Goal: Task Accomplishment & Management: Use online tool/utility

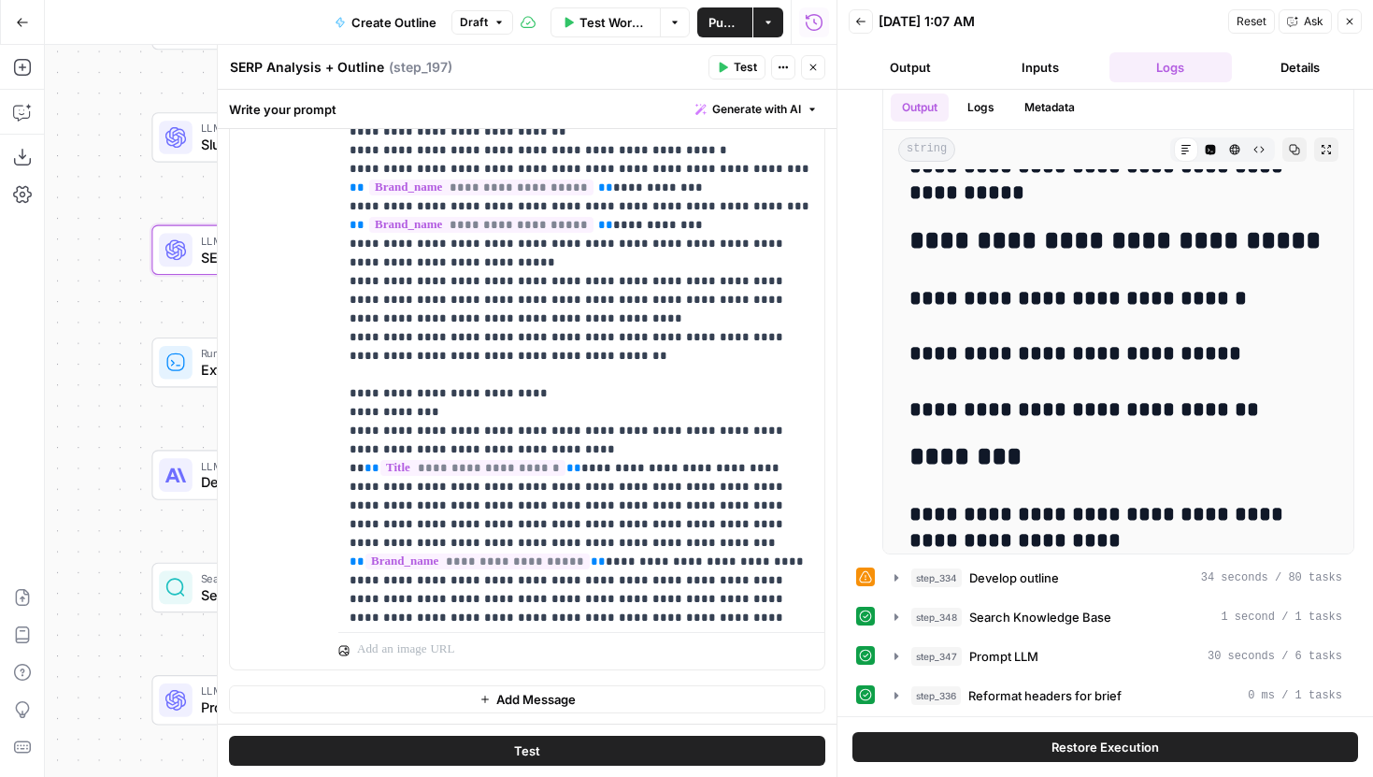
scroll to position [1545, 0]
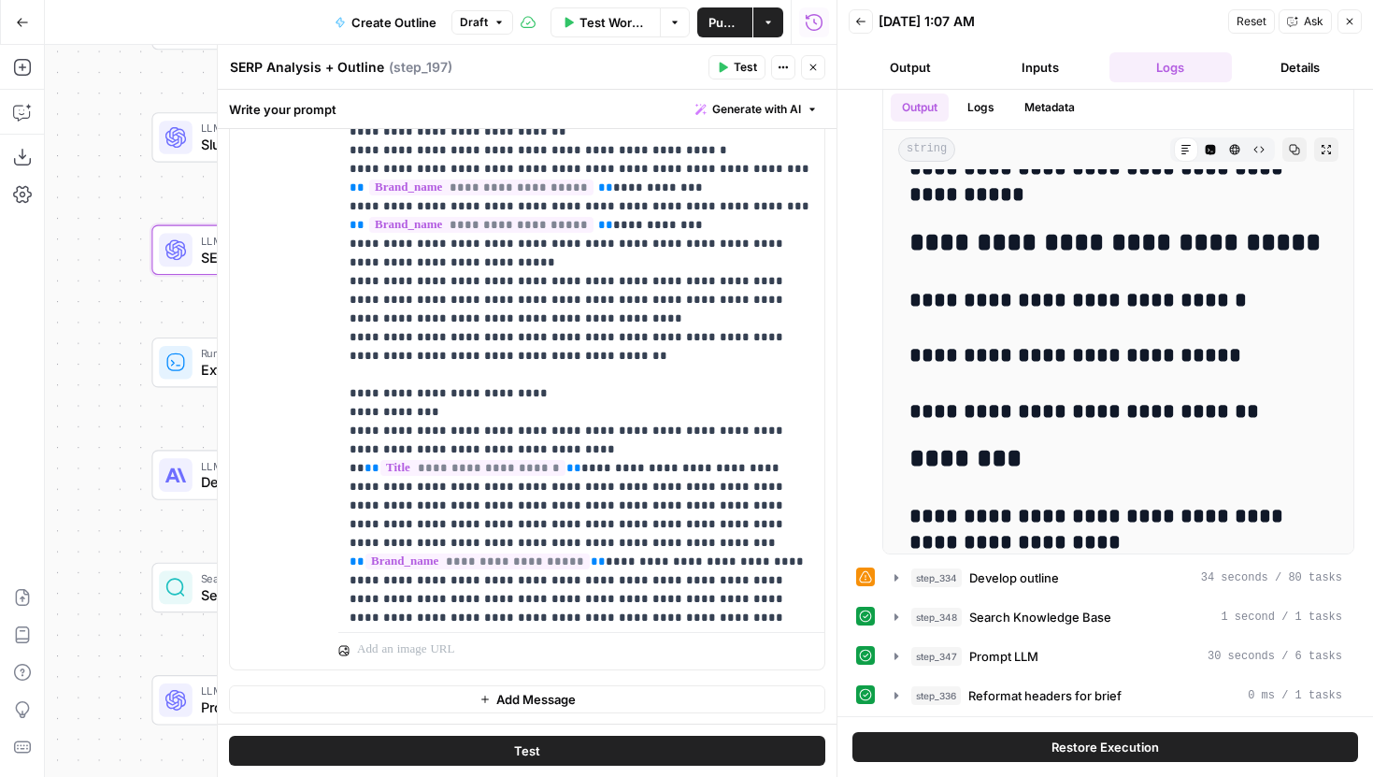
click at [478, 21] on span "Draft" at bounding box center [474, 22] width 28 height 17
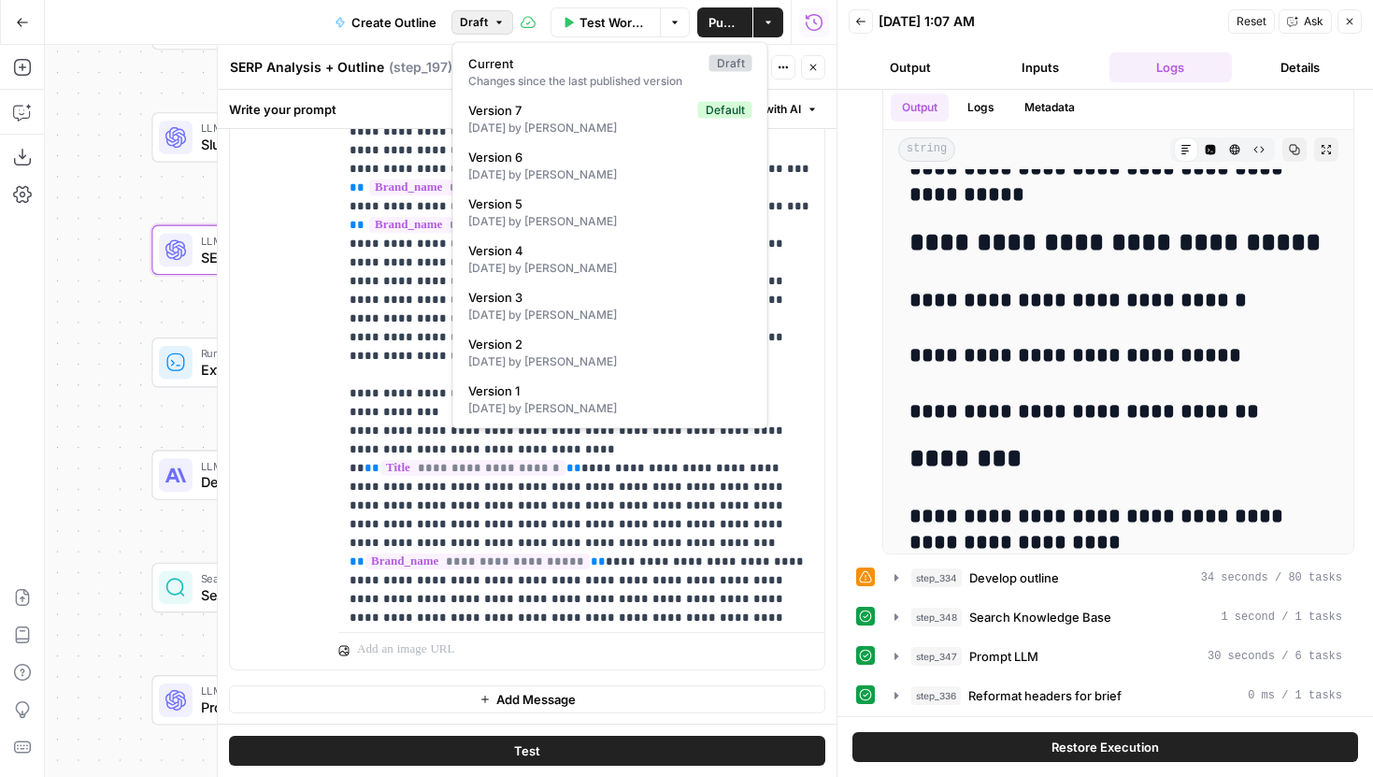
click at [482, 21] on span "Draft" at bounding box center [474, 22] width 28 height 17
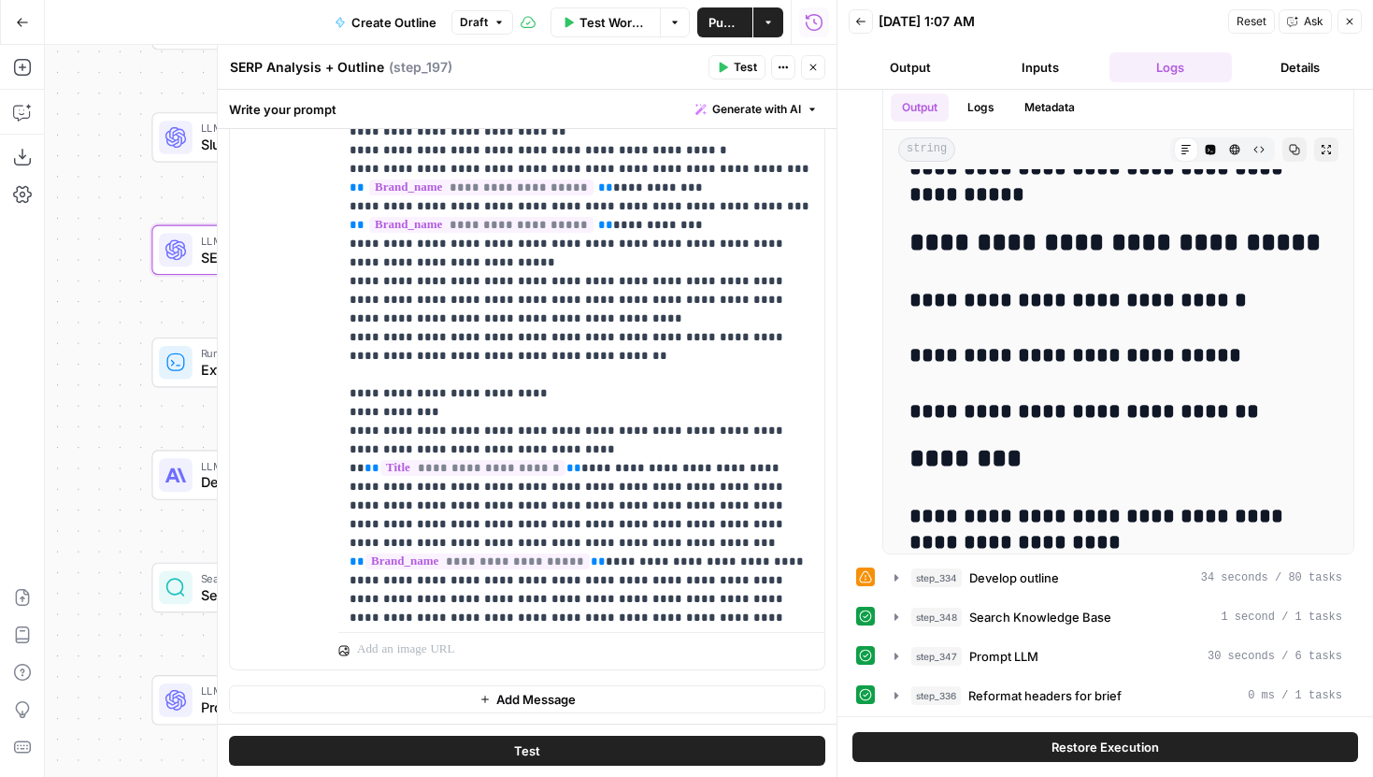
click at [706, 19] on button "Publish" at bounding box center [724, 22] width 55 height 30
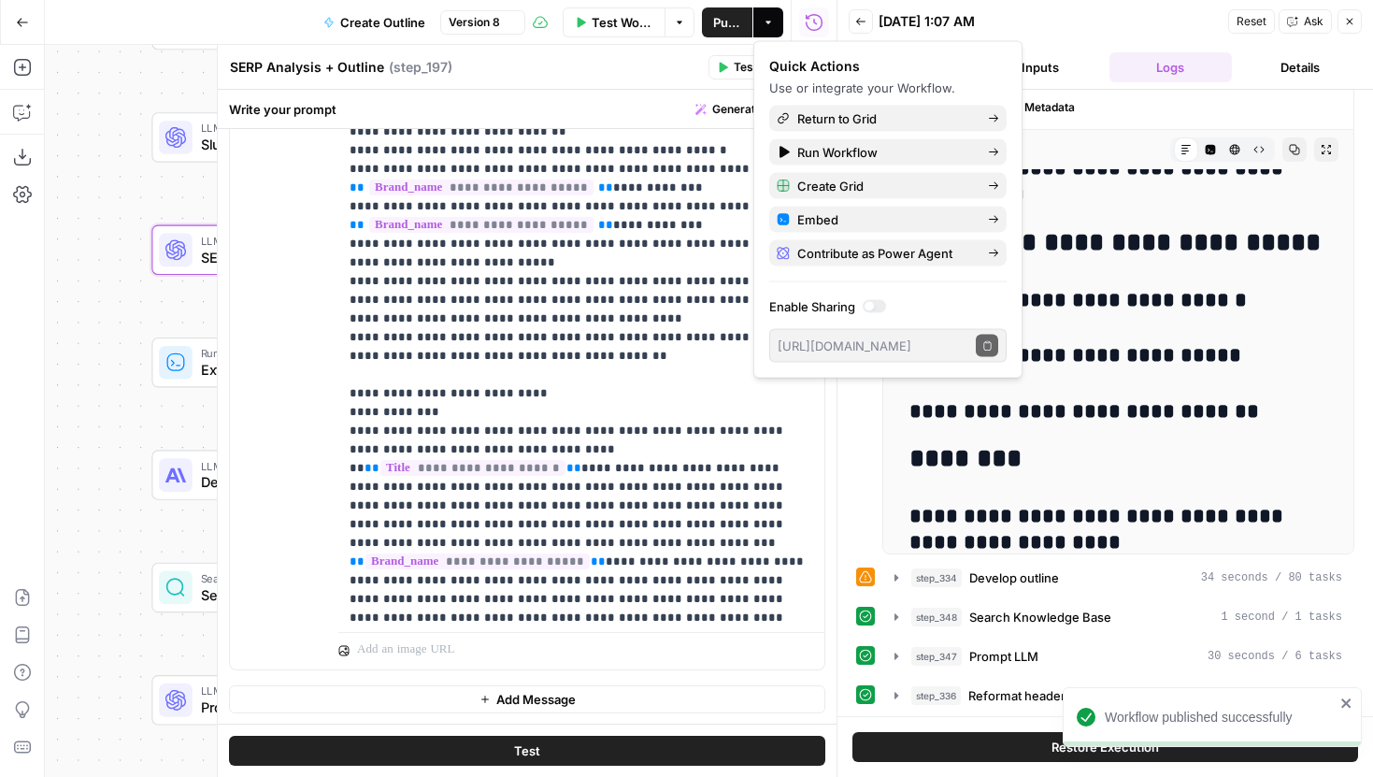
click at [806, 65] on div "Quick Actions" at bounding box center [887, 66] width 237 height 19
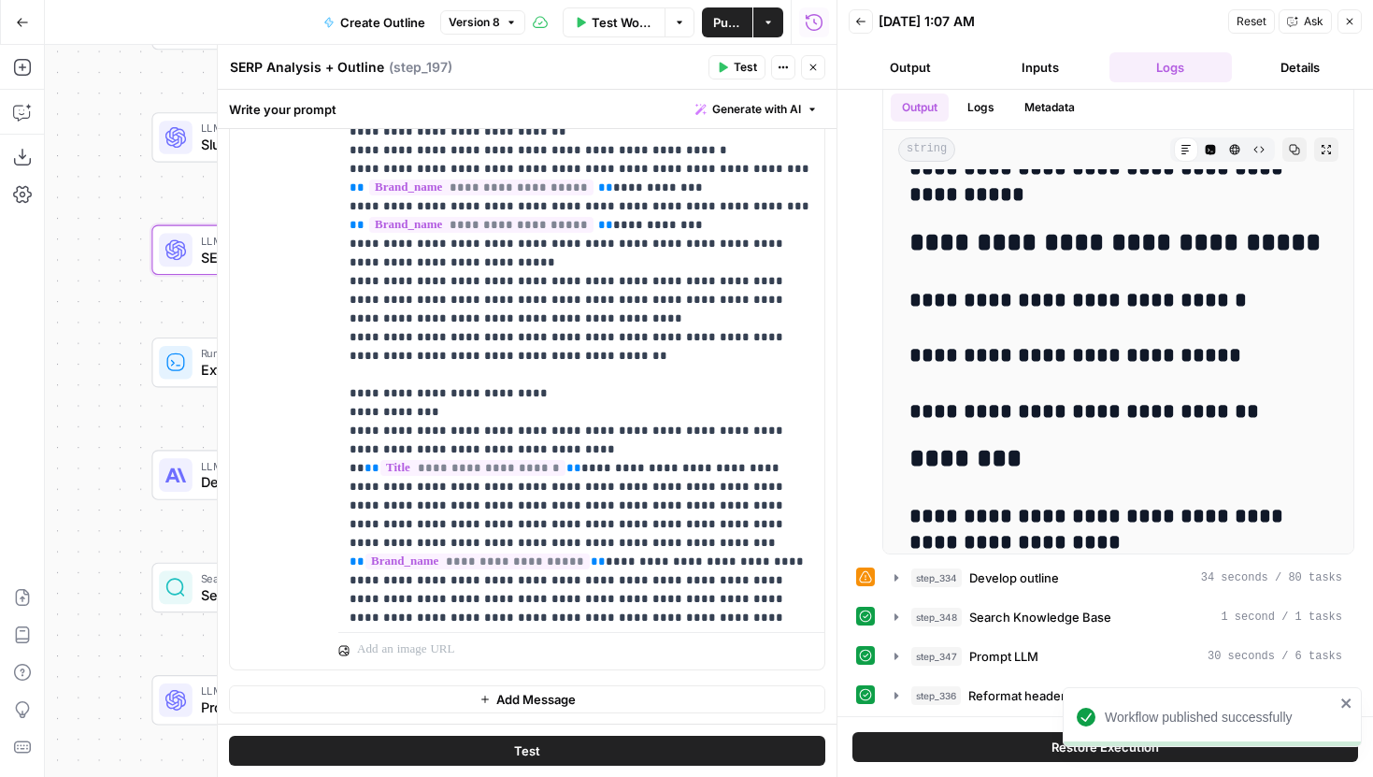
click at [610, 96] on div "Write your prompt Generate with AI" at bounding box center [527, 109] width 619 height 38
click at [801, 72] on button "Close" at bounding box center [813, 67] width 24 height 24
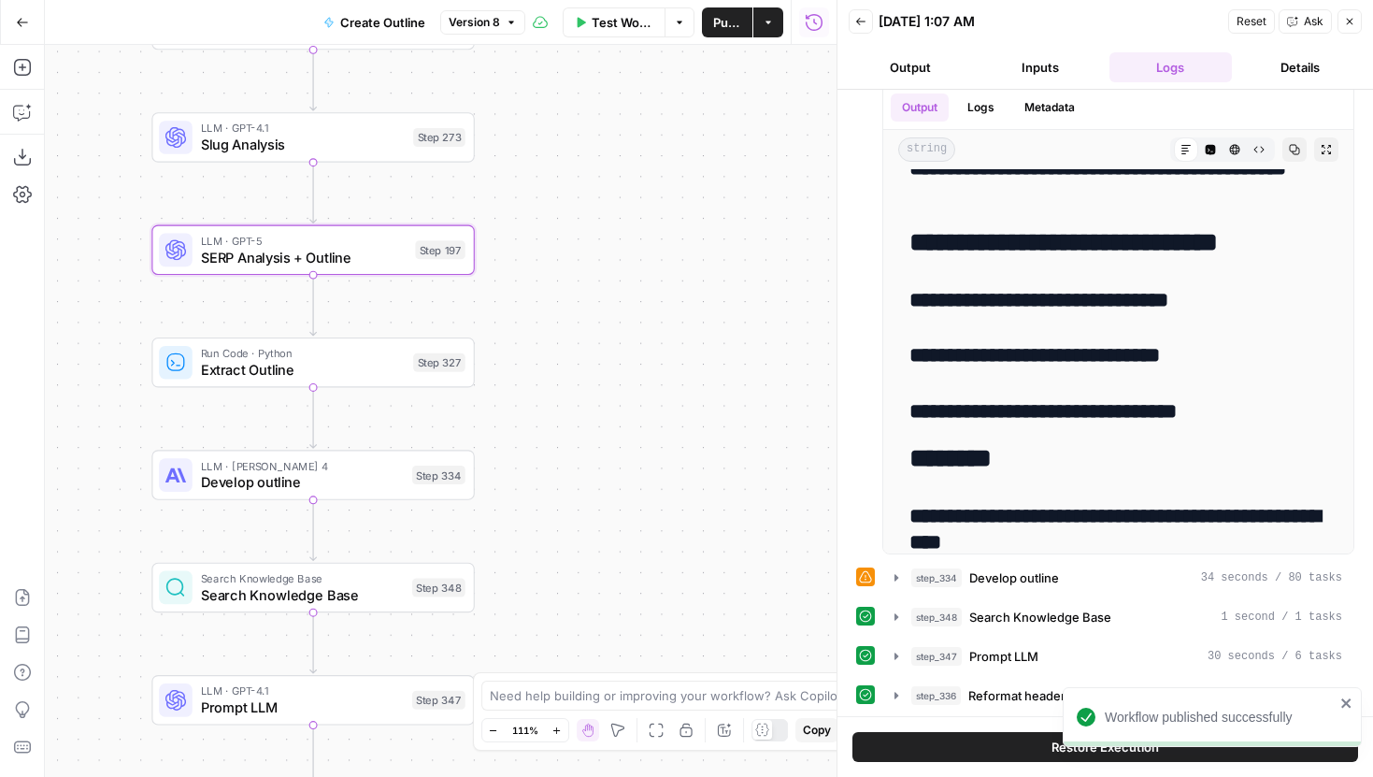
click at [1342, 25] on button "Close" at bounding box center [1349, 21] width 24 height 24
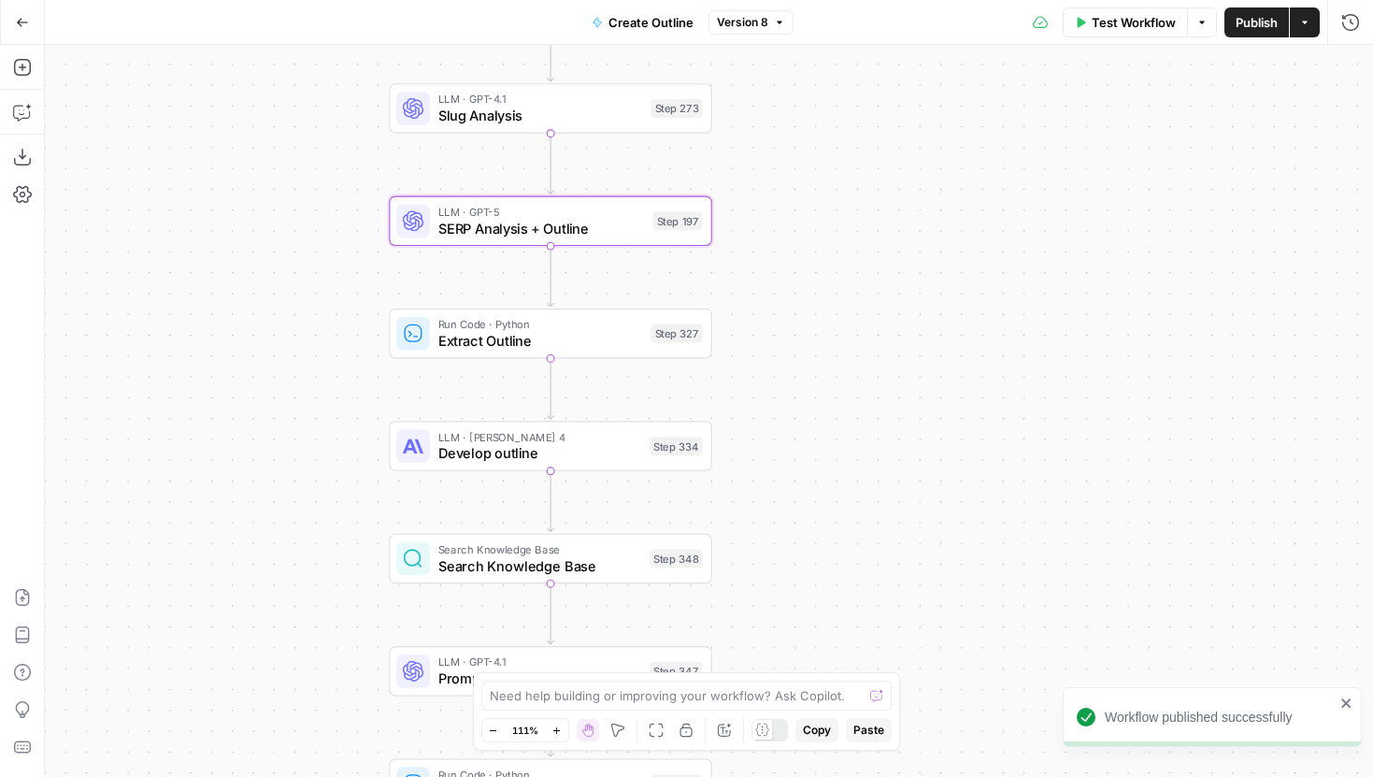
drag, startPoint x: 700, startPoint y: 192, endPoint x: 934, endPoint y: 161, distance: 235.7
click at [934, 161] on div "Workflow Set Inputs Inputs Run Code · JavaScript Structure Competitor Keywords …" at bounding box center [709, 411] width 1328 height 732
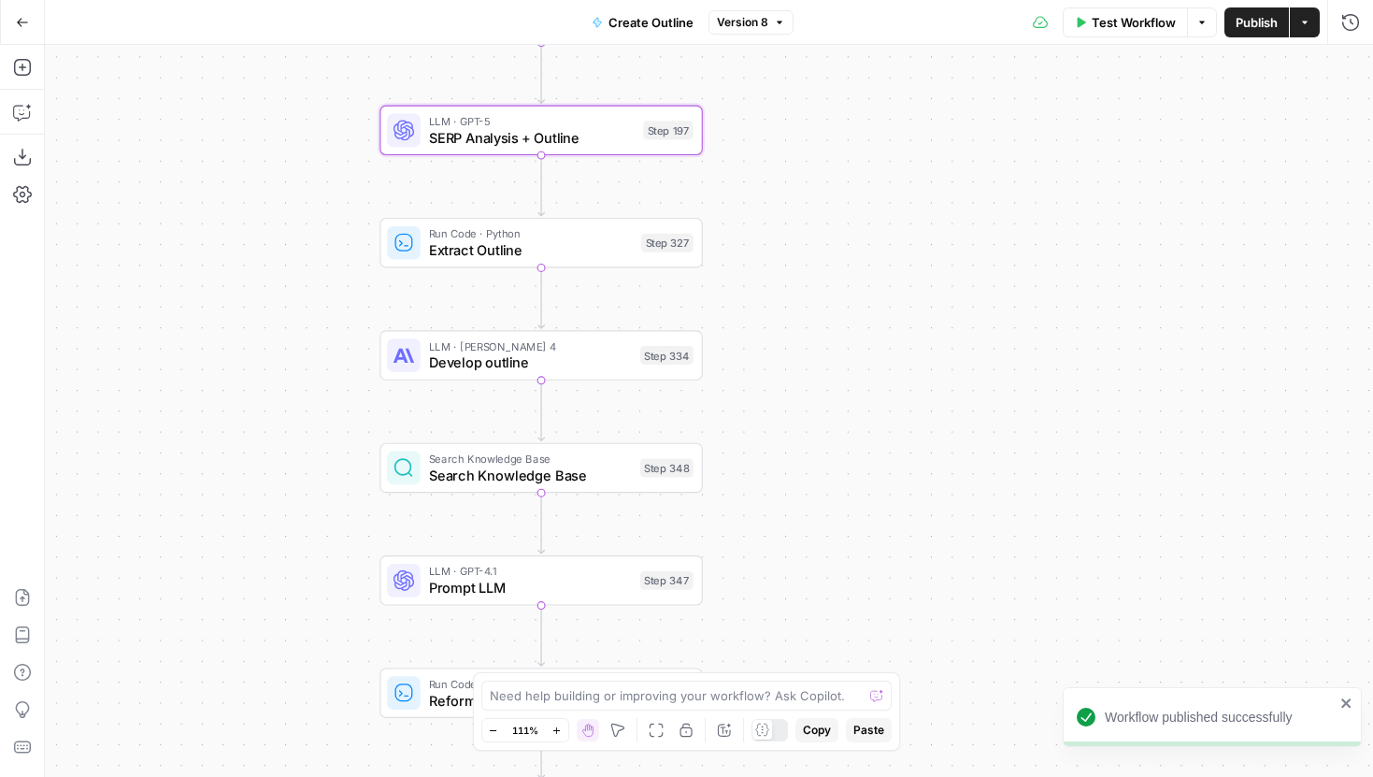
drag, startPoint x: 924, startPoint y: 417, endPoint x: 906, endPoint y: 305, distance: 113.5
click at [906, 305] on div "Workflow Set Inputs Inputs Run Code · JavaScript Structure Competitor Keywords …" at bounding box center [709, 411] width 1328 height 732
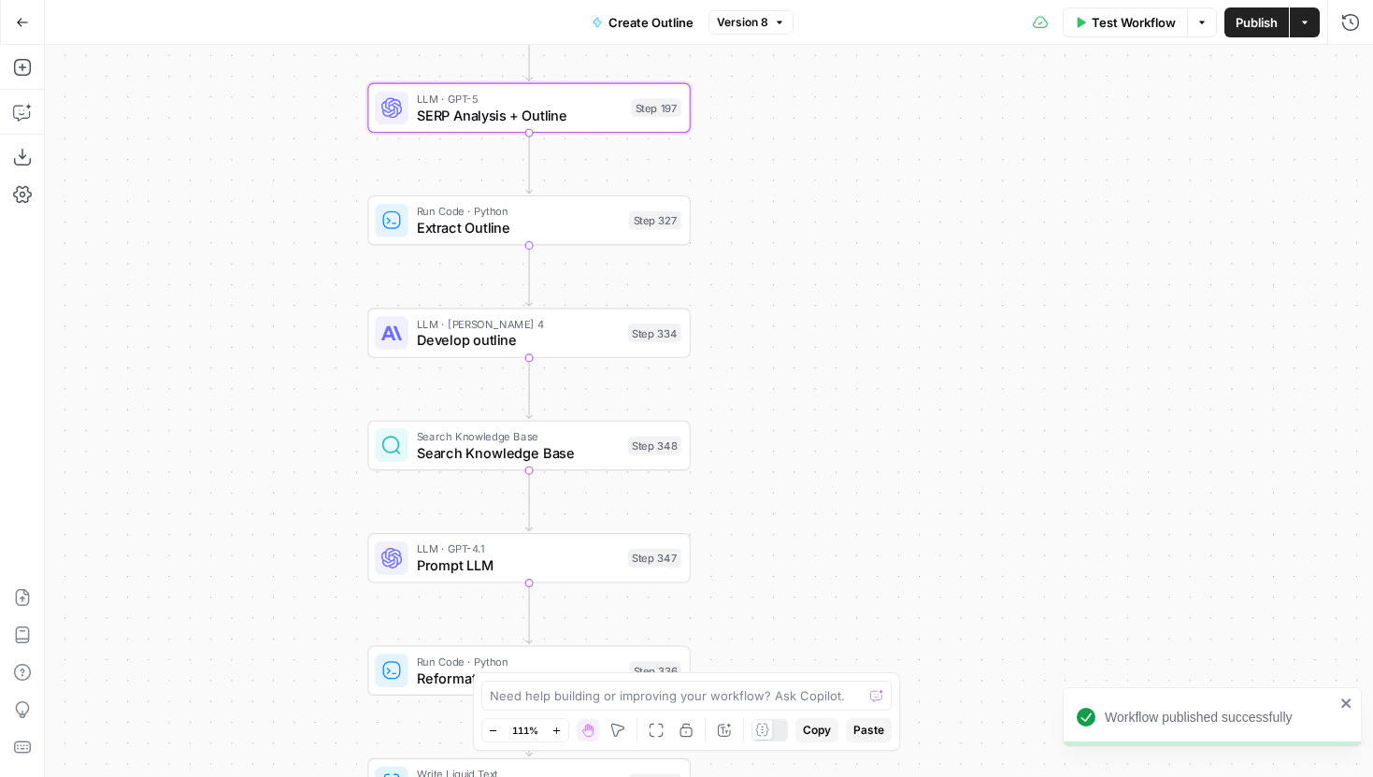
click at [552, 343] on span "Develop outline" at bounding box center [518, 340] width 203 height 21
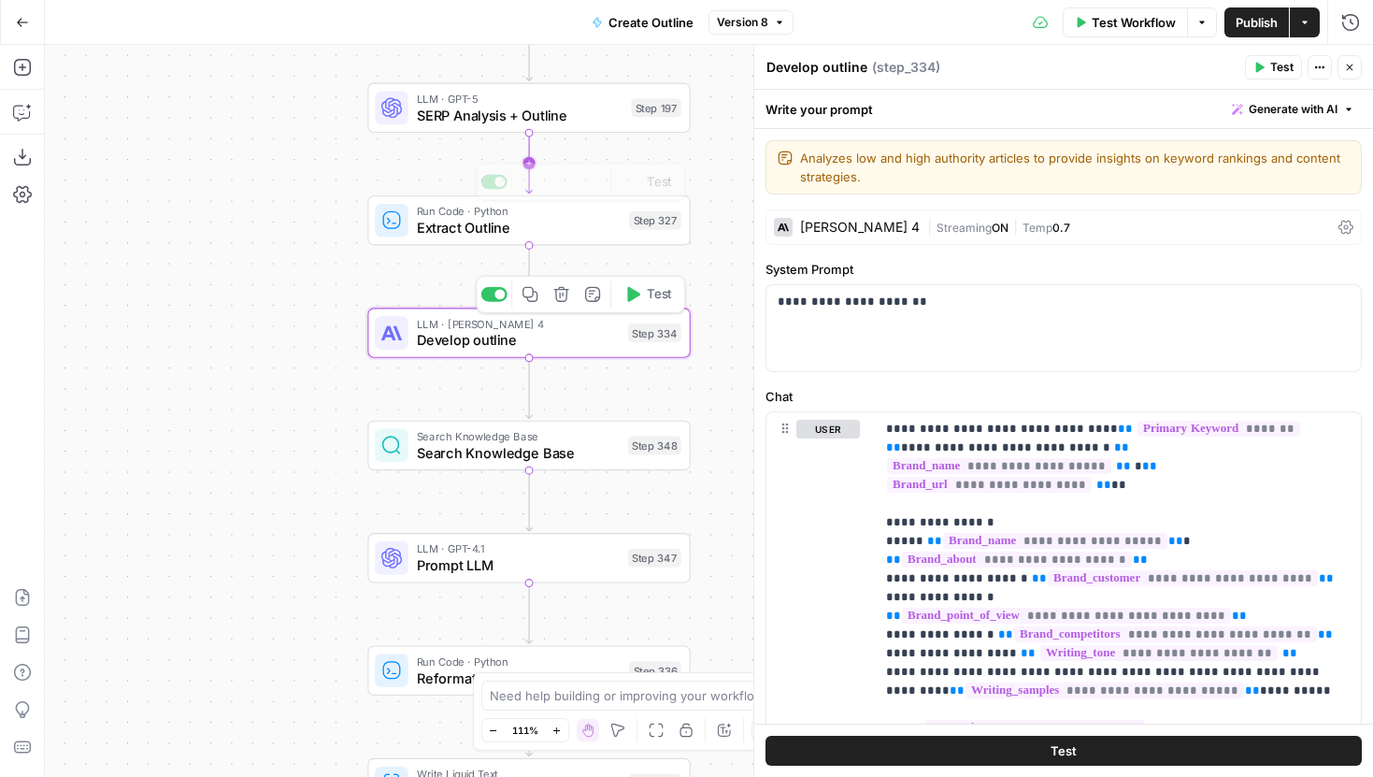
click at [534, 131] on div "LLM · GPT-5 SERP Analysis + Outline Step 197" at bounding box center [528, 108] width 323 height 50
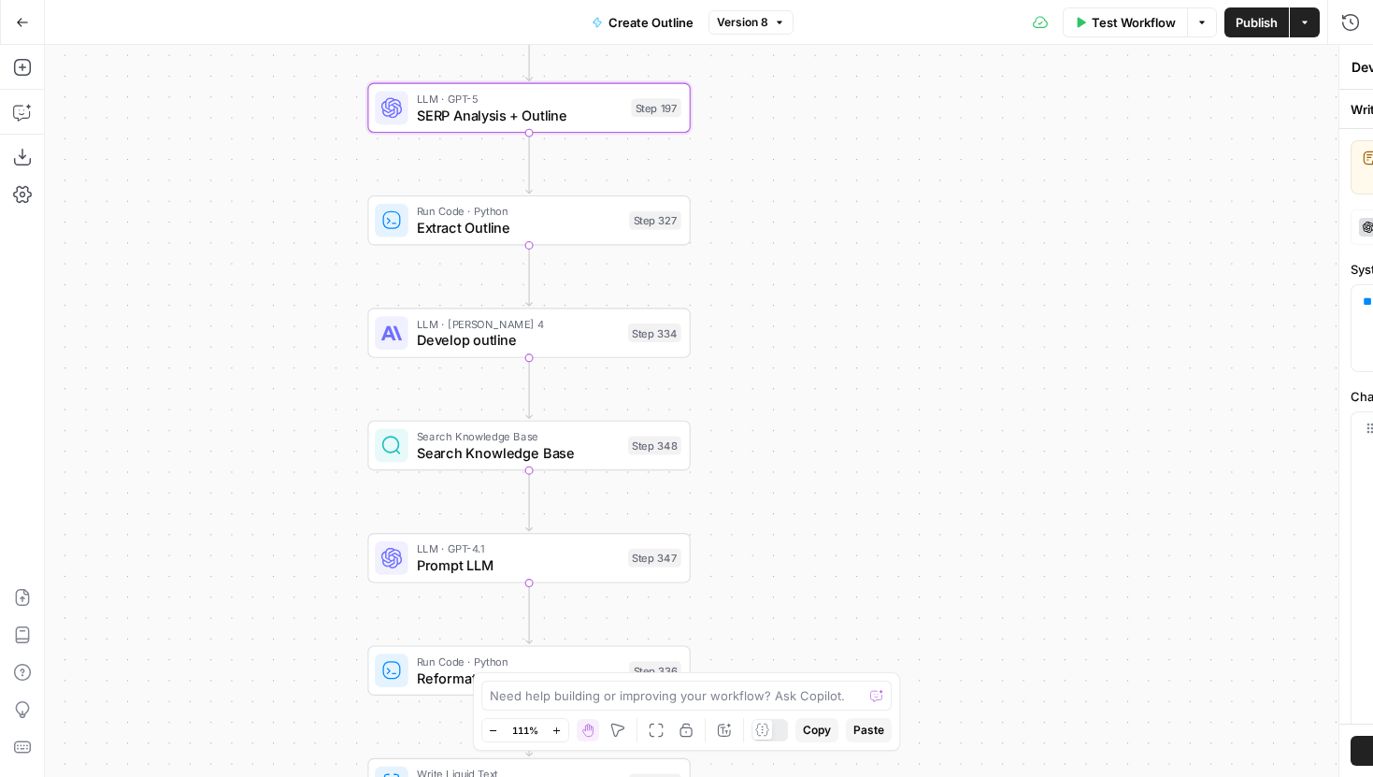
type textarea "SERP Analysis + Outline"
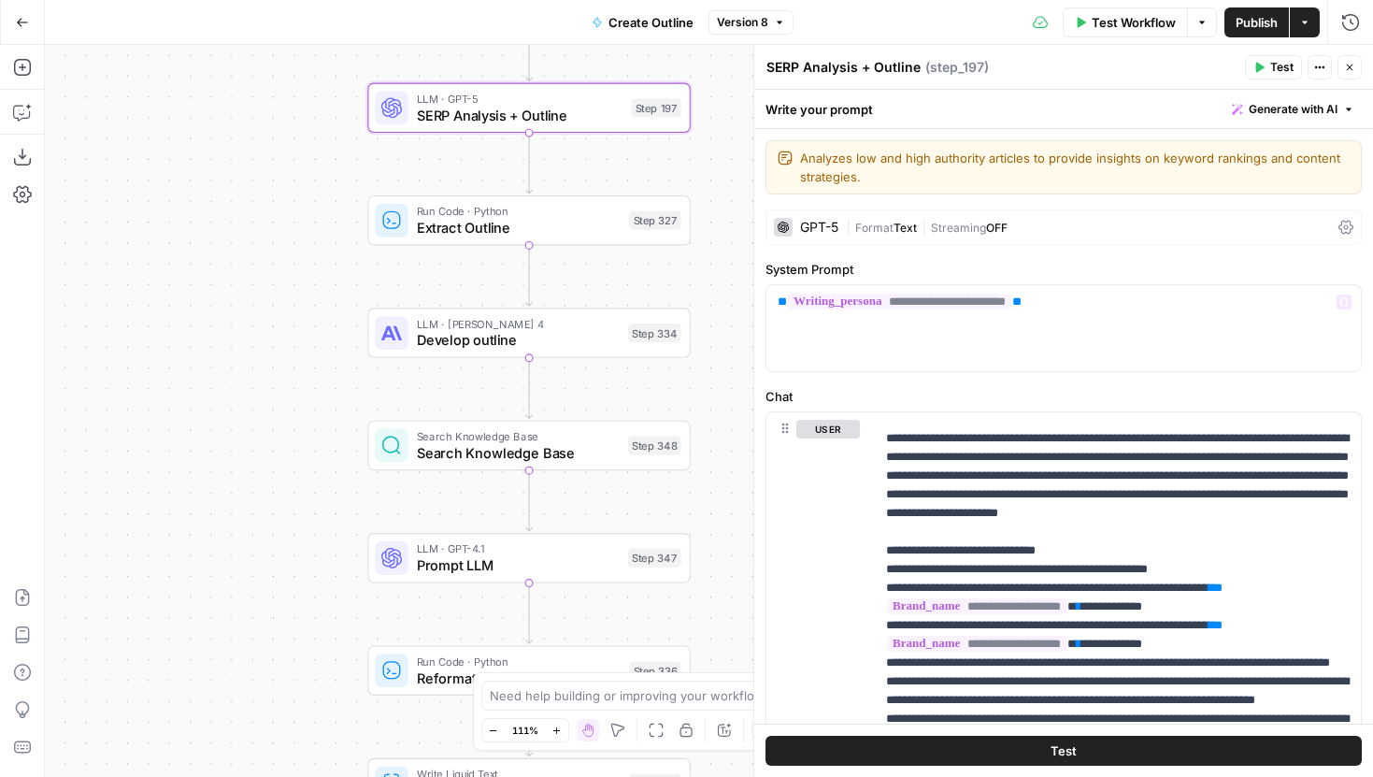
scroll to position [2393, 0]
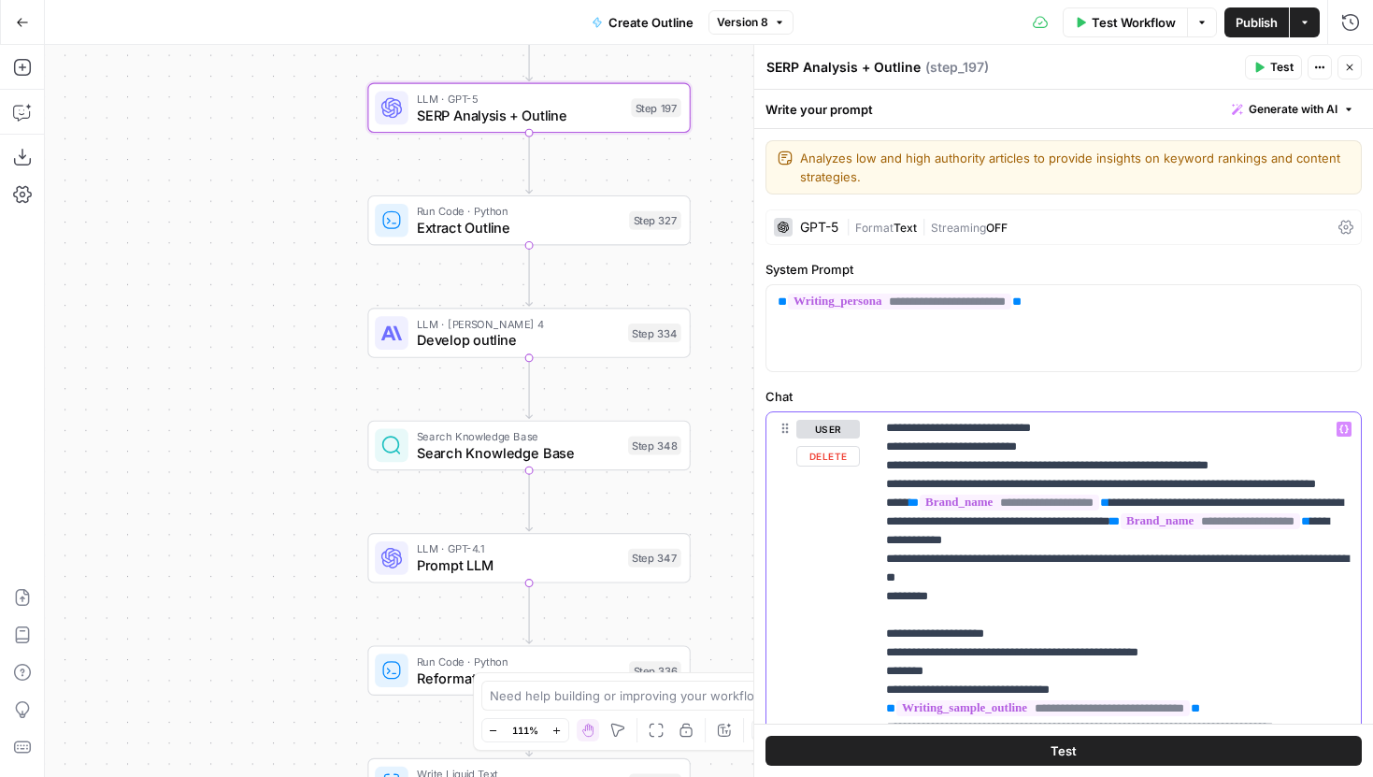
click at [1055, 249] on span "**********" at bounding box center [1144, 241] width 179 height 16
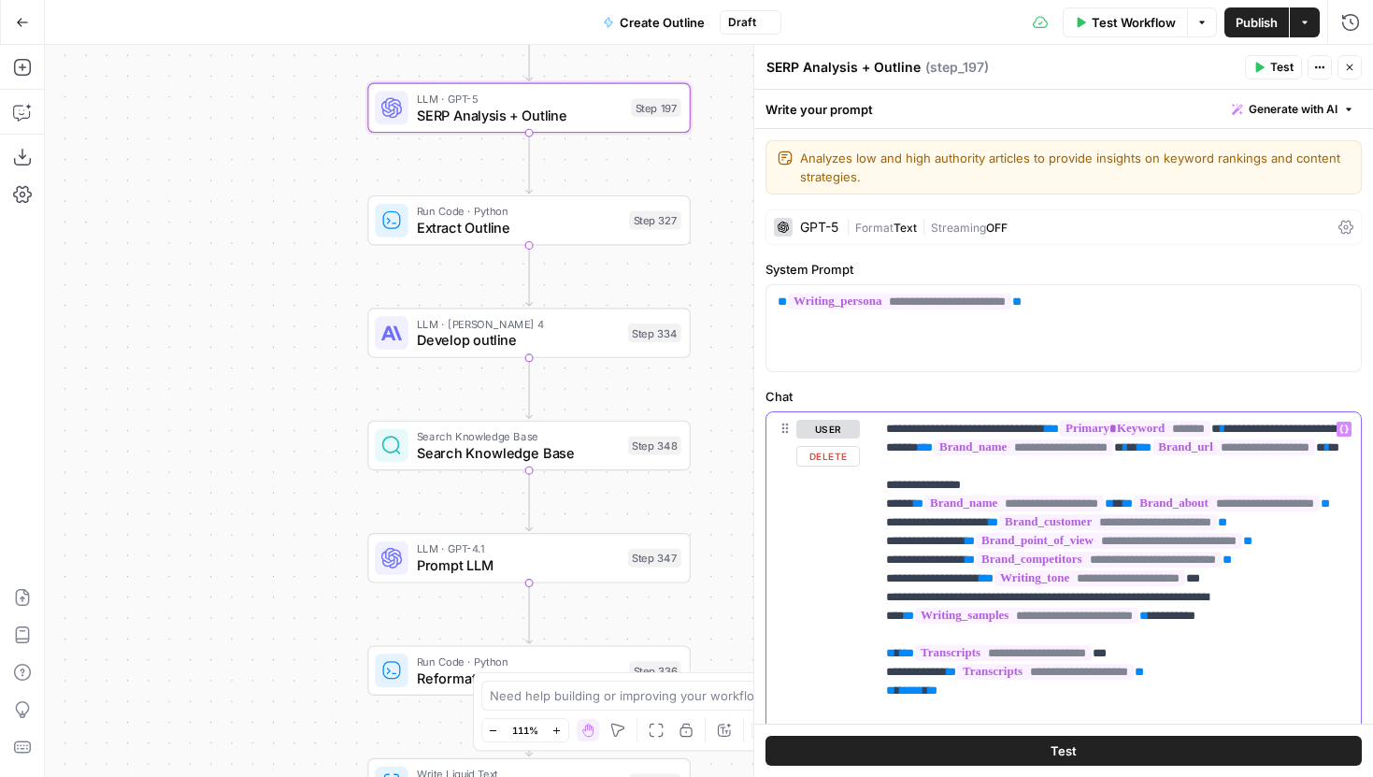
scroll to position [397, 0]
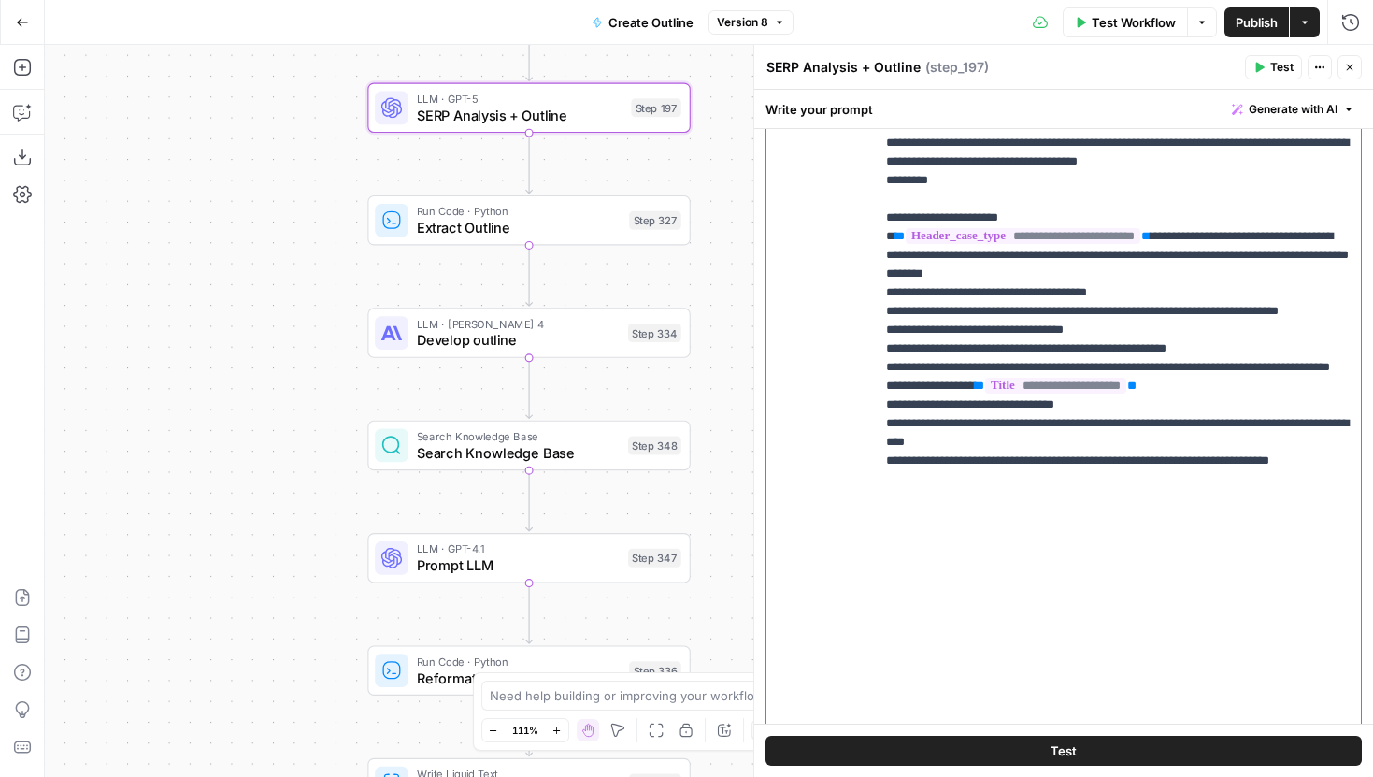
scroll to position [549, 0]
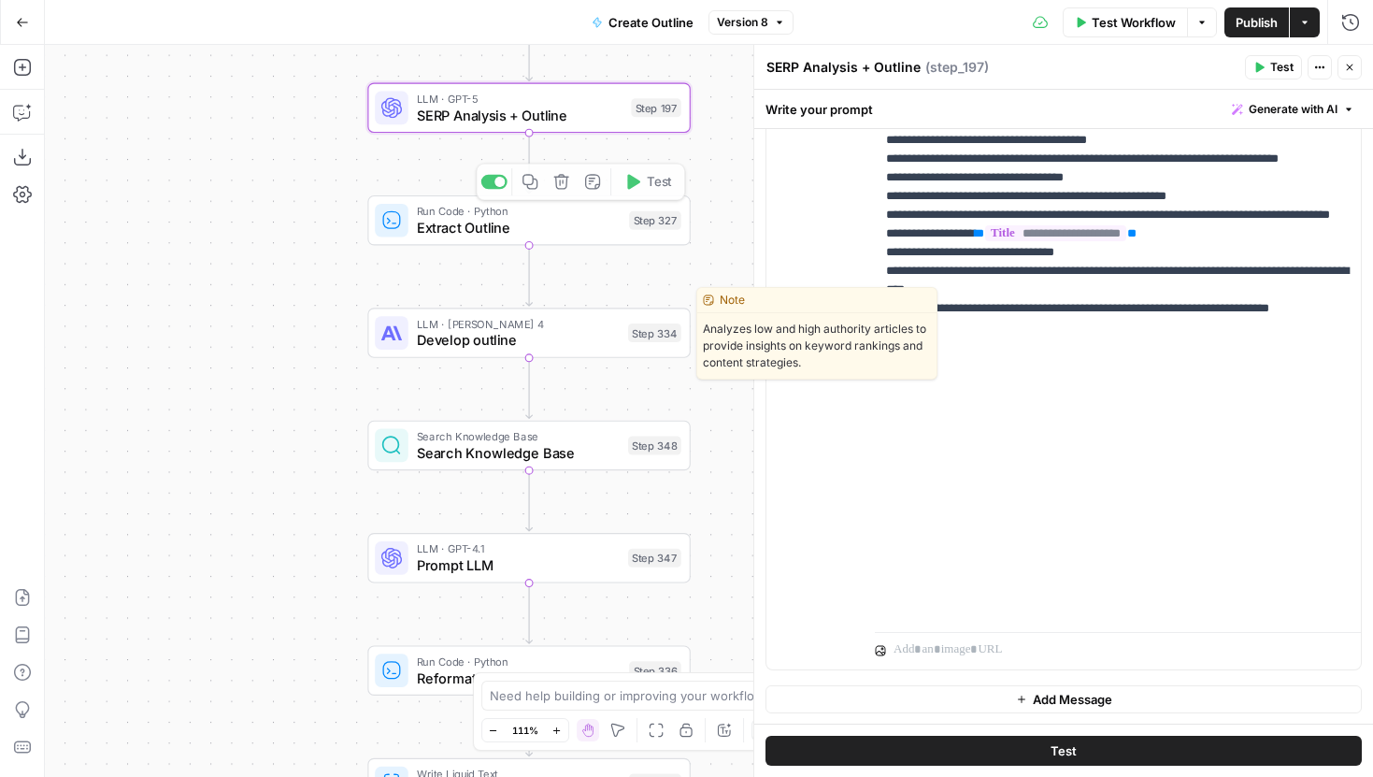
click at [597, 335] on span "Develop outline" at bounding box center [518, 340] width 203 height 21
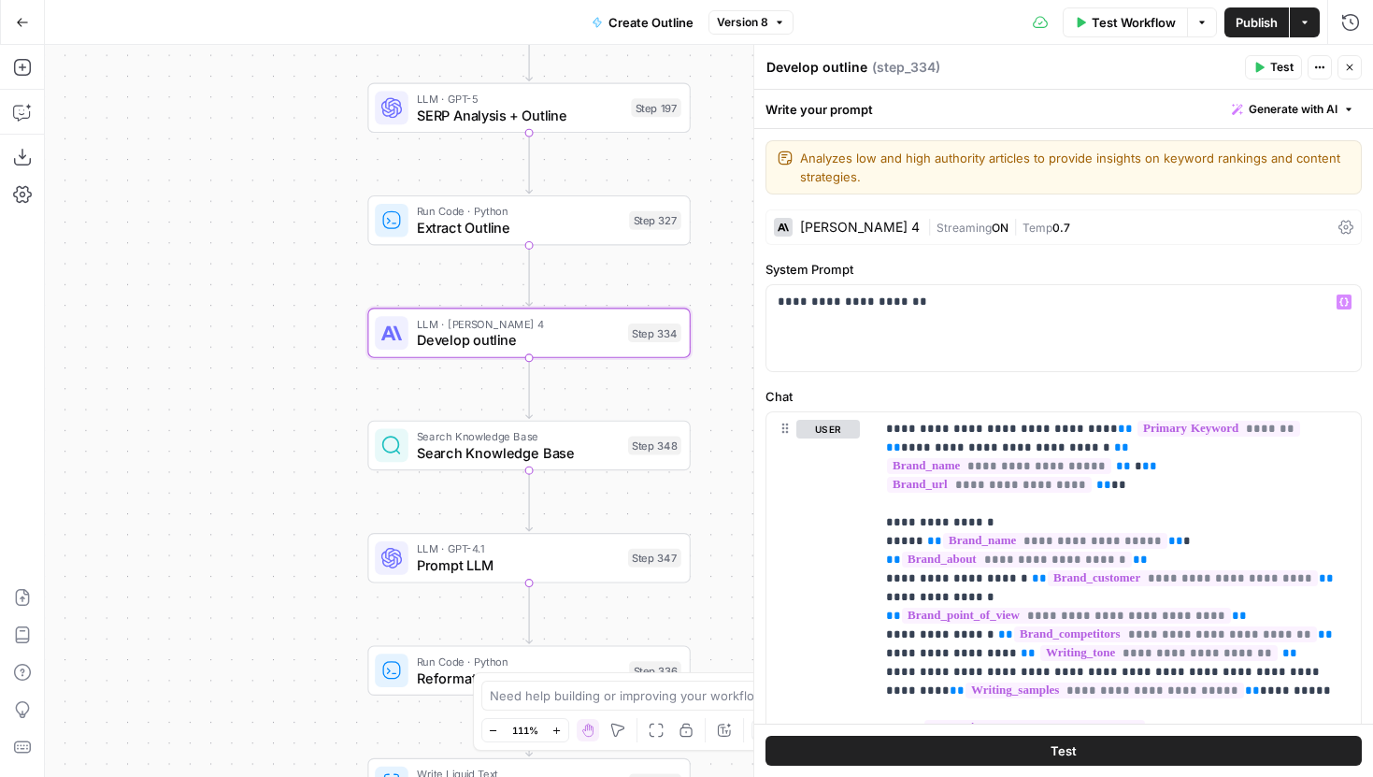
scroll to position [9, 0]
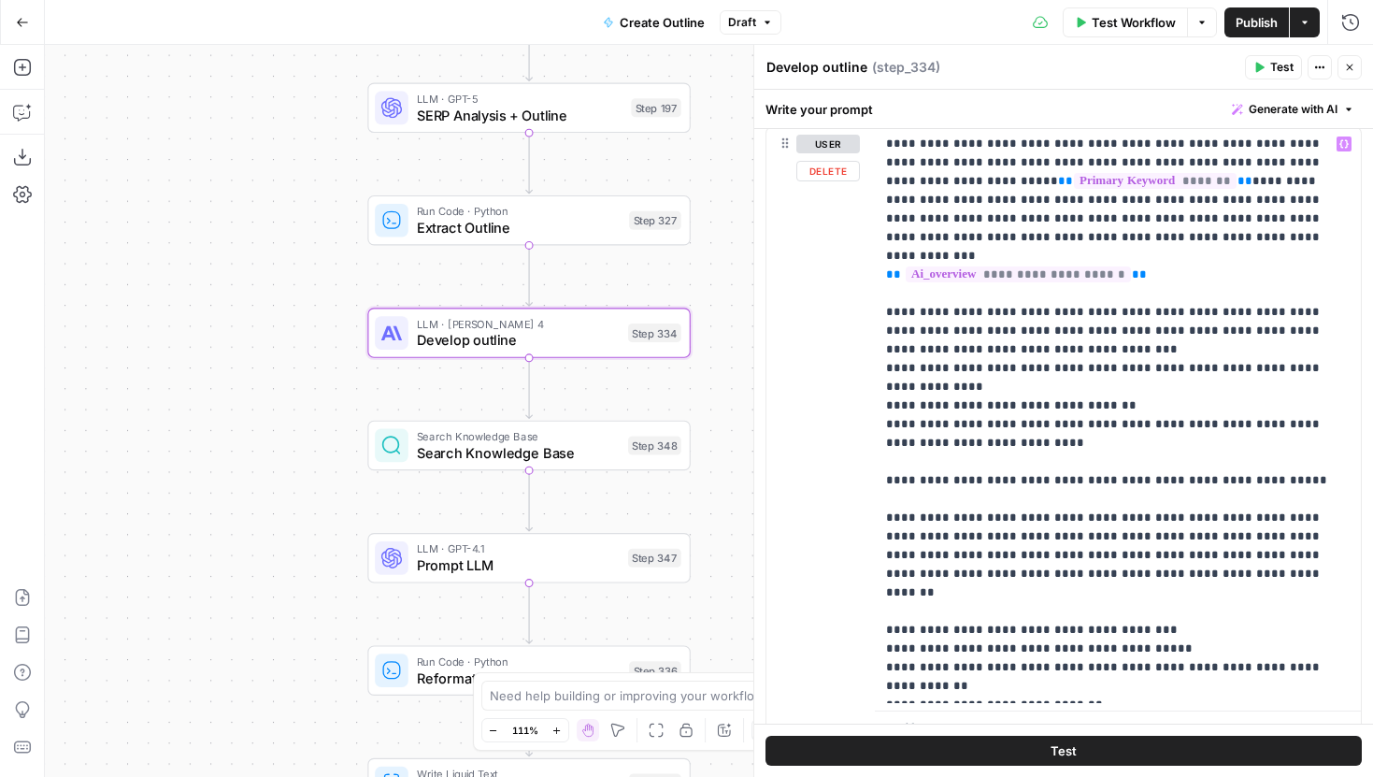
scroll to position [1248, 0]
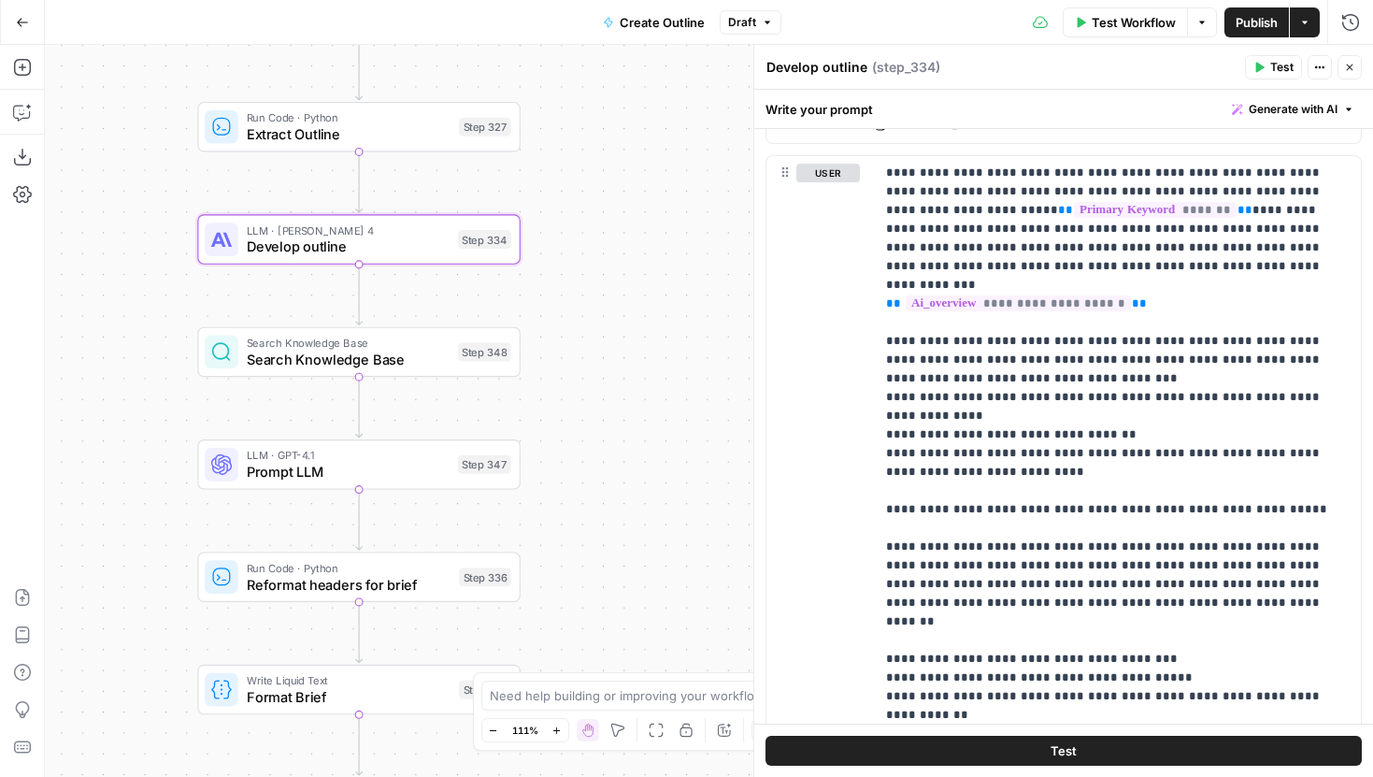
drag, startPoint x: 332, startPoint y: 441, endPoint x: 160, endPoint y: 346, distance: 196.6
click at [160, 346] on div "Workflow Set Inputs Inputs Run Code · JavaScript Structure Competitor Keywords …" at bounding box center [709, 411] width 1328 height 732
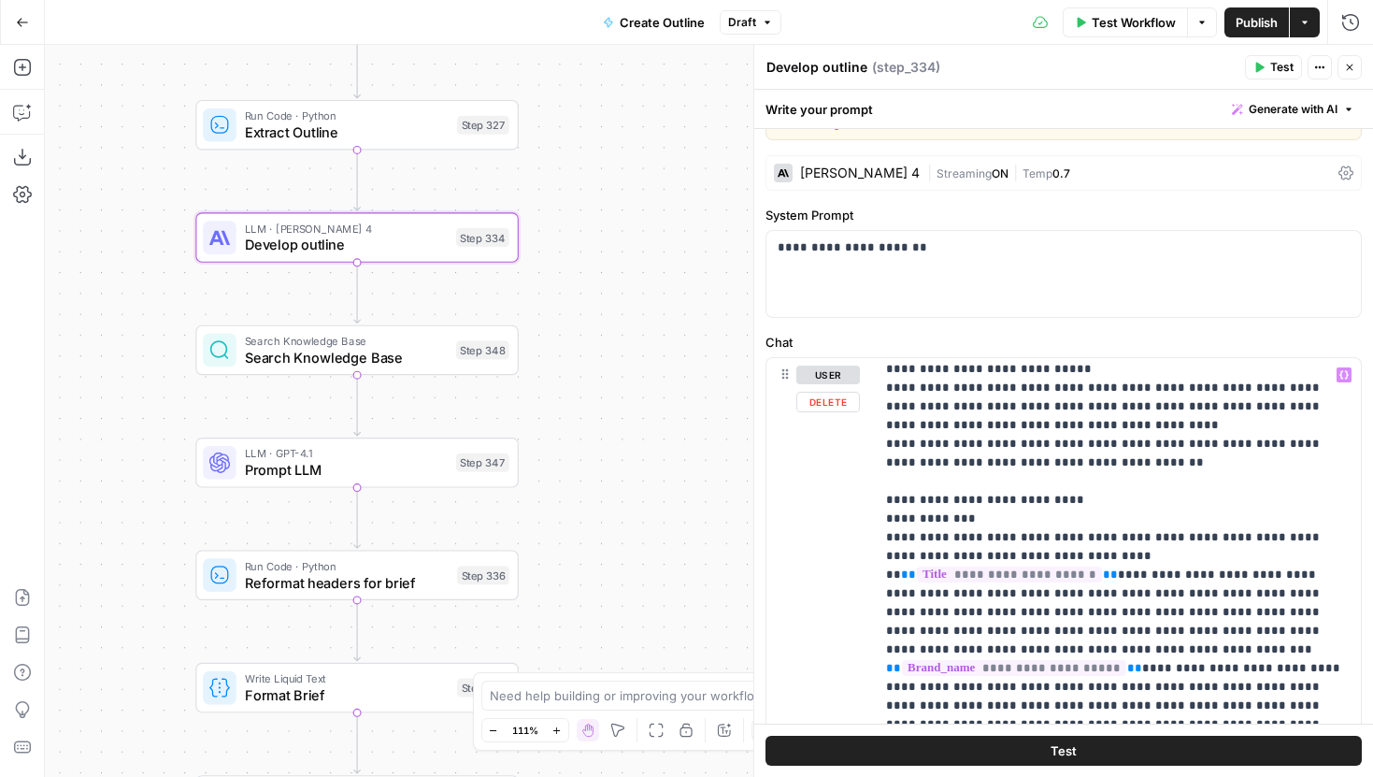
scroll to position [2362, 0]
drag, startPoint x: 969, startPoint y: 423, endPoint x: 1337, endPoint y: 441, distance: 368.6
copy p "**********"
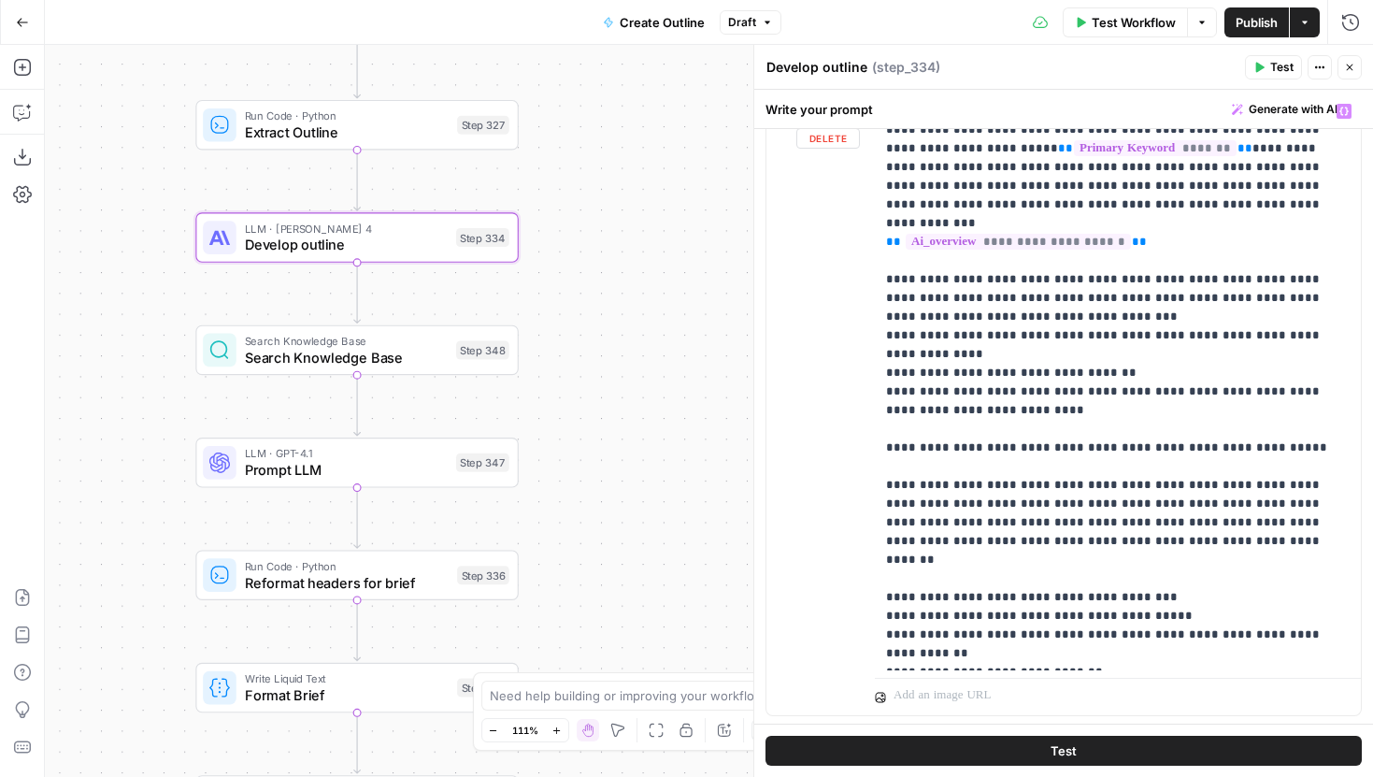
scroll to position [1306, 0]
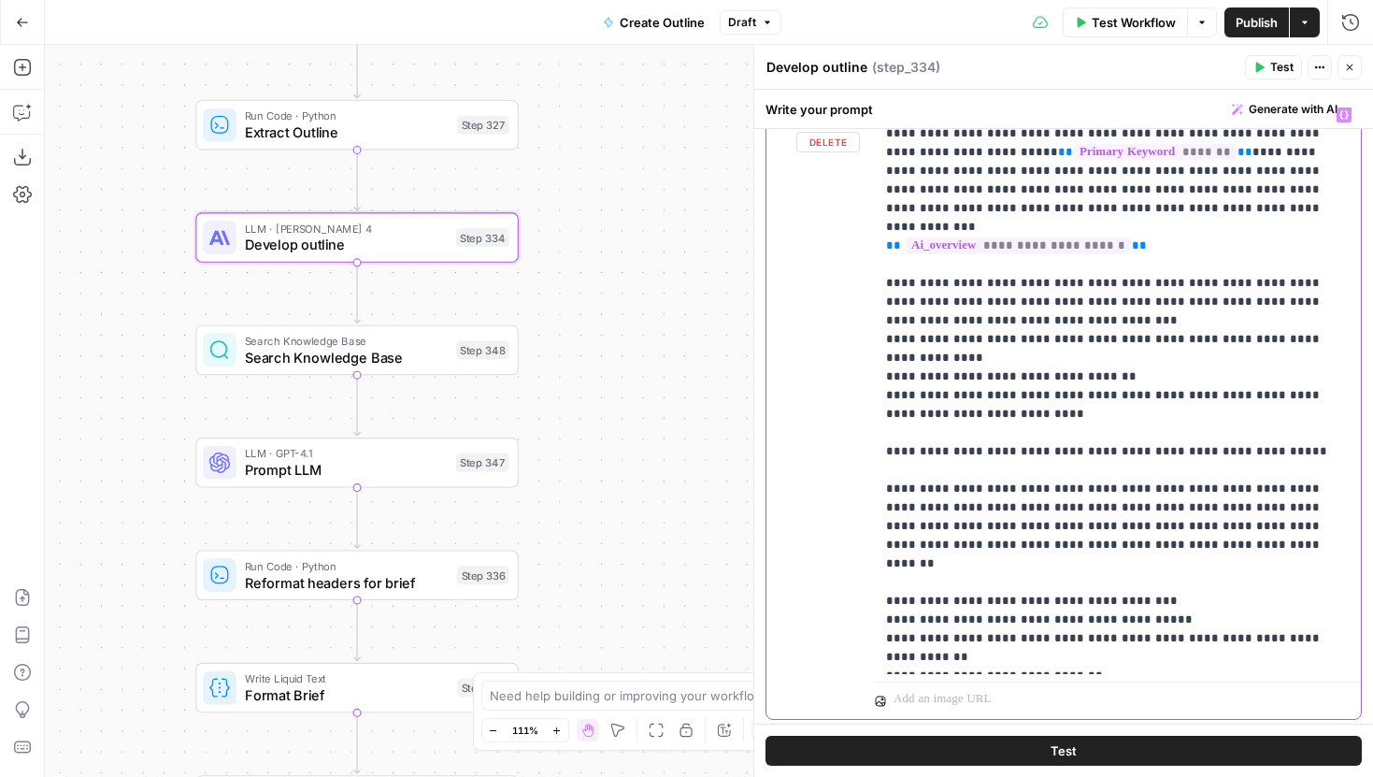
click at [1050, 392] on p "**********" at bounding box center [1118, 386] width 464 height 561
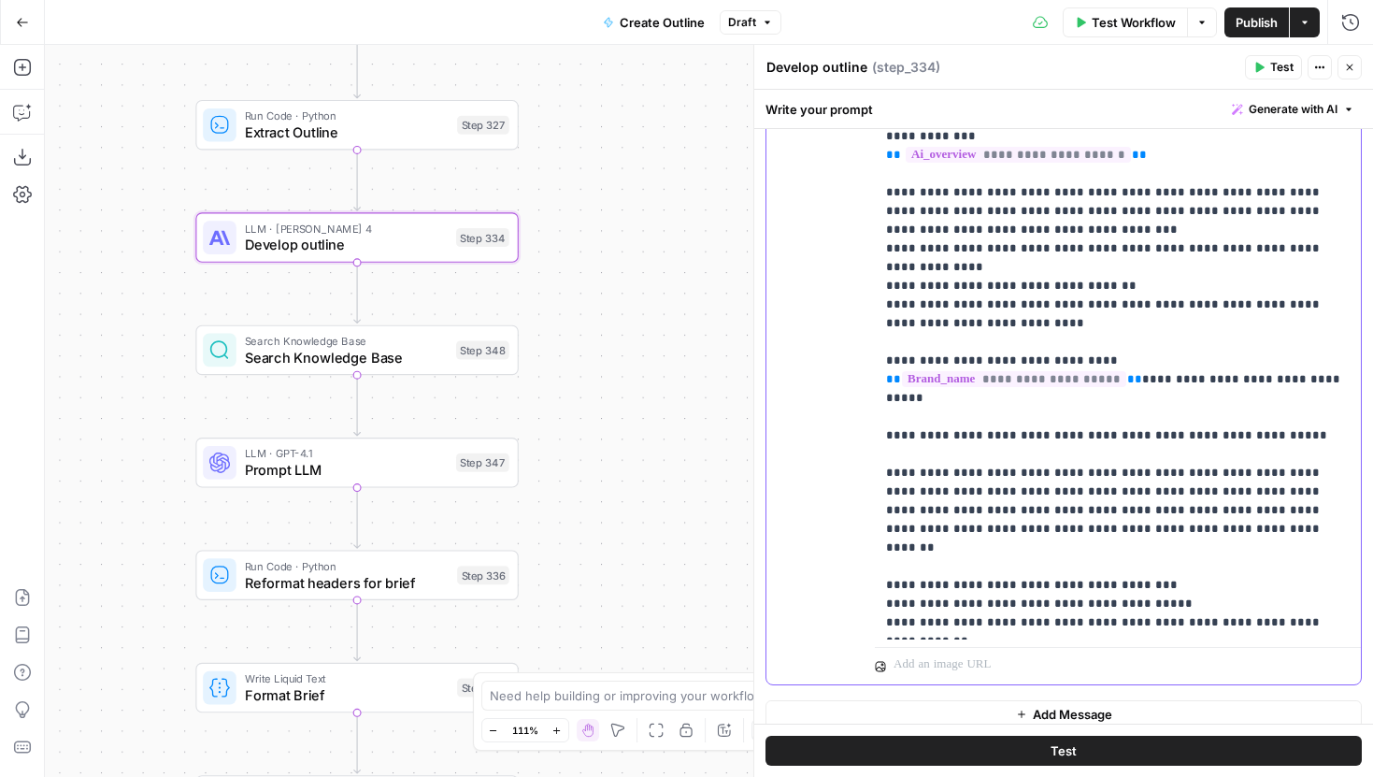
scroll to position [1412, 0]
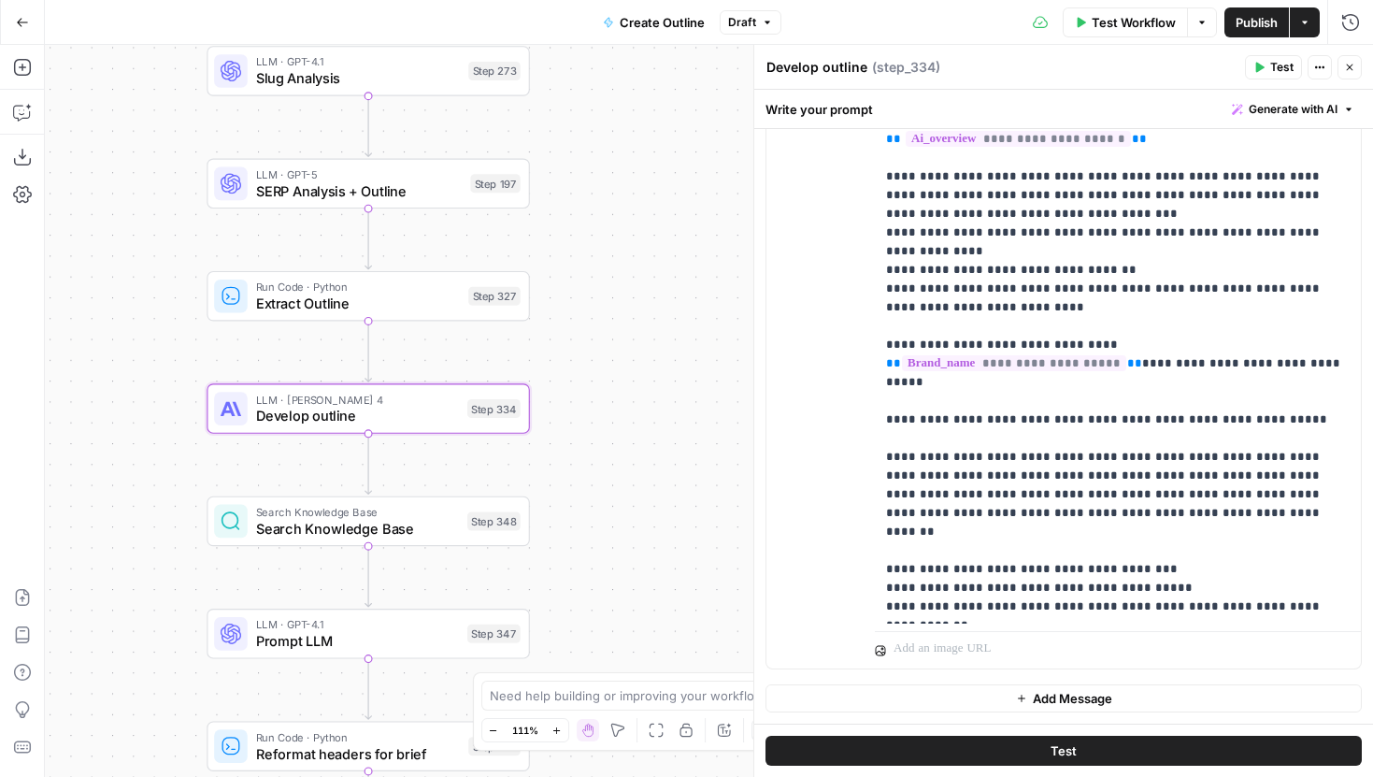
drag, startPoint x: 658, startPoint y: 369, endPoint x: 674, endPoint y: 631, distance: 262.1
click at [675, 631] on div "Workflow Set Inputs Inputs Run Code · JavaScript Structure Competitor Keywords …" at bounding box center [709, 411] width 1328 height 732
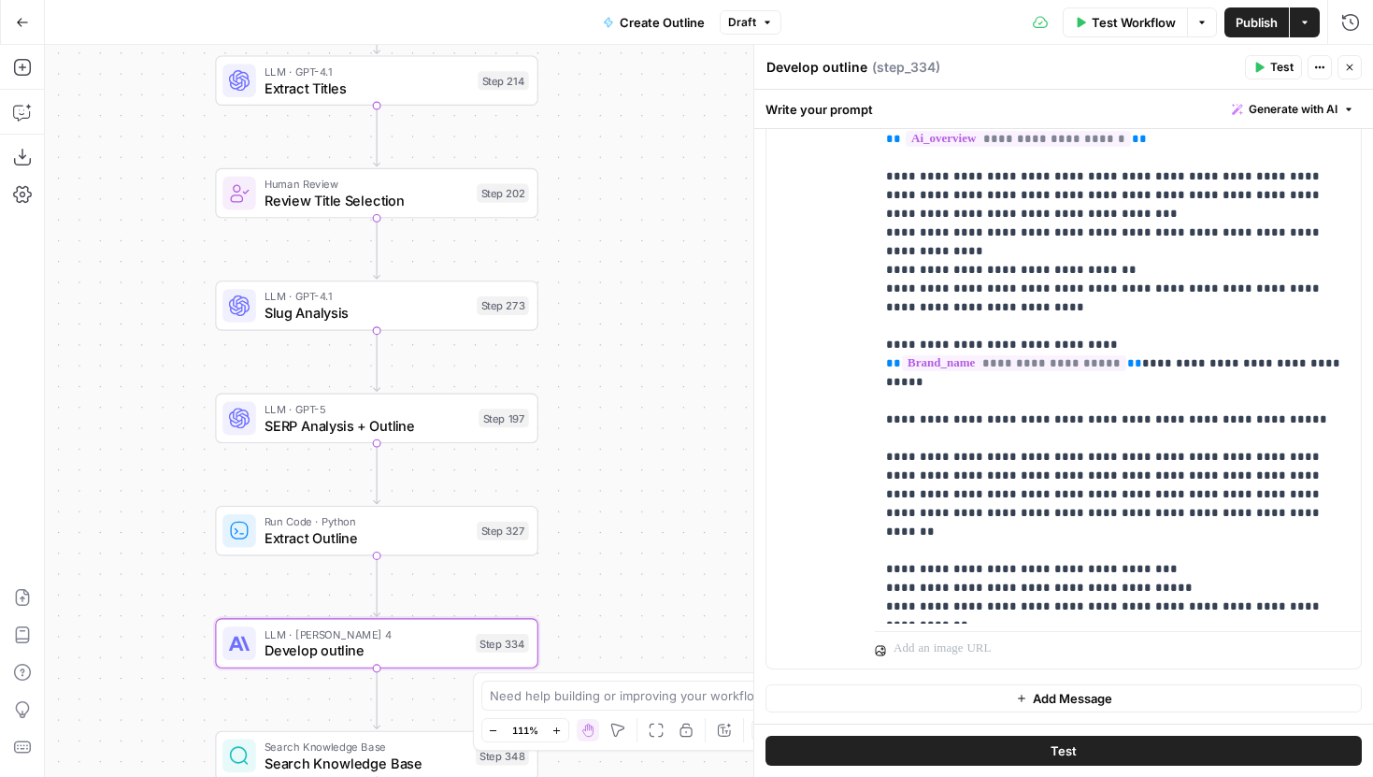
drag, startPoint x: 664, startPoint y: 434, endPoint x: 668, endPoint y: 592, distance: 158.9
click at [668, 592] on div "Workflow Set Inputs Inputs Run Code · JavaScript Structure Competitor Keywords …" at bounding box center [709, 411] width 1328 height 732
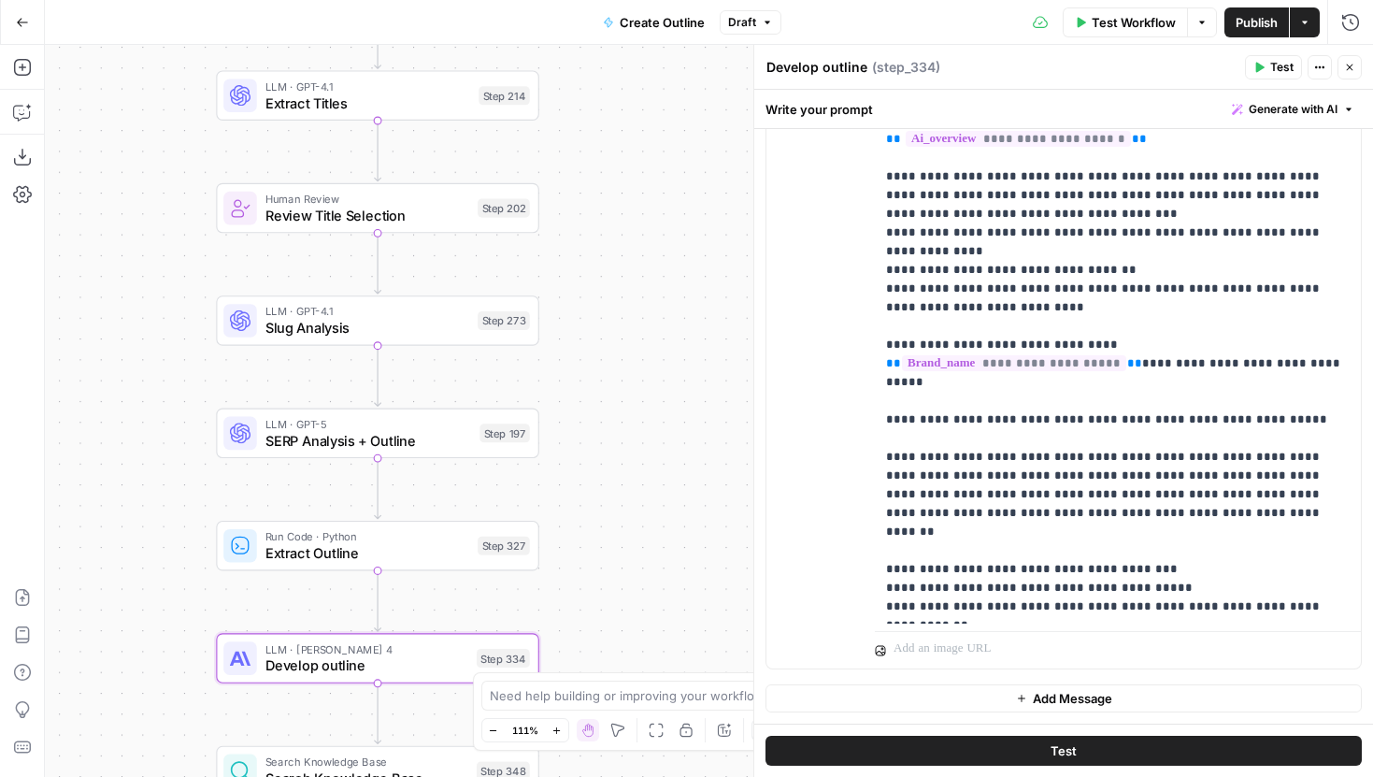
click at [494, 398] on div "Workflow Set Inputs Inputs Run Code · JavaScript Structure Competitor Keywords …" at bounding box center [709, 411] width 1328 height 732
click at [496, 391] on div "Workflow Set Inputs Inputs Run Code · JavaScript Structure Competitor Keywords …" at bounding box center [709, 411] width 1328 height 732
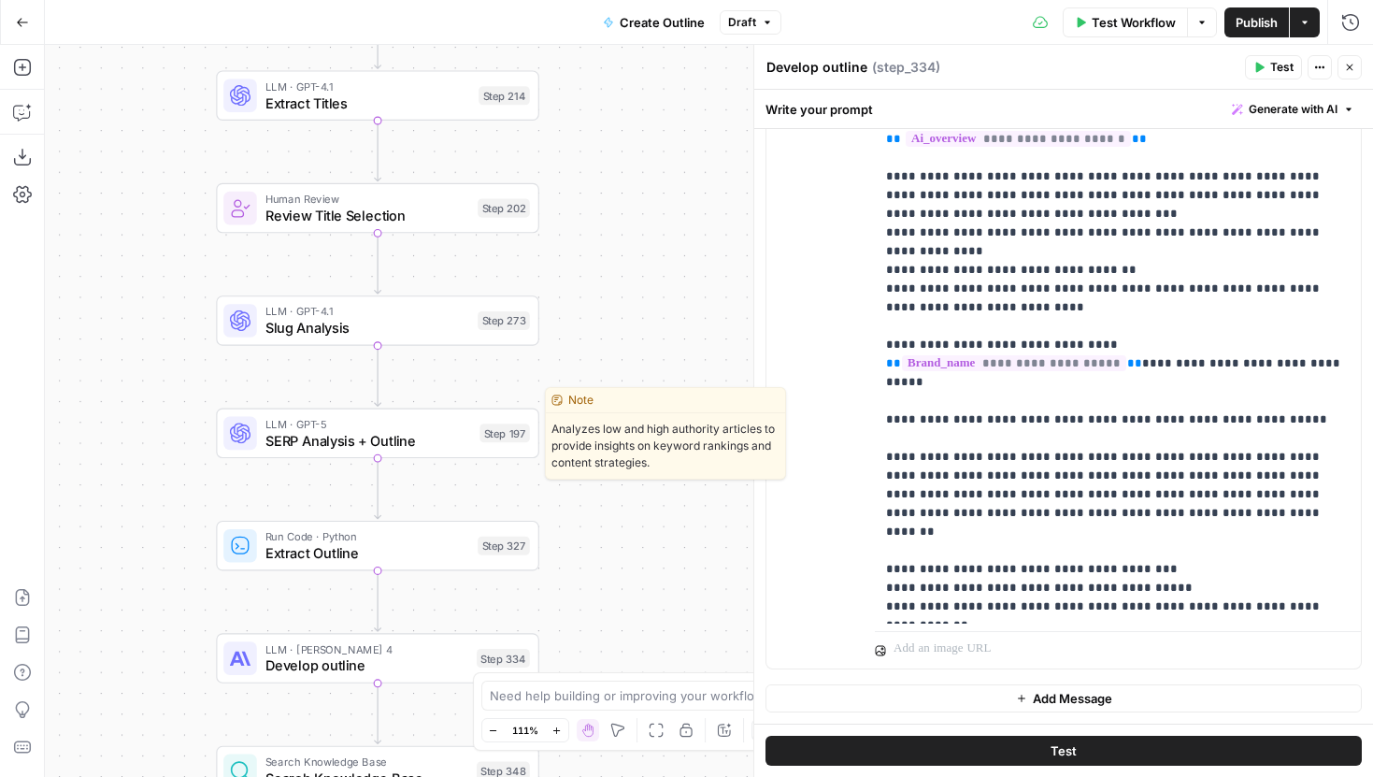
click at [492, 396] on button "Test" at bounding box center [496, 394] width 64 height 27
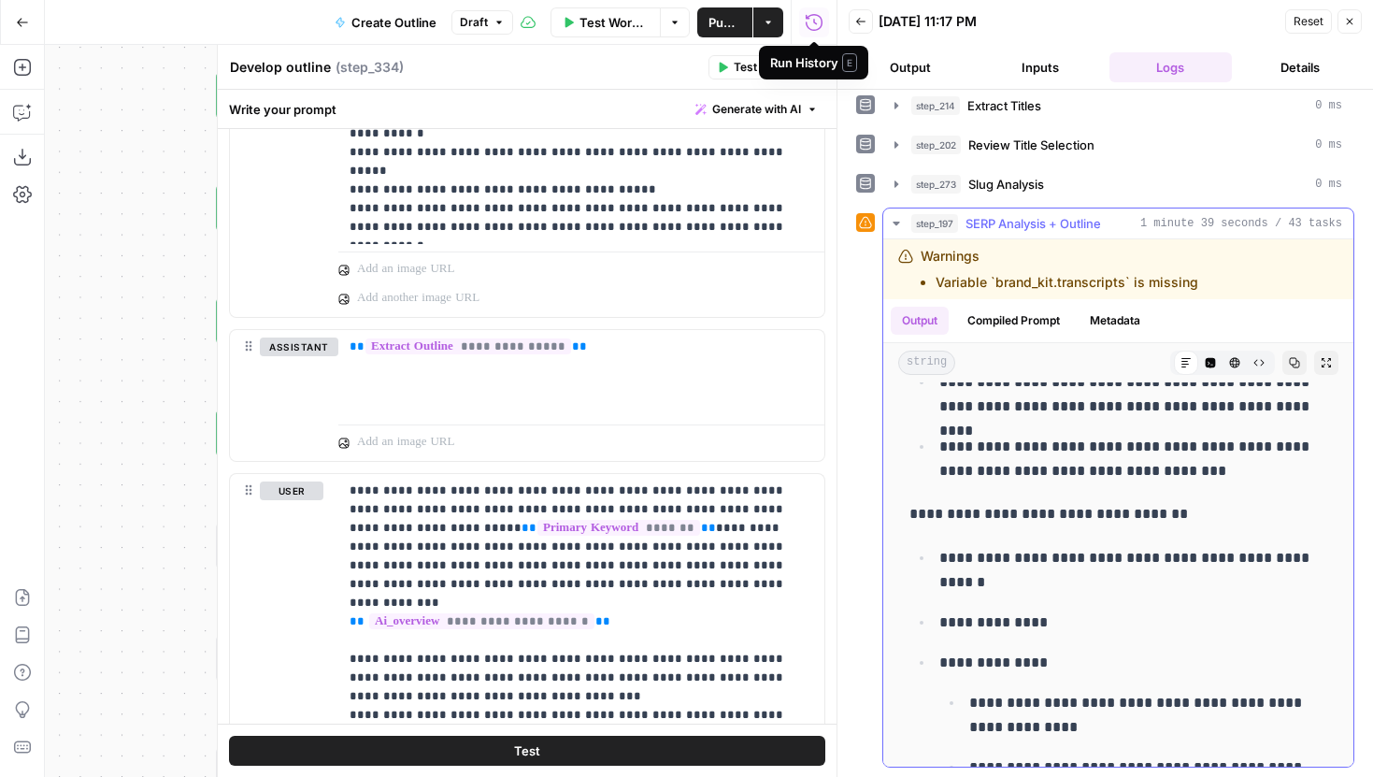
scroll to position [2590, 0]
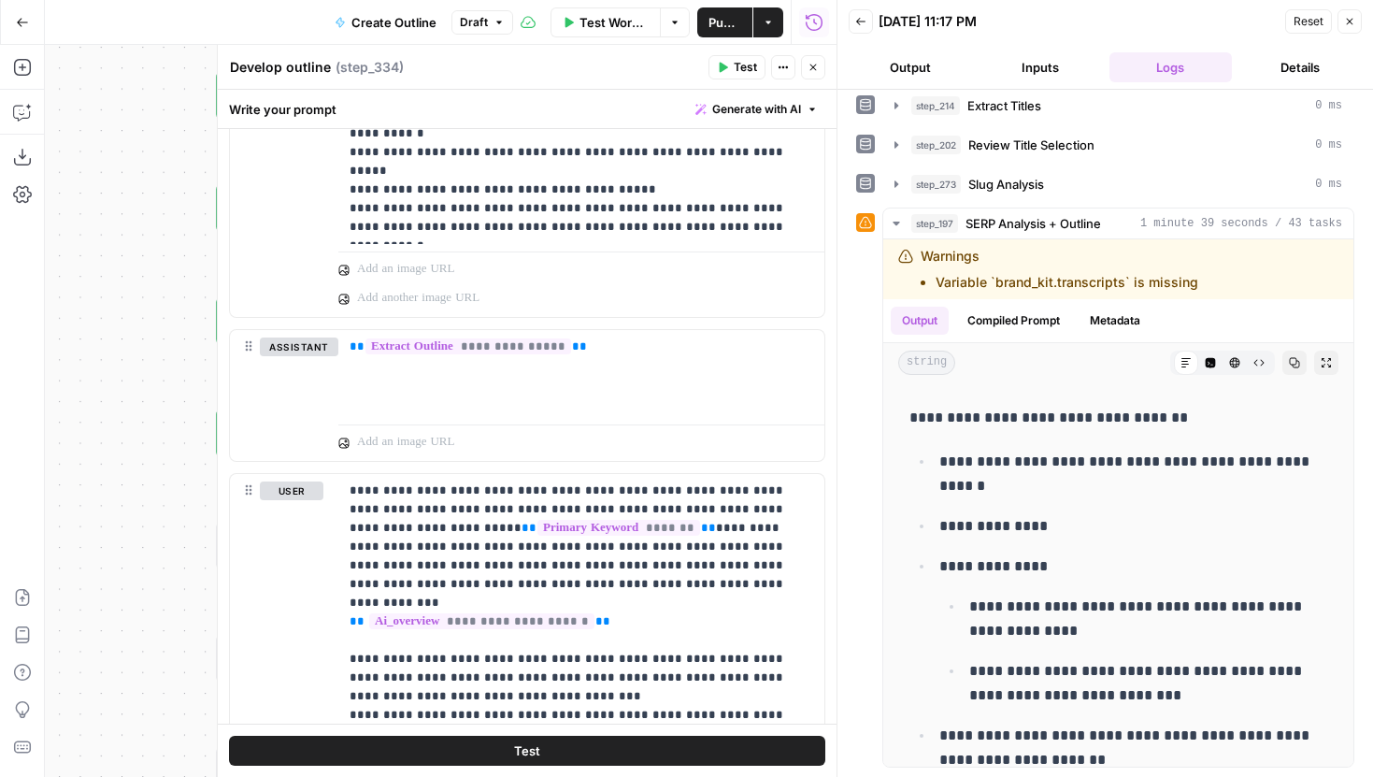
click at [819, 73] on button "Close" at bounding box center [813, 67] width 24 height 24
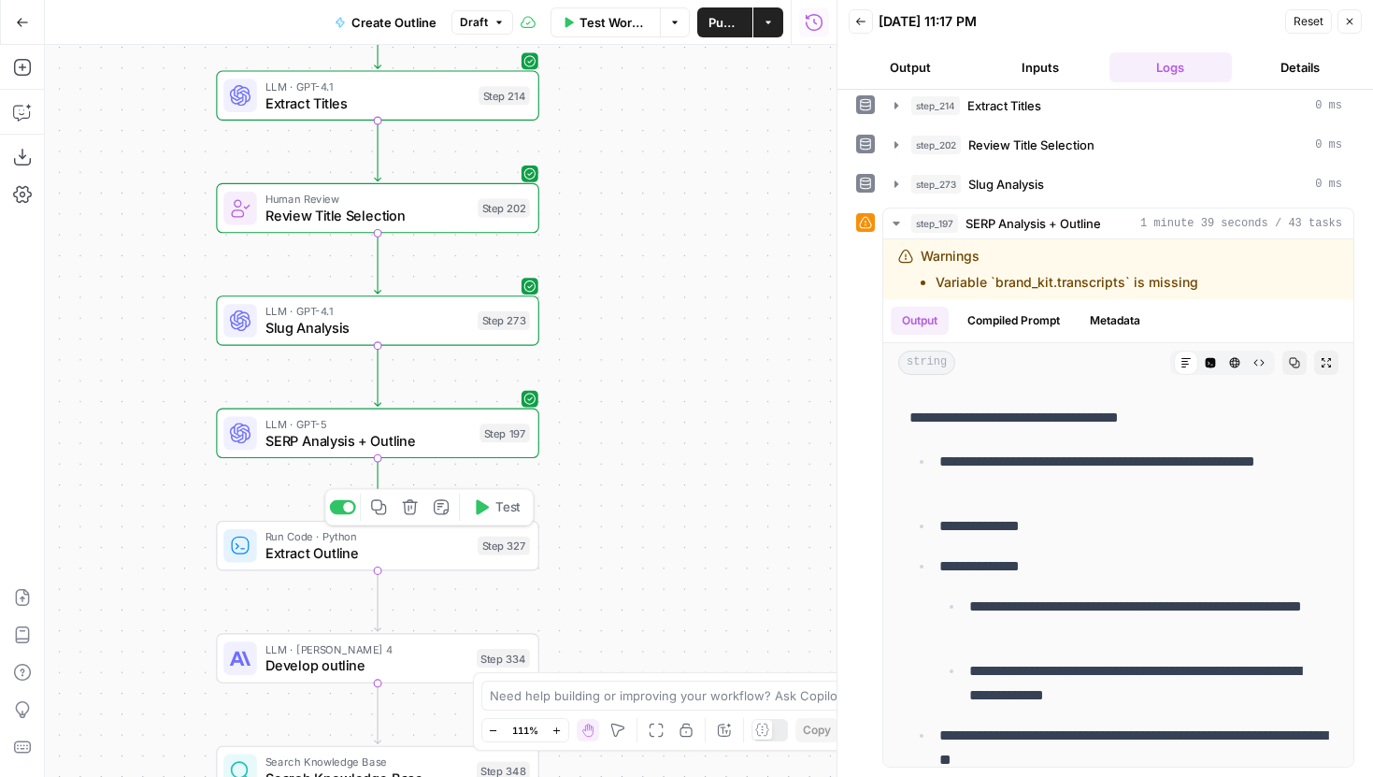
click at [488, 513] on icon "button" at bounding box center [481, 507] width 17 height 17
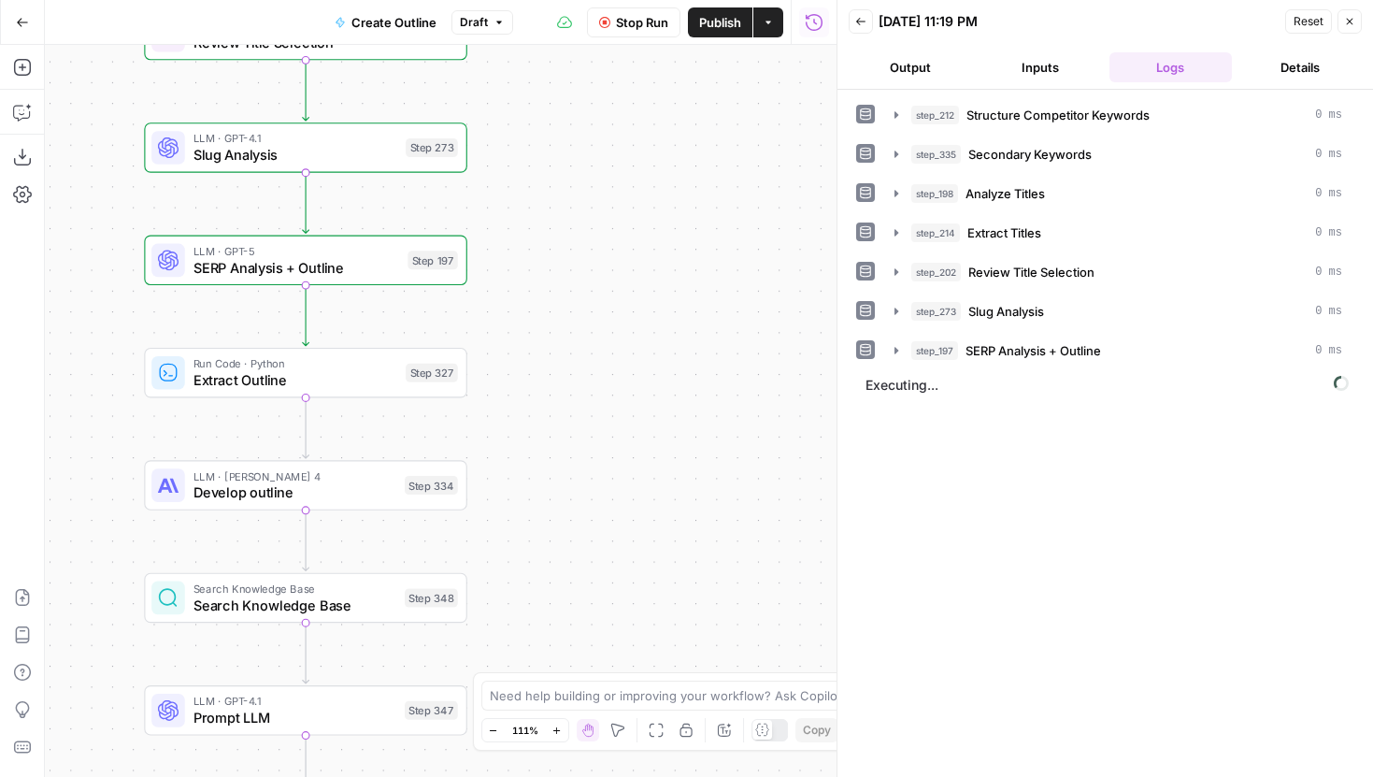
drag, startPoint x: 665, startPoint y: 448, endPoint x: 593, endPoint y: 275, distance: 187.3
click at [593, 275] on div "Workflow Set Inputs Inputs Run Code · JavaScript Structure Competitor Keywords …" at bounding box center [441, 411] width 792 height 732
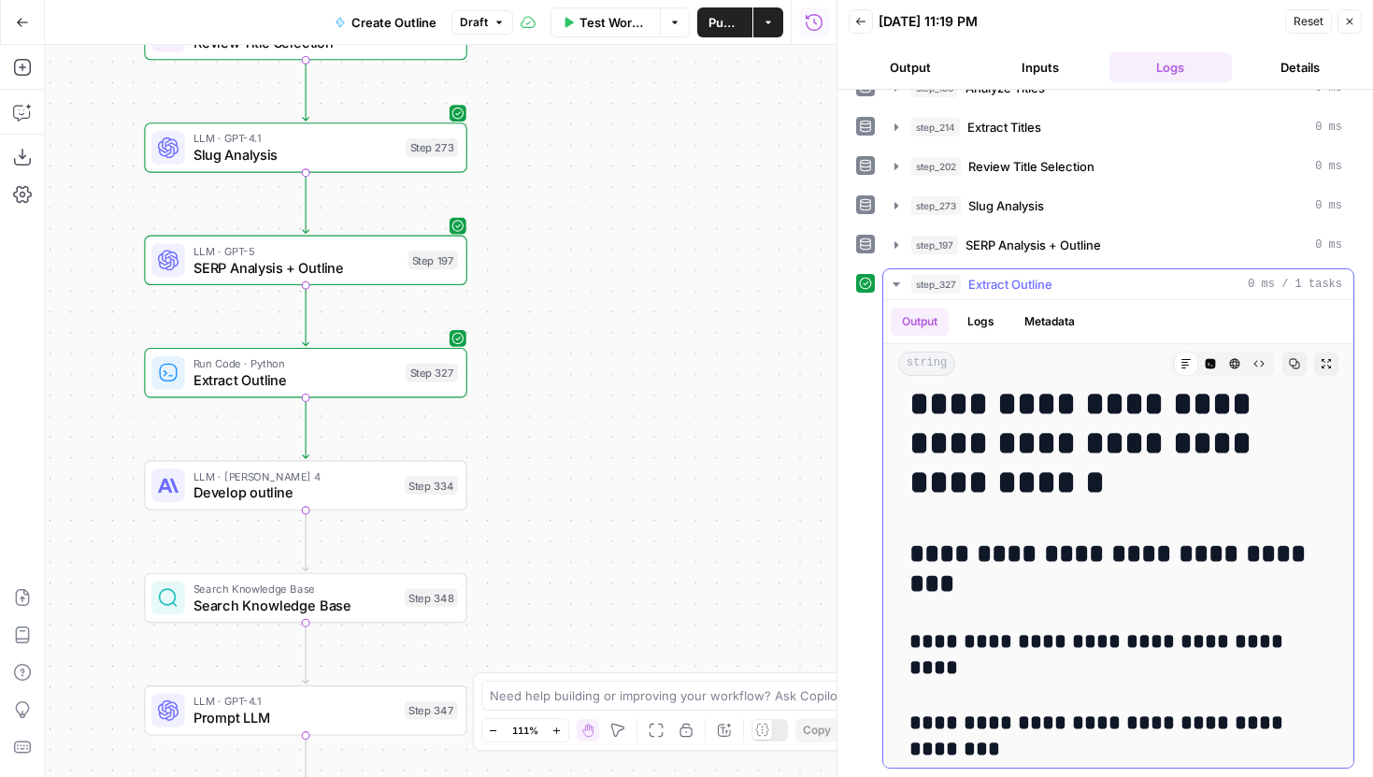
scroll to position [0, 0]
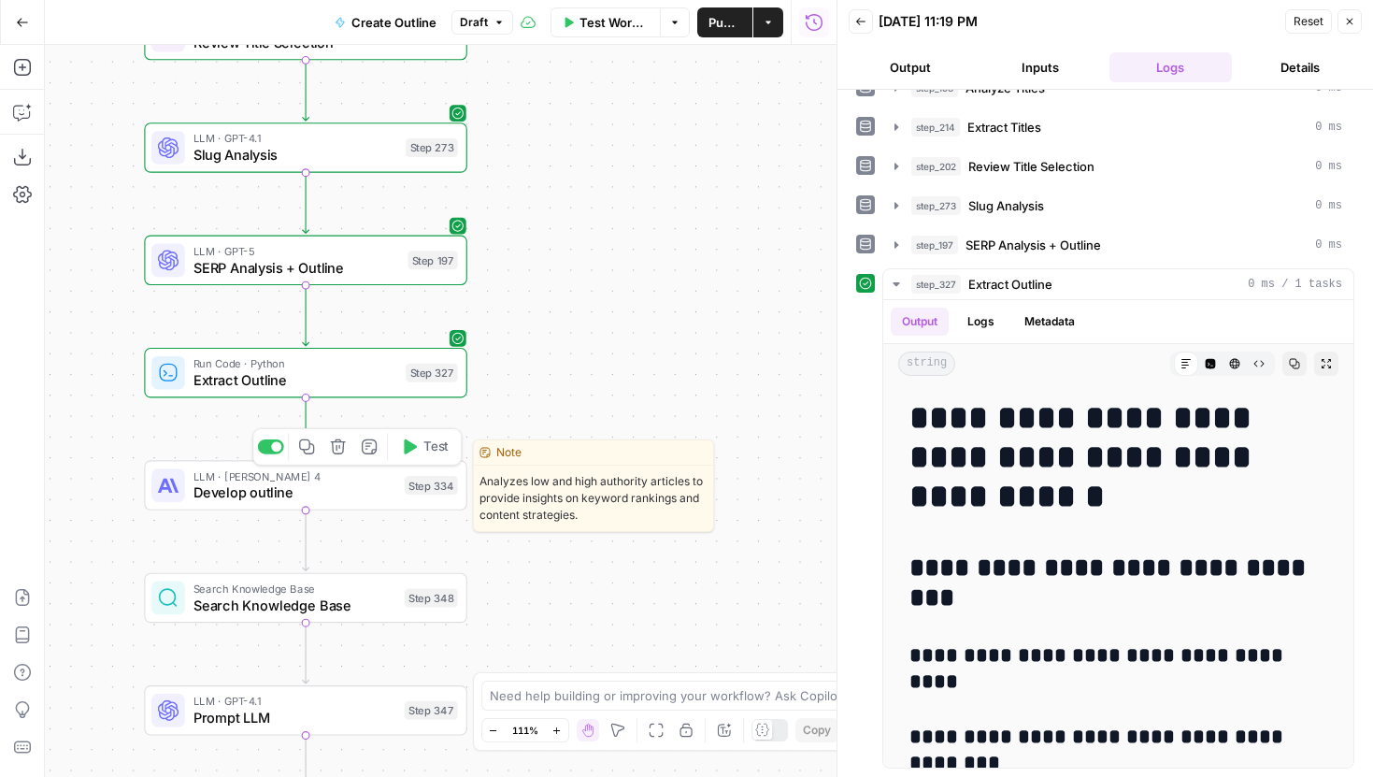
click at [414, 449] on icon "button" at bounding box center [409, 446] width 17 height 17
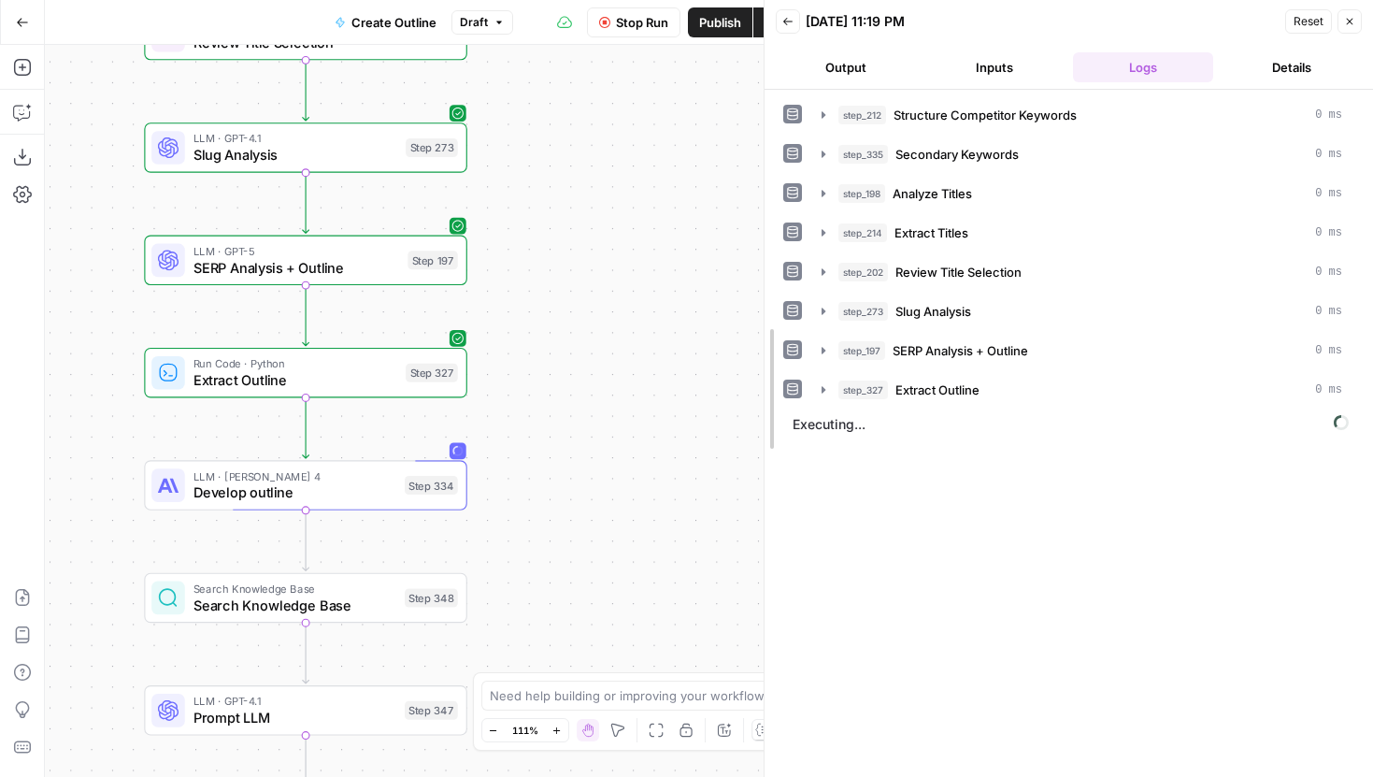
drag, startPoint x: 841, startPoint y: 304, endPoint x: 740, endPoint y: 305, distance: 100.9
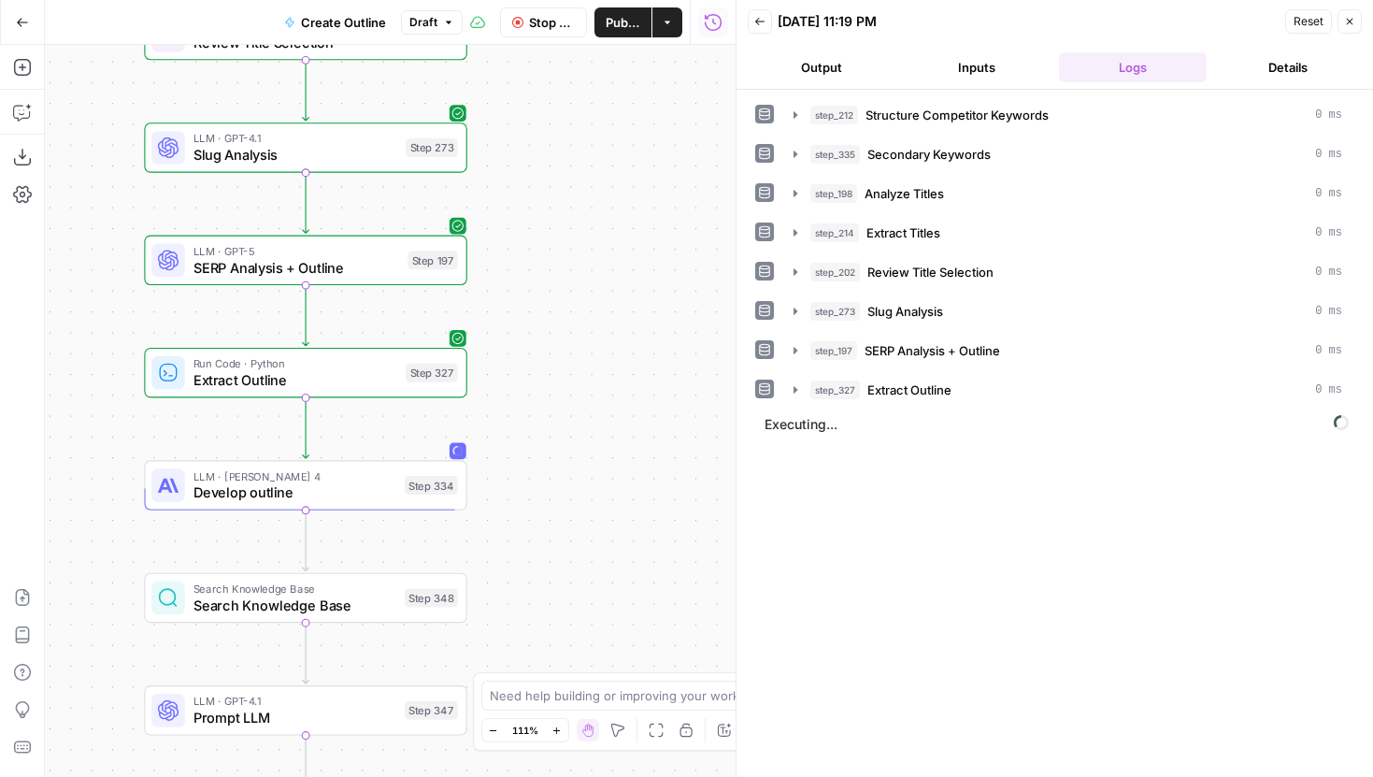
click at [967, 74] on button "Inputs" at bounding box center [977, 67] width 148 height 30
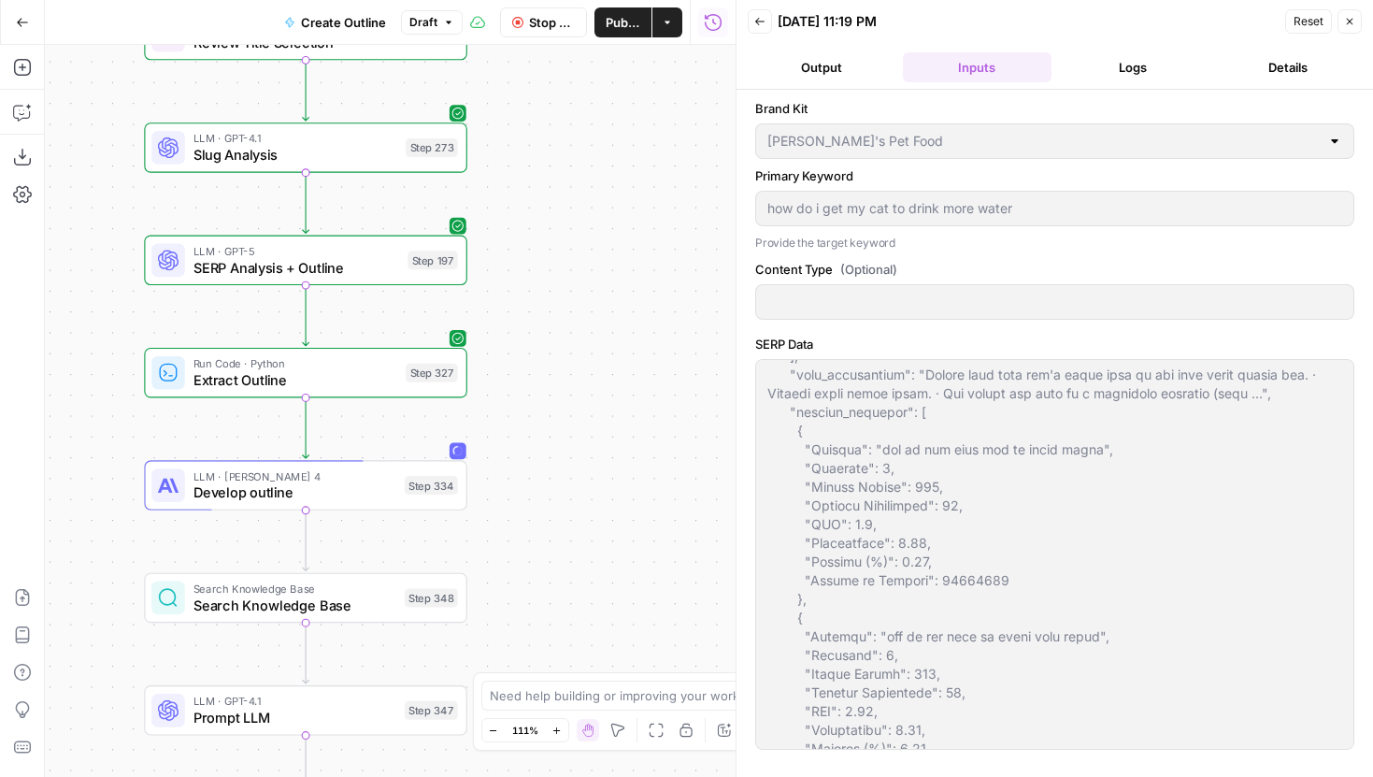
scroll to position [3116, 0]
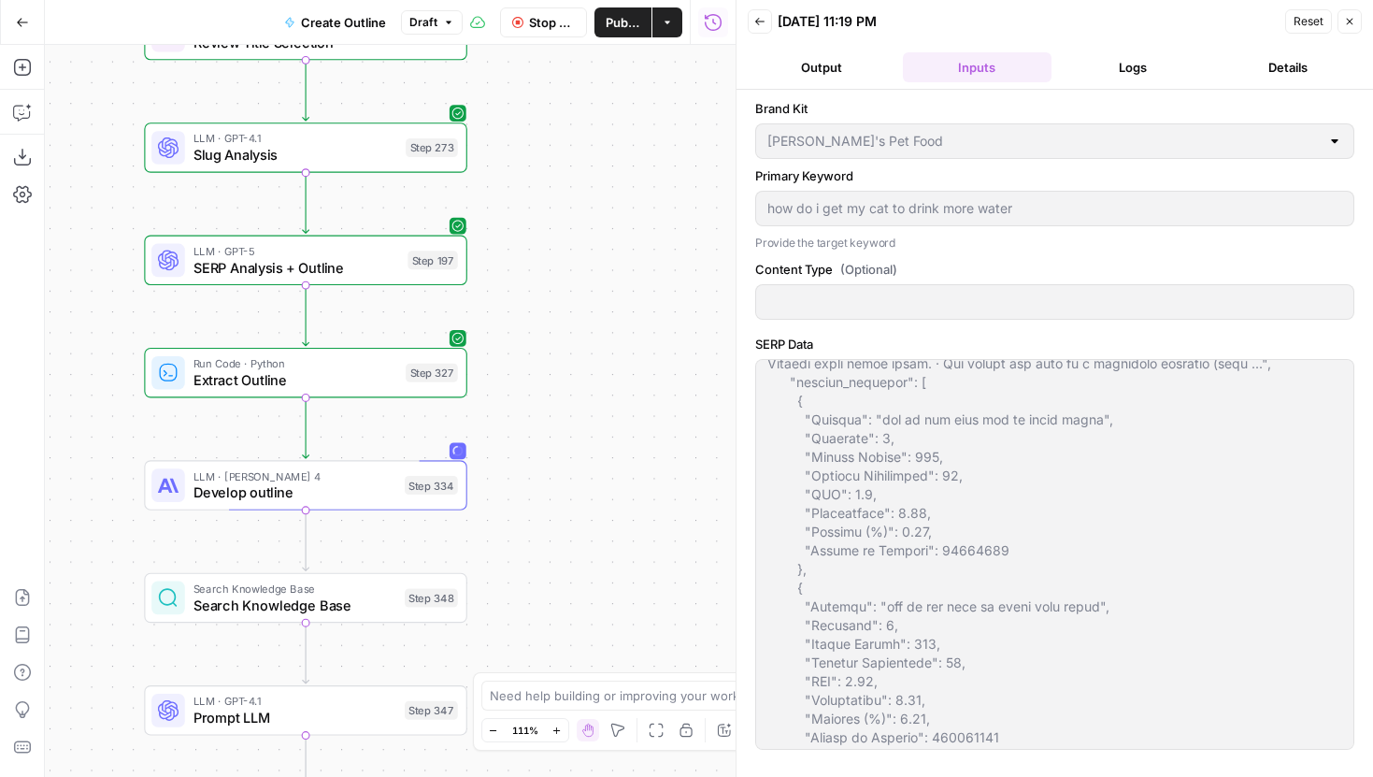
click at [1082, 65] on button "Logs" at bounding box center [1133, 67] width 148 height 30
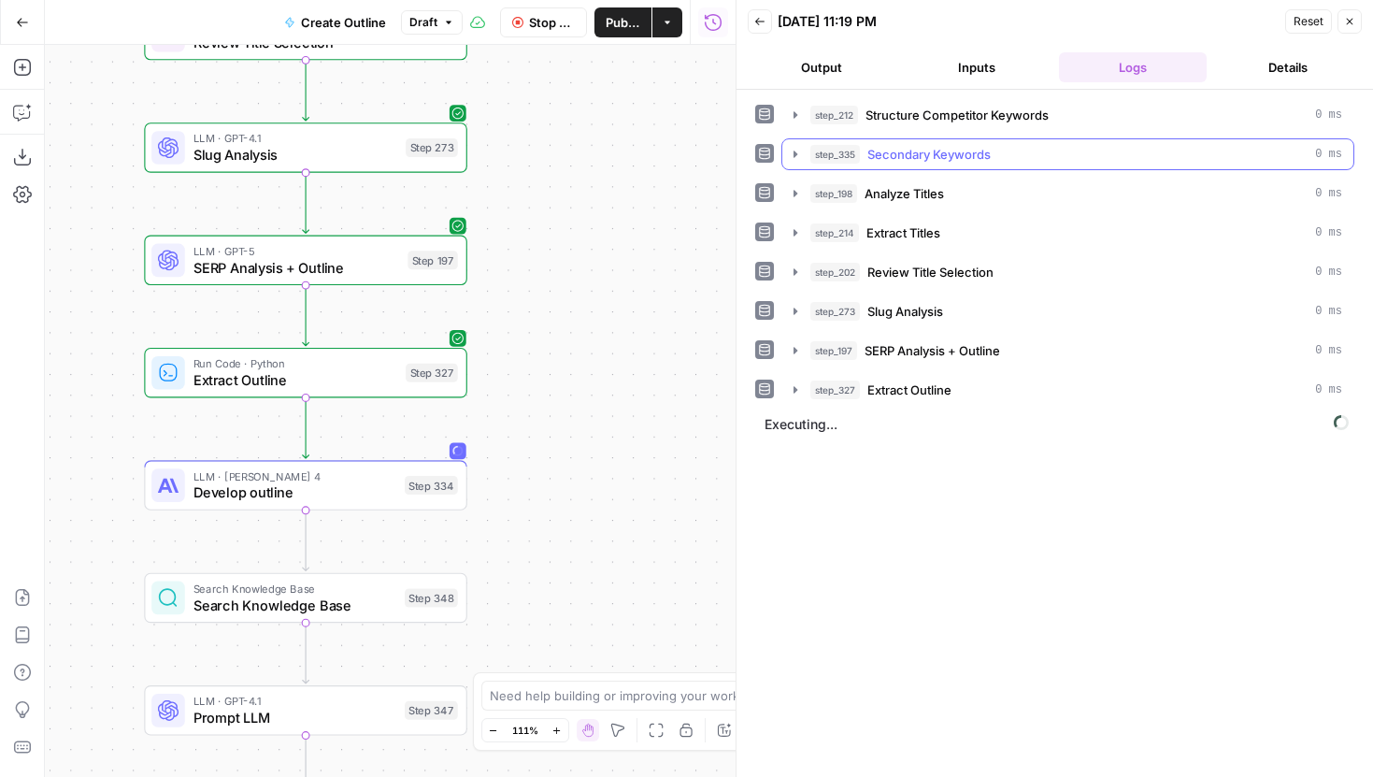
click at [806, 144] on button "step_335 Secondary Keywords 0 ms" at bounding box center [1067, 154] width 571 height 30
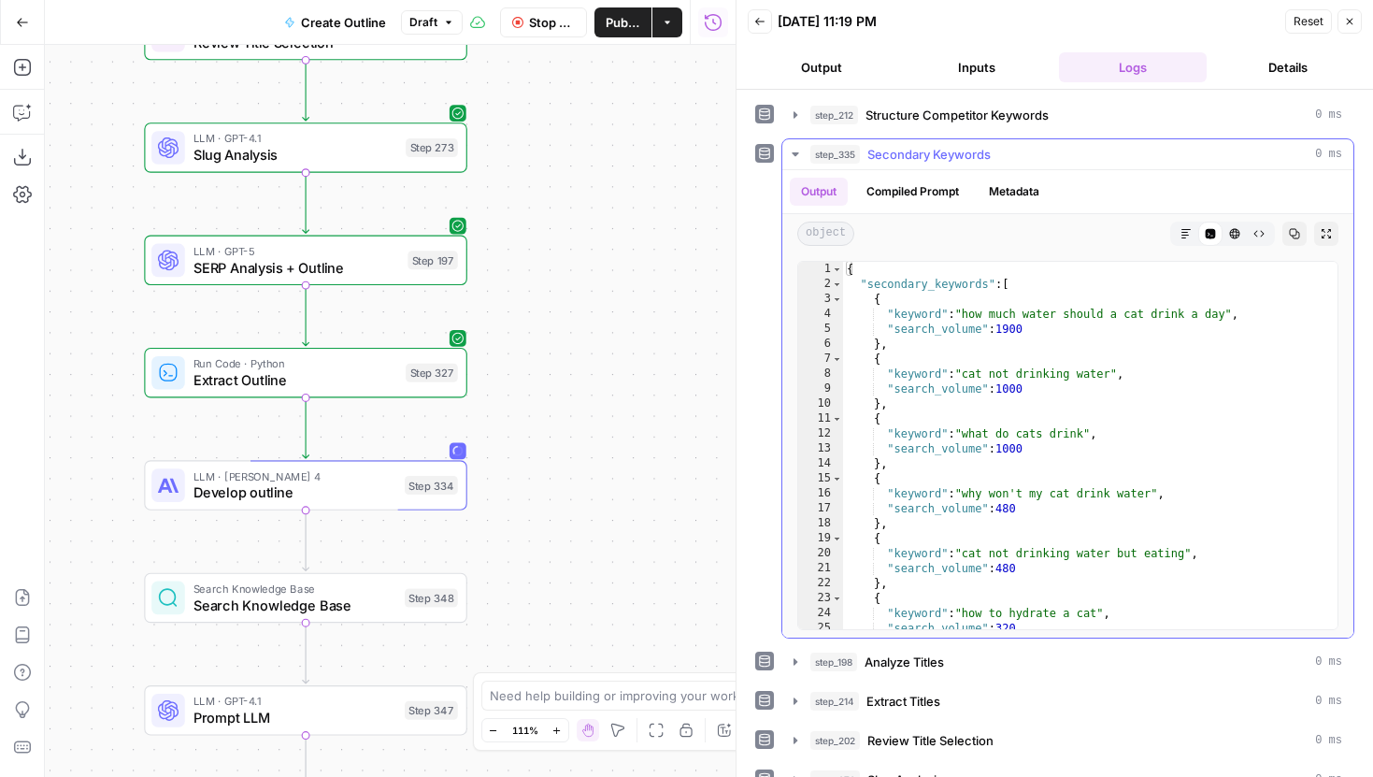
click at [795, 155] on icon "button" at bounding box center [795, 154] width 7 height 4
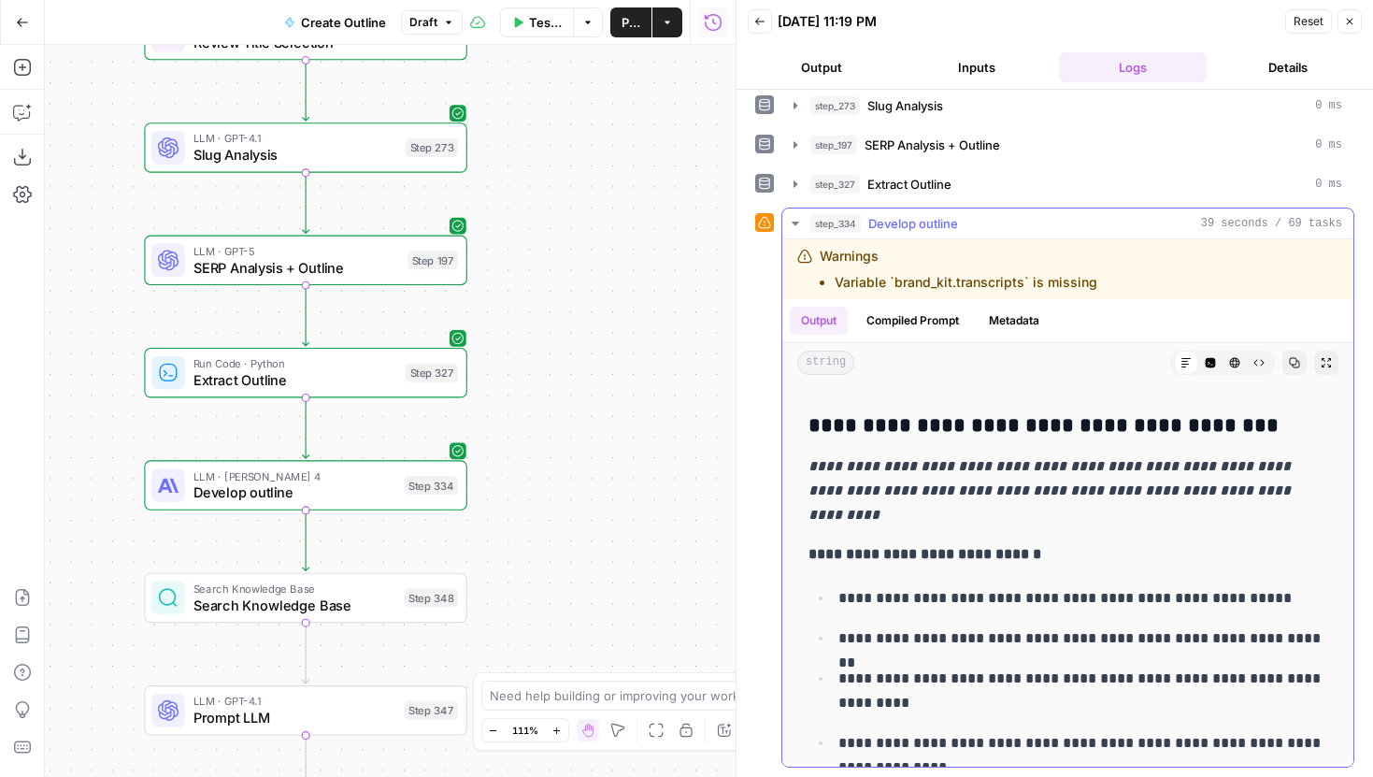
scroll to position [3821, 0]
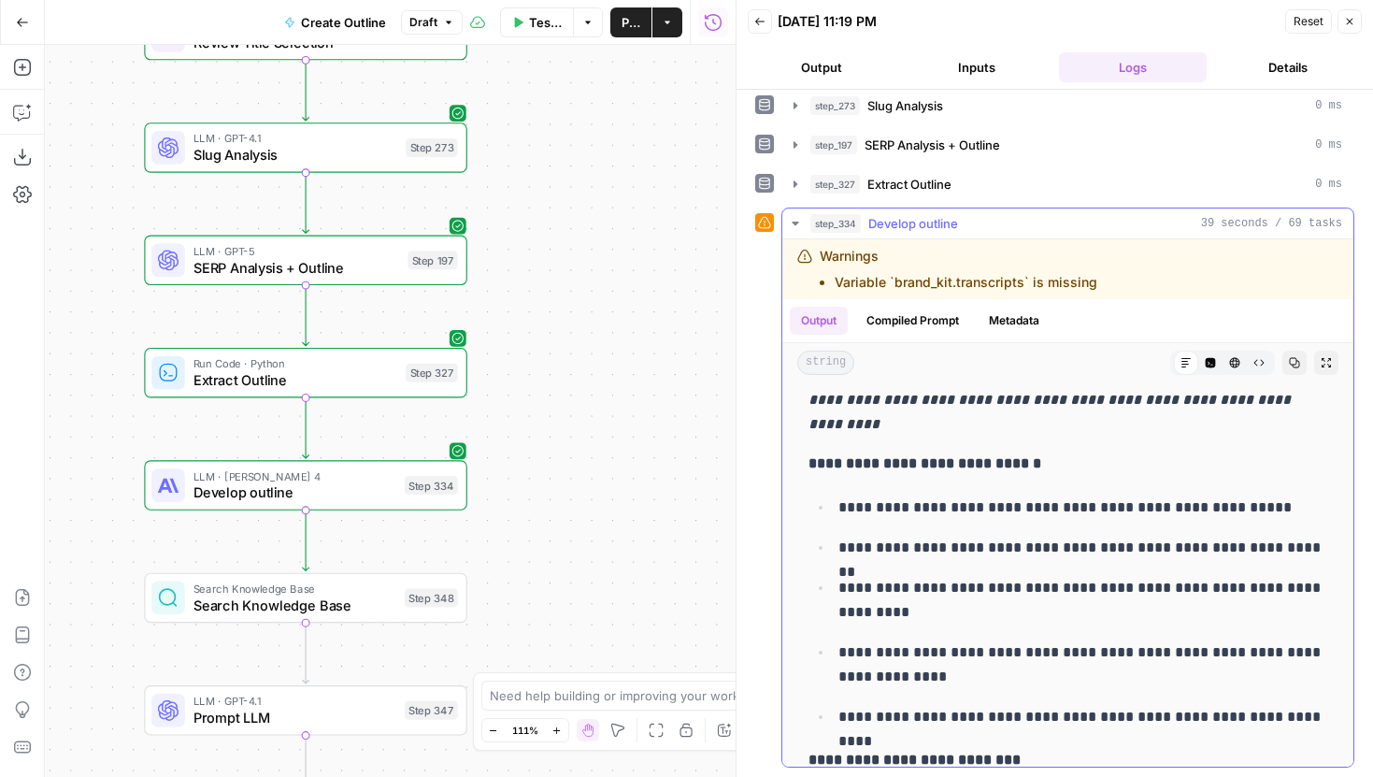
drag, startPoint x: 838, startPoint y: 625, endPoint x: 988, endPoint y: 659, distance: 153.3
drag, startPoint x: 507, startPoint y: 539, endPoint x: 512, endPoint y: 314, distance: 225.3
click at [512, 313] on div "Workflow Set Inputs Inputs Run Code · JavaScript Structure Competitor Keywords …" at bounding box center [390, 411] width 691 height 732
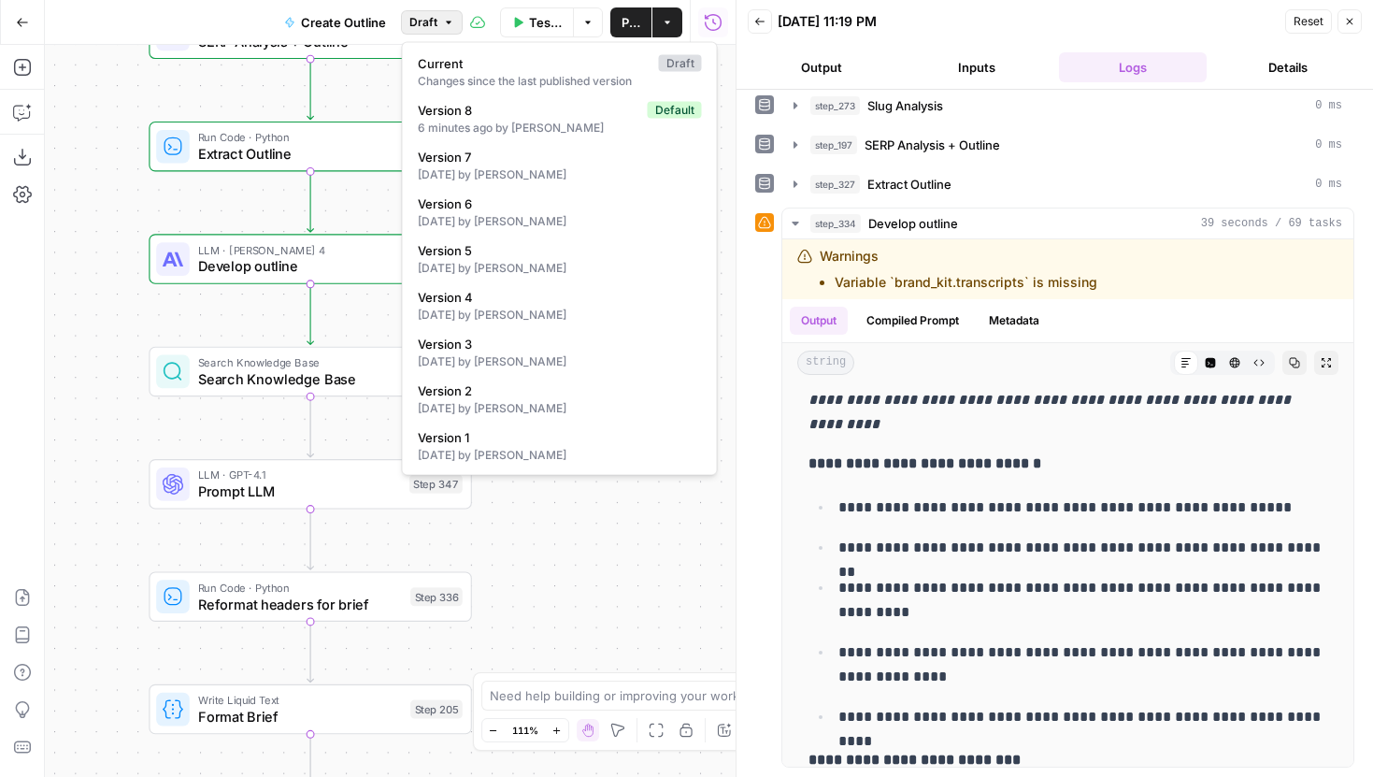
click at [440, 18] on button "Draft" at bounding box center [432, 22] width 62 height 24
click at [437, 18] on button "Draft" at bounding box center [432, 22] width 62 height 24
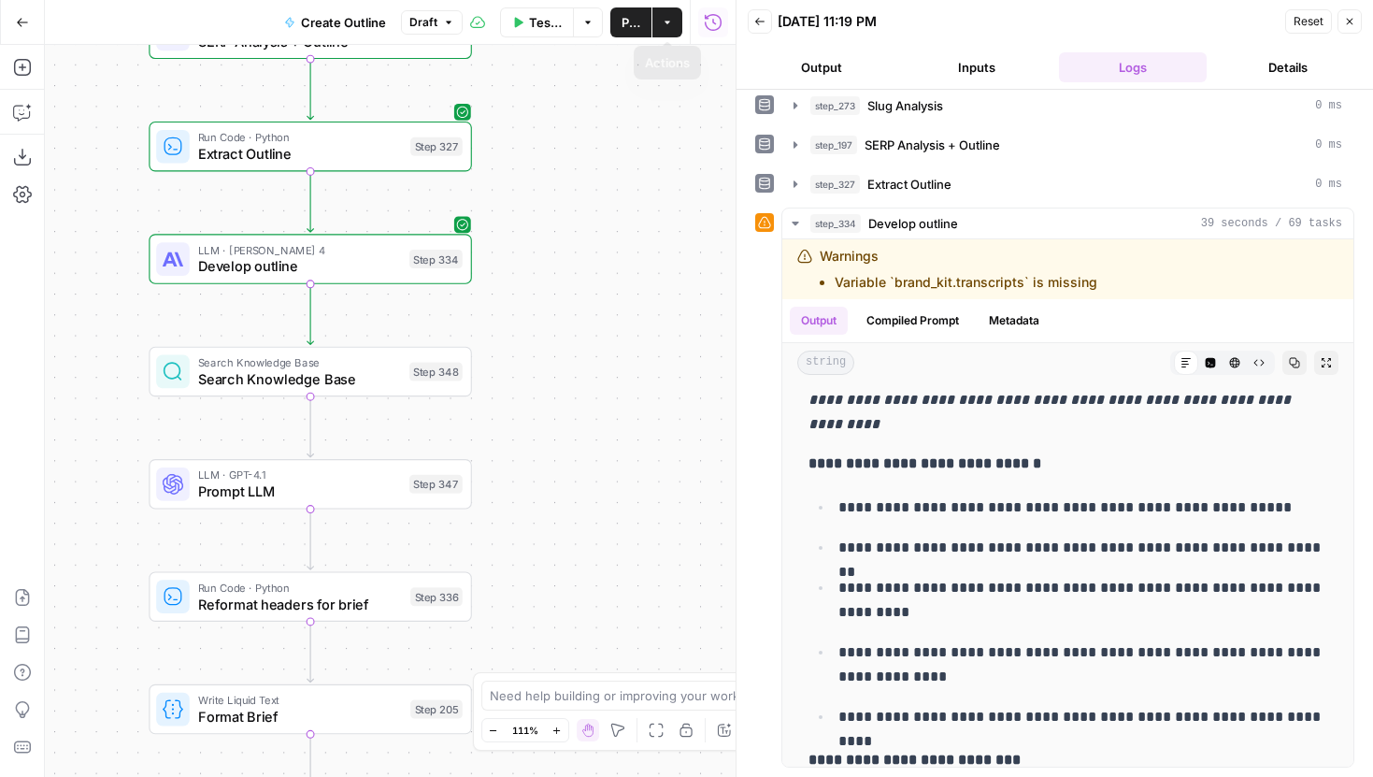
click at [633, 25] on span "Publish" at bounding box center [630, 22] width 19 height 19
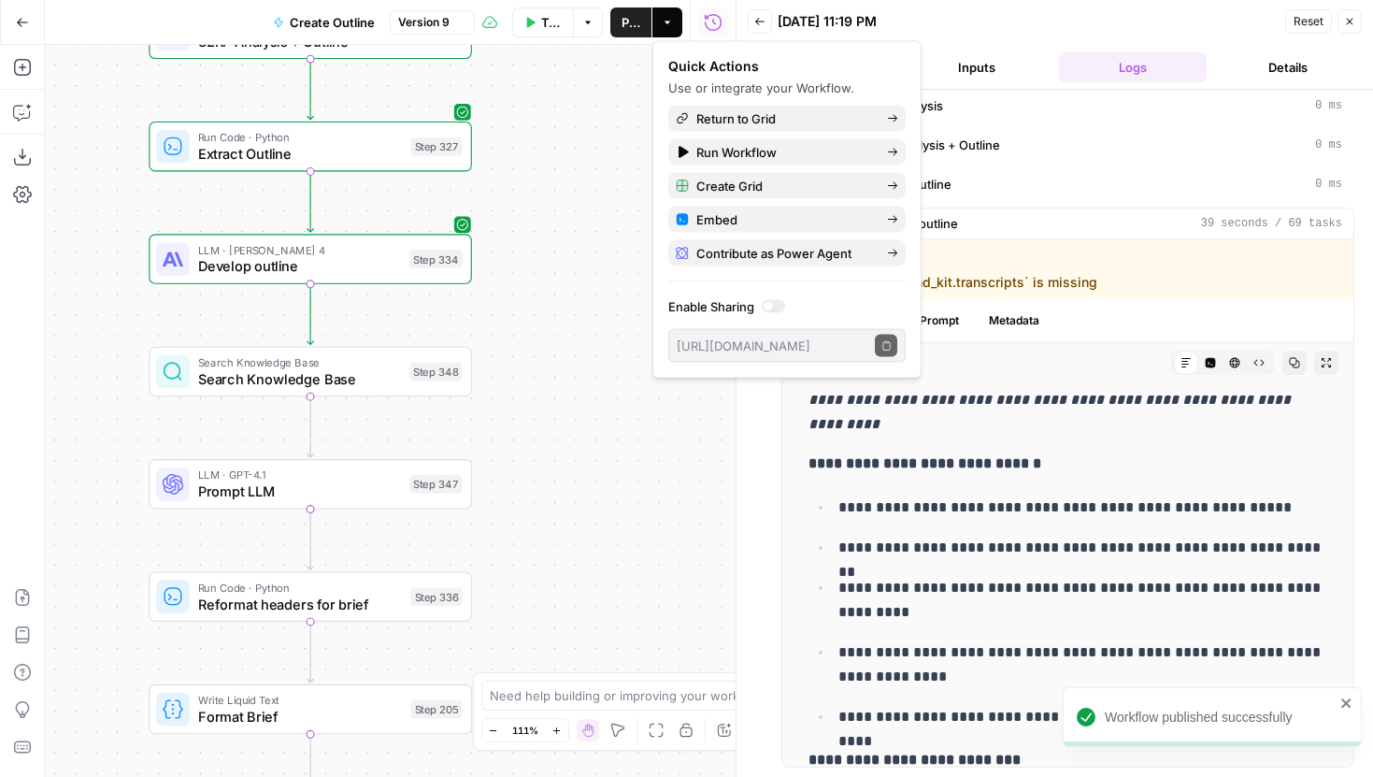
click at [441, 16] on span "Version 9" at bounding box center [423, 22] width 51 height 17
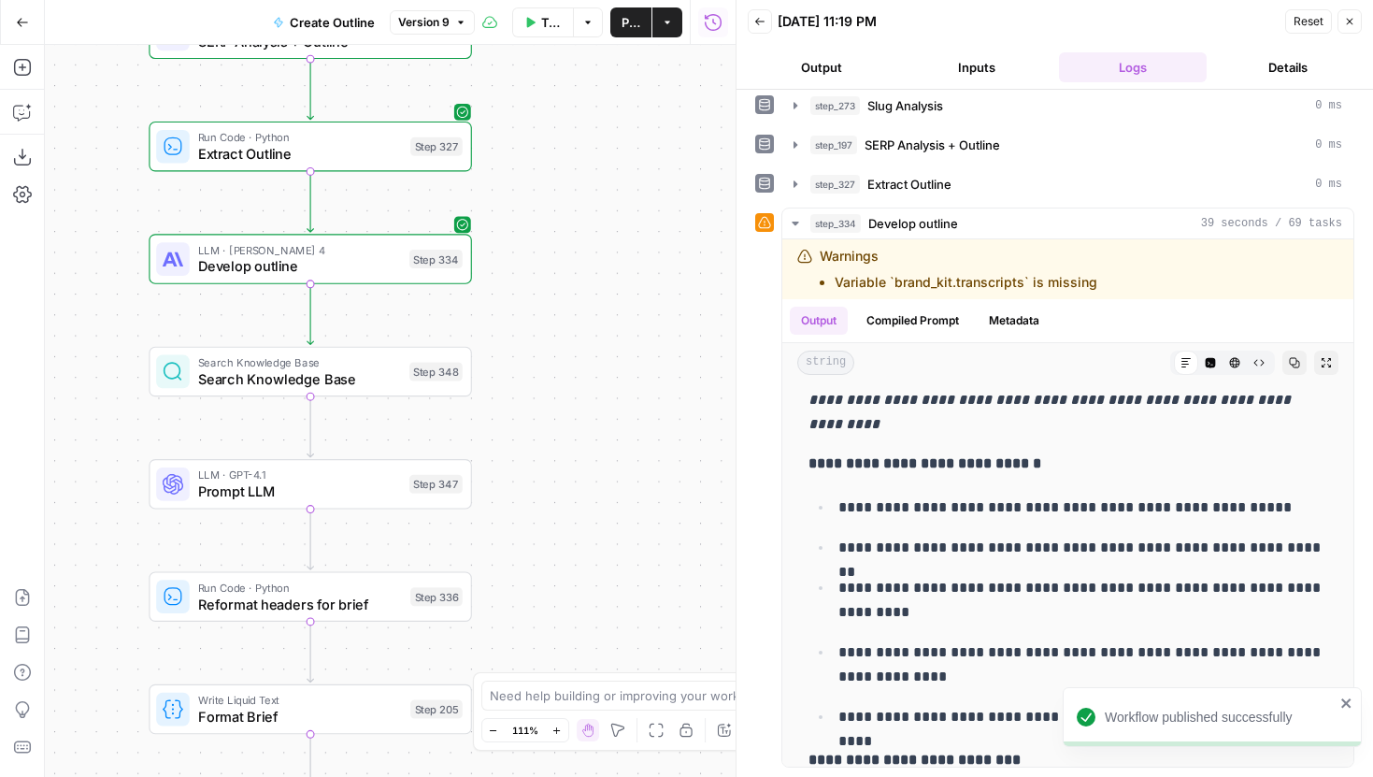
click at [459, 21] on icon "button" at bounding box center [461, 22] width 6 height 3
drag, startPoint x: 578, startPoint y: 195, endPoint x: 578, endPoint y: 340, distance: 144.9
click at [578, 340] on div "Workflow Set Inputs Inputs Run Code · JavaScript Structure Competitor Keywords …" at bounding box center [390, 411] width 691 height 732
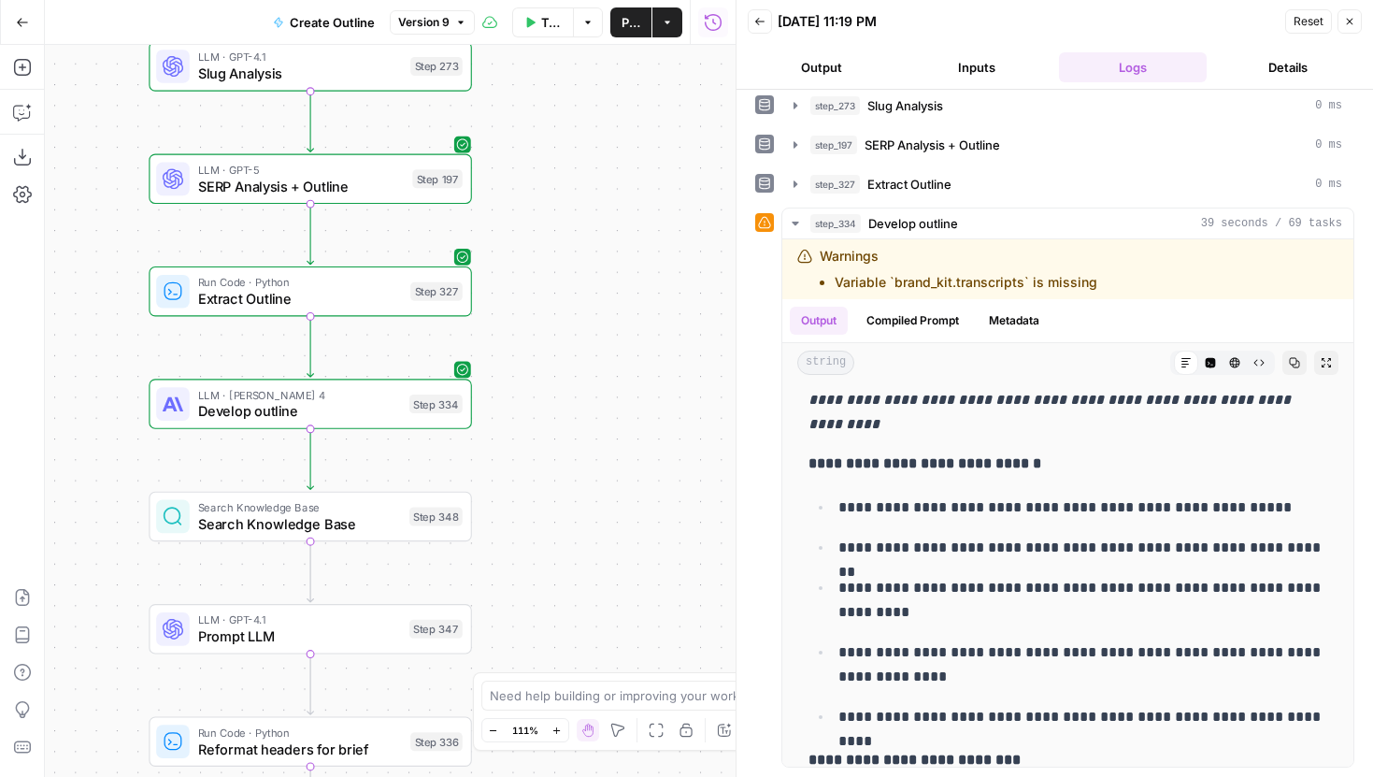
click at [385, 420] on span "Develop outline" at bounding box center [299, 411] width 203 height 21
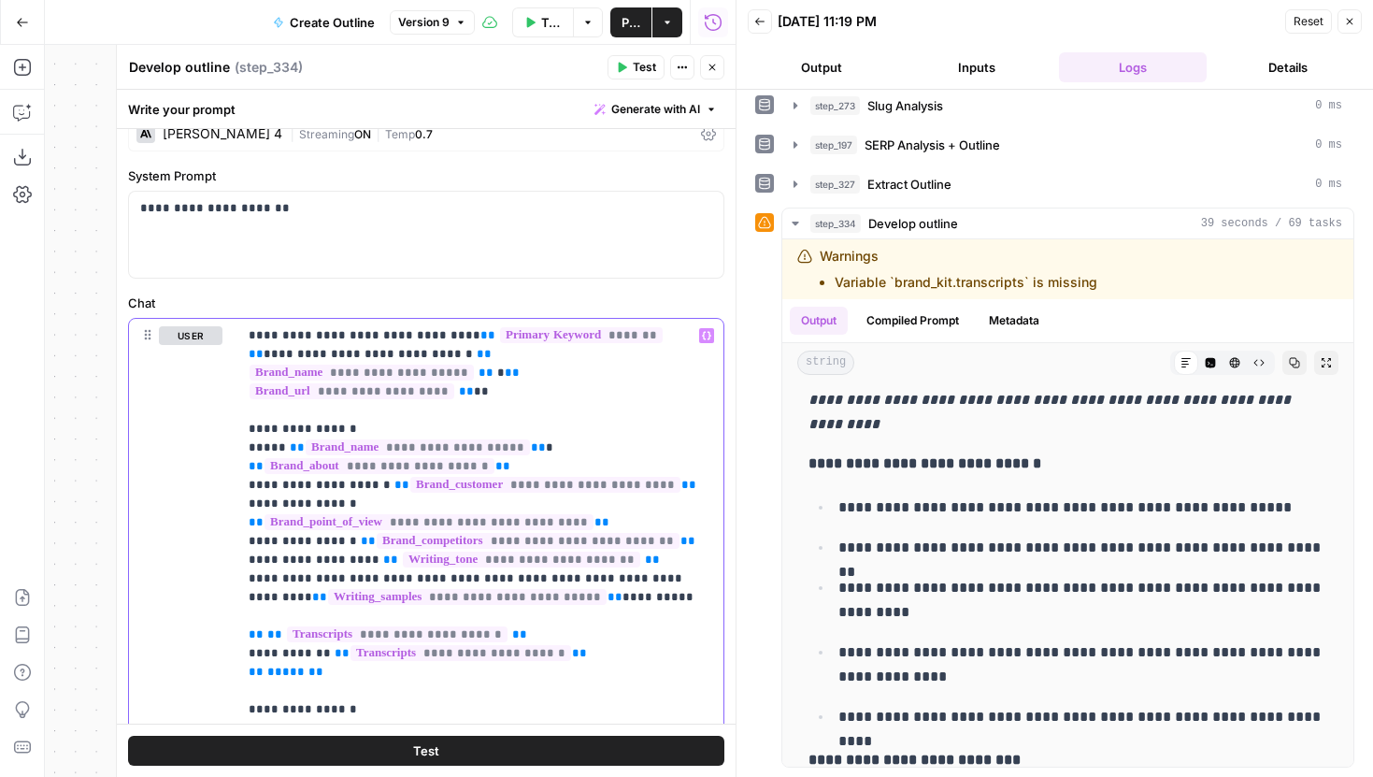
scroll to position [140, 0]
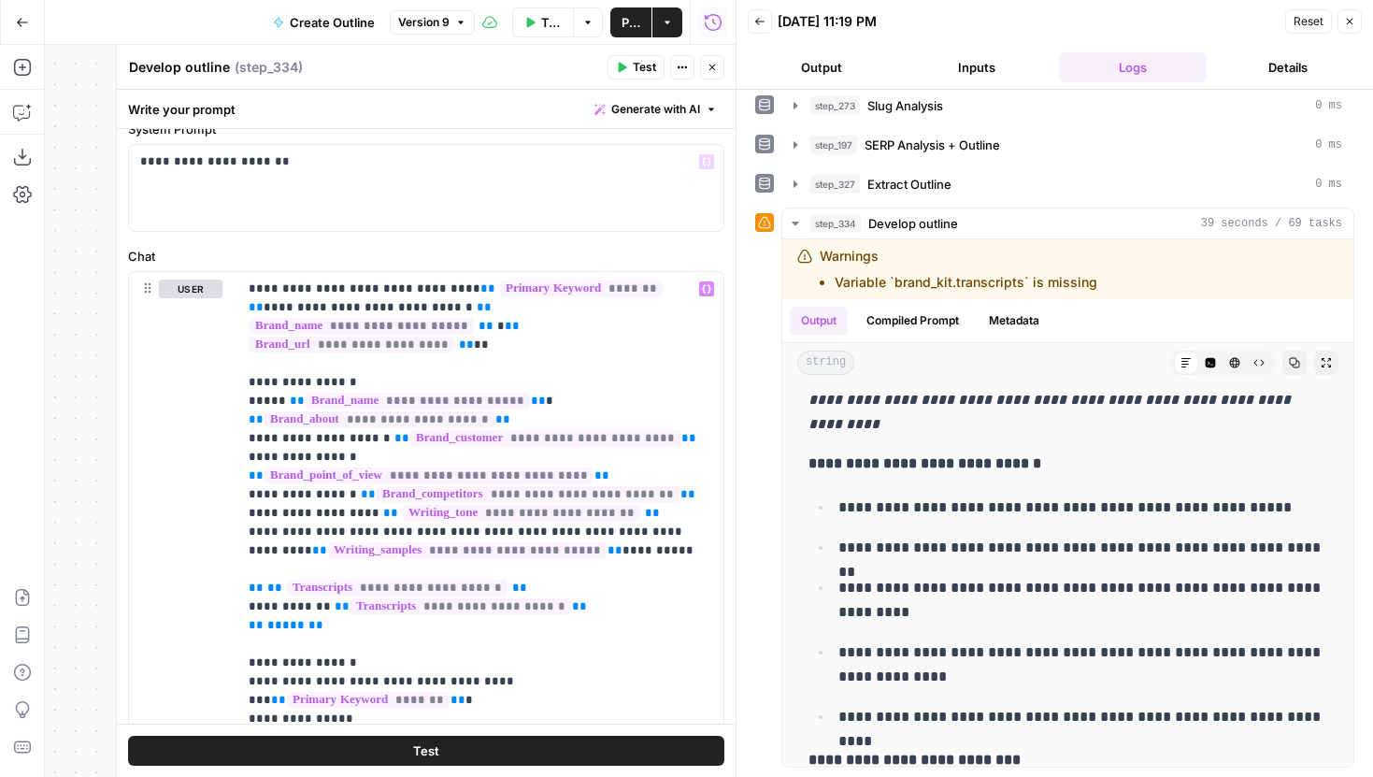
click at [702, 76] on button "Close" at bounding box center [712, 67] width 24 height 24
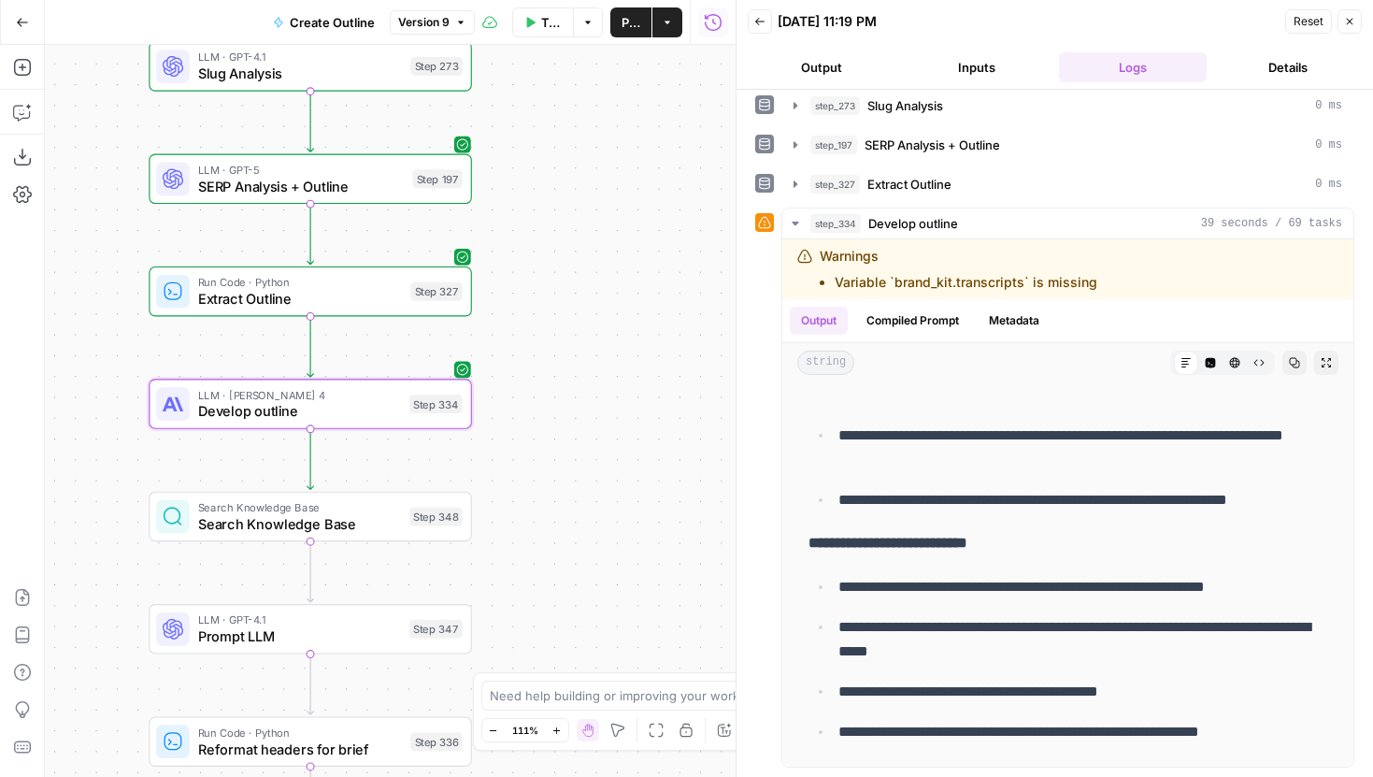
drag, startPoint x: 604, startPoint y: 162, endPoint x: 713, endPoint y: 215, distance: 121.6
click at [713, 215] on div "Workflow Set Inputs Inputs Run Code · JavaScript Structure Competitor Keywords …" at bounding box center [390, 411] width 691 height 732
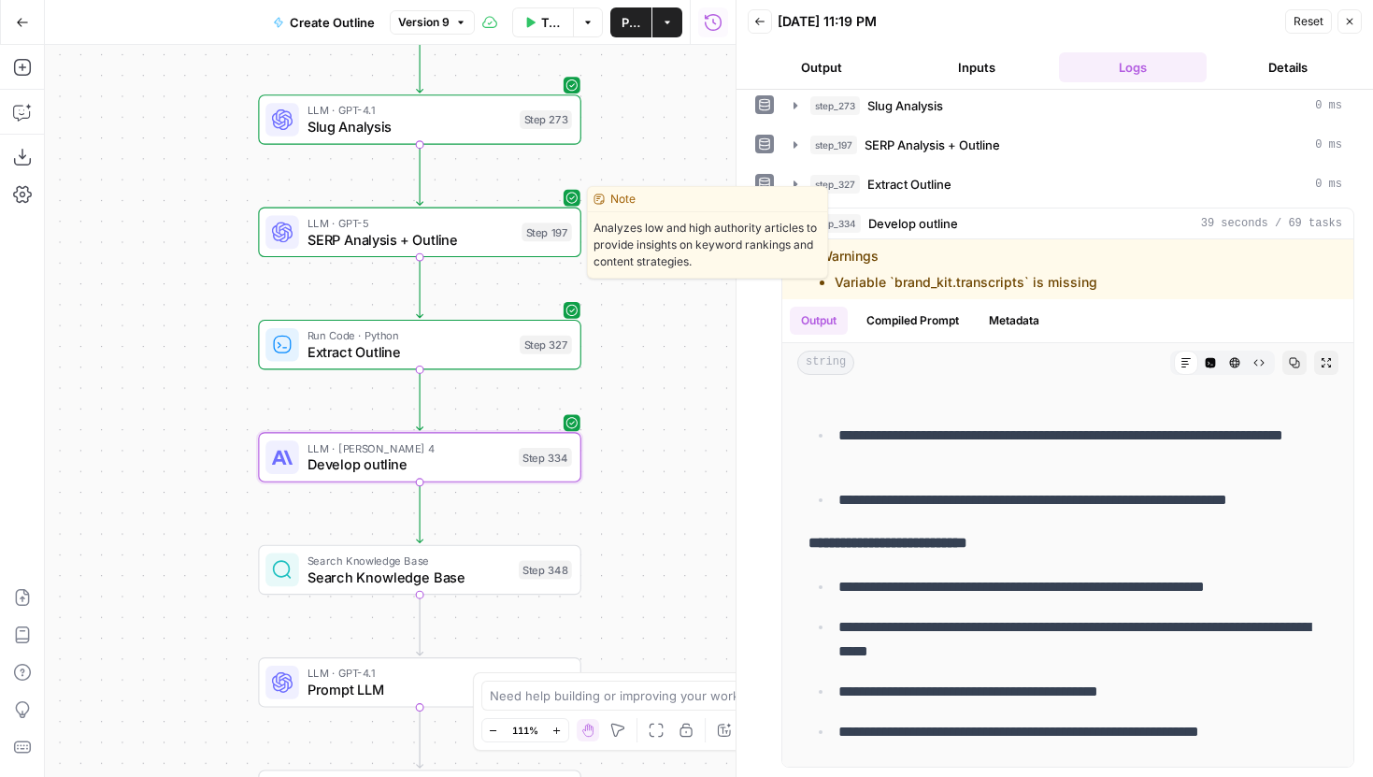
click at [513, 237] on div "LLM · GPT-5 SERP Analysis + Outline Step 197 Copy step Delete step Edit Note Te…" at bounding box center [418, 232] width 307 height 36
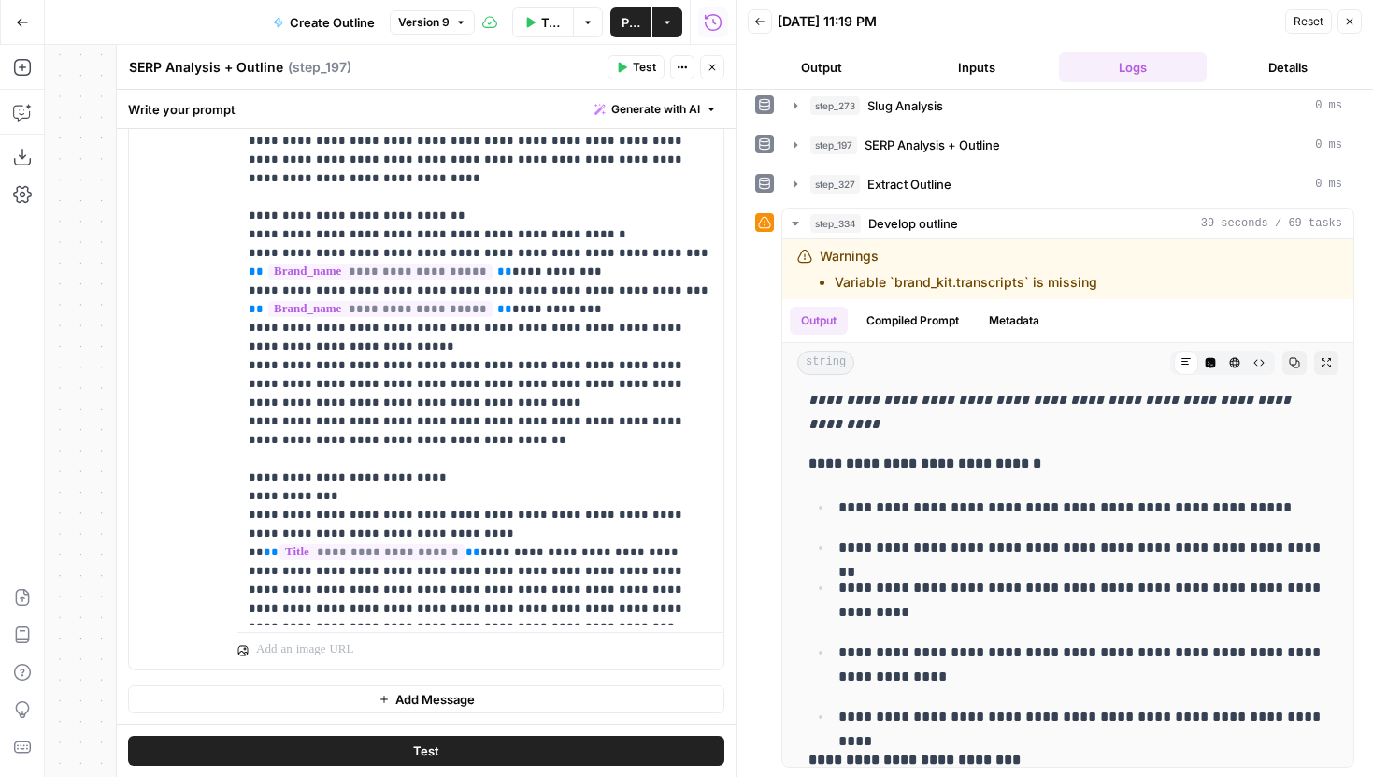
scroll to position [1894, 0]
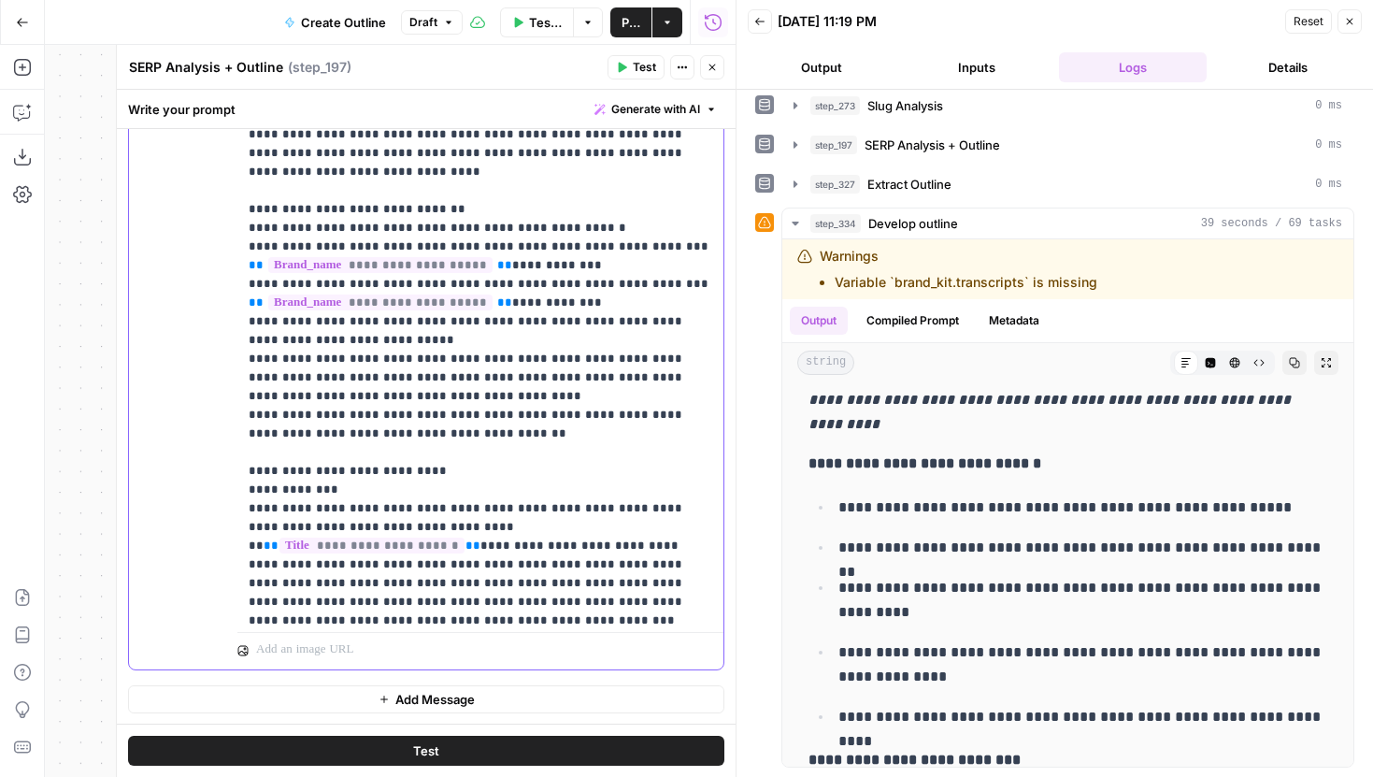
click at [533, 746] on button "Test" at bounding box center [426, 750] width 596 height 30
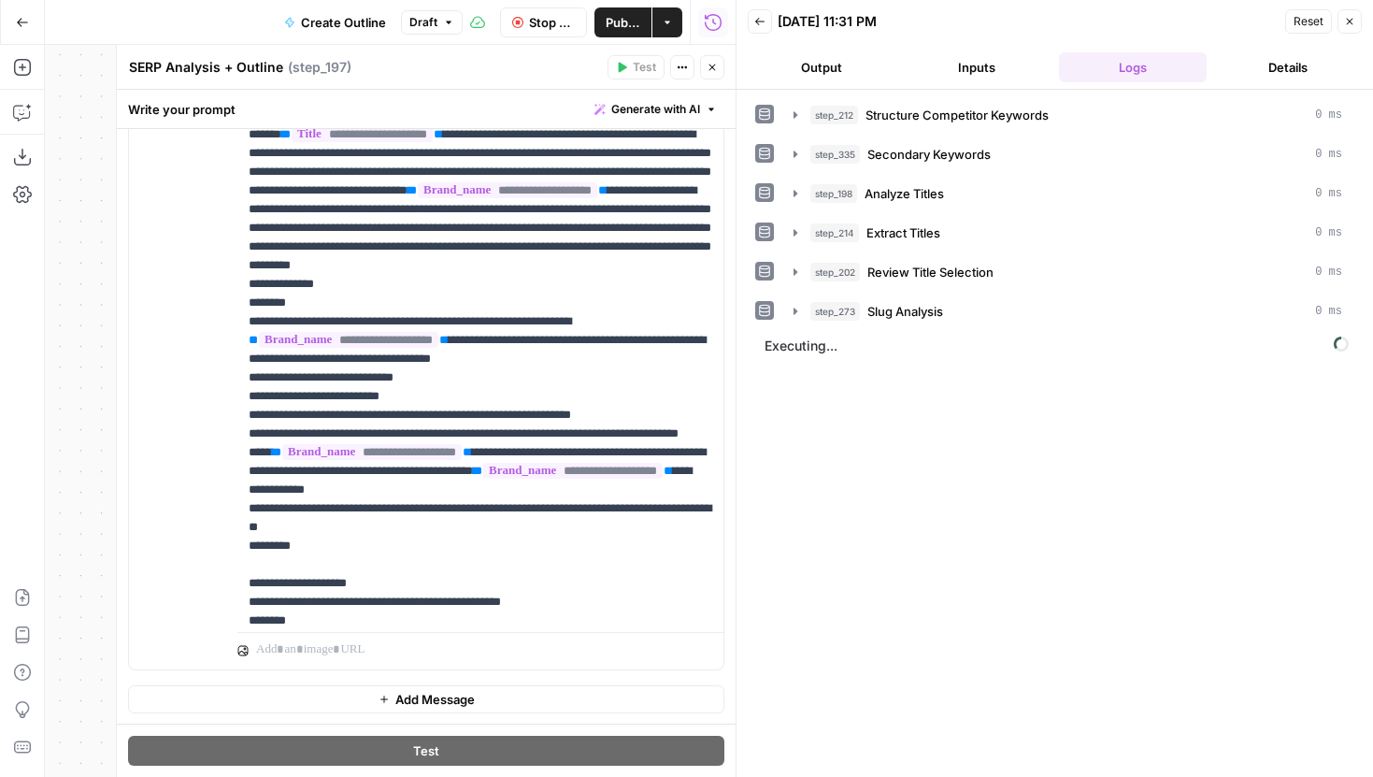
click at [716, 65] on icon "button" at bounding box center [711, 67] width 11 height 11
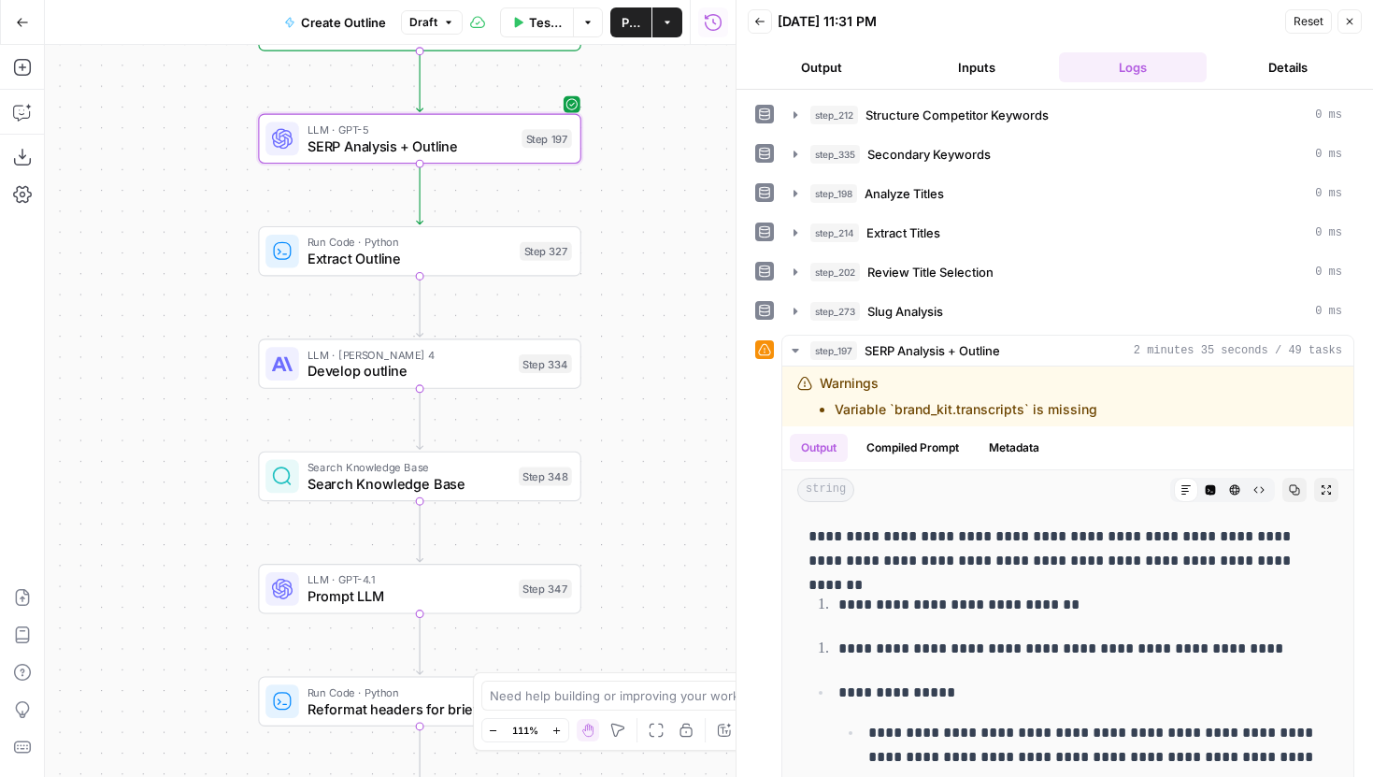
drag, startPoint x: 649, startPoint y: 250, endPoint x: 649, endPoint y: 155, distance: 94.4
click at [649, 155] on div "Workflow Set Inputs Inputs Run Code · JavaScript Structure Competitor Keywords …" at bounding box center [390, 411] width 691 height 732
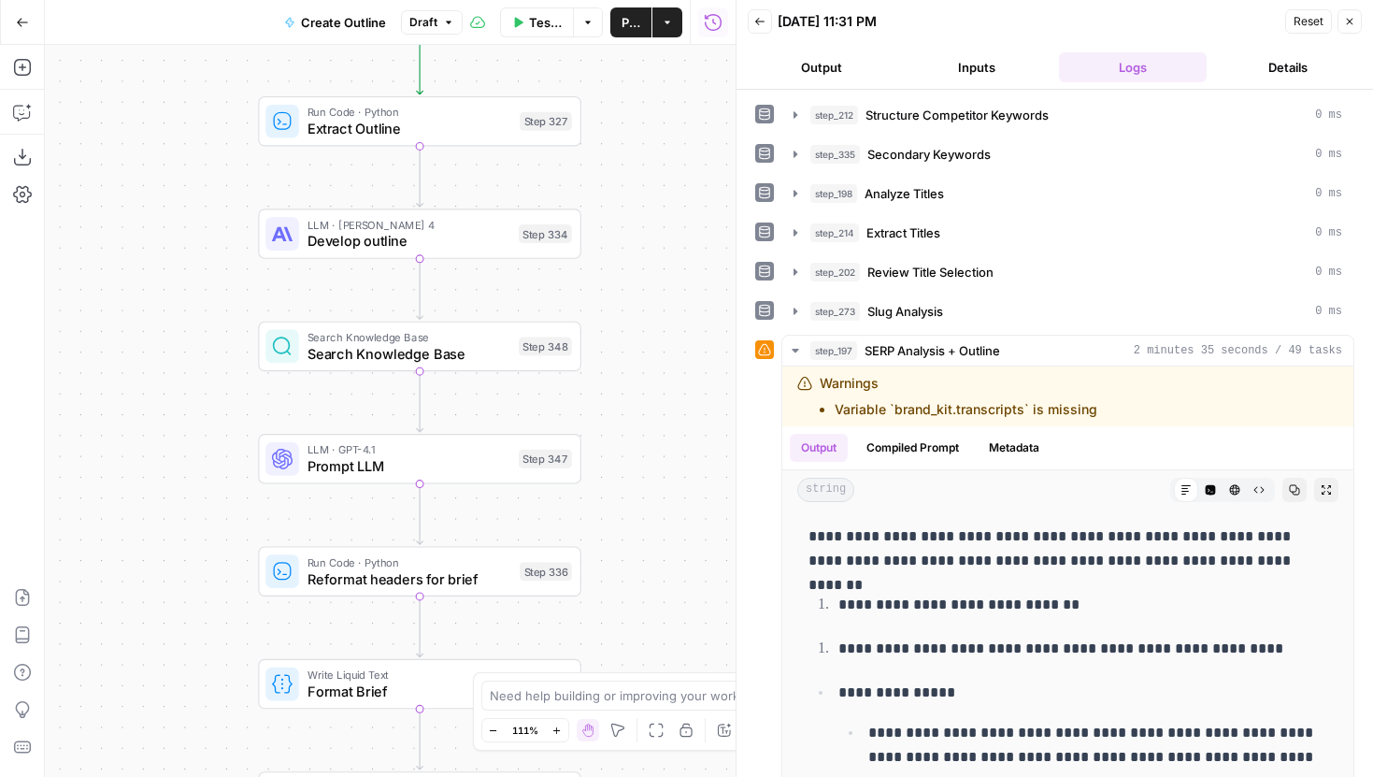
drag, startPoint x: 647, startPoint y: 235, endPoint x: 647, endPoint y: 106, distance: 129.9
click at [647, 106] on div "Workflow Set Inputs Inputs Run Code · JavaScript Structure Competitor Keywords …" at bounding box center [390, 411] width 691 height 732
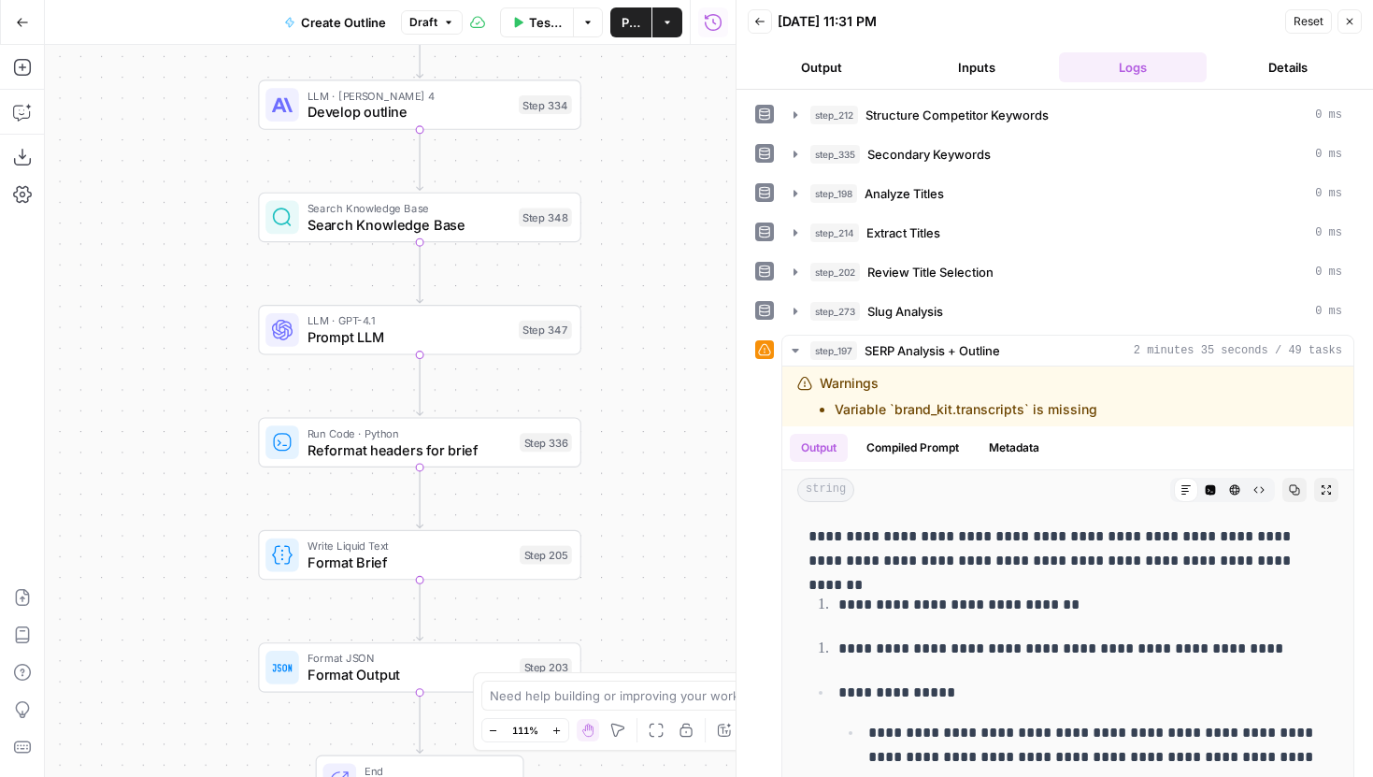
drag, startPoint x: 651, startPoint y: 392, endPoint x: 651, endPoint y: 258, distance: 133.6
click at [651, 258] on div "Workflow Set Inputs Inputs Run Code · JavaScript Structure Competitor Keywords …" at bounding box center [390, 411] width 691 height 732
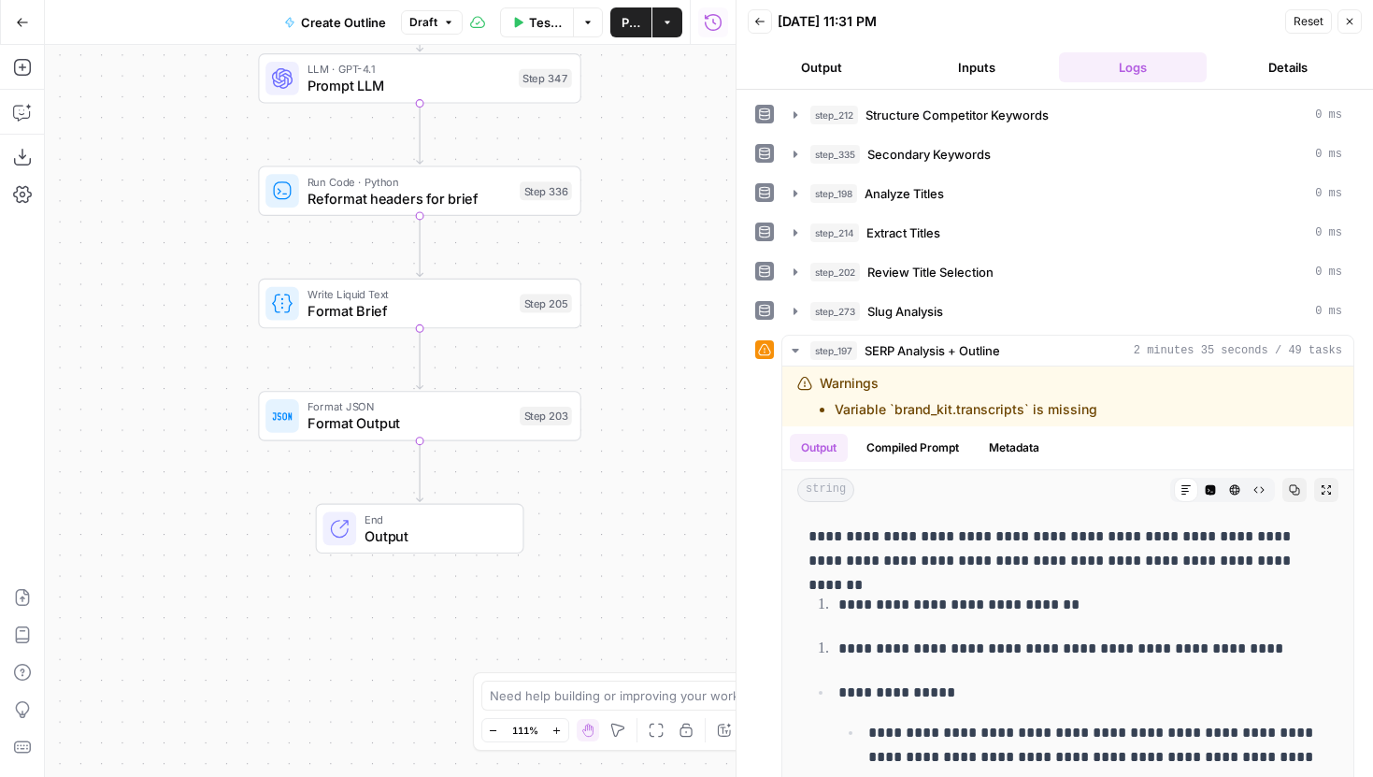
drag, startPoint x: 661, startPoint y: 499, endPoint x: 661, endPoint y: 253, distance: 245.8
click at [661, 253] on div "Workflow Set Inputs Inputs Run Code · JavaScript Structure Competitor Keywords …" at bounding box center [390, 411] width 691 height 732
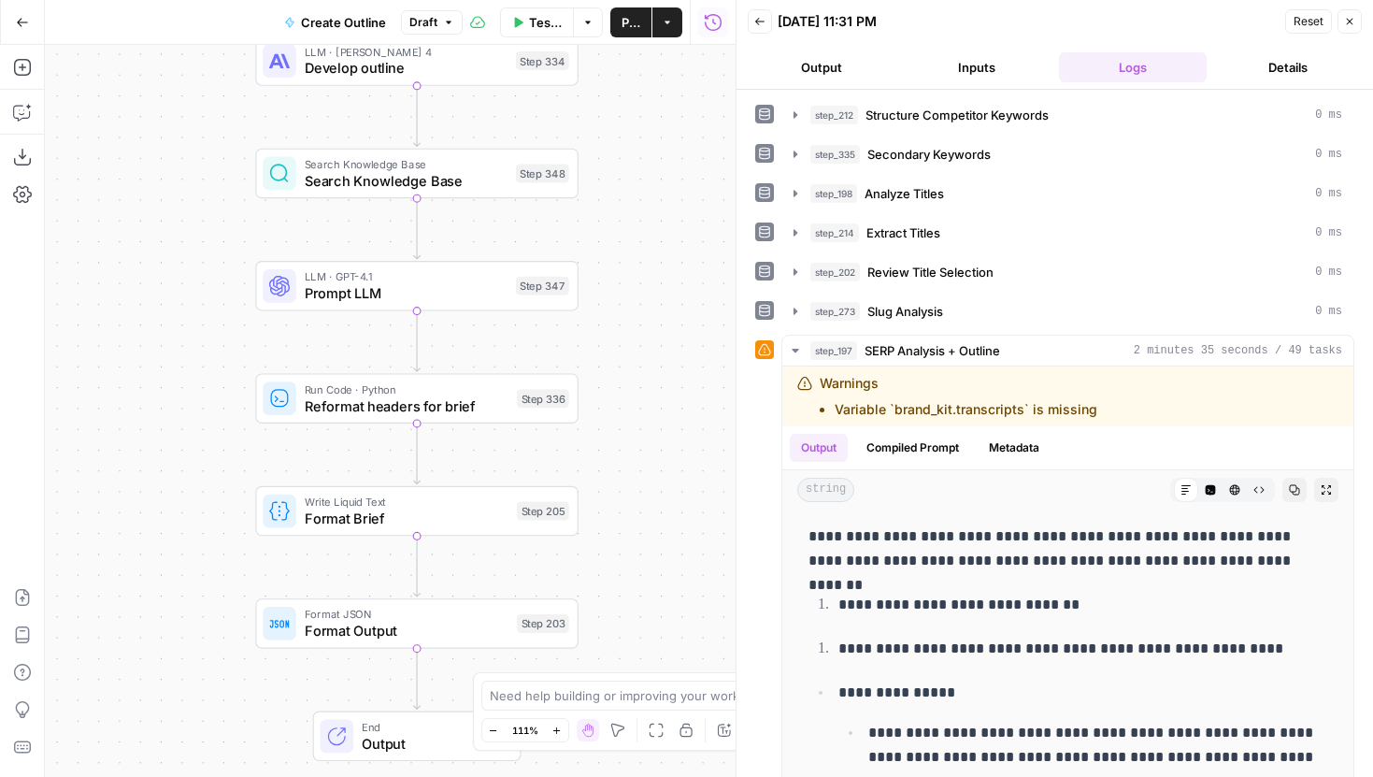
drag, startPoint x: 647, startPoint y: 206, endPoint x: 642, endPoint y: 408, distance: 202.8
click at [643, 409] on div "Workflow Set Inputs Inputs Run Code · JavaScript Structure Competitor Keywords …" at bounding box center [390, 411] width 691 height 732
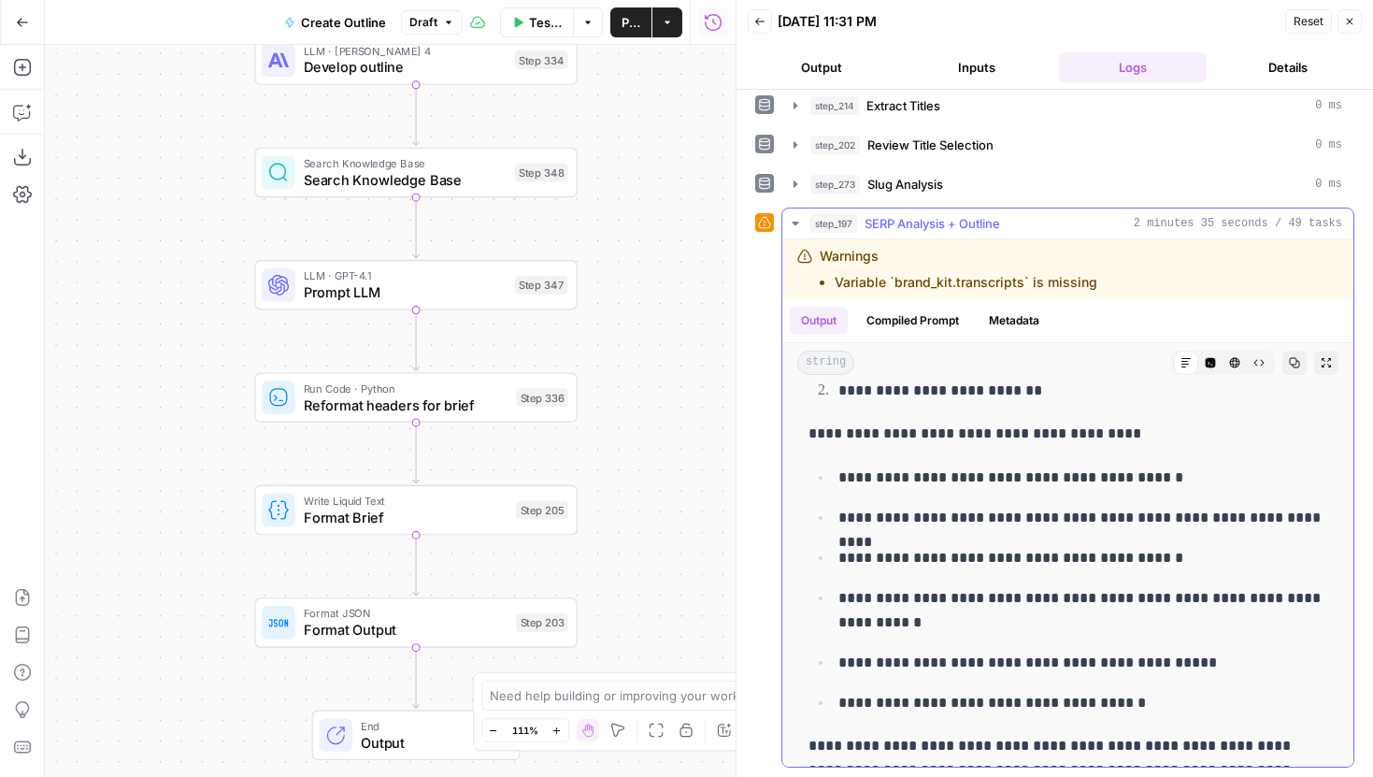
scroll to position [2639, 0]
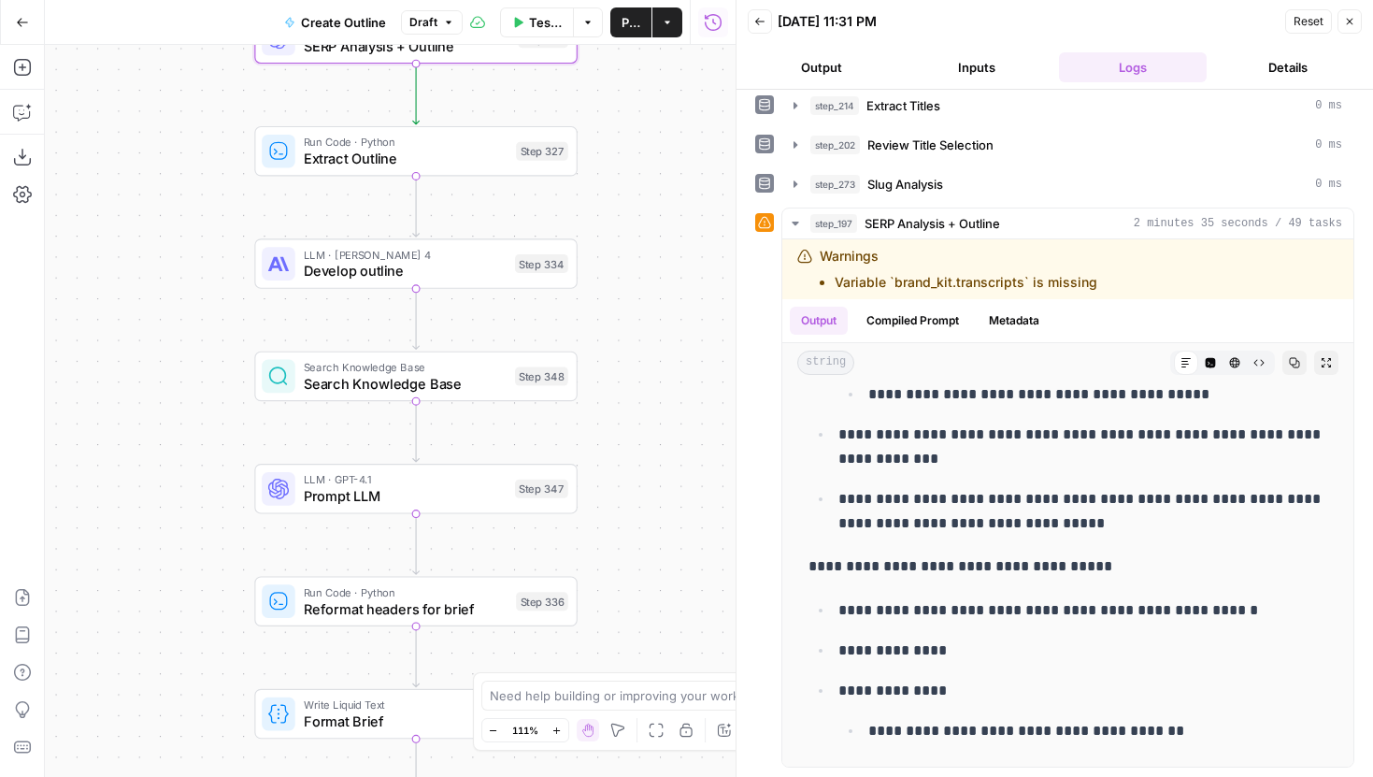
drag, startPoint x: 629, startPoint y: 457, endPoint x: 629, endPoint y: 632, distance: 174.8
click at [629, 629] on div "Workflow Set Inputs Inputs Run Code · JavaScript Structure Competitor Keywords …" at bounding box center [390, 411] width 691 height 732
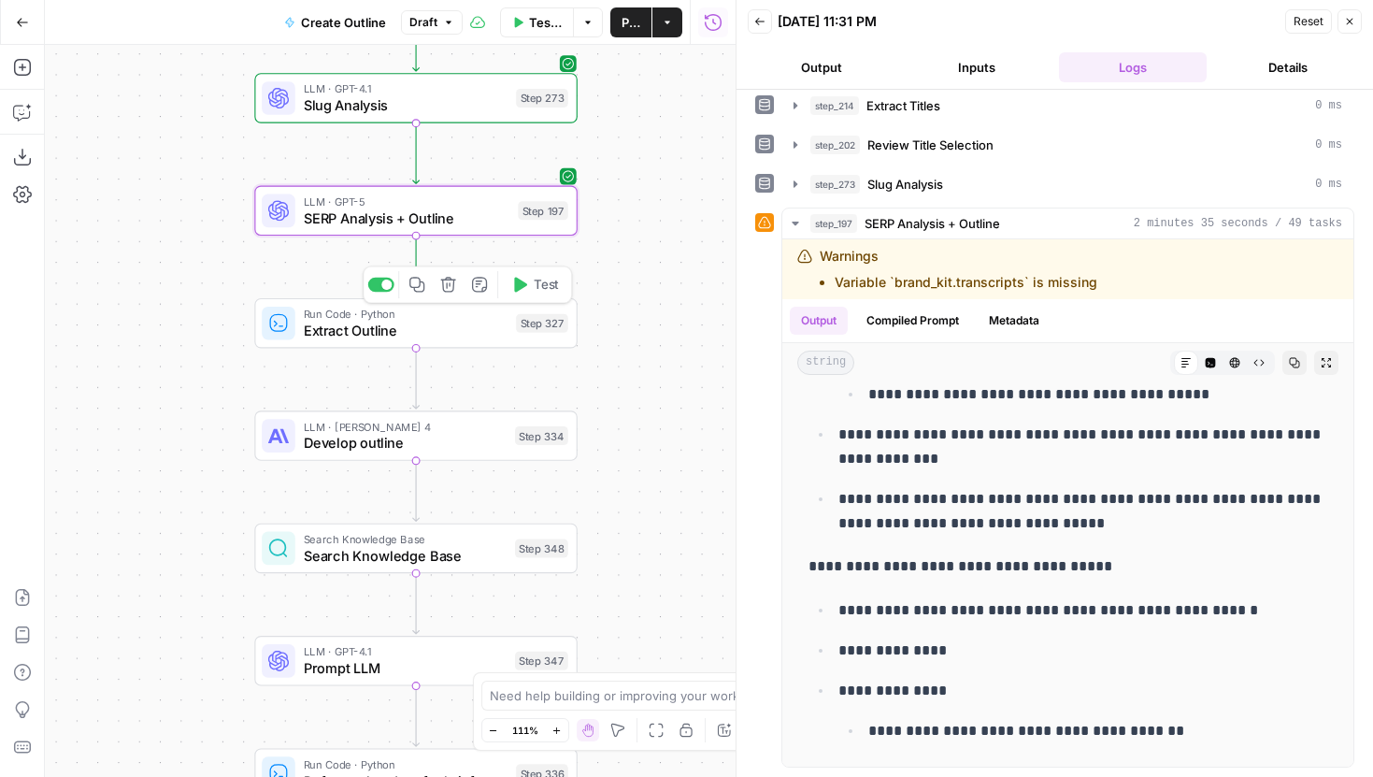
click at [530, 282] on button "Test" at bounding box center [535, 284] width 64 height 27
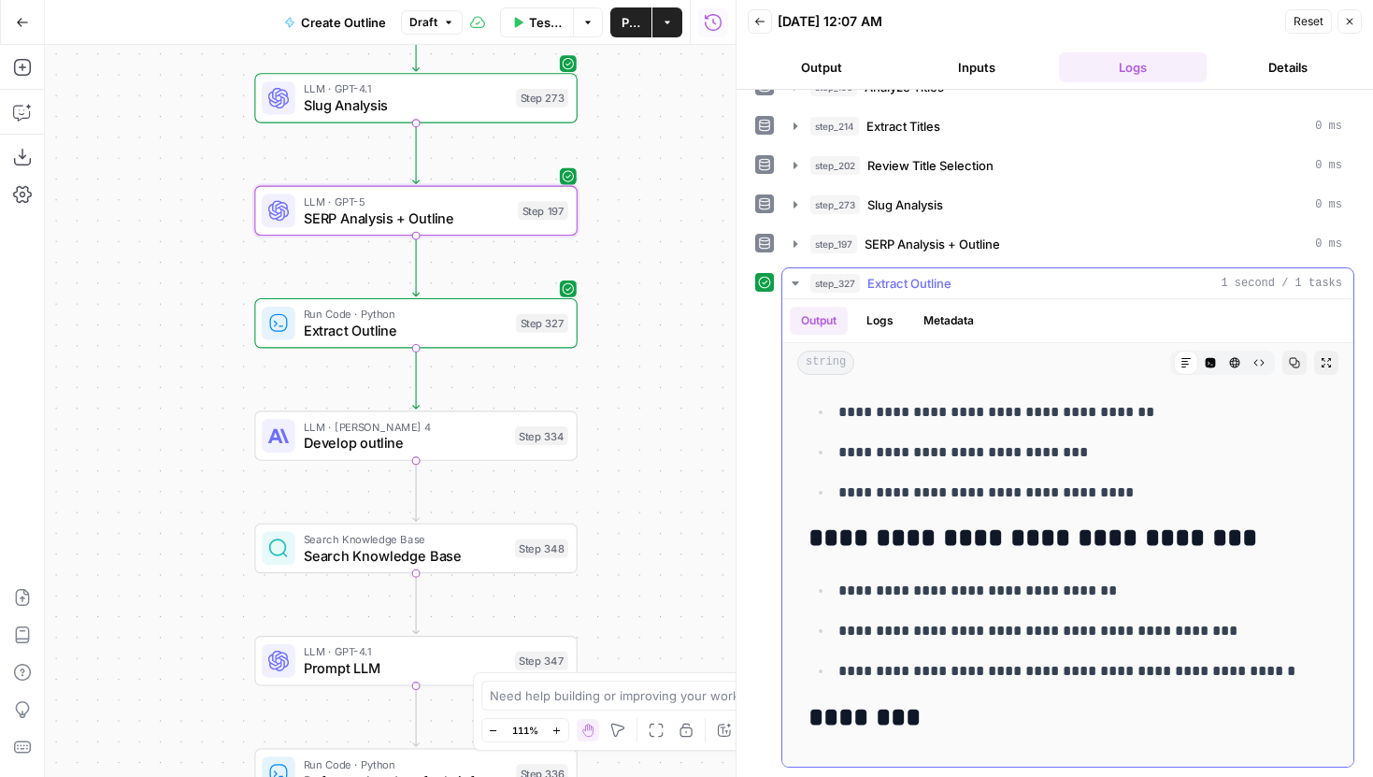
scroll to position [1643, 0]
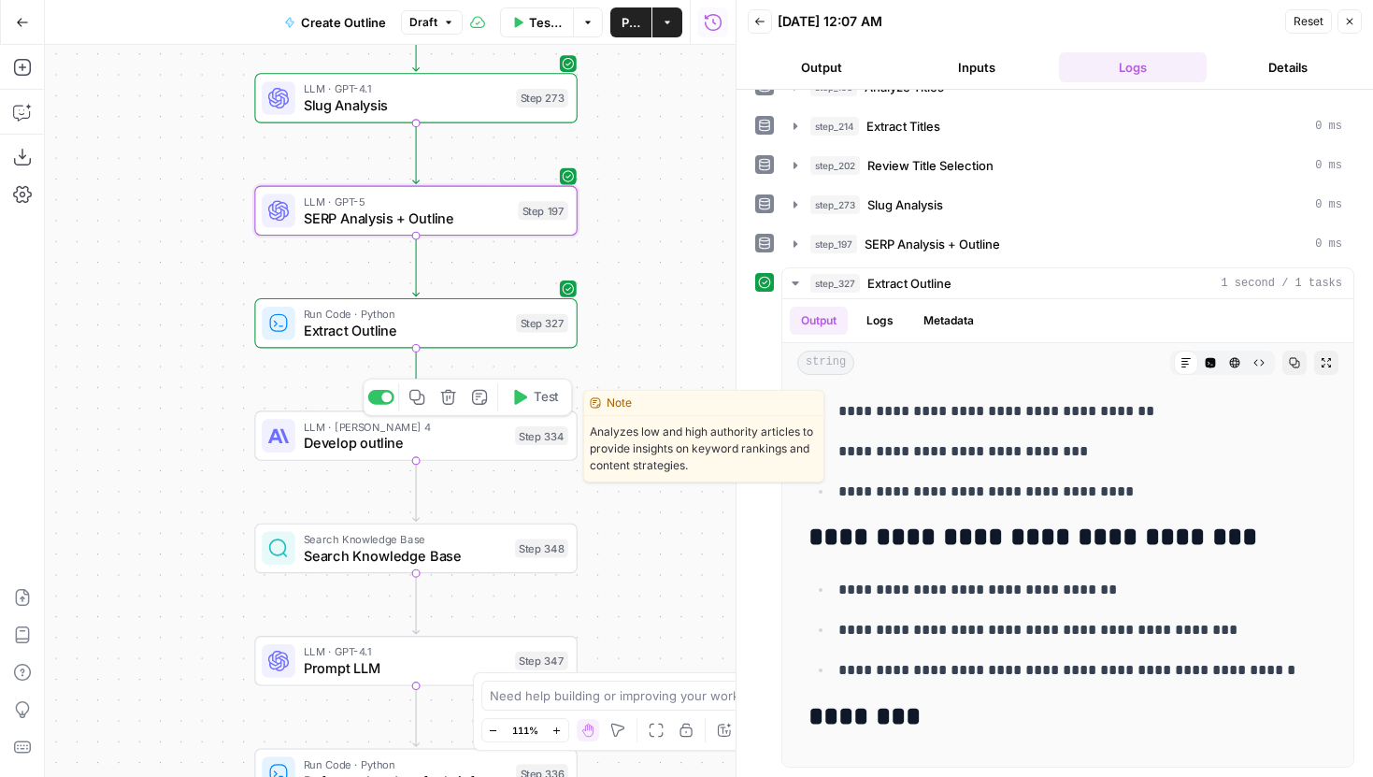
click at [526, 401] on icon "button" at bounding box center [519, 397] width 17 height 17
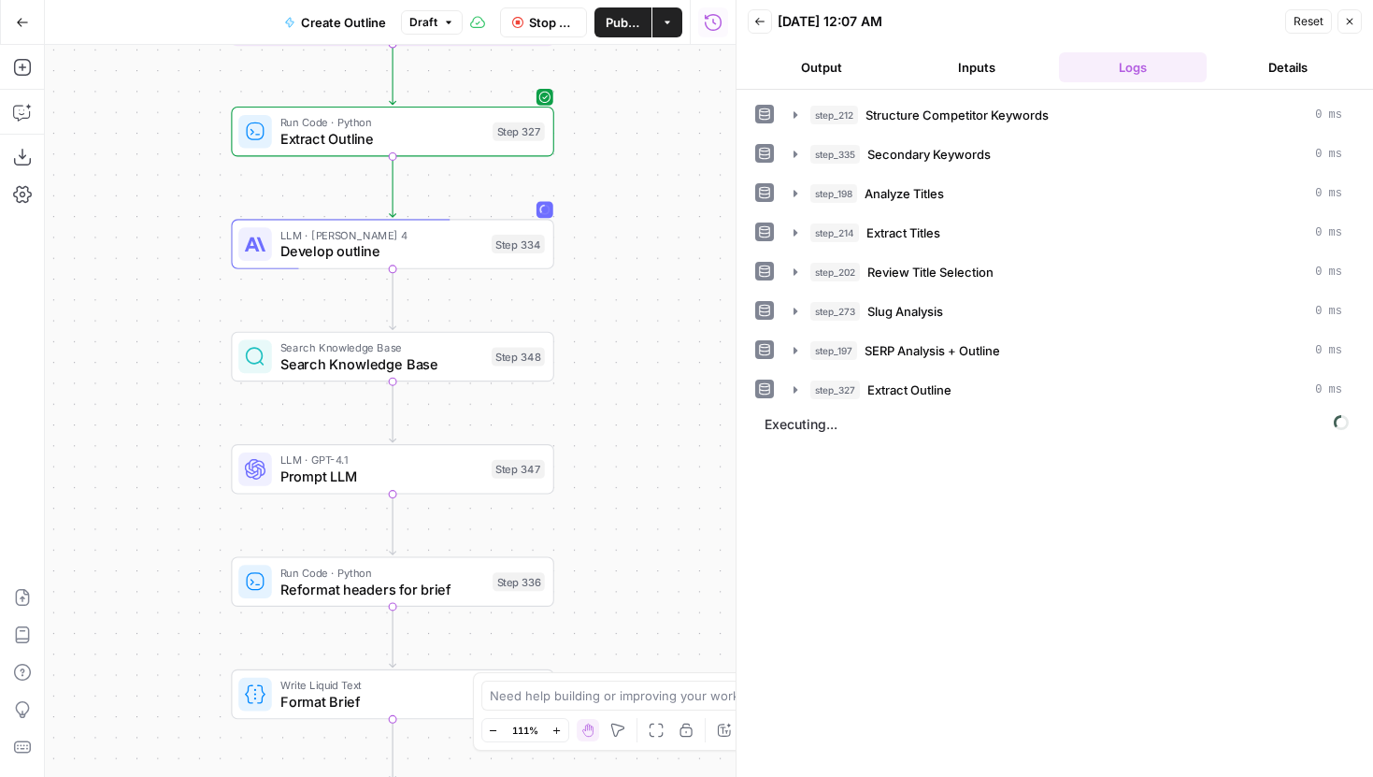
drag, startPoint x: 669, startPoint y: 509, endPoint x: 646, endPoint y: 318, distance: 193.0
click at [646, 318] on div "Workflow Set Inputs Inputs Run Code · JavaScript Structure Competitor Keywords …" at bounding box center [390, 411] width 691 height 732
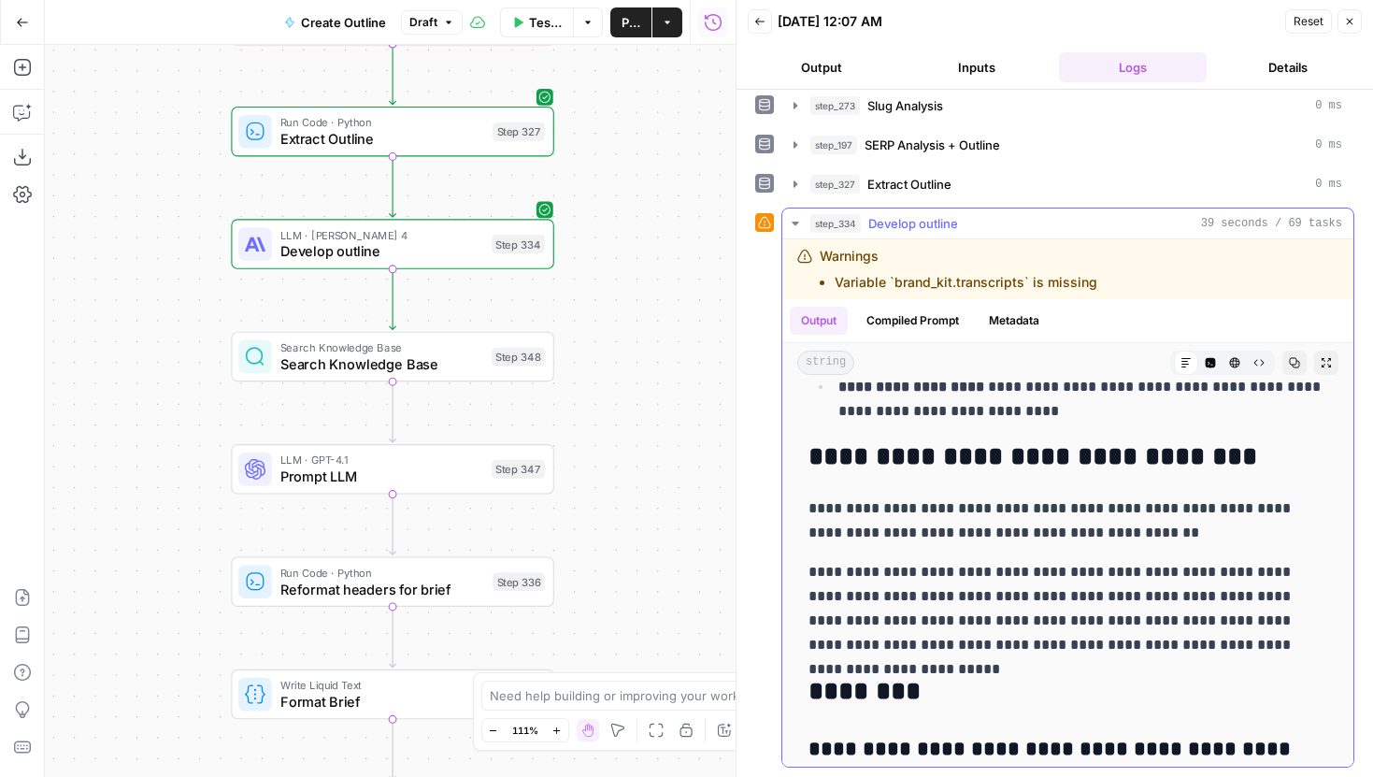
scroll to position [2631, 0]
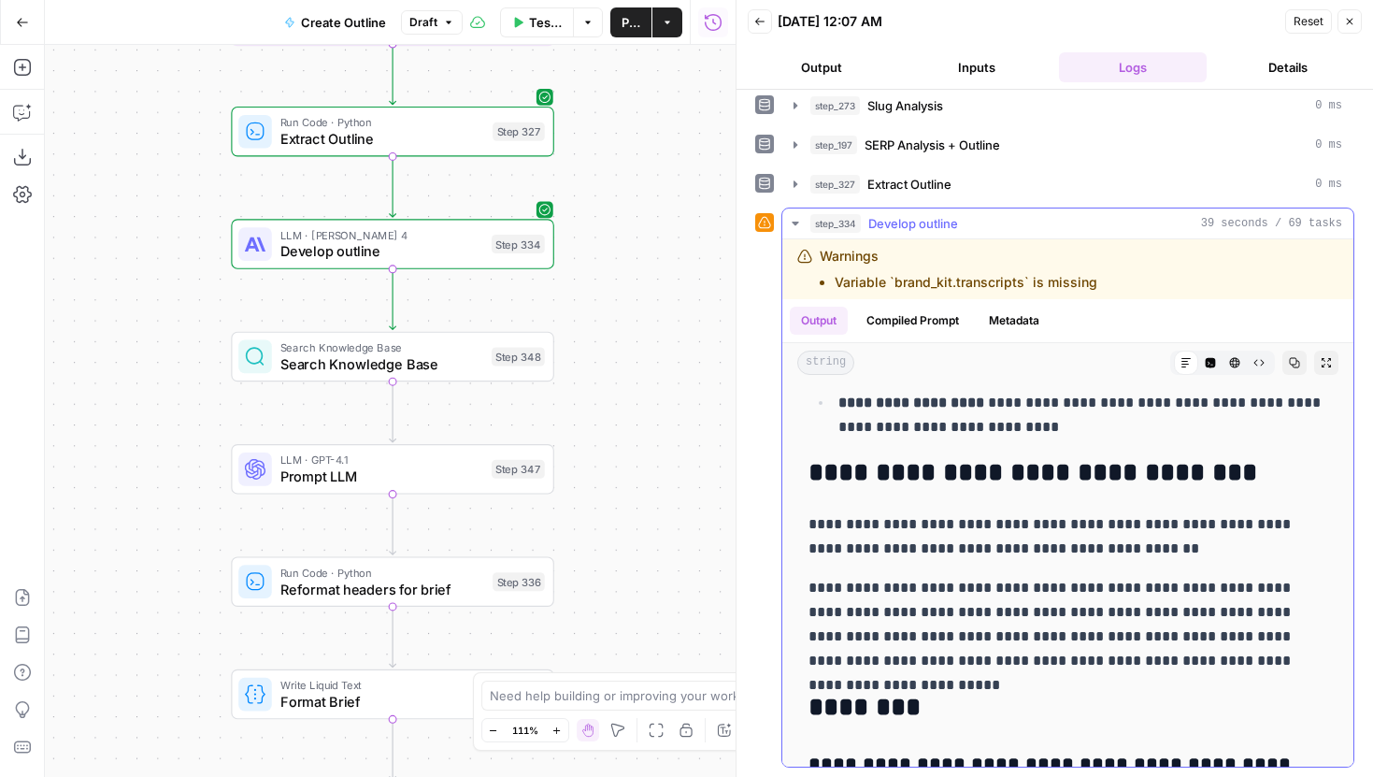
drag, startPoint x: 806, startPoint y: 524, endPoint x: 1168, endPoint y: 560, distance: 363.4
click at [1168, 560] on p "**********" at bounding box center [1067, 536] width 519 height 49
click at [507, 320] on button "Test" at bounding box center [511, 318] width 64 height 27
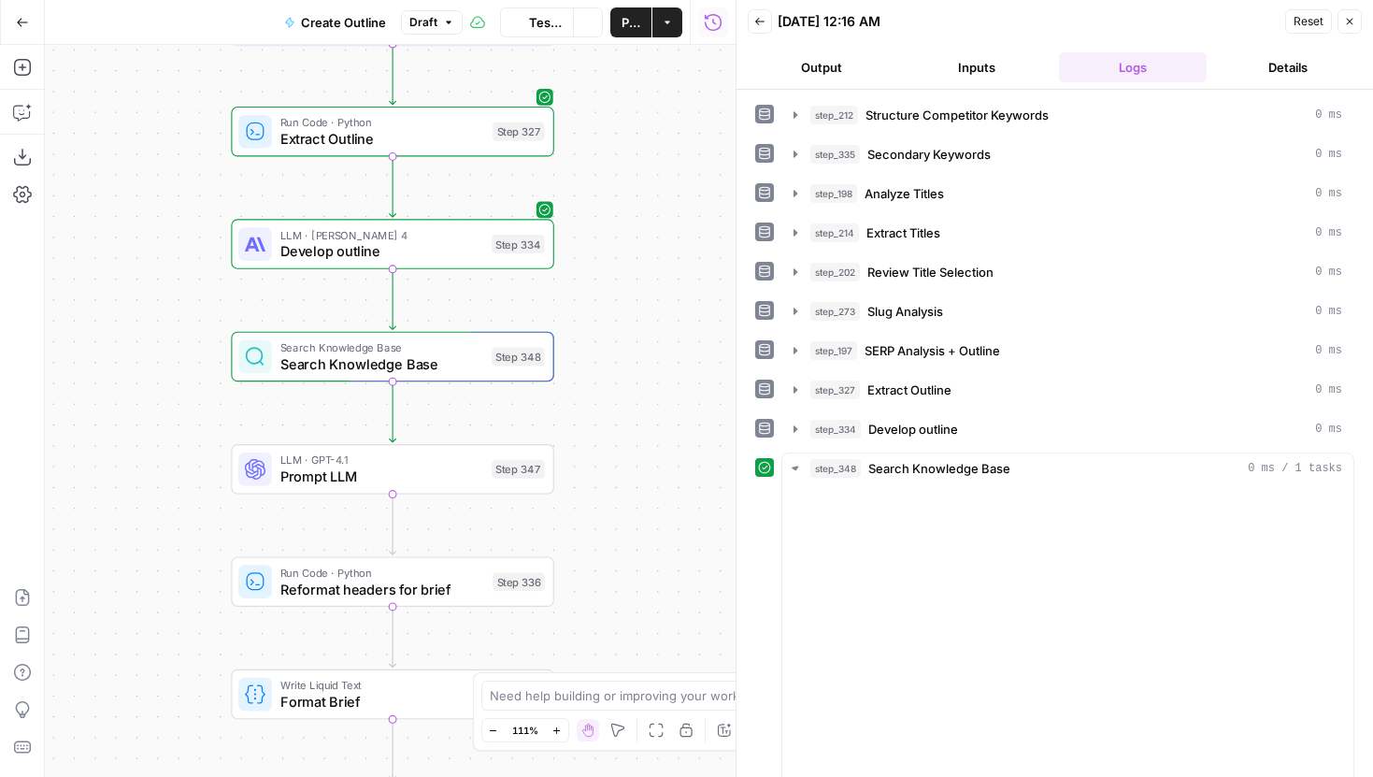
click at [467, 364] on span "Search Knowledge Base" at bounding box center [381, 363] width 203 height 21
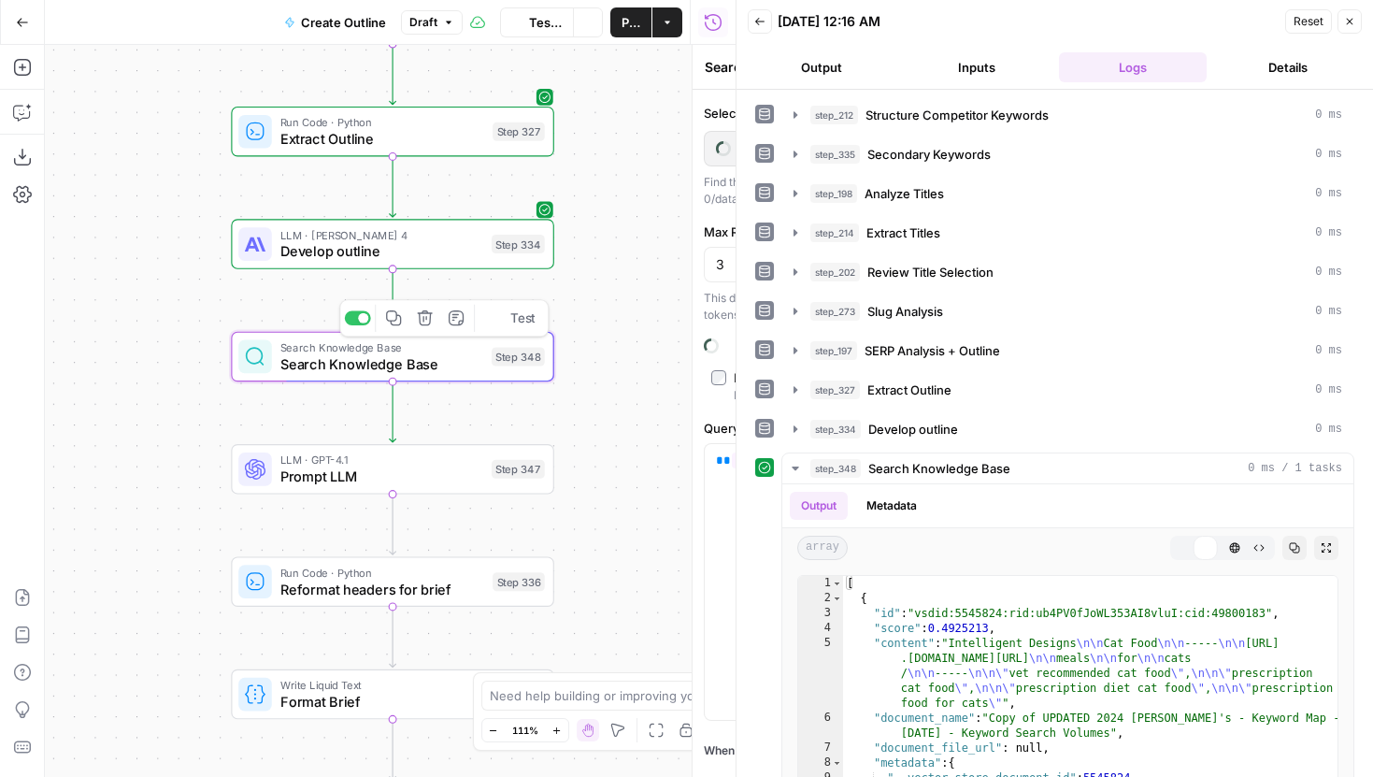
type input "Darwins Pet Link Sheet"
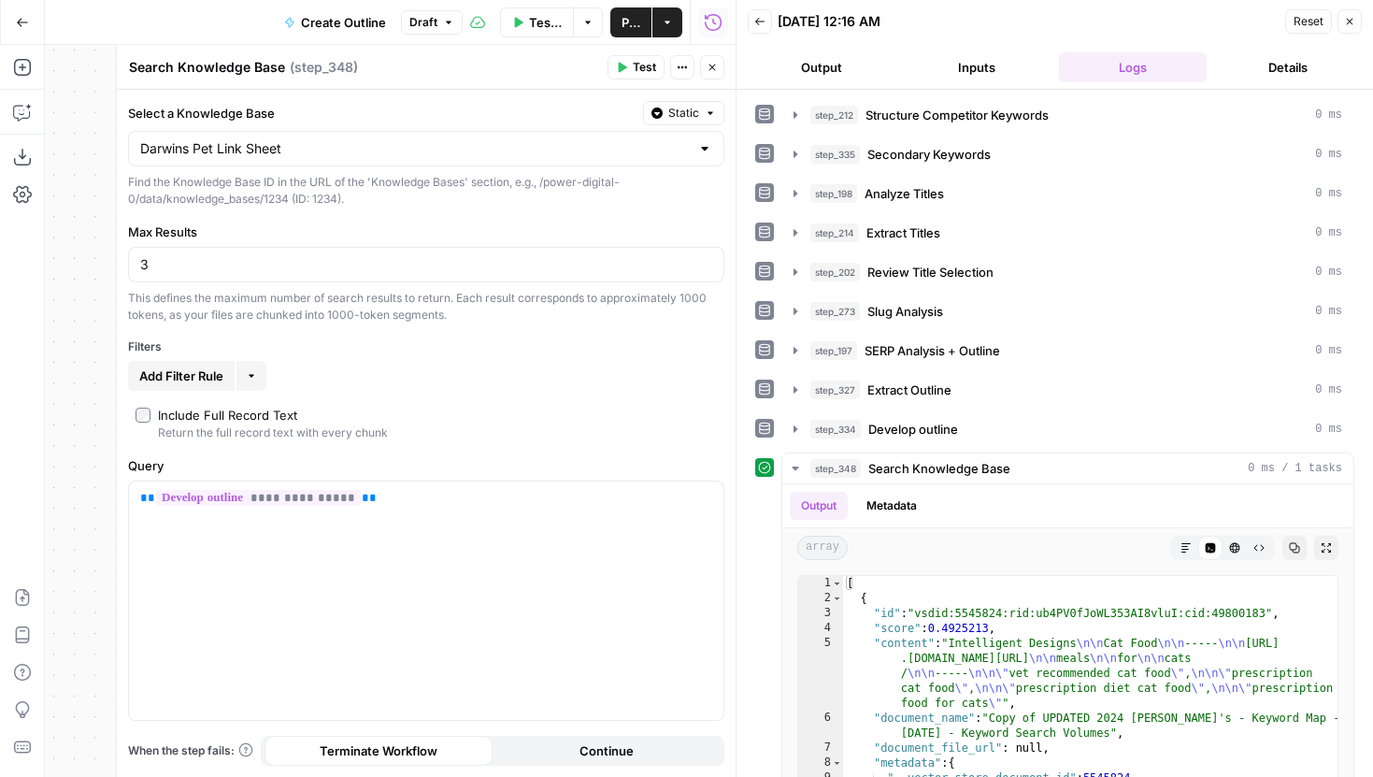
click at [719, 67] on button "Close" at bounding box center [712, 67] width 24 height 24
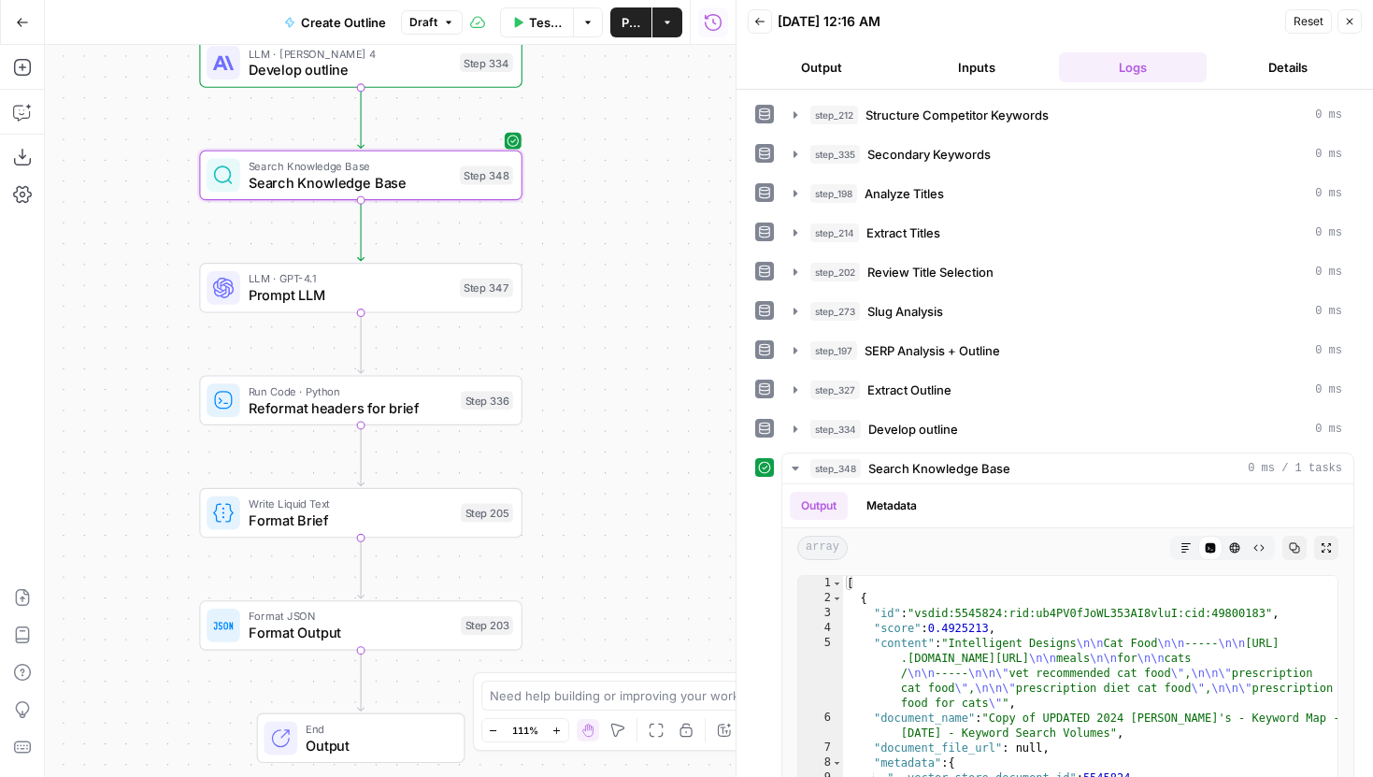
drag, startPoint x: 660, startPoint y: 417, endPoint x: 626, endPoint y: 232, distance: 188.1
click at [626, 232] on div "Workflow Set Inputs Inputs Run Code · JavaScript Structure Competitor Keywords …" at bounding box center [390, 411] width 691 height 732
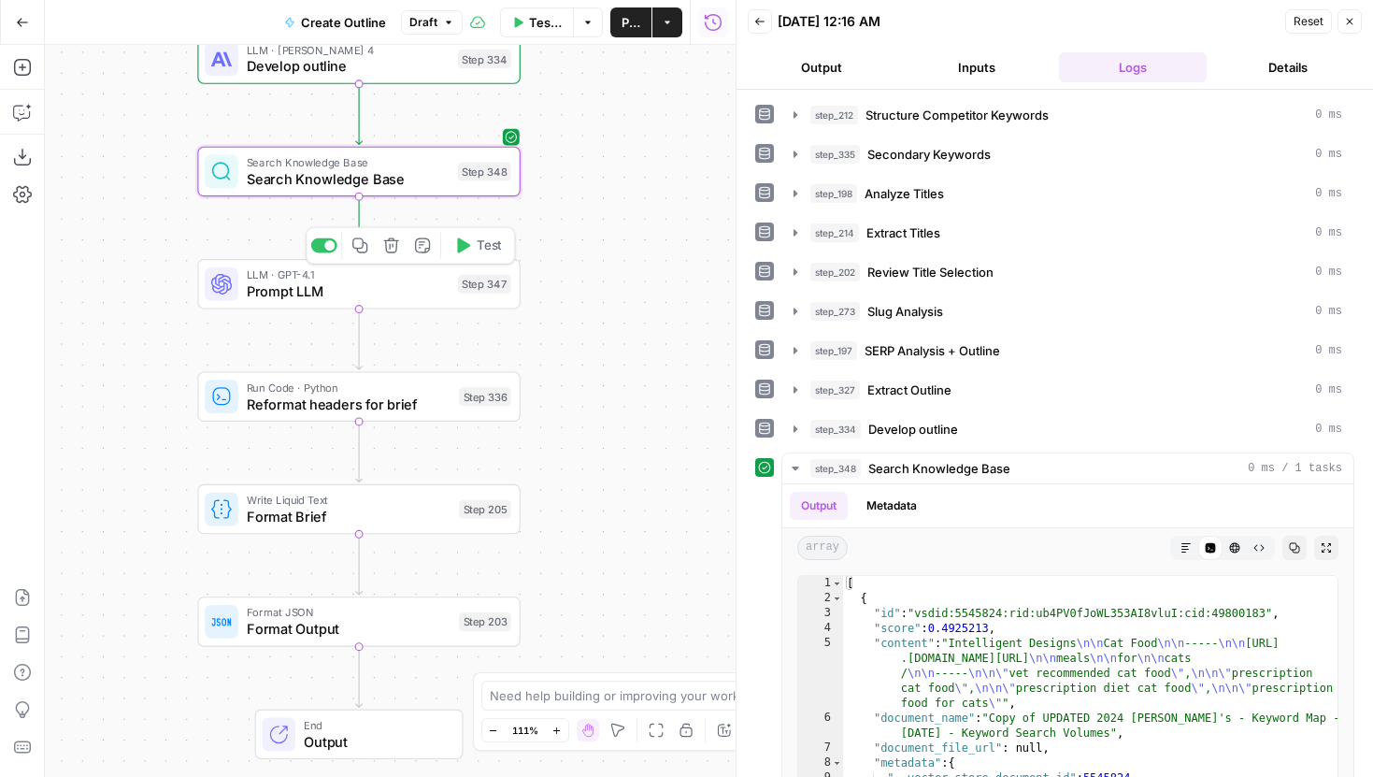
click at [485, 242] on span "Test" at bounding box center [489, 245] width 25 height 19
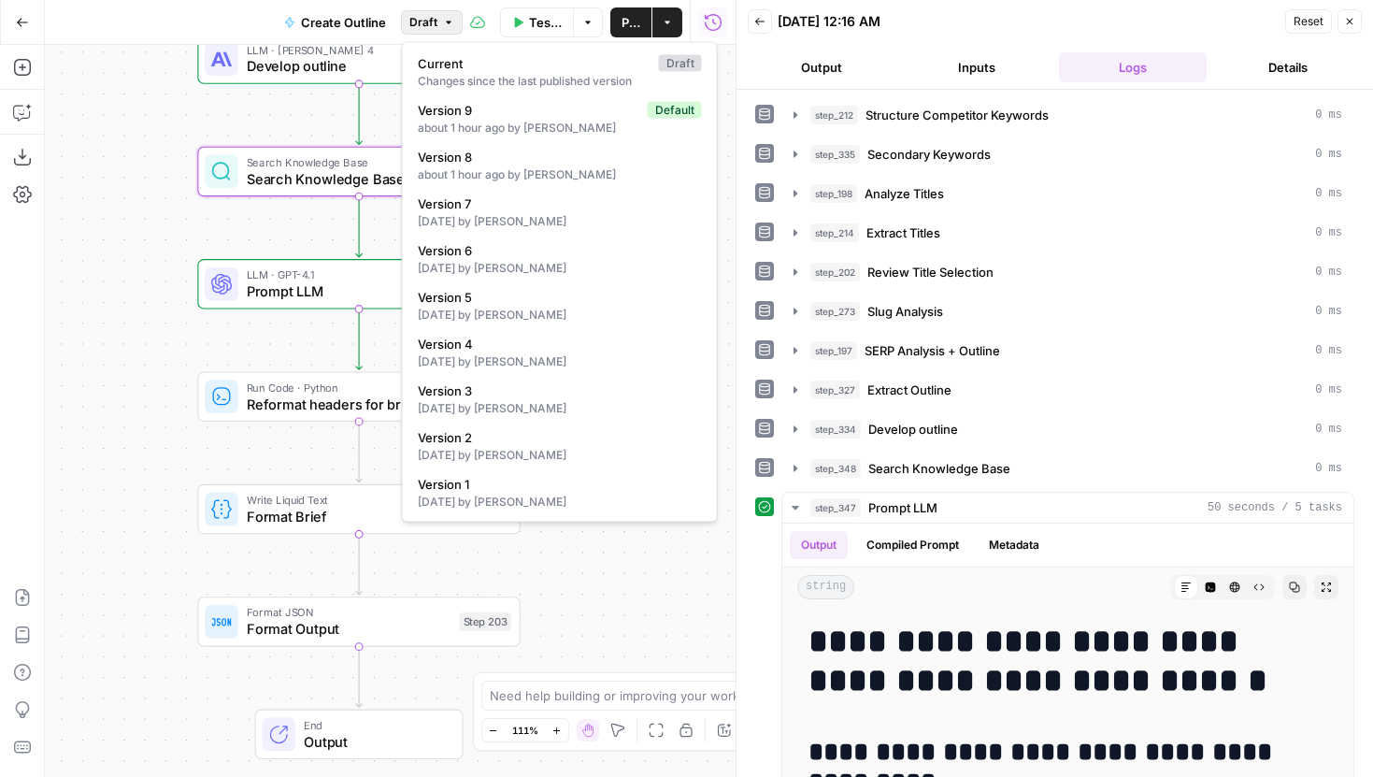
click at [443, 17] on icon "button" at bounding box center [448, 22] width 11 height 11
click at [436, 17] on button "Draft" at bounding box center [432, 22] width 62 height 24
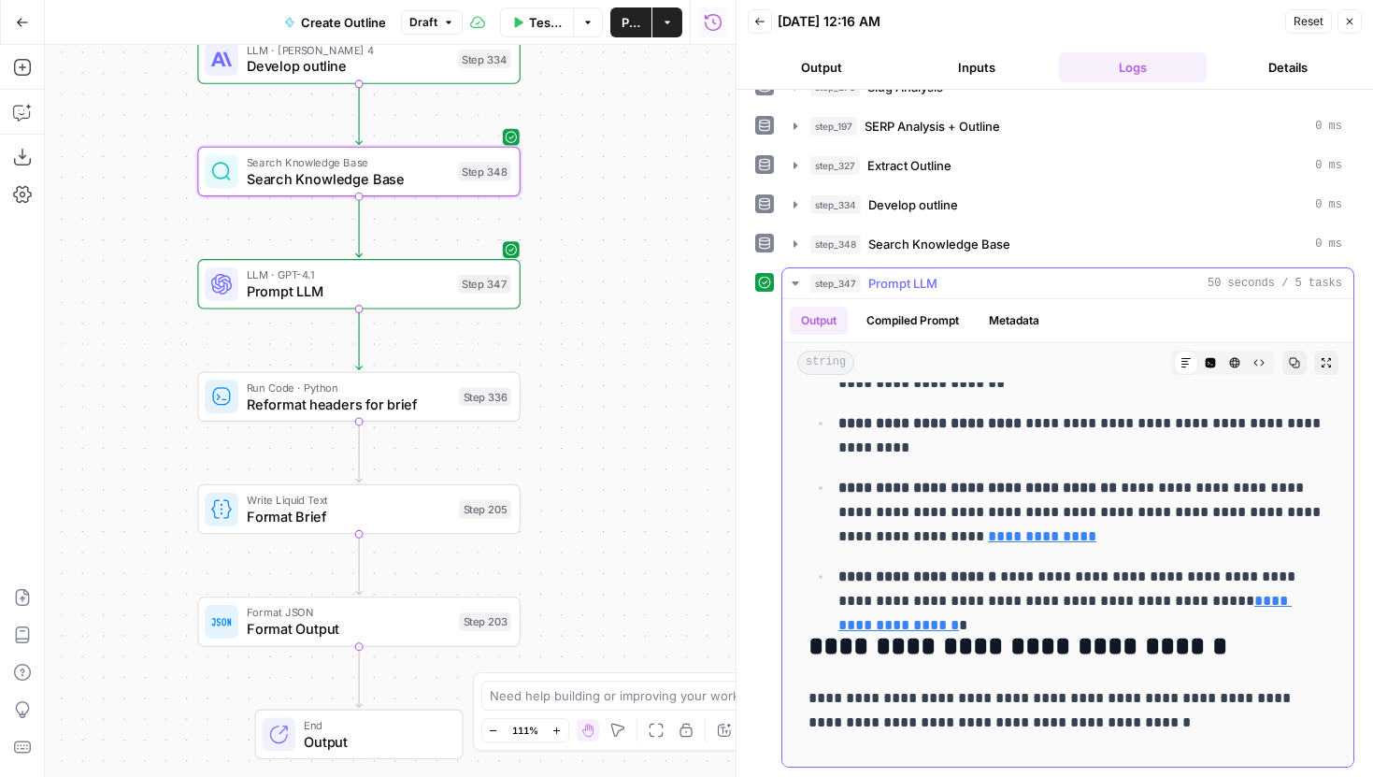
scroll to position [1990, 0]
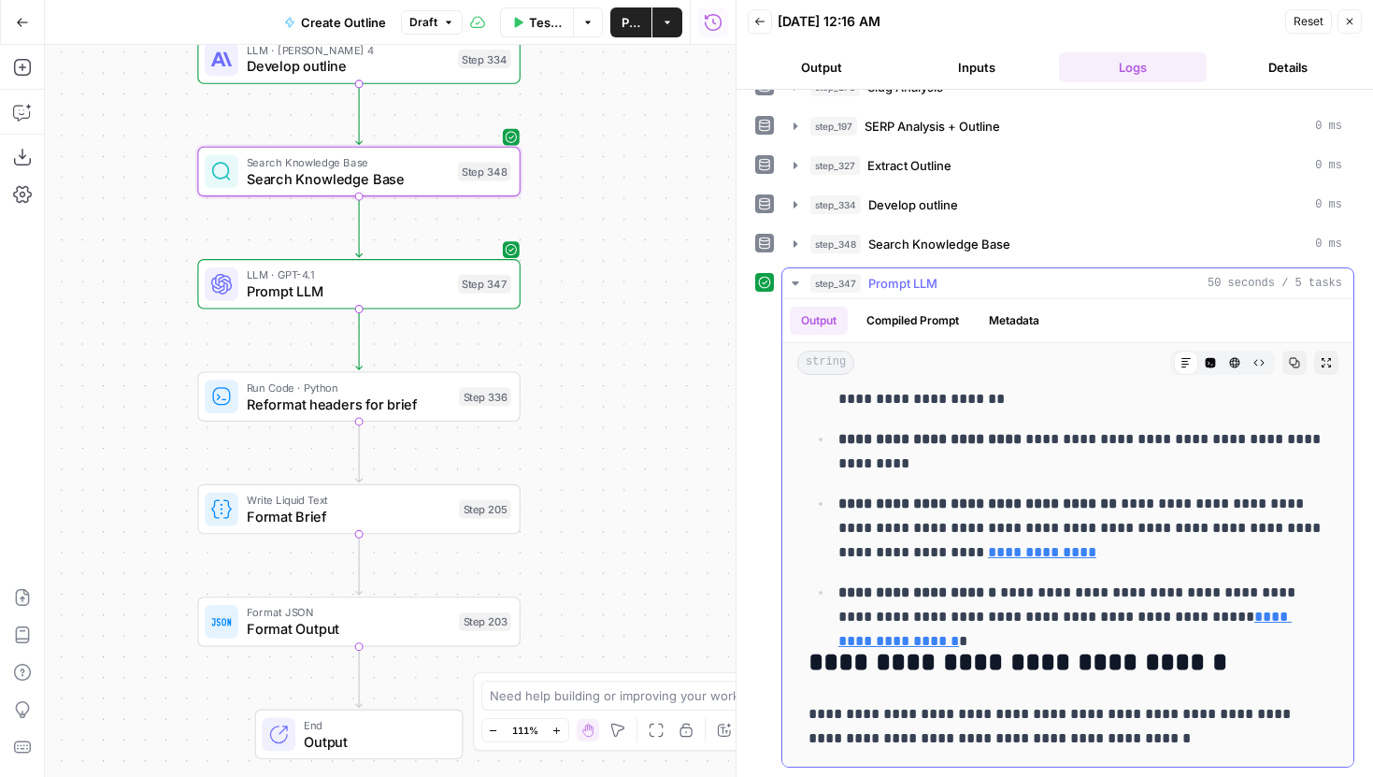
click at [1081, 611] on p "**********" at bounding box center [1082, 604] width 489 height 49
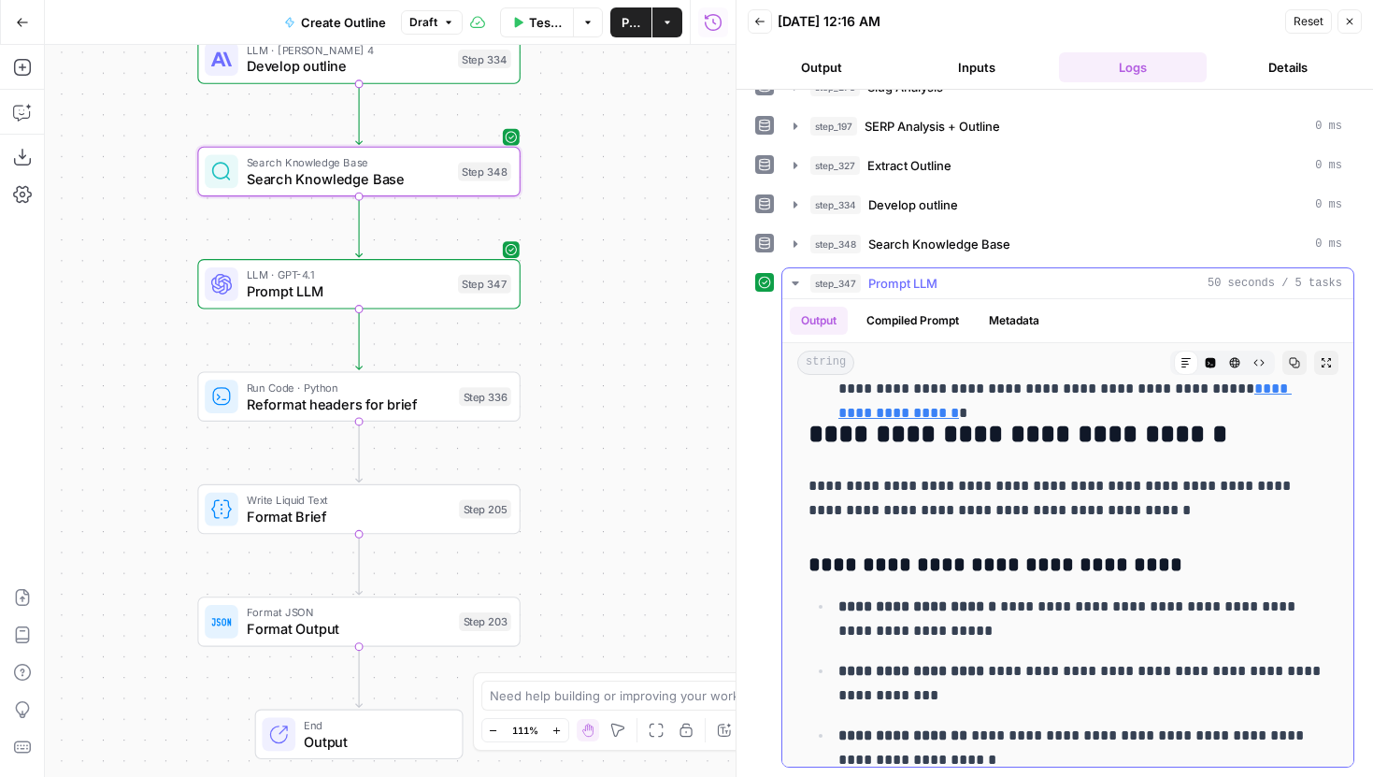
scroll to position [2239, 0]
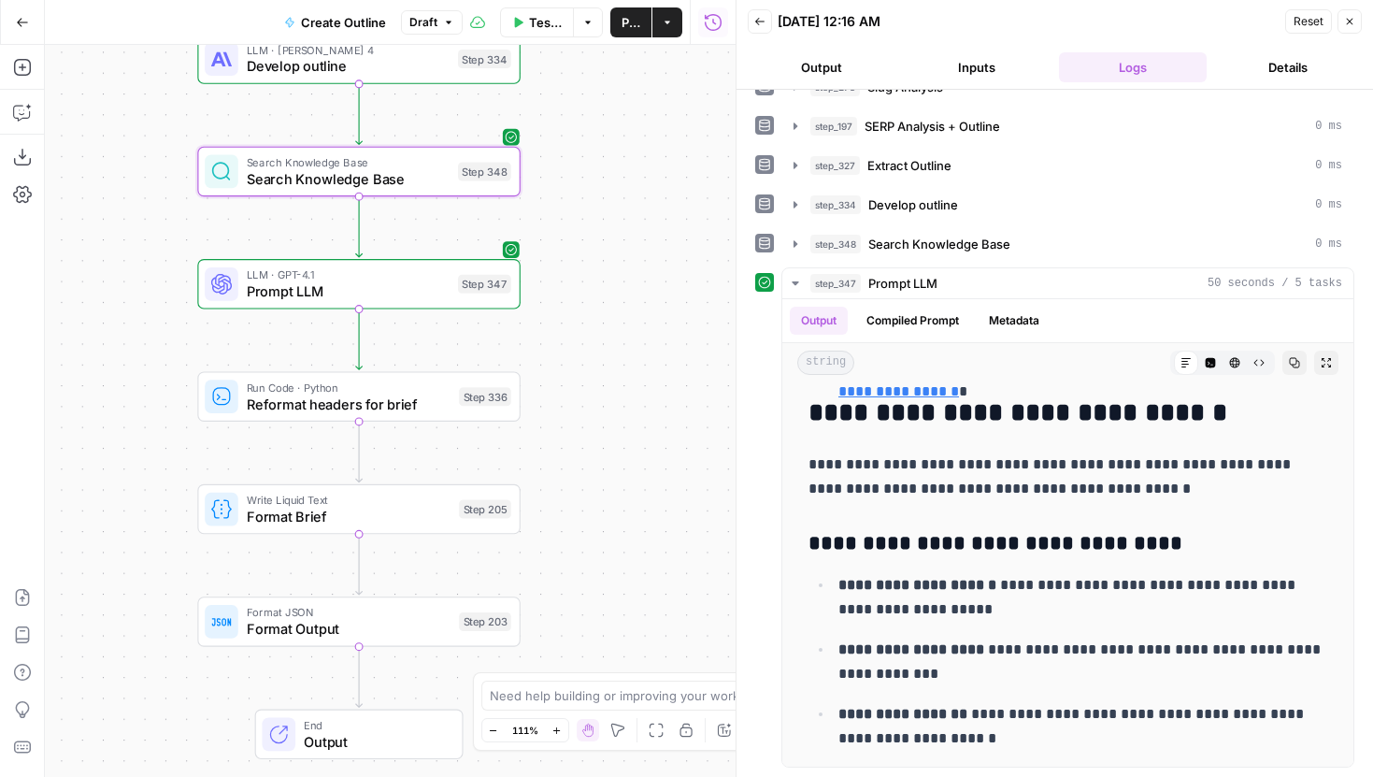
drag, startPoint x: 614, startPoint y: 360, endPoint x: 614, endPoint y: 408, distance: 48.6
click at [614, 372] on div "Workflow Set Inputs Inputs Run Code · JavaScript Structure Competitor Keywords …" at bounding box center [390, 411] width 691 height 732
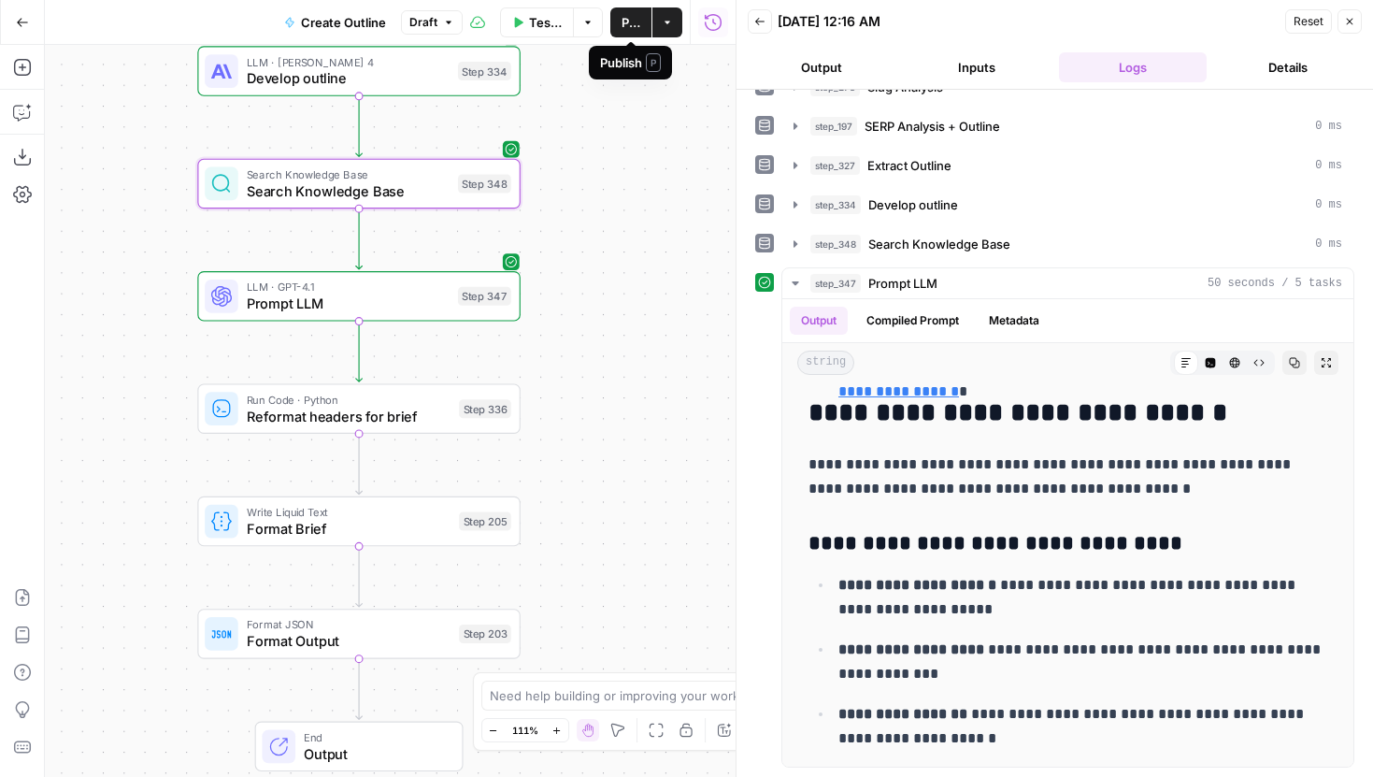
click at [639, 23] on span "Publish" at bounding box center [630, 22] width 19 height 19
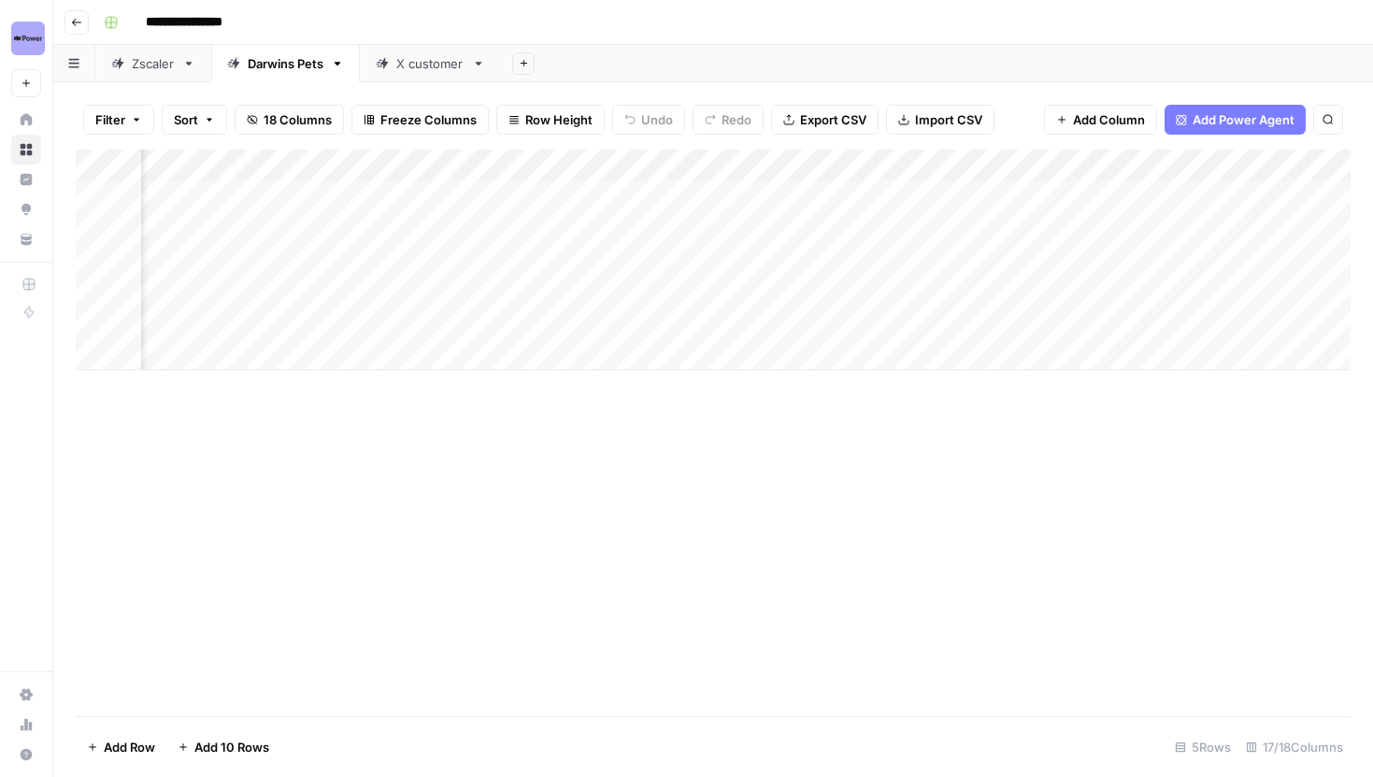
scroll to position [0, 1642]
click at [772, 167] on div "Add Column" at bounding box center [713, 260] width 1275 height 221
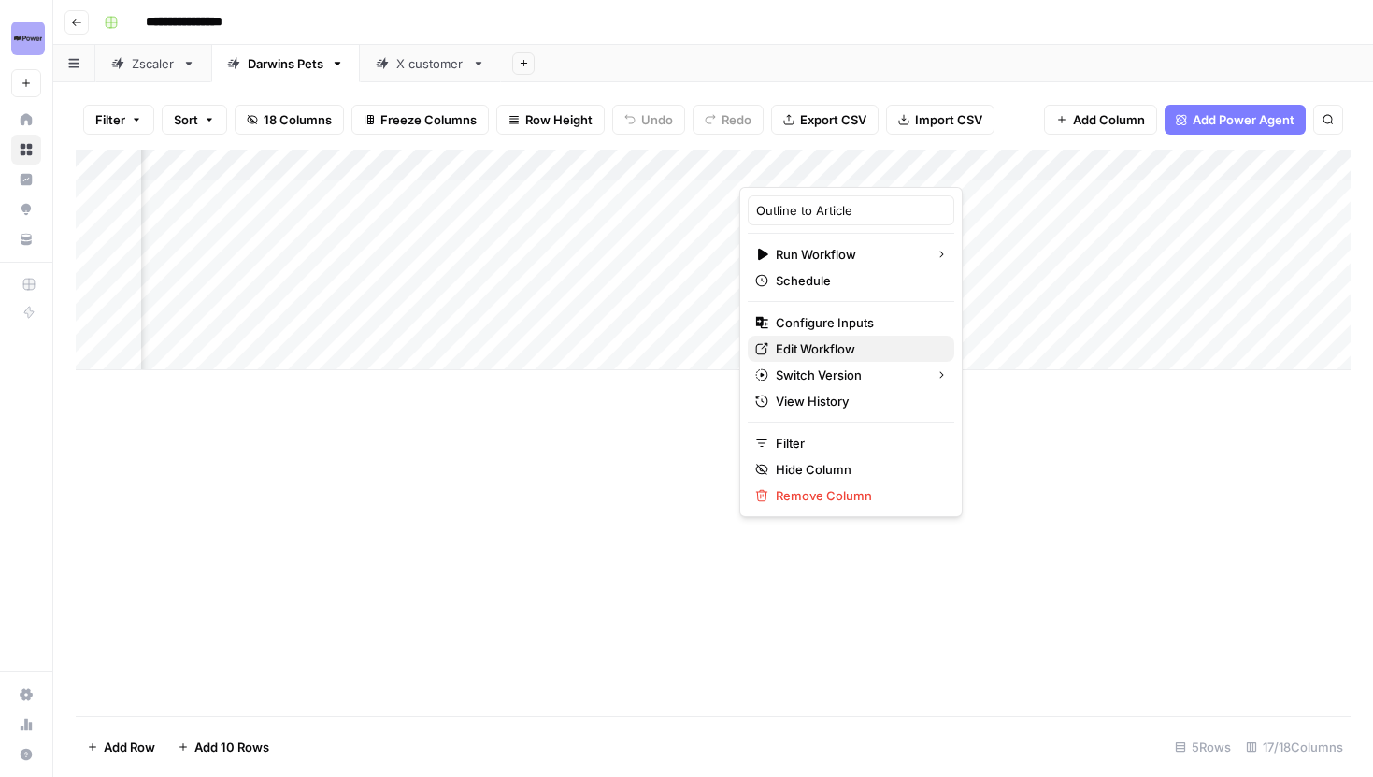
click at [823, 354] on span "Edit Workflow" at bounding box center [858, 348] width 164 height 19
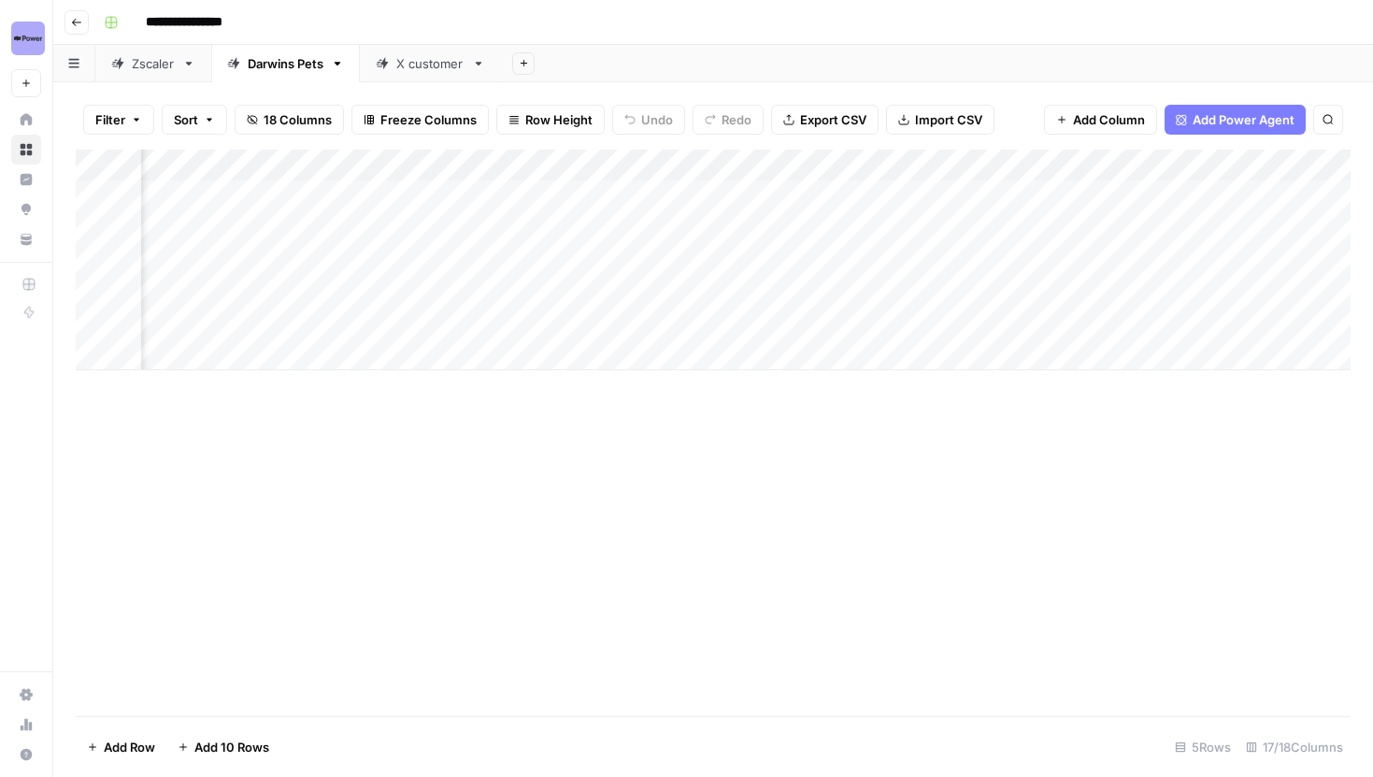
scroll to position [0, 535]
click at [822, 194] on div "Add Column" at bounding box center [713, 260] width 1275 height 221
click at [818, 229] on div "Add Column" at bounding box center [713, 260] width 1275 height 221
click at [818, 260] on div "Add Column" at bounding box center [713, 260] width 1275 height 221
click at [820, 290] on div "Add Column" at bounding box center [713, 260] width 1275 height 221
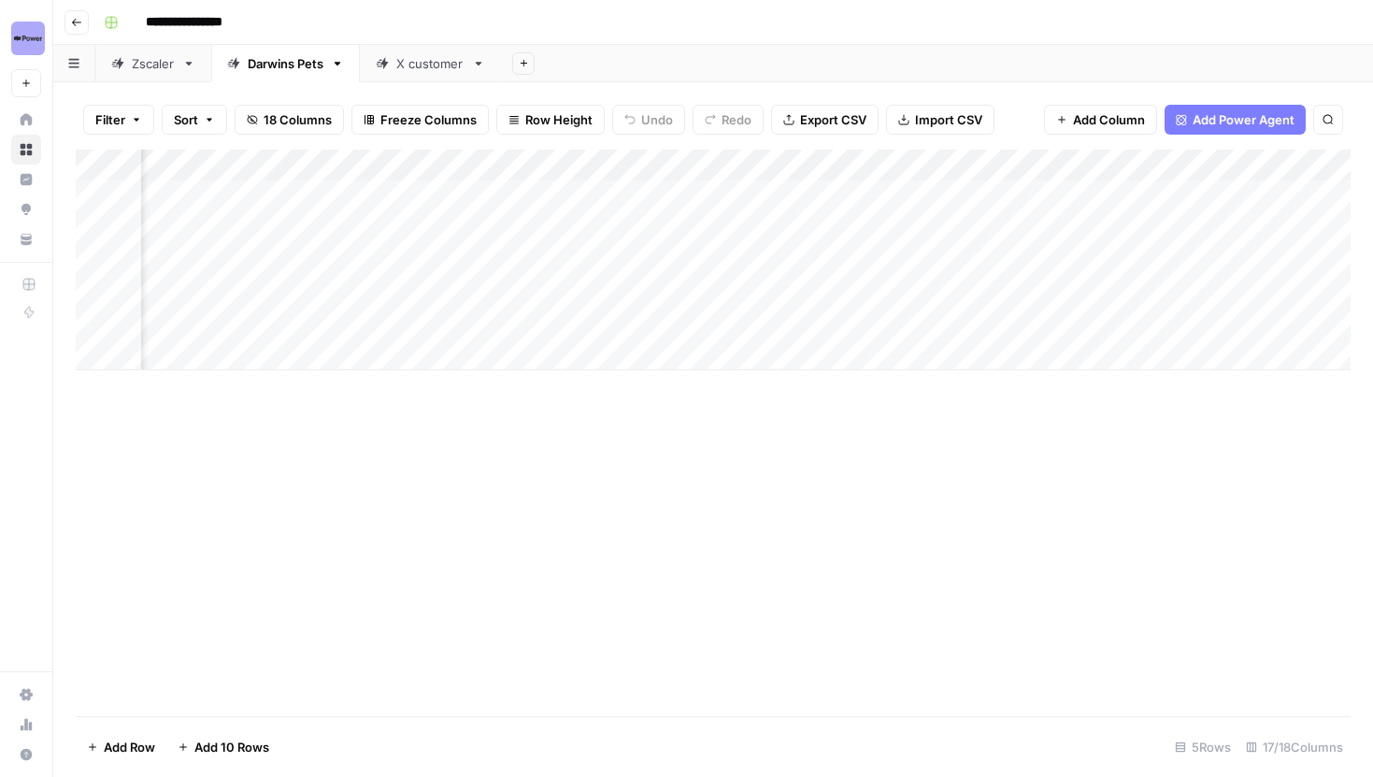
scroll to position [0, 824]
click at [532, 191] on div "Add Column" at bounding box center [713, 260] width 1275 height 221
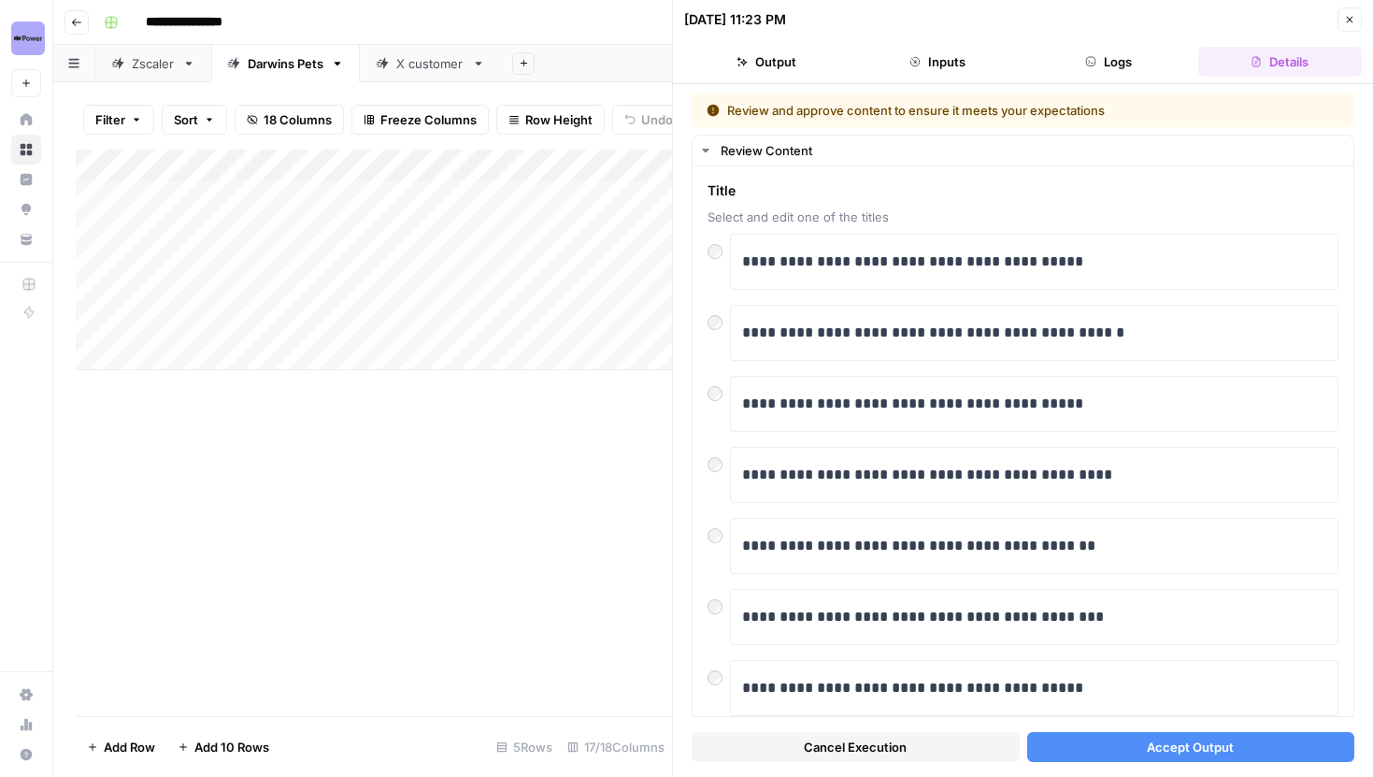
click at [1146, 750] on button "Accept Output" at bounding box center [1191, 747] width 328 height 30
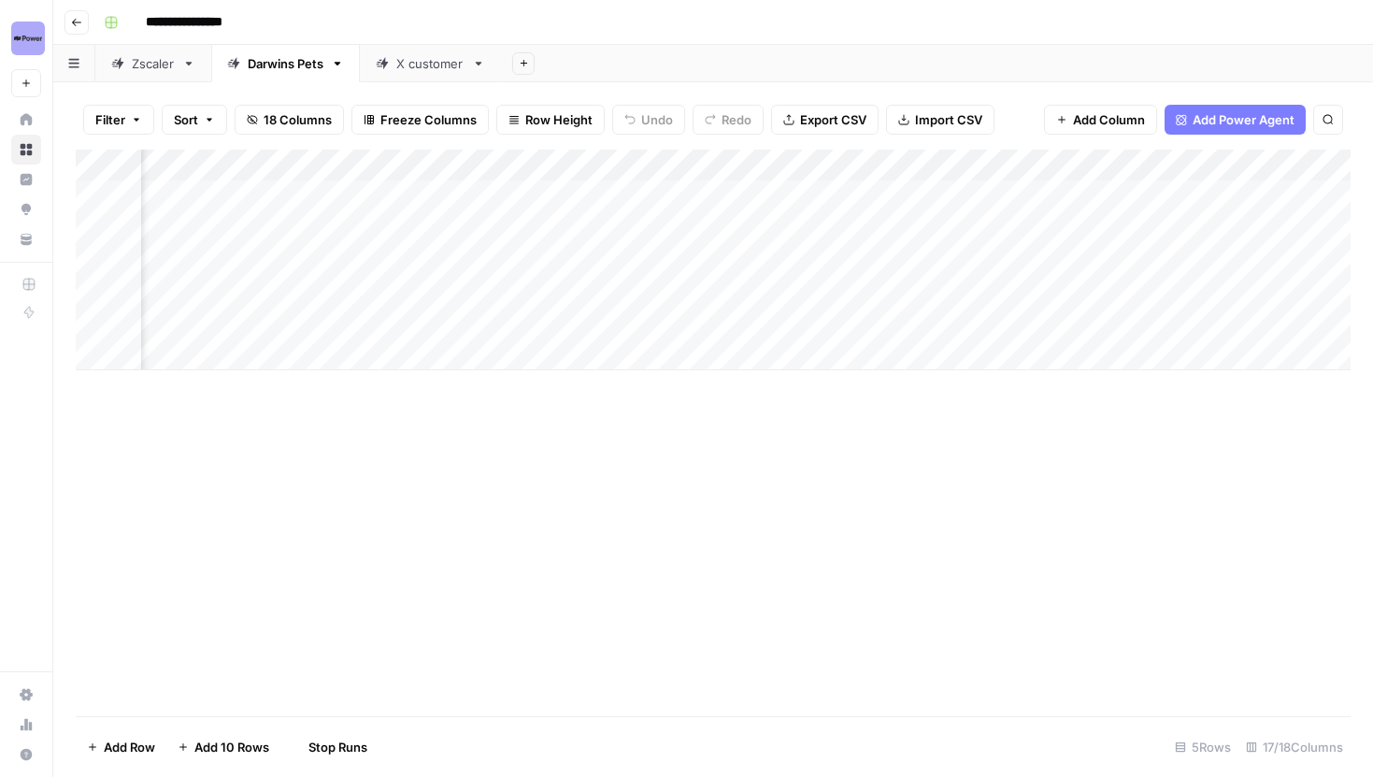
scroll to position [0, 570]
click at [779, 232] on div "Add Column" at bounding box center [713, 260] width 1275 height 221
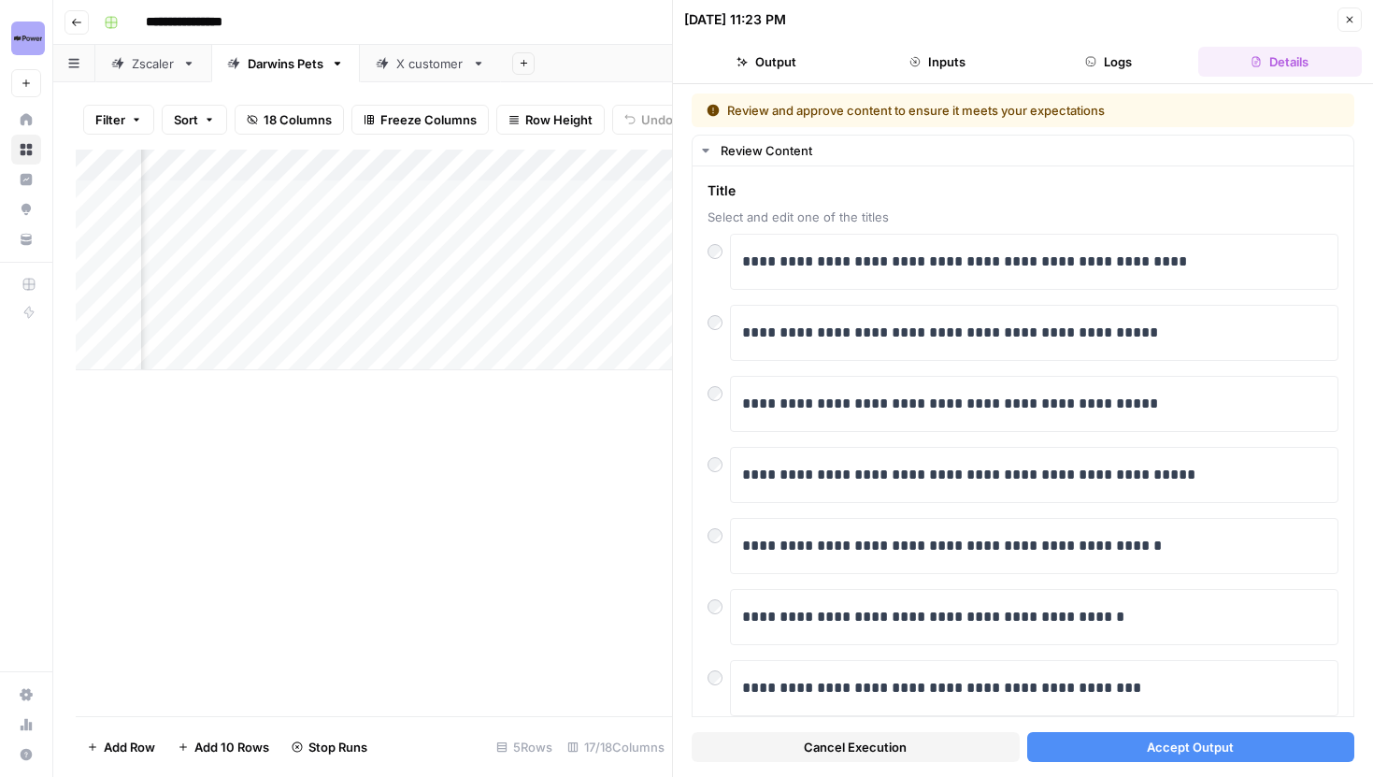
scroll to position [0, 906]
click at [1105, 741] on button "Accept Output" at bounding box center [1191, 747] width 328 height 30
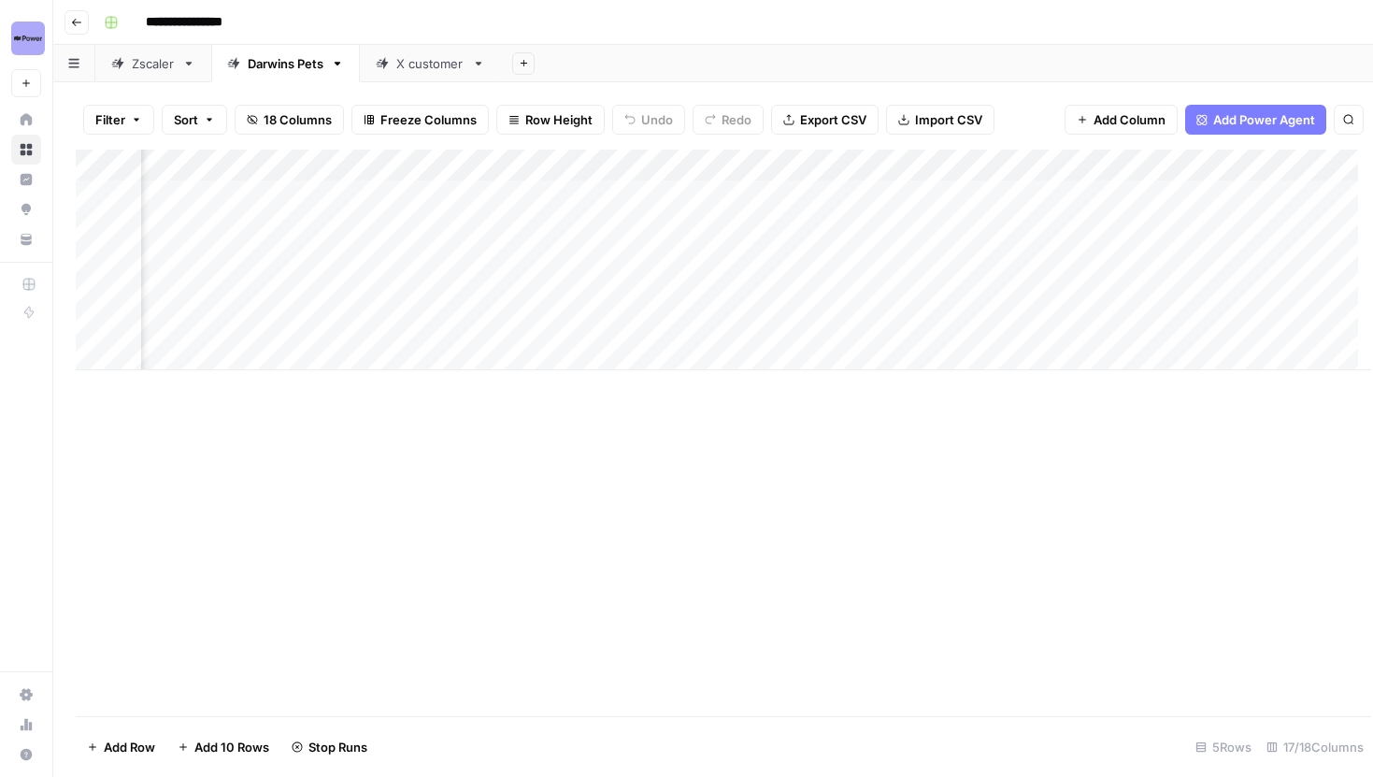
click at [450, 256] on div "Add Column" at bounding box center [723, 260] width 1295 height 221
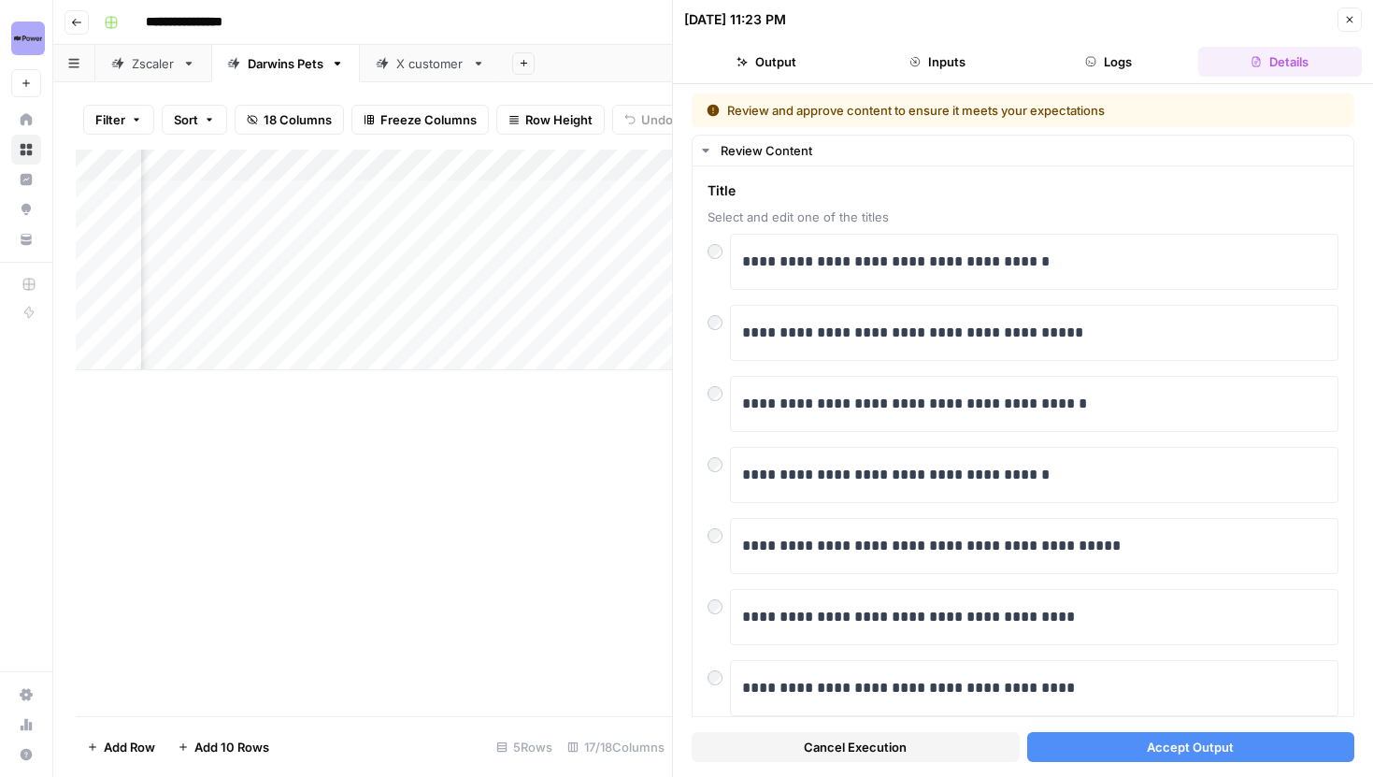
scroll to position [0, 794]
click at [1172, 747] on span "Accept Output" at bounding box center [1190, 746] width 87 height 19
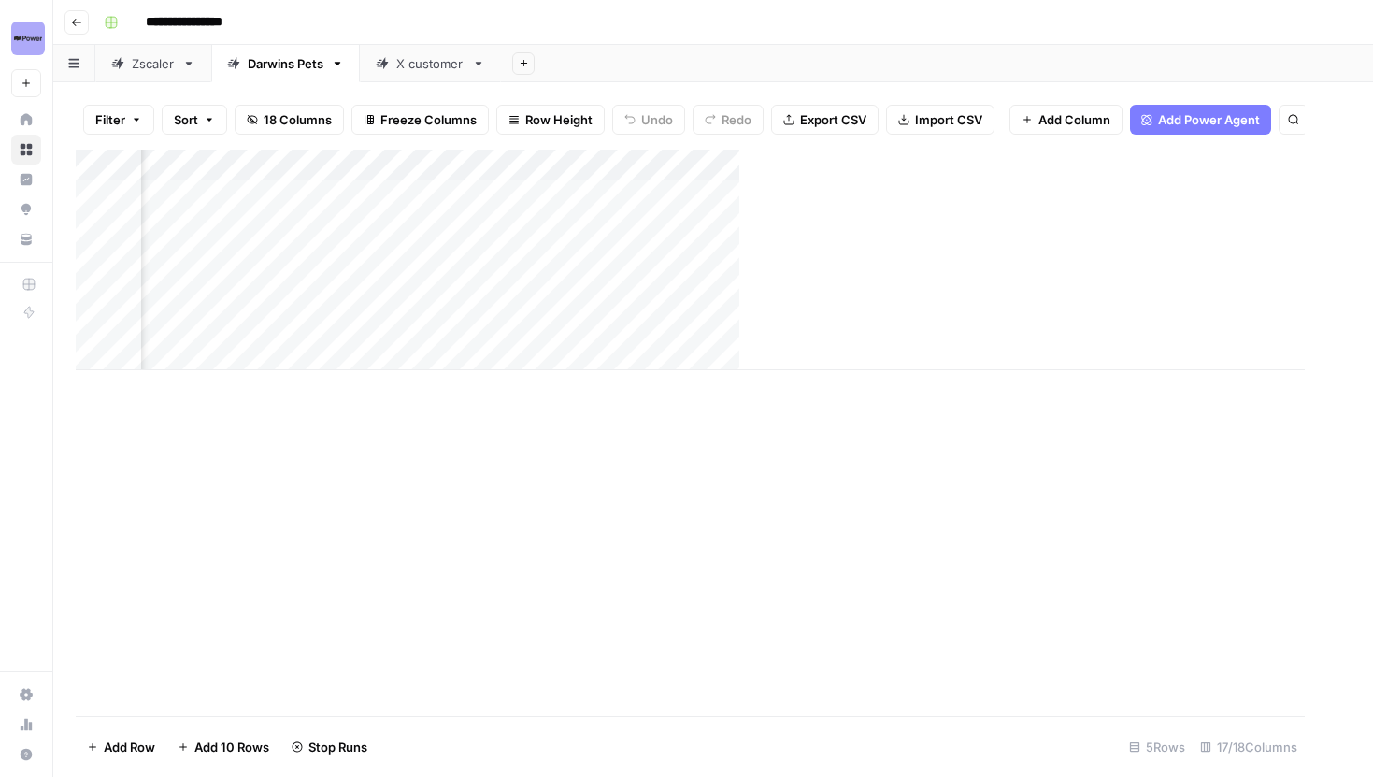
click at [559, 293] on div "Add Column" at bounding box center [690, 260] width 1229 height 221
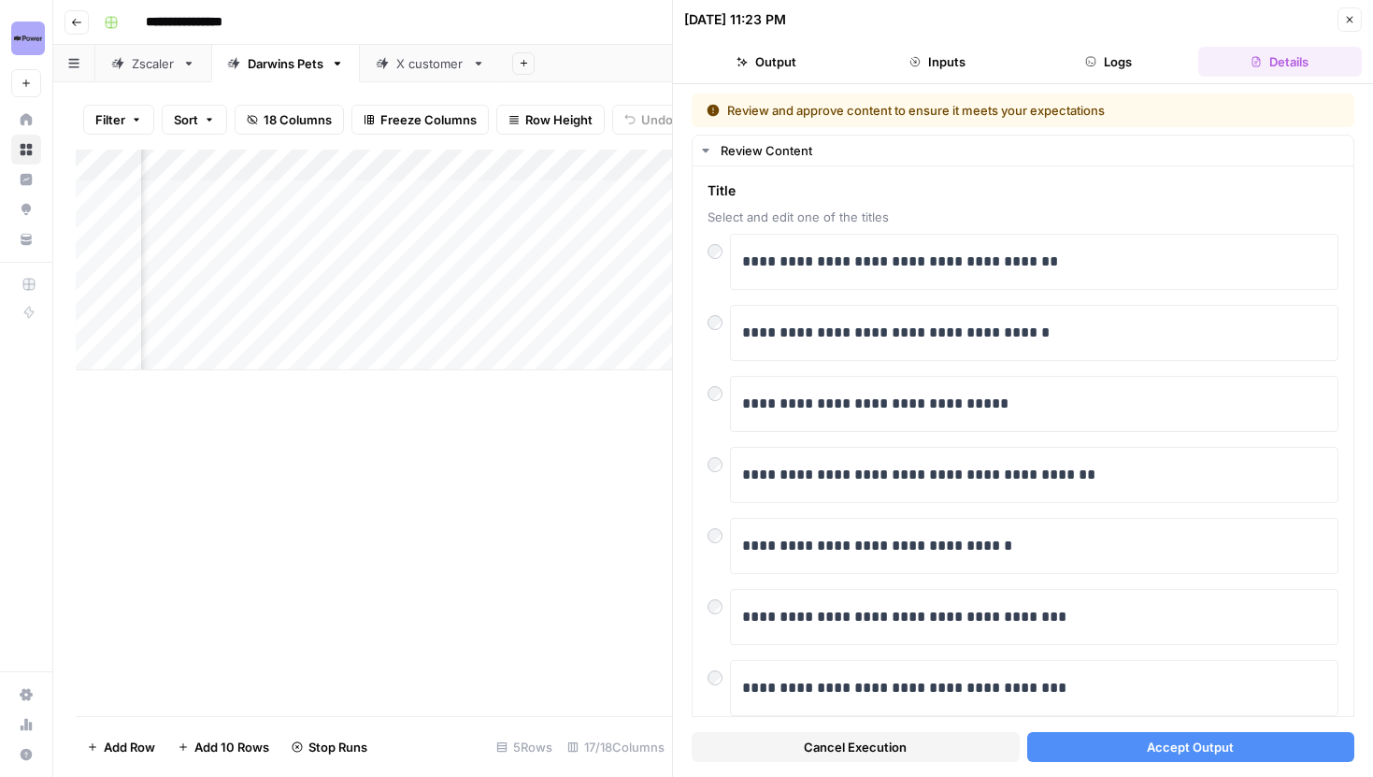
click at [1141, 743] on button "Accept Output" at bounding box center [1191, 747] width 328 height 30
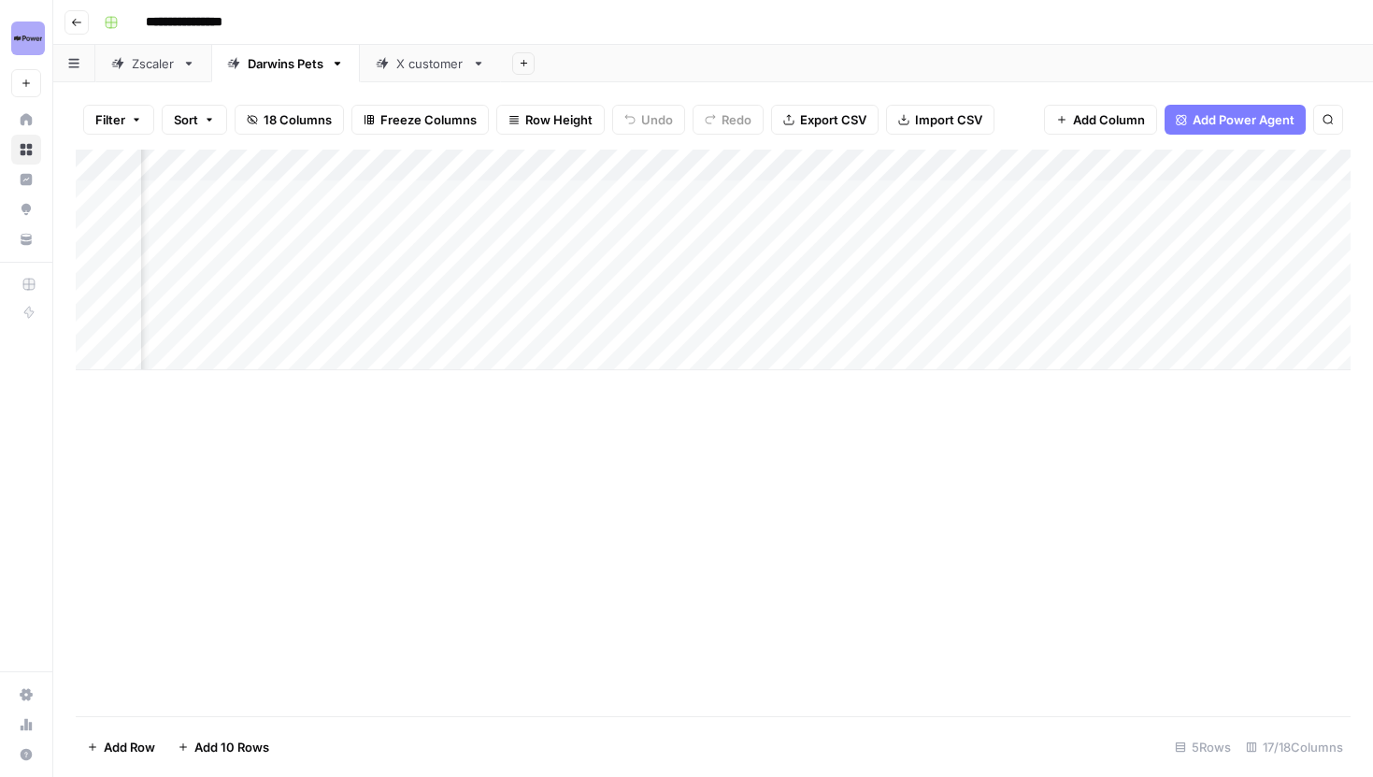
scroll to position [0, 1331]
click at [1036, 200] on div "Add Column" at bounding box center [713, 260] width 1275 height 221
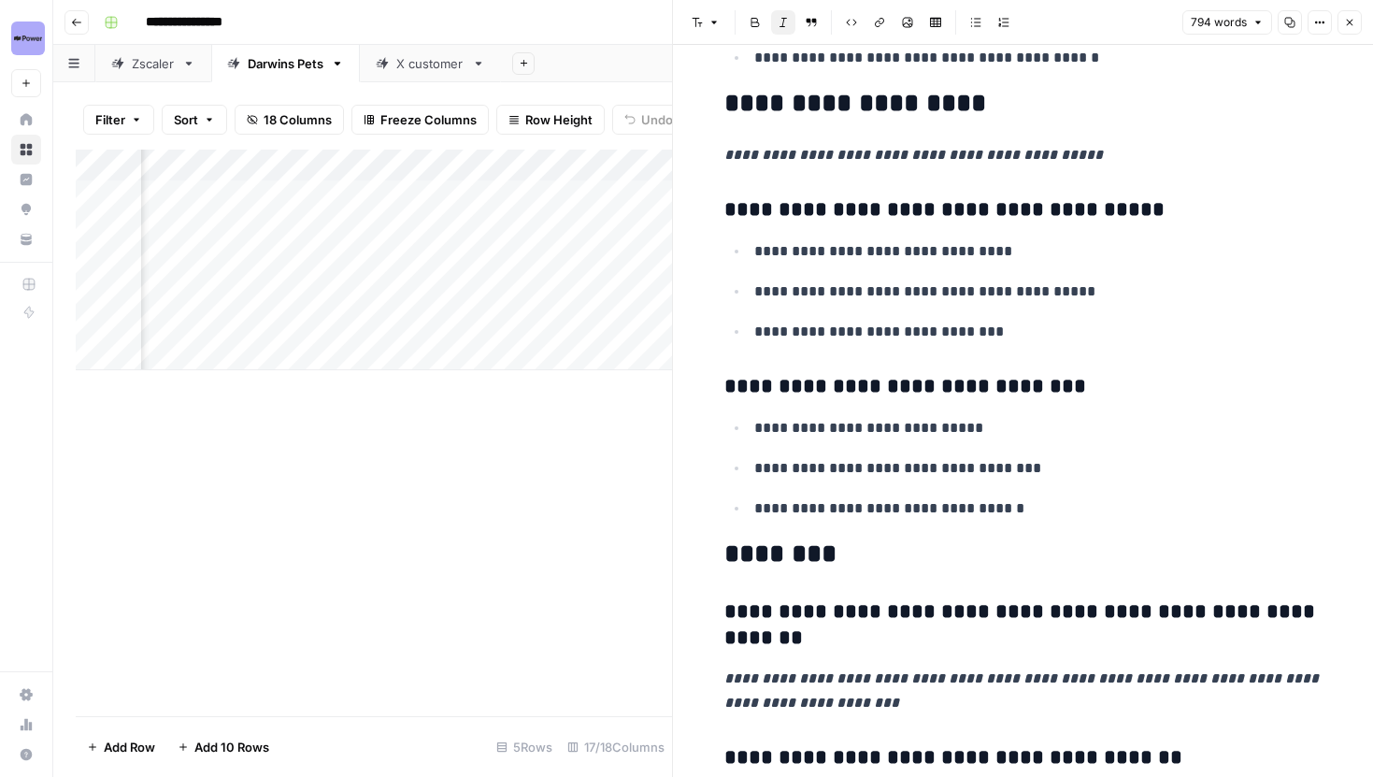
scroll to position [3551, 0]
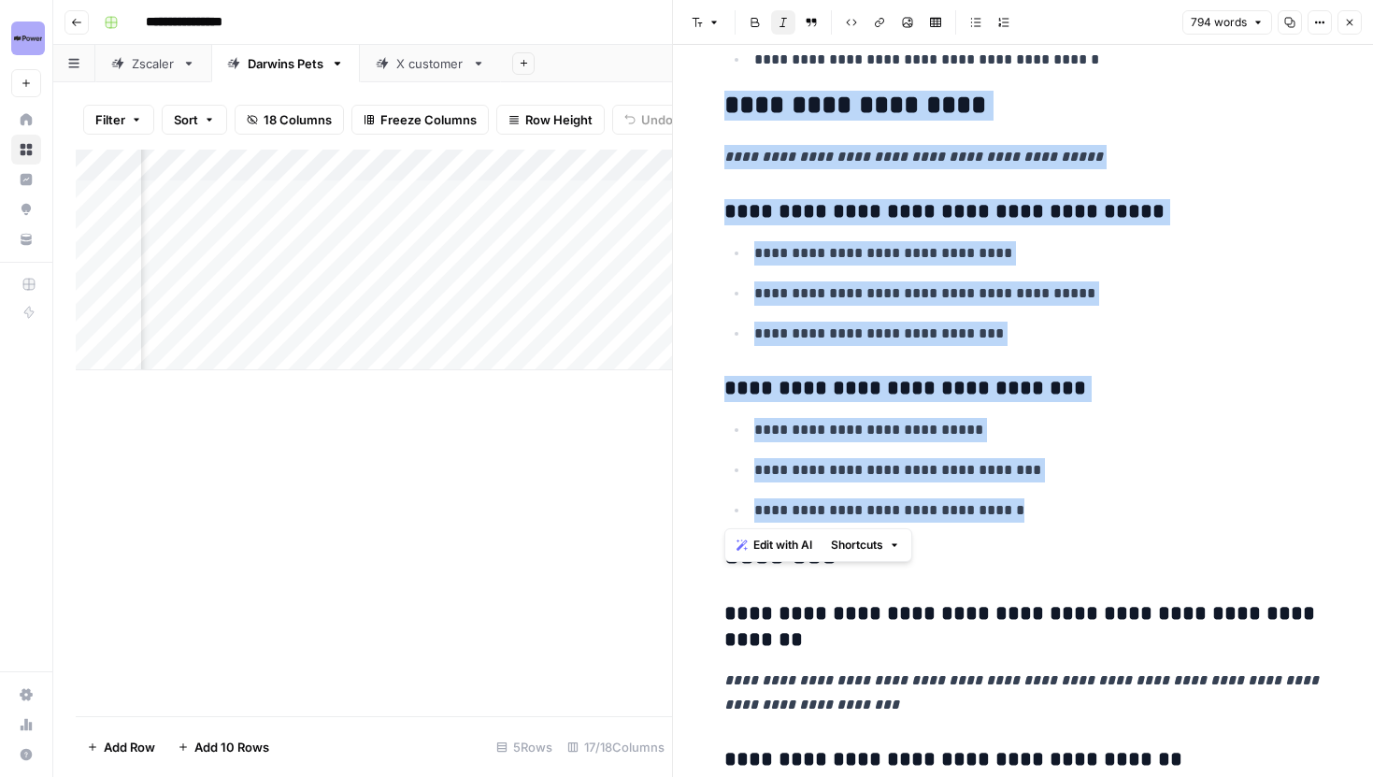
drag, startPoint x: 1041, startPoint y: 512, endPoint x: 722, endPoint y: 113, distance: 510.7
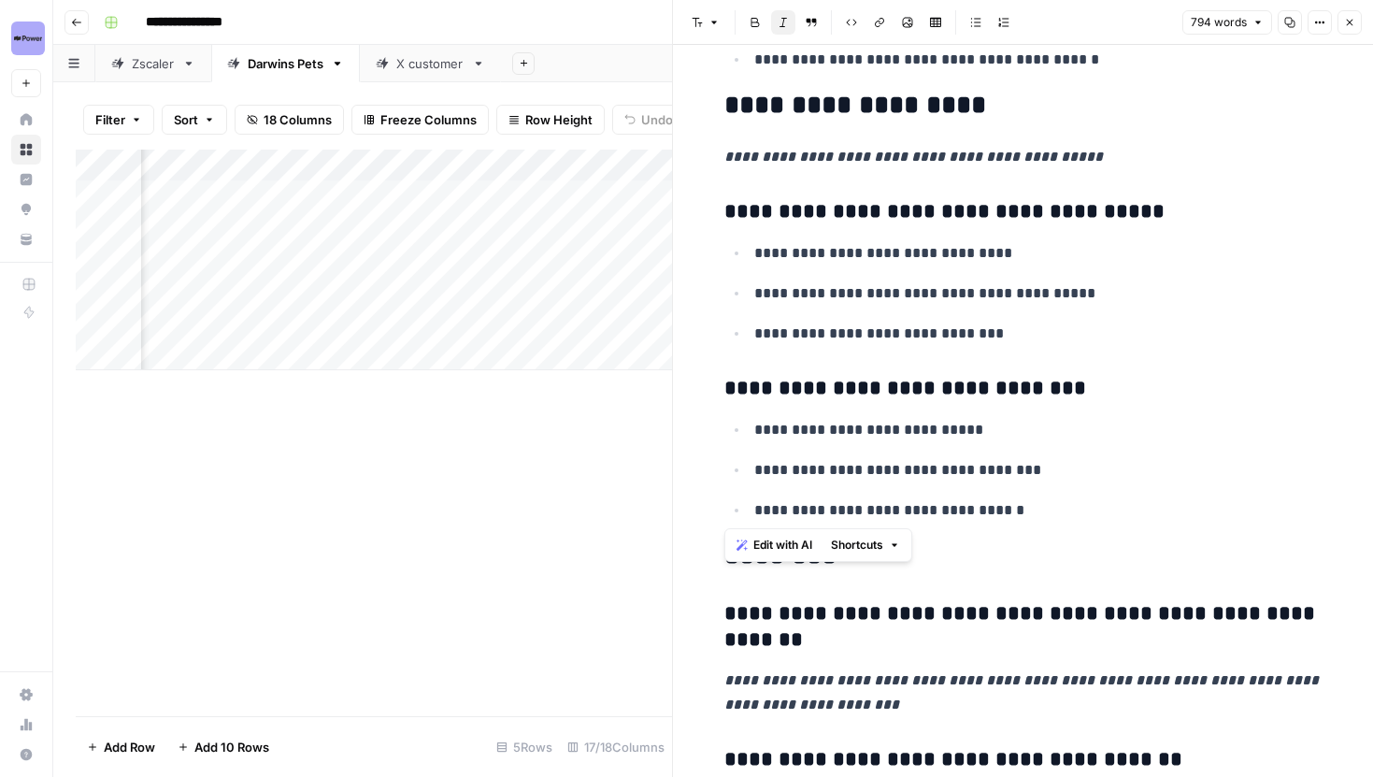
click at [724, 112] on h2 "**********" at bounding box center [1023, 106] width 598 height 30
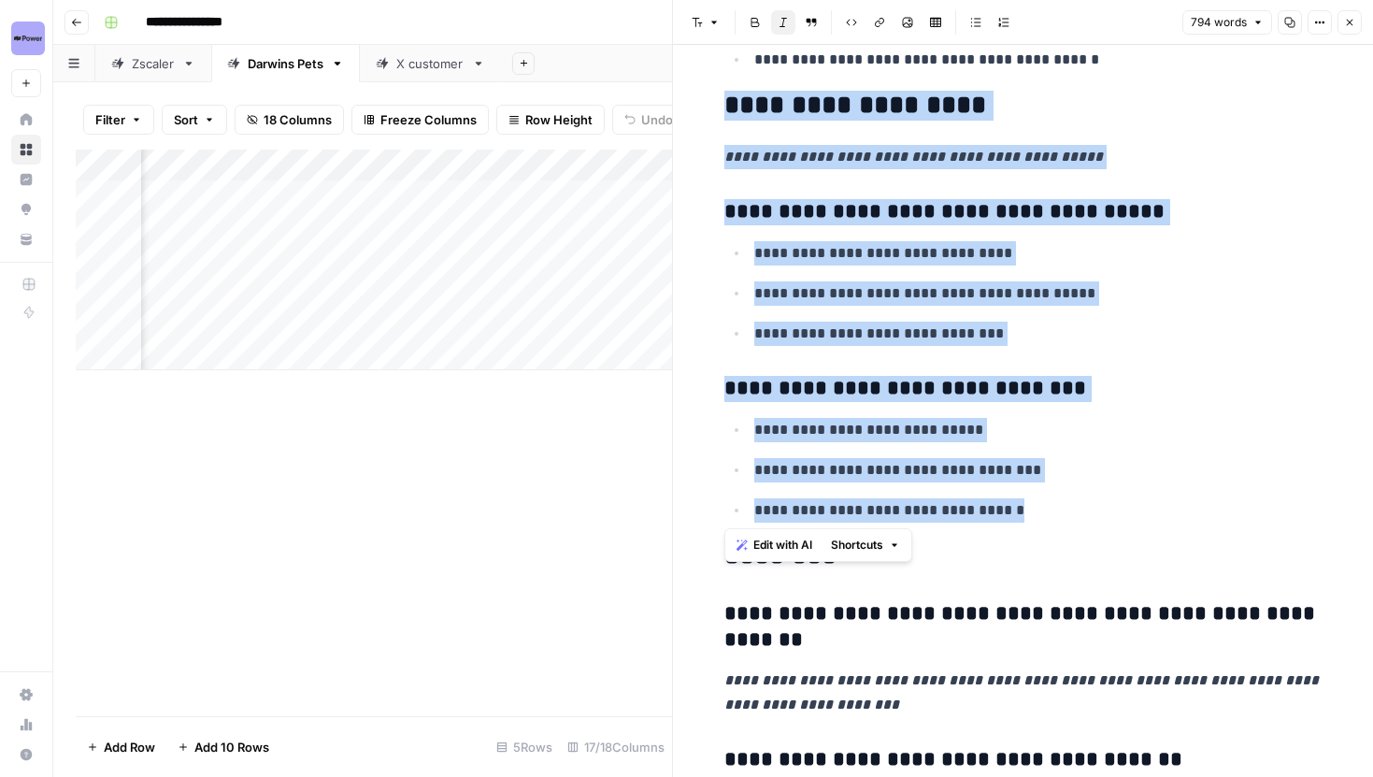
drag, startPoint x: 723, startPoint y: 112, endPoint x: 1078, endPoint y: 502, distance: 526.6
click at [1078, 502] on p "**********" at bounding box center [1038, 510] width 568 height 24
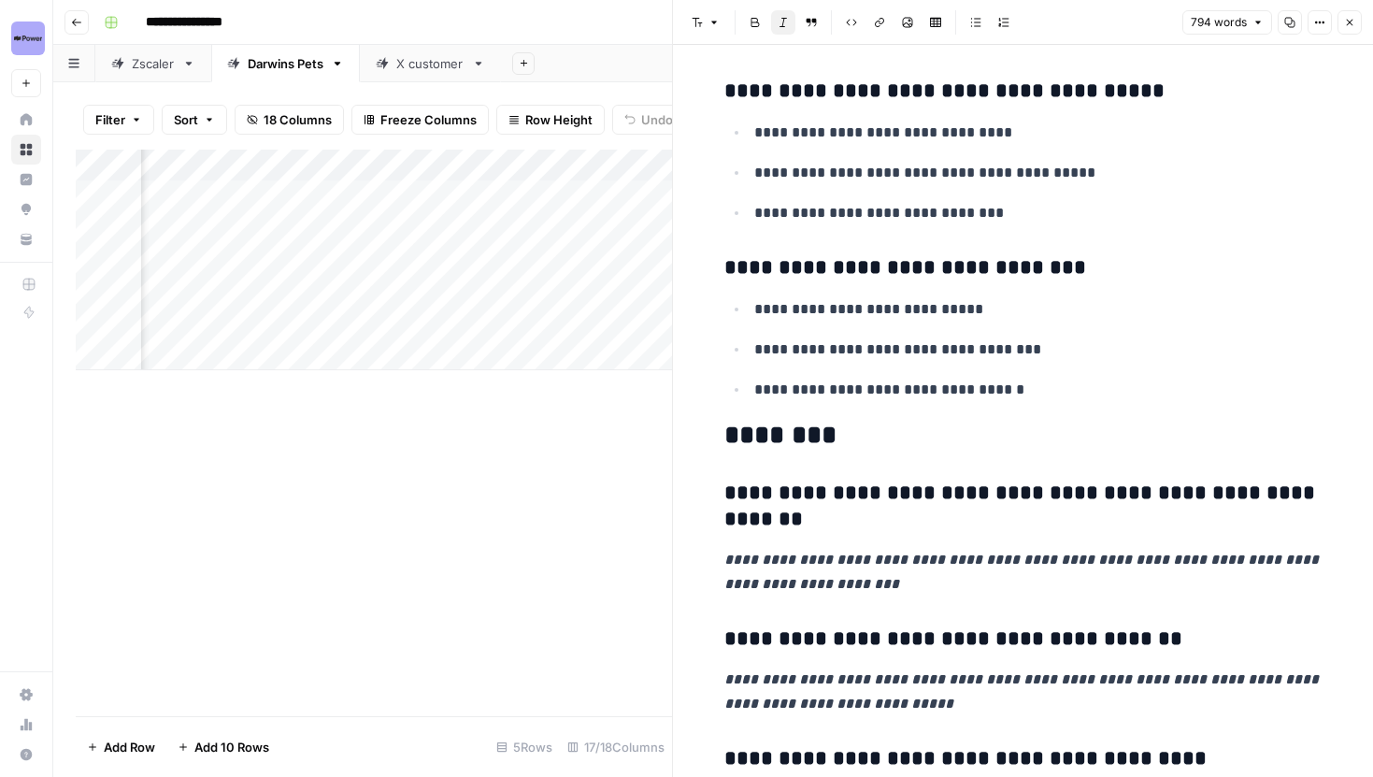
scroll to position [3577, 0]
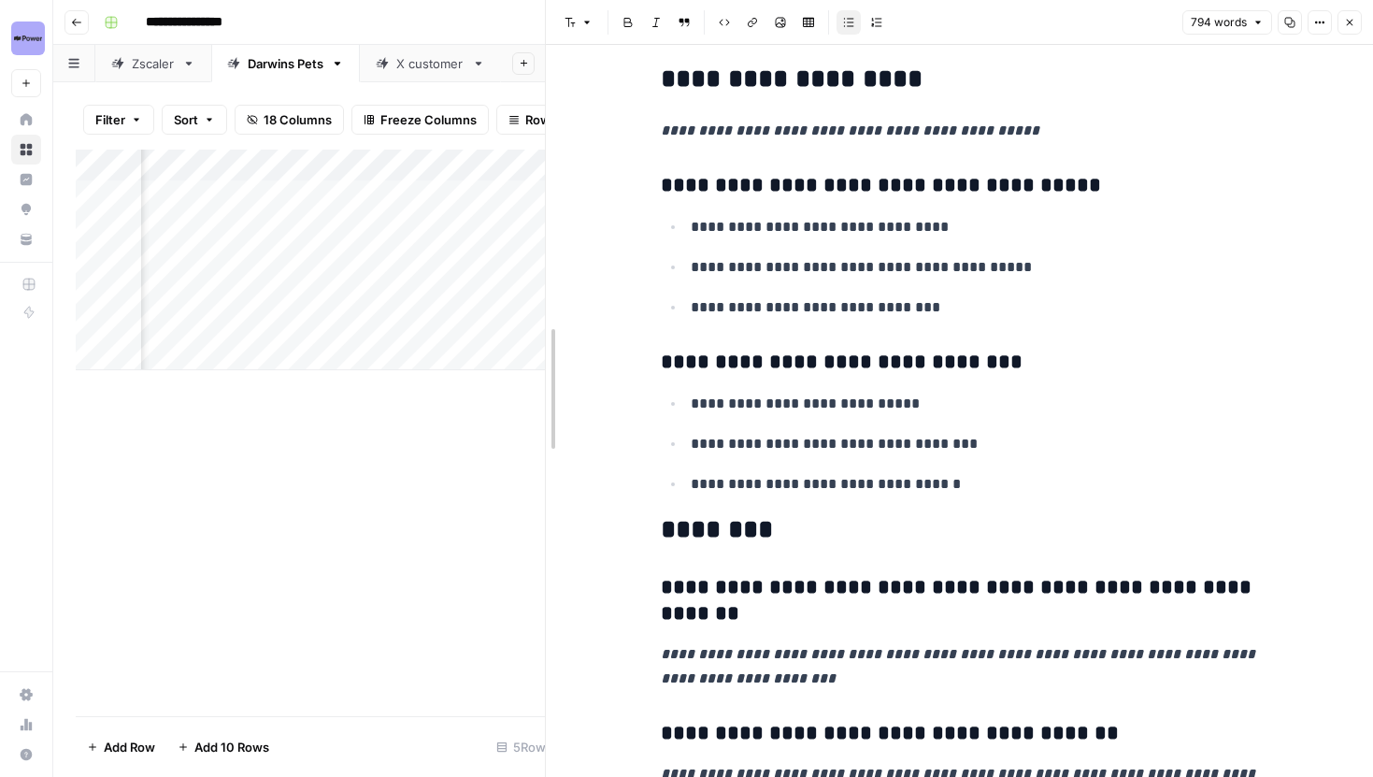
drag, startPoint x: 672, startPoint y: 185, endPoint x: 545, endPoint y: 196, distance: 127.6
click at [1347, 21] on icon "button" at bounding box center [1349, 22] width 11 height 11
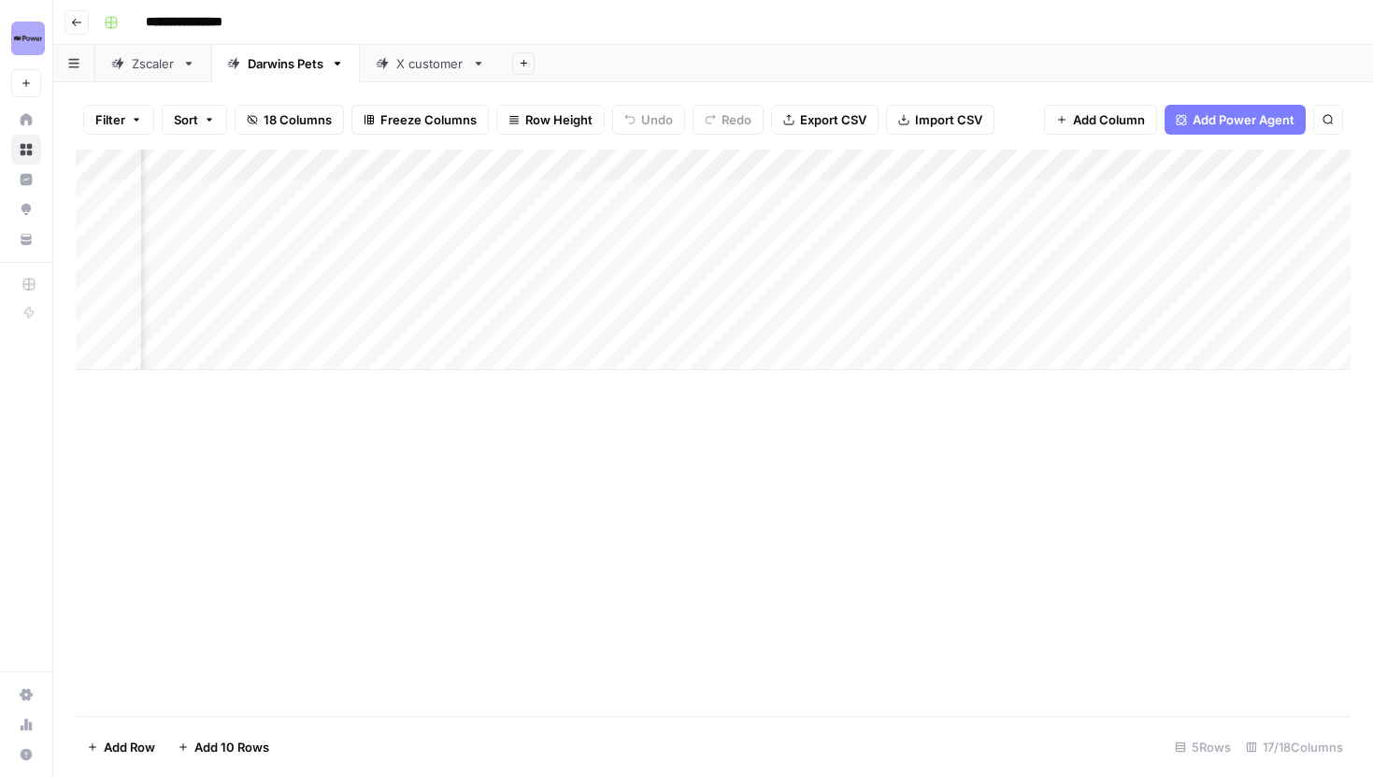
scroll to position [0, 1515]
click at [938, 161] on div "Add Column" at bounding box center [713, 260] width 1275 height 221
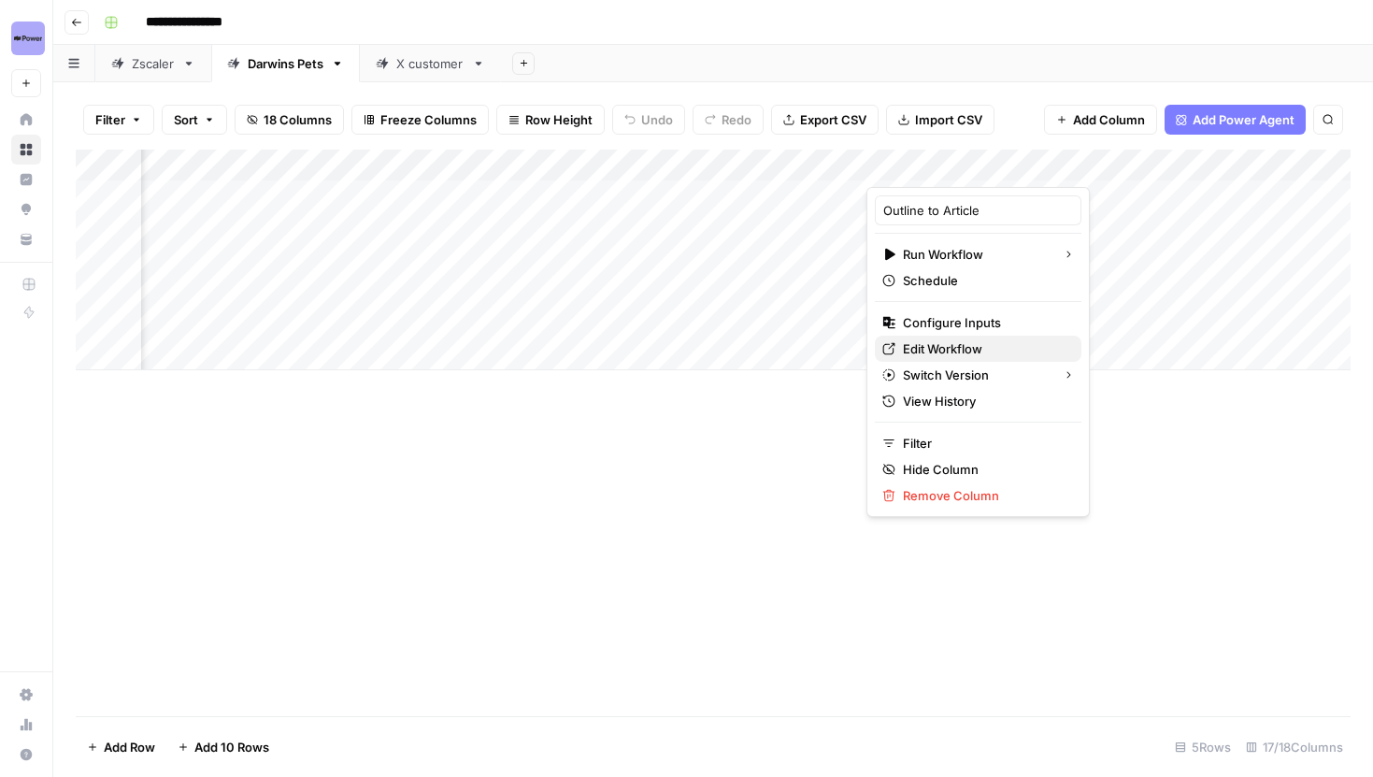
click at [944, 343] on span "Edit Workflow" at bounding box center [985, 348] width 164 height 19
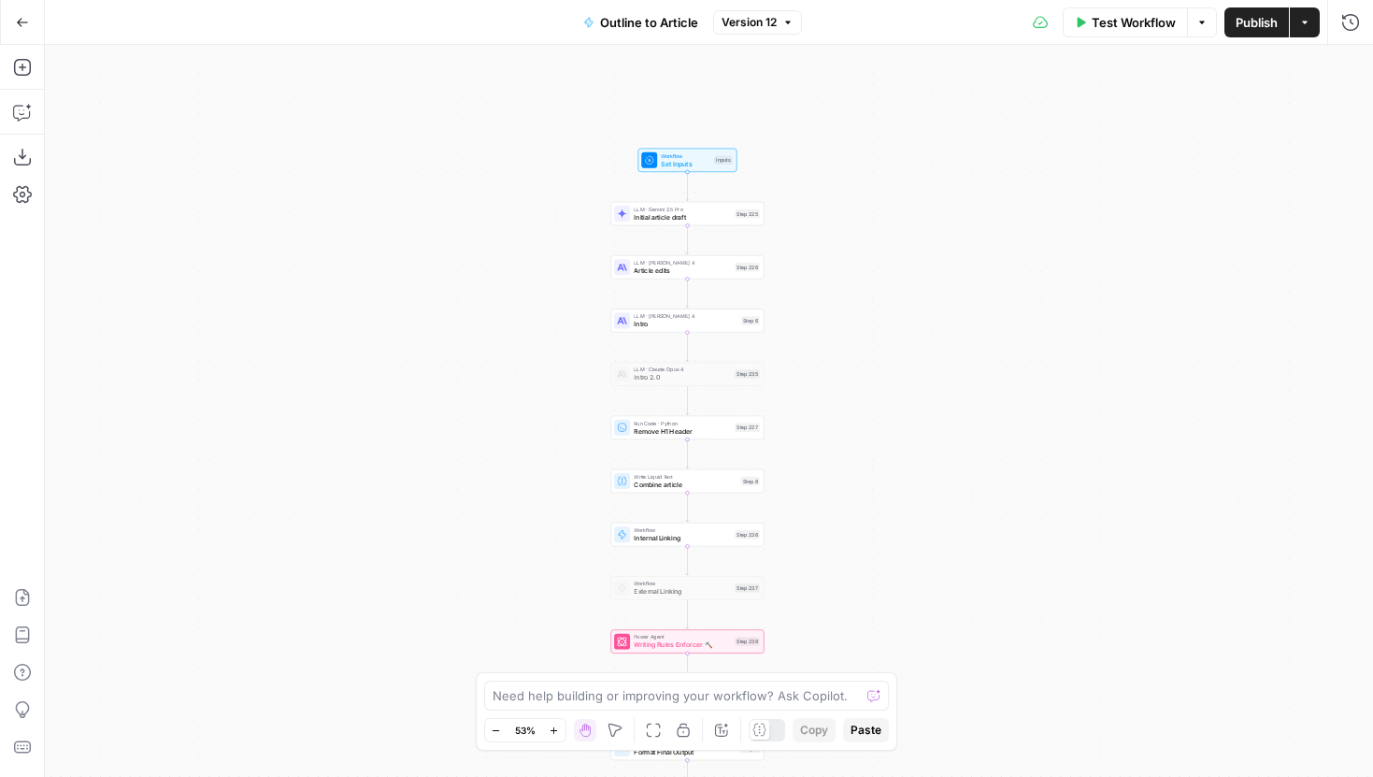
drag, startPoint x: 835, startPoint y: 253, endPoint x: 798, endPoint y: 333, distance: 87.4
click at [798, 333] on div "Workflow Set Inputs Inputs LLM · Gemini 2.5 Pro Initial article draft Step 225 …" at bounding box center [709, 411] width 1328 height 732
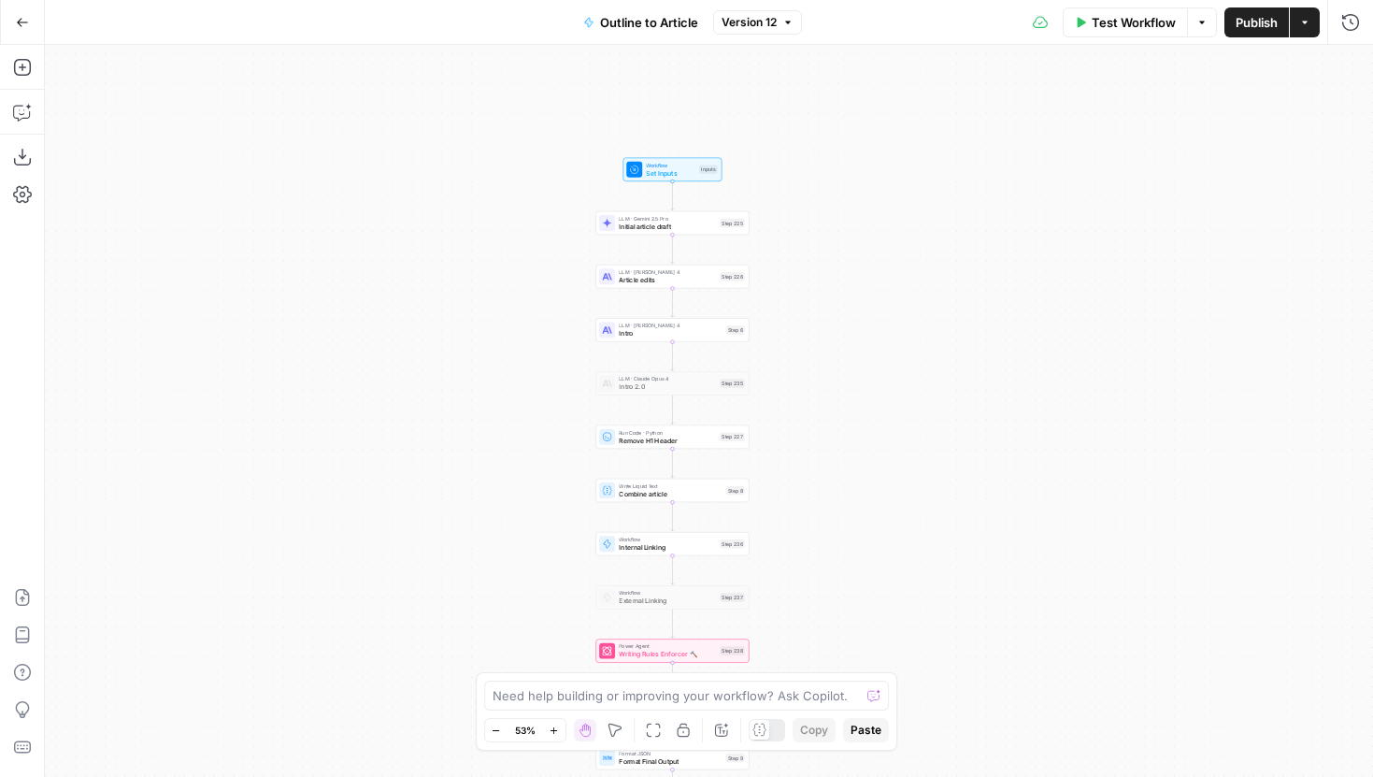
click at [1350, 37] on div "Test Workflow Options Publish Actions Run History" at bounding box center [1088, 22] width 572 height 44
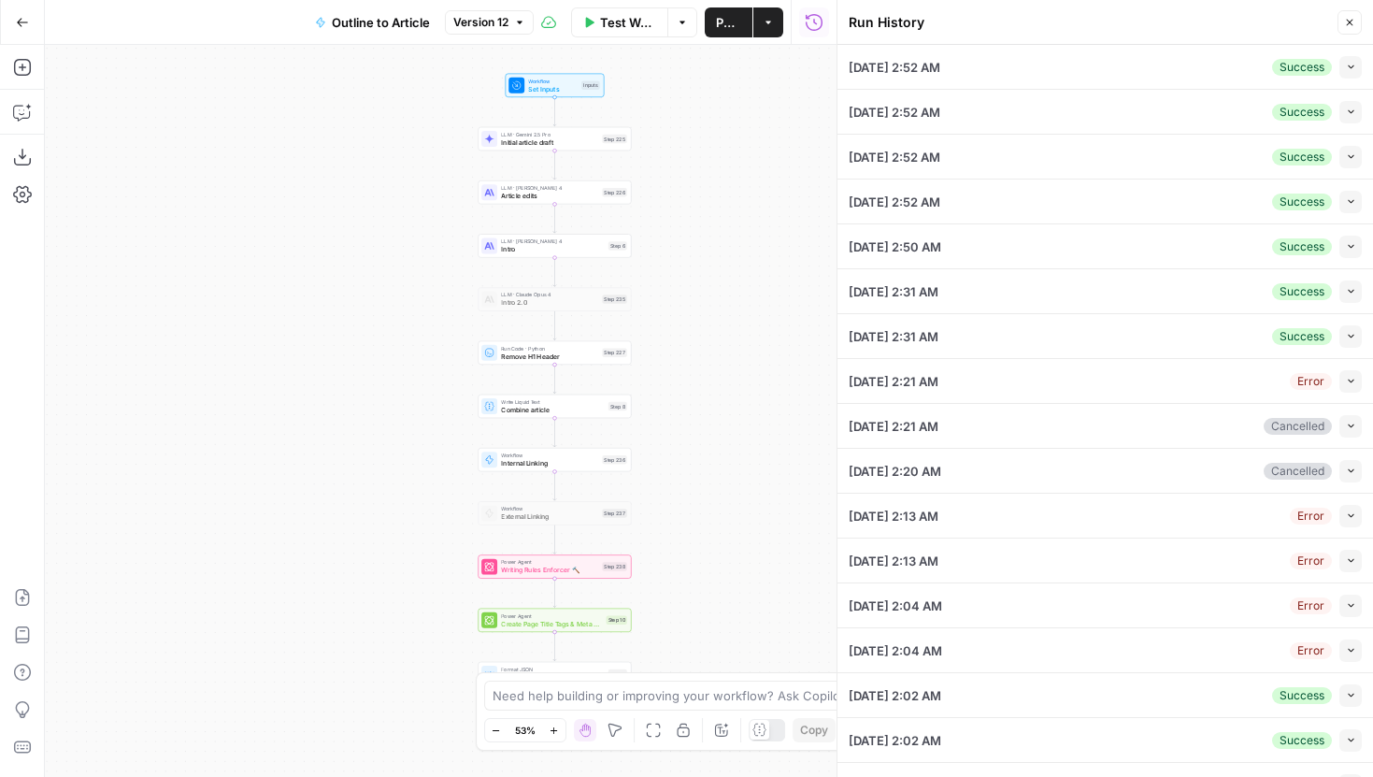
drag, startPoint x: 792, startPoint y: 189, endPoint x: 674, endPoint y: 104, distance: 145.2
click at [674, 104] on div "Workflow Set Inputs Inputs LLM · Gemini 2.5 Pro Initial article draft Step 225 …" at bounding box center [441, 411] width 792 height 732
drag, startPoint x: 693, startPoint y: 127, endPoint x: 657, endPoint y: 281, distance: 158.4
click at [658, 278] on div "Workflow Set Inputs Inputs LLM · Gemini 2.5 Pro Initial article draft Step 225 …" at bounding box center [441, 411] width 792 height 732
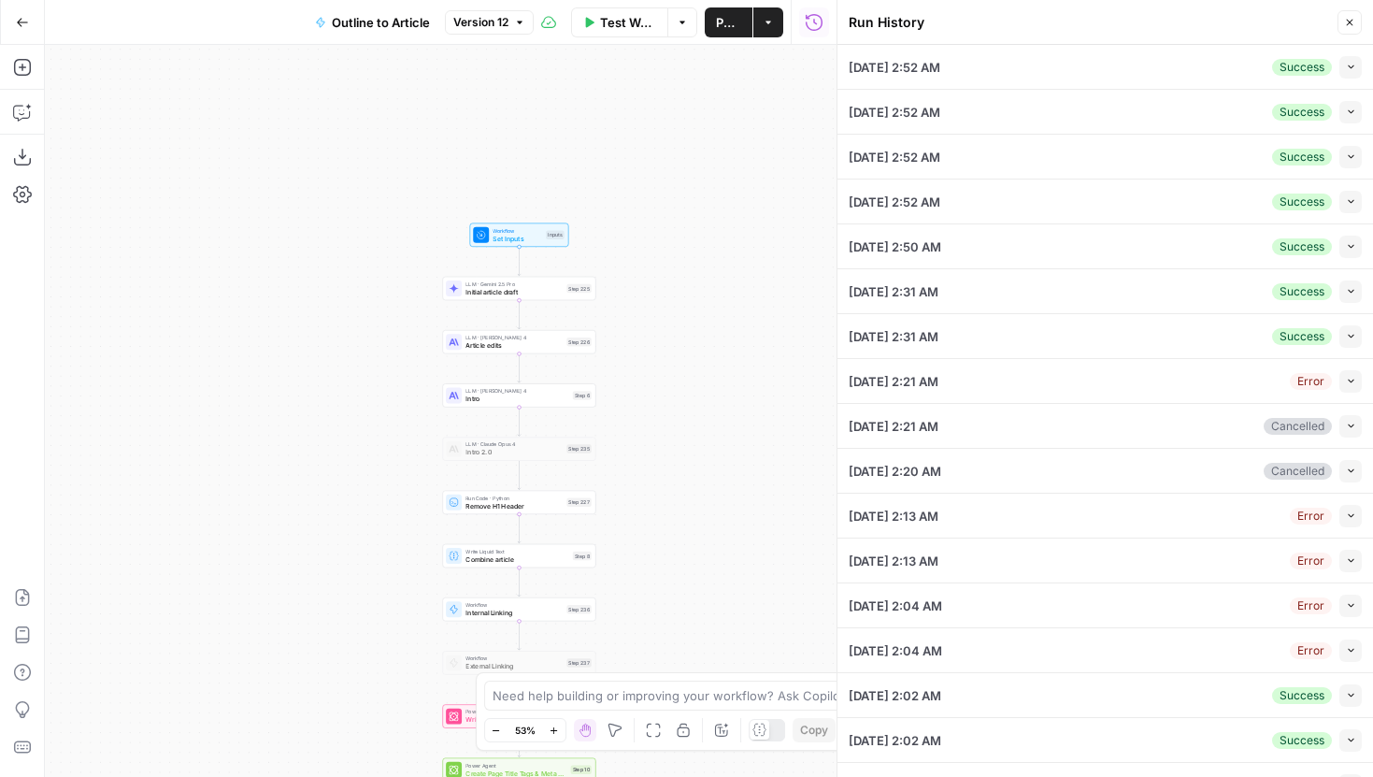
click at [543, 742] on div "Need help building or improving your workflow? Ask Copilot. Zoom Out 53% Zoom I…" at bounding box center [687, 711] width 422 height 78
click at [548, 734] on button "Zoom In" at bounding box center [554, 730] width 22 height 22
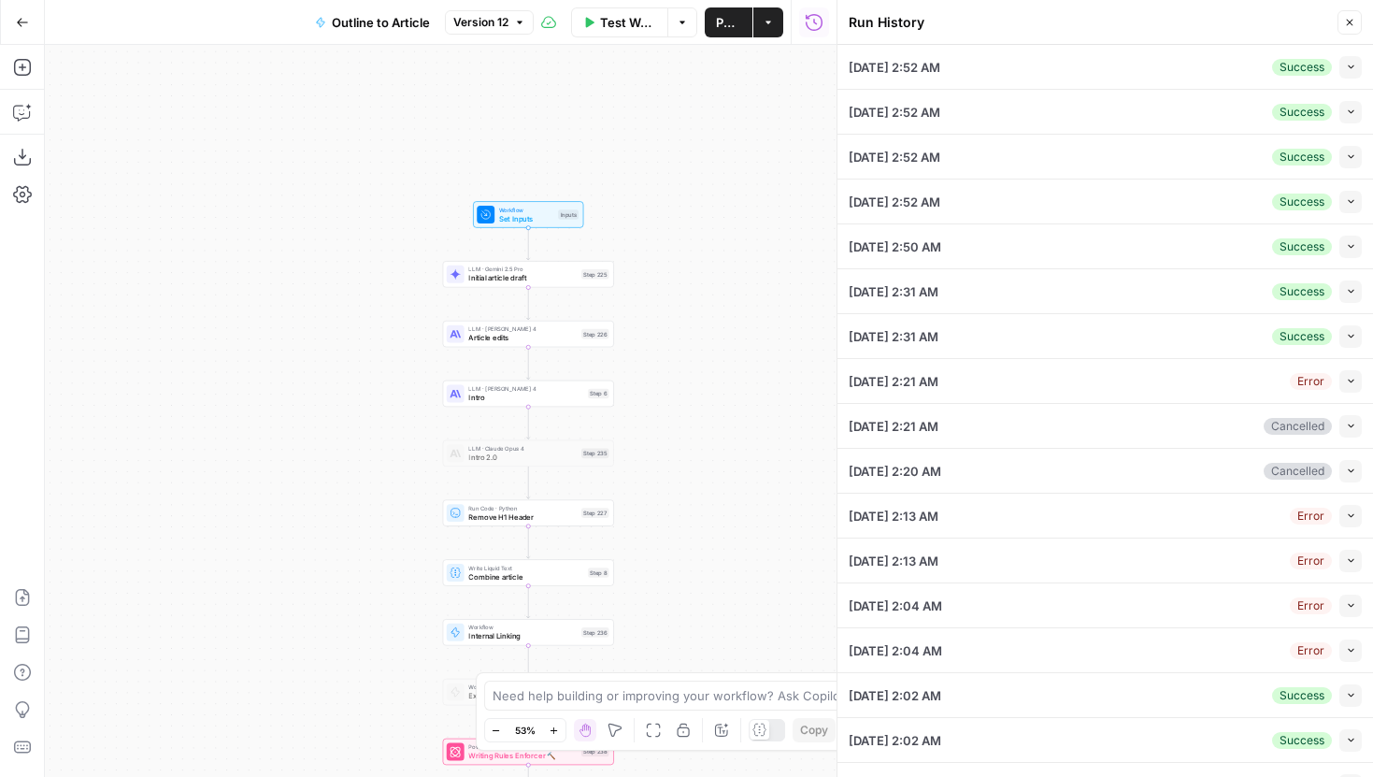
click at [548, 734] on button "Zoom In" at bounding box center [554, 730] width 22 height 22
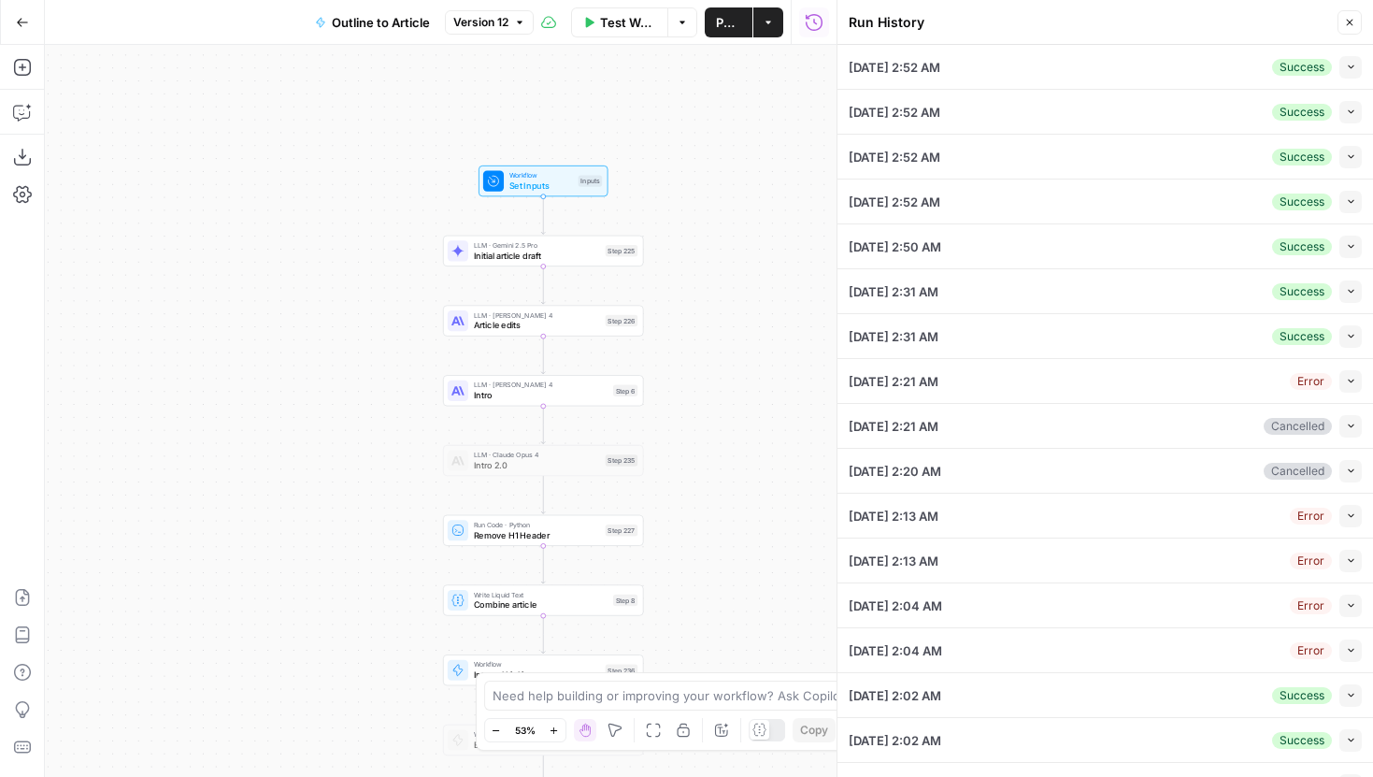
click at [548, 734] on button "Zoom In" at bounding box center [554, 730] width 22 height 22
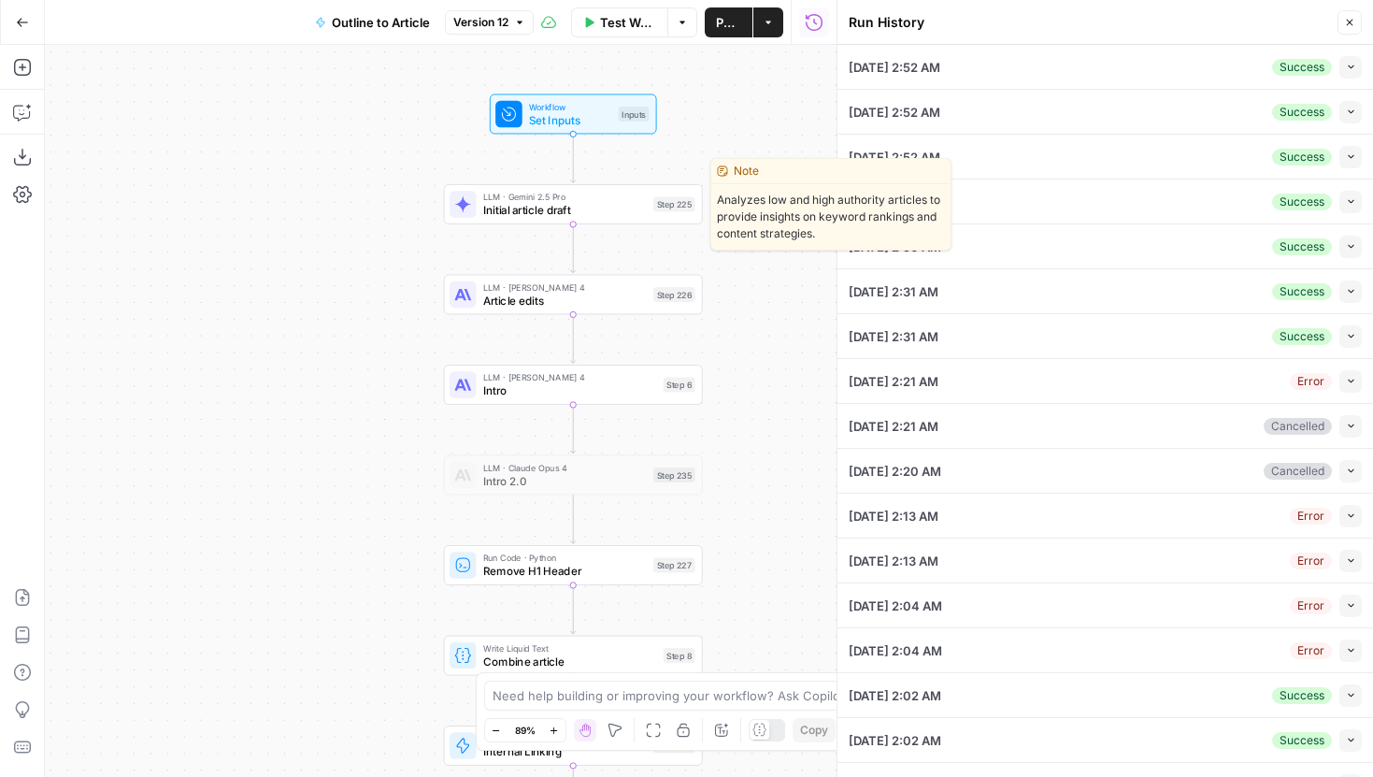
click at [653, 210] on div "Step 225" at bounding box center [674, 203] width 42 height 15
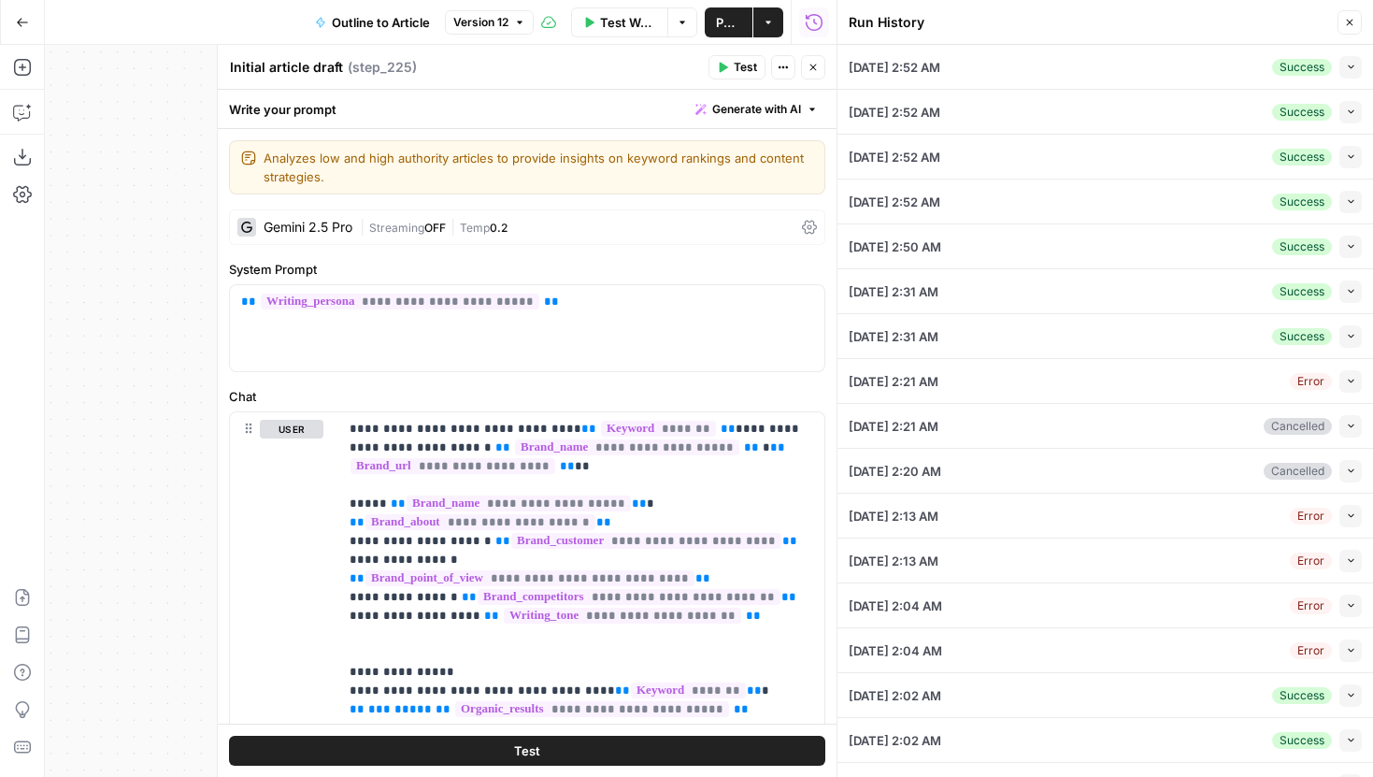
click at [1350, 17] on icon "button" at bounding box center [1349, 22] width 11 height 11
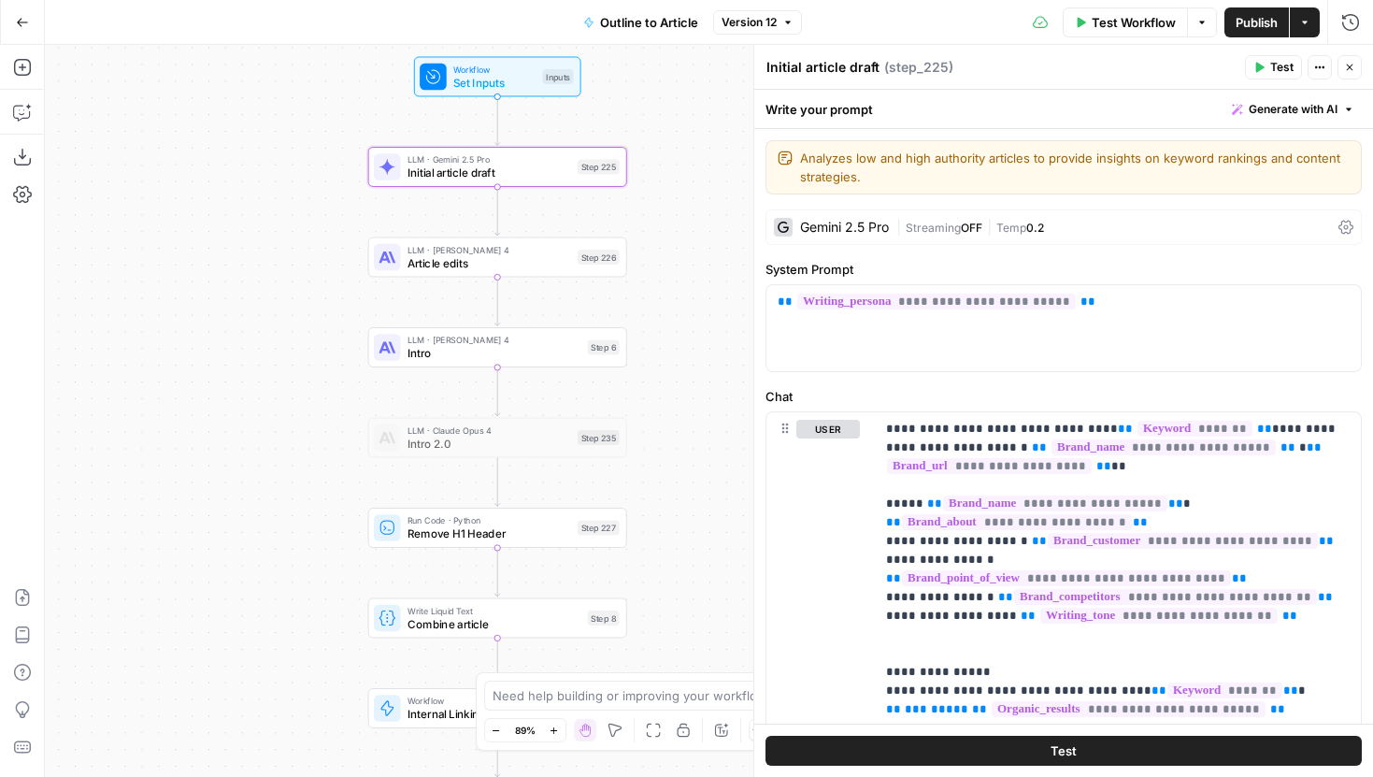
drag, startPoint x: 361, startPoint y: 361, endPoint x: 284, endPoint y: 295, distance: 100.8
click at [284, 295] on div "Workflow Set Inputs Inputs LLM · Gemini 2.5 Pro Initial article draft Step 225 …" at bounding box center [709, 411] width 1328 height 732
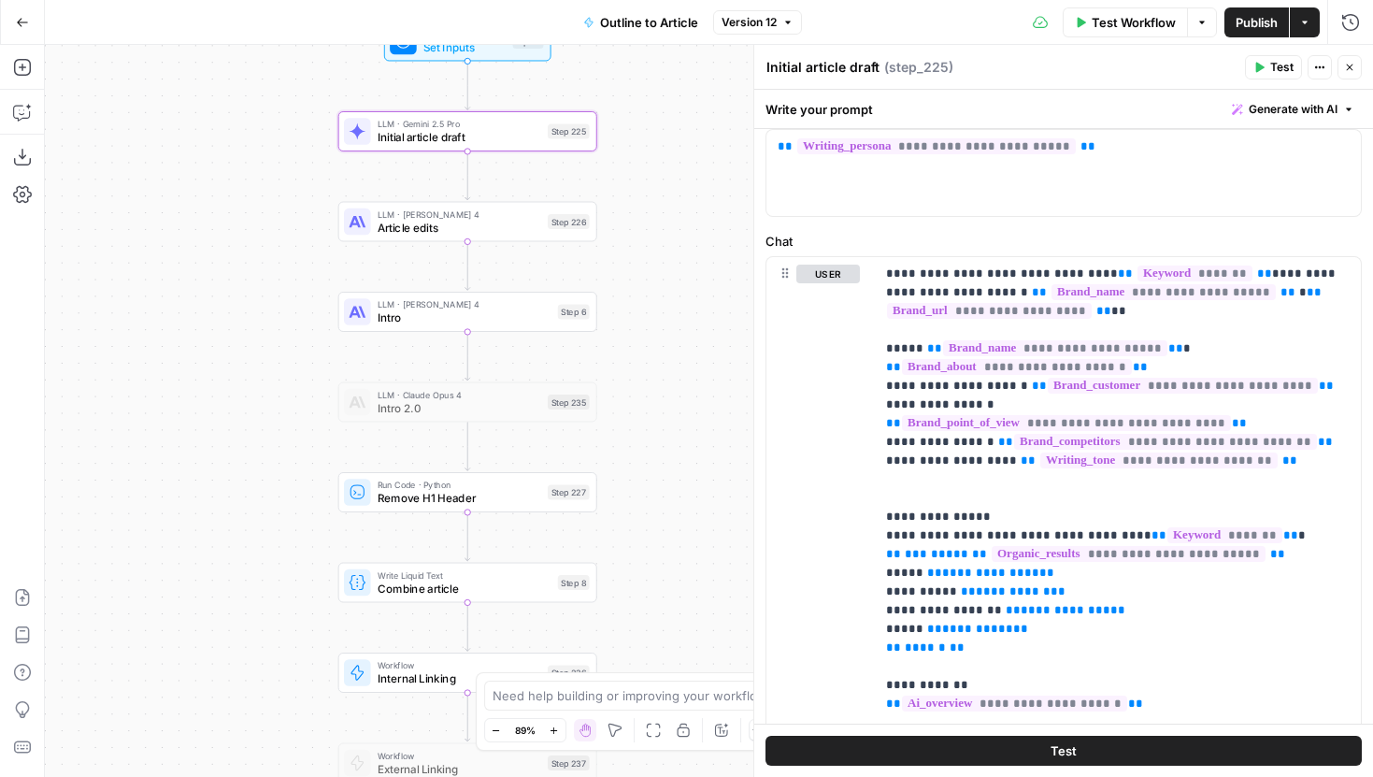
scroll to position [164, 0]
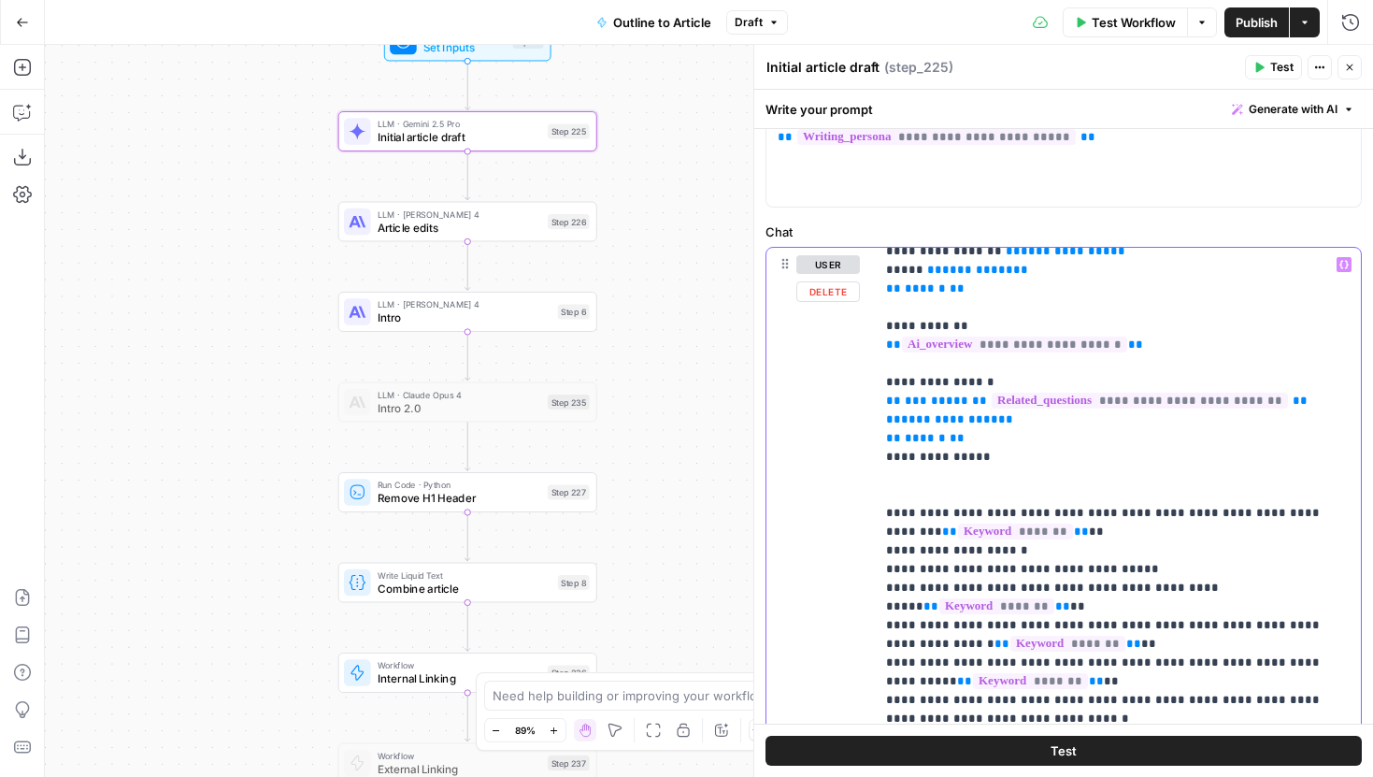
scroll to position [342, 0]
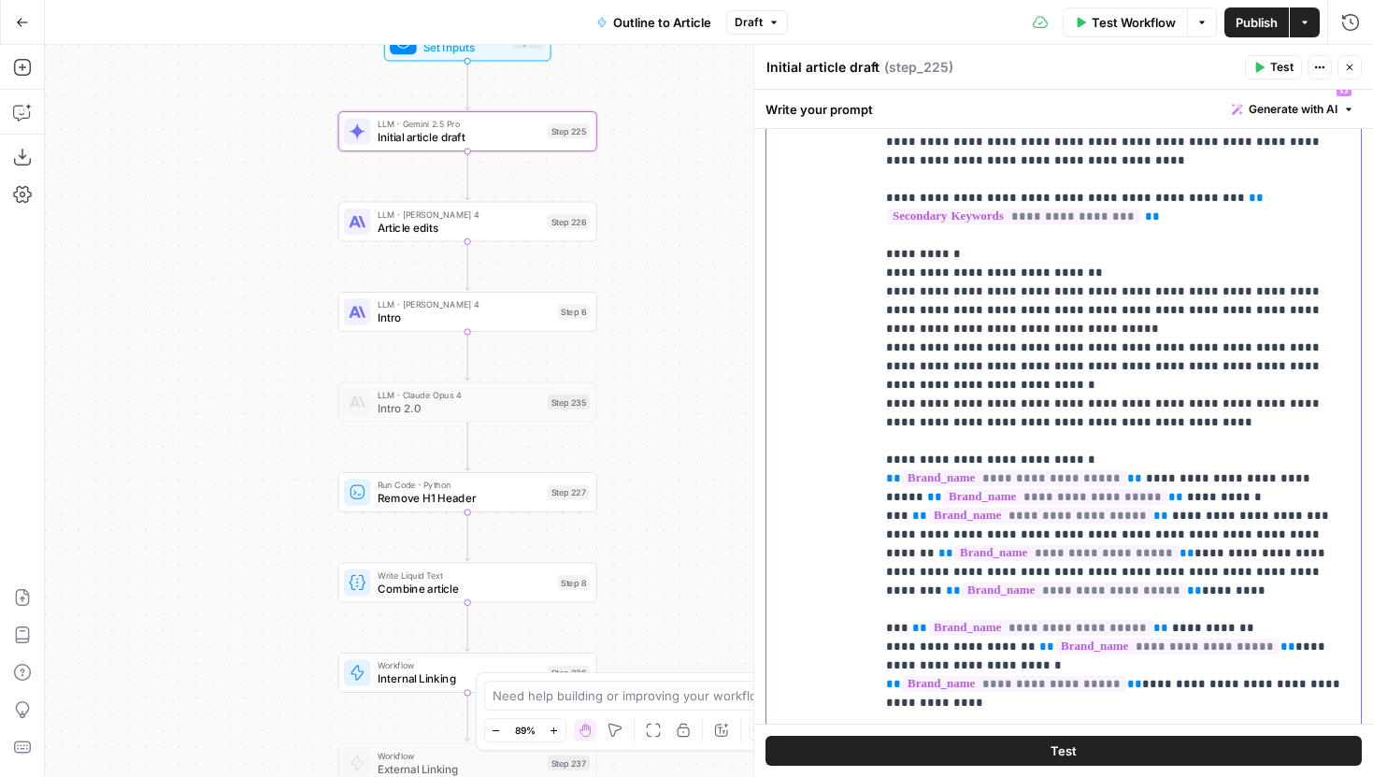
scroll to position [2804, 0]
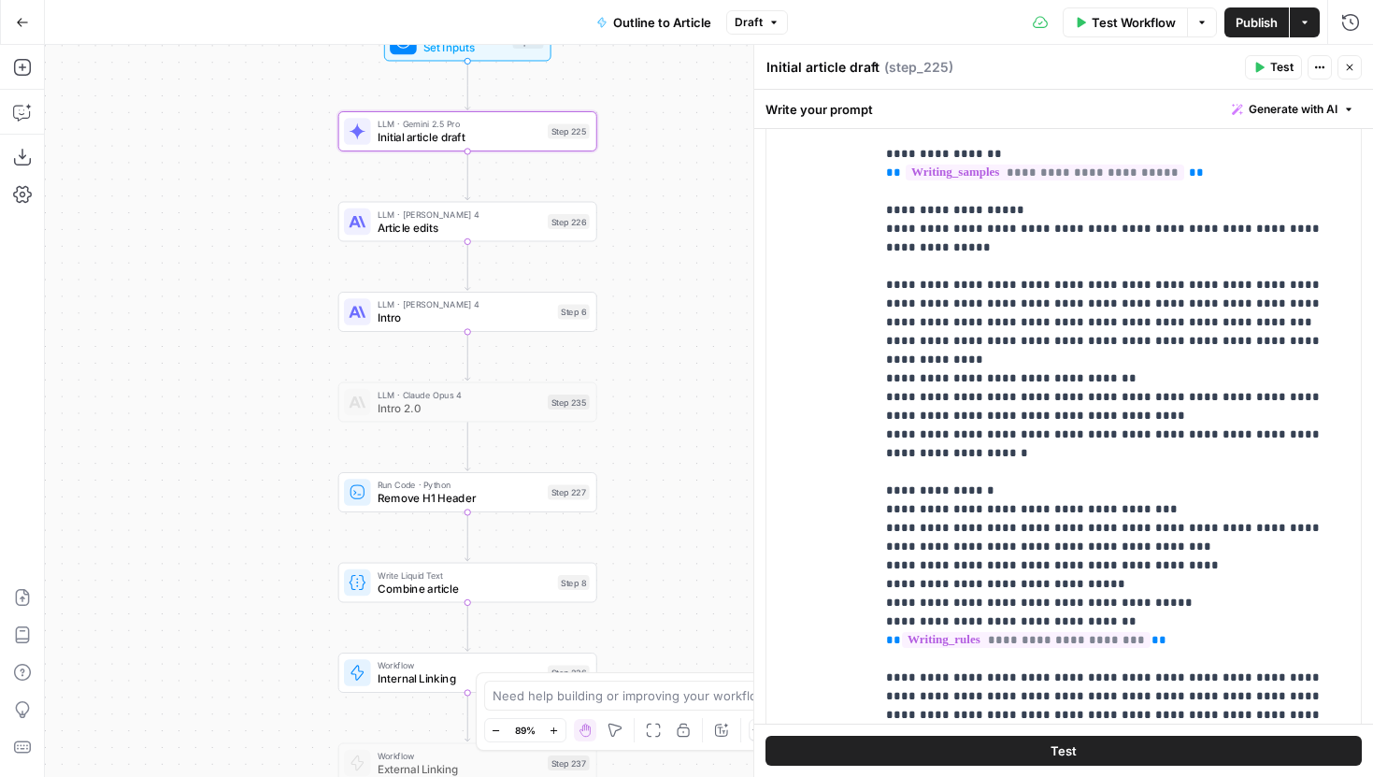
scroll to position [1378, 0]
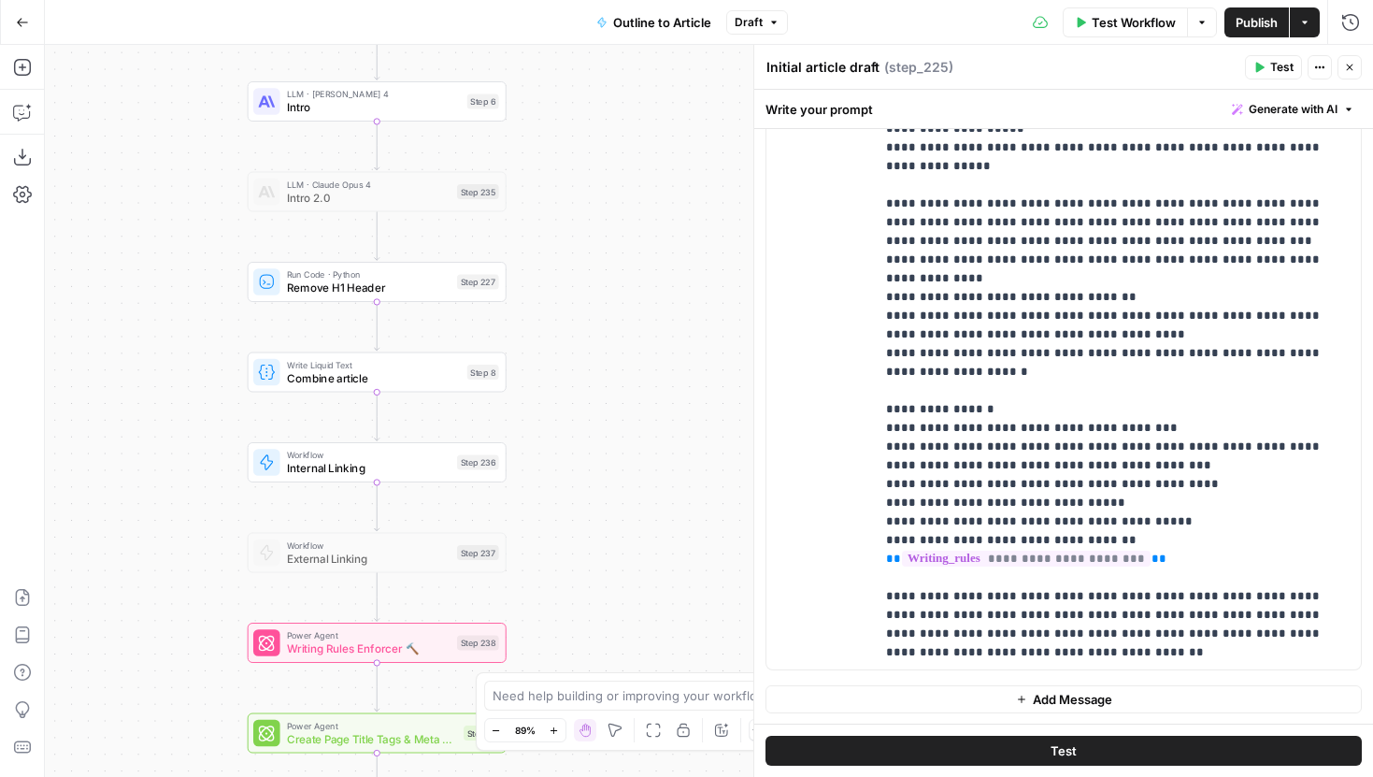
drag, startPoint x: 691, startPoint y: 521, endPoint x: 599, endPoint y: 310, distance: 229.3
click at [599, 310] on div "Workflow Set Inputs Inputs LLM · Gemini 2.5 Pro Initial article draft Step 225 …" at bounding box center [709, 411] width 1328 height 732
click at [438, 464] on span "Internal Linking" at bounding box center [368, 468] width 164 height 17
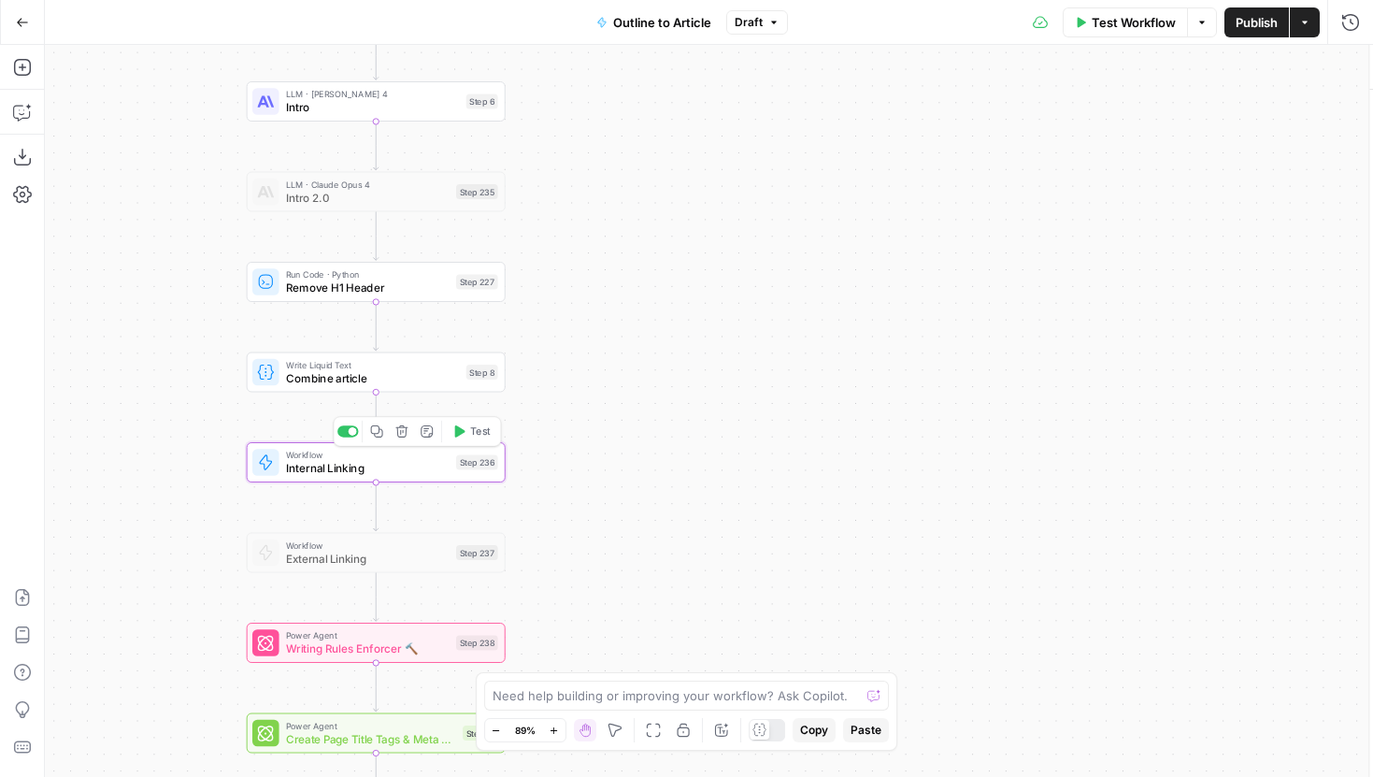
type input "Internal Linking"
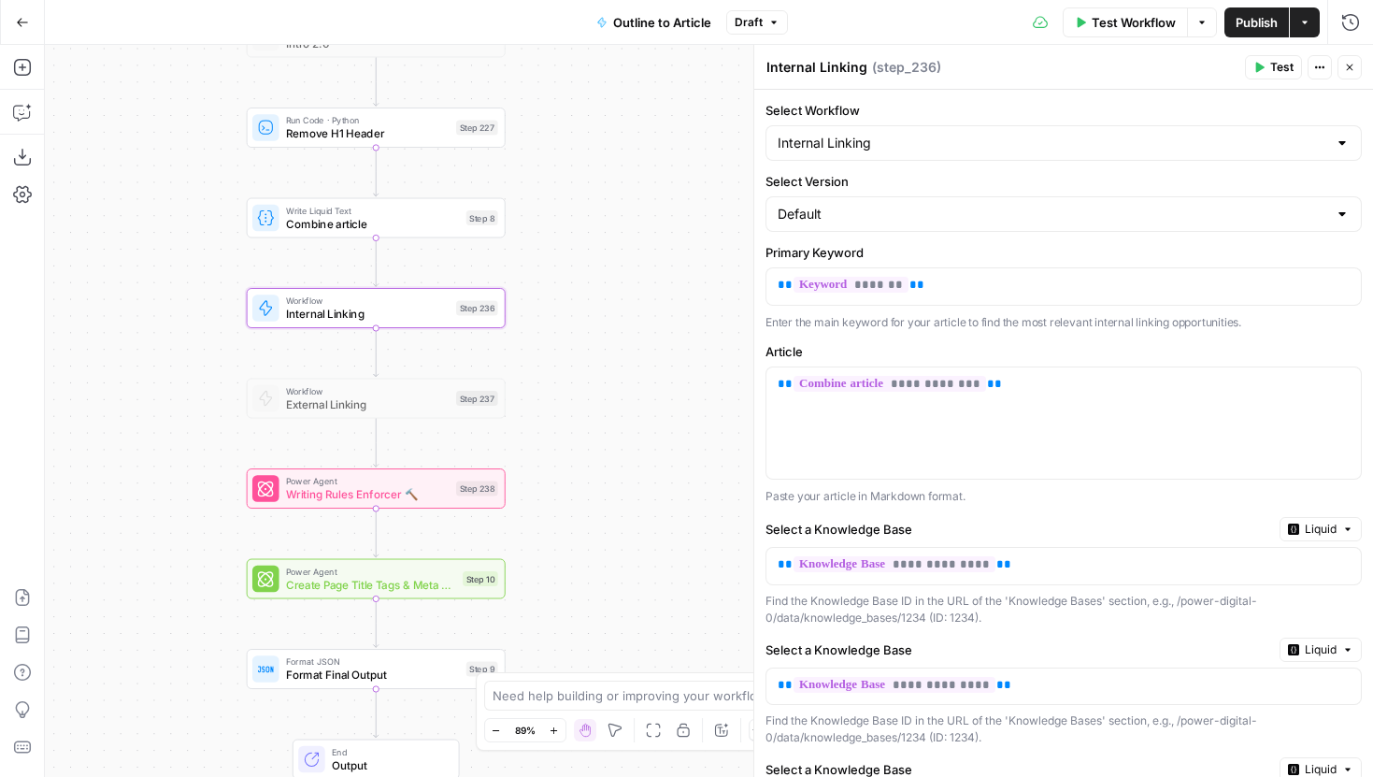
drag, startPoint x: 590, startPoint y: 468, endPoint x: 590, endPoint y: 275, distance: 193.4
click at [590, 274] on div "Workflow Set Inputs Inputs LLM · Gemini 2.5 Pro Initial article draft Step 225 …" at bounding box center [709, 411] width 1328 height 732
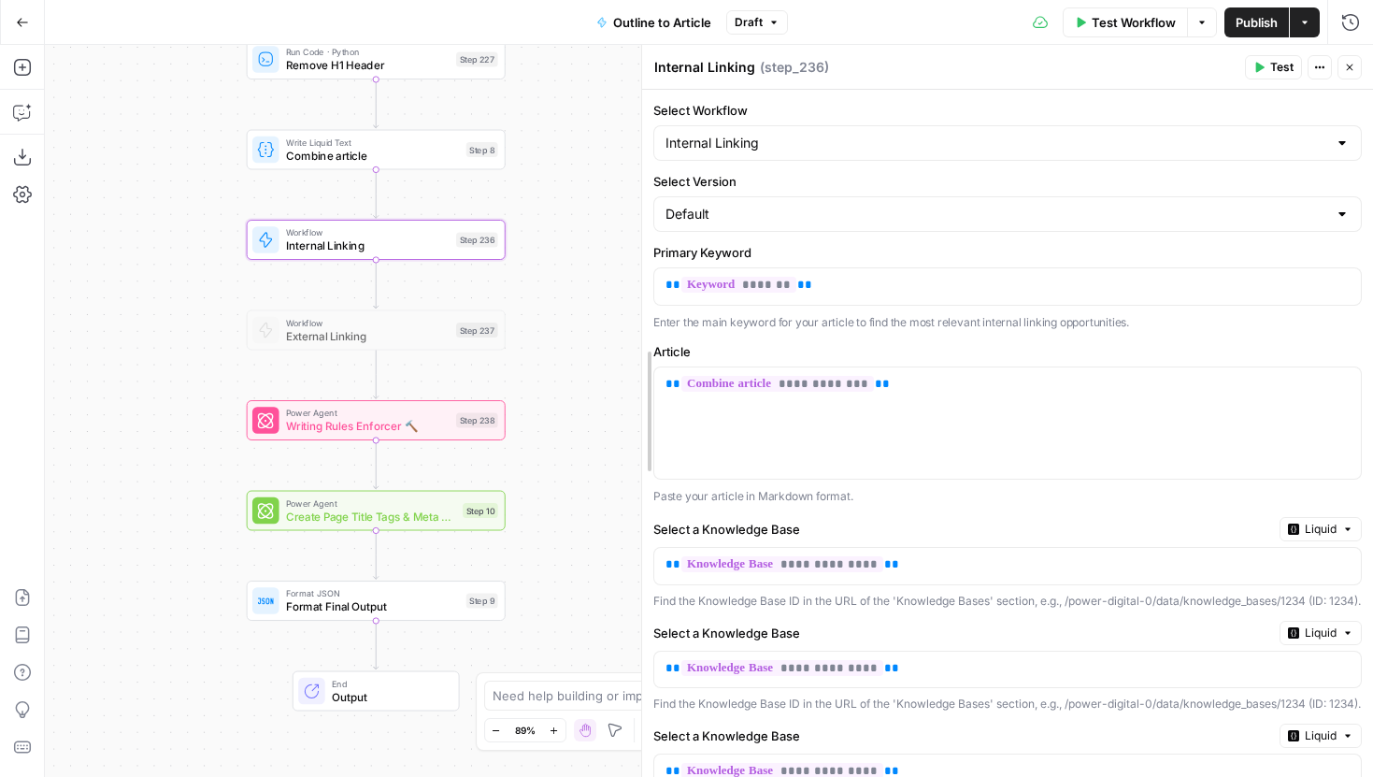
drag, startPoint x: 757, startPoint y: 263, endPoint x: 645, endPoint y: 263, distance: 112.1
click at [426, 237] on span "Internal Linking" at bounding box center [368, 245] width 164 height 17
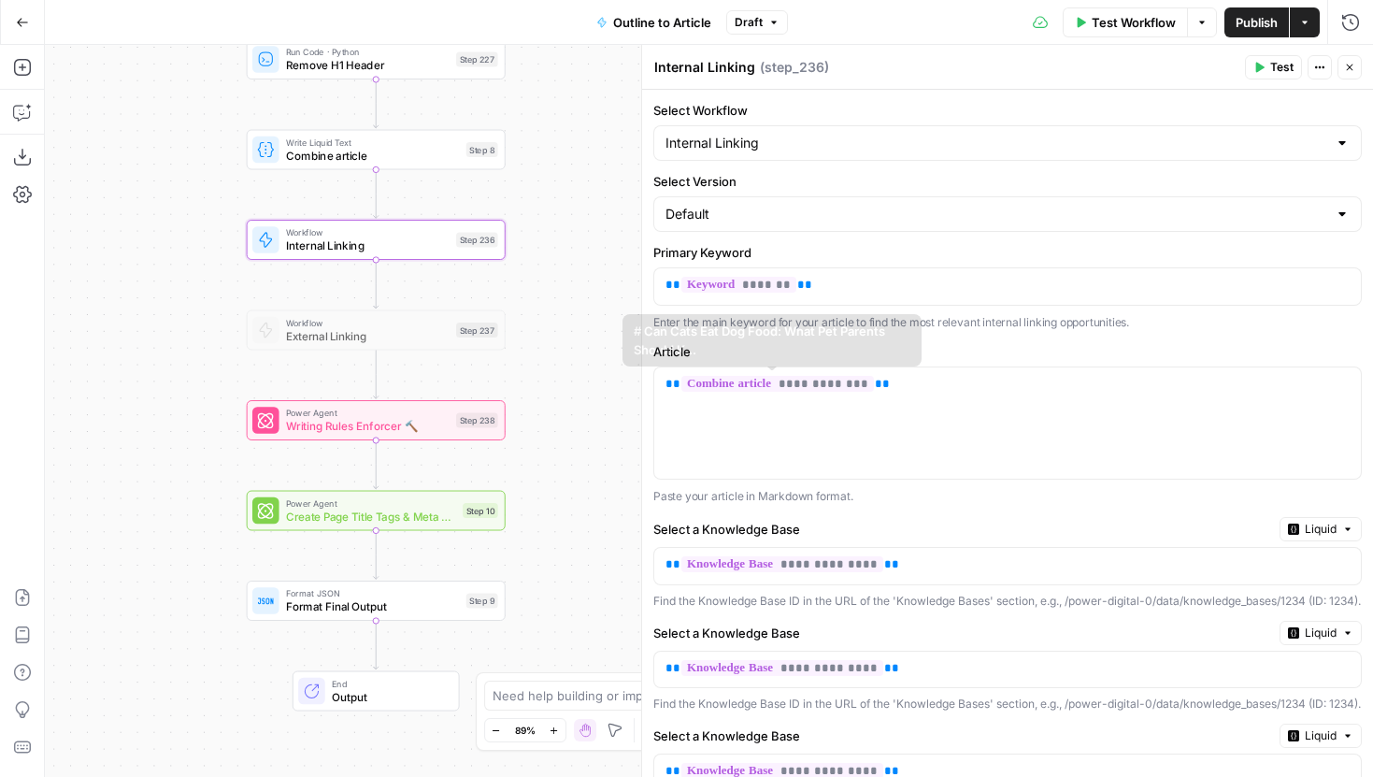
scroll to position [183, 0]
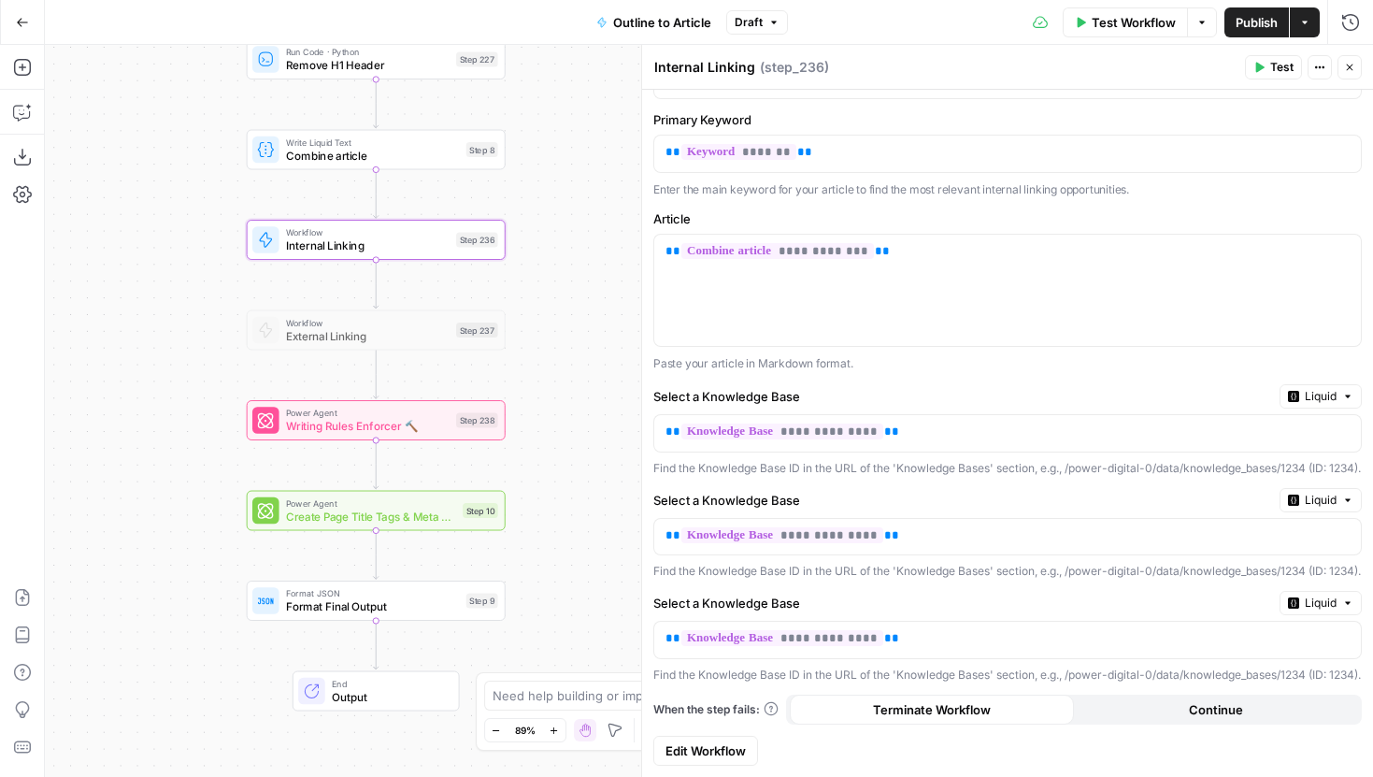
click at [725, 759] on span "Edit Workflow" at bounding box center [705, 750] width 80 height 19
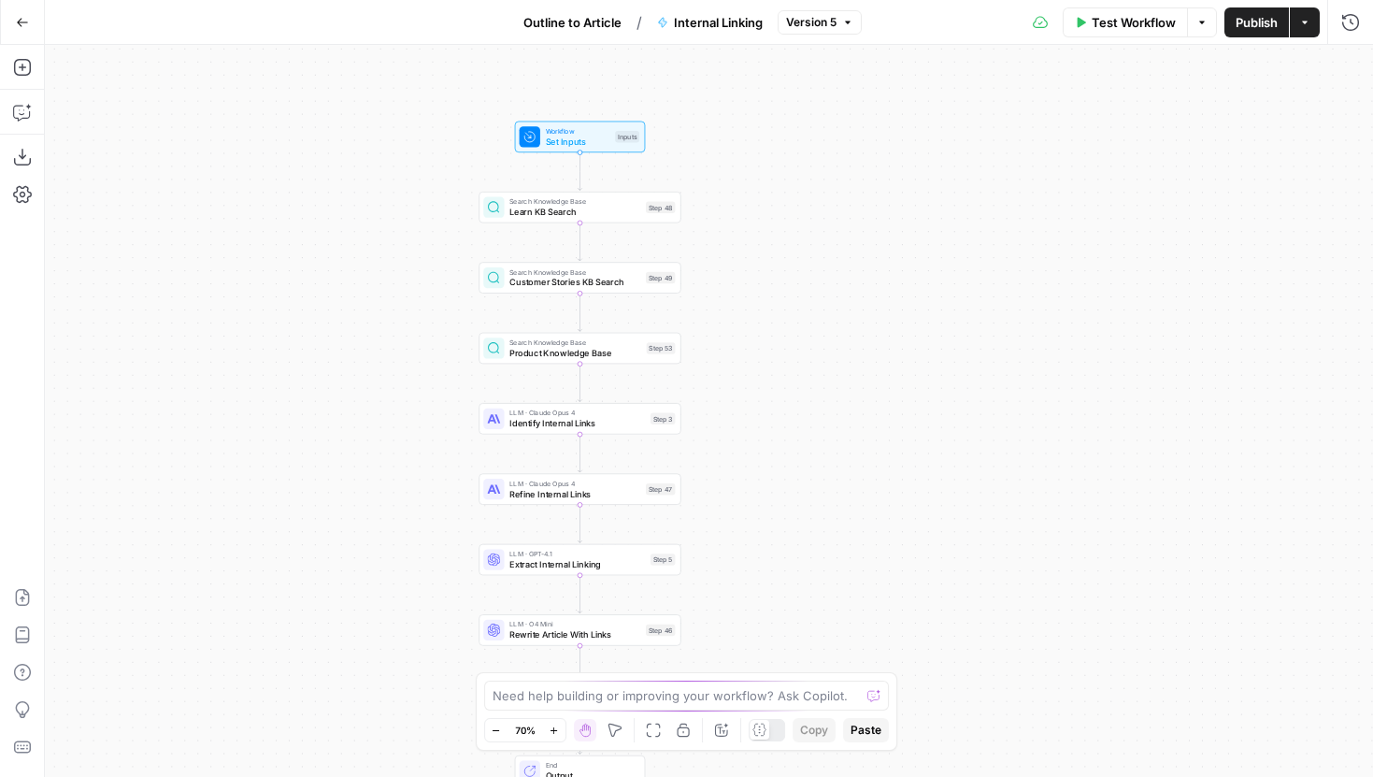
drag, startPoint x: 589, startPoint y: 157, endPoint x: 461, endPoint y: 200, distance: 135.1
click at [461, 200] on div "Workflow Set Inputs Inputs Search Knowledge Base Learn KB Search Step 48 Search…" at bounding box center [709, 411] width 1328 height 732
click at [573, 212] on span "Learn KB Search" at bounding box center [574, 212] width 131 height 13
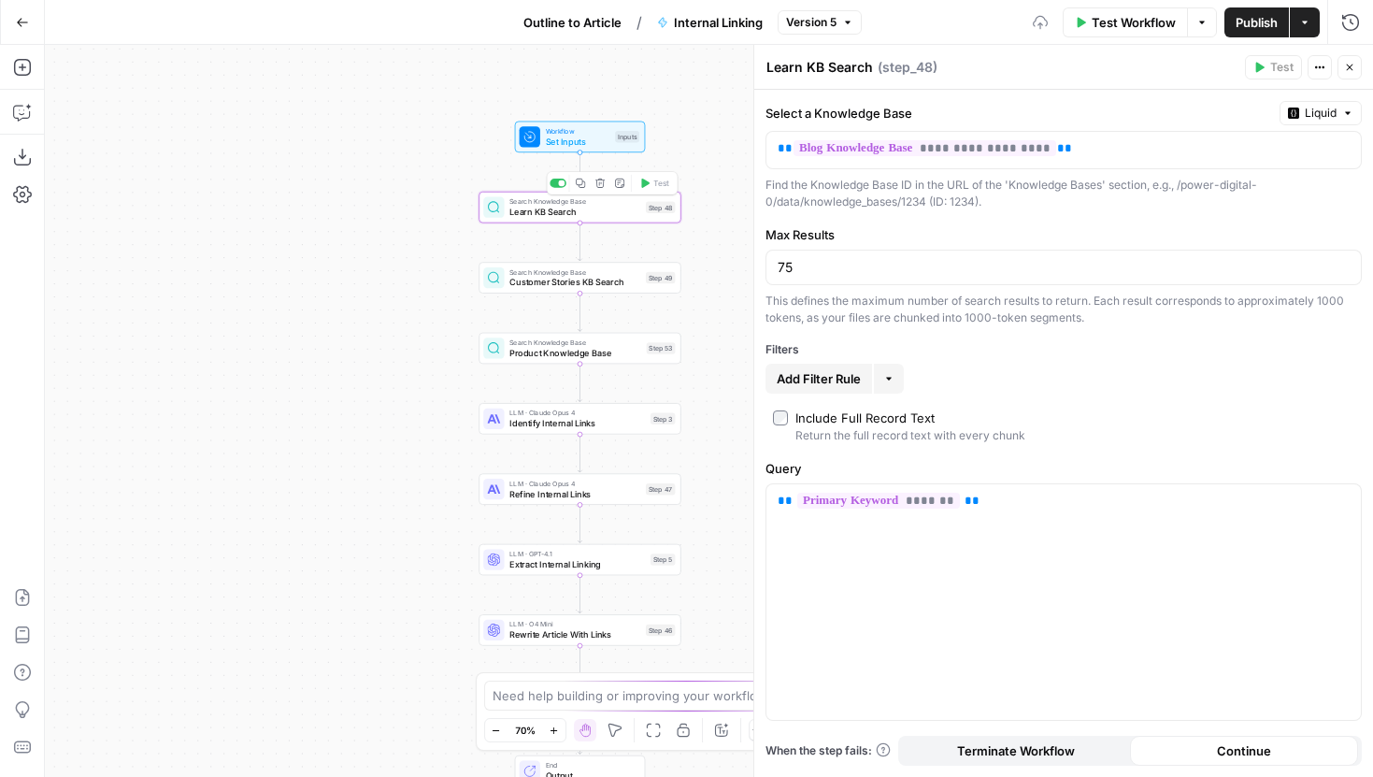
click at [564, 283] on span "Customer Stories KB Search" at bounding box center [574, 282] width 131 height 13
click at [563, 350] on span "Product Knowledge Base" at bounding box center [575, 352] width 132 height 13
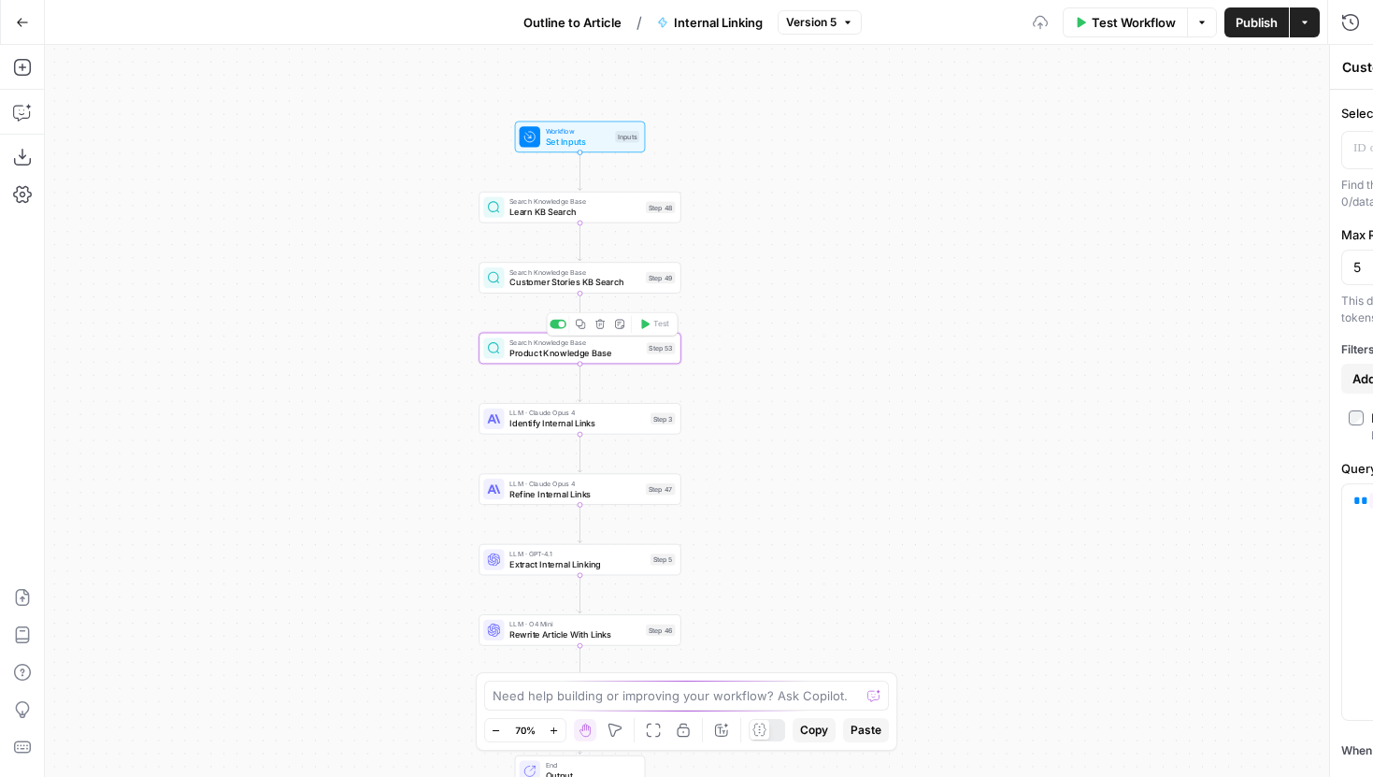
type textarea "Product Knowledge Base"
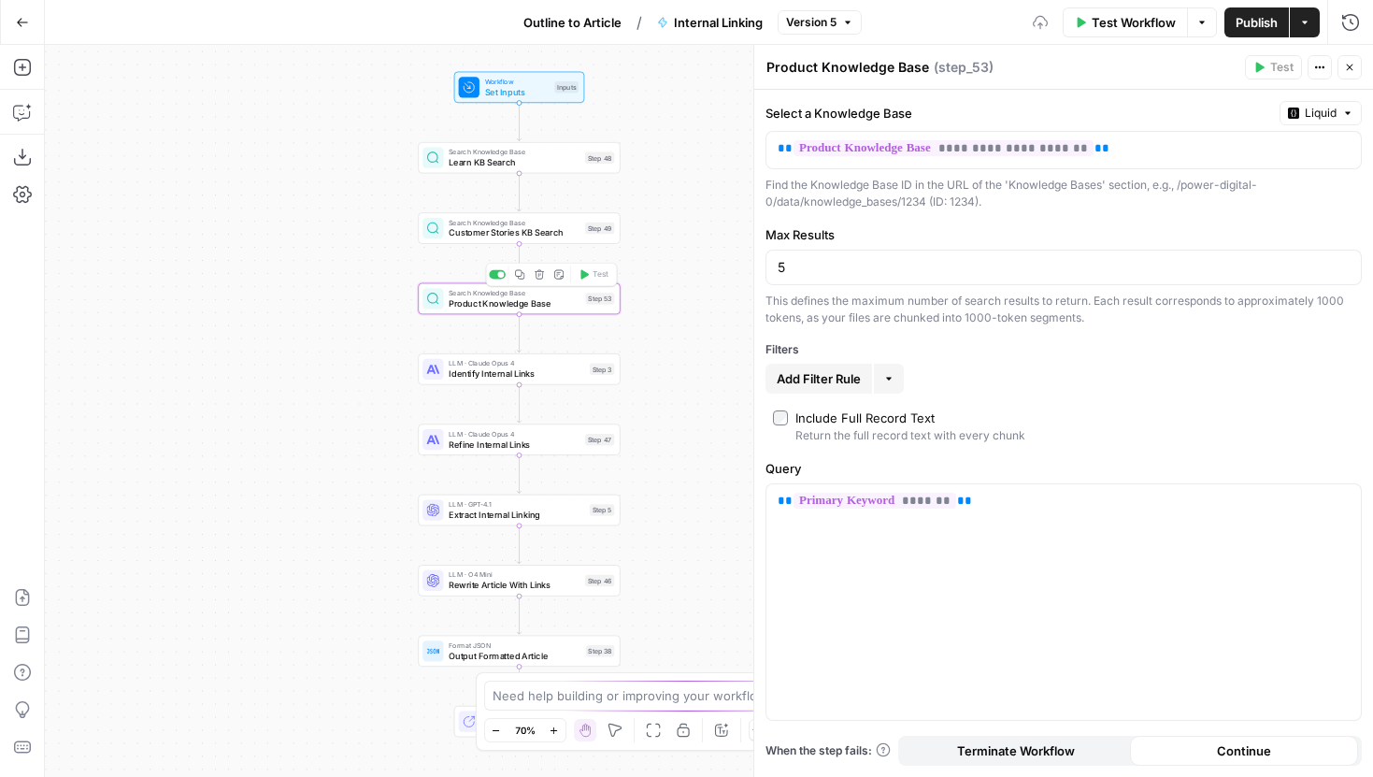
drag, startPoint x: 424, startPoint y: 386, endPoint x: 313, endPoint y: 252, distance: 173.9
click at [313, 252] on div "Workflow Set Inputs Inputs Search Knowledge Base Learn KB Search Step 48 Search…" at bounding box center [709, 411] width 1328 height 732
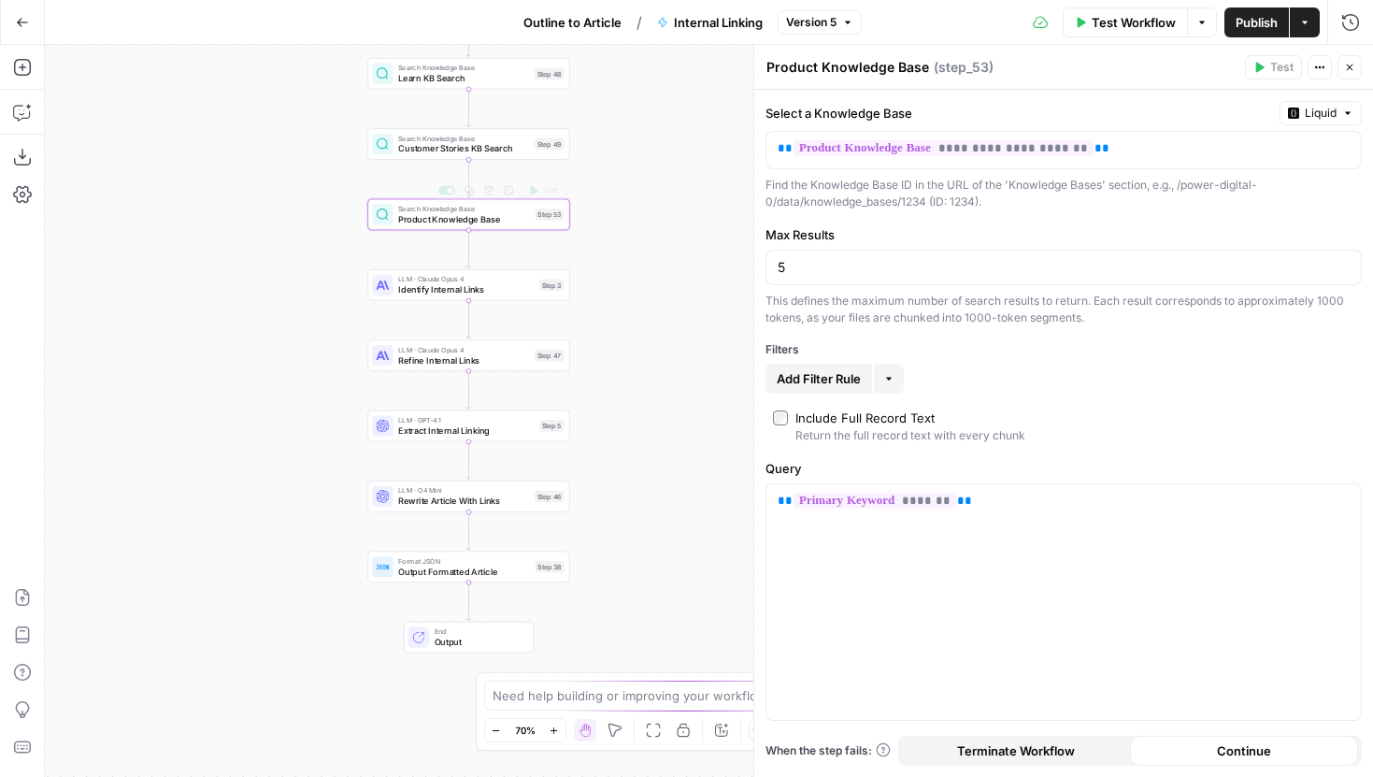
click at [455, 286] on span "Identify Internal Links" at bounding box center [466, 289] width 136 height 13
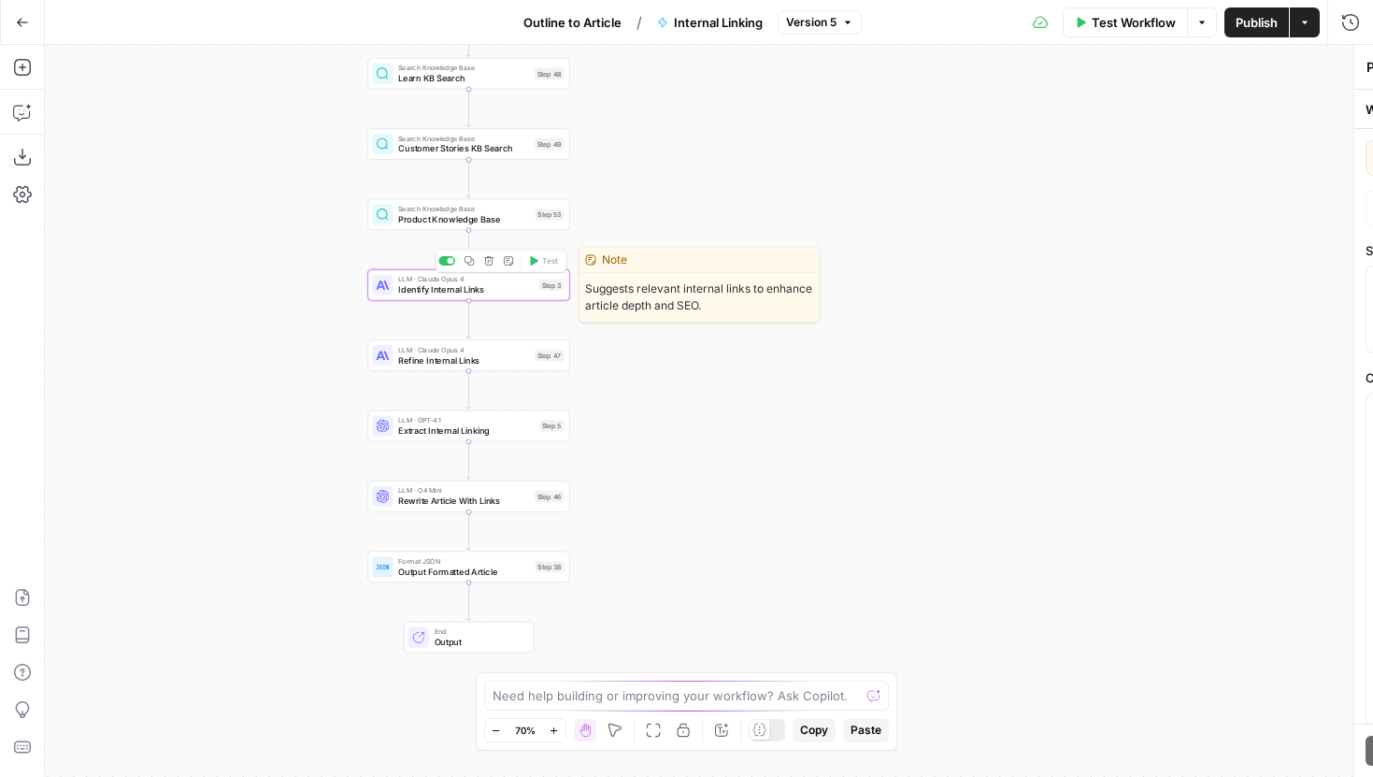
type textarea "Identify Internal Links"
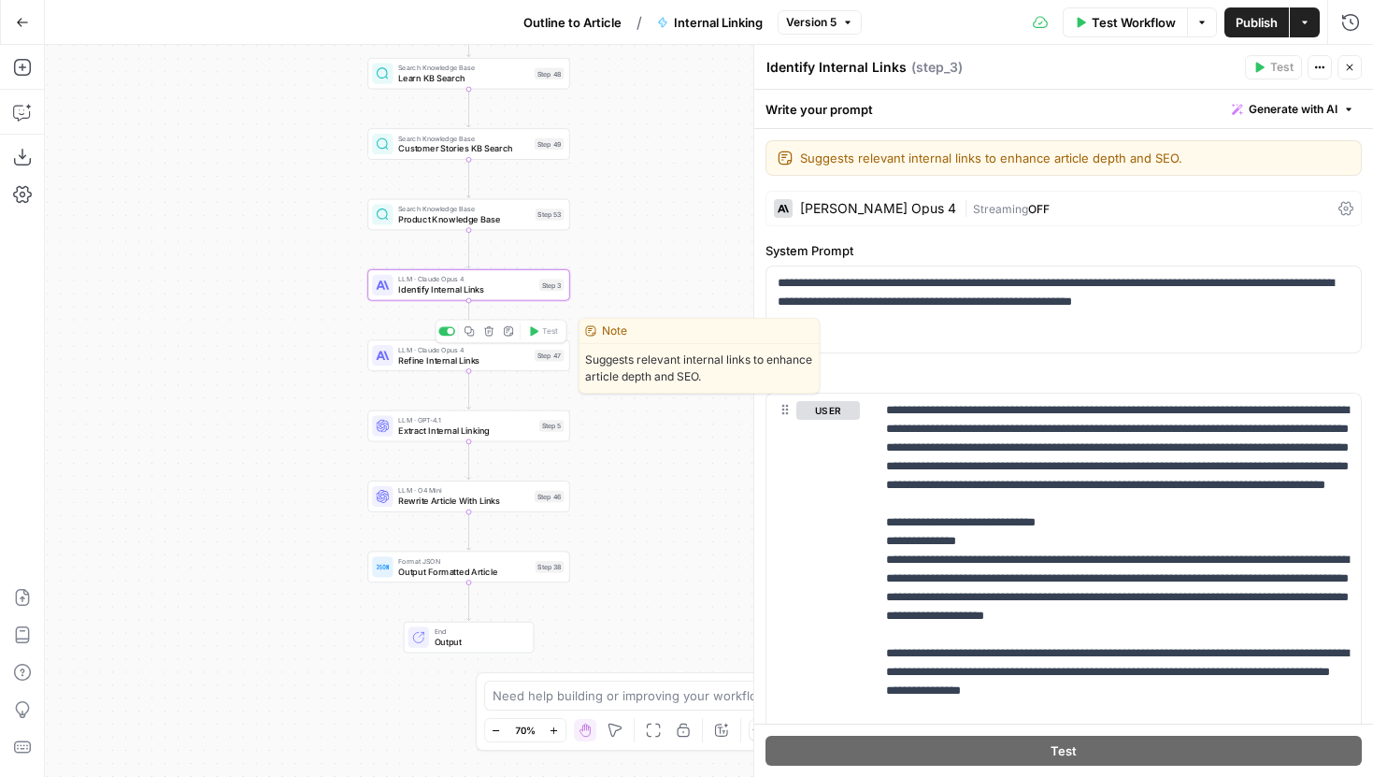
click at [454, 364] on span "Refine Internal Links" at bounding box center [463, 359] width 131 height 13
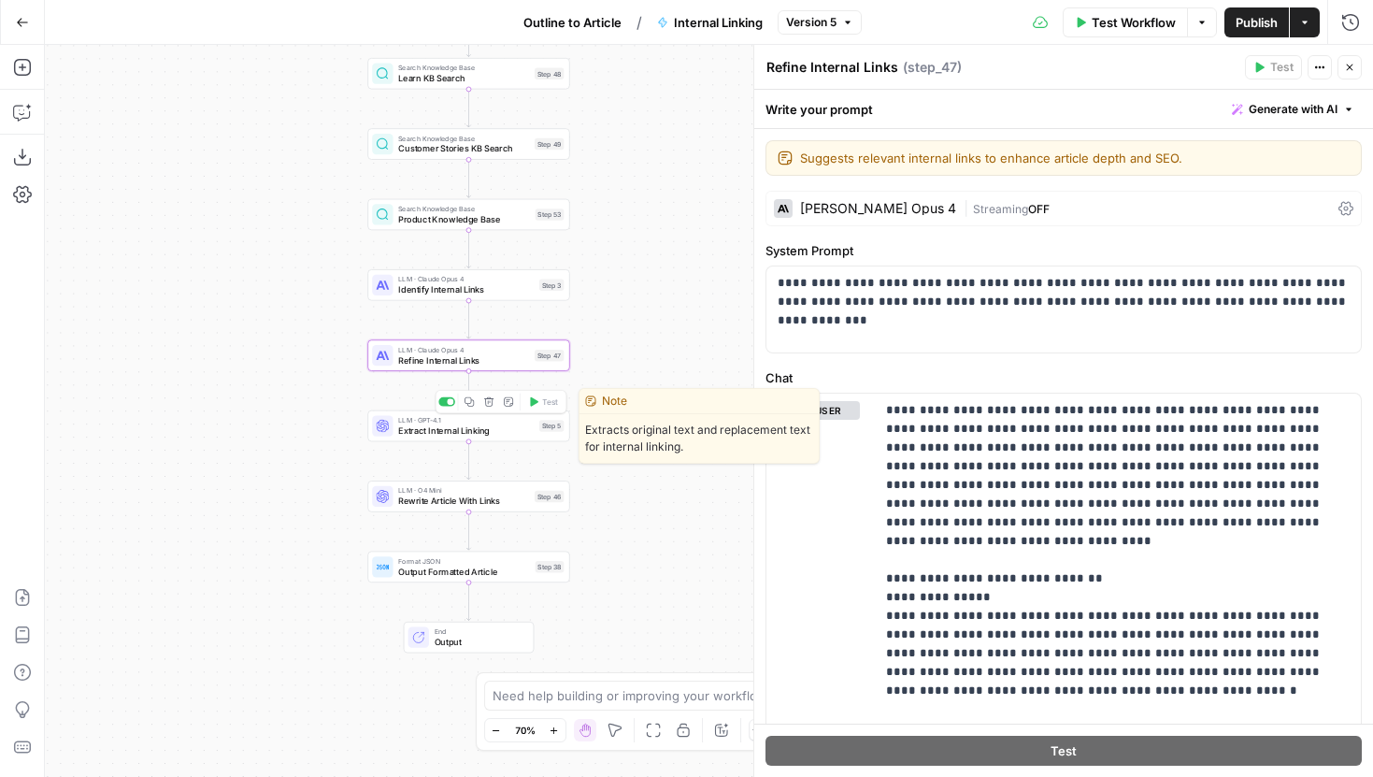
click at [470, 433] on span "Extract Internal Linking" at bounding box center [466, 429] width 136 height 13
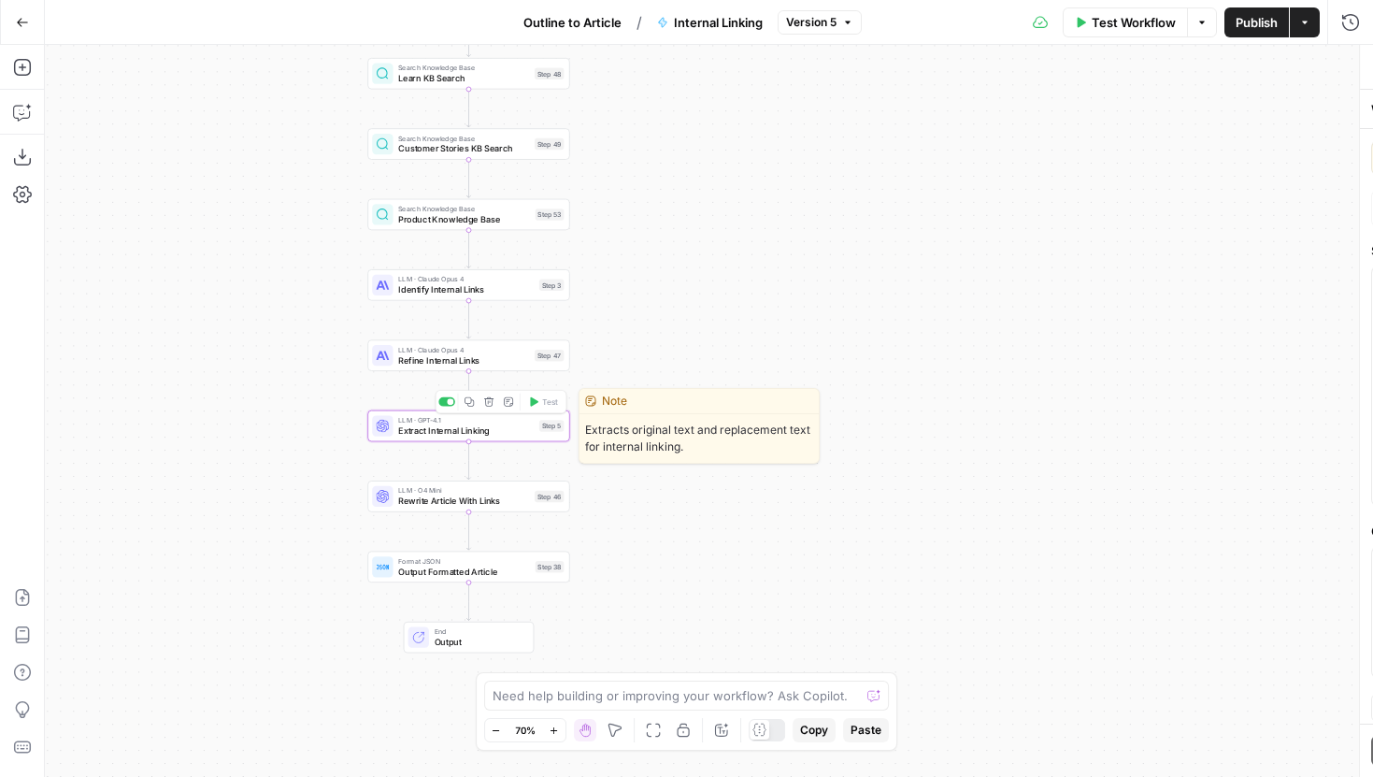
type textarea "Extract Internal Linking"
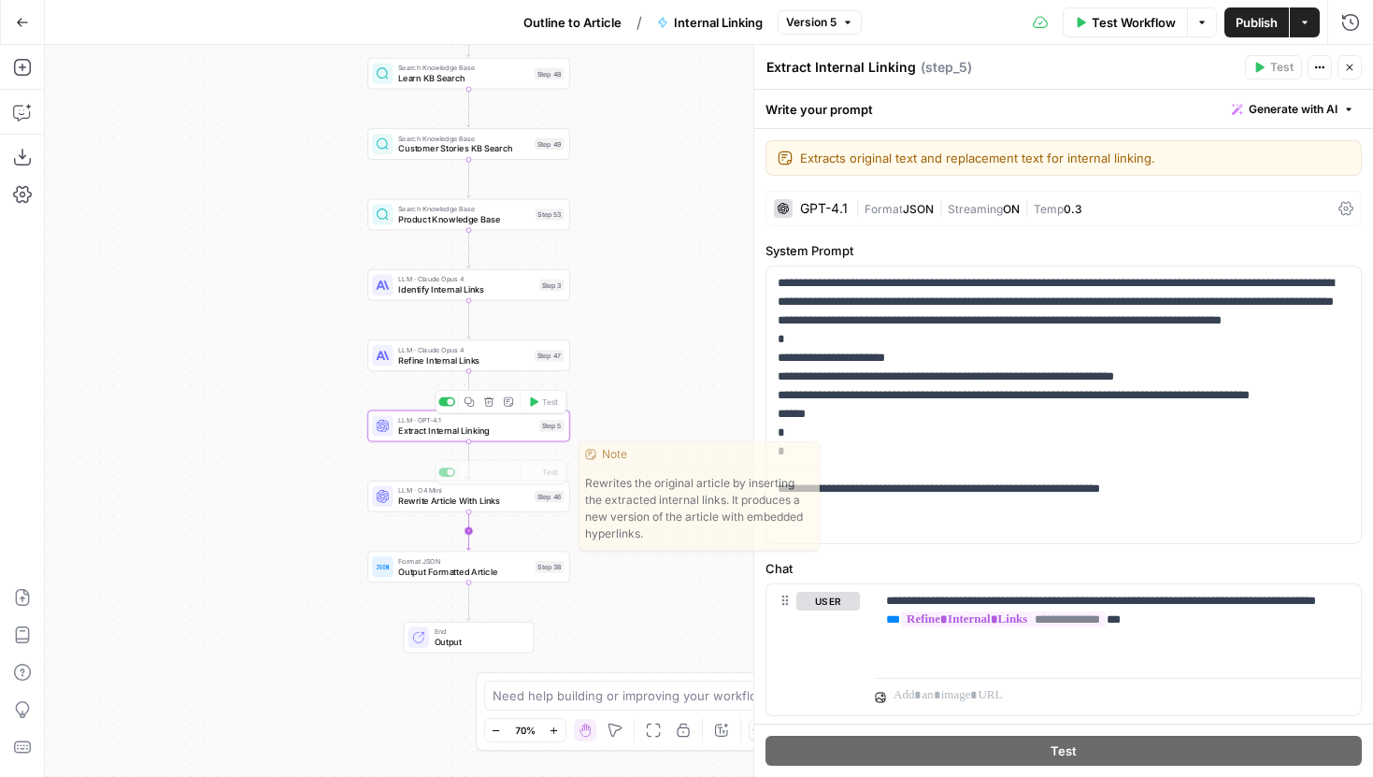
click at [467, 512] on icon "Edge from step_46 to step_38" at bounding box center [468, 530] width 4 height 37
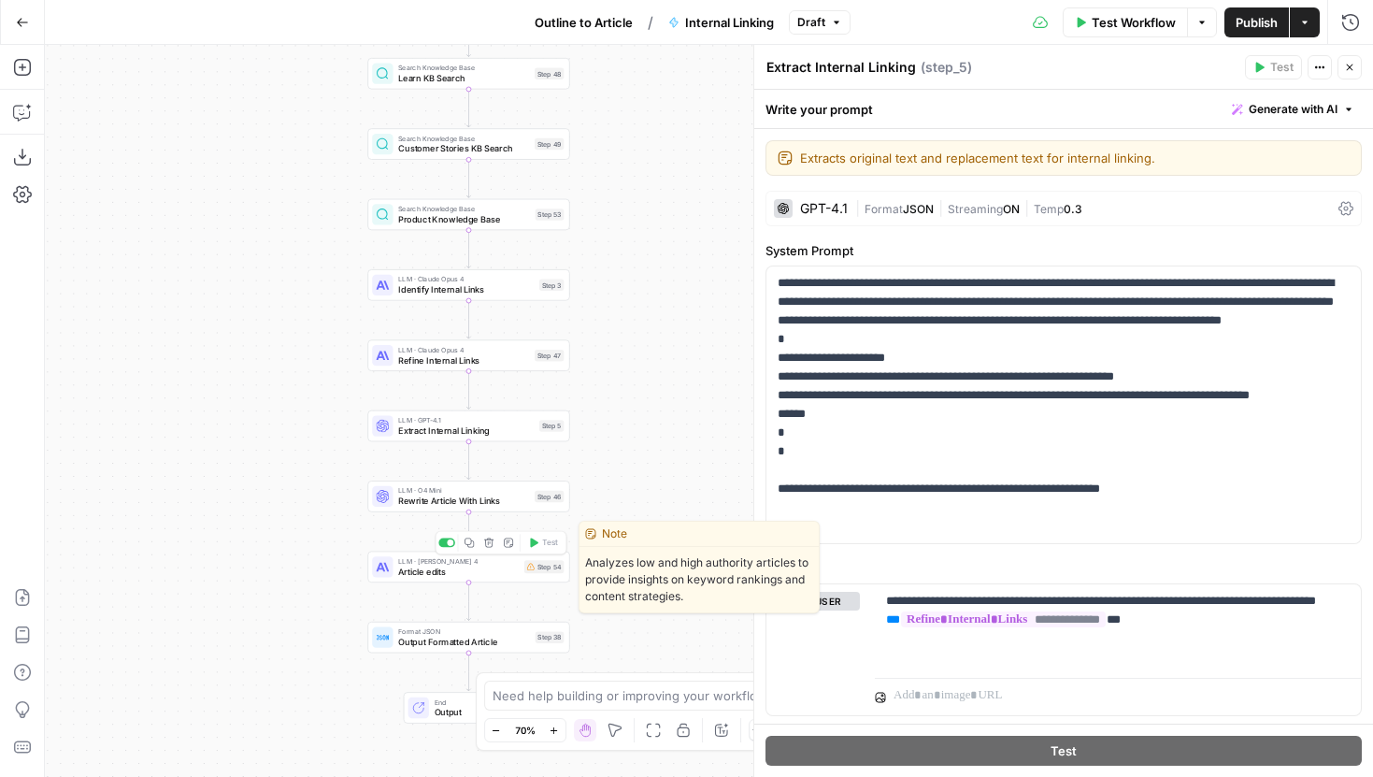
click at [490, 544] on icon "button" at bounding box center [489, 542] width 10 height 10
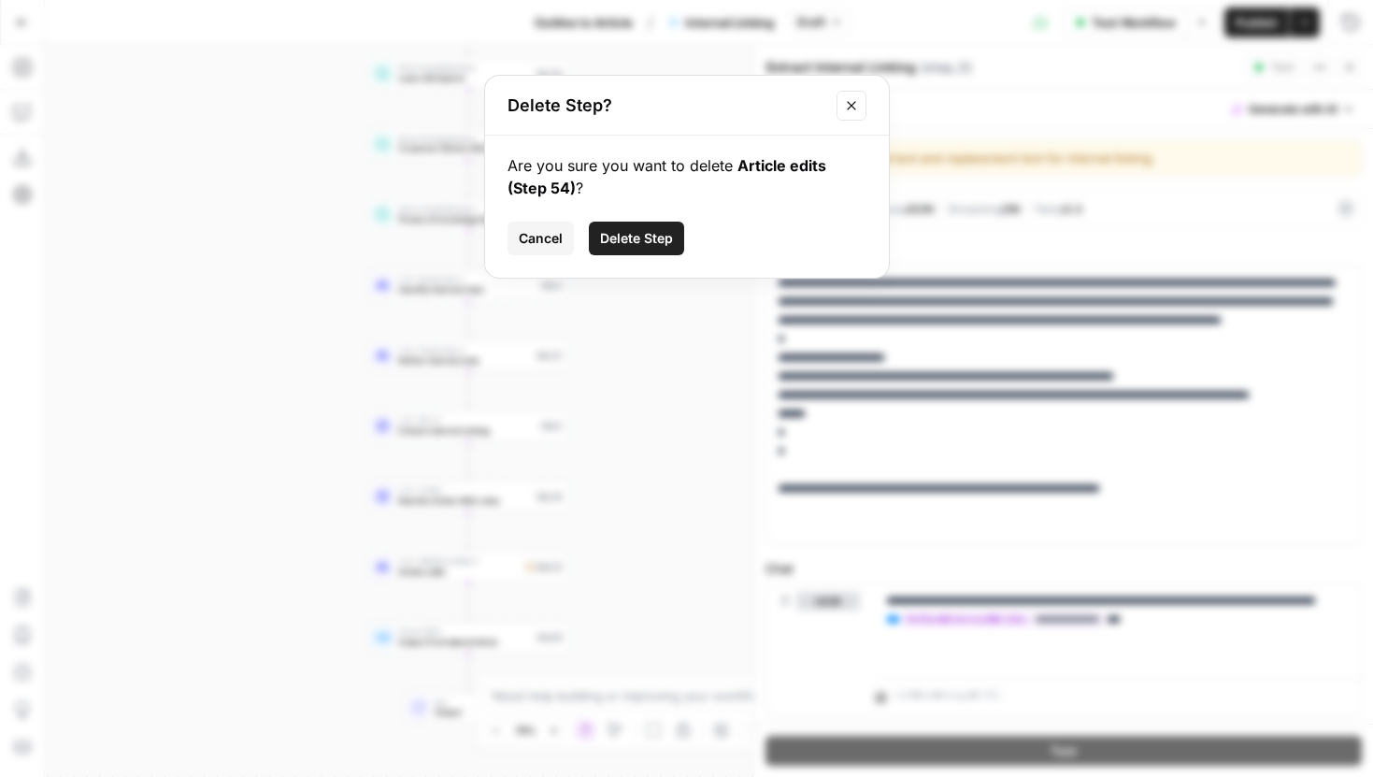
click at [660, 235] on span "Delete Step" at bounding box center [636, 238] width 73 height 19
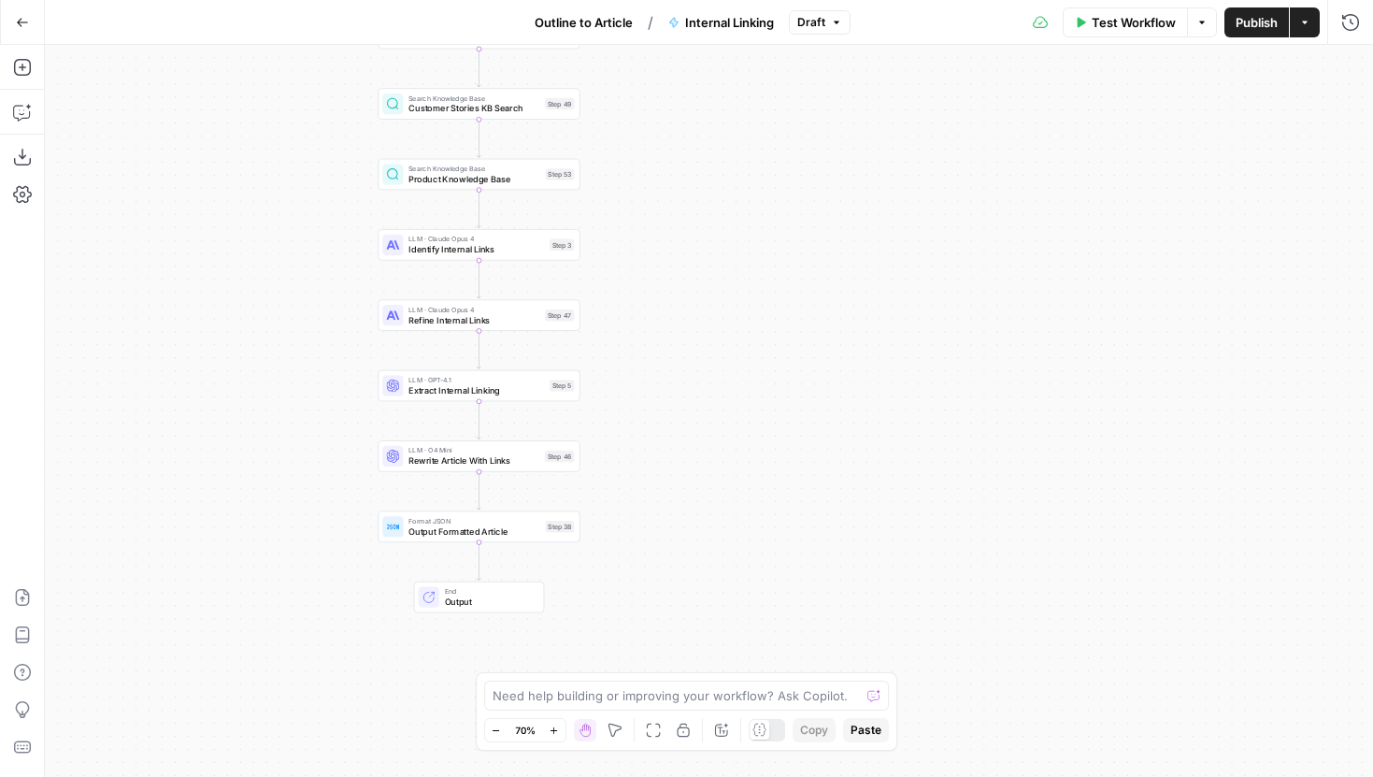
drag, startPoint x: 702, startPoint y: 383, endPoint x: 739, endPoint y: 296, distance: 94.6
click at [739, 292] on div "Workflow Set Inputs Inputs Search Knowledge Base Learn KB Search Step 48 Search…" at bounding box center [709, 411] width 1328 height 732
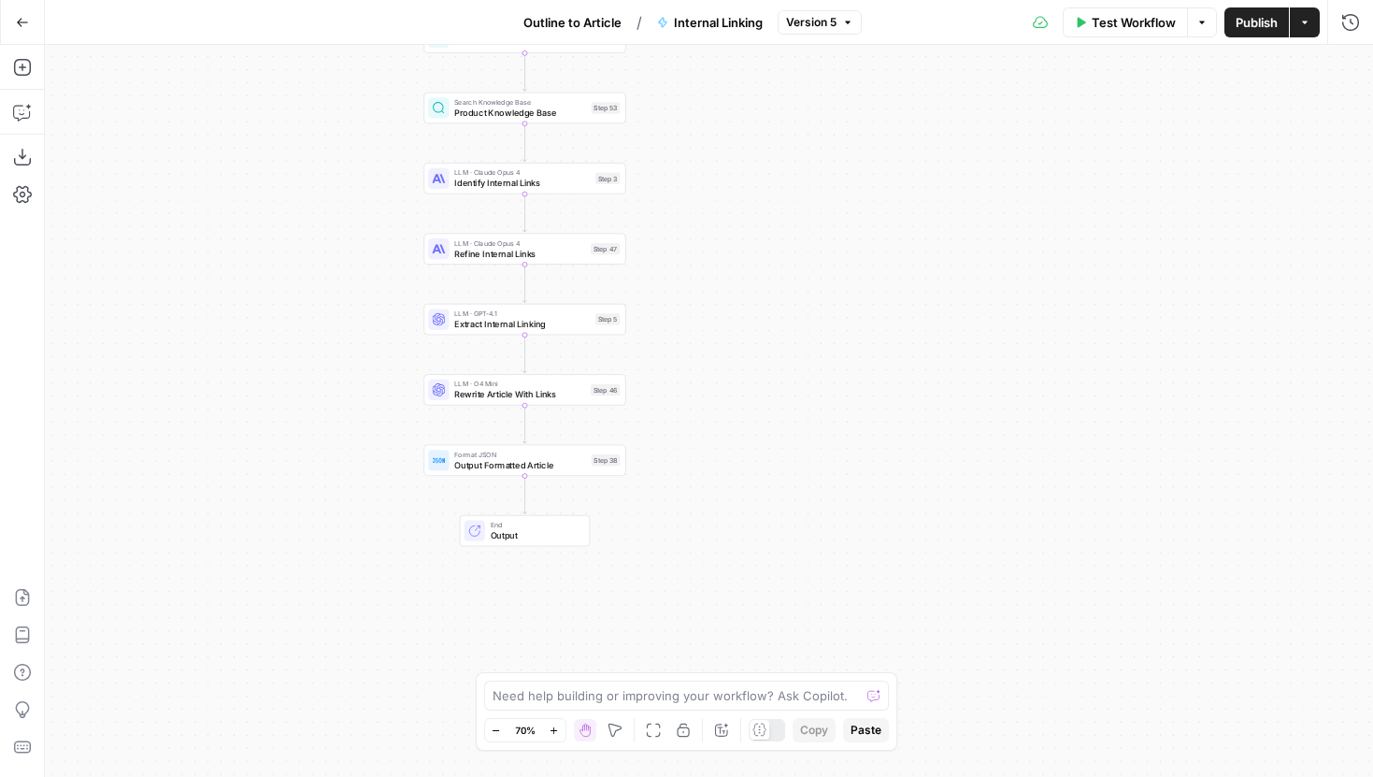
drag, startPoint x: 697, startPoint y: 381, endPoint x: 725, endPoint y: 363, distance: 33.7
click at [725, 363] on div "Workflow Set Inputs Inputs Search Knowledge Base Learn KB Search Step 48 Search…" at bounding box center [709, 411] width 1328 height 732
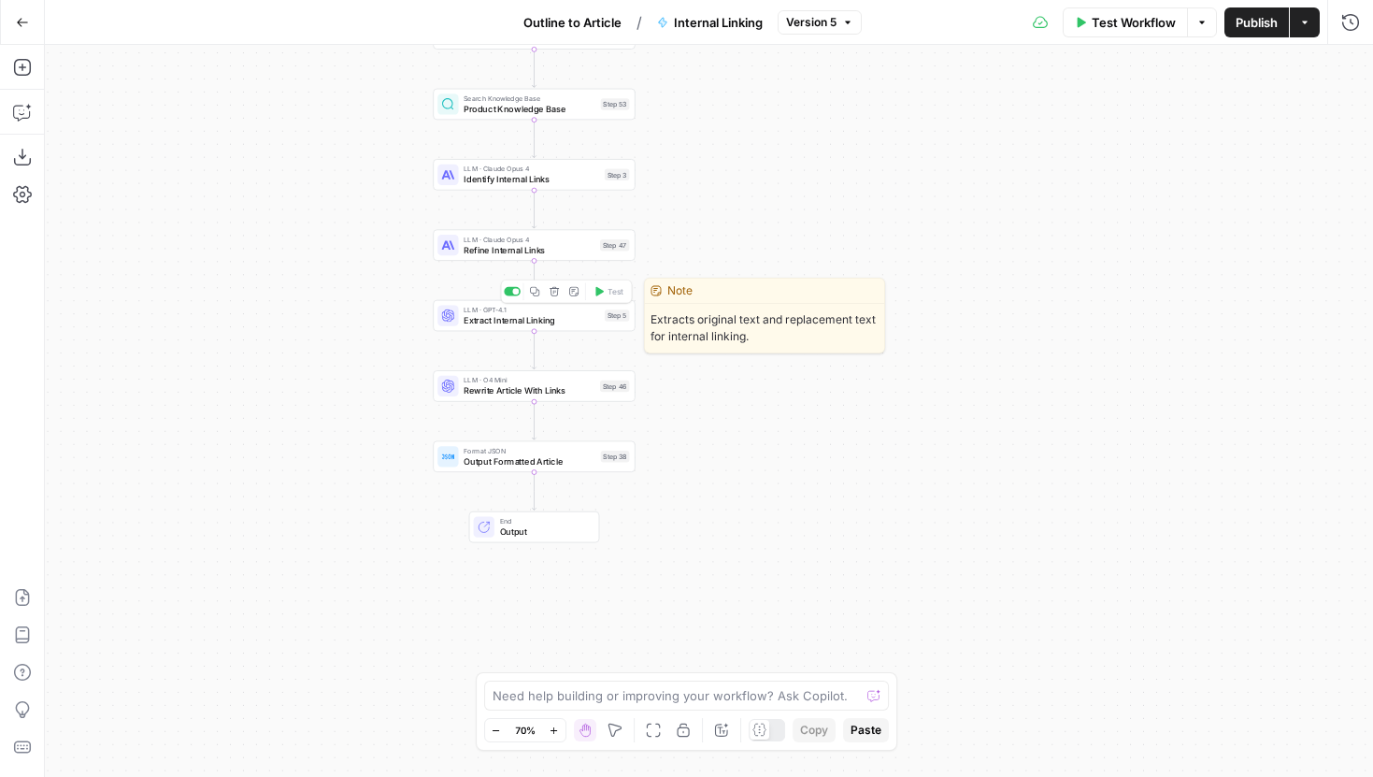
click at [596, 323] on span "Extract Internal Linking" at bounding box center [532, 319] width 136 height 13
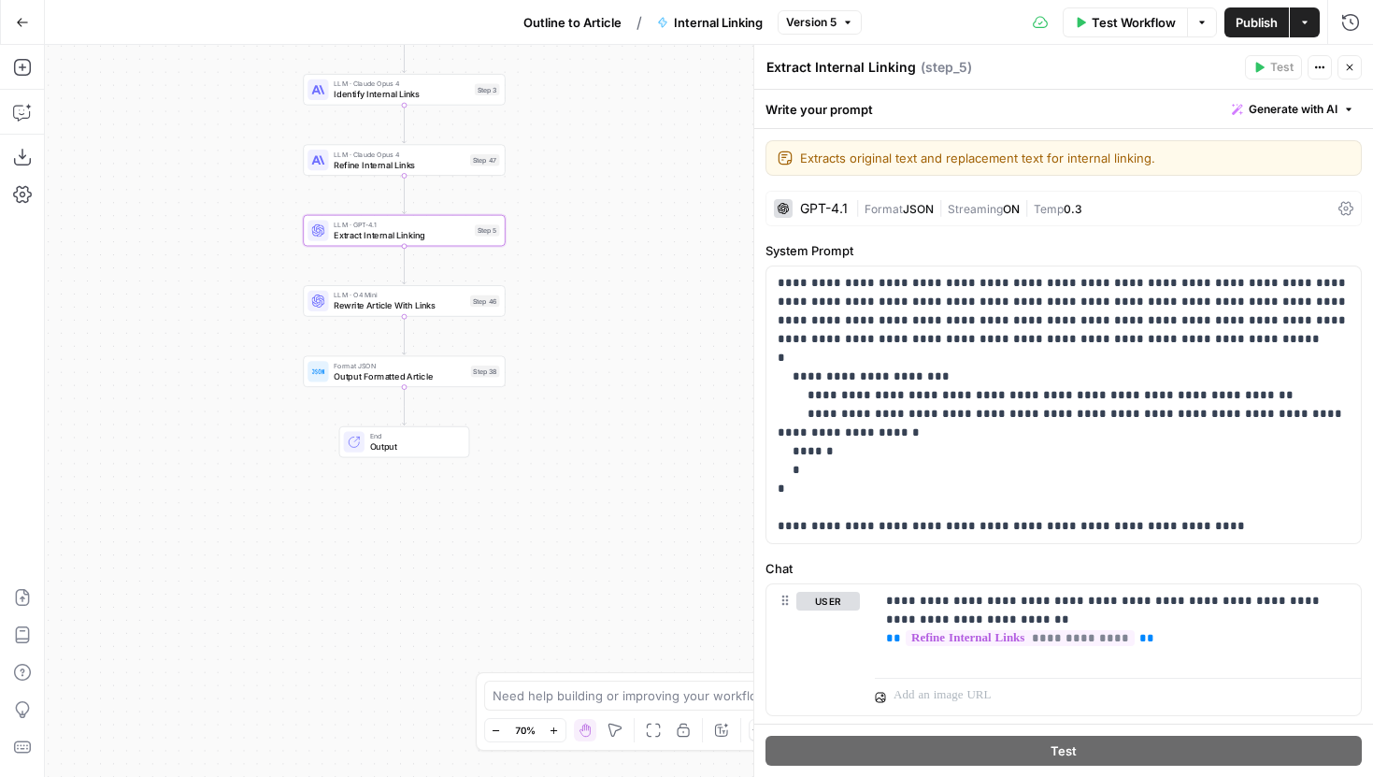
drag, startPoint x: 383, startPoint y: 361, endPoint x: 251, endPoint y: 275, distance: 157.3
click at [252, 275] on div "Workflow Set Inputs Inputs Search Knowledge Base Learn KB Search Step 48 Search…" at bounding box center [709, 411] width 1328 height 732
click at [444, 159] on span "Refine Internal Links" at bounding box center [398, 163] width 131 height 13
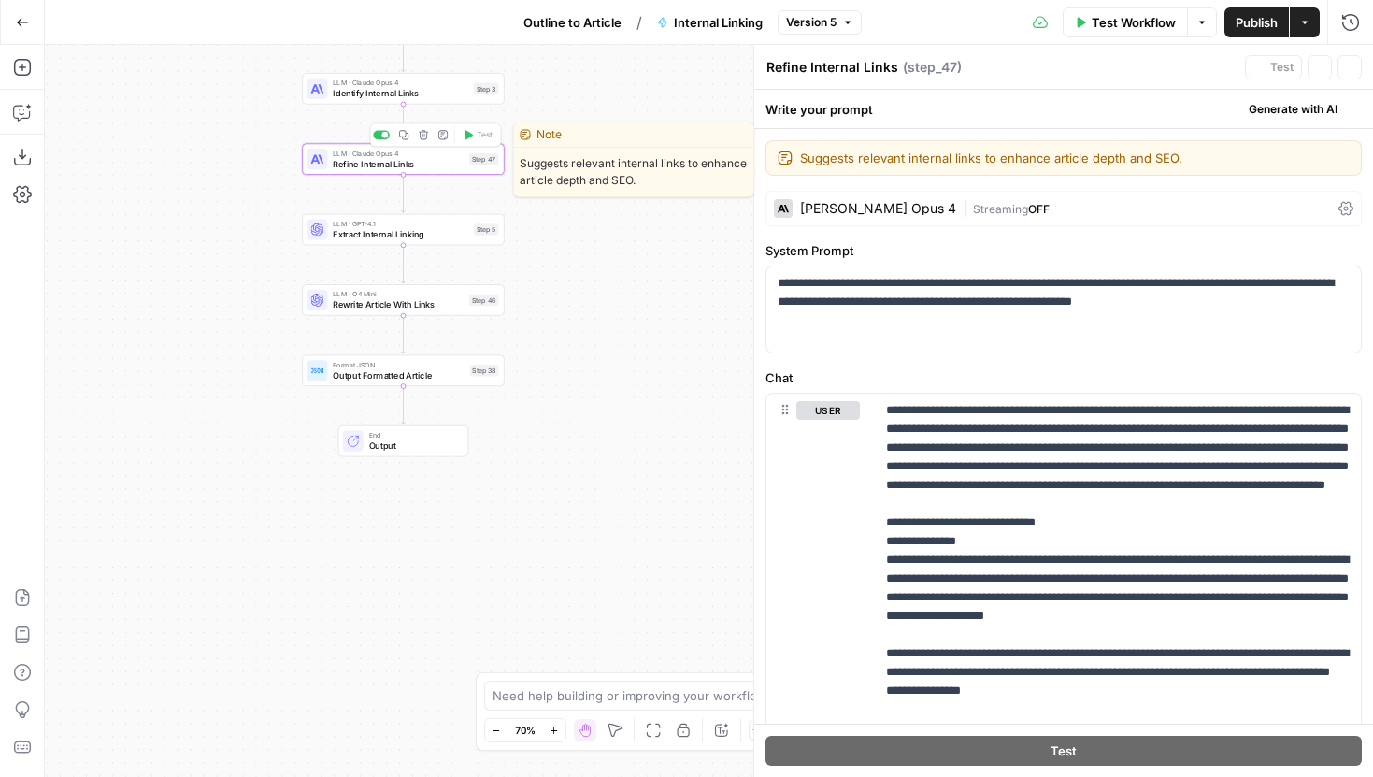
click at [418, 87] on span "Identify Internal Links" at bounding box center [401, 93] width 136 height 13
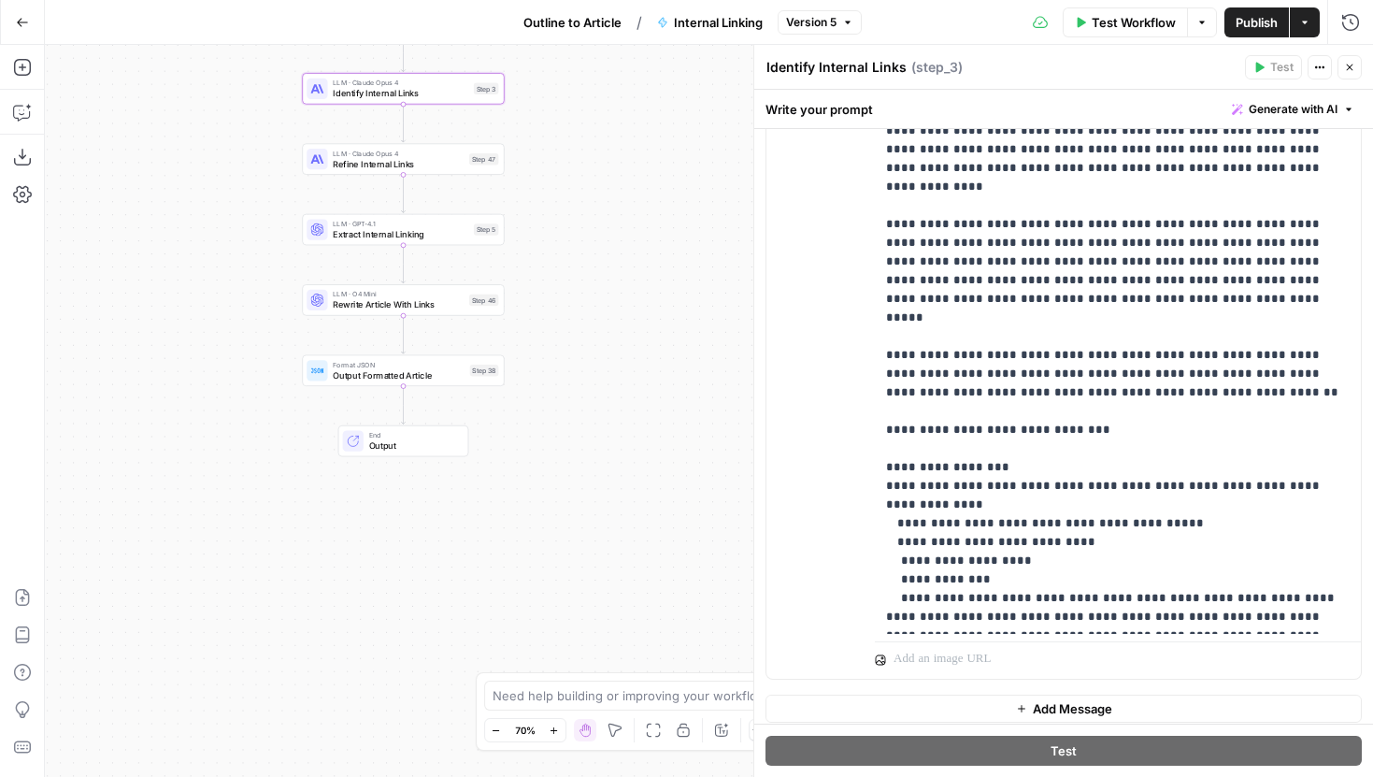
scroll to position [531, 0]
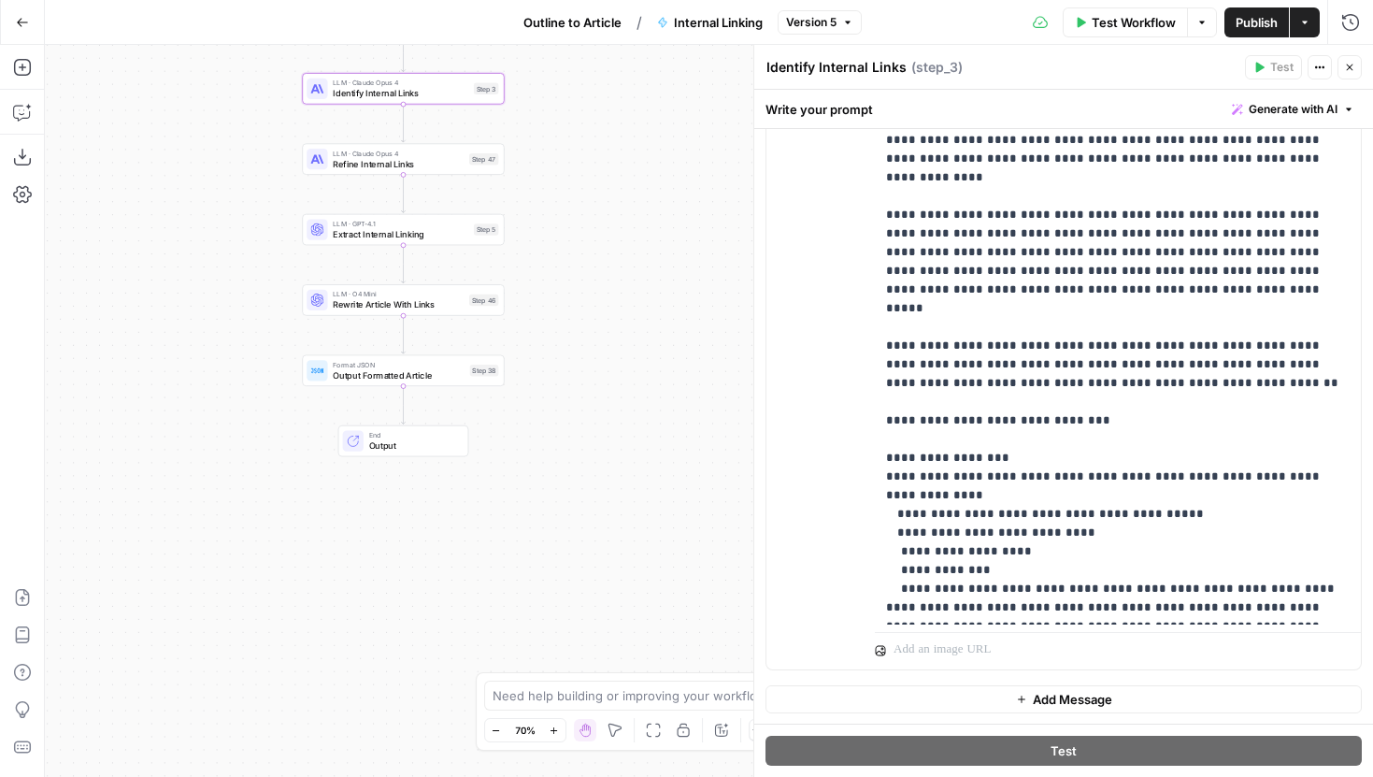
click at [480, 159] on div "Step 47" at bounding box center [483, 159] width 29 height 12
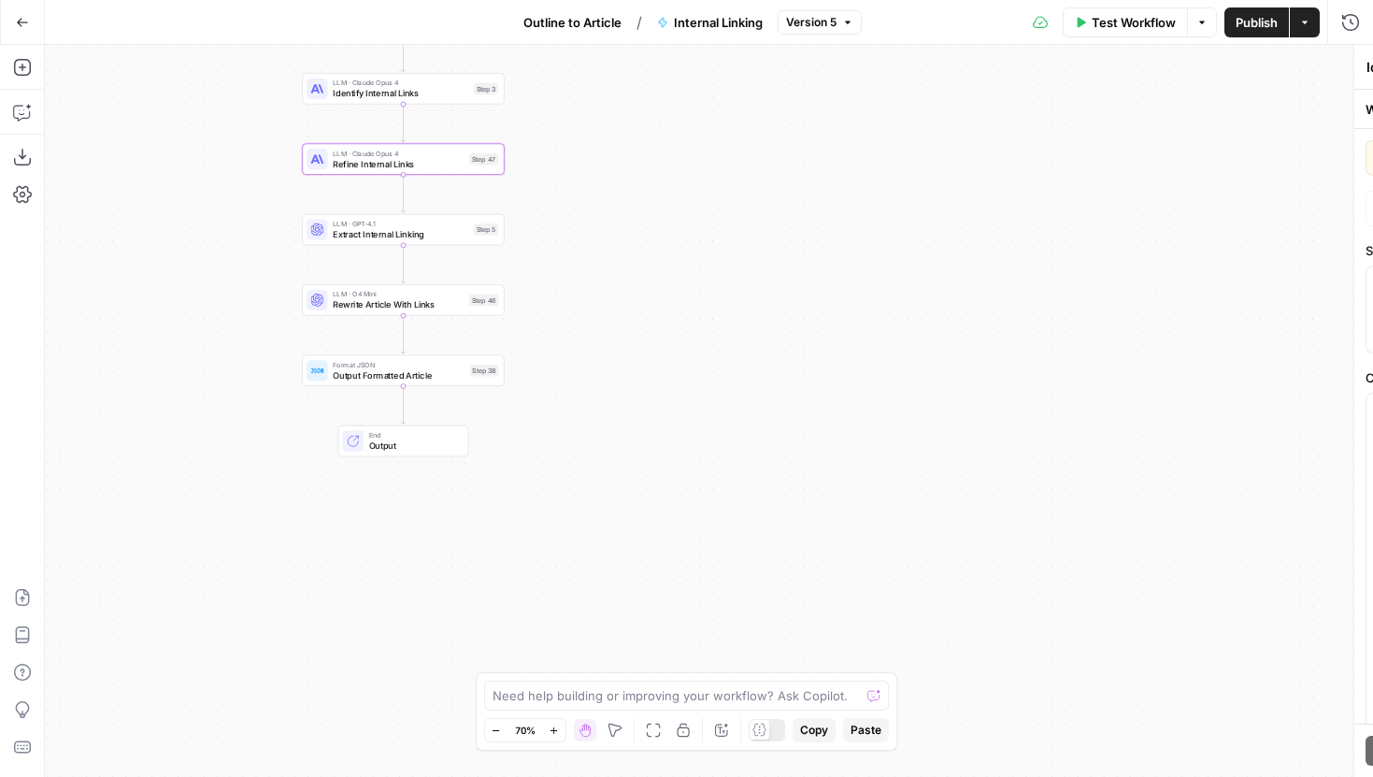
type textarea "Refine Internal Links"
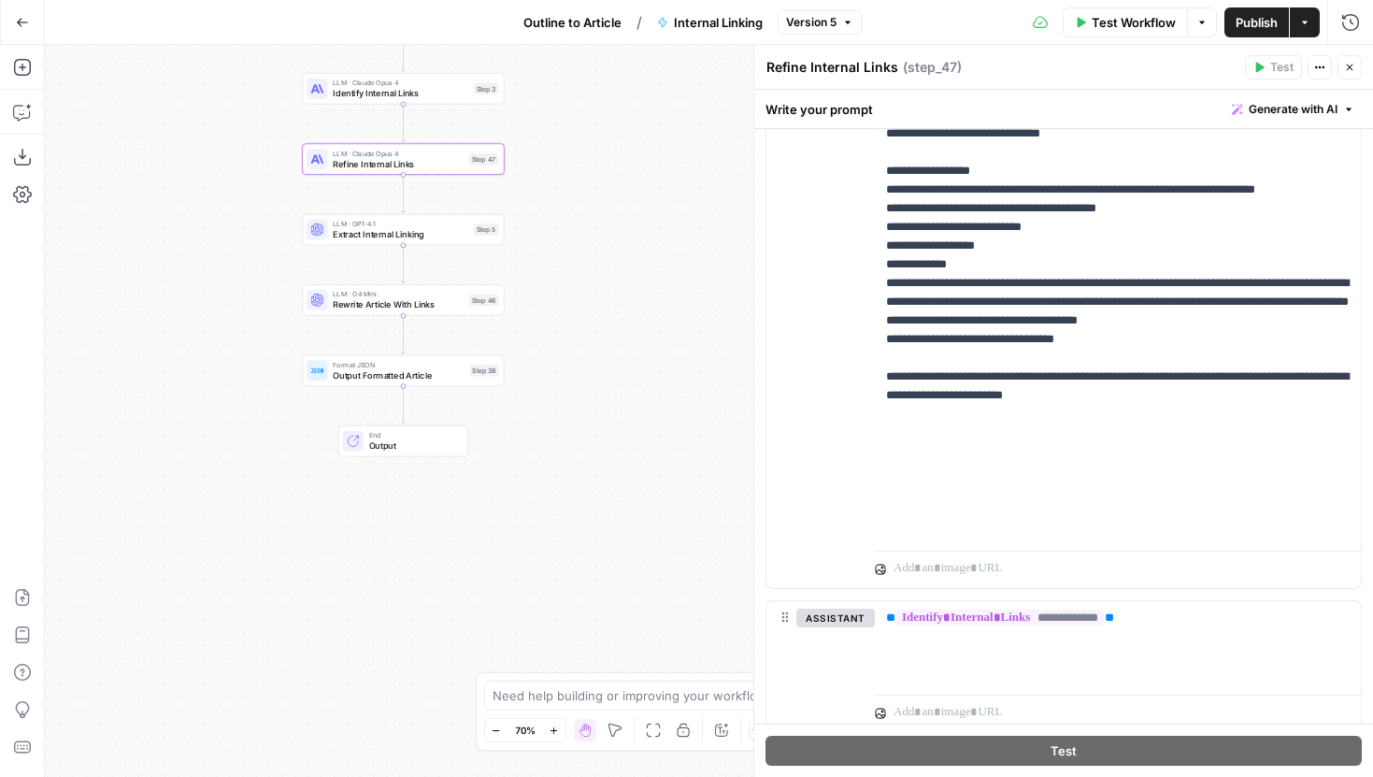
scroll to position [1159, 0]
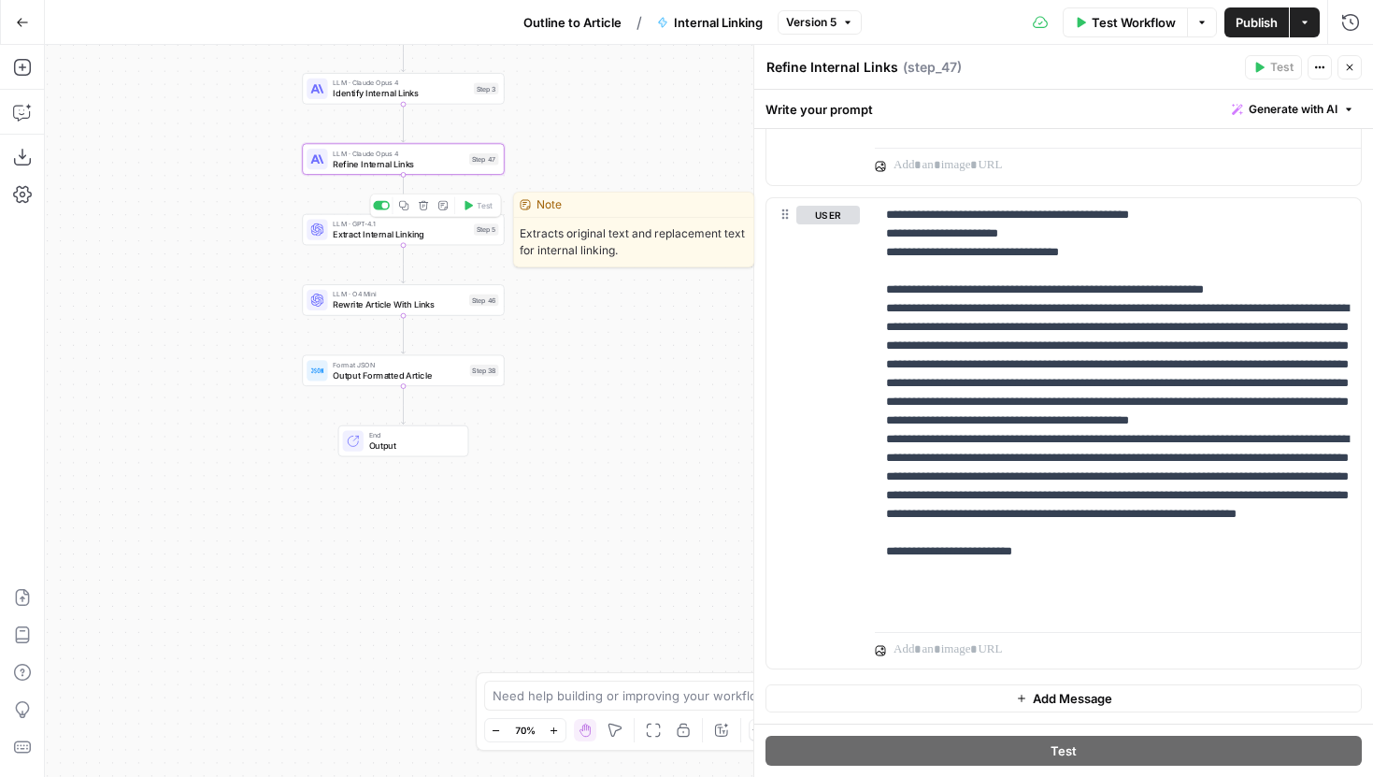
click at [418, 233] on span "Extract Internal Linking" at bounding box center [401, 233] width 136 height 13
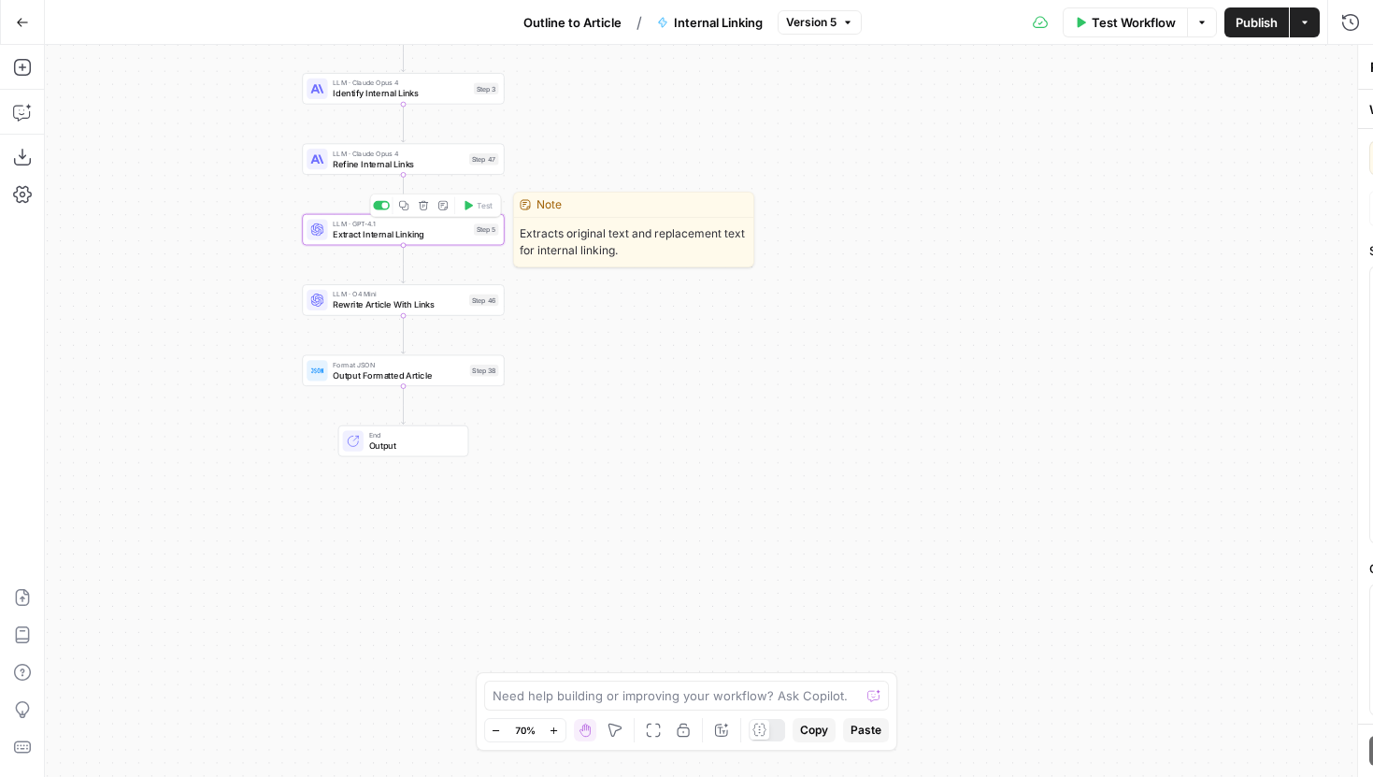
type textarea "Extract Internal Linking"
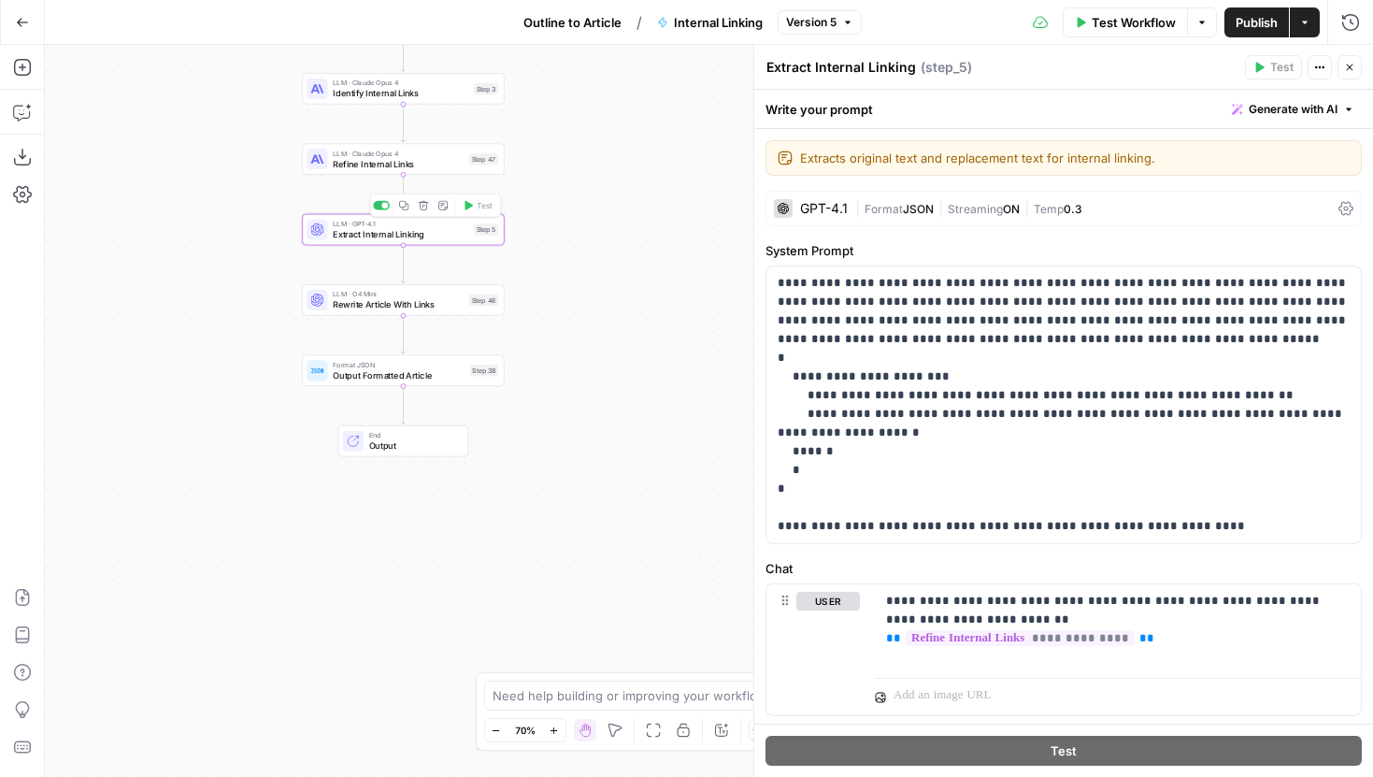
click at [437, 303] on span "Rewrite Article With Links" at bounding box center [398, 304] width 131 height 13
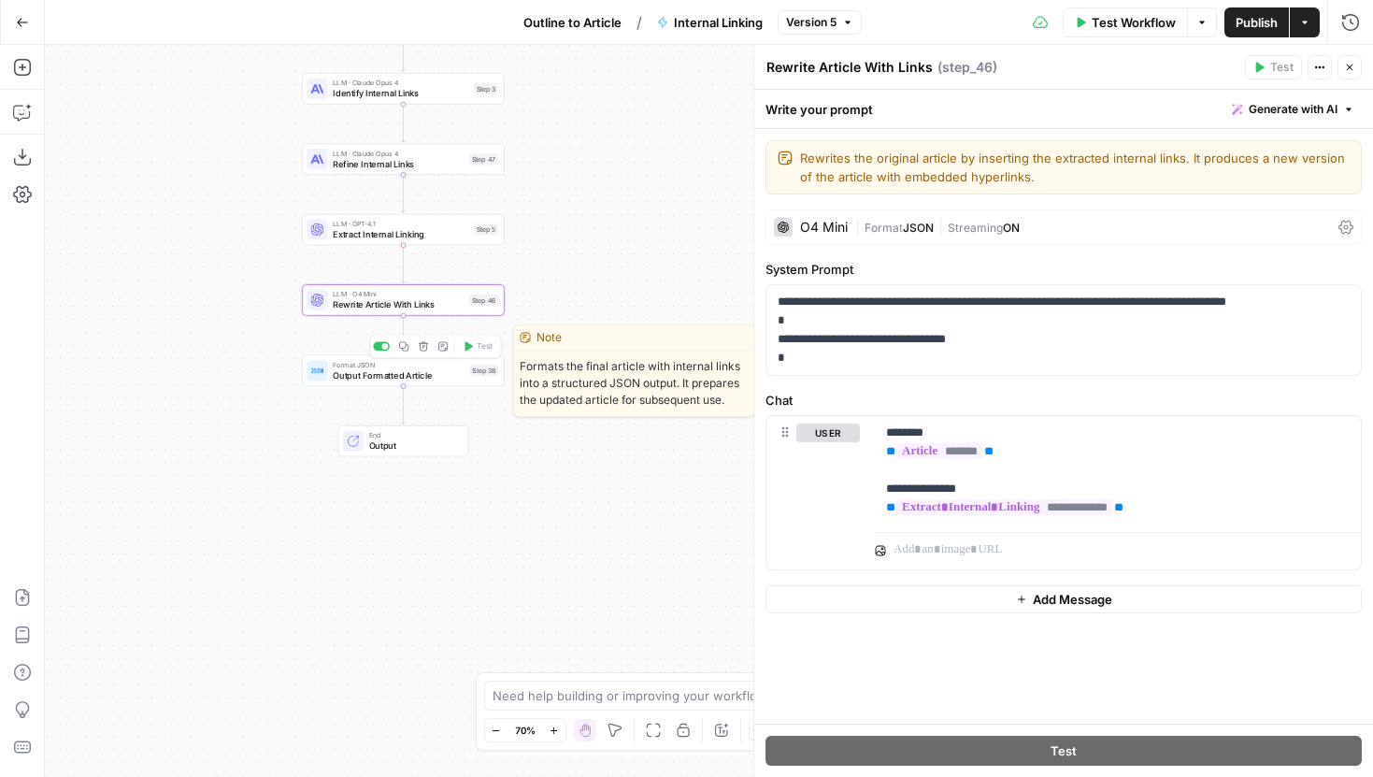
click at [442, 377] on span "Output Formatted Article" at bounding box center [399, 374] width 132 height 13
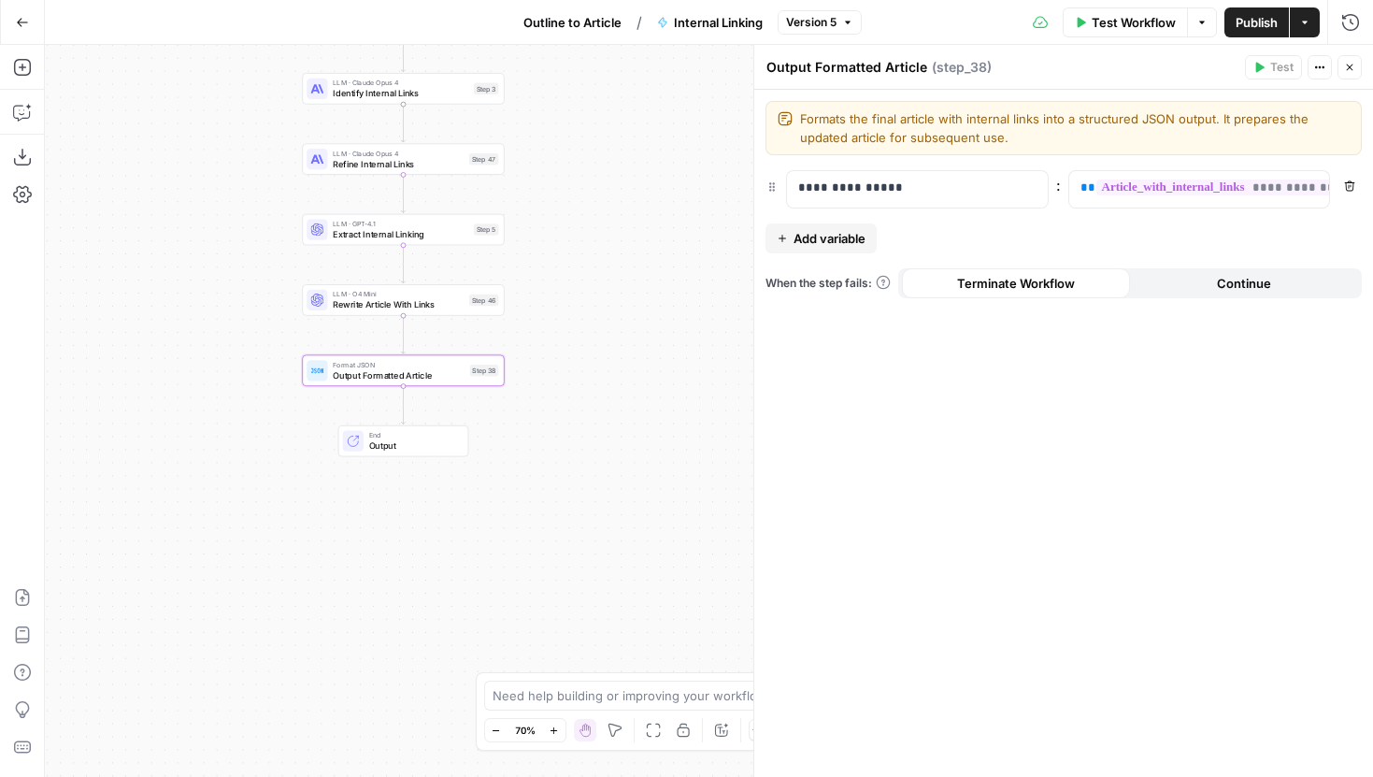
click at [23, 14] on button "Go Back" at bounding box center [23, 23] width 34 height 34
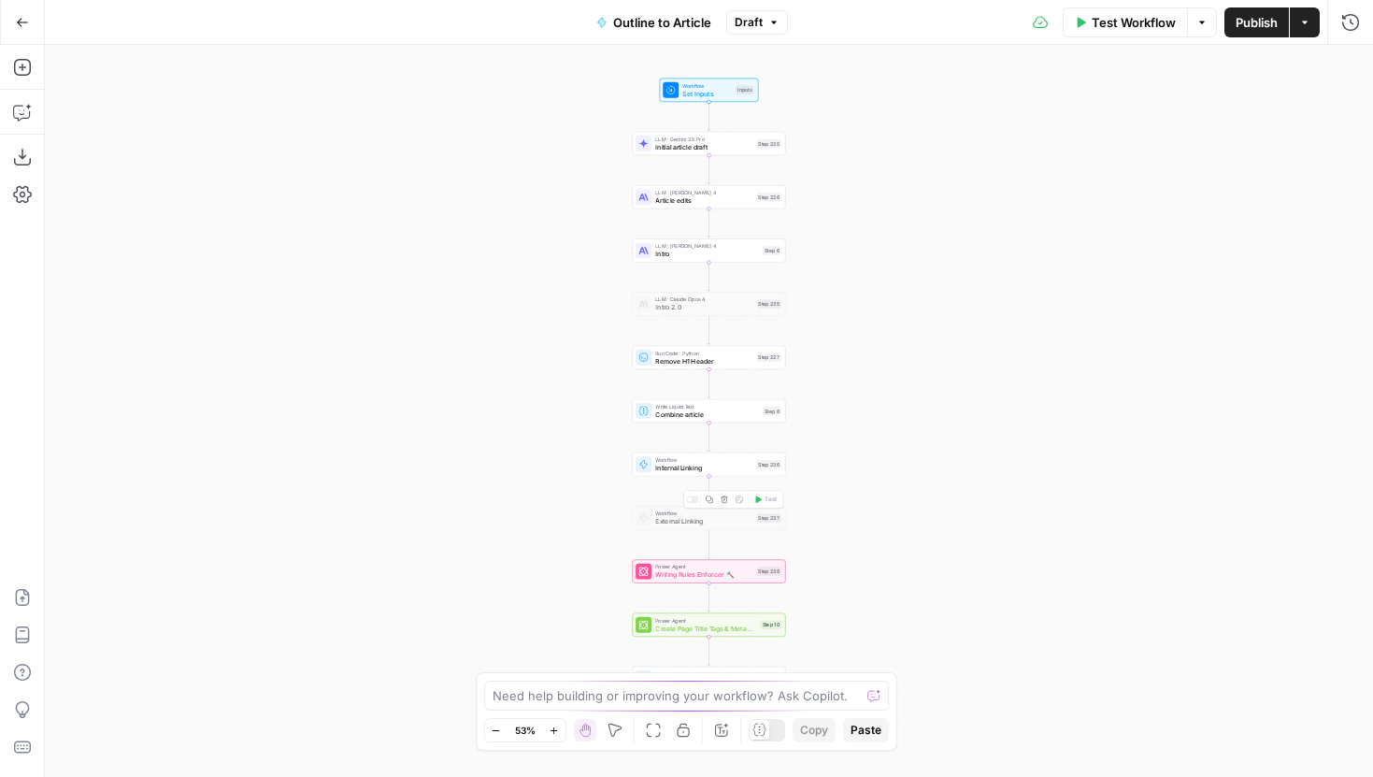
click at [692, 498] on div at bounding box center [692, 499] width 12 height 7
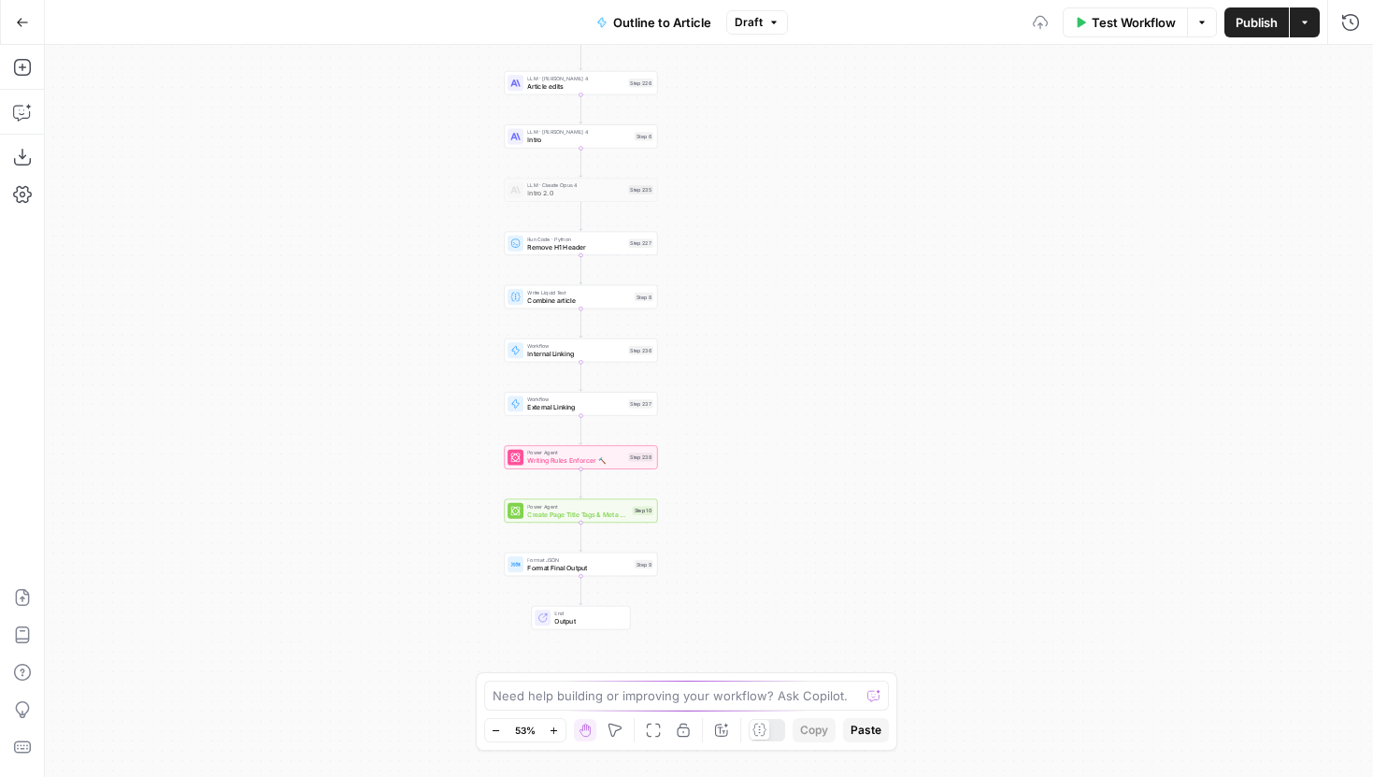
drag, startPoint x: 583, startPoint y: 518, endPoint x: 452, endPoint y: 400, distance: 176.0
click at [450, 400] on div "Workflow Set Inputs Inputs LLM · Gemini 2.5 Pro Initial article draft Step 225 …" at bounding box center [709, 411] width 1328 height 732
click at [521, 400] on div "Workflow External Linking Step 237 Copy step Delete step Add Note Test" at bounding box center [575, 400] width 146 height 17
type input "External Linking"
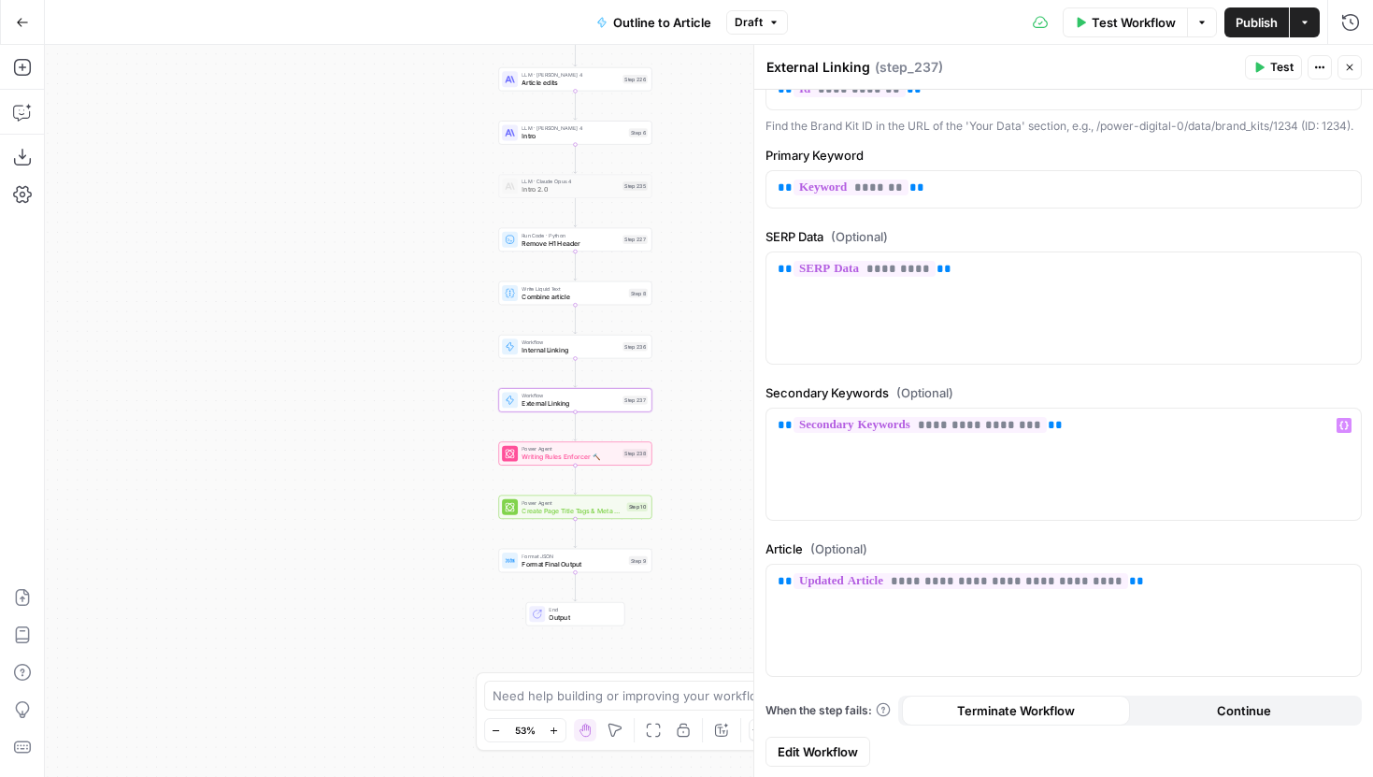
scroll to position [201, 0]
click at [840, 750] on span "Edit Workflow" at bounding box center [818, 751] width 80 height 19
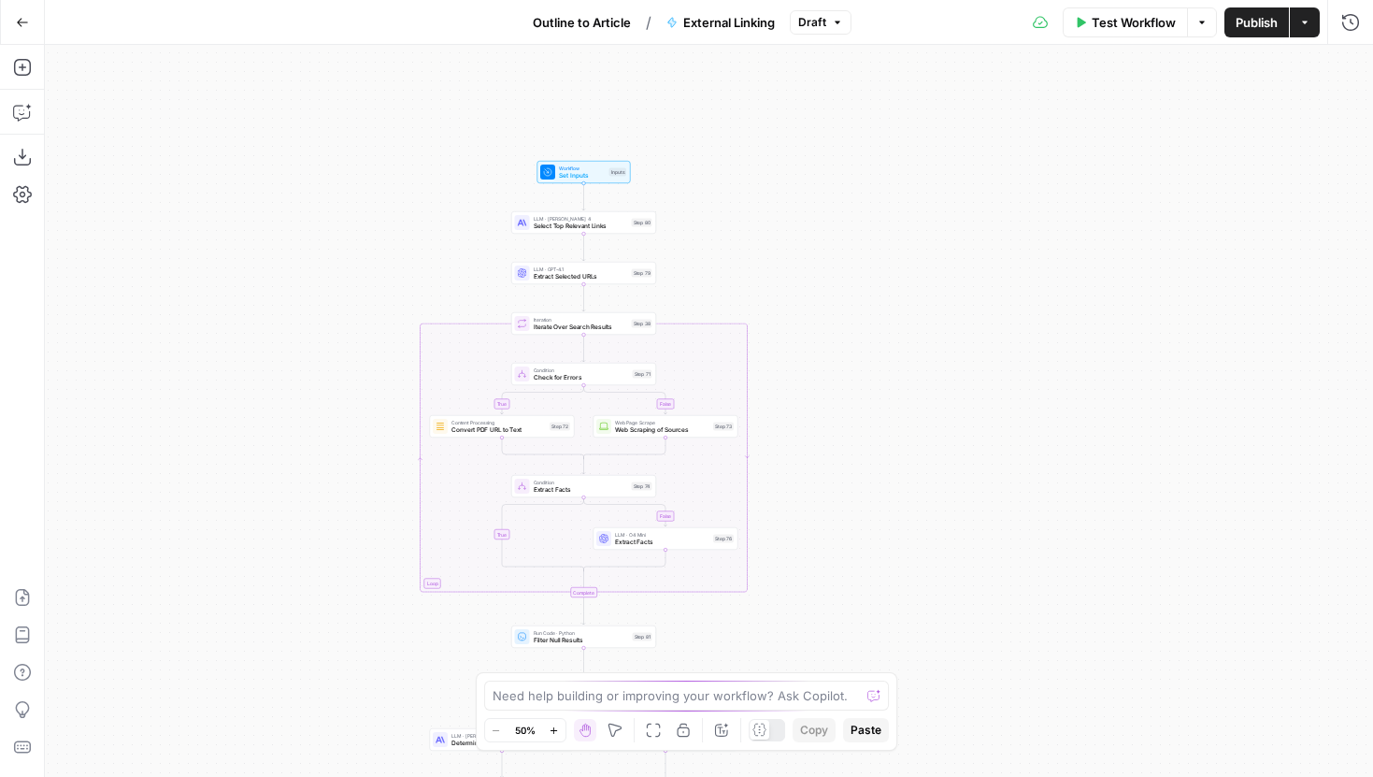
drag, startPoint x: 499, startPoint y: 181, endPoint x: 374, endPoint y: 357, distance: 215.8
click at [374, 357] on div "true false true false true false Workflow Set Inputs Inputs LLM · Claude Sonnet…" at bounding box center [709, 411] width 1328 height 732
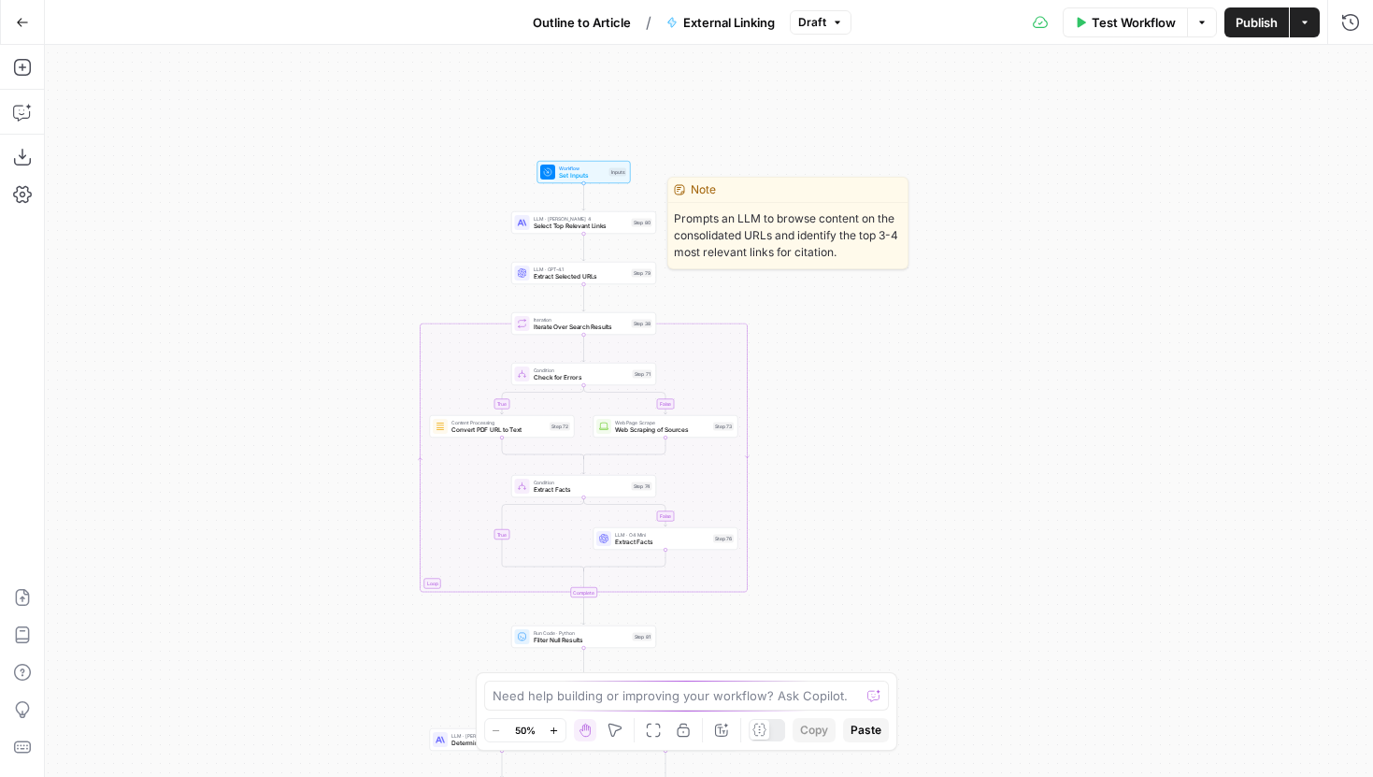
click at [540, 228] on span "Select Top Relevant Links" at bounding box center [581, 225] width 94 height 9
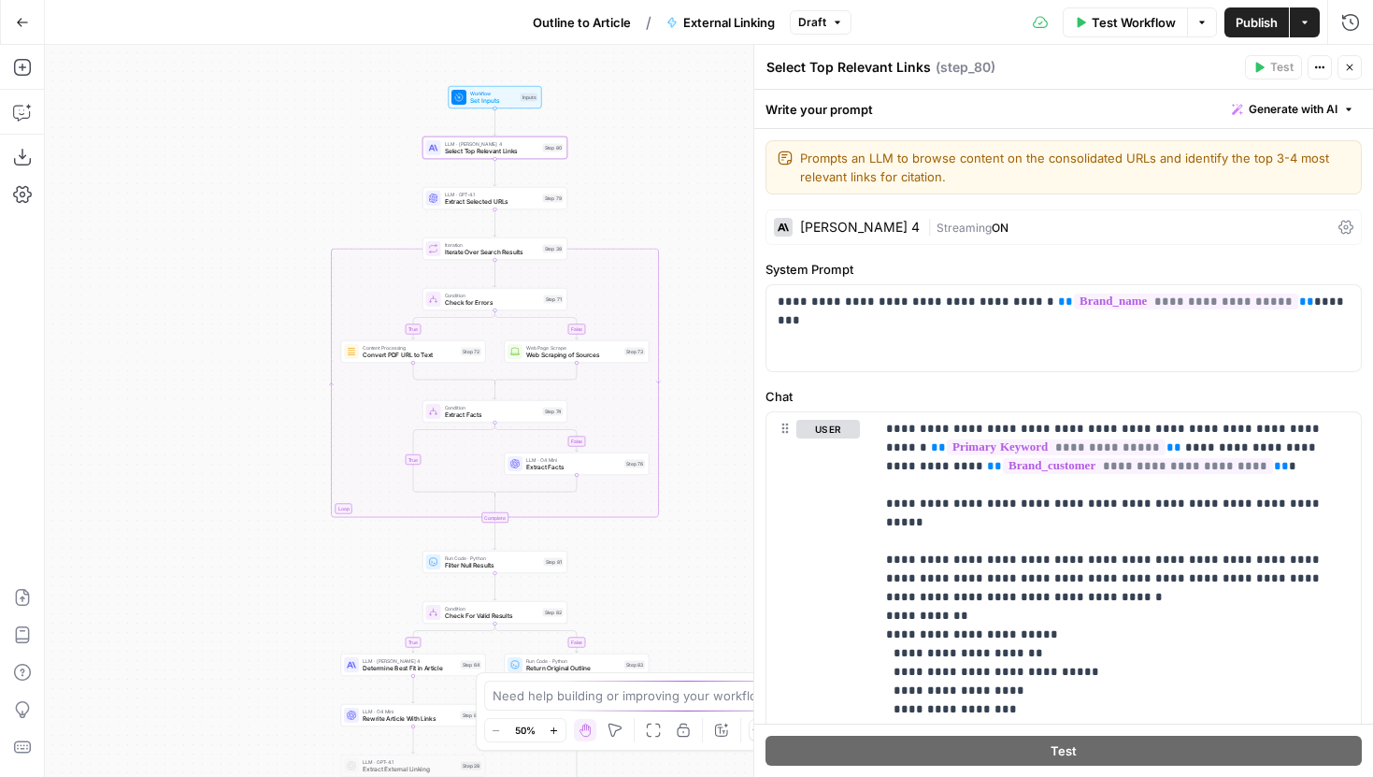
drag, startPoint x: 391, startPoint y: 261, endPoint x: 302, endPoint y: 186, distance: 116.1
click at [302, 186] on div "true false false true false true Workflow Set Inputs Inputs LLM · Claude Sonnet…" at bounding box center [709, 411] width 1328 height 732
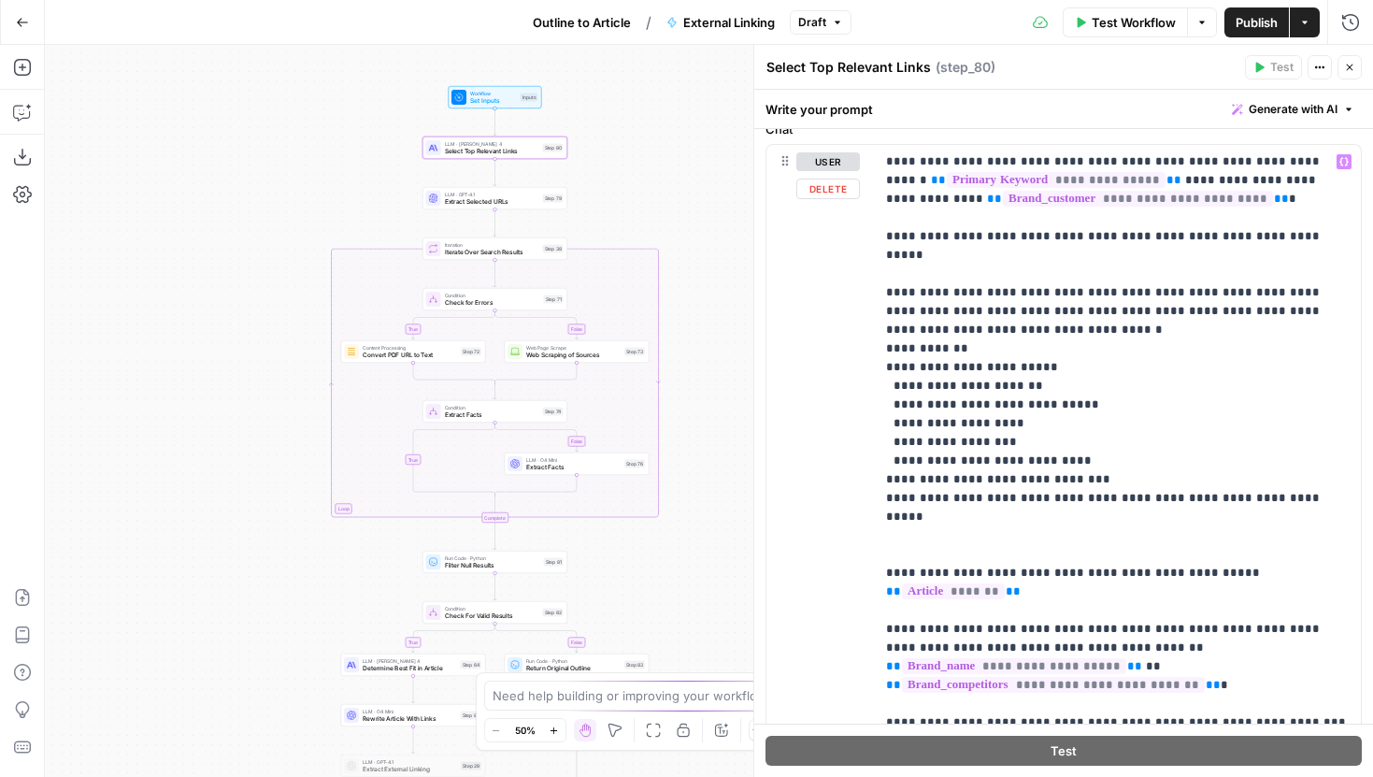
scroll to position [266, 0]
click at [984, 325] on p "**********" at bounding box center [1118, 470] width 464 height 635
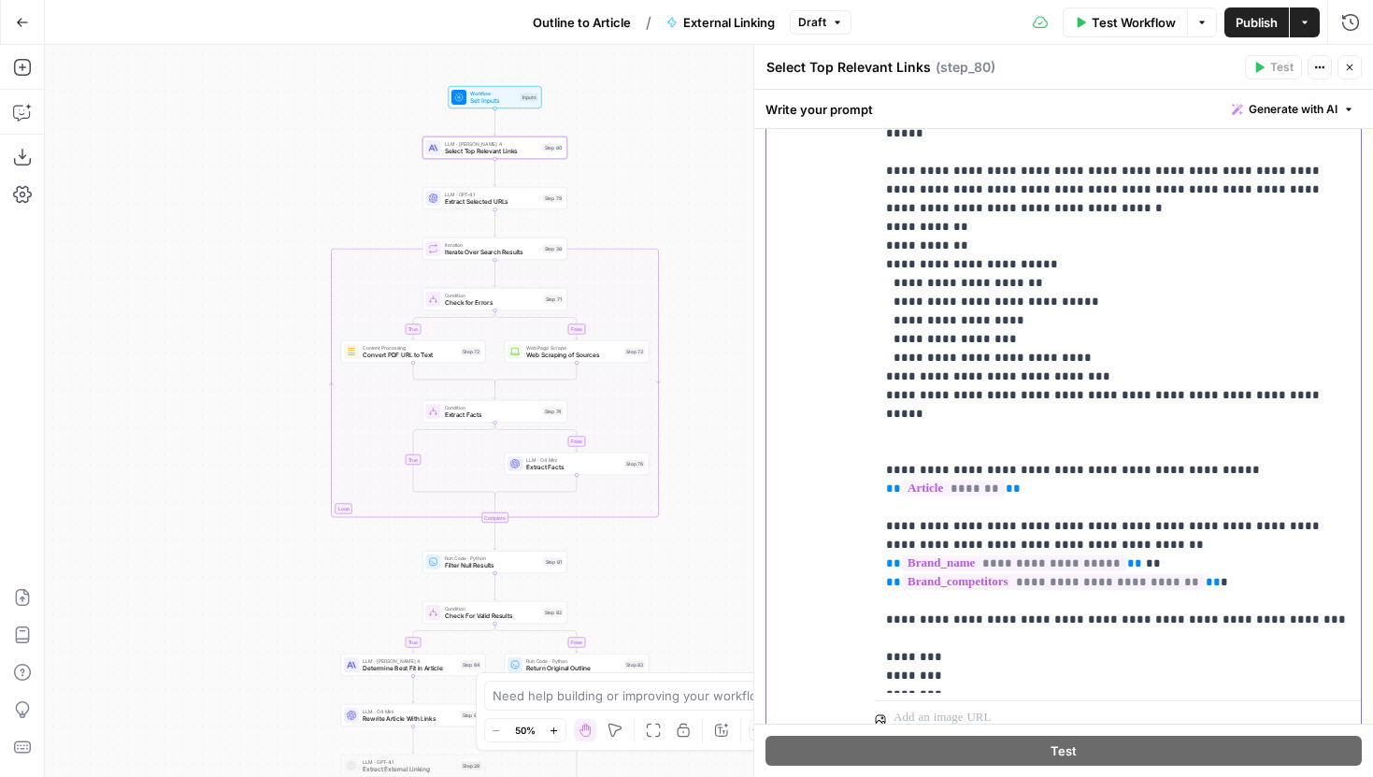
scroll to position [434, 0]
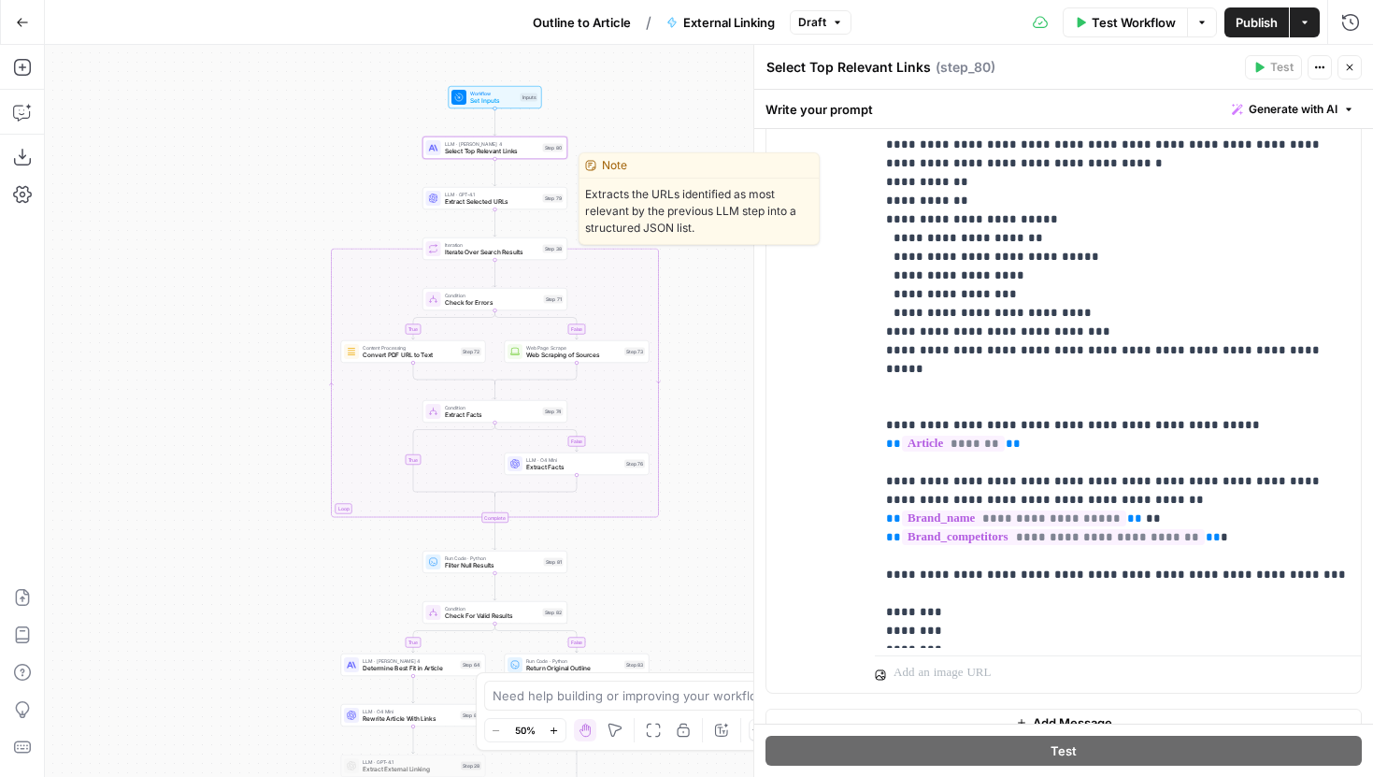
click at [515, 207] on div "LLM · GPT-4.1 Extract Selected URLs Step 79 Copy step Delete step Edit Note Test" at bounding box center [494, 198] width 145 height 22
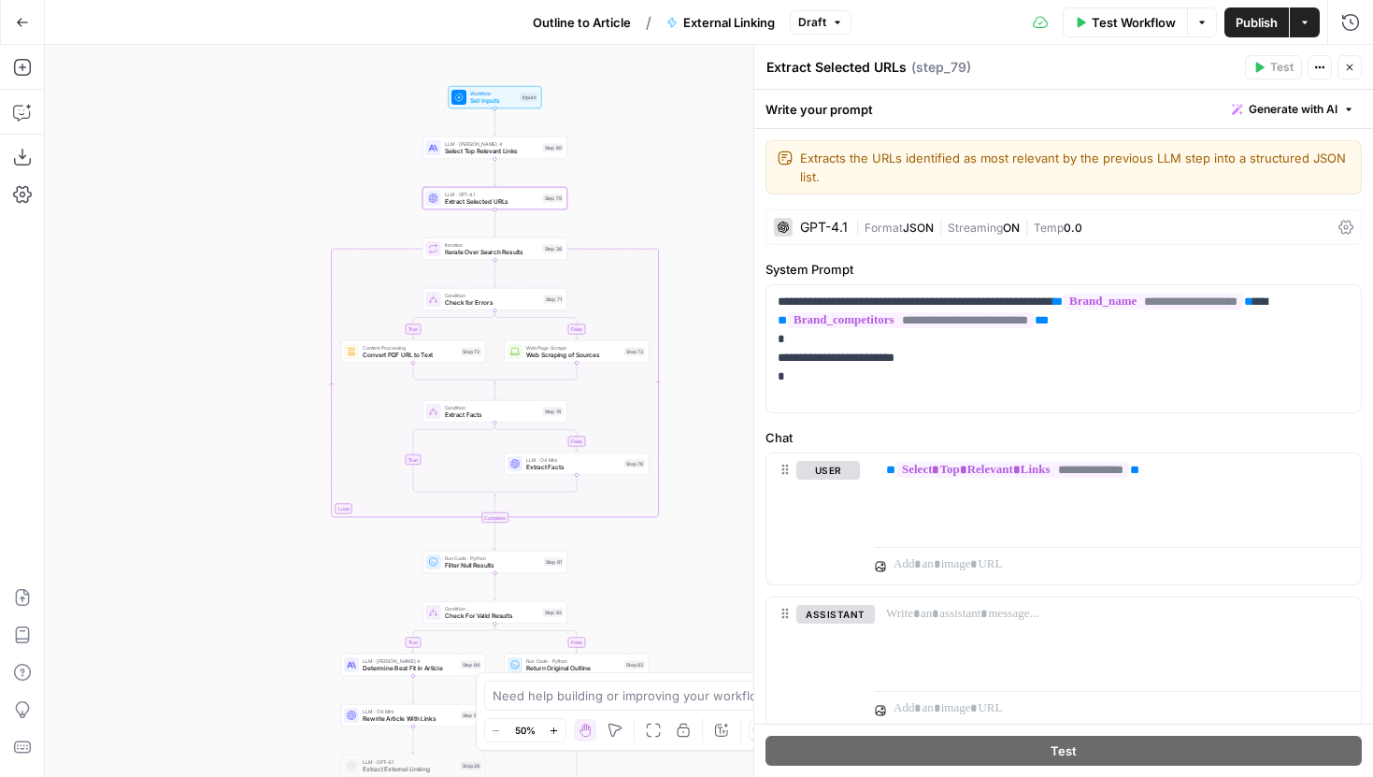
scroll to position [60, 0]
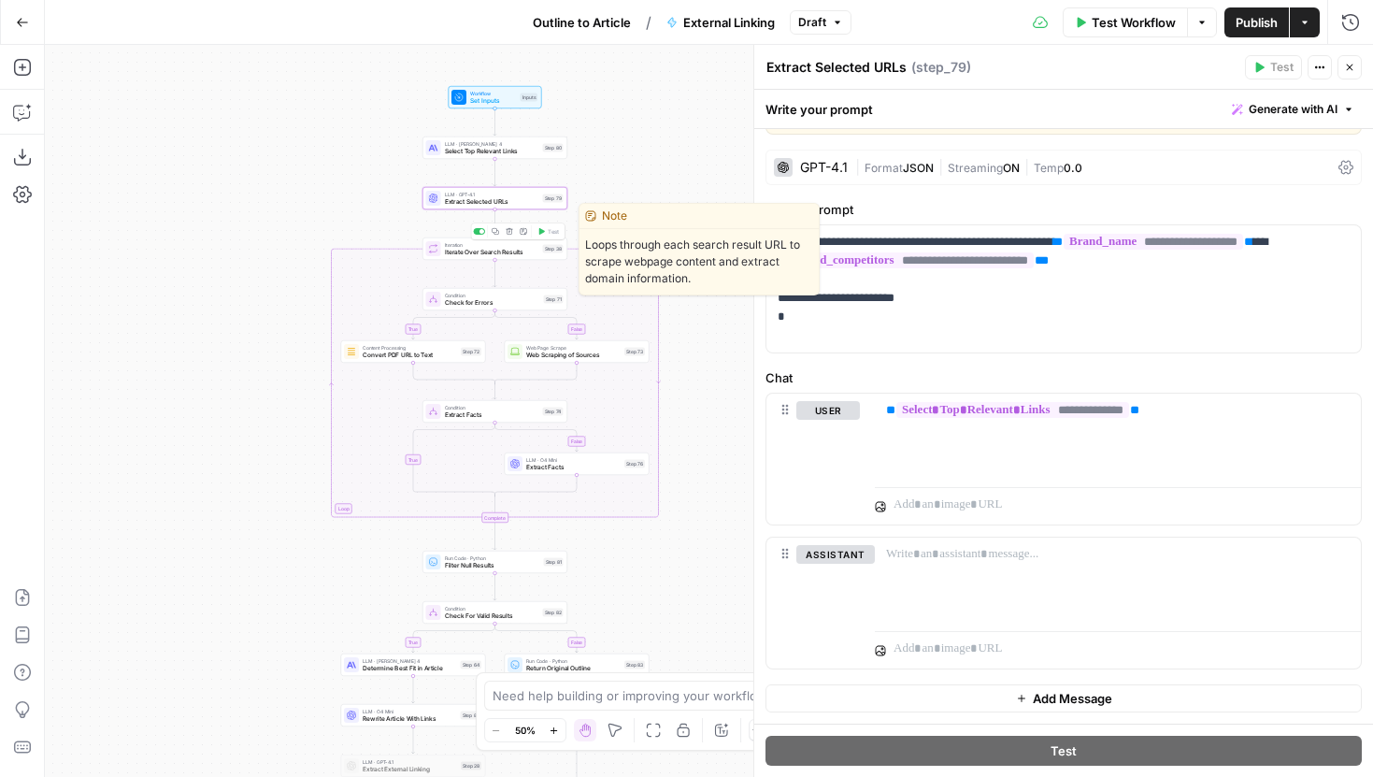
click at [520, 248] on span "Iterate Over Search Results" at bounding box center [492, 252] width 94 height 9
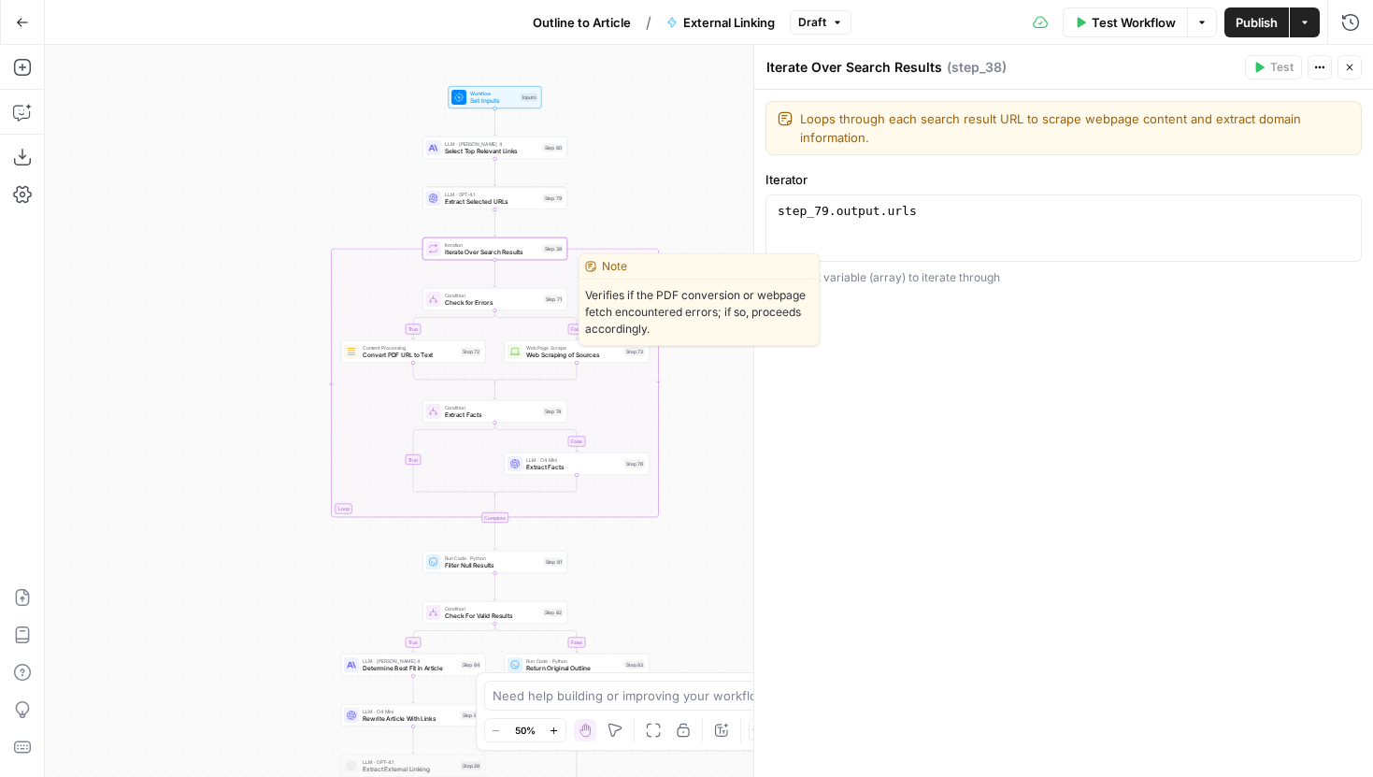
click at [523, 307] on div "Condition Check for Errors Step 71 Copy step Delete step Edit Note Test" at bounding box center [494, 299] width 145 height 22
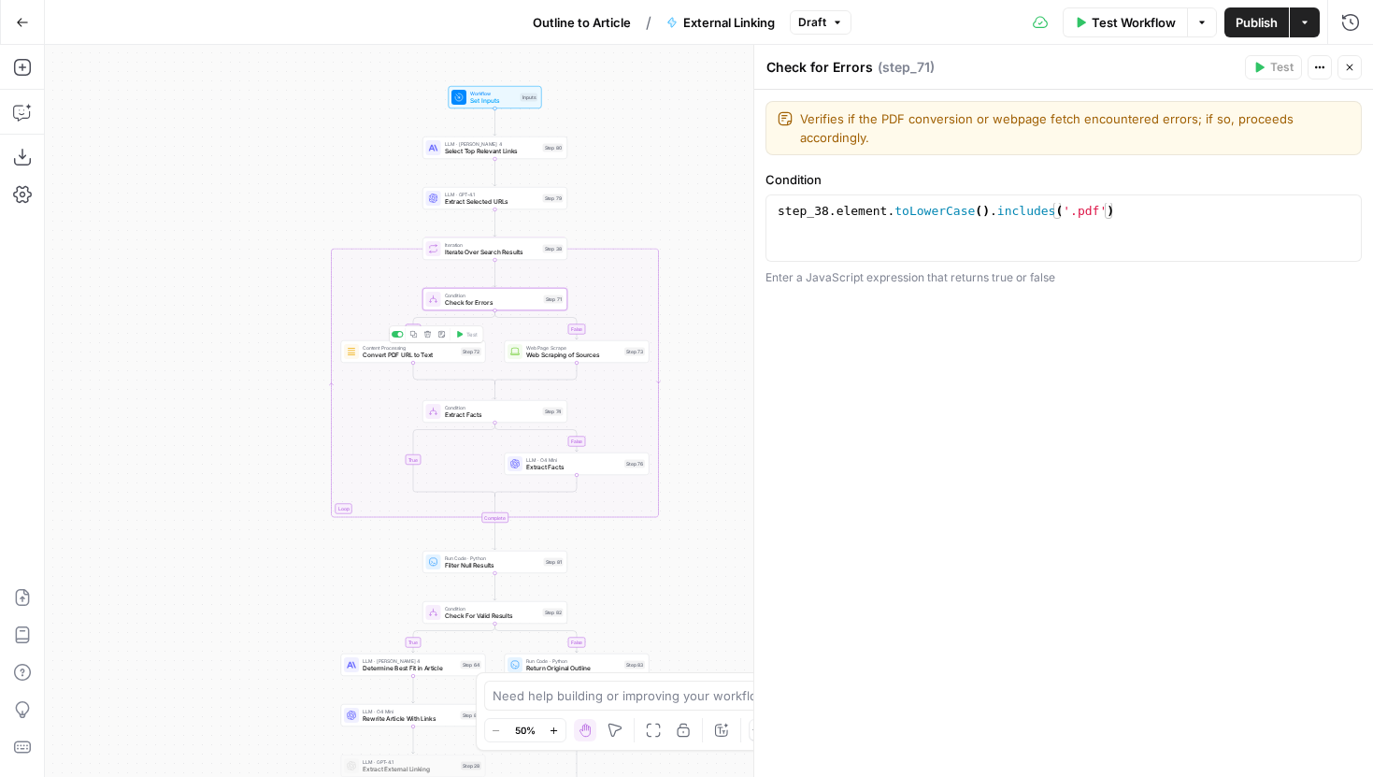
click at [459, 353] on div "Content Processing Convert PDF URL to Text Step 72 Copy step Delete step Edit N…" at bounding box center [412, 352] width 137 height 16
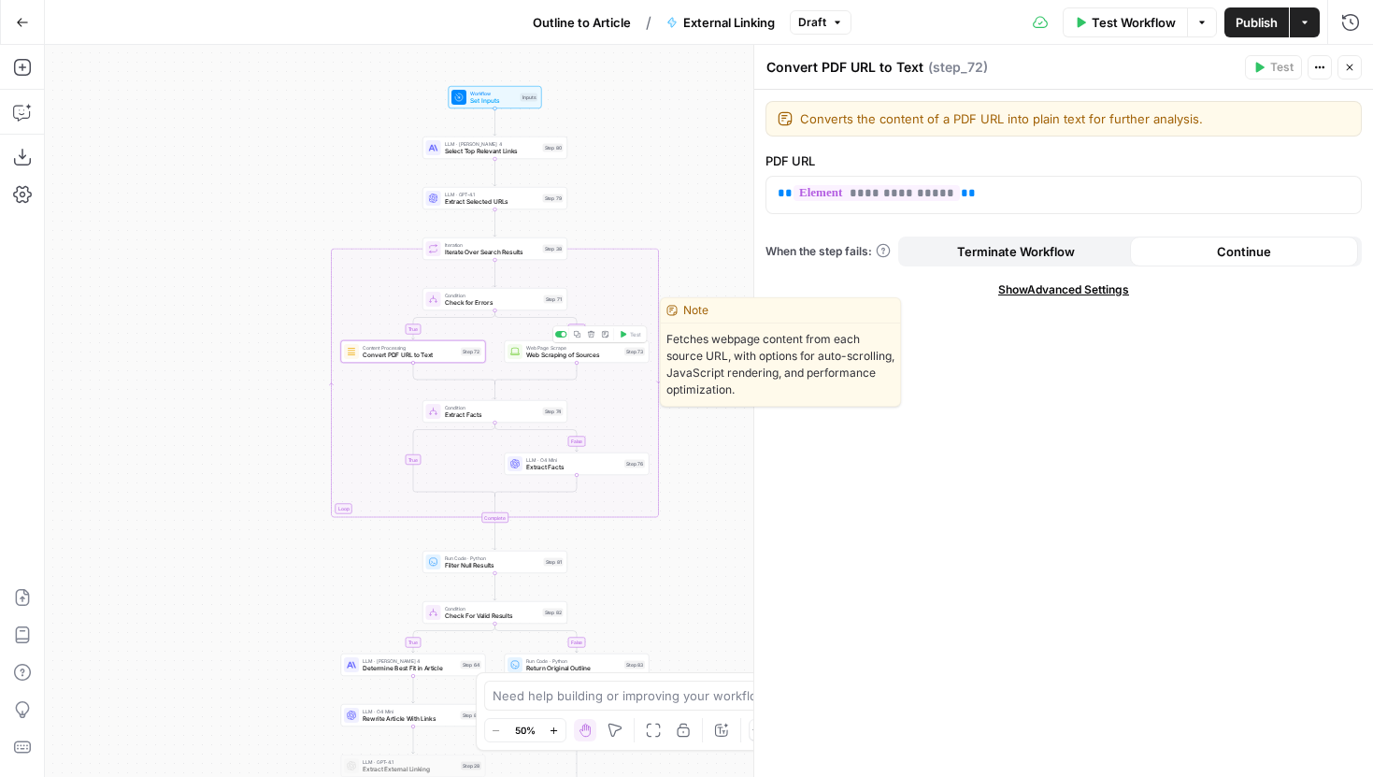
click at [607, 357] on span "Web Scraping of Sources" at bounding box center [573, 354] width 94 height 9
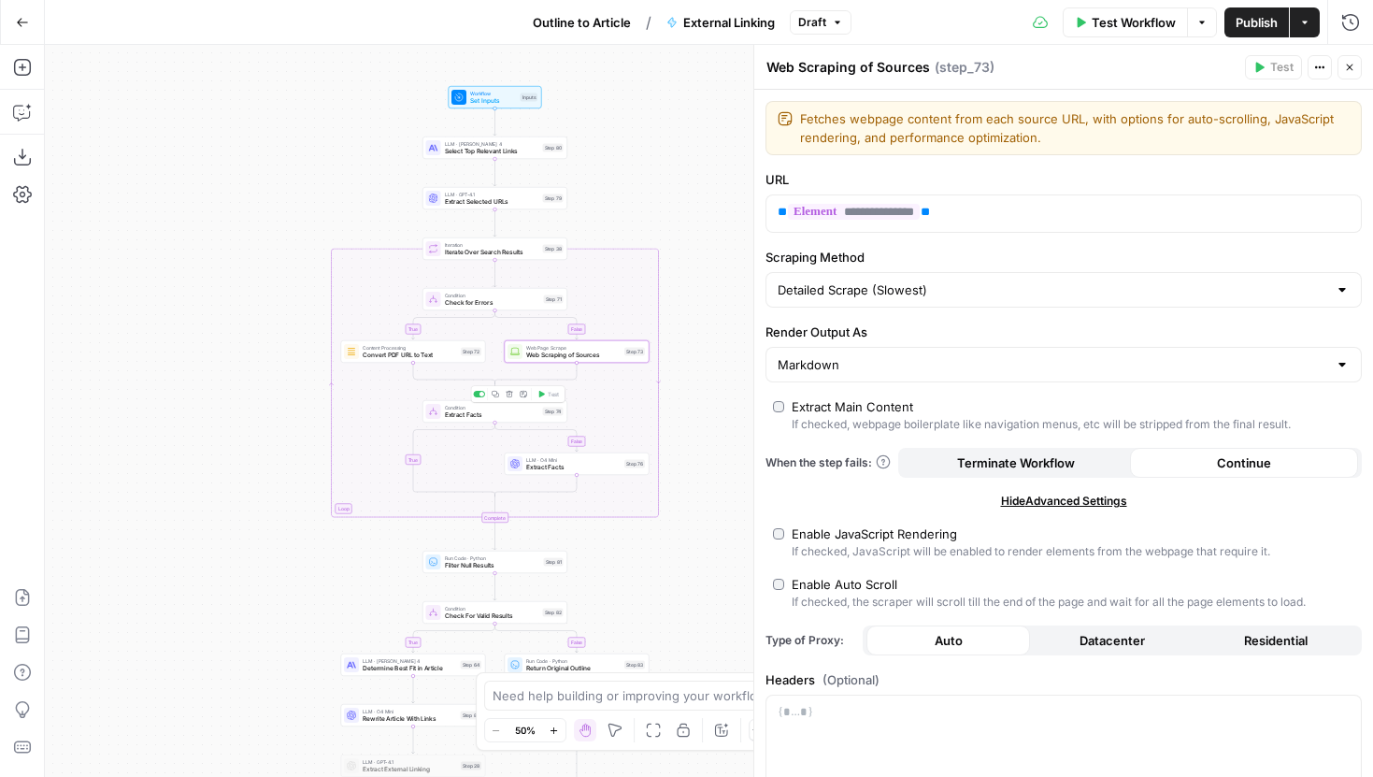
click at [536, 414] on span "Extract Facts" at bounding box center [492, 414] width 94 height 9
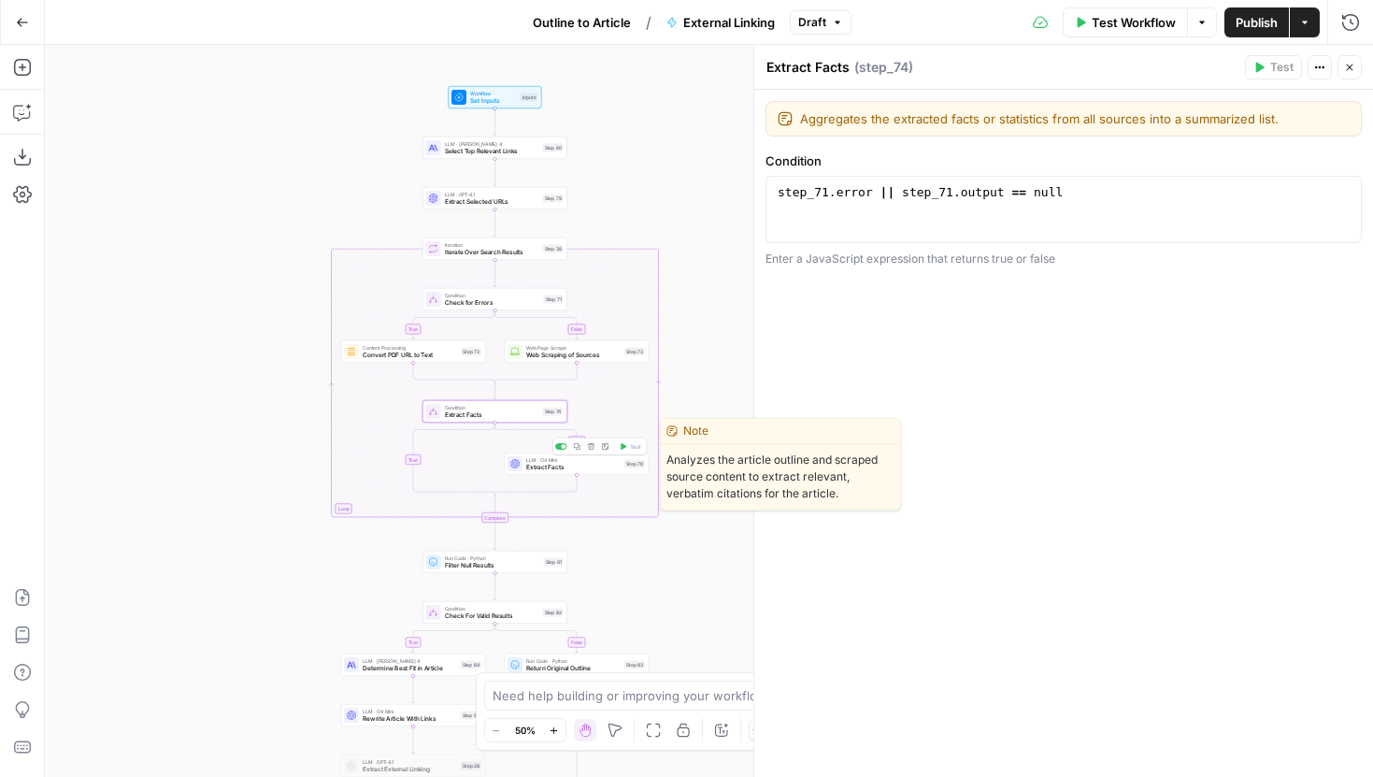
click at [564, 466] on span "Extract Facts" at bounding box center [573, 467] width 94 height 9
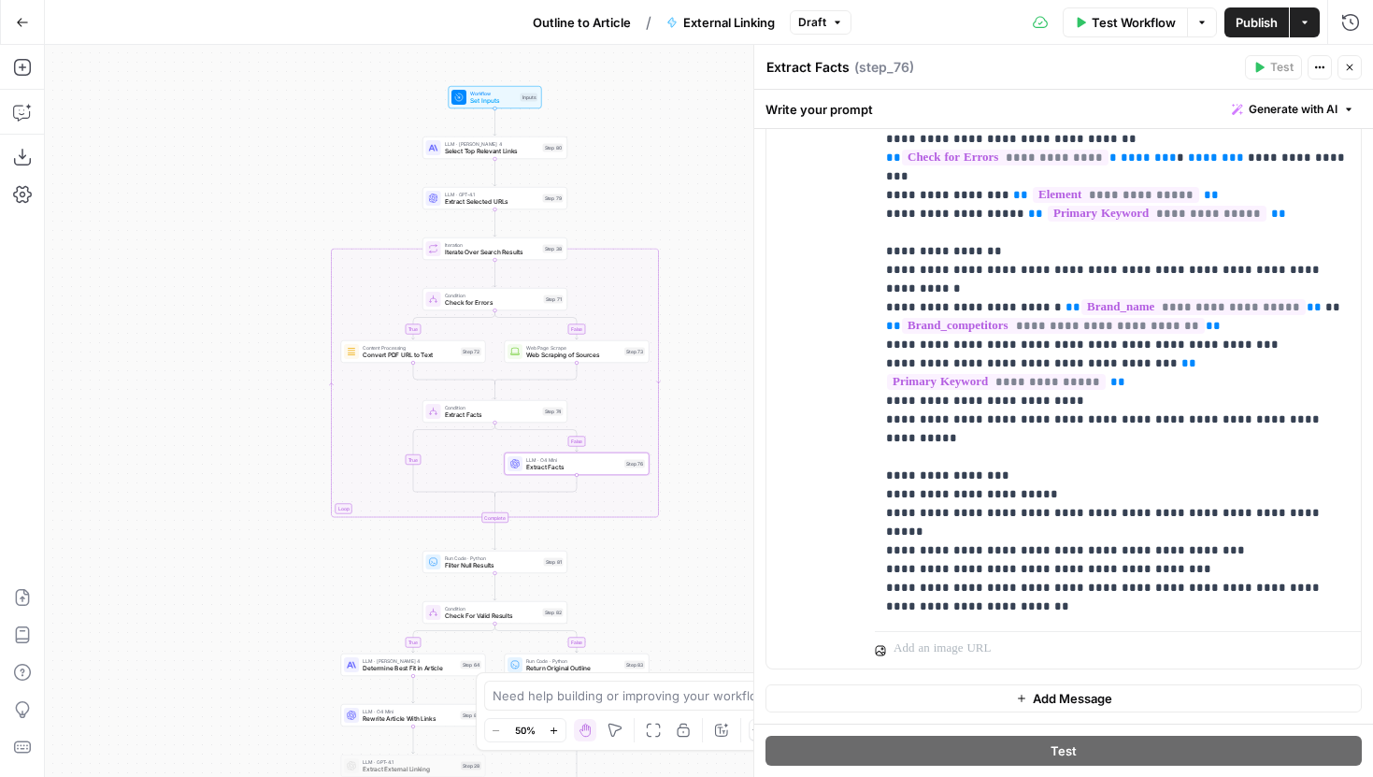
scroll to position [361, 0]
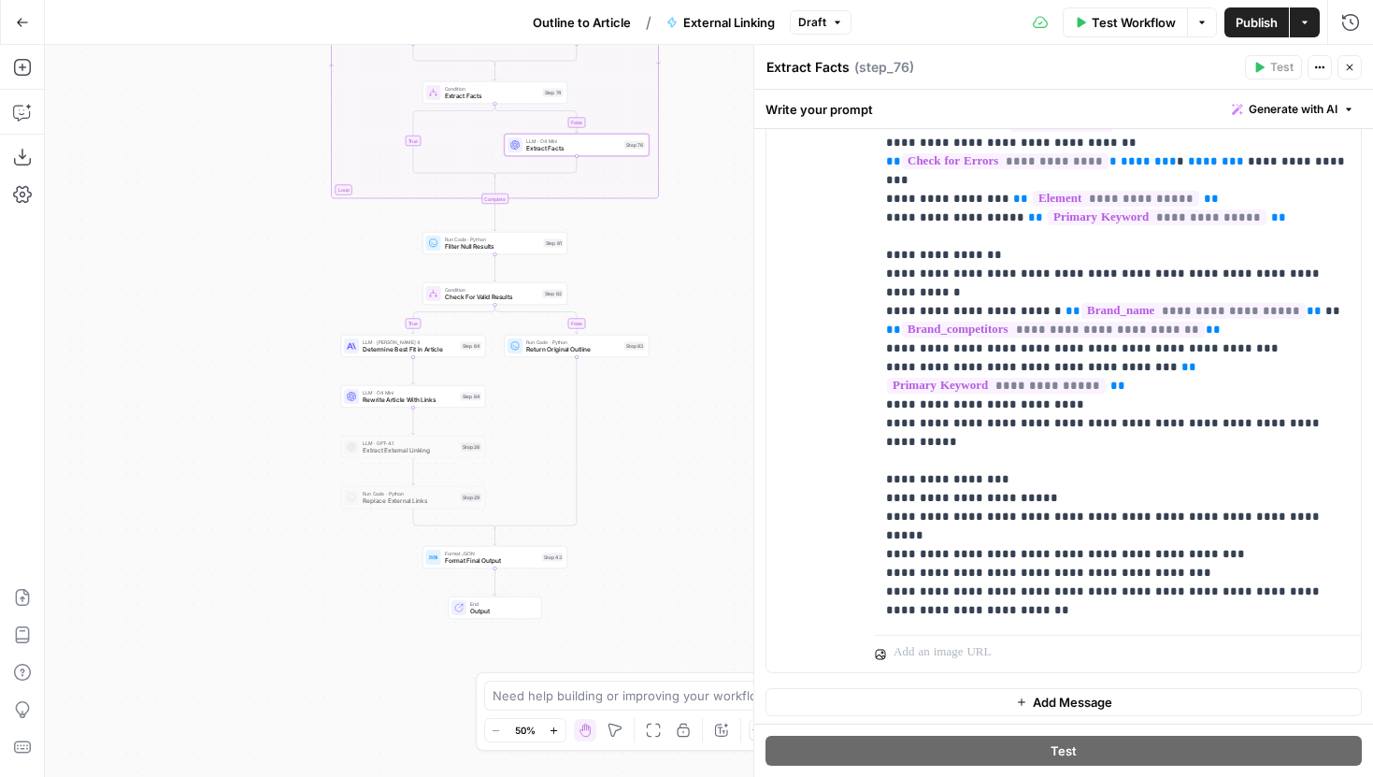
drag, startPoint x: 654, startPoint y: 585, endPoint x: 652, endPoint y: 245, distance: 340.2
click at [652, 245] on div "true false false true false true Workflow Set Inputs Inputs LLM · Claude Sonnet…" at bounding box center [709, 411] width 1328 height 732
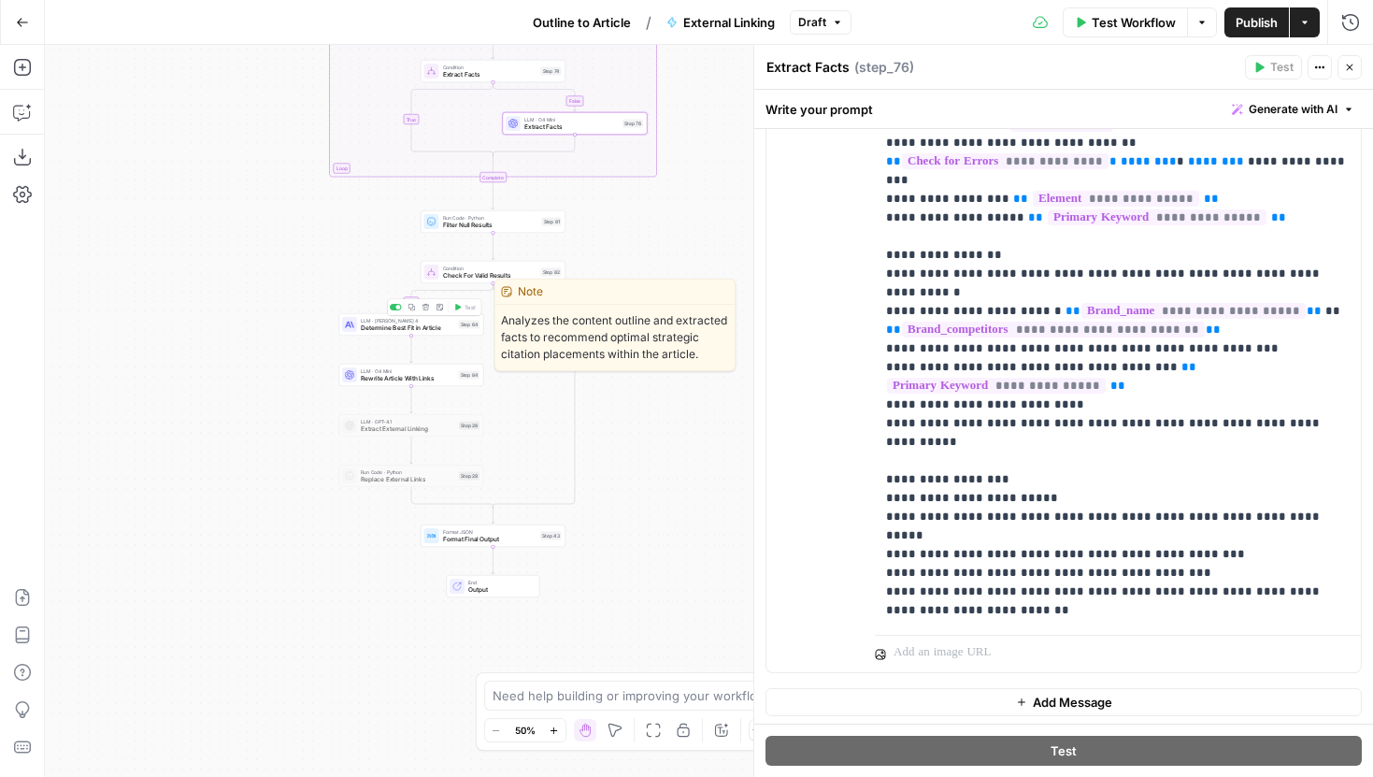
click at [435, 329] on span "Determine Best Fit in Article" at bounding box center [408, 327] width 94 height 9
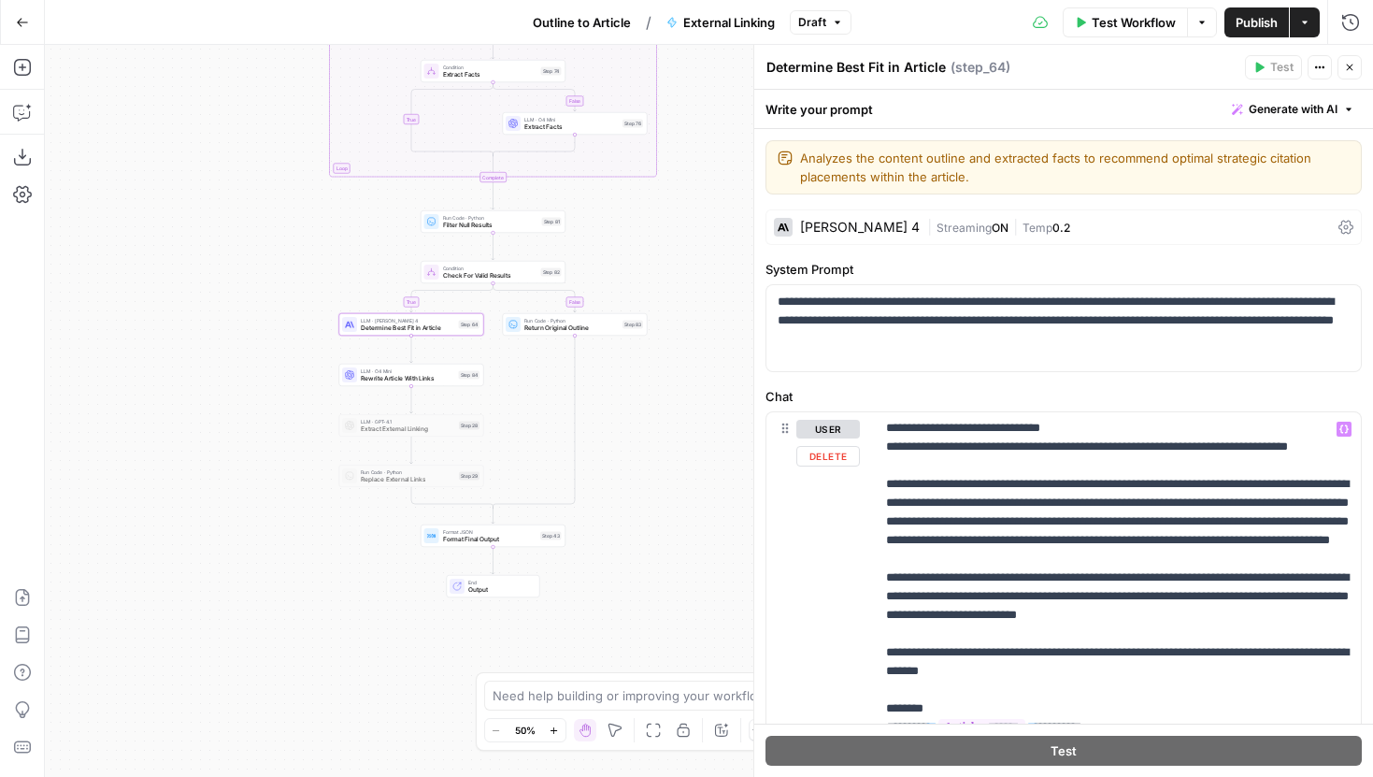
scroll to position [549, 0]
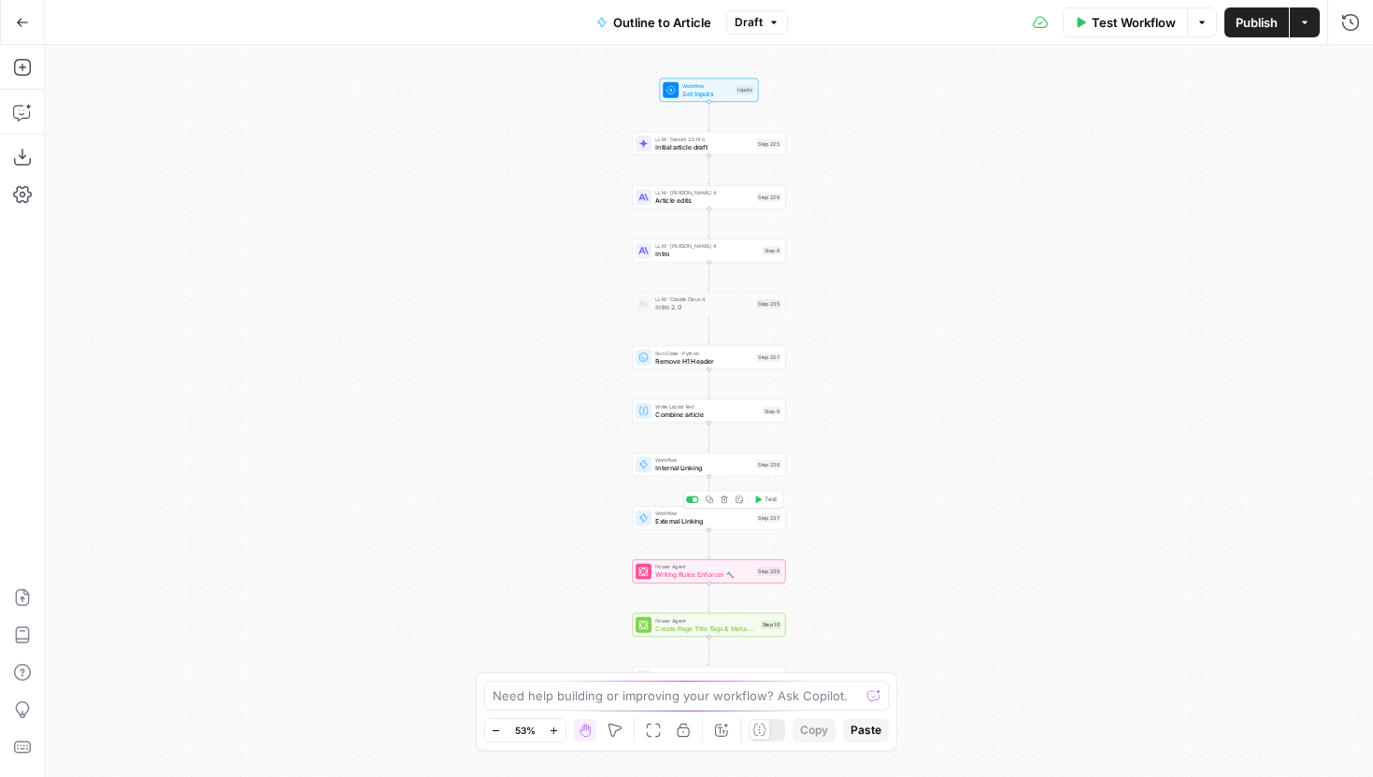
click at [691, 500] on div at bounding box center [692, 499] width 12 height 7
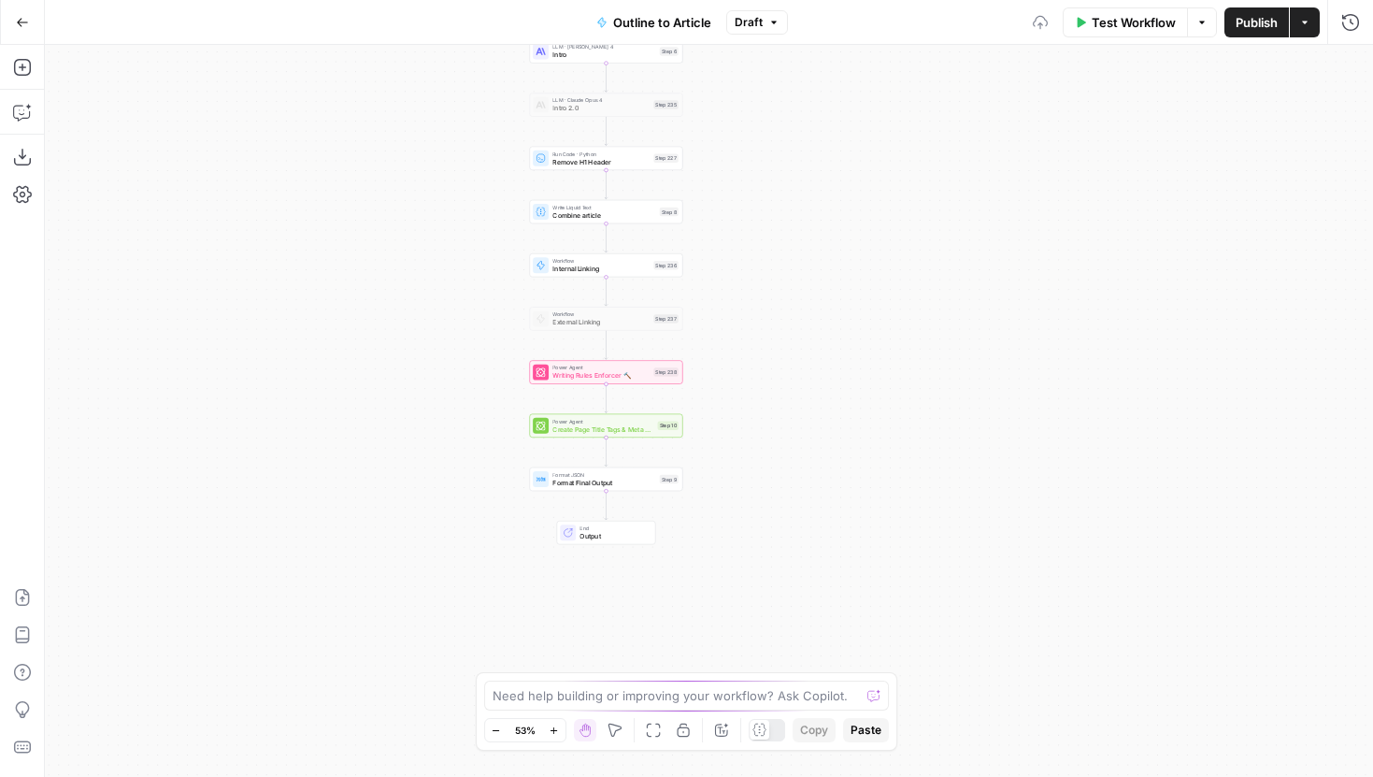
drag, startPoint x: 597, startPoint y: 497, endPoint x: 480, endPoint y: 278, distance: 247.9
click at [480, 278] on div "Workflow Set Inputs Inputs LLM · Gemini 2.5 Pro Initial article draft Step 225 …" at bounding box center [709, 411] width 1328 height 732
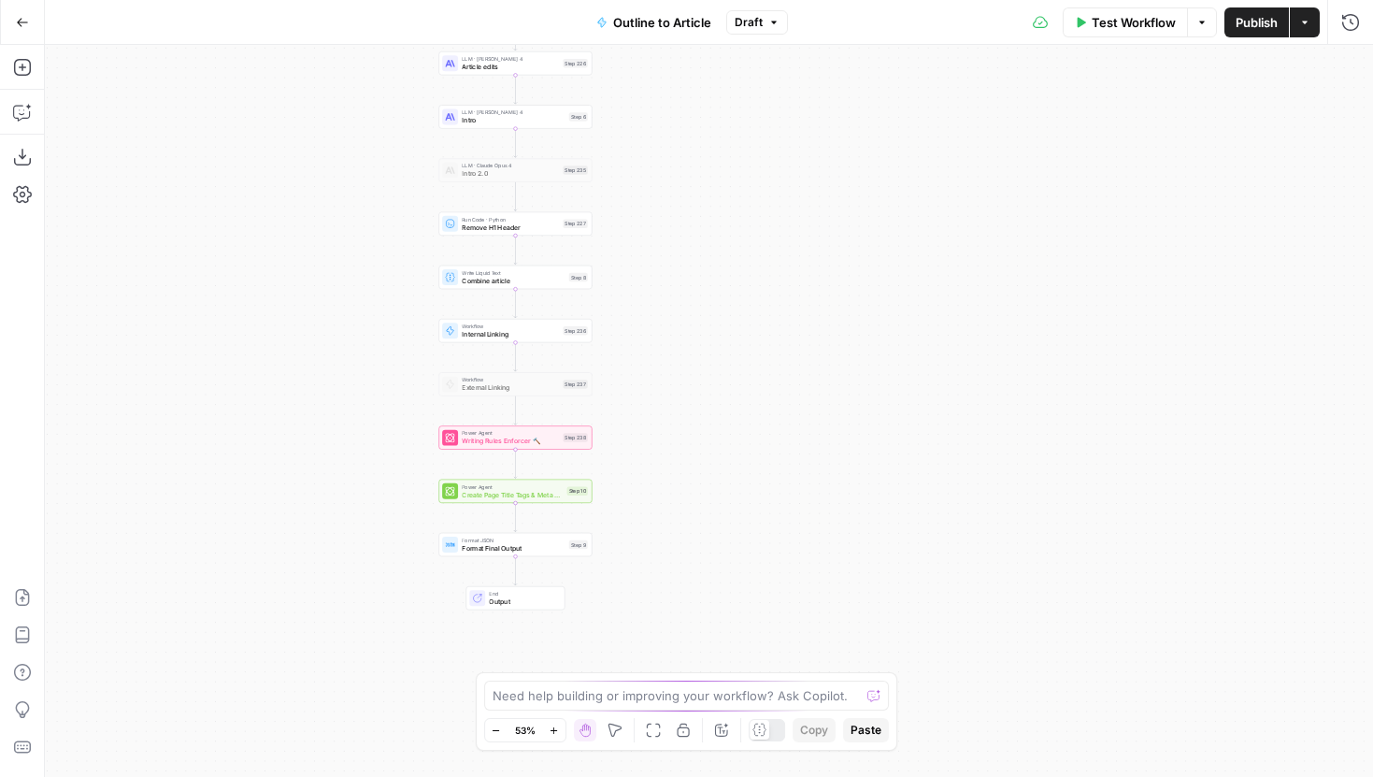
drag, startPoint x: 505, startPoint y: 409, endPoint x: 429, endPoint y: 525, distance: 138.4
click at [429, 525] on div "Workflow Set Inputs Inputs LLM · Gemini 2.5 Pro Initial article draft Step 225 …" at bounding box center [709, 411] width 1328 height 732
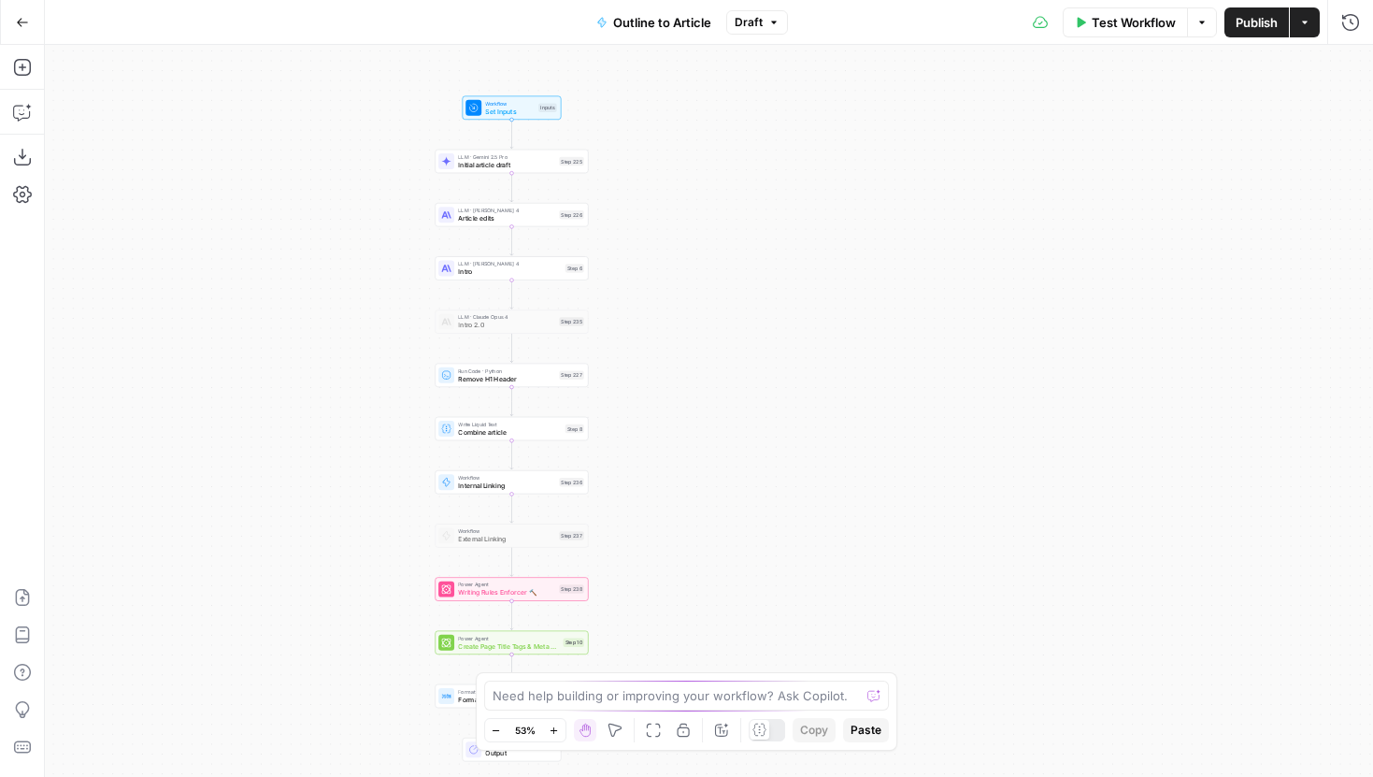
drag, startPoint x: 403, startPoint y: 360, endPoint x: 403, endPoint y: 496, distance: 136.4
click at [403, 496] on div "Workflow Set Inputs Inputs LLM · Gemini 2.5 Pro Initial article draft Step 225 …" at bounding box center [709, 411] width 1328 height 732
click at [549, 730] on icon "button" at bounding box center [554, 730] width 10 height 10
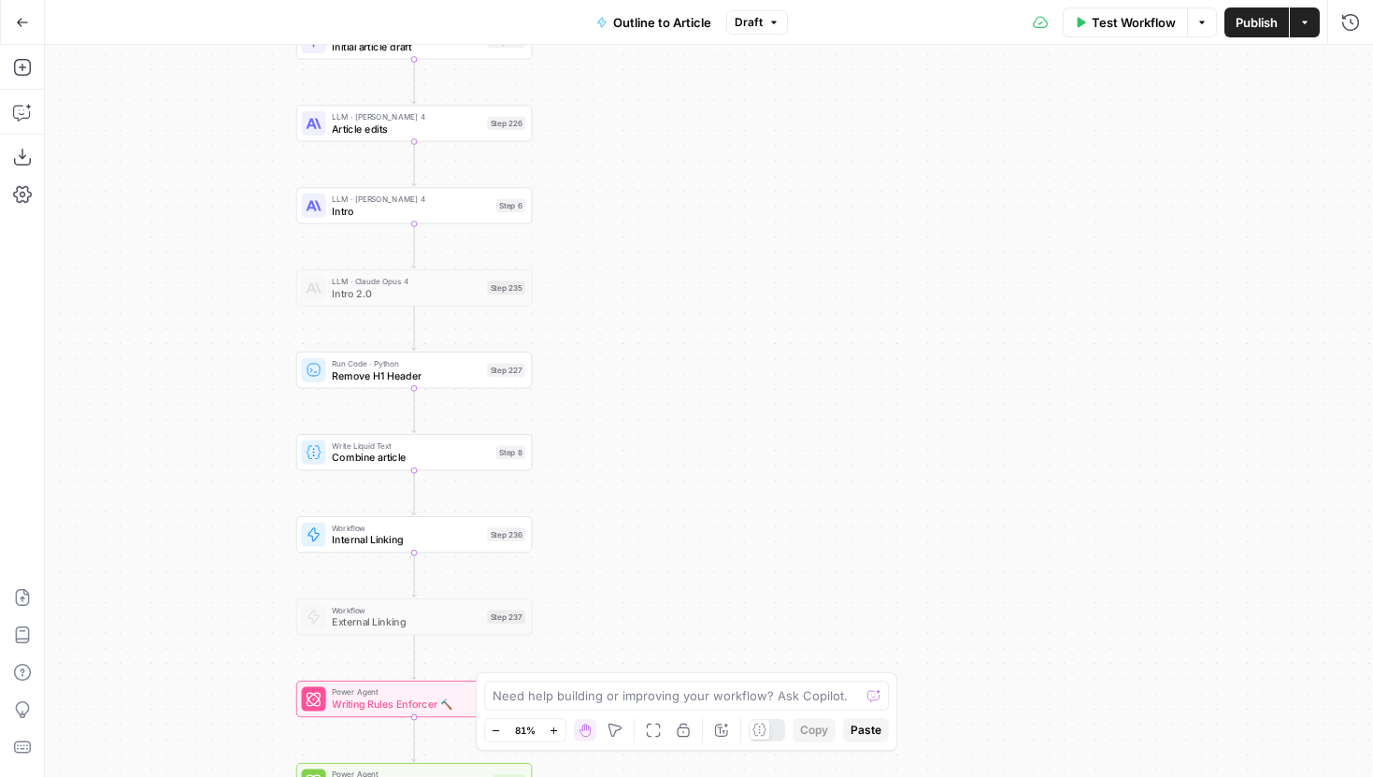
drag, startPoint x: 652, startPoint y: 274, endPoint x: 831, endPoint y: 523, distance: 306.8
click at [831, 523] on div "Workflow Set Inputs Inputs LLM · Gemini 2.5 Pro Initial article draft Step 225 …" at bounding box center [709, 411] width 1328 height 732
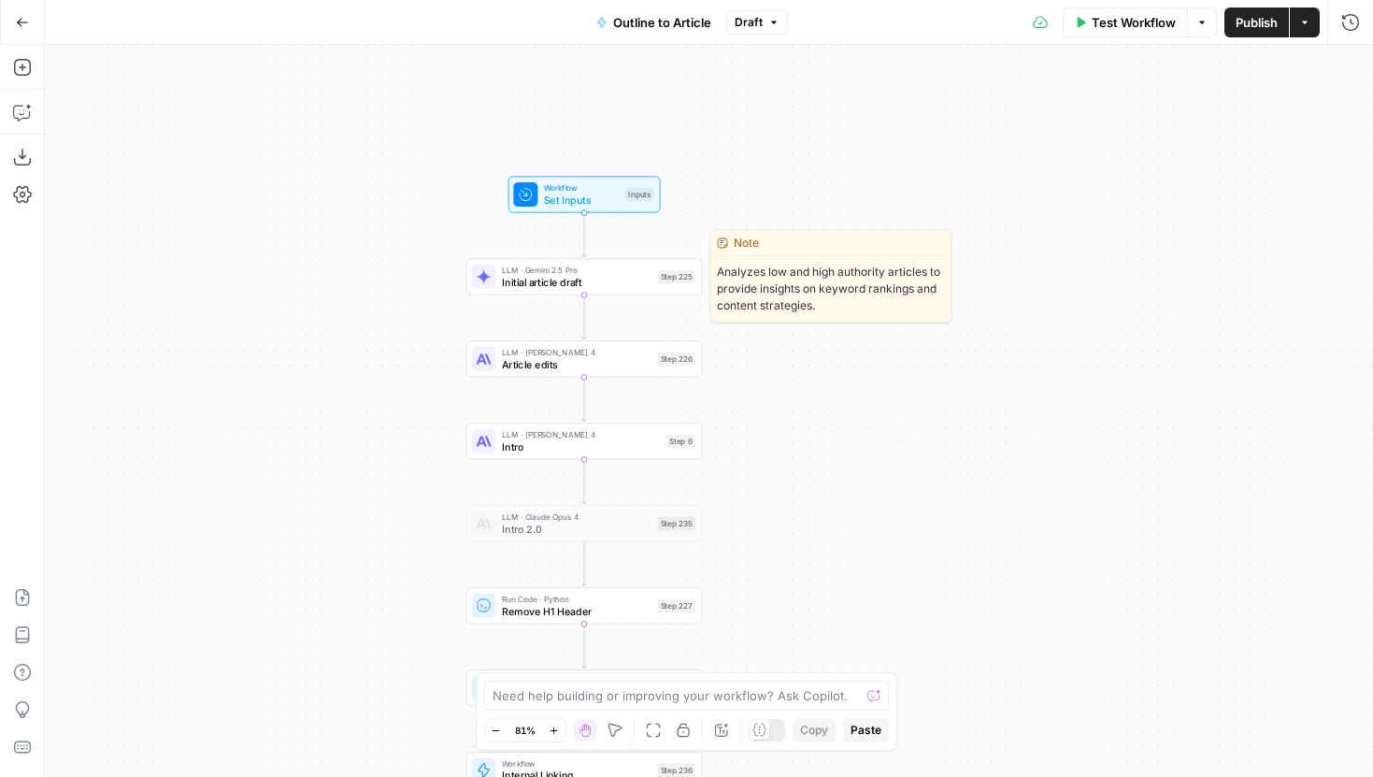
click at [635, 289] on span "Initial article draft" at bounding box center [577, 282] width 150 height 15
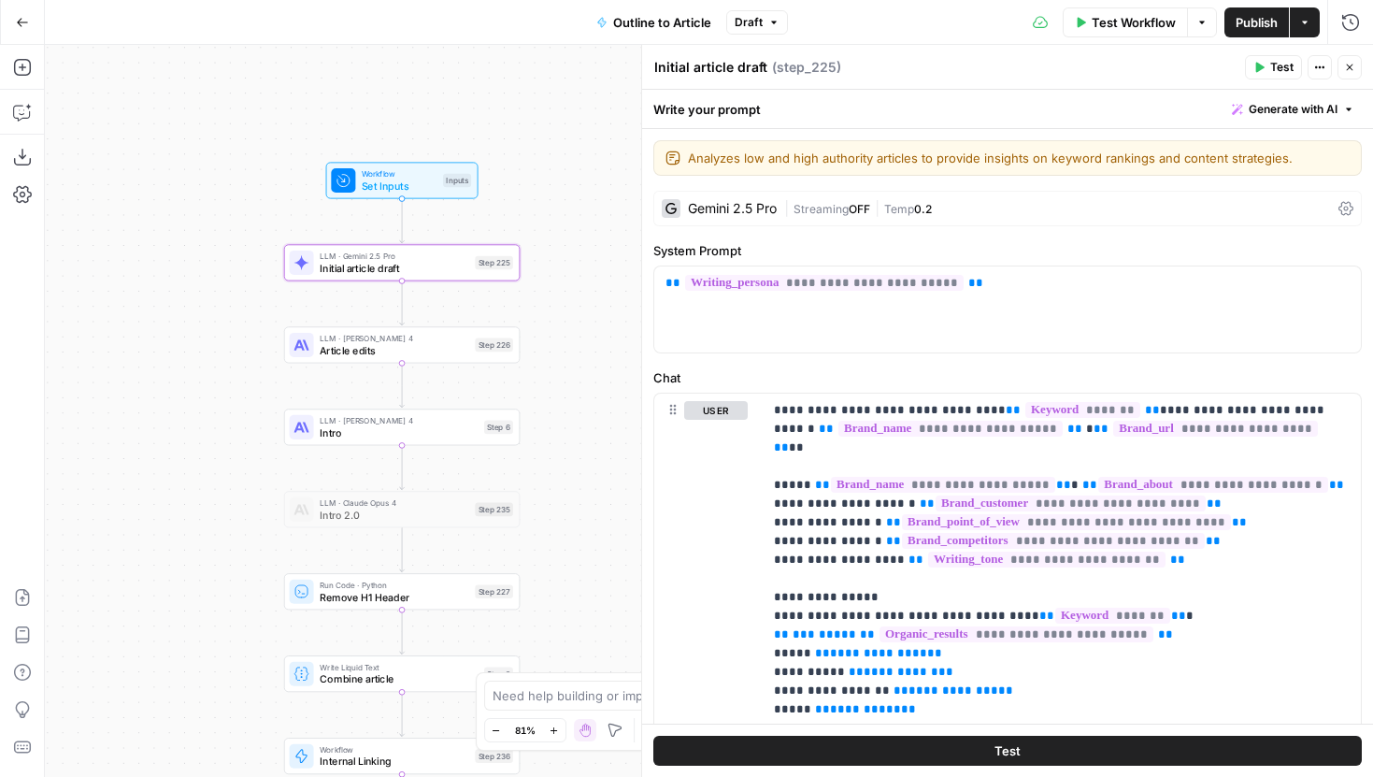
drag, startPoint x: 346, startPoint y: 426, endPoint x: 161, endPoint y: 411, distance: 185.6
click at [161, 411] on div "Workflow Set Inputs Inputs LLM · Gemini 2.5 Pro Initial article draft Step 225 …" at bounding box center [709, 411] width 1328 height 732
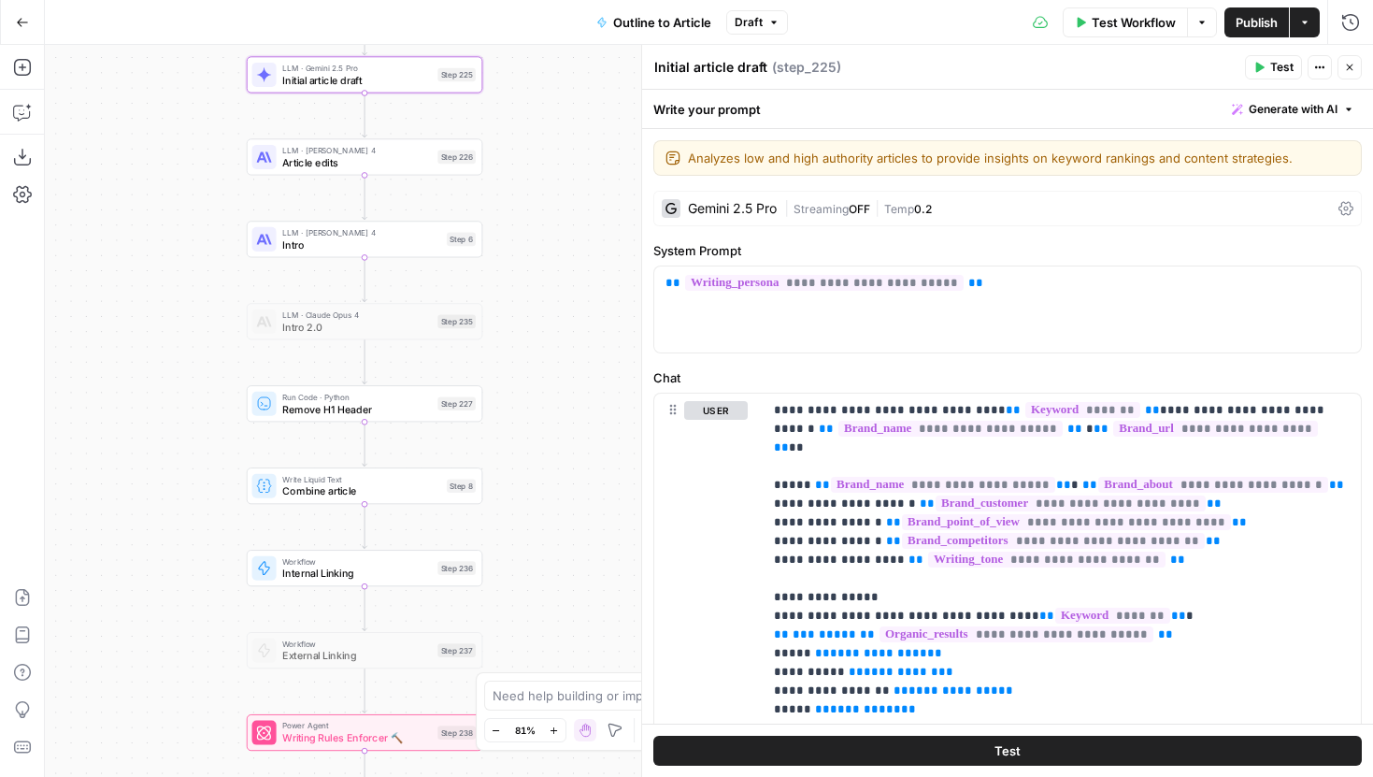
drag, startPoint x: 233, startPoint y: 550, endPoint x: 186, endPoint y: 255, distance: 299.0
click at [185, 256] on div "Workflow Set Inputs Inputs LLM · Gemini 2.5 Pro Initial article draft Step 225 …" at bounding box center [709, 411] width 1328 height 732
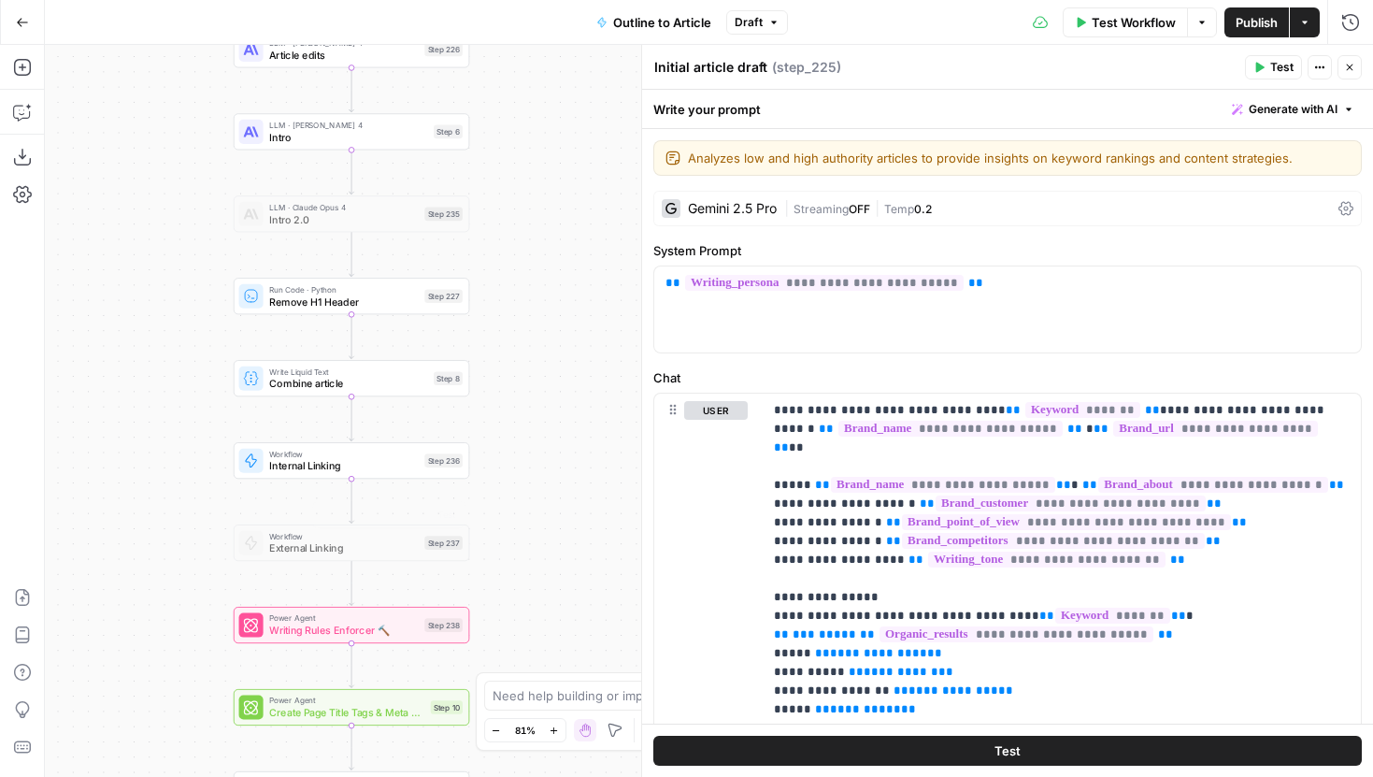
drag, startPoint x: 235, startPoint y: 578, endPoint x: 235, endPoint y: 527, distance: 51.4
click at [235, 528] on div "Workflow Set Inputs Inputs LLM · Gemini 2.5 Pro Initial article draft Step 225 …" at bounding box center [709, 411] width 1328 height 732
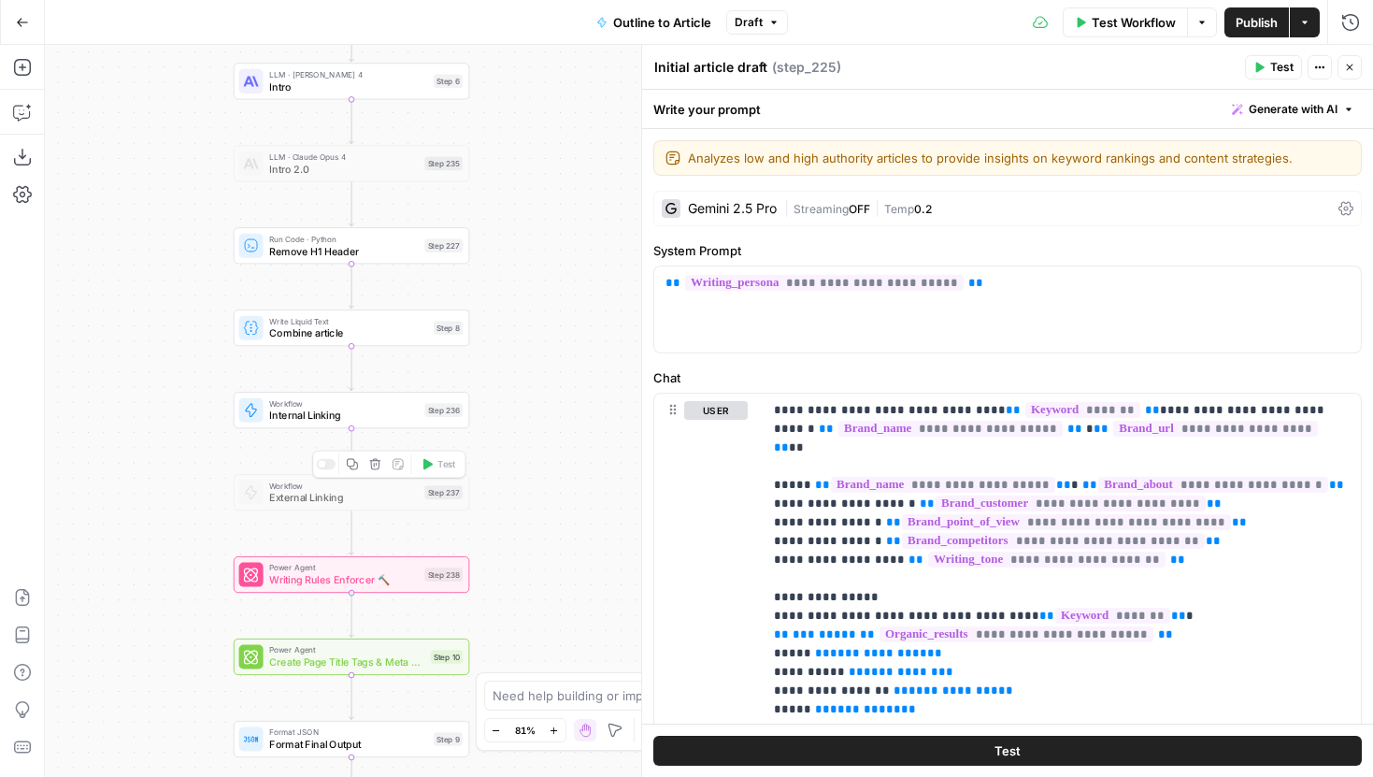
click at [330, 465] on div at bounding box center [326, 464] width 20 height 10
click at [382, 501] on span "External Linking" at bounding box center [344, 497] width 150 height 15
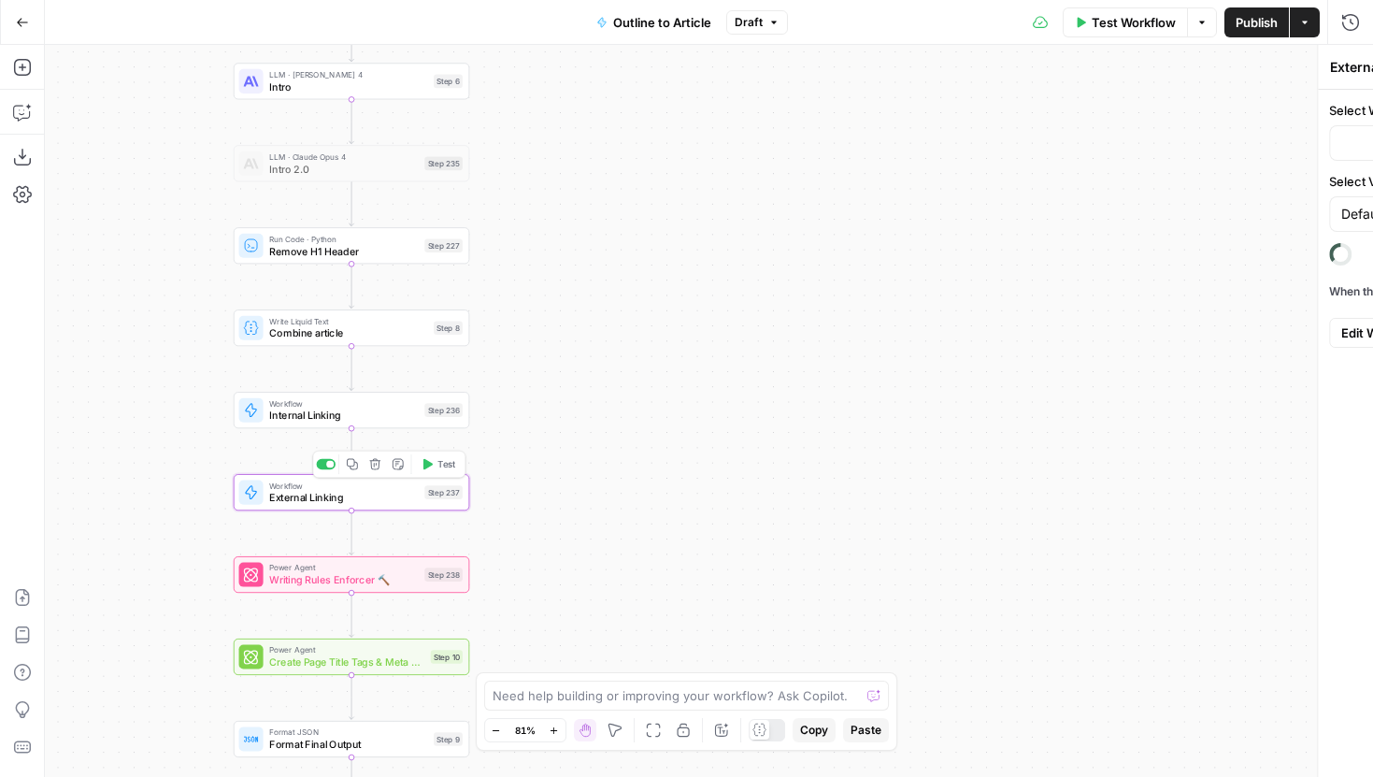
type input "External Linking"
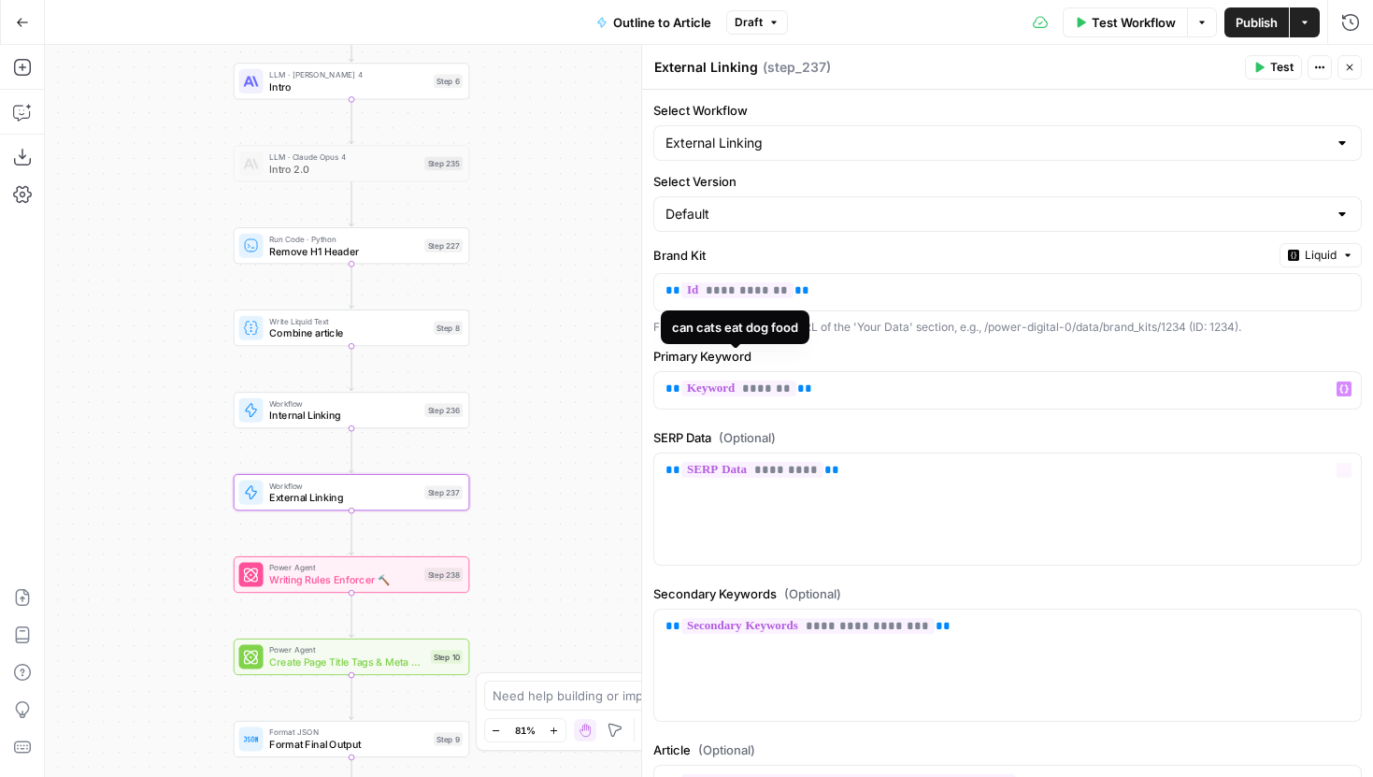
scroll to position [201, 0]
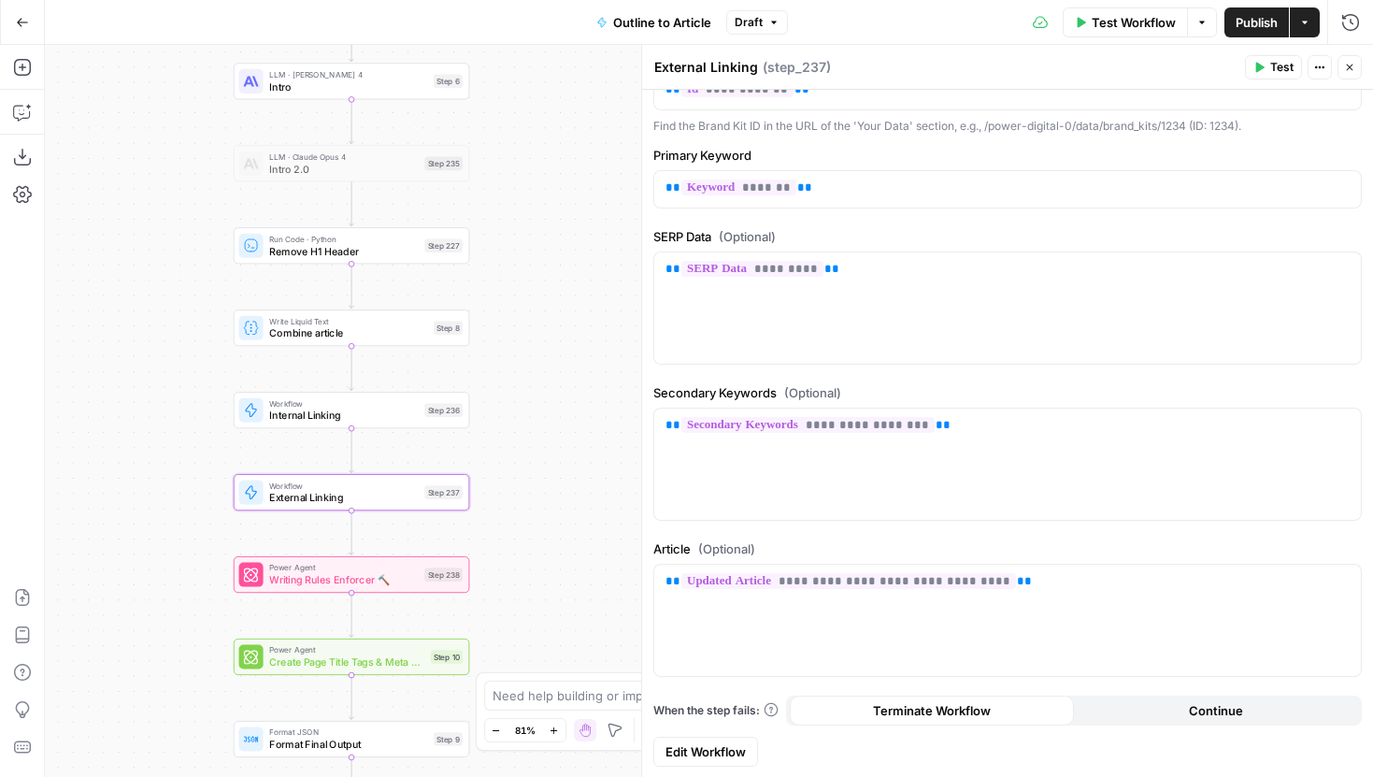
click at [734, 762] on link "Edit Workflow" at bounding box center [705, 751] width 105 height 30
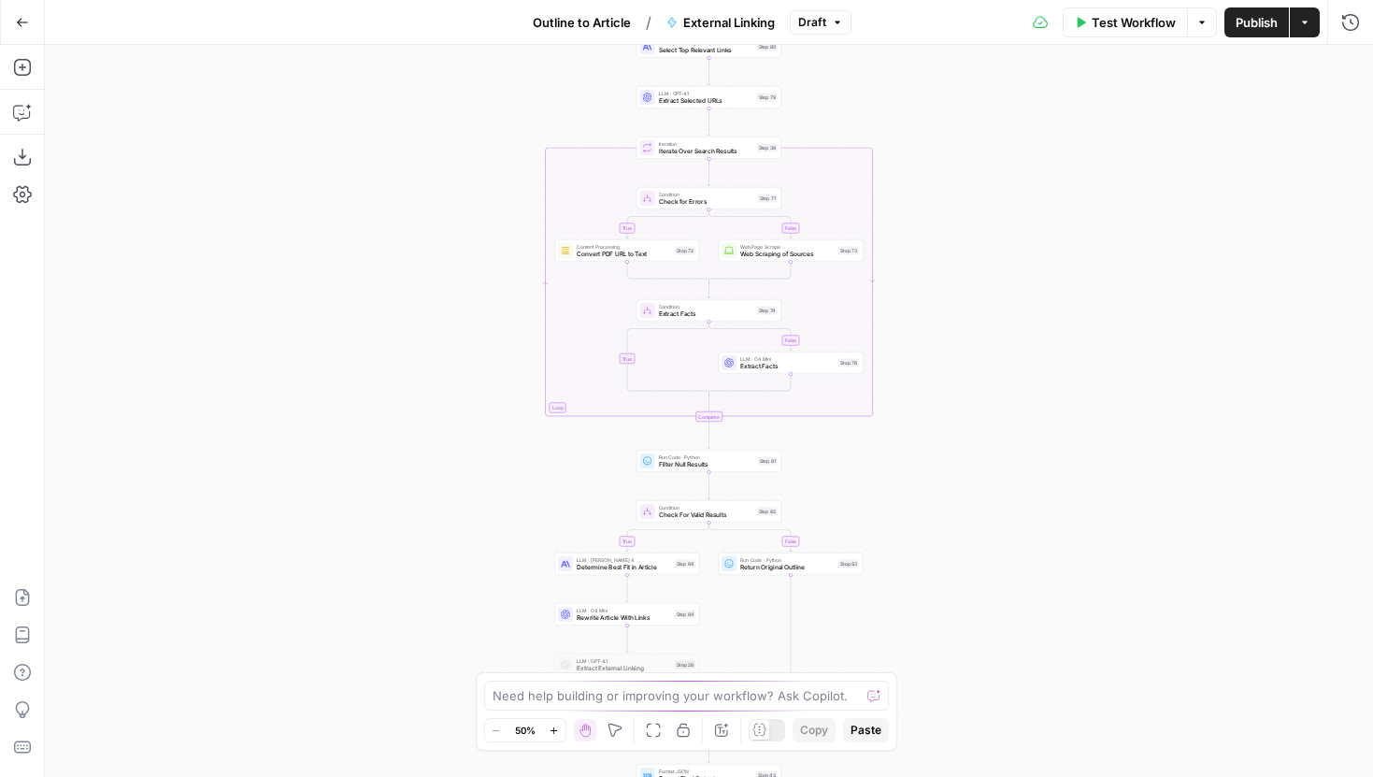
drag, startPoint x: 963, startPoint y: 502, endPoint x: 948, endPoint y: 658, distance: 156.8
click at [948, 657] on div "true false true false true false Workflow Set Inputs Inputs LLM · Claude Sonnet…" at bounding box center [709, 411] width 1328 height 732
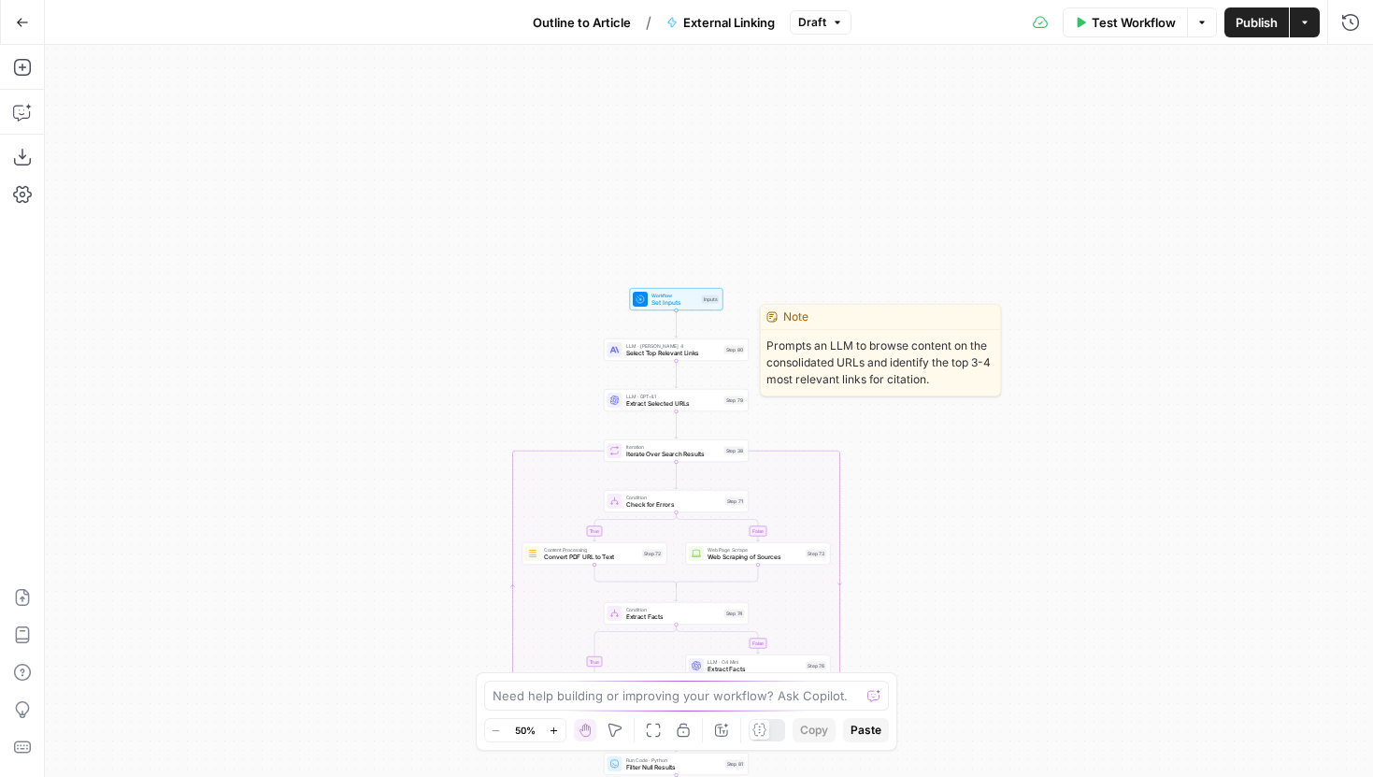
click at [693, 349] on span "Select Top Relevant Links" at bounding box center [673, 353] width 94 height 9
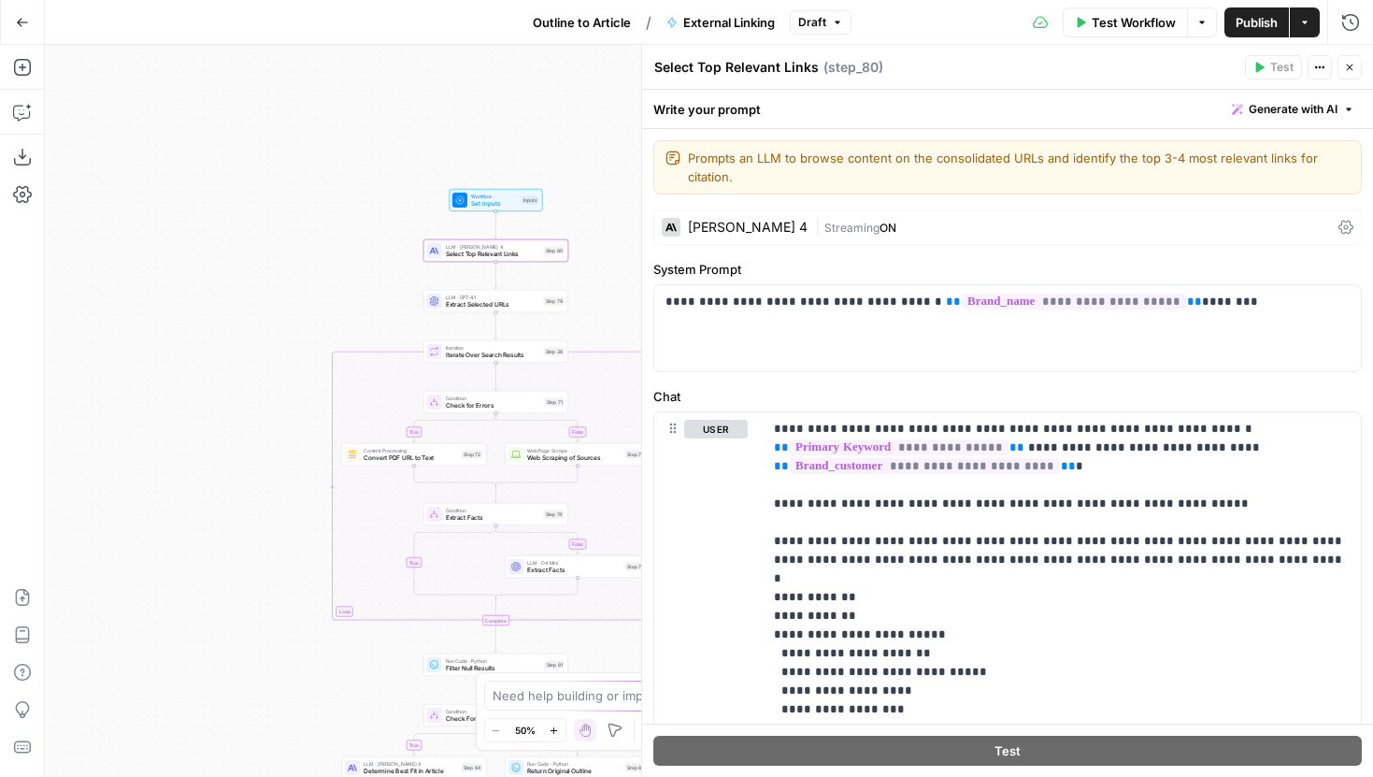
drag, startPoint x: 474, startPoint y: 372, endPoint x: 248, endPoint y: 249, distance: 257.6
click at [248, 249] on div "true false false true false true Workflow Set Inputs Inputs LLM · Claude Sonnet…" at bounding box center [709, 411] width 1328 height 732
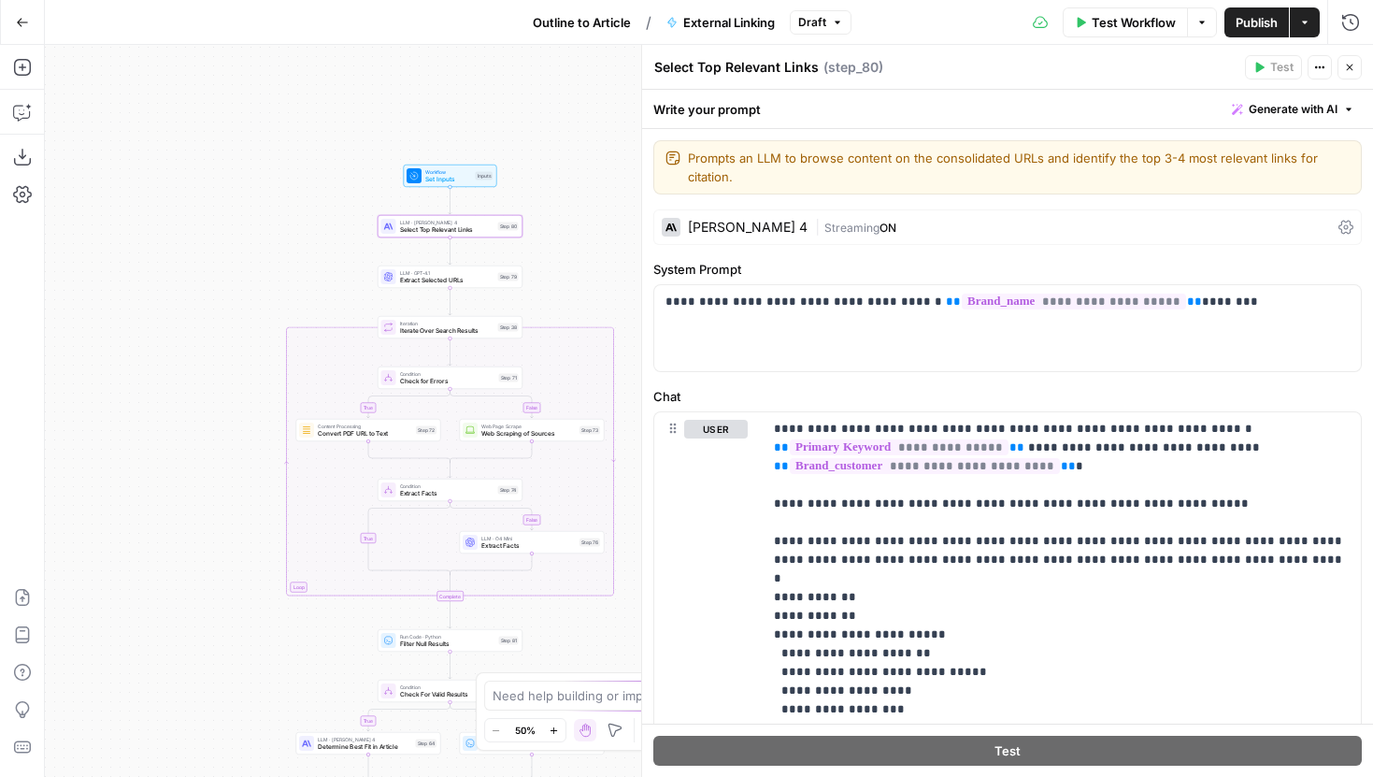
click at [453, 287] on div "LLM · GPT-4.1 Extract Selected URLs Step 79 Copy step Delete step Edit Note Test" at bounding box center [450, 276] width 145 height 22
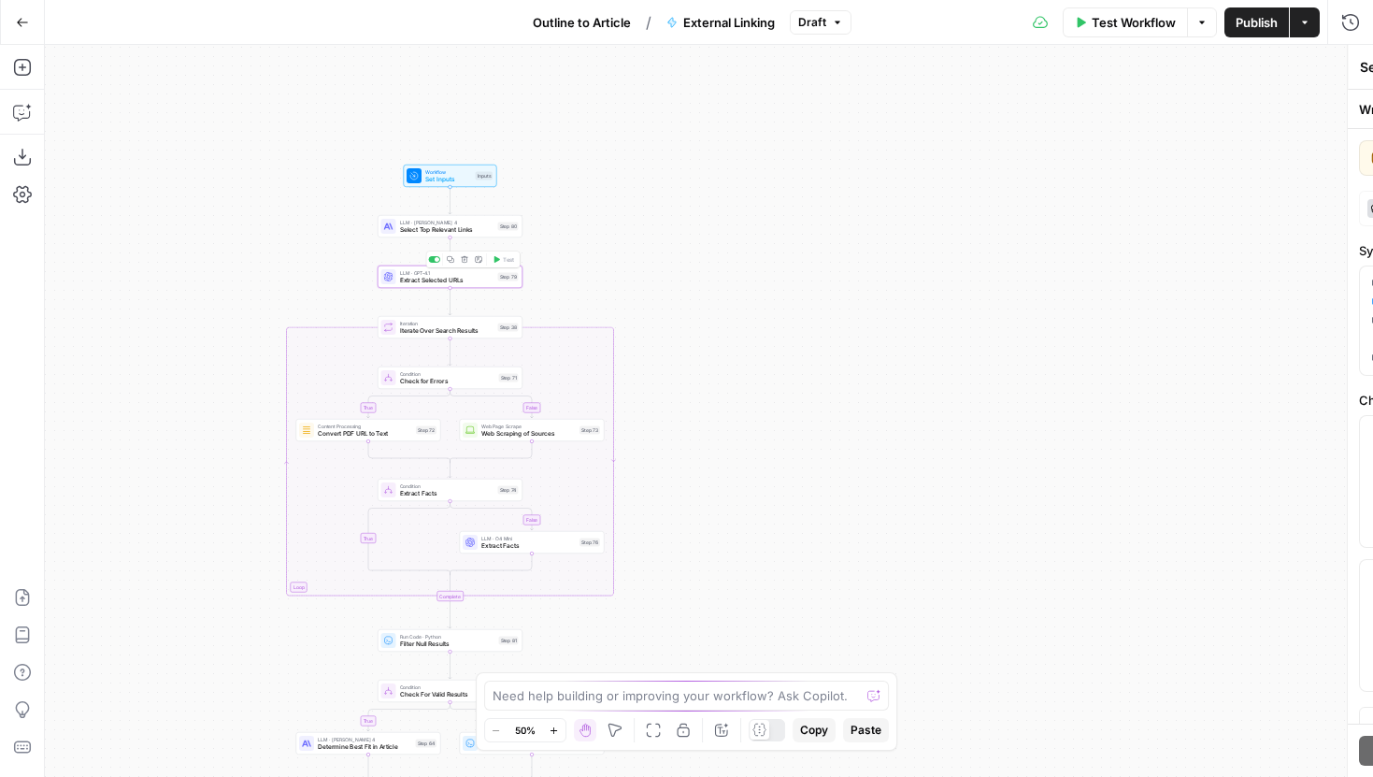
type textarea "Extract Selected URLs"
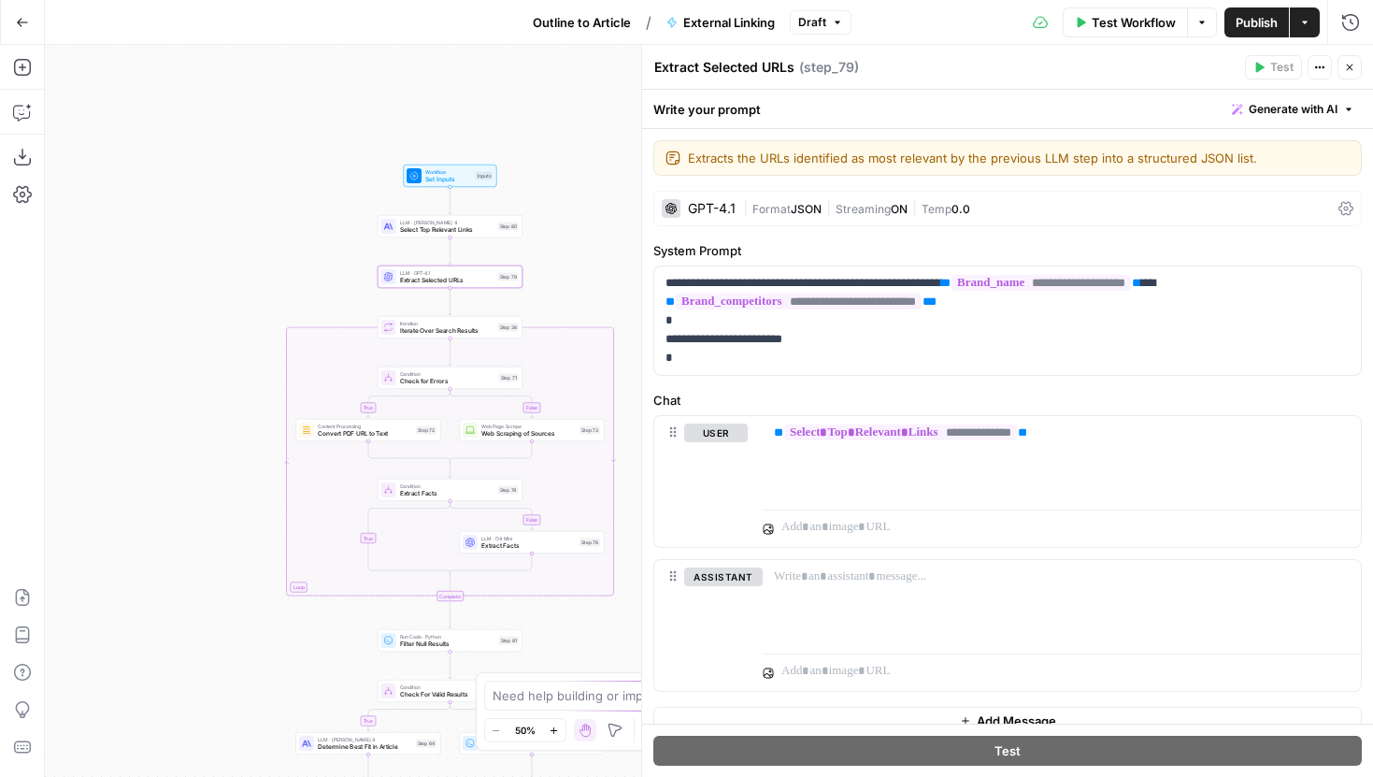
drag, startPoint x: 216, startPoint y: 214, endPoint x: 207, endPoint y: 70, distance: 144.2
click at [207, 70] on div "true false false true false true Workflow Set Inputs Inputs LLM · Claude Sonnet…" at bounding box center [709, 411] width 1328 height 732
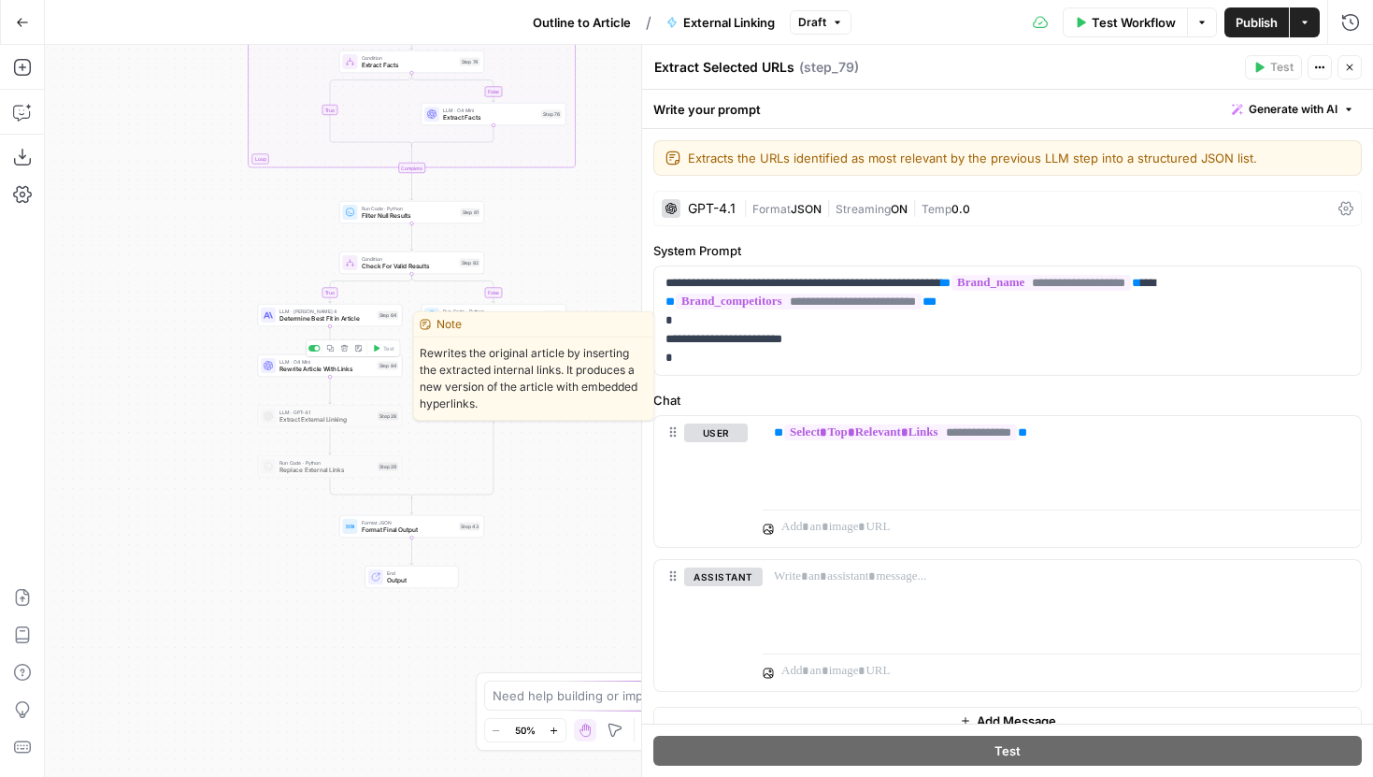
click at [315, 370] on span "Rewrite Article With Links" at bounding box center [326, 368] width 94 height 9
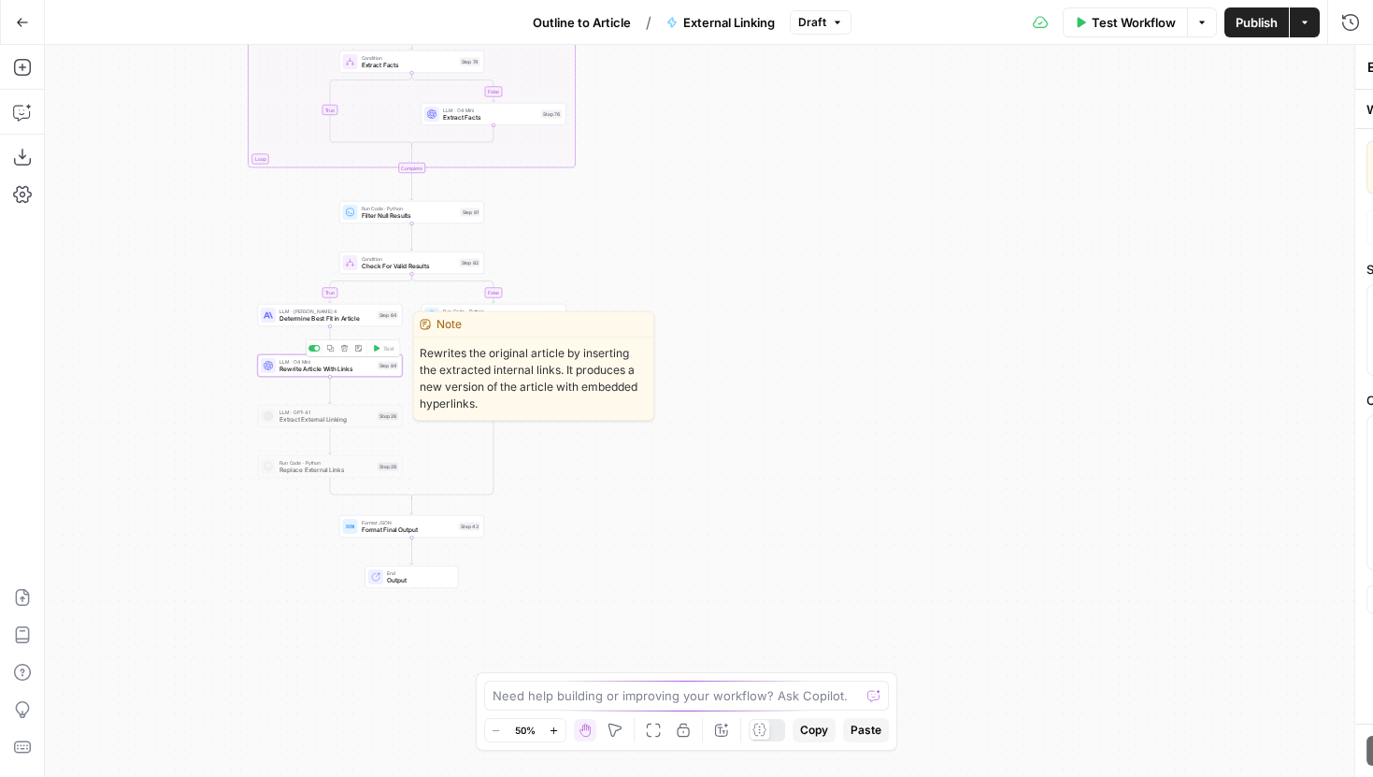
type textarea "Rewrite Article With Links"
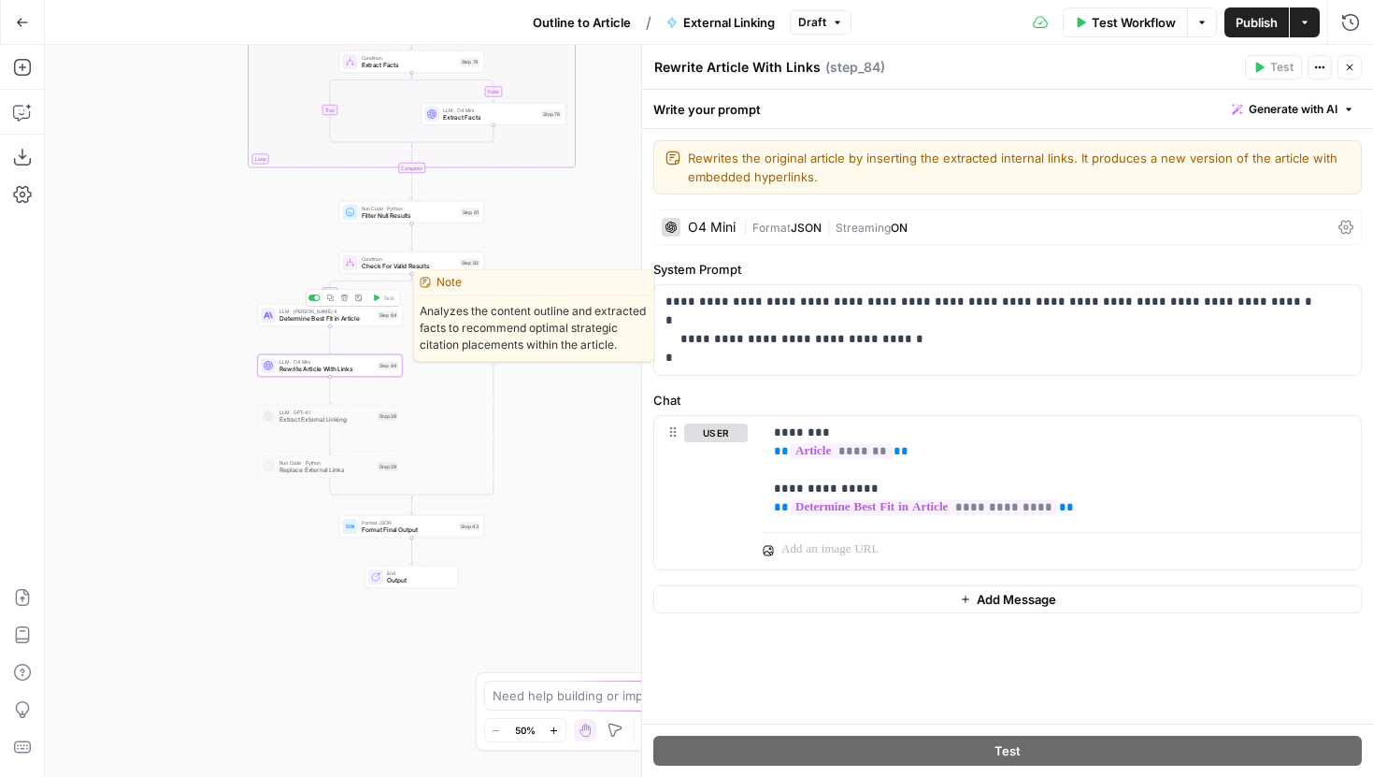
click at [308, 312] on span "LLM · Claude Sonnet 4" at bounding box center [326, 310] width 94 height 7
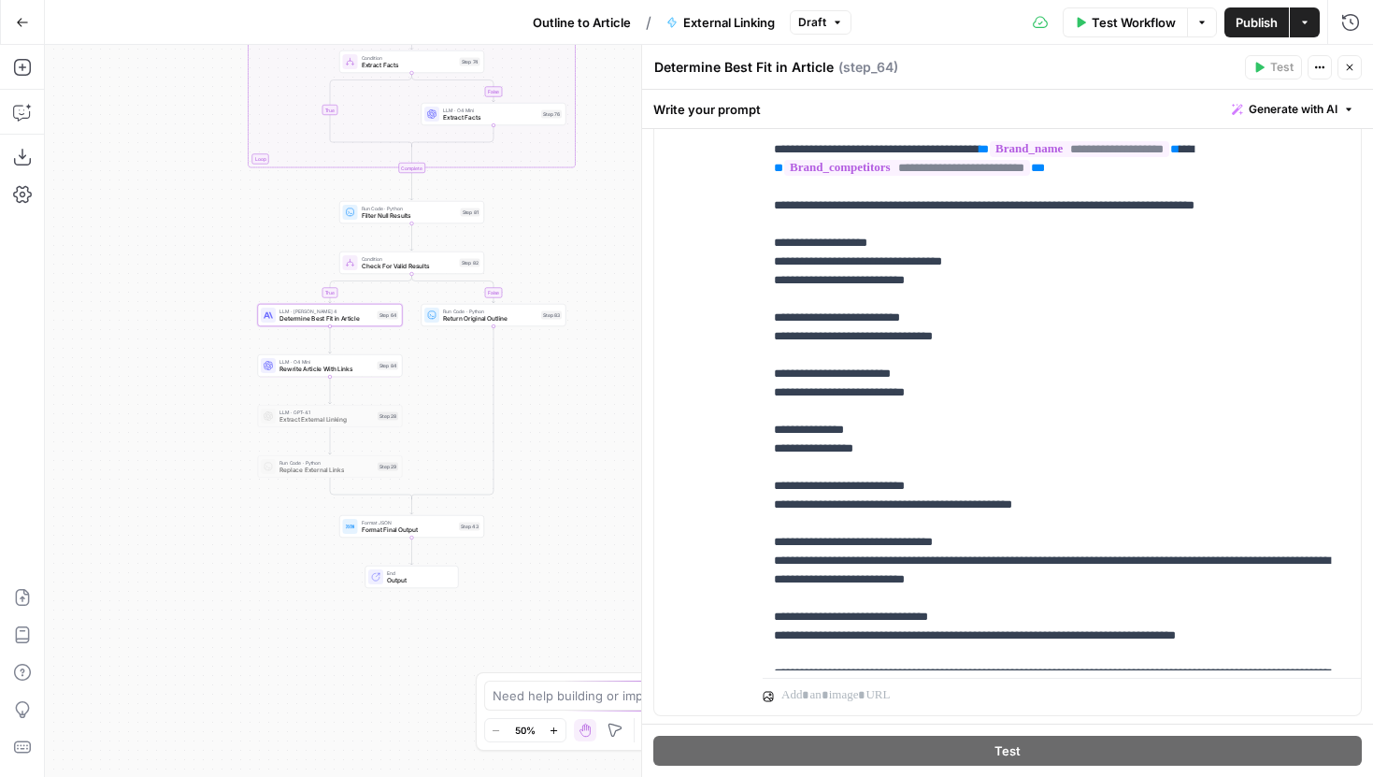
scroll to position [549, 0]
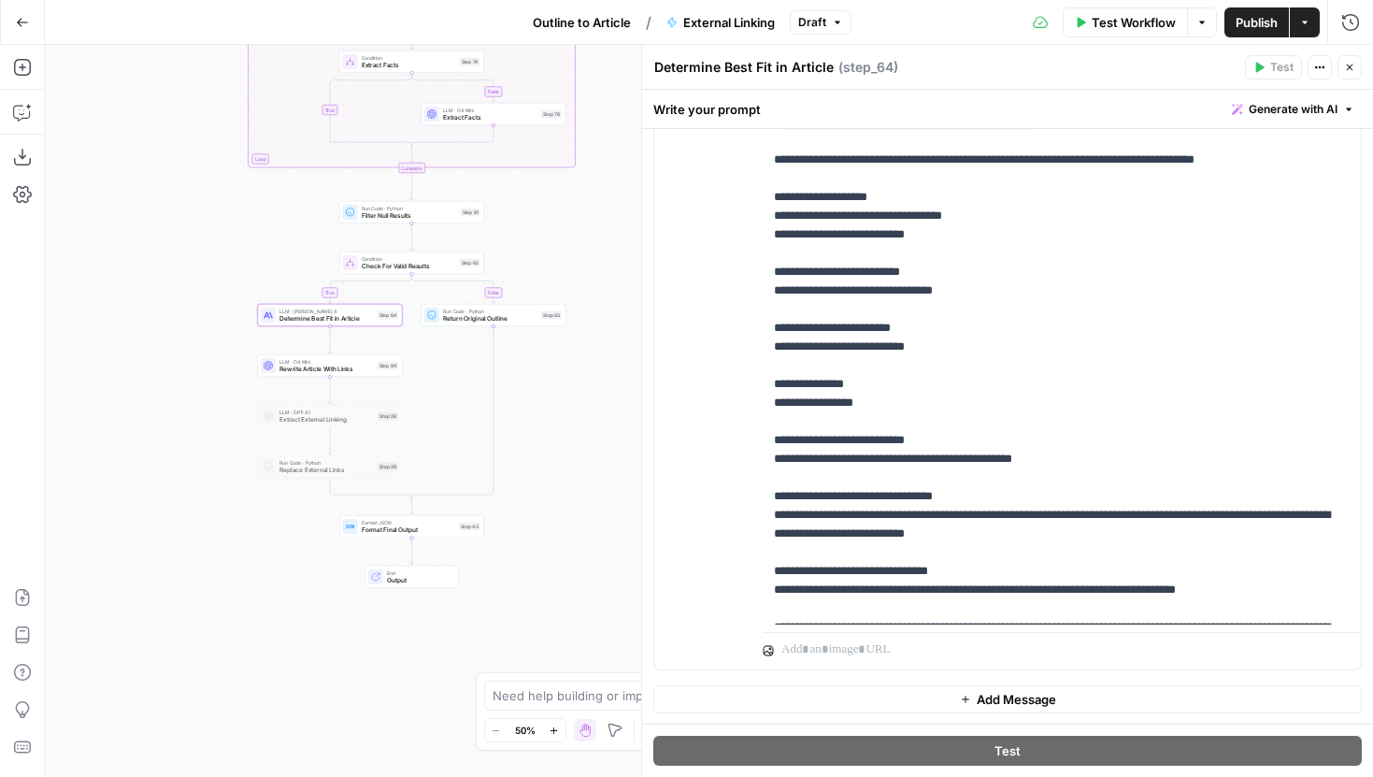
click at [24, 27] on icon "button" at bounding box center [22, 22] width 13 height 13
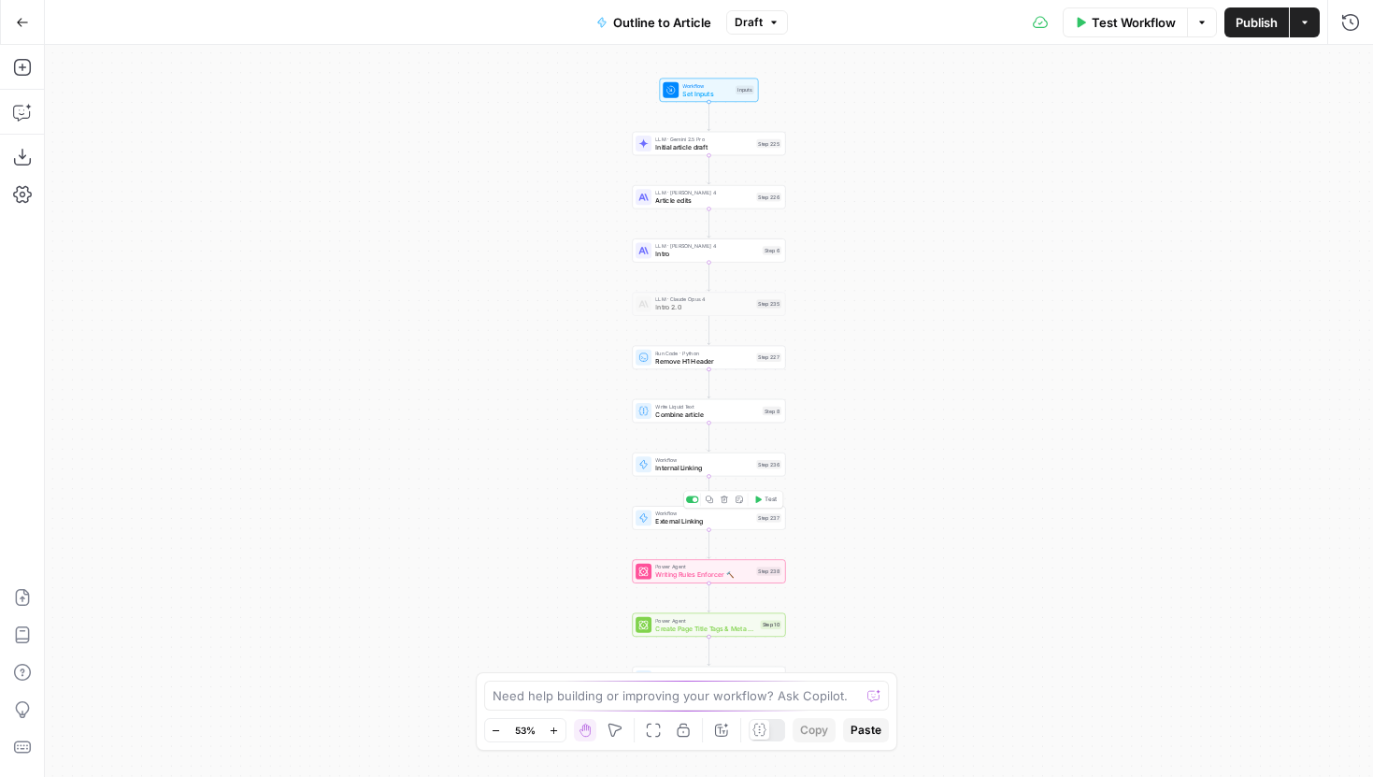
click at [693, 500] on div at bounding box center [694, 499] width 5 height 5
click at [556, 731] on icon "button" at bounding box center [554, 730] width 10 height 10
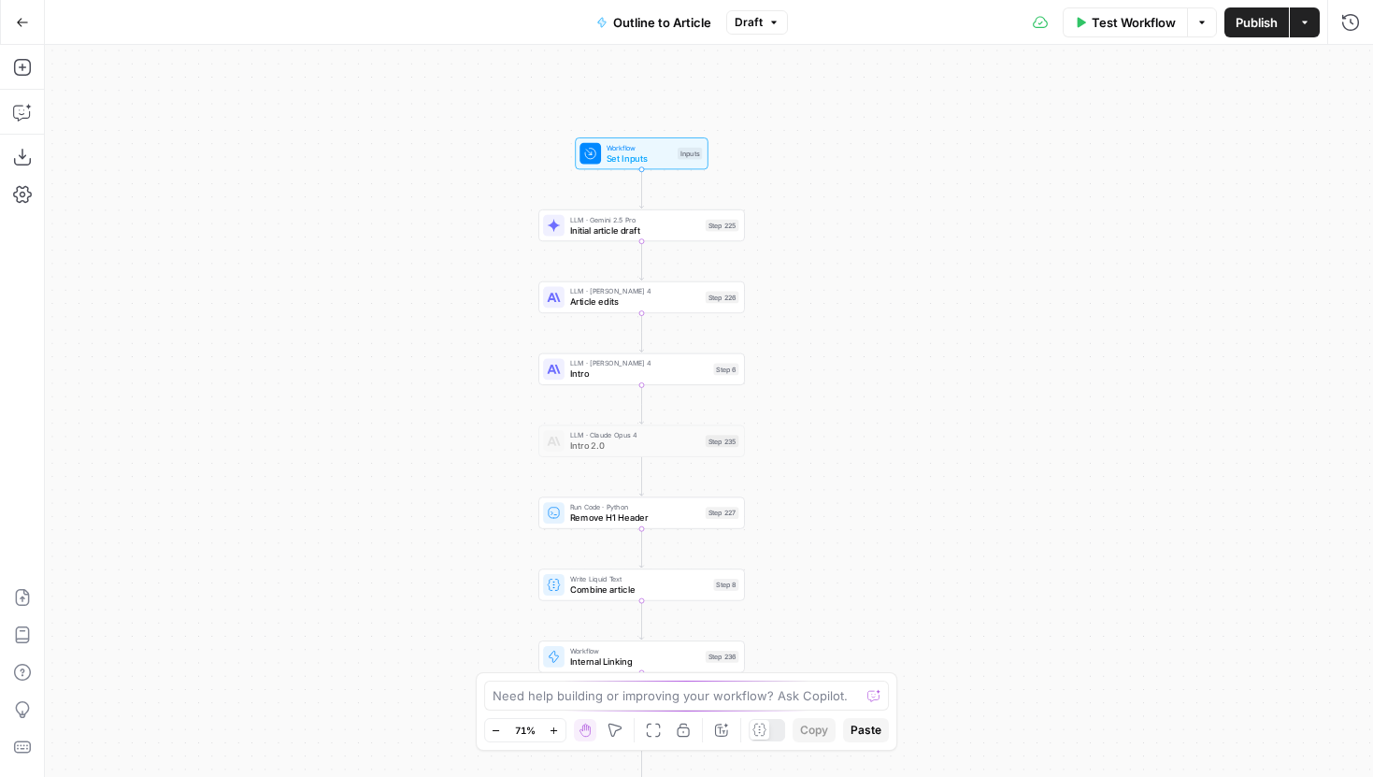
drag, startPoint x: 900, startPoint y: 251, endPoint x: 833, endPoint y: 426, distance: 187.3
click at [833, 425] on div "Workflow Set Inputs Inputs LLM · Gemini 2.5 Pro Initial article draft Step 225 …" at bounding box center [709, 411] width 1328 height 732
click at [674, 235] on span "Initial article draft" at bounding box center [635, 229] width 131 height 13
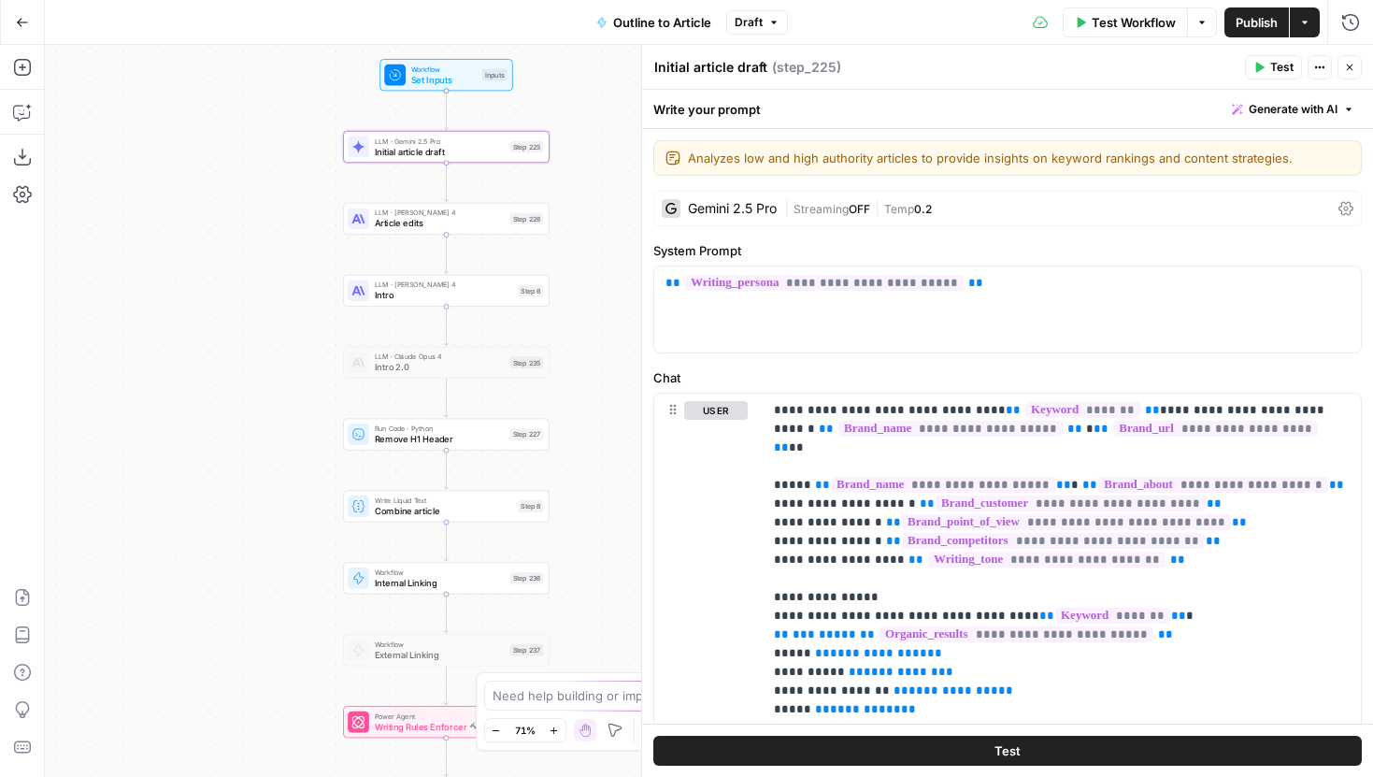
drag, startPoint x: 405, startPoint y: 359, endPoint x: 208, endPoint y: 280, distance: 211.4
click at [208, 280] on div "Workflow Set Inputs Inputs LLM · Gemini 2.5 Pro Initial article draft Step 225 …" at bounding box center [709, 411] width 1328 height 732
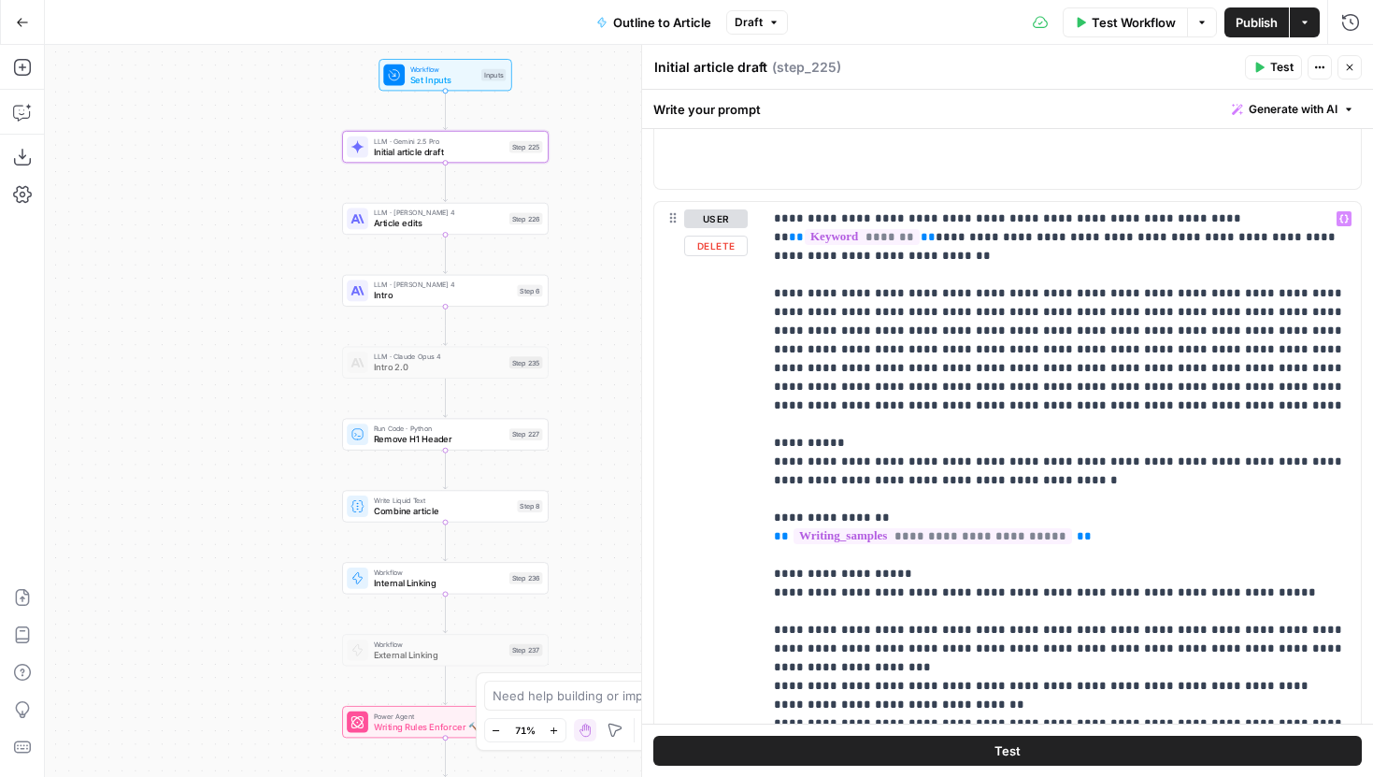
scroll to position [1057, 0]
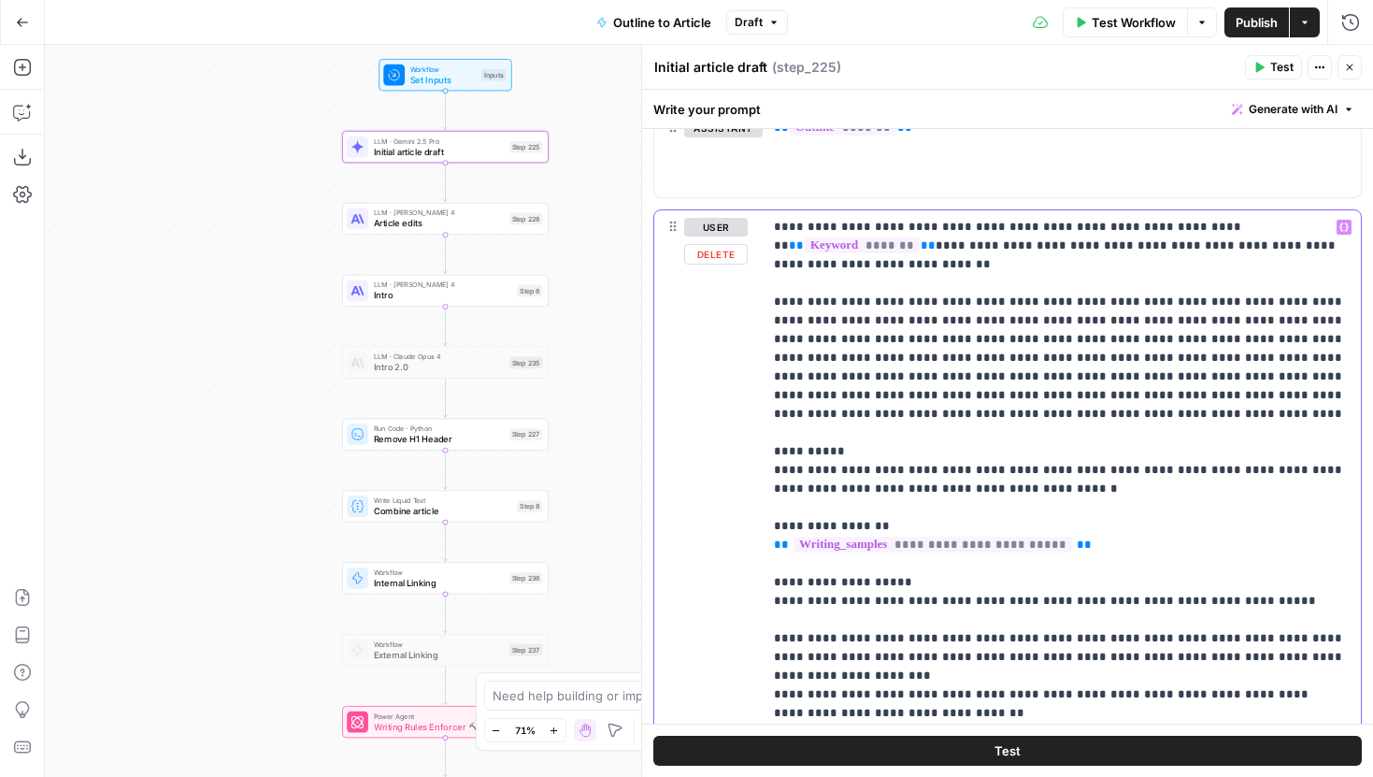
click at [1066, 403] on p "**********" at bounding box center [1062, 666] width 576 height 897
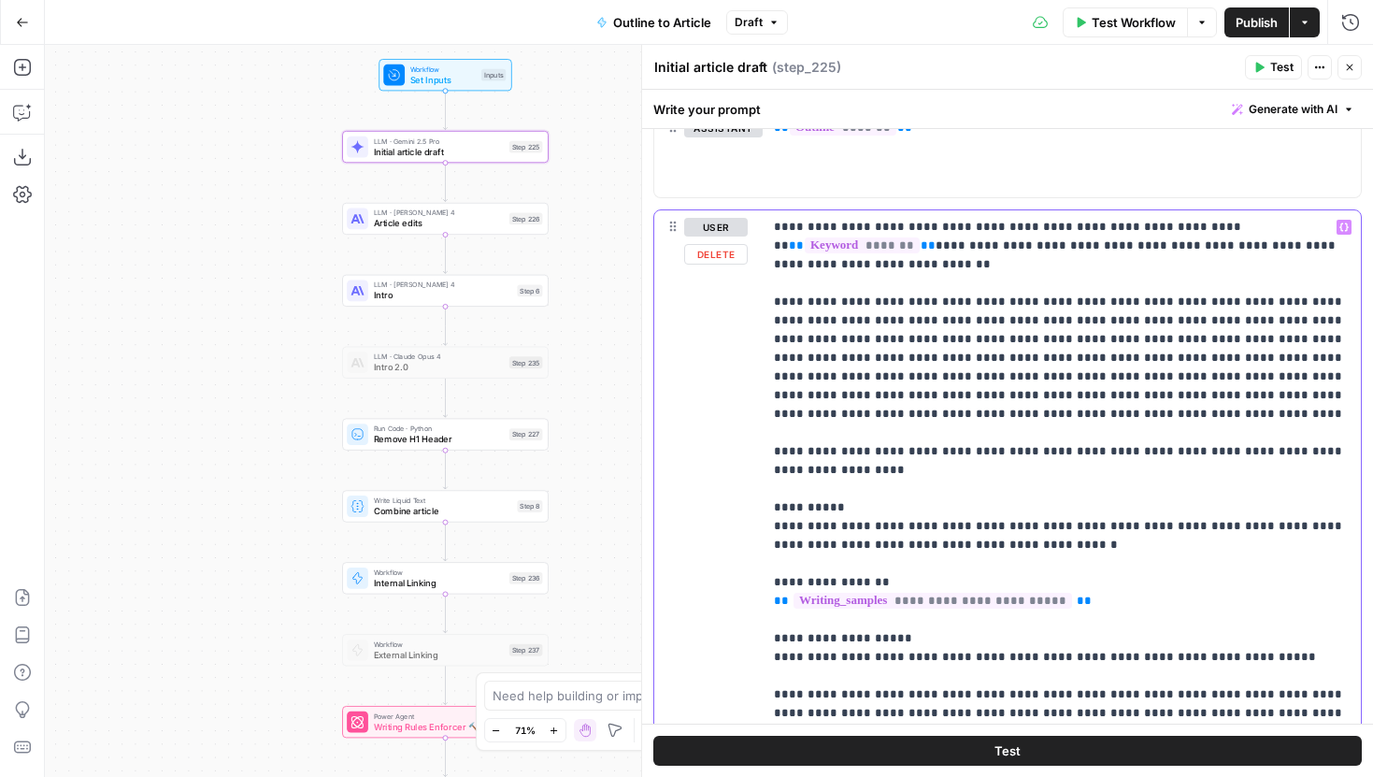
click at [1095, 432] on p "**********" at bounding box center [1062, 694] width 576 height 953
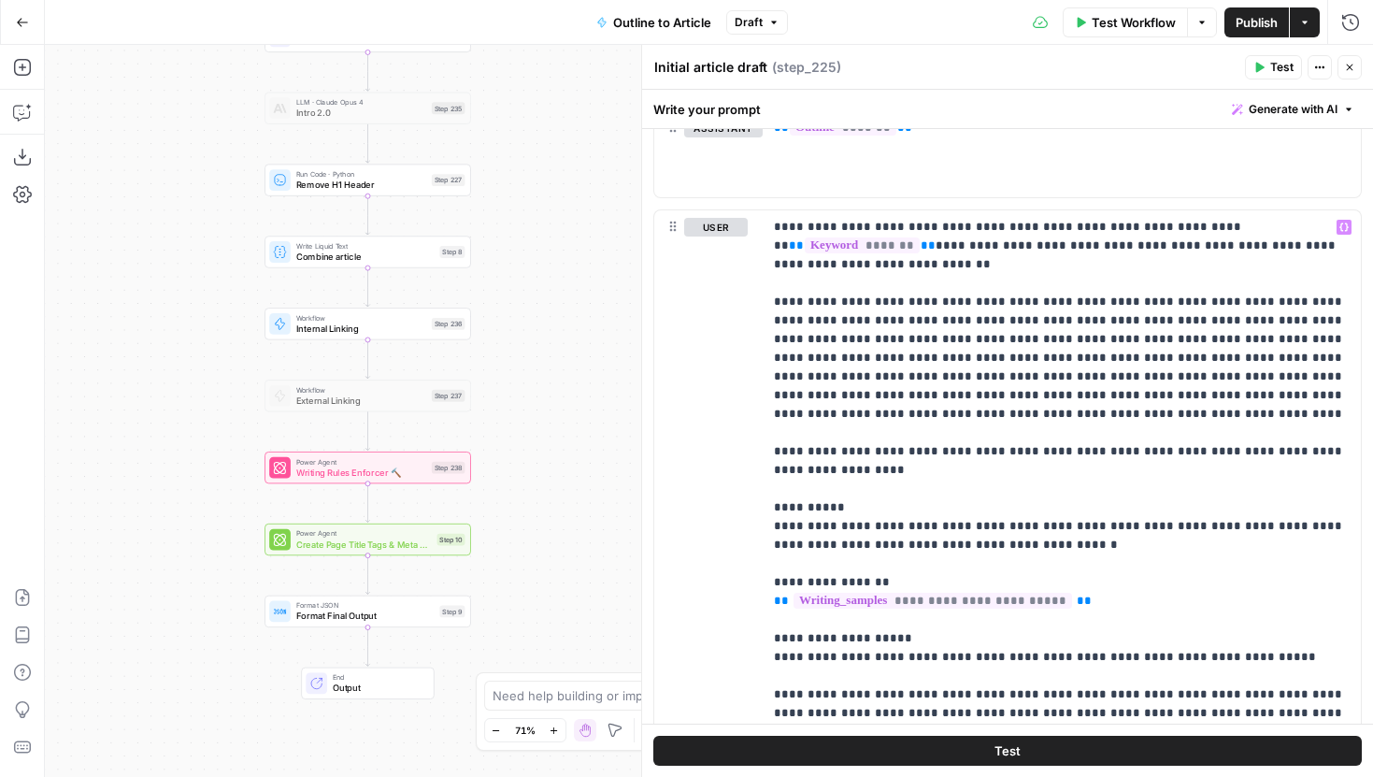
drag, startPoint x: 252, startPoint y: 508, endPoint x: 175, endPoint y: 253, distance: 266.7
click at [175, 253] on div "Workflow Set Inputs Inputs LLM · Gemini 2.5 Pro Initial article draft Step 225 …" at bounding box center [709, 411] width 1328 height 732
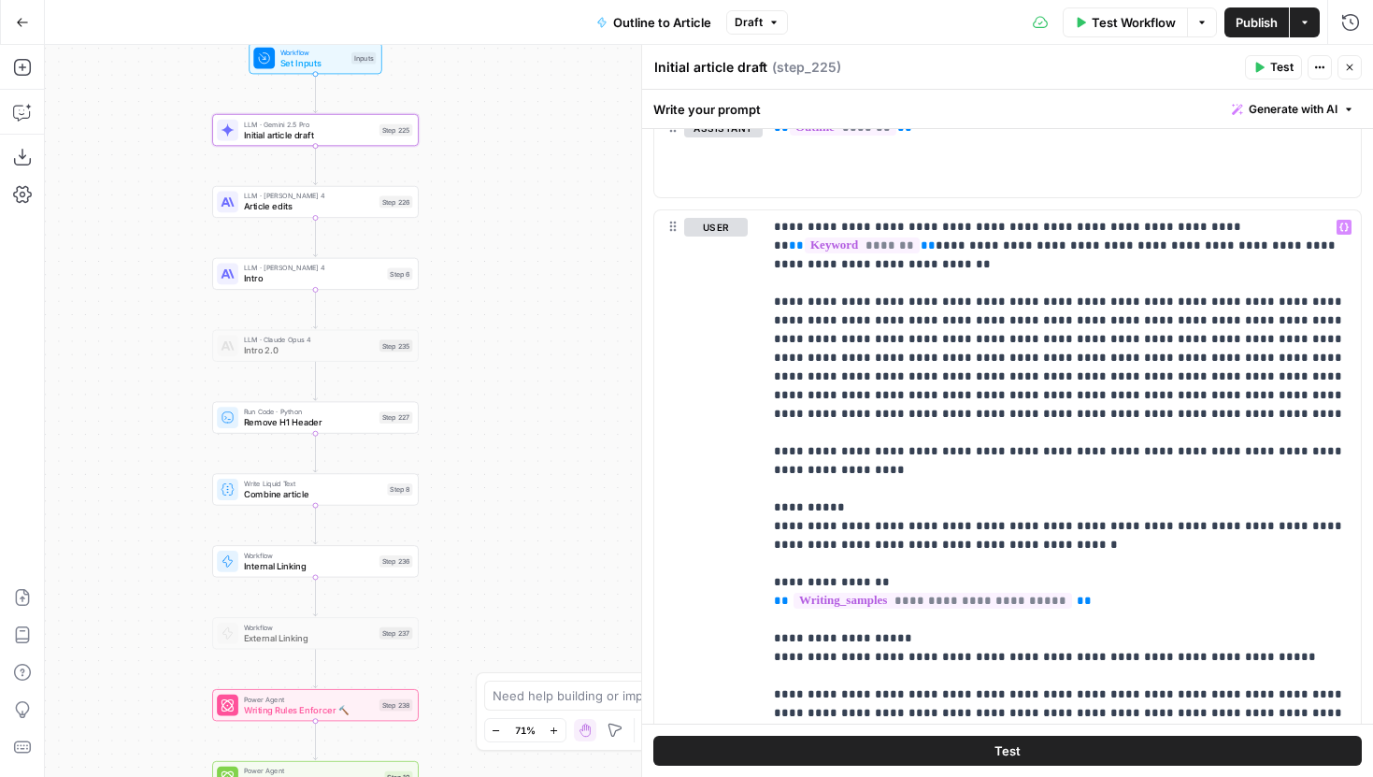
drag, startPoint x: 203, startPoint y: 208, endPoint x: 150, endPoint y: 446, distance: 243.1
click at [150, 446] on div "Workflow Set Inputs Inputs LLM · Gemini 2.5 Pro Initial article draft Step 225 …" at bounding box center [709, 411] width 1328 height 732
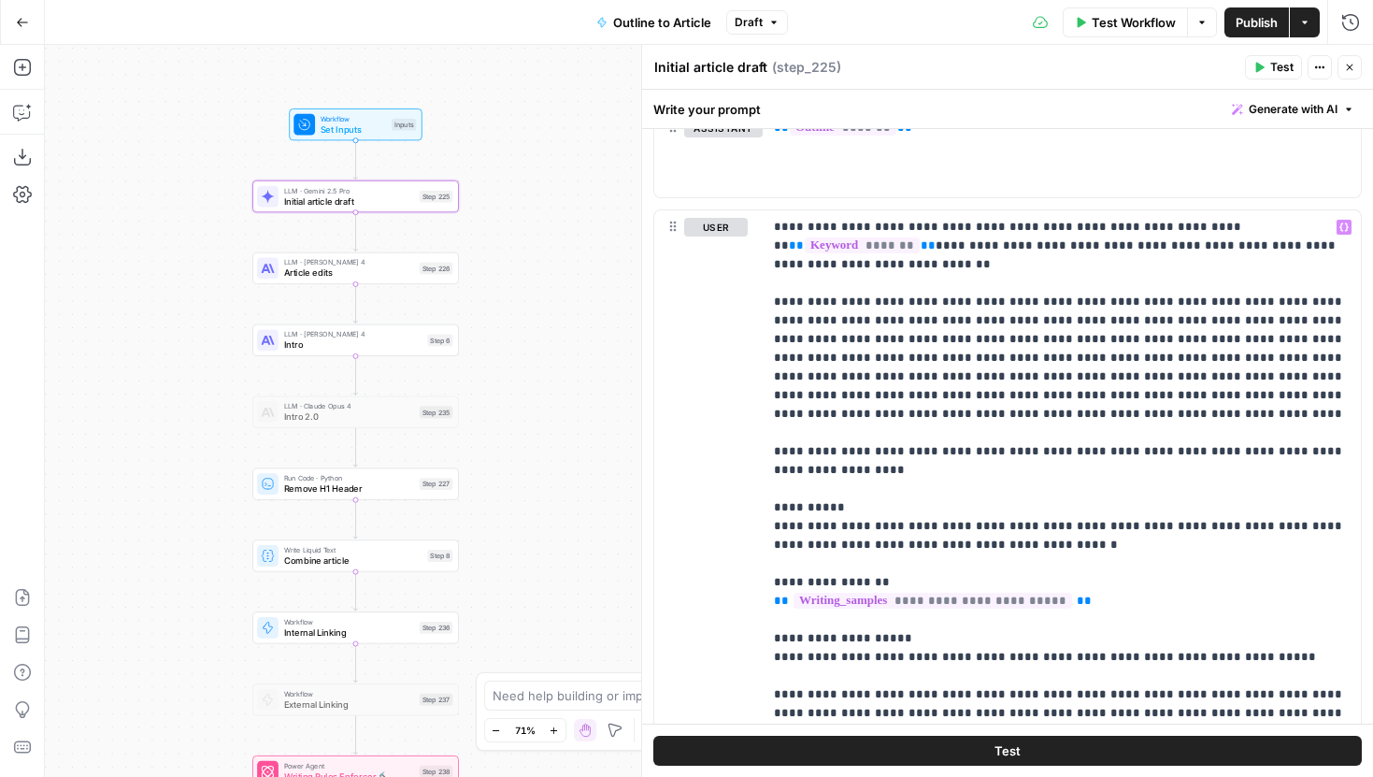
drag, startPoint x: 495, startPoint y: 235, endPoint x: 533, endPoint y: 304, distance: 78.6
click at [534, 303] on div "Workflow Set Inputs Inputs LLM · Gemini 2.5 Pro Initial article draft Step 225 …" at bounding box center [709, 411] width 1328 height 732
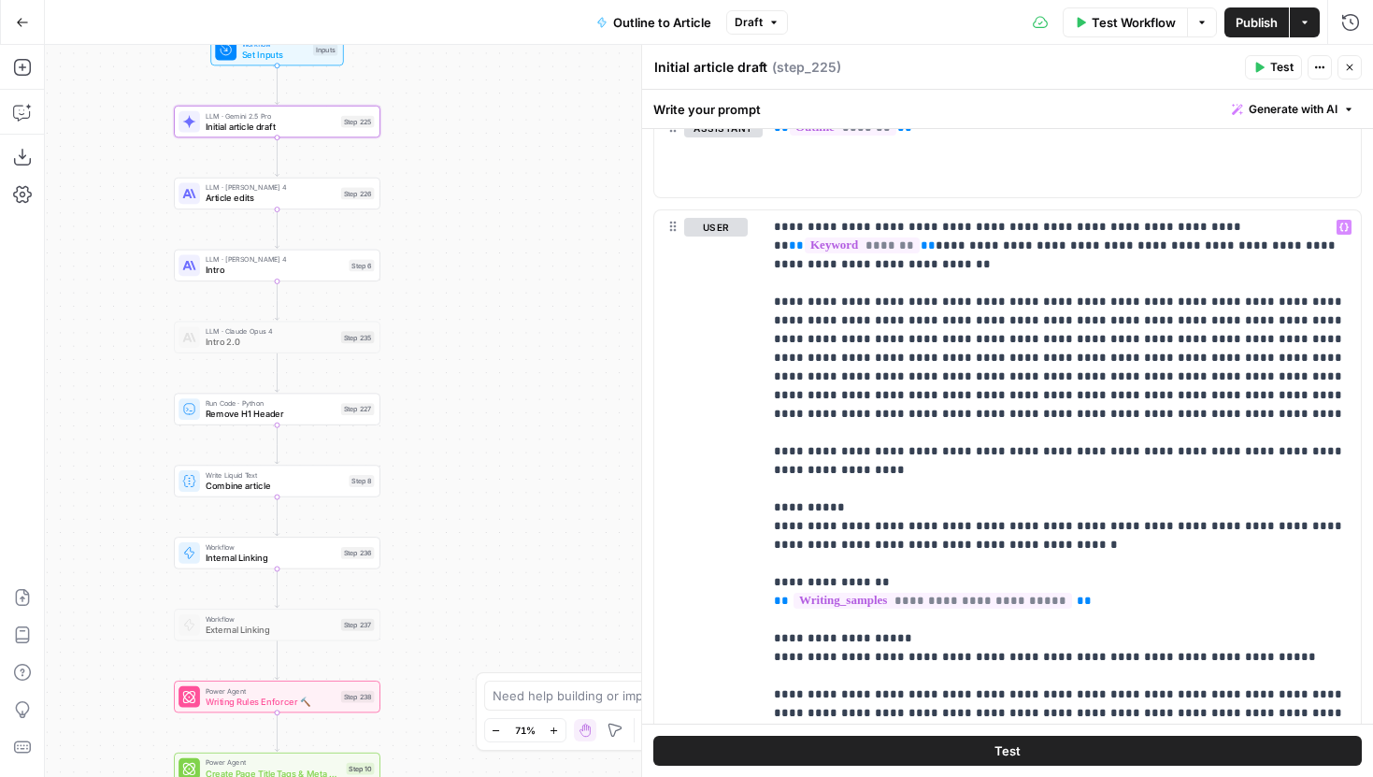
drag, startPoint x: 530, startPoint y: 353, endPoint x: 453, endPoint y: 277, distance: 108.4
click at [453, 277] on div "Workflow Set Inputs Inputs LLM · Gemini 2.5 Pro Initial article draft Step 225 …" at bounding box center [709, 411] width 1328 height 732
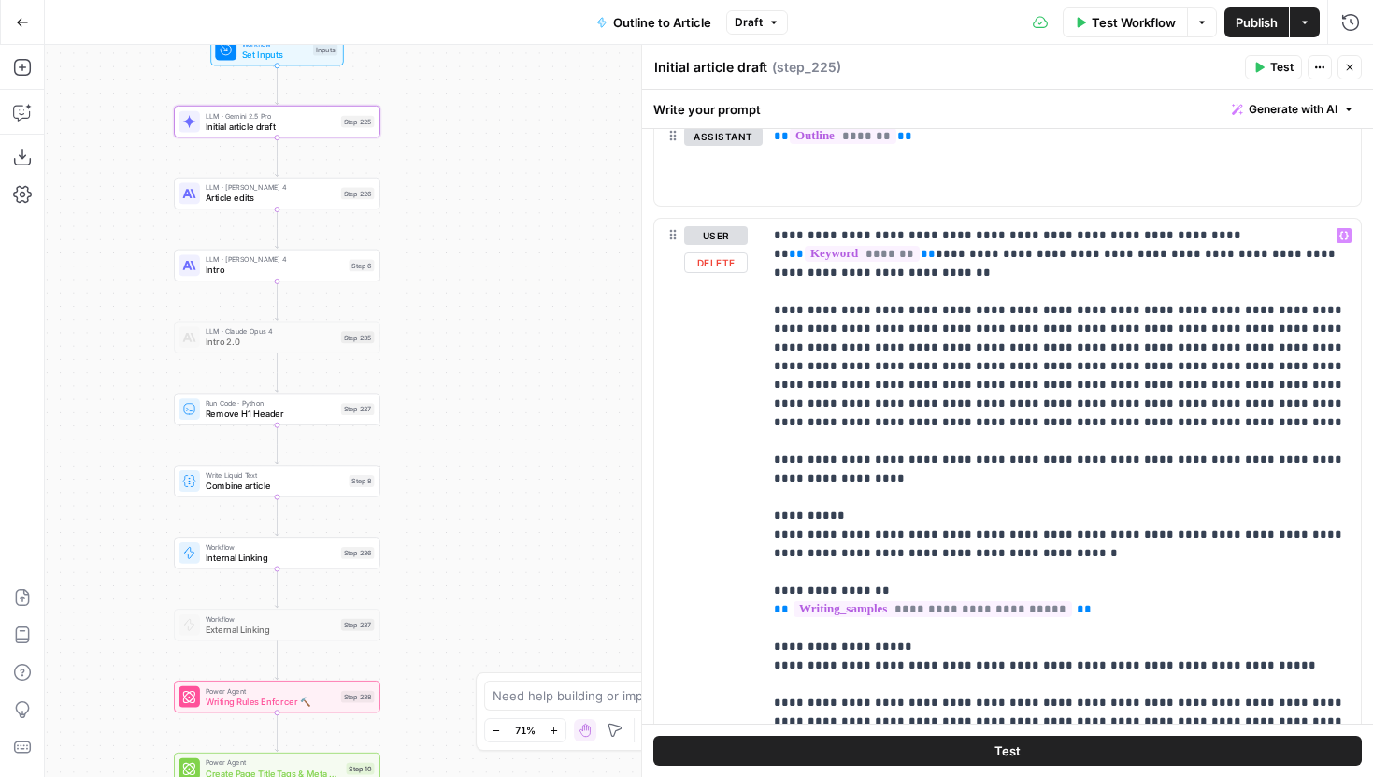
scroll to position [1058, 0]
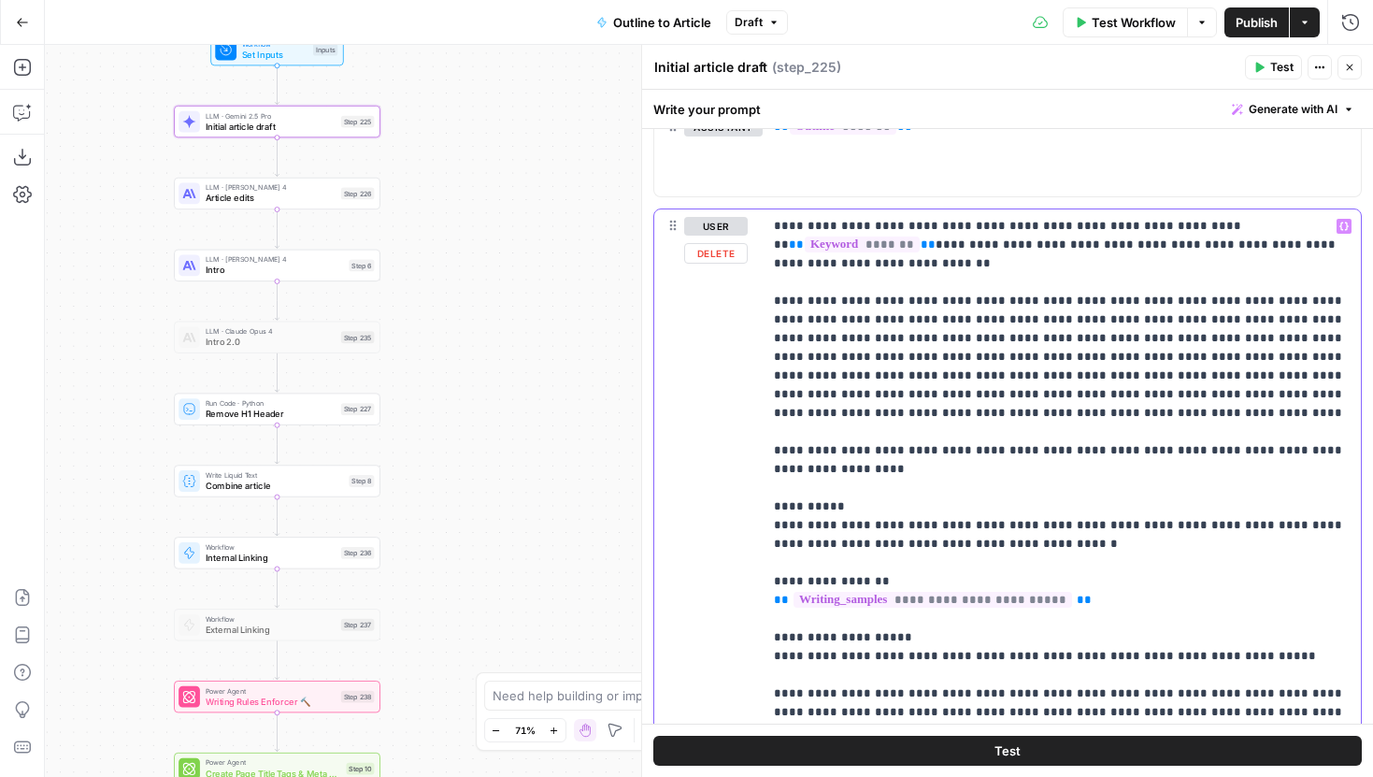
click at [1046, 393] on p "**********" at bounding box center [1062, 693] width 576 height 953
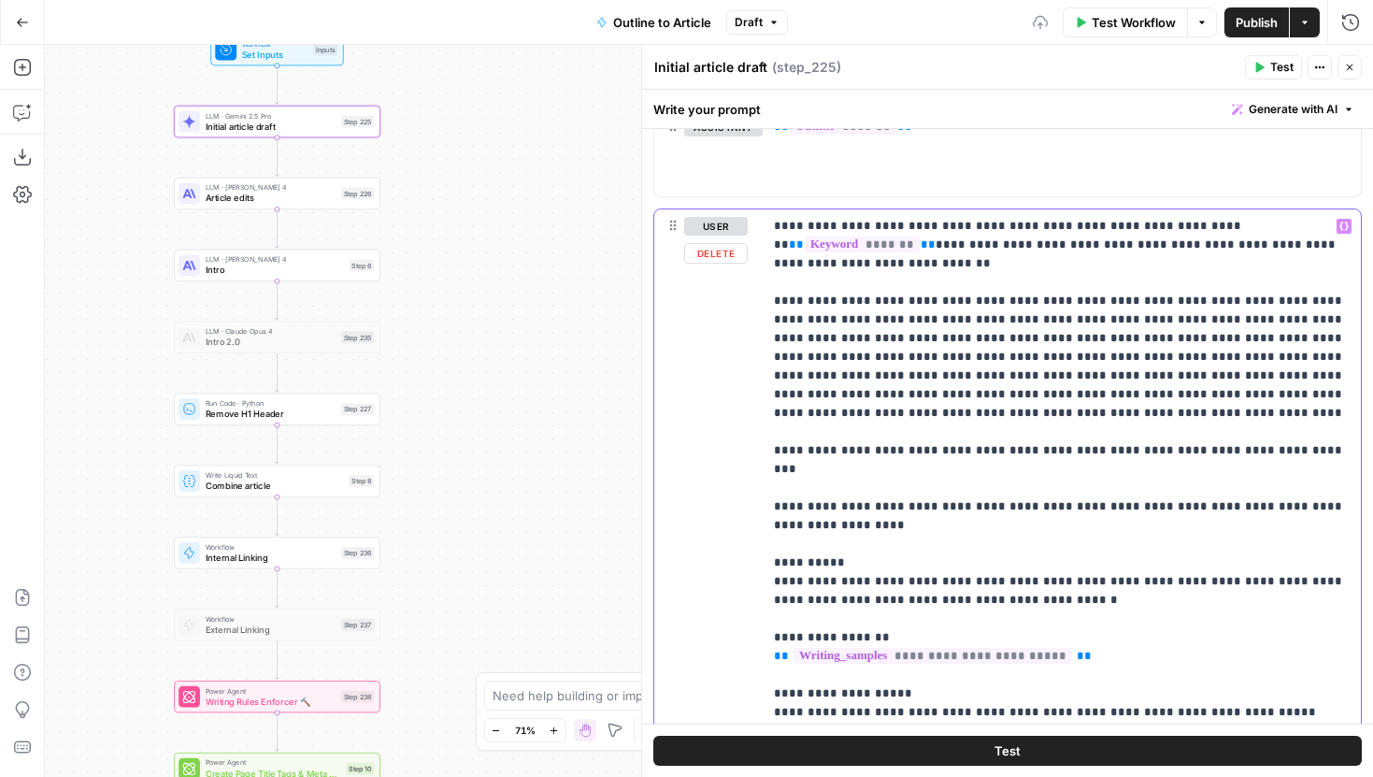
click at [1146, 436] on p "**********" at bounding box center [1062, 712] width 576 height 991
click at [1304, 432] on p "**********" at bounding box center [1062, 712] width 576 height 991
click at [1350, 71] on icon "button" at bounding box center [1349, 67] width 11 height 11
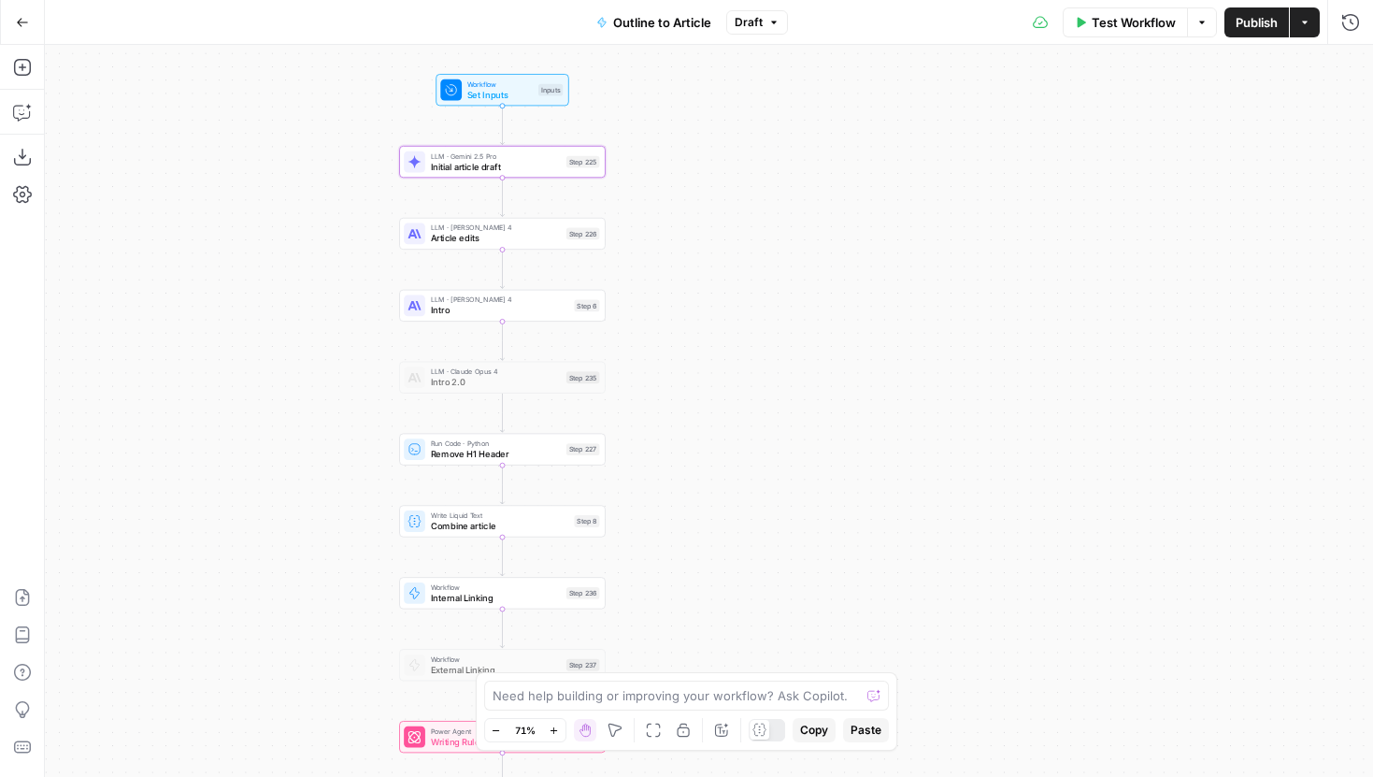
drag, startPoint x: 680, startPoint y: 442, endPoint x: 868, endPoint y: 463, distance: 189.0
click at [868, 463] on div "Workflow Set Inputs Inputs LLM · Gemini 2.5 Pro Initial article draft Step 225 …" at bounding box center [709, 411] width 1328 height 732
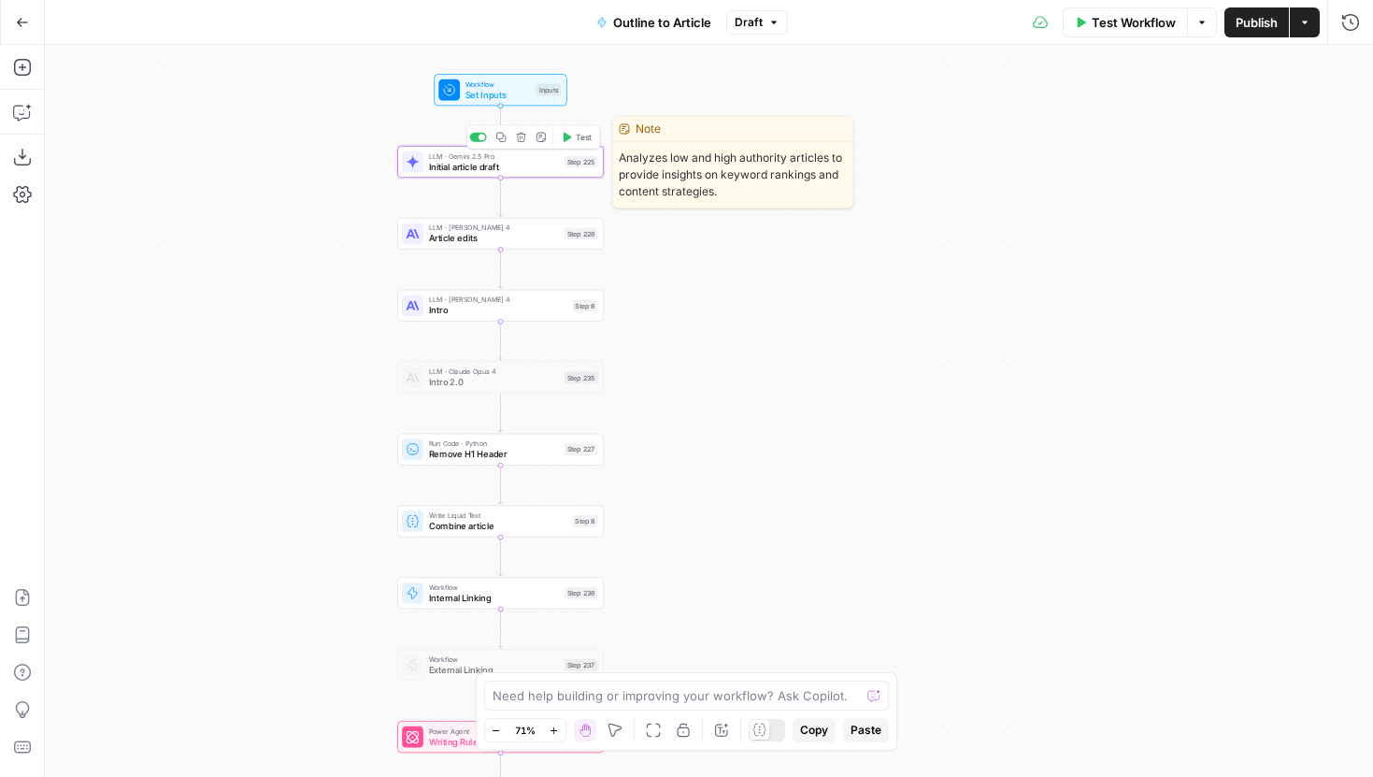
click at [511, 158] on span "LLM · Gemini 2.5 Pro" at bounding box center [494, 155] width 131 height 10
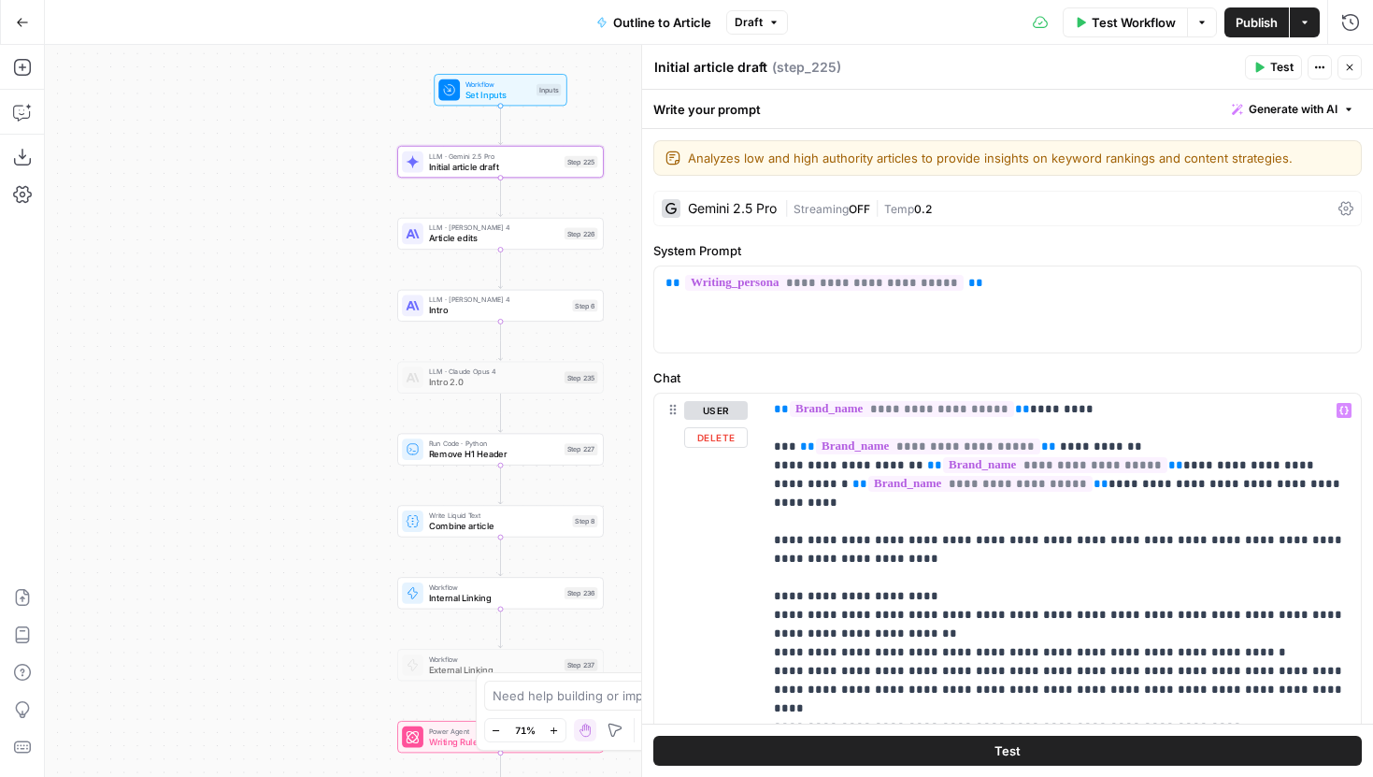
scroll to position [1360, 0]
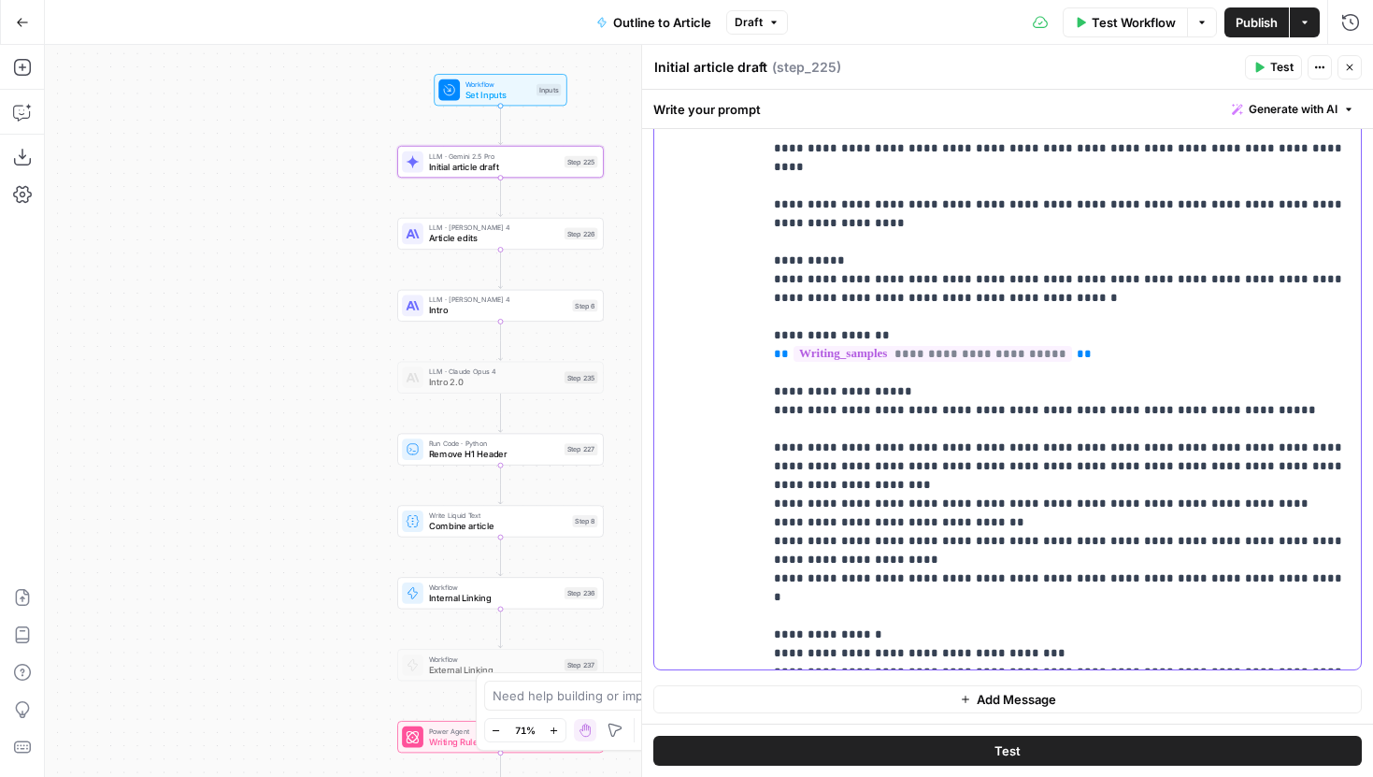
click at [999, 471] on p "**********" at bounding box center [1062, 410] width 576 height 991
click at [1351, 62] on icon "button" at bounding box center [1349, 67] width 11 height 11
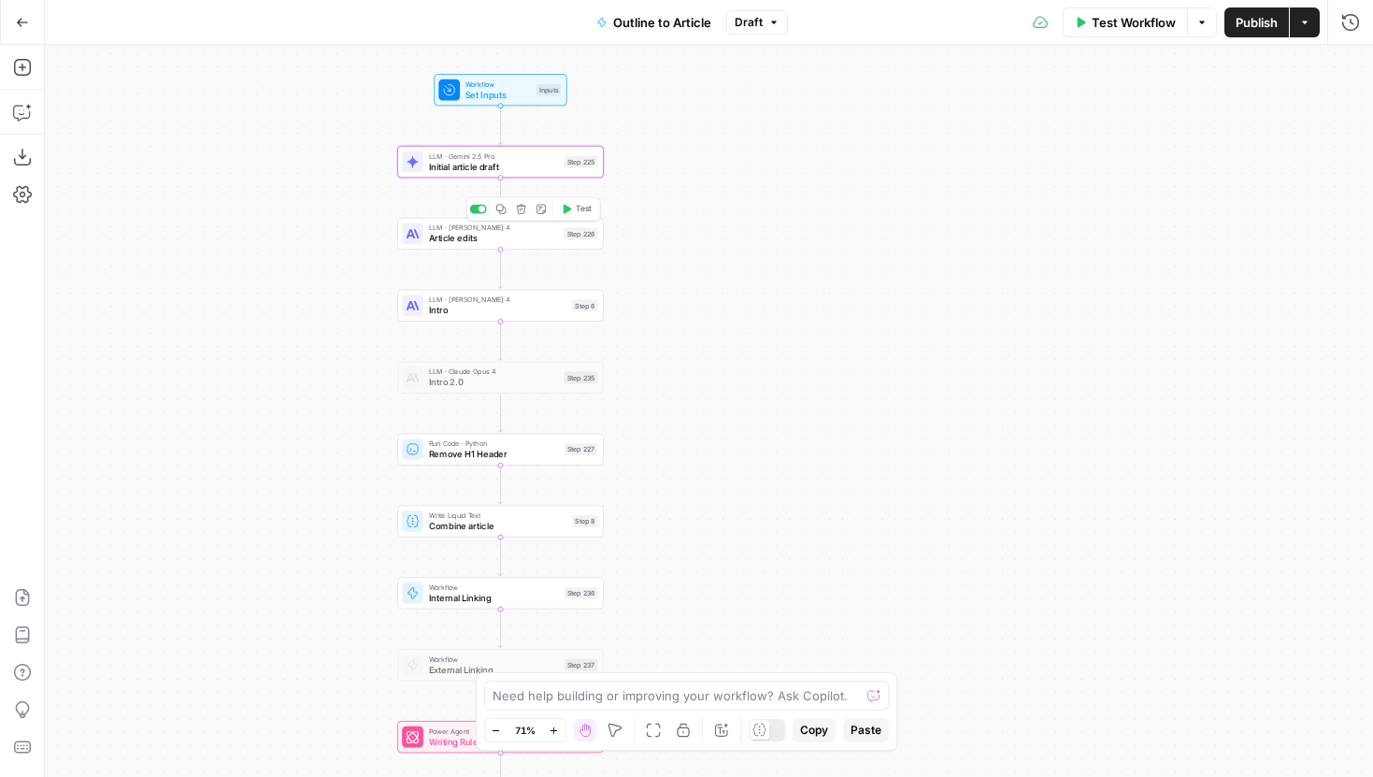
click at [568, 235] on div "Step 226" at bounding box center [581, 234] width 34 height 12
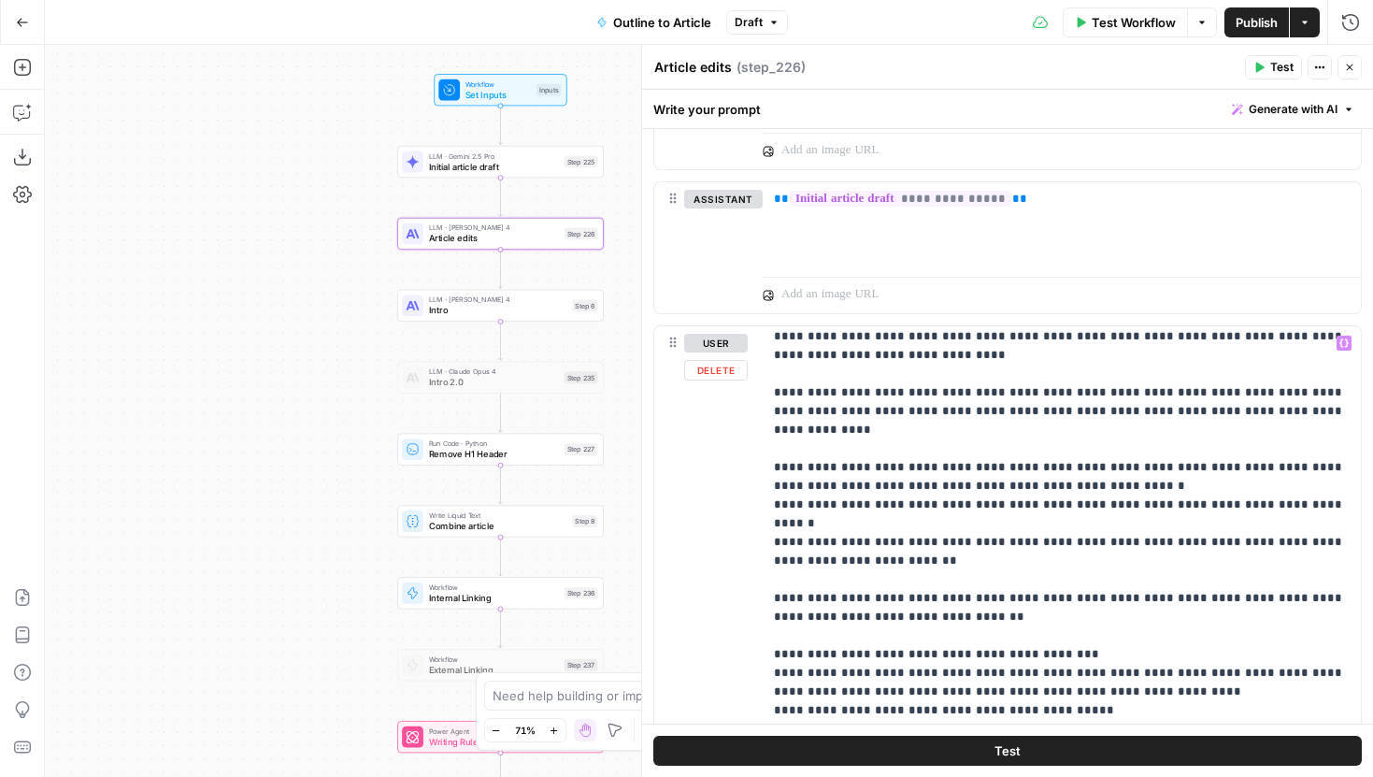
scroll to position [38, 0]
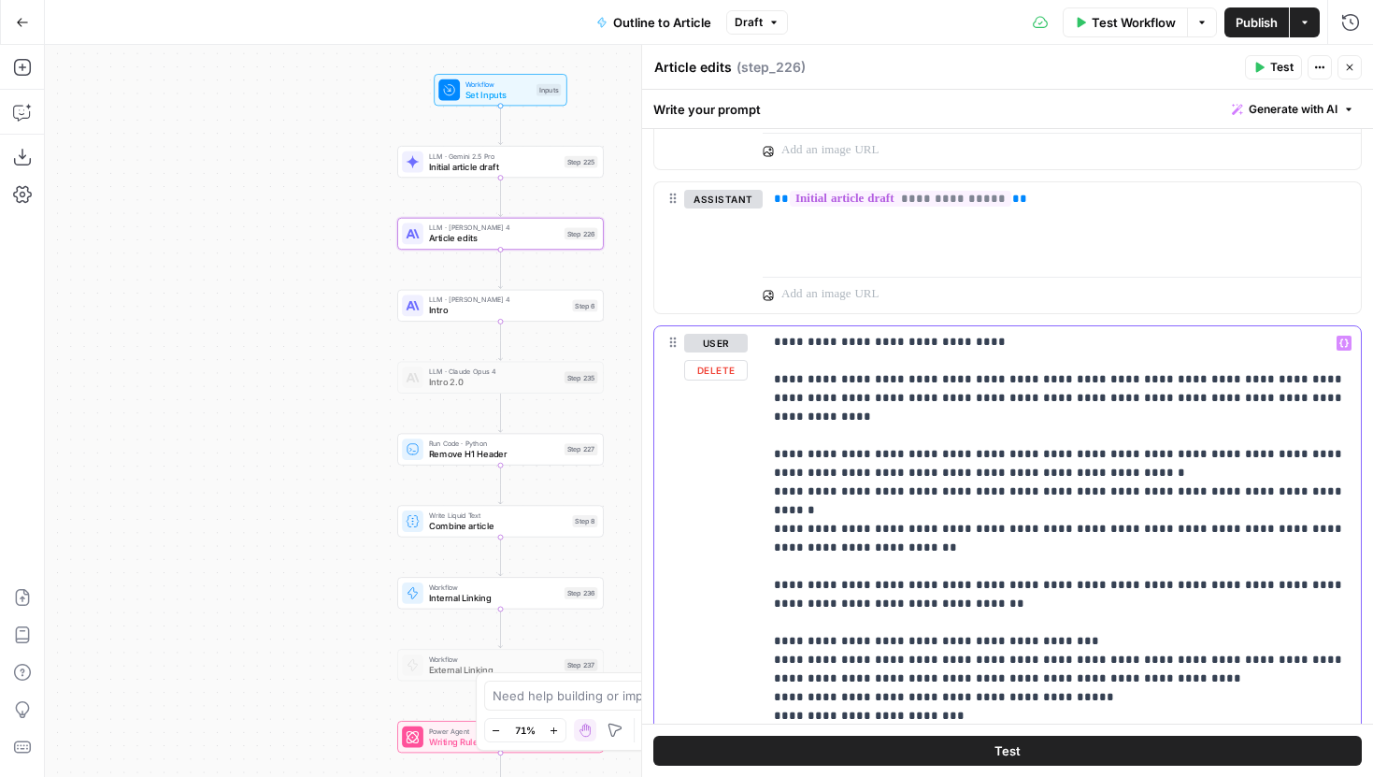
click at [946, 518] on p "**********" at bounding box center [1062, 687] width 576 height 785
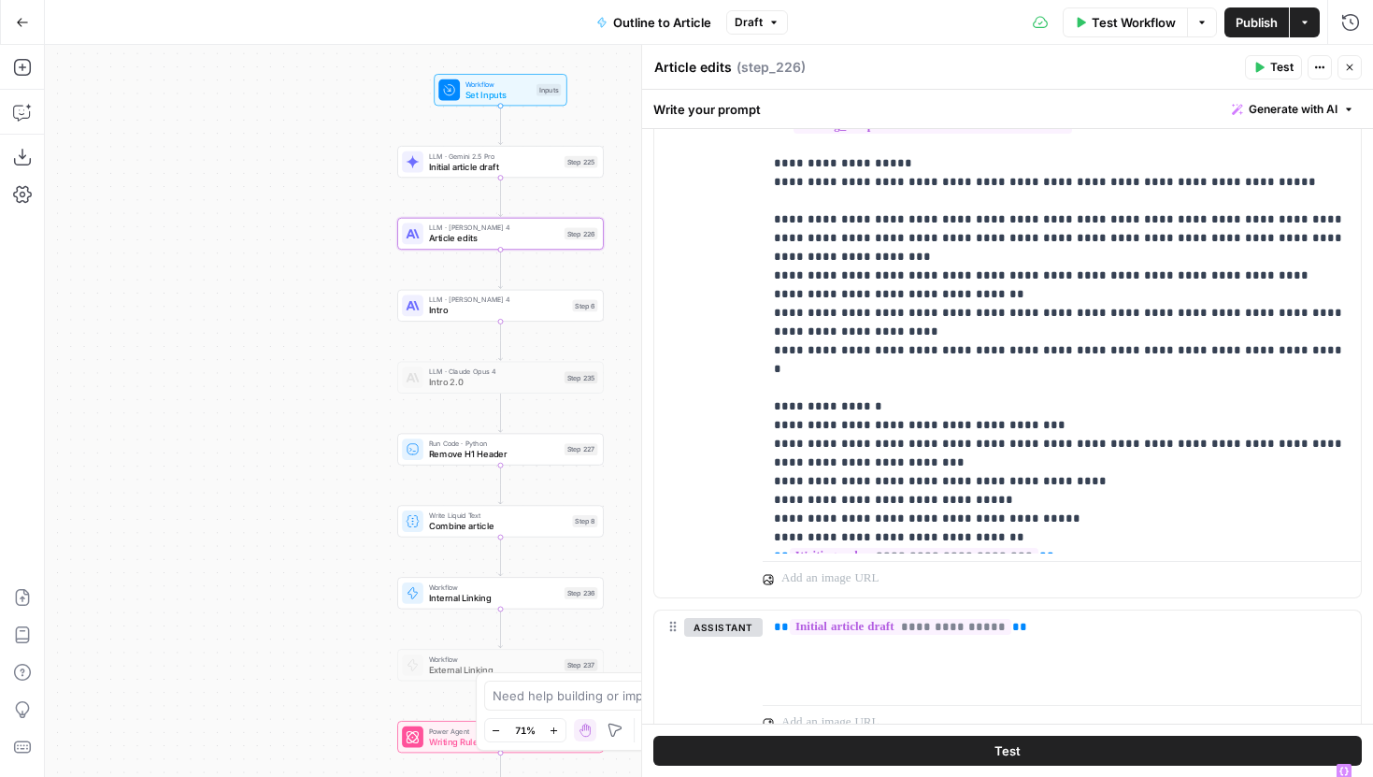
scroll to position [2033, 0]
click at [1041, 358] on p "**********" at bounding box center [1062, 249] width 576 height 897
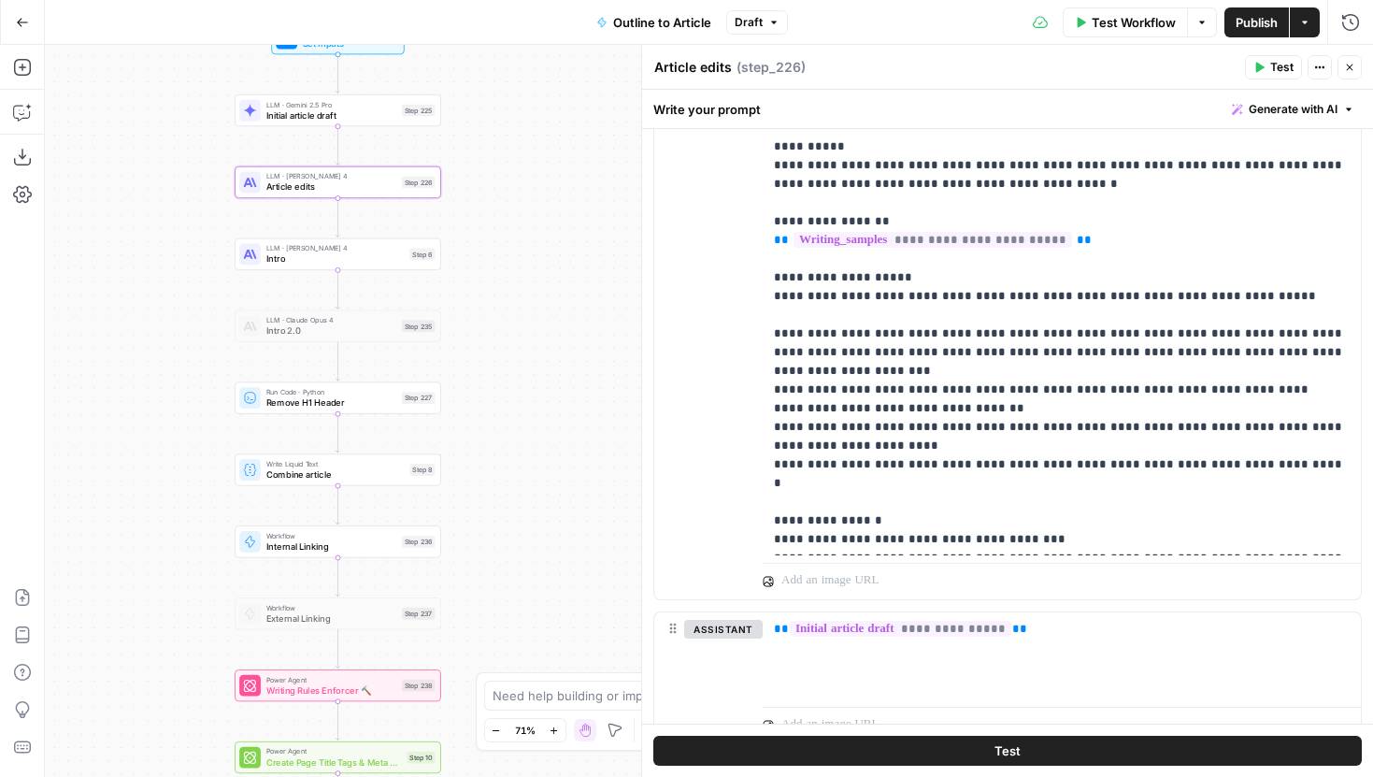
drag, startPoint x: 354, startPoint y: 324, endPoint x: 191, endPoint y: 273, distance: 171.4
click at [191, 273] on div "Workflow Set Inputs Inputs LLM · Gemini 2.5 Pro Initial article draft Step 225 …" at bounding box center [709, 411] width 1328 height 732
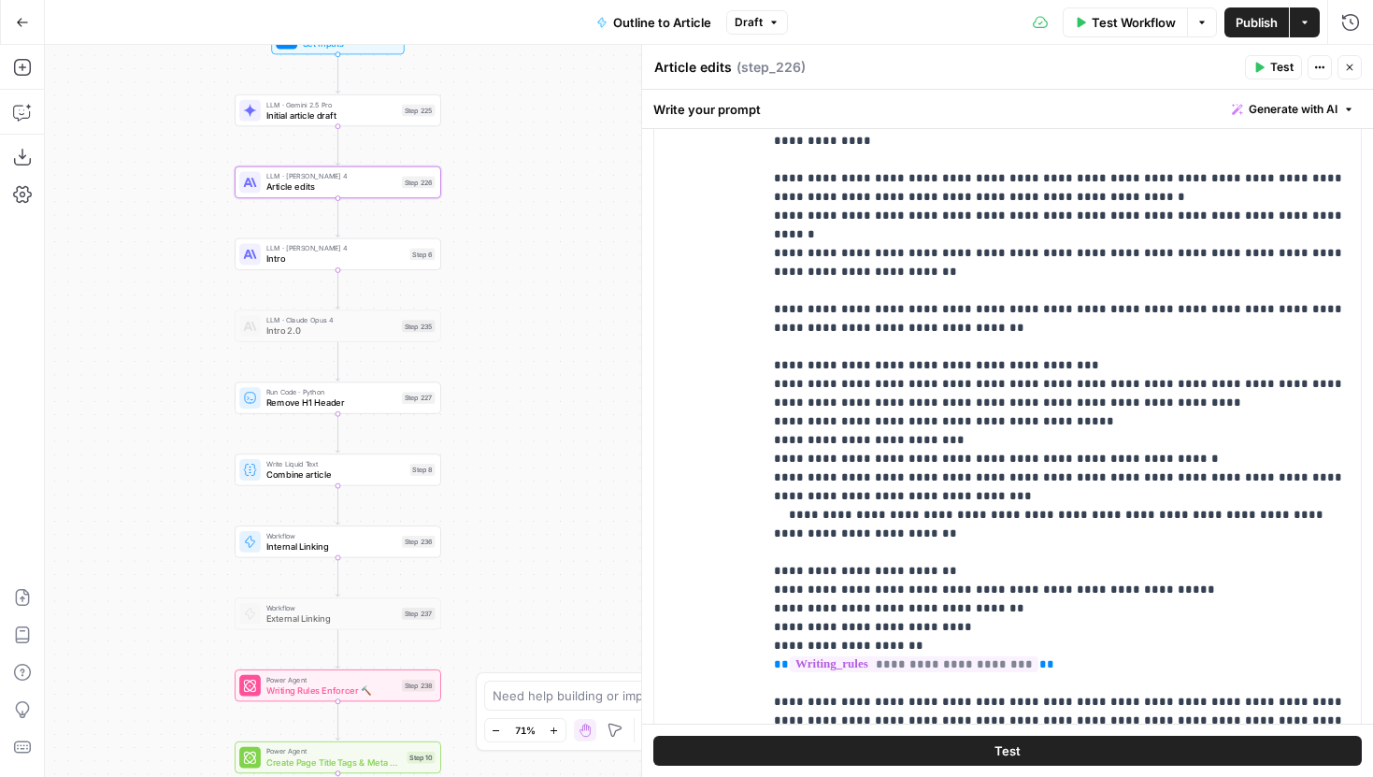
scroll to position [2744, 0]
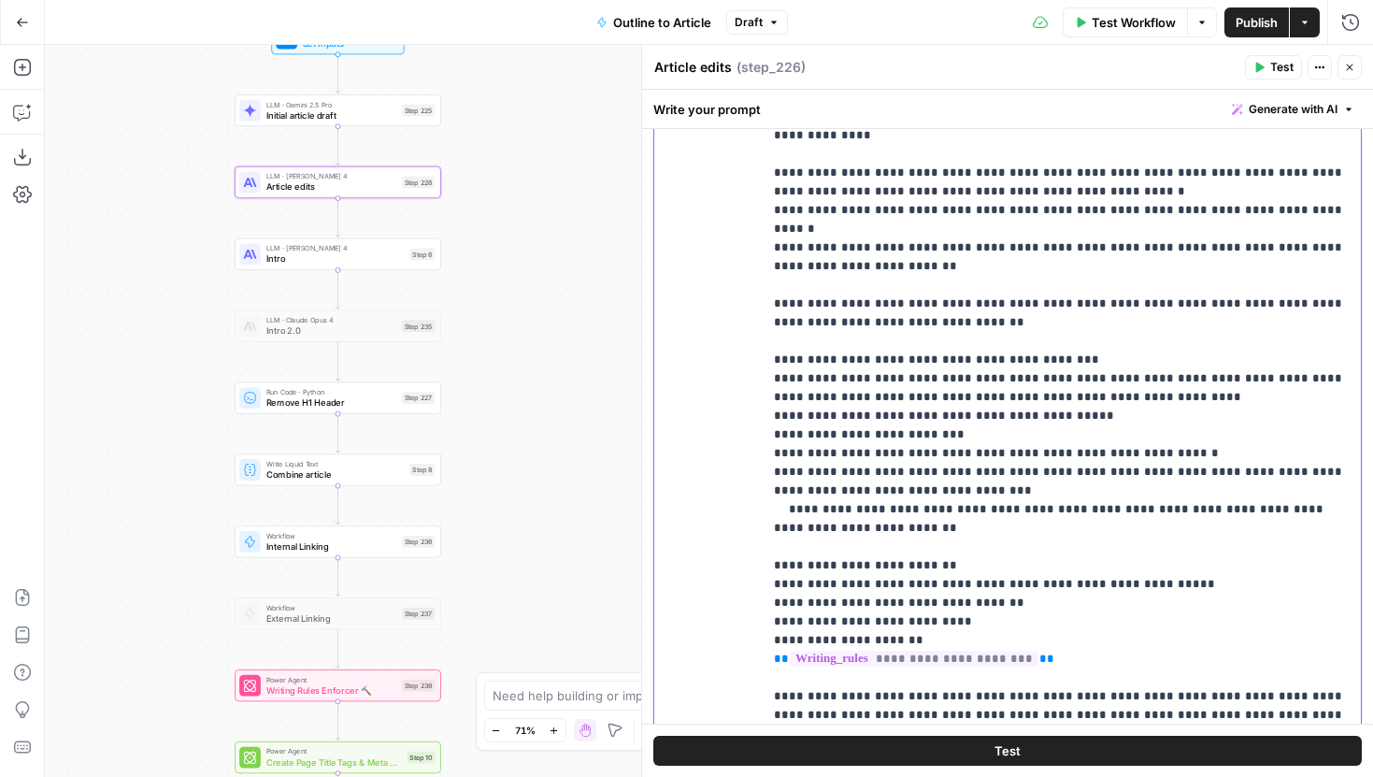
drag, startPoint x: 939, startPoint y: 398, endPoint x: 764, endPoint y: 399, distance: 174.8
click at [764, 399] on div "**********" at bounding box center [1062, 426] width 598 height 762
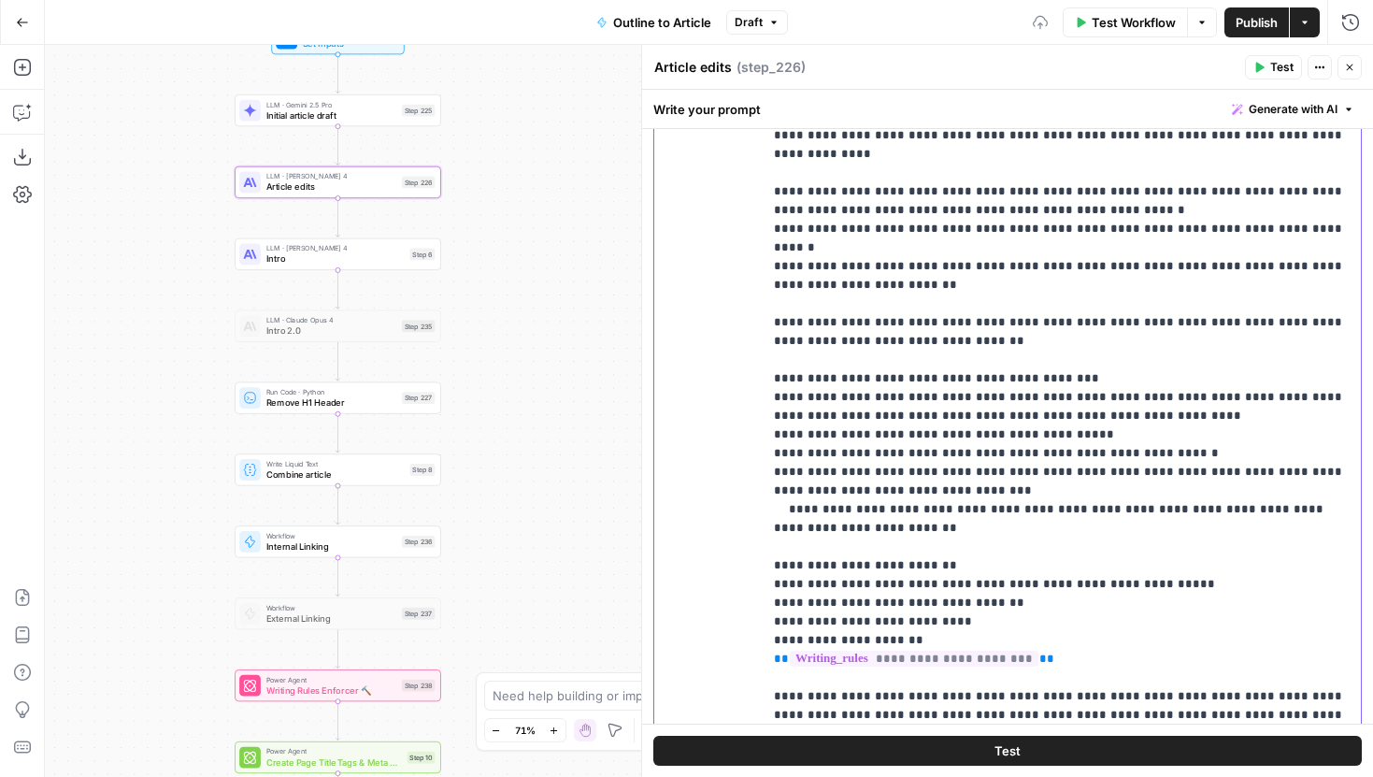
click at [778, 415] on p "**********" at bounding box center [1062, 416] width 576 height 766
click at [910, 496] on p "**********" at bounding box center [1062, 416] width 576 height 766
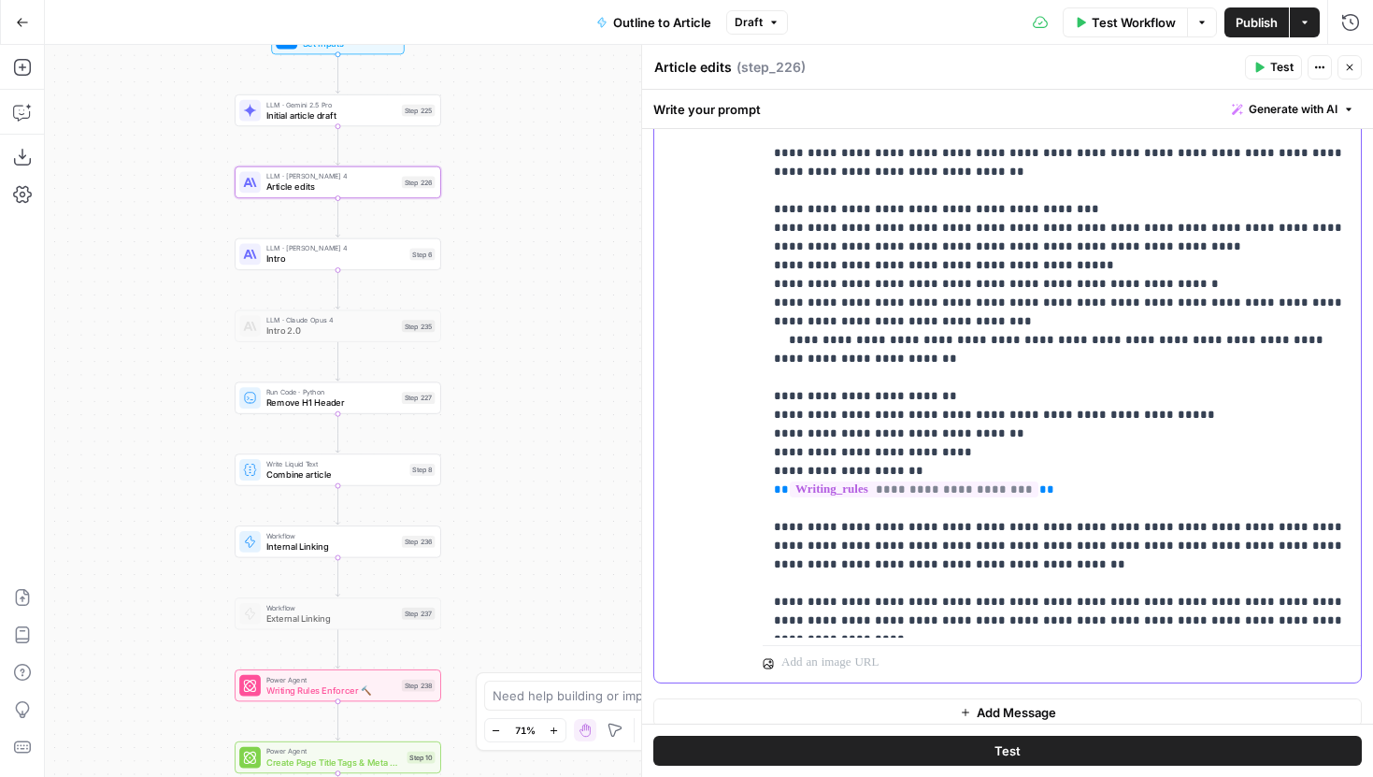
scroll to position [2926, 0]
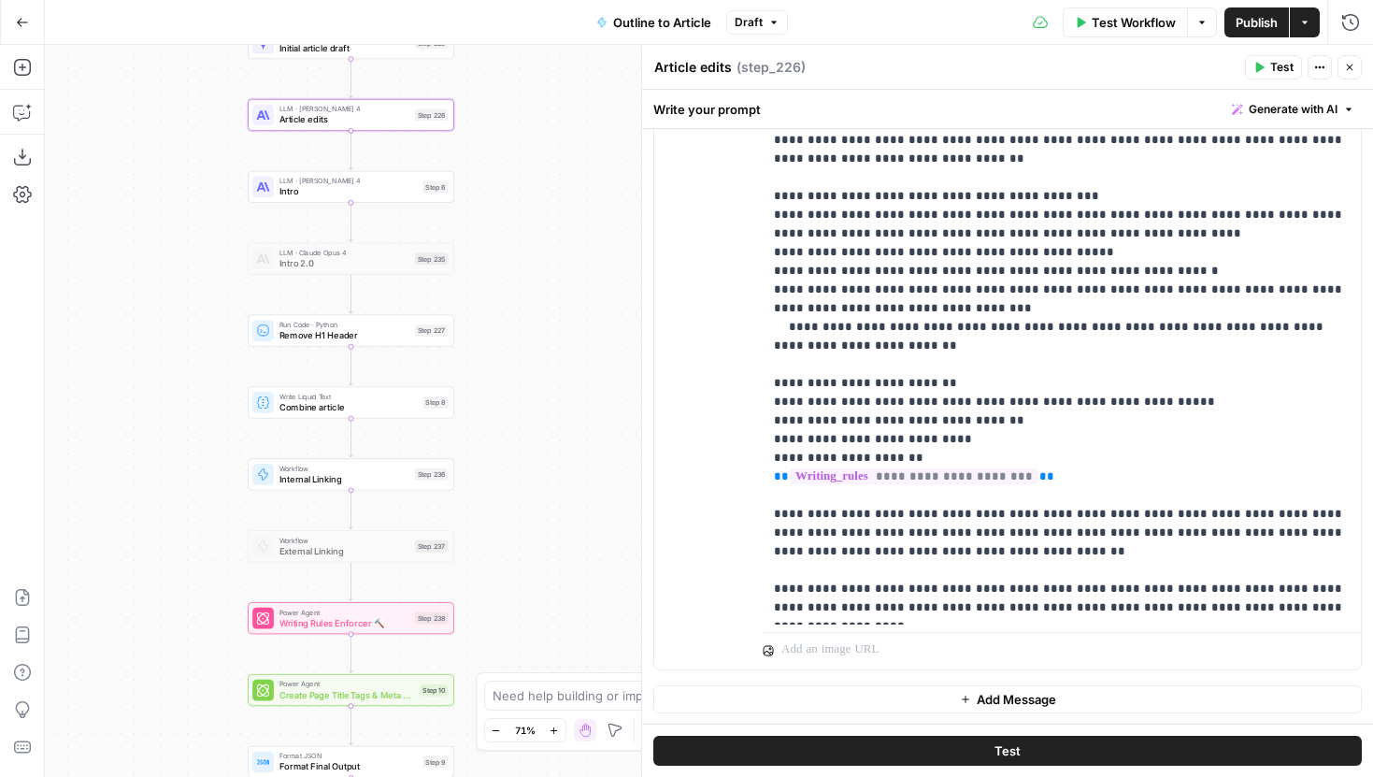
drag, startPoint x: 485, startPoint y: 302, endPoint x: 498, endPoint y: 235, distance: 68.5
click at [498, 235] on div "Workflow Set Inputs Inputs LLM · Gemini 2.5 Pro Initial article draft Step 225 …" at bounding box center [709, 411] width 1328 height 732
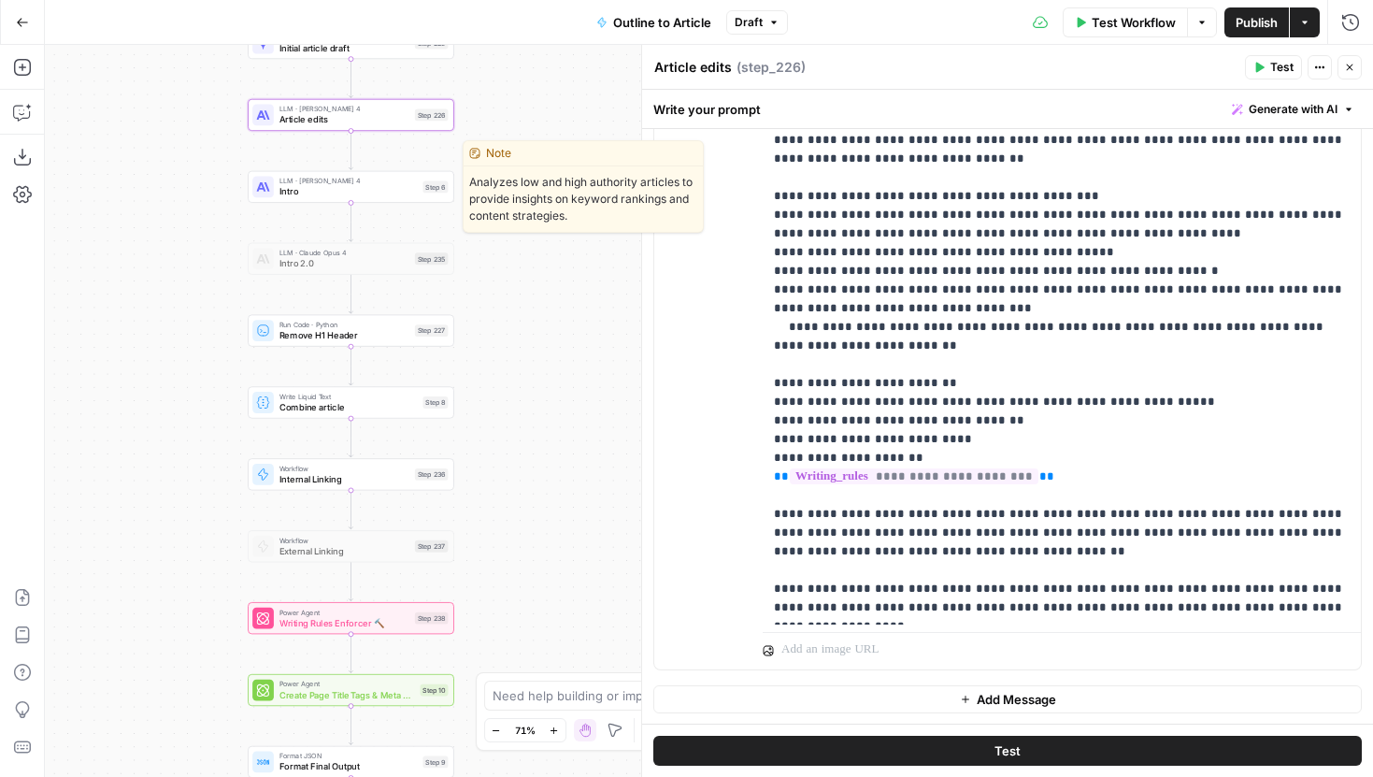
click at [391, 190] on span "Intro" at bounding box center [348, 191] width 138 height 13
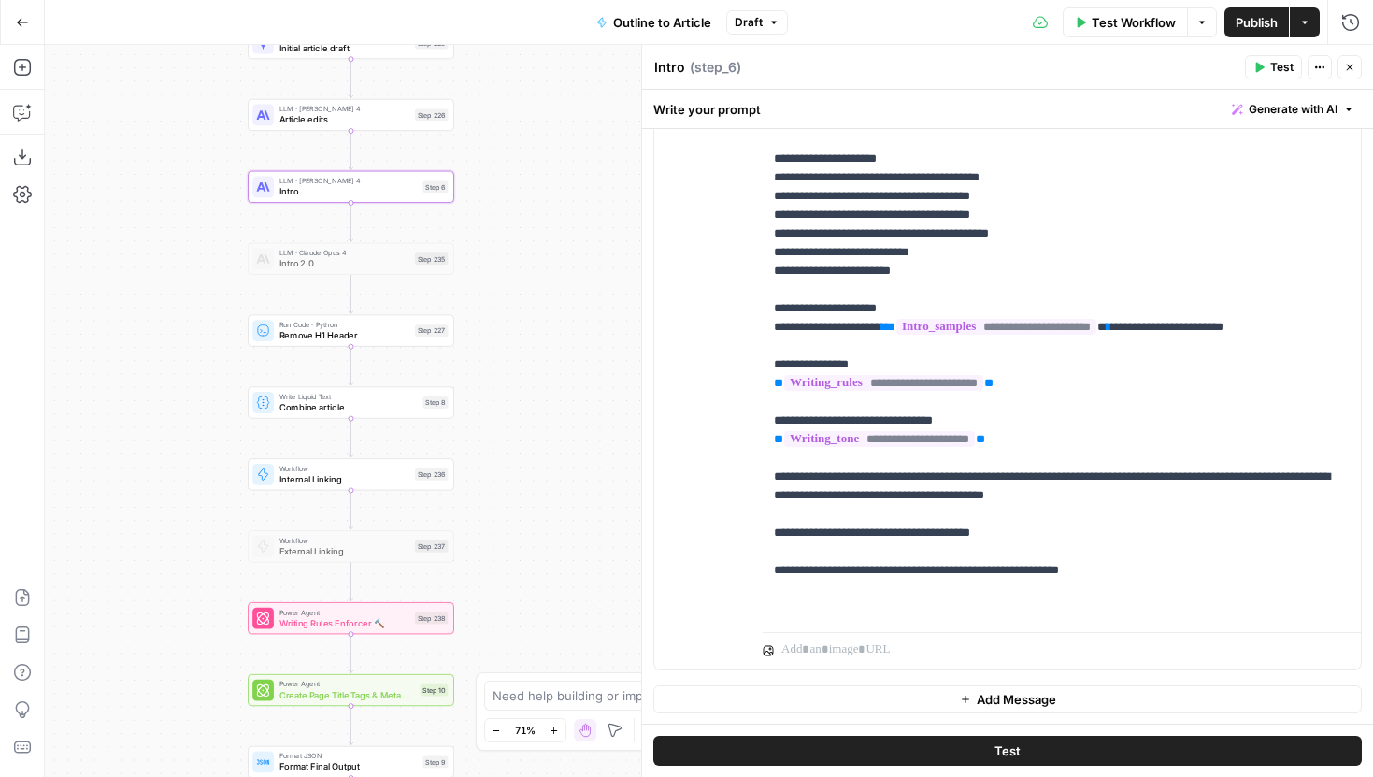
scroll to position [530, 0]
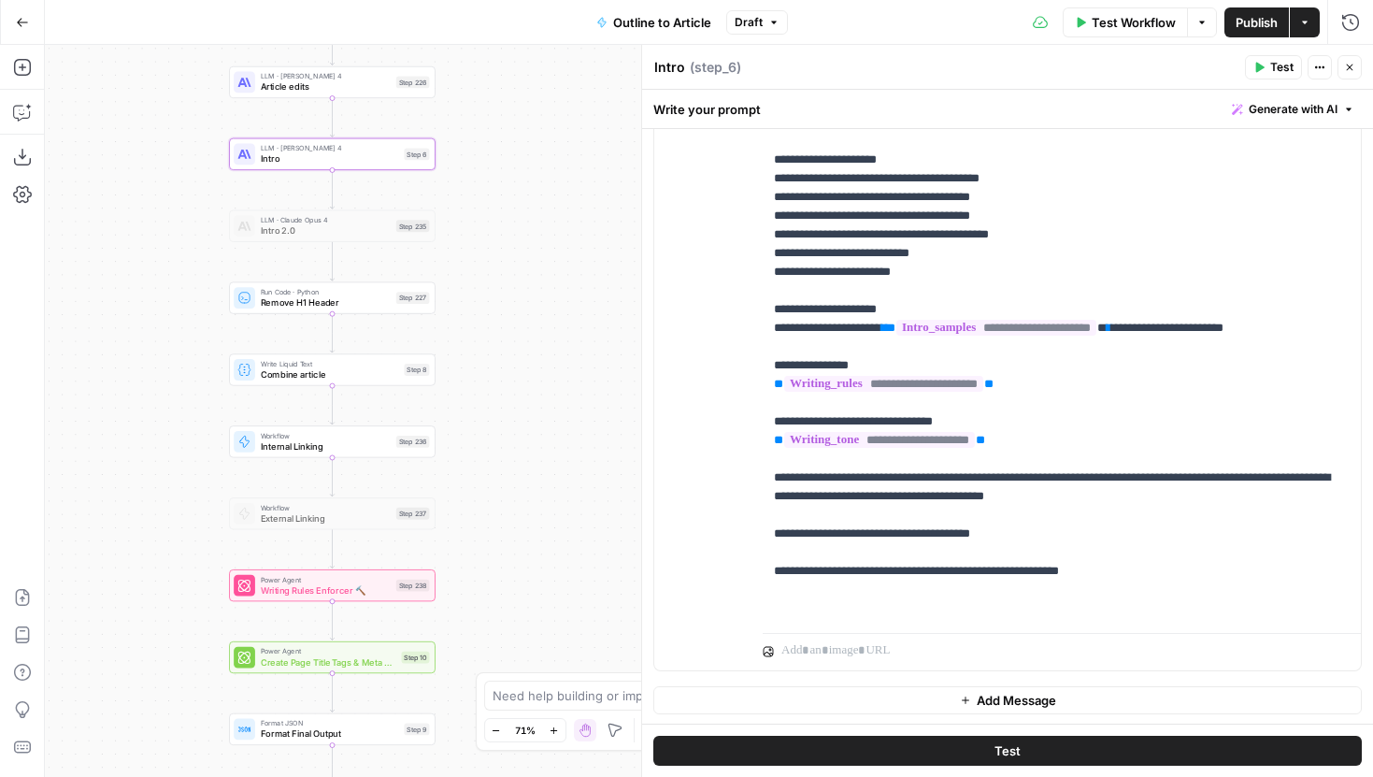
drag, startPoint x: 528, startPoint y: 360, endPoint x: 501, endPoint y: 326, distance: 43.2
click at [501, 322] on div "Workflow Set Inputs Inputs LLM · Gemini 2.5 Pro Initial article draft Step 225 …" at bounding box center [709, 411] width 1328 height 732
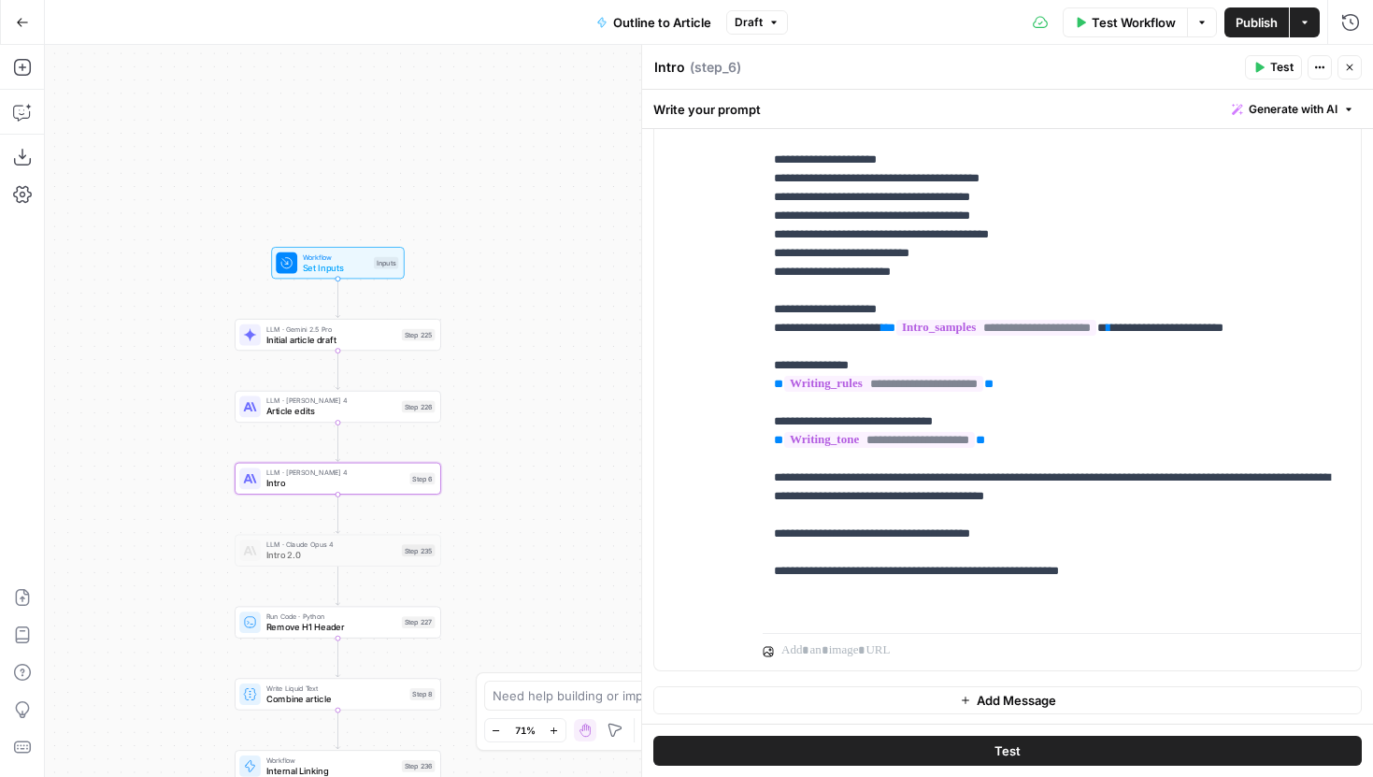
drag, startPoint x: 543, startPoint y: 340, endPoint x: 557, endPoint y: 669, distance: 329.2
click at [557, 669] on div "Workflow Set Inputs Inputs LLM · Gemini 2.5 Pro Initial article draft Step 225 …" at bounding box center [709, 411] width 1328 height 732
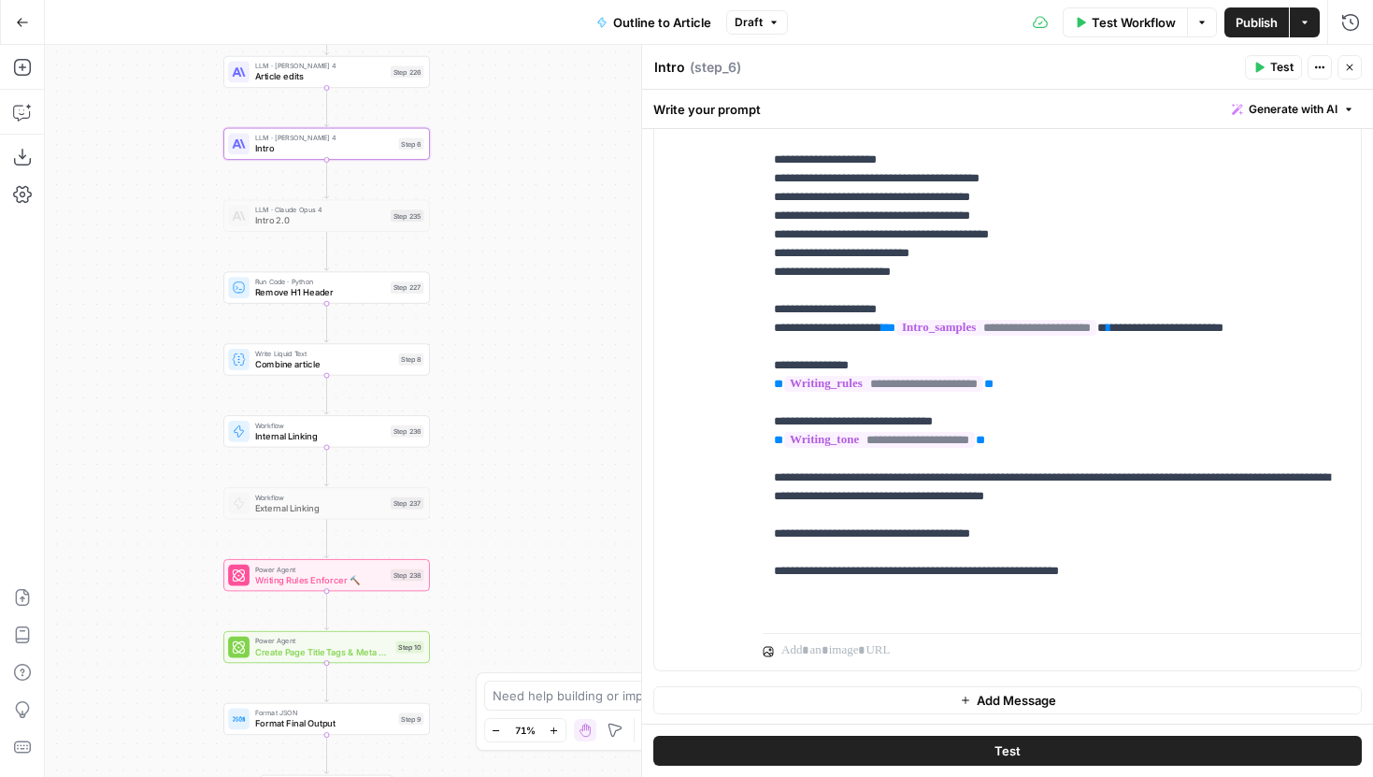
drag, startPoint x: 564, startPoint y: 562, endPoint x: 552, endPoint y: 274, distance: 288.1
click at [553, 273] on div "Workflow Set Inputs Inputs LLM · Gemini 2.5 Pro Initial article draft Step 225 …" at bounding box center [709, 411] width 1328 height 732
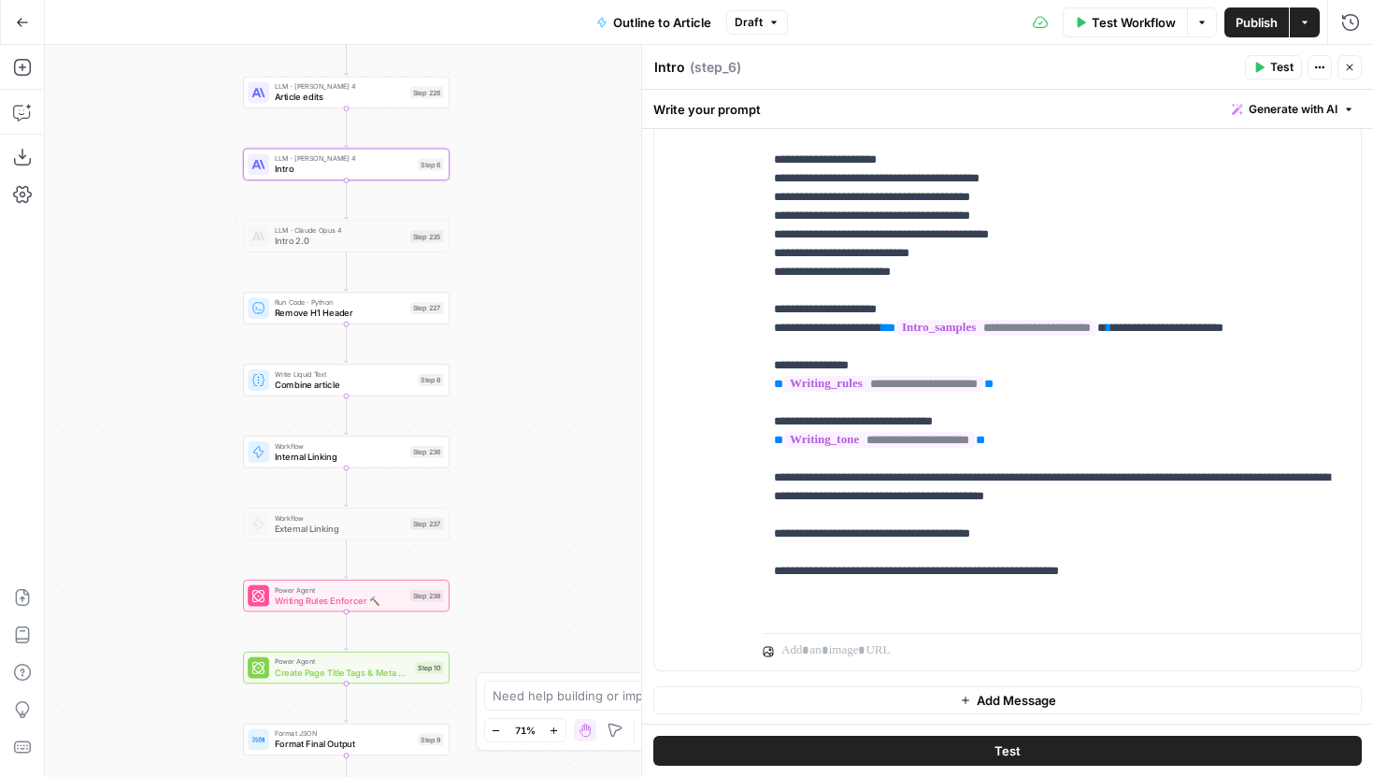
drag, startPoint x: 538, startPoint y: 425, endPoint x: 556, endPoint y: 444, distance: 25.8
click at [556, 444] on div "Workflow Set Inputs Inputs LLM · Gemini 2.5 Pro Initial article draft Step 225 …" at bounding box center [709, 411] width 1328 height 732
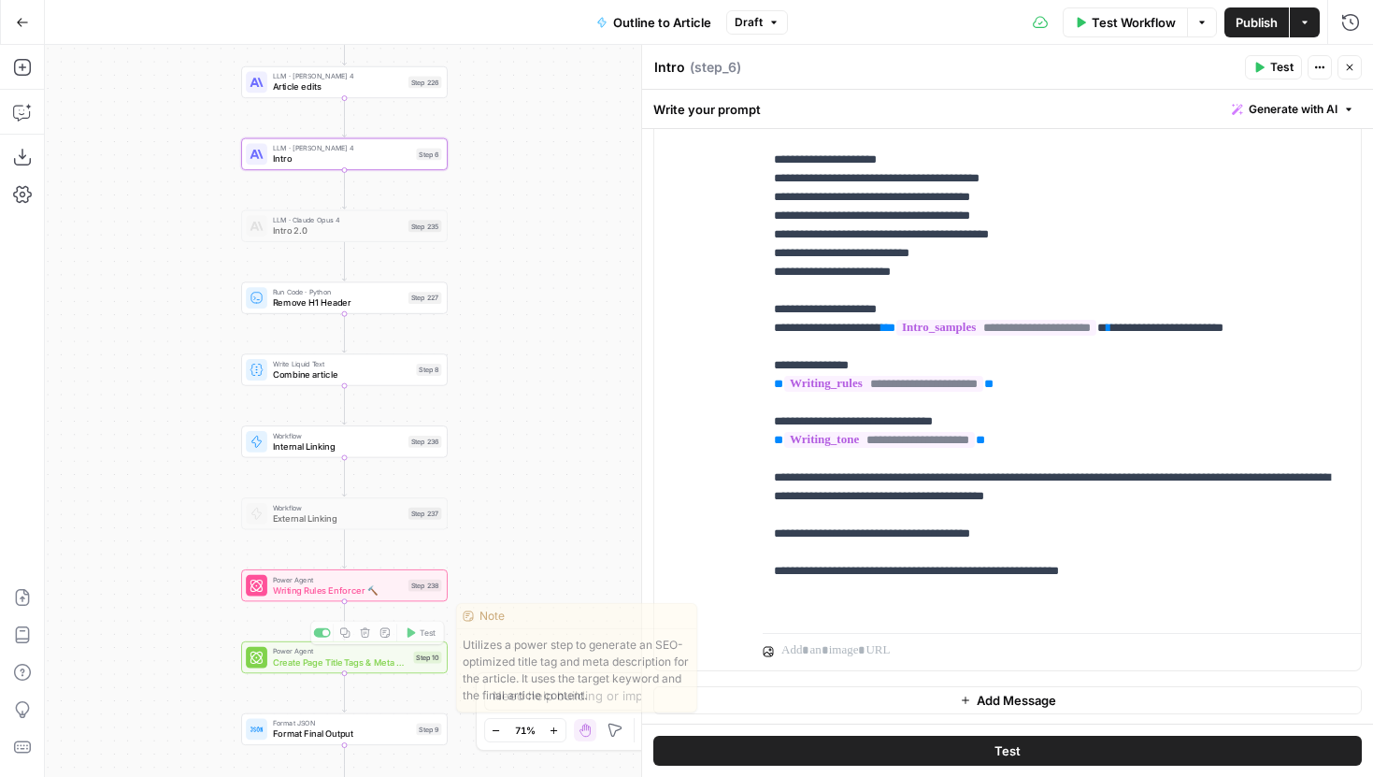
drag, startPoint x: 535, startPoint y: 624, endPoint x: 535, endPoint y: 614, distance: 10.3
click at [535, 614] on body "Power Digital New Home Browse Insights Opportunities Your Data Recent Grids Con…" at bounding box center [686, 388] width 1373 height 777
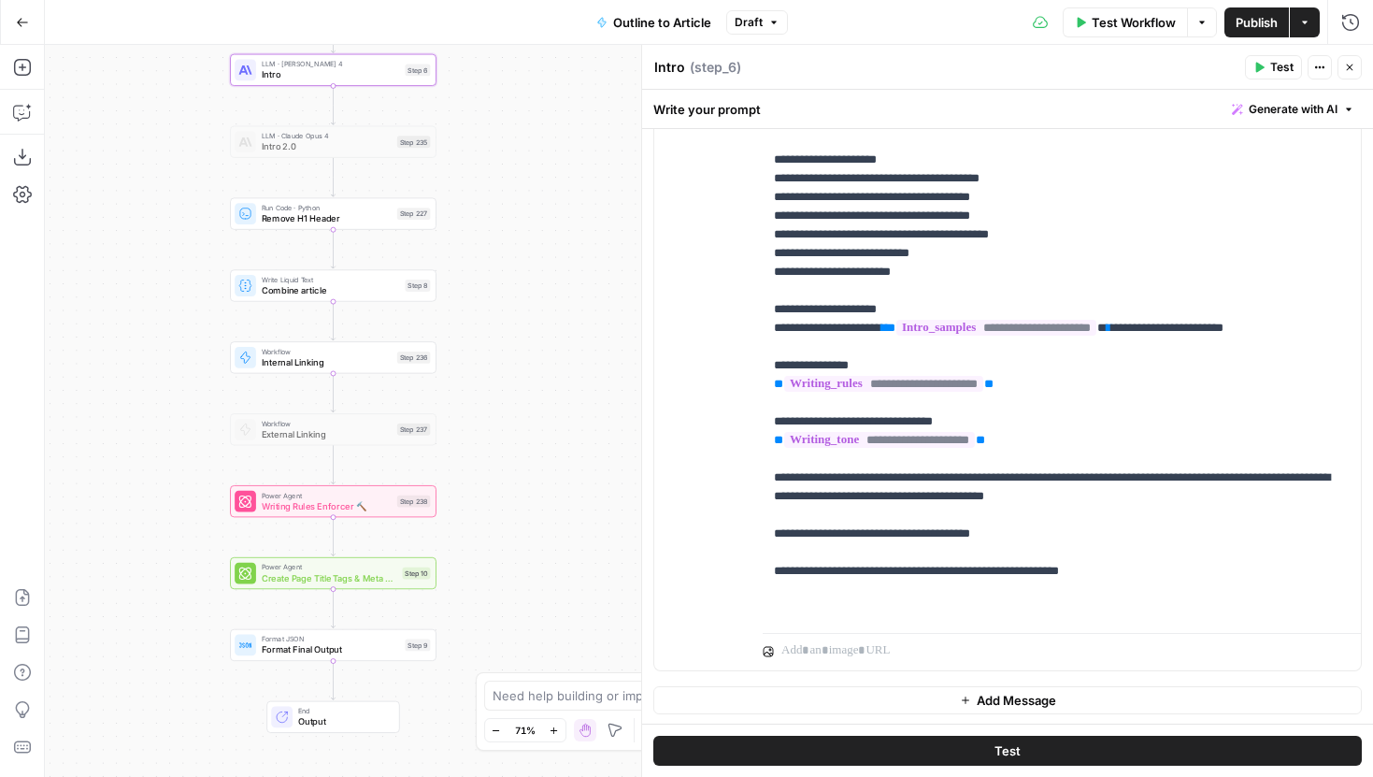
drag, startPoint x: 541, startPoint y: 546, endPoint x: 528, endPoint y: 464, distance: 82.3
click at [528, 464] on div "Workflow Set Inputs Inputs LLM · Gemini 2.5 Pro Initial article draft Step 225 …" at bounding box center [709, 411] width 1328 height 732
click at [1112, 20] on span "Test Workflow" at bounding box center [1134, 22] width 84 height 19
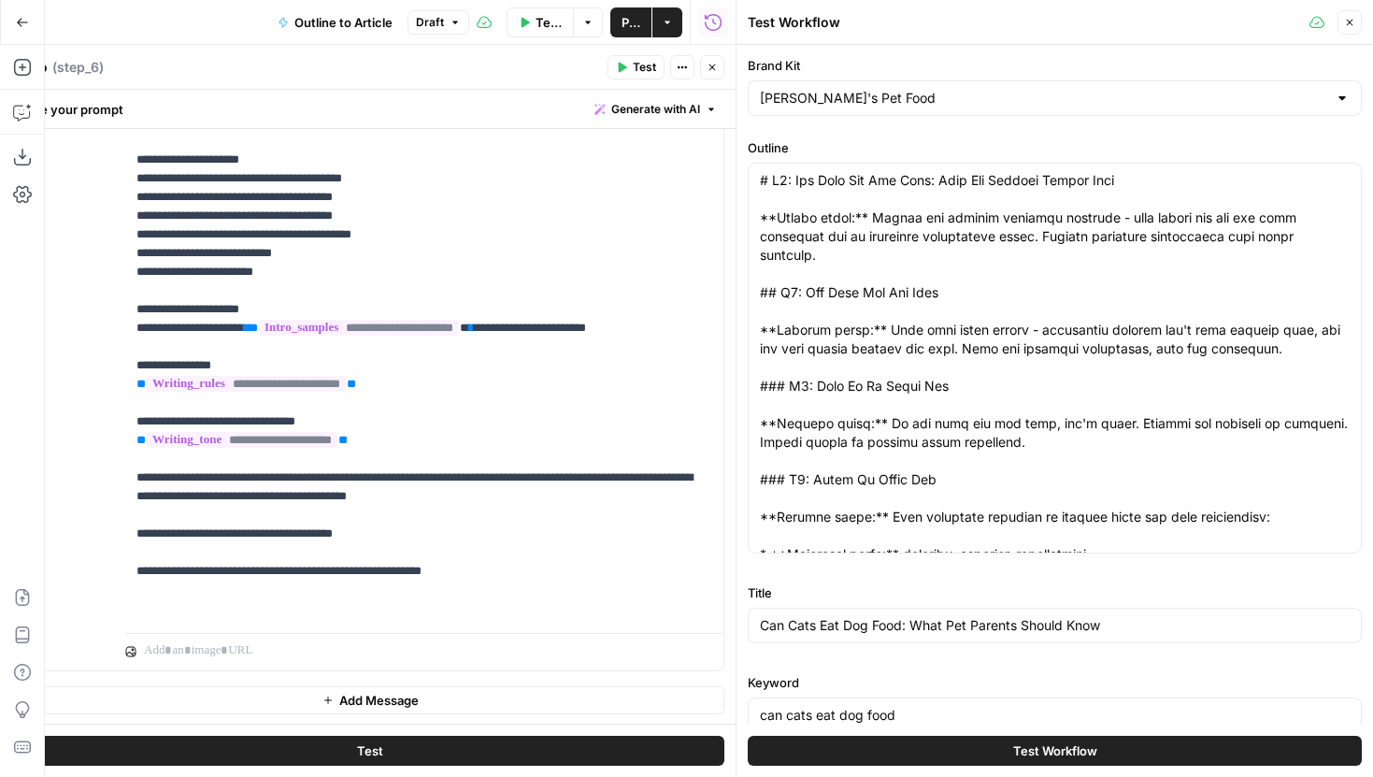
click at [716, 64] on icon "button" at bounding box center [711, 67] width 11 height 11
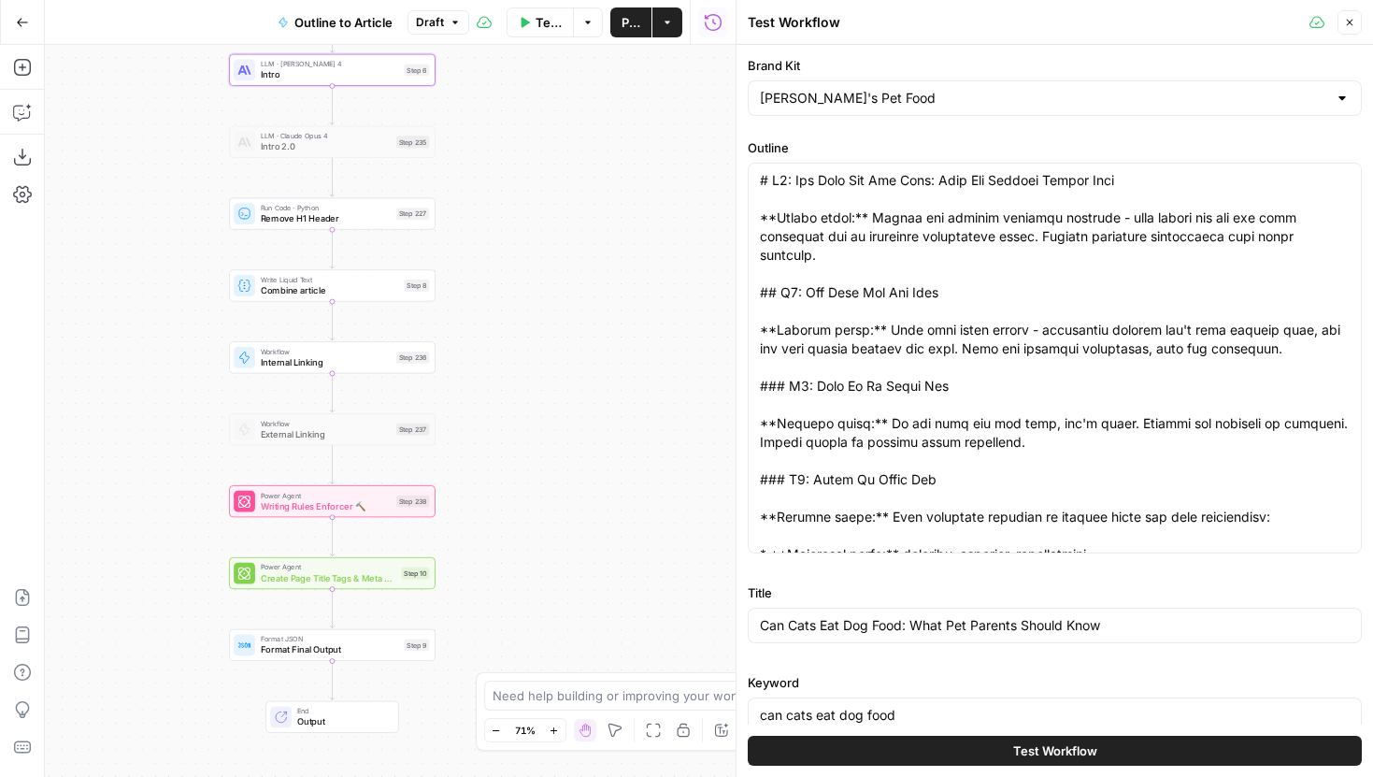
scroll to position [18, 0]
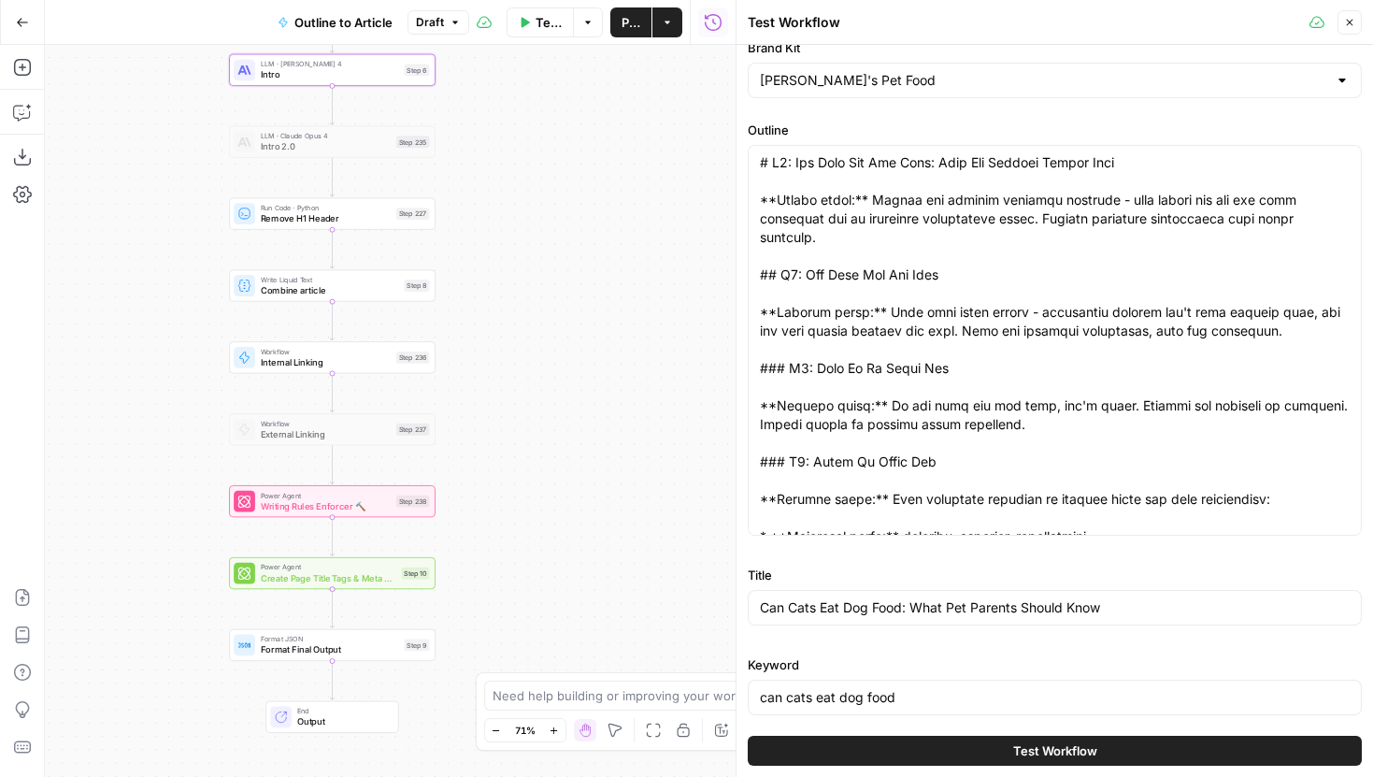
click at [421, 16] on span "Draft" at bounding box center [430, 22] width 28 height 17
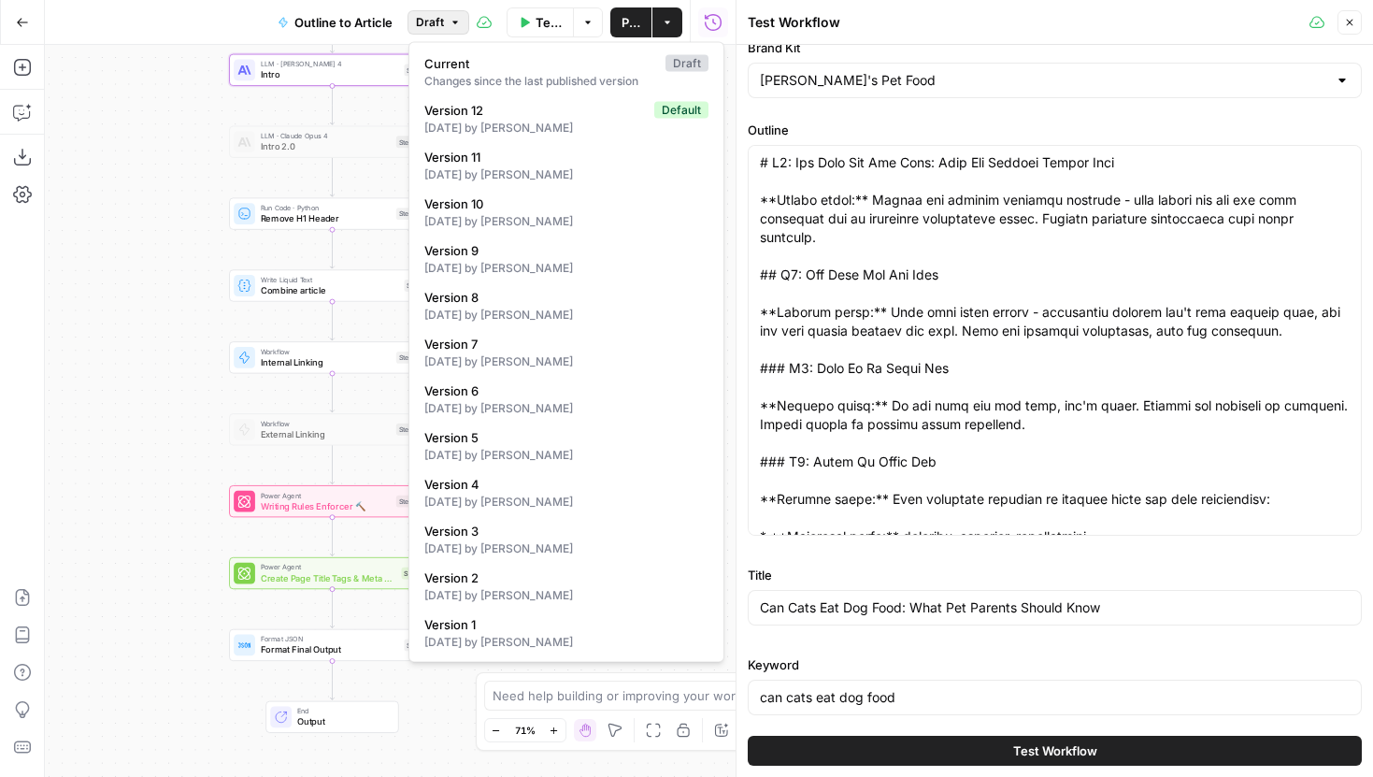
click at [436, 17] on span "Draft" at bounding box center [430, 22] width 28 height 17
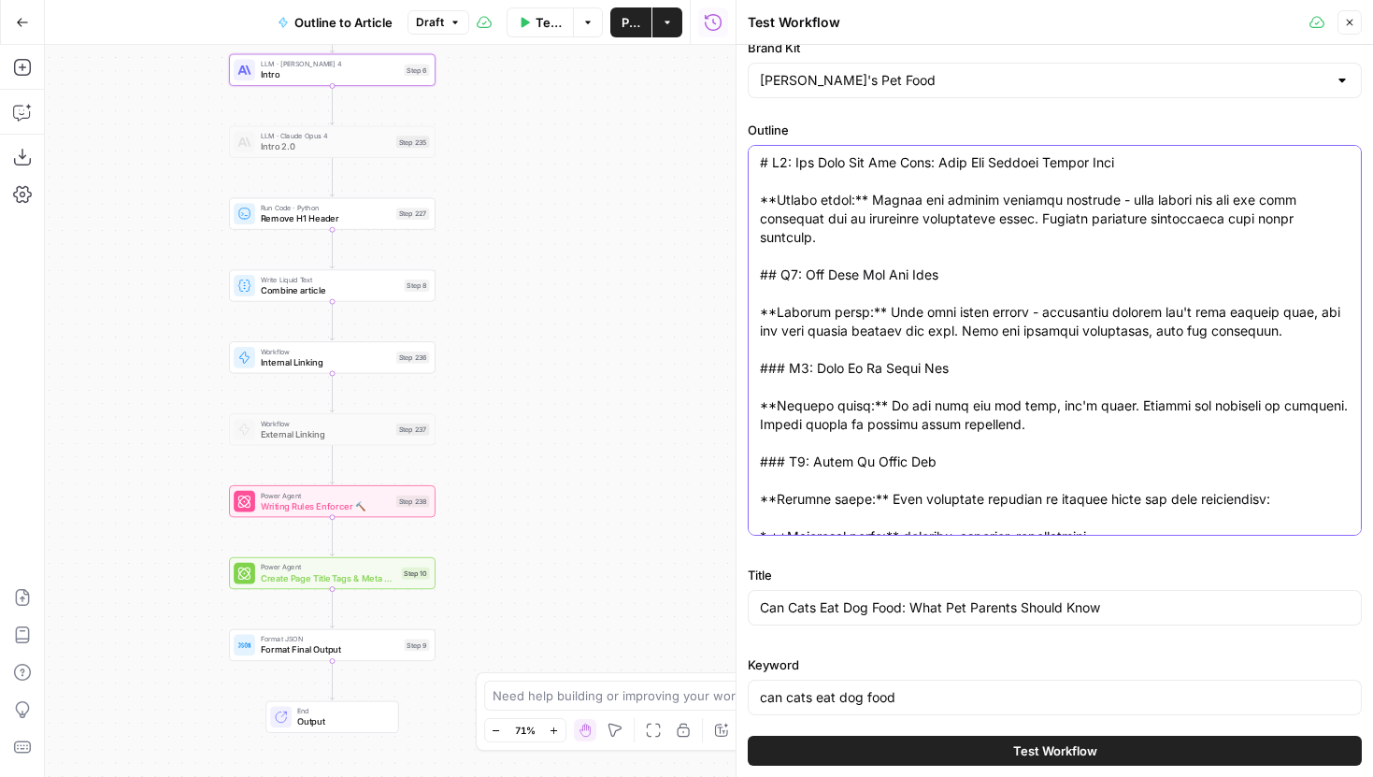
paste textarea "My Cat Won't Eat: What Owners Should Know *Brief opening acknowledging reader's…"
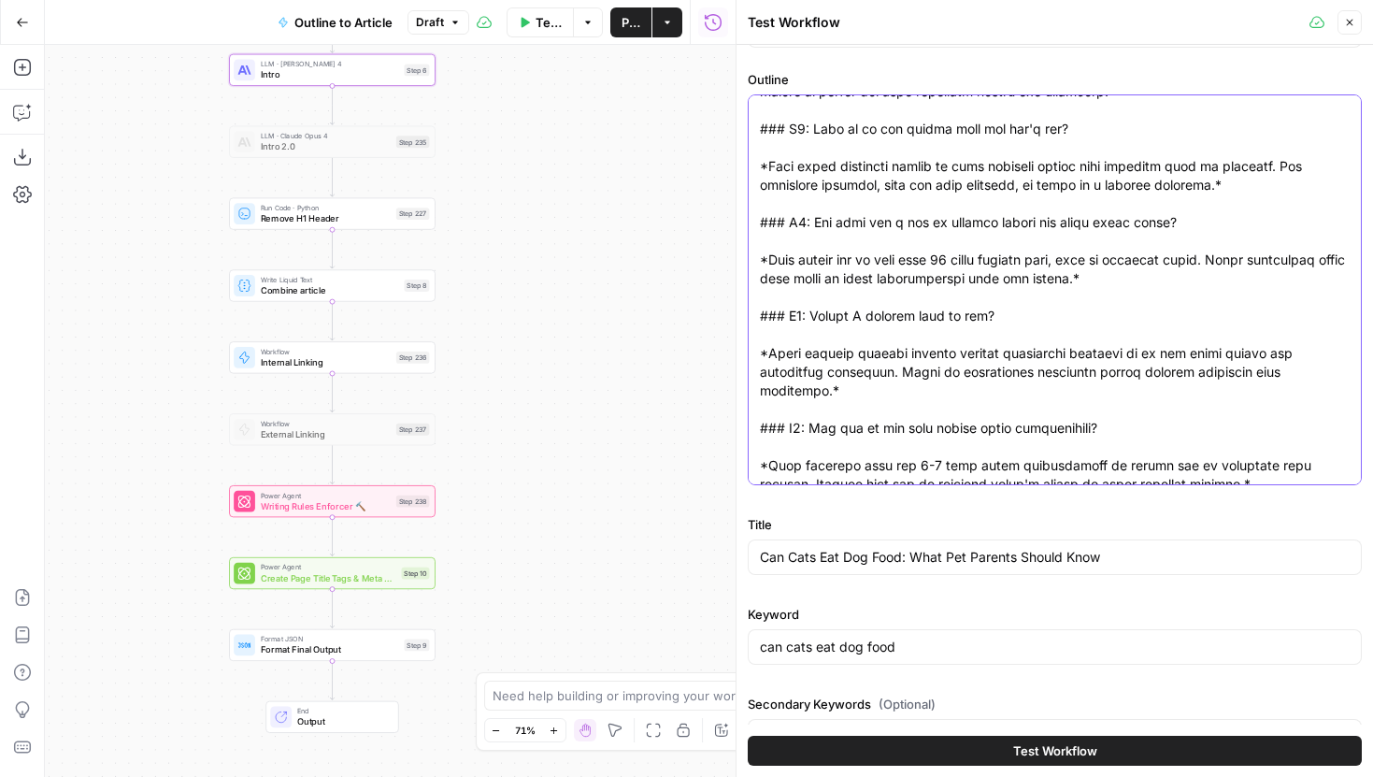
scroll to position [106, 0]
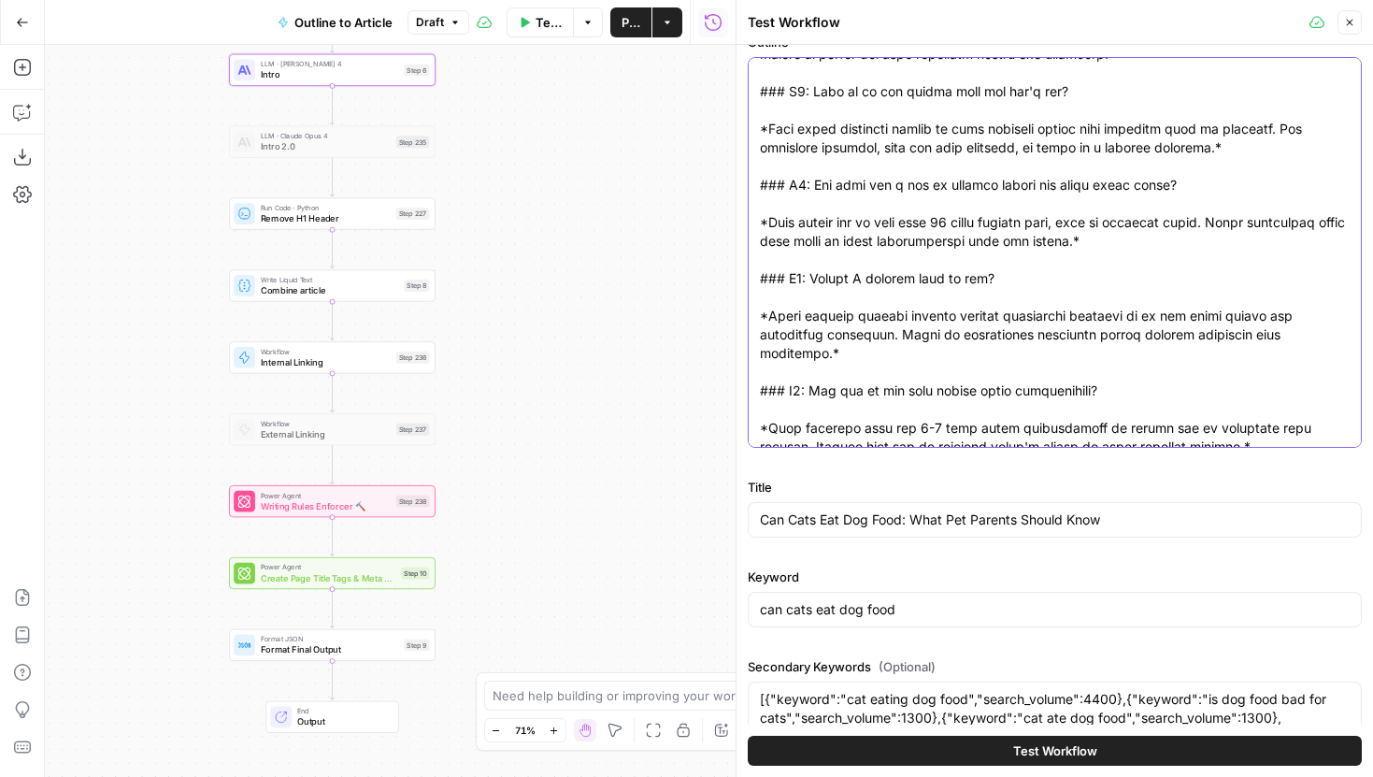
type textarea "# H1: My Cat Won't Eat: What Owners Should Know *Brief opening acknowledging re…"
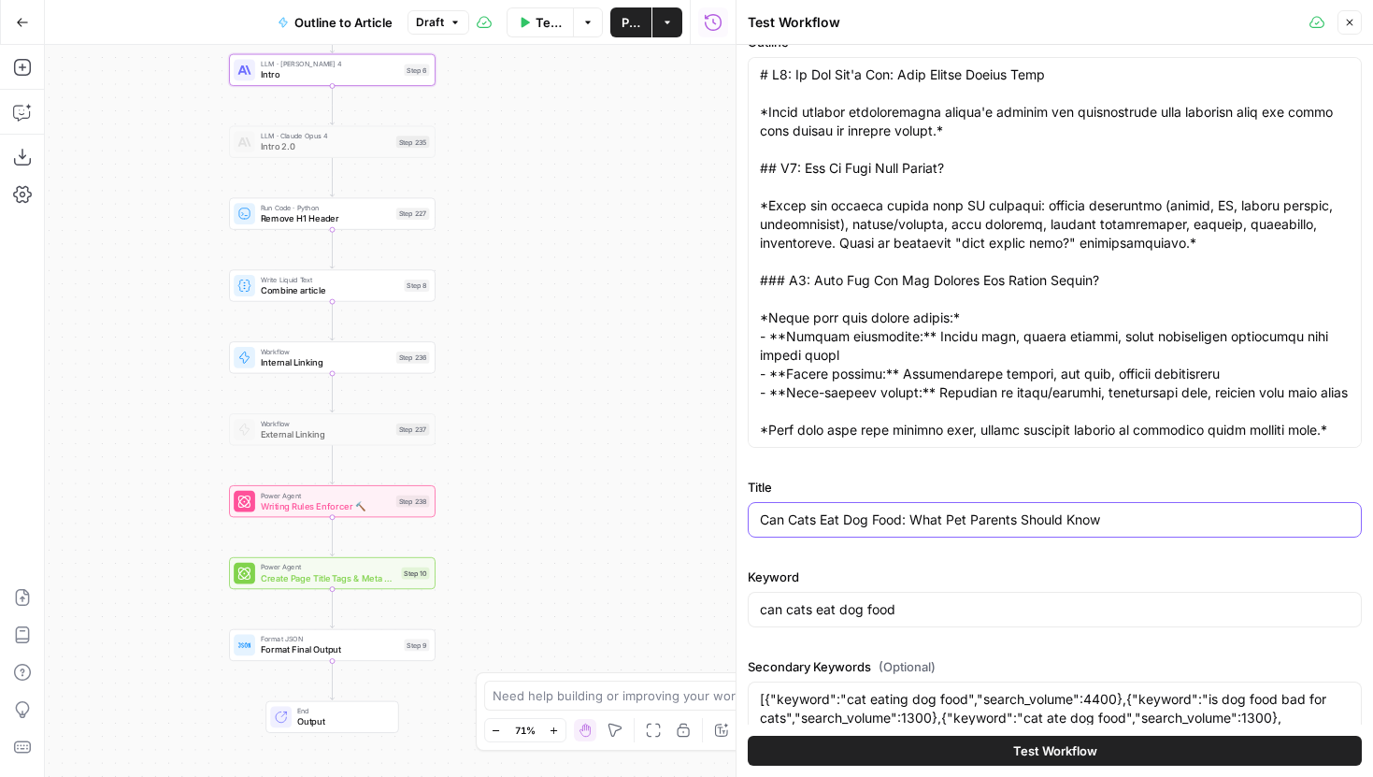
drag, startPoint x: 1122, startPoint y: 511, endPoint x: 706, endPoint y: 511, distance: 416.8
click at [706, 511] on body "Power Digital New Home Browse Insights Opportunities Your Data Recent Grids Con…" at bounding box center [686, 388] width 1373 height 777
drag, startPoint x: 1124, startPoint y: 522, endPoint x: 734, endPoint y: 521, distance: 390.6
click at [735, 521] on div "Test Workflow Close Brand Kit Darwin's Pet Food Outline Title Can Cats Eat Dog …" at bounding box center [1053, 388] width 637 height 777
paste input "My Cat Won't Eat: What Owner"
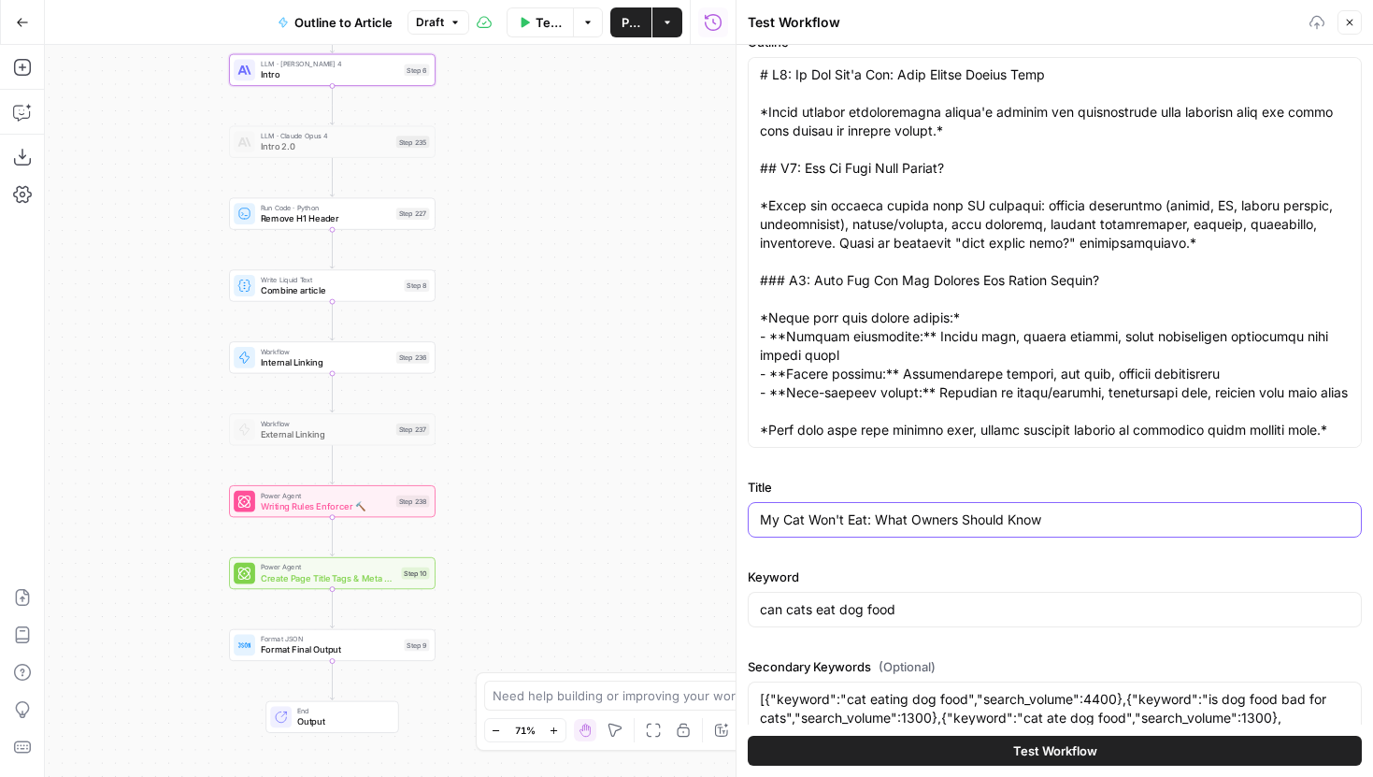
type input "My Cat Won't Eat: What Owners Should Know"
drag, startPoint x: 978, startPoint y: 607, endPoint x: 747, endPoint y: 608, distance: 231.8
click at [748, 608] on div "can cats eat dog food" at bounding box center [1055, 610] width 614 height 36
paste input "my cat wont eat"
type input "my cat wont eat"
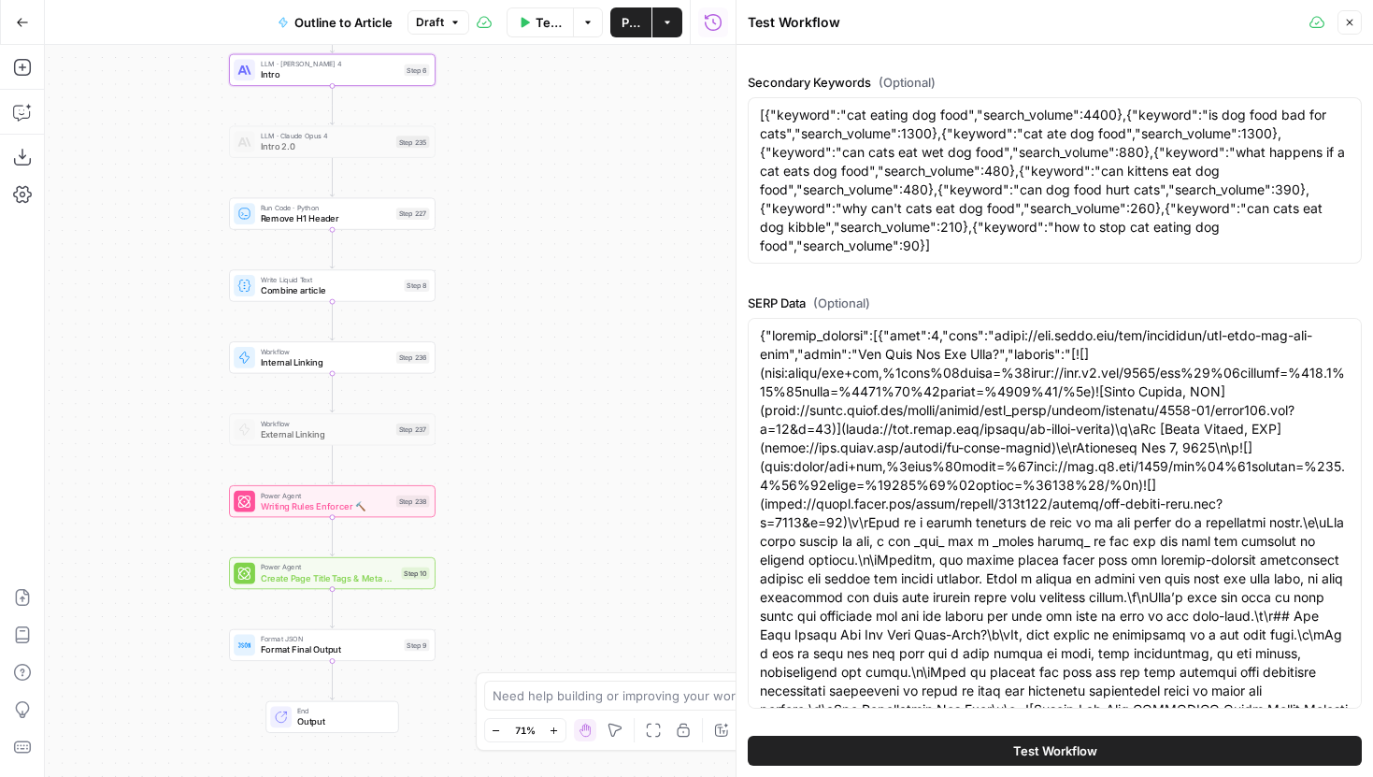
scroll to position [691, 0]
paste textarea "webmd.com/pets/cats/my-cat-wont-eat","title":"What to do When Your Cat Won't Ea…"
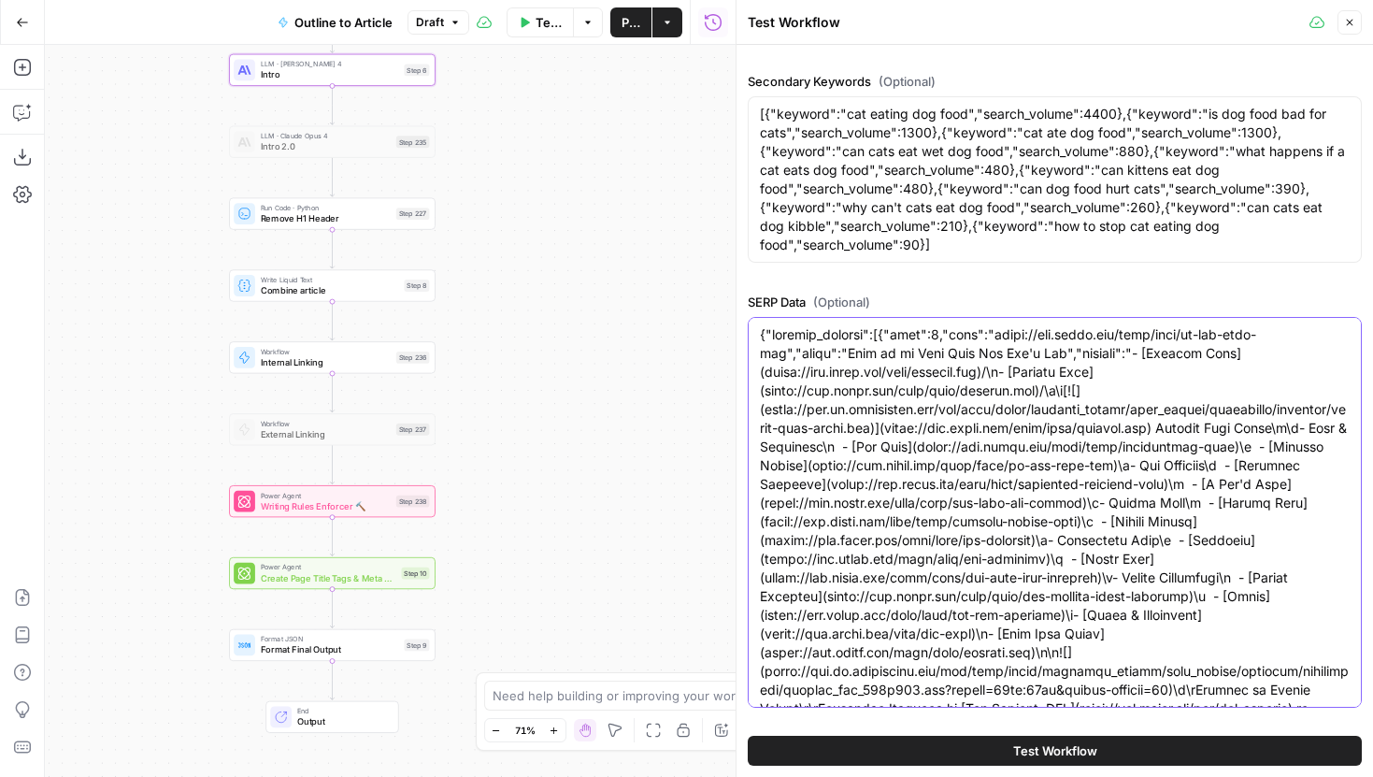
scroll to position [84658, 0]
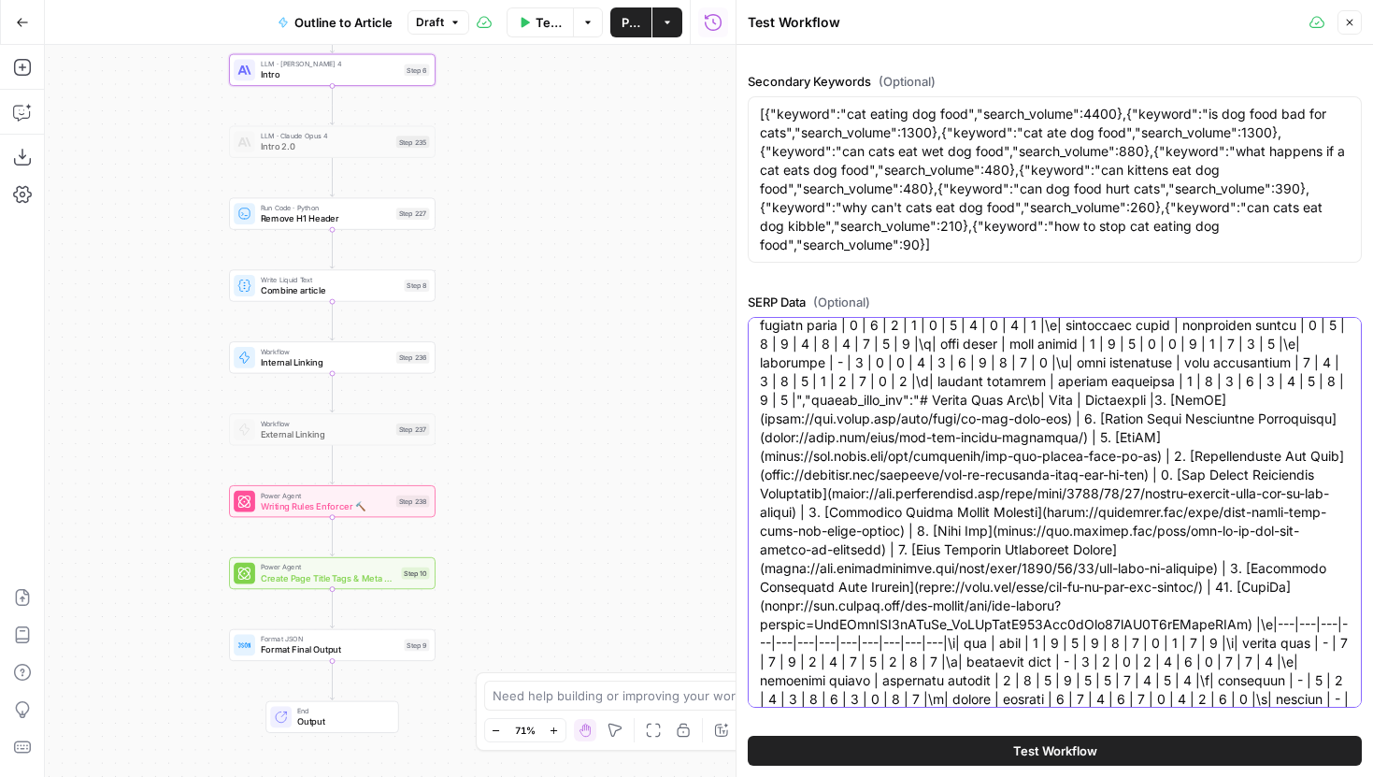
type textarea "{"organic_results":[{"rank":1,"link":"https://www.webmd.com/pets/cats/my-cat-wo…"
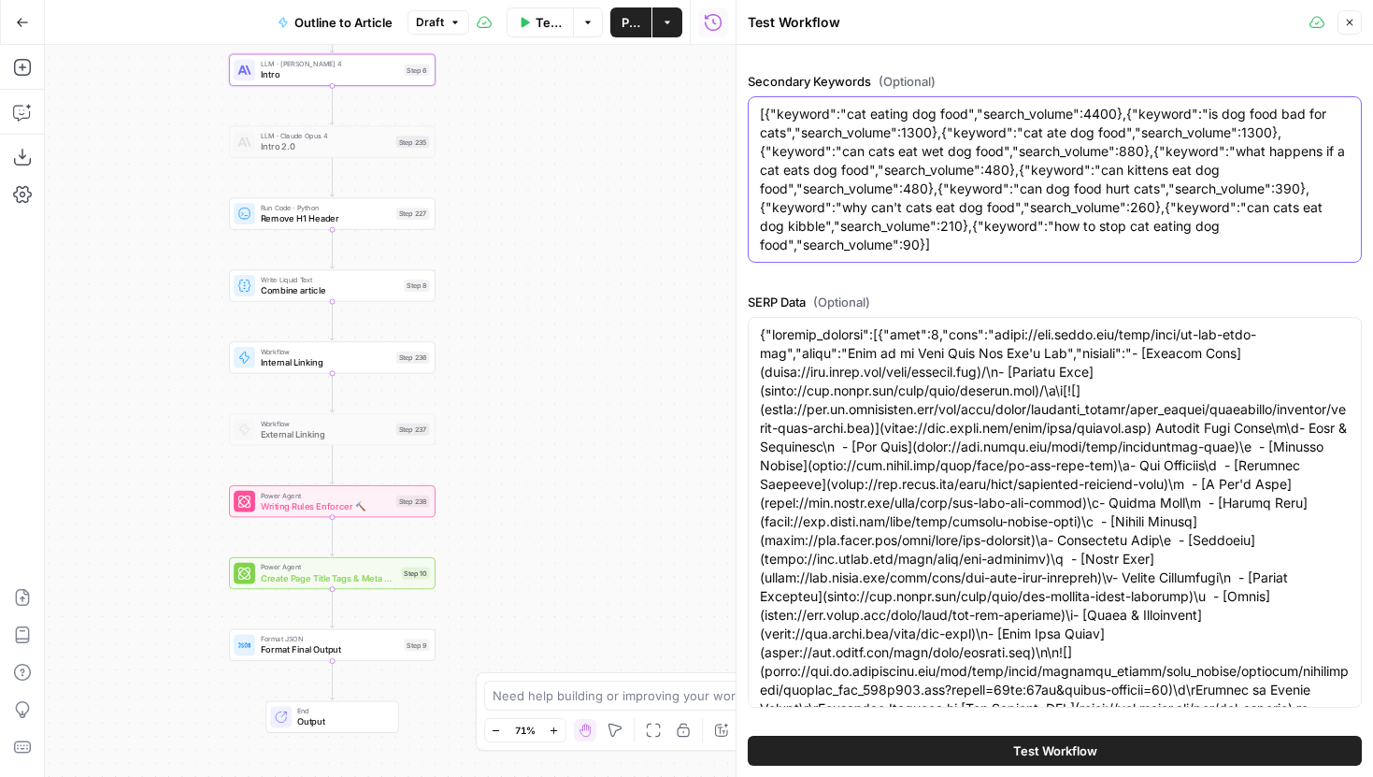
click at [931, 183] on textarea "[{"keyword":"cat eating dog food","search_volume":4400},{"keyword":"is dog food…" at bounding box center [1055, 180] width 590 height 150
paste textarea "{ "keyword": "why is my cat not eating", "search_volume": 2900 }, { "keyword": …"
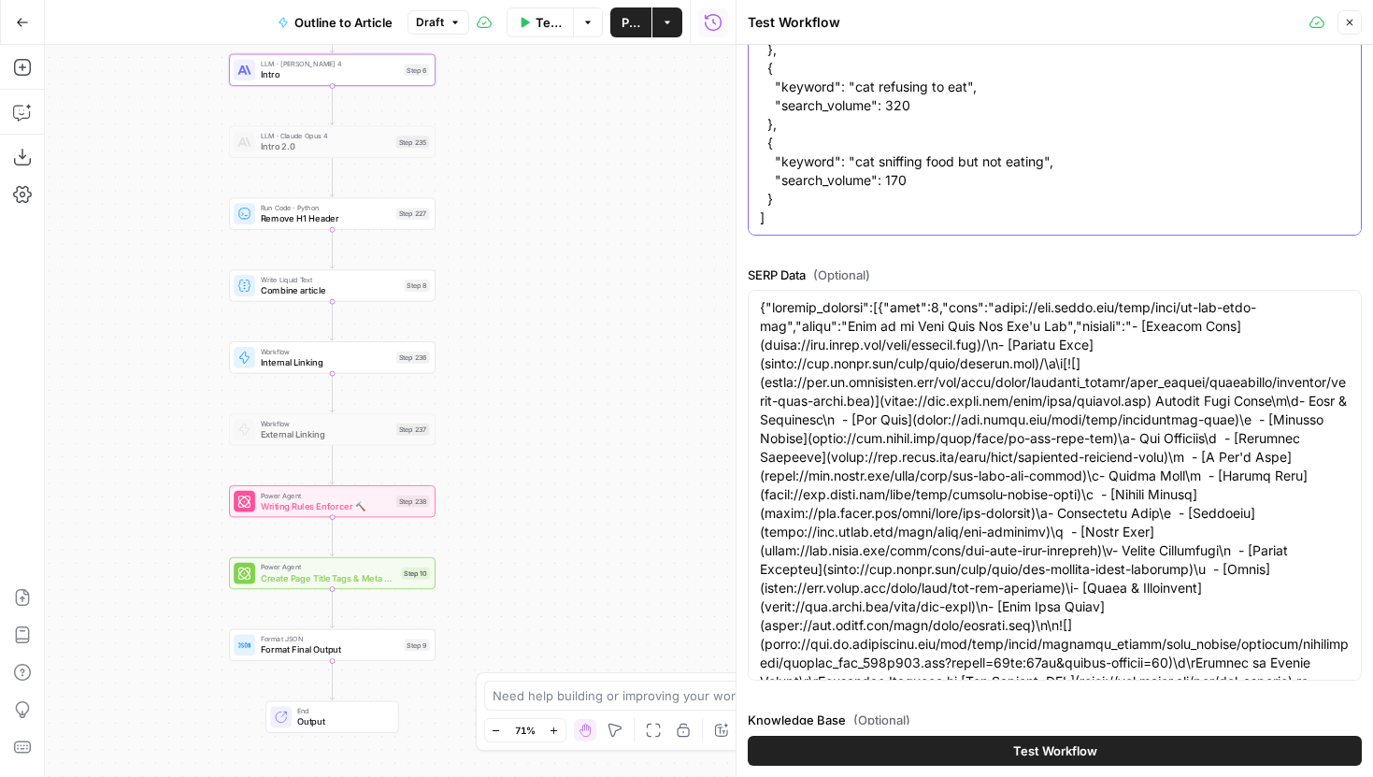
scroll to position [1006, 0]
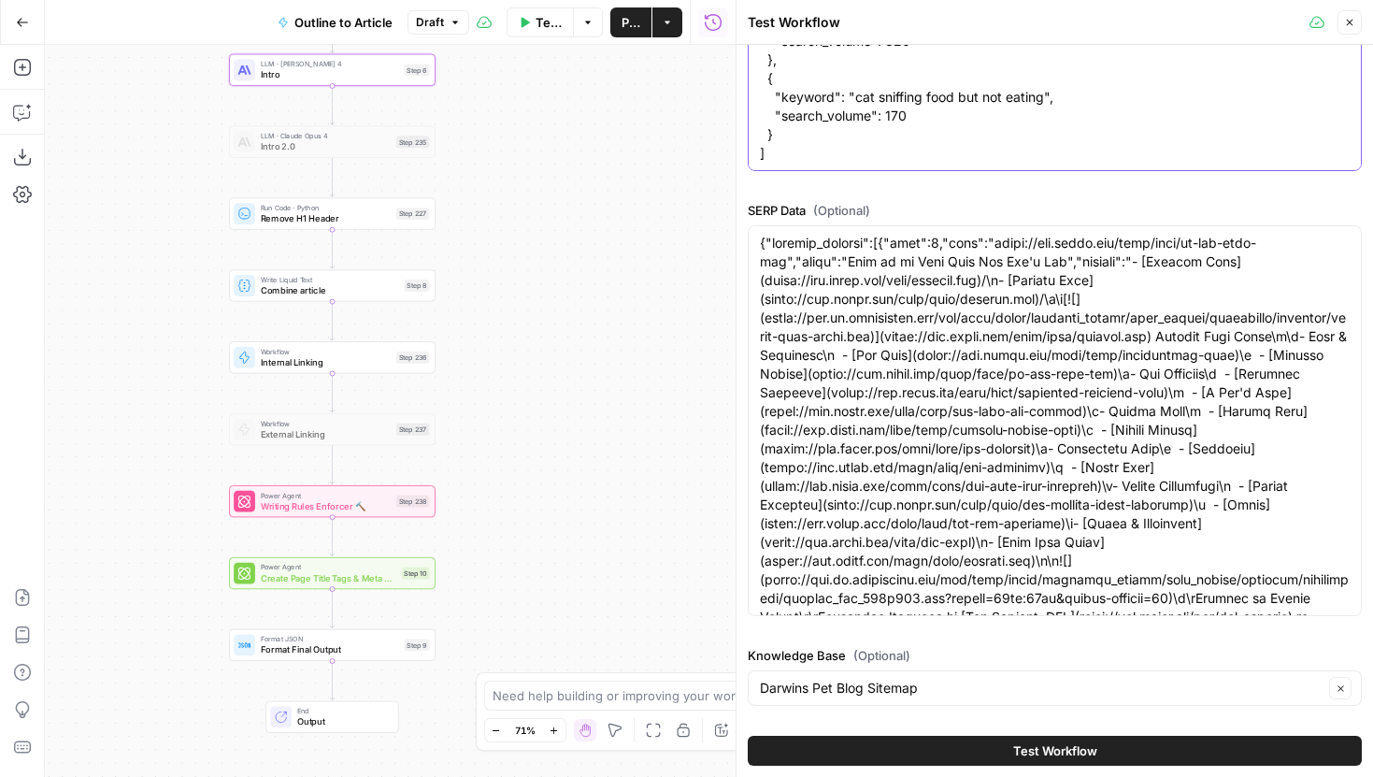
type textarea "[ { "keyword": "why is my cat not eating", "search_volume": 2900 }, { "keyword"…"
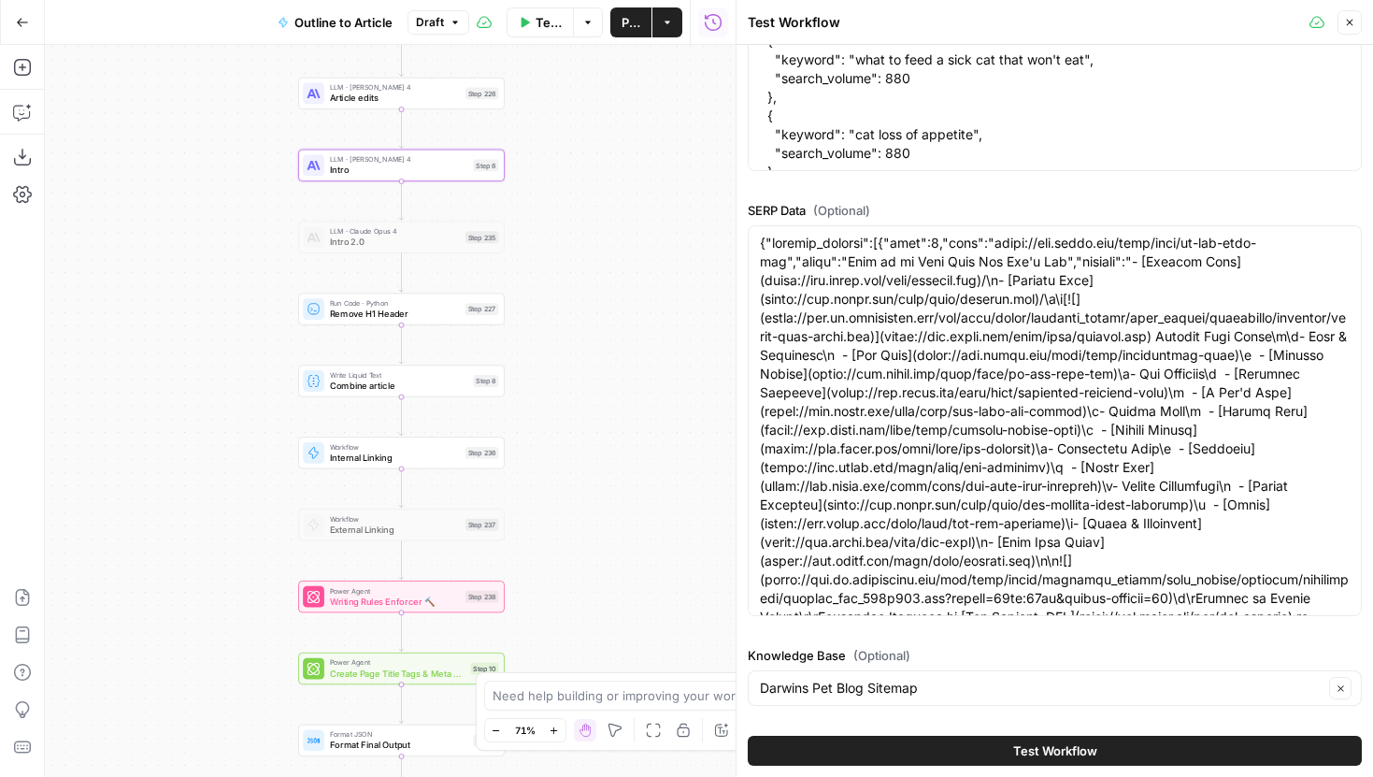
drag, startPoint x: 580, startPoint y: 327, endPoint x: 649, endPoint y: 434, distance: 126.5
click at [649, 434] on div "Workflow Set Inputs Inputs LLM · Gemini 2.5 Pro Initial article draft Step 225 …" at bounding box center [390, 411] width 691 height 732
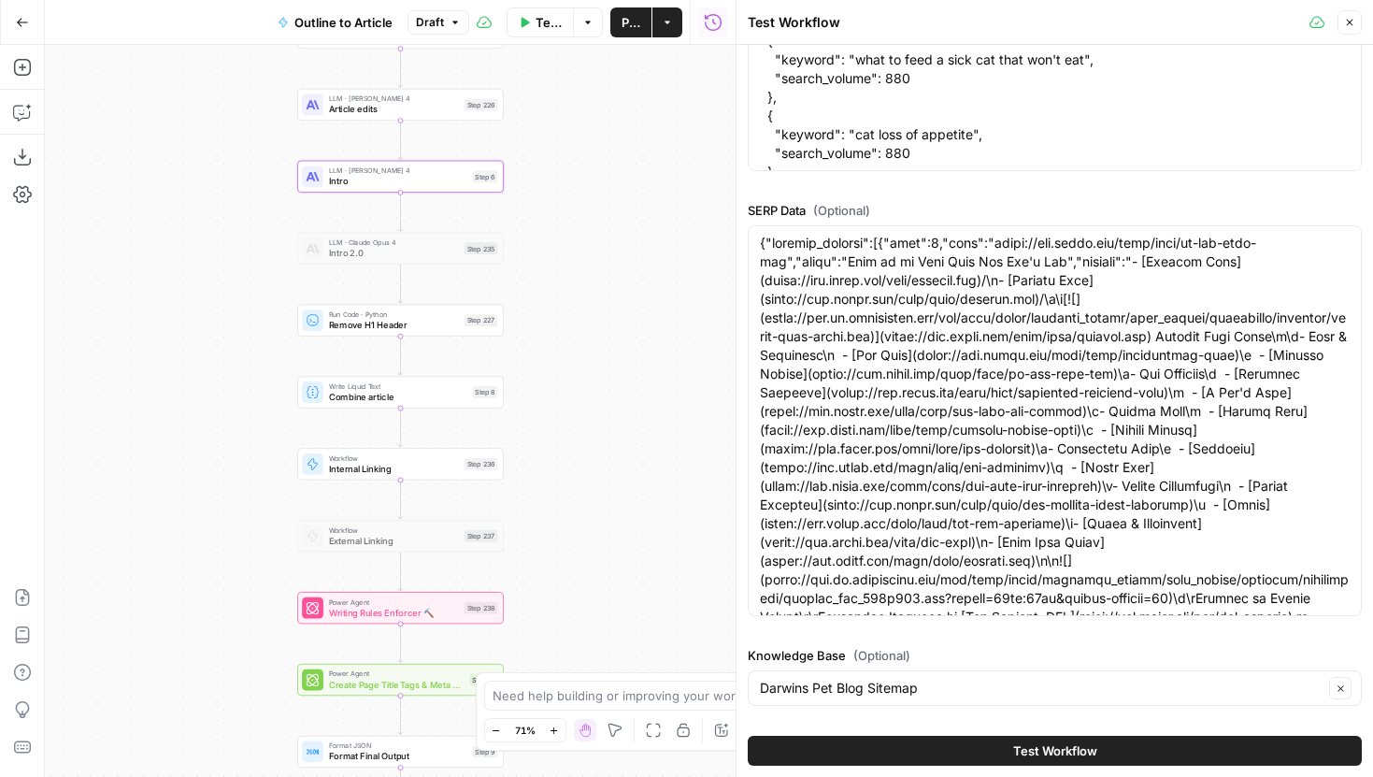
click at [980, 754] on button "Test Workflow" at bounding box center [1055, 750] width 614 height 30
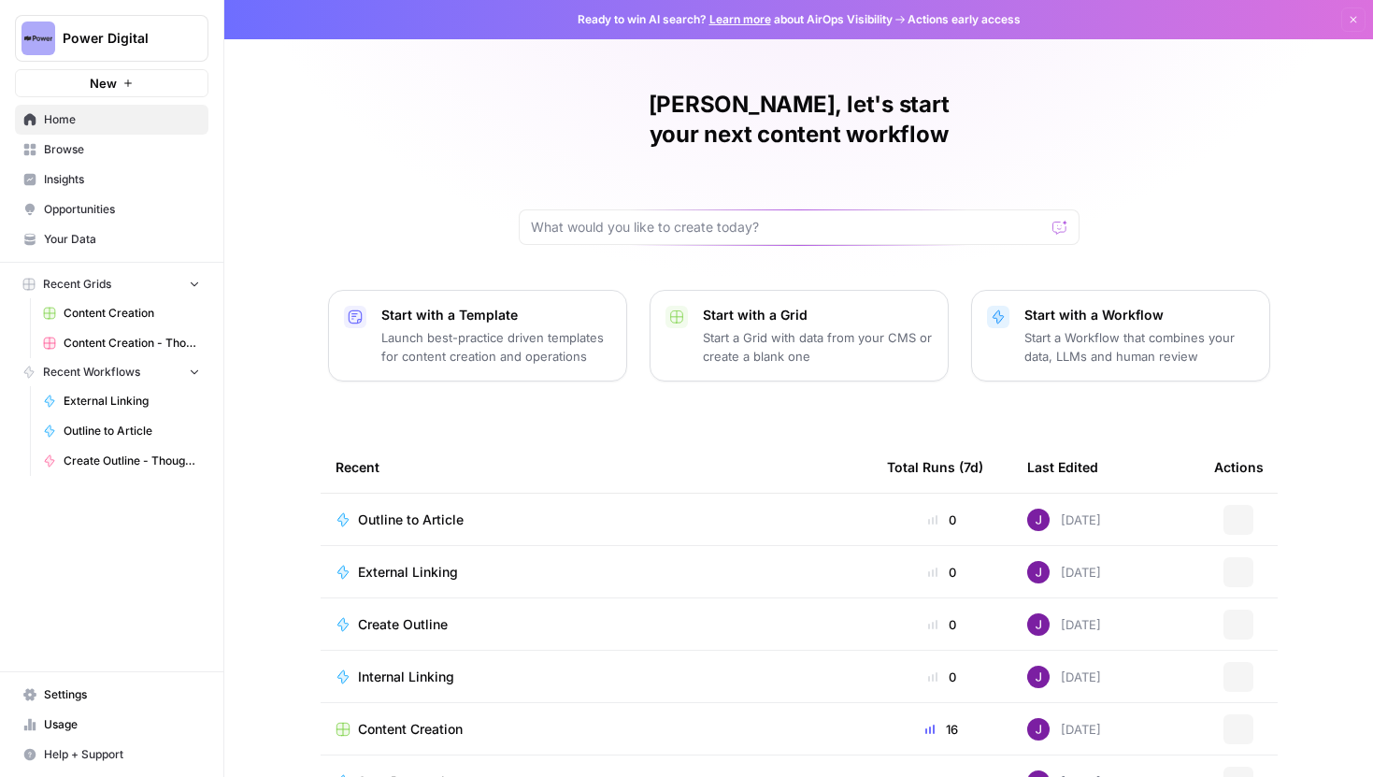
click at [145, 25] on button "Power Digital" at bounding box center [111, 38] width 193 height 47
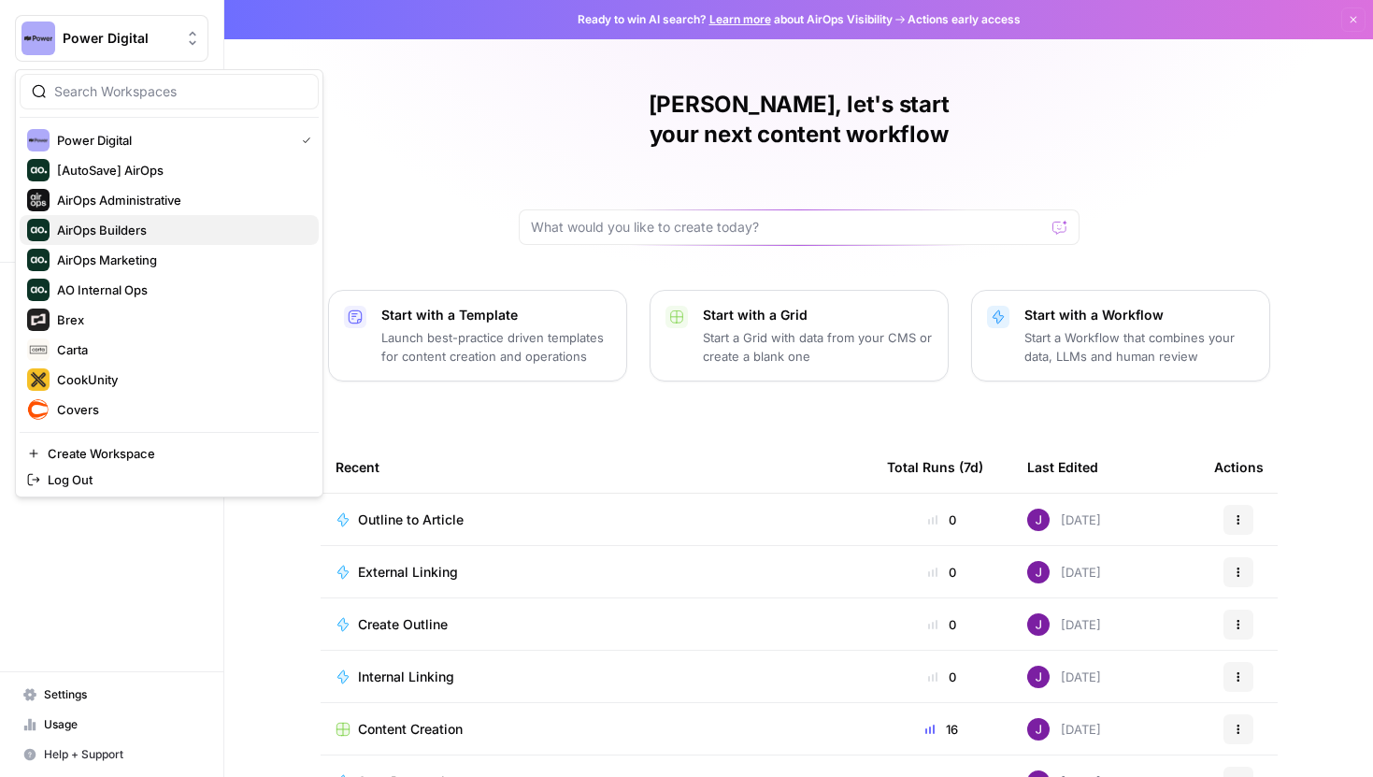
click at [150, 232] on span "AirOps Builders" at bounding box center [180, 230] width 247 height 19
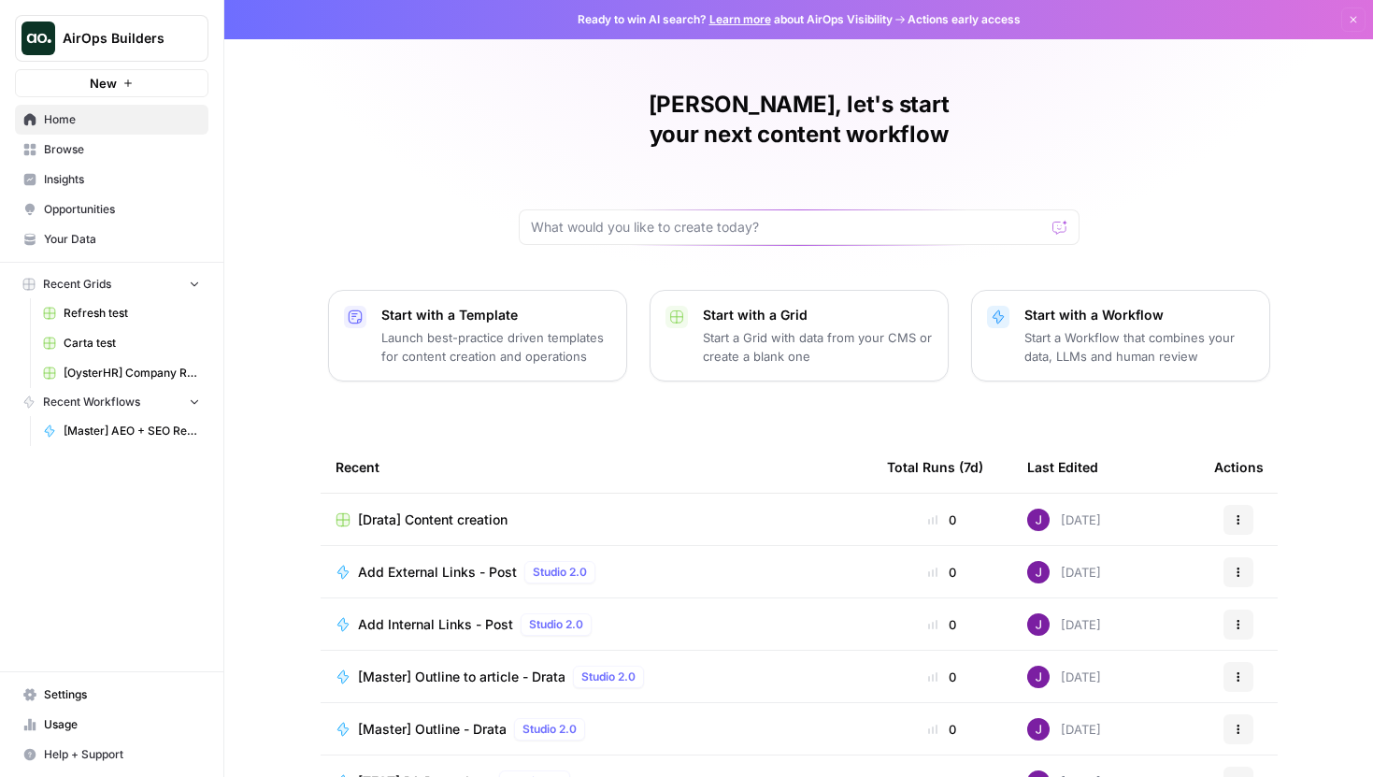
click at [102, 147] on span "Browse" at bounding box center [122, 149] width 156 height 17
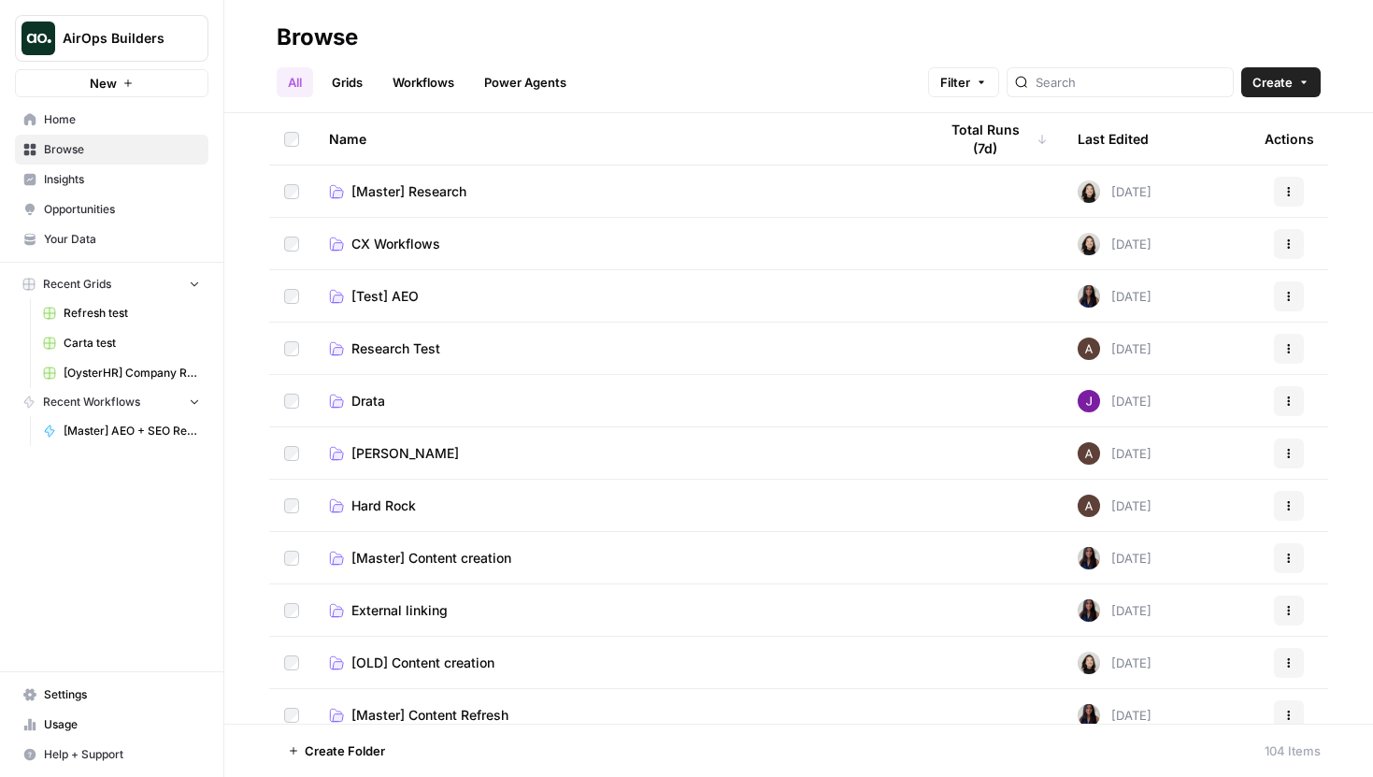
scroll to position [104, 0]
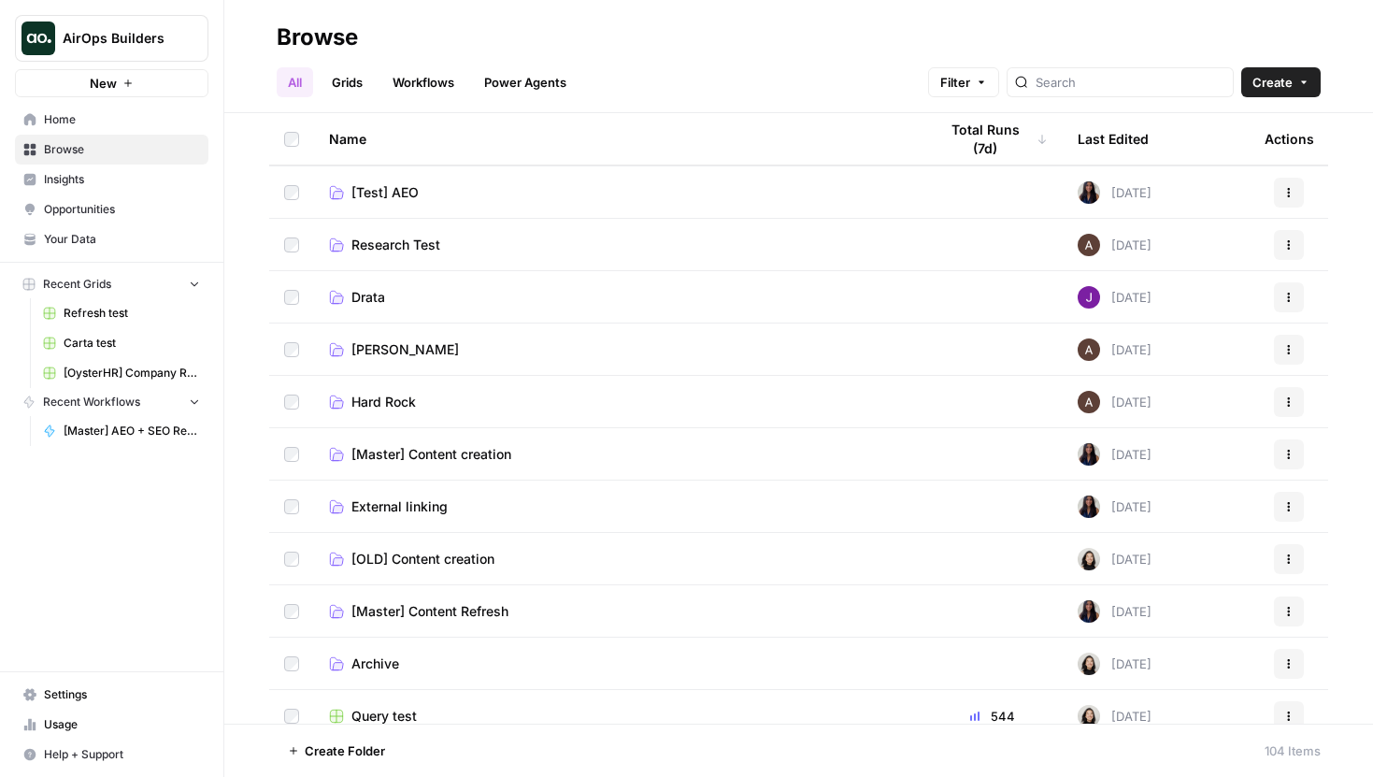
click at [493, 459] on span "[Master] Content creation" at bounding box center [431, 454] width 160 height 19
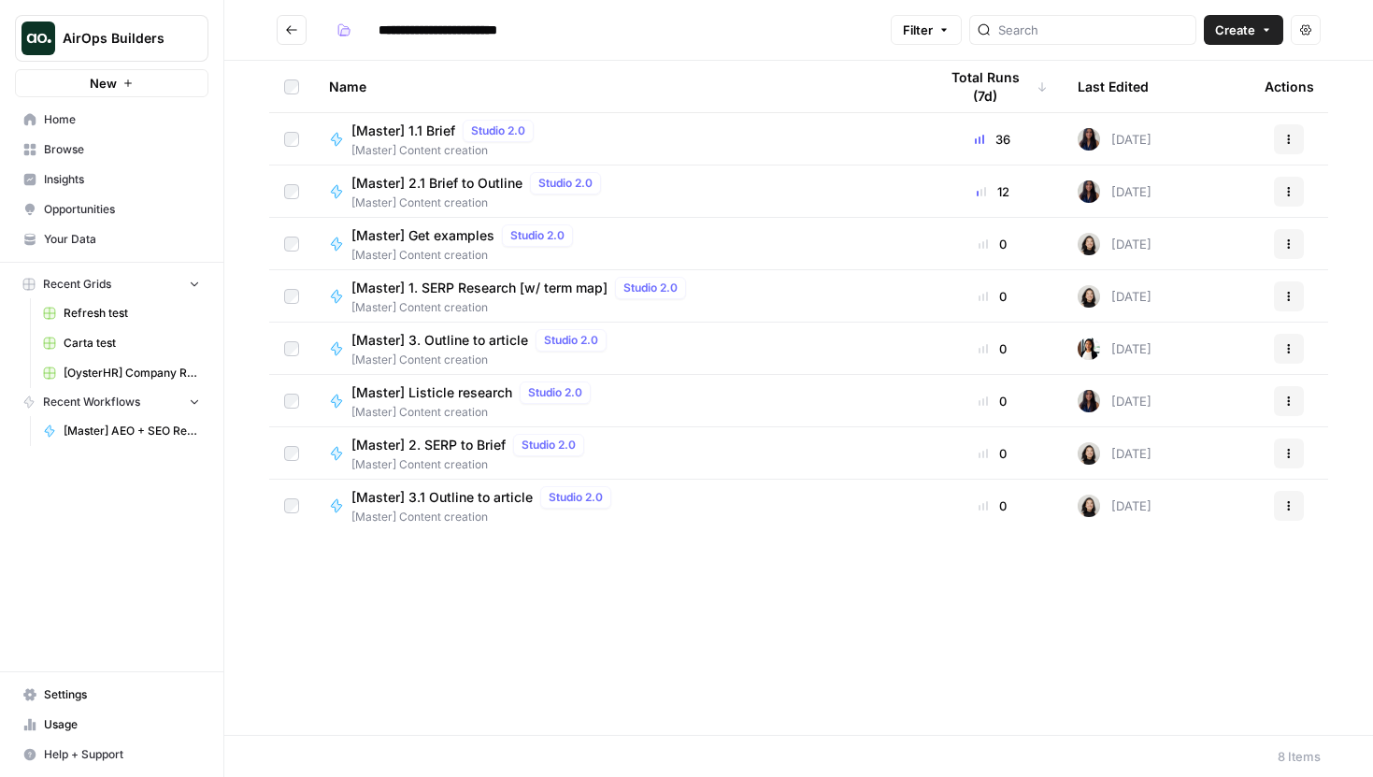
click at [500, 506] on span "[Master] 3.1 Outline to article" at bounding box center [441, 497] width 181 height 19
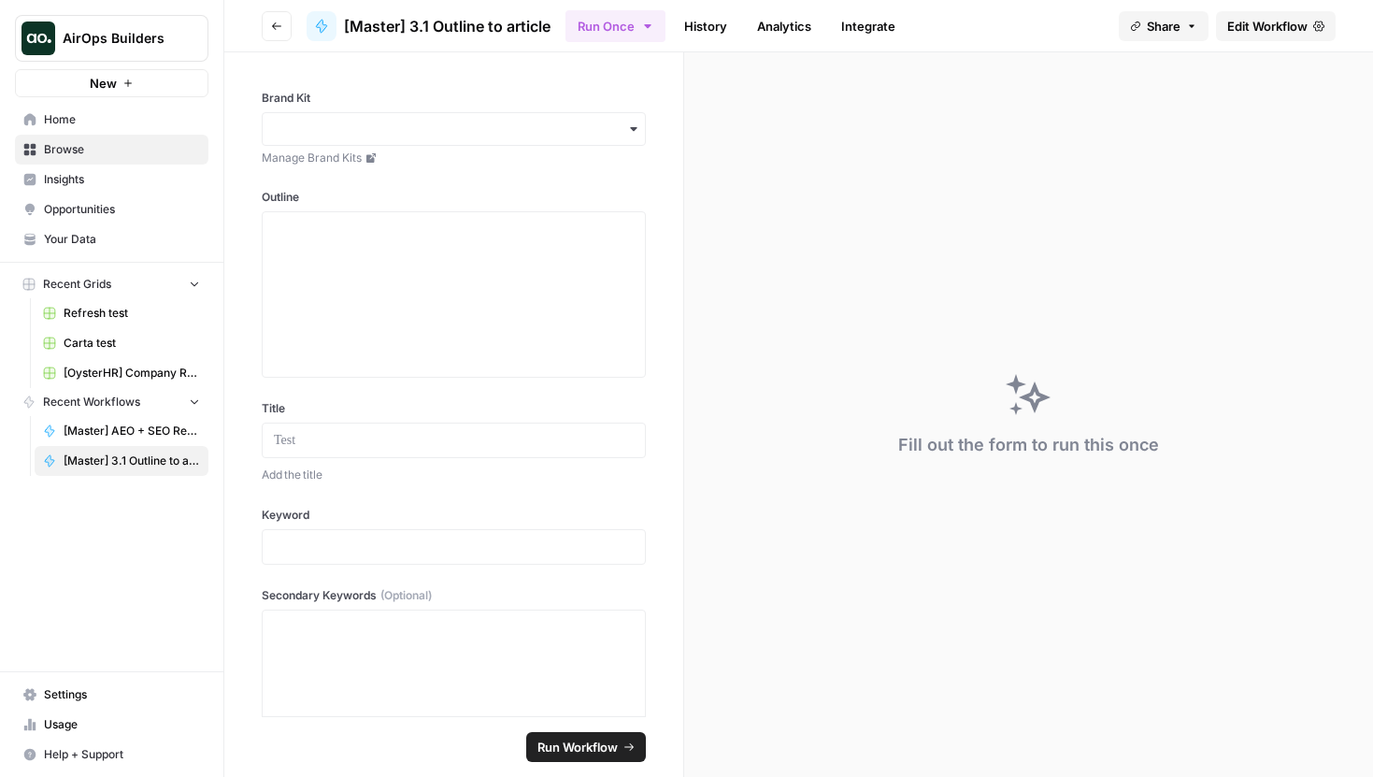
click at [1289, 24] on span "Edit Workflow" at bounding box center [1267, 26] width 80 height 19
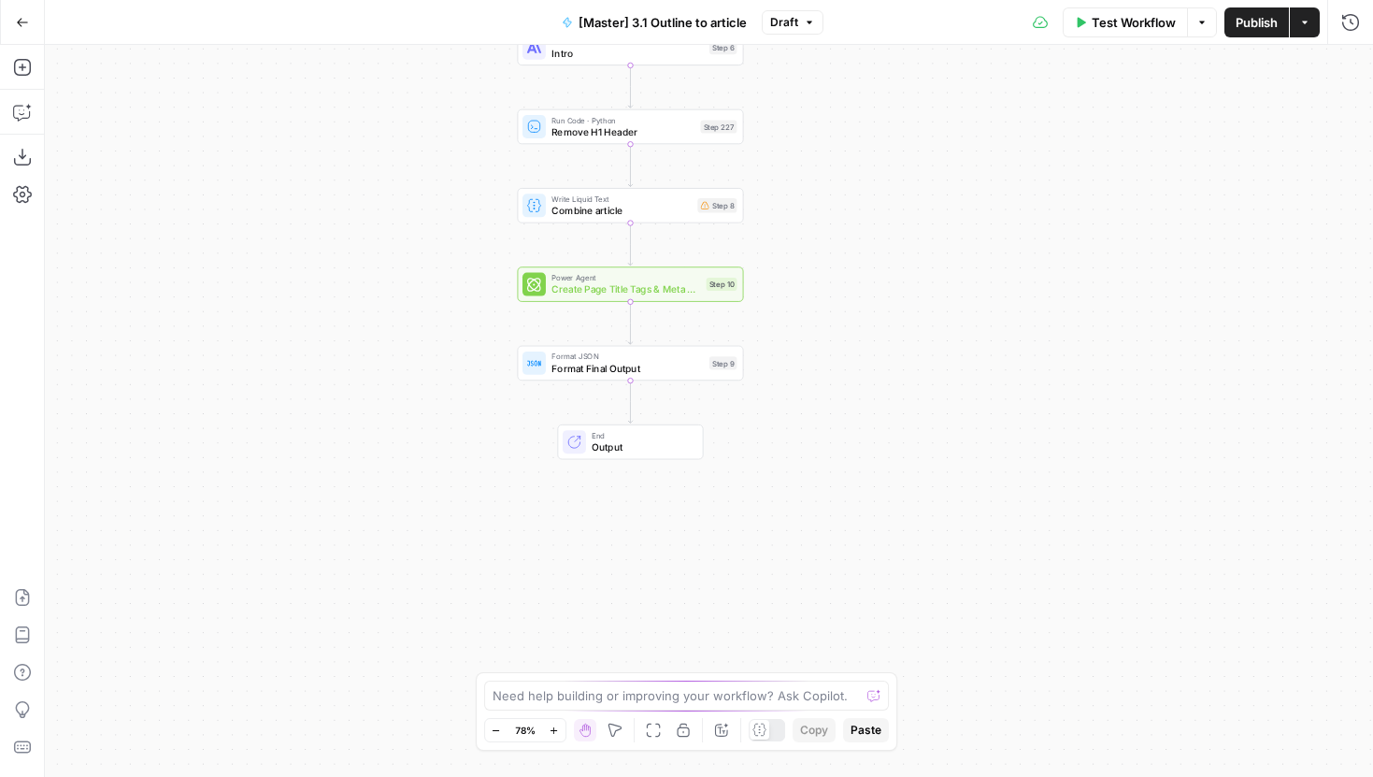
drag, startPoint x: 886, startPoint y: 581, endPoint x: 806, endPoint y: 293, distance: 298.8
click at [806, 293] on div "Workflow Set Inputs Inputs LLM · Gemini 2.5 Pro Initial article draft Step 225 …" at bounding box center [709, 411] width 1328 height 732
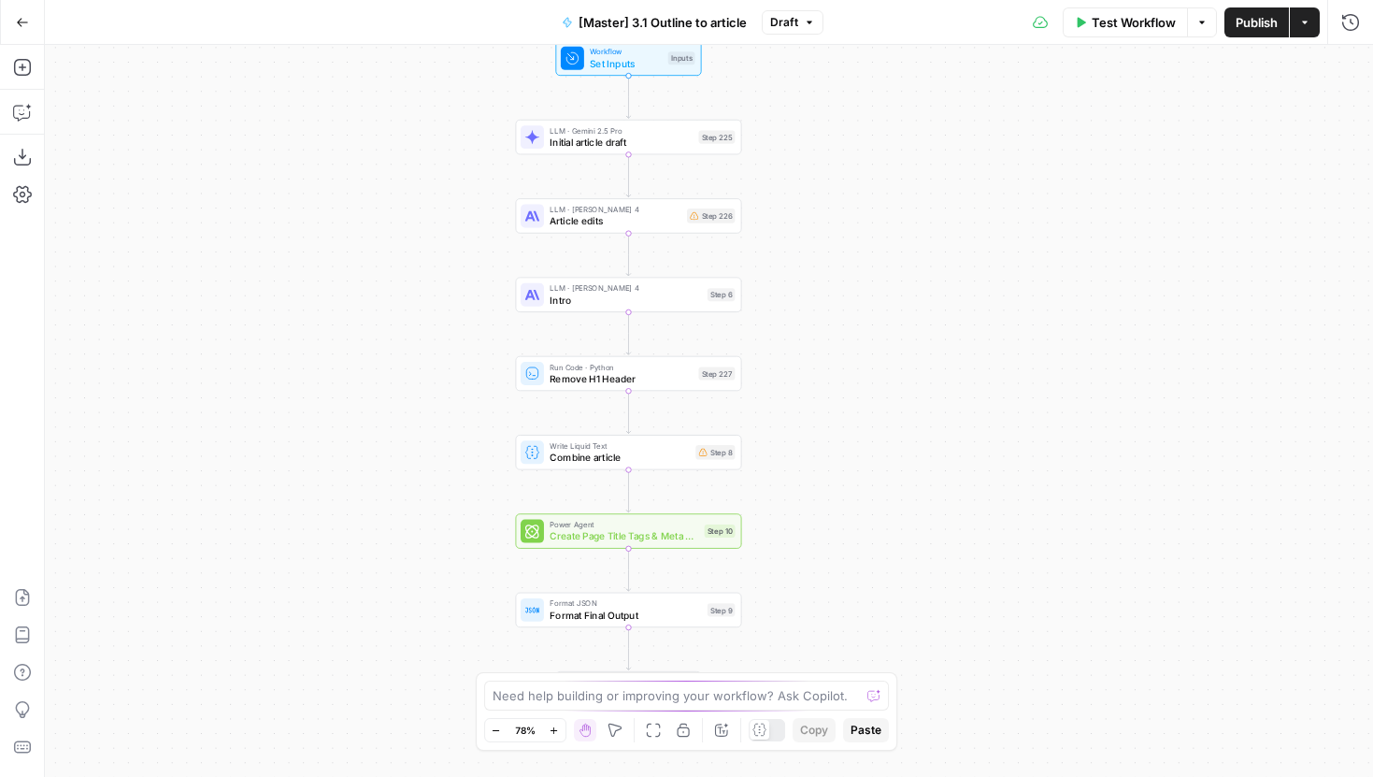
drag, startPoint x: 852, startPoint y: 246, endPoint x: 852, endPoint y: 501, distance: 255.1
click at [852, 501] on div "Workflow Set Inputs Inputs LLM · Gemini 2.5 Pro Initial article draft Step 225 …" at bounding box center [709, 411] width 1328 height 732
click at [30, 24] on button "Go Back" at bounding box center [23, 23] width 34 height 34
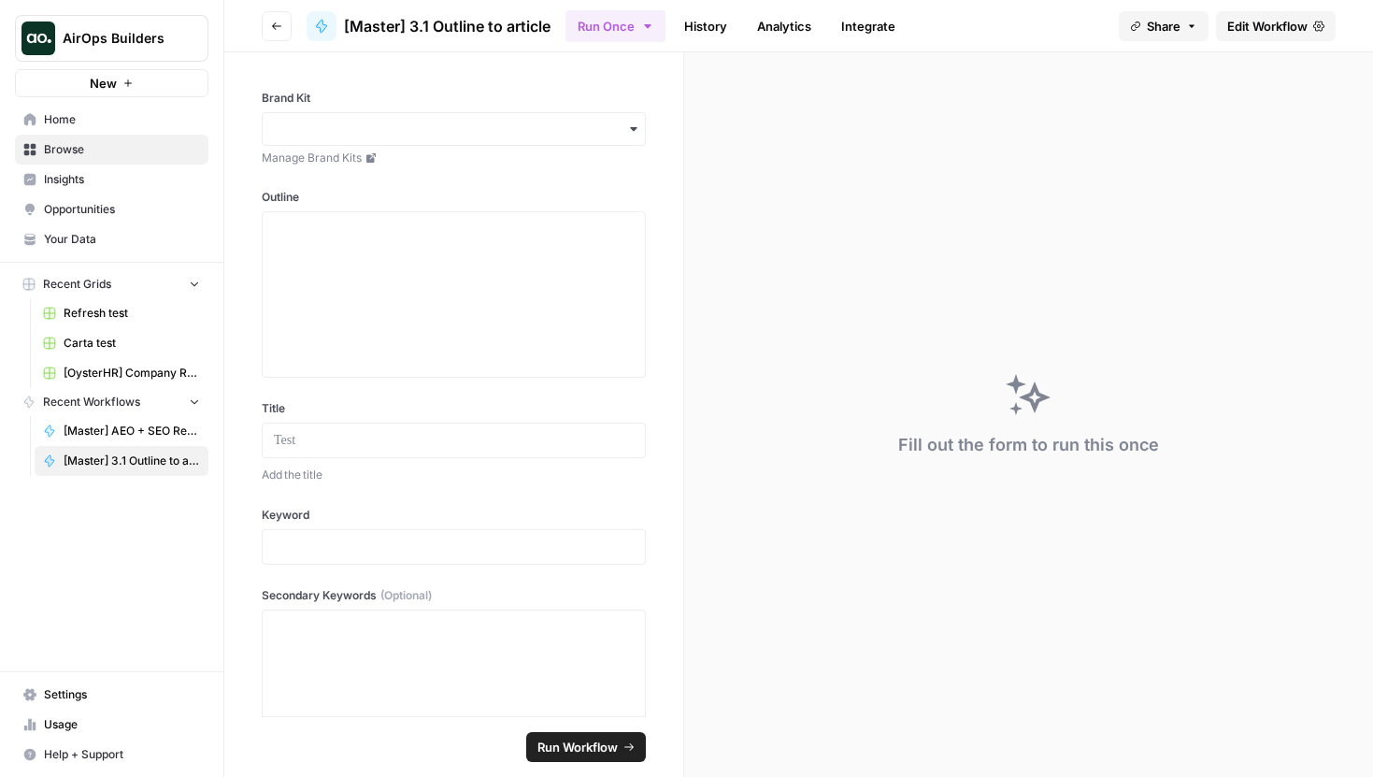
click at [276, 32] on button "Go back" at bounding box center [277, 26] width 30 height 30
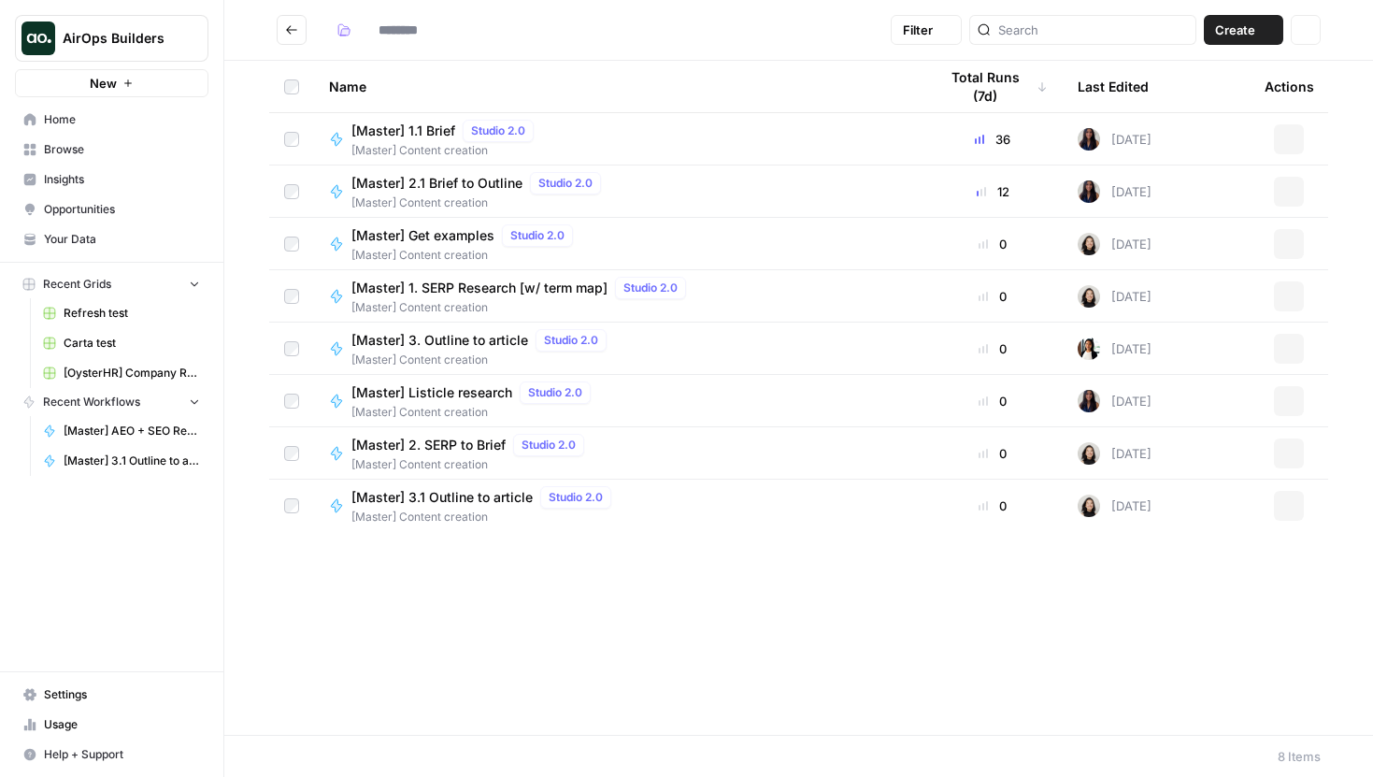
type input "**********"
click at [492, 347] on span "[Master] 3. Outline to article" at bounding box center [439, 340] width 177 height 19
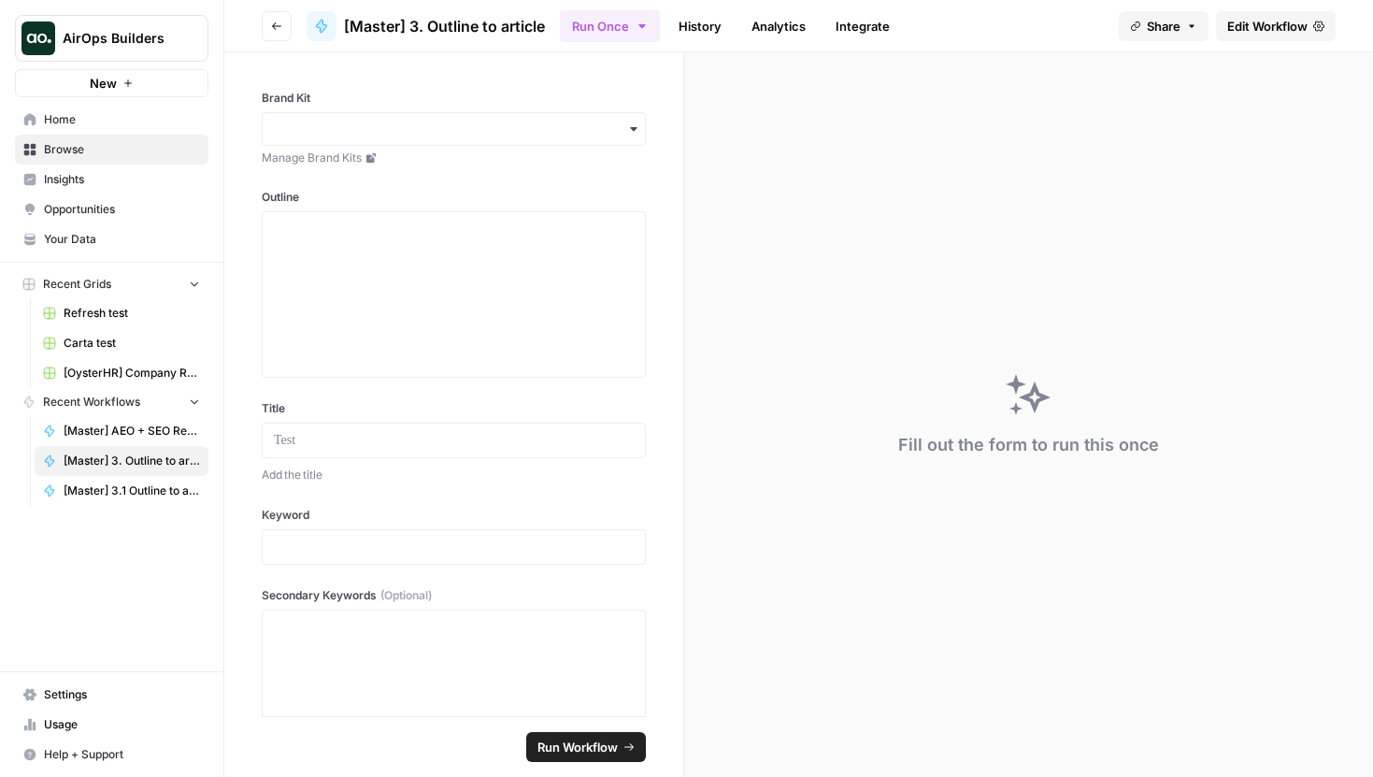
click at [1254, 23] on span "Edit Workflow" at bounding box center [1267, 26] width 80 height 19
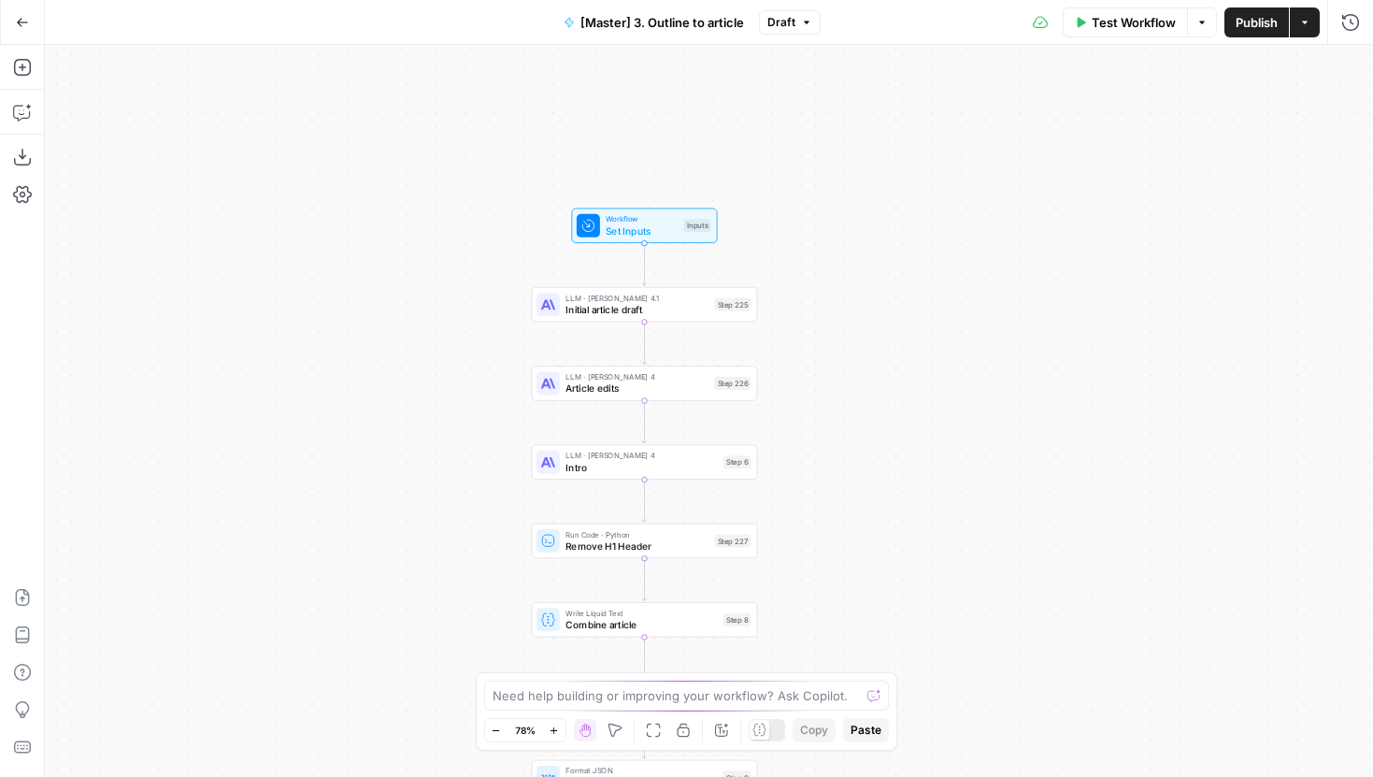
drag, startPoint x: 932, startPoint y: 520, endPoint x: 868, endPoint y: 653, distance: 148.0
click at [868, 653] on div "Workflow Set Inputs Inputs LLM · [PERSON_NAME] Opus 4.1 Initial article draft S…" at bounding box center [709, 411] width 1328 height 732
click at [21, 18] on icon "button" at bounding box center [22, 22] width 13 height 13
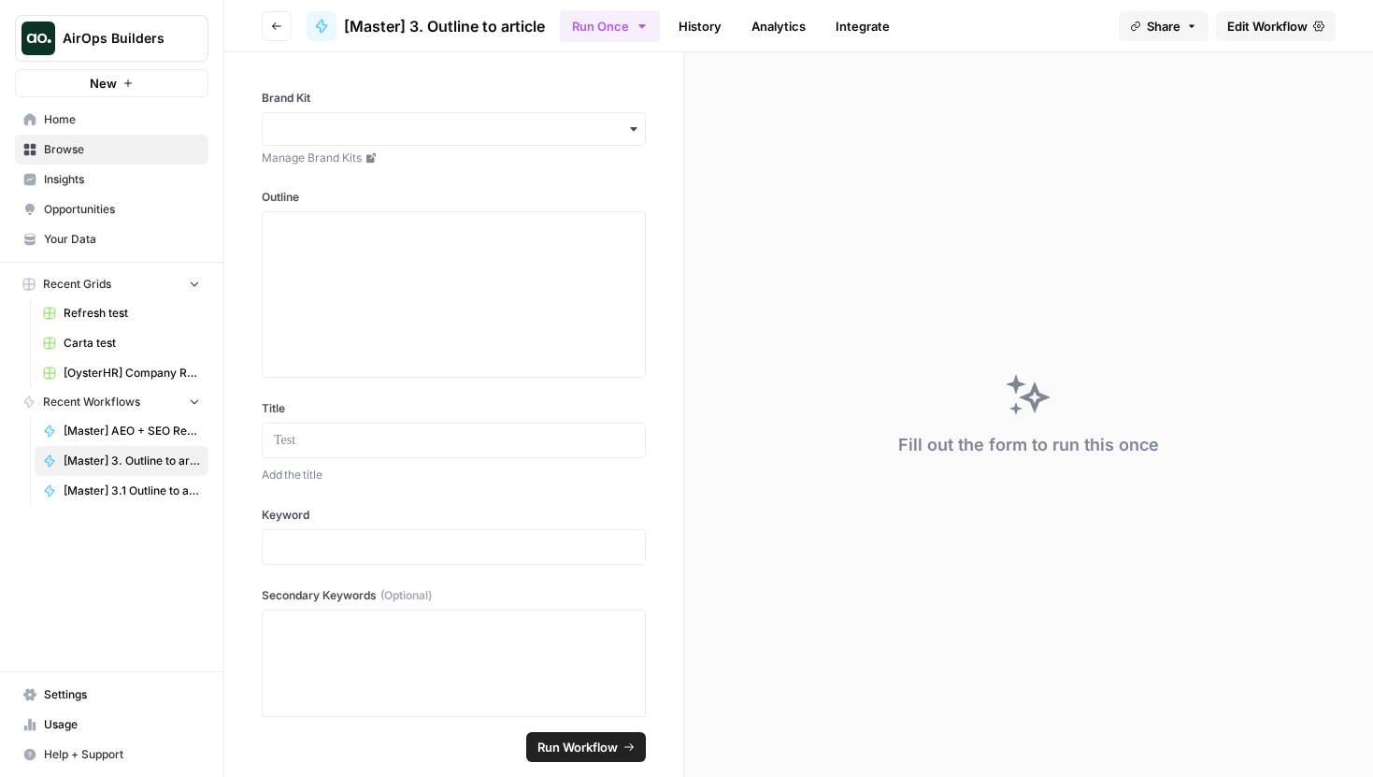
click at [152, 29] on span "AirOps Builders" at bounding box center [119, 38] width 113 height 19
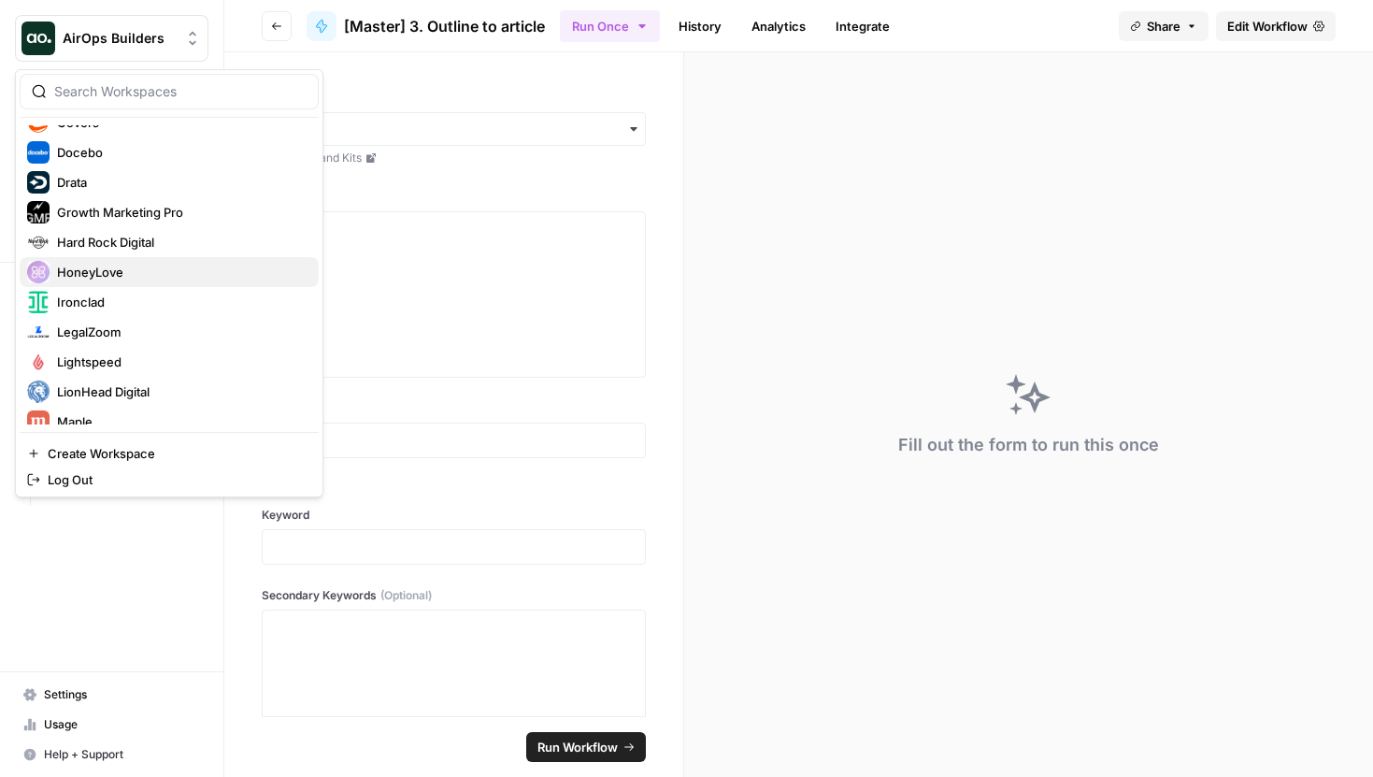
scroll to position [225, 0]
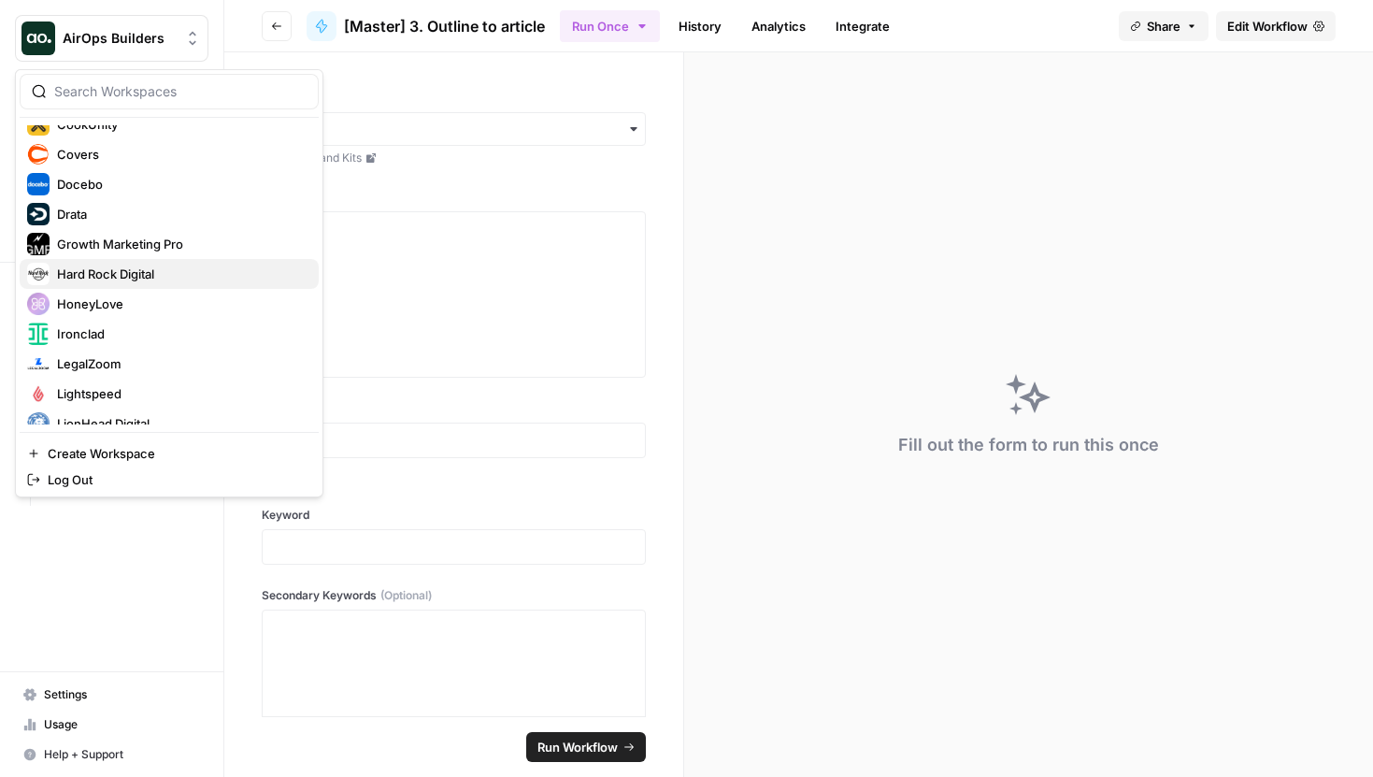
click at [123, 278] on span "Hard Rock Digital" at bounding box center [180, 273] width 247 height 19
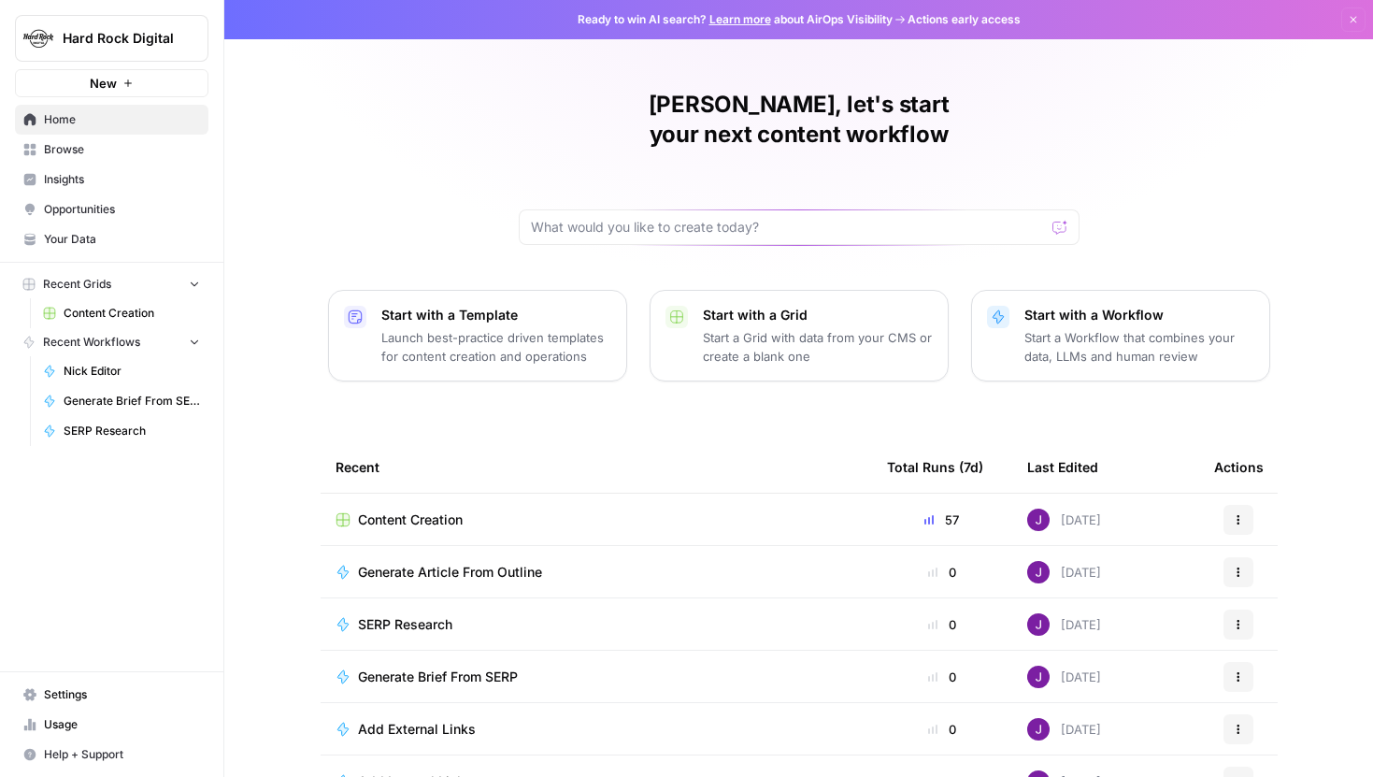
click at [121, 315] on span "Content Creation" at bounding box center [132, 313] width 136 height 17
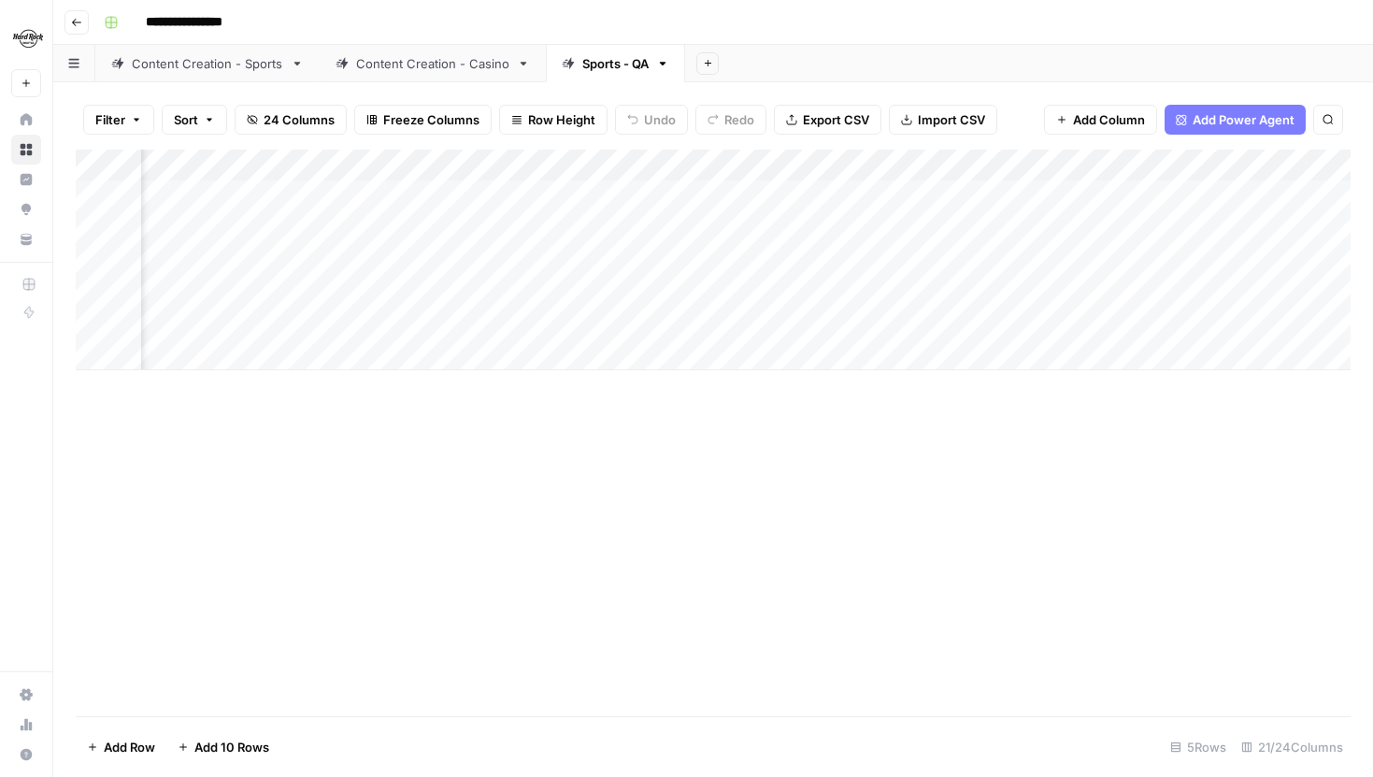
scroll to position [0, 992]
click at [709, 195] on div "Add Column" at bounding box center [713, 260] width 1275 height 221
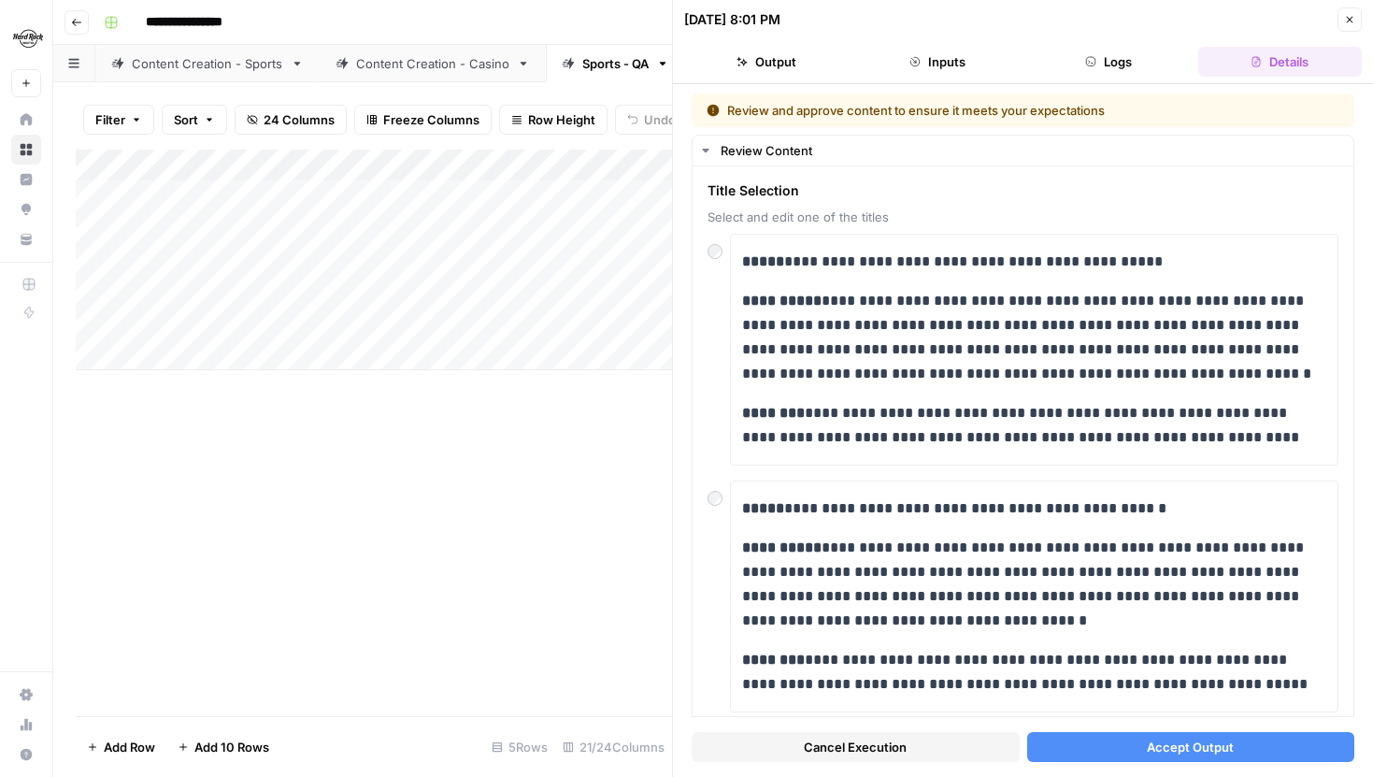
click at [1170, 757] on button "Accept Output" at bounding box center [1191, 747] width 328 height 30
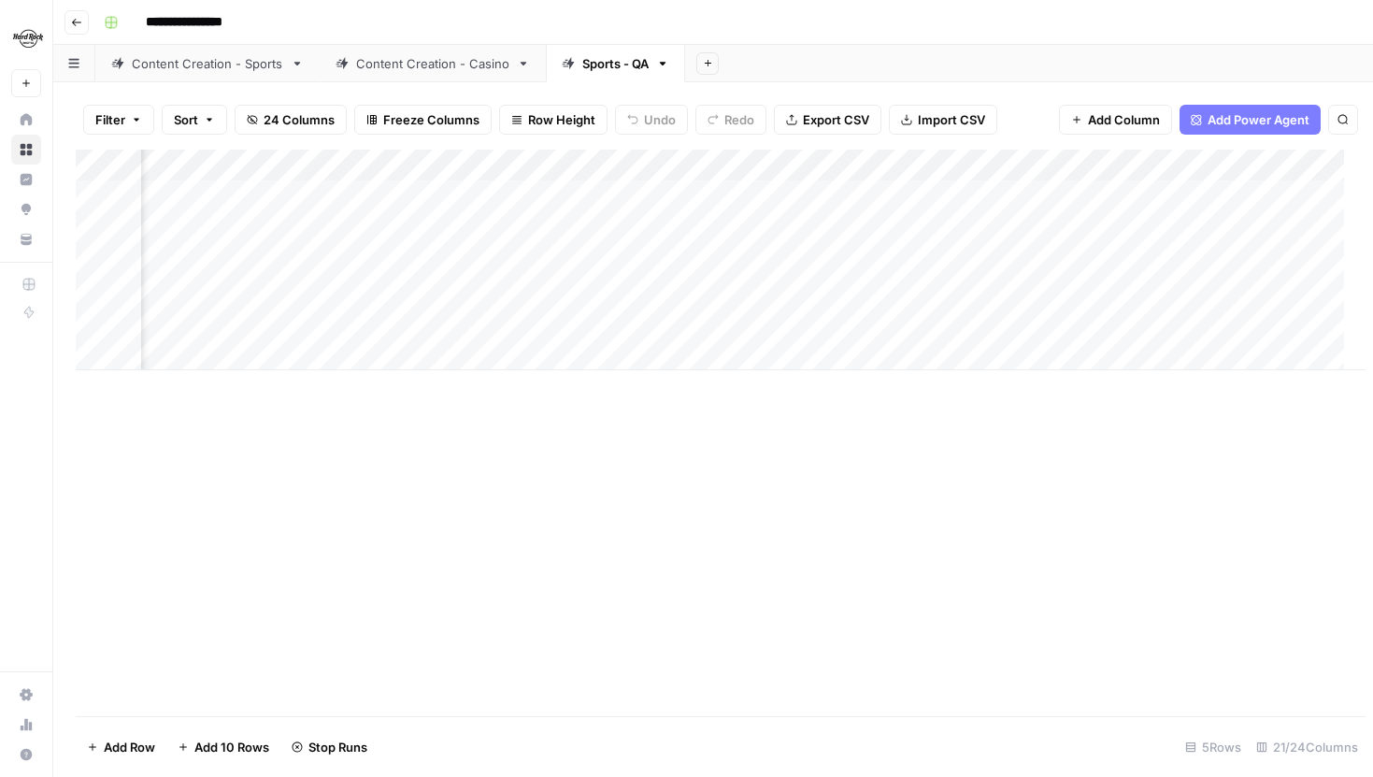
scroll to position [0, 1213]
click at [485, 224] on div "Add Column" at bounding box center [713, 260] width 1275 height 221
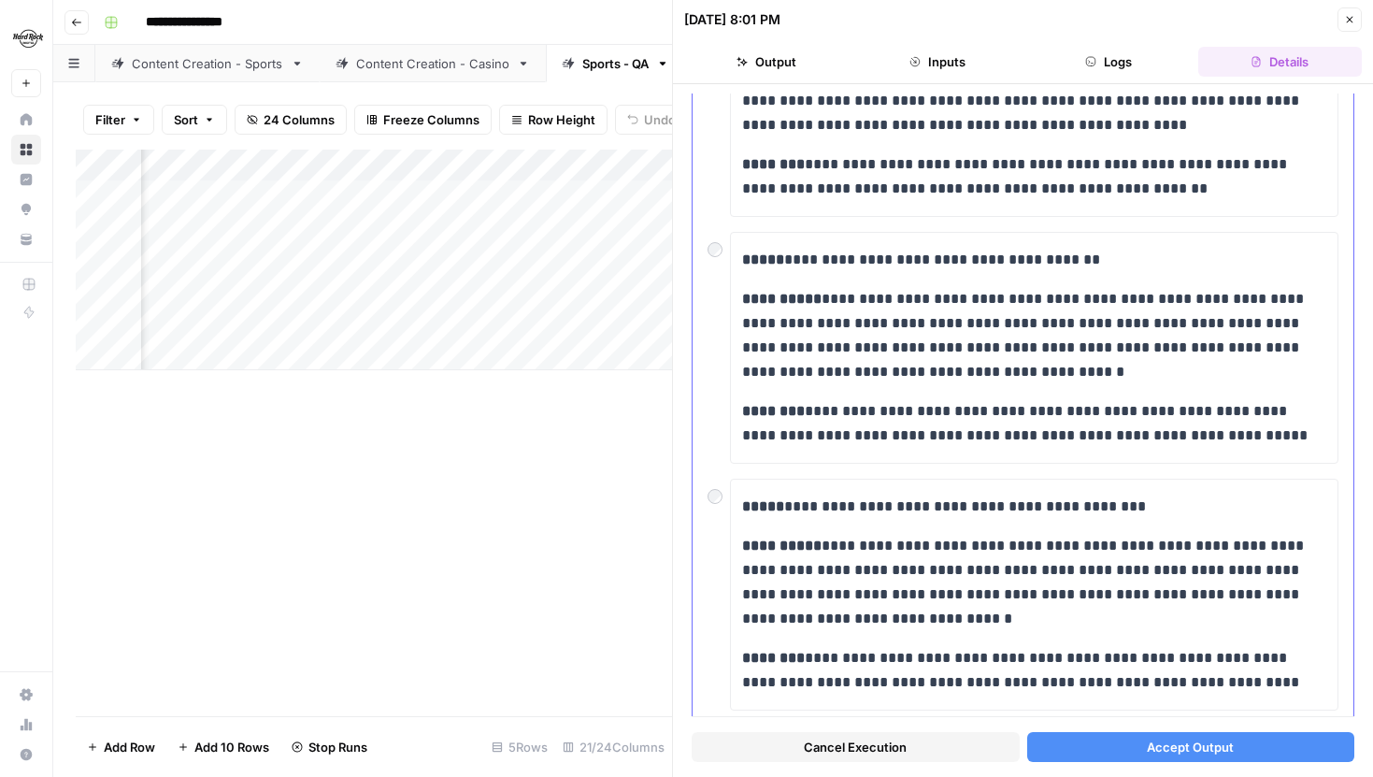
scroll to position [499, 0]
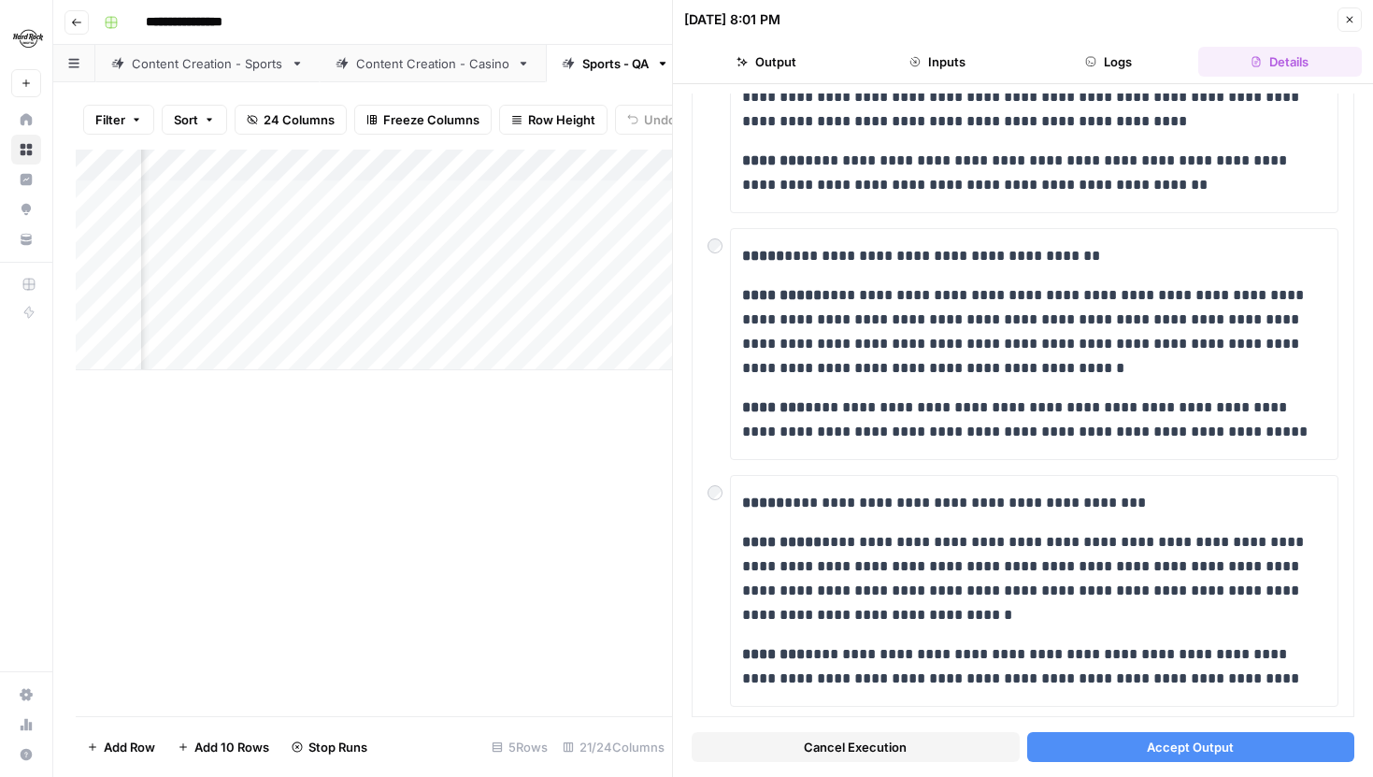
click at [1139, 740] on button "Accept Output" at bounding box center [1191, 747] width 328 height 30
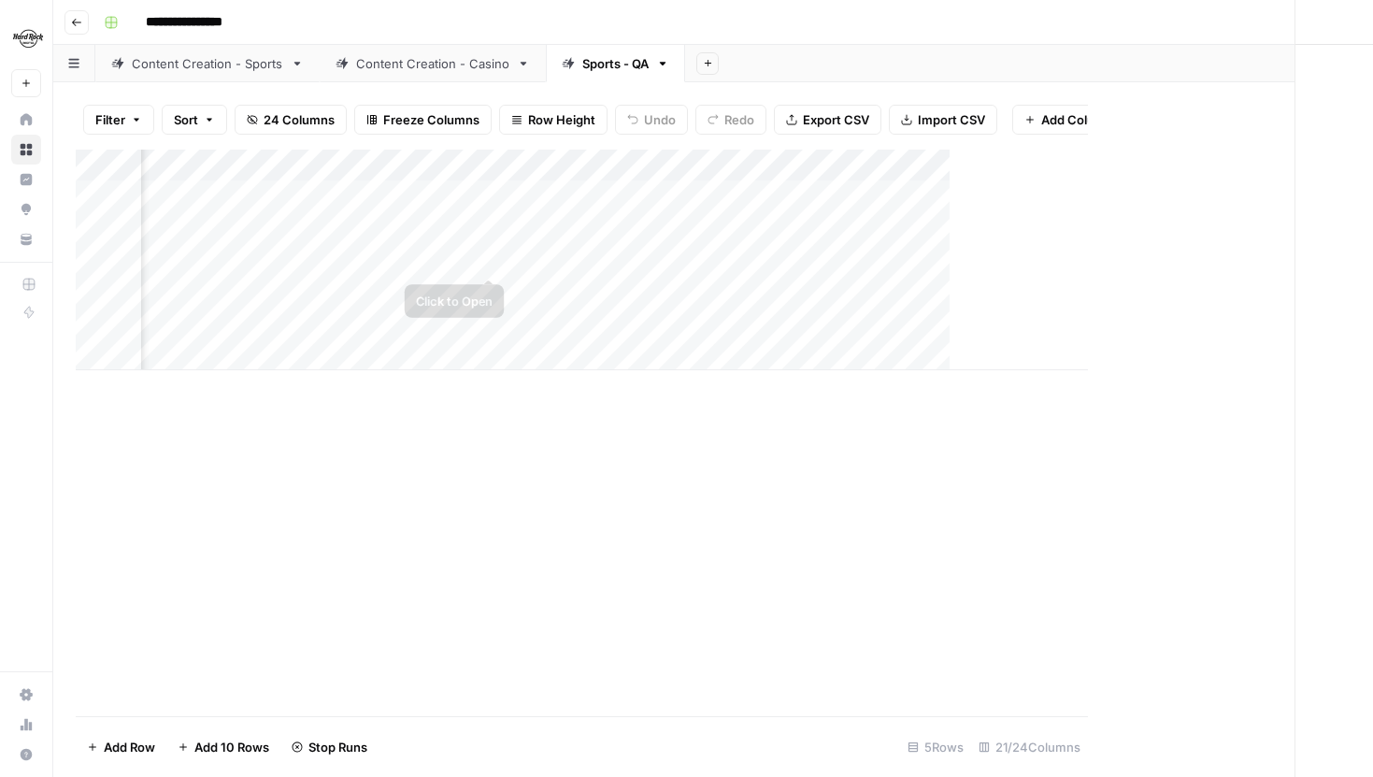
click at [499, 258] on div "Add Column" at bounding box center [582, 260] width 1012 height 221
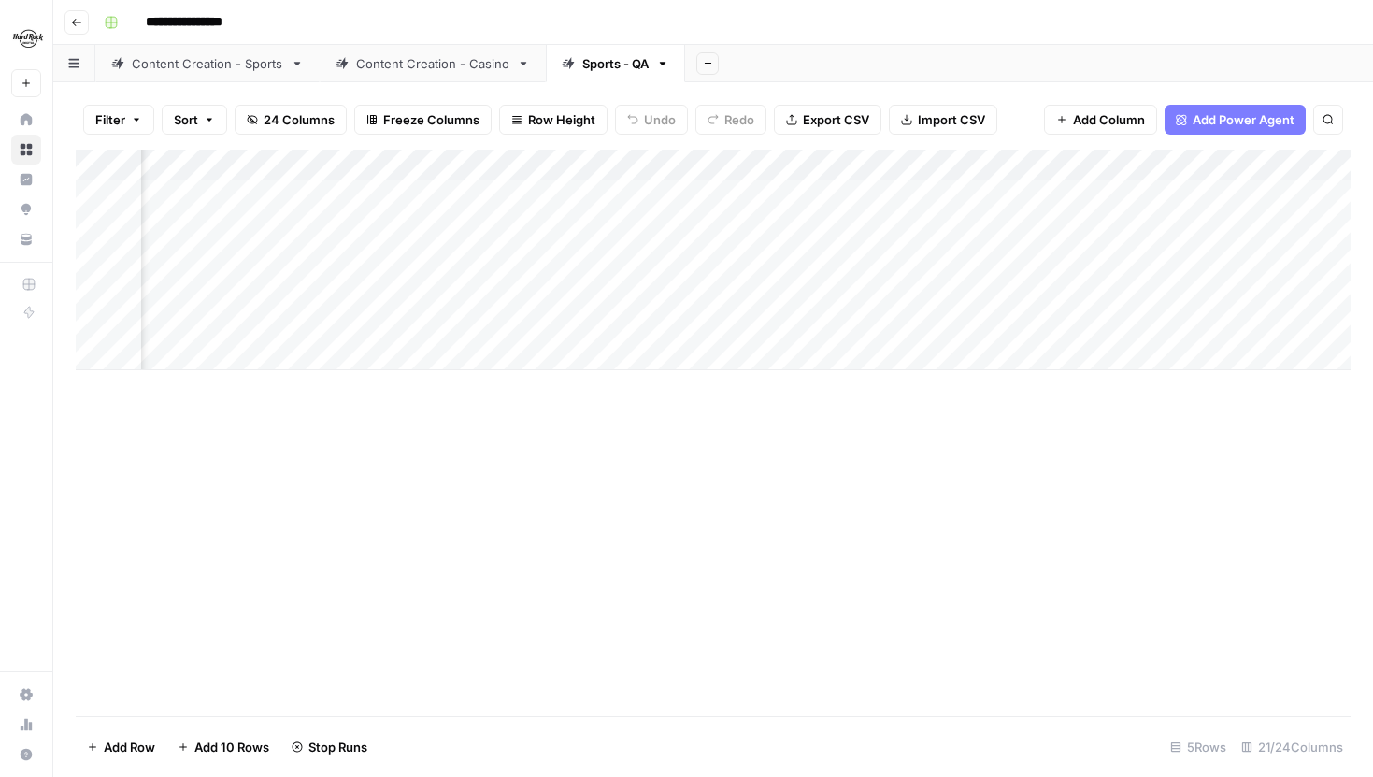
click at [485, 258] on div "Add Column" at bounding box center [713, 260] width 1275 height 221
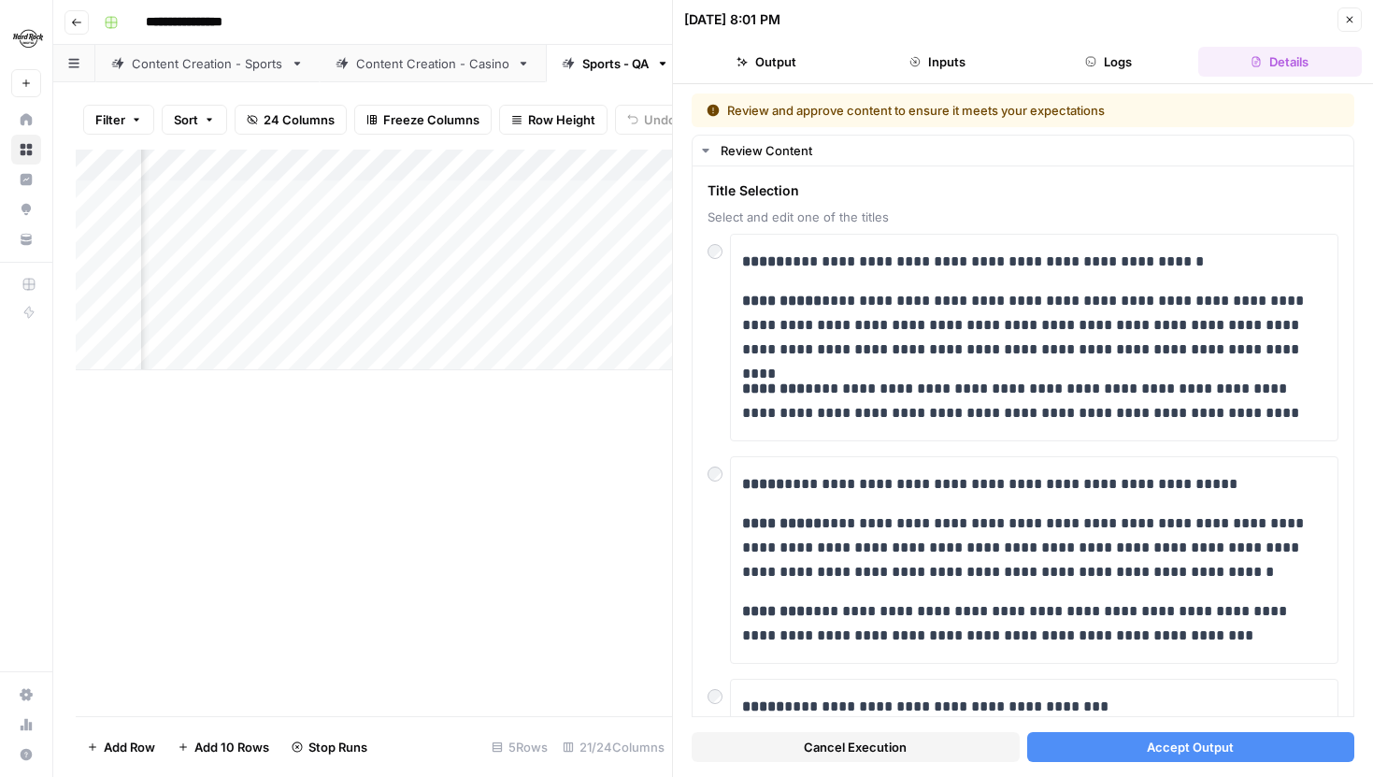
click at [1125, 746] on button "Accept Output" at bounding box center [1191, 747] width 328 height 30
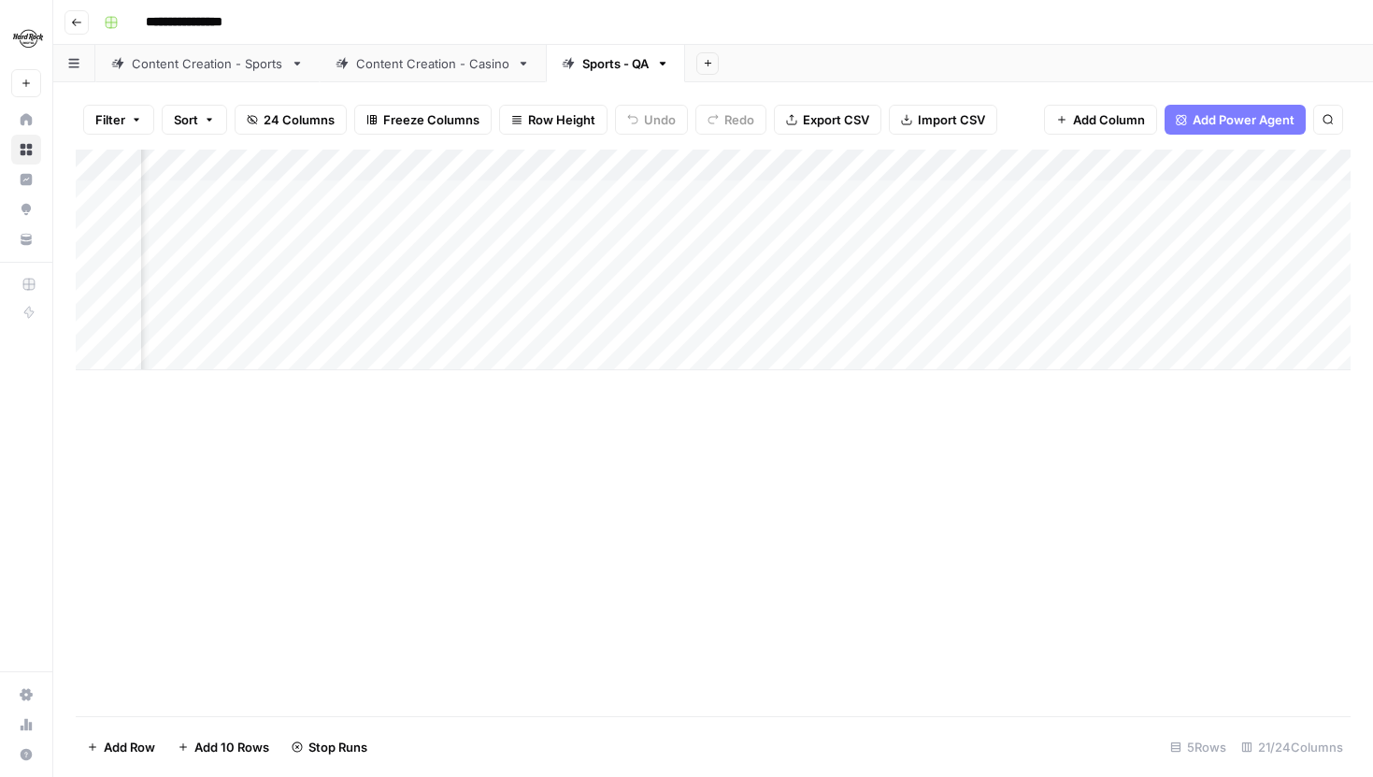
scroll to position [0, 2130]
click at [191, 77] on link "Content Creation - Sports" at bounding box center [207, 63] width 224 height 37
click at [392, 55] on div "Content Creation - Casino" at bounding box center [432, 63] width 153 height 19
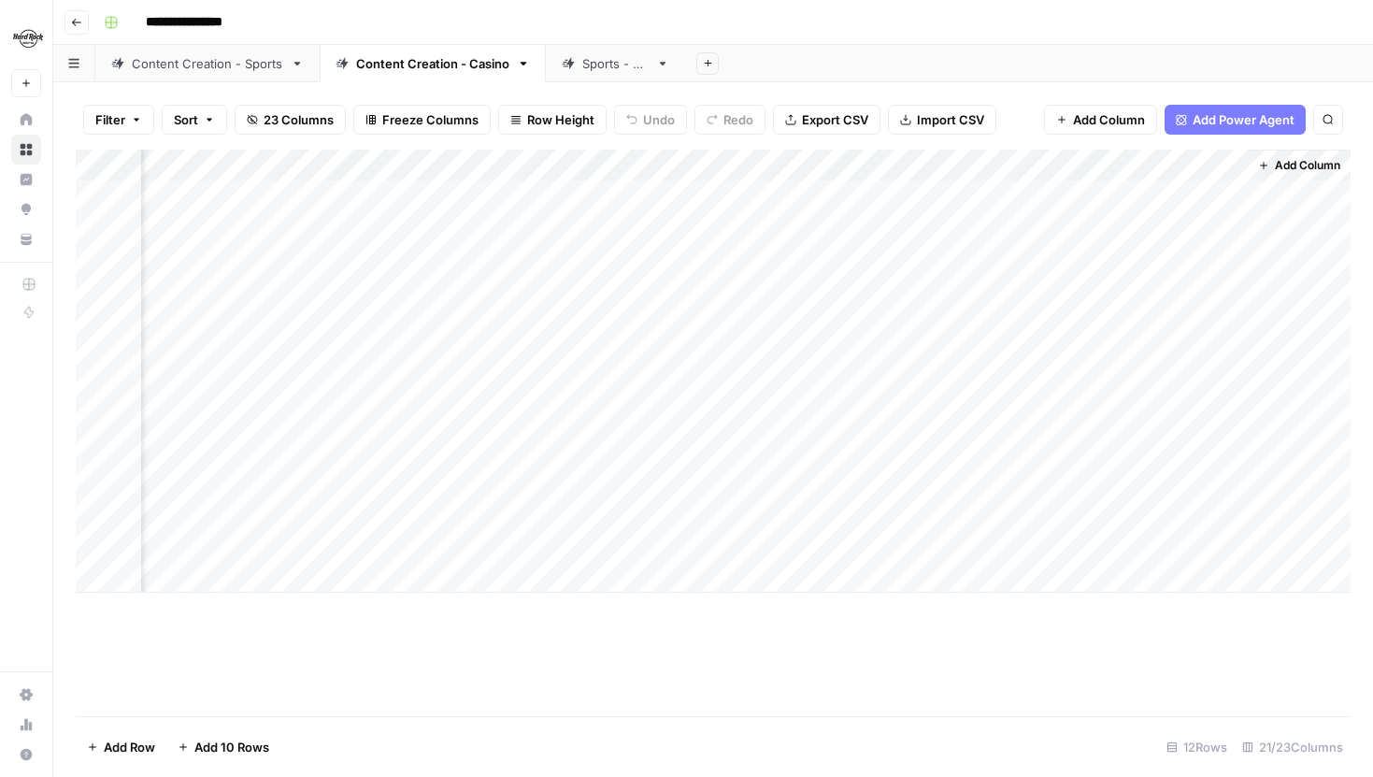
click at [607, 77] on link "Sports - QA" at bounding box center [615, 63] width 139 height 37
click at [856, 163] on div "Add Column" at bounding box center [713, 260] width 1275 height 221
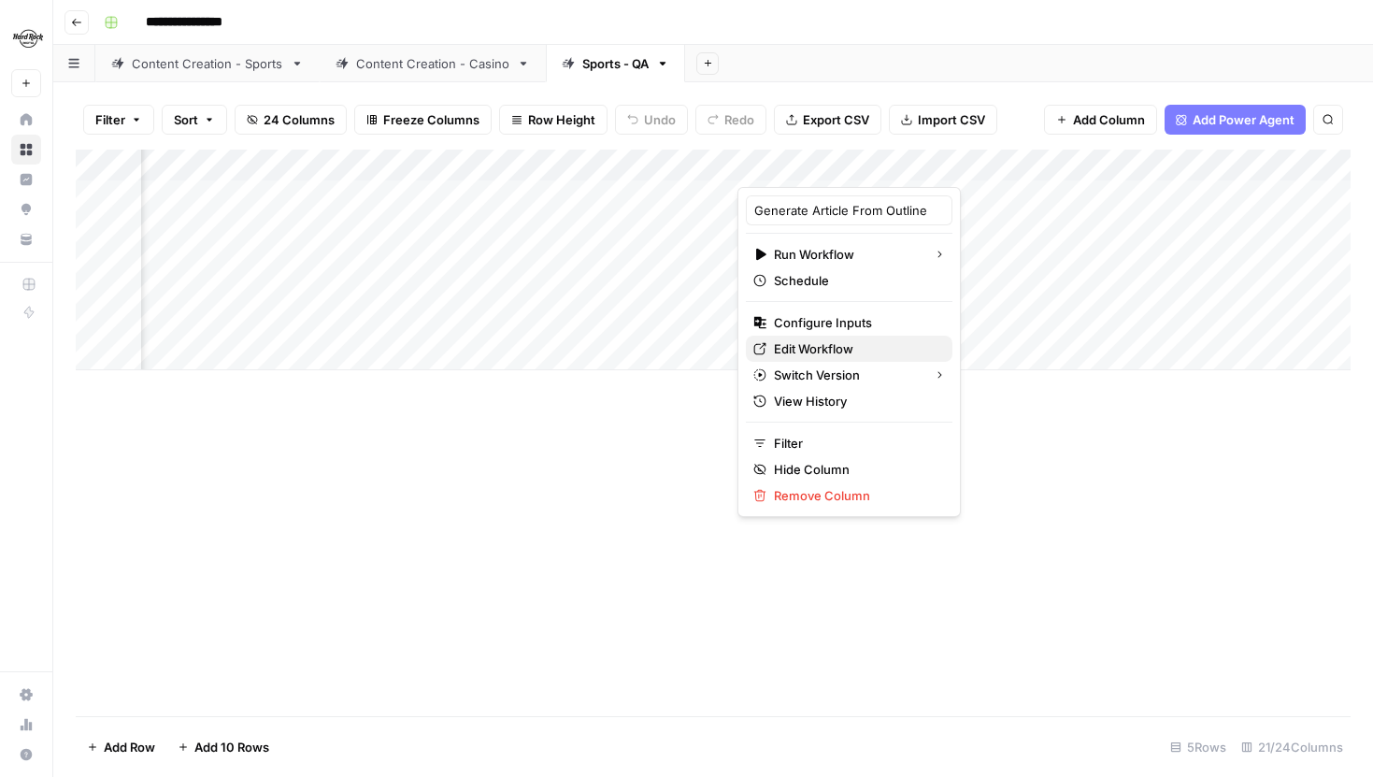
click at [810, 350] on span "Edit Workflow" at bounding box center [856, 348] width 164 height 19
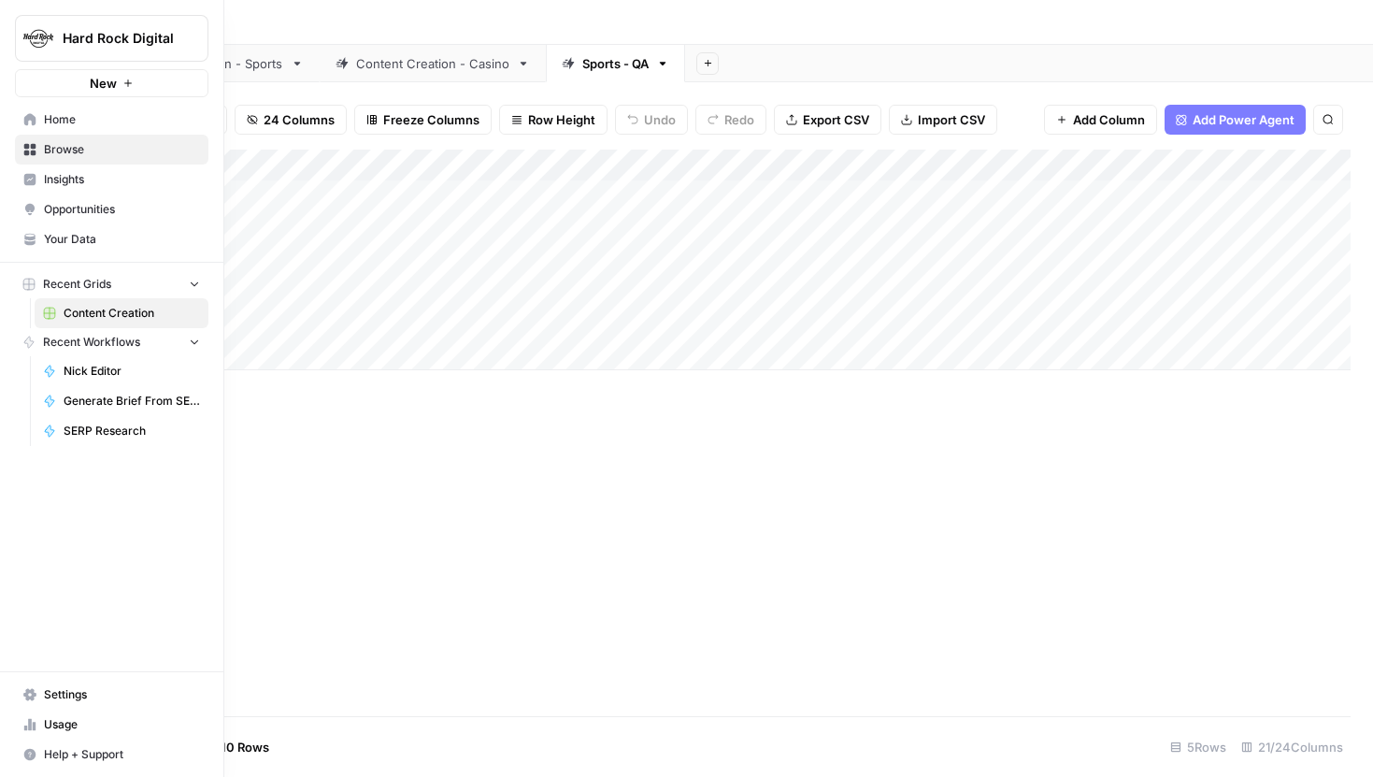
click at [27, 38] on img "Workspace: Hard Rock Digital" at bounding box center [38, 38] width 34 height 34
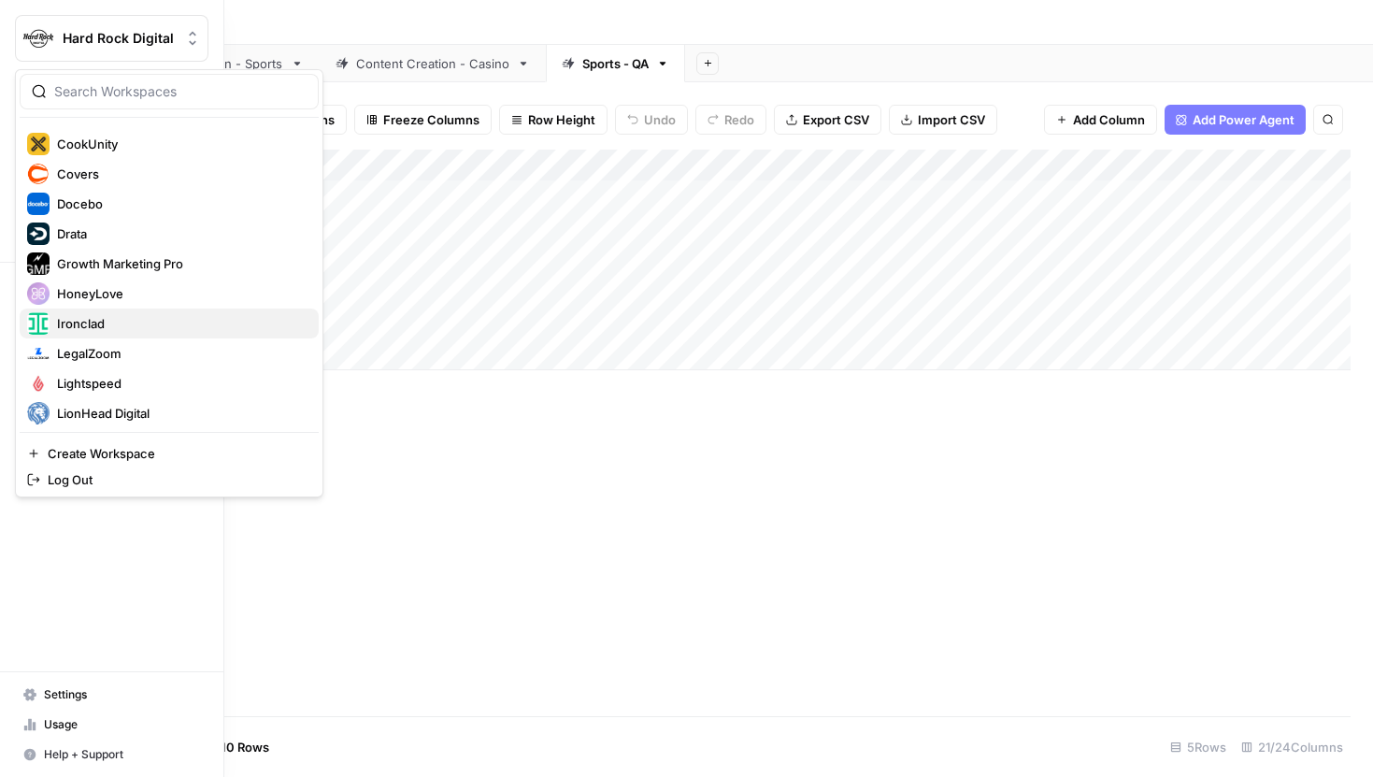
scroll to position [244, 0]
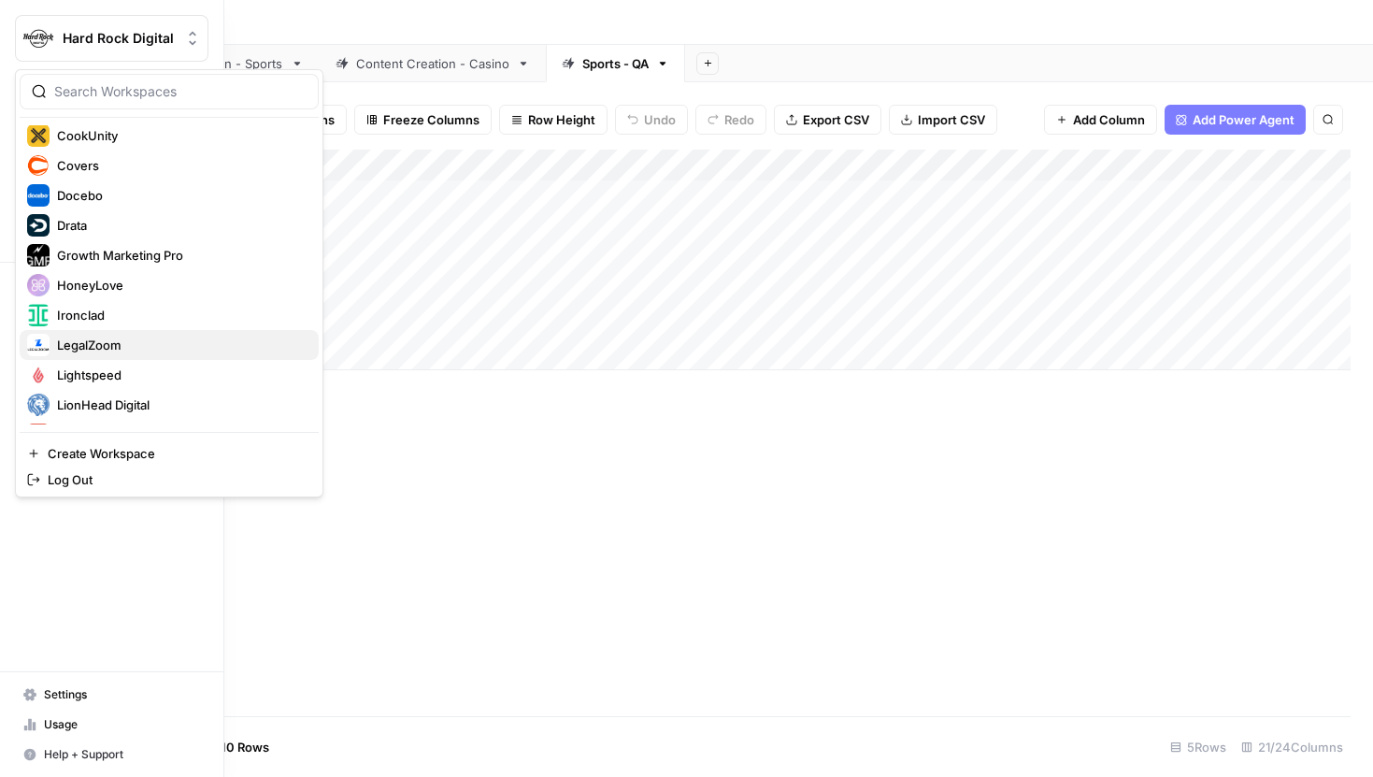
click at [104, 341] on span "LegalZoom" at bounding box center [180, 344] width 247 height 19
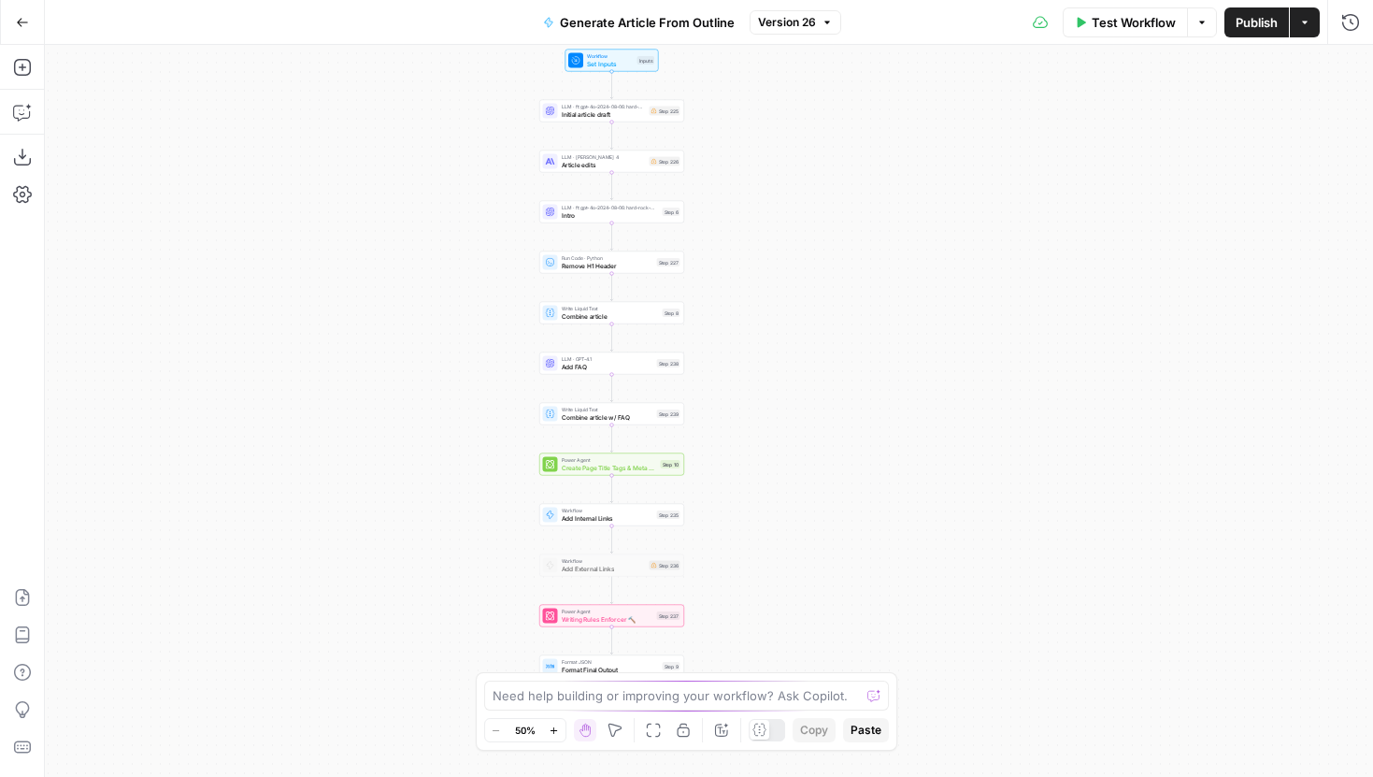
drag, startPoint x: 557, startPoint y: 526, endPoint x: 458, endPoint y: 507, distance: 100.8
click at [458, 507] on div "Workflow Set Inputs Inputs LLM · ft:gpt-4o-2024-08-06:hard-rock-digital:nick-vo…" at bounding box center [709, 411] width 1328 height 732
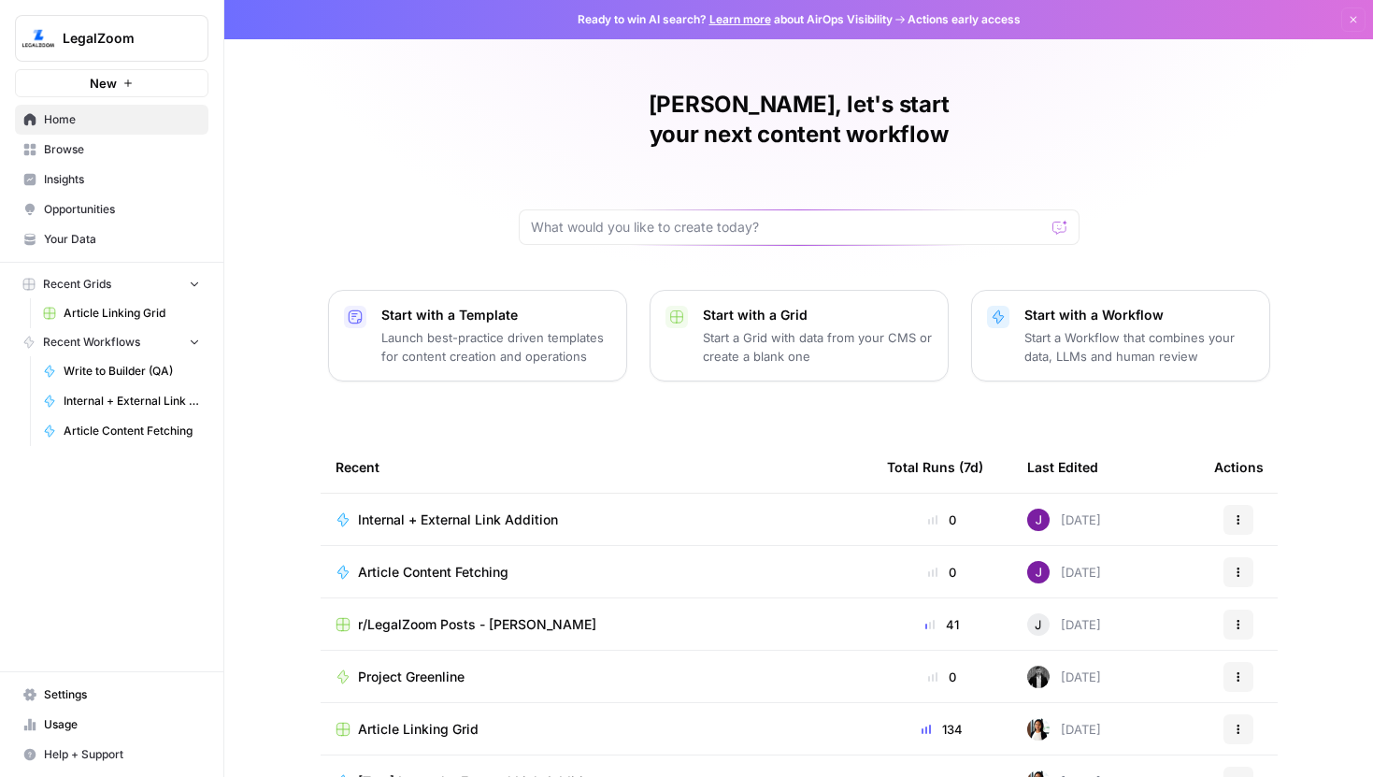
click at [119, 317] on span "Article Linking Grid" at bounding box center [132, 313] width 136 height 17
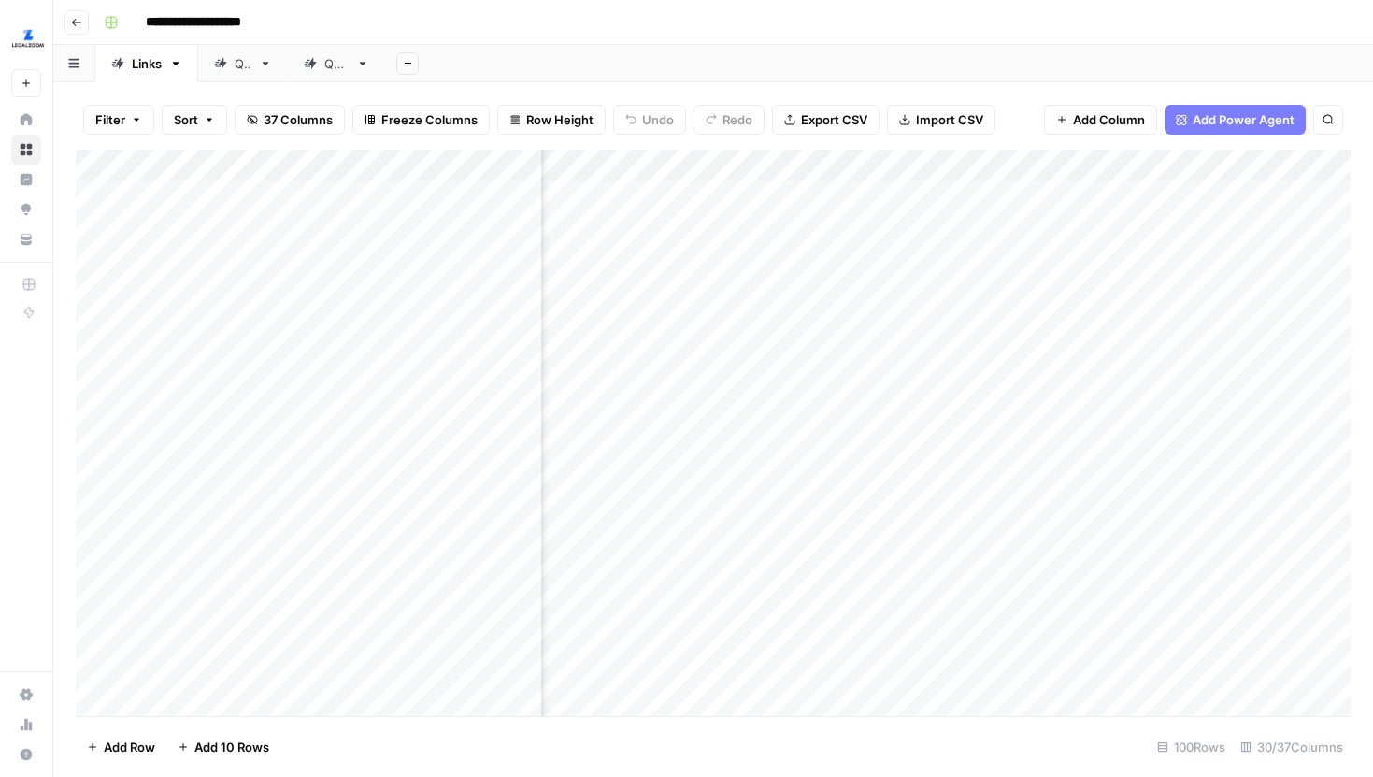
scroll to position [0, 999]
click at [678, 165] on div "Add Column" at bounding box center [713, 433] width 1275 height 566
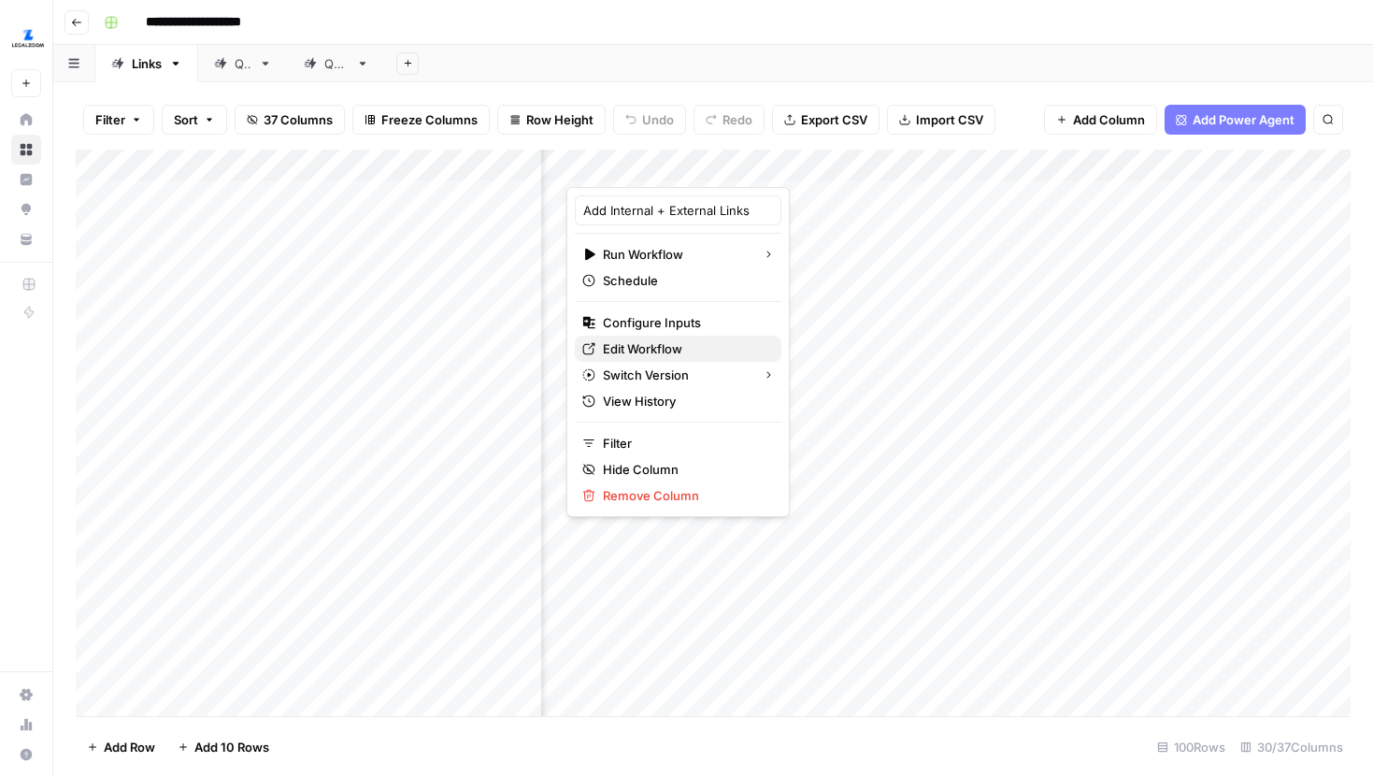
click at [647, 350] on span "Edit Workflow" at bounding box center [685, 348] width 164 height 19
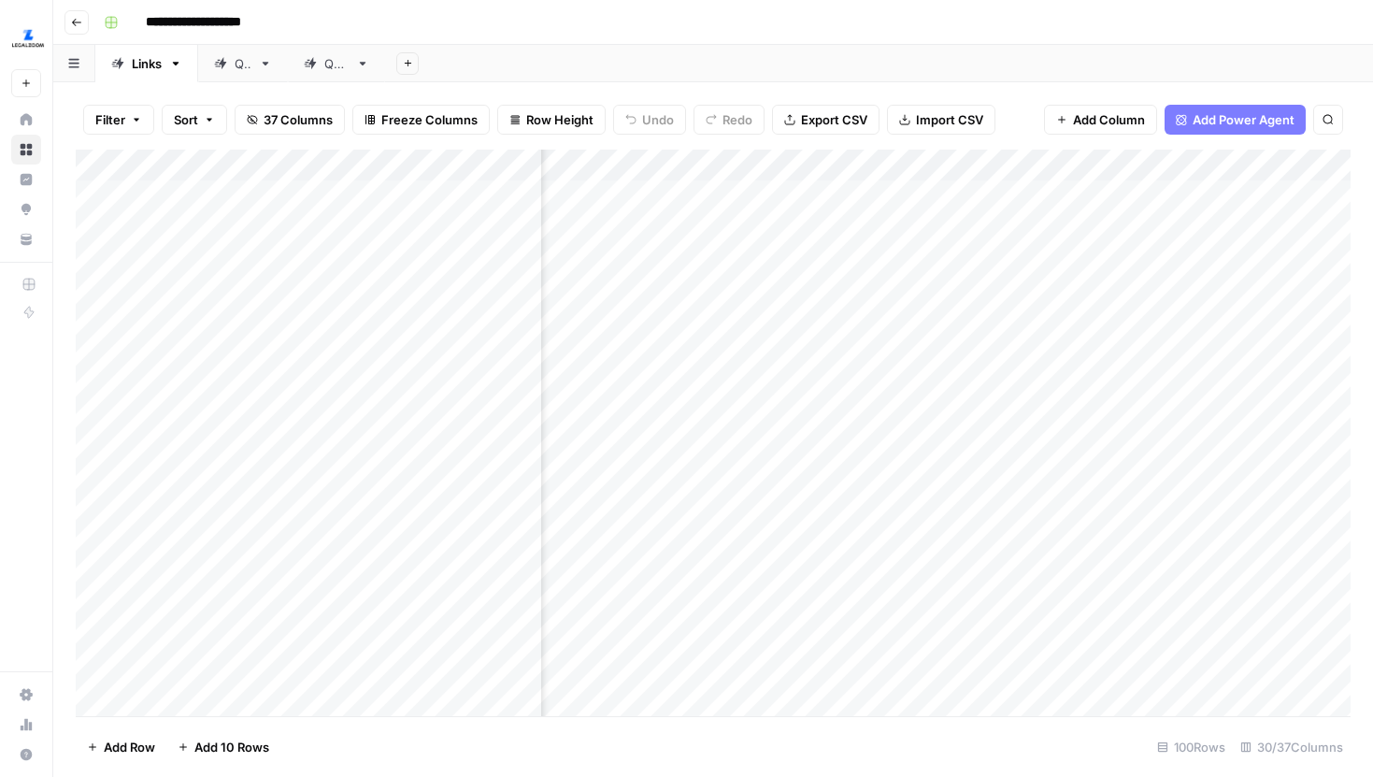
click at [18, 39] on img "Workspace: LegalZoom" at bounding box center [28, 38] width 34 height 34
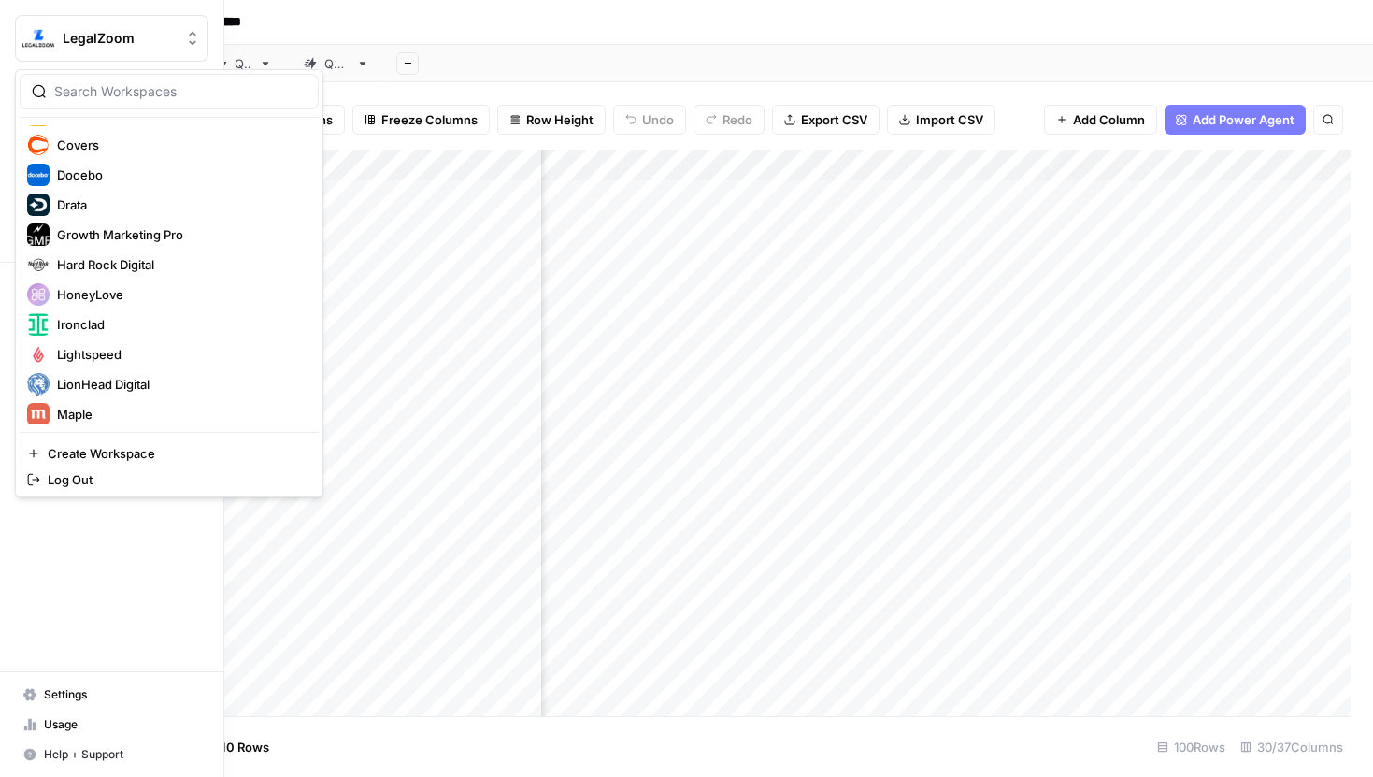
scroll to position [270, 0]
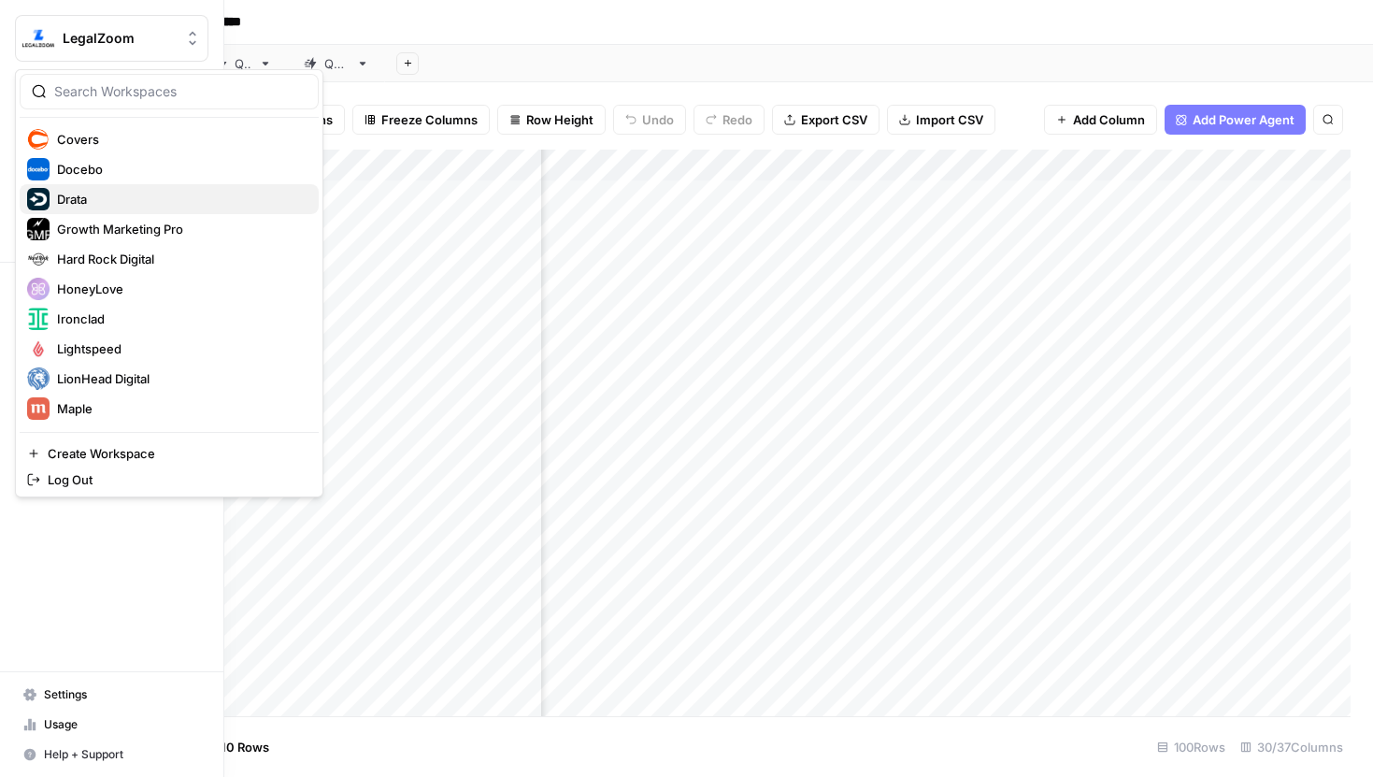
click at [107, 204] on span "Drata" at bounding box center [180, 199] width 247 height 19
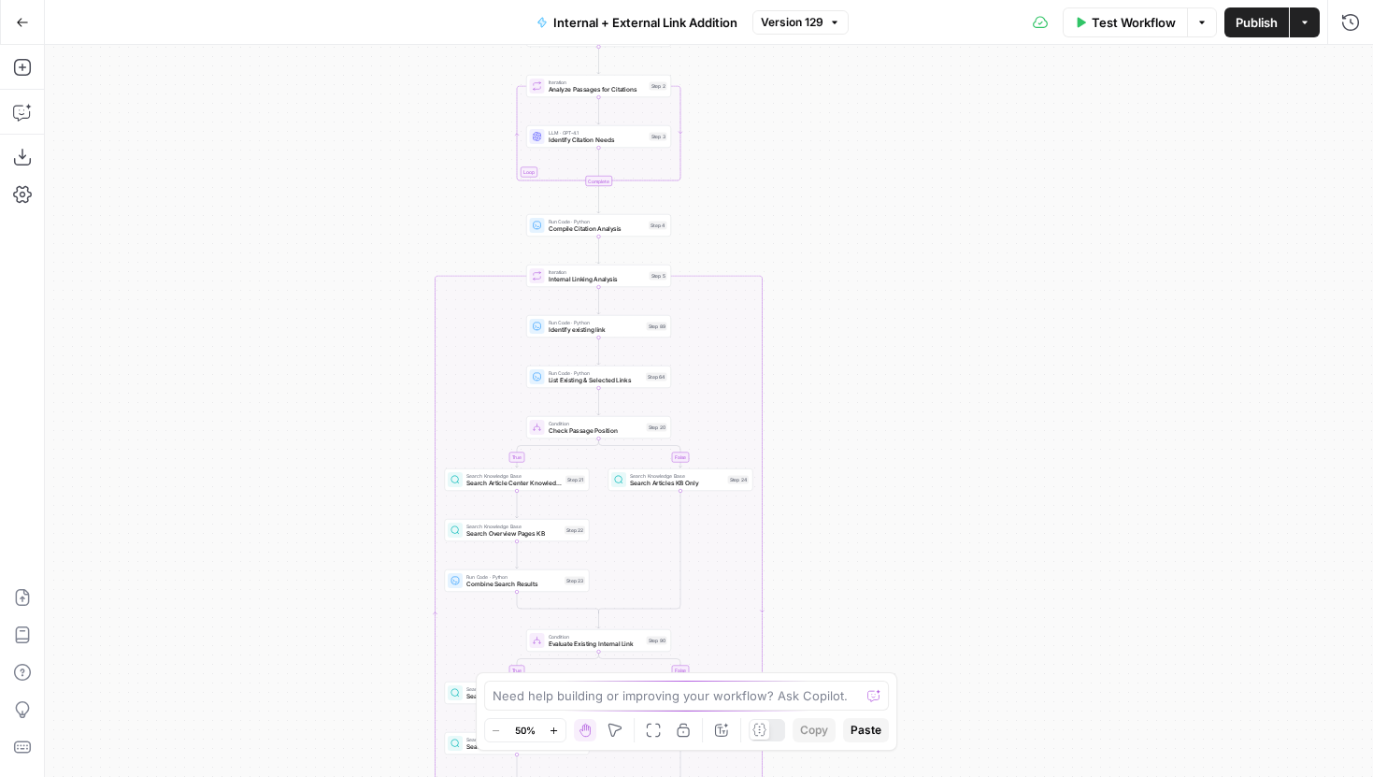
drag, startPoint x: 1035, startPoint y: 250, endPoint x: 922, endPoint y: 607, distance: 374.5
click at [925, 607] on div "true false true false true false Workflow Set Inputs Inputs Run Code · Python R…" at bounding box center [709, 411] width 1328 height 732
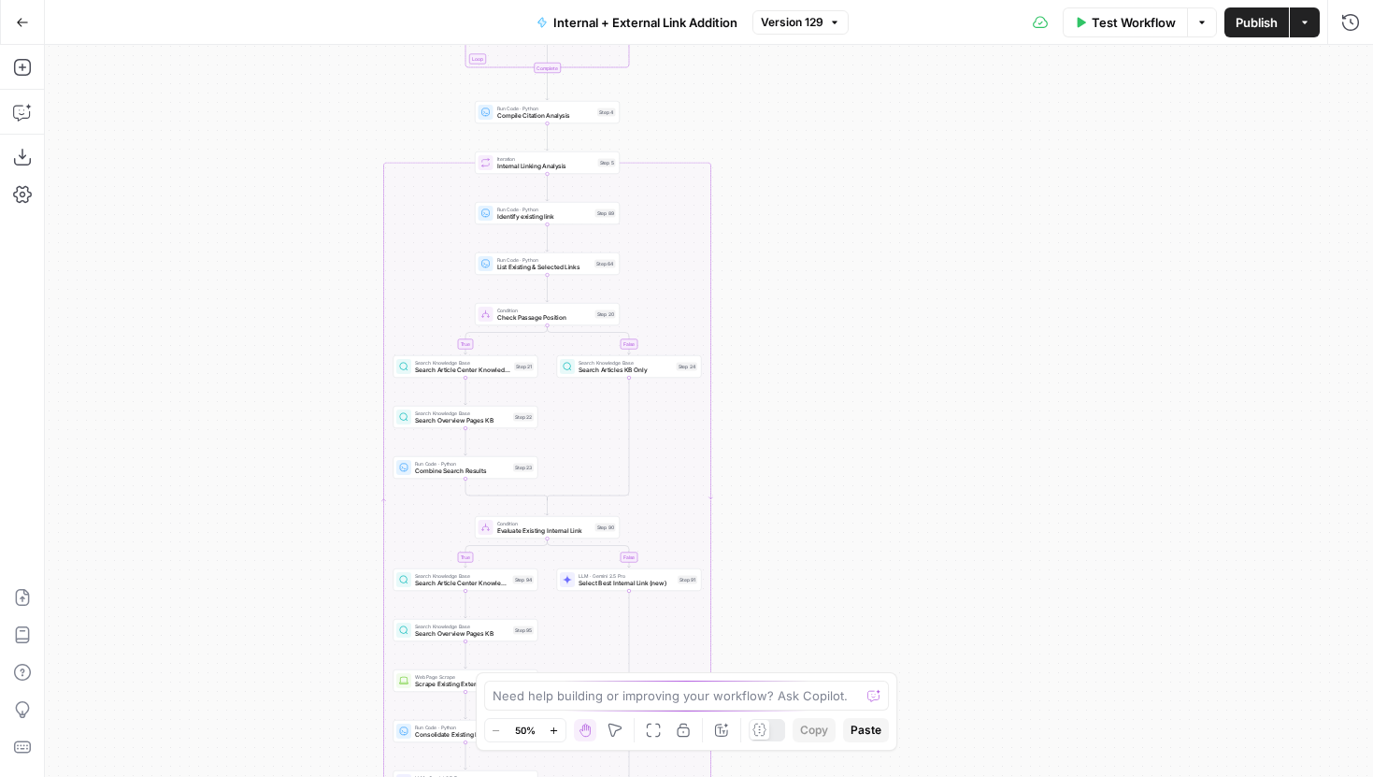
drag, startPoint x: 908, startPoint y: 184, endPoint x: 858, endPoint y: 66, distance: 128.1
click at [858, 68] on div "true false true false true false Workflow Set Inputs Inputs Run Code · Python R…" at bounding box center [709, 411] width 1328 height 732
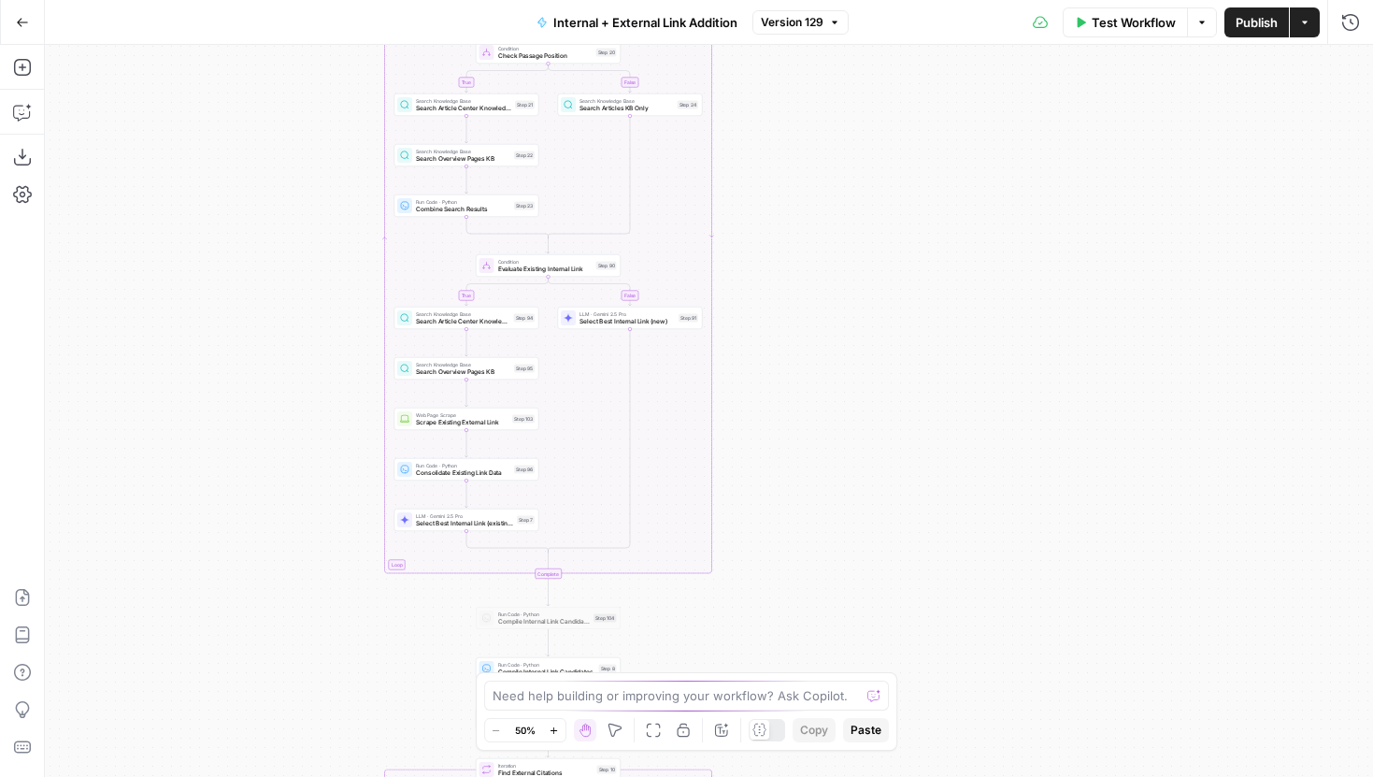
drag, startPoint x: 901, startPoint y: 385, endPoint x: 901, endPoint y: 134, distance: 251.4
click at [901, 134] on div "true false true false true false Workflow Set Inputs Inputs Run Code · Python R…" at bounding box center [709, 411] width 1328 height 732
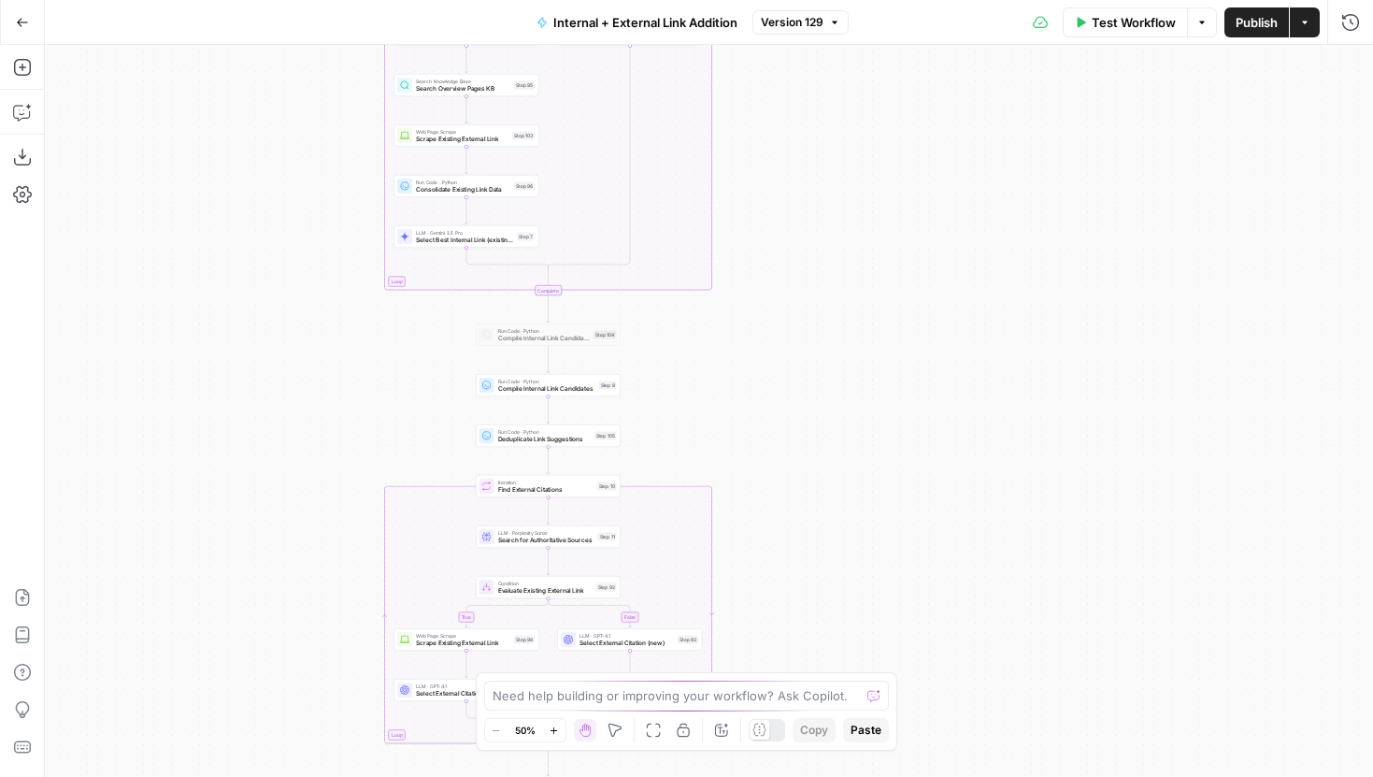
drag, startPoint x: 891, startPoint y: 246, endPoint x: 891, endPoint y: 162, distance: 84.1
click at [891, 162] on div "true false true false true false Workflow Set Inputs Inputs Run Code · Python R…" at bounding box center [709, 411] width 1328 height 732
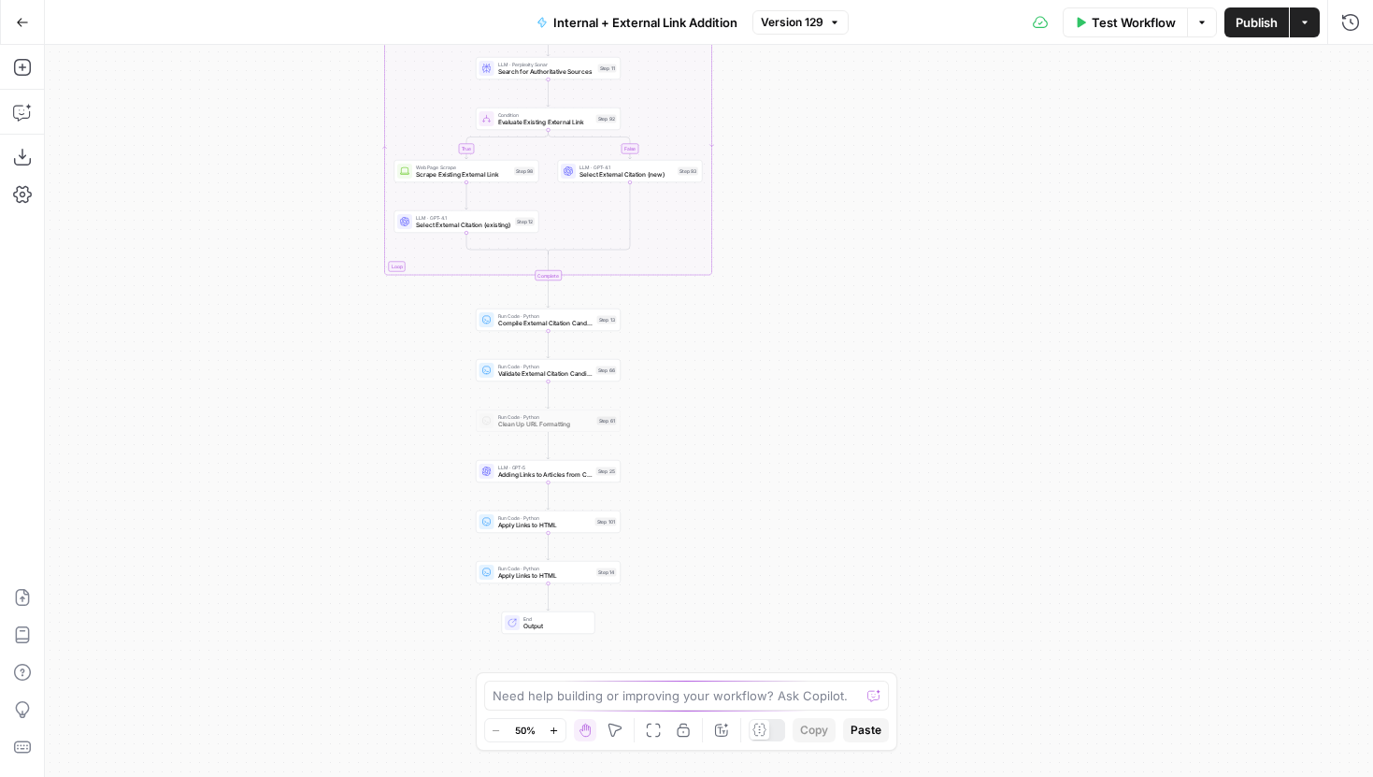
drag, startPoint x: 874, startPoint y: 235, endPoint x: 874, endPoint y: 118, distance: 116.8
click at [874, 118] on div "true false true false true false Workflow Set Inputs Inputs Run Code · Python R…" at bounding box center [709, 411] width 1328 height 732
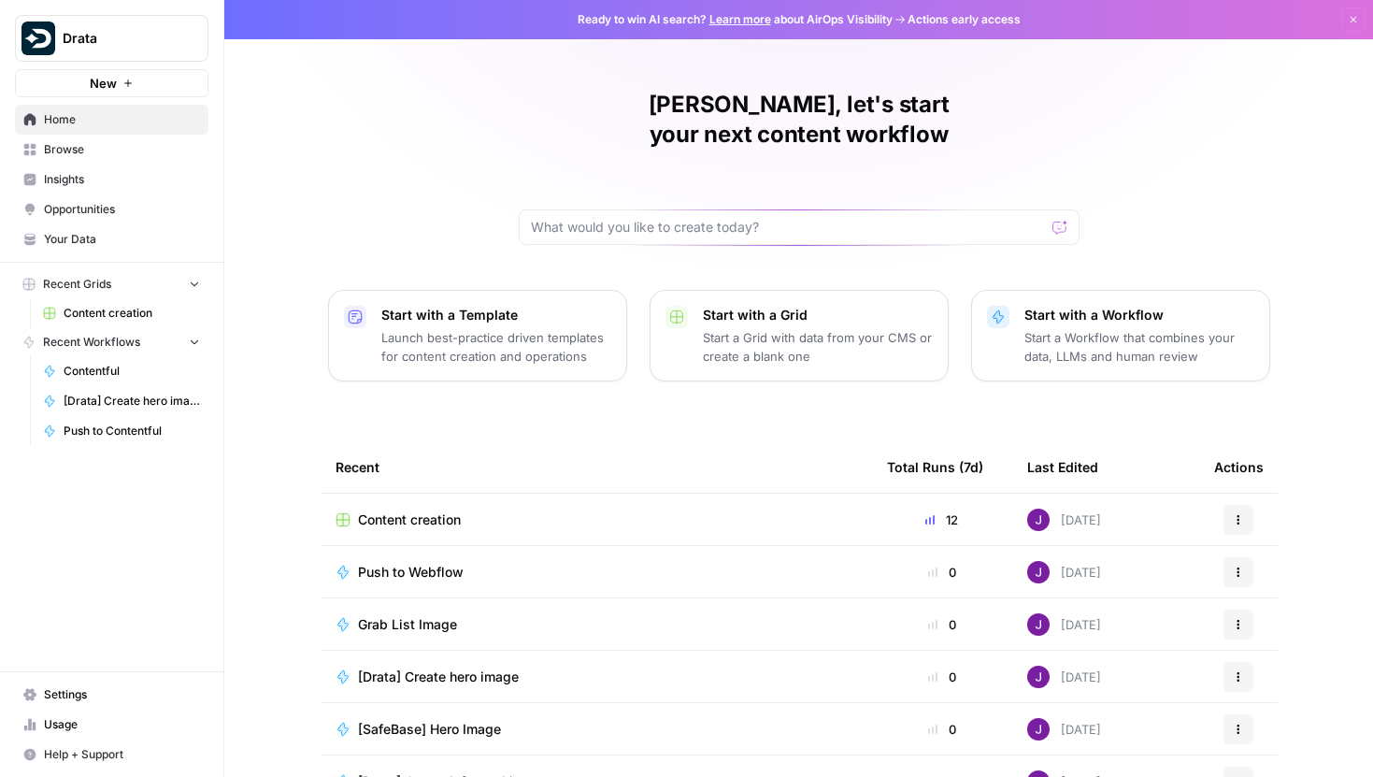
click at [130, 322] on link "Content creation" at bounding box center [122, 313] width 174 height 30
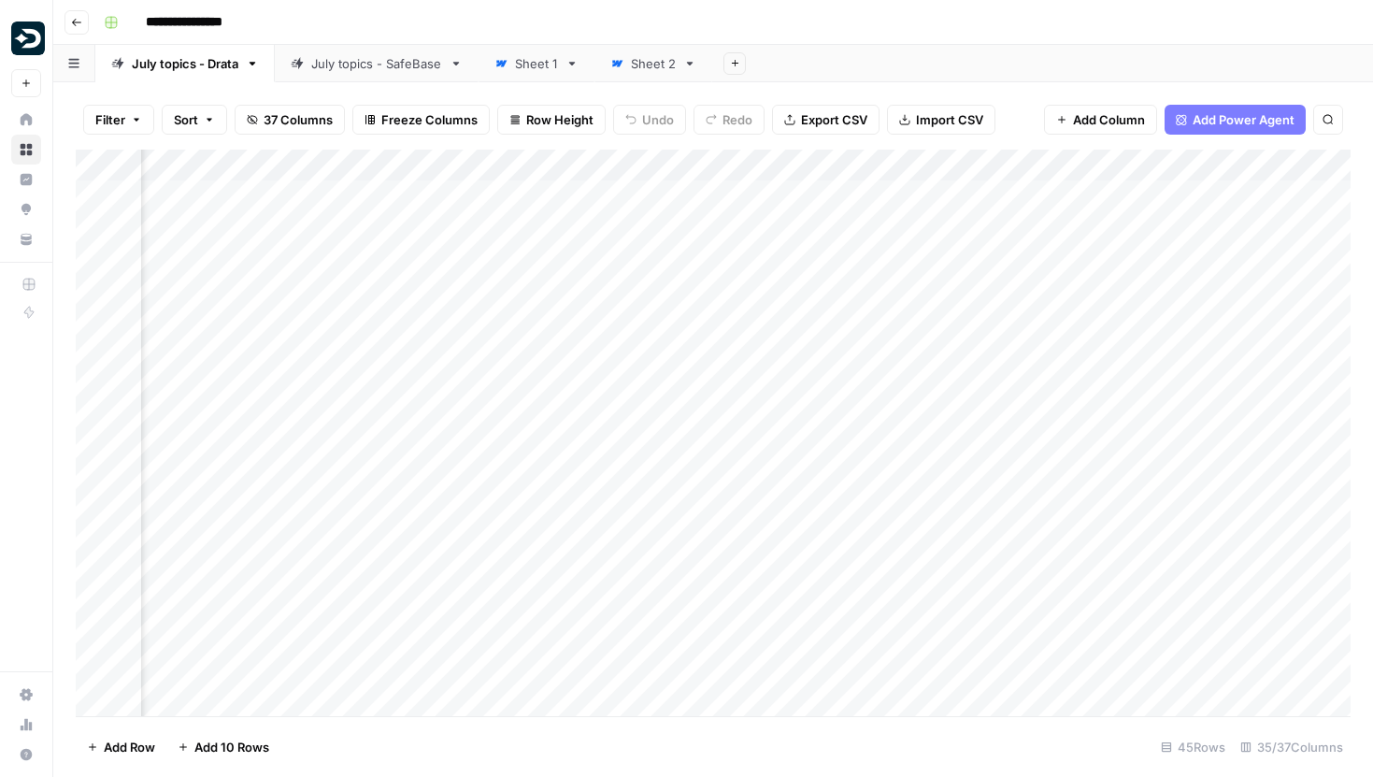
scroll to position [0, 3173]
click at [495, 158] on div "Add Column" at bounding box center [713, 433] width 1275 height 566
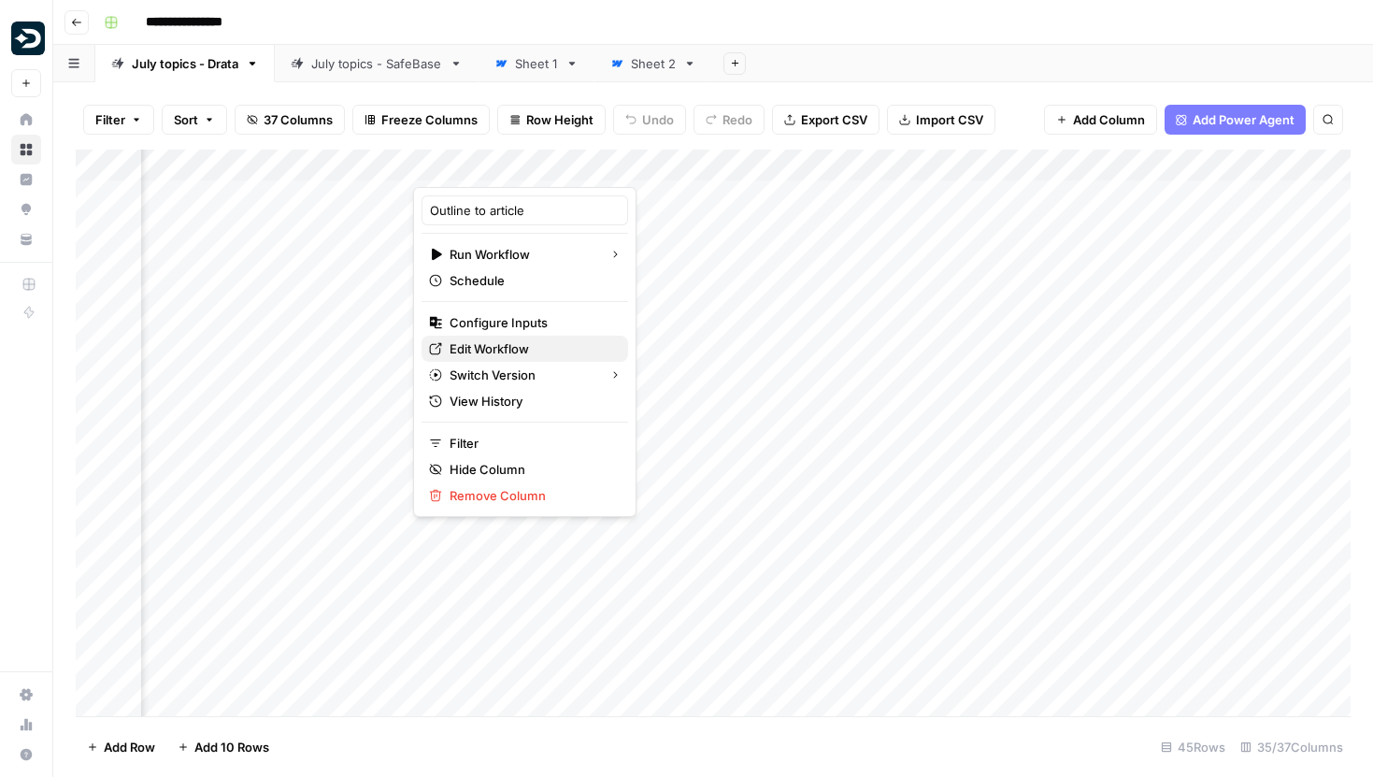
click at [502, 340] on span "Edit Workflow" at bounding box center [532, 348] width 164 height 19
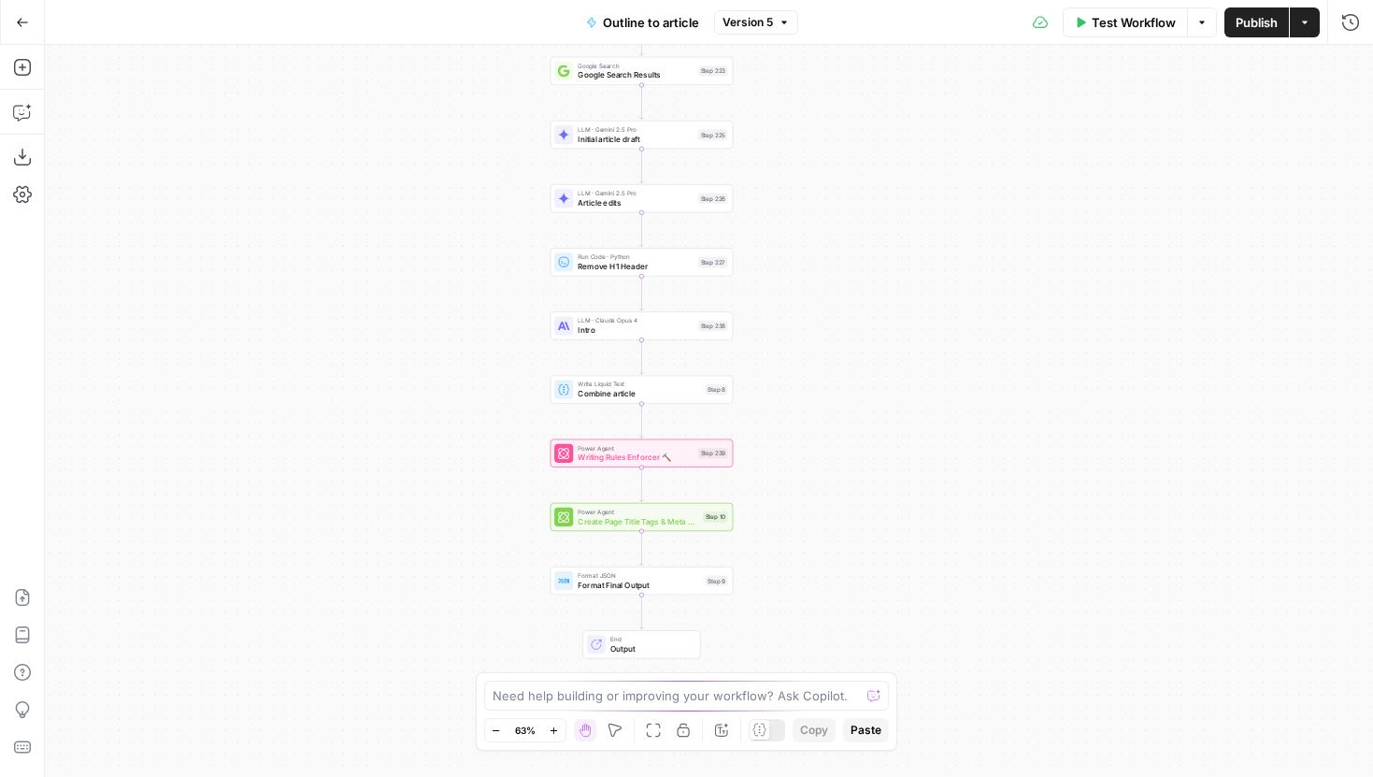
drag, startPoint x: 900, startPoint y: 382, endPoint x: 833, endPoint y: 297, distance: 108.4
click at [833, 297] on div "Workflow Set Inputs Inputs Google Search Google Search Results Step 223 LLM · G…" at bounding box center [709, 411] width 1328 height 732
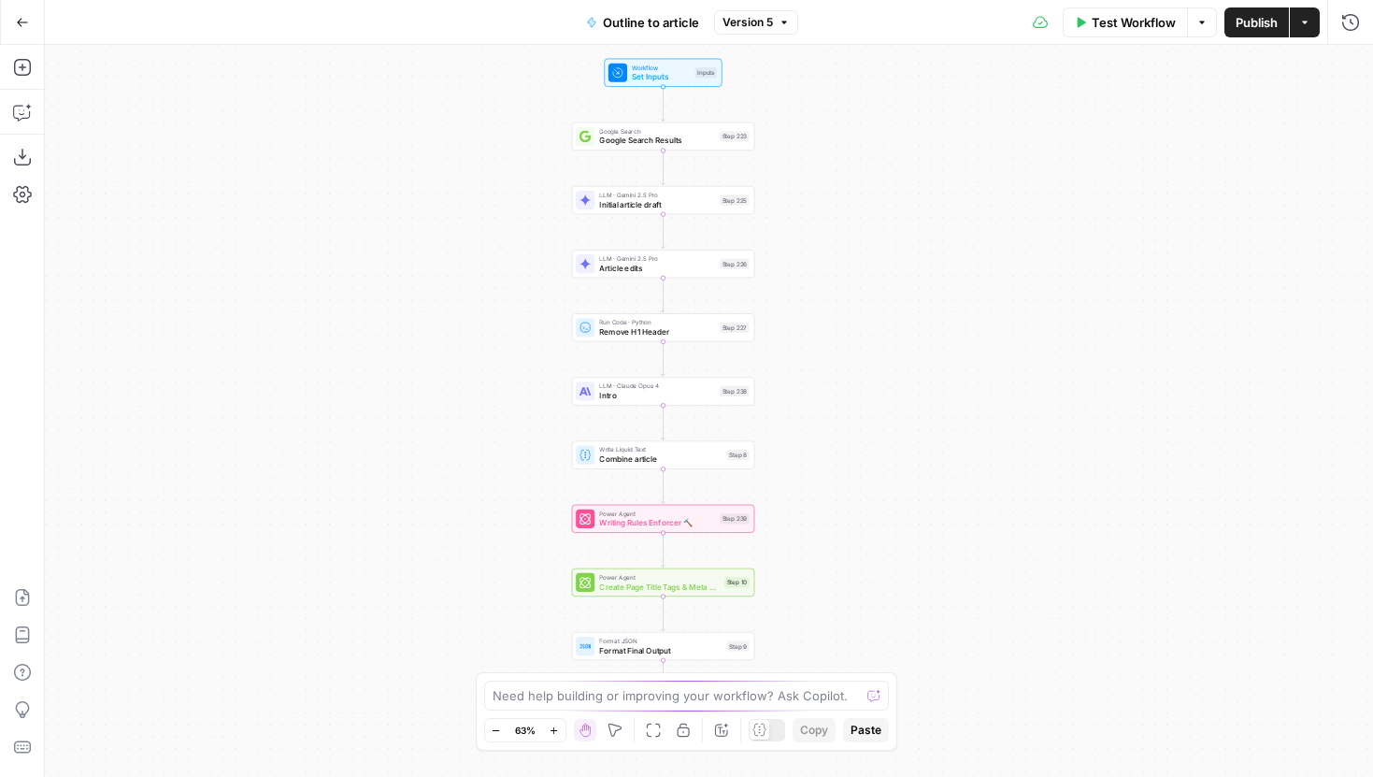
drag, startPoint x: 859, startPoint y: 480, endPoint x: 880, endPoint y: 546, distance: 68.9
click at [880, 546] on div "Workflow Set Inputs Inputs Google Search Google Search Results Step 223 LLM · G…" at bounding box center [709, 411] width 1328 height 732
click at [783, 32] on button "Version 5" at bounding box center [756, 22] width 84 height 24
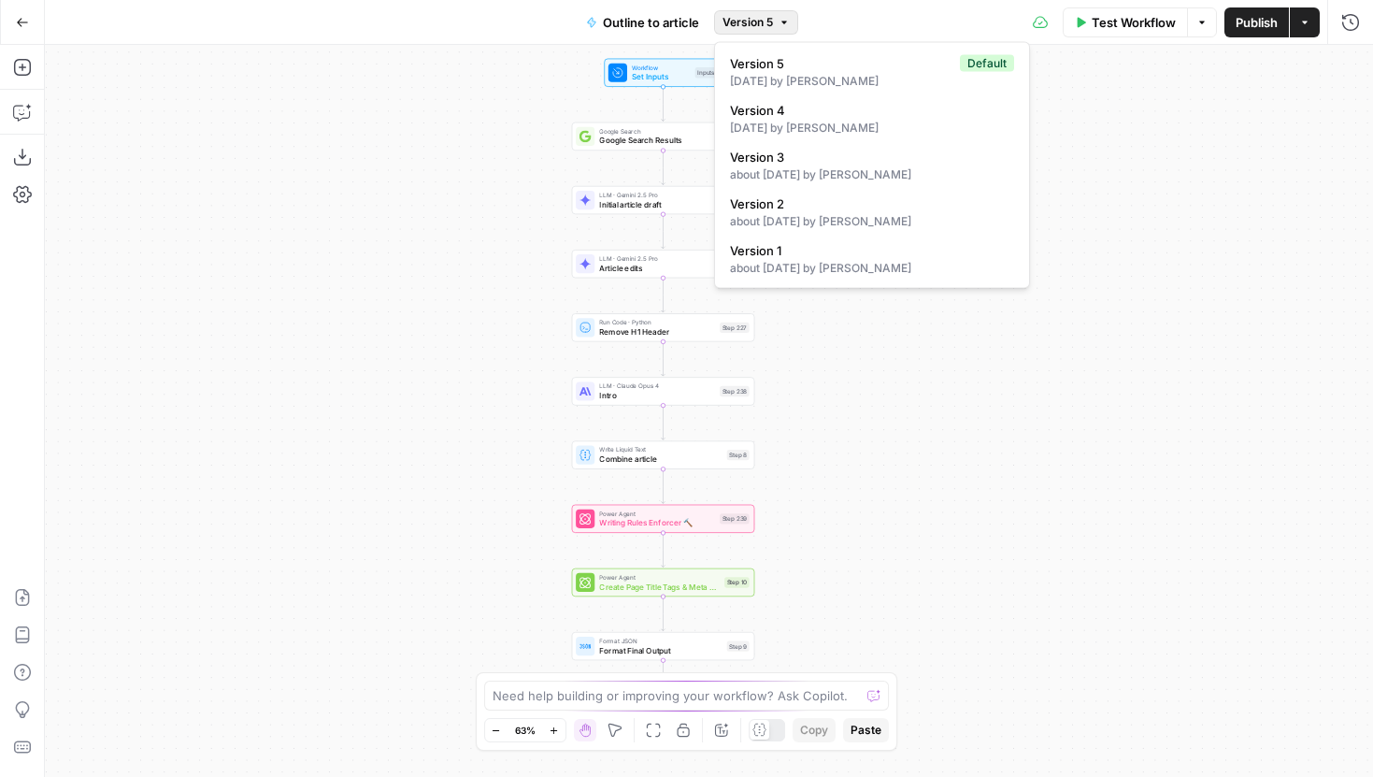
click at [779, 23] on icon "button" at bounding box center [783, 22] width 11 height 11
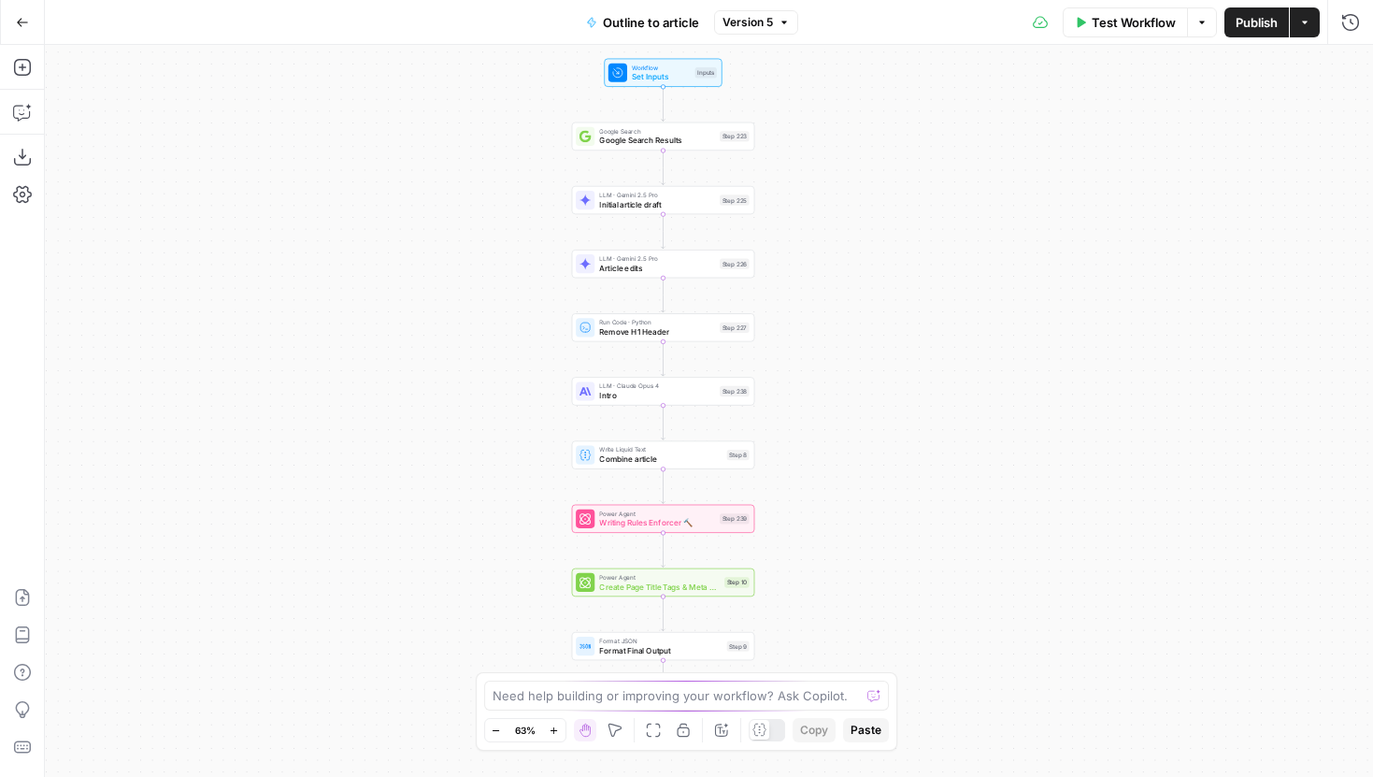
click at [32, 8] on button "Go Back" at bounding box center [23, 23] width 34 height 34
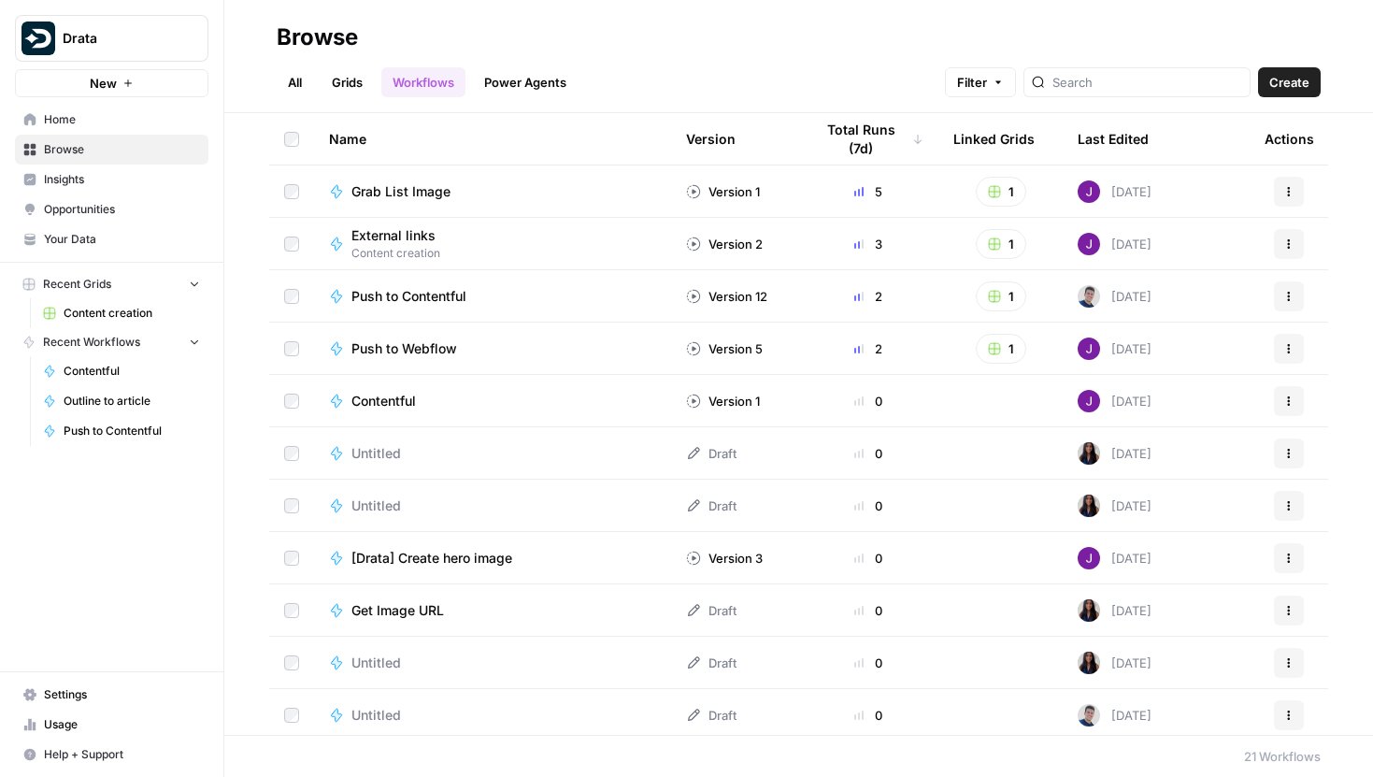
click at [80, 34] on span "Drata" at bounding box center [119, 38] width 113 height 19
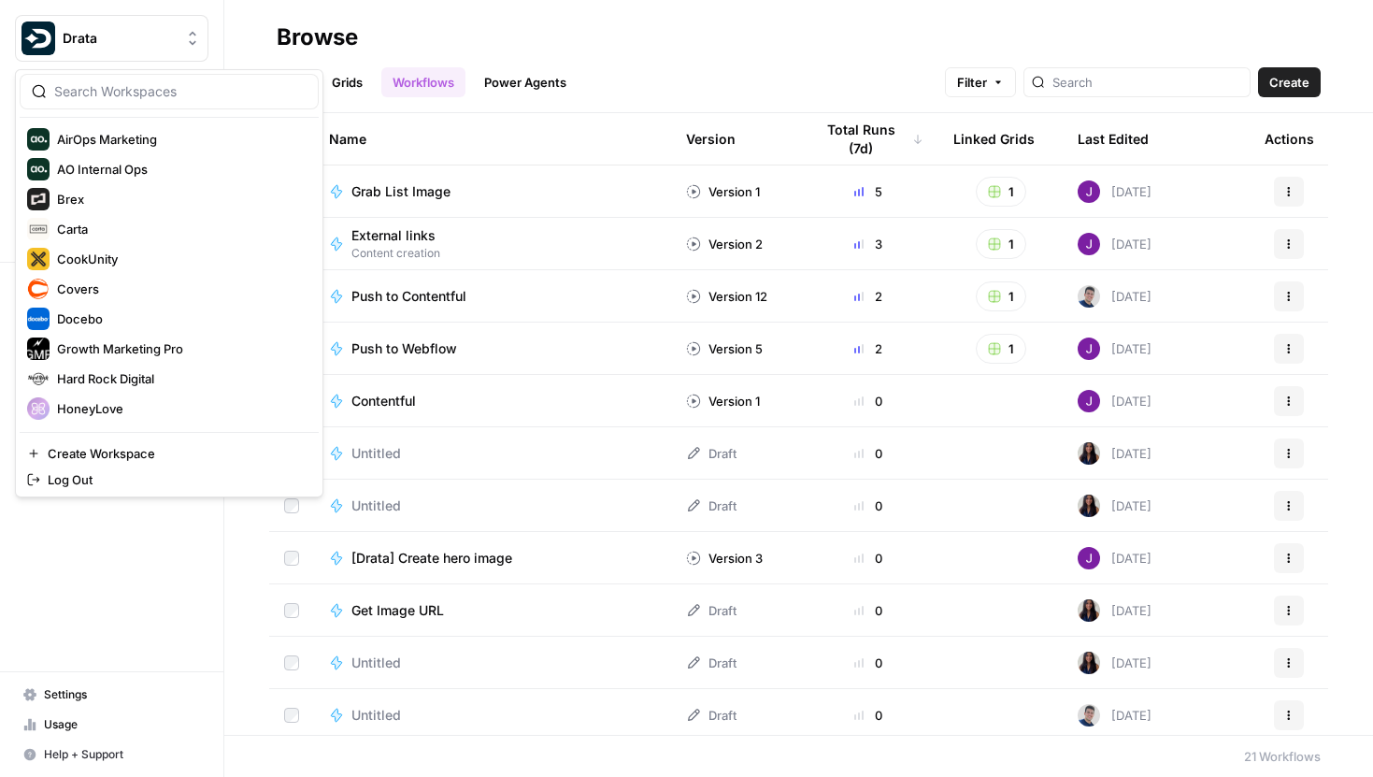
scroll to position [107, 0]
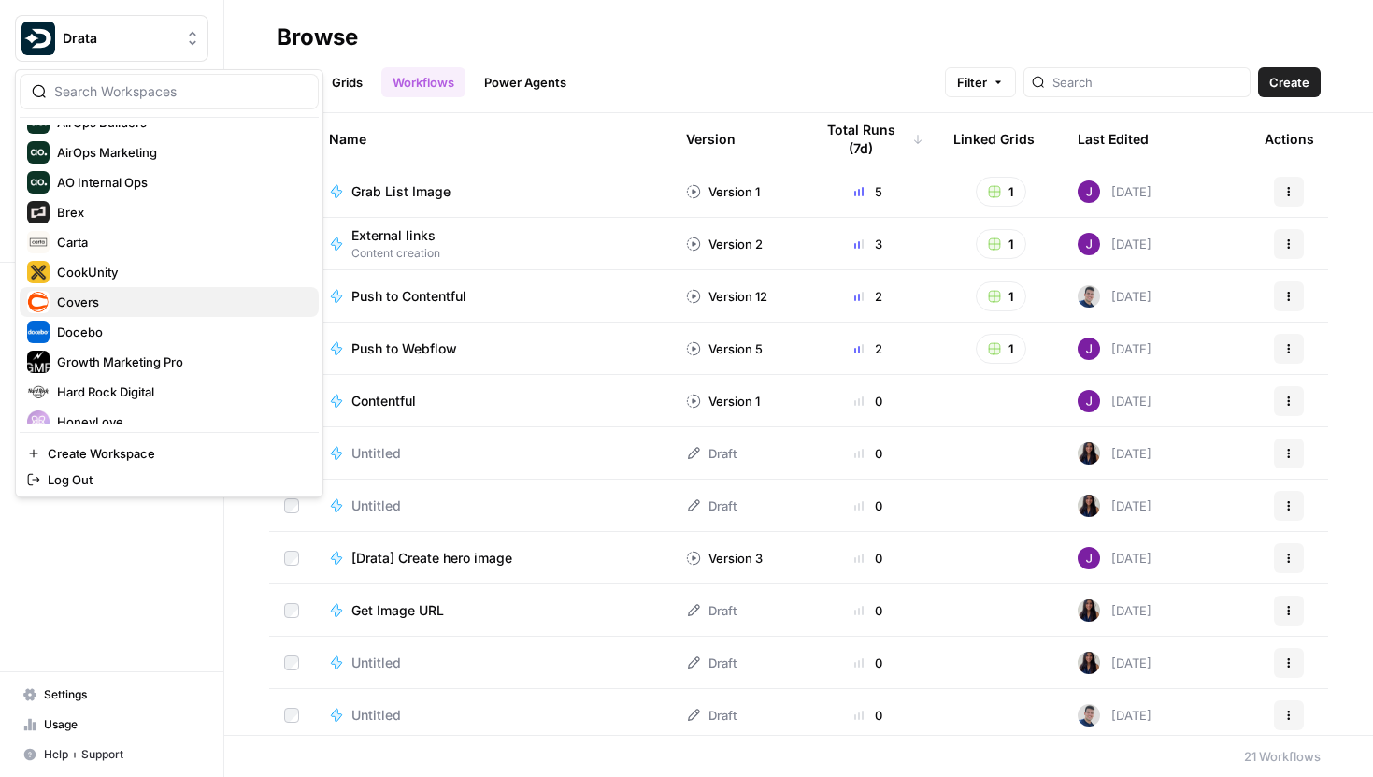
click at [115, 299] on span "Covers" at bounding box center [180, 302] width 247 height 19
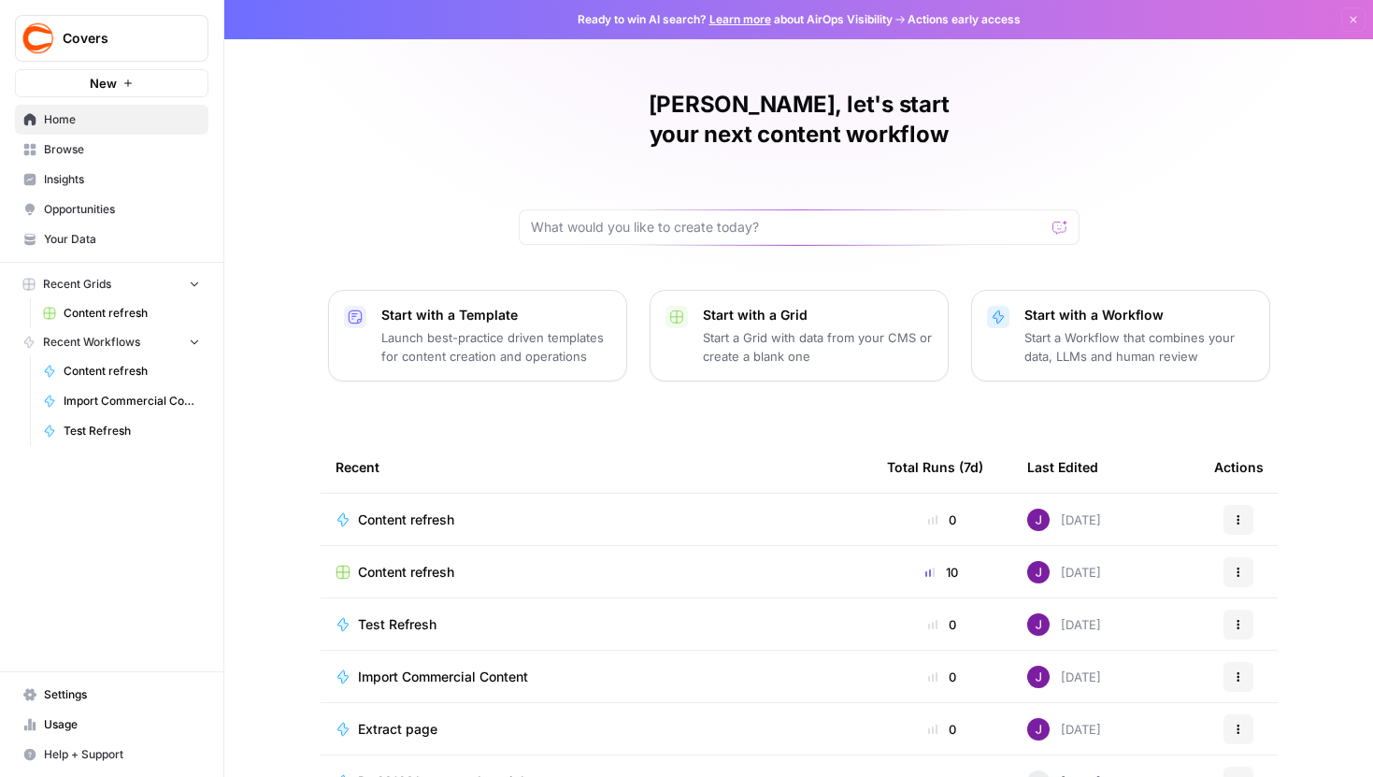
click at [123, 305] on span "Content refresh" at bounding box center [132, 313] width 136 height 17
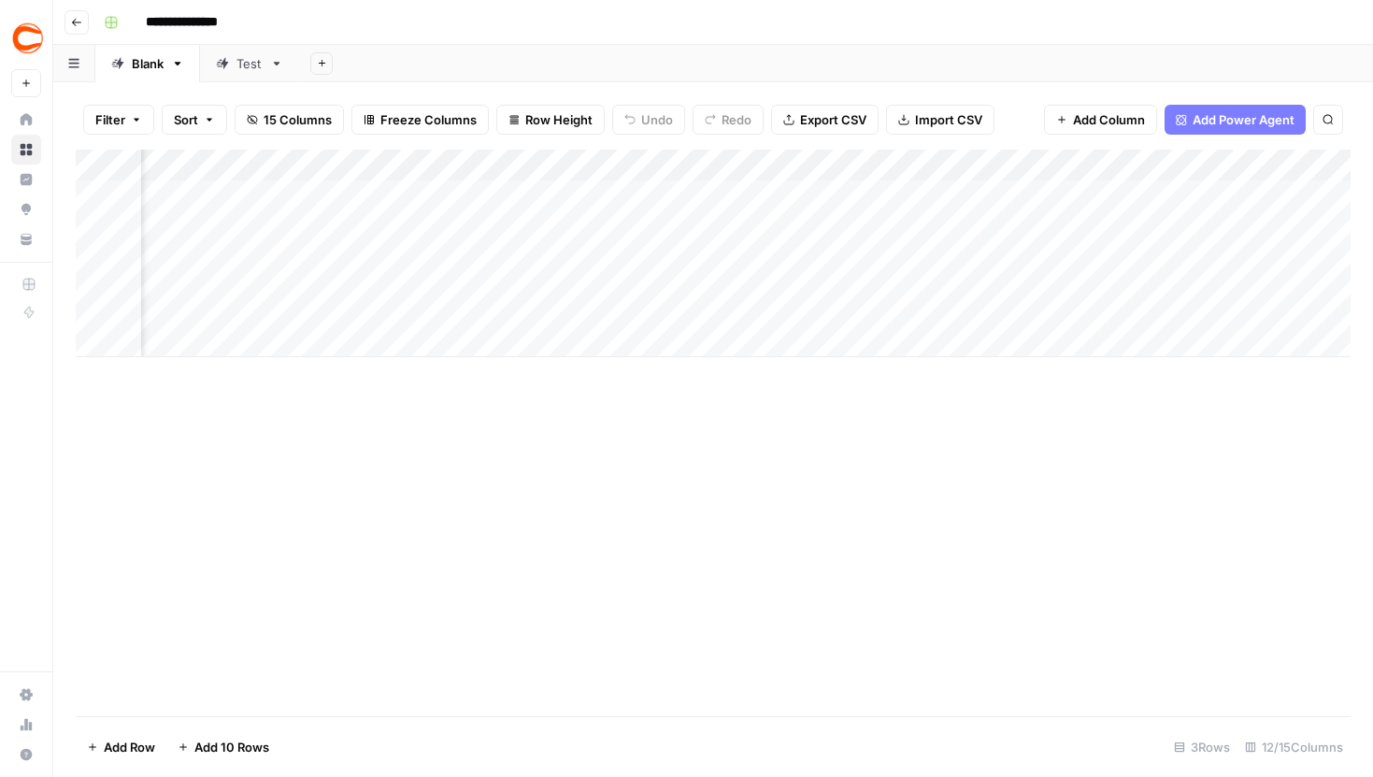
scroll to position [0, 879]
click at [751, 164] on div "Add Column" at bounding box center [713, 253] width 1275 height 207
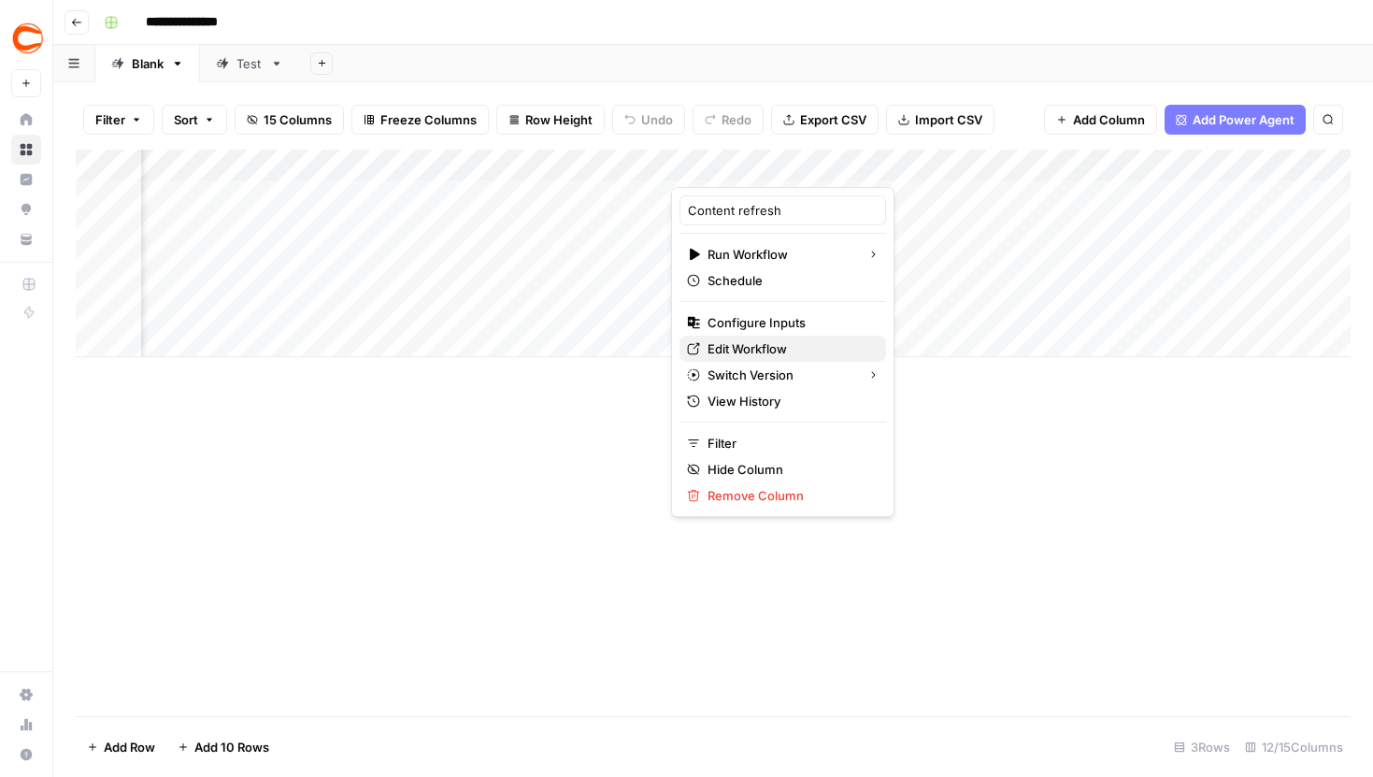
click at [749, 336] on link "Edit Workflow" at bounding box center [782, 348] width 207 height 26
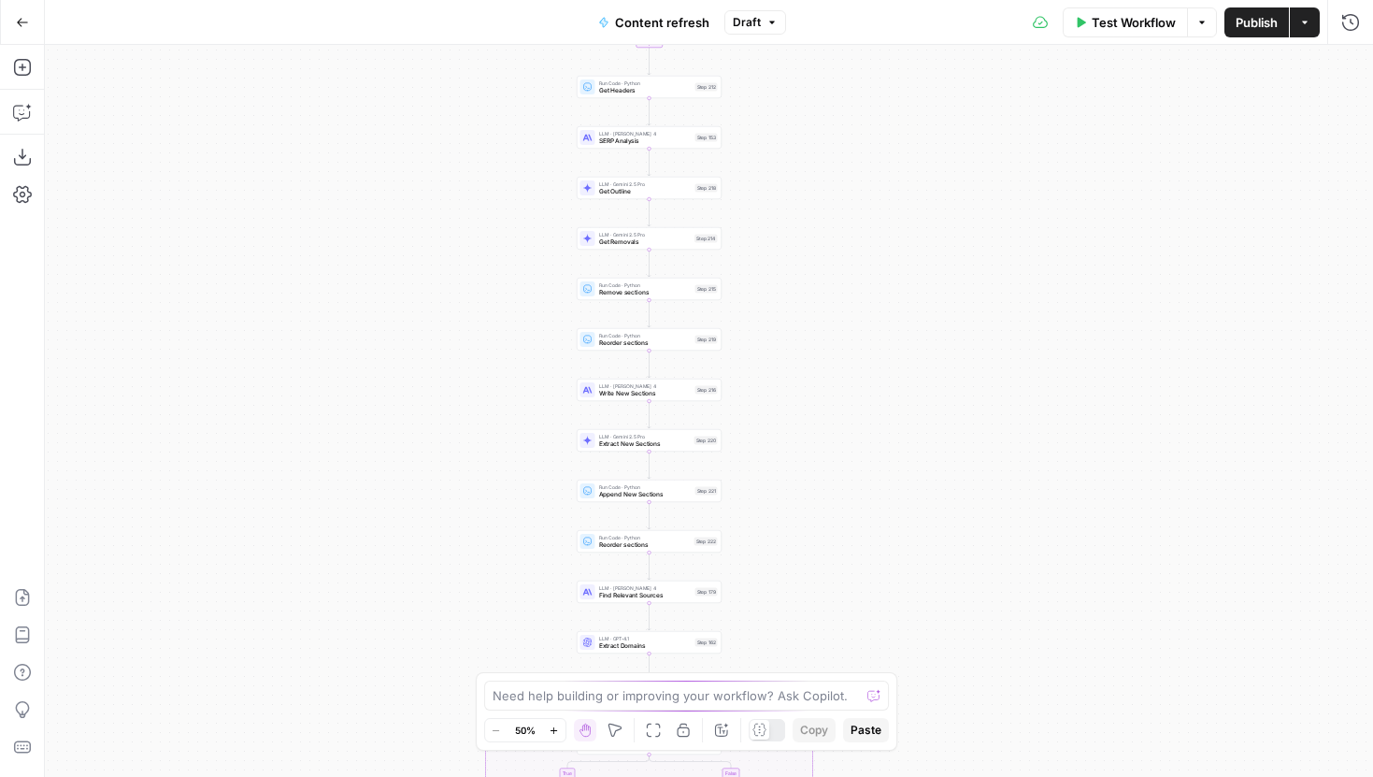
drag, startPoint x: 863, startPoint y: 403, endPoint x: 791, endPoint y: 528, distance: 144.9
click at [791, 528] on div "true false true false true false Workflow Set Inputs Inputs Google Search Perfo…" at bounding box center [709, 411] width 1328 height 732
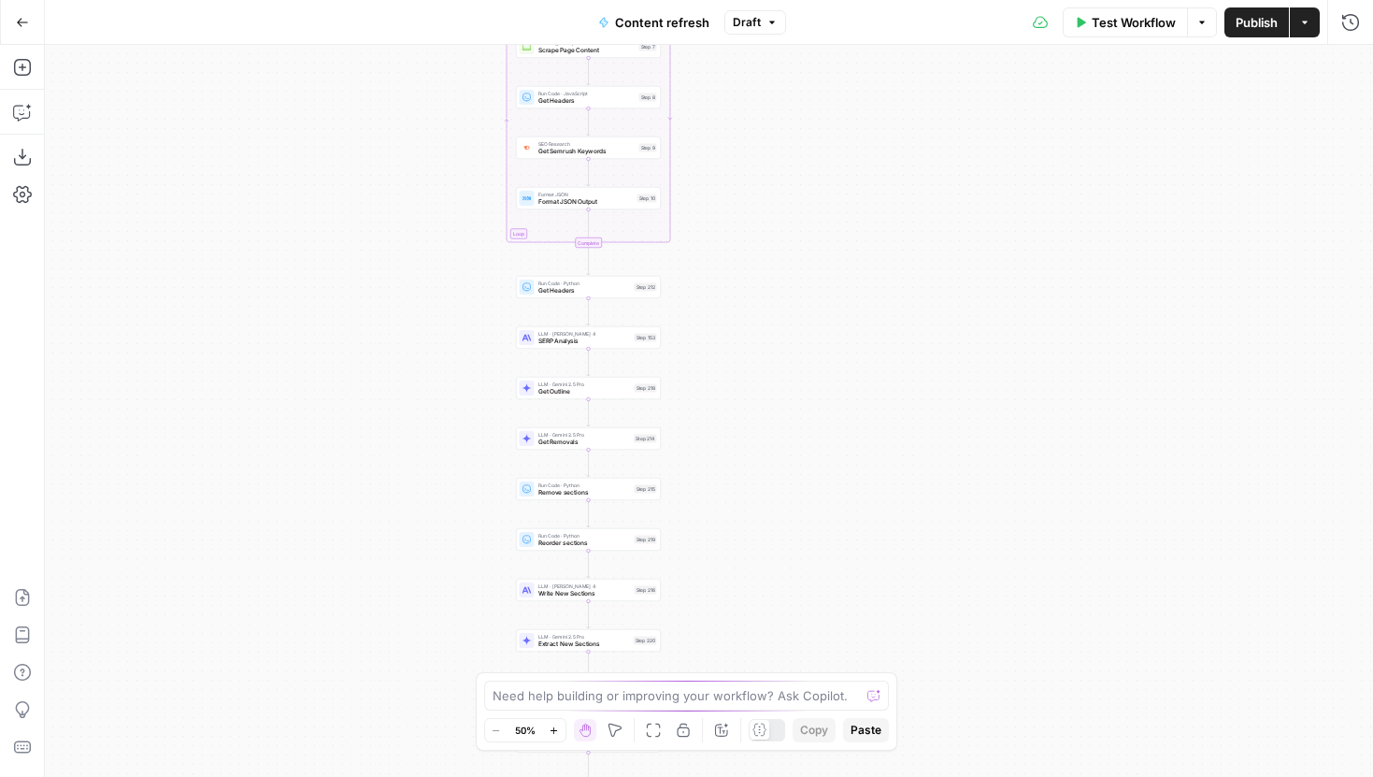
drag, startPoint x: 800, startPoint y: 307, endPoint x: 751, endPoint y: 486, distance: 185.9
click at [751, 486] on div "true false true false true false Workflow Set Inputs Inputs Google Search Perfo…" at bounding box center [709, 411] width 1328 height 732
drag, startPoint x: 787, startPoint y: 356, endPoint x: 784, endPoint y: 209, distance: 146.7
click at [785, 209] on div "true false true false true false Workflow Set Inputs Inputs Google Search Perfo…" at bounding box center [709, 411] width 1328 height 732
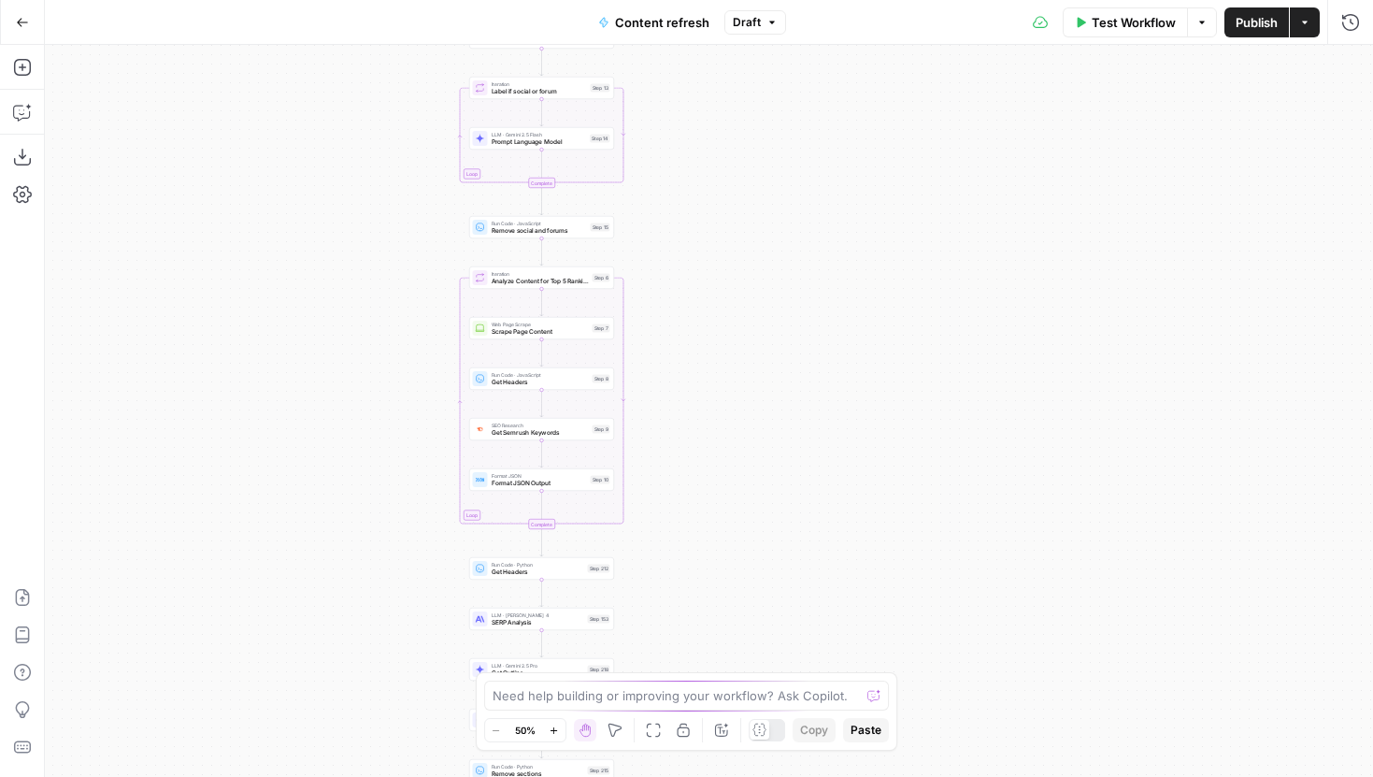
drag, startPoint x: 784, startPoint y: 209, endPoint x: 743, endPoint y: 697, distance: 489.5
click at [743, 697] on body "Covers New Home Browse Insights Opportunities Your Data Recent Grids Content re…" at bounding box center [686, 388] width 1373 height 777
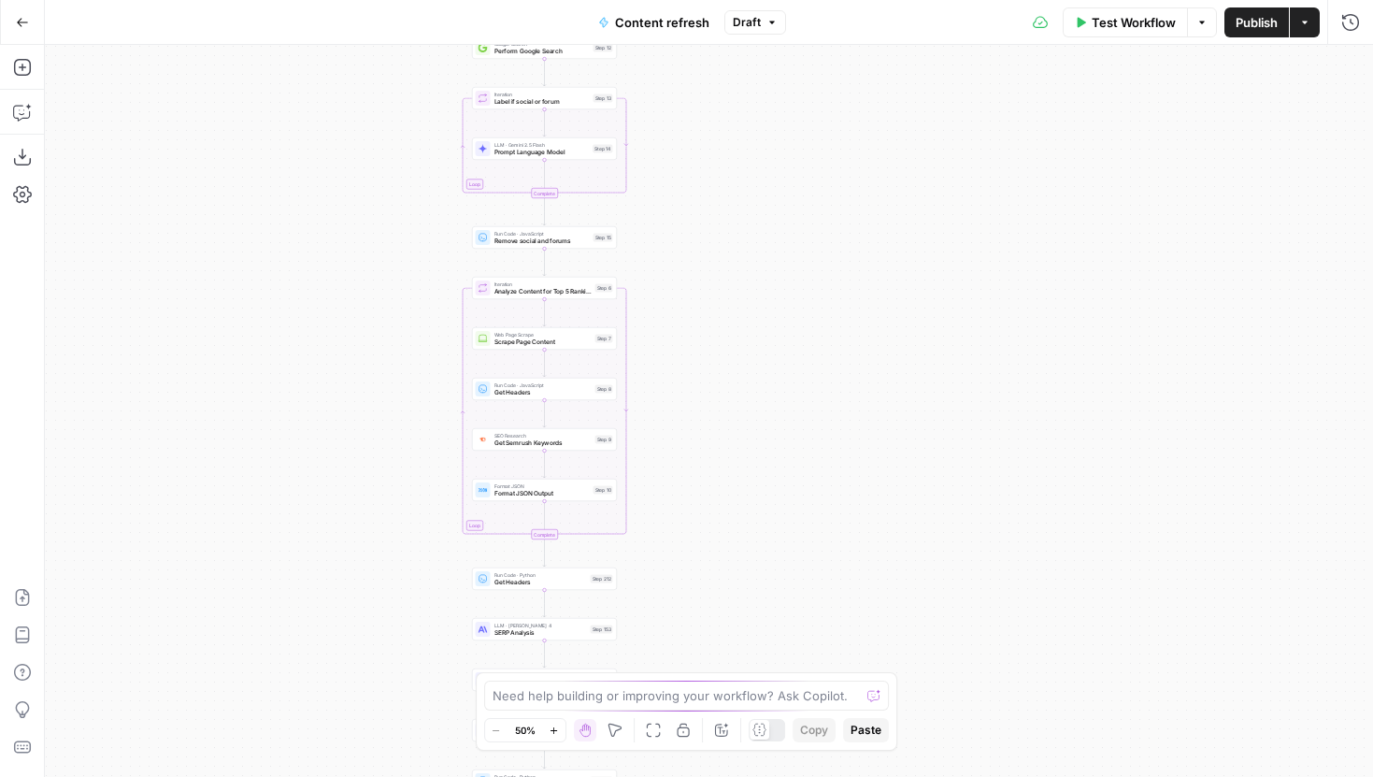
drag, startPoint x: 770, startPoint y: 296, endPoint x: 770, endPoint y: 149, distance: 147.7
click at [770, 150] on div "true false true false true false Workflow Set Inputs Inputs Google Search Perfo…" at bounding box center [709, 411] width 1328 height 732
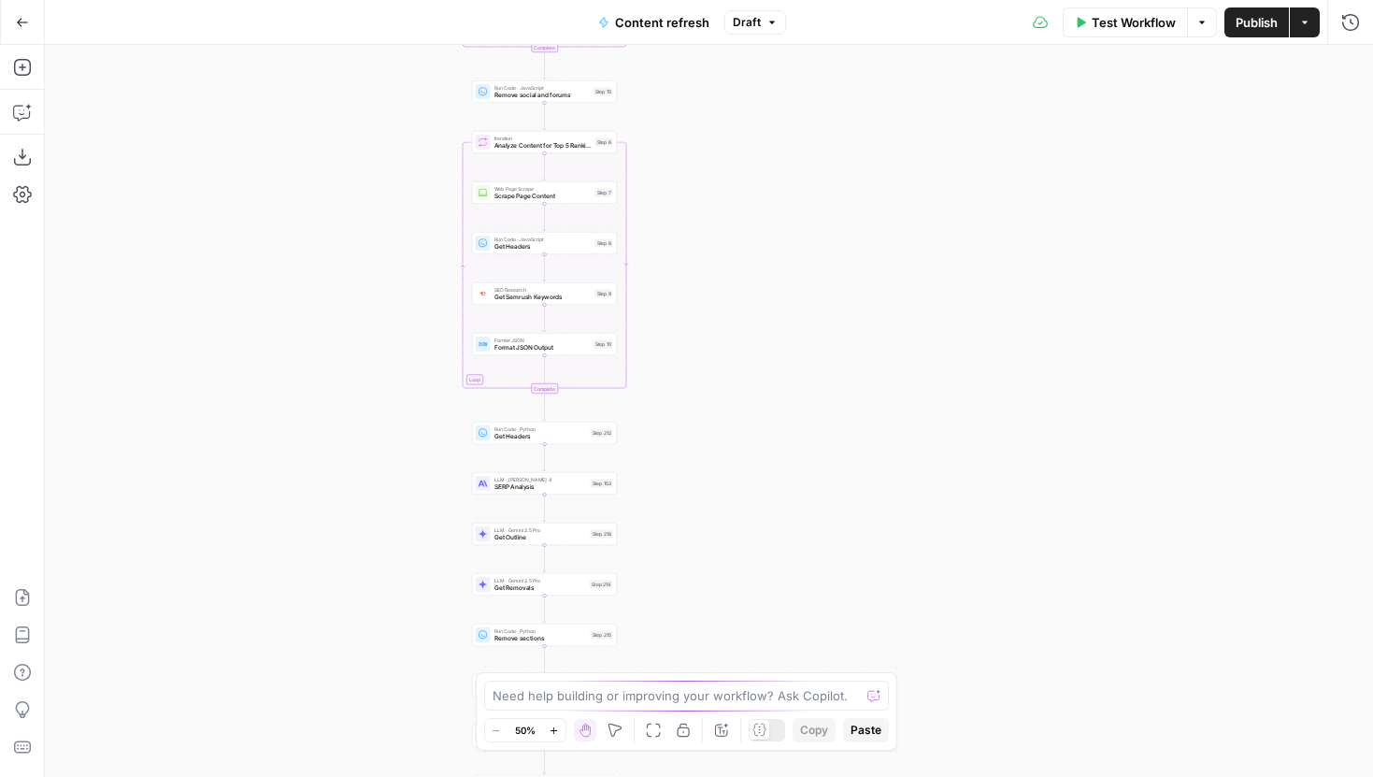
drag, startPoint x: 764, startPoint y: 517, endPoint x: 764, endPoint y: 176, distance: 341.1
click at [764, 176] on div "true false true false true false Workflow Set Inputs Inputs Google Search Perfo…" at bounding box center [709, 411] width 1328 height 732
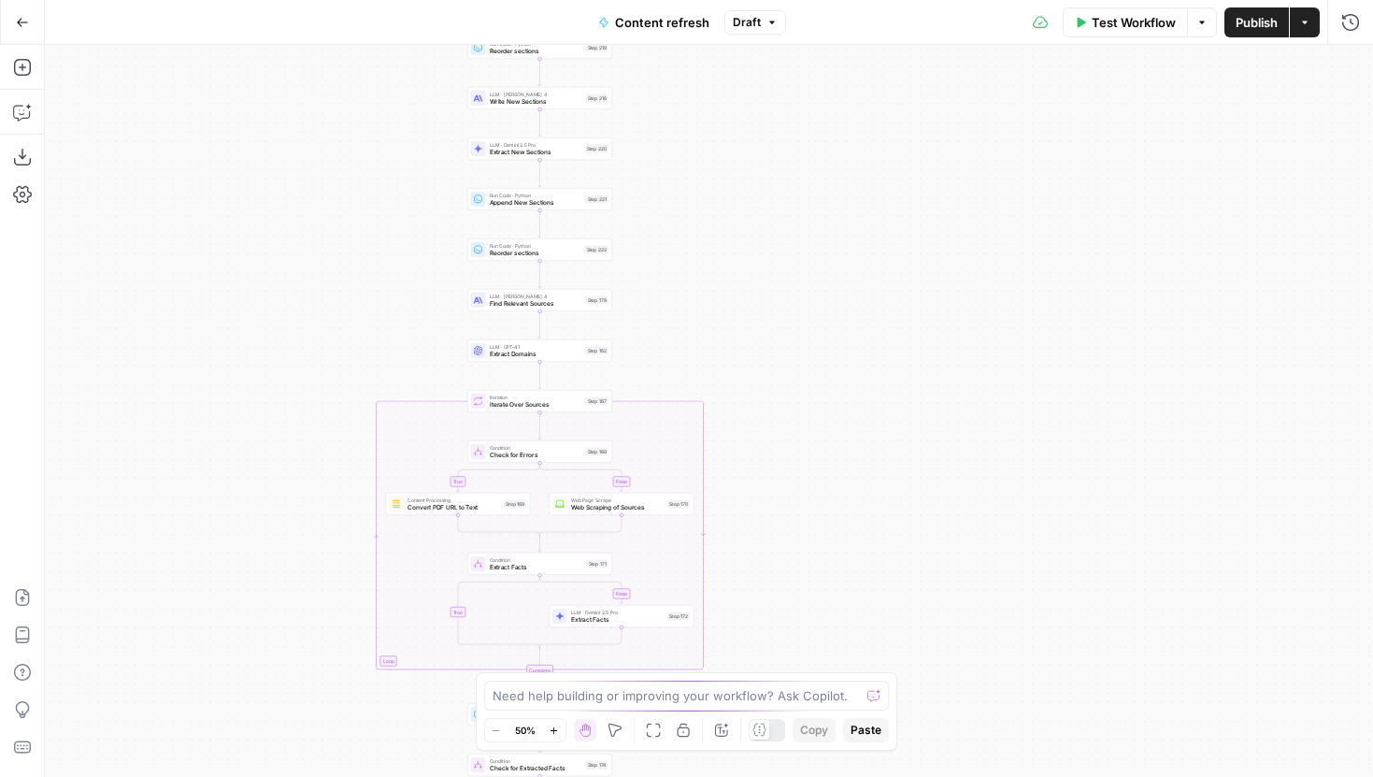
drag, startPoint x: 769, startPoint y: 438, endPoint x: 764, endPoint y: 199, distance: 239.3
click at [764, 199] on div "true false true false true false Workflow Set Inputs Inputs Google Search Perfo…" at bounding box center [709, 411] width 1328 height 732
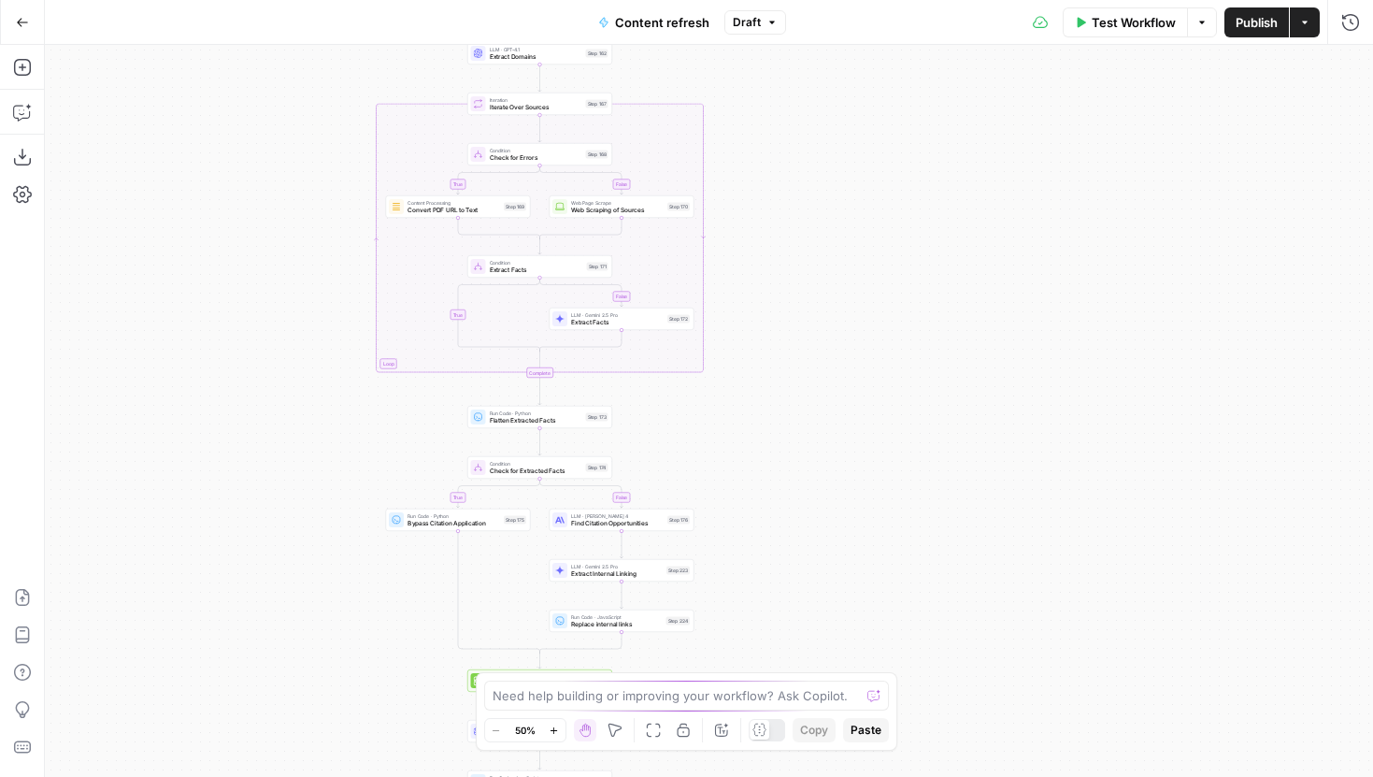
drag, startPoint x: 823, startPoint y: 364, endPoint x: 823, endPoint y: 83, distance: 281.3
click at [823, 85] on div "true false true false true false Workflow Set Inputs Inputs Google Search Perfo…" at bounding box center [709, 411] width 1328 height 732
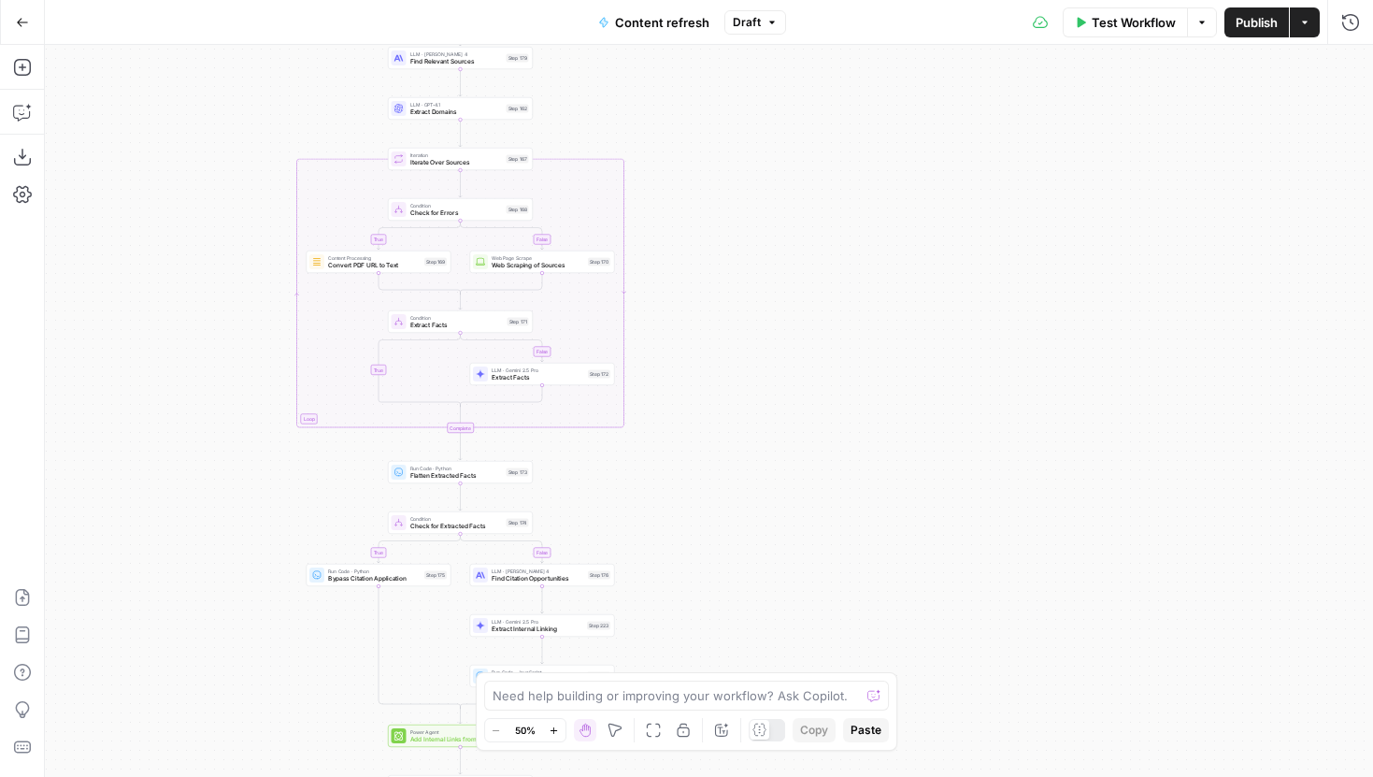
drag, startPoint x: 825, startPoint y: 485, endPoint x: 741, endPoint y: 601, distance: 143.2
click at [741, 600] on div "true false true false true false Workflow Set Inputs Inputs Google Search Perfo…" at bounding box center [709, 411] width 1328 height 732
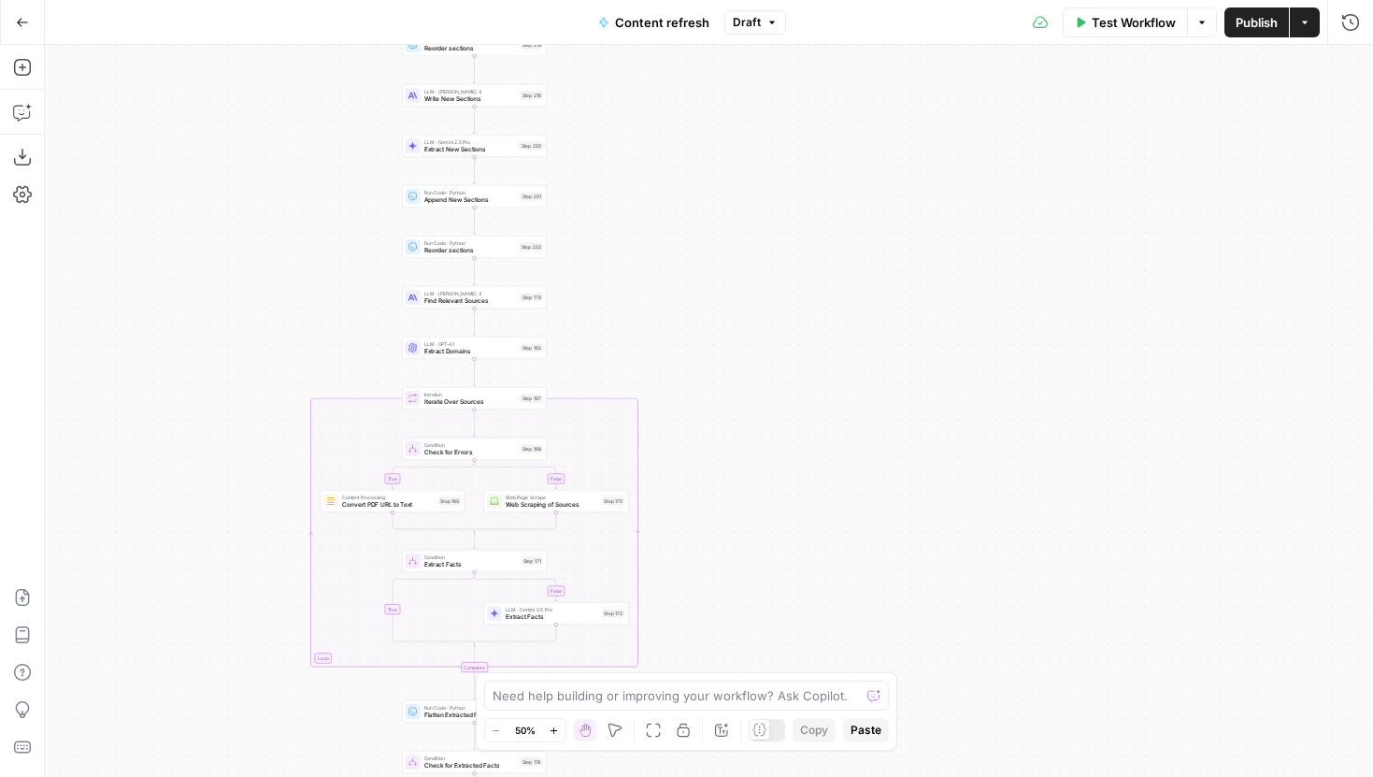
drag, startPoint x: 736, startPoint y: 233, endPoint x: 755, endPoint y: 458, distance: 226.0
click at [755, 458] on div "true false true false true false Workflow Set Inputs Inputs Google Search Perfo…" at bounding box center [709, 411] width 1328 height 732
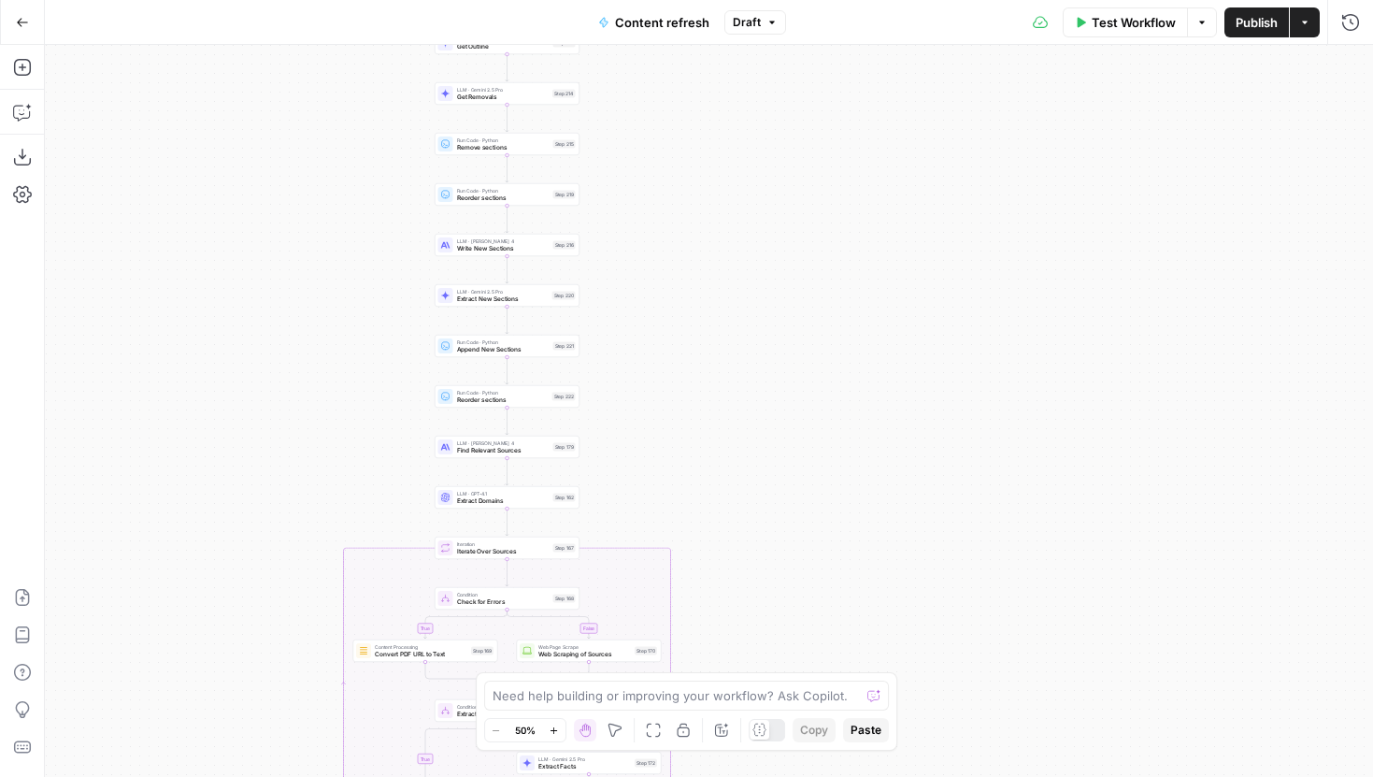
drag, startPoint x: 670, startPoint y: 250, endPoint x: 703, endPoint y: 398, distance: 152.1
click at [703, 398] on div "true false true false true false Workflow Set Inputs Inputs Google Search Perfo…" at bounding box center [709, 411] width 1328 height 732
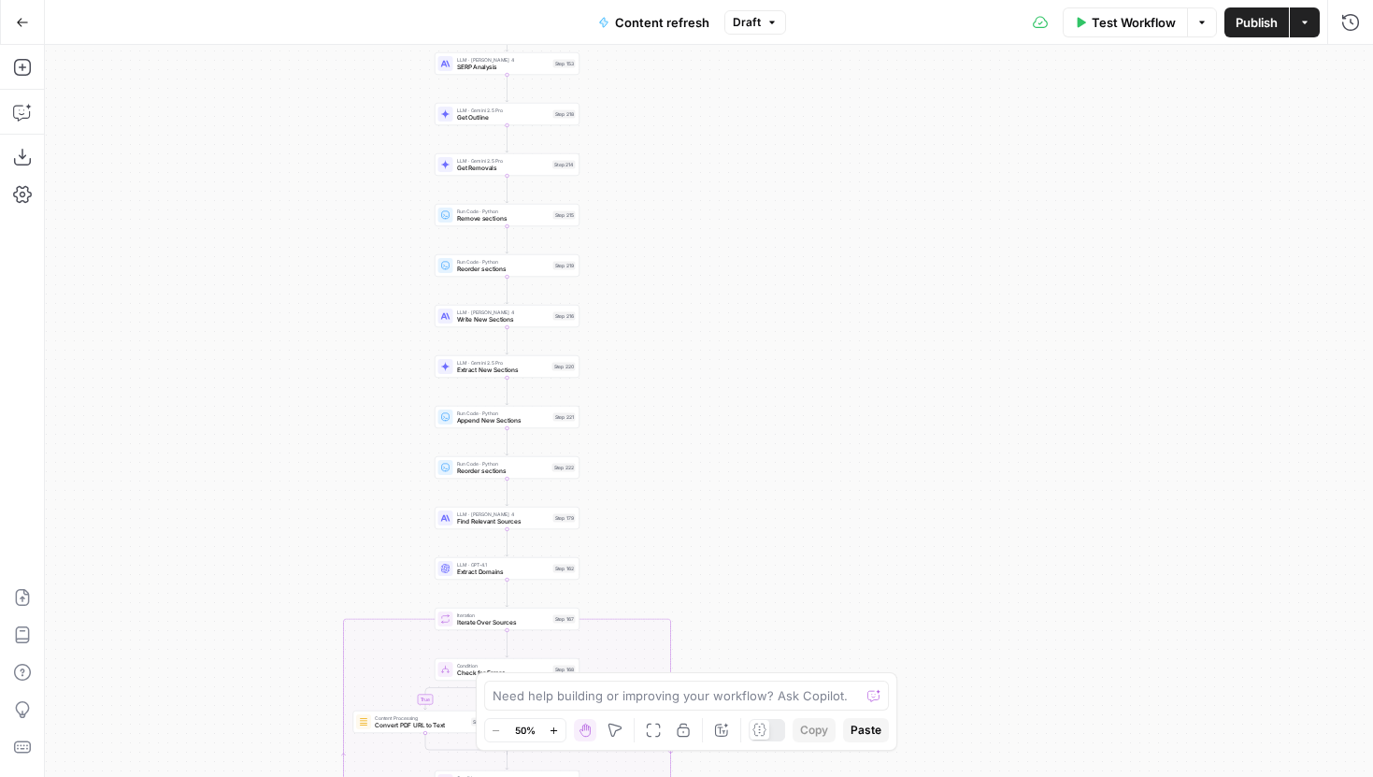
drag, startPoint x: 706, startPoint y: 234, endPoint x: 694, endPoint y: 391, distance: 157.4
click at [694, 391] on div "true false true false true false Workflow Set Inputs Inputs Google Search Perfo…" at bounding box center [709, 411] width 1328 height 732
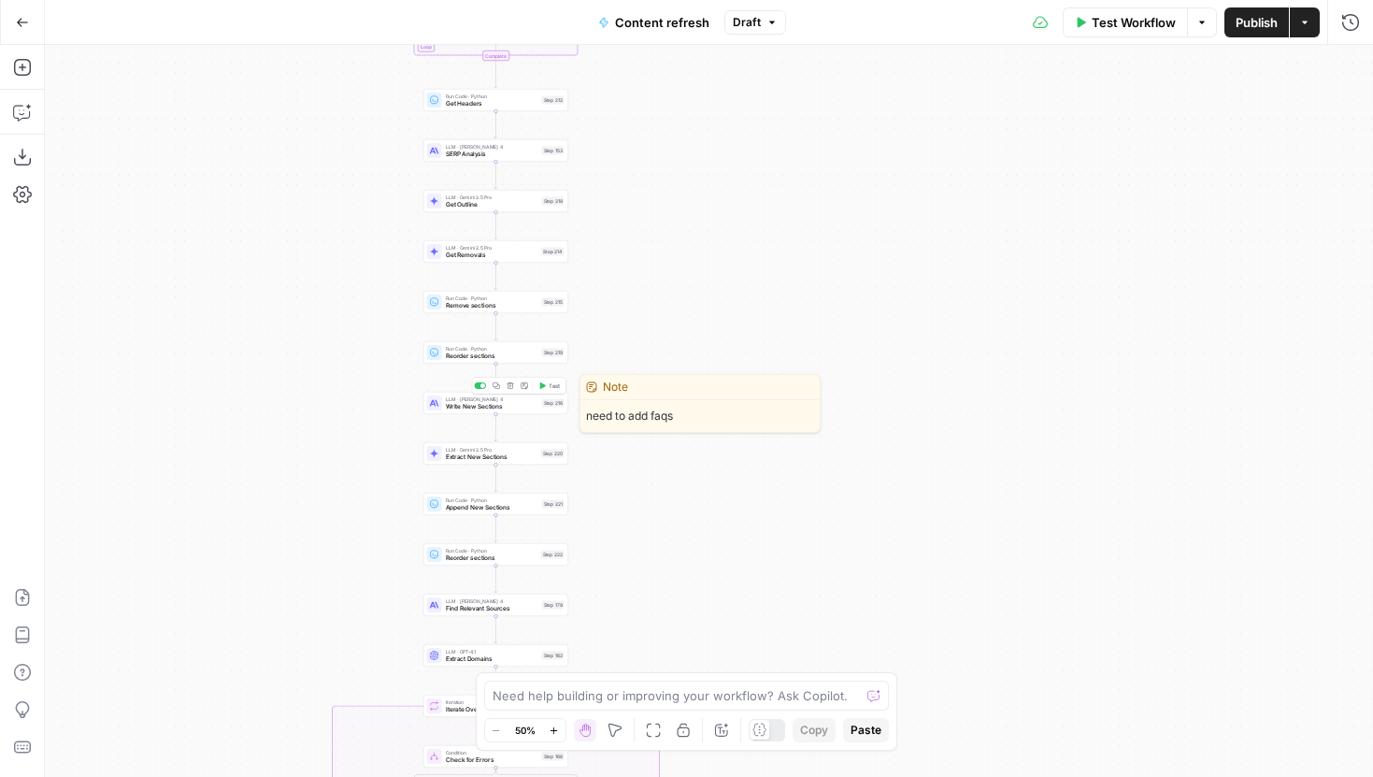
click at [522, 408] on span "Write New Sections" at bounding box center [492, 406] width 93 height 9
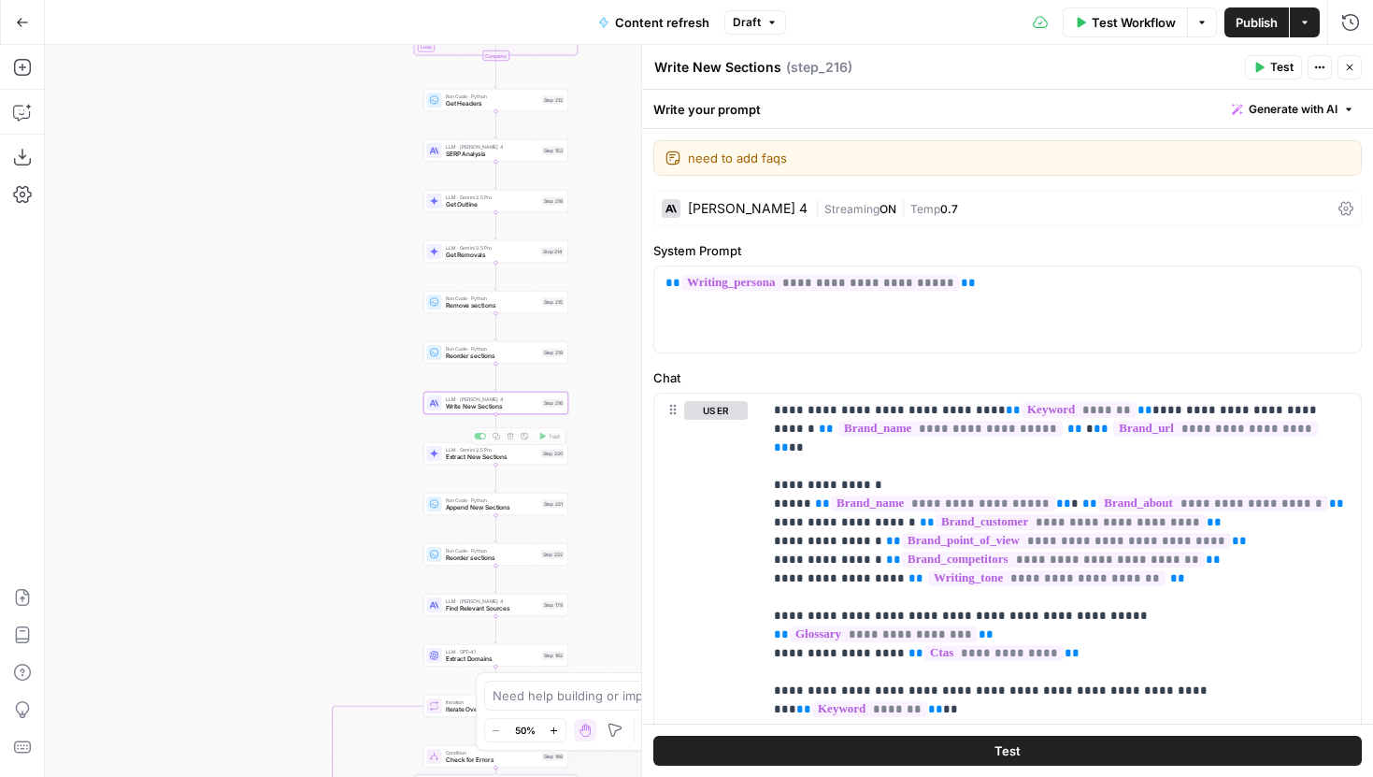
drag, startPoint x: 335, startPoint y: 447, endPoint x: 289, endPoint y: 425, distance: 50.6
click at [289, 425] on div "true false false true false true Workflow Set Inputs Inputs Google Search Perfo…" at bounding box center [709, 411] width 1328 height 732
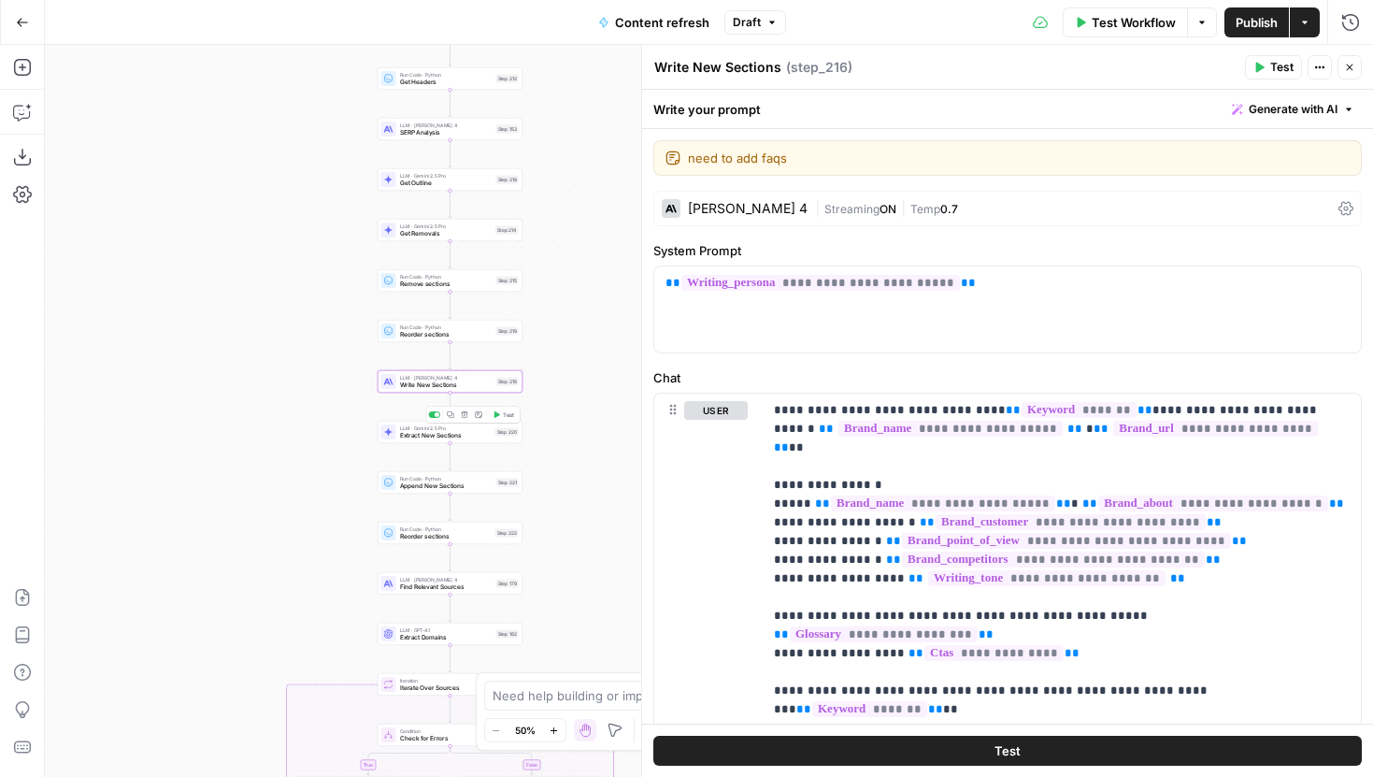
click at [404, 439] on div "LLM · Gemini 2.5 Pro Extract New Sections Step 220 Copy step Delete step Add No…" at bounding box center [450, 432] width 145 height 22
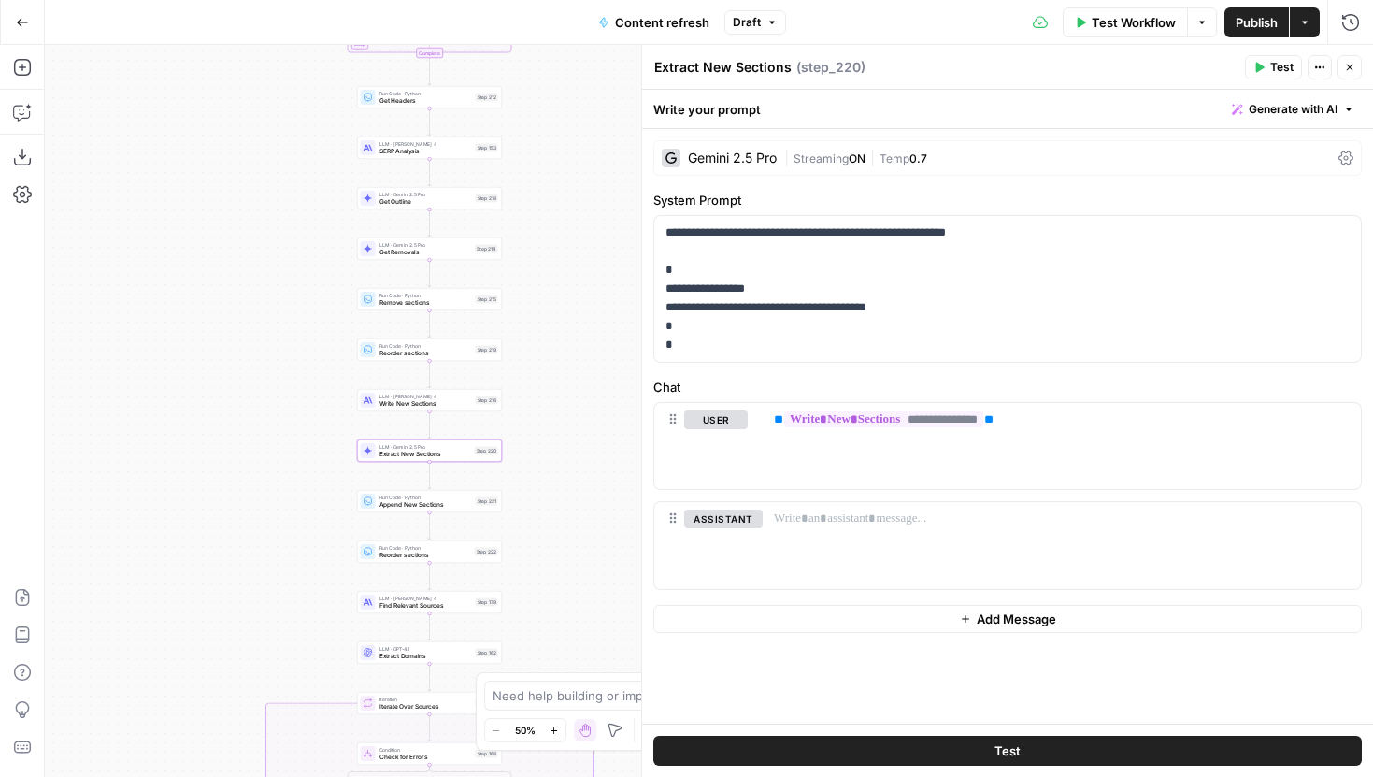
drag, startPoint x: 297, startPoint y: 395, endPoint x: 254, endPoint y: 436, distance: 59.5
click at [254, 436] on div "true false false true false true Workflow Set Inputs Inputs Google Search Perfo…" at bounding box center [709, 411] width 1328 height 732
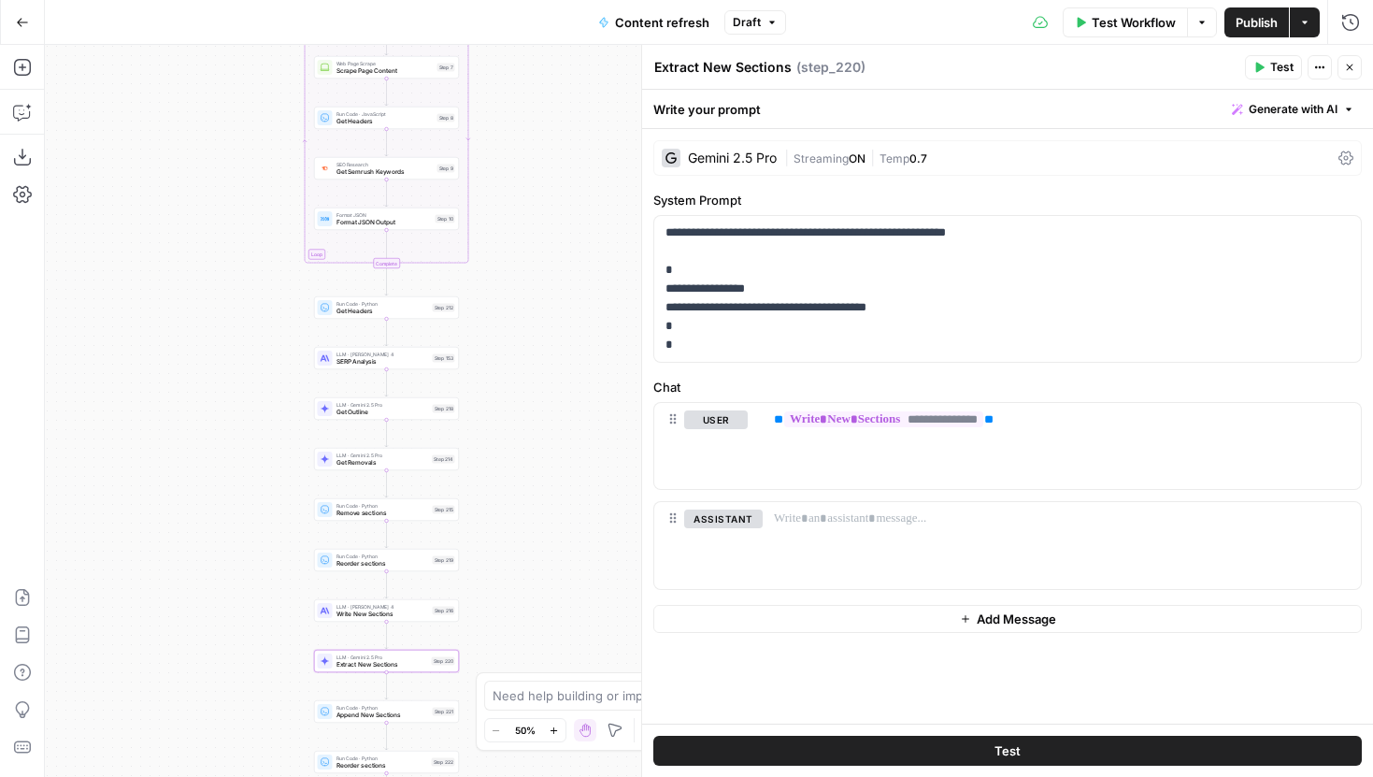
drag, startPoint x: 546, startPoint y: 194, endPoint x: 525, endPoint y: 400, distance: 206.6
click at [525, 400] on div "true false false true false true Workflow Set Inputs Inputs Google Search Perfo…" at bounding box center [709, 411] width 1328 height 732
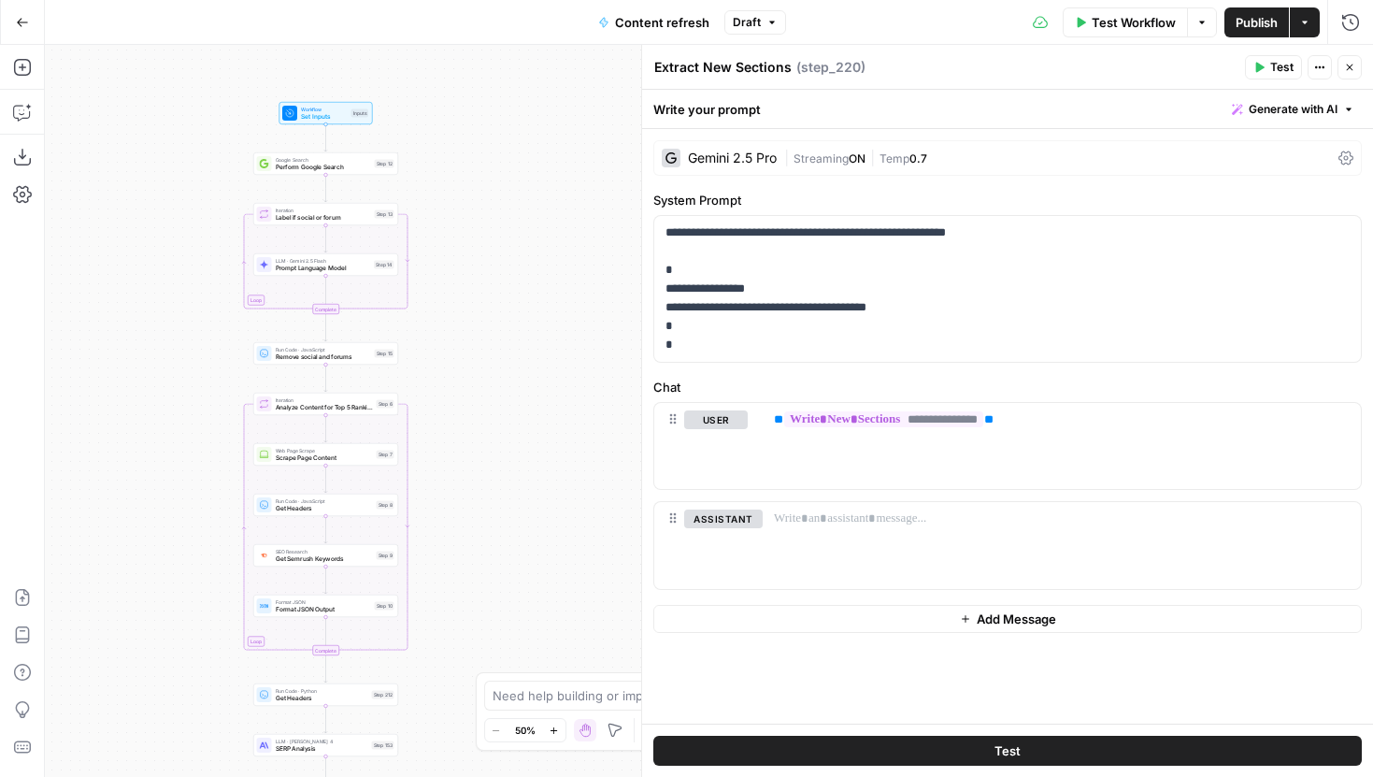
drag, startPoint x: 553, startPoint y: 280, endPoint x: 492, endPoint y: 649, distance: 374.1
click at [492, 649] on div "true false false true false true Workflow Set Inputs Inputs Google Search Perfo…" at bounding box center [709, 411] width 1328 height 732
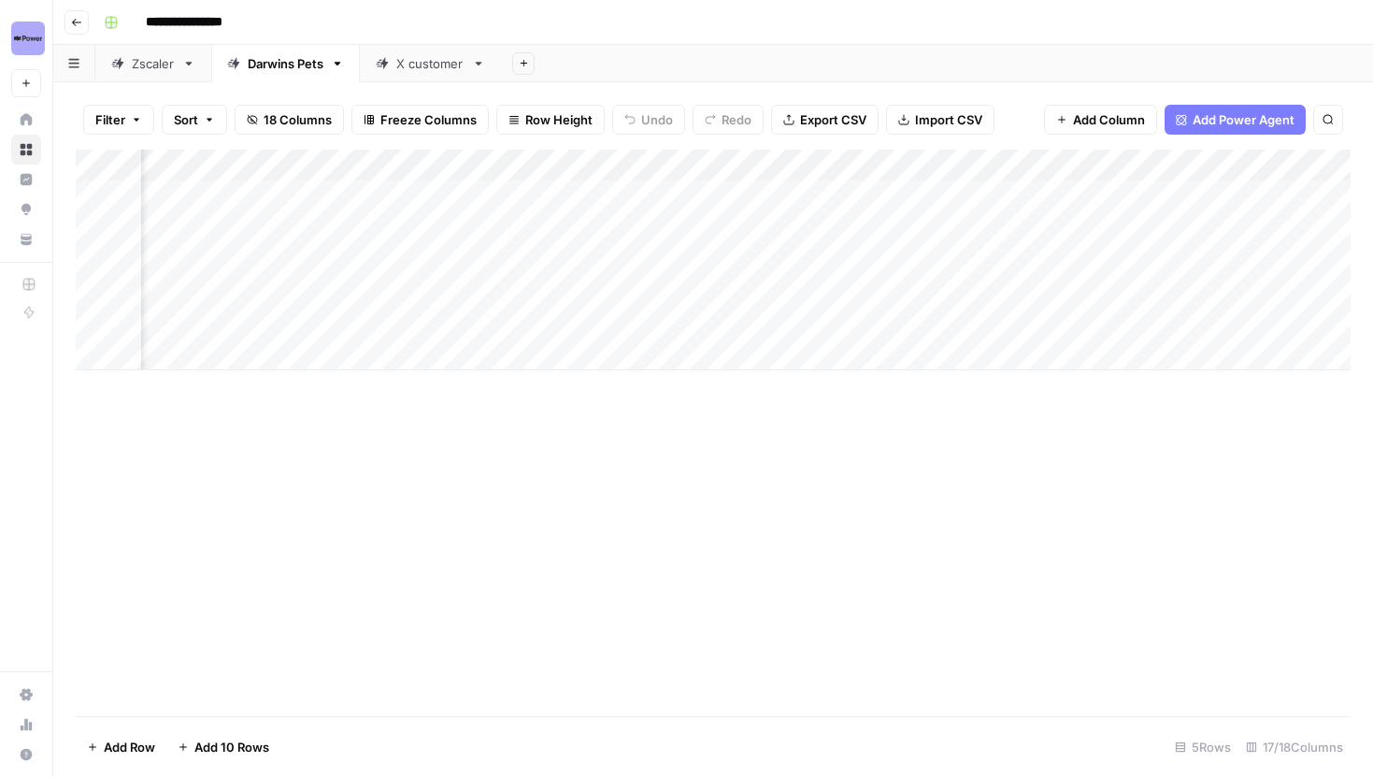
scroll to position [0, 959]
click at [394, 192] on div "Add Column" at bounding box center [713, 260] width 1275 height 221
click at [396, 226] on div "Add Column" at bounding box center [713, 260] width 1275 height 221
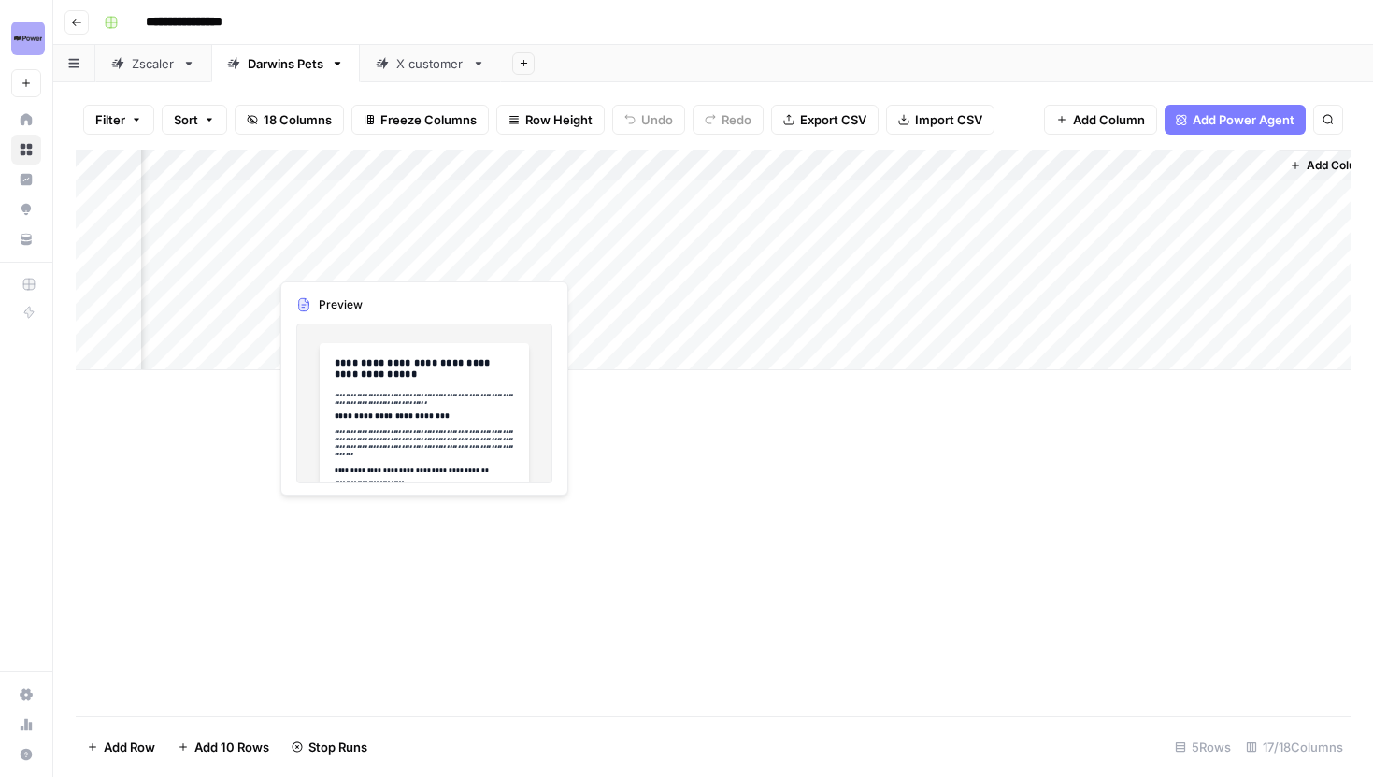
click at [379, 261] on div "Add Column" at bounding box center [713, 260] width 1275 height 221
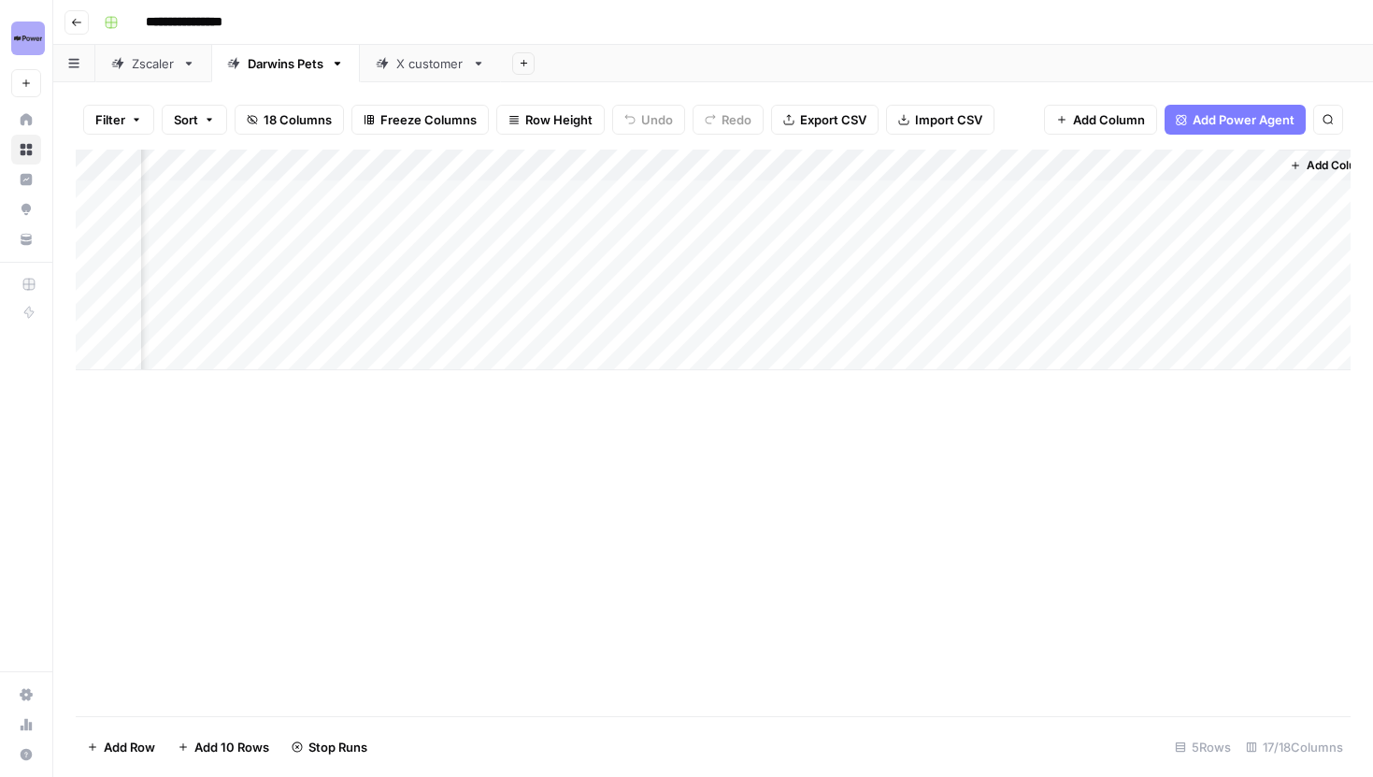
click at [381, 252] on div "Add Column" at bounding box center [713, 260] width 1275 height 221
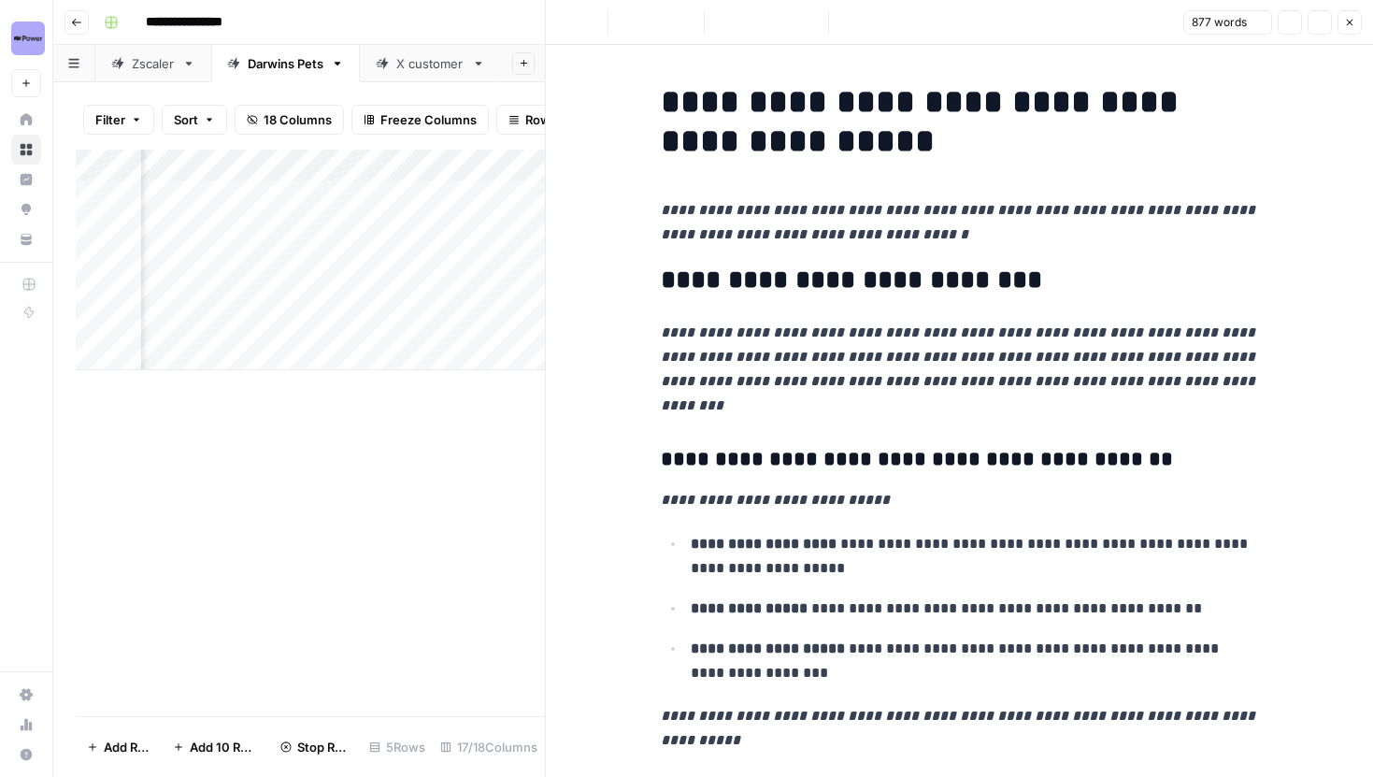
click at [756, 291] on h2 "**********" at bounding box center [960, 280] width 598 height 30
click at [1317, 26] on icon "button" at bounding box center [1319, 22] width 11 height 11
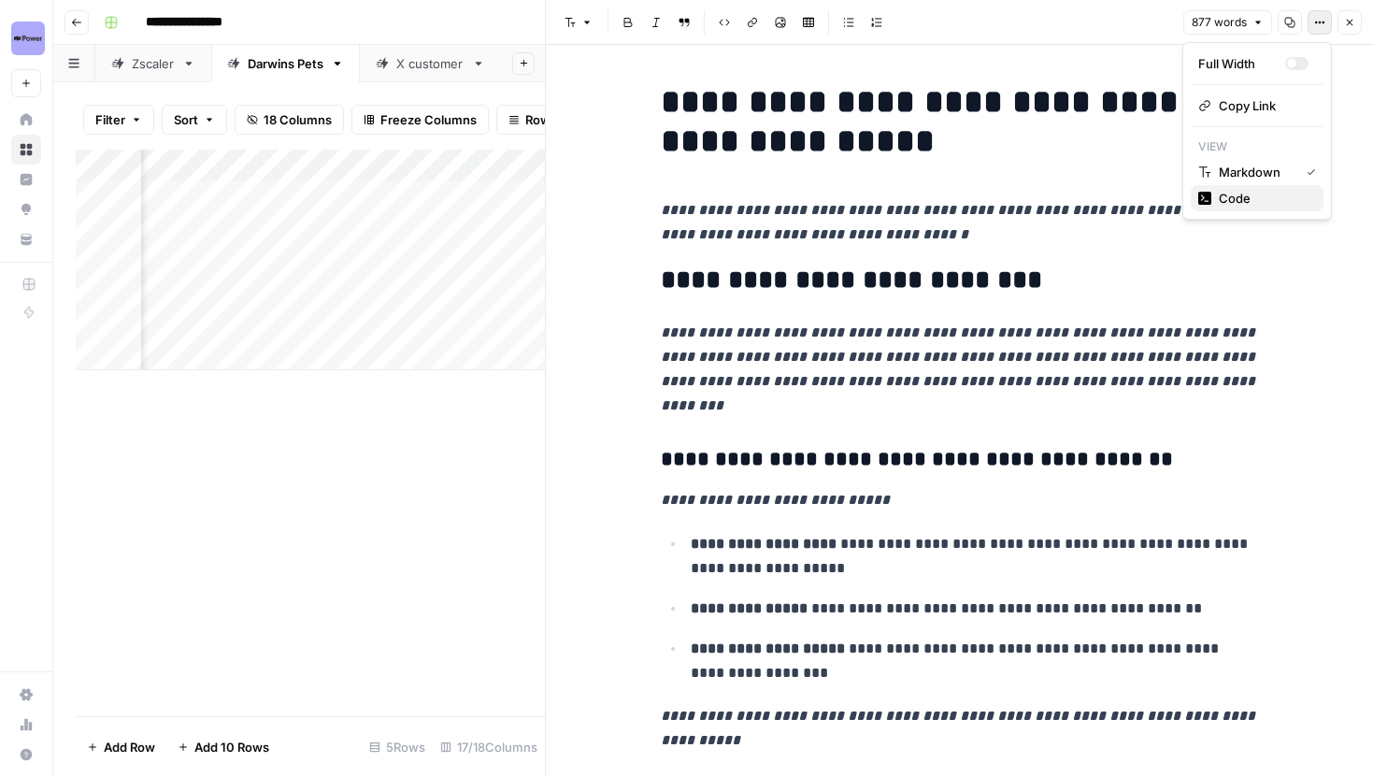
click at [1252, 198] on span "Code" at bounding box center [1264, 198] width 90 height 19
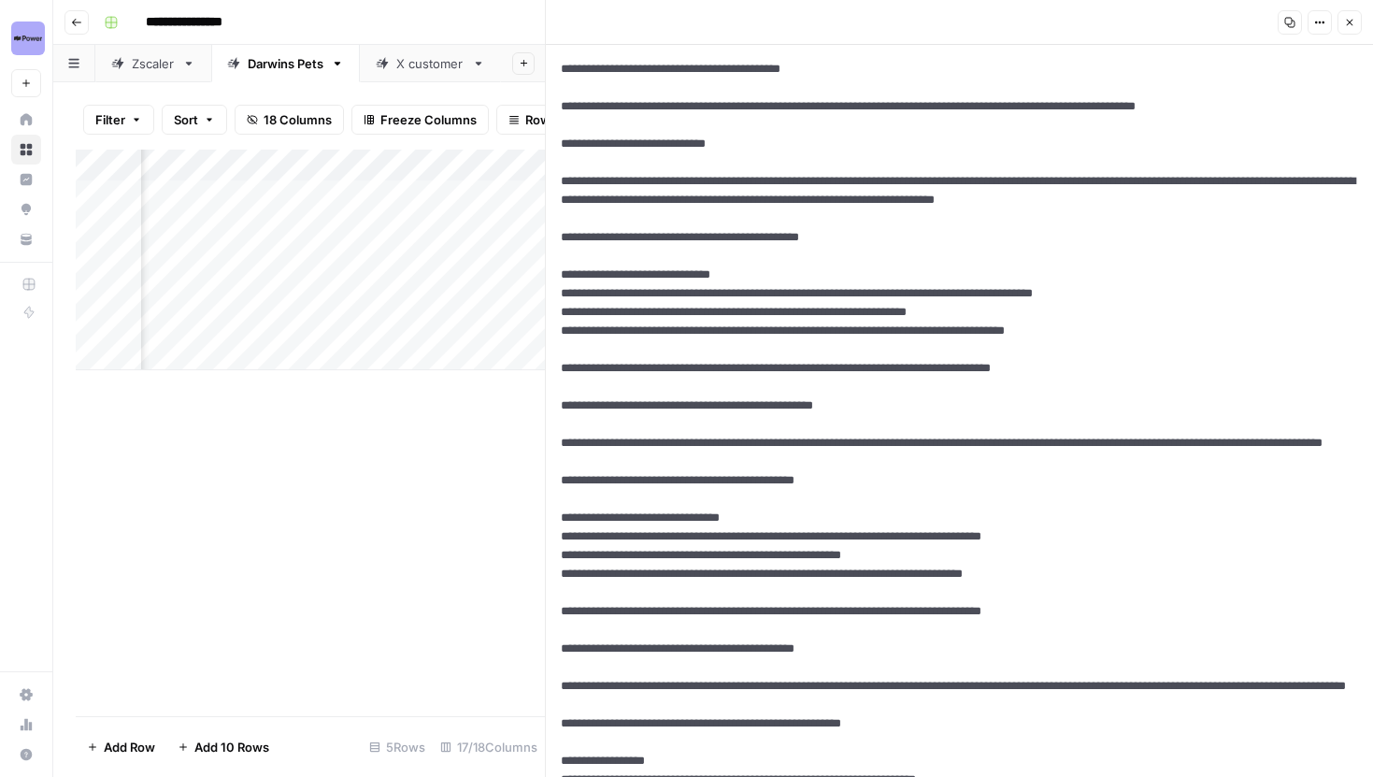
click at [365, 261] on div "Add Column" at bounding box center [310, 260] width 469 height 221
click at [474, 264] on textarea "**********" at bounding box center [397, 261] width 299 height 26
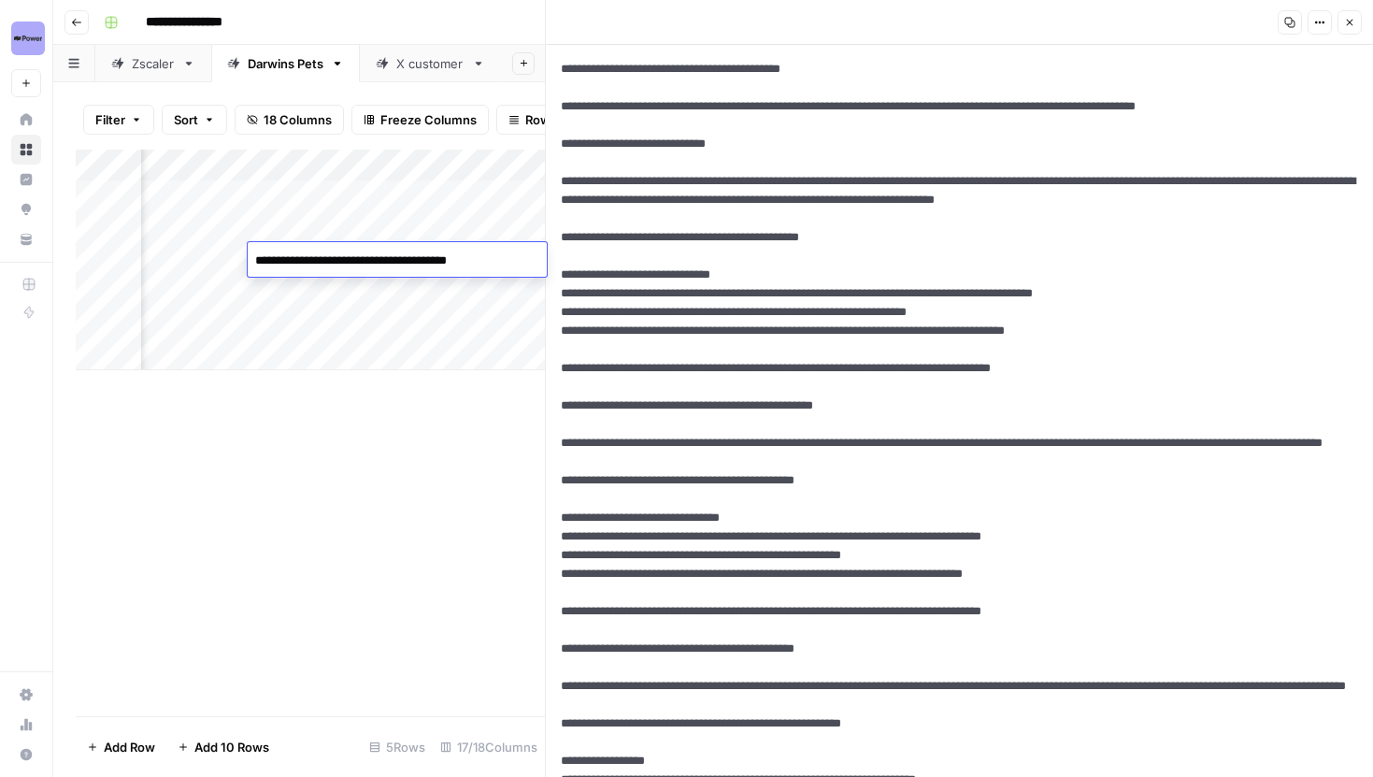
click at [474, 264] on textarea "**********" at bounding box center [397, 261] width 299 height 26
click at [210, 263] on div "Add Column" at bounding box center [310, 260] width 469 height 221
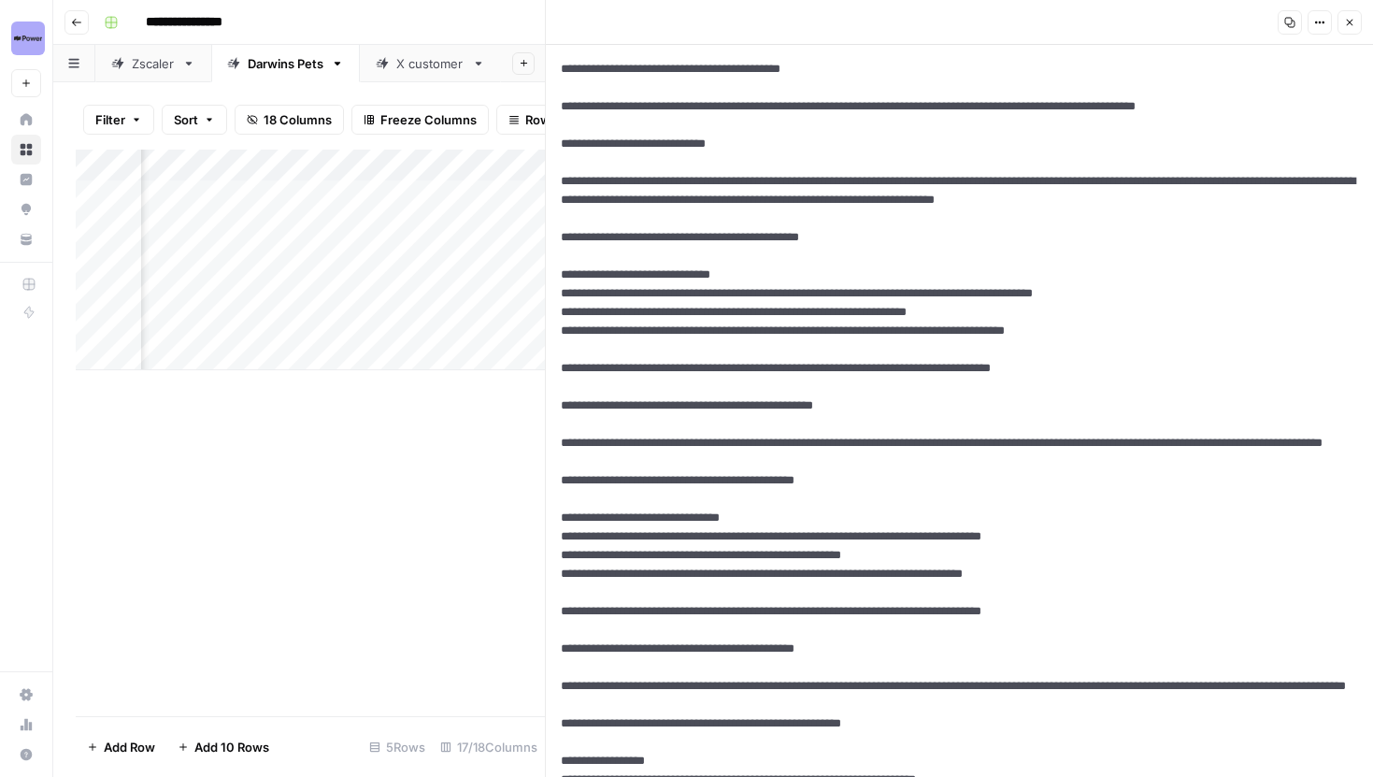
click at [444, 254] on div "Add Column" at bounding box center [310, 260] width 469 height 221
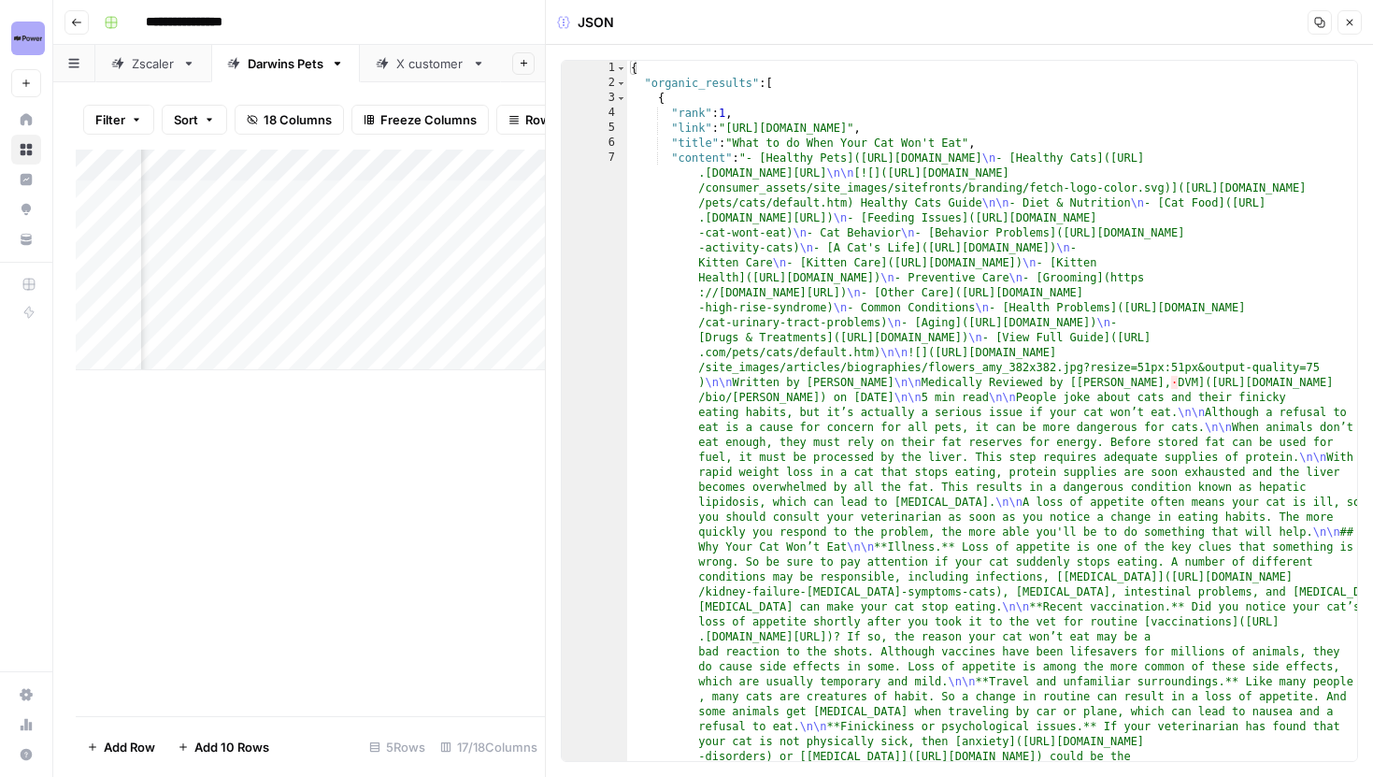
scroll to position [0, 849]
click at [293, 133] on button "18 Columns" at bounding box center [289, 120] width 109 height 30
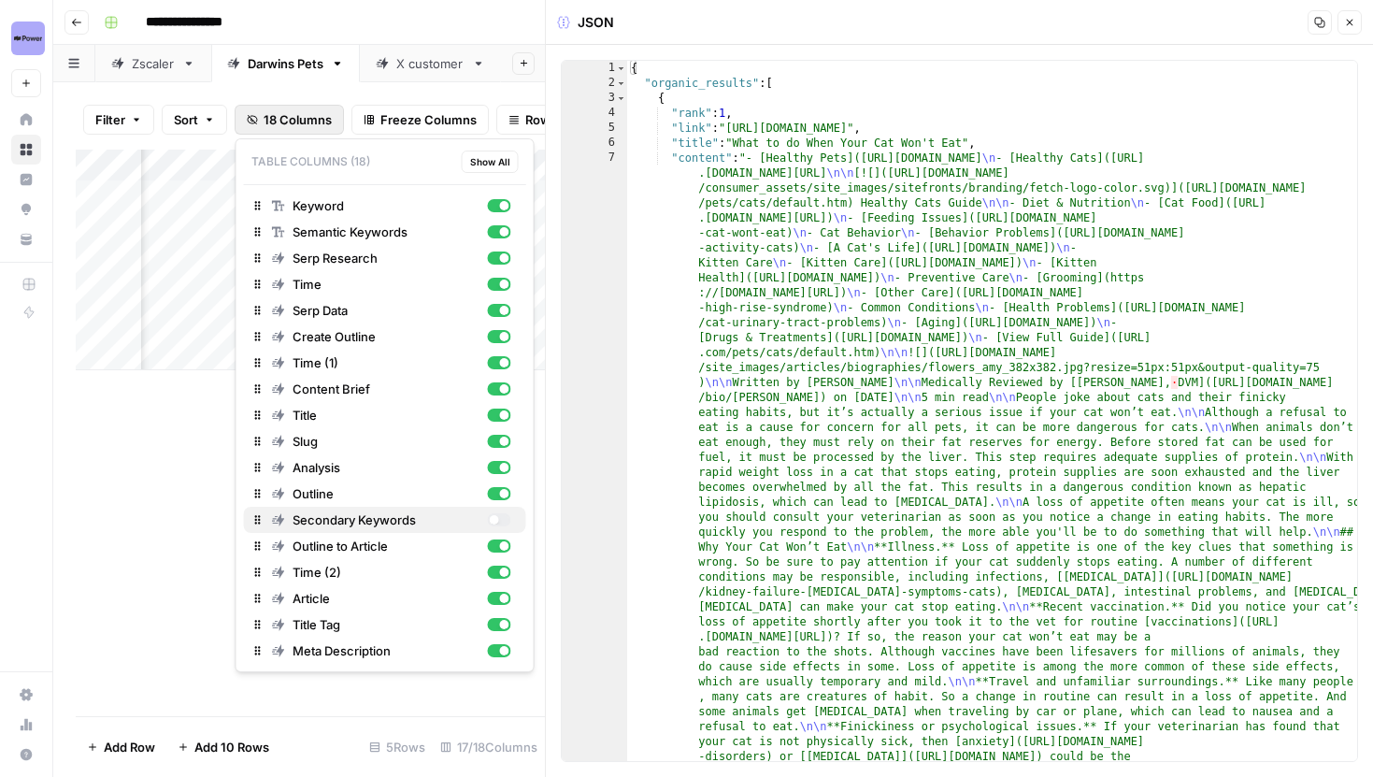
click at [497, 515] on div "button" at bounding box center [498, 519] width 23 height 13
click at [1349, 29] on button "Close" at bounding box center [1349, 22] width 24 height 24
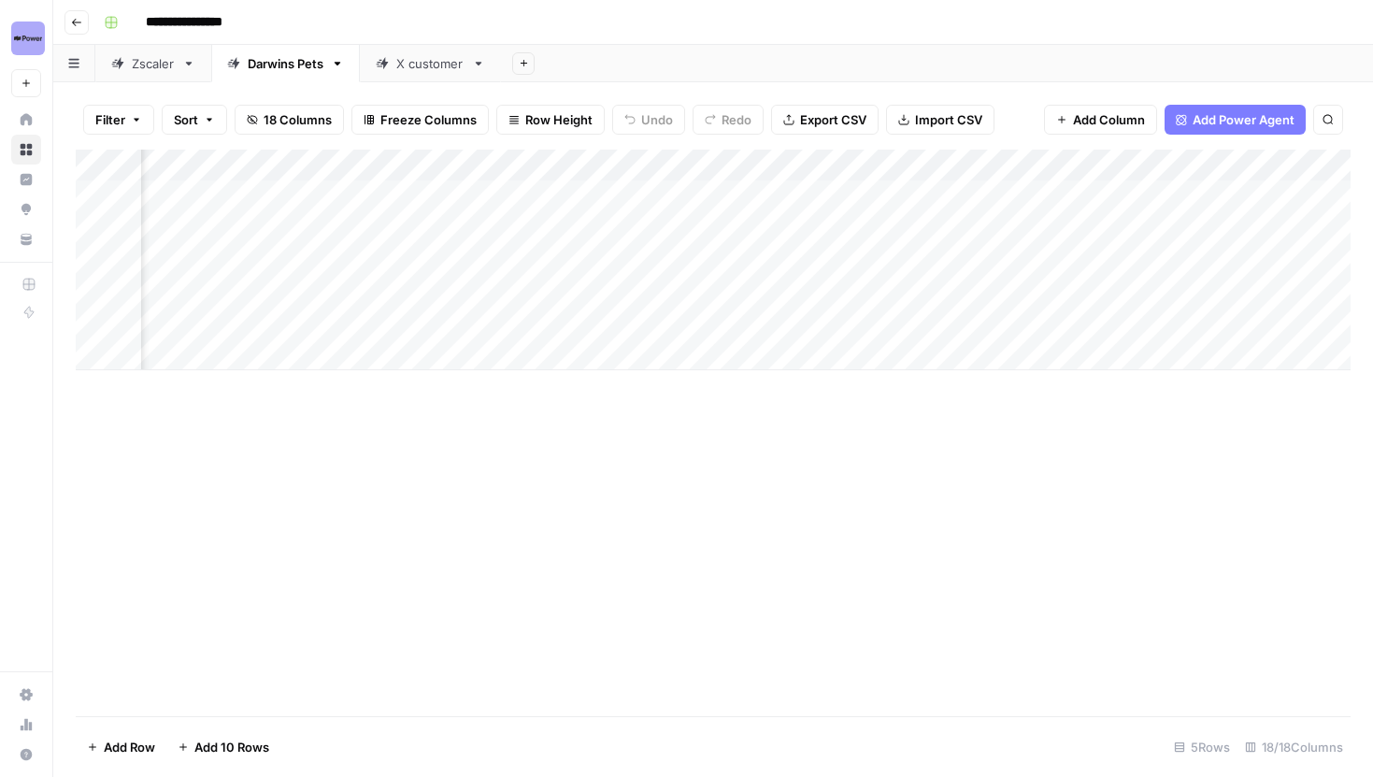
scroll to position [0, 726]
click at [437, 255] on div "Add Column" at bounding box center [713, 260] width 1275 height 221
click at [922, 242] on div "Add Column" at bounding box center [713, 260] width 1275 height 221
click at [936, 251] on div "Add Column" at bounding box center [713, 260] width 1275 height 221
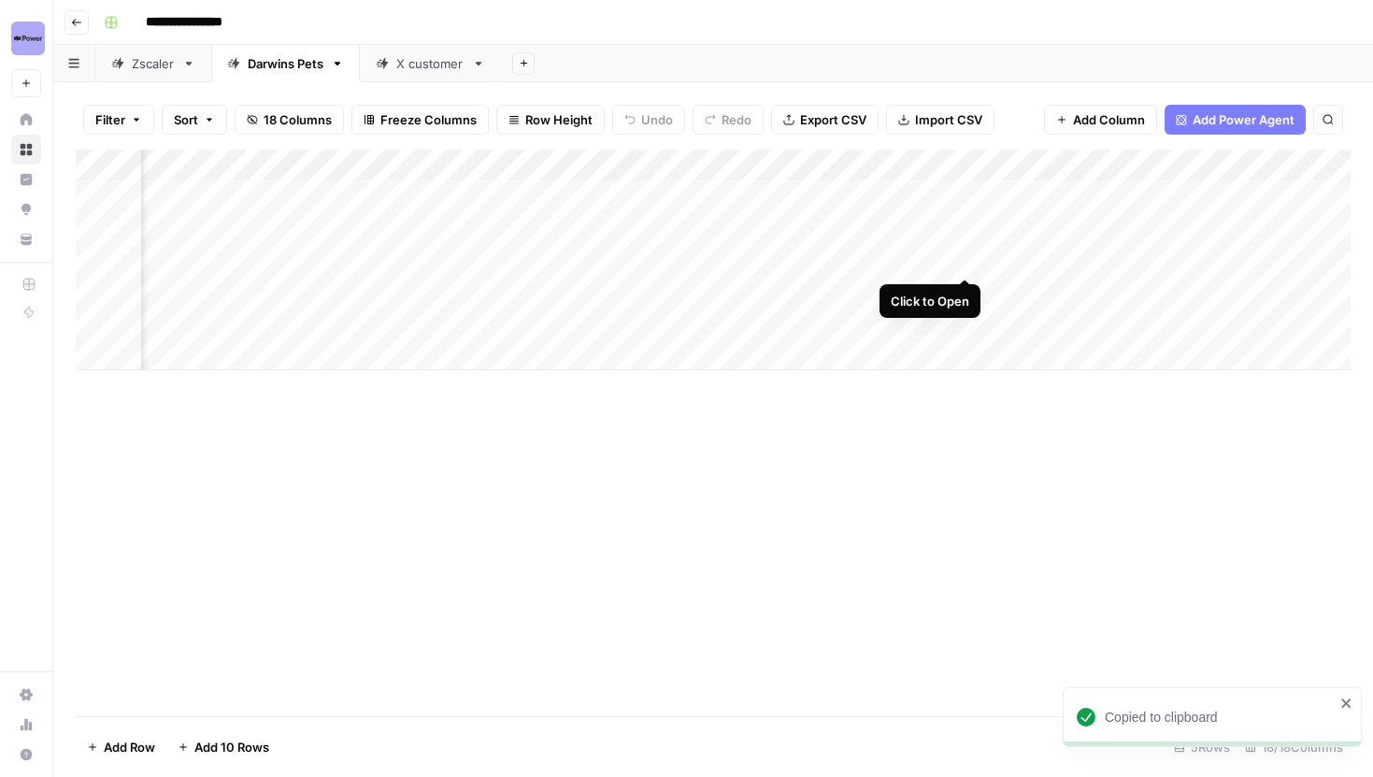
click at [969, 255] on div "Add Column" at bounding box center [713, 260] width 1275 height 221
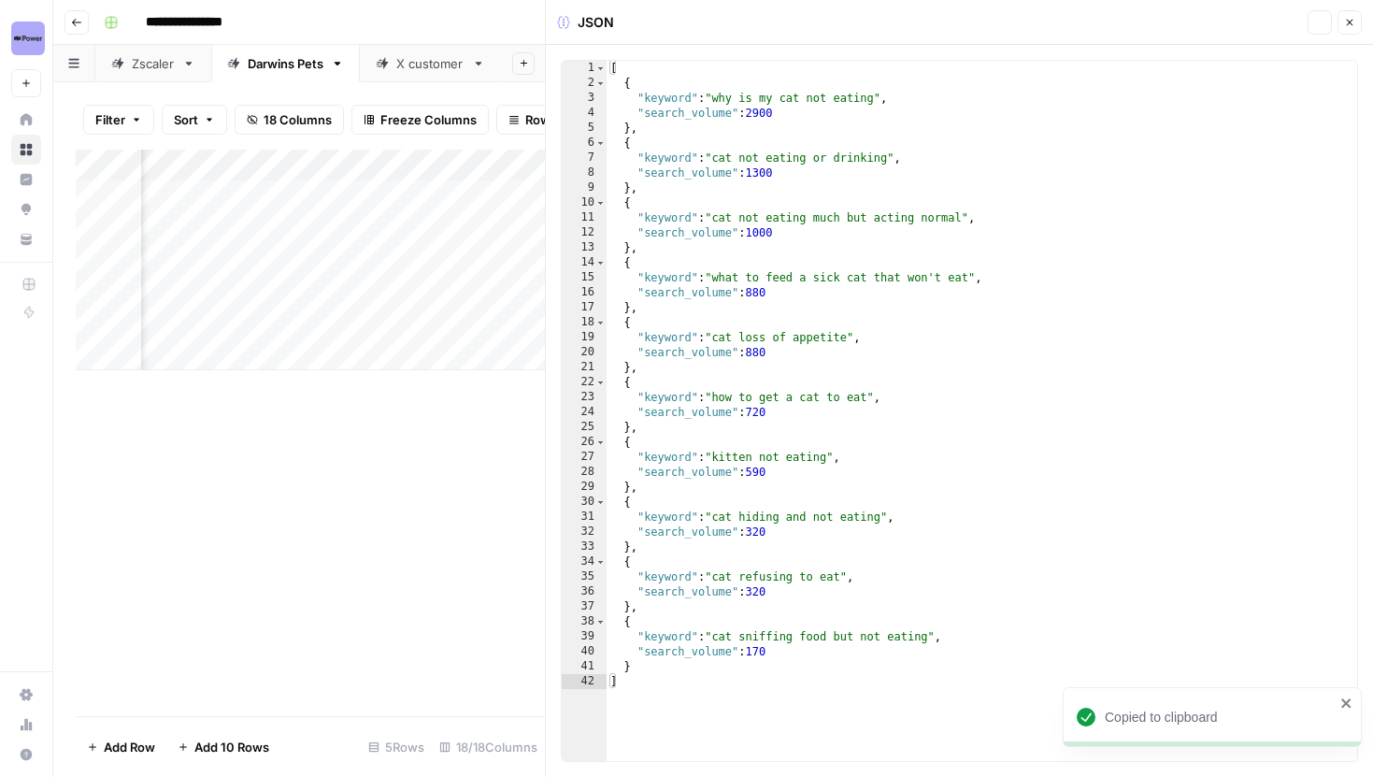
click at [978, 240] on div "[ { "keyword" : "why is my cat not eating" , "search_volume" : 2900 } , { "keyw…" at bounding box center [982, 426] width 750 height 730
type textarea "* *"
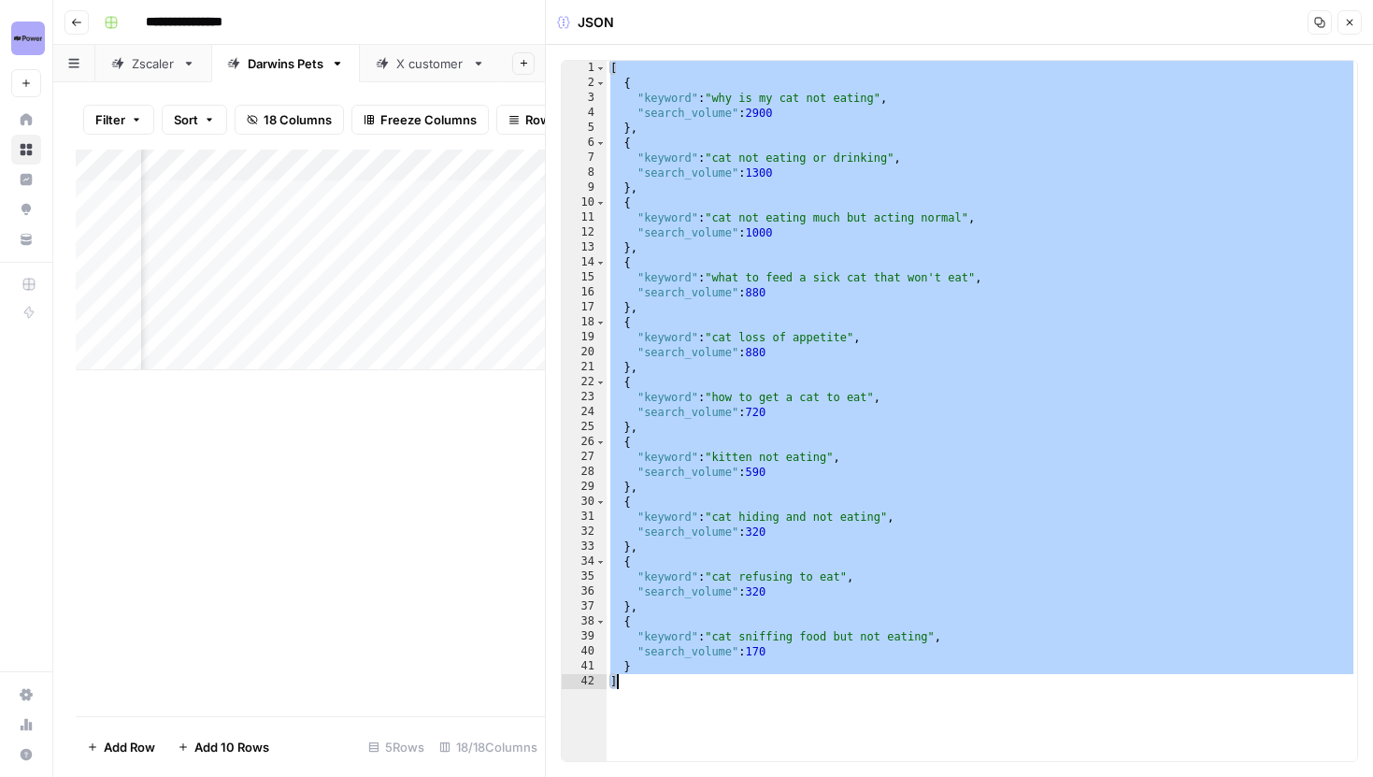
click at [1349, 21] on icon "button" at bounding box center [1349, 22] width 11 height 11
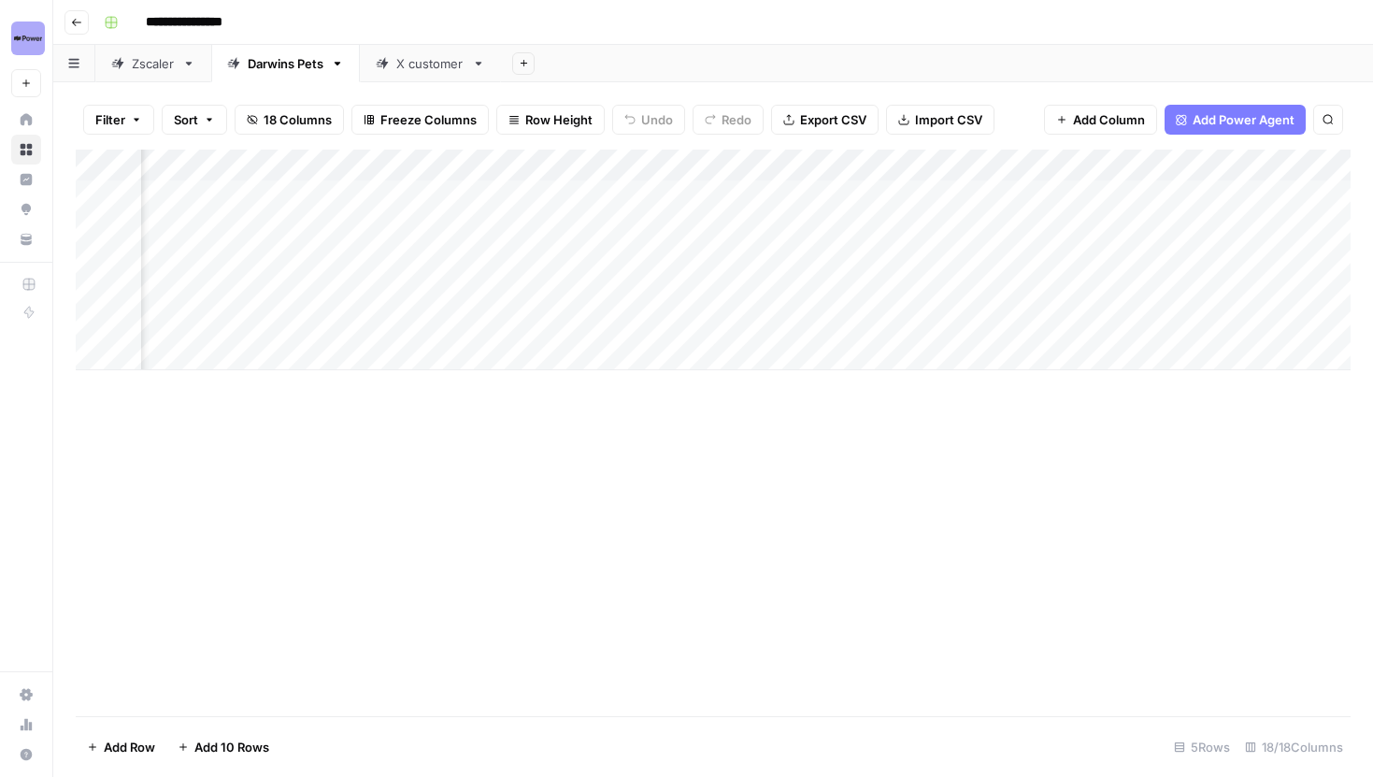
scroll to position [0, 832]
click at [526, 190] on div "Add Column" at bounding box center [713, 260] width 1275 height 221
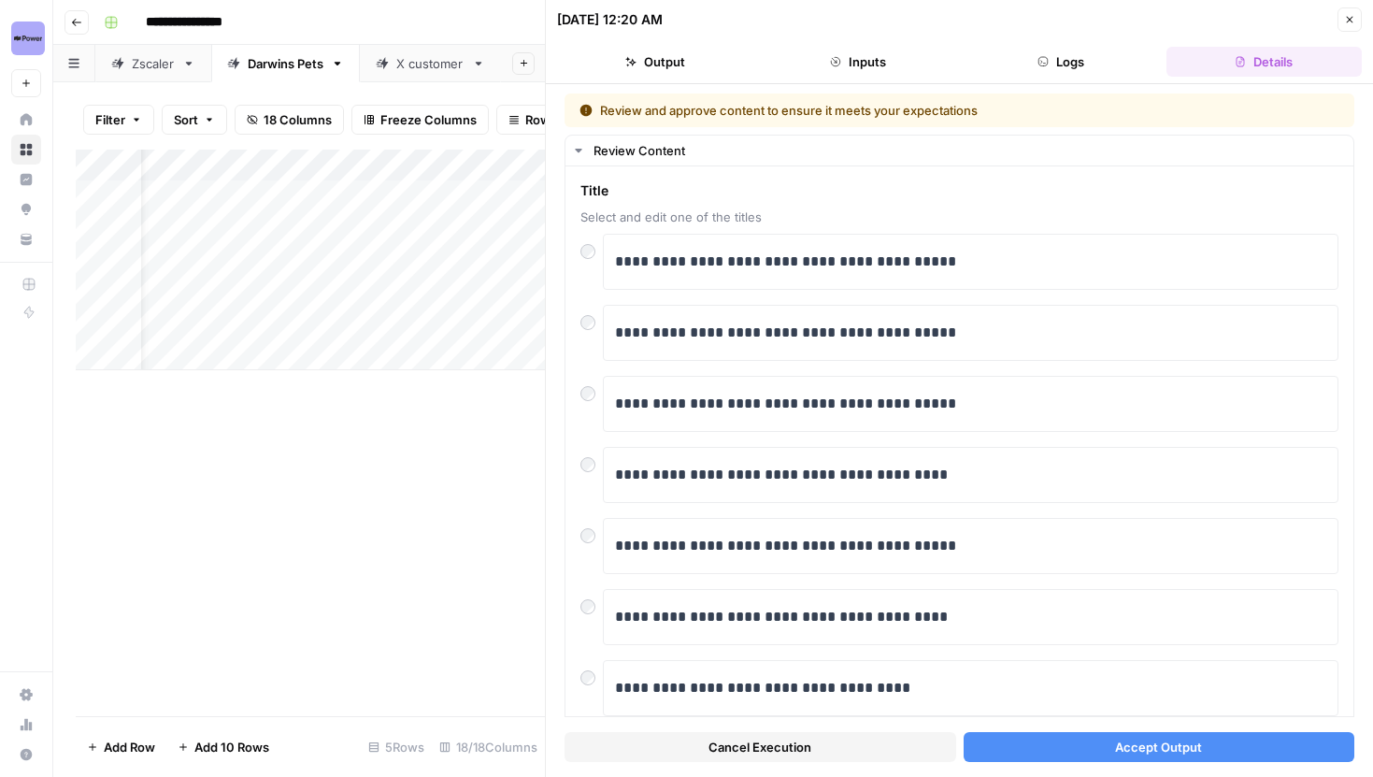
scroll to position [0, 54]
click at [1101, 757] on button "Accept Output" at bounding box center [1159, 747] width 392 height 30
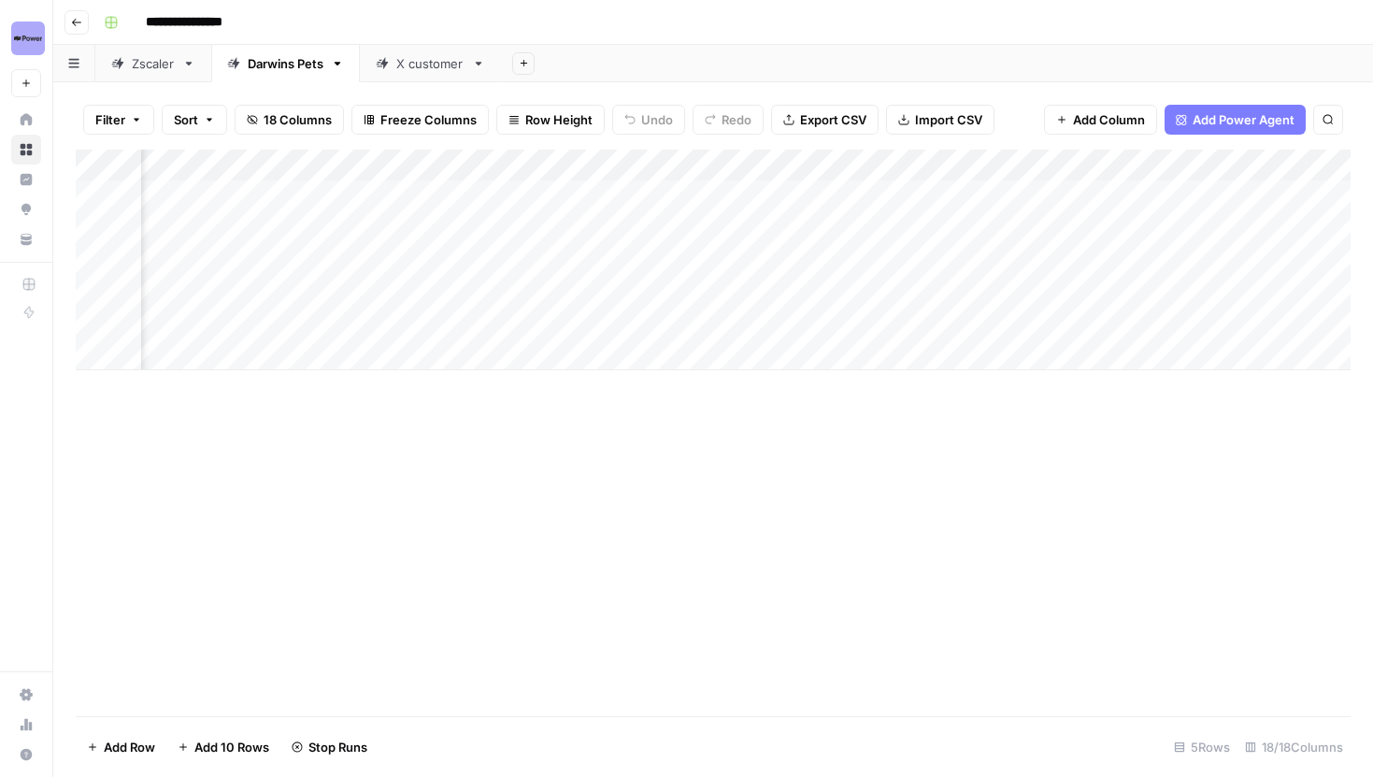
scroll to position [0, 450]
click at [905, 225] on div "Add Column" at bounding box center [713, 260] width 1275 height 221
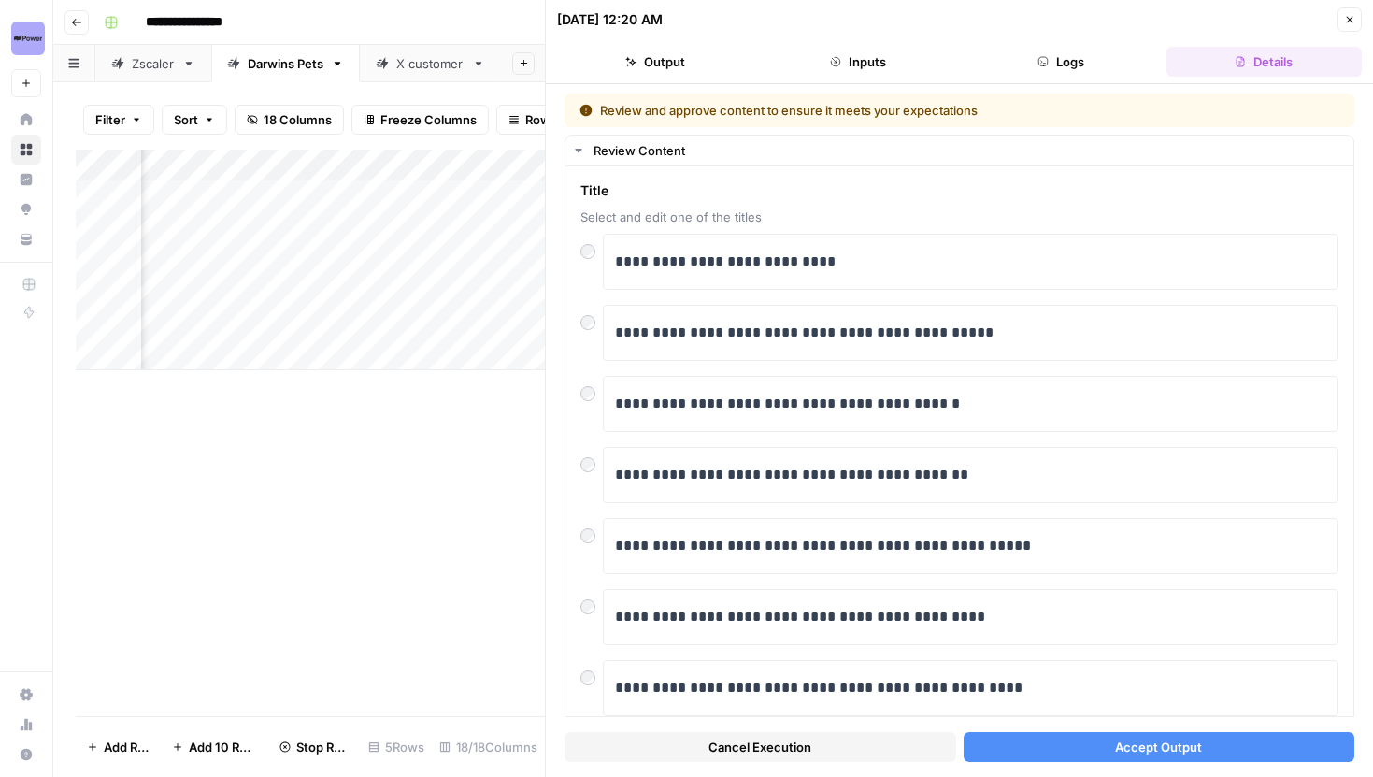
scroll to position [0, 299]
click at [1092, 748] on button "Accept Output" at bounding box center [1159, 747] width 392 height 30
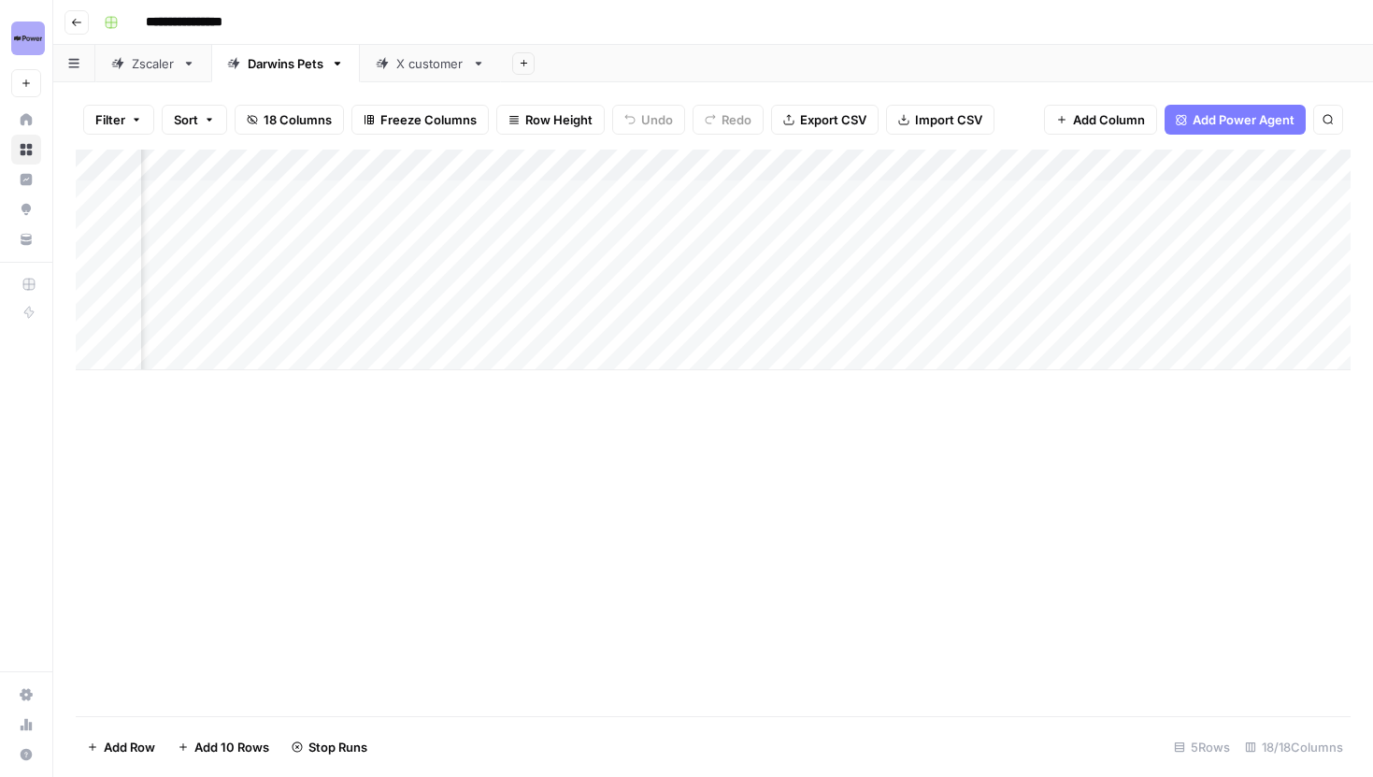
scroll to position [0, 1072]
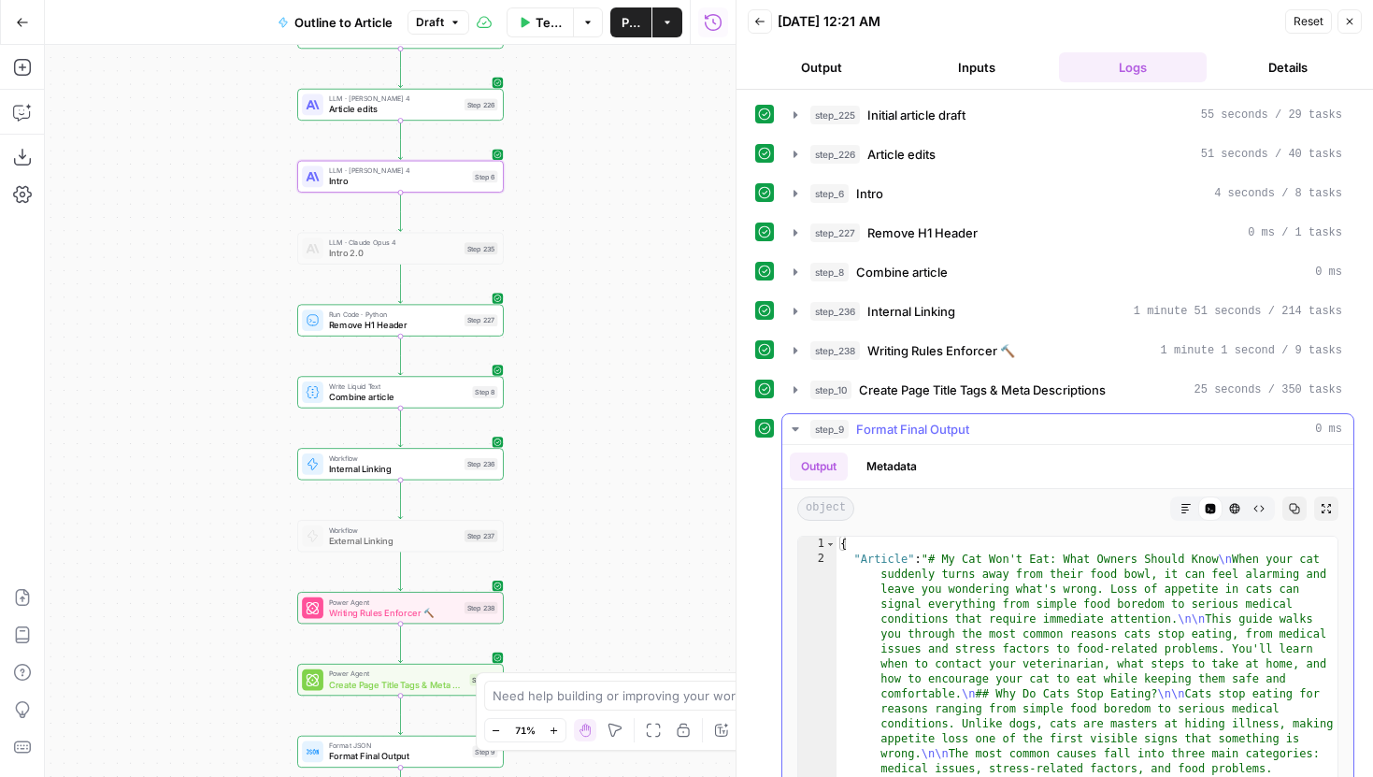
scroll to position [146, 0]
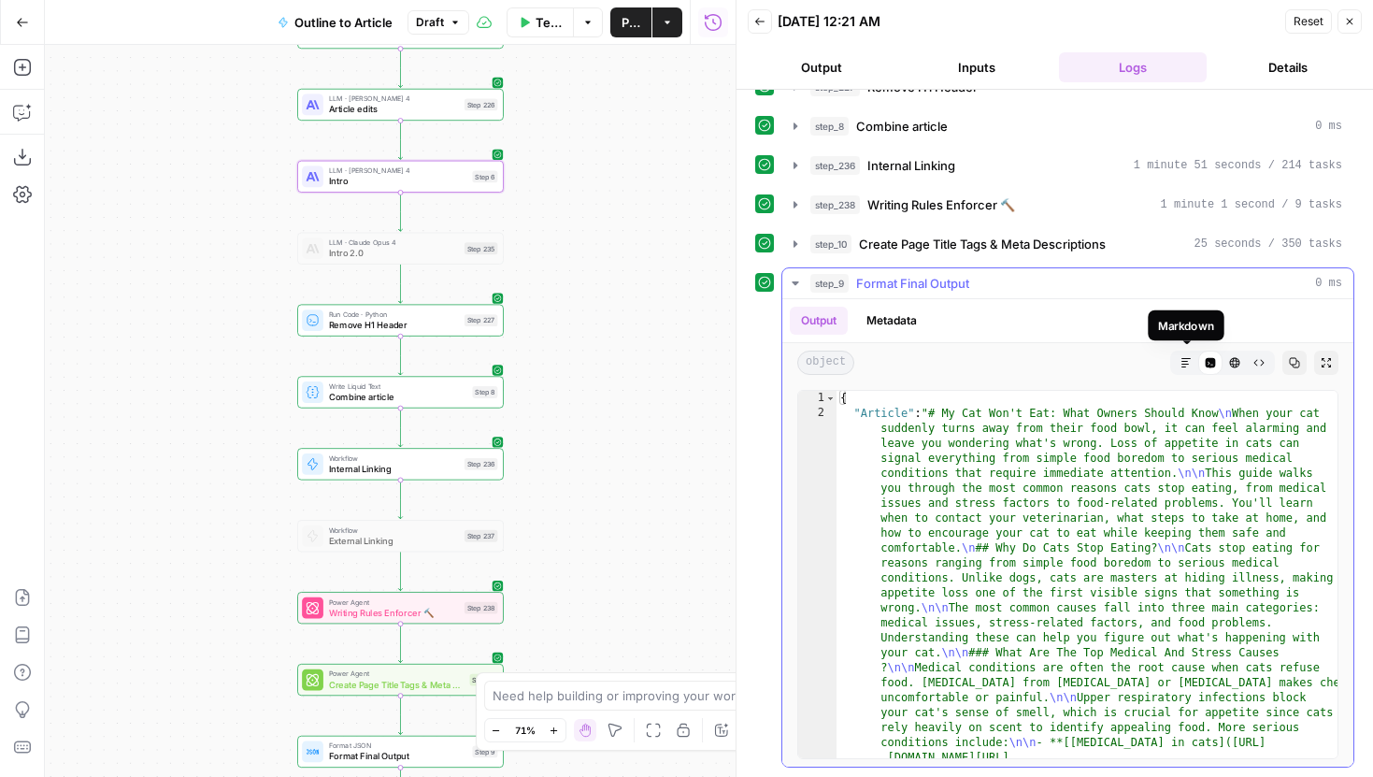
click at [1187, 363] on icon "button" at bounding box center [1185, 362] width 11 height 11
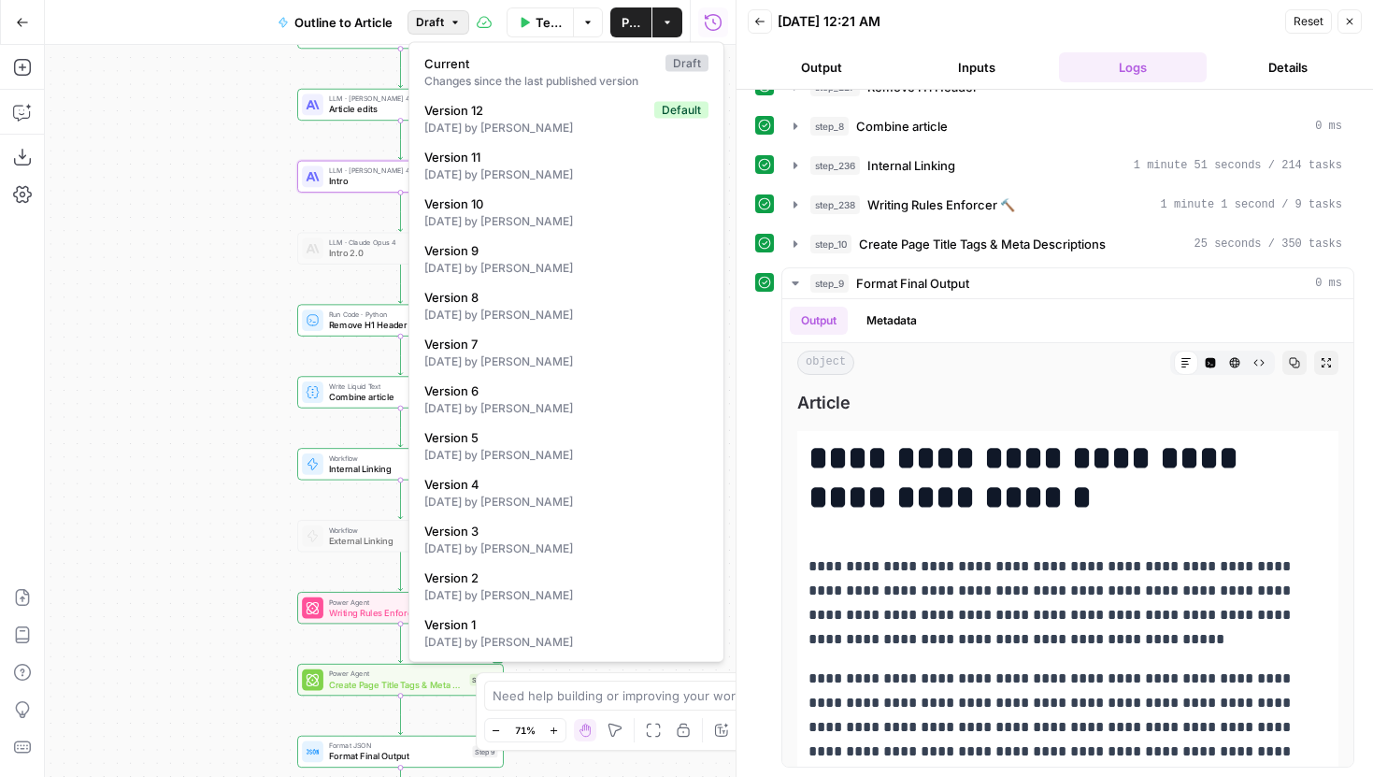
click at [459, 18] on icon "button" at bounding box center [455, 22] width 11 height 11
click at [446, 20] on button "Draft" at bounding box center [438, 22] width 62 height 24
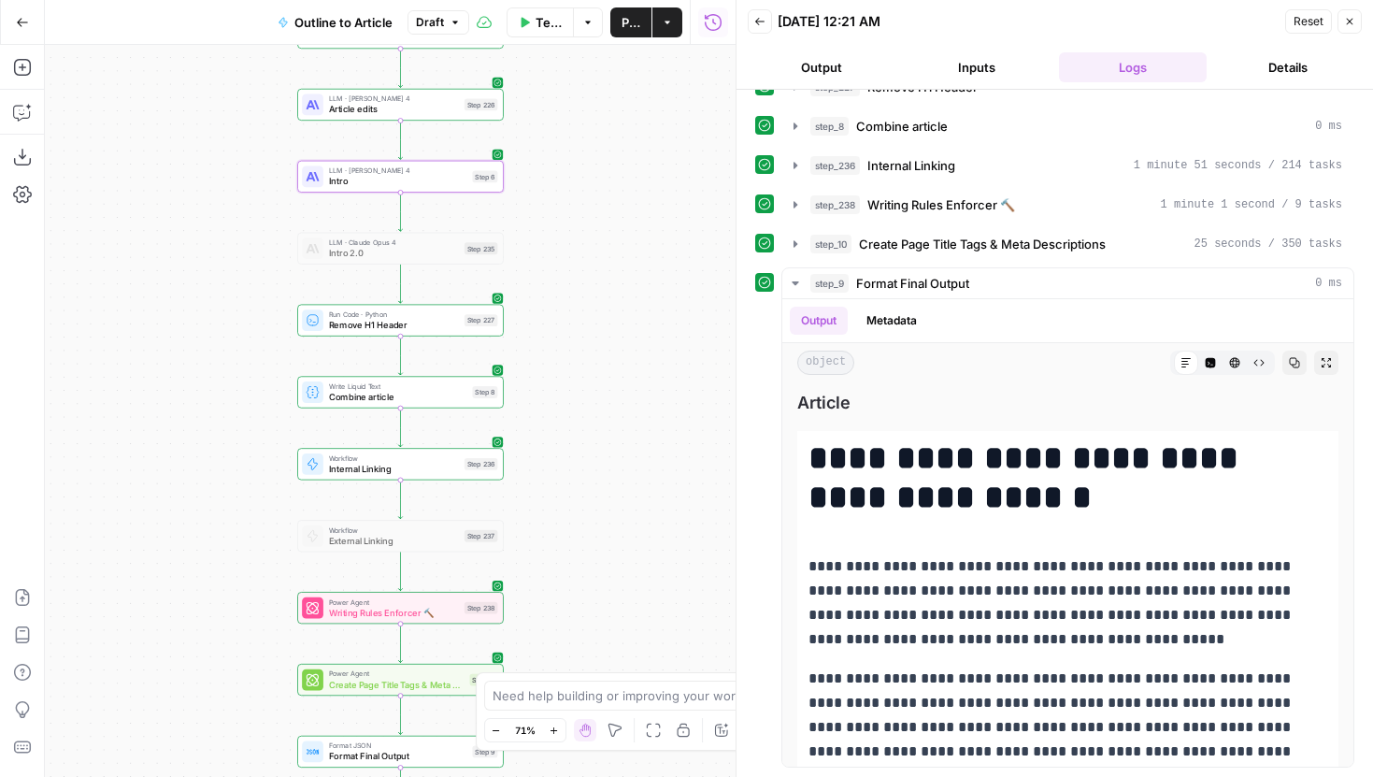
click at [449, 8] on div "Outline to Article Draft" at bounding box center [367, 22] width 203 height 30
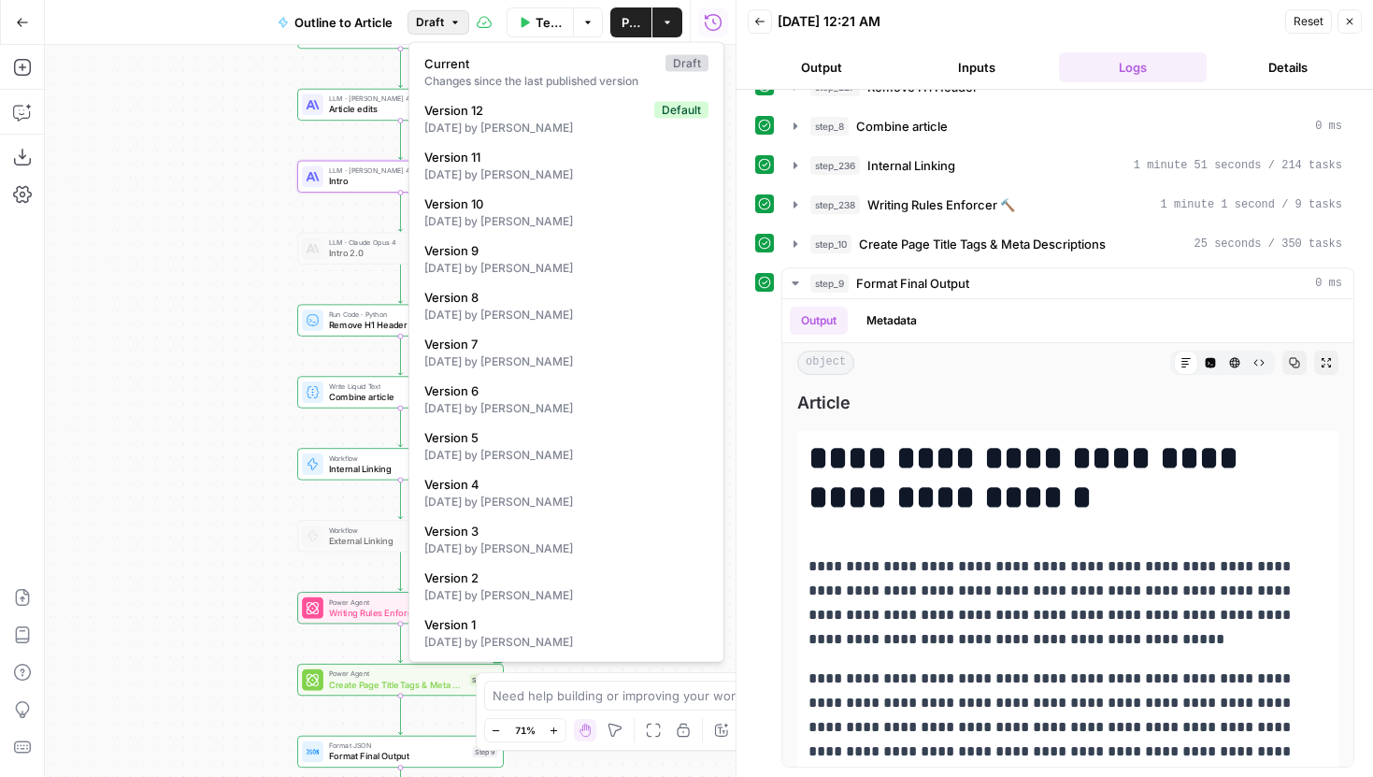
click at [446, 19] on button "Draft" at bounding box center [438, 22] width 62 height 24
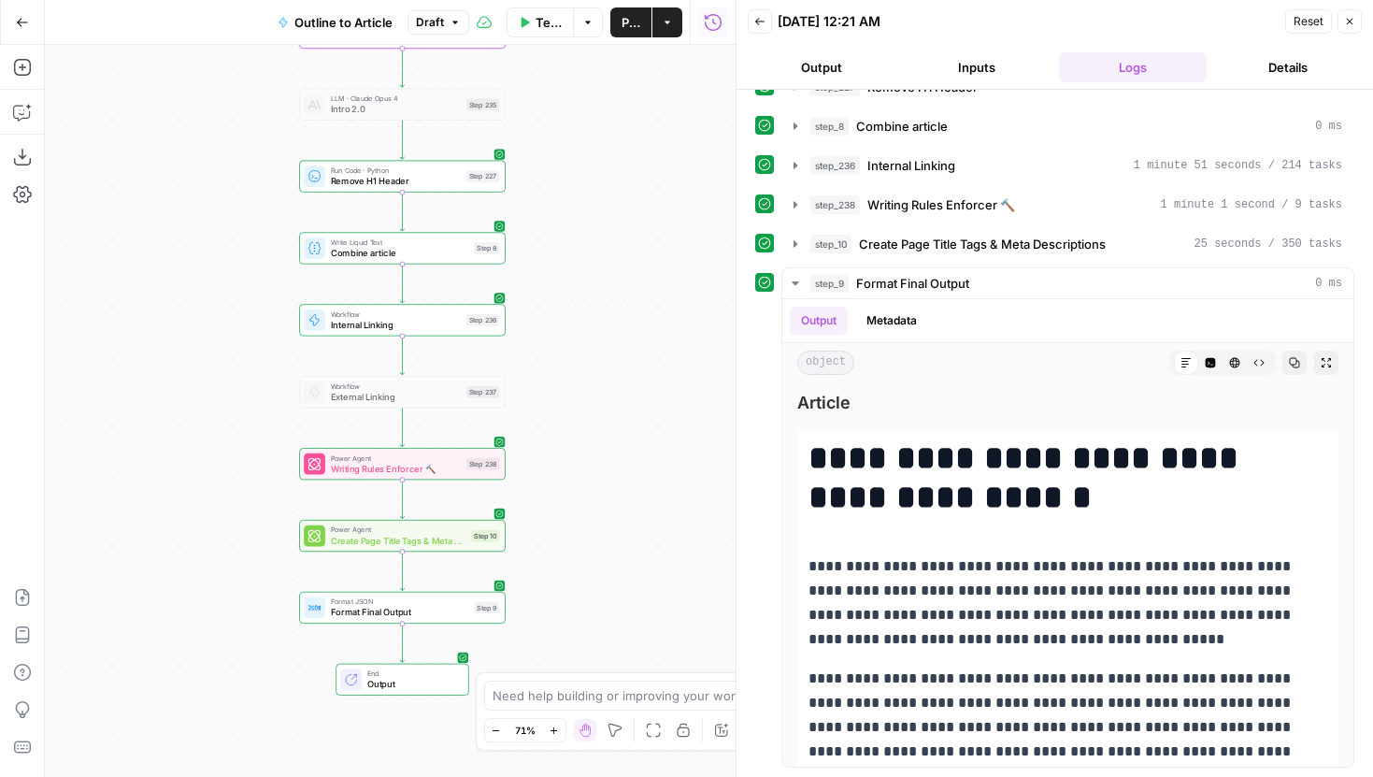
drag, startPoint x: 619, startPoint y: 423, endPoint x: 619, endPoint y: 281, distance: 142.0
click at [619, 281] on div "Workflow Set Inputs Inputs LLM · Gemini 2.5 Pro Initial article draft Step 225 …" at bounding box center [390, 411] width 691 height 732
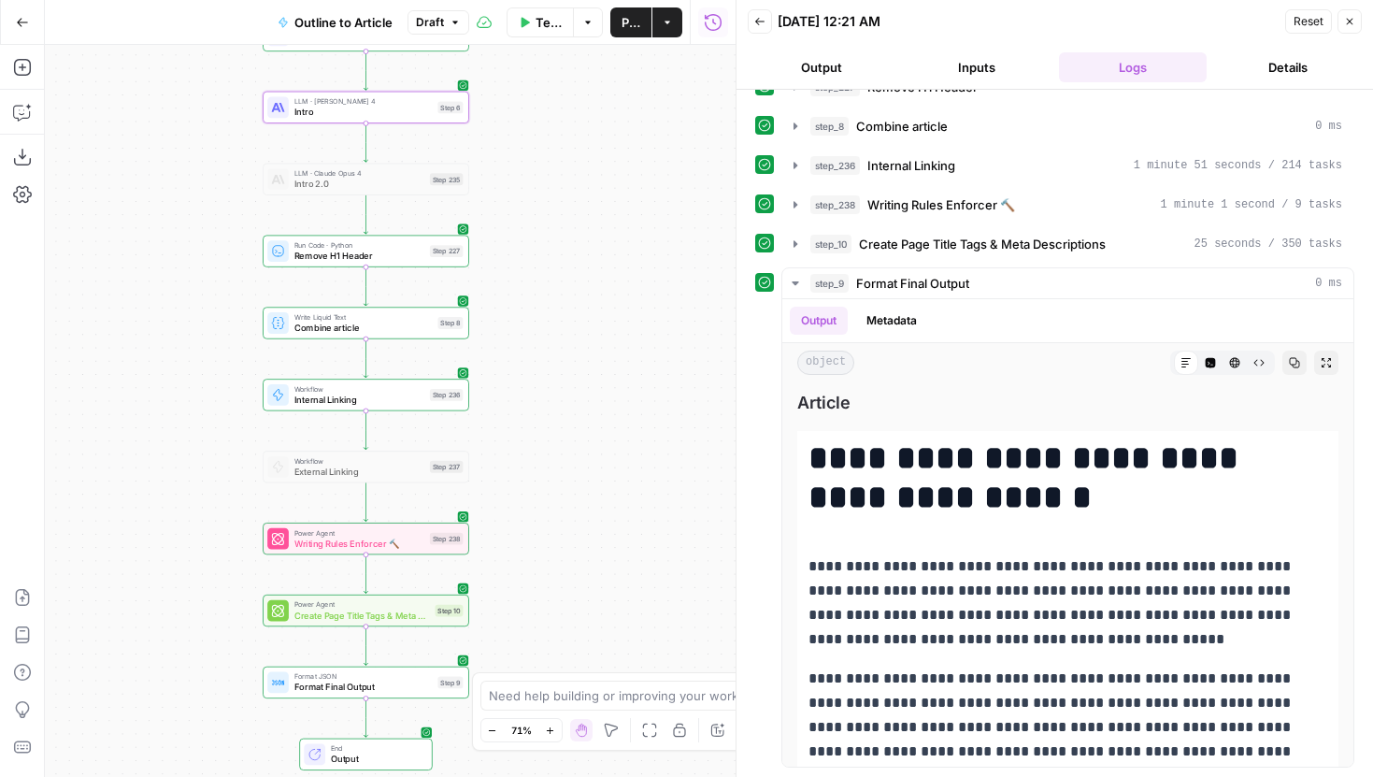
drag, startPoint x: 616, startPoint y: 419, endPoint x: 586, endPoint y: 493, distance: 80.5
click at [586, 493] on div "Workflow Set Inputs Inputs LLM · Gemini 2.5 Pro Initial article draft Step 225 …" at bounding box center [390, 411] width 691 height 732
click at [368, 502] on icon "Edge from step_237 to step_238" at bounding box center [366, 502] width 4 height 38
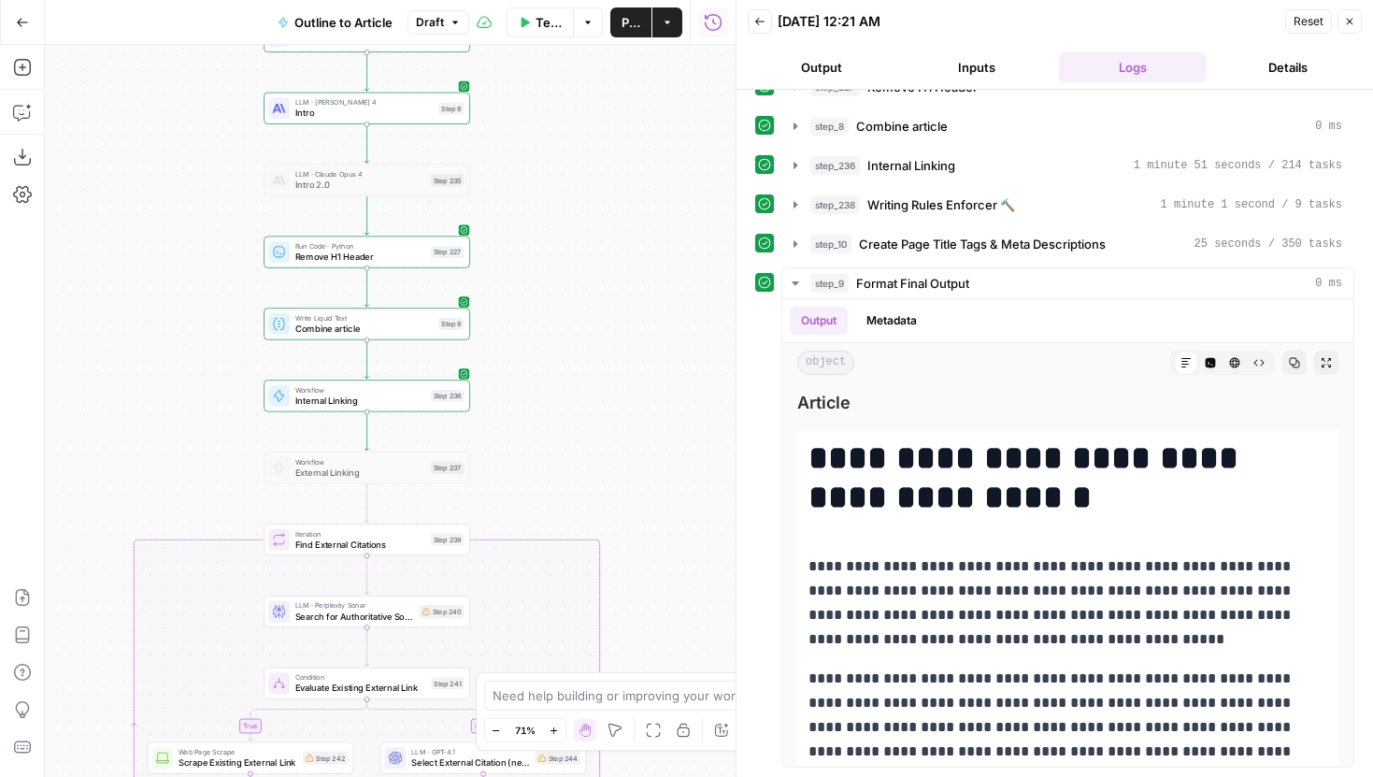
drag, startPoint x: 591, startPoint y: 500, endPoint x: 601, endPoint y: 166, distance: 333.8
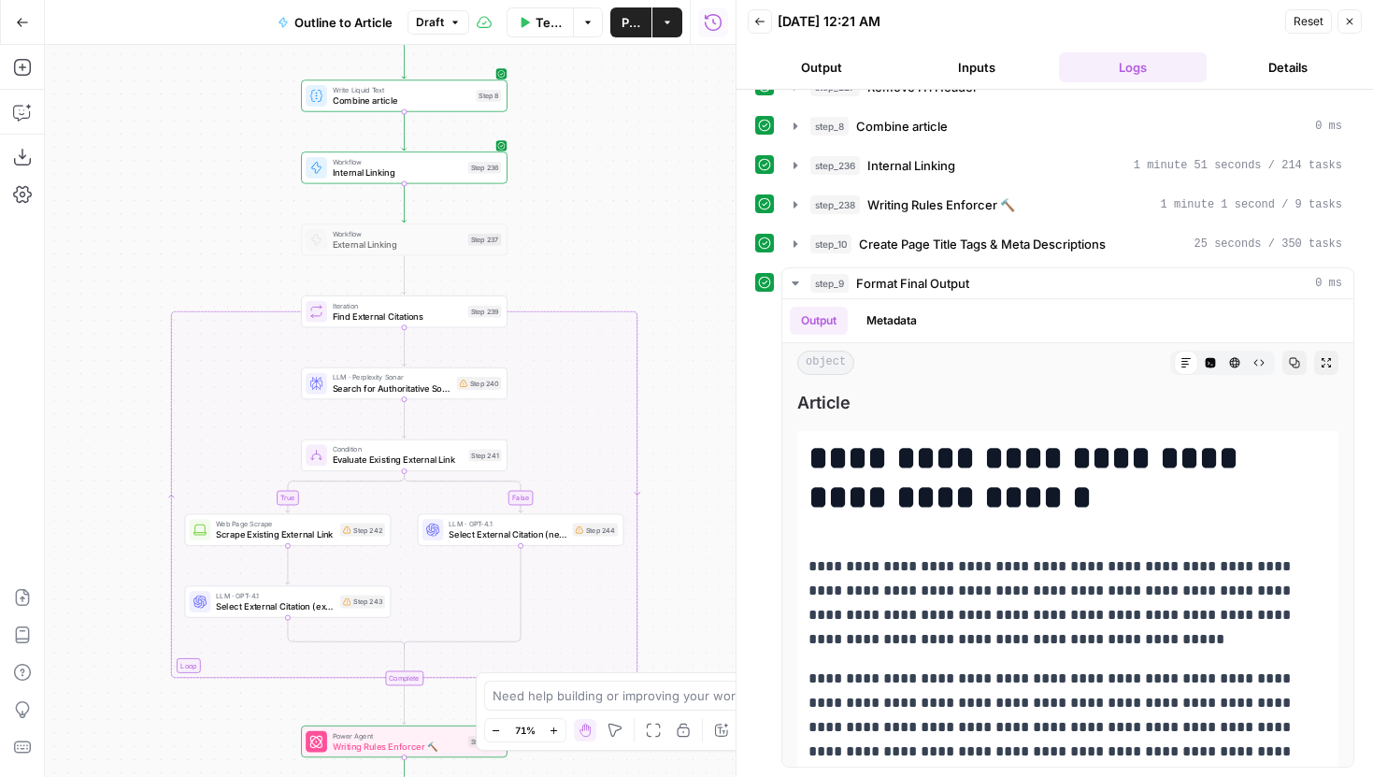
drag, startPoint x: 639, startPoint y: 426, endPoint x: 684, endPoint y: 131, distance: 298.7
click at [684, 131] on div "true false Workflow Set Inputs Inputs LLM · Gemini 2.5 Pro Initial article draf…" at bounding box center [390, 411] width 691 height 732
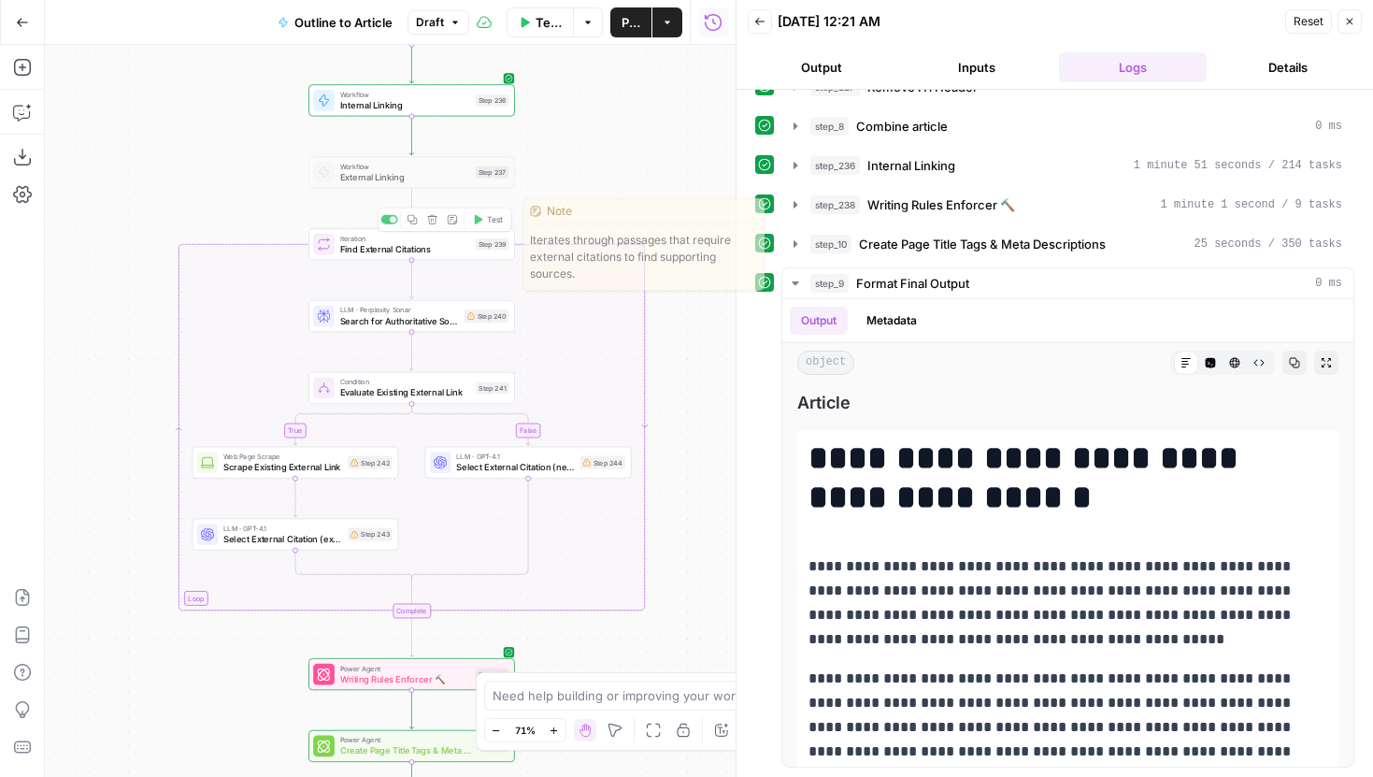
click at [462, 257] on div "Iteration Find External Citations Step 239 Copy step Delete step Edit Note Test" at bounding box center [411, 244] width 207 height 32
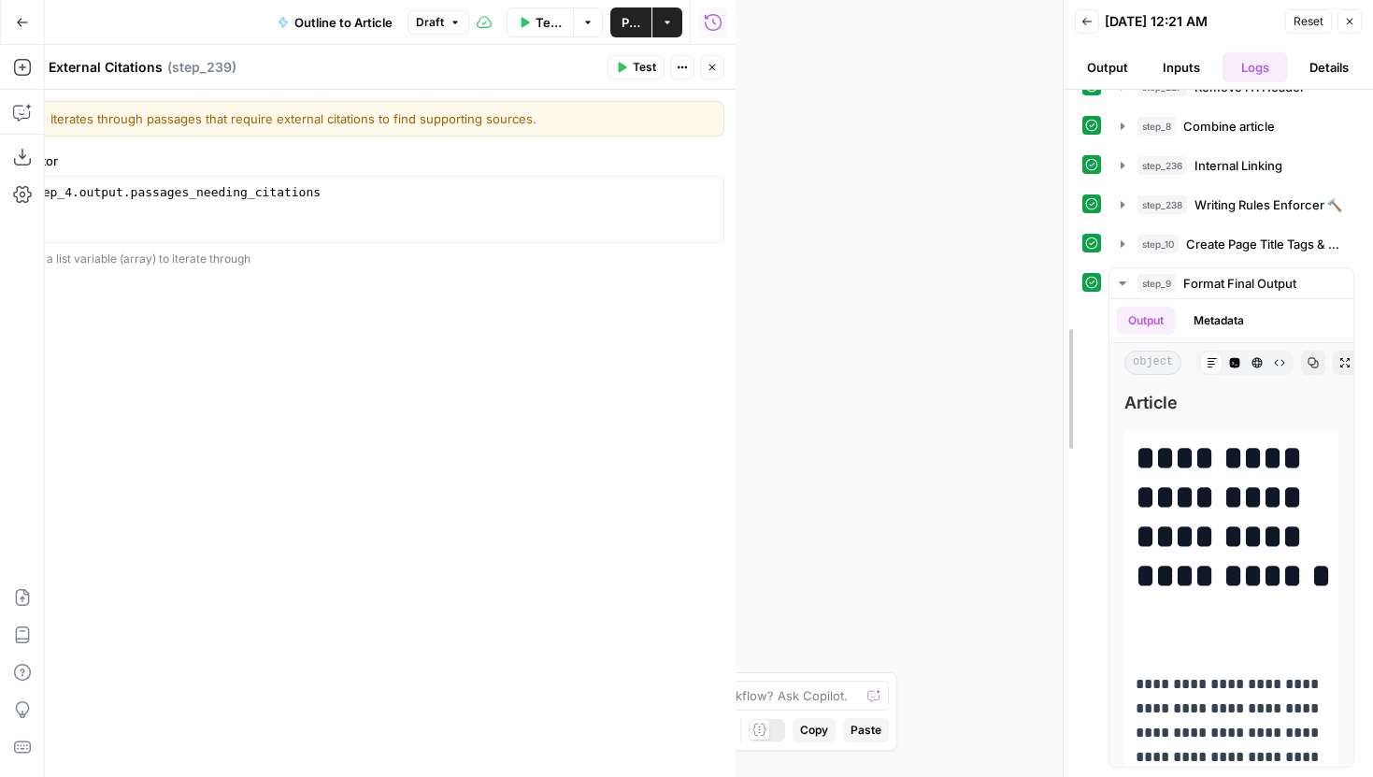
drag, startPoint x: 737, startPoint y: 93, endPoint x: 1087, endPoint y: 108, distance: 349.8
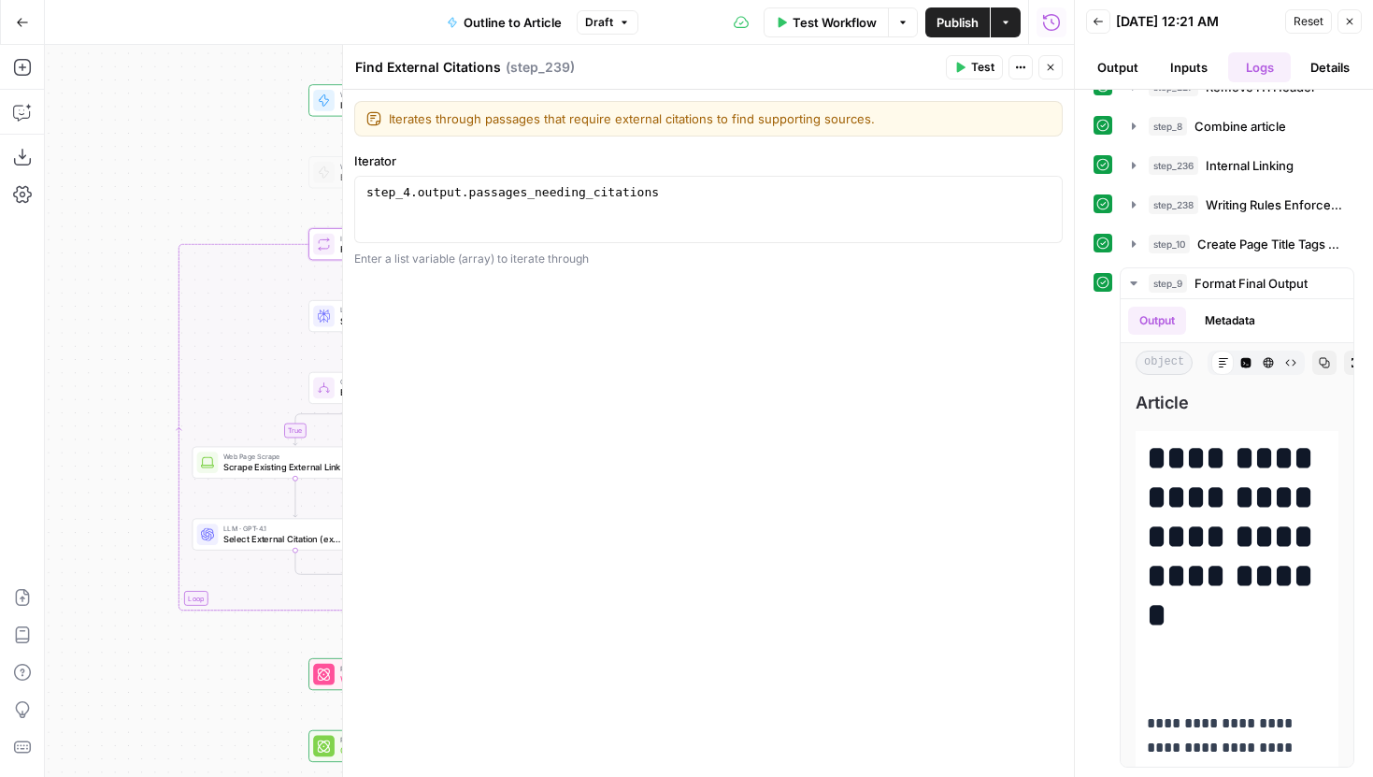
click at [1040, 60] on button "Close" at bounding box center [1050, 67] width 24 height 24
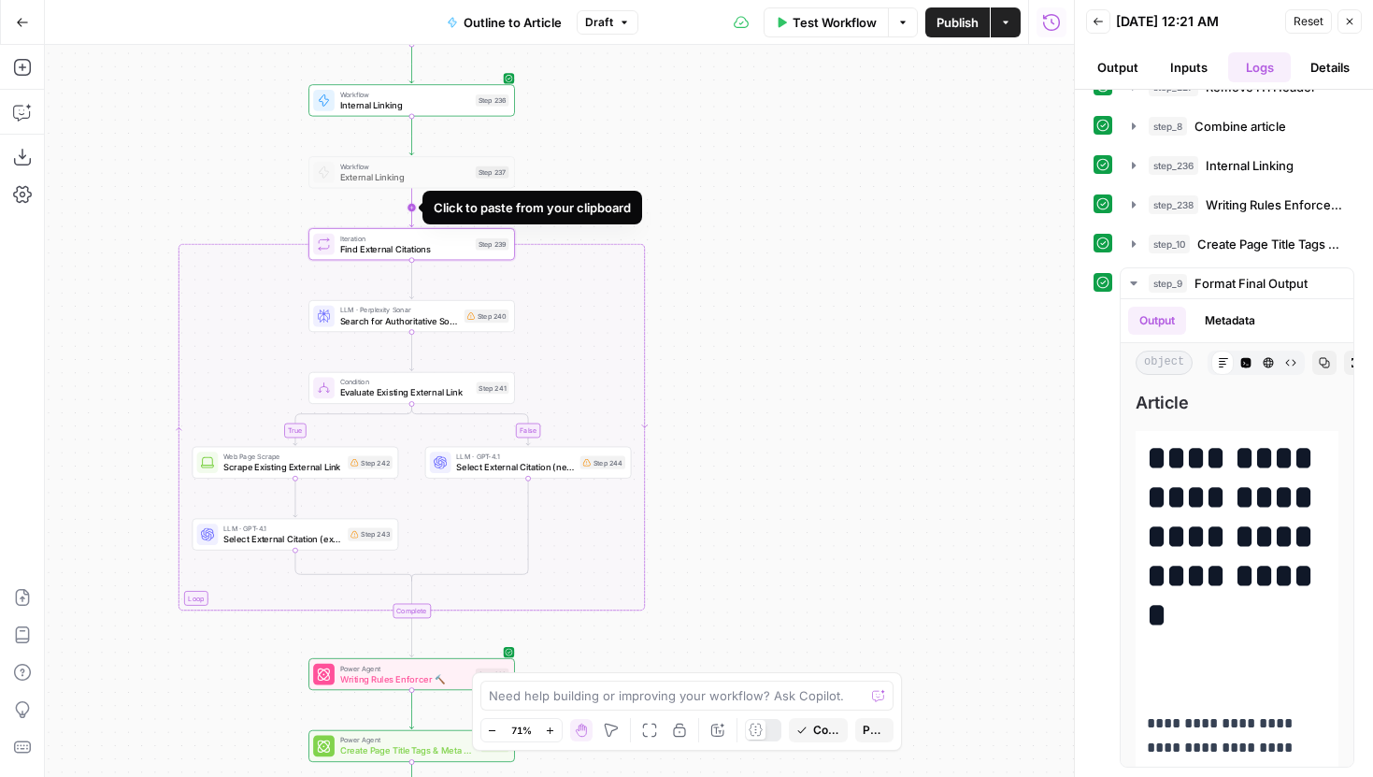
click at [413, 207] on icon "Edge from step_237 to step_239" at bounding box center [411, 207] width 4 height 38
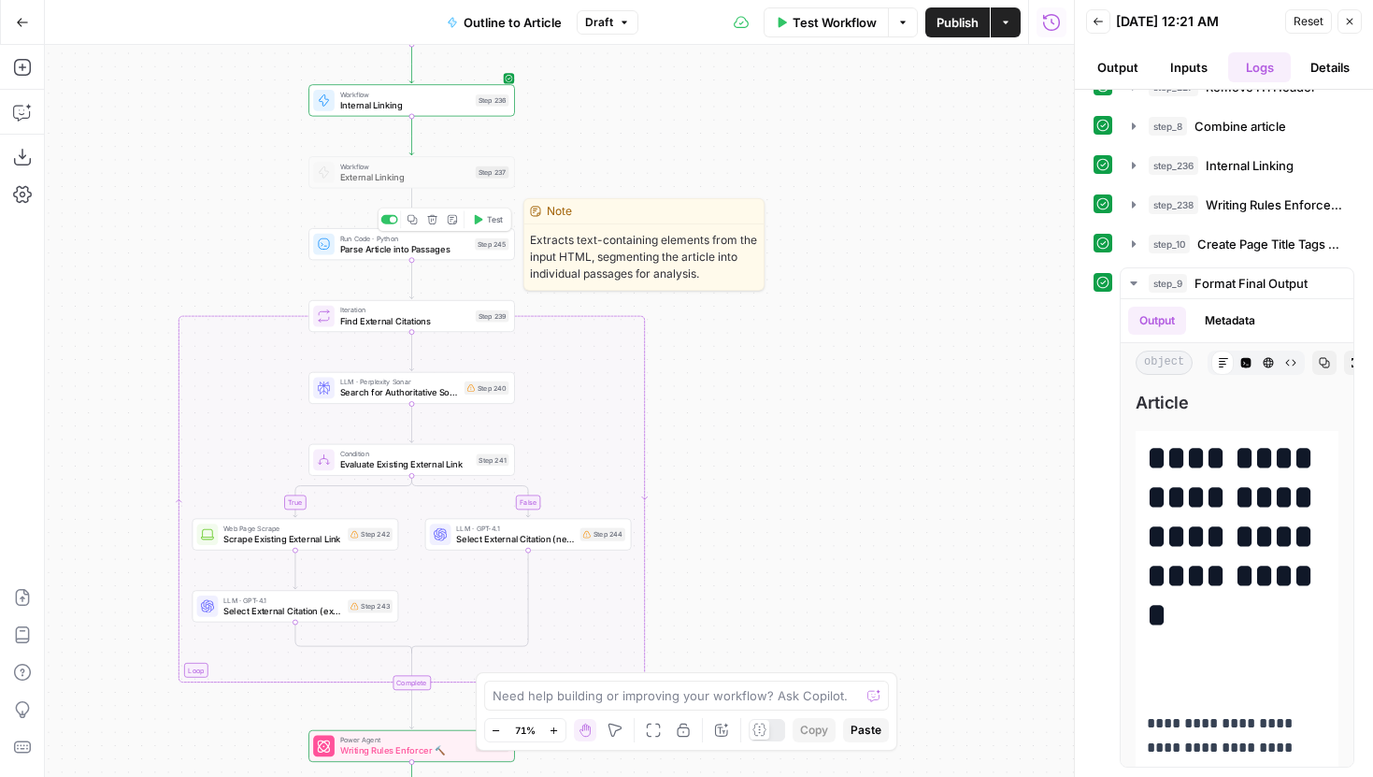
click at [430, 221] on icon "button" at bounding box center [431, 219] width 9 height 9
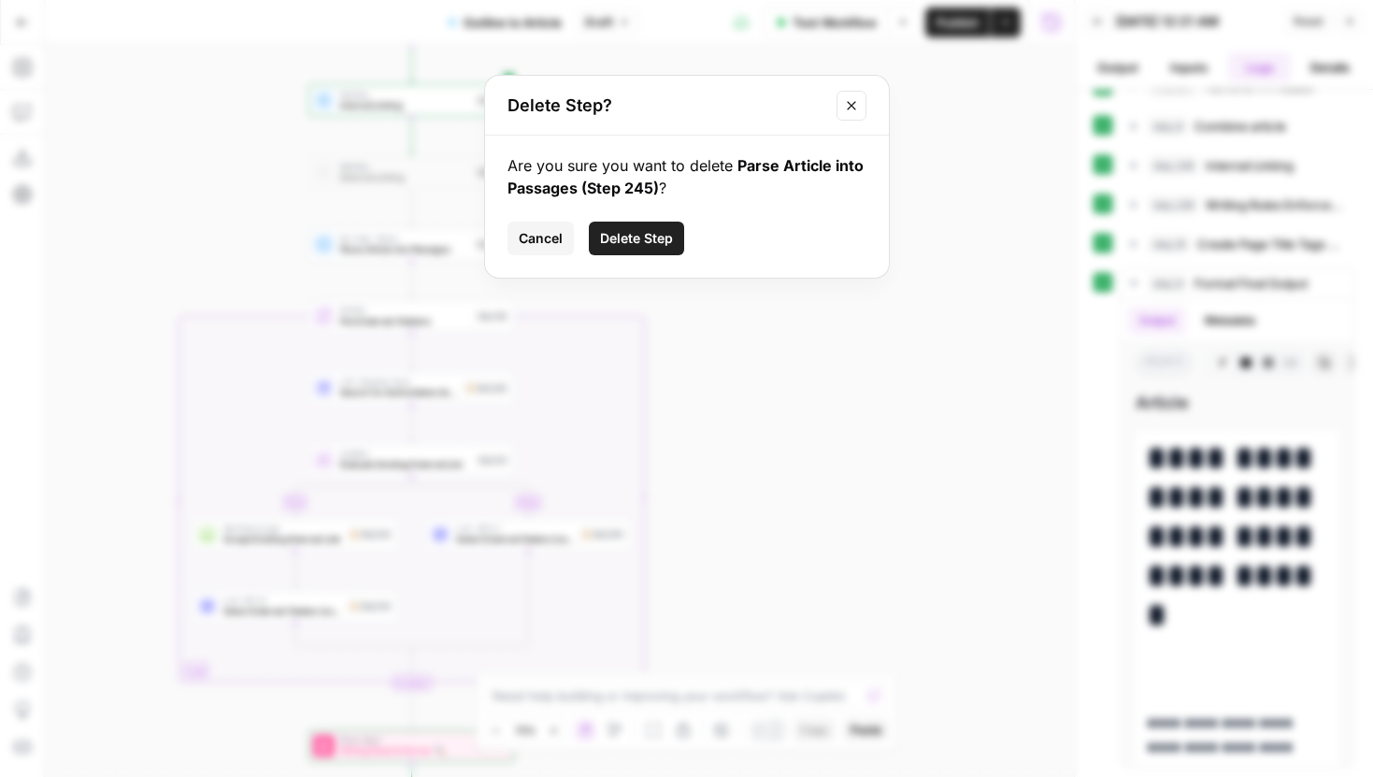
click at [611, 227] on button "Delete Step" at bounding box center [636, 238] width 95 height 34
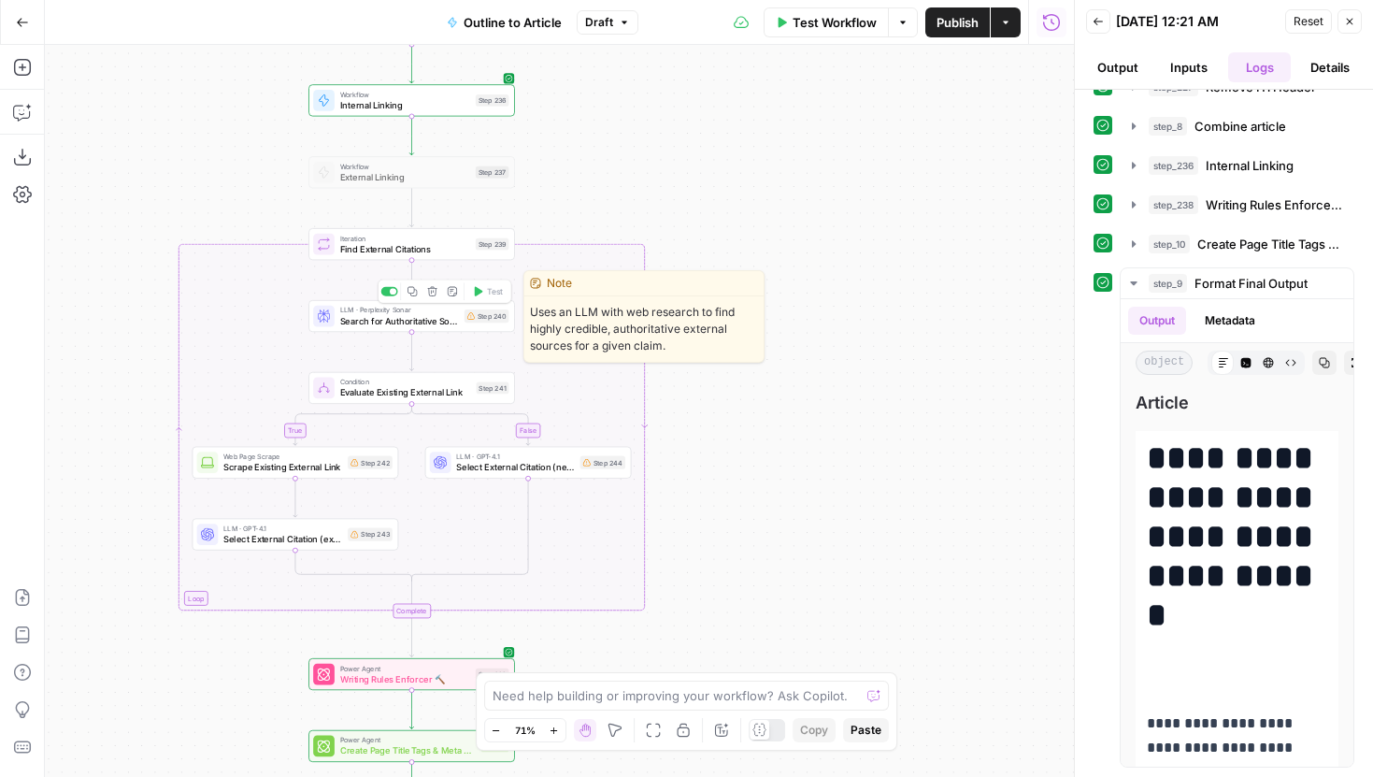
click at [411, 290] on icon "button" at bounding box center [412, 291] width 10 height 10
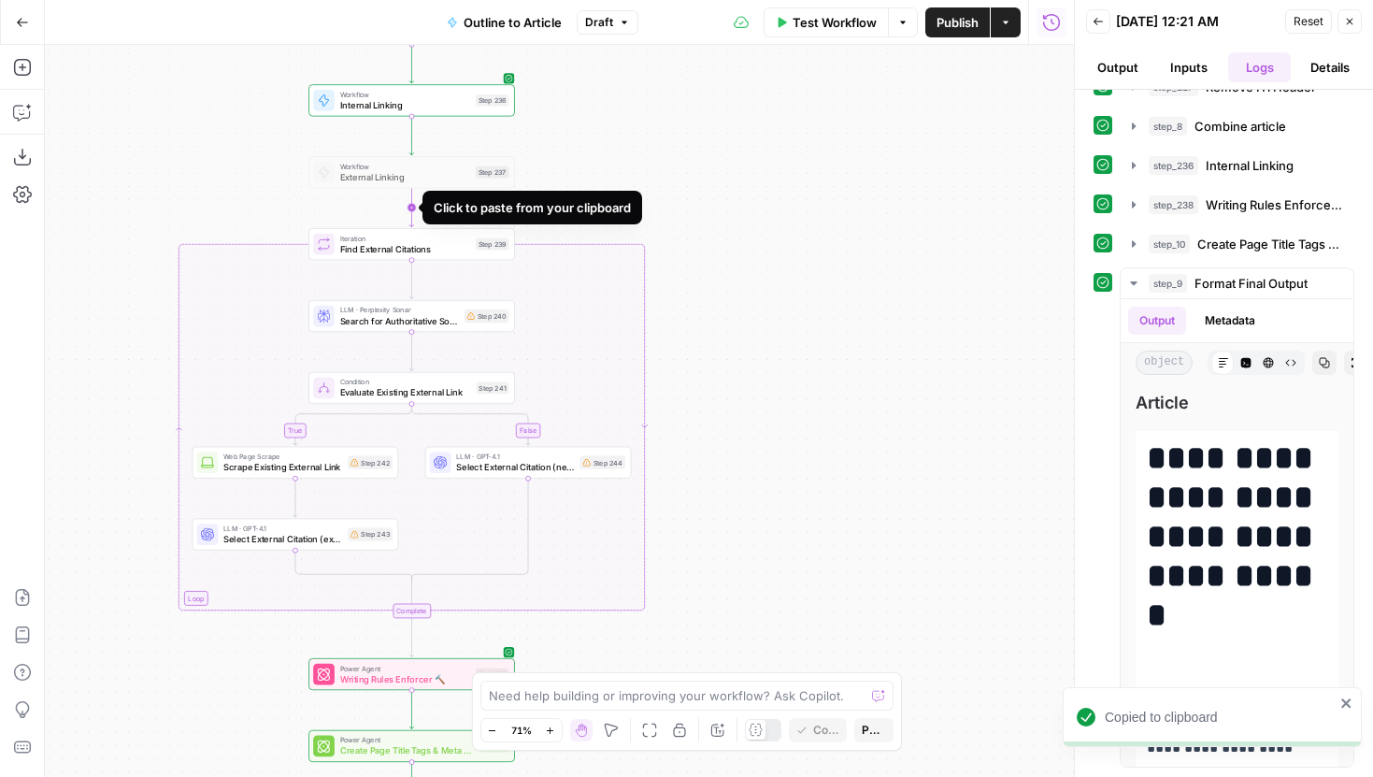
click at [411, 205] on icon "Edge from step_237 to step_239" at bounding box center [411, 207] width 4 height 38
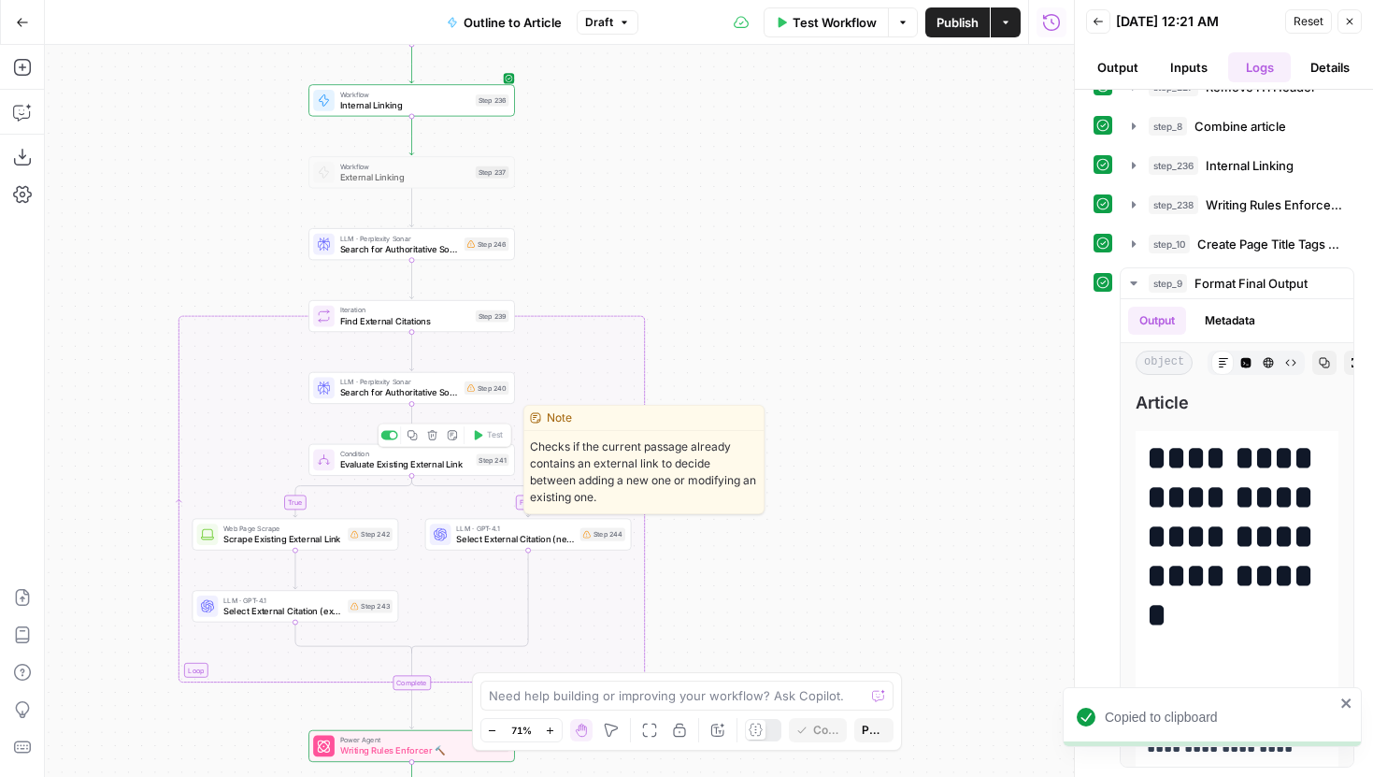
click at [413, 434] on icon "button" at bounding box center [411, 434] width 9 height 9
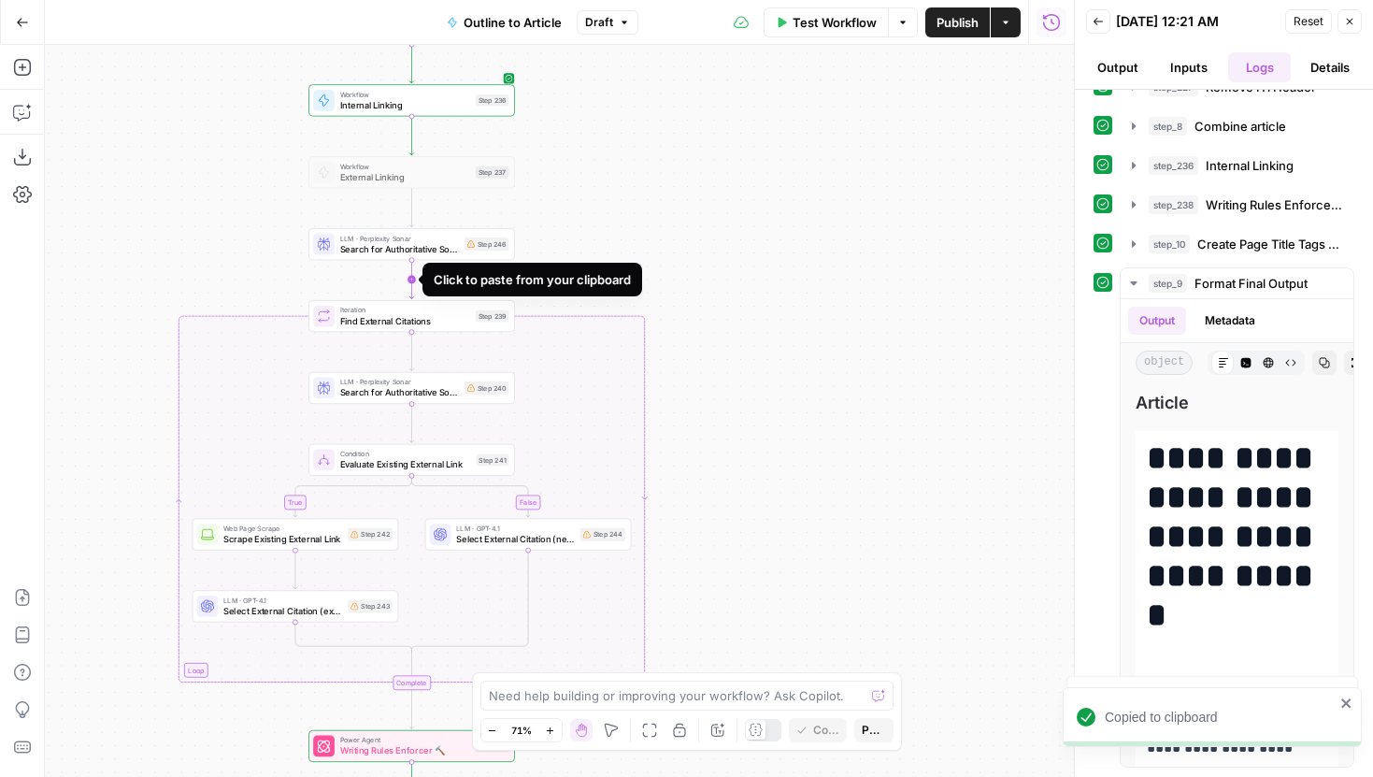
click at [413, 278] on icon "Edge from step_246 to step_239" at bounding box center [411, 279] width 4 height 38
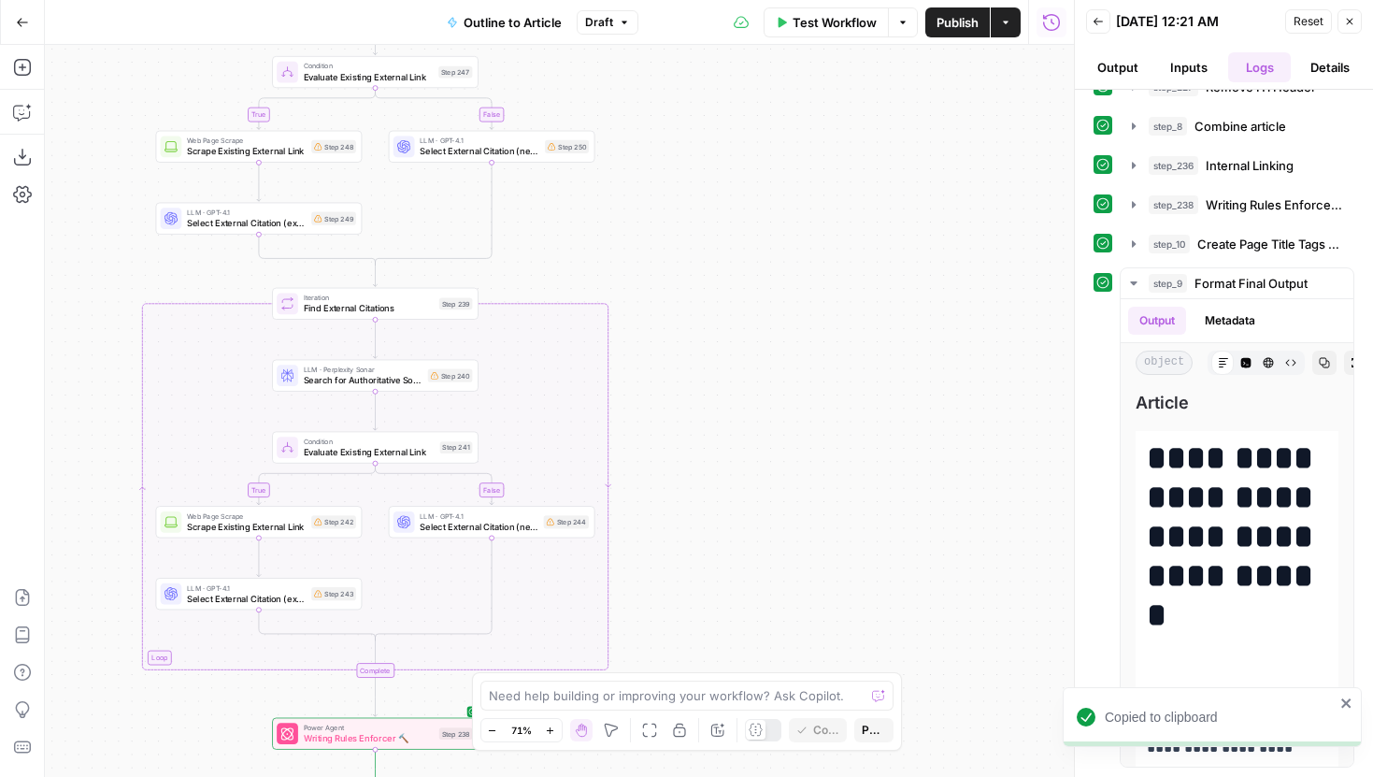
drag, startPoint x: 698, startPoint y: 450, endPoint x: 659, endPoint y: 205, distance: 248.0
click at [659, 206] on div "true false true false Workflow Set Inputs Inputs LLM · Gemini 2.5 Pro Initial a…" at bounding box center [559, 411] width 1029 height 732
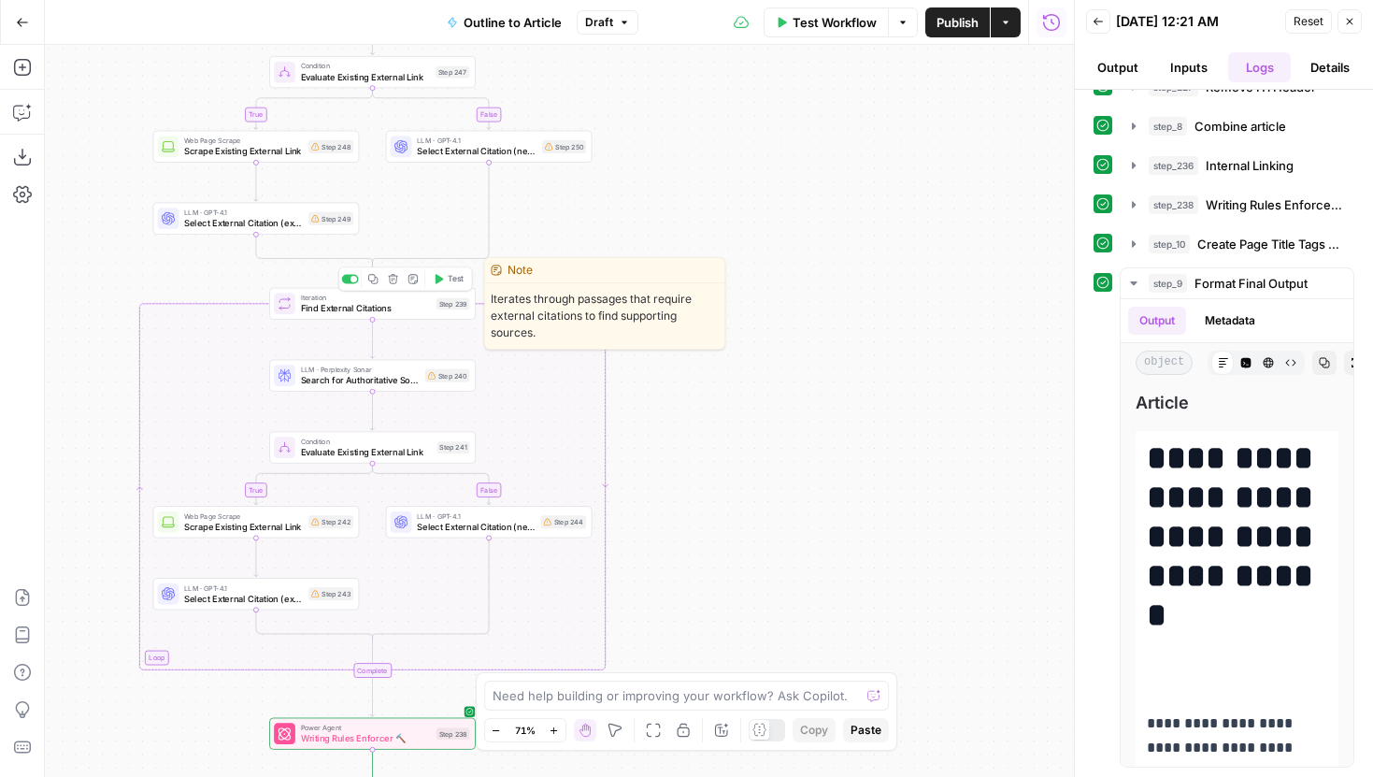
click at [392, 281] on icon "button" at bounding box center [392, 278] width 9 height 9
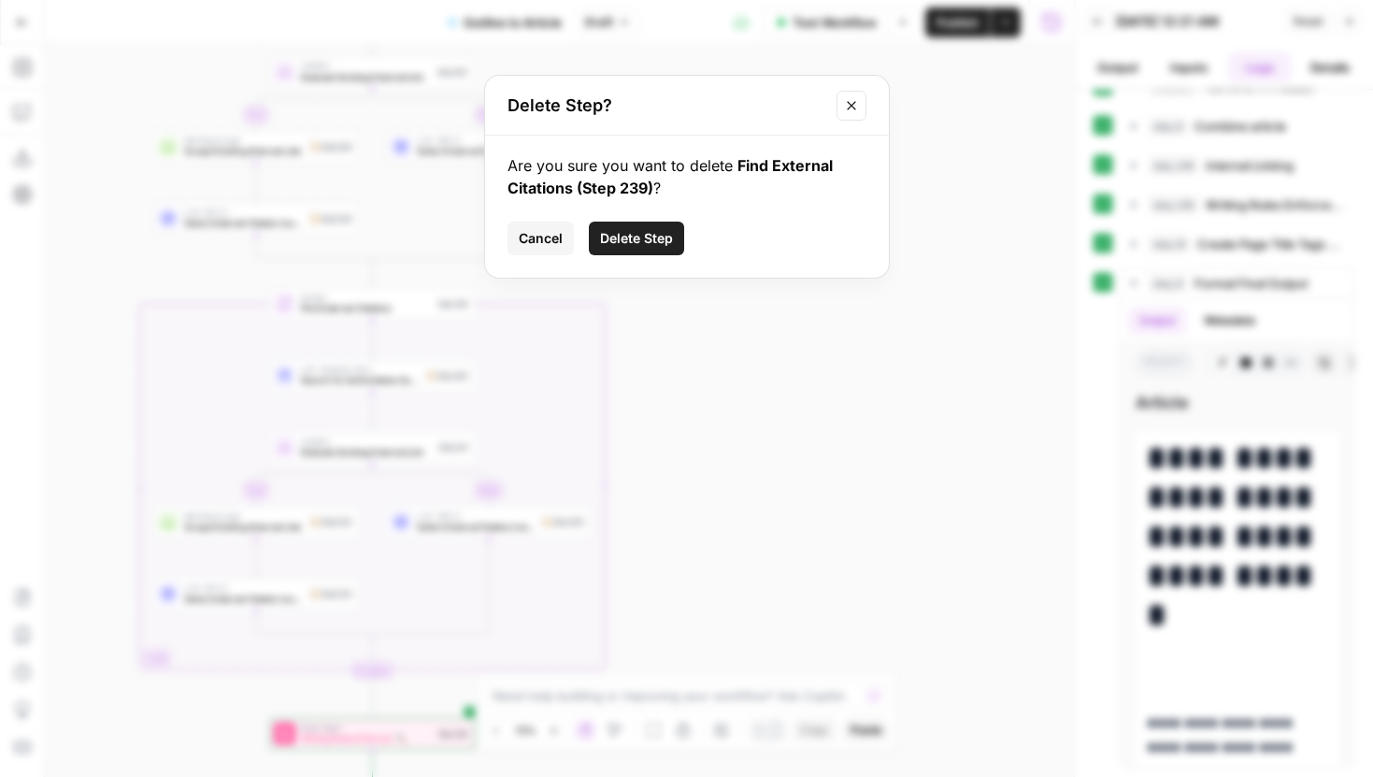
click at [642, 229] on span "Delete Step" at bounding box center [636, 238] width 73 height 19
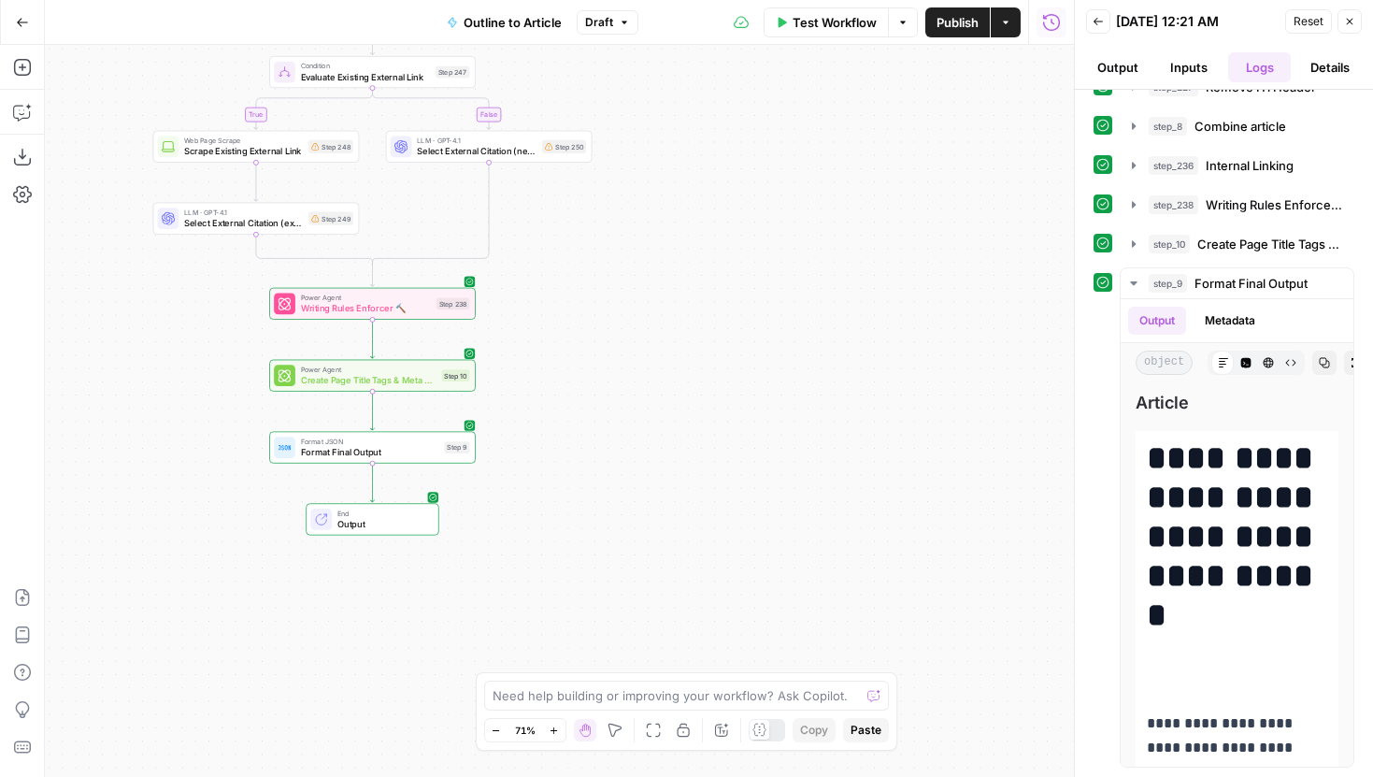
click at [1351, 23] on icon "button" at bounding box center [1350, 22] width 7 height 7
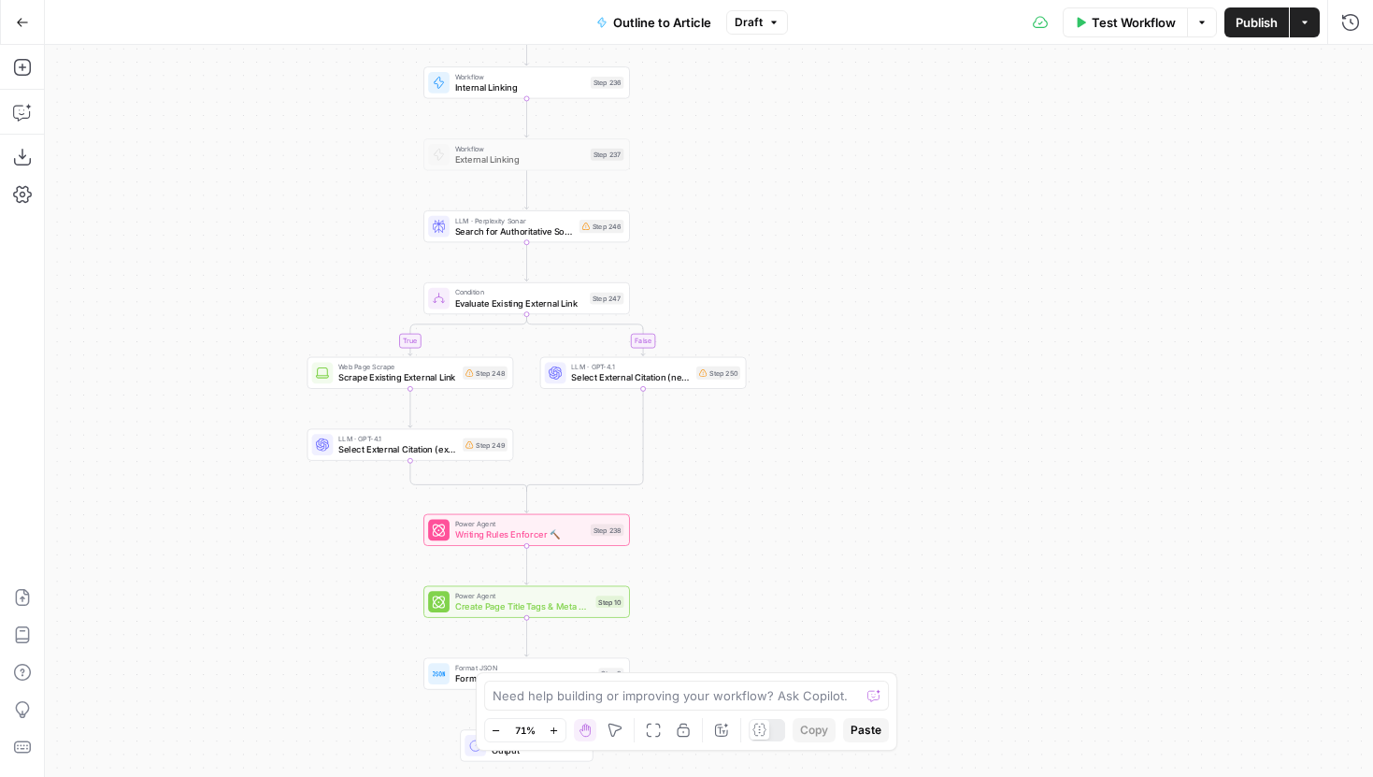
drag, startPoint x: 808, startPoint y: 235, endPoint x: 973, endPoint y: 477, distance: 292.6
click at [973, 477] on div "true false Workflow Set Inputs Inputs LLM · Gemini 2.5 Pro Initial article draf…" at bounding box center [709, 411] width 1328 height 732
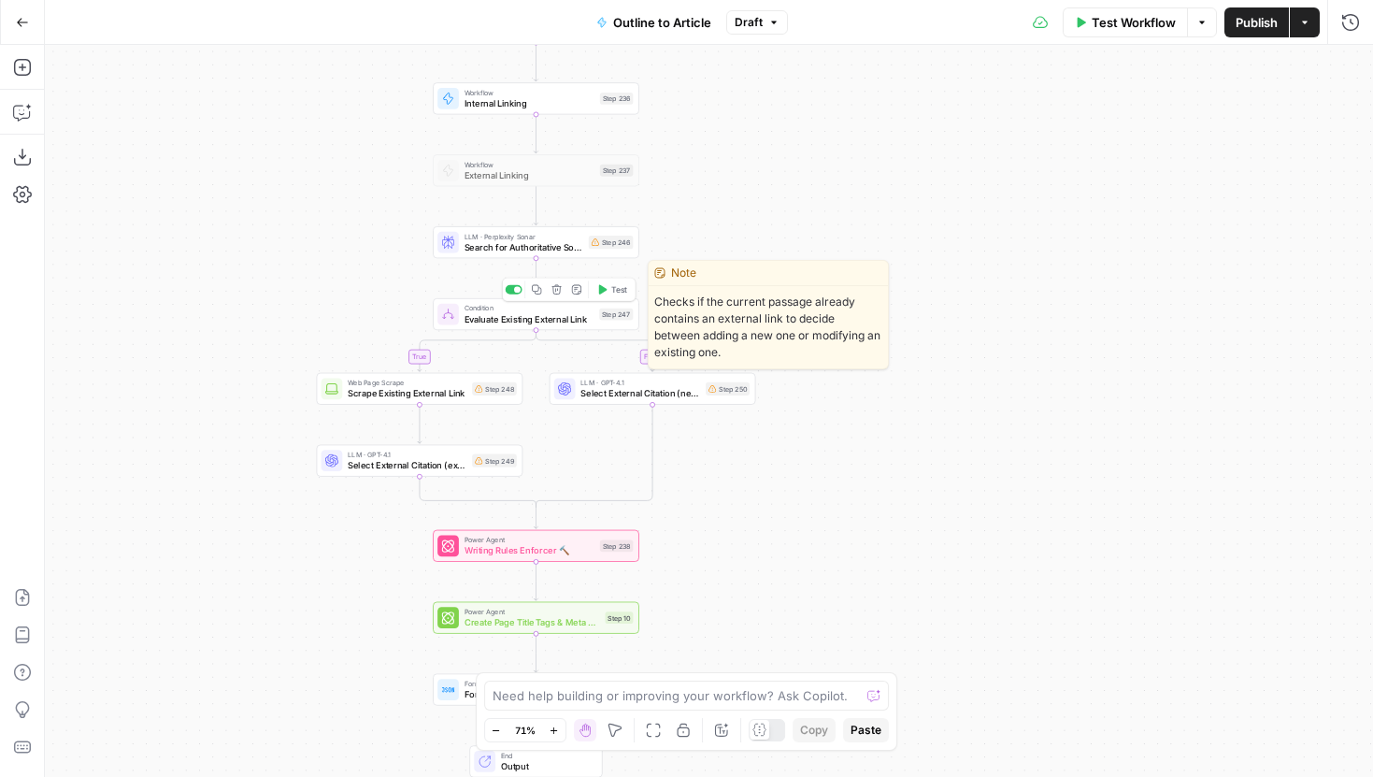
click at [530, 317] on span "Evaluate Existing External Link" at bounding box center [529, 318] width 130 height 13
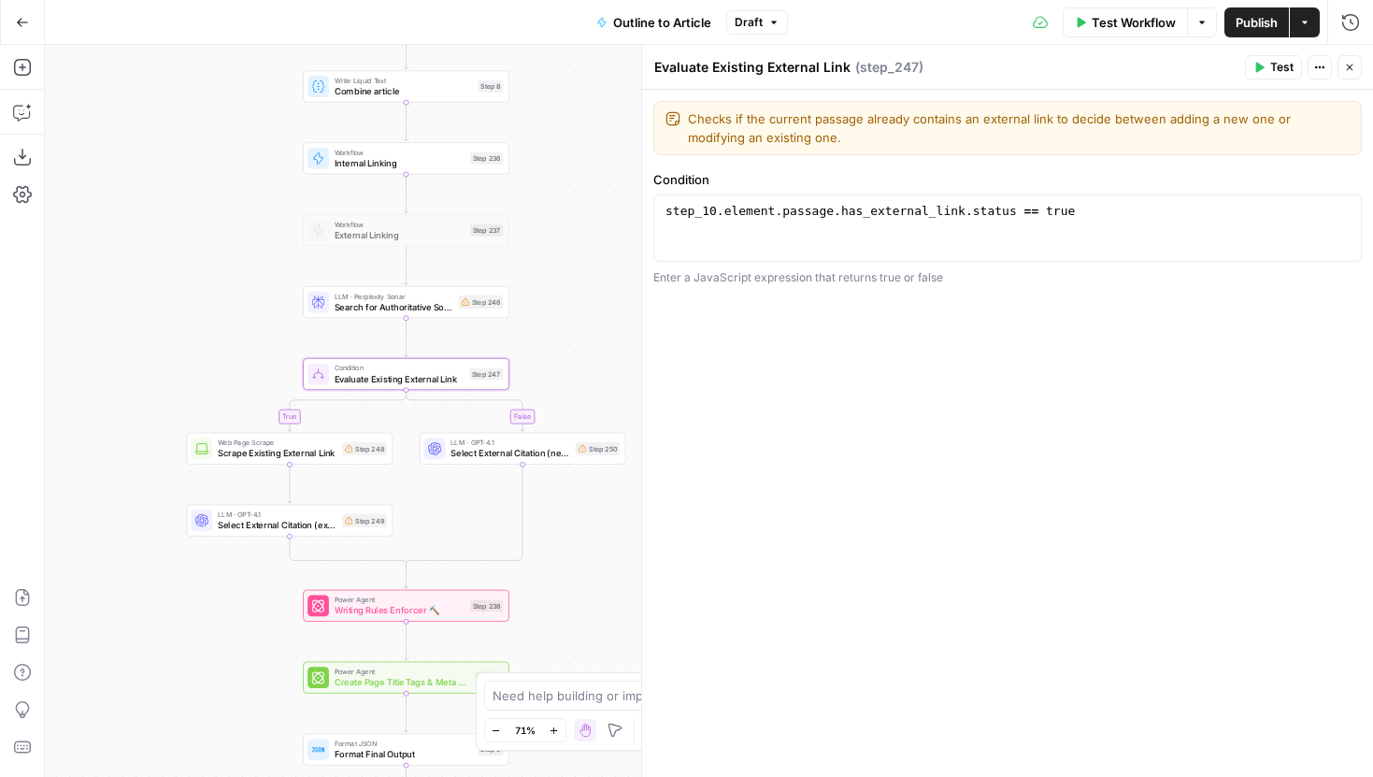
drag, startPoint x: 342, startPoint y: 306, endPoint x: 201, endPoint y: 379, distance: 159.3
click at [201, 379] on div "true false Workflow Set Inputs Inputs LLM · Gemini 2.5 Pro Initial article draf…" at bounding box center [709, 411] width 1328 height 732
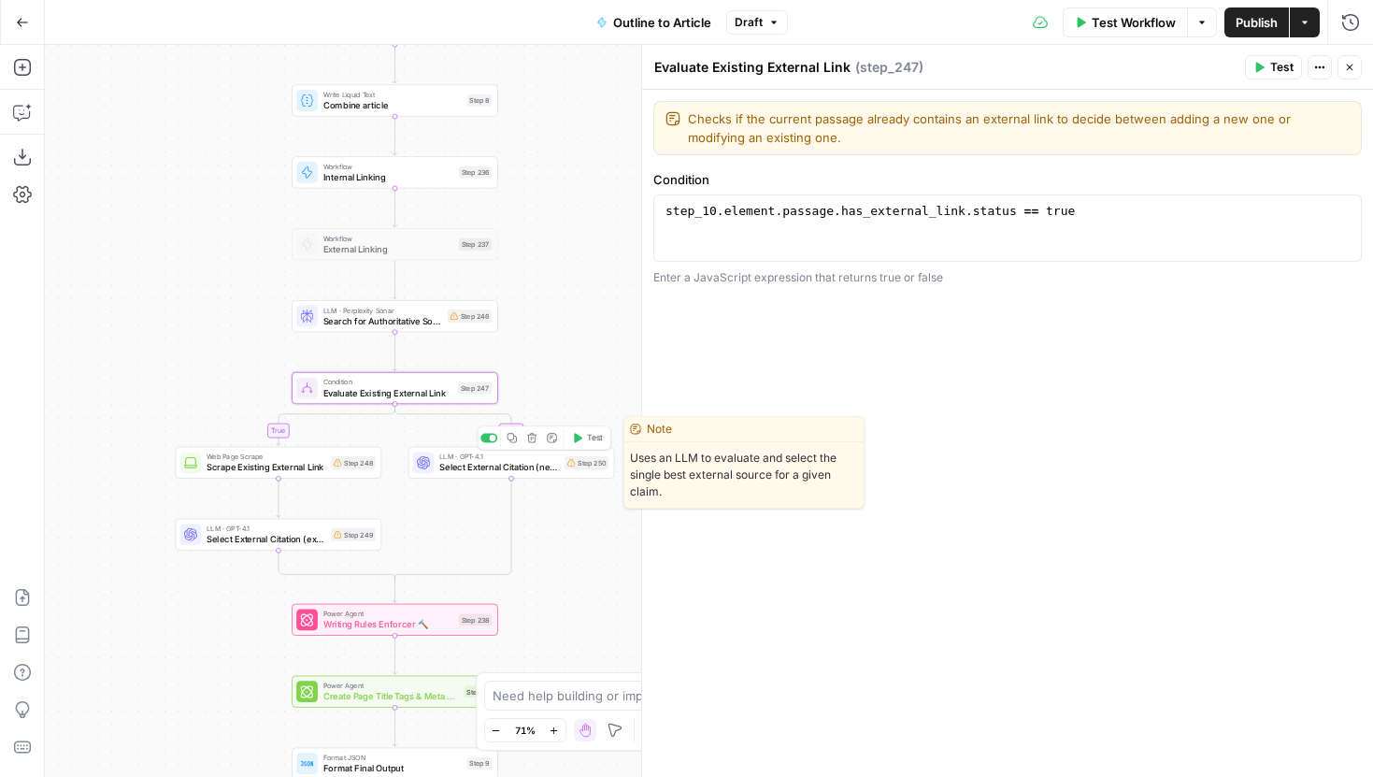
click at [513, 441] on icon "button" at bounding box center [511, 437] width 9 height 9
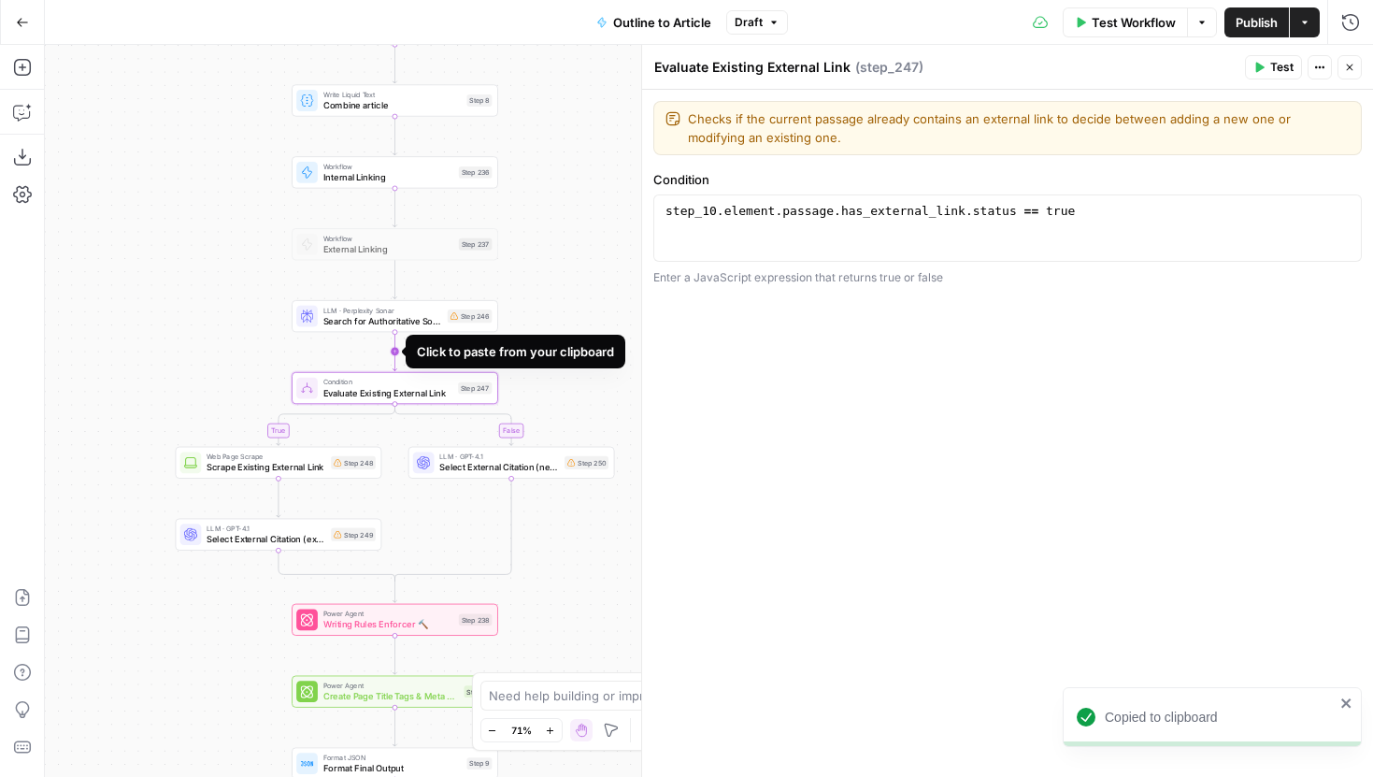
click at [396, 350] on icon "Edge from step_246 to step_247" at bounding box center [394, 351] width 4 height 38
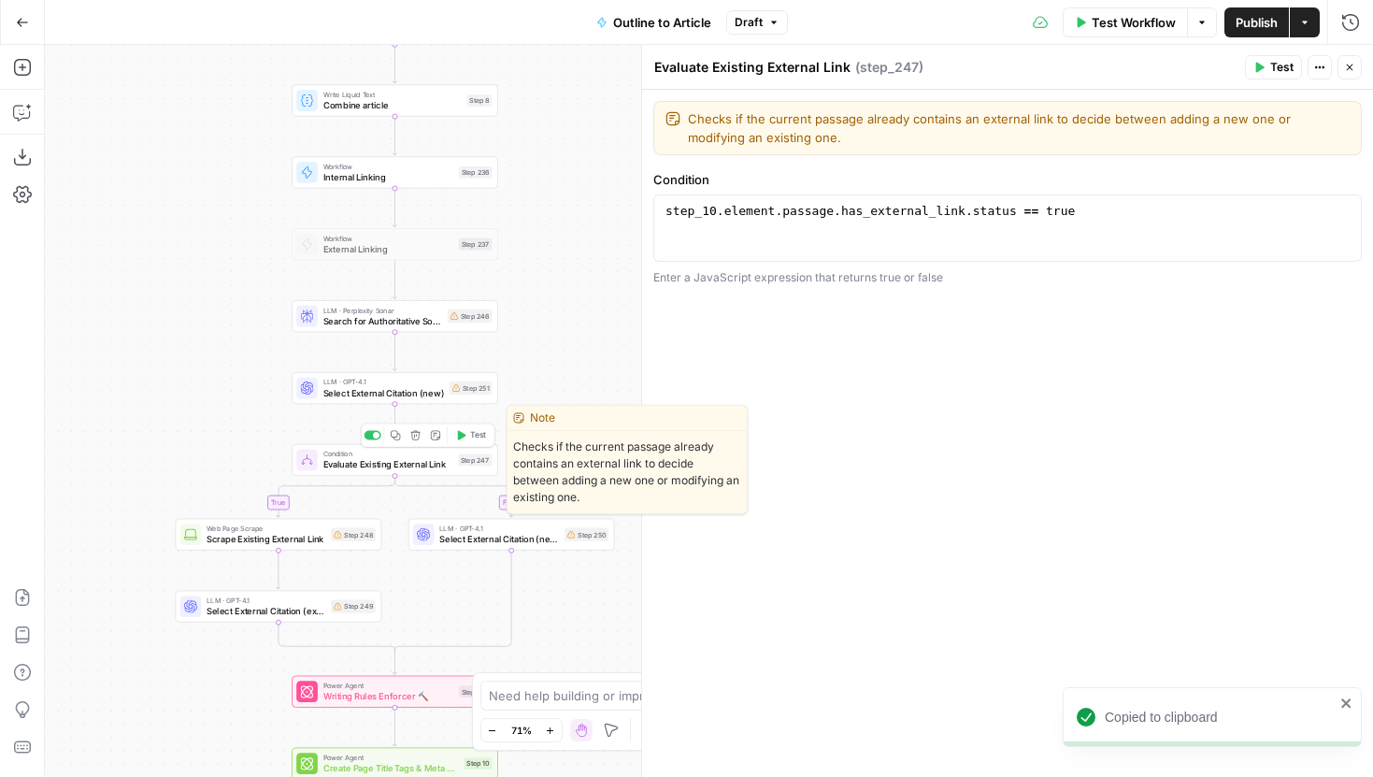
click at [416, 439] on icon "button" at bounding box center [414, 434] width 9 height 9
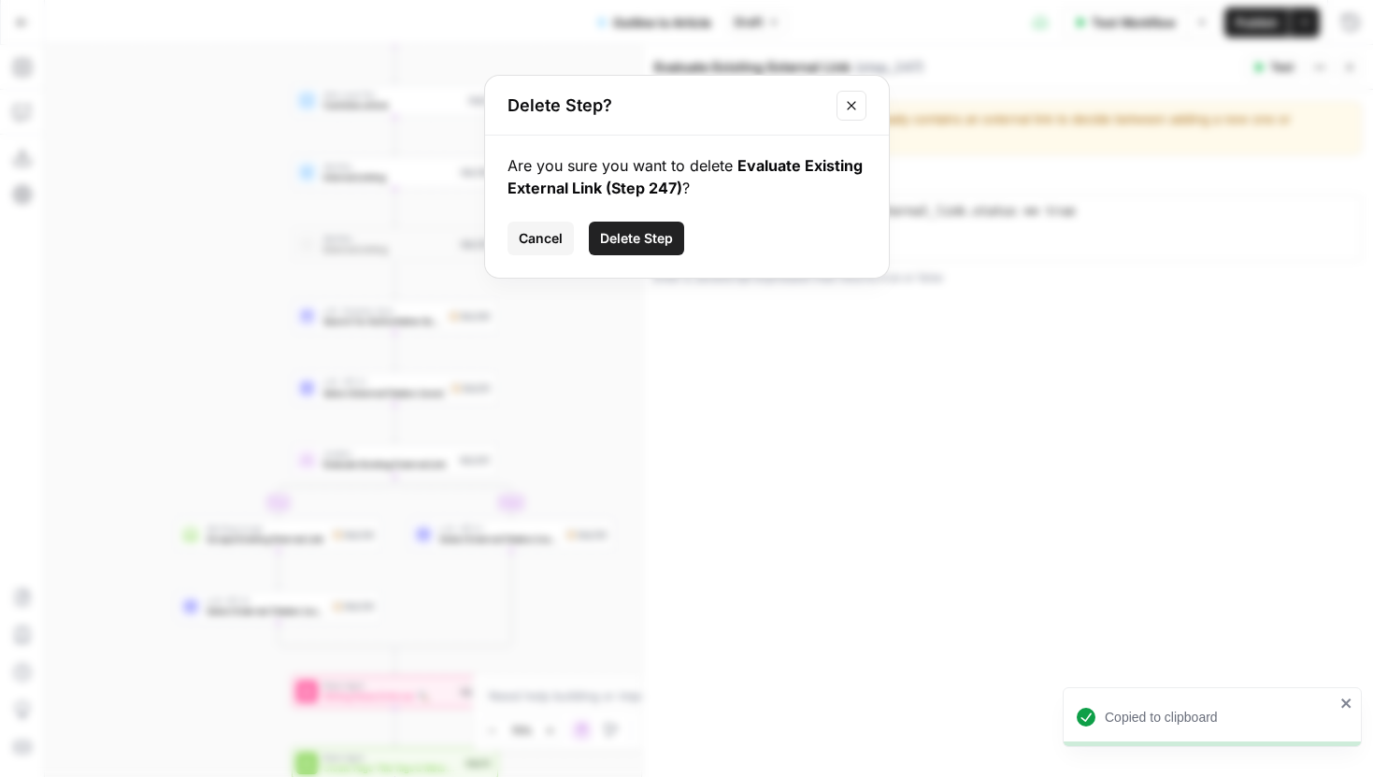
click at [607, 241] on span "Delete Step" at bounding box center [636, 238] width 73 height 19
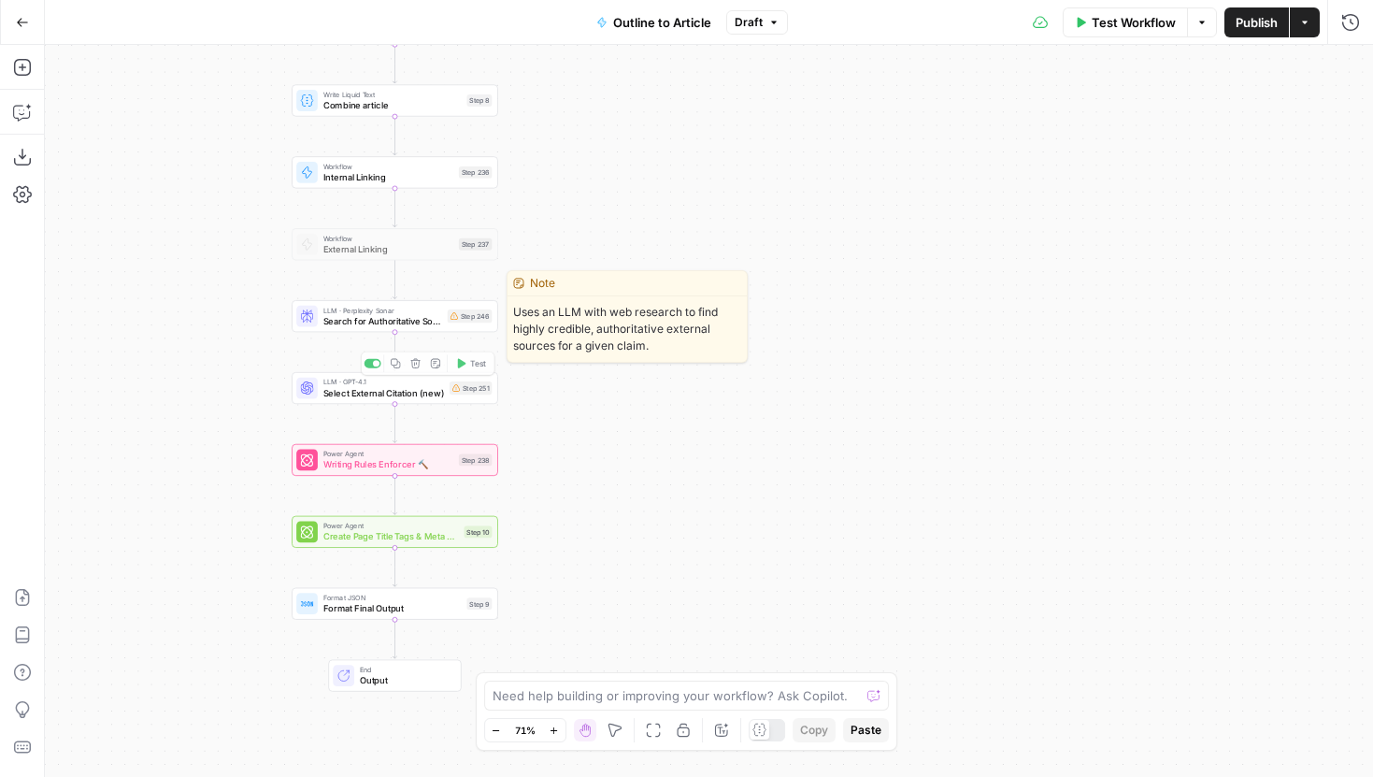
click at [424, 327] on span "Search for Authoritative Sources" at bounding box center [382, 320] width 119 height 13
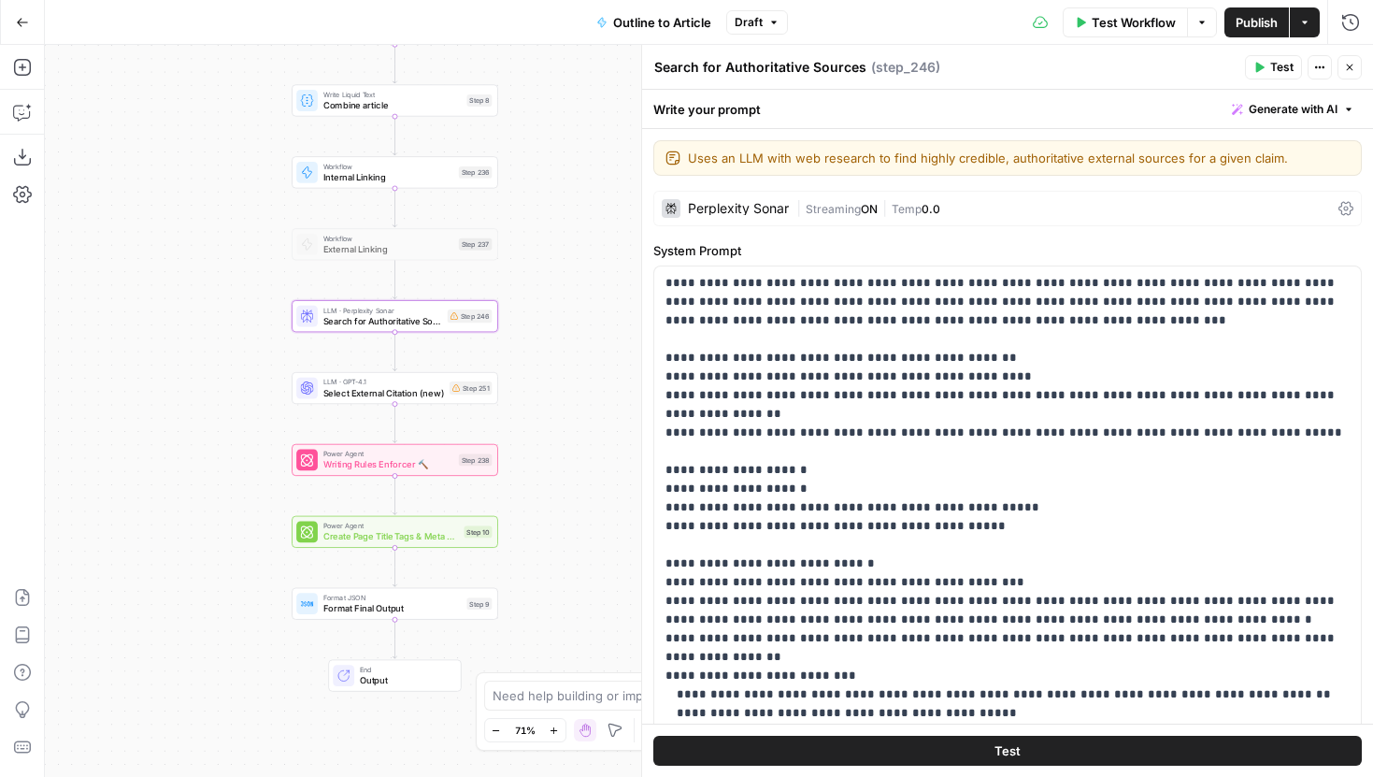
click at [792, 213] on div "Perplexity Sonar | Streaming ON | Temp 0.0" at bounding box center [1007, 209] width 708 height 36
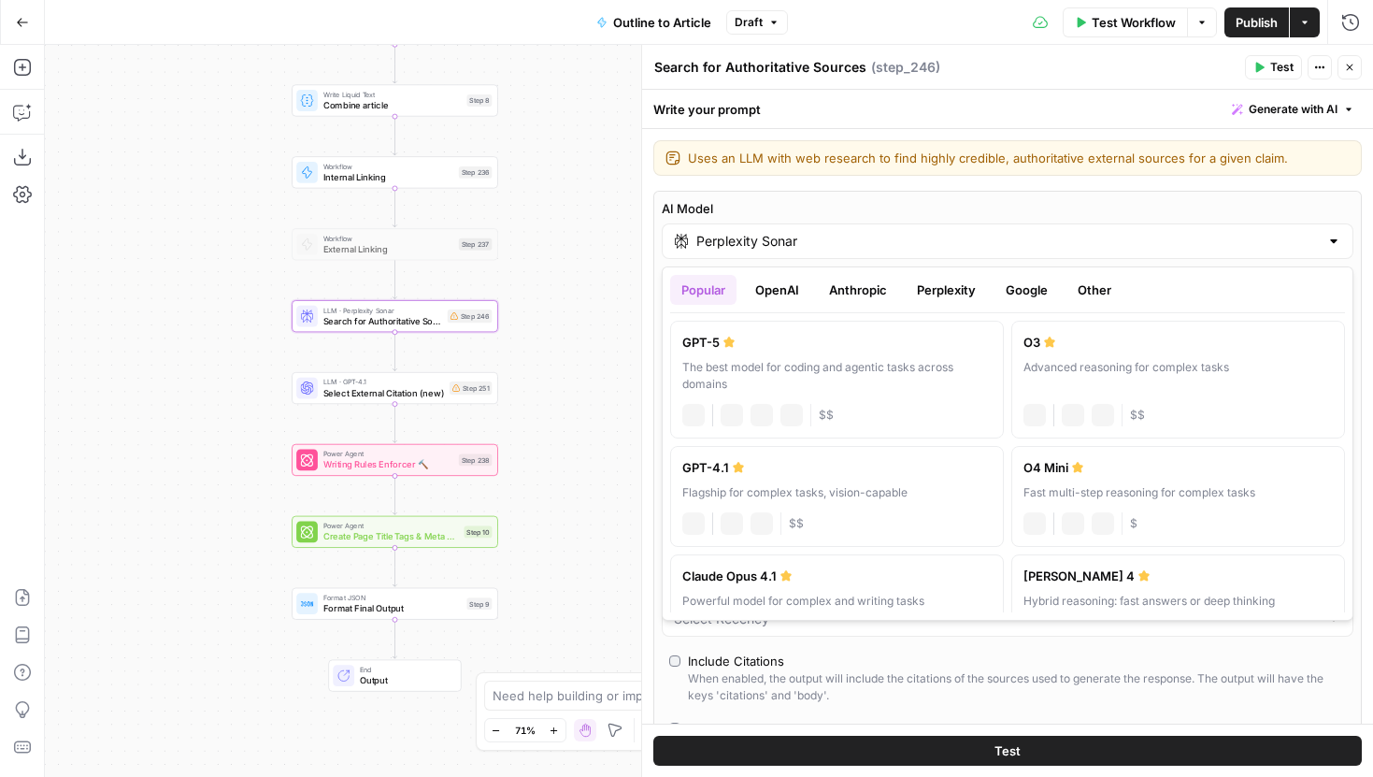
click at [793, 238] on input "Perplexity Sonar" at bounding box center [1007, 241] width 622 height 19
click at [850, 285] on button "Anthropic" at bounding box center [858, 290] width 80 height 30
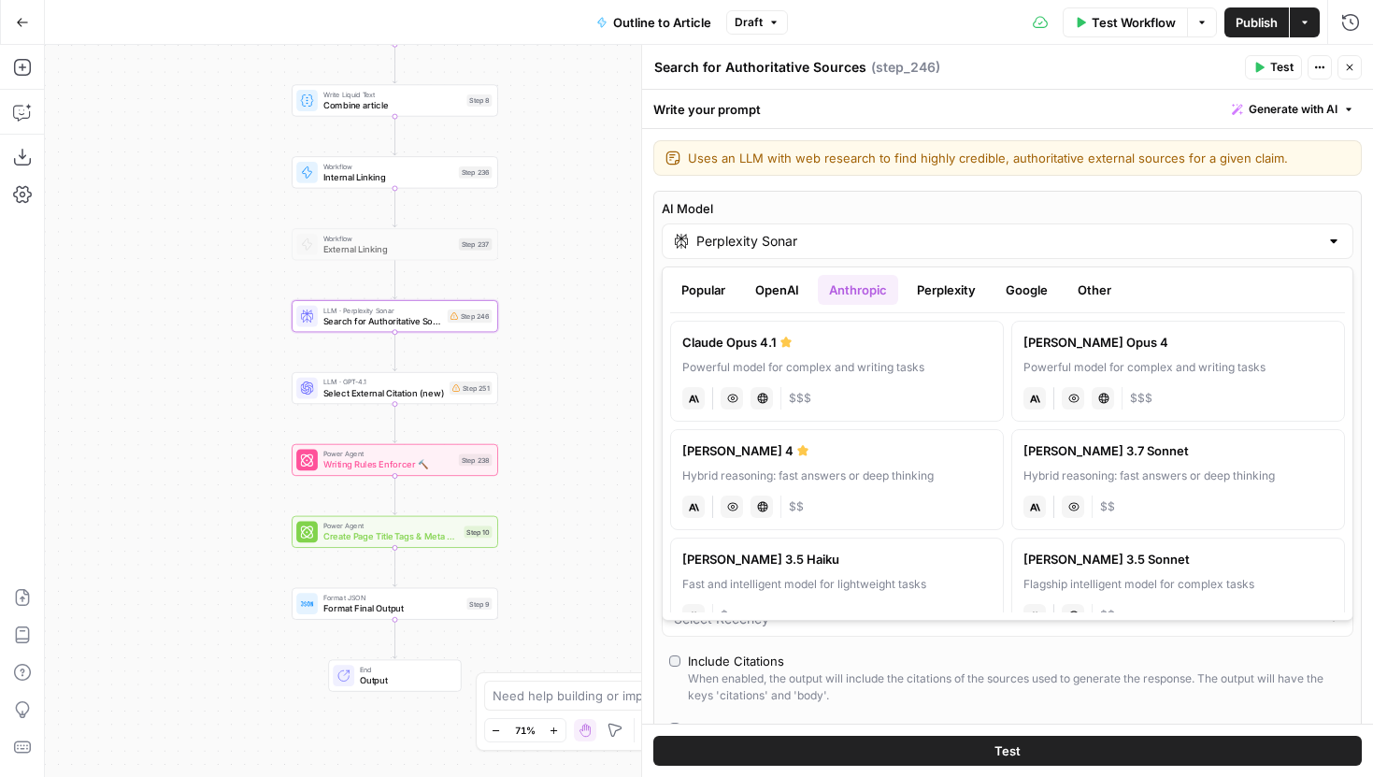
click at [1012, 287] on button "Google" at bounding box center [1026, 290] width 64 height 30
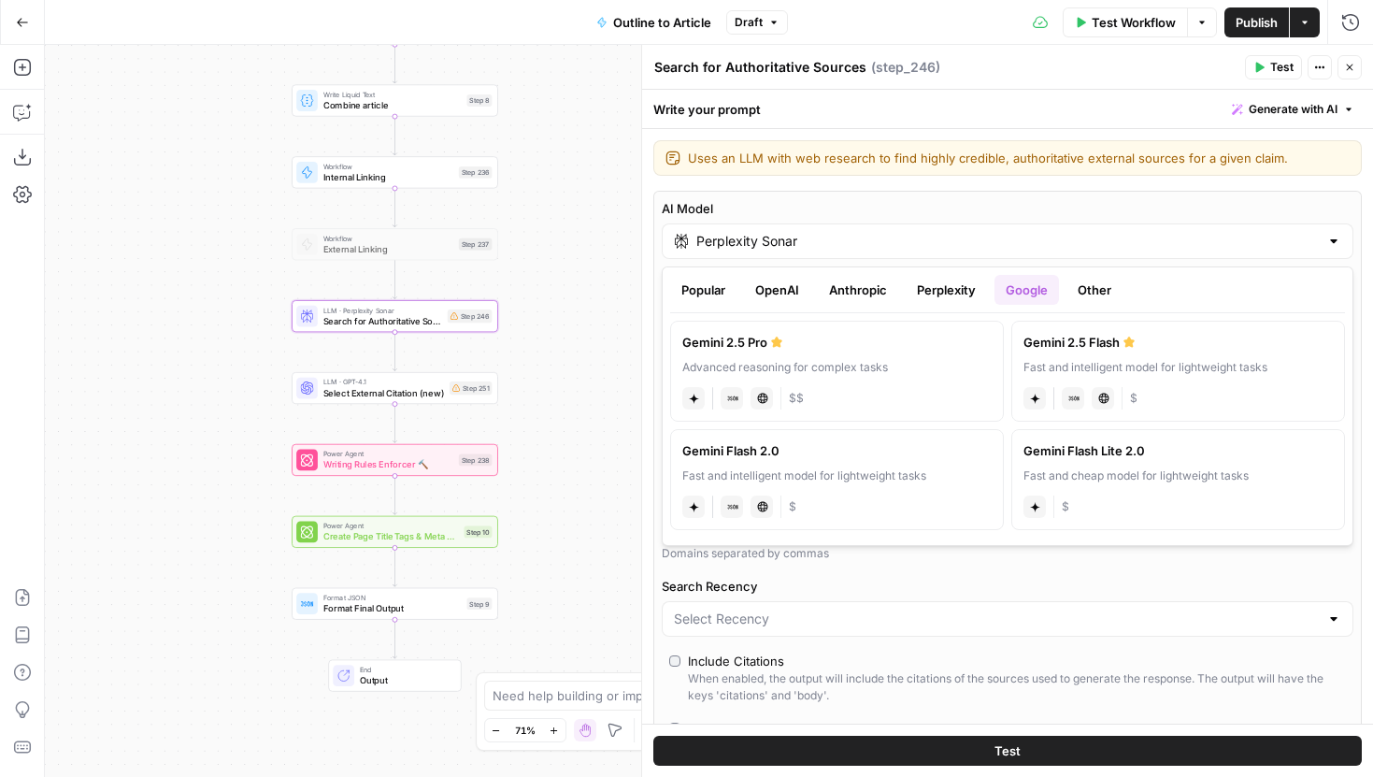
click at [919, 353] on label "Gemini 2.5 Pro Advanced reasoning for complex tasks gemini JSON Mode Live Web R…" at bounding box center [837, 371] width 334 height 101
type input "Gemini 2.5 Pro"
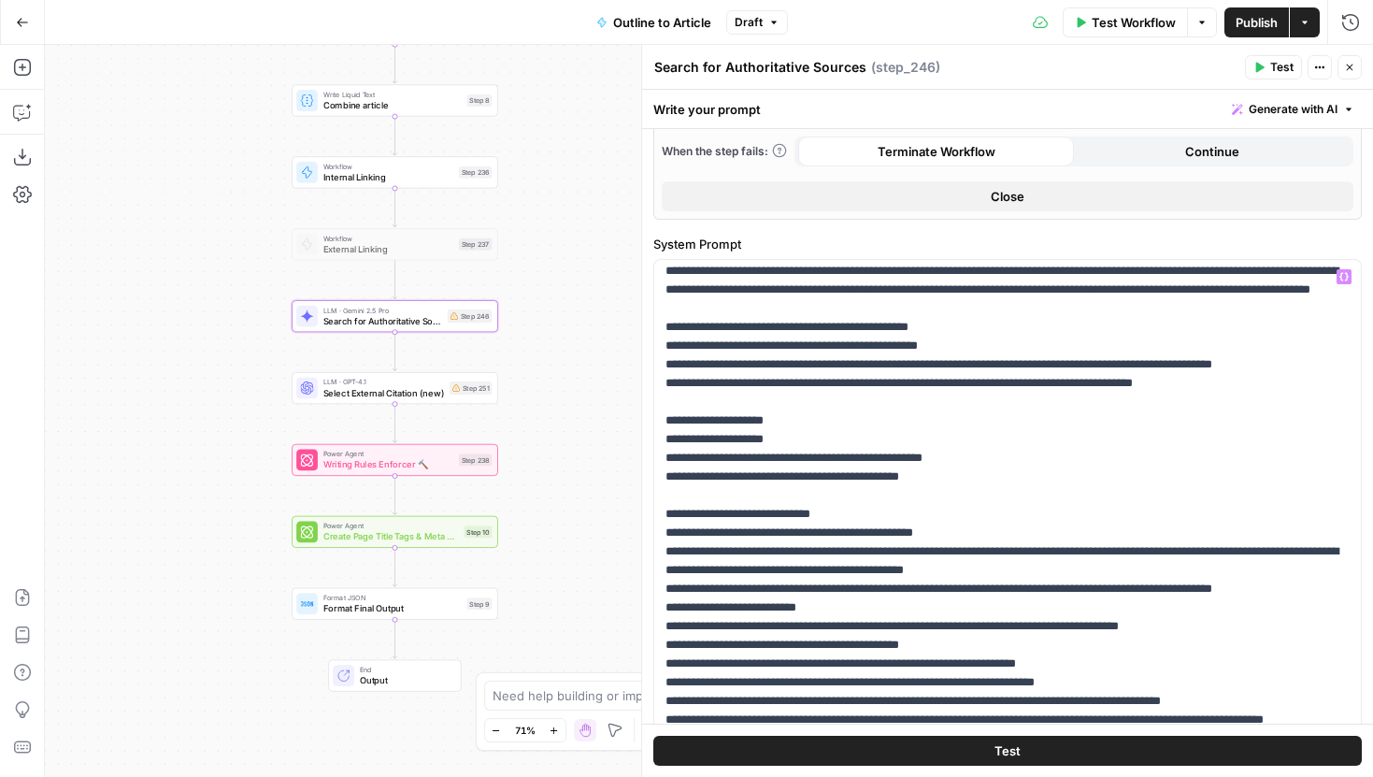
scroll to position [0, 0]
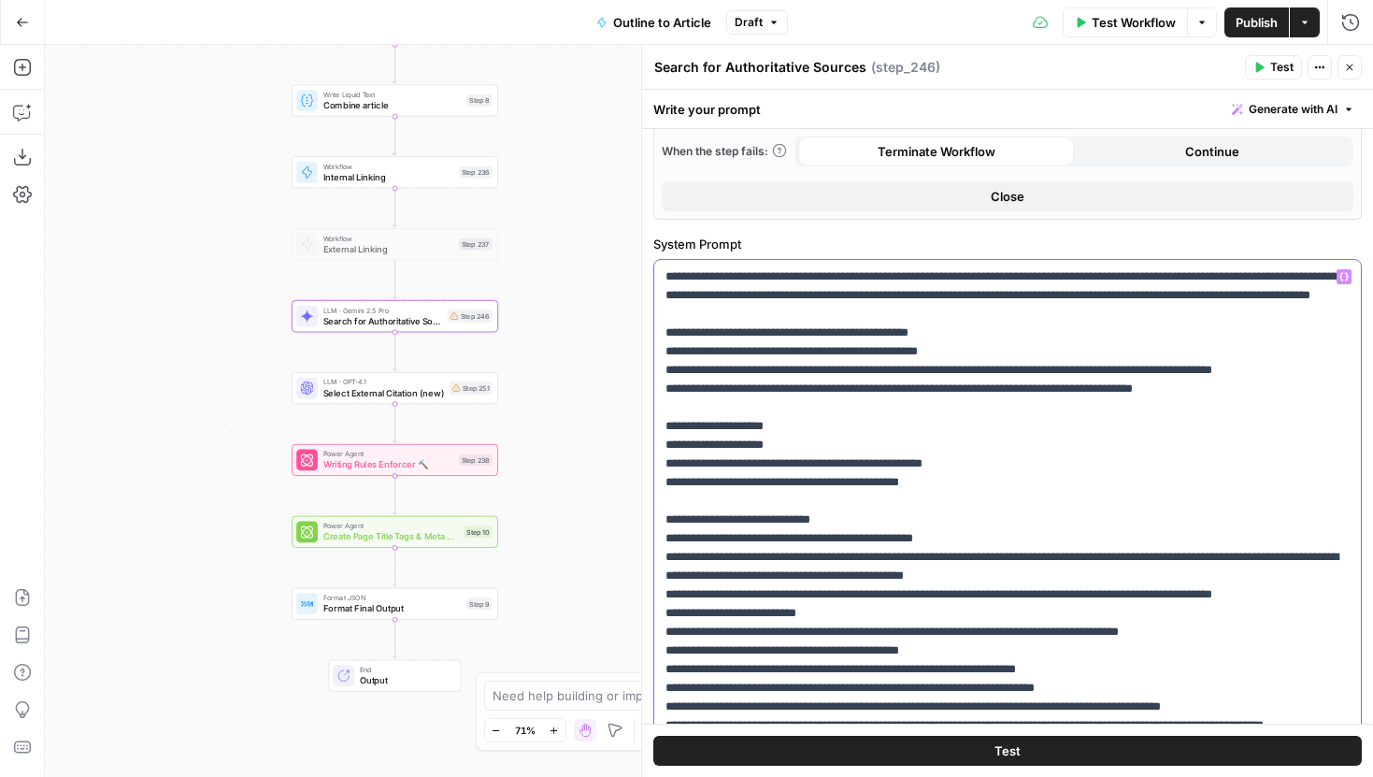
drag, startPoint x: 1249, startPoint y: 420, endPoint x: 1032, endPoint y: 423, distance: 216.8
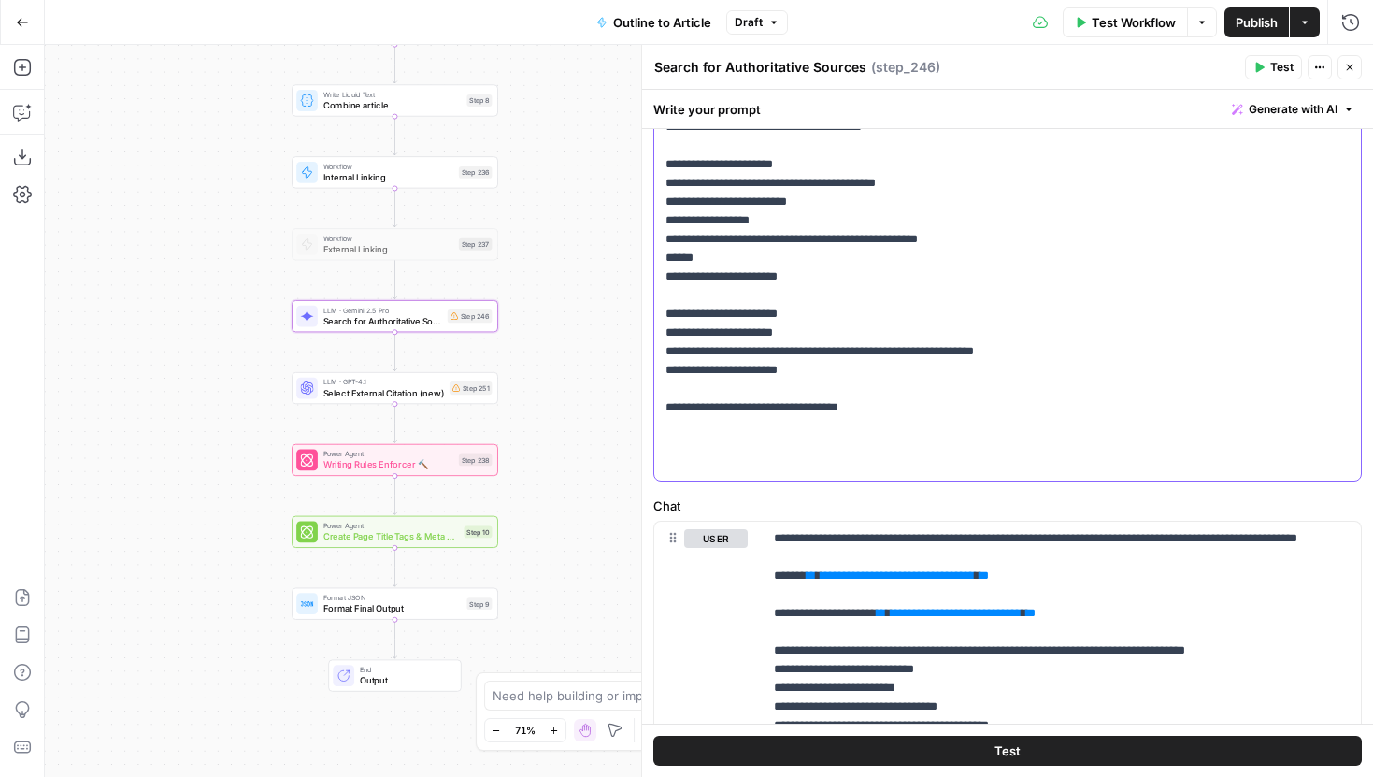
scroll to position [1183, 0]
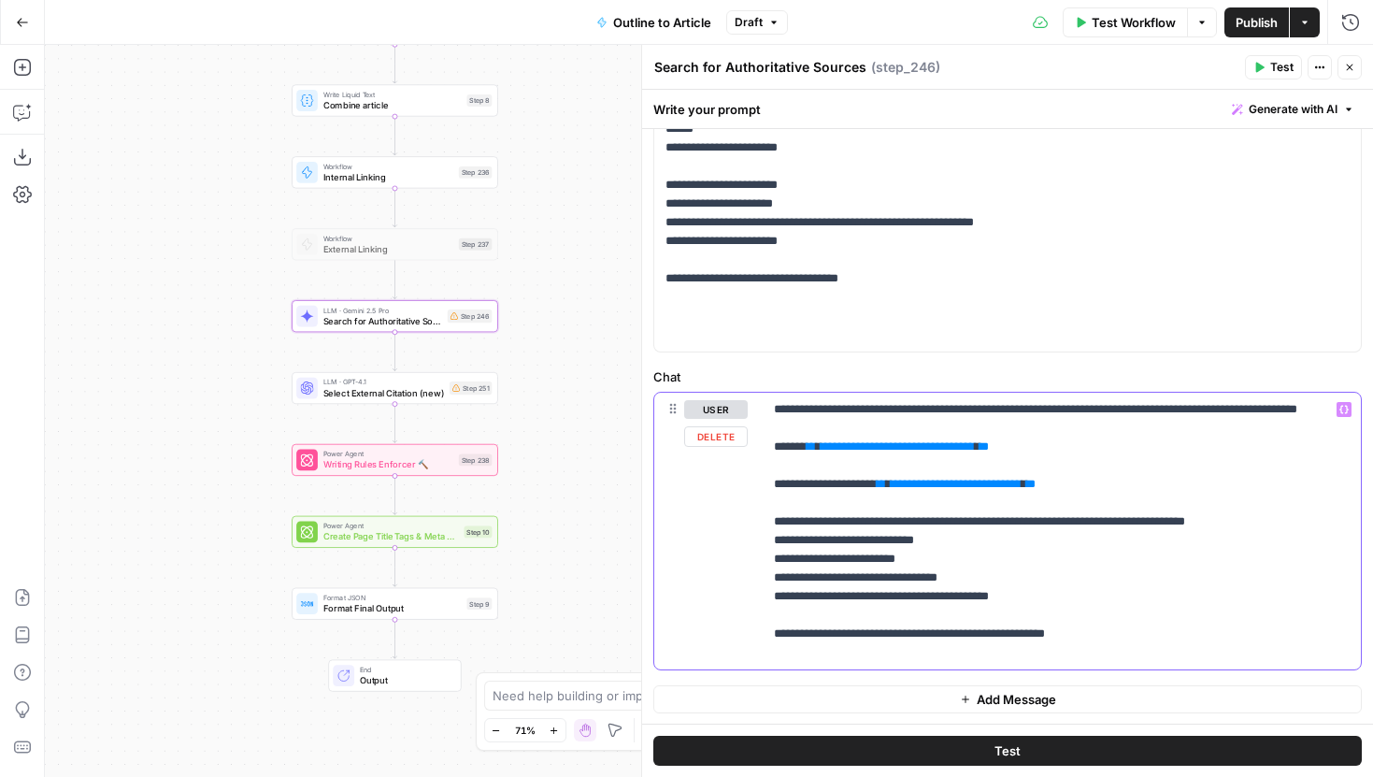
drag, startPoint x: 1059, startPoint y: 464, endPoint x: 815, endPoint y: 471, distance: 244.0
click at [815, 470] on p "**********" at bounding box center [1062, 531] width 576 height 262
click at [849, 479] on p "**********" at bounding box center [1062, 531] width 576 height 262
drag, startPoint x: 1055, startPoint y: 464, endPoint x: 903, endPoint y: 464, distance: 152.3
click at [905, 465] on p "**********" at bounding box center [1062, 531] width 576 height 262
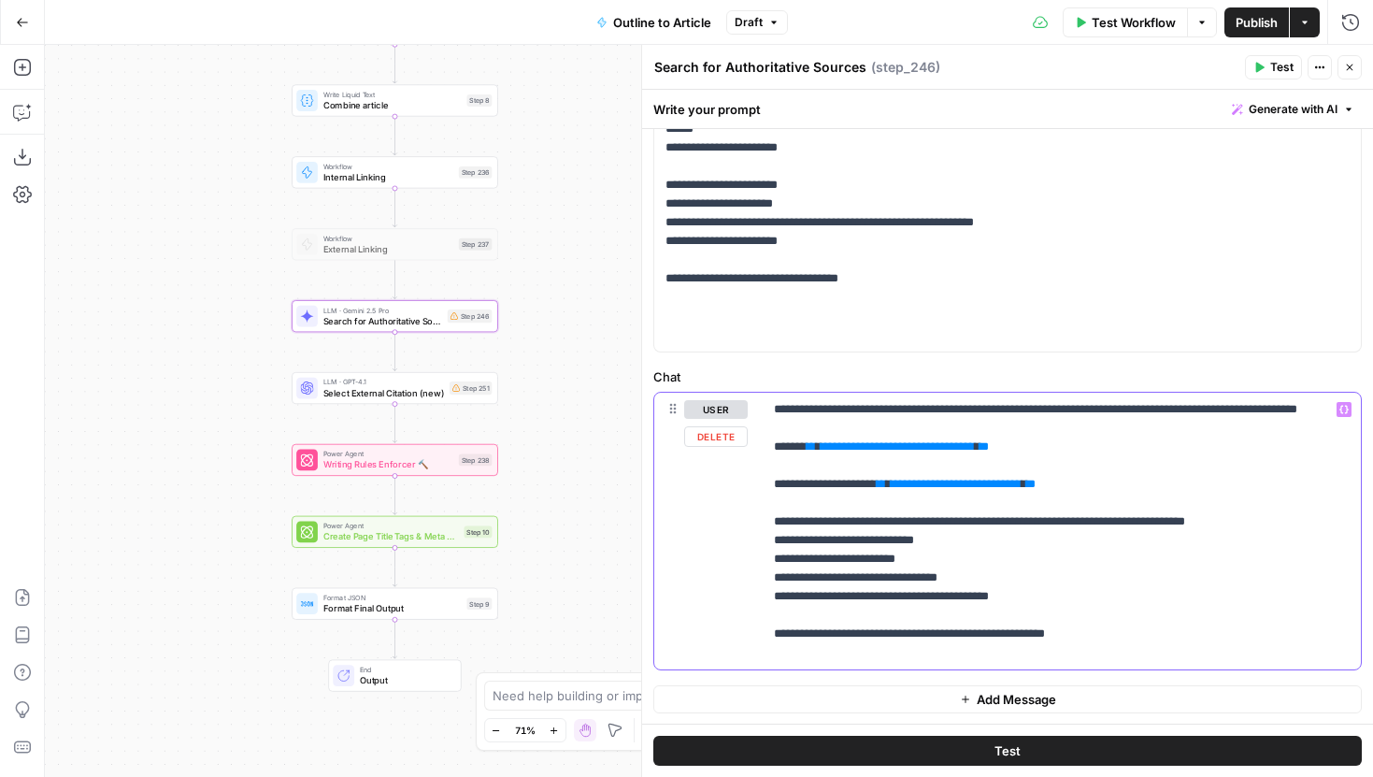
click at [942, 508] on p "**********" at bounding box center [1062, 531] width 576 height 262
click at [861, 433] on p "**********" at bounding box center [1062, 531] width 576 height 262
drag, startPoint x: 828, startPoint y: 427, endPoint x: 905, endPoint y: 435, distance: 77.1
click at [905, 435] on p "**********" at bounding box center [1062, 531] width 576 height 262
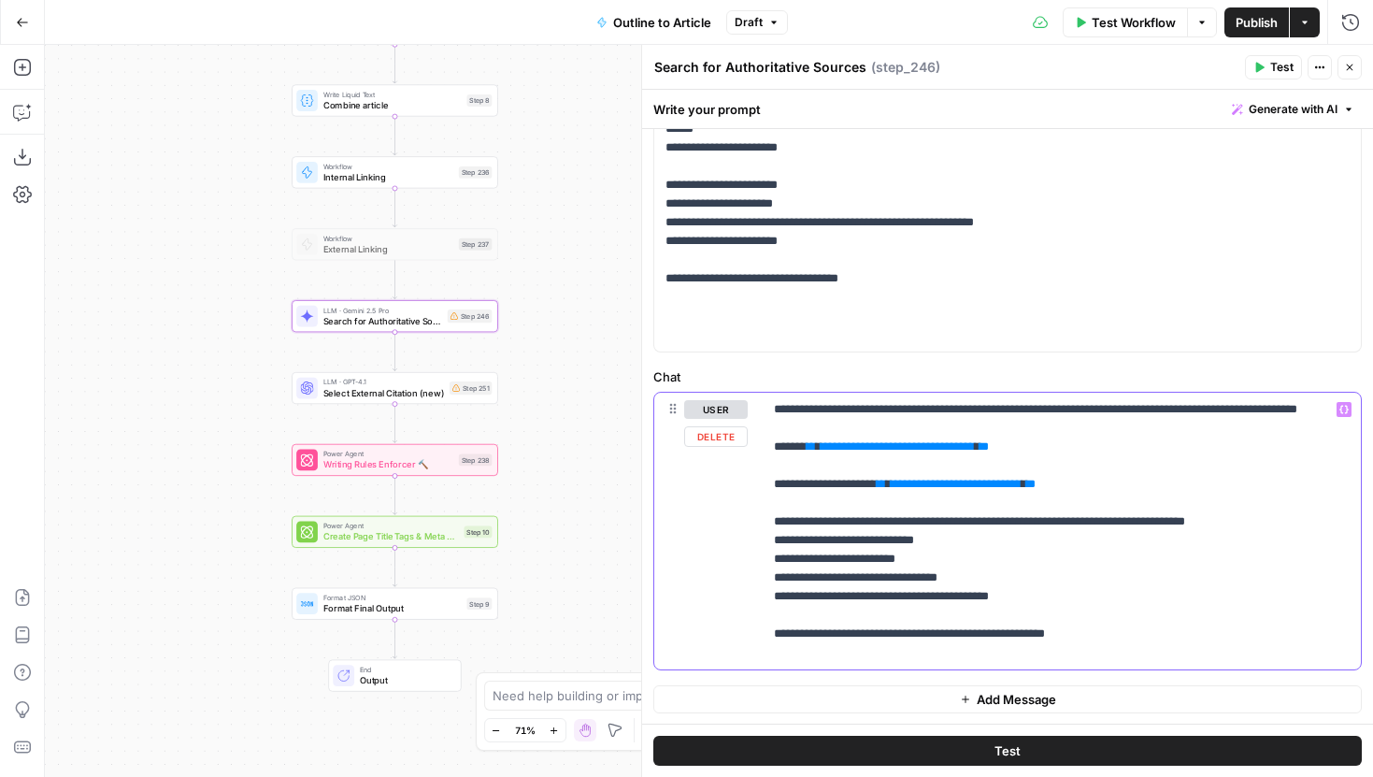
click at [773, 406] on div "**********" at bounding box center [1062, 530] width 598 height 277
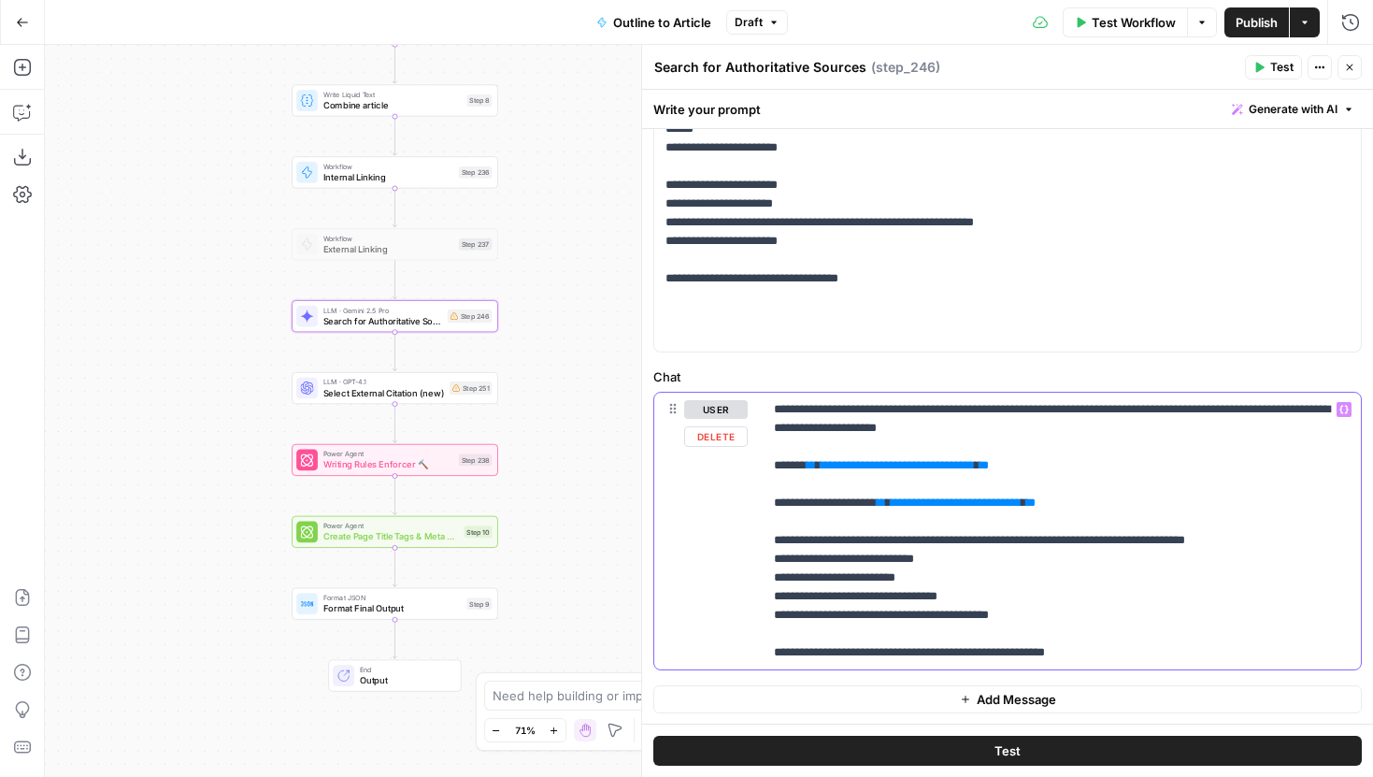
drag, startPoint x: 1047, startPoint y: 461, endPoint x: 970, endPoint y: 432, distance: 81.9
click at [970, 432] on p "**********" at bounding box center [1062, 531] width 576 height 262
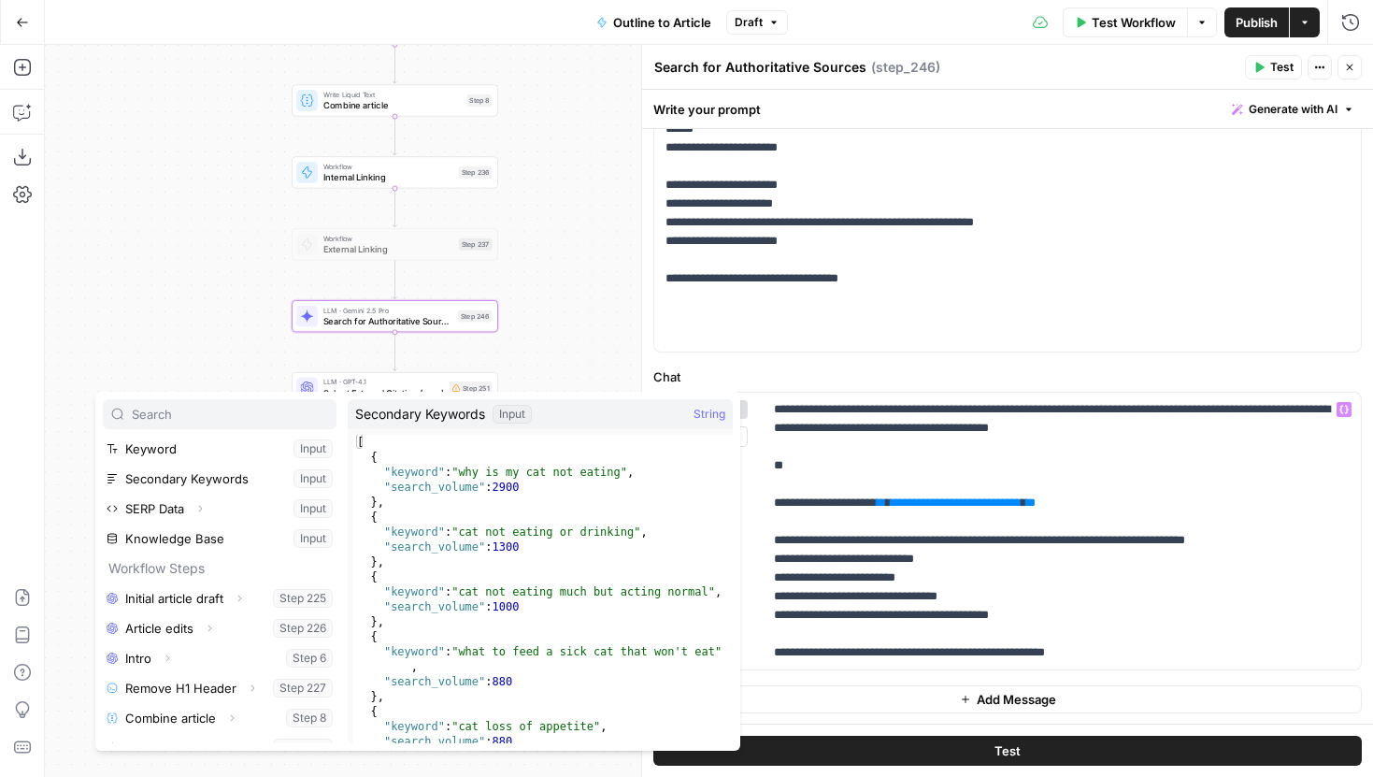
scroll to position [140, 0]
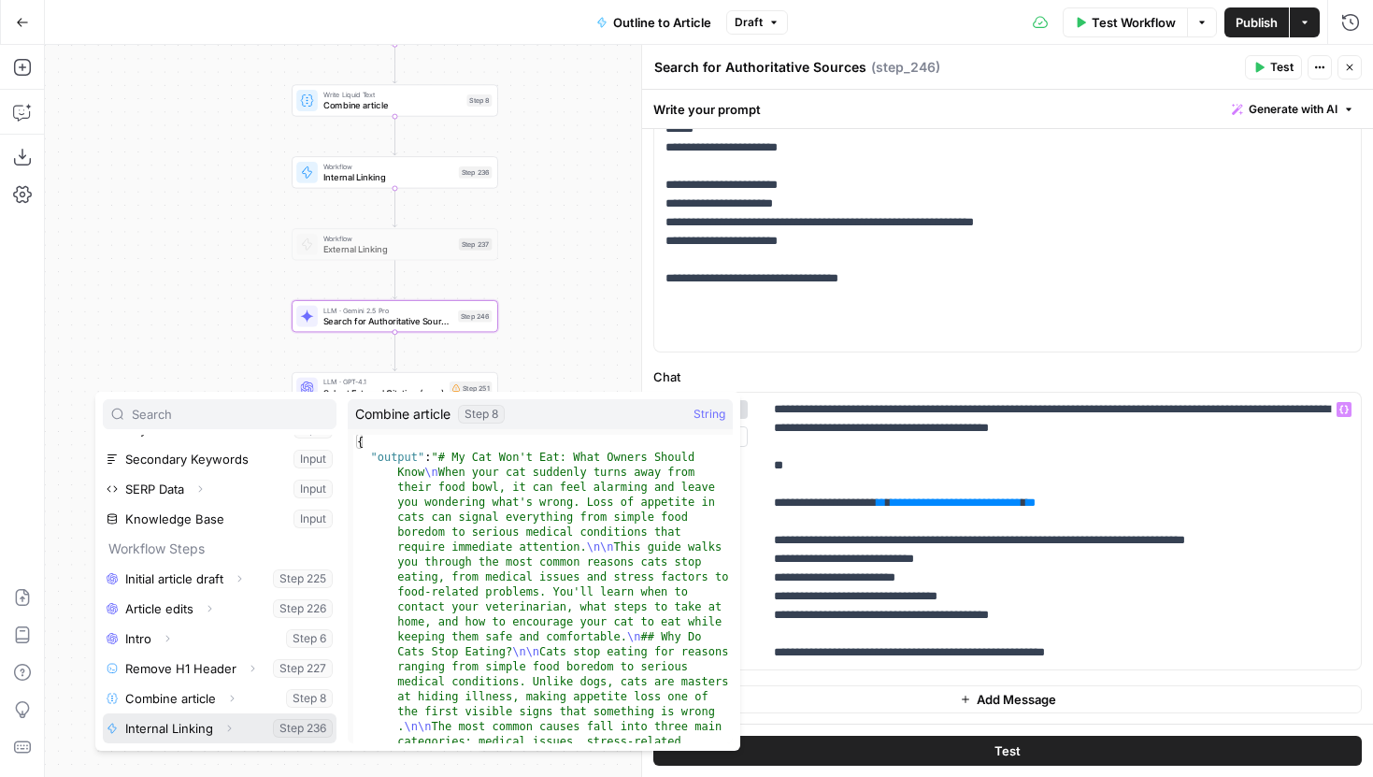
click at [231, 730] on icon "button" at bounding box center [228, 727] width 11 height 11
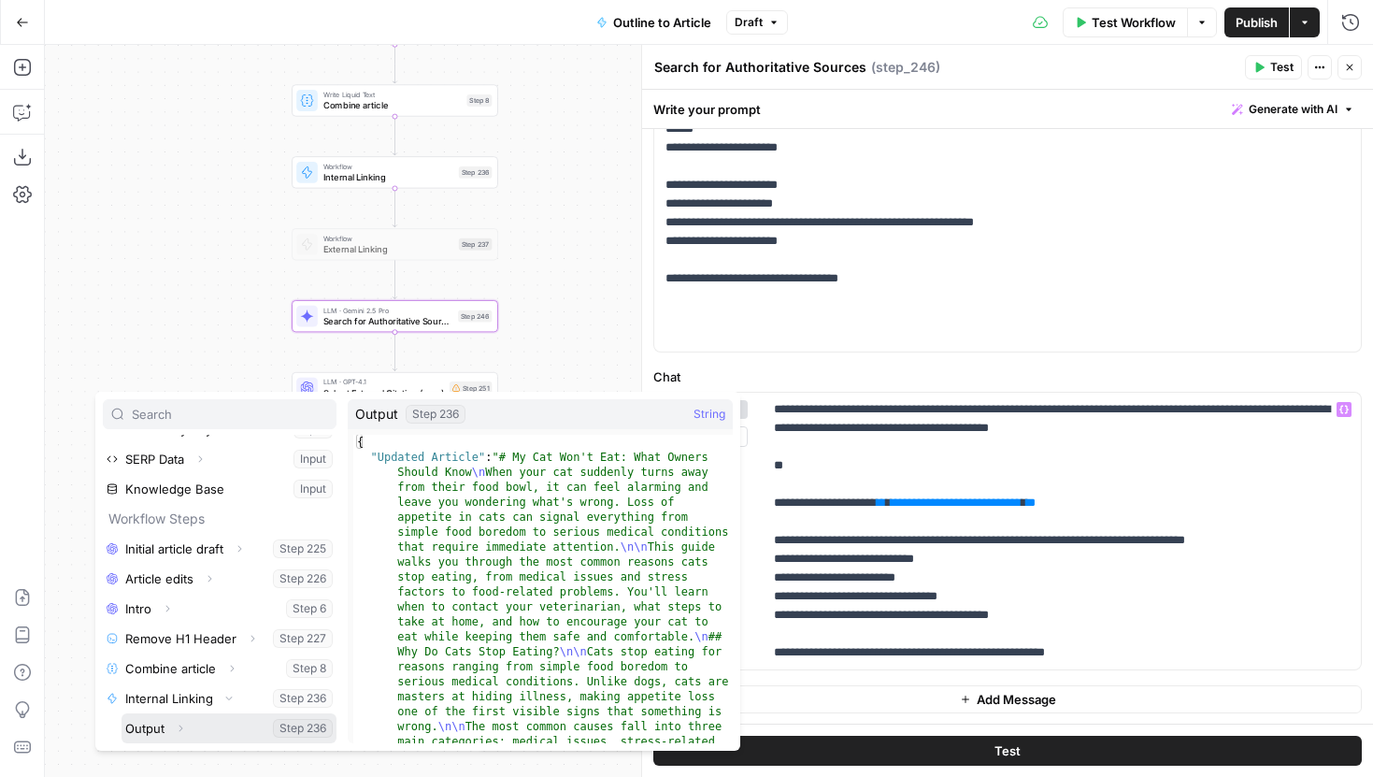
click at [184, 728] on icon "button" at bounding box center [180, 727] width 11 height 11
click at [184, 733] on span "button" at bounding box center [180, 727] width 11 height 11
click at [184, 733] on icon "button" at bounding box center [180, 727] width 11 height 11
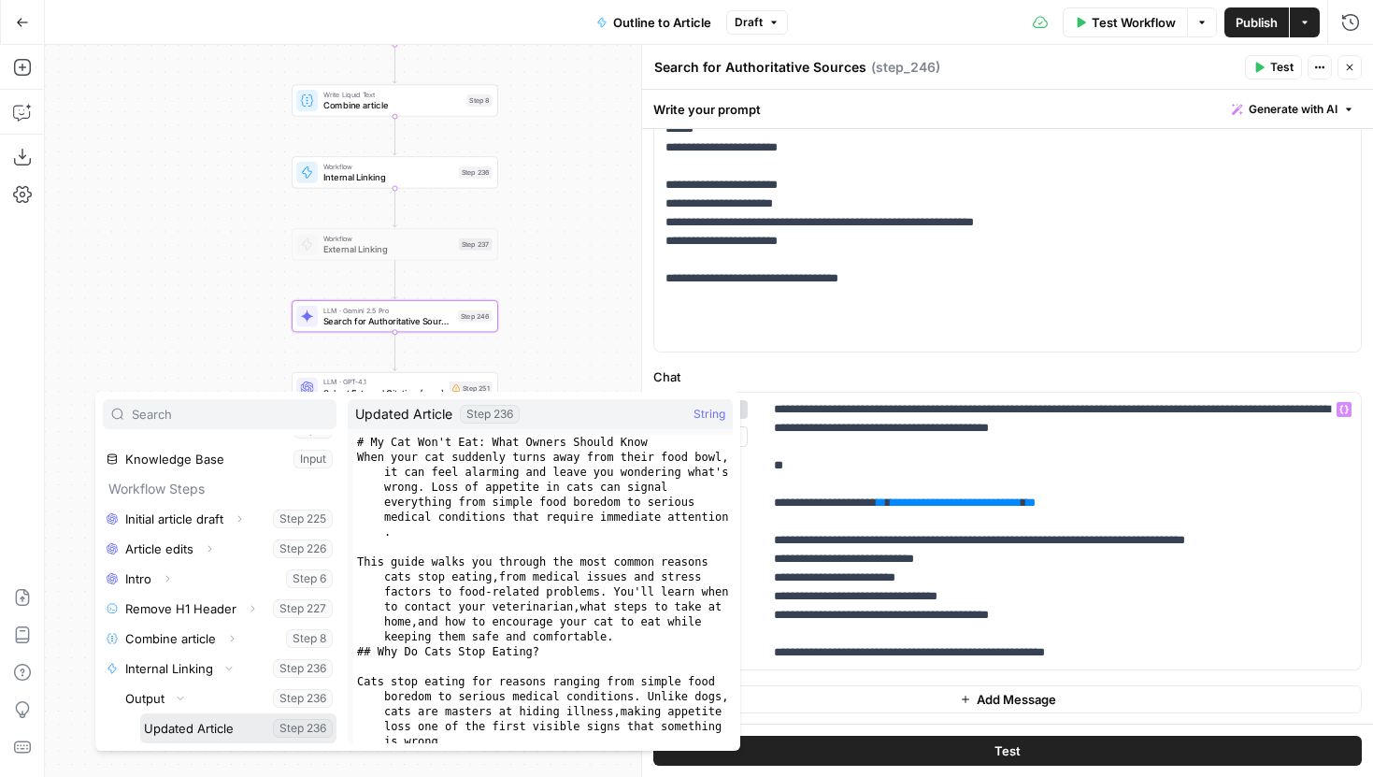
click at [204, 727] on button "Select variable Updated Article" at bounding box center [238, 728] width 196 height 30
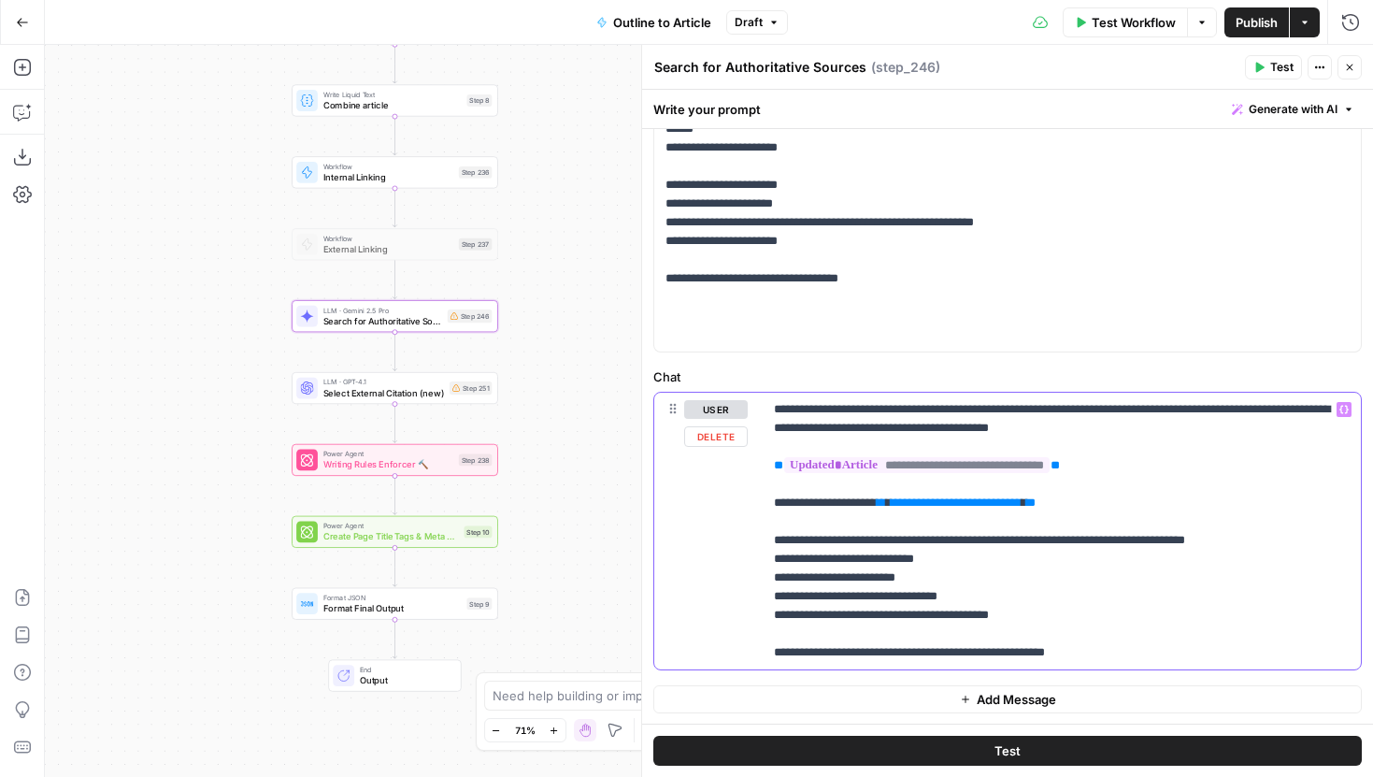
drag, startPoint x: 1126, startPoint y: 504, endPoint x: 695, endPoint y: 502, distance: 430.8
click at [695, 502] on div "**********" at bounding box center [1007, 530] width 706 height 277
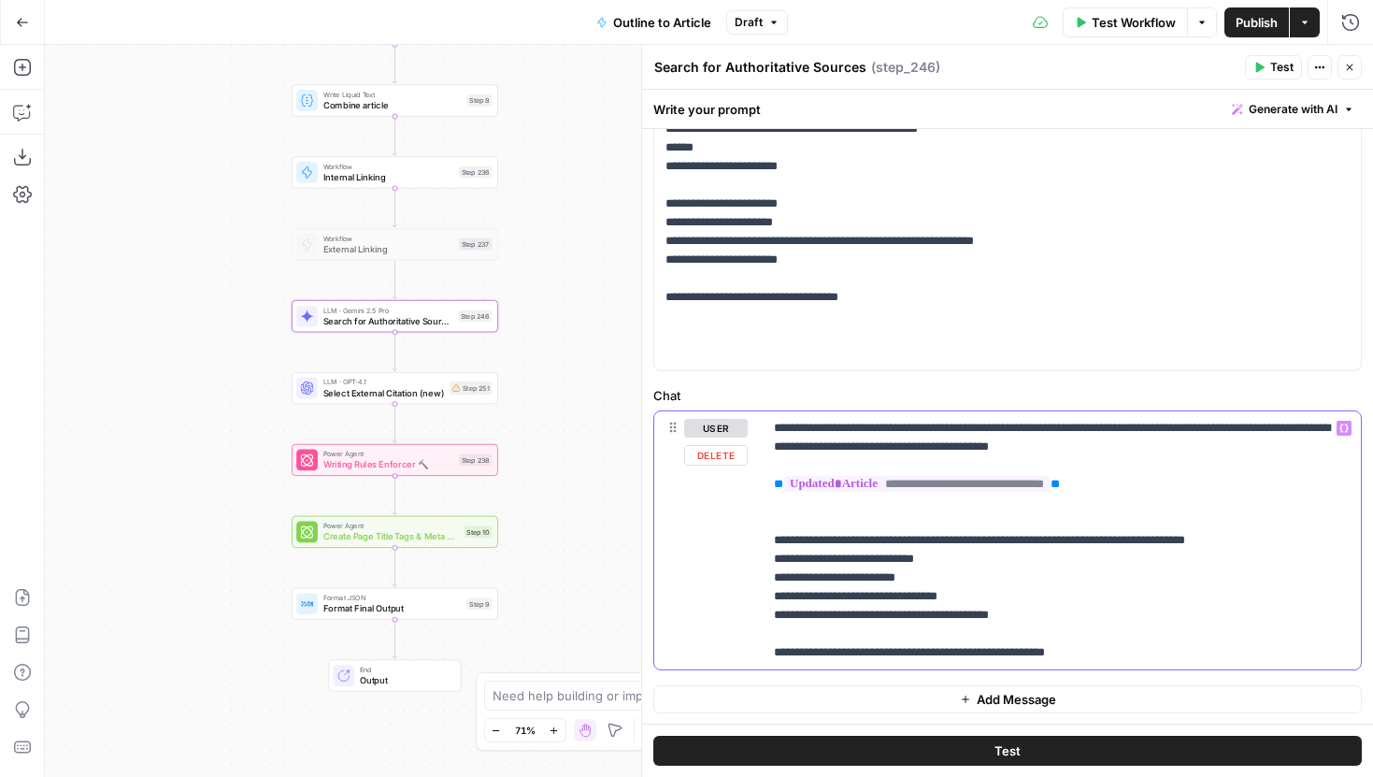
scroll to position [1146, 0]
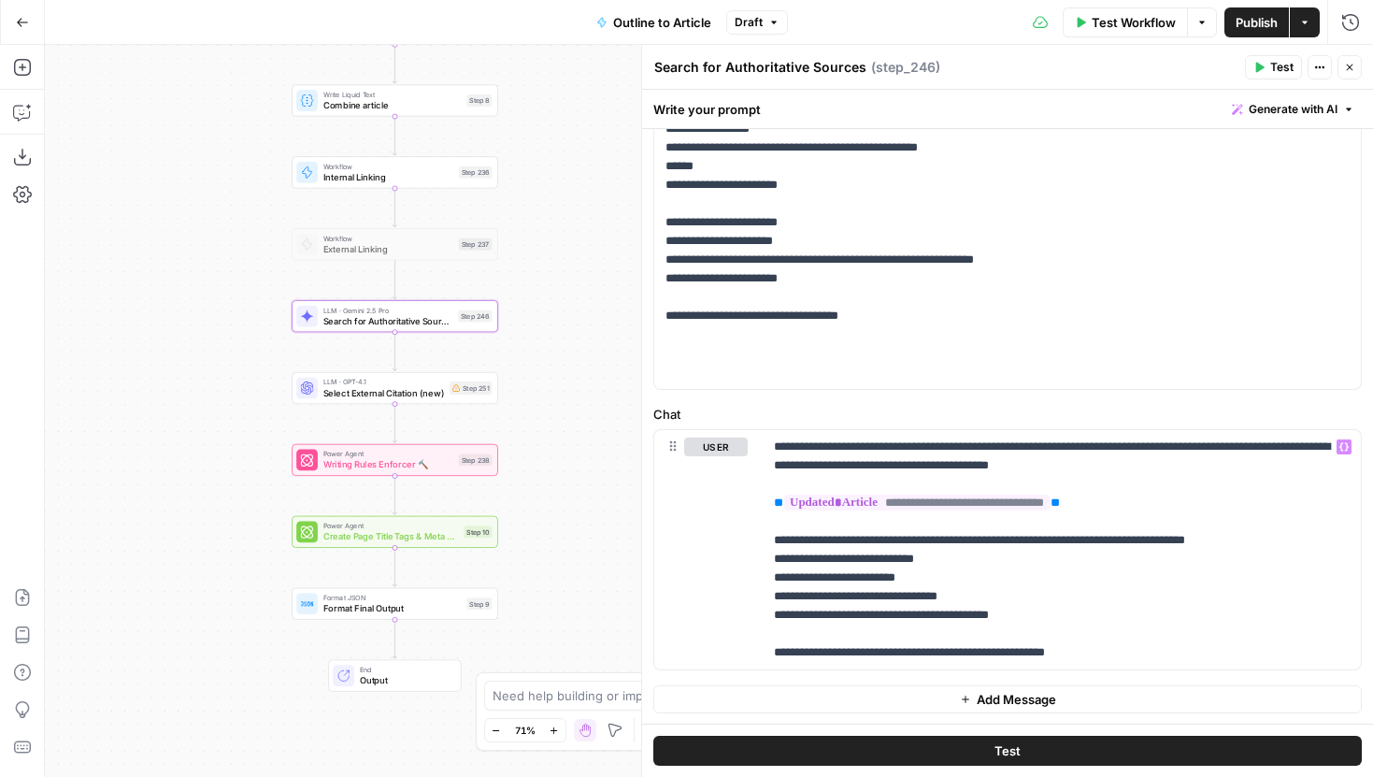
click at [998, 749] on span "Test" at bounding box center [1007, 750] width 26 height 19
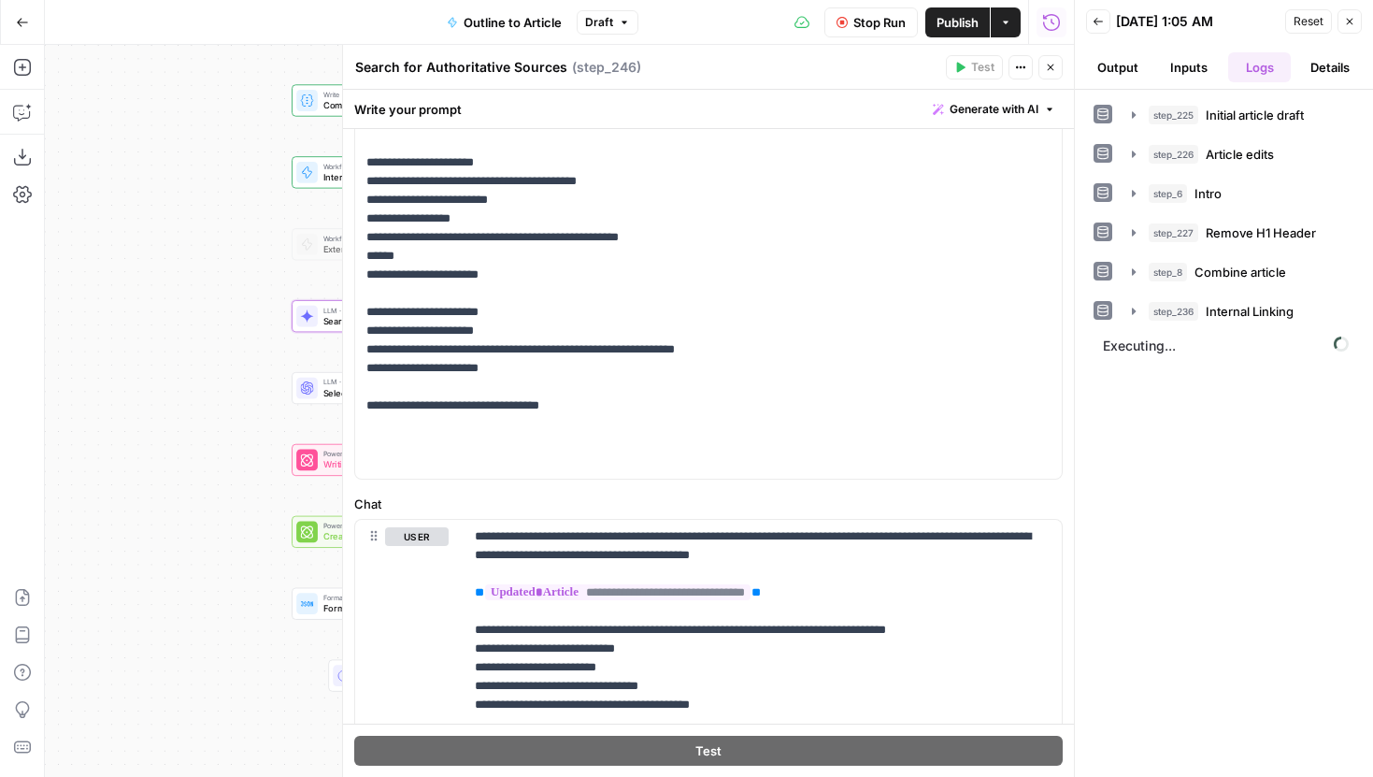
scroll to position [1043, 0]
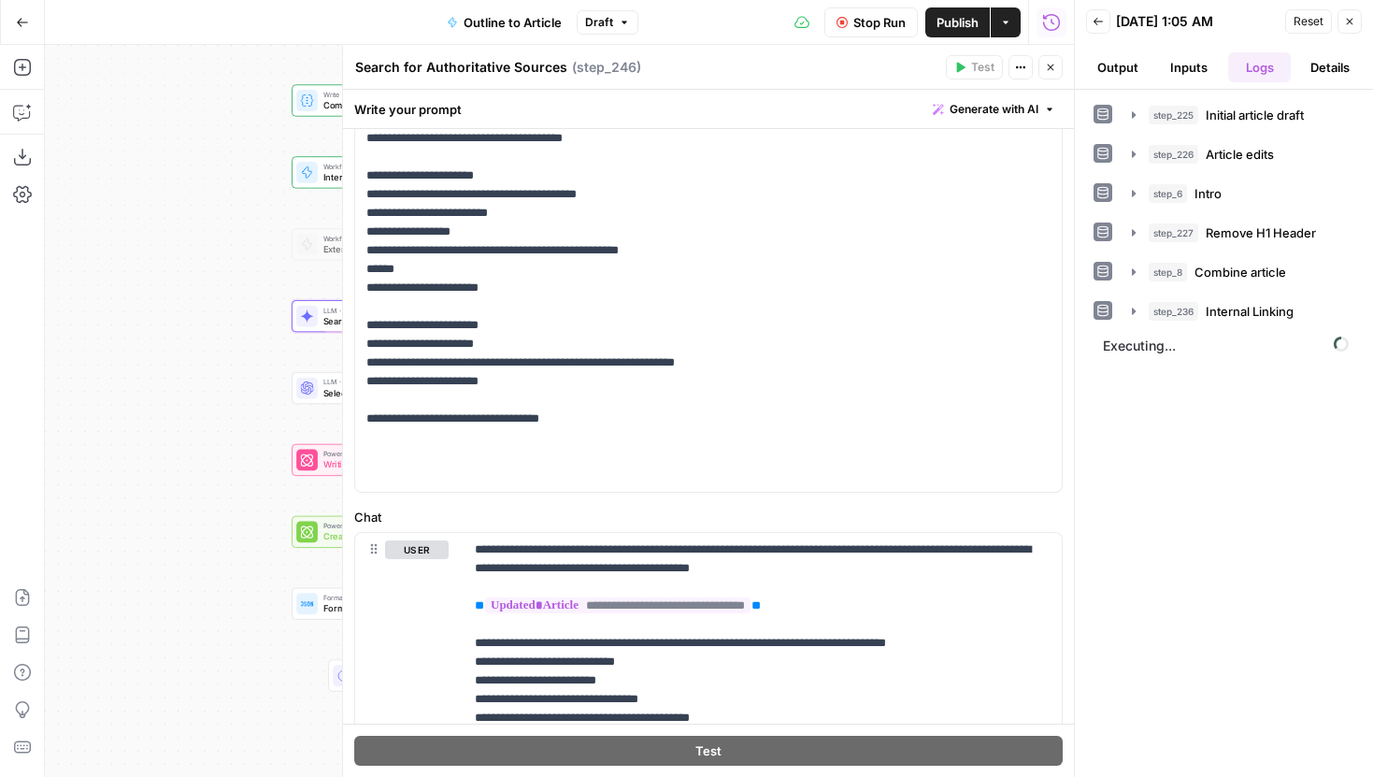
click at [1045, 64] on icon "button" at bounding box center [1050, 67] width 11 height 11
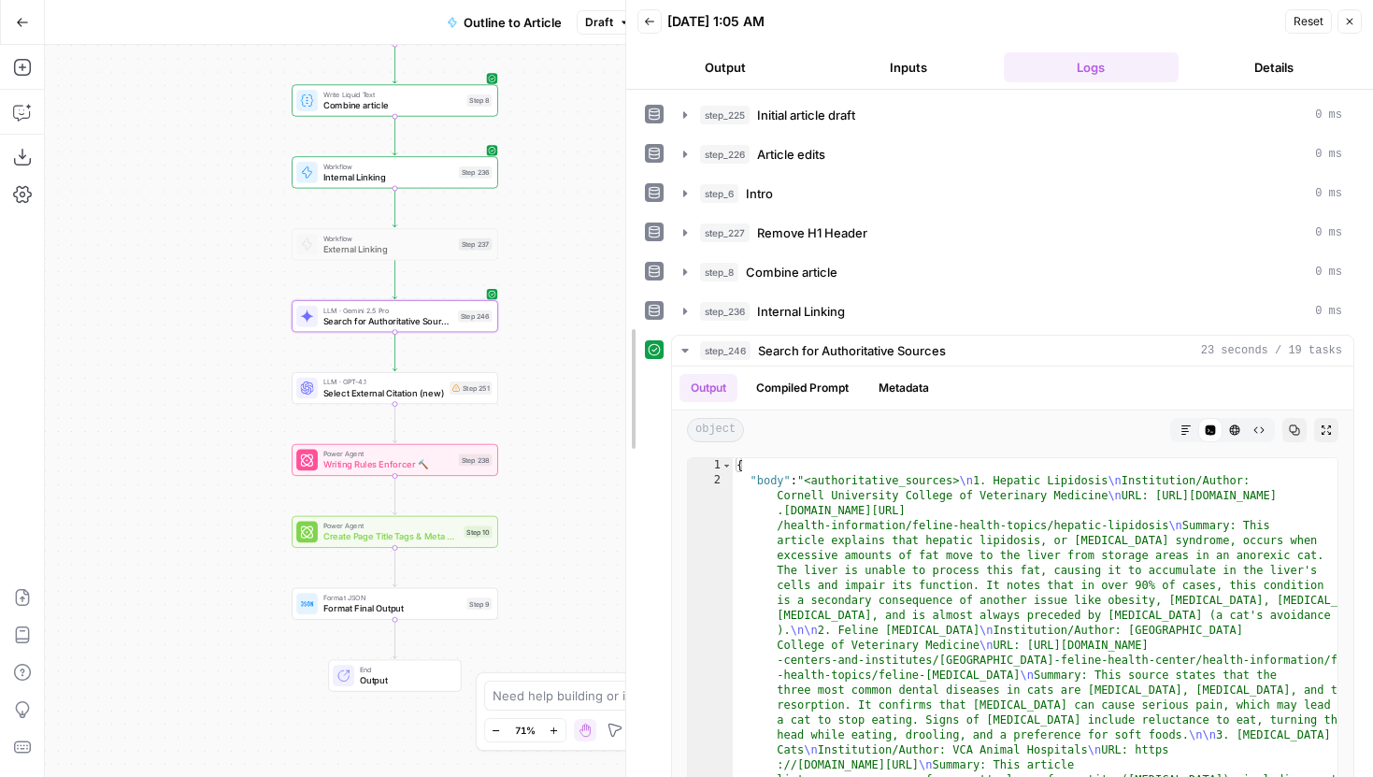
drag, startPoint x: 1030, startPoint y: 395, endPoint x: 619, endPoint y: 389, distance: 411.2
click at [619, 389] on div at bounding box center [626, 388] width 19 height 777
click at [1186, 422] on button "Markdown" at bounding box center [1186, 430] width 24 height 24
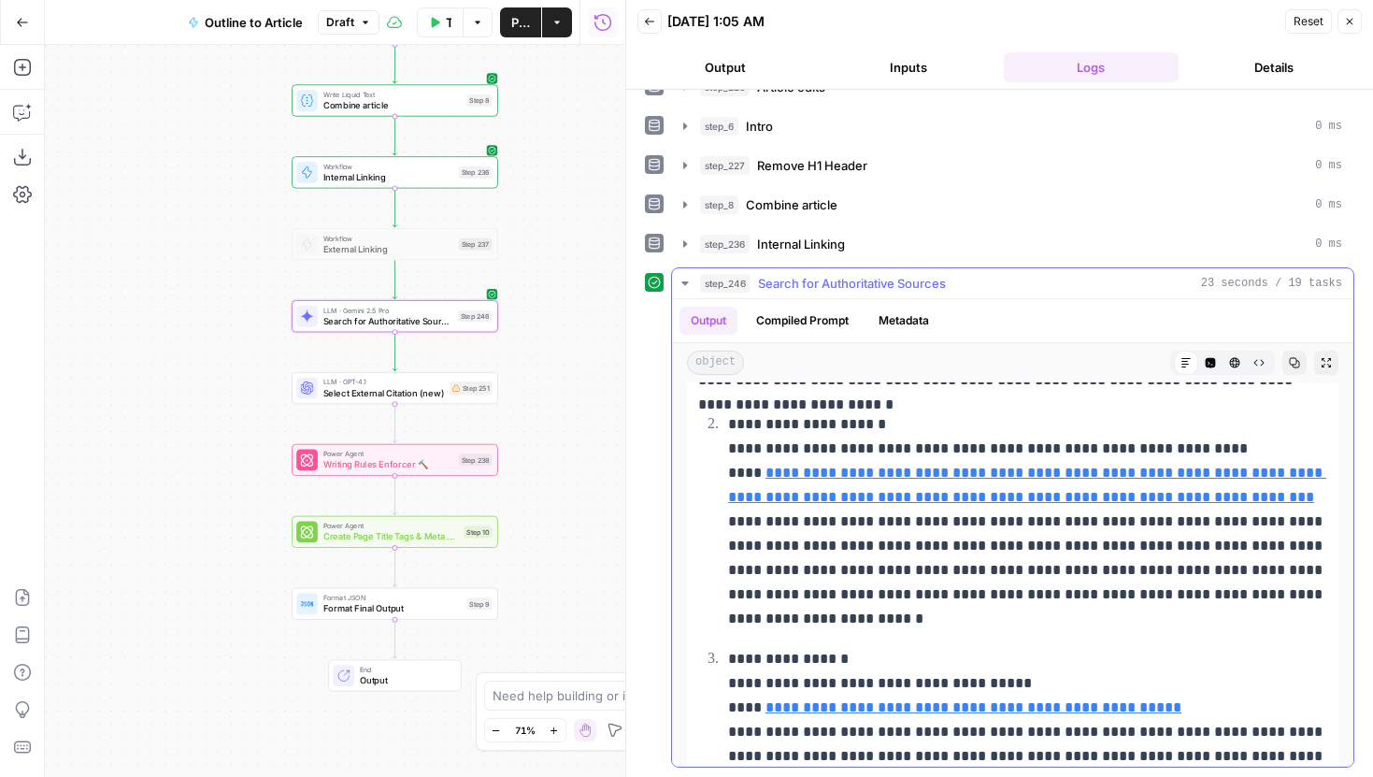
scroll to position [268, 0]
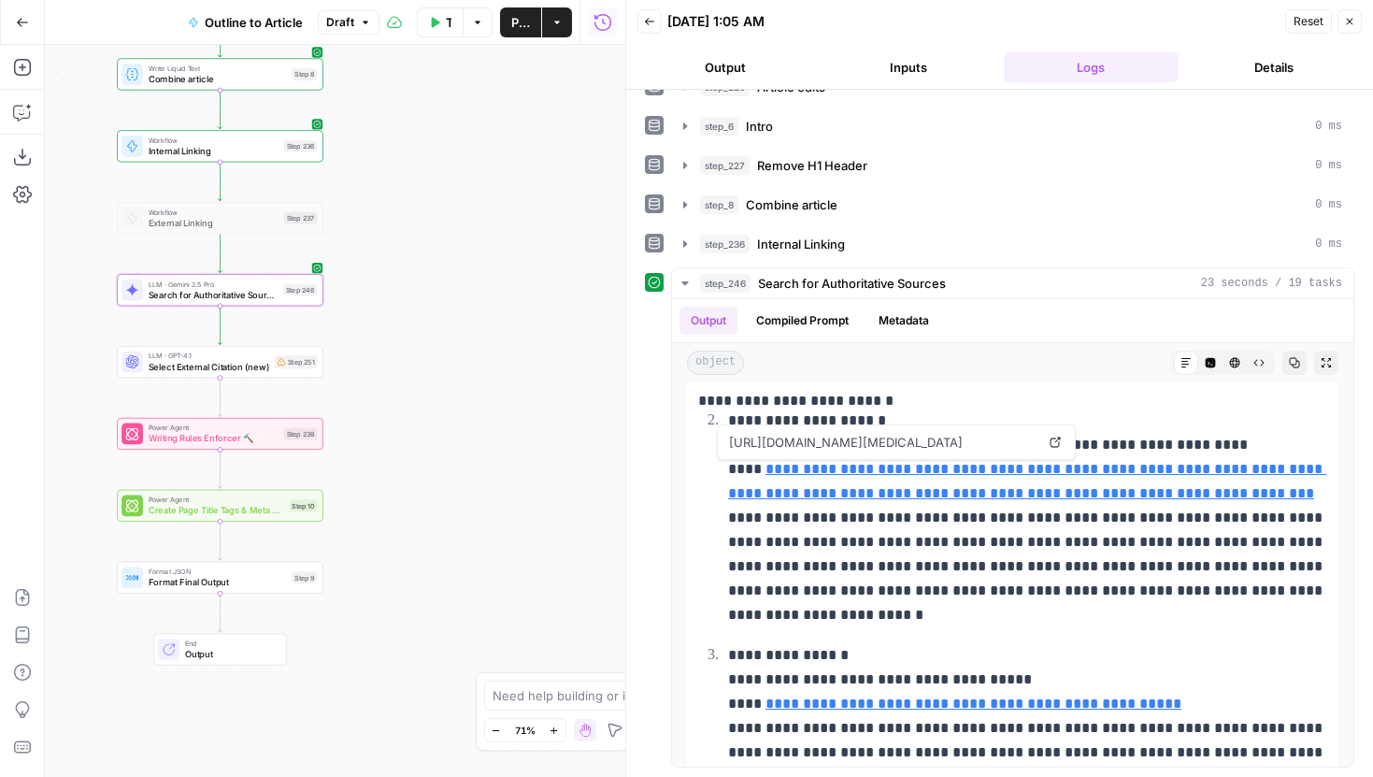
drag, startPoint x: 560, startPoint y: 344, endPoint x: 385, endPoint y: 316, distance: 177.0
click at [385, 316] on div "Workflow Set Inputs Inputs LLM · Gemini 2.5 Pro Initial article draft Step 225 …" at bounding box center [335, 411] width 580 height 732
click at [274, 293] on span "Search for Authoritative Sources" at bounding box center [214, 293] width 130 height 13
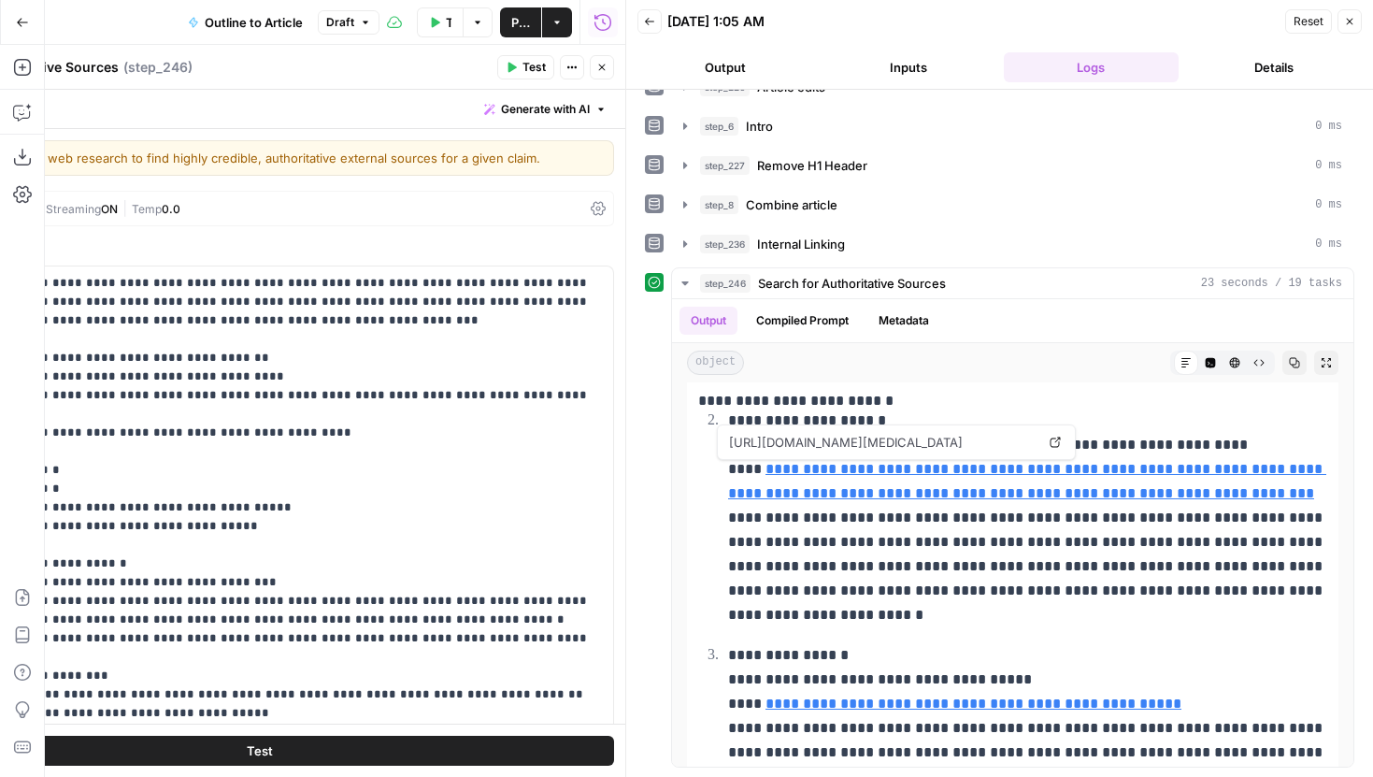
click at [1354, 21] on icon "button" at bounding box center [1349, 21] width 11 height 11
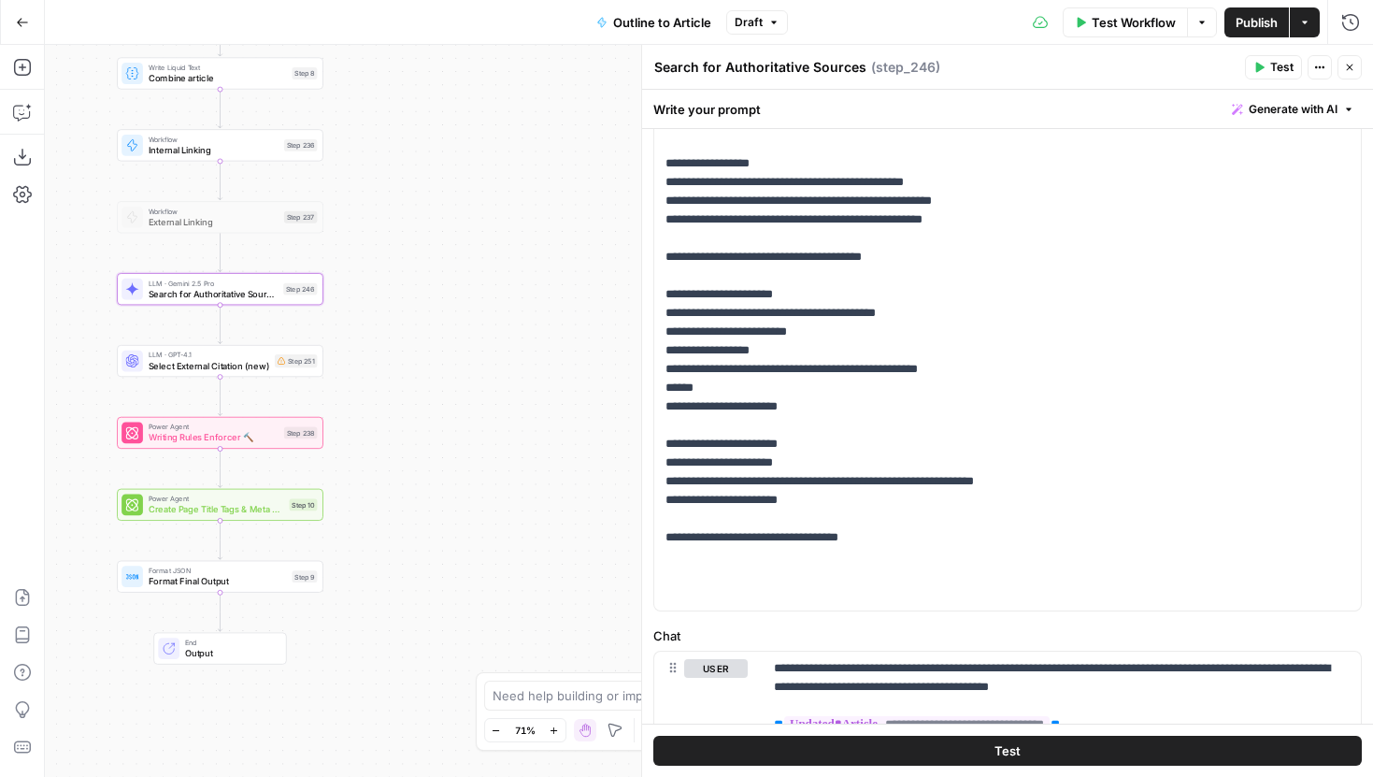
scroll to position [419, 0]
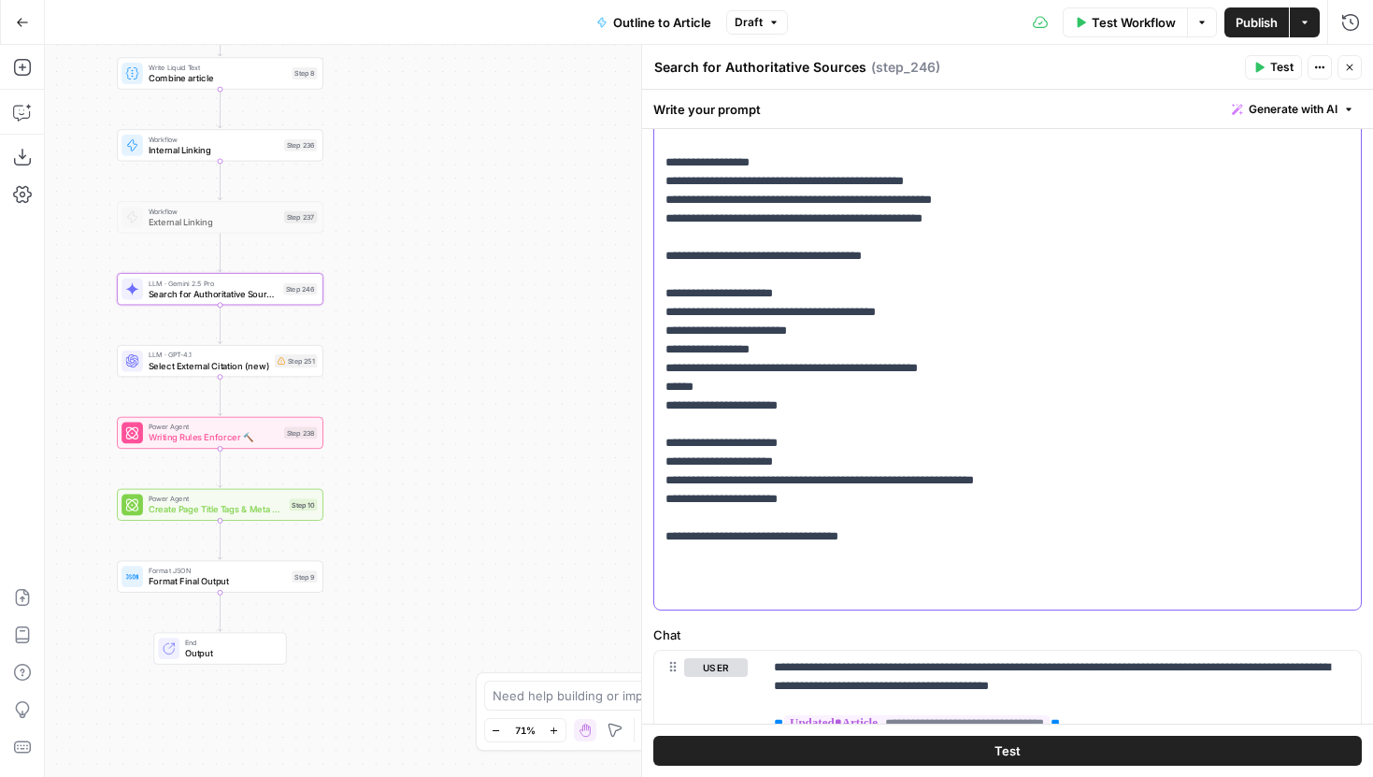
click at [1010, 421] on p "**********" at bounding box center [1007, 22] width 684 height 1159
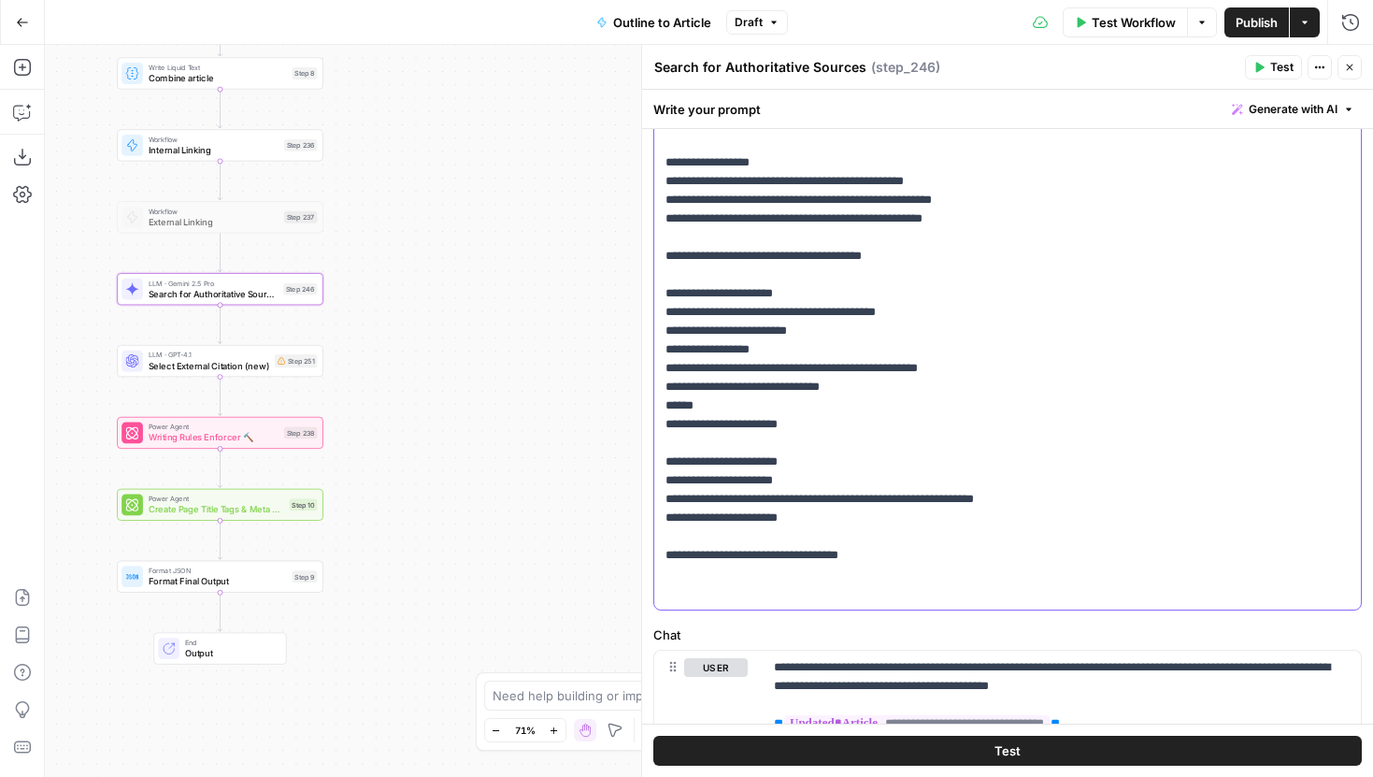
drag, startPoint x: 890, startPoint y: 441, endPoint x: 654, endPoint y: 443, distance: 235.5
click at [654, 443] on div "**********" at bounding box center [1007, 229] width 706 height 762
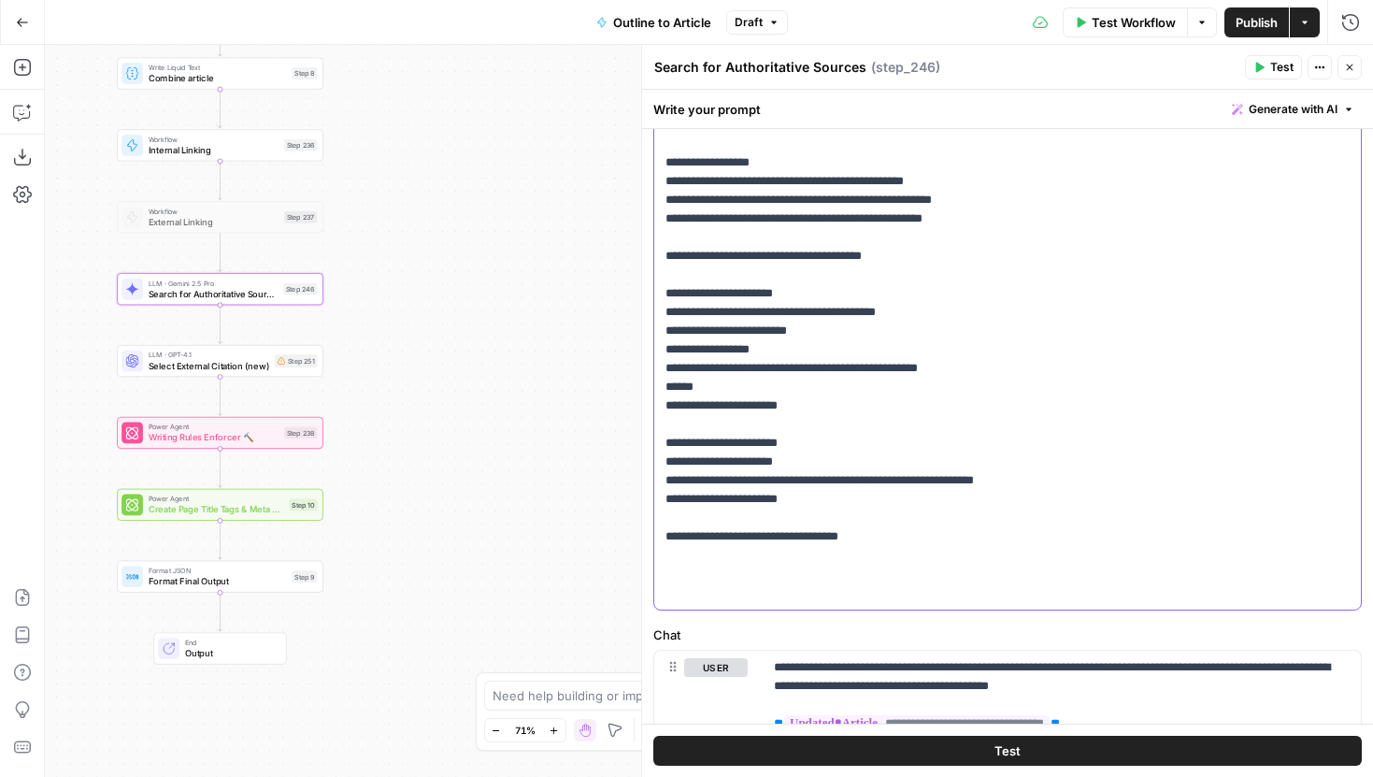
scroll to position [639, 0]
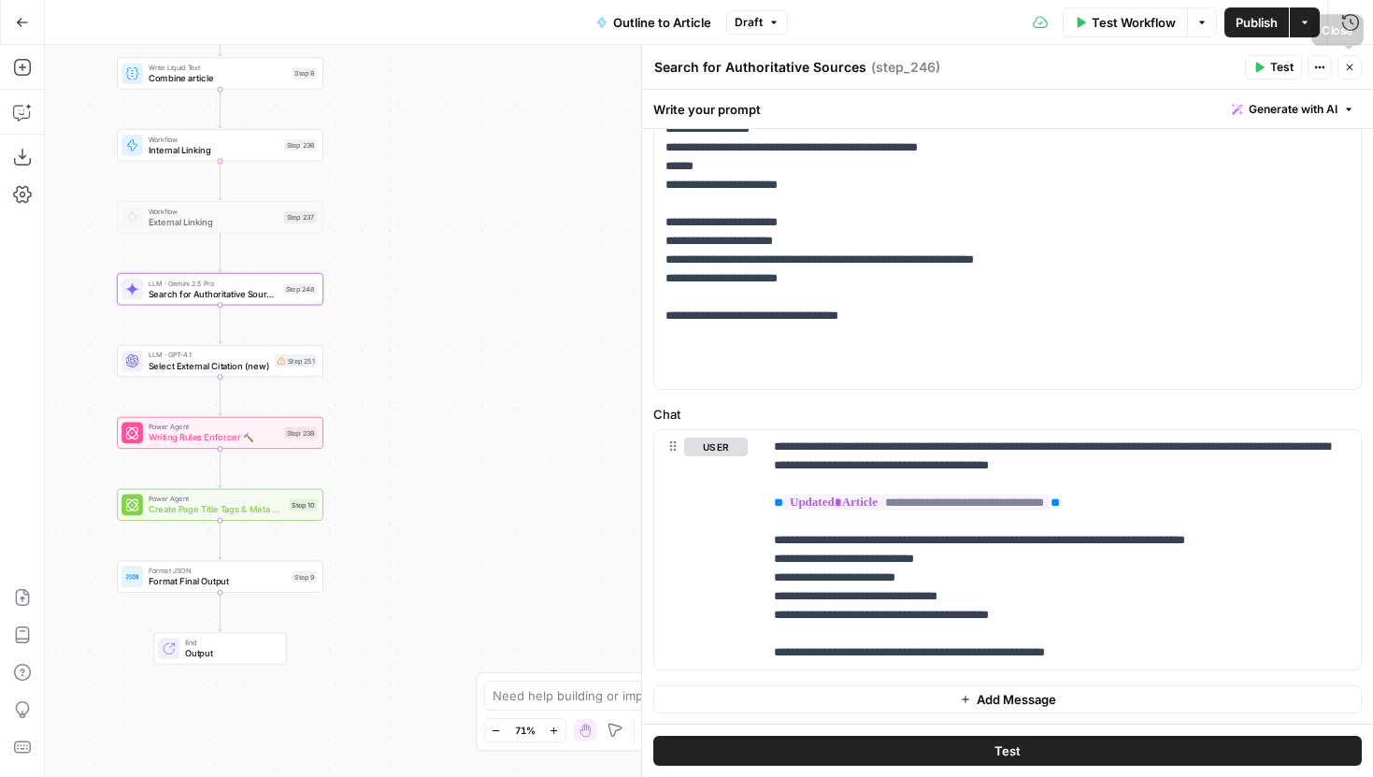
click at [1348, 67] on icon "button" at bounding box center [1349, 67] width 11 height 11
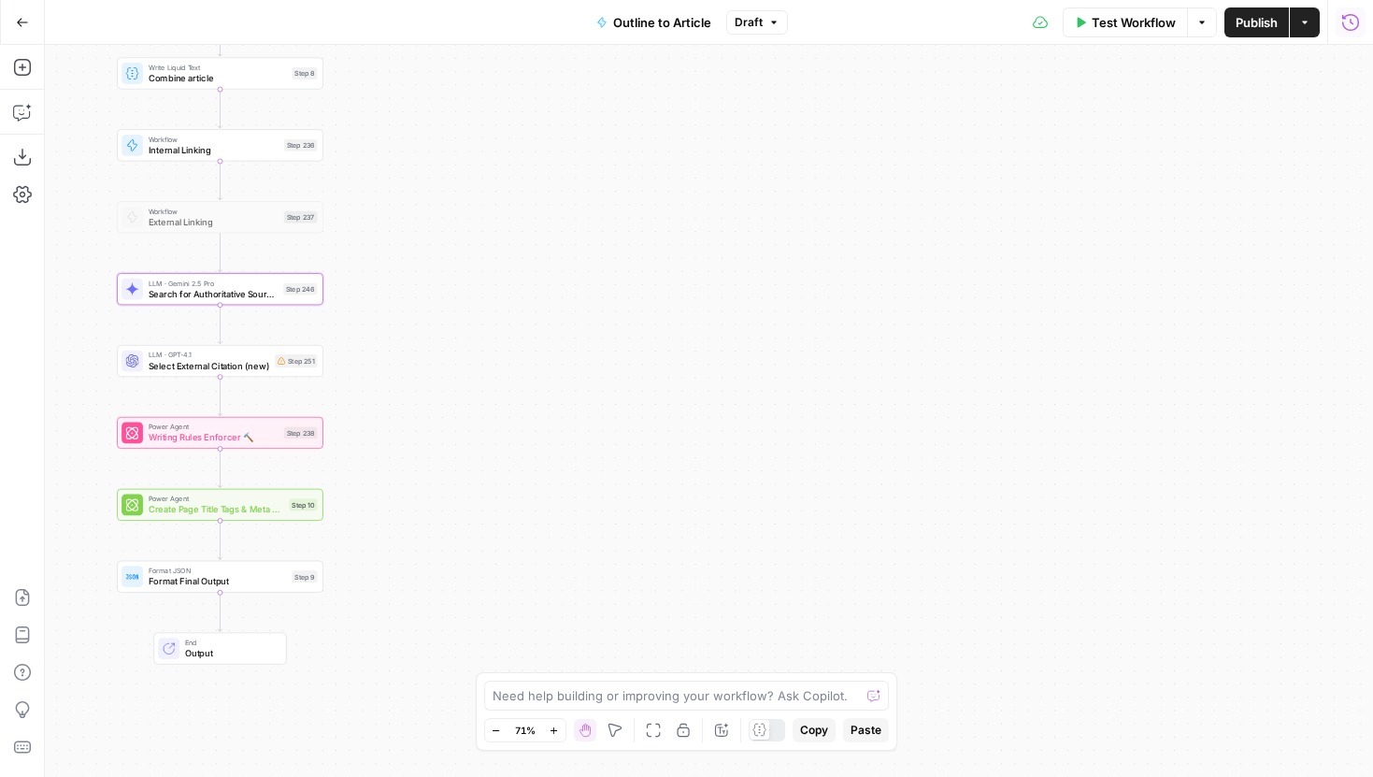
click at [1353, 13] on icon "button" at bounding box center [1350, 22] width 19 height 19
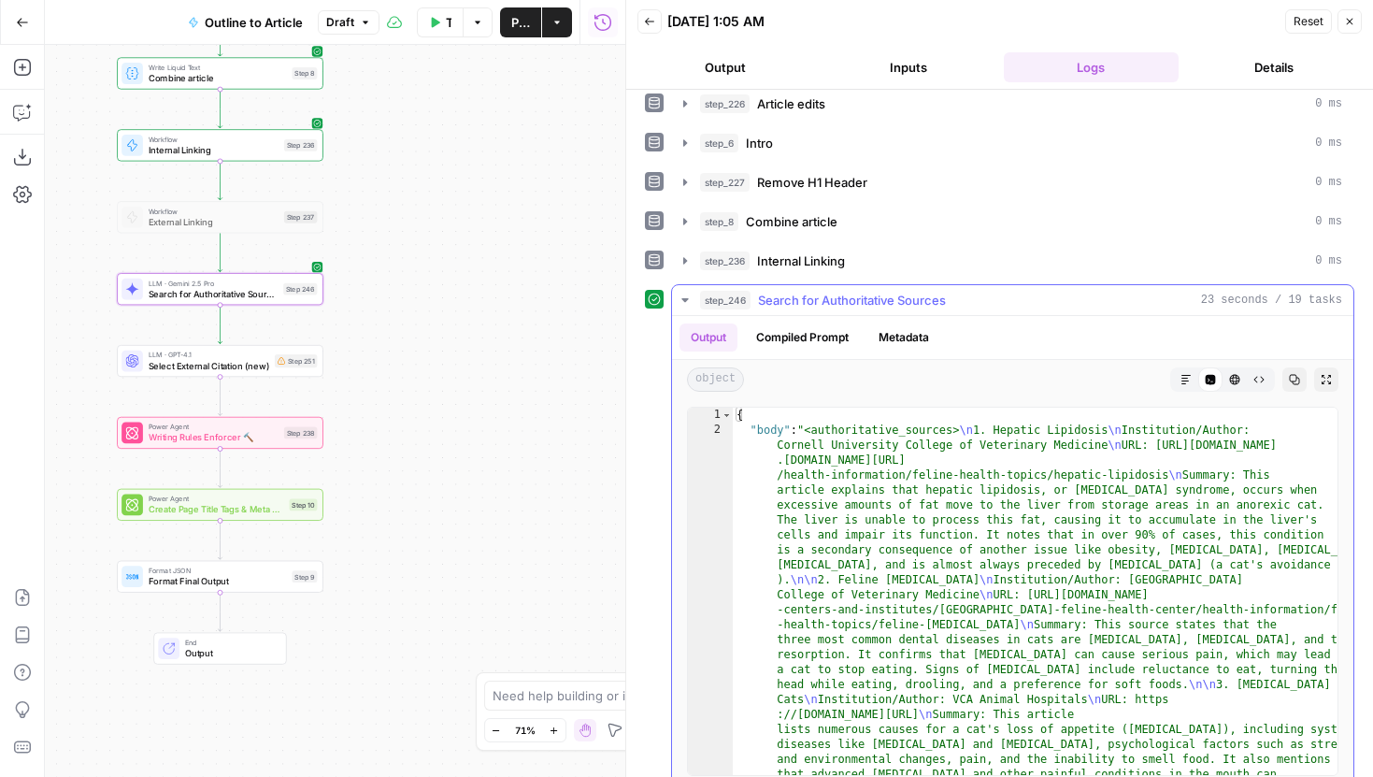
scroll to position [67, 0]
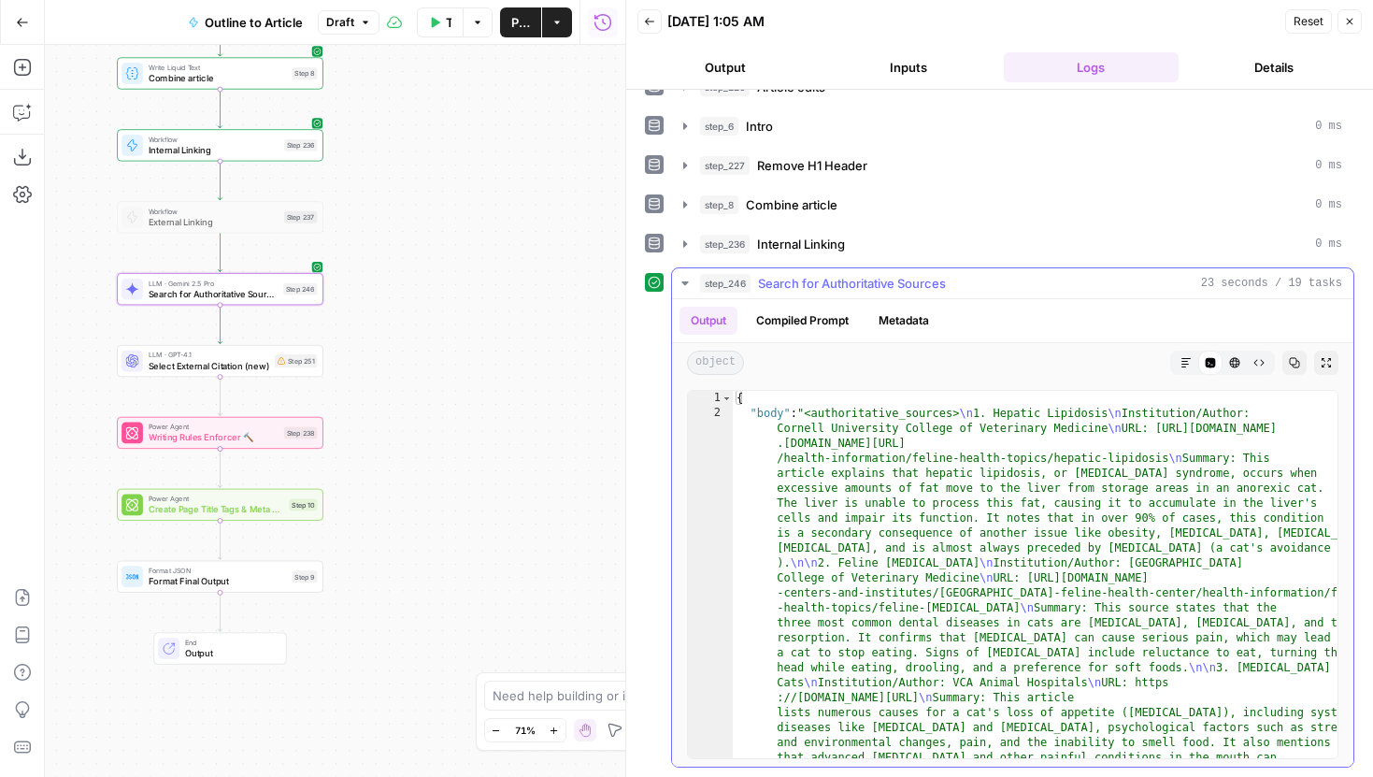
click at [1187, 363] on icon "button" at bounding box center [1185, 362] width 11 height 11
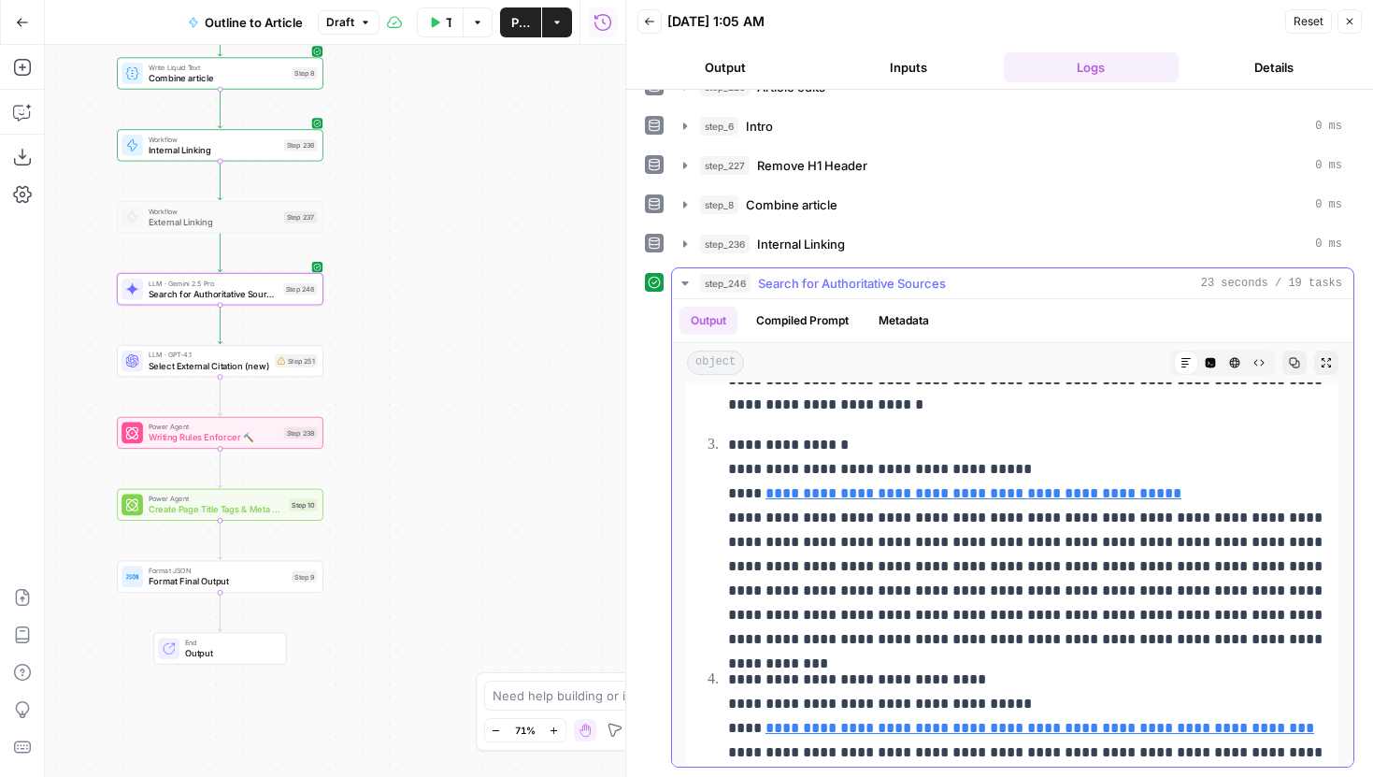
scroll to position [482, 0]
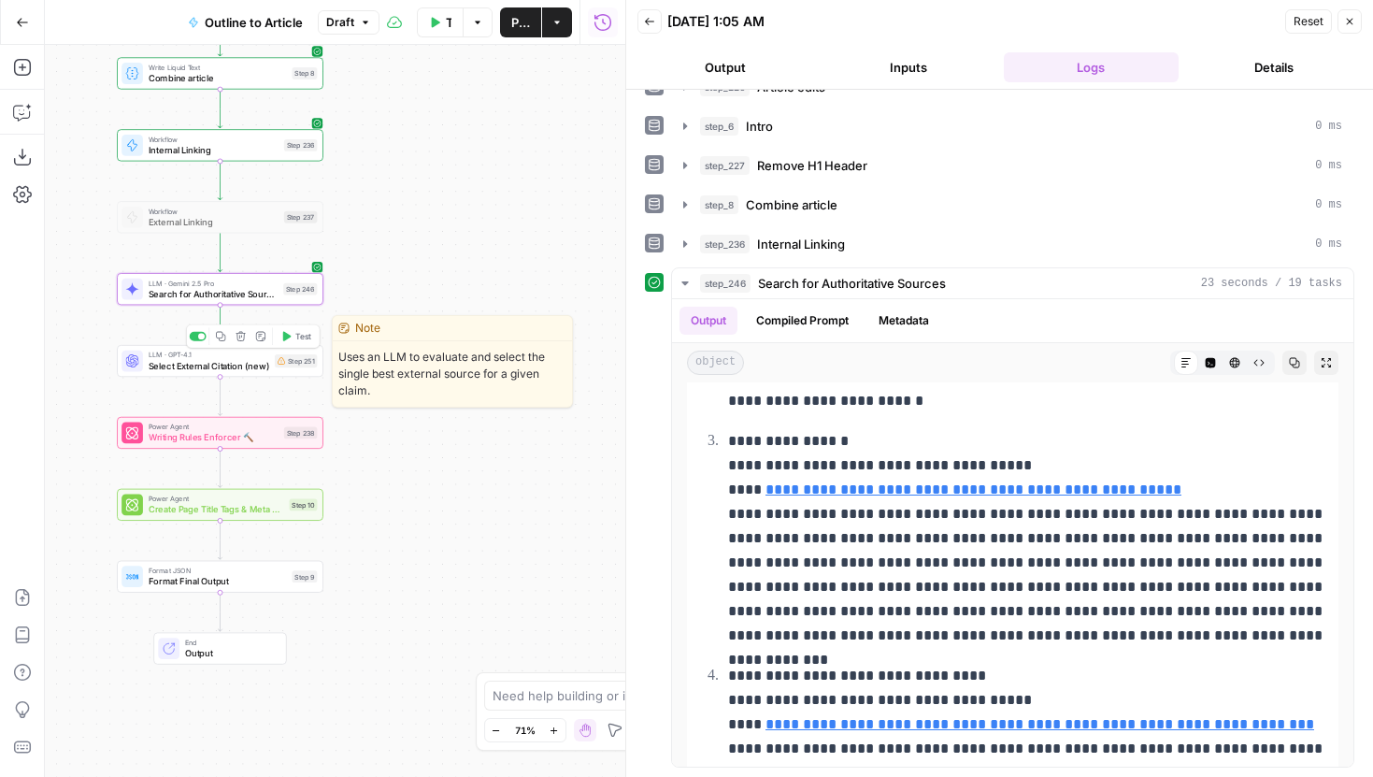
click at [264, 370] on span "Select External Citation (new)" at bounding box center [209, 365] width 121 height 13
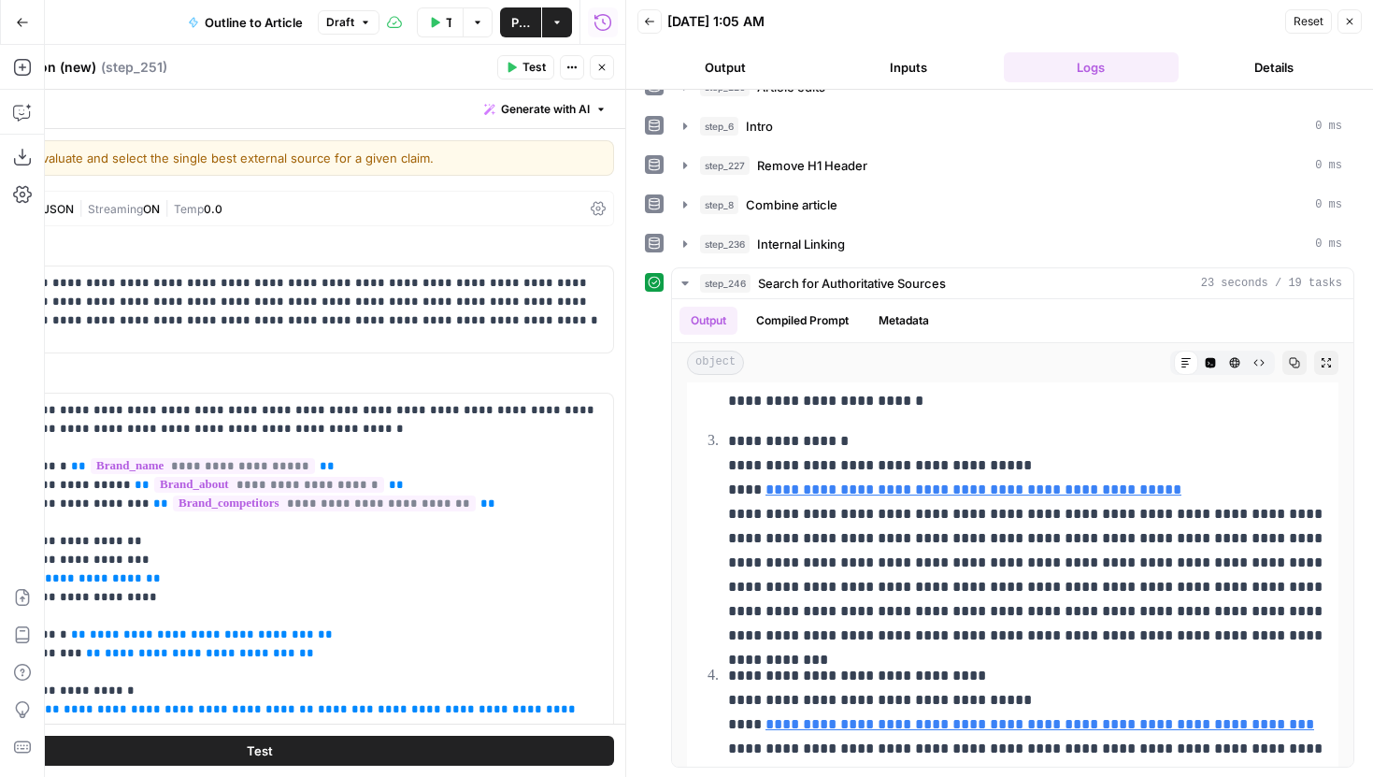
click at [1354, 18] on icon "button" at bounding box center [1349, 21] width 11 height 11
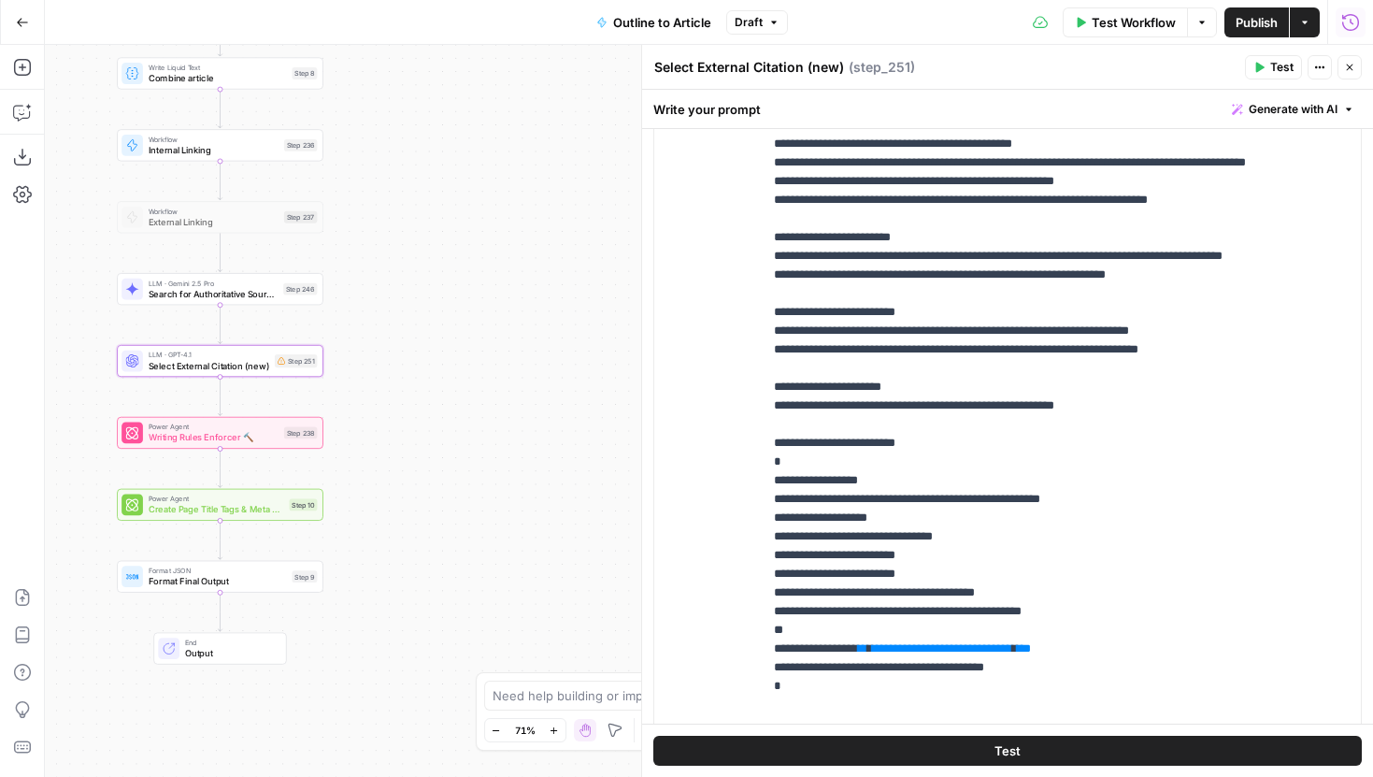
scroll to position [531, 0]
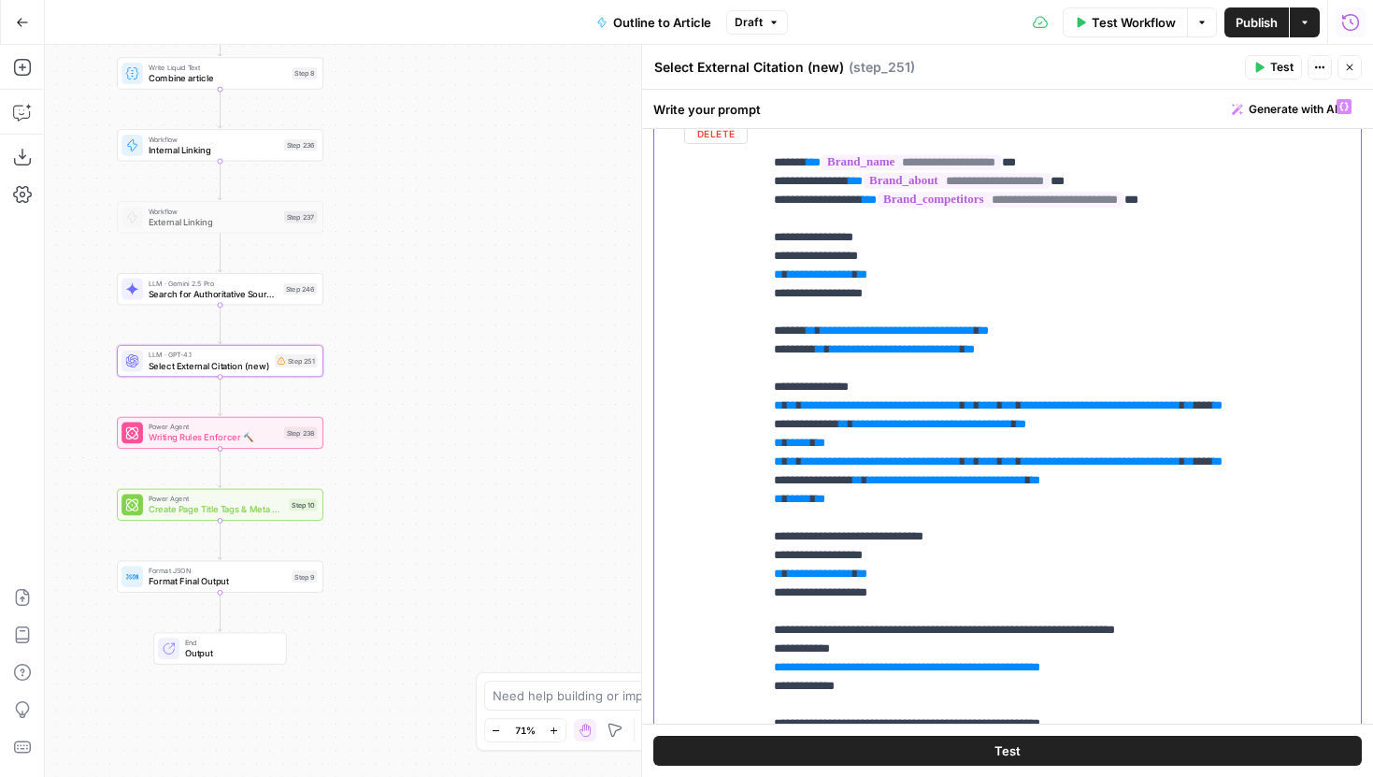
scroll to position [0, 0]
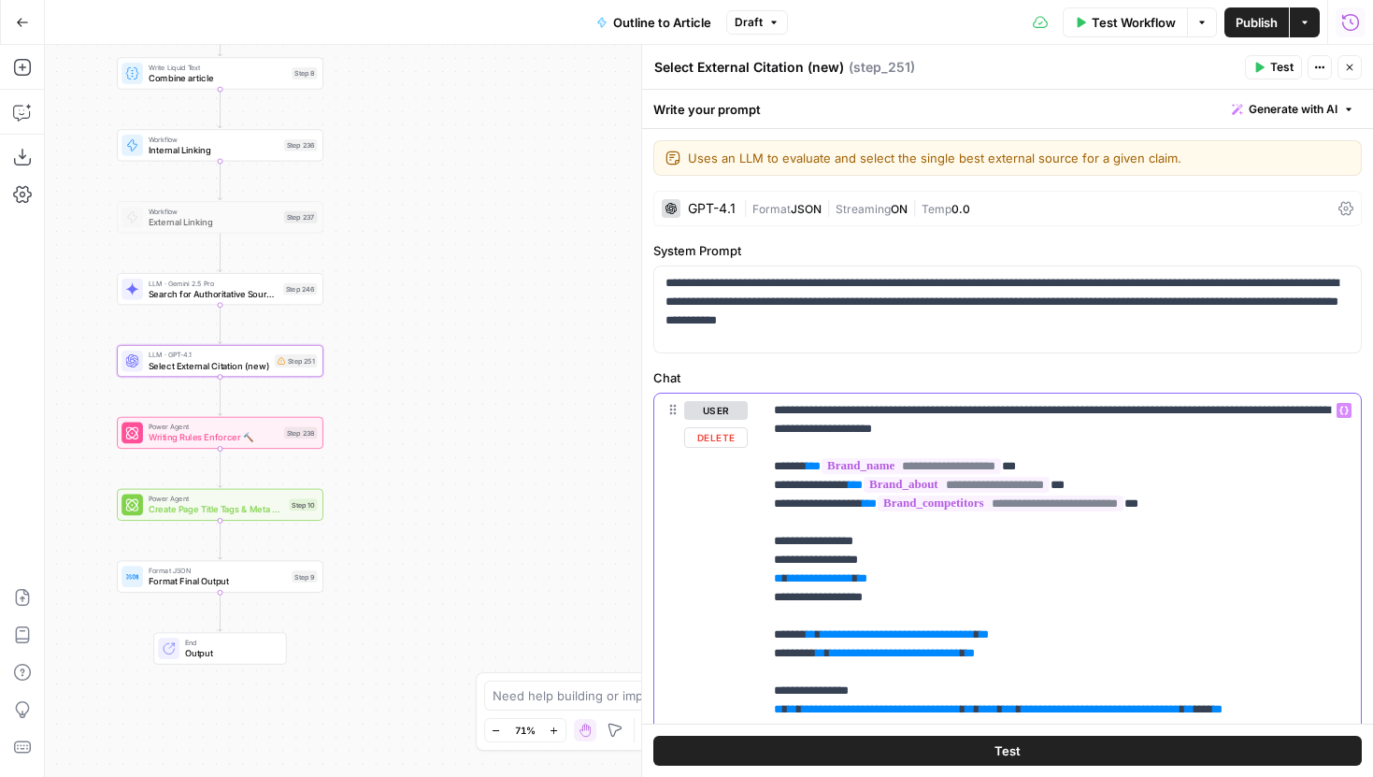
drag, startPoint x: 896, startPoint y: 608, endPoint x: 760, endPoint y: 545, distance: 150.5
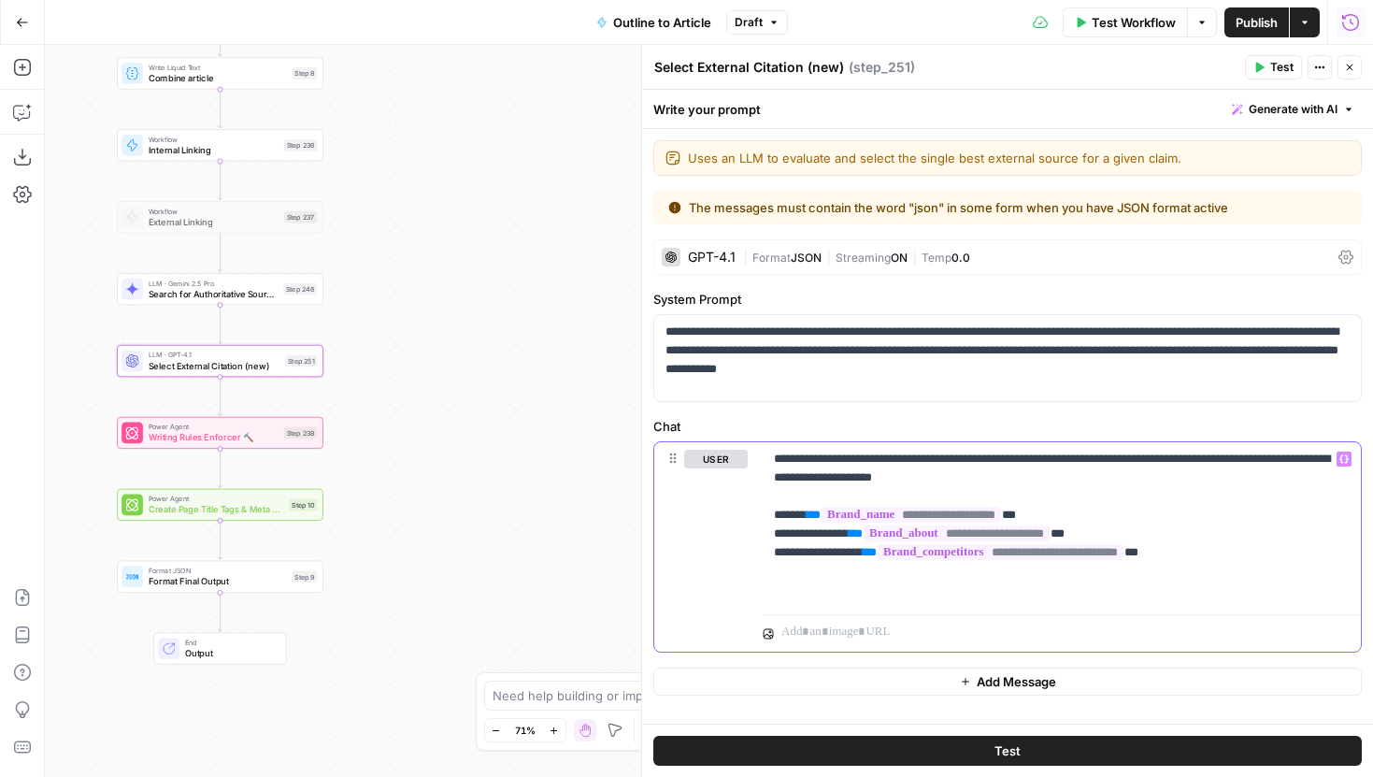
drag, startPoint x: 1033, startPoint y: 474, endPoint x: 774, endPoint y: 441, distance: 260.9
click at [774, 441] on div "**********" at bounding box center [1007, 546] width 708 height 211
click at [777, 461] on p "**********" at bounding box center [1062, 525] width 576 height 150
click at [1204, 464] on p "**********" at bounding box center [1062, 525] width 576 height 150
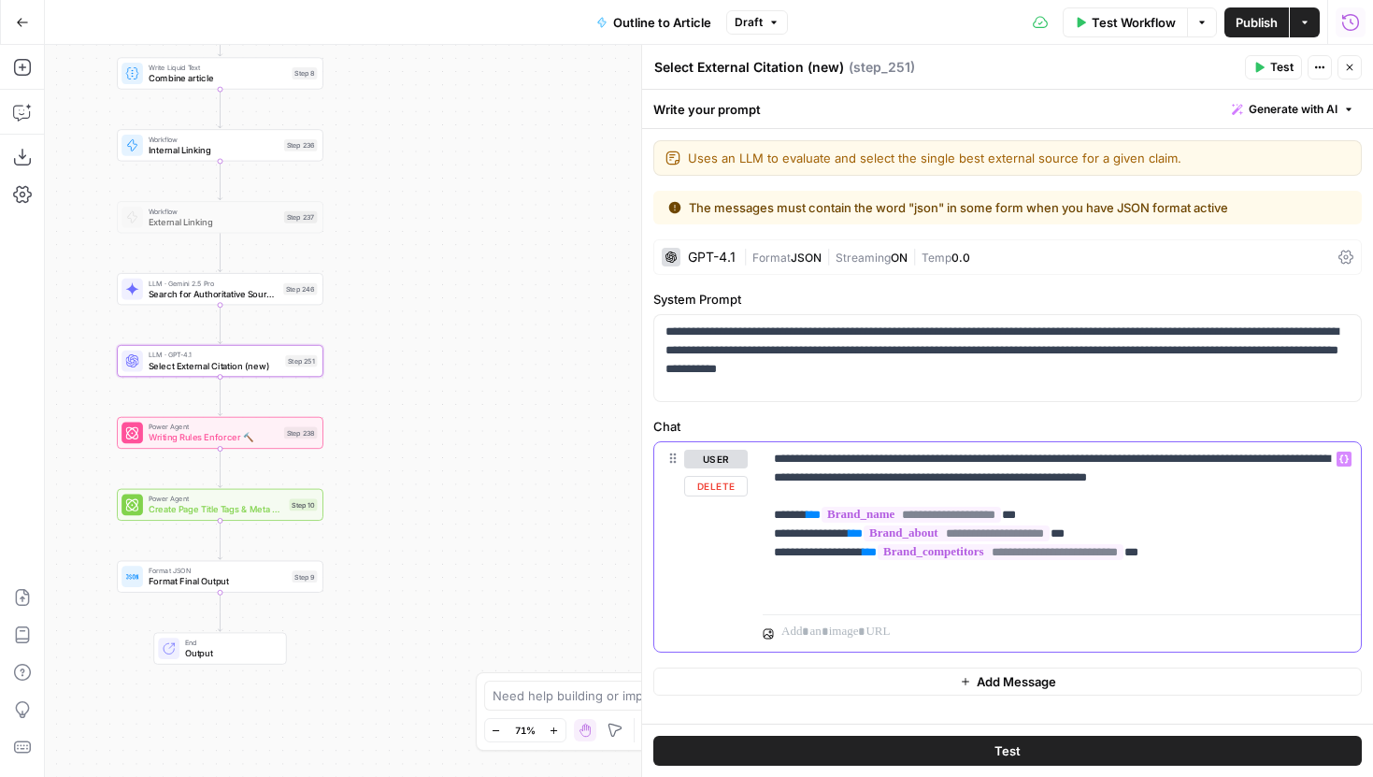
drag, startPoint x: 1307, startPoint y: 461, endPoint x: 1259, endPoint y: 466, distance: 48.9
click at [1259, 466] on p "**********" at bounding box center [1062, 525] width 576 height 150
click at [1091, 481] on p "**********" at bounding box center [1062, 525] width 576 height 150
drag, startPoint x: 1306, startPoint y: 484, endPoint x: 1228, endPoint y: 481, distance: 77.6
click at [1228, 481] on p "**********" at bounding box center [1062, 525] width 576 height 150
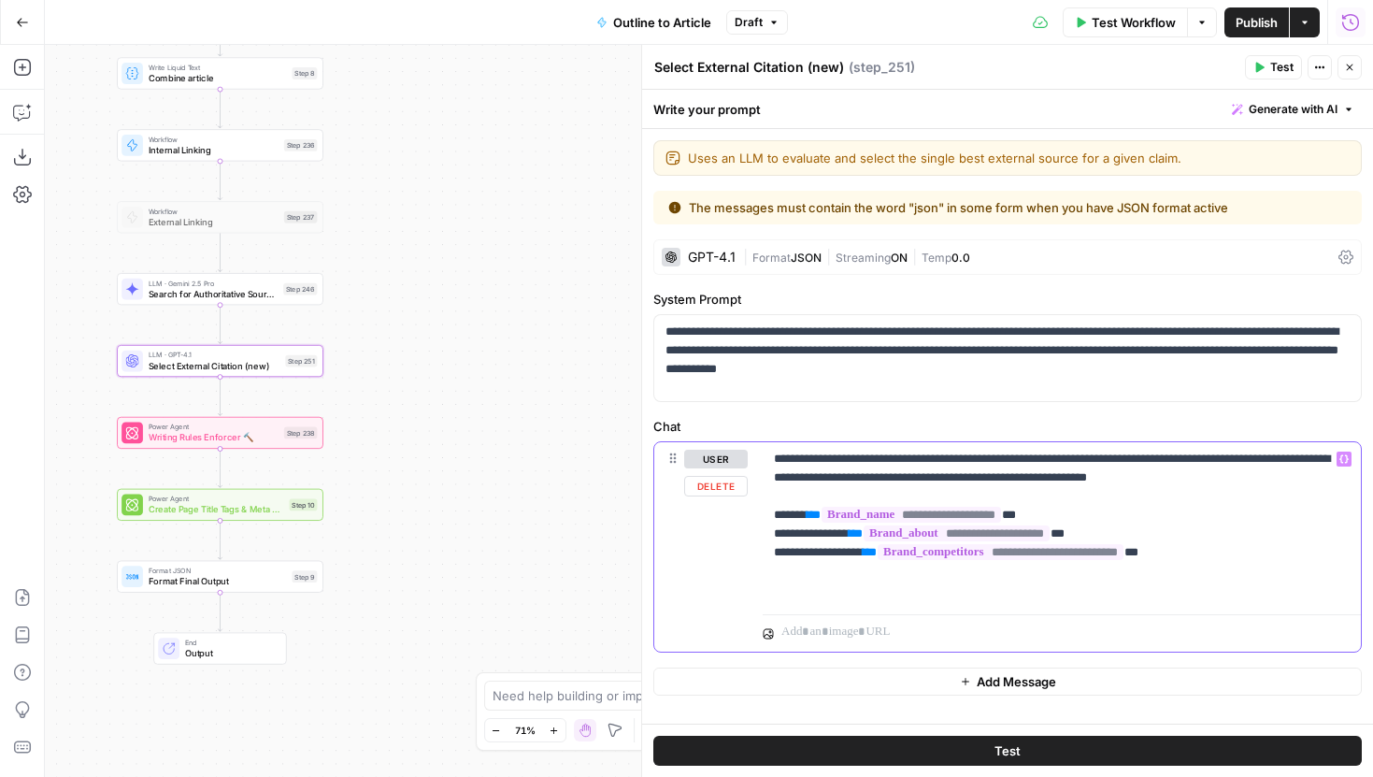
click at [1228, 481] on p "**********" at bounding box center [1062, 525] width 576 height 150
drag, startPoint x: 1299, startPoint y: 462, endPoint x: 1004, endPoint y: 462, distance: 295.3
click at [1004, 462] on p "**********" at bounding box center [1062, 525] width 576 height 150
click at [1006, 478] on p "**********" at bounding box center [1062, 525] width 576 height 150
drag, startPoint x: 1112, startPoint y: 479, endPoint x: 1095, endPoint y: 461, distance: 25.1
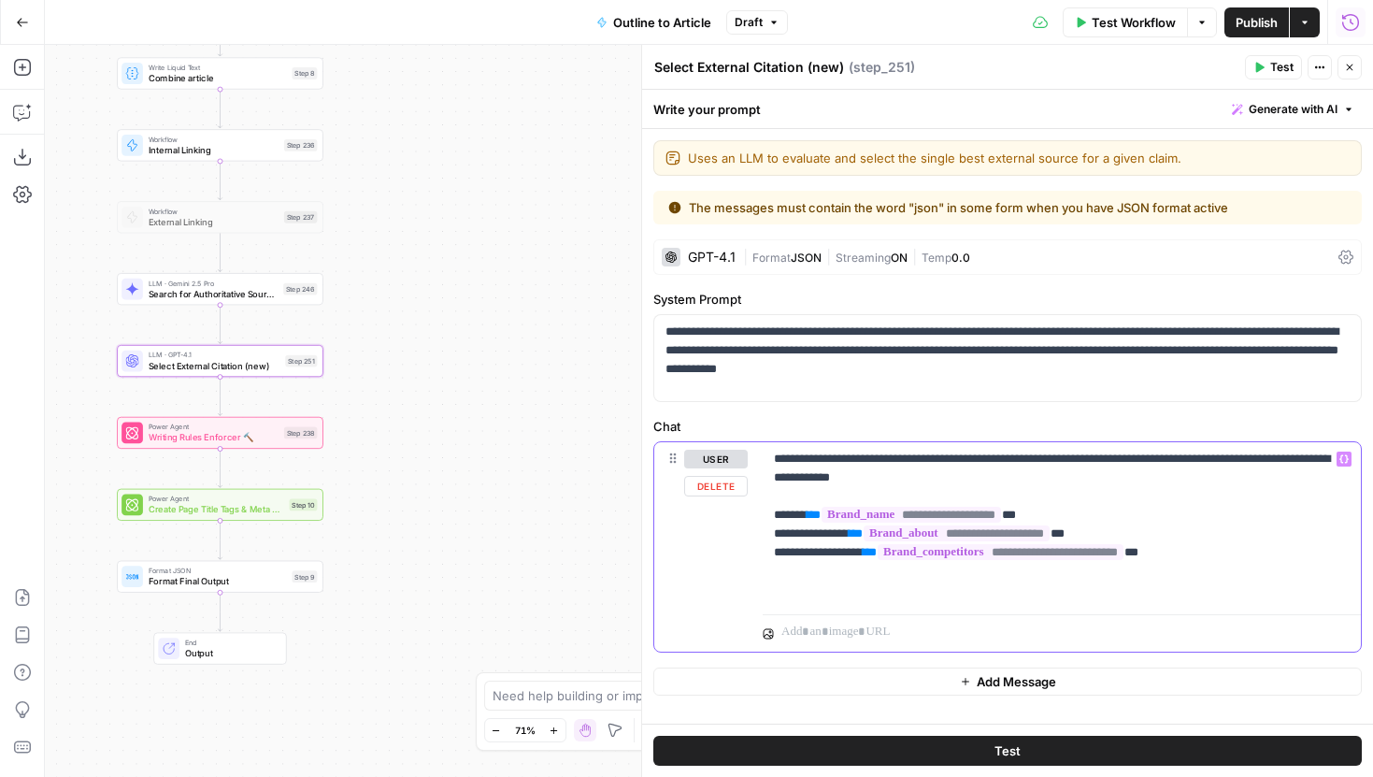
click at [1095, 461] on p "**********" at bounding box center [1062, 525] width 576 height 150
drag, startPoint x: 1100, startPoint y: 481, endPoint x: 1159, endPoint y: 466, distance: 60.7
click at [1159, 466] on p "**********" at bounding box center [1062, 525] width 576 height 150
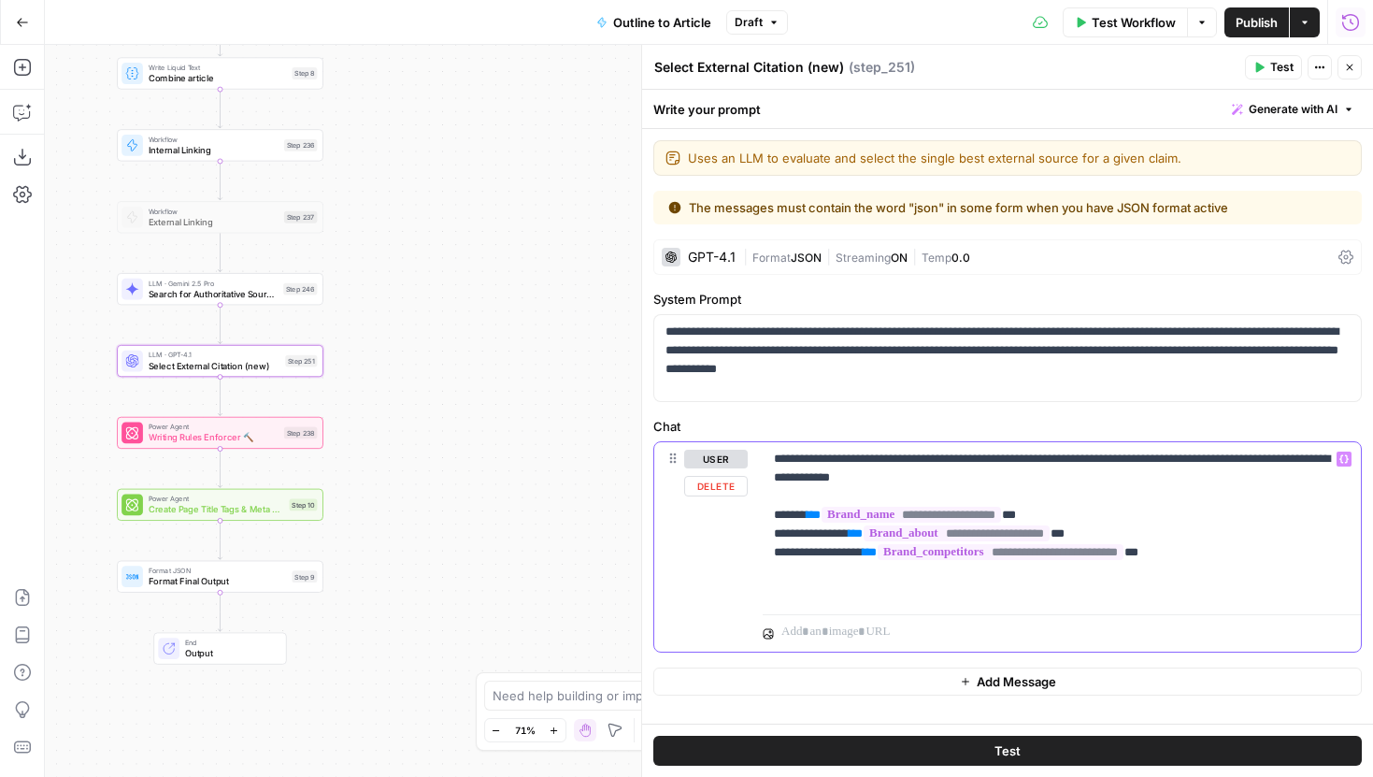
drag, startPoint x: 1140, startPoint y: 464, endPoint x: 1220, endPoint y: 465, distance: 79.4
click at [1220, 465] on p "**********" at bounding box center [1062, 525] width 576 height 150
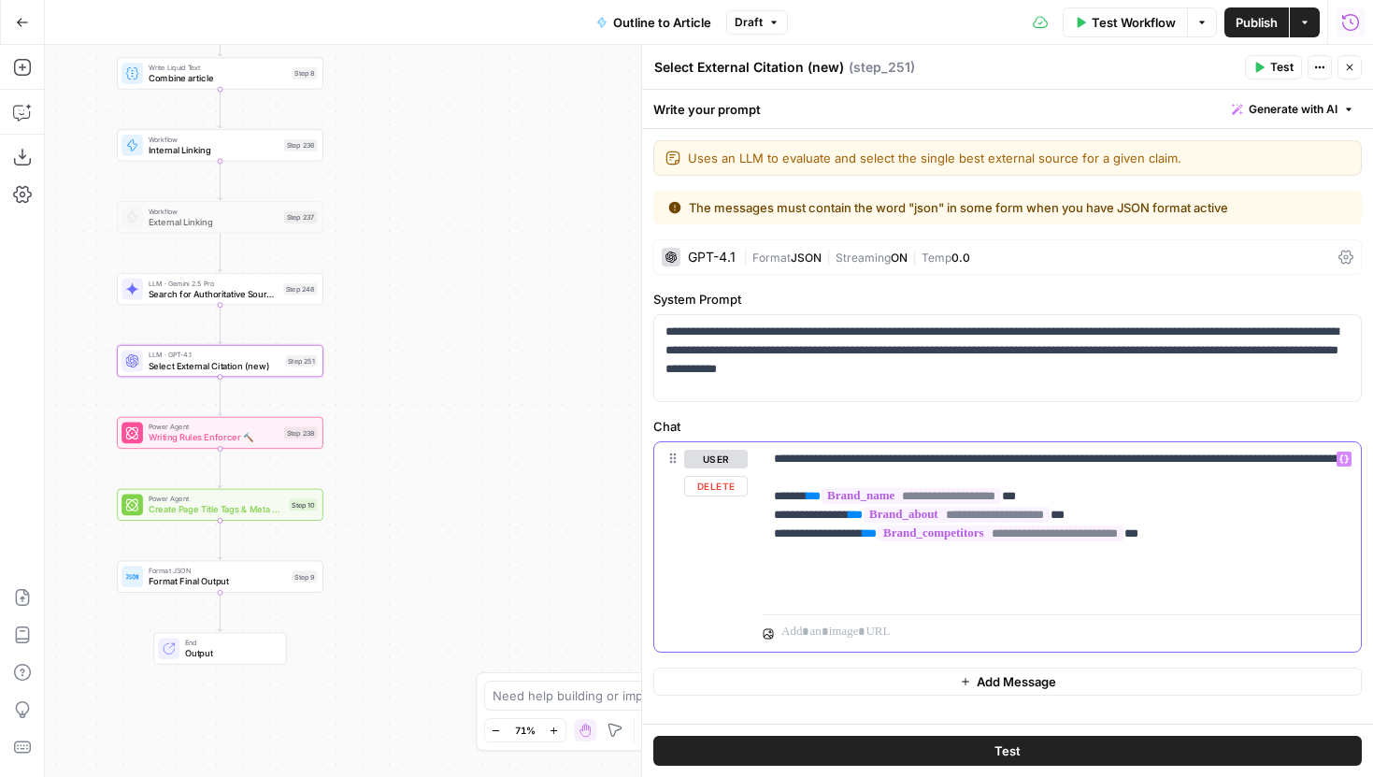
click at [1182, 475] on p "**********" at bounding box center [1062, 525] width 576 height 150
drag, startPoint x: 1046, startPoint y: 473, endPoint x: 1091, endPoint y: 459, distance: 47.0
click at [1092, 459] on p "**********" at bounding box center [1062, 525] width 576 height 150
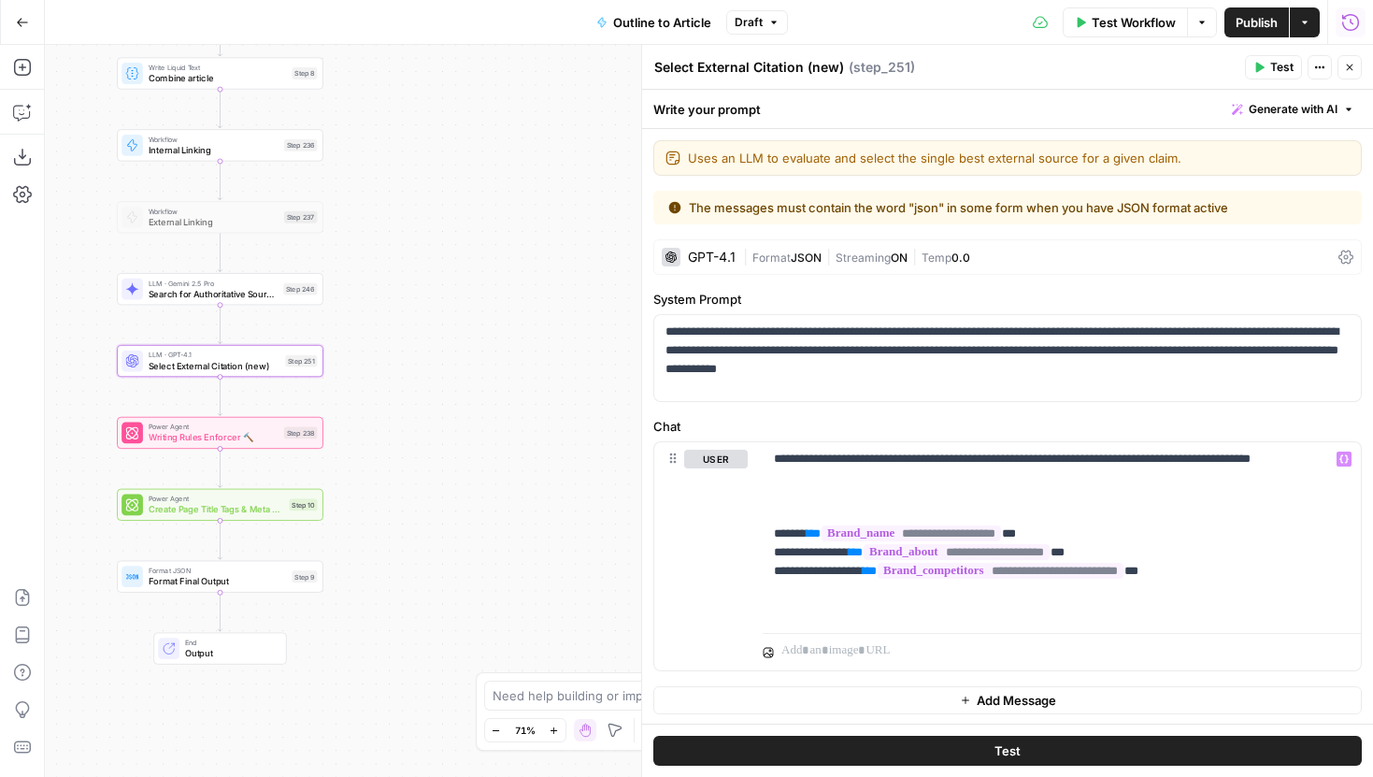
click at [1133, 264] on div "| Format JSON | Streaming ON | Temp 0.0" at bounding box center [1037, 258] width 588 height 18
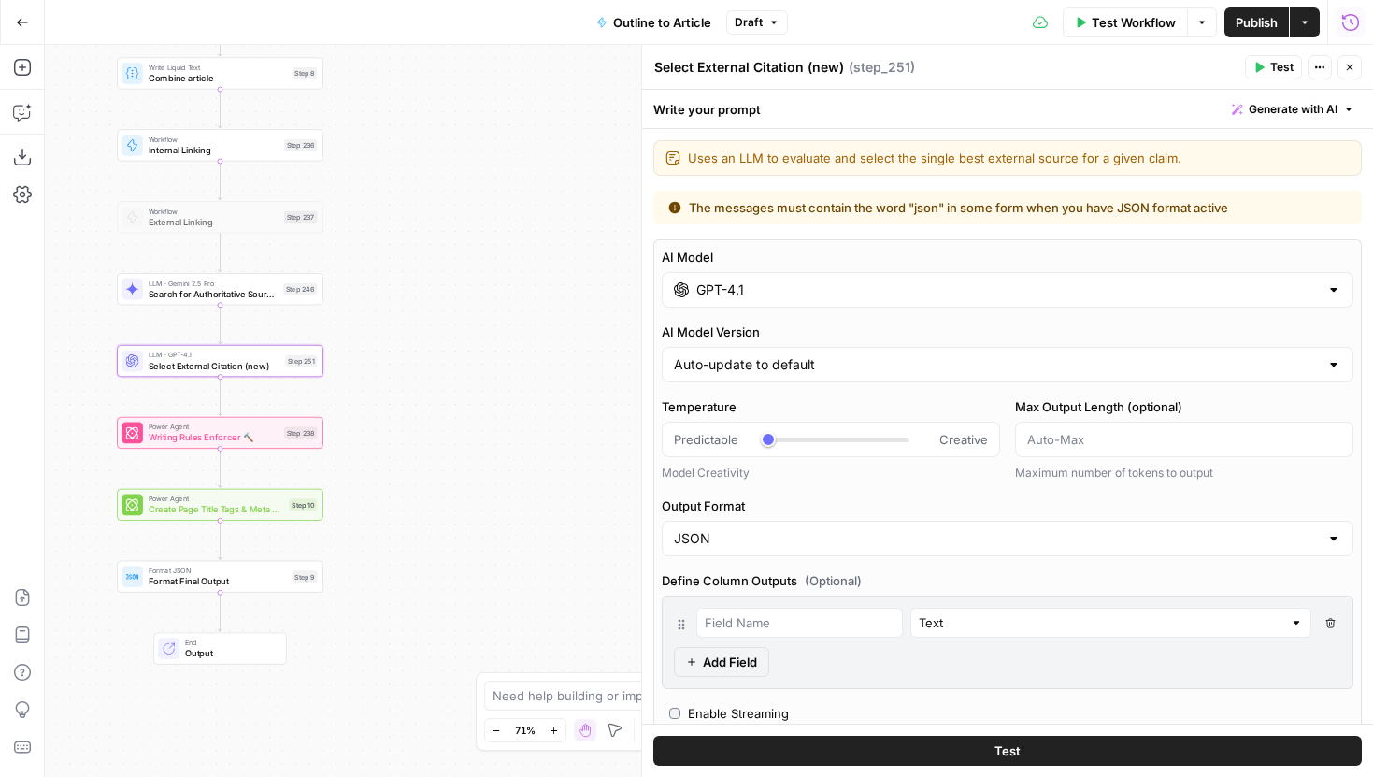
click at [792, 299] on div "GPT-4.1" at bounding box center [1008, 290] width 692 height 36
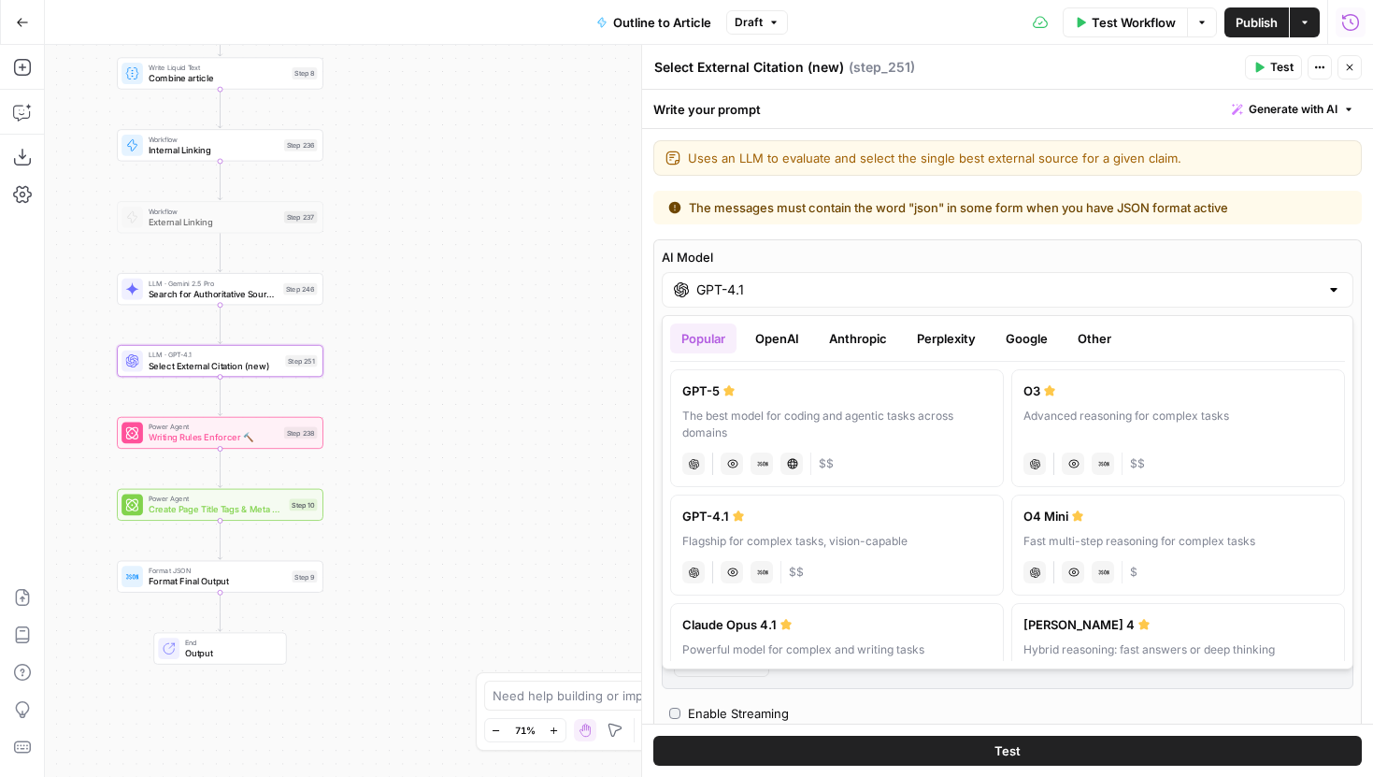
click at [859, 342] on button "Anthropic" at bounding box center [858, 338] width 80 height 30
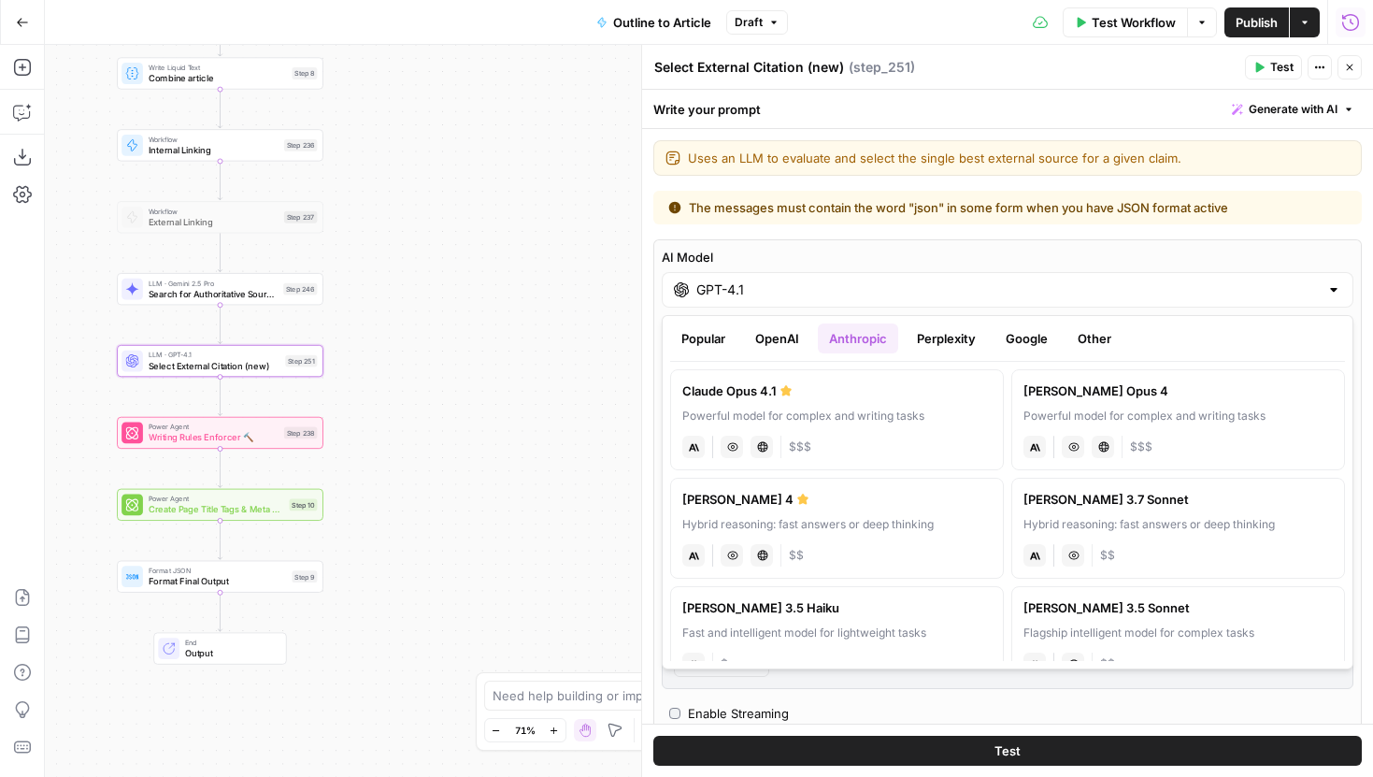
click at [955, 505] on div "[PERSON_NAME] 4" at bounding box center [836, 499] width 309 height 19
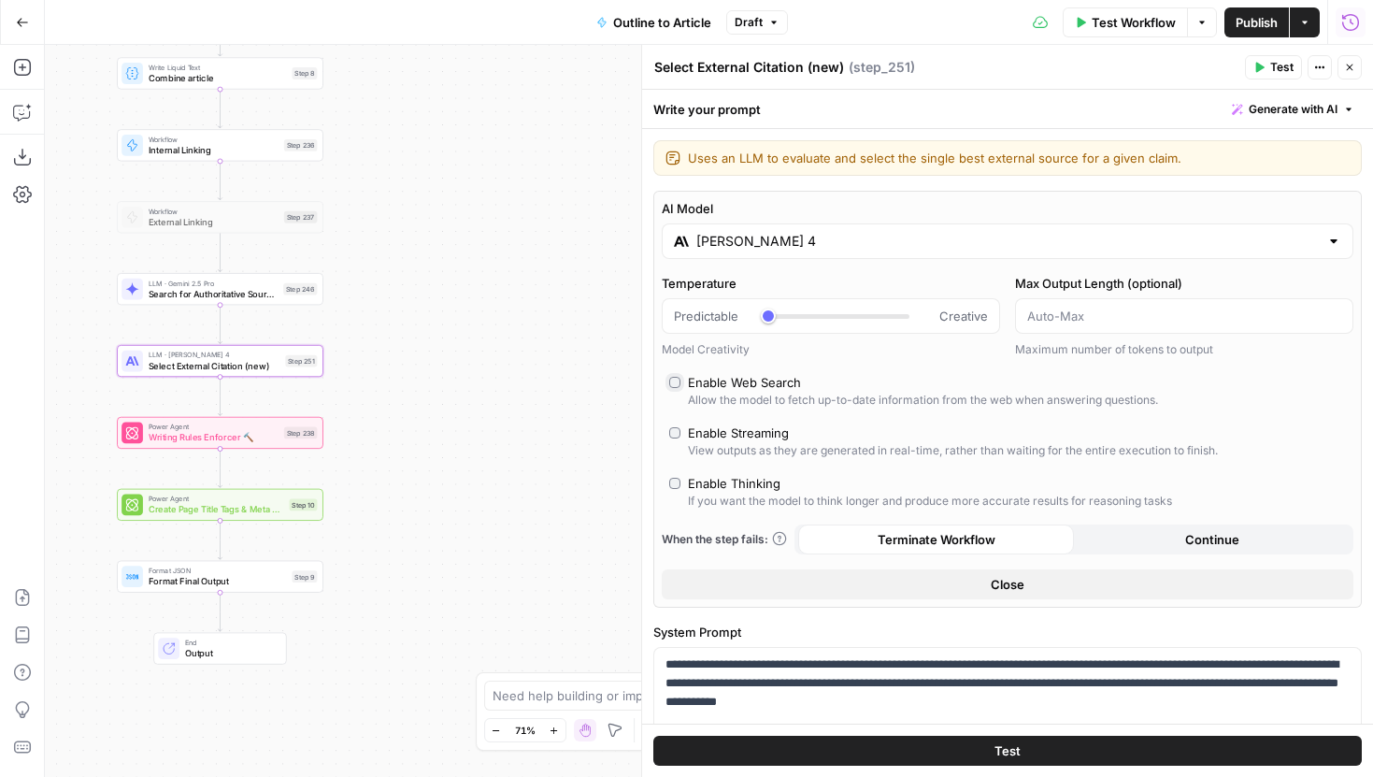
click at [759, 235] on input "[PERSON_NAME] 4" at bounding box center [1007, 241] width 622 height 19
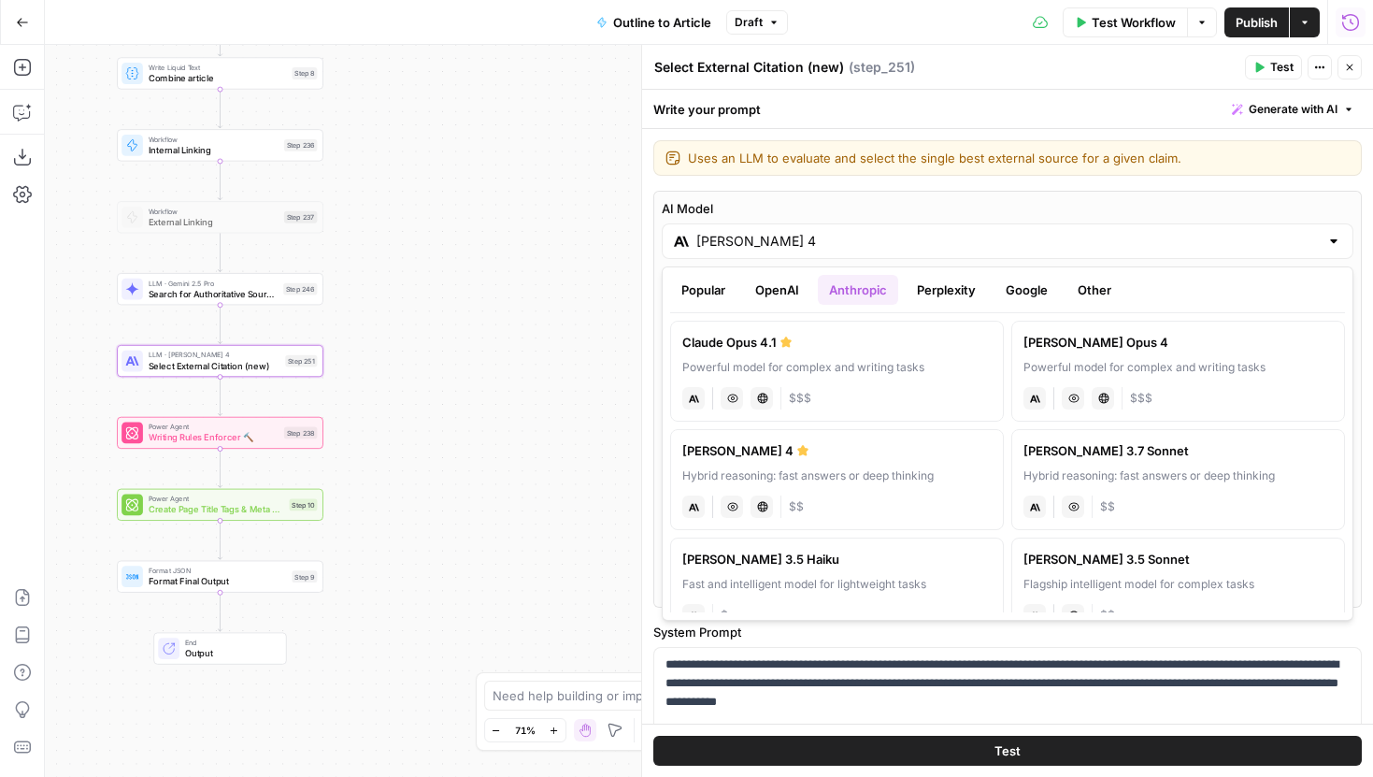
click at [1017, 292] on button "Google" at bounding box center [1026, 290] width 64 height 30
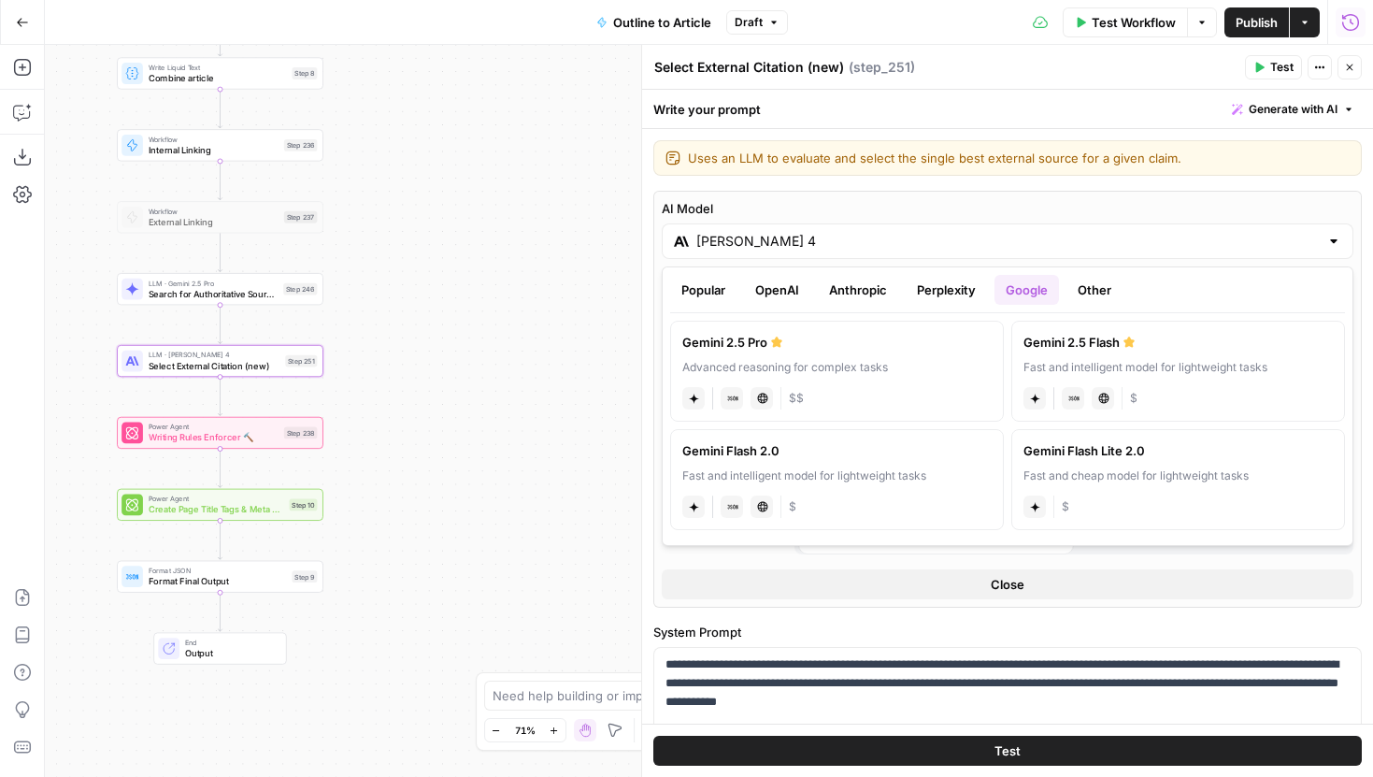
click at [1094, 348] on div "Gemini 2.5 Flash" at bounding box center [1177, 342] width 309 height 19
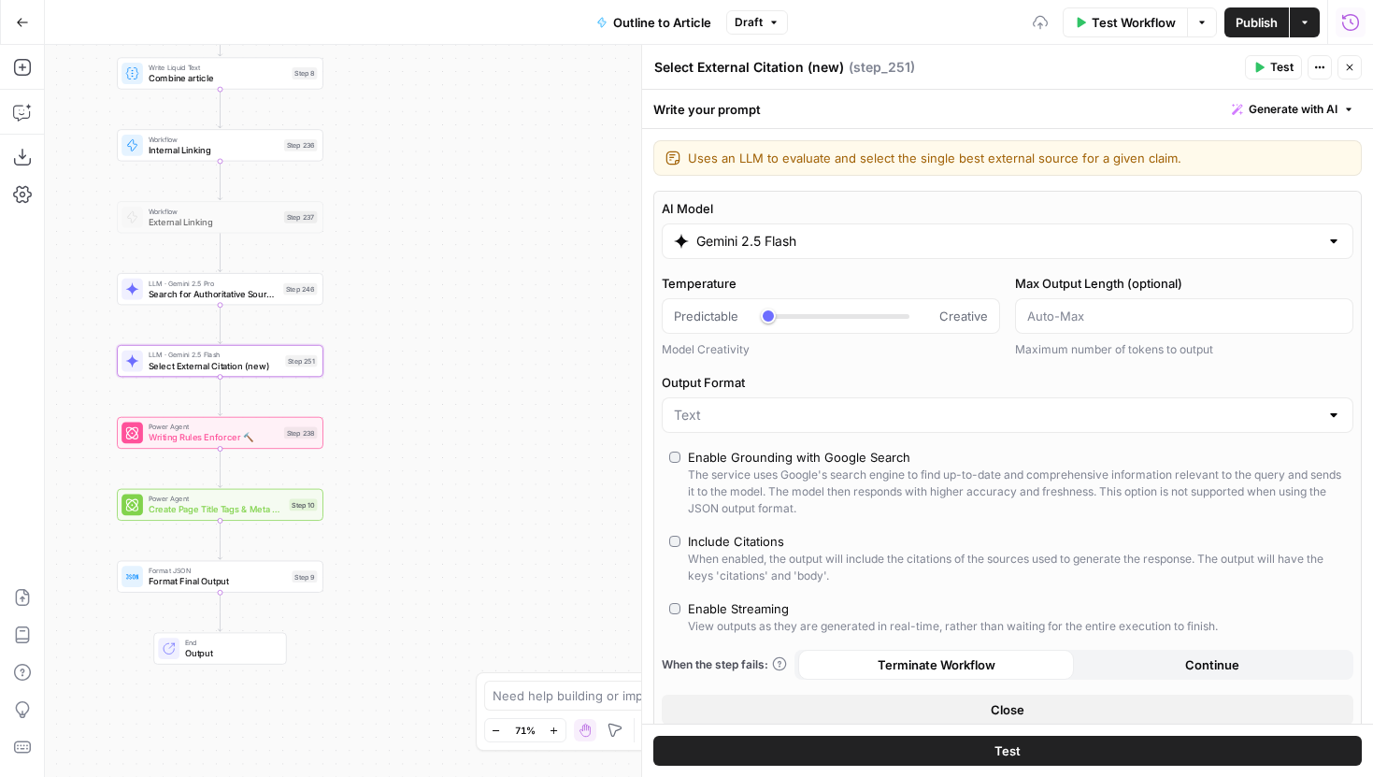
click at [806, 248] on input "Gemini 2.5 Flash" at bounding box center [1007, 241] width 622 height 19
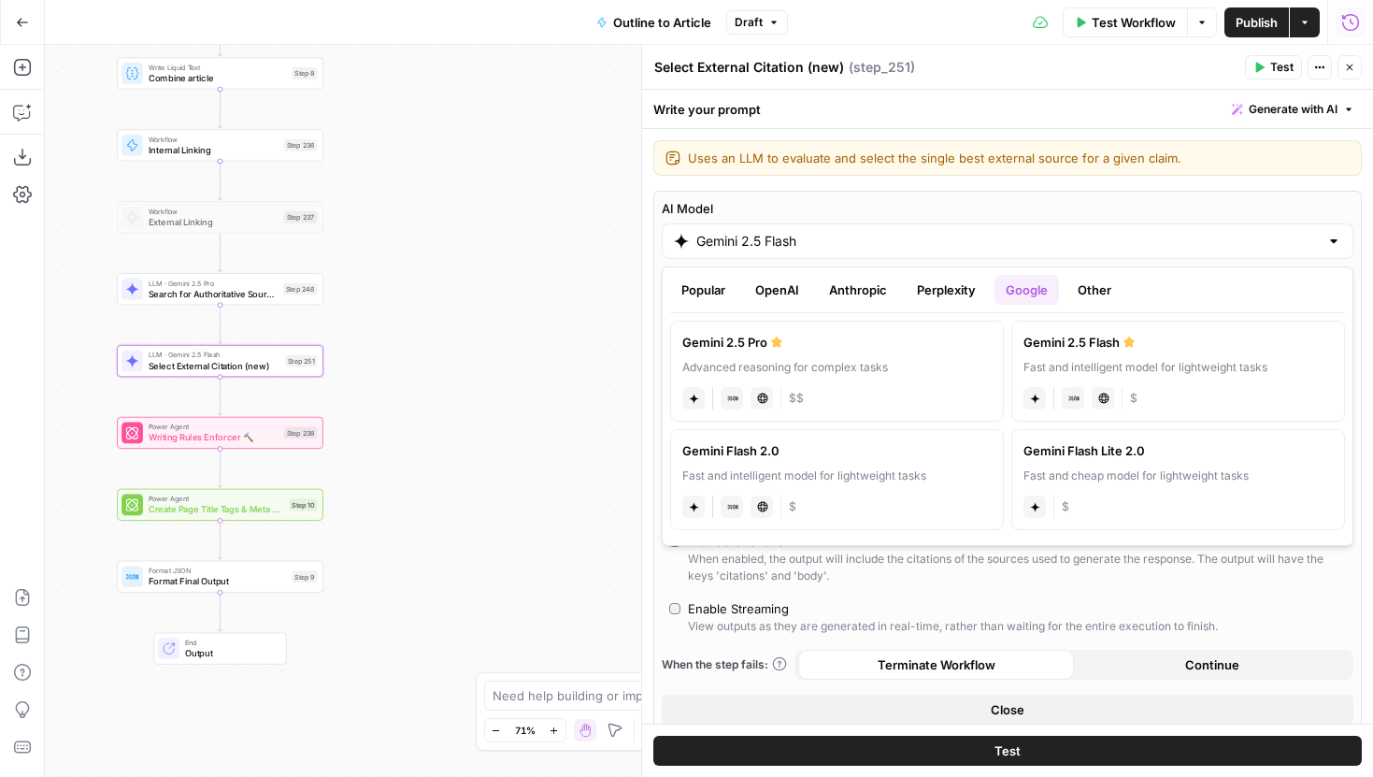
click at [960, 348] on div "Gemini 2.5 Pro" at bounding box center [836, 342] width 309 height 19
type input "Gemini 2.5 Pro"
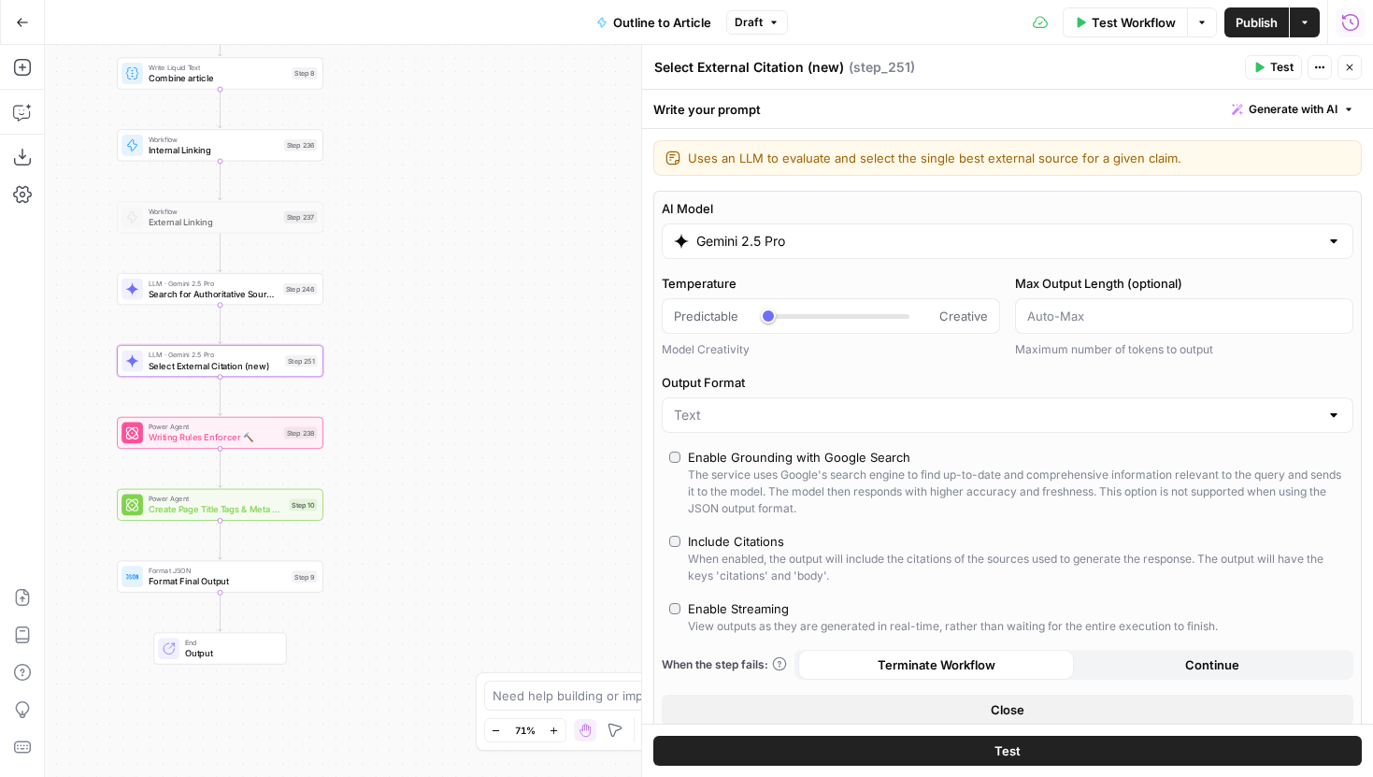
click at [721, 475] on div "The service uses Google's search engine to find up-to-date and comprehensive in…" at bounding box center [1017, 491] width 658 height 50
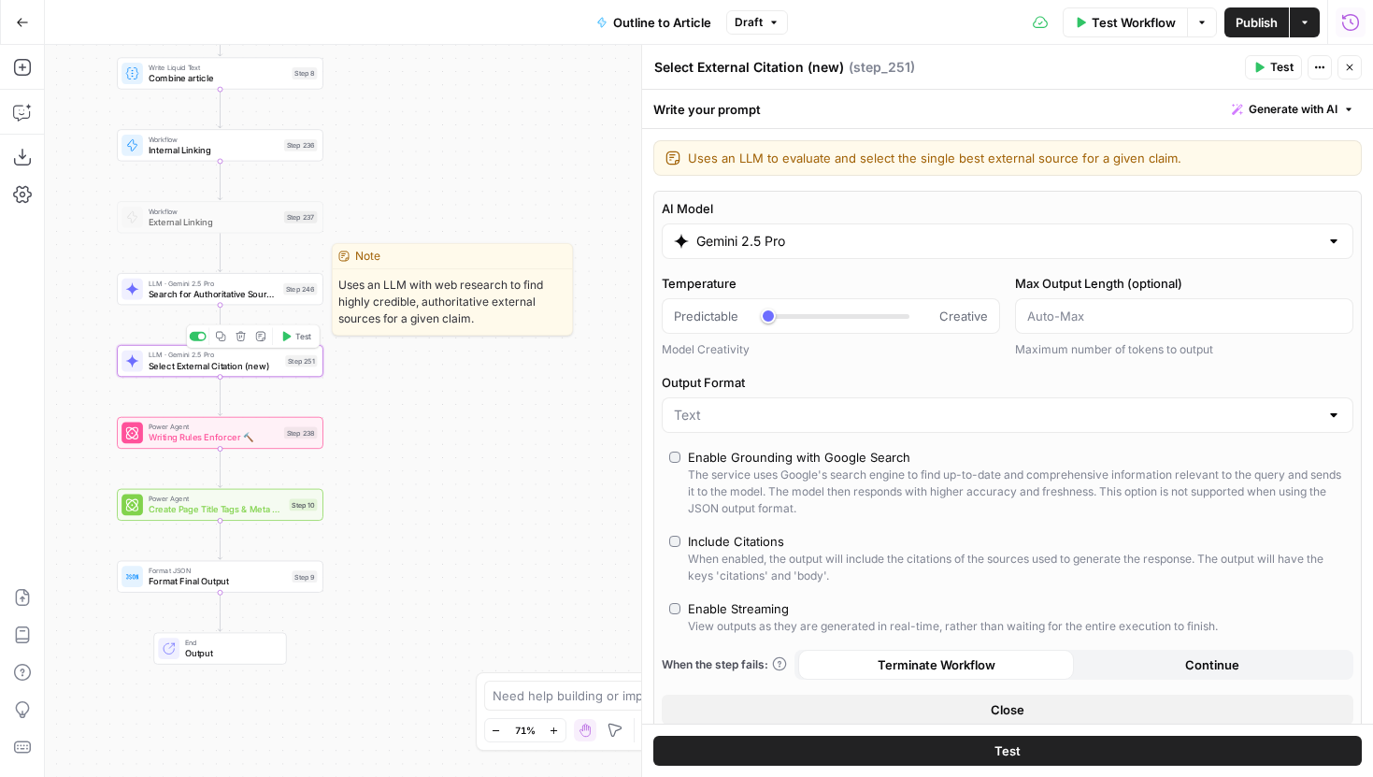
click at [267, 301] on div "LLM · Gemini 2.5 Pro Search for Authoritative Sources Step 246 Copy step Delete…" at bounding box center [220, 289] width 207 height 32
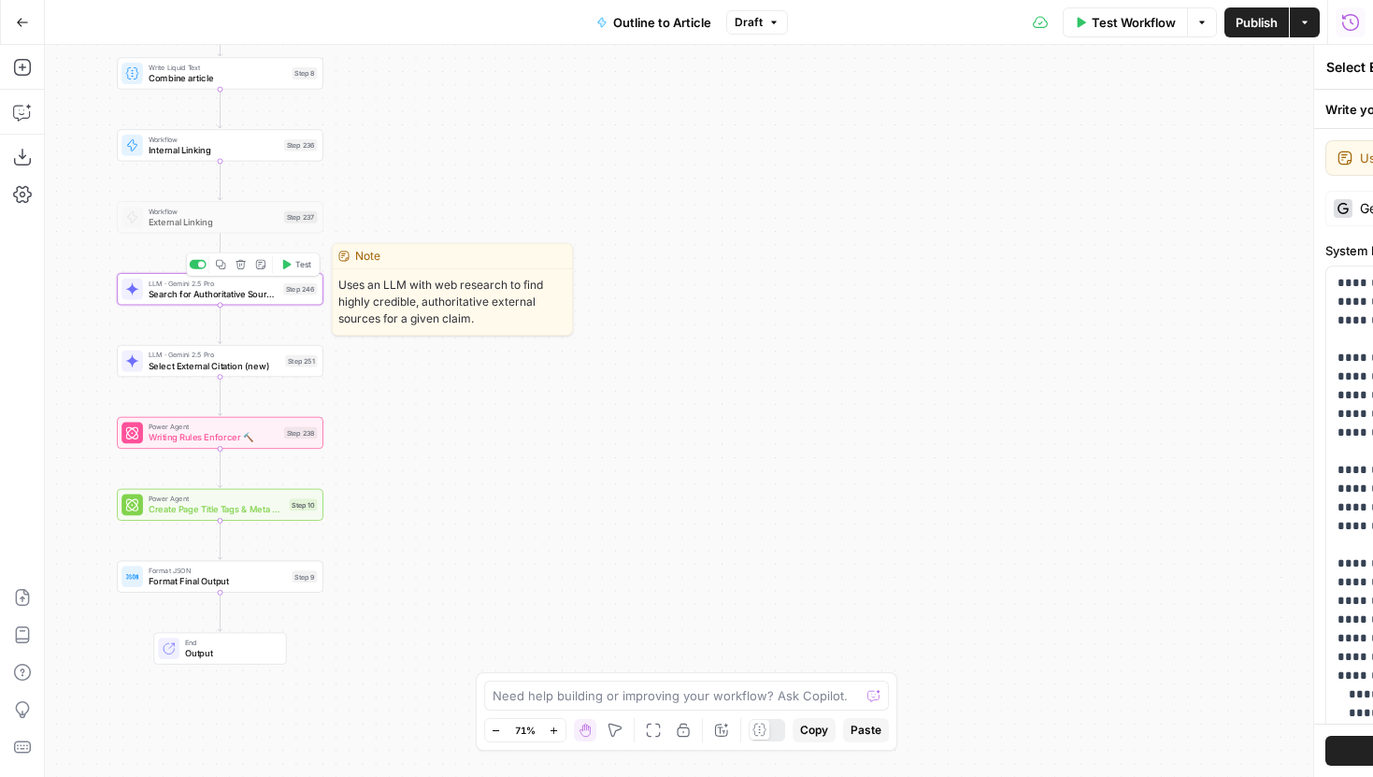
type textarea "Search for Authoritative Sources"
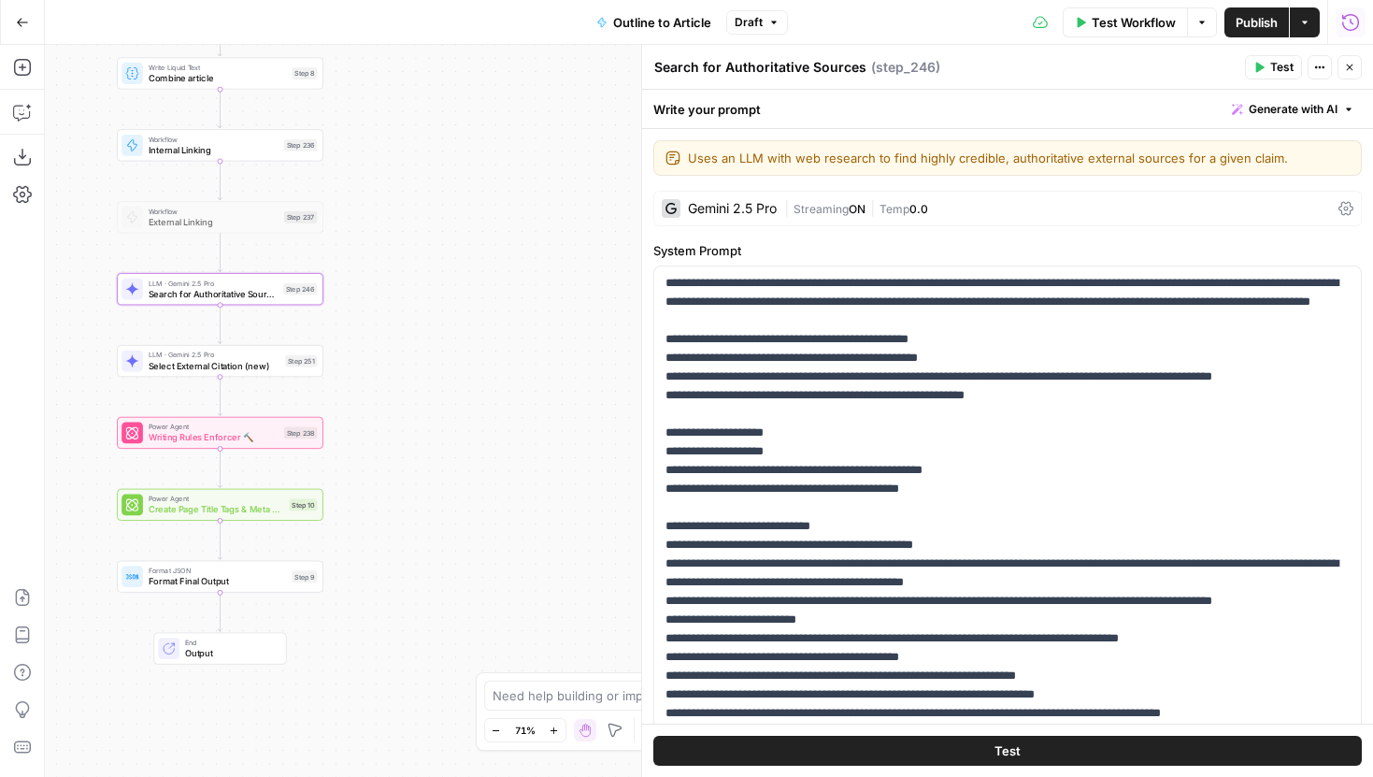
click at [1352, 58] on button "Close" at bounding box center [1349, 67] width 24 height 24
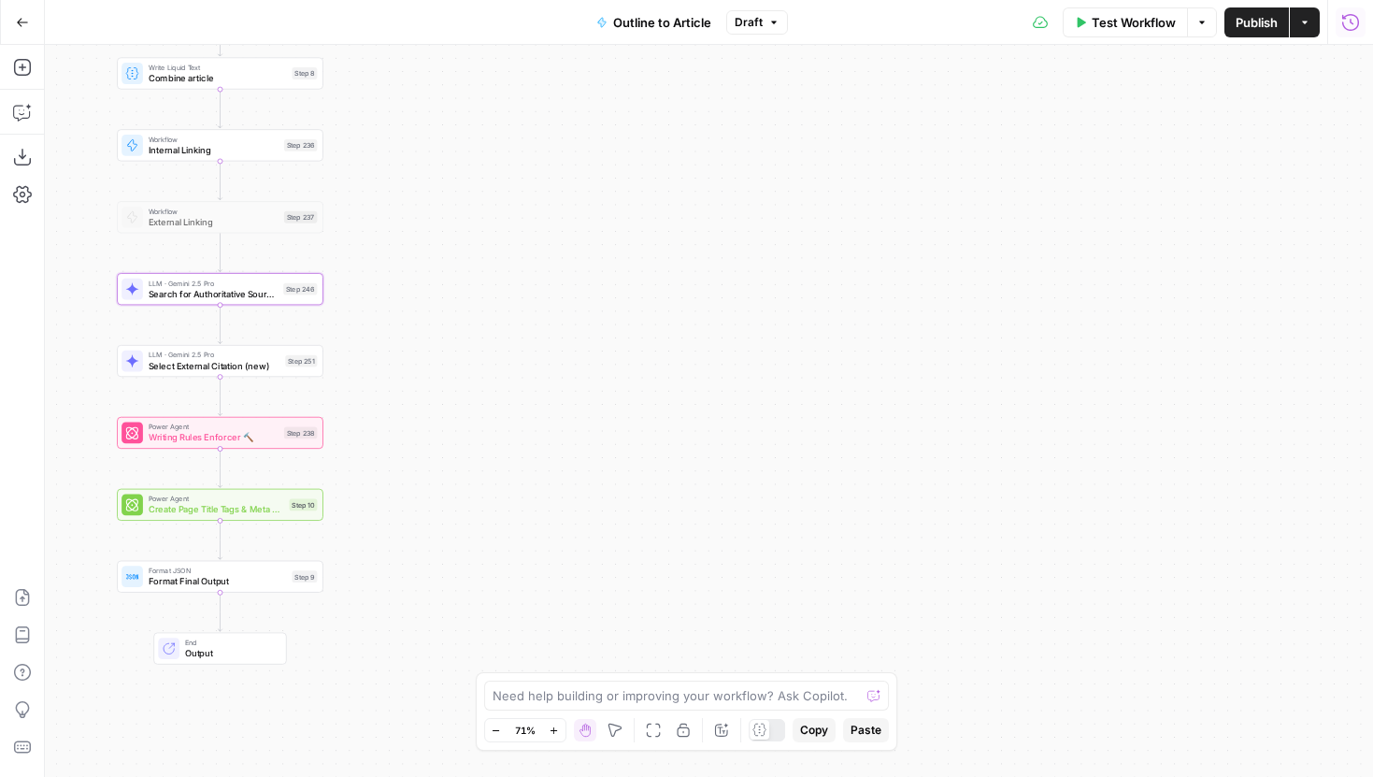
click at [1364, 18] on button "Run History" at bounding box center [1350, 22] width 30 height 30
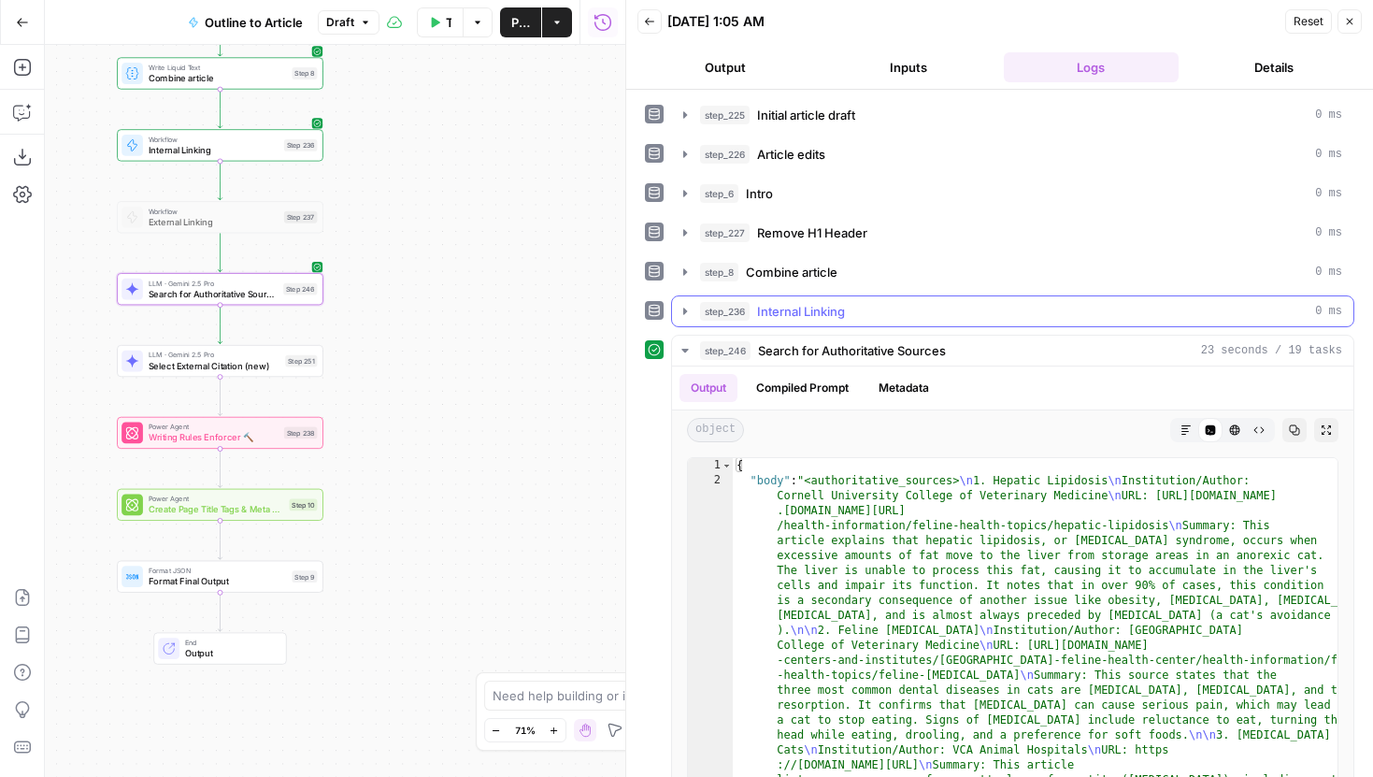
scroll to position [67, 0]
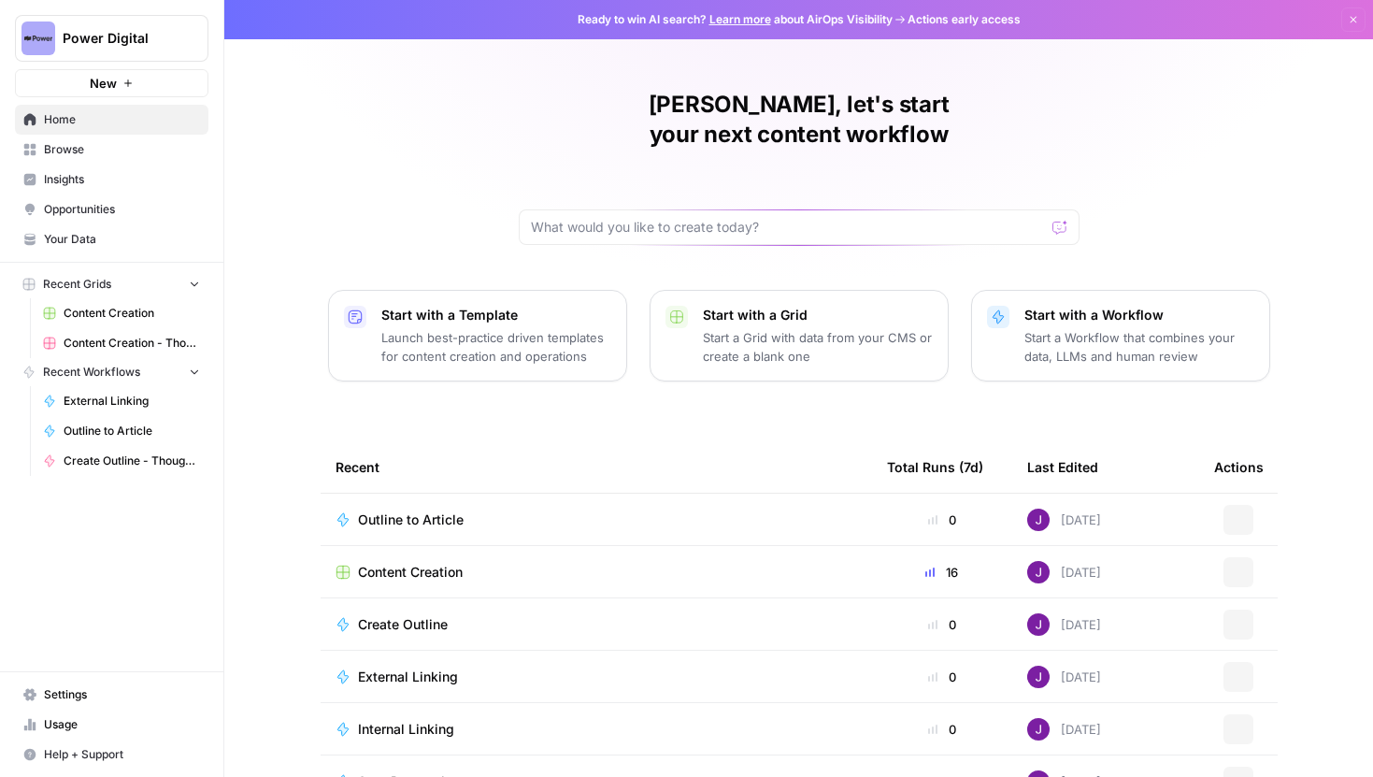
click at [172, 33] on span "Power Digital" at bounding box center [119, 38] width 113 height 19
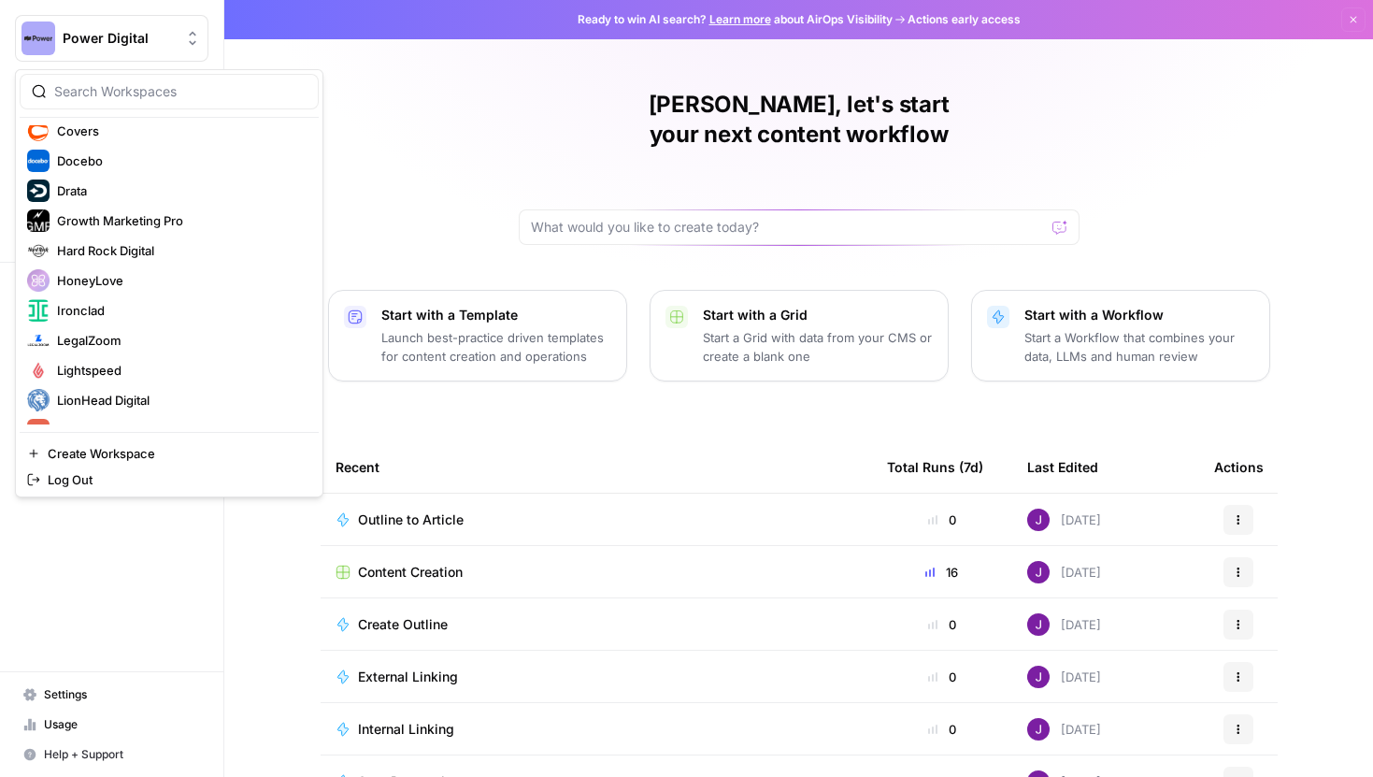
scroll to position [279, 0]
click at [123, 335] on span "LegalZoom" at bounding box center [180, 339] width 247 height 19
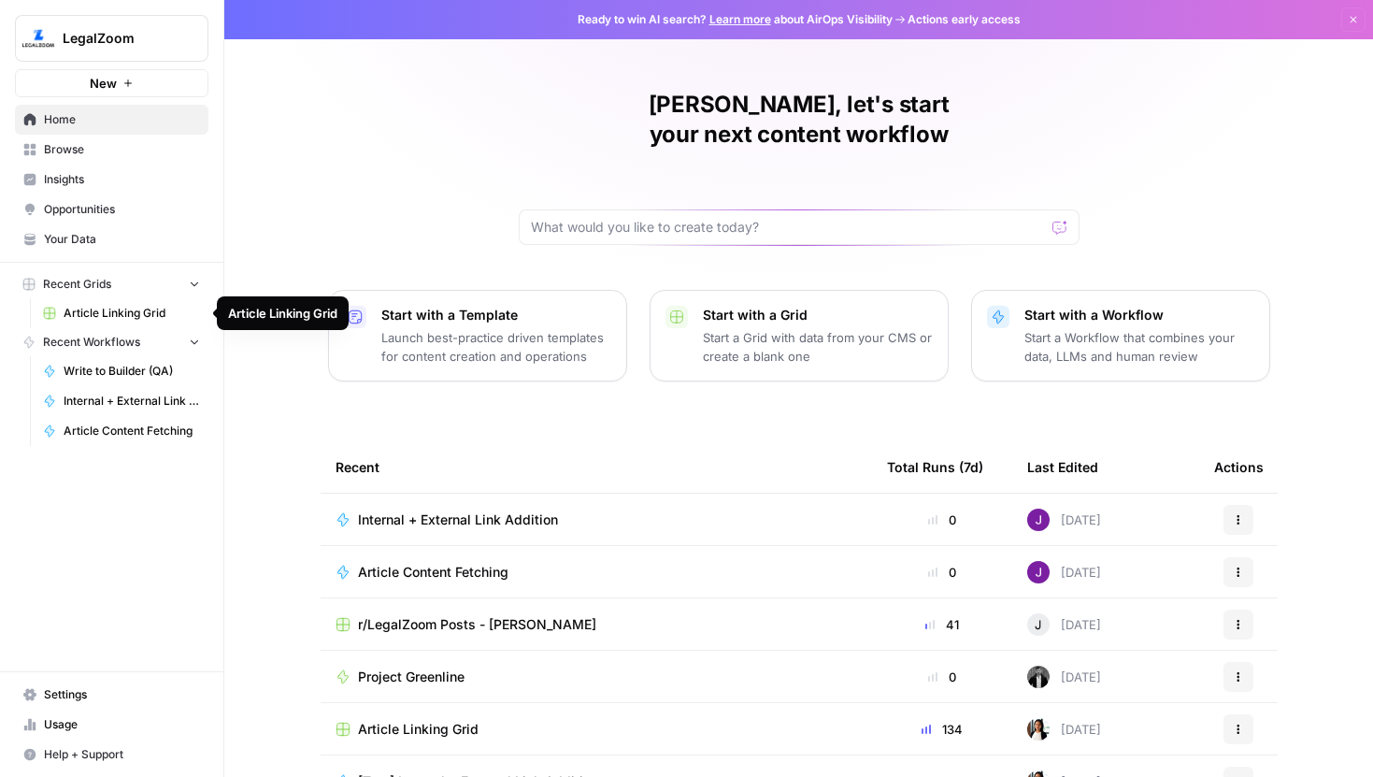
click at [117, 316] on span "Article Linking Grid" at bounding box center [132, 313] width 136 height 17
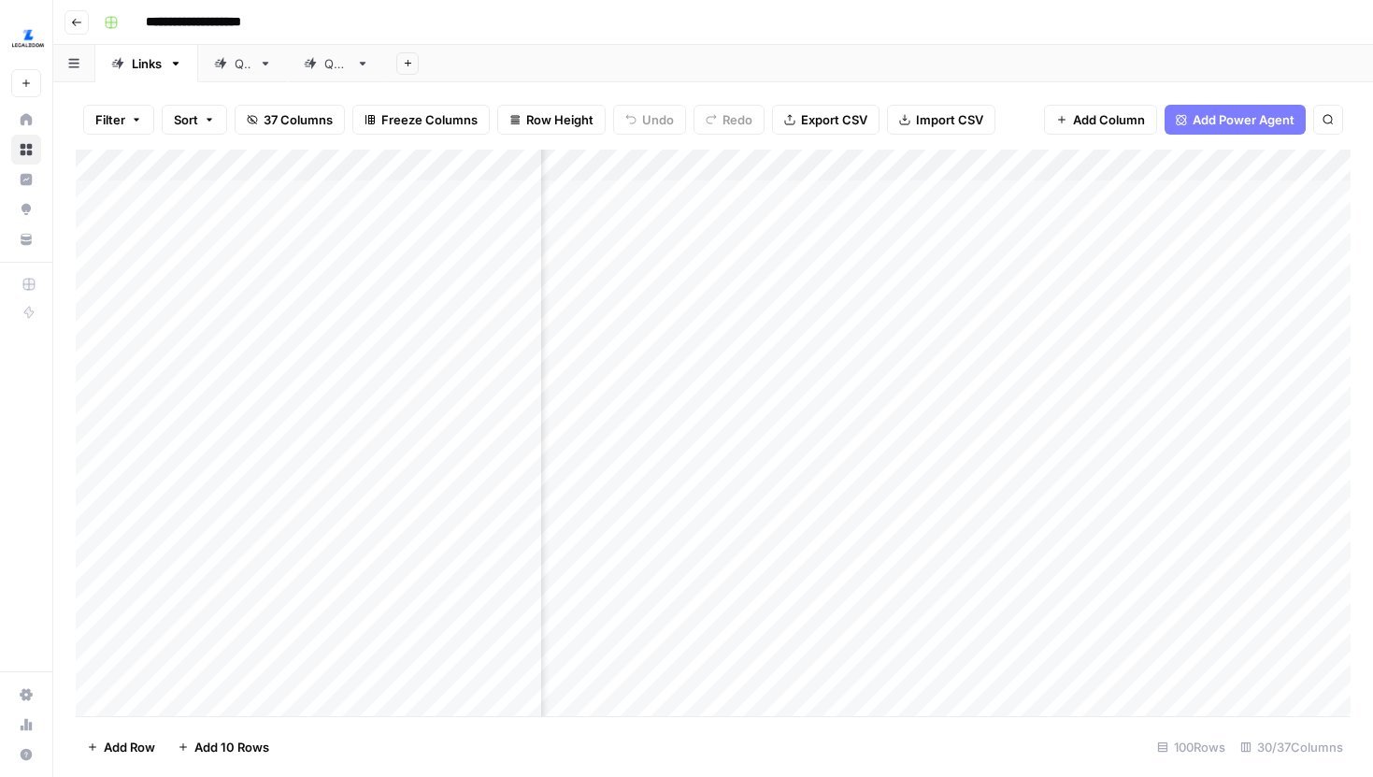
scroll to position [0, 549]
click at [1071, 159] on div "Add Column" at bounding box center [713, 433] width 1275 height 566
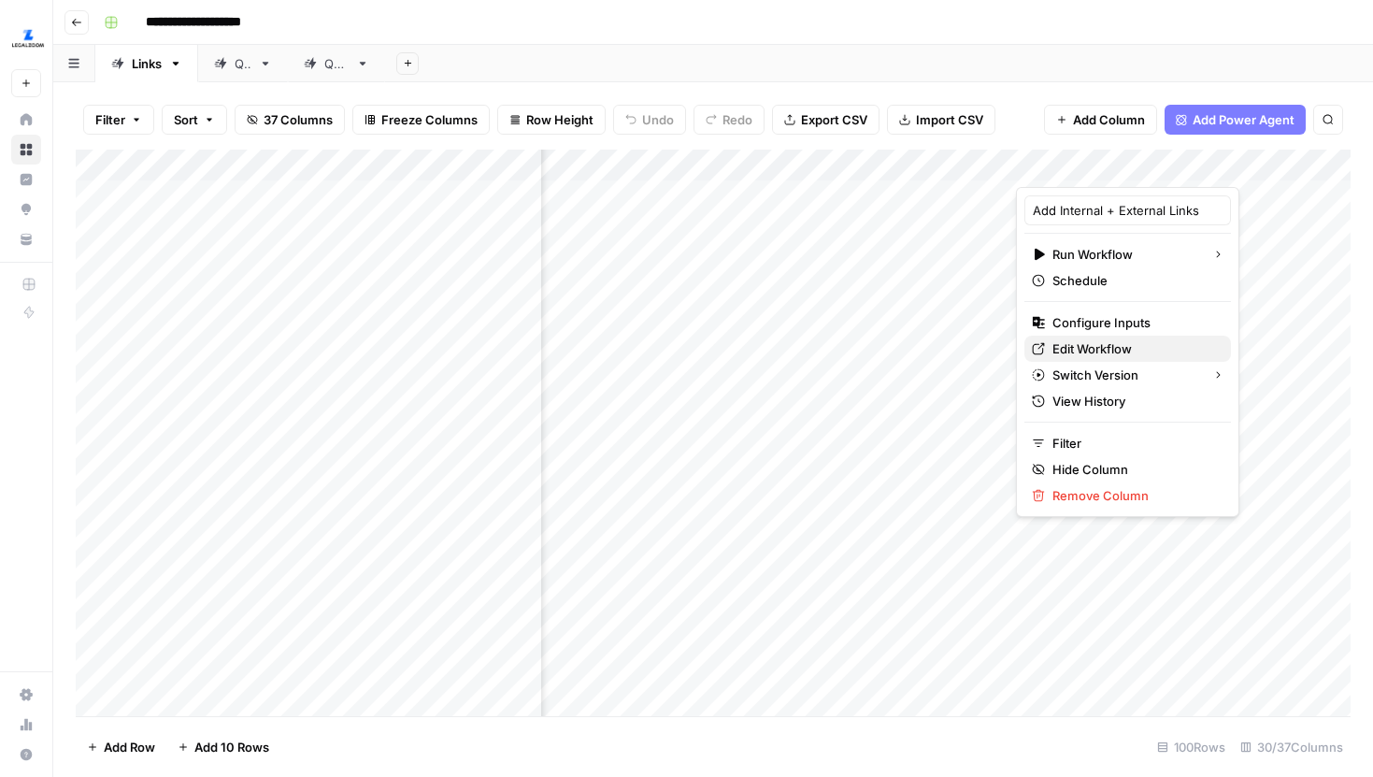
click at [1120, 342] on span "Edit Workflow" at bounding box center [1134, 348] width 164 height 19
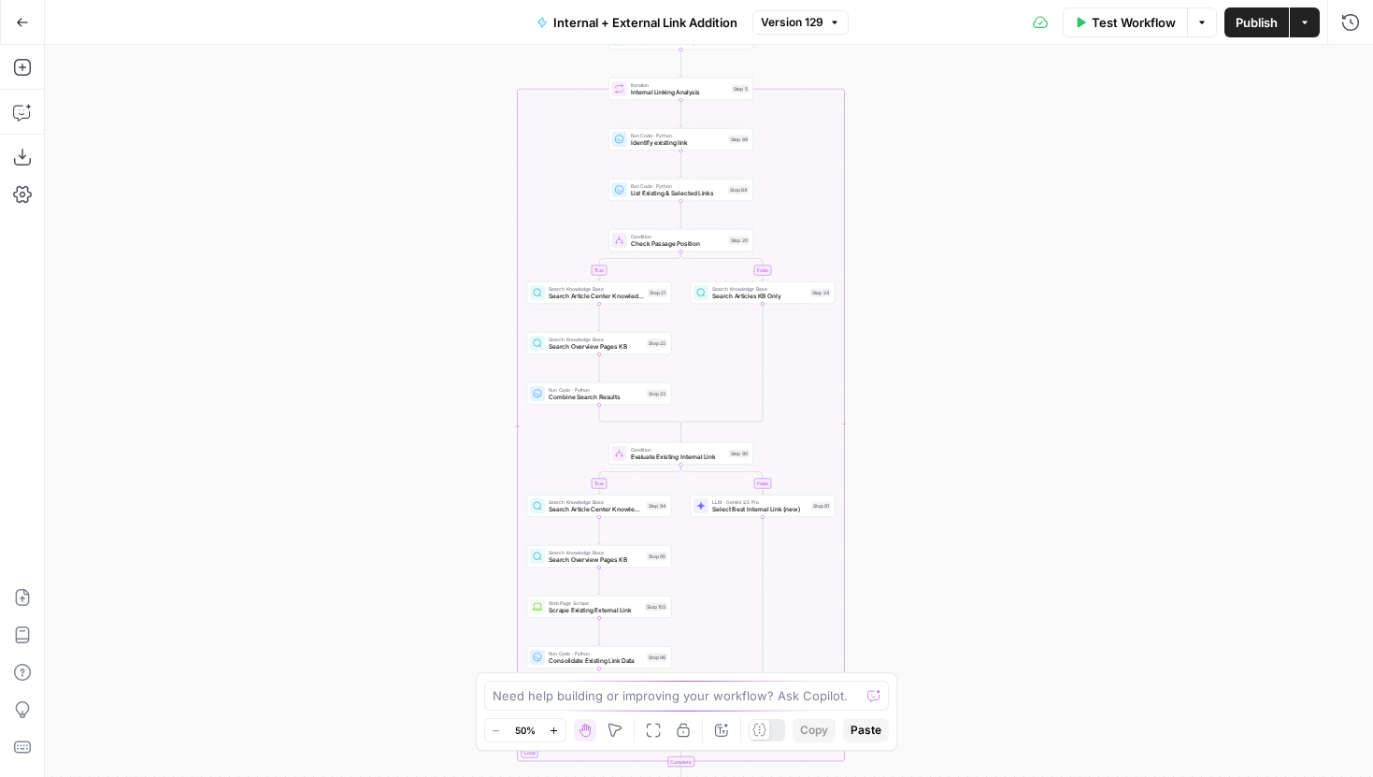
drag, startPoint x: 1037, startPoint y: 375, endPoint x: 985, endPoint y: 598, distance: 229.4
click at [989, 597] on div "true false true false true false Workflow Set Inputs Inputs Run Code · Python R…" at bounding box center [709, 411] width 1328 height 732
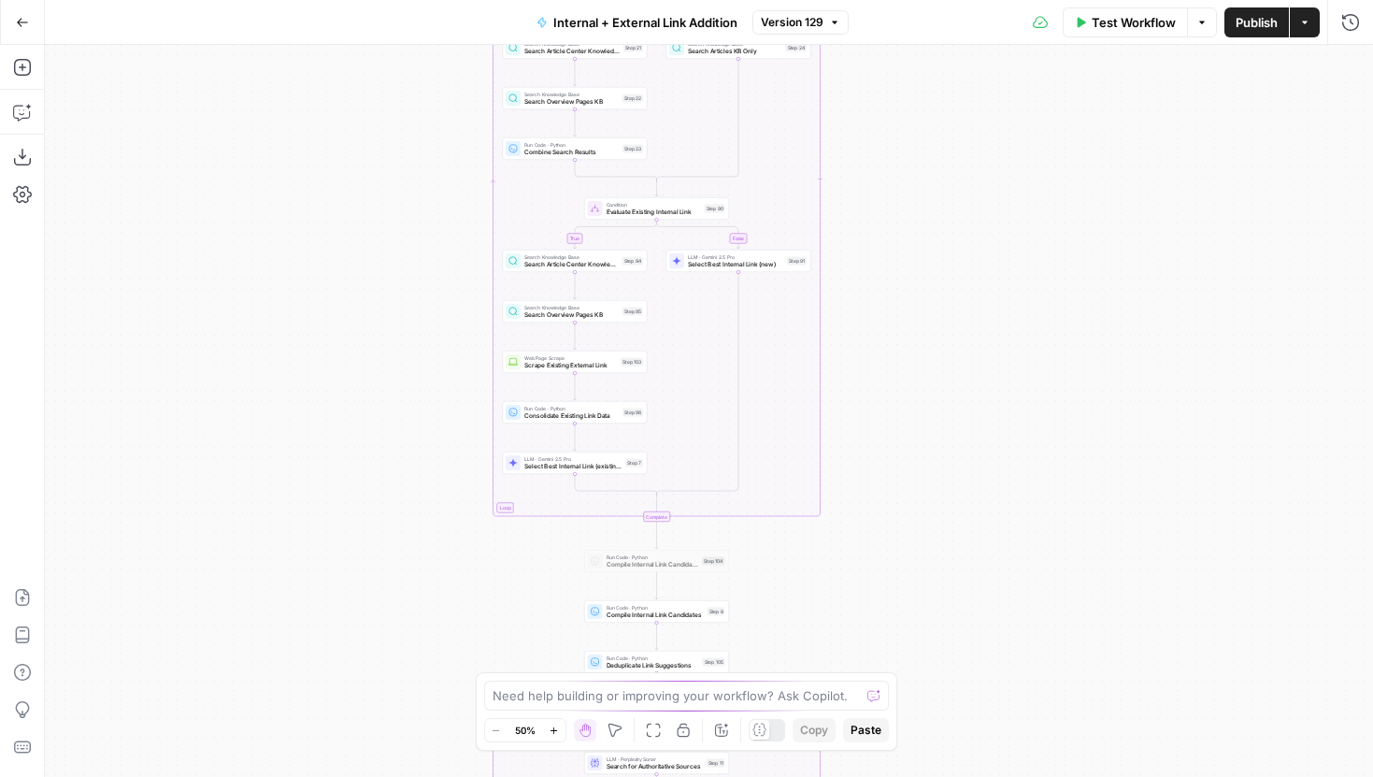
drag, startPoint x: 985, startPoint y: 600, endPoint x: 963, endPoint y: 161, distance: 439.8
click at [963, 161] on div "true false true false true false Workflow Set Inputs Inputs Run Code · Python R…" at bounding box center [709, 411] width 1328 height 732
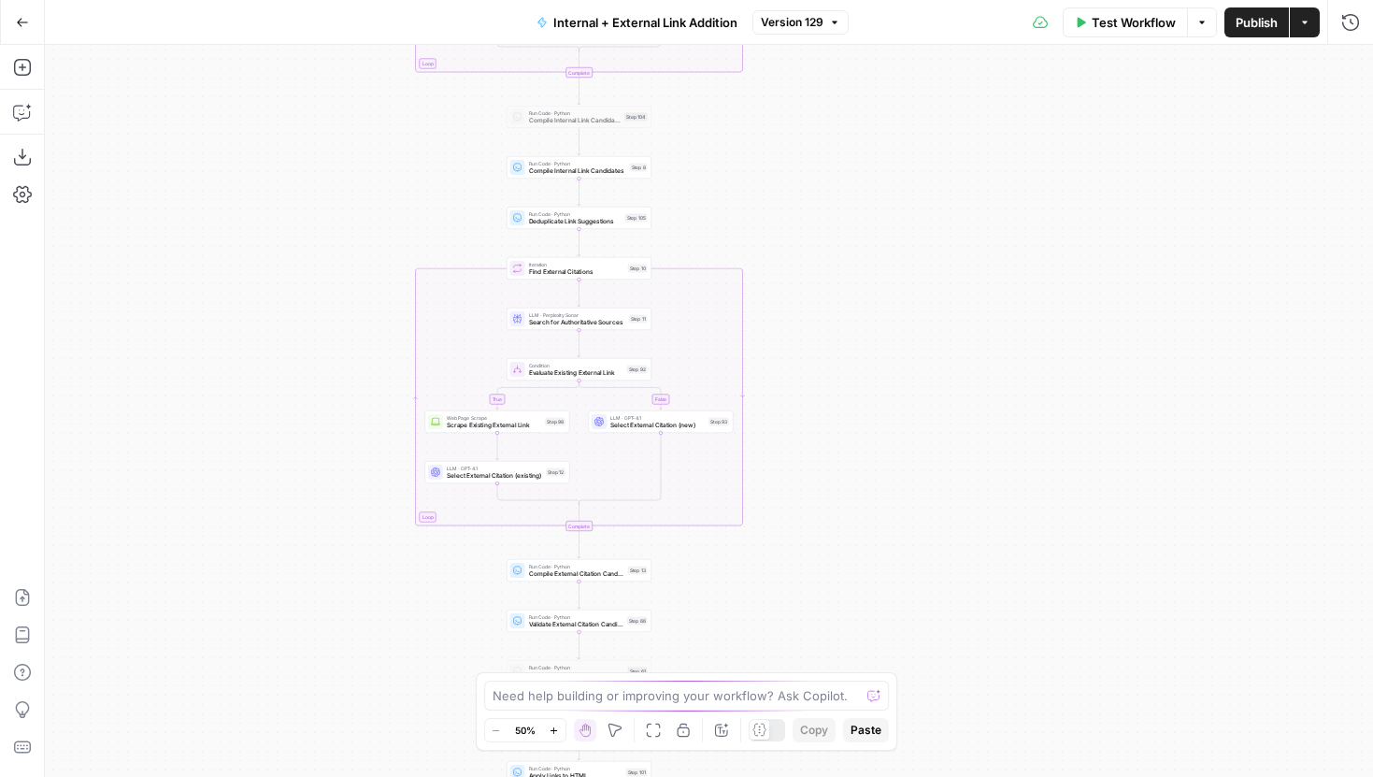
drag, startPoint x: 944, startPoint y: 478, endPoint x: 884, endPoint y: 174, distance: 310.5
click at [884, 174] on div "true false true false true false Workflow Set Inputs Inputs Run Code · Python R…" at bounding box center [709, 411] width 1328 height 732
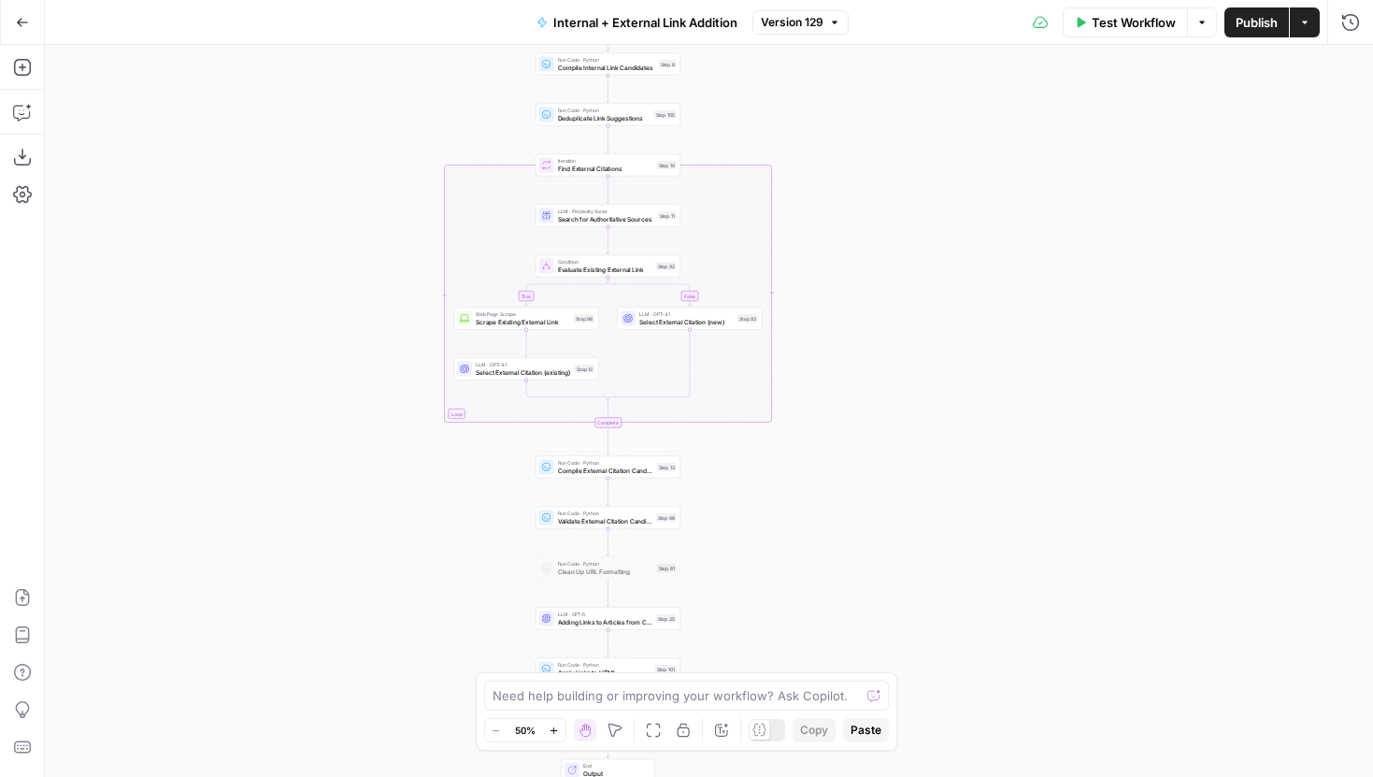
drag, startPoint x: 835, startPoint y: 249, endPoint x: 853, endPoint y: 429, distance: 181.2
click at [853, 423] on div "true false true false true false Workflow Set Inputs Inputs Run Code · Python R…" at bounding box center [709, 411] width 1328 height 732
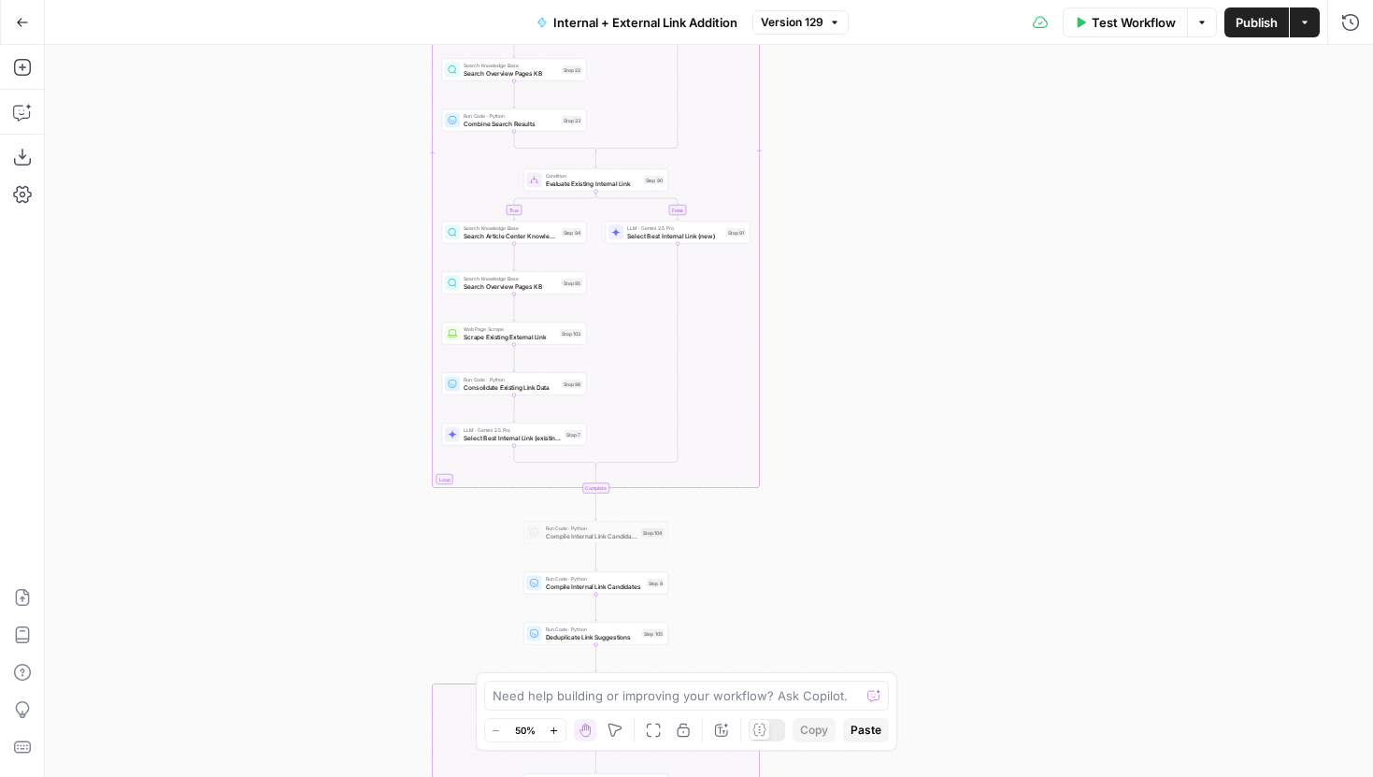
drag, startPoint x: 890, startPoint y: 274, endPoint x: 887, endPoint y: 605, distance: 330.8
click at [890, 593] on div "true false true false true false Workflow Set Inputs Inputs Run Code · Python R…" at bounding box center [709, 411] width 1328 height 732
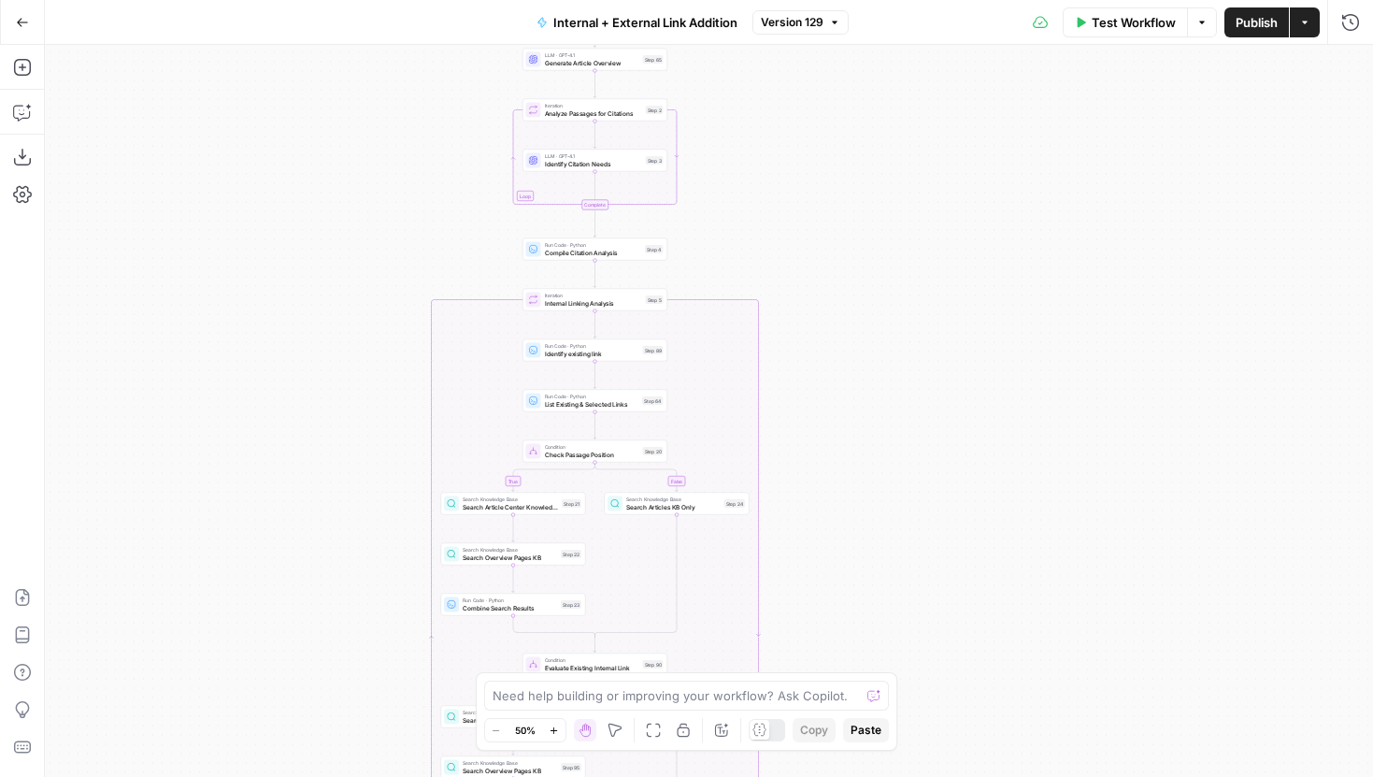
drag, startPoint x: 919, startPoint y: 235, endPoint x: 915, endPoint y: 658, distance: 423.4
click at [915, 658] on div "true false true false true false Workflow Set Inputs Inputs Run Code · Python R…" at bounding box center [709, 411] width 1328 height 732
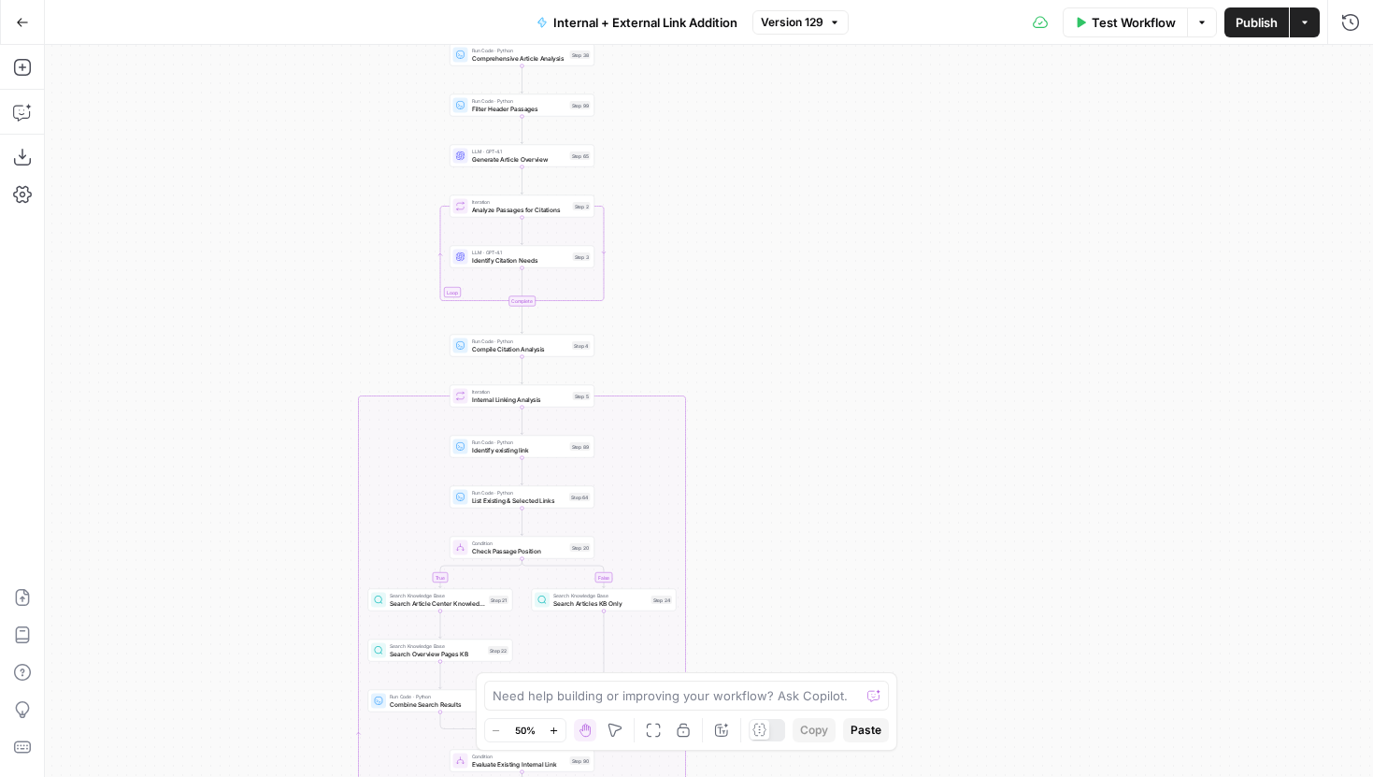
drag, startPoint x: 935, startPoint y: 369, endPoint x: 855, endPoint y: 314, distance: 97.5
click at [854, 319] on div "true false true false true false Workflow Set Inputs Inputs Run Code · Python R…" at bounding box center [709, 411] width 1328 height 732
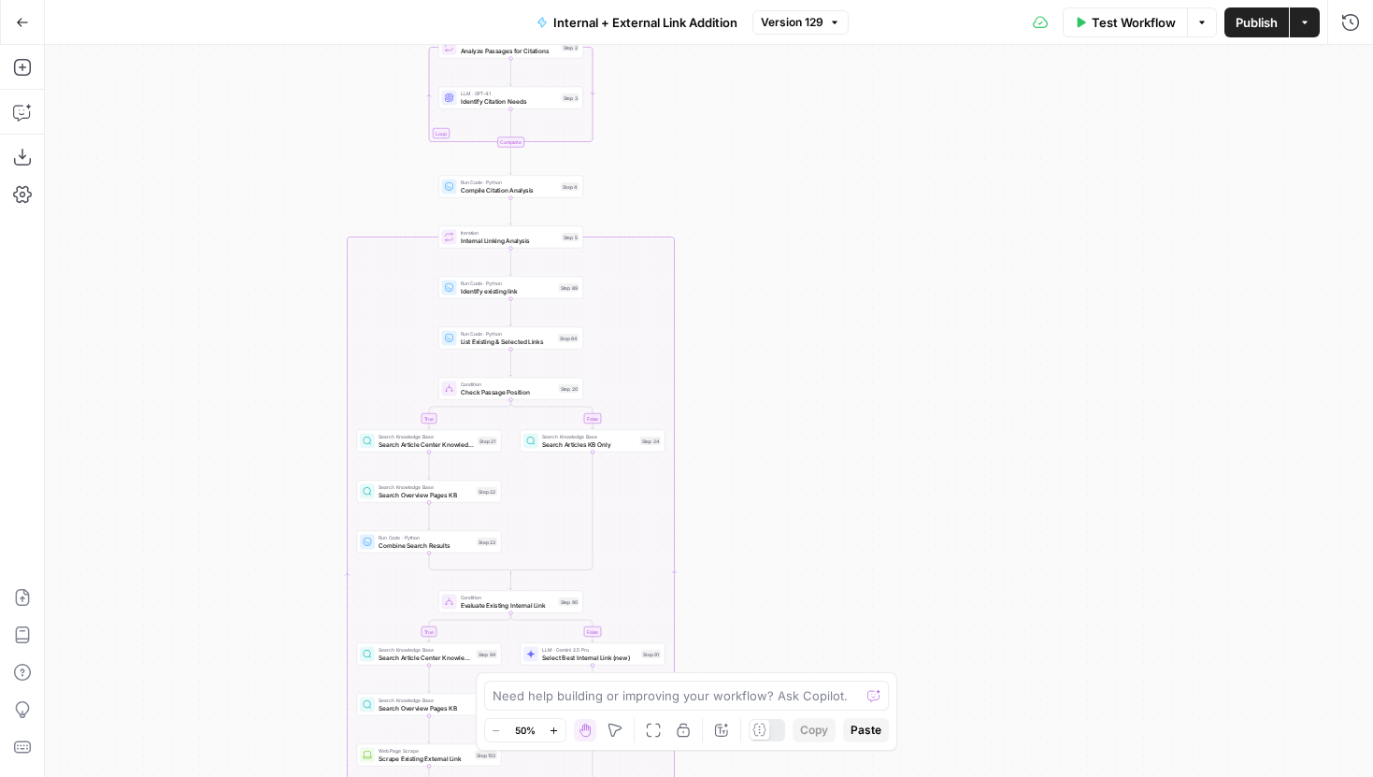
drag, startPoint x: 850, startPoint y: 497, endPoint x: 878, endPoint y: 221, distance: 278.0
click at [878, 221] on div "true false true false true false Workflow Set Inputs Inputs Run Code · Python R…" at bounding box center [709, 411] width 1328 height 732
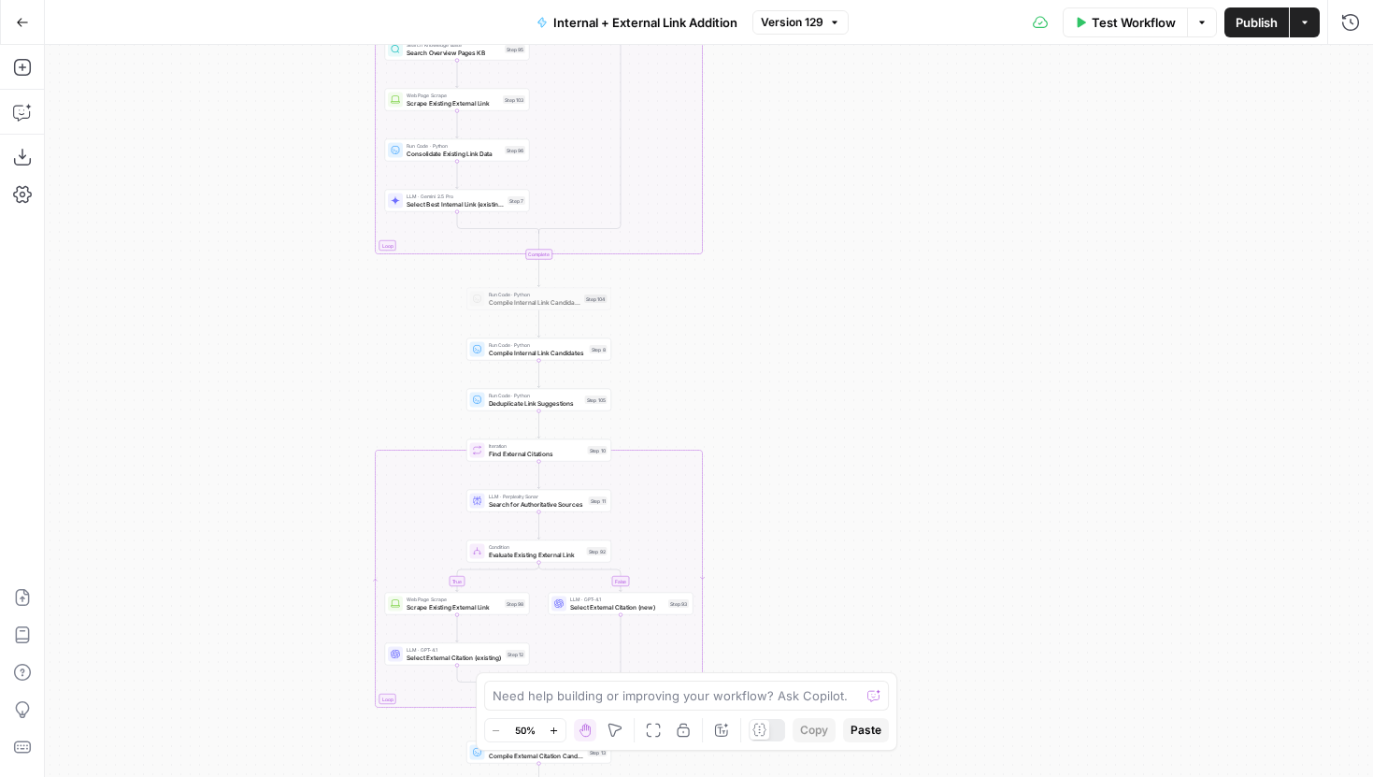
drag, startPoint x: 828, startPoint y: 359, endPoint x: 828, endPoint y: 80, distance: 278.5
click at [828, 80] on div "true false true false true false Workflow Set Inputs Inputs Run Code · Python R…" at bounding box center [709, 411] width 1328 height 732
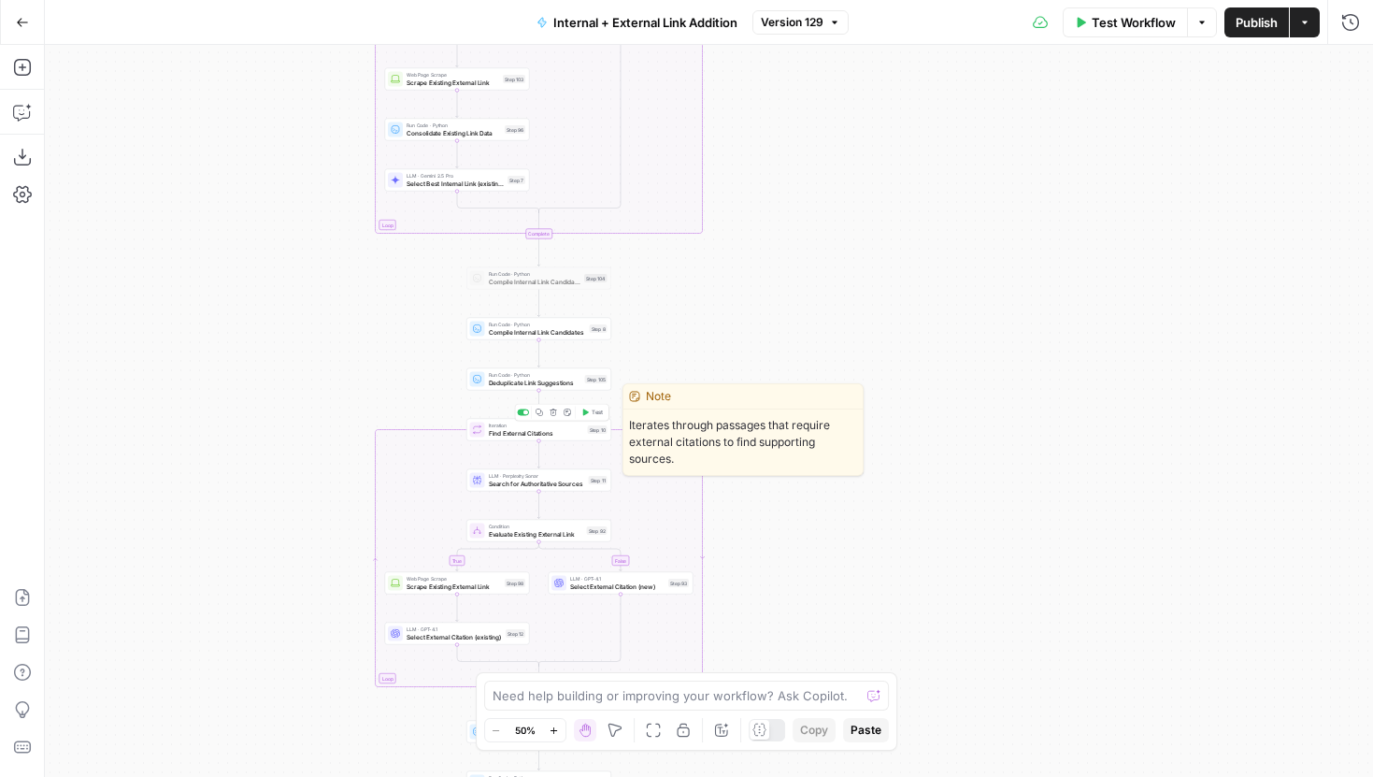
click at [543, 416] on button "Copy step" at bounding box center [540, 413] width 12 height 12
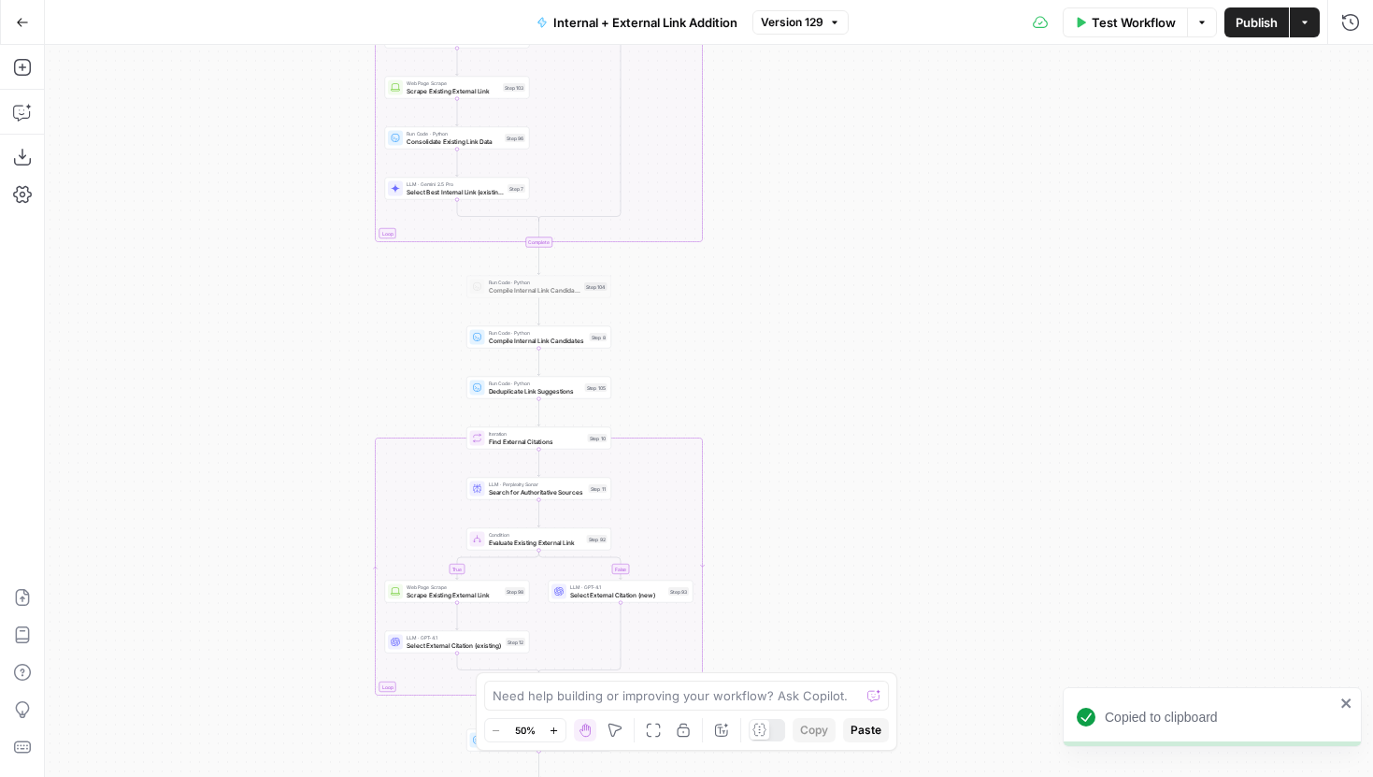
click at [765, 268] on div "true false true false true false Workflow Set Inputs Inputs Run Code · Python R…" at bounding box center [709, 411] width 1328 height 732
click at [558, 735] on icon "button" at bounding box center [554, 730] width 10 height 10
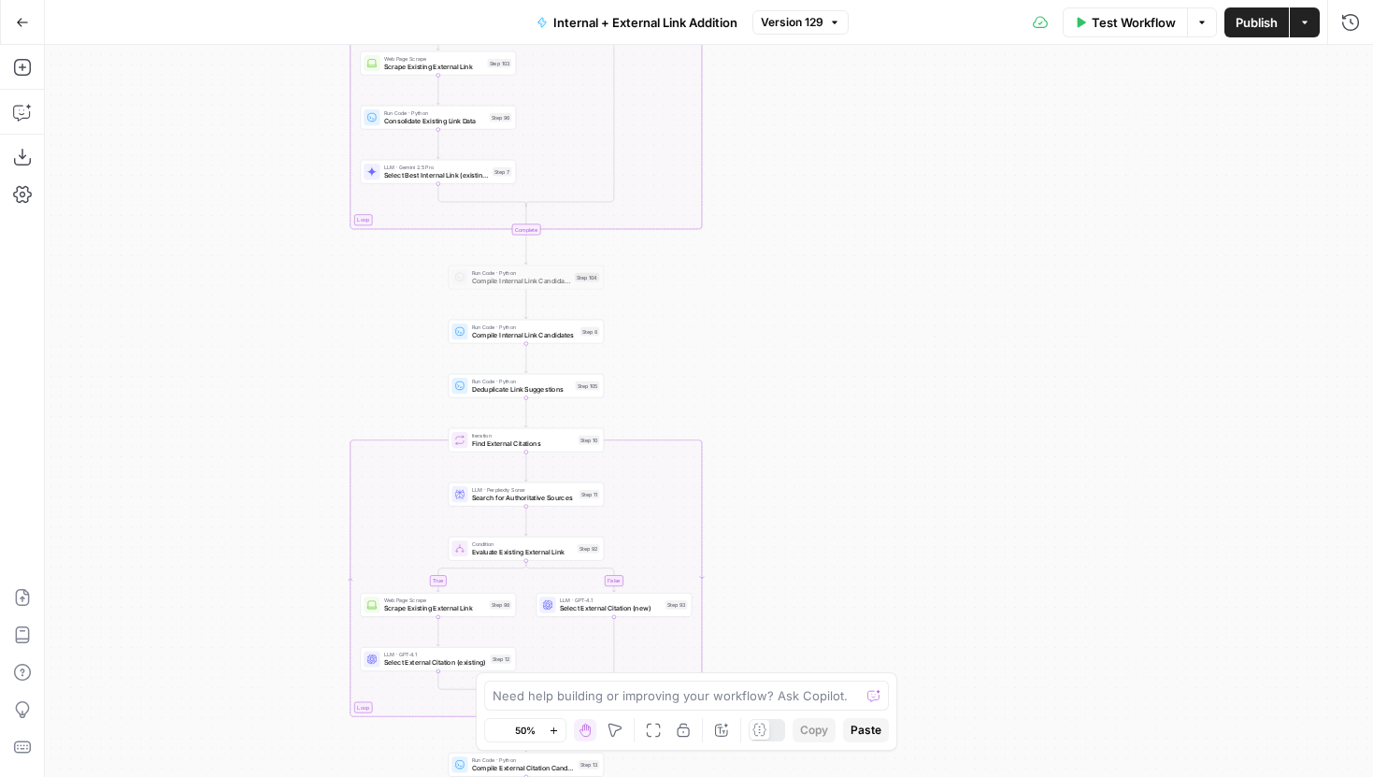
click at [558, 735] on icon "button" at bounding box center [554, 730] width 10 height 10
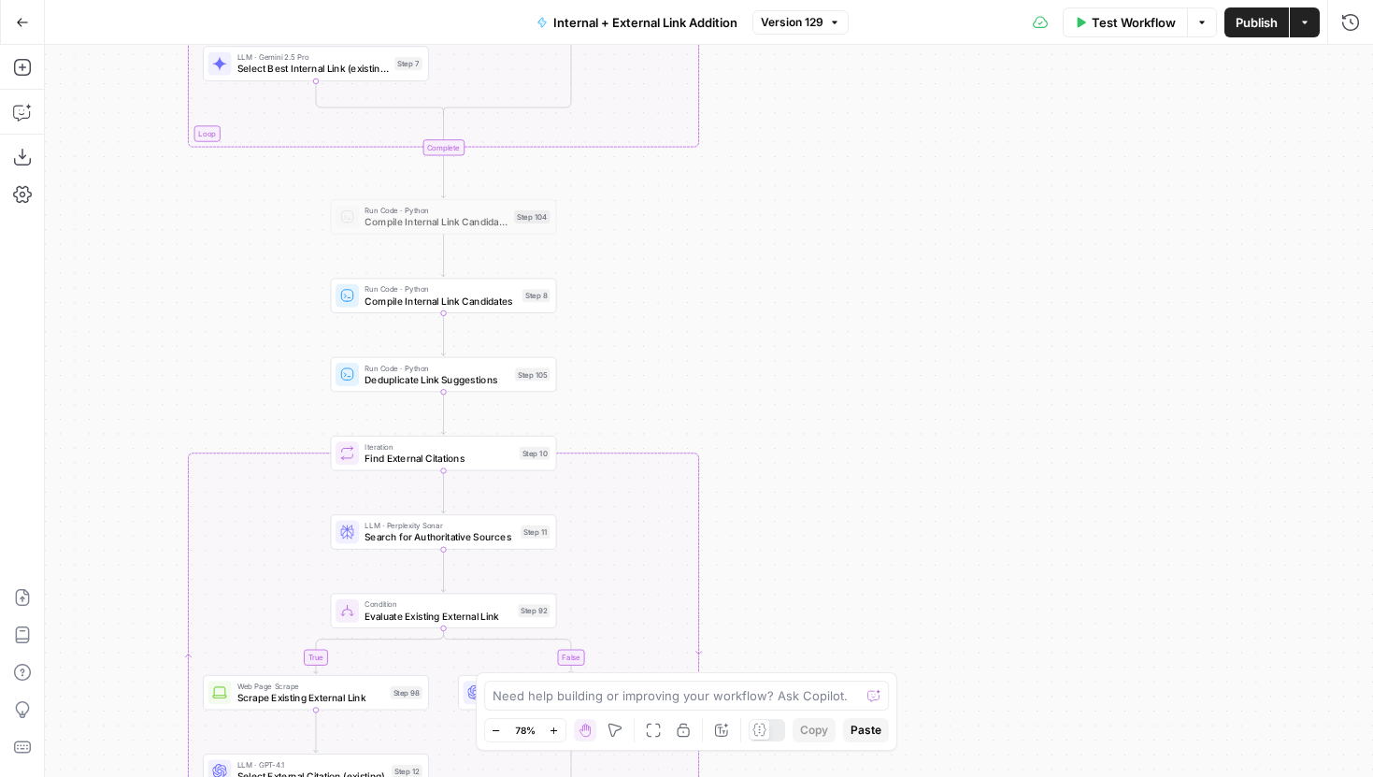
drag, startPoint x: 688, startPoint y: 246, endPoint x: 678, endPoint y: 649, distance: 403.8
click at [680, 640] on div "true false true false true false Workflow Set Inputs Inputs Run Code · Python R…" at bounding box center [709, 411] width 1328 height 732
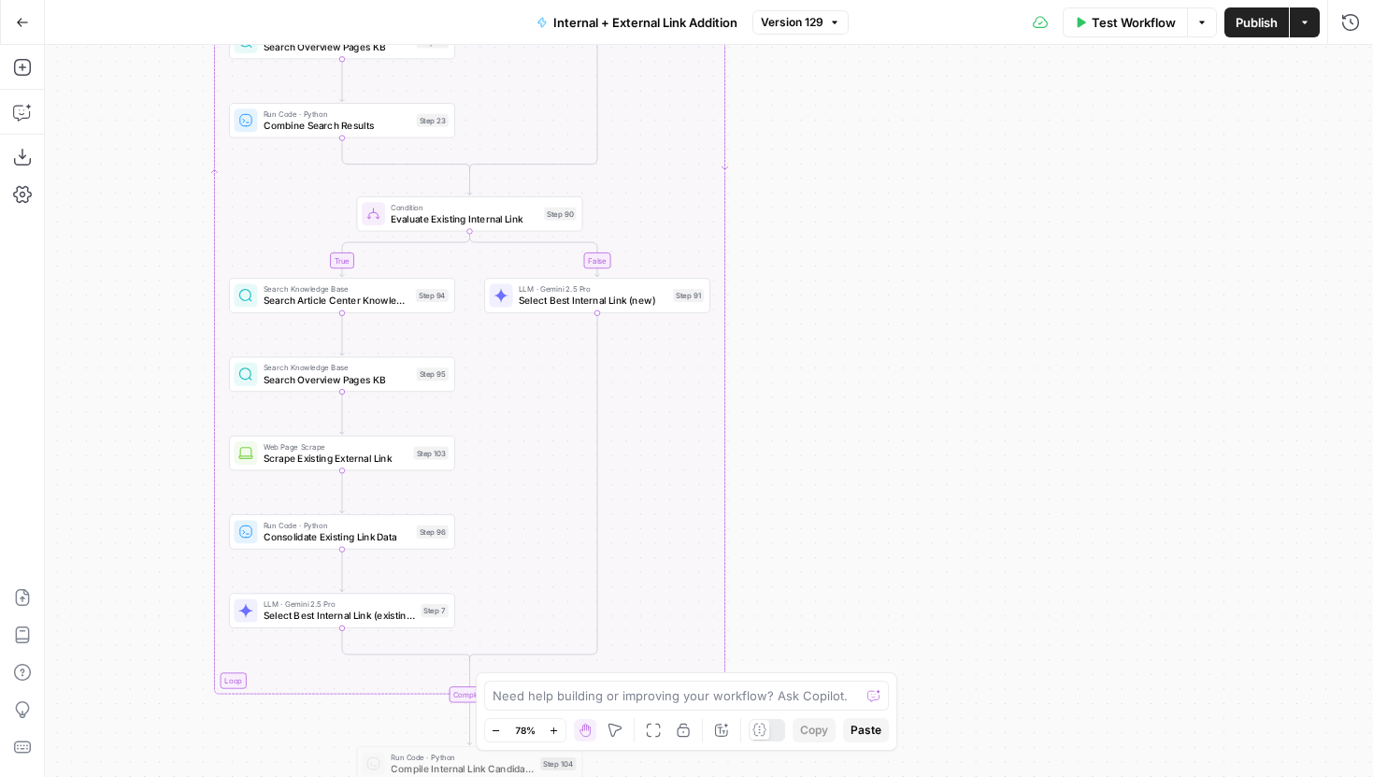
drag, startPoint x: 748, startPoint y: 147, endPoint x: 800, endPoint y: 524, distance: 381.2
click at [805, 514] on div "true false true false true false Workflow Set Inputs Inputs Run Code · Python R…" at bounding box center [709, 411] width 1328 height 732
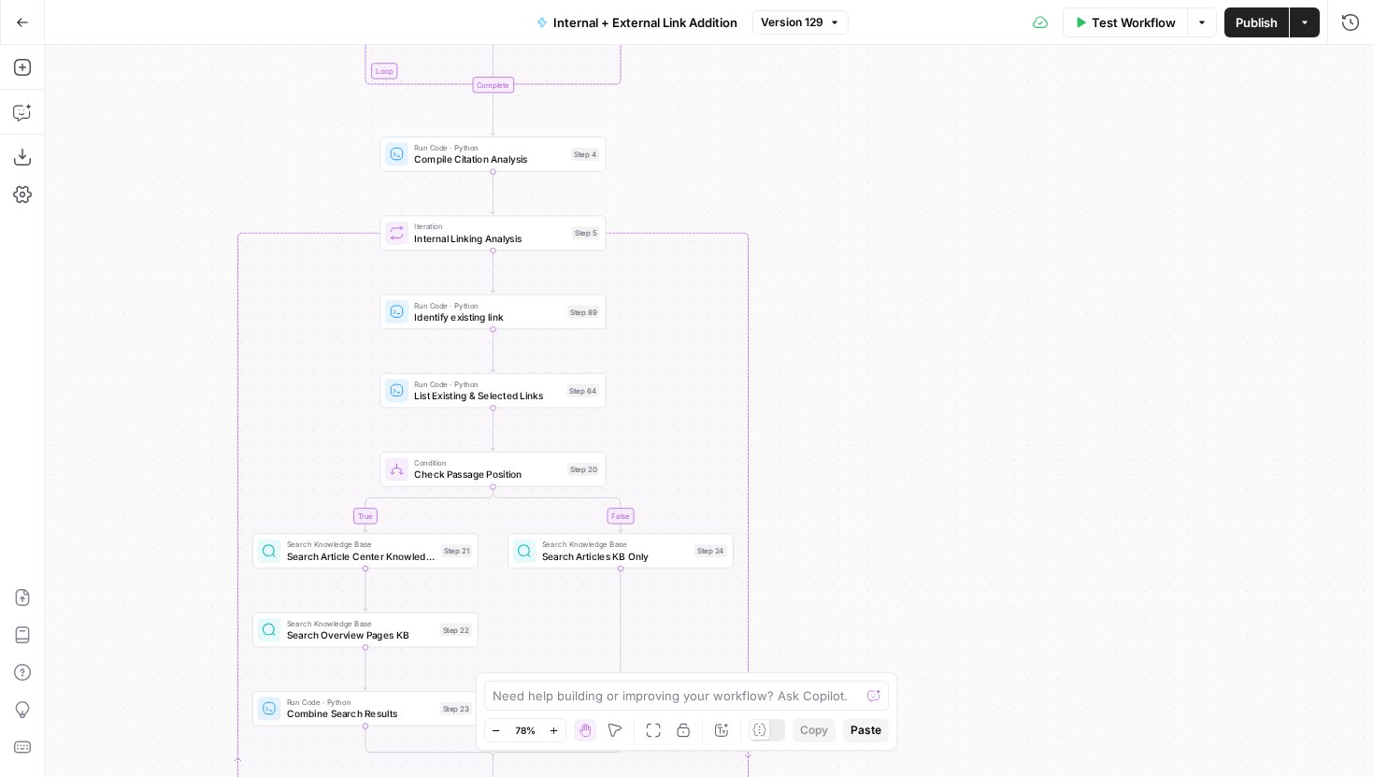
drag, startPoint x: 816, startPoint y: 107, endPoint x: 813, endPoint y: 549, distance: 443.0
click at [816, 536] on div "true false true false true false Workflow Set Inputs Inputs Run Code · Python R…" at bounding box center [709, 411] width 1328 height 732
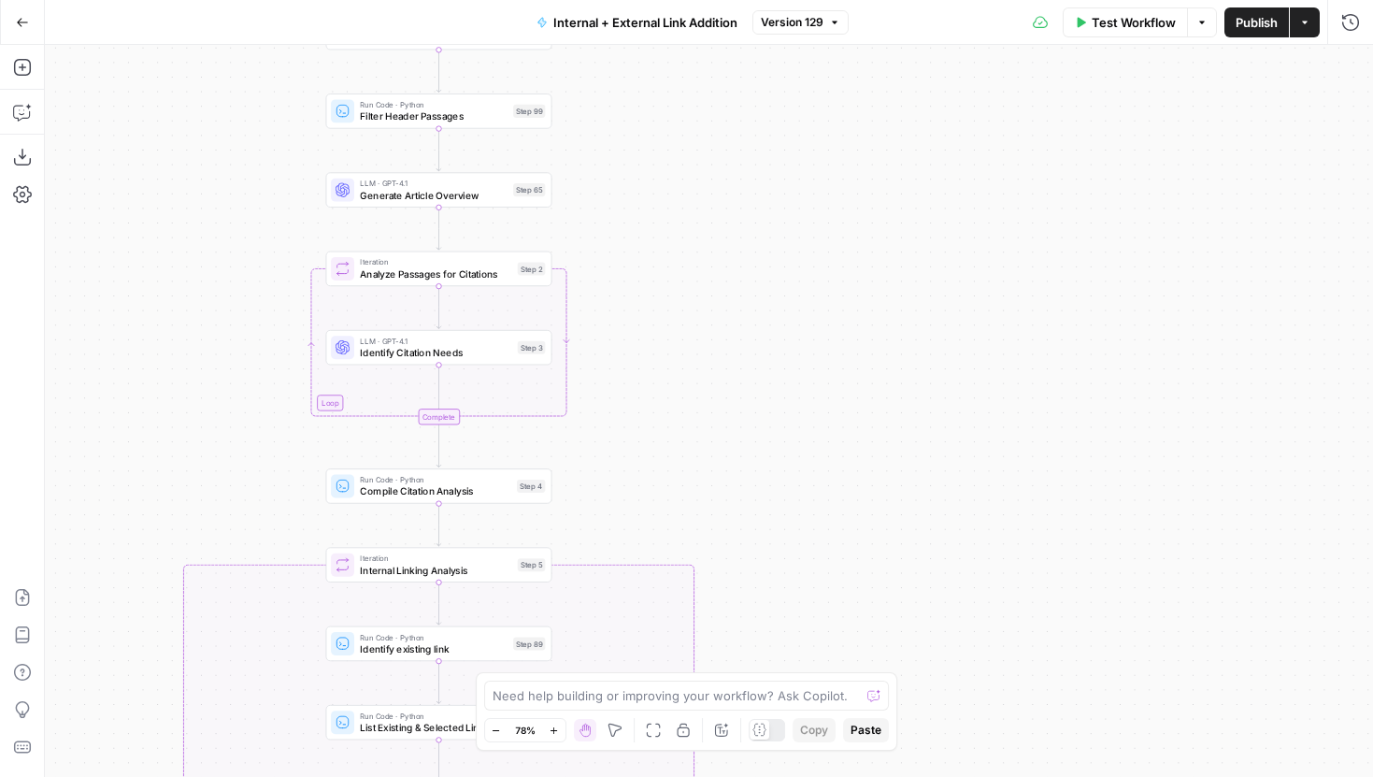
drag, startPoint x: 843, startPoint y: 231, endPoint x: 788, endPoint y: 509, distance: 283.9
click at [788, 508] on div "true false true false true false Workflow Set Inputs Inputs Run Code · Python R…" at bounding box center [709, 411] width 1328 height 732
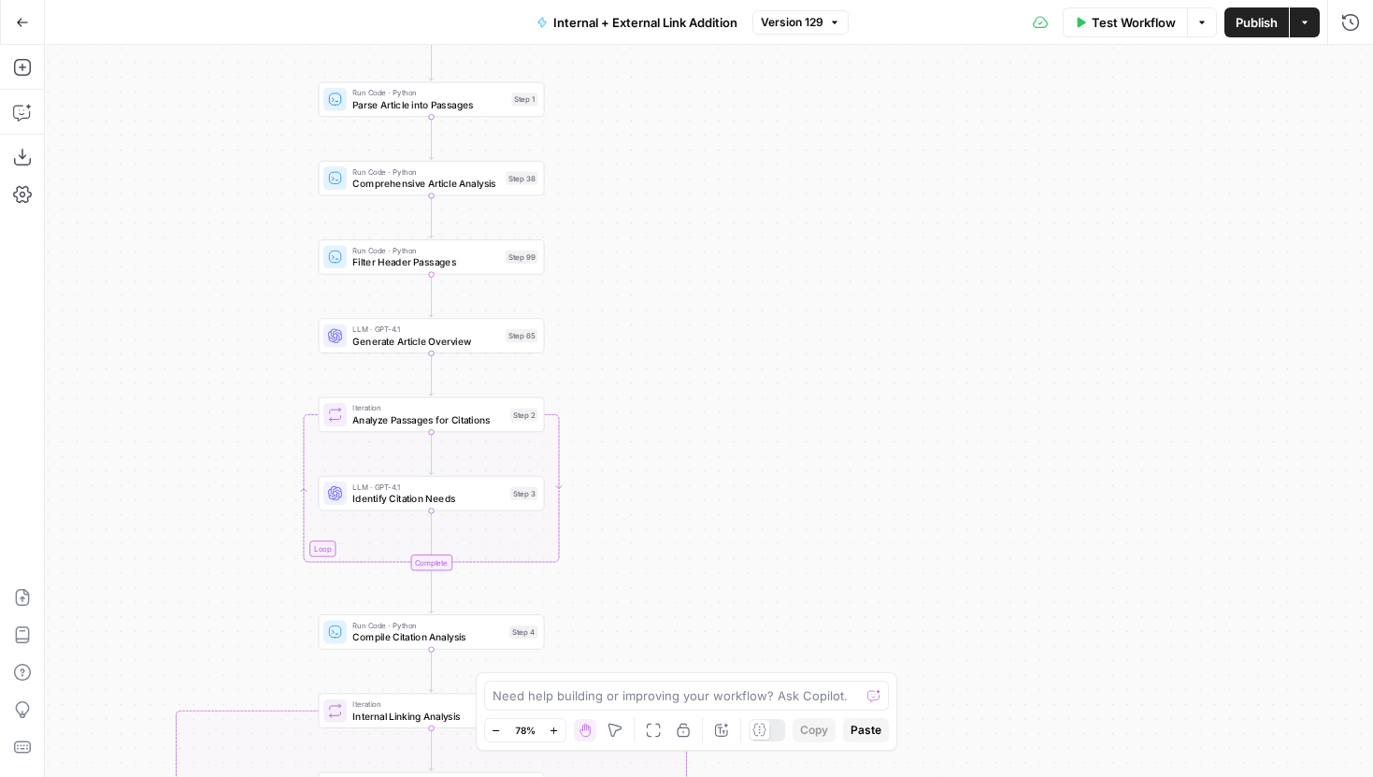
drag, startPoint x: 725, startPoint y: 404, endPoint x: 709, endPoint y: 556, distance: 153.2
click at [709, 558] on div "true false true false true false Workflow Set Inputs Inputs Run Code · Python R…" at bounding box center [709, 411] width 1328 height 732
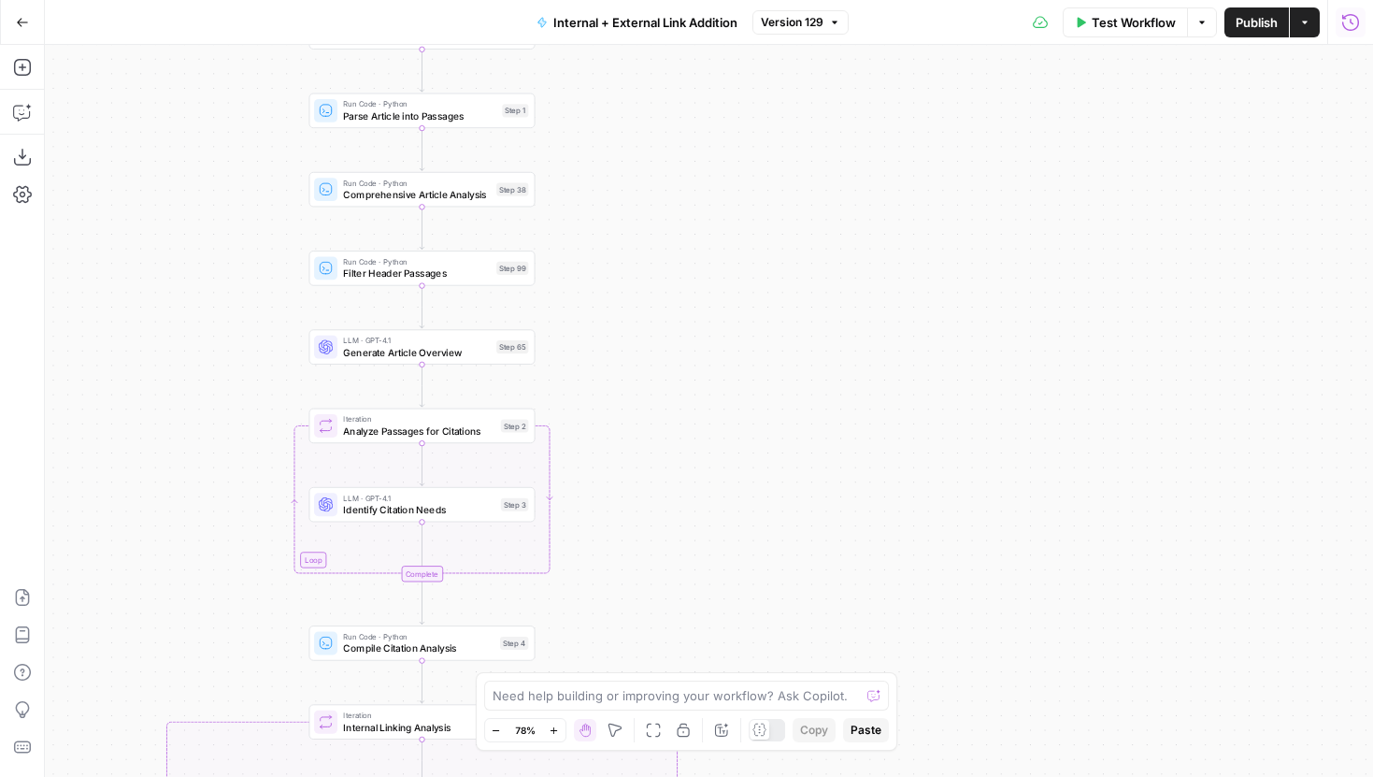
click at [1361, 31] on button "Run History" at bounding box center [1350, 22] width 30 height 30
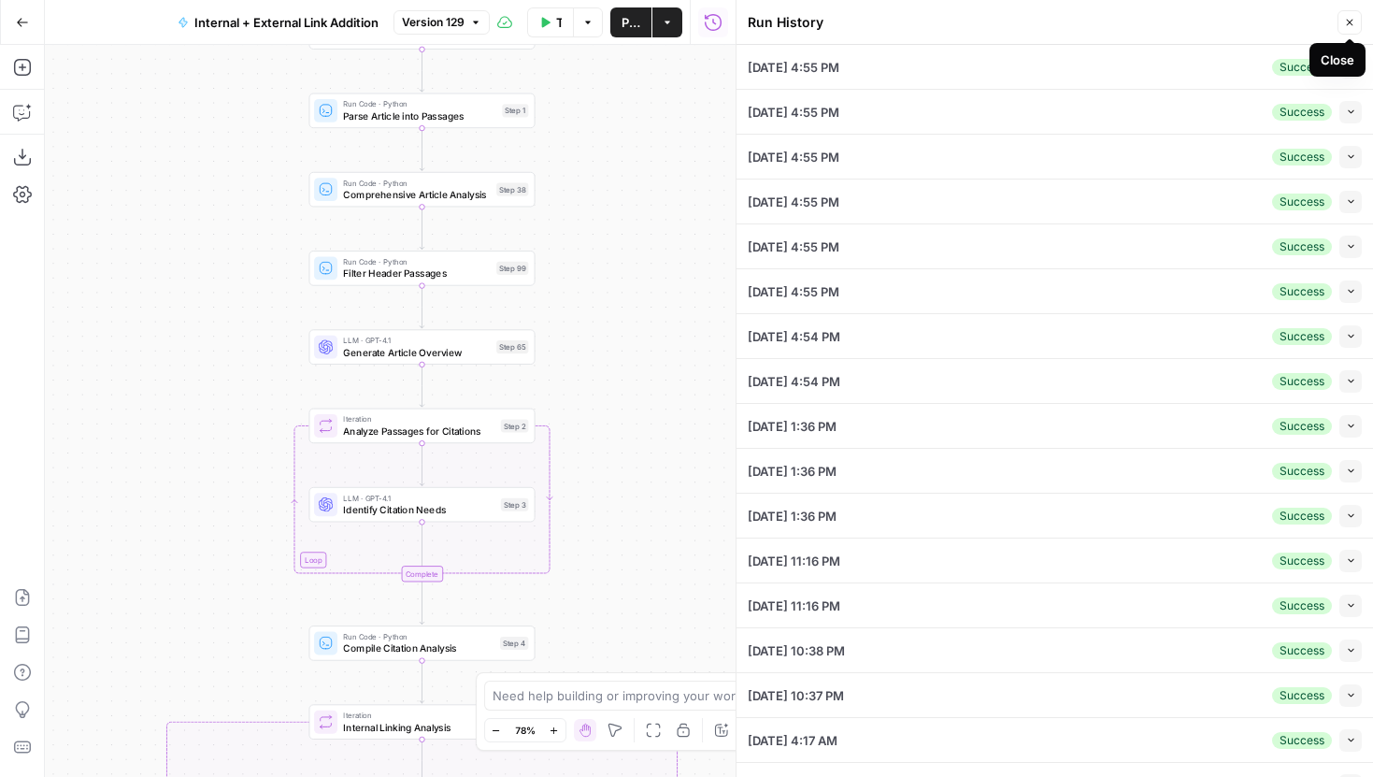
click at [1355, 21] on button "Close" at bounding box center [1349, 22] width 24 height 24
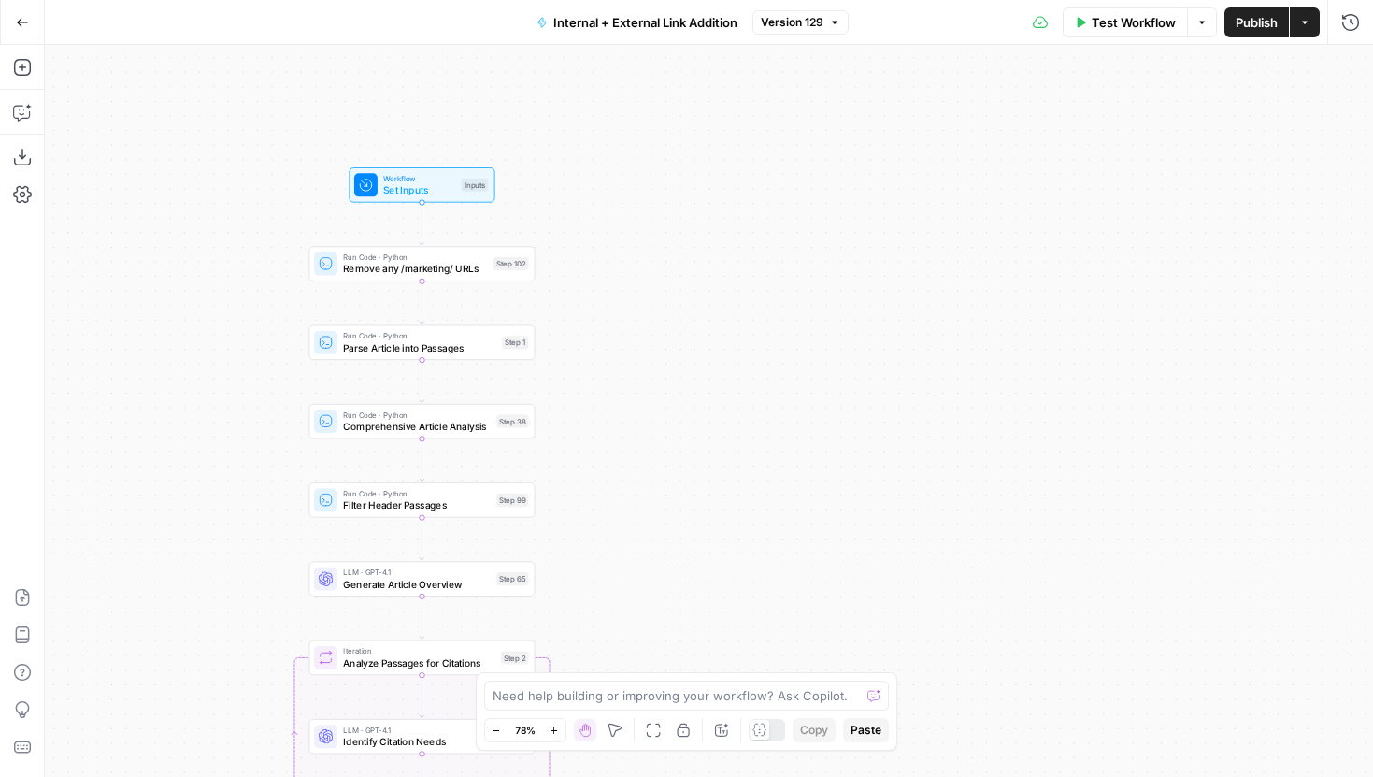
drag, startPoint x: 820, startPoint y: 382, endPoint x: 818, endPoint y: 637, distance: 255.1
click at [818, 638] on div "true false true false true false Workflow Set Inputs Inputs Run Code · Python R…" at bounding box center [709, 411] width 1328 height 732
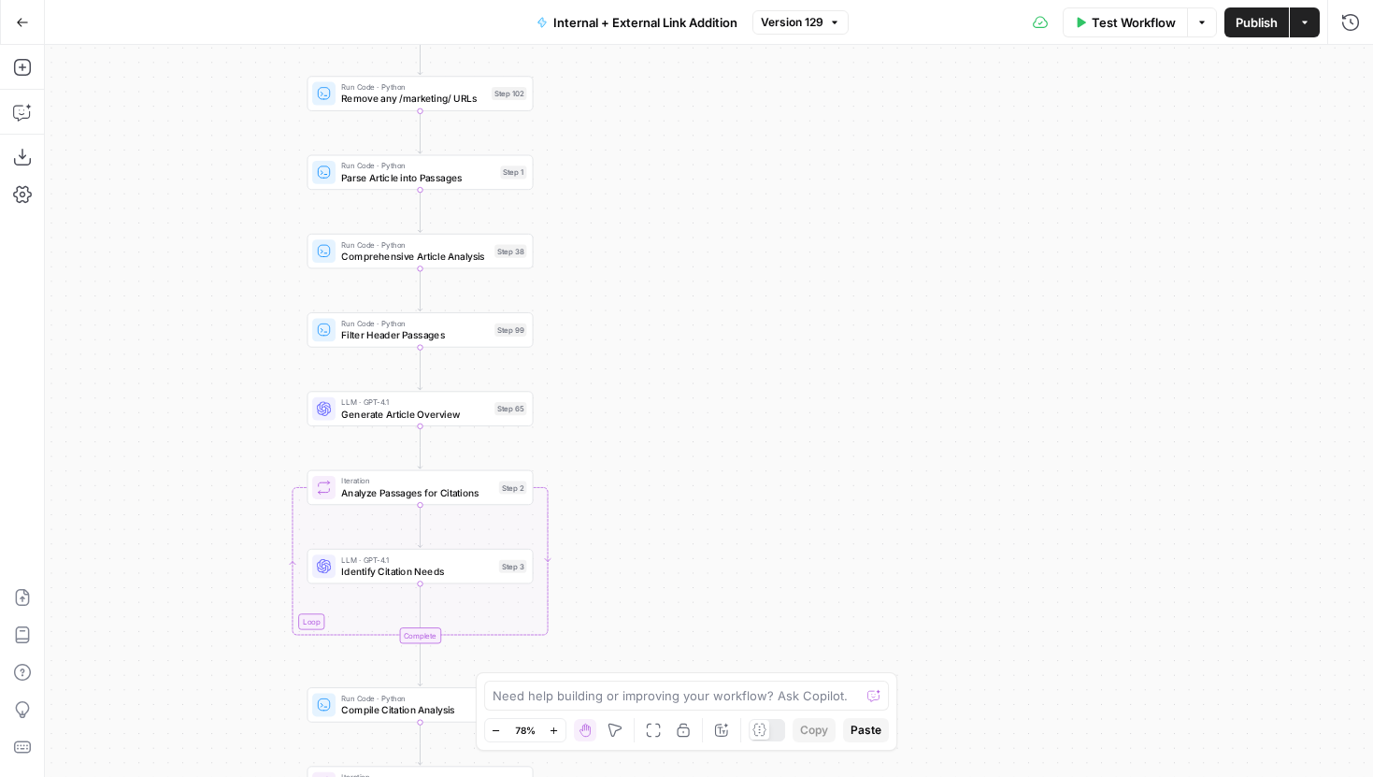
drag, startPoint x: 622, startPoint y: 439, endPoint x: 619, endPoint y: 298, distance: 141.2
click at [621, 298] on div "true false true false true false Workflow Set Inputs Inputs Run Code · Python R…" at bounding box center [709, 411] width 1328 height 732
click at [434, 703] on span "Compile Citation Analysis" at bounding box center [415, 710] width 150 height 15
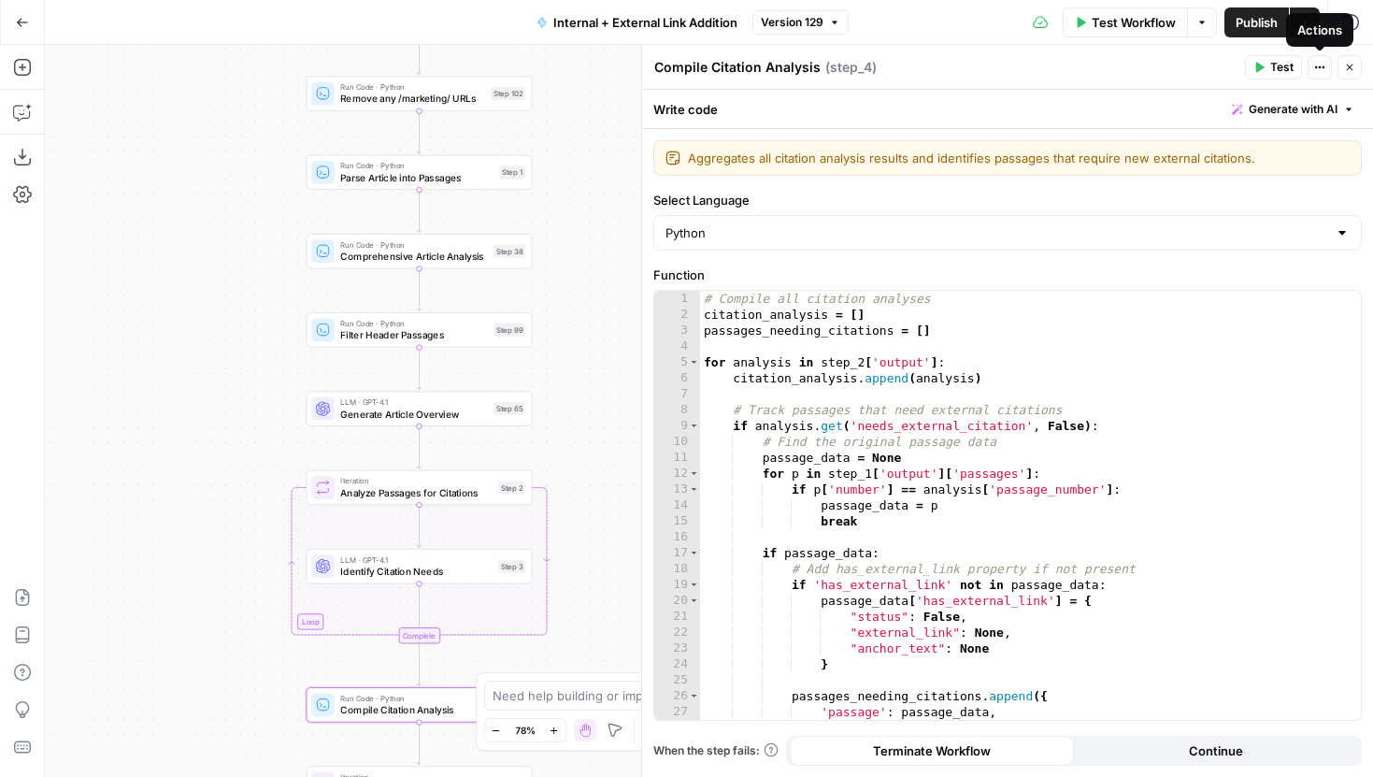
click at [1349, 71] on icon "button" at bounding box center [1349, 67] width 11 height 11
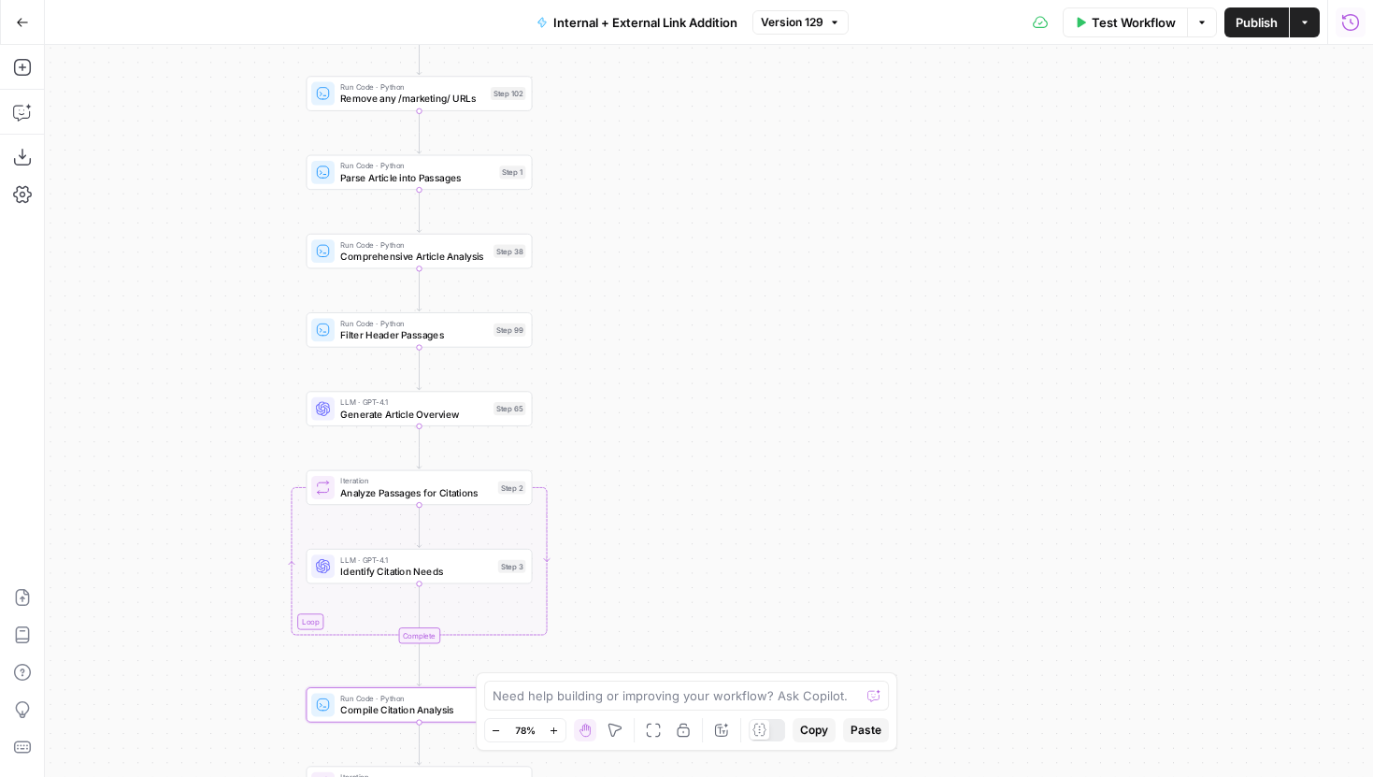
click at [1349, 29] on icon "button" at bounding box center [1350, 22] width 19 height 19
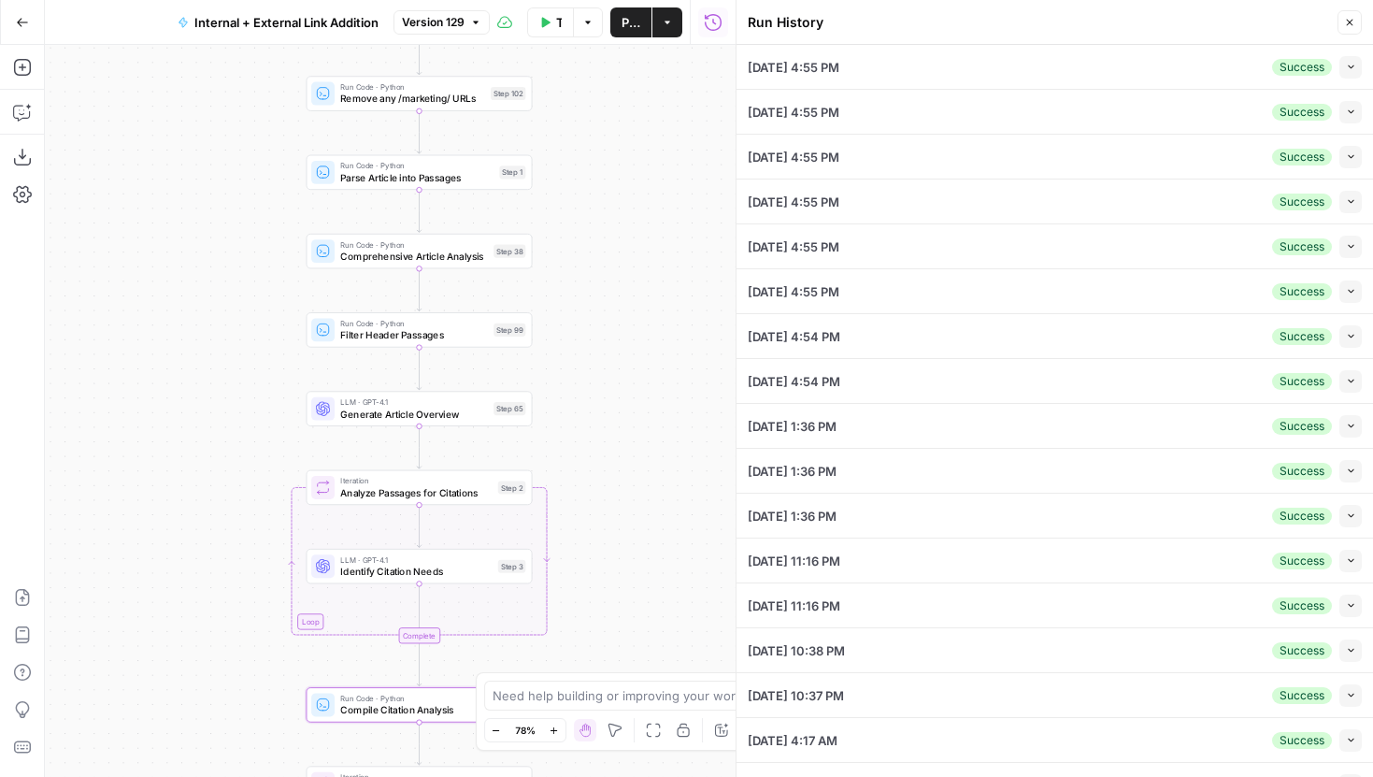
click at [1358, 69] on button "Collapse" at bounding box center [1350, 67] width 22 height 22
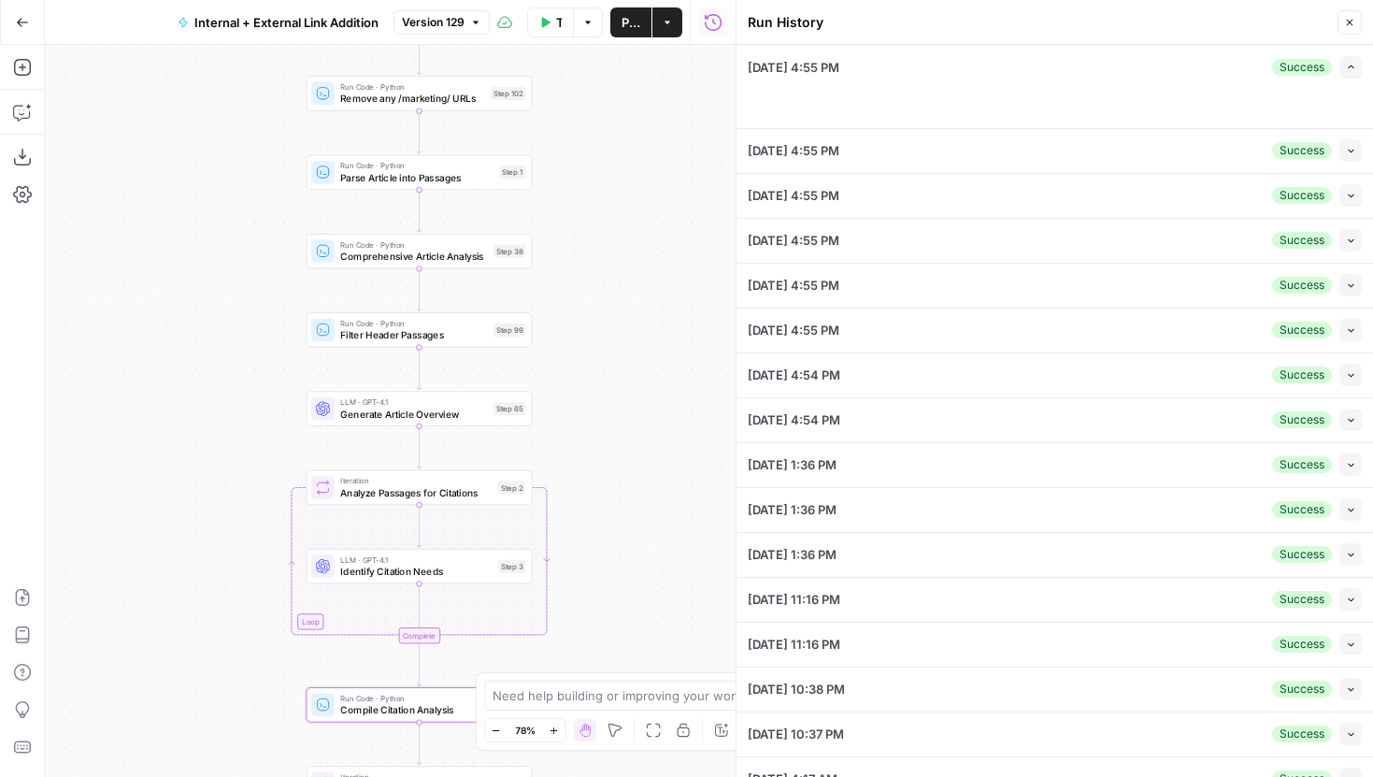
type input "LegalZoom LLC"
type input "Articles Center Sitemap"
type input "Overview Pages Sitemap"
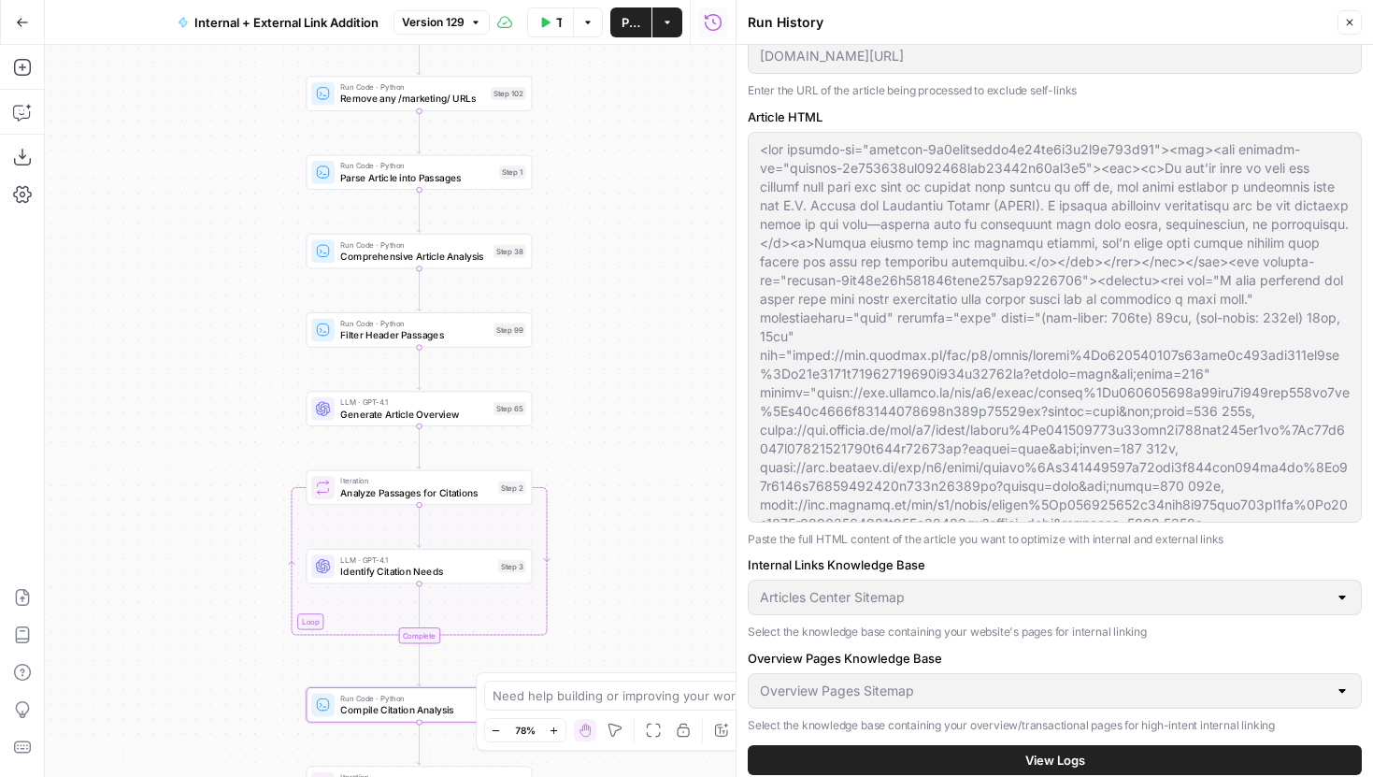
scroll to position [205, 0]
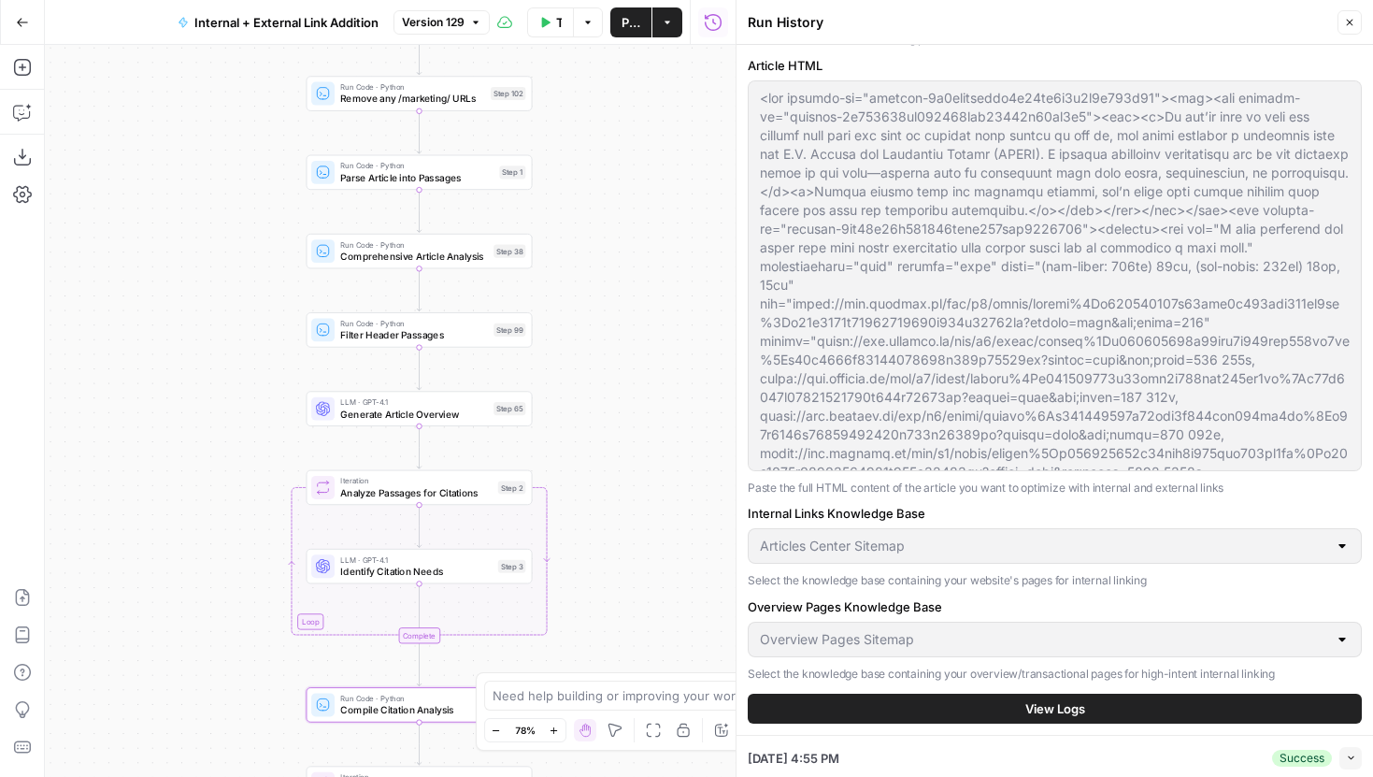
click at [942, 707] on button "View Logs" at bounding box center [1055, 708] width 614 height 30
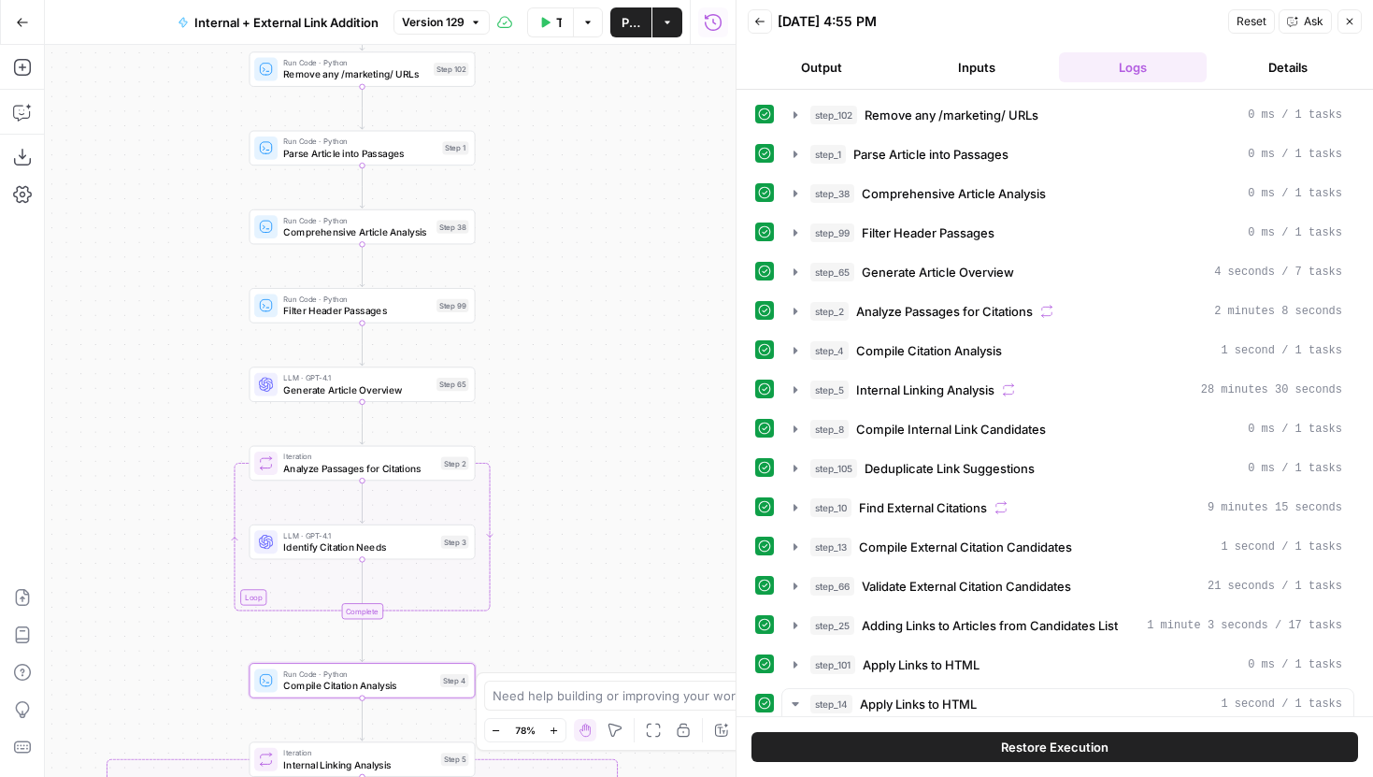
drag, startPoint x: 709, startPoint y: 447, endPoint x: 564, endPoint y: 331, distance: 185.5
click at [564, 331] on div "true false true false true false Workflow Set Inputs Inputs Run Code · Python R…" at bounding box center [390, 411] width 691 height 732
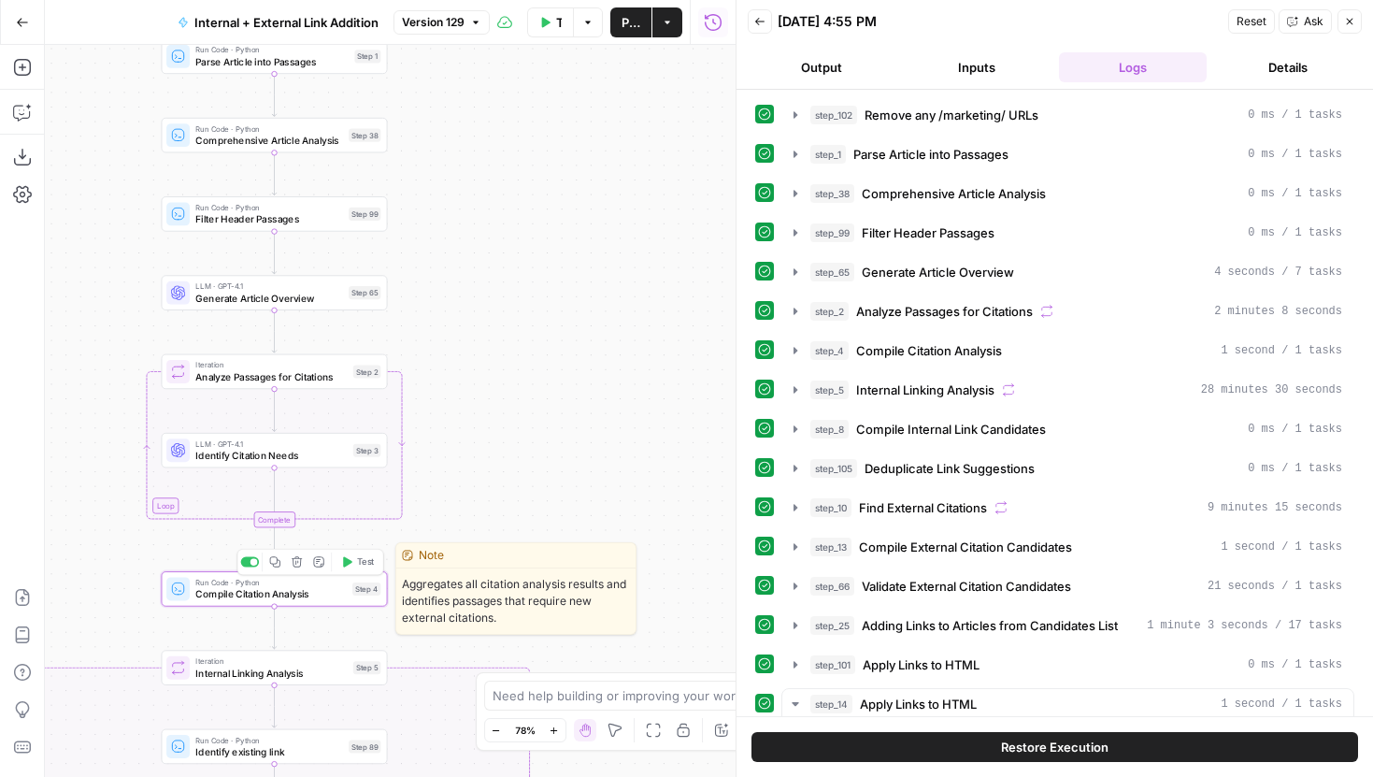
click at [337, 590] on span "Compile Citation Analysis" at bounding box center [270, 594] width 150 height 15
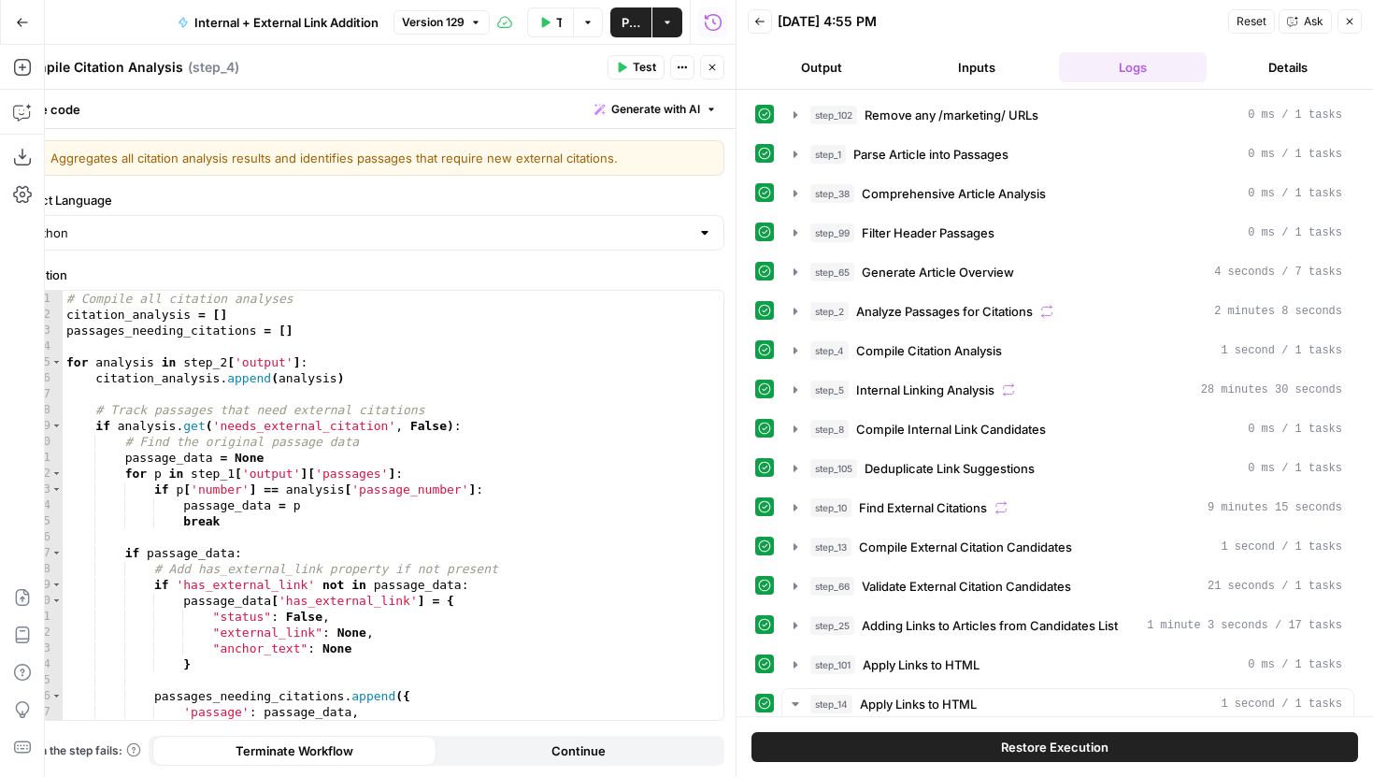
click at [714, 75] on button "Close" at bounding box center [712, 67] width 24 height 24
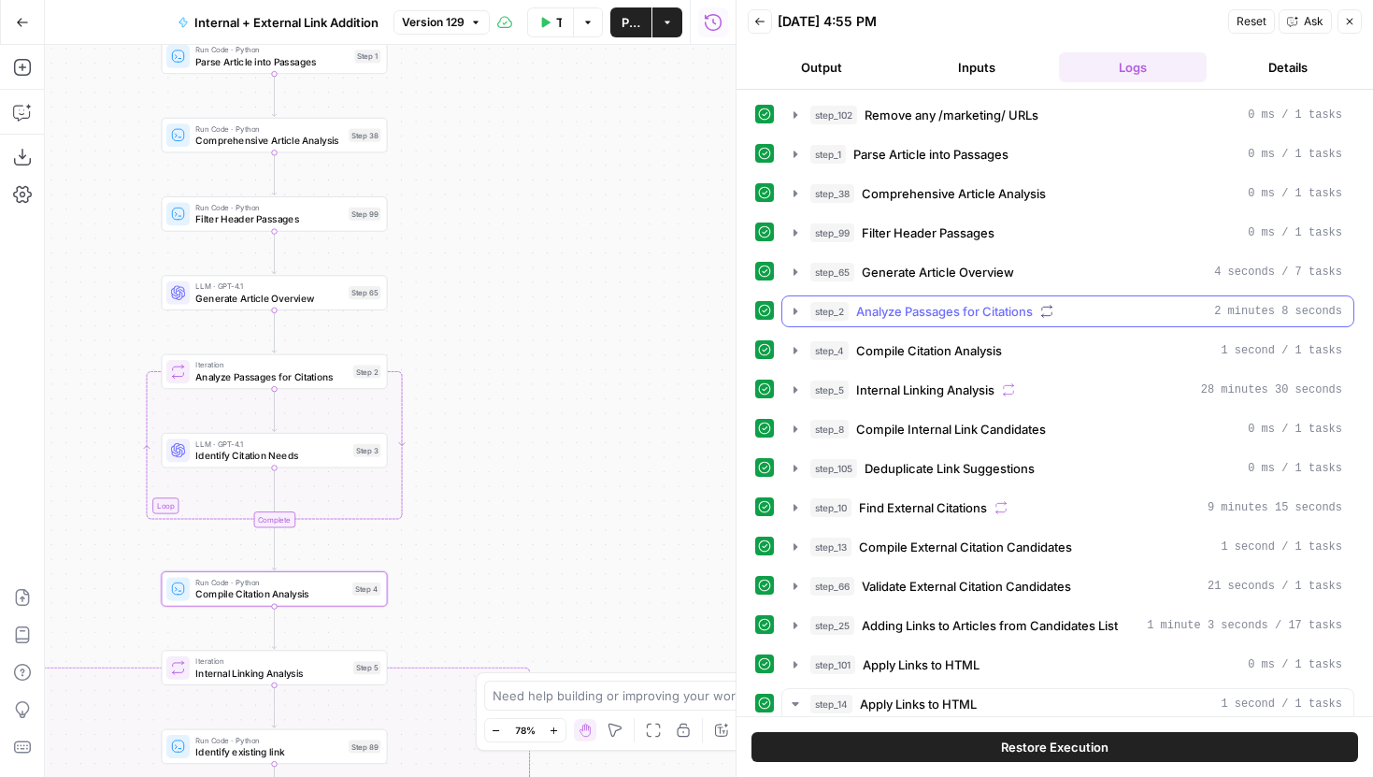
click at [794, 317] on icon "button" at bounding box center [795, 311] width 15 height 15
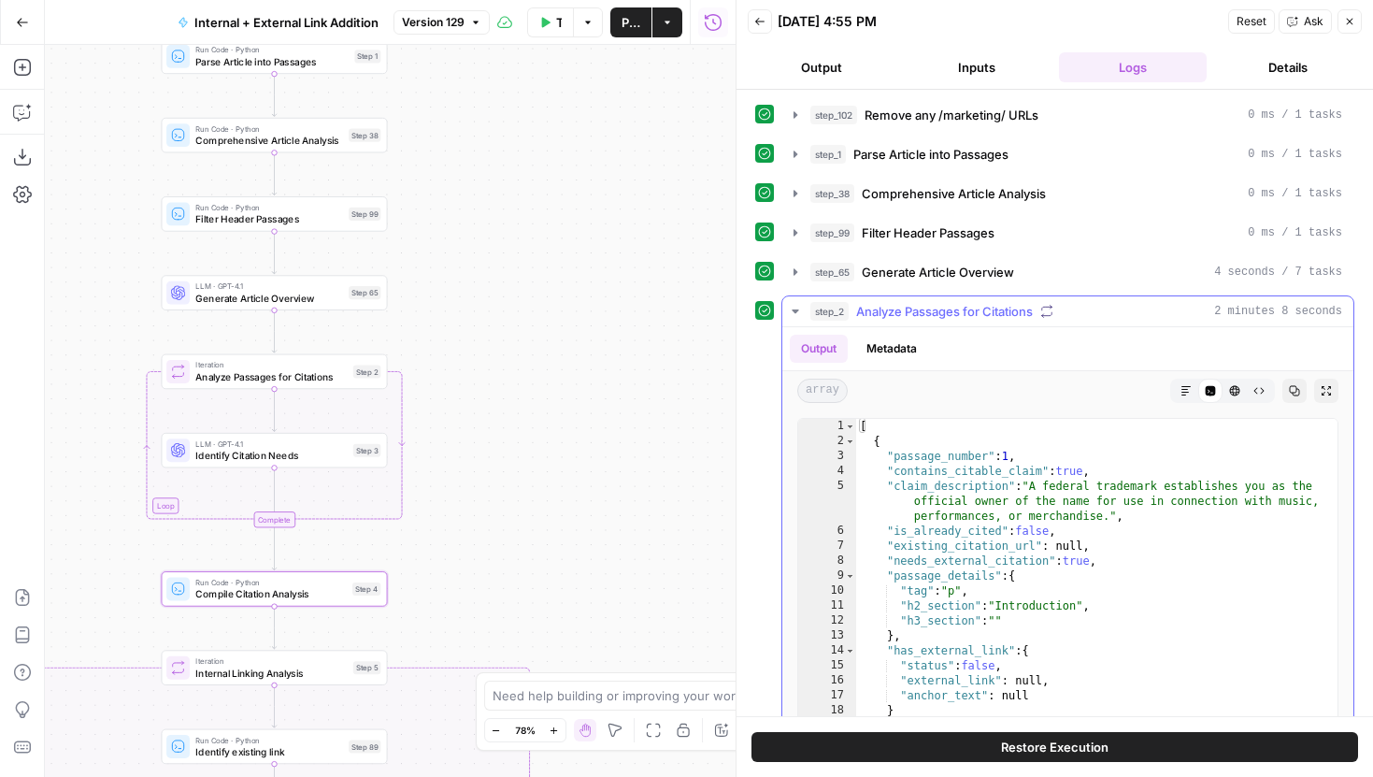
click at [794, 314] on icon "button" at bounding box center [795, 311] width 15 height 15
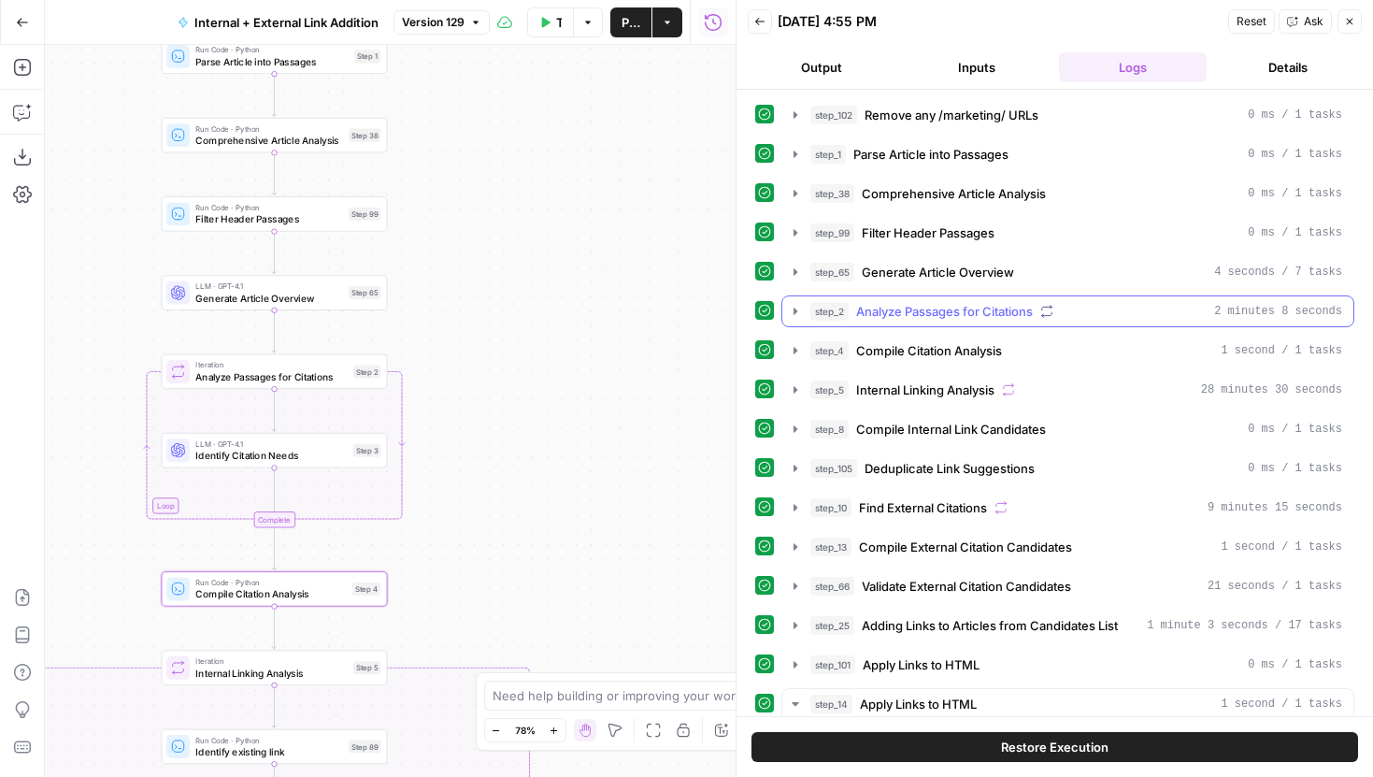
click at [794, 314] on icon "button" at bounding box center [795, 310] width 4 height 7
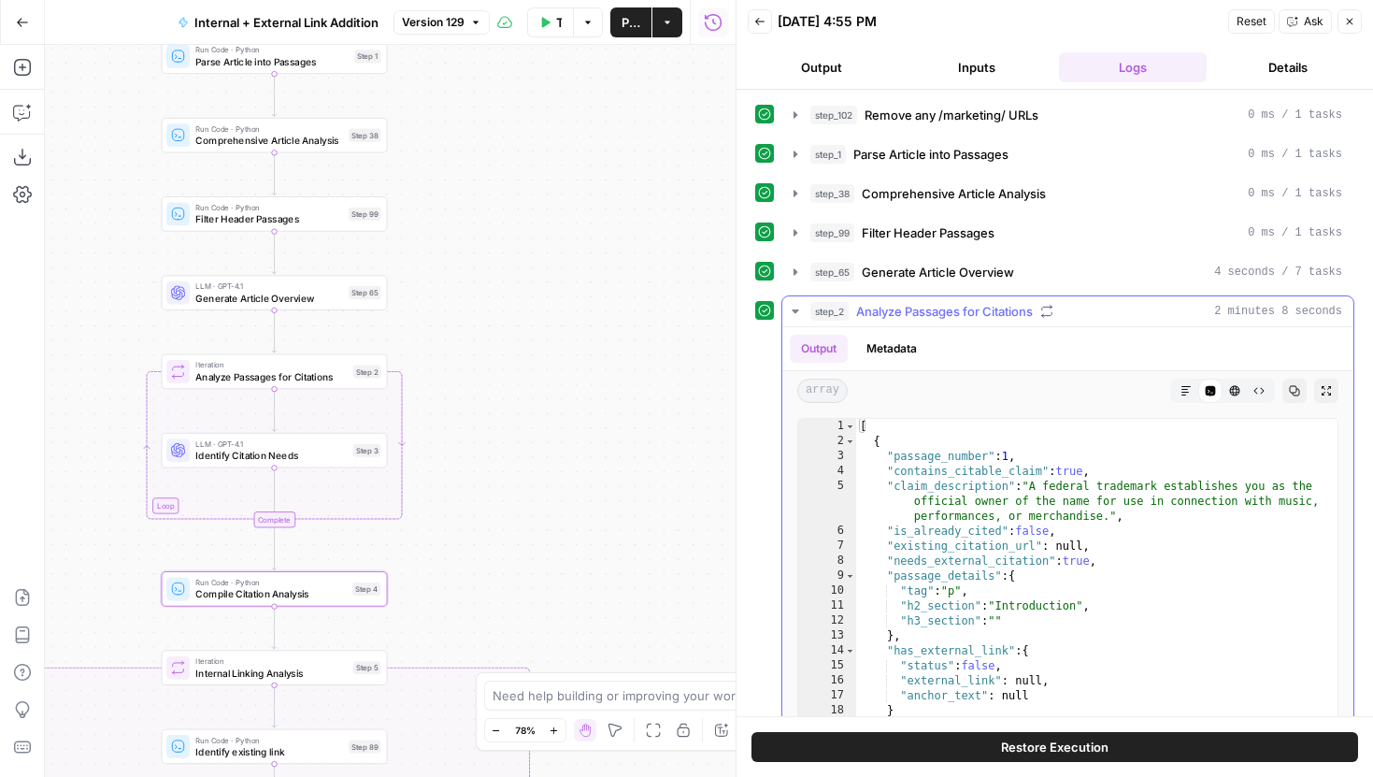
click at [794, 310] on icon "button" at bounding box center [795, 311] width 7 height 4
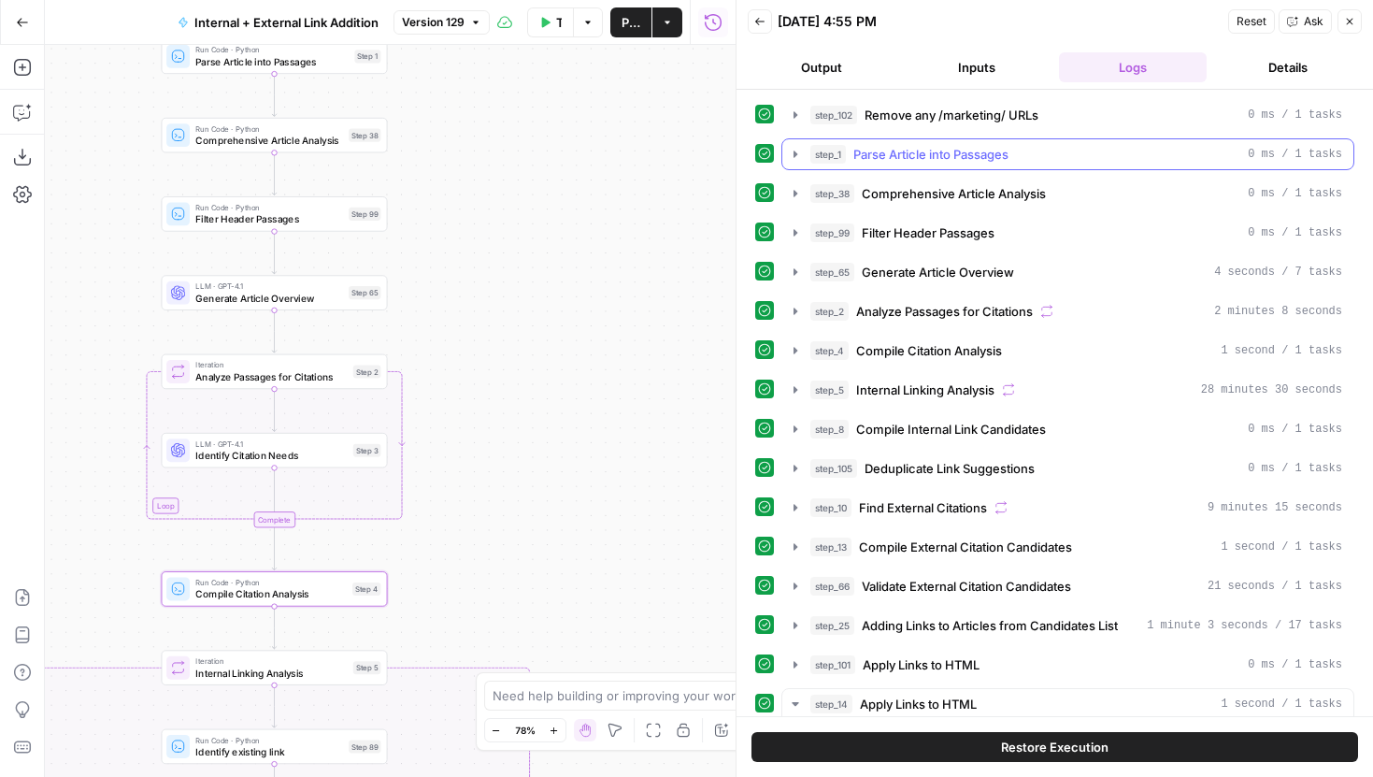
click at [793, 150] on icon "button" at bounding box center [795, 154] width 15 height 15
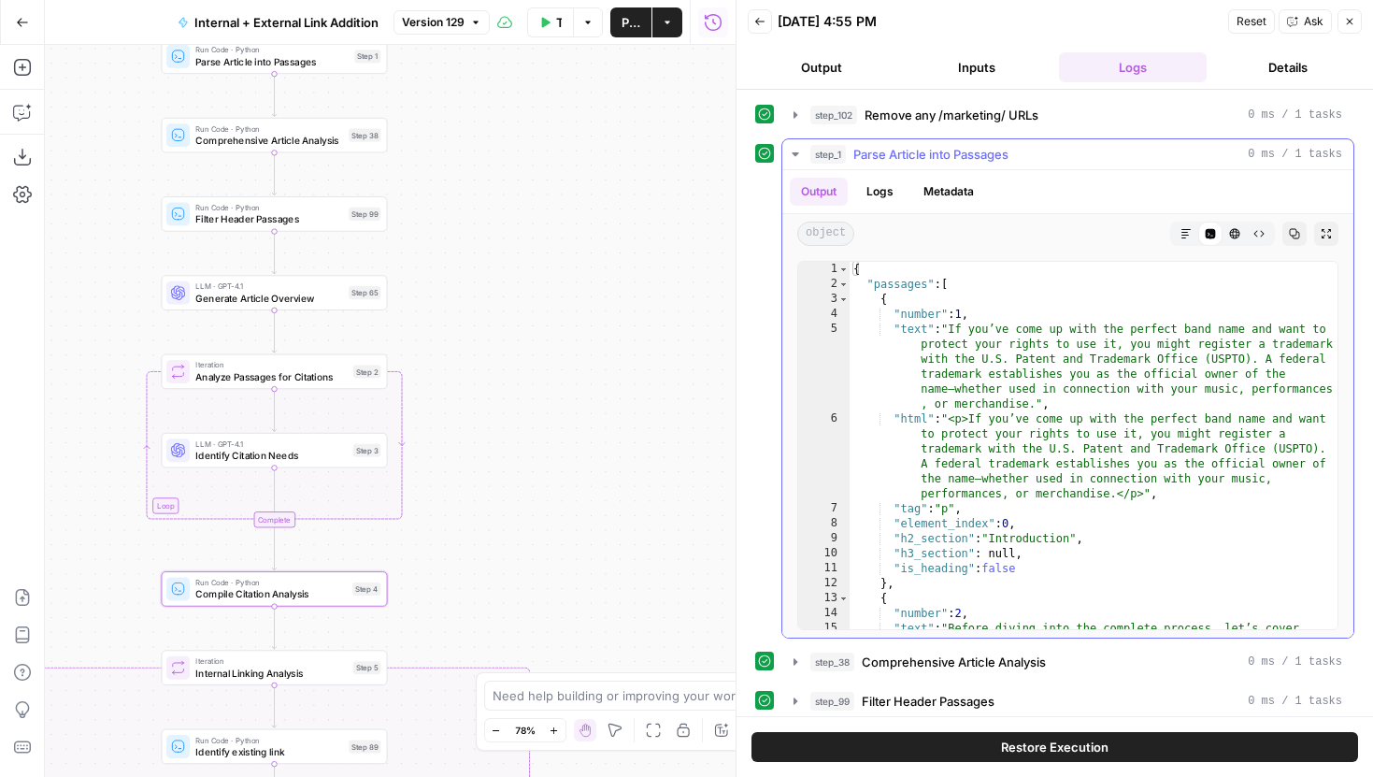
click at [793, 150] on icon "button" at bounding box center [795, 154] width 15 height 15
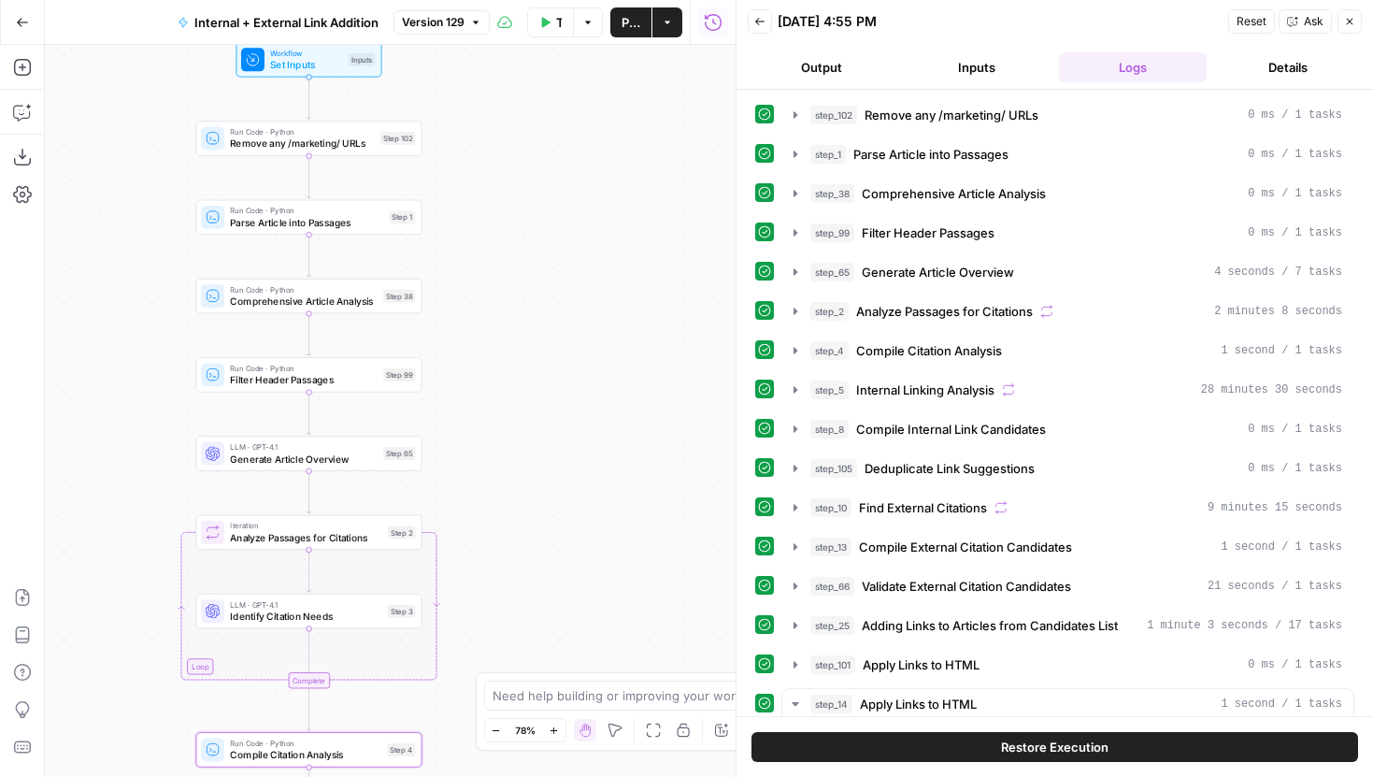
drag, startPoint x: 629, startPoint y: 209, endPoint x: 664, endPoint y: 378, distance: 171.9
click at [665, 378] on div "true false true false true false Workflow Set Inputs Inputs Run Code · Python R…" at bounding box center [390, 411] width 691 height 732
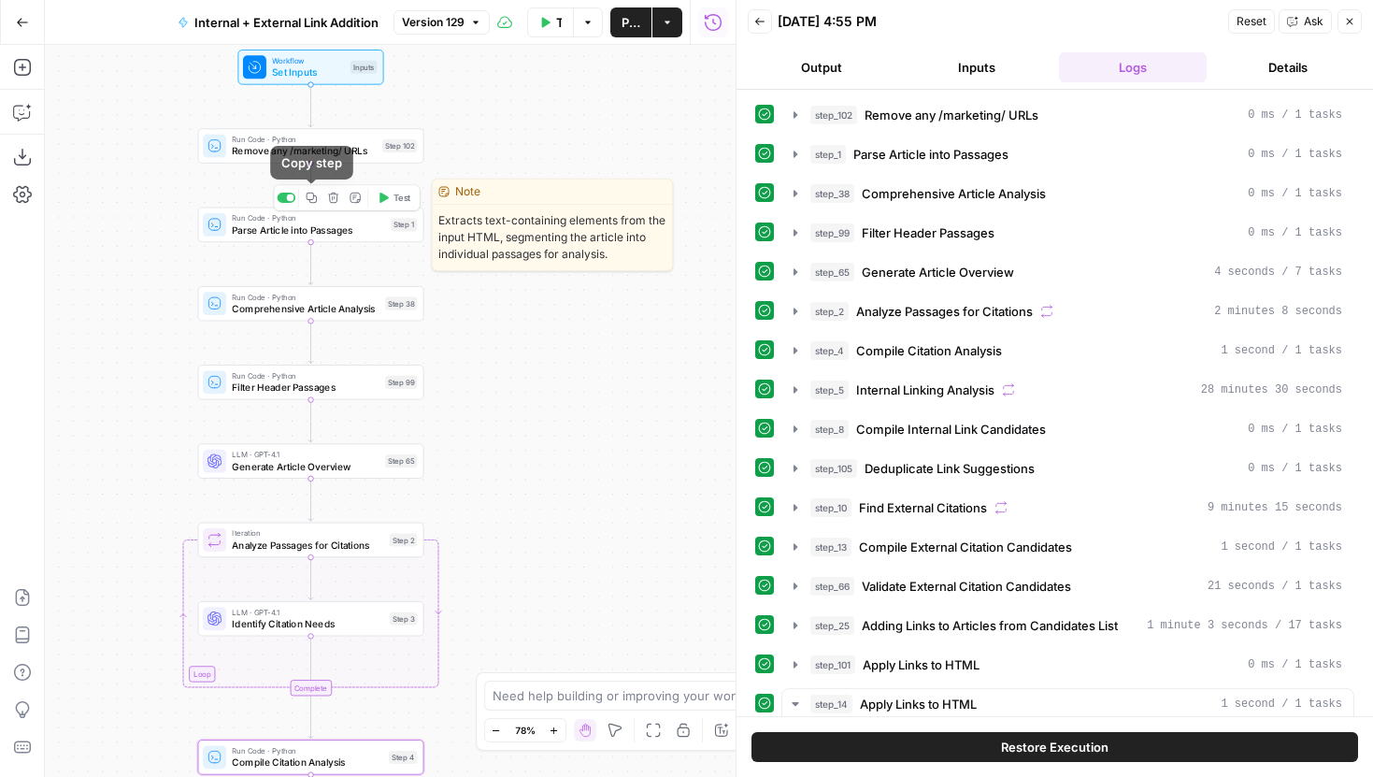
click at [312, 199] on icon "button" at bounding box center [312, 198] width 10 height 10
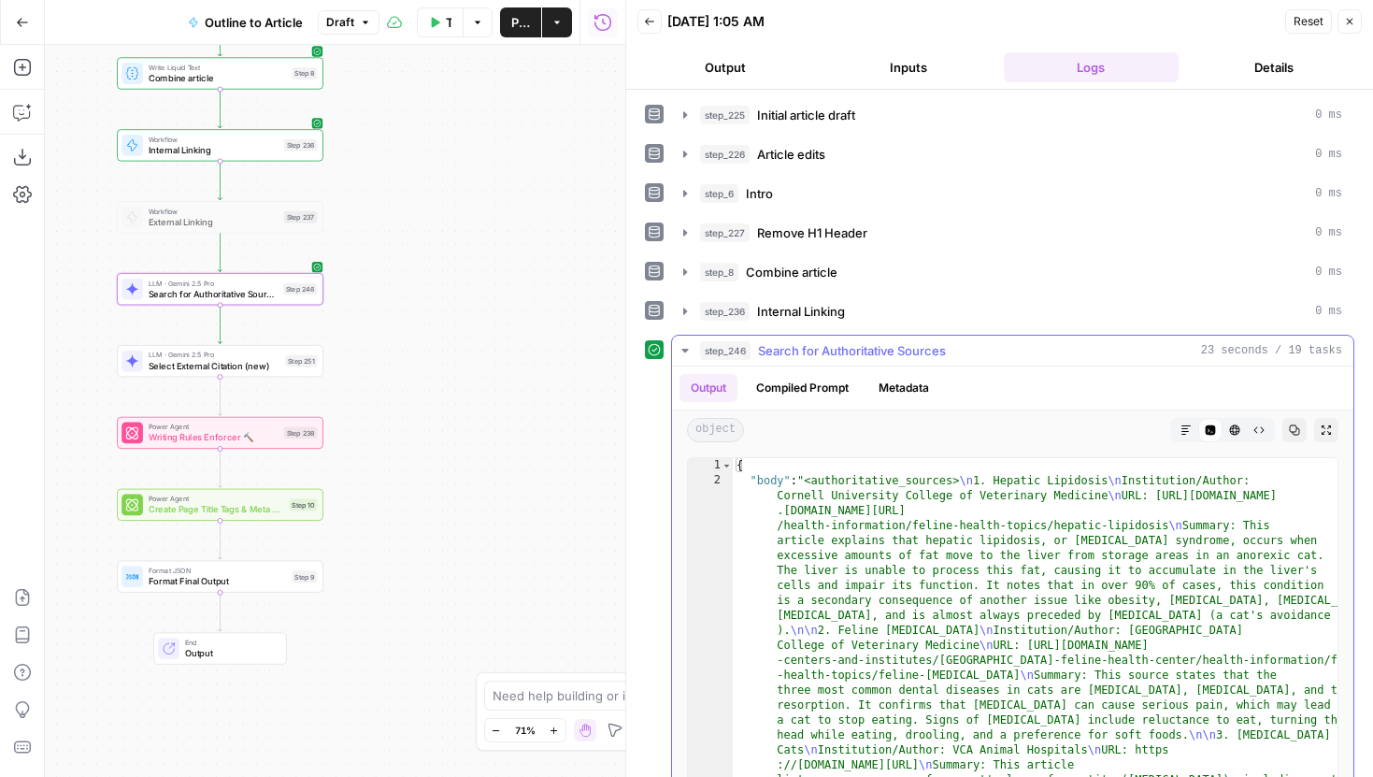
scroll to position [67, 0]
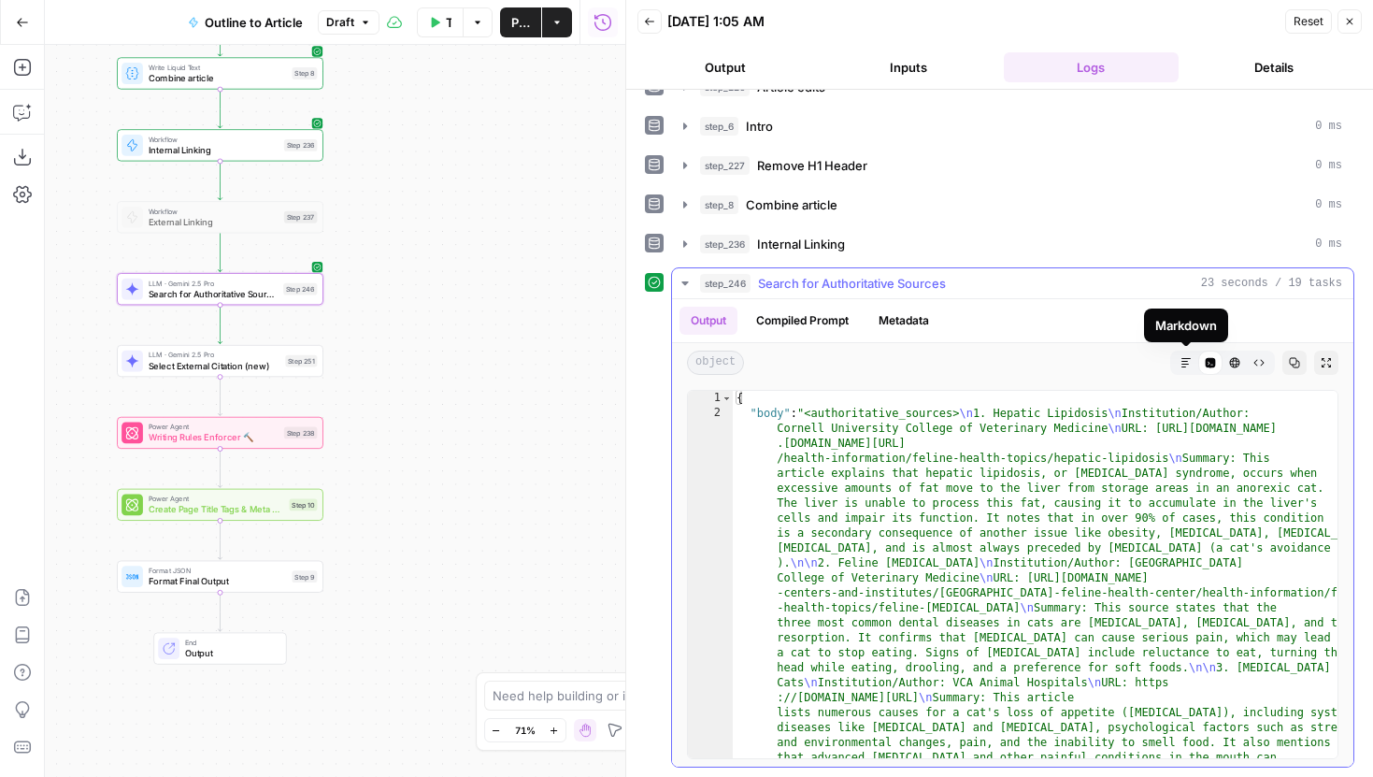
click at [1174, 371] on div "Markdown" at bounding box center [1186, 362] width 24 height 24
click at [1175, 371] on div "Markdown" at bounding box center [1186, 362] width 24 height 24
click at [1182, 364] on icon "button" at bounding box center [1185, 362] width 9 height 9
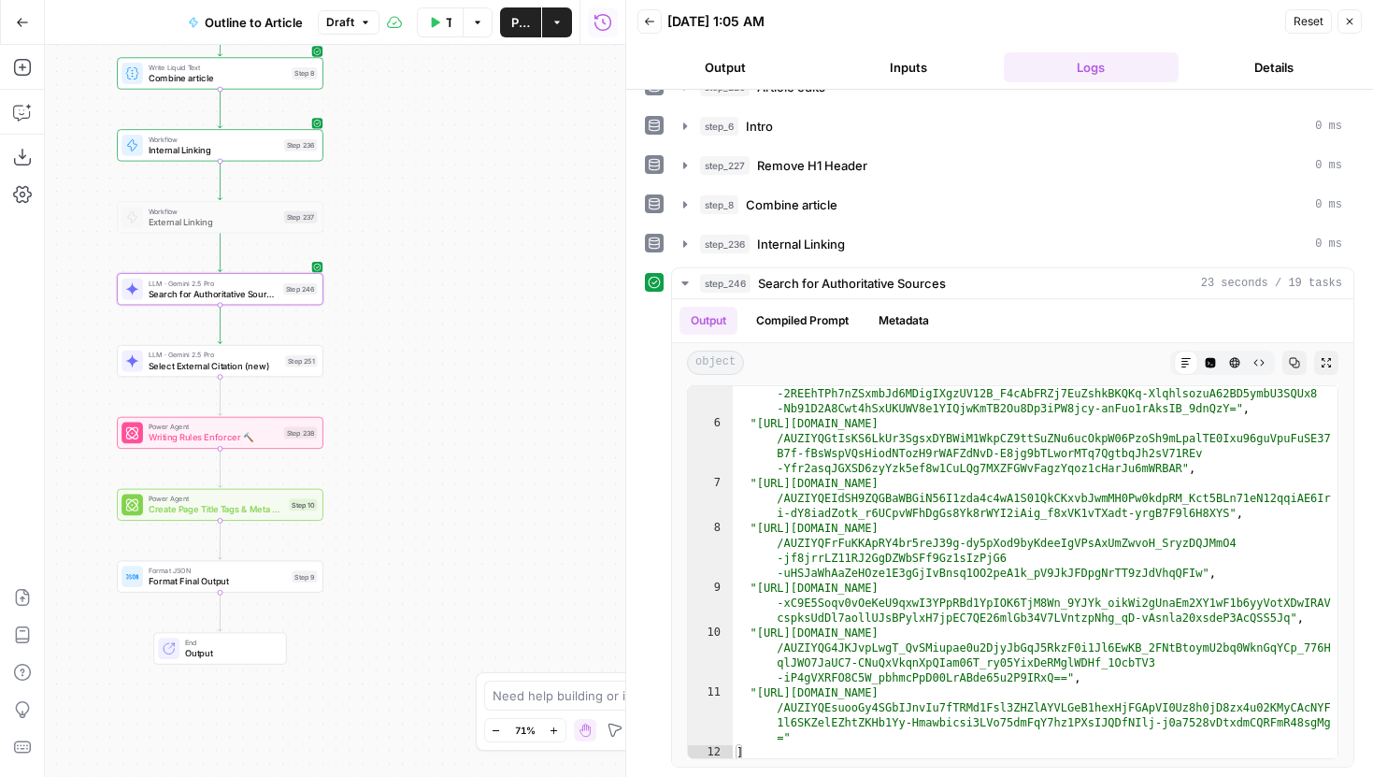
click at [1341, 28] on button "Close" at bounding box center [1349, 21] width 24 height 24
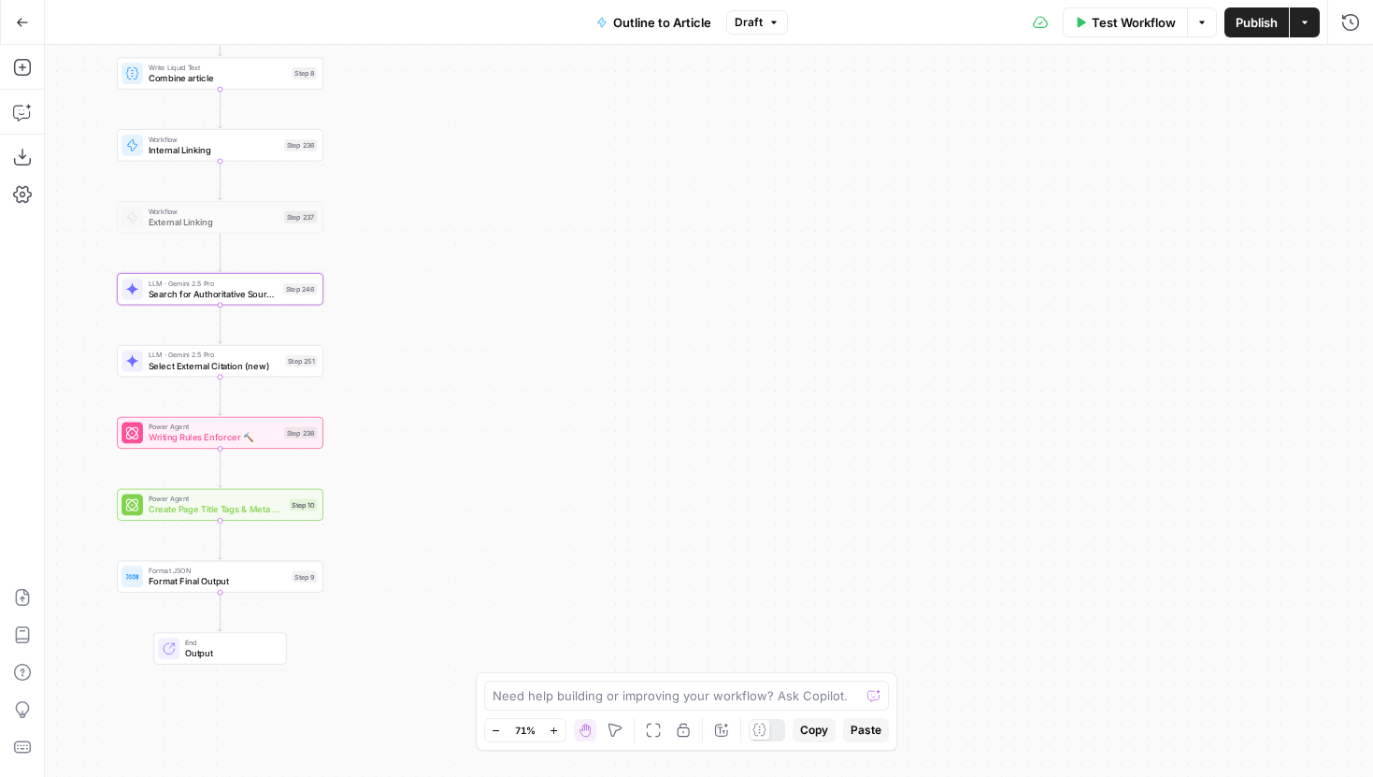
click at [278, 372] on div "LLM · Gemini 2.5 Pro Select External Citation (new) Step 251 Copy step Delete s…" at bounding box center [220, 361] width 207 height 32
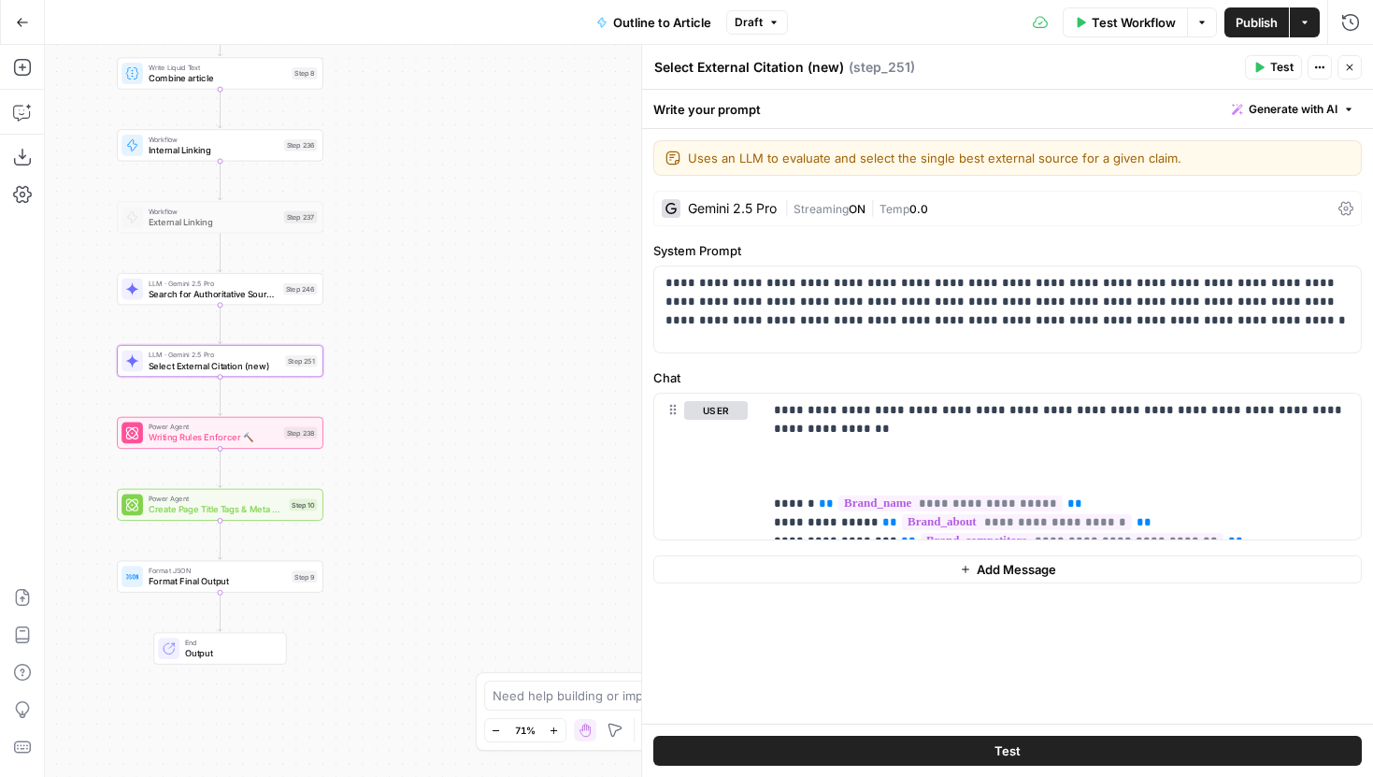
click at [836, 213] on span "Streaming" at bounding box center [820, 209] width 55 height 14
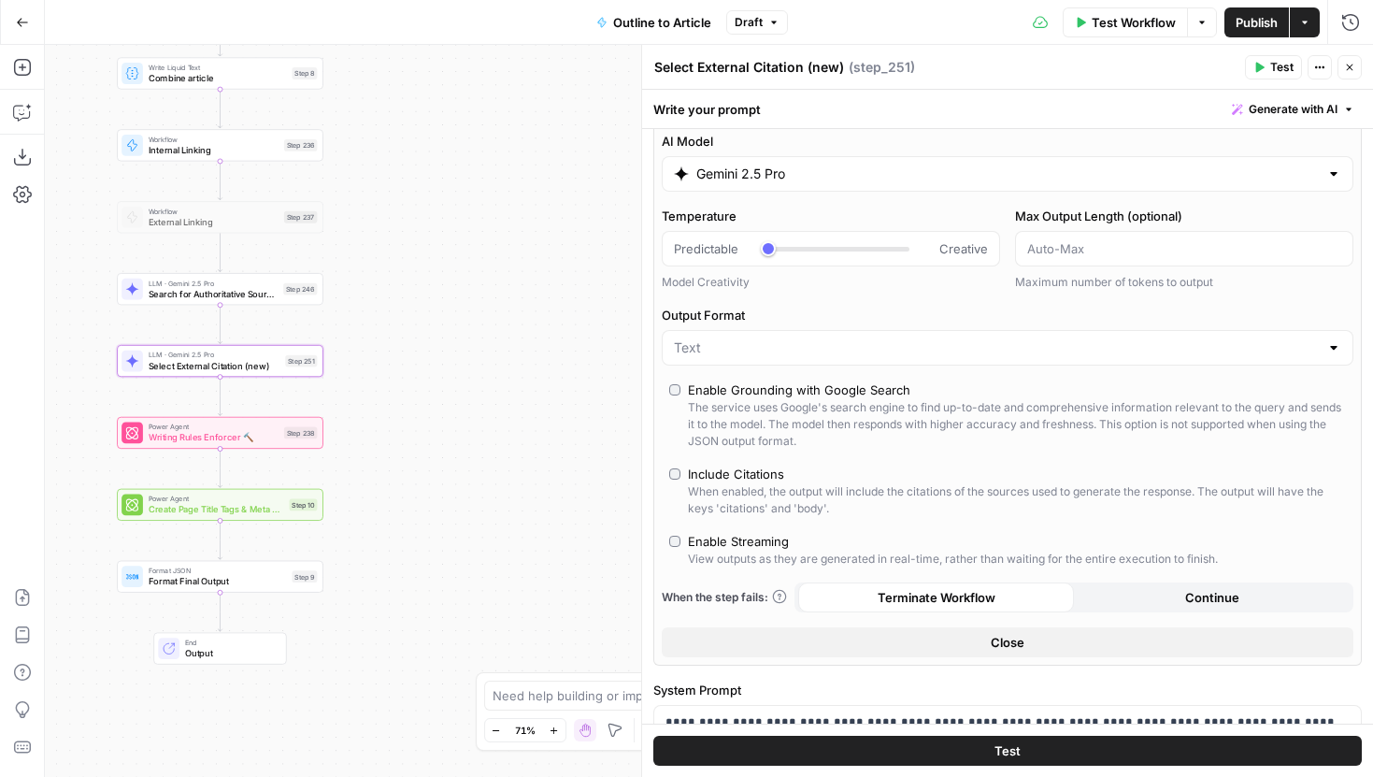
scroll to position [0, 0]
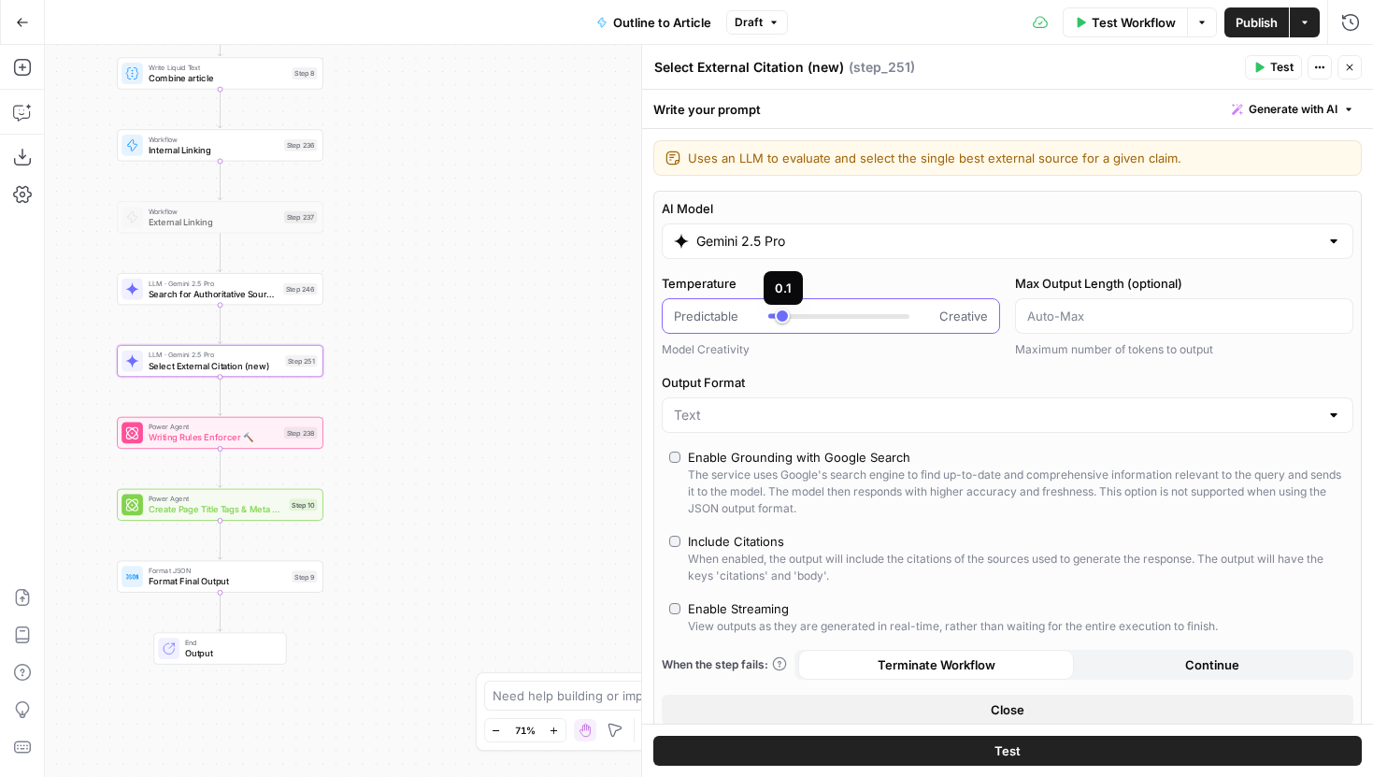
type input "***"
drag, startPoint x: 775, startPoint y: 314, endPoint x: 792, endPoint y: 316, distance: 17.9
click at [792, 316] on div at bounding box center [838, 316] width 141 height 19
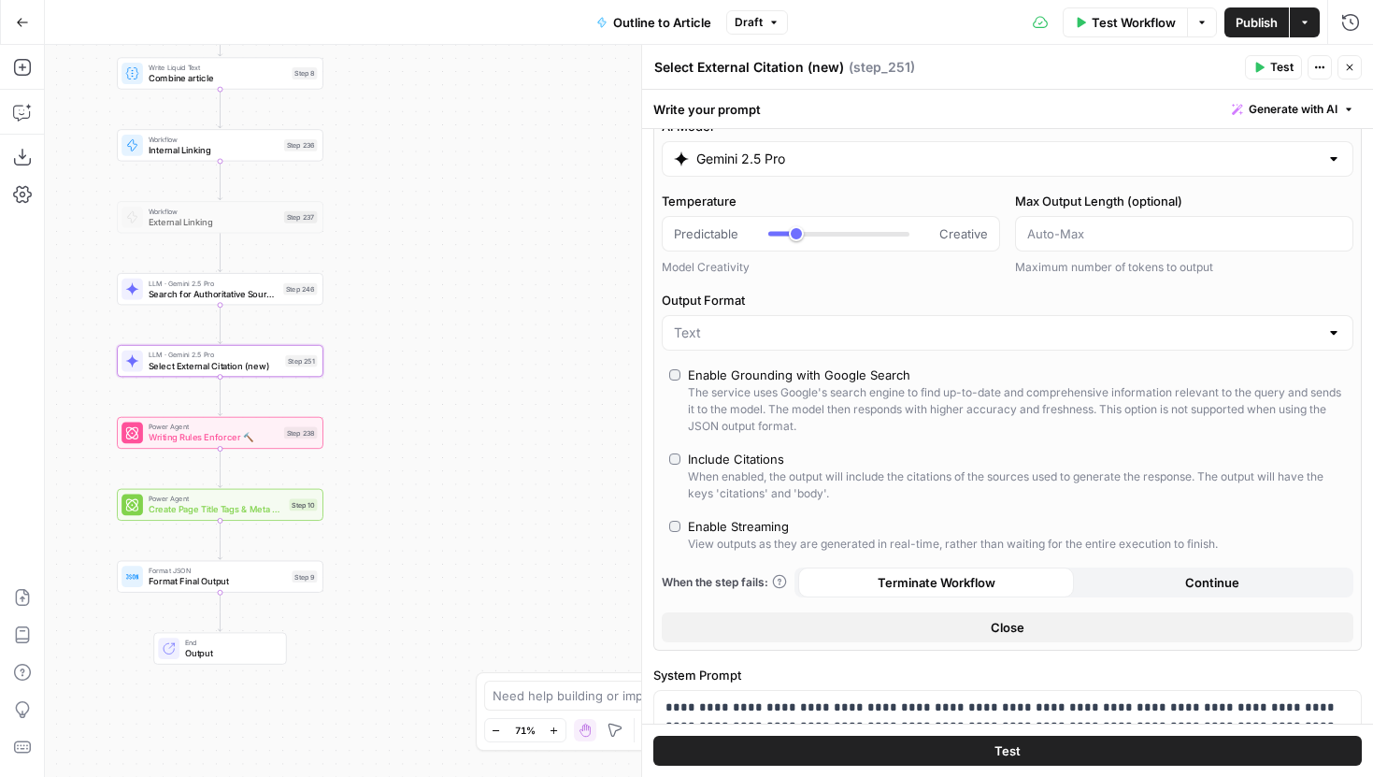
click at [1050, 627] on button "Close" at bounding box center [1008, 627] width 692 height 30
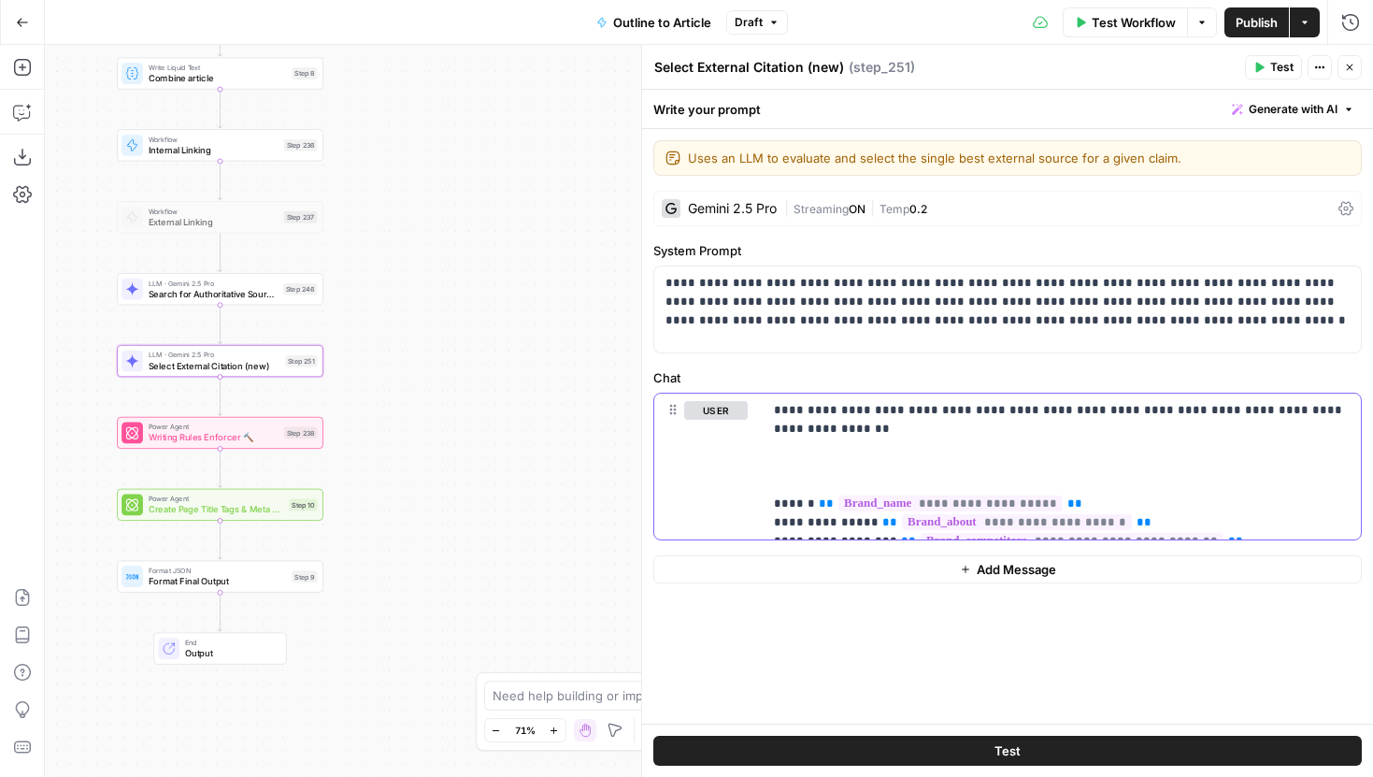
click at [945, 443] on p "**********" at bounding box center [1062, 466] width 576 height 131
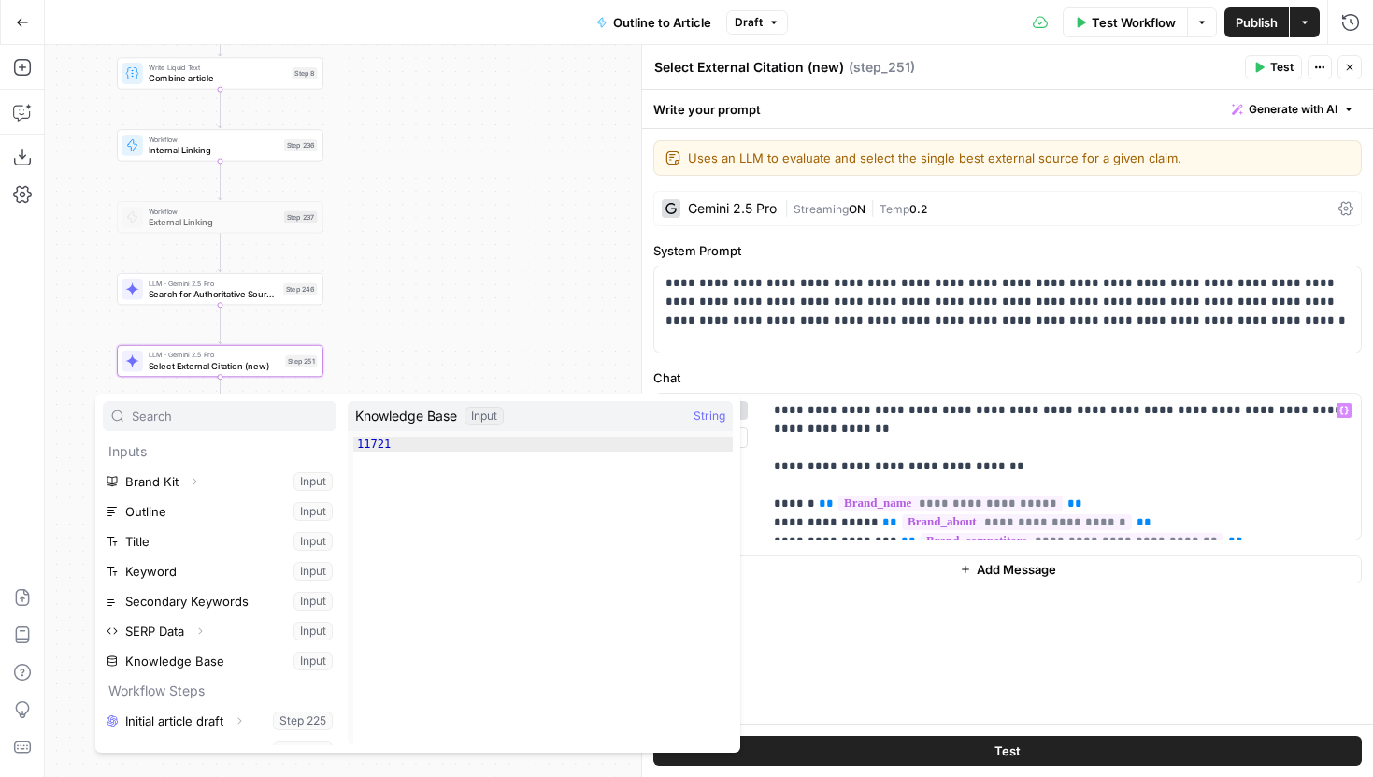
scroll to position [170, 0]
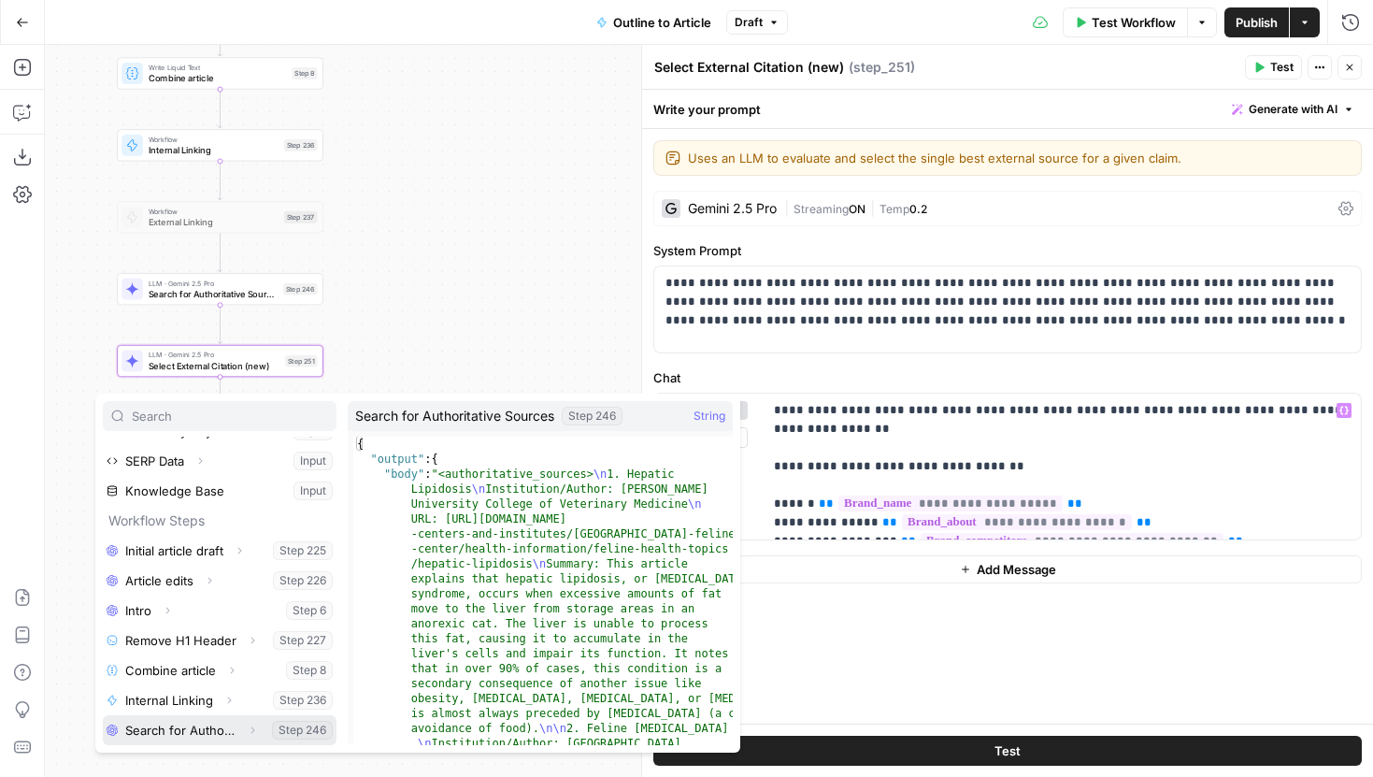
click at [252, 725] on icon "button" at bounding box center [252, 729] width 11 height 11
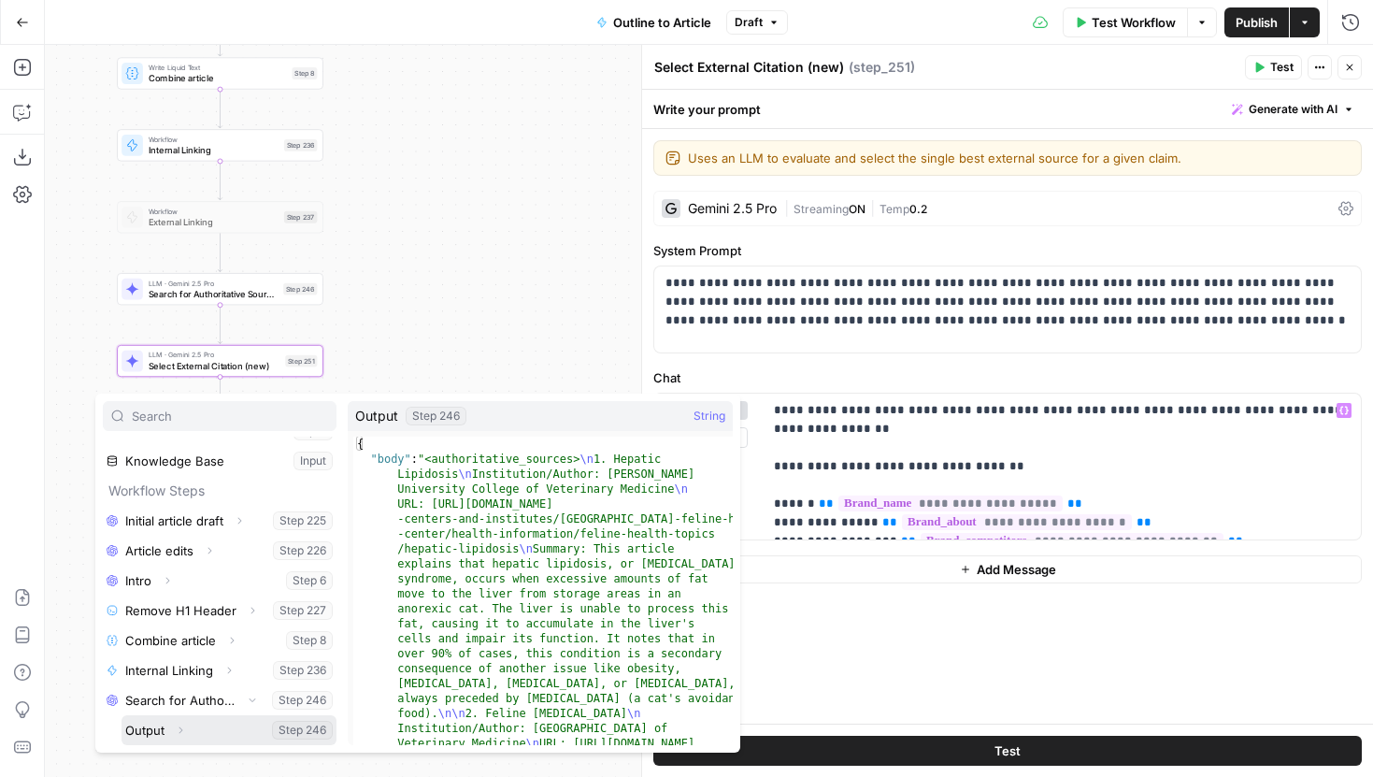
click at [184, 734] on icon "button" at bounding box center [180, 729] width 11 height 11
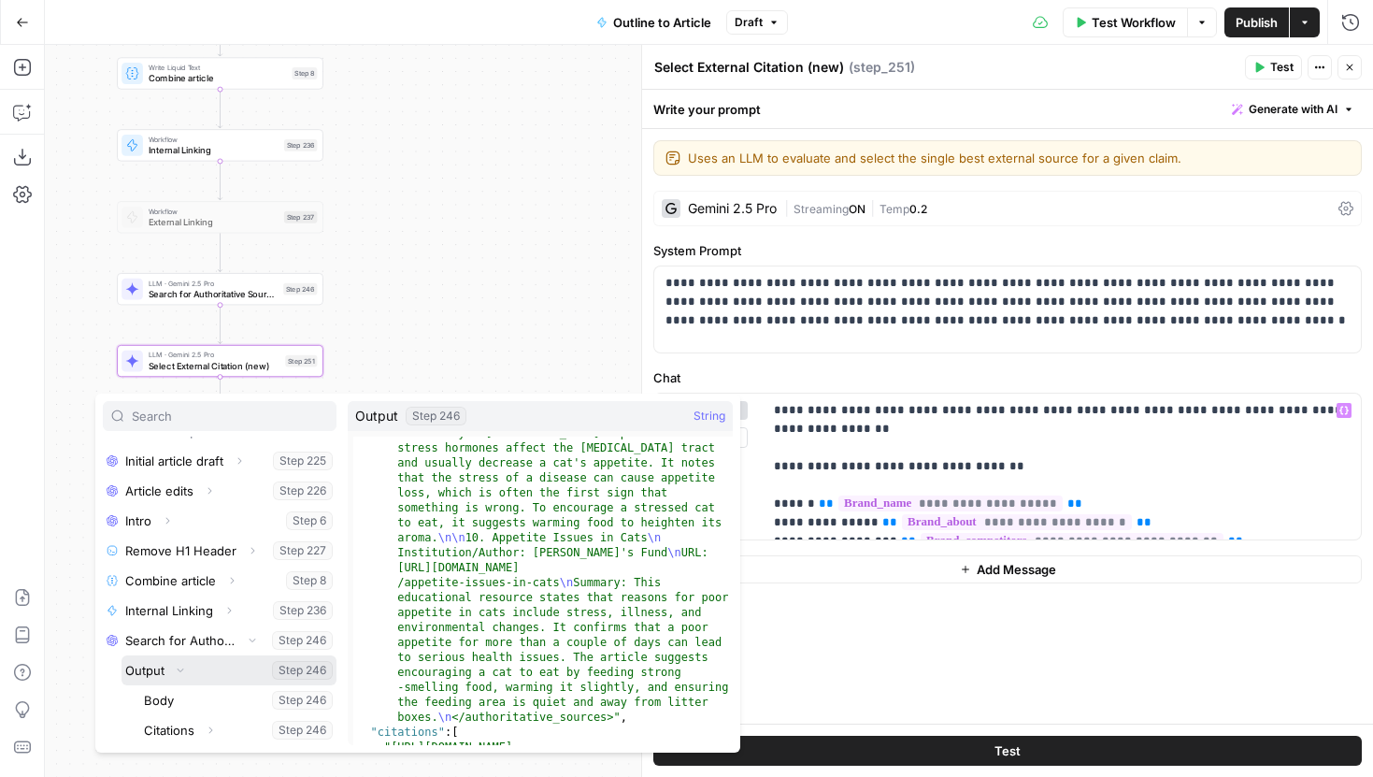
scroll to position [1699, 0]
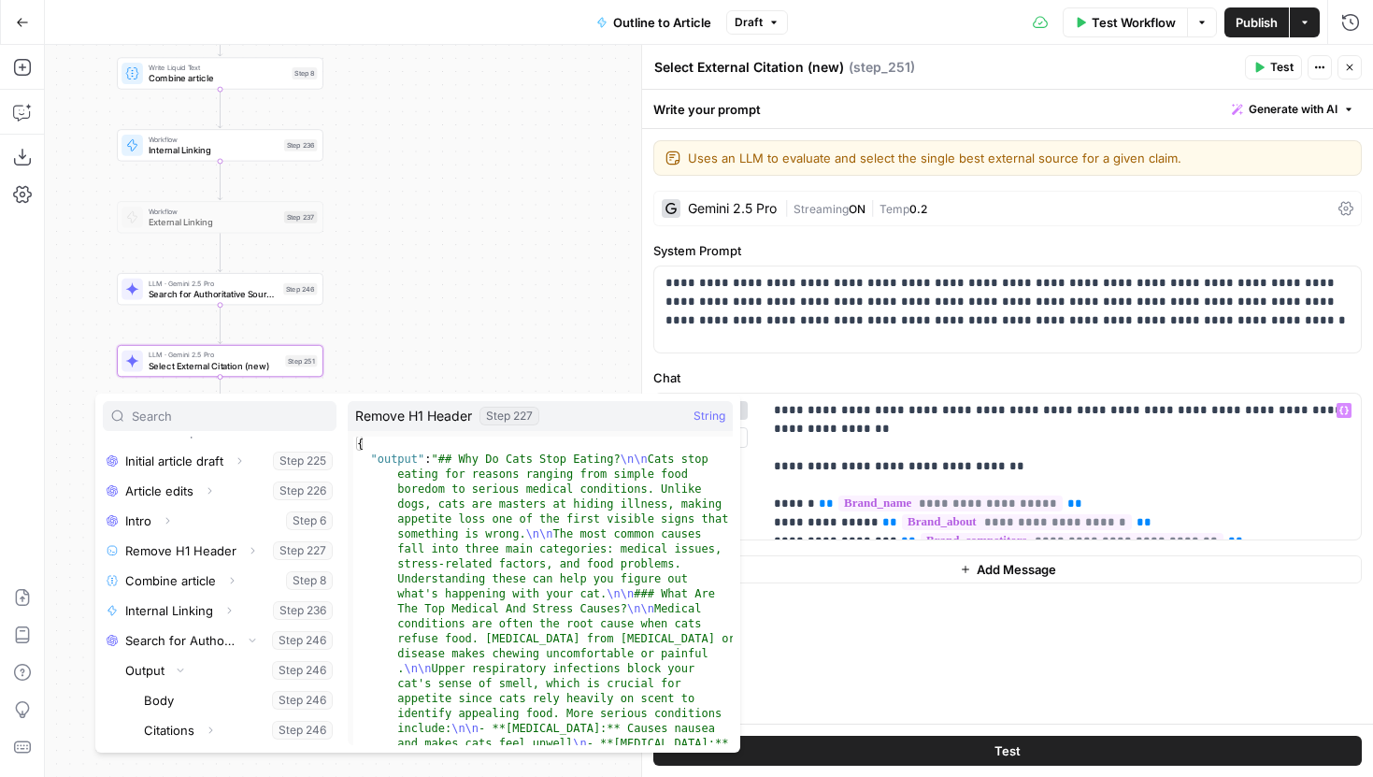
click at [433, 270] on div "Workflow Set Inputs Inputs LLM · Gemini 2.5 Pro Initial article draft Step 225 …" at bounding box center [709, 411] width 1328 height 732
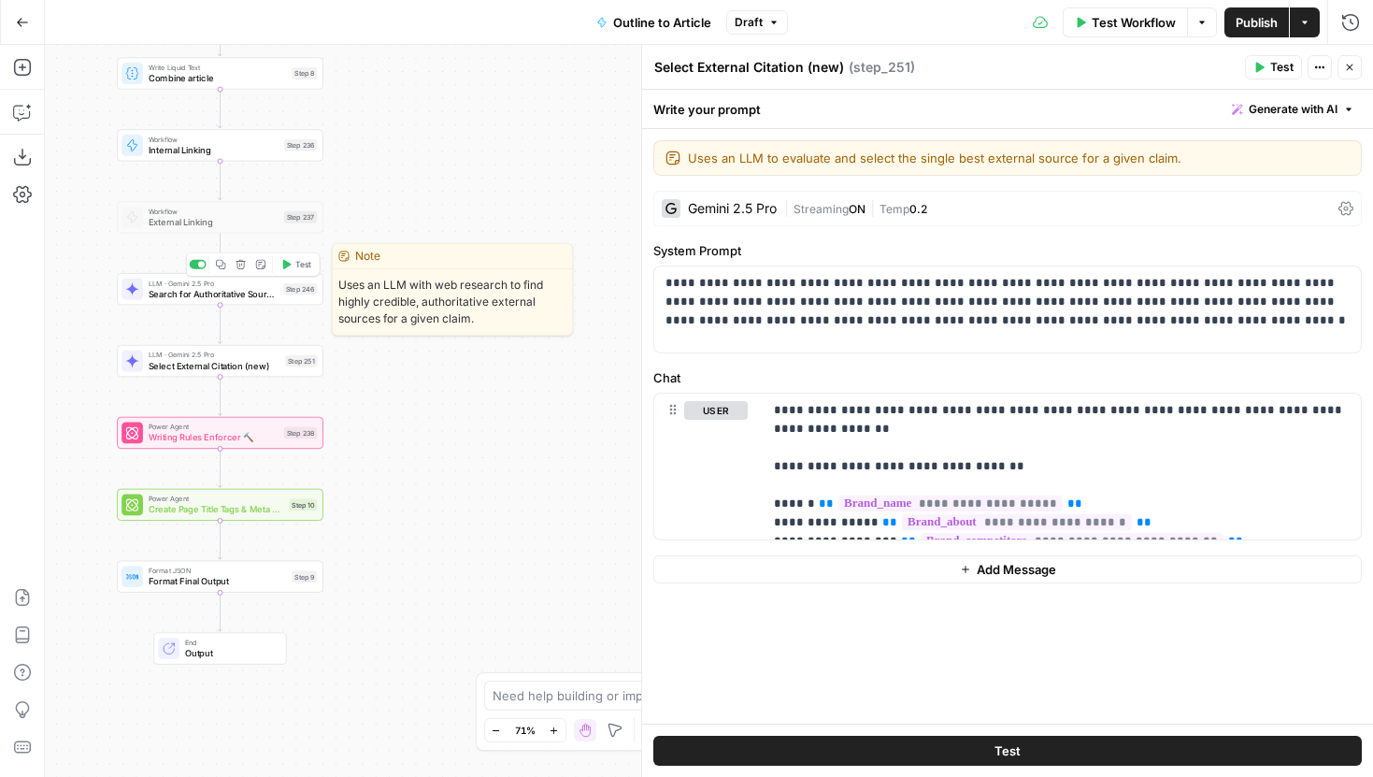
click at [259, 299] on span "Search for Authoritative Sources" at bounding box center [214, 293] width 130 height 13
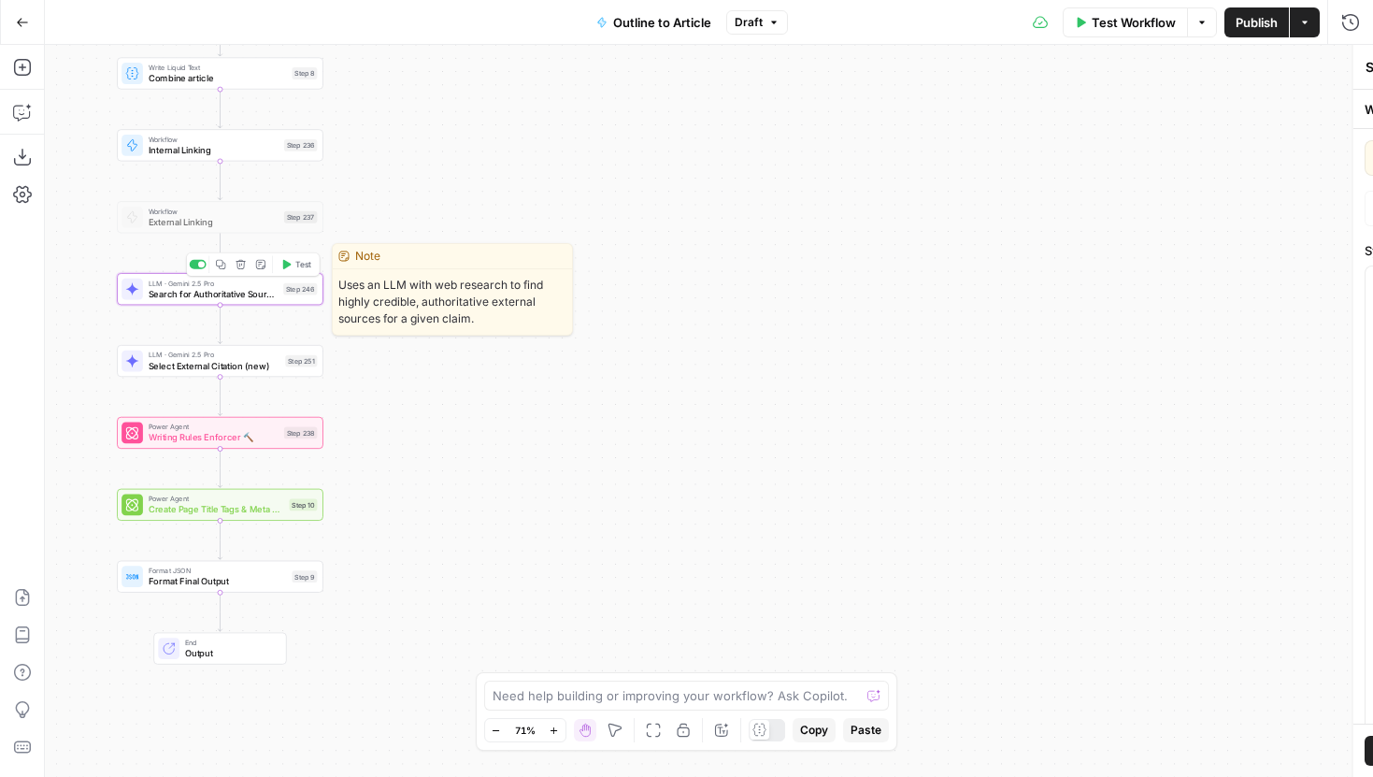
type textarea "Search for Authoritative Sources"
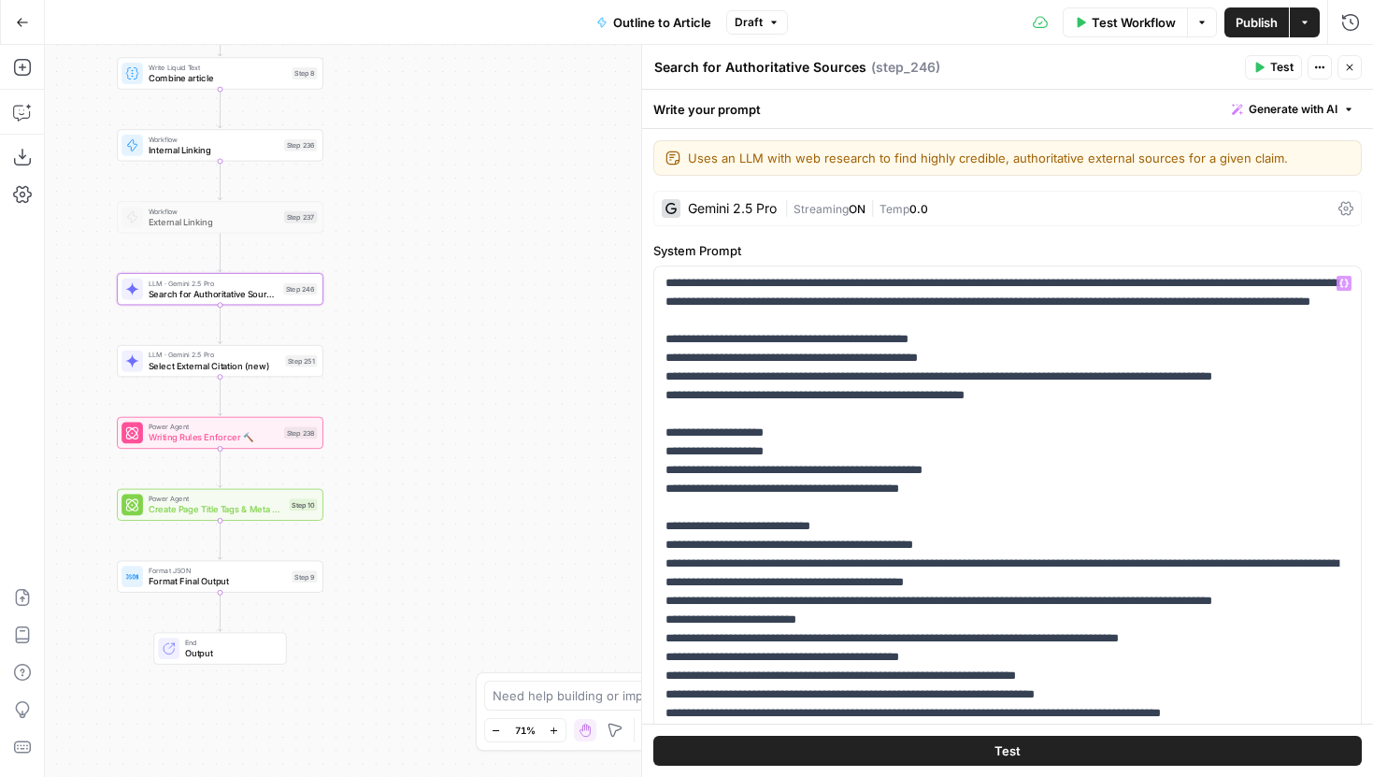
click at [862, 215] on span "ON" at bounding box center [857, 209] width 17 height 14
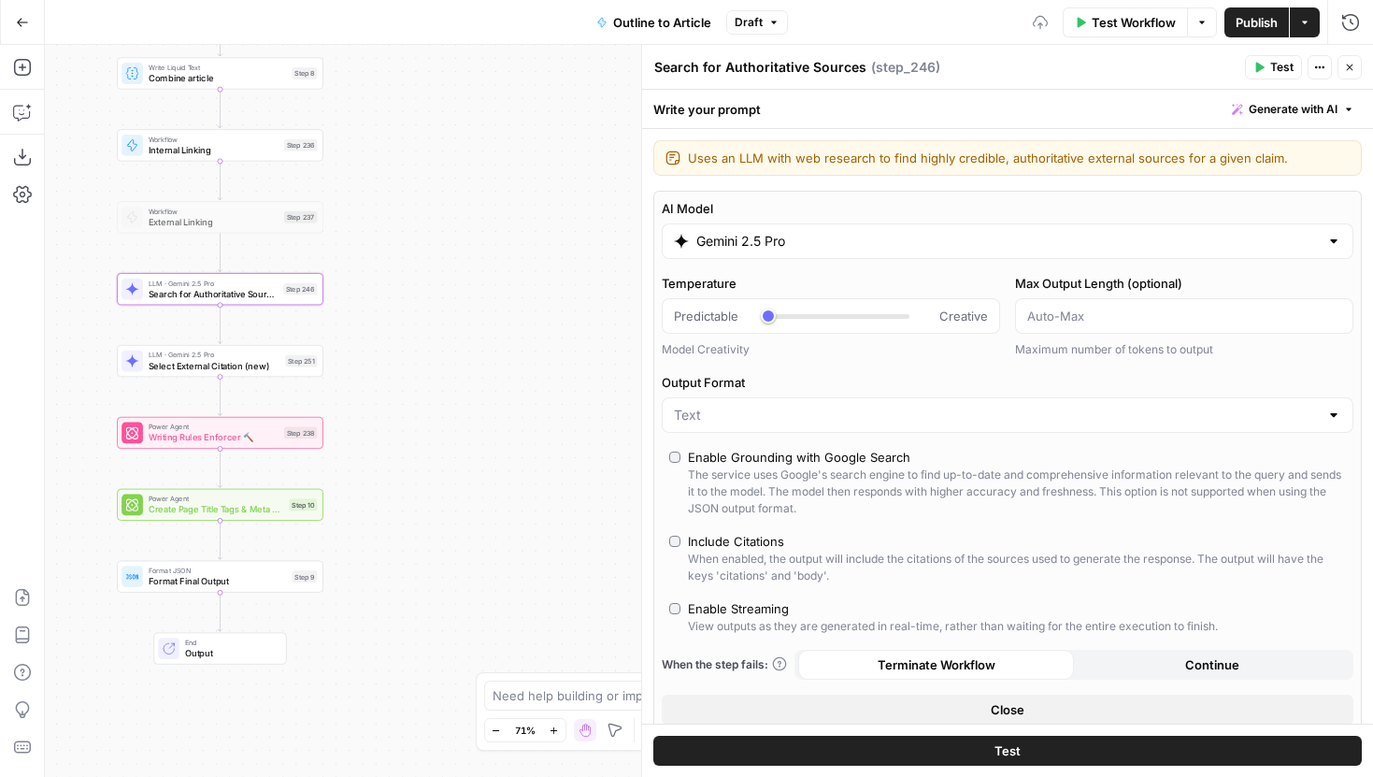
click at [829, 740] on button "Test" at bounding box center [1007, 750] width 708 height 30
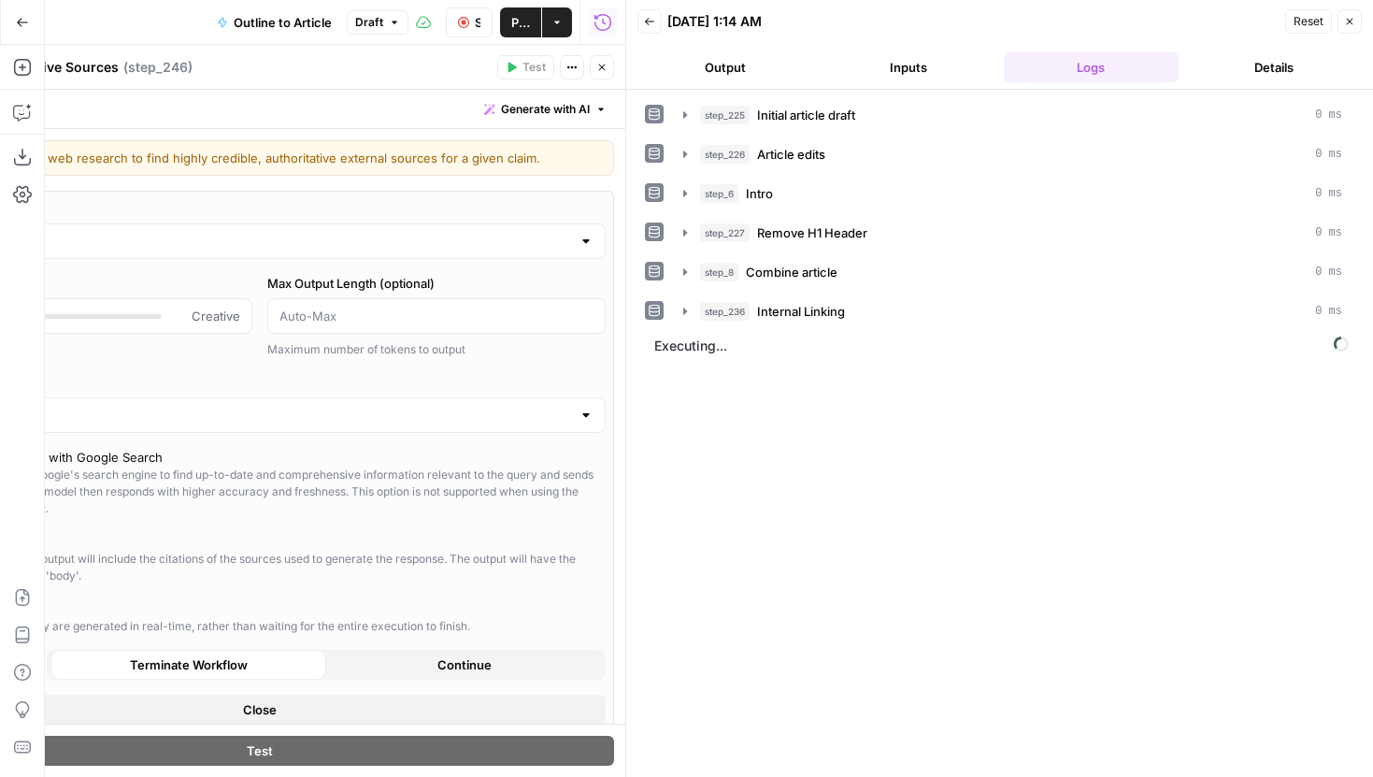
click at [593, 75] on button "Close" at bounding box center [602, 67] width 24 height 24
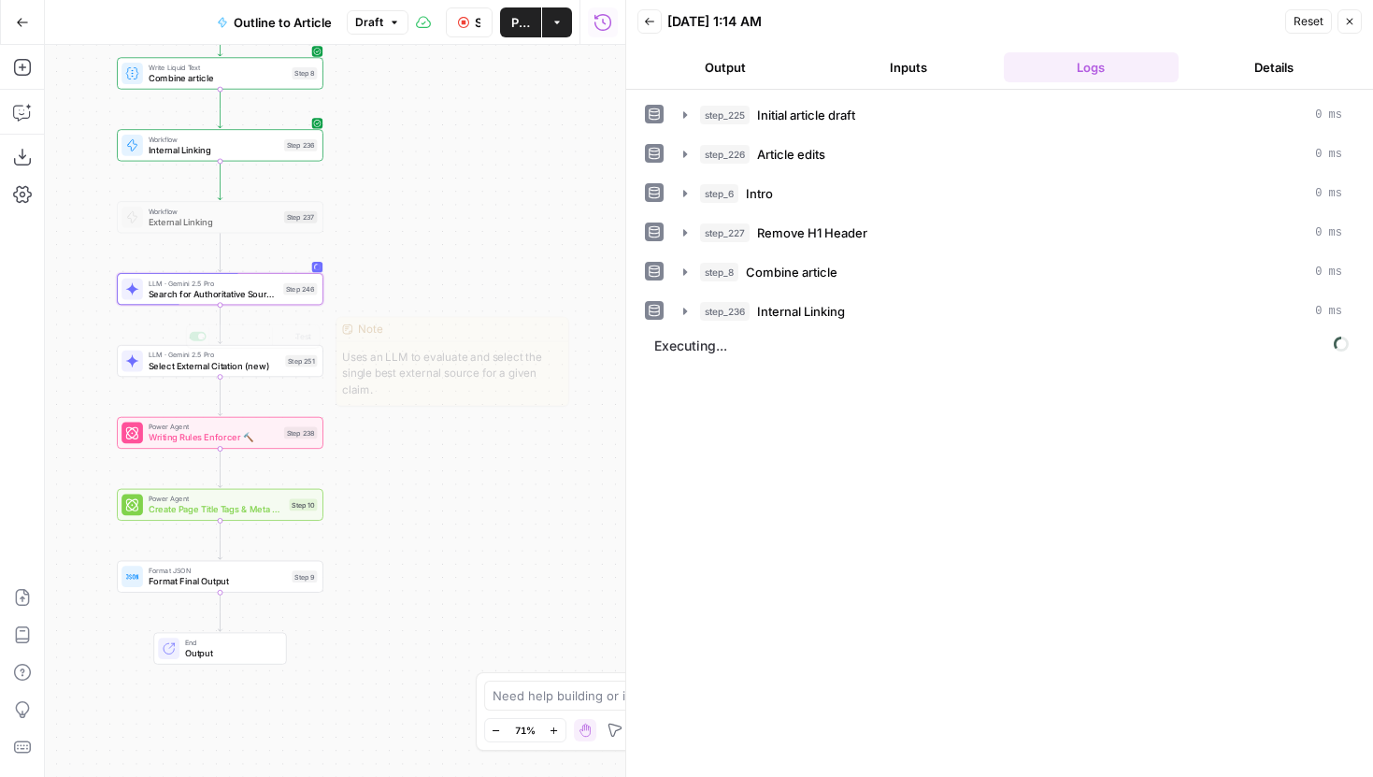
click at [267, 365] on span "Select External Citation (new)" at bounding box center [215, 365] width 132 height 13
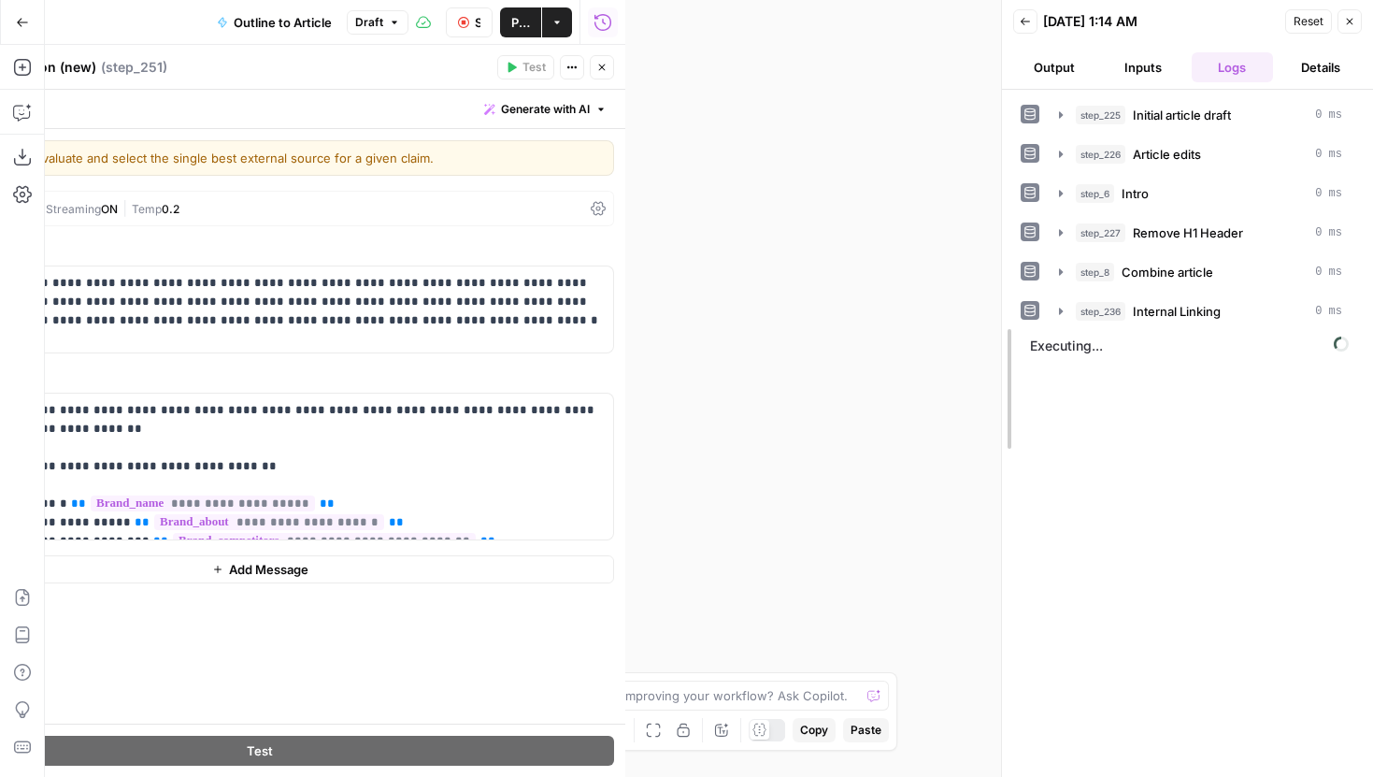
drag, startPoint x: 632, startPoint y: 330, endPoint x: 1013, endPoint y: 367, distance: 383.1
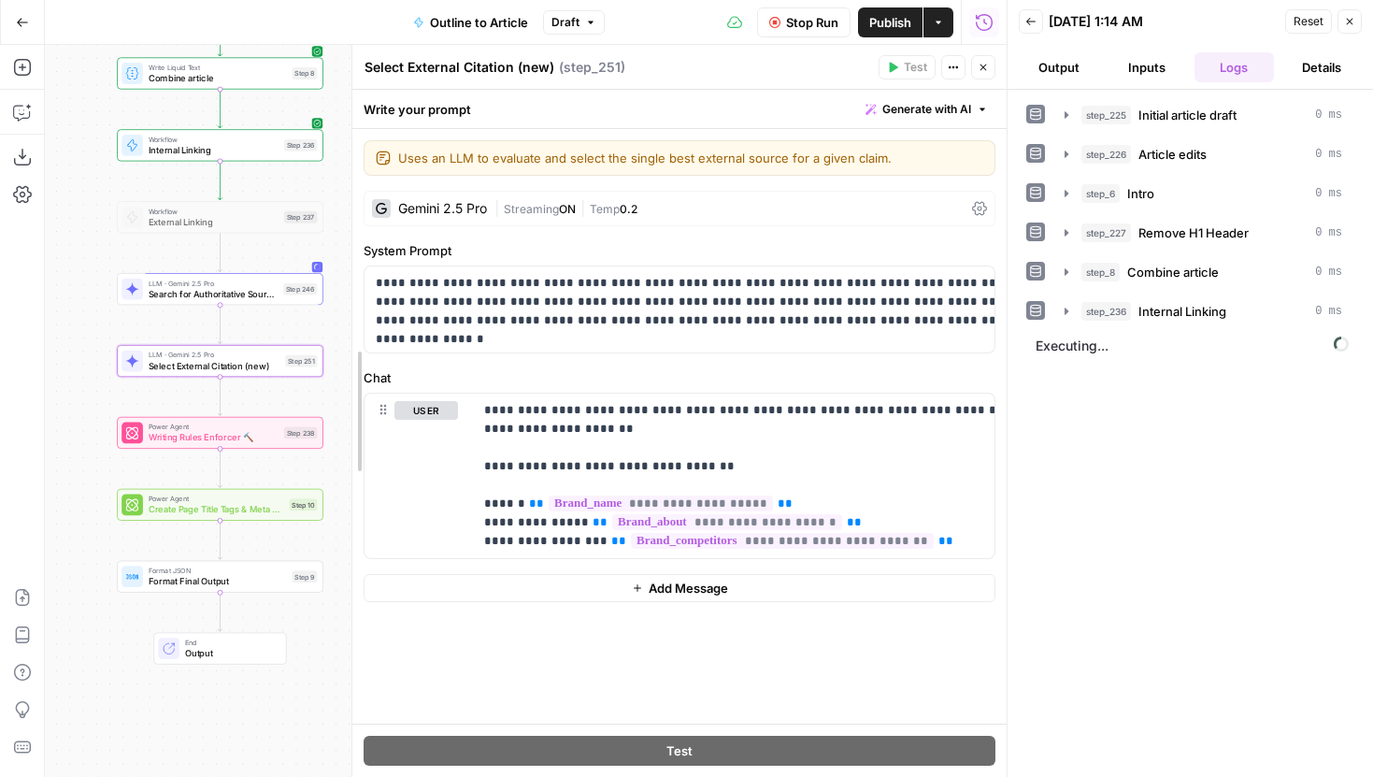
drag, startPoint x: 272, startPoint y: 316, endPoint x: 417, endPoint y: 342, distance: 147.2
click at [362, 342] on div at bounding box center [352, 411] width 19 height 732
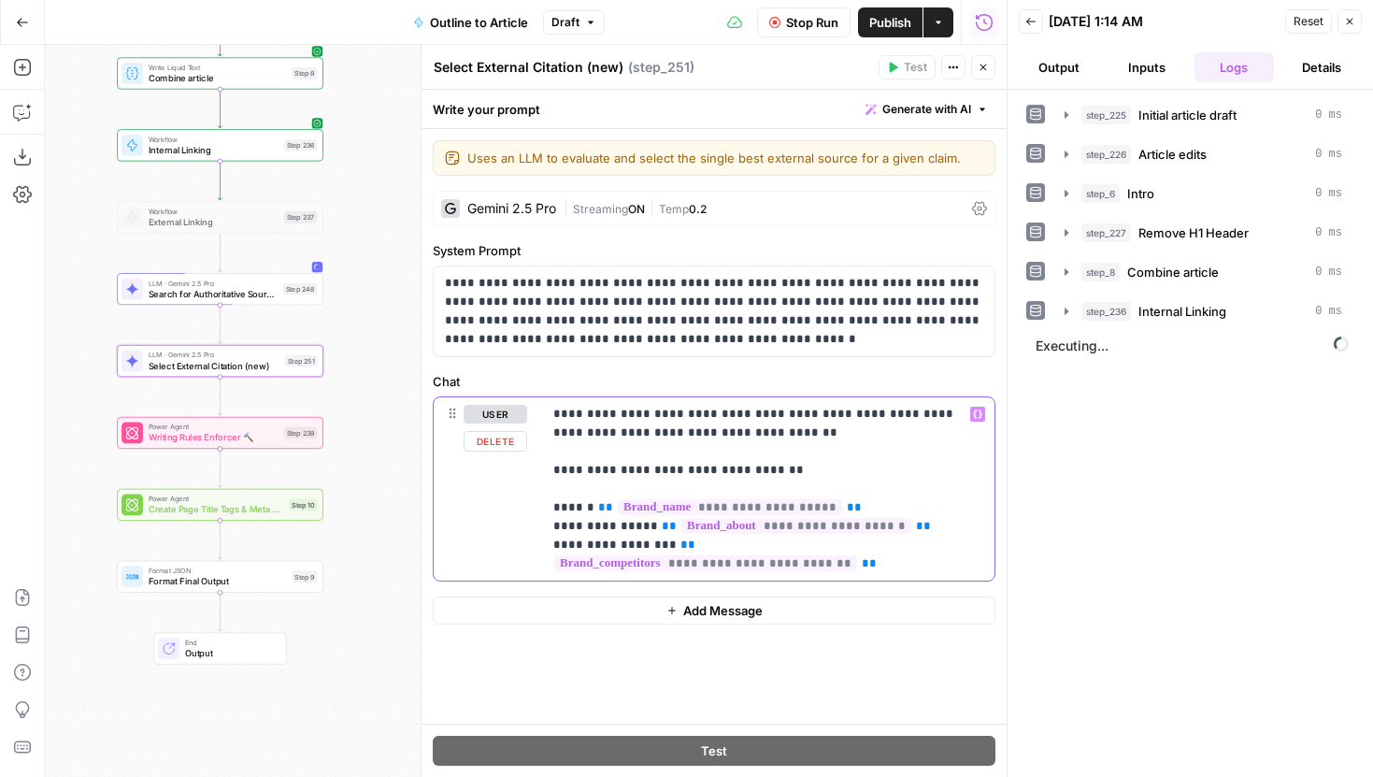
click at [672, 475] on p "**********" at bounding box center [768, 489] width 430 height 168
click at [796, 477] on p "**********" at bounding box center [768, 489] width 430 height 168
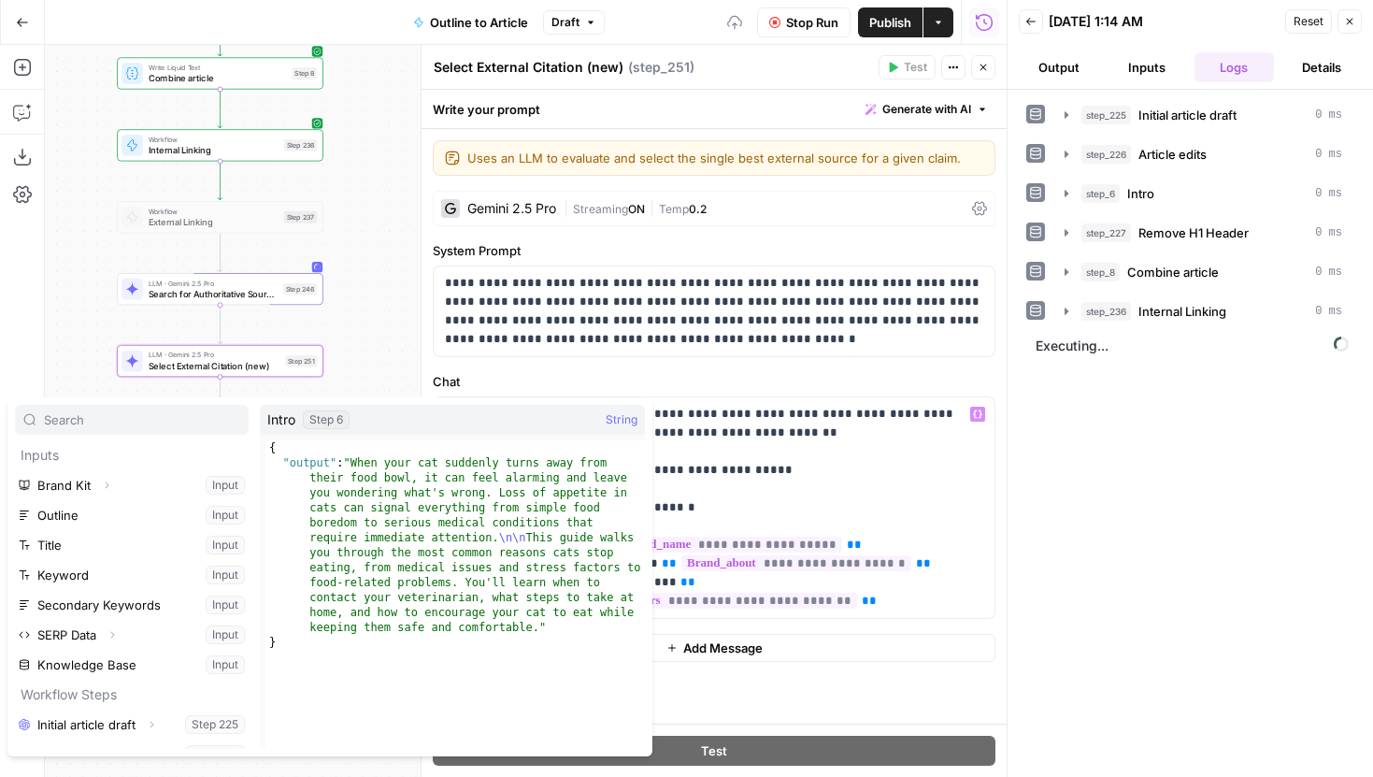
scroll to position [170, 0]
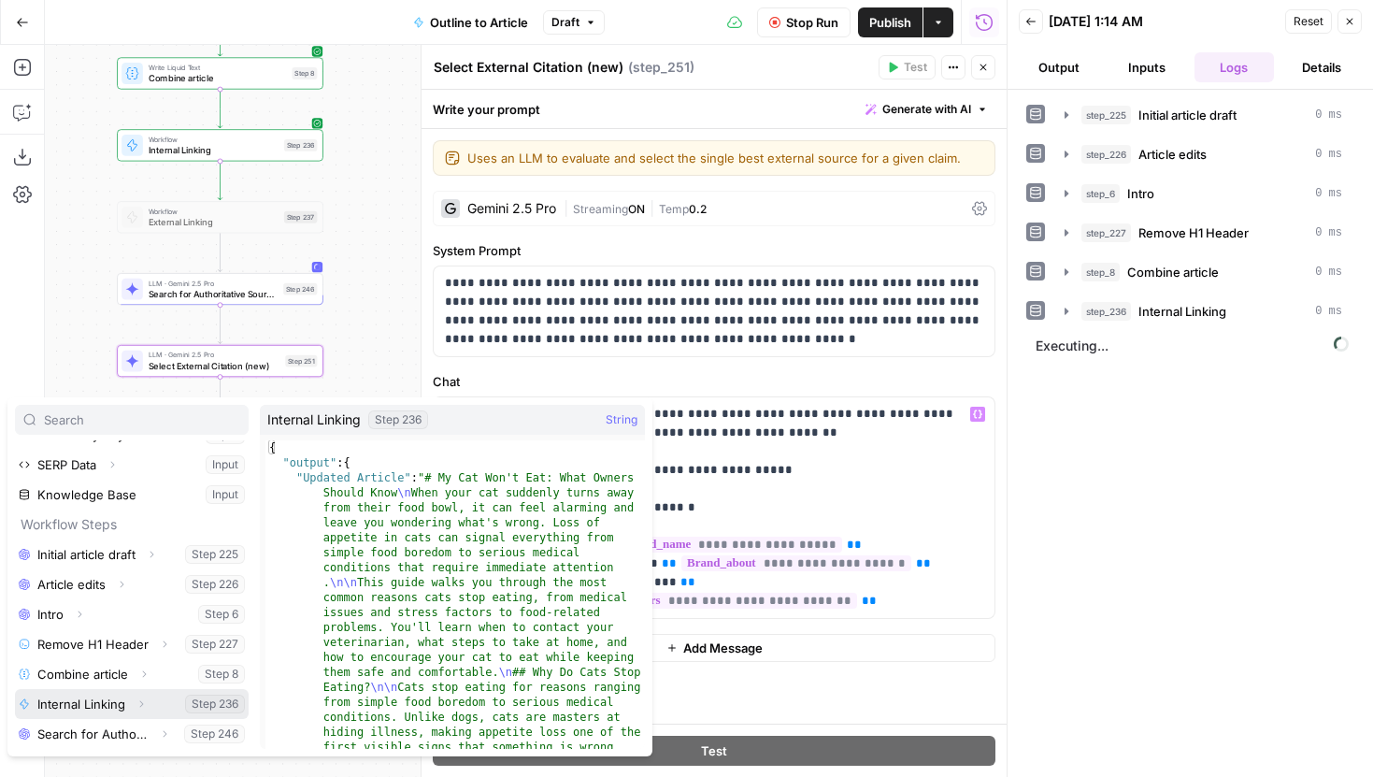
click at [143, 703] on icon "button" at bounding box center [141, 703] width 11 height 11
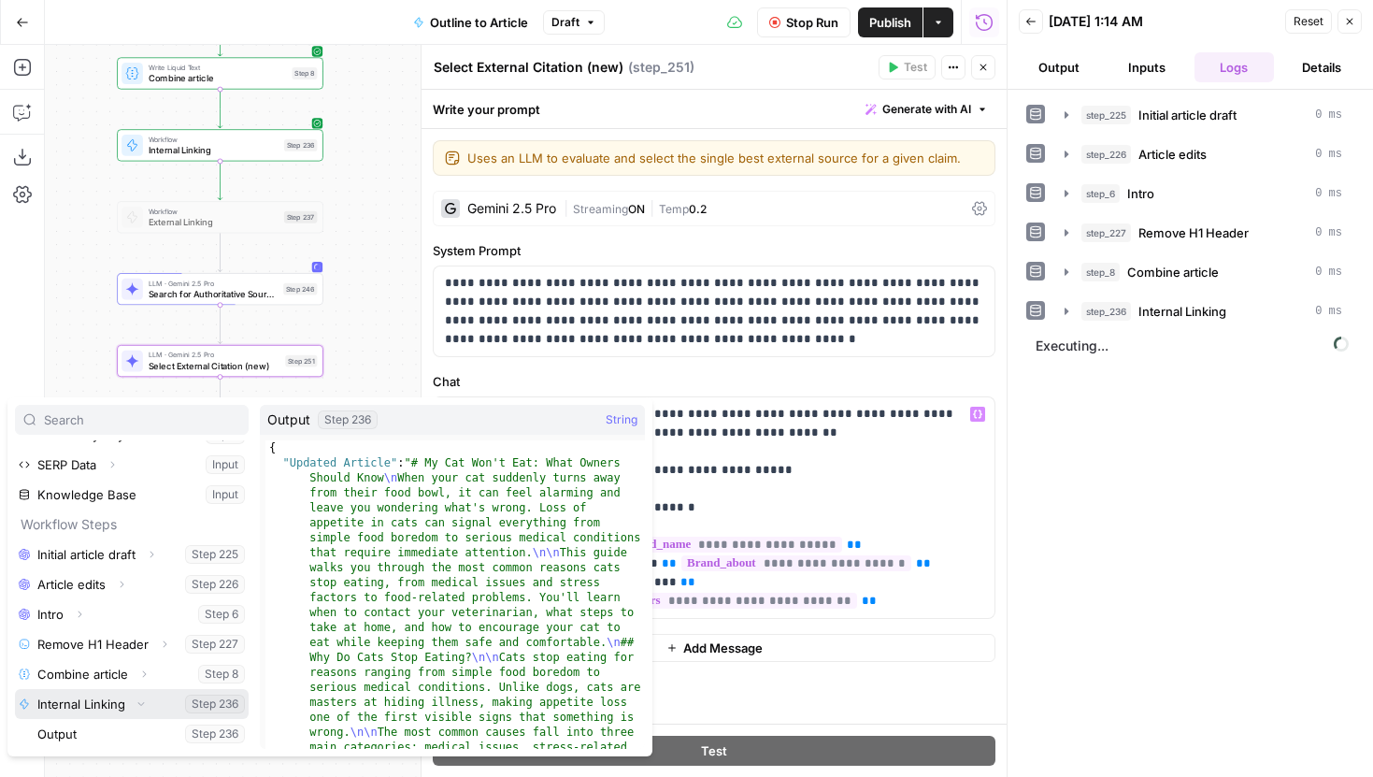
scroll to position [200, 0]
click at [91, 704] on icon "button" at bounding box center [92, 703] width 11 height 11
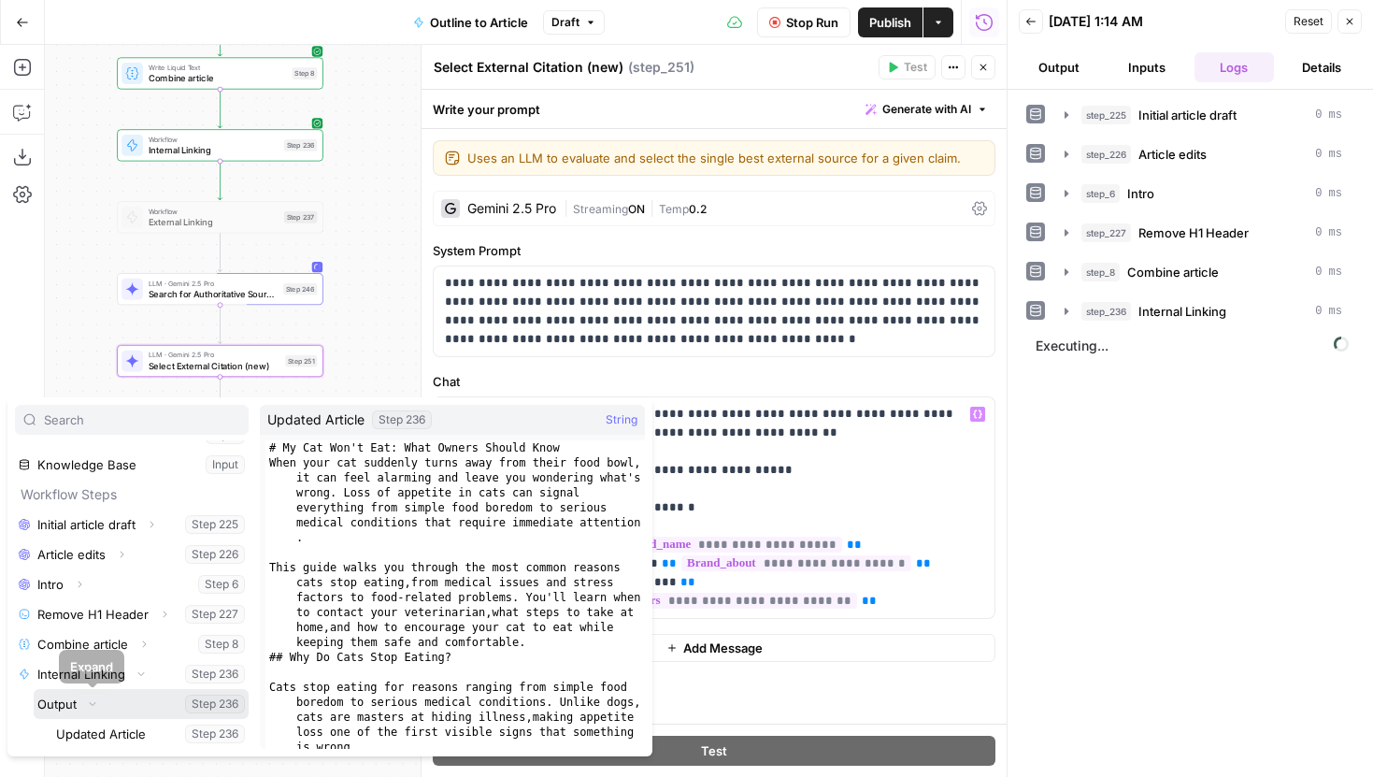
scroll to position [230, 0]
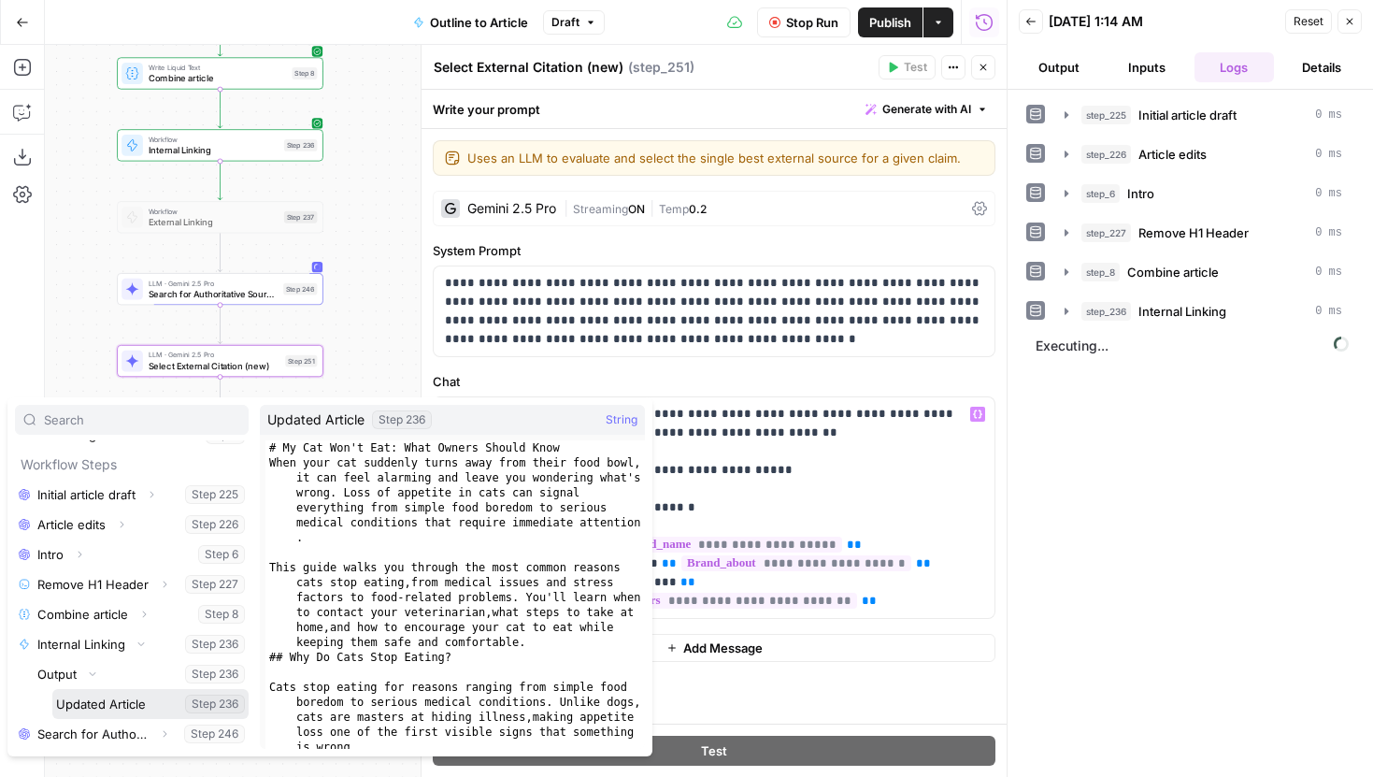
click at [113, 698] on button "Select variable Updated Article" at bounding box center [150, 704] width 196 height 30
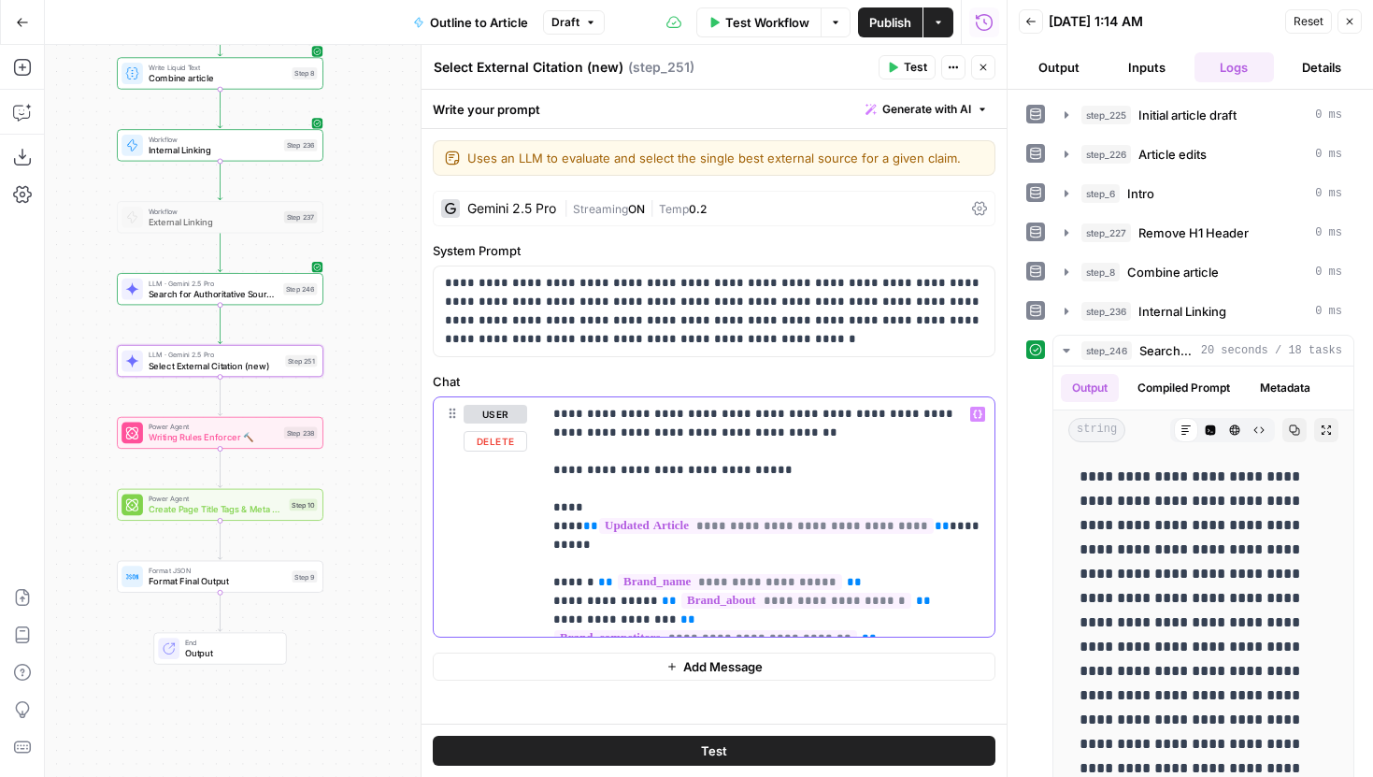
click at [662, 470] on p "**********" at bounding box center [768, 517] width 430 height 224
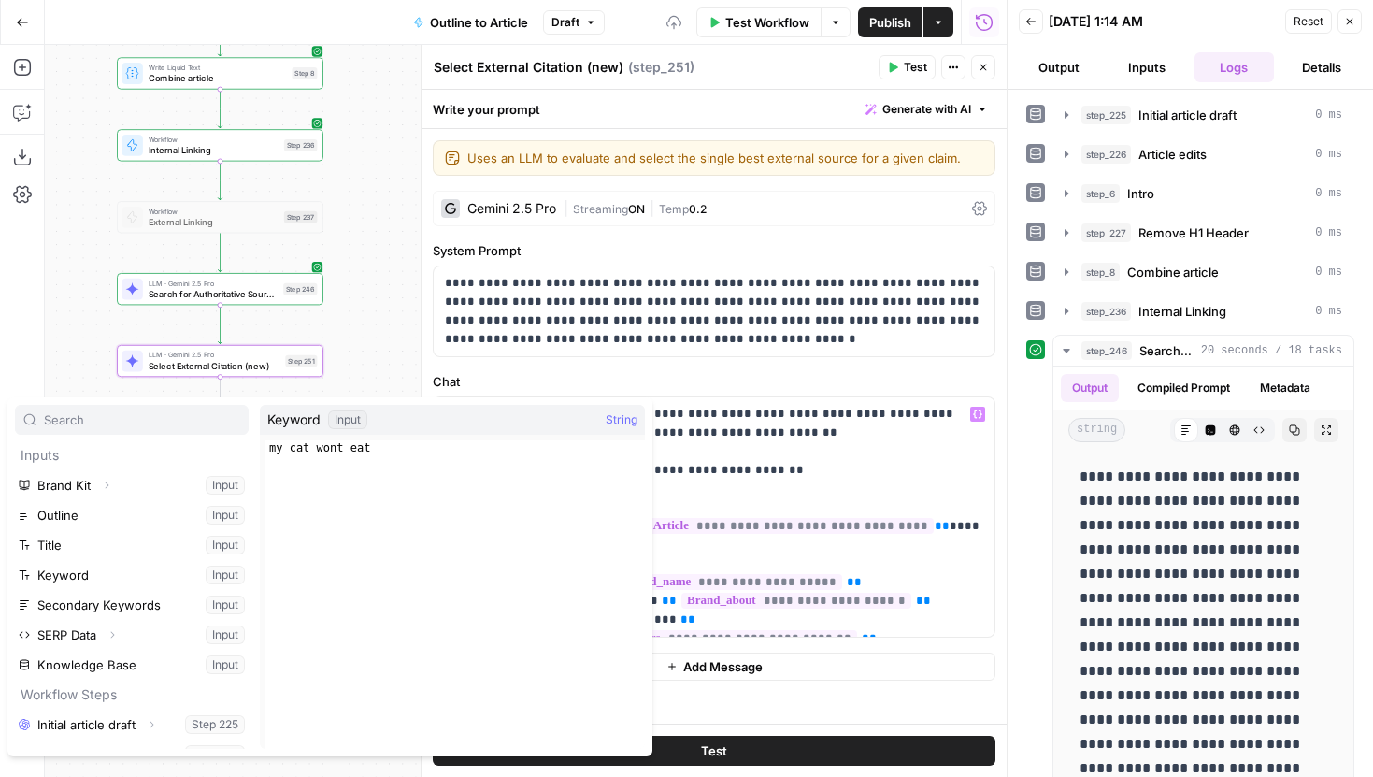
scroll to position [170, 0]
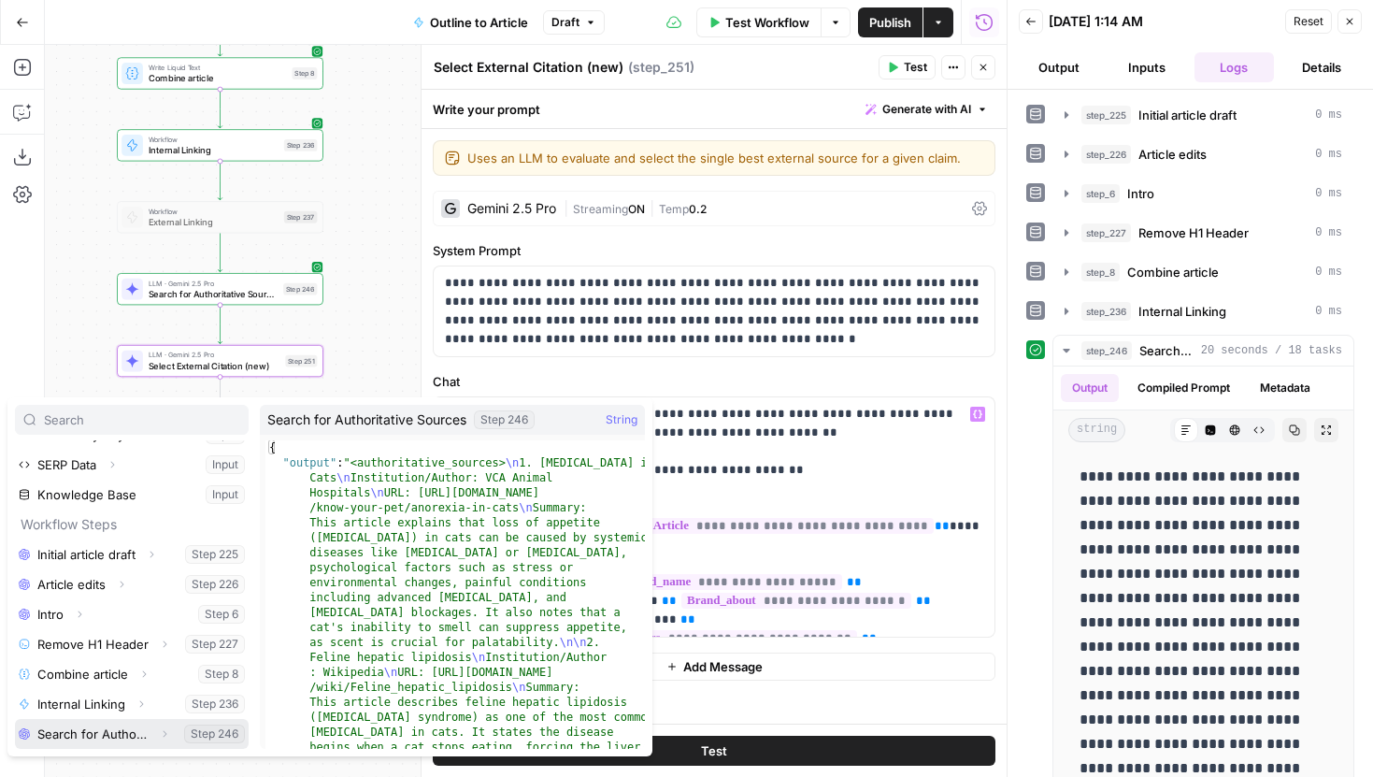
click at [157, 729] on button "Expand" at bounding box center [164, 733] width 24 height 24
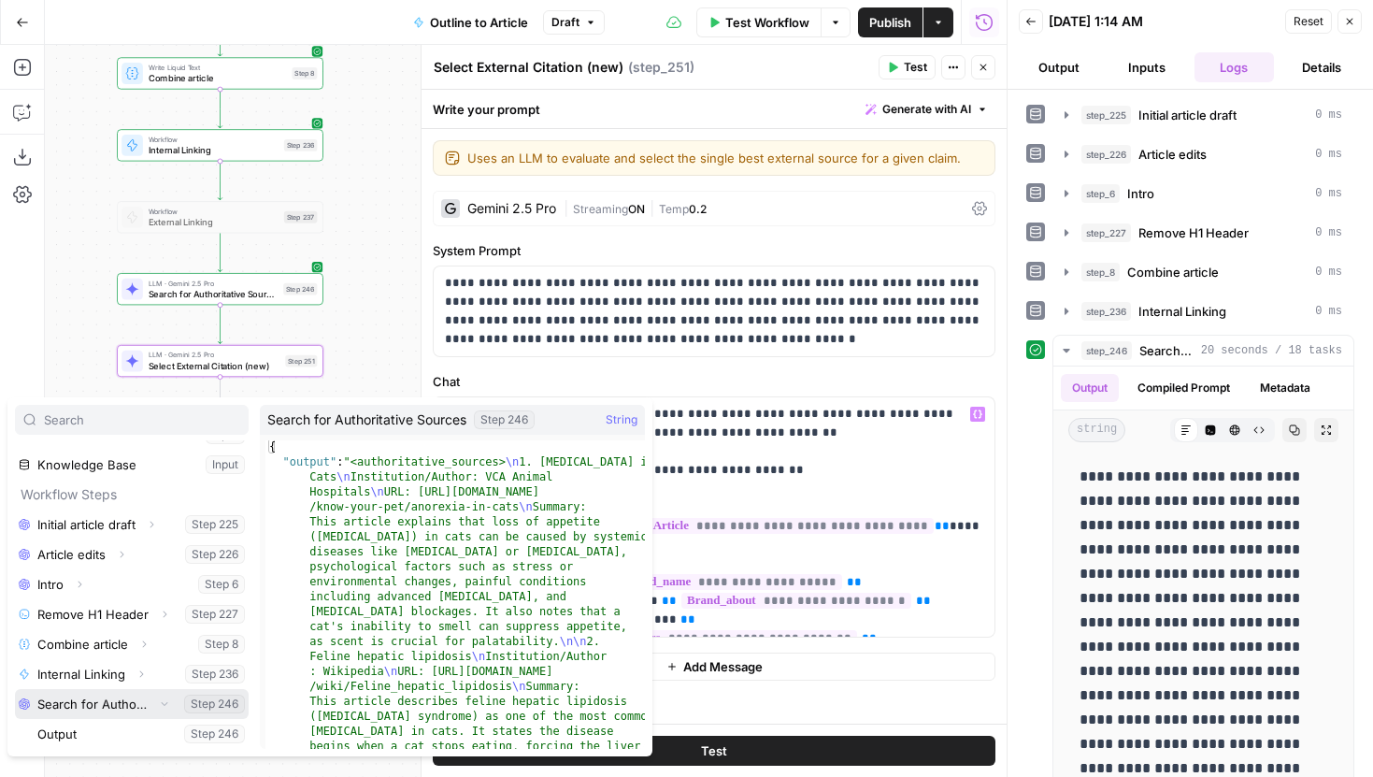
scroll to position [6, 0]
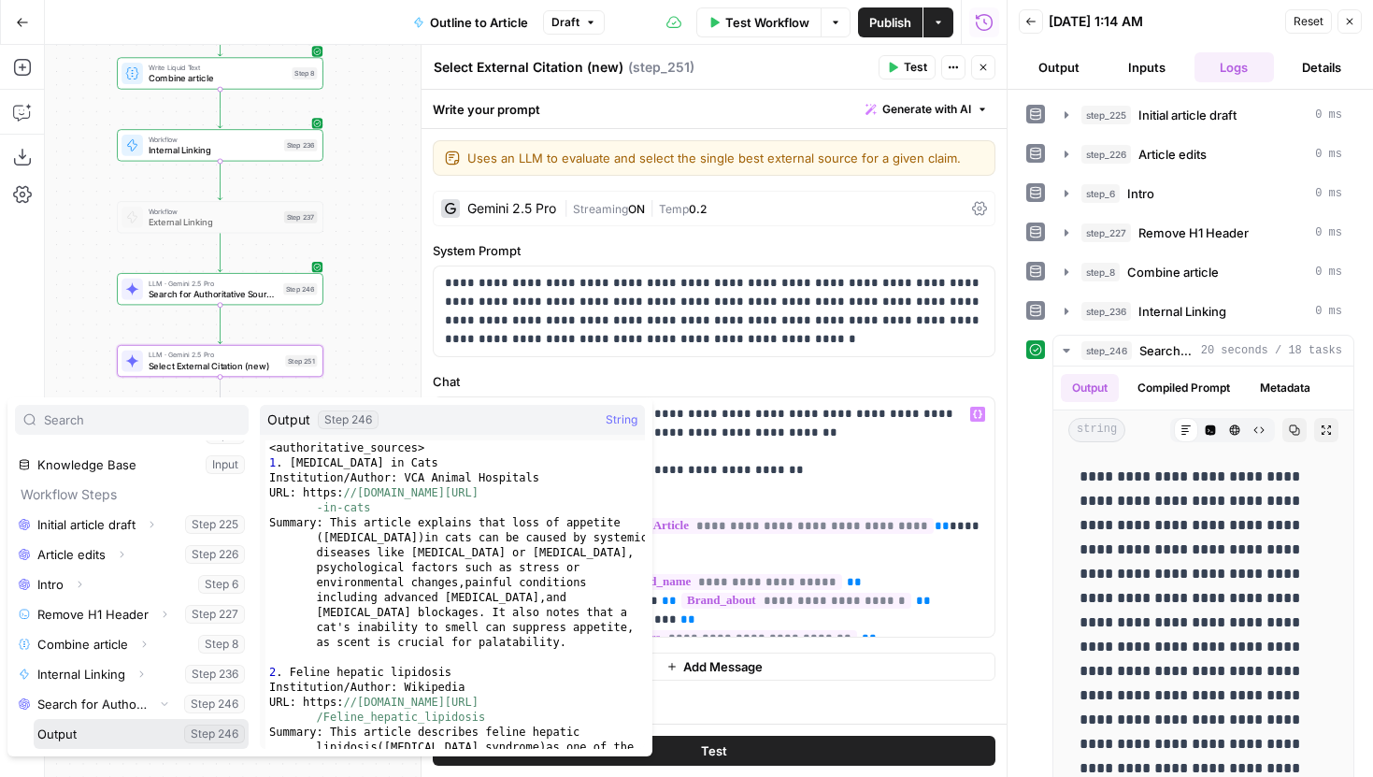
click at [150, 727] on button "Select variable Output" at bounding box center [141, 734] width 215 height 30
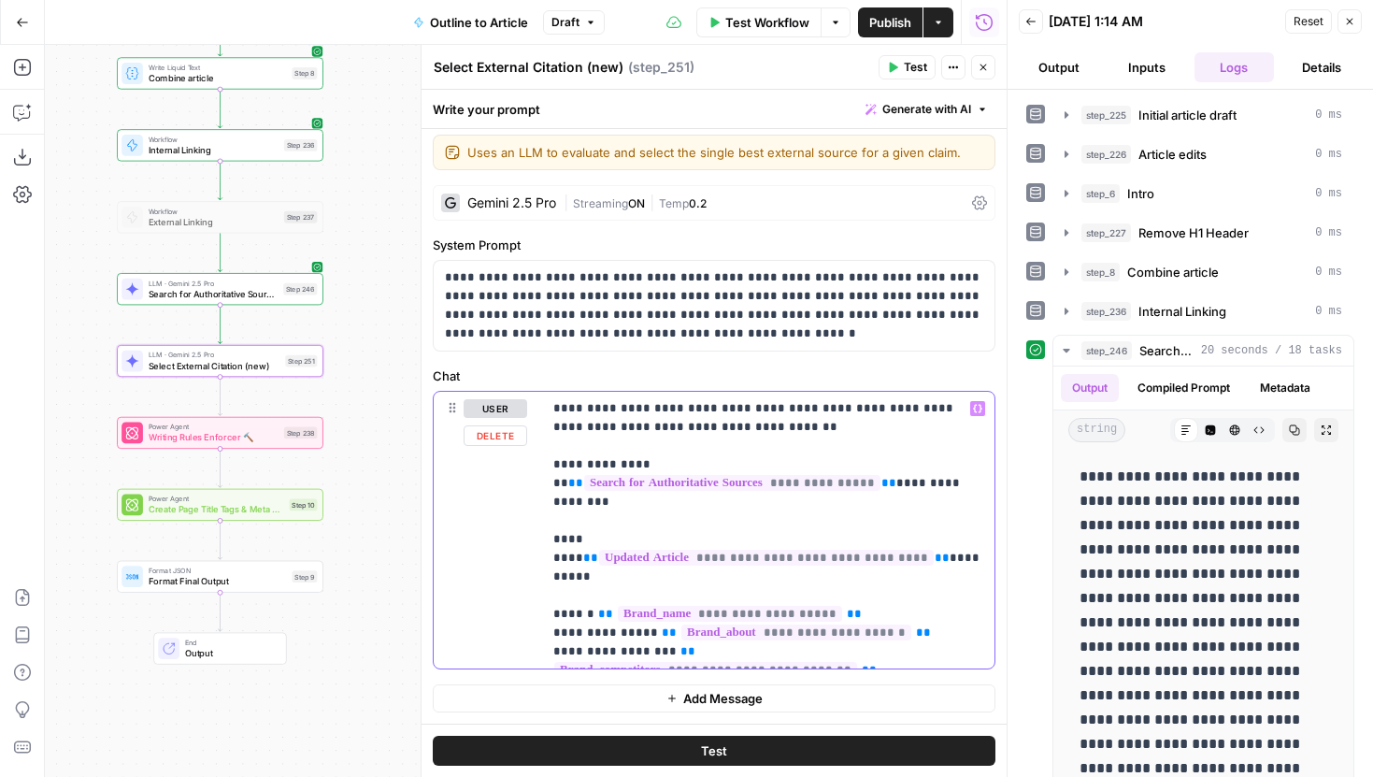
click at [915, 646] on p "**********" at bounding box center [768, 530] width 430 height 262
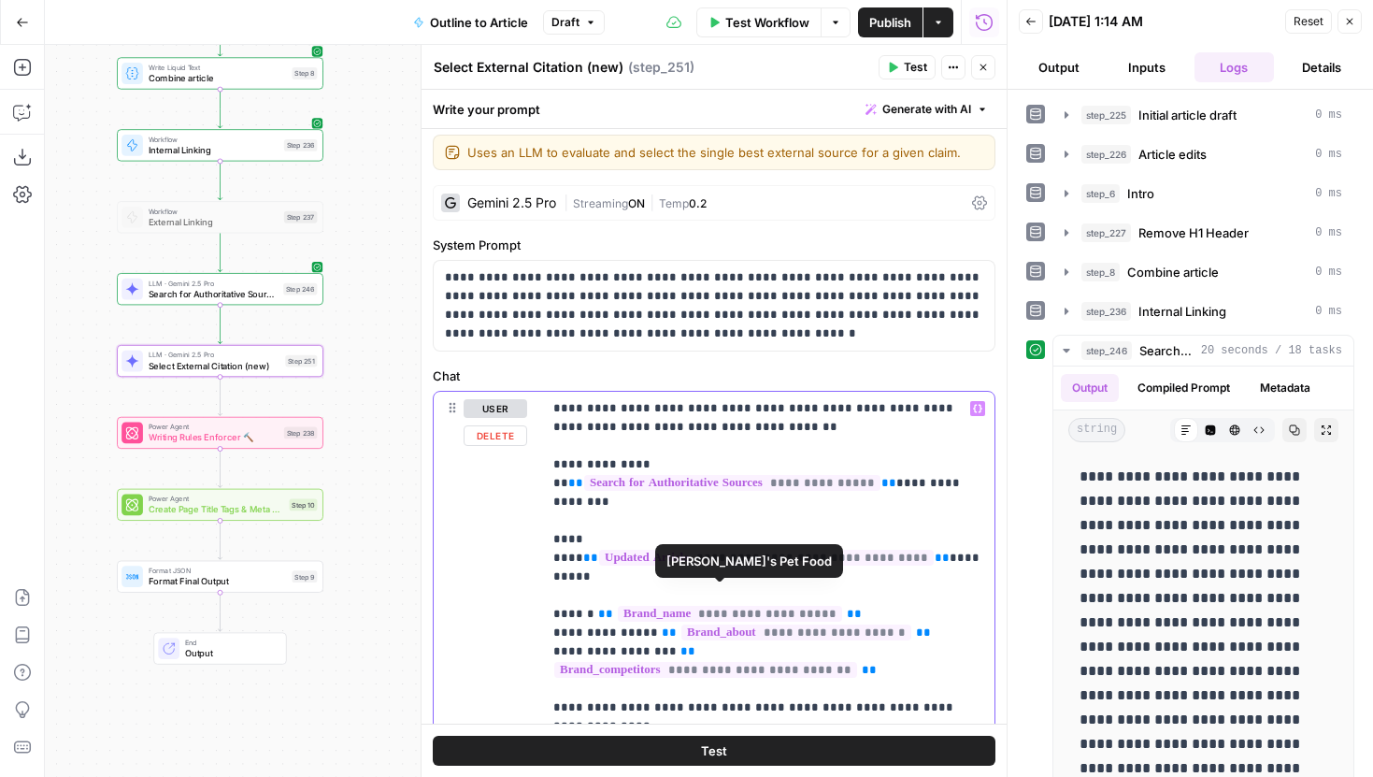
scroll to position [80, 0]
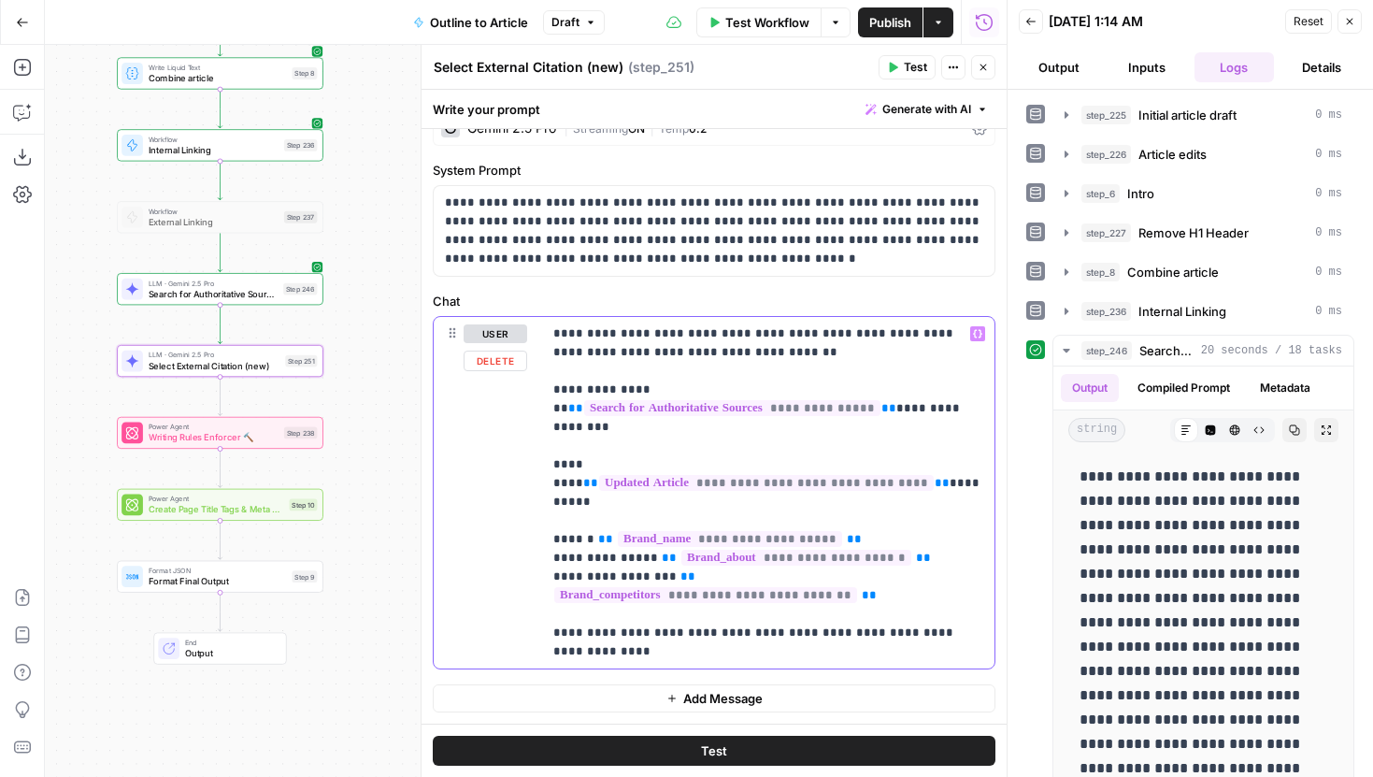
click at [639, 647] on p "**********" at bounding box center [768, 492] width 430 height 336
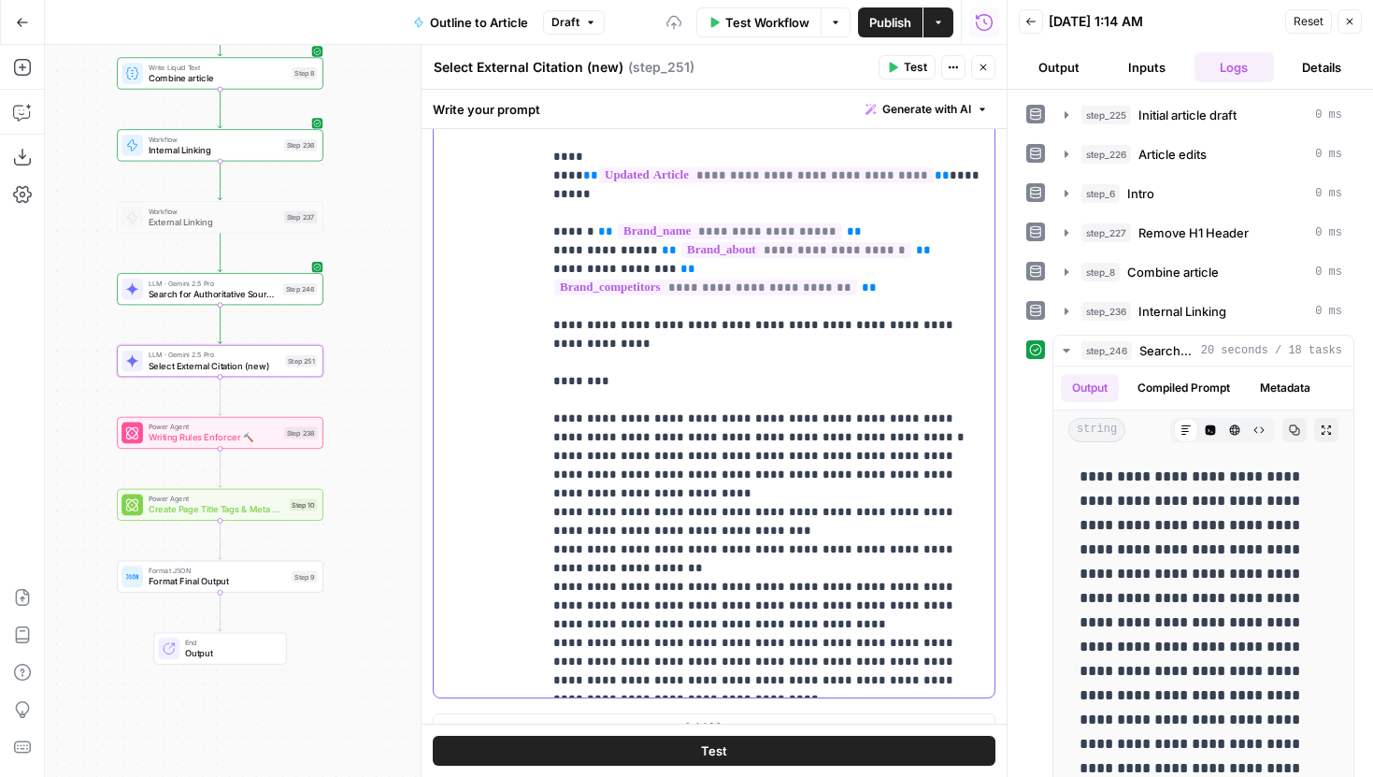
scroll to position [396, 0]
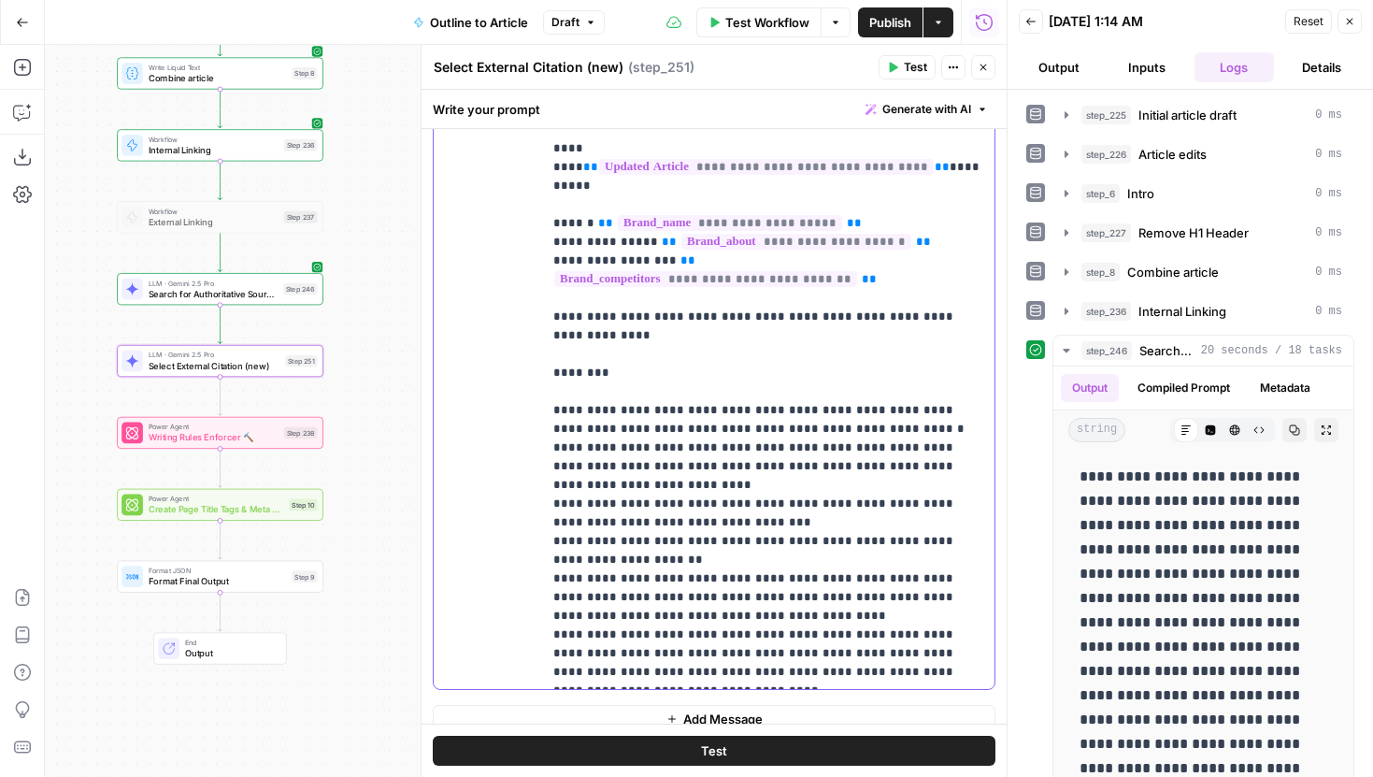
click at [553, 335] on p "**********" at bounding box center [768, 344] width 430 height 673
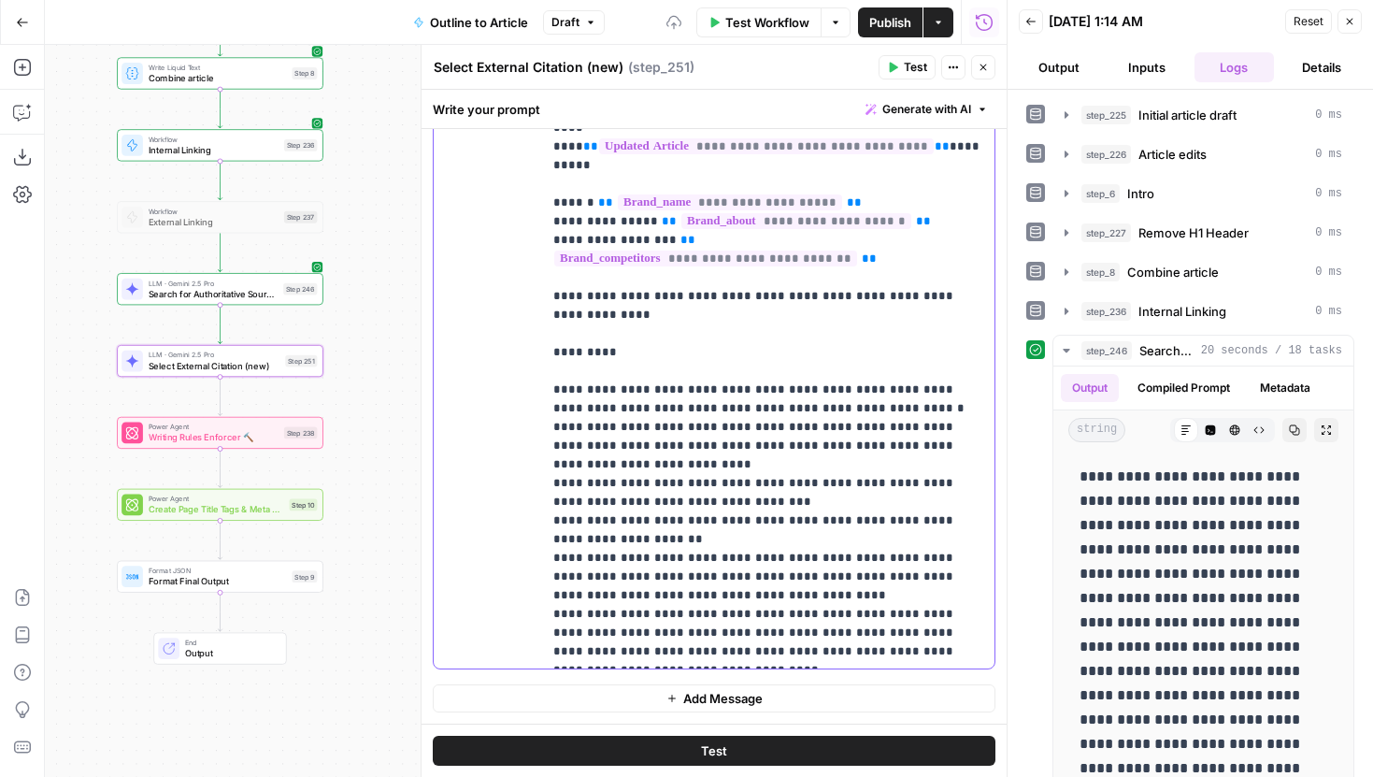
click at [834, 651] on p "**********" at bounding box center [768, 324] width 430 height 673
click at [553, 356] on p "**********" at bounding box center [768, 324] width 430 height 673
click at [839, 650] on p "**********" at bounding box center [768, 324] width 430 height 673
drag, startPoint x: 816, startPoint y: 652, endPoint x: 561, endPoint y: 308, distance: 428.2
click at [561, 308] on p "**********" at bounding box center [768, 324] width 430 height 673
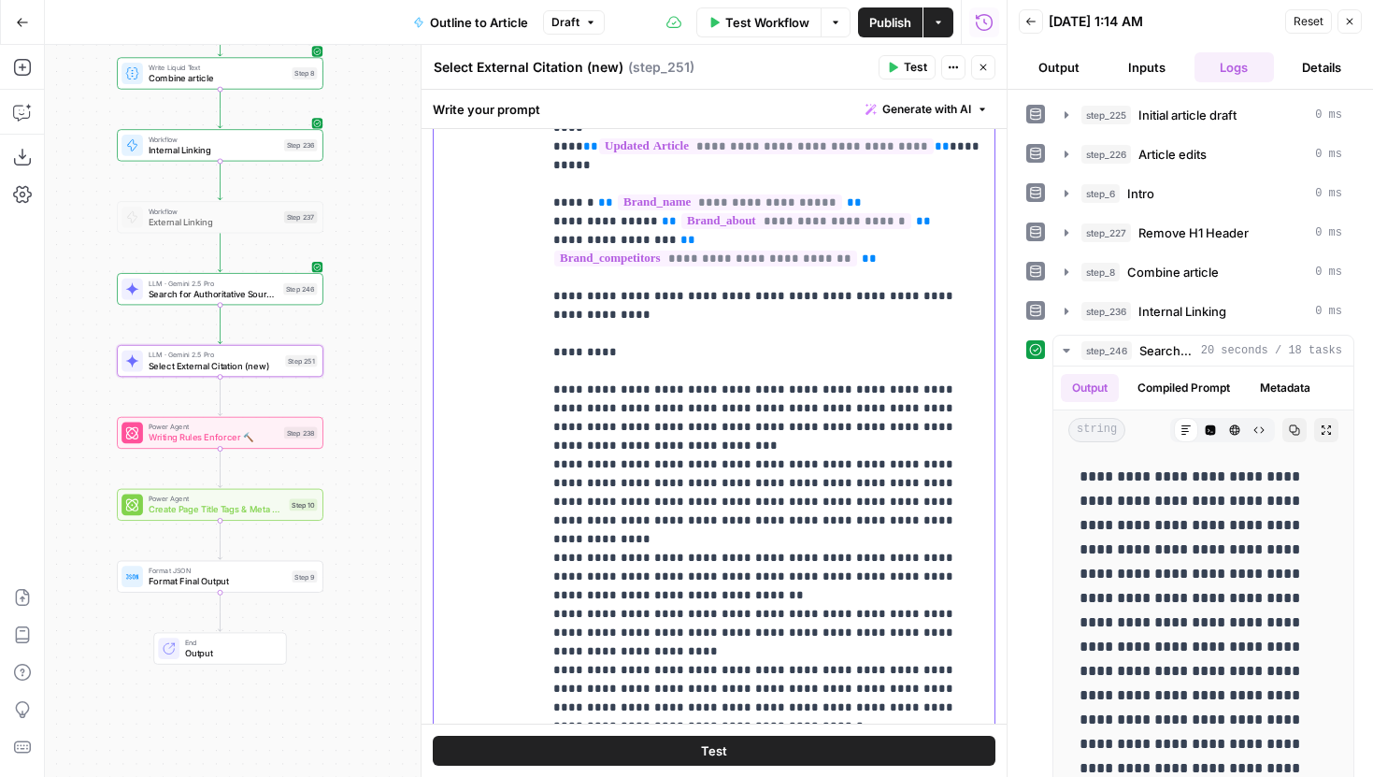
click at [664, 396] on p "**********" at bounding box center [768, 418] width 430 height 860
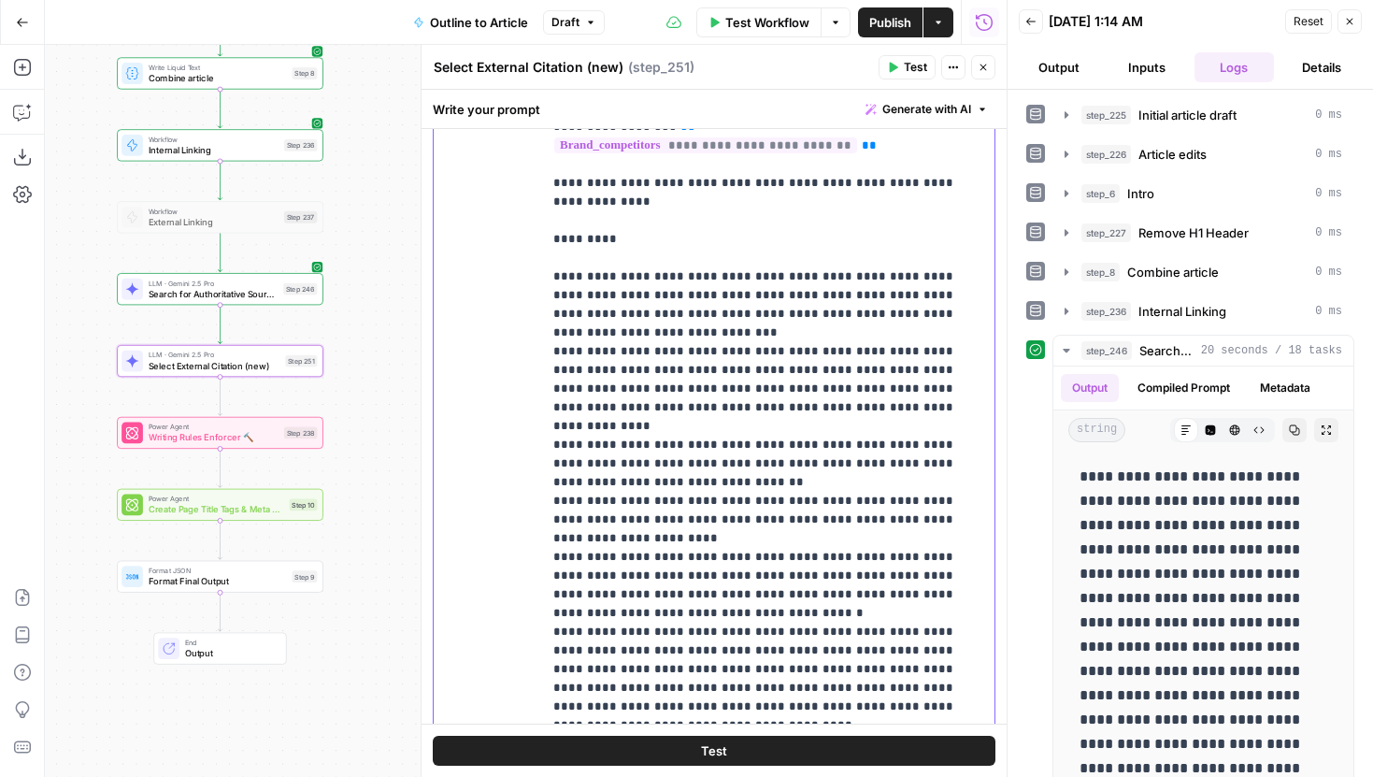
scroll to position [0, 0]
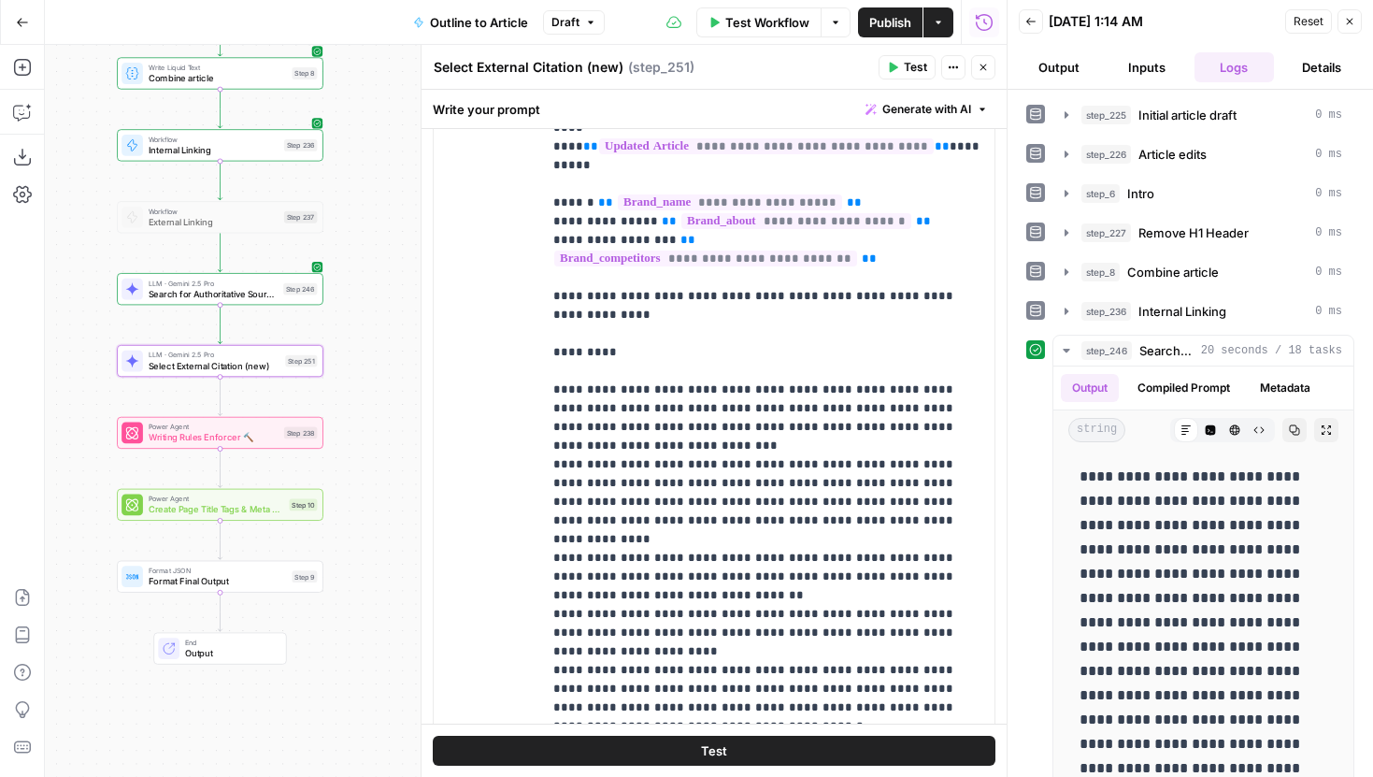
click at [730, 760] on button "Test" at bounding box center [714, 750] width 563 height 30
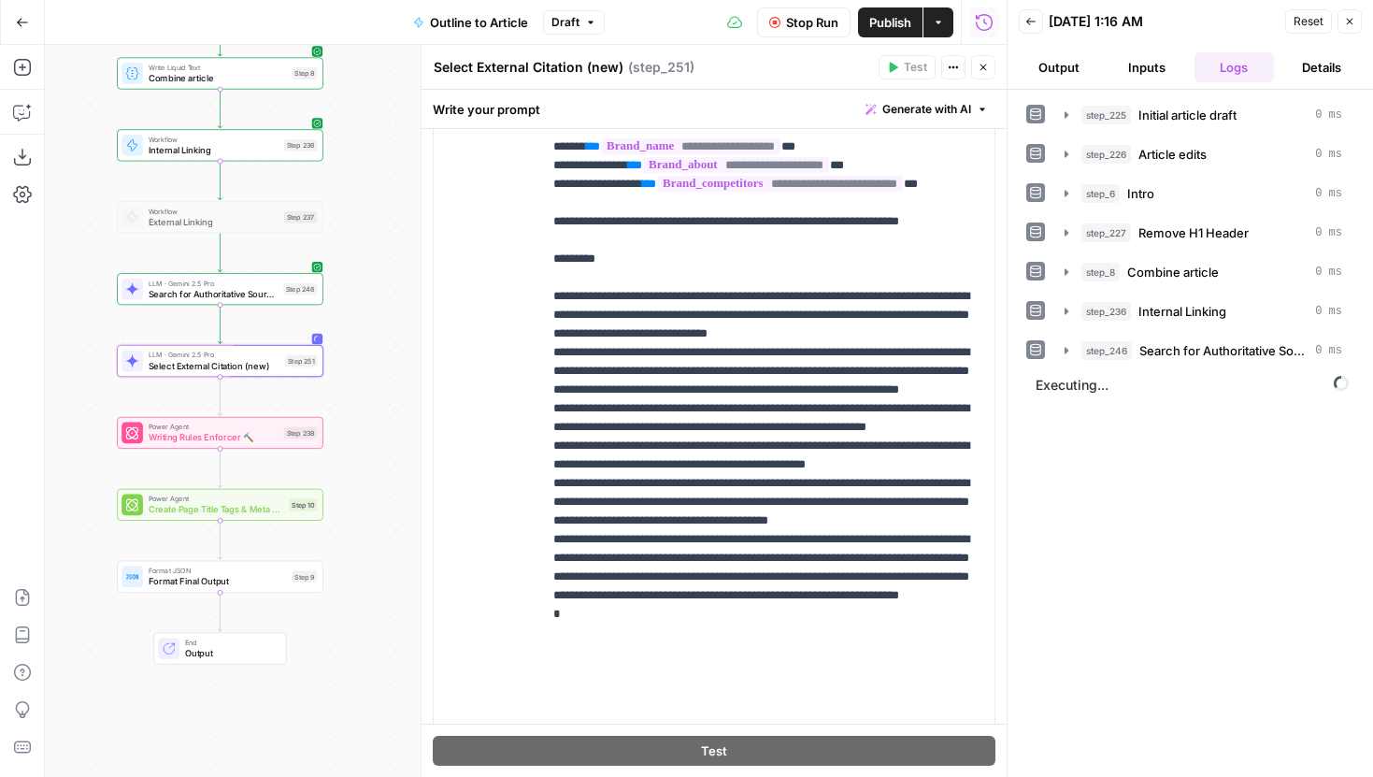
click at [983, 63] on icon "button" at bounding box center [983, 67] width 11 height 11
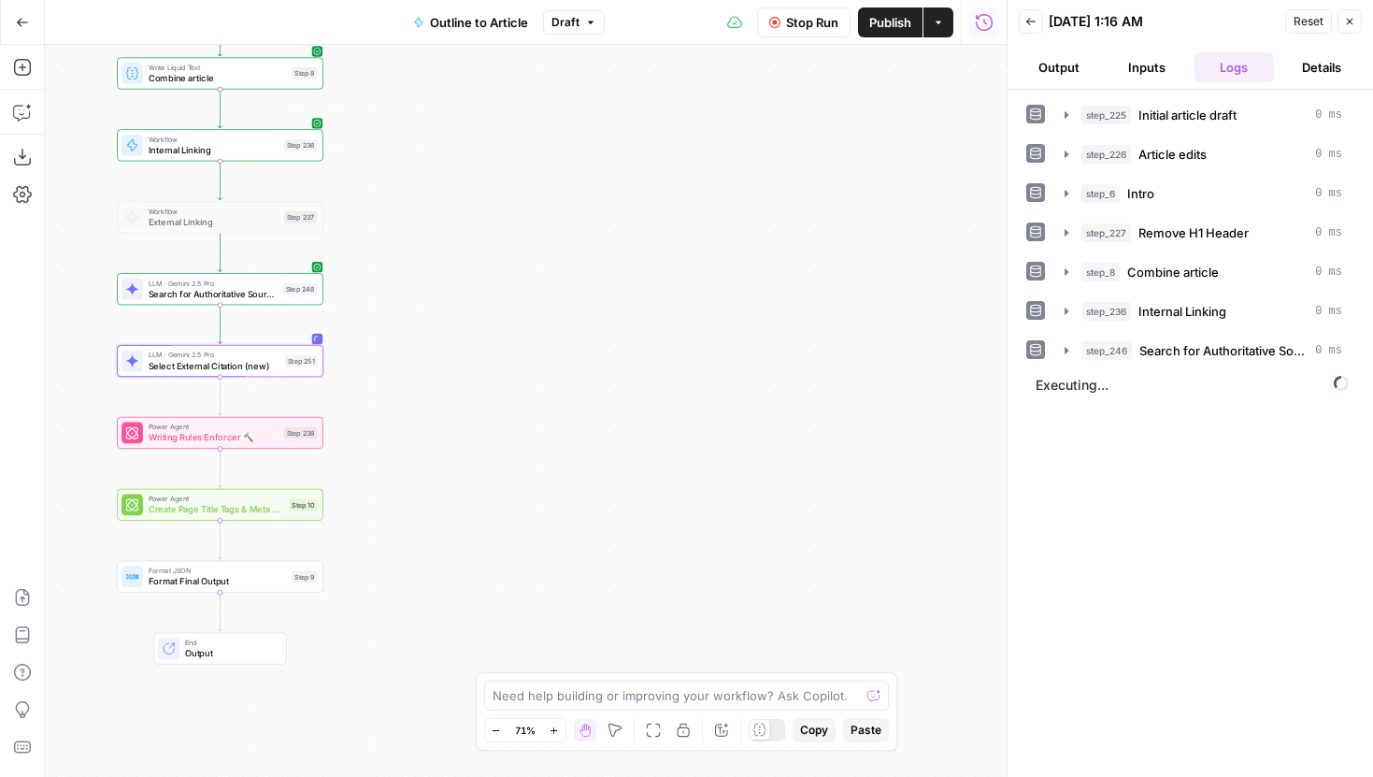
drag, startPoint x: 660, startPoint y: 299, endPoint x: 743, endPoint y: 348, distance: 96.3
click at [743, 348] on div "Workflow Set Inputs Inputs LLM · Gemini 2.5 Pro Initial article draft Step 225 …" at bounding box center [526, 411] width 962 height 732
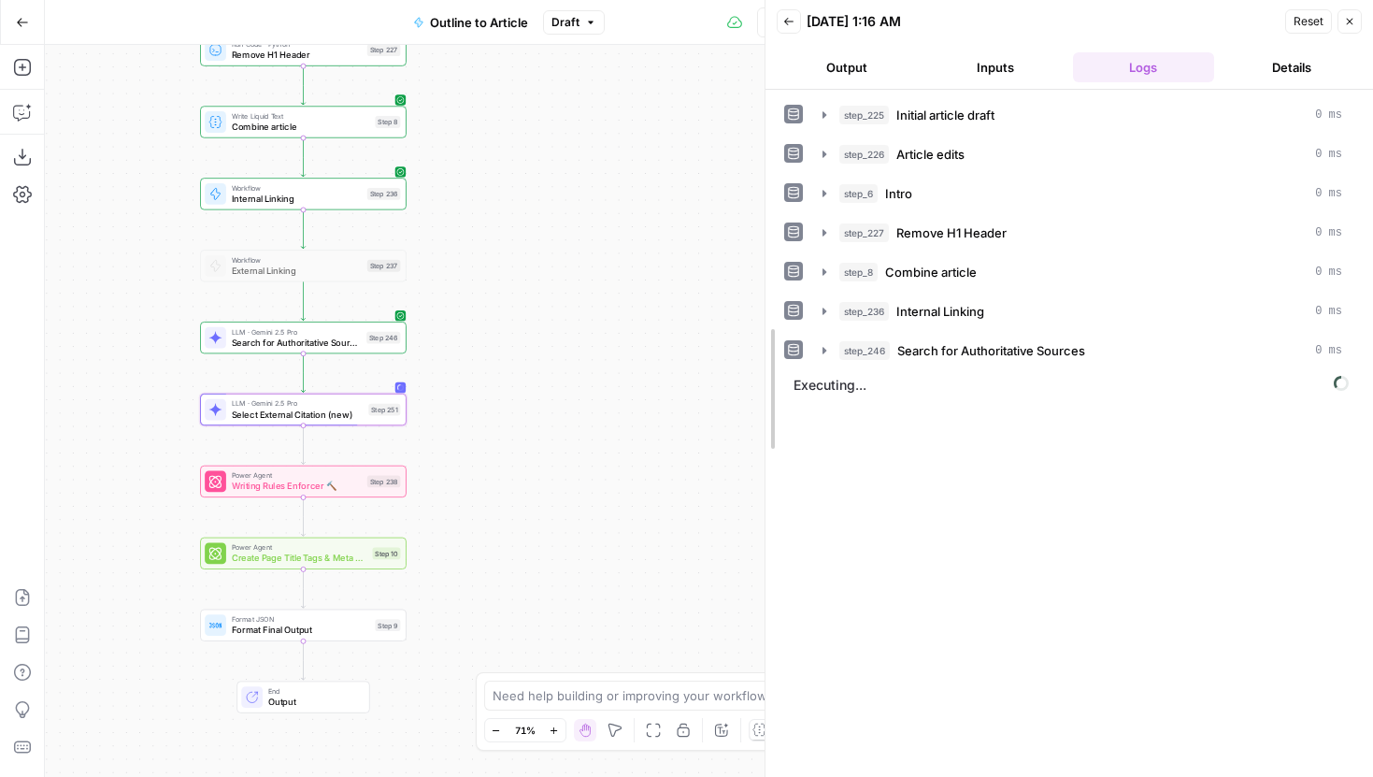
drag, startPoint x: 1012, startPoint y: 371, endPoint x: 767, endPoint y: 352, distance: 245.6
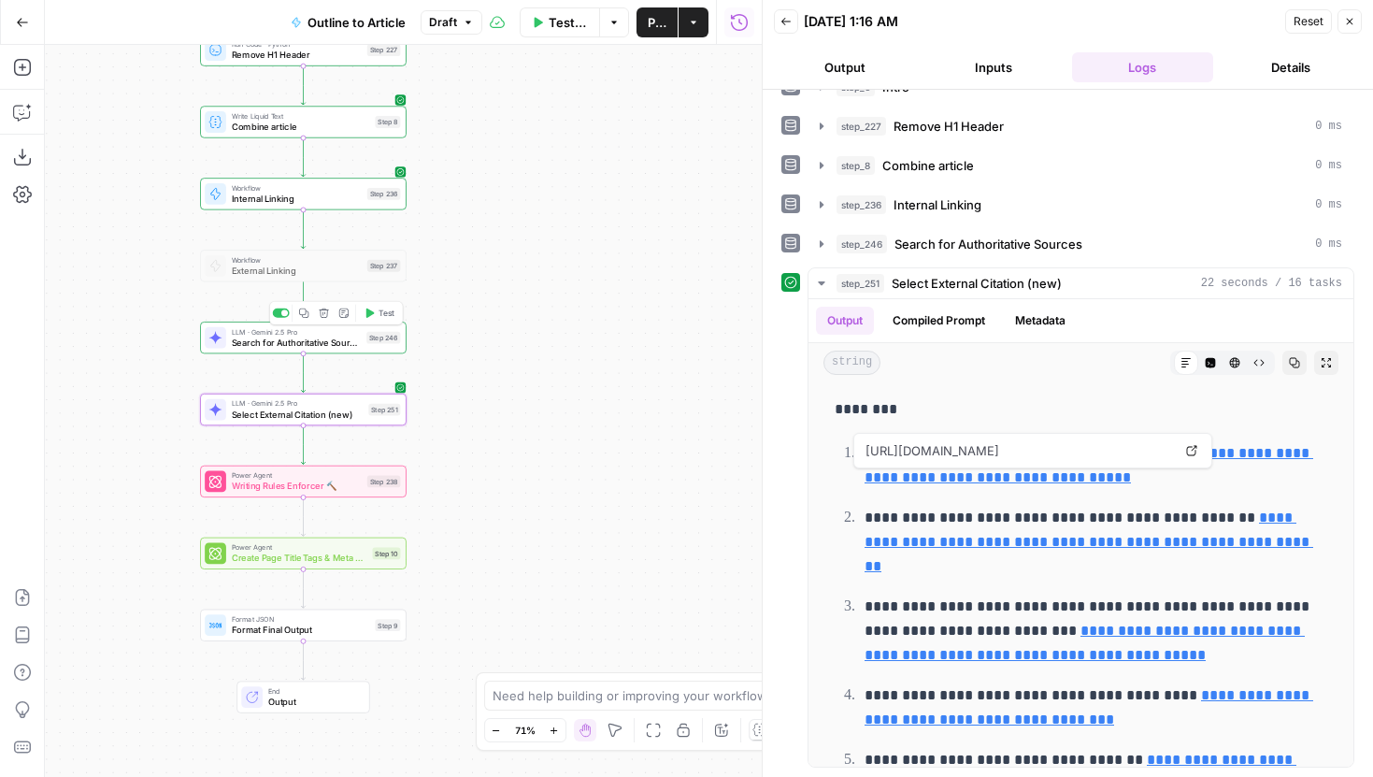
click at [364, 341] on div "LLM · Gemini 2.5 Pro Search for Authoritative Sources Step 246 Copy step Delete…" at bounding box center [302, 337] width 195 height 22
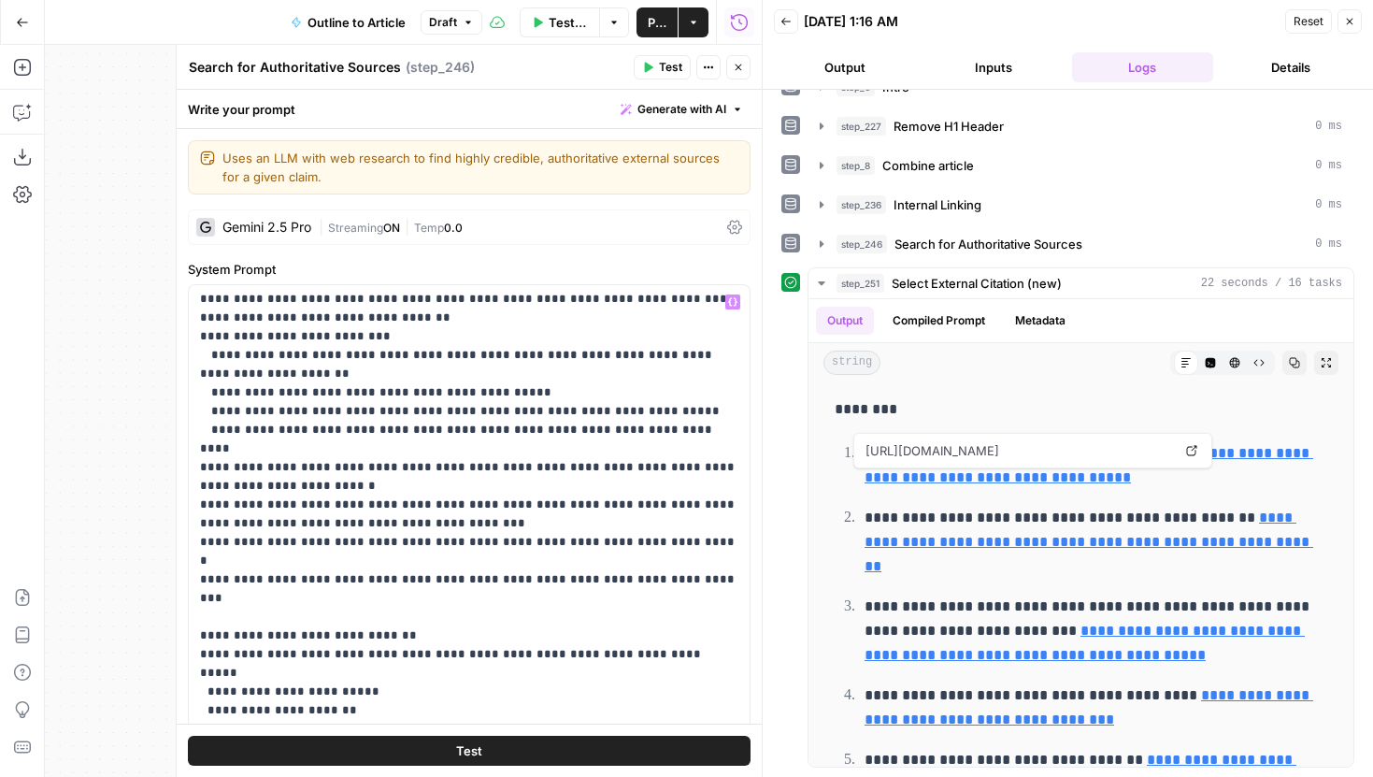
scroll to position [396, 0]
click at [816, 240] on icon "button" at bounding box center [821, 243] width 15 height 15
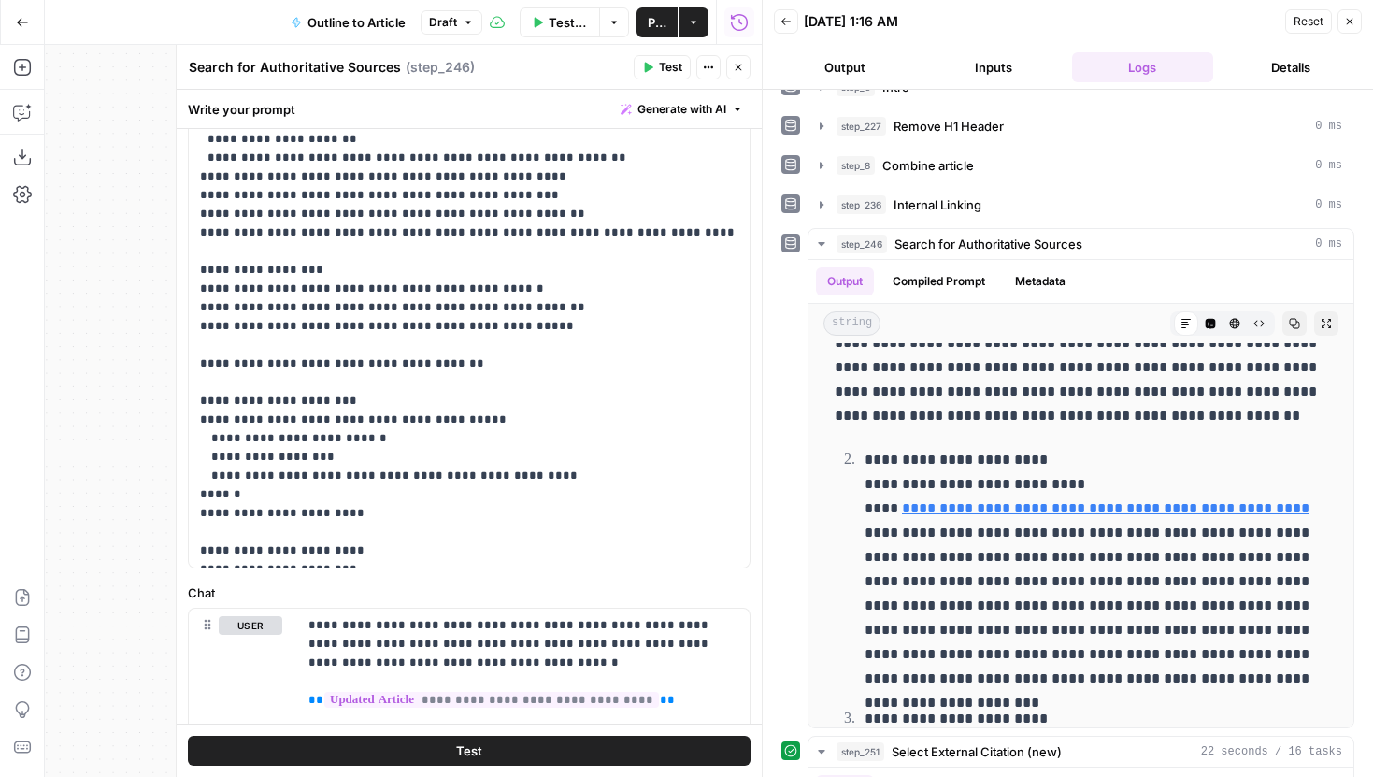
scroll to position [525, 0]
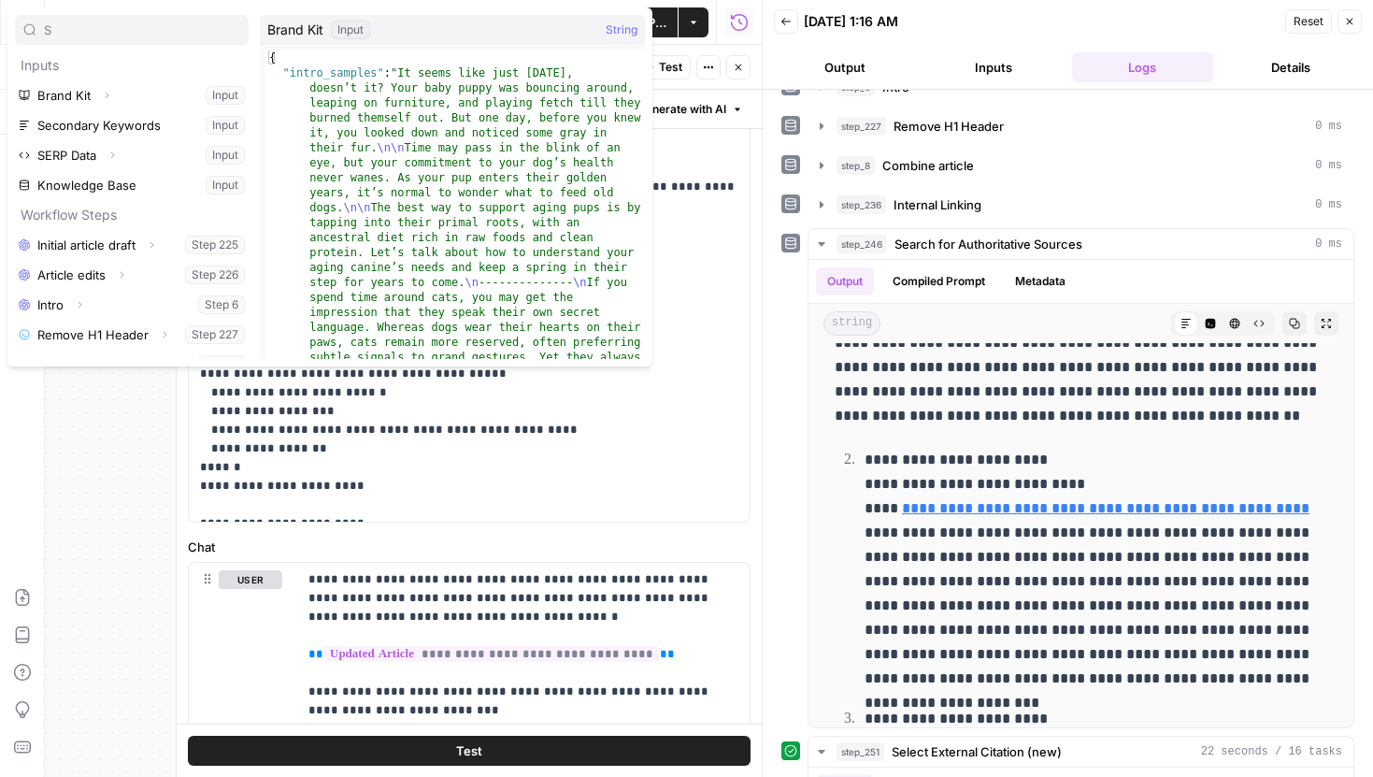
type input "S"
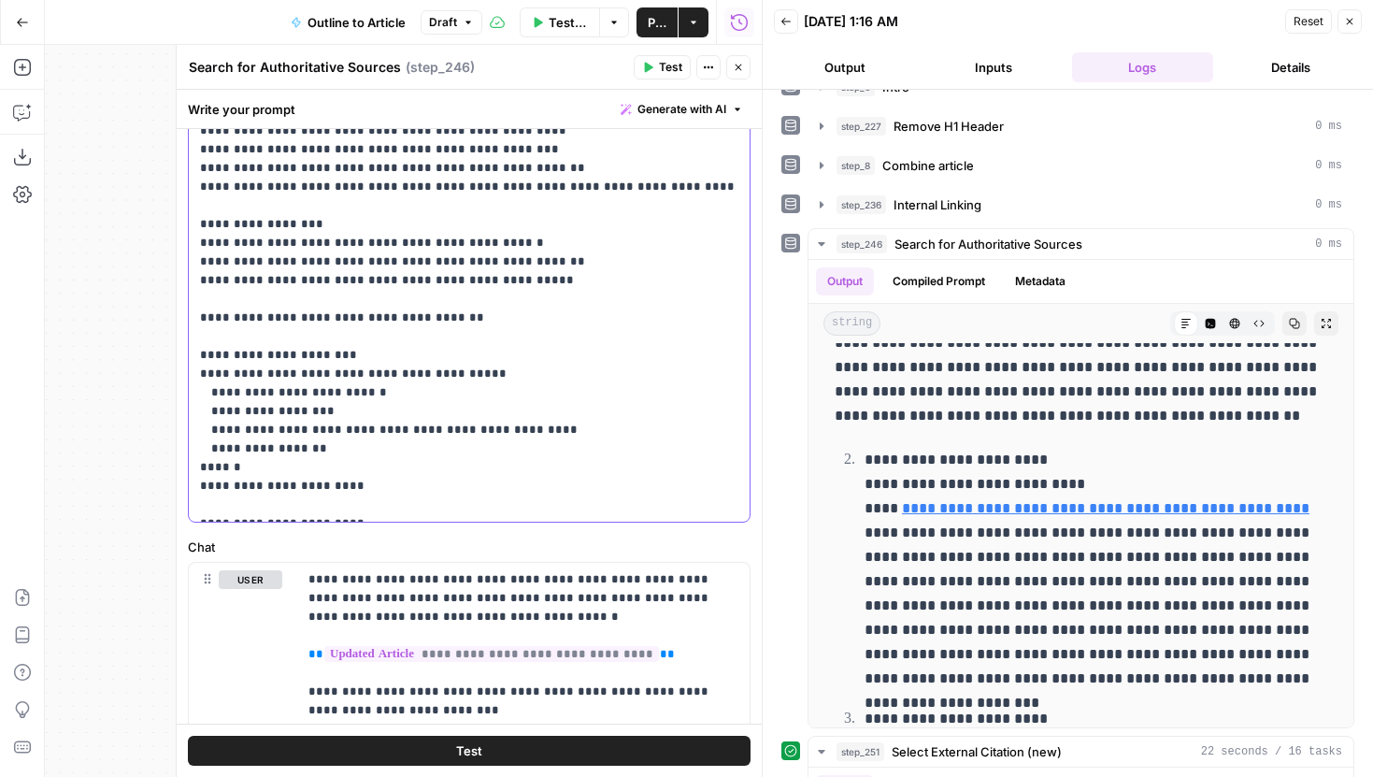
click at [335, 748] on button "Test" at bounding box center [469, 750] width 563 height 30
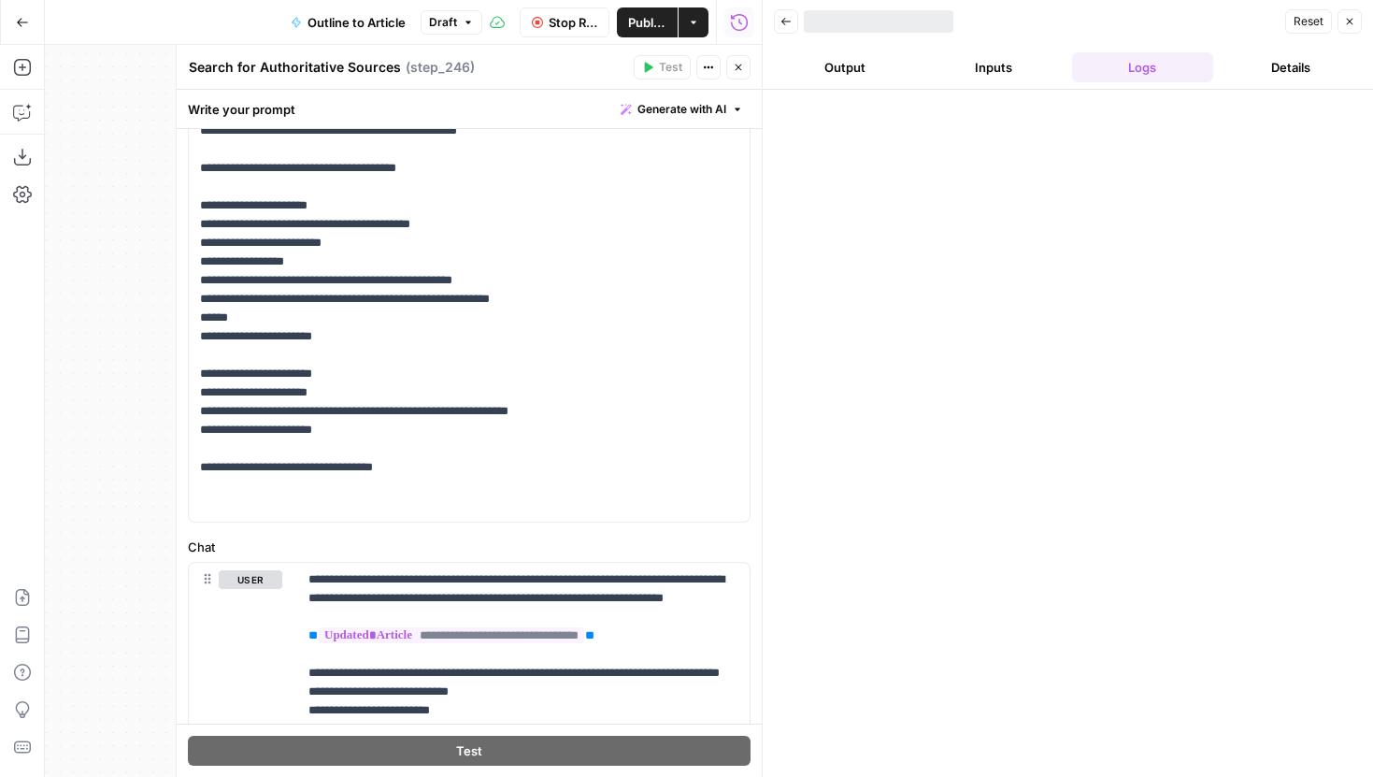
click at [742, 64] on icon "button" at bounding box center [738, 67] width 11 height 11
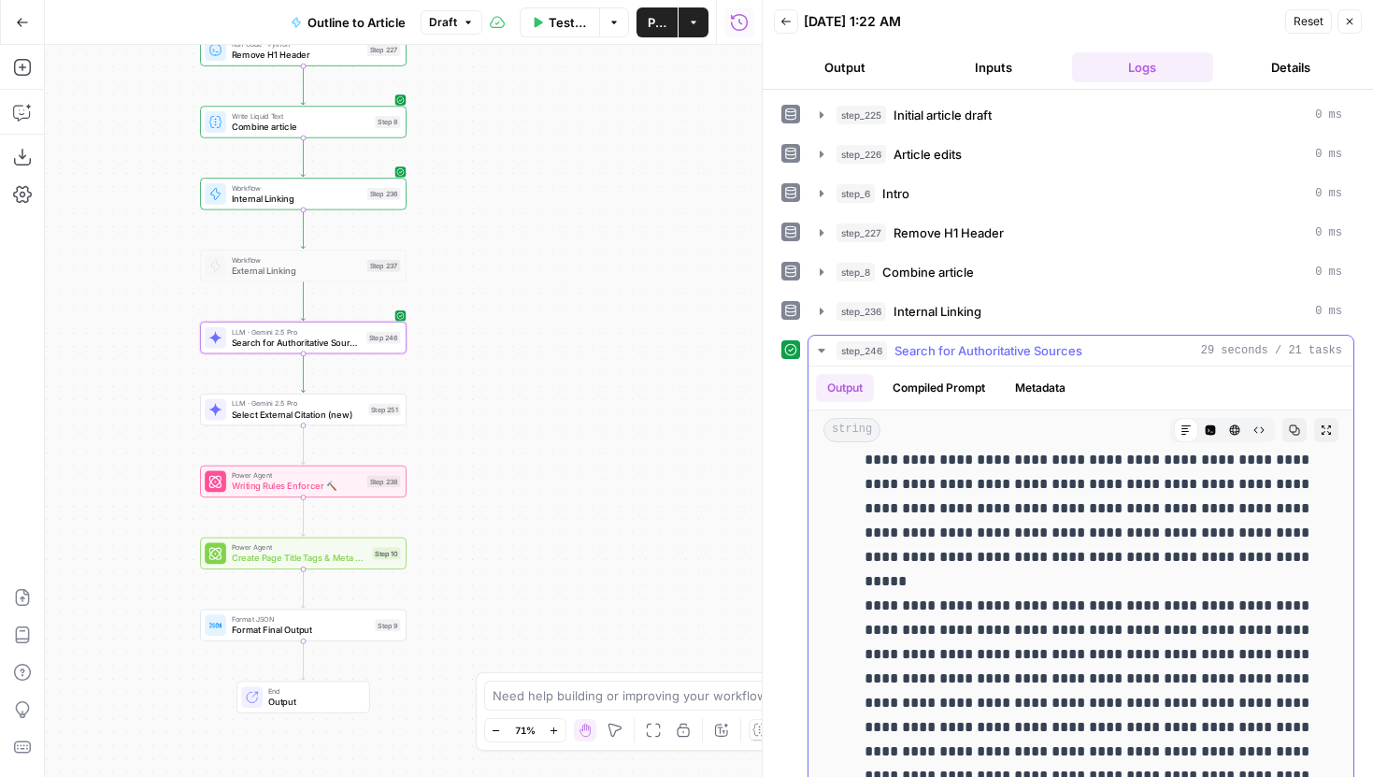
scroll to position [1340, 0]
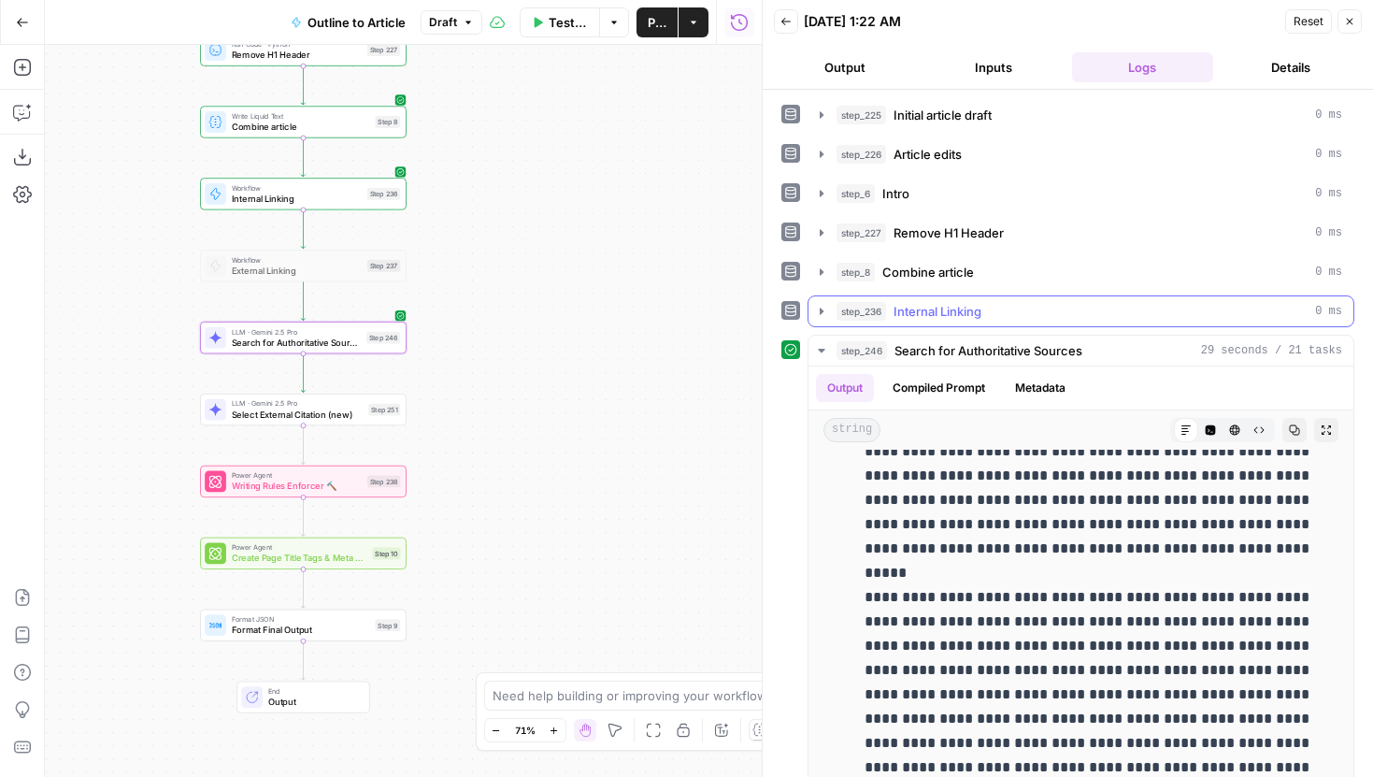
click at [819, 308] on icon "button" at bounding box center [821, 311] width 15 height 15
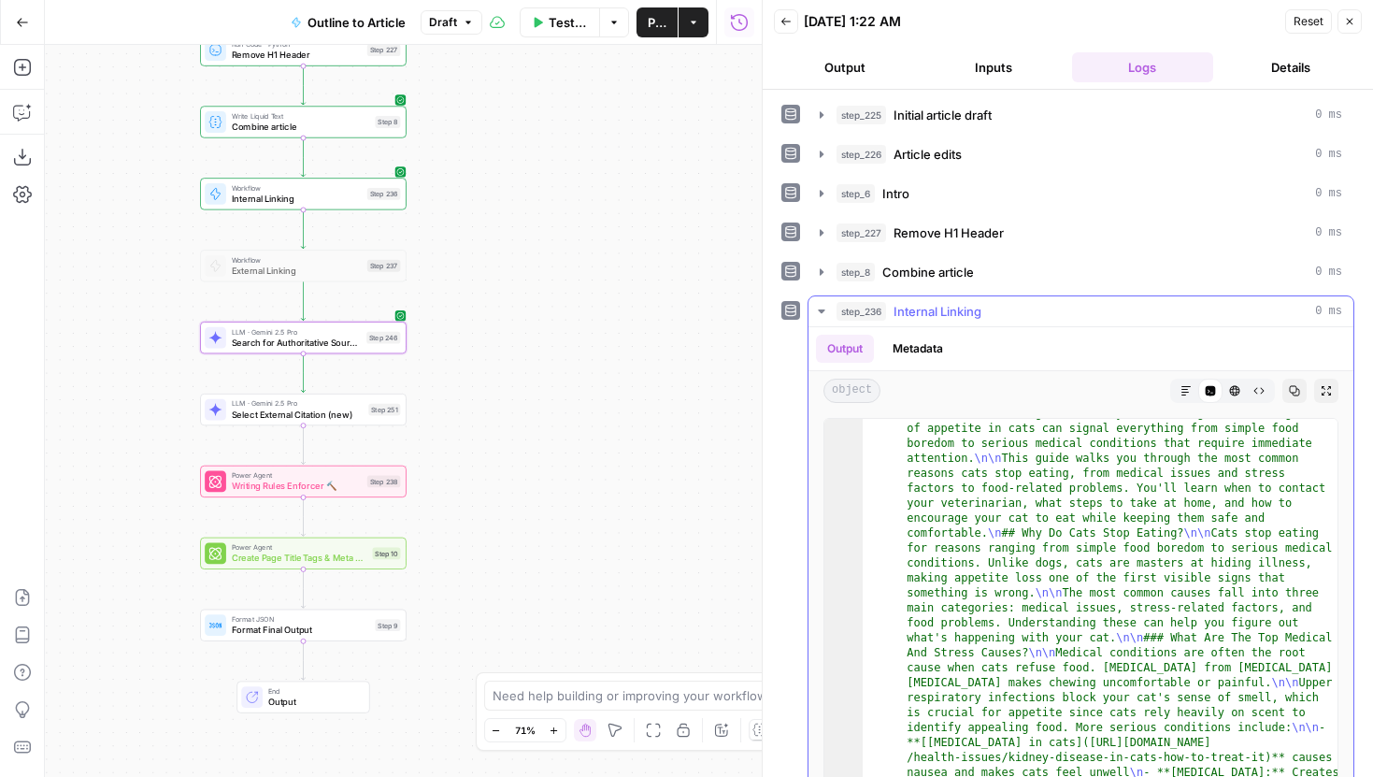
scroll to position [58, 0]
click at [1166, 385] on div "object Markdown Code Editor HTML Viewer Raw Output Copy Expand Output" at bounding box center [1080, 390] width 545 height 39
click at [1182, 392] on icon "button" at bounding box center [1185, 390] width 11 height 11
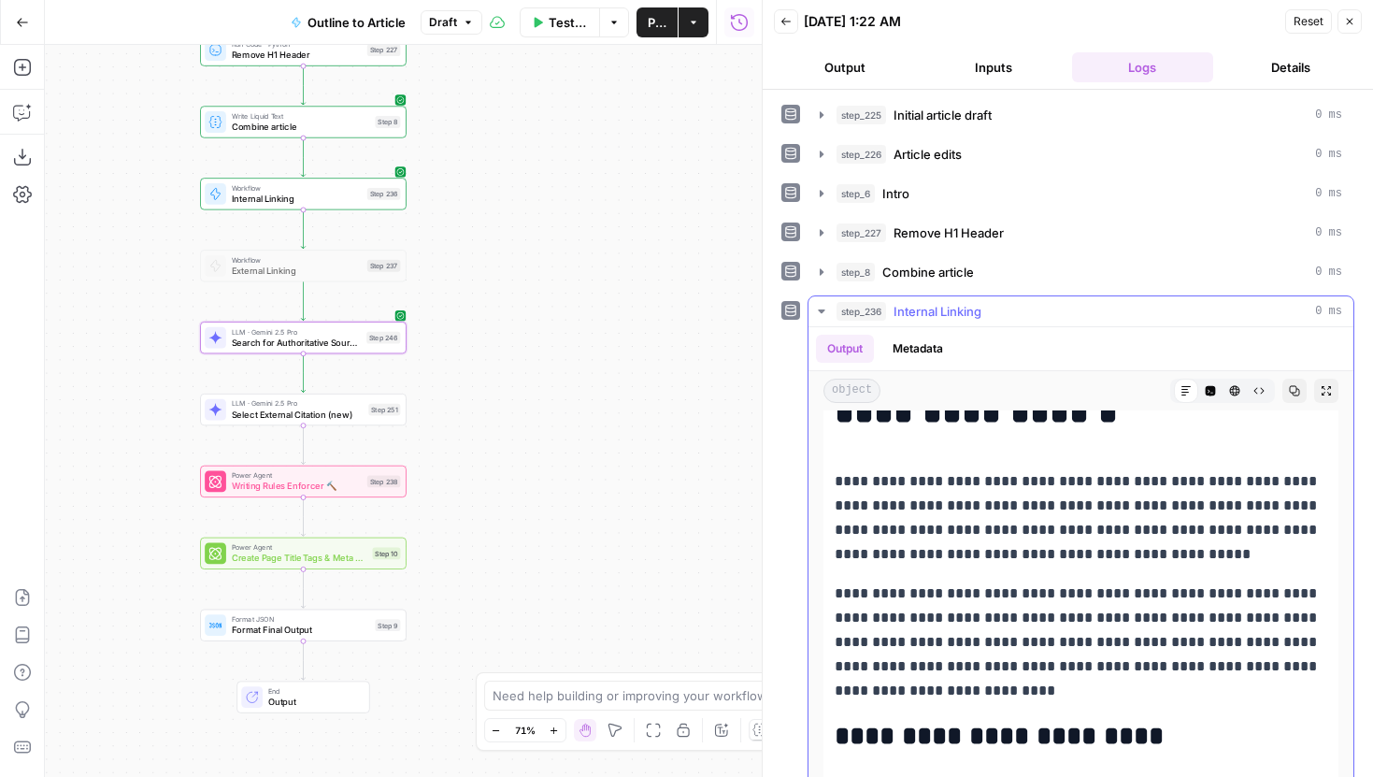
scroll to position [112, 0]
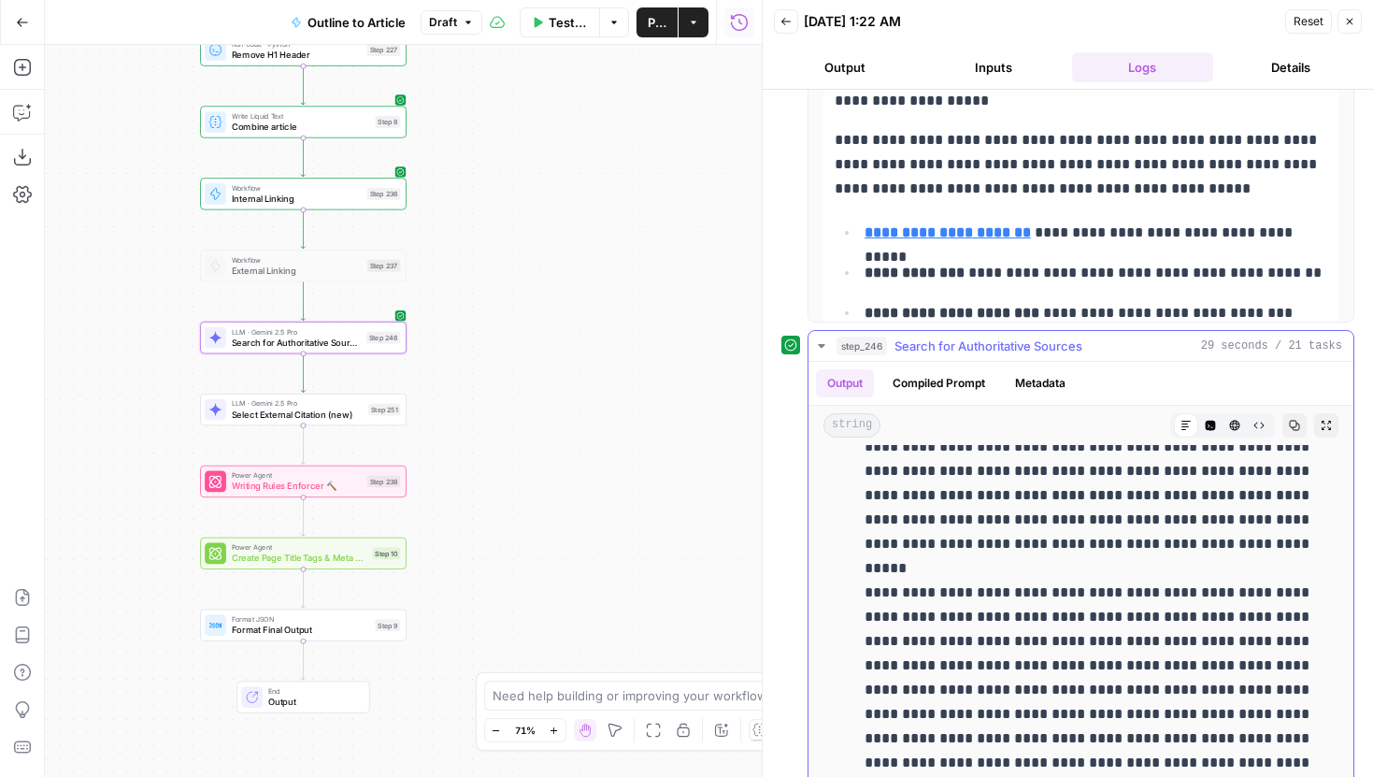
scroll to position [1358, 0]
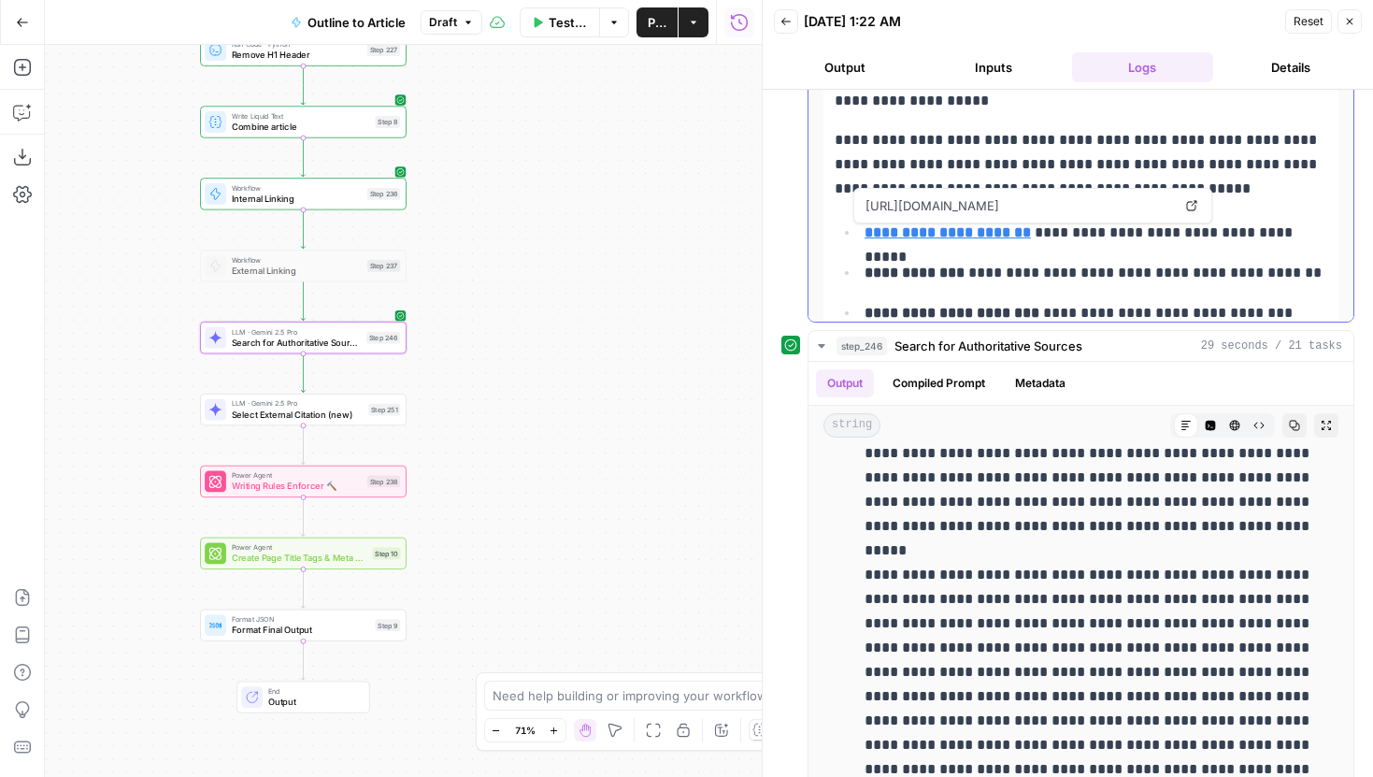
click at [1181, 204] on link "Open in a new tab" at bounding box center [1191, 205] width 24 height 24
click at [1347, 21] on icon "button" at bounding box center [1349, 21] width 11 height 11
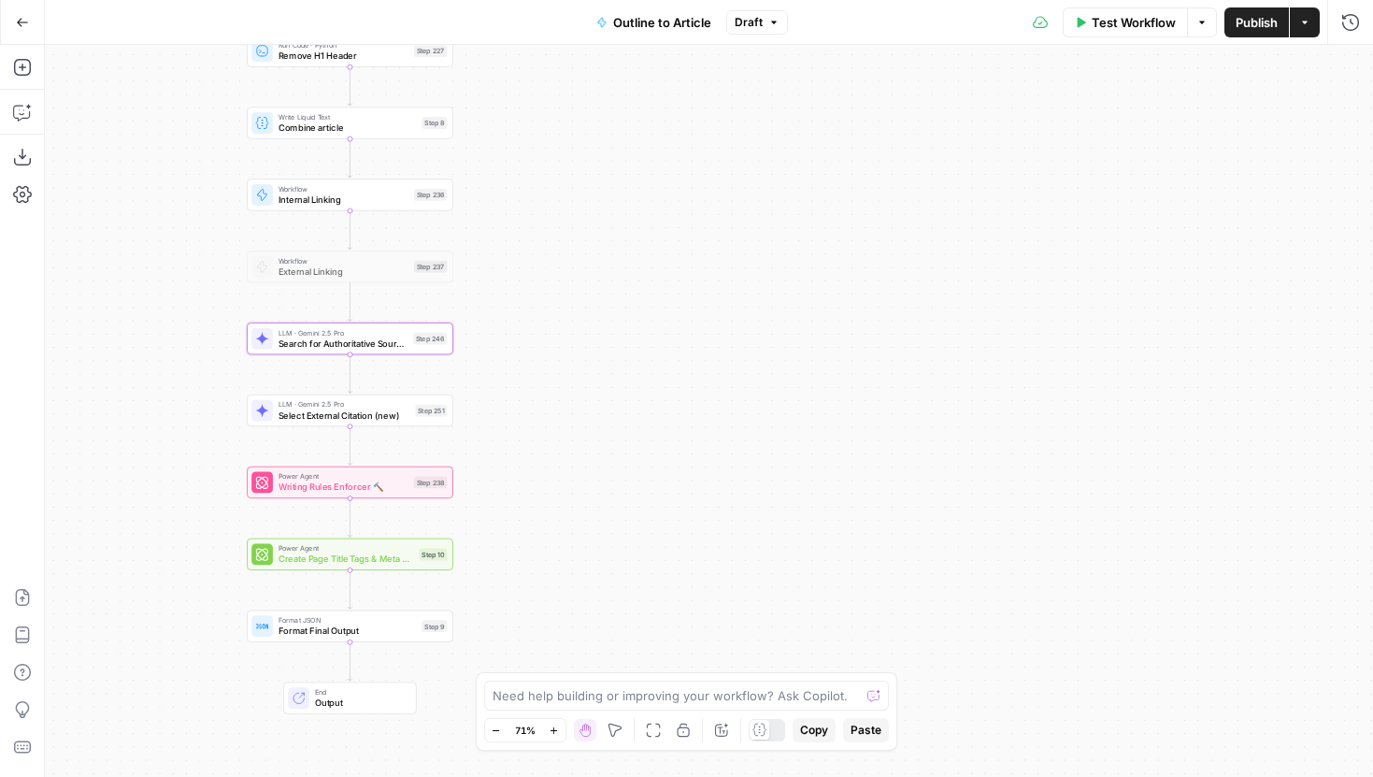
drag, startPoint x: 494, startPoint y: 414, endPoint x: 624, endPoint y: 462, distance: 138.4
click at [624, 460] on div "Workflow Set Inputs Inputs LLM · Gemini 2.5 Pro Initial article draft Step 225 …" at bounding box center [709, 411] width 1328 height 732
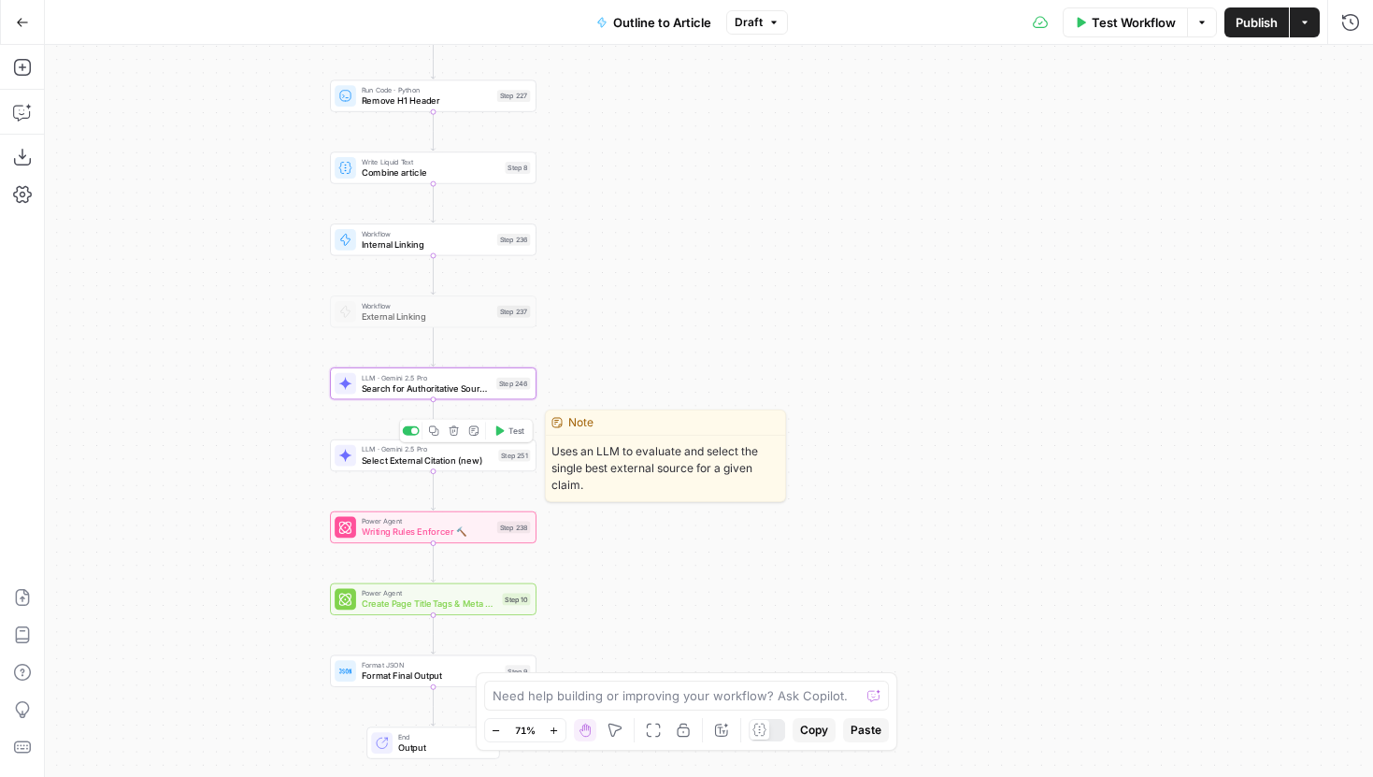
click at [506, 430] on button "Test" at bounding box center [509, 430] width 41 height 18
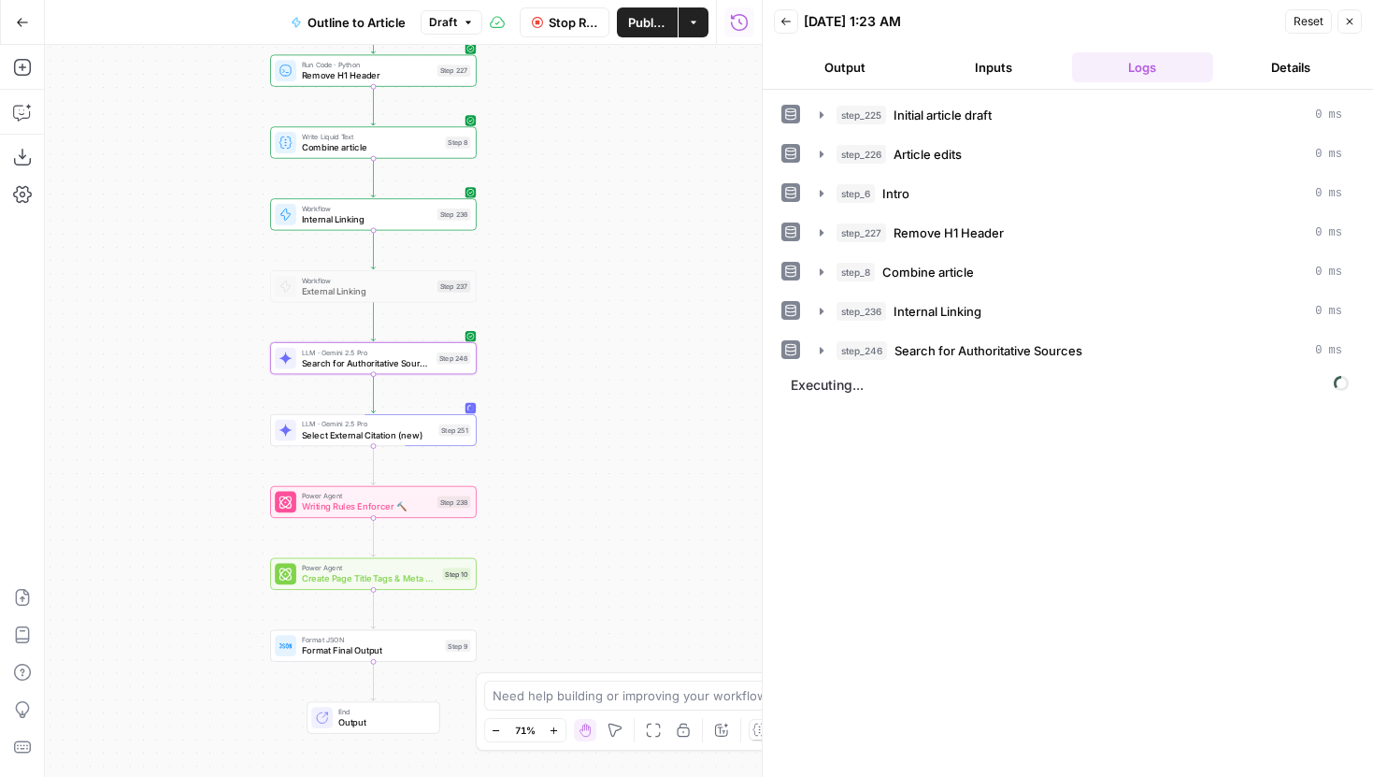
drag, startPoint x: 248, startPoint y: 421, endPoint x: 171, endPoint y: 386, distance: 84.5
click at [171, 386] on div "Workflow Set Inputs Inputs LLM · Gemini 2.5 Pro Initial article draft Step 225 …" at bounding box center [403, 411] width 717 height 732
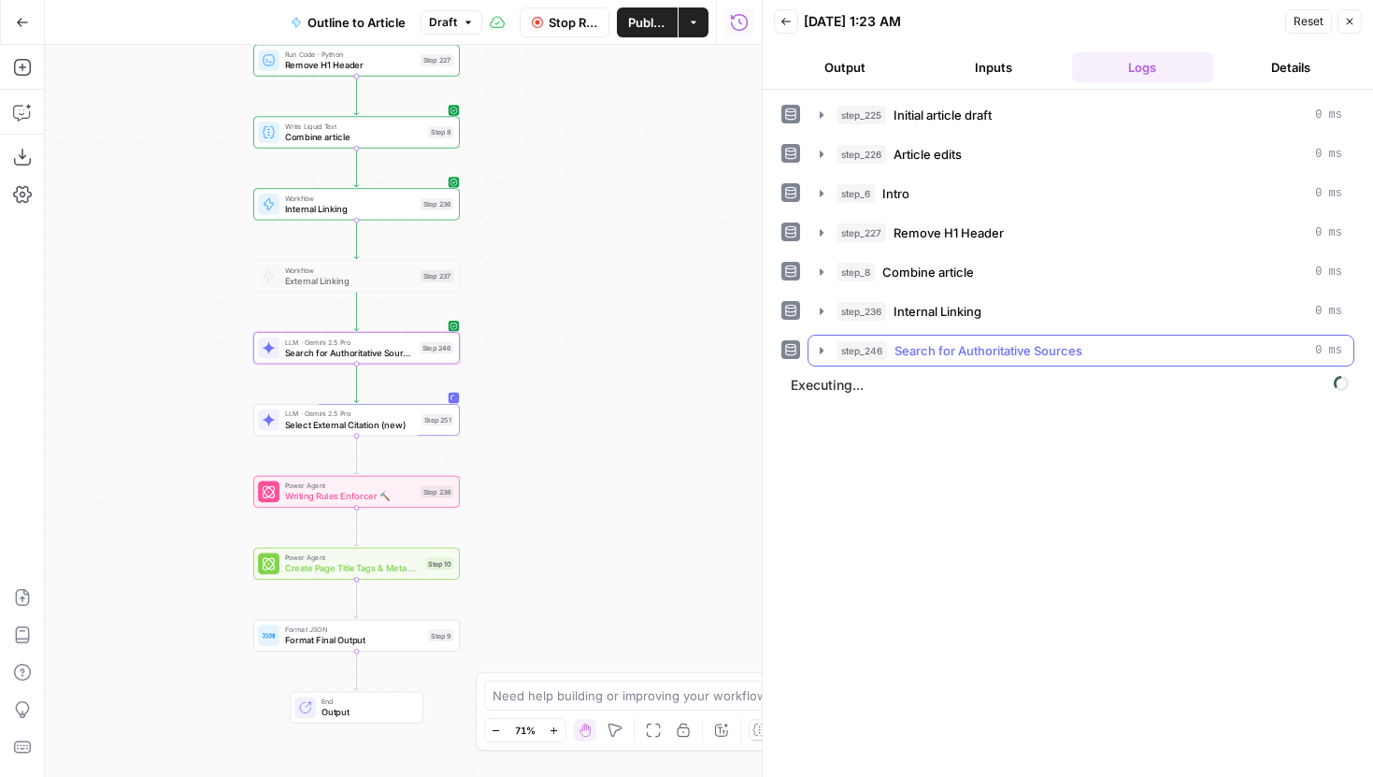
click at [824, 351] on icon "button" at bounding box center [821, 350] width 15 height 15
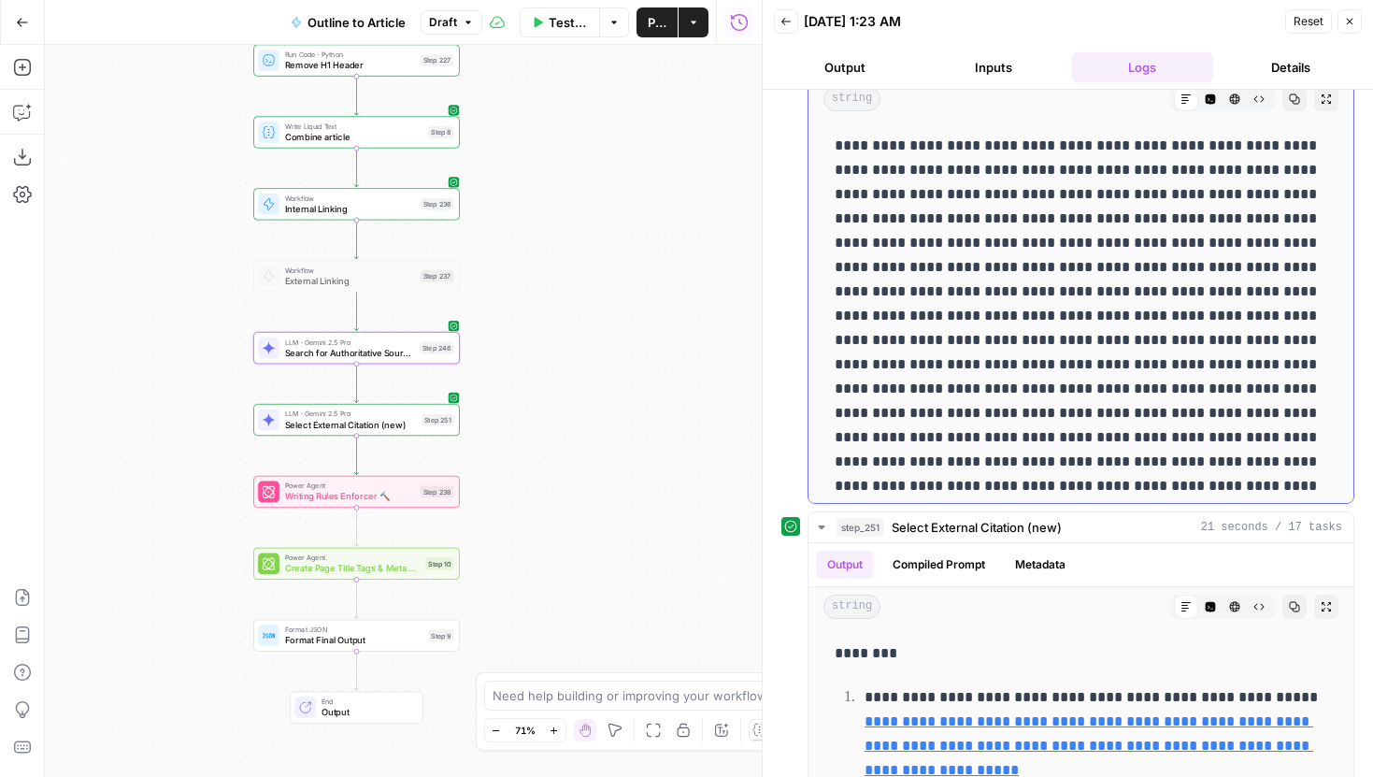
click at [1256, 90] on button "Raw Output" at bounding box center [1259, 99] width 24 height 24
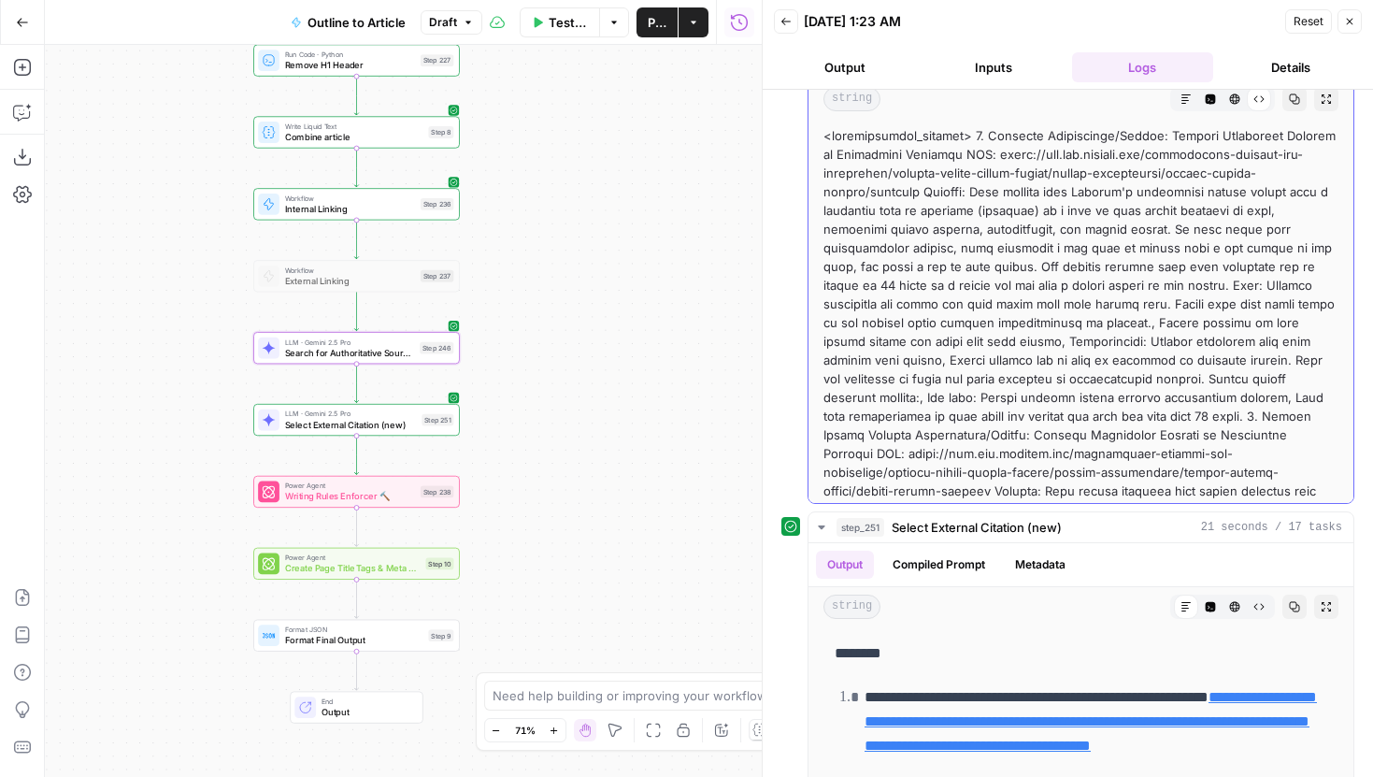
click at [1237, 101] on icon "button" at bounding box center [1234, 98] width 11 height 11
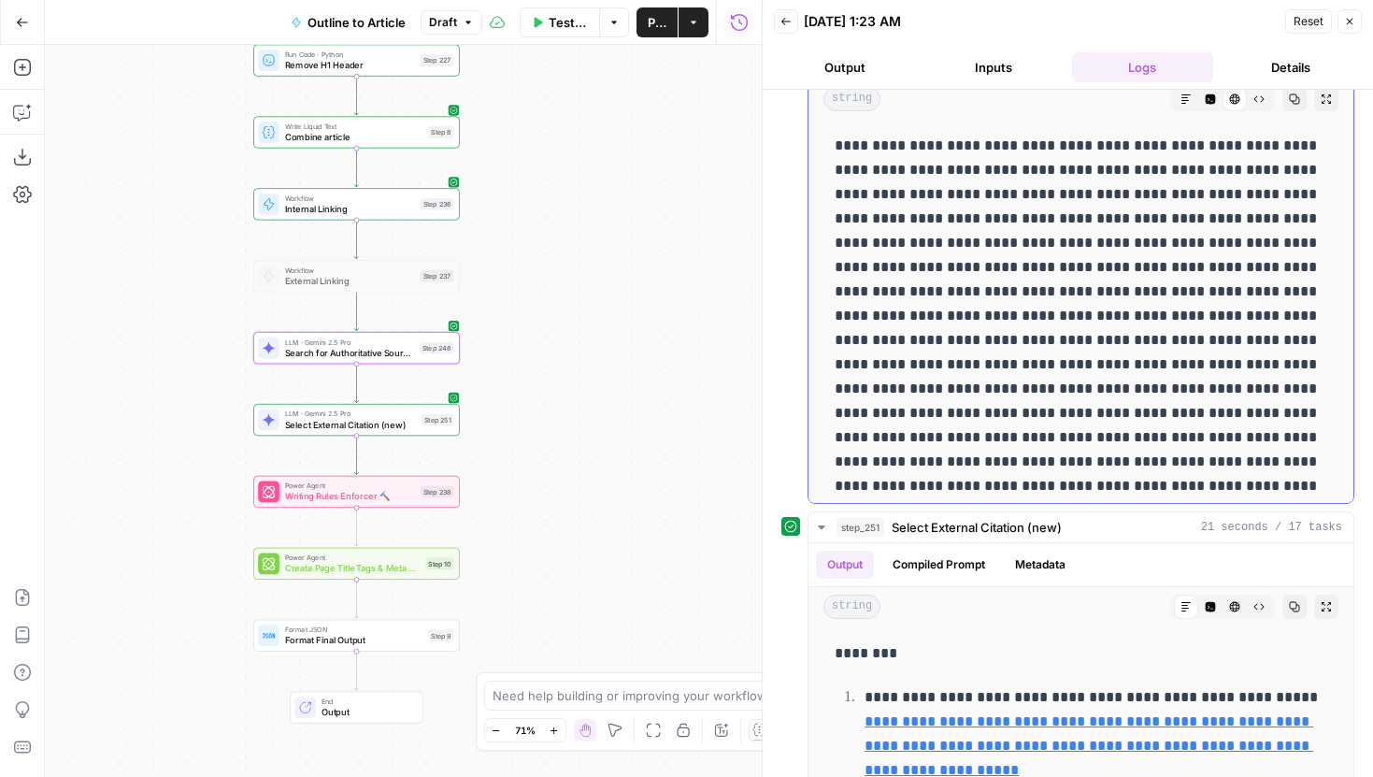
click at [1215, 100] on icon "button" at bounding box center [1211, 99] width 10 height 10
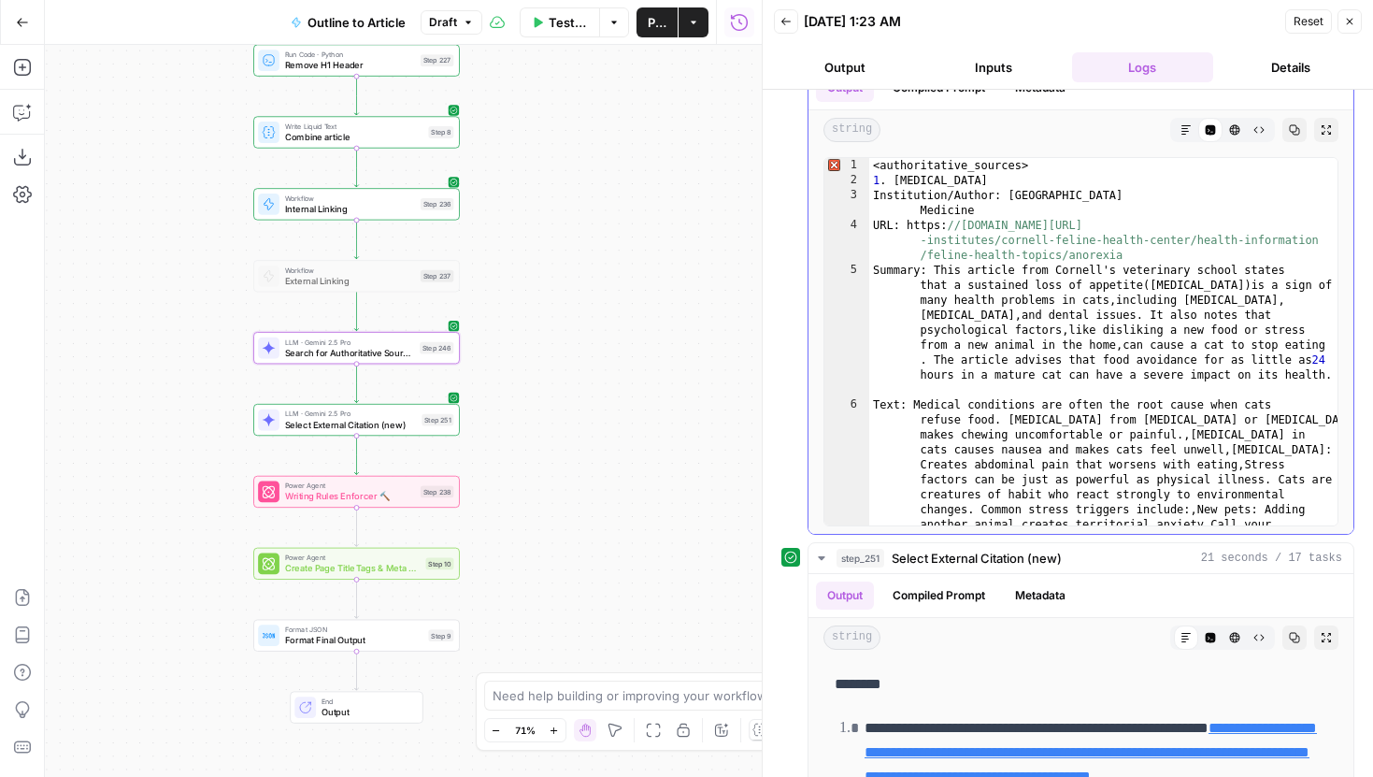
scroll to position [296, 0]
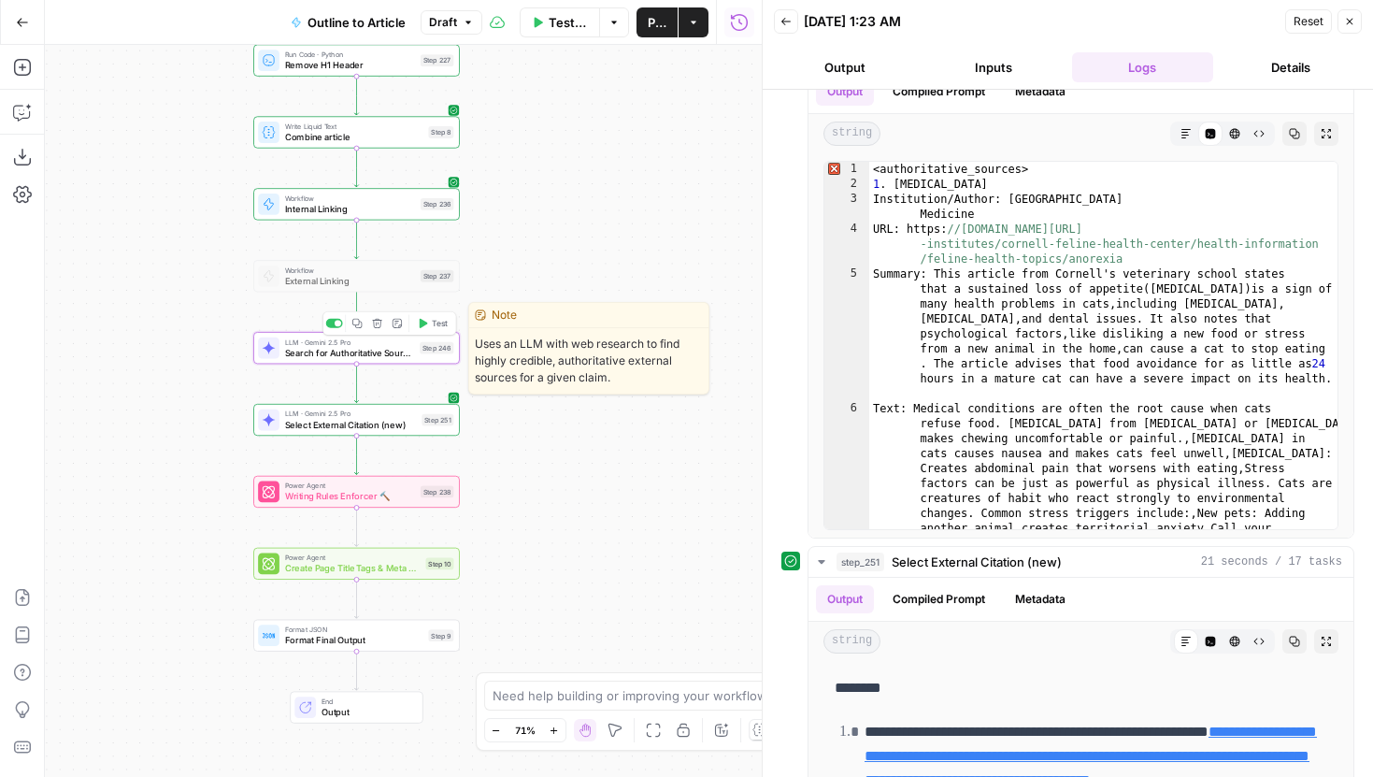
click at [407, 354] on span "Search for Authoritative Sources" at bounding box center [350, 352] width 130 height 13
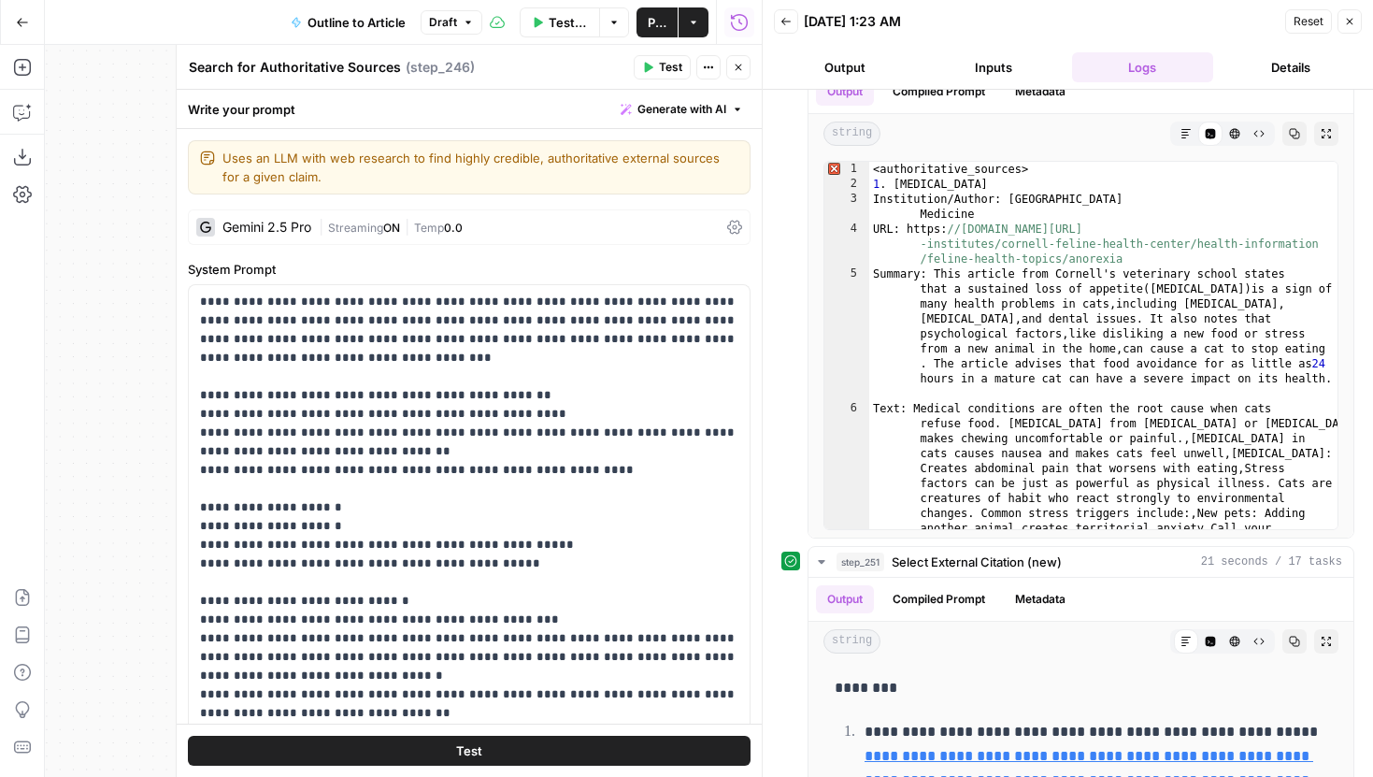
click at [472, 223] on div "| Streaming ON | Temp 0.0" at bounding box center [519, 228] width 401 height 18
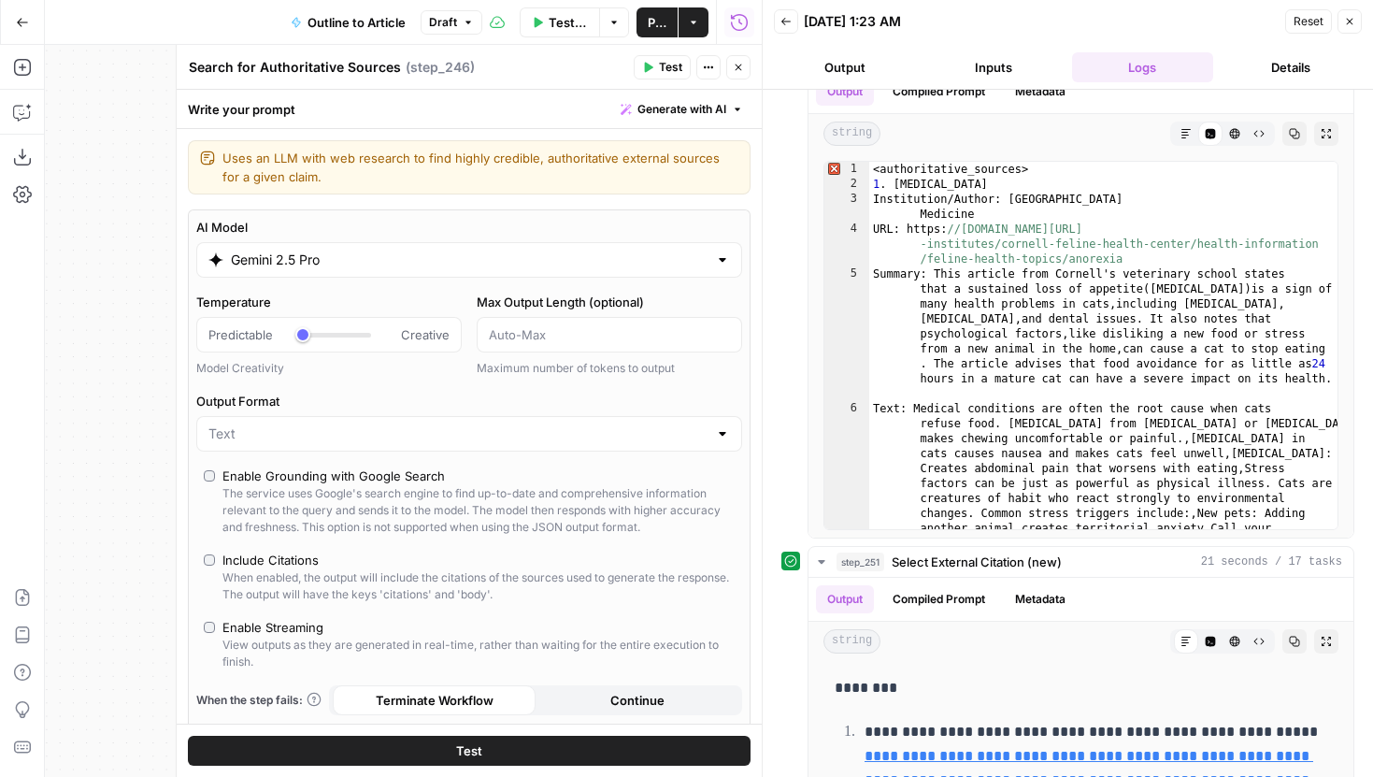
click at [613, 210] on div "AI Model Gemini 2.5 Pro Temperature Predictable Creative Model Creativity Max O…" at bounding box center [469, 488] width 563 height 559
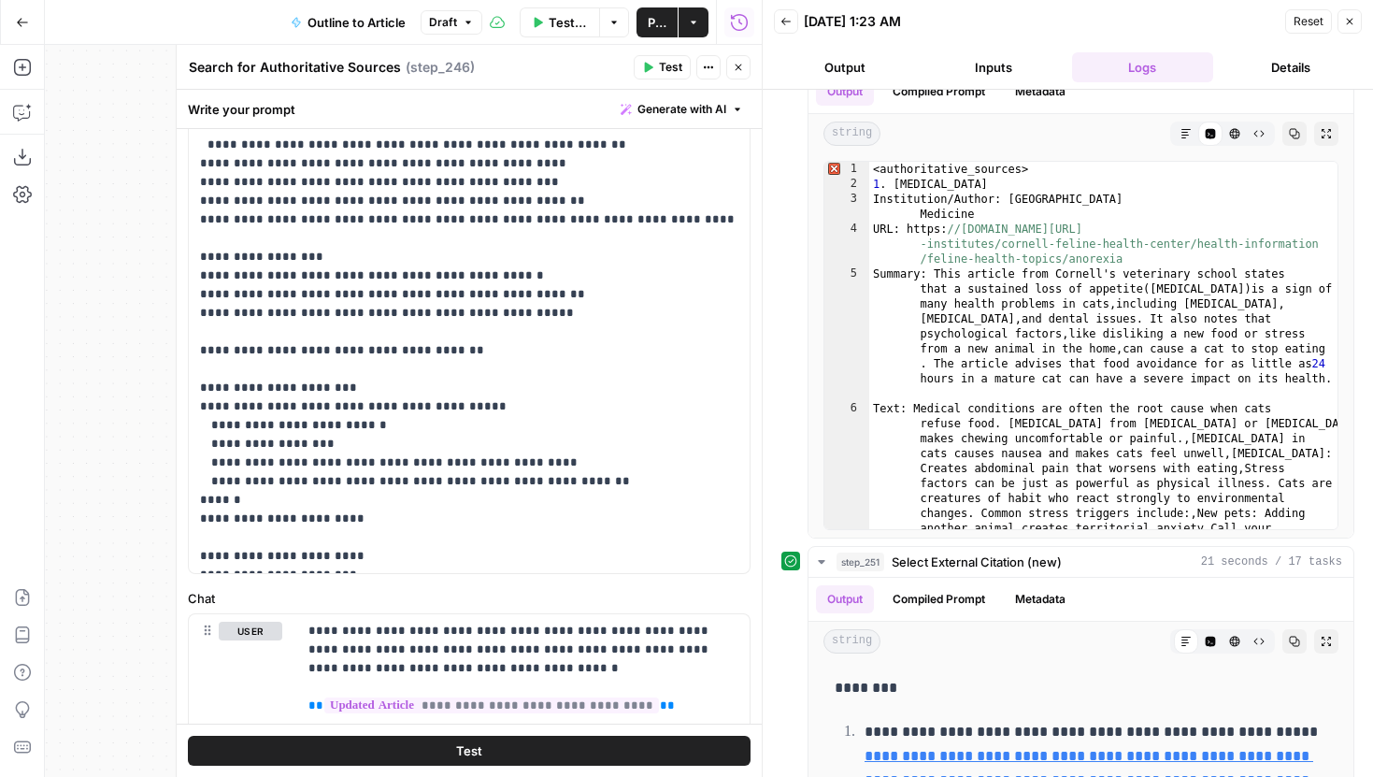
scroll to position [1004, 0]
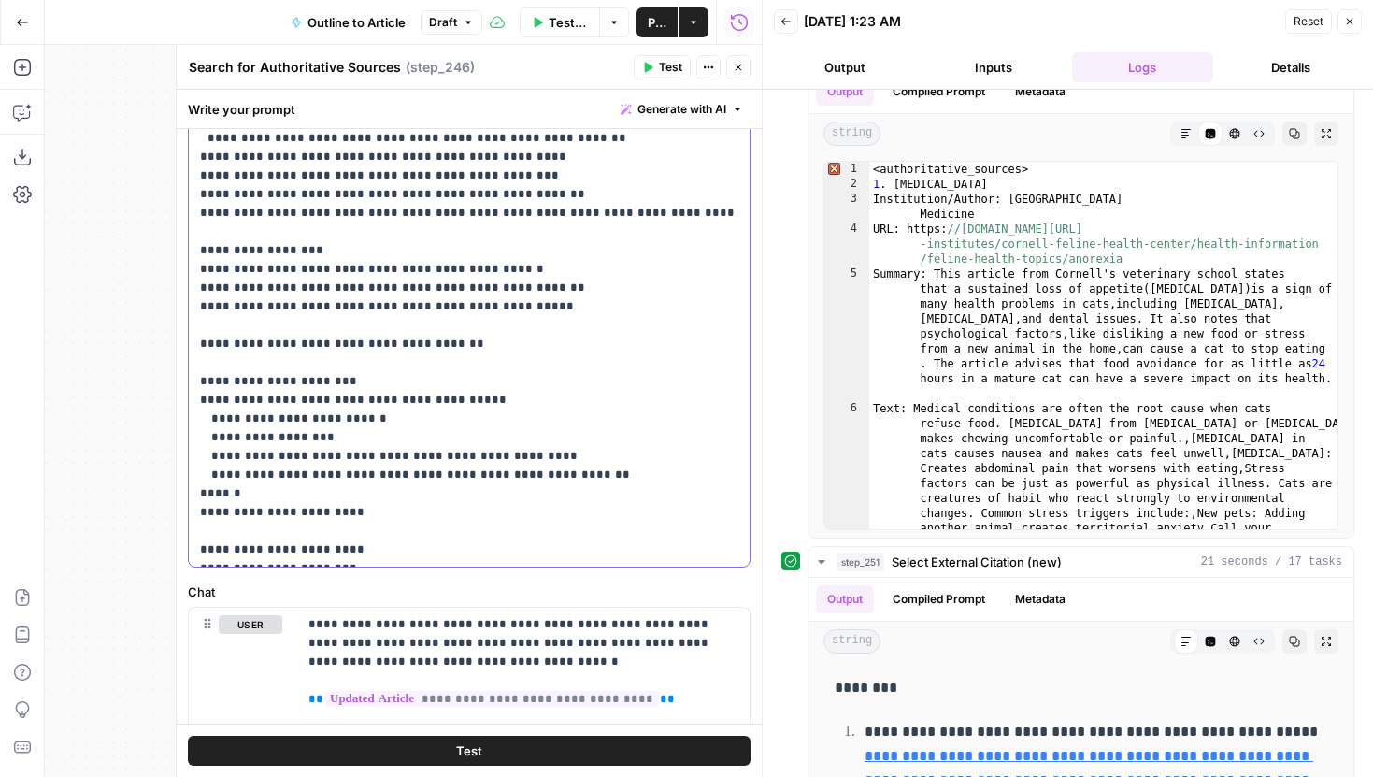
click at [465, 762] on button "Test" at bounding box center [469, 750] width 563 height 30
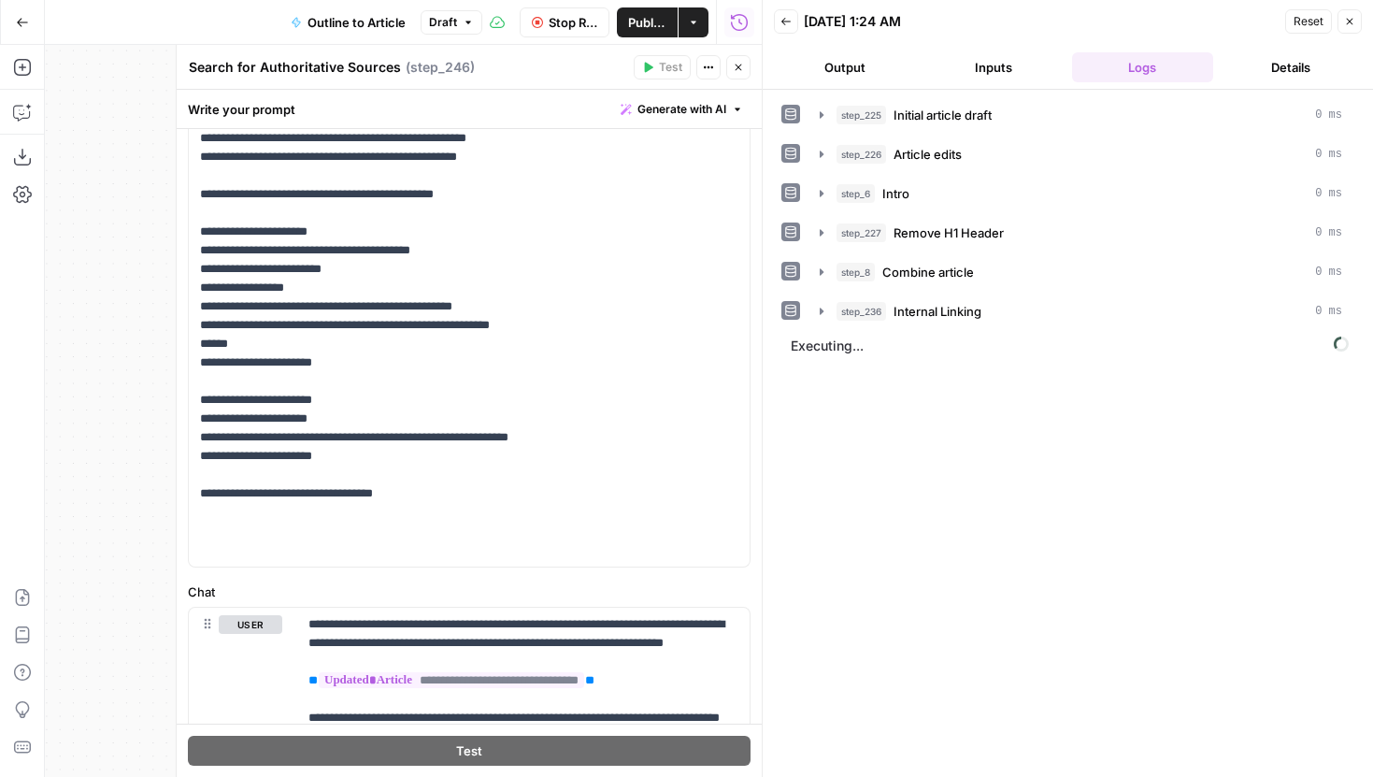
click at [740, 71] on icon "button" at bounding box center [738, 67] width 11 height 11
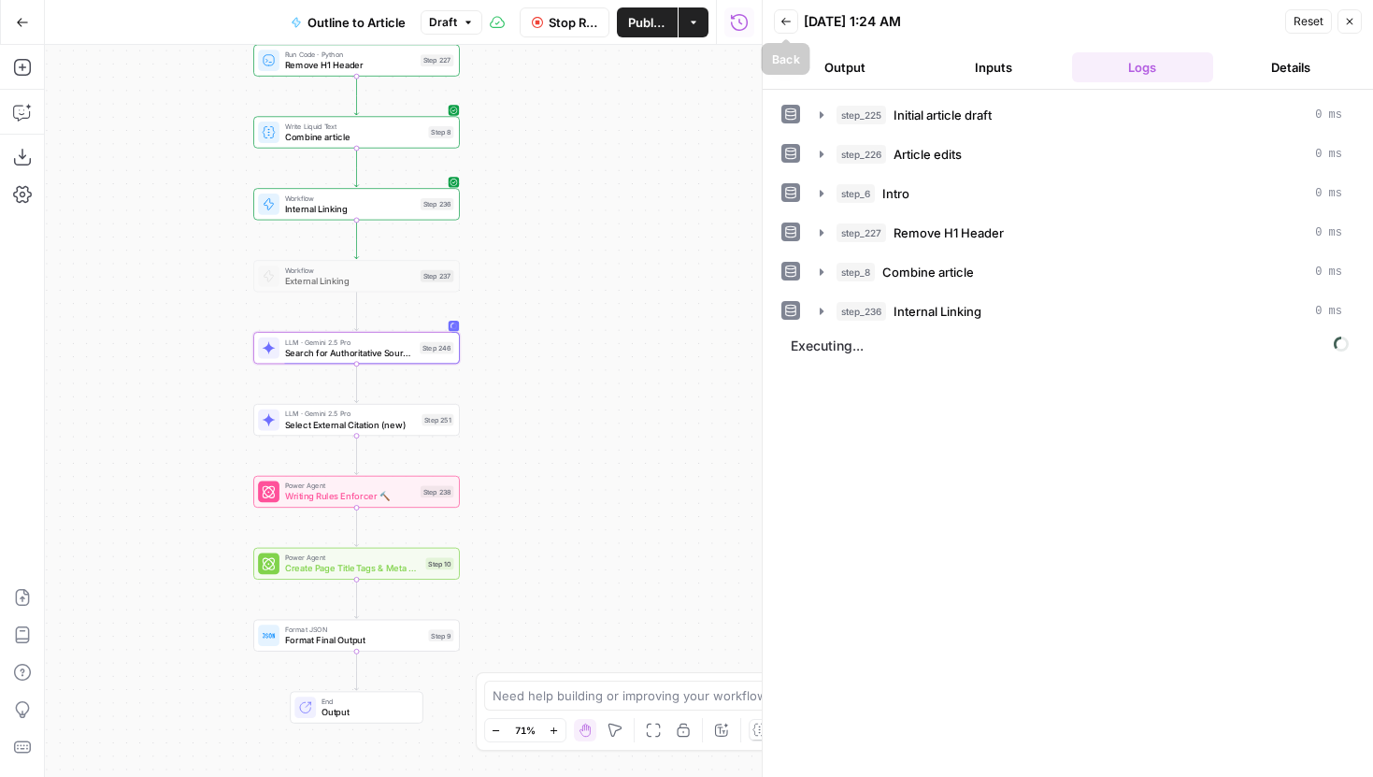
click at [778, 19] on button "Back" at bounding box center [786, 21] width 24 height 24
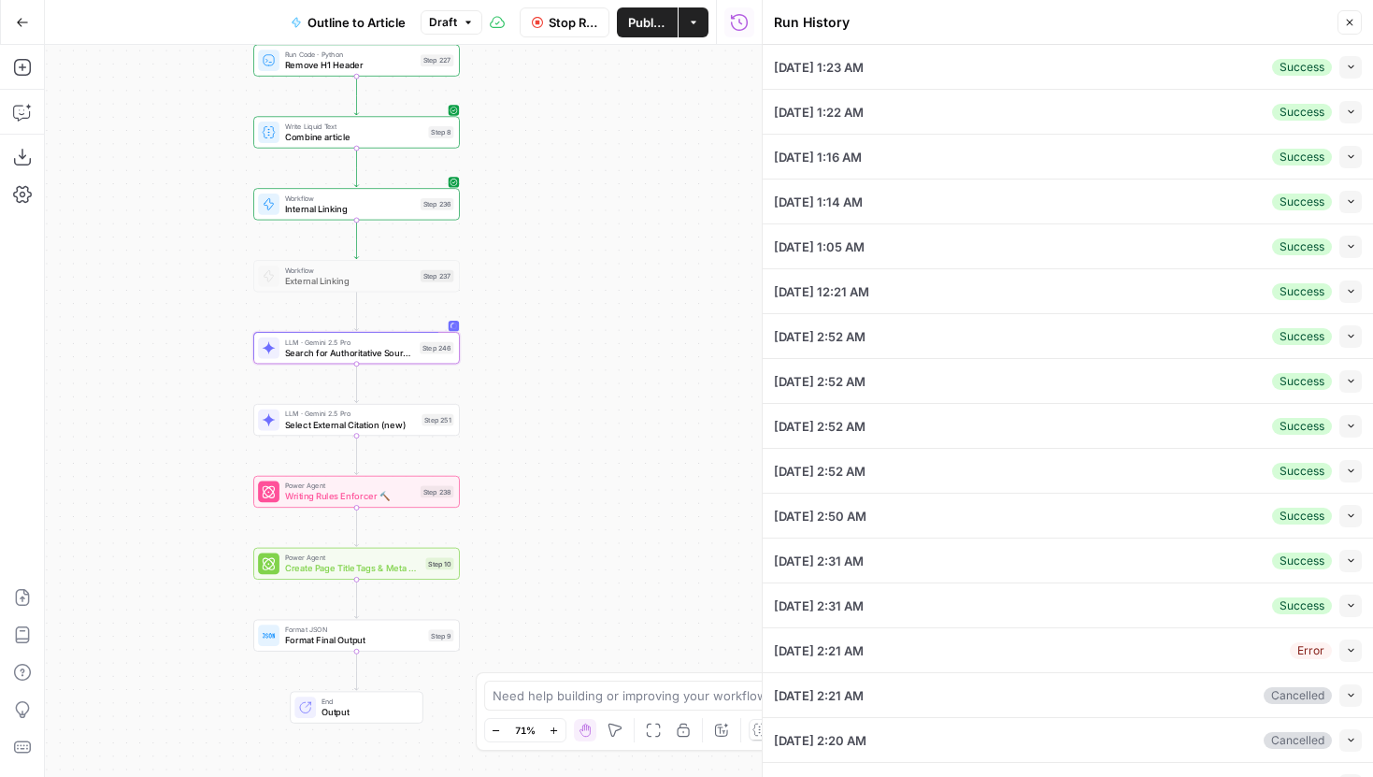
click at [1340, 63] on button "Collapse" at bounding box center [1350, 67] width 22 height 22
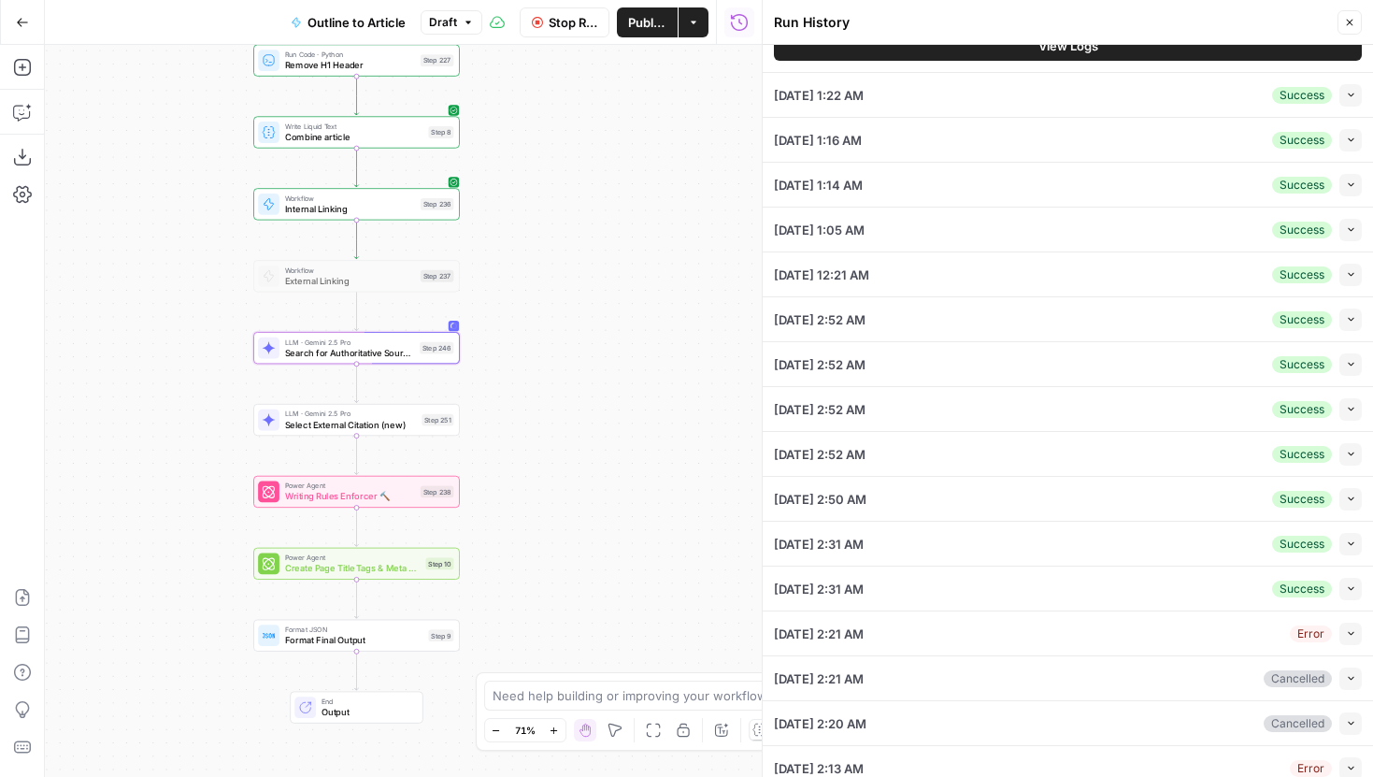
scroll to position [1641, 0]
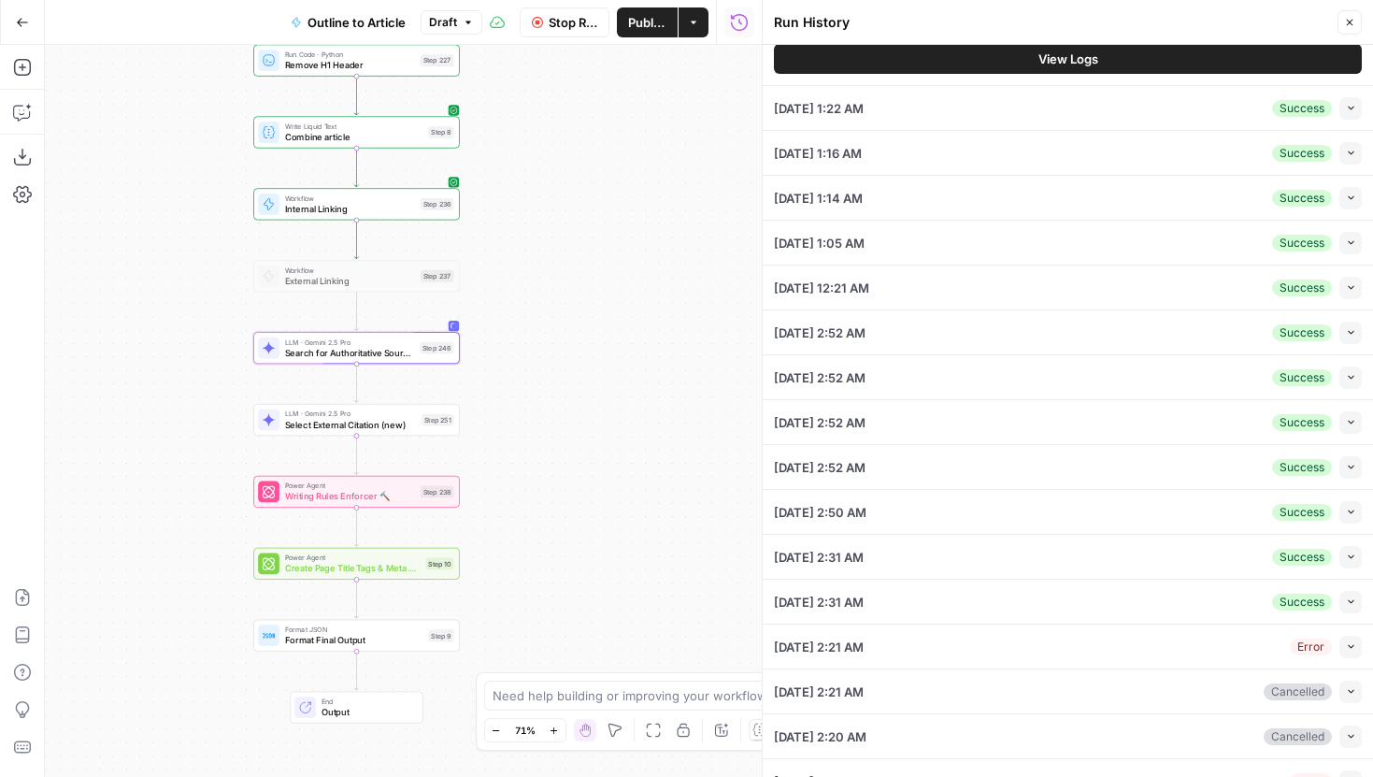
click at [1055, 61] on span "View Logs" at bounding box center [1068, 59] width 60 height 19
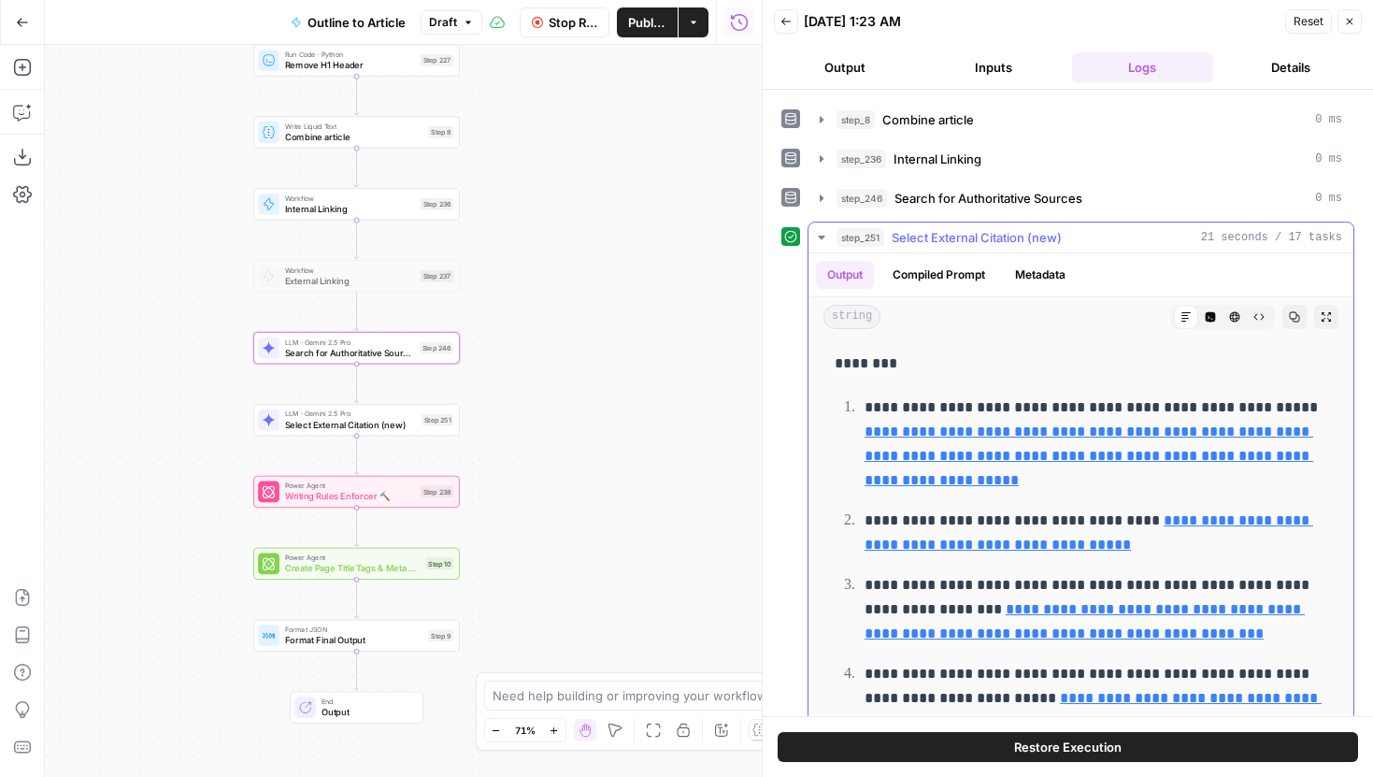
scroll to position [167, 0]
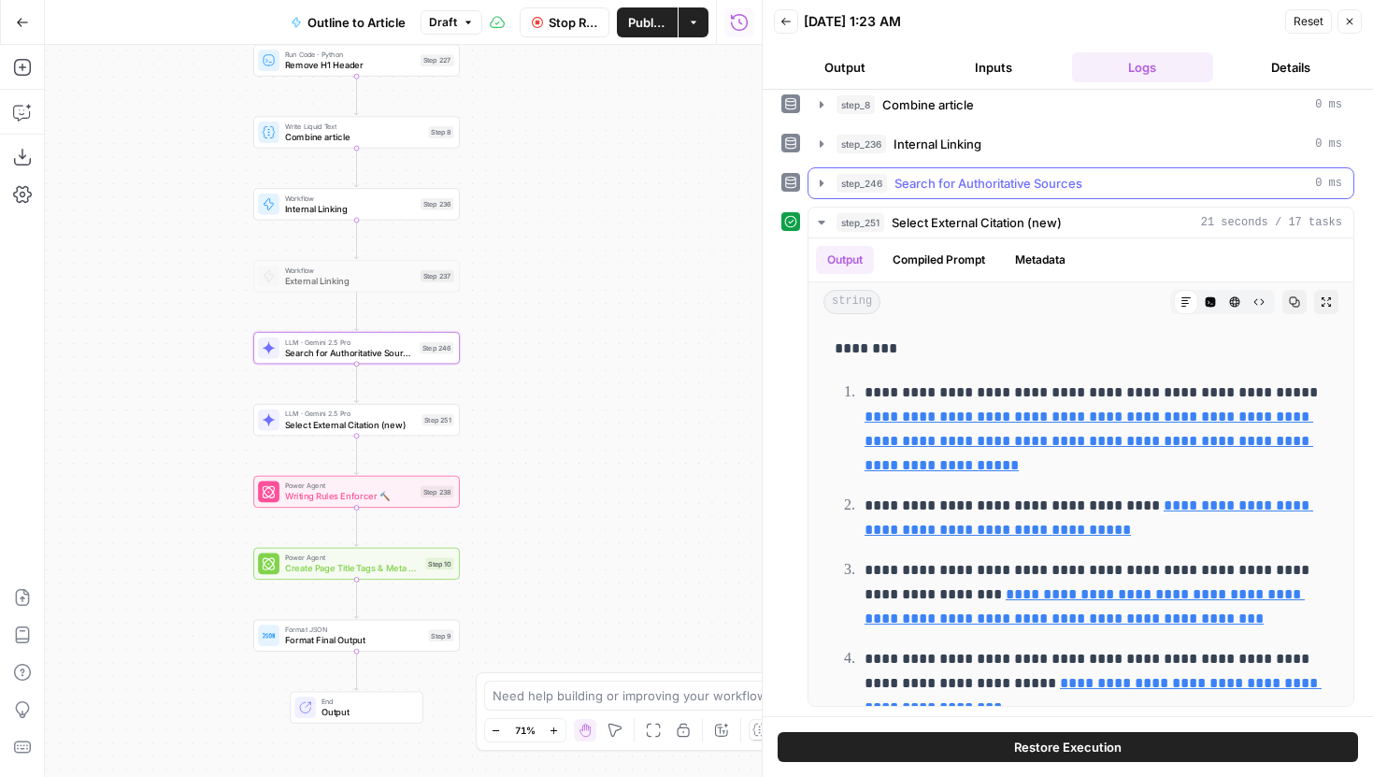
click at [827, 180] on icon "button" at bounding box center [821, 183] width 15 height 15
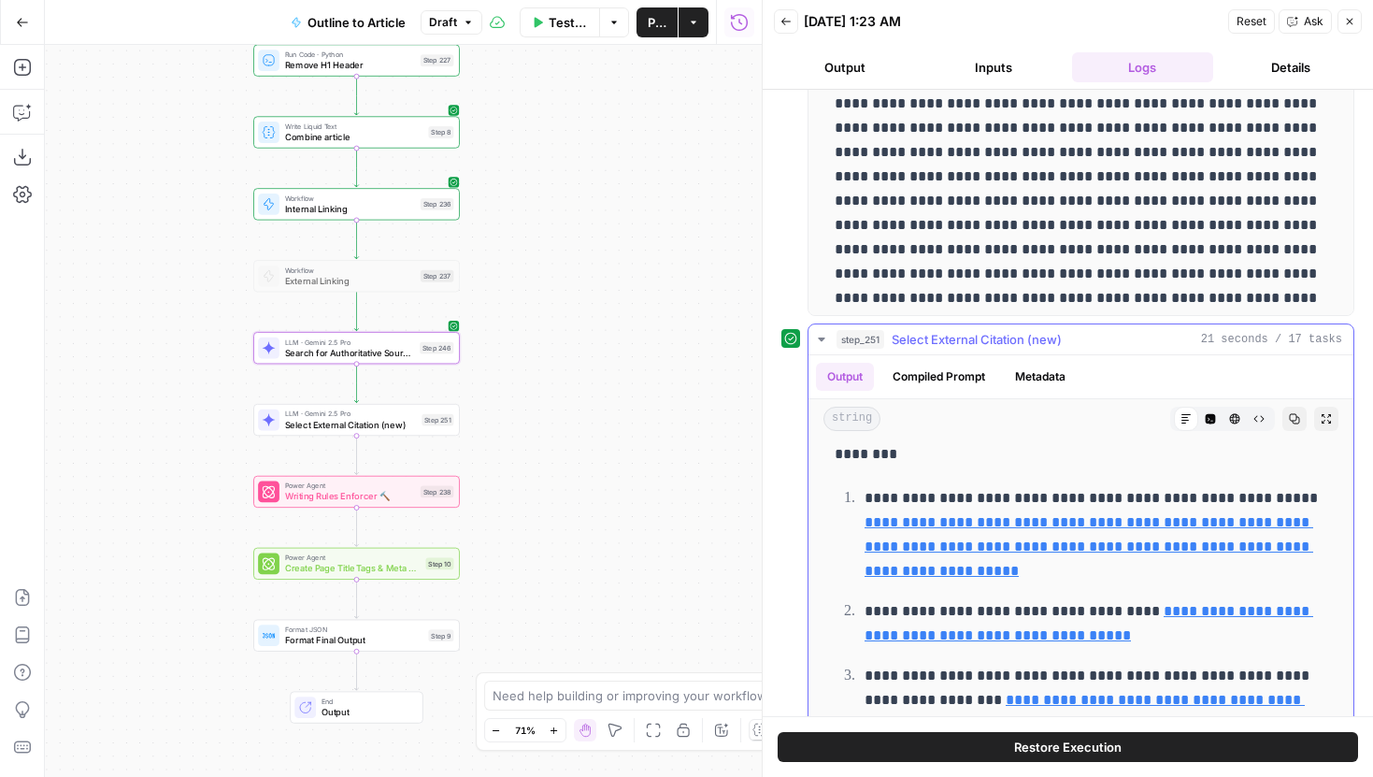
scroll to position [0, 0]
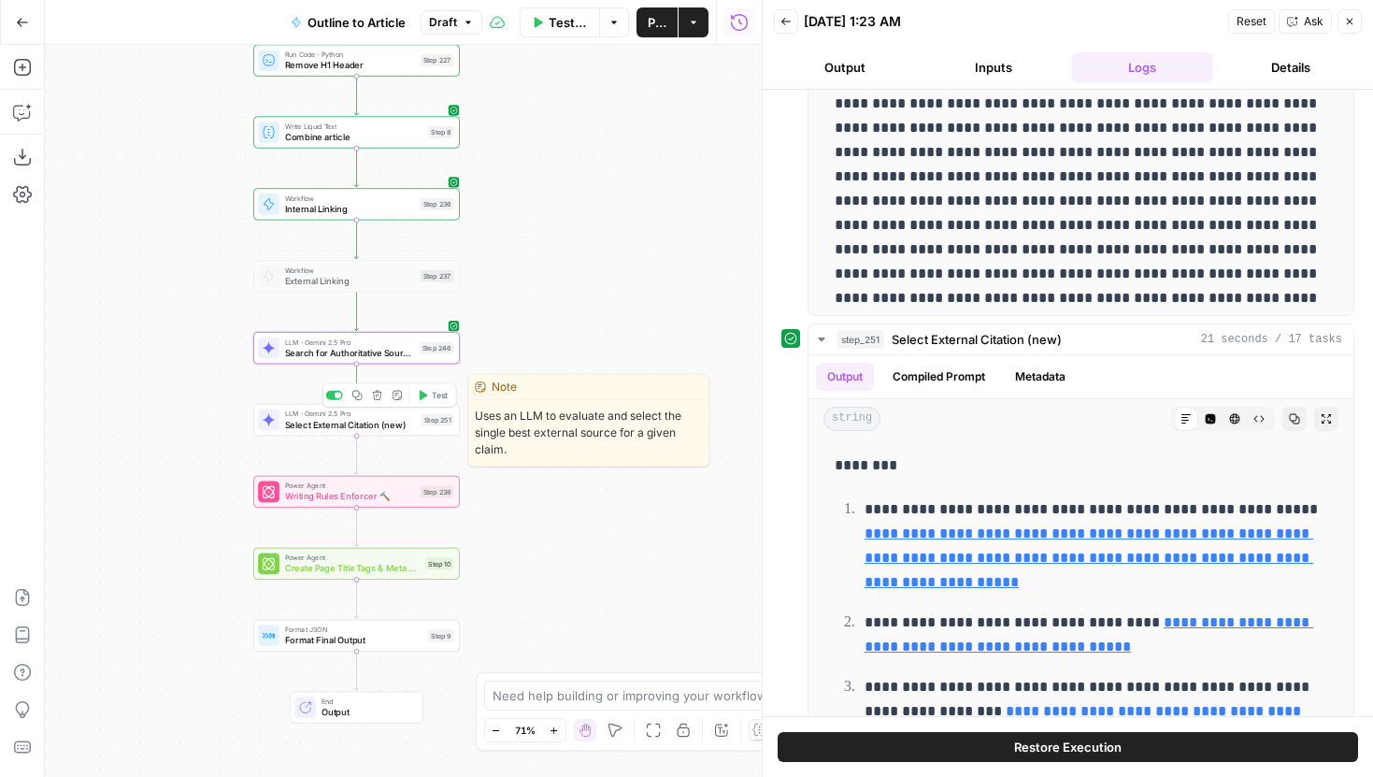
click at [372, 427] on span "Select External Citation (new)" at bounding box center [351, 424] width 132 height 13
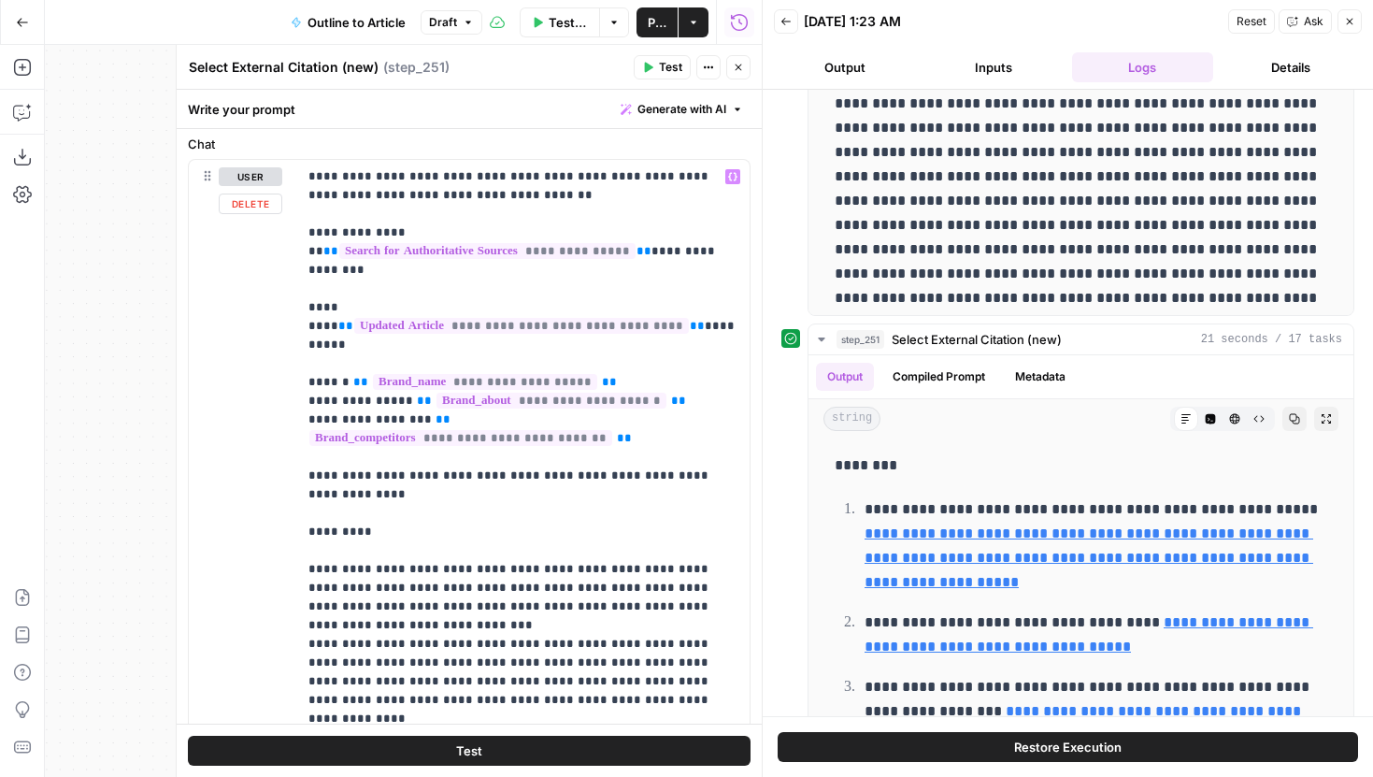
scroll to position [183, 0]
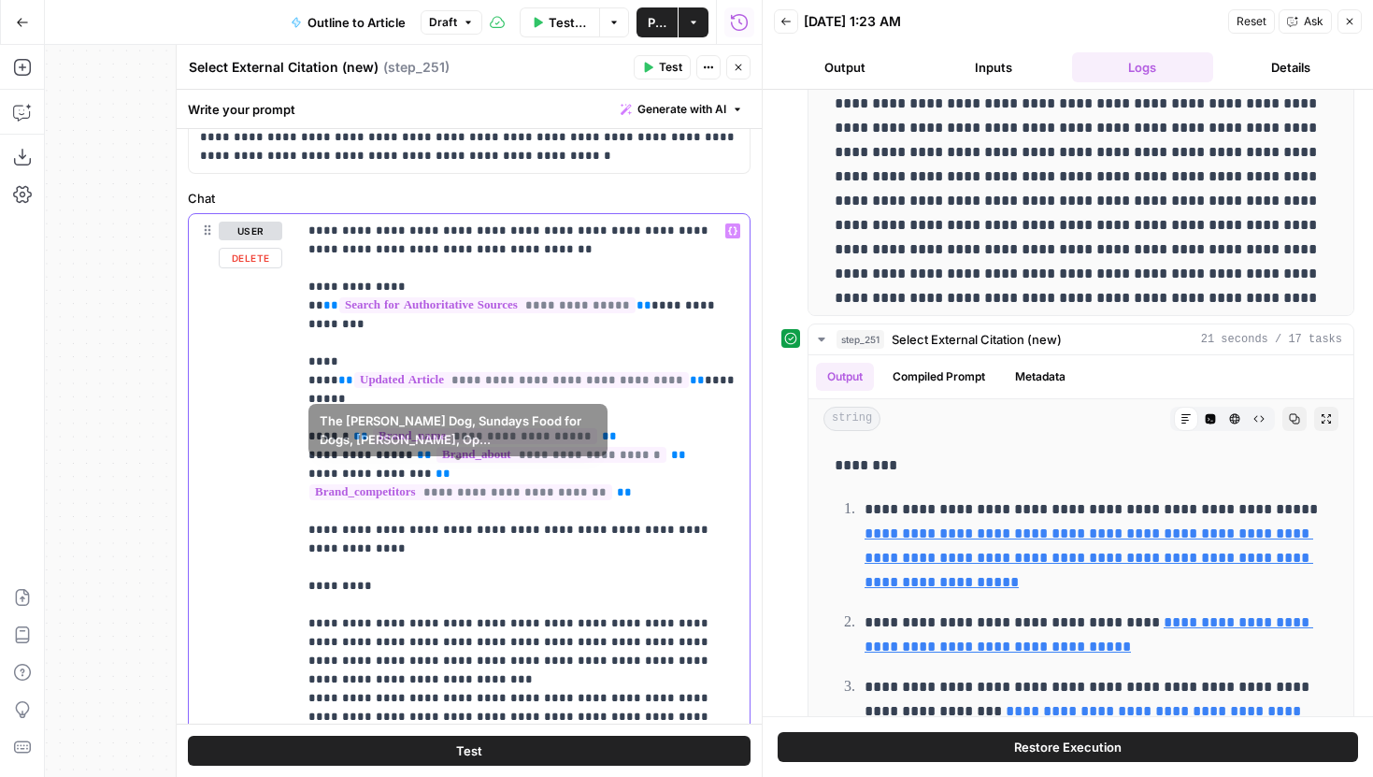
click at [642, 471] on p "**********" at bounding box center [523, 641] width 430 height 841
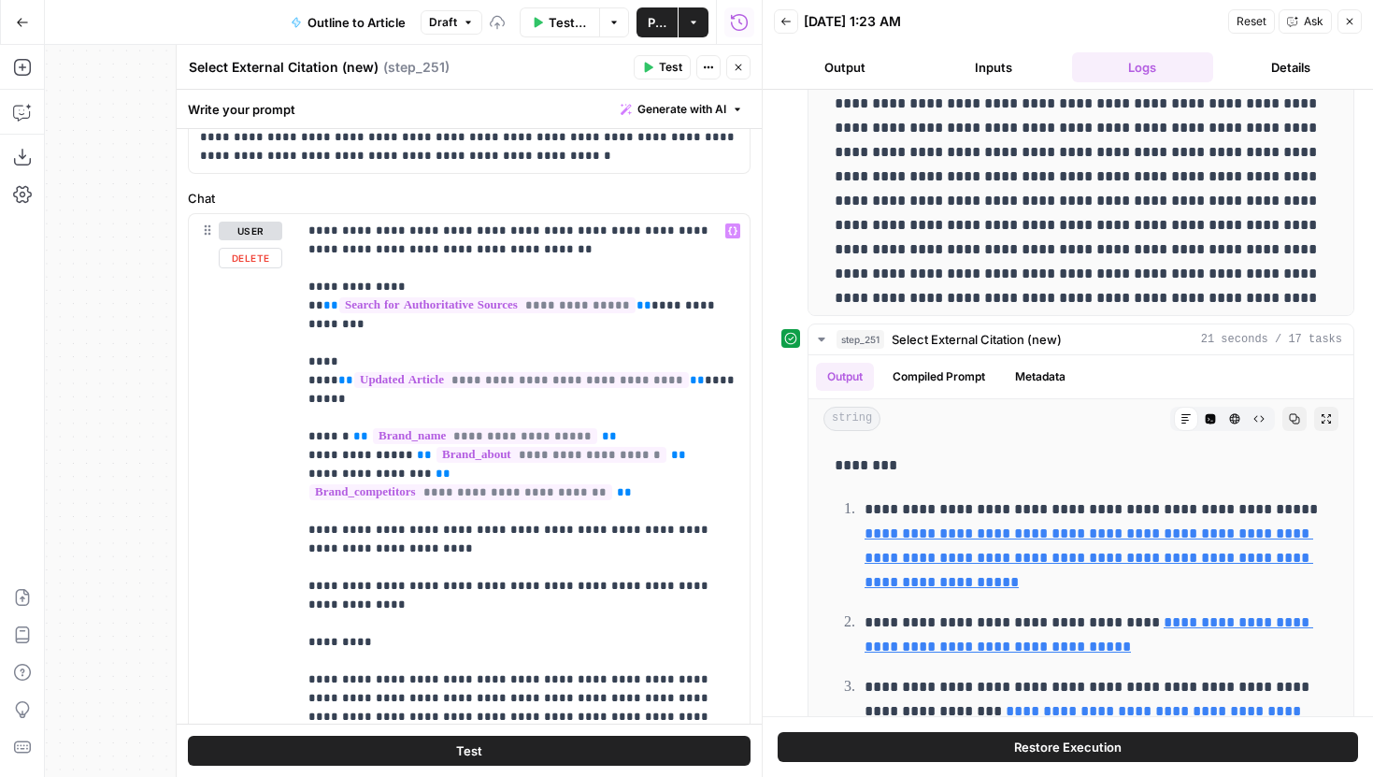
click at [618, 754] on button "Test" at bounding box center [469, 750] width 563 height 30
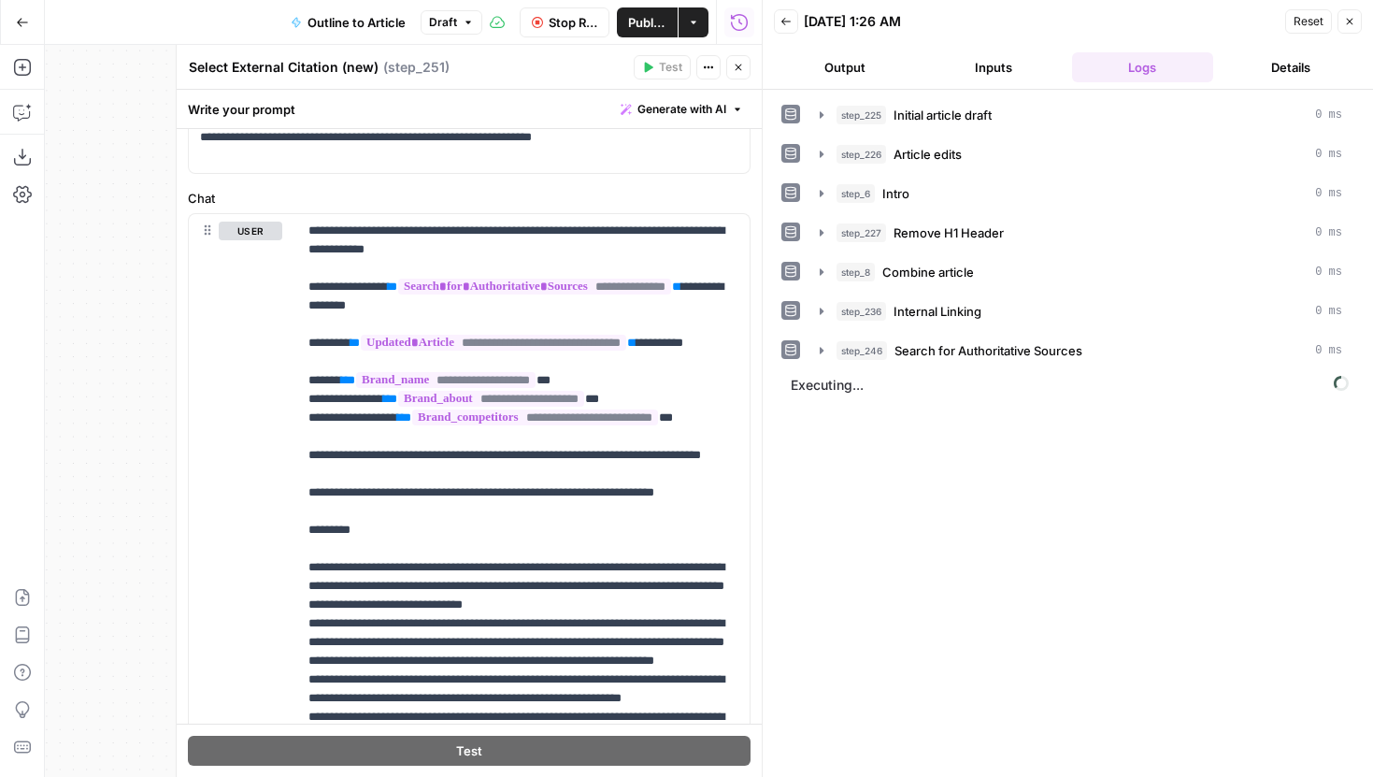
click at [739, 62] on icon "button" at bounding box center [738, 67] width 11 height 11
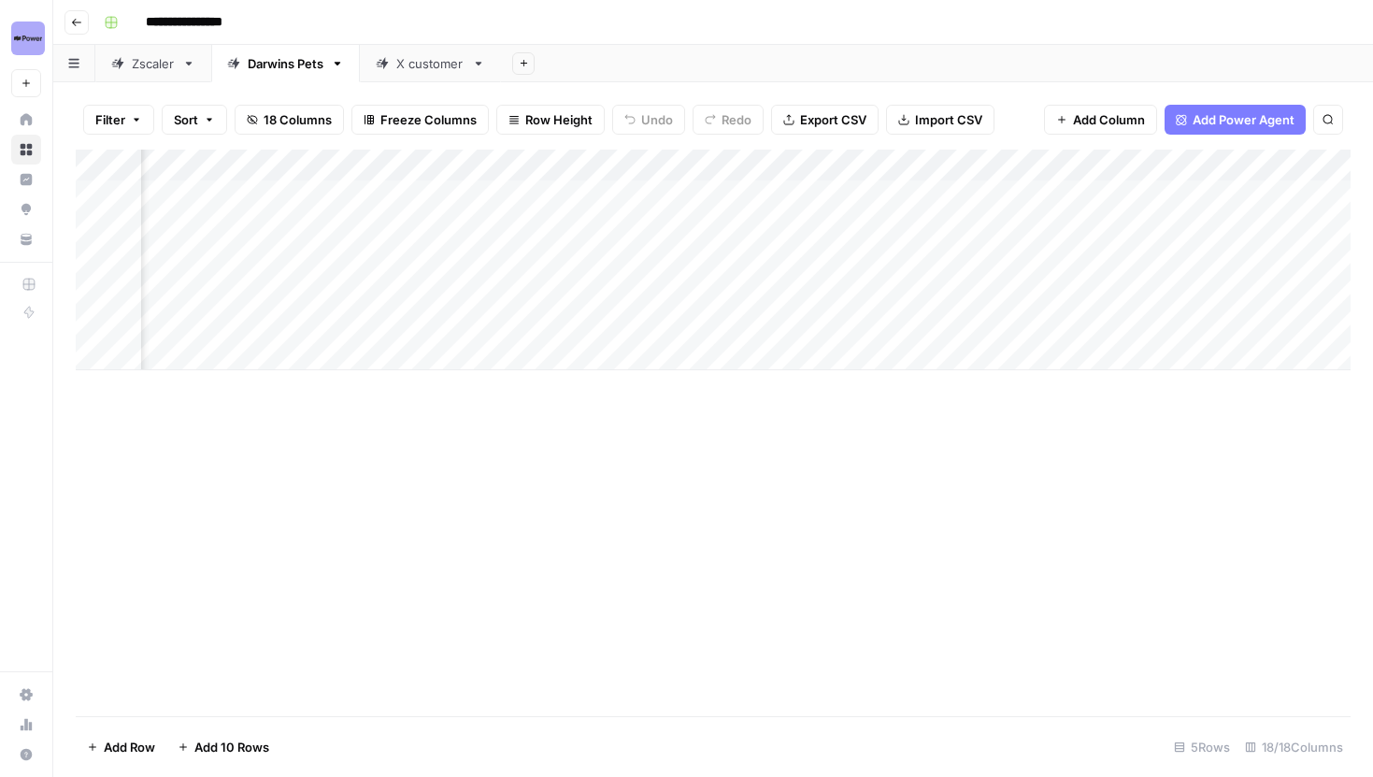
scroll to position [0, 1072]
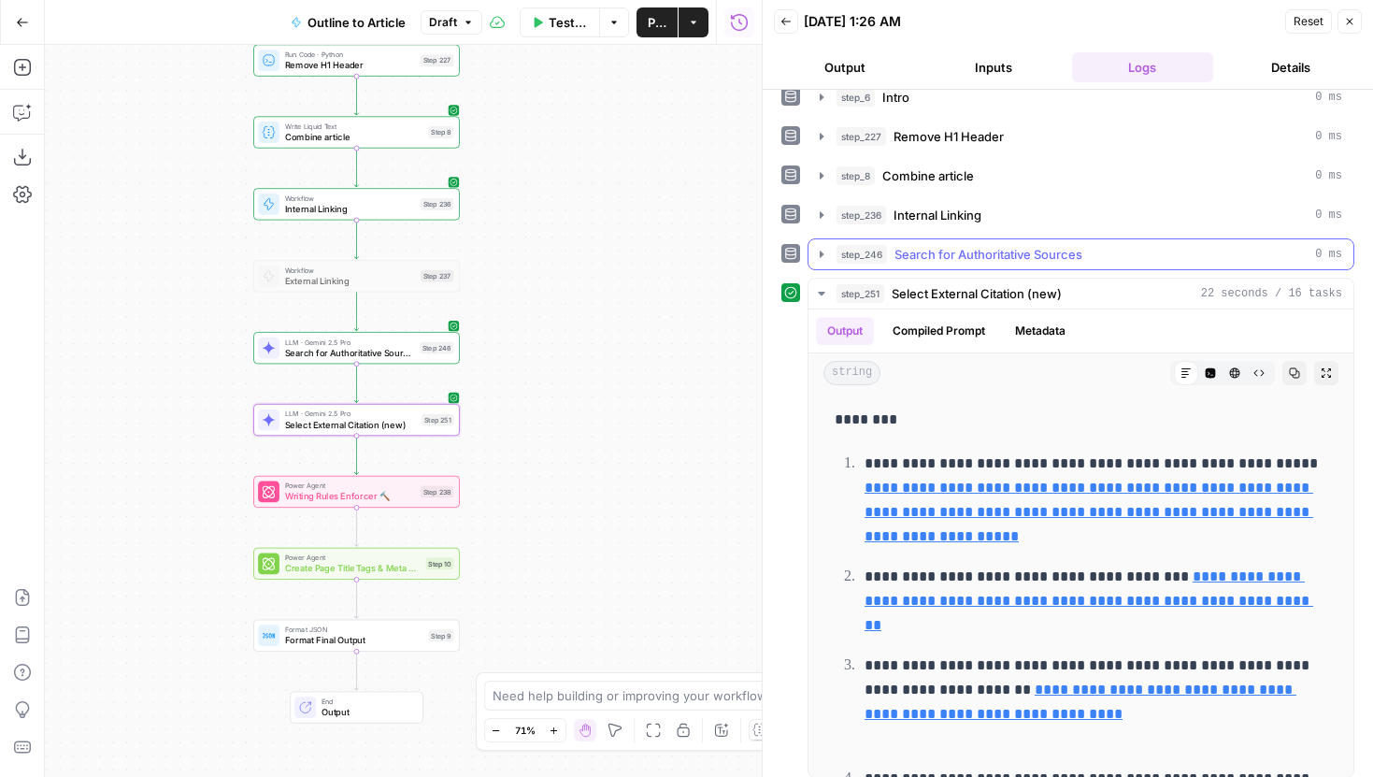
click at [819, 249] on icon "button" at bounding box center [821, 254] width 15 height 15
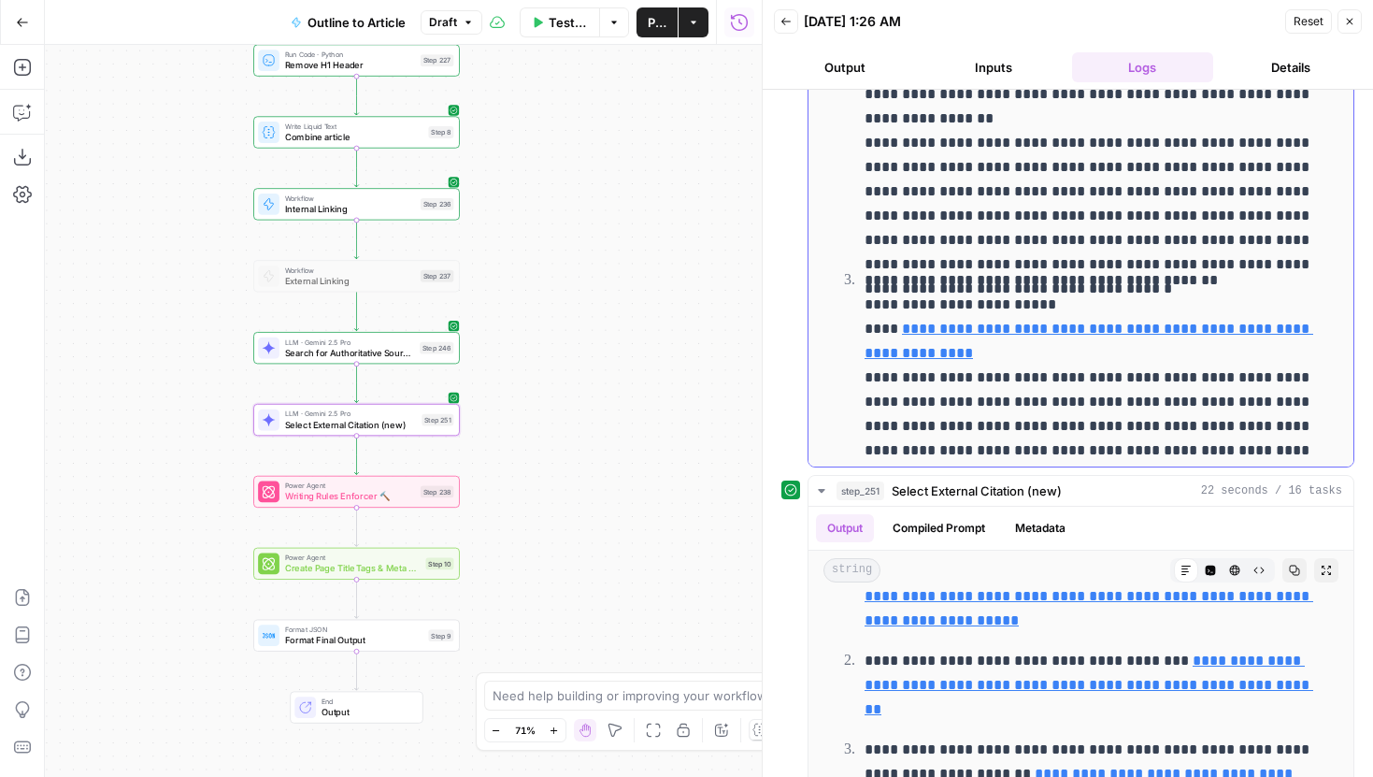
scroll to position [814, 0]
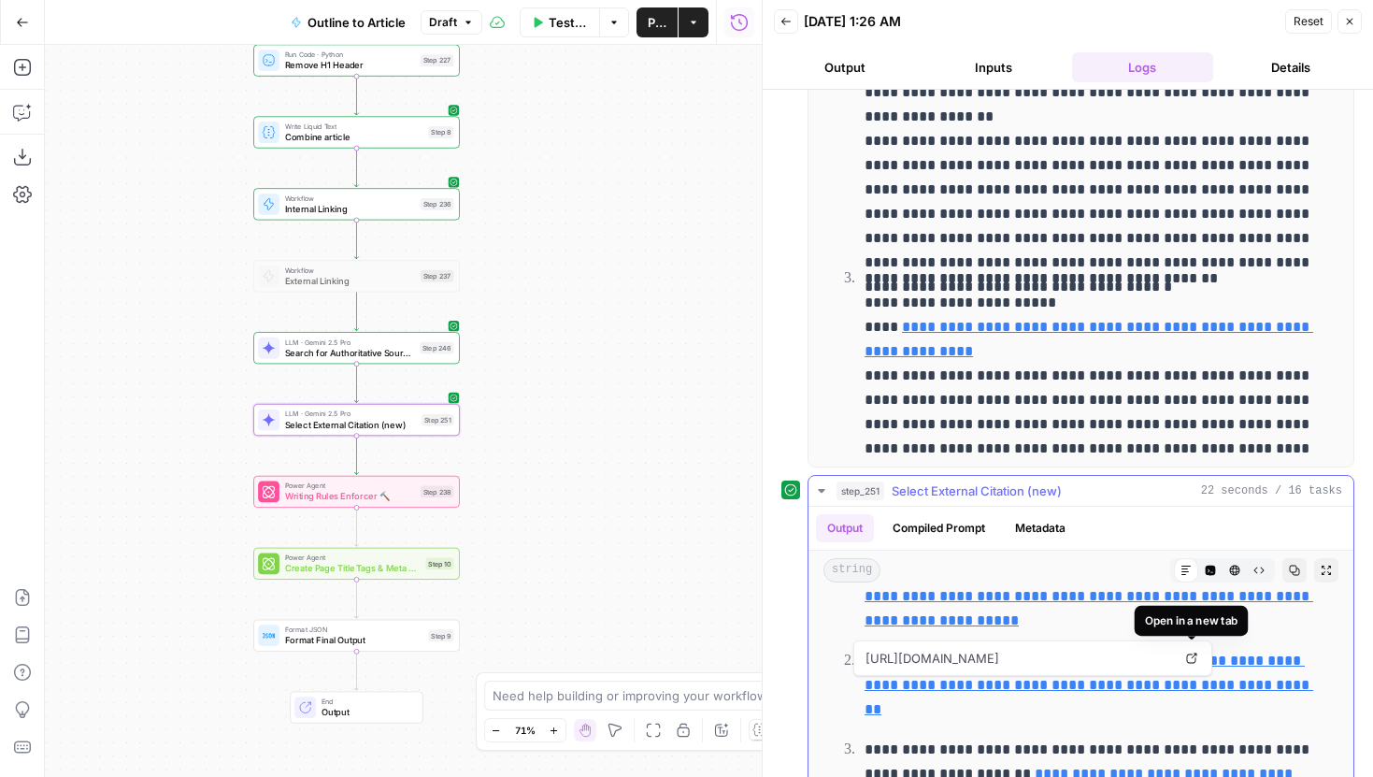
click at [1194, 653] on icon at bounding box center [1191, 657] width 11 height 11
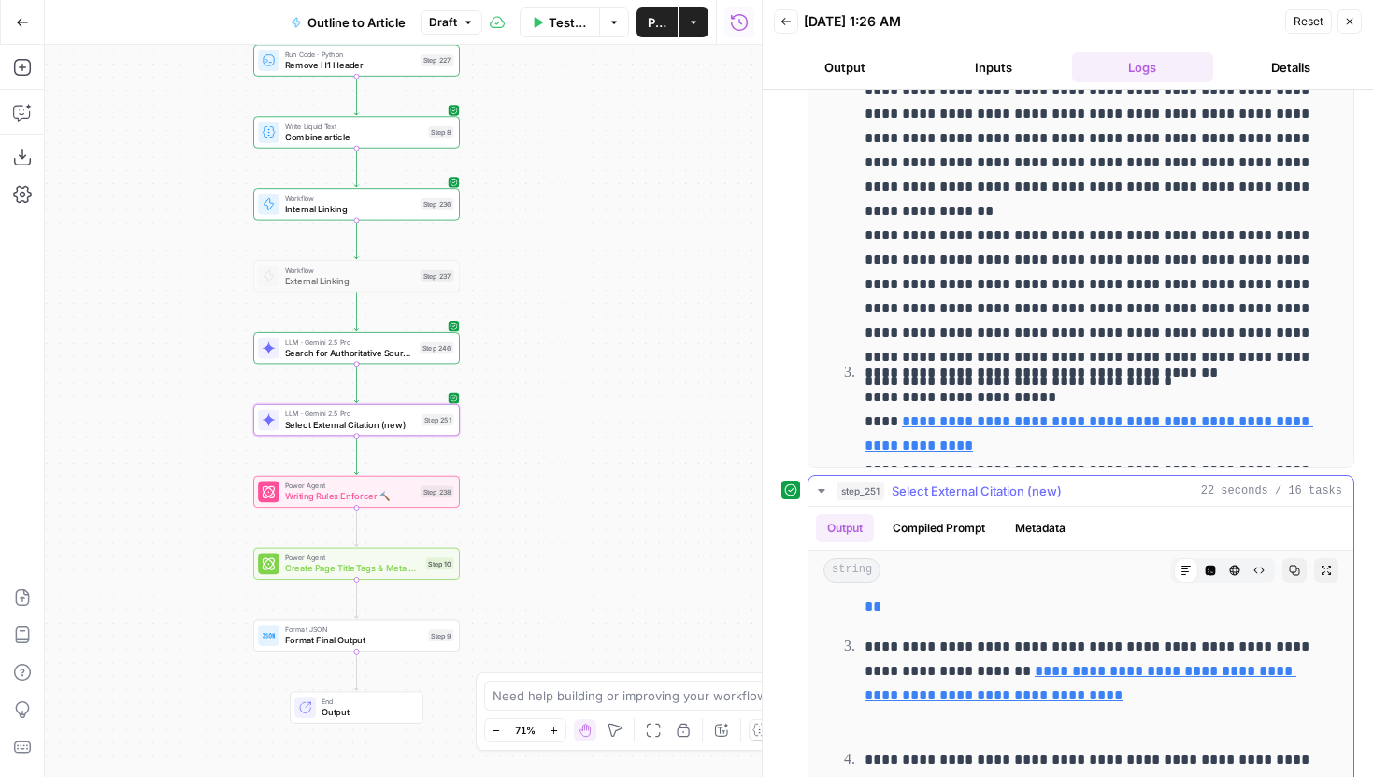
scroll to position [221, 0]
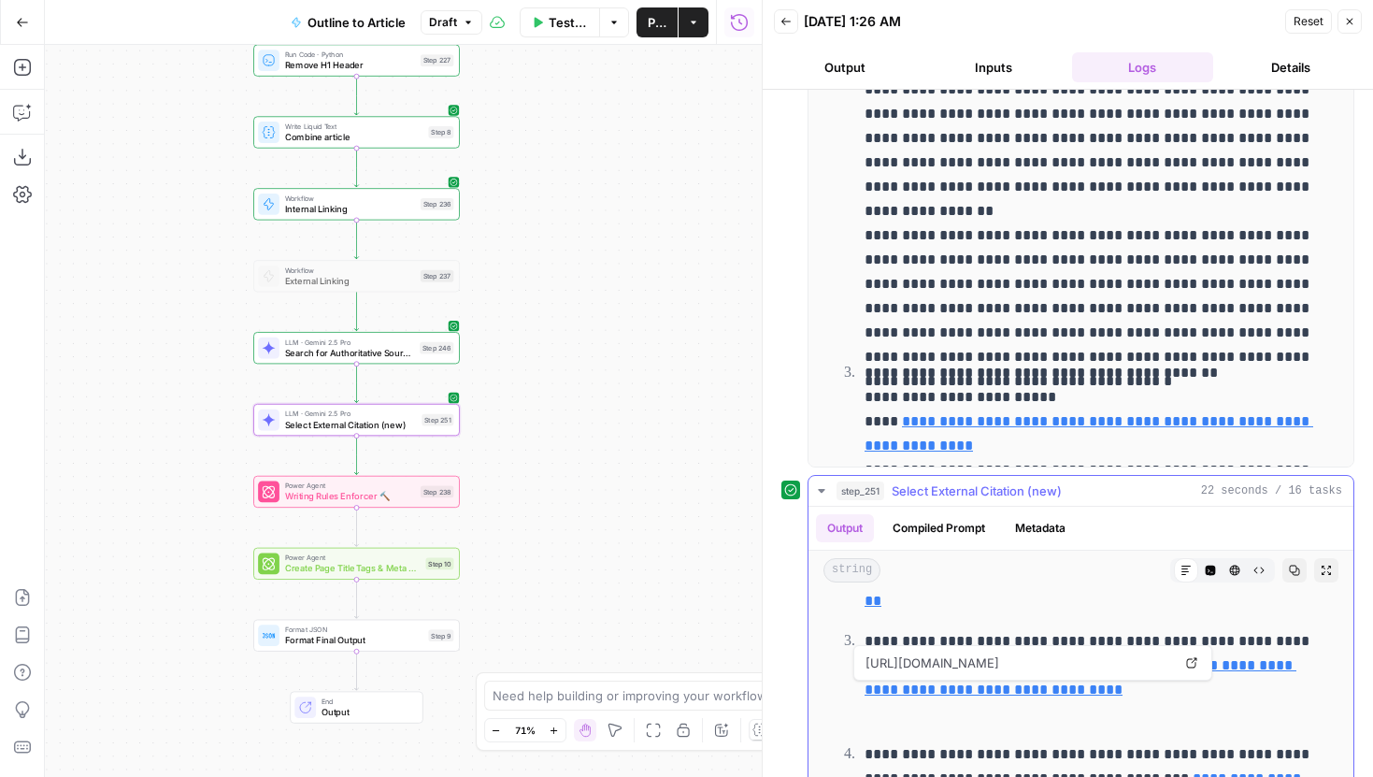
click at [1184, 663] on link "Open in a new tab" at bounding box center [1191, 662] width 24 height 24
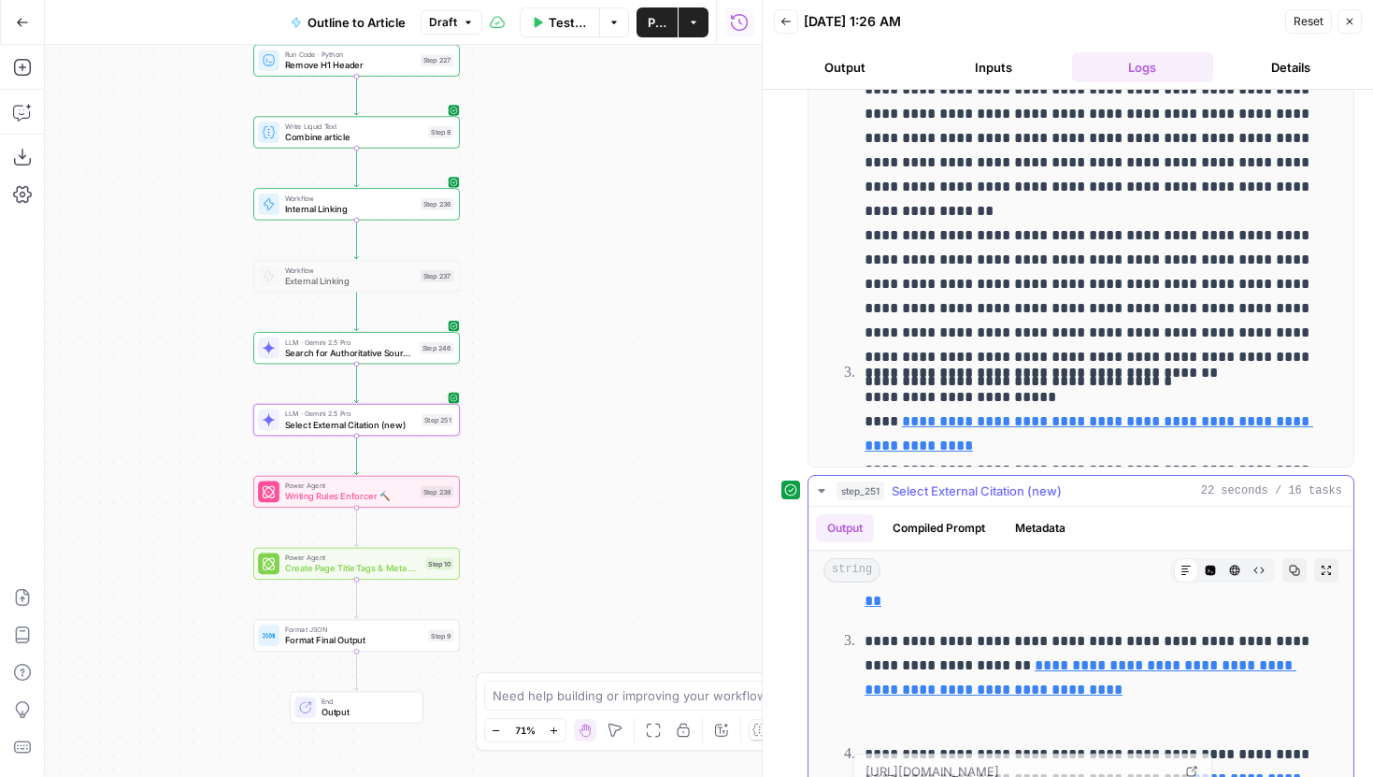
scroll to position [0, 0]
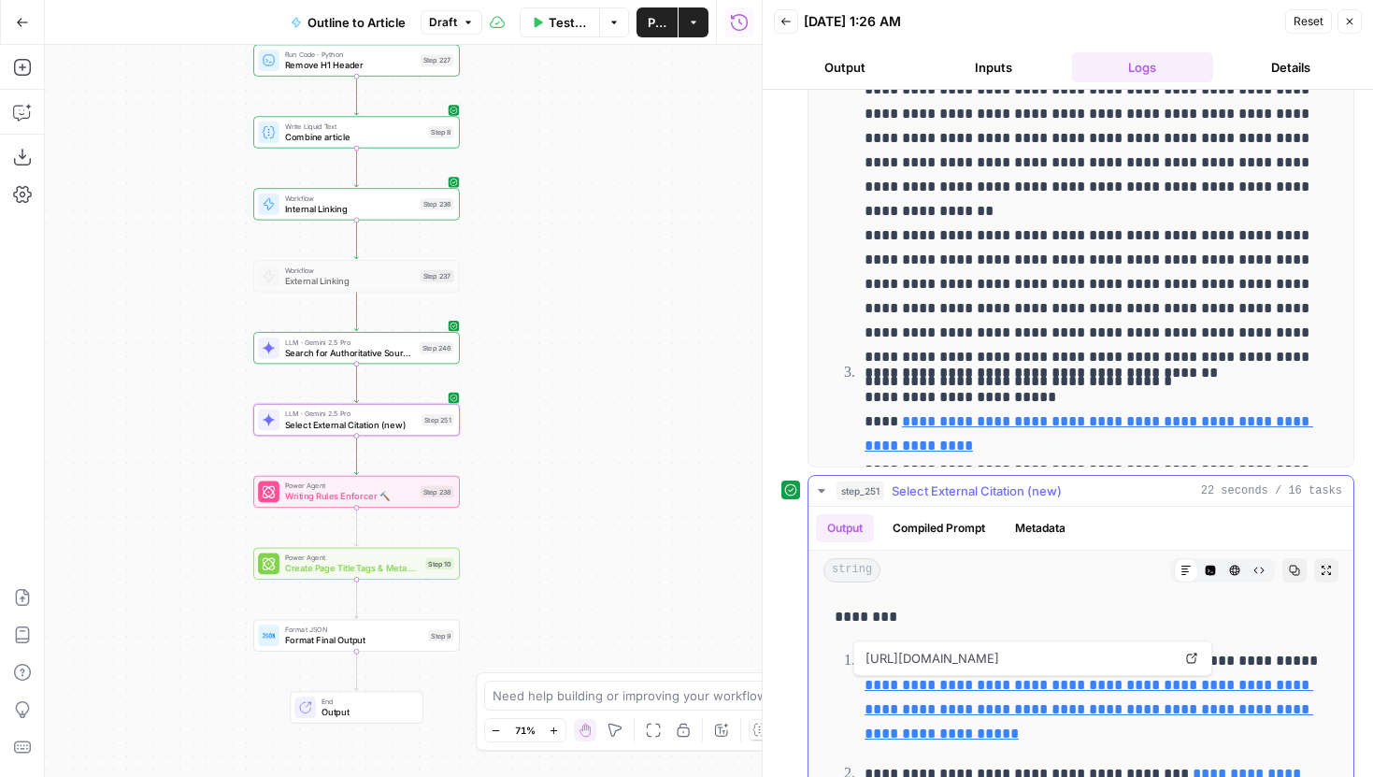
click at [1191, 656] on icon at bounding box center [1191, 657] width 11 height 11
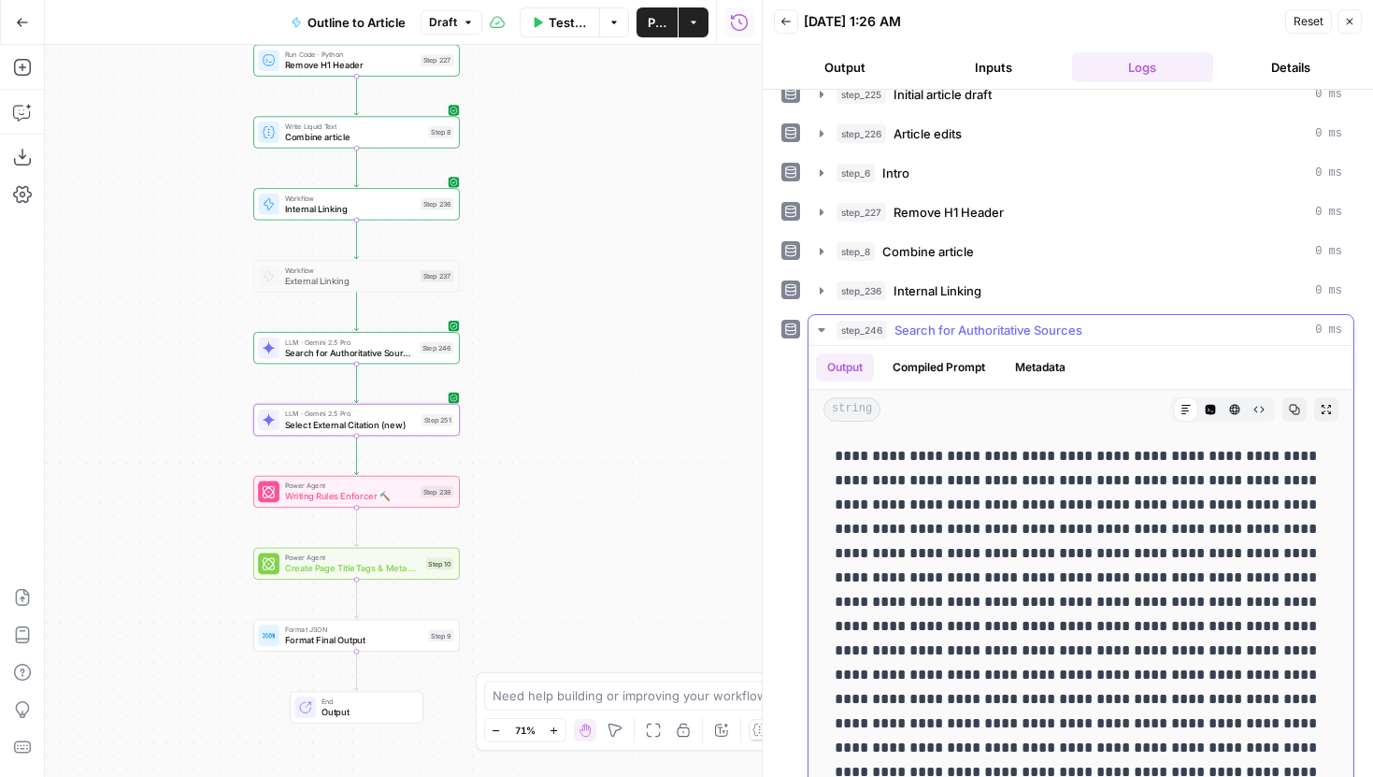
scroll to position [19, 0]
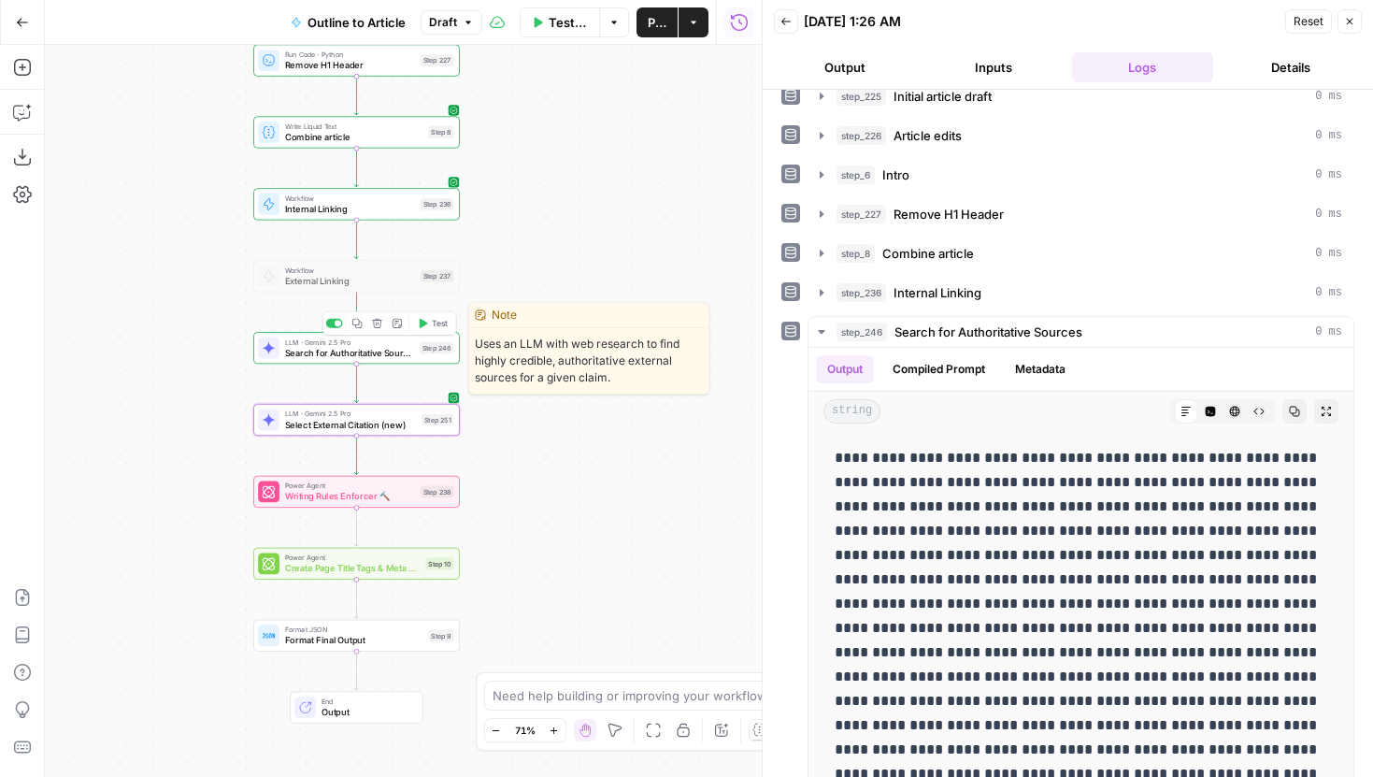
click at [398, 359] on span "Search for Authoritative Sources" at bounding box center [350, 352] width 130 height 13
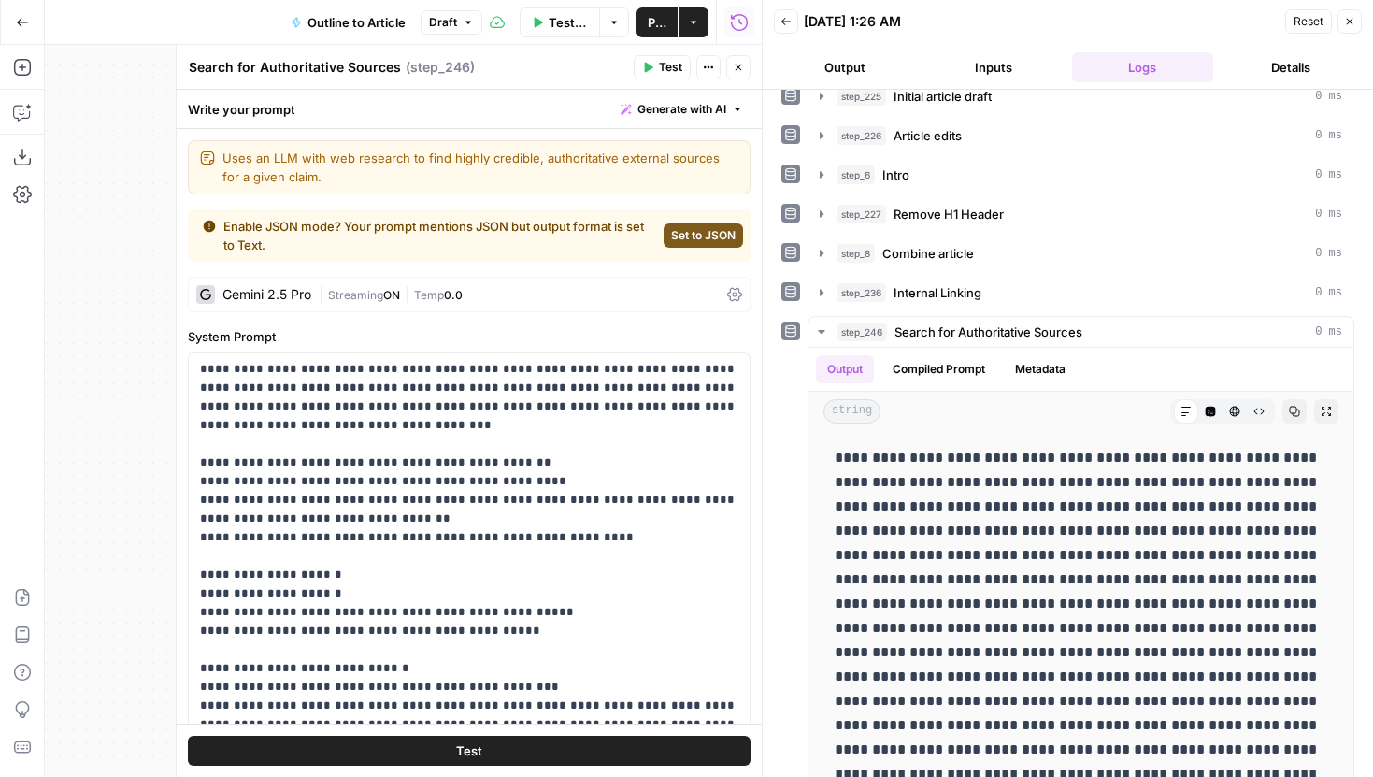
click at [711, 234] on span "Set to JSON" at bounding box center [703, 235] width 64 height 17
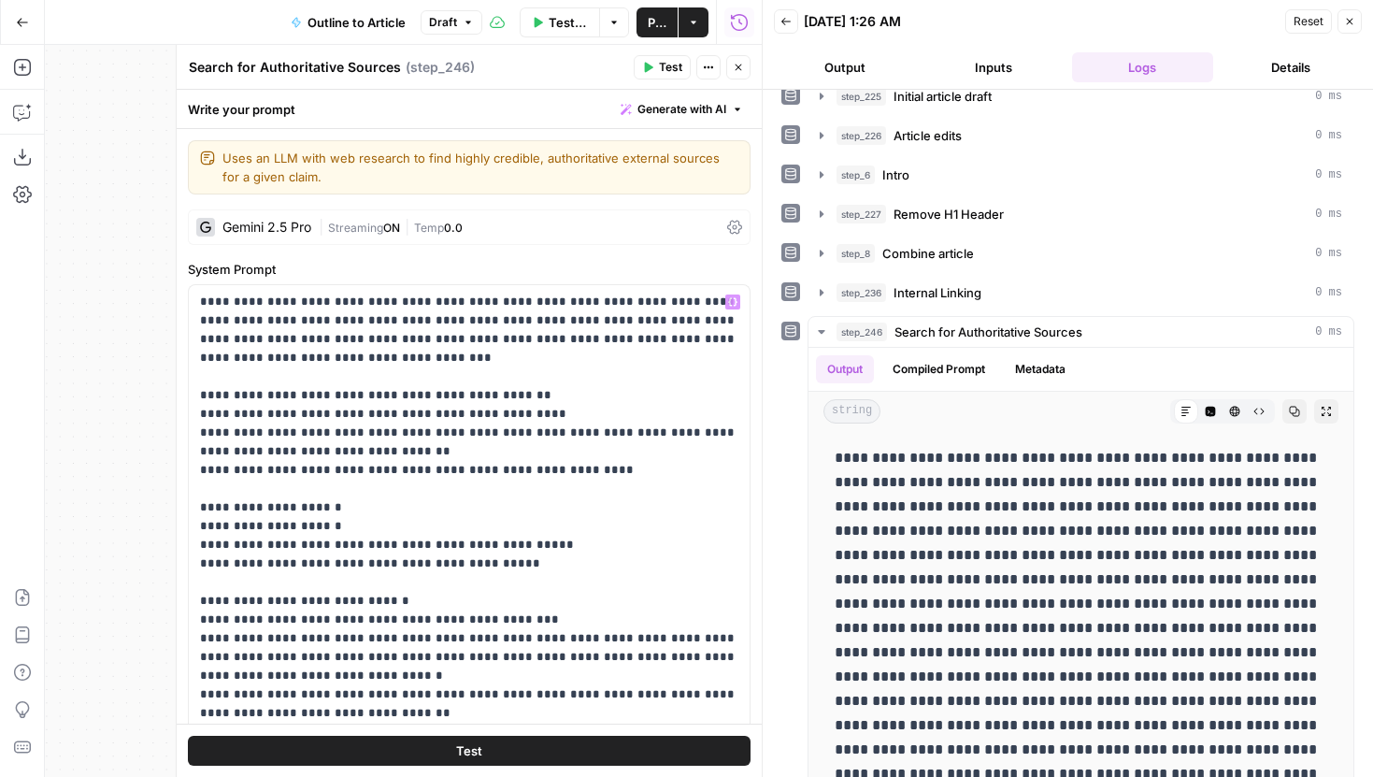
click at [534, 761] on button "Test" at bounding box center [469, 750] width 563 height 30
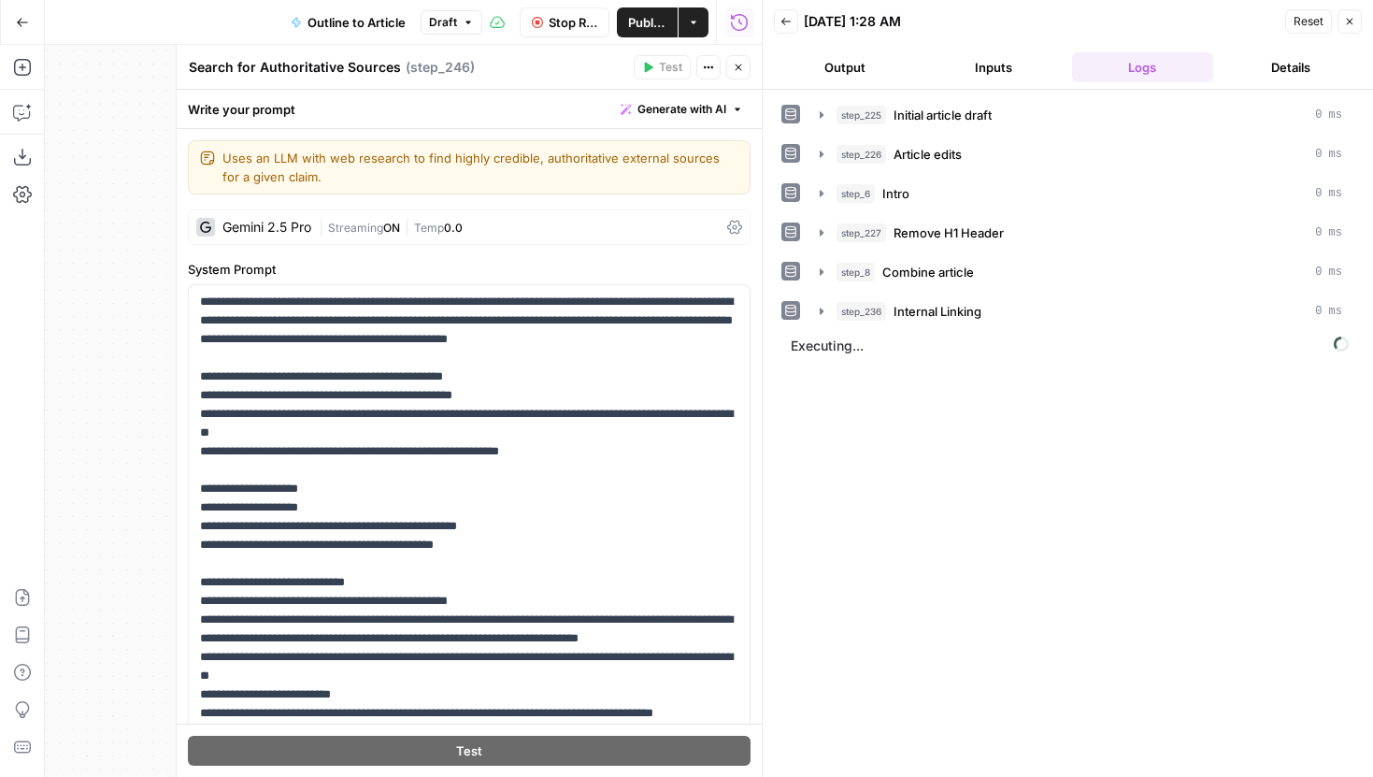
click at [501, 216] on div "Gemini 2.5 Pro | Streaming ON | Temp 0.0" at bounding box center [469, 227] width 563 height 36
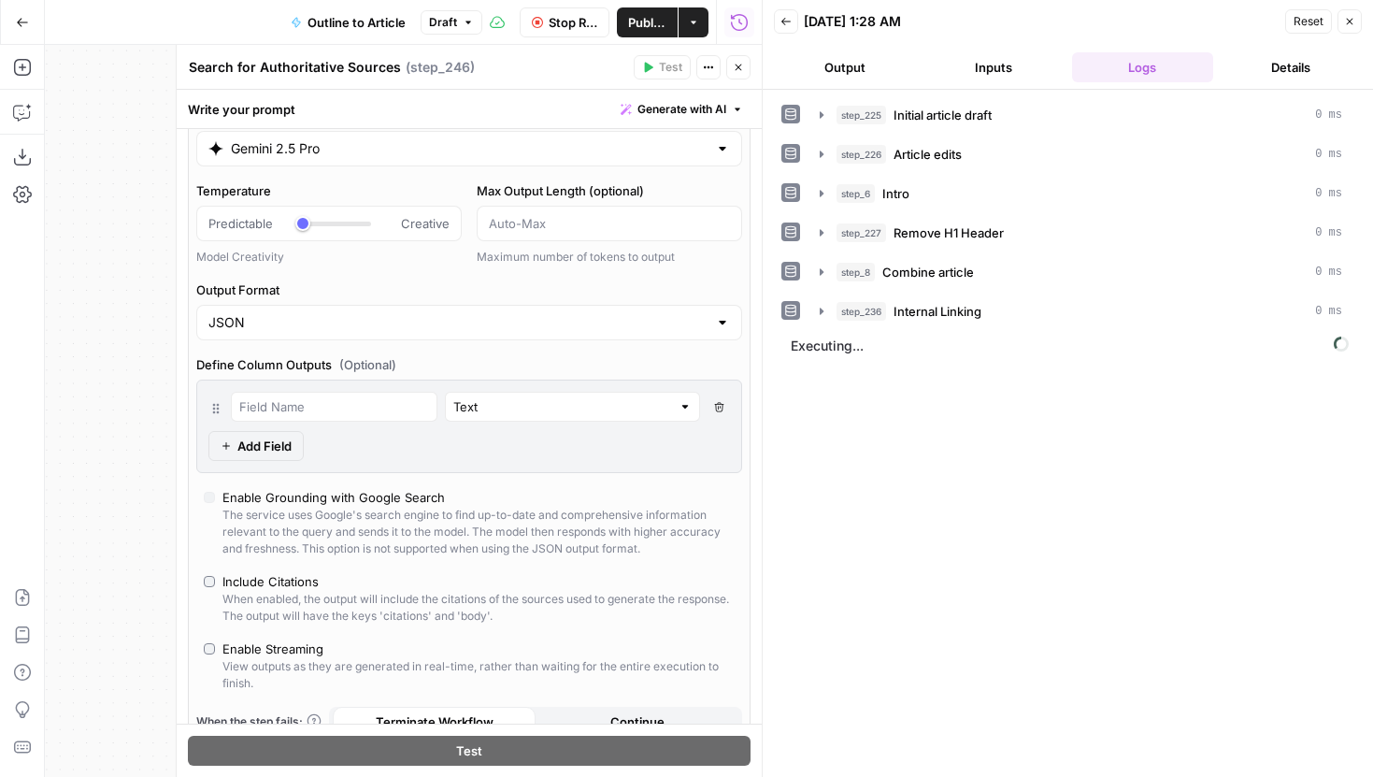
scroll to position [0, 0]
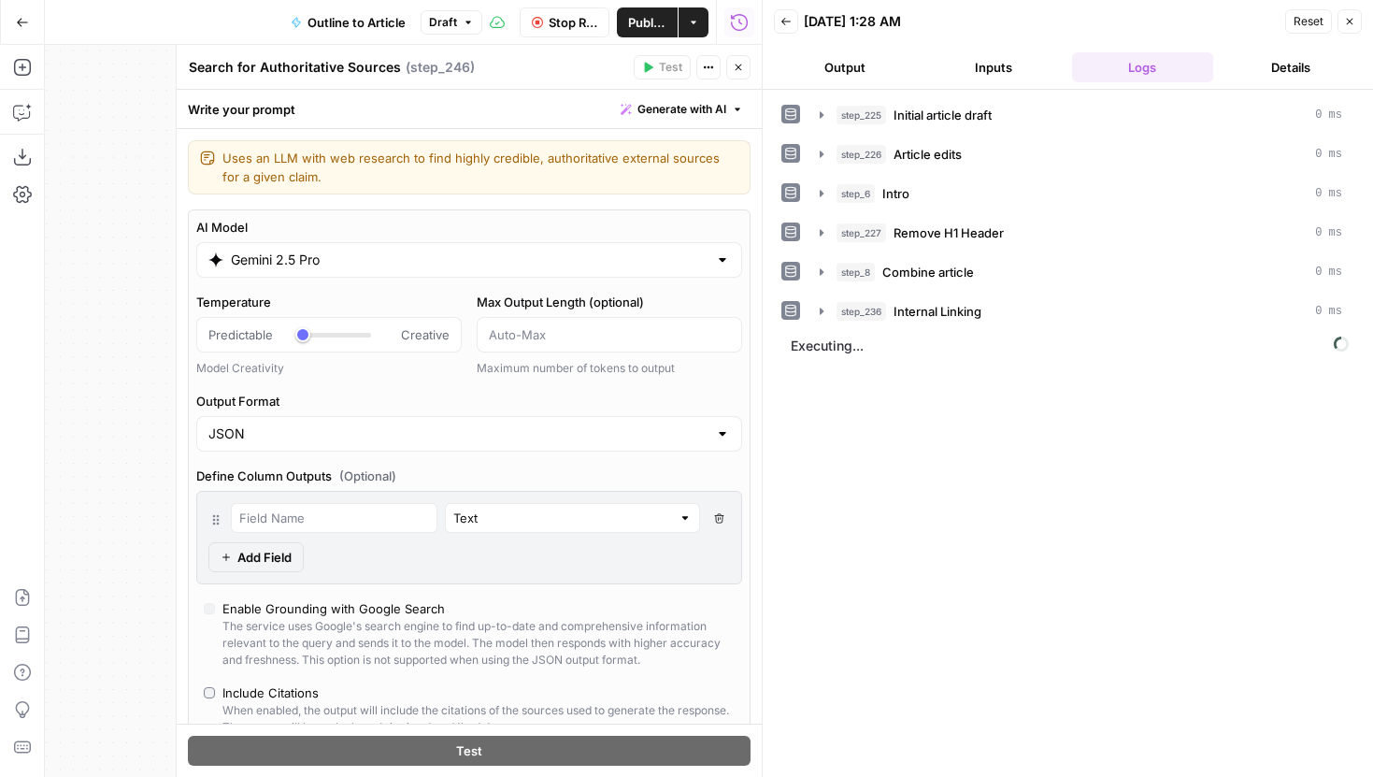
click at [731, 429] on div "JSON" at bounding box center [469, 434] width 546 height 36
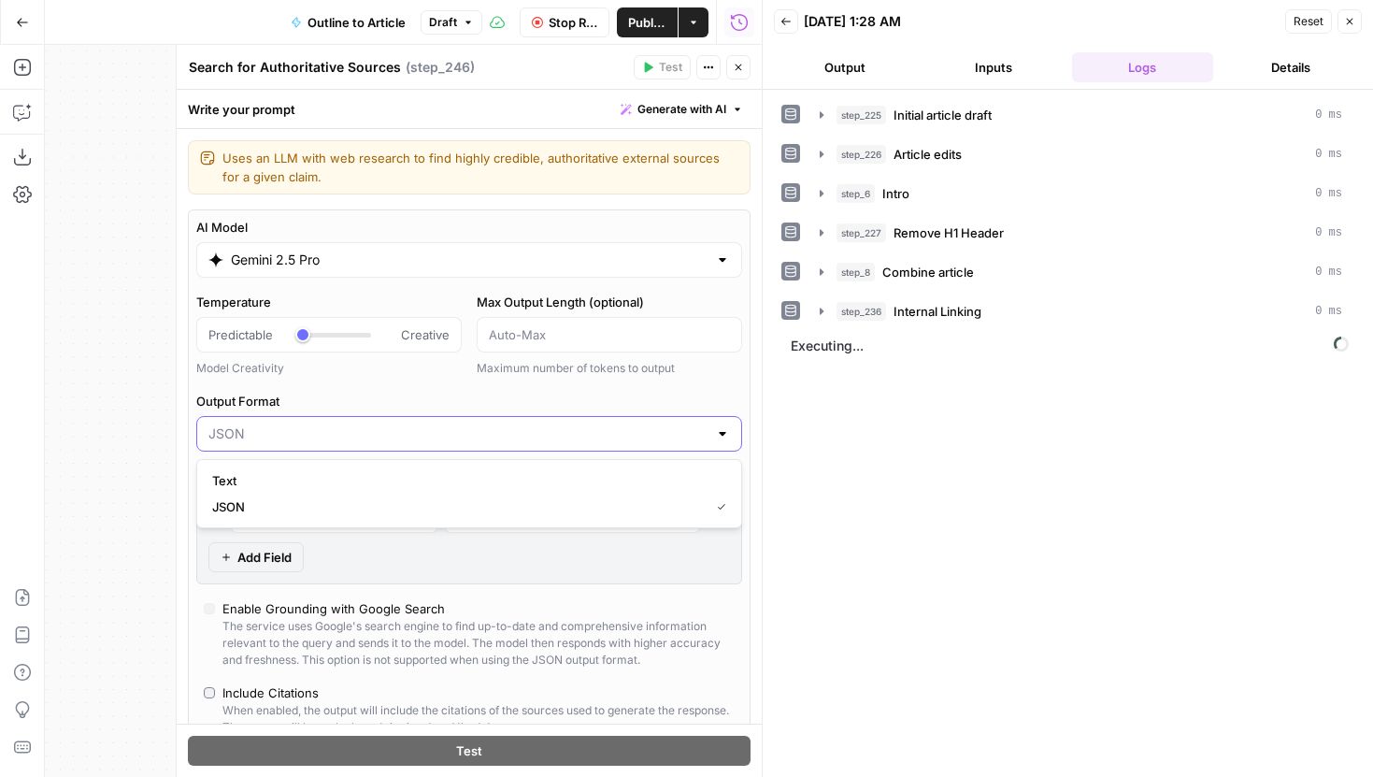
click at [694, 434] on input "Output Format" at bounding box center [457, 433] width 499 height 19
type input "JSON"
click at [728, 402] on label "Output Format" at bounding box center [469, 401] width 546 height 19
click at [707, 424] on input "JSON" at bounding box center [457, 433] width 499 height 19
type input "JSON"
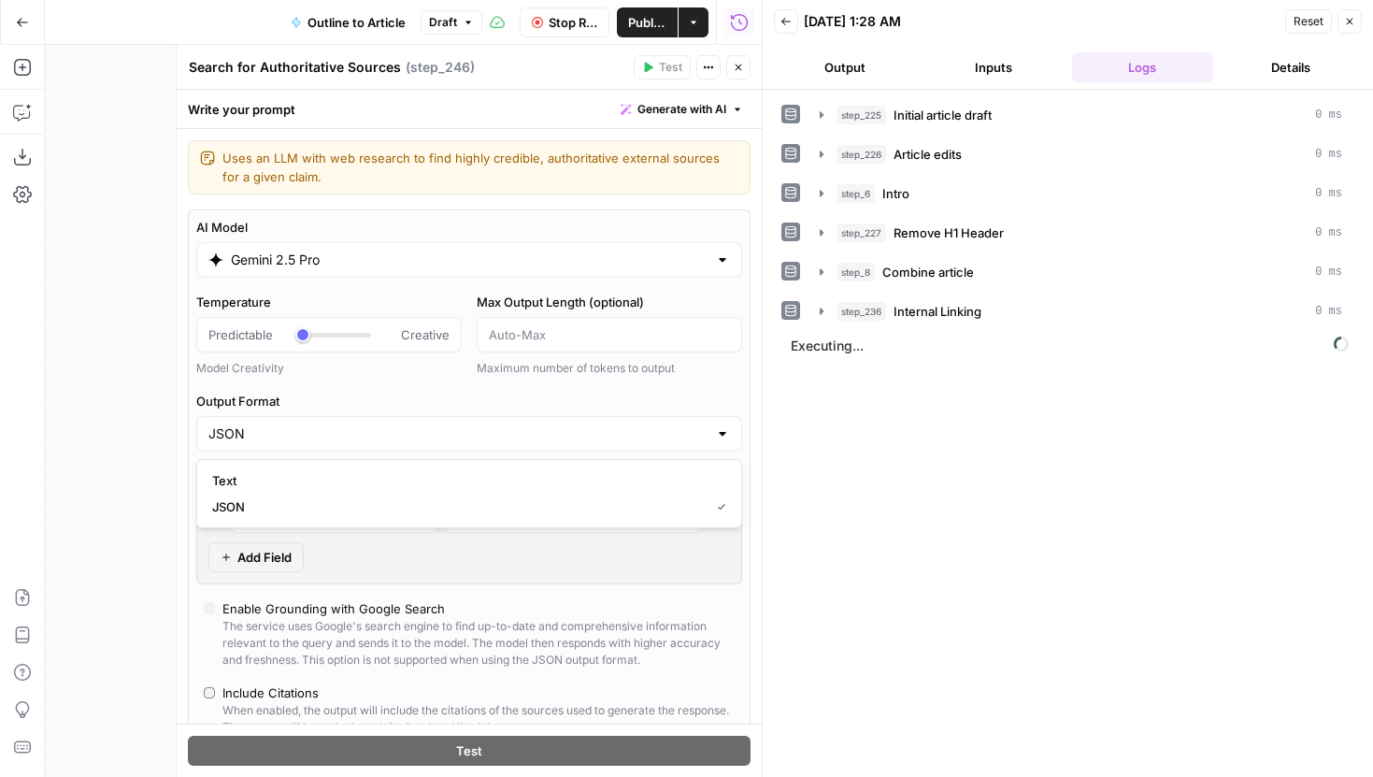
click at [706, 388] on div "AI Model Gemini 2.5 Pro Temperature Predictable Creative Model Creativity Max O…" at bounding box center [469, 555] width 563 height 692
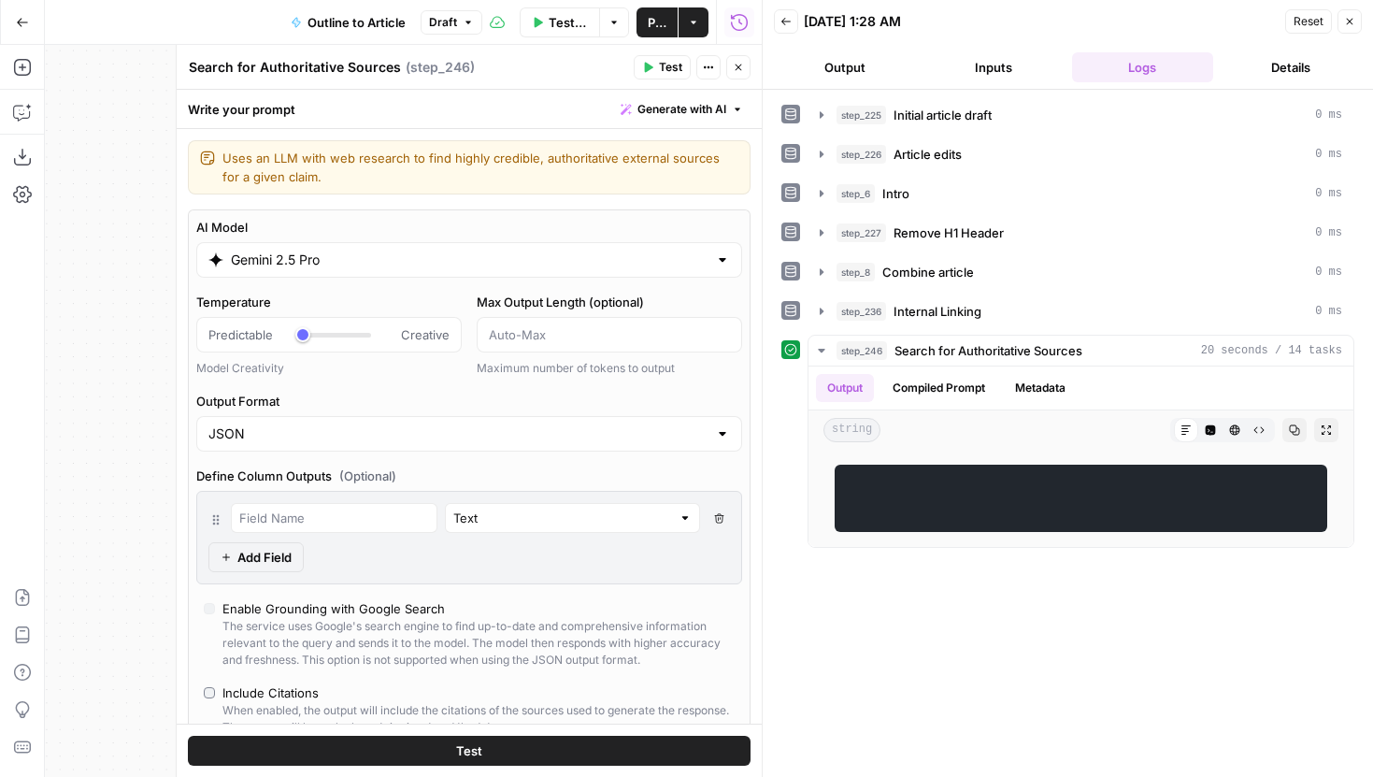
click at [699, 466] on label "Define Column Outputs (Optional)" at bounding box center [469, 475] width 546 height 19
click at [705, 431] on input "Output Format" at bounding box center [457, 433] width 499 height 19
click at [564, 476] on span "Text" at bounding box center [465, 480] width 507 height 19
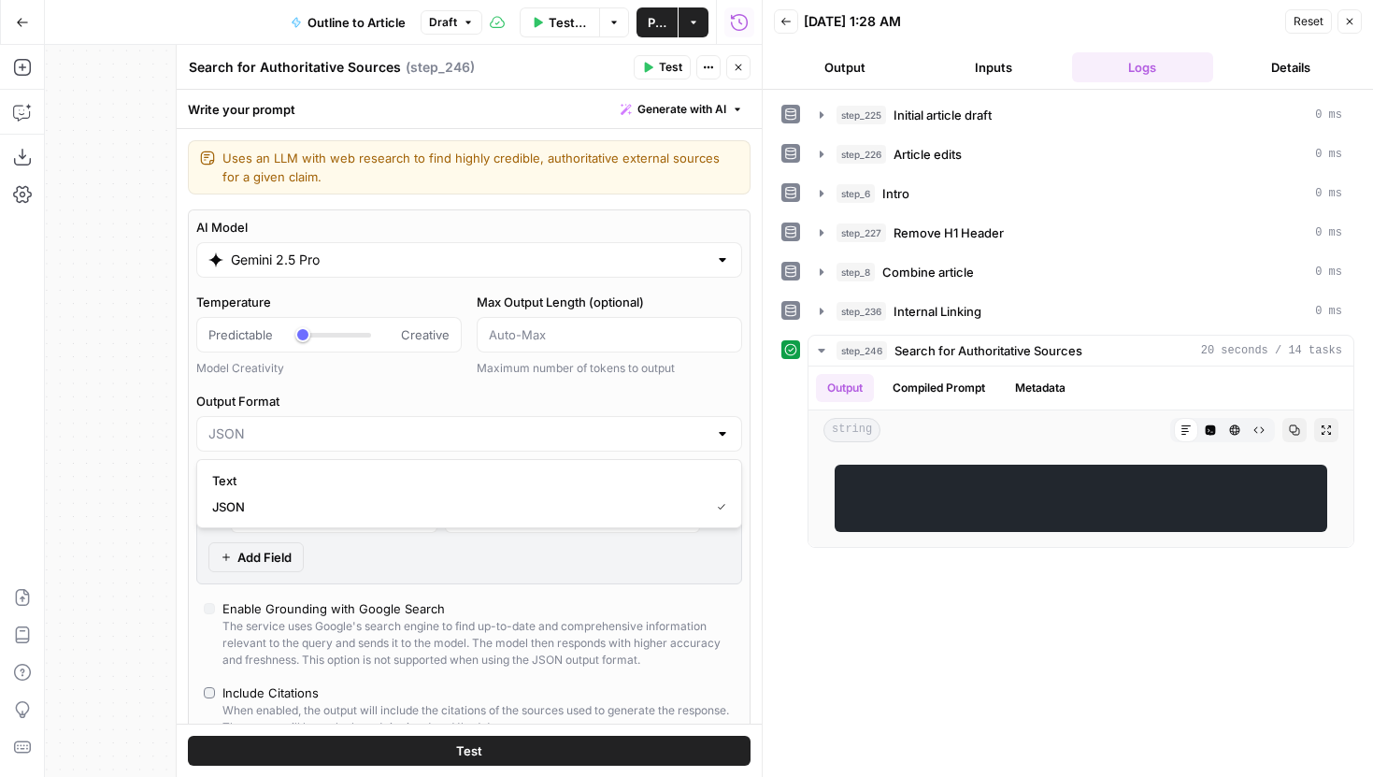
type input "Text"
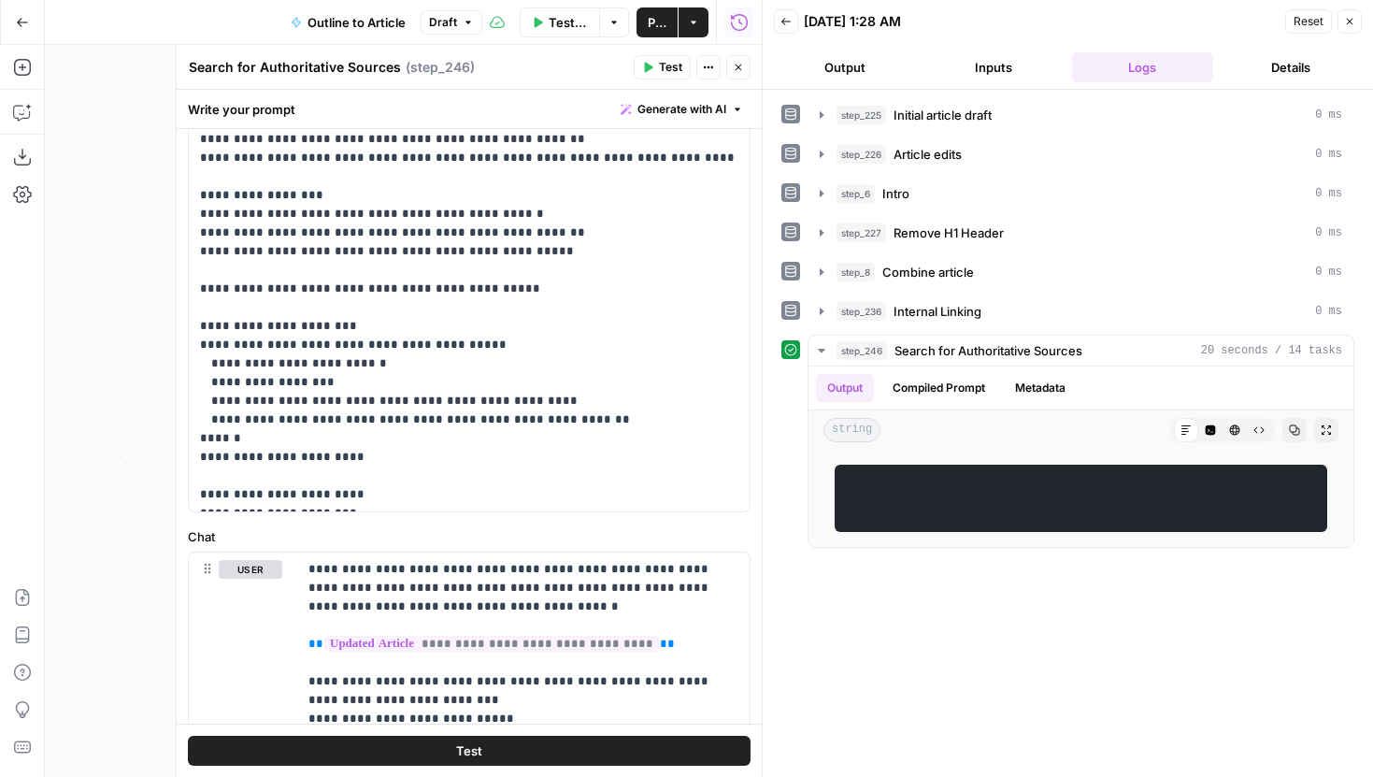
scroll to position [1151, 0]
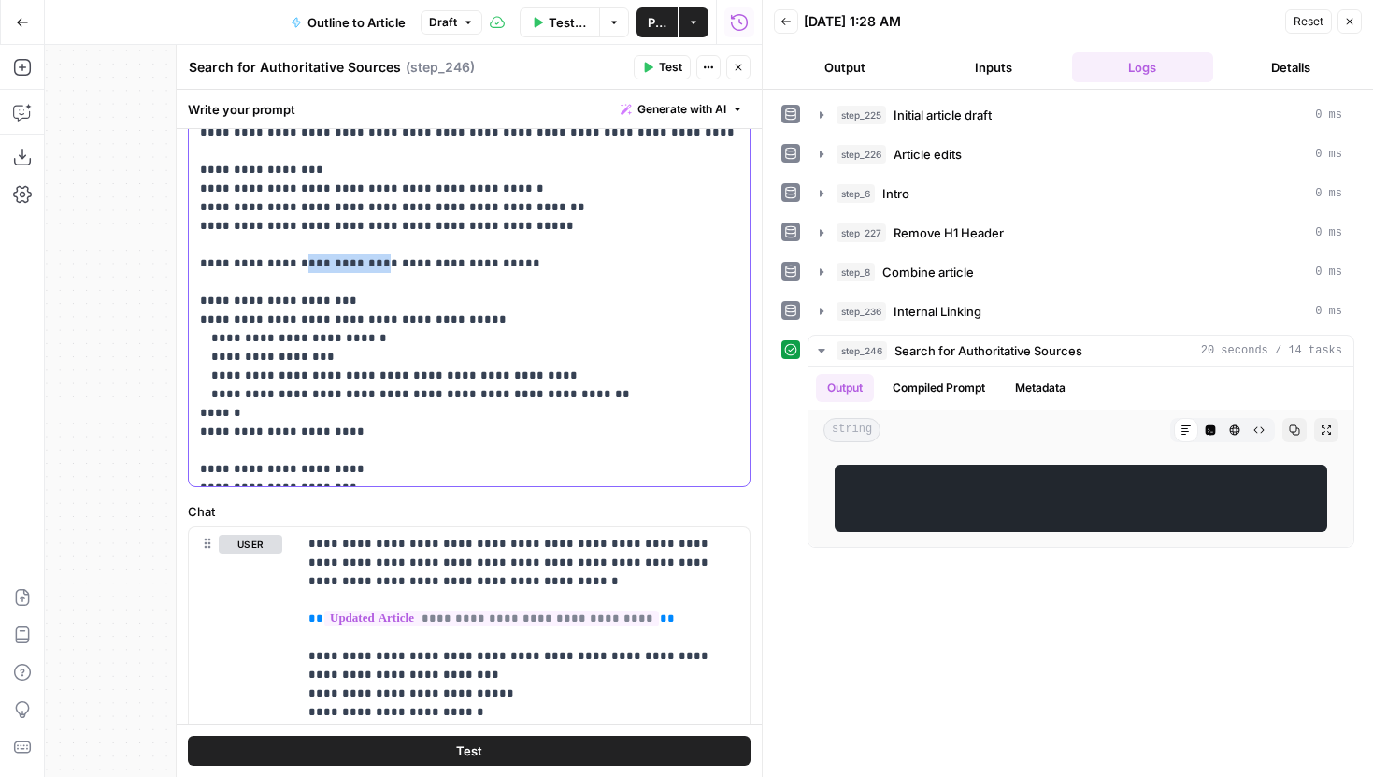
drag, startPoint x: 360, startPoint y: 173, endPoint x: 298, endPoint y: 174, distance: 61.7
drag, startPoint x: 317, startPoint y: 173, endPoint x: 352, endPoint y: 175, distance: 35.6
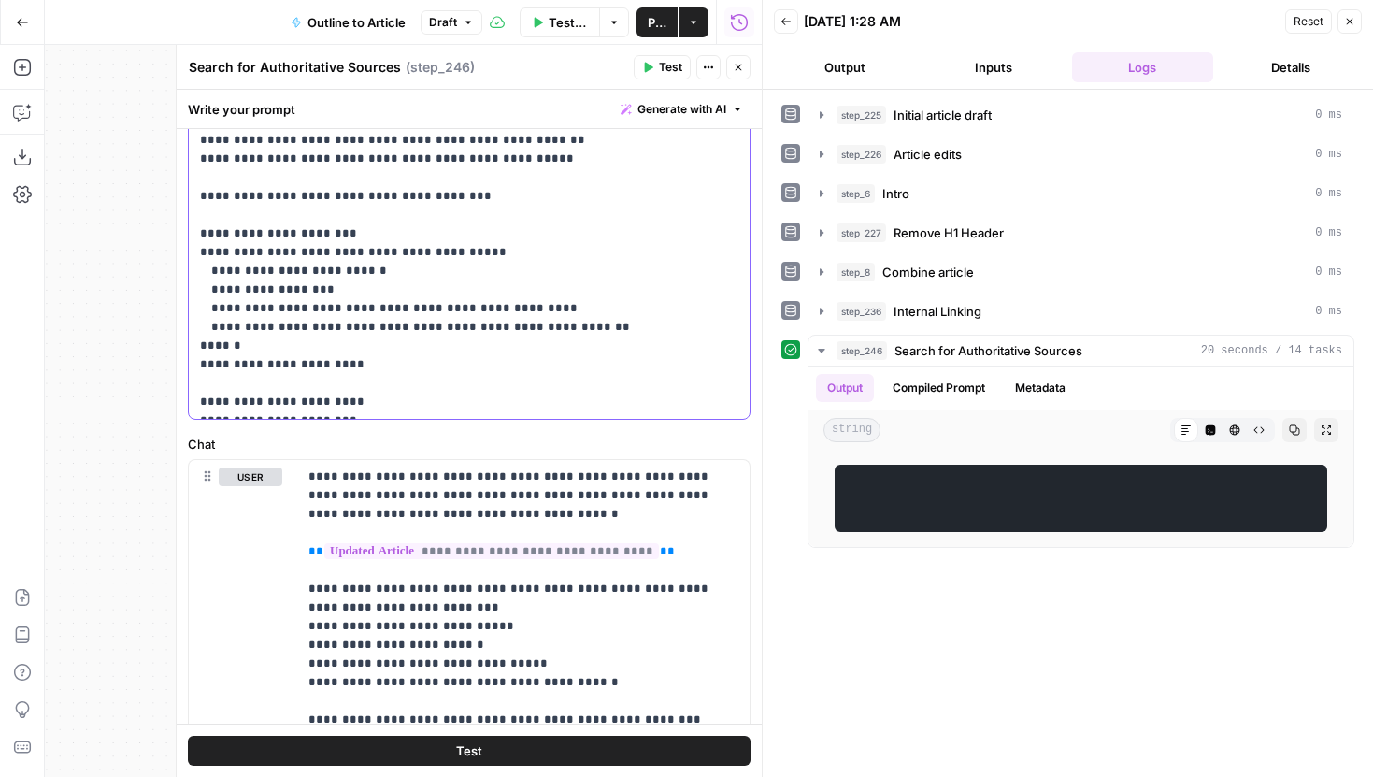
scroll to position [1084, 0]
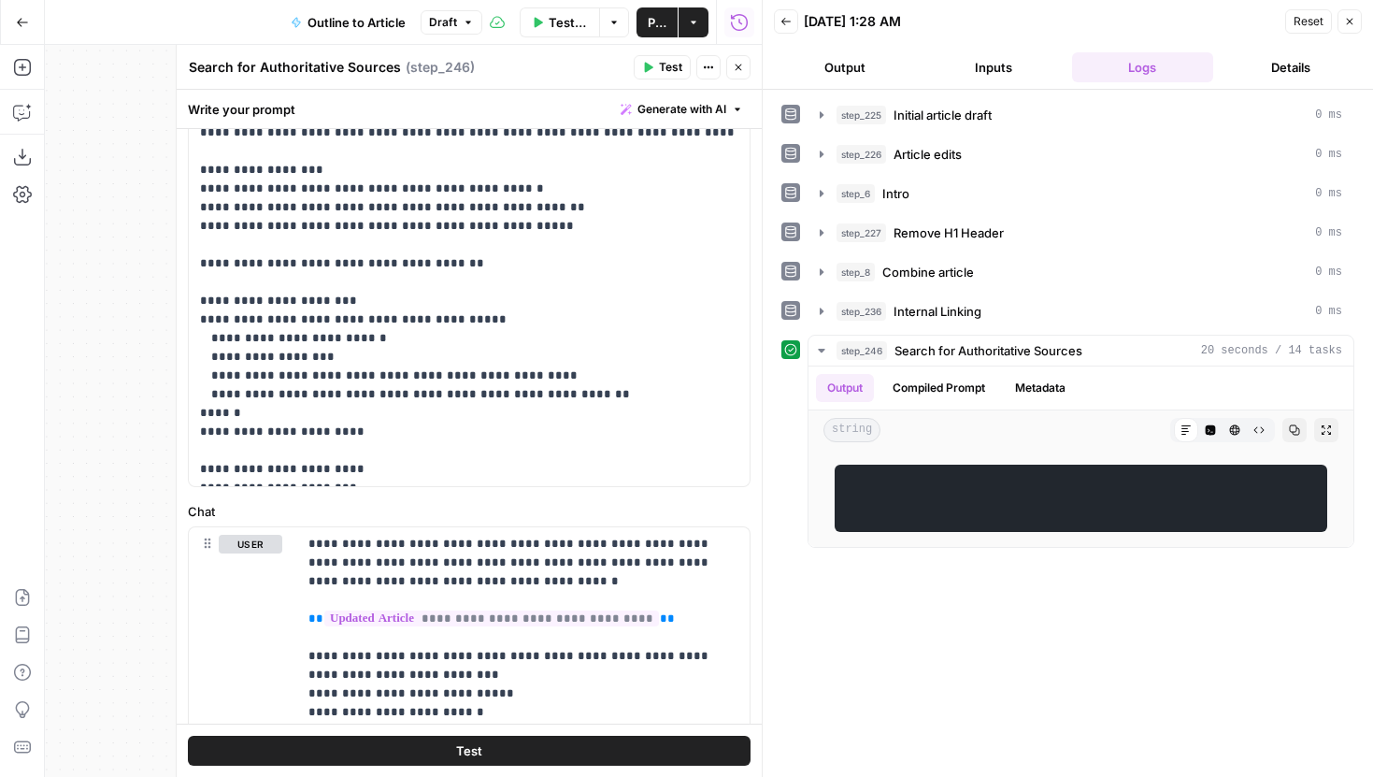
click at [674, 61] on span "Test" at bounding box center [670, 67] width 23 height 17
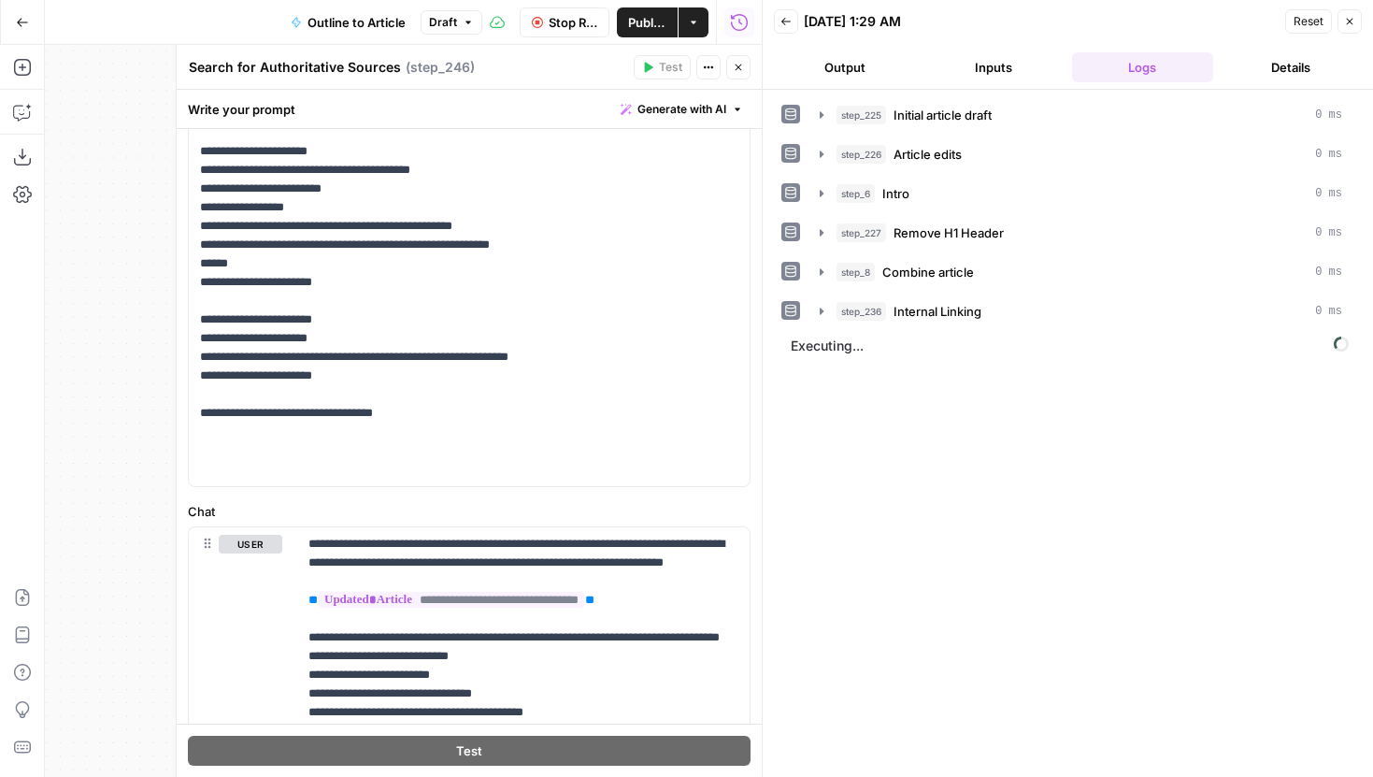
click at [743, 67] on span "Close" at bounding box center [743, 67] width 1 height 1
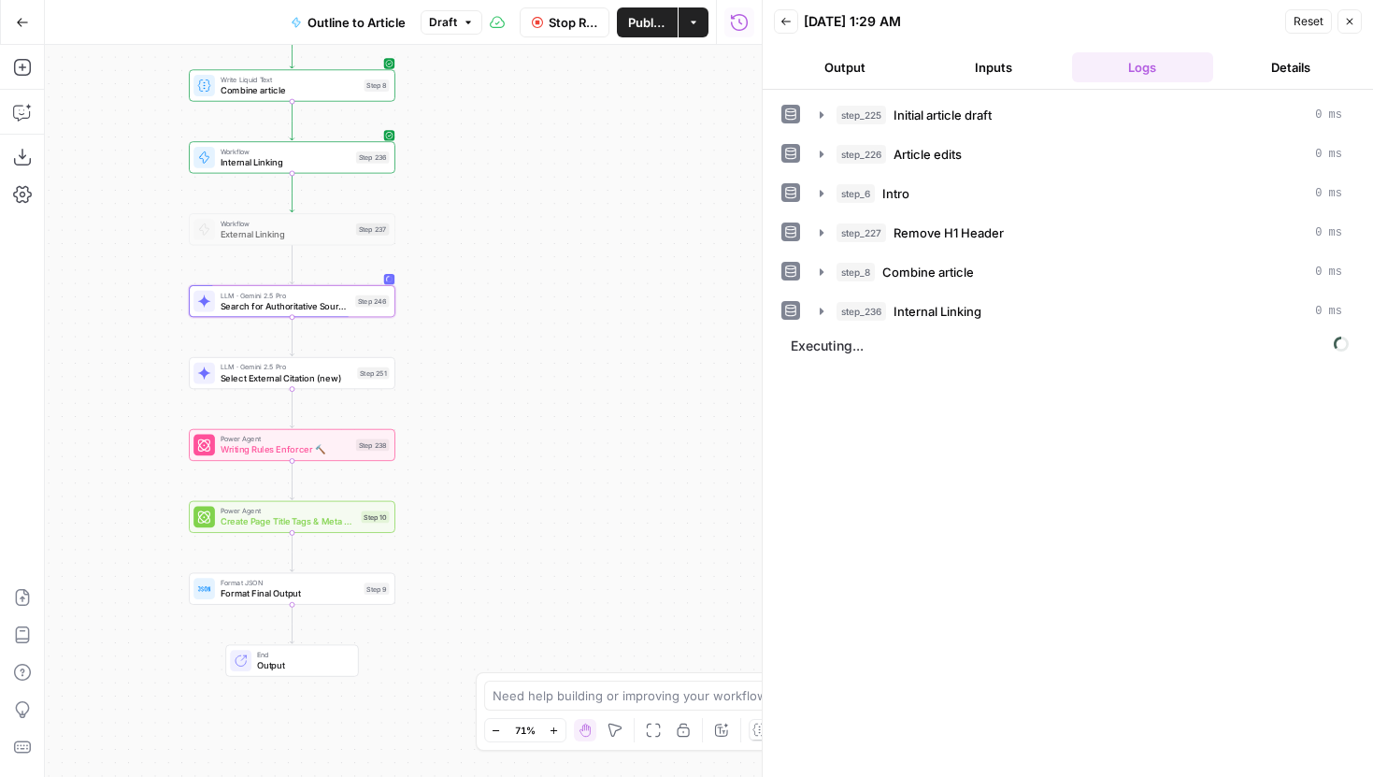
drag, startPoint x: 667, startPoint y: 284, endPoint x: 600, endPoint y: 235, distance: 83.5
click at [600, 235] on div "Workflow Set Inputs Inputs LLM · Gemini 2.5 Pro Initial article draft Step 225 …" at bounding box center [403, 411] width 717 height 732
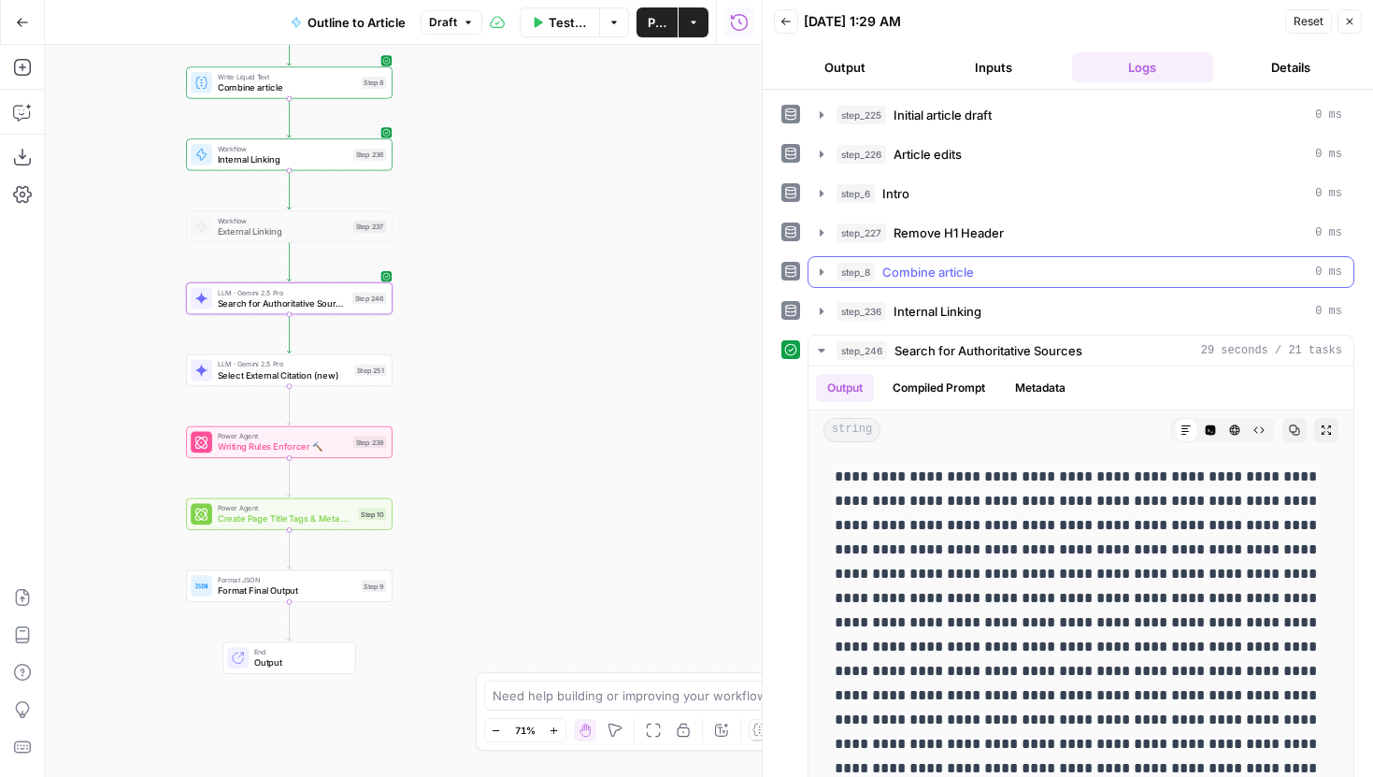
scroll to position [67, 0]
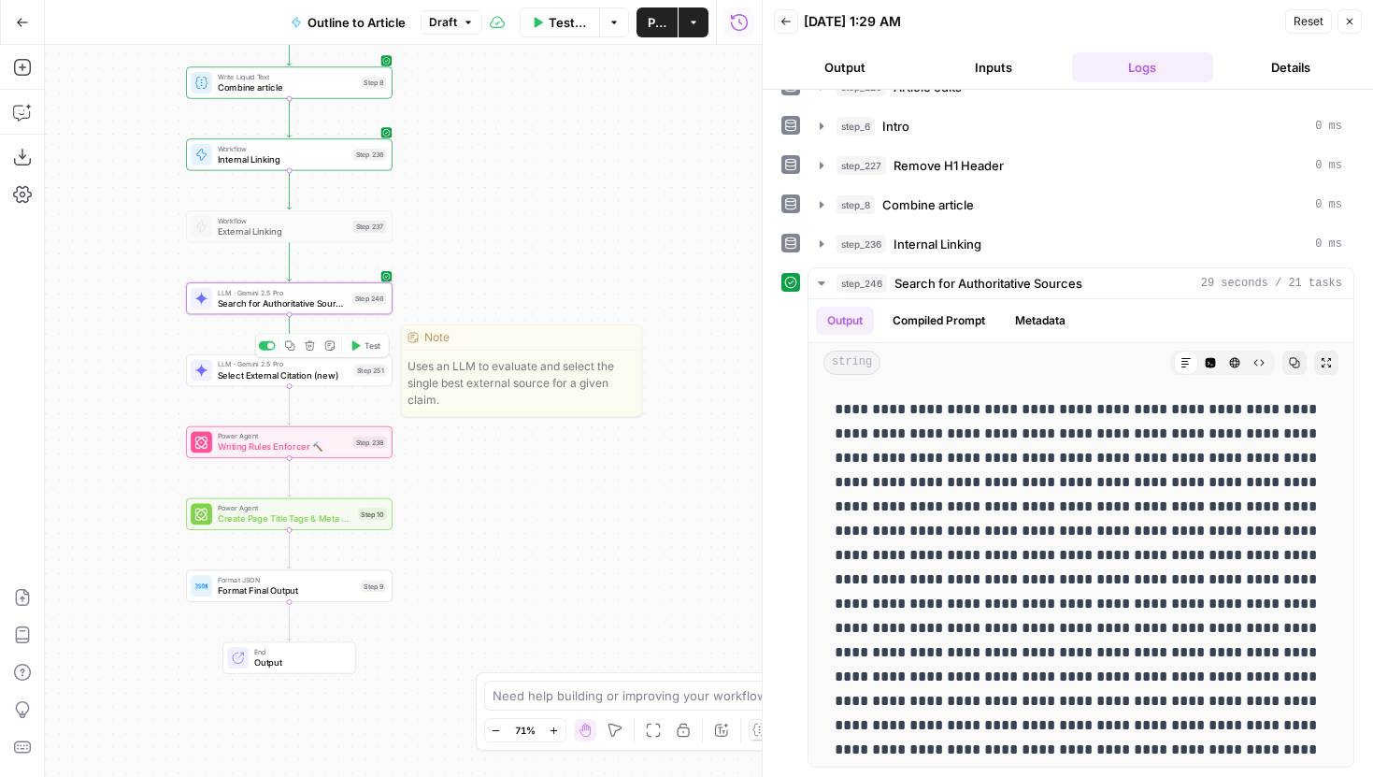
click at [372, 347] on span "Test" at bounding box center [372, 345] width 16 height 12
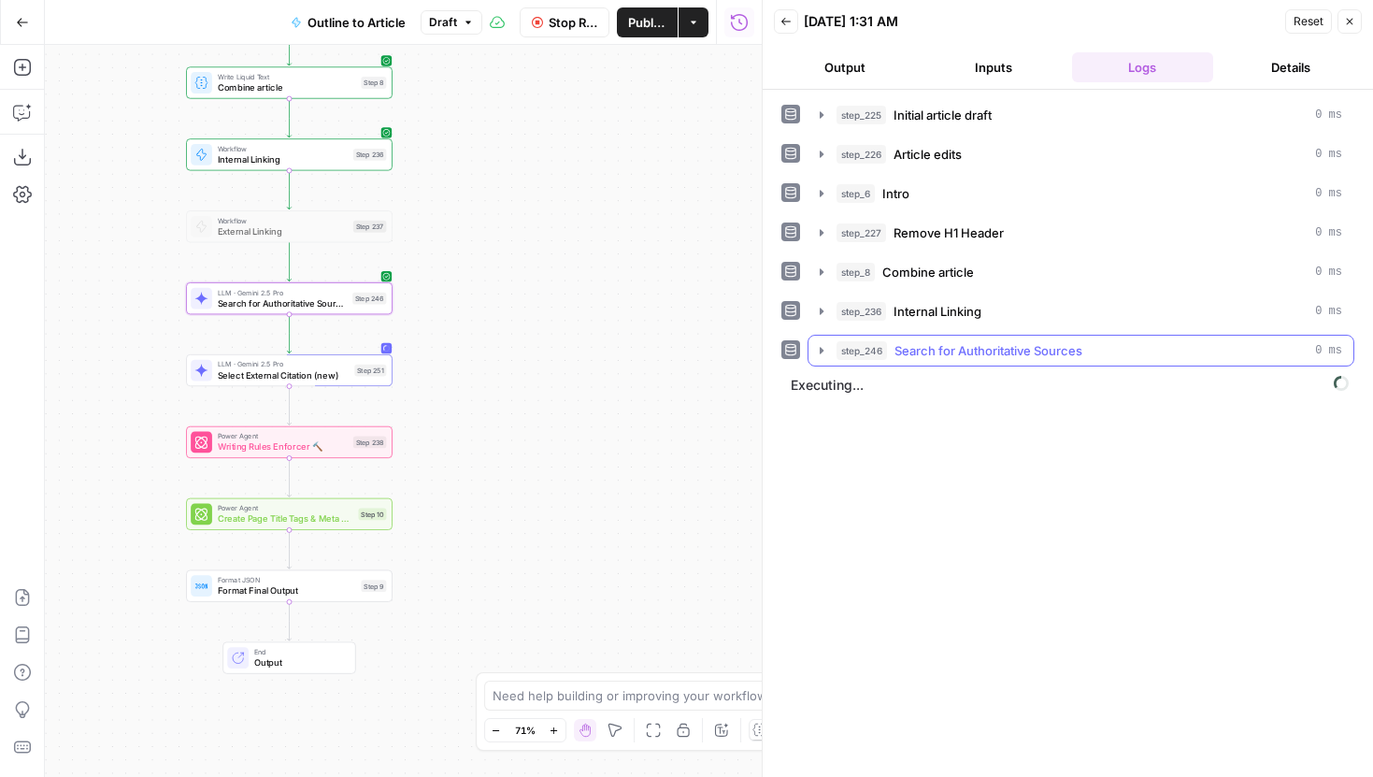
click at [818, 349] on icon "button" at bounding box center [821, 350] width 15 height 15
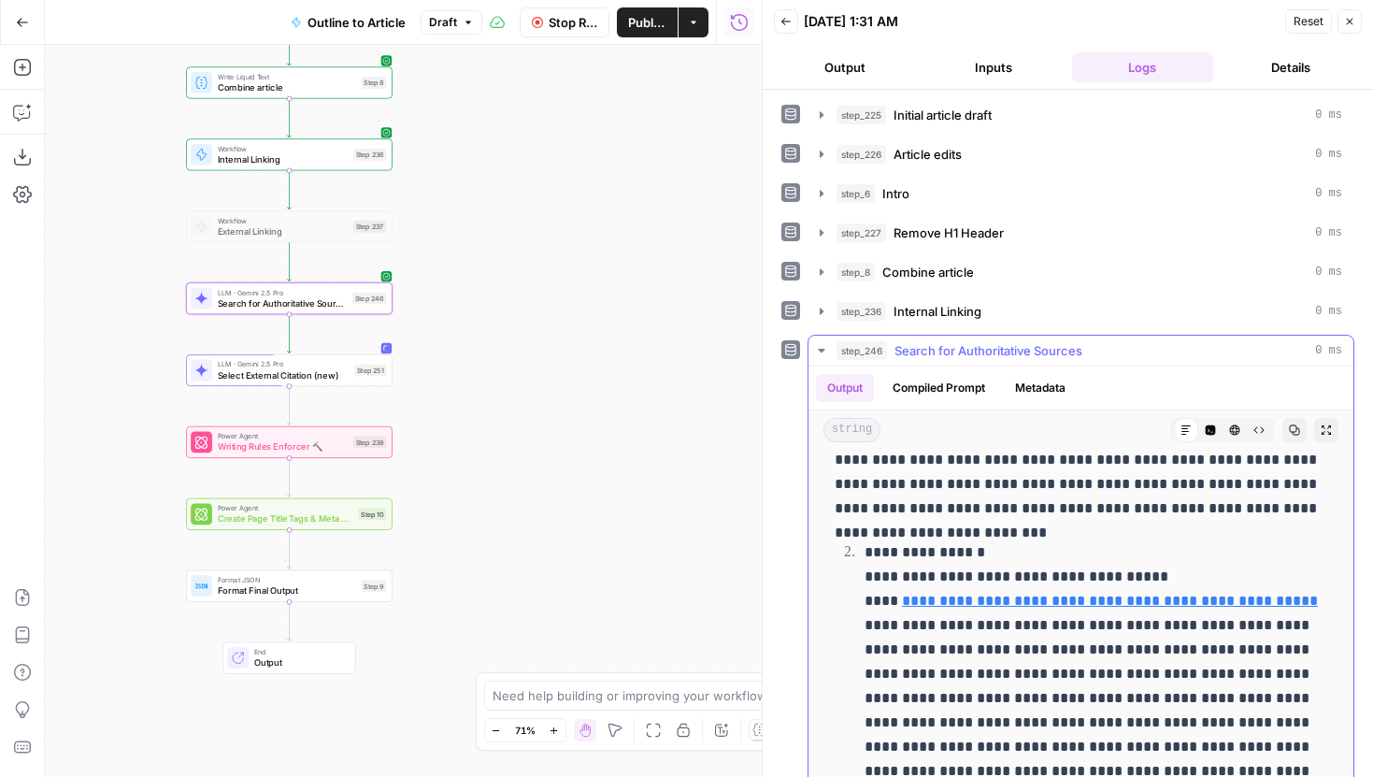
scroll to position [378, 0]
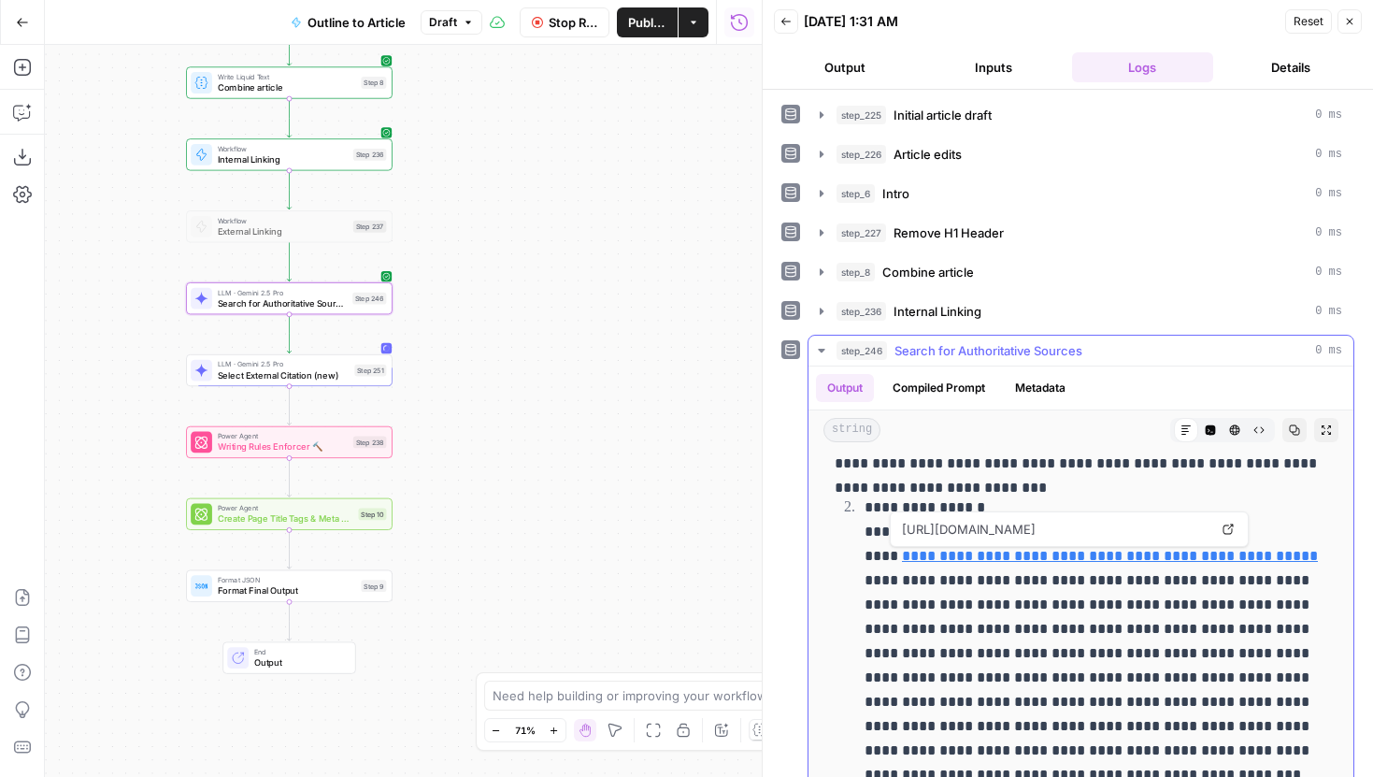
click at [1220, 527] on link "Open in a new tab" at bounding box center [1228, 529] width 24 height 24
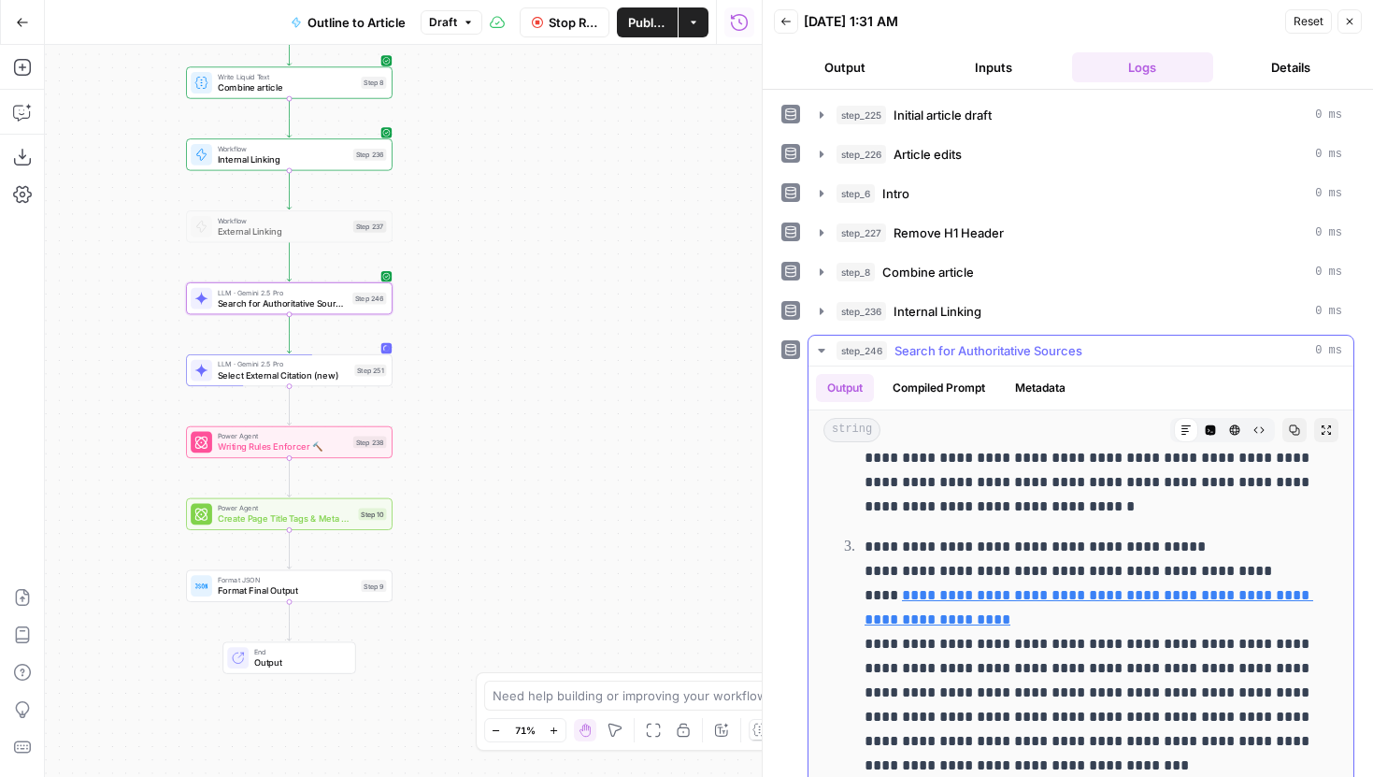
scroll to position [756, 0]
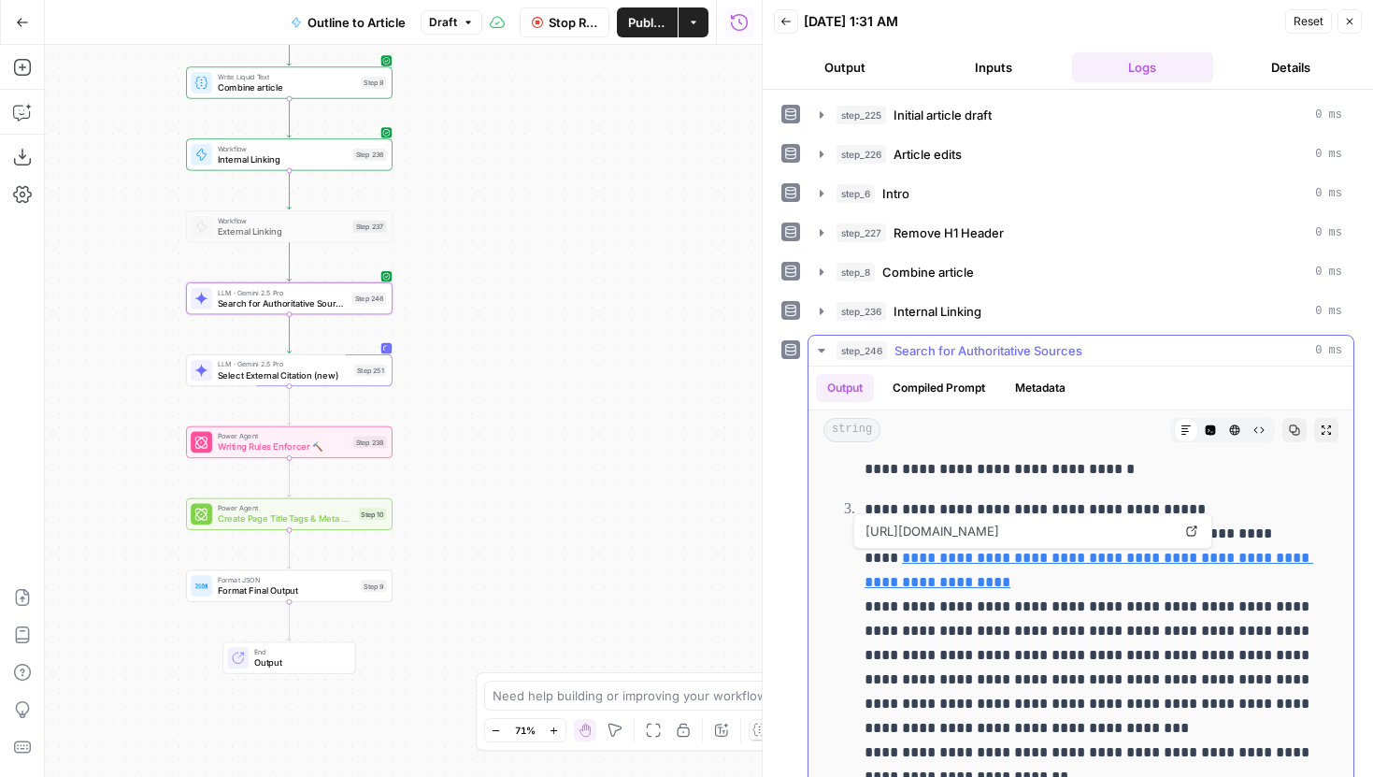
click at [1189, 529] on icon at bounding box center [1191, 530] width 11 height 11
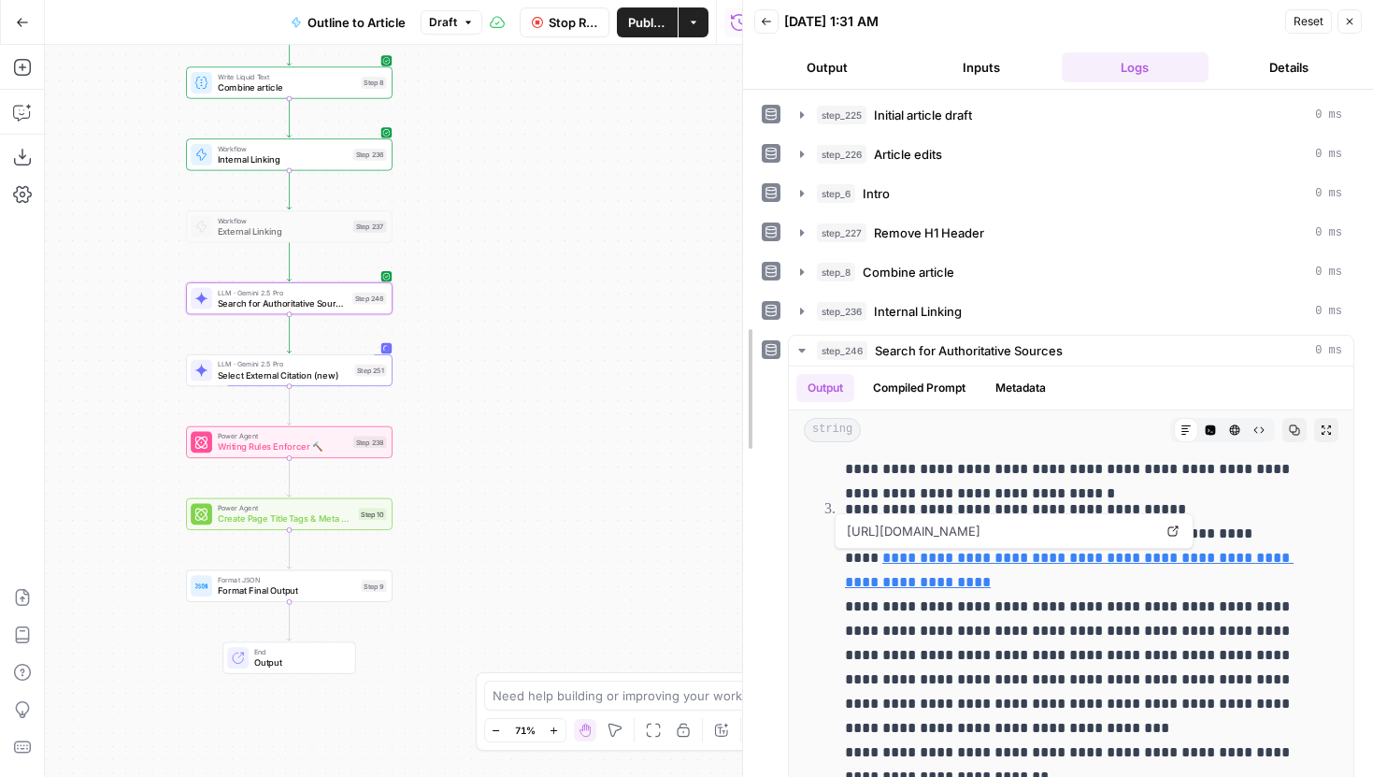
drag, startPoint x: 765, startPoint y: 356, endPoint x: 746, endPoint y: 356, distance: 19.6
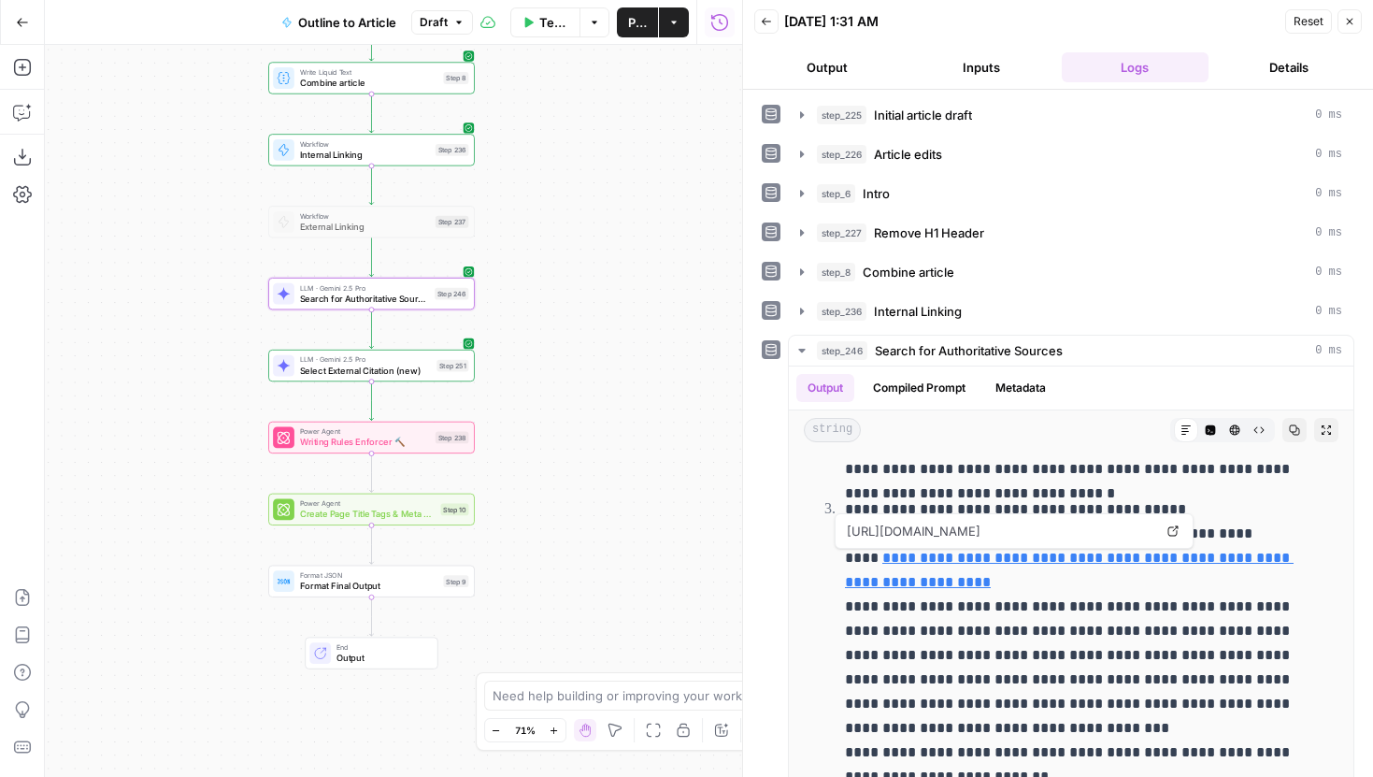
drag, startPoint x: 447, startPoint y: 373, endPoint x: 529, endPoint y: 368, distance: 82.4
click at [529, 368] on div "Workflow Set Inputs Inputs LLM · Gemini 2.5 Pro Initial article draft Step 225 …" at bounding box center [393, 411] width 697 height 732
click at [407, 306] on div "LLM · Gemini 2.5 Pro Search for Authoritative Sources Step 246 Copy step Delete…" at bounding box center [371, 294] width 207 height 32
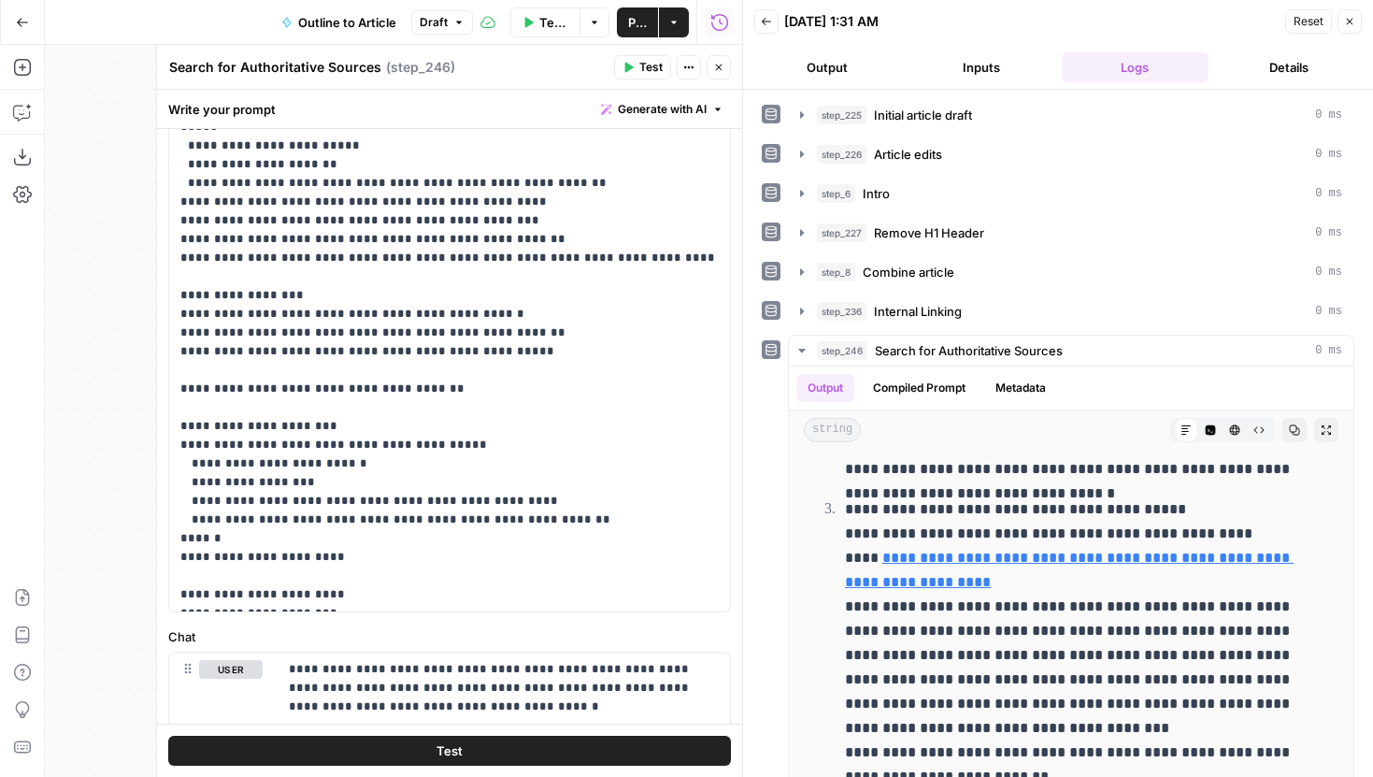
scroll to position [436, 0]
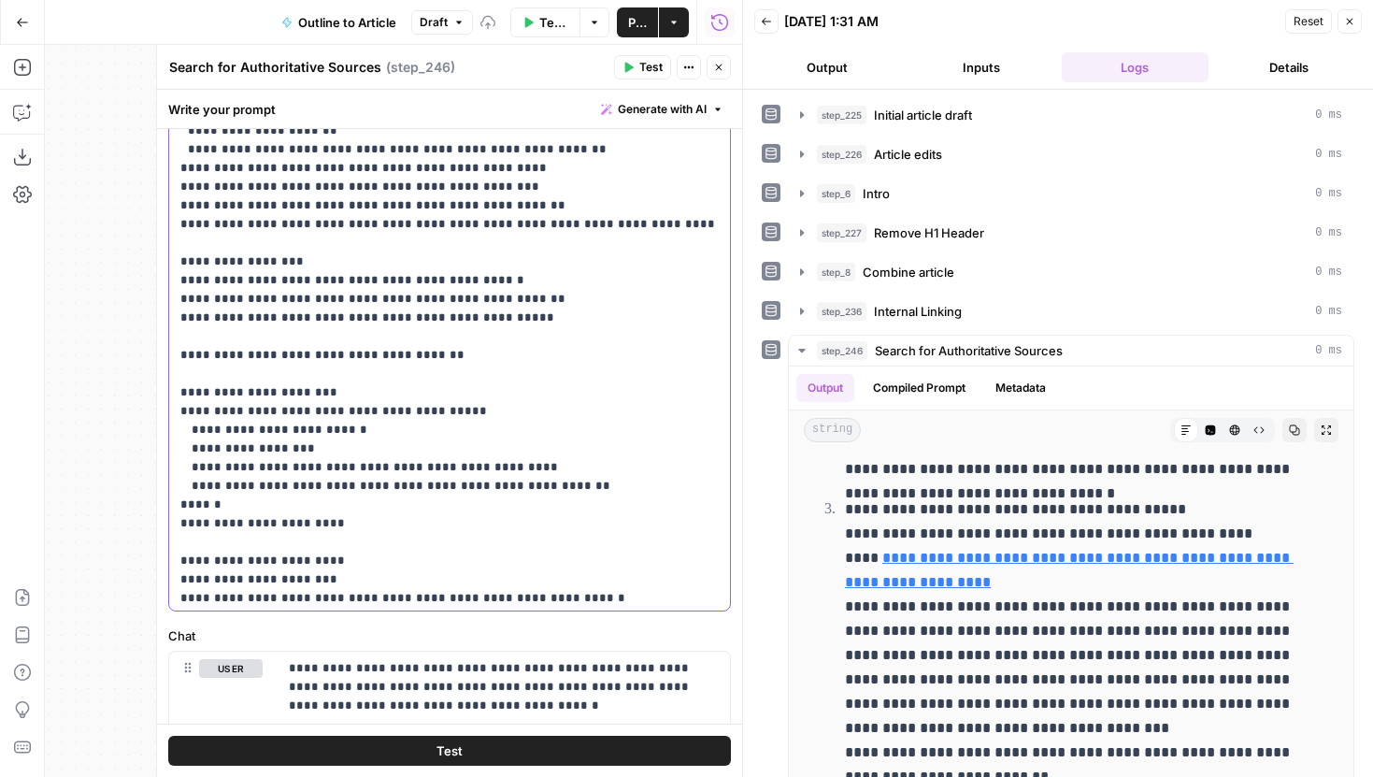
click at [567, 764] on button "Test" at bounding box center [449, 750] width 563 height 30
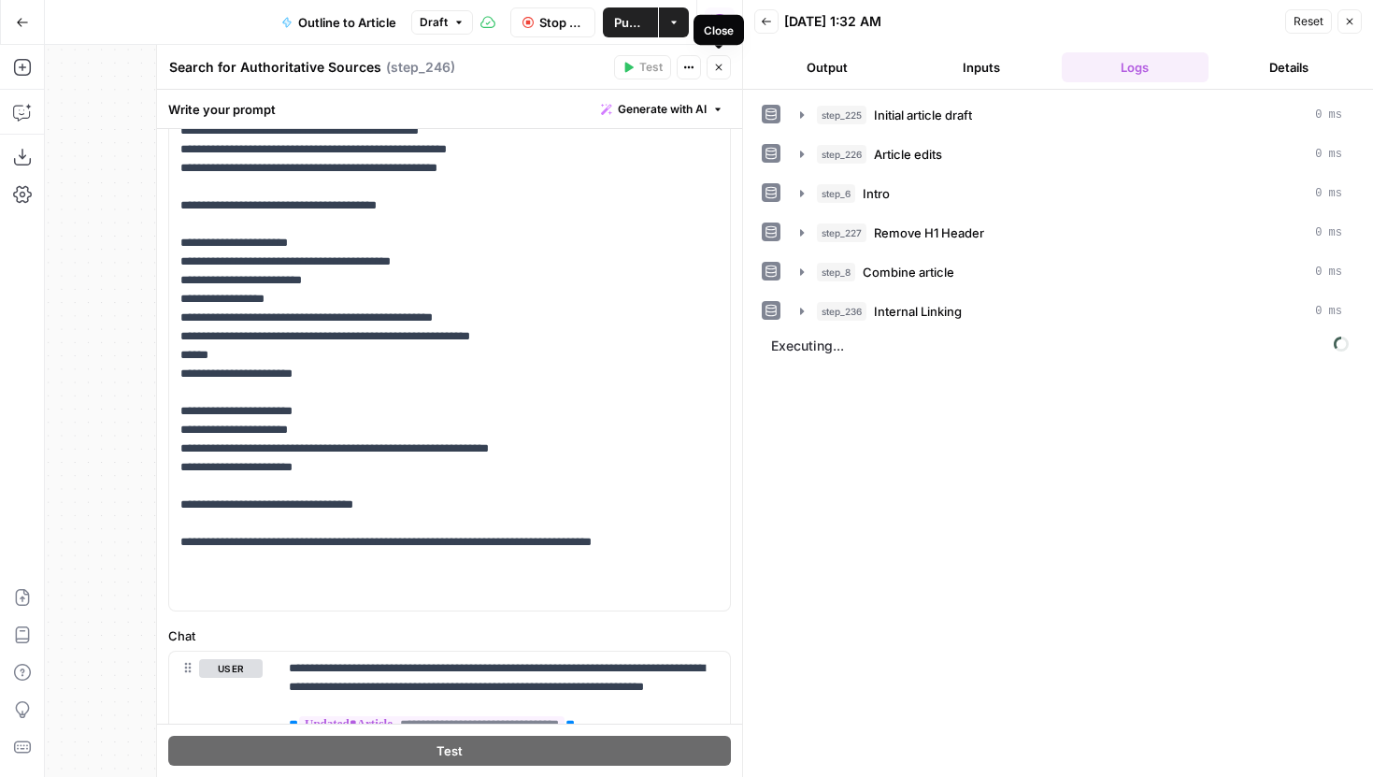
click at [721, 64] on icon "button" at bounding box center [718, 67] width 11 height 11
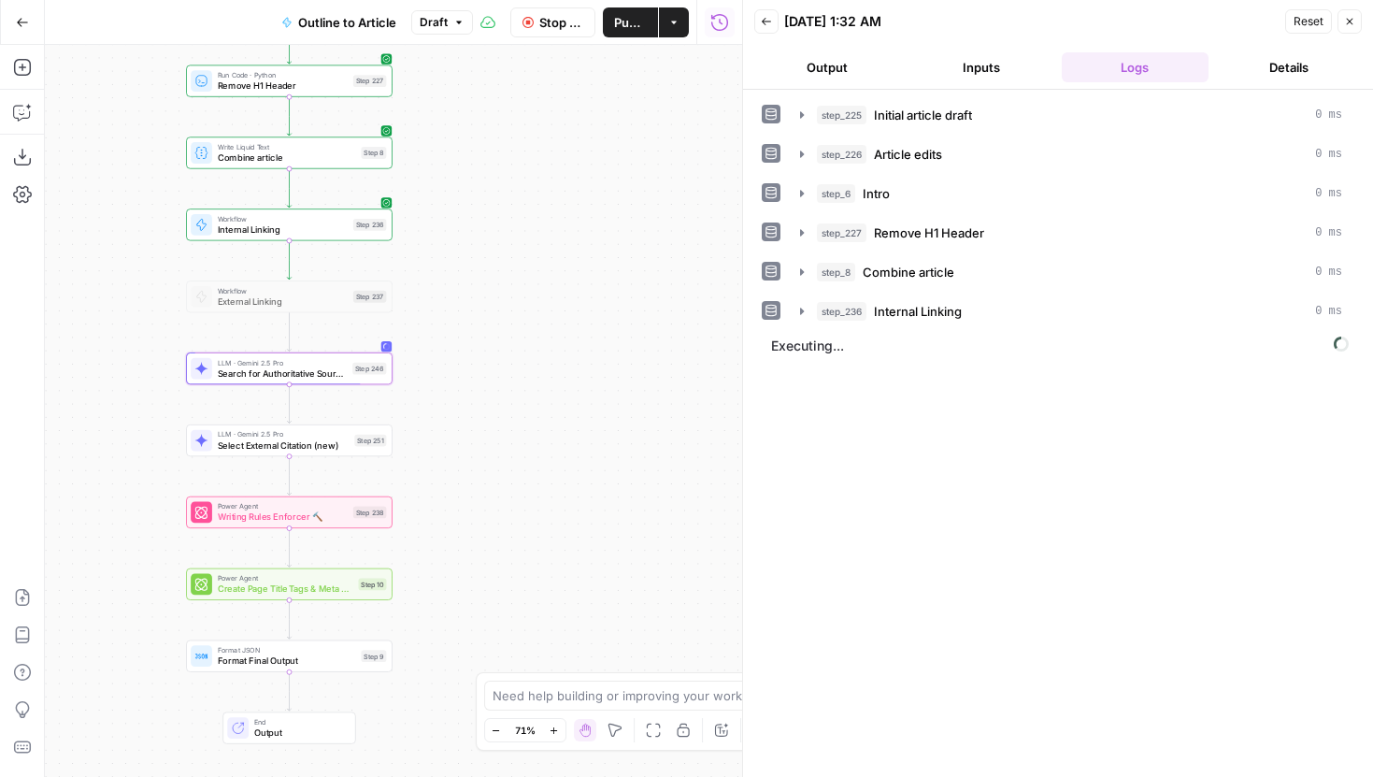
drag, startPoint x: 609, startPoint y: 466, endPoint x: 524, endPoint y: 544, distance: 115.1
click at [524, 544] on div "Workflow Set Inputs Inputs LLM · Gemini 2.5 Pro Initial article draft Step 225 …" at bounding box center [393, 411] width 697 height 732
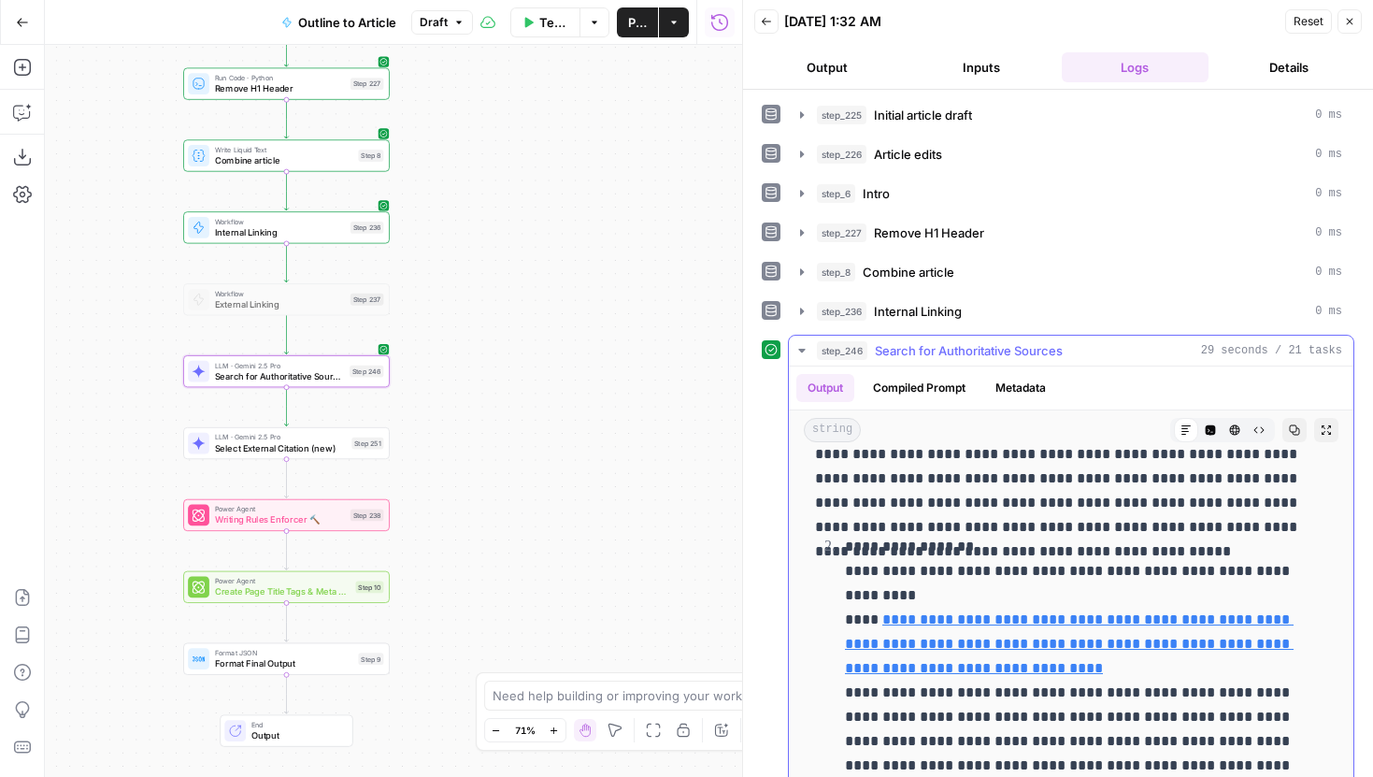
scroll to position [412, 0]
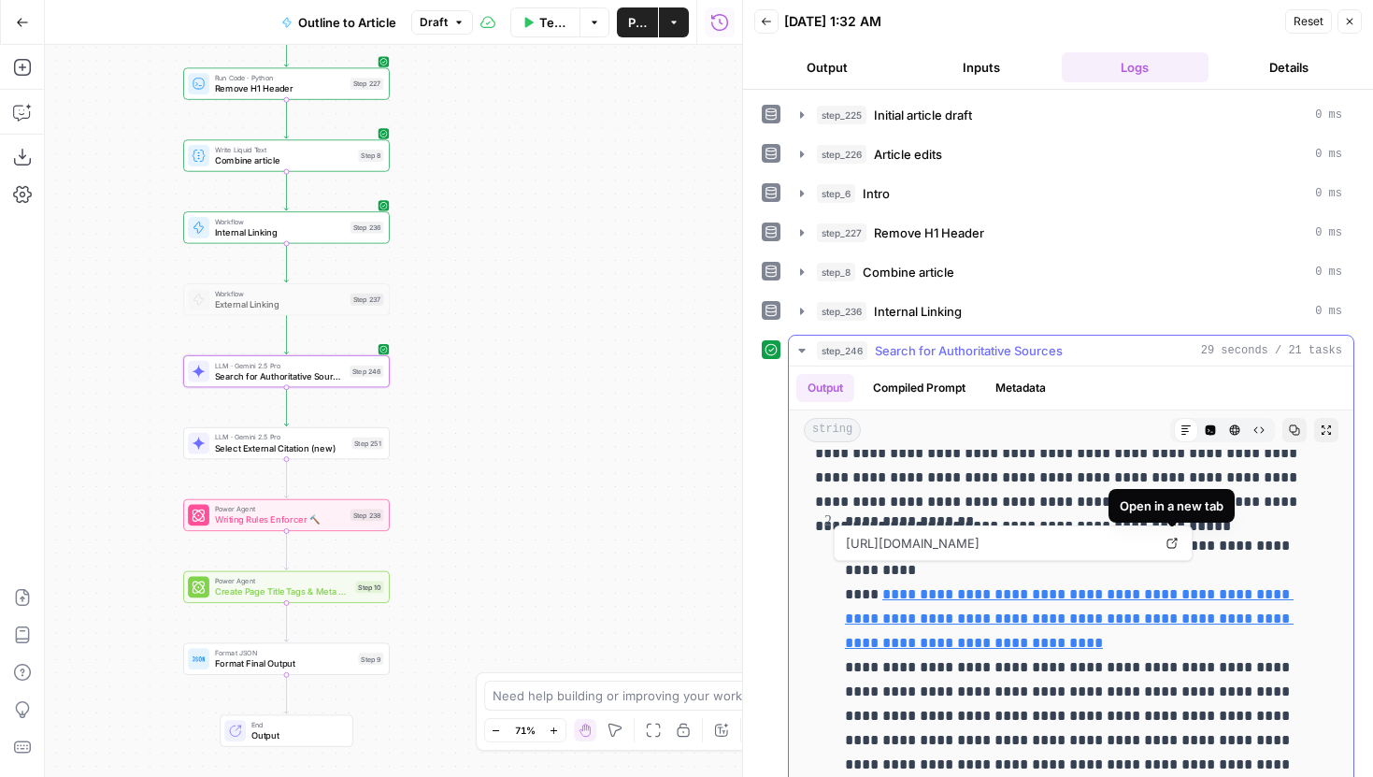
click at [1171, 546] on icon at bounding box center [1171, 542] width 11 height 11
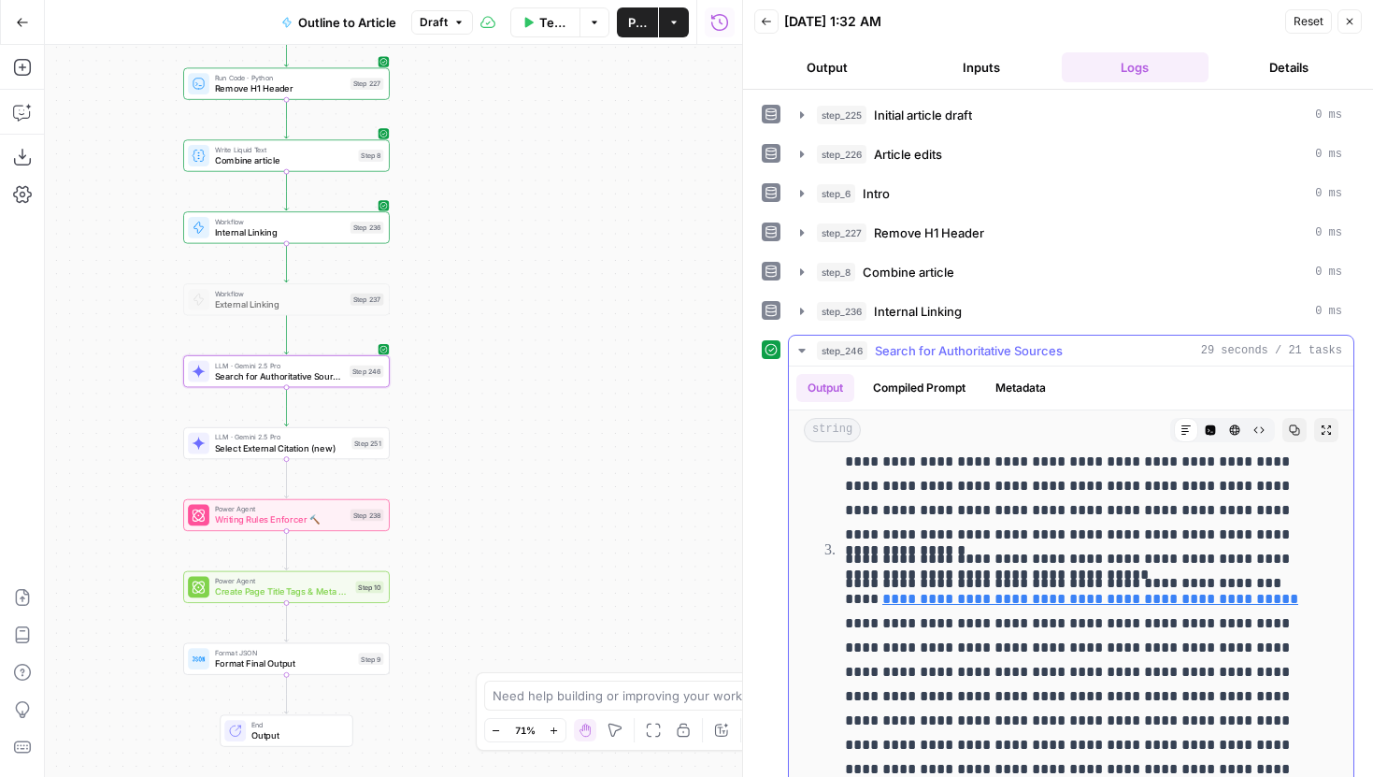
scroll to position [903, 0]
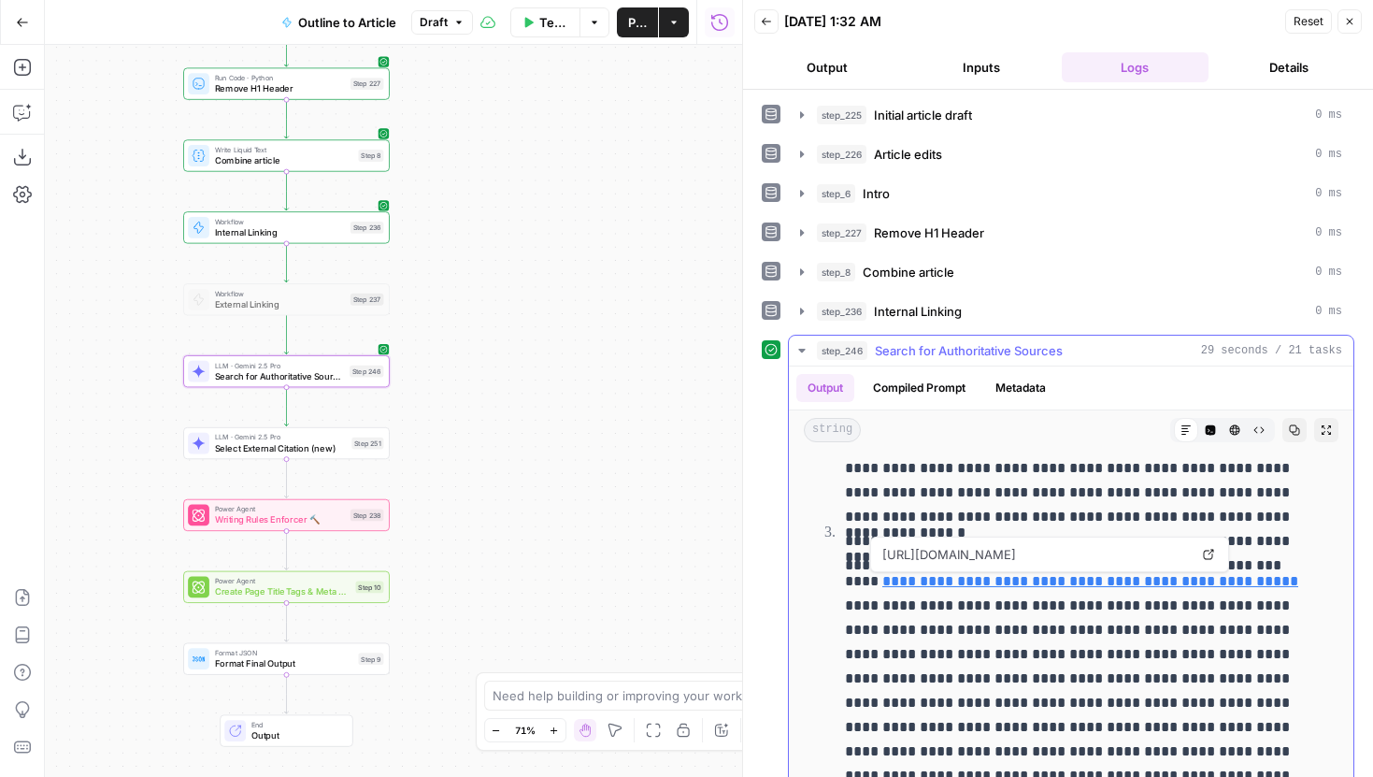
click at [1206, 560] on link "Open in a new tab" at bounding box center [1208, 554] width 24 height 24
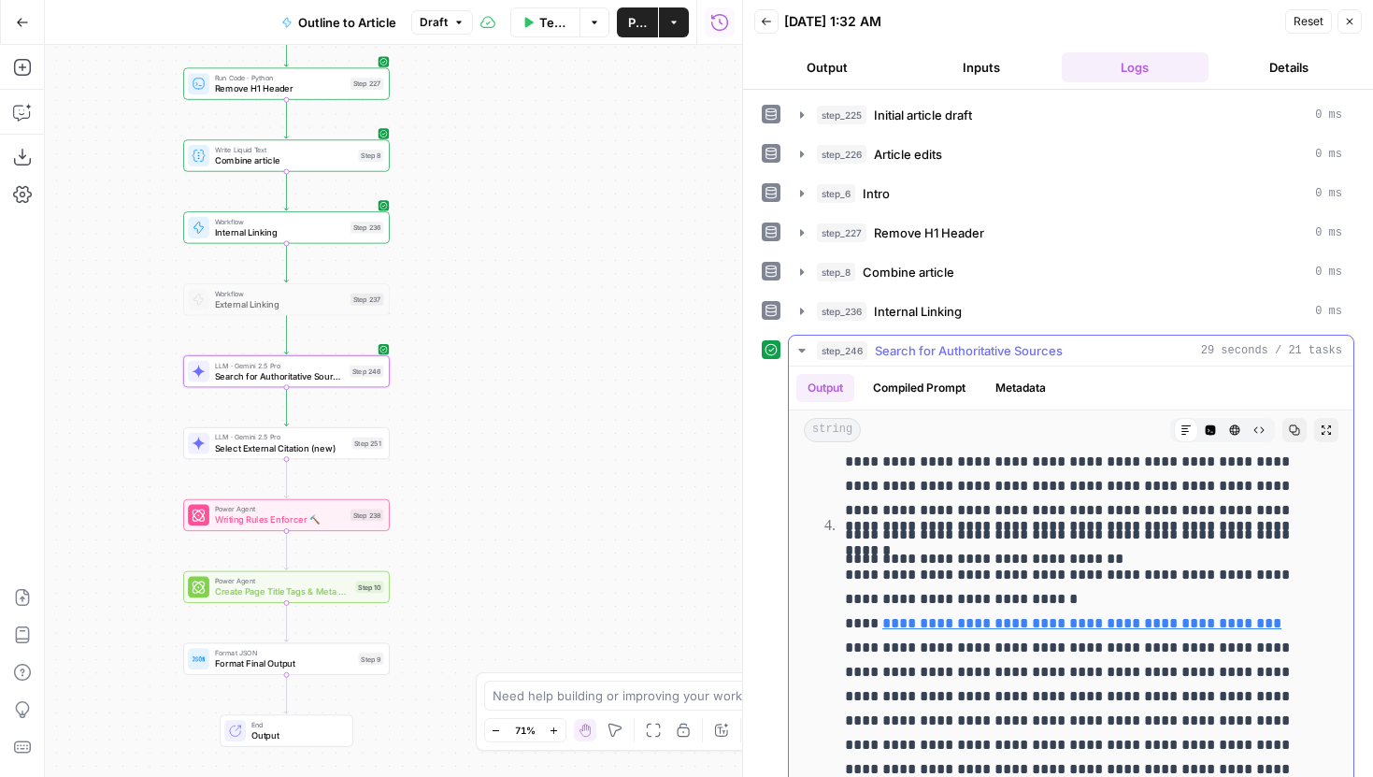
scroll to position [1525, 0]
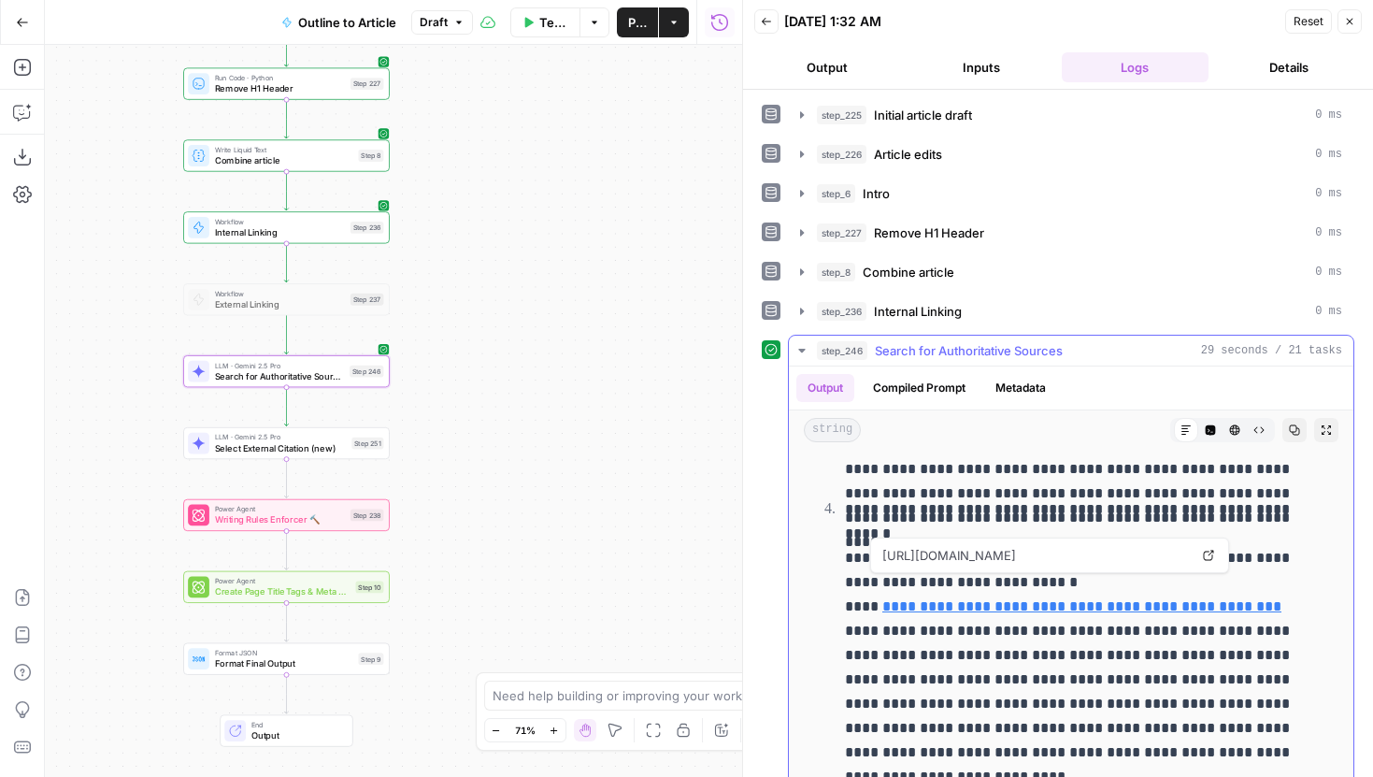
click at [1212, 557] on icon at bounding box center [1208, 554] width 11 height 11
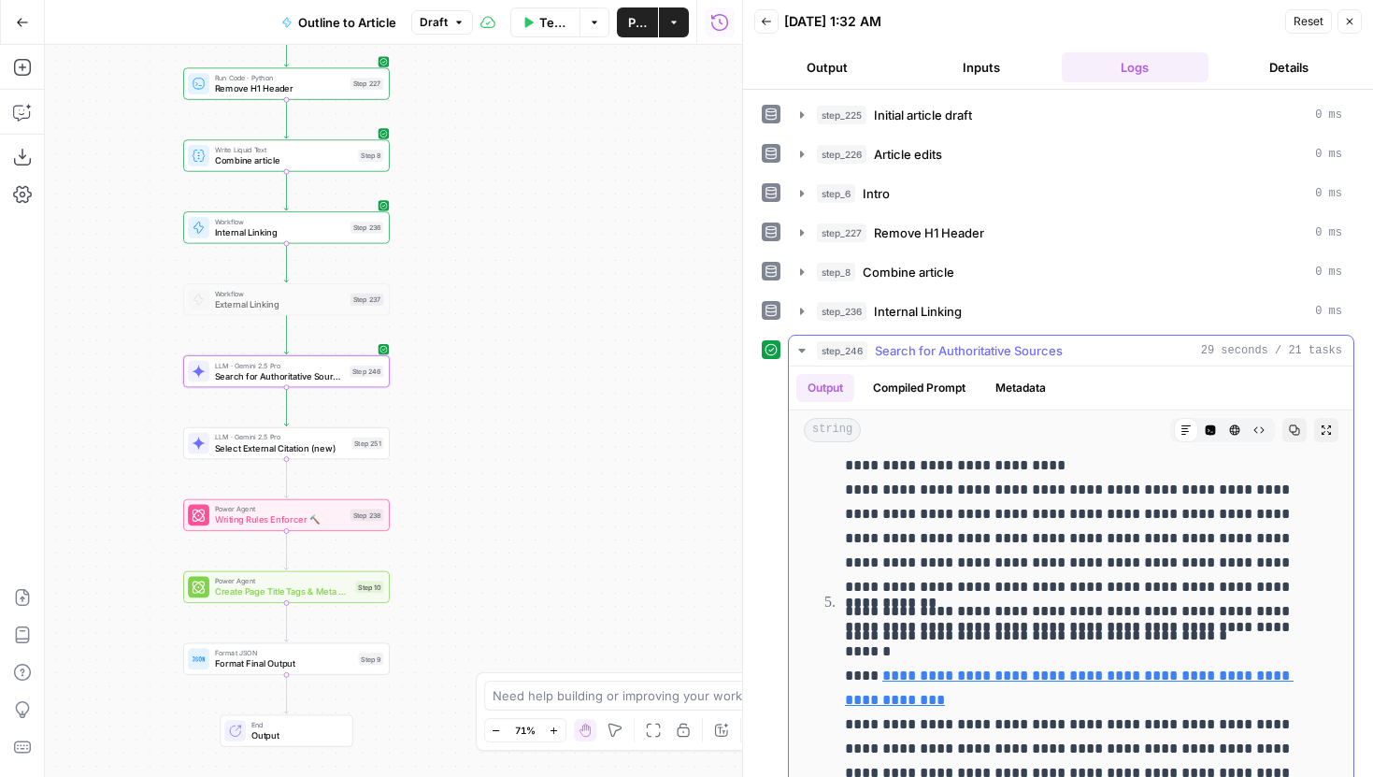
scroll to position [1856, 0]
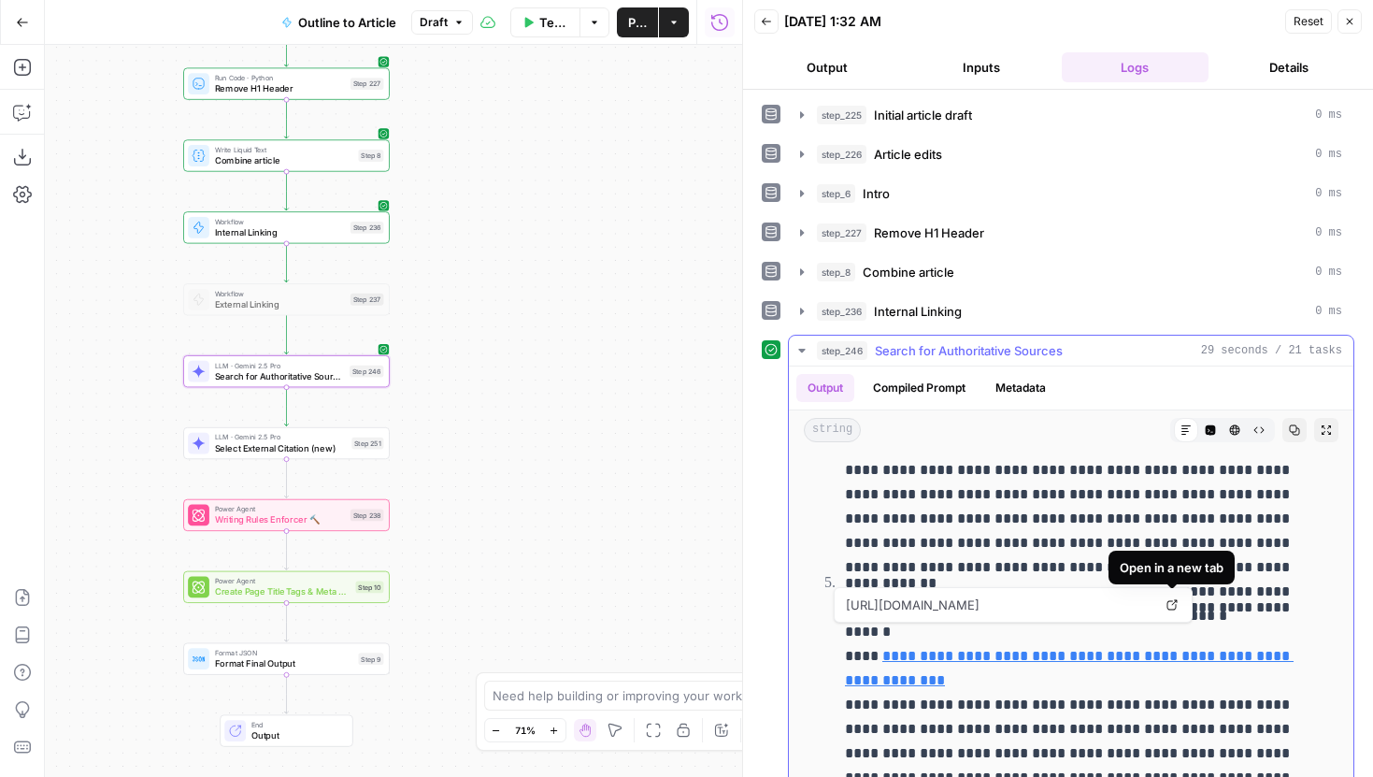
click at [1178, 599] on link "Open in a new tab" at bounding box center [1172, 604] width 24 height 24
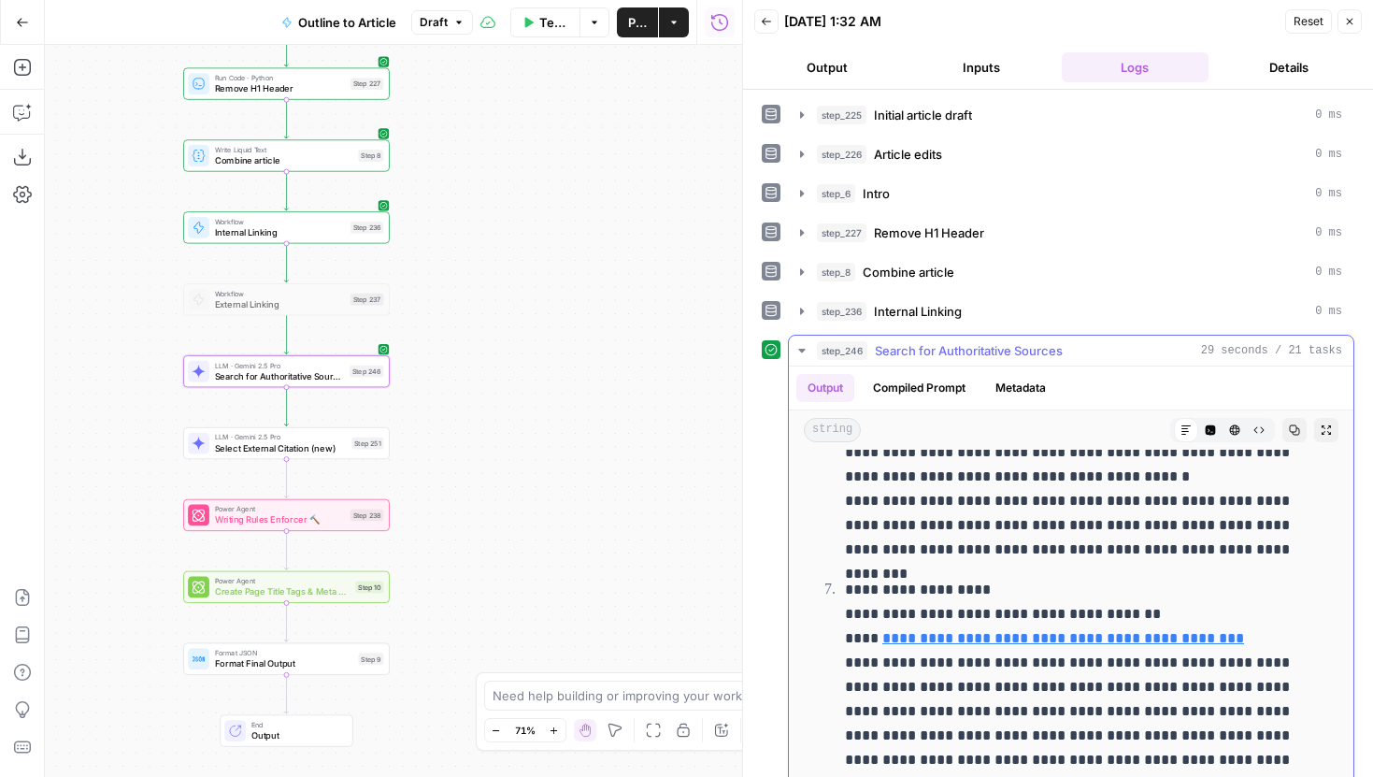
scroll to position [2482, 0]
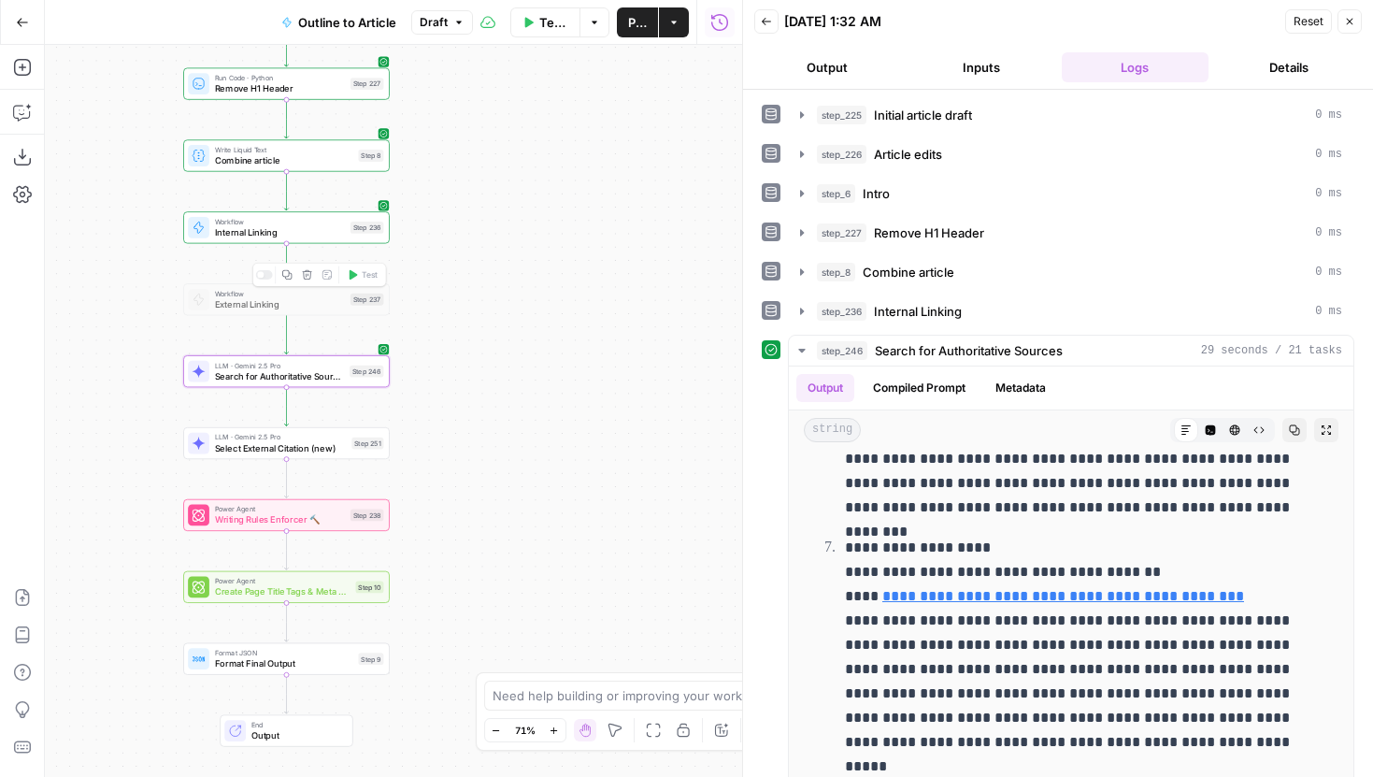
click at [267, 277] on div at bounding box center [264, 274] width 17 height 9
click at [253, 307] on span "External Linking" at bounding box center [280, 303] width 131 height 13
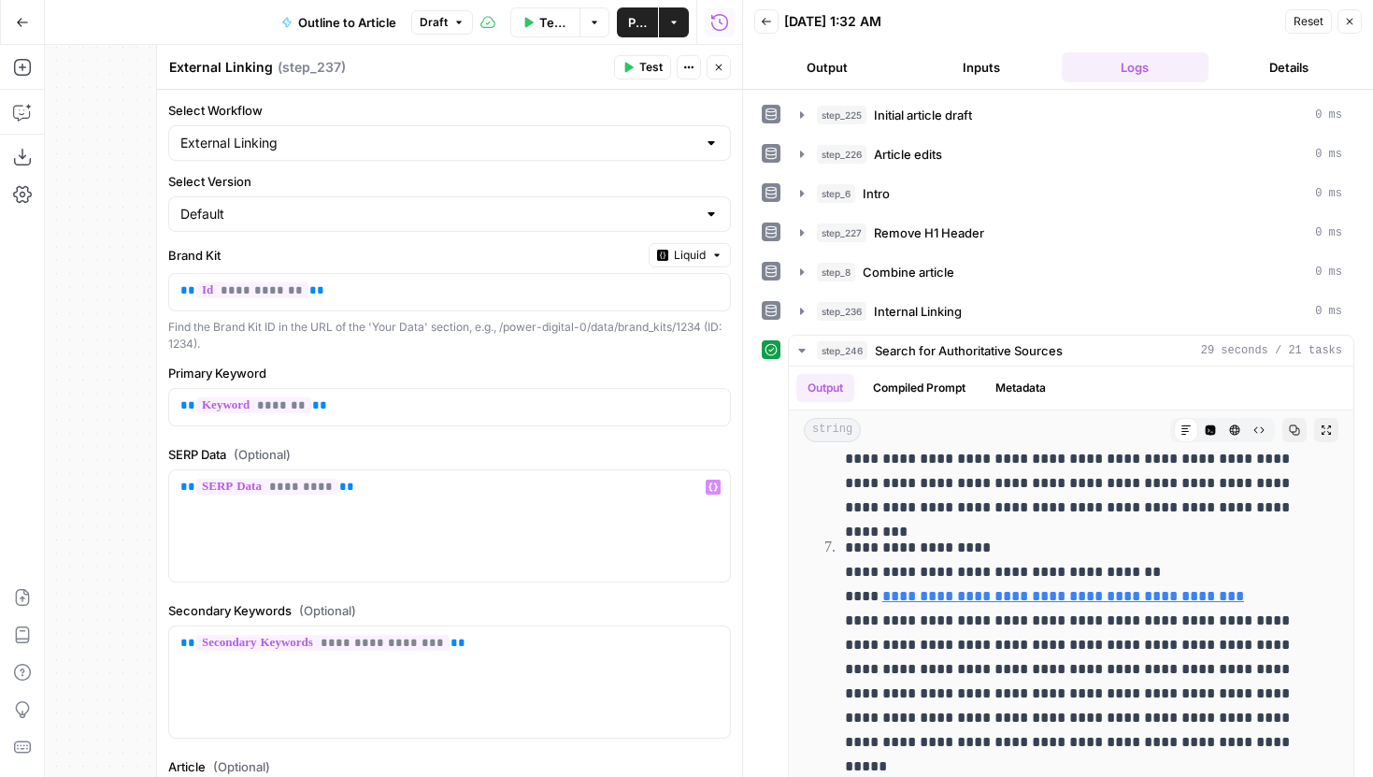
scroll to position [218, 0]
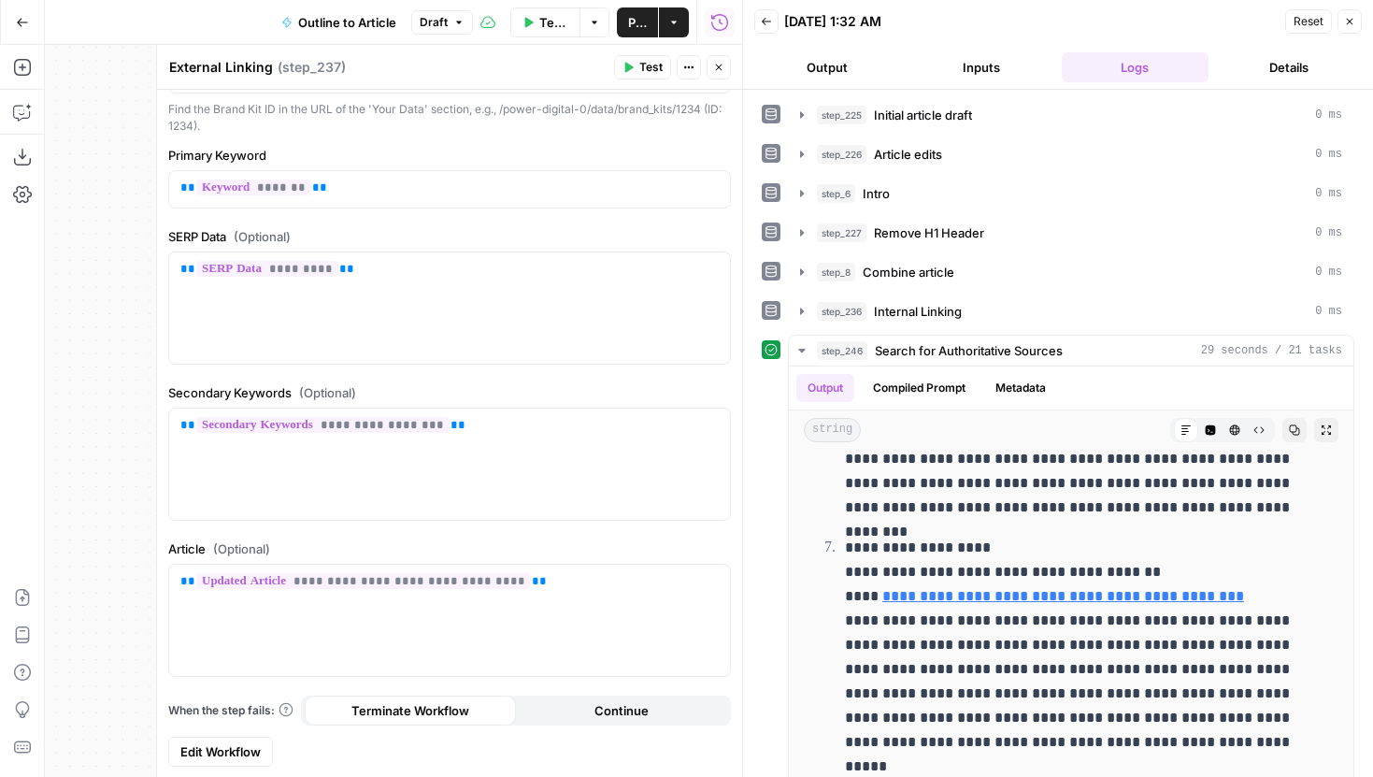
click at [245, 751] on span "Edit Workflow" at bounding box center [220, 751] width 80 height 19
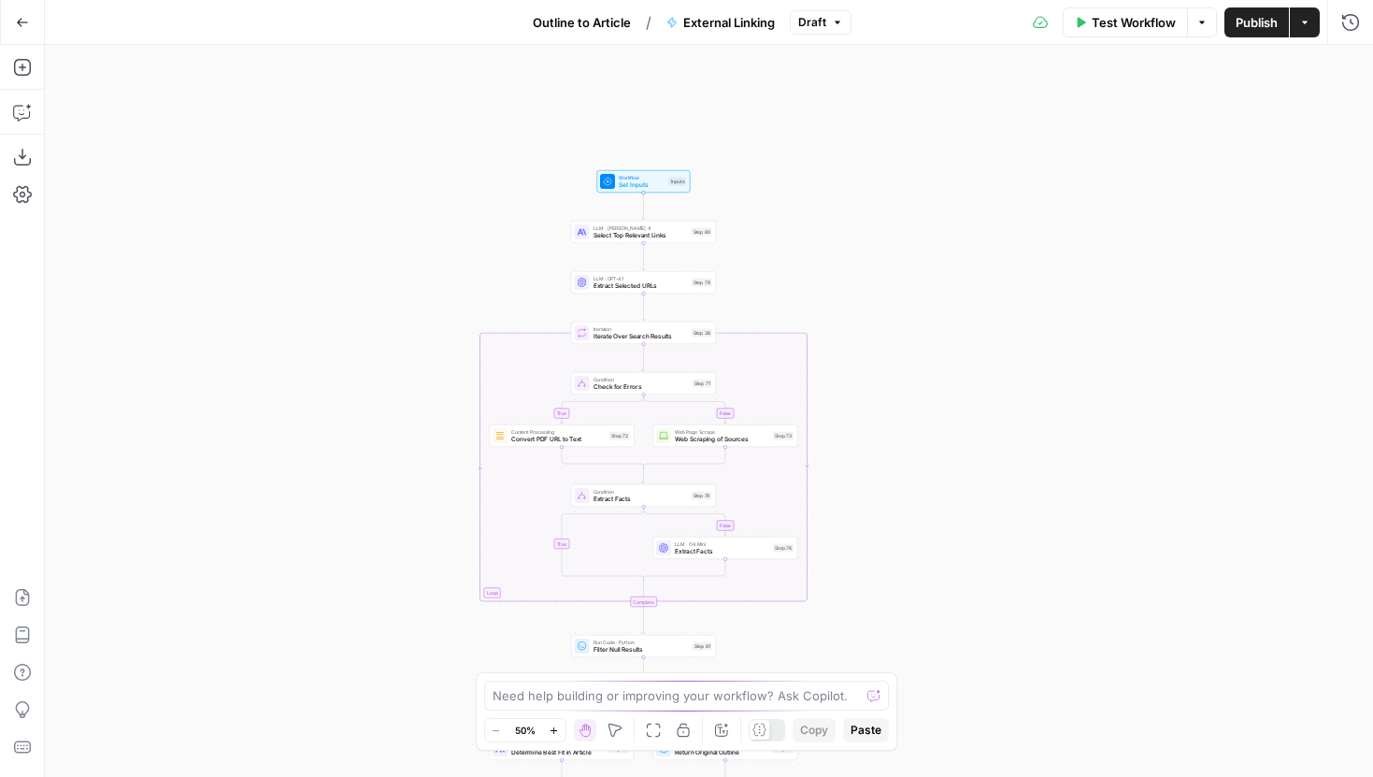
drag, startPoint x: 502, startPoint y: 184, endPoint x: 430, endPoint y: 383, distance: 211.7
click at [431, 383] on div "true false true false true false Workflow Set Inputs Inputs LLM · Claude Sonnet…" at bounding box center [709, 411] width 1328 height 732
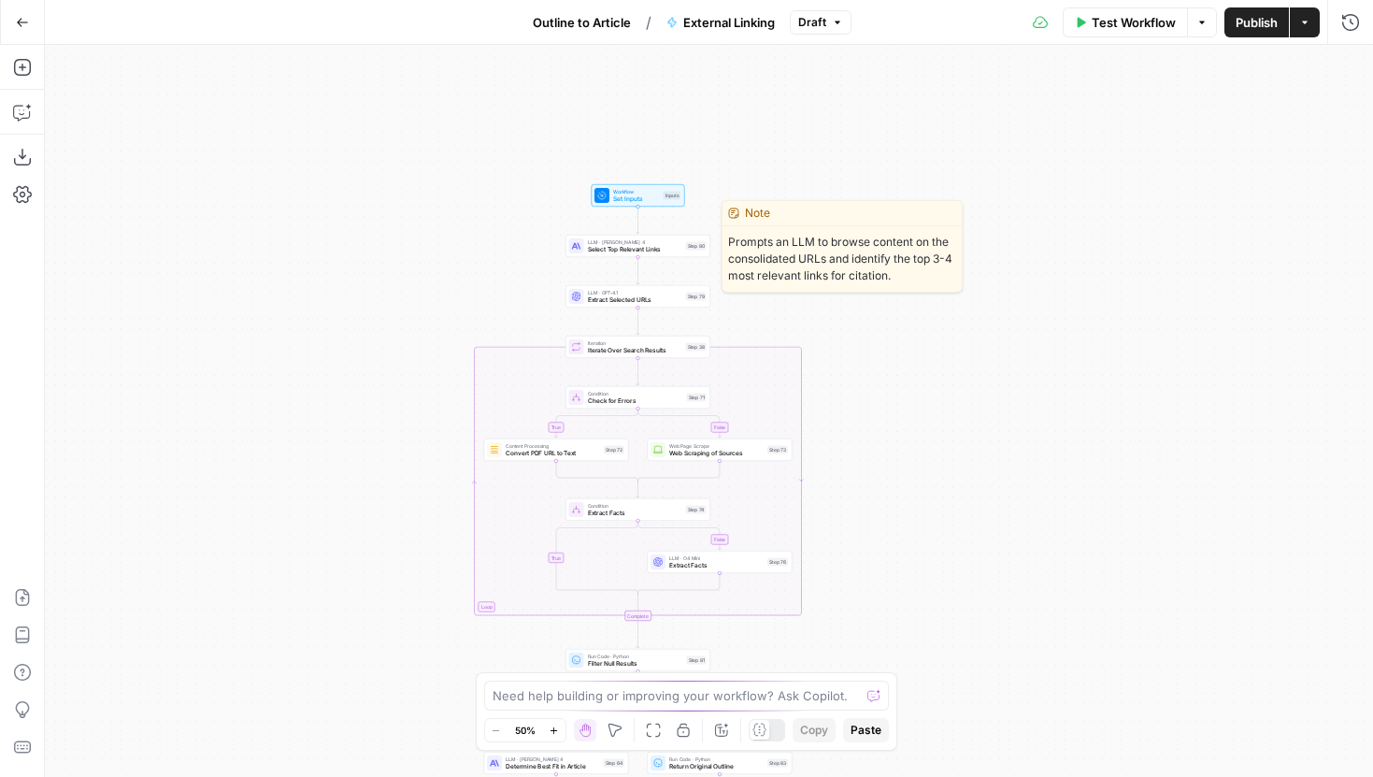
click at [647, 250] on span "Select Top Relevant Links" at bounding box center [635, 249] width 94 height 9
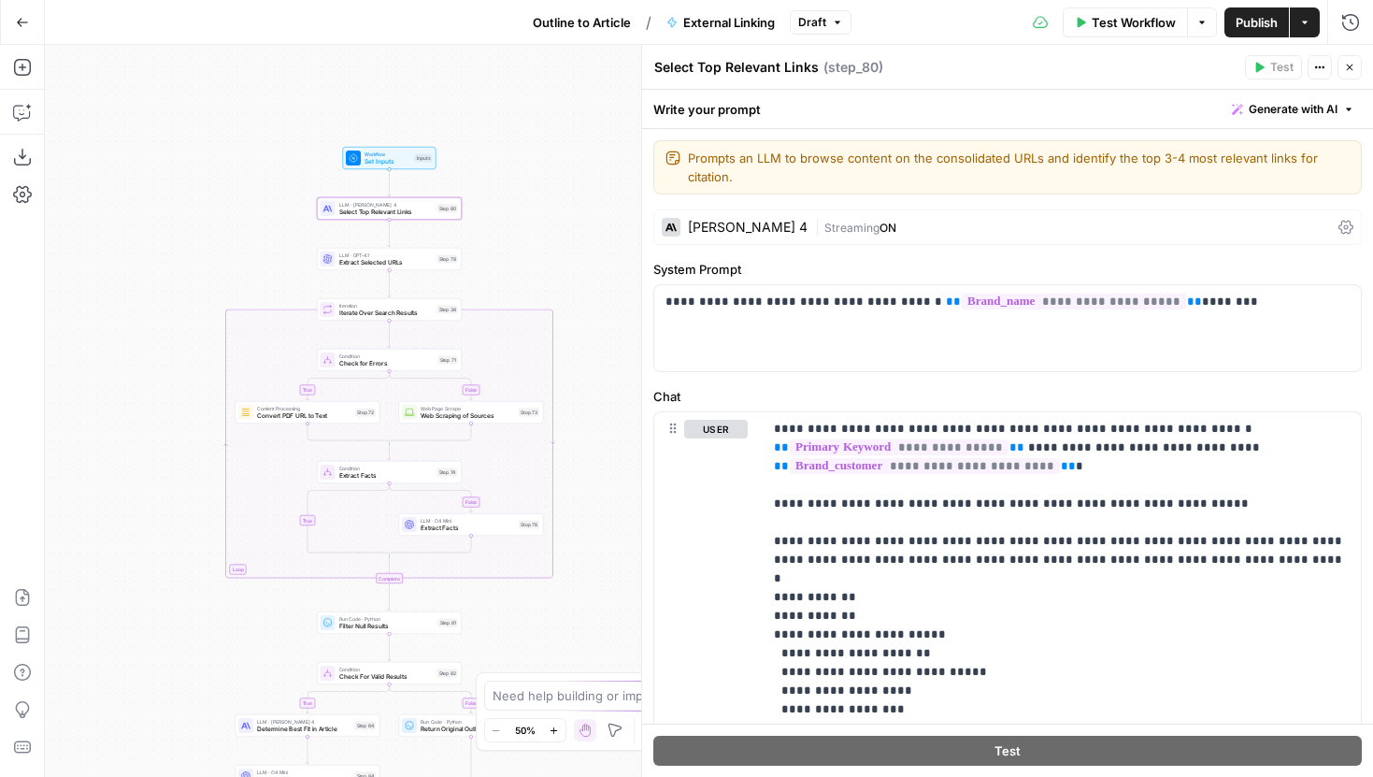
drag, startPoint x: 518, startPoint y: 265, endPoint x: 261, endPoint y: 226, distance: 260.0
click at [261, 226] on div "true false false true false true Workflow Set Inputs Inputs LLM · [PERSON_NAME]…" at bounding box center [709, 411] width 1328 height 732
click at [32, 32] on button "Go Back" at bounding box center [23, 23] width 34 height 34
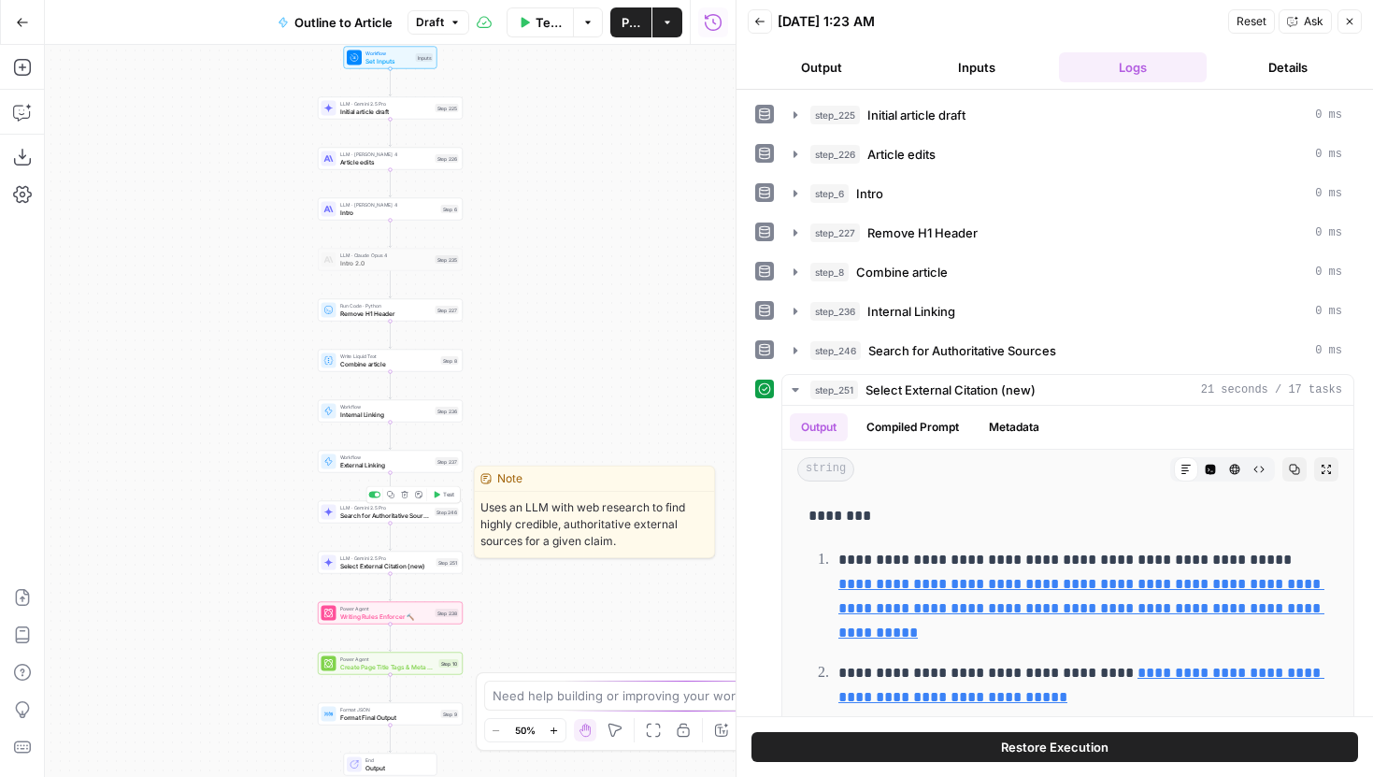
click at [371, 492] on div at bounding box center [374, 495] width 12 height 7
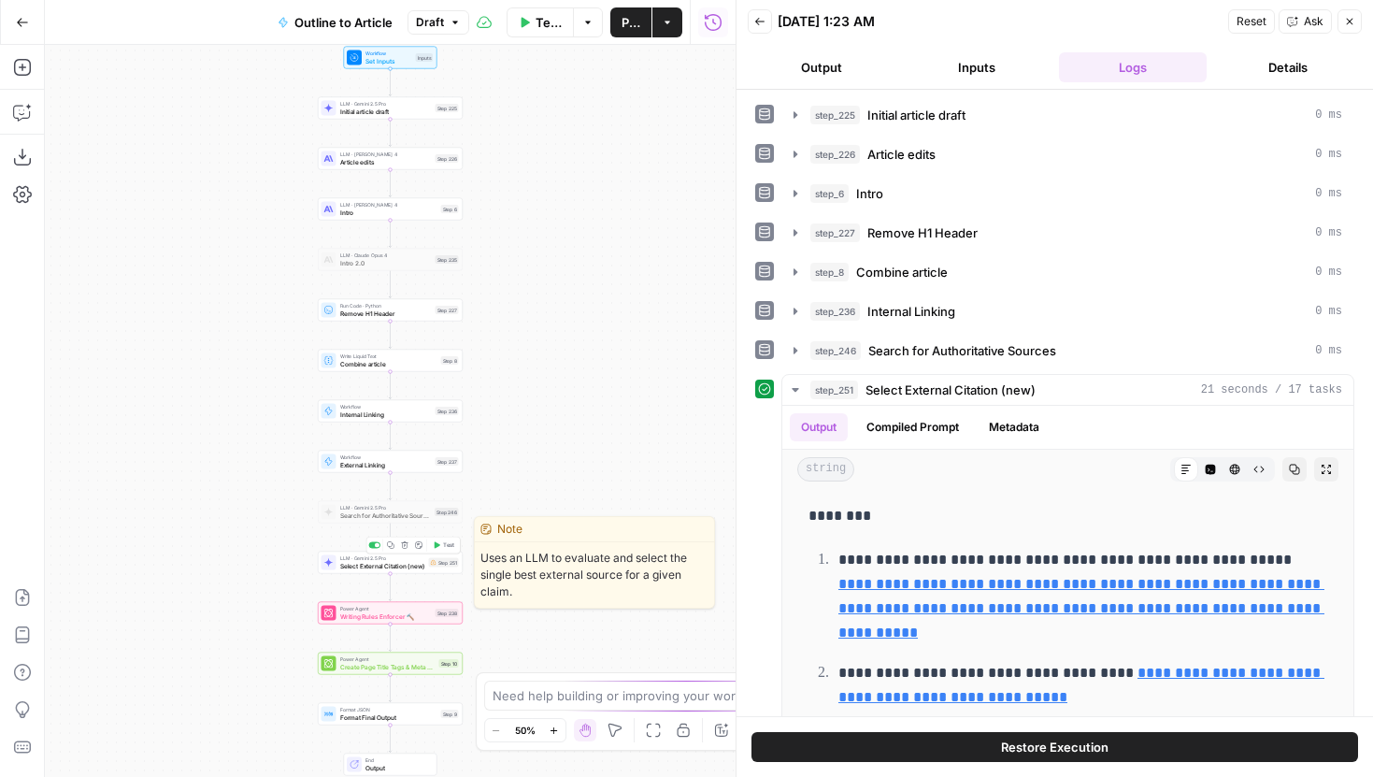
click at [375, 547] on div at bounding box center [374, 545] width 12 height 7
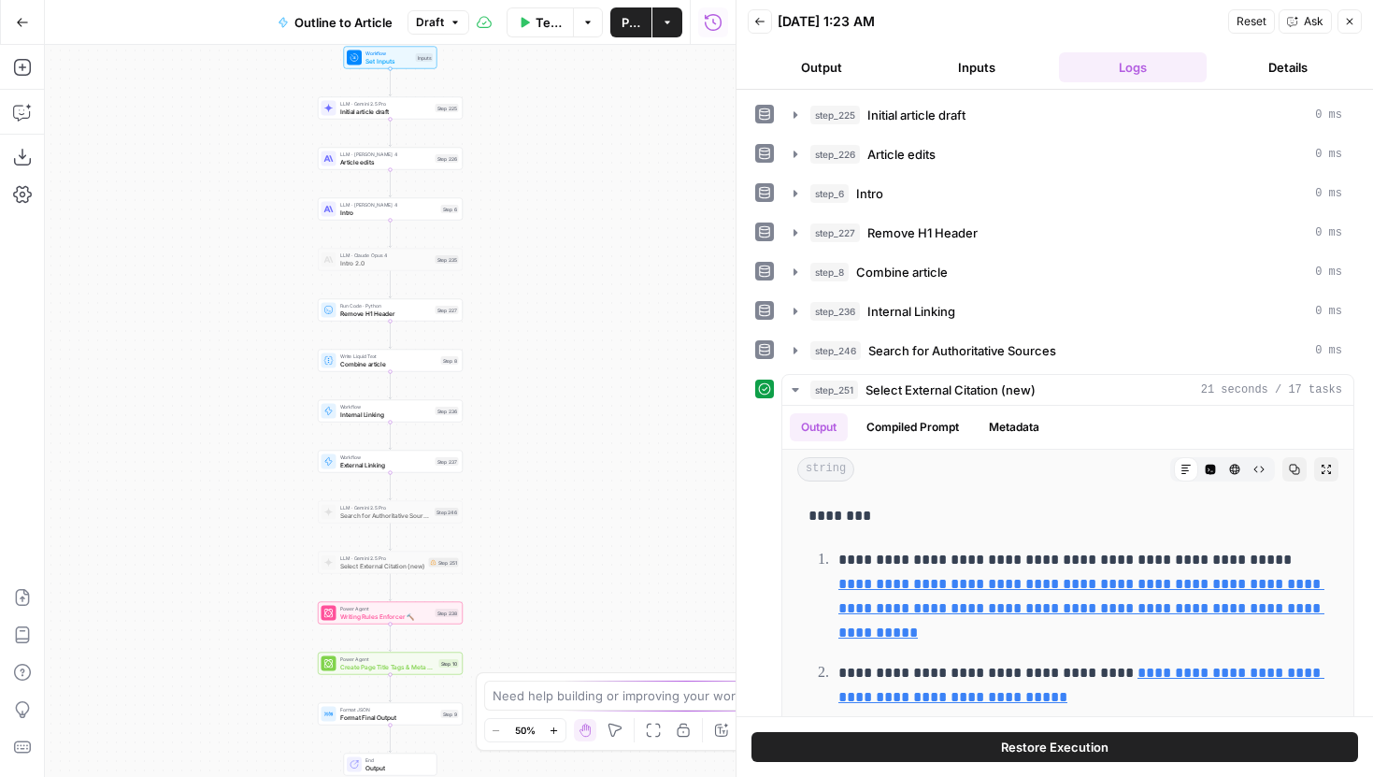
click at [376, 468] on span "External Linking" at bounding box center [386, 464] width 92 height 9
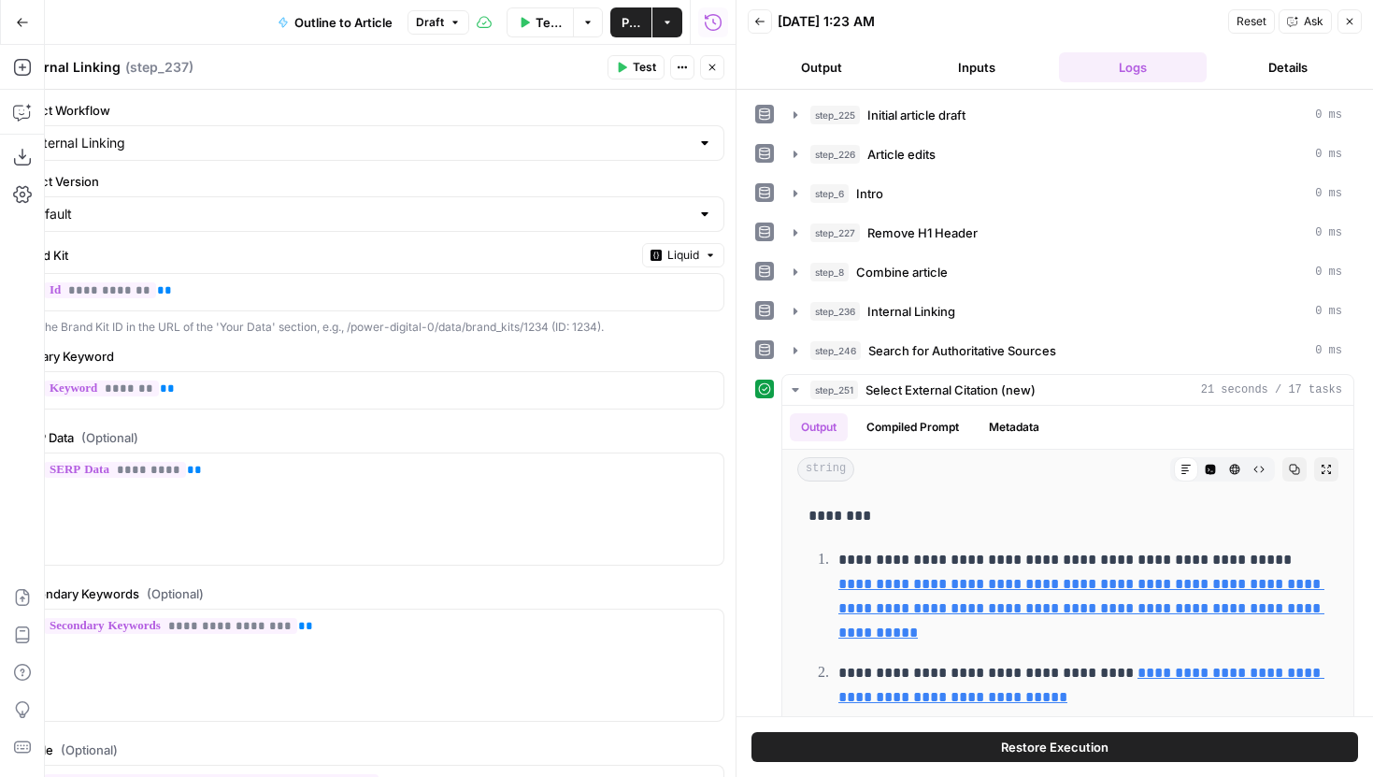
click at [1349, 28] on button "Close" at bounding box center [1349, 21] width 24 height 24
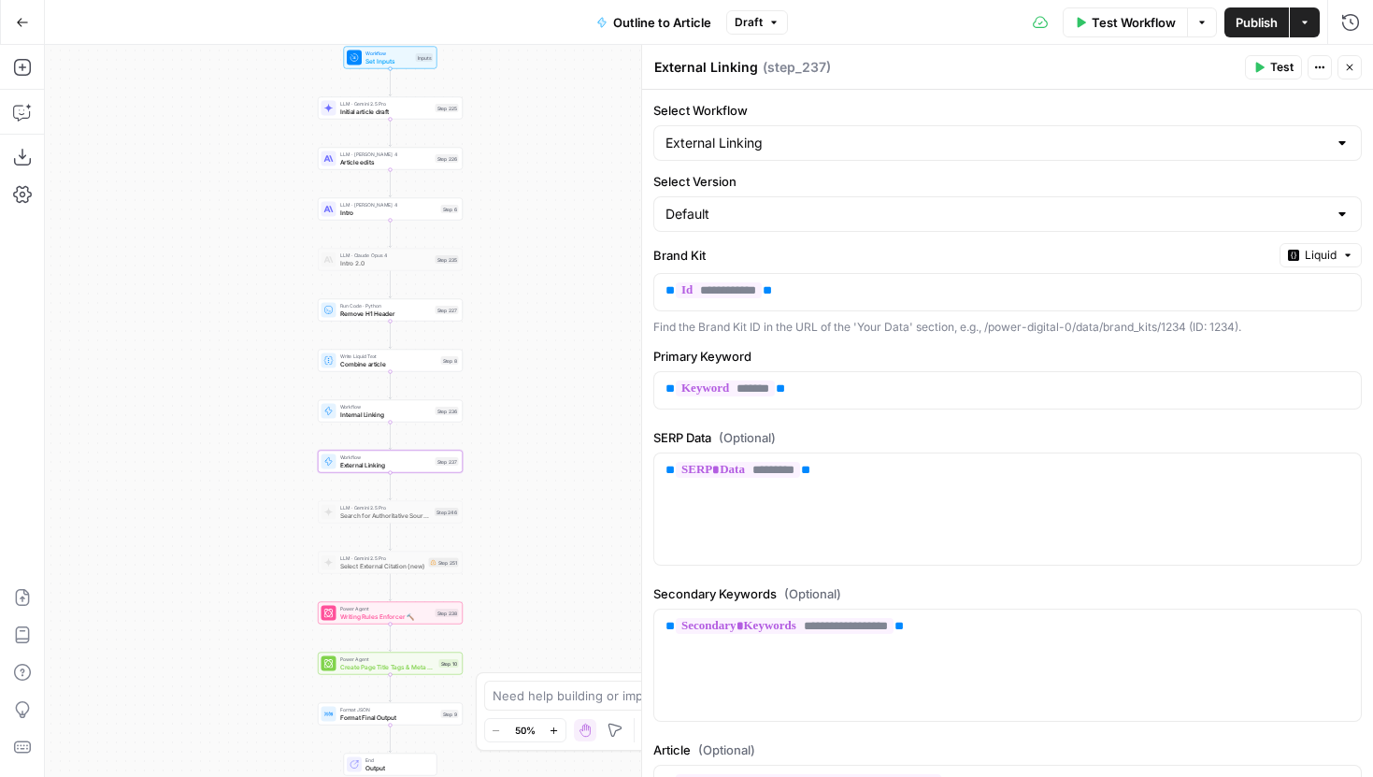
click at [1128, 19] on span "Test Workflow" at bounding box center [1134, 22] width 84 height 19
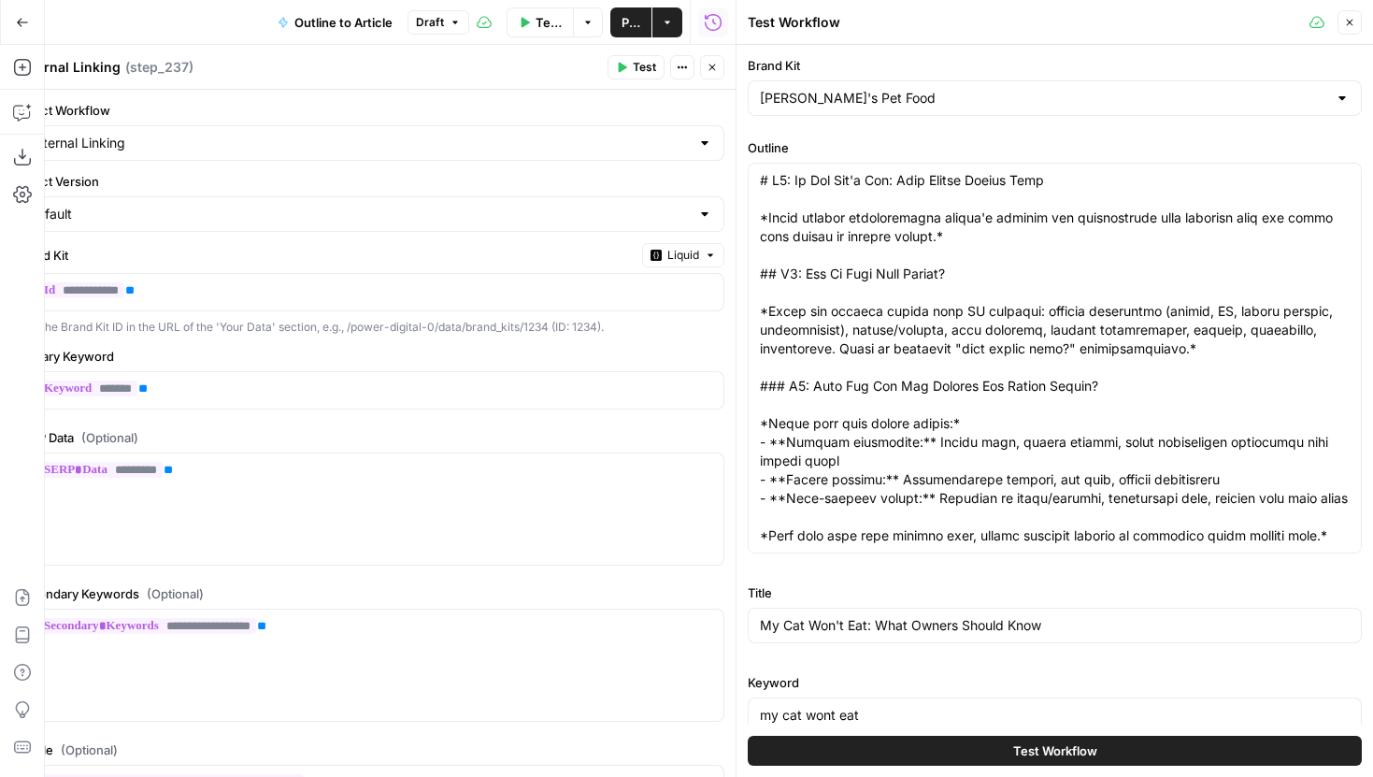
drag, startPoint x: 915, startPoint y: 87, endPoint x: 900, endPoint y: 87, distance: 15.0
click at [900, 87] on div "[PERSON_NAME]'s Pet Food" at bounding box center [1055, 98] width 614 height 36
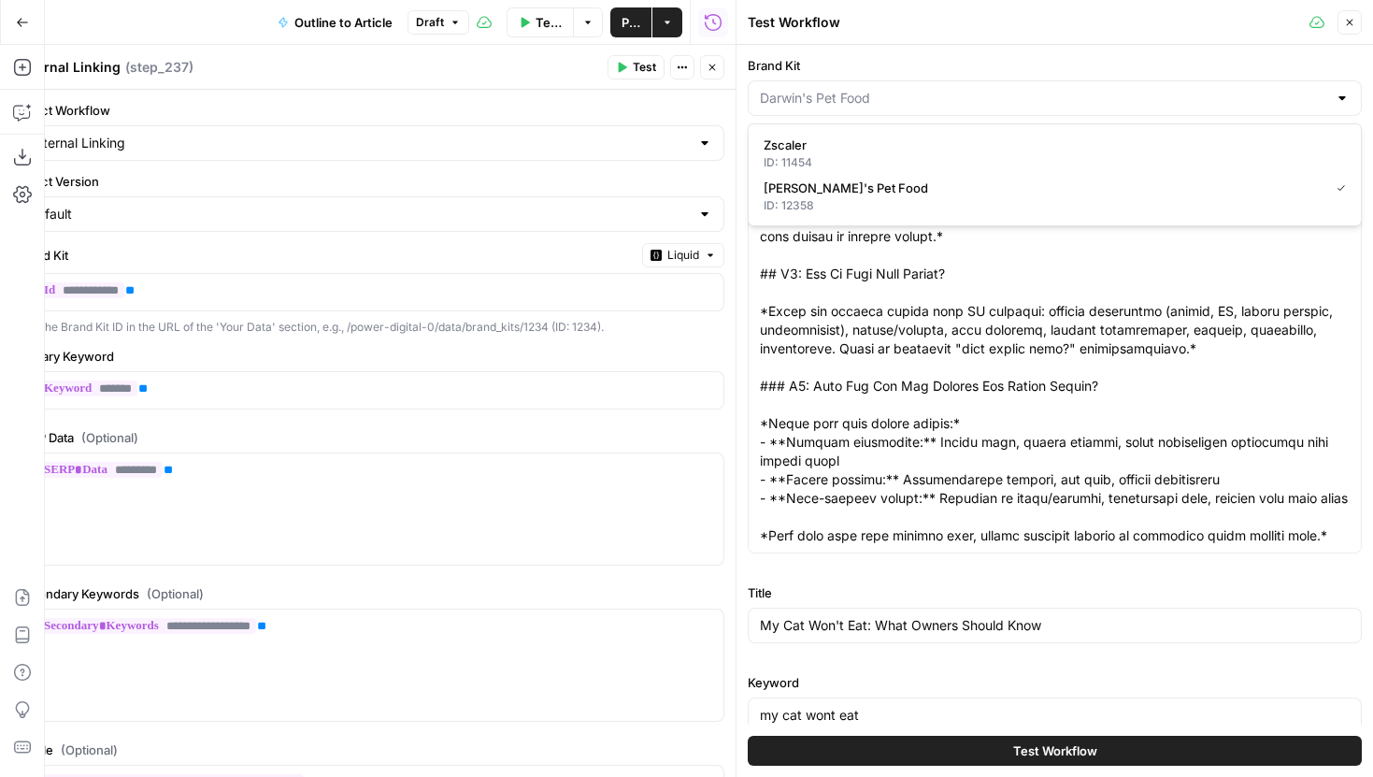
type input "[PERSON_NAME]'s Pet Food"
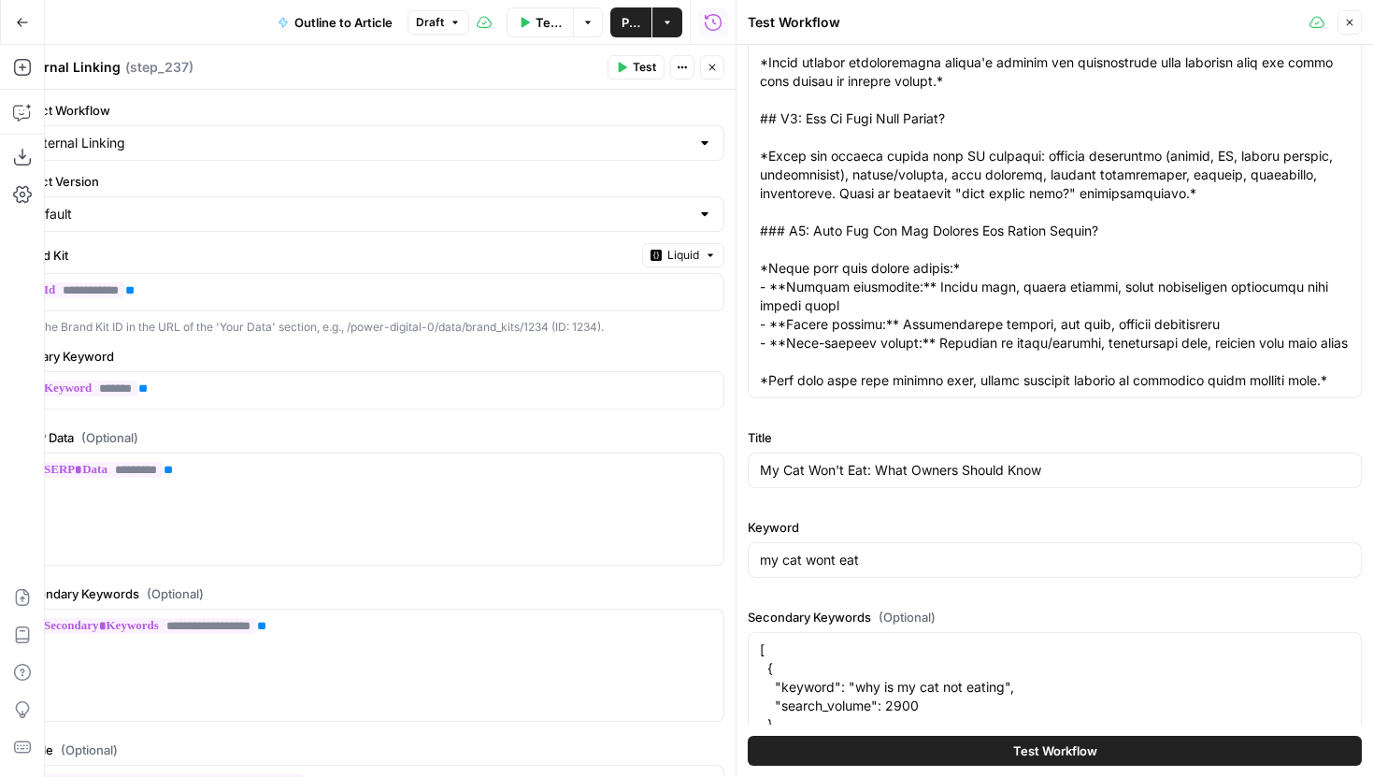
scroll to position [157, 0]
click at [904, 565] on input "my cat wont eat" at bounding box center [1055, 558] width 590 height 19
drag, startPoint x: 933, startPoint y: 563, endPoint x: 726, endPoint y: 563, distance: 206.5
click at [735, 563] on div "Test Workflow Close Brand Kit Darwin's Pet Food Outline Title My Cat Won't Eat:…" at bounding box center [1053, 388] width 637 height 777
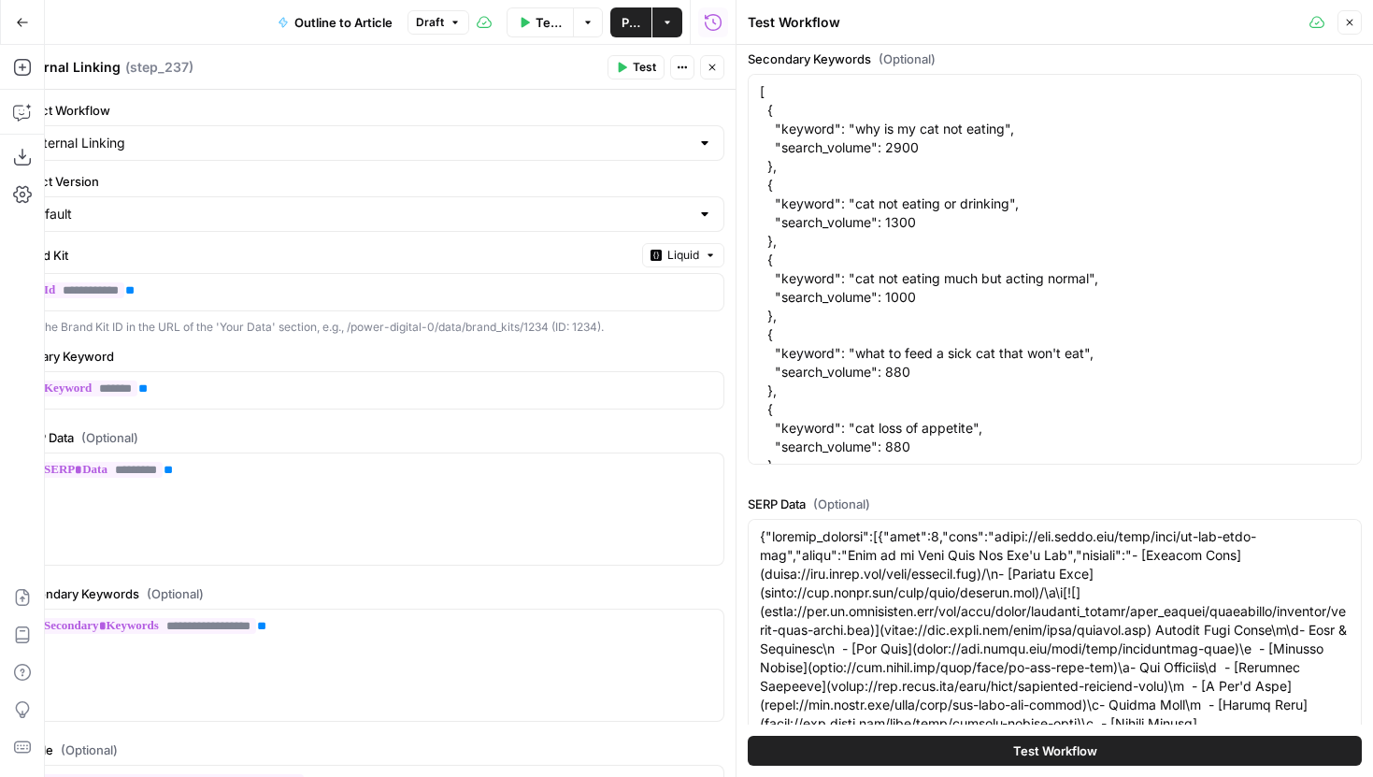
scroll to position [754, 0]
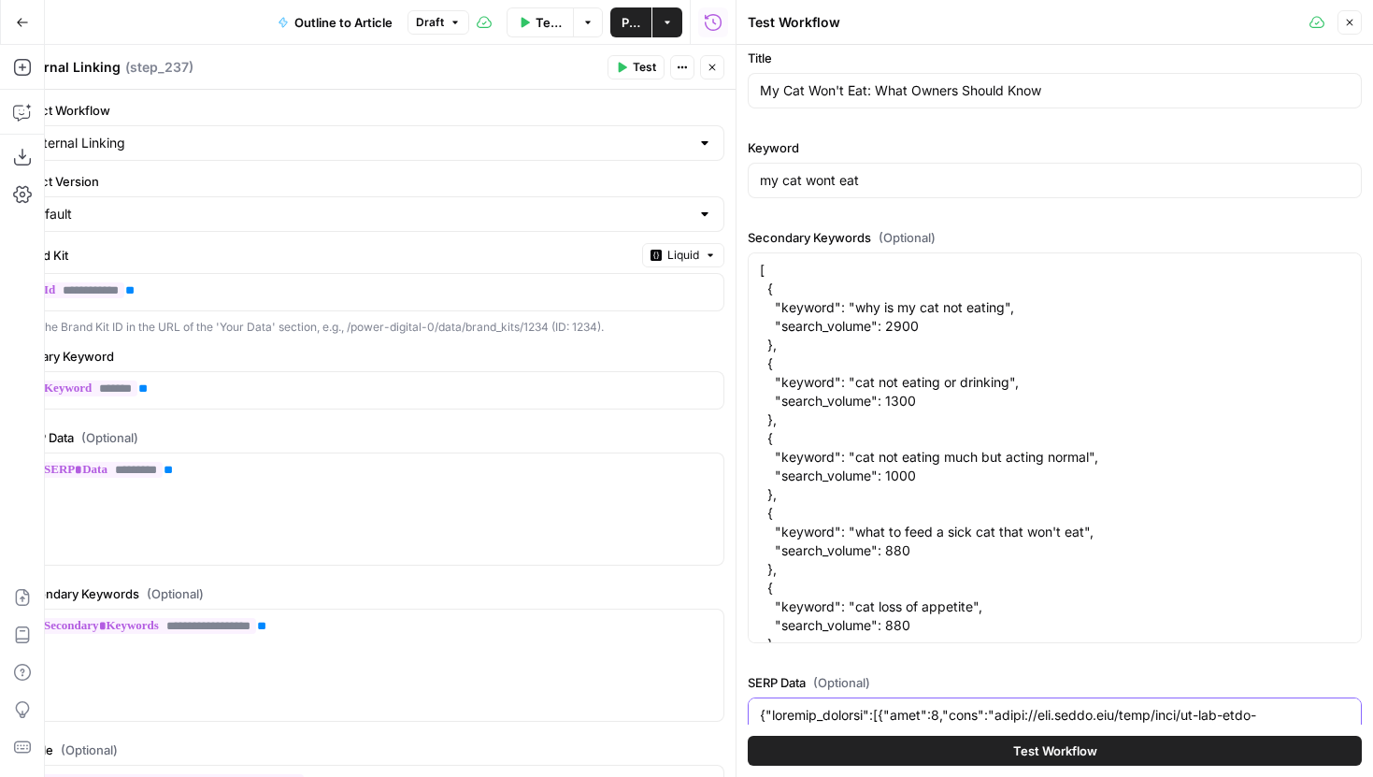
scroll to position [502, 0]
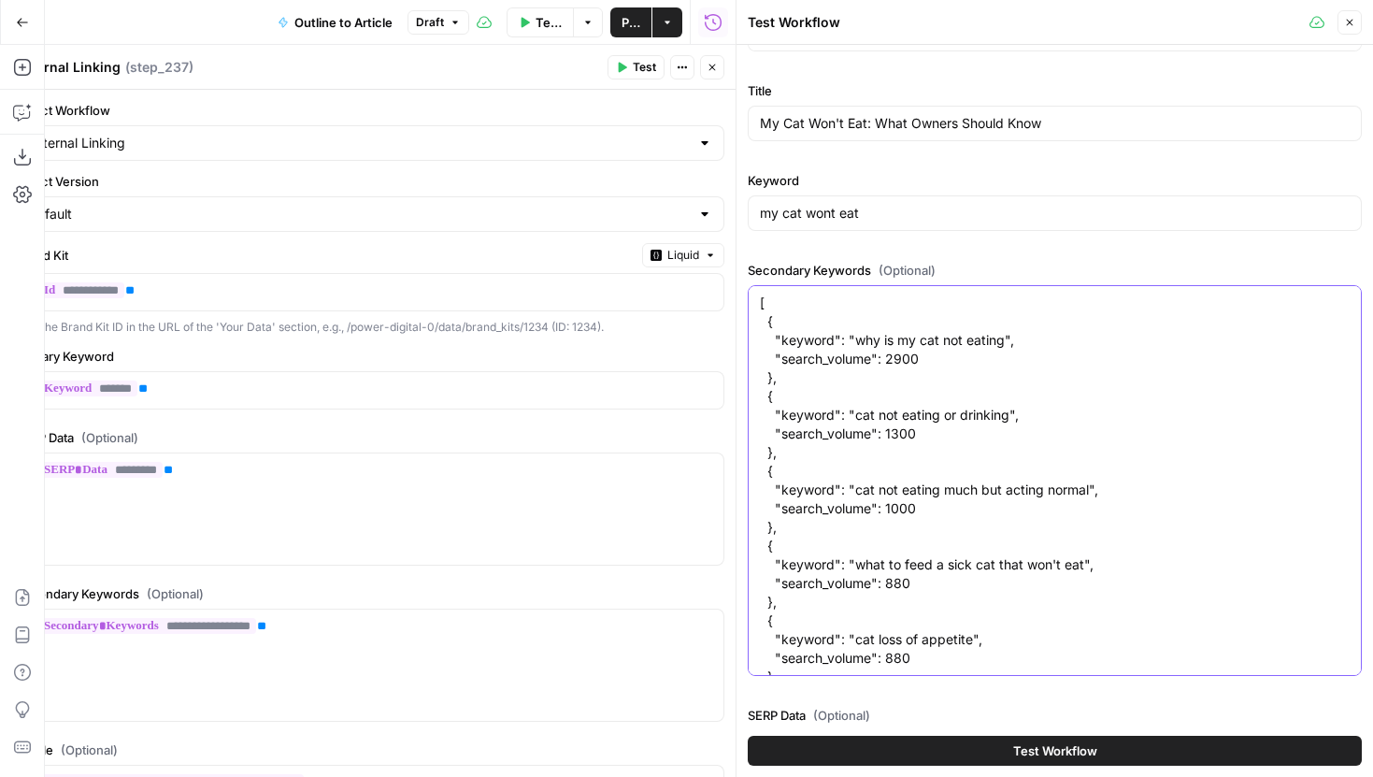
click at [1004, 444] on textarea "[ { "keyword": "why is my cat not eating", "search_volume": 2900 }, { "keyword"…" at bounding box center [1055, 685] width 590 height 785
click at [1344, 31] on button "Close" at bounding box center [1349, 22] width 24 height 24
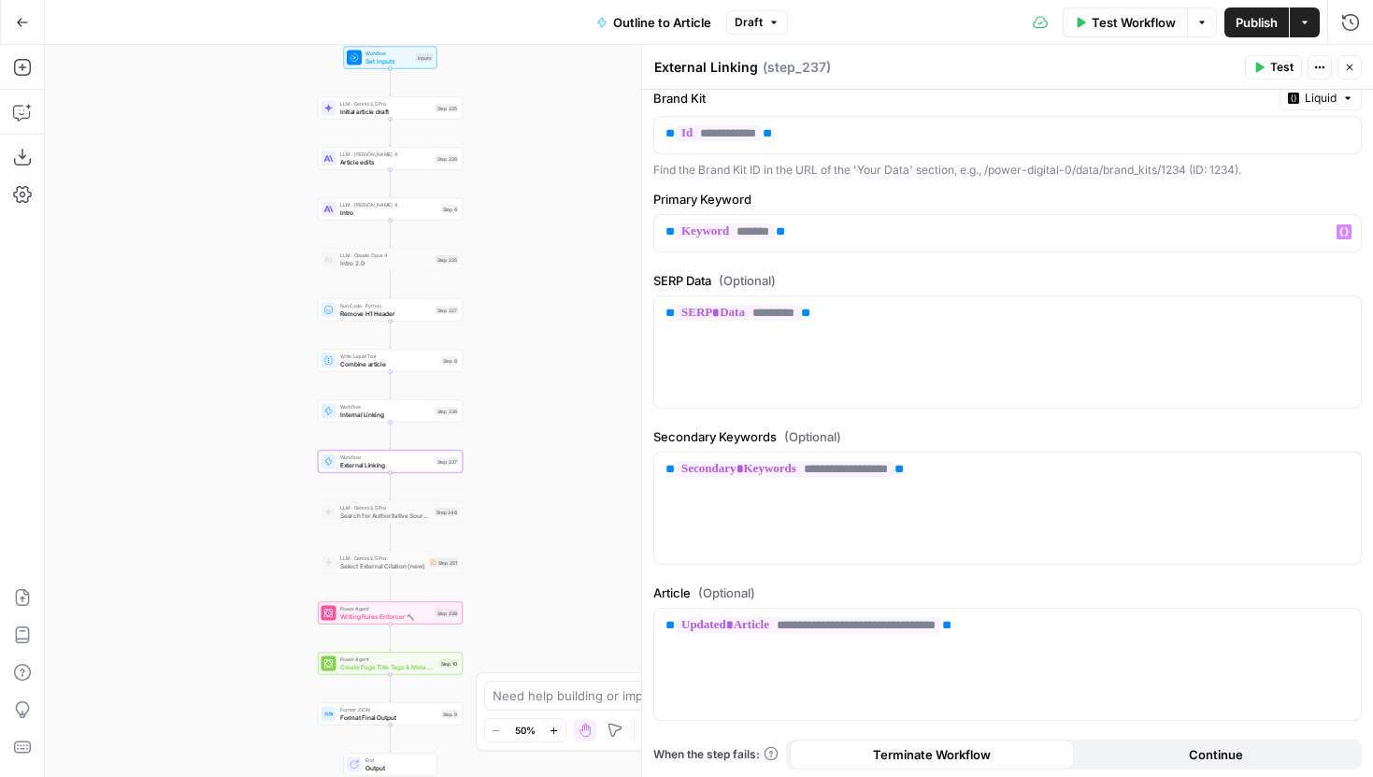
scroll to position [201, 0]
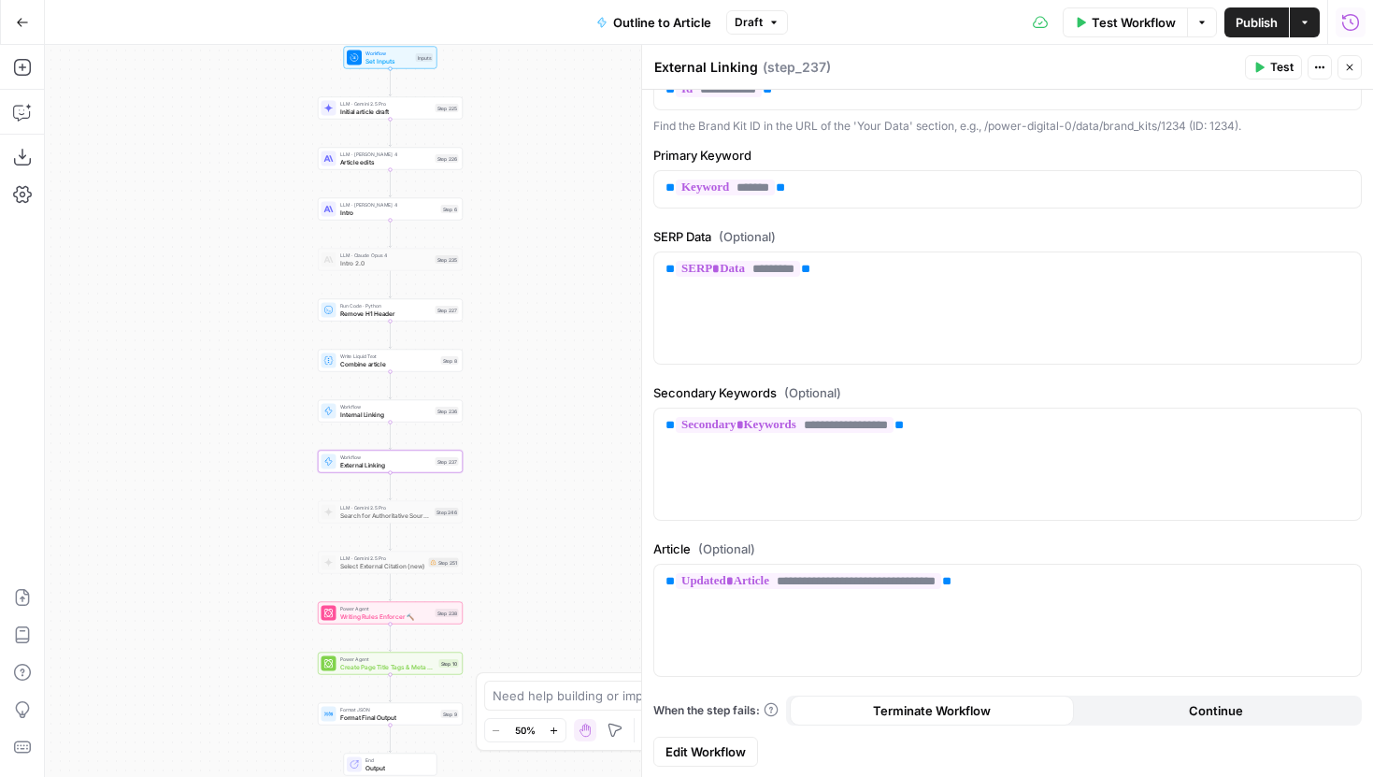
click at [1342, 21] on icon "button" at bounding box center [1350, 21] width 17 height 17
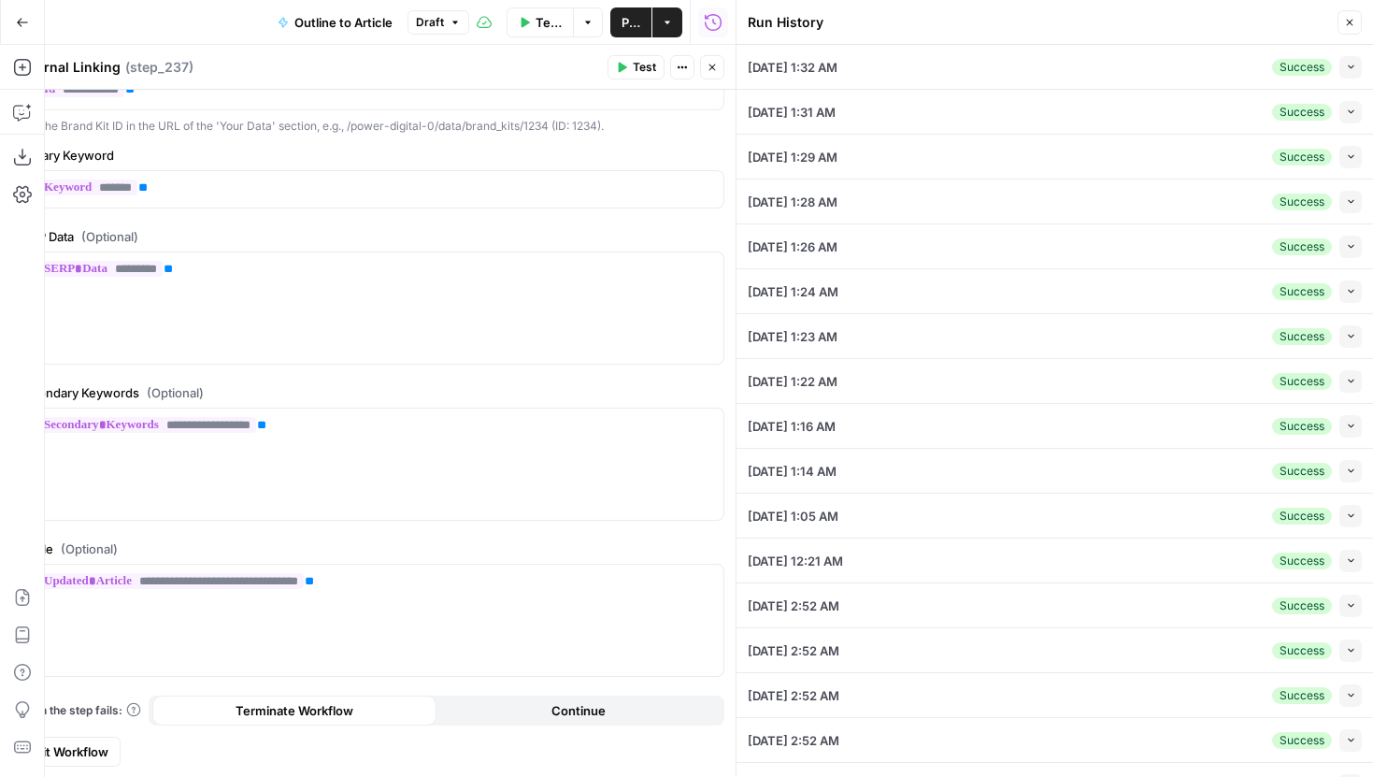
click at [1340, 60] on button "Collapse" at bounding box center [1350, 67] width 22 height 22
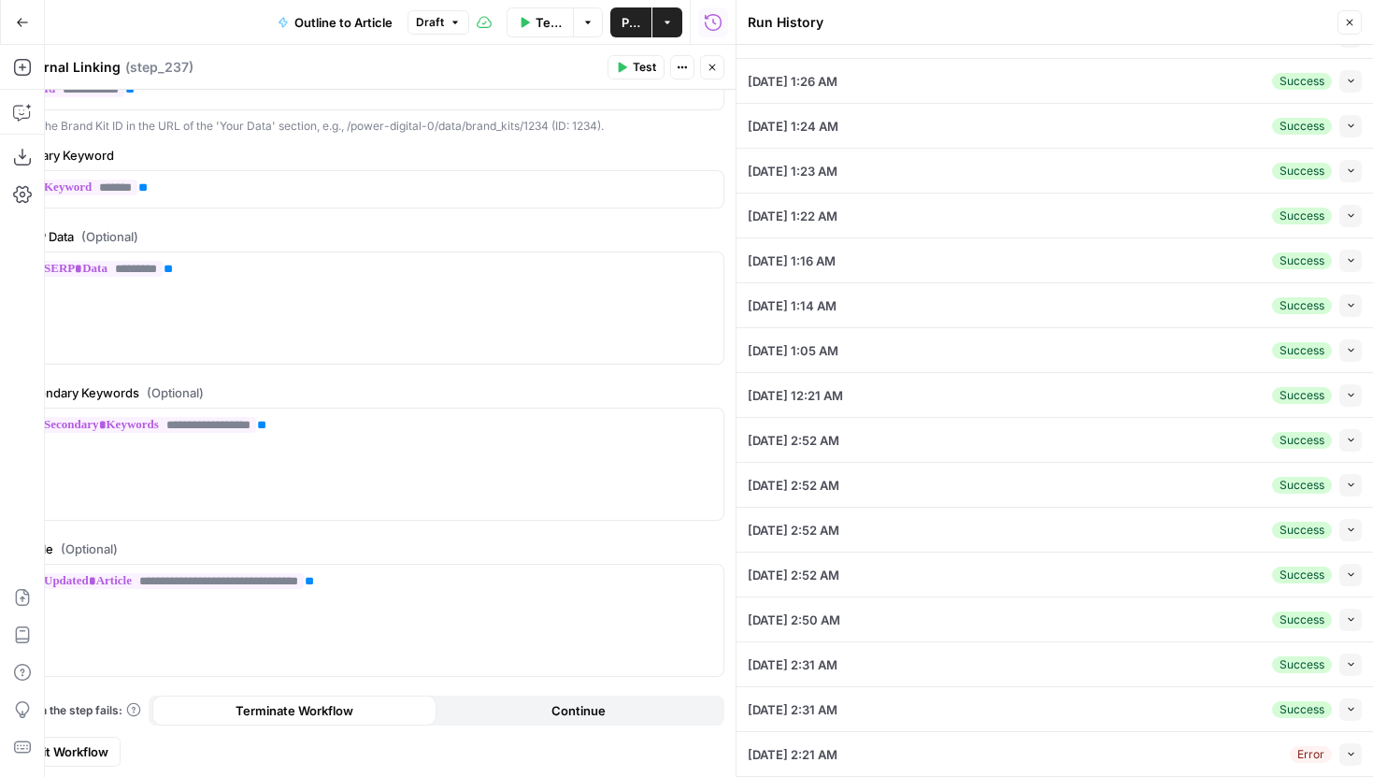
scroll to position [1253, 0]
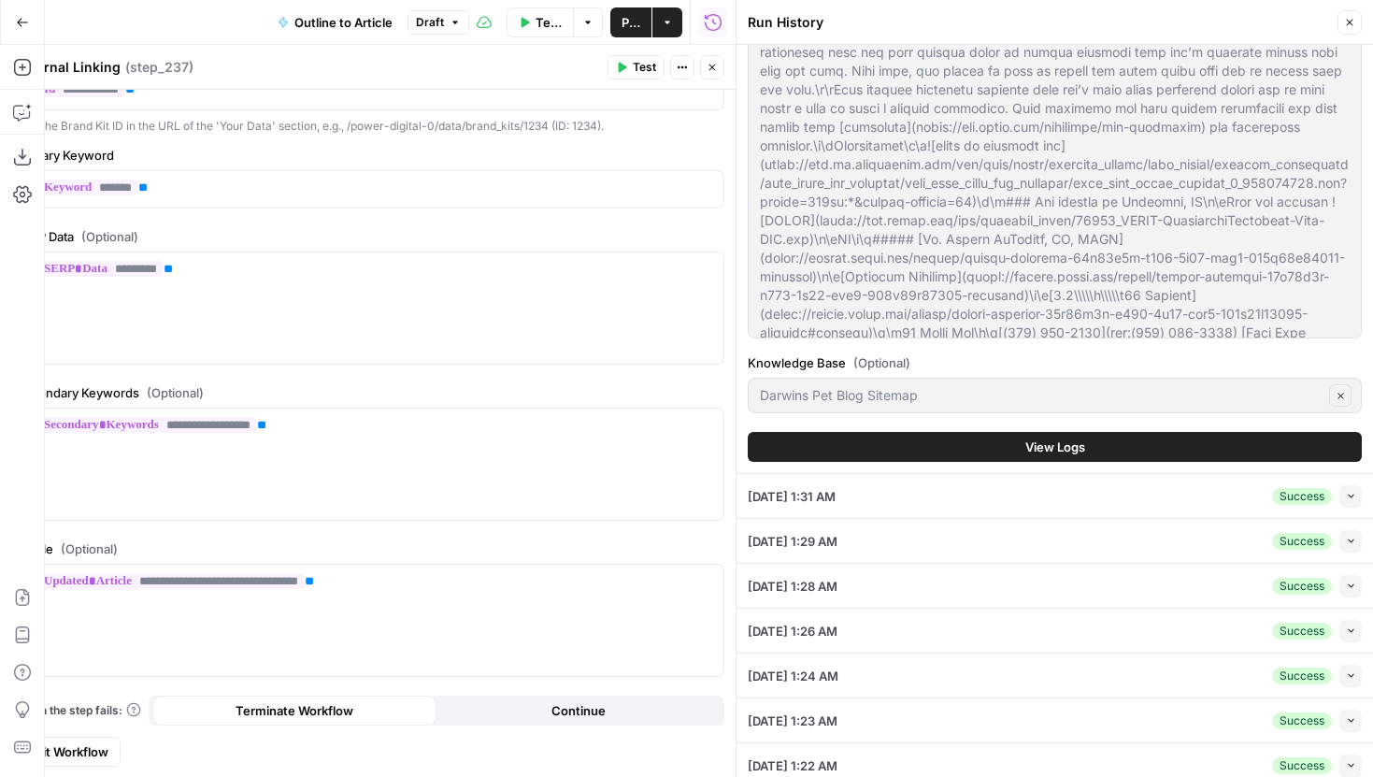
click at [1019, 450] on button "View Logs" at bounding box center [1055, 447] width 614 height 30
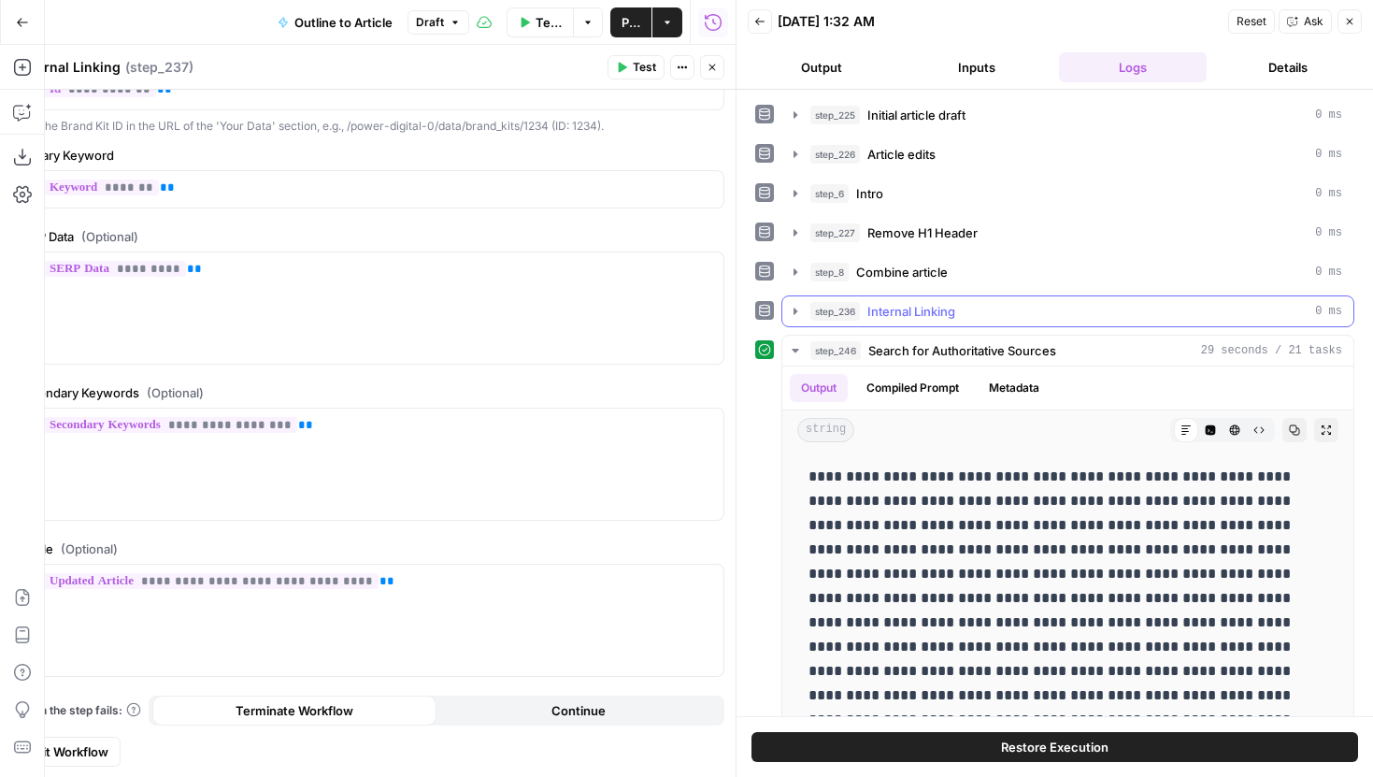
click at [796, 308] on icon "button" at bounding box center [795, 311] width 15 height 15
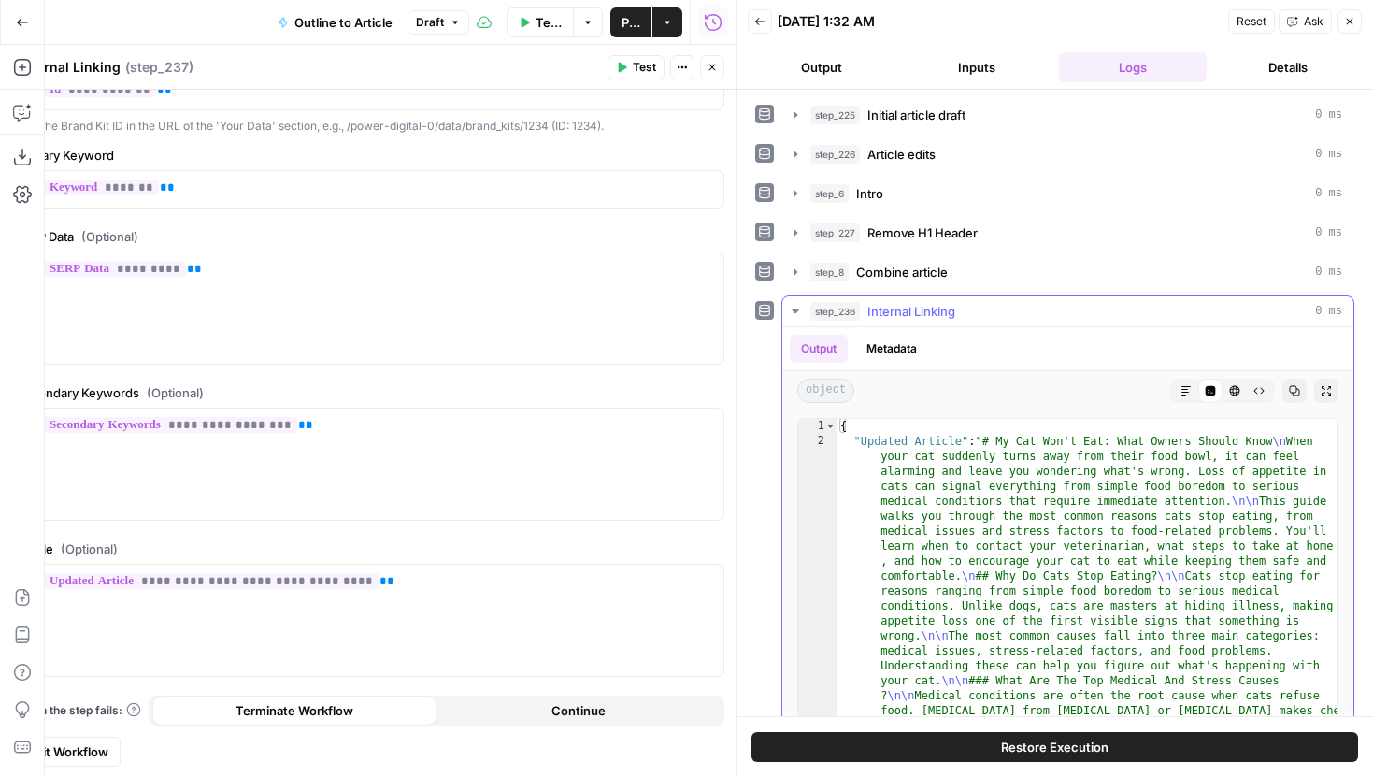
click at [1267, 388] on button "Raw Output" at bounding box center [1259, 390] width 24 height 24
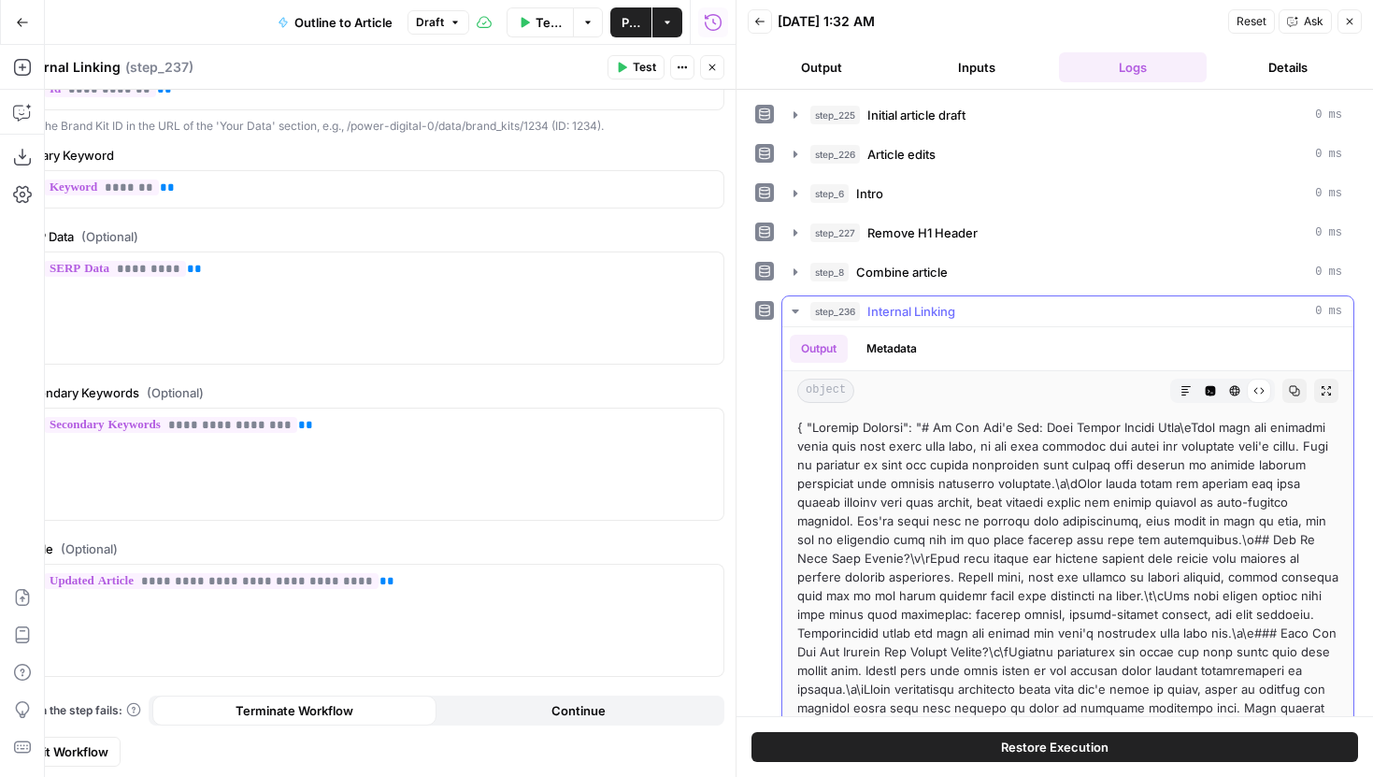
click at [1233, 387] on icon "button" at bounding box center [1235, 391] width 10 height 10
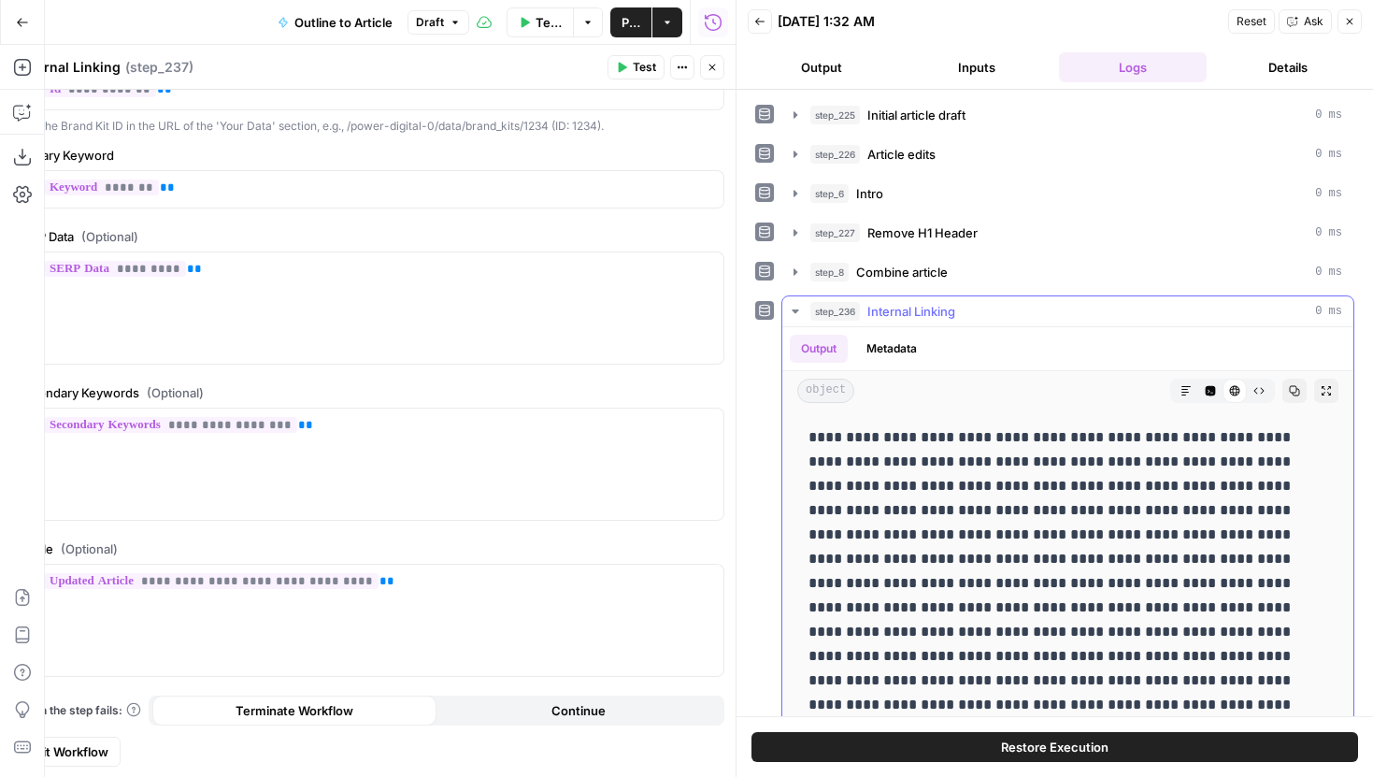
click at [1218, 387] on button "Code Editor" at bounding box center [1210, 390] width 24 height 24
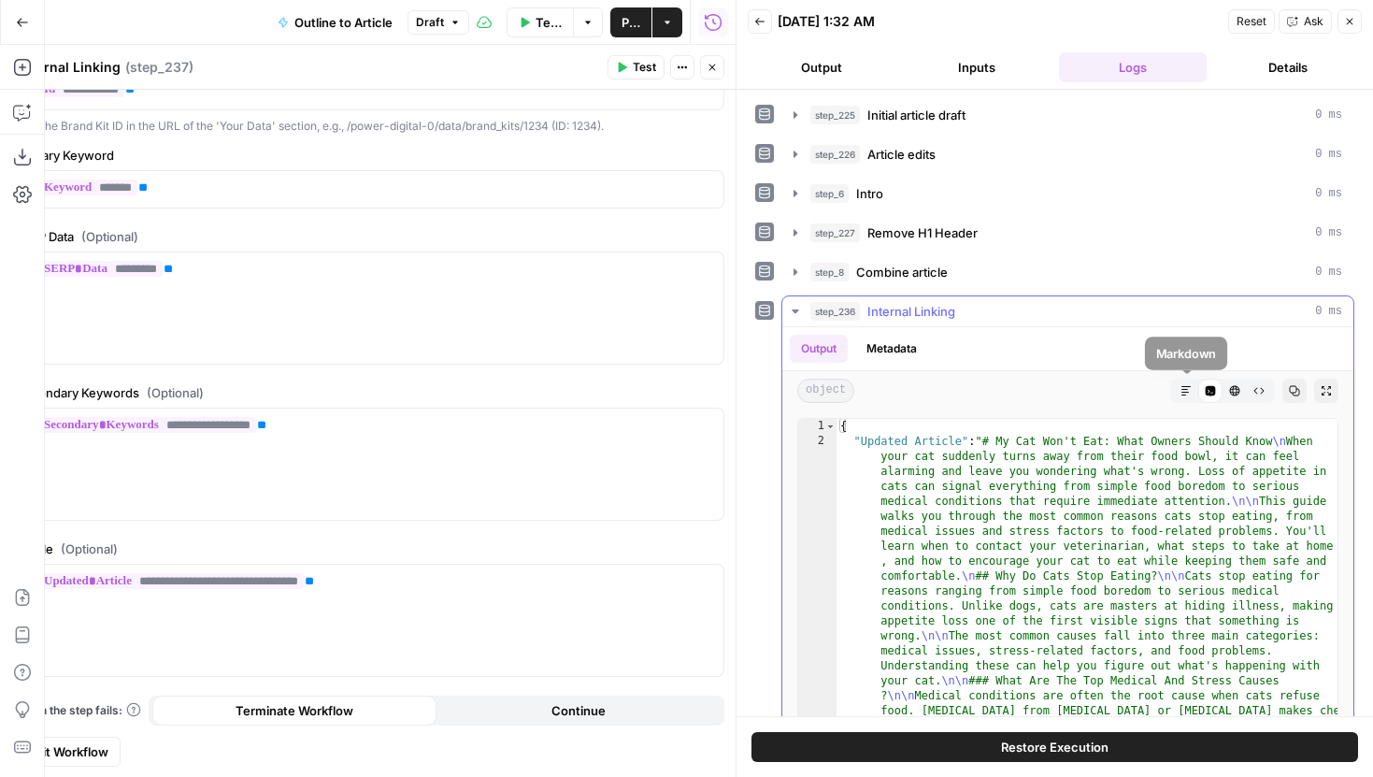
click at [1189, 392] on icon "button" at bounding box center [1185, 390] width 11 height 11
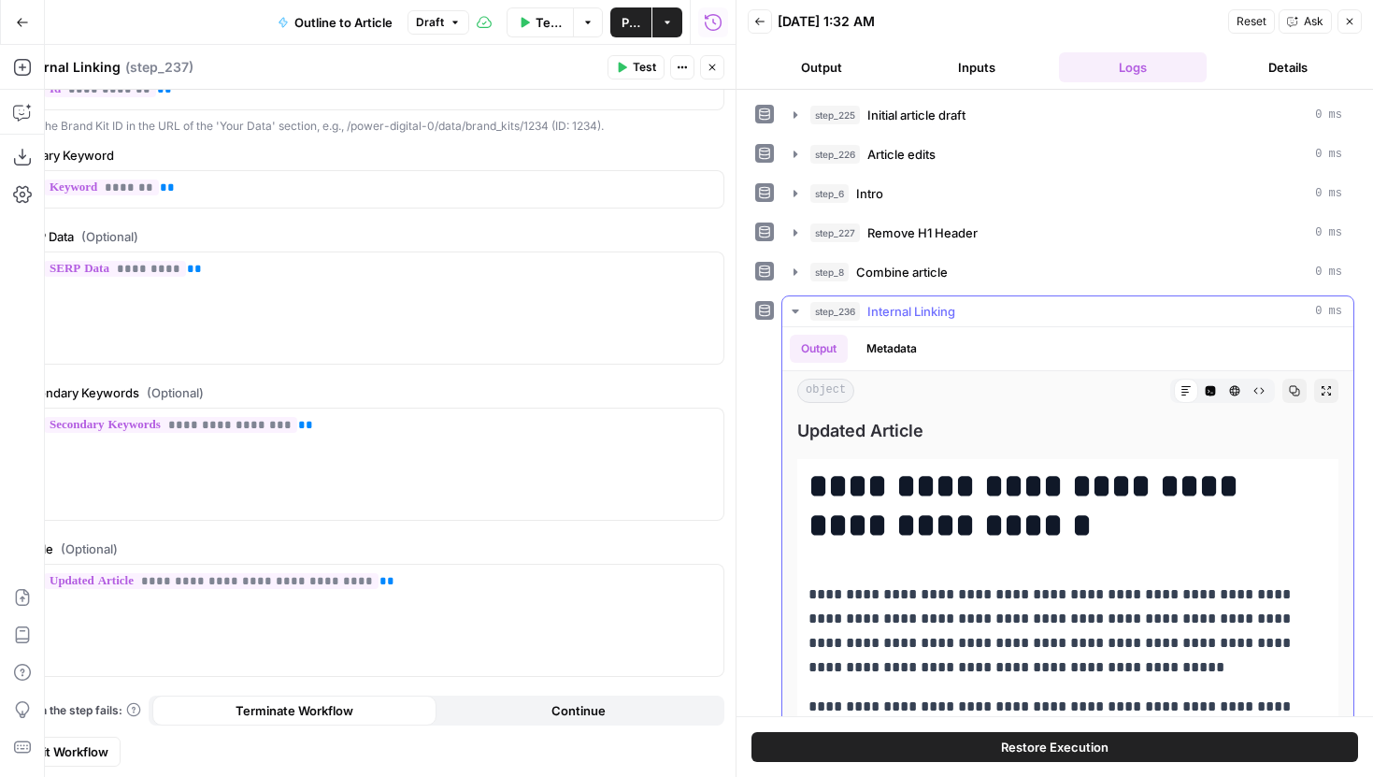
scroll to position [93, 0]
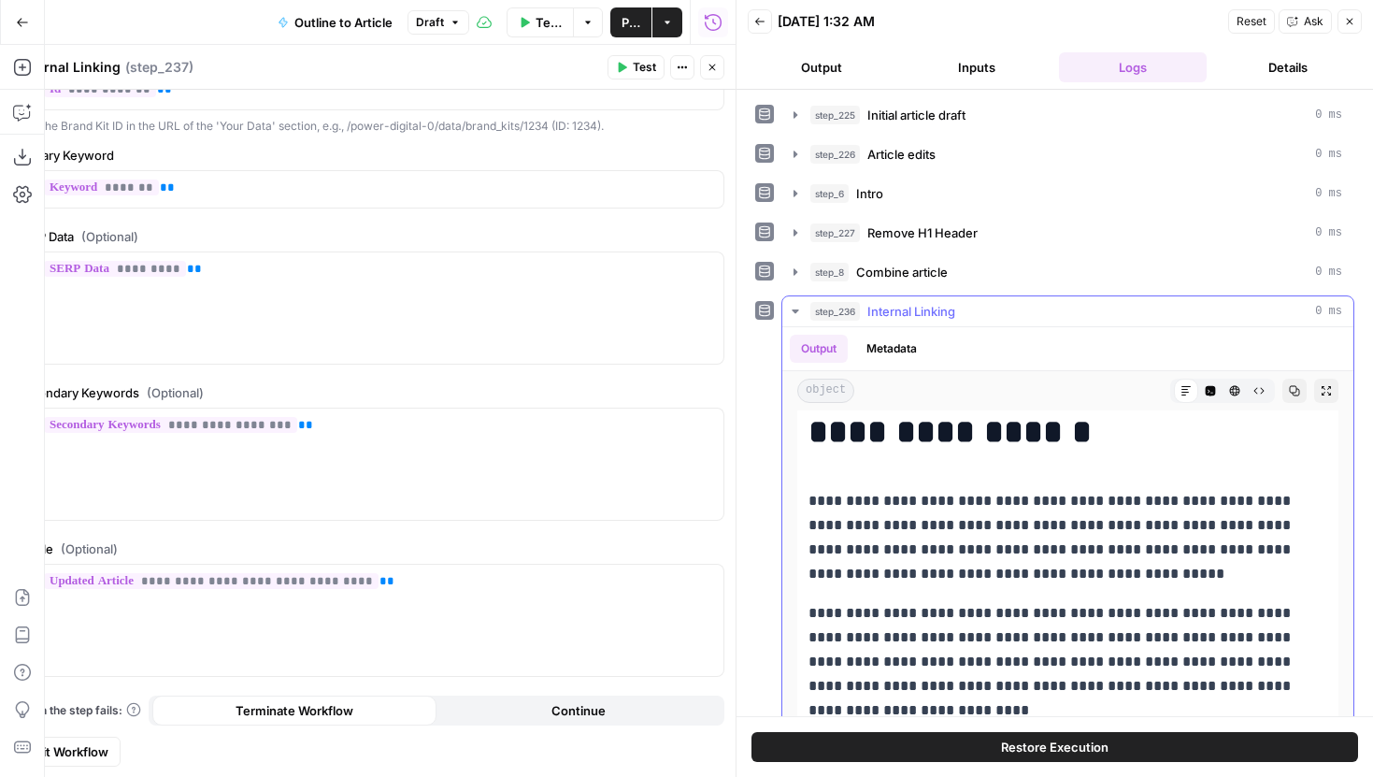
click at [1213, 382] on button "Code Editor" at bounding box center [1210, 390] width 24 height 24
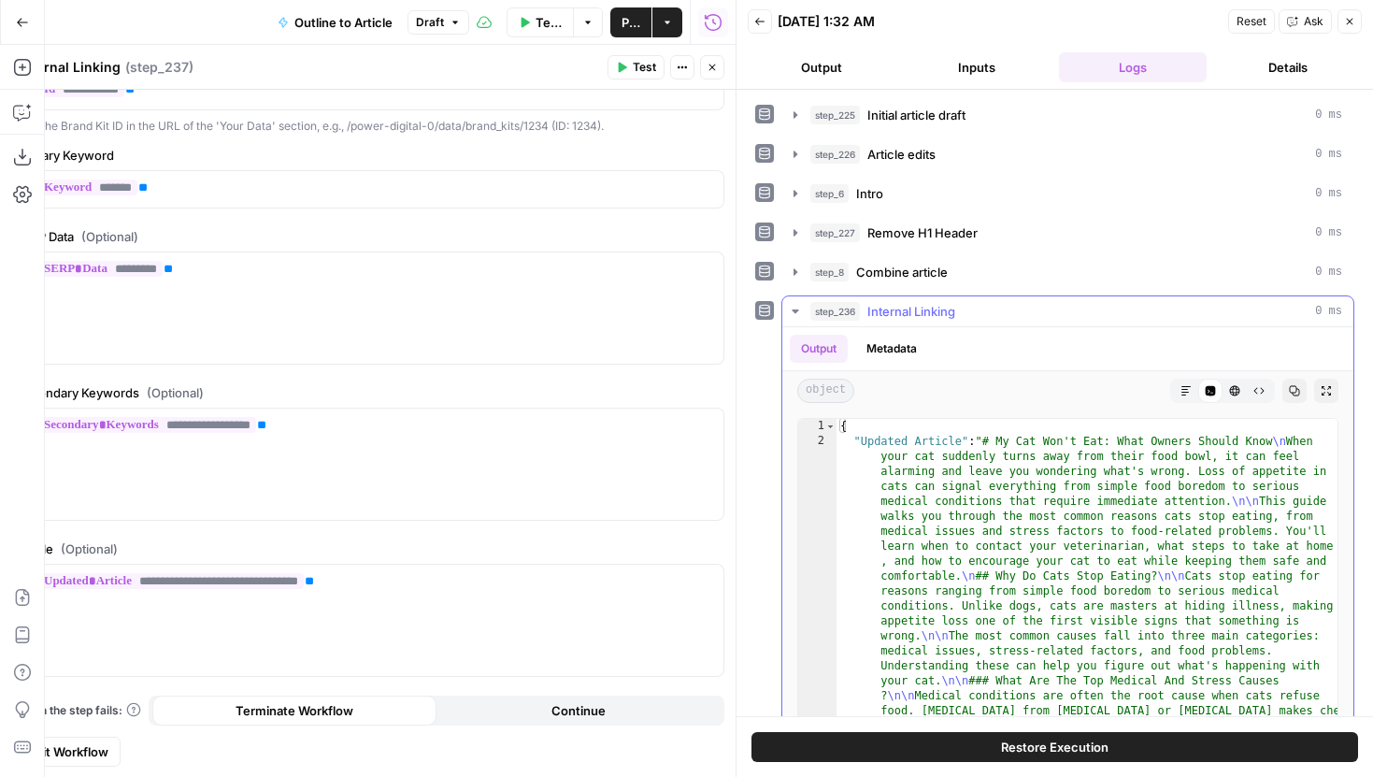
scroll to position [47, 0]
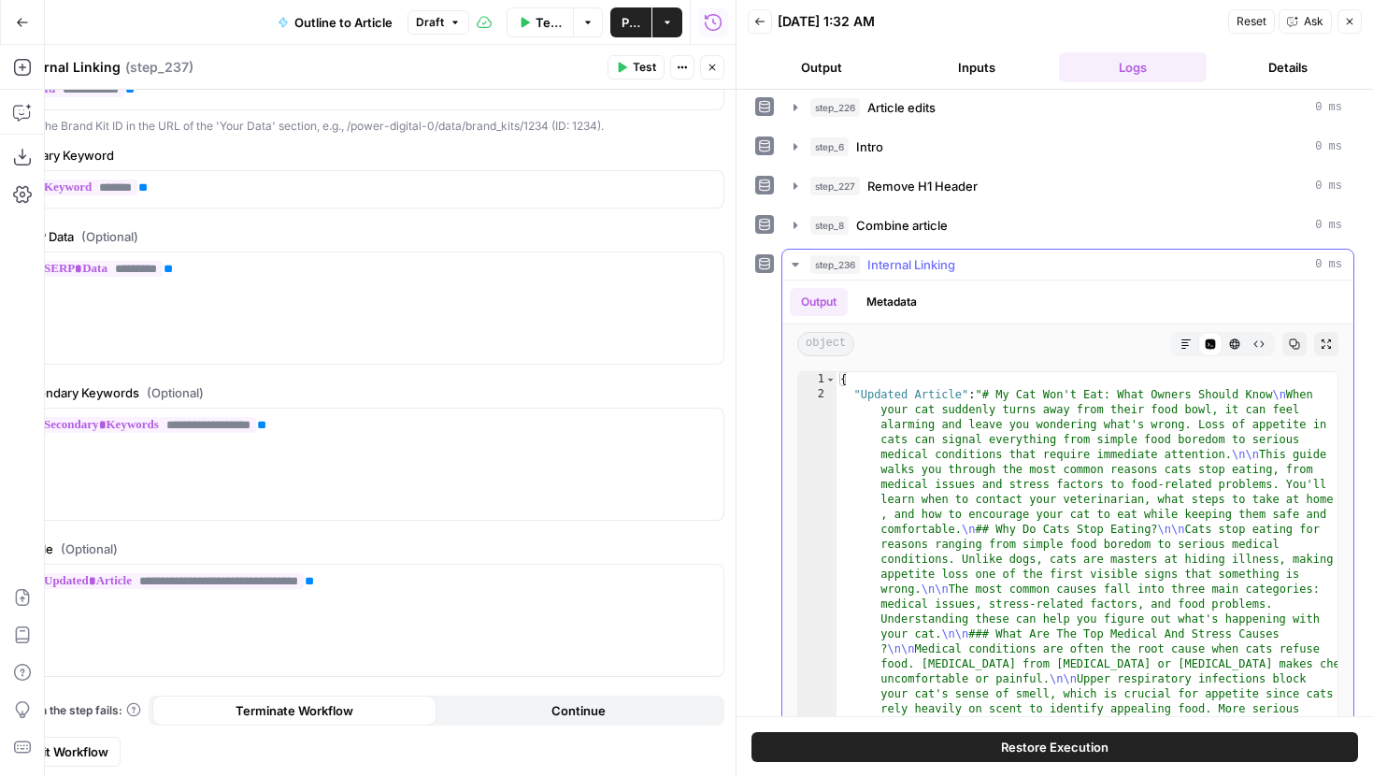
type textarea "**********"
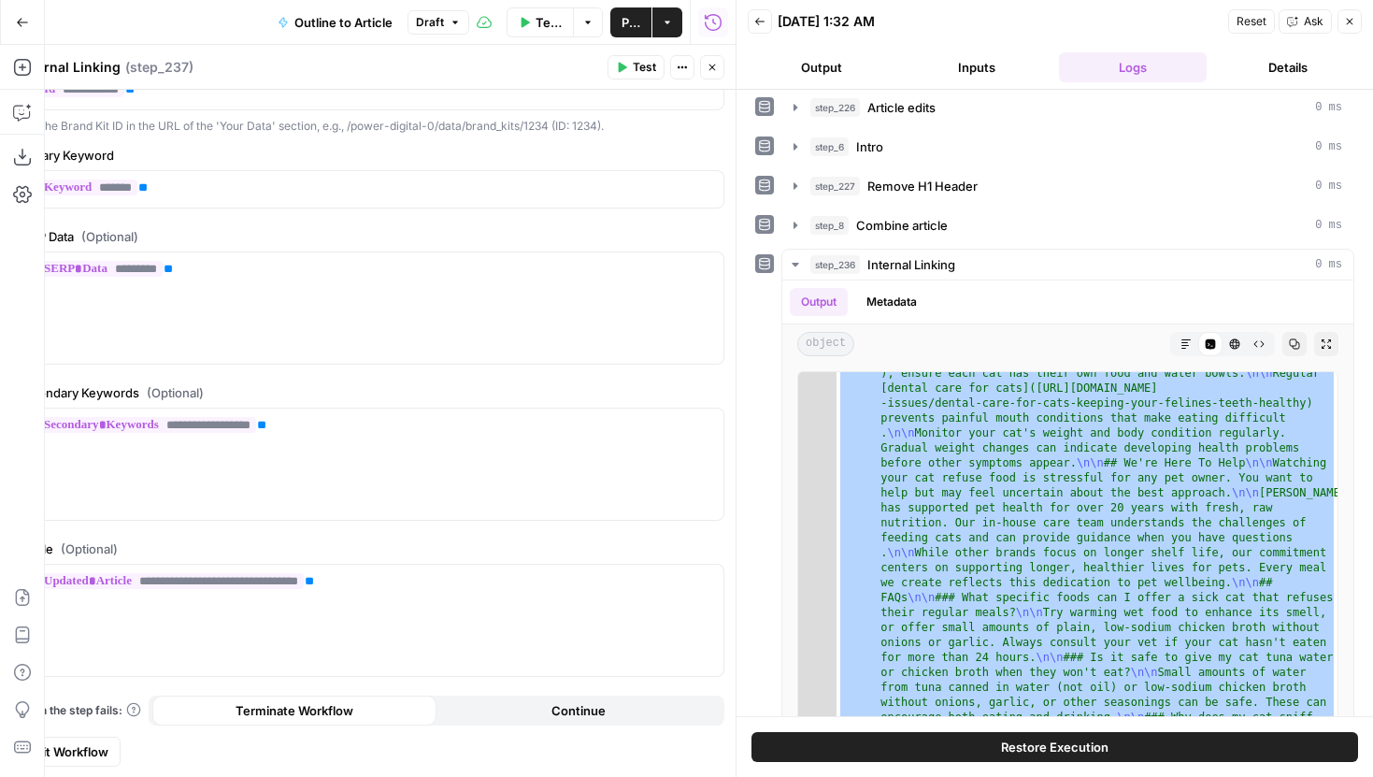
scroll to position [2504, 0]
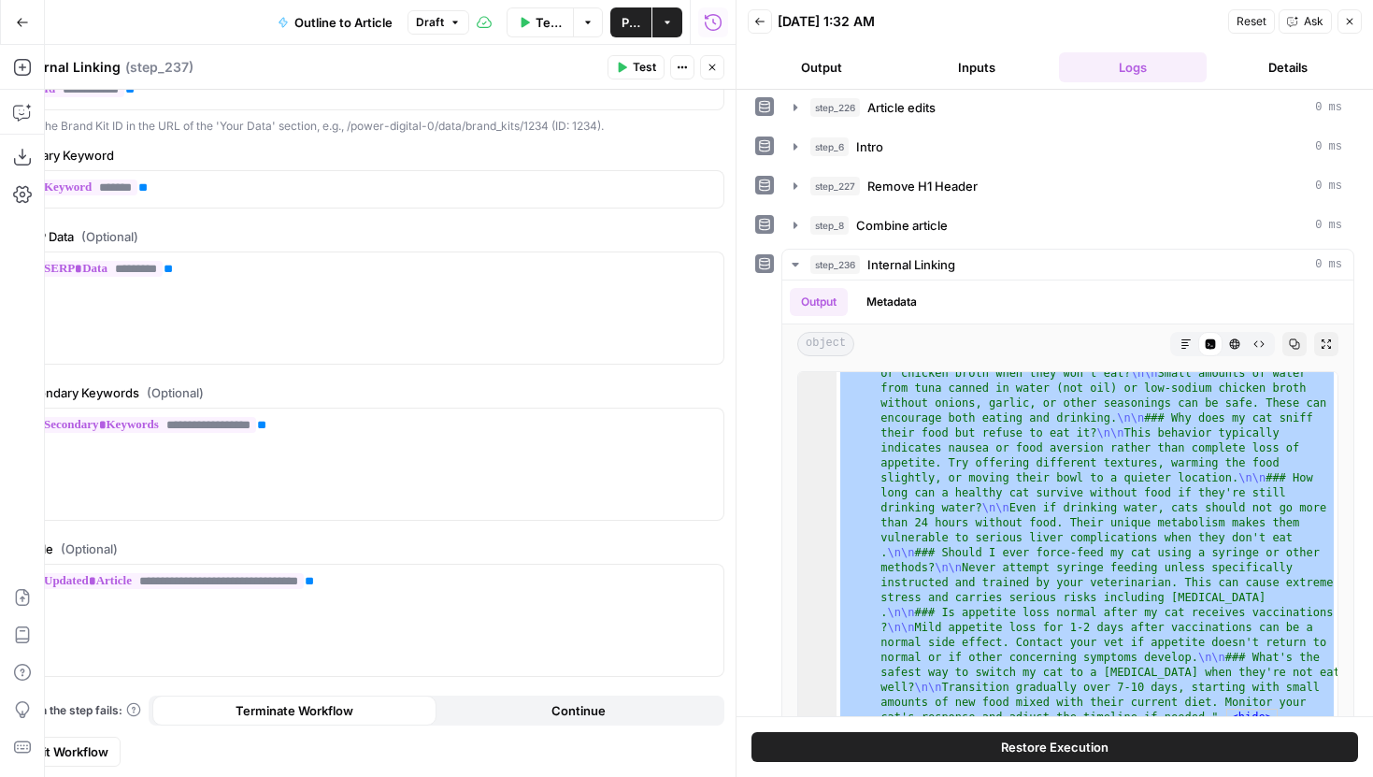
drag, startPoint x: 988, startPoint y: 395, endPoint x: 1178, endPoint y: 776, distance: 425.5
click at [1178, 776] on div "**********" at bounding box center [1054, 433] width 636 height 687
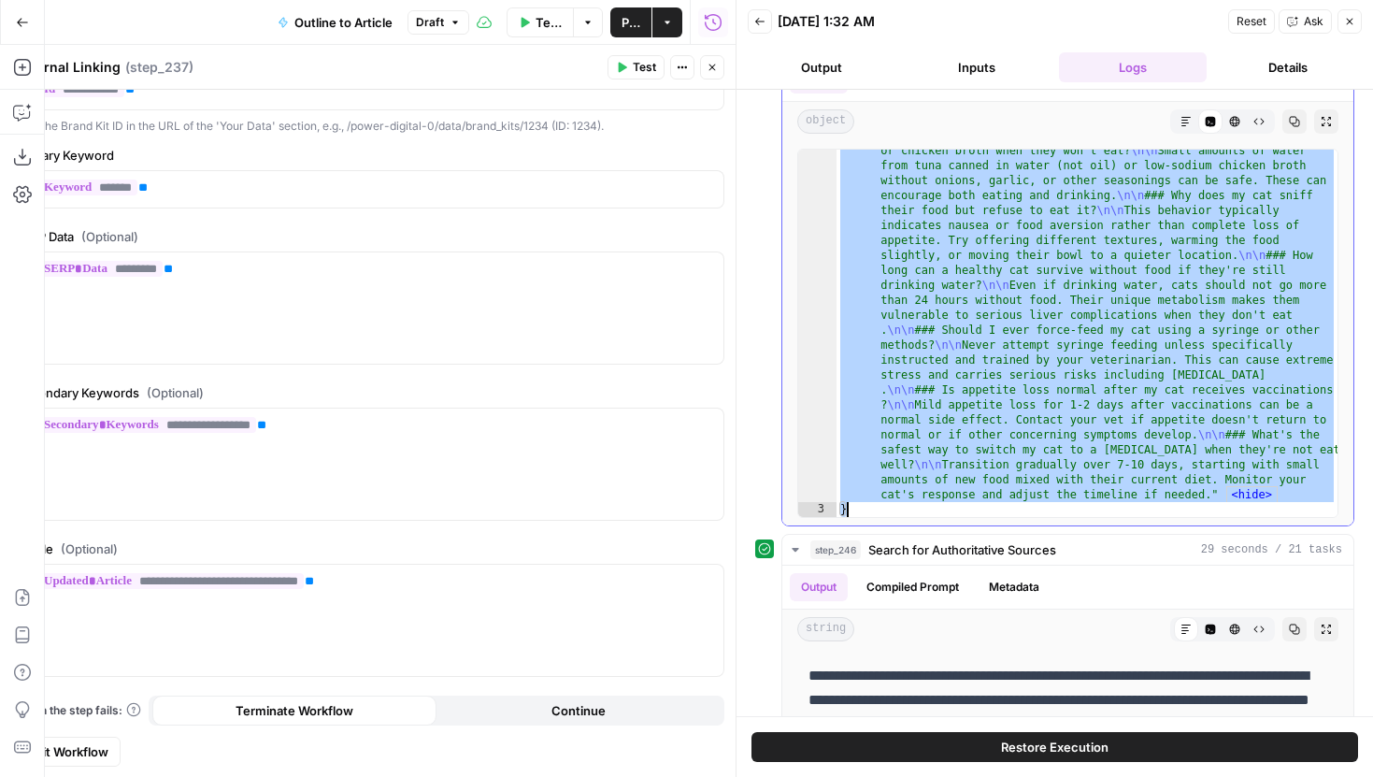
scroll to position [283, 0]
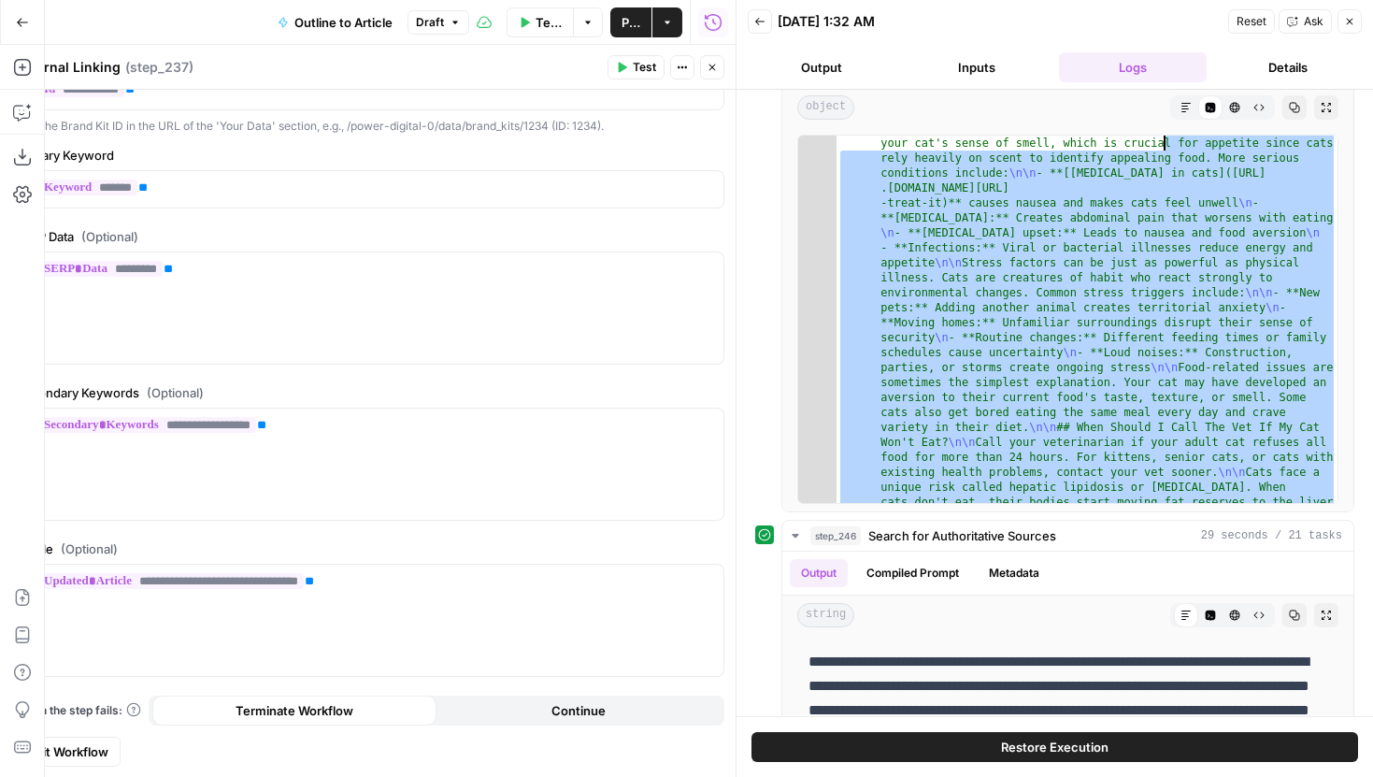
scroll to position [0, 0]
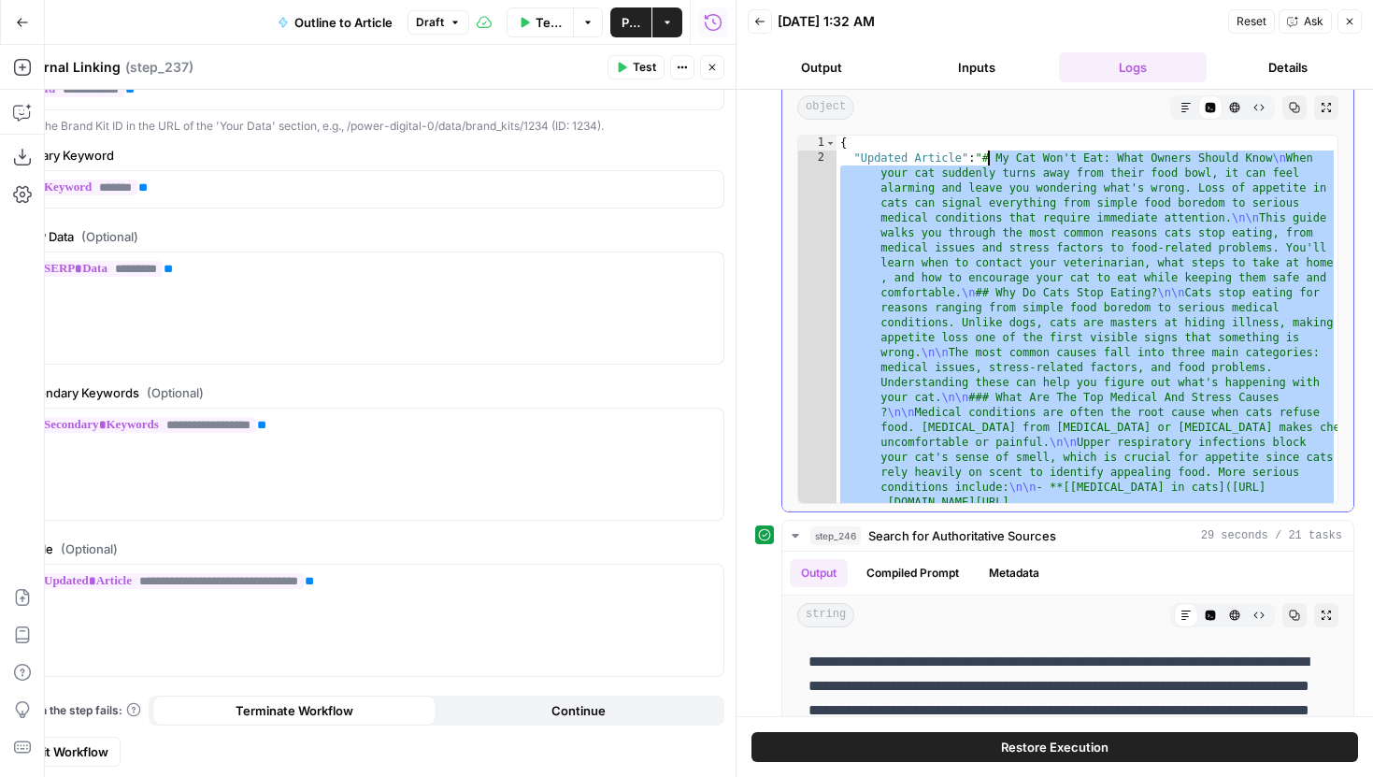
drag, startPoint x: 1210, startPoint y: 483, endPoint x: 990, endPoint y: 161, distance: 390.6
click at [706, 61] on button "Close" at bounding box center [712, 67] width 24 height 24
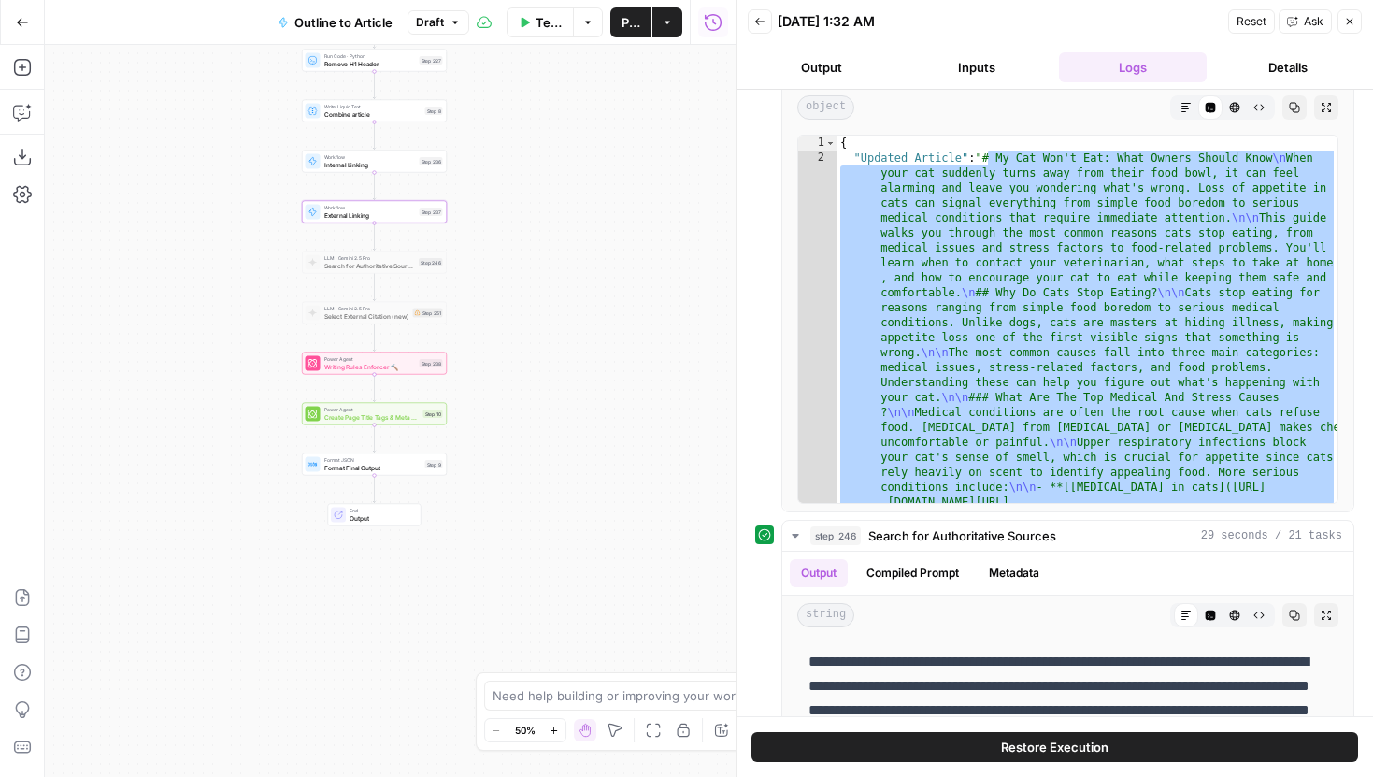
drag, startPoint x: 535, startPoint y: 528, endPoint x: 519, endPoint y: 278, distance: 250.0
click at [519, 278] on div "Workflow Set Inputs Inputs LLM · Gemini 2.5 Pro Initial article draft Step 225 …" at bounding box center [390, 411] width 691 height 732
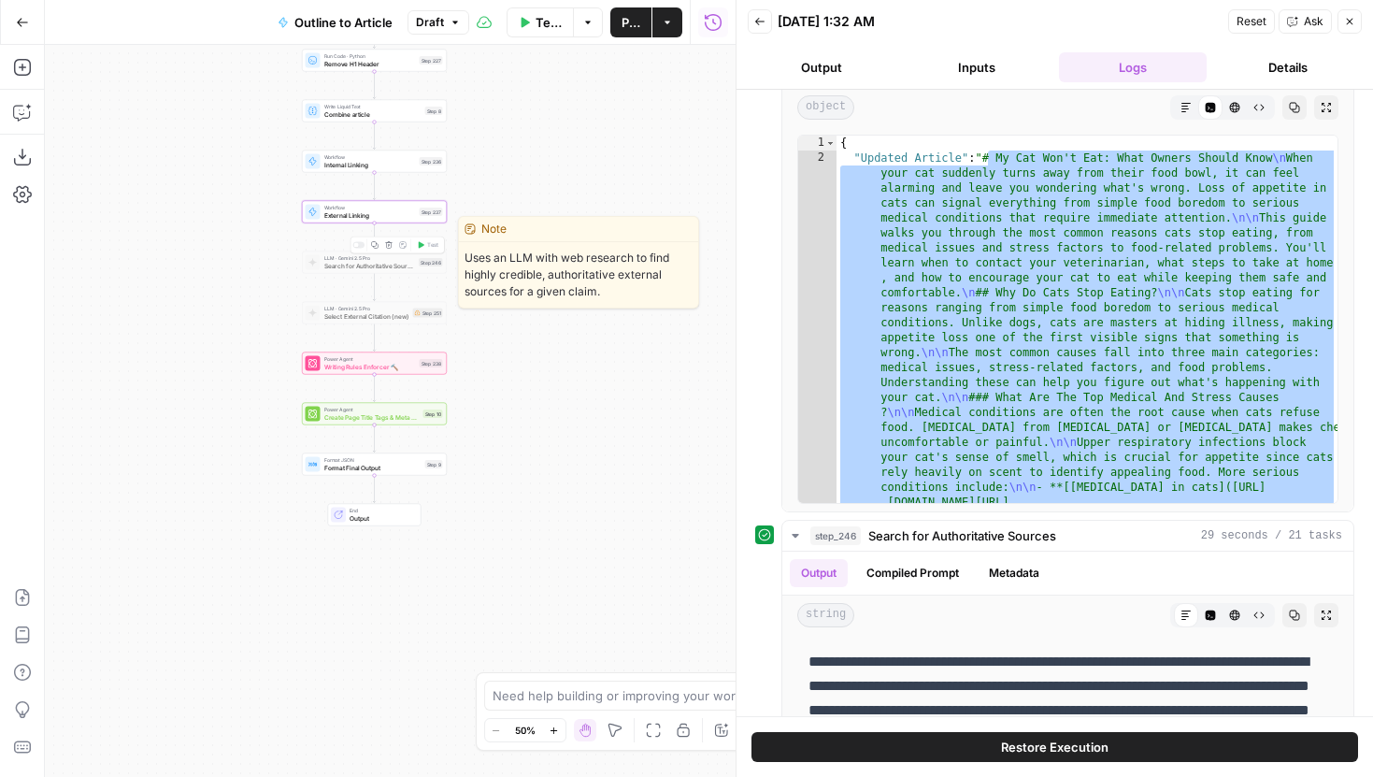
click at [359, 242] on div at bounding box center [358, 245] width 12 height 7
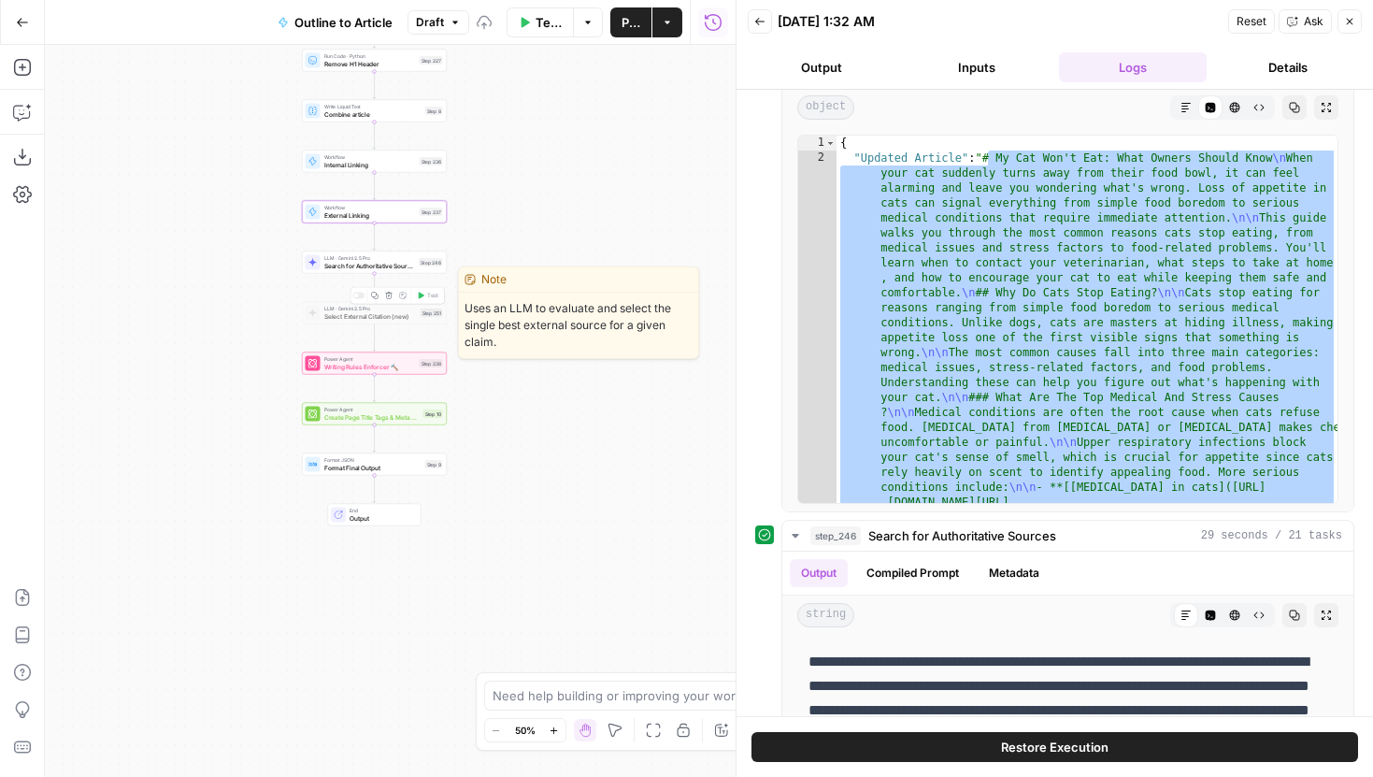
click at [358, 294] on div at bounding box center [358, 296] width 12 height 7
click at [365, 264] on span "Search for Authoritative Sources" at bounding box center [370, 265] width 92 height 9
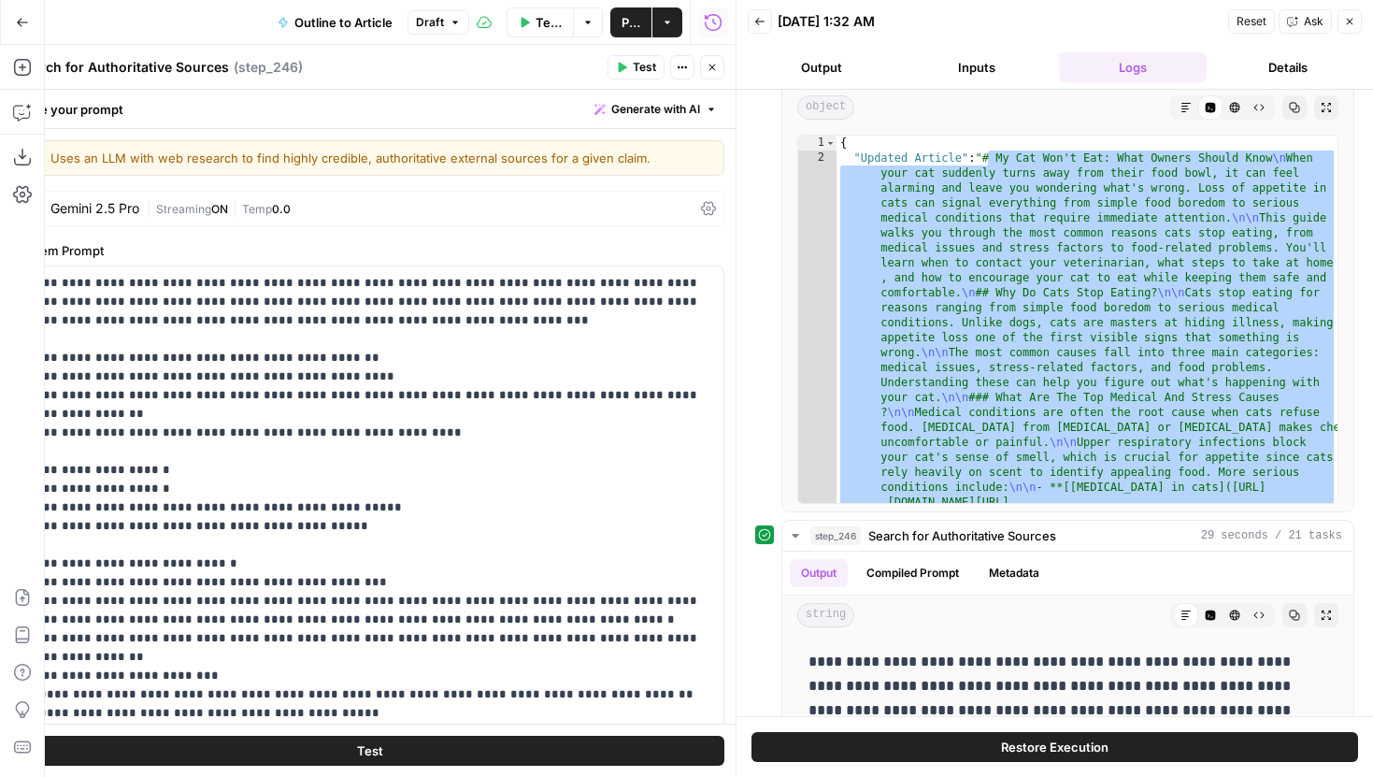
click at [721, 69] on button "Close" at bounding box center [712, 67] width 24 height 24
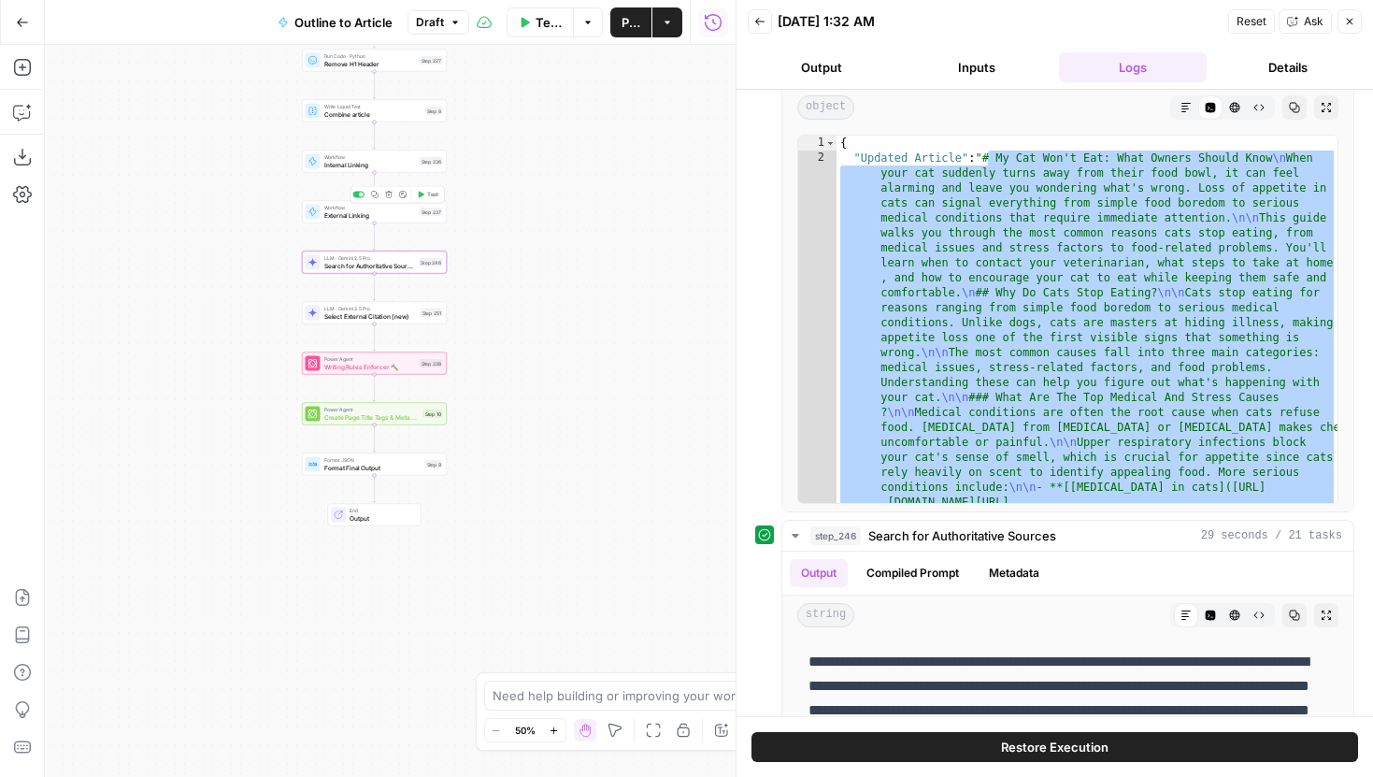
click at [361, 195] on div at bounding box center [361, 195] width 5 height 5
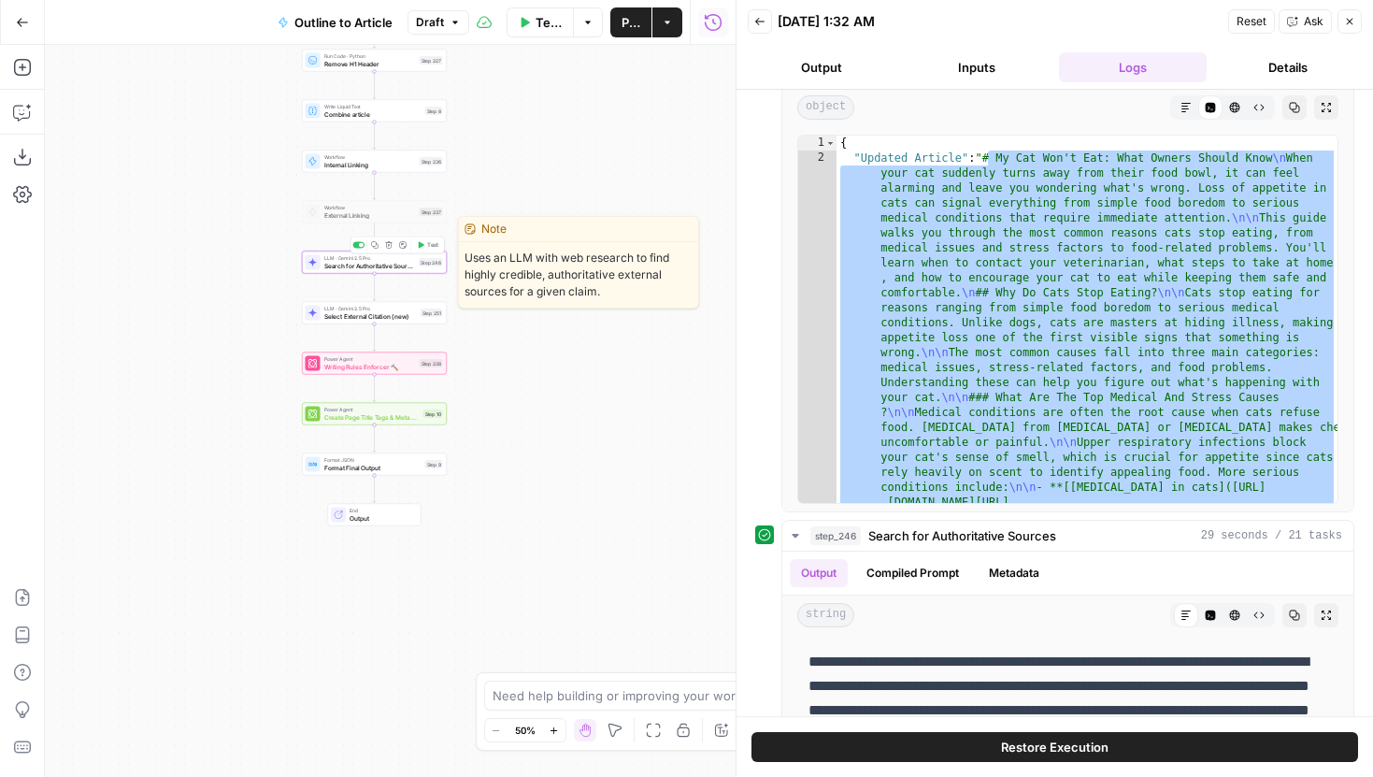
click at [355, 263] on span "Search for Authoritative Sources" at bounding box center [370, 265] width 92 height 9
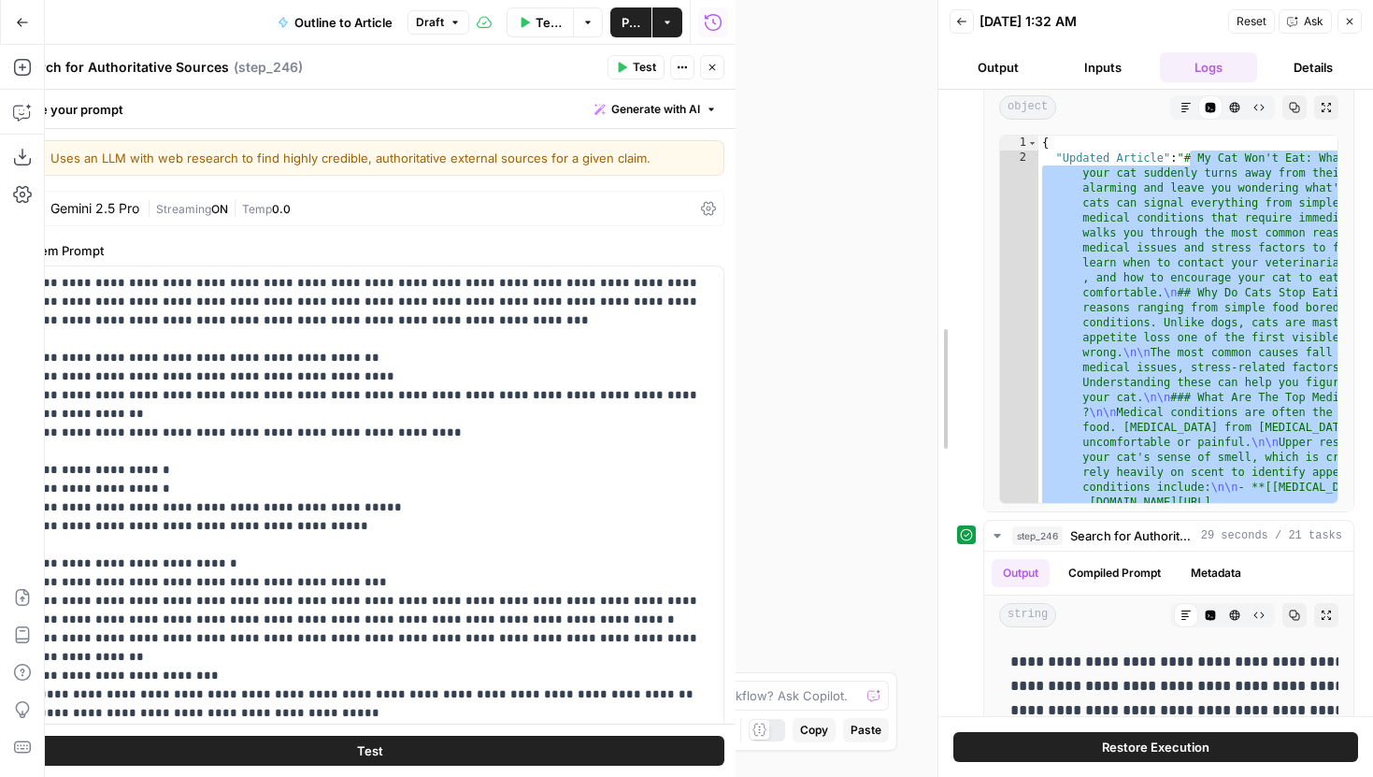
drag, startPoint x: 727, startPoint y: 170, endPoint x: 879, endPoint y: 229, distance: 163.3
click at [948, 190] on div at bounding box center [938, 388] width 19 height 777
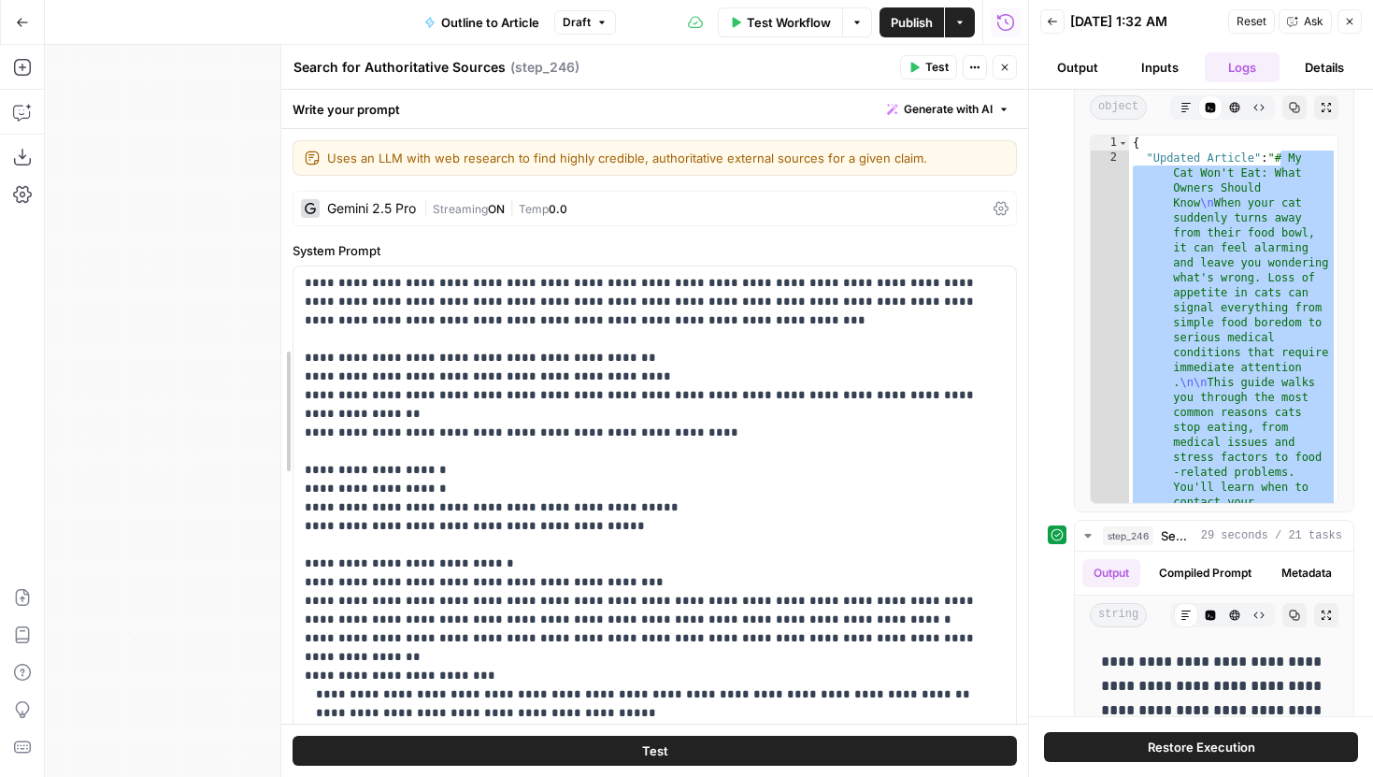
drag, startPoint x: 279, startPoint y: 235, endPoint x: 188, endPoint y: 235, distance: 91.6
click at [188, 235] on body "Power Digital New Home Browse Insights Opportunities Your Data Recent Grids Con…" at bounding box center [686, 388] width 1373 height 777
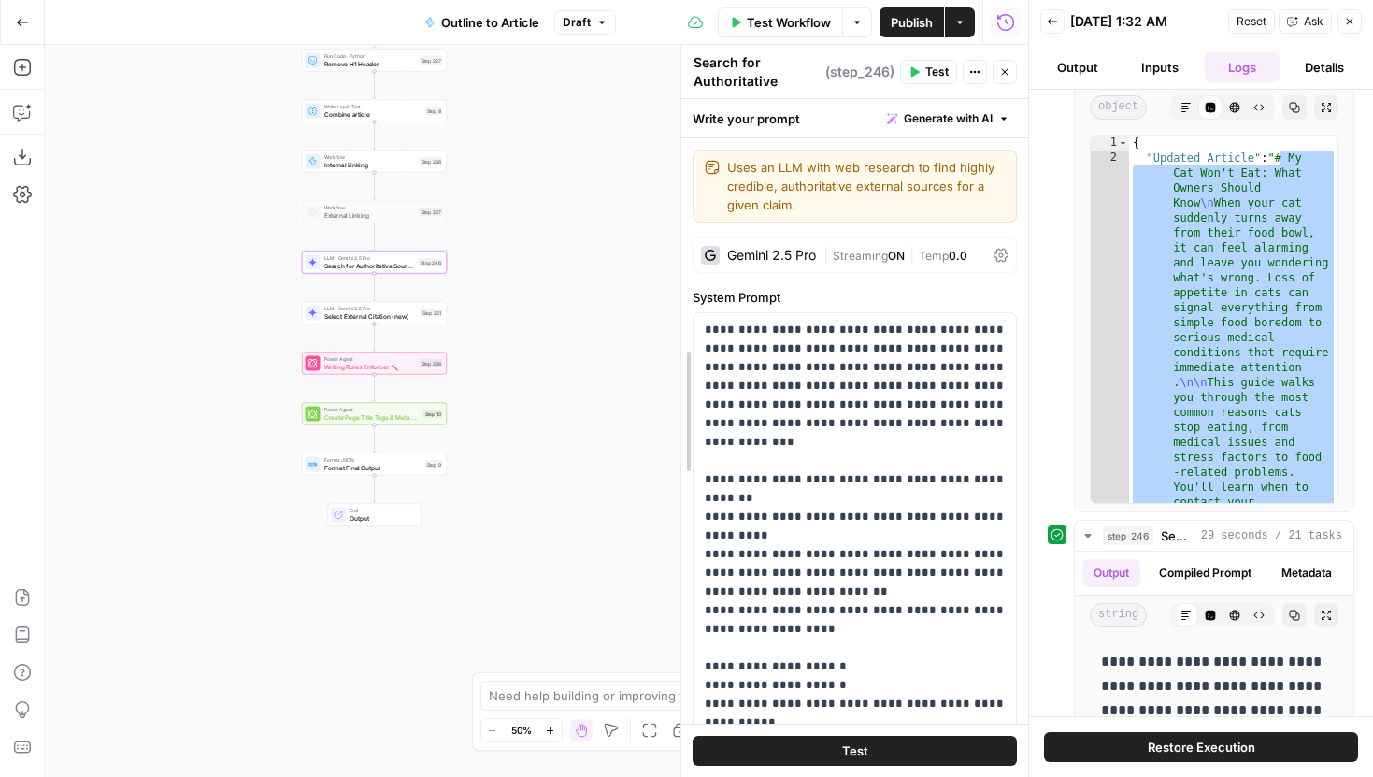
drag, startPoint x: 278, startPoint y: 133, endPoint x: 706, endPoint y: 154, distance: 427.6
click at [691, 154] on div at bounding box center [681, 411] width 19 height 732
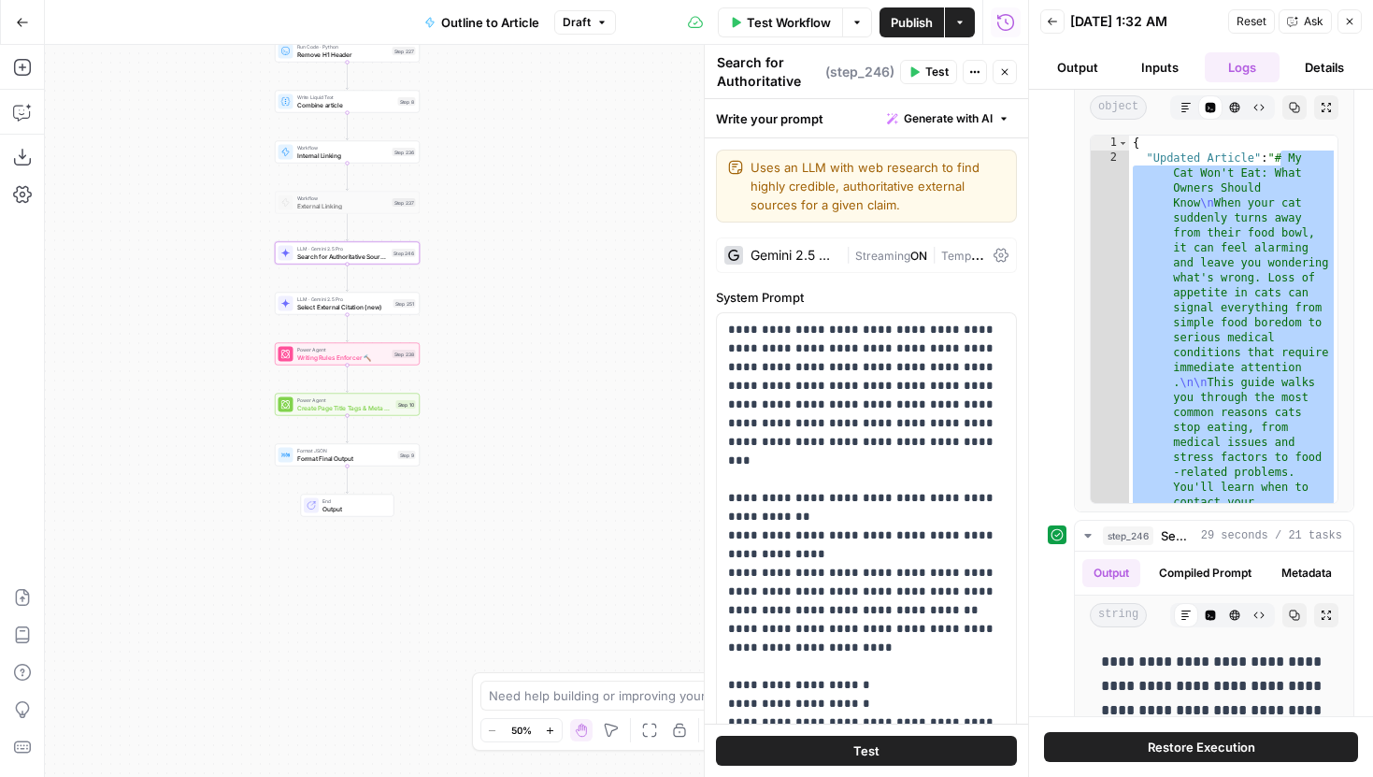
drag, startPoint x: 549, startPoint y: 271, endPoint x: 444, endPoint y: 247, distance: 108.4
click at [444, 247] on div "Workflow Set Inputs Inputs LLM · Gemini 2.5 Pro Initial article draft Step 225 …" at bounding box center [536, 411] width 983 height 732
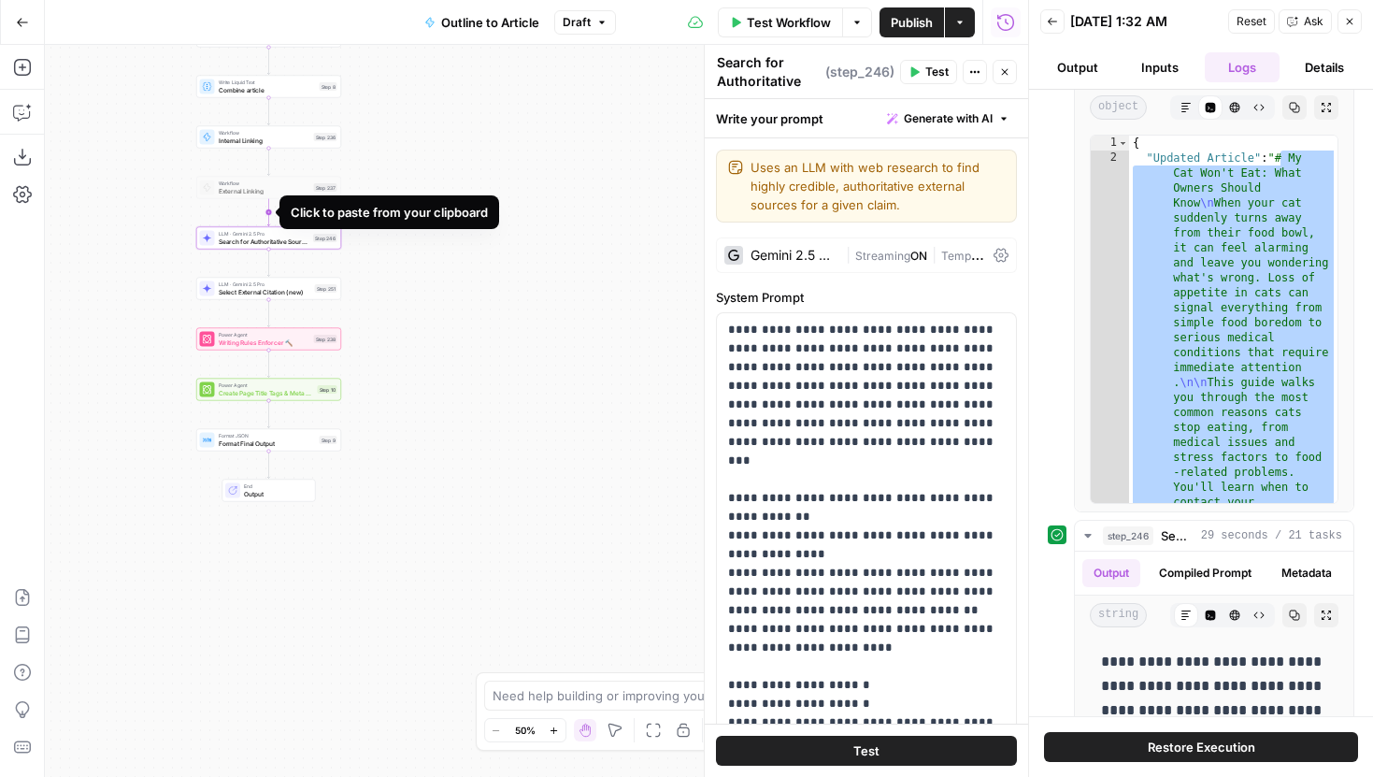
click at [268, 211] on icon "Edge from step_237 to step_246" at bounding box center [268, 212] width 3 height 27
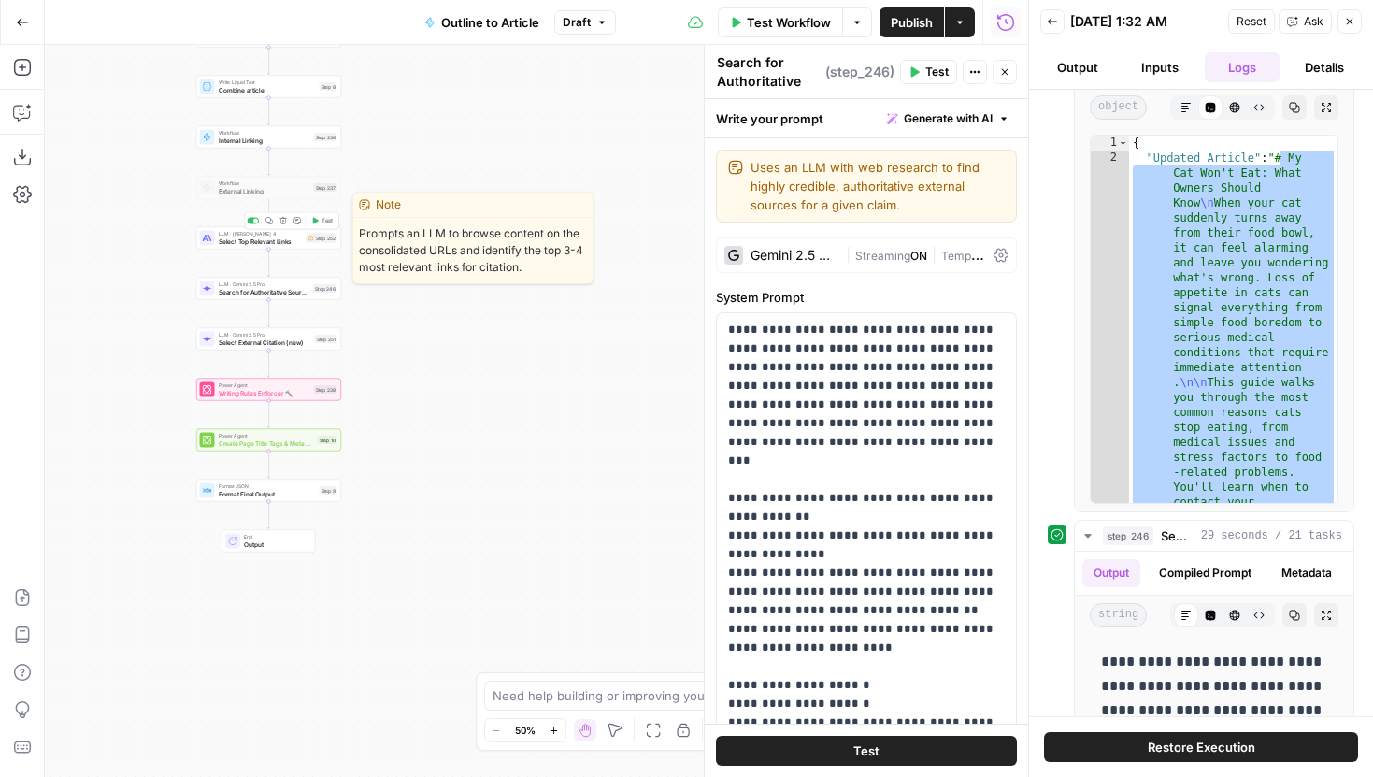
click at [300, 240] on span "Select Top Relevant Links" at bounding box center [261, 240] width 84 height 9
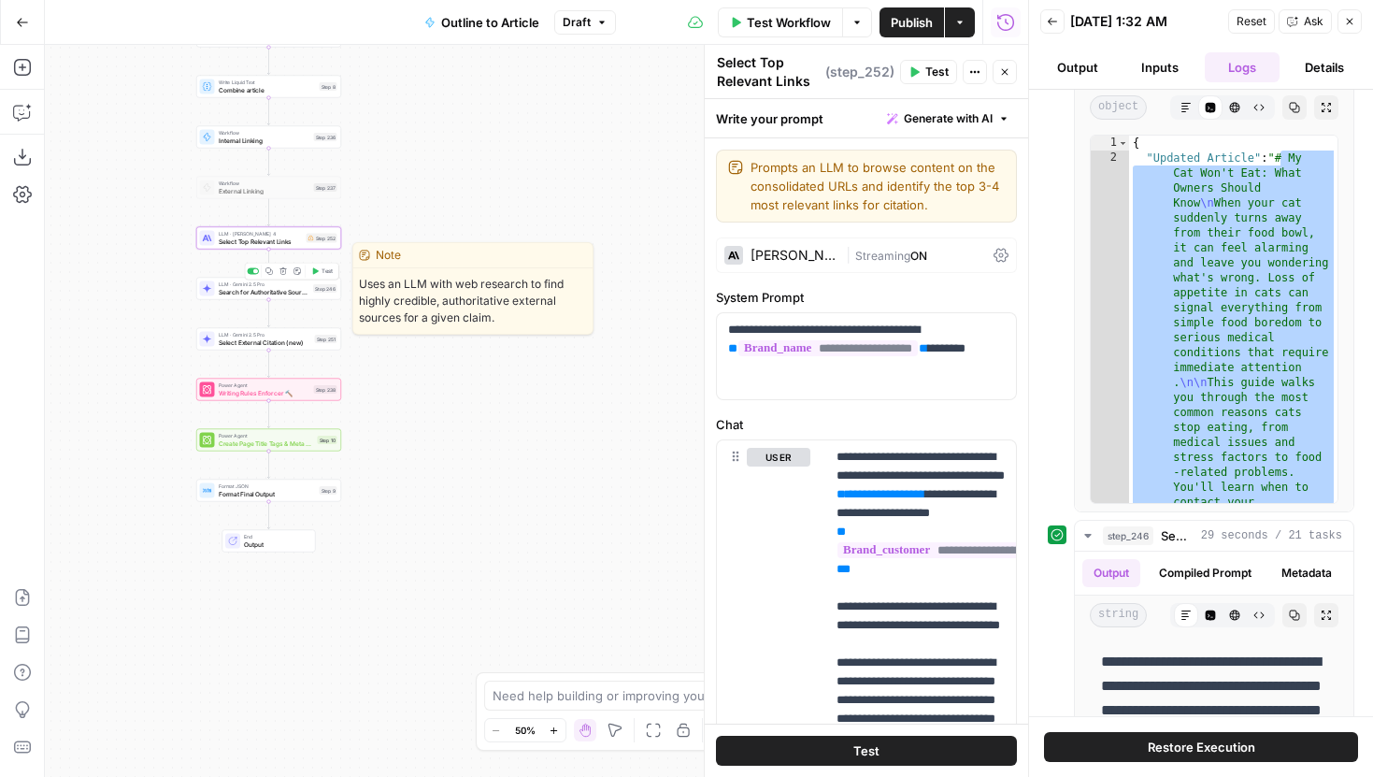
click at [294, 293] on span "Search for Authoritative Sources" at bounding box center [265, 291] width 92 height 9
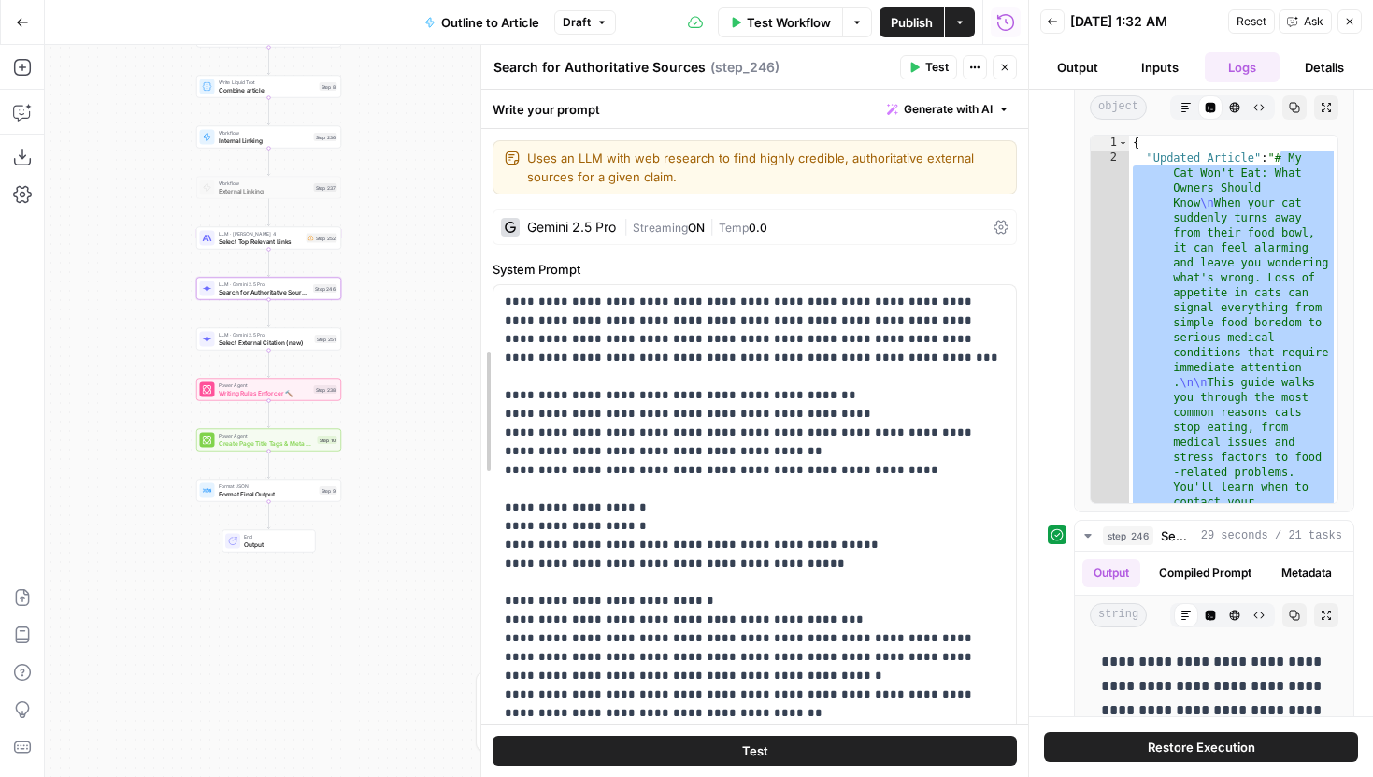
drag, startPoint x: 701, startPoint y: 310, endPoint x: 475, endPoint y: 309, distance: 226.2
click at [475, 309] on div at bounding box center [481, 411] width 19 height 732
click at [297, 245] on span "Select Top Relevant Links" at bounding box center [261, 240] width 84 height 9
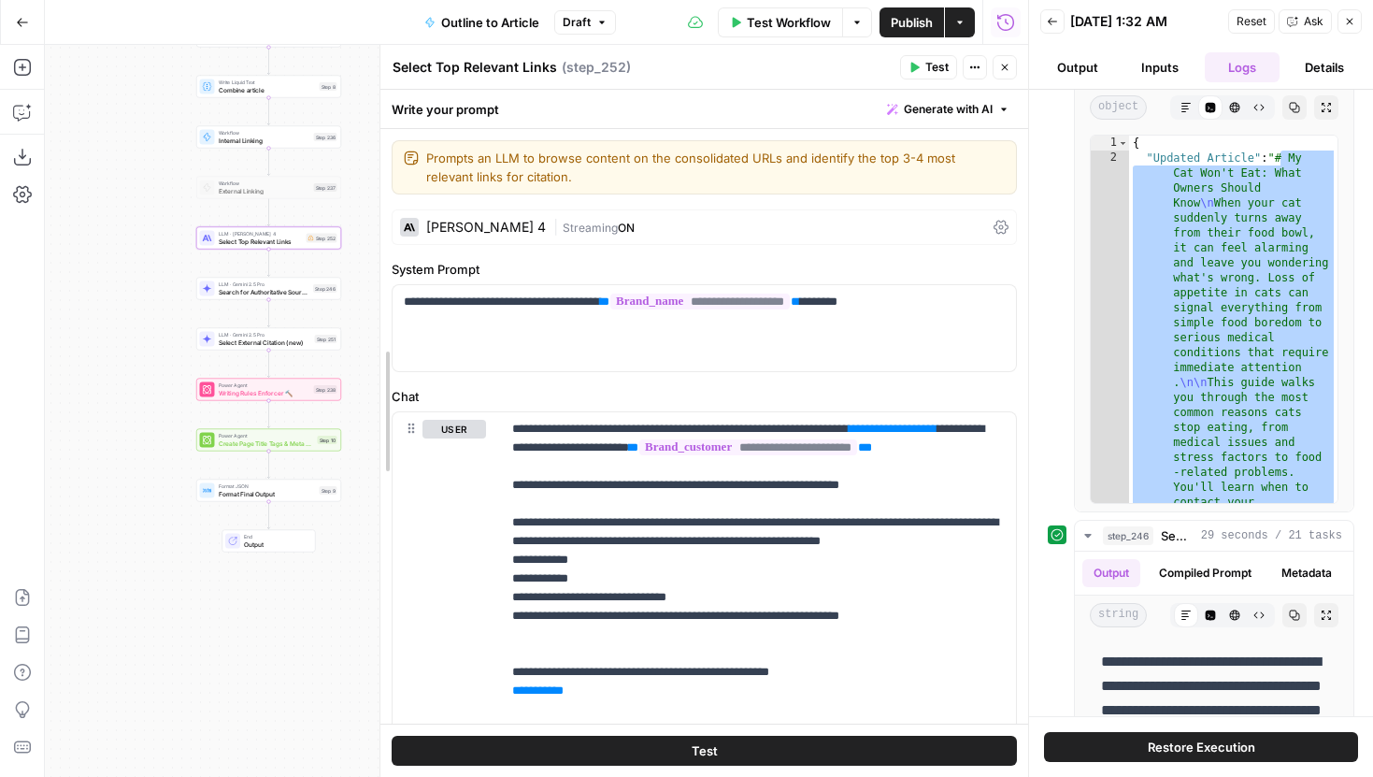
drag, startPoint x: 484, startPoint y: 359, endPoint x: 385, endPoint y: 358, distance: 99.1
drag, startPoint x: 630, startPoint y: 446, endPoint x: 508, endPoint y: 446, distance: 121.5
click at [508, 446] on div "**********" at bounding box center [758, 681] width 516 height 538
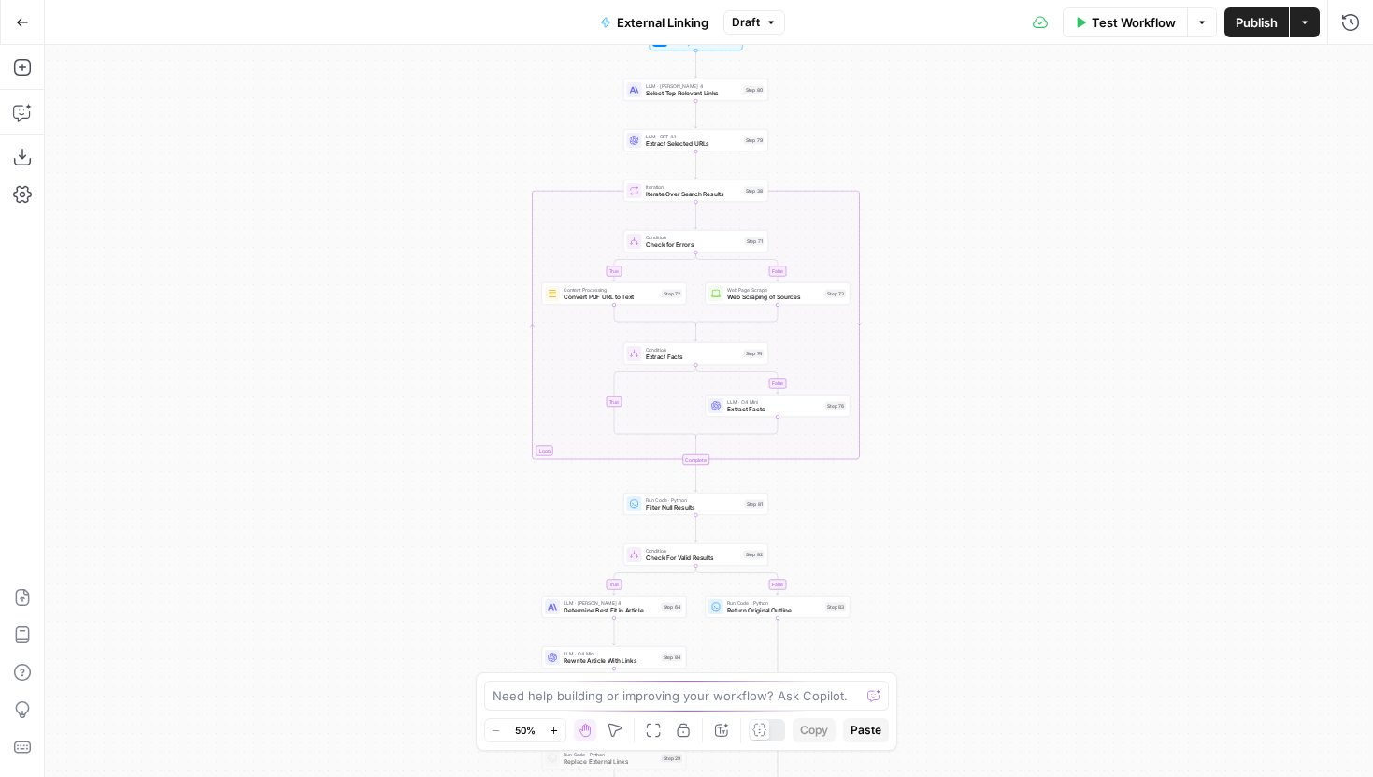
drag, startPoint x: 992, startPoint y: 199, endPoint x: 932, endPoint y: 404, distance: 213.5
click at [935, 404] on div "true false false true false true Workflow Set Inputs Inputs LLM · [PERSON_NAME]…" at bounding box center [709, 411] width 1328 height 732
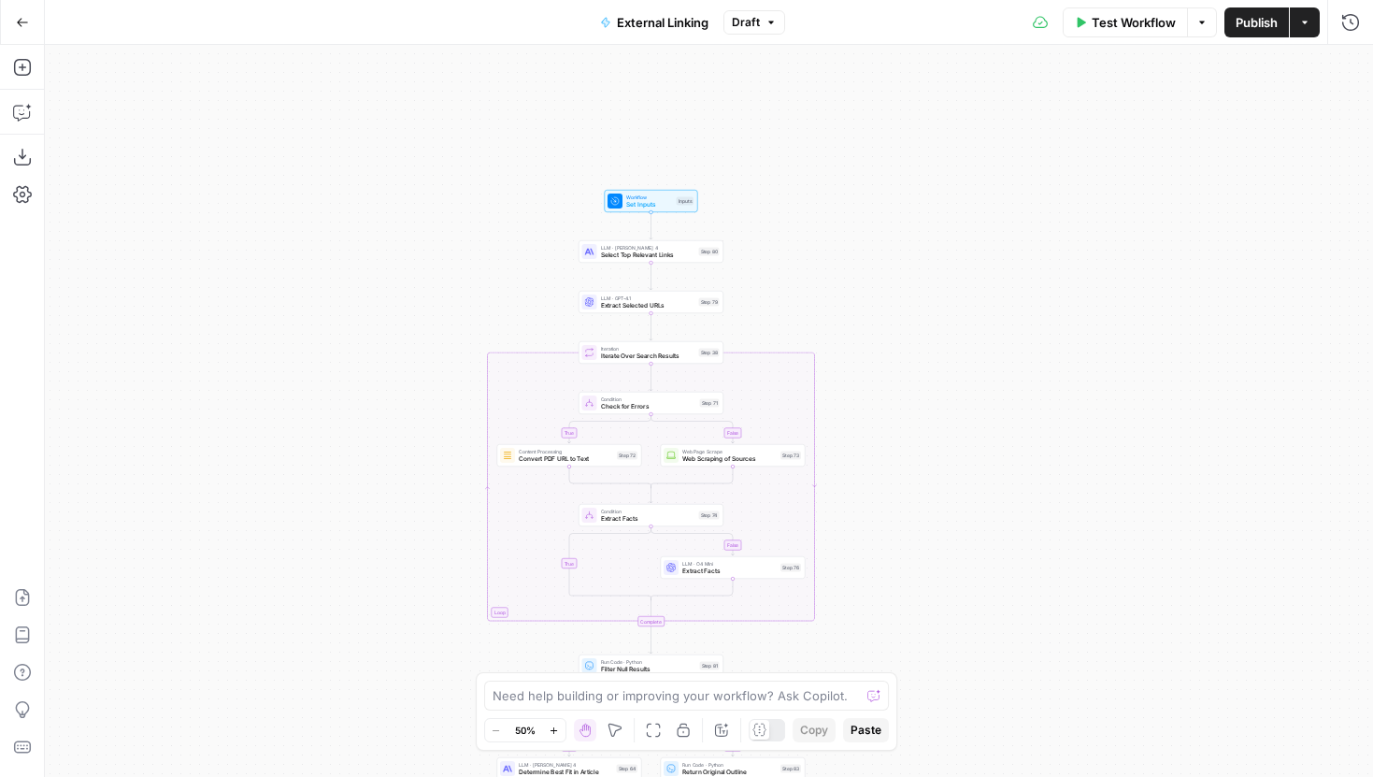
click at [1105, 26] on span "Test Workflow" at bounding box center [1134, 22] width 84 height 19
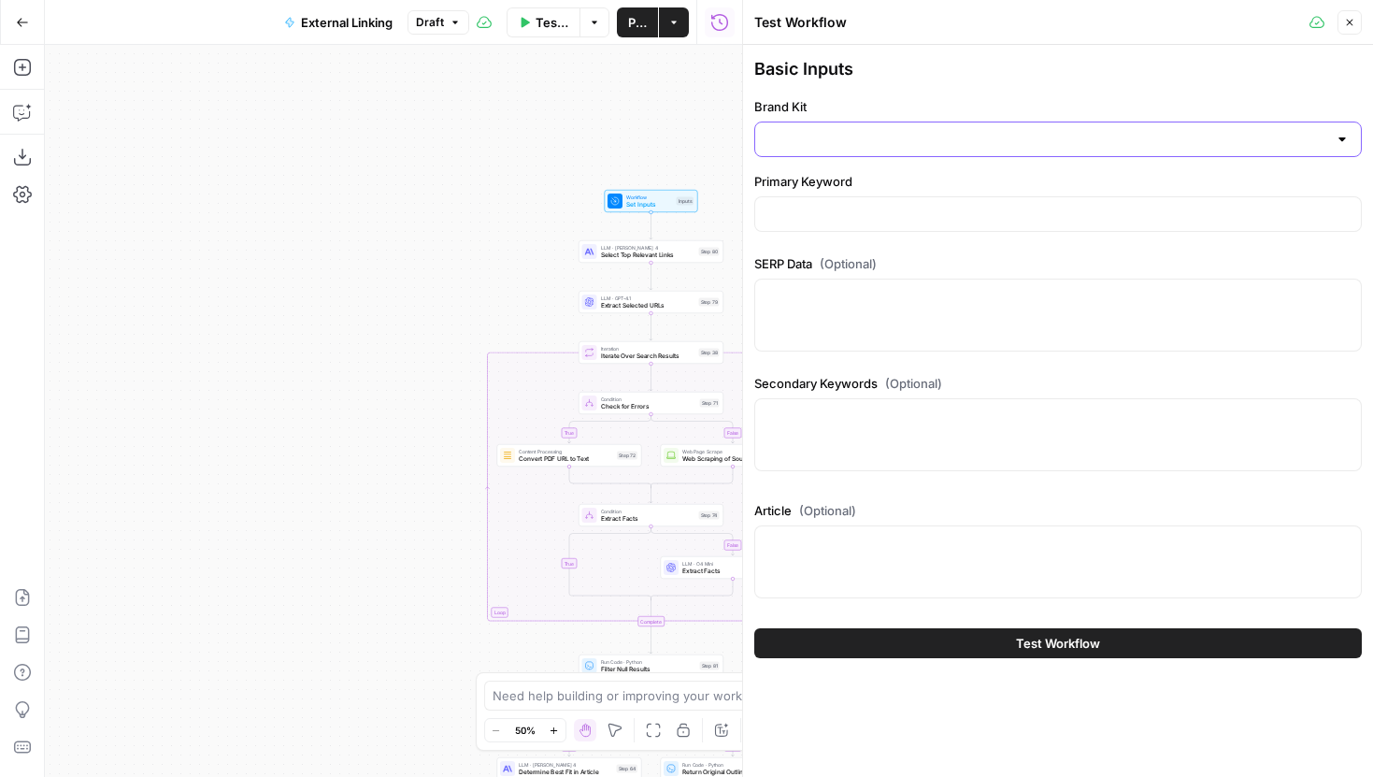
click at [941, 136] on input "Brand Kit" at bounding box center [1046, 139] width 561 height 19
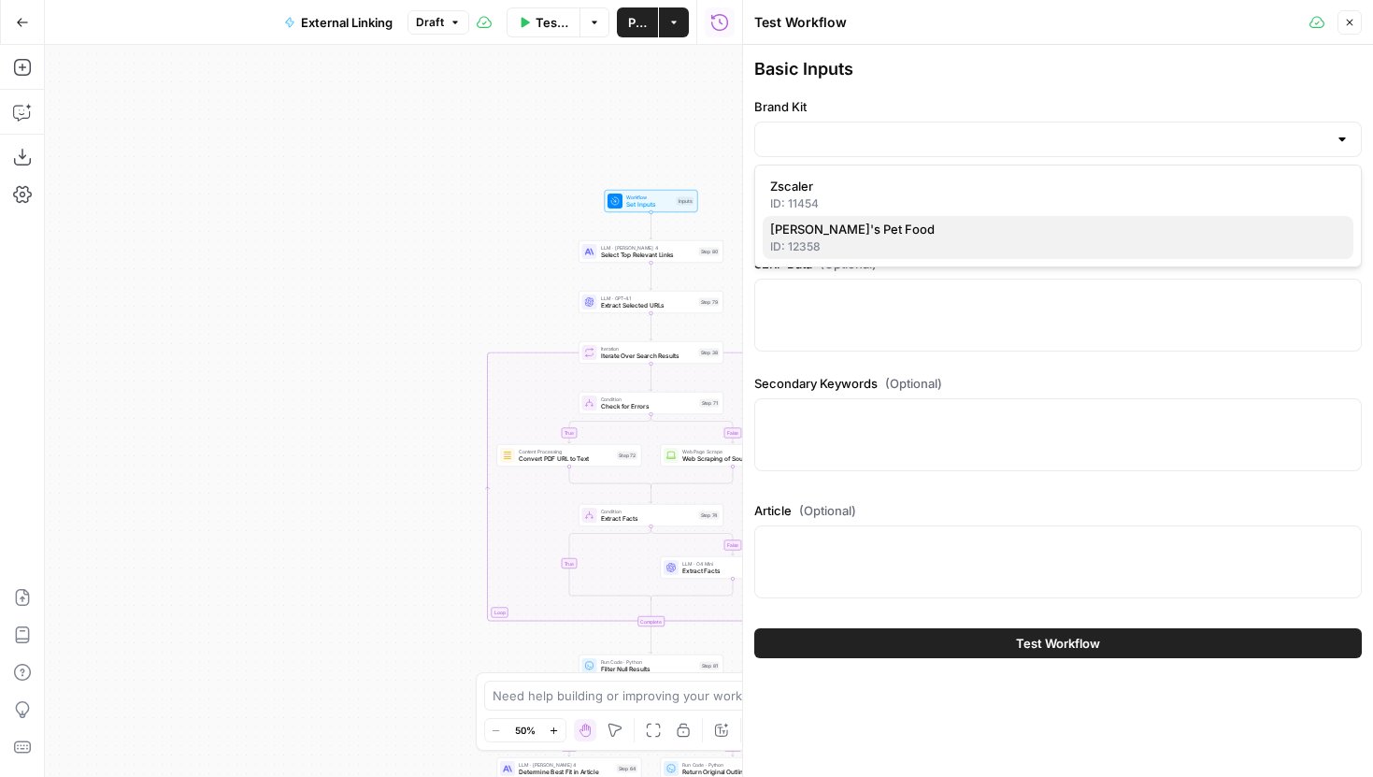
click at [852, 222] on span "[PERSON_NAME]'s Pet Food" at bounding box center [1054, 229] width 568 height 19
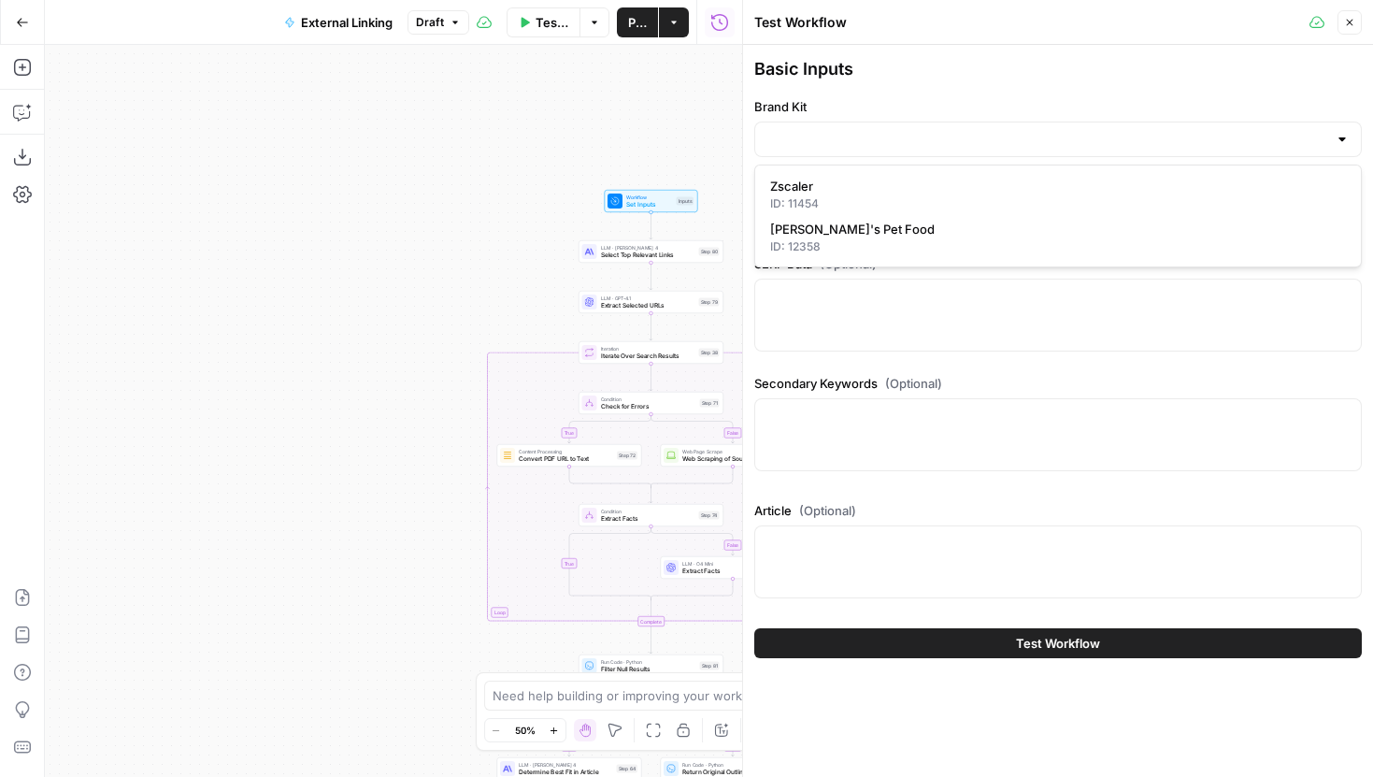
type input "[PERSON_NAME]'s Pet Food"
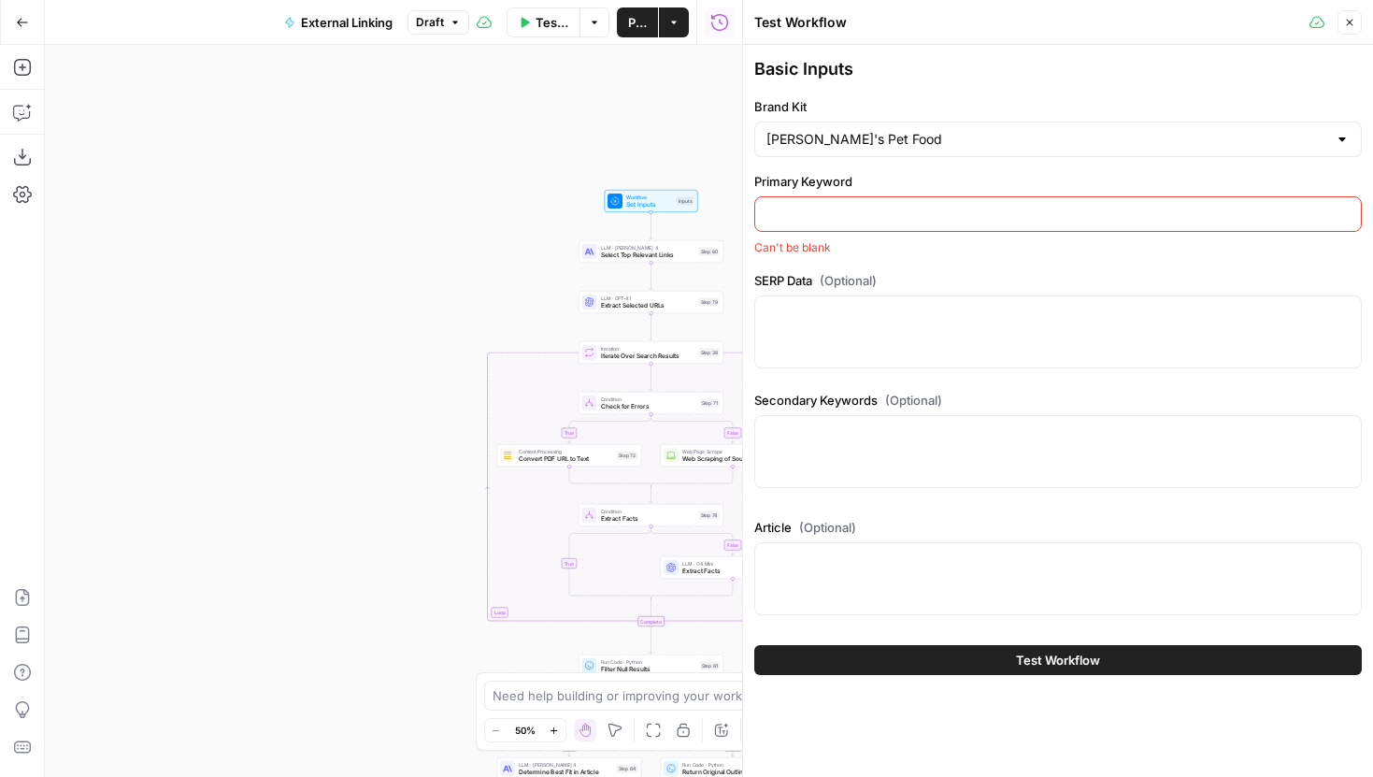
click at [870, 219] on input "Primary Keyword" at bounding box center [1057, 214] width 583 height 19
click at [892, 226] on div at bounding box center [1057, 214] width 607 height 36
paste input "my cat wont eat"
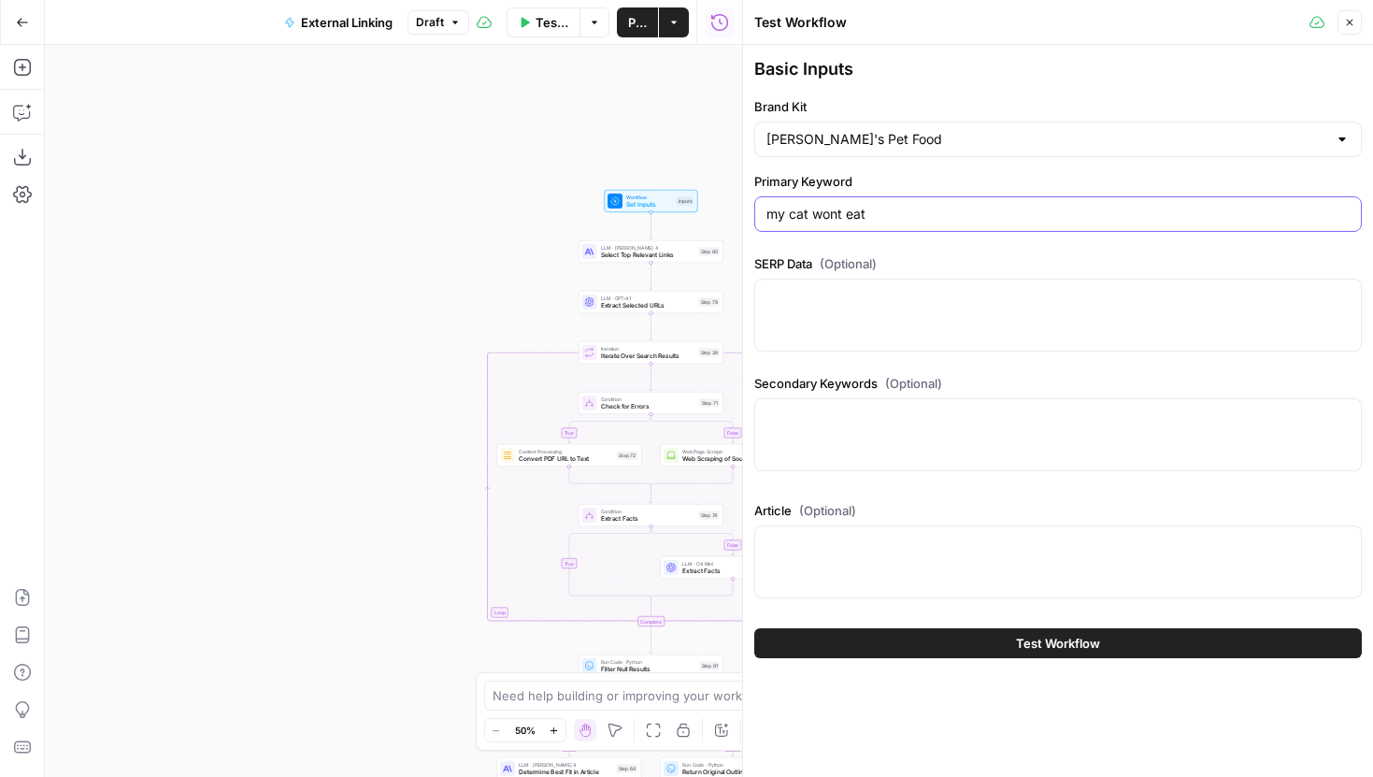
type input "my cat wont eat"
click at [887, 305] on textarea "SERP Data (Optional)" at bounding box center [1057, 296] width 583 height 19
paste textarea "{"organic_results":[{"rank":1,"link":"[URL][DOMAIN_NAME]","title":"What to do W…"
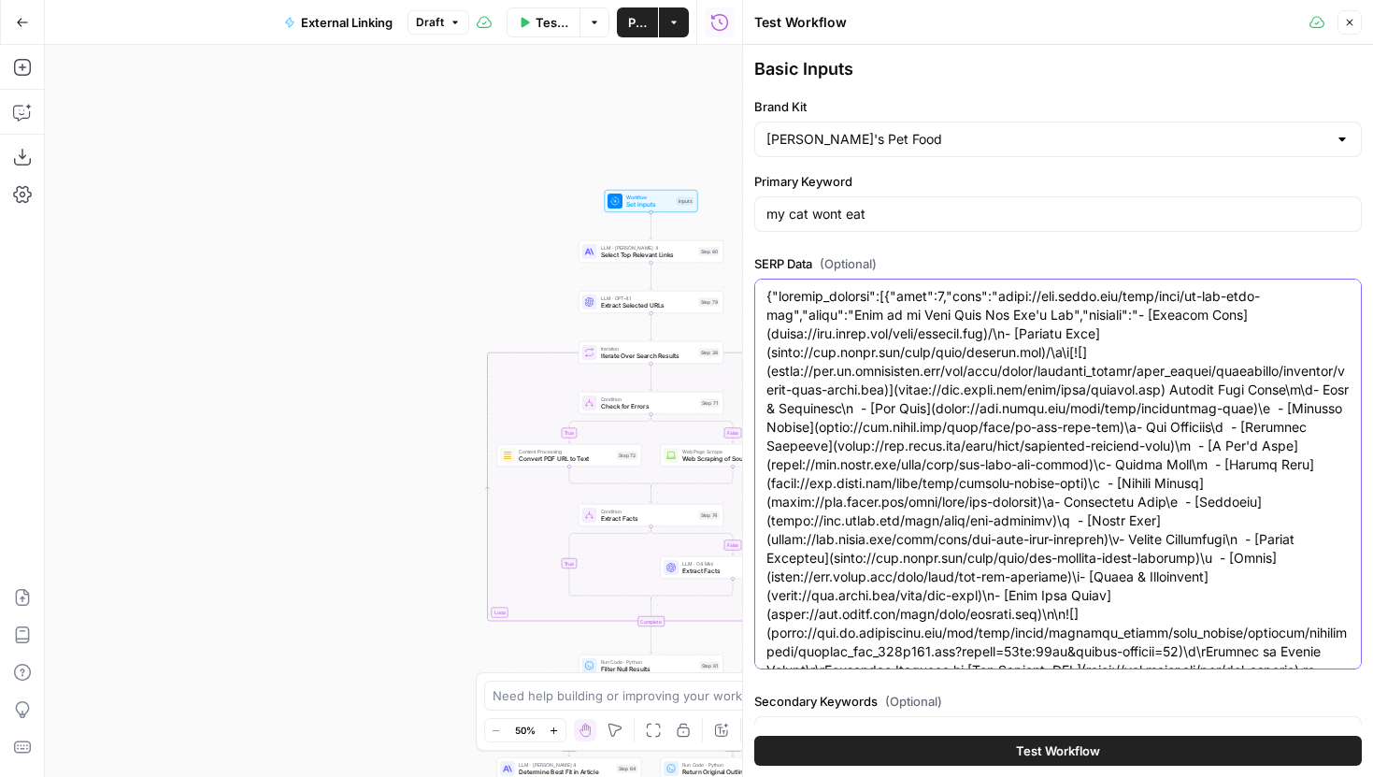
scroll to position [86752, 0]
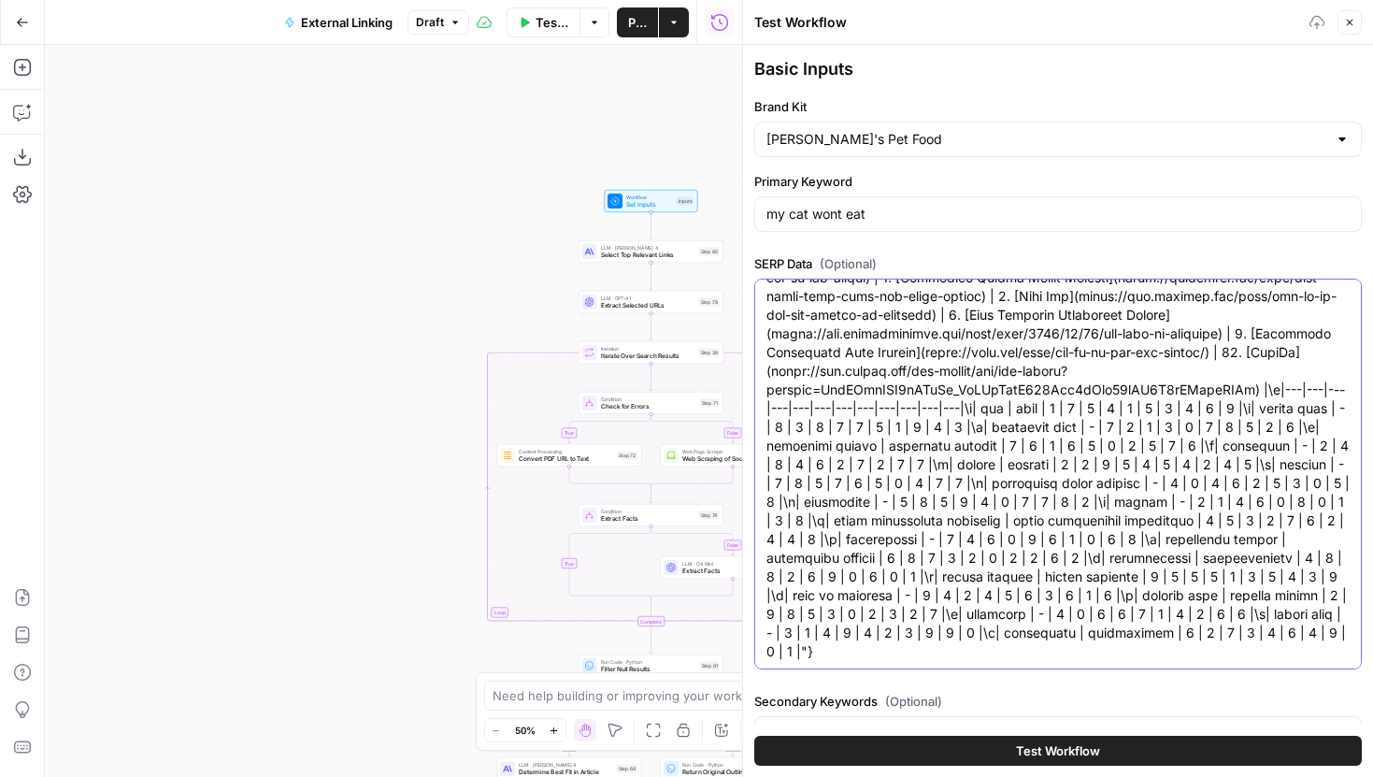
type textarea "{"organic_results":[{"rank":1,"link":"[URL][DOMAIN_NAME]","title":"What to do W…"
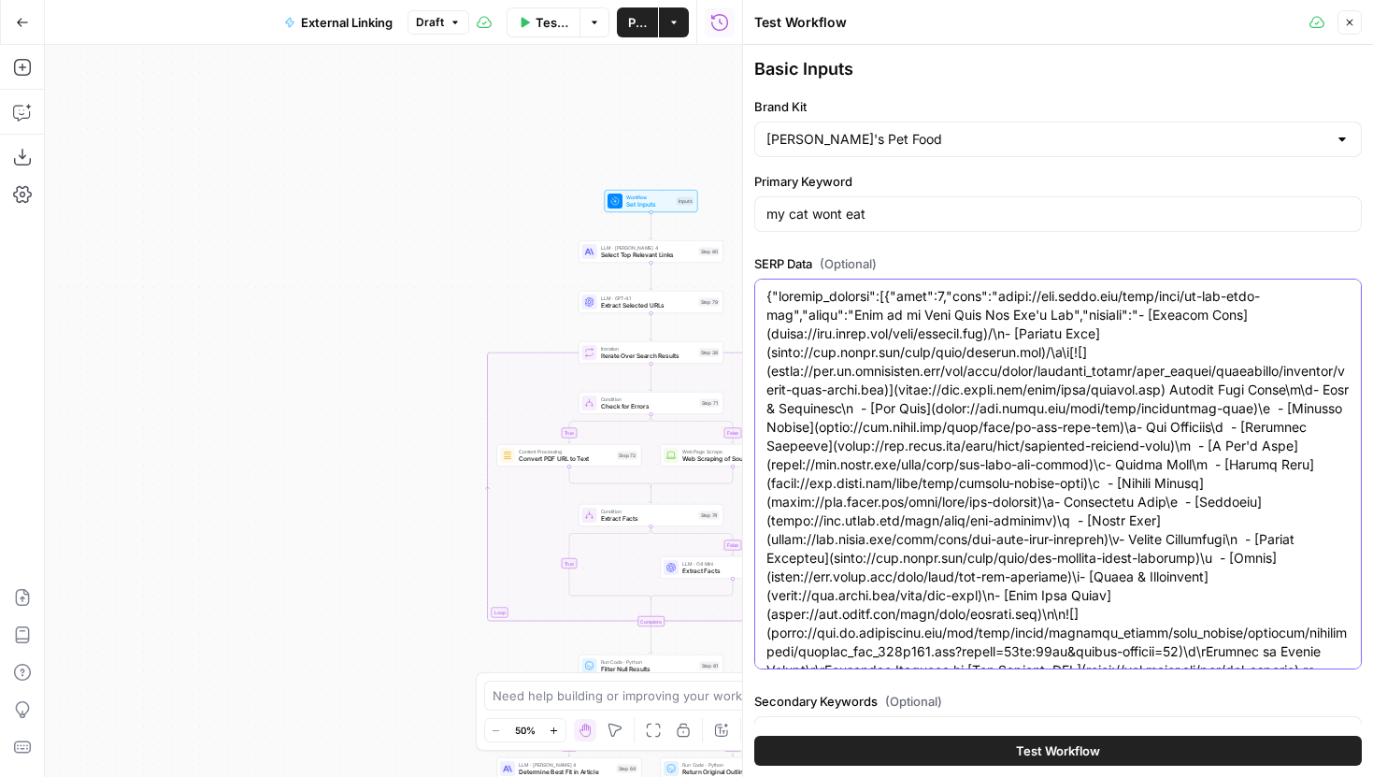
scroll to position [210, 0]
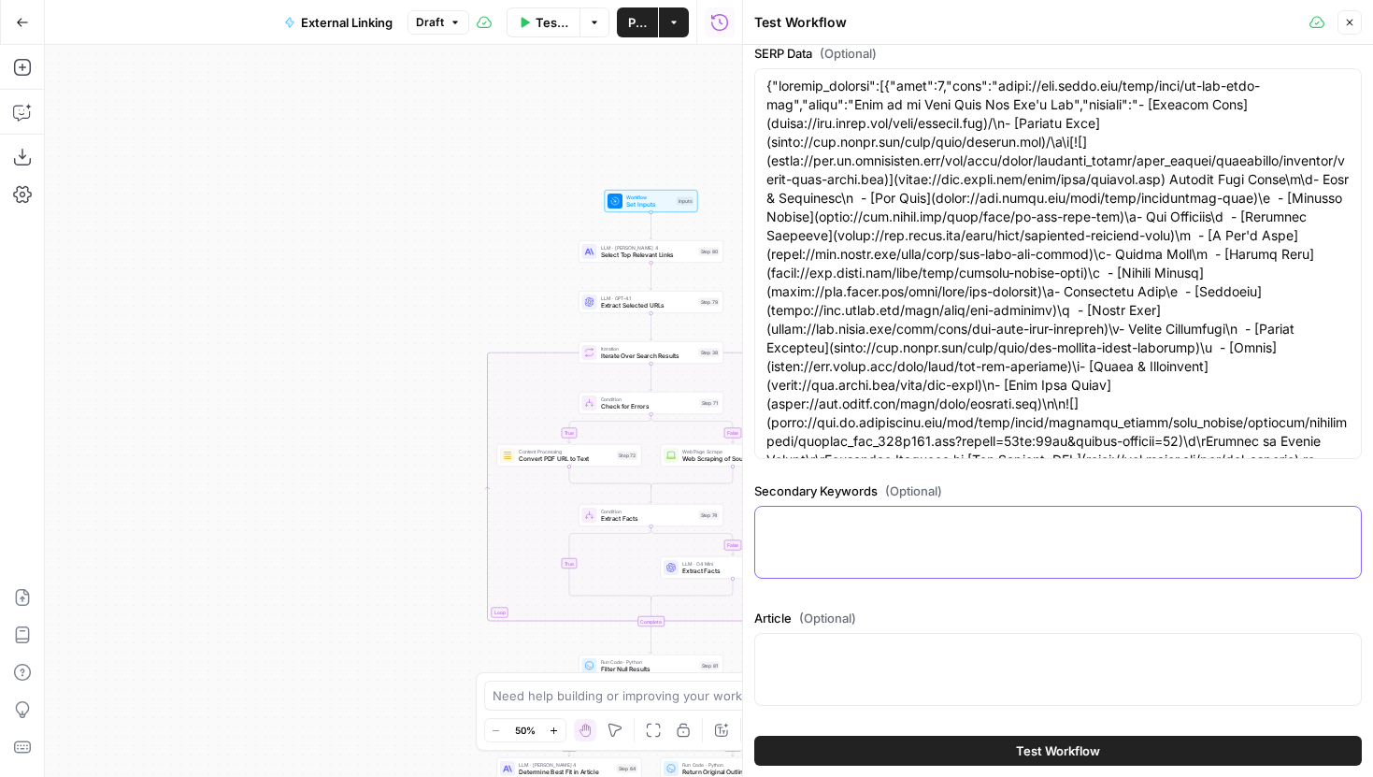
click at [890, 531] on textarea "Secondary Keywords (Optional)" at bounding box center [1057, 523] width 583 height 19
paste textarea "[ { "keyword": "why is my cat not eating", "search_volume": 2900 }, { "keyword"…"
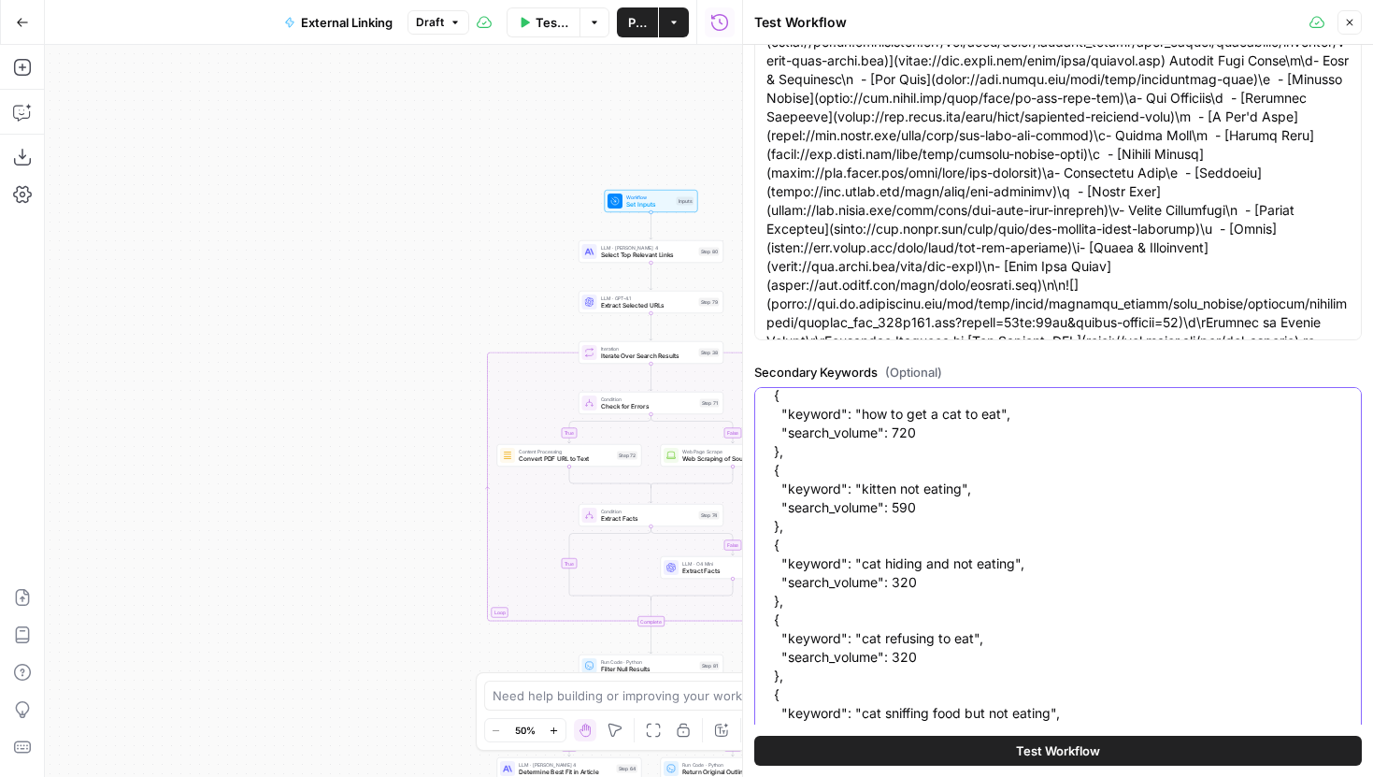
type textarea "[ { "keyword": "why is my cat not eating", "search_volume": 2900 }, { "keyword"…"
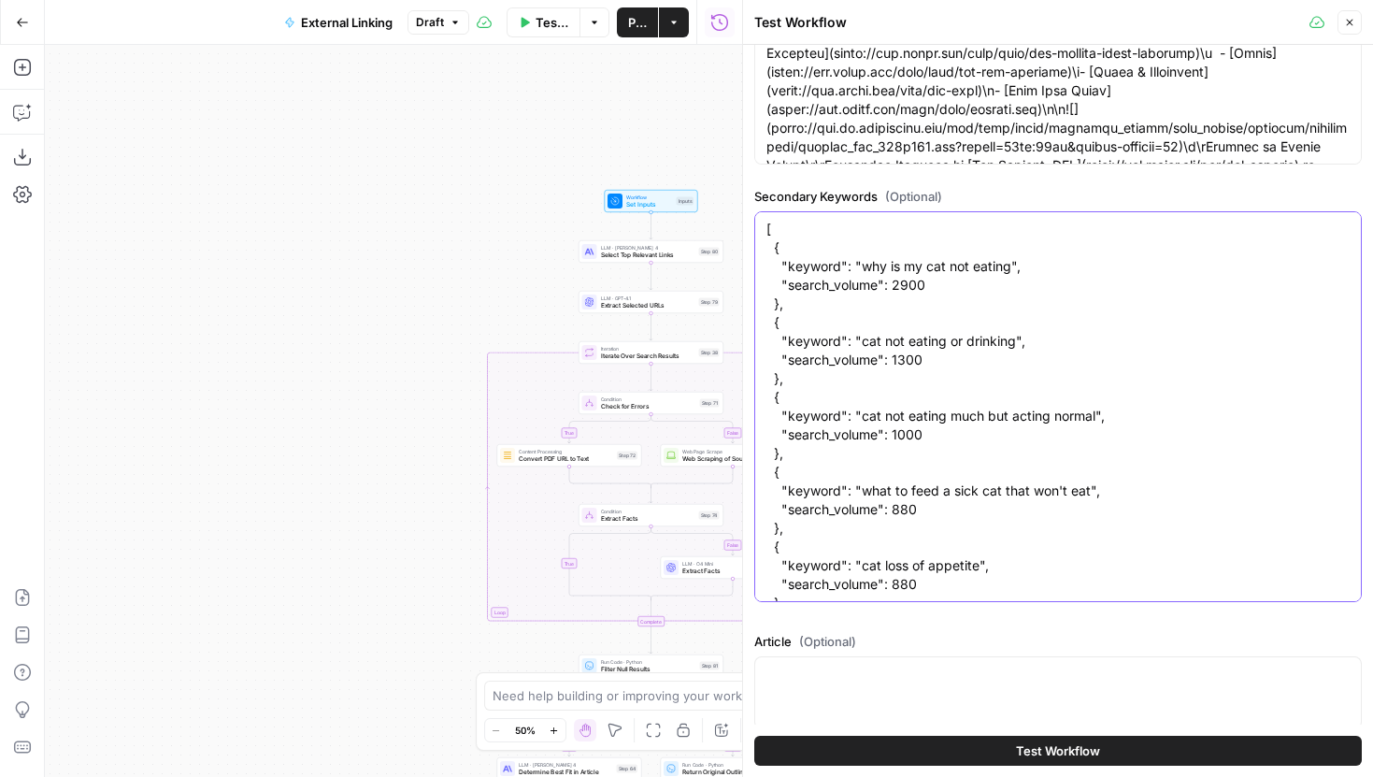
scroll to position [528, 0]
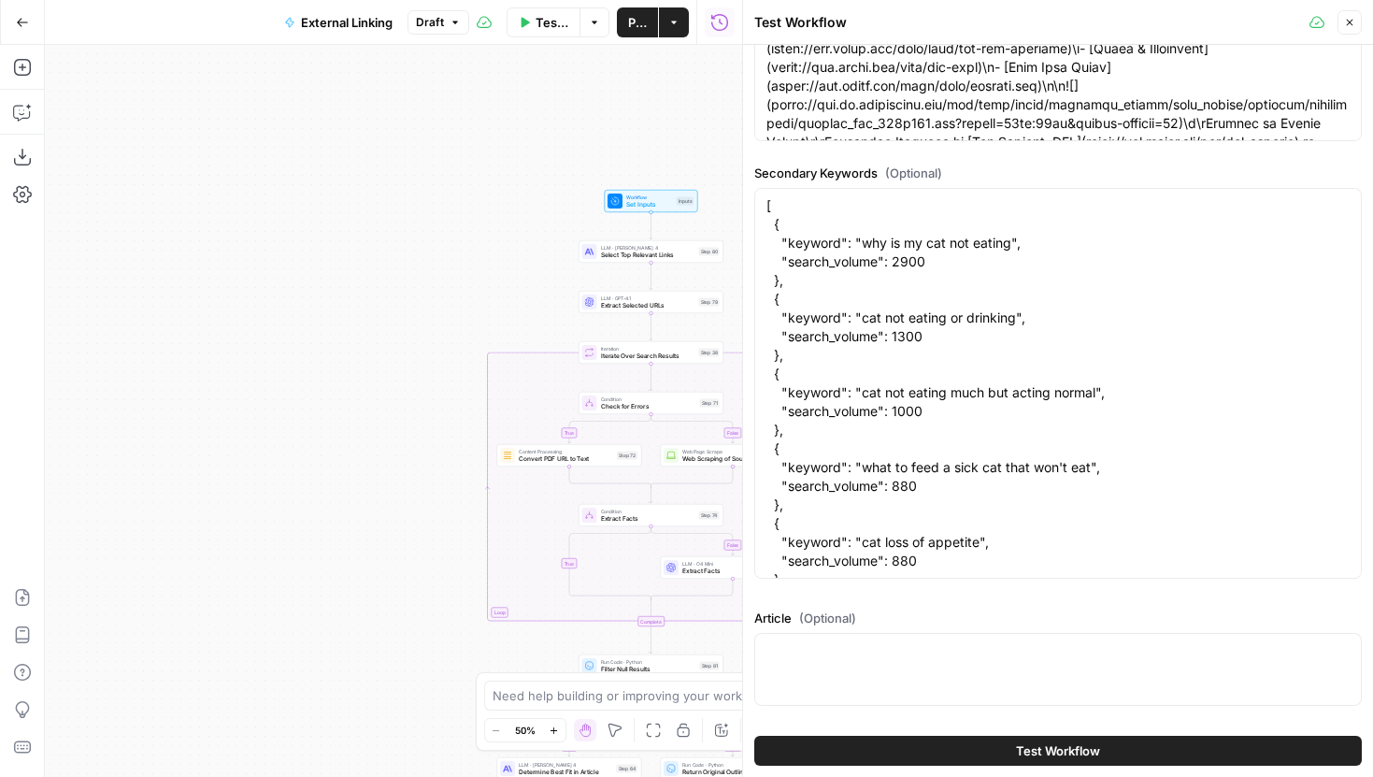
click at [901, 626] on label "Article (Optional)" at bounding box center [1057, 617] width 607 height 19
click at [901, 641] on textarea "Article (Optional)" at bounding box center [1057, 650] width 583 height 19
click at [901, 646] on textarea "Article (Optional)" at bounding box center [1057, 650] width 583 height 19
paste textarea "# My Cat Won't Eat: What Owners Should Know\nWhen your cat suddenly turns away …"
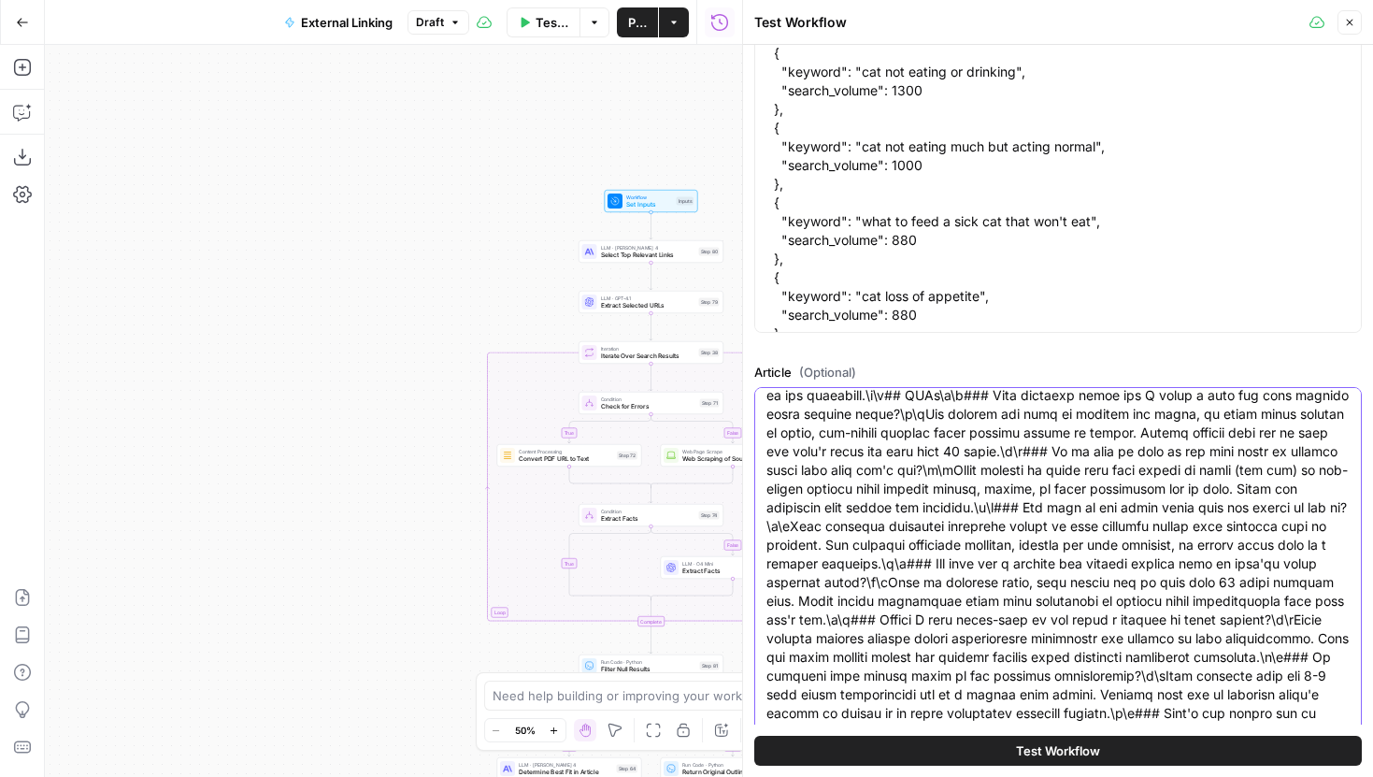
scroll to position [2168, 0]
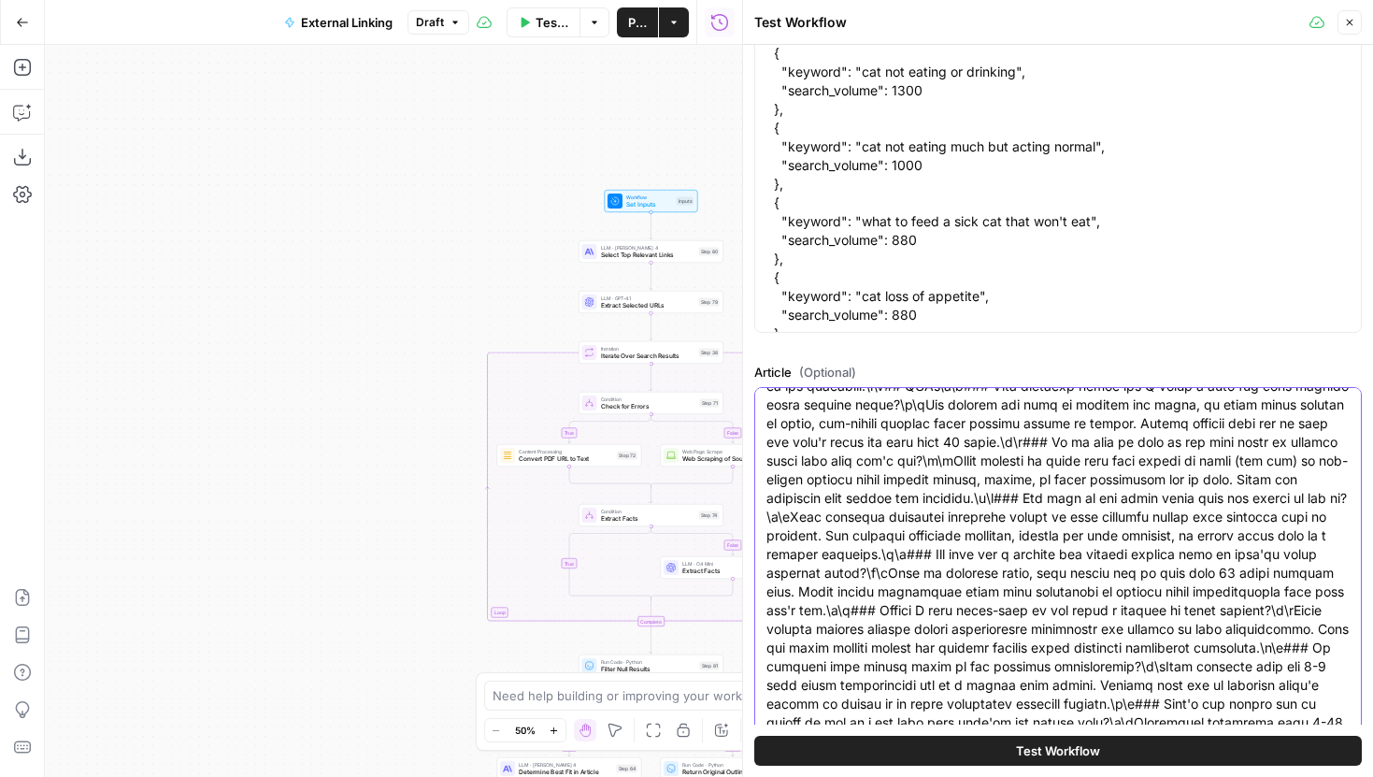
type textarea "# My Cat Won't Eat: What Owners Should Know\nWhen your cat suddenly turns away …"
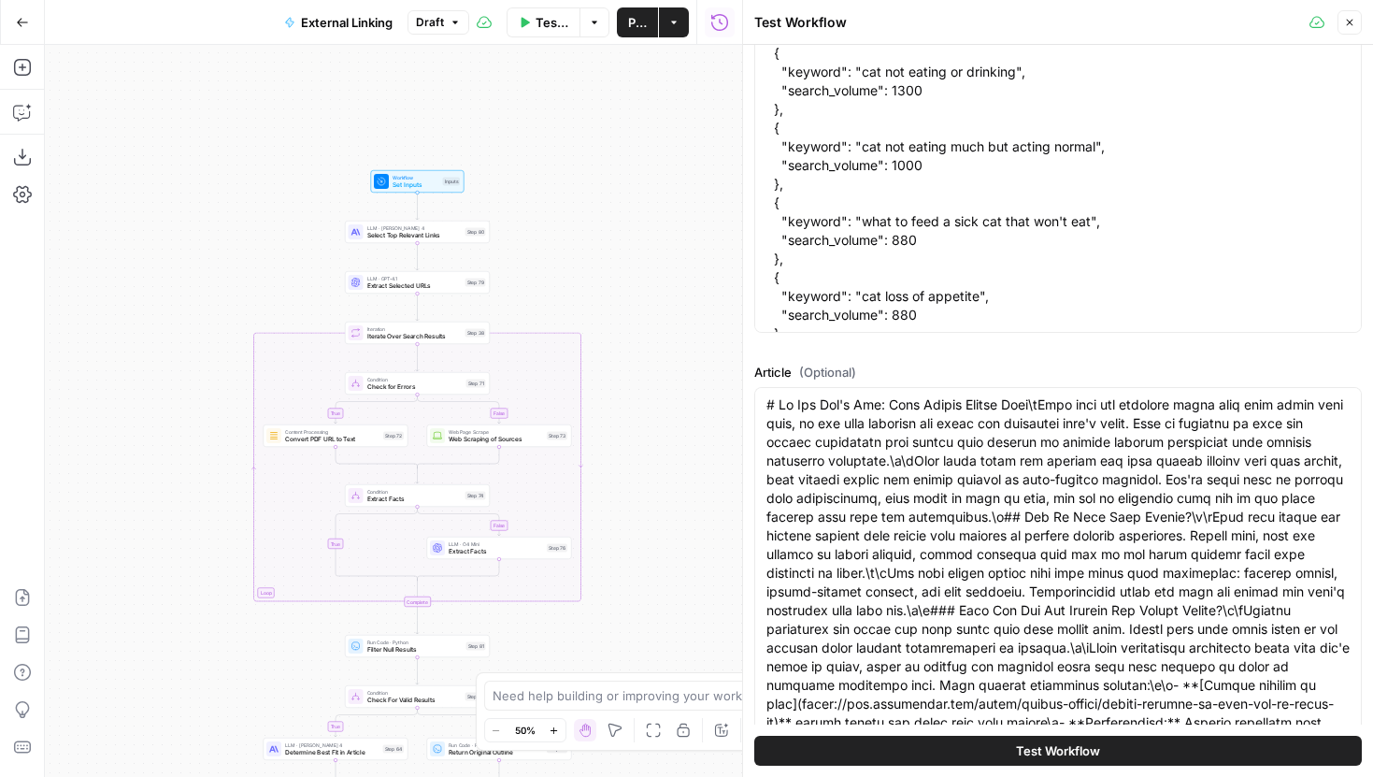
drag, startPoint x: 467, startPoint y: 266, endPoint x: 234, endPoint y: 247, distance: 234.5
click at [234, 247] on div "true false false true false true Workflow Set Inputs Inputs LLM · [PERSON_NAME]…" at bounding box center [393, 411] width 697 height 732
click at [1057, 749] on span "Test Workflow" at bounding box center [1058, 750] width 84 height 19
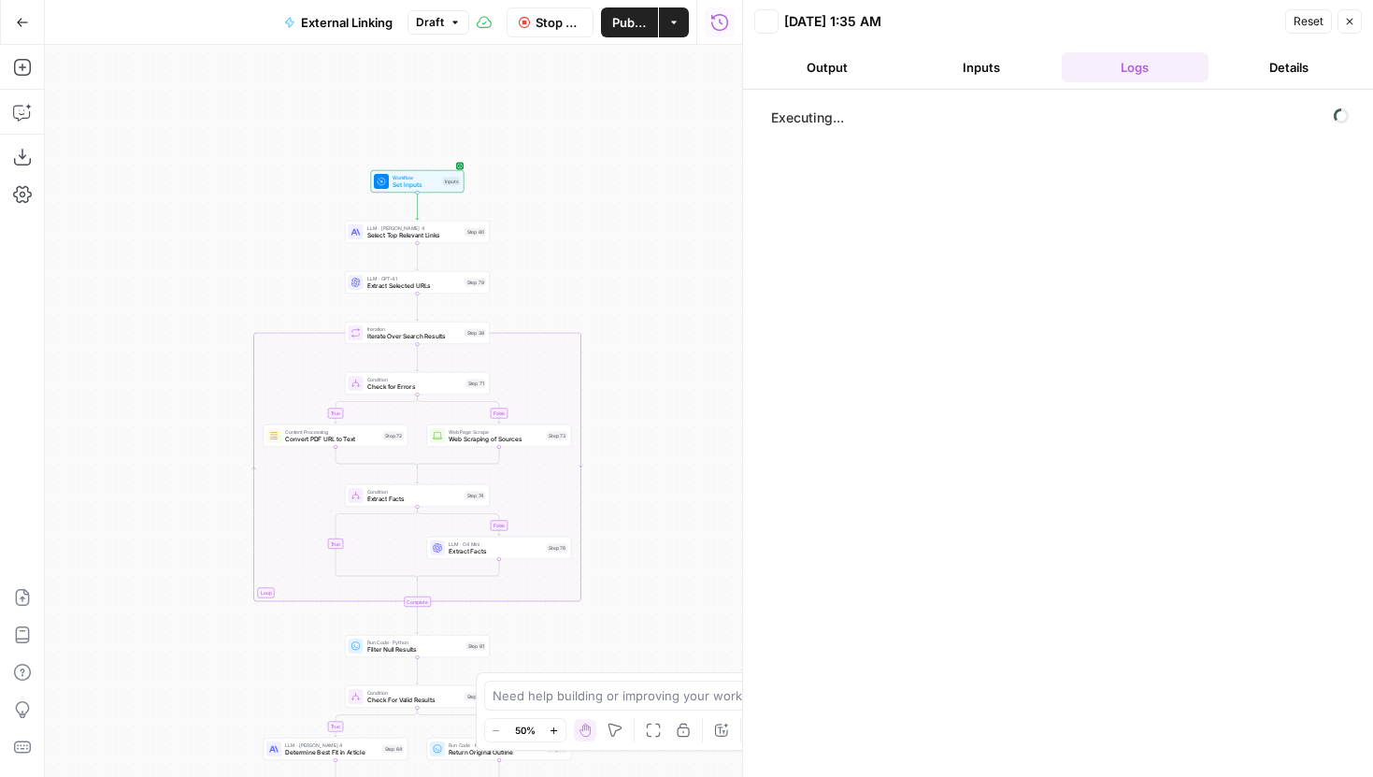
click at [566, 15] on span "Stop Run" at bounding box center [558, 22] width 46 height 19
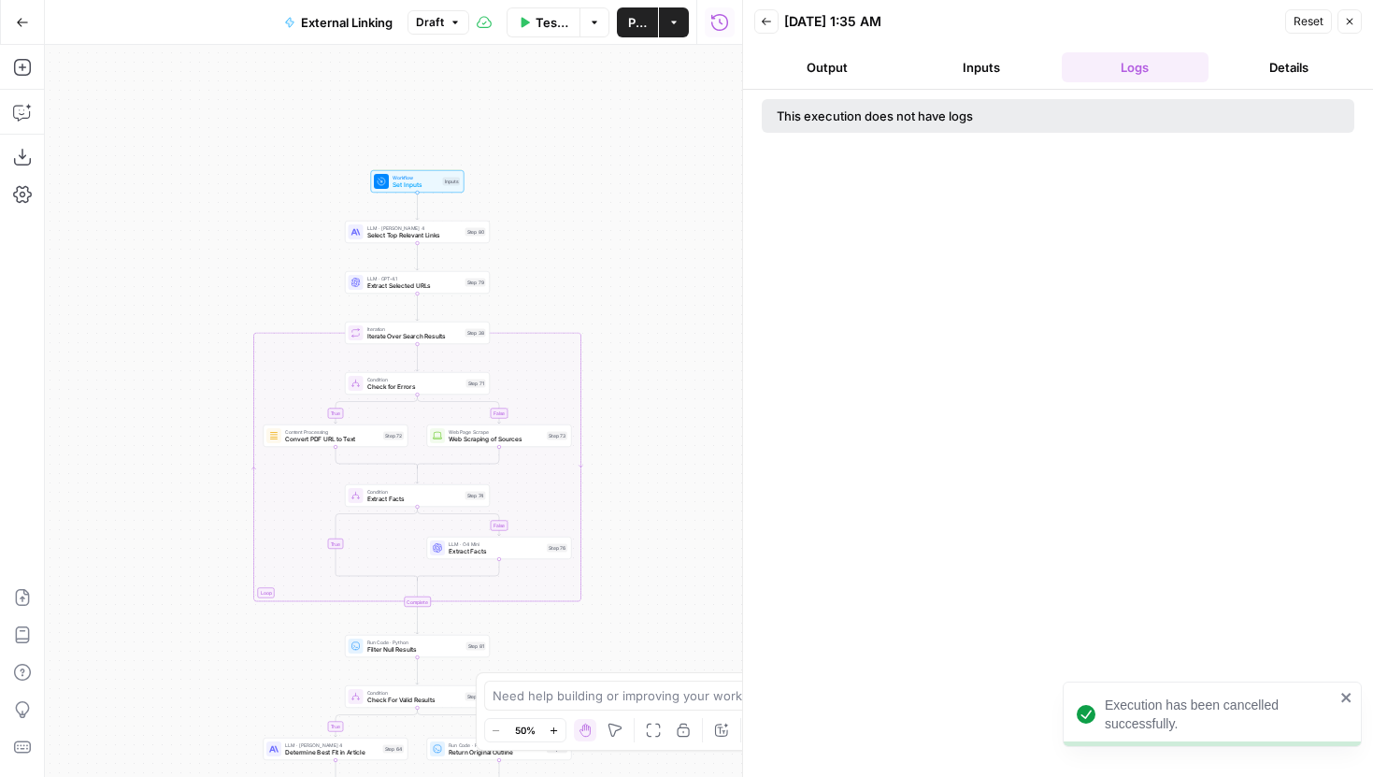
click at [1342, 20] on button "Close" at bounding box center [1349, 21] width 24 height 24
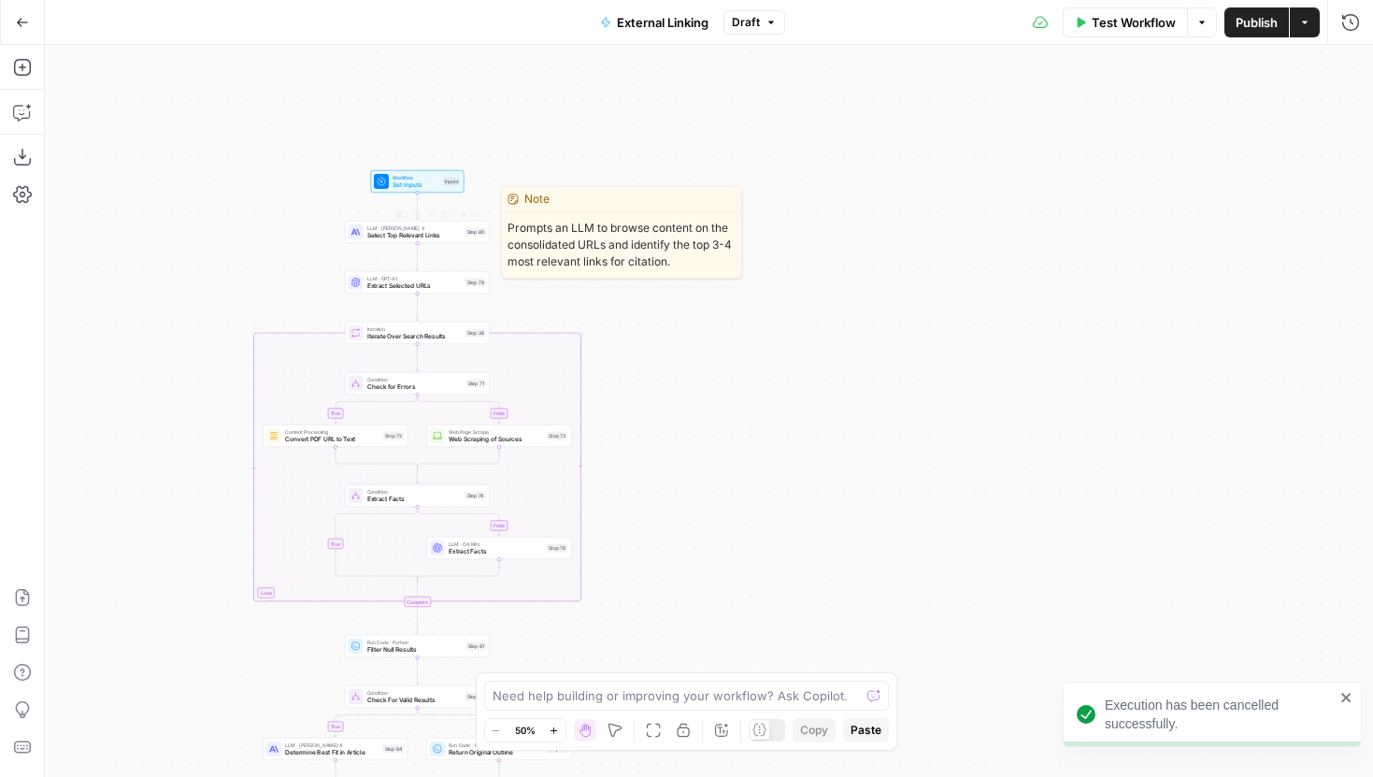
click at [464, 239] on div "LLM · [PERSON_NAME] 4 Select Top Relevant Links Step 80 Copy step Delete step E…" at bounding box center [417, 232] width 145 height 22
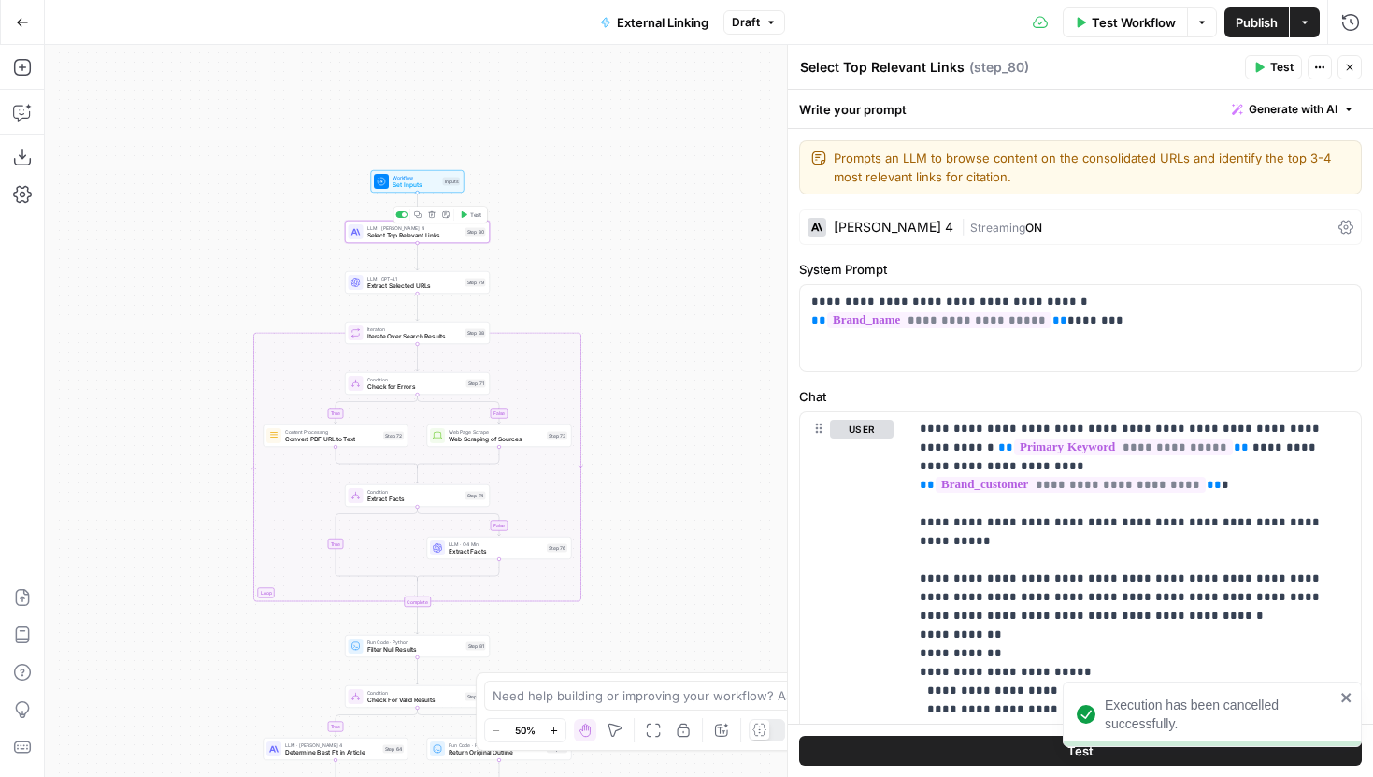
click at [474, 213] on div "true false false true false true Workflow Set Inputs Inputs LLM · [PERSON_NAME]…" at bounding box center [709, 411] width 1328 height 732
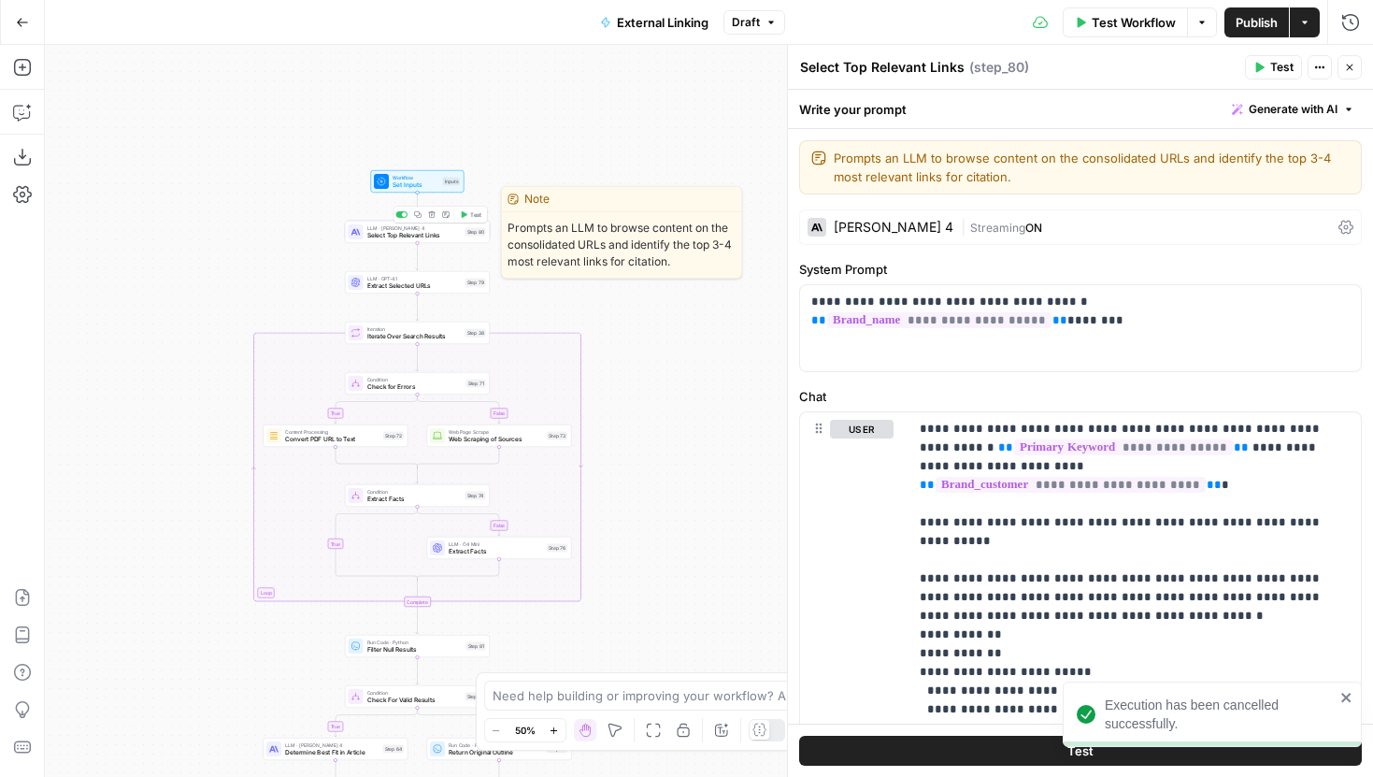
click at [473, 212] on span "Test" at bounding box center [475, 214] width 11 height 8
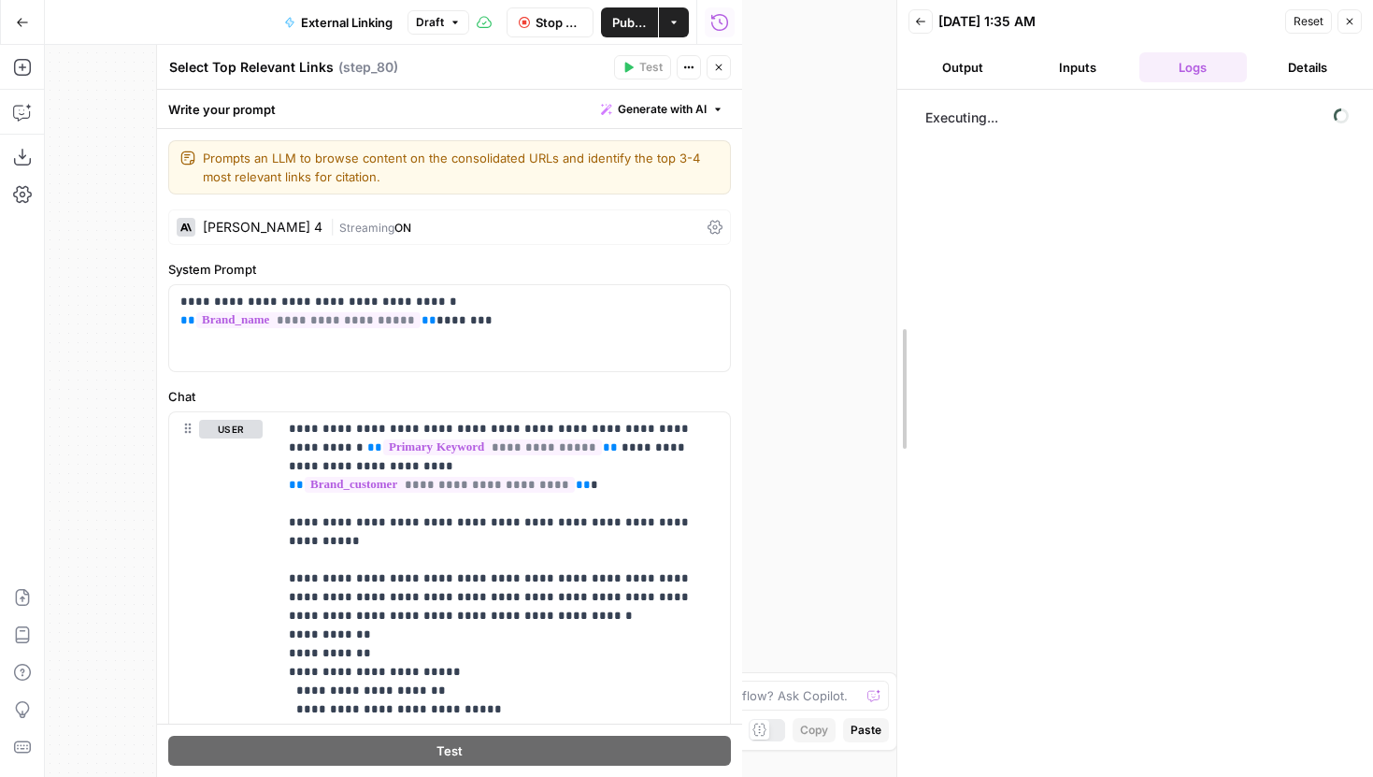
drag, startPoint x: 746, startPoint y: 346, endPoint x: 914, endPoint y: 352, distance: 168.3
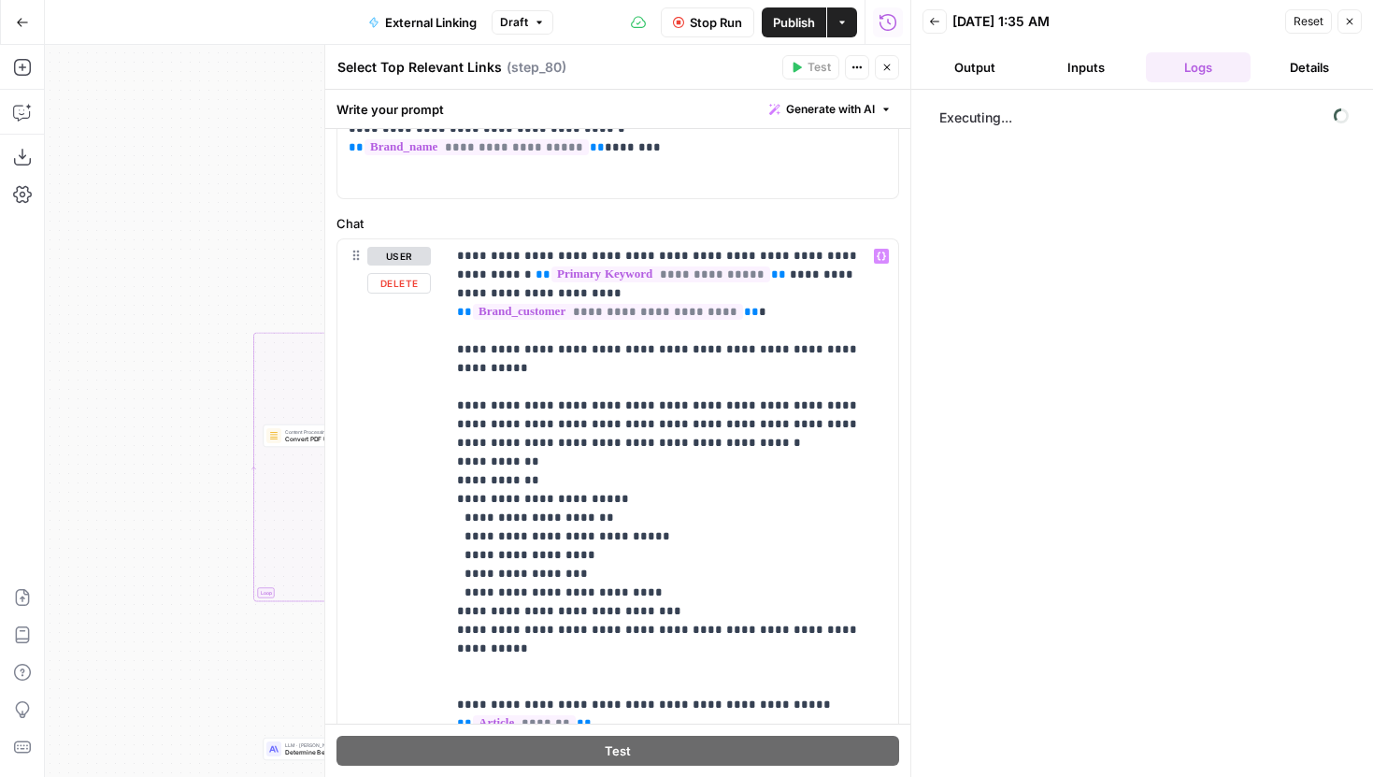
scroll to position [187, 0]
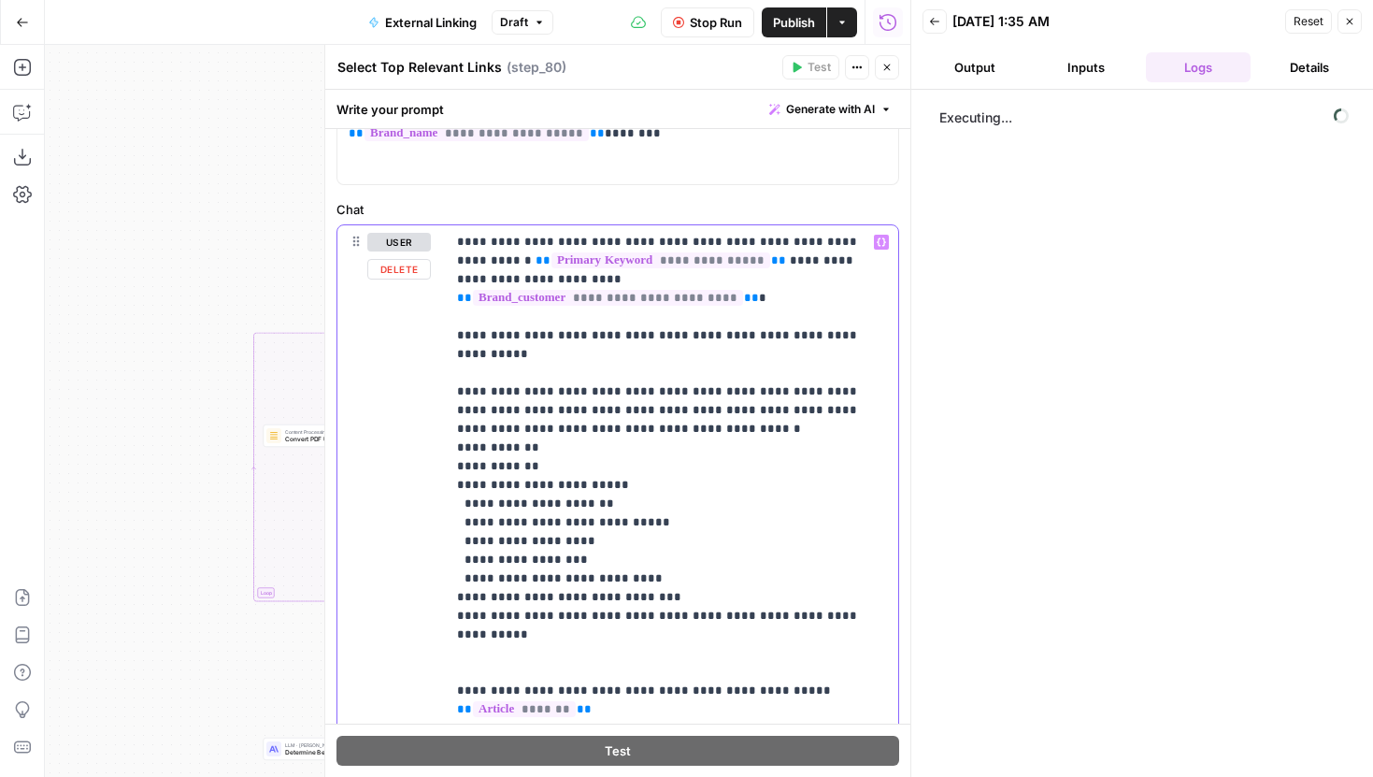
click at [651, 531] on p "**********" at bounding box center [672, 569] width 430 height 673
drag, startPoint x: 659, startPoint y: 541, endPoint x: 450, endPoint y: 446, distance: 230.0
click at [450, 446] on div "**********" at bounding box center [672, 569] width 452 height 688
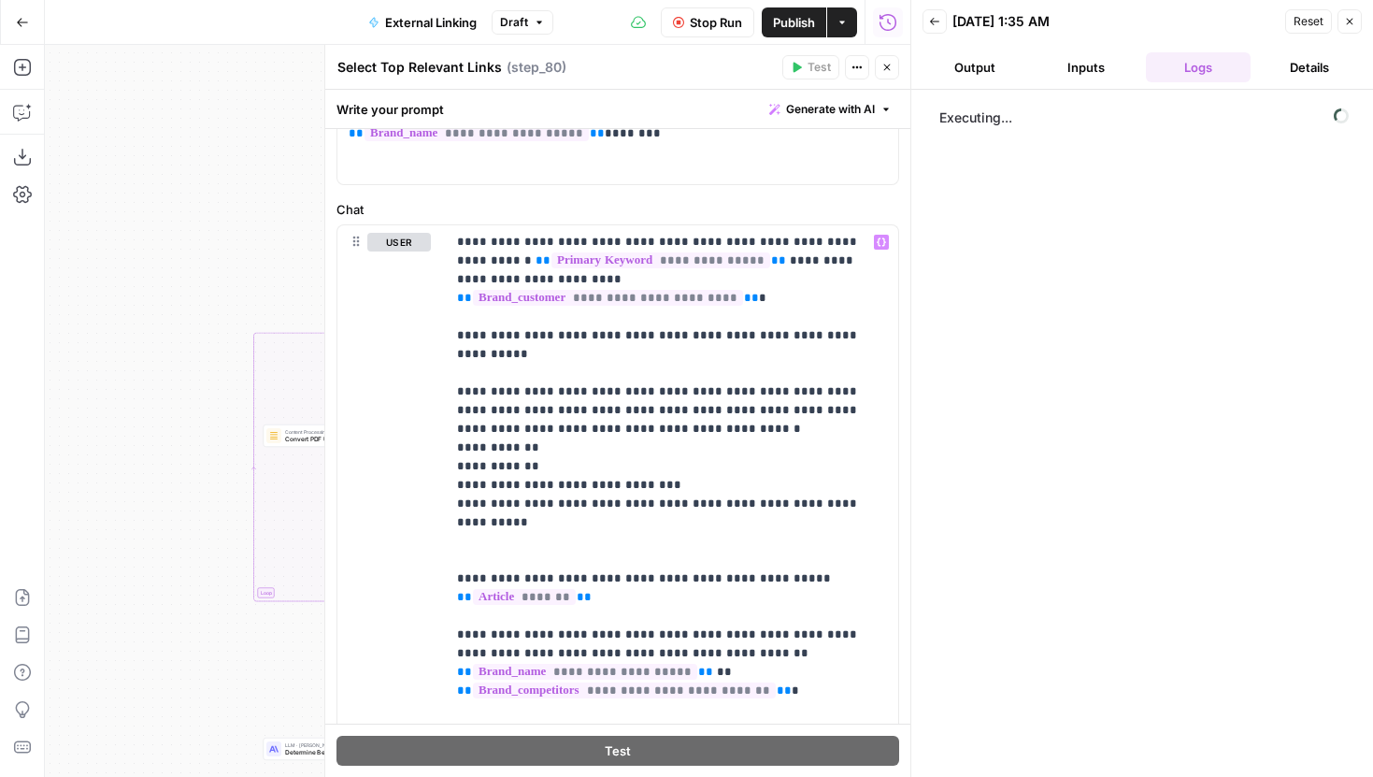
click at [703, 24] on span "Stop Run" at bounding box center [716, 22] width 52 height 19
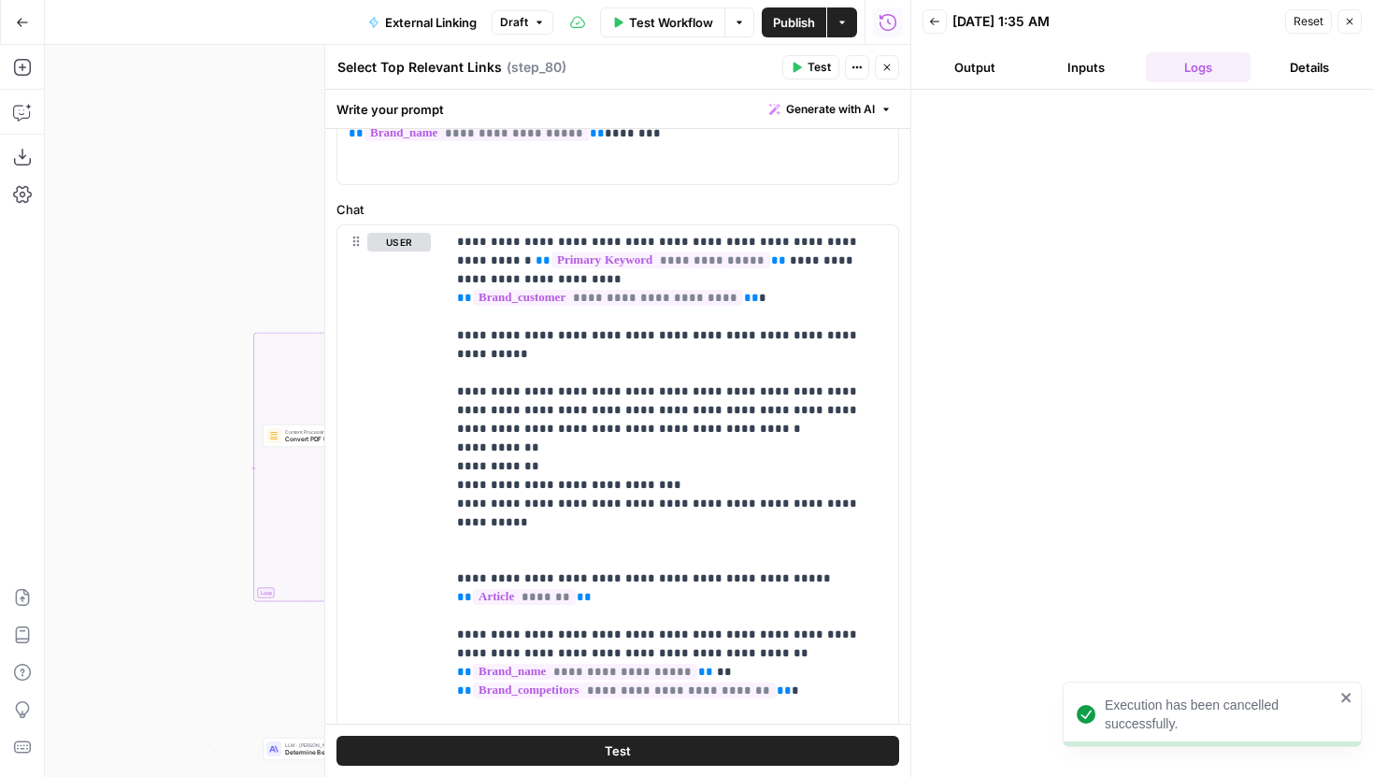
click at [799, 68] on icon "button" at bounding box center [797, 68] width 8 height 10
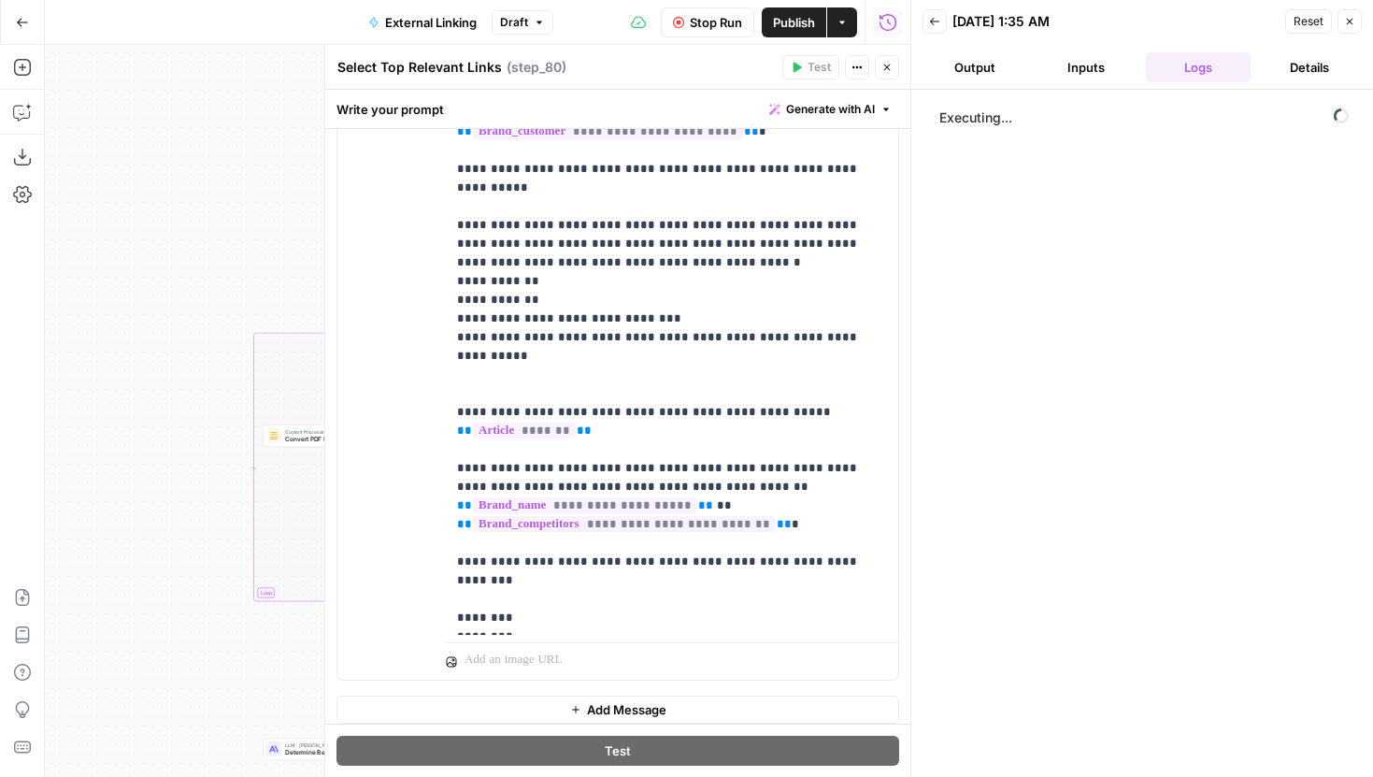
scroll to position [364, 0]
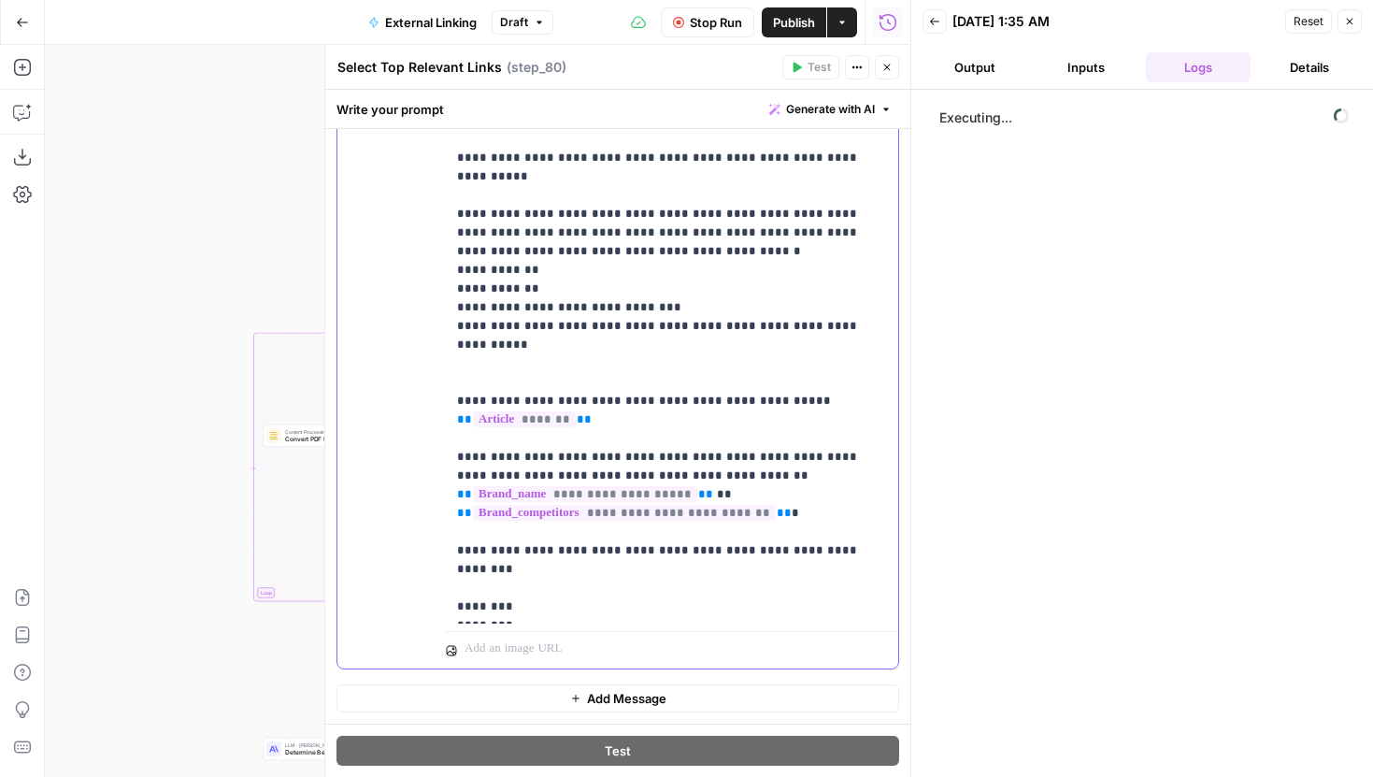
click at [548, 494] on p "**********" at bounding box center [672, 335] width 430 height 561
click at [683, 39] on div "Stop Run Publish Actions Run History" at bounding box center [731, 22] width 357 height 44
click at [690, 28] on span "Stop Run" at bounding box center [716, 22] width 52 height 19
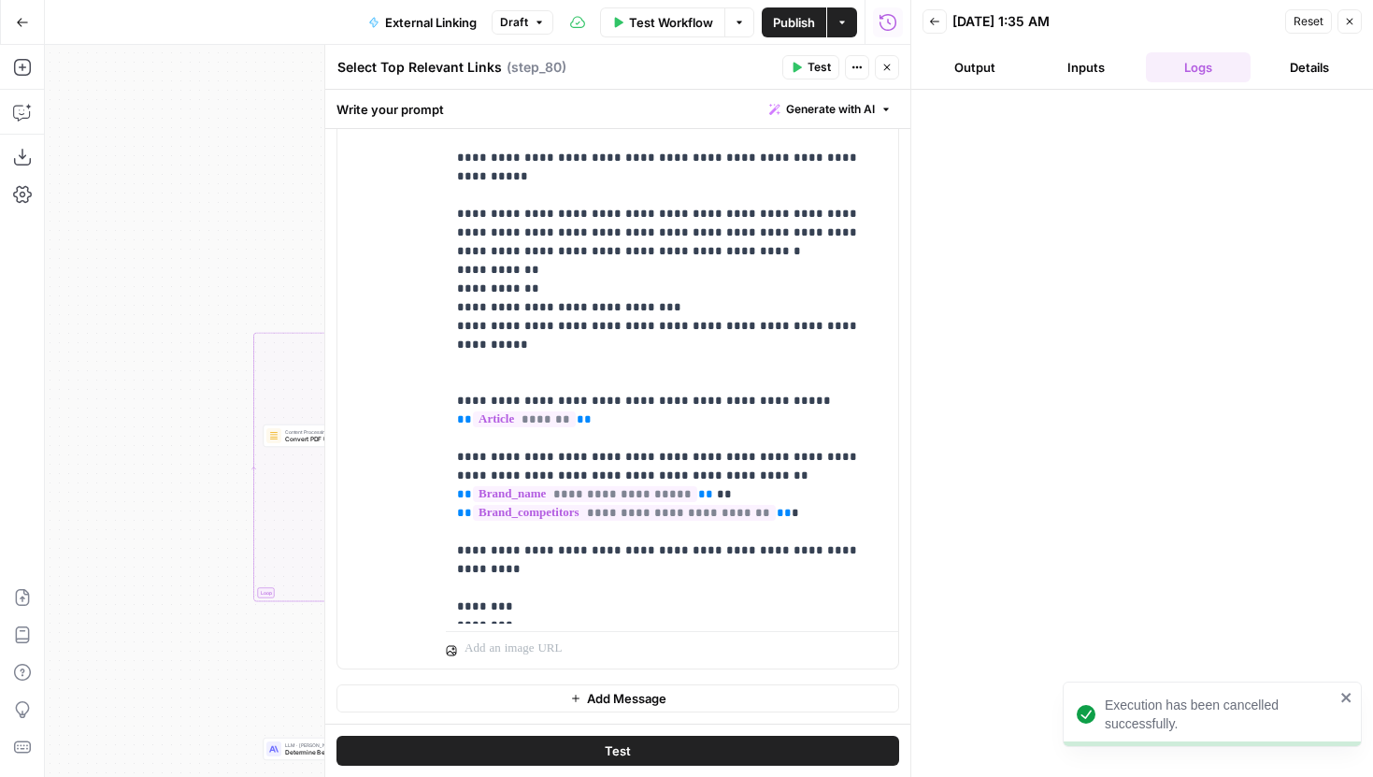
click at [790, 64] on button "Test" at bounding box center [810, 67] width 57 height 24
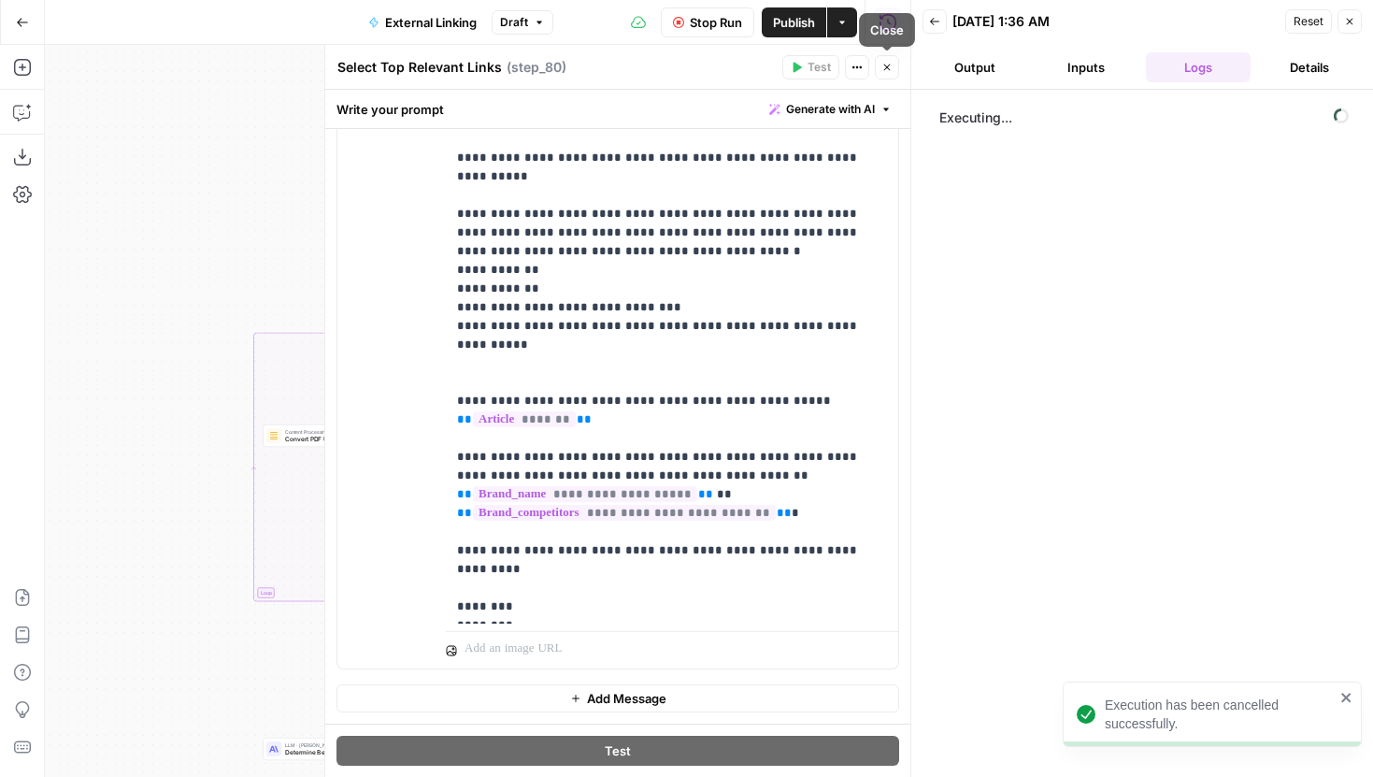
click at [895, 67] on button "Close" at bounding box center [887, 67] width 24 height 24
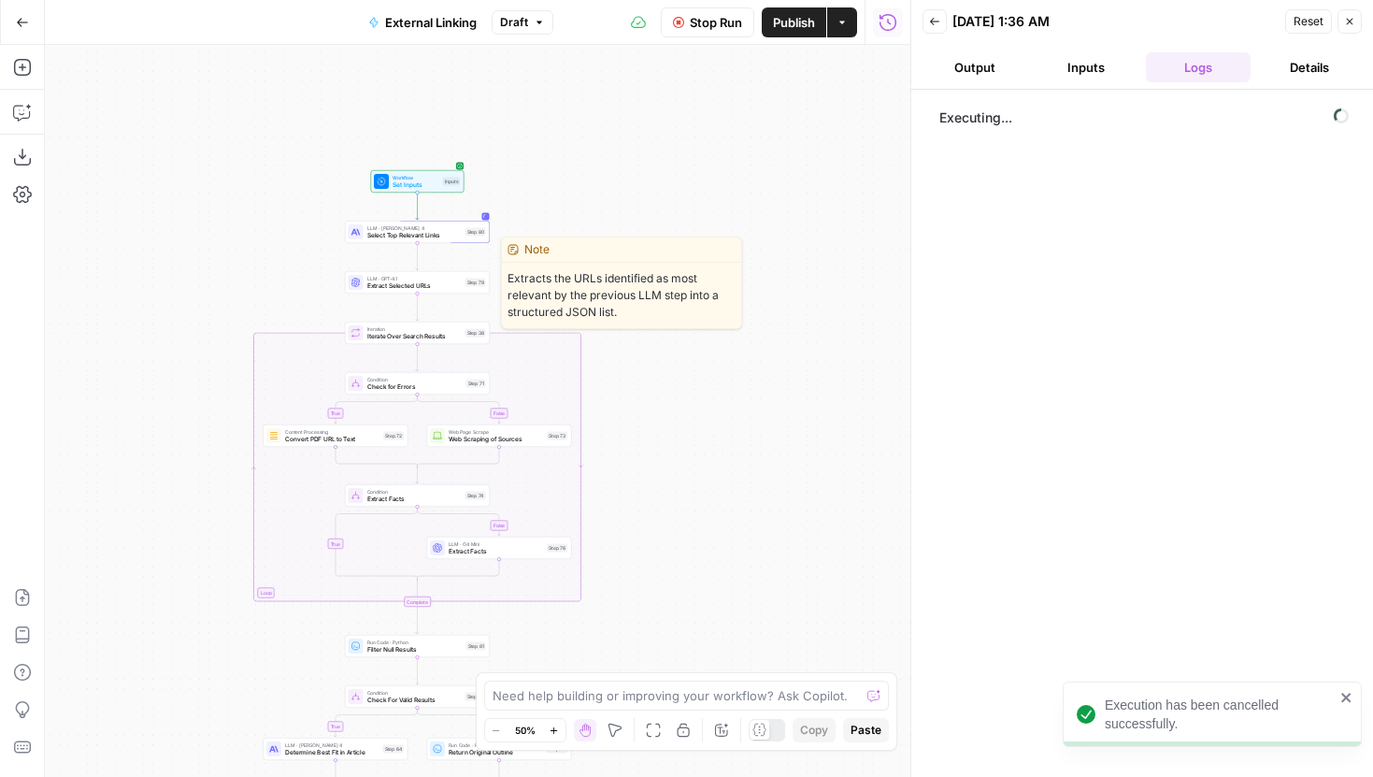
click at [443, 286] on span "Extract Selected URLs" at bounding box center [414, 285] width 94 height 9
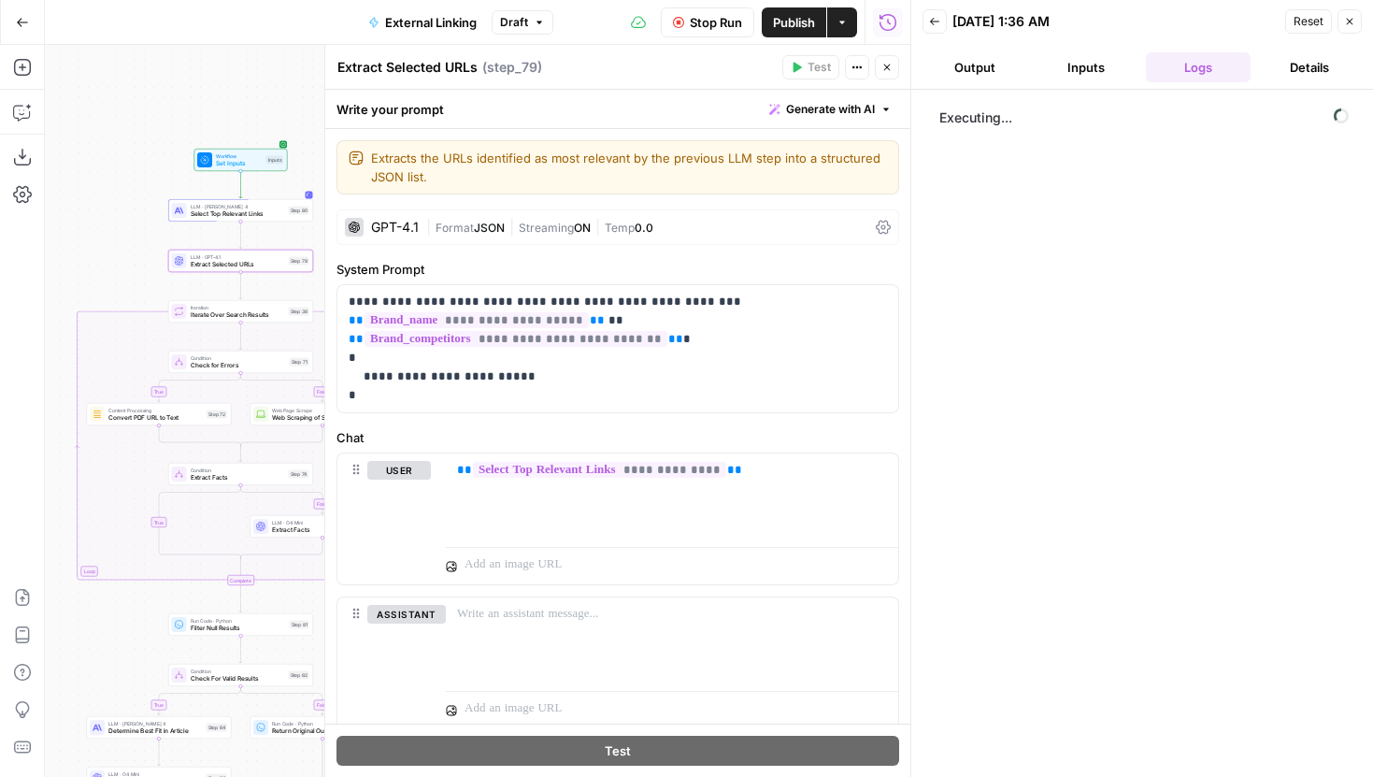
drag, startPoint x: 229, startPoint y: 266, endPoint x: 45, endPoint y: 240, distance: 186.0
click at [45, 240] on div "true false false true false true Workflow Set Inputs Inputs LLM · [PERSON_NAME]…" at bounding box center [477, 411] width 865 height 732
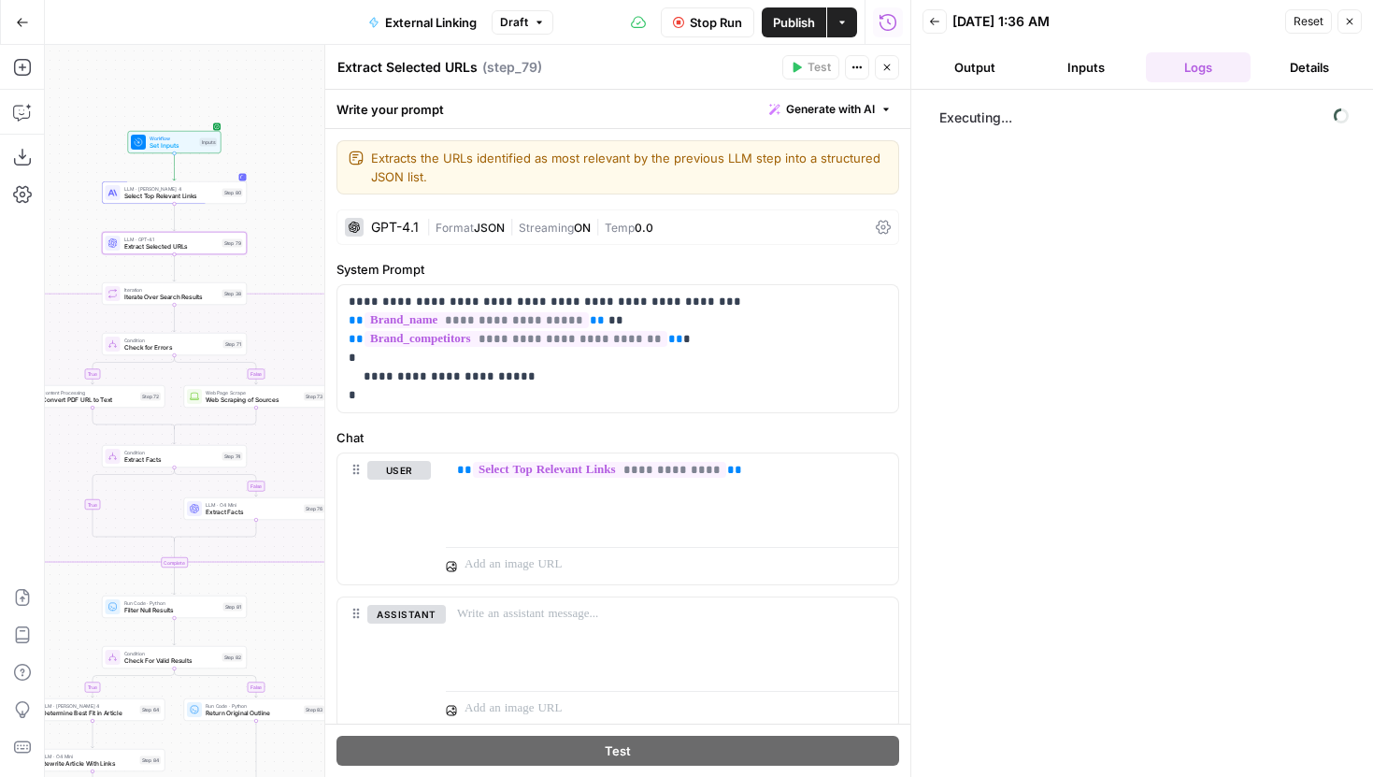
drag, startPoint x: 96, startPoint y: 262, endPoint x: 36, endPoint y: 249, distance: 62.1
click at [36, 249] on div "Add Steps Copilot Download as JSON Settings Import JSON AirOps Academy Help Giv…" at bounding box center [455, 411] width 910 height 732
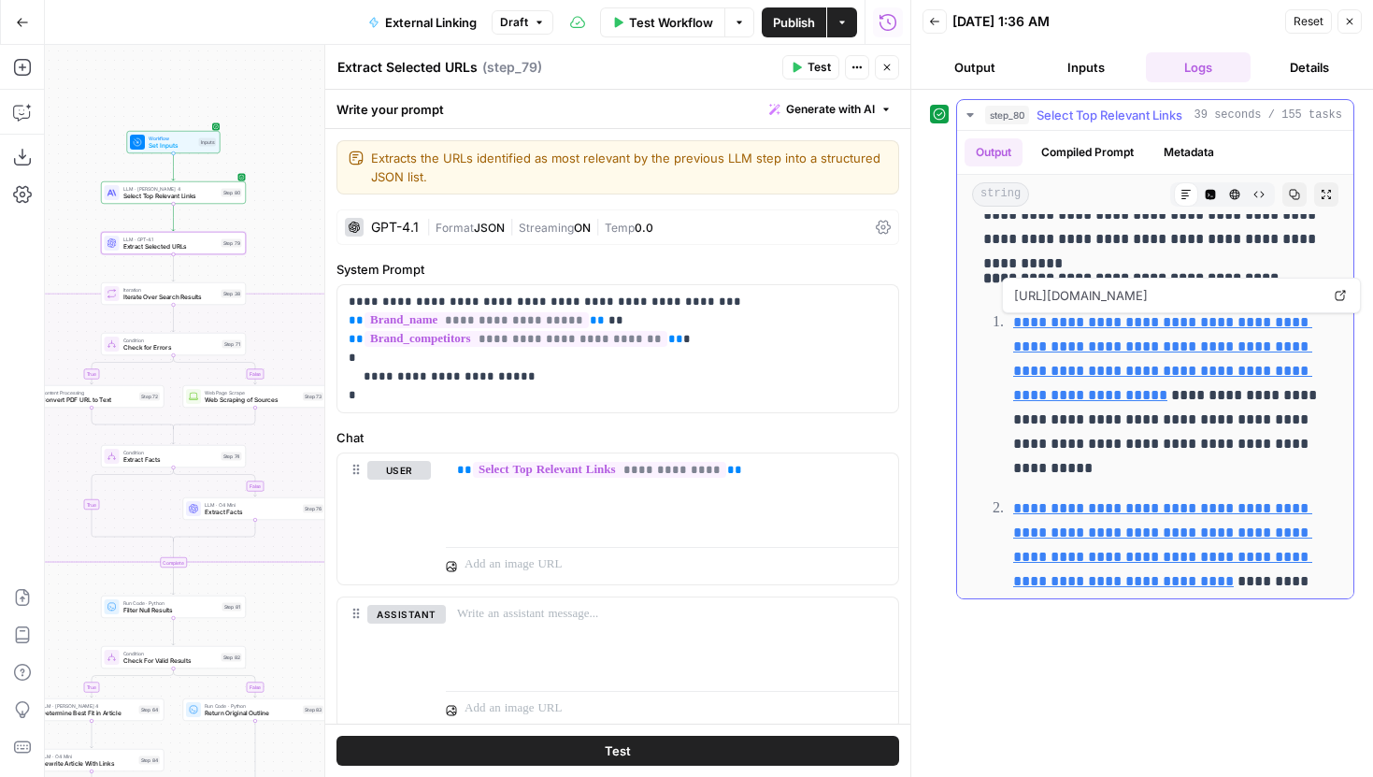
scroll to position [302, 0]
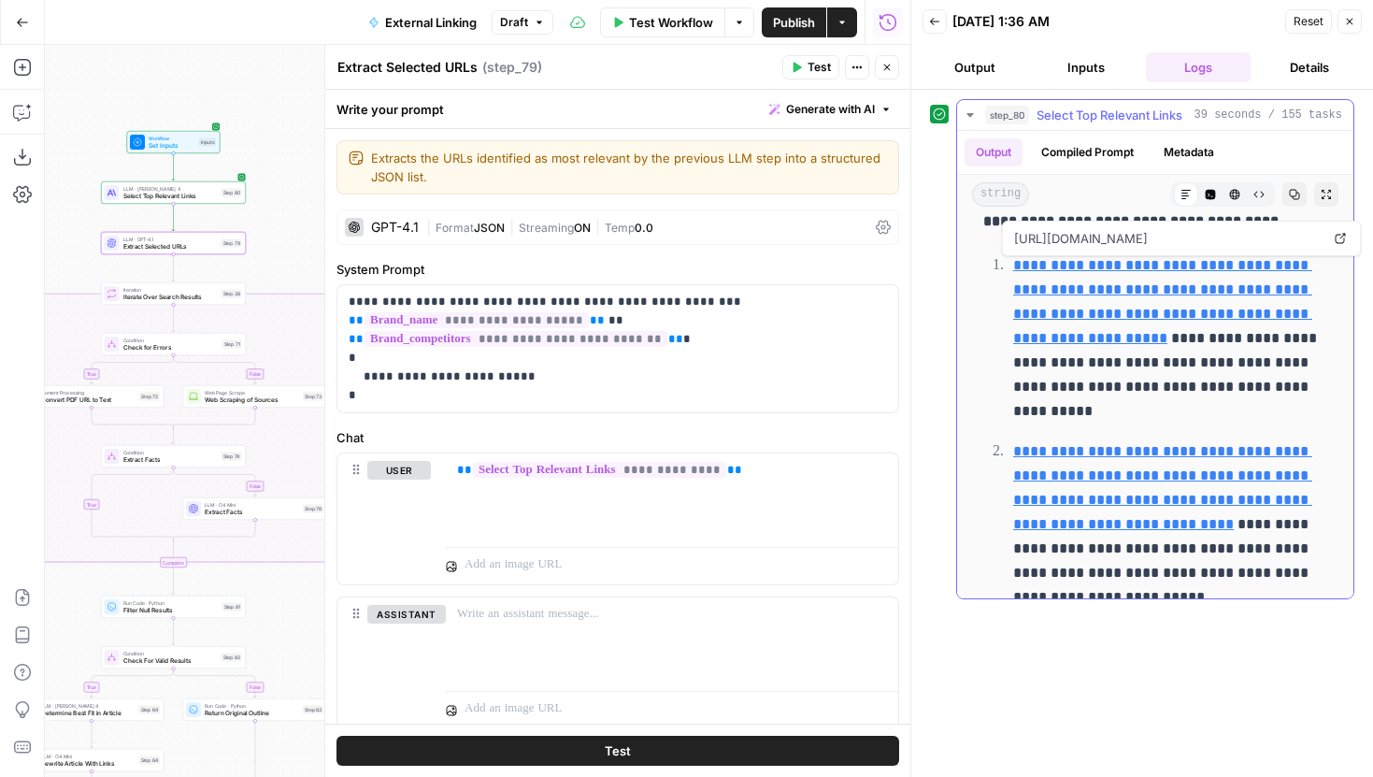
click at [1339, 238] on icon at bounding box center [1339, 238] width 11 height 11
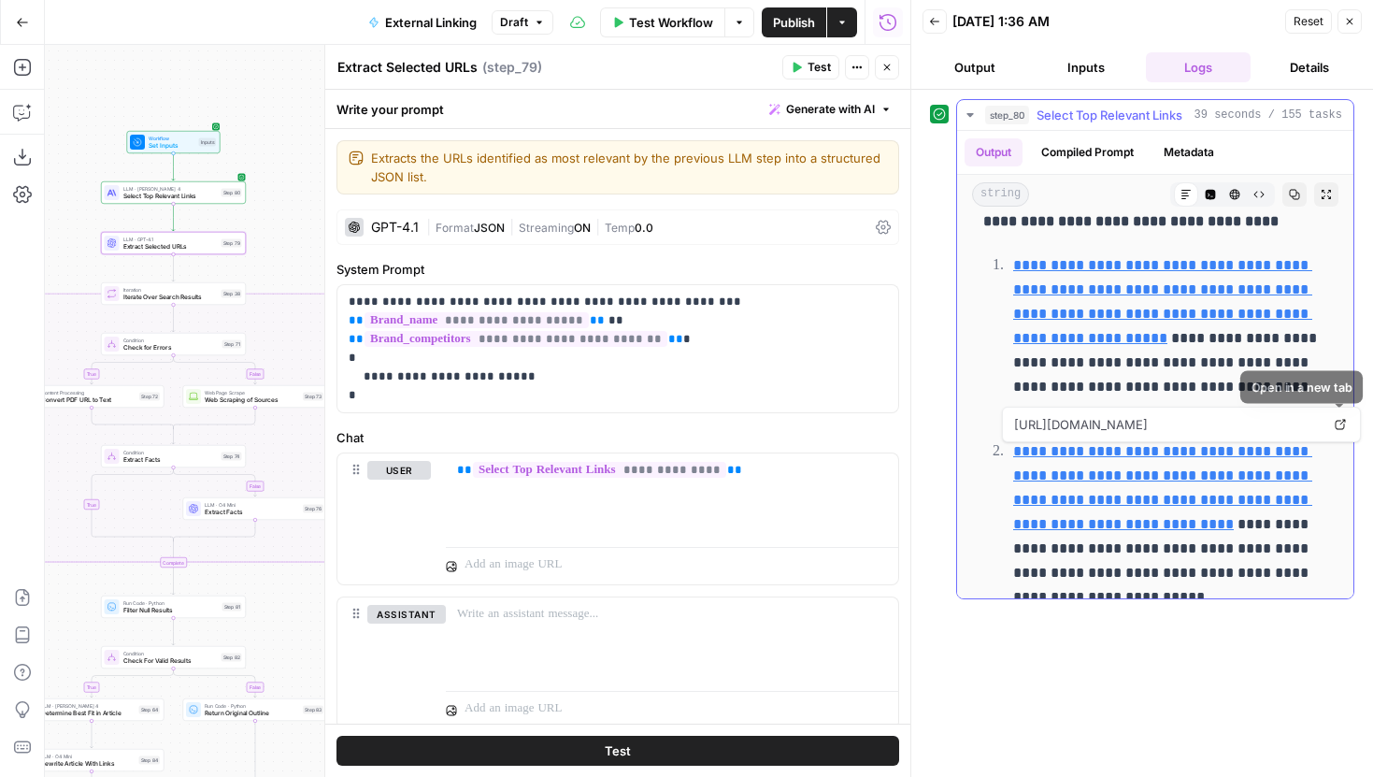
click at [1344, 423] on icon at bounding box center [1340, 425] width 10 height 10
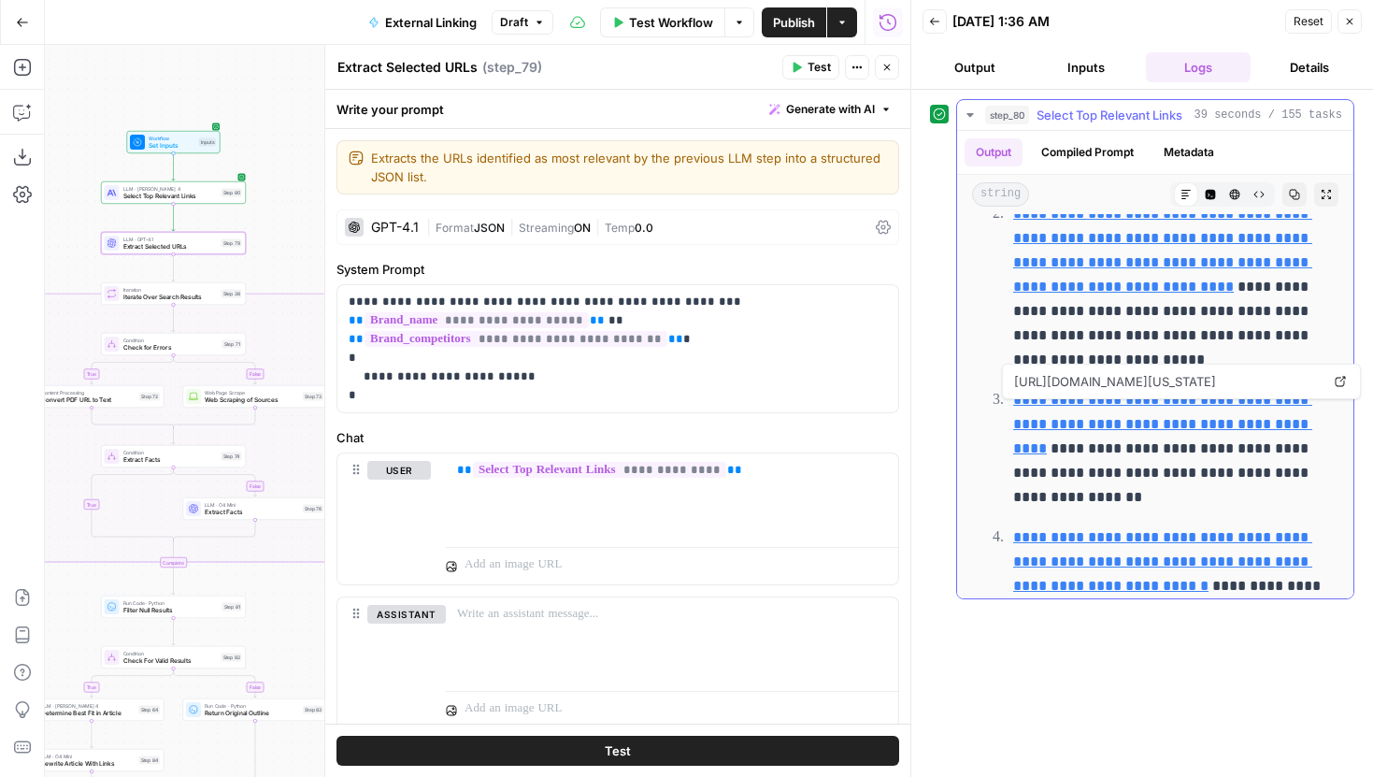
scroll to position [548, 0]
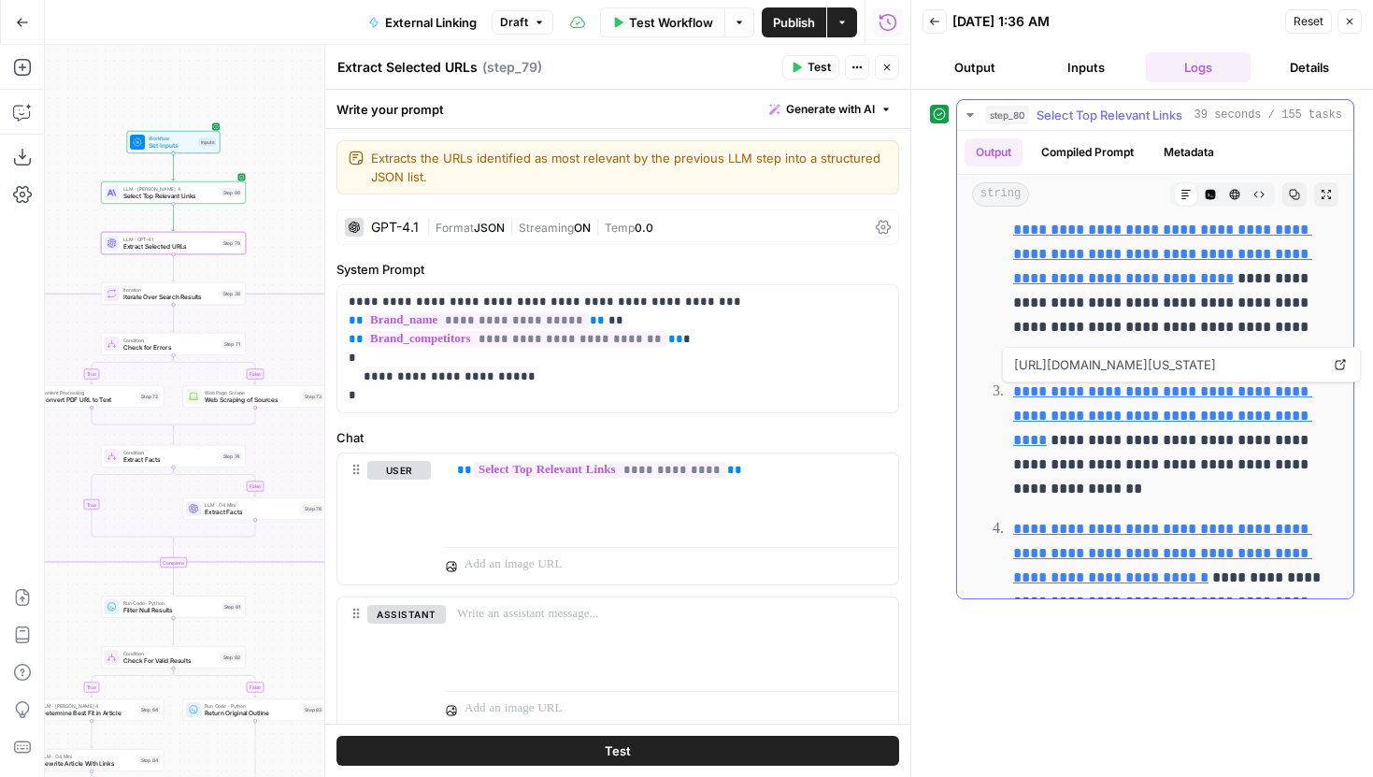
click at [1335, 363] on icon at bounding box center [1339, 364] width 11 height 11
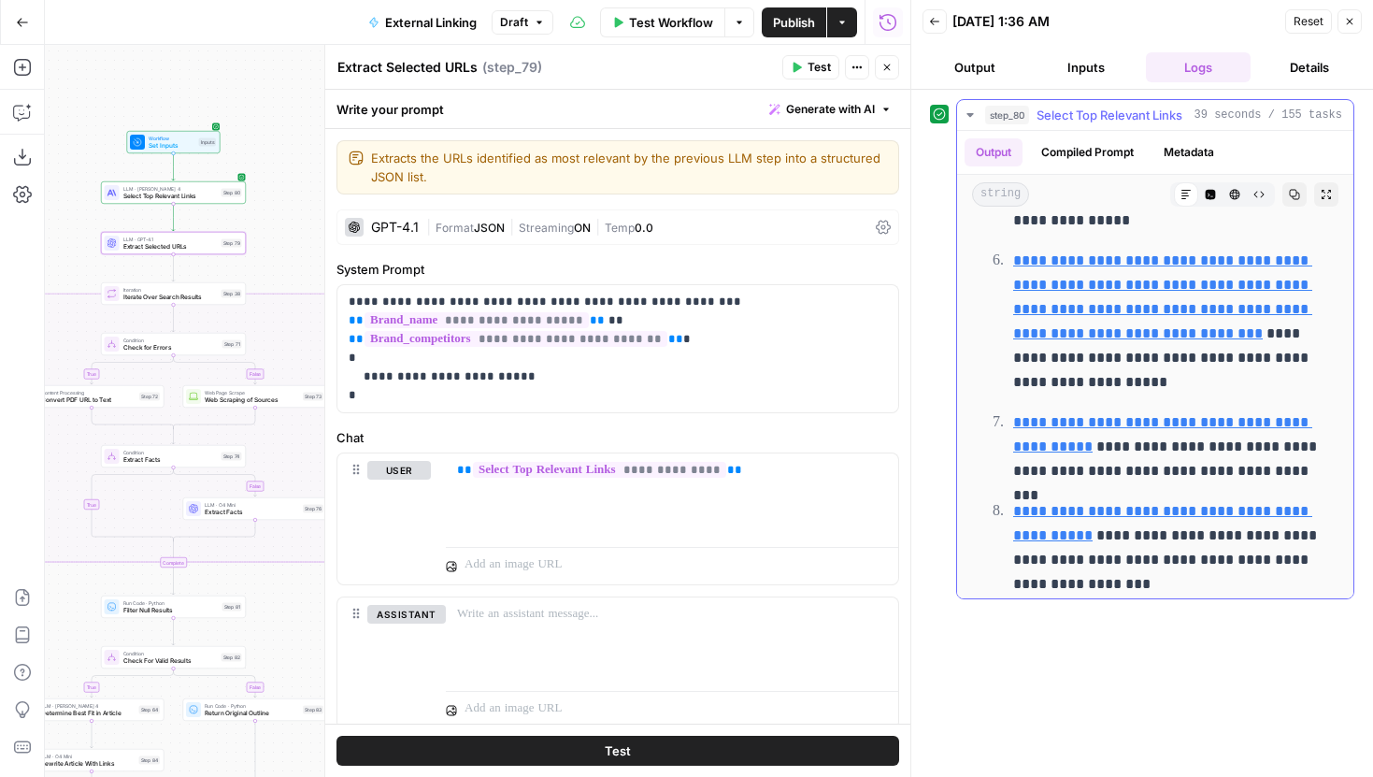
scroll to position [1110, 0]
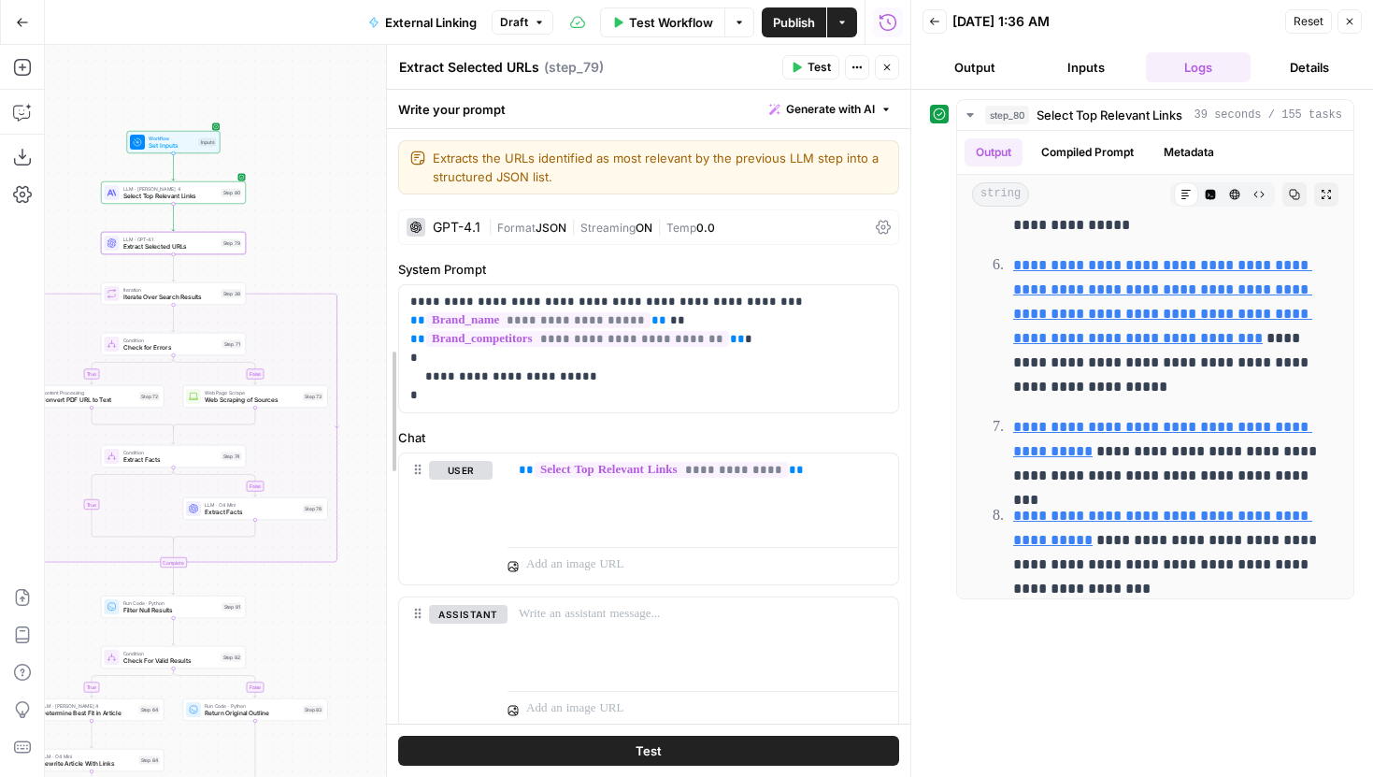
drag, startPoint x: 323, startPoint y: 268, endPoint x: 501, endPoint y: 276, distance: 177.7
click at [396, 276] on div at bounding box center [387, 411] width 19 height 732
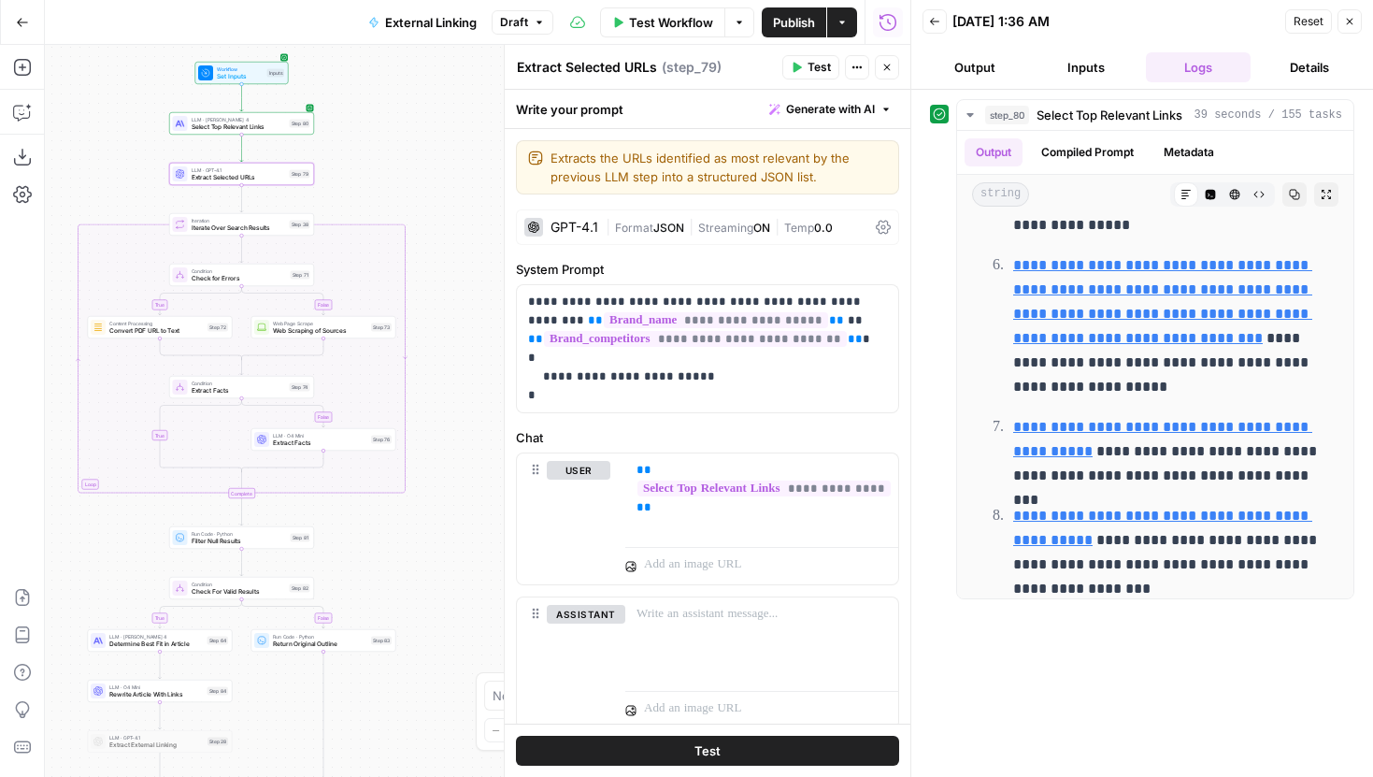
drag, startPoint x: 369, startPoint y: 321, endPoint x: 433, endPoint y: 250, distance: 94.6
click at [434, 250] on div "true false false true false true Workflow Set Inputs Inputs LLM · Claude Sonnet…" at bounding box center [477, 411] width 865 height 732
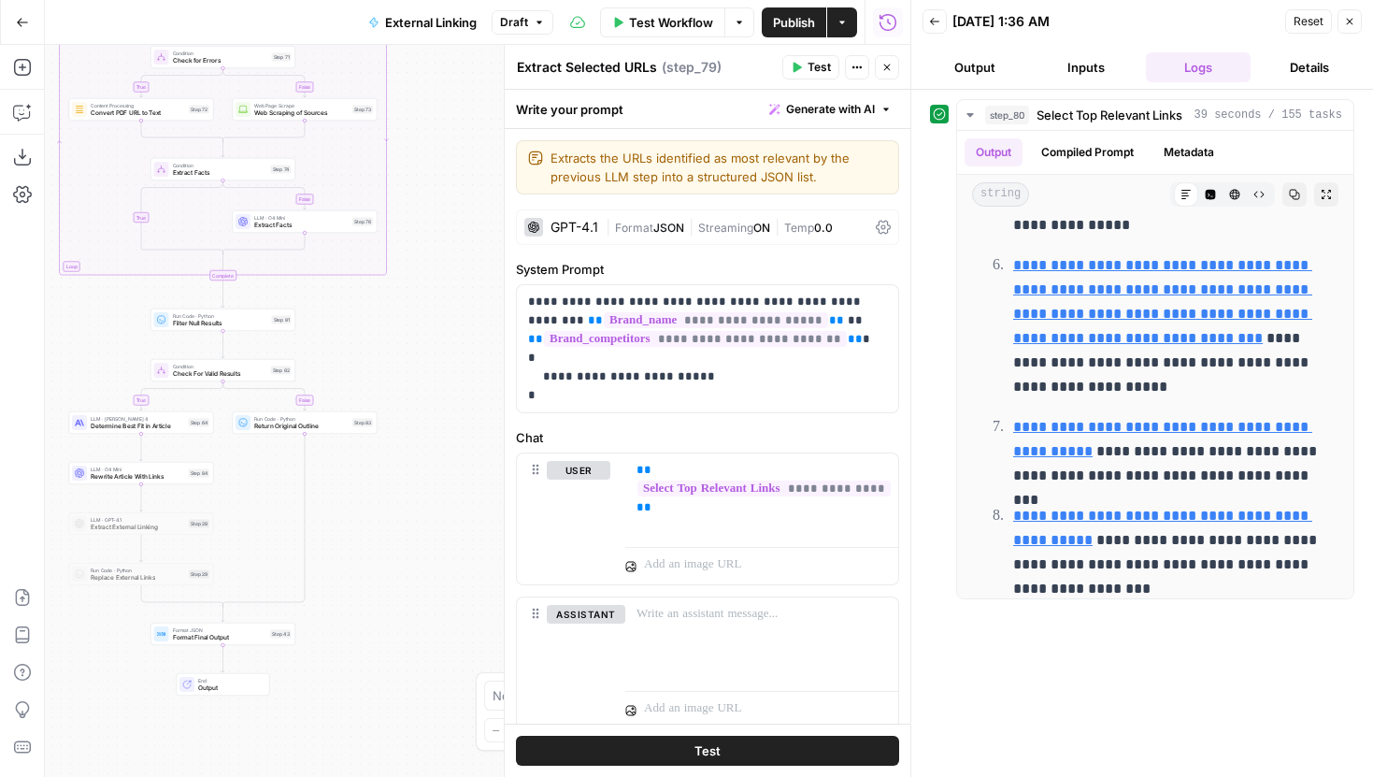
drag, startPoint x: 464, startPoint y: 400, endPoint x: 450, endPoint y: 157, distance: 243.3
click at [450, 157] on div "true false false true false true Workflow Set Inputs Inputs LLM · Claude Sonnet…" at bounding box center [477, 411] width 865 height 732
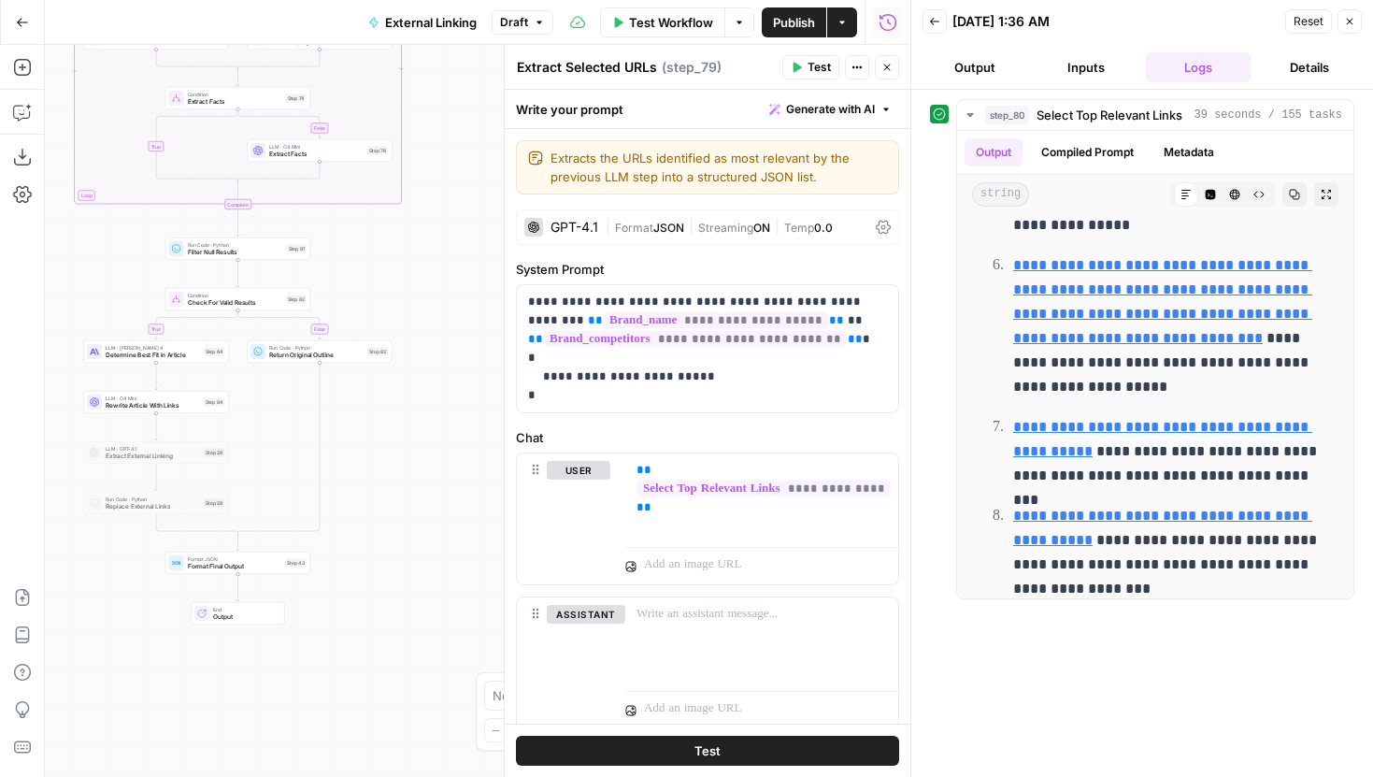
drag, startPoint x: 407, startPoint y: 521, endPoint x: 417, endPoint y: 476, distance: 46.0
click at [417, 476] on div "true false false true false true Workflow Set Inputs Inputs LLM · Claude Sonnet…" at bounding box center [477, 411] width 865 height 732
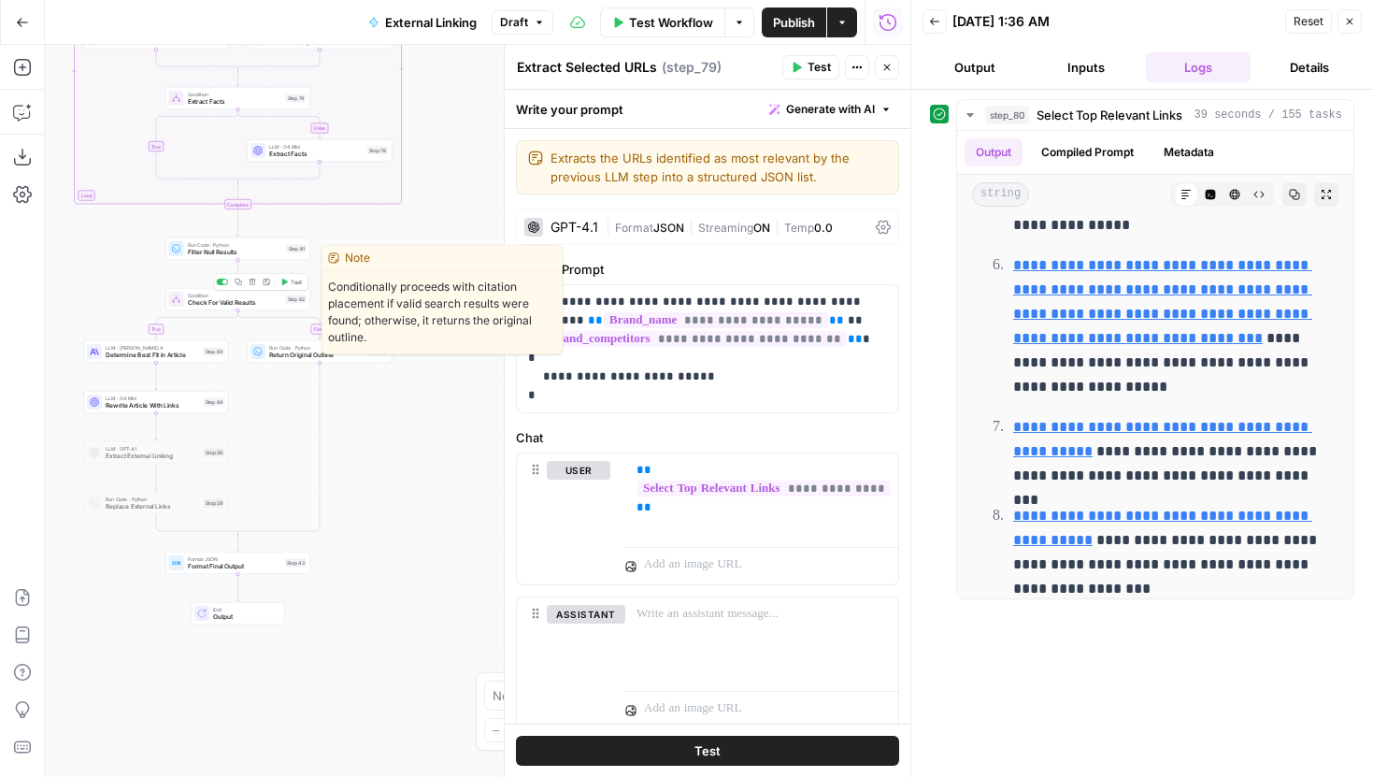
click at [254, 304] on span "Check For Valid Results" at bounding box center [235, 302] width 94 height 9
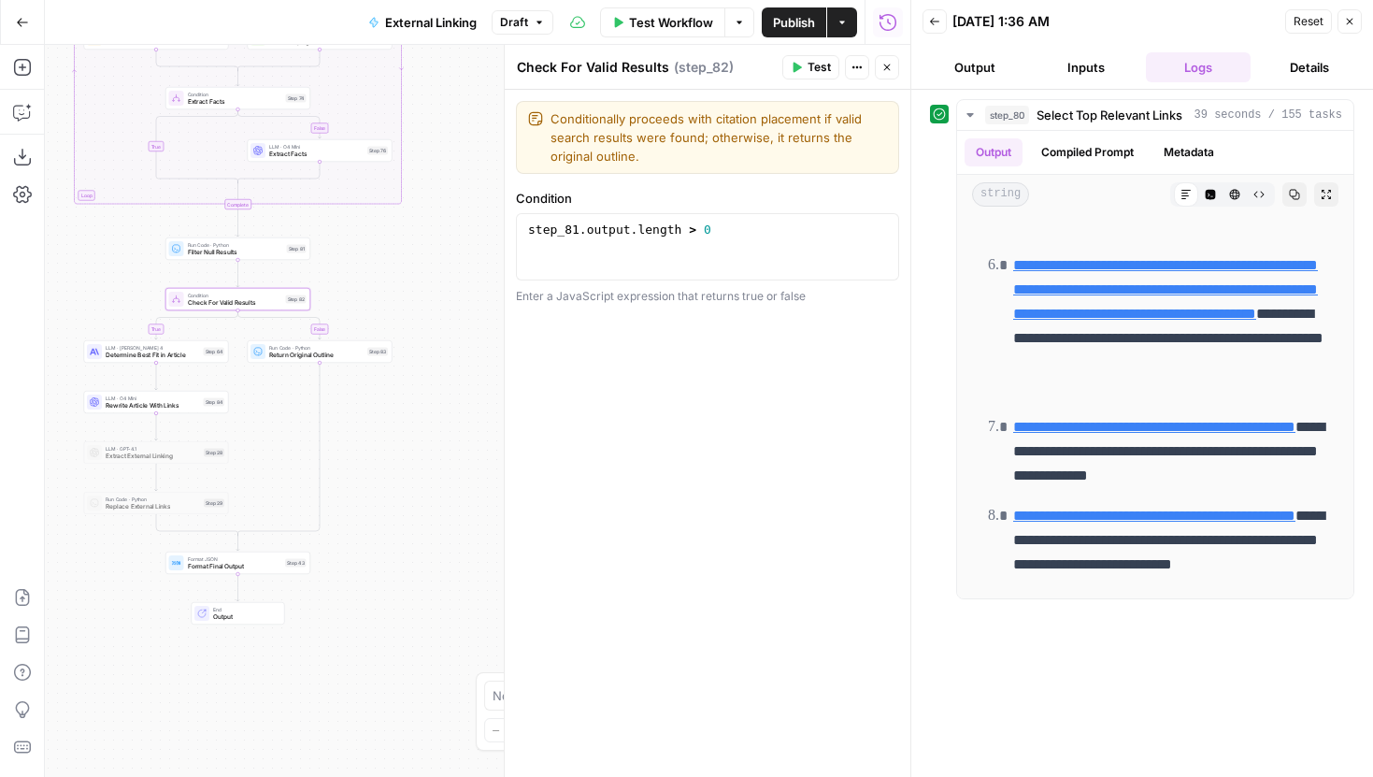
click at [888, 65] on icon "button" at bounding box center [887, 67] width 7 height 7
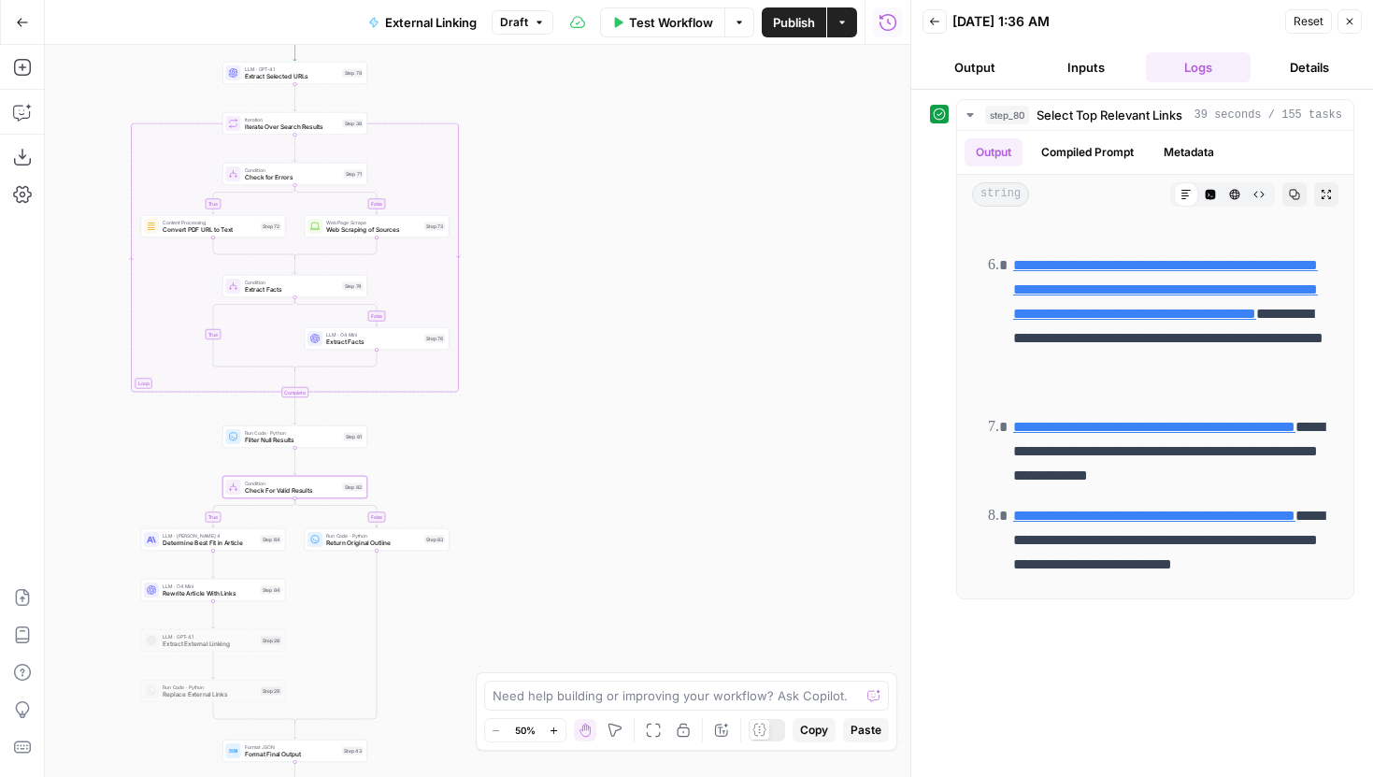
drag, startPoint x: 586, startPoint y: 272, endPoint x: 643, endPoint y: 463, distance: 199.0
click at [643, 462] on div "true false false true false true Workflow Set Inputs Inputs LLM · Claude Sonnet…" at bounding box center [477, 411] width 865 height 732
click at [1341, 398] on icon at bounding box center [1339, 399] width 11 height 11
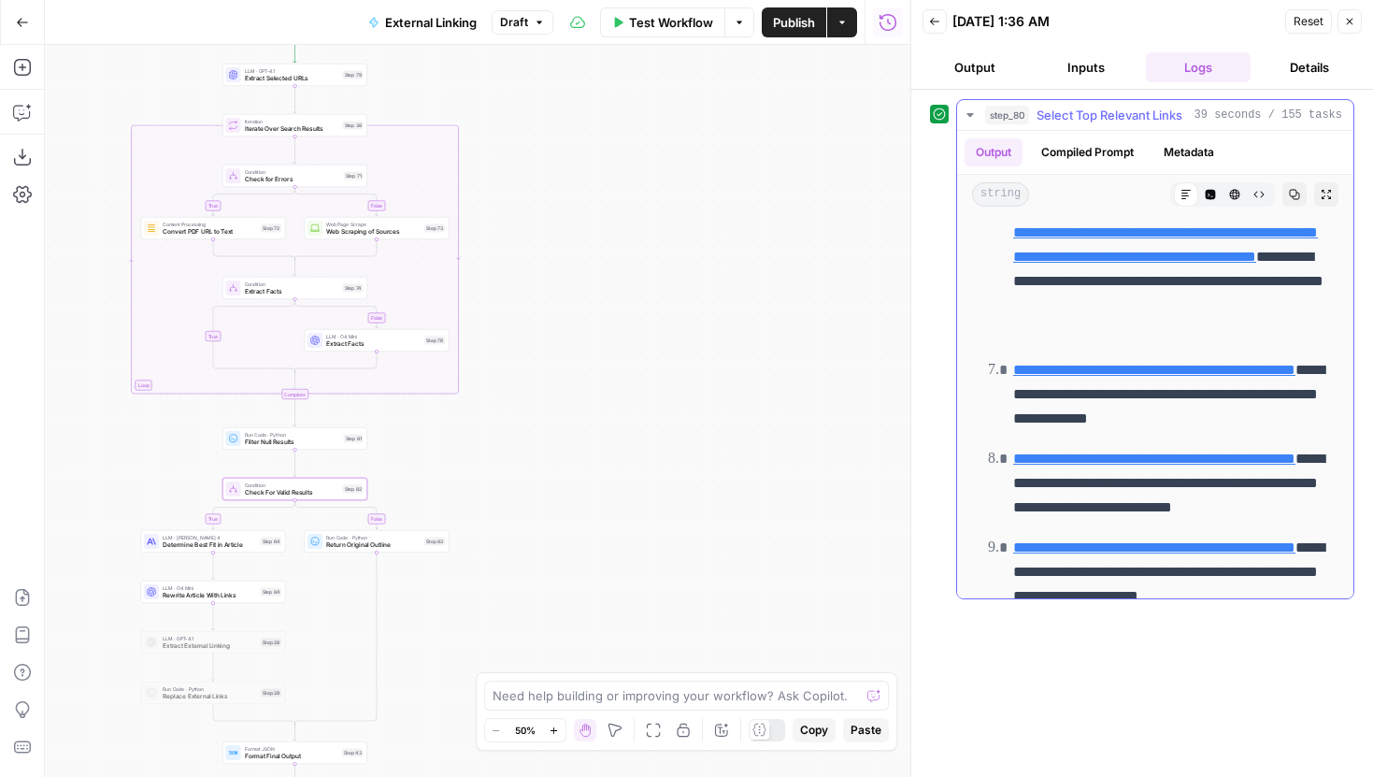
scroll to position [1090, 0]
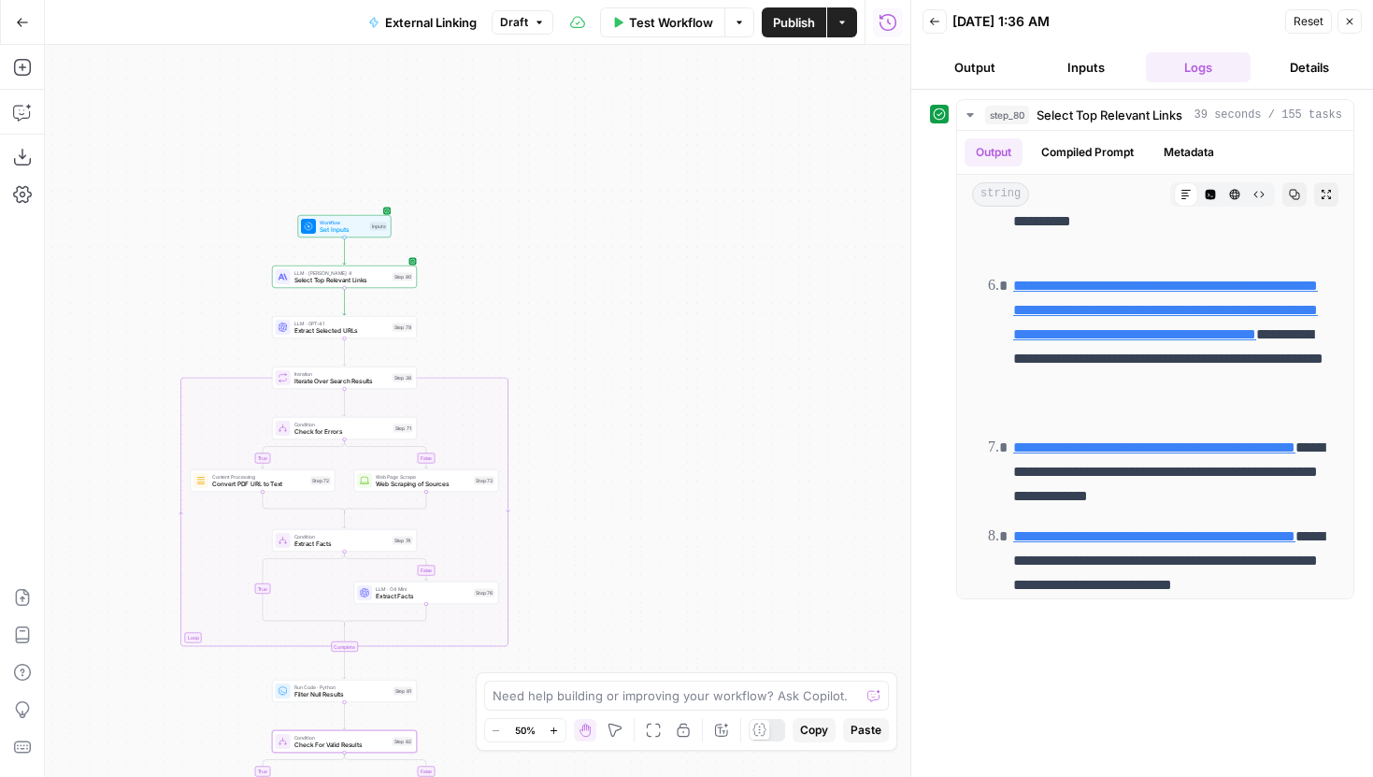
drag, startPoint x: 643, startPoint y: 347, endPoint x: 664, endPoint y: 500, distance: 154.6
click at [664, 496] on div "true false false true false true Workflow Set Inputs Inputs LLM · Claude Sonnet…" at bounding box center [477, 411] width 865 height 732
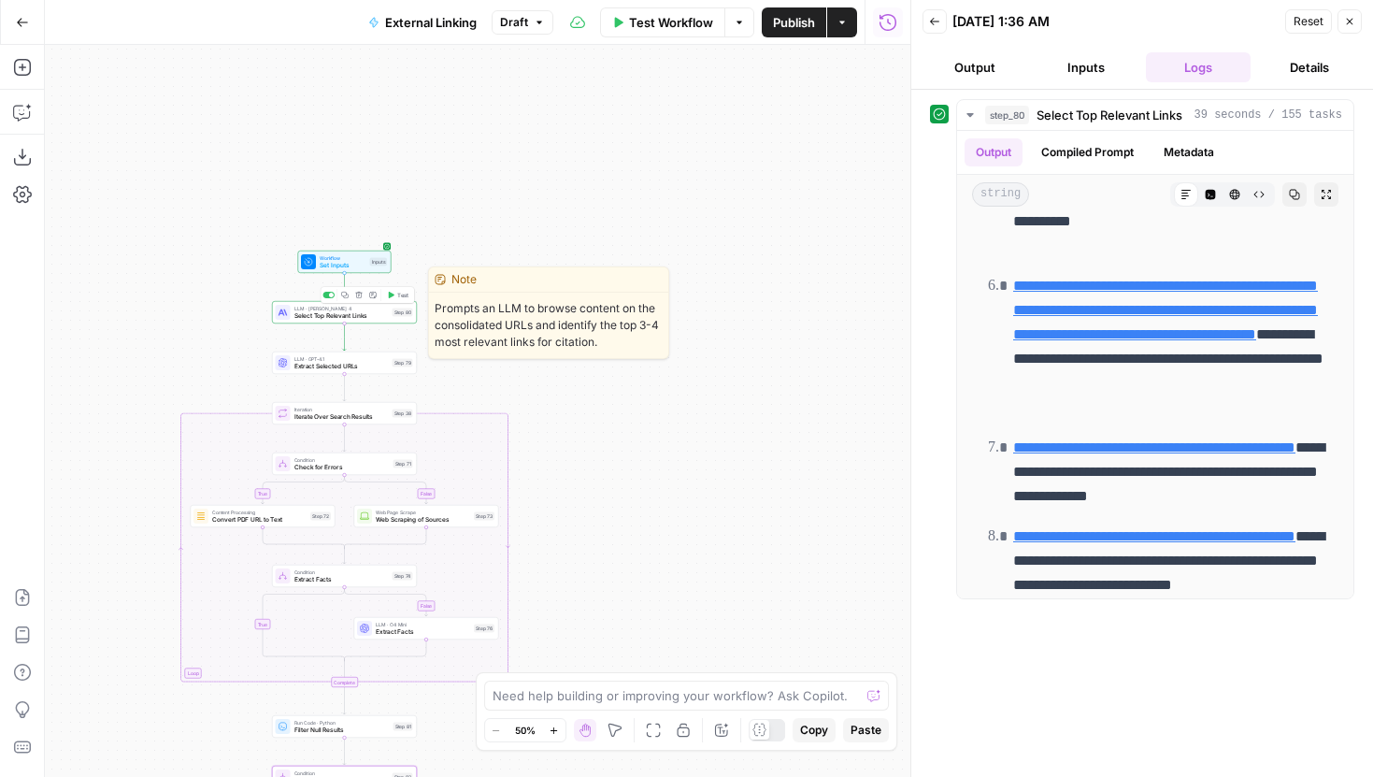
click at [294, 317] on span "Select Top Relevant Links" at bounding box center [341, 315] width 94 height 9
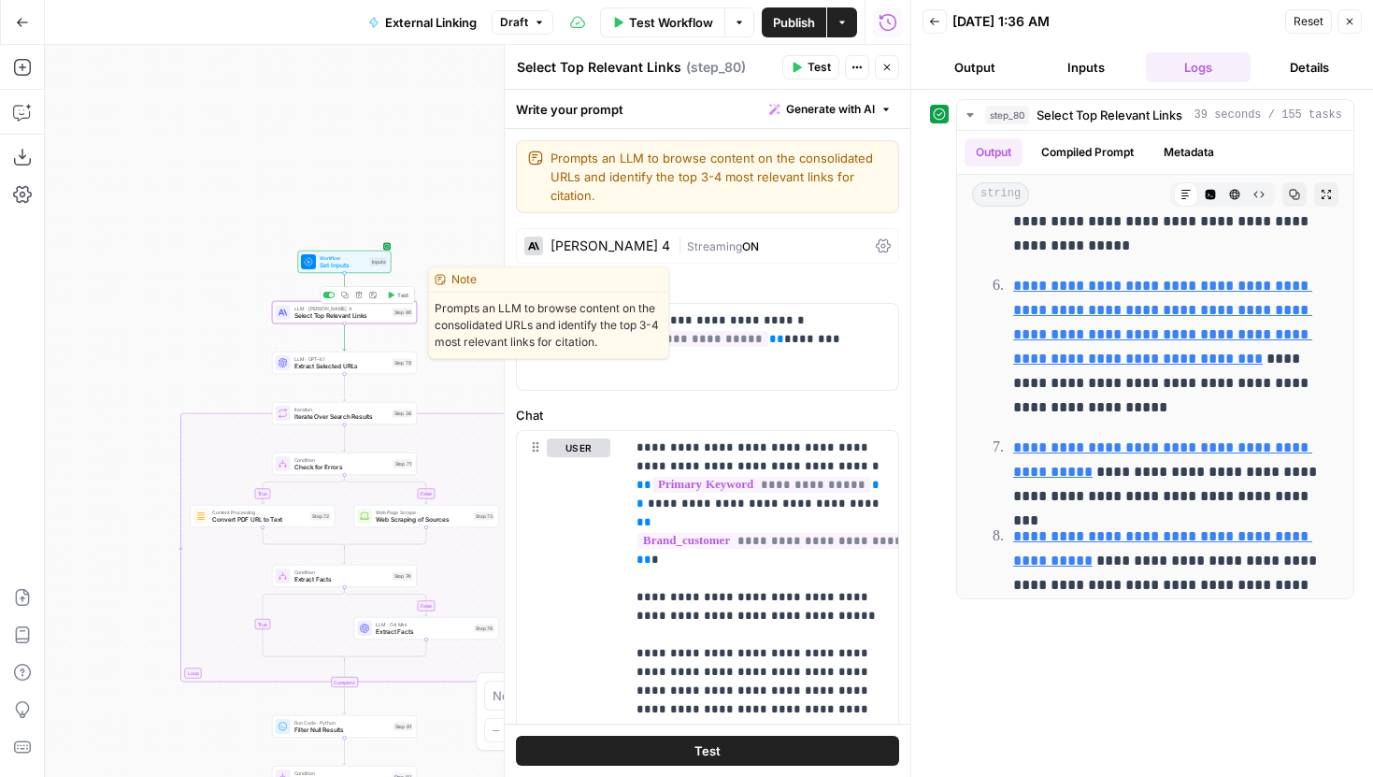
click at [345, 295] on icon "button" at bounding box center [344, 295] width 7 height 7
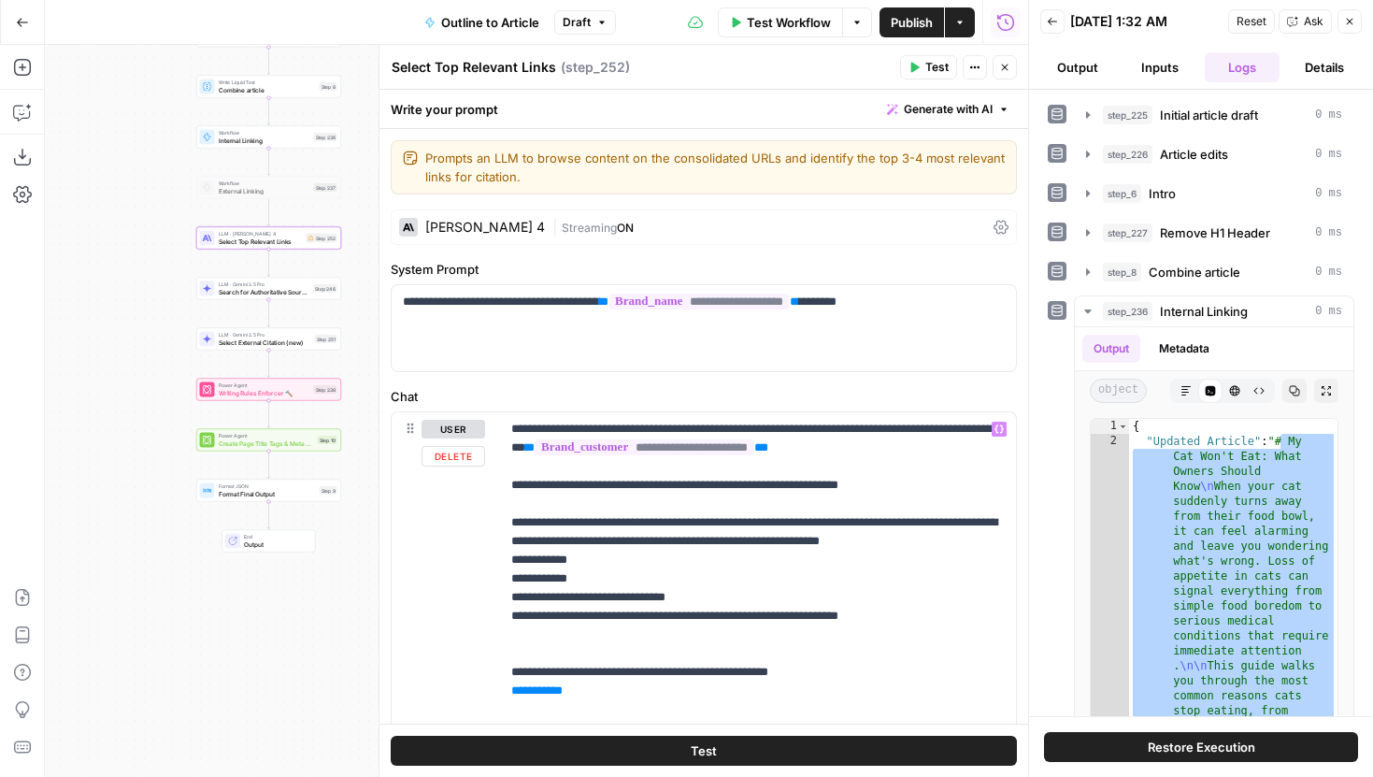
scroll to position [283, 0]
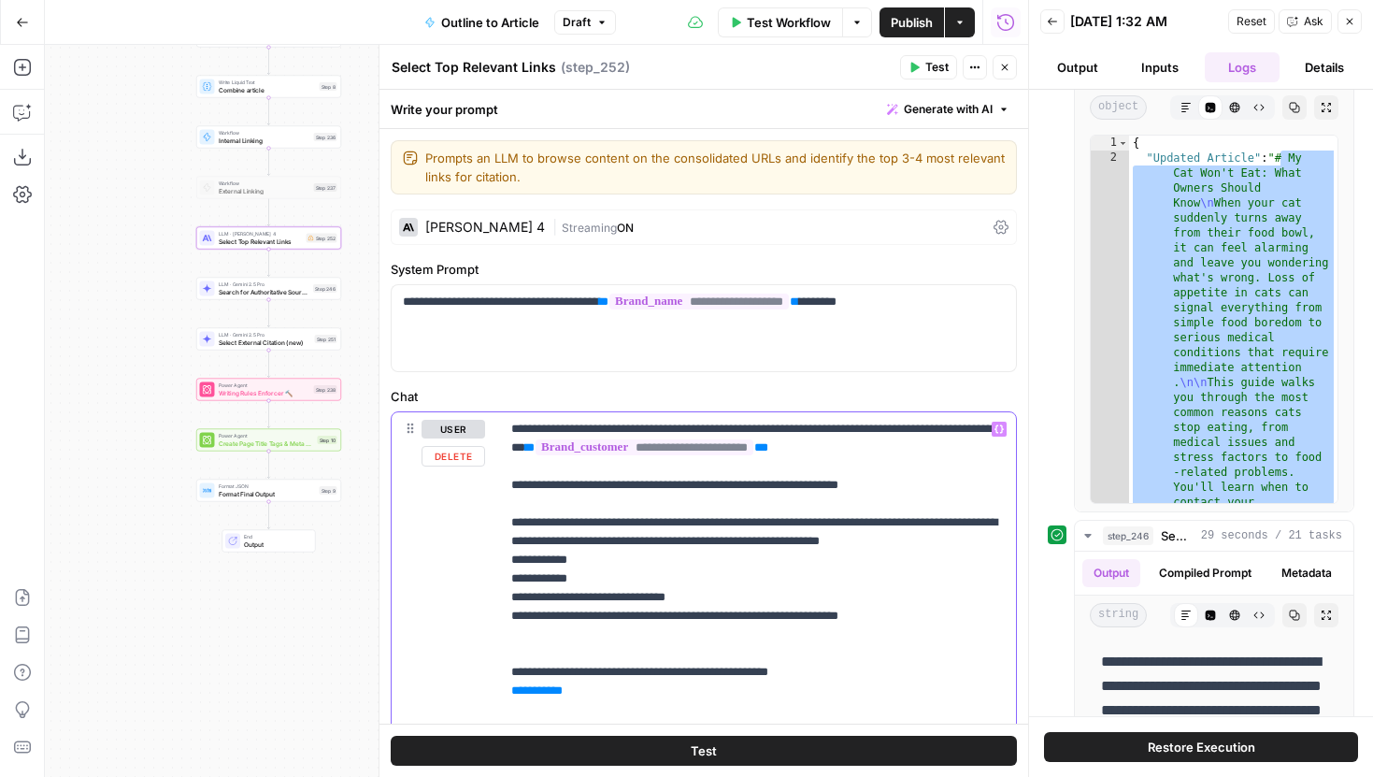
click at [997, 431] on icon "button" at bounding box center [998, 428] width 9 height 9
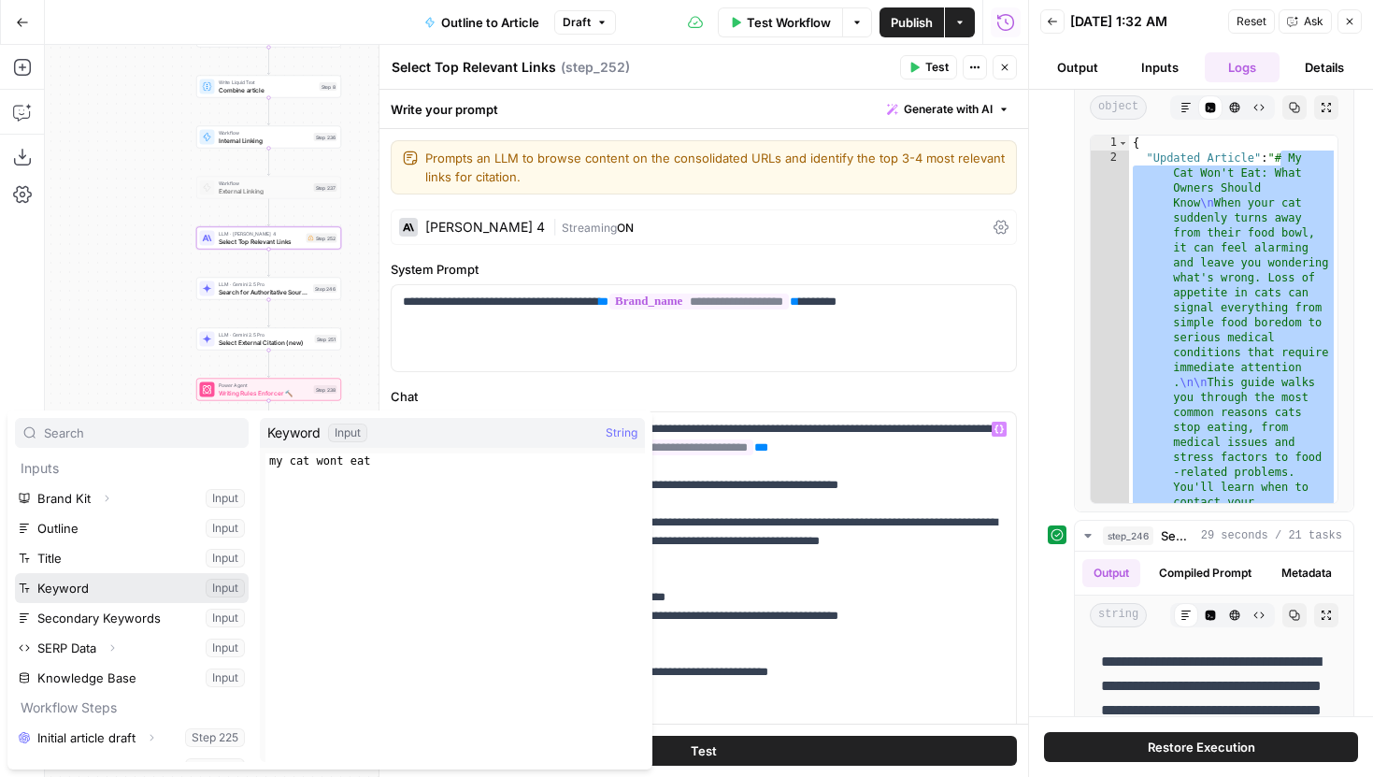
click at [122, 593] on button "Select variable Keyword" at bounding box center [132, 588] width 234 height 30
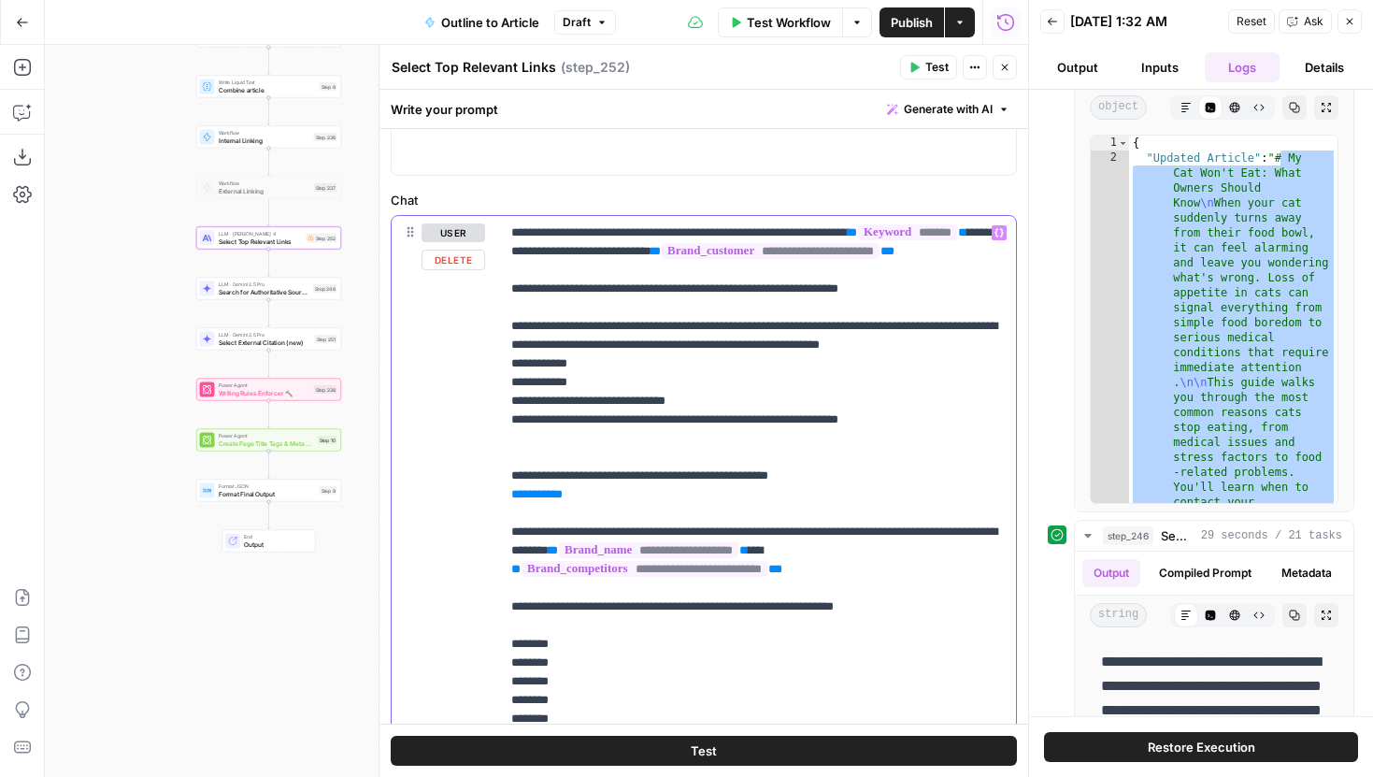
scroll to position [203, 0]
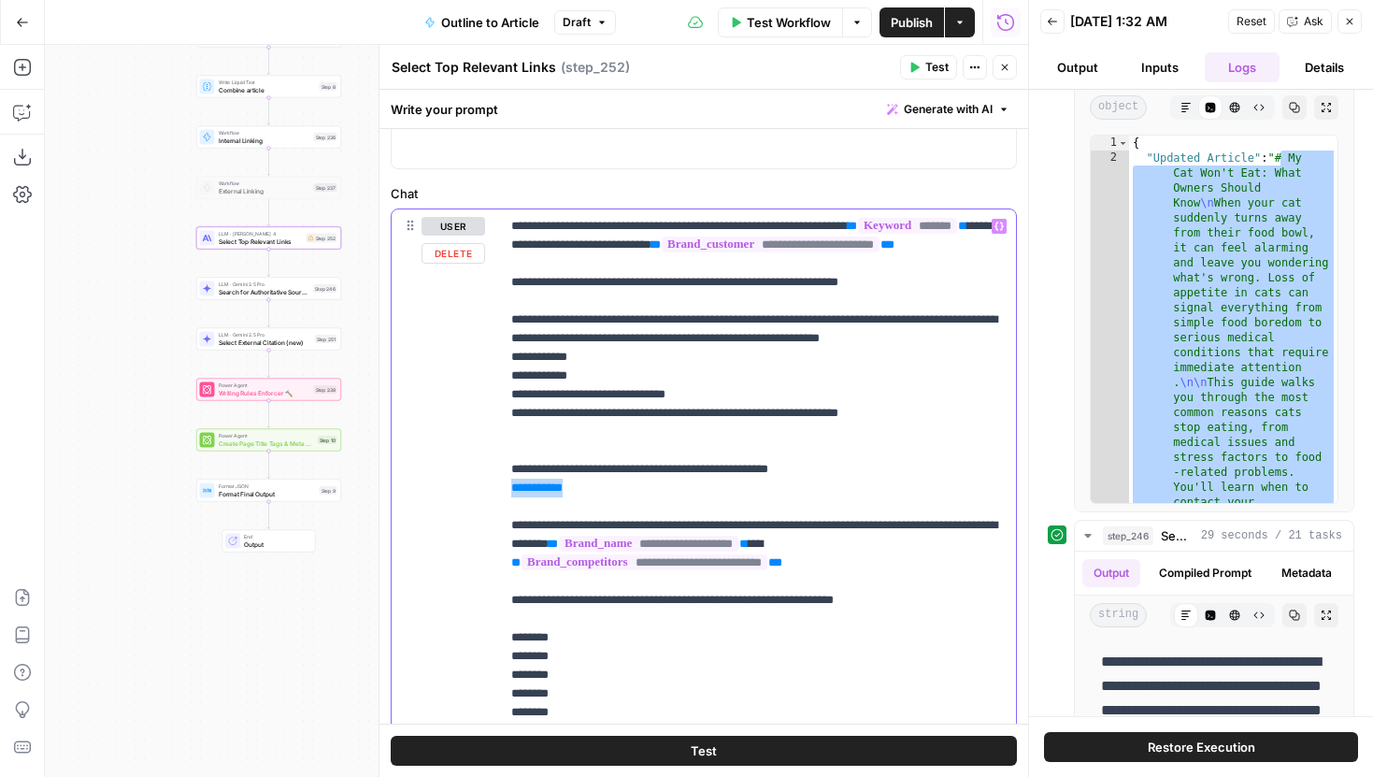
drag, startPoint x: 714, startPoint y: 498, endPoint x: 453, endPoint y: 500, distance: 260.7
click at [453, 500] on div "**********" at bounding box center [704, 500] width 624 height 583
click at [751, 485] on p "**********" at bounding box center [757, 478] width 493 height 523
click at [753, 487] on p "**********" at bounding box center [757, 478] width 493 height 523
click at [747, 462] on p "**********" at bounding box center [757, 478] width 493 height 523
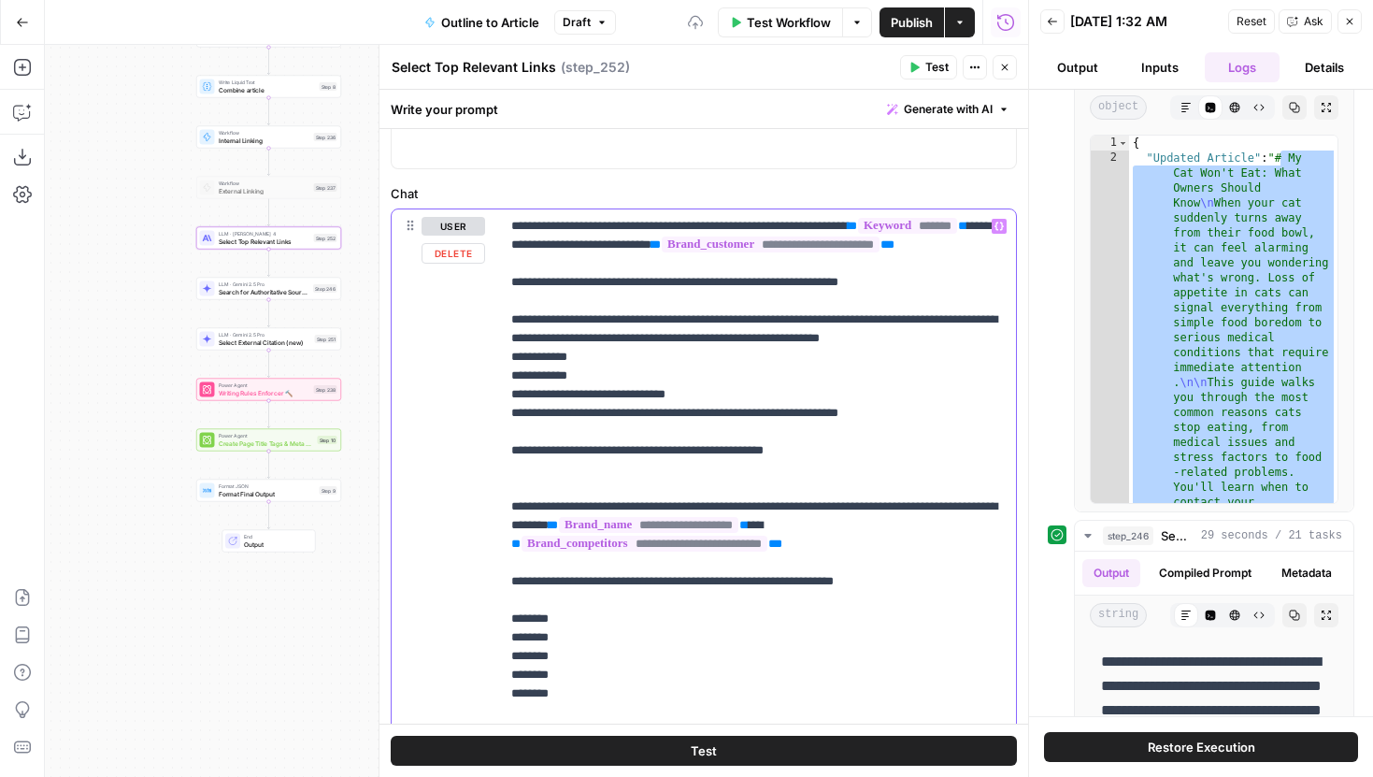
click at [699, 492] on p "**********" at bounding box center [757, 469] width 493 height 505
click at [994, 227] on icon "button" at bounding box center [998, 225] width 9 height 9
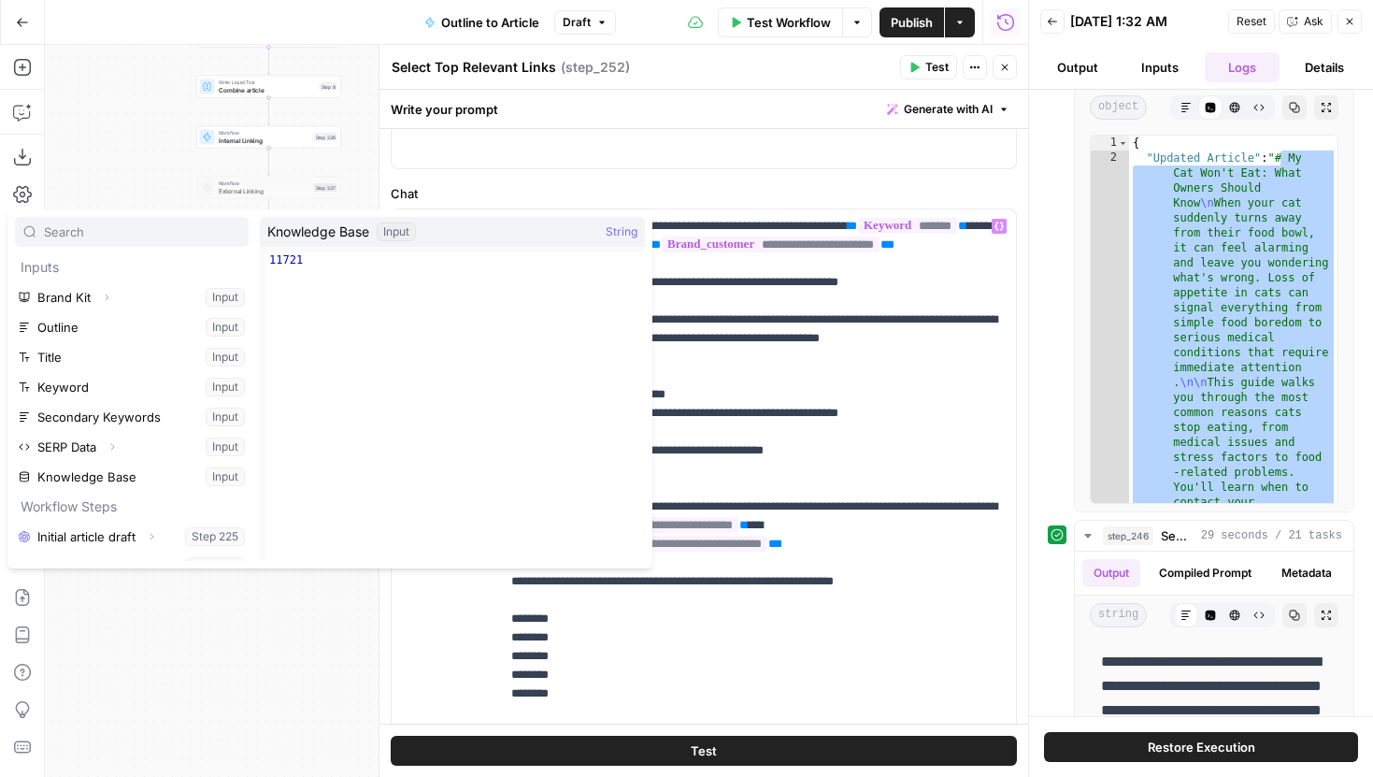
scroll to position [140, 0]
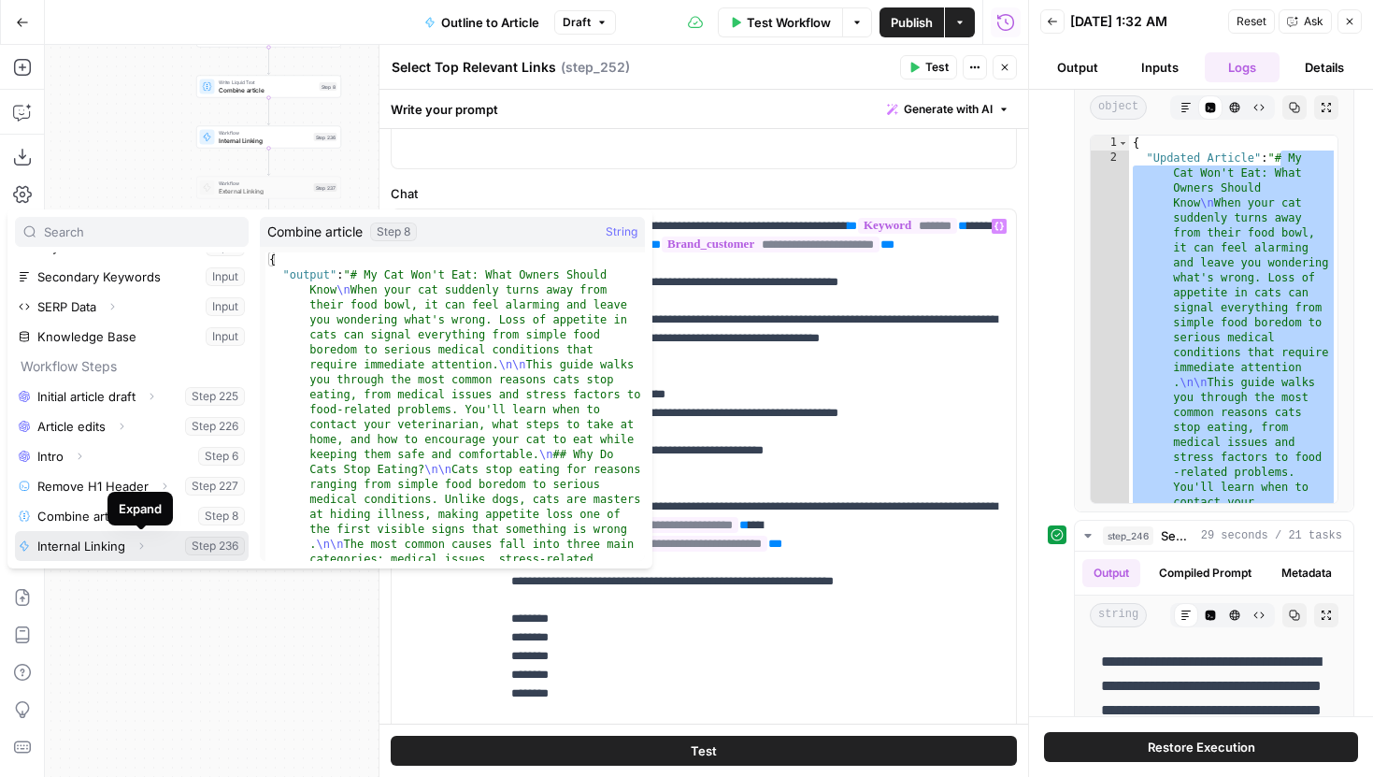
click at [146, 544] on icon "button" at bounding box center [141, 545] width 11 height 11
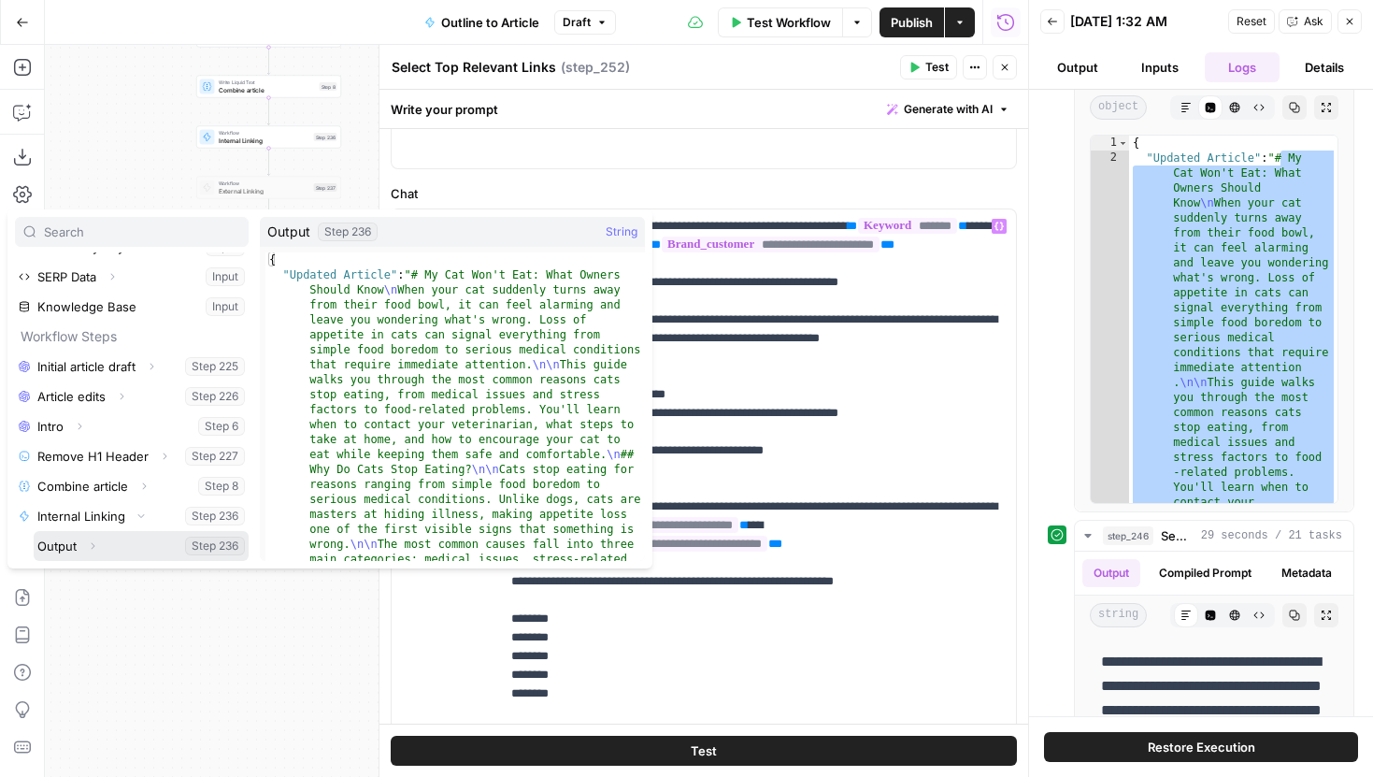
click at [97, 546] on span "Expand" at bounding box center [97, 546] width 1 height 1
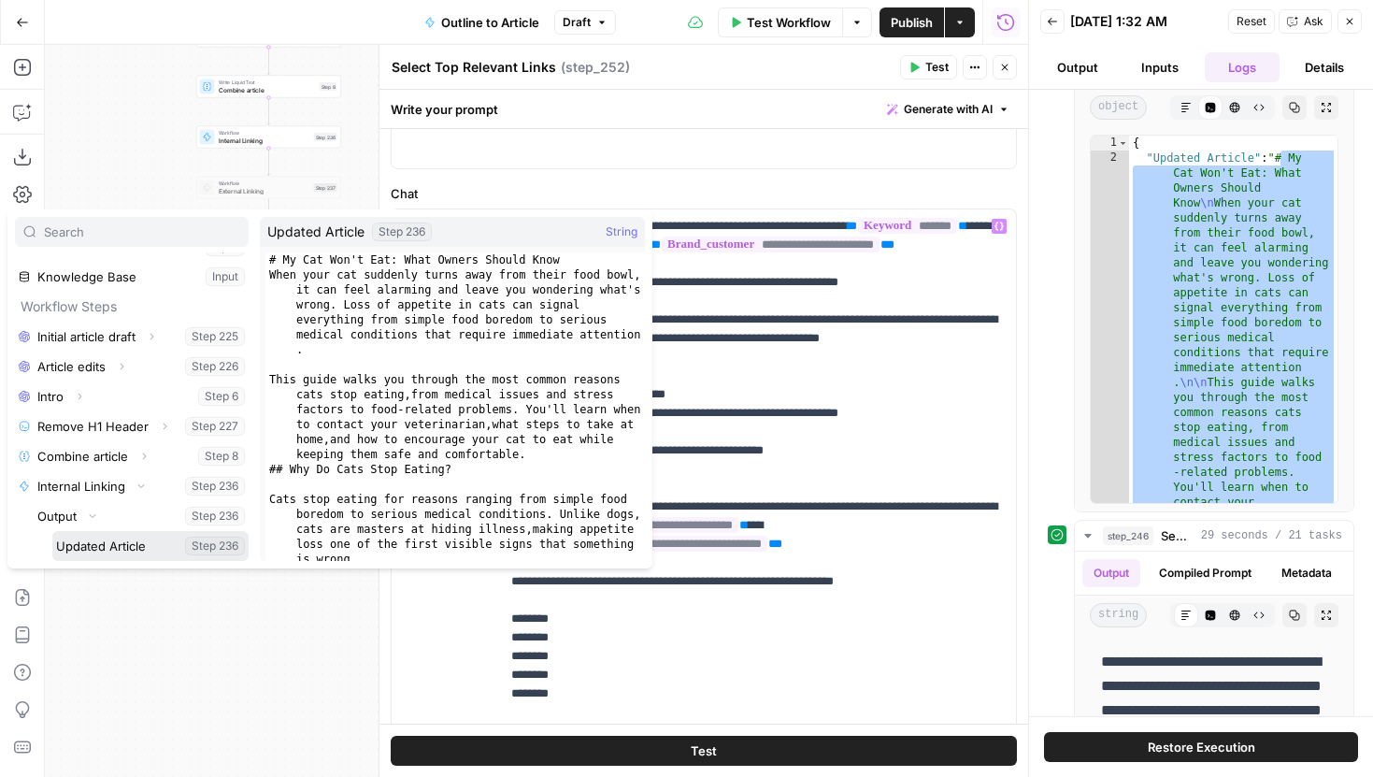
click at [115, 543] on button "Select variable Updated Article" at bounding box center [150, 546] width 196 height 30
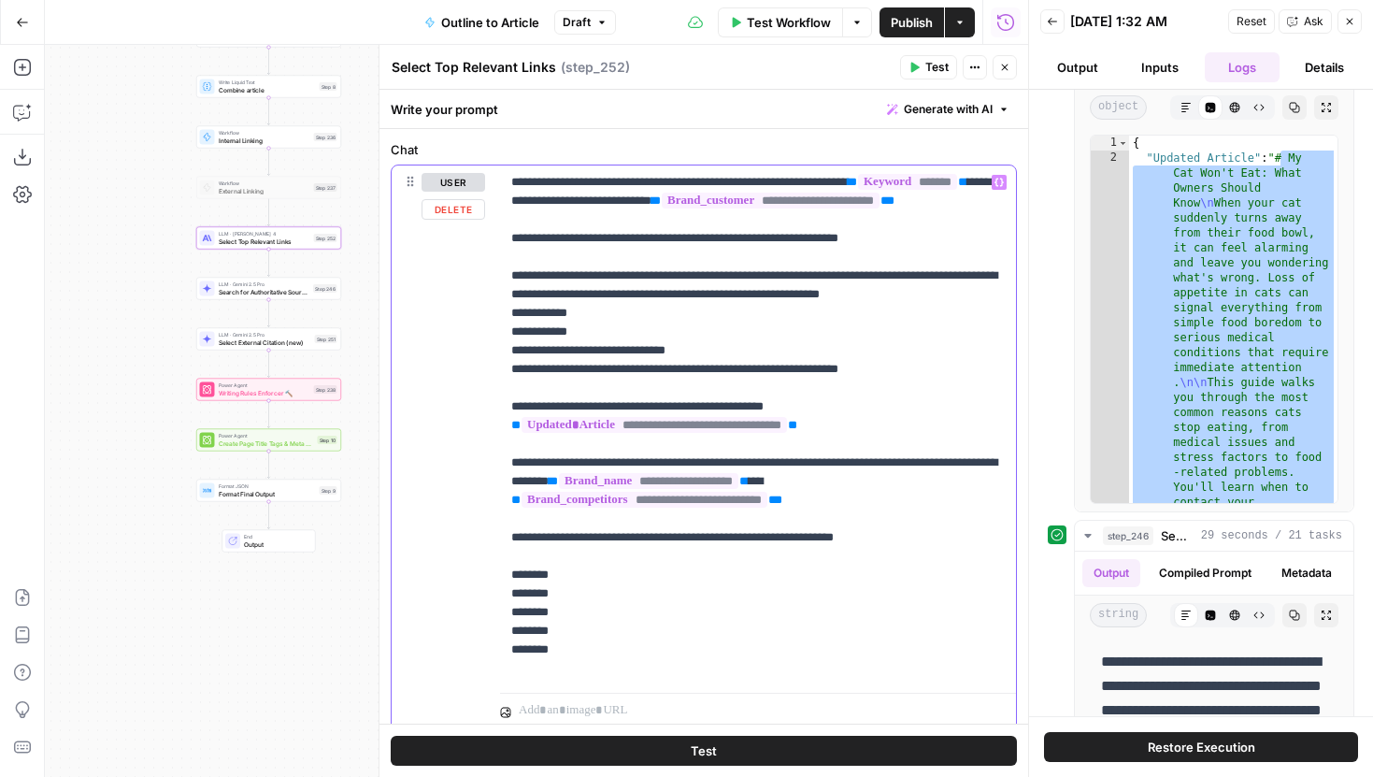
scroll to position [308, 0]
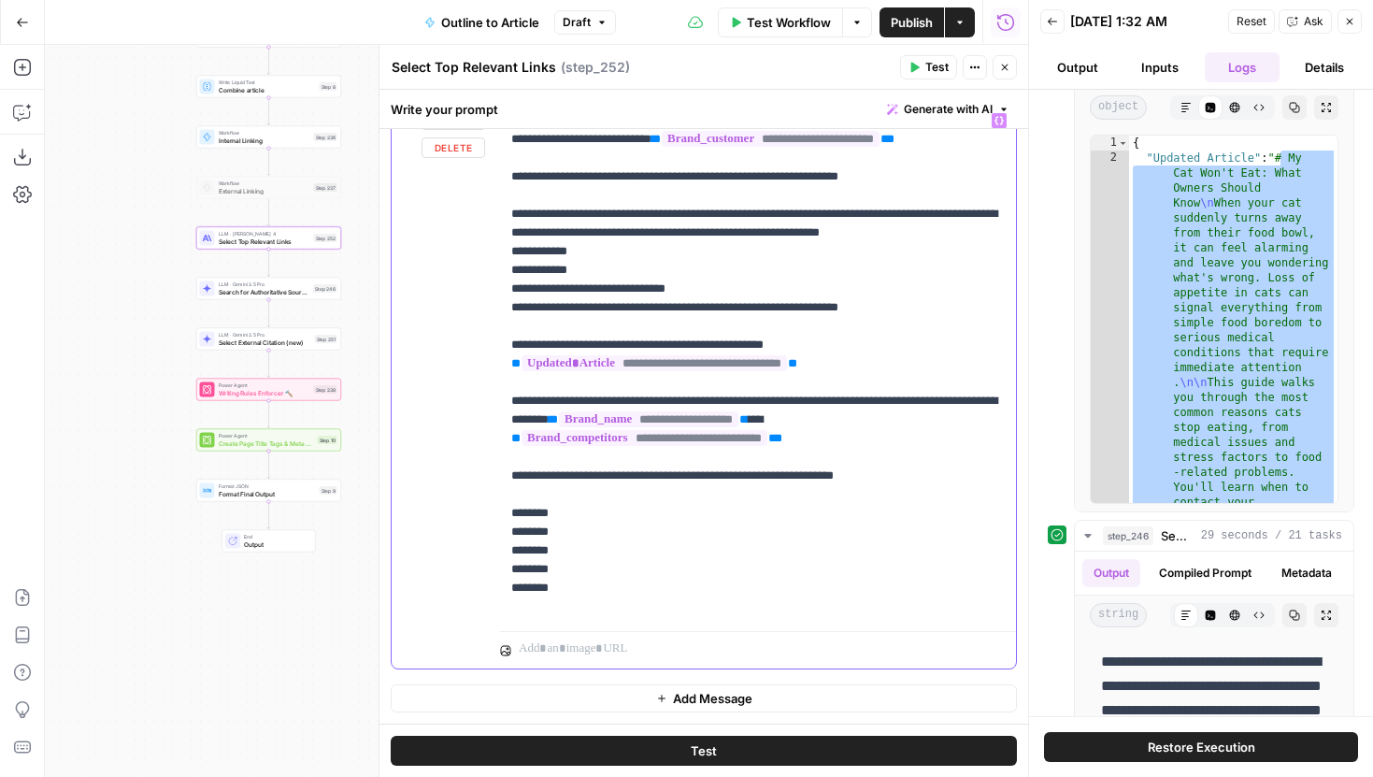
click at [595, 606] on p "**********" at bounding box center [757, 363] width 493 height 505
click at [588, 741] on button "Test" at bounding box center [704, 750] width 626 height 30
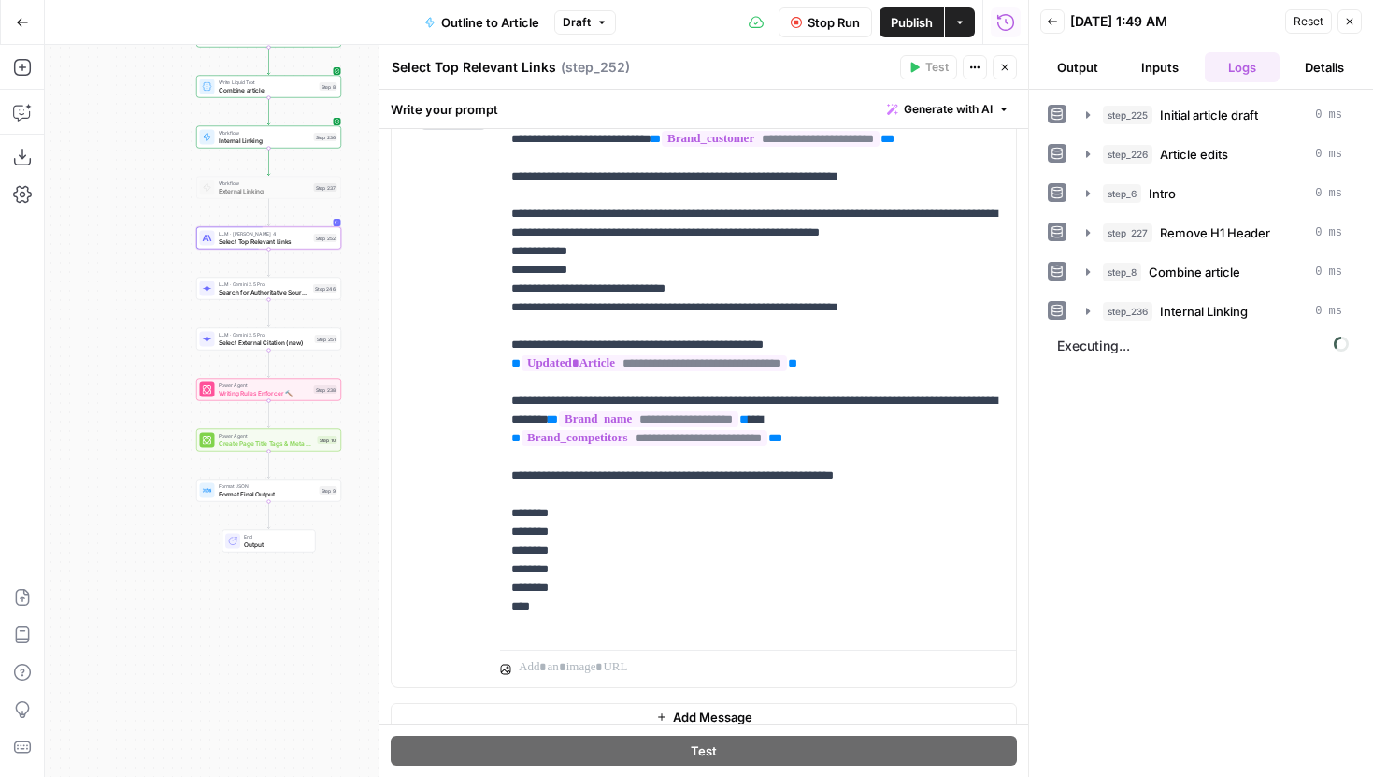
click at [1010, 67] on button "Close" at bounding box center [1004, 67] width 24 height 24
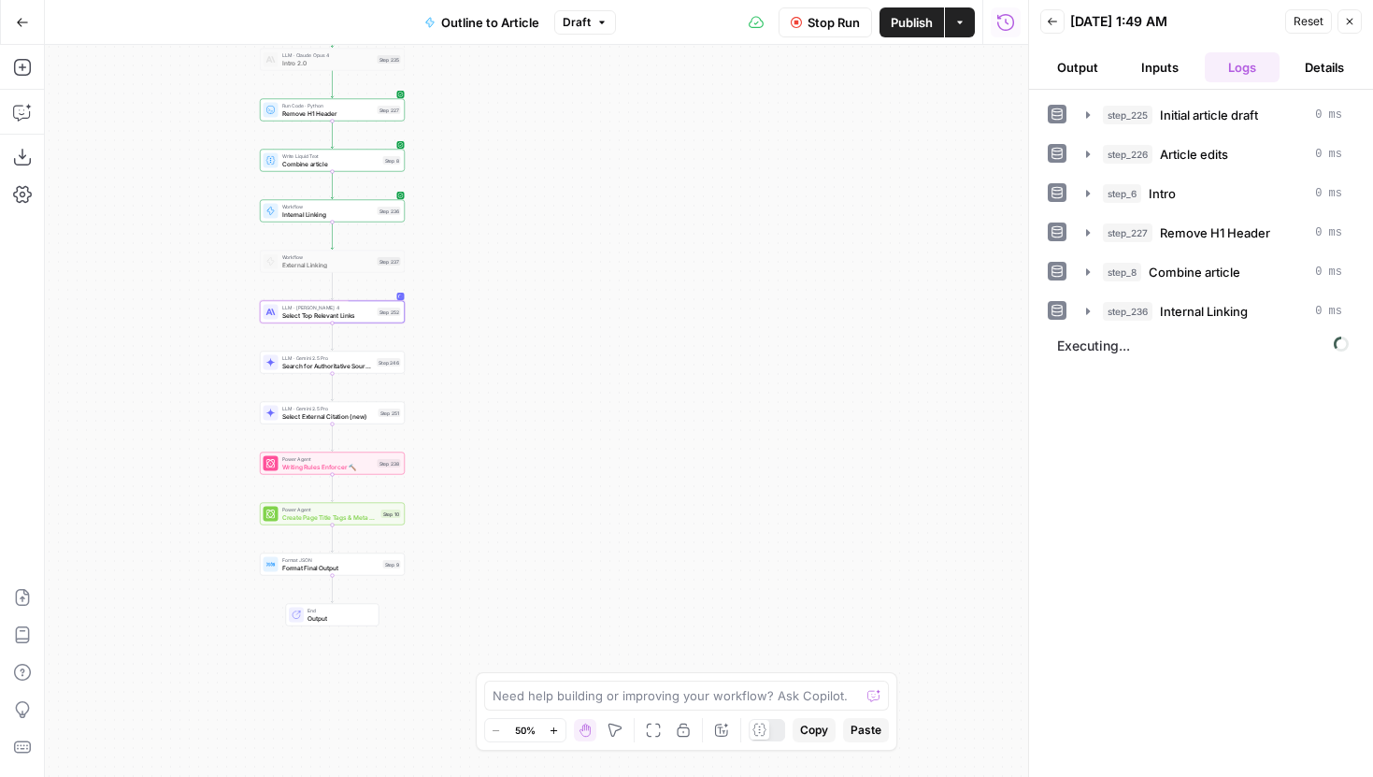
drag, startPoint x: 561, startPoint y: 306, endPoint x: 621, endPoint y: 379, distance: 95.6
click at [621, 379] on div "Workflow Set Inputs Inputs LLM · Gemini 2.5 Pro Initial article draft Step 225 …" at bounding box center [536, 411] width 983 height 732
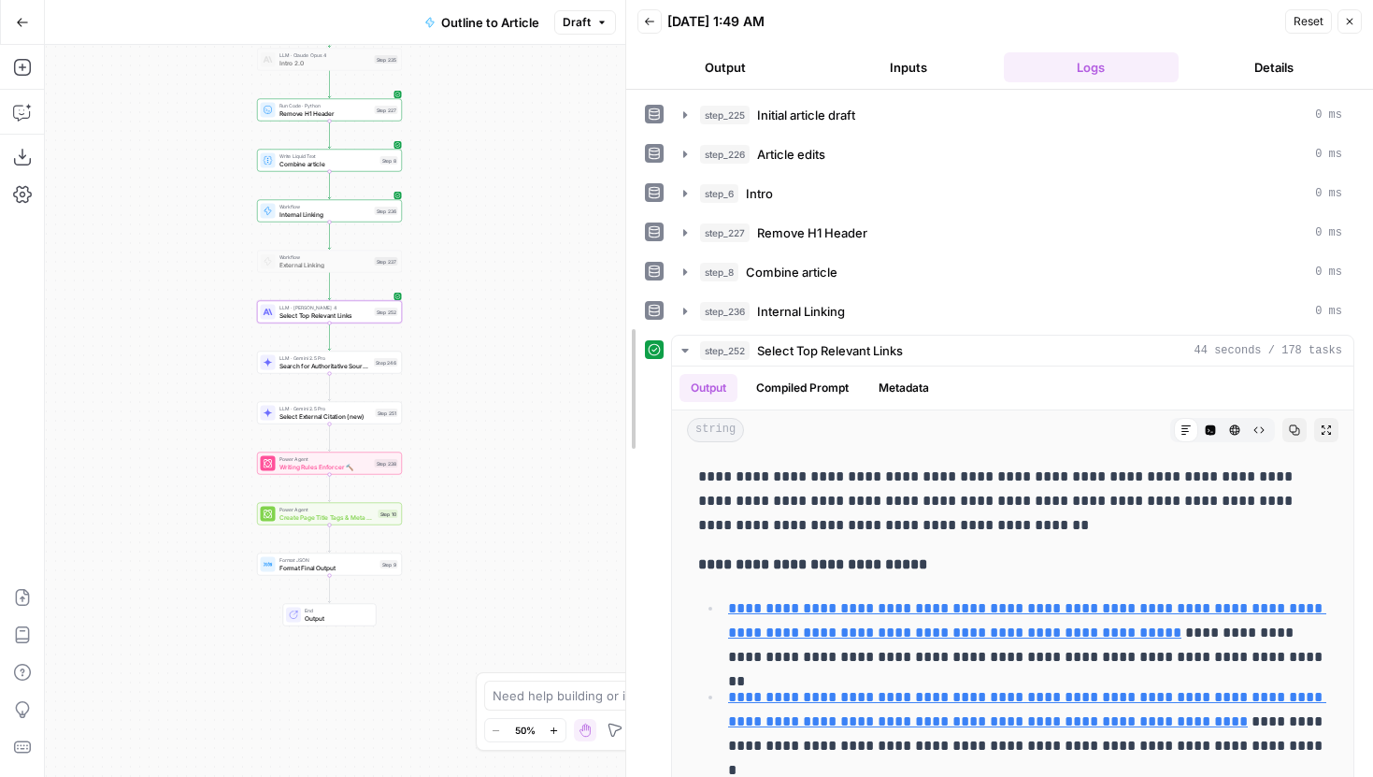
drag, startPoint x: 1030, startPoint y: 331, endPoint x: 564, endPoint y: 334, distance: 466.3
click at [564, 334] on body "Power Digital New Home Browse Insights Opportunities Your Data Recent Grids Con…" at bounding box center [686, 388] width 1373 height 777
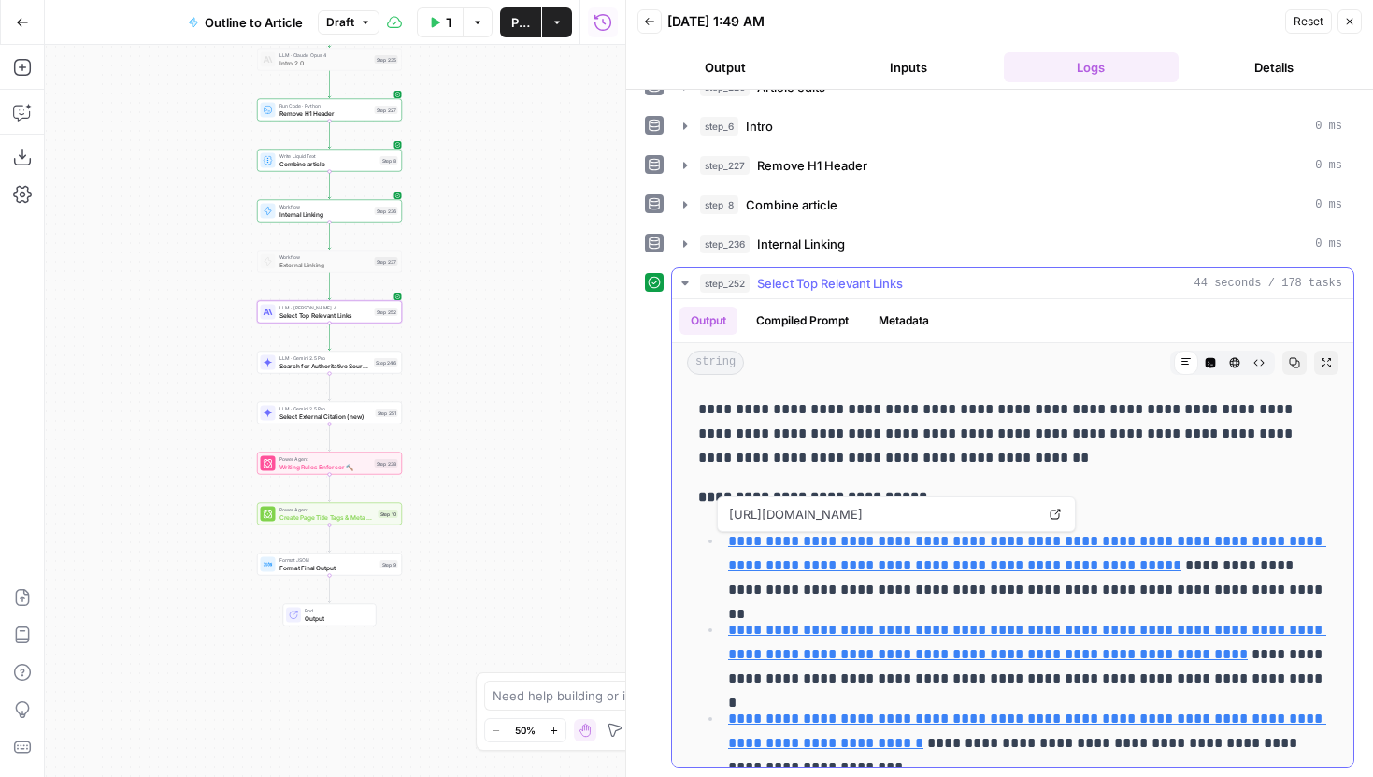
click at [1052, 515] on icon at bounding box center [1054, 513] width 11 height 11
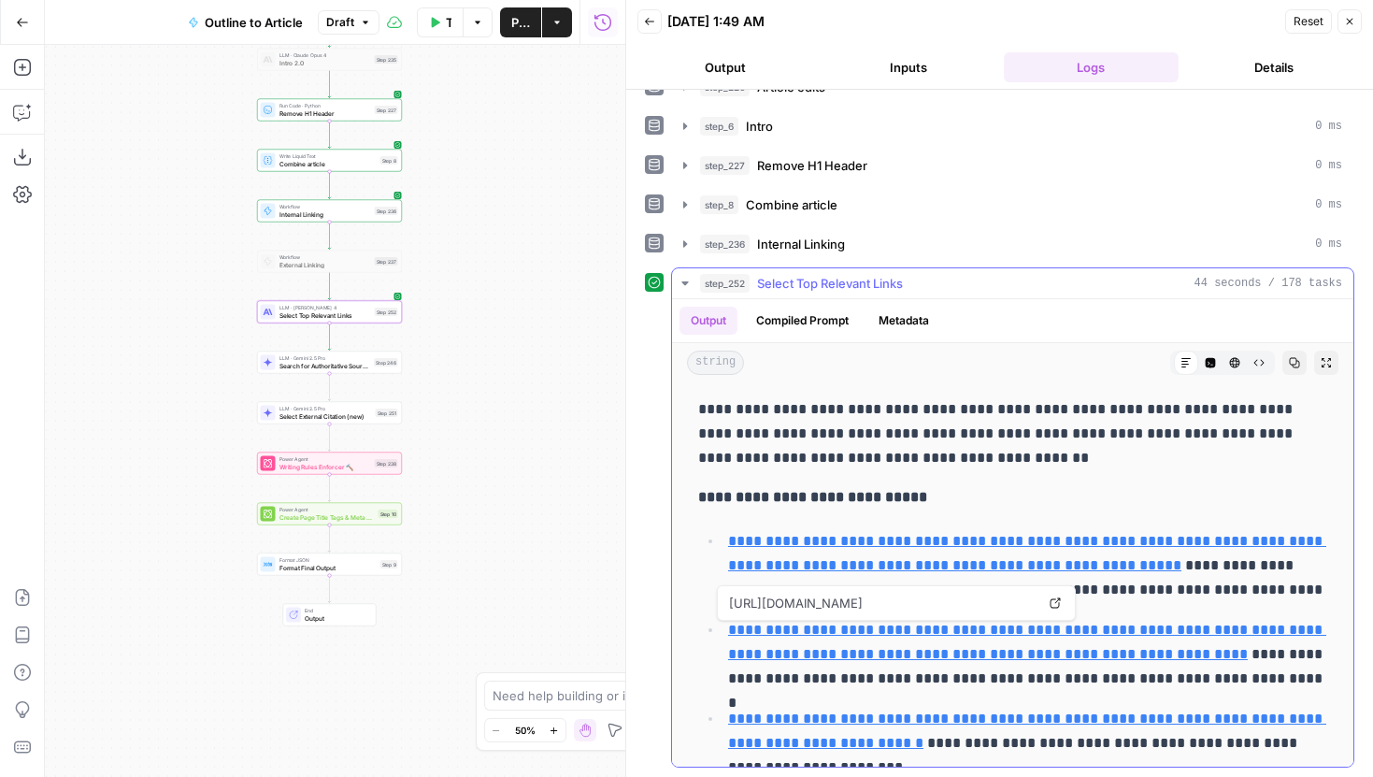
click at [1051, 604] on icon at bounding box center [1054, 602] width 11 height 11
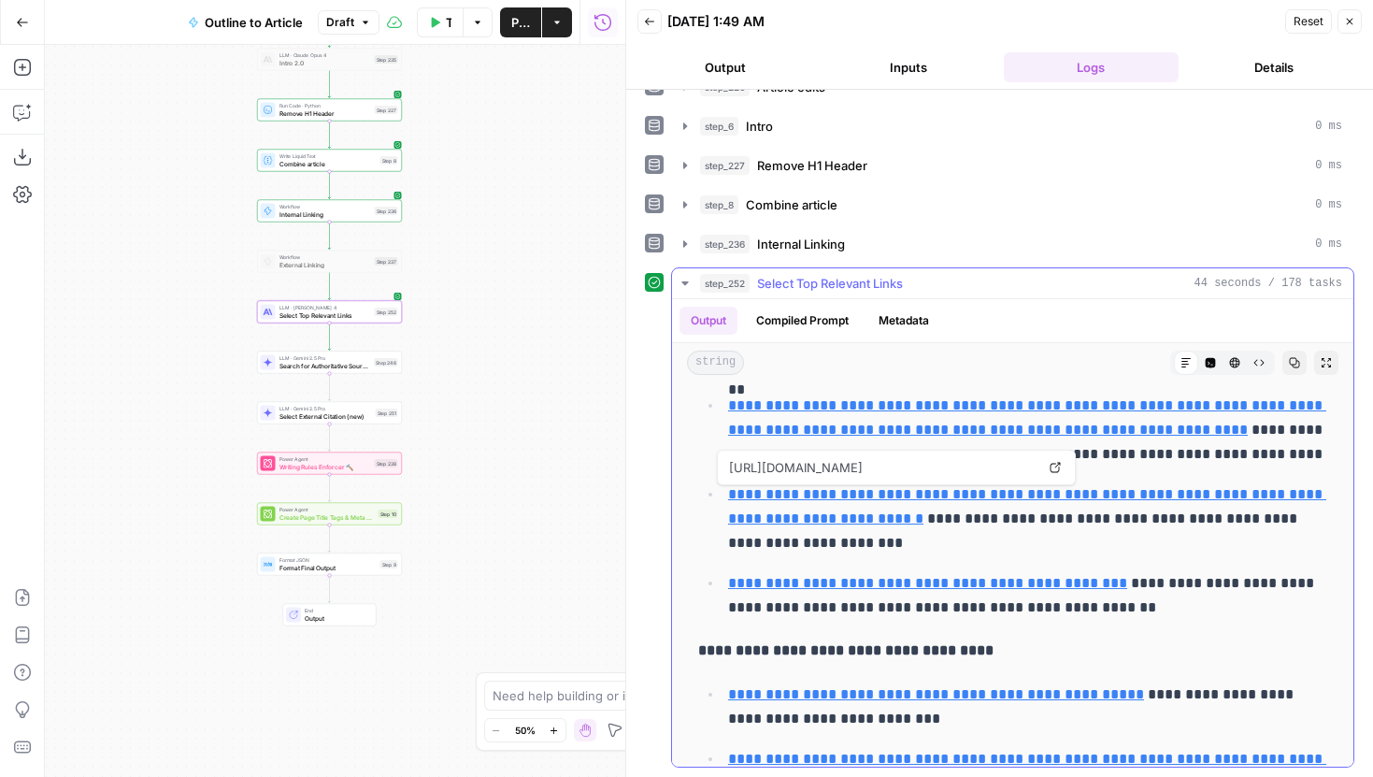
click at [1055, 464] on icon at bounding box center [1054, 467] width 11 height 11
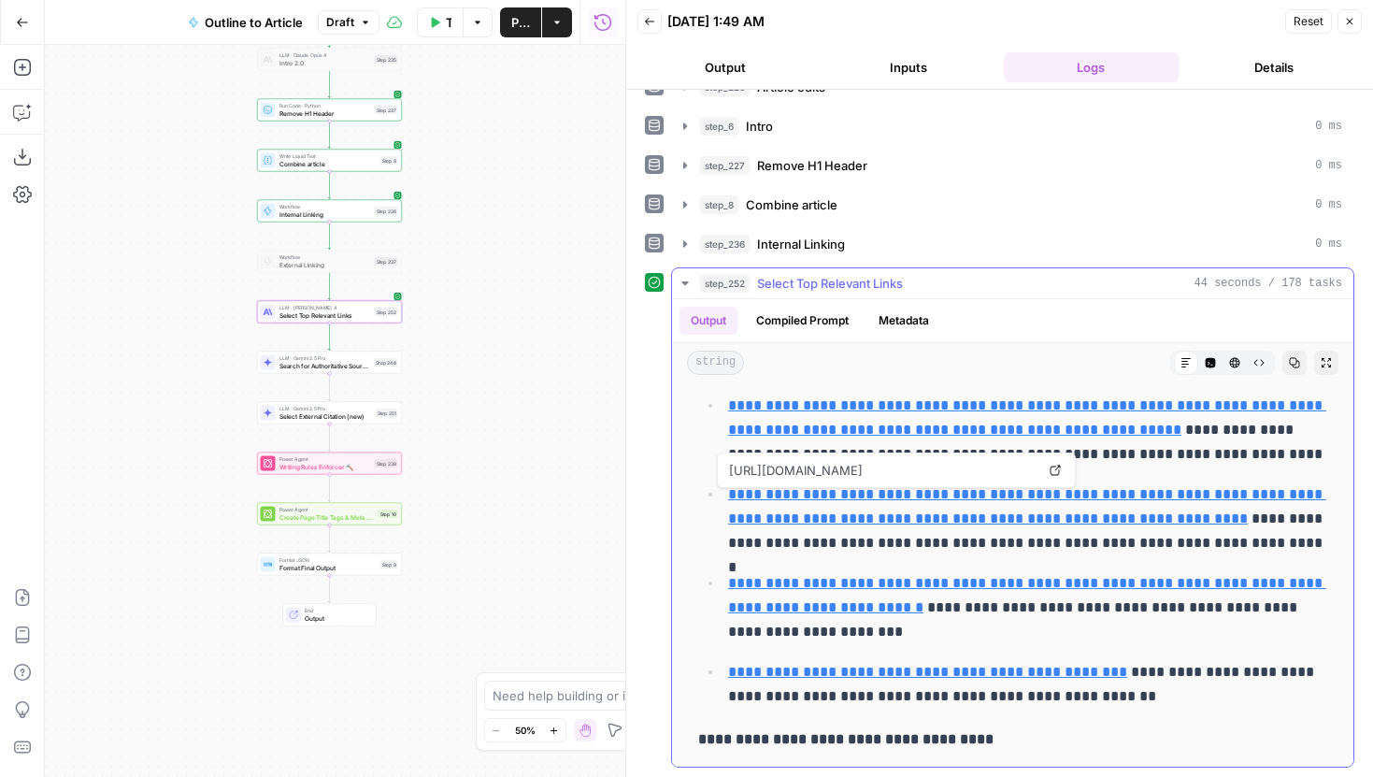
scroll to position [145, 0]
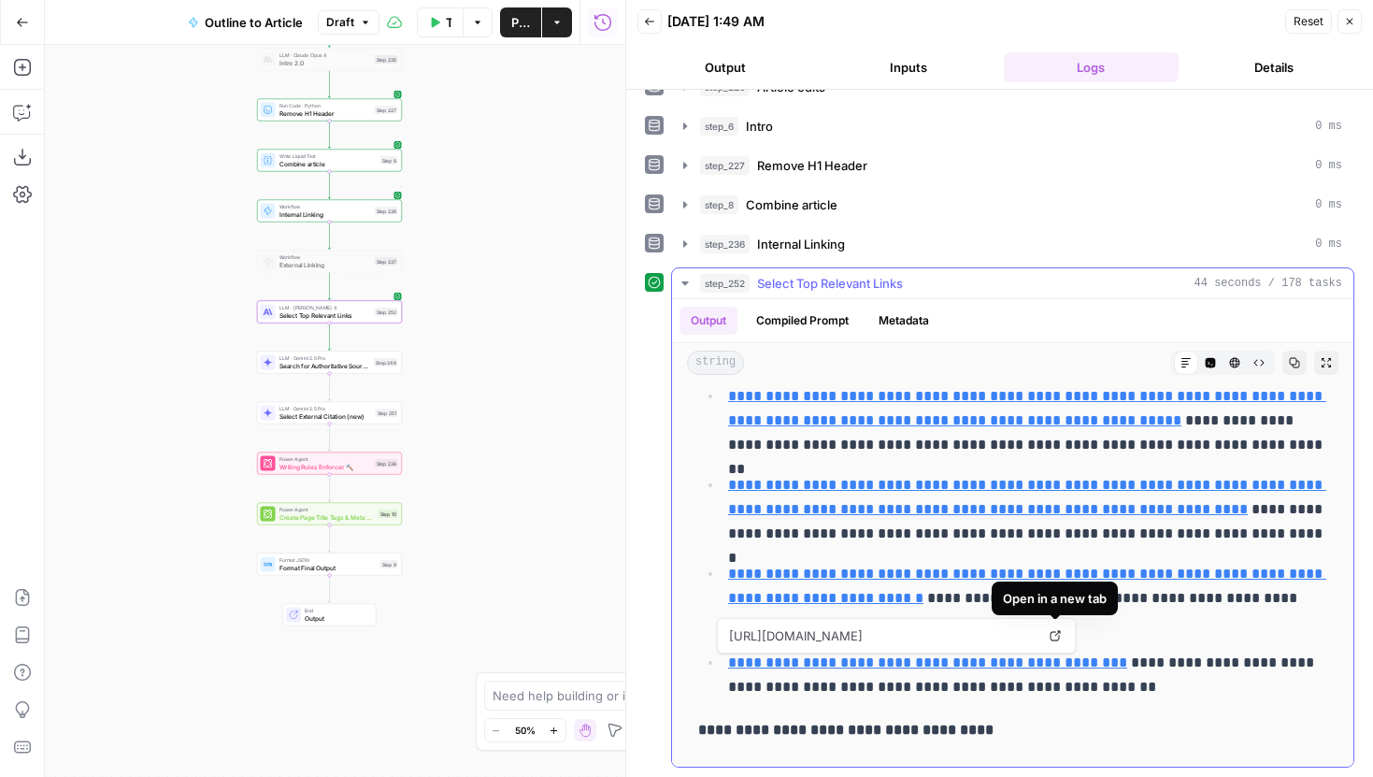
click at [1053, 635] on icon at bounding box center [1054, 635] width 11 height 11
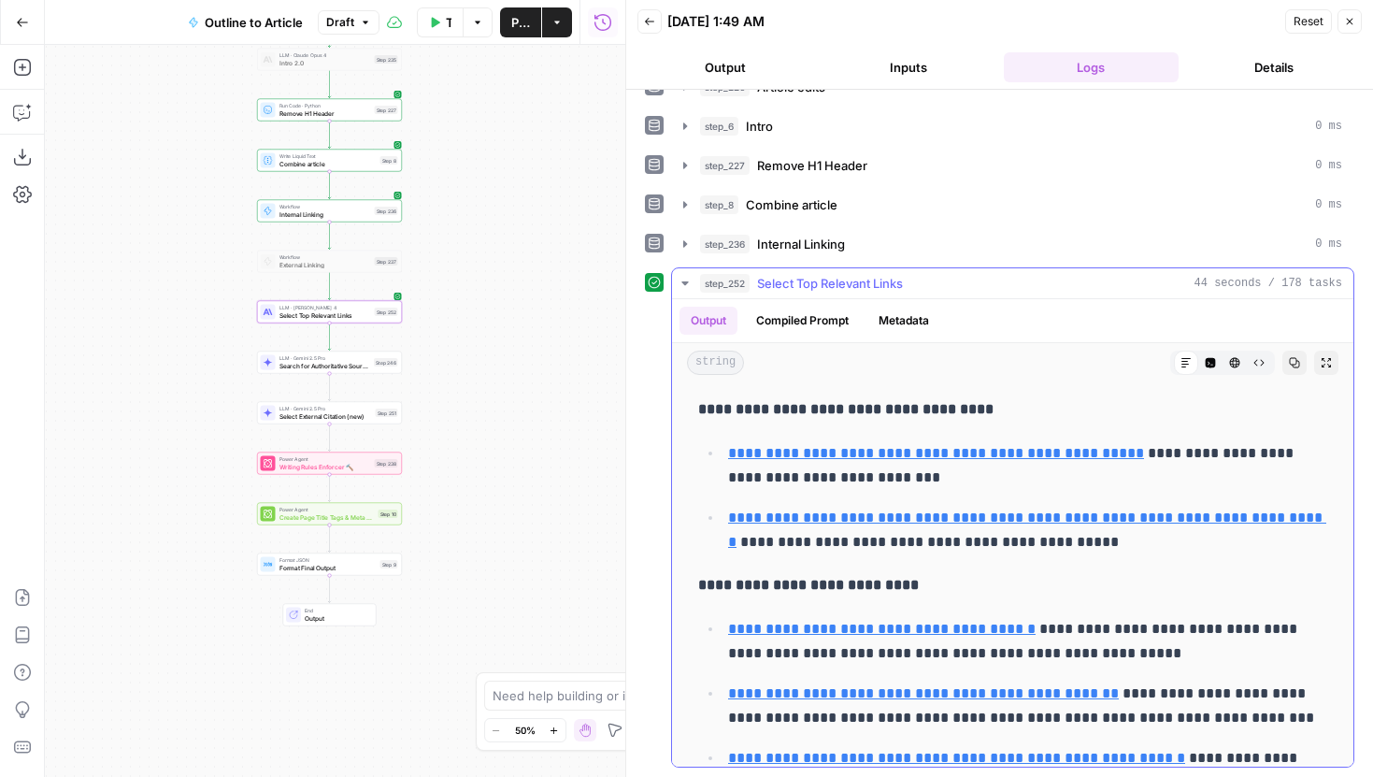
scroll to position [475, 0]
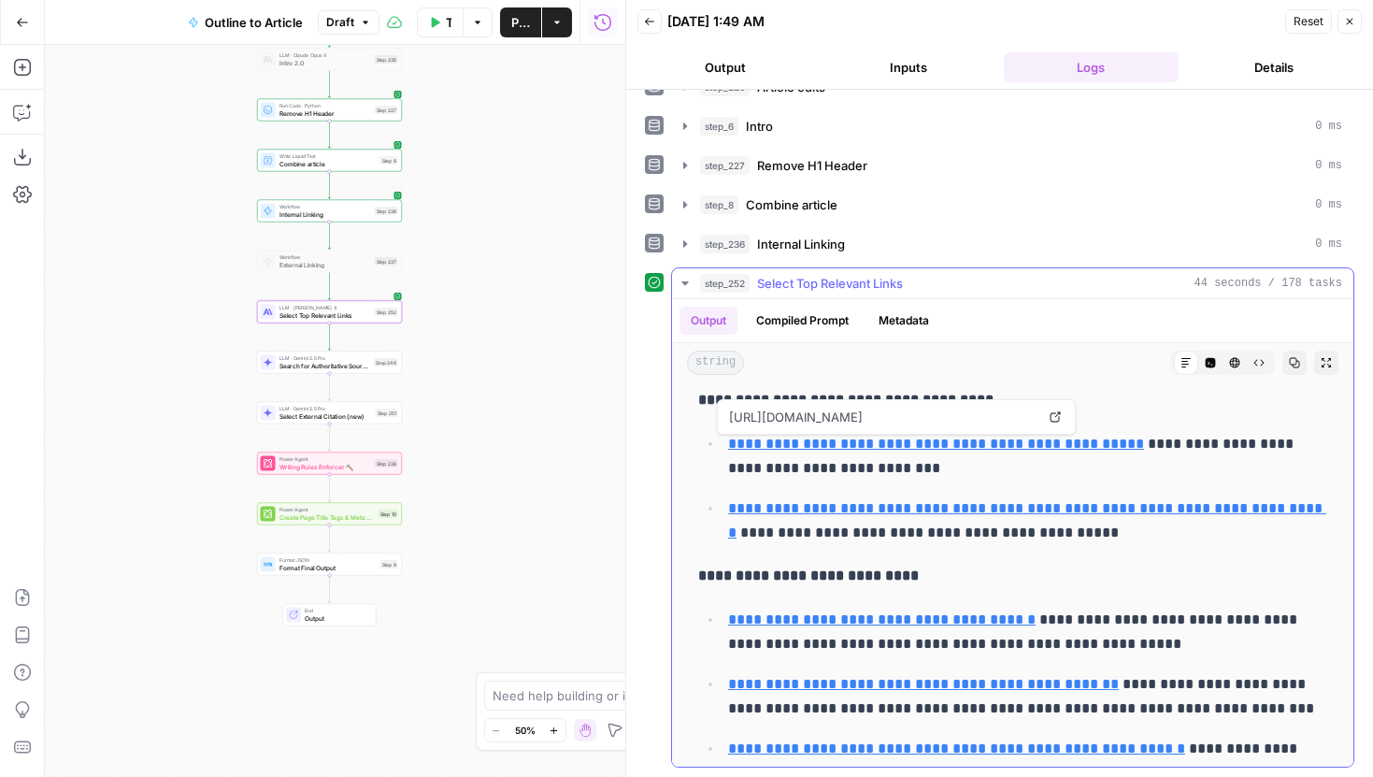
click at [1056, 421] on icon at bounding box center [1054, 416] width 11 height 11
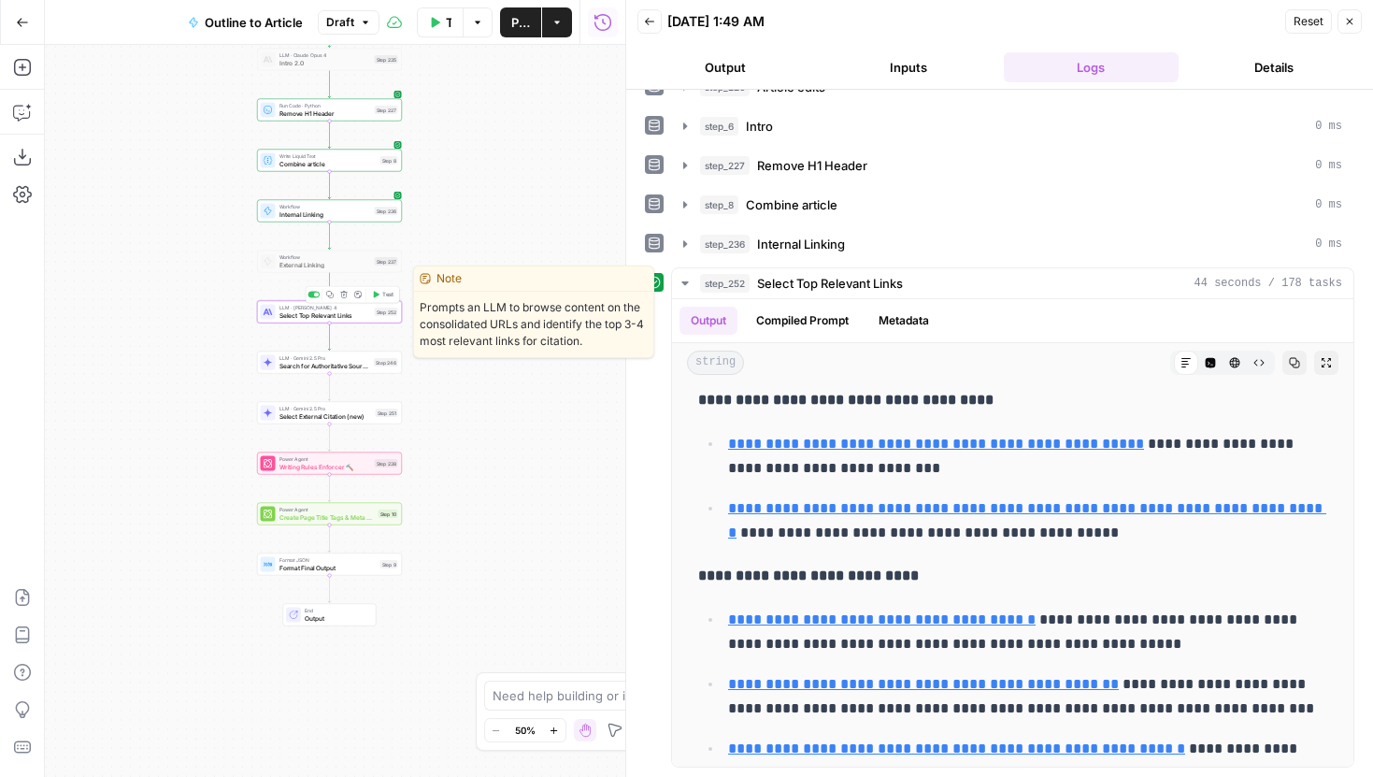
click at [368, 316] on span "Select Top Relevant Links" at bounding box center [325, 314] width 92 height 9
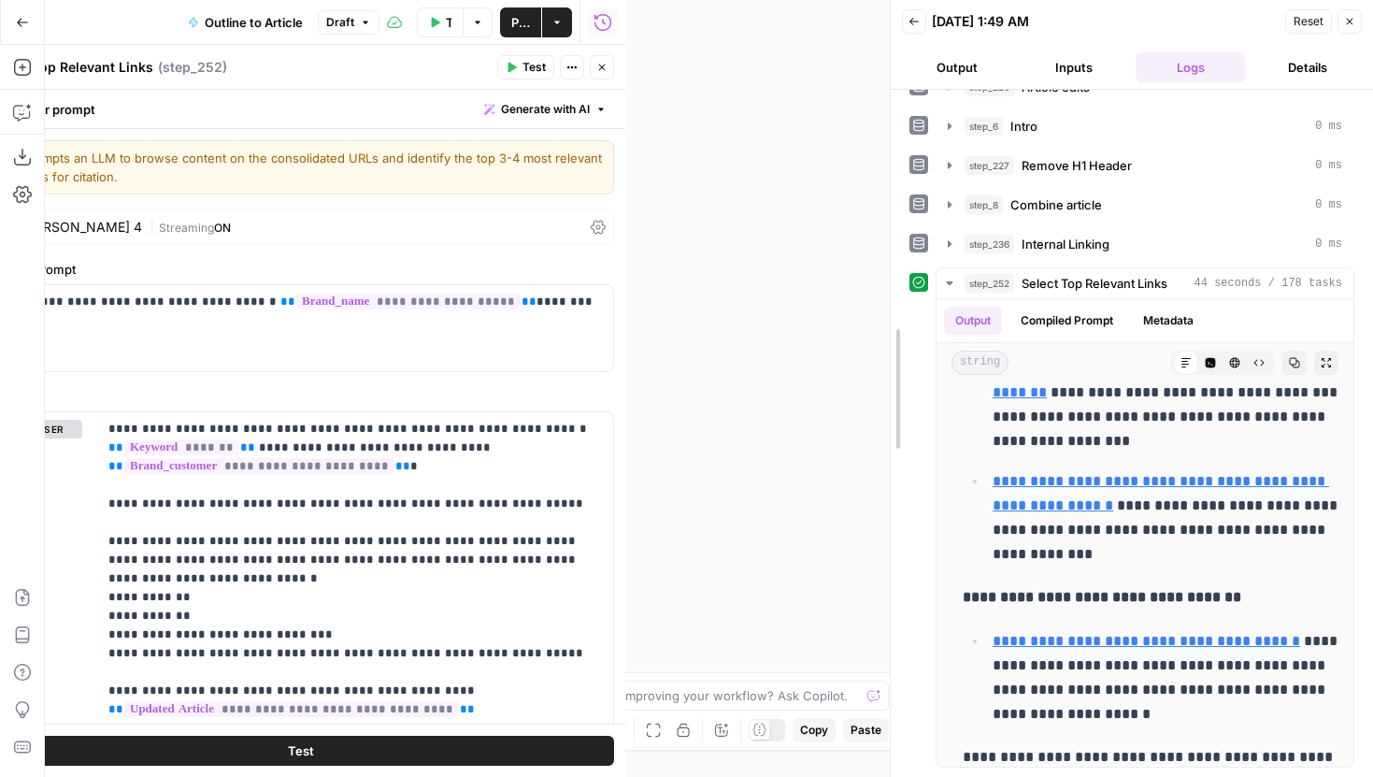
drag, startPoint x: 626, startPoint y: 141, endPoint x: 1027, endPoint y: 183, distance: 403.1
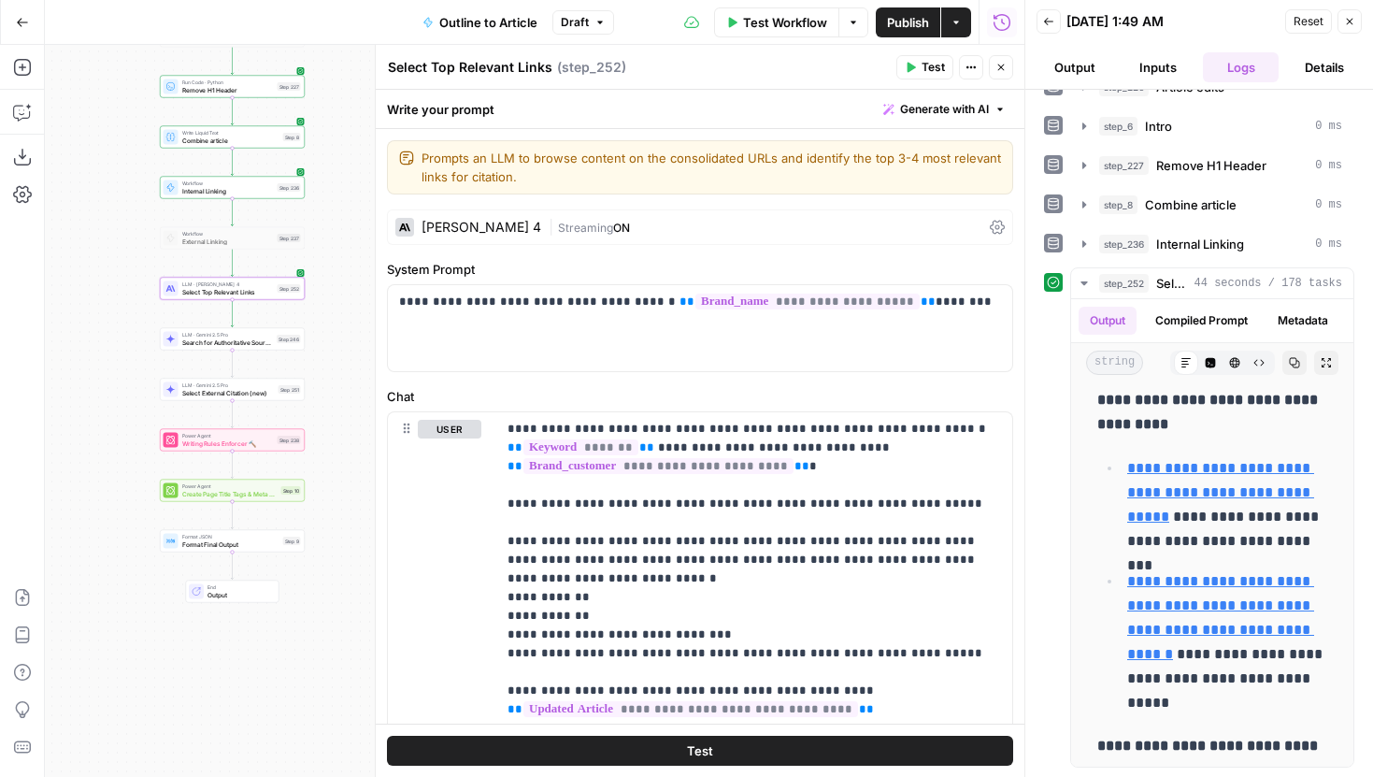
drag, startPoint x: 217, startPoint y: 418, endPoint x: 120, endPoint y: 394, distance: 100.0
click at [120, 394] on div "Workflow Set Inputs Inputs LLM · Gemini 2.5 Pro Initial article draft Step 225 …" at bounding box center [534, 411] width 979 height 732
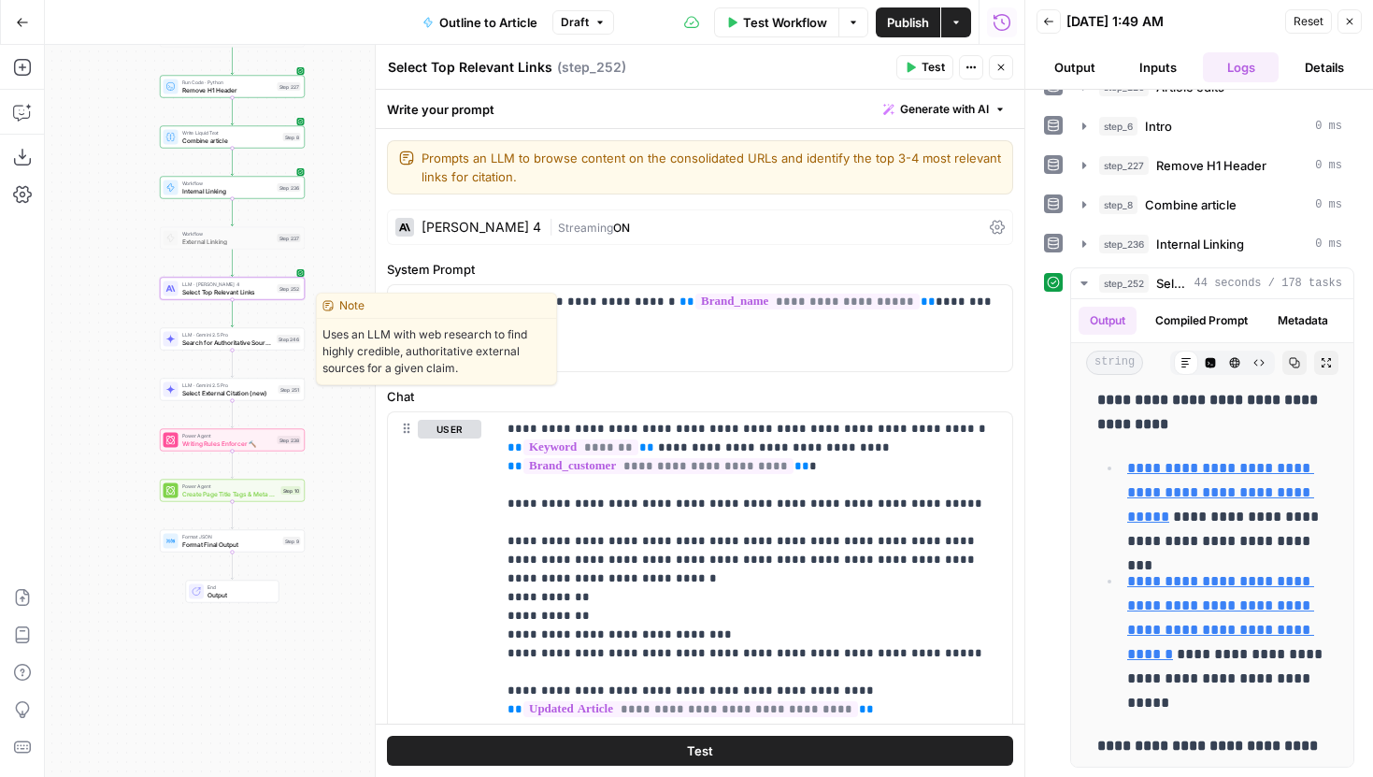
click at [206, 346] on span "Search for Authoritative Sources" at bounding box center [228, 341] width 92 height 9
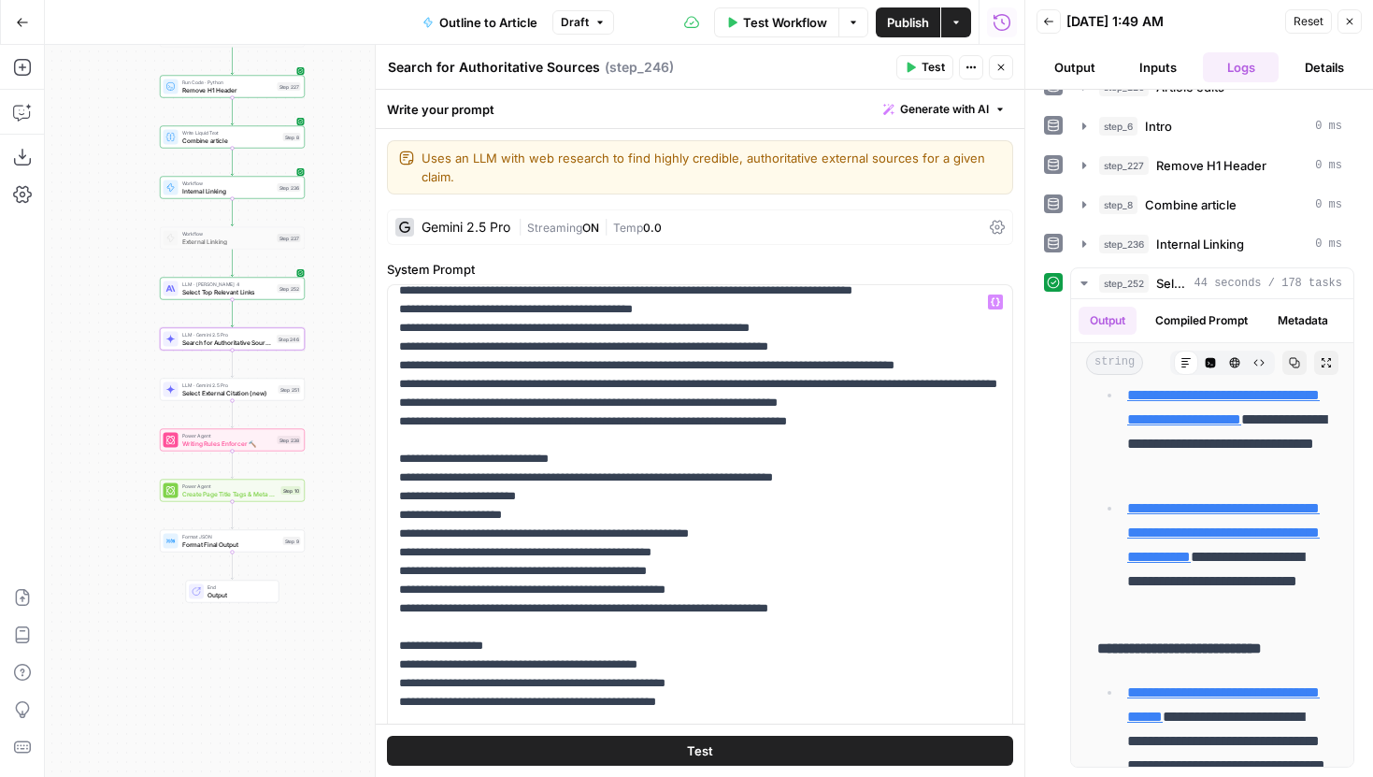
scroll to position [386, 0]
drag, startPoint x: 892, startPoint y: 384, endPoint x: 389, endPoint y: 313, distance: 507.8
click at [389, 313] on div "**********" at bounding box center [700, 666] width 624 height 762
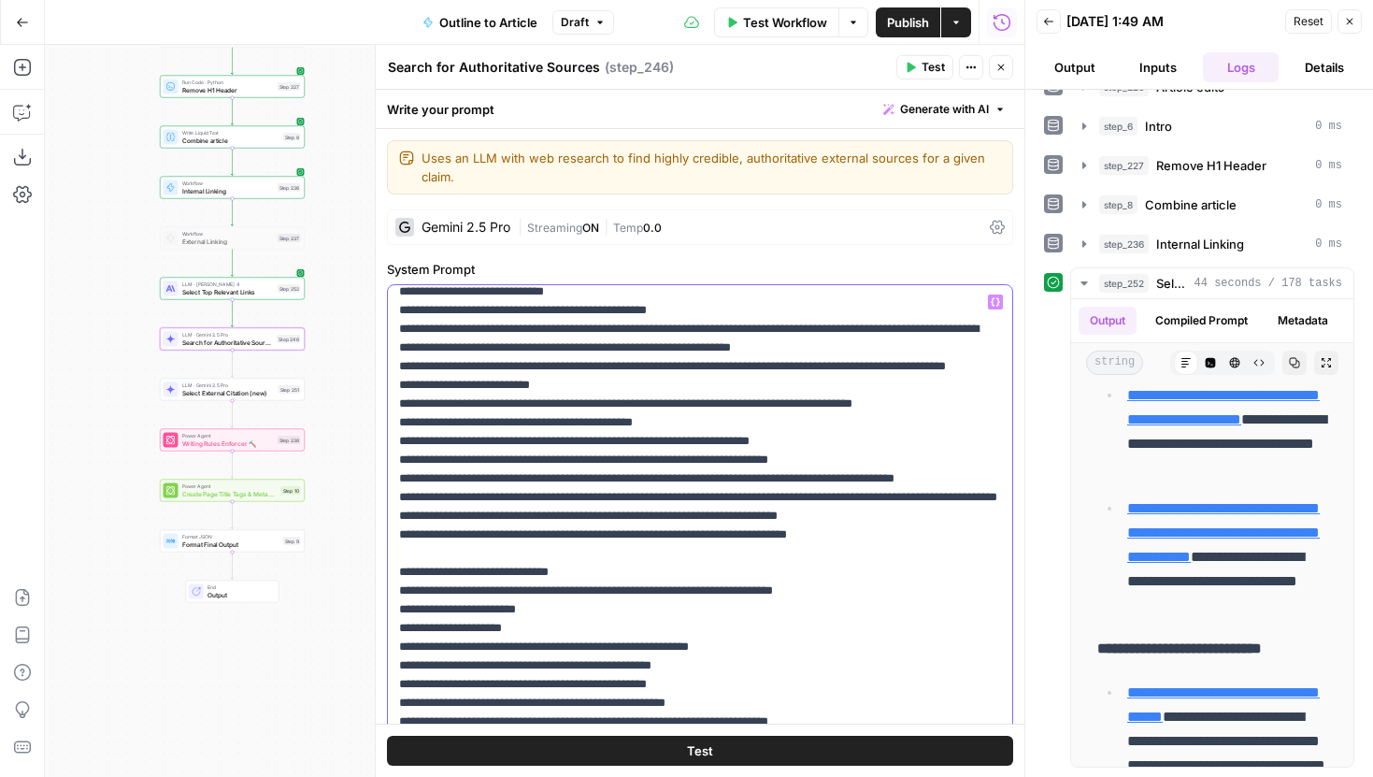
scroll to position [262, 0]
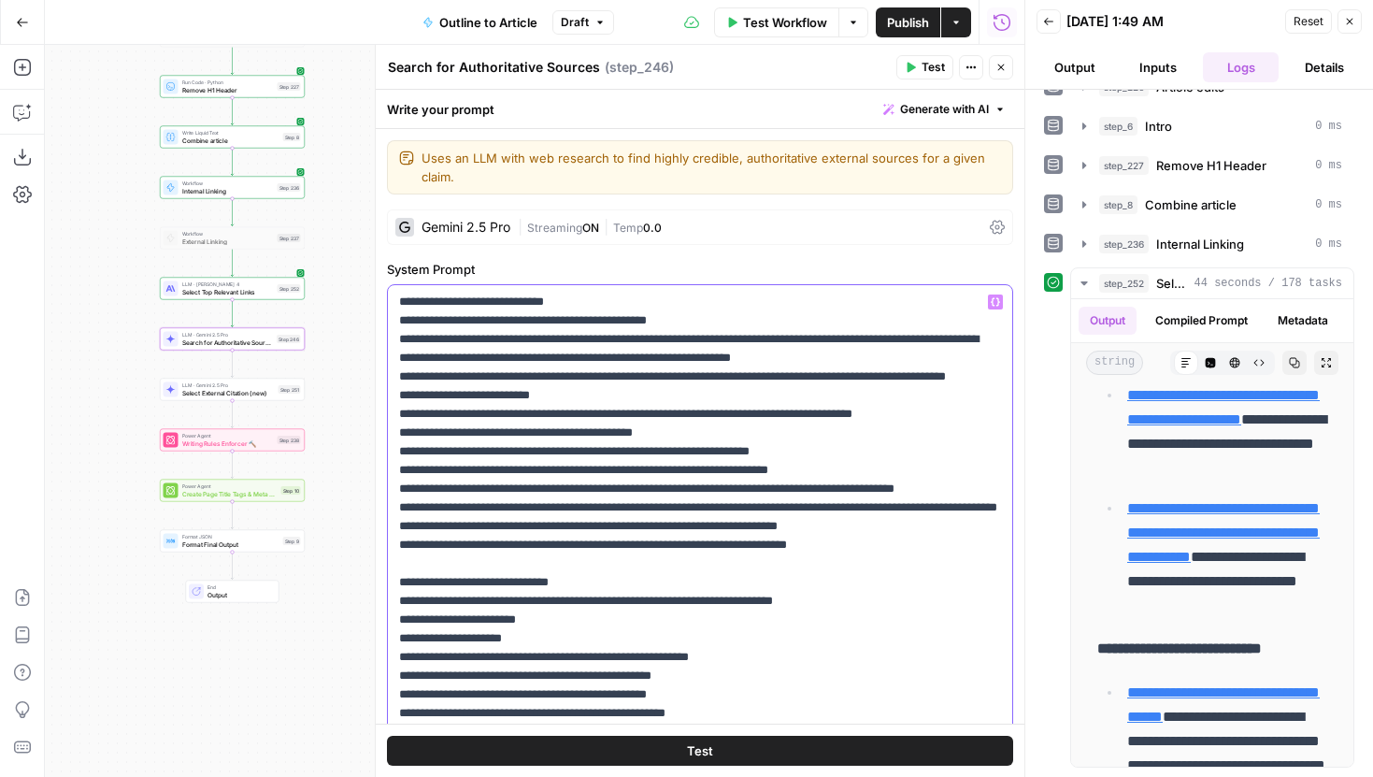
click at [541, 436] on p "**********" at bounding box center [700, 648] width 602 height 1234
drag, startPoint x: 399, startPoint y: 359, endPoint x: 404, endPoint y: 393, distance: 34.9
click at [405, 393] on p "**********" at bounding box center [700, 648] width 602 height 1234
click at [404, 393] on p "**********" at bounding box center [700, 648] width 602 height 1234
drag, startPoint x: 400, startPoint y: 393, endPoint x: 1006, endPoint y: 530, distance: 620.7
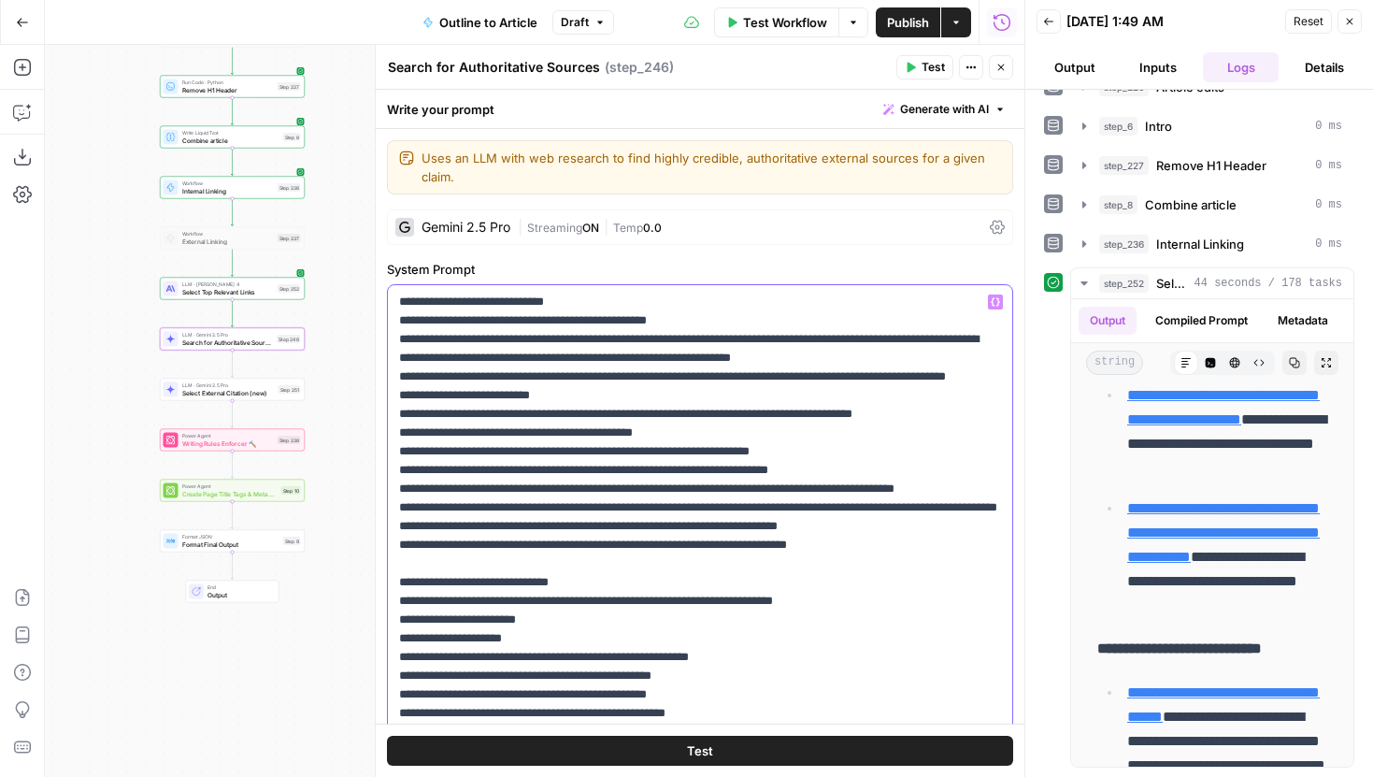
click at [1006, 530] on div "**********" at bounding box center [700, 666] width 624 height 762
copy p "**********"
click at [781, 599] on p "**********" at bounding box center [700, 648] width 602 height 1234
drag, startPoint x: 407, startPoint y: 580, endPoint x: 913, endPoint y: 585, distance: 505.6
click at [913, 585] on p "**********" at bounding box center [700, 648] width 602 height 1234
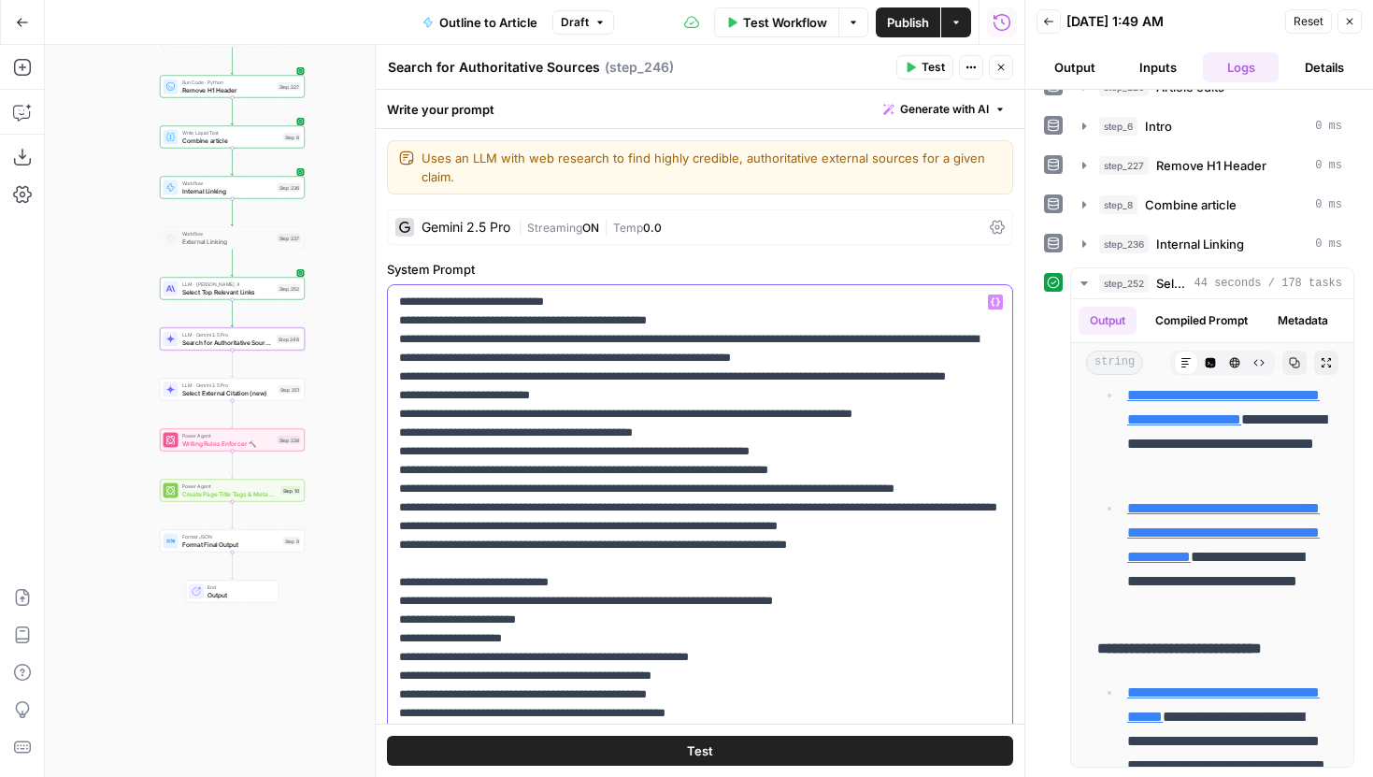
click at [913, 585] on p "**********" at bounding box center [700, 648] width 602 height 1234
drag, startPoint x: 877, startPoint y: 585, endPoint x: 394, endPoint y: 582, distance: 482.2
click at [394, 582] on div "**********" at bounding box center [700, 666] width 624 height 762
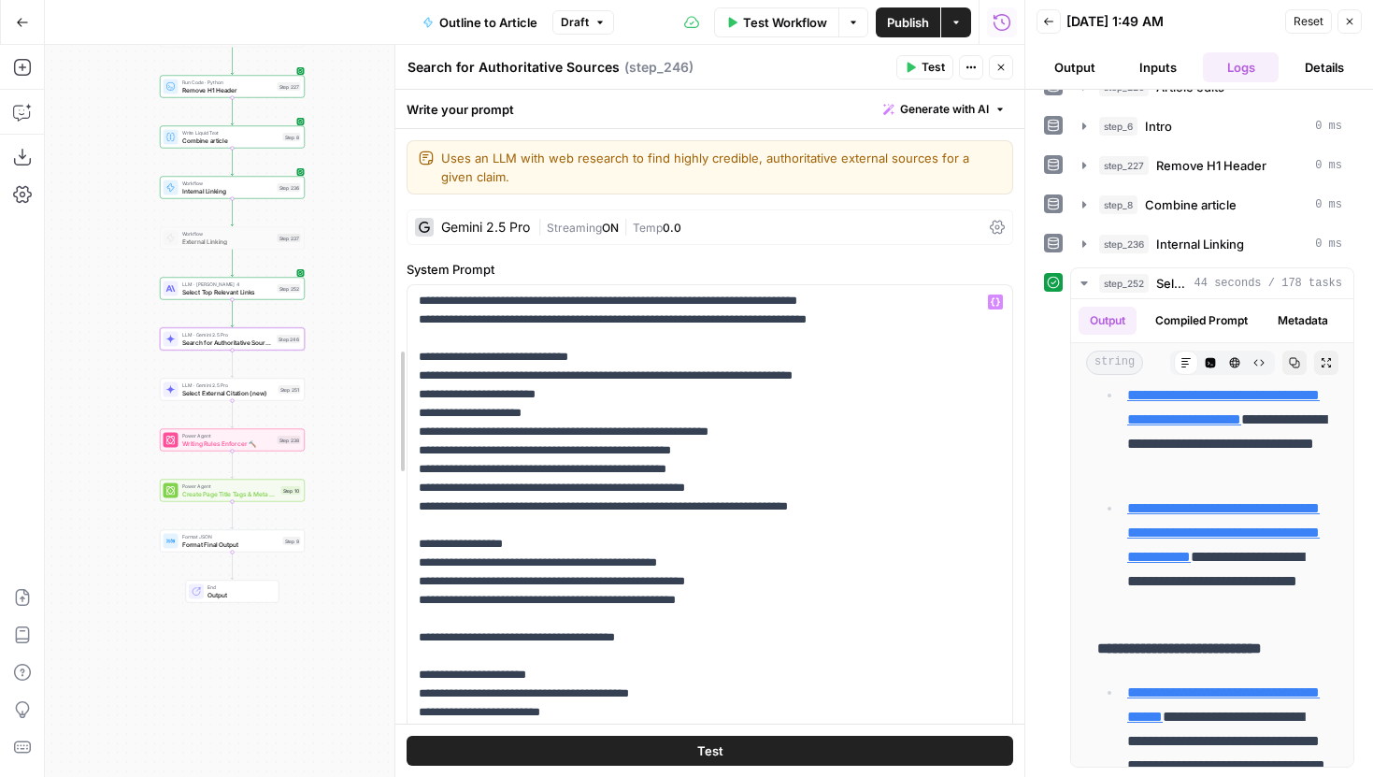
scroll to position [487, 0]
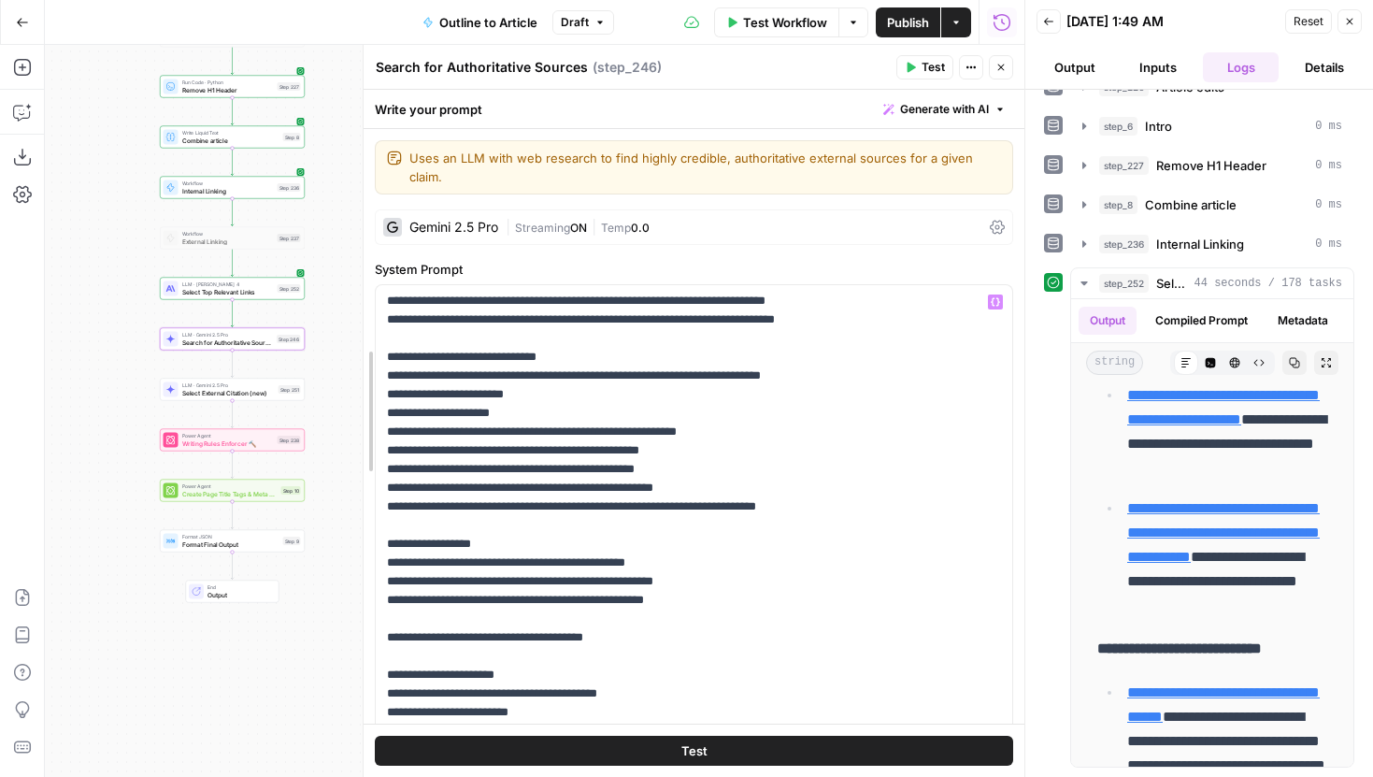
drag, startPoint x: 375, startPoint y: 409, endPoint x: 363, endPoint y: 408, distance: 12.2
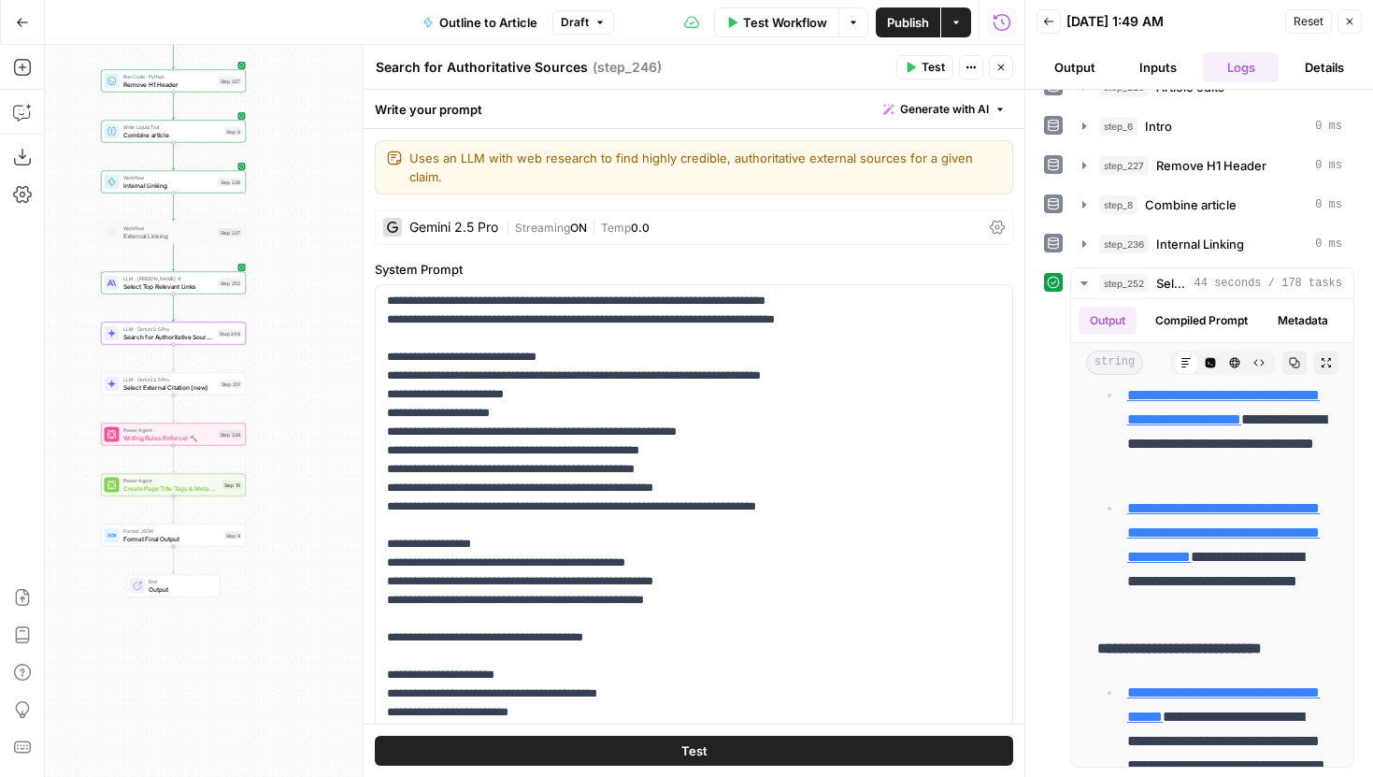
drag, startPoint x: 324, startPoint y: 370, endPoint x: 265, endPoint y: 364, distance: 59.2
click at [265, 364] on div "Workflow Set Inputs Inputs LLM · Gemini 2.5 Pro Initial article draft Step 225 …" at bounding box center [534, 411] width 979 height 732
click at [221, 283] on div "Step 252" at bounding box center [230, 282] width 23 height 8
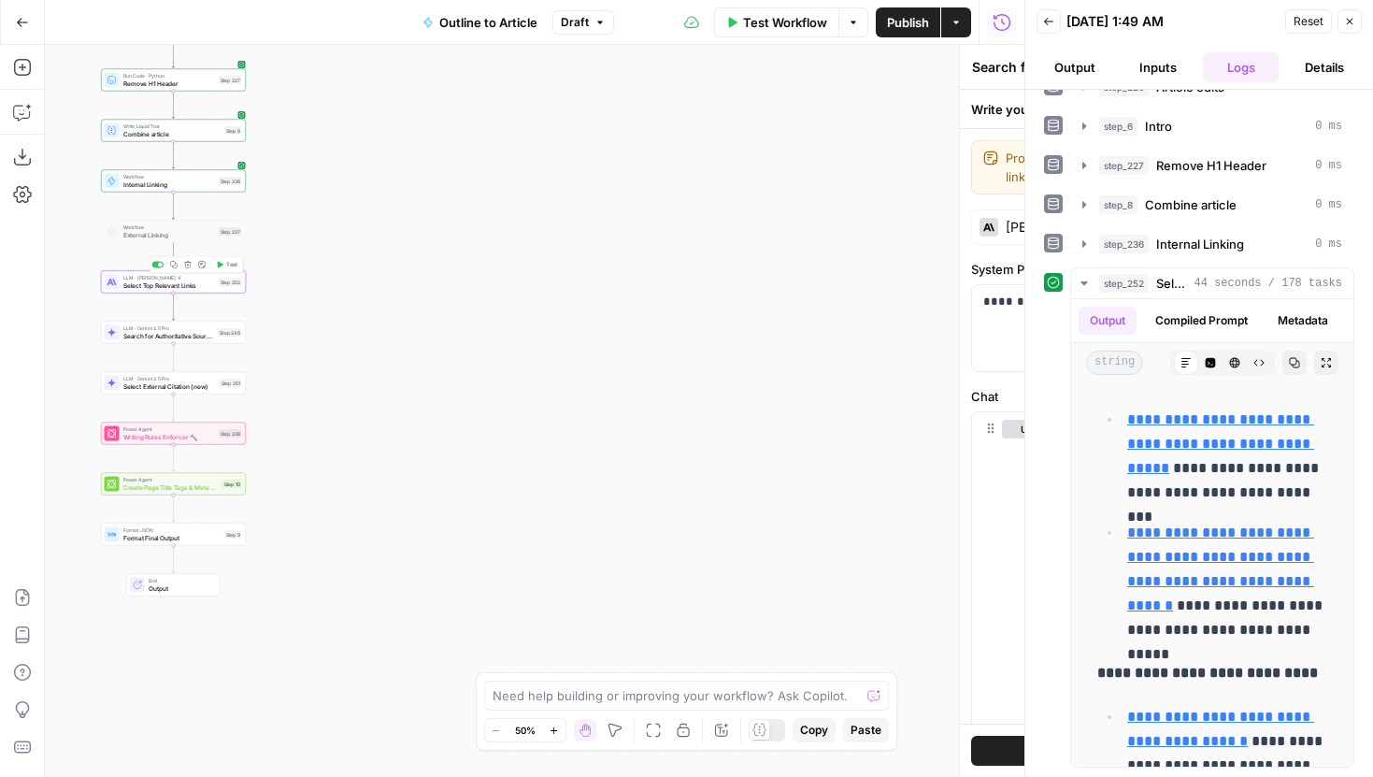
type textarea "Select Top Relevant Links"
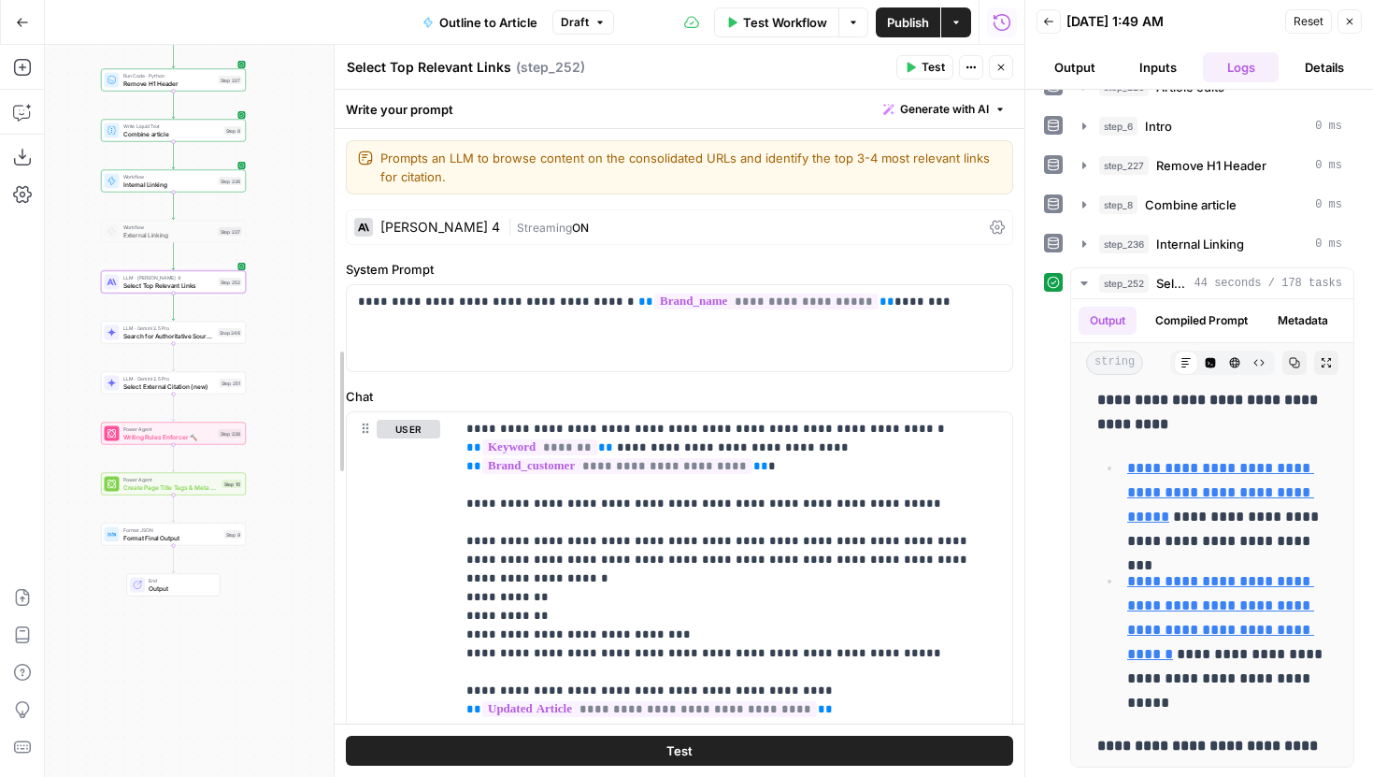
drag, startPoint x: 363, startPoint y: 363, endPoint x: 334, endPoint y: 362, distance: 29.0
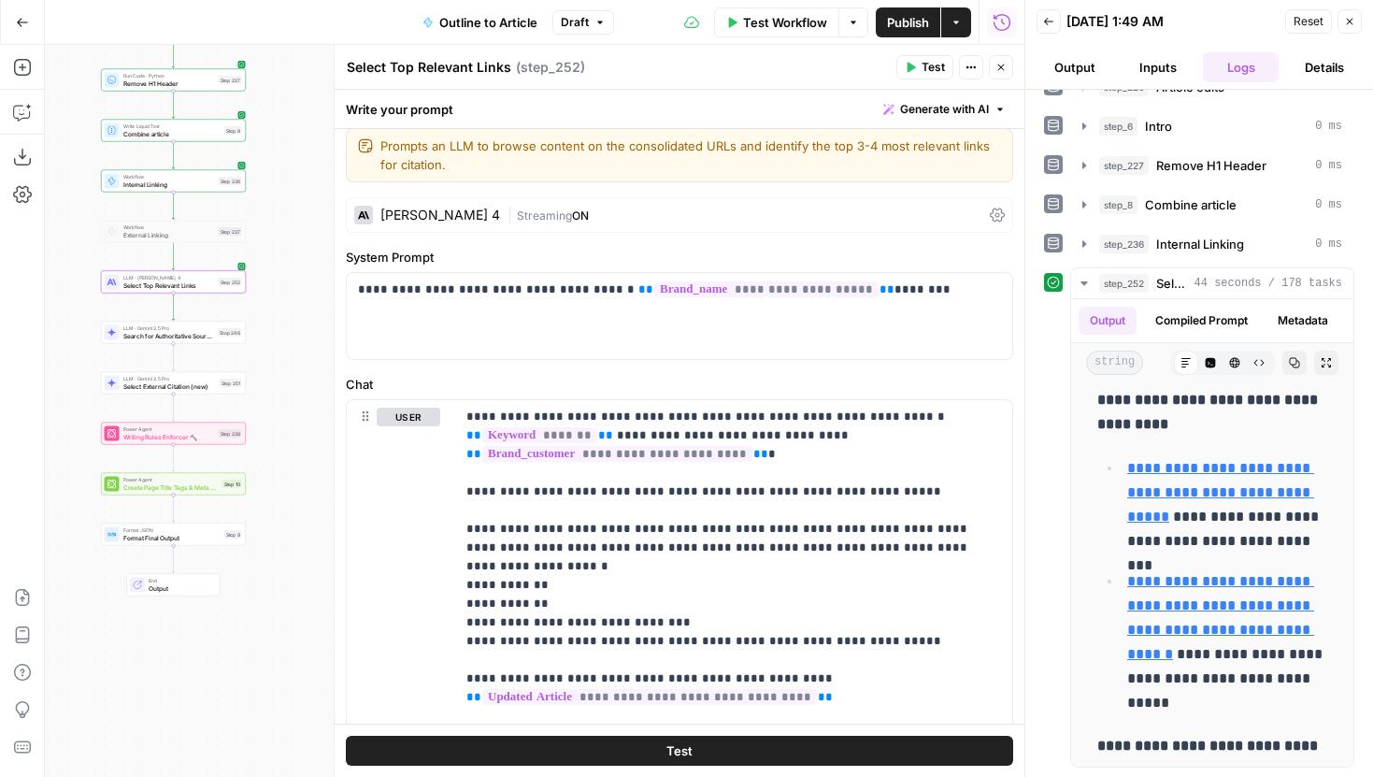
scroll to position [0, 0]
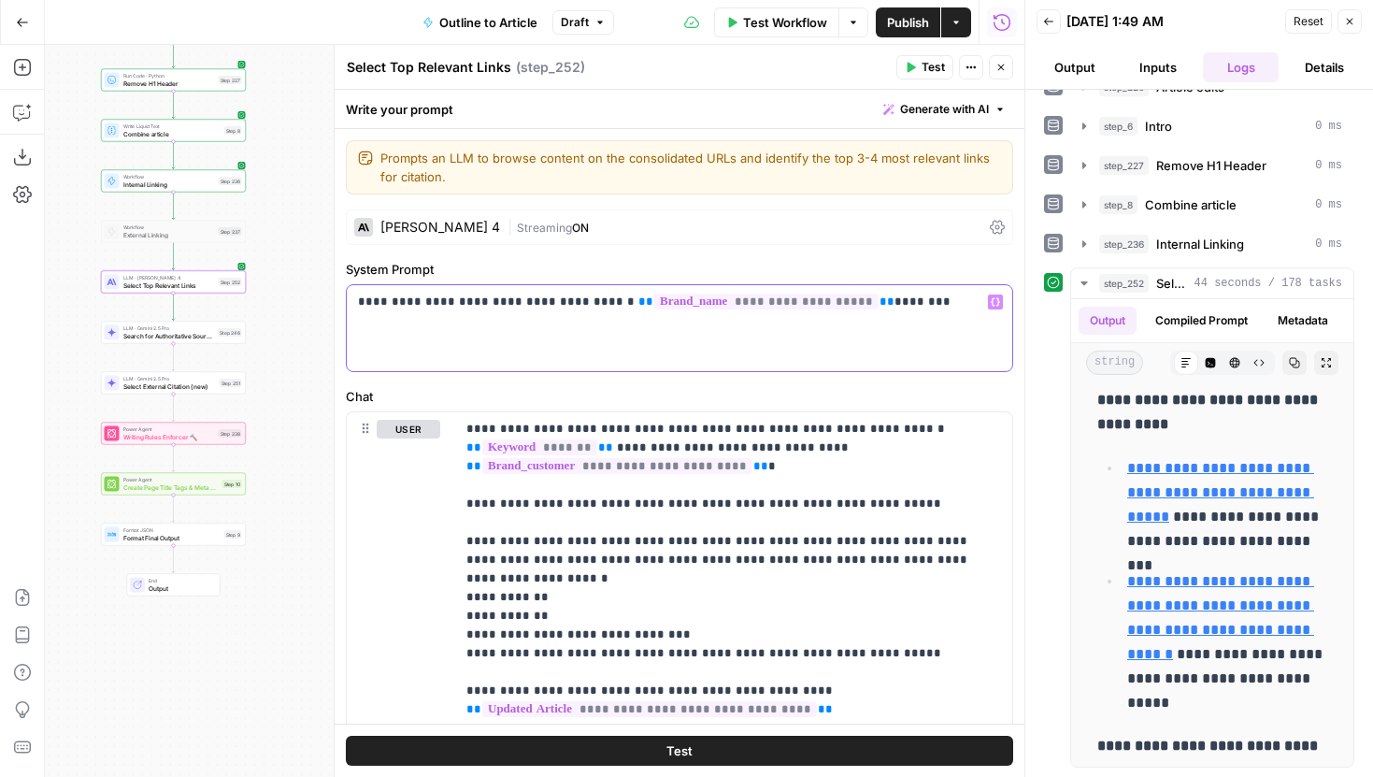
click at [893, 300] on p "**********" at bounding box center [679, 302] width 643 height 19
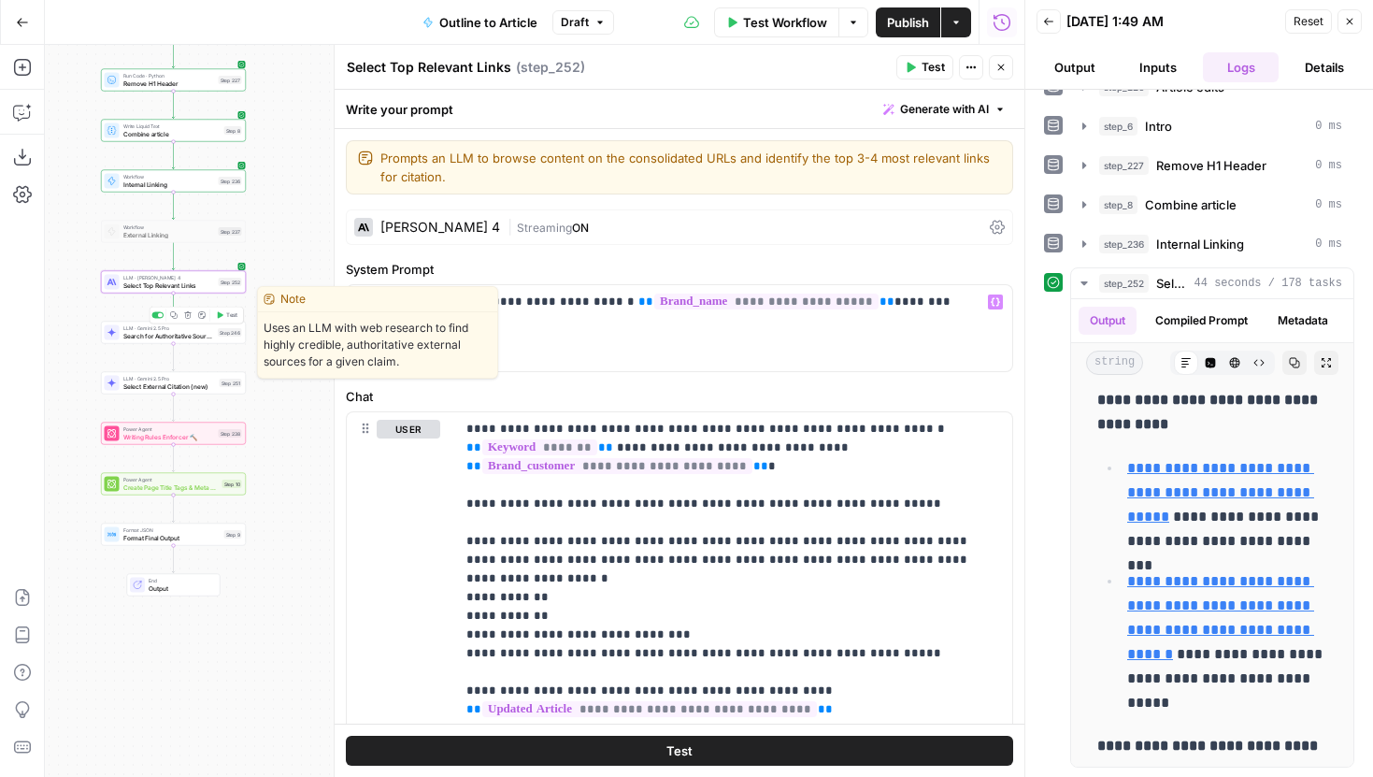
click at [207, 337] on span "Search for Authoritative Sources" at bounding box center [169, 335] width 92 height 9
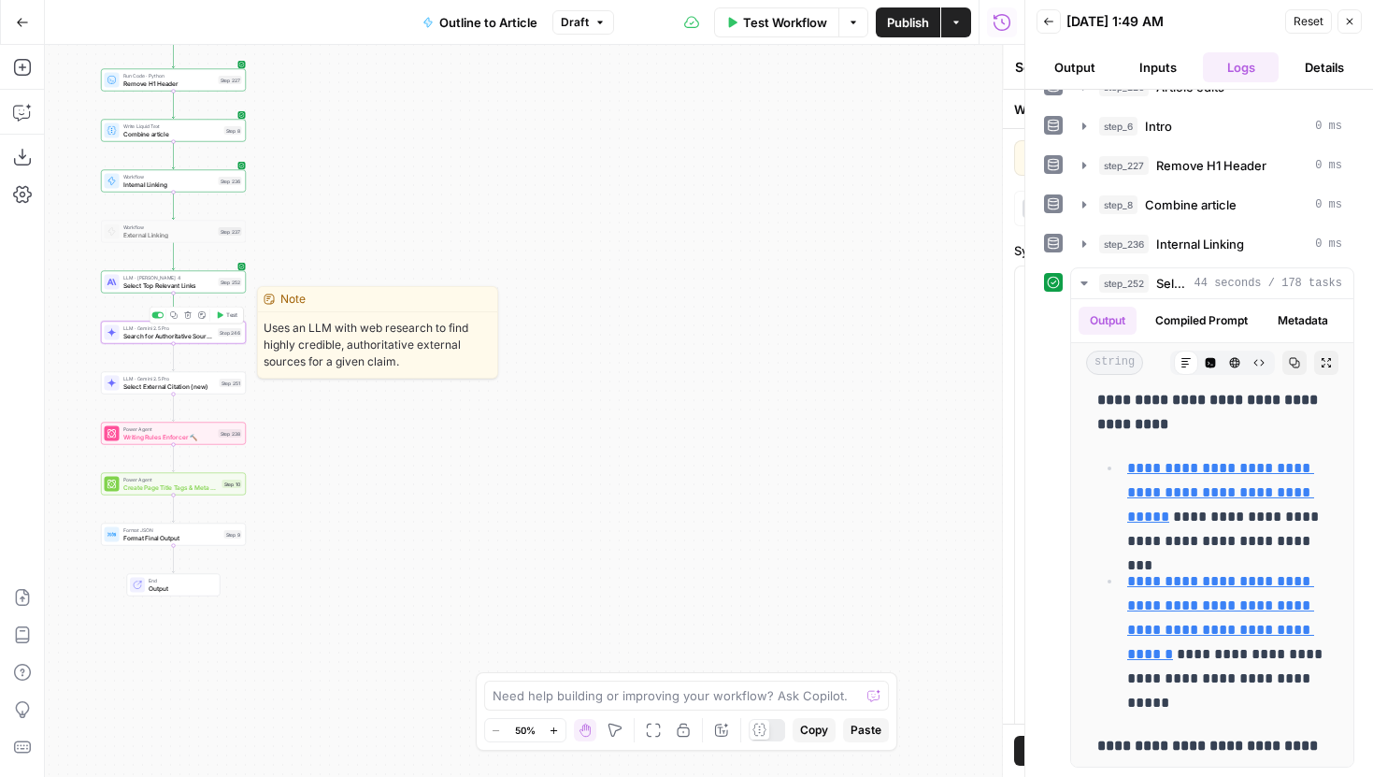
type textarea "Search for Authoritative Sources"
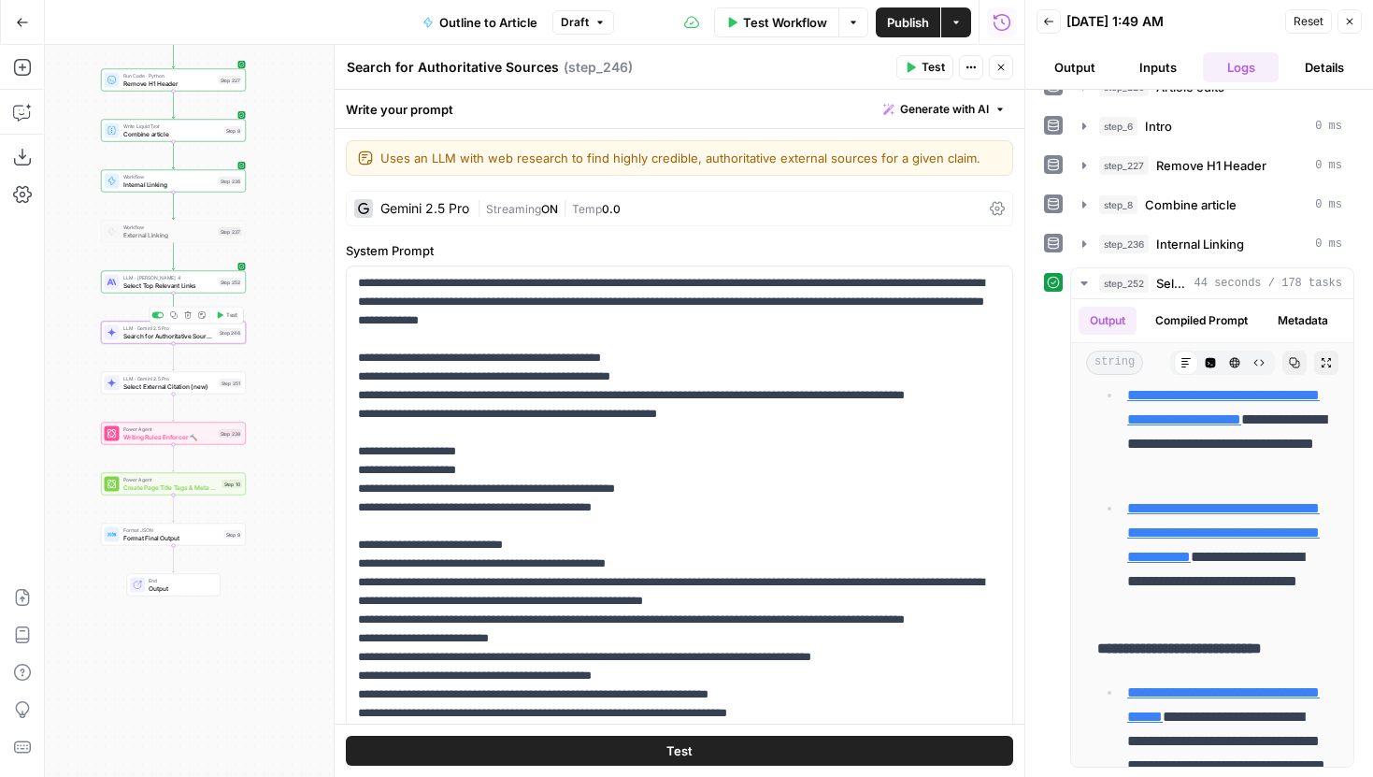
click at [200, 288] on span "Select Top Relevant Links" at bounding box center [169, 284] width 92 height 9
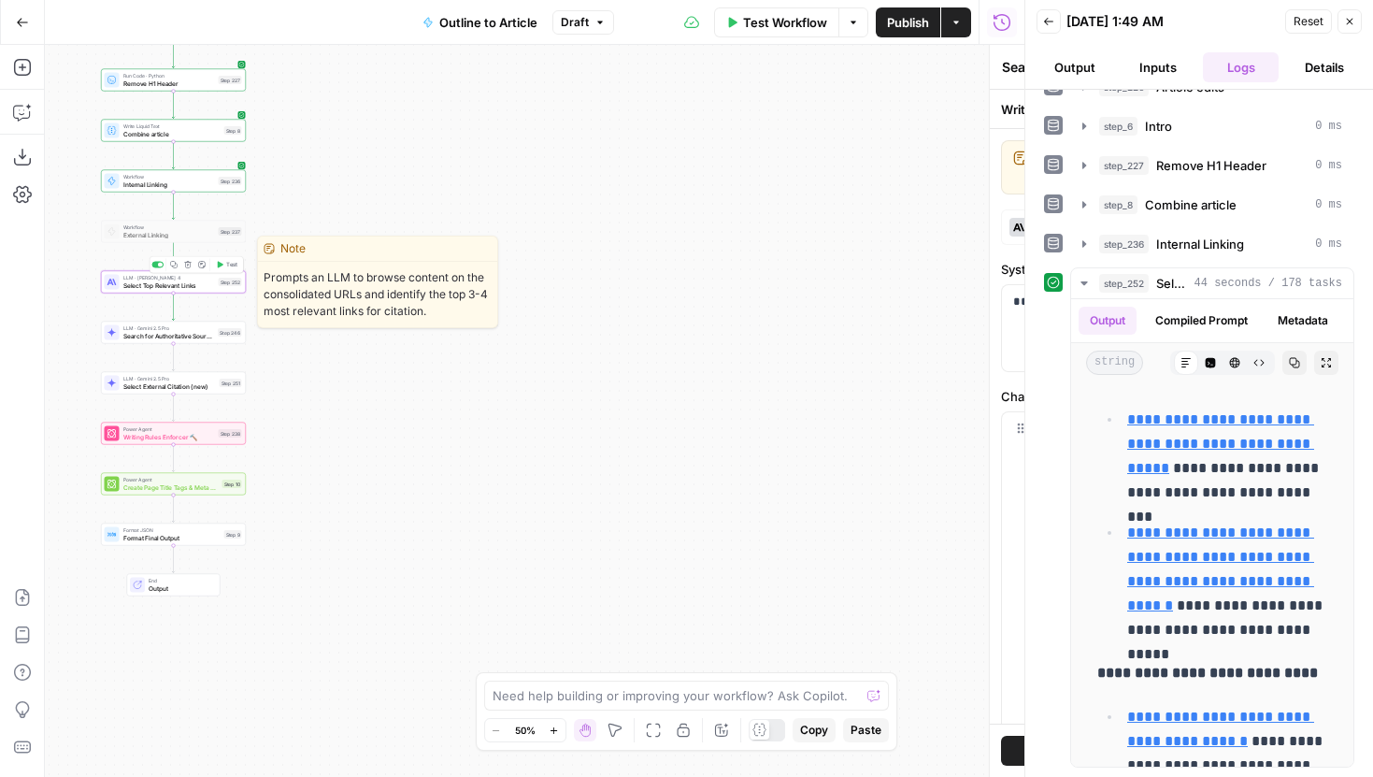
type textarea "Select Top Relevant Links"
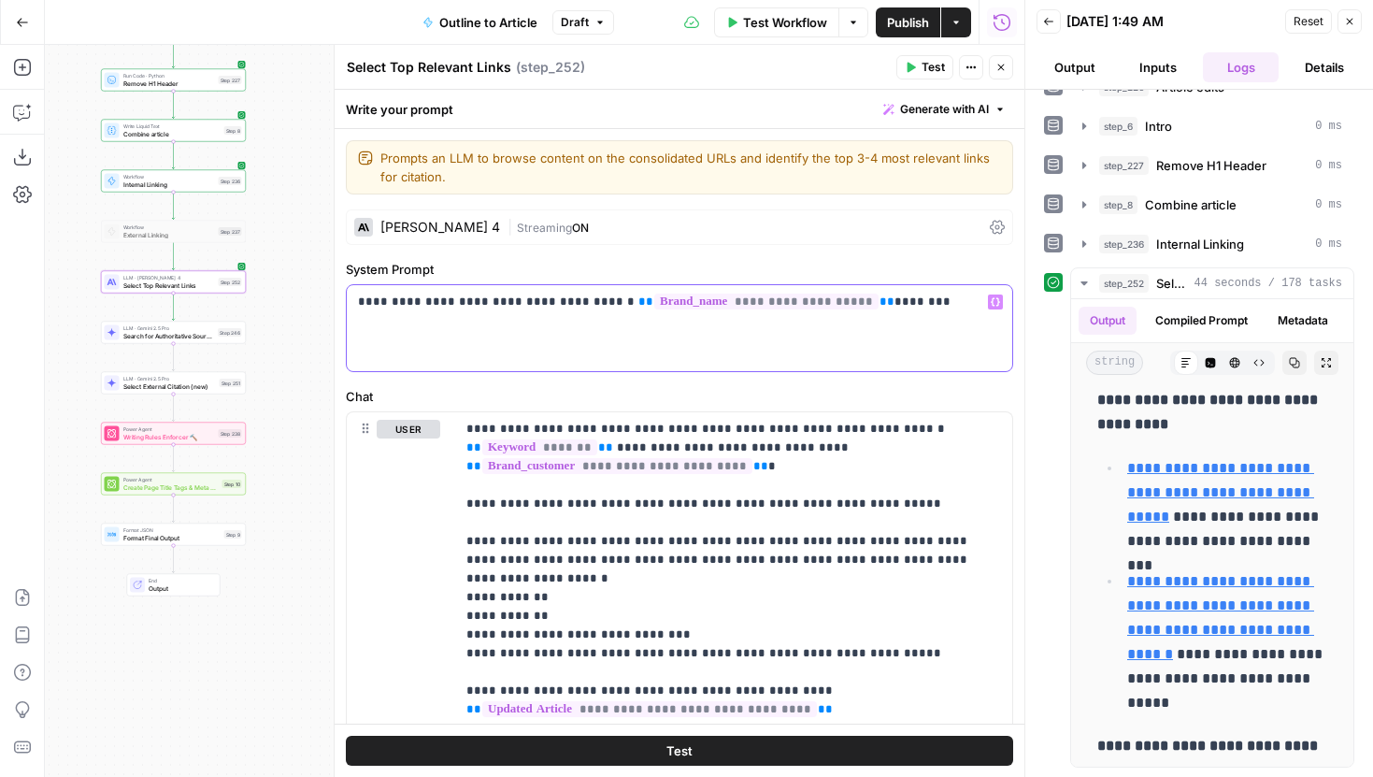
click at [899, 296] on p "**********" at bounding box center [679, 302] width 643 height 19
paste div
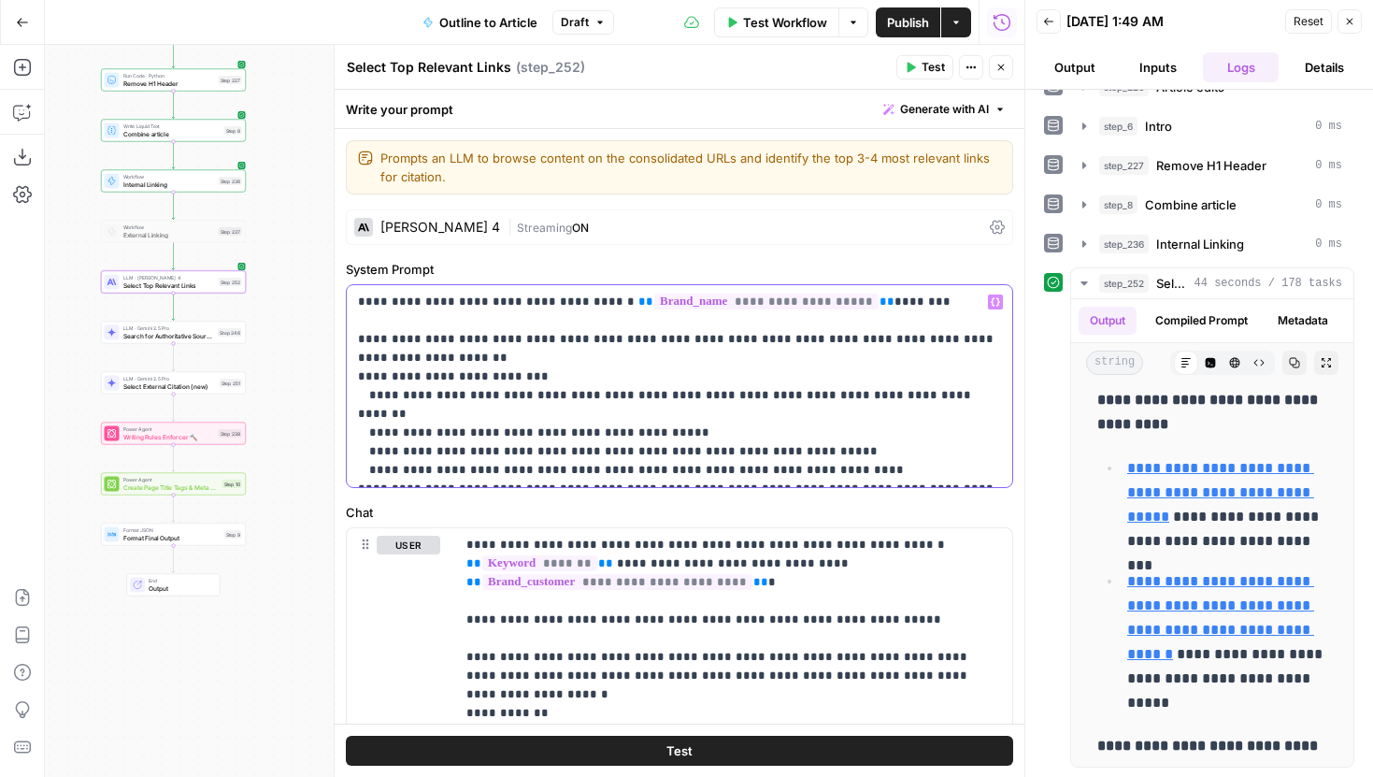
click at [366, 342] on p "**********" at bounding box center [679, 386] width 643 height 187
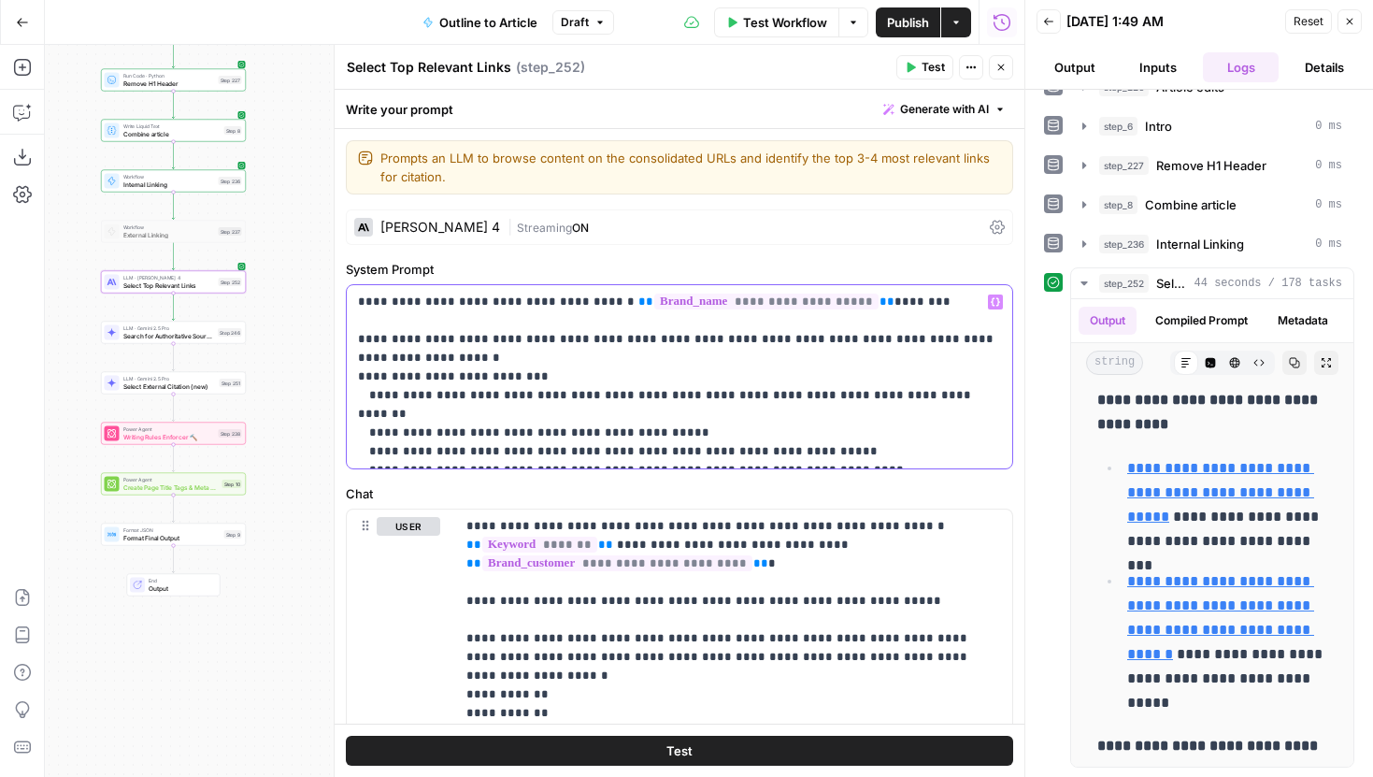
click at [366, 342] on p "**********" at bounding box center [679, 377] width 643 height 168
drag, startPoint x: 375, startPoint y: 361, endPoint x: 347, endPoint y: 361, distance: 28.0
click at [347, 361] on div "**********" at bounding box center [679, 376] width 665 height 183
drag, startPoint x: 967, startPoint y: 451, endPoint x: 330, endPoint y: 334, distance: 648.1
click at [334, 334] on div "**********" at bounding box center [679, 411] width 691 height 732
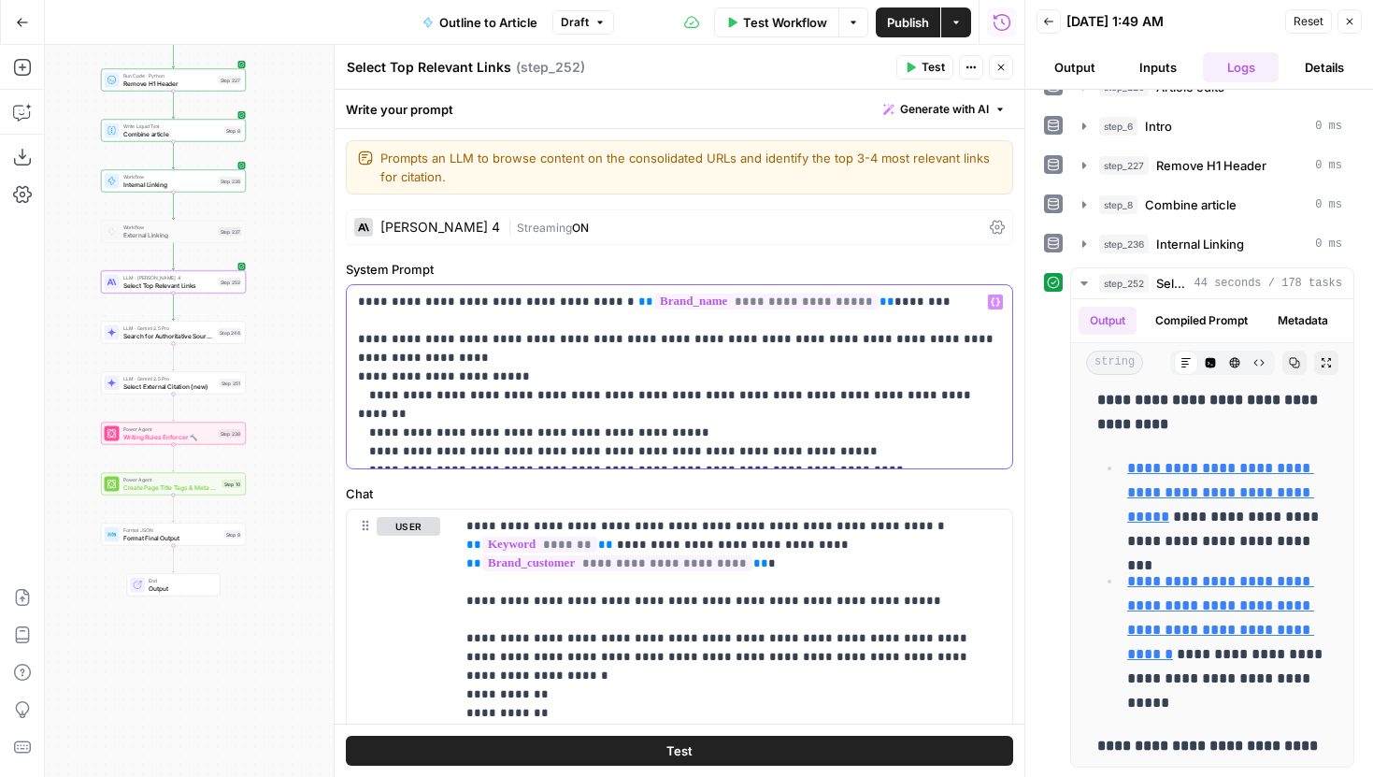
copy p "**********"
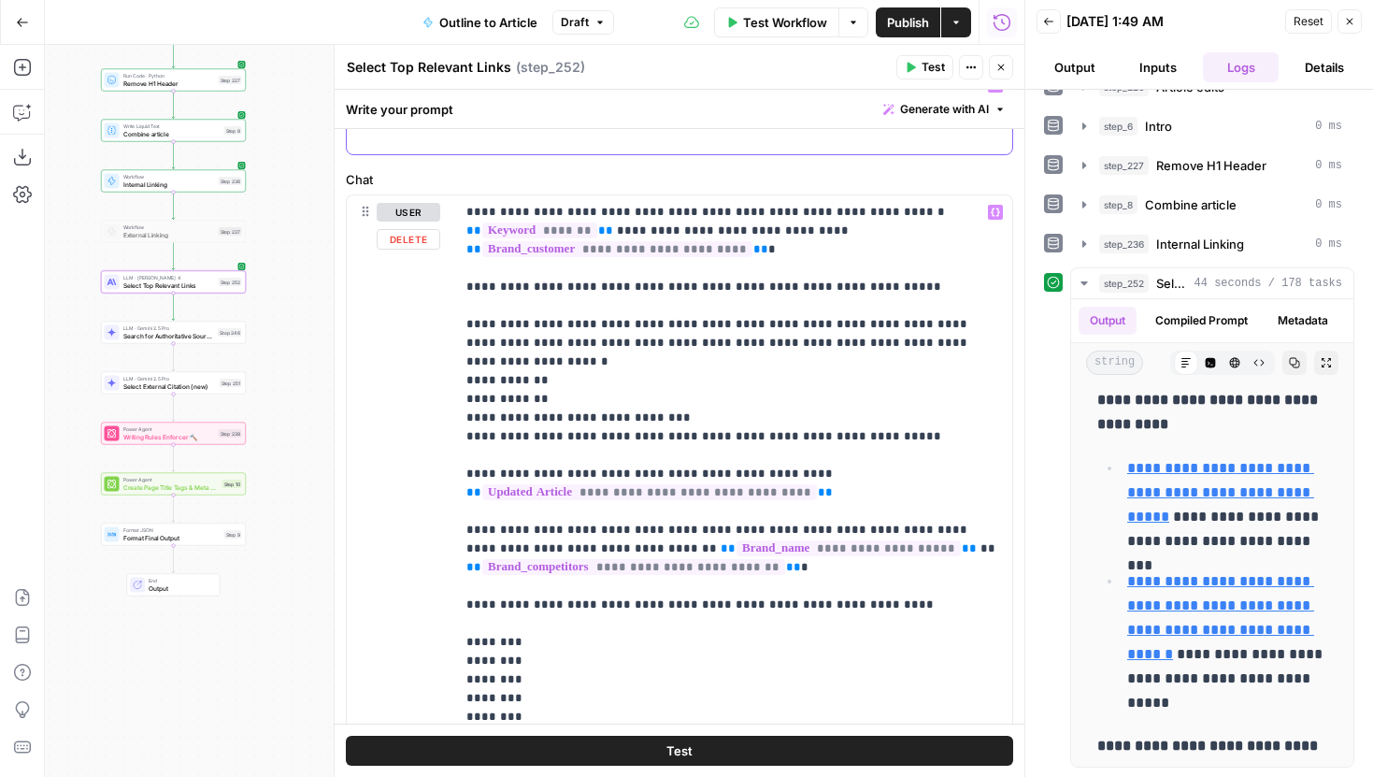
scroll to position [235, 0]
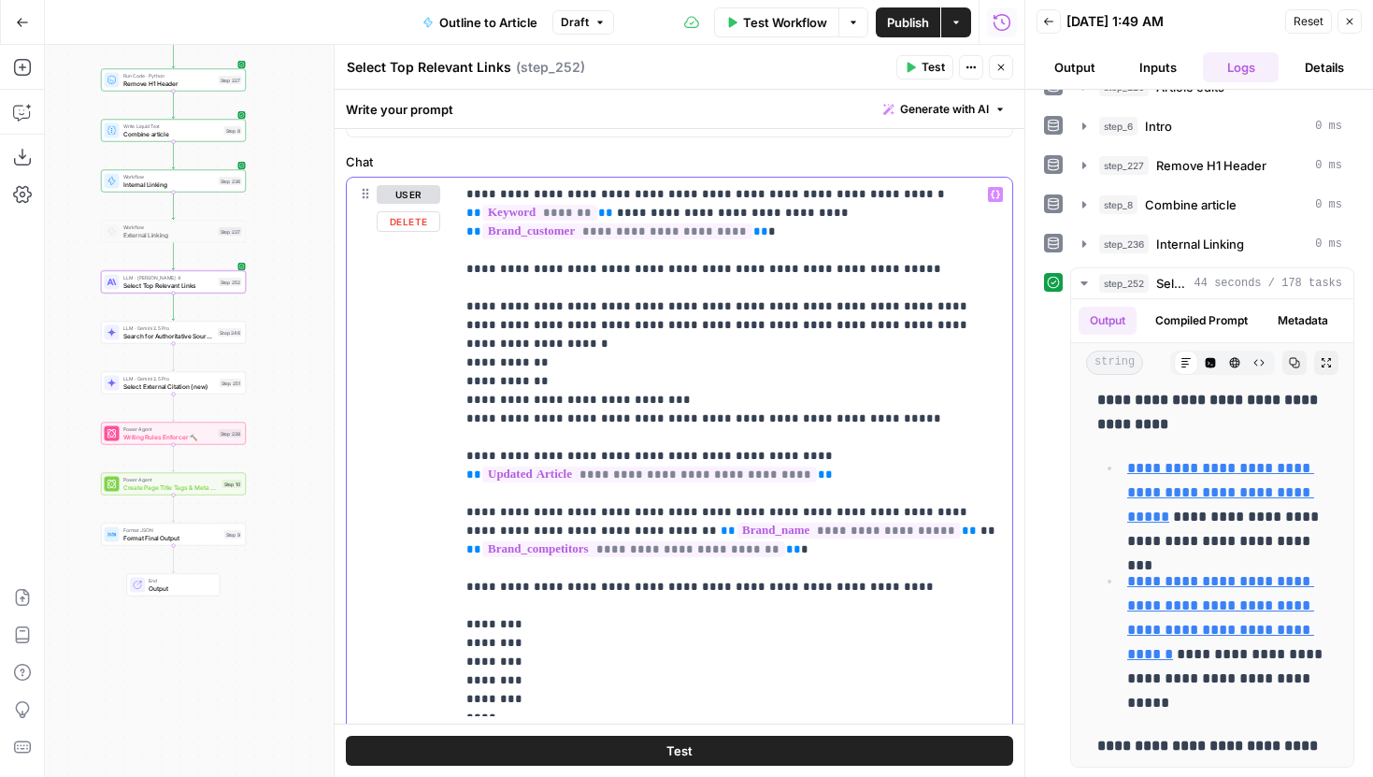
click at [900, 390] on p "**********" at bounding box center [733, 446] width 535 height 523
click at [891, 401] on p "**********" at bounding box center [733, 446] width 535 height 523
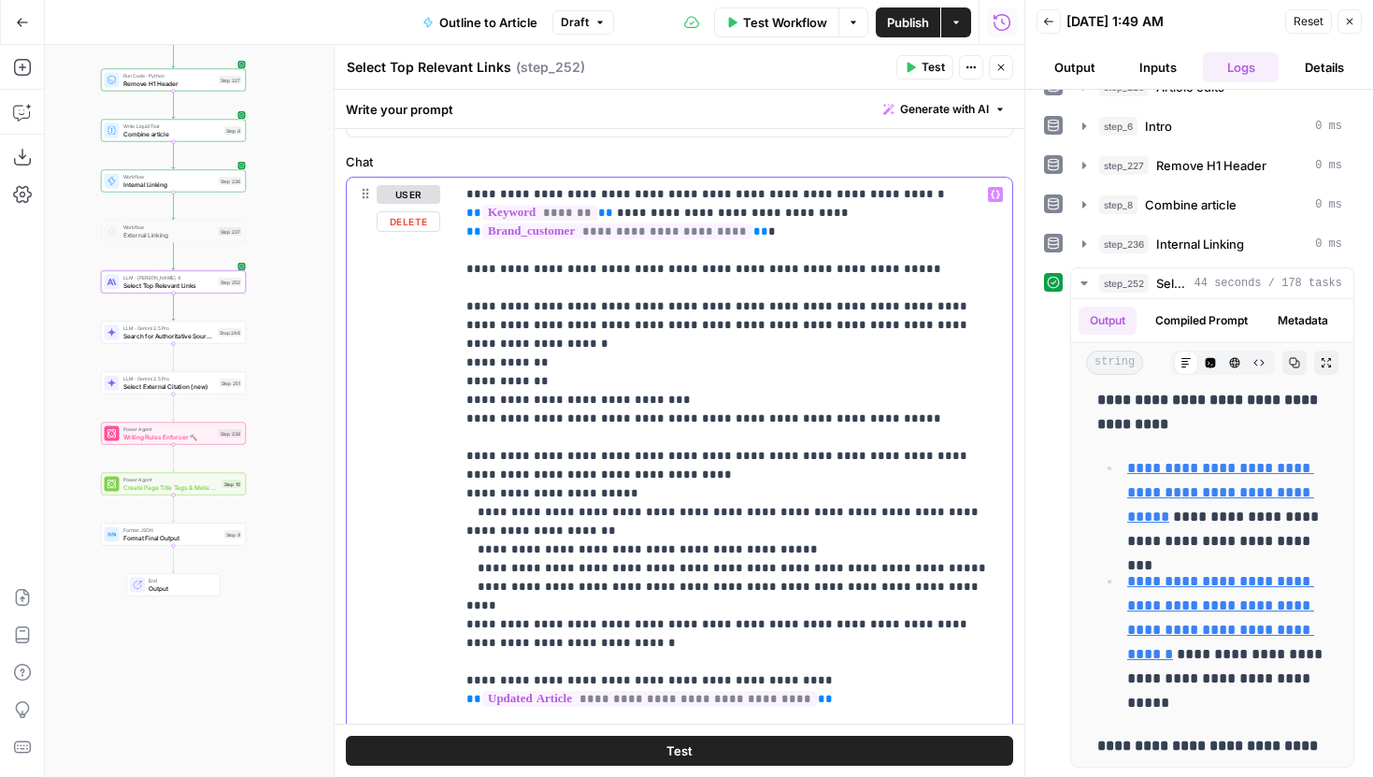
click at [467, 478] on p "**********" at bounding box center [733, 549] width 535 height 729
click at [481, 590] on p "**********" at bounding box center [733, 549] width 535 height 729
click at [571, 609] on p "**********" at bounding box center [733, 549] width 535 height 729
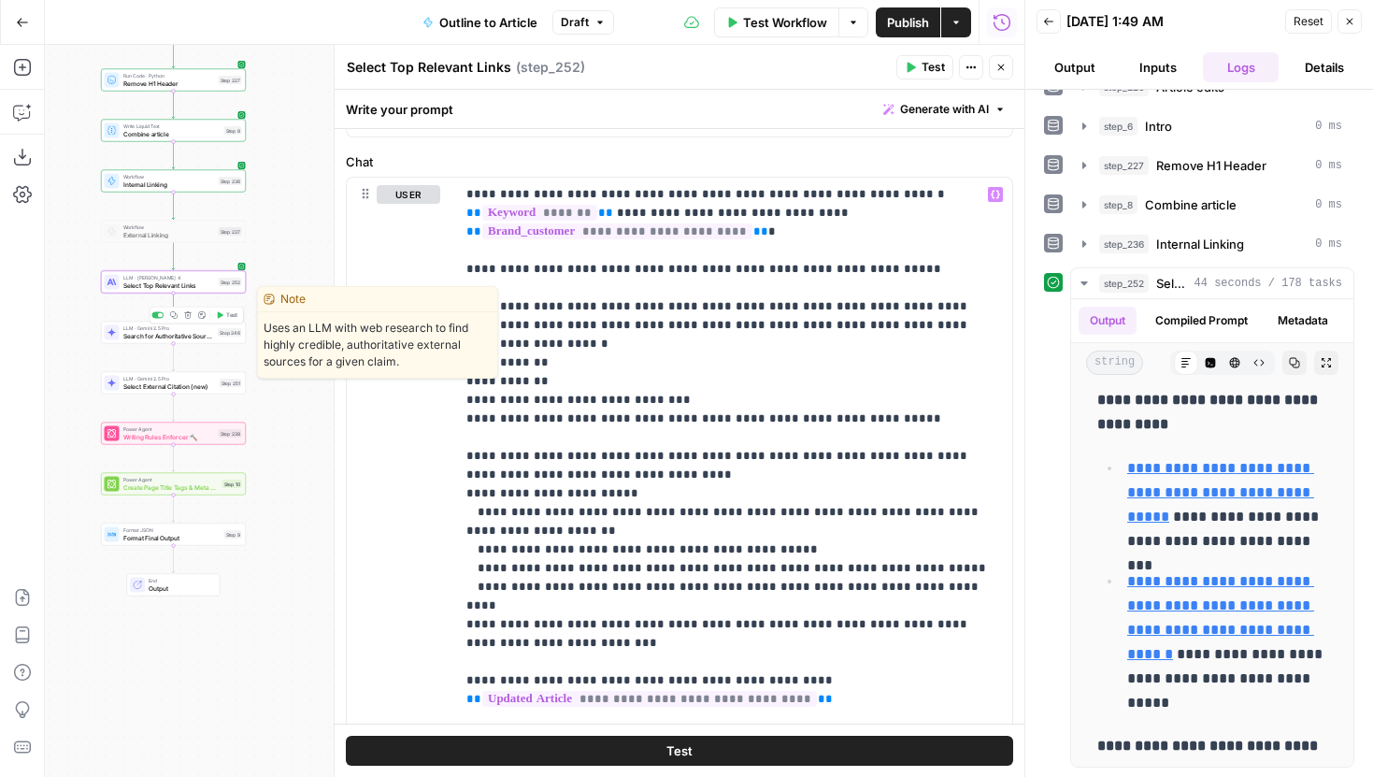
click at [198, 338] on span "Search for Authoritative Sources" at bounding box center [169, 335] width 92 height 9
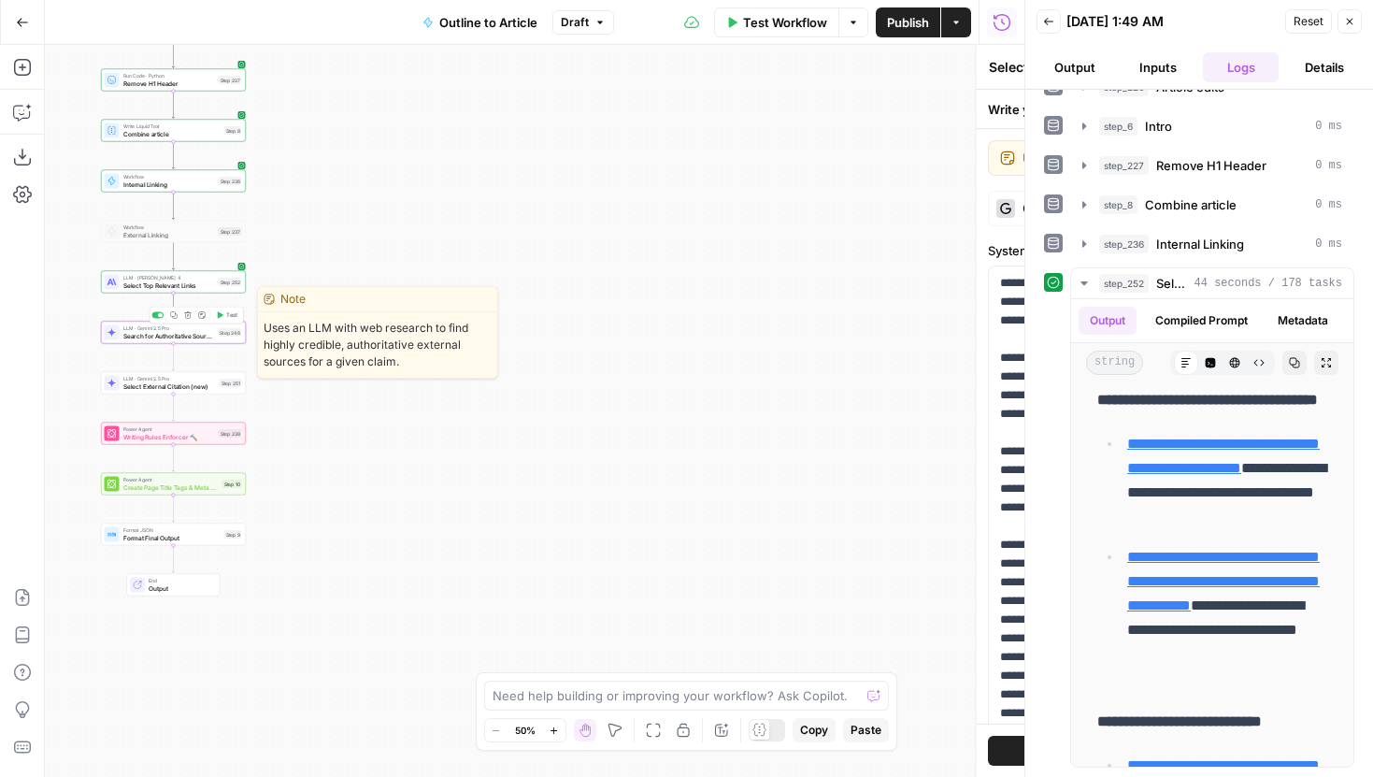
type textarea "Search for Authoritative Sources"
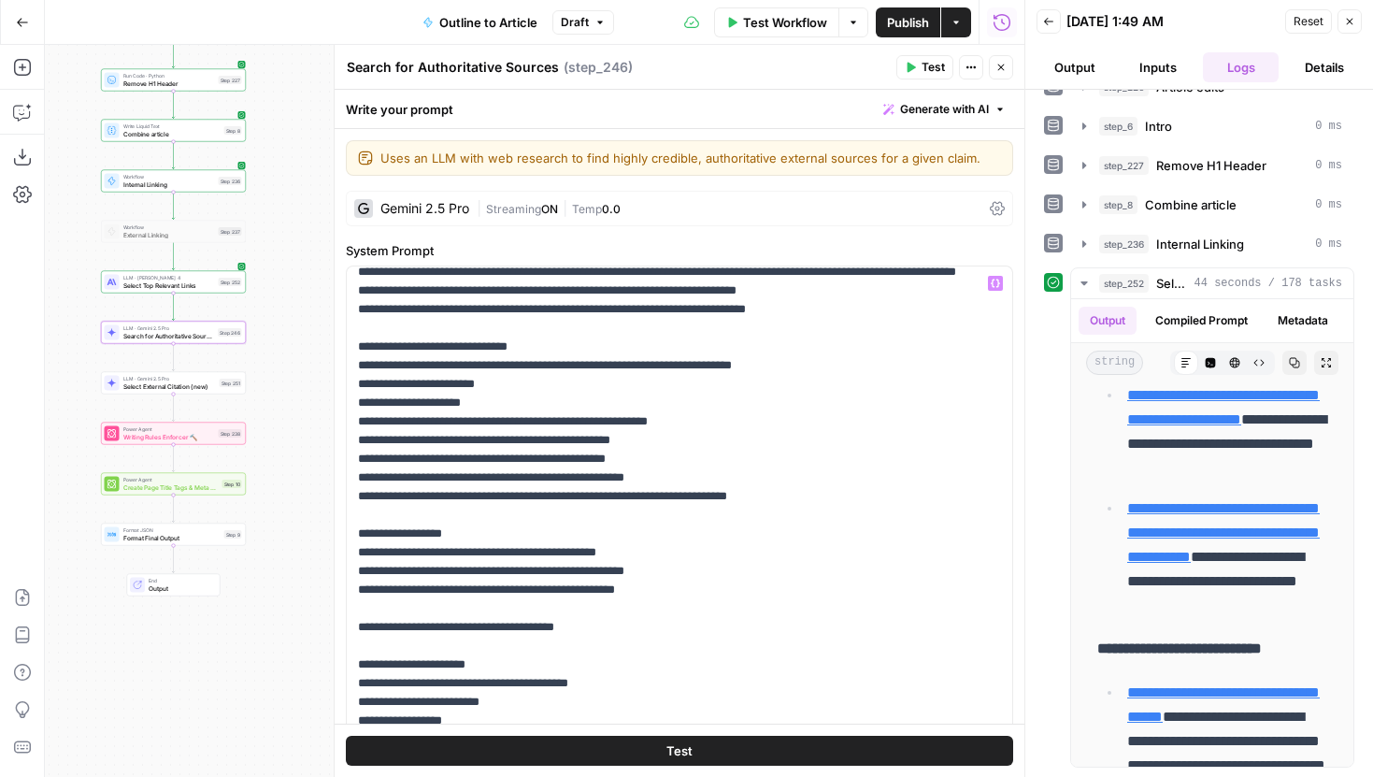
scroll to position [487, 0]
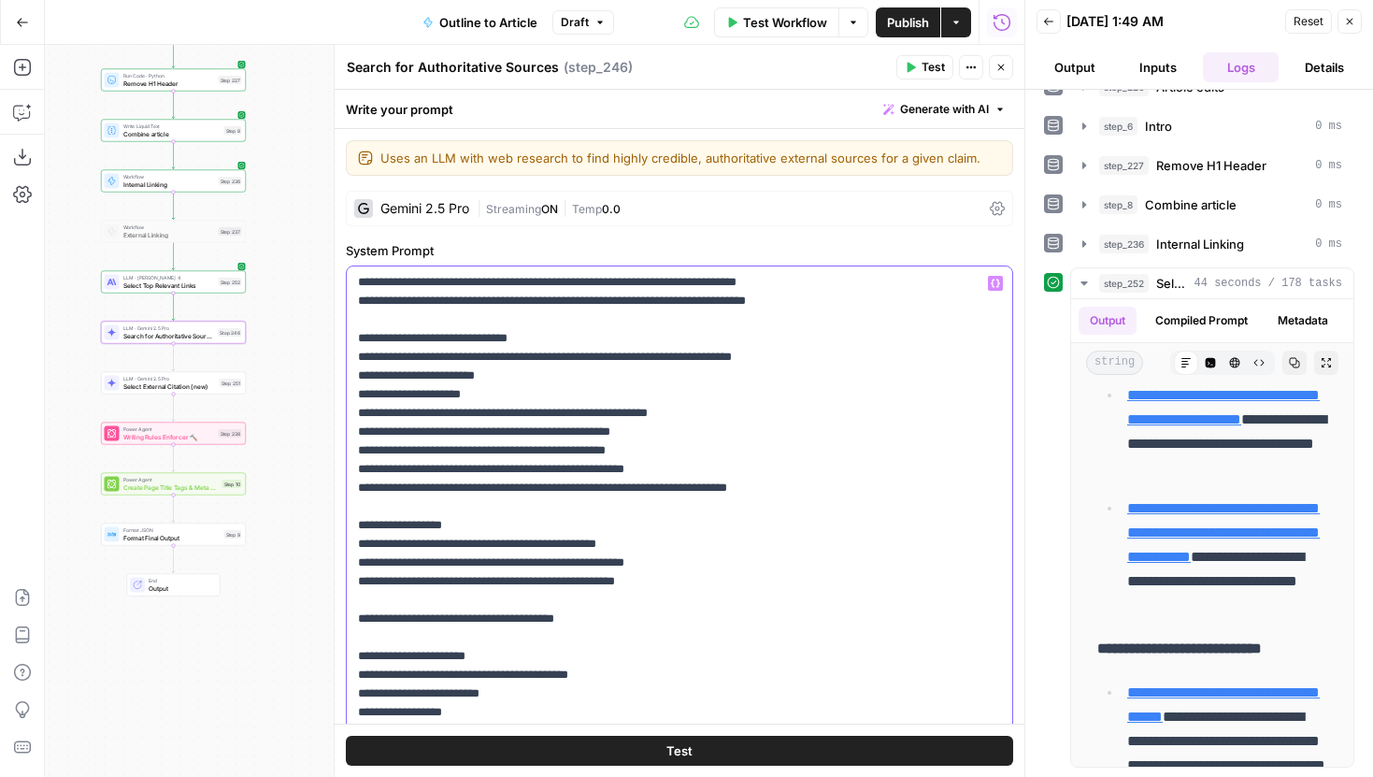
drag, startPoint x: 355, startPoint y: 396, endPoint x: 807, endPoint y: 551, distance: 478.2
click at [807, 551] on div "**********" at bounding box center [679, 647] width 665 height 762
copy p "**********"
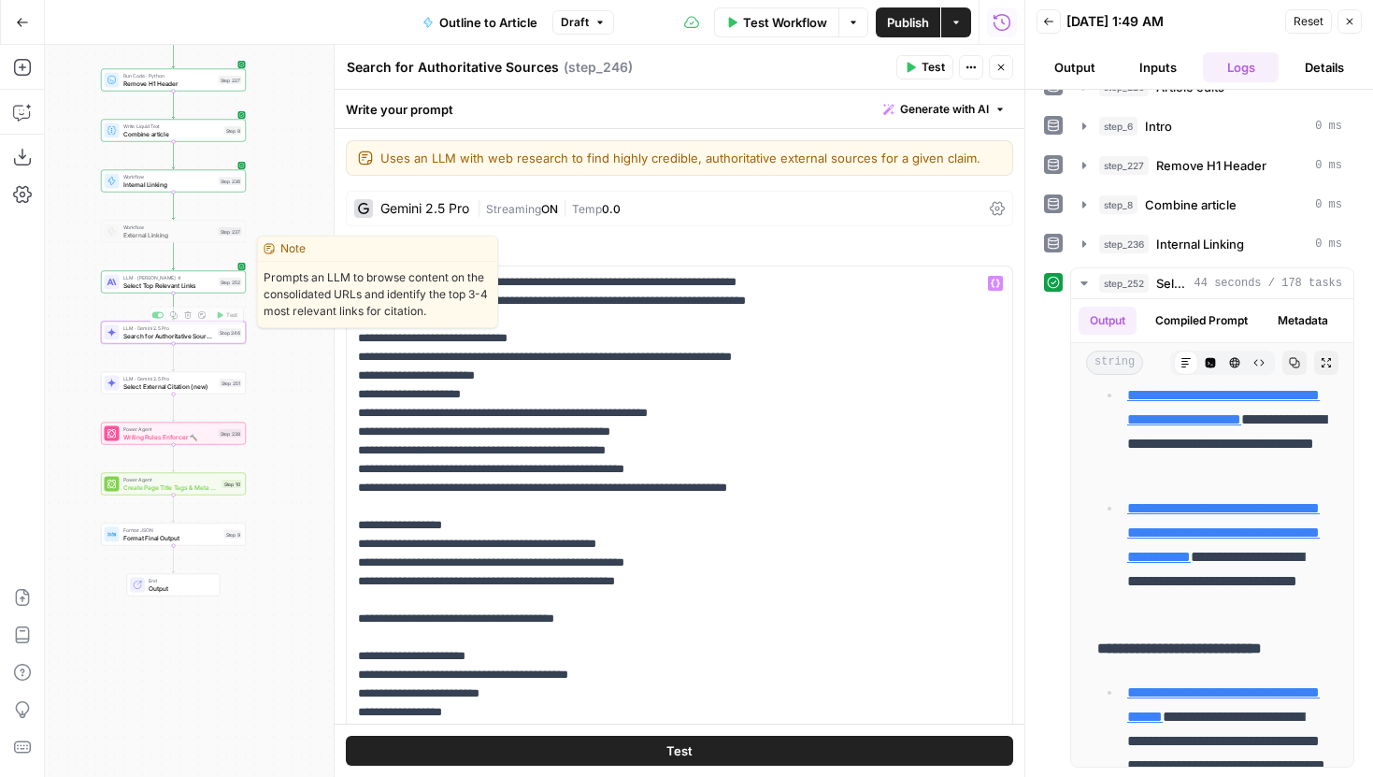
click at [179, 283] on span "Select Top Relevant Links" at bounding box center [169, 284] width 92 height 9
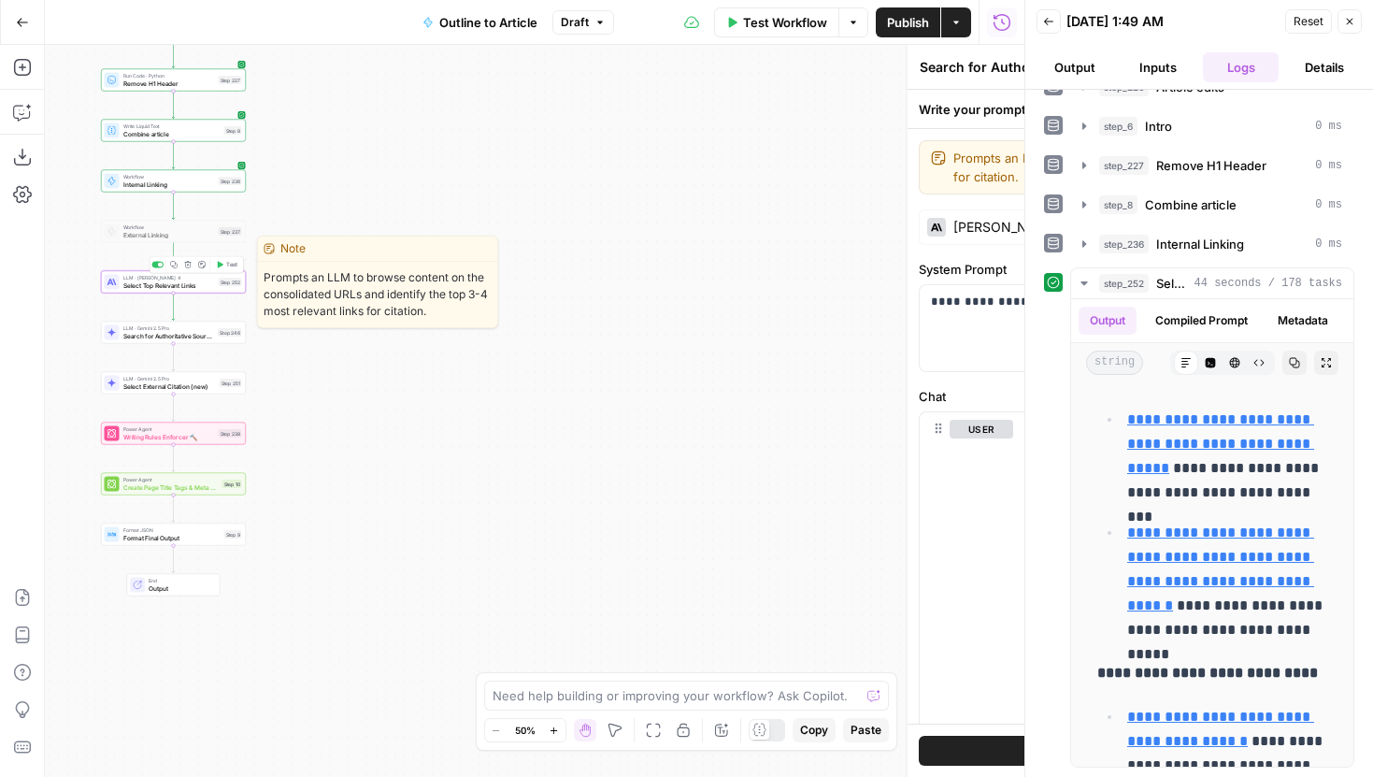
type textarea "Select Top Relevant Links"
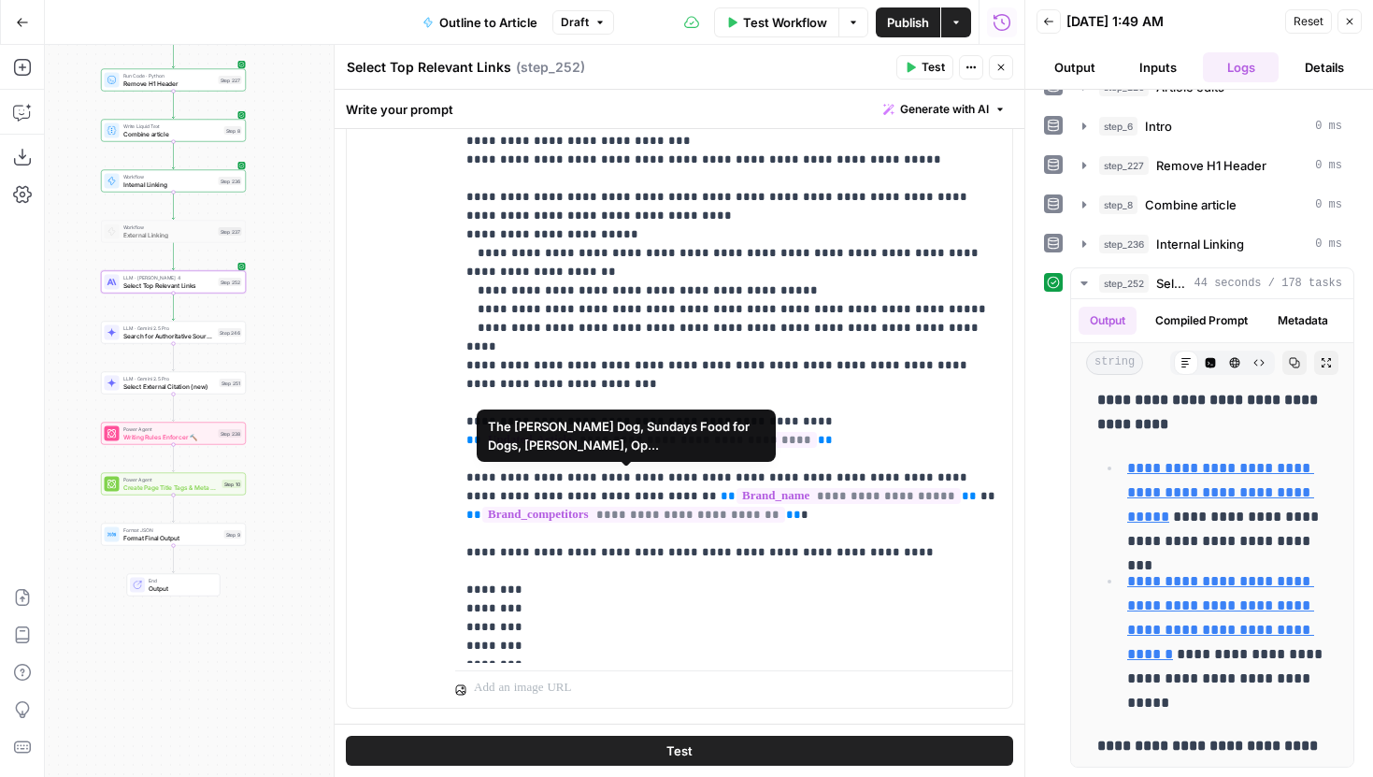
scroll to position [502, 0]
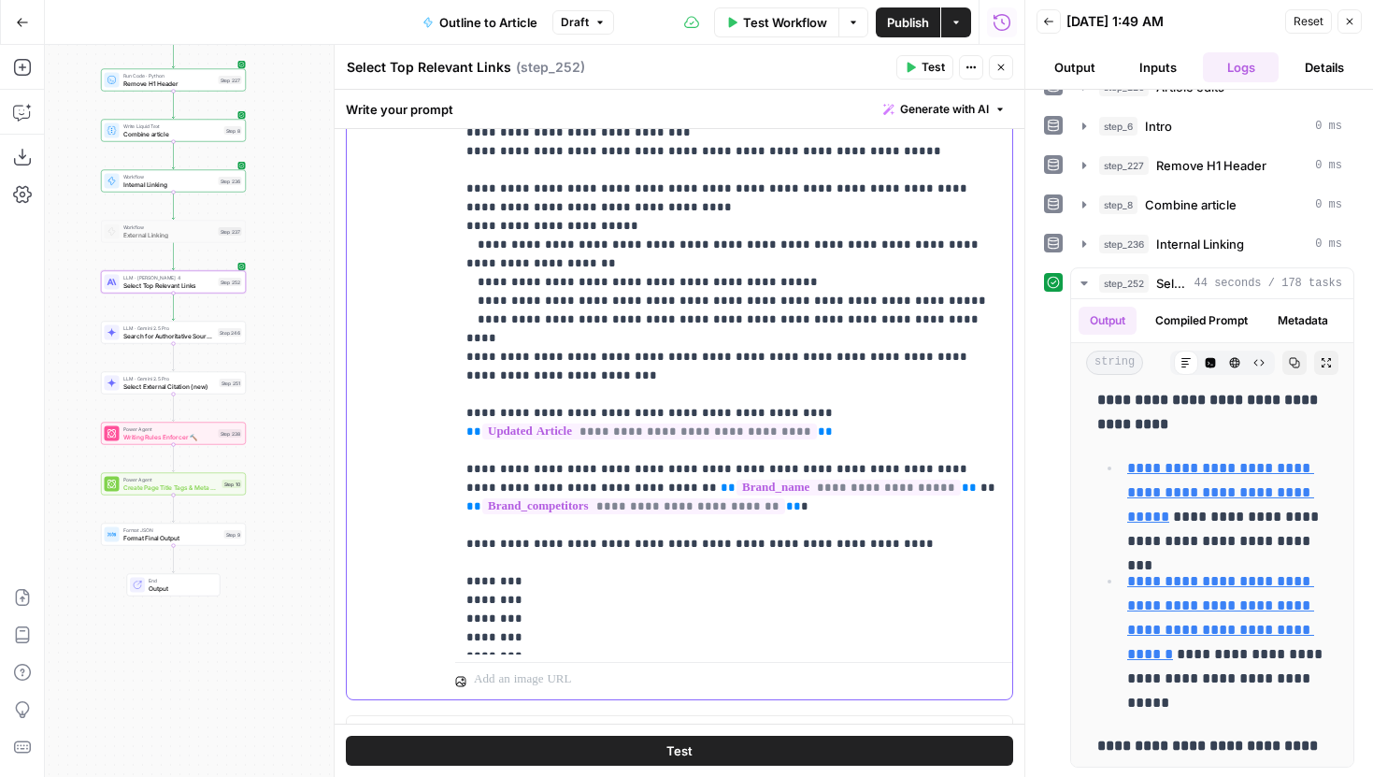
click at [585, 334] on p "**********" at bounding box center [733, 282] width 535 height 729
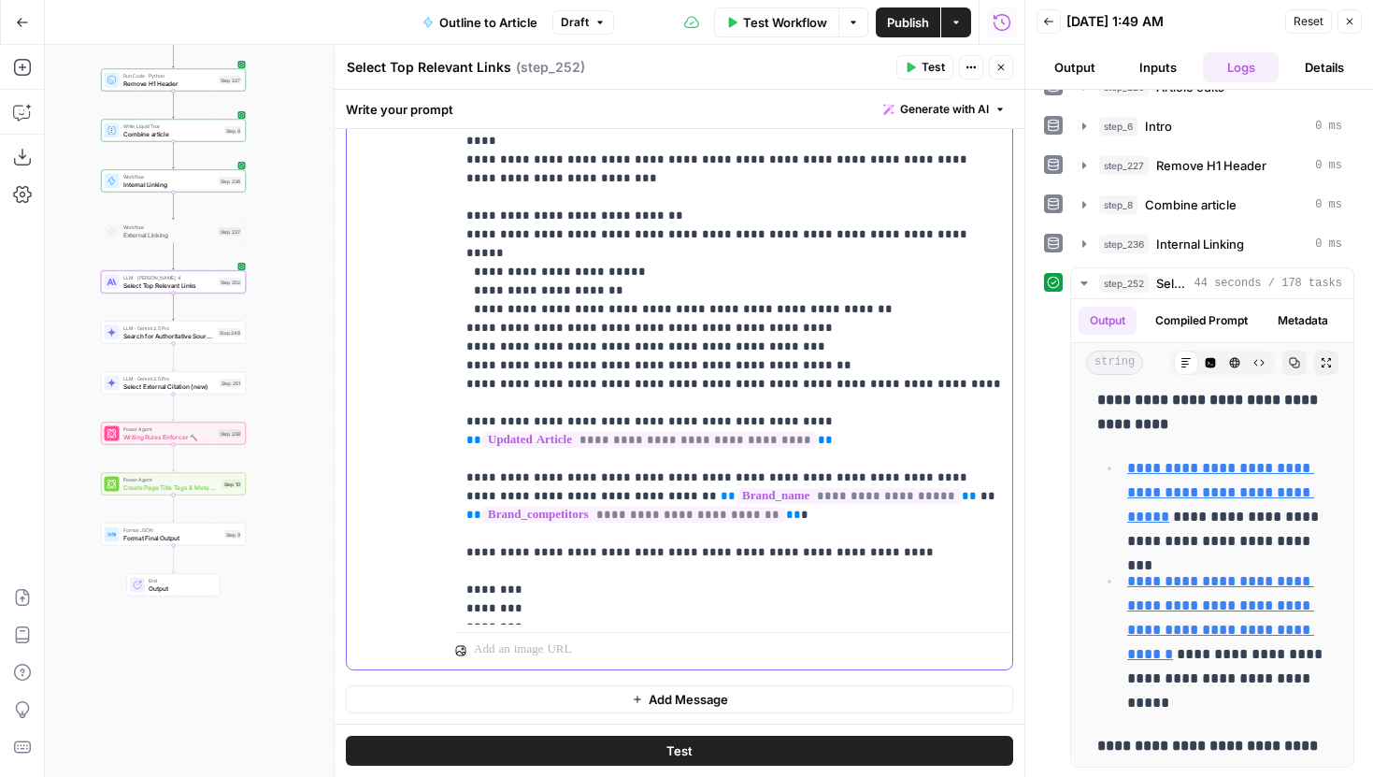
scroll to position [169, 0]
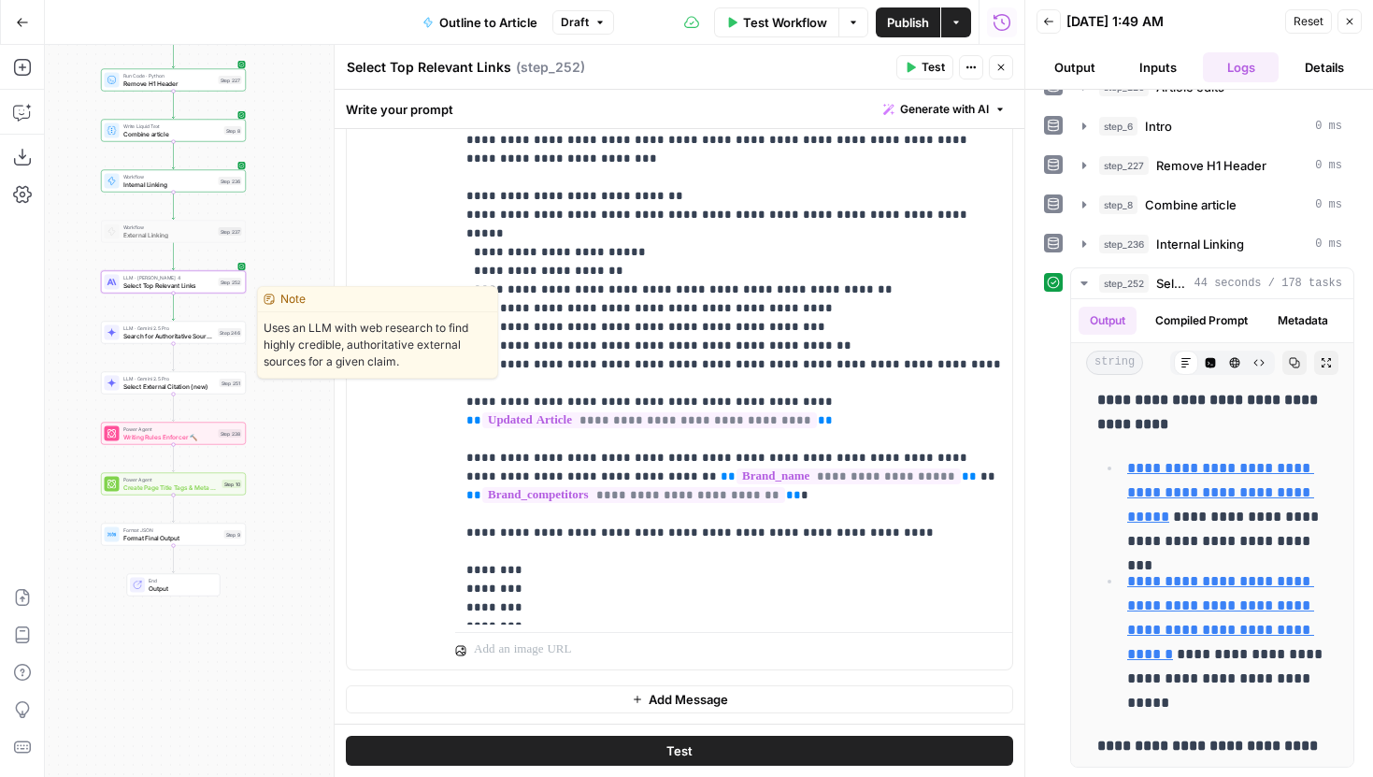
click at [147, 337] on span "Search for Authoritative Sources" at bounding box center [169, 335] width 92 height 9
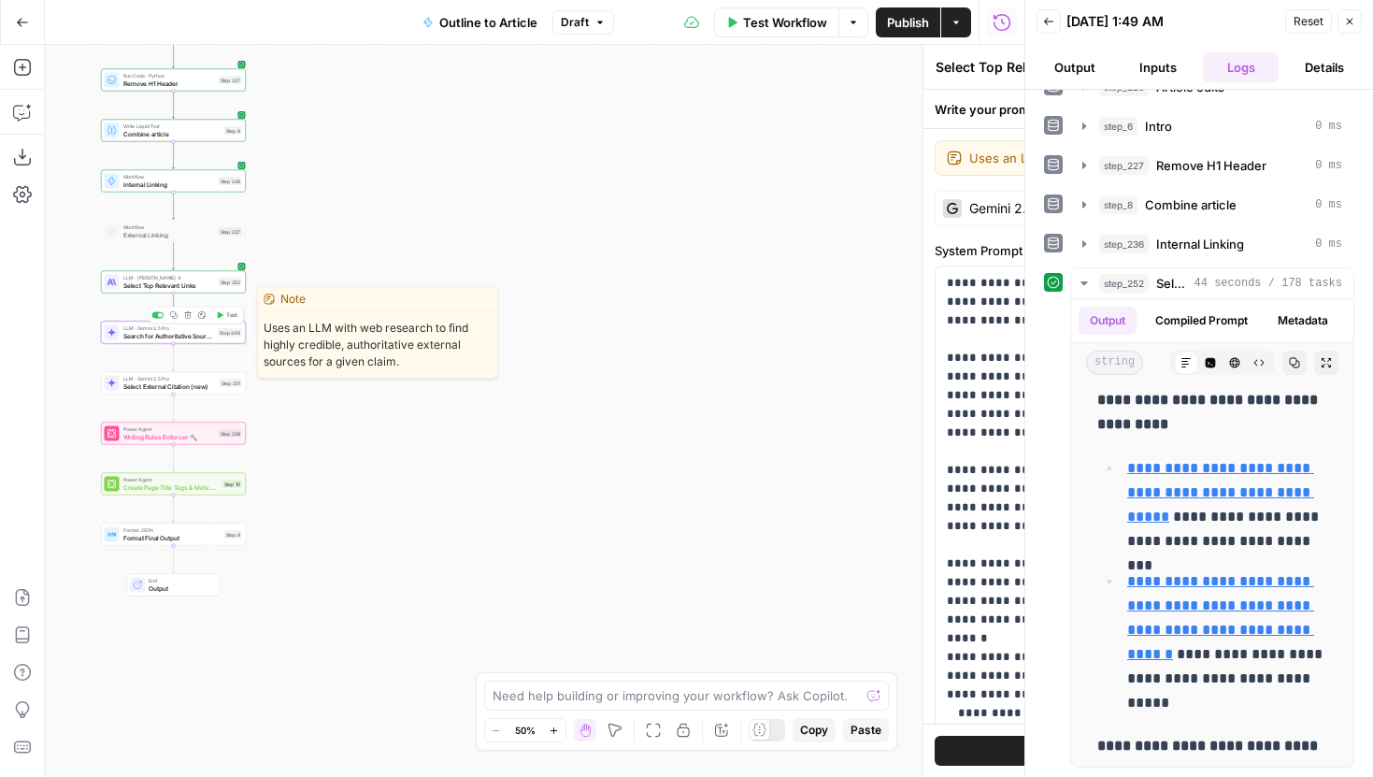
type textarea "Search for Authoritative Sources"
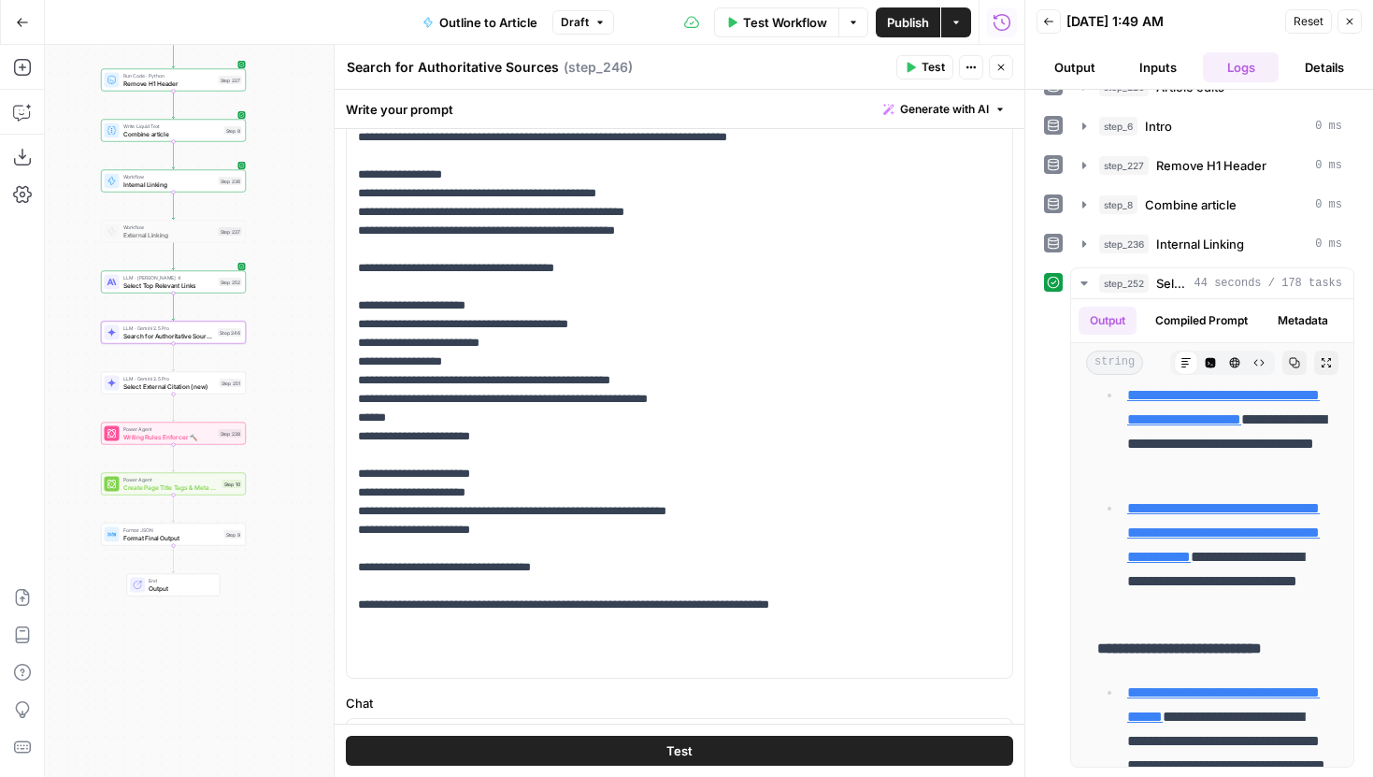
scroll to position [393, 0]
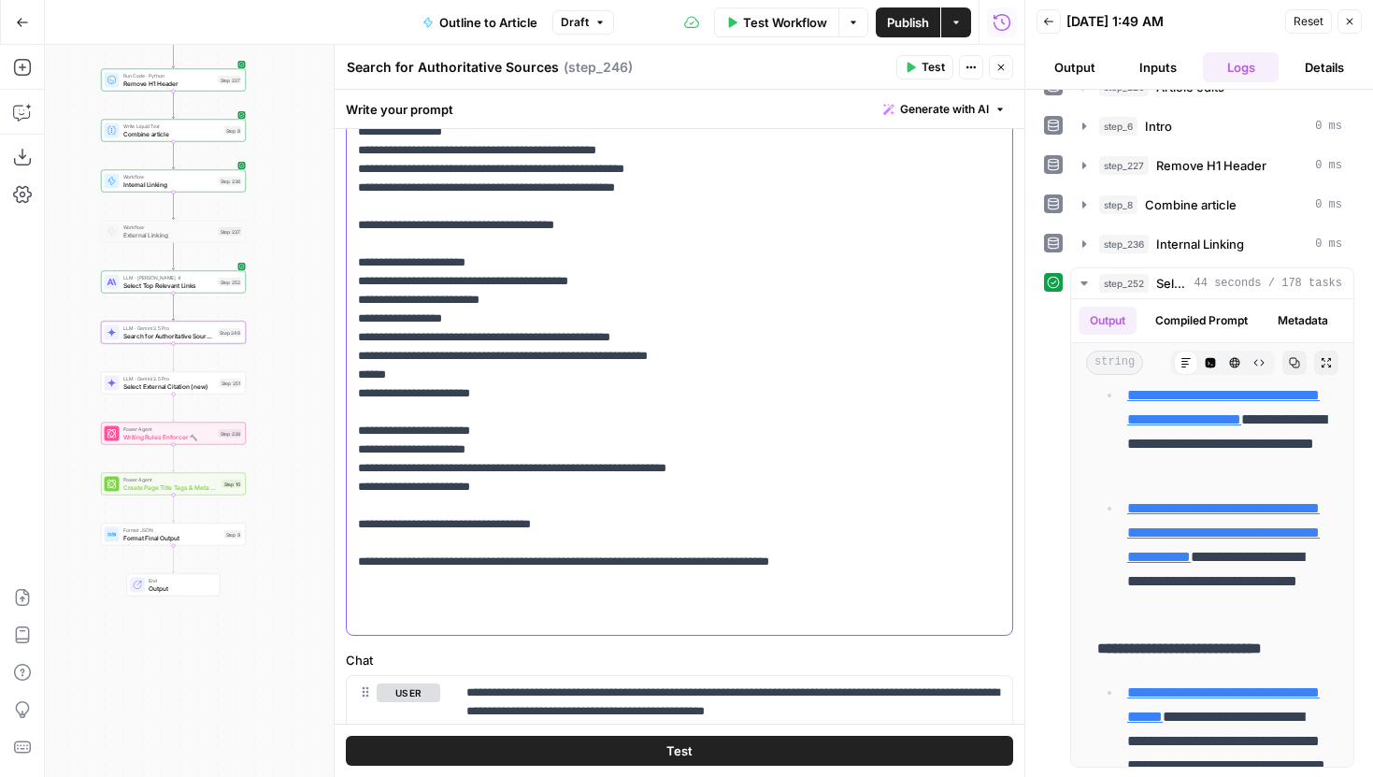
drag, startPoint x: 359, startPoint y: 279, endPoint x: 608, endPoint y: 465, distance: 311.2
click at [608, 465] on p "**********" at bounding box center [679, 10] width 643 height 1234
copy p "**********"
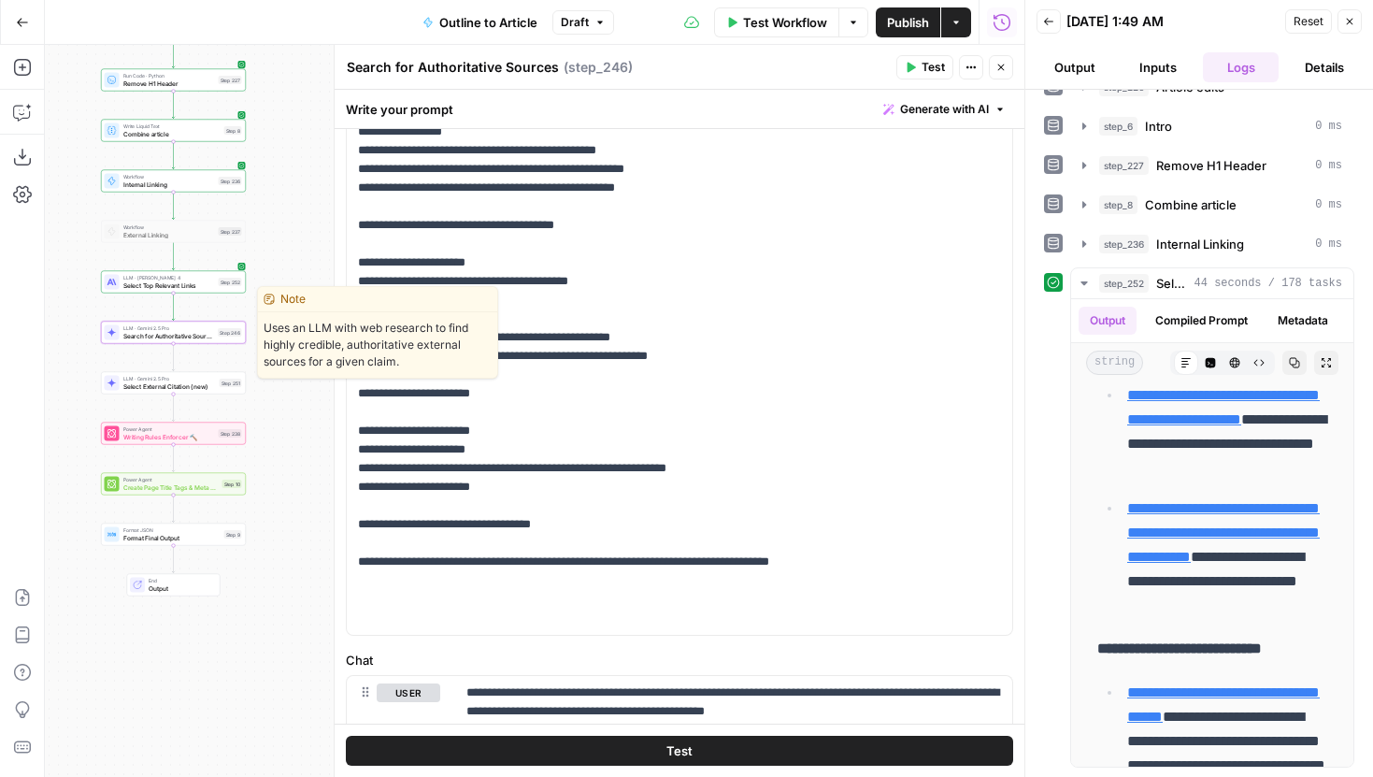
click at [200, 337] on span "Search for Authoritative Sources" at bounding box center [169, 335] width 92 height 9
click at [225, 289] on div "LLM · Claude Sonnet 4 Select Top Relevant Links Step 252 Copy step Delete step …" at bounding box center [173, 282] width 137 height 16
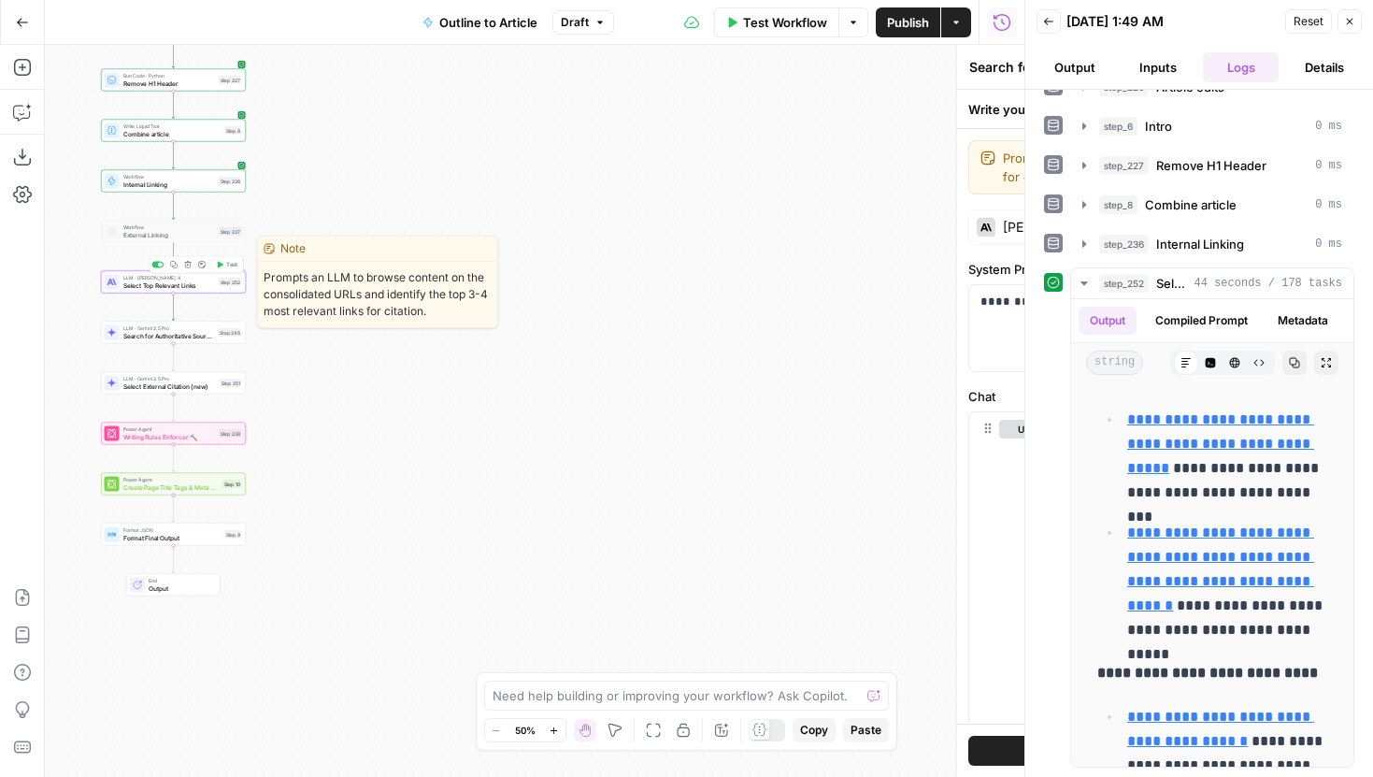
type textarea "Select Top Relevant Links"
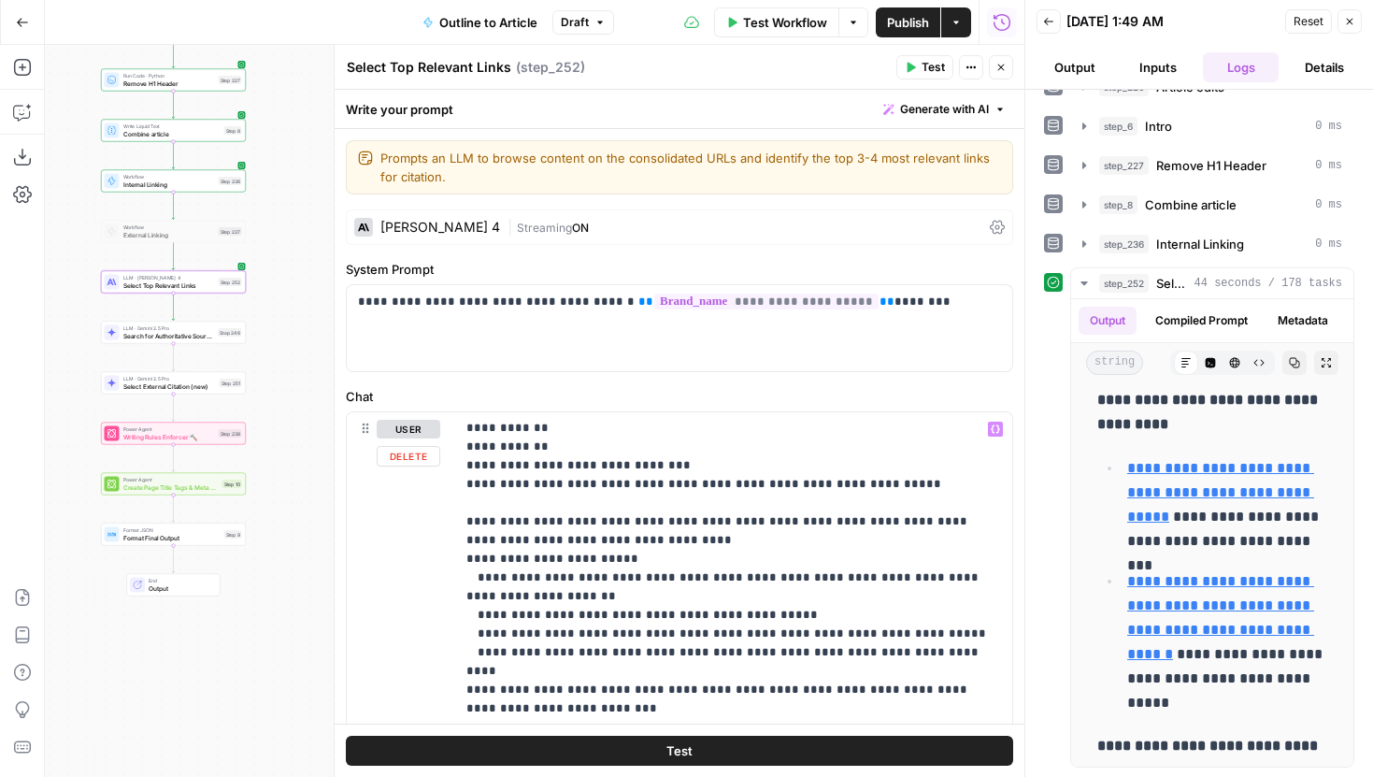
scroll to position [549, 0]
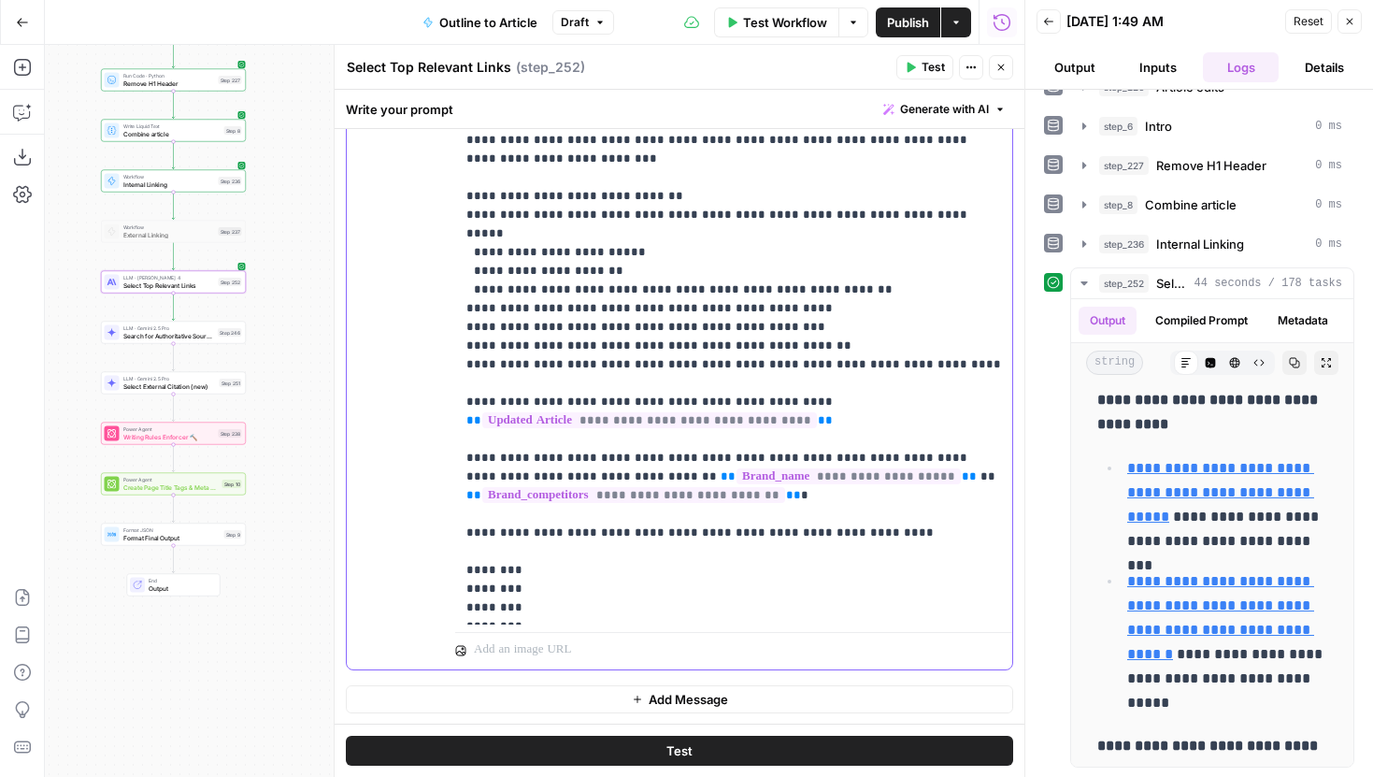
drag, startPoint x: 536, startPoint y: 607, endPoint x: 460, endPoint y: 467, distance: 159.8
click at [460, 468] on div "**********" at bounding box center [733, 244] width 557 height 762
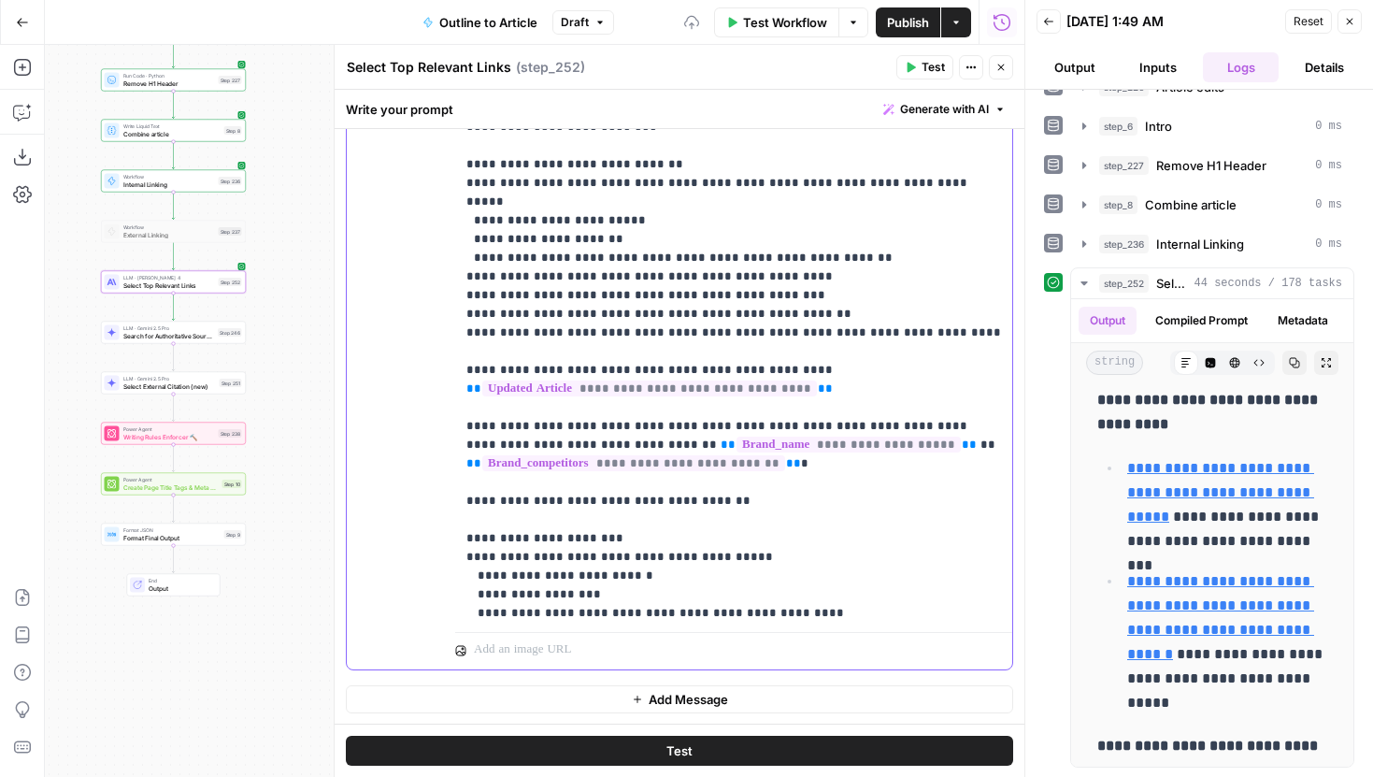
scroll to position [202, 0]
click at [721, 429] on p "**********" at bounding box center [733, 154] width 535 height 972
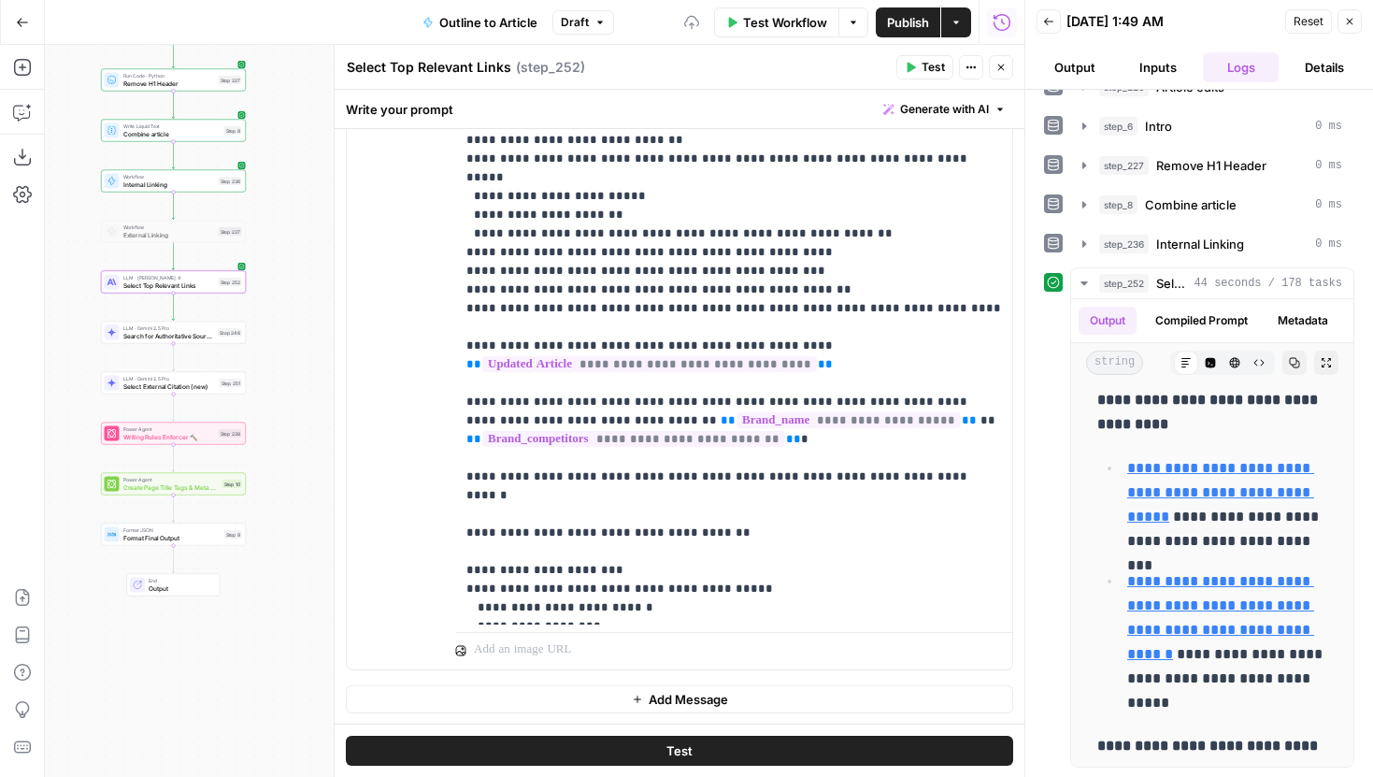
click at [717, 746] on button "Test" at bounding box center [679, 750] width 667 height 30
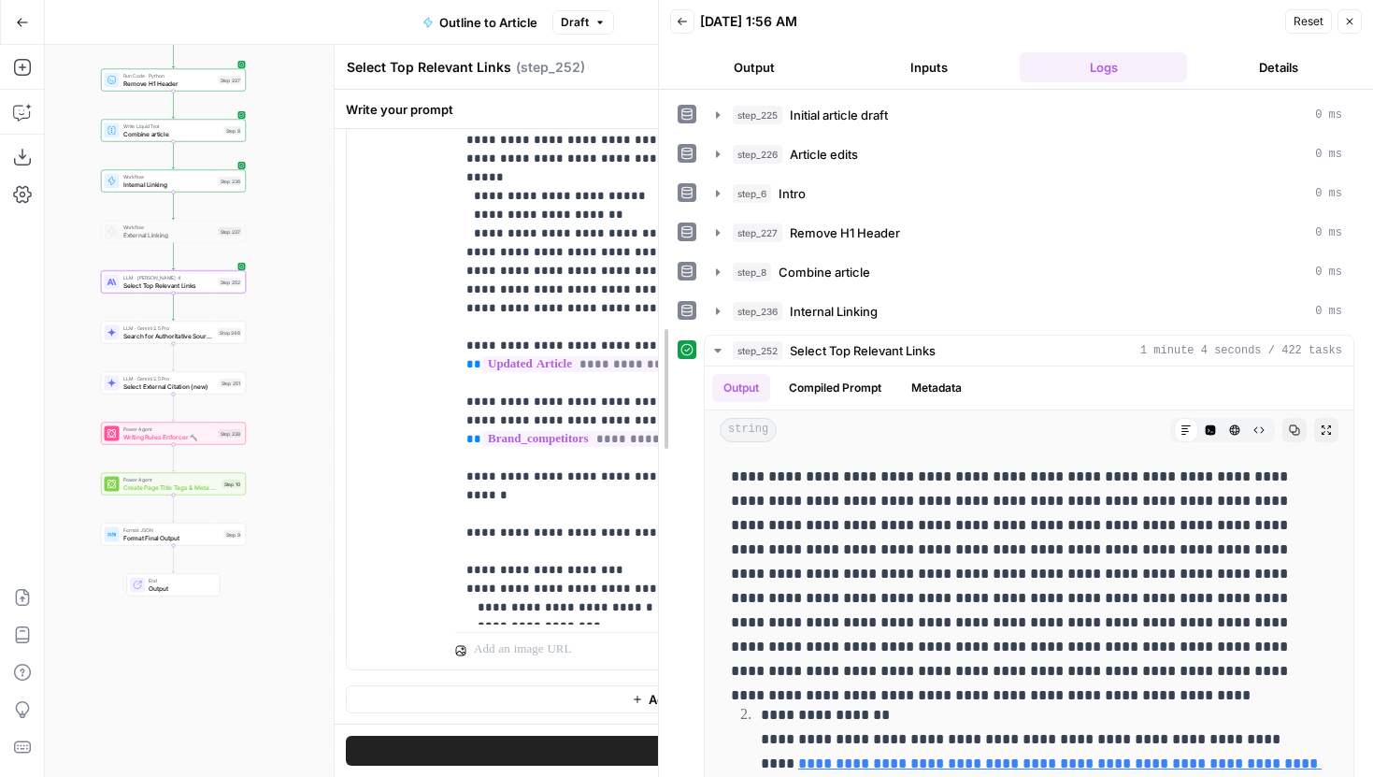
drag, startPoint x: 1024, startPoint y: 433, endPoint x: 654, endPoint y: 395, distance: 372.0
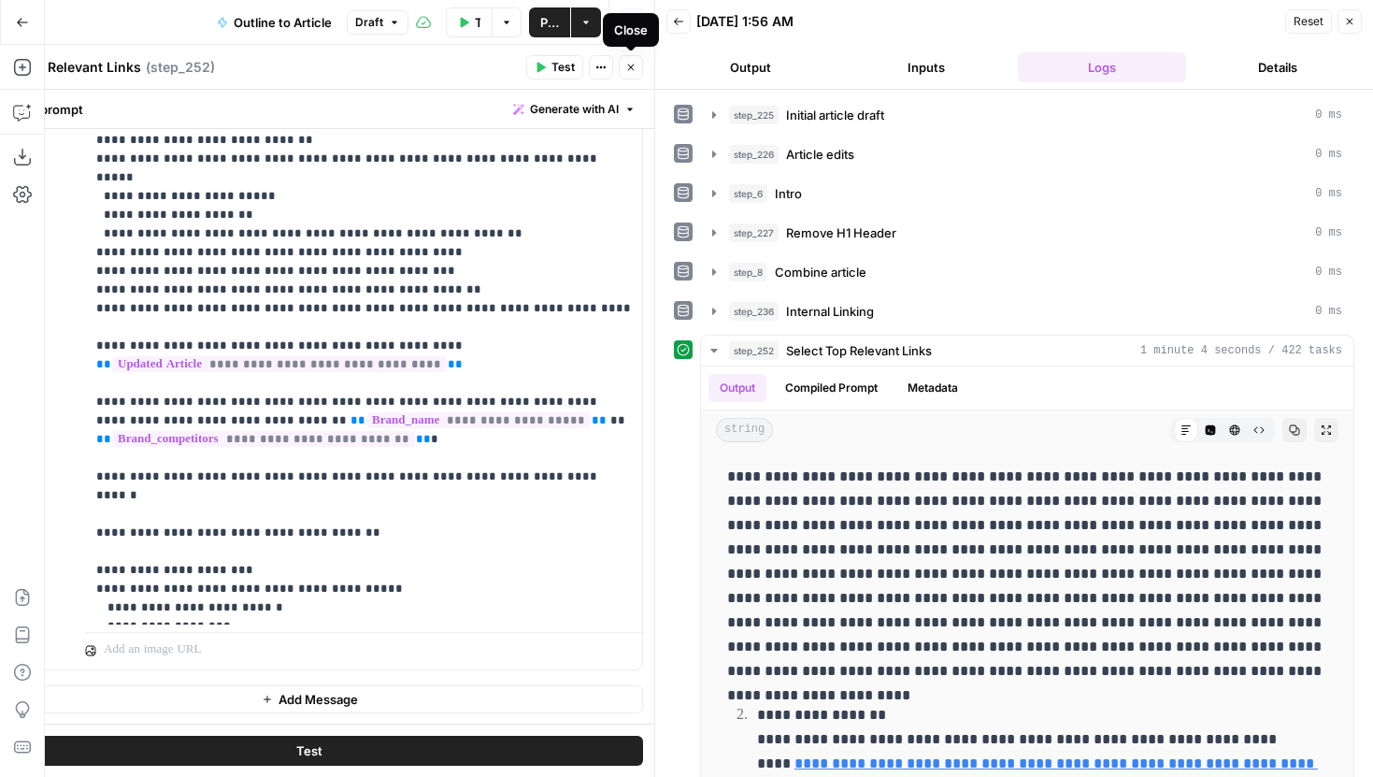
click at [627, 70] on icon "button" at bounding box center [630, 67] width 11 height 11
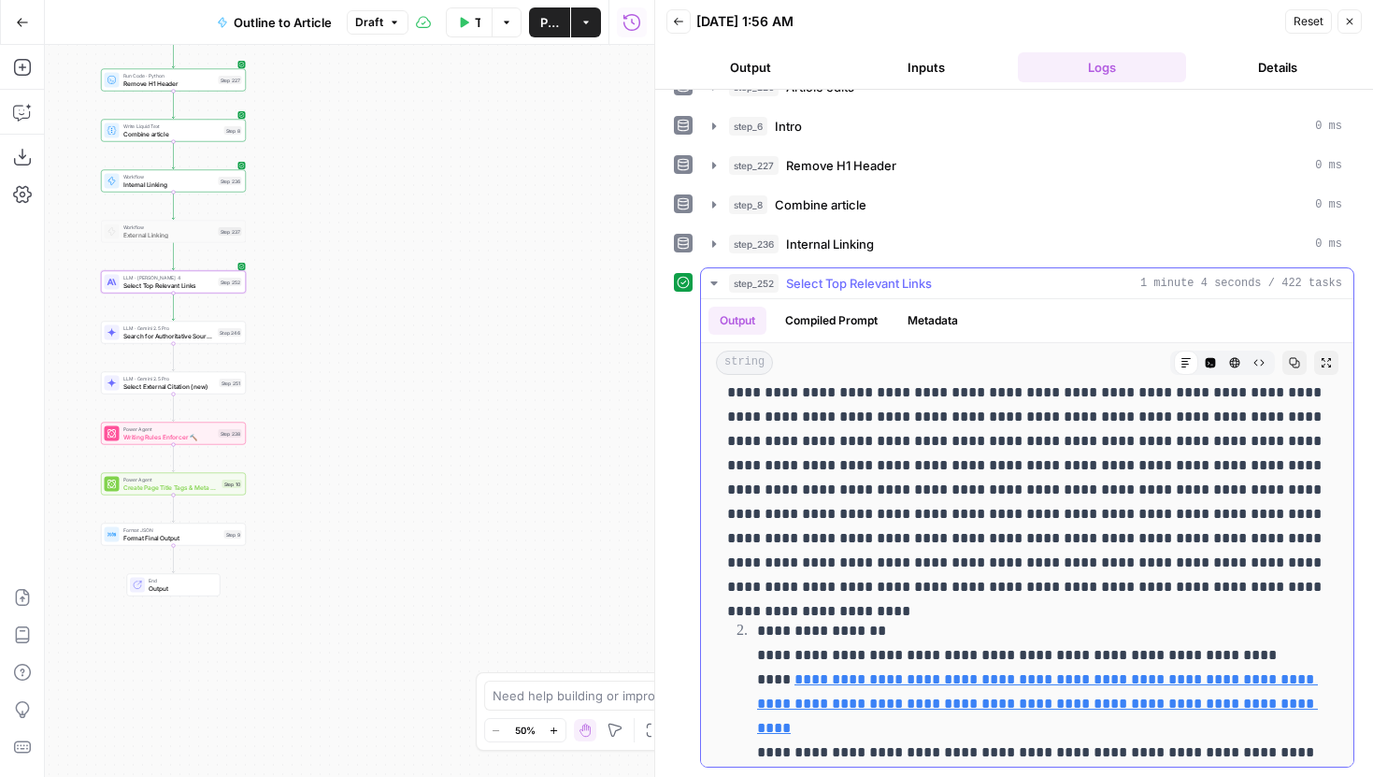
scroll to position [0, 0]
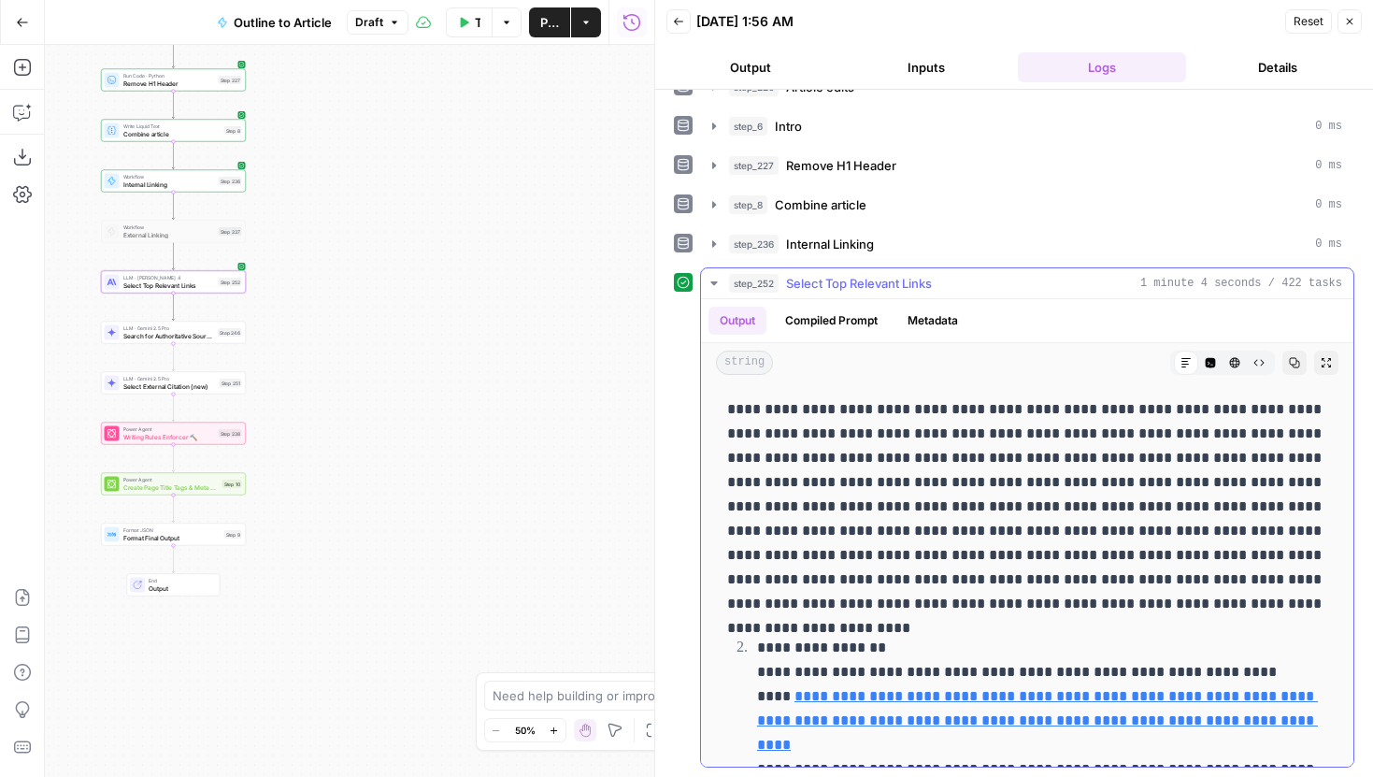
click at [1210, 364] on icon "button" at bounding box center [1211, 363] width 10 height 10
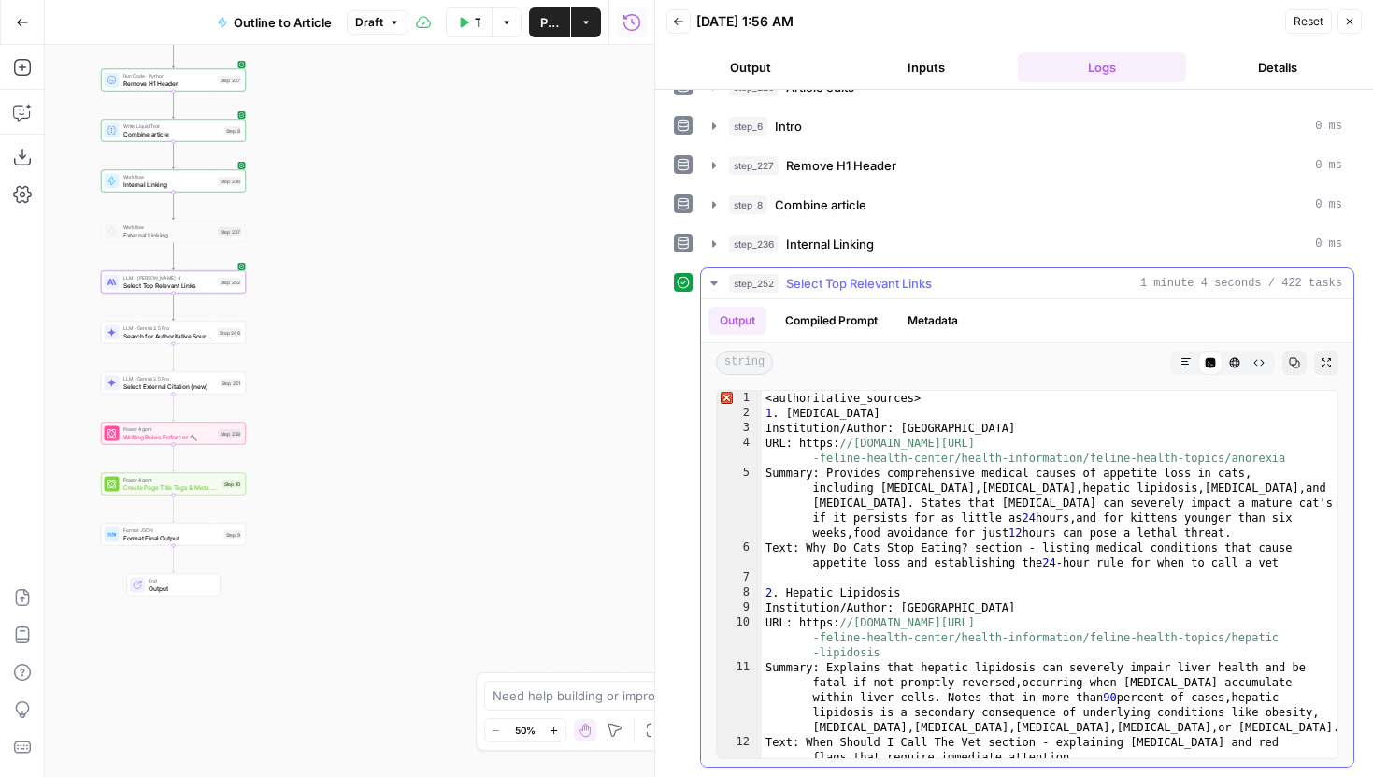
click at [1187, 366] on icon "button" at bounding box center [1185, 362] width 11 height 11
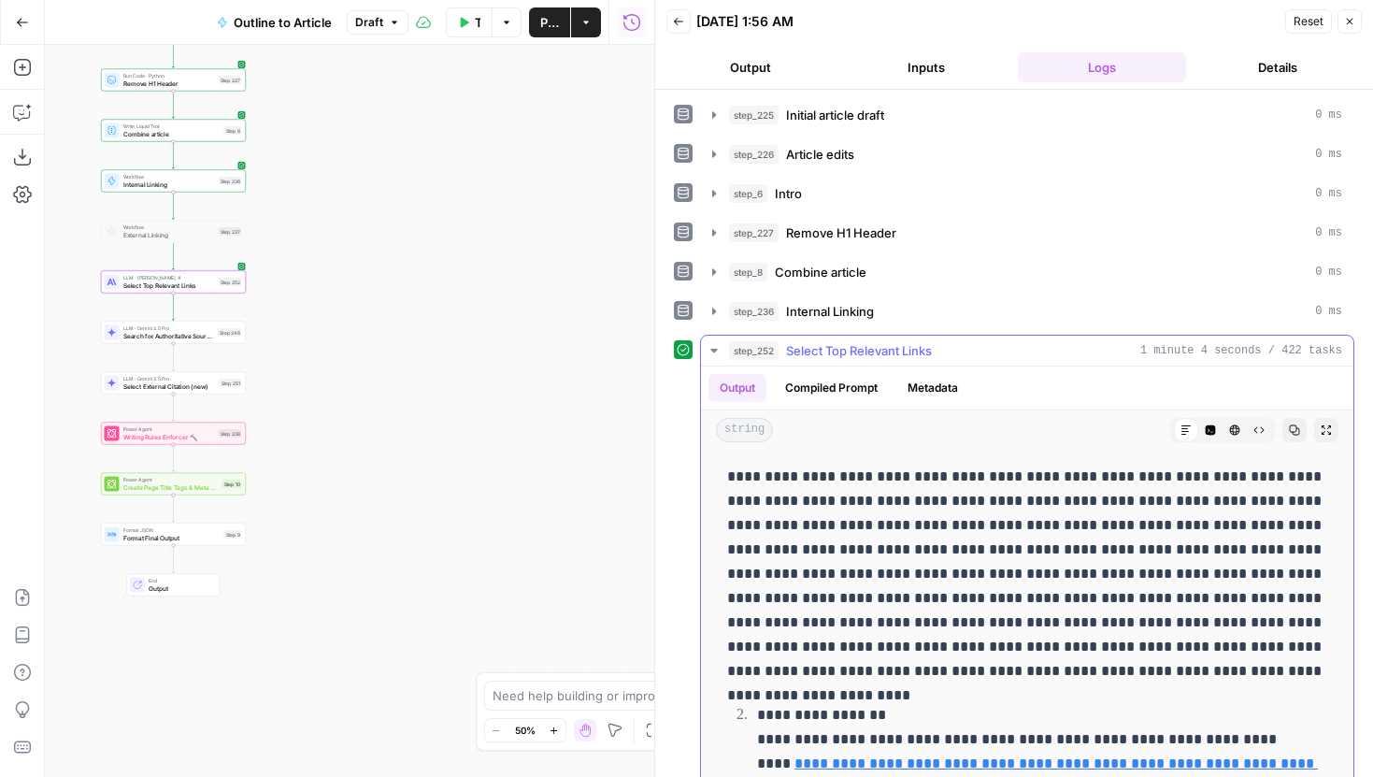
drag, startPoint x: 725, startPoint y: 504, endPoint x: 1102, endPoint y: 525, distance: 377.2
copy p "**********"
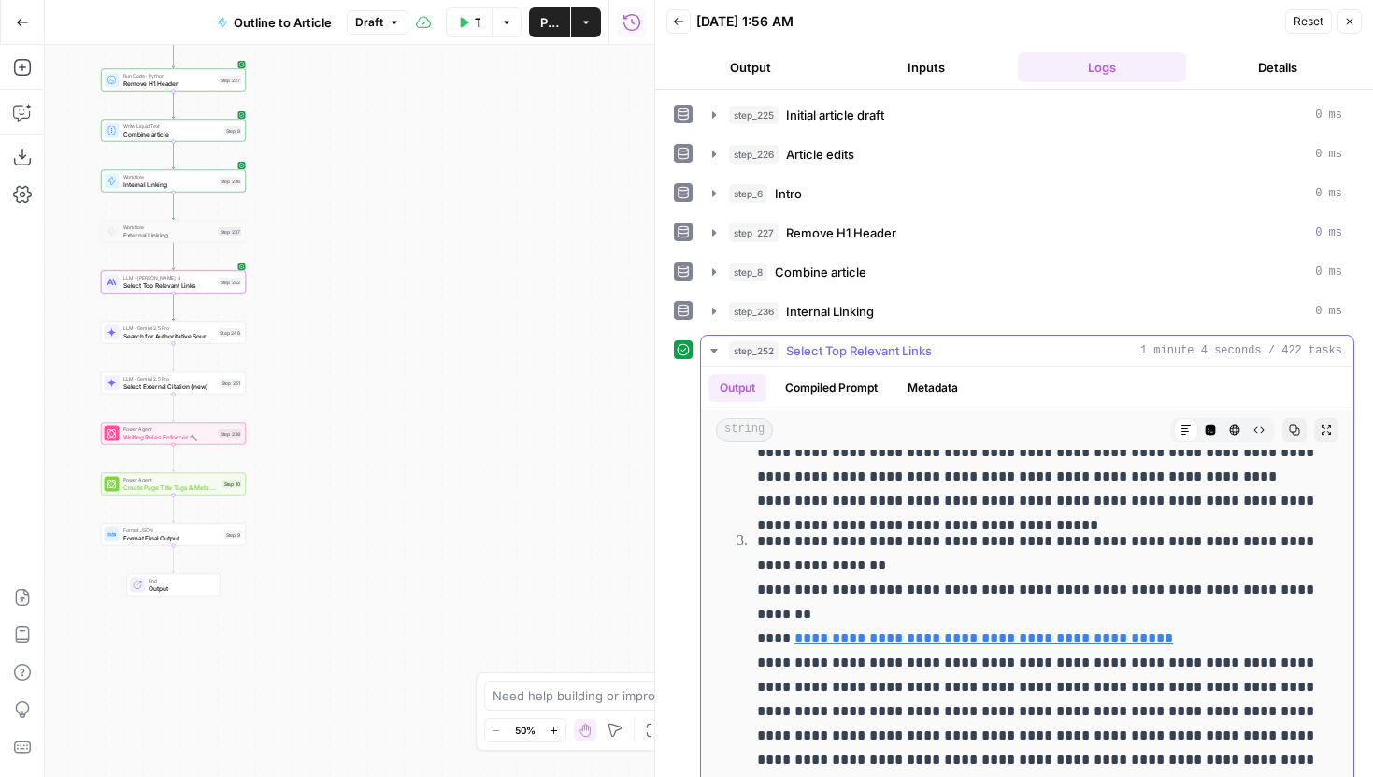
scroll to position [467, 0]
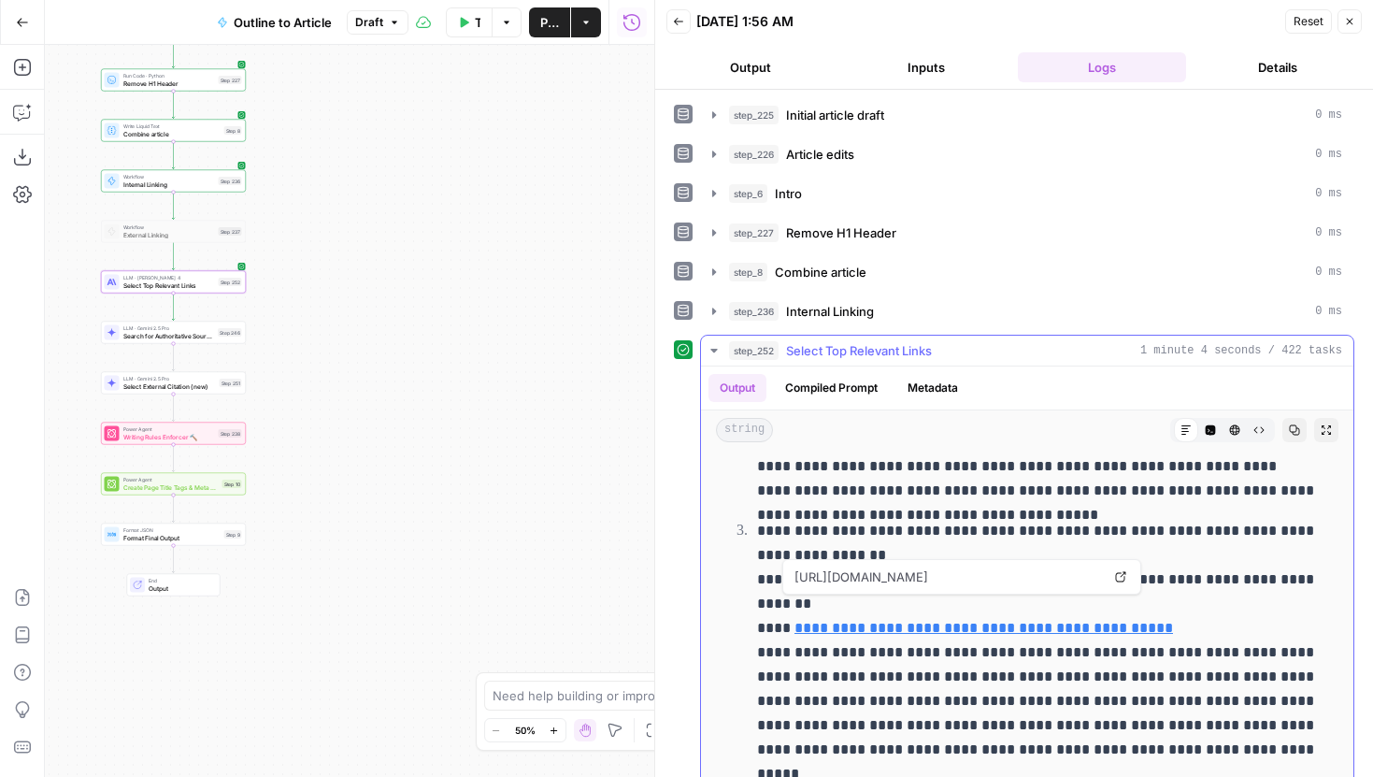
click at [1123, 577] on icon at bounding box center [1121, 577] width 10 height 10
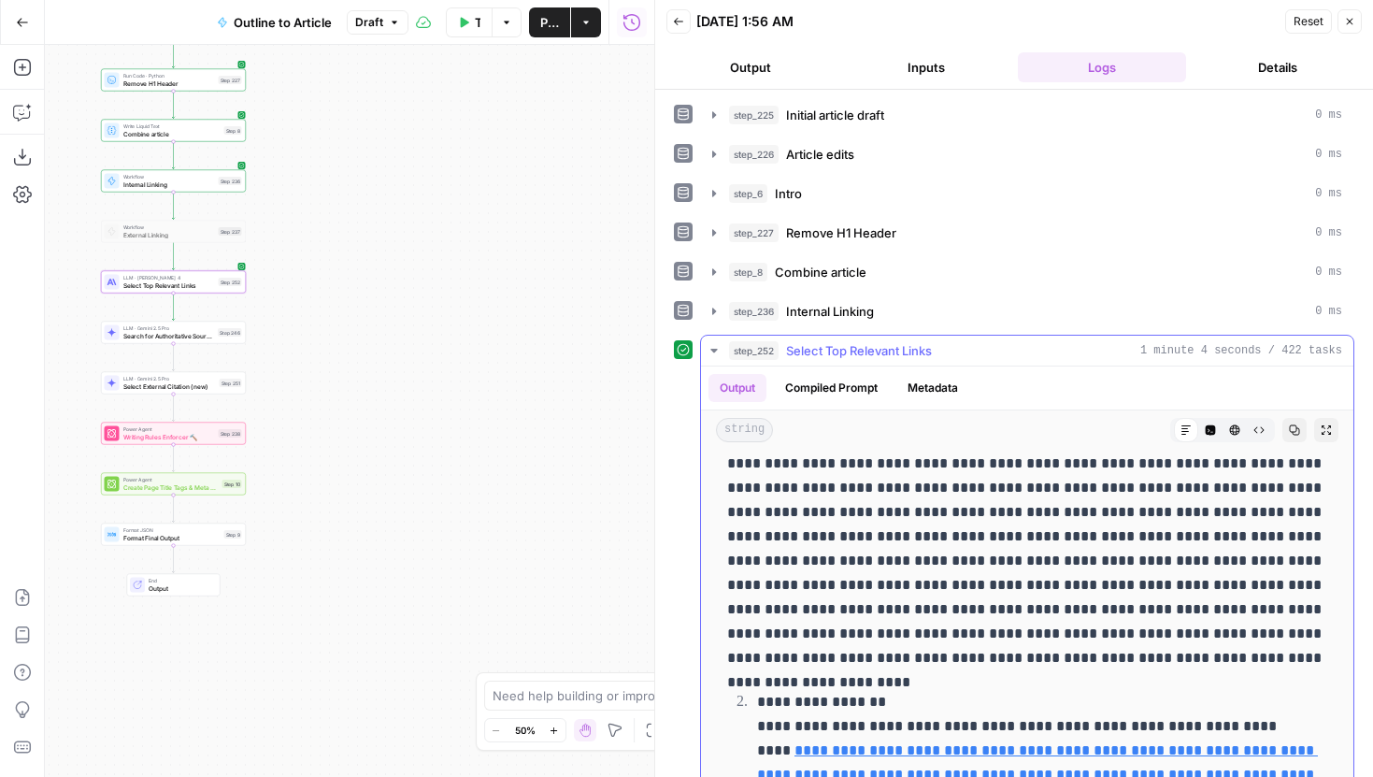
scroll to position [0, 0]
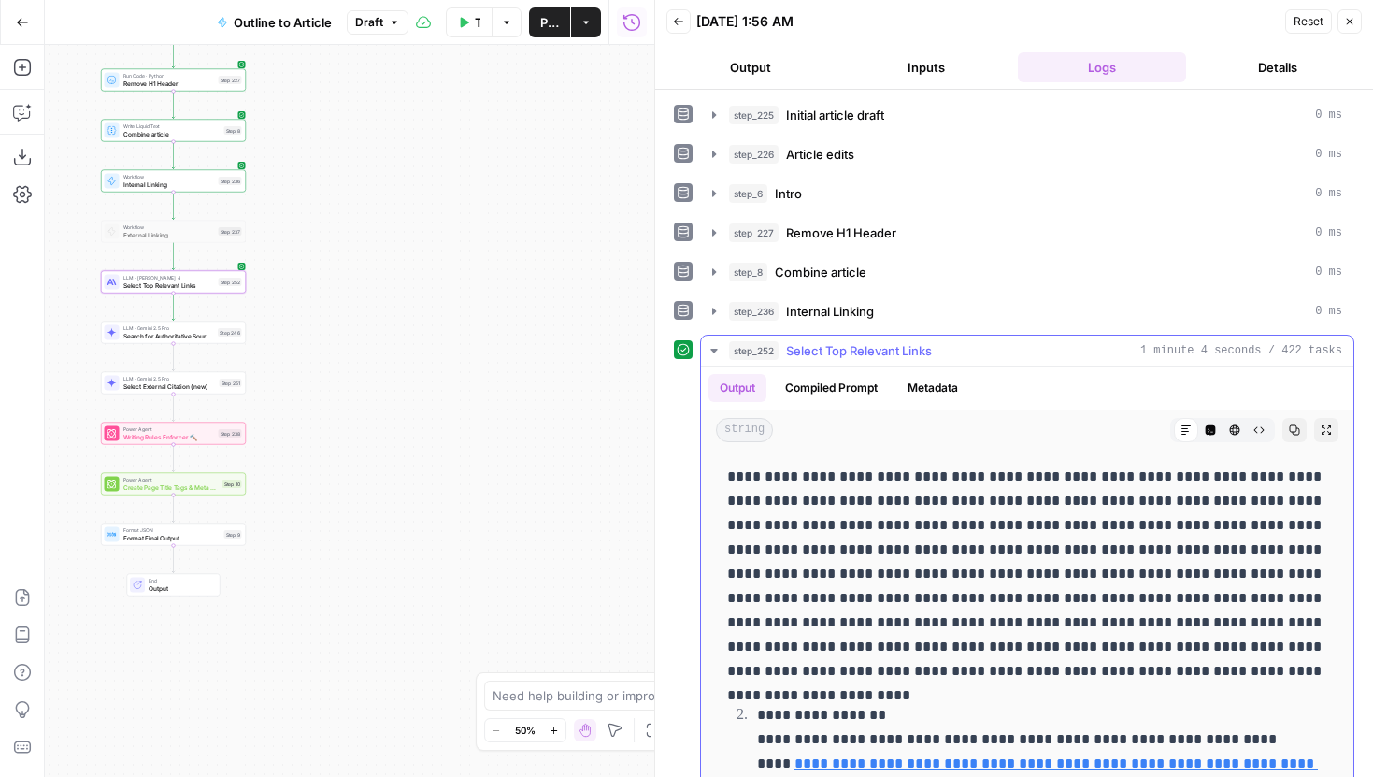
drag, startPoint x: 812, startPoint y: 649, endPoint x: 1041, endPoint y: 648, distance: 229.0
click at [1041, 648] on p "**********" at bounding box center [1027, 573] width 600 height 219
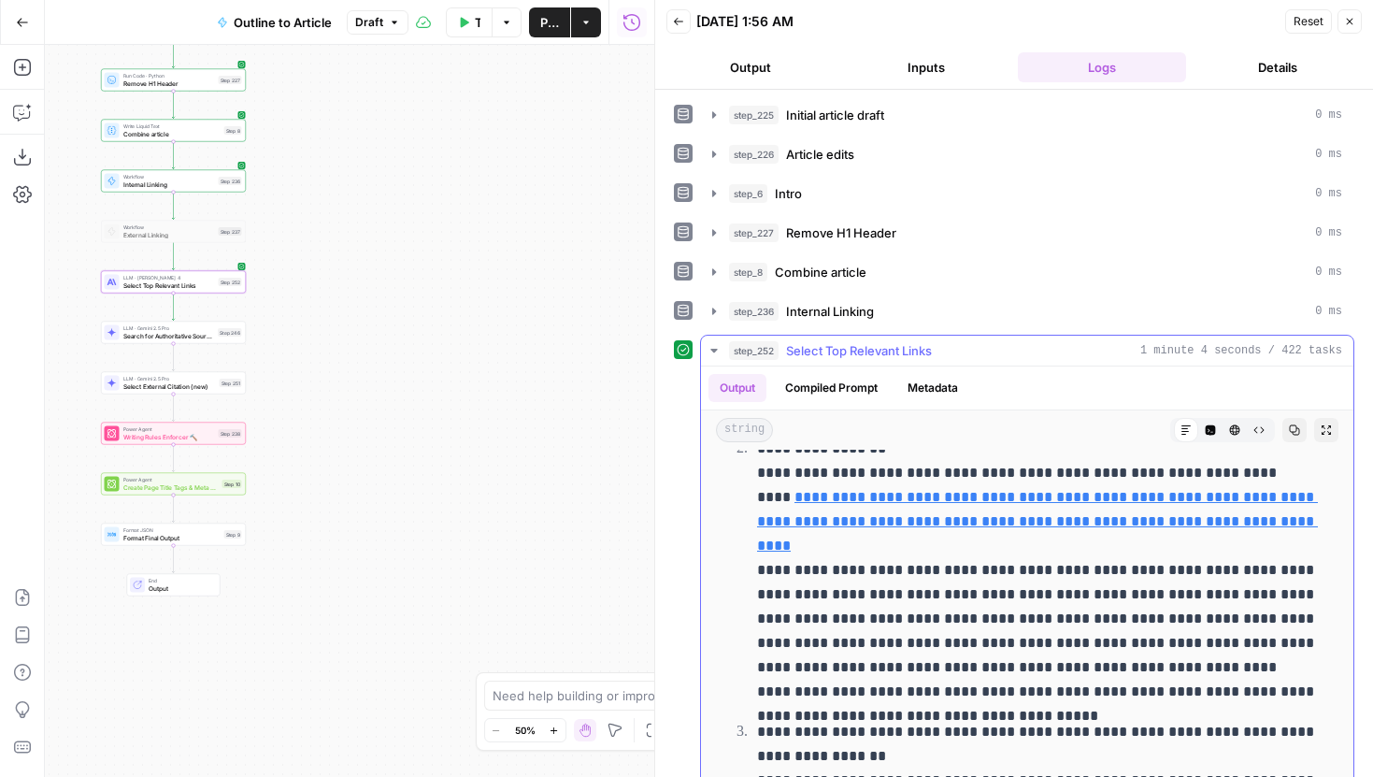
scroll to position [275, 0]
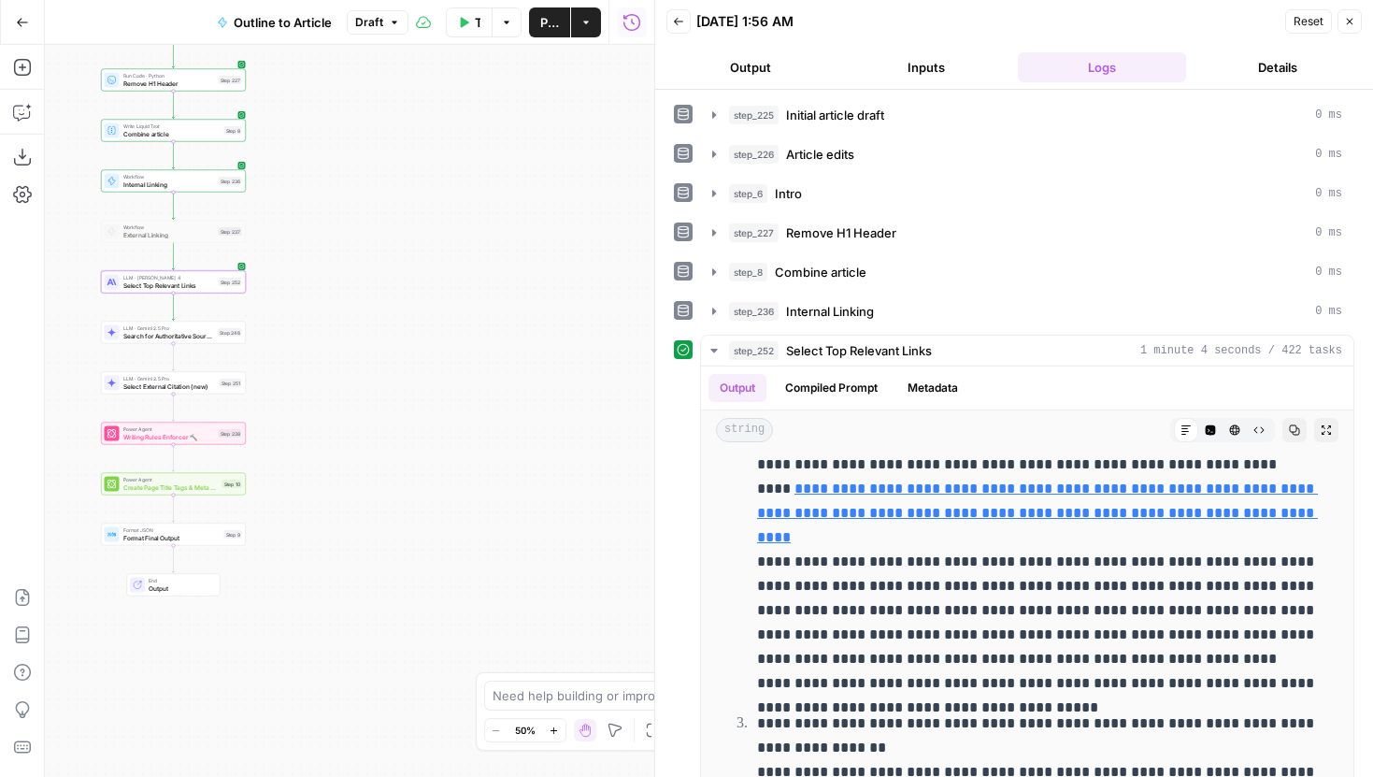
click at [223, 283] on div "Step 252" at bounding box center [230, 282] width 23 height 8
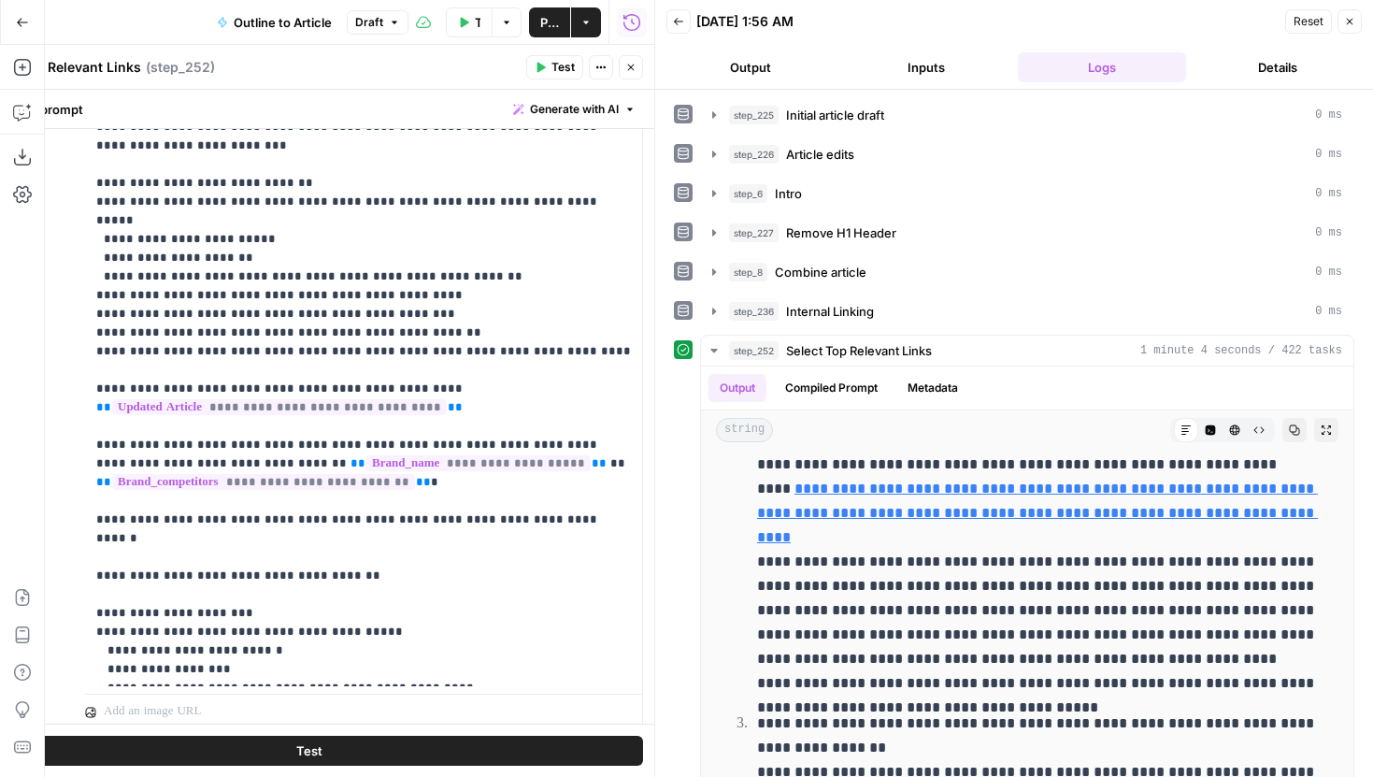
scroll to position [549, 0]
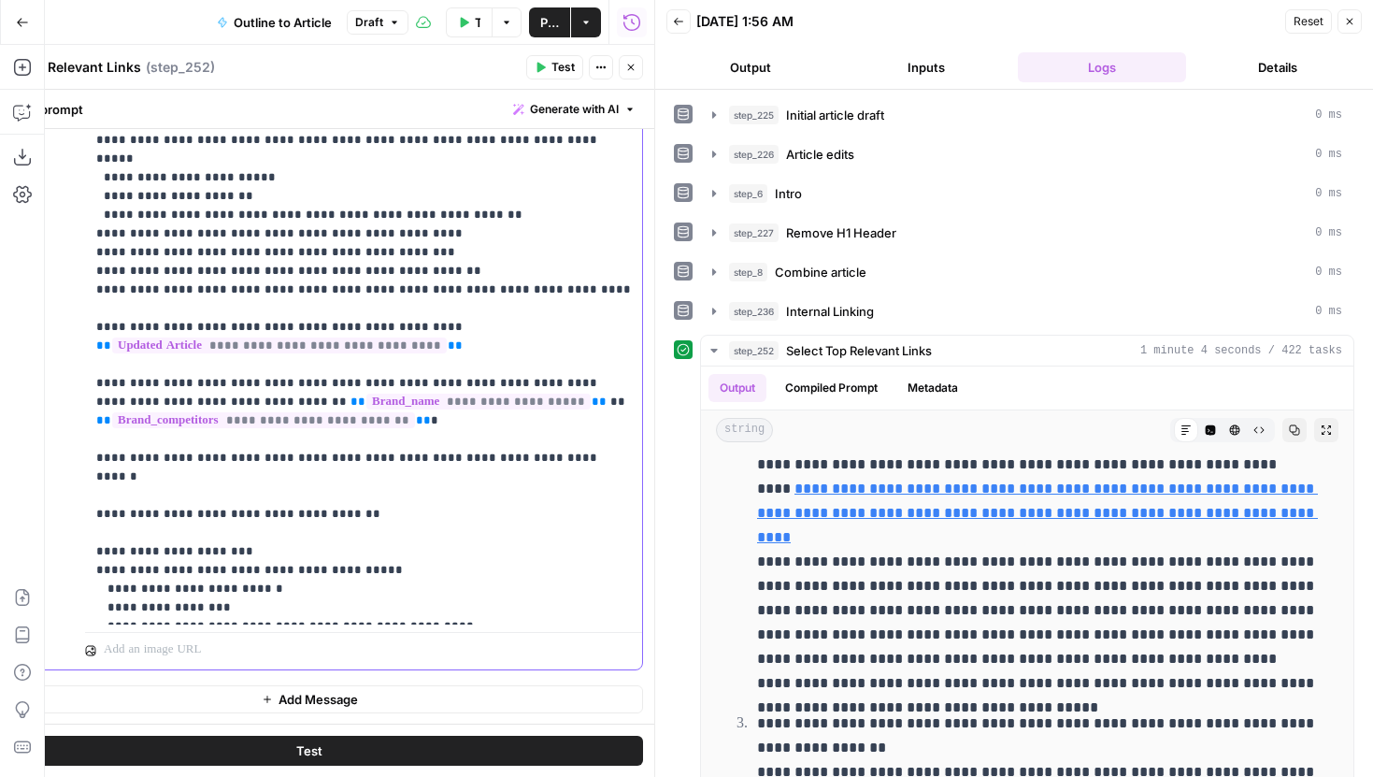
click at [242, 573] on p "**********" at bounding box center [363, 121] width 535 height 991
click at [445, 751] on button "Test" at bounding box center [309, 750] width 667 height 30
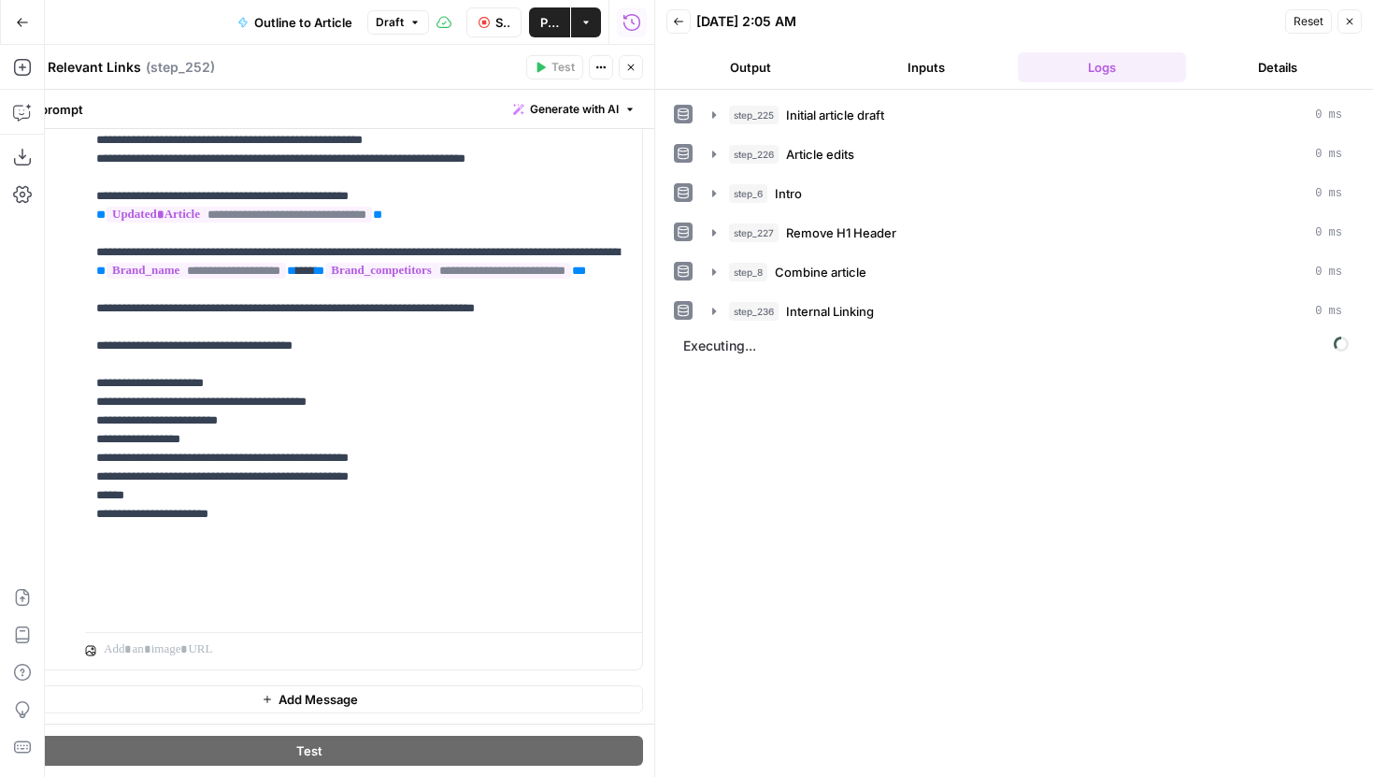
click at [631, 61] on button "Close" at bounding box center [631, 67] width 24 height 24
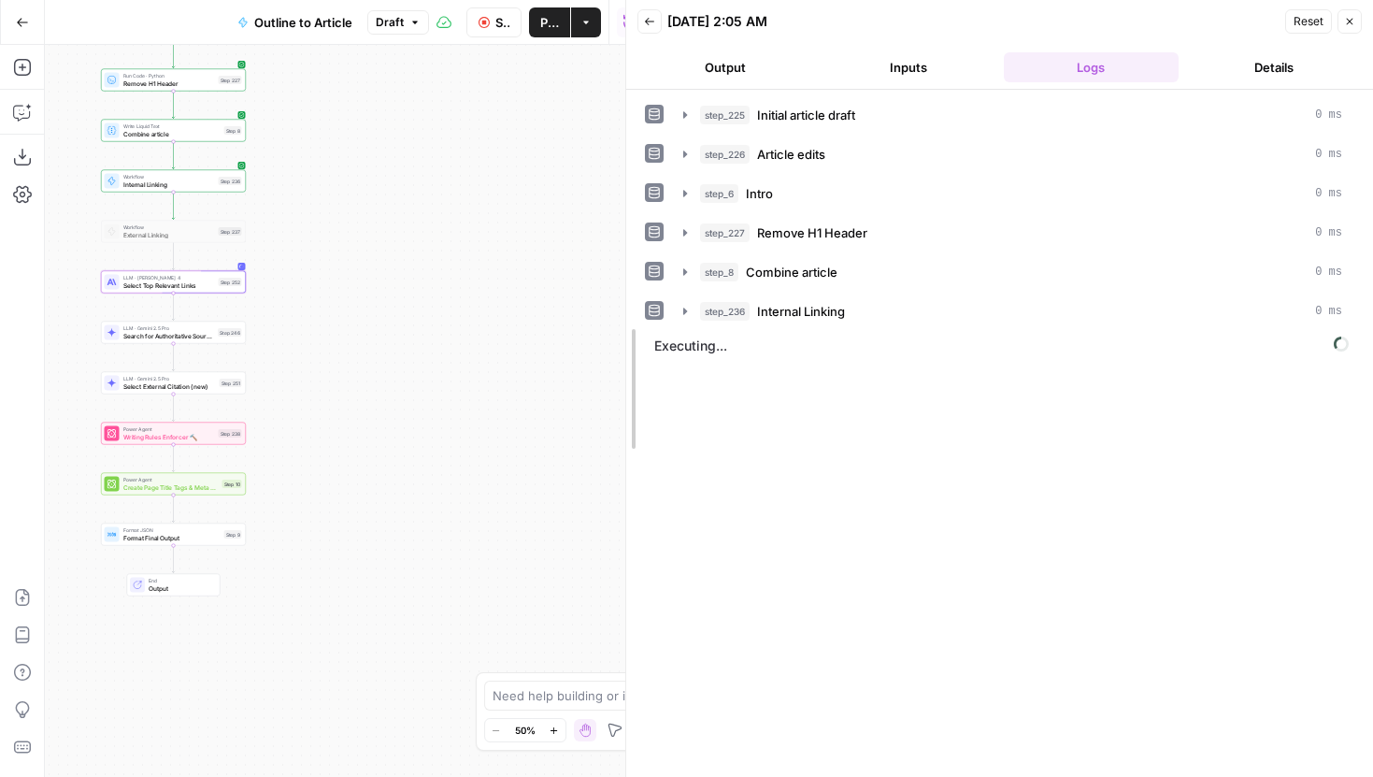
drag, startPoint x: 662, startPoint y: 481, endPoint x: 603, endPoint y: 481, distance: 58.9
click at [603, 481] on body "Power Digital New Home Browse Insights Opportunities Your Data Recent Grids Con…" at bounding box center [686, 388] width 1373 height 777
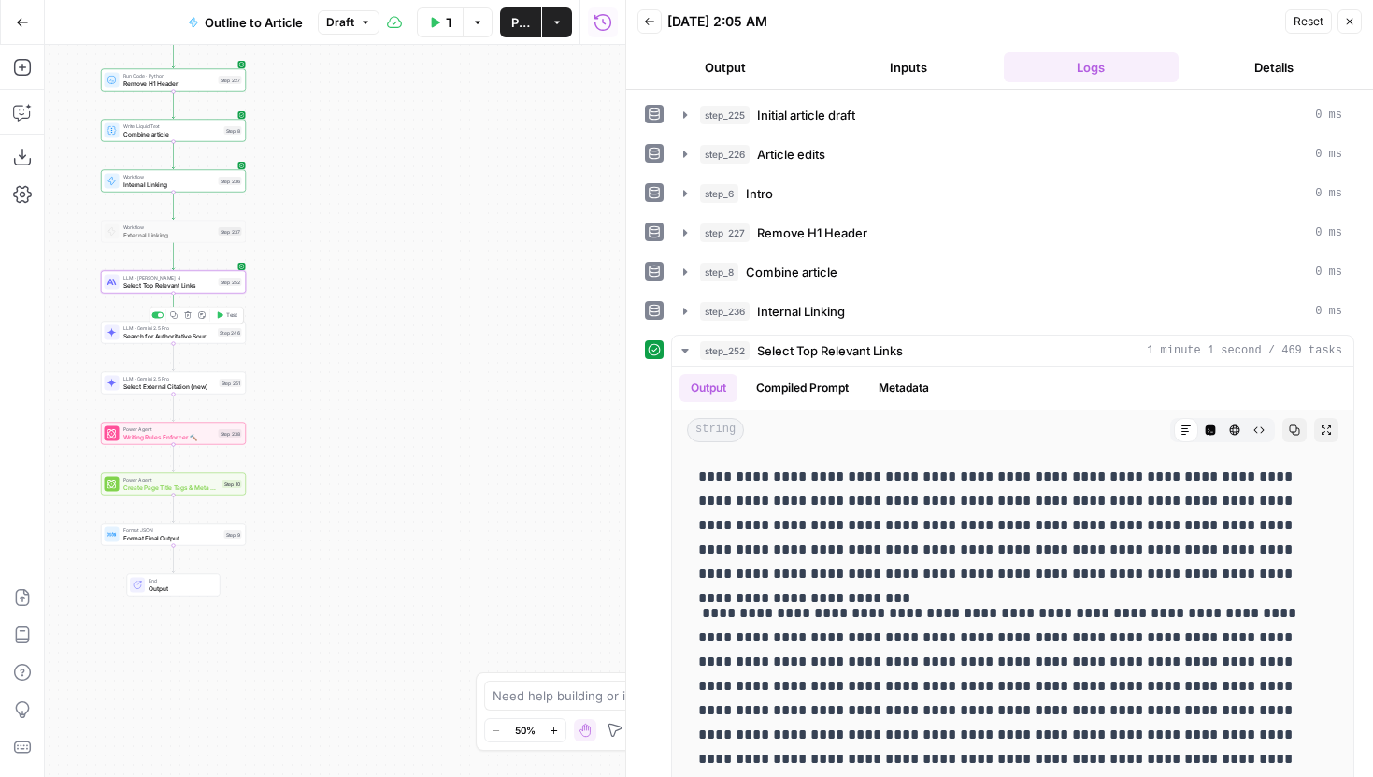
click at [230, 318] on span "Test" at bounding box center [231, 315] width 11 height 8
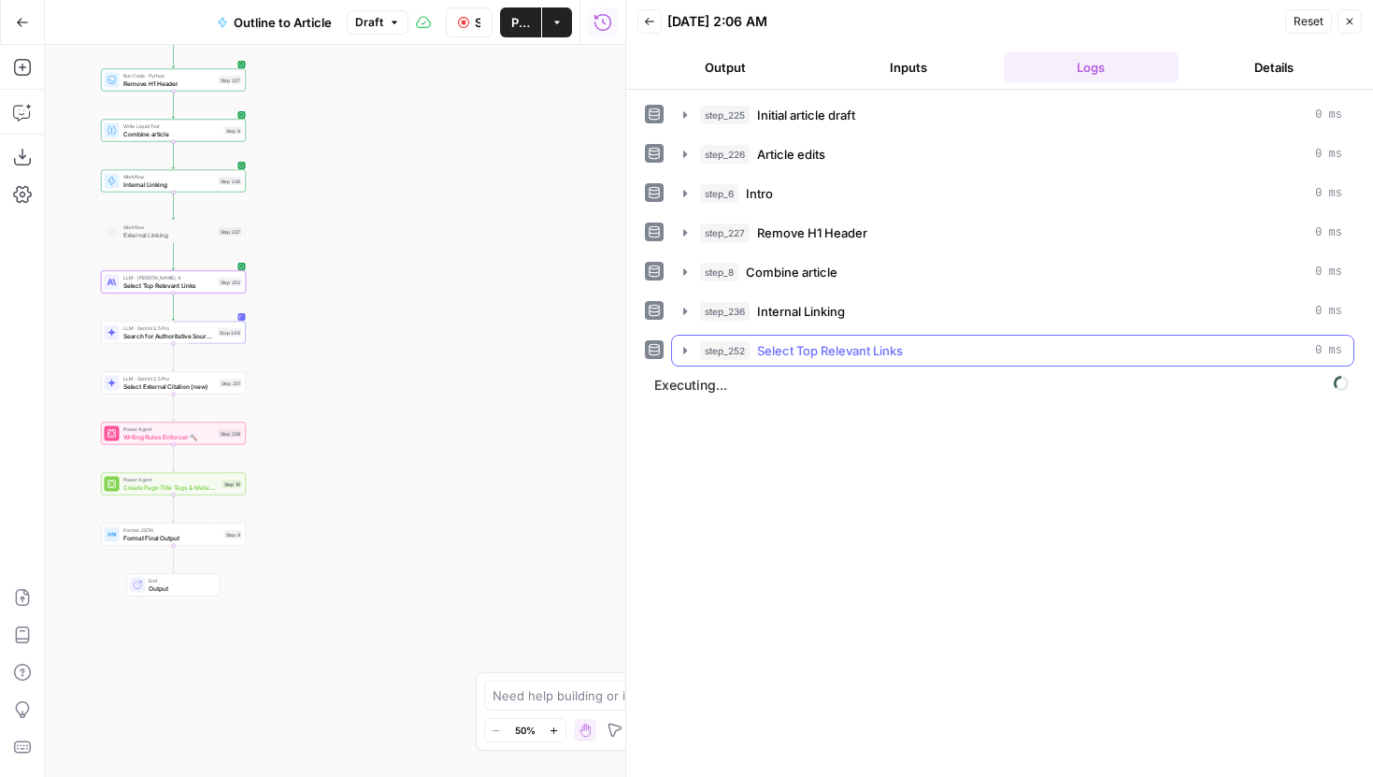
click at [683, 343] on icon "button" at bounding box center [685, 350] width 15 height 15
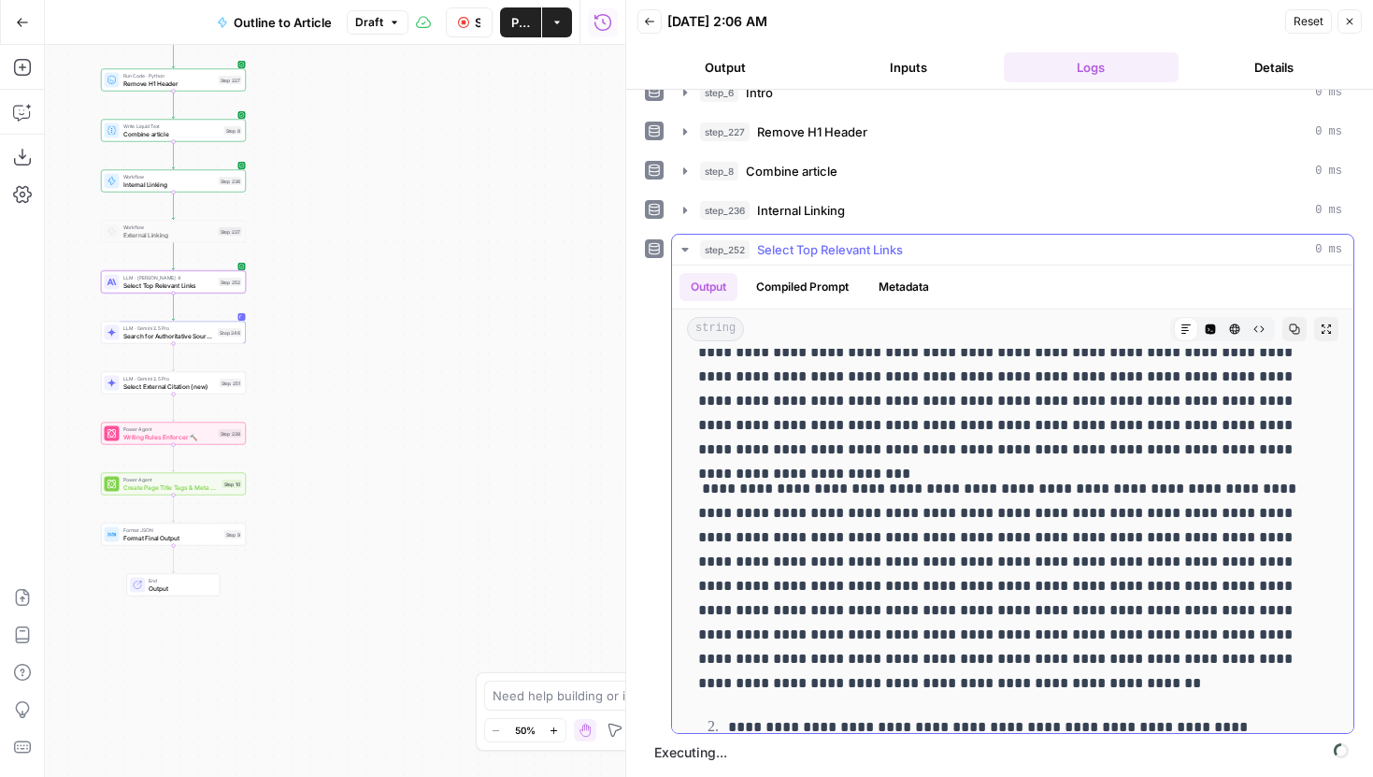
scroll to position [0, 0]
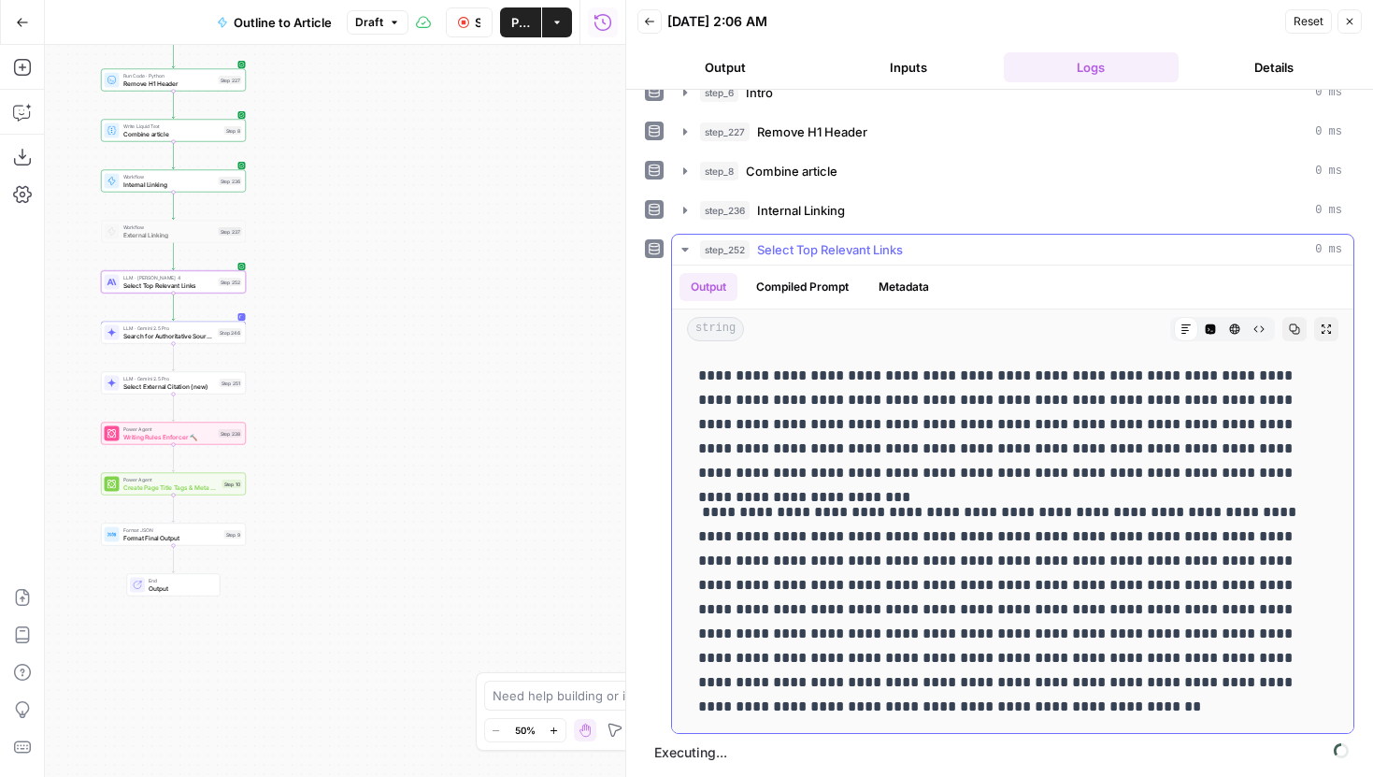
drag, startPoint x: 749, startPoint y: 392, endPoint x: 1028, endPoint y: 437, distance: 282.2
click at [1032, 437] on p "**********" at bounding box center [1012, 424] width 629 height 121
click at [1028, 437] on p "**********" at bounding box center [1012, 424] width 629 height 121
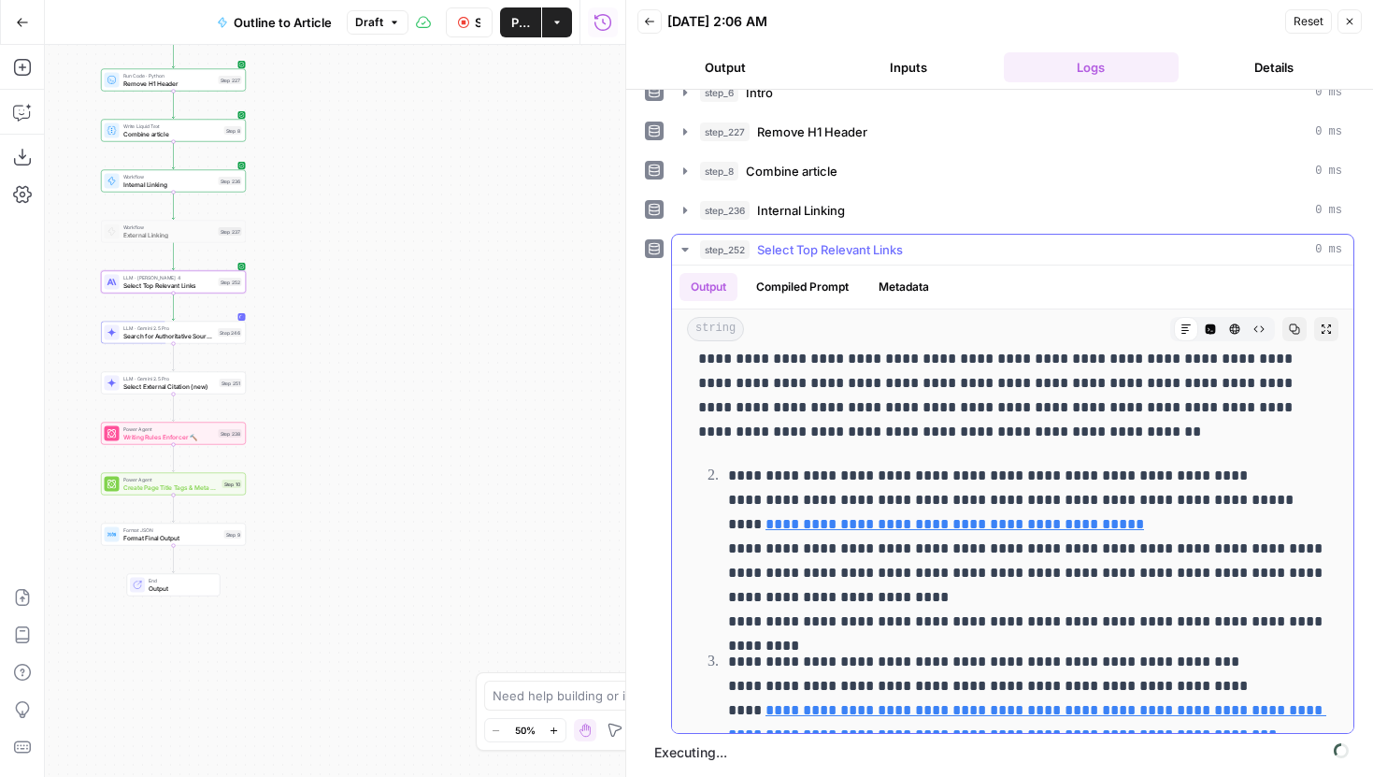
scroll to position [265, 0]
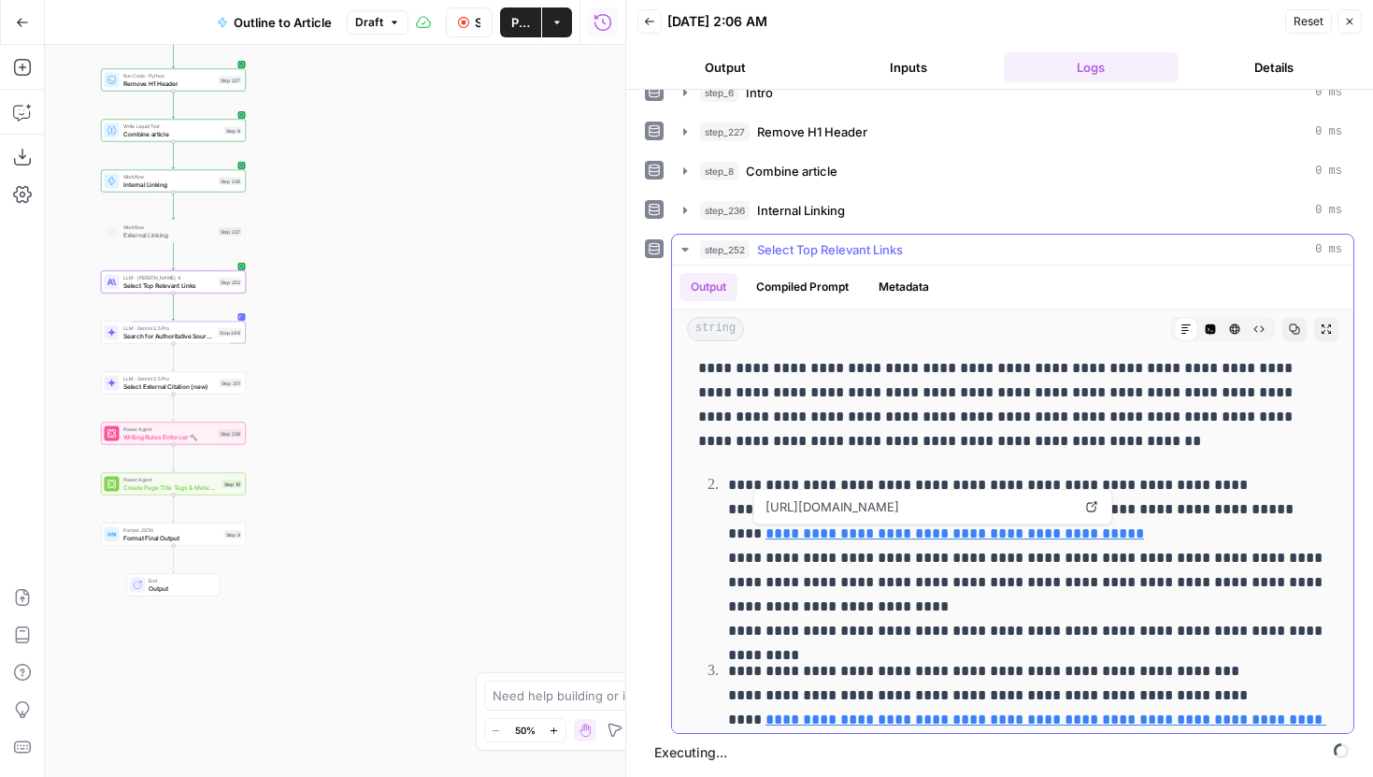
click at [1093, 507] on icon at bounding box center [1091, 506] width 11 height 11
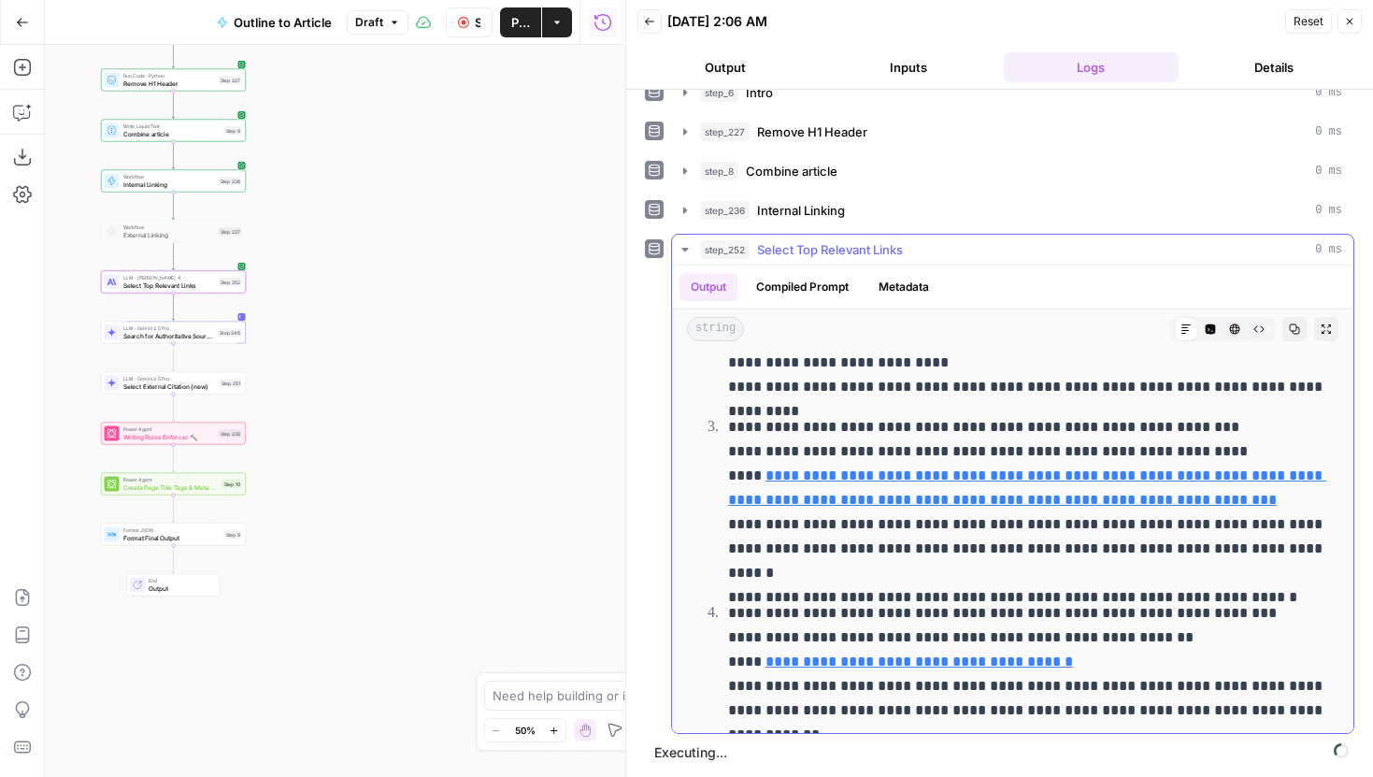
scroll to position [519, 0]
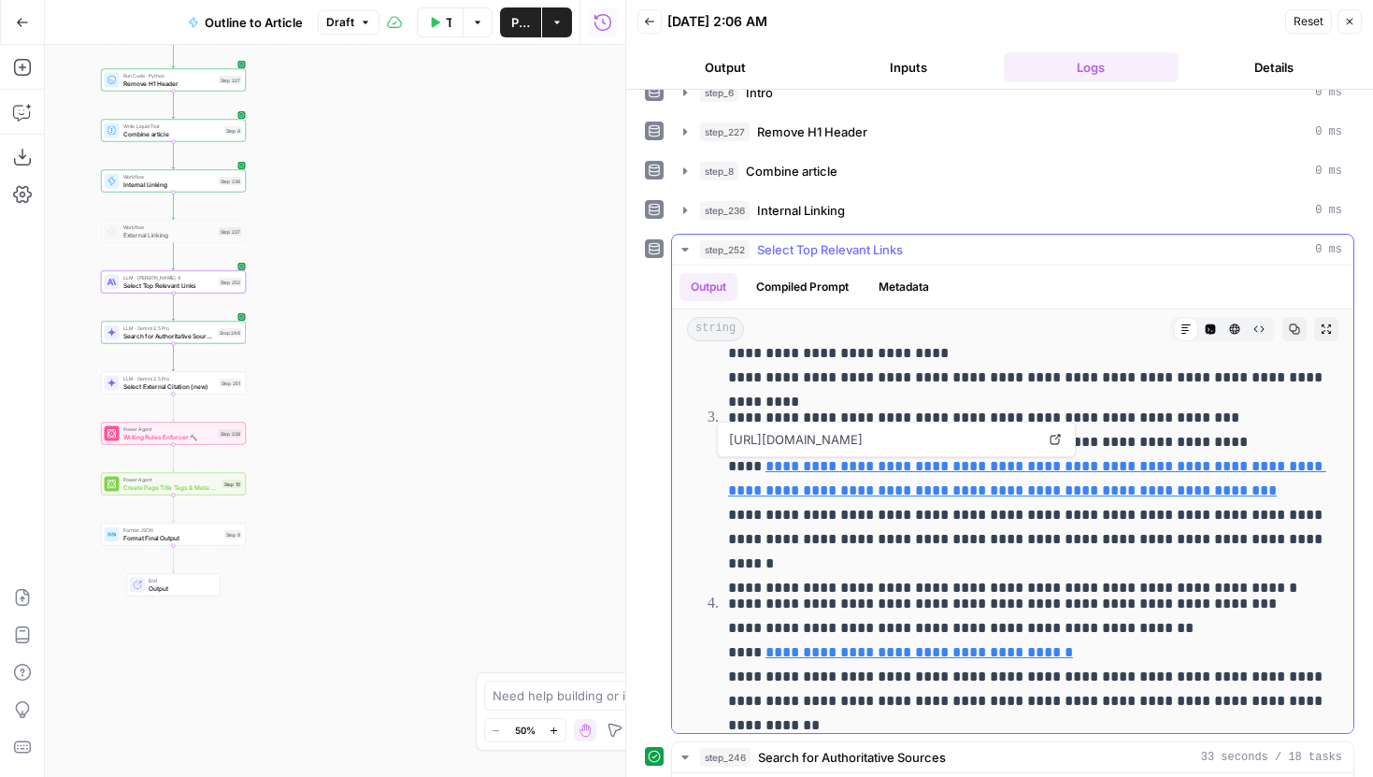
click at [1059, 440] on icon at bounding box center [1055, 440] width 10 height 10
click at [970, 560] on p "**********" at bounding box center [1027, 491] width 599 height 170
click at [933, 568] on p "**********" at bounding box center [1027, 491] width 599 height 170
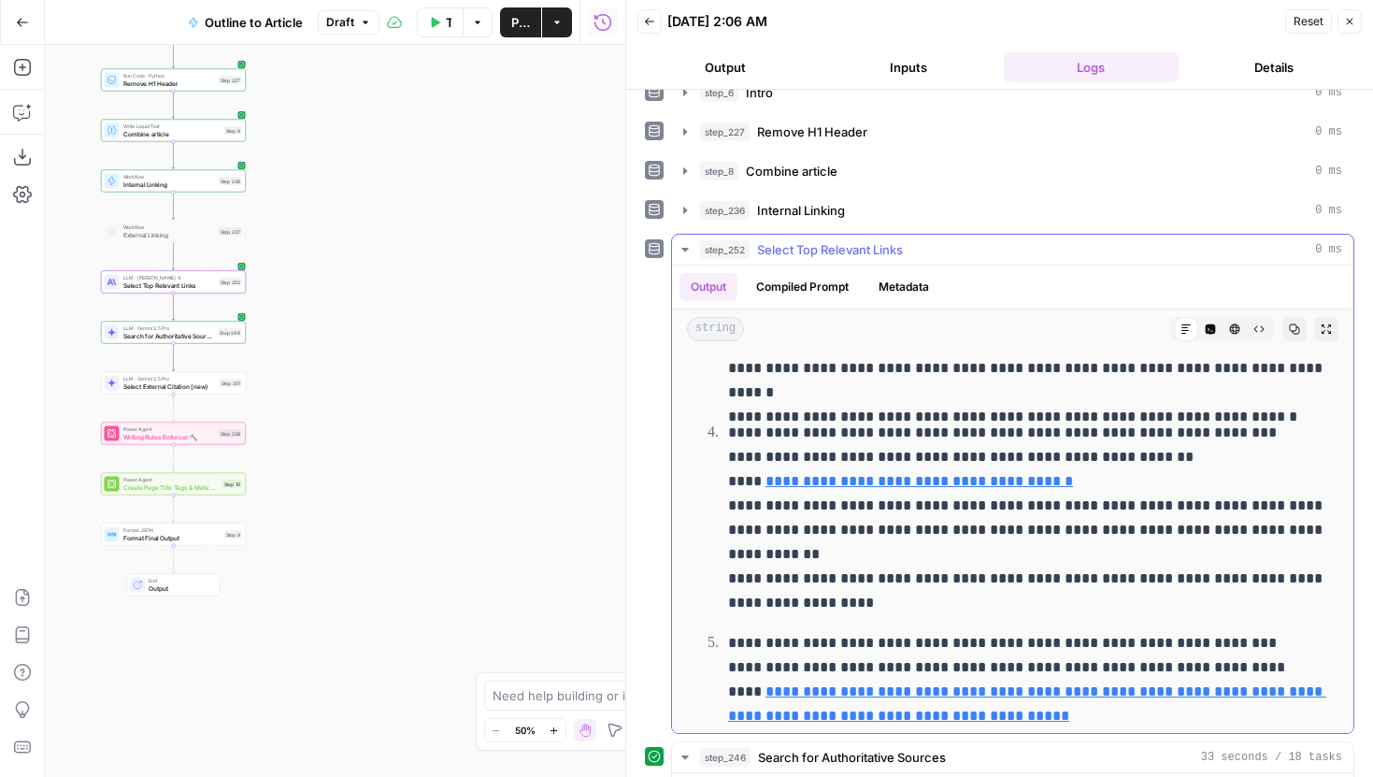
scroll to position [692, 0]
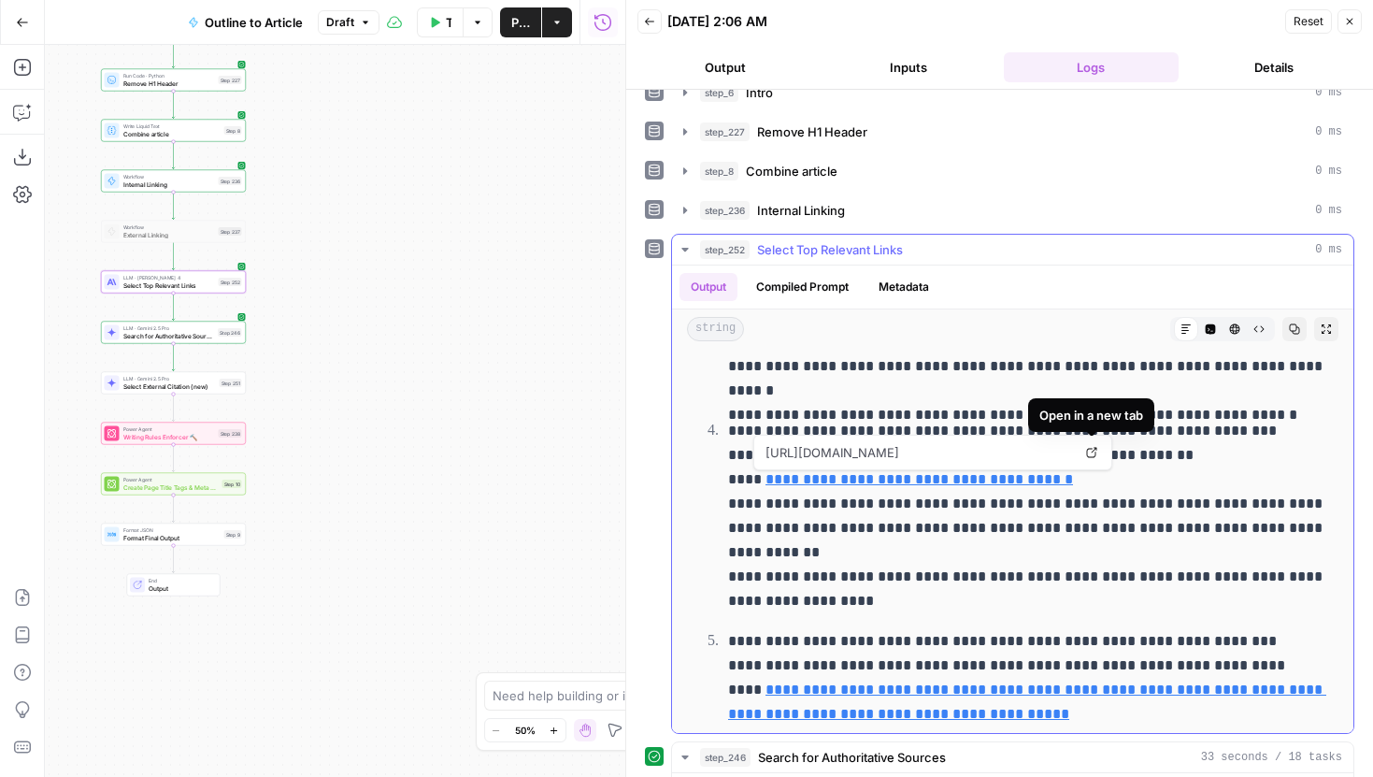
click at [1099, 450] on link "Open in a new tab" at bounding box center [1091, 452] width 24 height 24
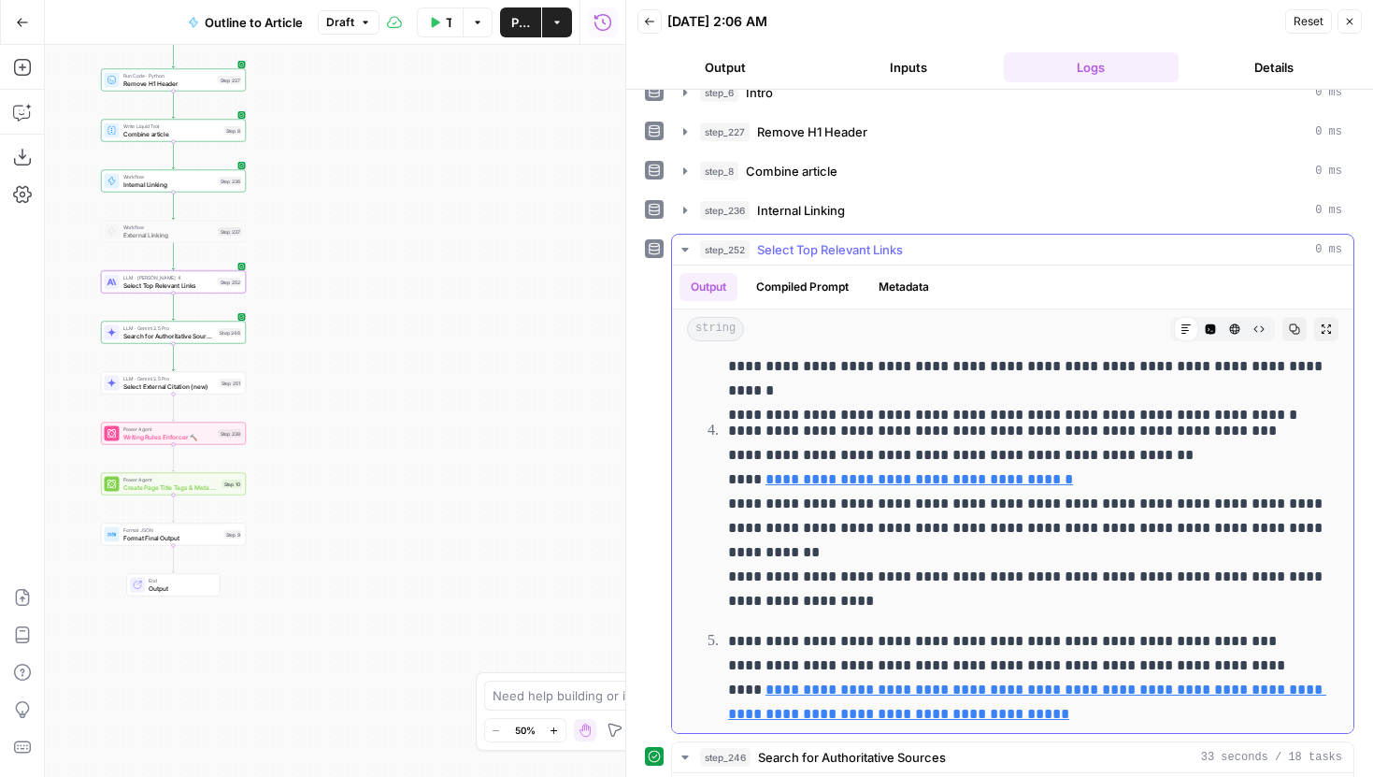
click at [873, 547] on p "**********" at bounding box center [1027, 516] width 599 height 194
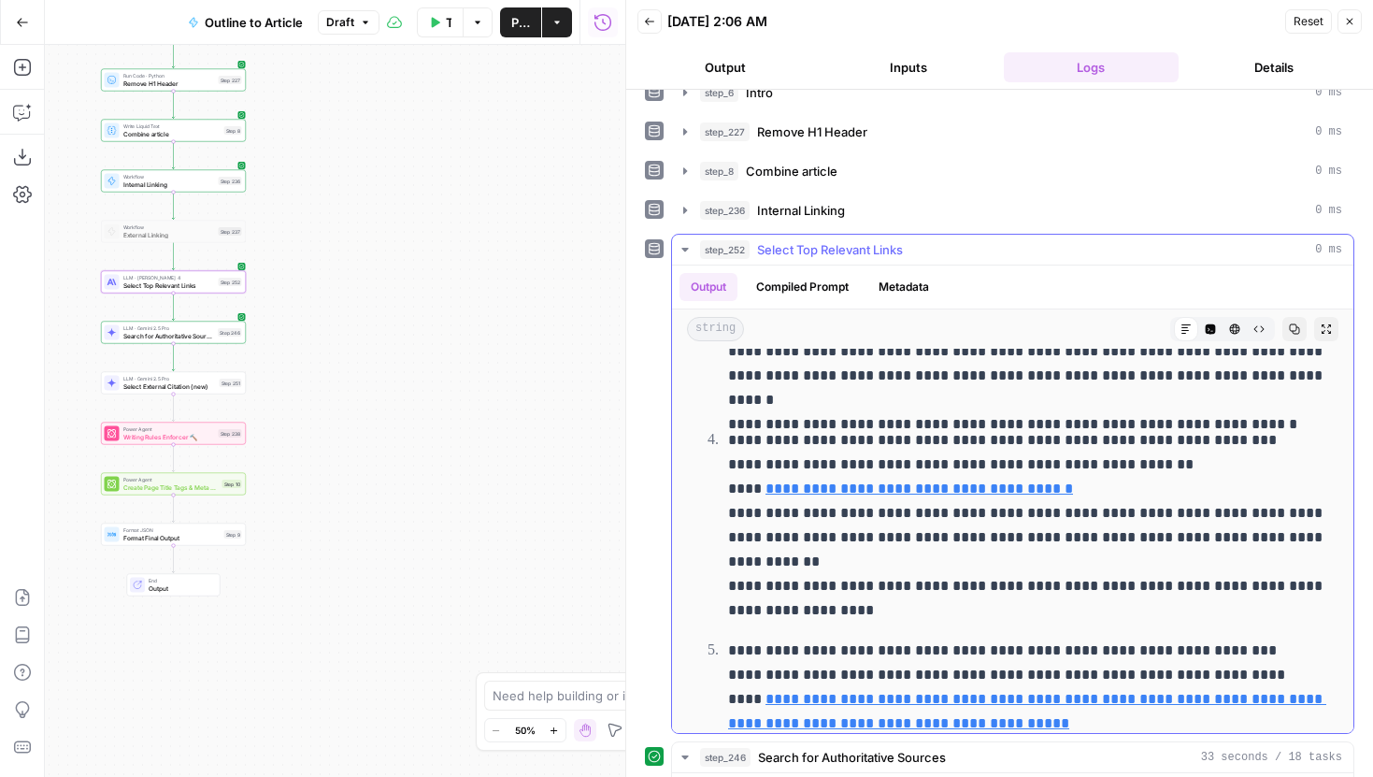
scroll to position [679, 0]
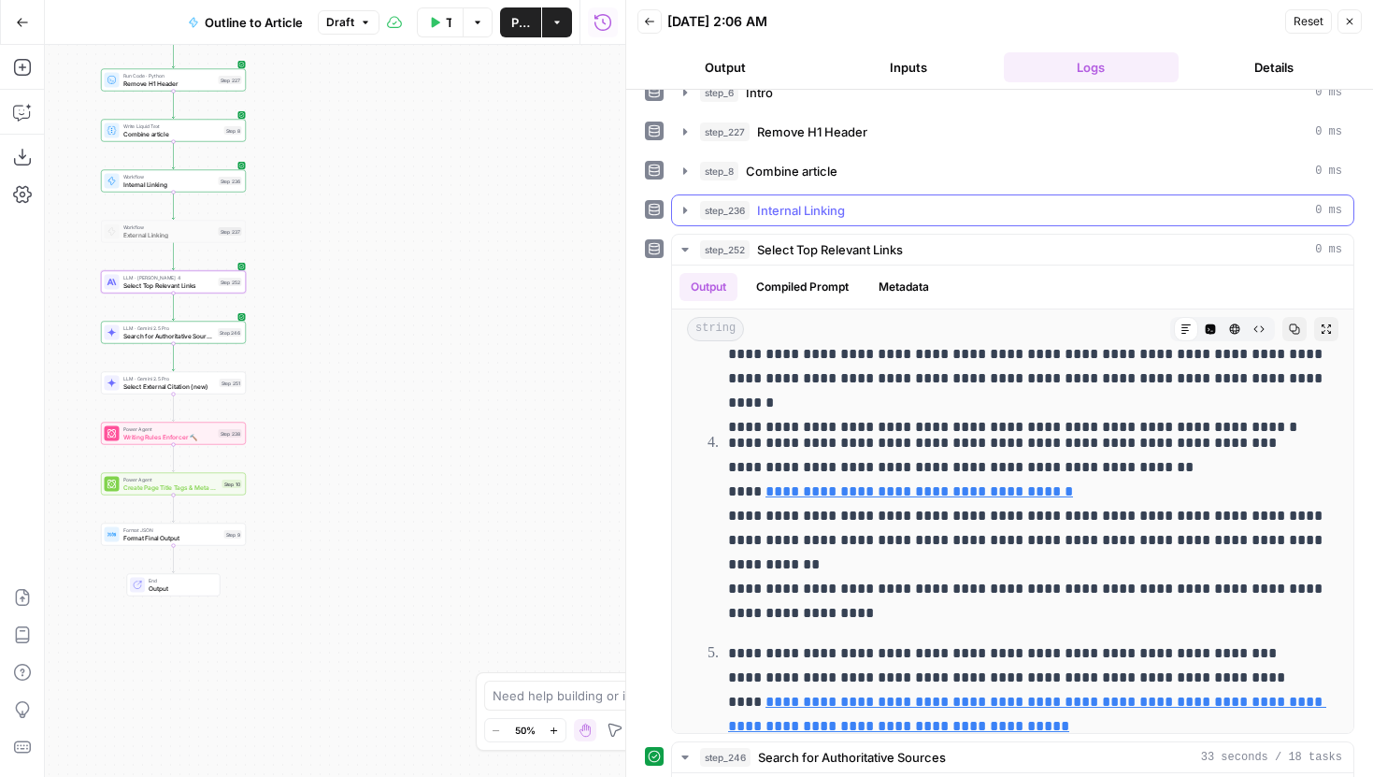
click at [691, 210] on icon "button" at bounding box center [685, 210] width 15 height 15
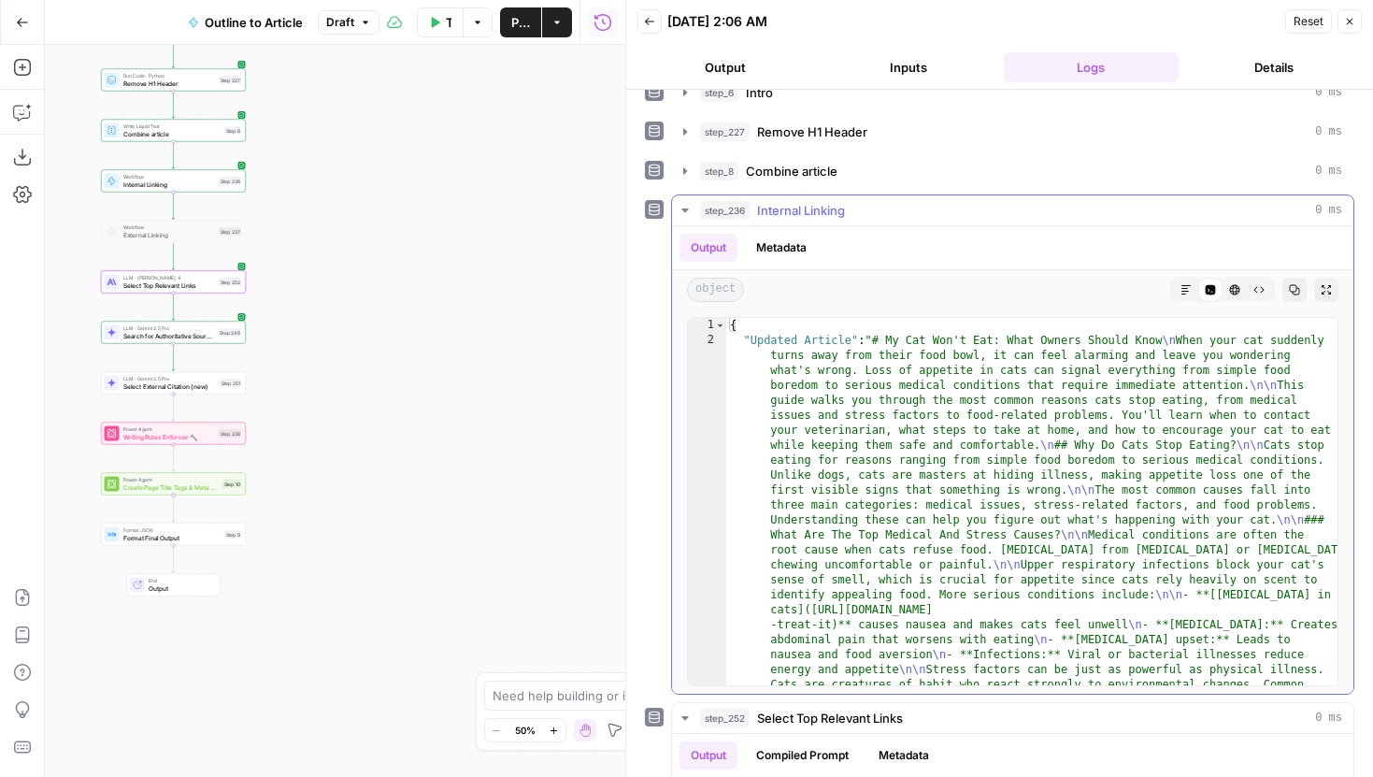
click at [1188, 286] on icon "button" at bounding box center [1185, 289] width 11 height 11
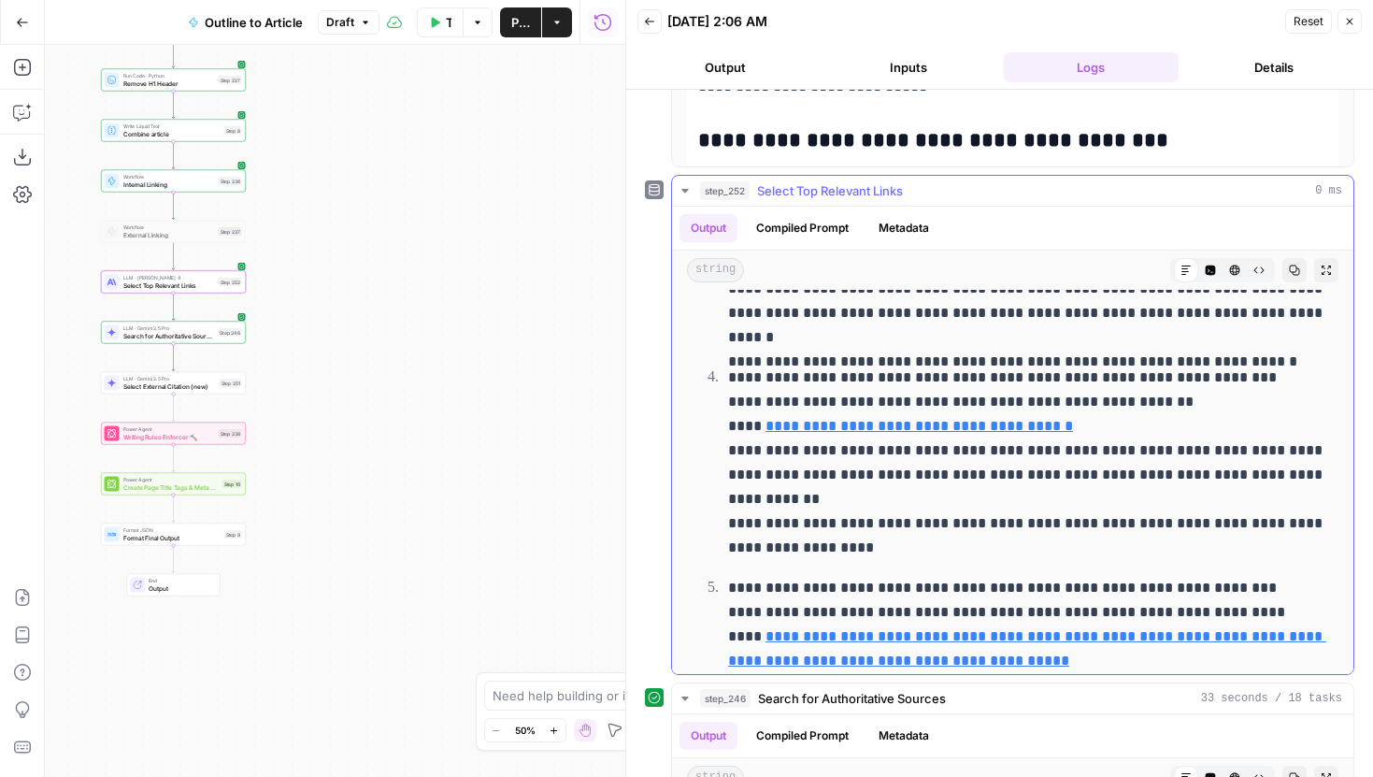
scroll to position [669, 0]
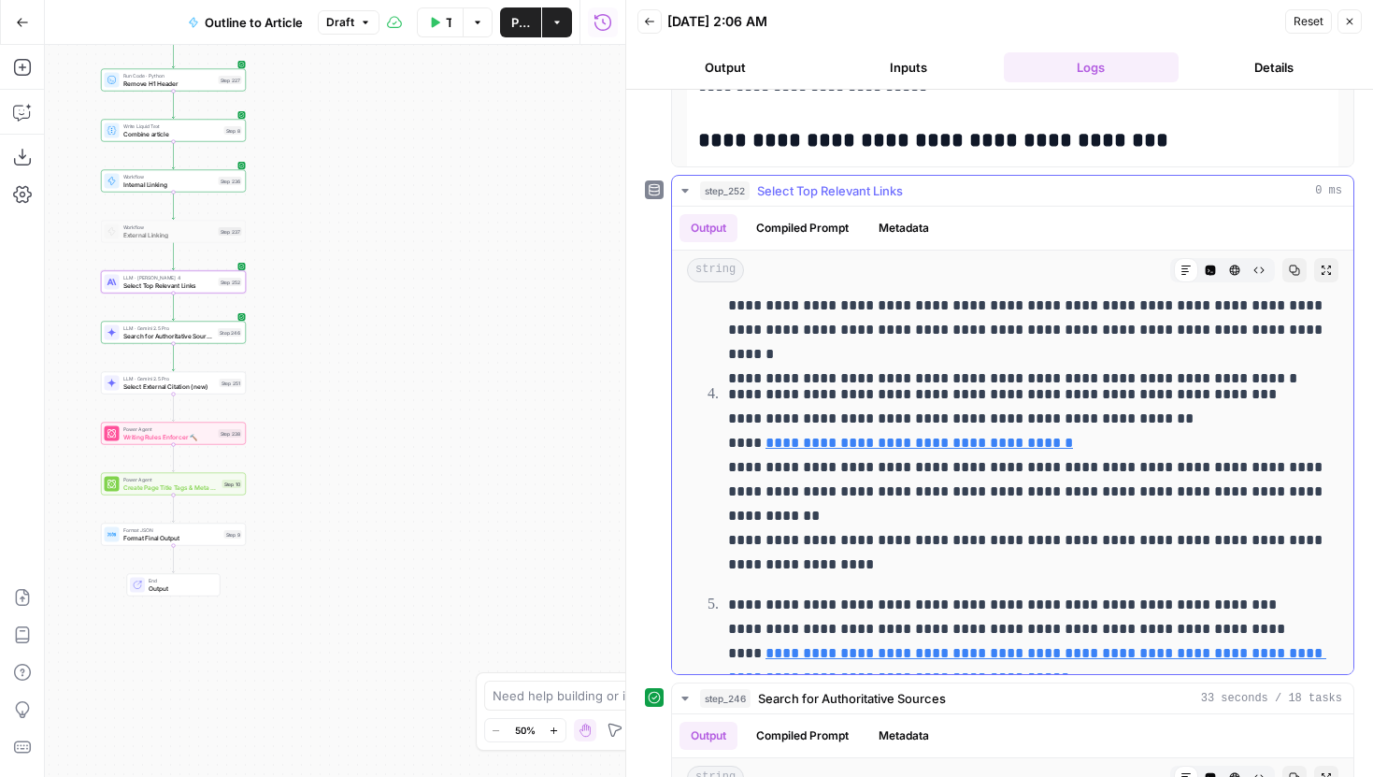
click at [955, 554] on p "**********" at bounding box center [1027, 479] width 599 height 194
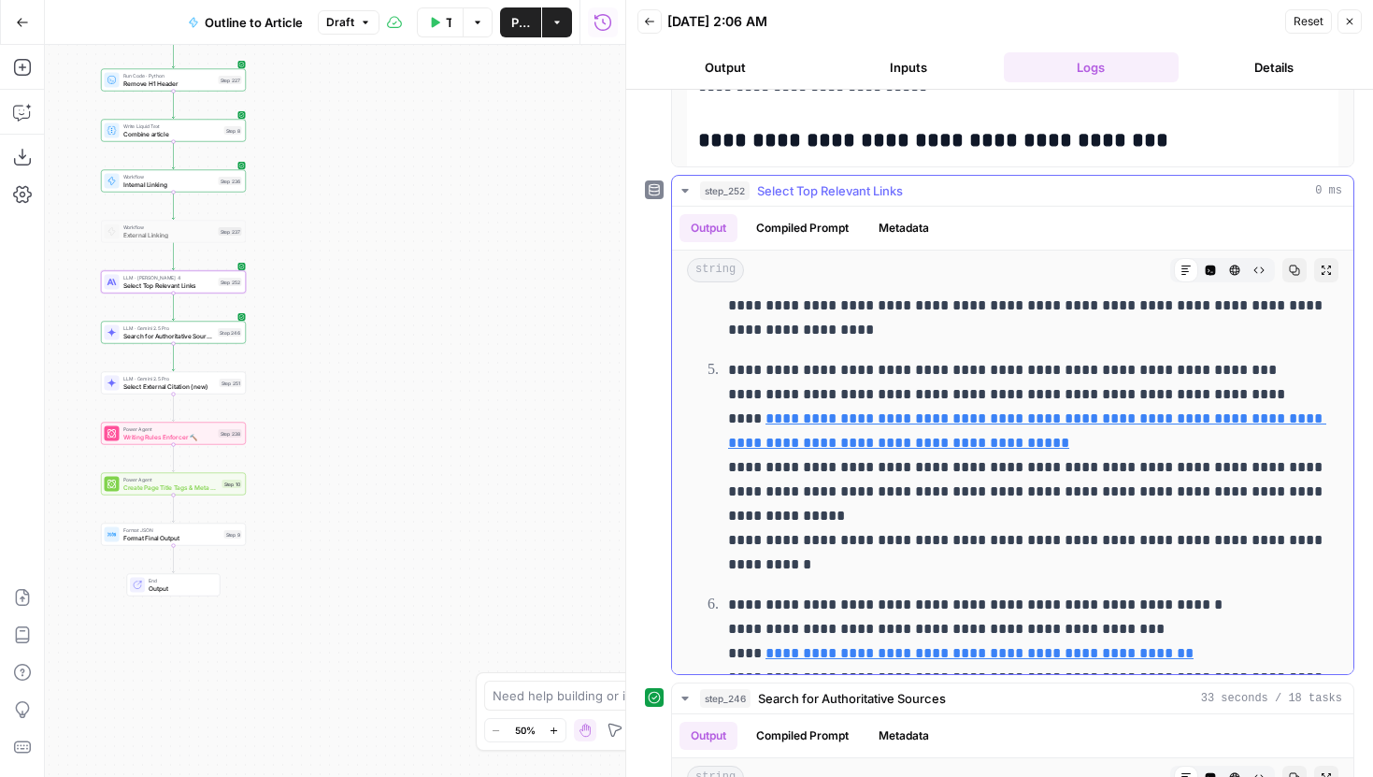
scroll to position [905, 0]
click at [987, 508] on p "**********" at bounding box center [1027, 466] width 599 height 219
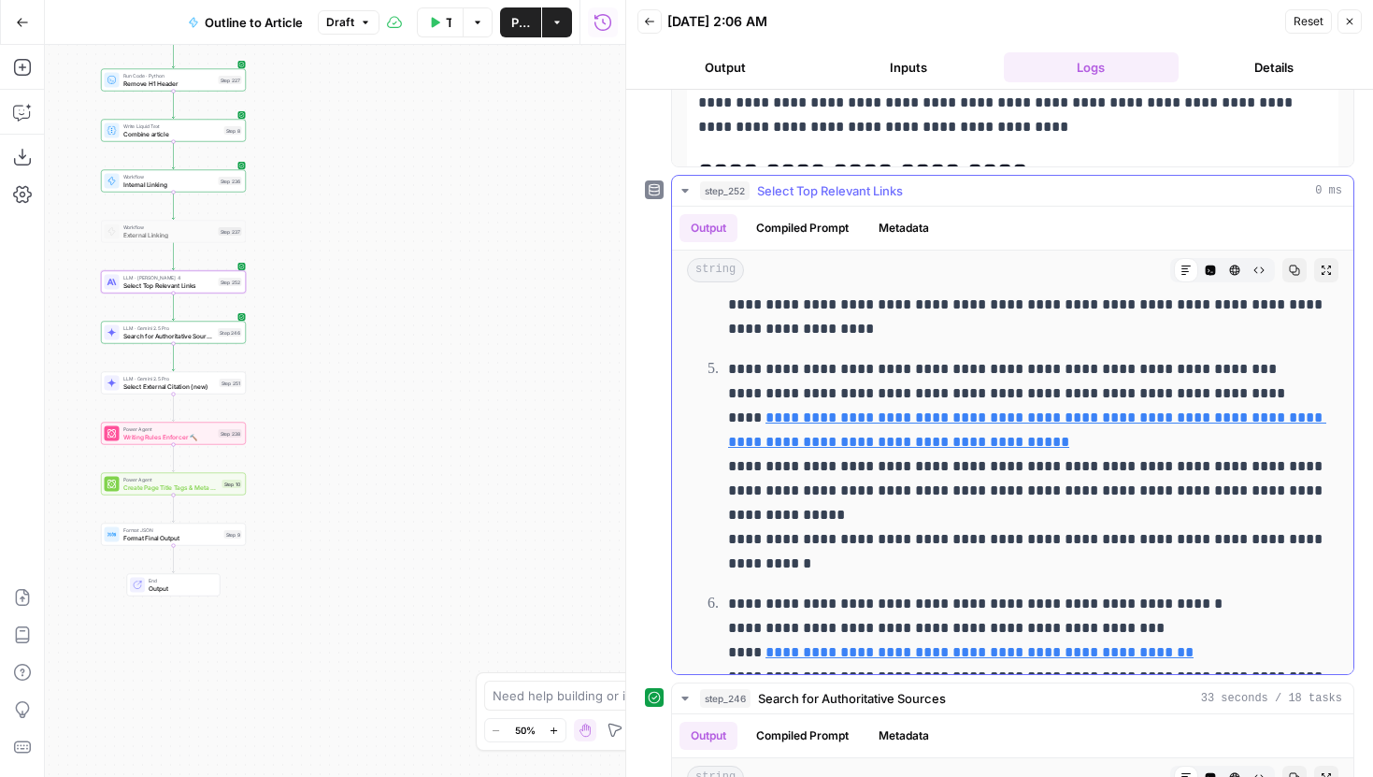
scroll to position [341, 0]
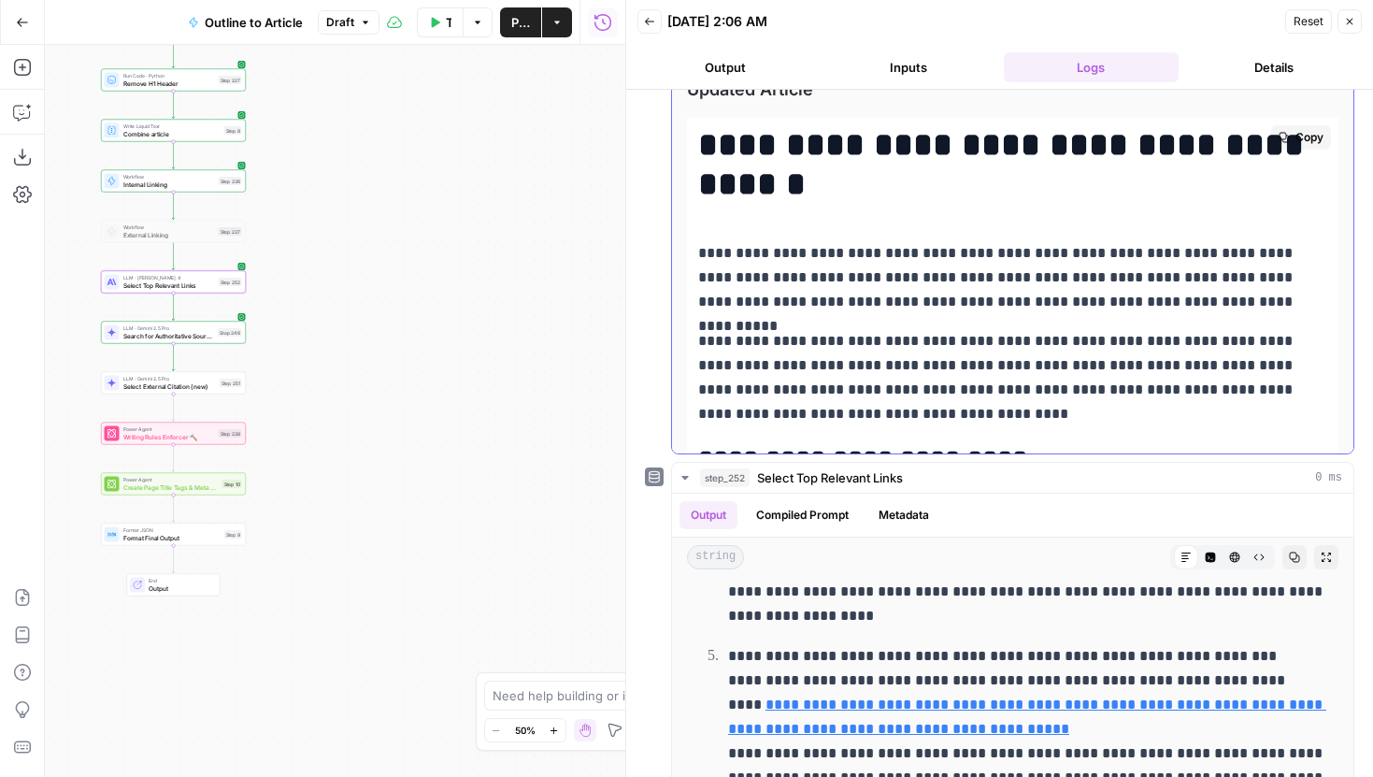
click at [953, 284] on p "**********" at bounding box center [1012, 277] width 629 height 73
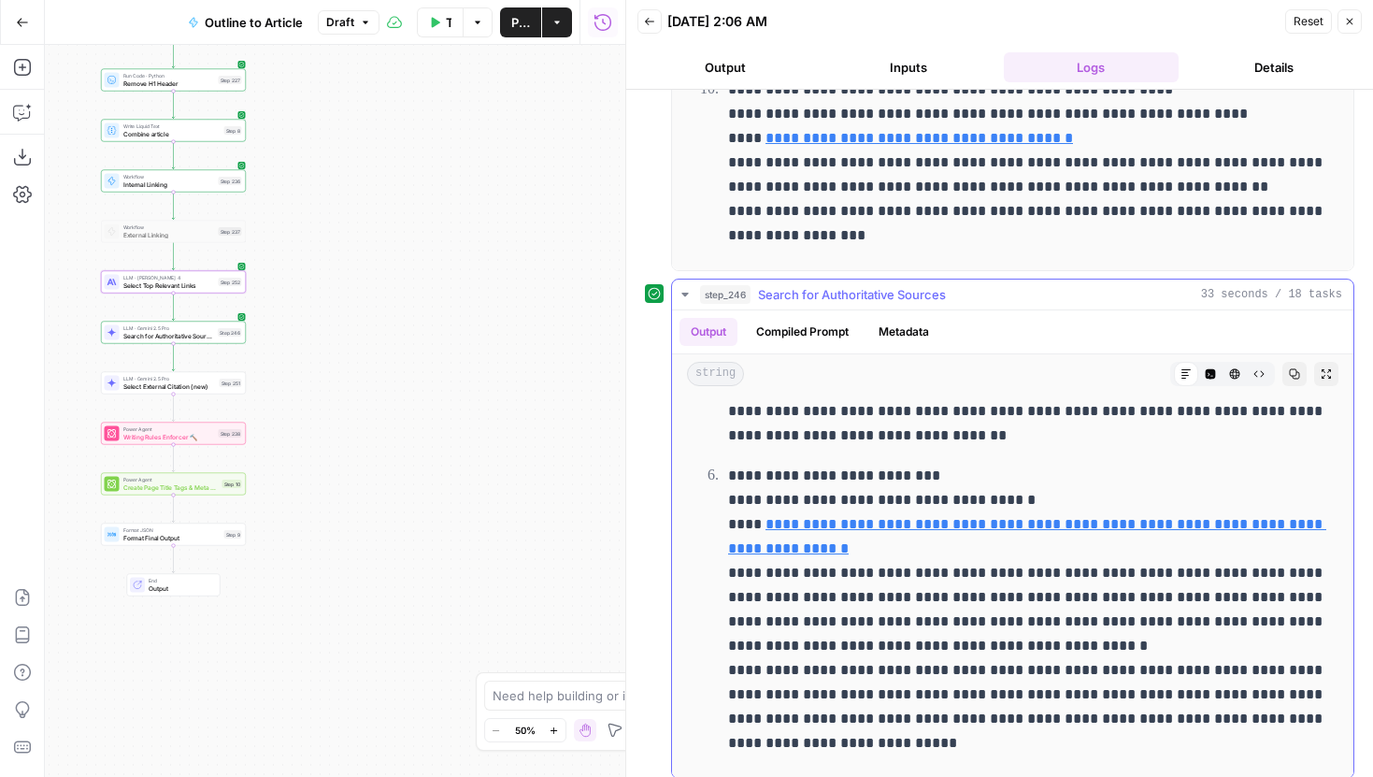
scroll to position [1043, 0]
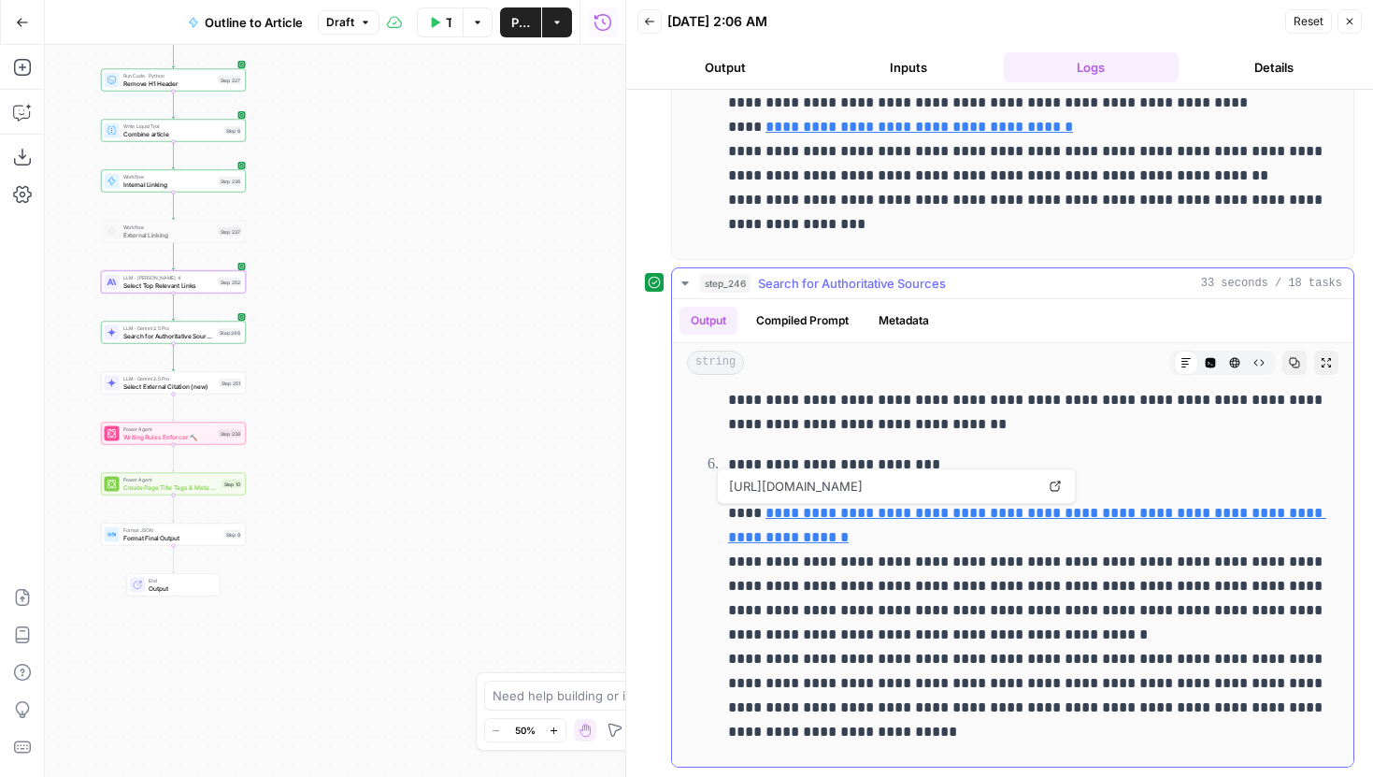
click at [1049, 482] on icon at bounding box center [1054, 485] width 11 height 11
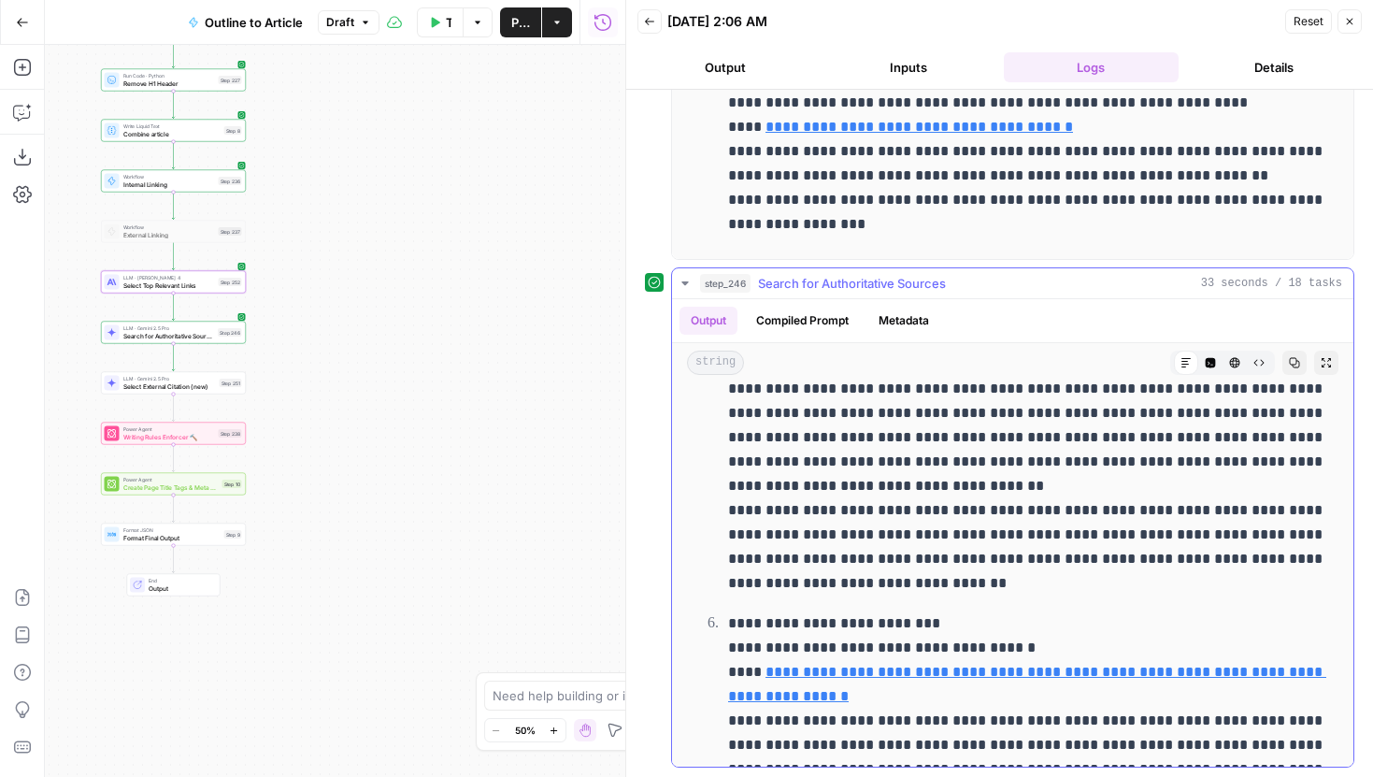
scroll to position [1180, 0]
click at [689, 278] on icon "button" at bounding box center [685, 283] width 15 height 15
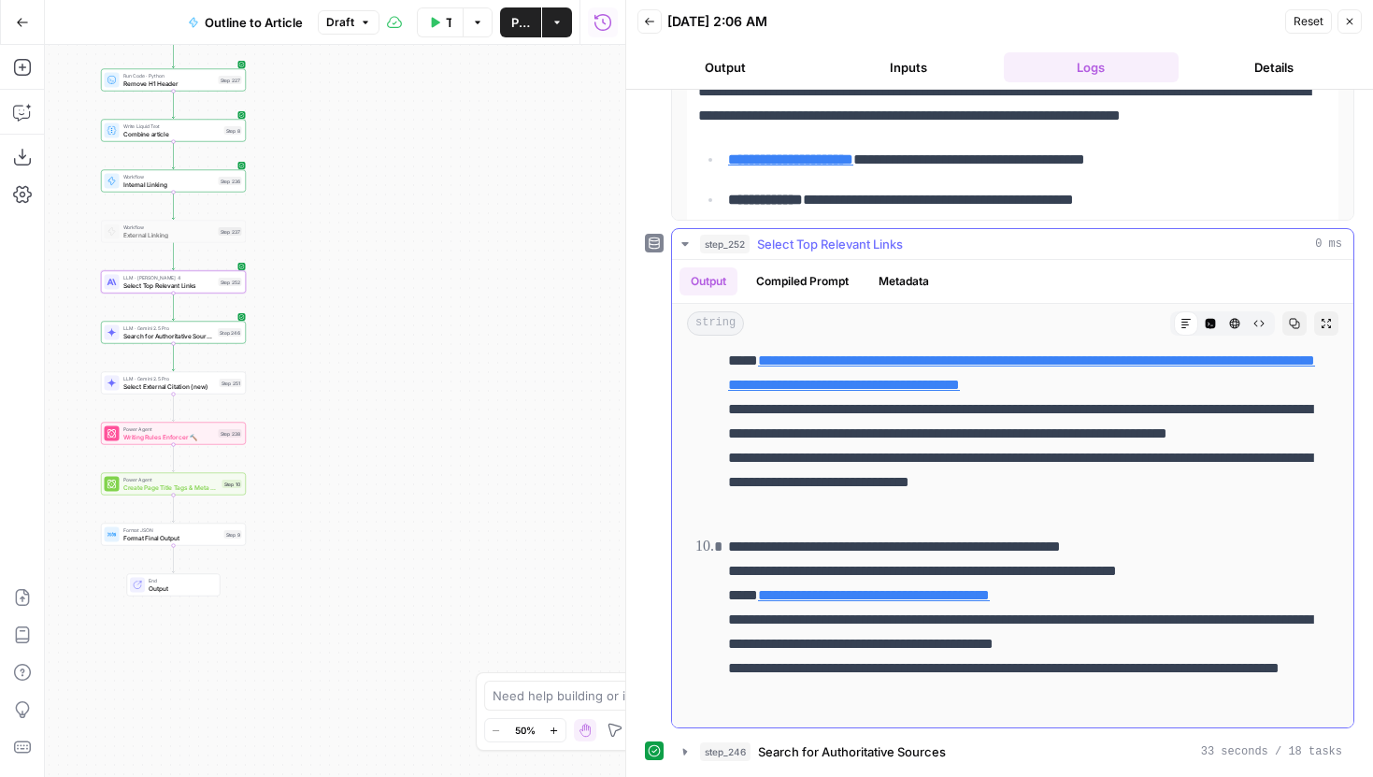
scroll to position [575, 0]
click at [686, 240] on icon "button" at bounding box center [685, 243] width 15 height 15
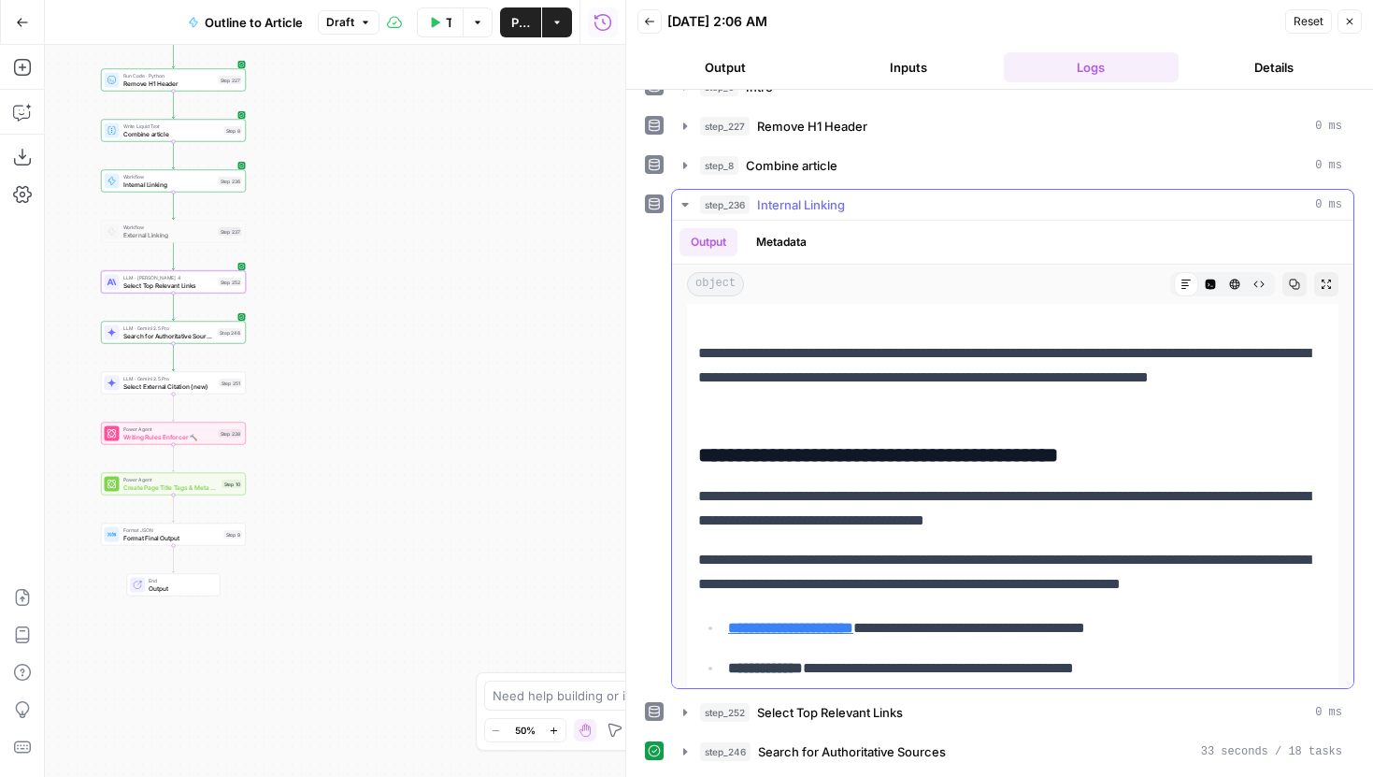
click at [684, 198] on icon "button" at bounding box center [685, 204] width 15 height 15
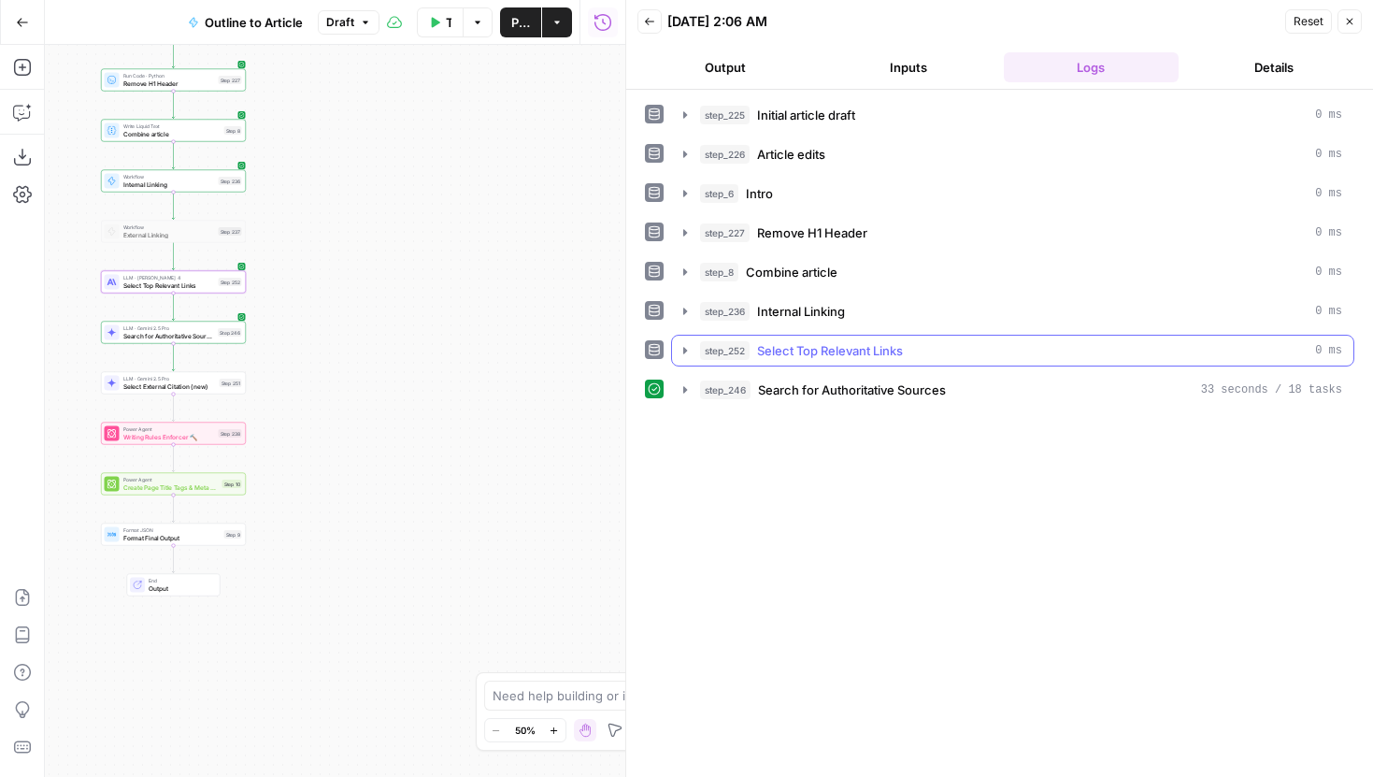
click at [687, 345] on icon "button" at bounding box center [685, 350] width 15 height 15
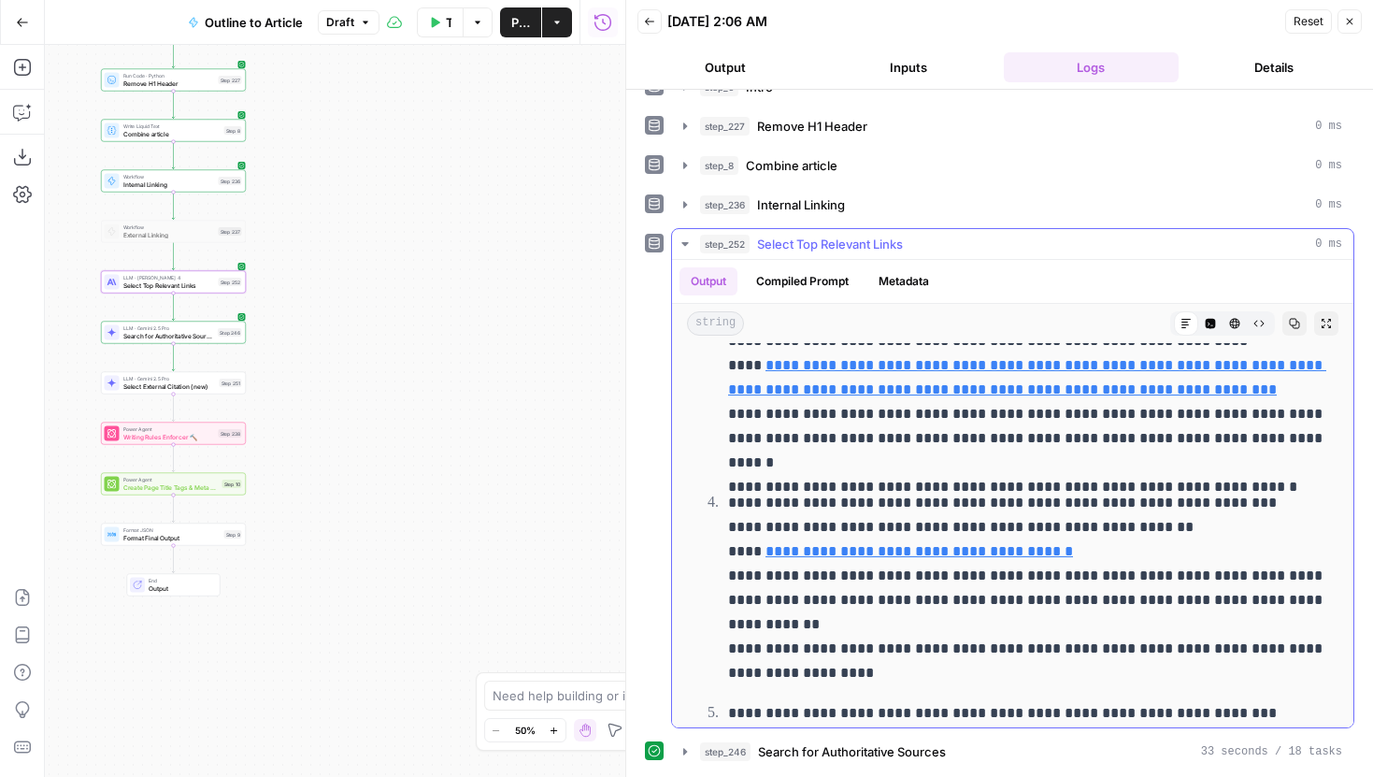
scroll to position [666, 0]
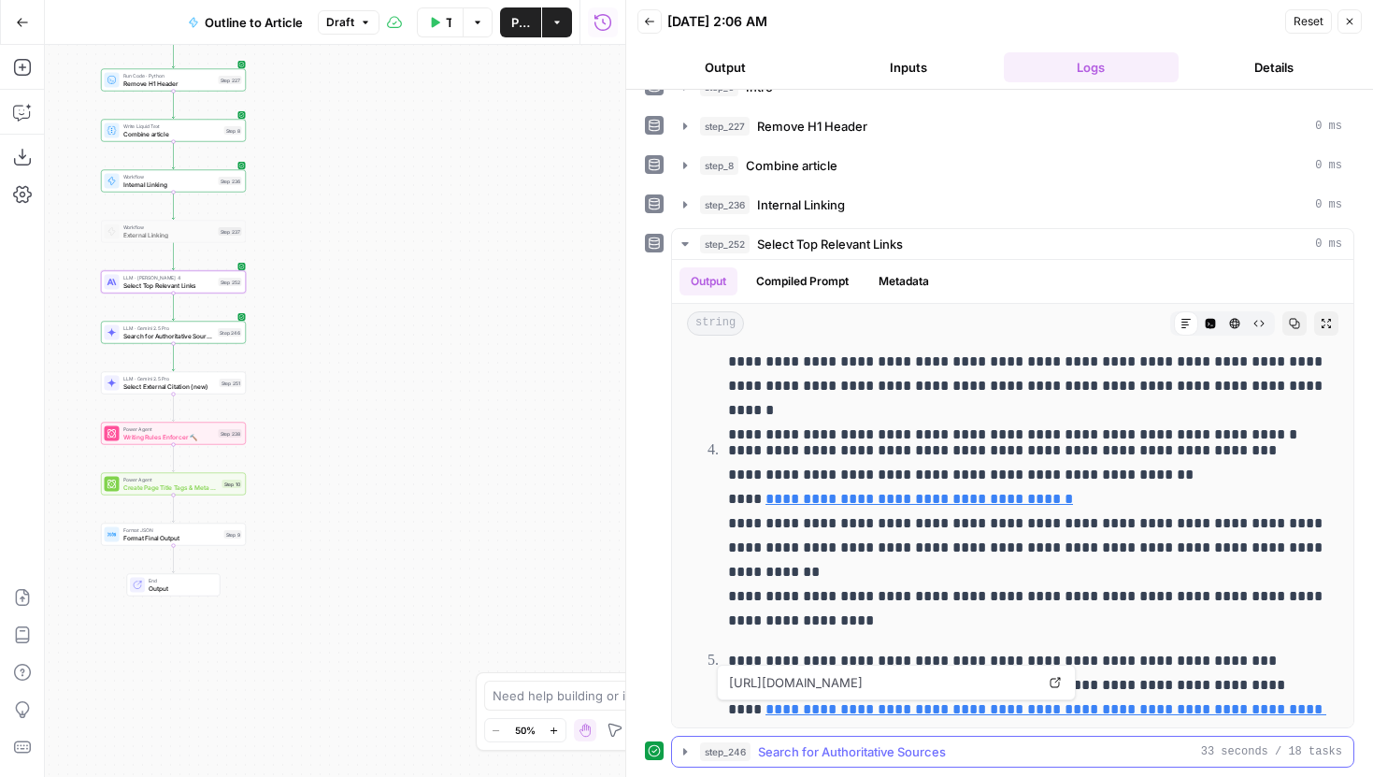
click at [688, 741] on button "step_246 Search for Authoritative Sources 33 seconds / 18 tasks" at bounding box center [1012, 751] width 681 height 30
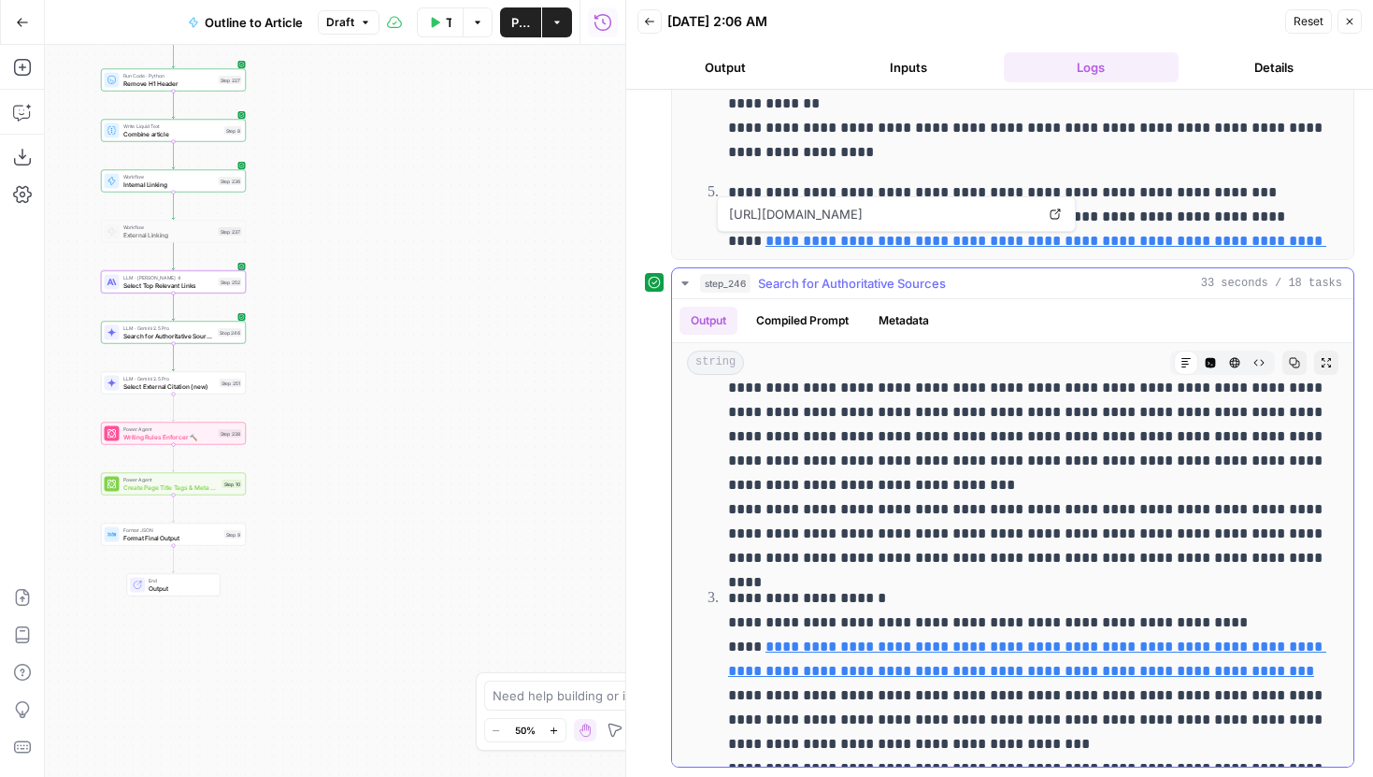
scroll to position [417, 0]
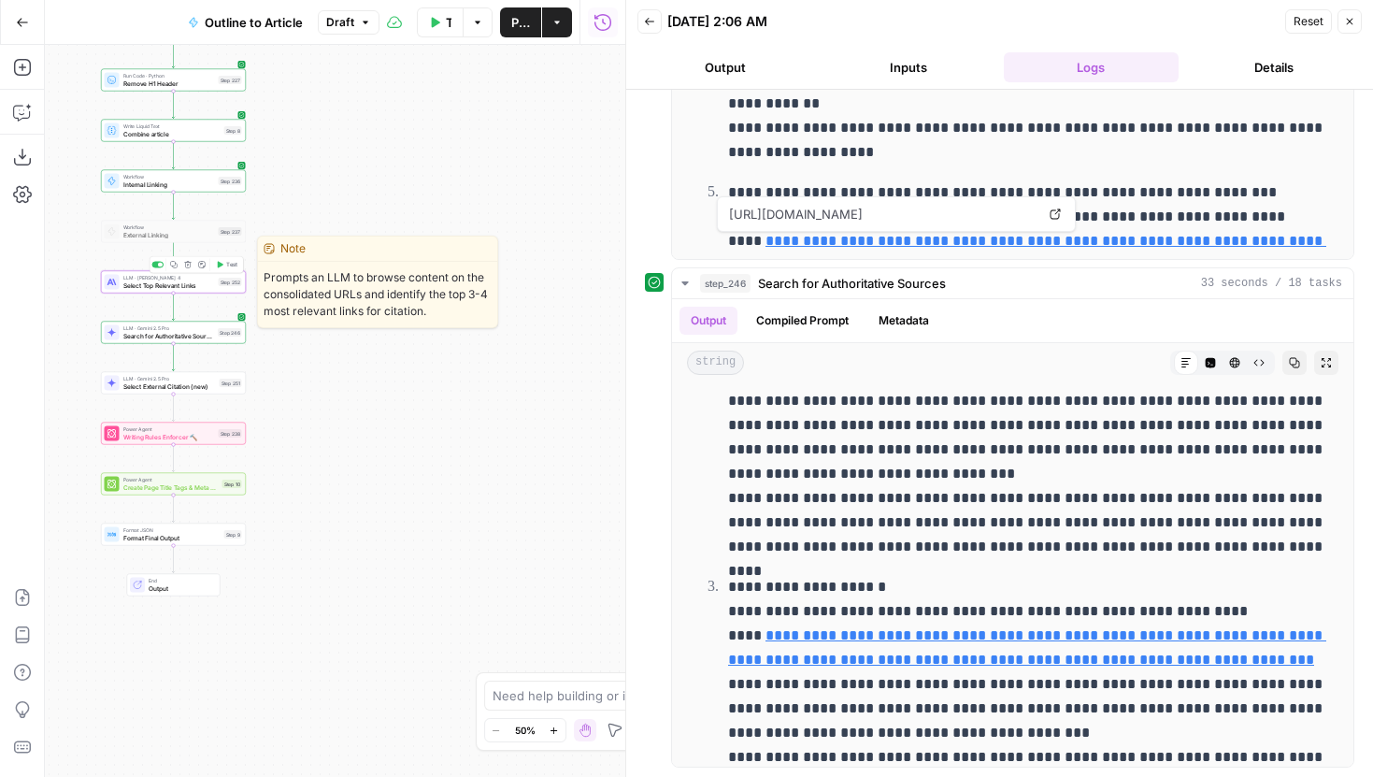
click at [159, 263] on div at bounding box center [160, 265] width 5 height 5
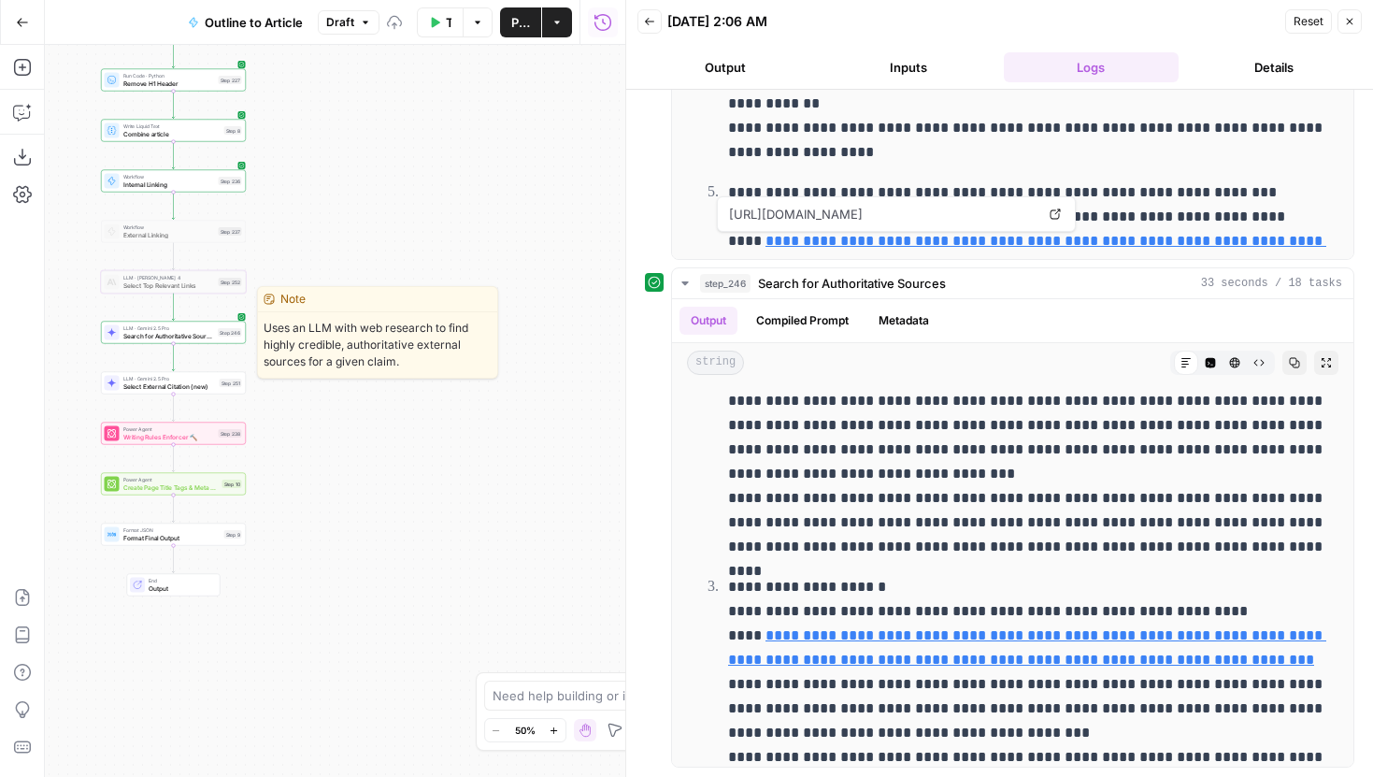
click at [187, 335] on span "Search for Authoritative Sources" at bounding box center [169, 335] width 92 height 9
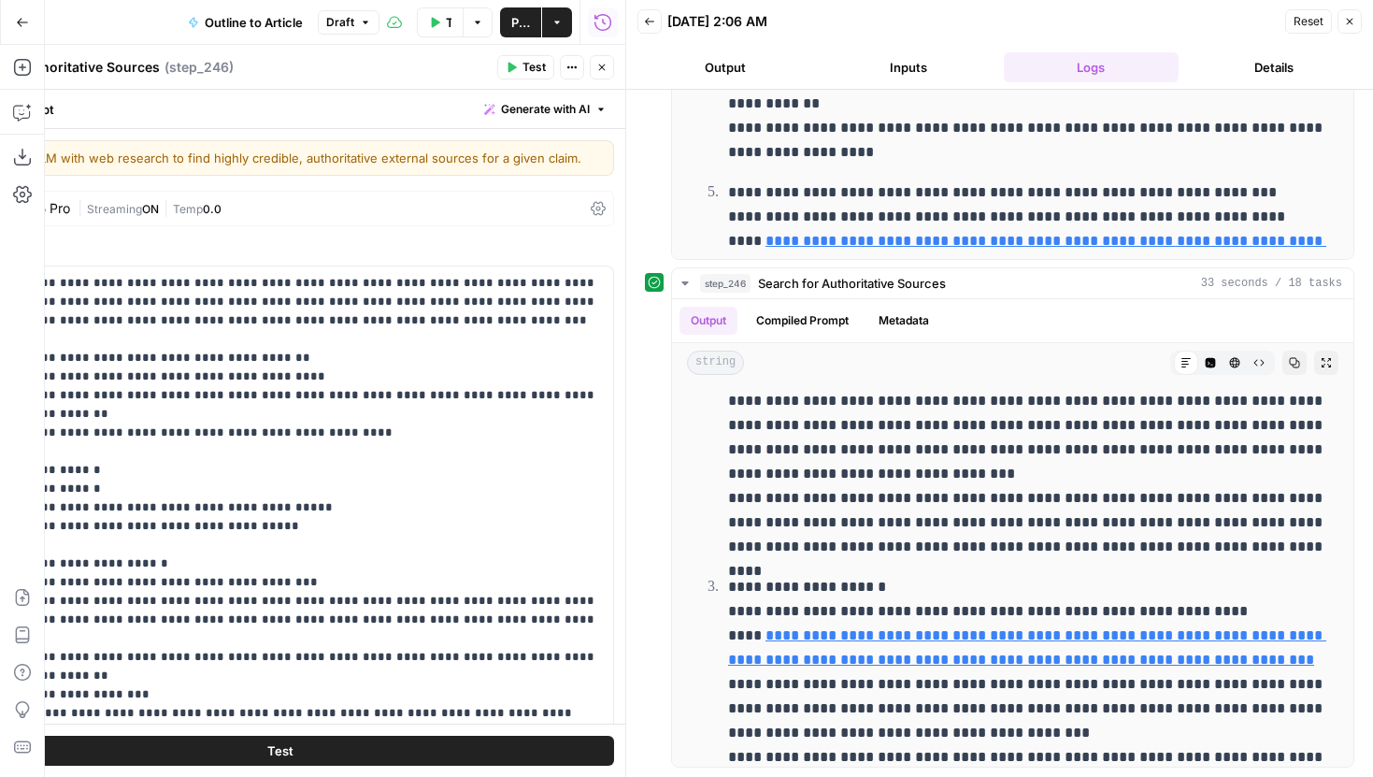
click at [1349, 26] on icon "button" at bounding box center [1349, 21] width 11 height 11
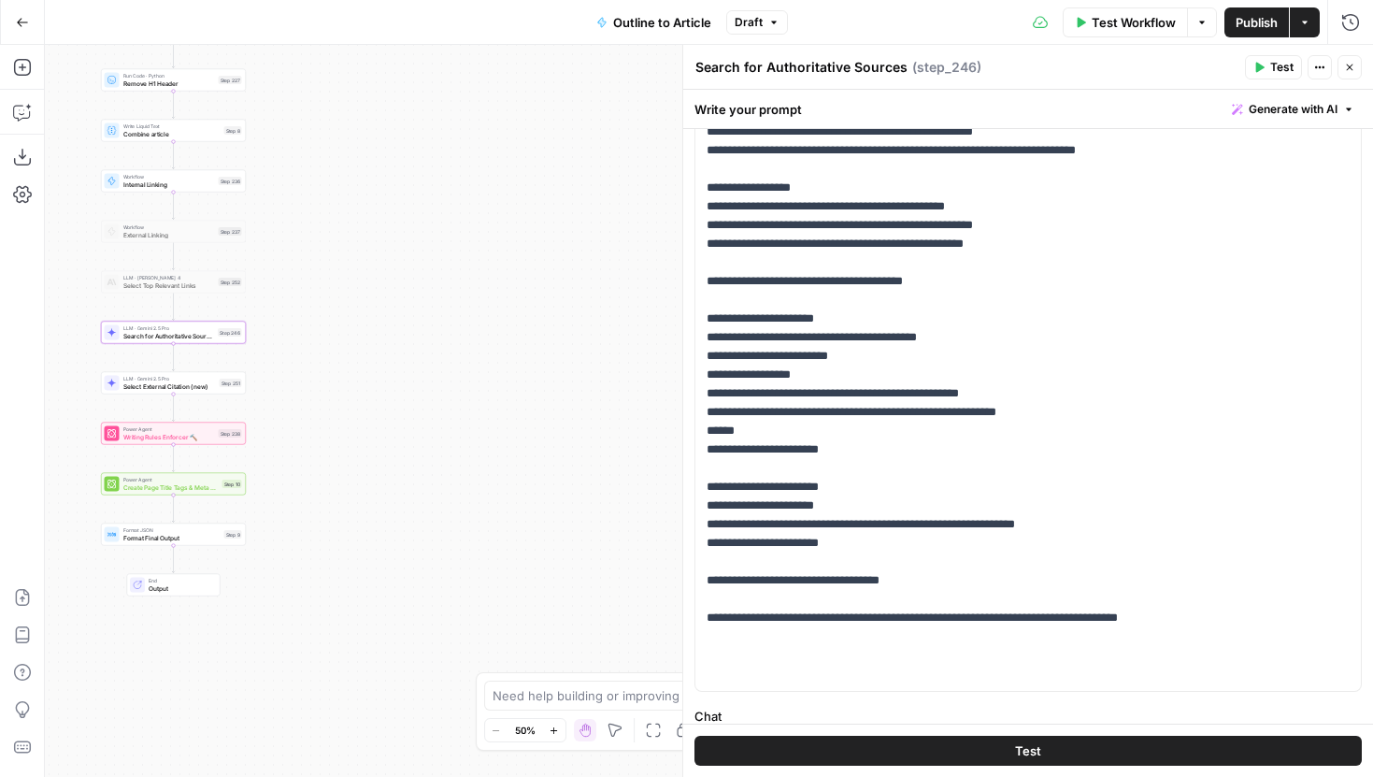
scroll to position [338, 0]
drag, startPoint x: 854, startPoint y: 472, endPoint x: 813, endPoint y: 472, distance: 41.1
click at [813, 472] on p "**********" at bounding box center [1027, 66] width 643 height 1234
click at [829, 469] on p "**********" at bounding box center [1027, 66] width 643 height 1234
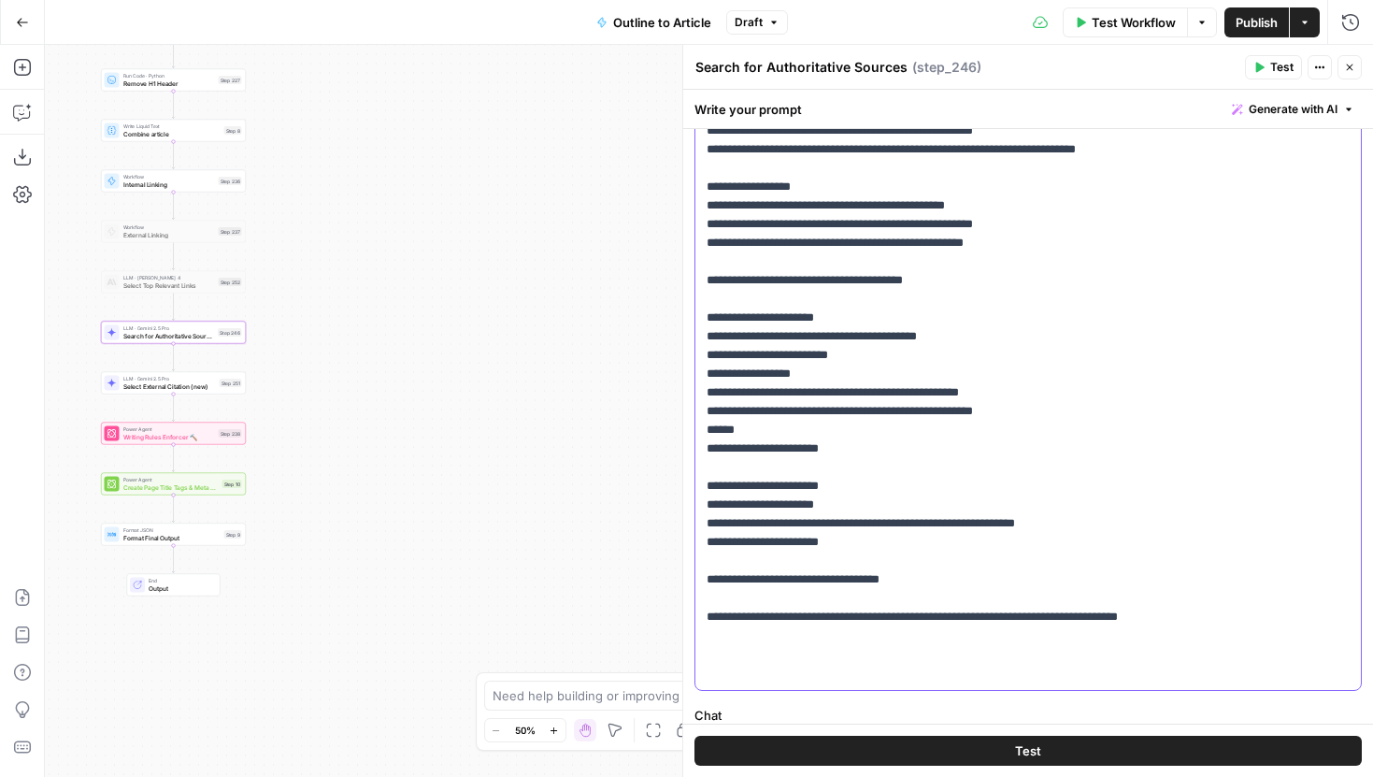
click at [1029, 468] on p "**********" at bounding box center [1027, 66] width 643 height 1234
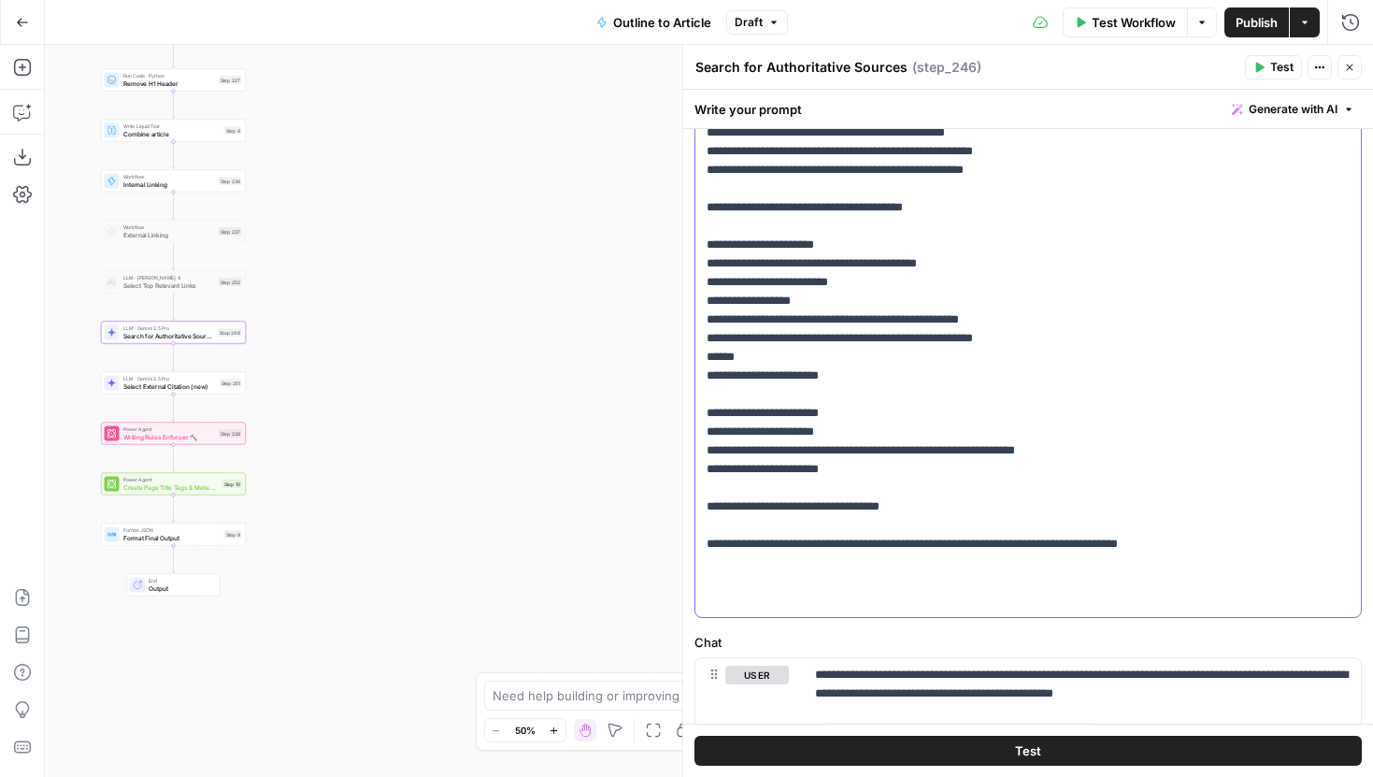
scroll to position [417, 0]
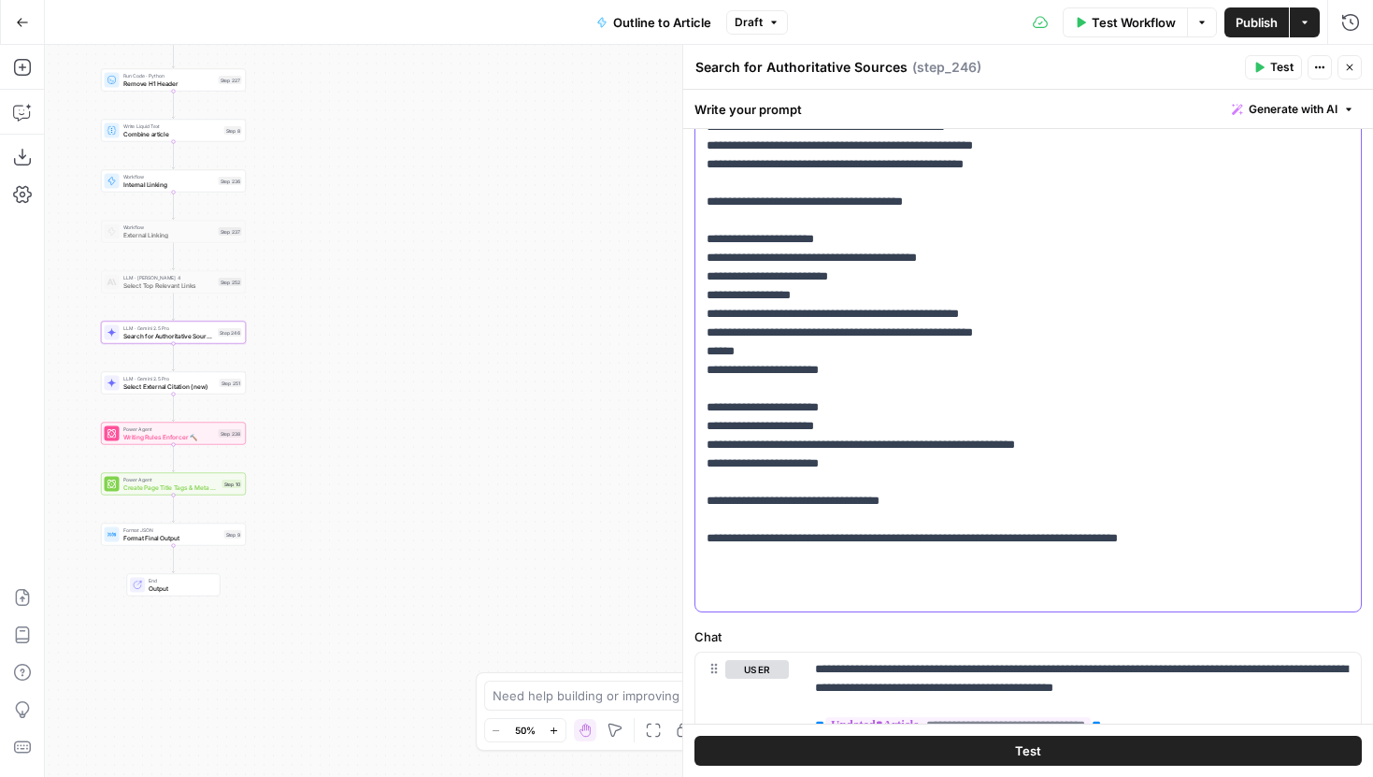
drag, startPoint x: 926, startPoint y: 525, endPoint x: 698, endPoint y: 454, distance: 238.8
click at [698, 454] on div "**********" at bounding box center [1027, 231] width 665 height 762
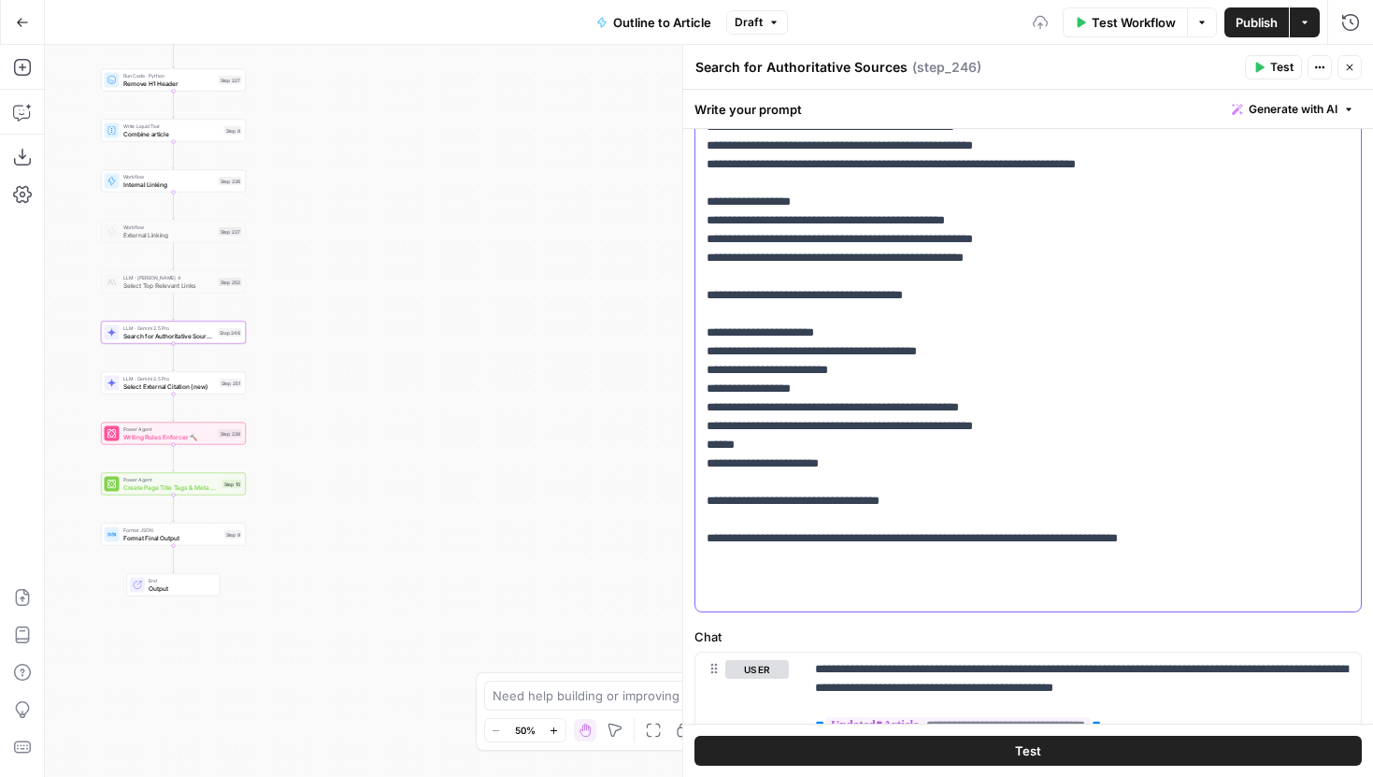
scroll to position [393, 0]
click at [936, 574] on p "**********" at bounding box center [1027, 34] width 643 height 1140
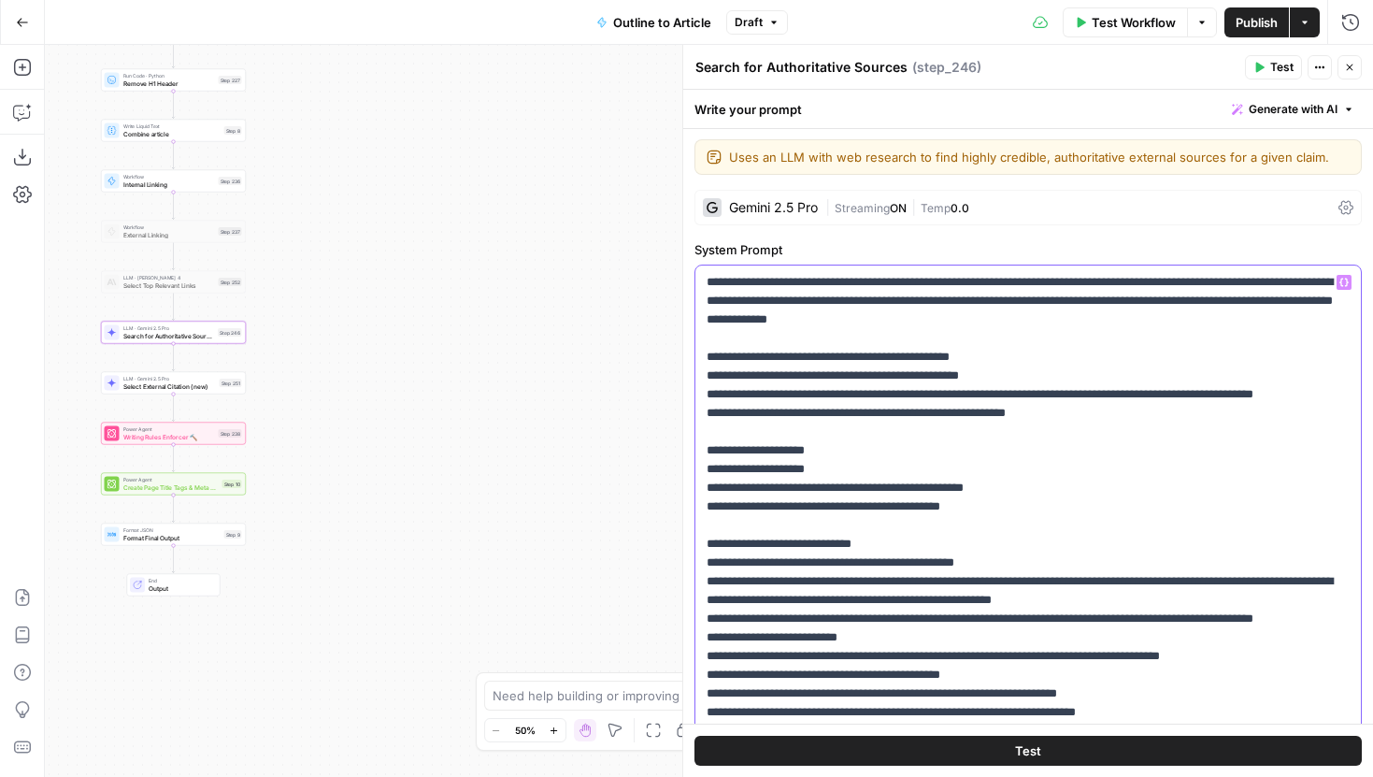
scroll to position [0, 0]
drag, startPoint x: 912, startPoint y: 322, endPoint x: 807, endPoint y: 321, distance: 104.7
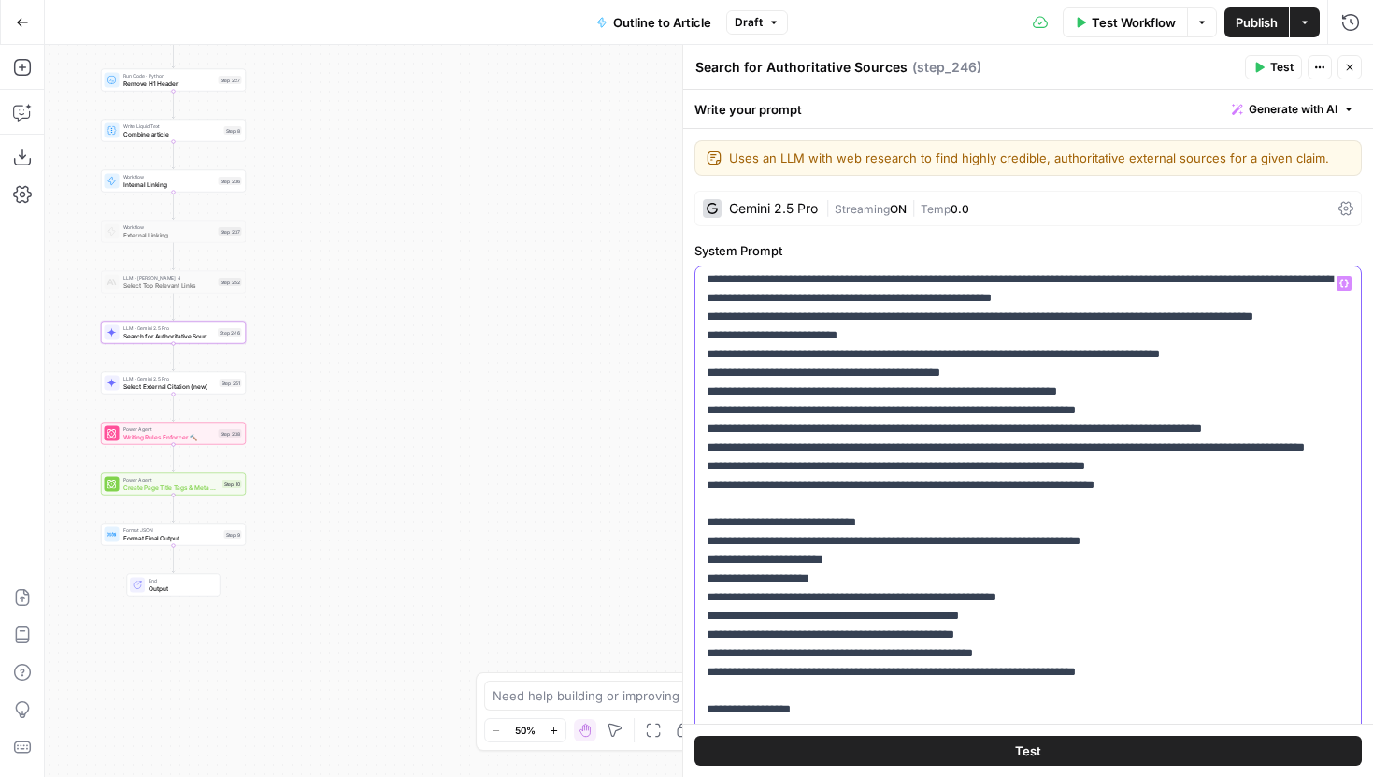
scroll to position [297, 0]
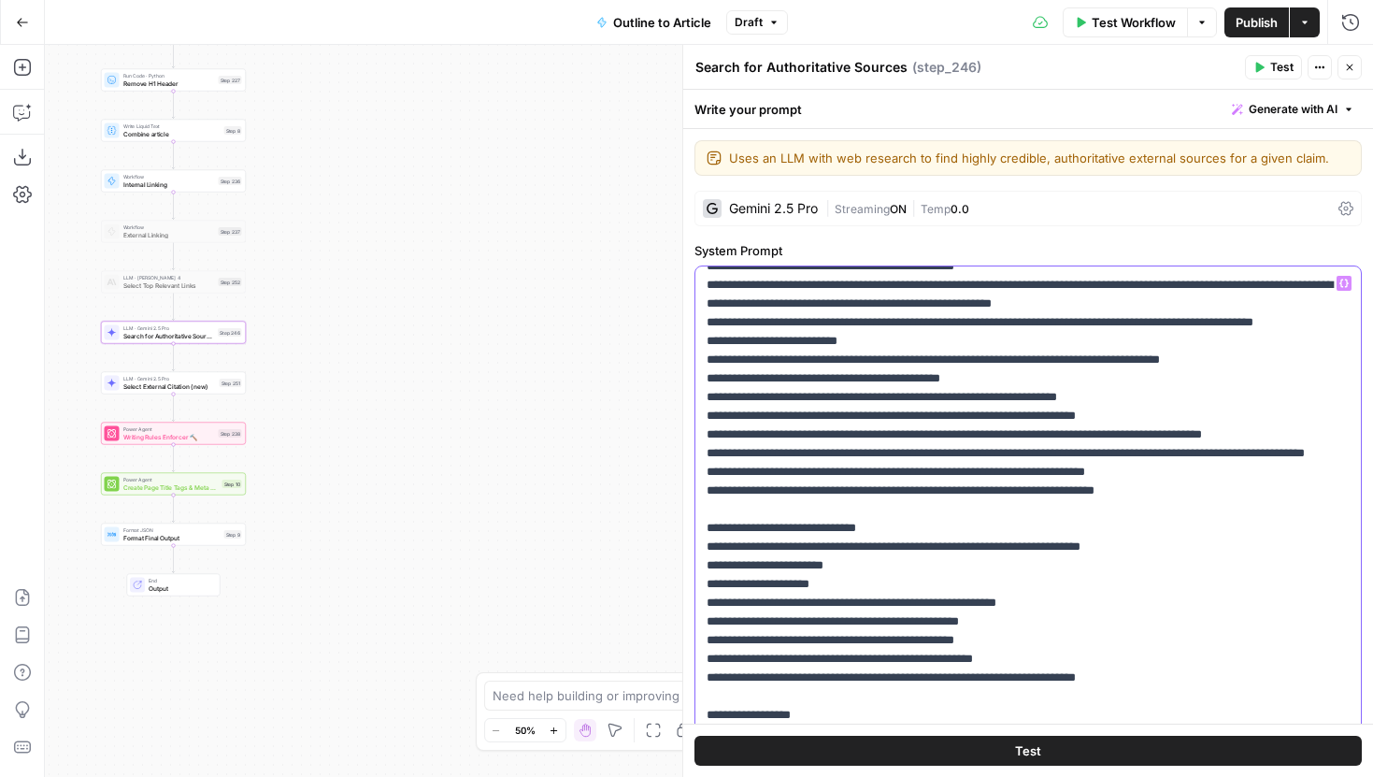
click at [847, 286] on p "**********" at bounding box center [1027, 537] width 643 height 1121
drag, startPoint x: 1006, startPoint y: 286, endPoint x: 888, endPoint y: 288, distance: 117.8
click at [888, 288] on p "**********" at bounding box center [1027, 537] width 643 height 1121
click at [912, 350] on p "**********" at bounding box center [1027, 537] width 643 height 1121
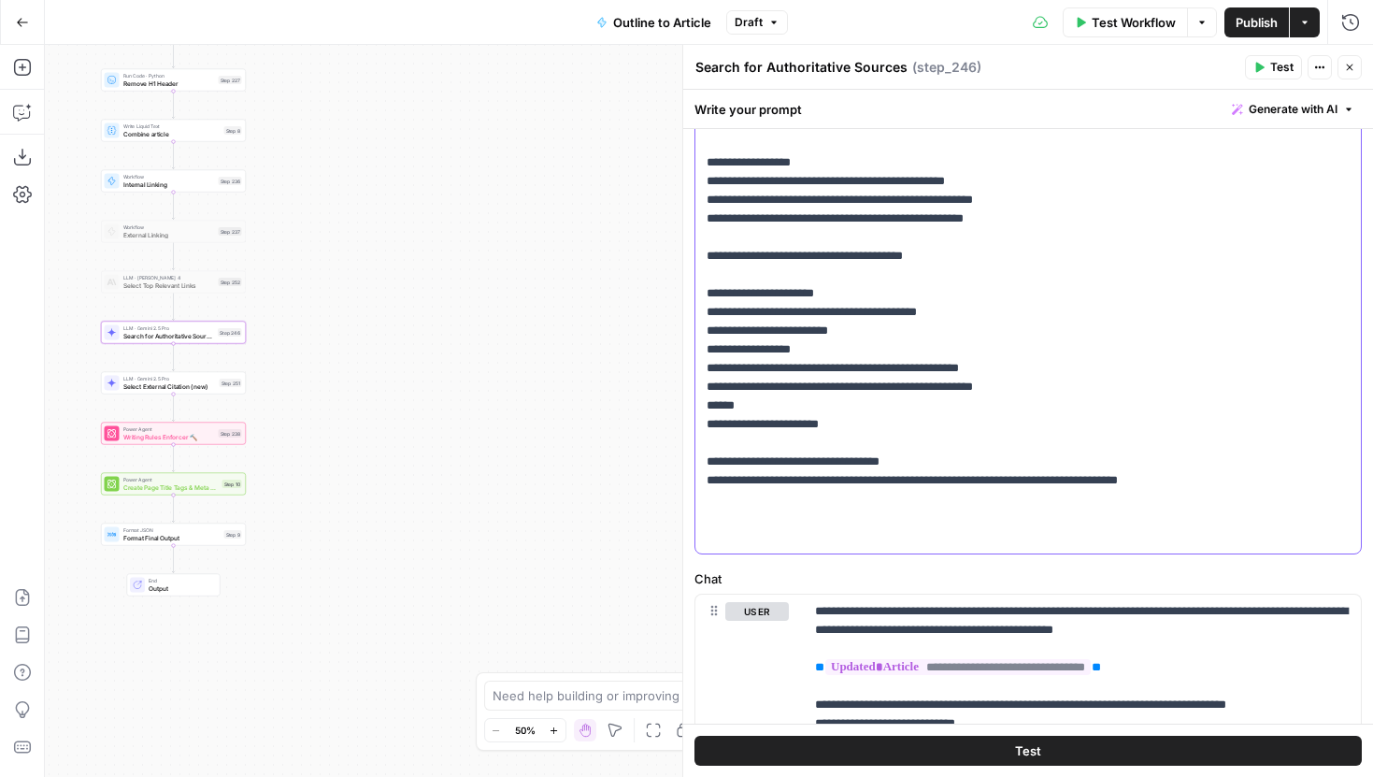
scroll to position [639, 0]
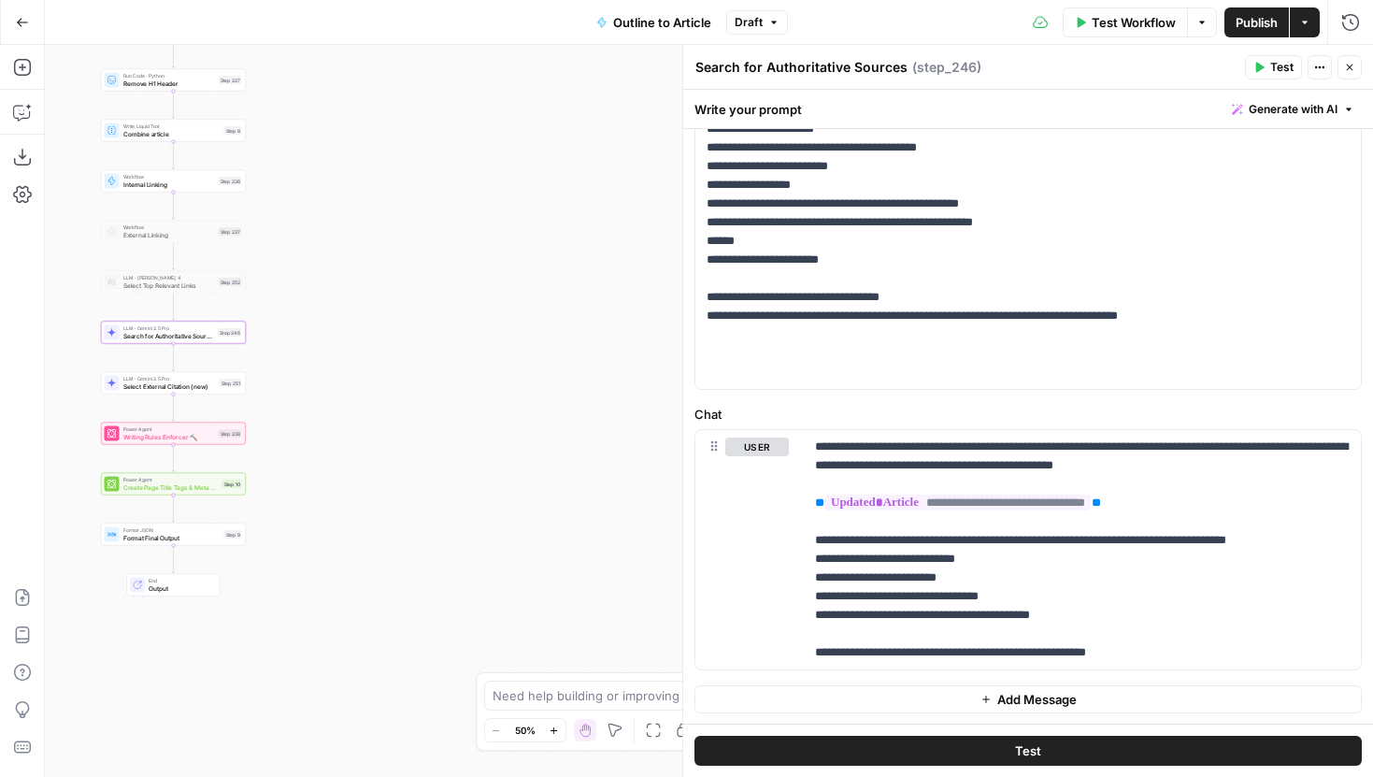
click at [1001, 752] on button "Test" at bounding box center [1027, 750] width 667 height 30
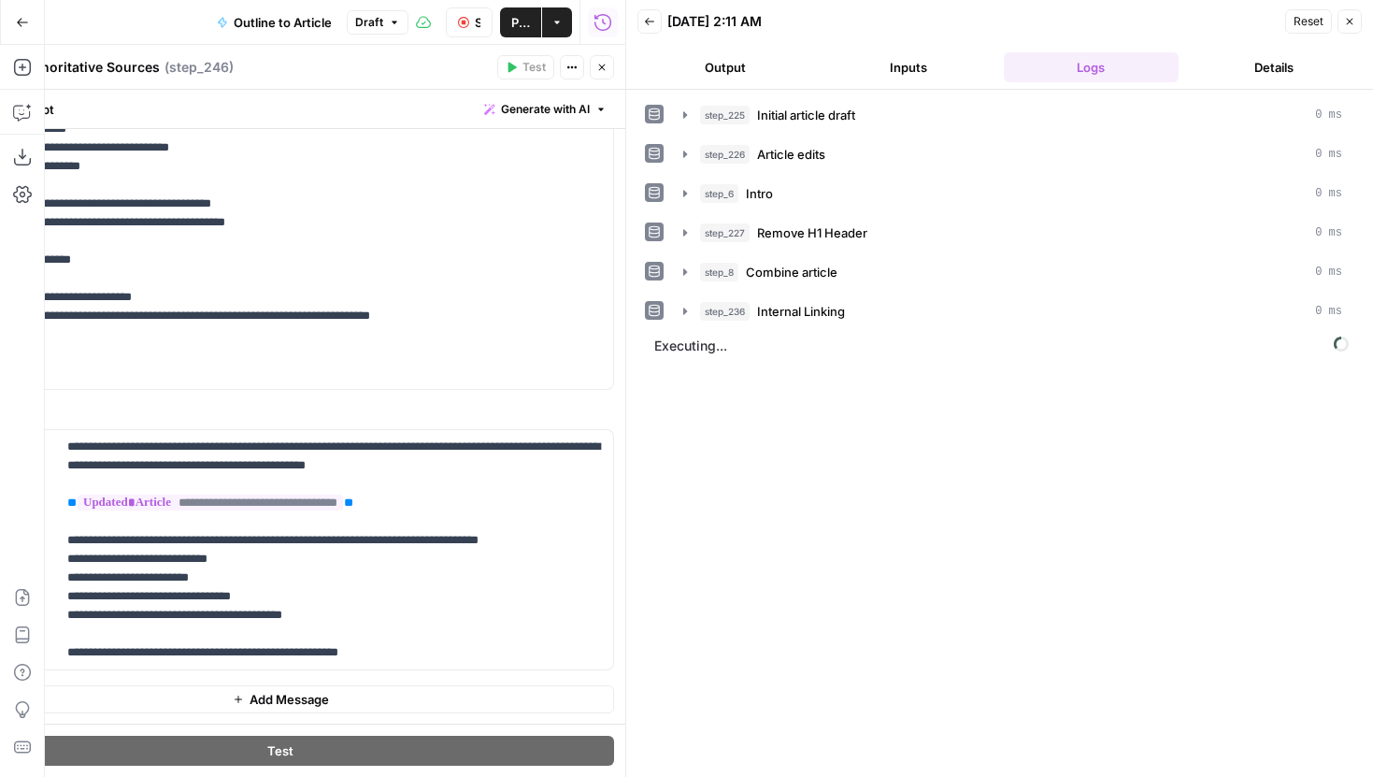
click at [604, 72] on icon "button" at bounding box center [601, 67] width 11 height 11
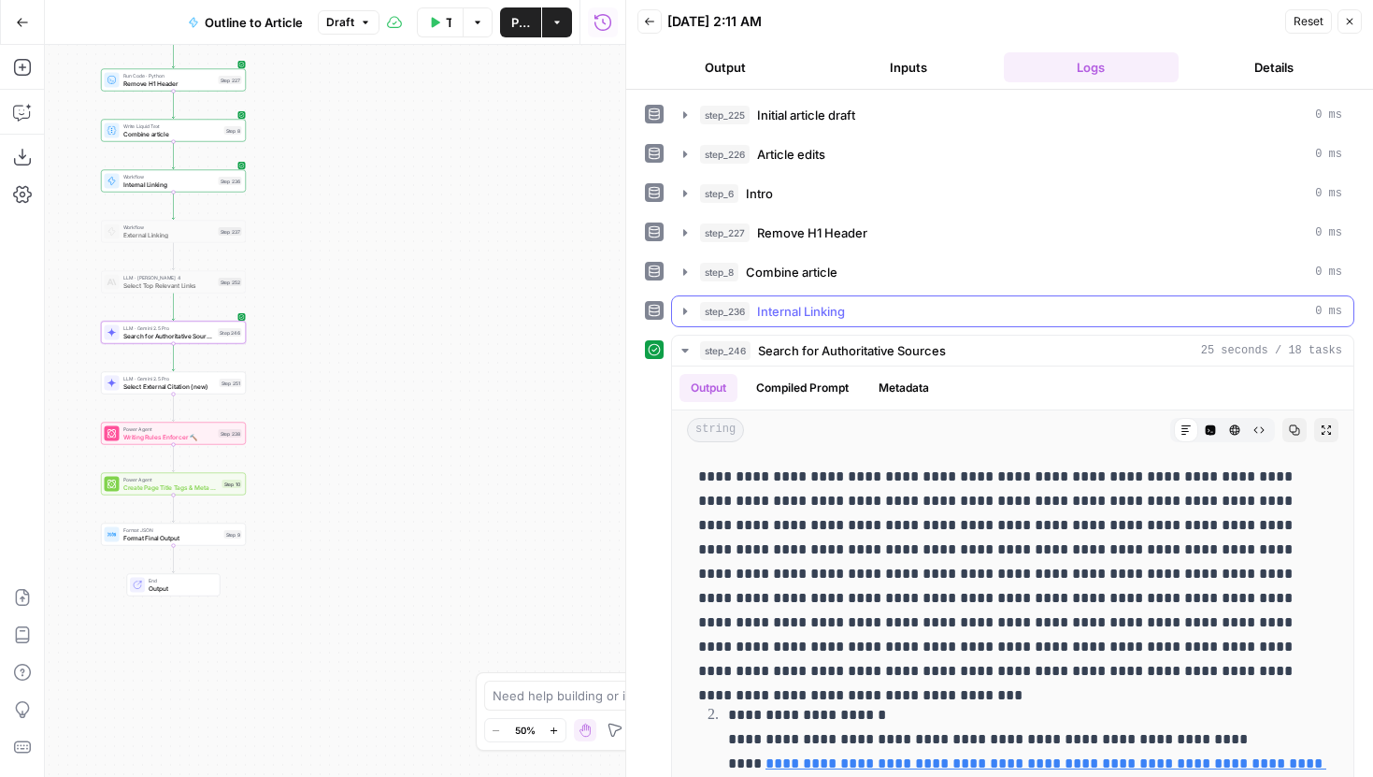
click at [687, 311] on icon "button" at bounding box center [685, 311] width 15 height 15
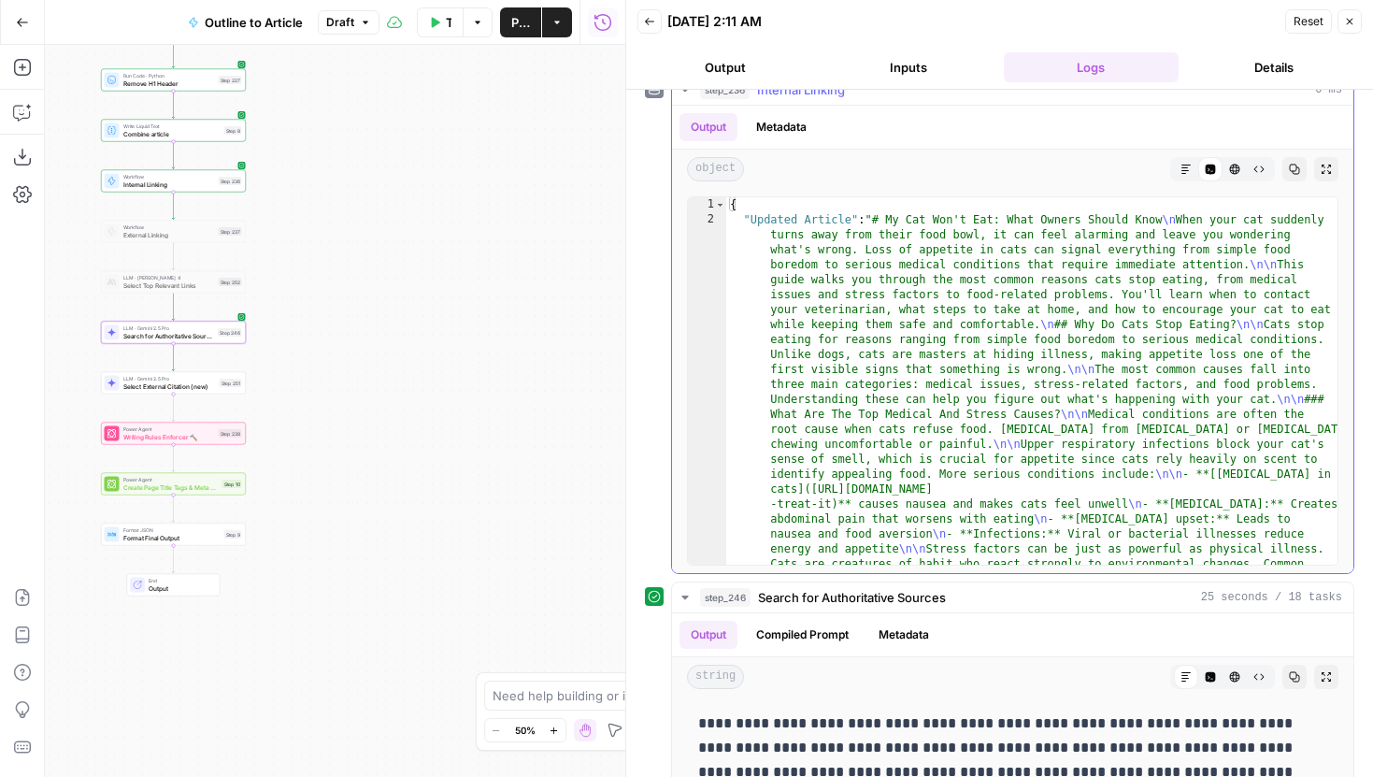
scroll to position [219, 0]
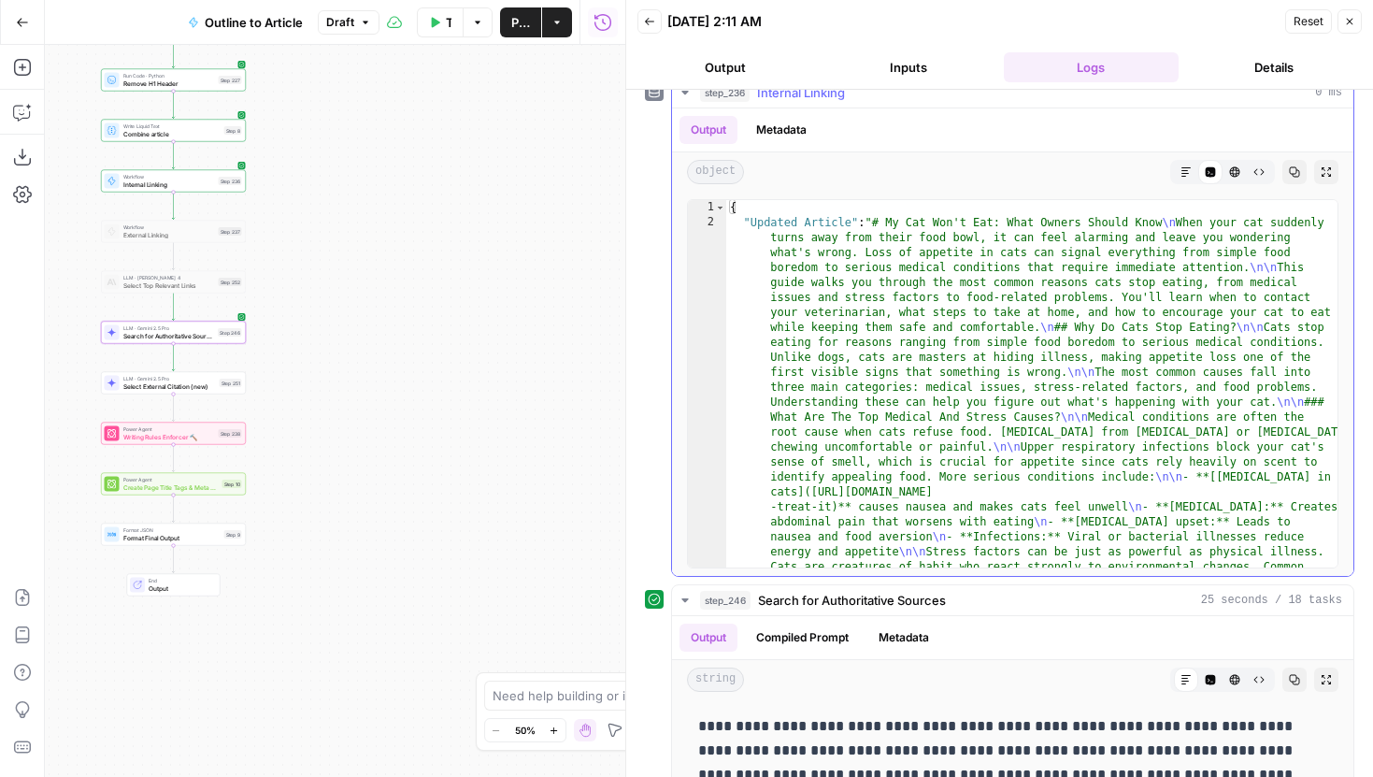
click at [1170, 183] on div "object Markdown Code Editor HTML Viewer Raw Output Copy Expand Output" at bounding box center [1012, 171] width 681 height 39
click at [1177, 169] on button "Markdown" at bounding box center [1186, 172] width 24 height 24
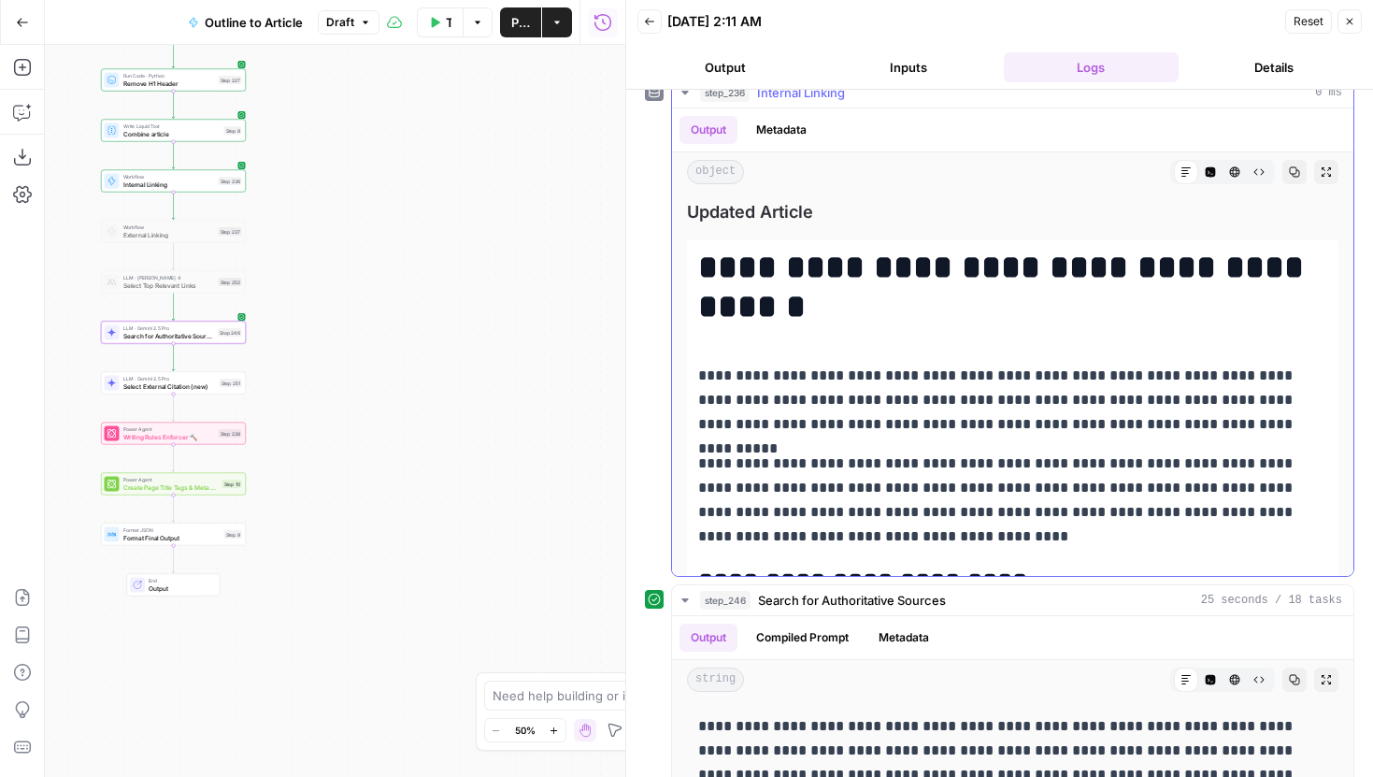
scroll to position [21, 0]
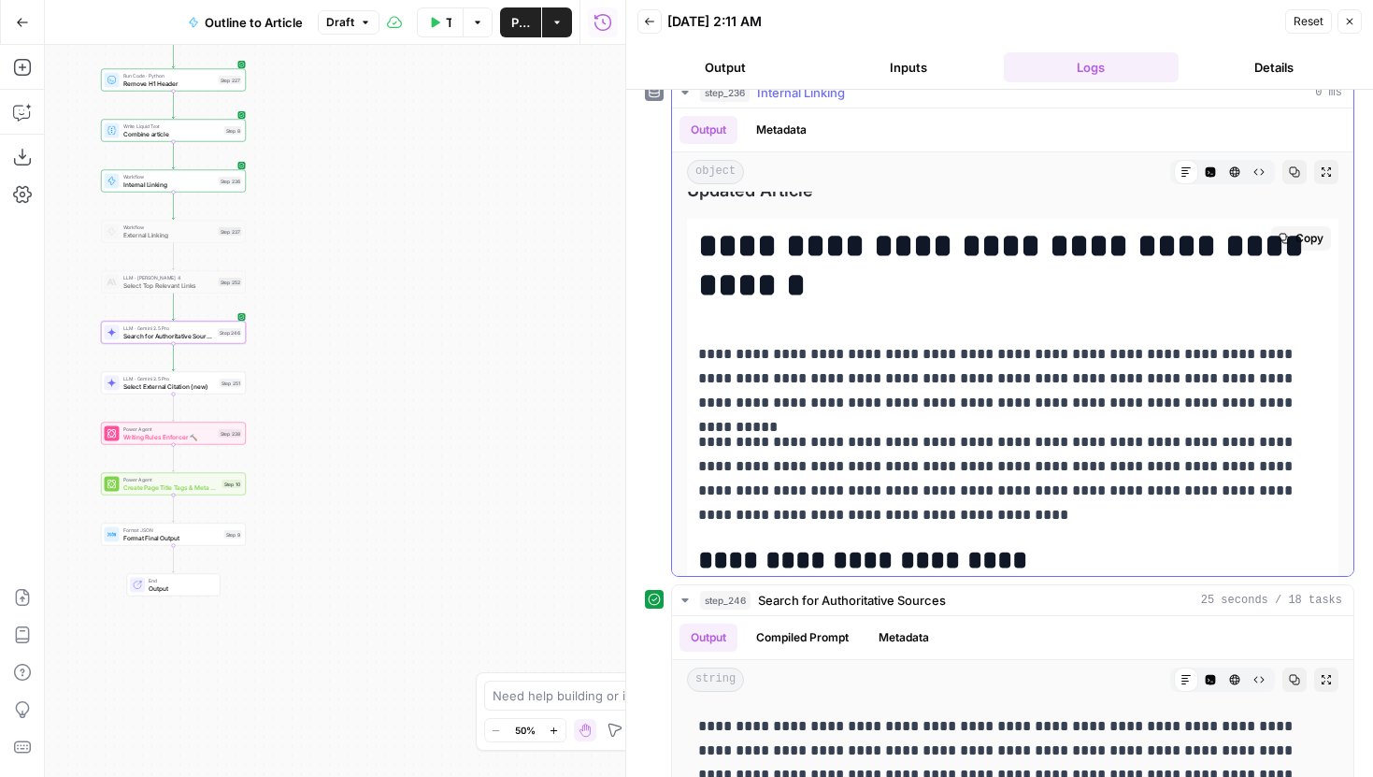
click at [979, 362] on p "**********" at bounding box center [1012, 378] width 629 height 73
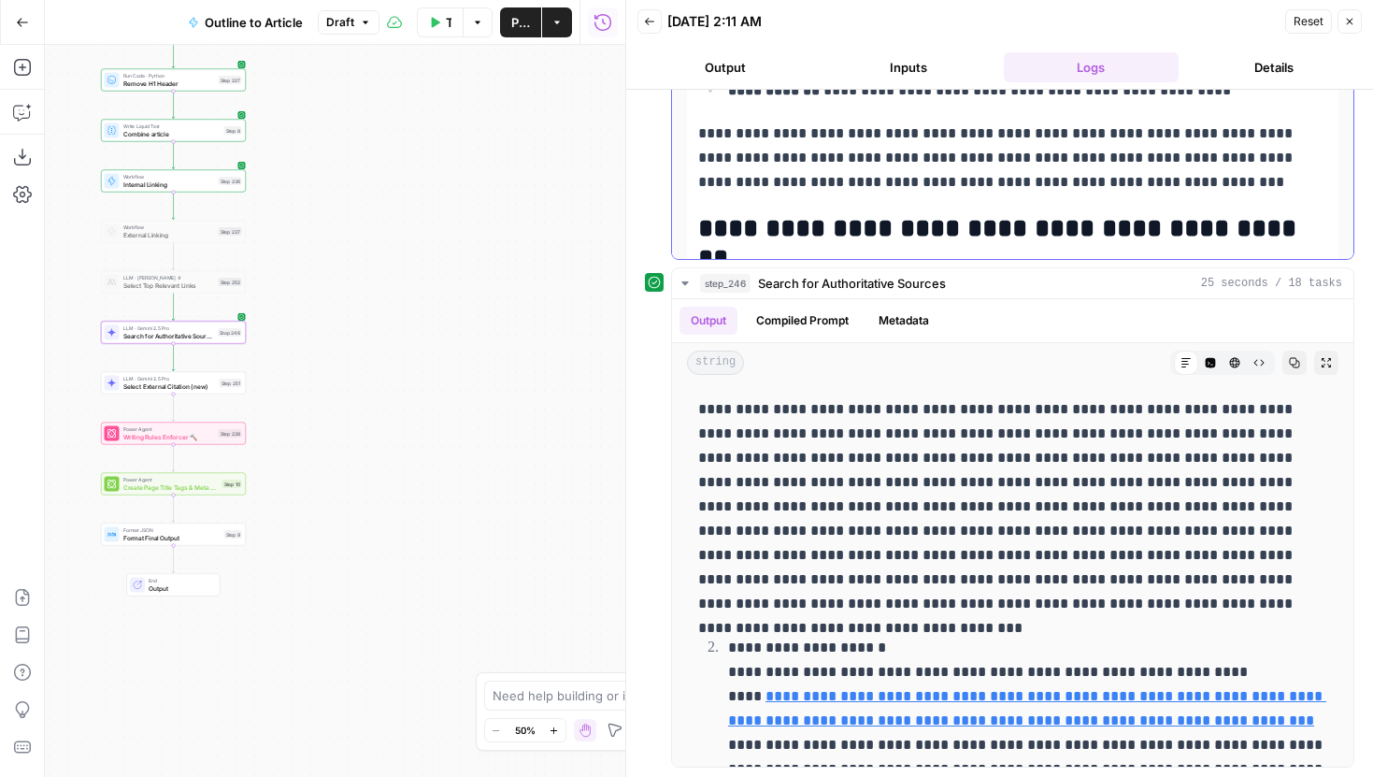
scroll to position [955, 0]
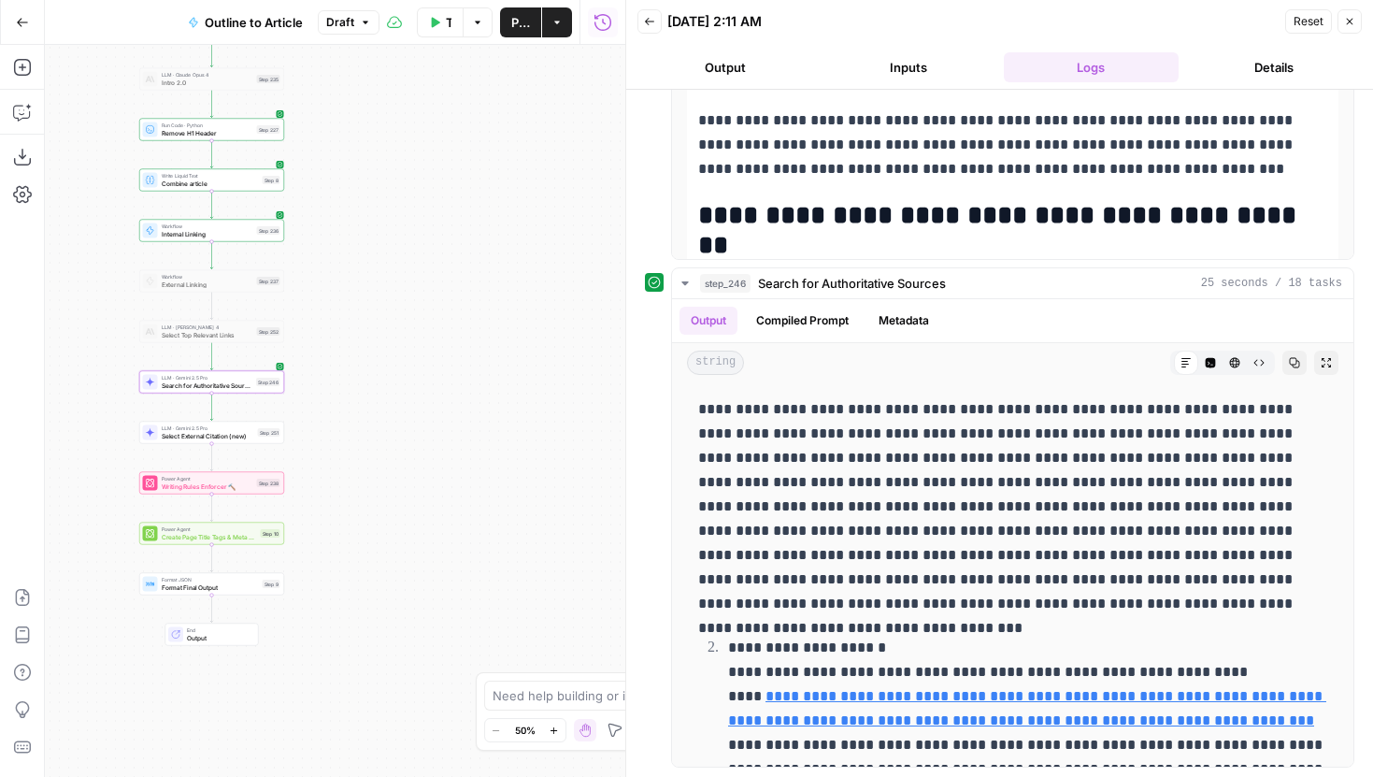
drag, startPoint x: 407, startPoint y: 289, endPoint x: 479, endPoint y: 407, distance: 138.5
click at [479, 407] on div "Workflow Set Inputs Inputs LLM · Gemini 2.5 Pro Initial article draft Step 225 …" at bounding box center [335, 411] width 580 height 732
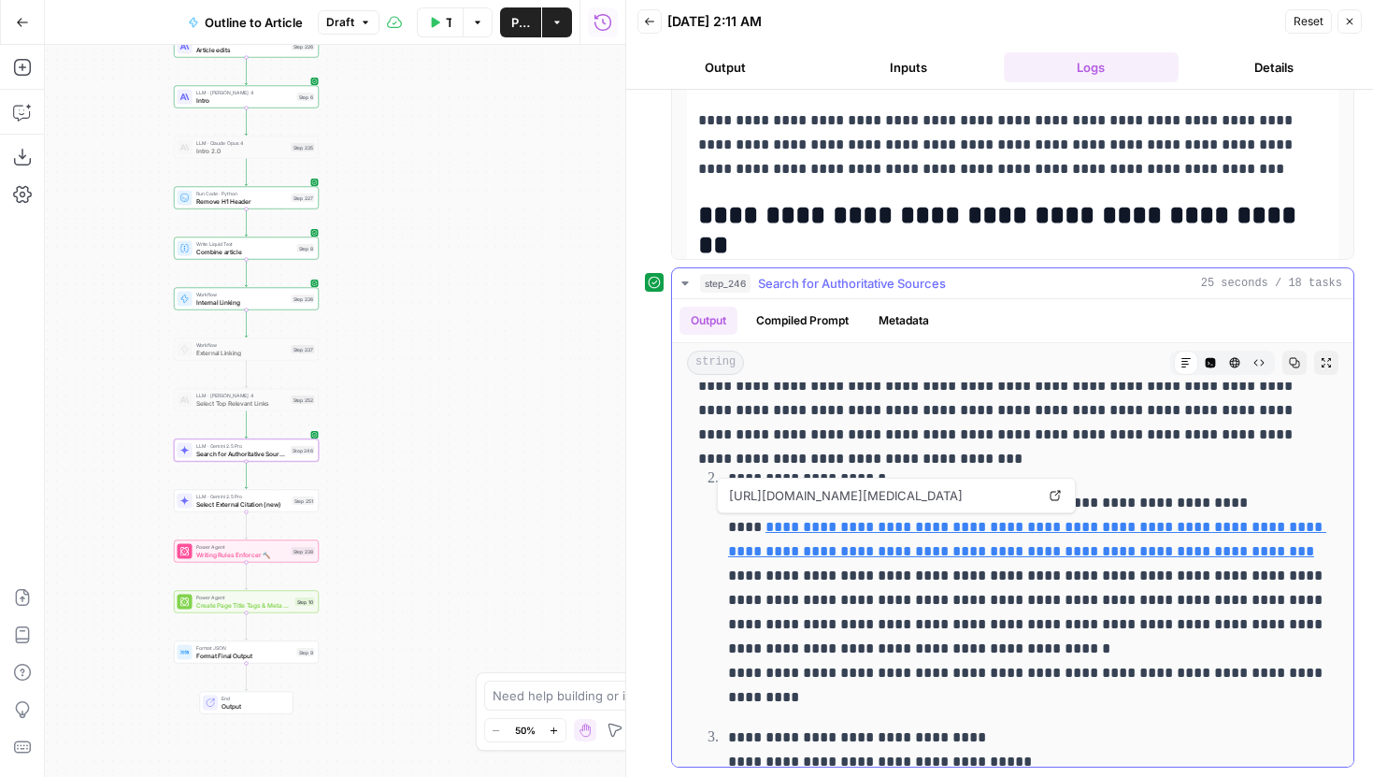
scroll to position [176, 0]
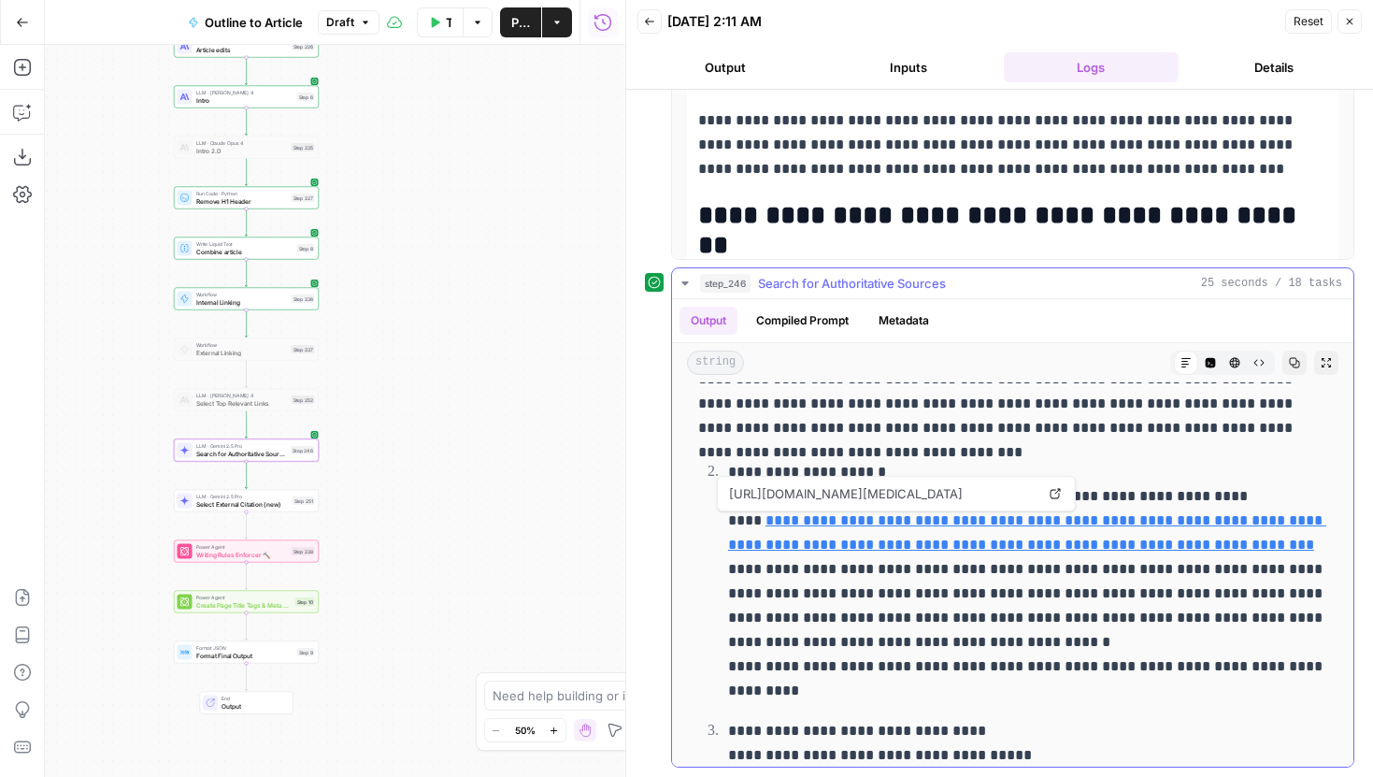
click at [1060, 493] on span "Open in a new tab" at bounding box center [1060, 493] width 1 height 1
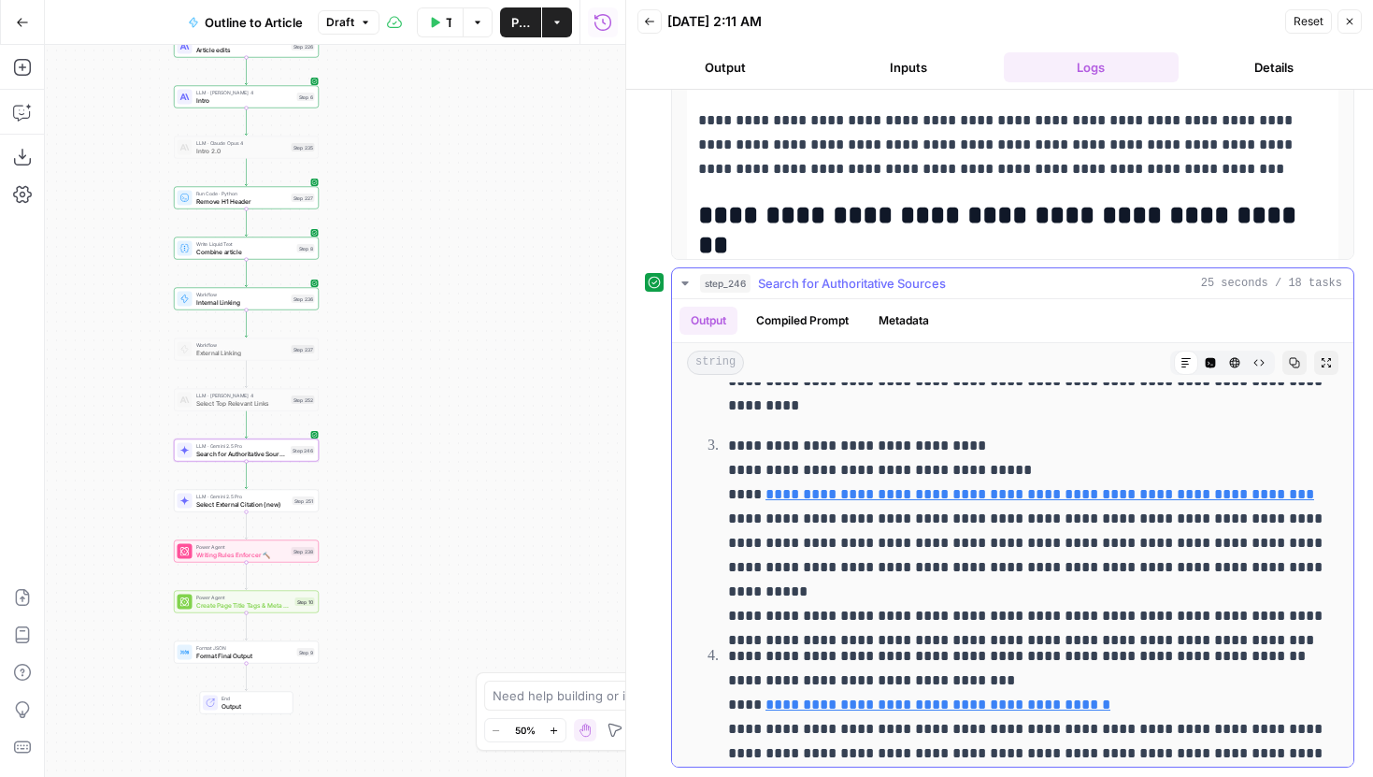
scroll to position [466, 0]
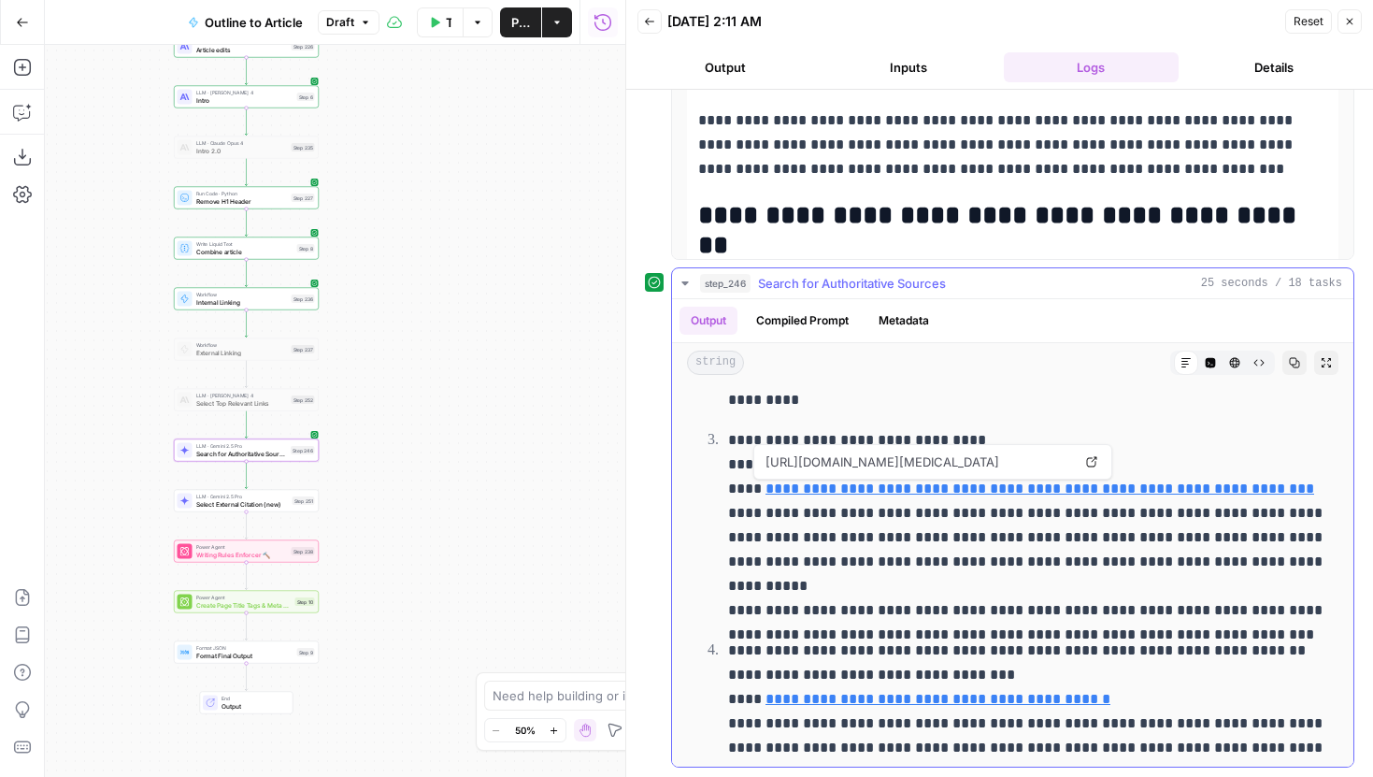
click at [1092, 464] on icon at bounding box center [1091, 461] width 11 height 11
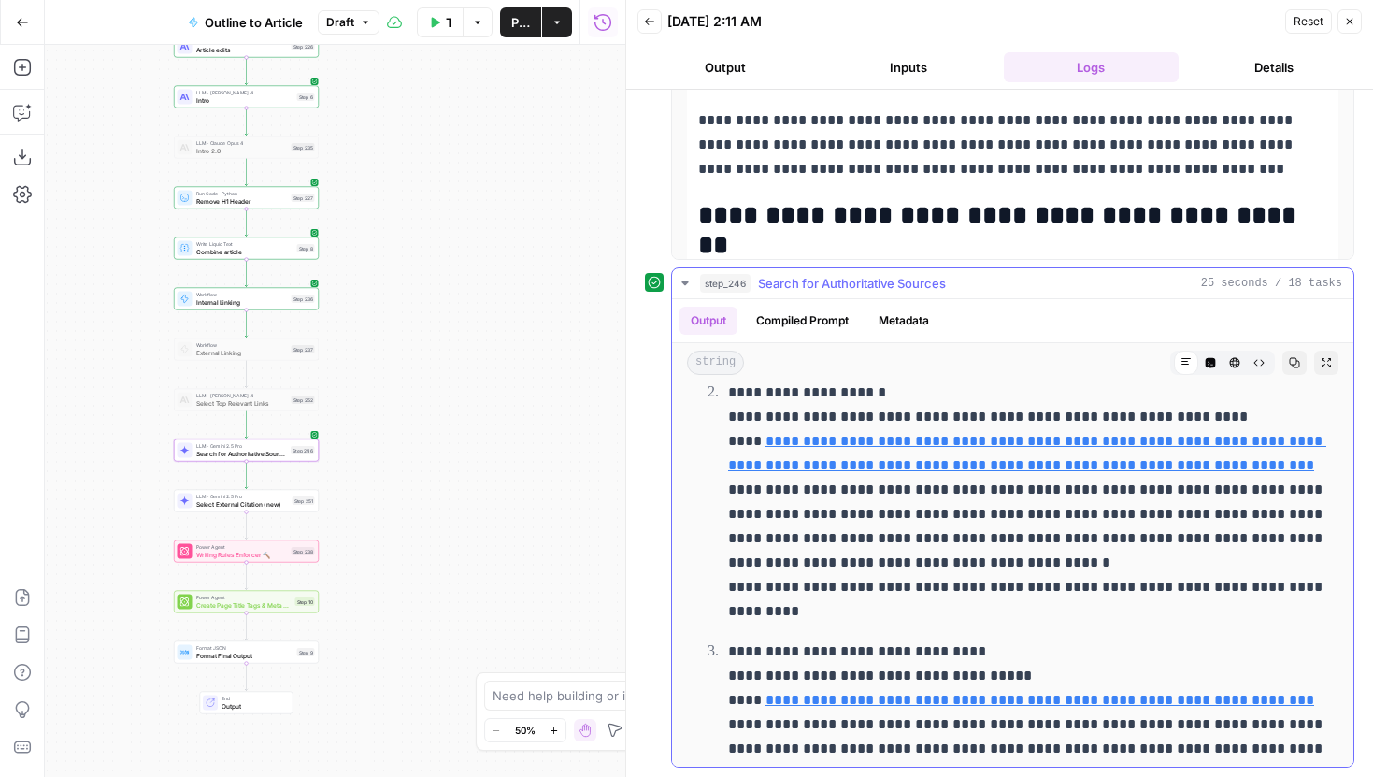
scroll to position [250, 0]
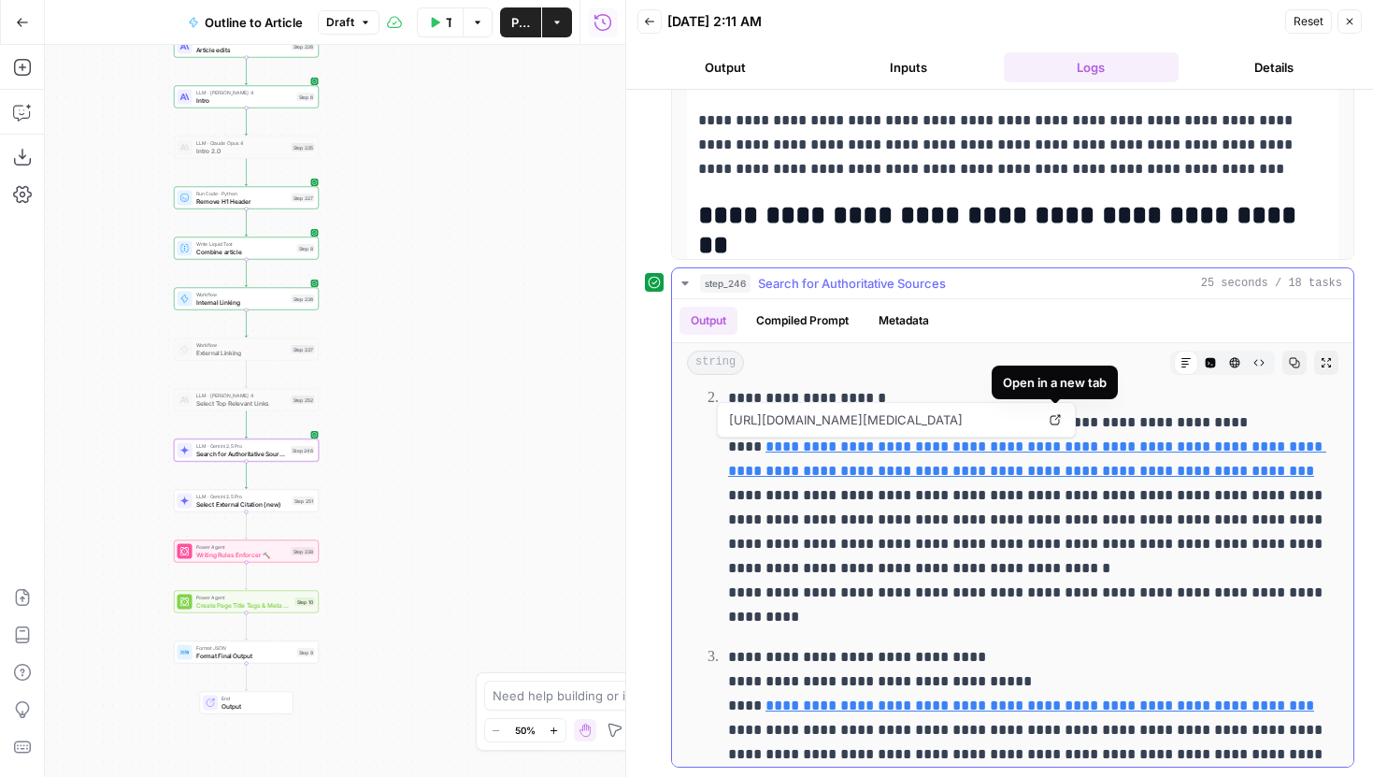
click at [1054, 427] on link "Open in a new tab" at bounding box center [1055, 419] width 24 height 24
click at [931, 557] on p "**********" at bounding box center [1027, 507] width 599 height 243
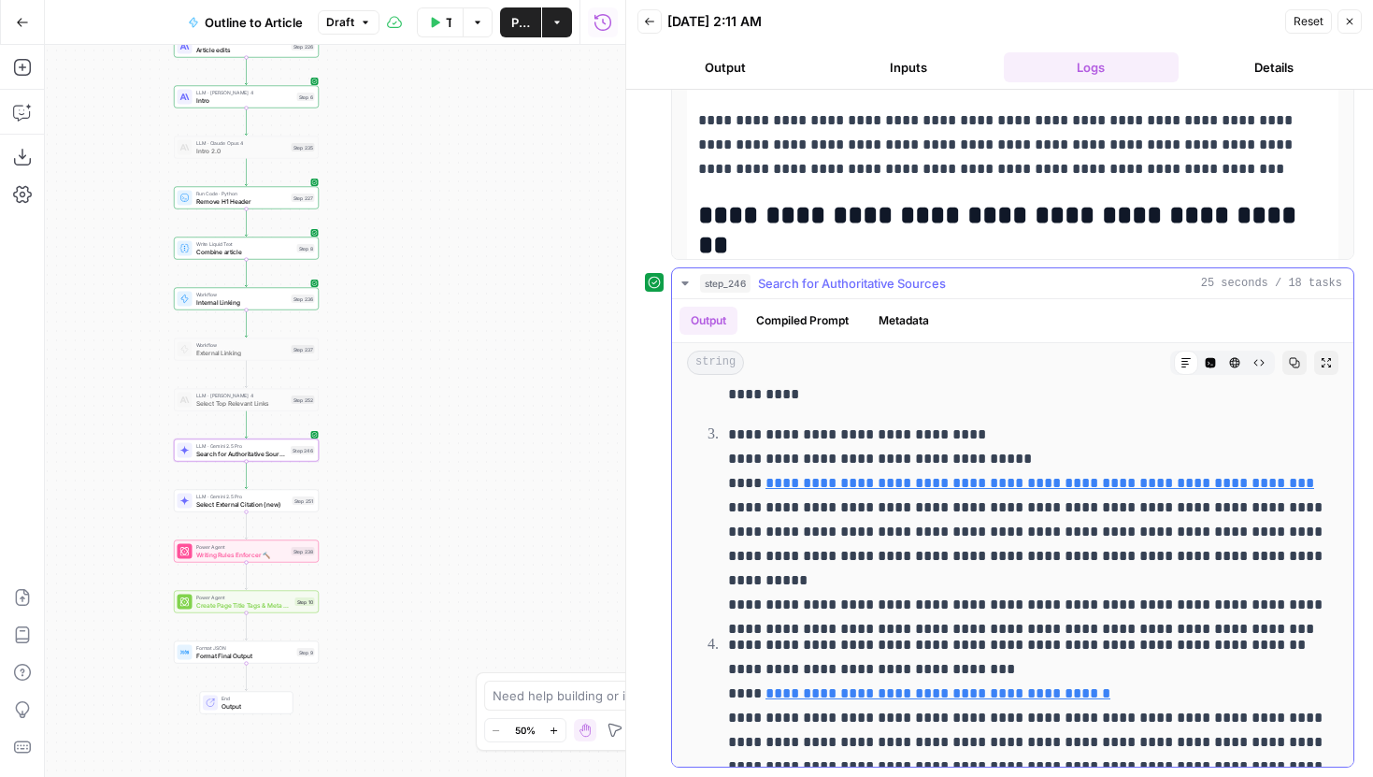
scroll to position [480, 0]
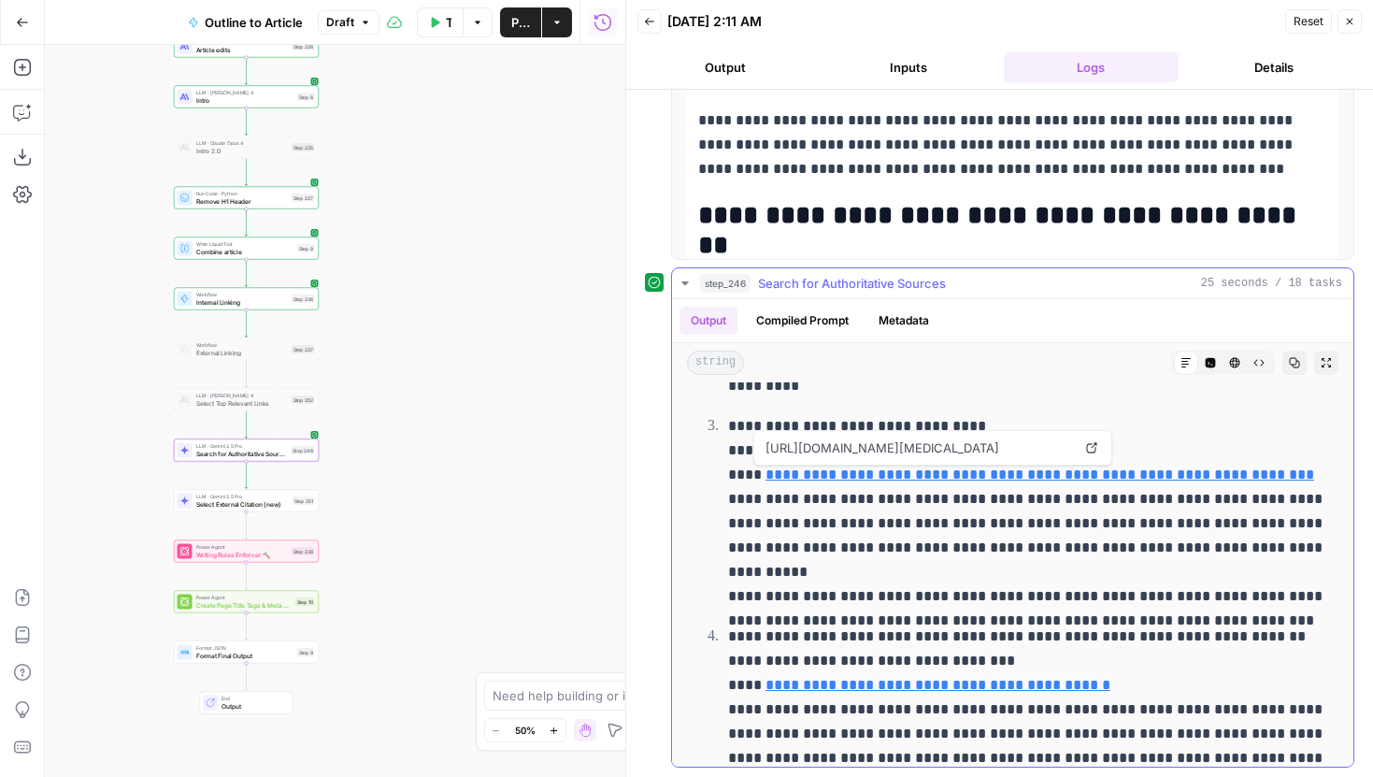
click at [1100, 442] on link "Open in a new tab" at bounding box center [1091, 447] width 24 height 24
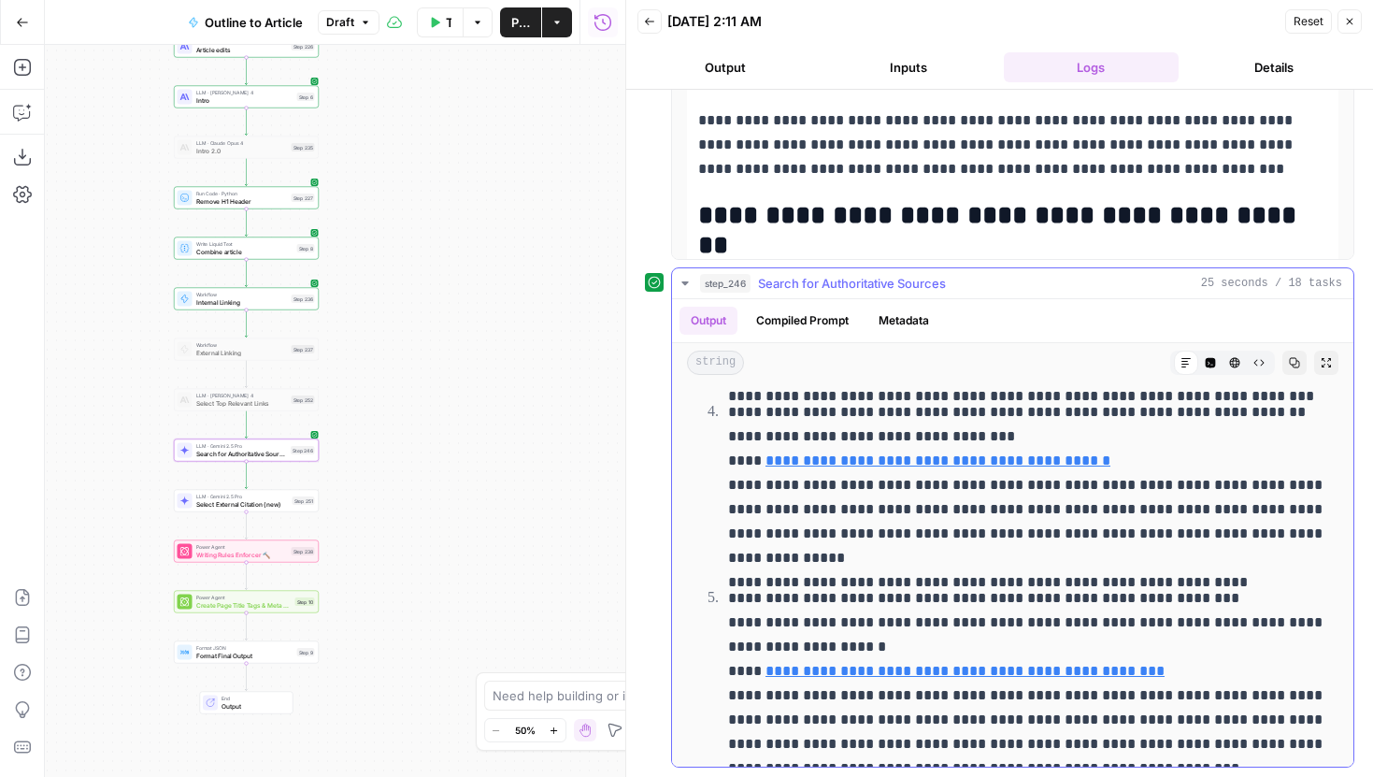
scroll to position [684, 0]
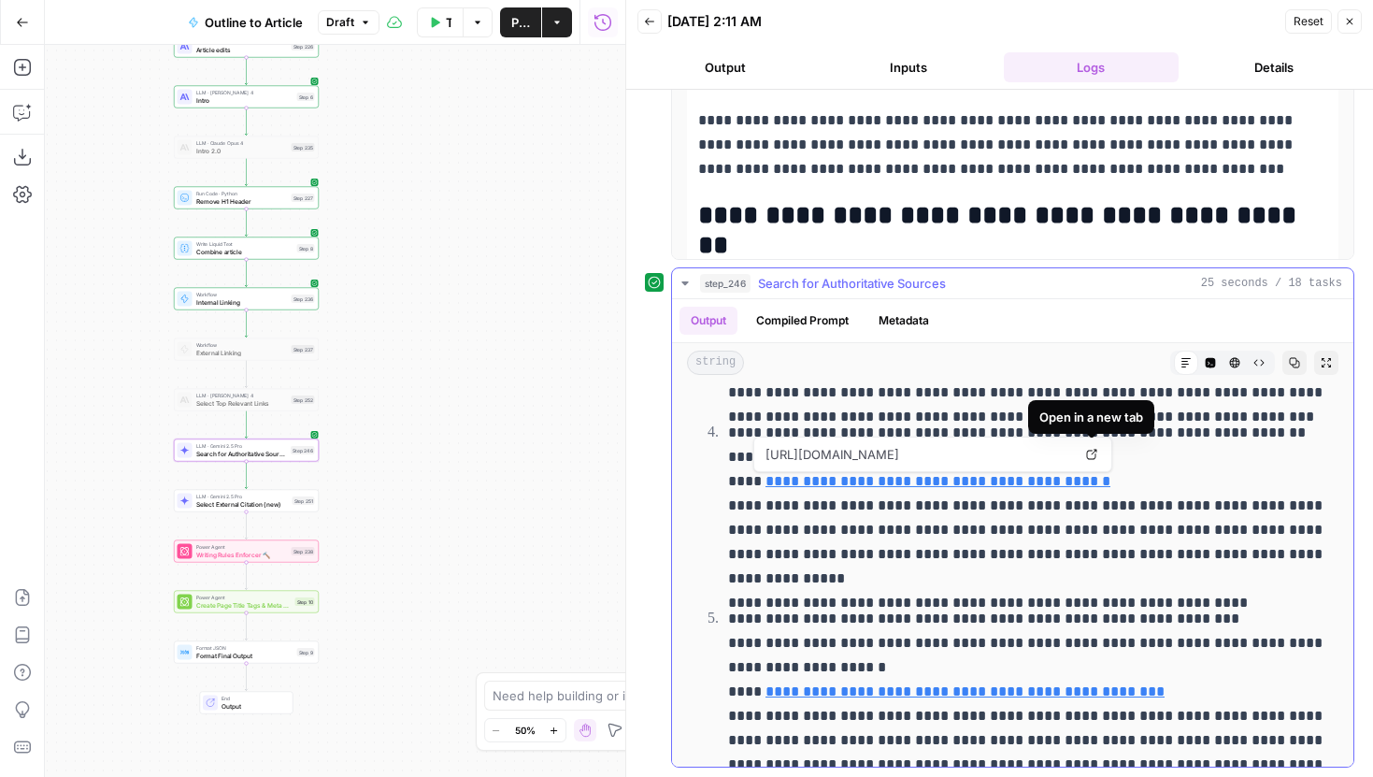
click at [1098, 450] on link "Open in a new tab" at bounding box center [1091, 454] width 24 height 24
click at [1092, 457] on icon at bounding box center [1091, 454] width 11 height 11
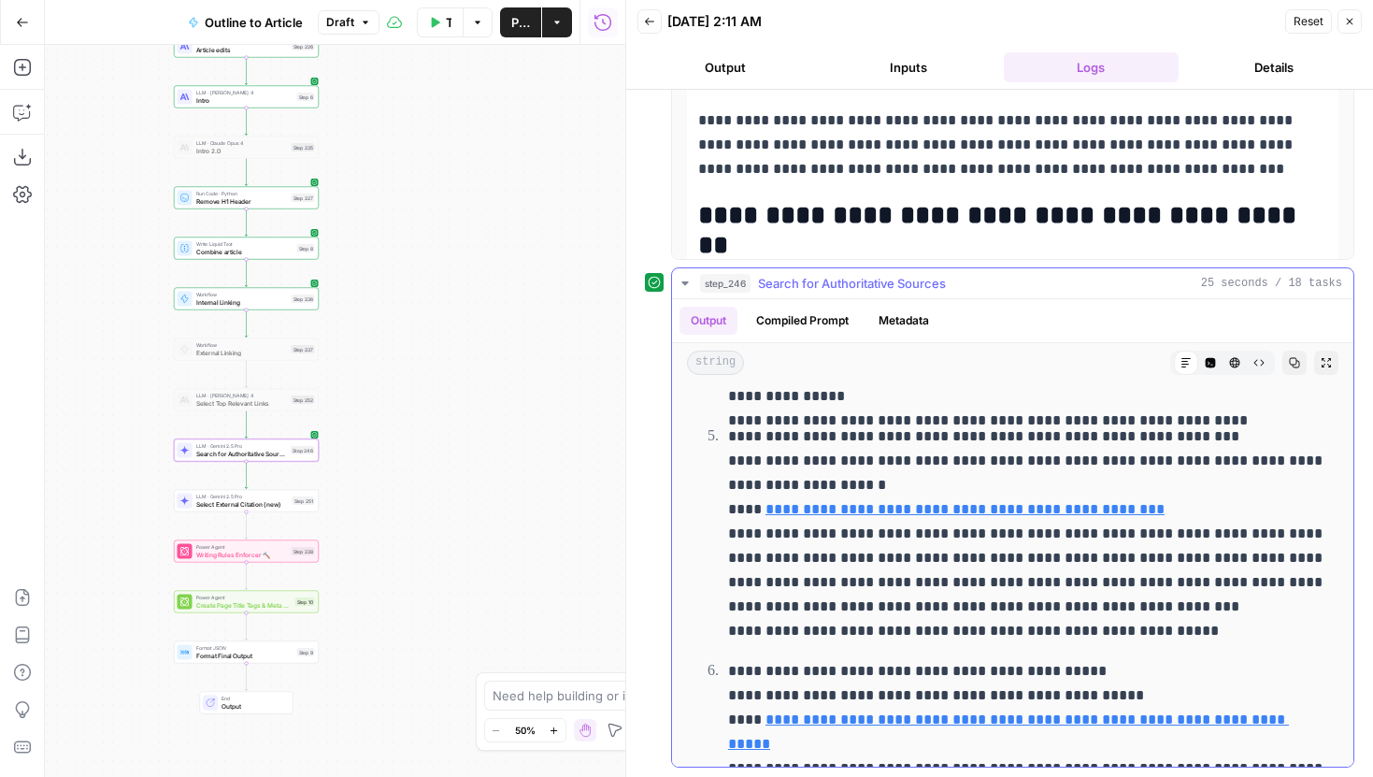
scroll to position [875, 0]
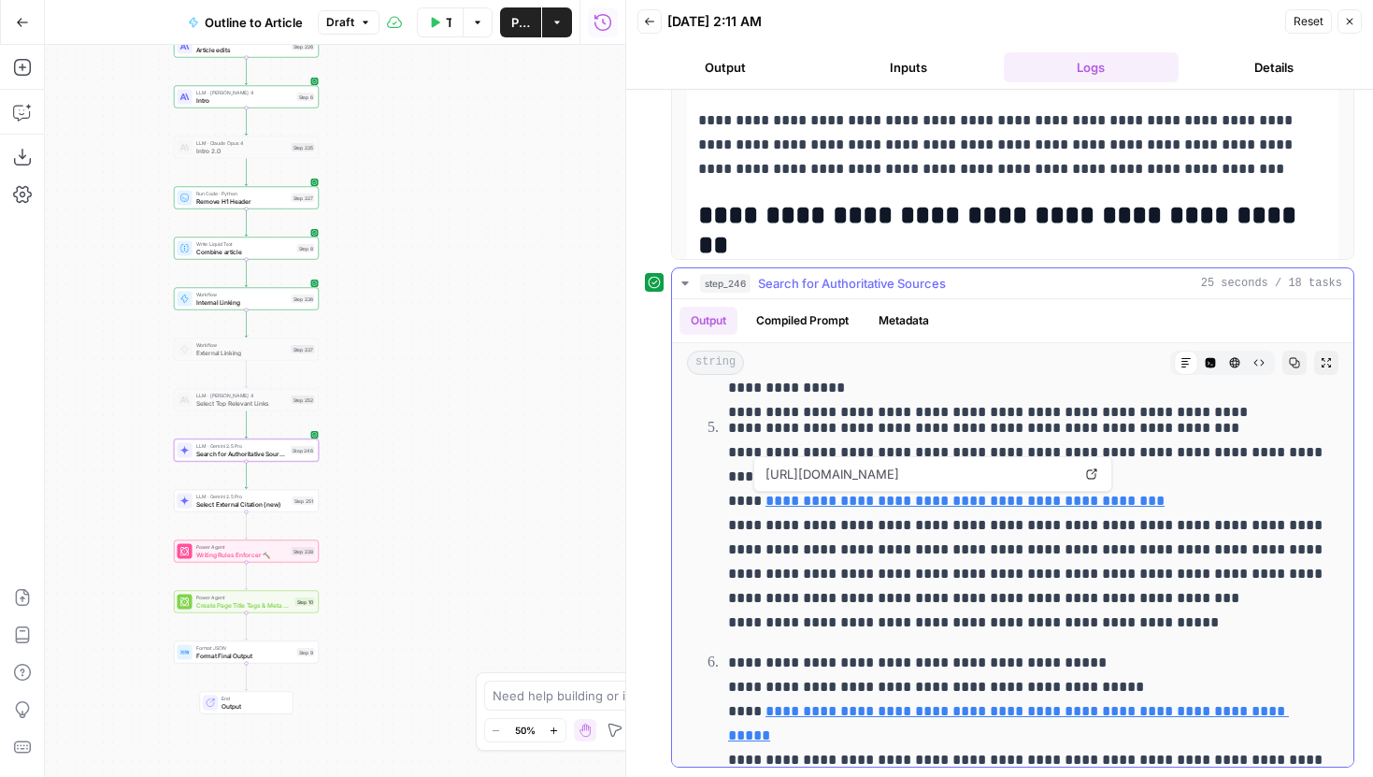
click at [1092, 478] on icon at bounding box center [1092, 474] width 10 height 10
click at [894, 564] on p "**********" at bounding box center [1027, 525] width 599 height 219
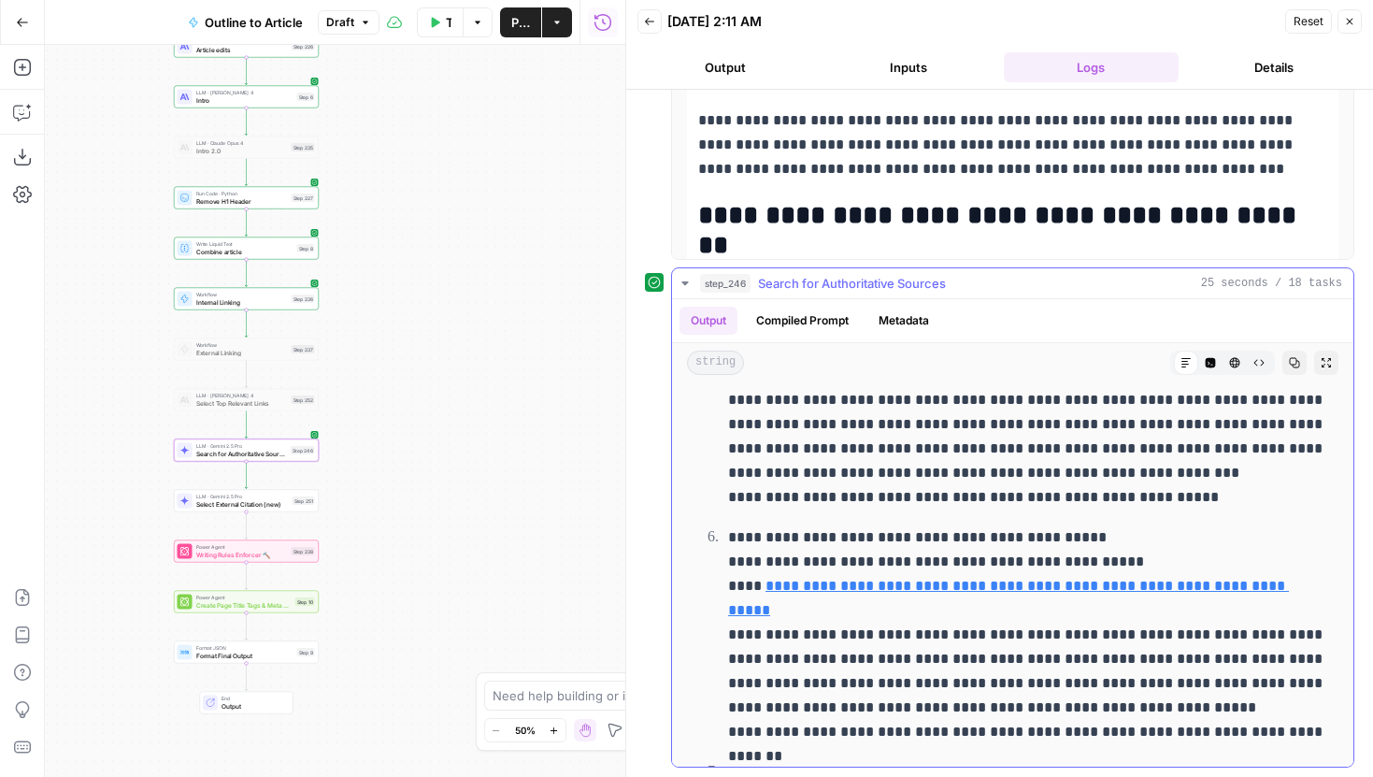
scroll to position [1035, 0]
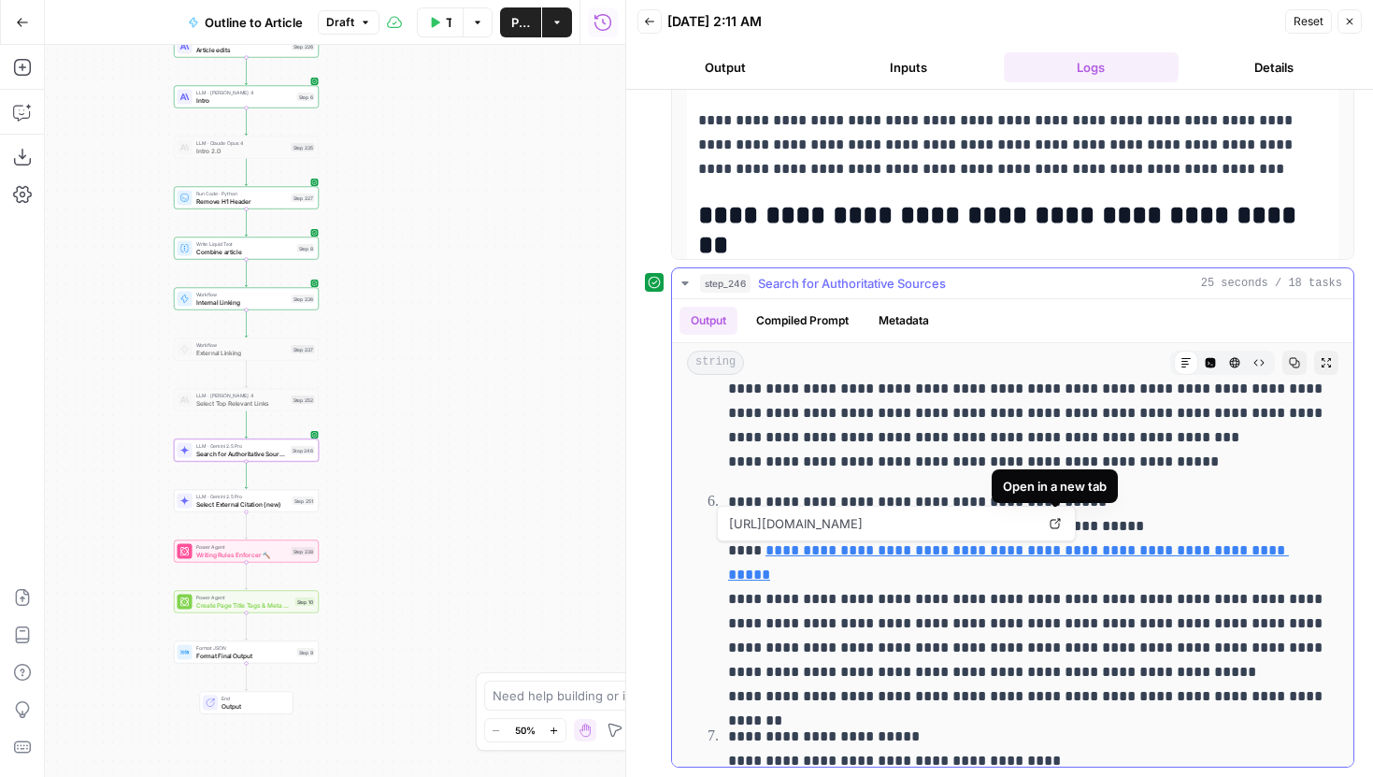
click at [1053, 524] on icon at bounding box center [1054, 523] width 11 height 11
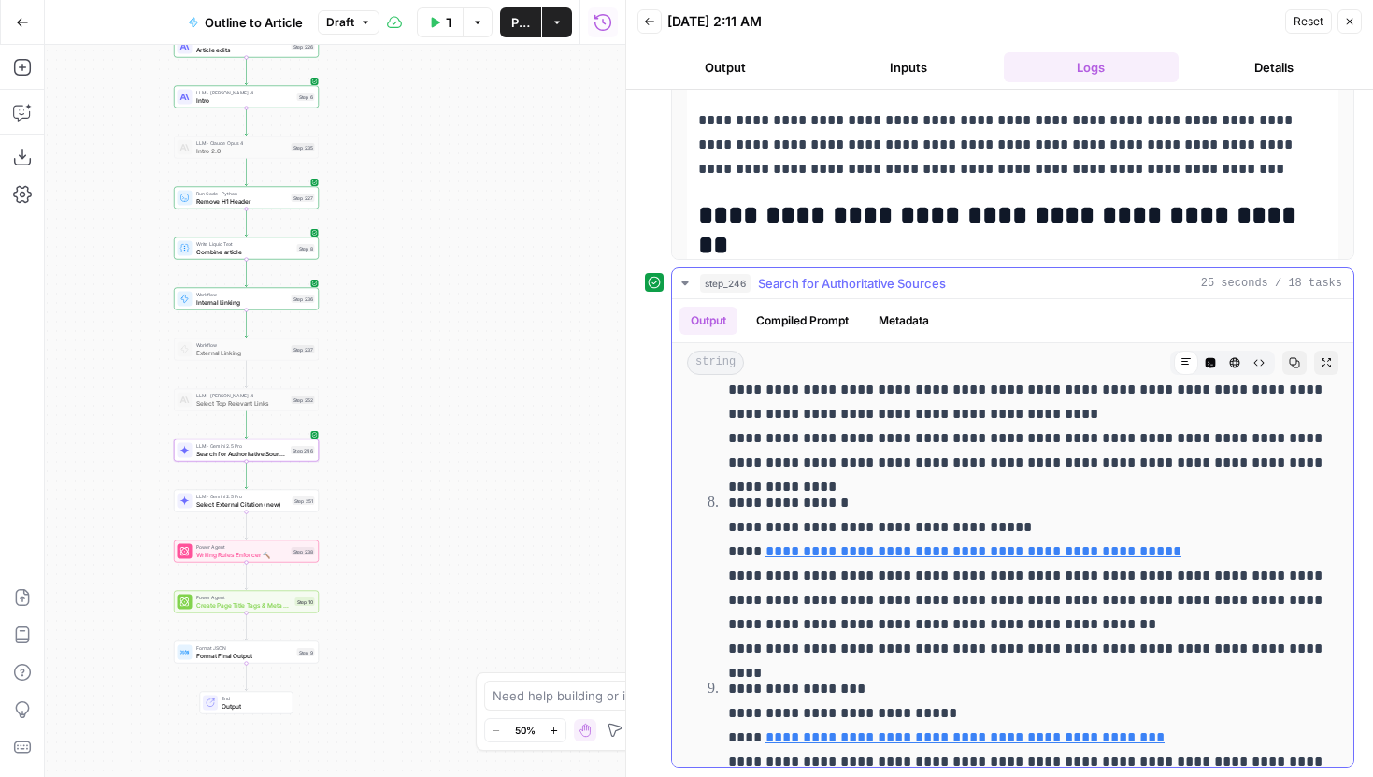
scroll to position [1535, 0]
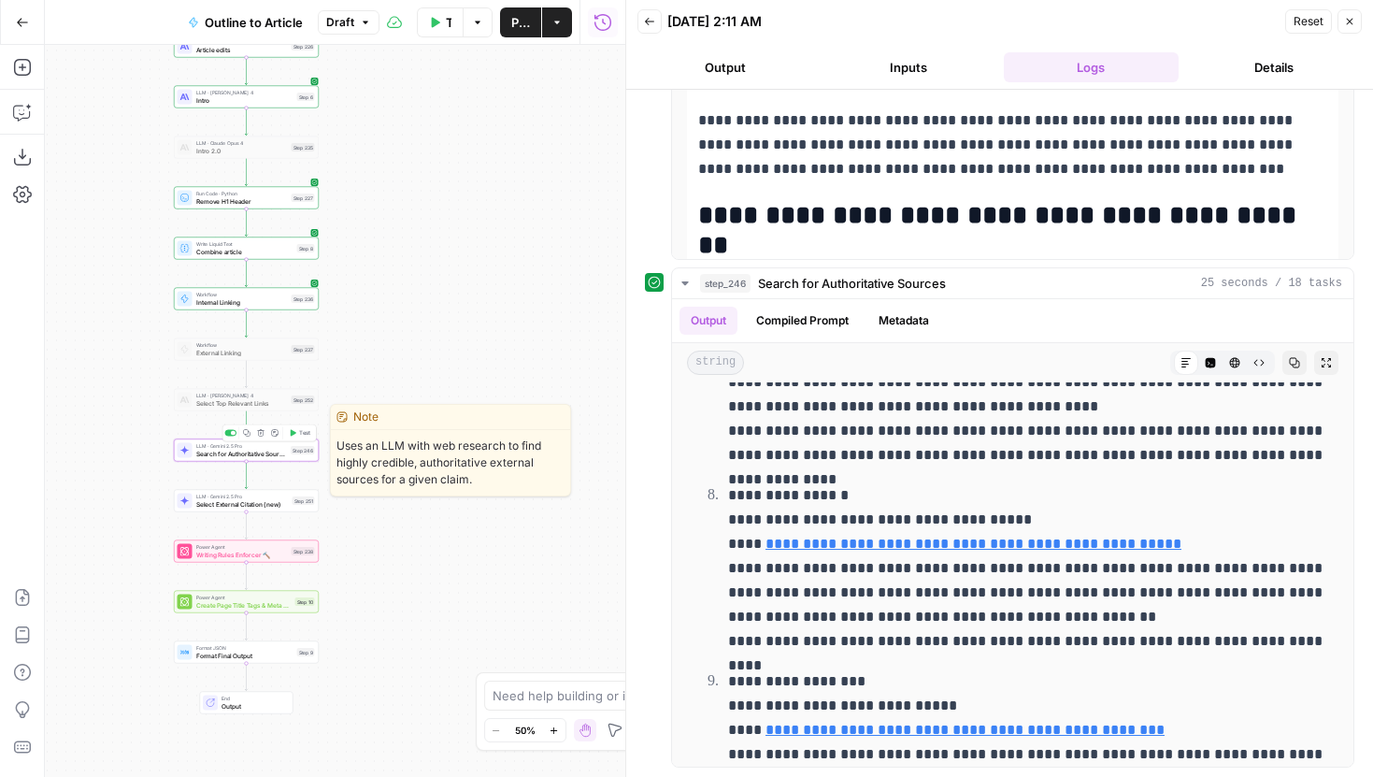
click at [276, 457] on span "Search for Authoritative Sources" at bounding box center [242, 453] width 92 height 9
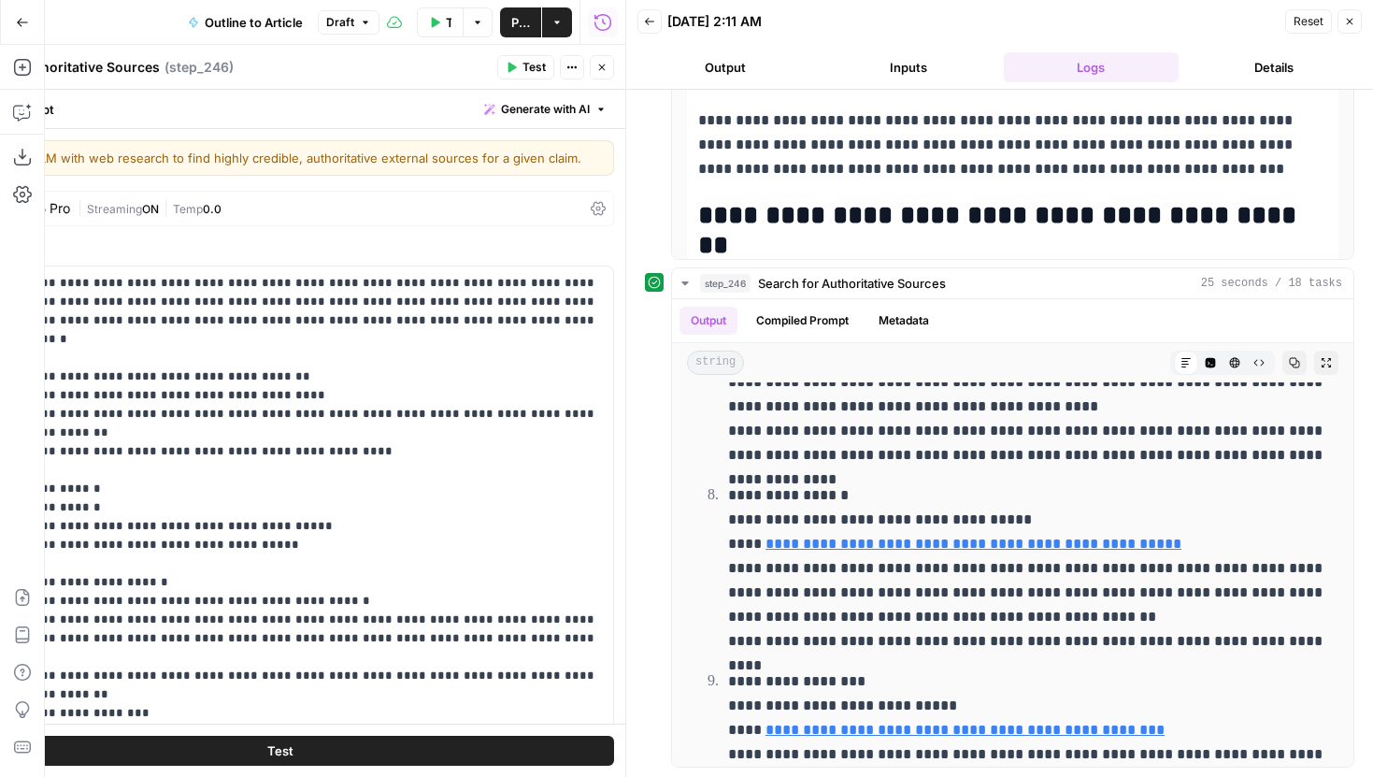
click at [1348, 21] on icon "button" at bounding box center [1350, 22] width 7 height 7
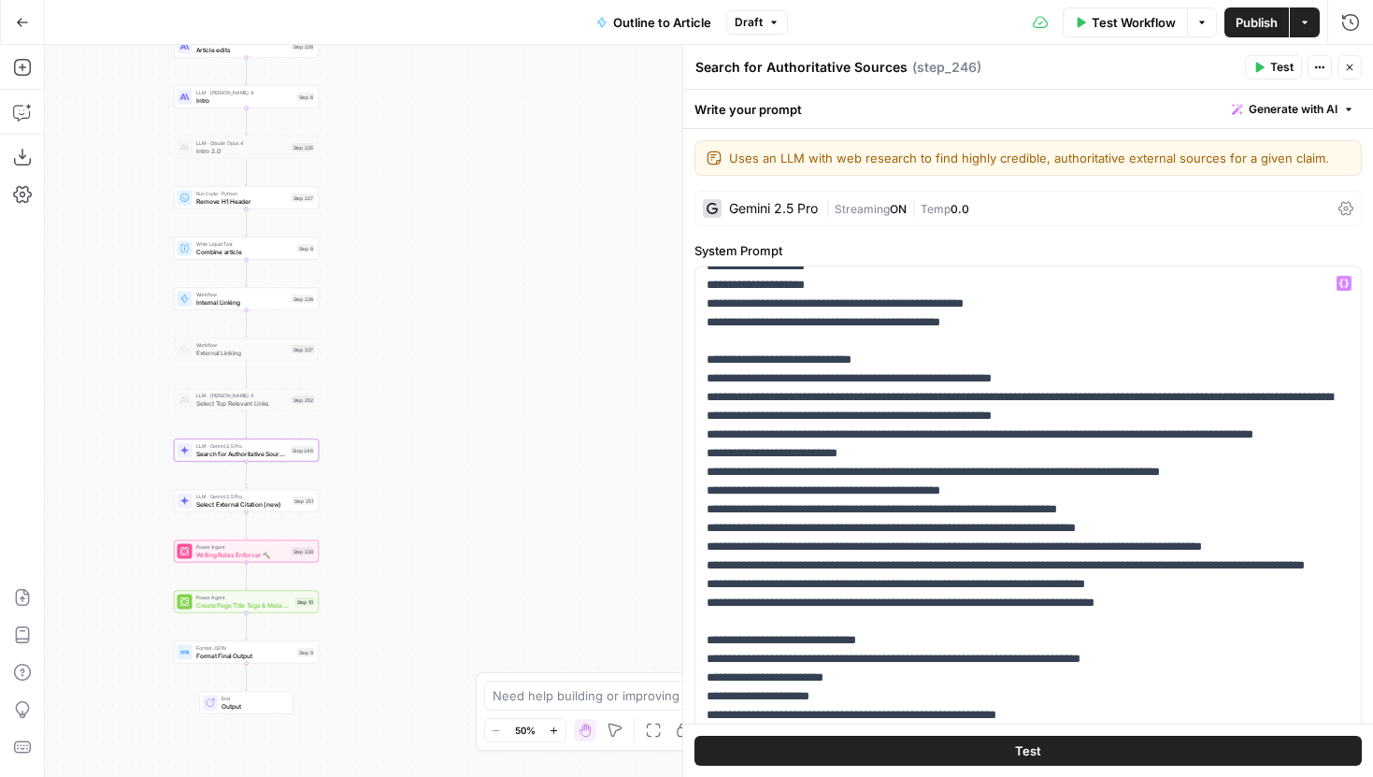
scroll to position [204, 0]
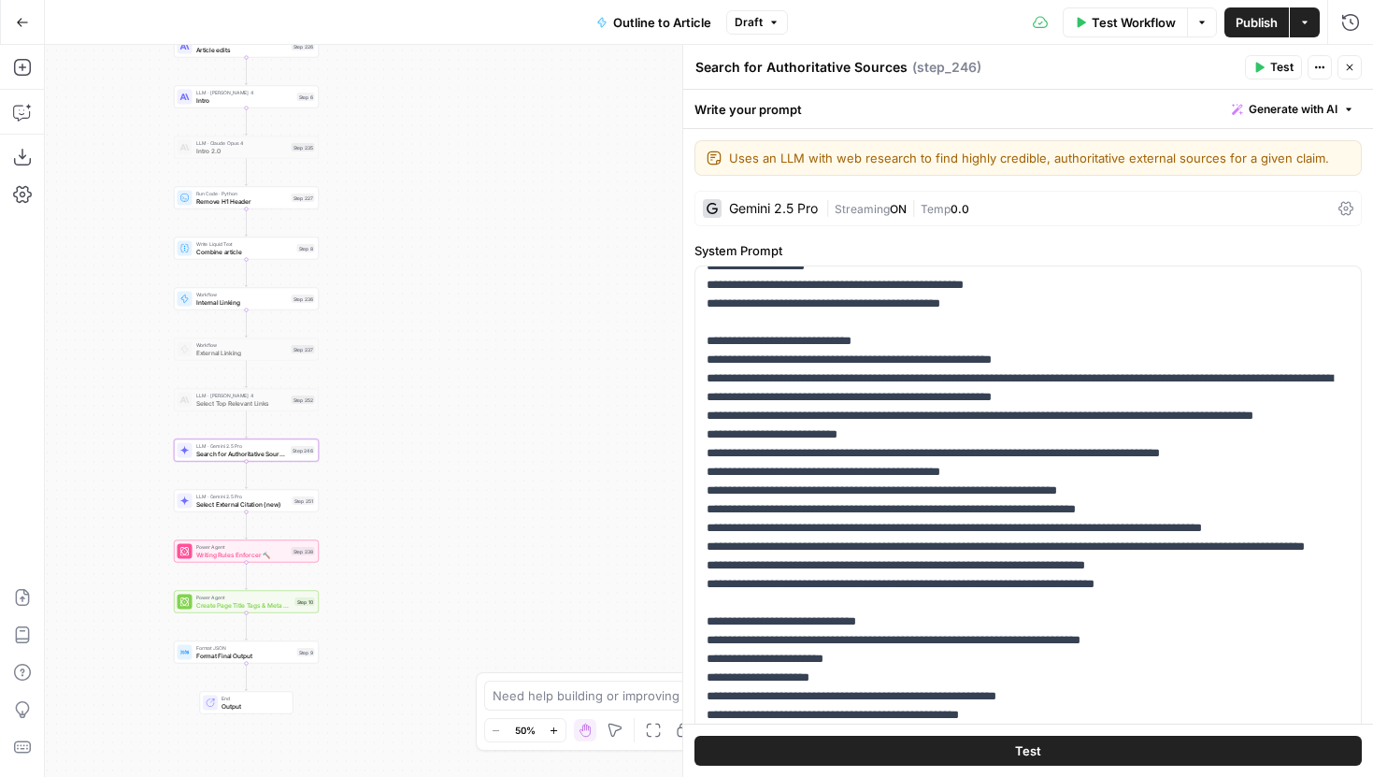
click at [969, 215] on span "0.0" at bounding box center [959, 209] width 19 height 14
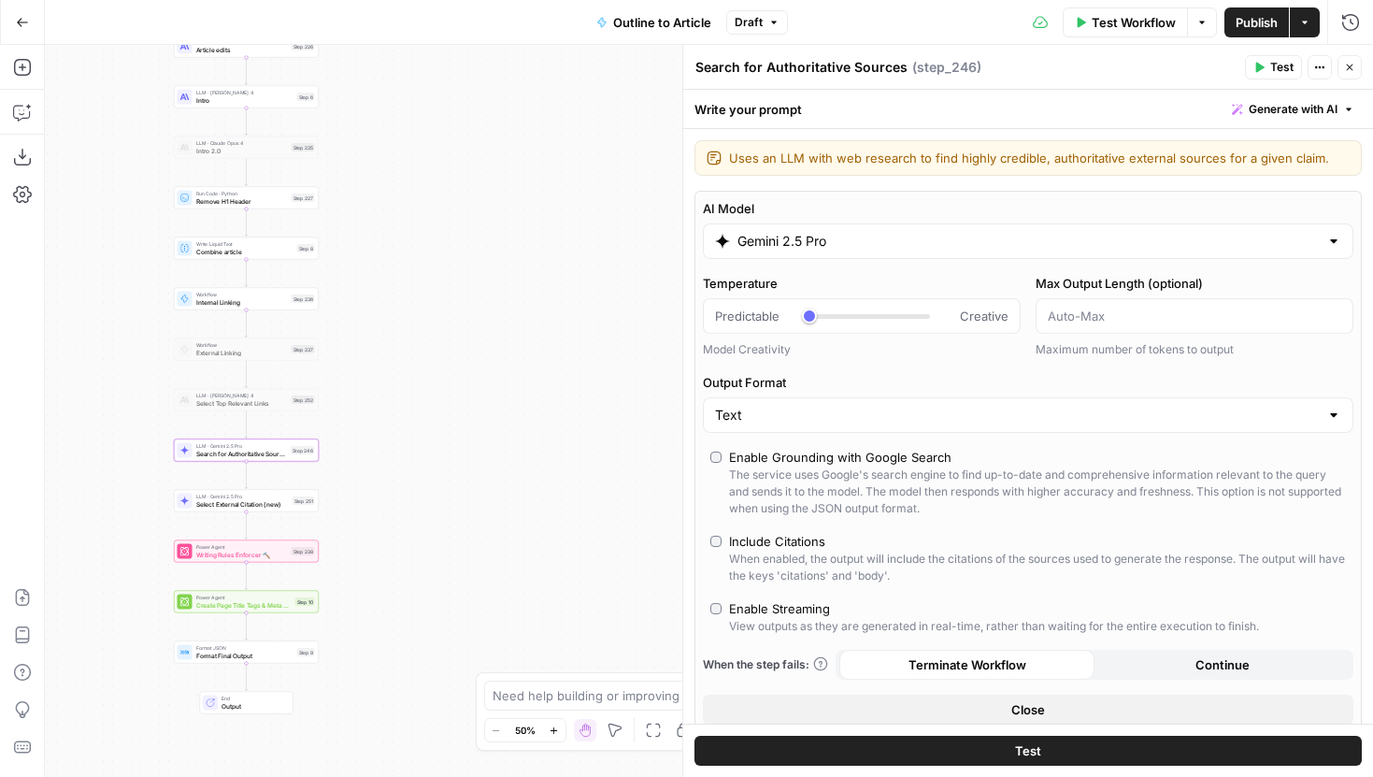
click at [890, 211] on label "AI Model" at bounding box center [1028, 208] width 650 height 19
click at [890, 232] on input "Gemini 2.5 Pro" at bounding box center [1027, 241] width 581 height 19
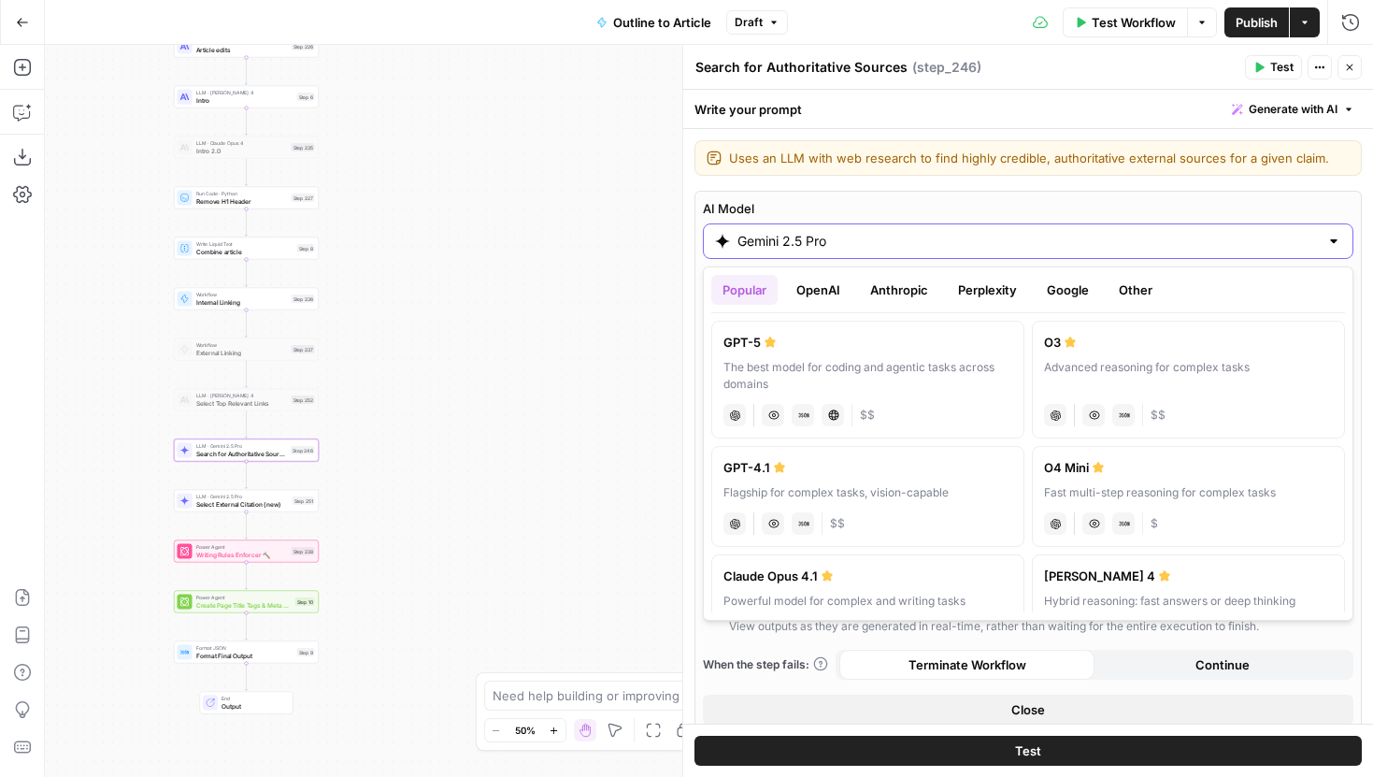
click at [891, 204] on label "AI Model" at bounding box center [1028, 208] width 650 height 19
click at [891, 232] on input "Gemini 2.5 Pro" at bounding box center [1027, 241] width 581 height 19
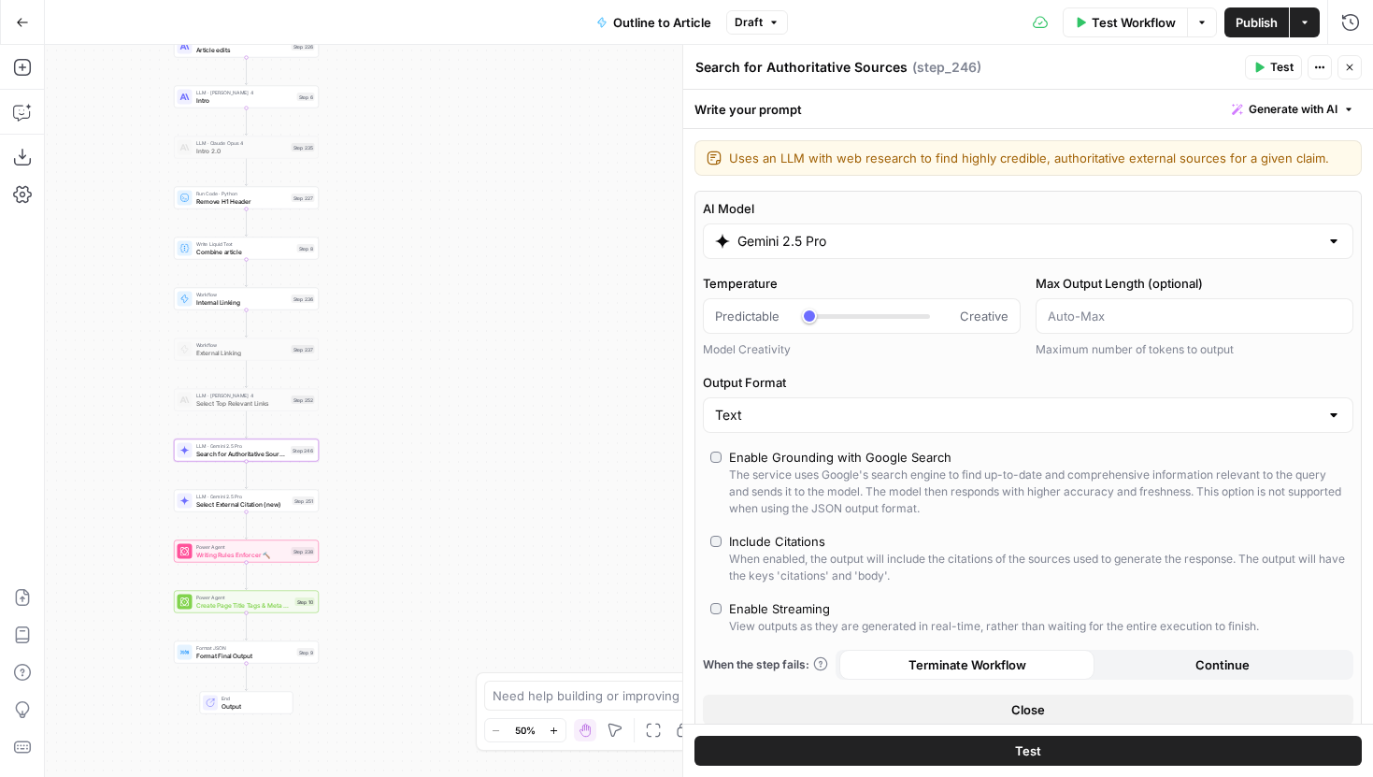
click at [821, 673] on div "When the step fails: Terminate Workflow Continue" at bounding box center [1028, 664] width 650 height 30
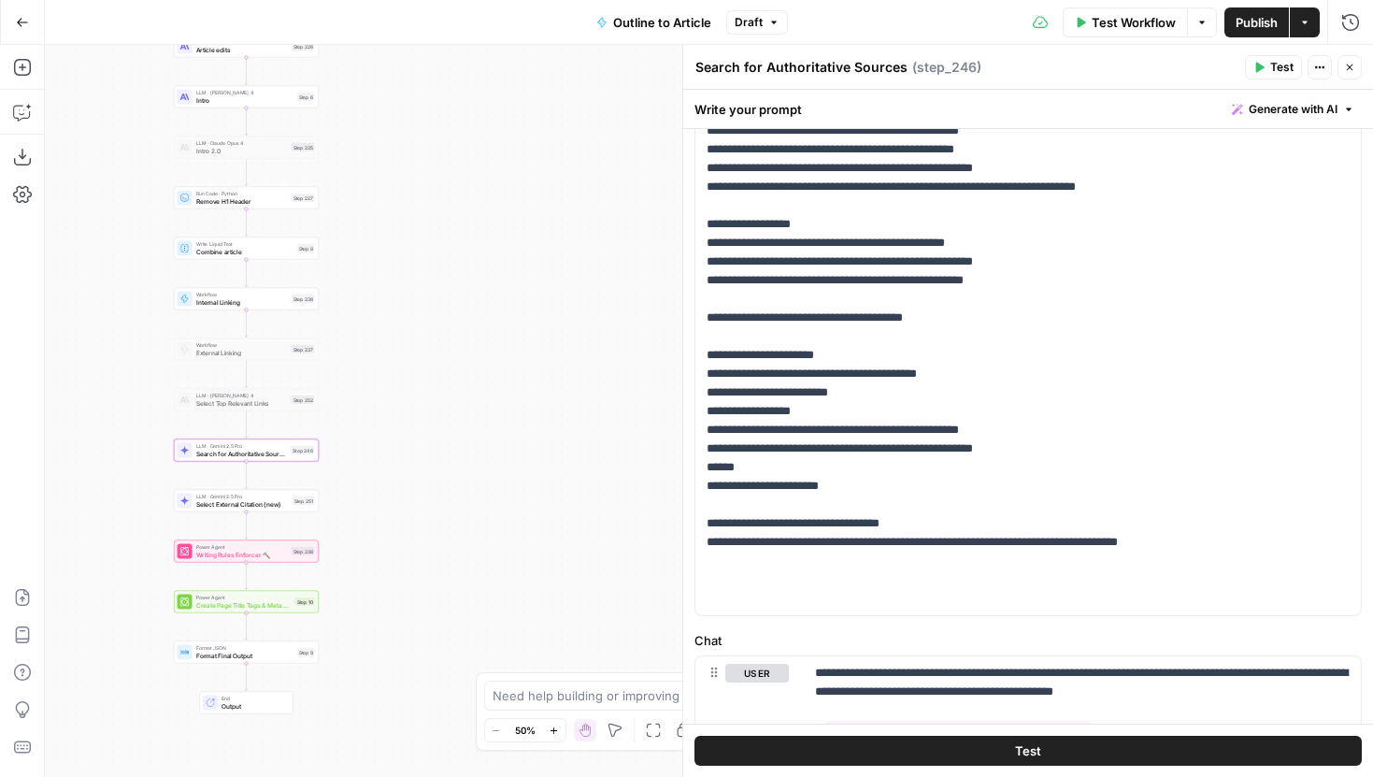
scroll to position [927, 0]
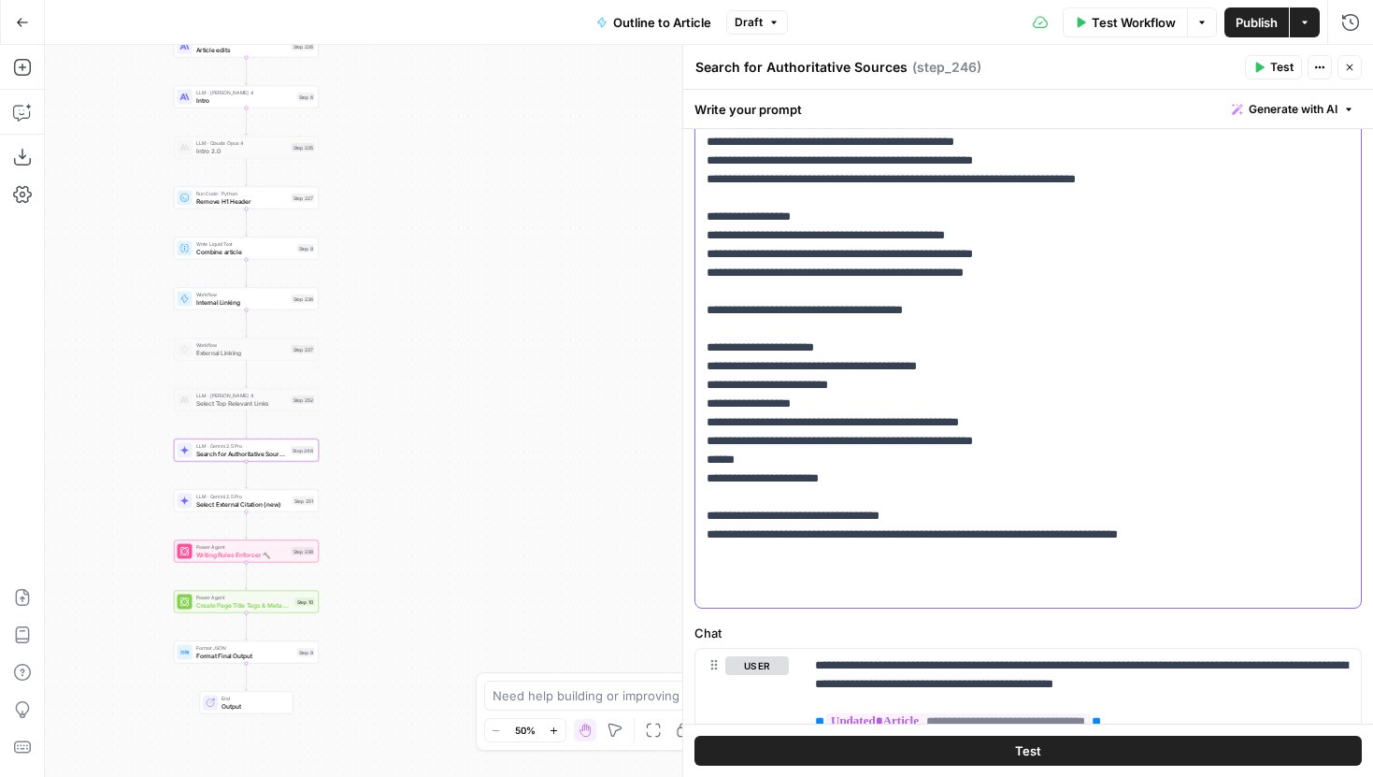
click at [947, 548] on p "**********" at bounding box center [1027, 39] width 643 height 1121
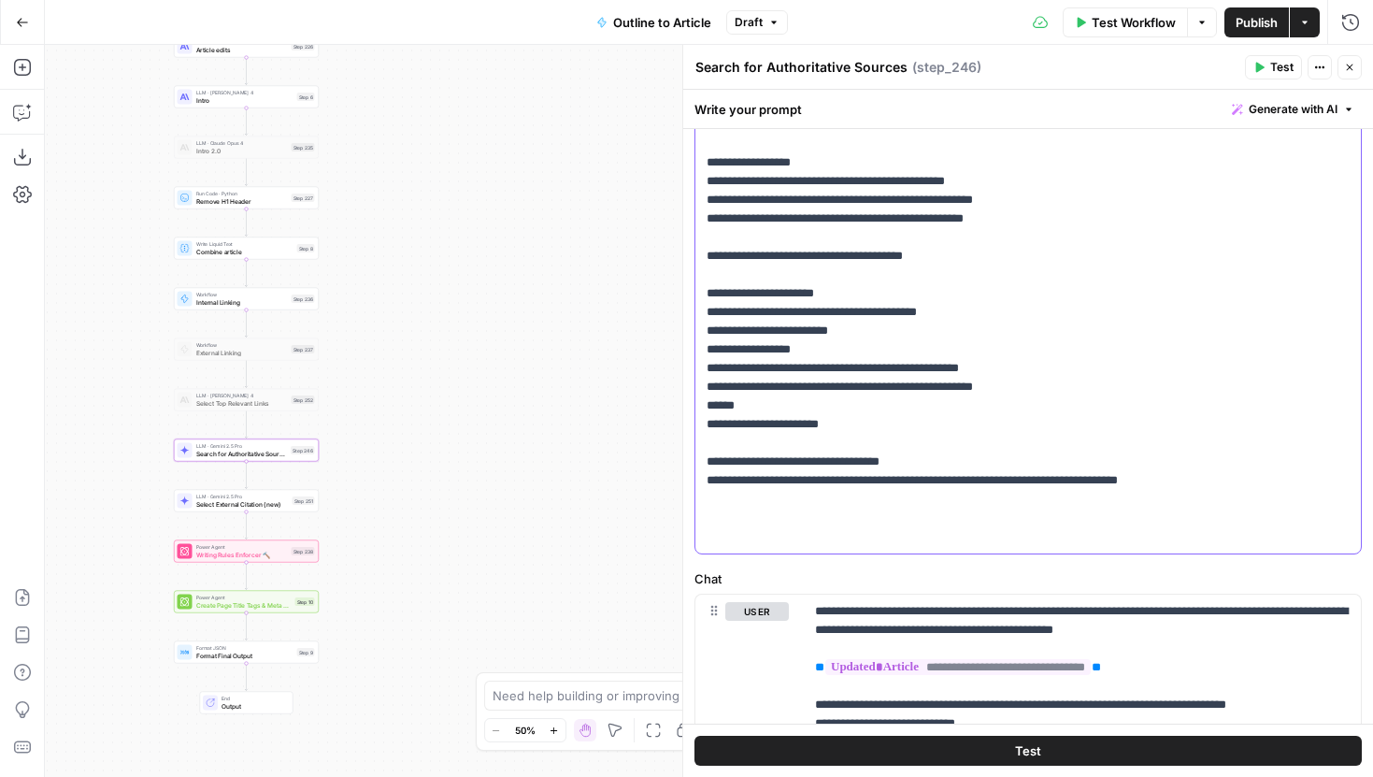
scroll to position [982, 0]
drag, startPoint x: 1233, startPoint y: 533, endPoint x: 1007, endPoint y: 535, distance: 225.2
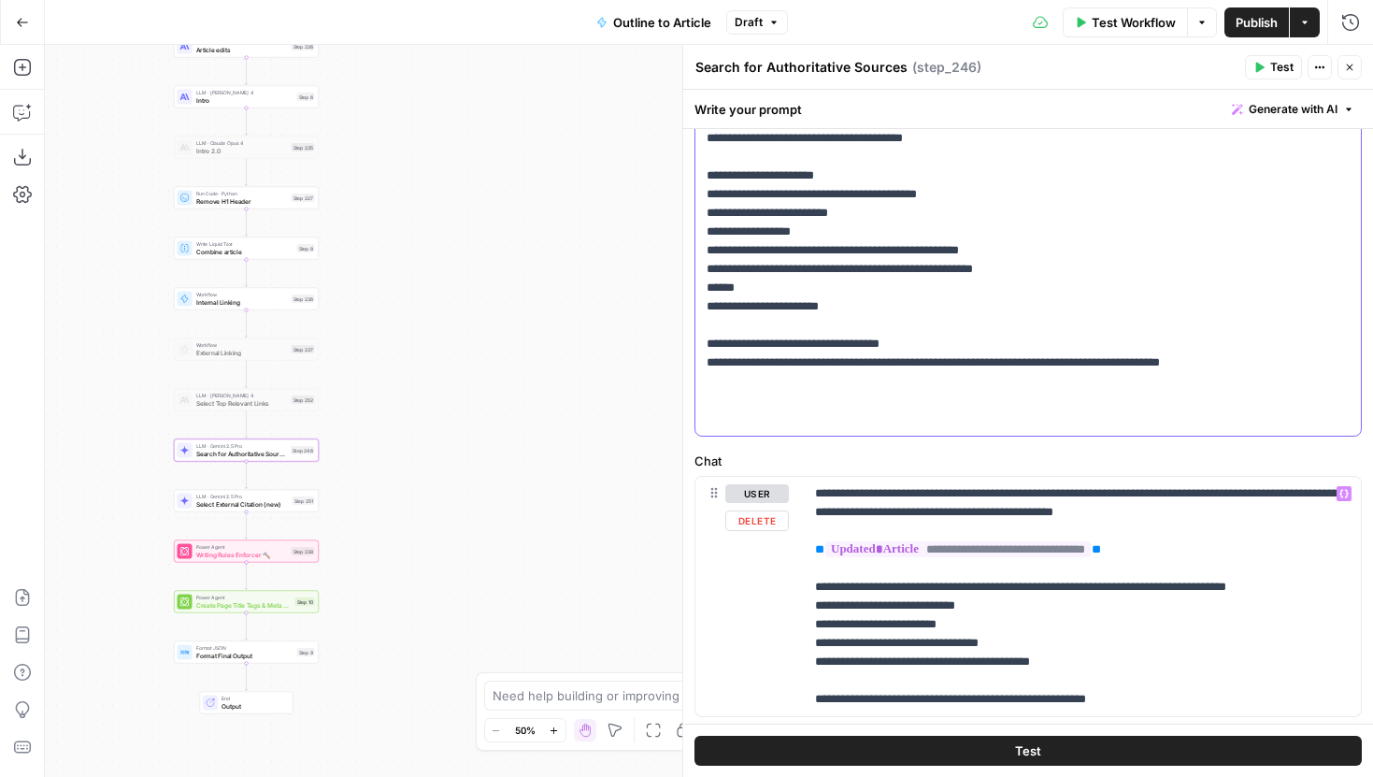
scroll to position [1146, 0]
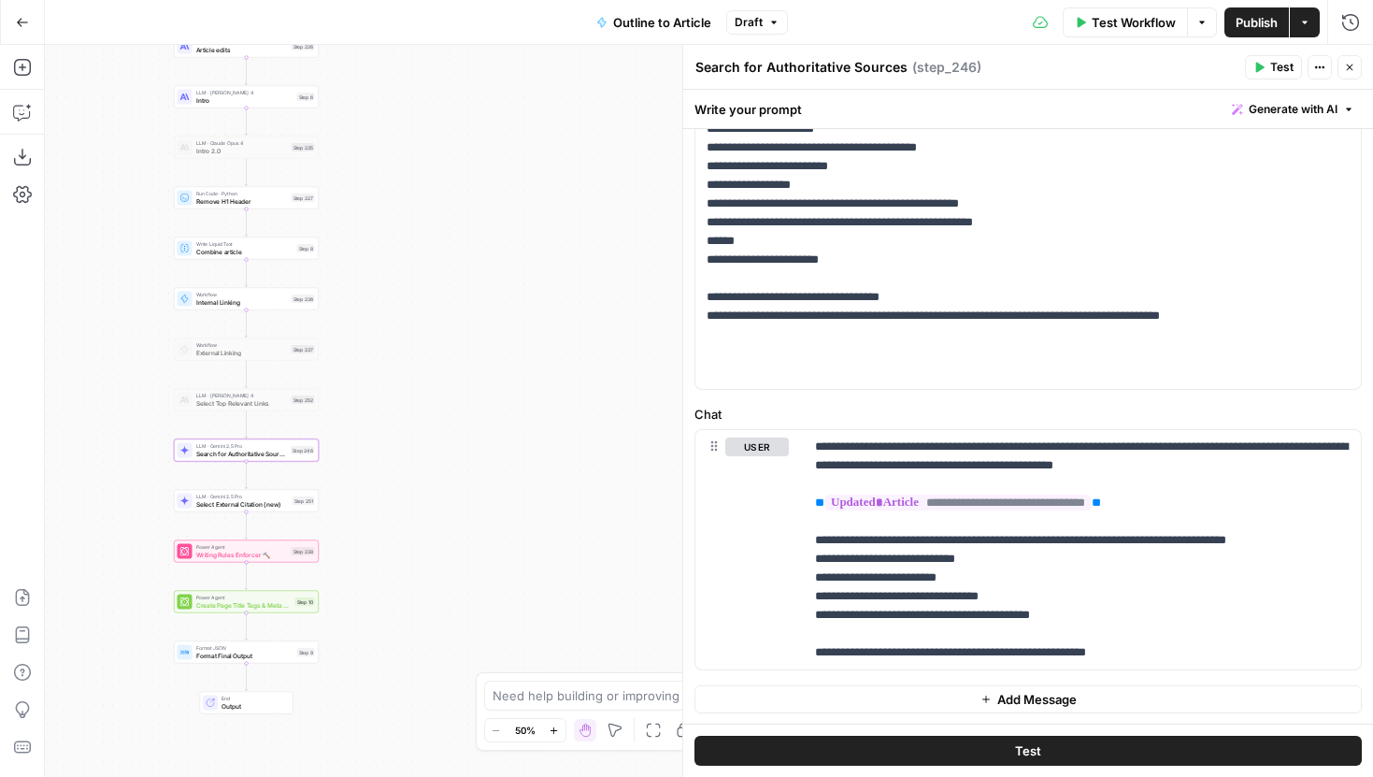
click at [1007, 745] on button "Test" at bounding box center [1027, 750] width 667 height 30
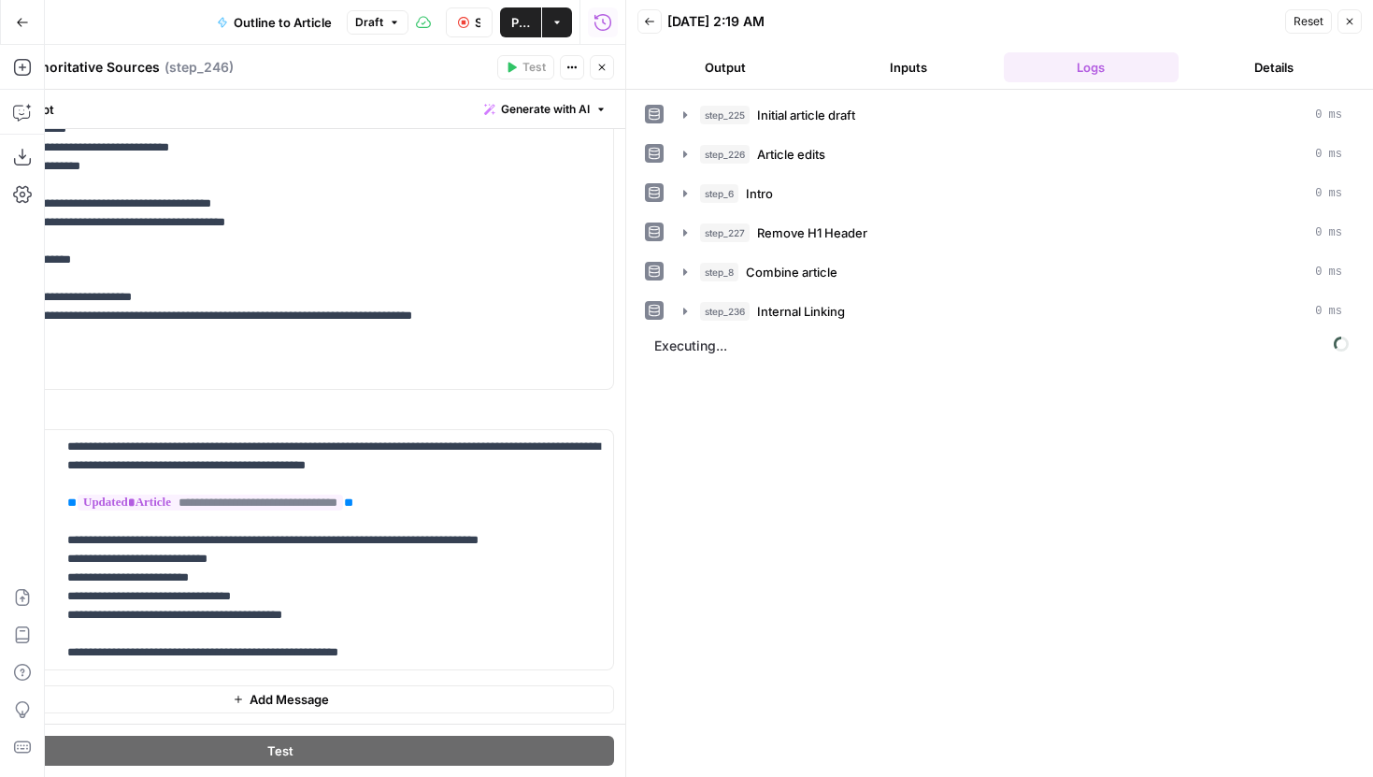
click at [610, 78] on button "Close" at bounding box center [602, 67] width 24 height 24
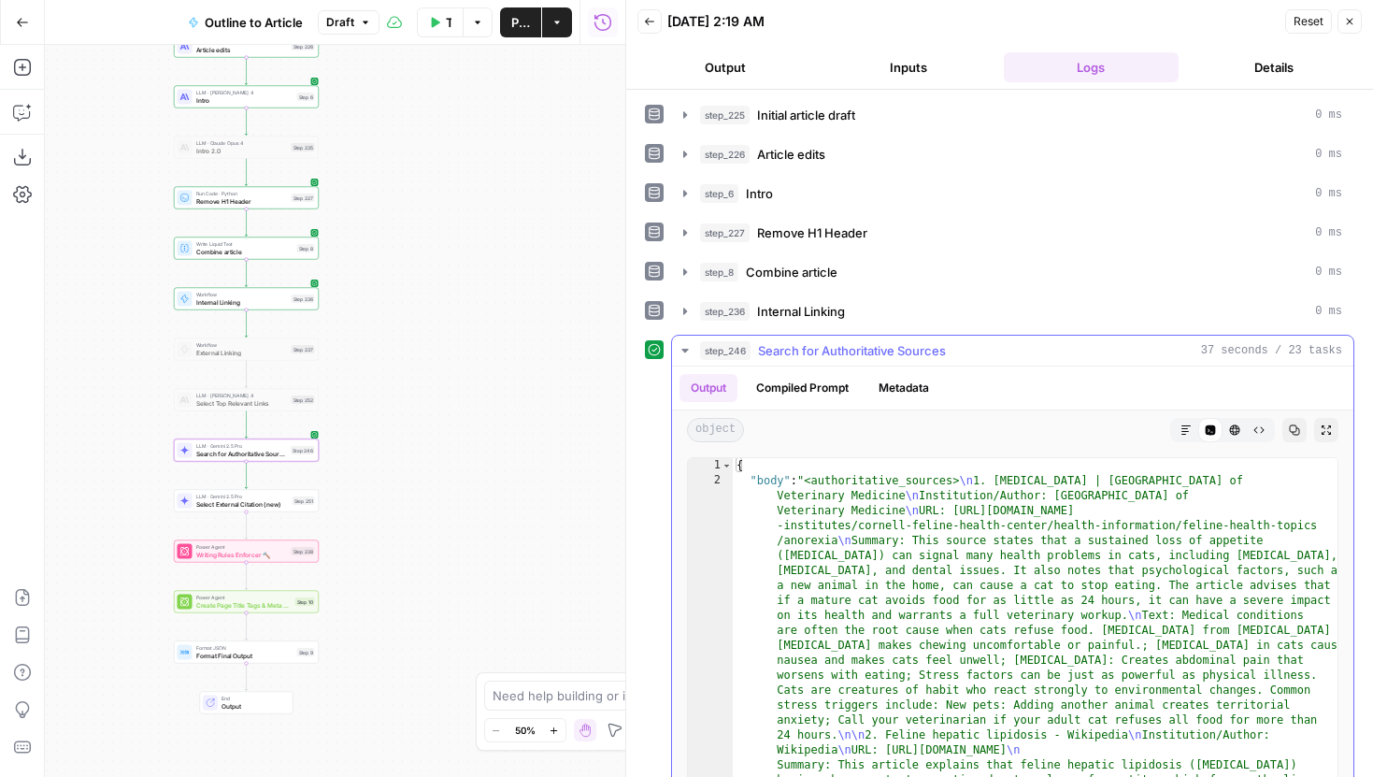
click at [1190, 425] on icon "button" at bounding box center [1185, 429] width 11 height 11
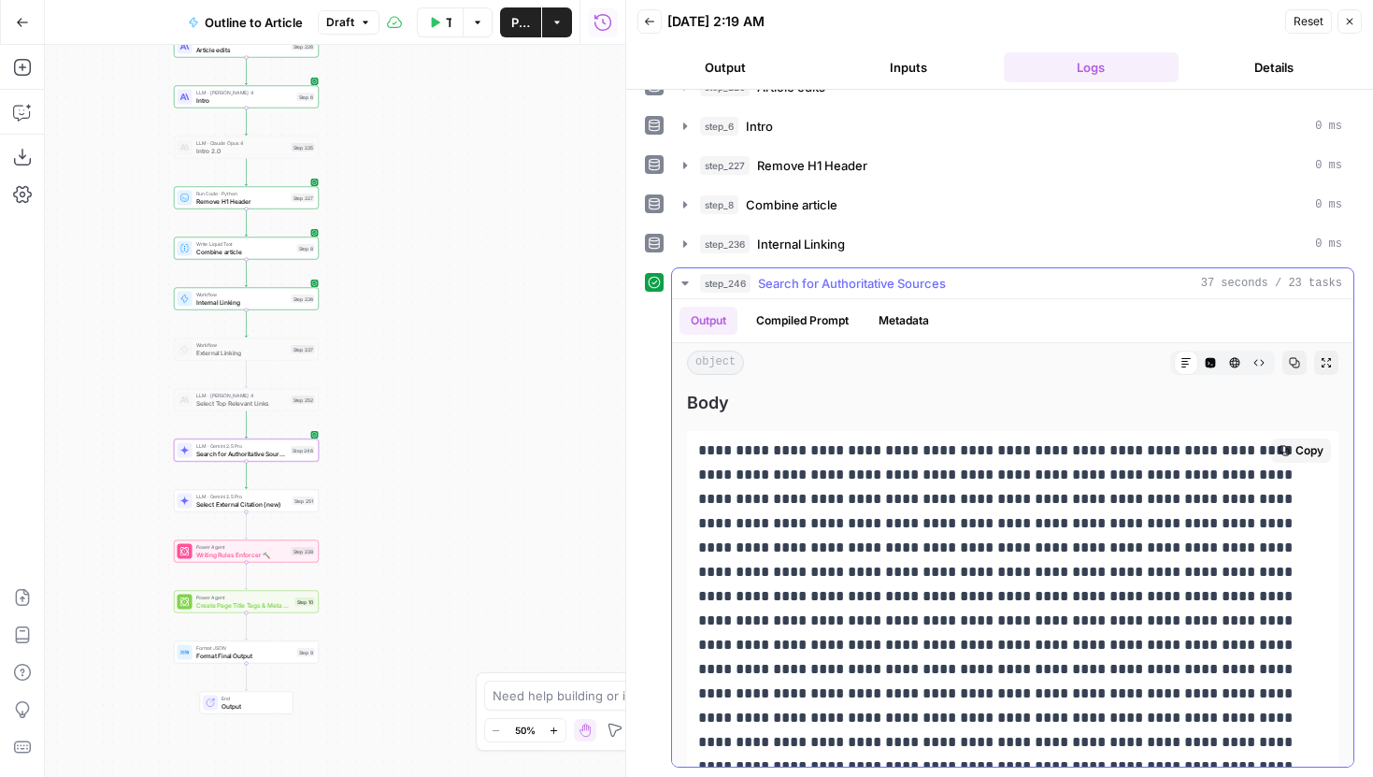
drag, startPoint x: 1024, startPoint y: 475, endPoint x: 802, endPoint y: 524, distance: 227.9
click at [802, 524] on p at bounding box center [1012, 620] width 629 height 364
copy p "**********"
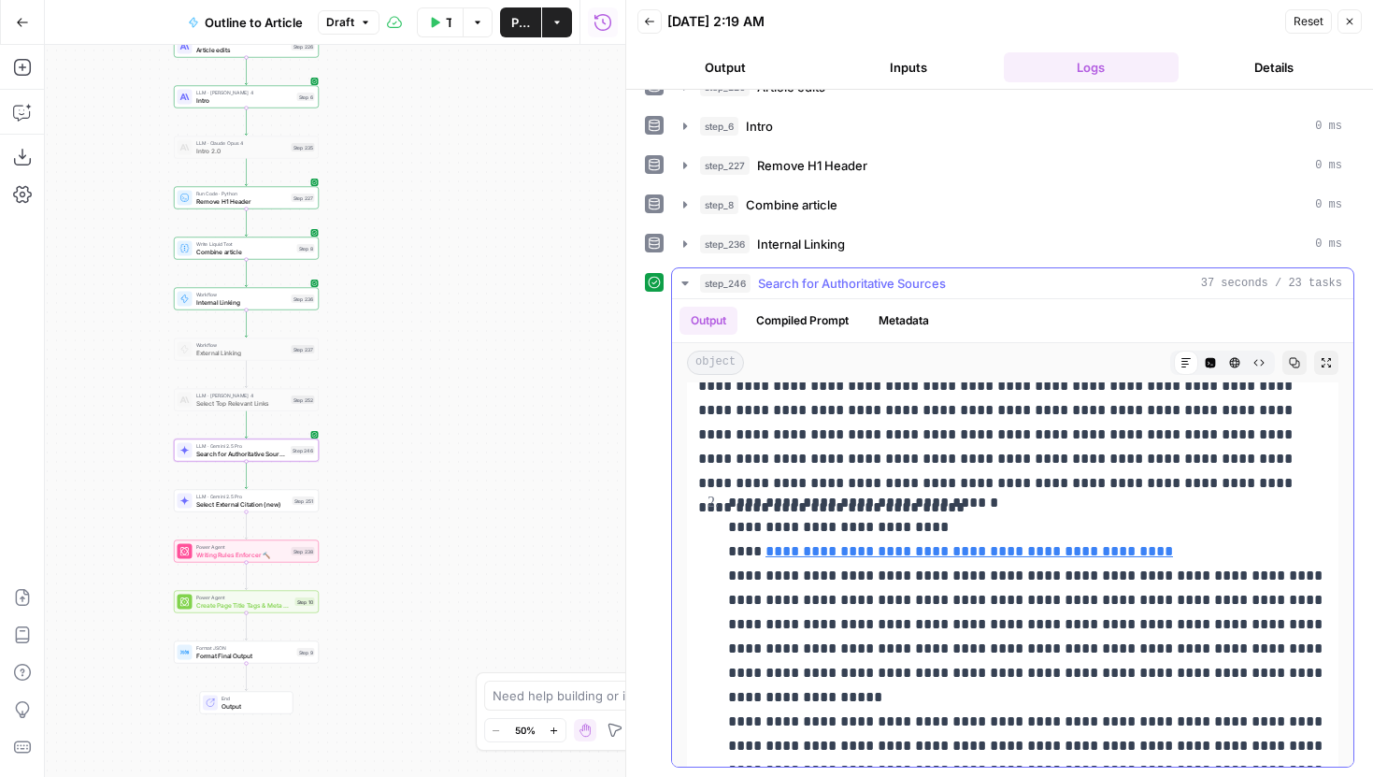
scroll to position [329, 0]
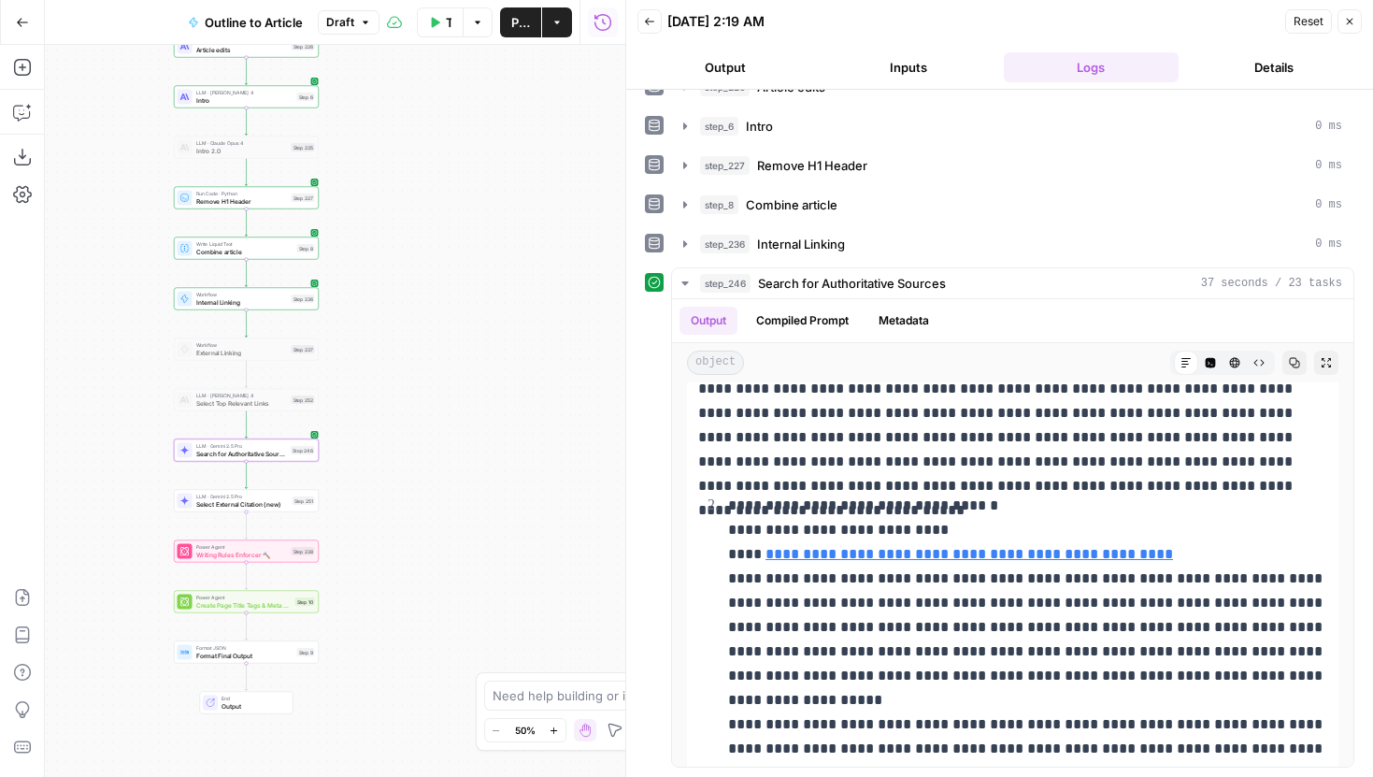
click at [292, 463] on div "Workflow Set Inputs Inputs LLM · Gemini 2.5 Pro Initial article draft Step 225 …" at bounding box center [335, 411] width 580 height 732
click at [293, 457] on div "LLM · Gemini 2.5 Pro Search for Authoritative Sources Step 246 Copy step Delete…" at bounding box center [246, 450] width 137 height 16
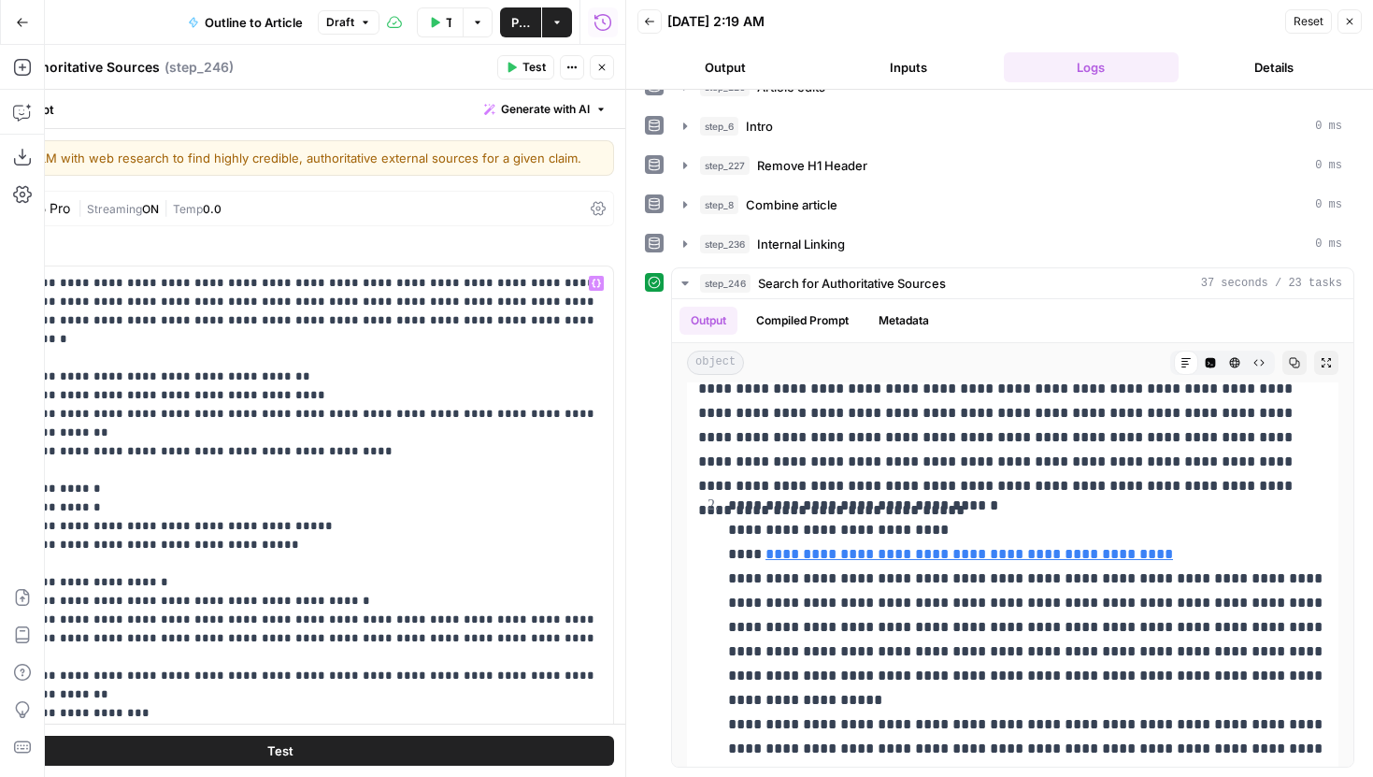
scroll to position [32, 0]
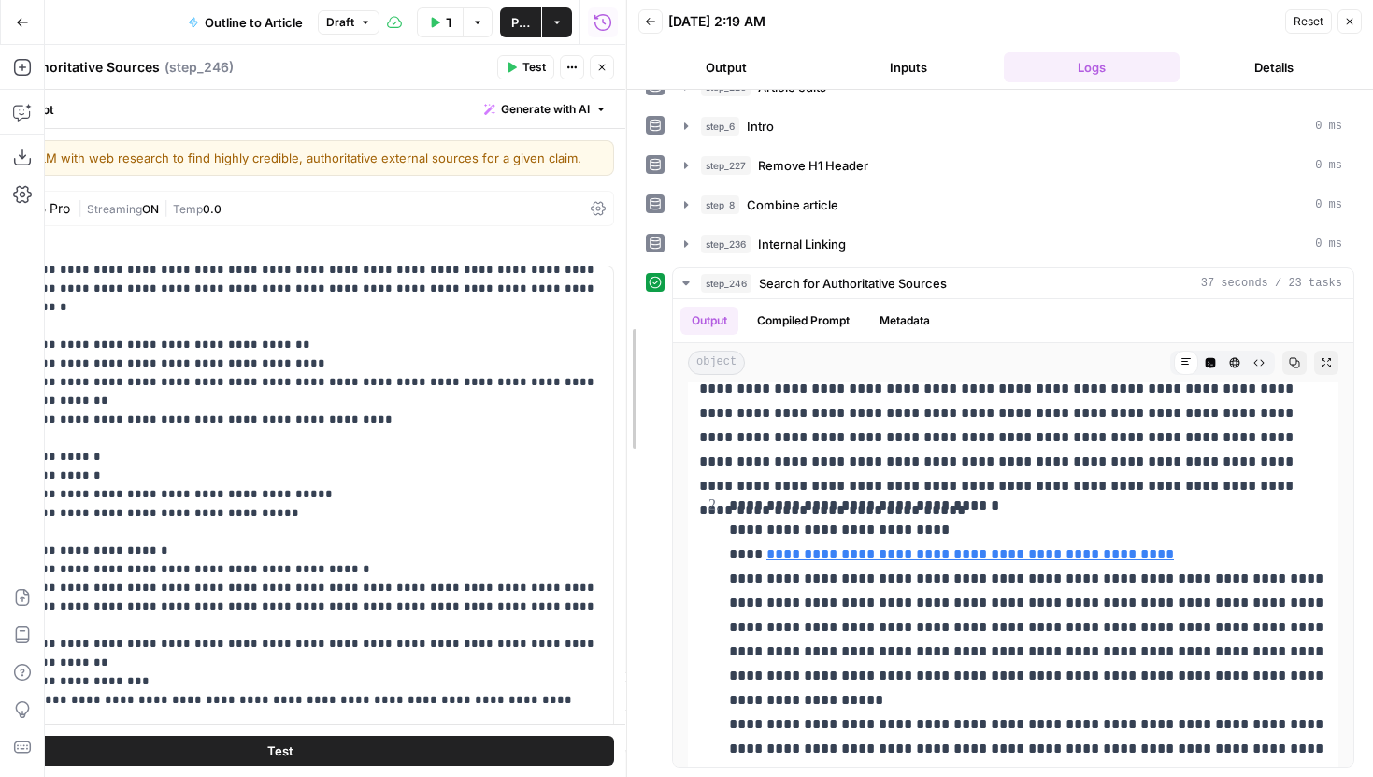
drag, startPoint x: 624, startPoint y: 223, endPoint x: 865, endPoint y: 257, distance: 243.4
click at [636, 257] on div at bounding box center [627, 388] width 19 height 777
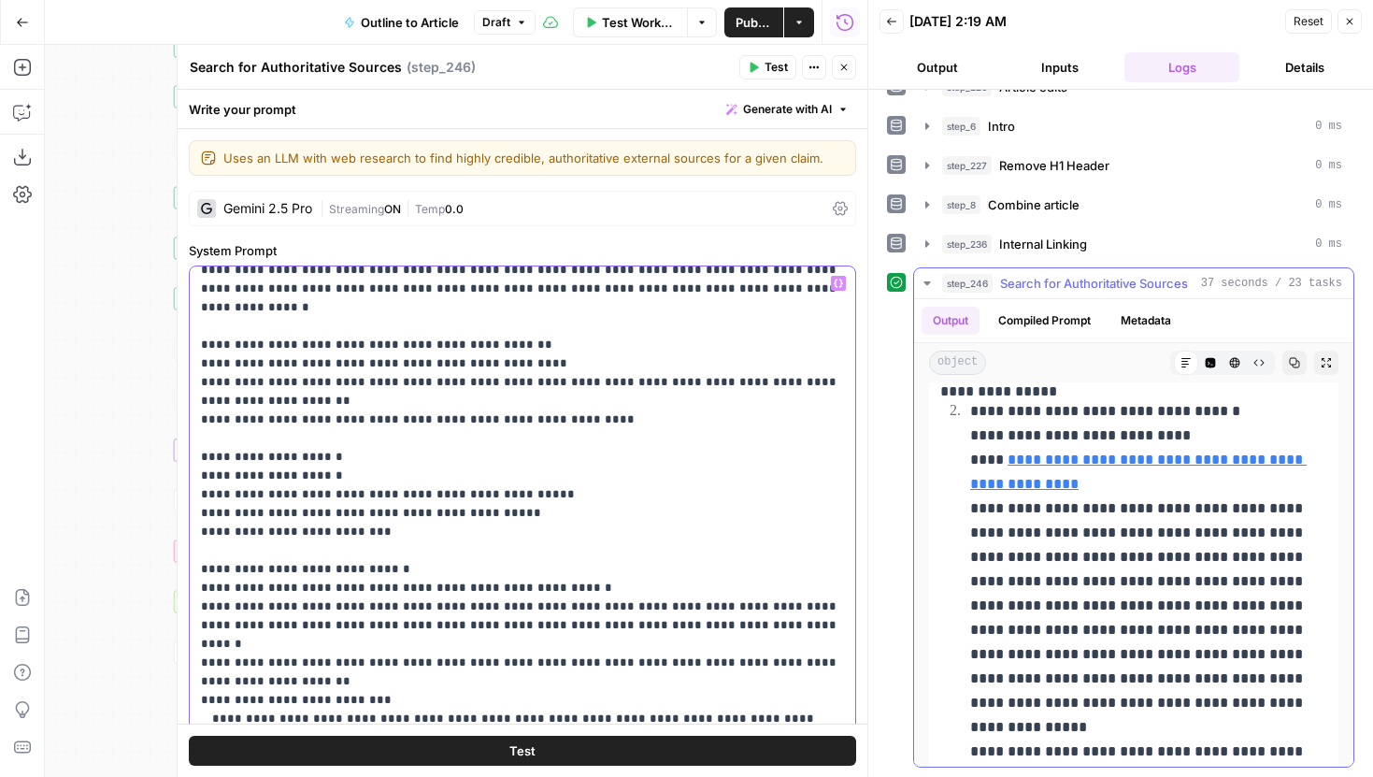
scroll to position [690, 0]
click at [498, 740] on button "Test" at bounding box center [522, 750] width 667 height 30
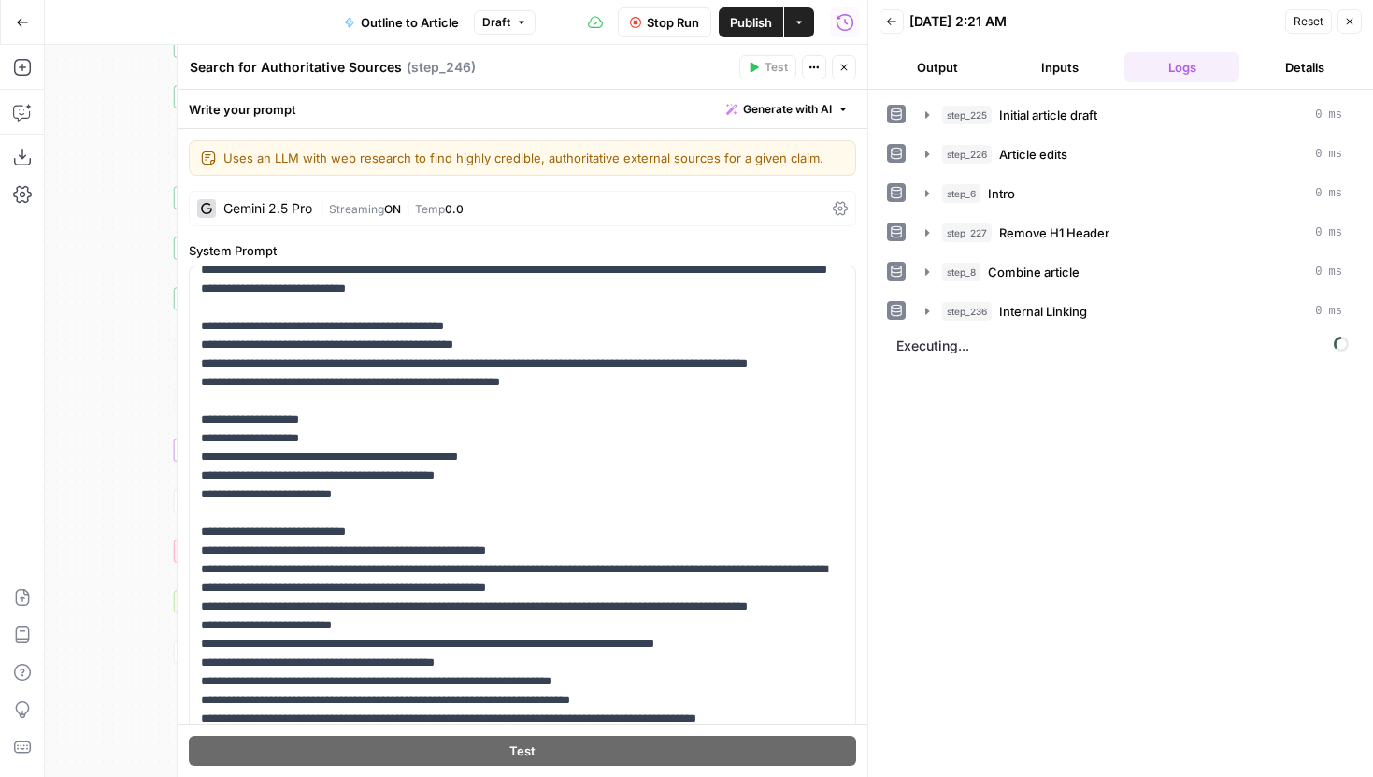
click at [835, 74] on button "Close" at bounding box center [844, 67] width 24 height 24
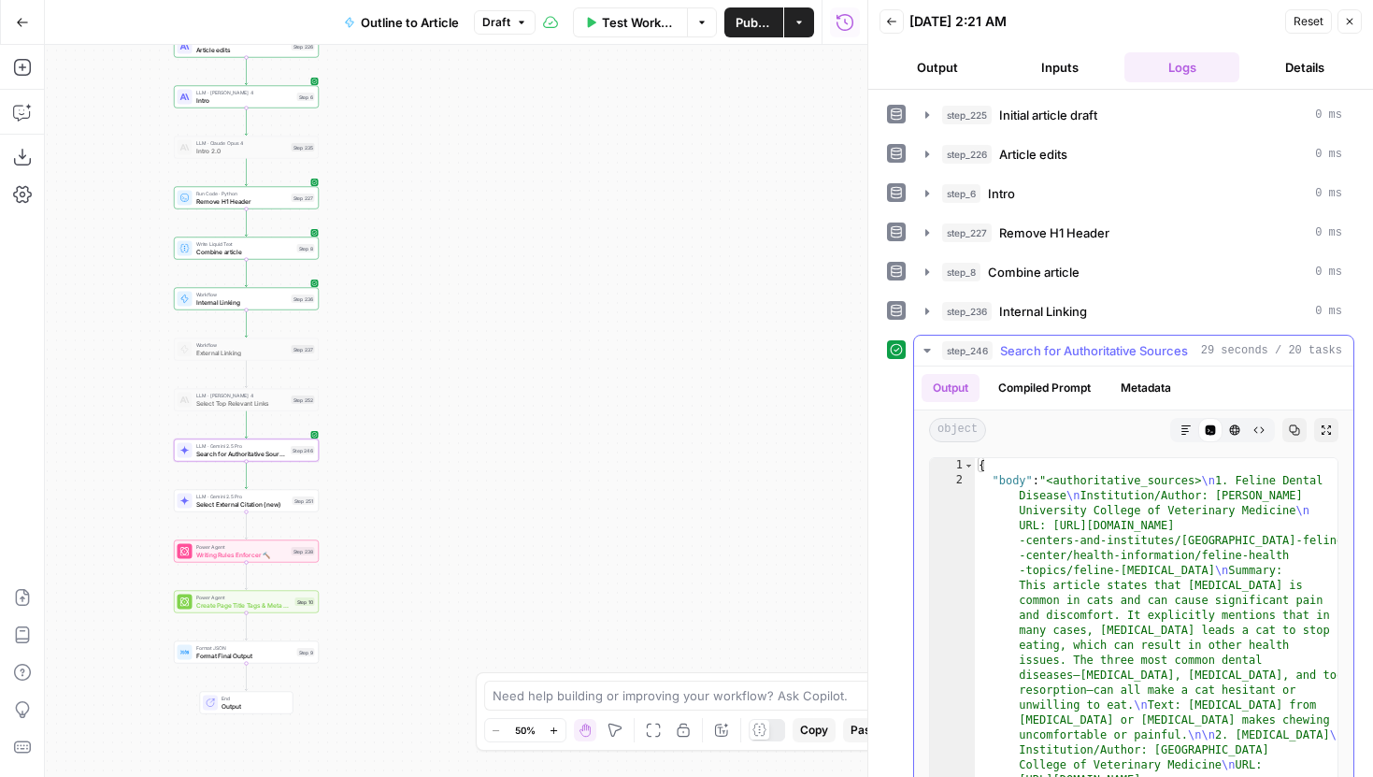
click at [1182, 419] on button "Markdown" at bounding box center [1186, 430] width 24 height 24
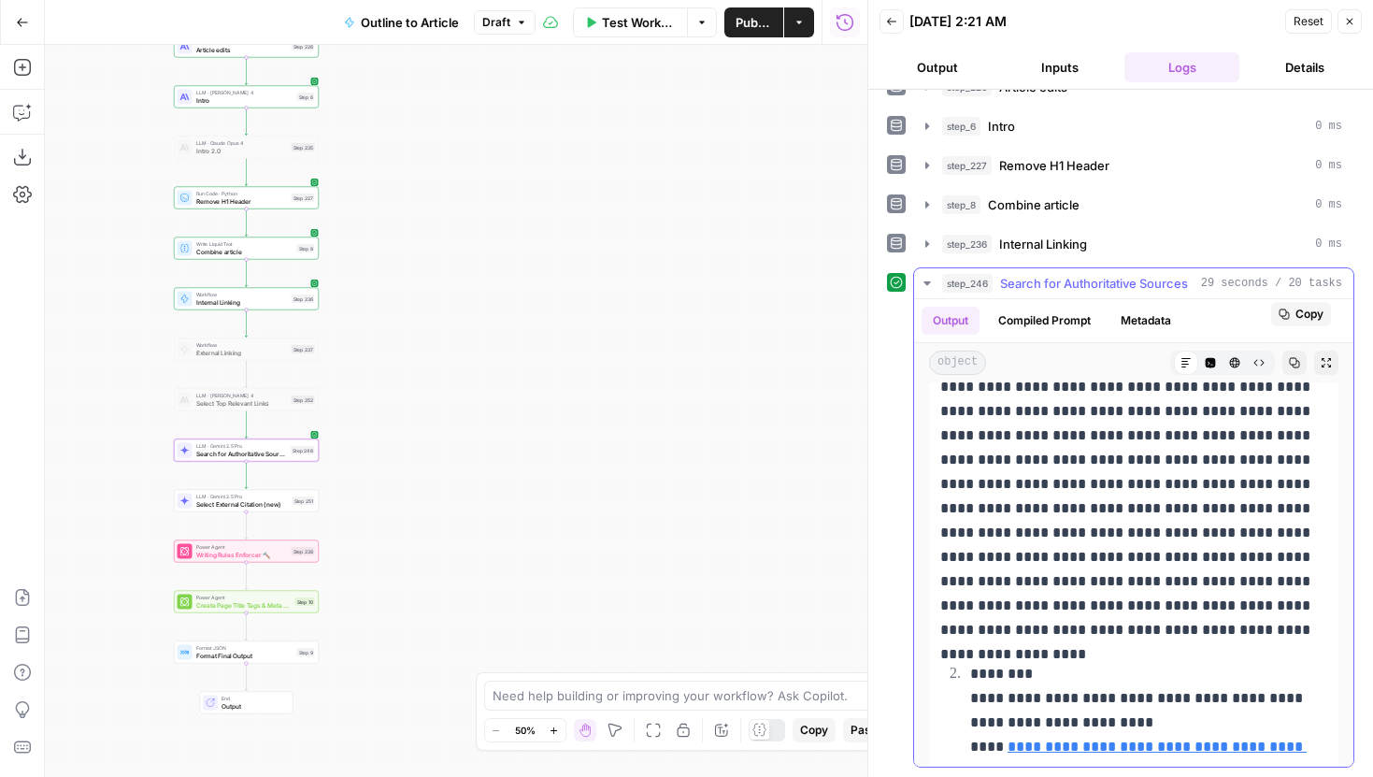
scroll to position [0, 0]
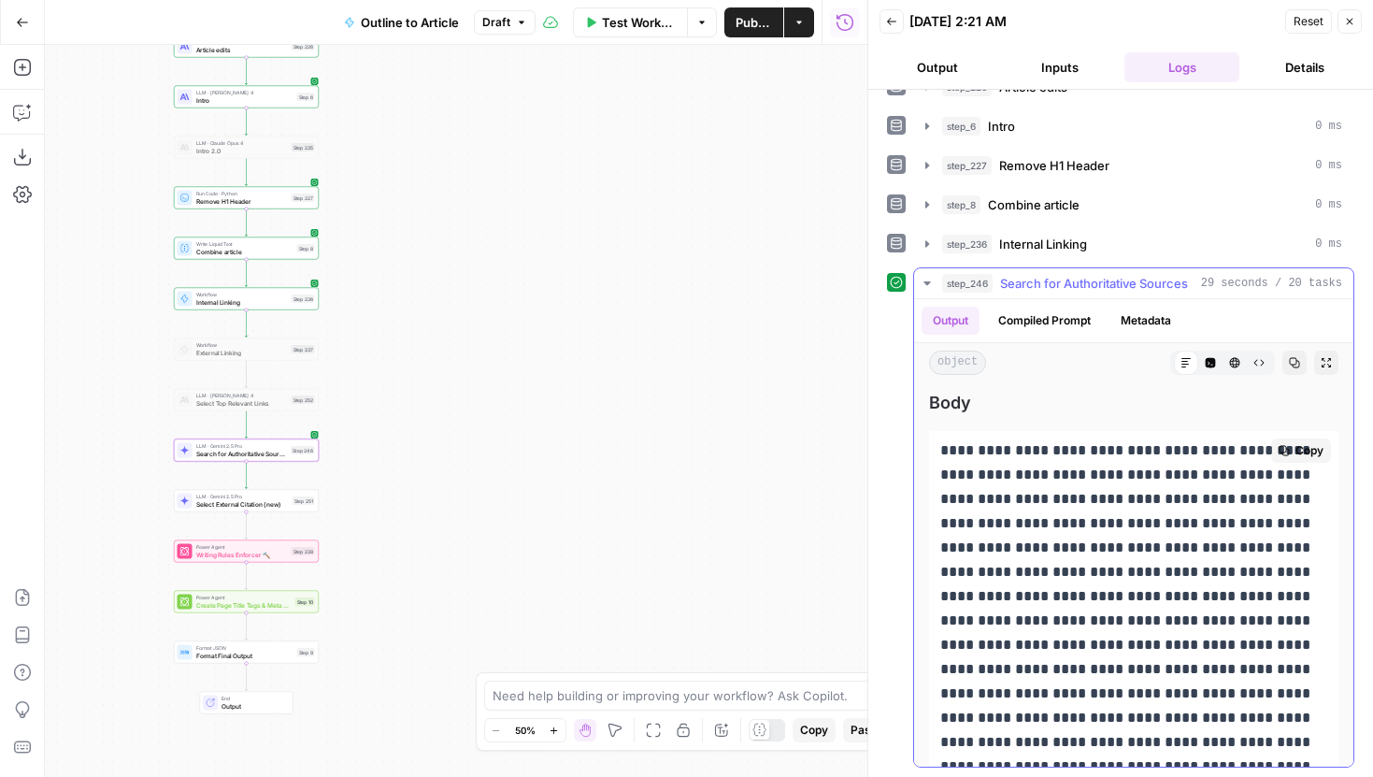
drag, startPoint x: 940, startPoint y: 499, endPoint x: 1317, endPoint y: 541, distance: 379.0
click at [1317, 541] on p "**********" at bounding box center [1133, 608] width 387 height 340
copy p "**********"
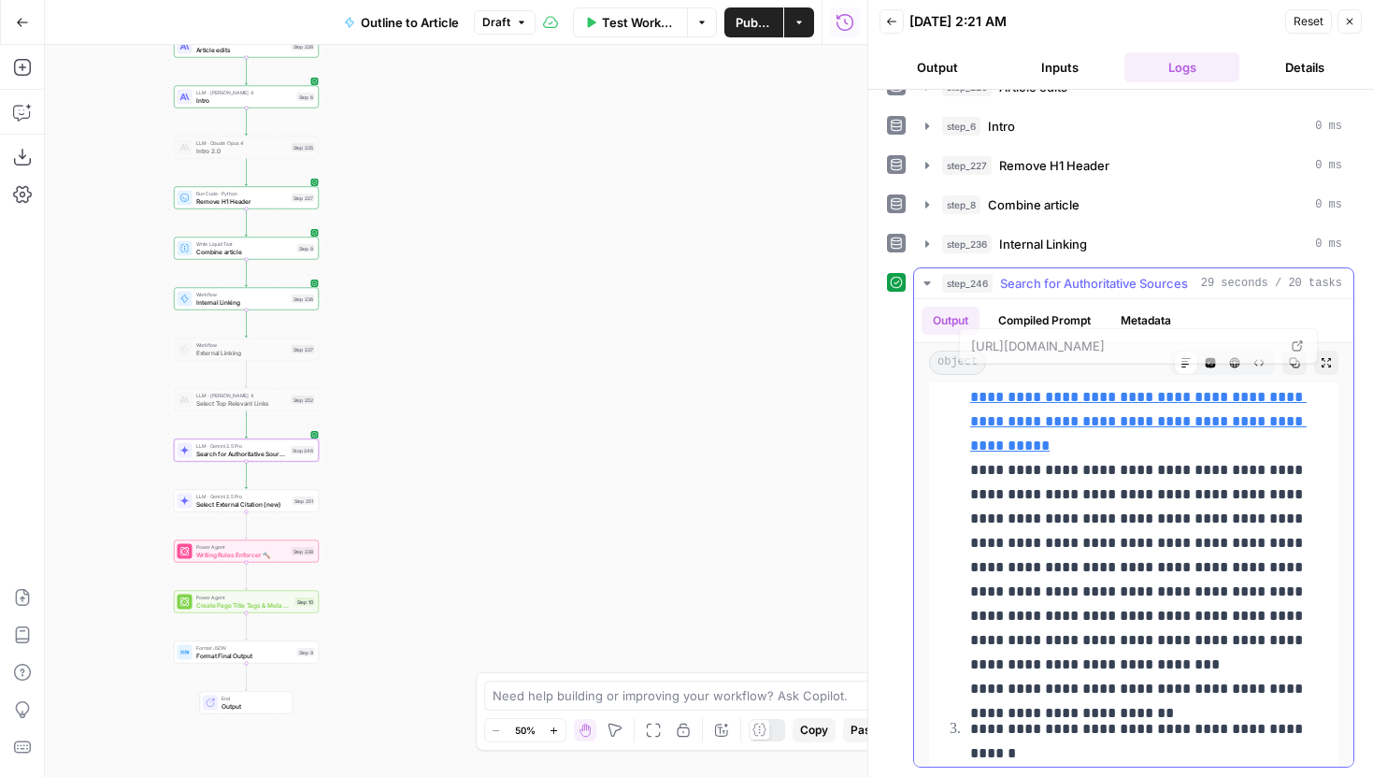
scroll to position [447, 0]
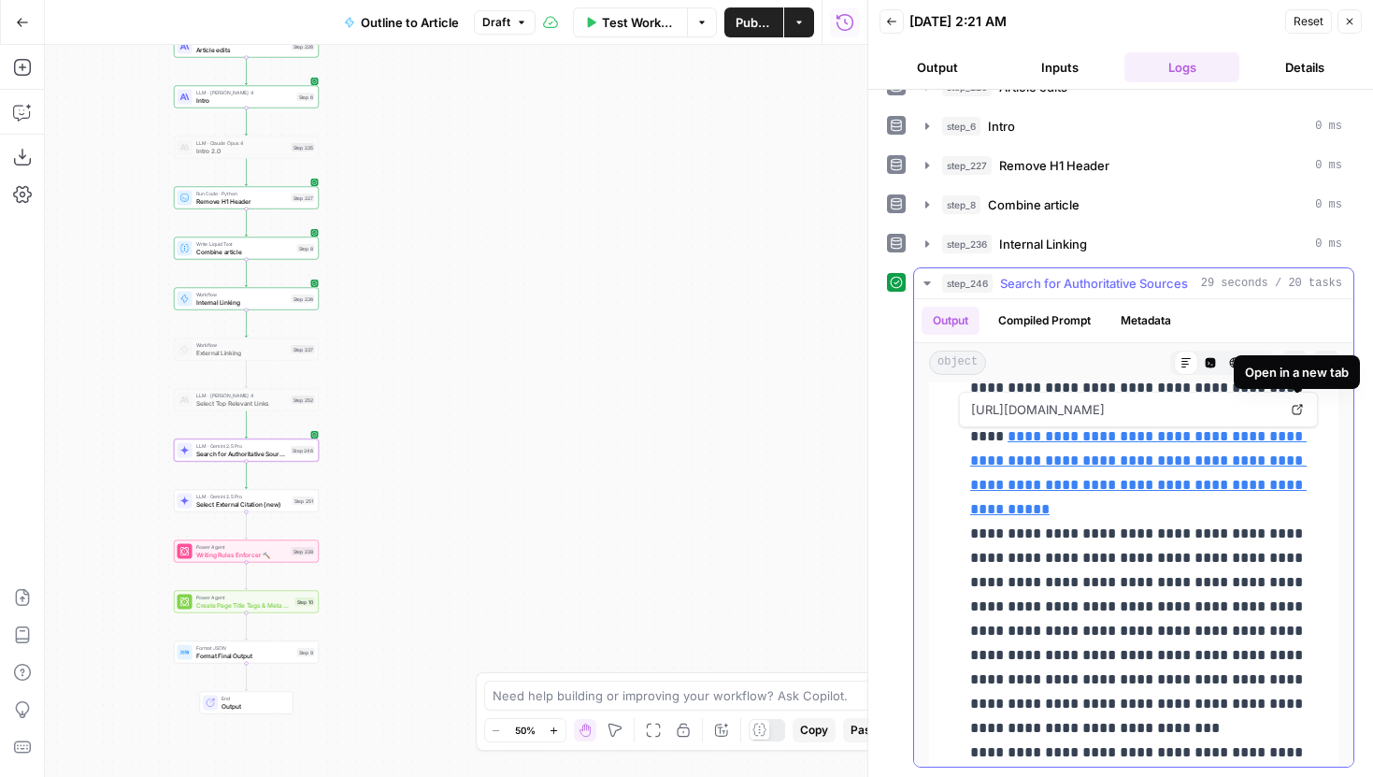
click at [1294, 407] on icon at bounding box center [1297, 409] width 11 height 11
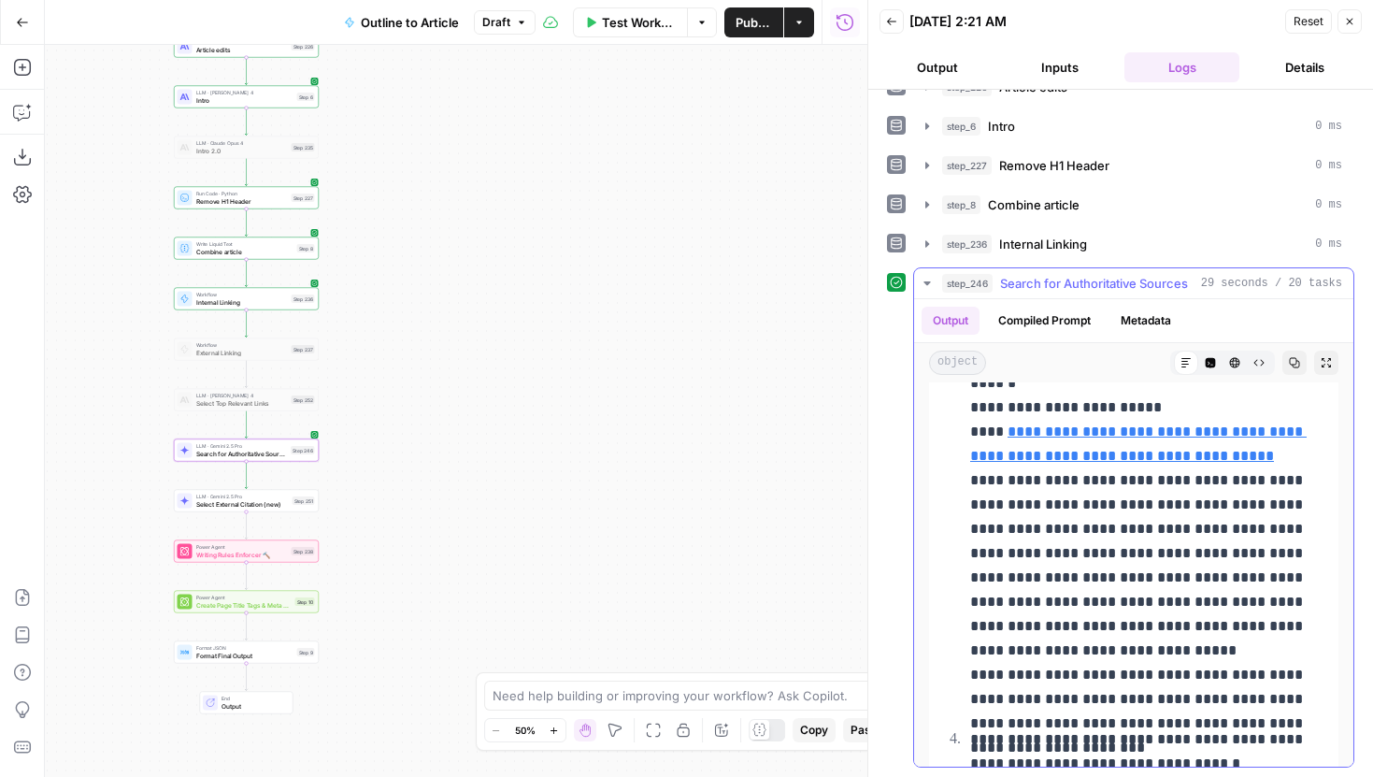
scroll to position [894, 0]
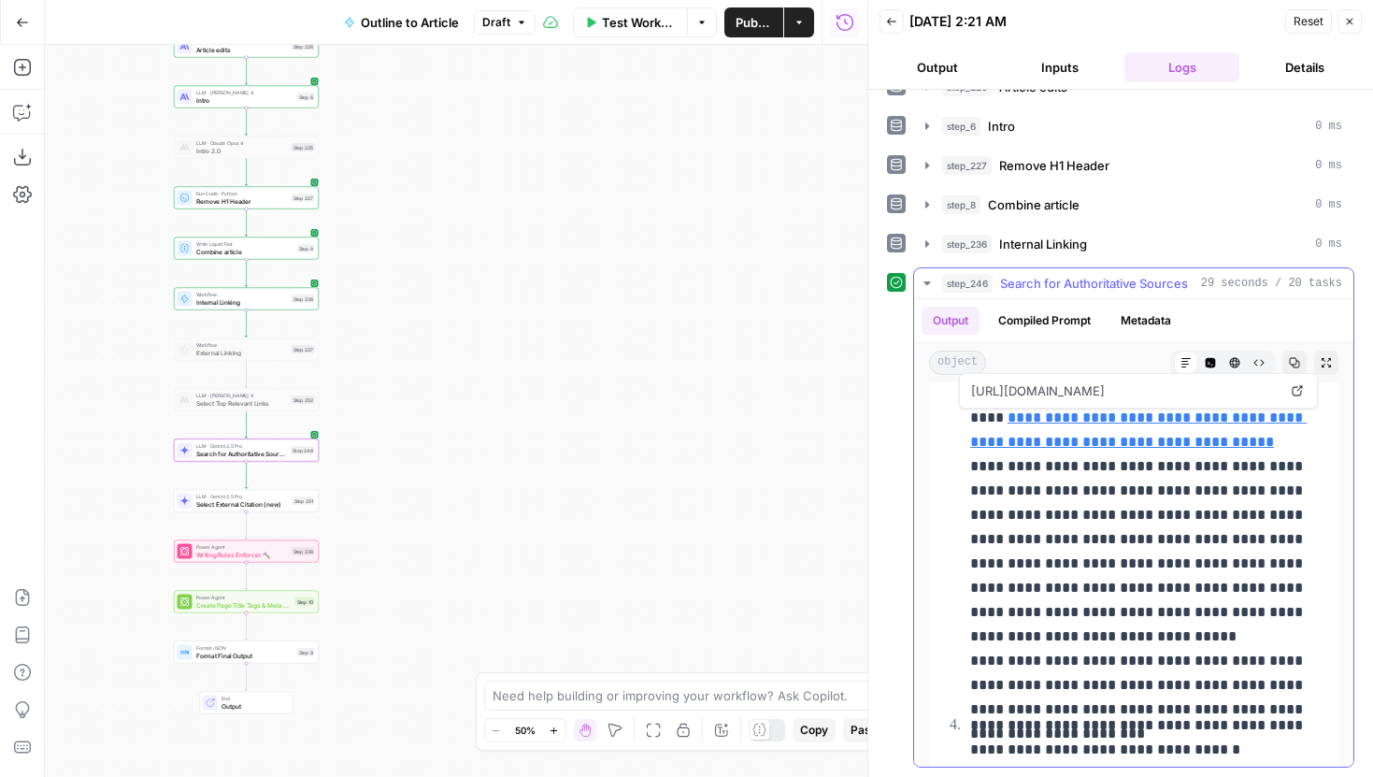
click at [1295, 391] on icon at bounding box center [1297, 390] width 11 height 11
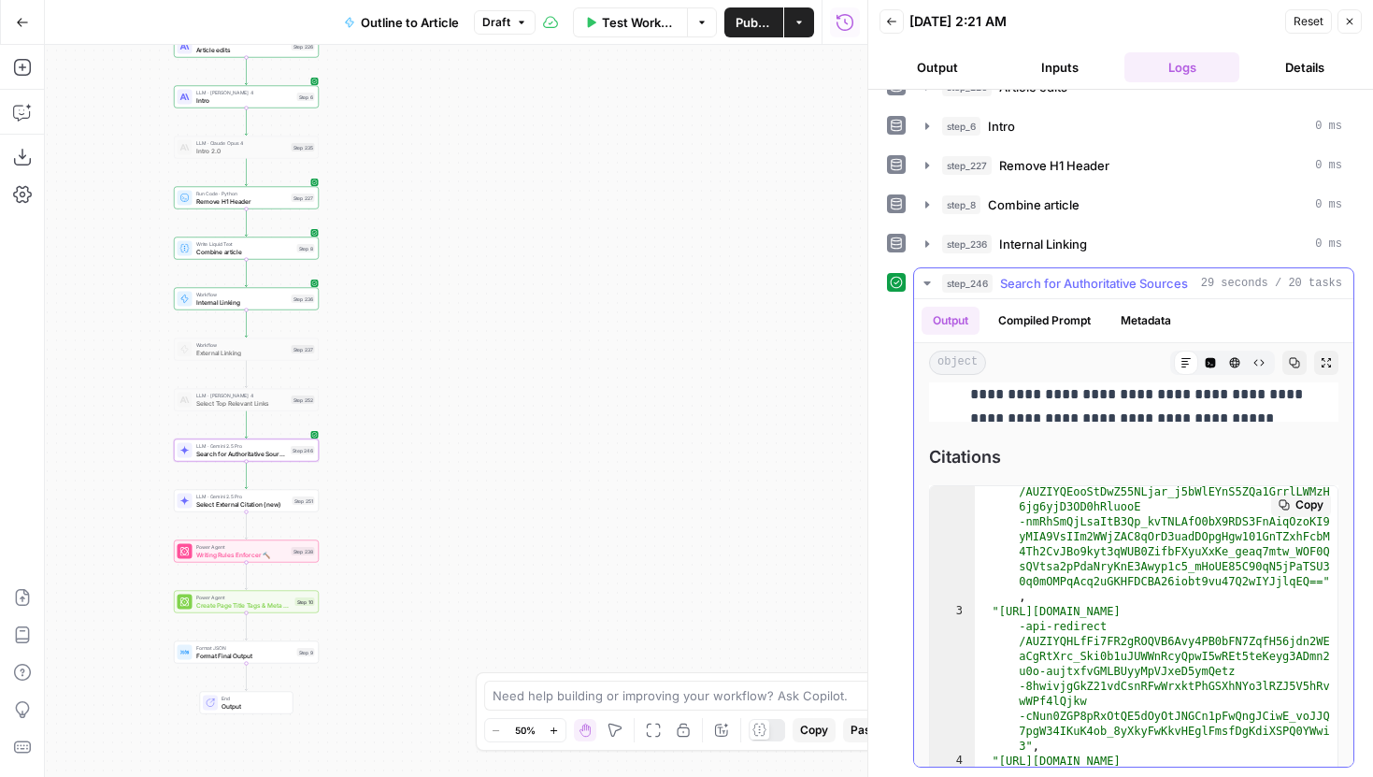
scroll to position [0, 0]
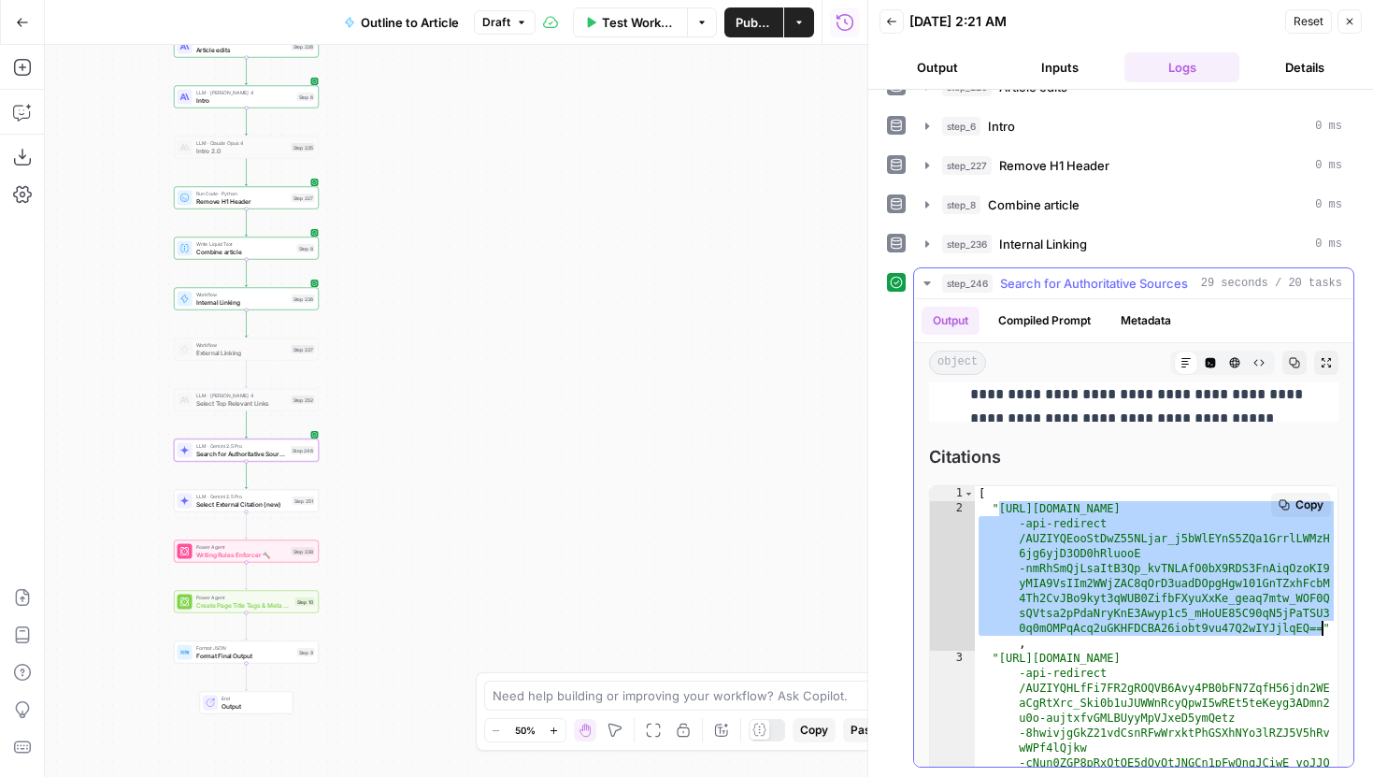
drag, startPoint x: 999, startPoint y: 510, endPoint x: 1323, endPoint y: 628, distance: 345.0
click at [1323, 628] on div "**********" at bounding box center [1133, 672] width 409 height 374
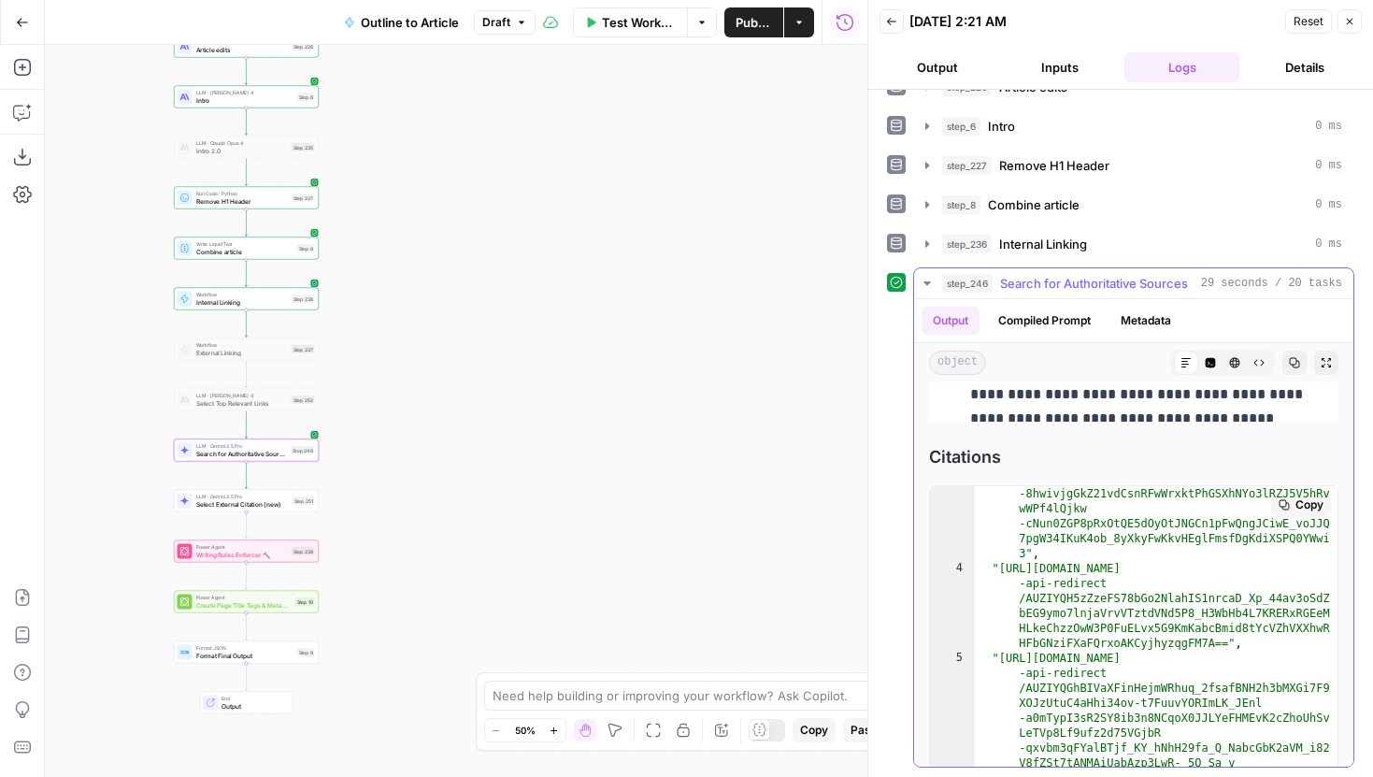
scroll to position [241, 0]
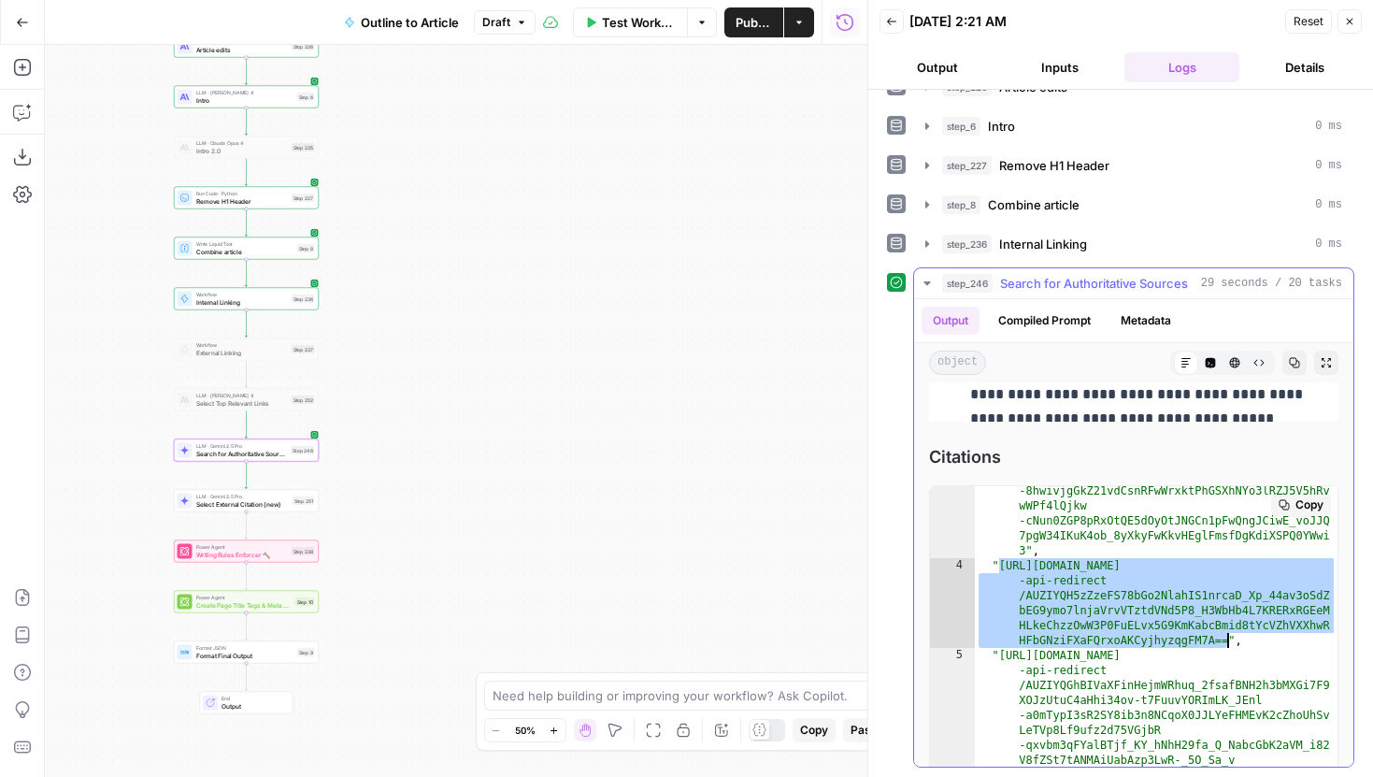
drag, startPoint x: 1000, startPoint y: 565, endPoint x: 1230, endPoint y: 646, distance: 243.5
click at [1230, 646] on div ""https://vertexaisearch.cloud.google.com/grounding -api-redirect /AUZIYQHLfFi7F…" at bounding box center [1156, 744] width 363 height 673
type textarea "**********"
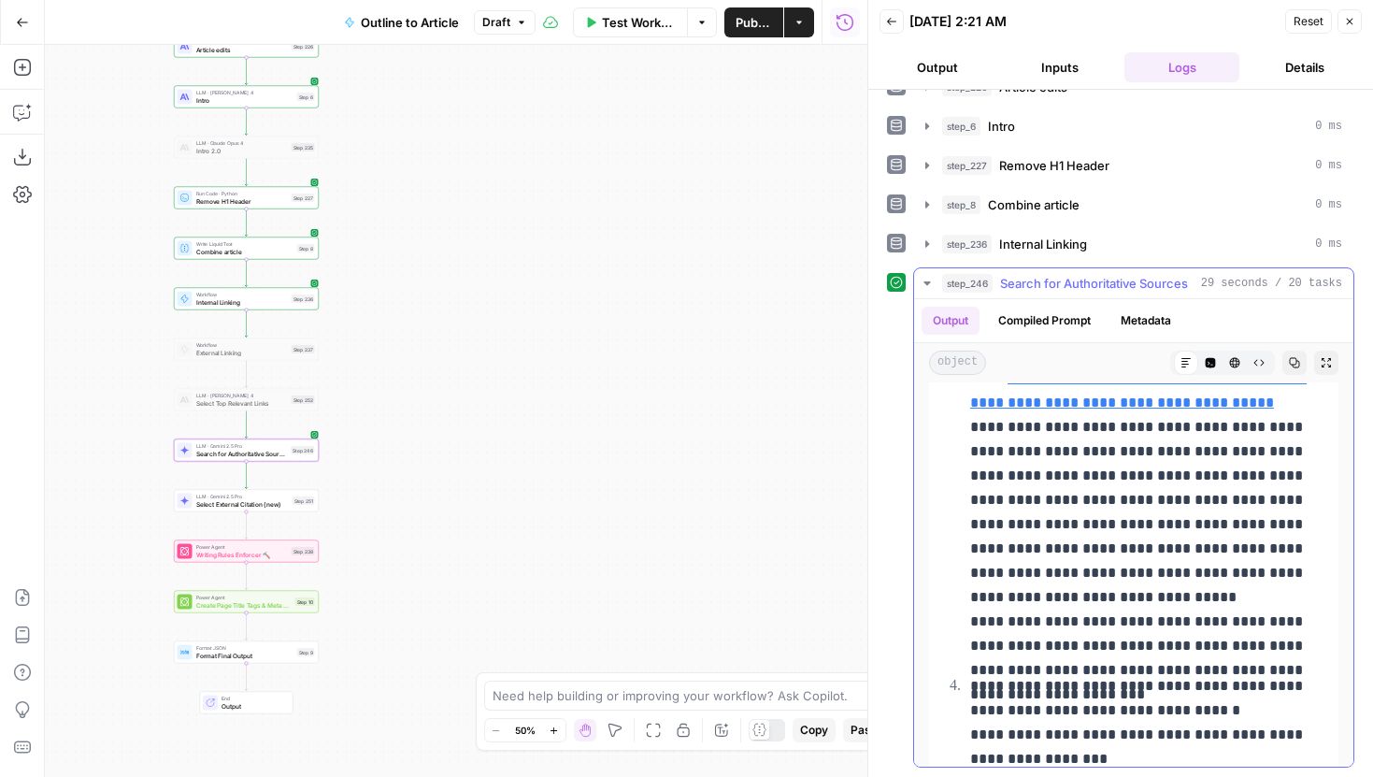
scroll to position [937, 0]
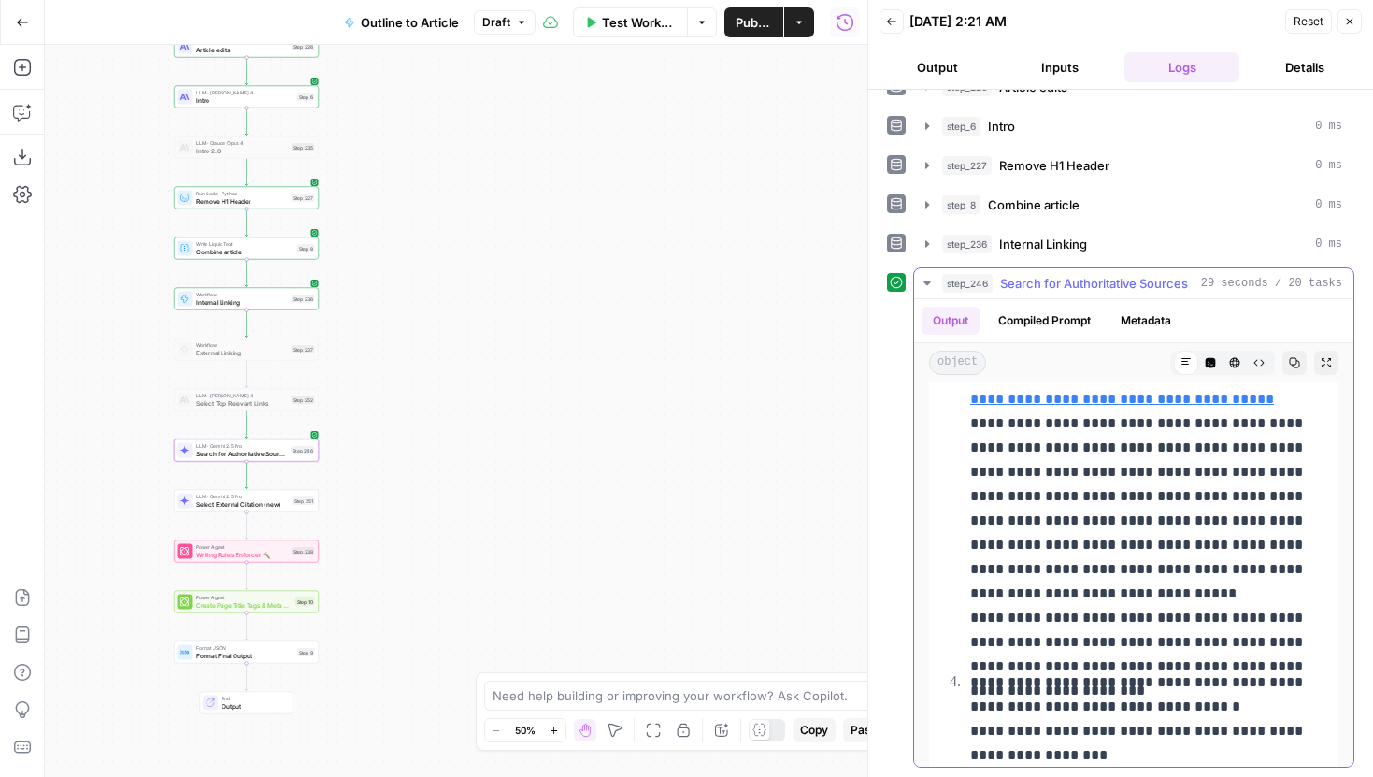
drag, startPoint x: 1035, startPoint y: 516, endPoint x: 1149, endPoint y: 590, distance: 136.6
click at [1149, 590] on p "**********" at bounding box center [1148, 472] width 357 height 364
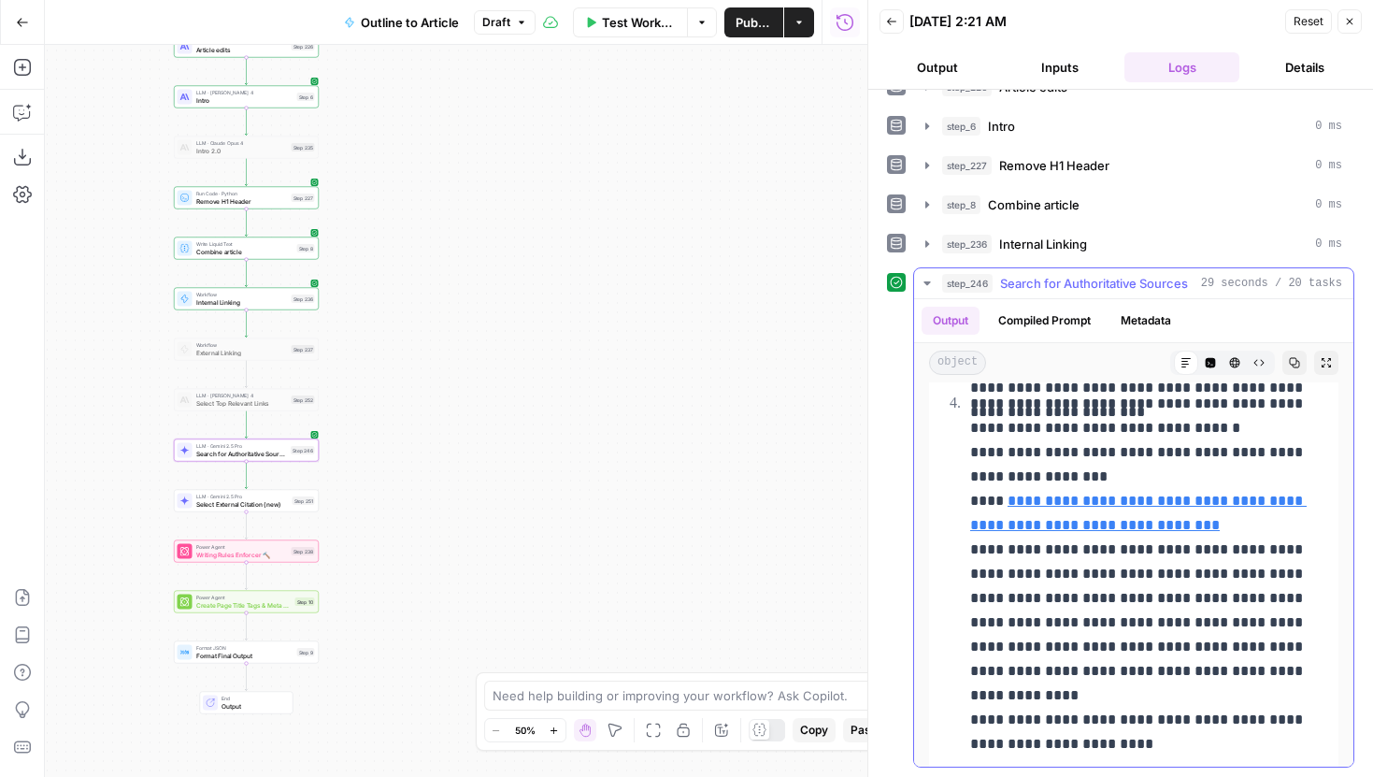
scroll to position [1215, 0]
click at [926, 247] on icon "button" at bounding box center [927, 243] width 15 height 15
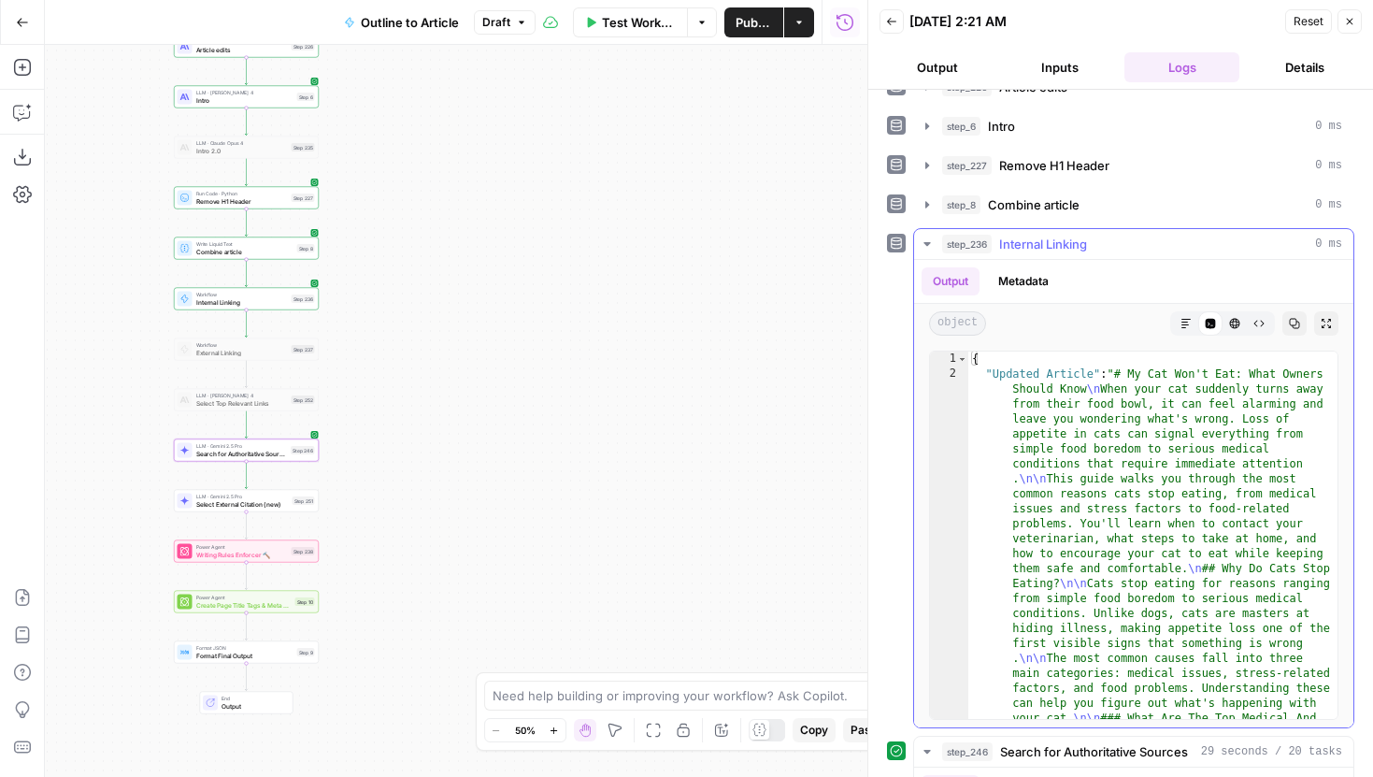
click at [1190, 316] on button "Markdown" at bounding box center [1186, 323] width 24 height 24
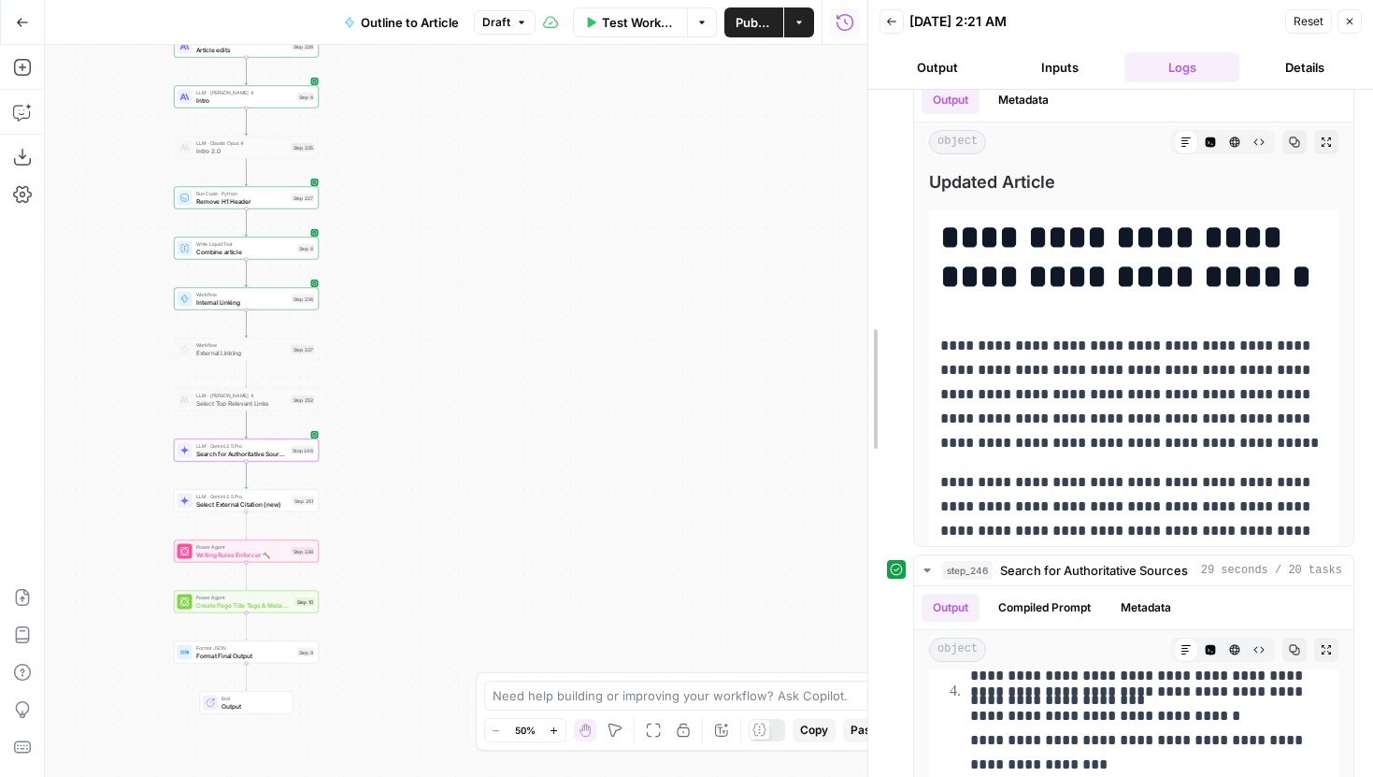
scroll to position [802, 0]
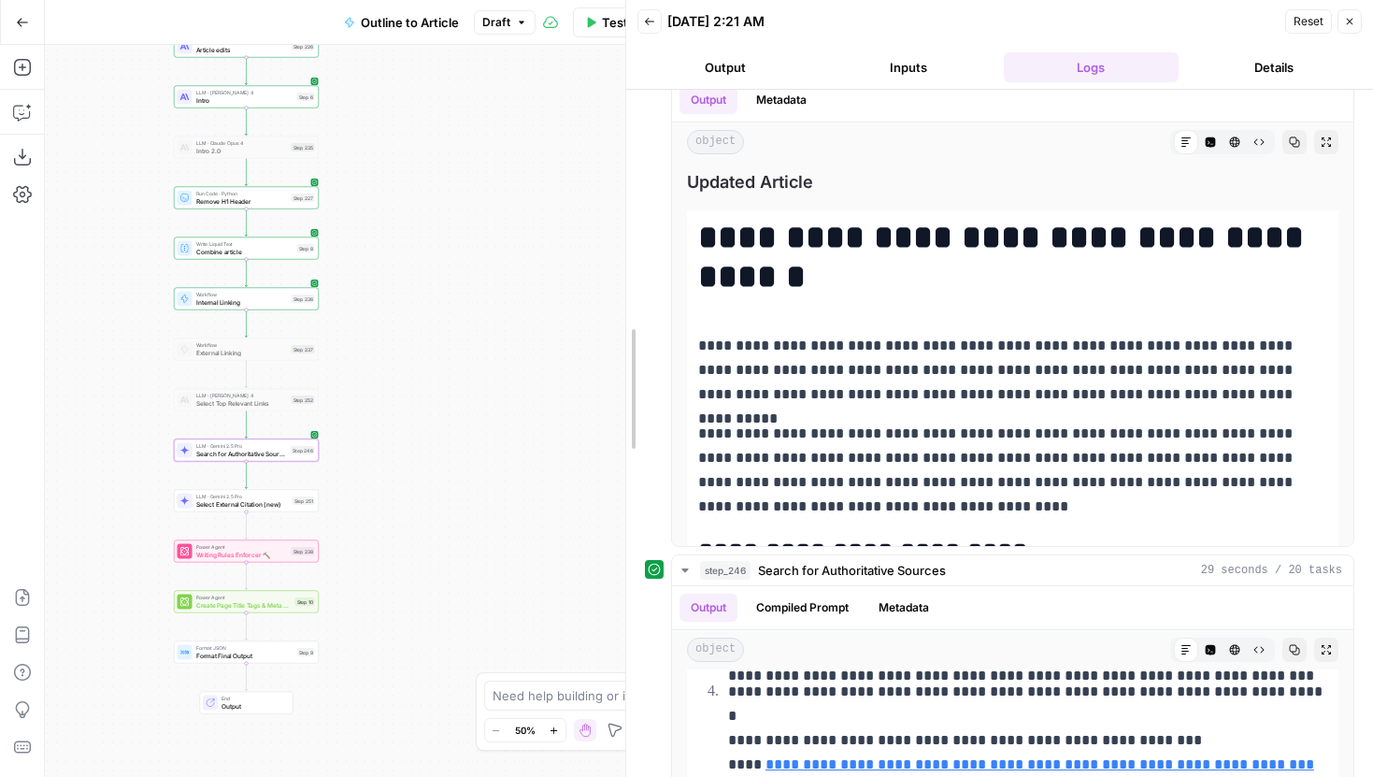
drag, startPoint x: 862, startPoint y: 309, endPoint x: 424, endPoint y: 292, distance: 437.7
click at [424, 292] on body "Power Digital New Home Browse Insights Opportunities Your Data Recent Grids Con…" at bounding box center [686, 388] width 1373 height 777
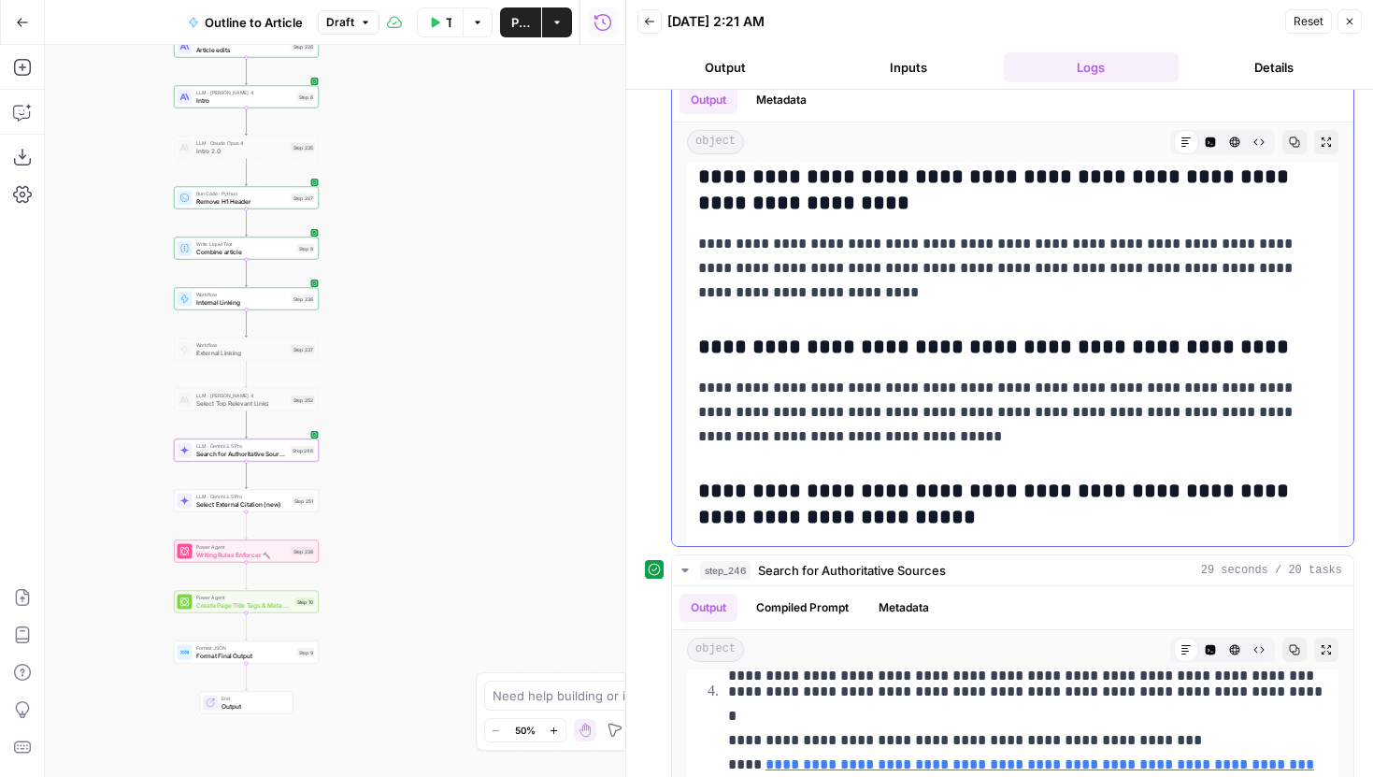
scroll to position [5233, 0]
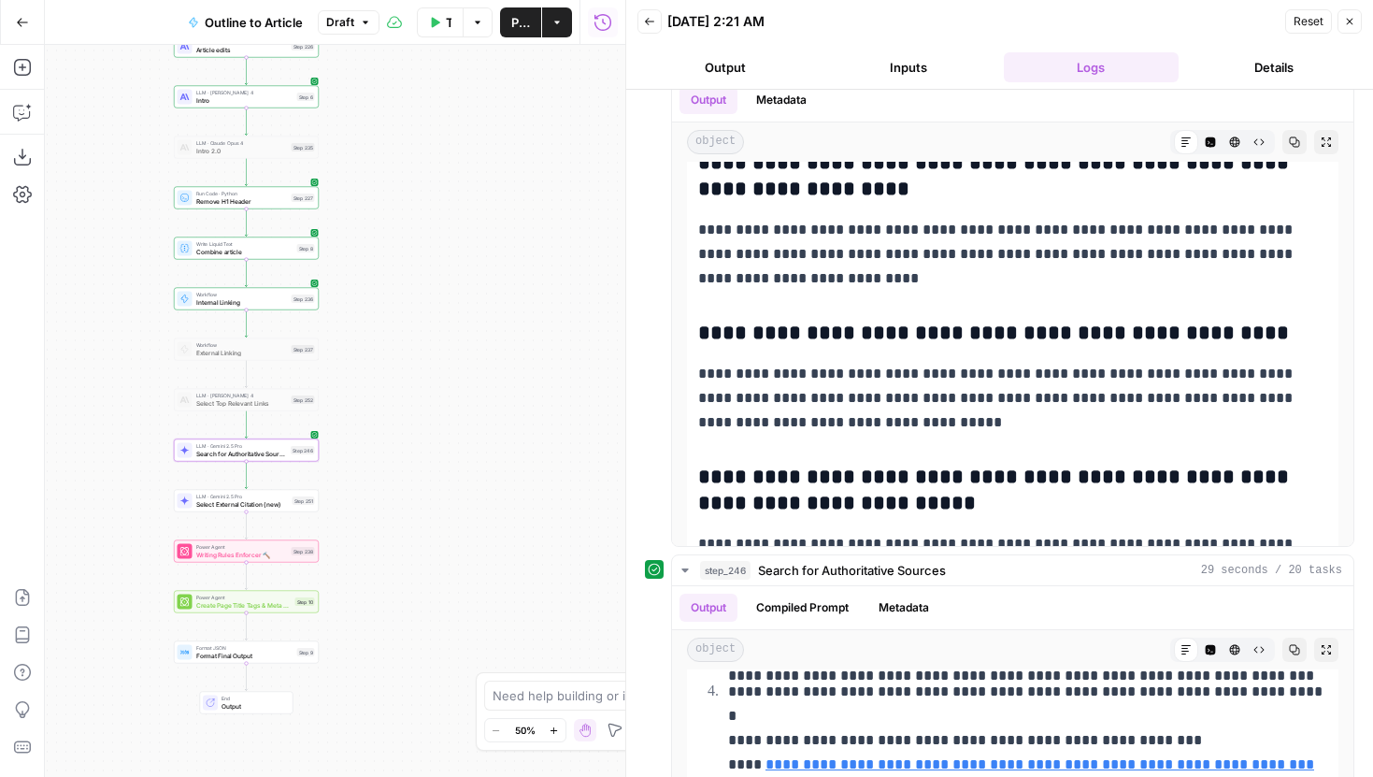
click at [286, 454] on span "Search for Authoritative Sources" at bounding box center [242, 453] width 92 height 9
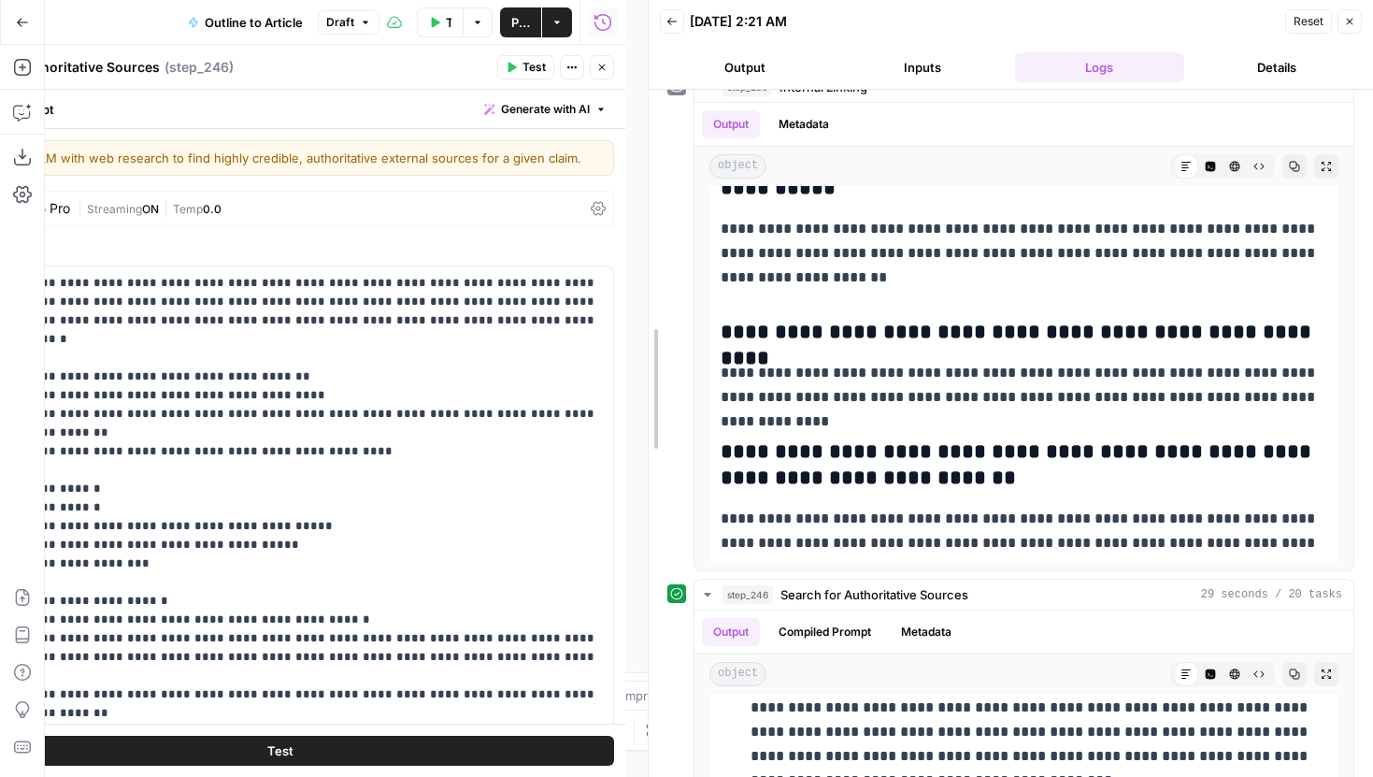
scroll to position [2805, 0]
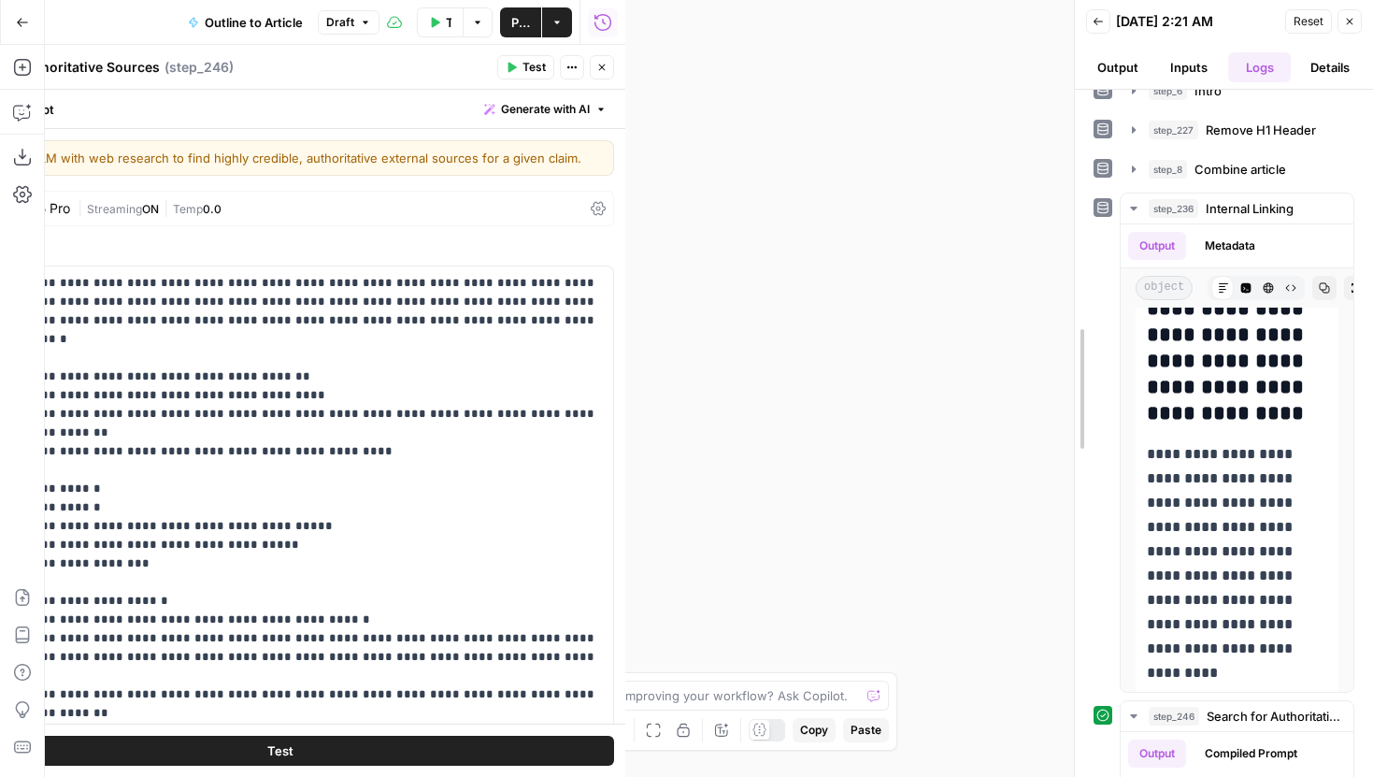
drag, startPoint x: 625, startPoint y: 303, endPoint x: 1127, endPoint y: 302, distance: 501.8
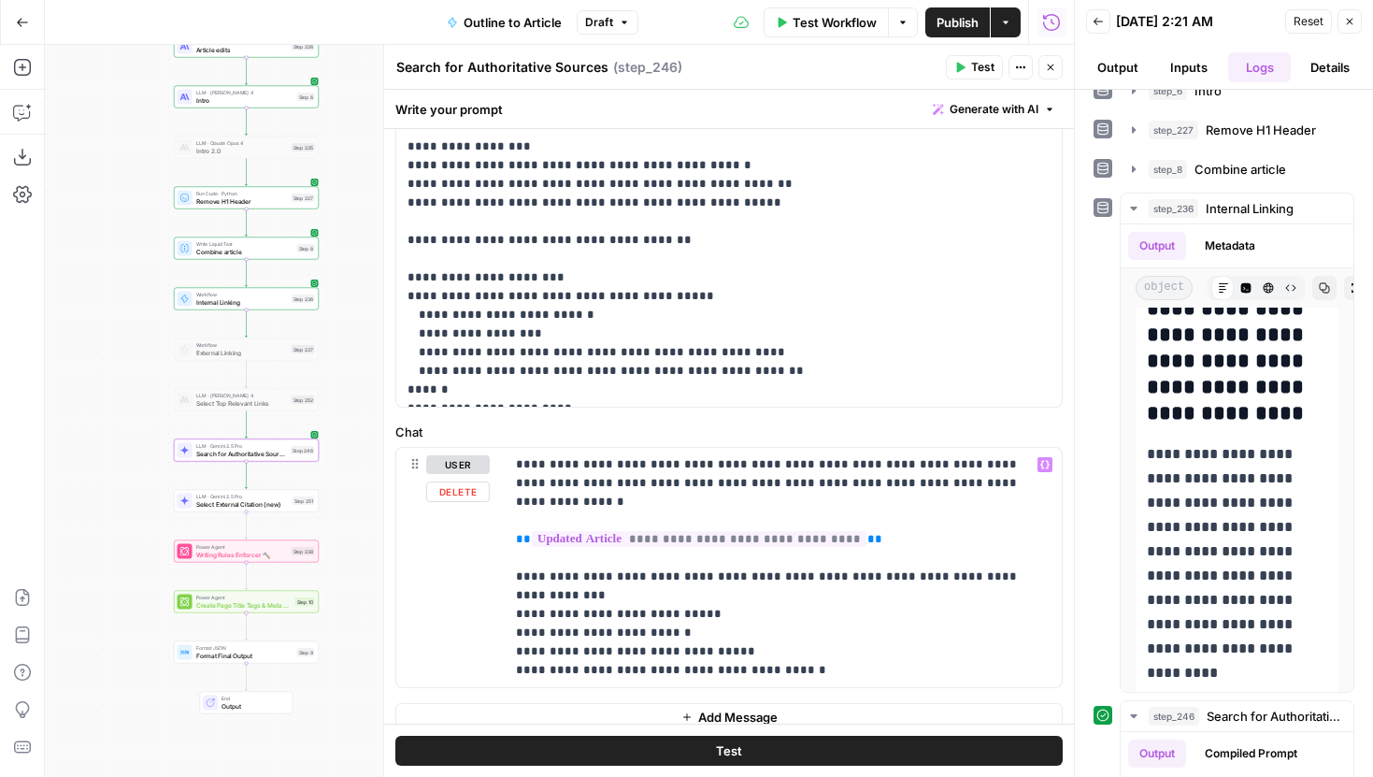
scroll to position [621, 0]
click at [809, 639] on p "**********" at bounding box center [783, 568] width 535 height 224
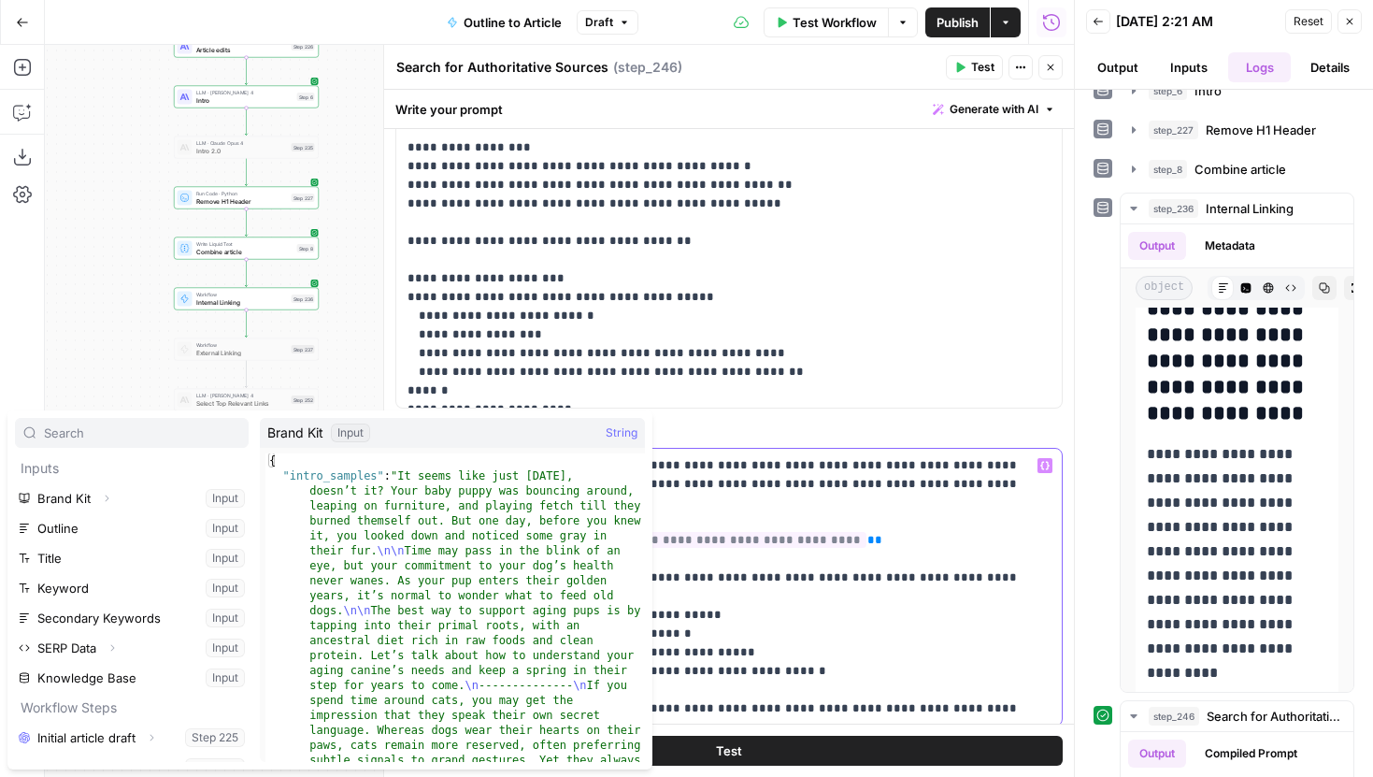
click at [983, 658] on p "**********" at bounding box center [783, 587] width 535 height 262
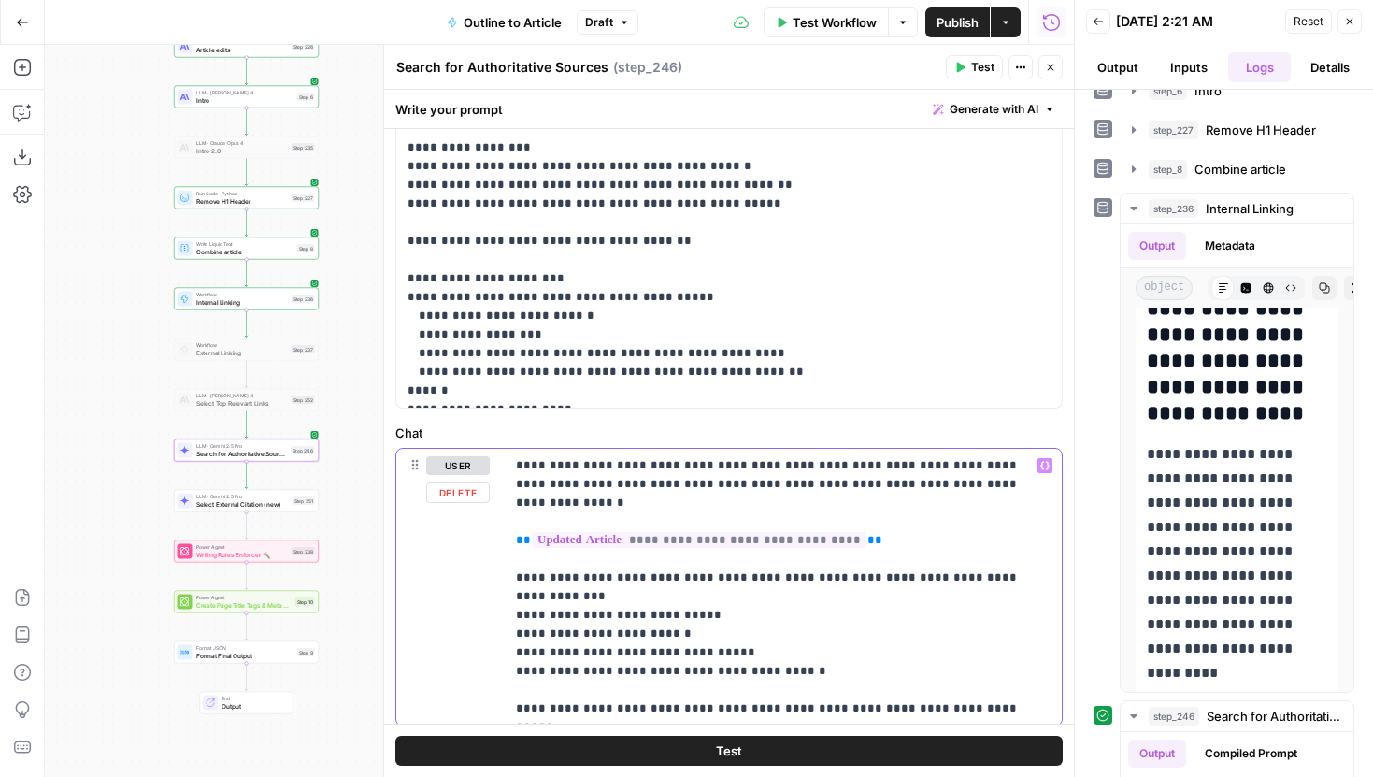
click at [984, 670] on p "**********" at bounding box center [783, 587] width 535 height 262
click at [1048, 69] on icon "button" at bounding box center [1051, 67] width 7 height 7
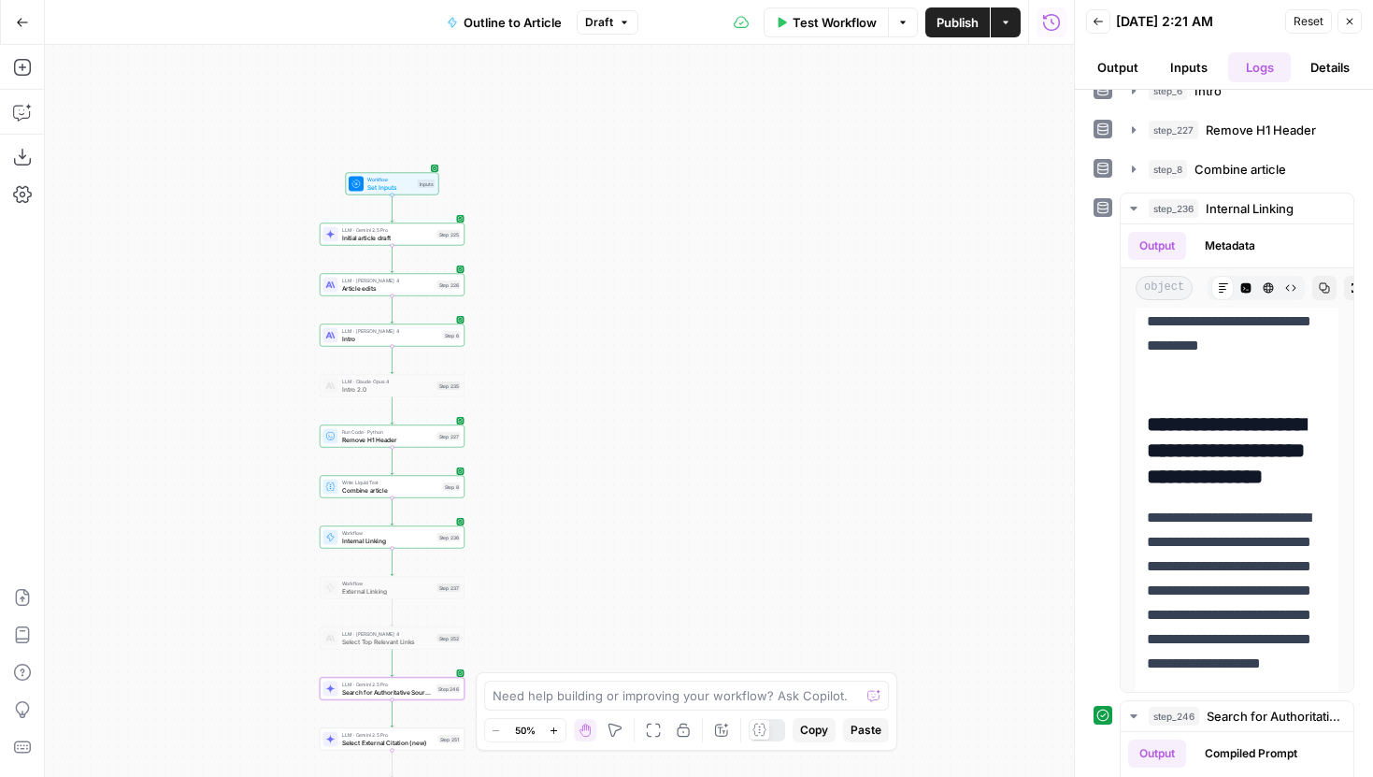
drag, startPoint x: 687, startPoint y: 229, endPoint x: 835, endPoint y: 525, distance: 331.4
click at [836, 524] on div "Workflow Set Inputs Inputs LLM · Gemini 2.5 Pro Initial article draft Step 225 …" at bounding box center [559, 411] width 1029 height 732
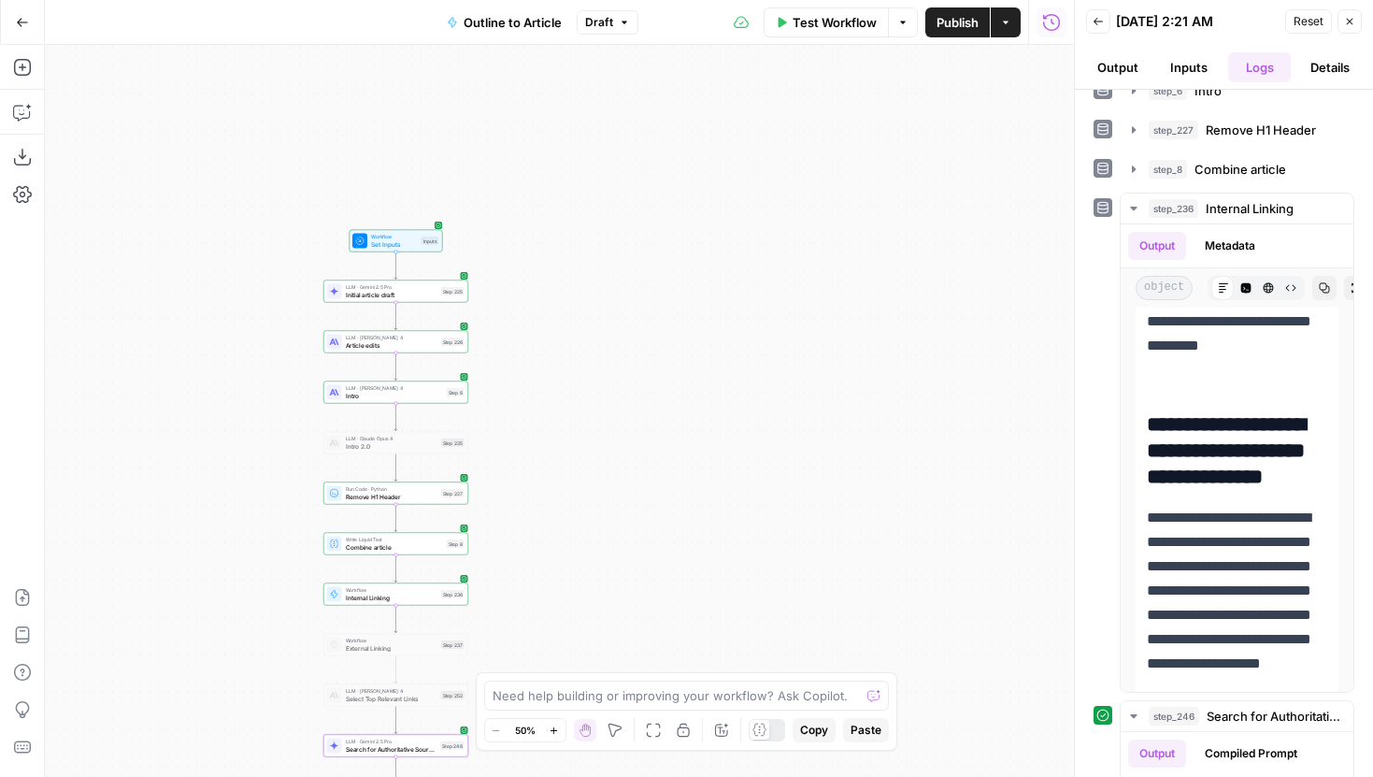
click at [555, 726] on icon "button" at bounding box center [554, 730] width 10 height 10
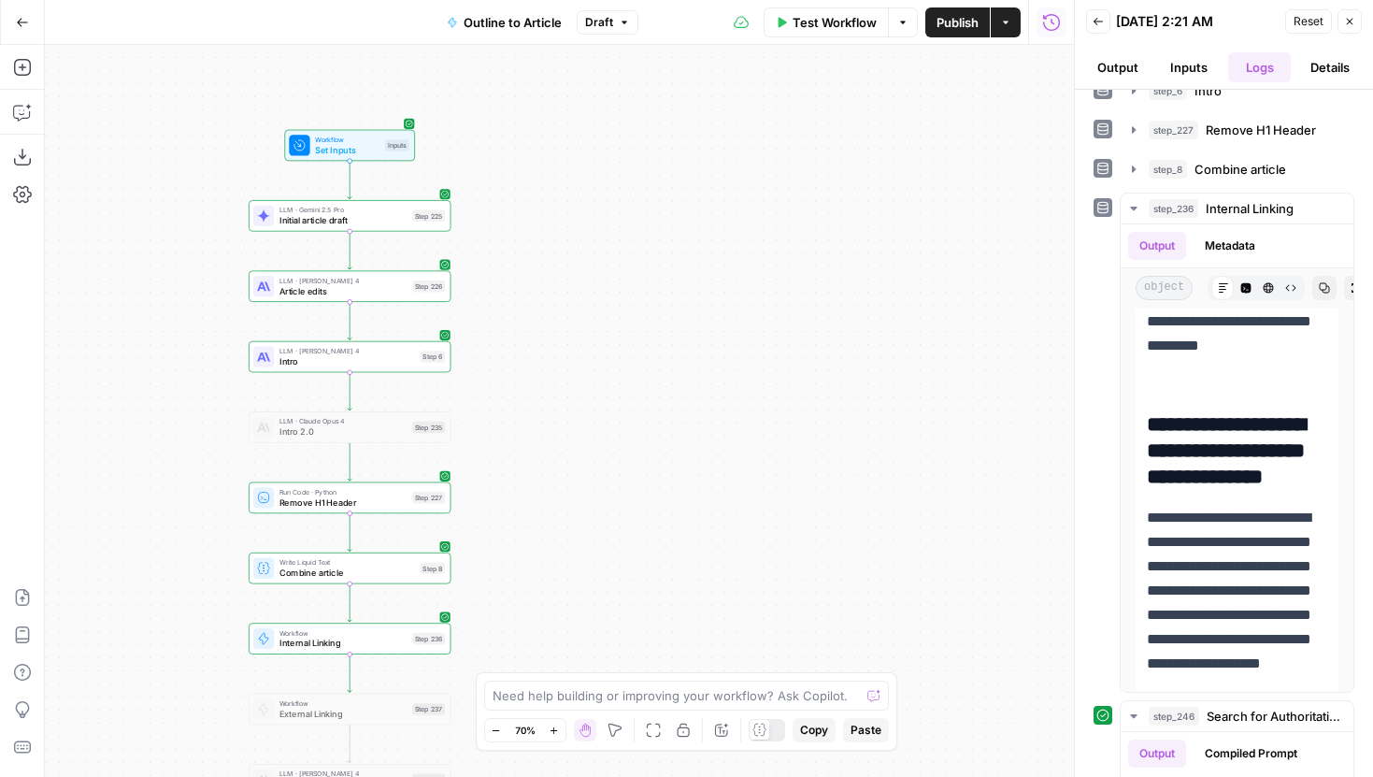
drag, startPoint x: 507, startPoint y: 497, endPoint x: 579, endPoint y: 369, distance: 146.9
click at [579, 369] on div "Workflow Set Inputs Inputs LLM · Gemini 2.5 Pro Initial article draft Step 225 …" at bounding box center [559, 411] width 1029 height 732
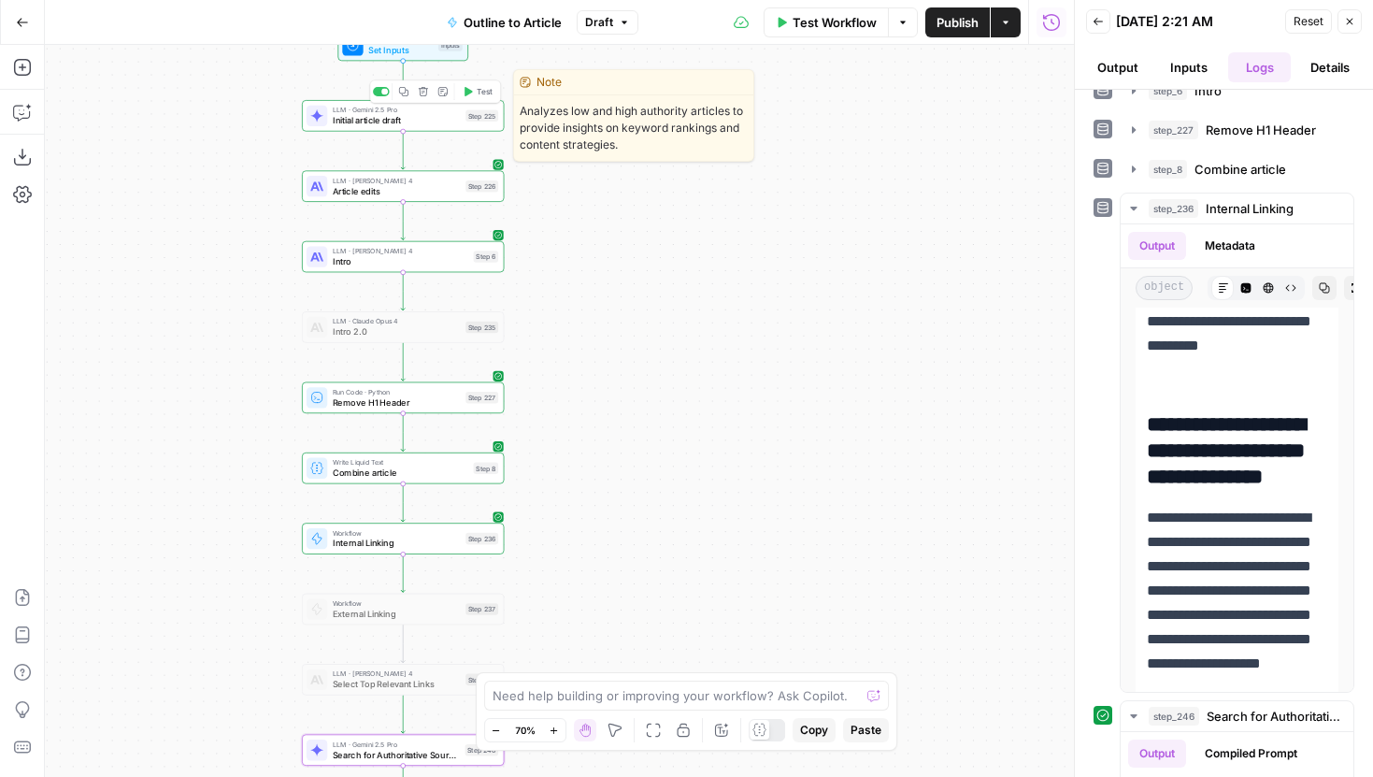
click at [443, 121] on span "Initial article draft" at bounding box center [397, 120] width 128 height 13
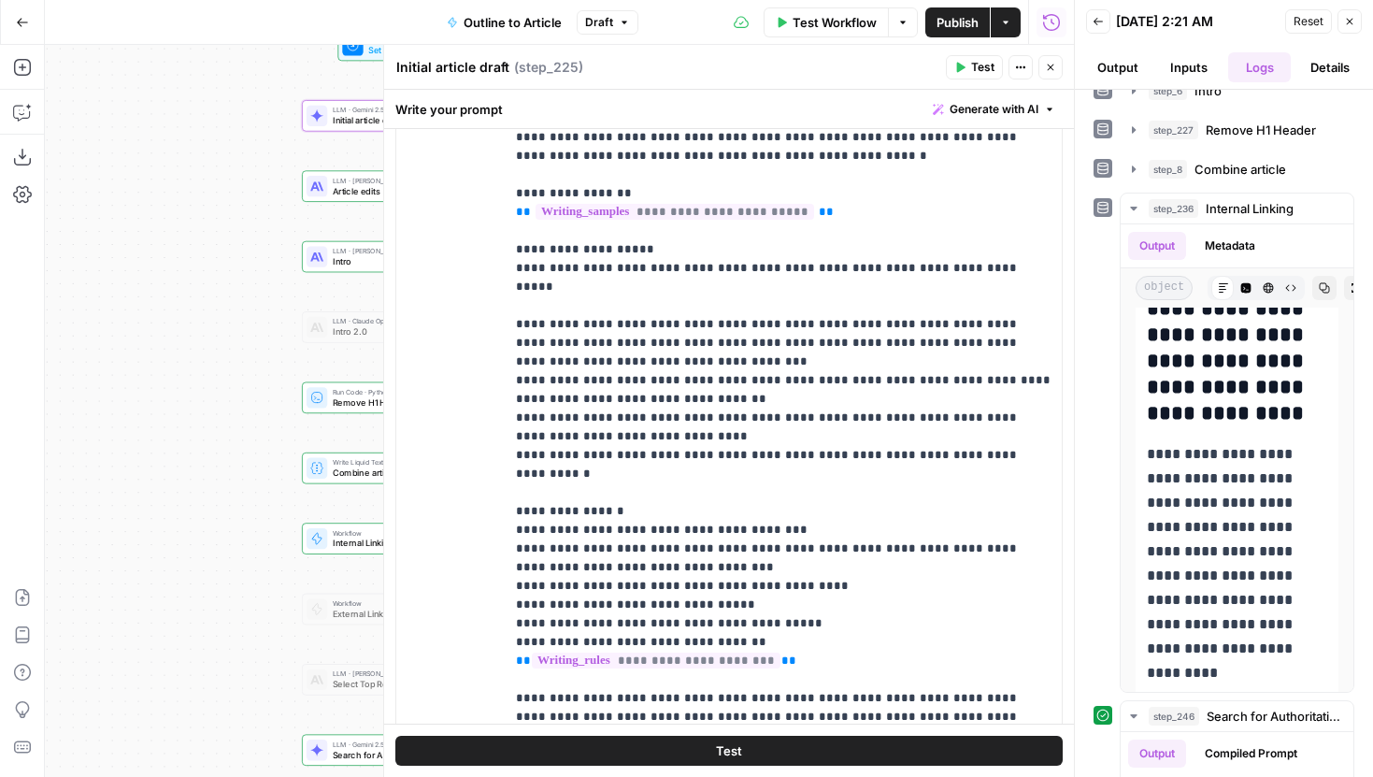
scroll to position [251, 0]
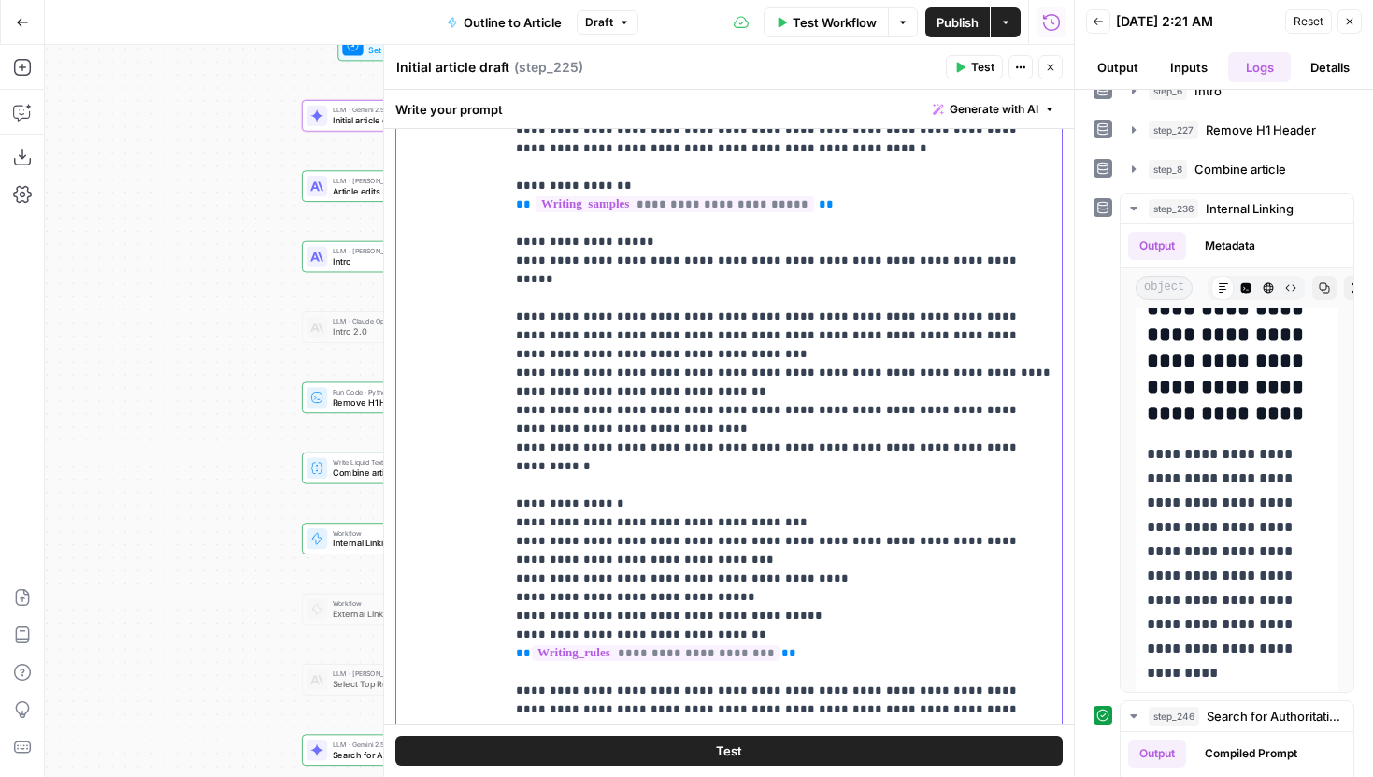
click at [1042, 380] on p "**********" at bounding box center [783, 232] width 535 height 1009
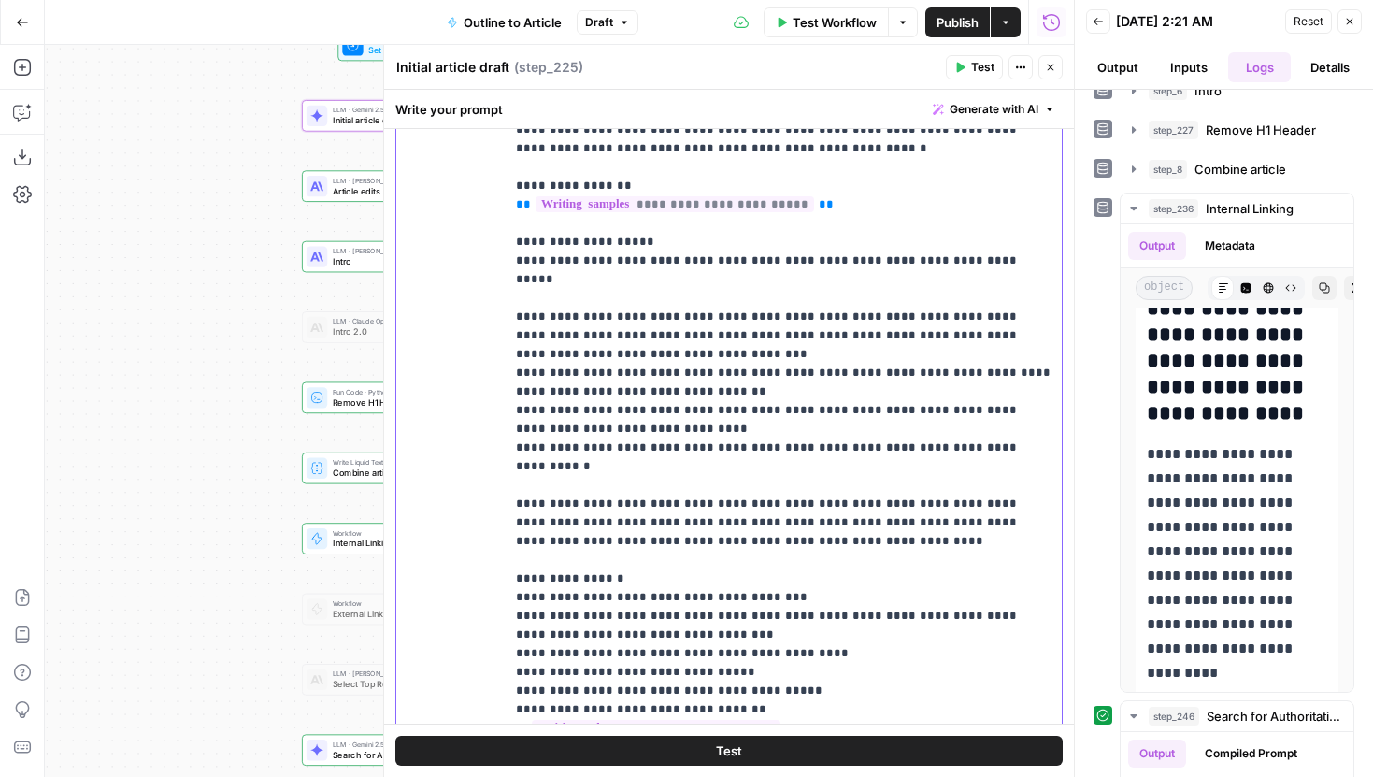
click at [606, 447] on p "**********" at bounding box center [783, 270] width 535 height 1084
click at [699, 450] on p "**********" at bounding box center [783, 270] width 535 height 1084
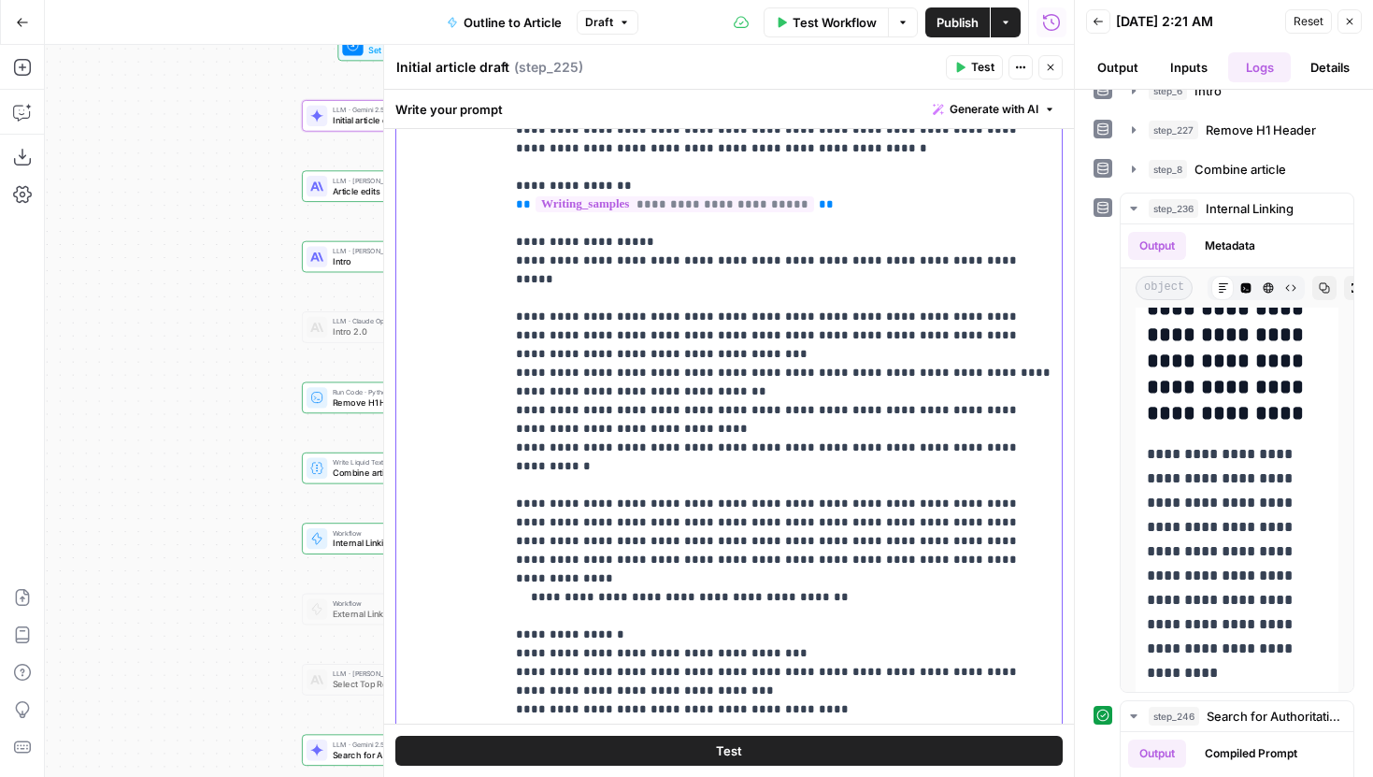
drag, startPoint x: 843, startPoint y: 492, endPoint x: 801, endPoint y: 480, distance: 43.8
click at [801, 480] on p "**********" at bounding box center [783, 288] width 535 height 1121
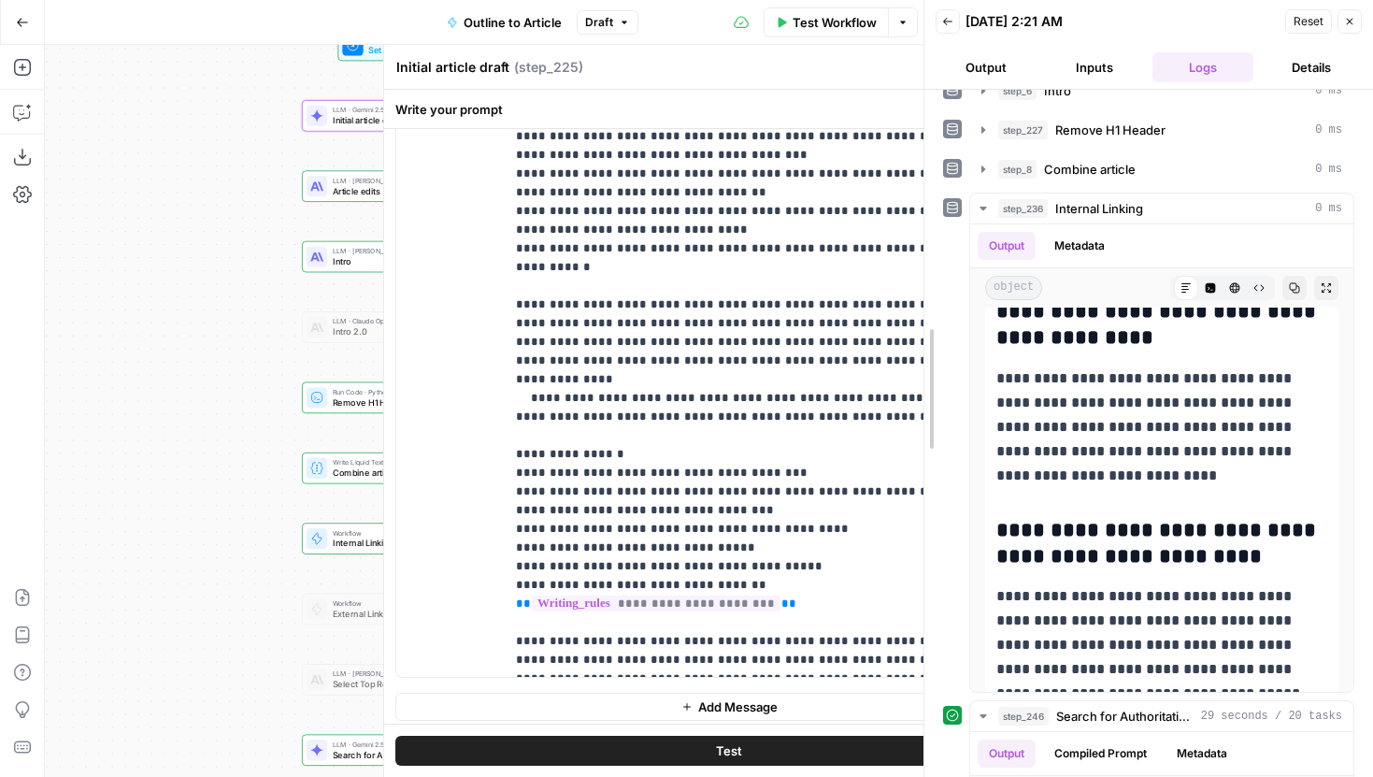
scroll to position [8174, 0]
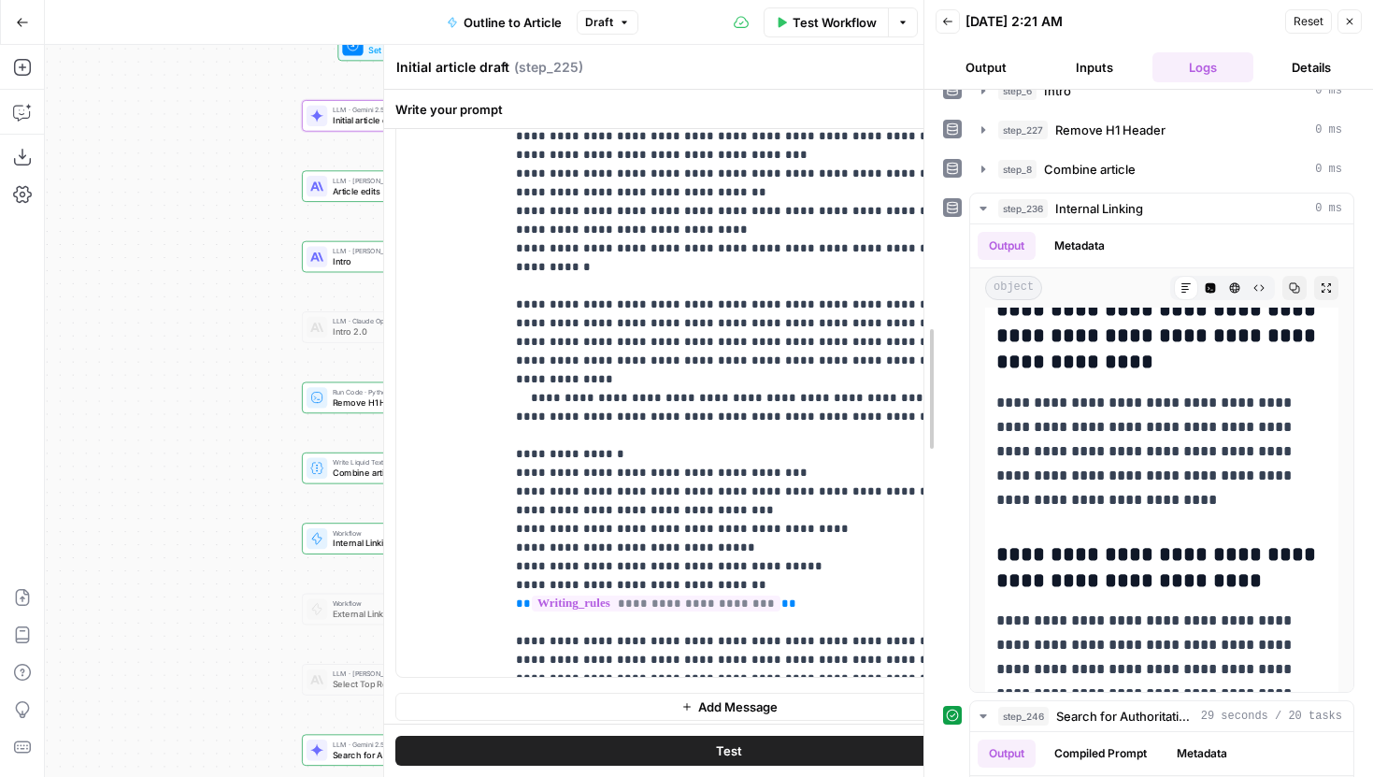
drag, startPoint x: 1078, startPoint y: 469, endPoint x: 928, endPoint y: 457, distance: 150.9
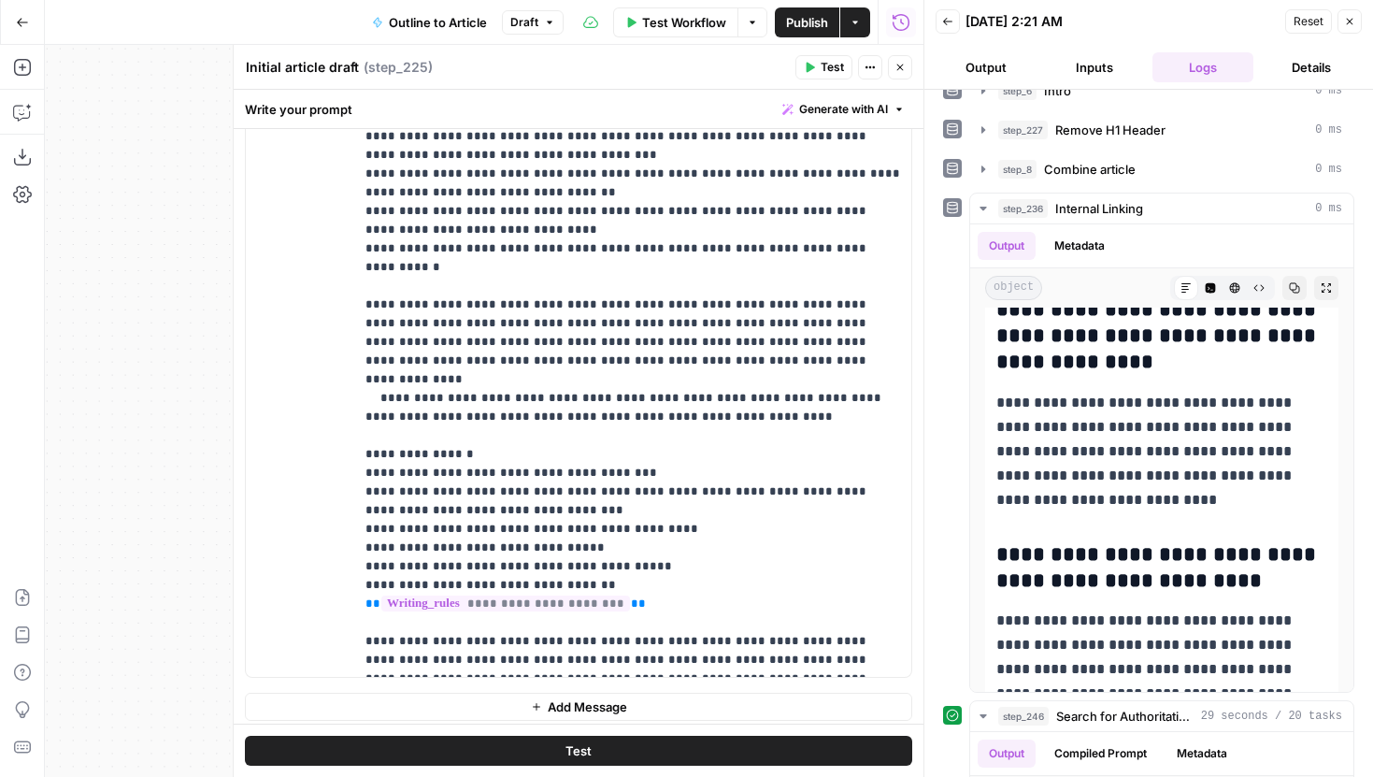
scroll to position [1360, 0]
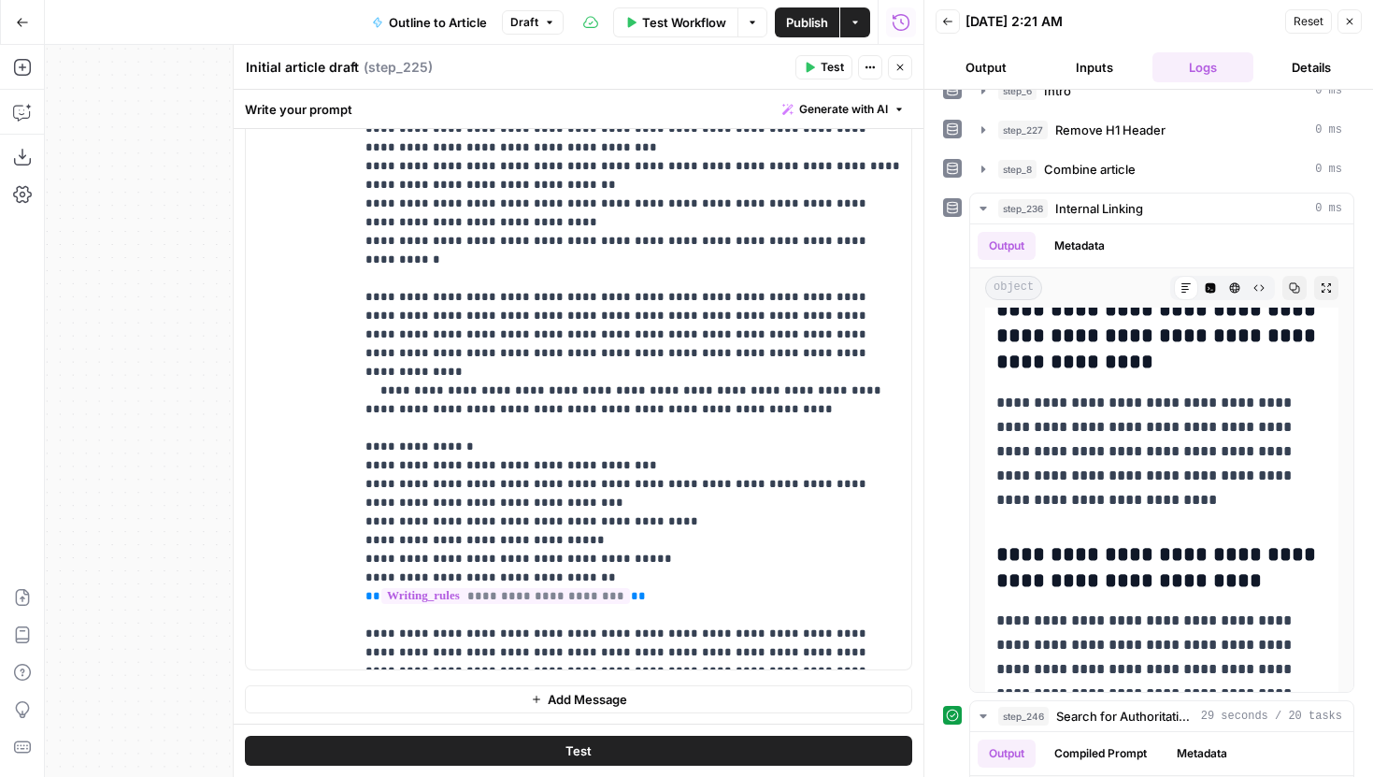
click at [903, 68] on icon "button" at bounding box center [899, 67] width 11 height 11
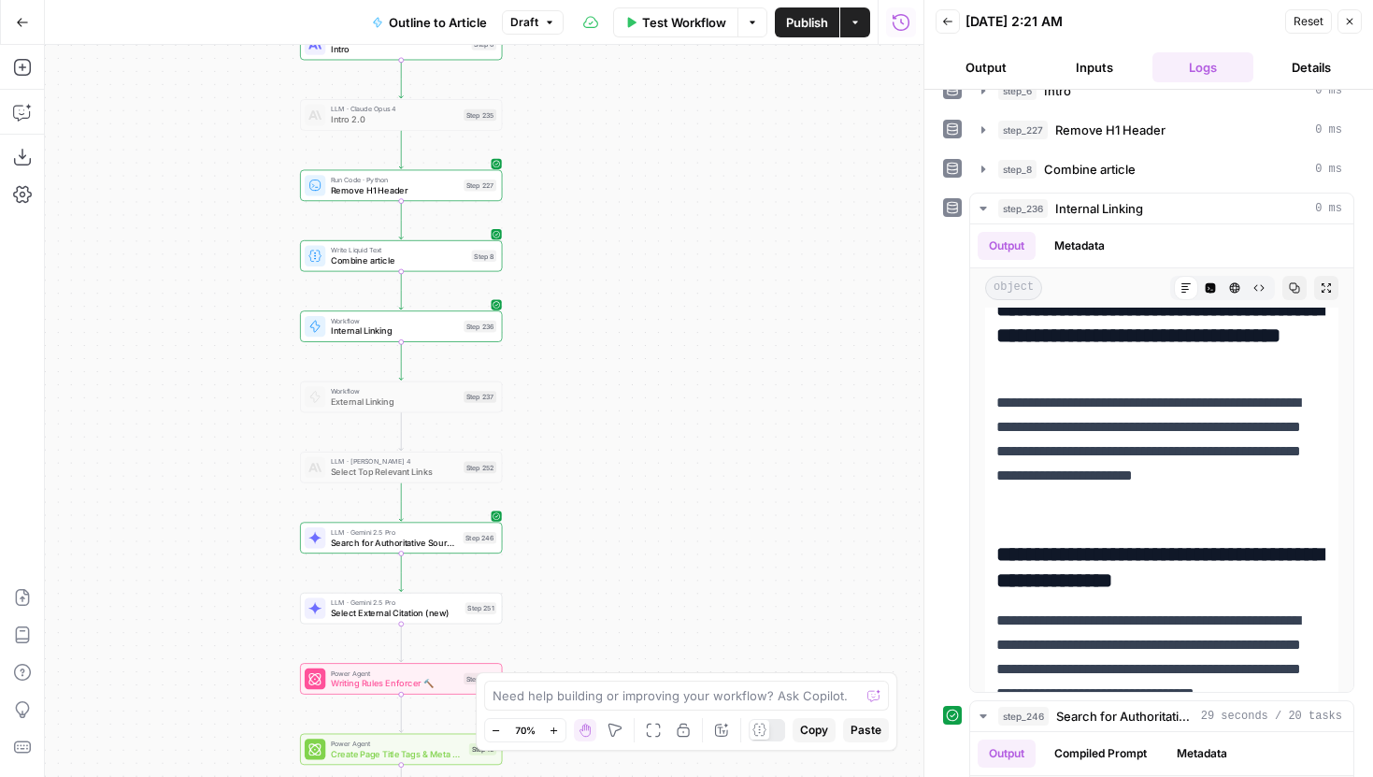
drag, startPoint x: 781, startPoint y: 414, endPoint x: 779, endPoint y: 267, distance: 146.7
click at [779, 269] on div "Workflow Set Inputs Inputs LLM · Gemini 2.5 Pro Initial article draft Step 225 …" at bounding box center [484, 411] width 878 height 732
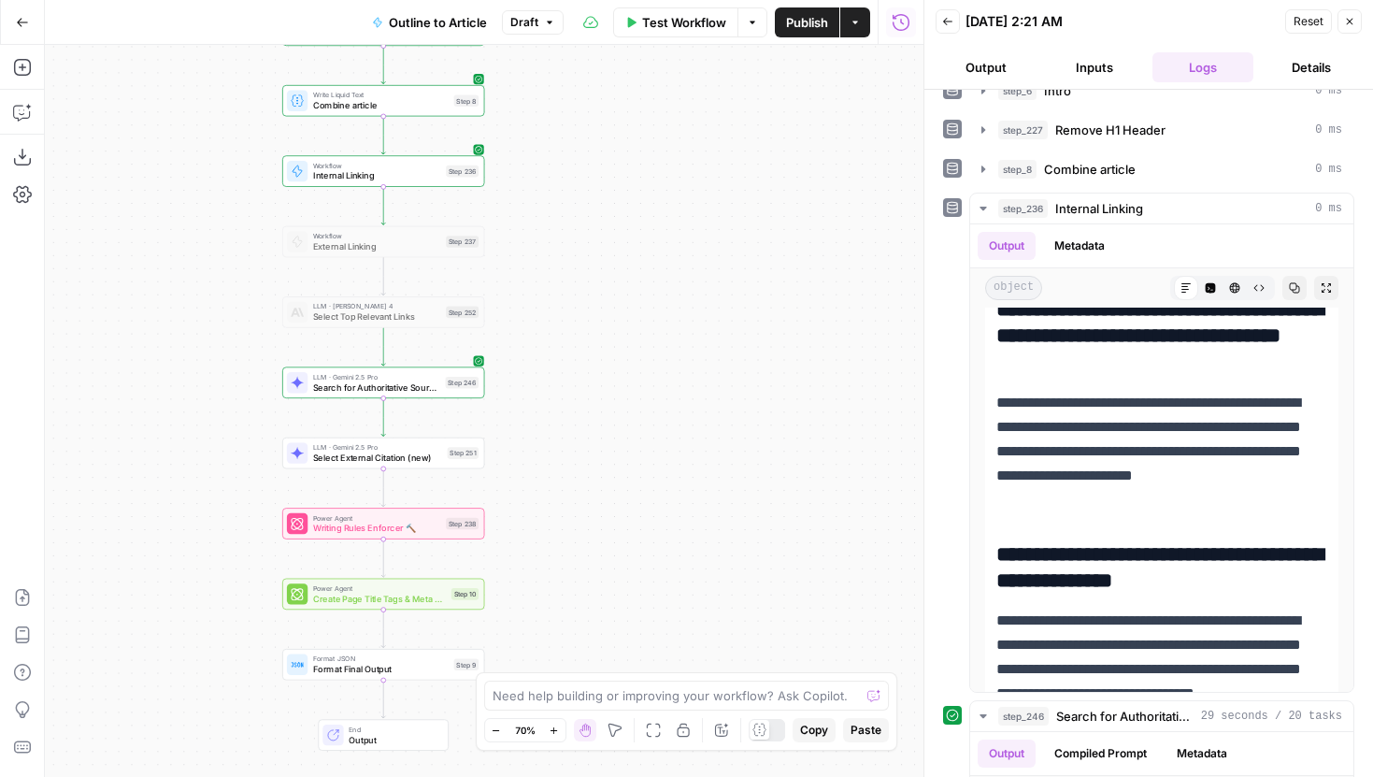
drag, startPoint x: 731, startPoint y: 438, endPoint x: 706, endPoint y: 228, distance: 211.8
click at [706, 228] on div "Workflow Set Inputs Inputs LLM · Gemini 2.5 Pro Initial article draft Step 225 …" at bounding box center [484, 411] width 878 height 732
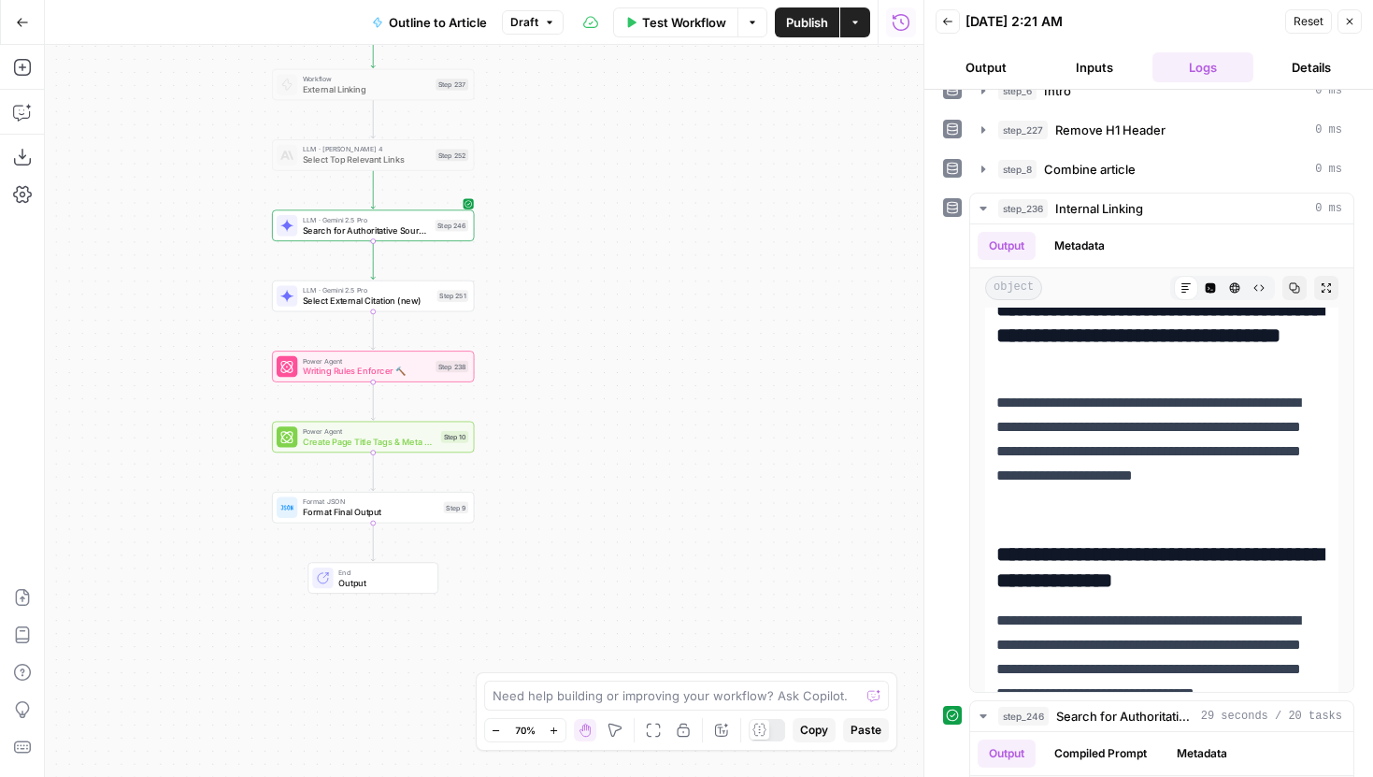
drag, startPoint x: 703, startPoint y: 451, endPoint x: 700, endPoint y: 381, distance: 70.1
click at [700, 381] on div "Workflow Set Inputs Inputs LLM · Gemini 2.5 Pro Initial article draft Step 225 …" at bounding box center [484, 411] width 878 height 732
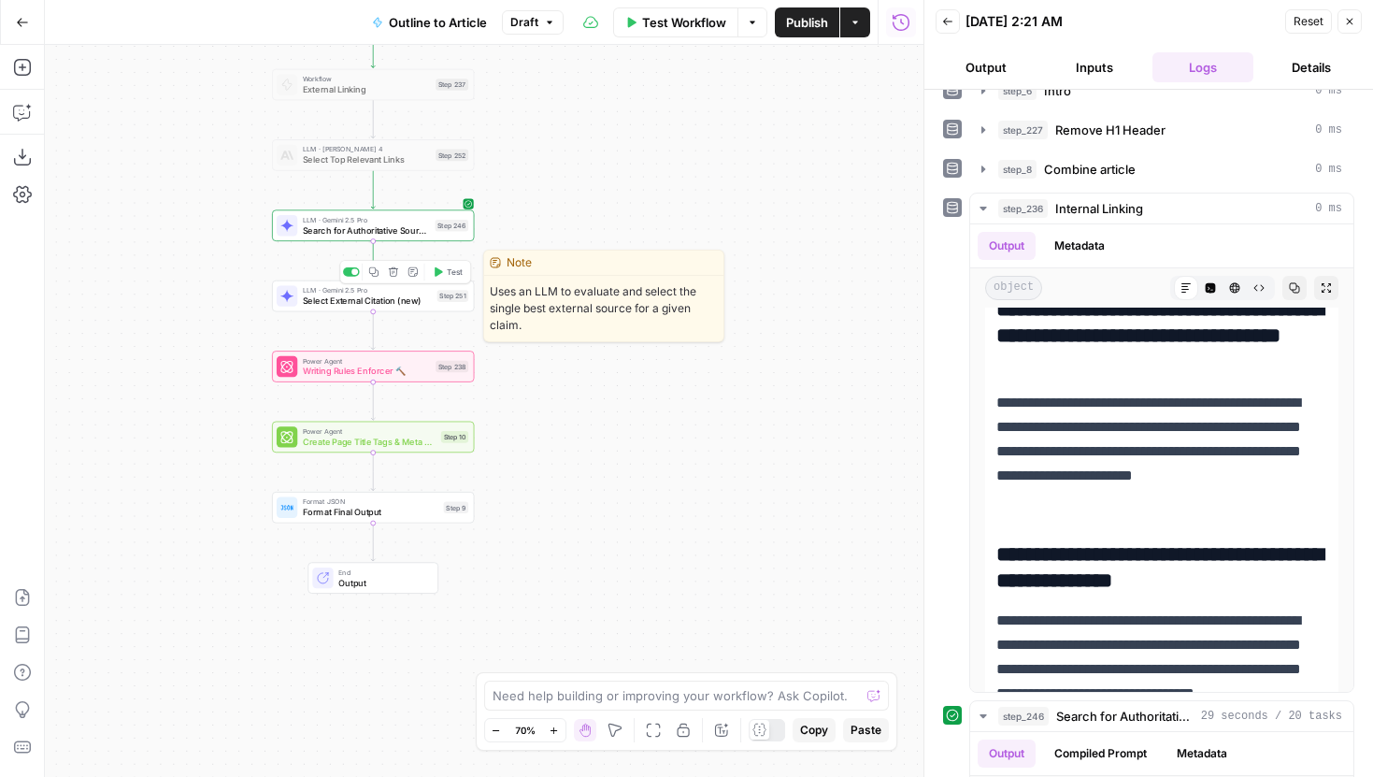
click at [431, 307] on div "LLM · Gemini 2.5 Pro Select External Citation (new) Step 251 Copy step Delete s…" at bounding box center [373, 296] width 202 height 32
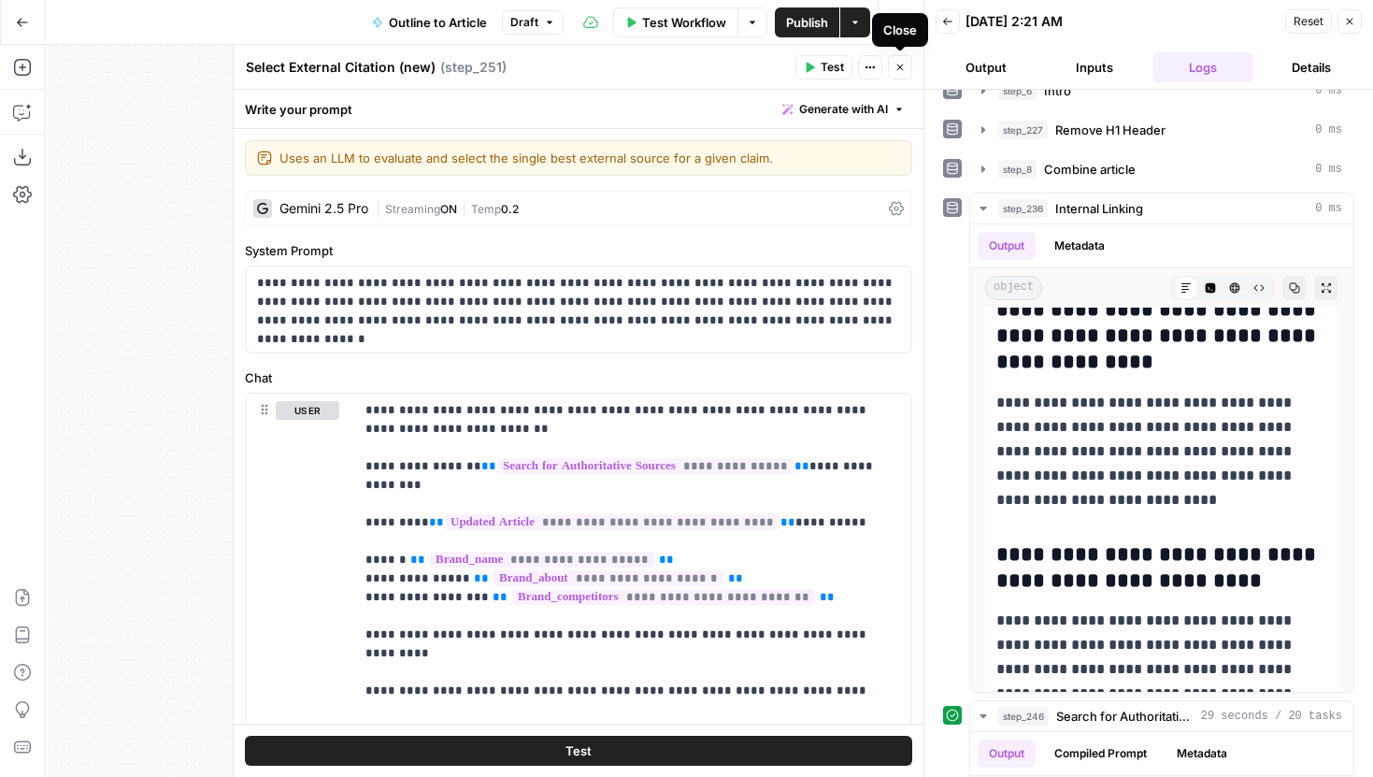
click at [902, 65] on icon "button" at bounding box center [899, 67] width 11 height 11
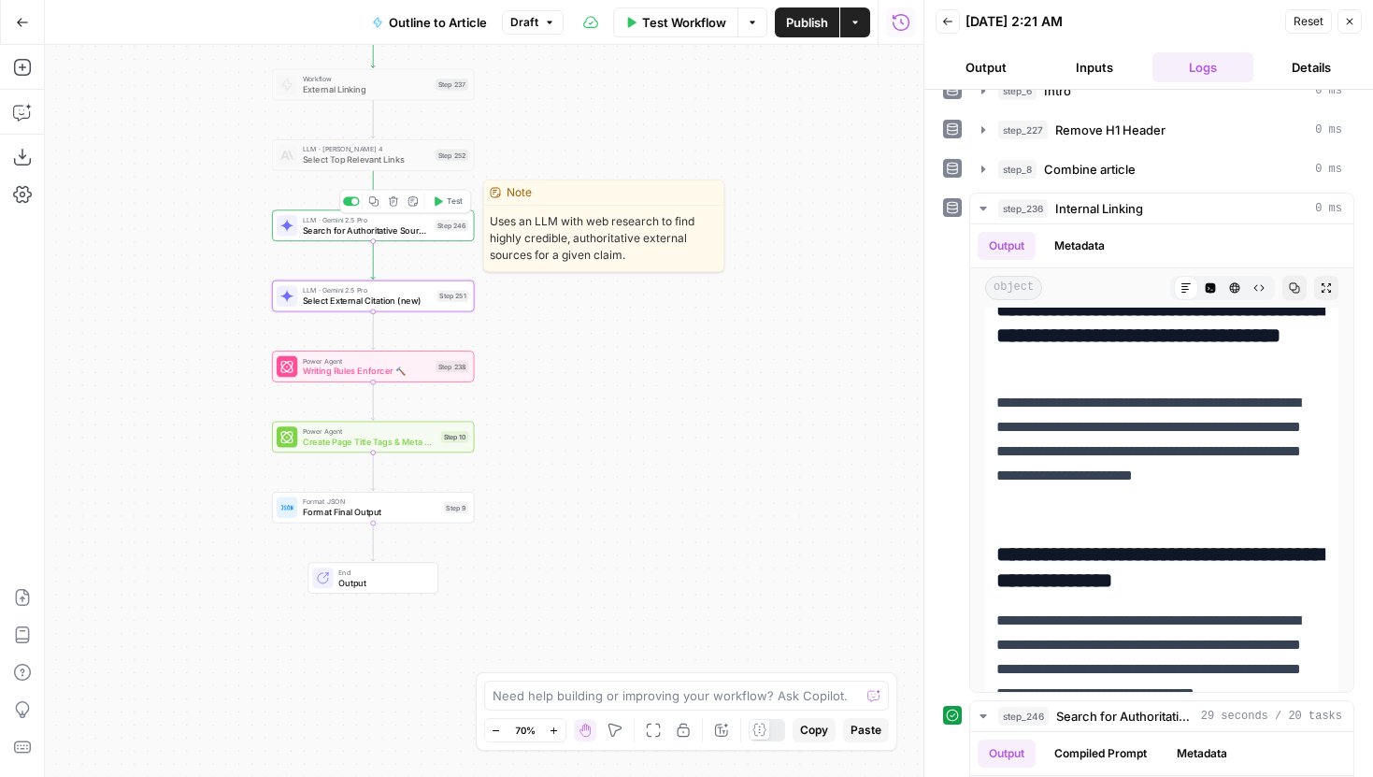
click at [431, 235] on div "LLM · Gemini 2.5 Pro Search for Authoritative Sources Step 246 Copy step Delete…" at bounding box center [373, 225] width 192 height 22
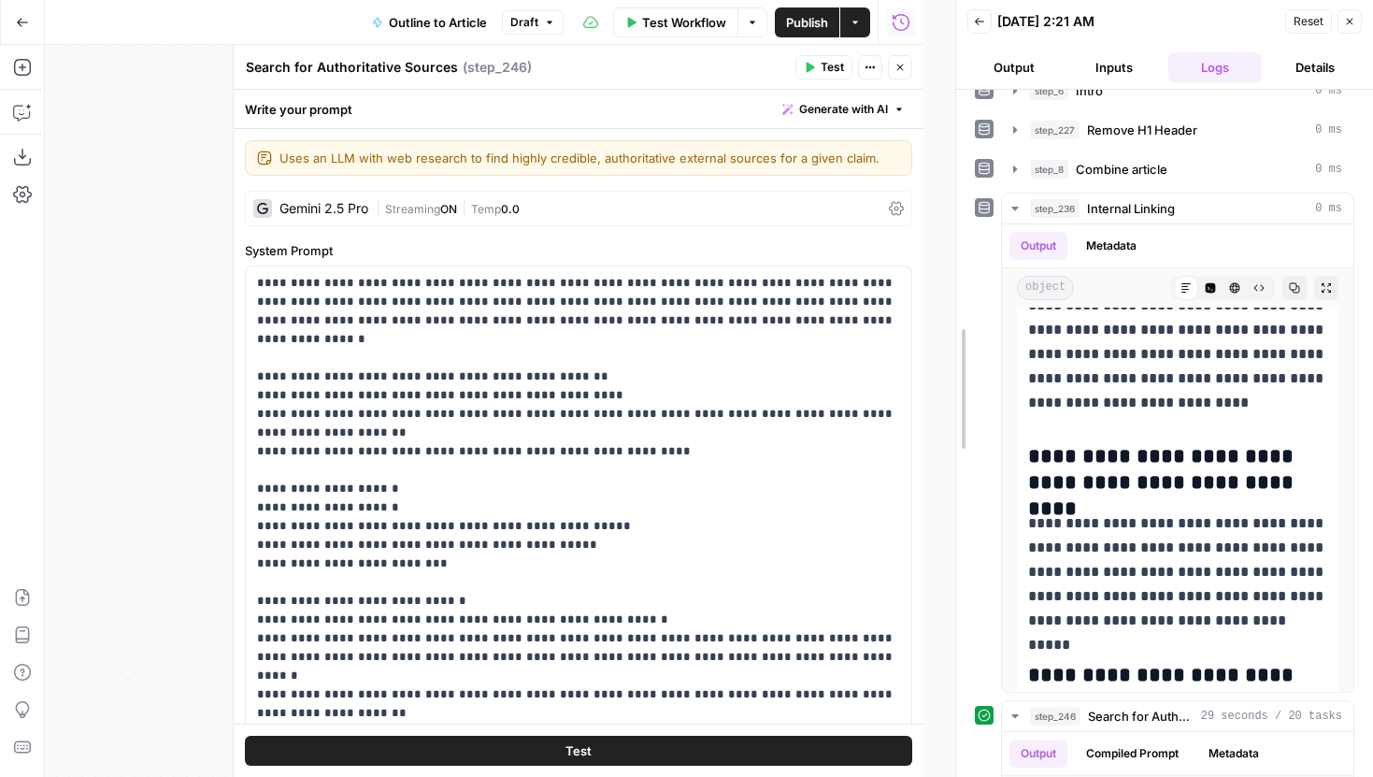
scroll to position [1749, 0]
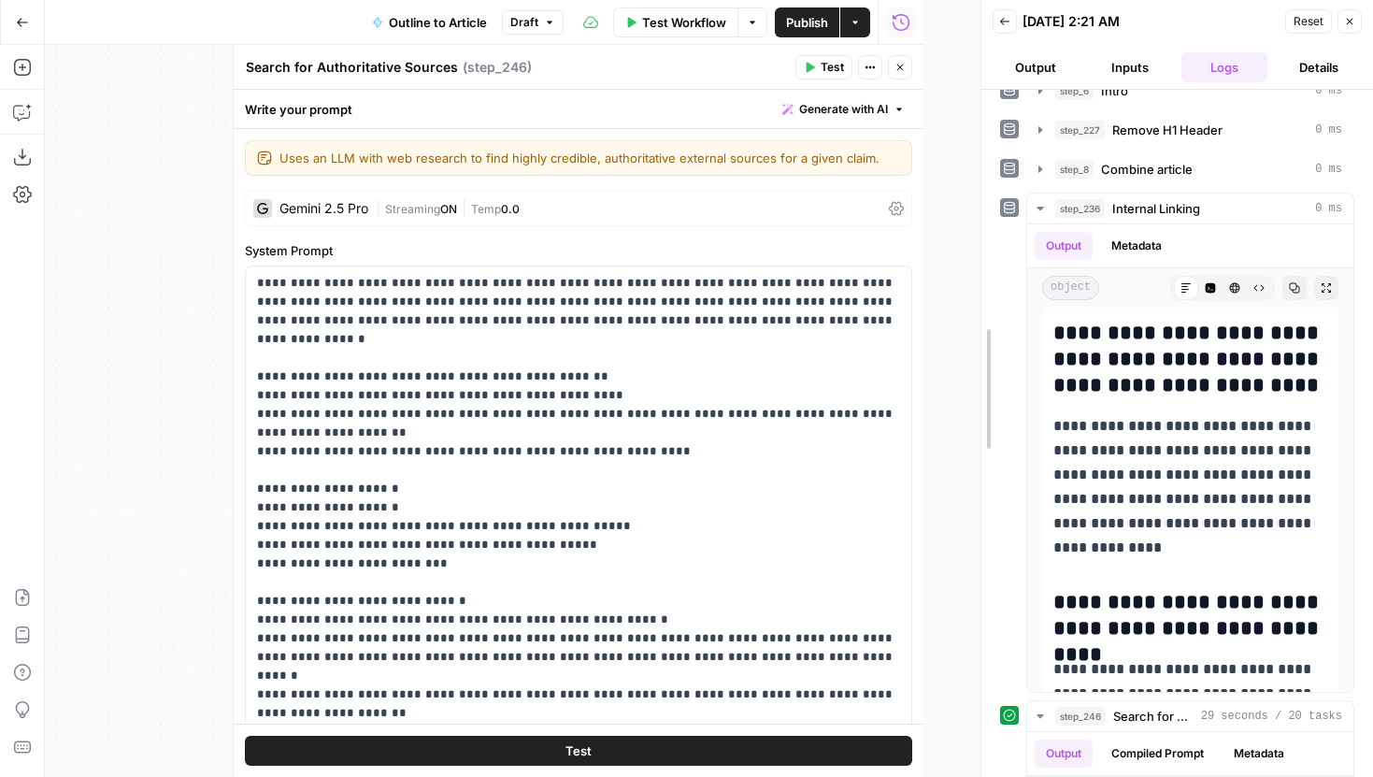
drag, startPoint x: 928, startPoint y: 88, endPoint x: 985, endPoint y: 90, distance: 57.0
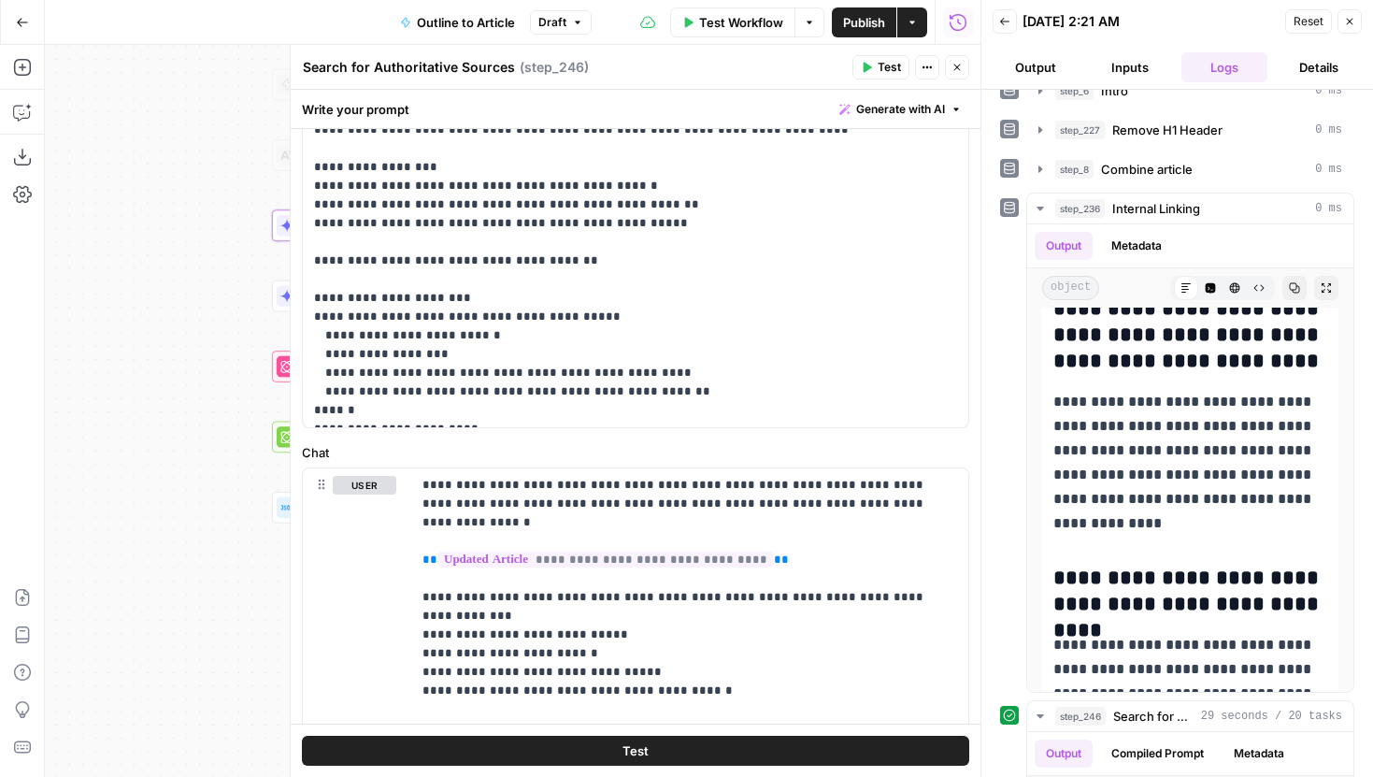
scroll to position [695, 0]
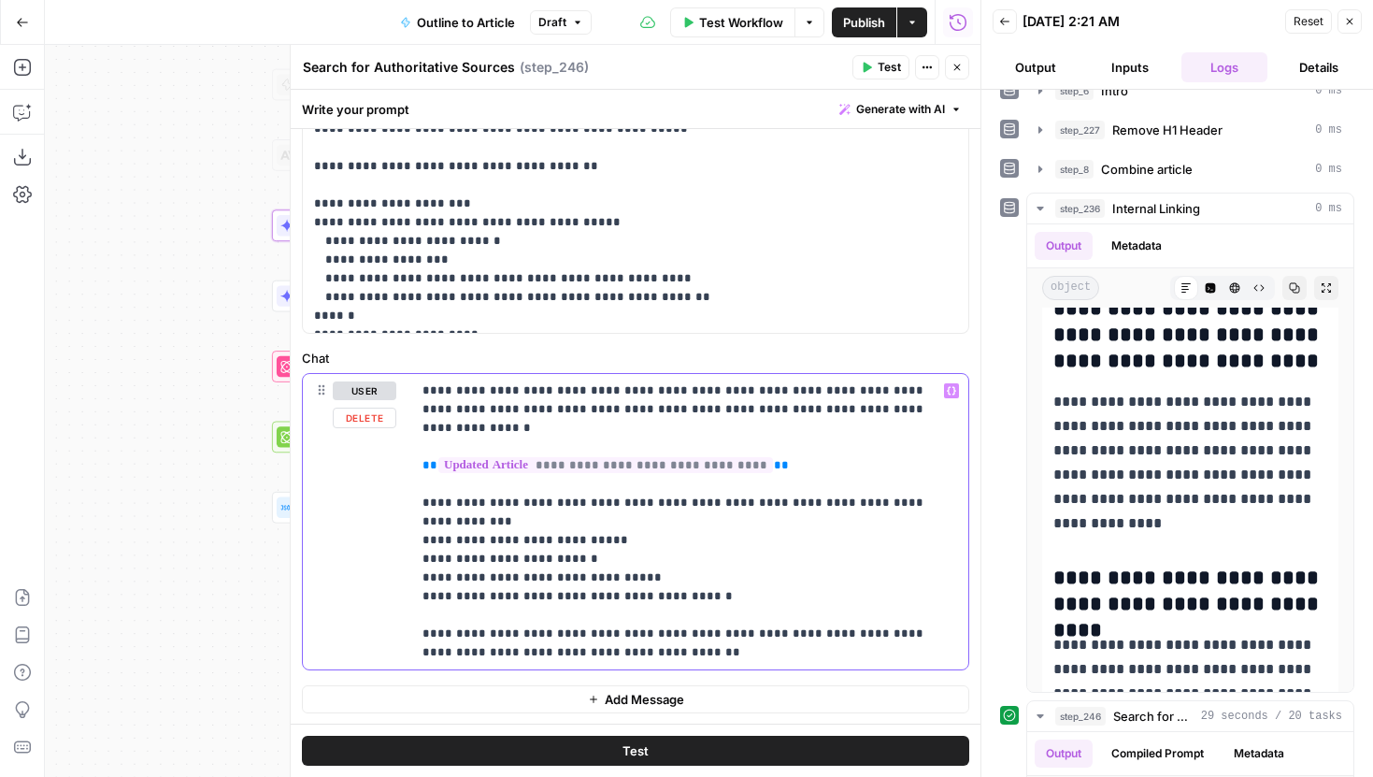
click at [784, 609] on p "**********" at bounding box center [689, 521] width 535 height 280
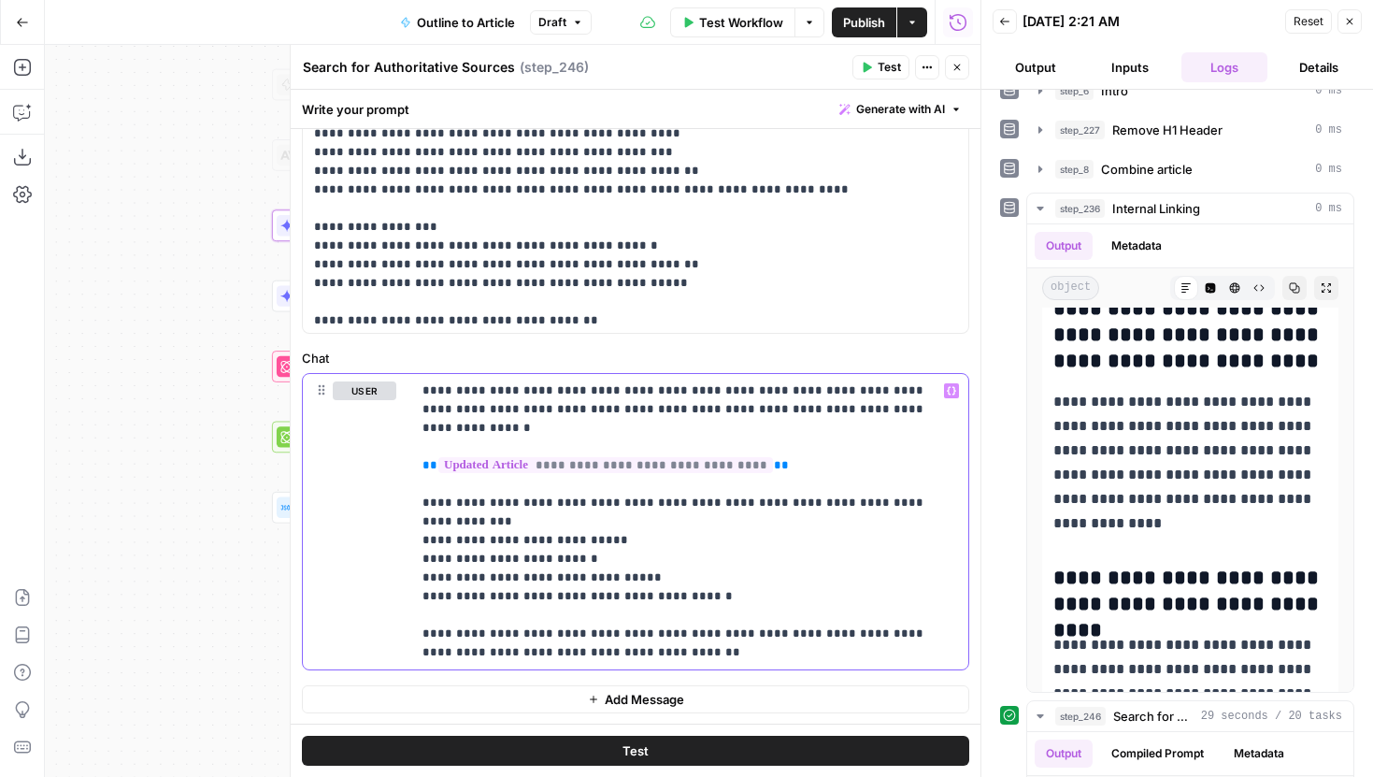
scroll to position [393, 0]
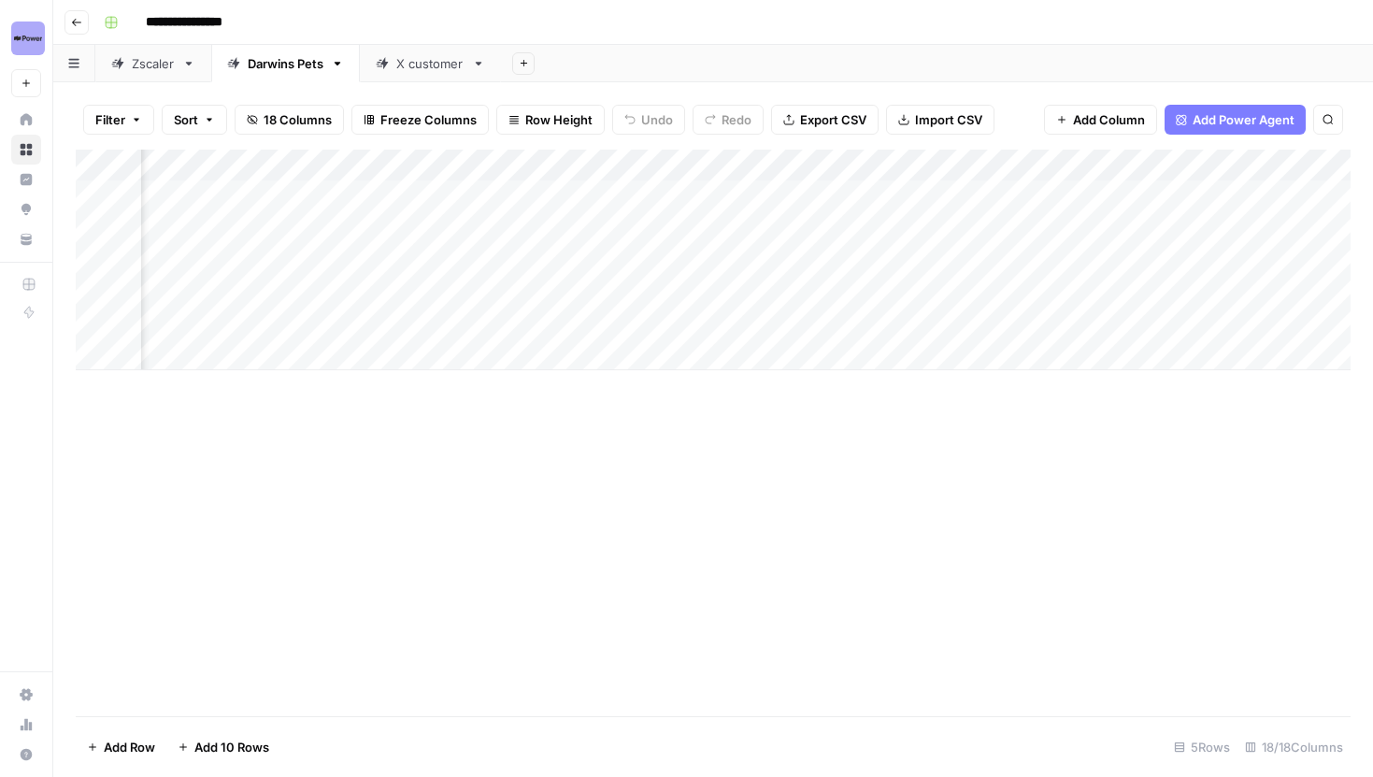
scroll to position [0, 1072]
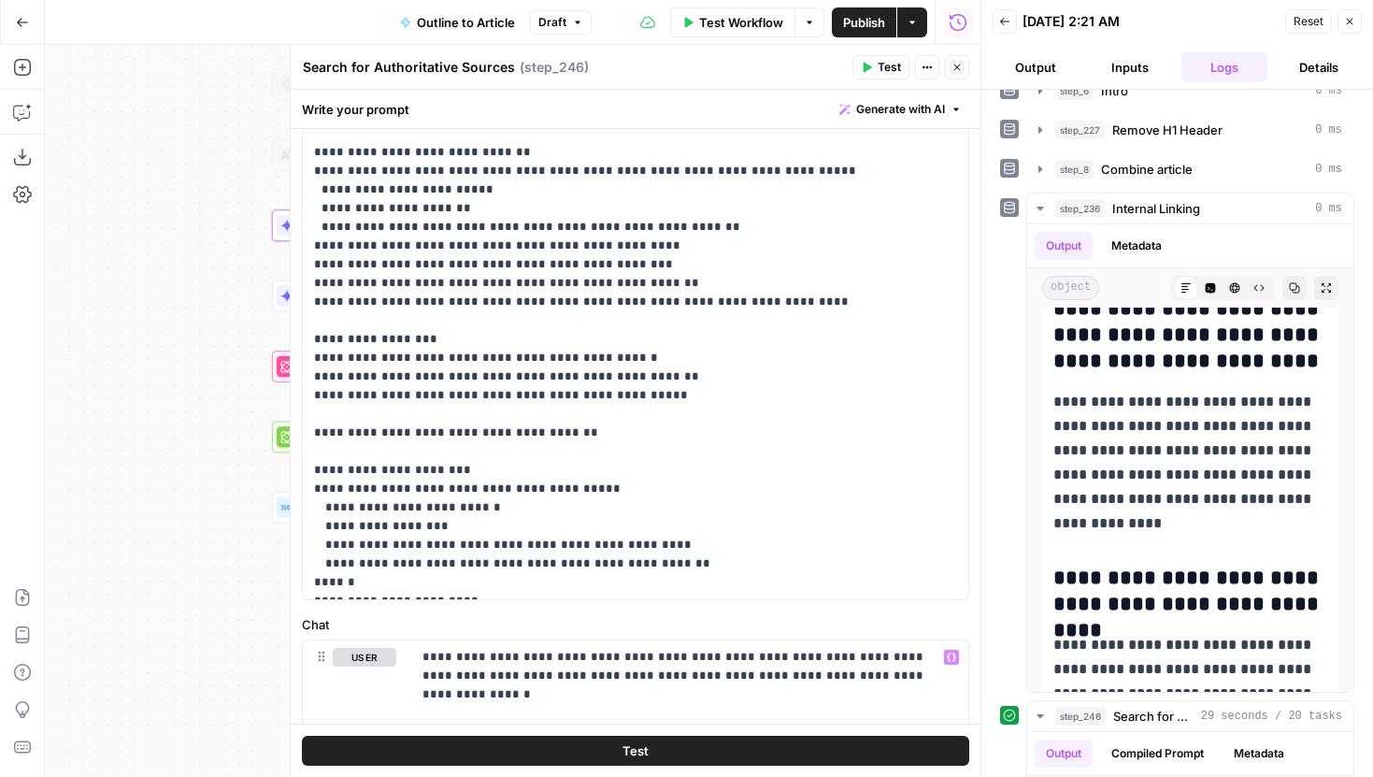
scroll to position [695, 0]
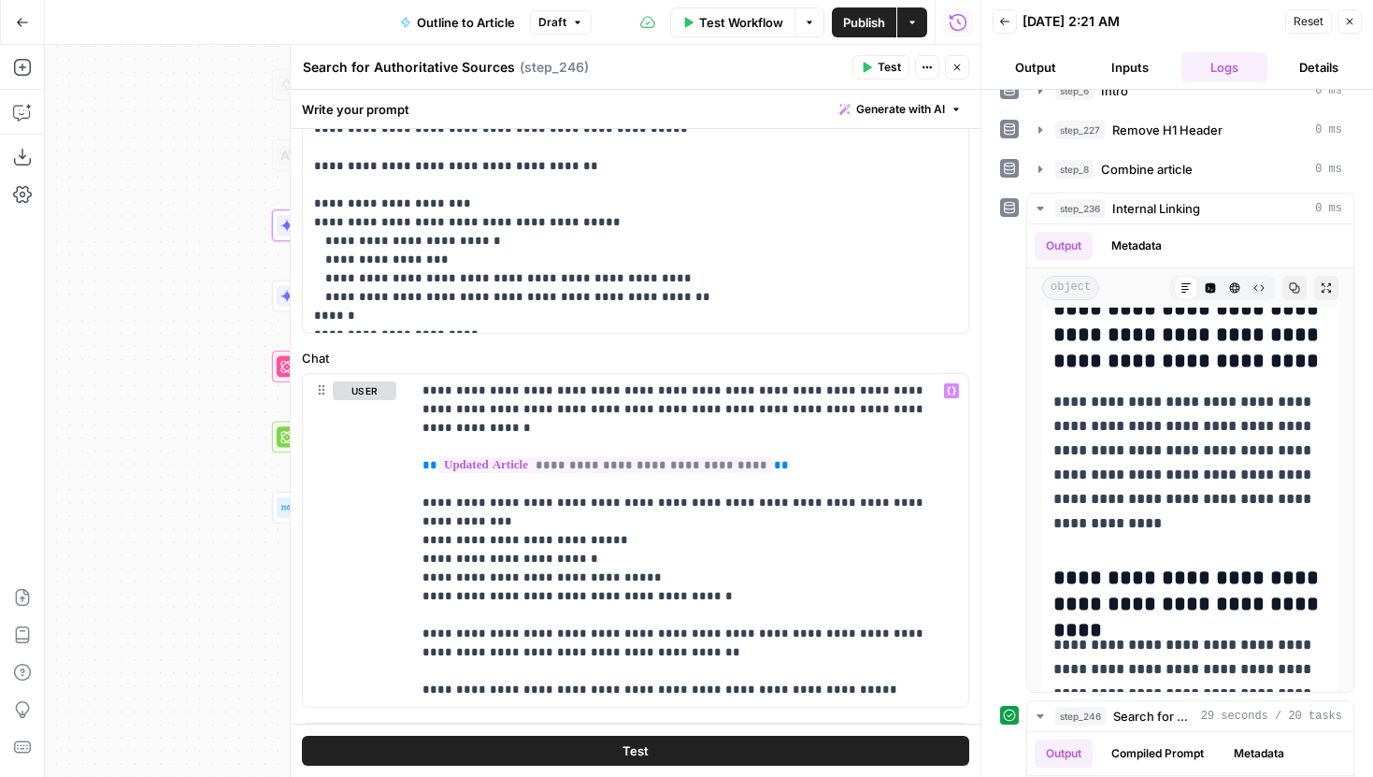
click at [759, 751] on button "Test" at bounding box center [635, 750] width 667 height 30
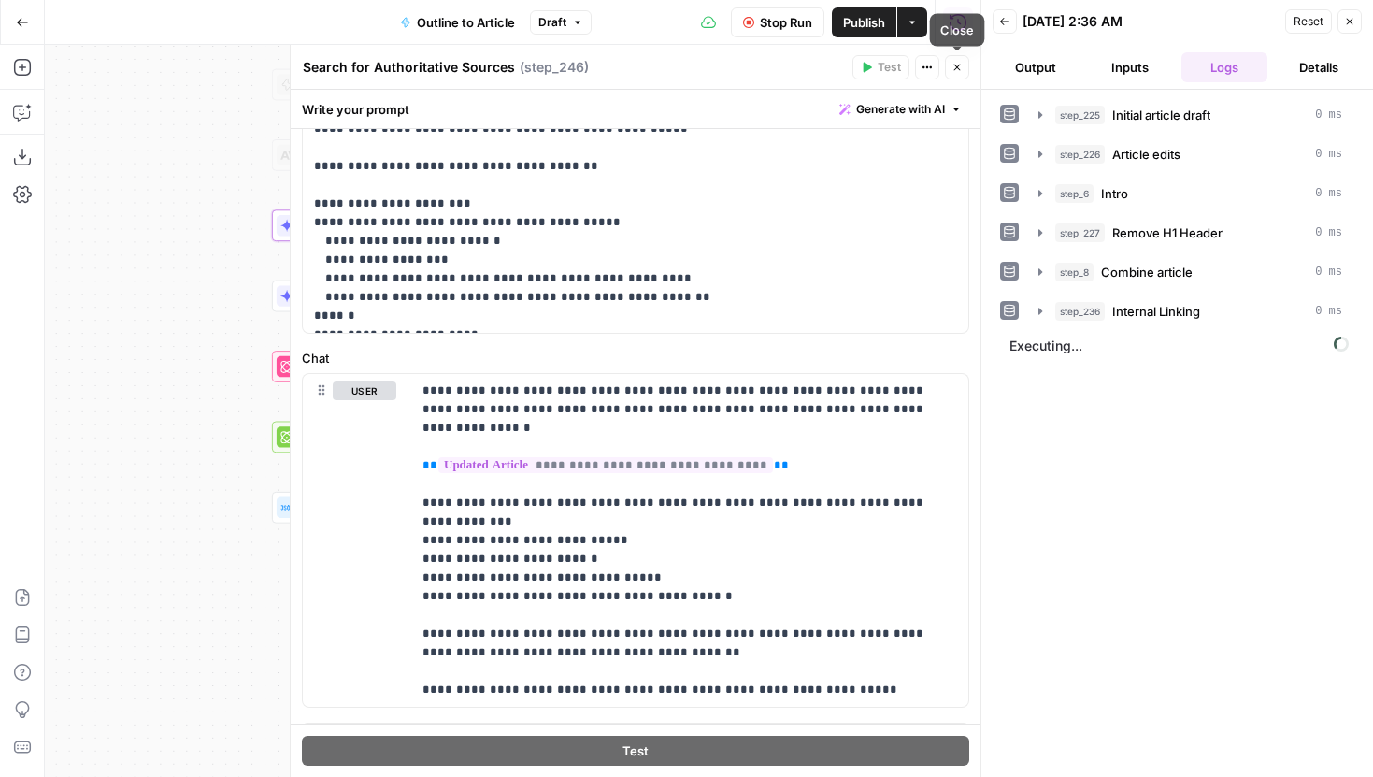
click at [955, 69] on icon "button" at bounding box center [957, 67] width 7 height 7
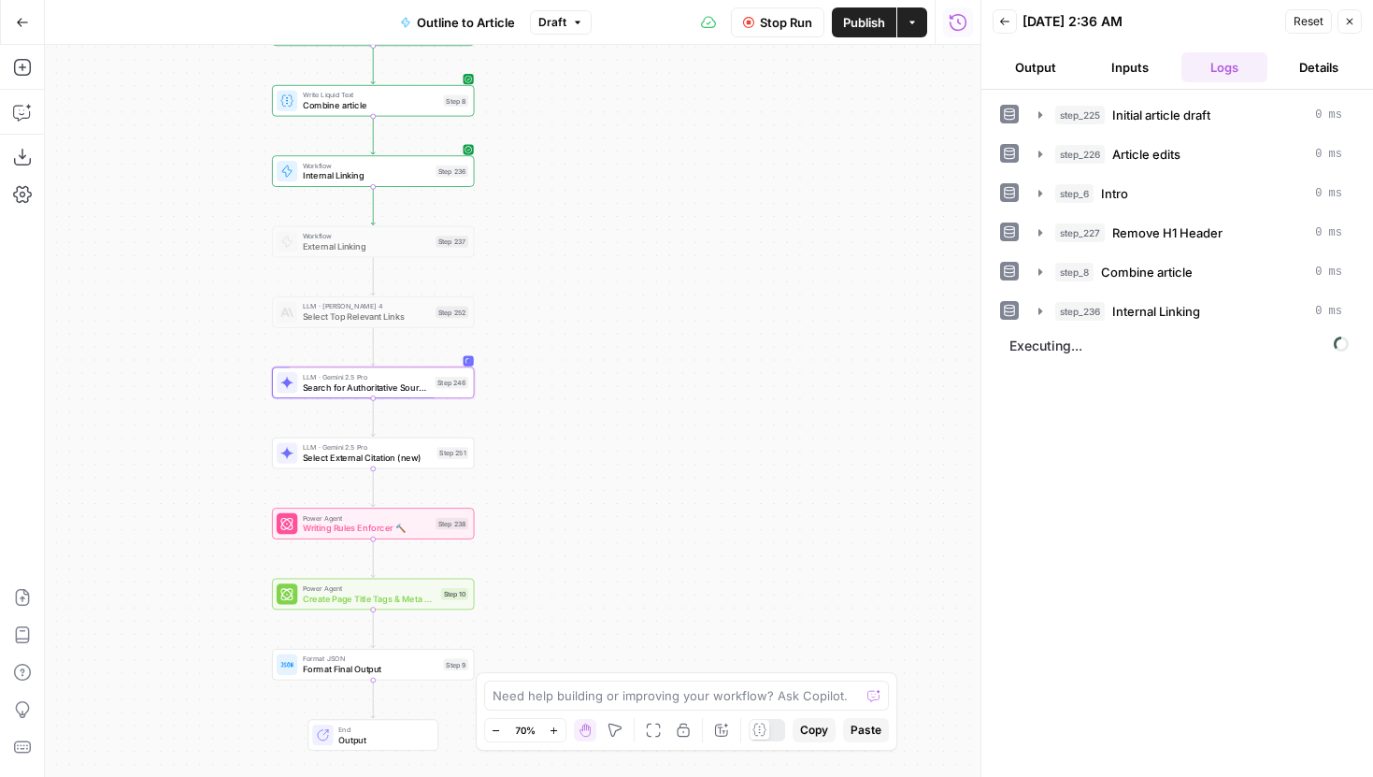
drag, startPoint x: 610, startPoint y: 235, endPoint x: 614, endPoint y: 578, distance: 342.1
click at [610, 615] on div "Workflow Set Inputs Inputs LLM · Gemini 2.5 Pro Initial article draft Step 225 …" at bounding box center [512, 411] width 935 height 732
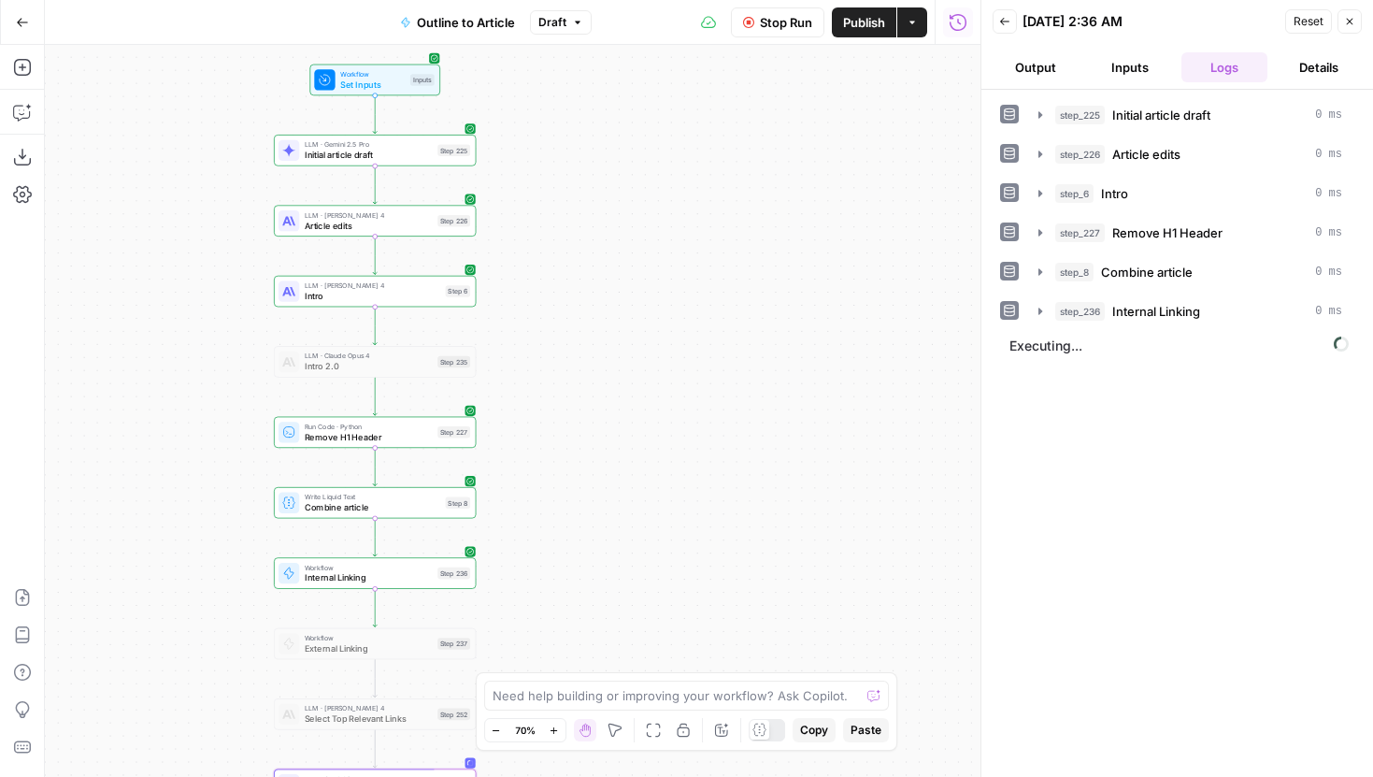
drag, startPoint x: 606, startPoint y: 264, endPoint x: 604, endPoint y: 482, distance: 217.8
click at [605, 479] on div "Workflow Set Inputs Inputs LLM · Gemini 2.5 Pro Initial article draft Step 225 …" at bounding box center [512, 411] width 935 height 732
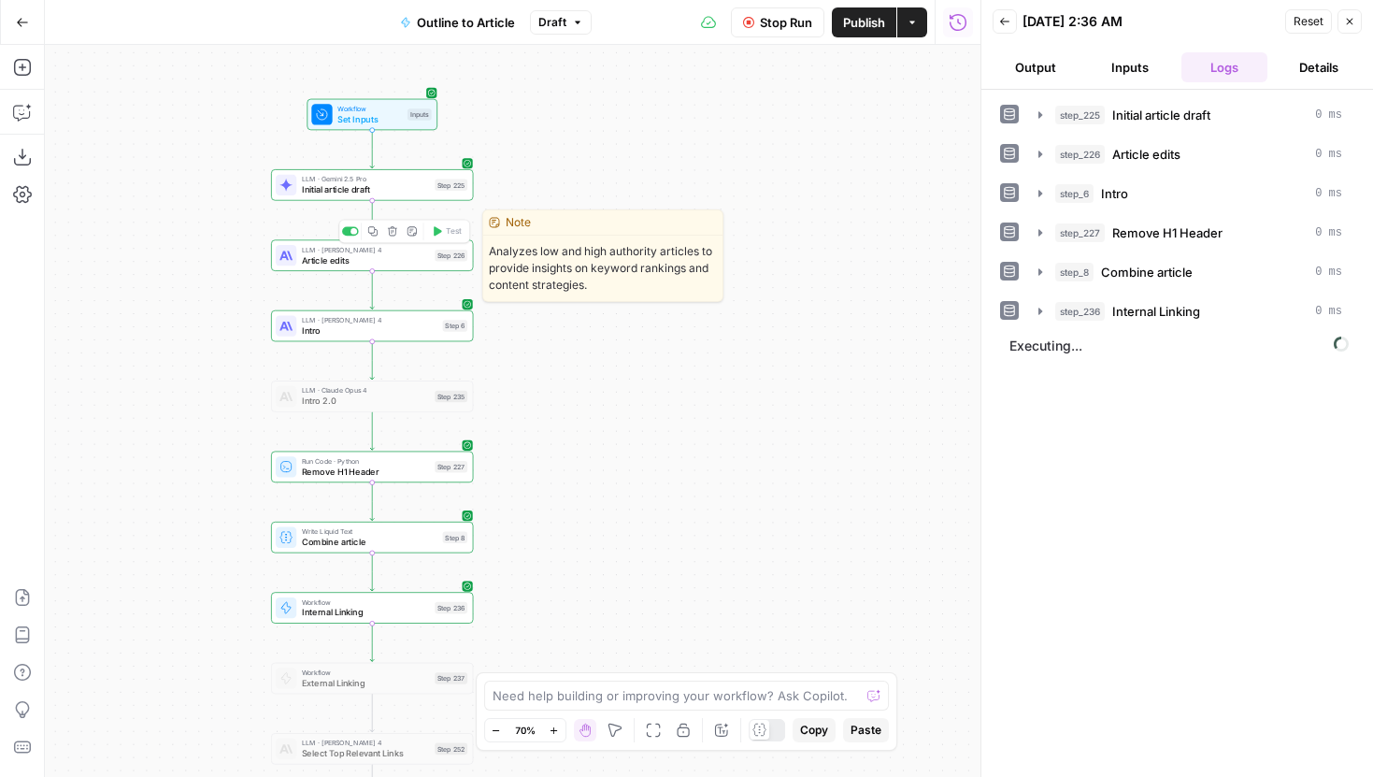
click at [424, 262] on span "Article edits" at bounding box center [366, 259] width 128 height 13
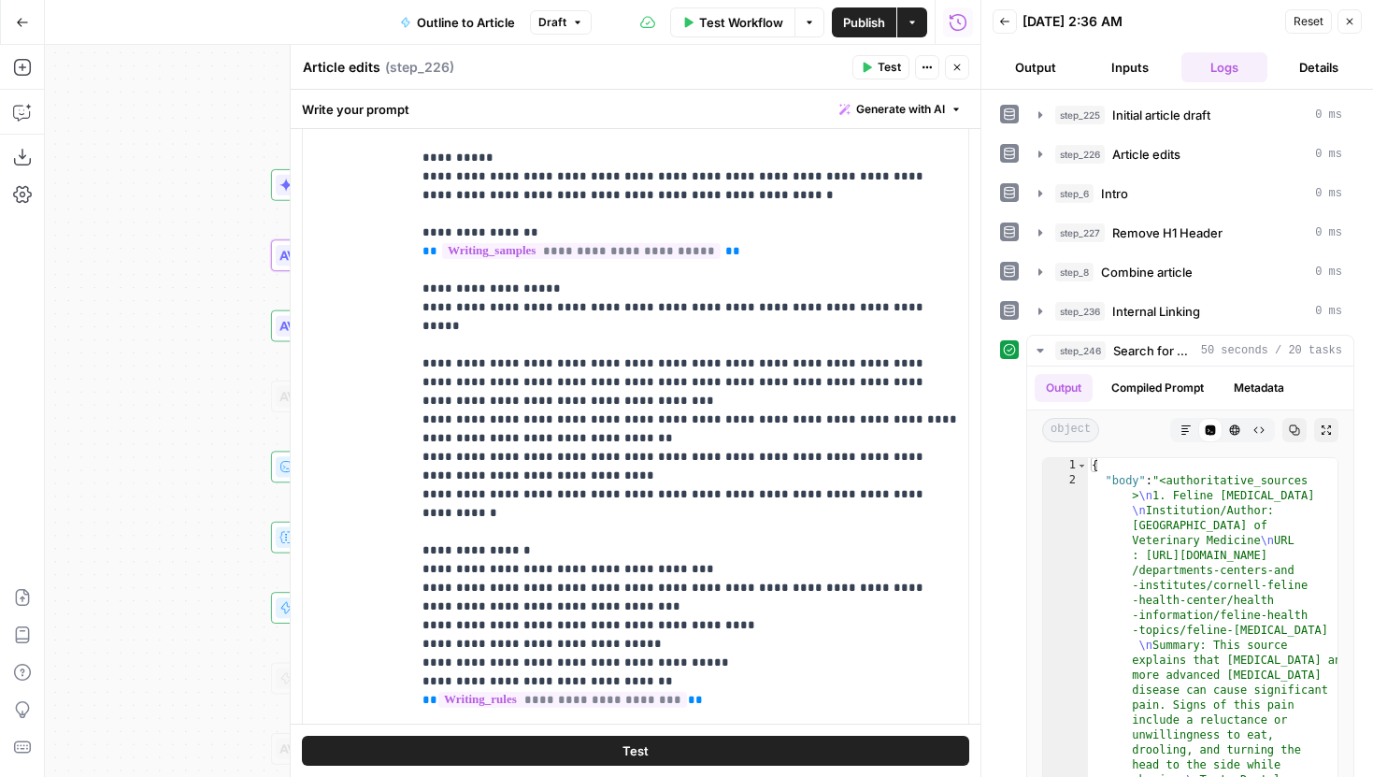
scroll to position [263, 0]
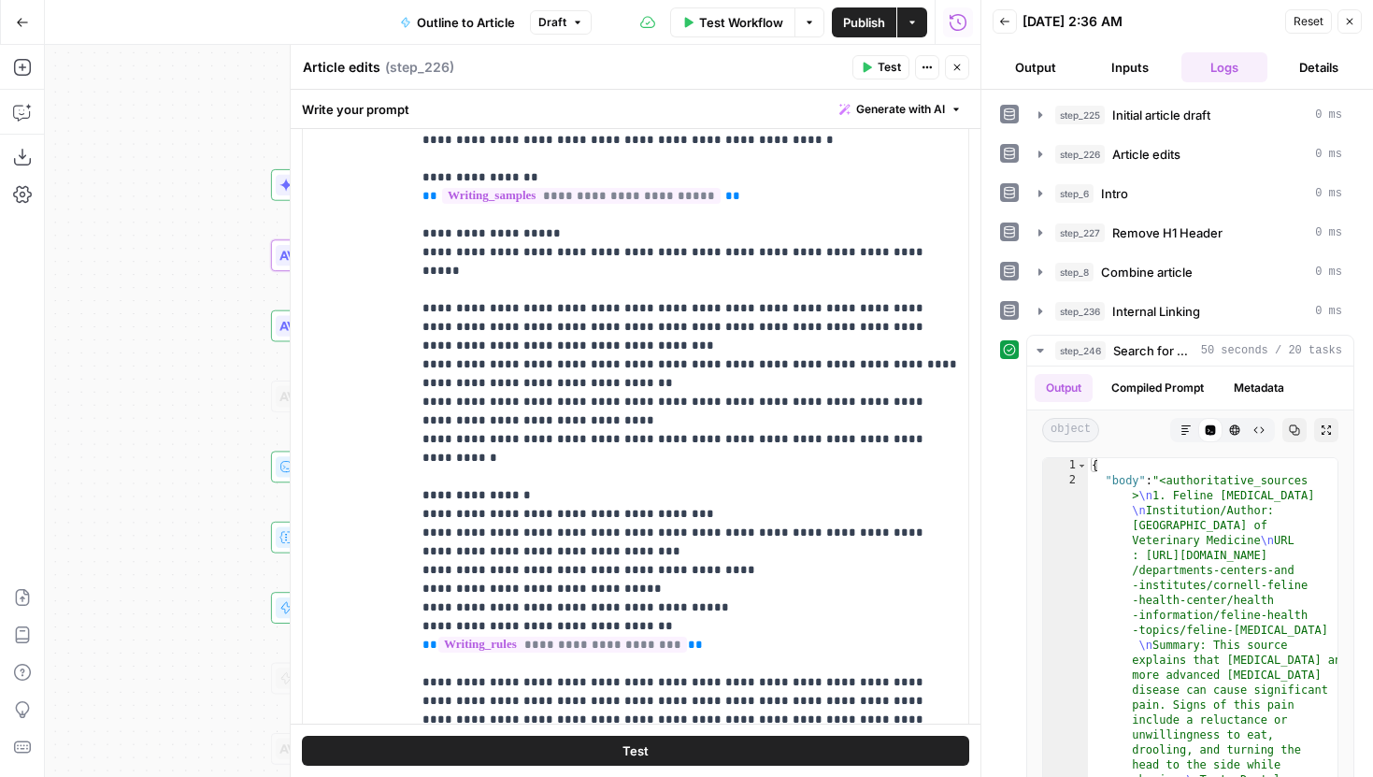
drag, startPoint x: 222, startPoint y: 340, endPoint x: 12, endPoint y: 340, distance: 210.3
click at [12, 340] on div "Add Steps Copilot Download as JSON Settings Import JSON AirOps Academy Help Giv…" at bounding box center [490, 411] width 980 height 732
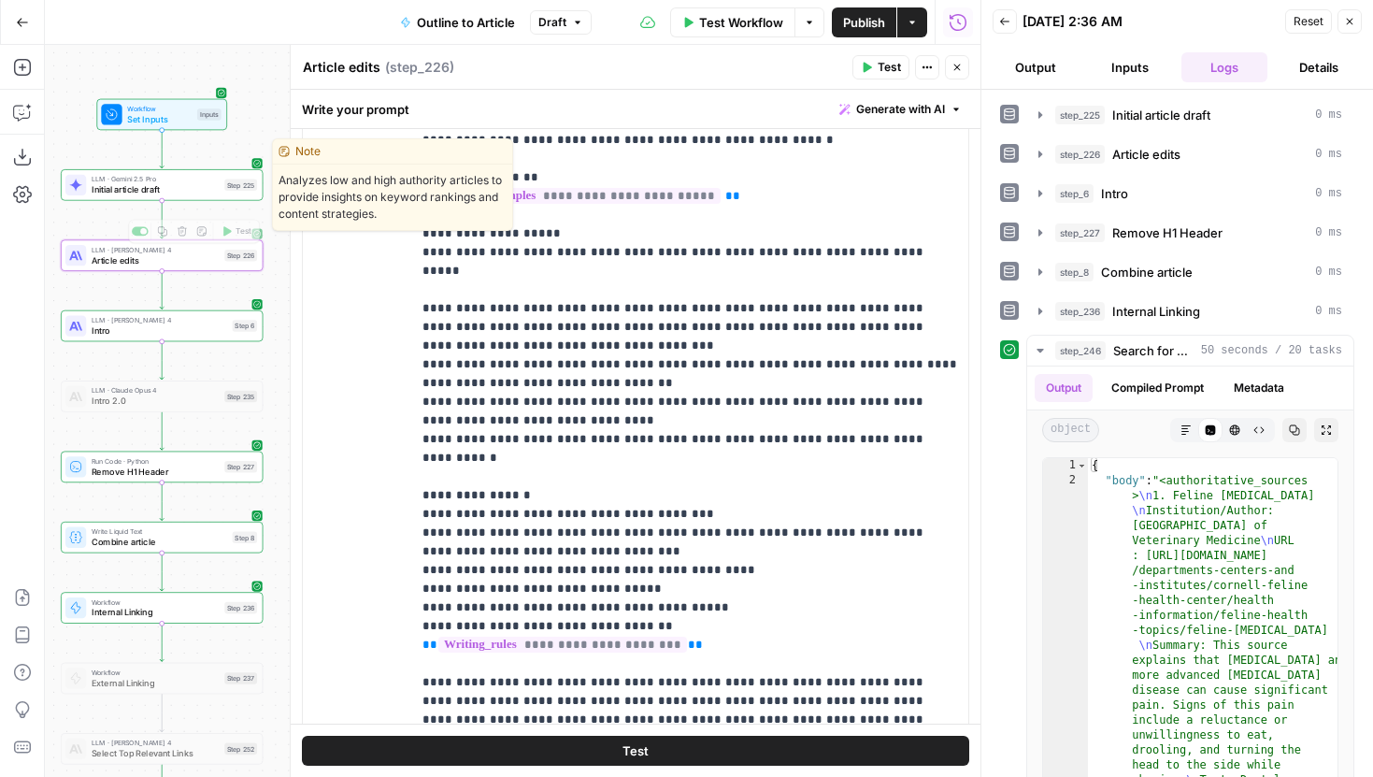
click at [187, 193] on span "Initial article draft" at bounding box center [156, 189] width 128 height 13
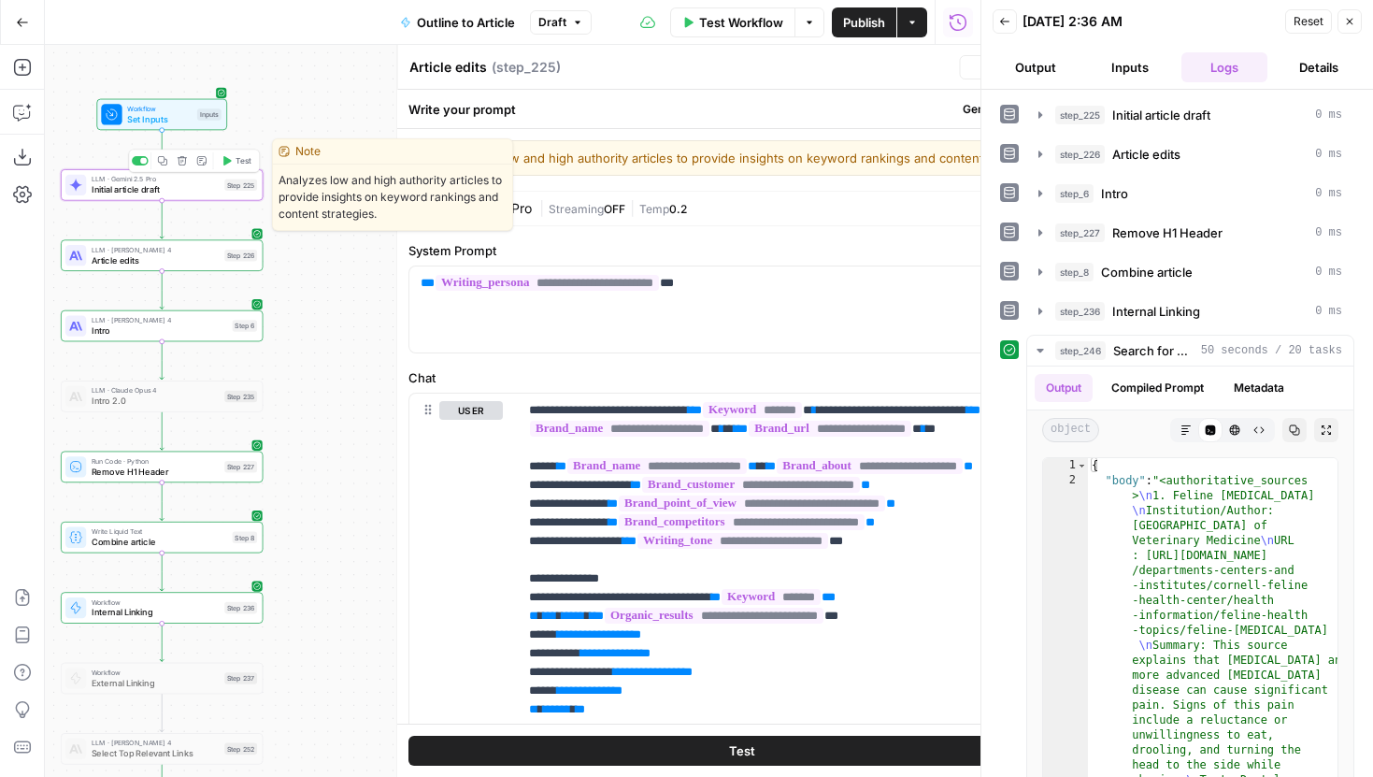
type textarea "Initial article draft"
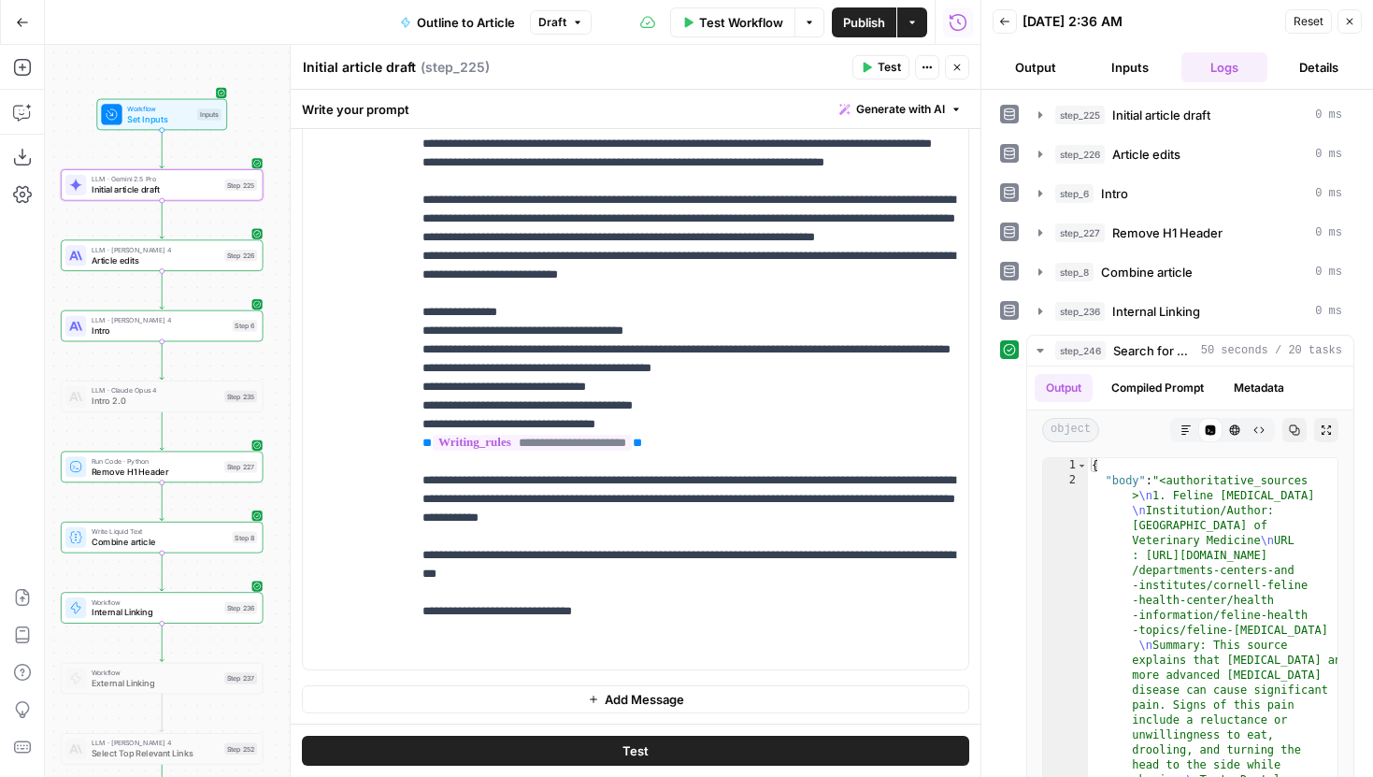
scroll to position [299, 0]
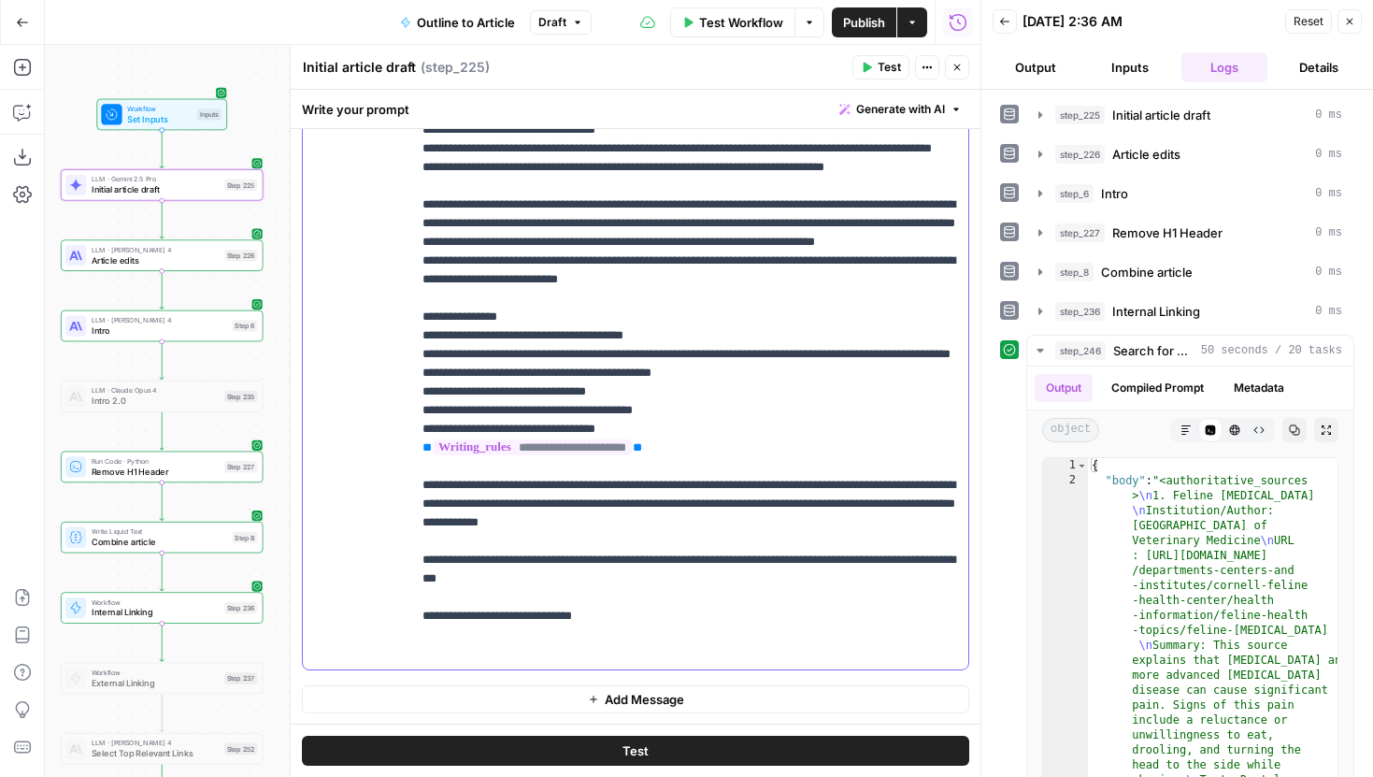
drag, startPoint x: 731, startPoint y: 392, endPoint x: 417, endPoint y: 299, distance: 327.6
click at [417, 299] on div "**********" at bounding box center [689, 288] width 557 height 762
click at [582, 393] on p "**********" at bounding box center [689, 186] width 535 height 1140
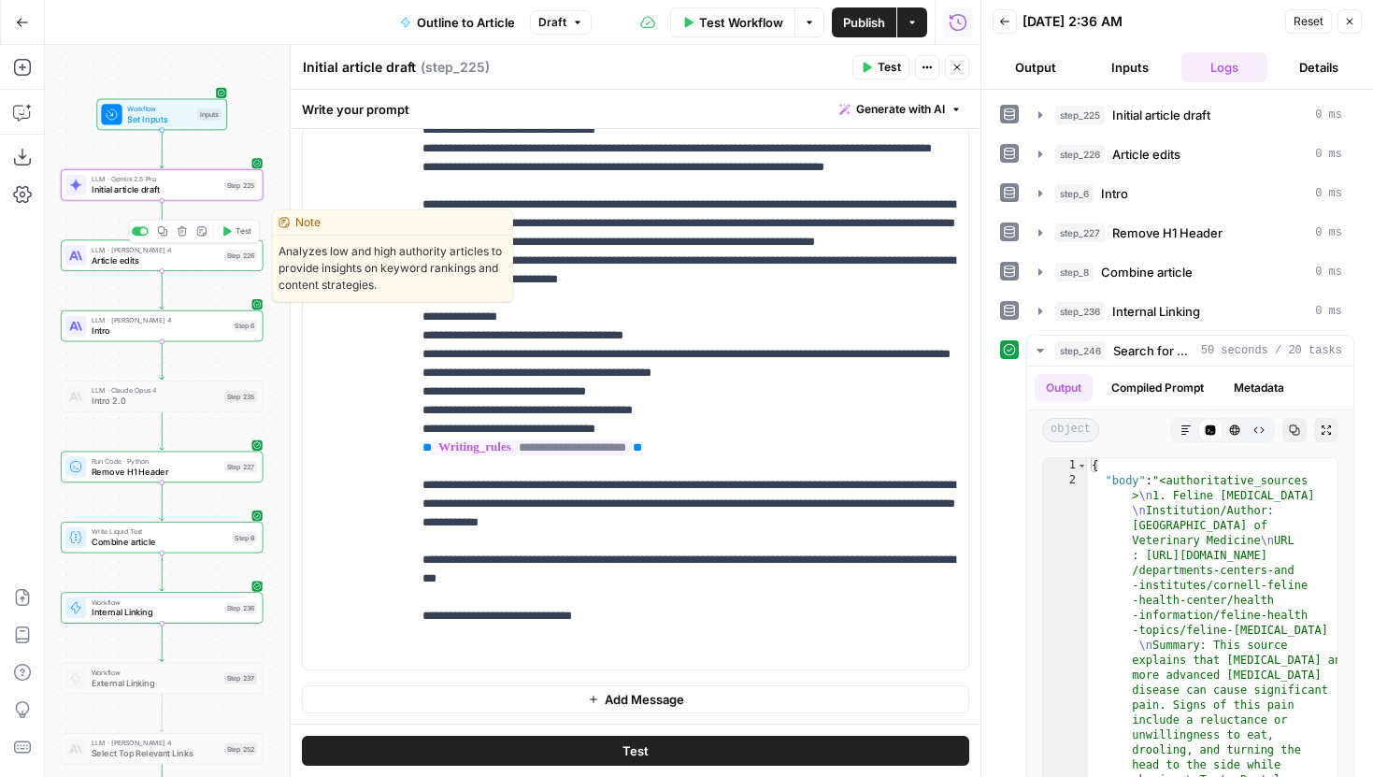
click at [215, 259] on span "Article edits" at bounding box center [156, 259] width 128 height 13
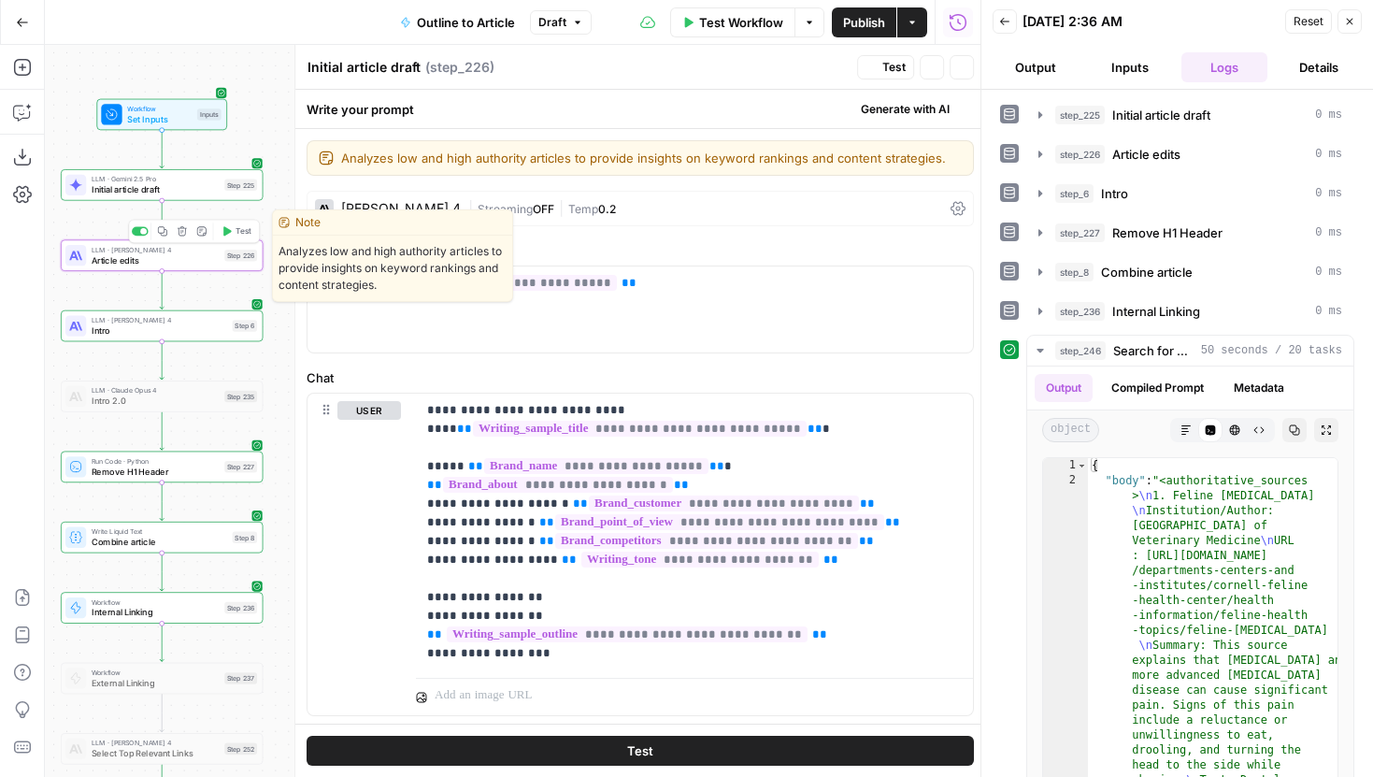
type textarea "Article edits"
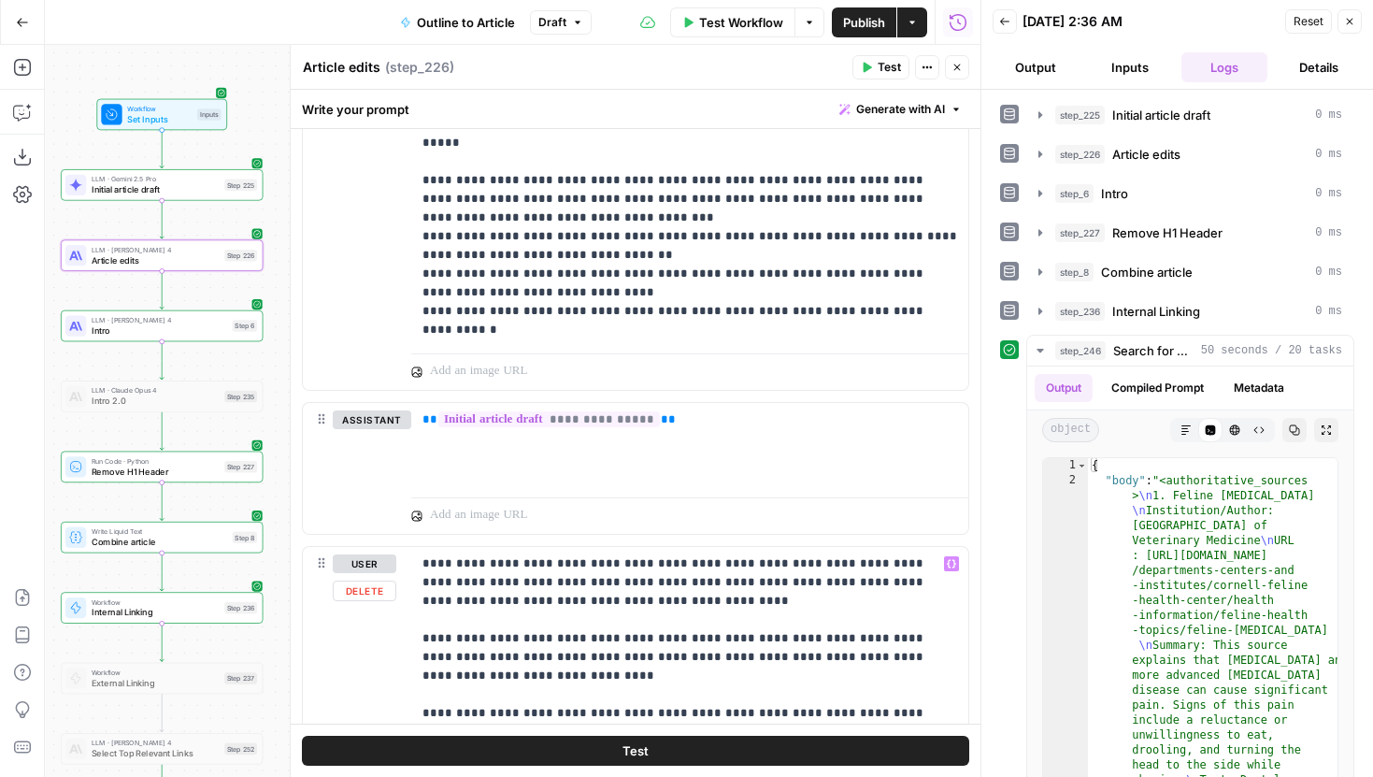
scroll to position [2233, 0]
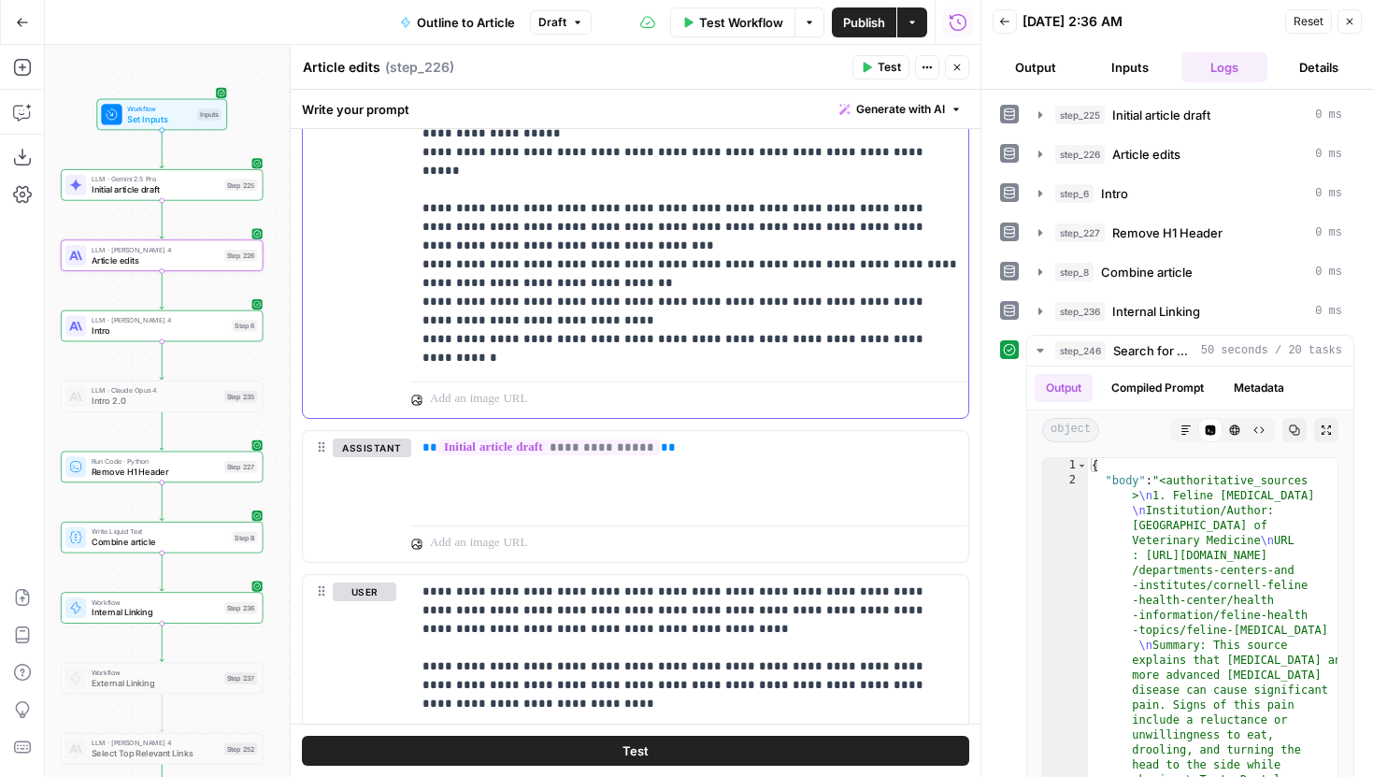
click at [705, 266] on p "**********" at bounding box center [689, 124] width 535 height 1009
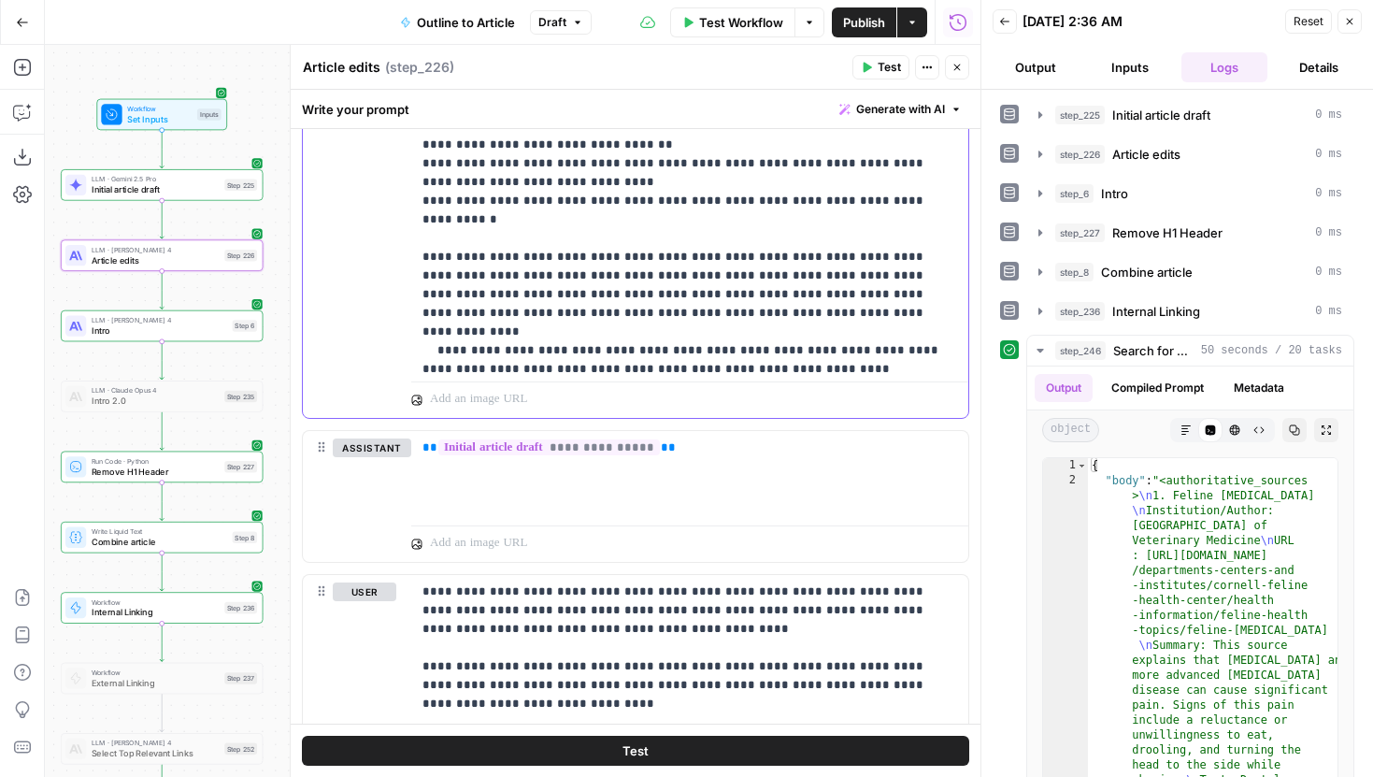
scroll to position [137, 0]
drag, startPoint x: 562, startPoint y: 166, endPoint x: 714, endPoint y: 256, distance: 176.8
click at [716, 256] on p "**********" at bounding box center [689, 52] width 535 height 1140
copy p "**********"
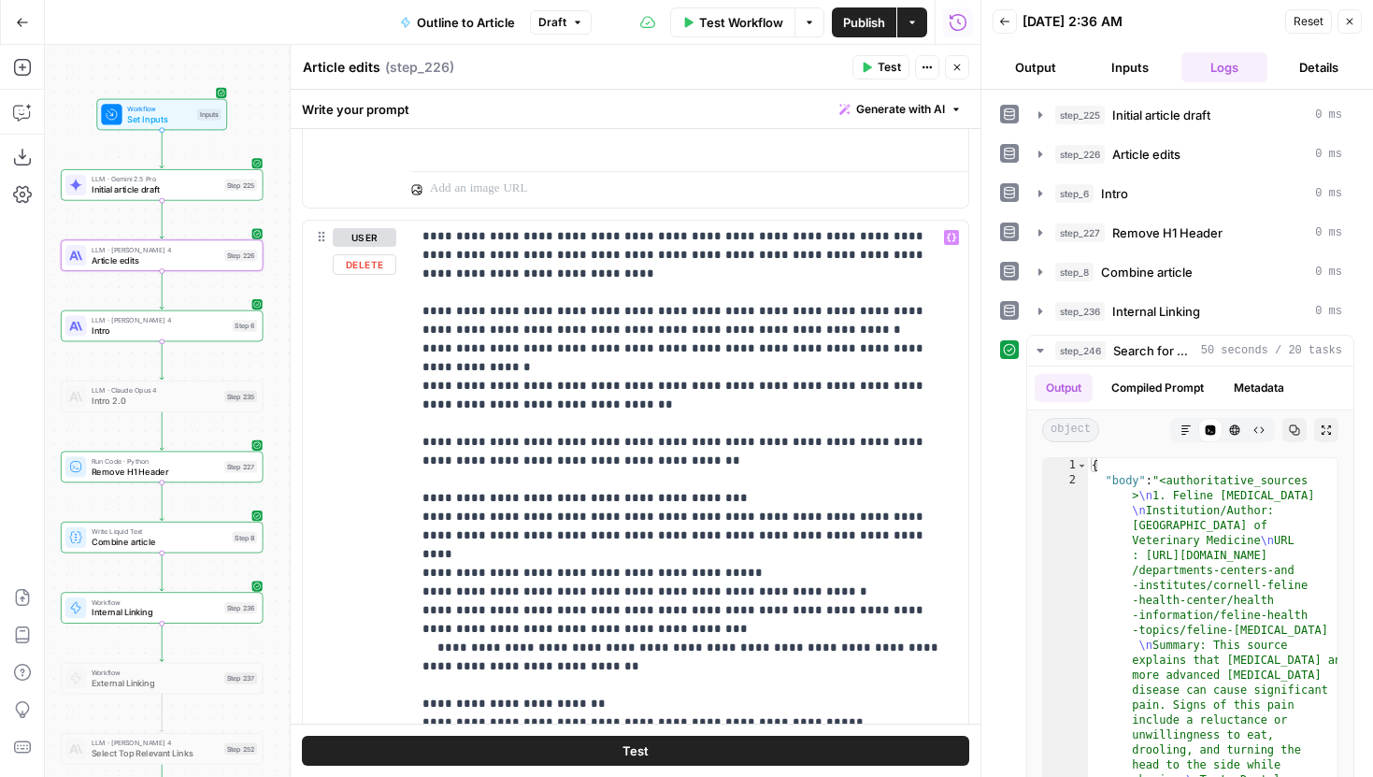
scroll to position [2612, 0]
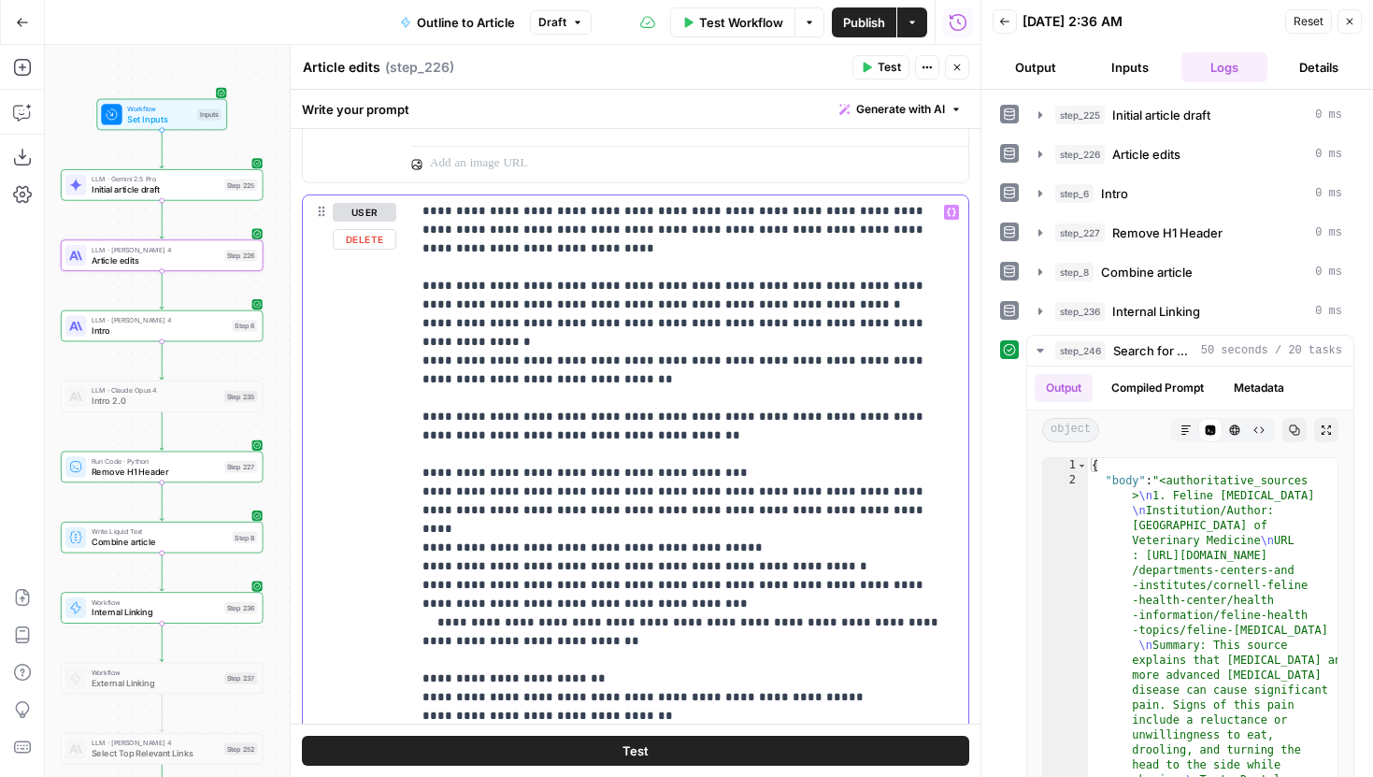
click at [597, 378] on p "**********" at bounding box center [689, 538] width 535 height 822
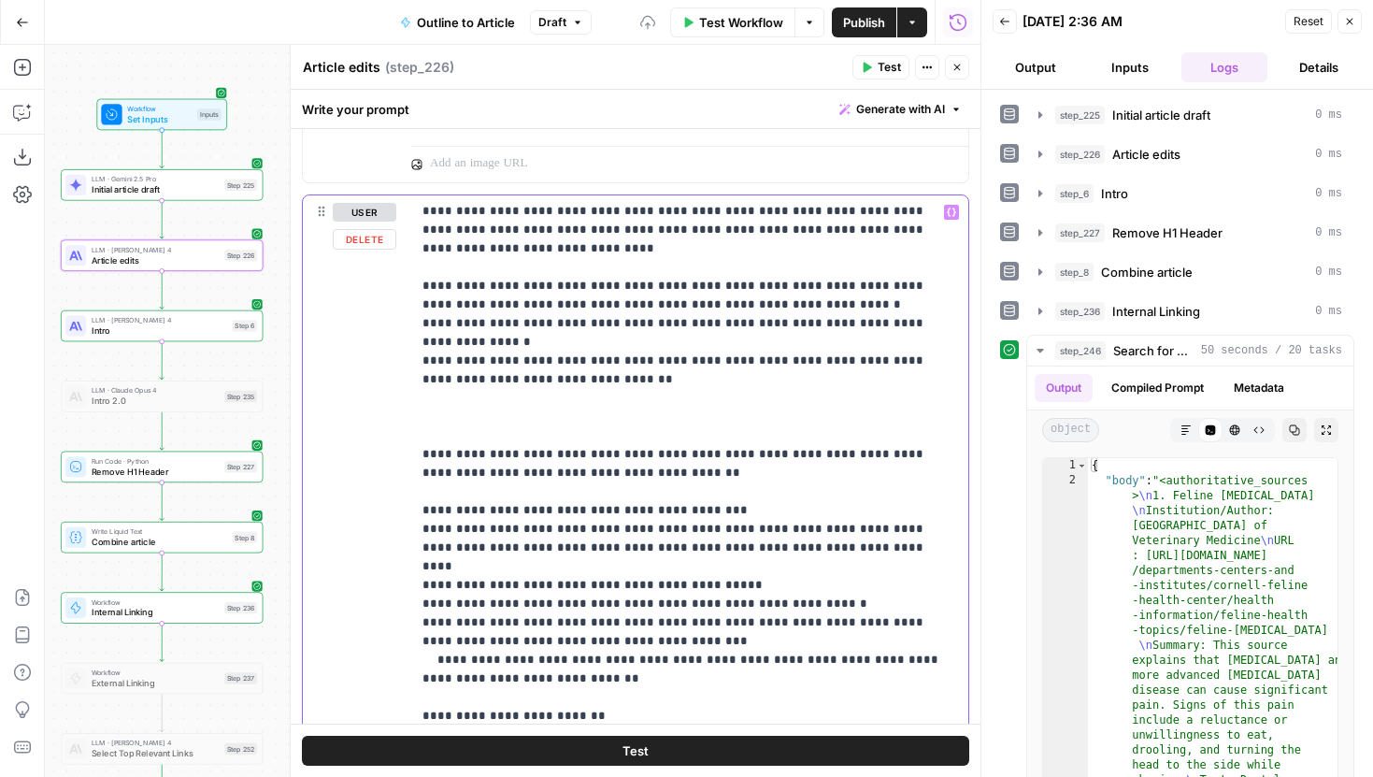
paste div
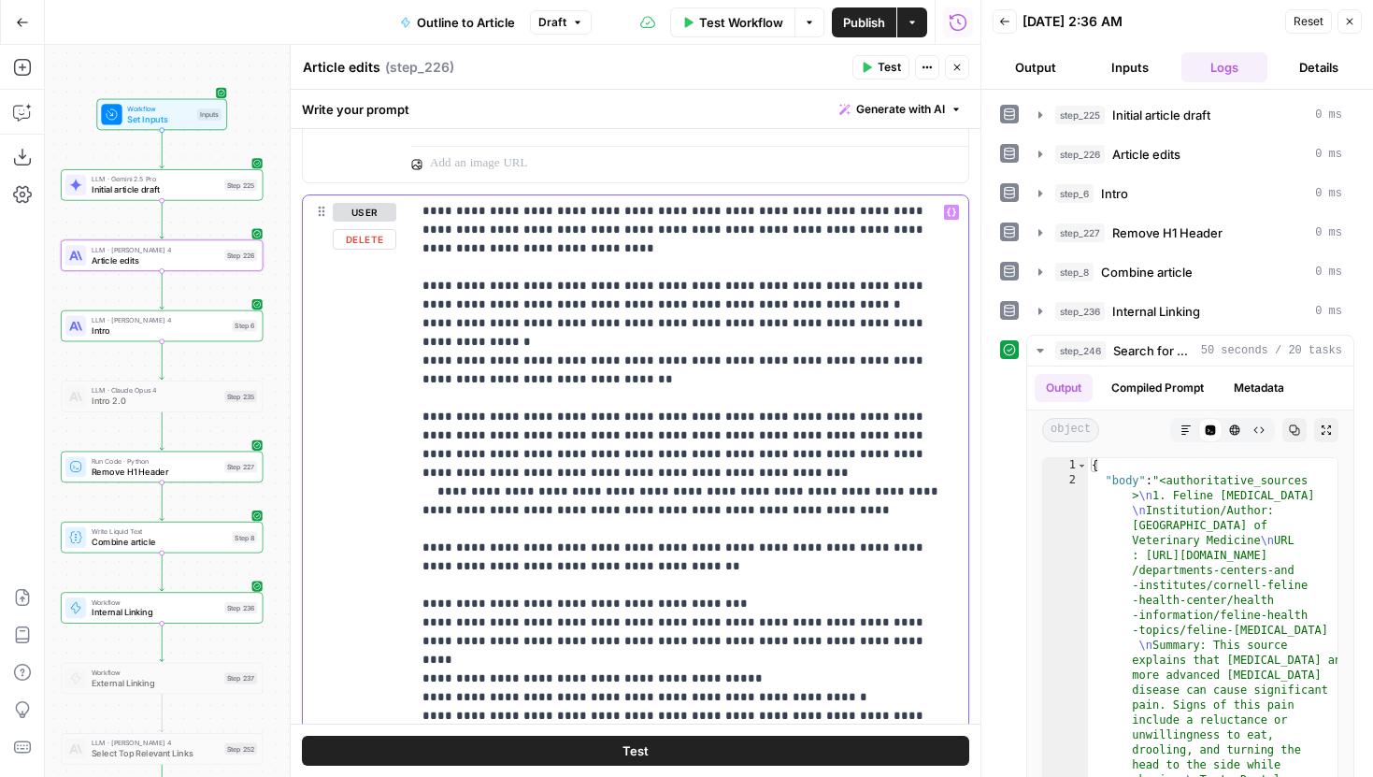
click at [425, 414] on p "**********" at bounding box center [689, 603] width 535 height 953
drag, startPoint x: 663, startPoint y: 418, endPoint x: 403, endPoint y: 415, distance: 259.8
click at [403, 415] on div "**********" at bounding box center [635, 598] width 665 height 806
drag, startPoint x: 488, startPoint y: 419, endPoint x: 656, endPoint y: 410, distance: 168.4
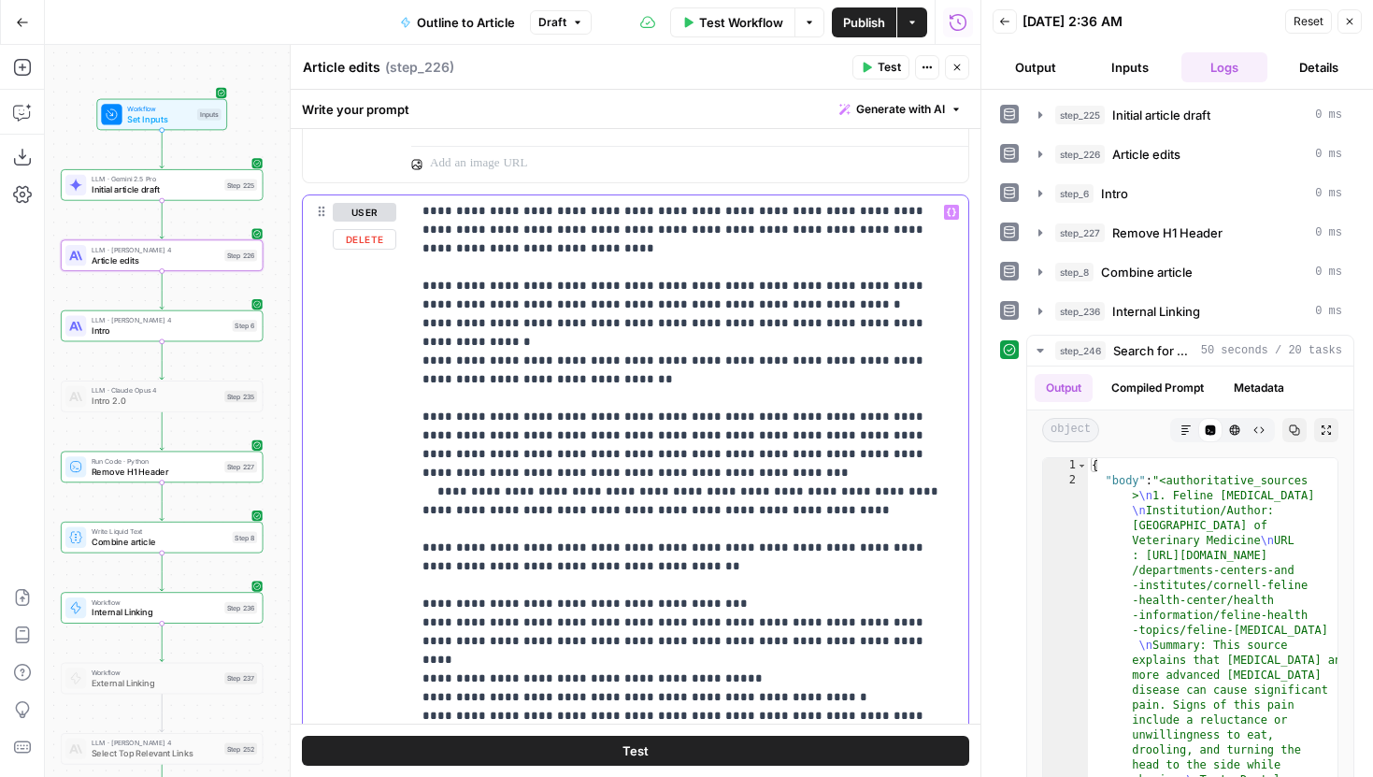
click at [656, 410] on p "**********" at bounding box center [689, 603] width 535 height 953
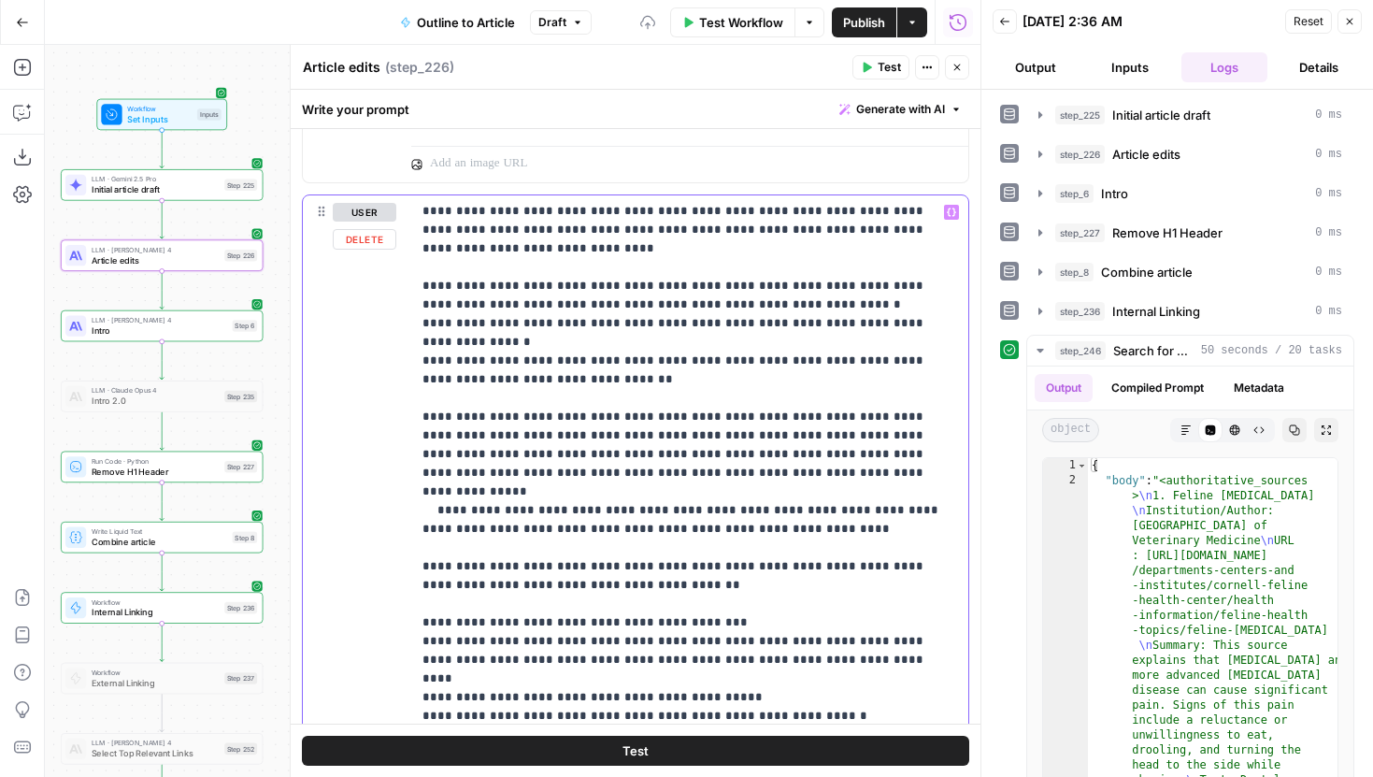
click at [716, 457] on p "**********" at bounding box center [689, 603] width 535 height 953
click at [692, 463] on p "**********" at bounding box center [689, 603] width 535 height 953
drag, startPoint x: 826, startPoint y: 417, endPoint x: 913, endPoint y: 437, distance: 89.3
click at [913, 437] on p "**********" at bounding box center [689, 603] width 535 height 953
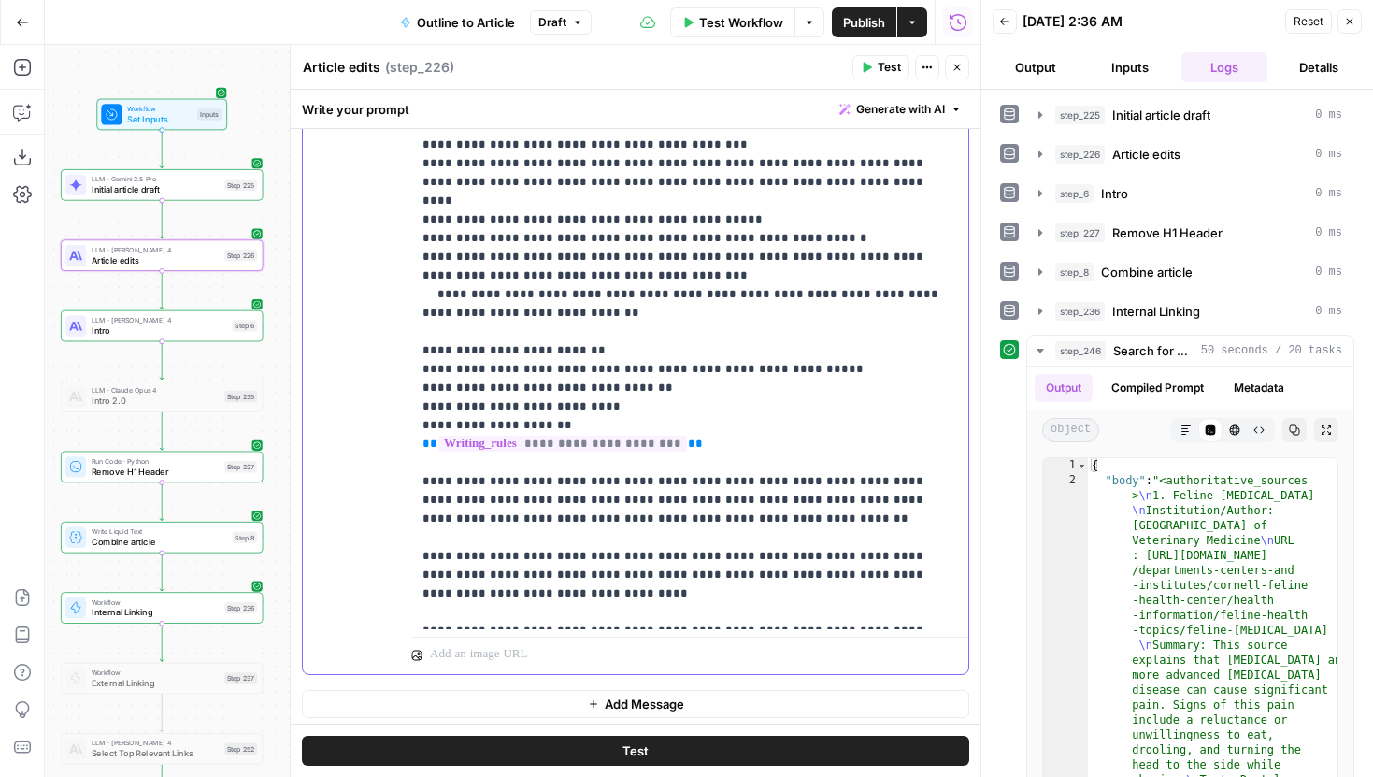
scroll to position [2945, 0]
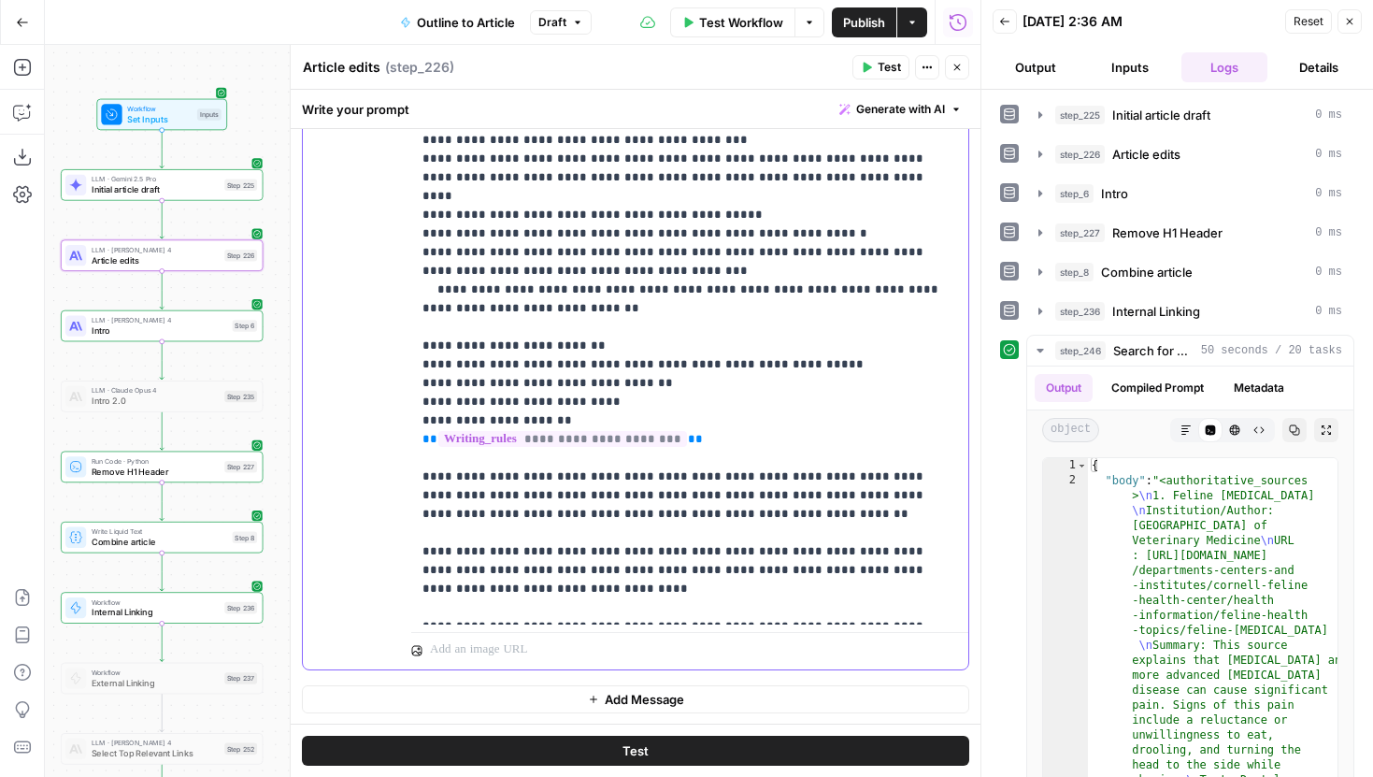
click at [657, 494] on p "**********" at bounding box center [689, 149] width 535 height 935
click at [605, 475] on p "**********" at bounding box center [689, 149] width 535 height 935
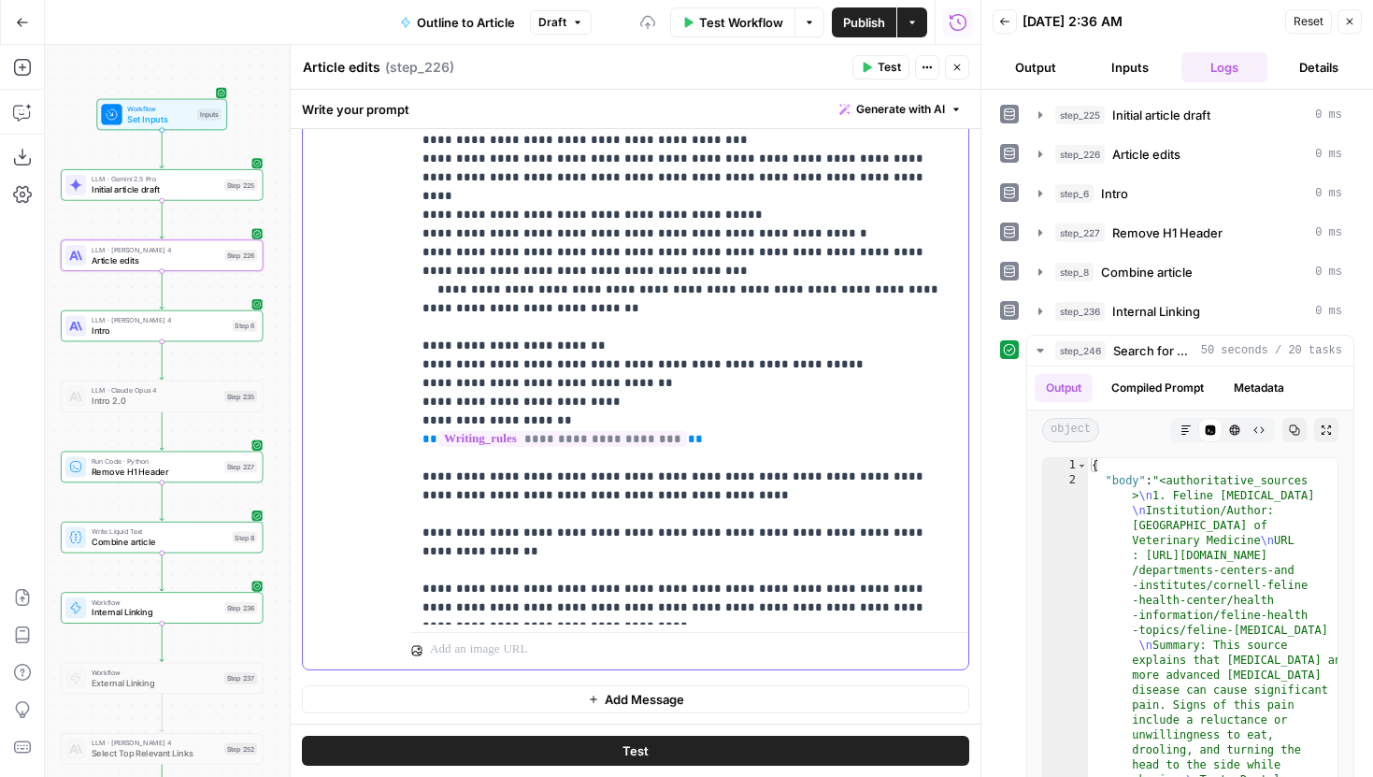
scroll to position [225, 0]
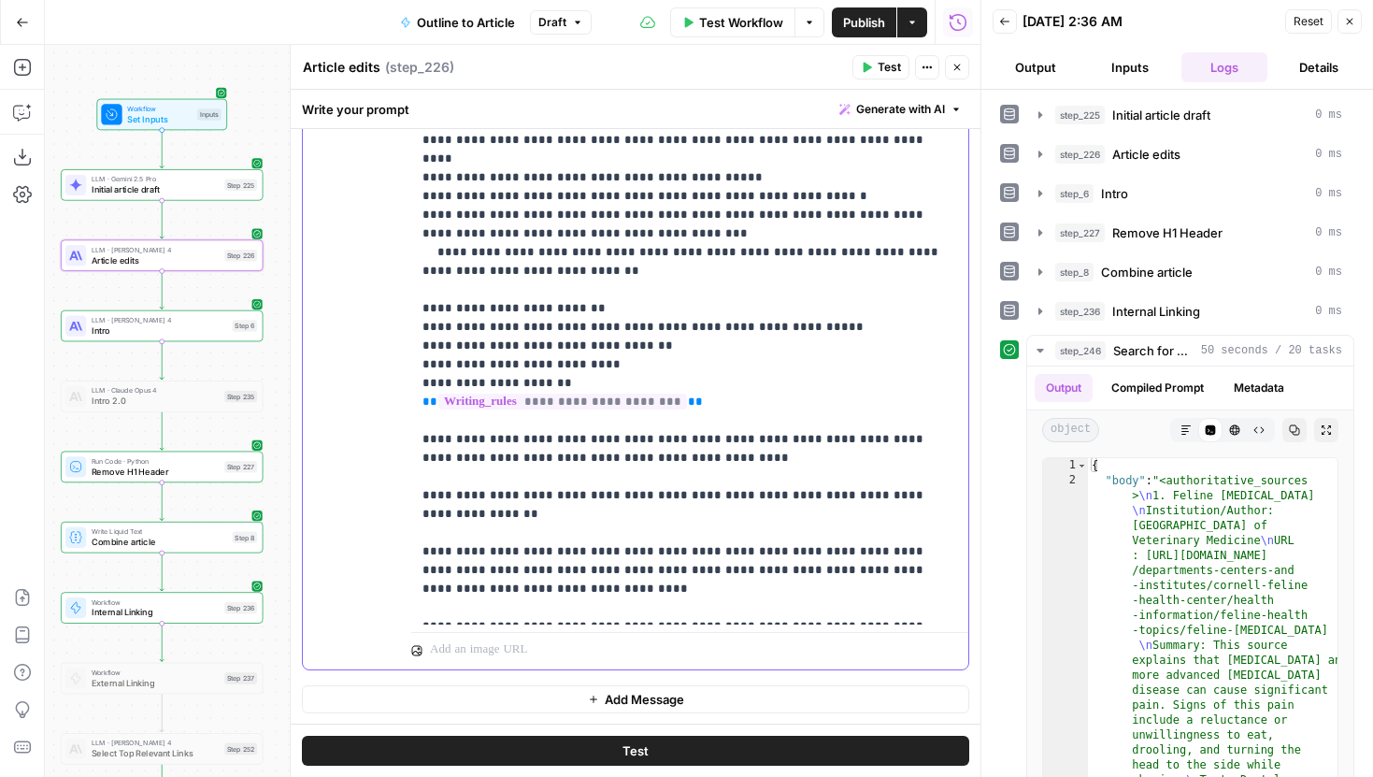
click at [460, 478] on p "**********" at bounding box center [689, 131] width 535 height 972
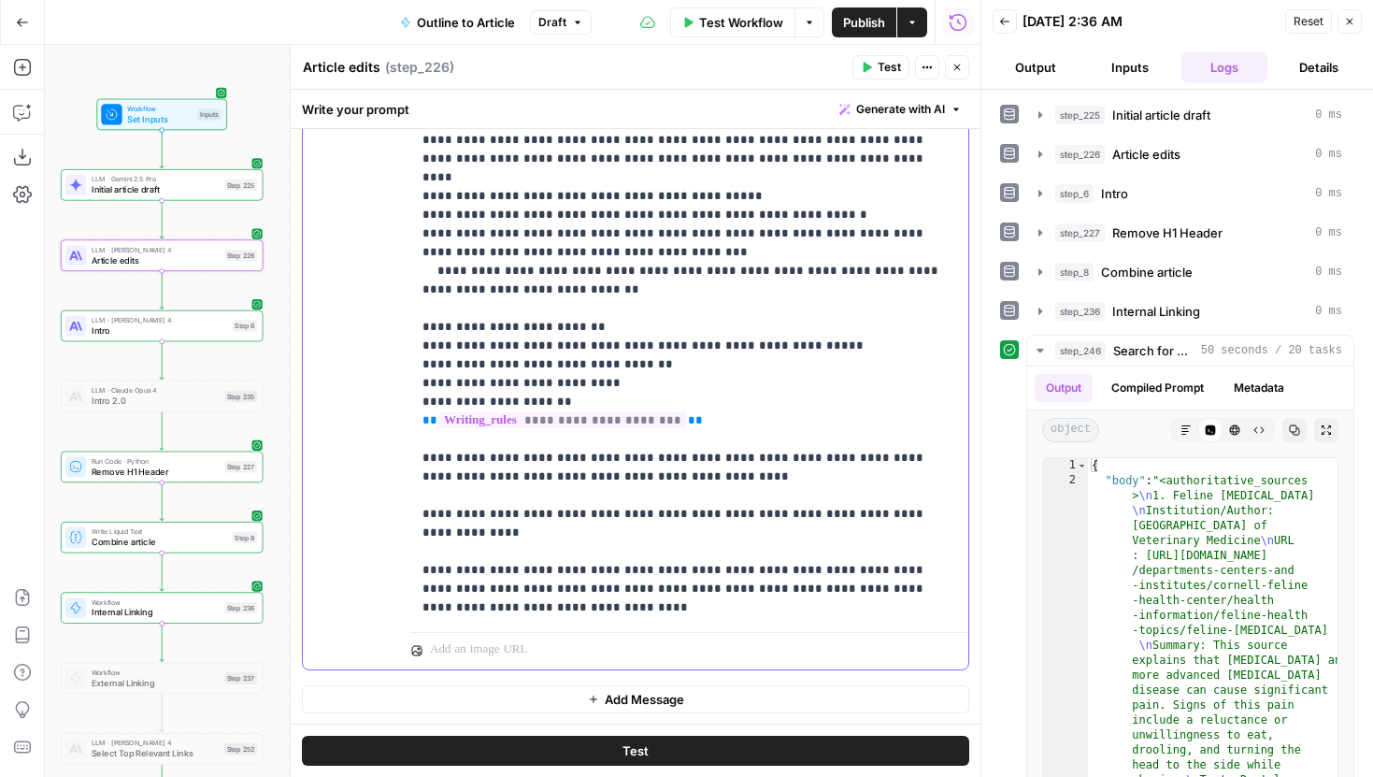
drag, startPoint x: 522, startPoint y: 496, endPoint x: 413, endPoint y: 496, distance: 109.3
click at [413, 496] on div "**********" at bounding box center [689, 244] width 557 height 762
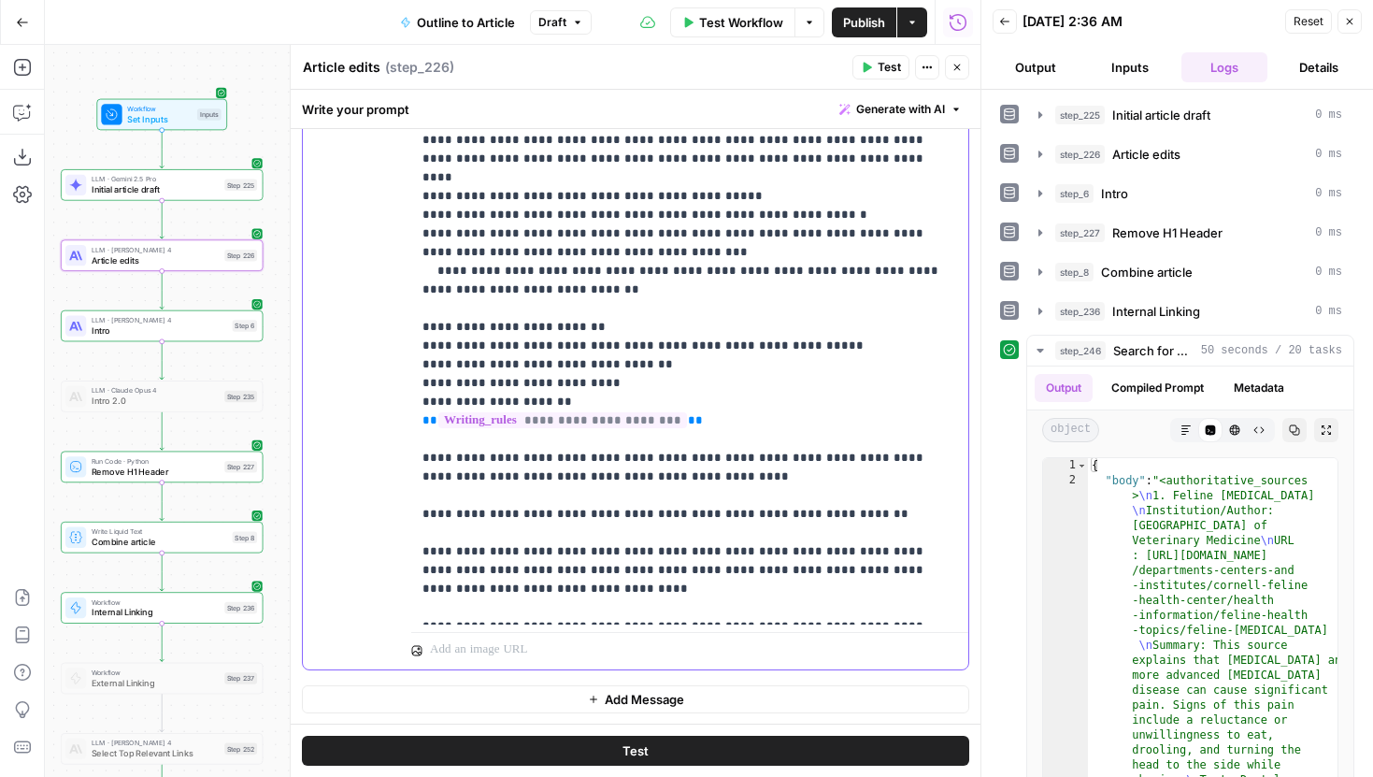
click at [503, 498] on p "**********" at bounding box center [689, 140] width 535 height 953
click at [576, 494] on p "**********" at bounding box center [689, 140] width 535 height 953
click at [589, 496] on p "**********" at bounding box center [689, 140] width 535 height 953
click at [429, 498] on p "**********" at bounding box center [689, 140] width 535 height 953
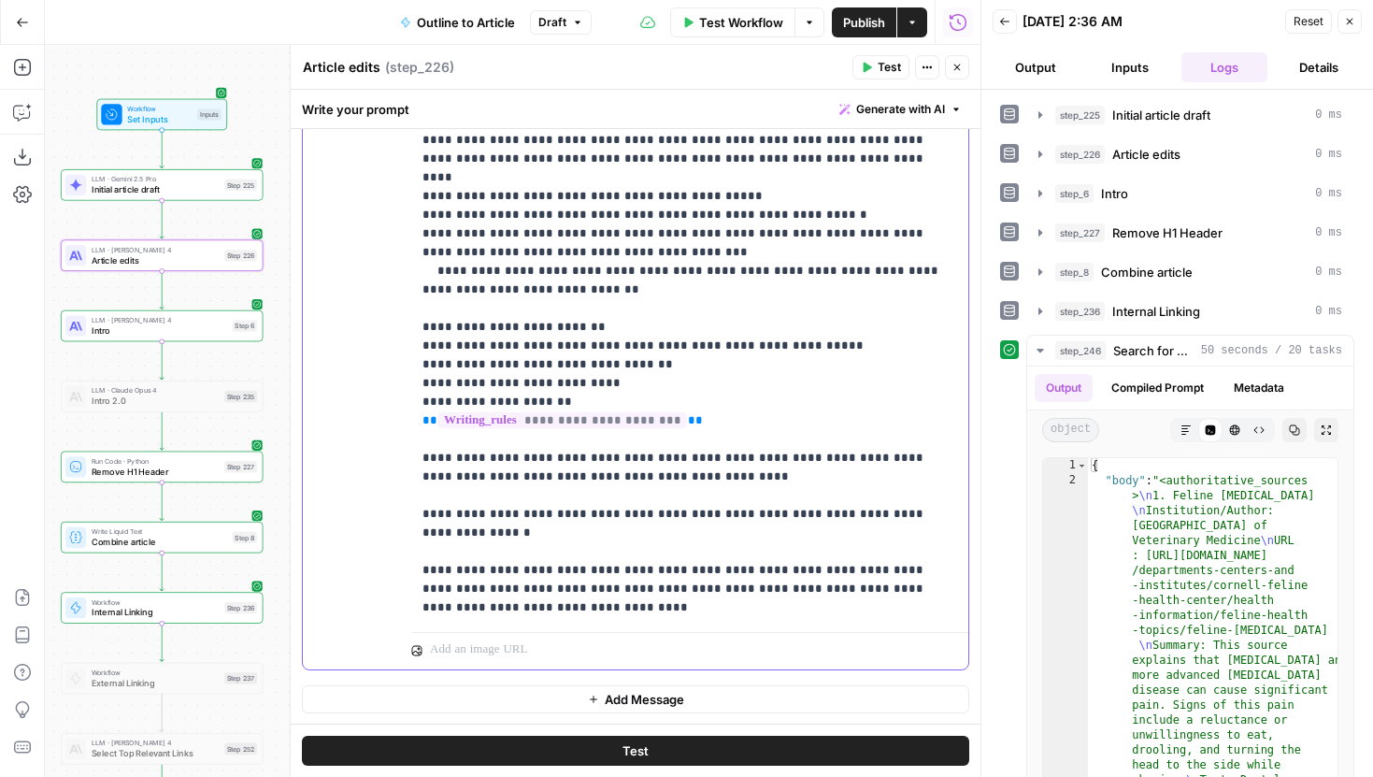
scroll to position [225, 0]
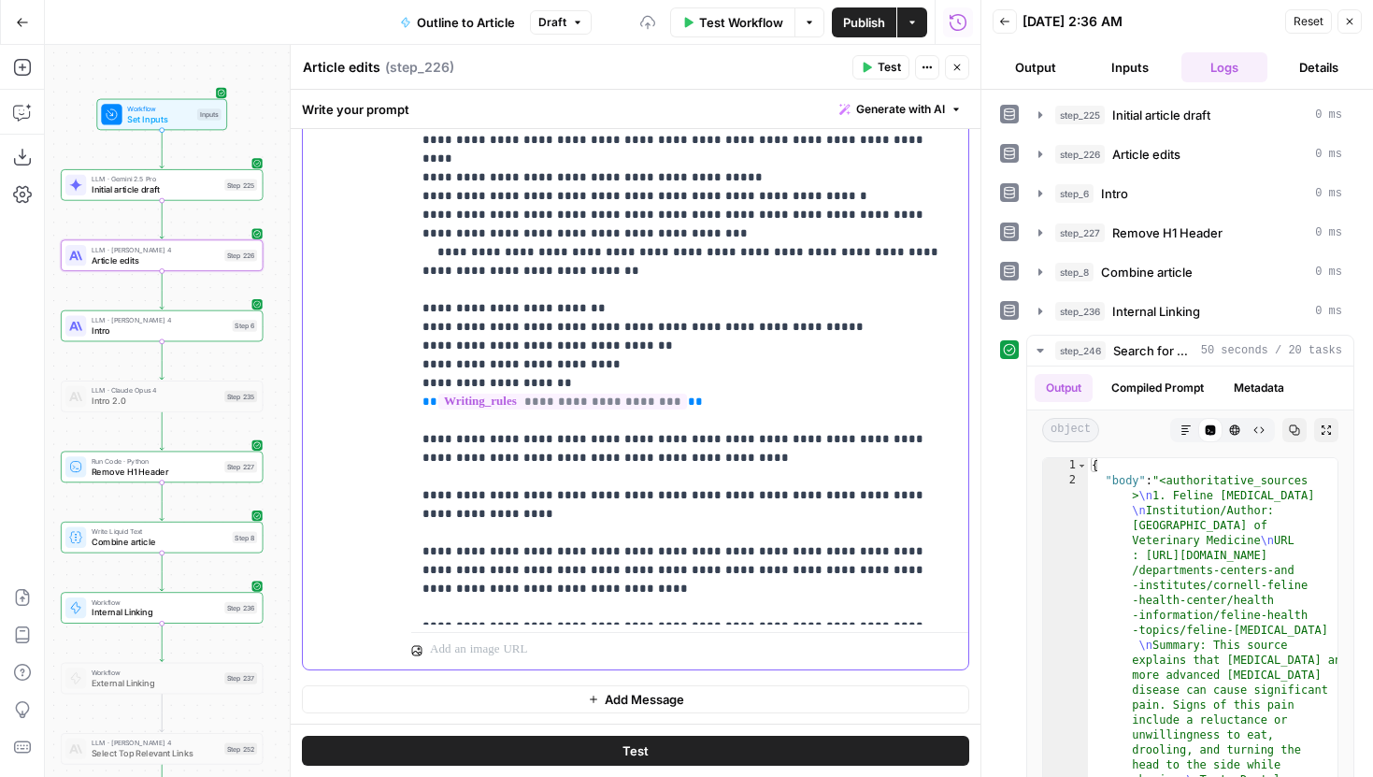
click at [618, 483] on p "**********" at bounding box center [689, 131] width 535 height 972
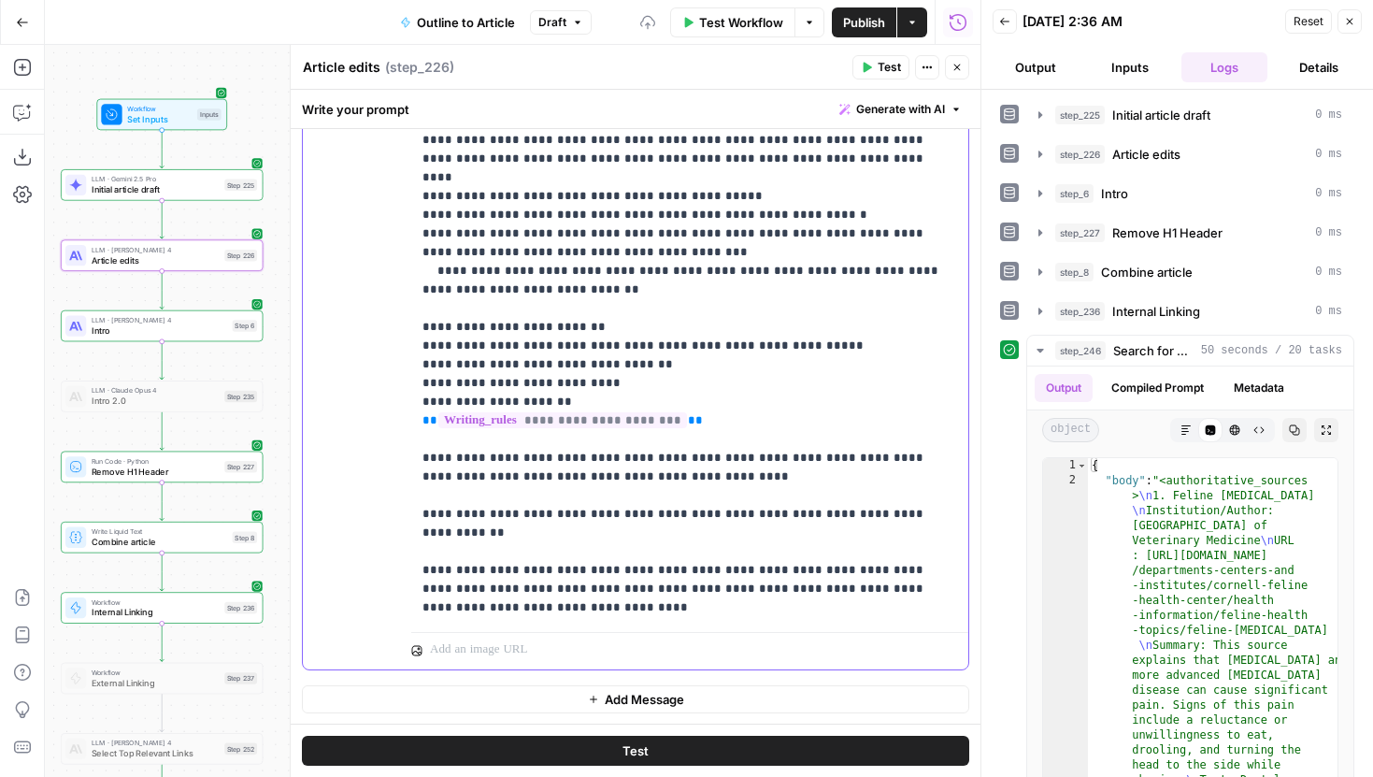
click at [650, 521] on p "**********" at bounding box center [689, 140] width 535 height 953
click at [648, 446] on p "**********" at bounding box center [689, 140] width 535 height 953
click at [640, 454] on p "**********" at bounding box center [689, 140] width 535 height 953
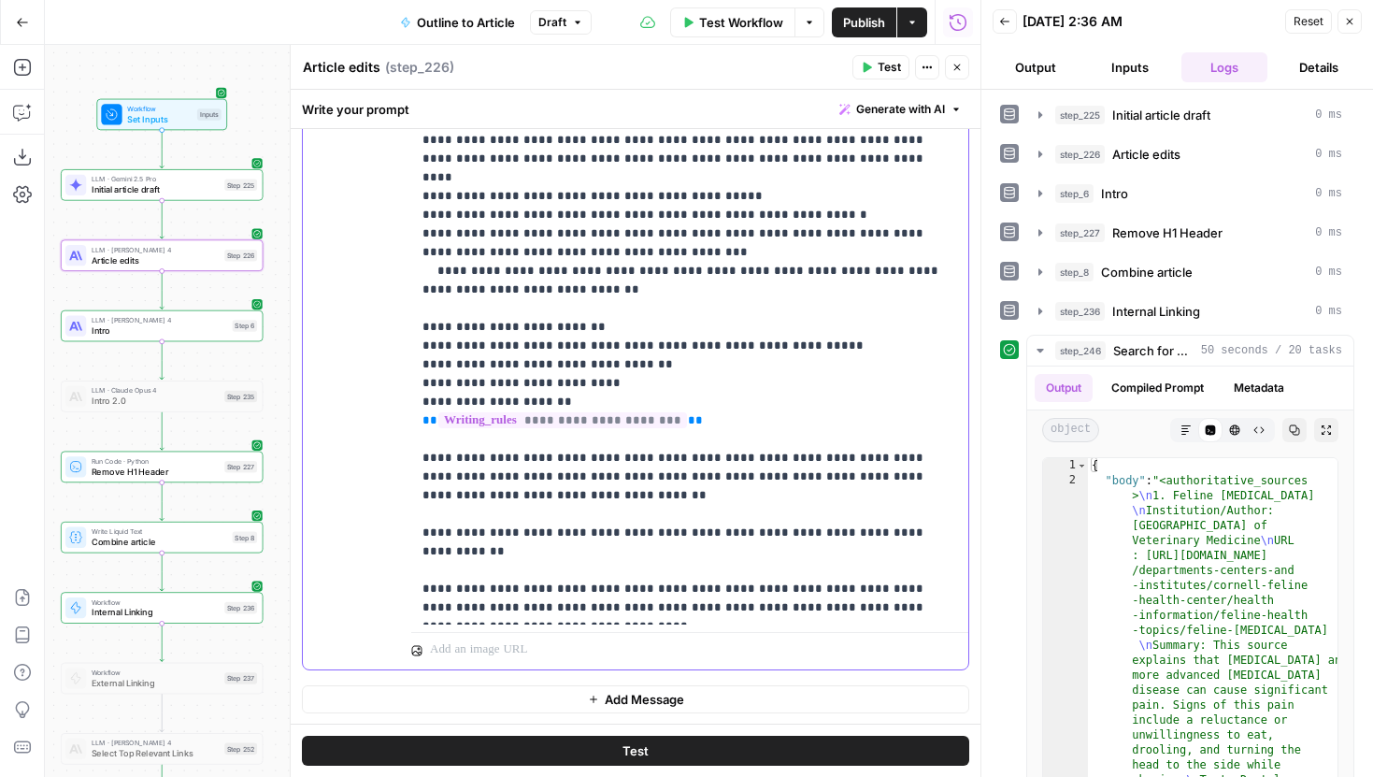
scroll to position [225, 0]
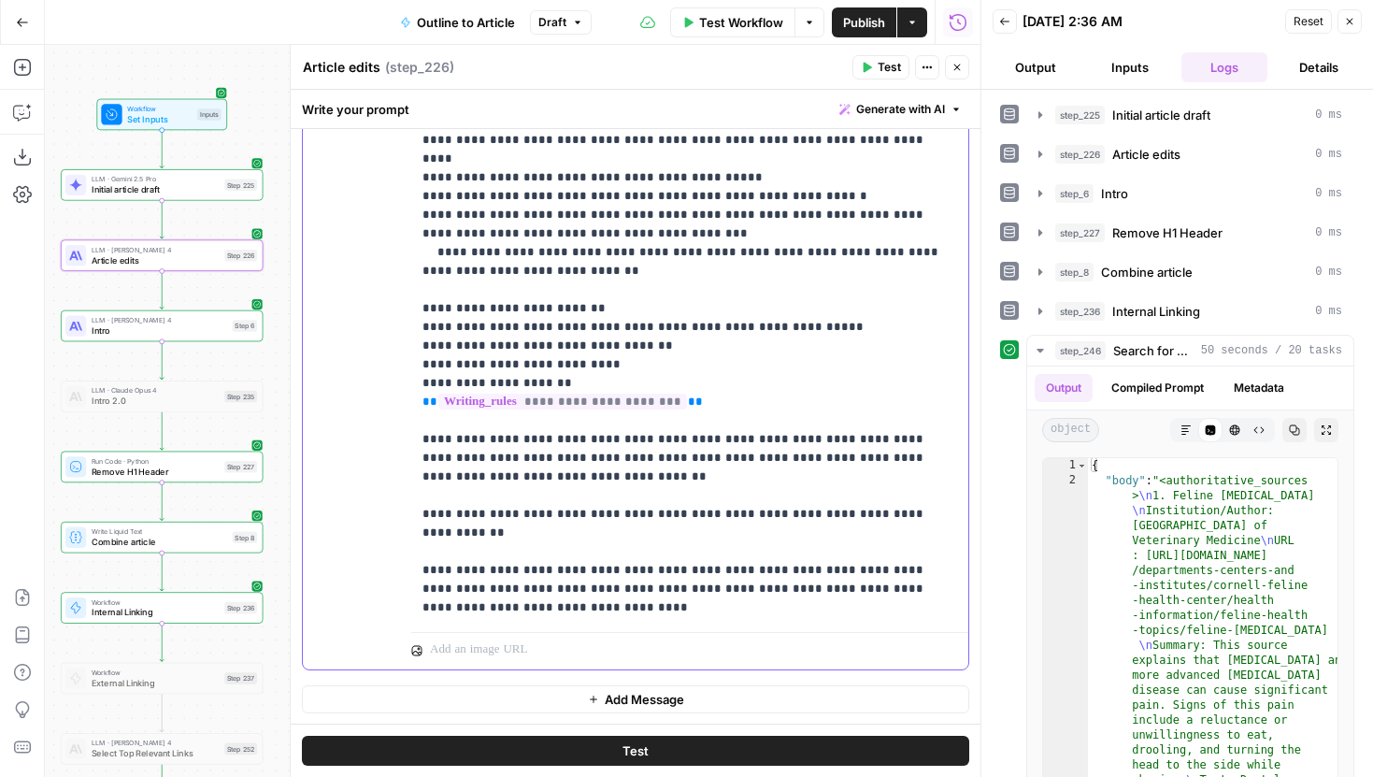
drag, startPoint x: 671, startPoint y: 460, endPoint x: 605, endPoint y: 440, distance: 69.2
click at [605, 440] on p "**********" at bounding box center [689, 131] width 535 height 972
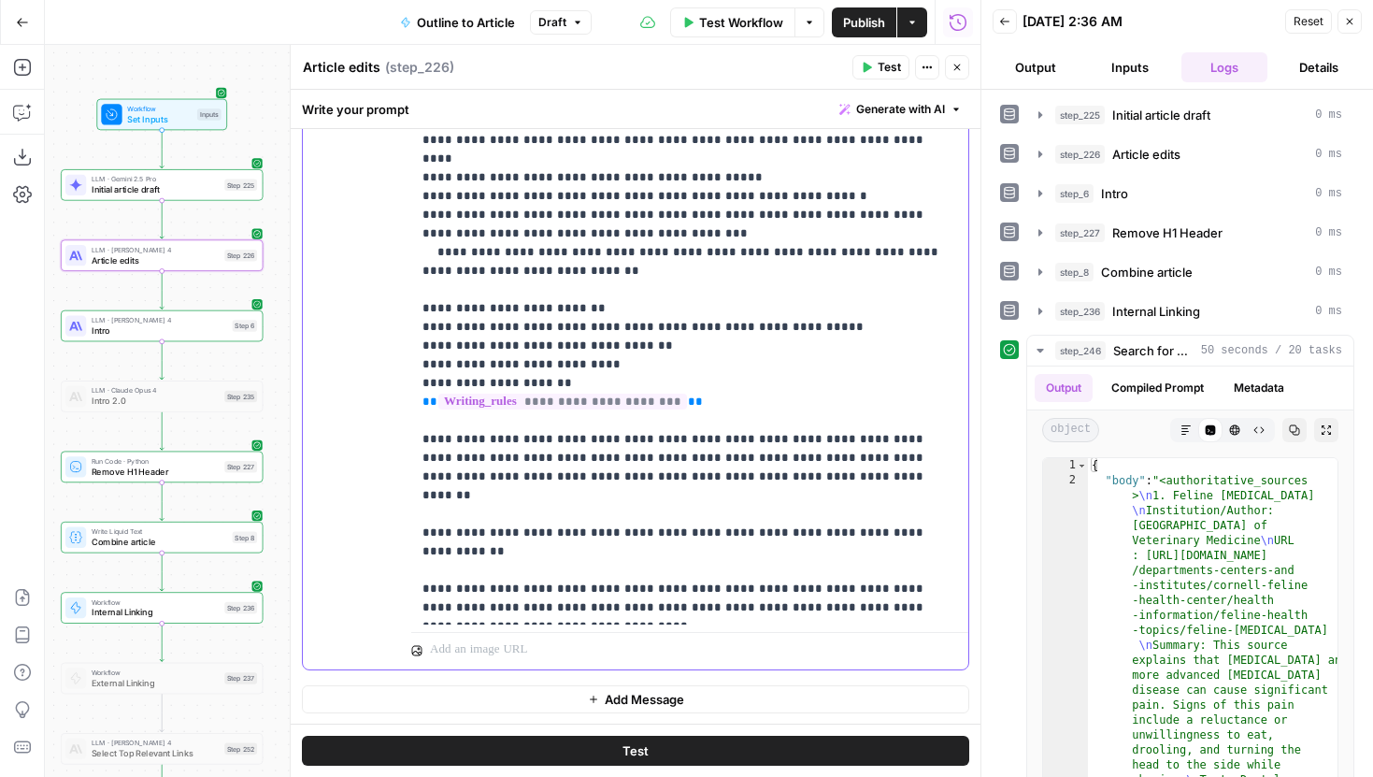
drag, startPoint x: 949, startPoint y: 555, endPoint x: 838, endPoint y: 538, distance: 112.5
click at [838, 538] on p "**********" at bounding box center [689, 131] width 535 height 972
drag, startPoint x: 955, startPoint y: 553, endPoint x: 702, endPoint y: 553, distance: 253.3
click at [702, 553] on p "**********" at bounding box center [689, 131] width 535 height 972
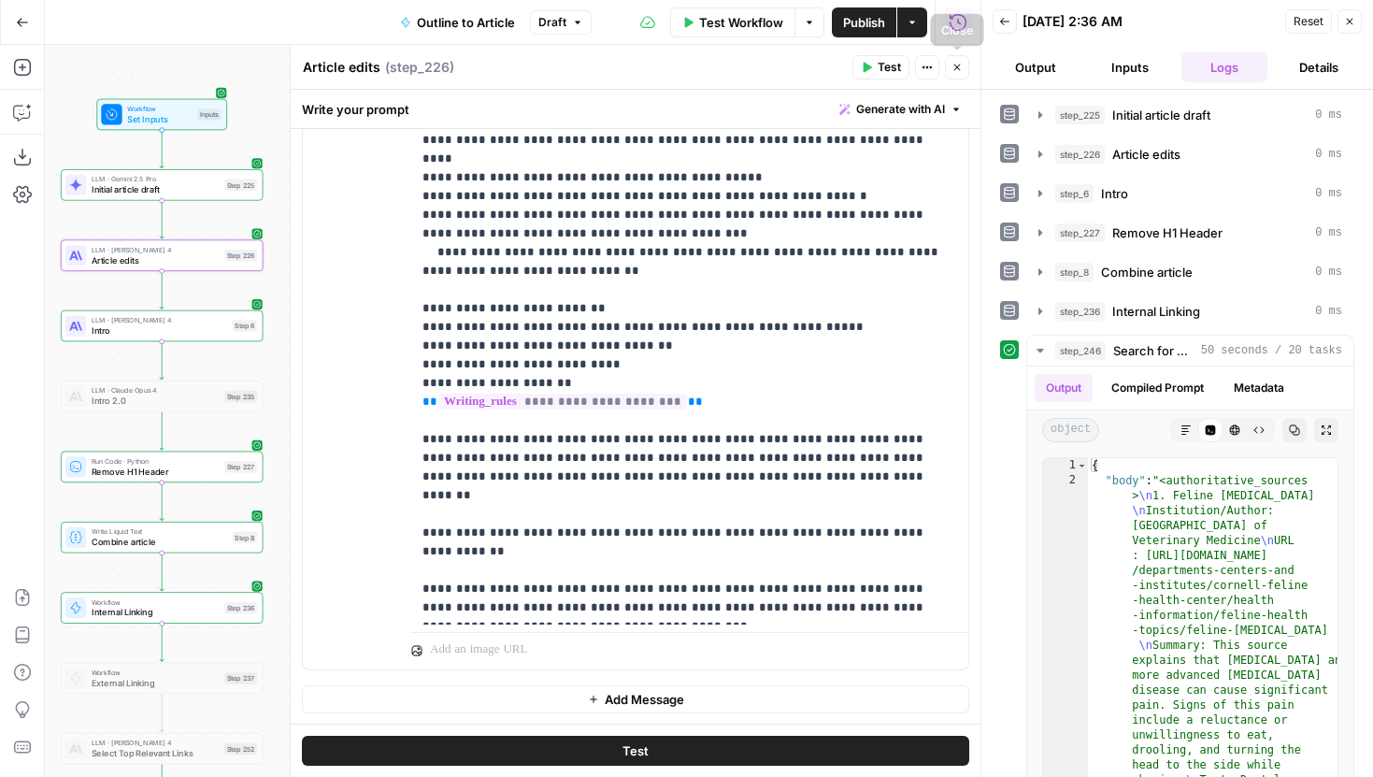
click at [958, 73] on button "Close" at bounding box center [957, 67] width 24 height 24
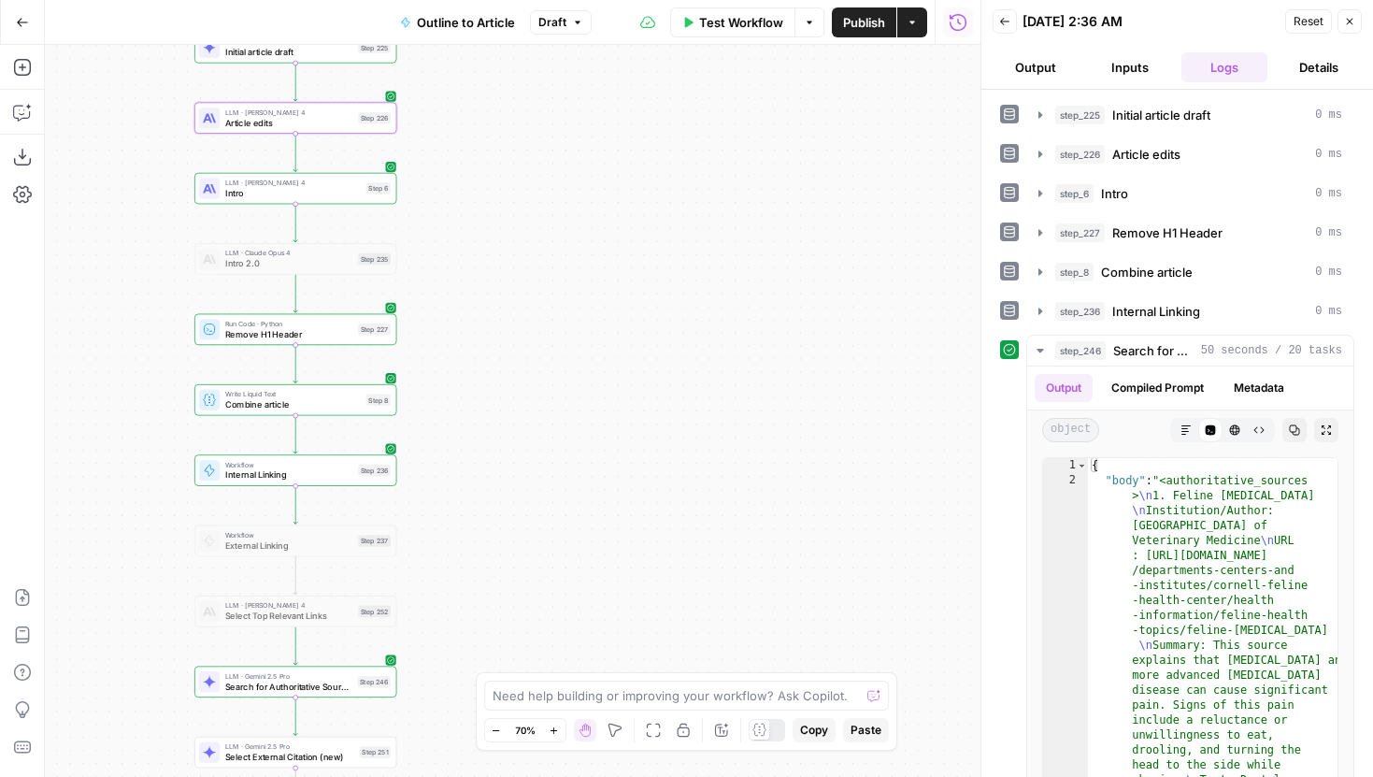
drag, startPoint x: 558, startPoint y: 347, endPoint x: 717, endPoint y: 202, distance: 215.0
click at [715, 186] on div "Workflow Set Inputs Inputs LLM · Gemini 2.5 Pro Initial article draft Step 225 …" at bounding box center [512, 411] width 935 height 732
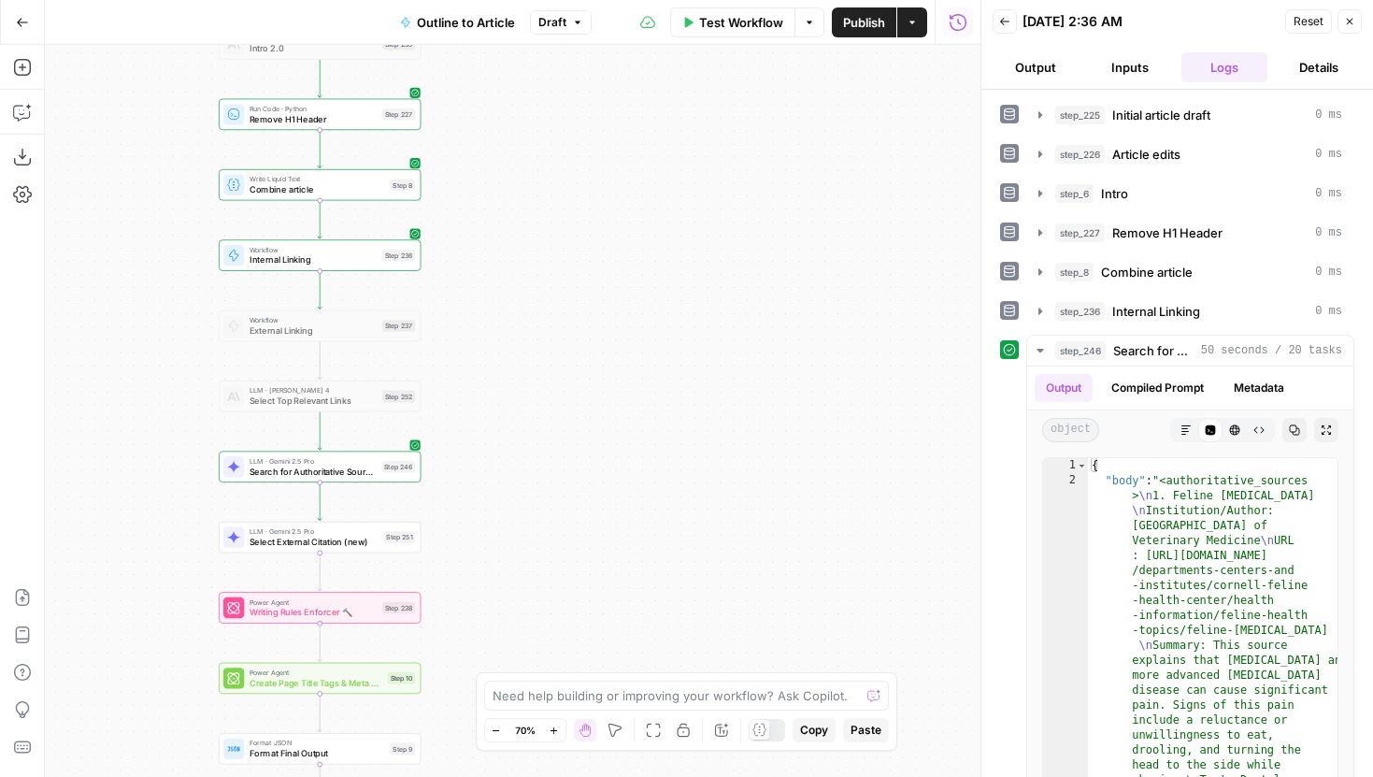
drag, startPoint x: 651, startPoint y: 350, endPoint x: 670, endPoint y: 174, distance: 177.6
click at [668, 177] on div "Workflow Set Inputs Inputs LLM · Gemini 2.5 Pro Initial article draft Step 225 …" at bounding box center [512, 411] width 935 height 732
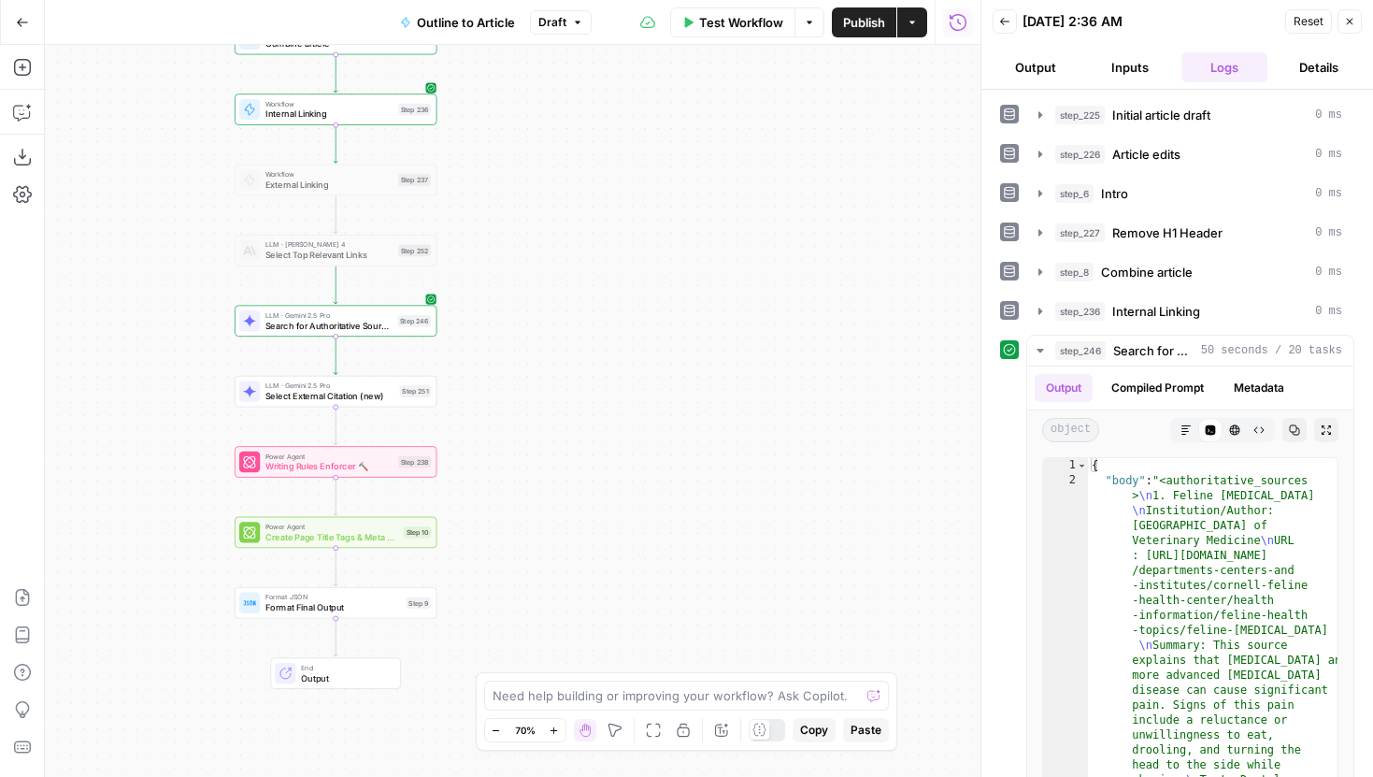
drag, startPoint x: 627, startPoint y: 459, endPoint x: 627, endPoint y: 395, distance: 63.5
click at [627, 395] on div "Workflow Set Inputs Inputs LLM · Gemini 2.5 Pro Initial article draft Step 225 …" at bounding box center [512, 411] width 935 height 732
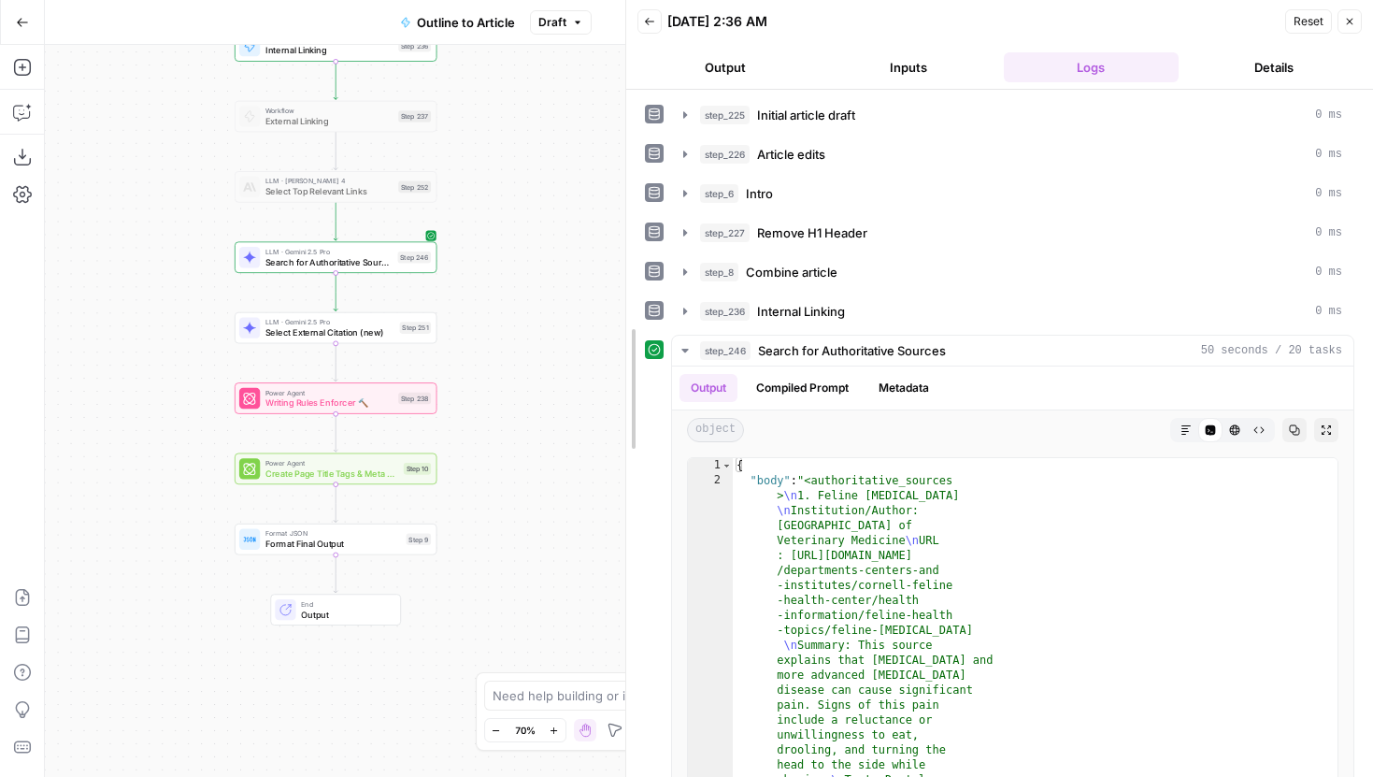
drag, startPoint x: 979, startPoint y: 245, endPoint x: 596, endPoint y: 245, distance: 383.2
click at [596, 245] on body "Power Digital New Home Browse Insights Opportunities Your Data Recent Grids Con…" at bounding box center [686, 388] width 1373 height 777
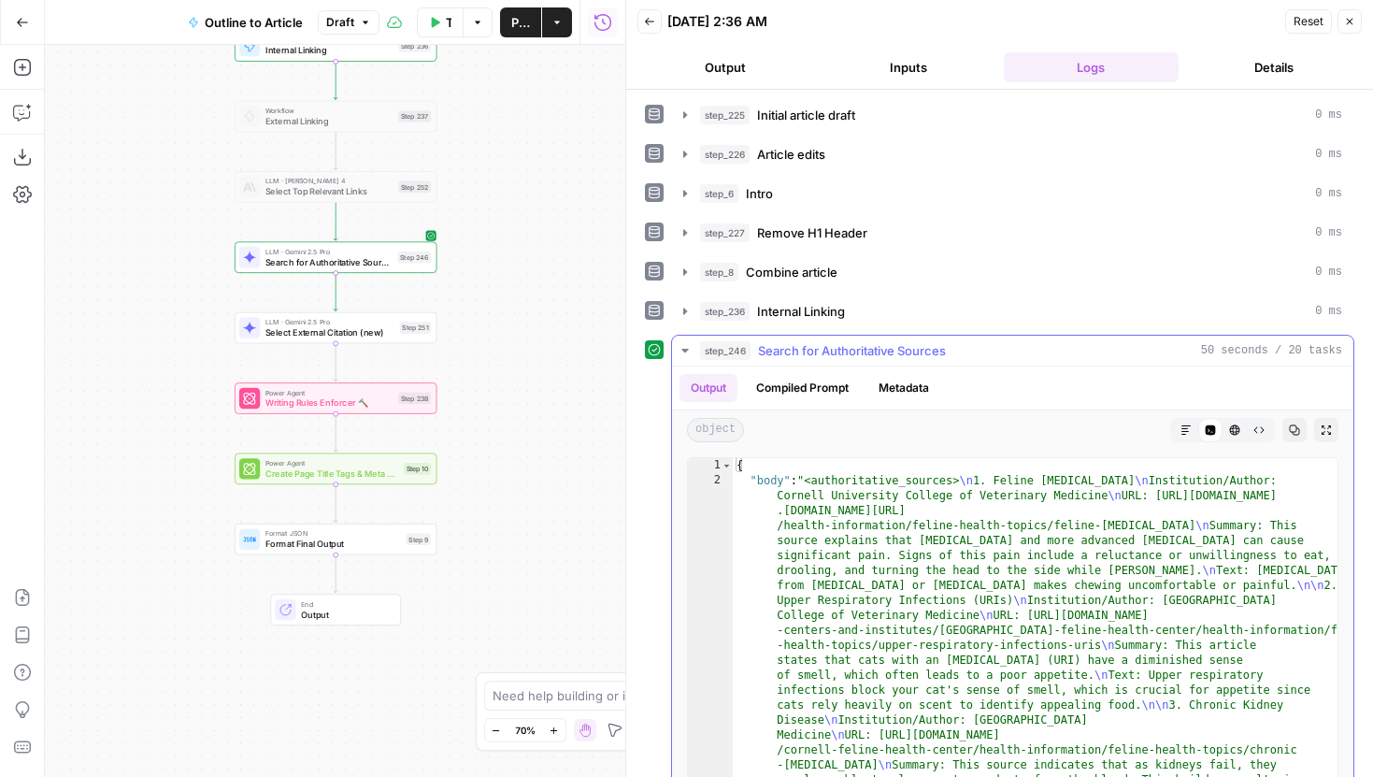
click at [1192, 431] on button "Markdown" at bounding box center [1186, 430] width 24 height 24
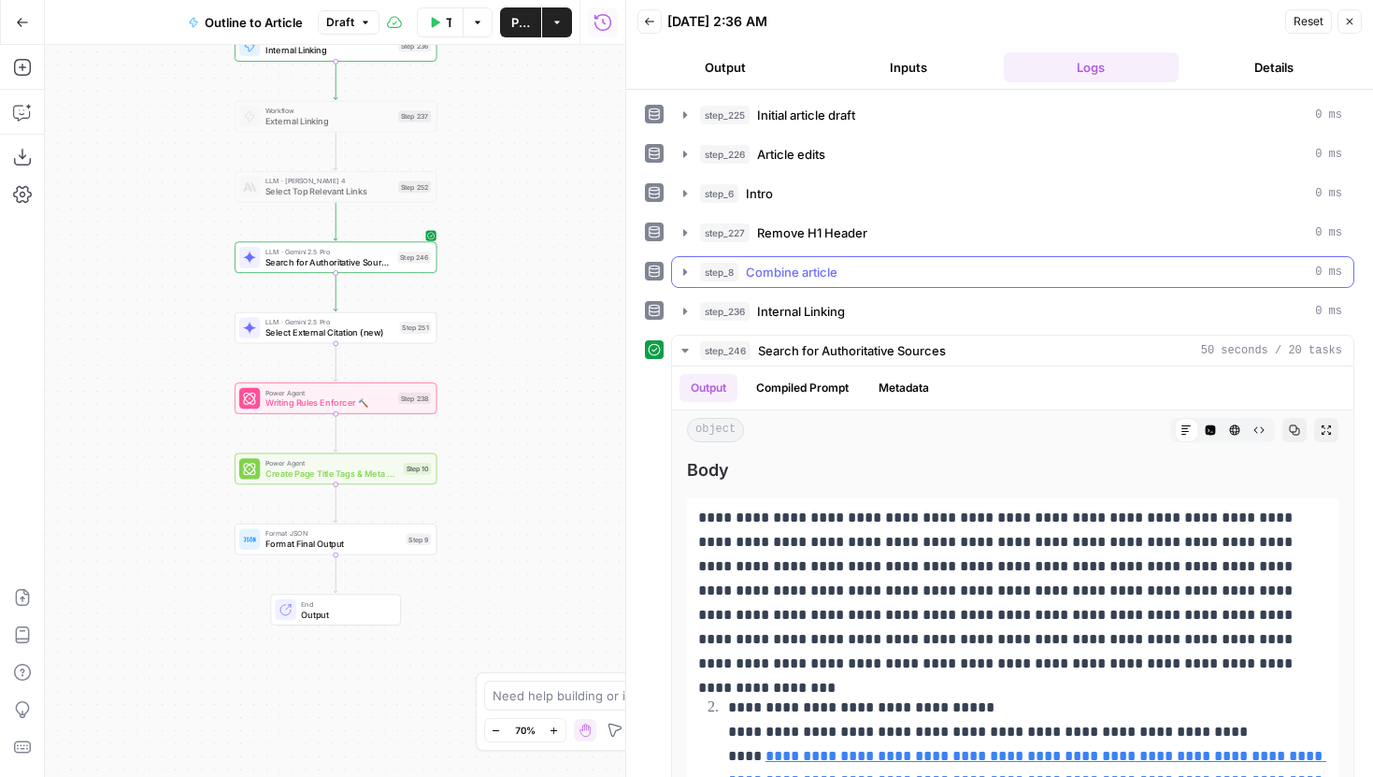
scroll to position [67, 0]
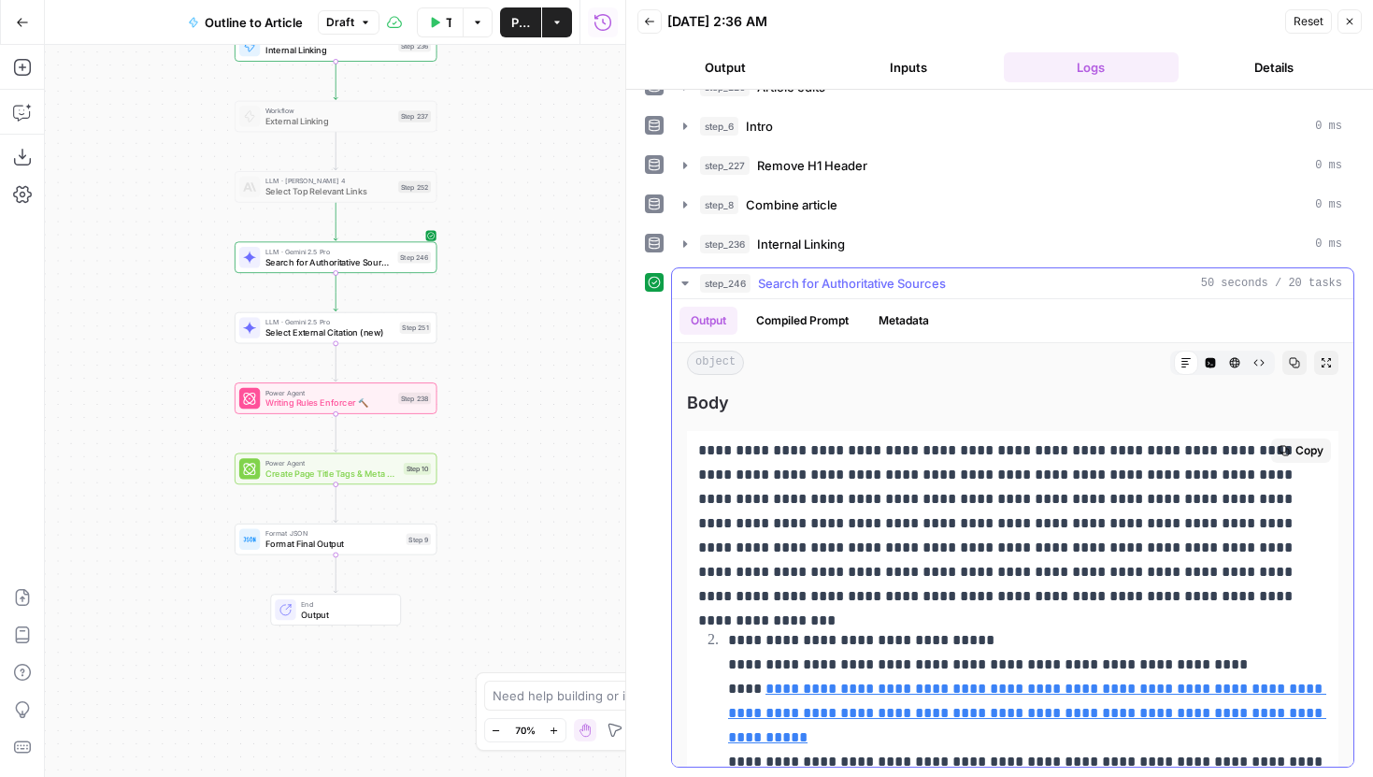
drag, startPoint x: 800, startPoint y: 478, endPoint x: 1290, endPoint y: 503, distance: 490.3
click at [1290, 503] on p "**********" at bounding box center [1012, 523] width 629 height 170
copy p "**********"
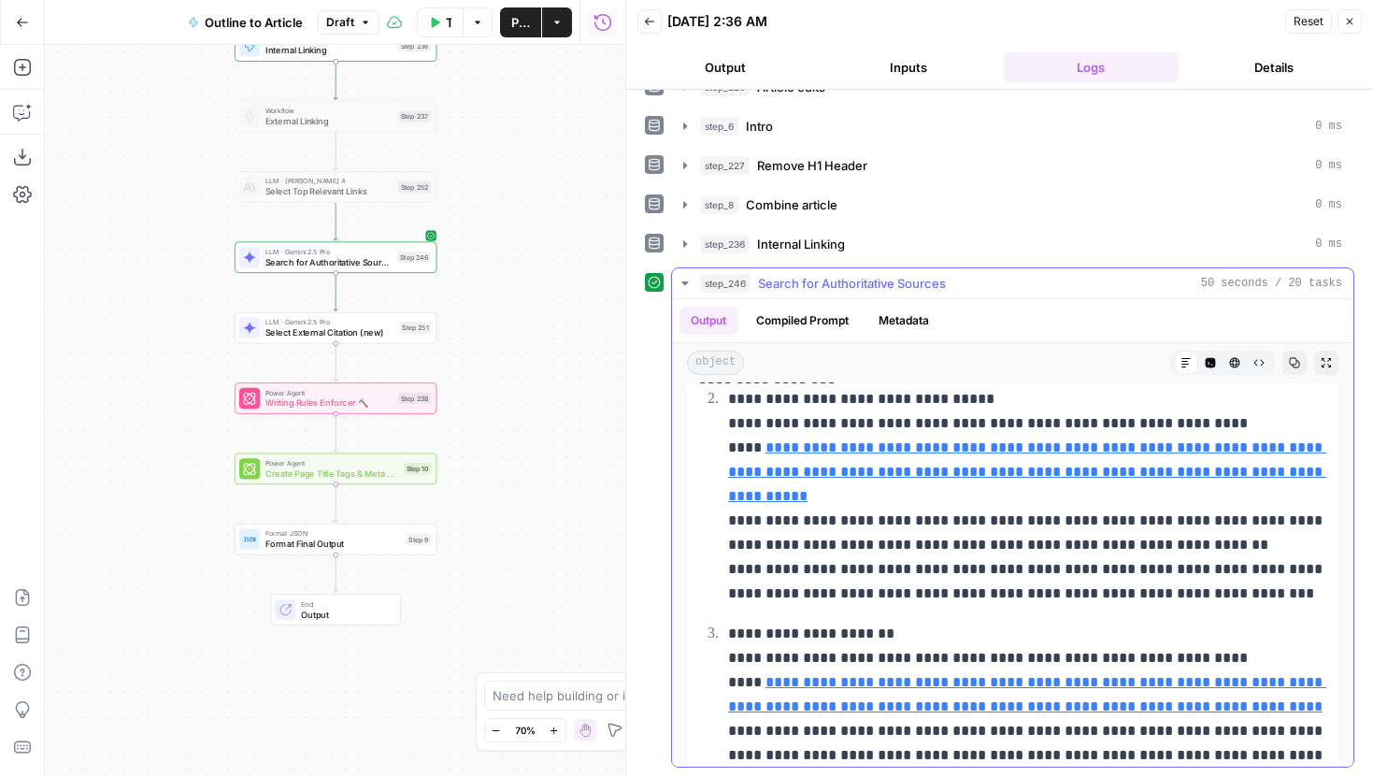
scroll to position [242, 0]
click at [1060, 421] on icon at bounding box center [1054, 419] width 11 height 11
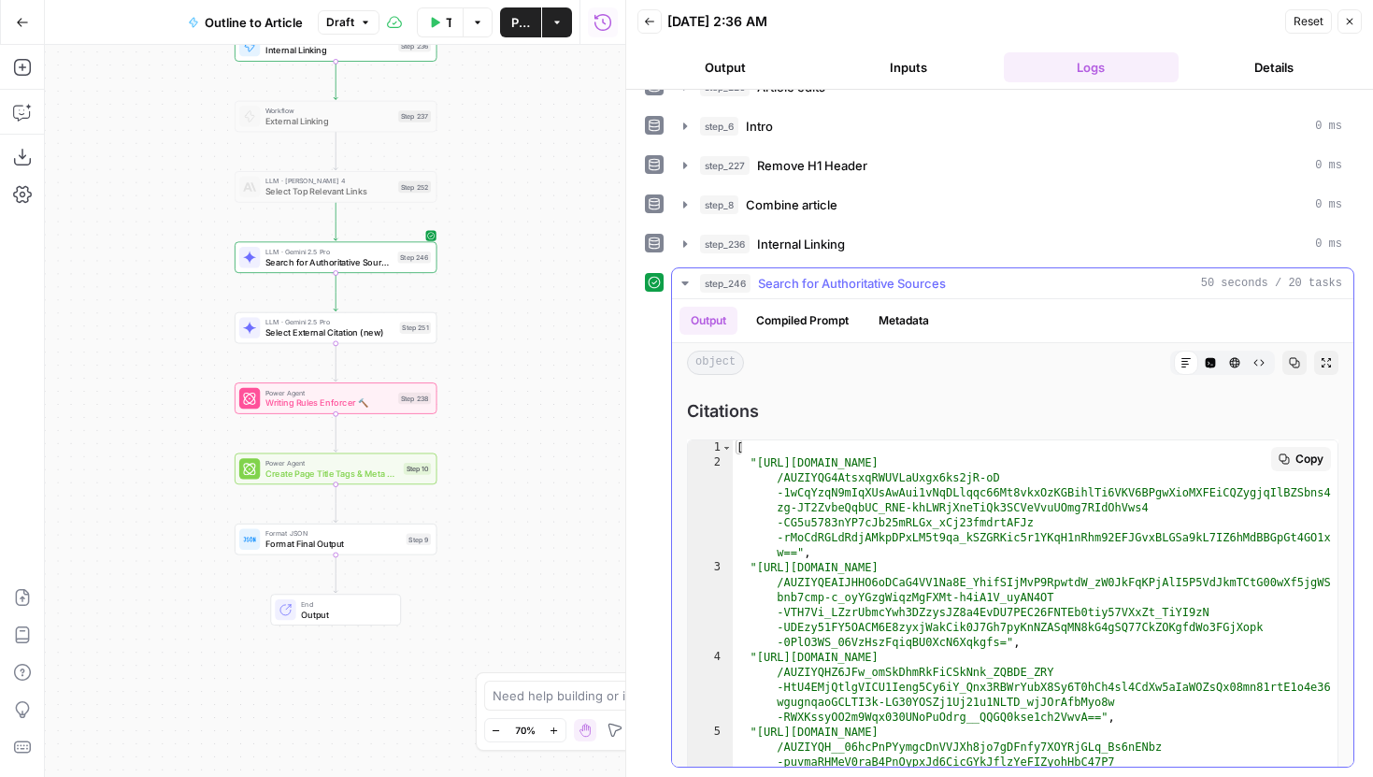
scroll to position [2294, 0]
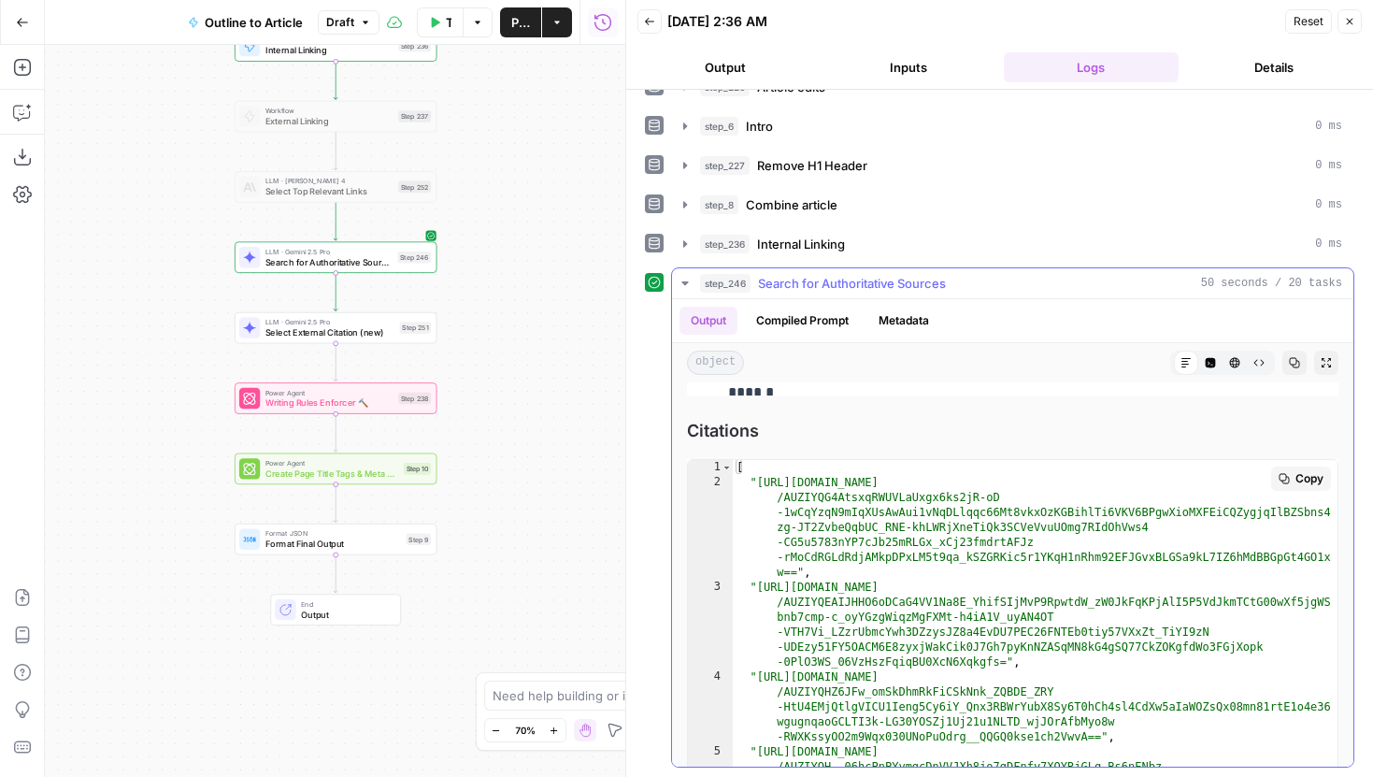
type textarea "**********"
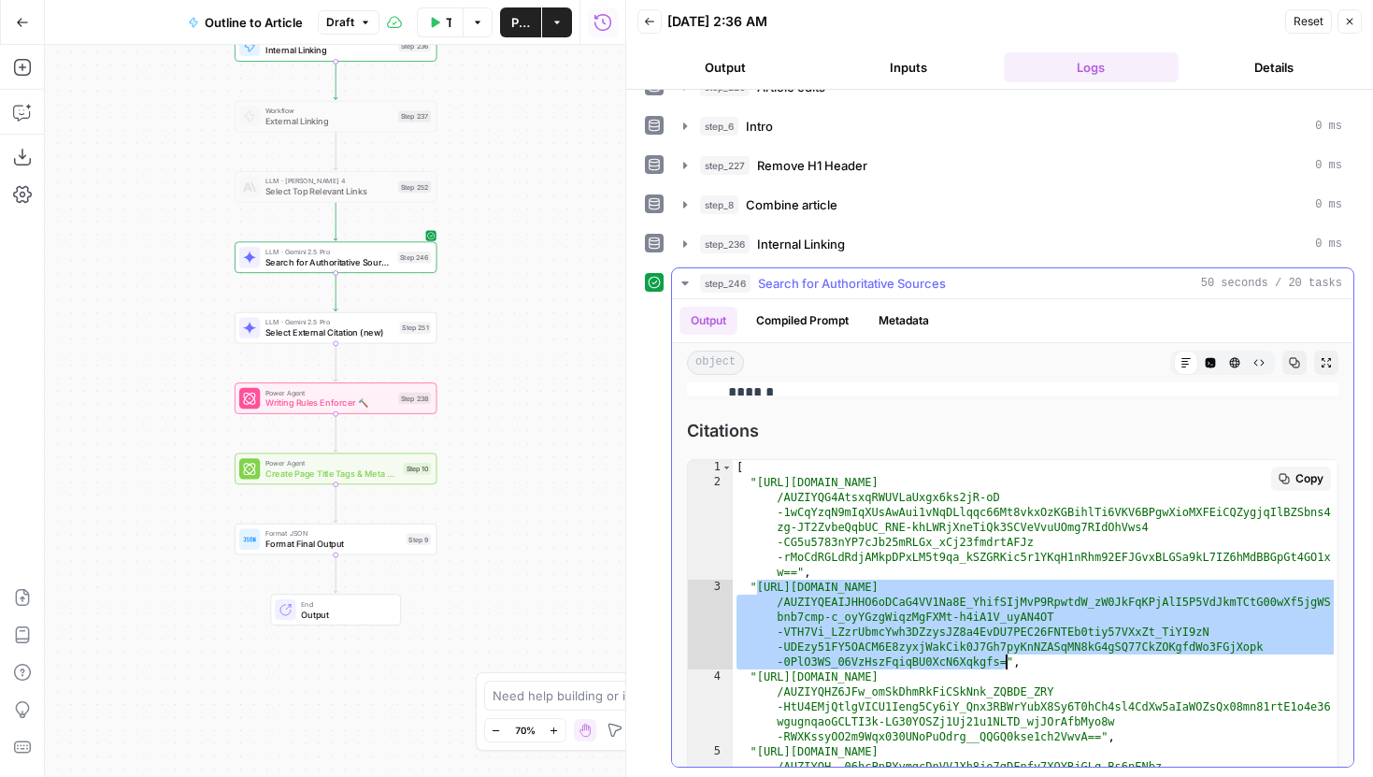
drag, startPoint x: 757, startPoint y: 589, endPoint x: 1006, endPoint y: 663, distance: 259.3
click at [1006, 663] on div "[ "https://vertexaisearch.cloud.google.com/grounding-api-redirect /AUZIYQG4Atsx…" at bounding box center [1035, 684] width 605 height 449
click at [1004, 595] on div "[ "https://vertexaisearch.cloud.google.com/grounding-api-redirect /AUZIYQG4Atsx…" at bounding box center [1035, 684] width 605 height 449
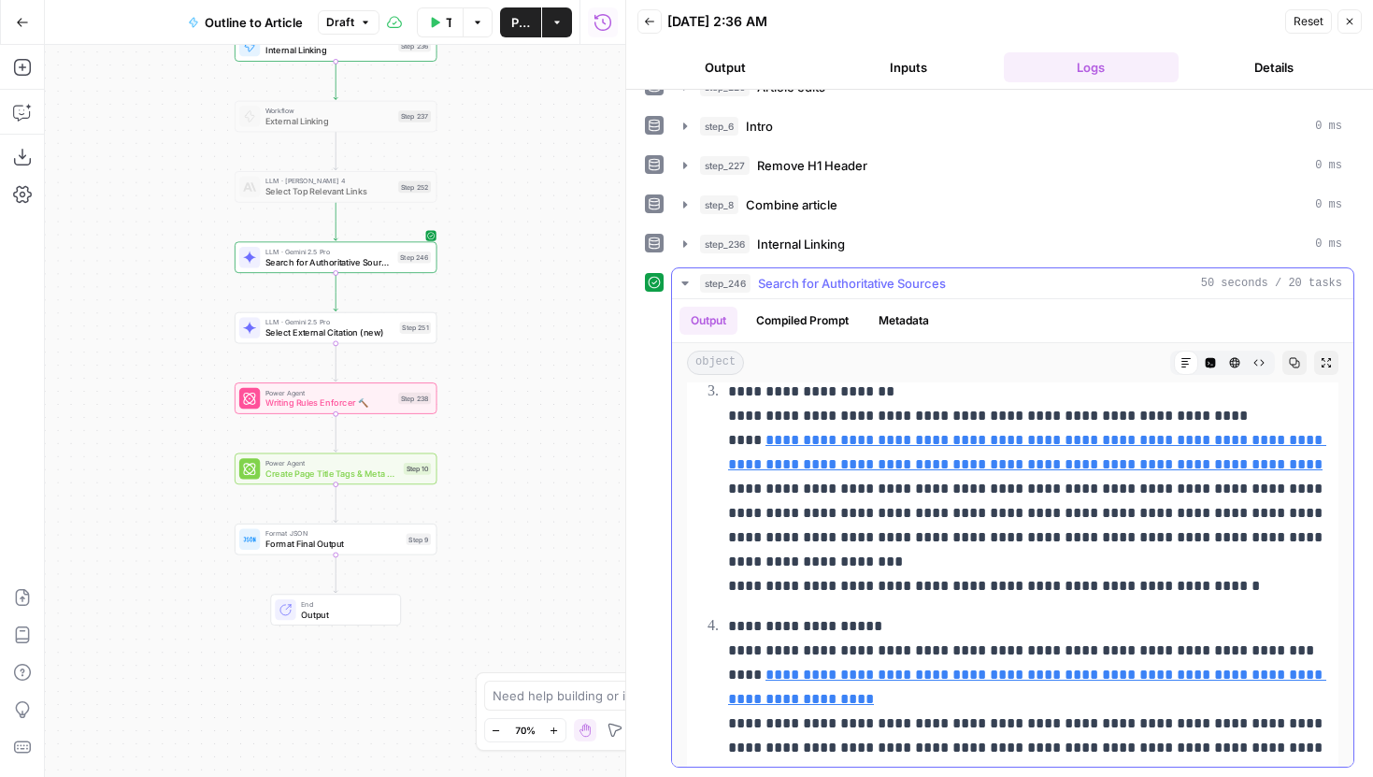
scroll to position [484, 0]
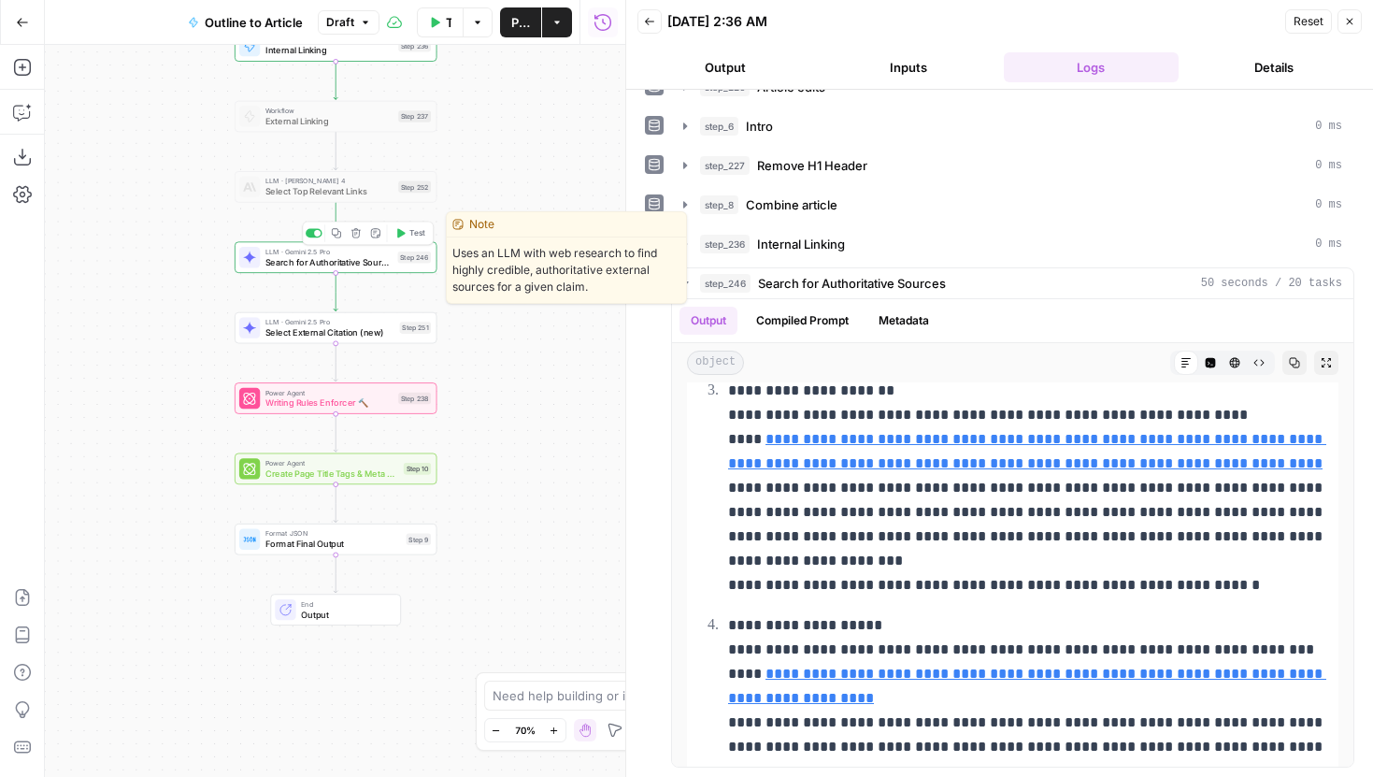
click at [401, 265] on div "LLM · Gemini 2.5 Pro Search for Authoritative Sources Step 246 Copy step Delete…" at bounding box center [335, 257] width 192 height 22
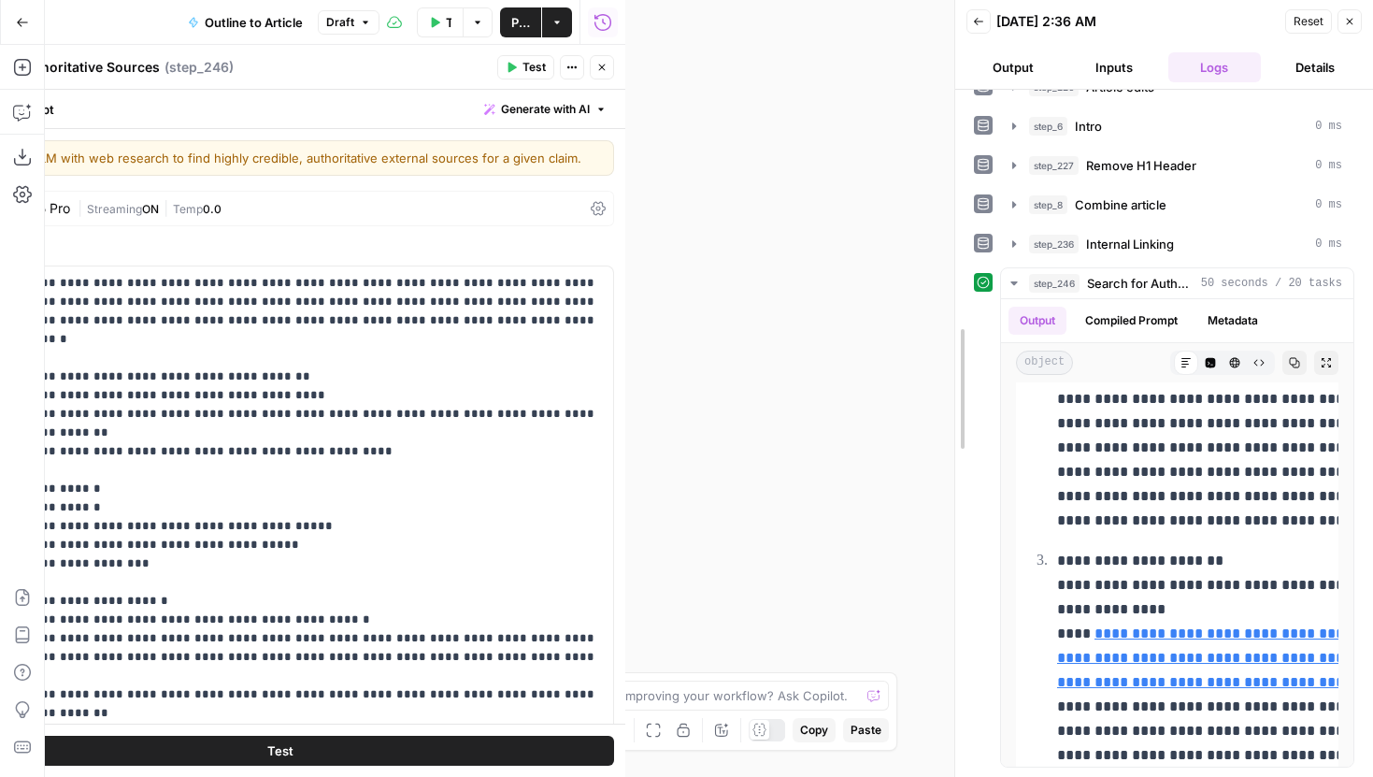
scroll to position [1637, 0]
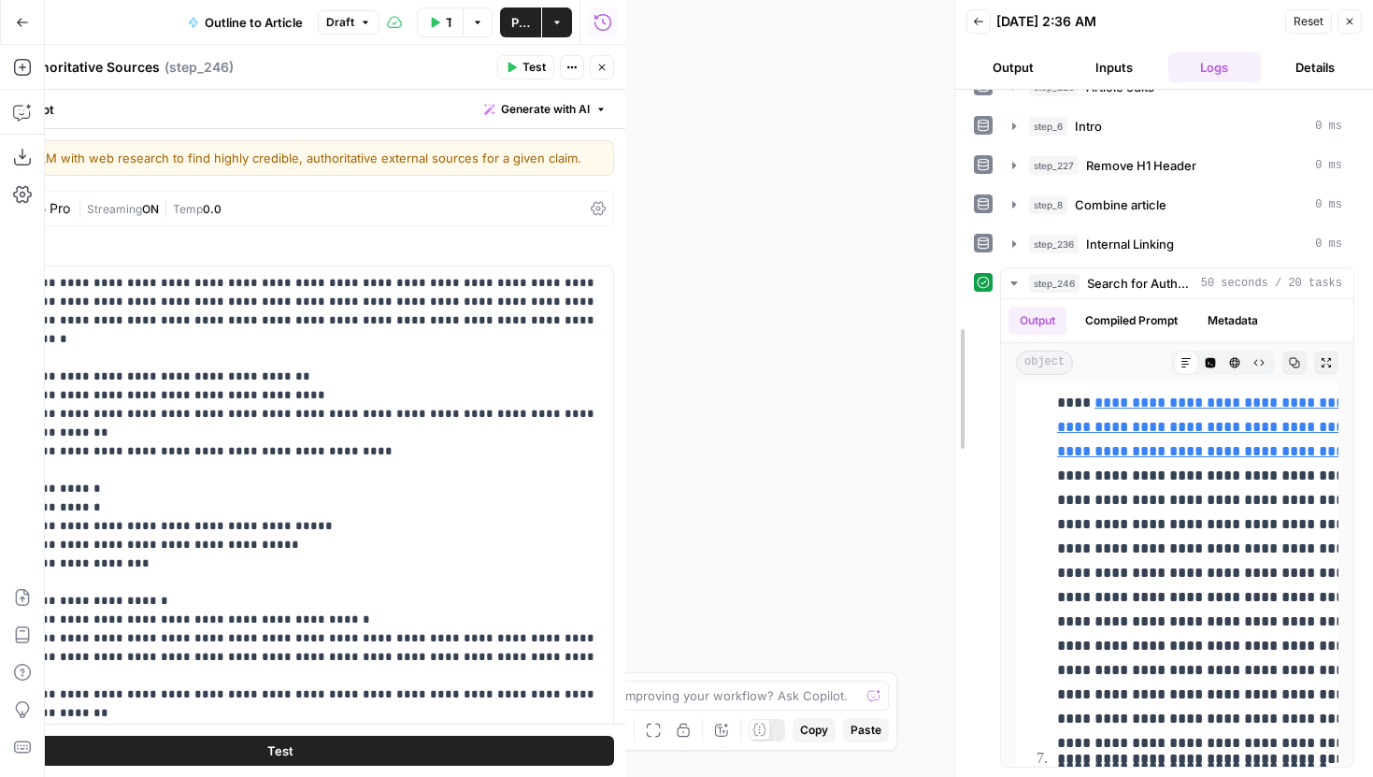
drag, startPoint x: 624, startPoint y: 201, endPoint x: 1111, endPoint y: 305, distance: 497.8
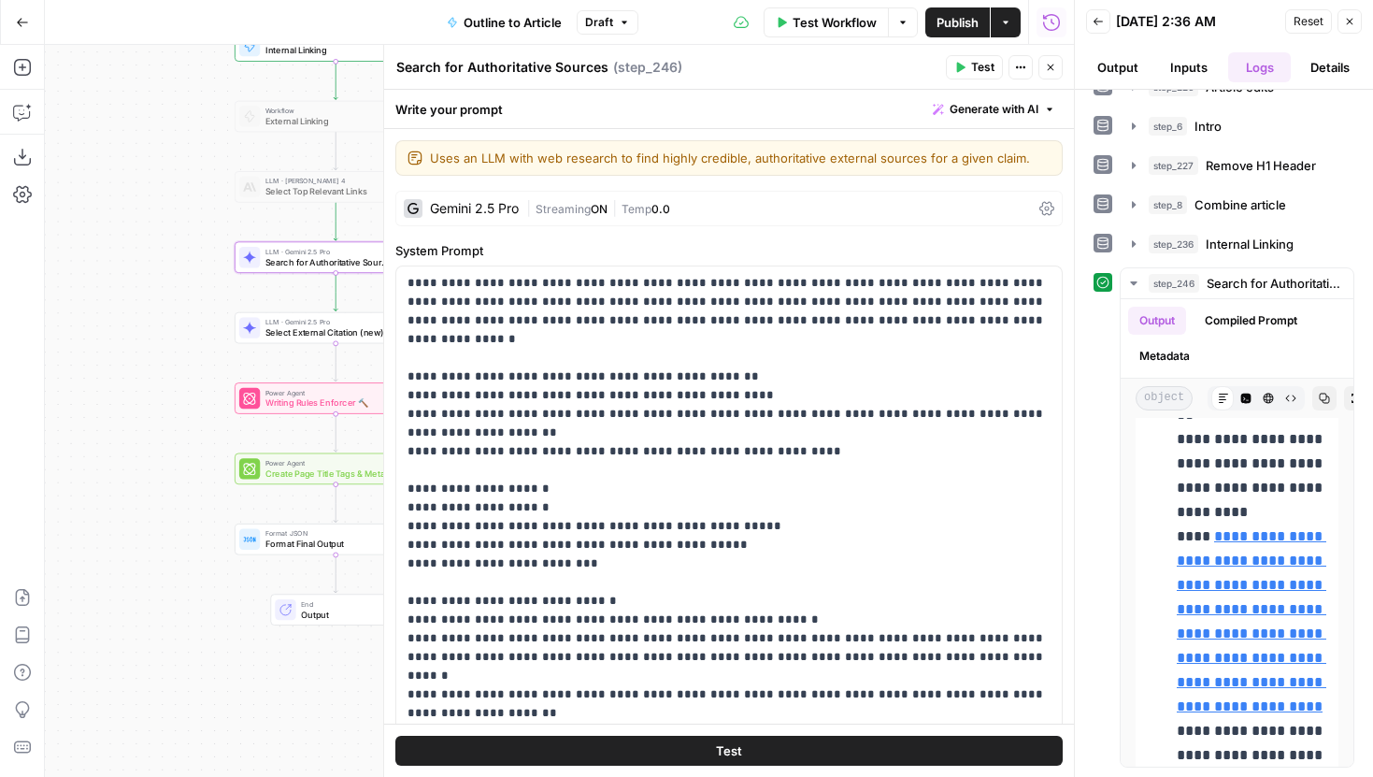
click at [722, 205] on div "| Streaming ON | Temp 0.0" at bounding box center [779, 209] width 506 height 18
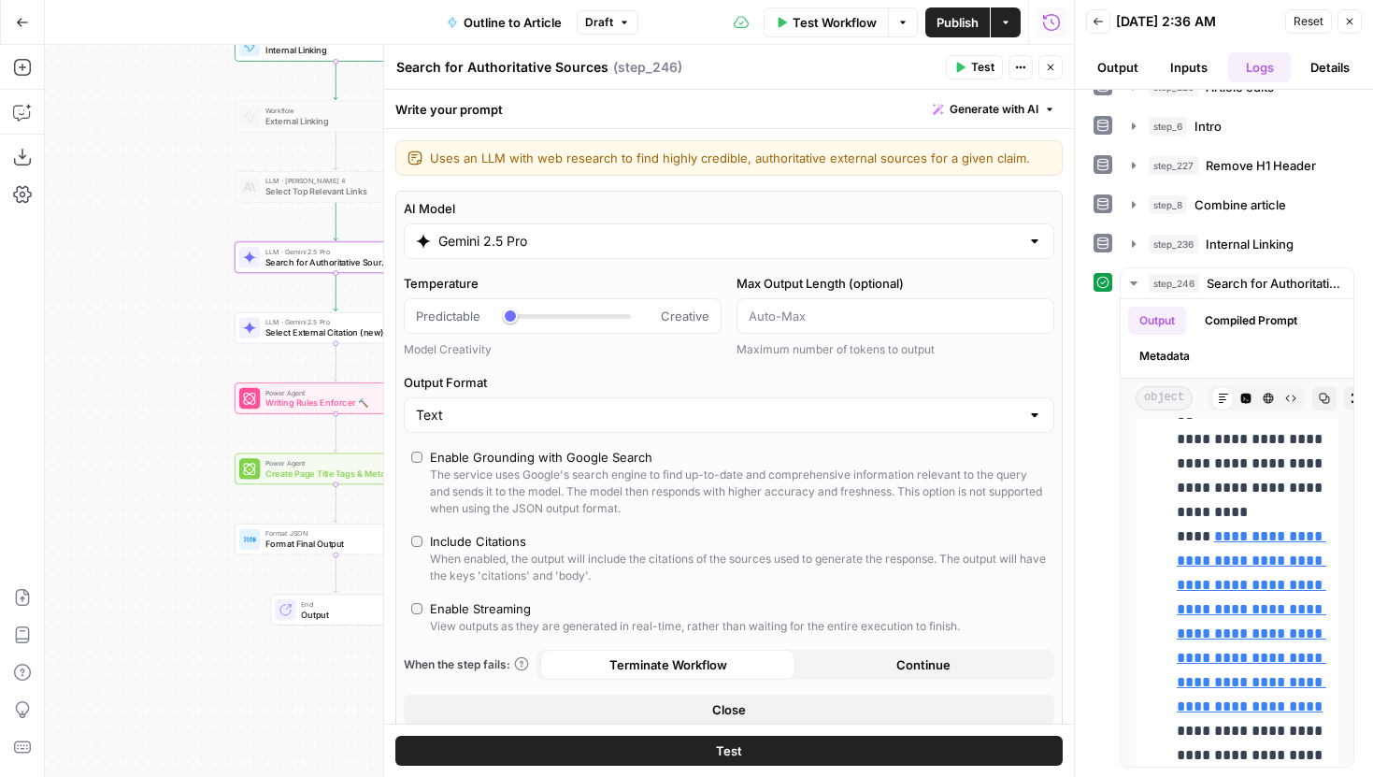
click at [610, 237] on input "Gemini 2.5 Pro" at bounding box center [728, 241] width 581 height 19
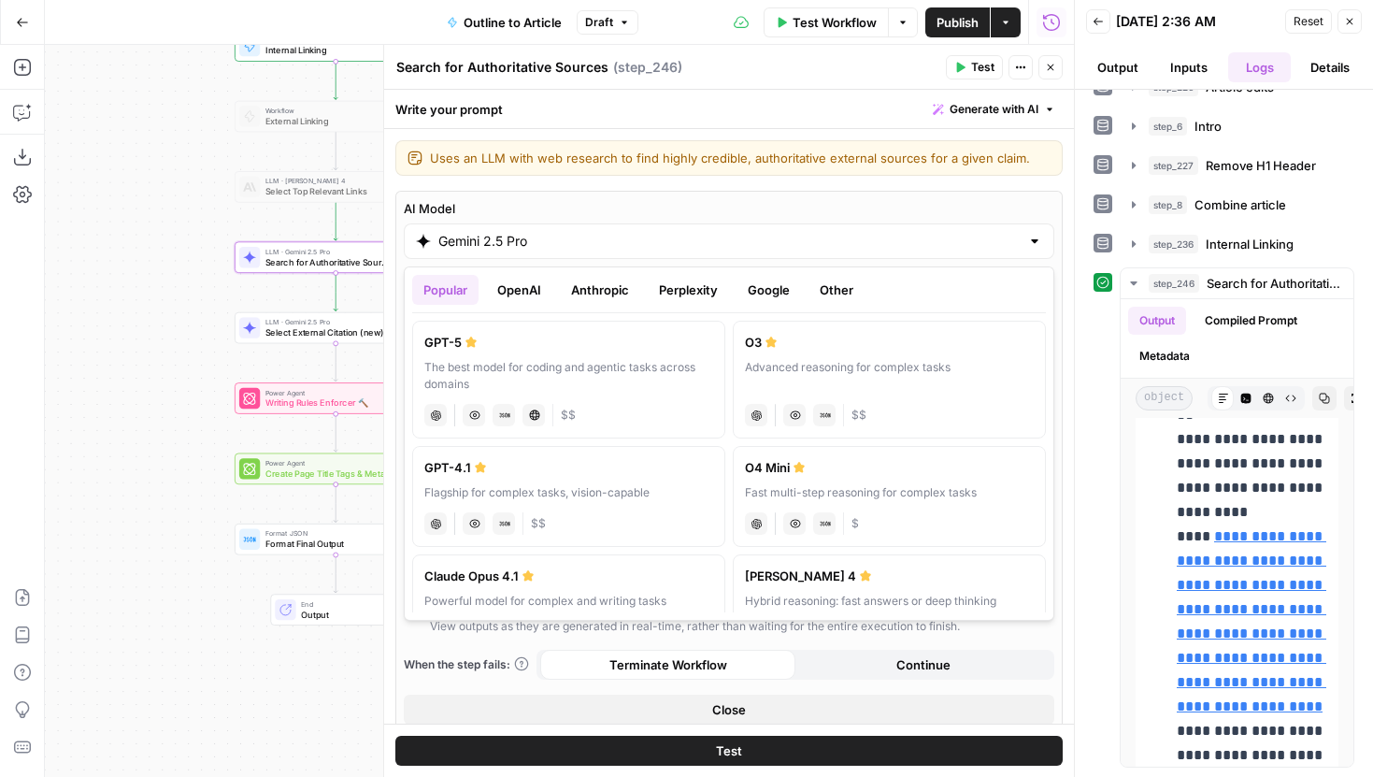
click at [620, 284] on button "Anthropic" at bounding box center [600, 290] width 80 height 30
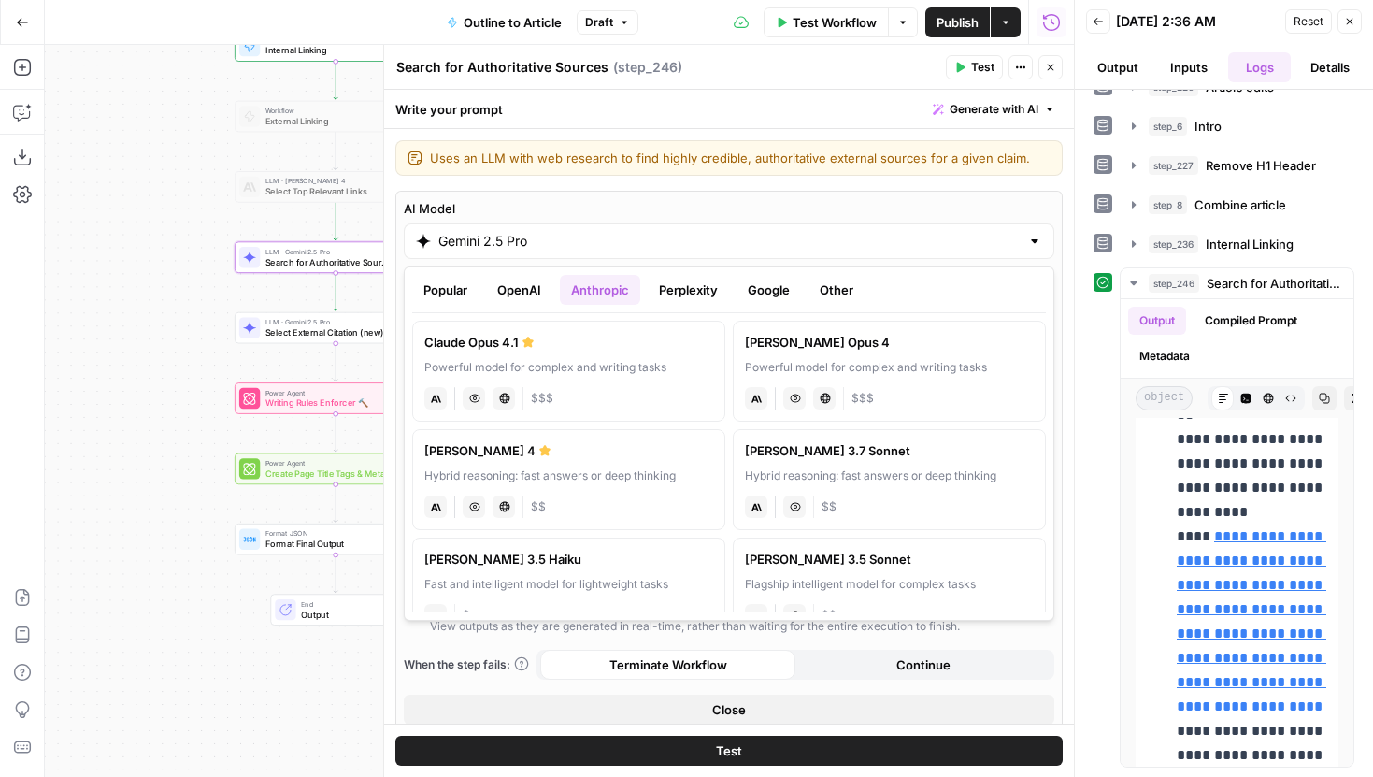
click at [688, 399] on div "anthropic Vision Capabilities Live Web Research $$$" at bounding box center [568, 396] width 289 height 26
type input "Claude Opus 4.1"
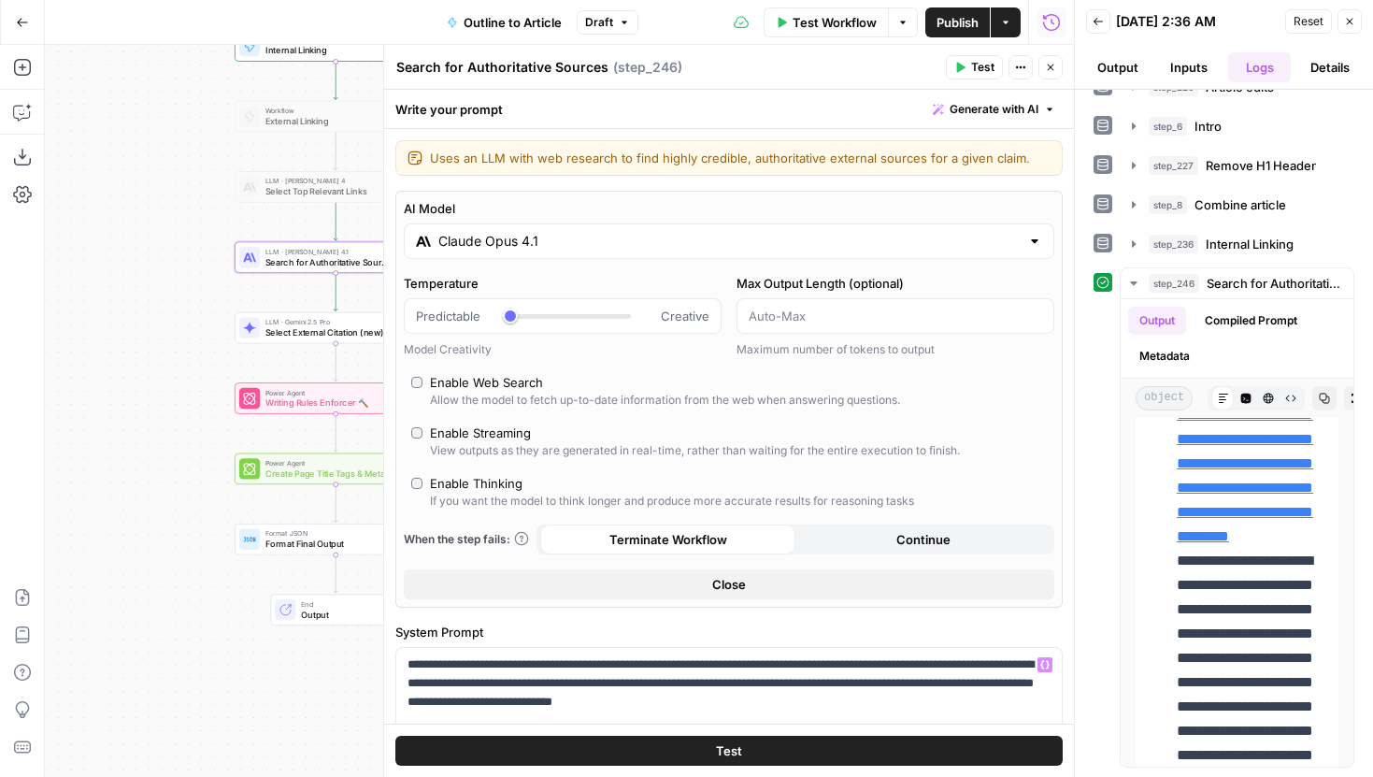
click at [712, 746] on button "Test" at bounding box center [728, 750] width 667 height 30
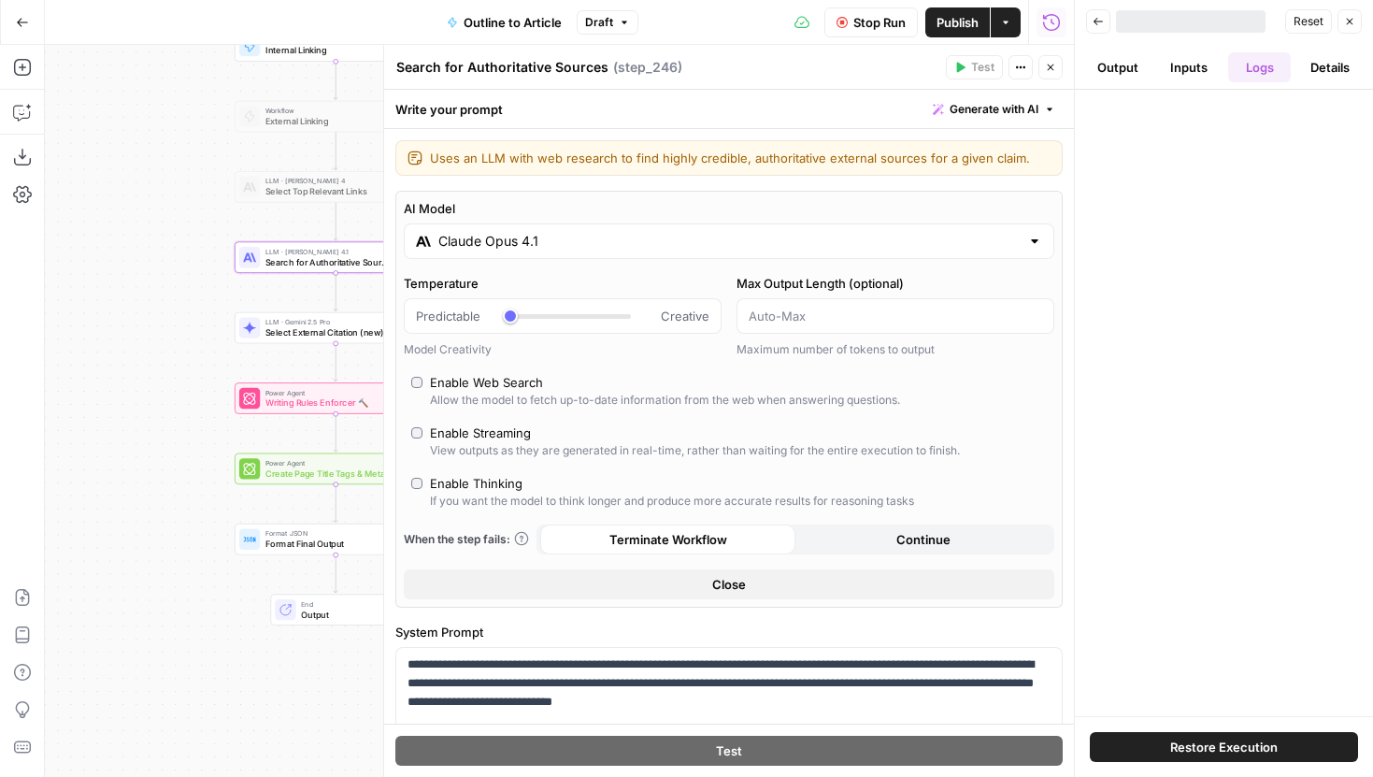
click at [1045, 63] on icon "button" at bounding box center [1050, 67] width 11 height 11
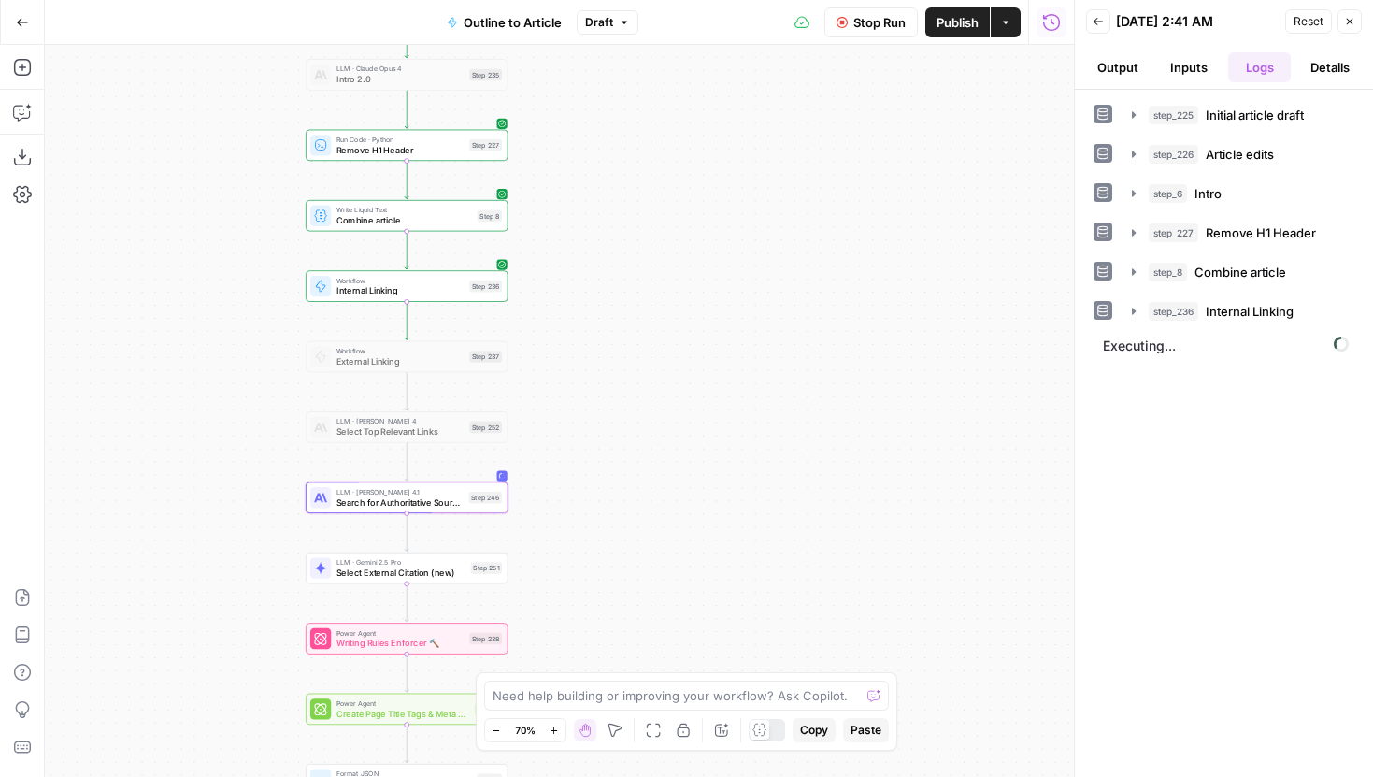
drag, startPoint x: 719, startPoint y: 265, endPoint x: 792, endPoint y: 506, distance: 251.0
click at [792, 506] on div "Workflow Set Inputs Inputs LLM · Gemini 2.5 Pro Initial article draft Step 225 …" at bounding box center [559, 411] width 1029 height 732
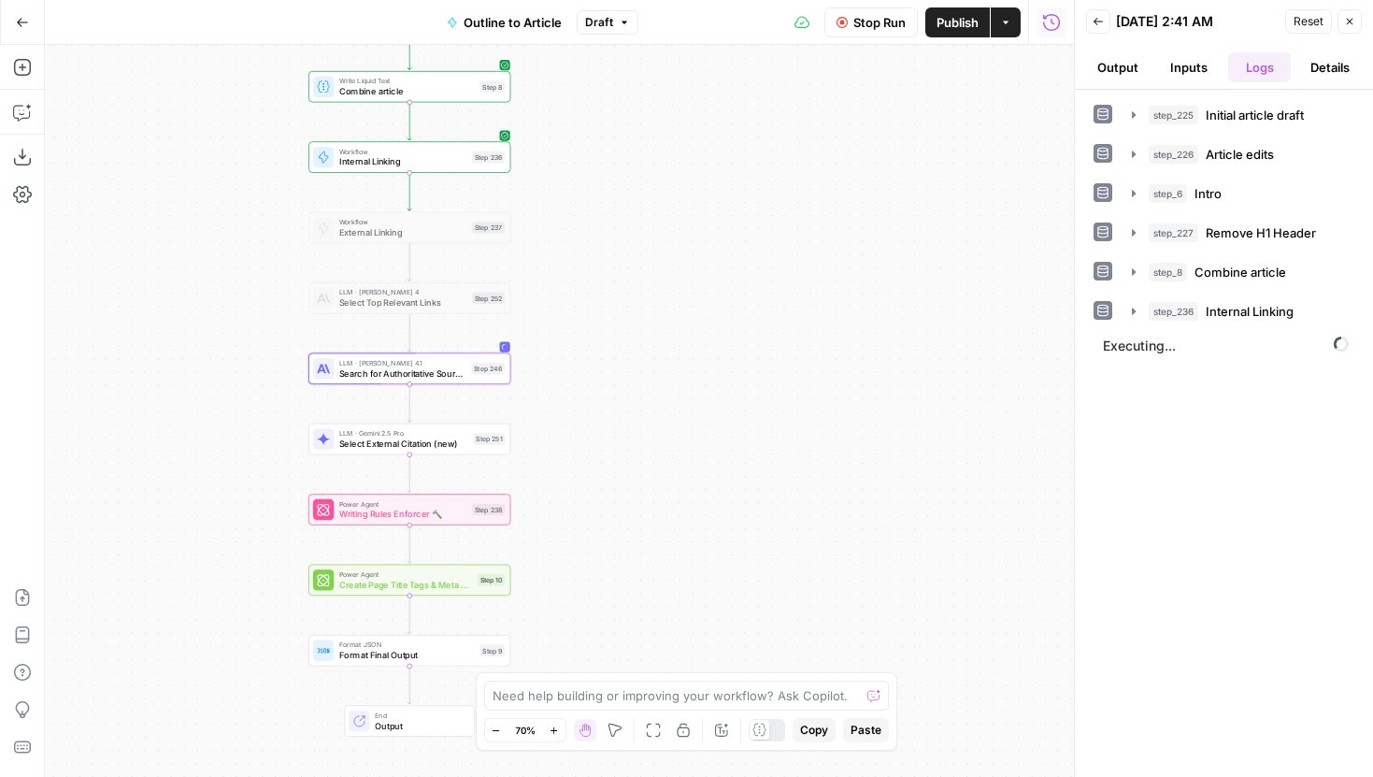
drag, startPoint x: 706, startPoint y: 535, endPoint x: 706, endPoint y: 407, distance: 129.0
click at [706, 407] on div "Workflow Set Inputs Inputs LLM · Gemini 2.5 Pro Initial article draft Step 225 …" at bounding box center [559, 411] width 1029 height 732
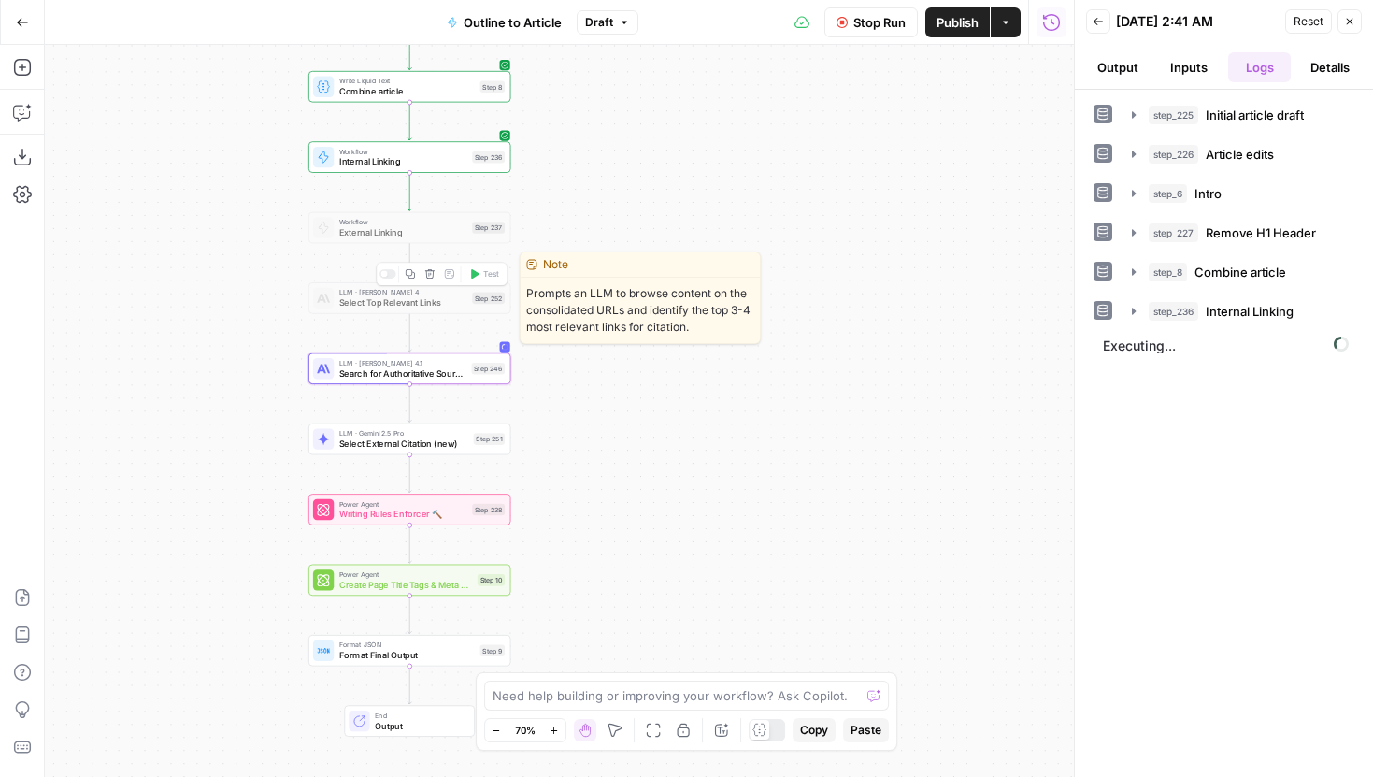
click at [434, 277] on icon "button" at bounding box center [429, 273] width 10 height 10
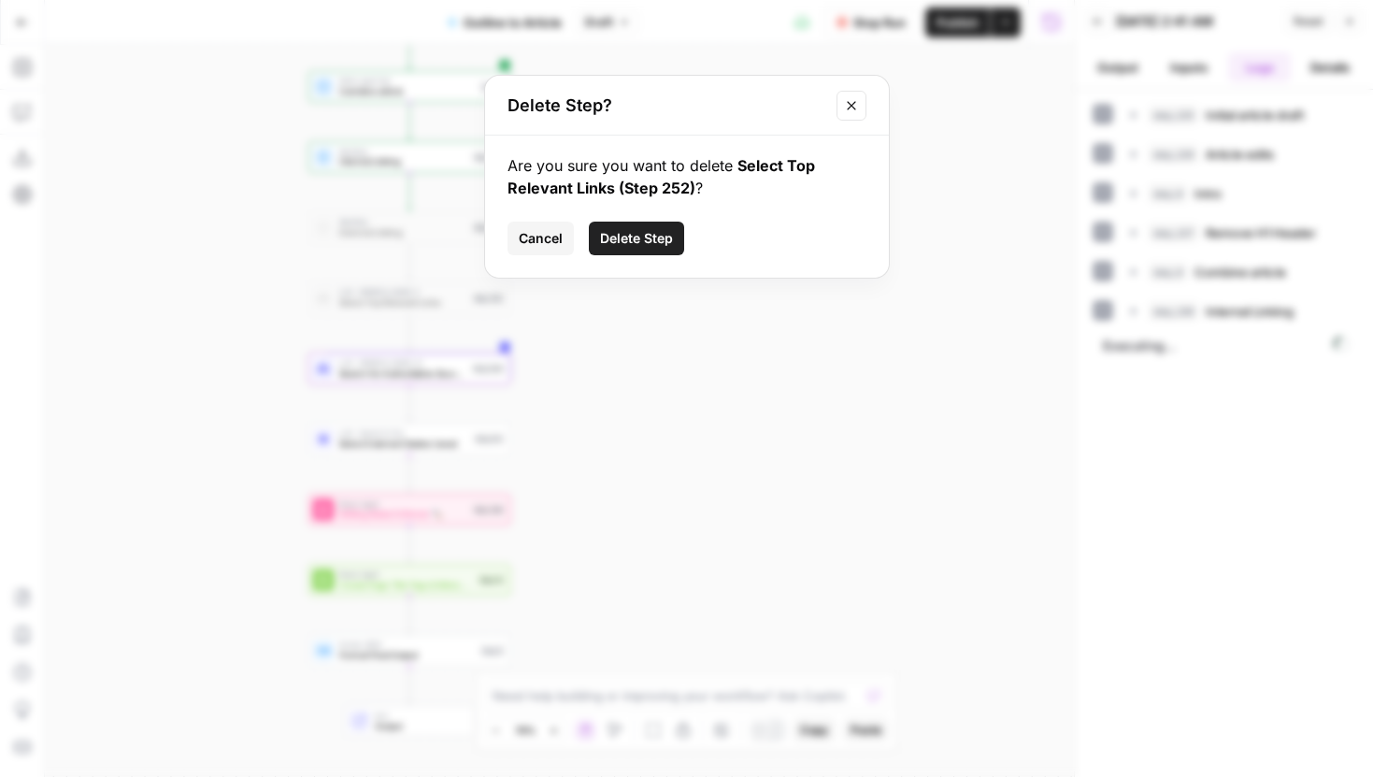
click at [638, 238] on span "Delete Step" at bounding box center [636, 238] width 73 height 19
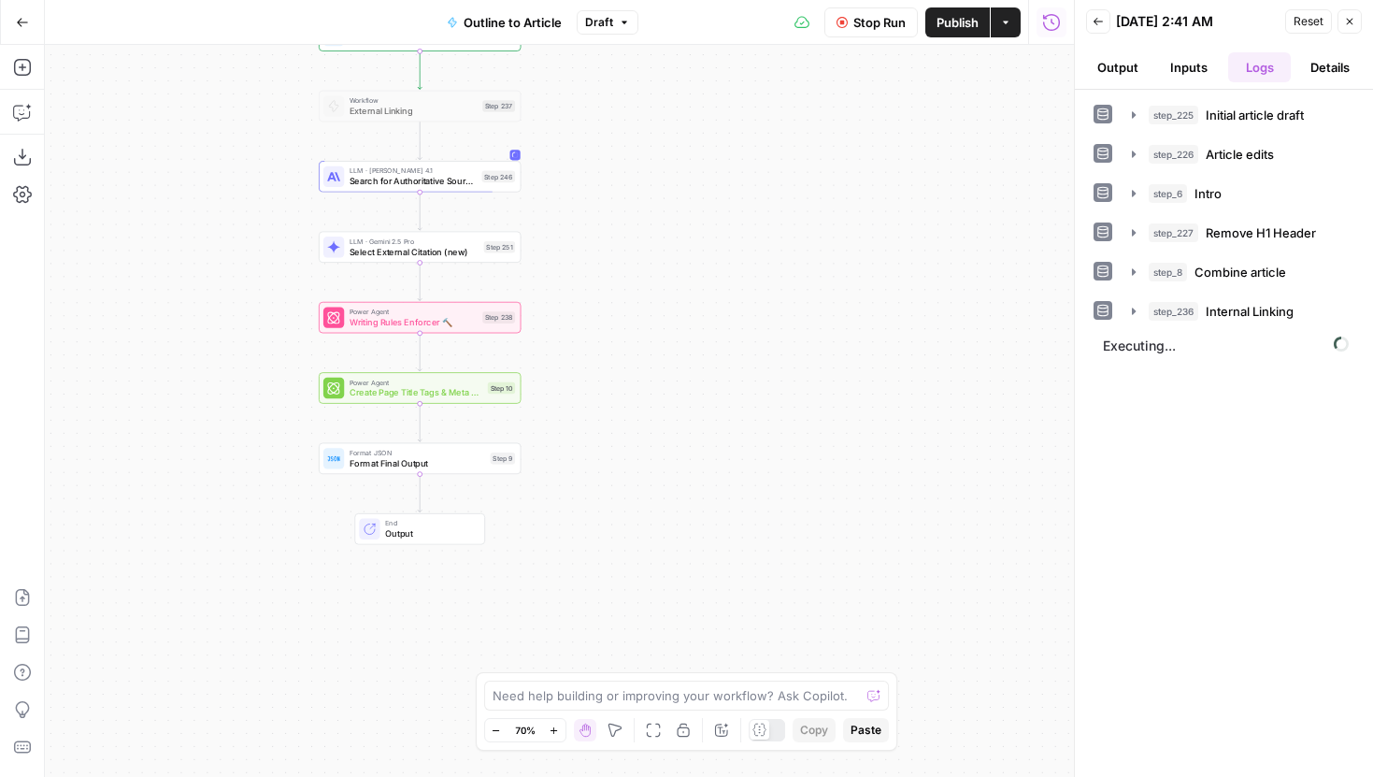
drag, startPoint x: 593, startPoint y: 378, endPoint x: 604, endPoint y: 256, distance: 121.9
click at [604, 256] on div "Workflow Set Inputs Inputs LLM · Gemini 2.5 Pro Initial article draft Step 225 …" at bounding box center [559, 411] width 1029 height 732
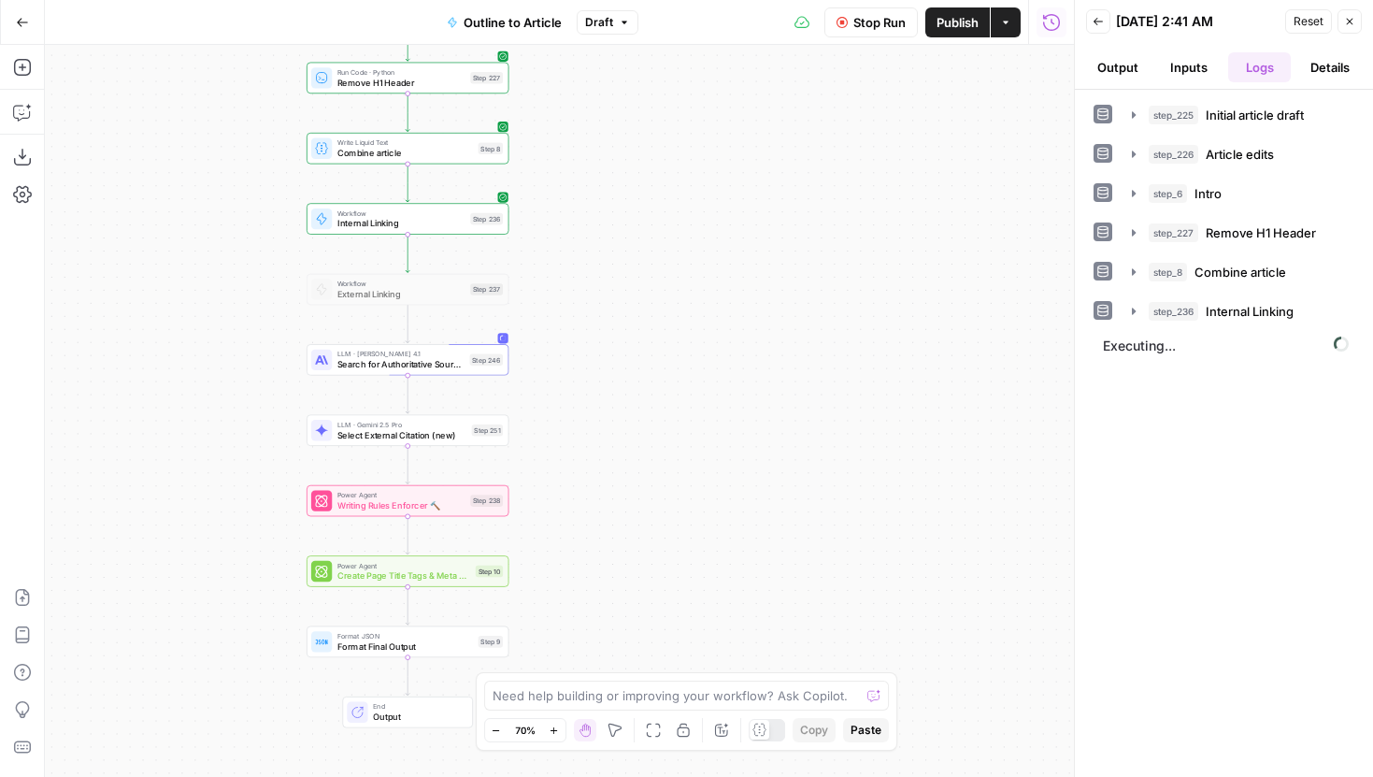
drag, startPoint x: 604, startPoint y: 257, endPoint x: 590, endPoint y: 438, distance: 181.8
click at [591, 439] on div "Workflow Set Inputs Inputs LLM · Gemini 2.5 Pro Initial article draft Step 225 …" at bounding box center [559, 411] width 1029 height 732
click at [892, 32] on button "Stop Run" at bounding box center [870, 22] width 93 height 30
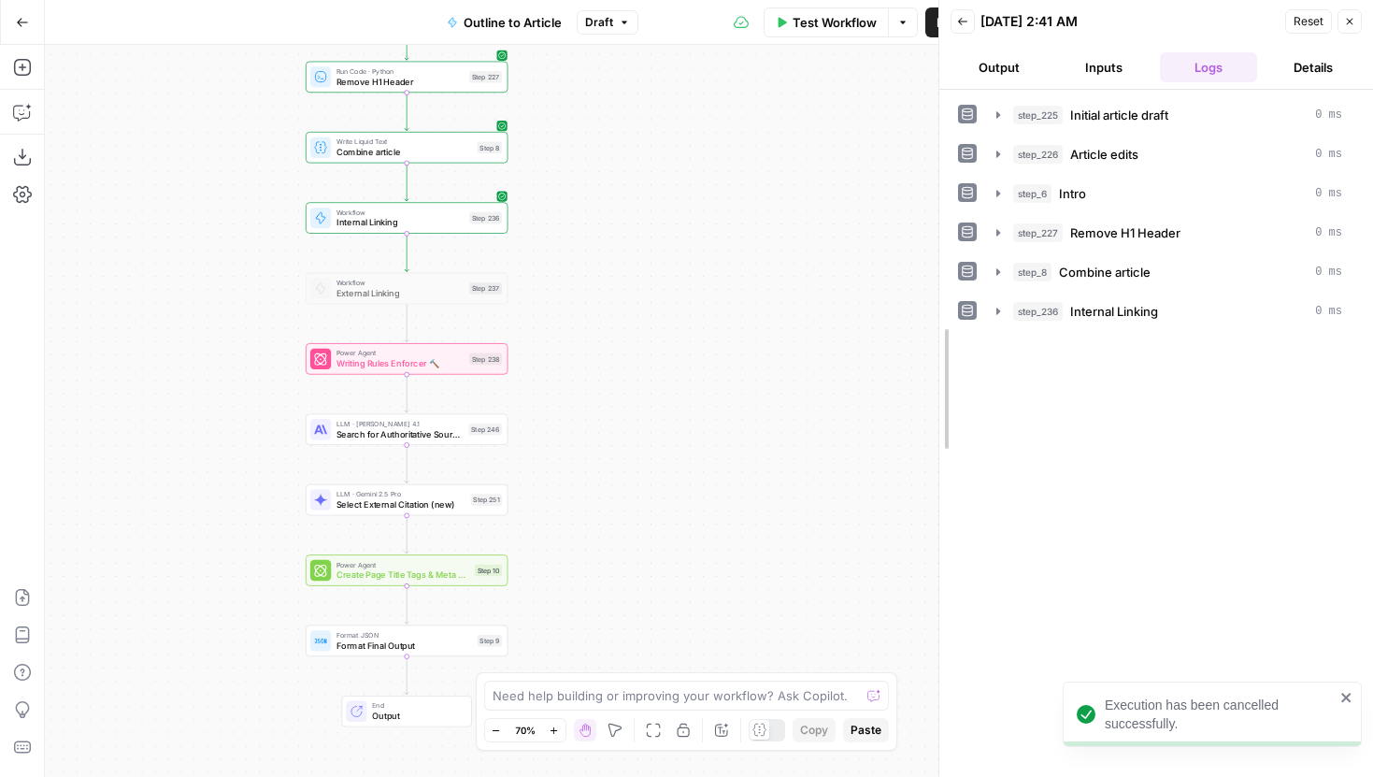
drag, startPoint x: 1077, startPoint y: 359, endPoint x: 921, endPoint y: 348, distance: 155.5
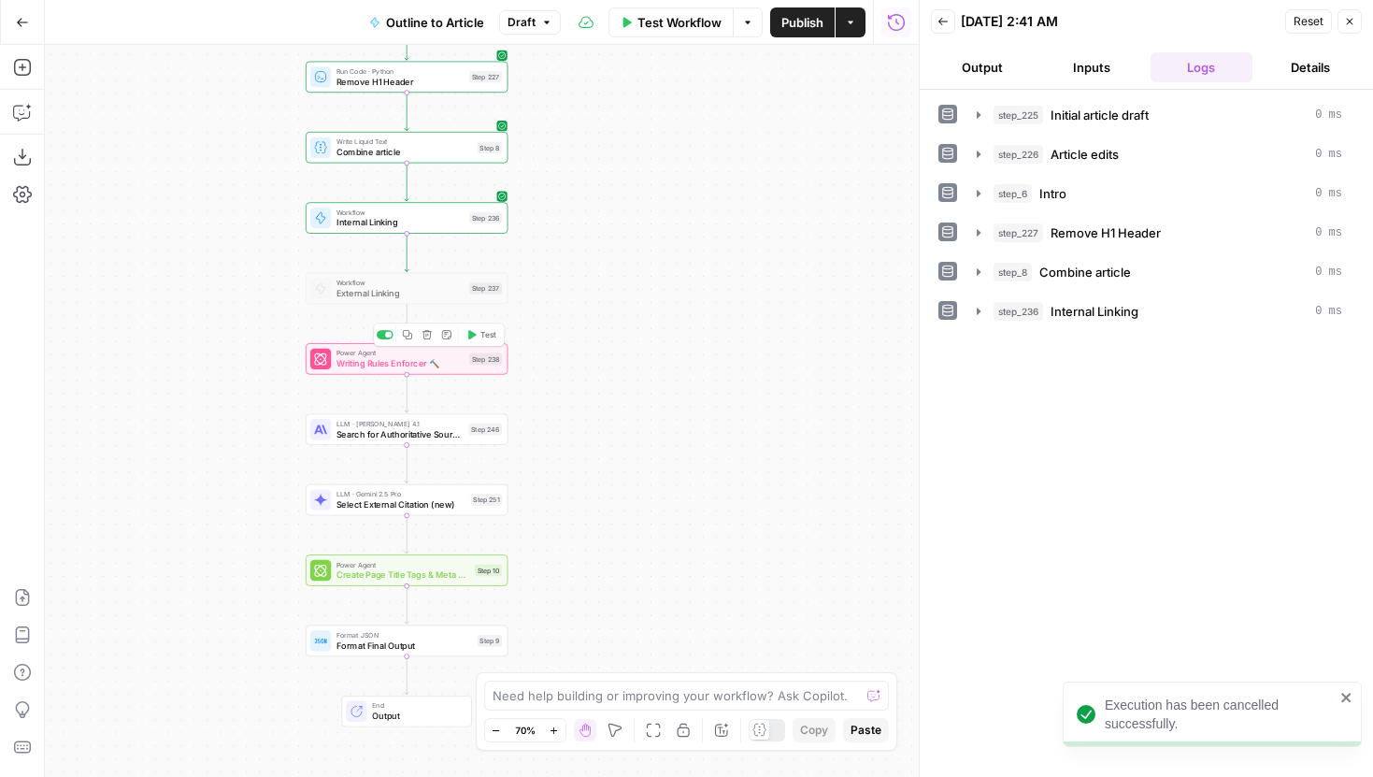
click at [481, 336] on span "Test" at bounding box center [488, 335] width 16 height 12
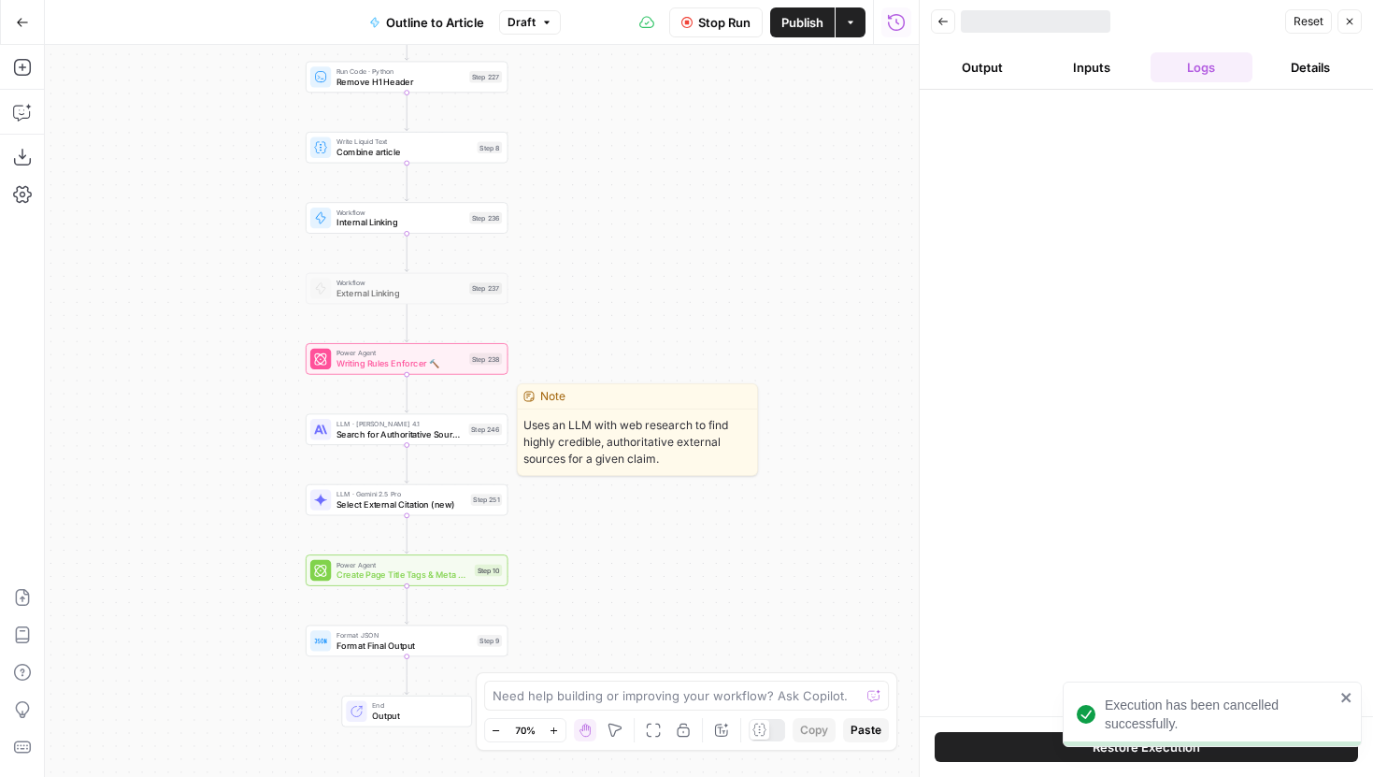
click at [439, 435] on span "Search for Authoritative Sources" at bounding box center [399, 433] width 127 height 13
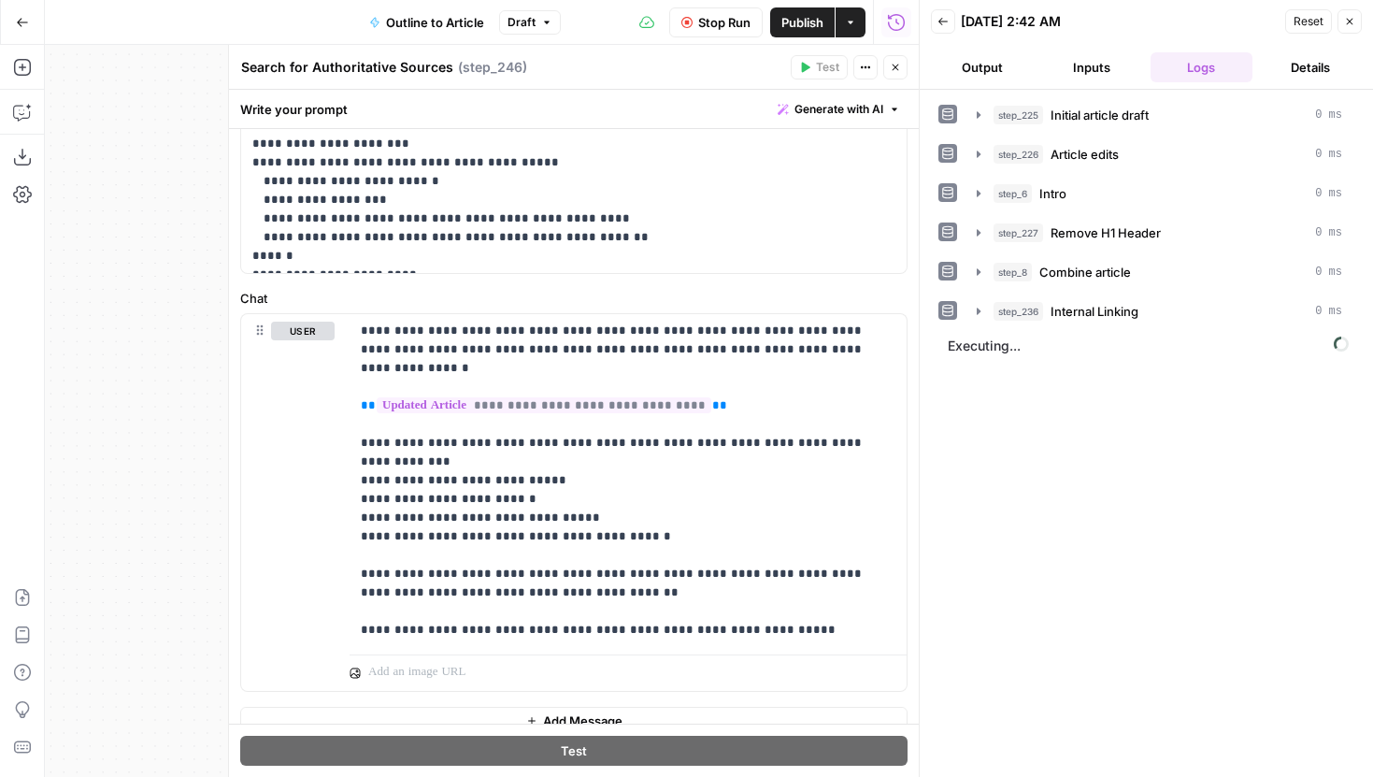
scroll to position [778, 0]
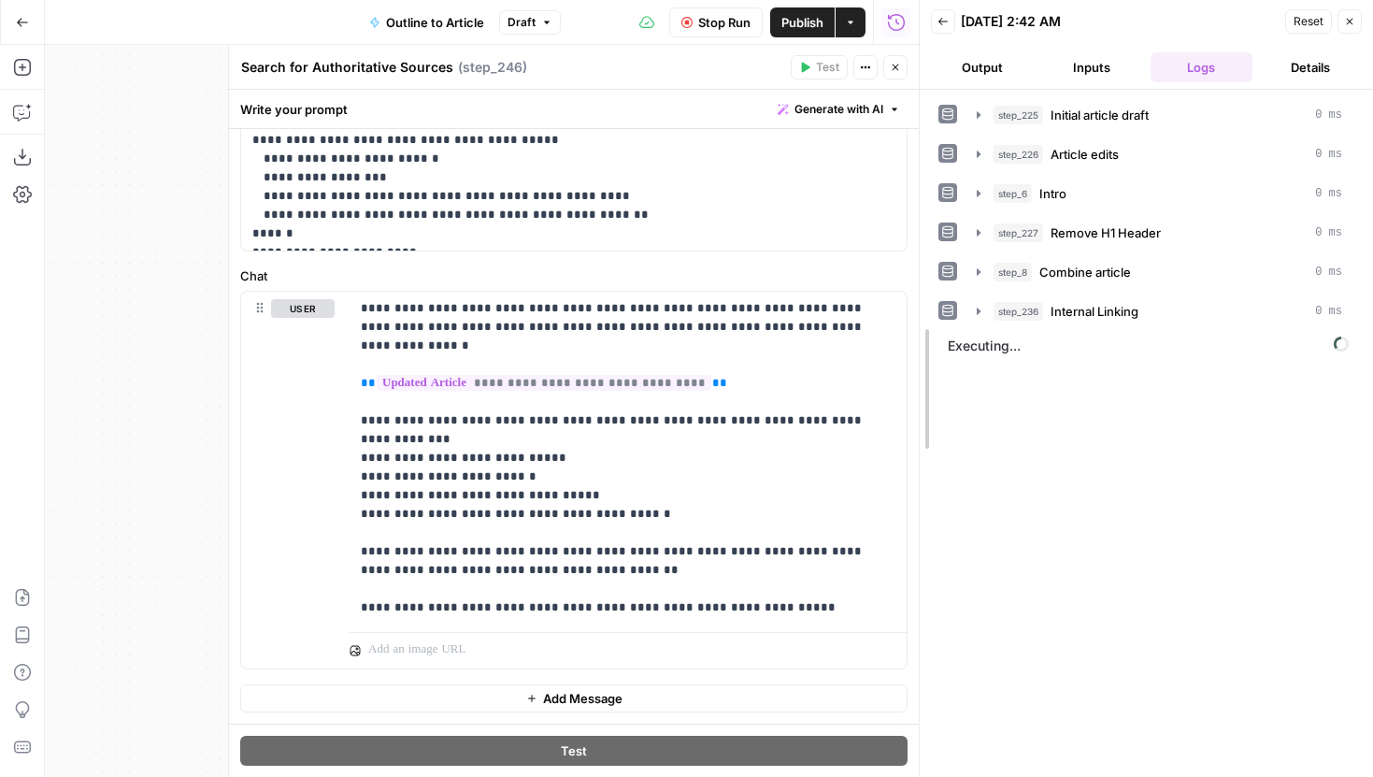
drag, startPoint x: 918, startPoint y: 272, endPoint x: 1078, endPoint y: 276, distance: 160.8
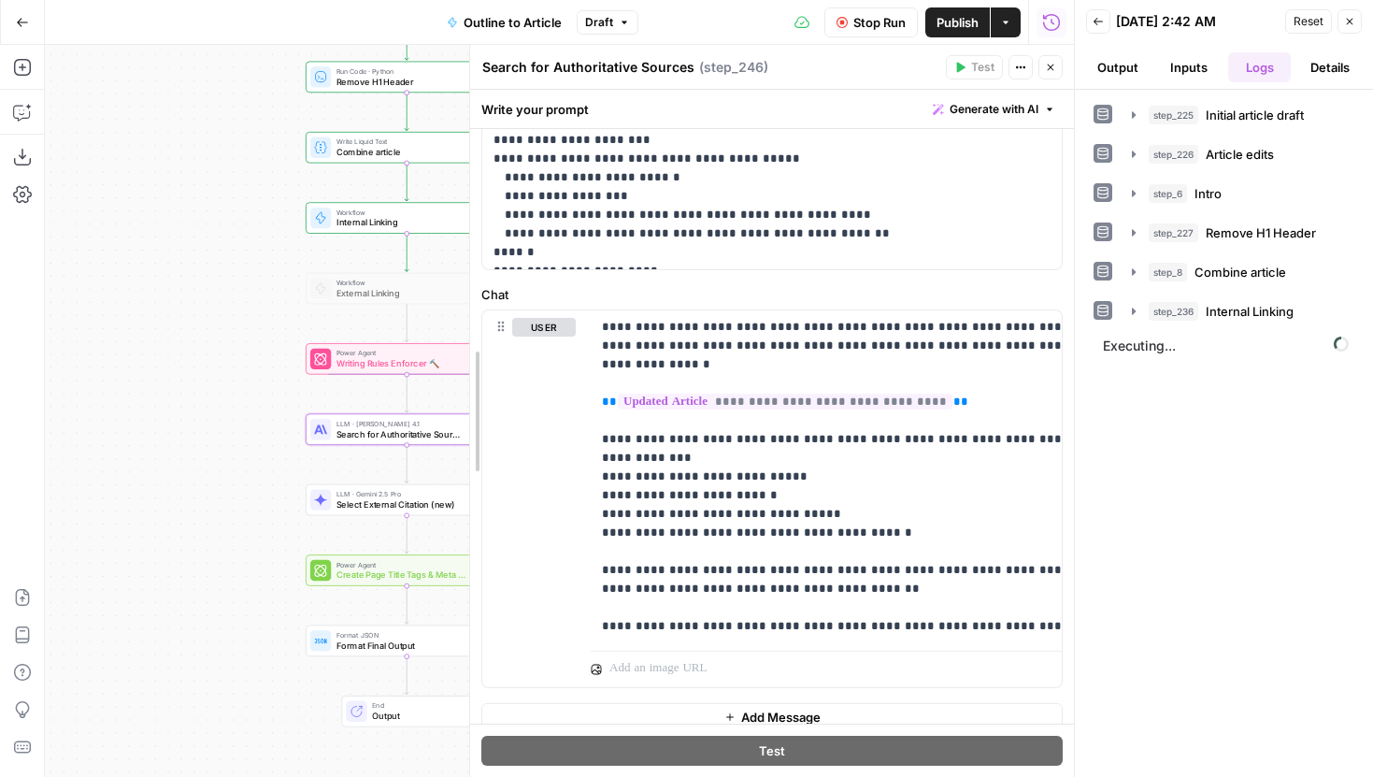
scroll to position [450, 0]
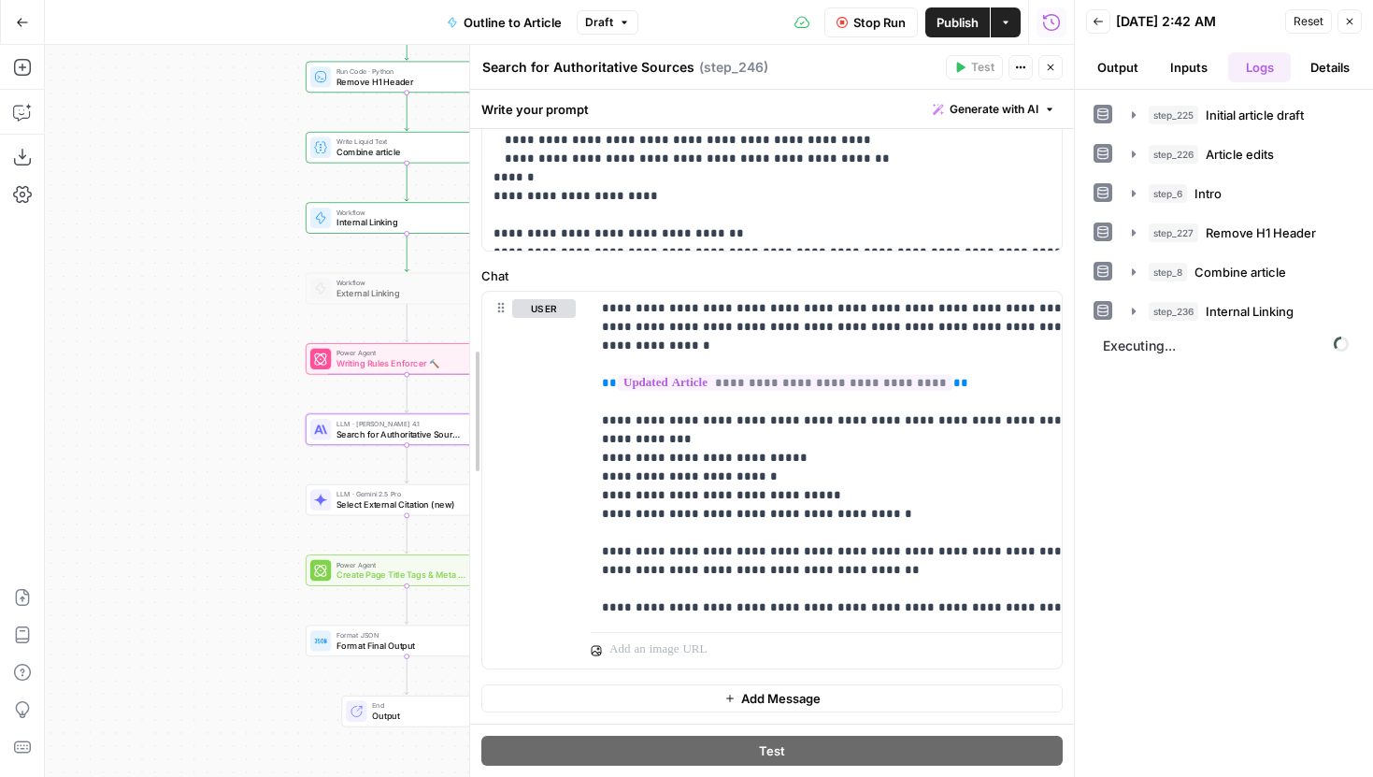
drag, startPoint x: 390, startPoint y: 284, endPoint x: 637, endPoint y: 289, distance: 247.7
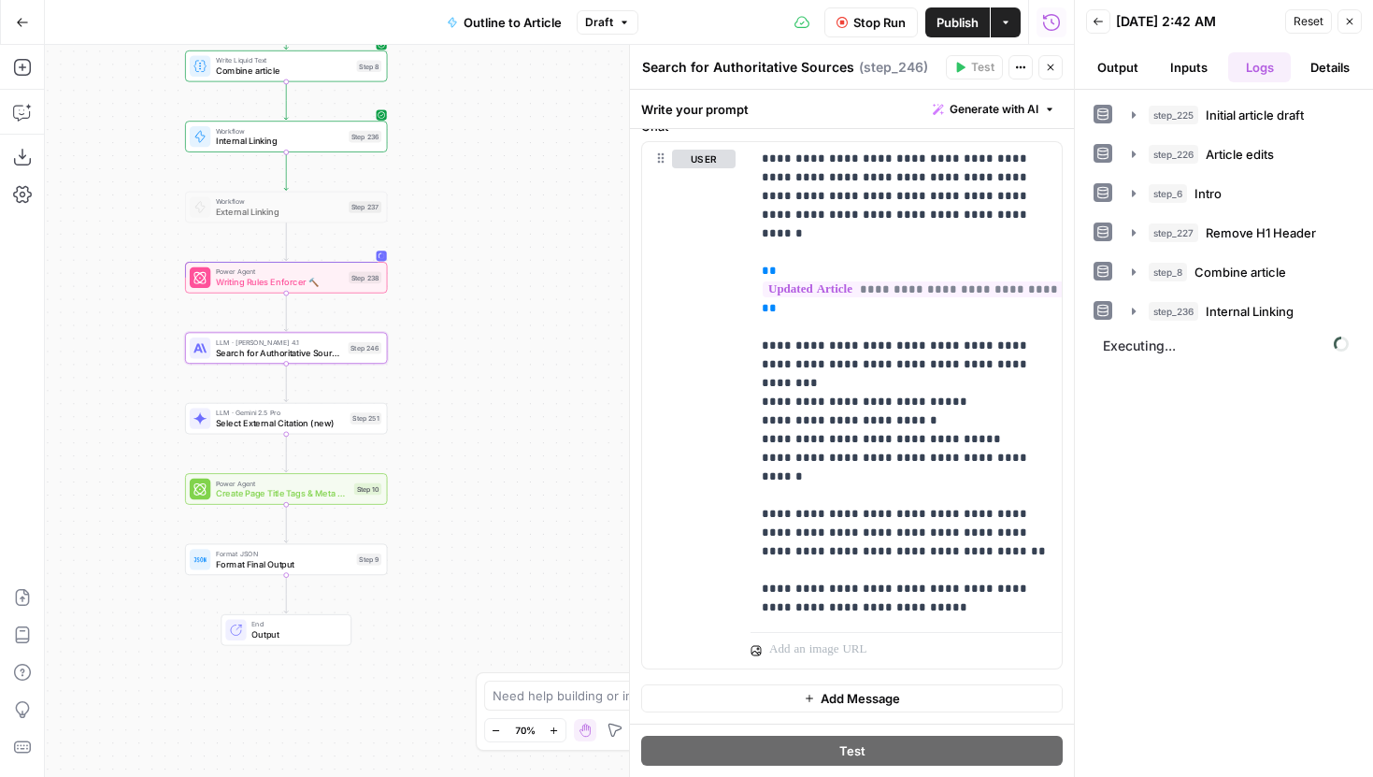
drag, startPoint x: 290, startPoint y: 414, endPoint x: 167, endPoint y: 332, distance: 147.5
click at [167, 333] on div "Workflow Set Inputs Inputs LLM · Gemini 2.5 Pro Initial article draft Step 225 …" at bounding box center [559, 411] width 1029 height 732
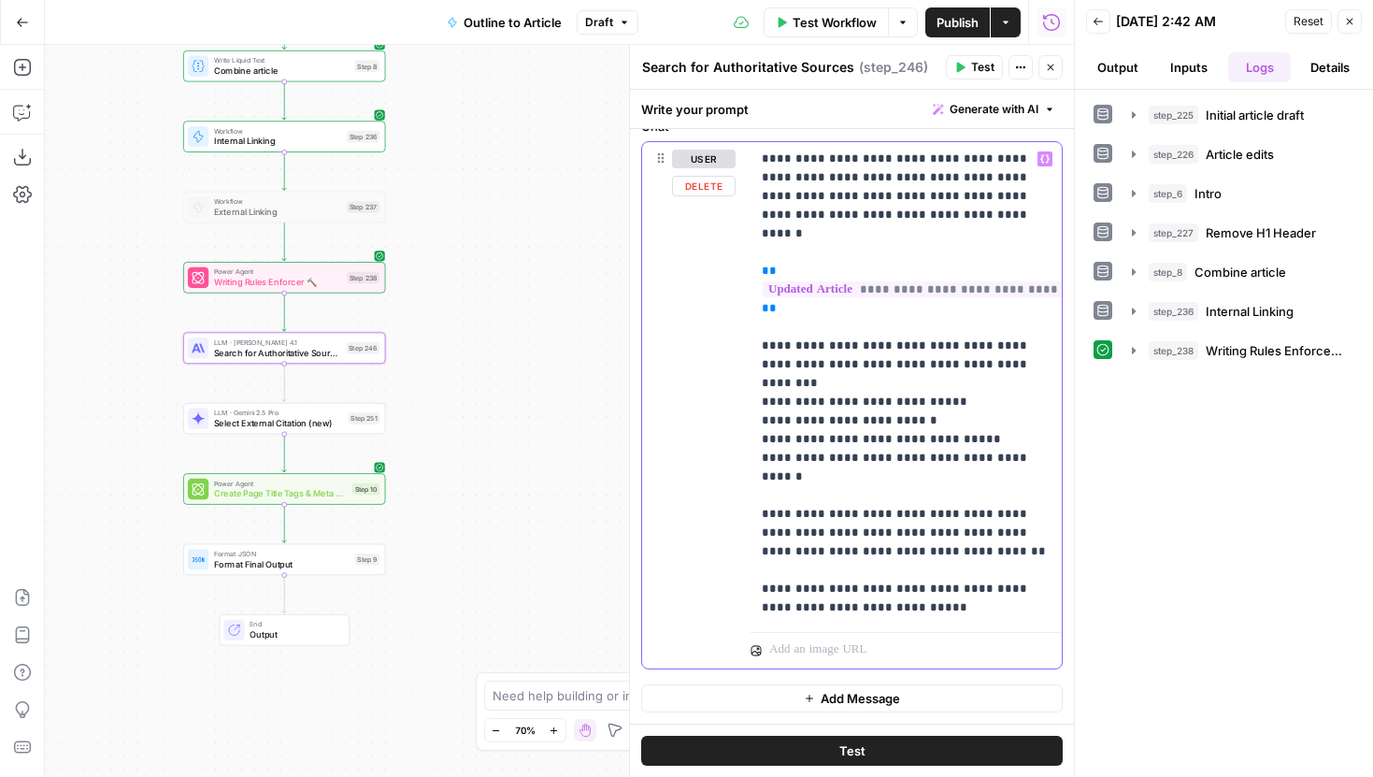
drag, startPoint x: 816, startPoint y: 293, endPoint x: 762, endPoint y: 254, distance: 66.4
click at [762, 254] on p "**********" at bounding box center [906, 383] width 289 height 467
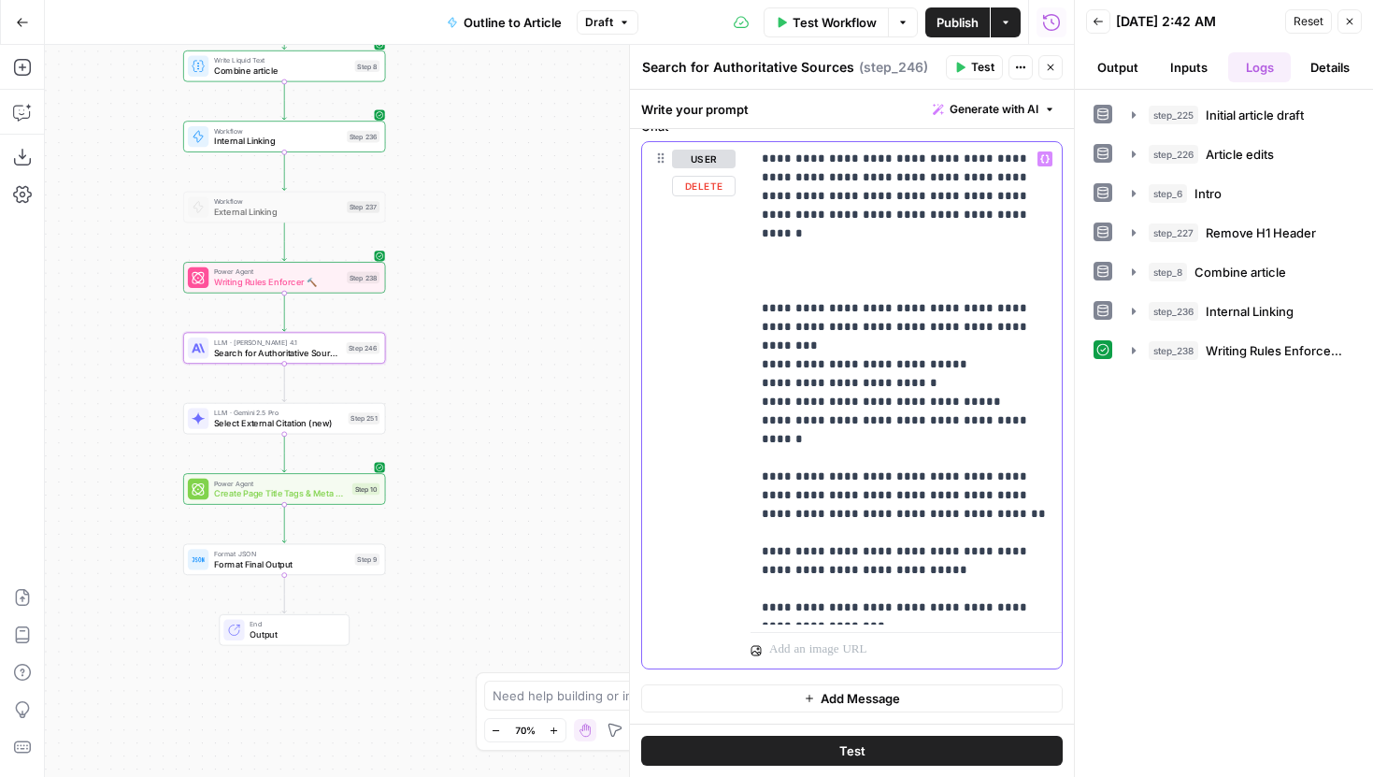
scroll to position [908, 0]
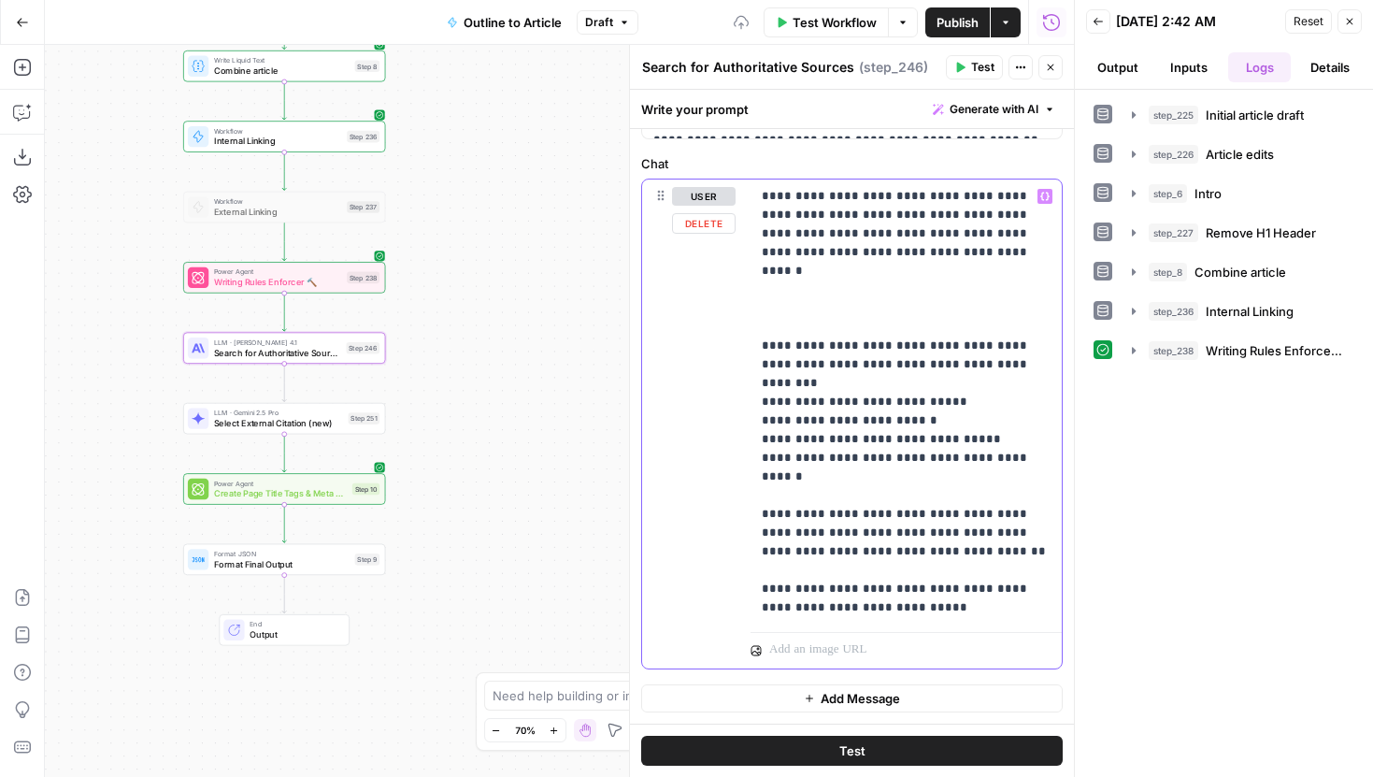
click at [1055, 192] on div "**********" at bounding box center [905, 401] width 311 height 445
click at [1049, 195] on span "Variables Menu" at bounding box center [1049, 195] width 1 height 1
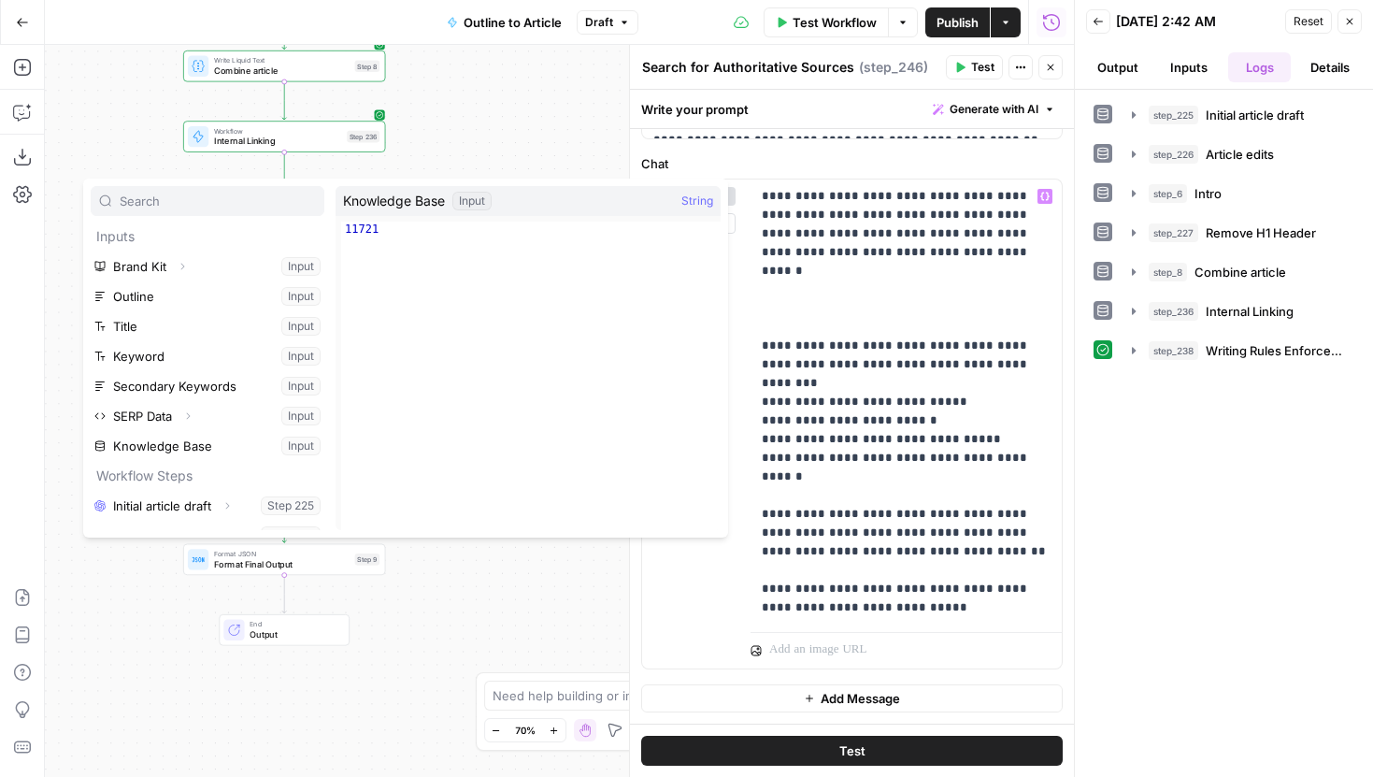
scroll to position [170, 0]
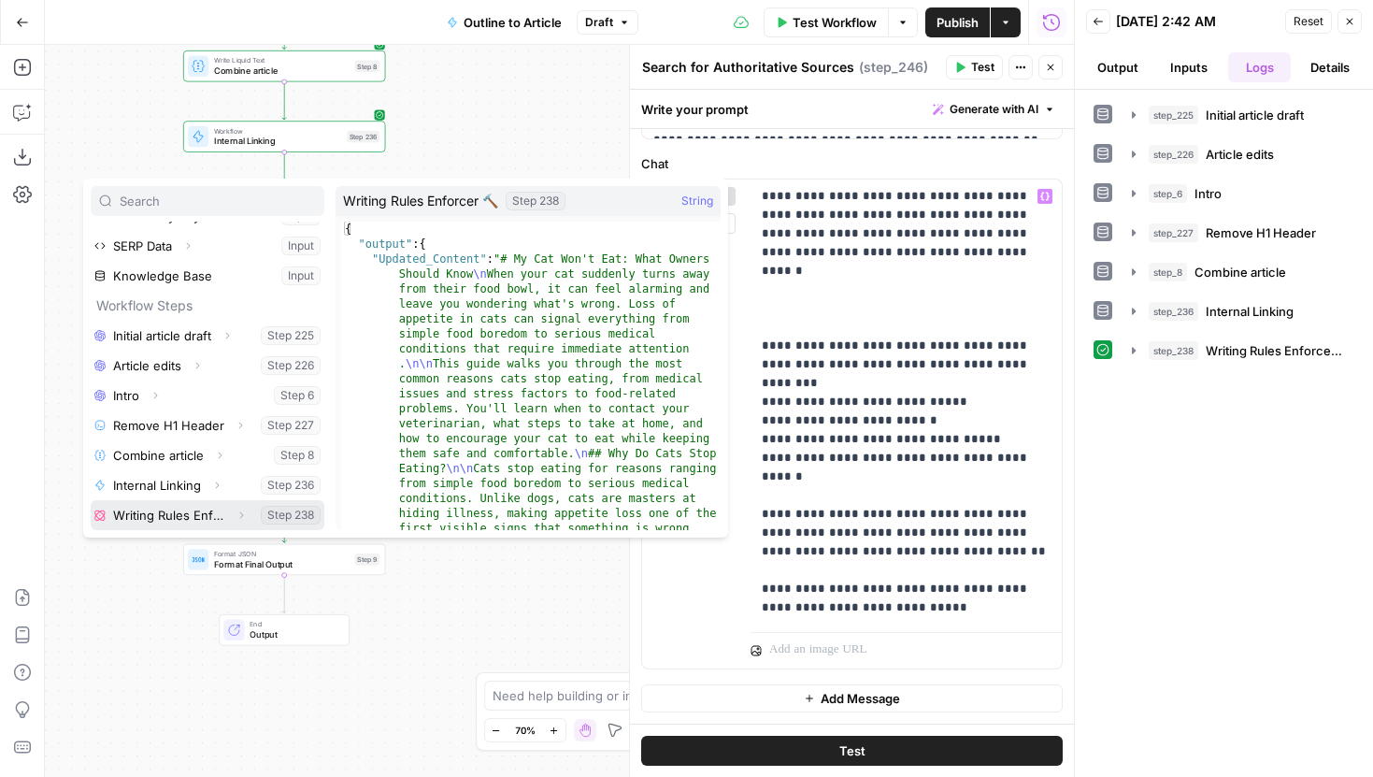
click at [243, 513] on icon "button" at bounding box center [240, 514] width 11 height 11
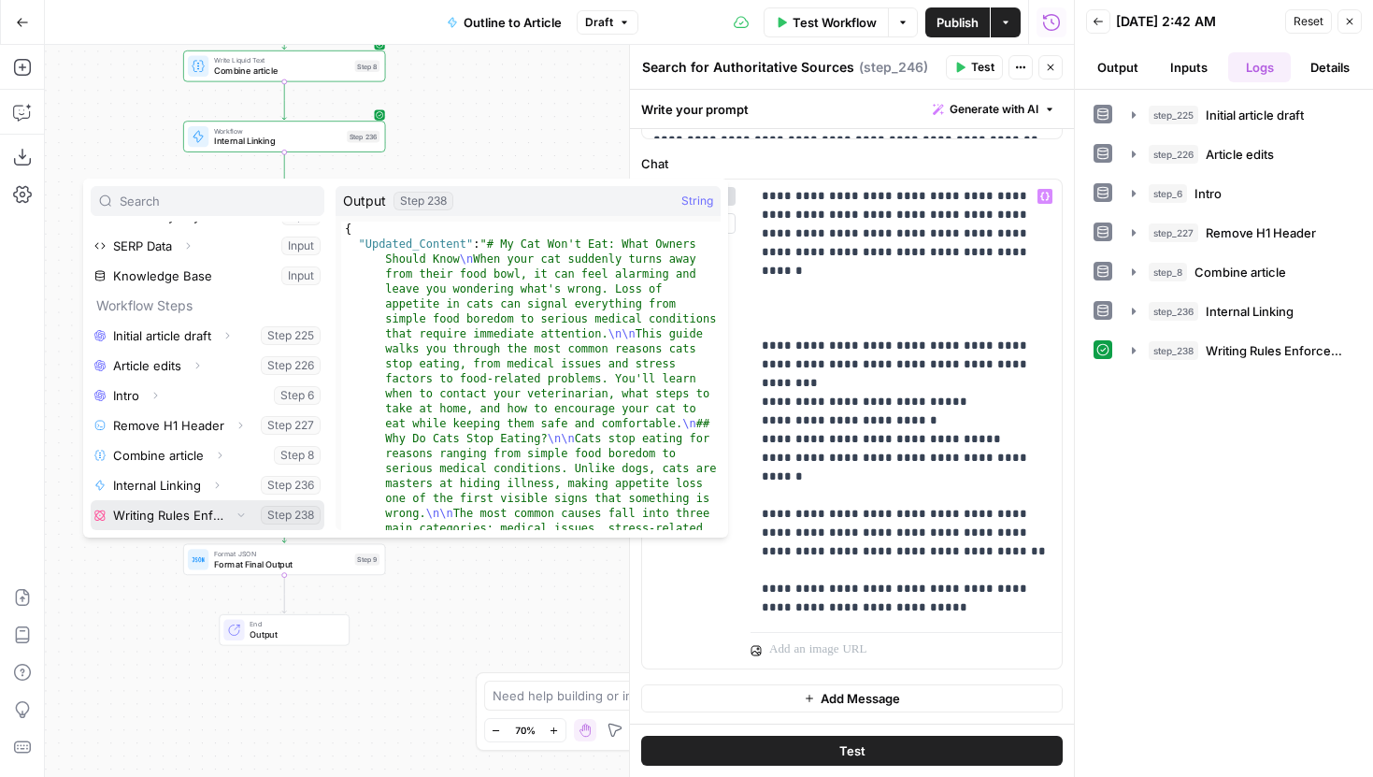
scroll to position [200, 0]
click at [173, 515] on span "Expand" at bounding box center [173, 515] width 1 height 1
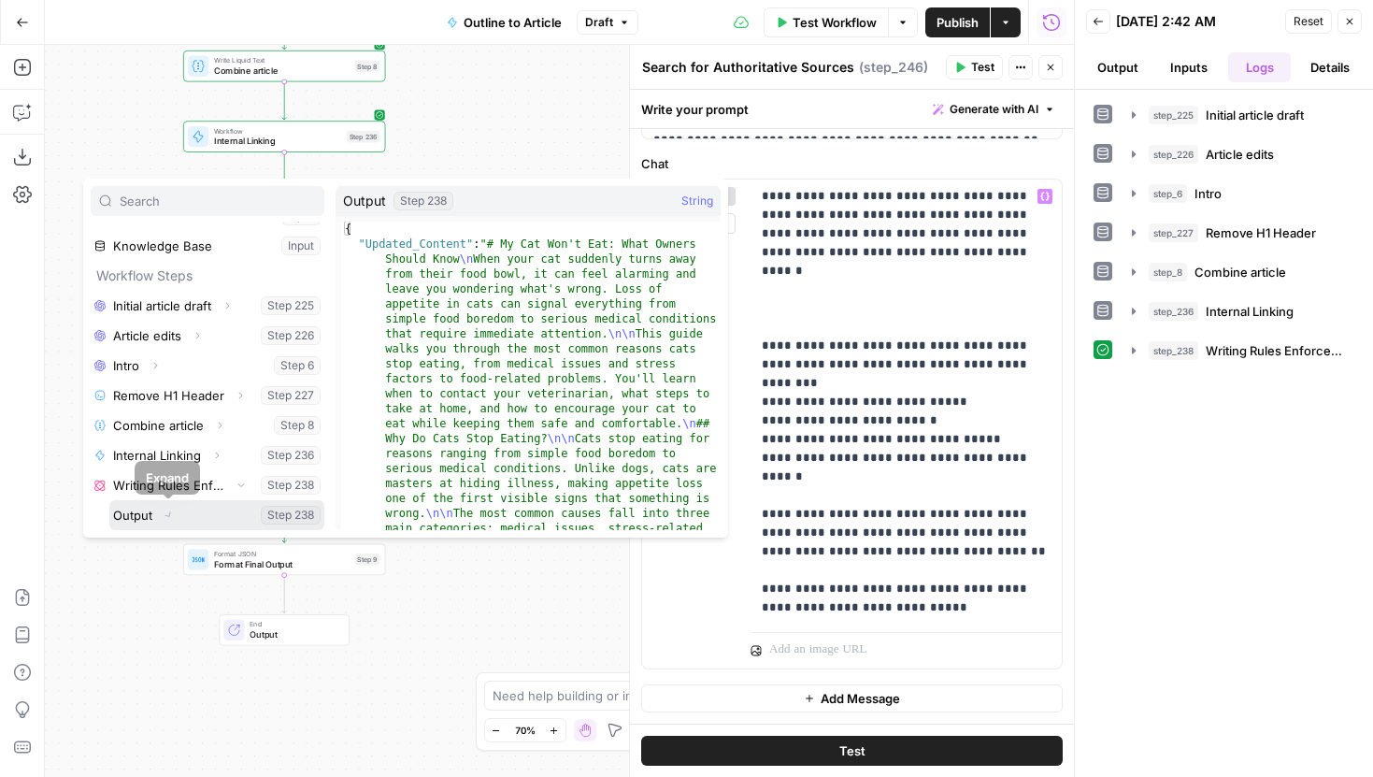
scroll to position [230, 0]
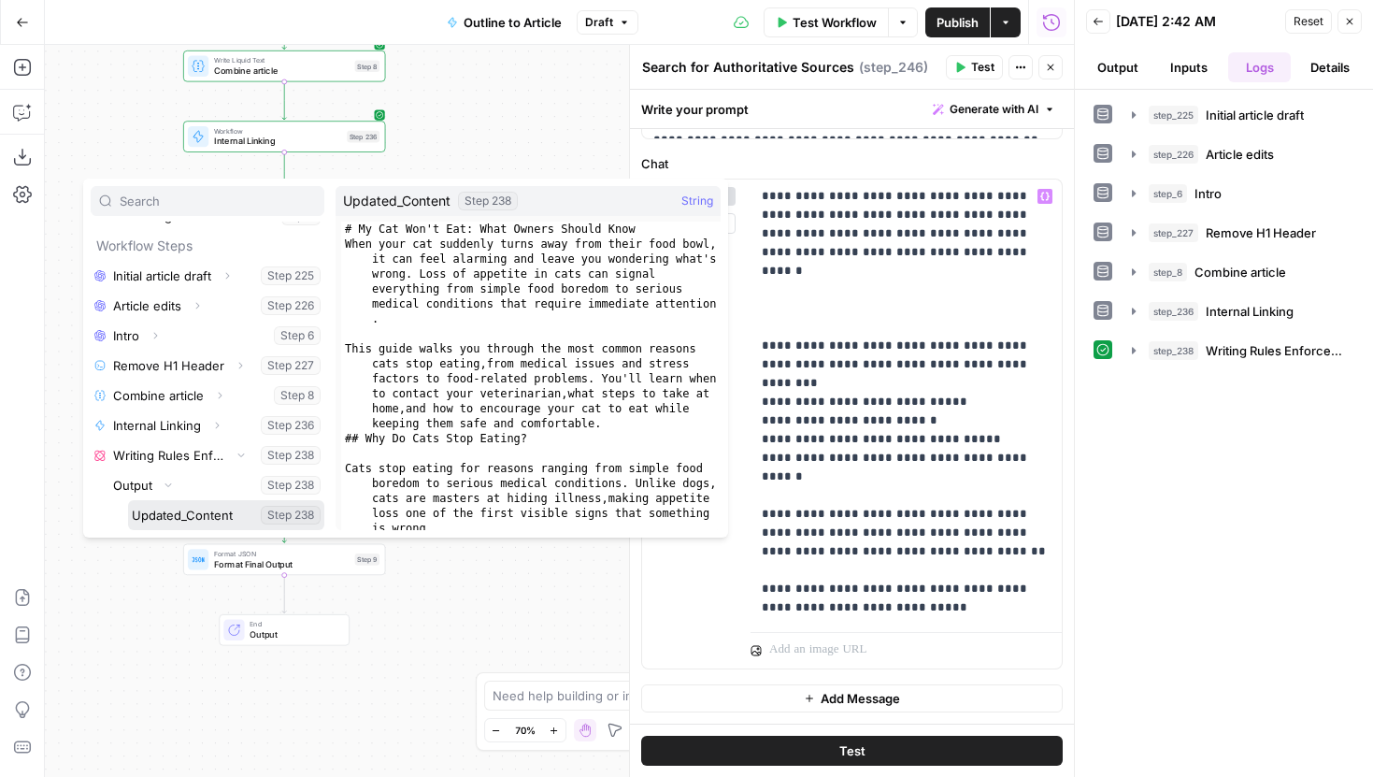
click at [187, 510] on button "Select variable Updated_Content" at bounding box center [226, 515] width 196 height 30
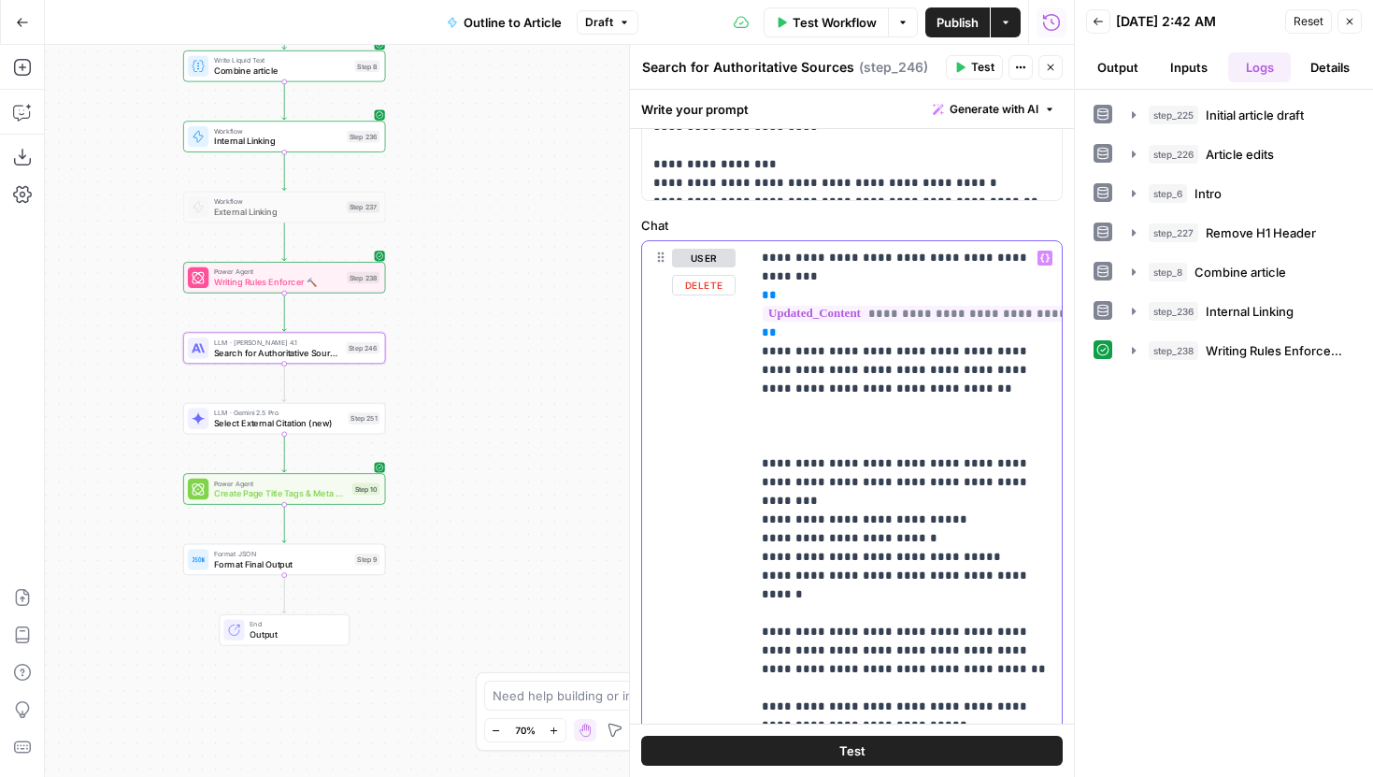
scroll to position [851, 0]
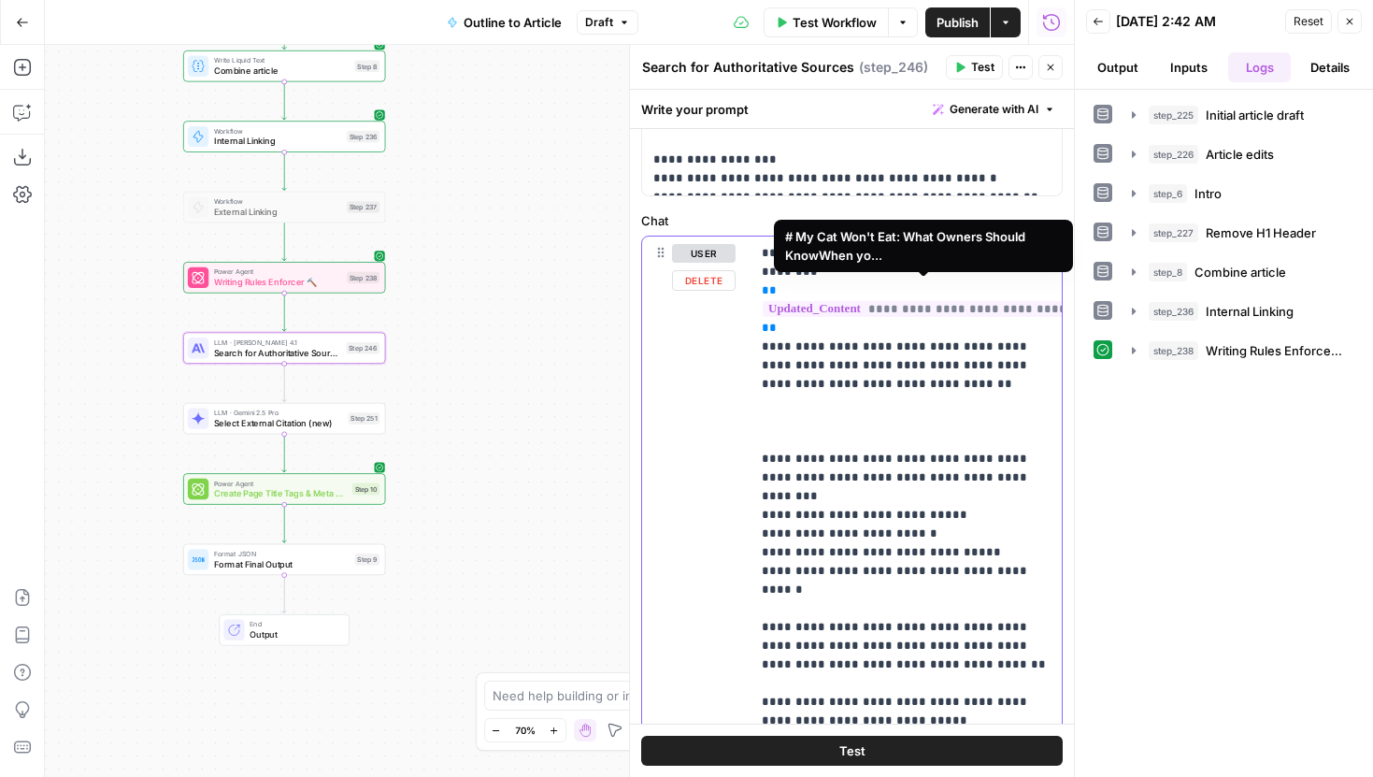
drag, startPoint x: 778, startPoint y: 311, endPoint x: 758, endPoint y: 273, distance: 43.5
click at [758, 273] on div "**********" at bounding box center [905, 486] width 311 height 501
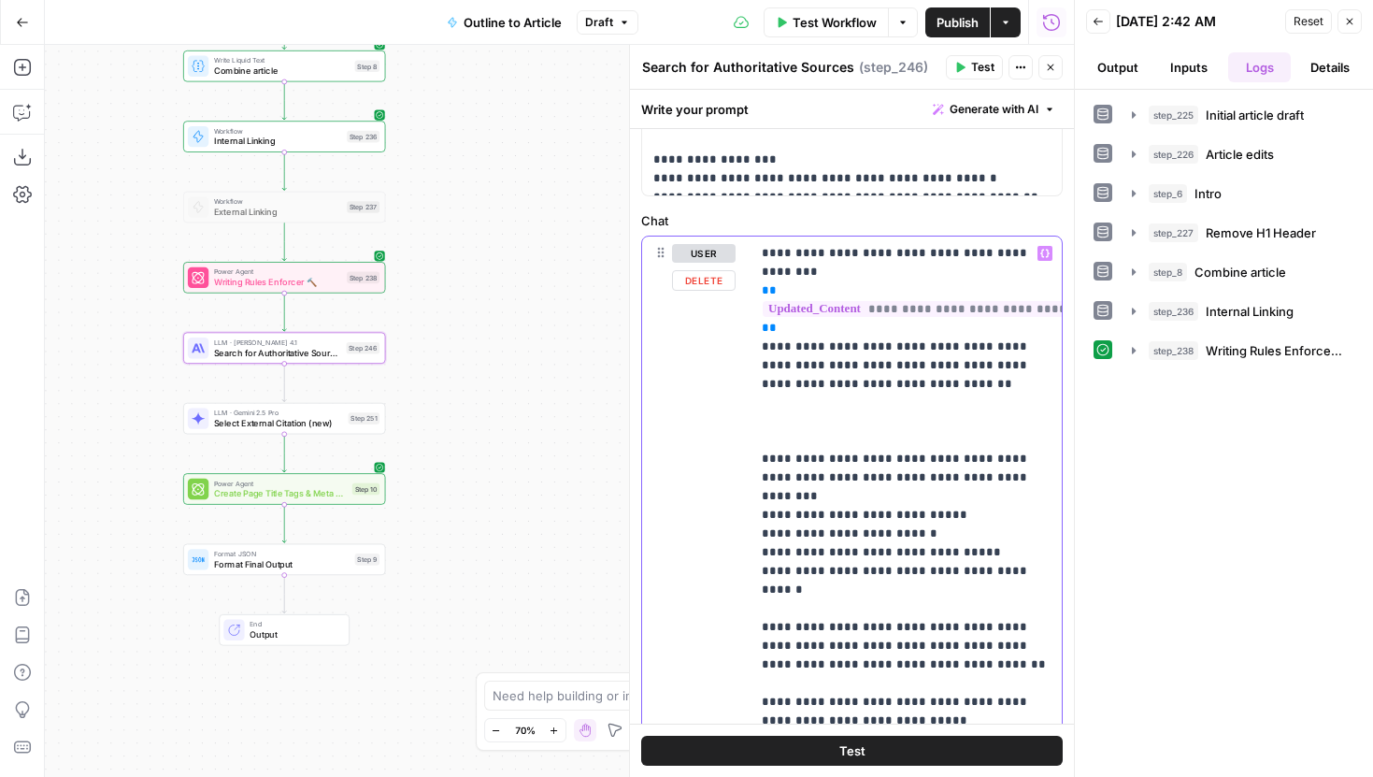
copy p "**********"
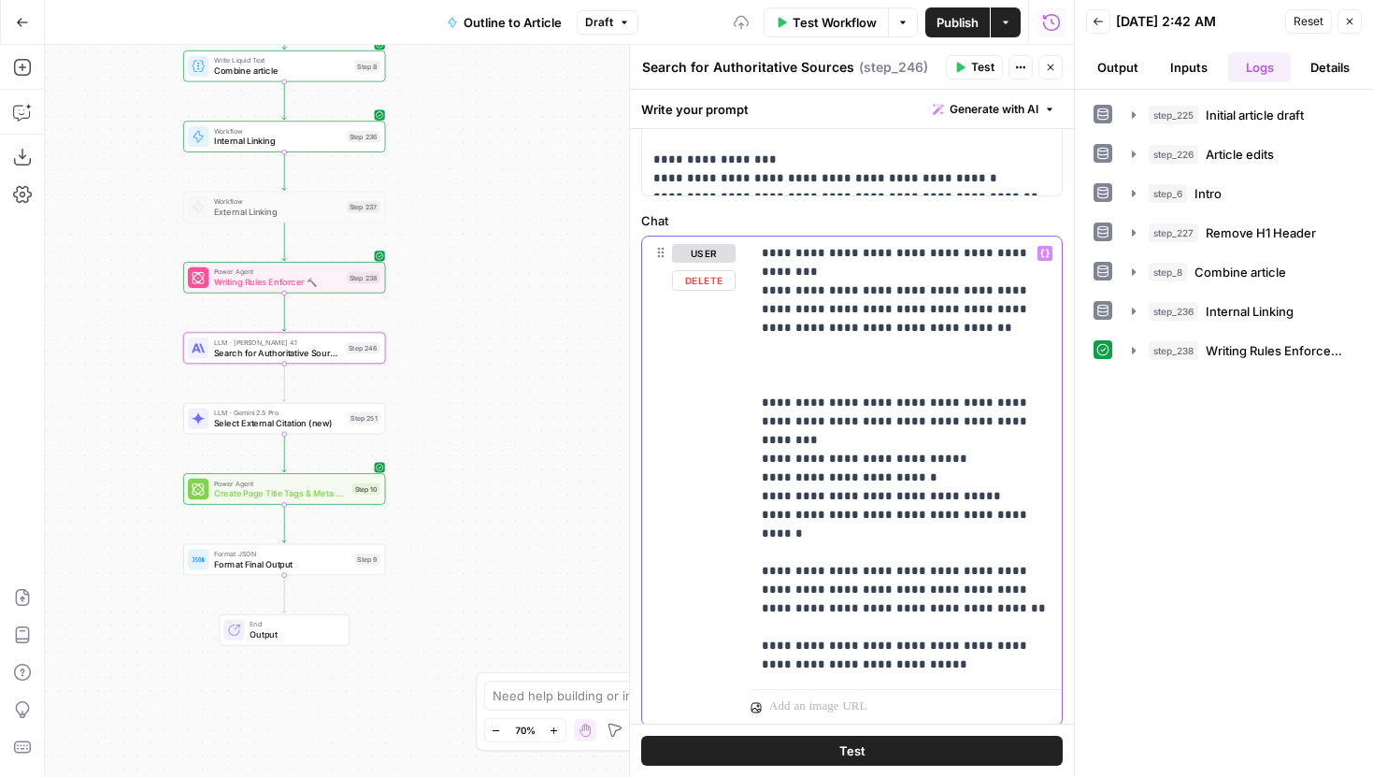
click at [760, 280] on div "**********" at bounding box center [905, 458] width 311 height 445
click at [762, 276] on p "**********" at bounding box center [906, 459] width 289 height 430
click at [793, 338] on p "**********" at bounding box center [906, 459] width 289 height 430
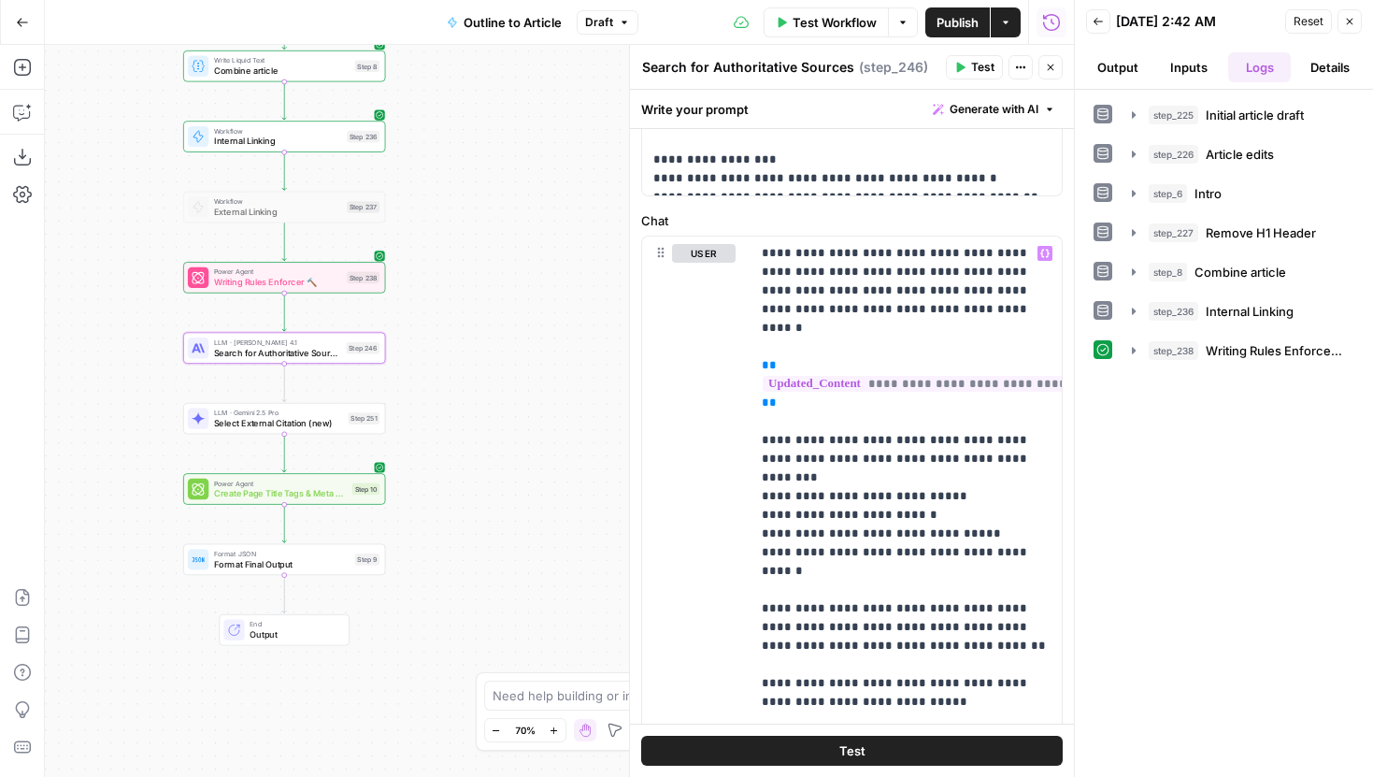
click at [786, 747] on button "Test" at bounding box center [851, 750] width 421 height 30
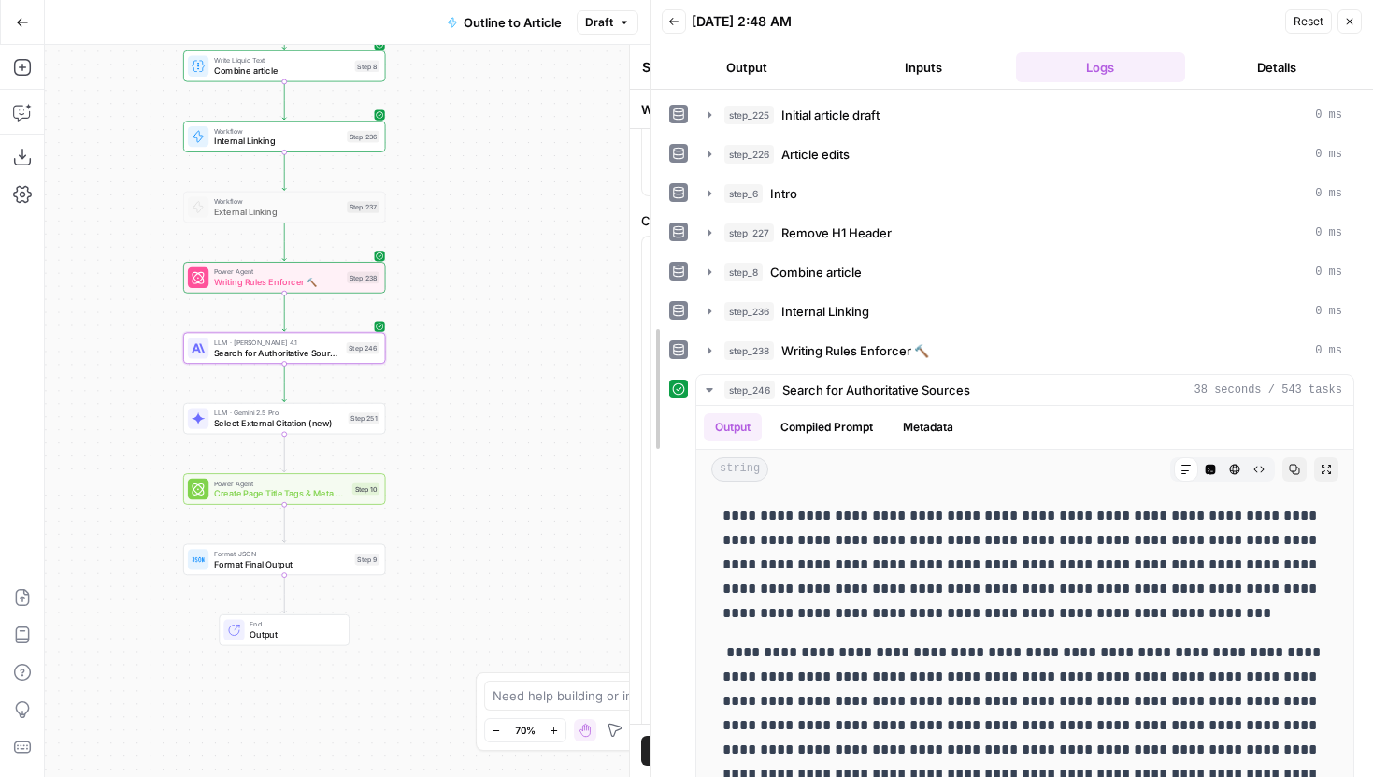
drag, startPoint x: 1070, startPoint y: 349, endPoint x: 646, endPoint y: 353, distance: 424.3
click at [646, 352] on div at bounding box center [650, 388] width 19 height 777
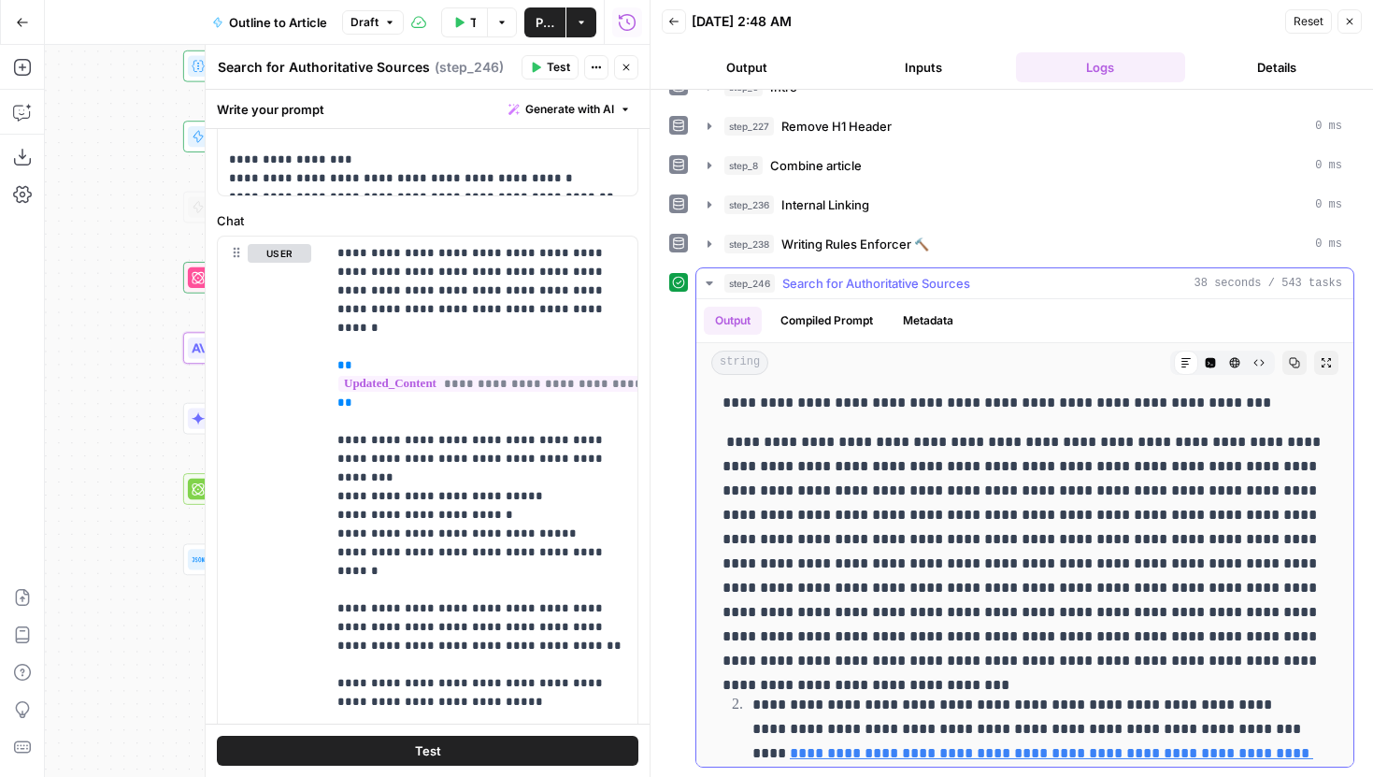
scroll to position [107, 0]
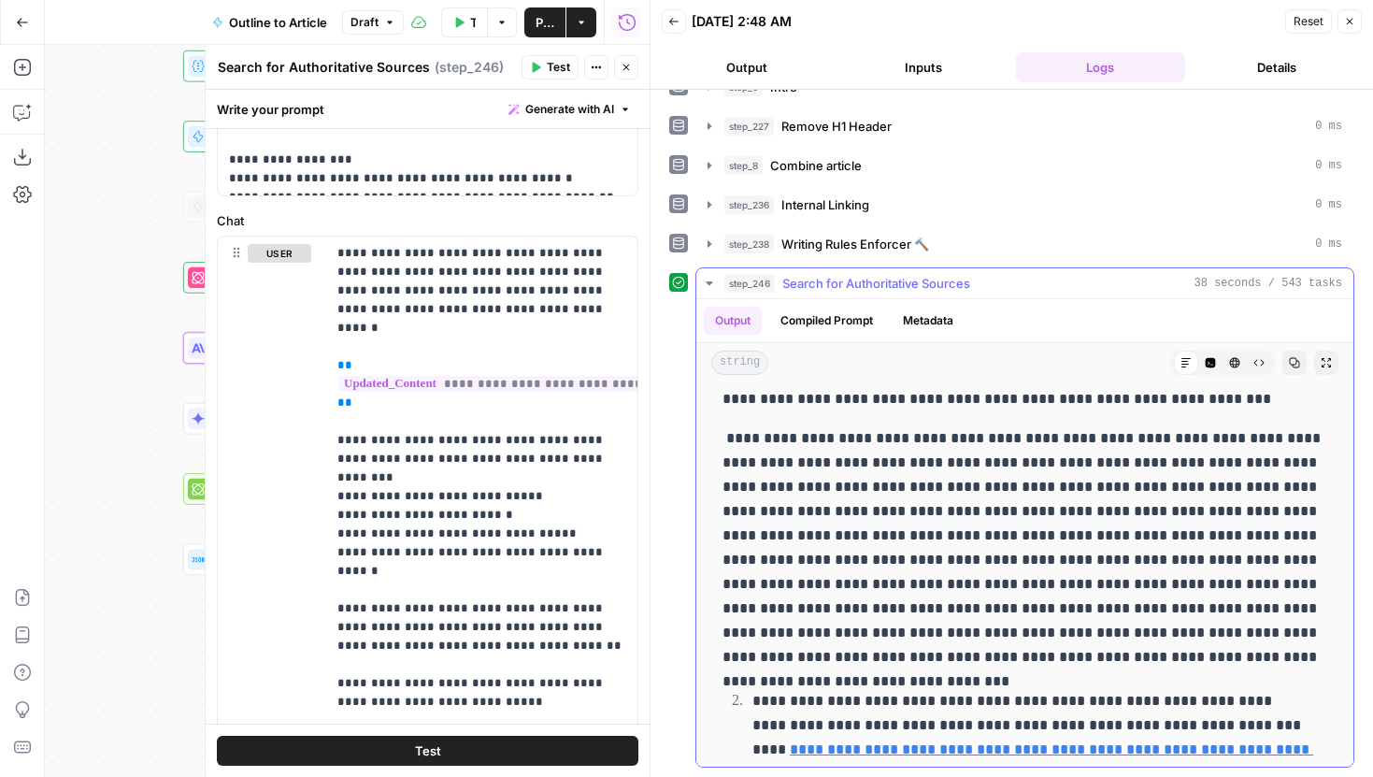
drag, startPoint x: 722, startPoint y: 485, endPoint x: 1155, endPoint y: 515, distance: 433.7
click at [1155, 515] on p "**********" at bounding box center [1024, 547] width 605 height 243
copy p "**********"
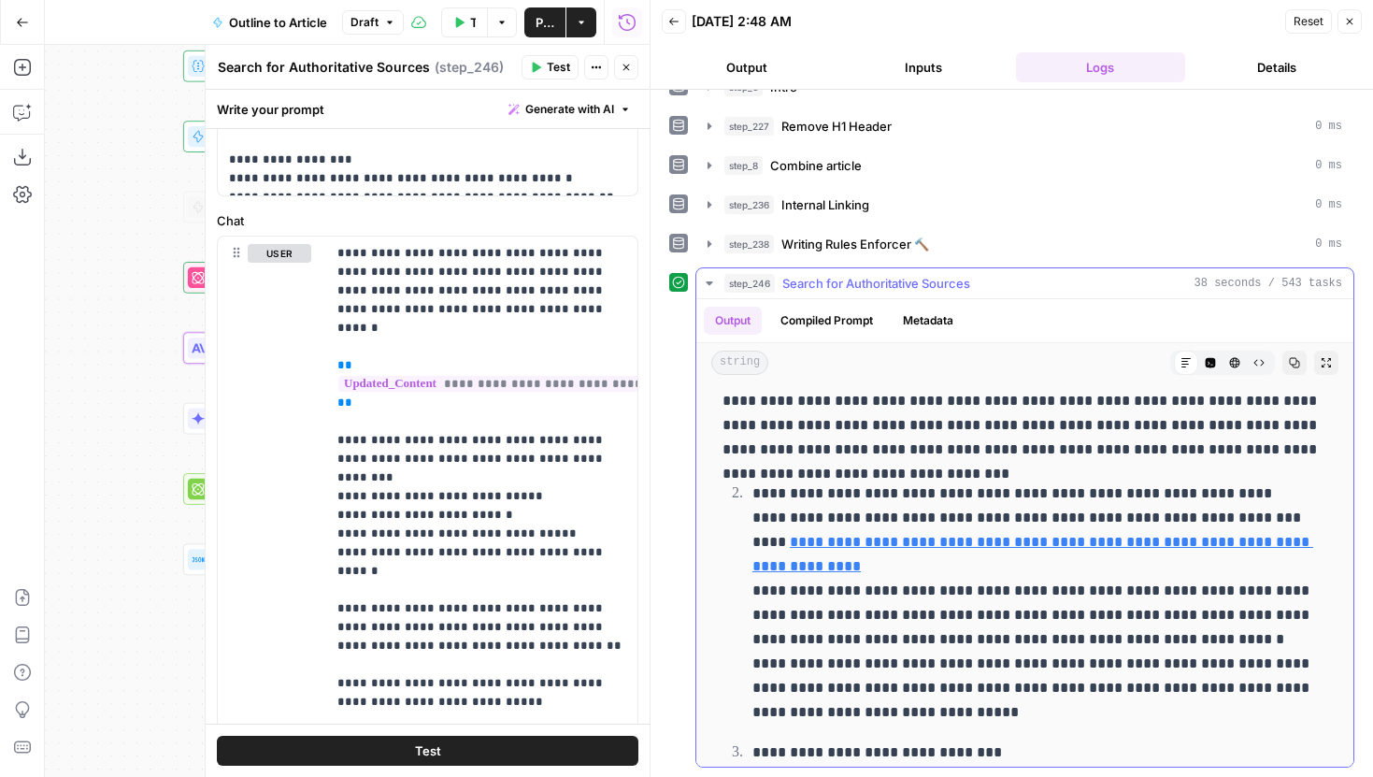
scroll to position [320, 0]
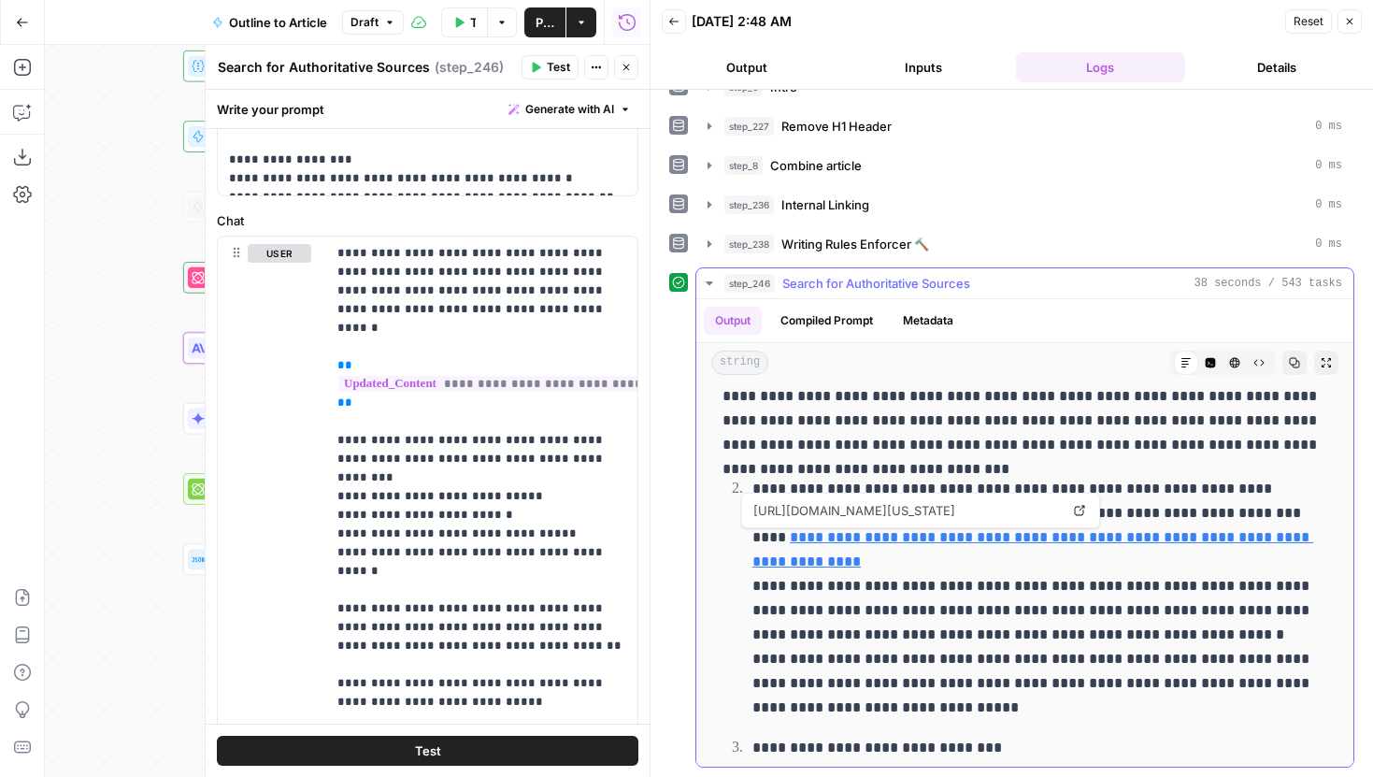
click at [1075, 507] on icon at bounding box center [1080, 511] width 10 height 10
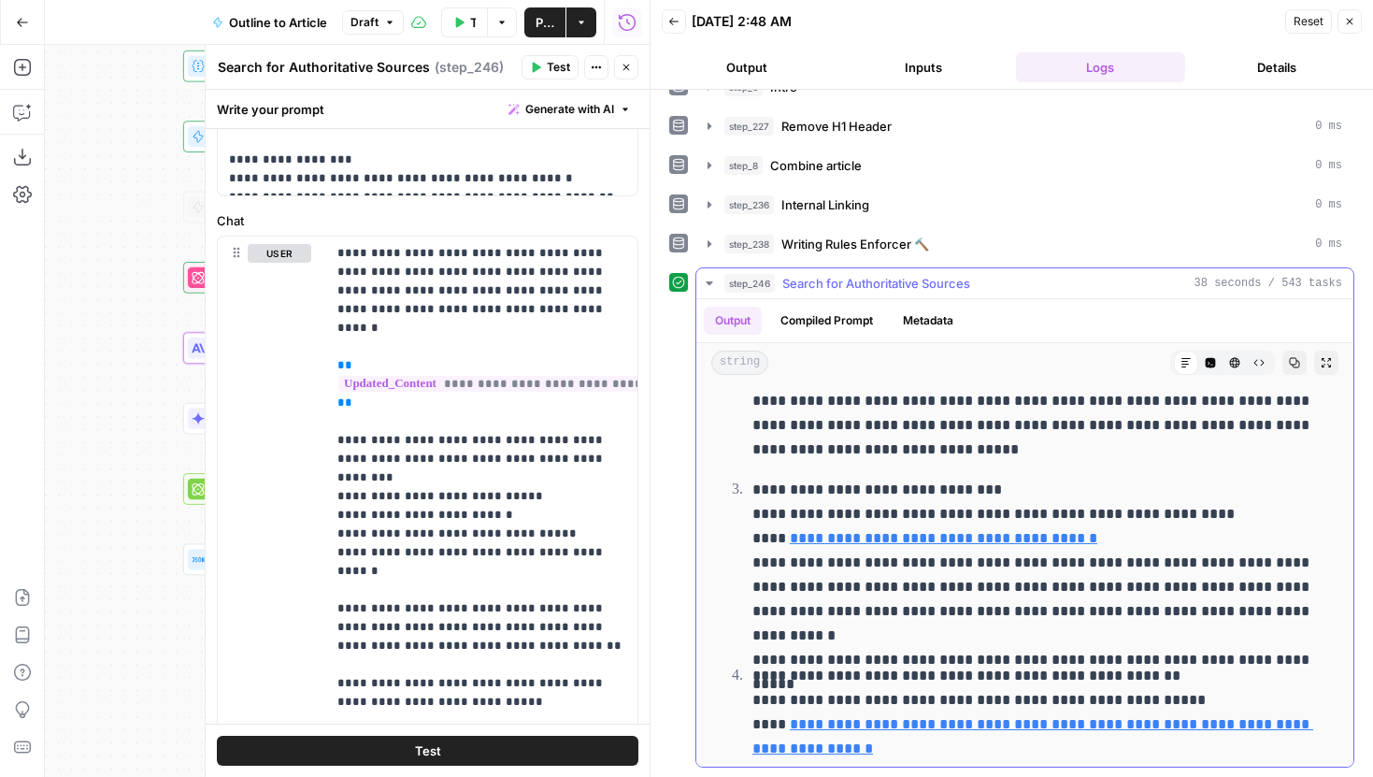
scroll to position [582, 0]
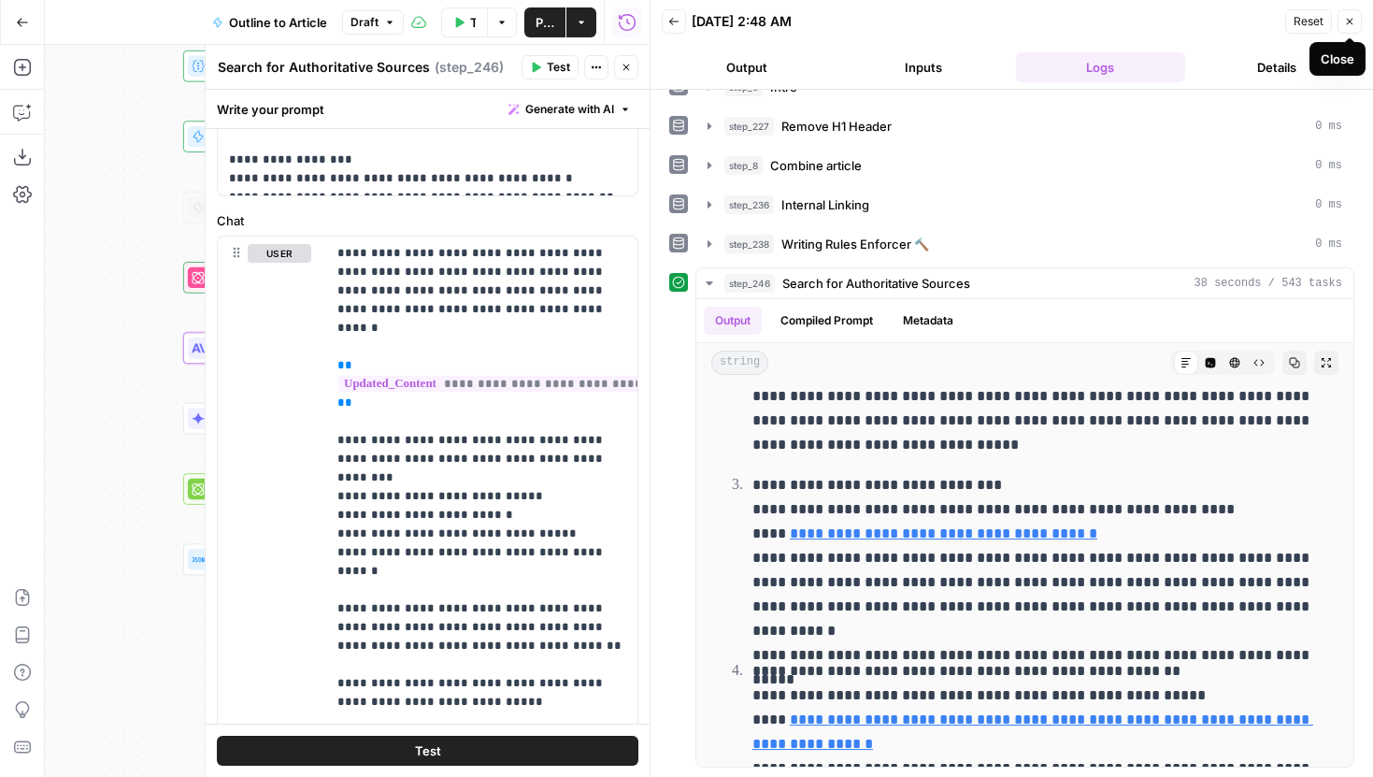
click at [1352, 27] on button "Close" at bounding box center [1349, 21] width 24 height 24
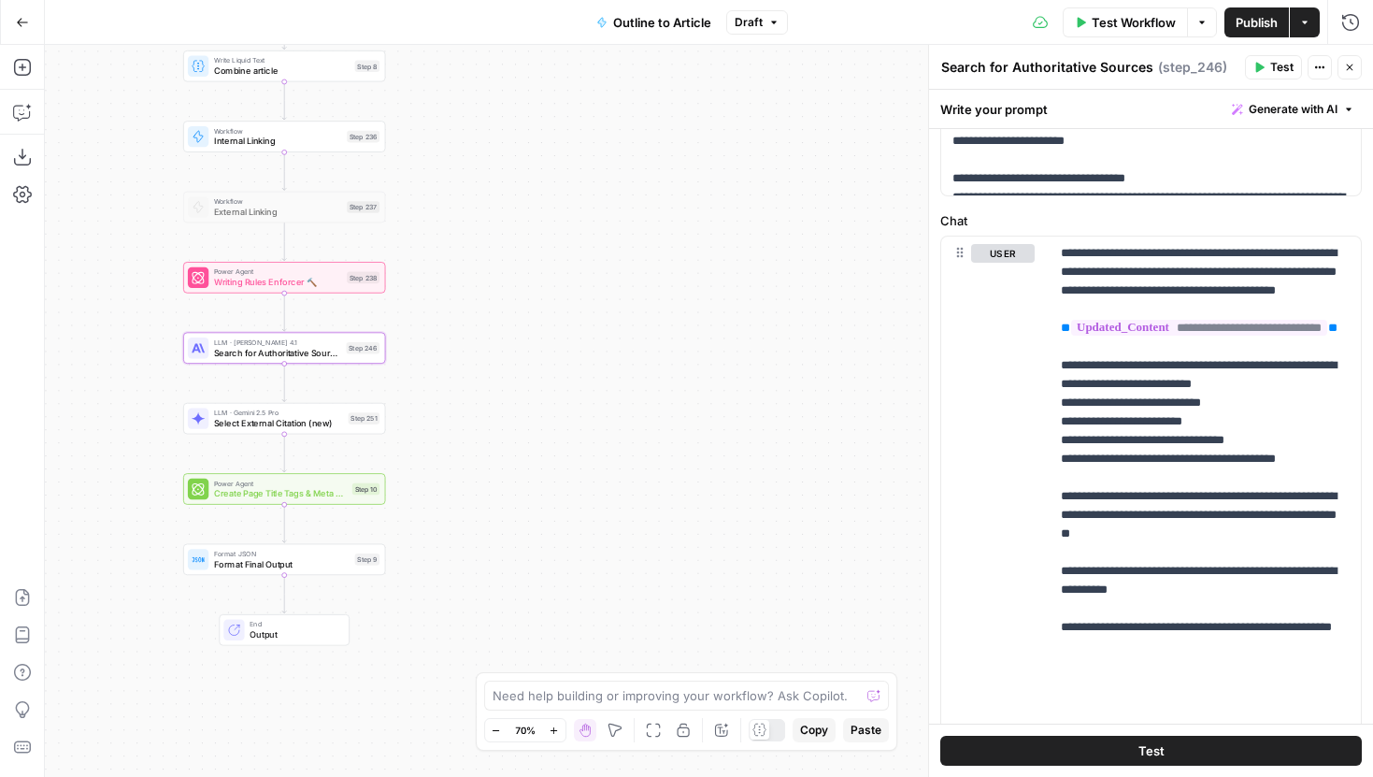
click at [354, 360] on div "LLM · Claude Opus 4.1 Search for Authoritative Sources Step 246" at bounding box center [284, 348] width 202 height 32
click at [325, 345] on span "LLM · Claude Opus 4.1" at bounding box center [277, 341] width 127 height 10
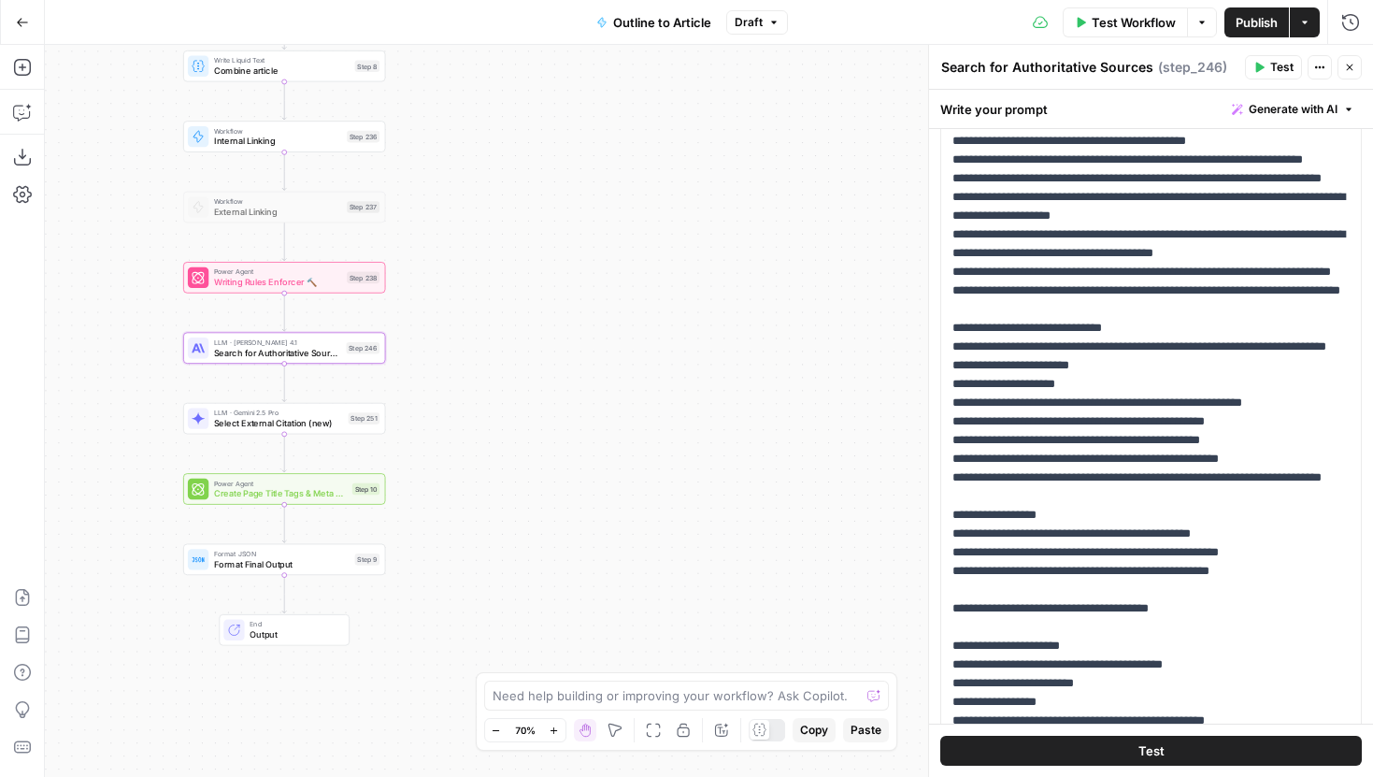
scroll to position [84, 0]
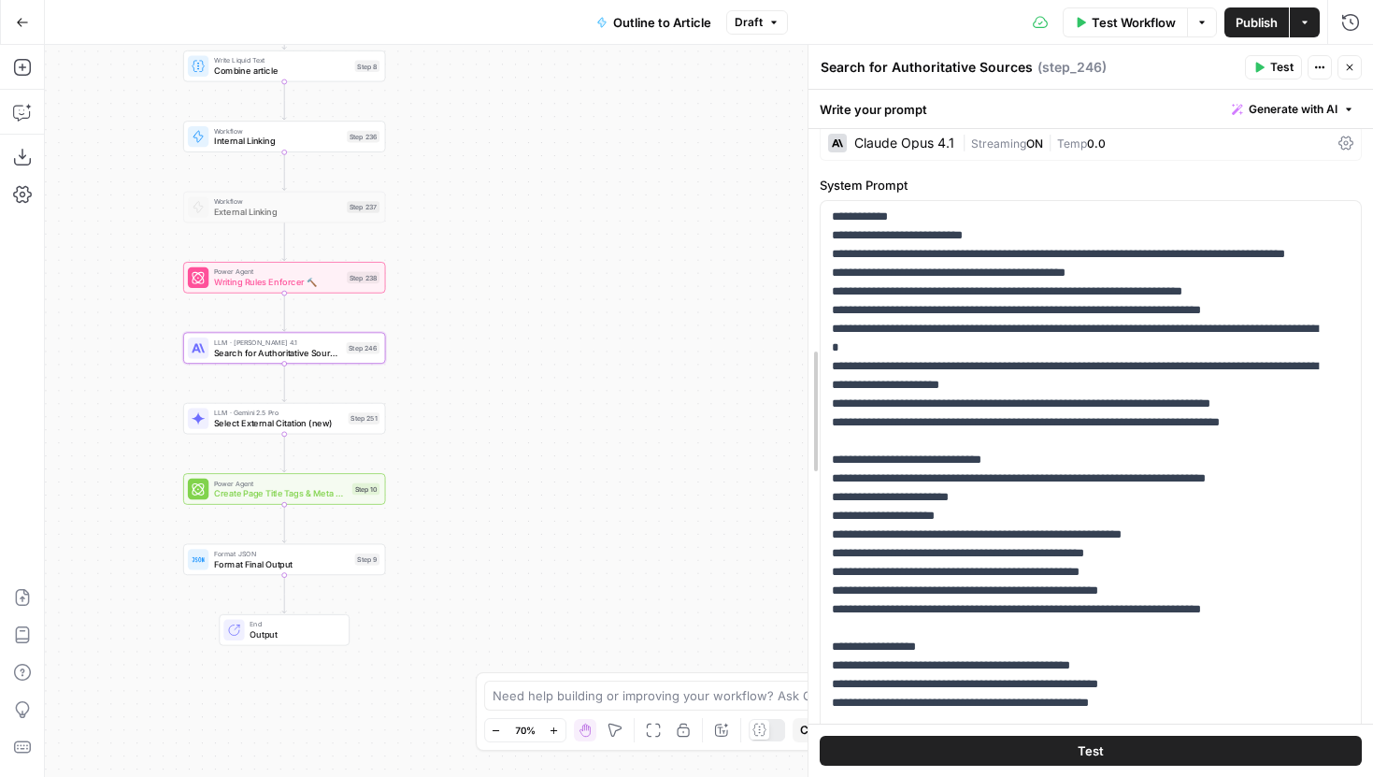
drag, startPoint x: 924, startPoint y: 238, endPoint x: 641, endPoint y: 238, distance: 283.2
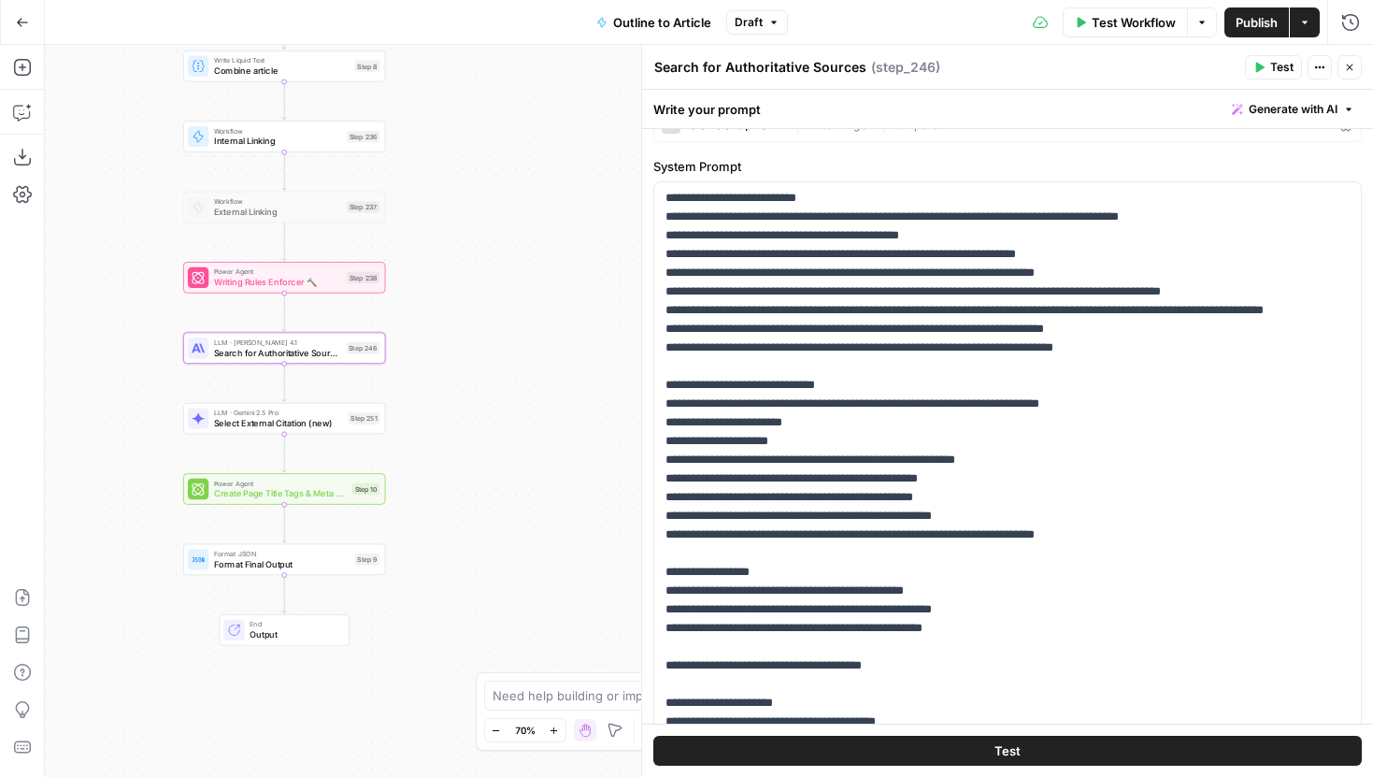
scroll to position [0, 0]
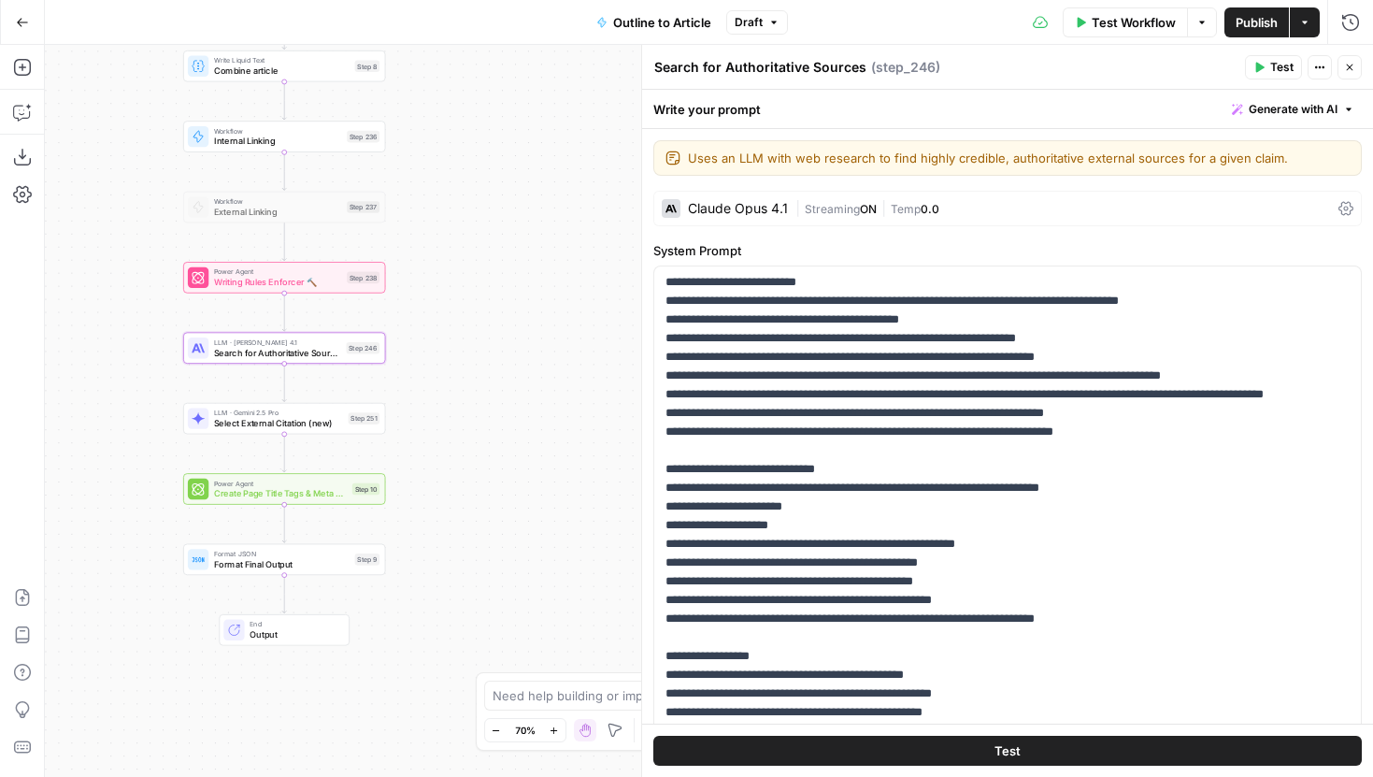
click at [758, 207] on div "Claude Opus 4.1" at bounding box center [738, 208] width 100 height 13
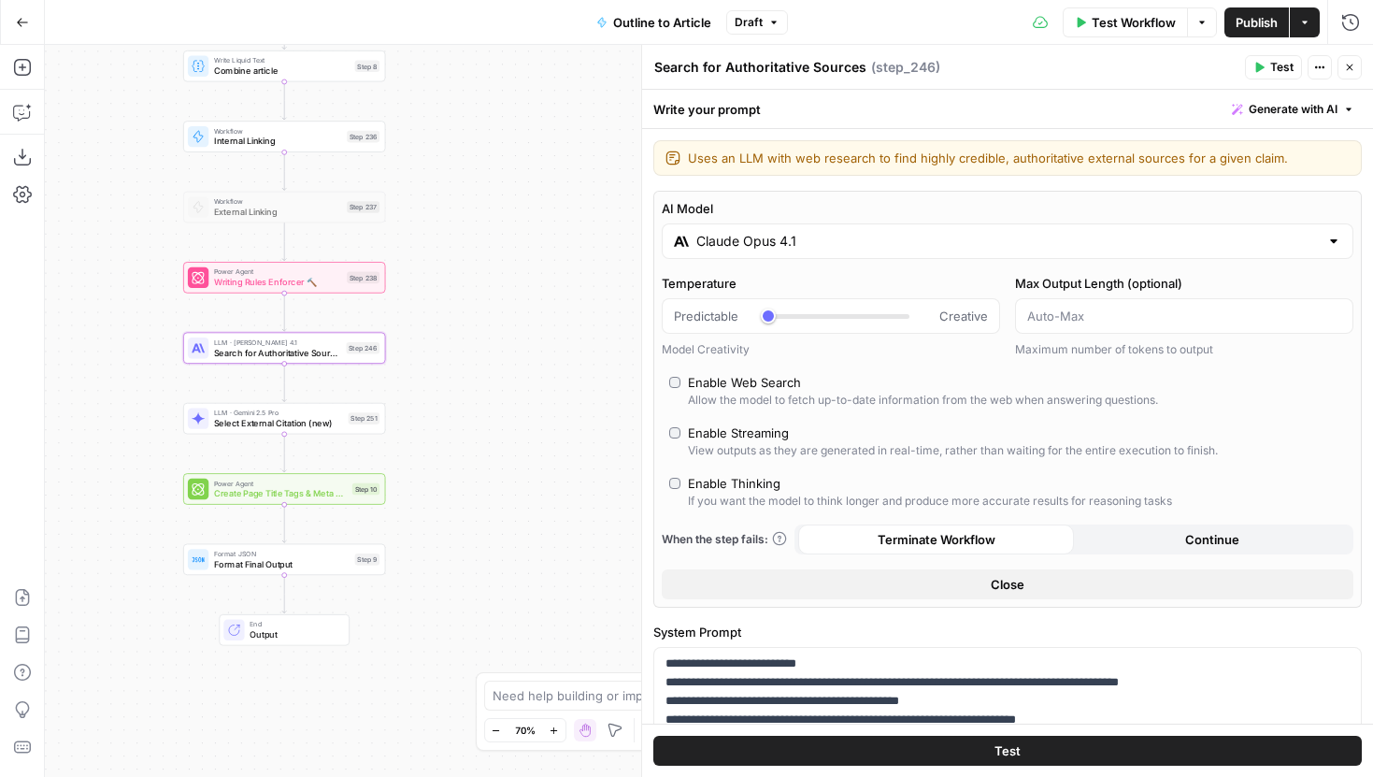
click at [768, 246] on input "Claude Opus 4.1" at bounding box center [1007, 241] width 622 height 19
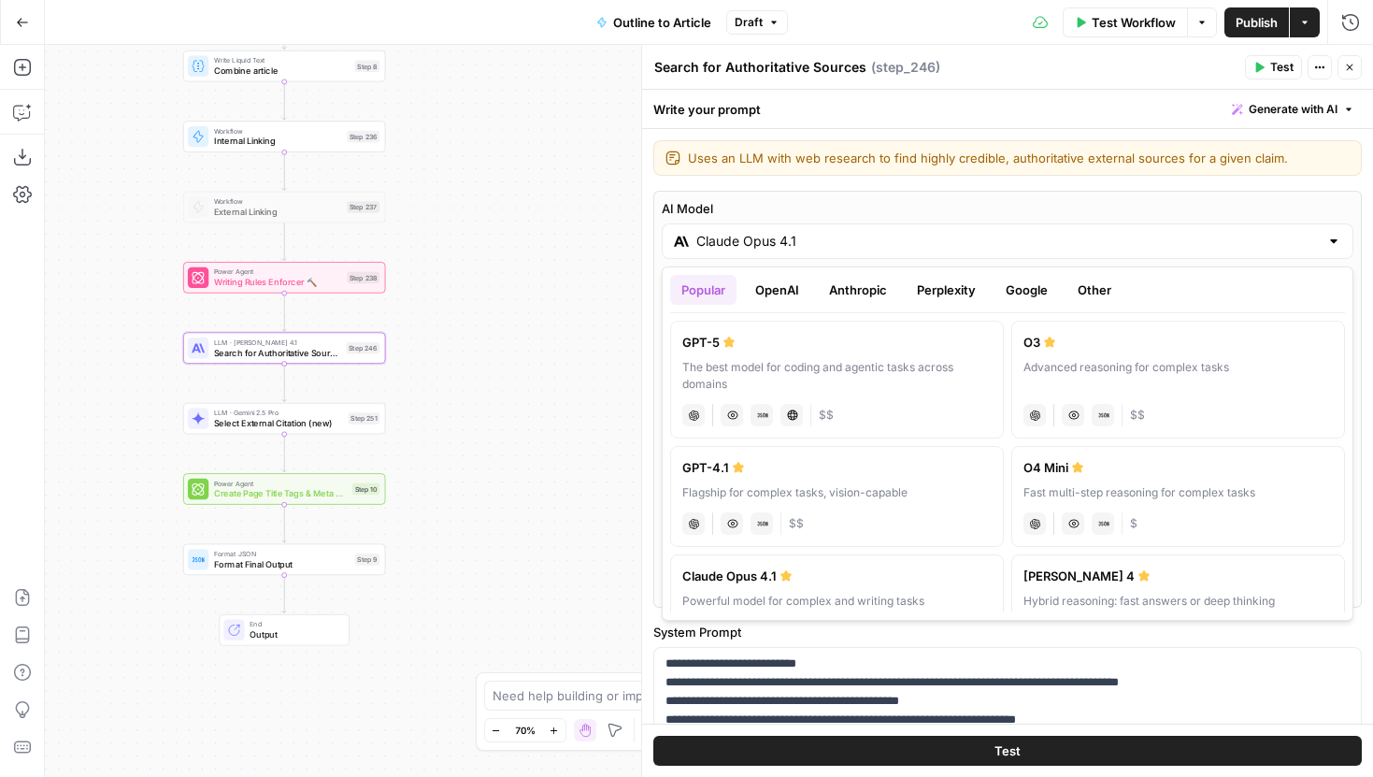
click at [1006, 286] on button "Google" at bounding box center [1026, 290] width 64 height 30
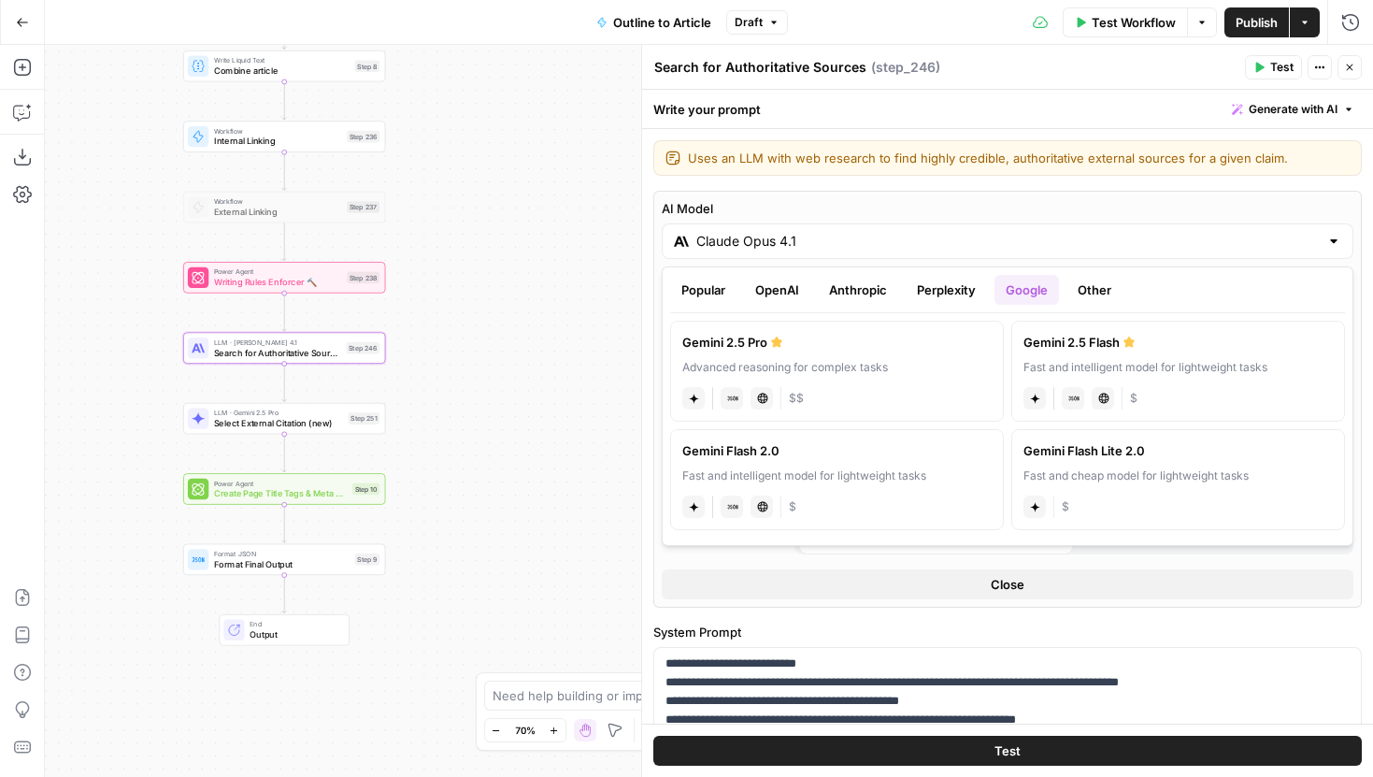
click at [945, 353] on label "Gemini 2.5 Pro Advanced reasoning for complex tasks gemini JSON Mode Live Web R…" at bounding box center [837, 371] width 334 height 101
type input "Gemini 2.5 Pro"
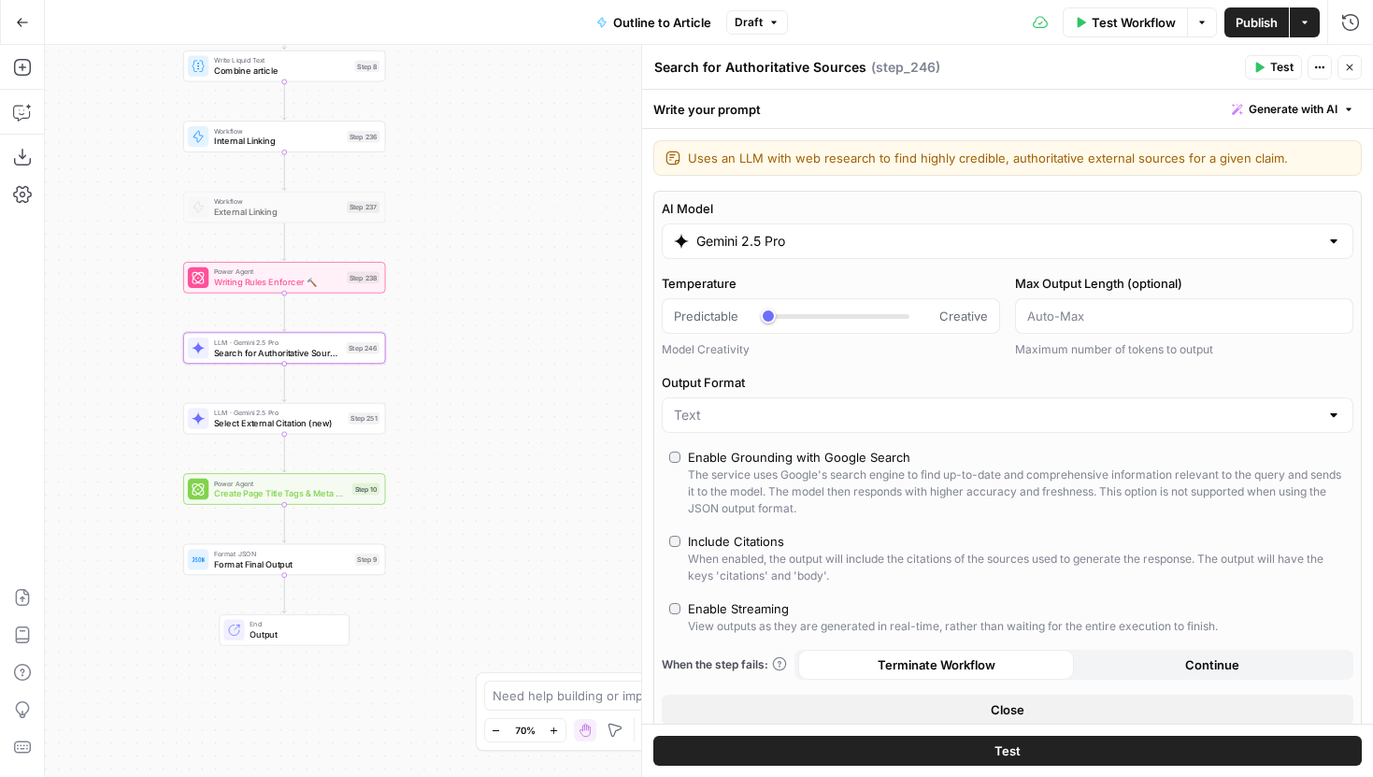
click at [708, 535] on div "Include Citations" at bounding box center [736, 541] width 96 height 19
click at [840, 747] on button "Test" at bounding box center [1007, 750] width 708 height 30
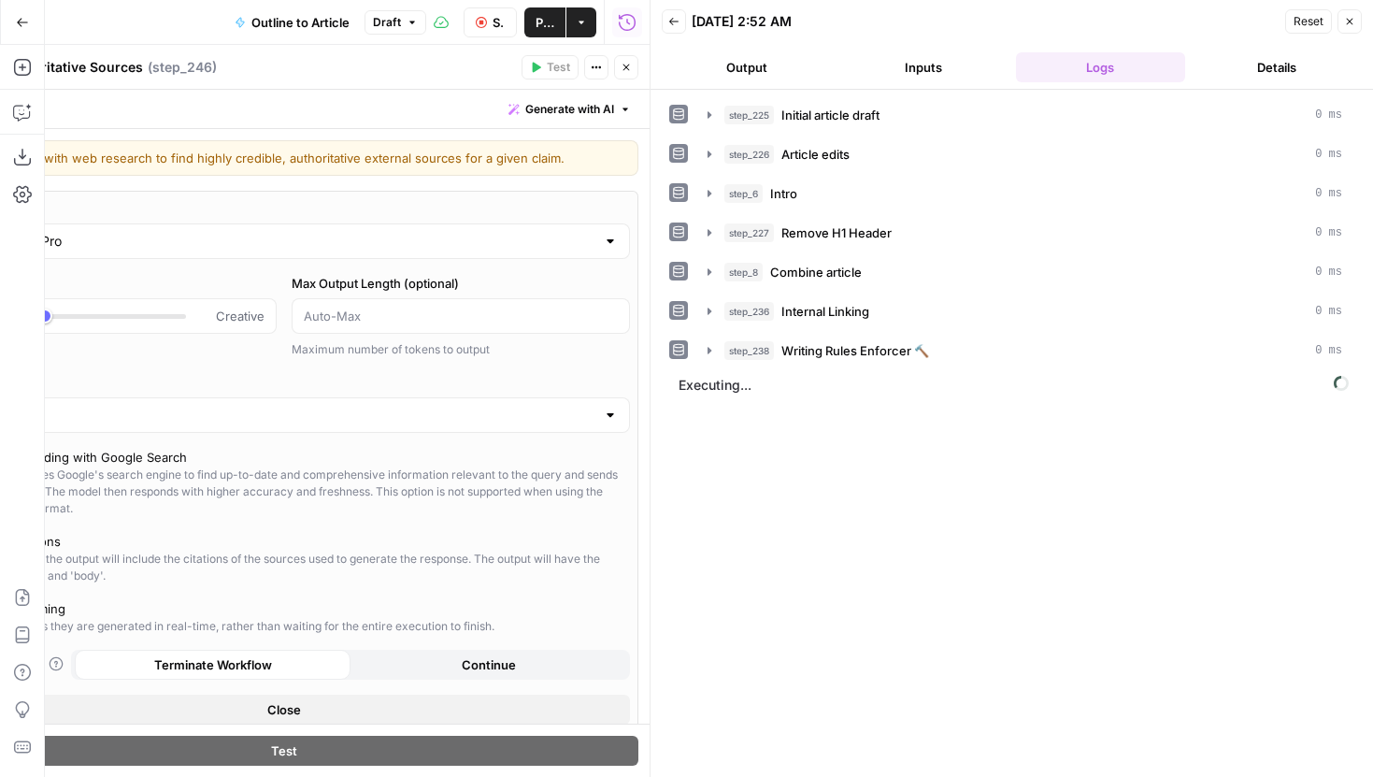
click at [631, 67] on icon "button" at bounding box center [626, 67] width 11 height 11
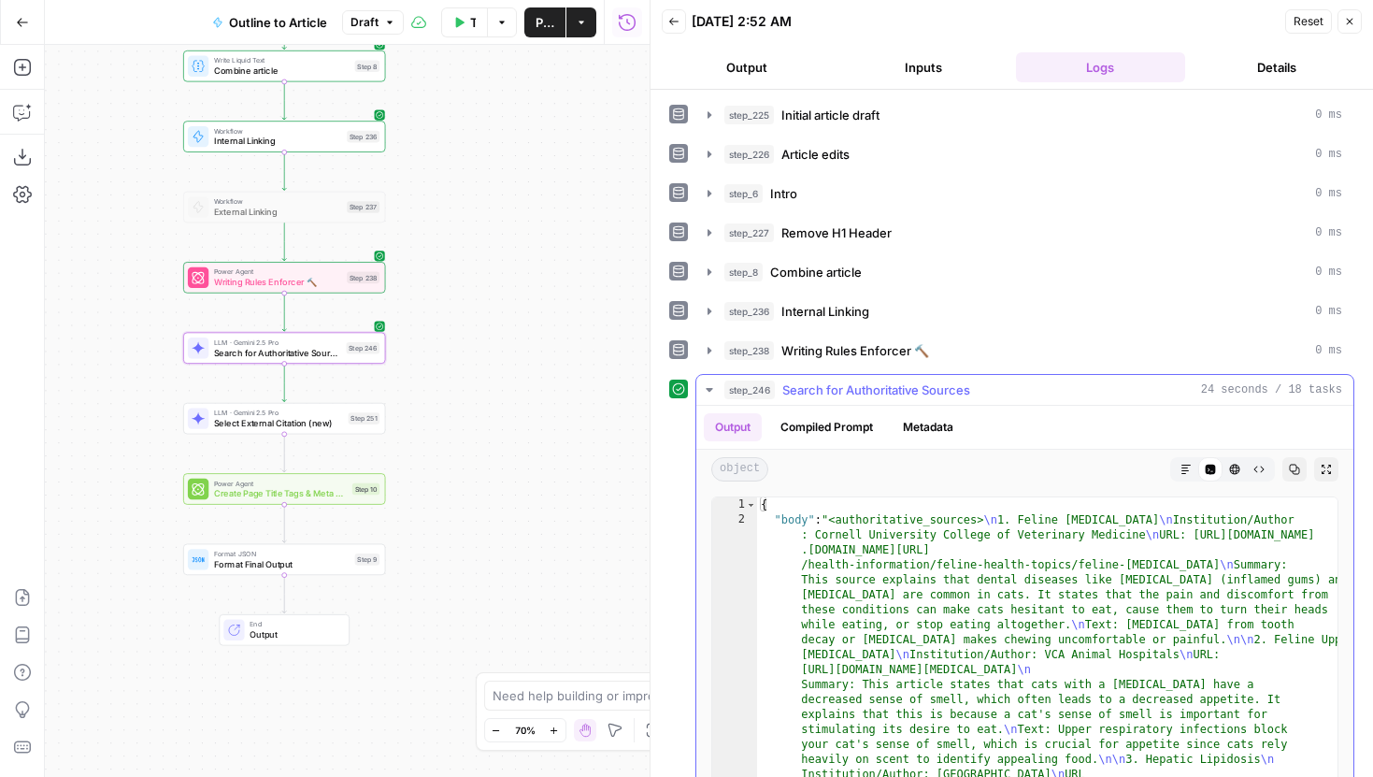
click at [1187, 458] on button "Markdown" at bounding box center [1186, 469] width 24 height 24
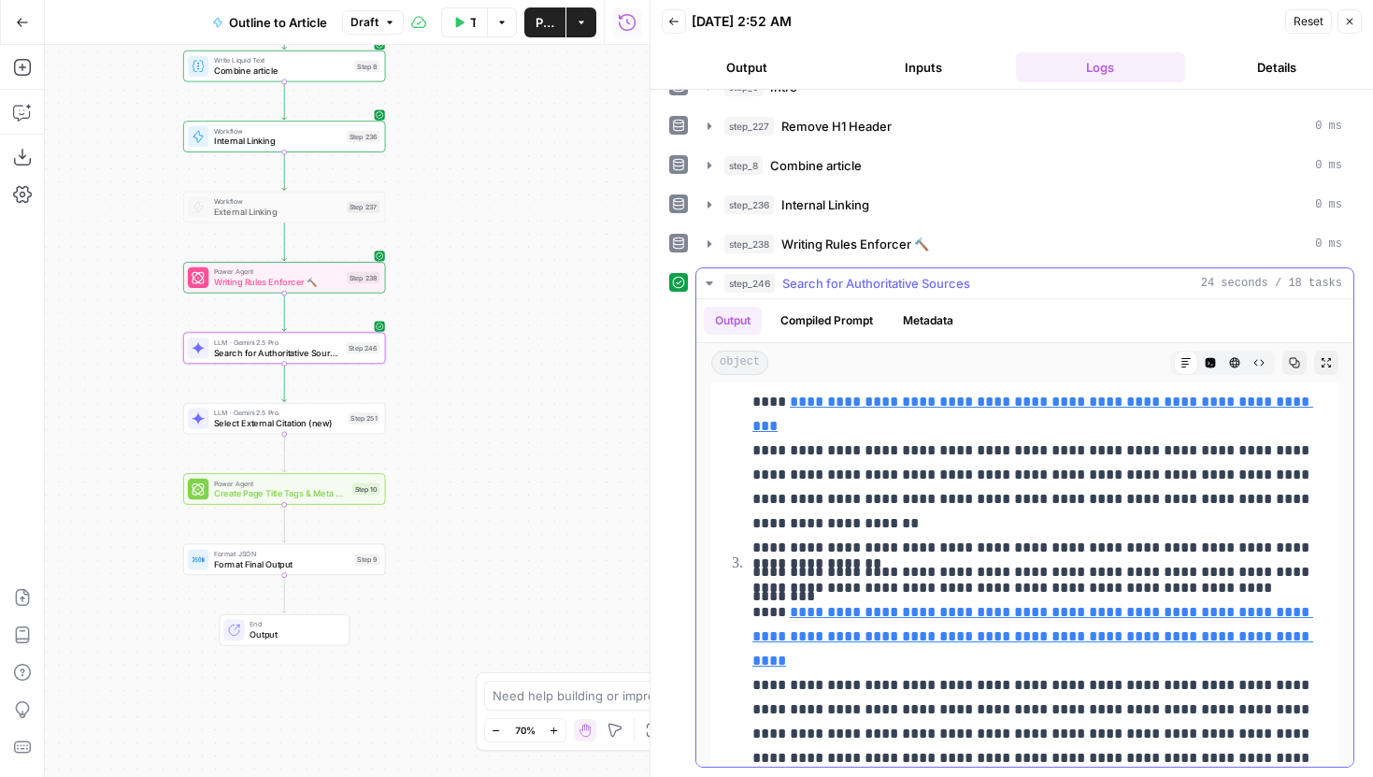
scroll to position [332, 0]
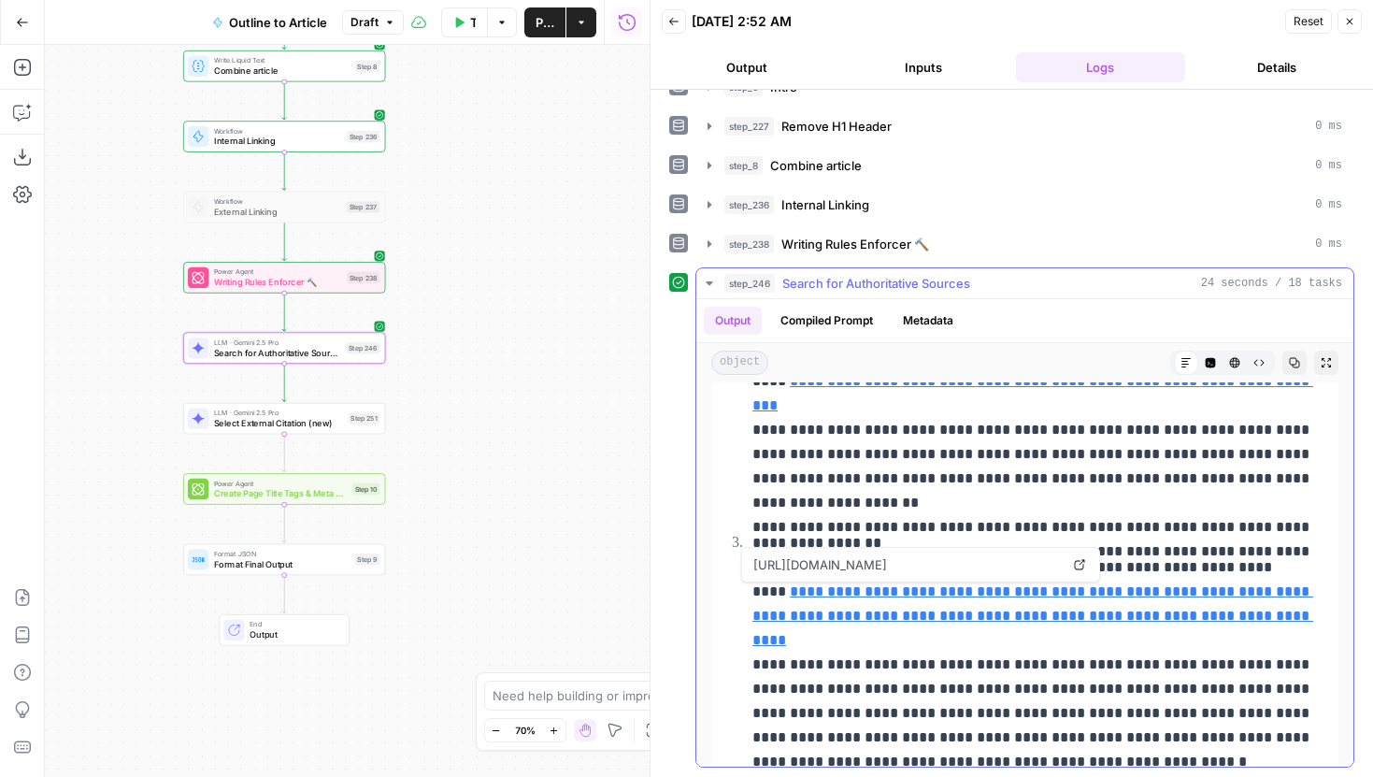
click at [1076, 565] on icon at bounding box center [1079, 564] width 11 height 11
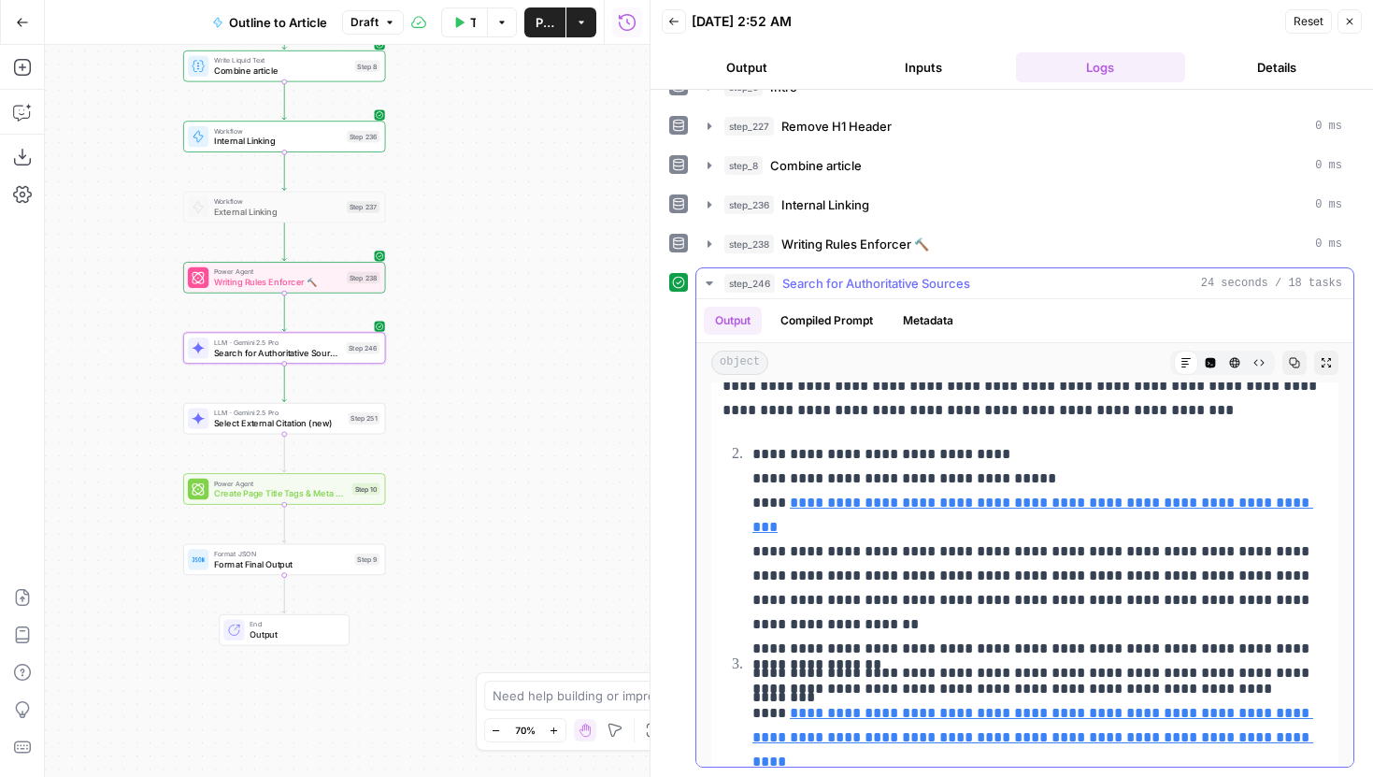
scroll to position [143, 0]
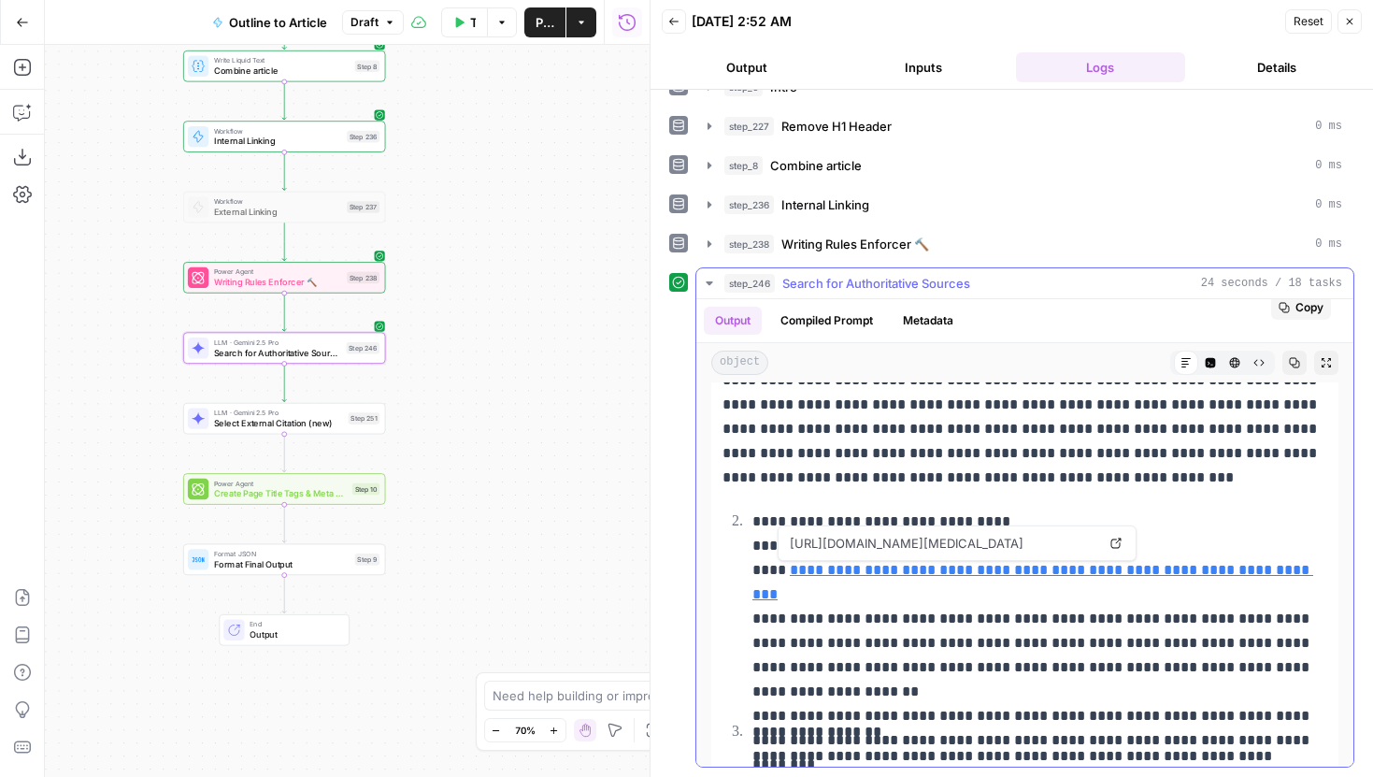
click at [1113, 539] on p "**********" at bounding box center [1039, 606] width 575 height 194
click at [1112, 543] on icon at bounding box center [1115, 542] width 11 height 11
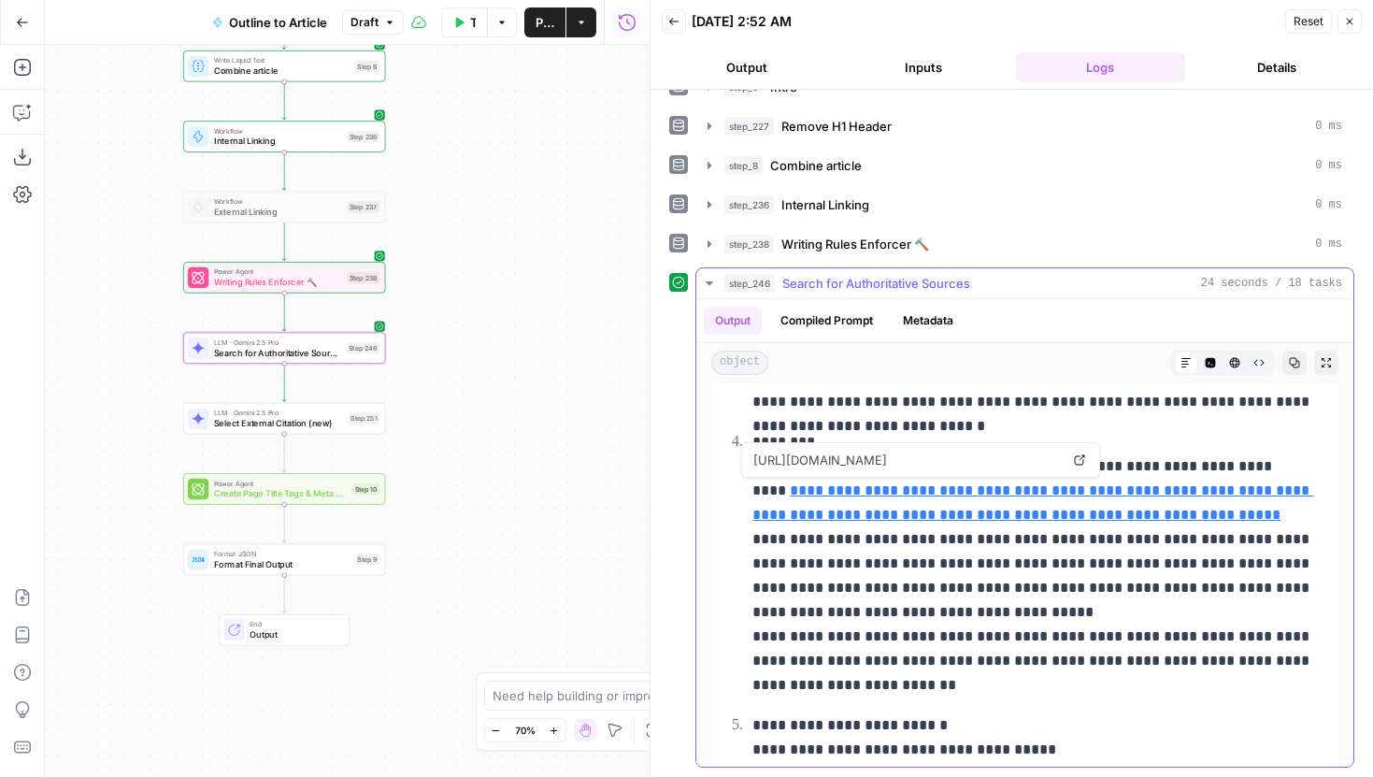
scroll to position [768, 0]
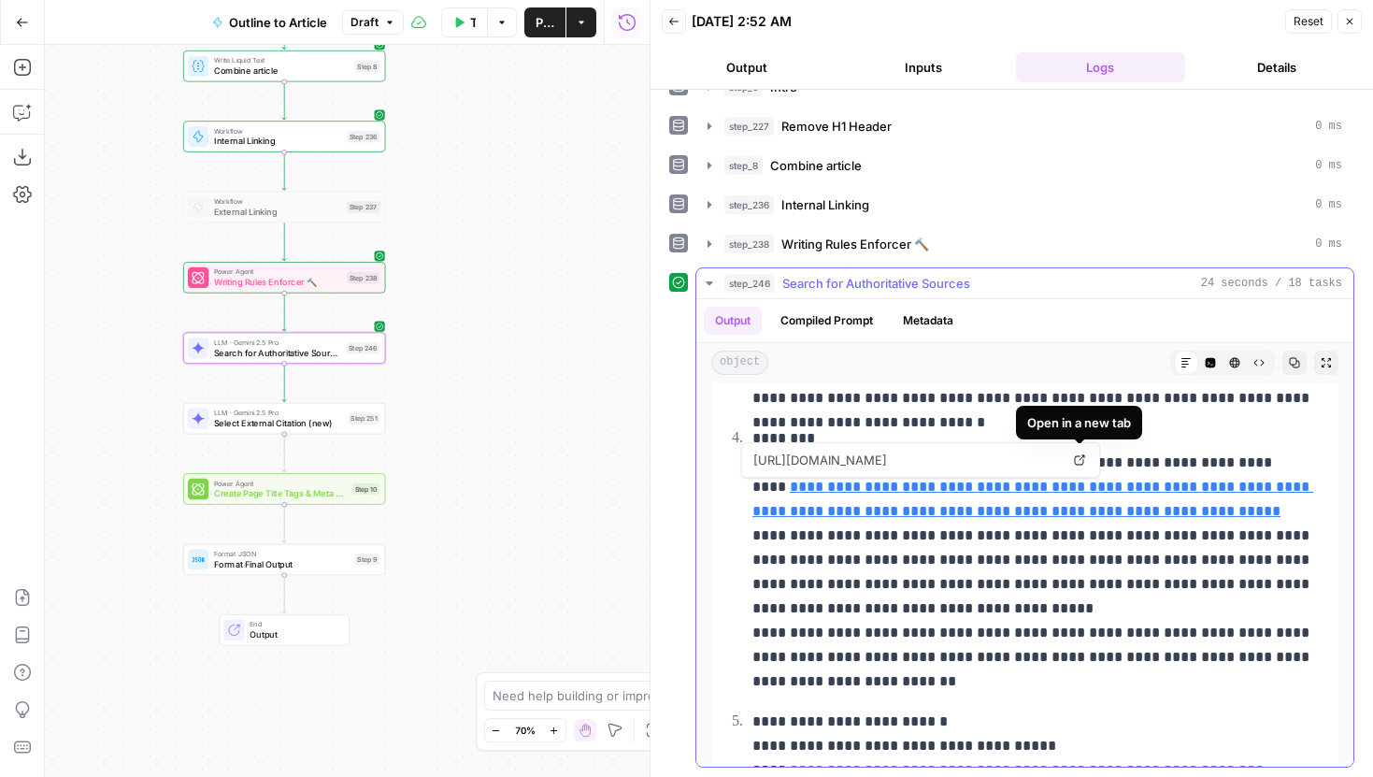
click at [1077, 460] on icon at bounding box center [1079, 459] width 11 height 11
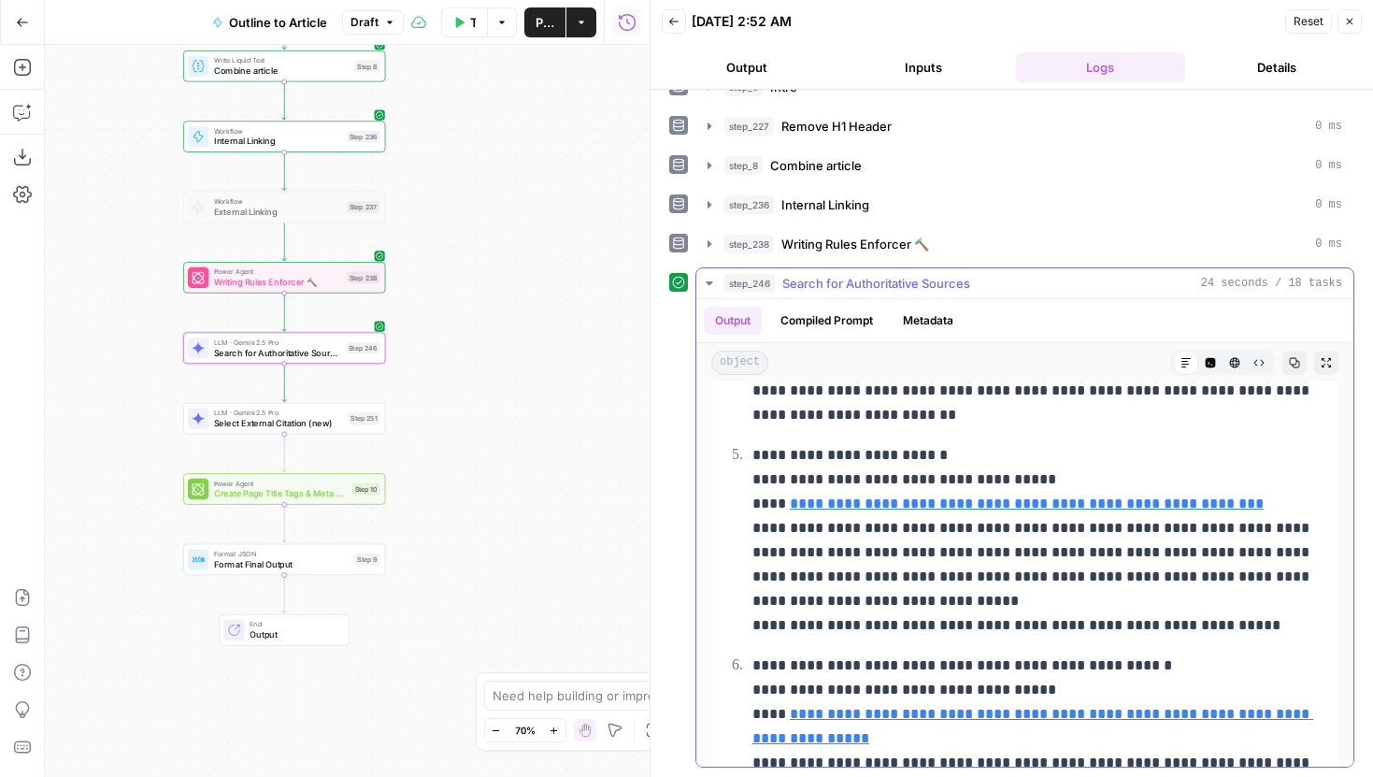
scroll to position [1036, 0]
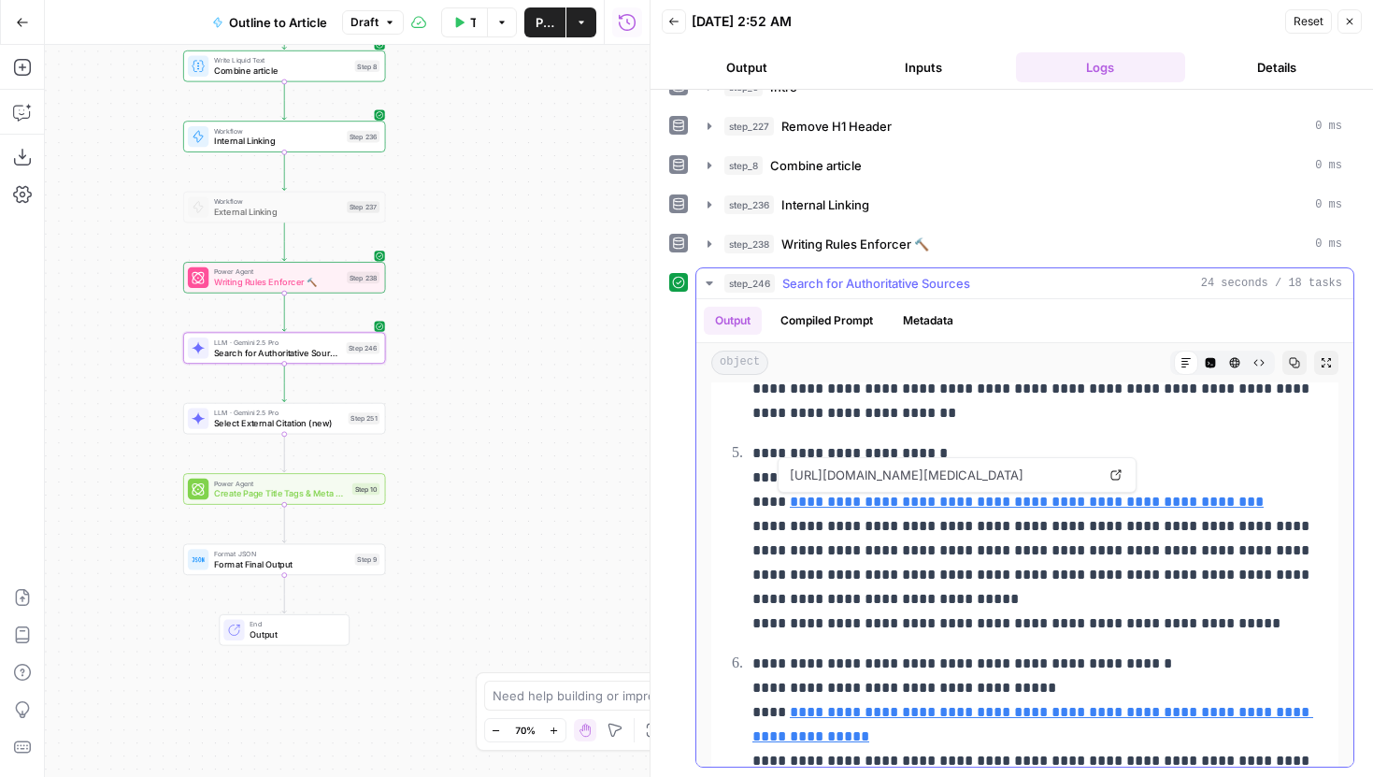
click at [1114, 479] on icon at bounding box center [1115, 474] width 11 height 11
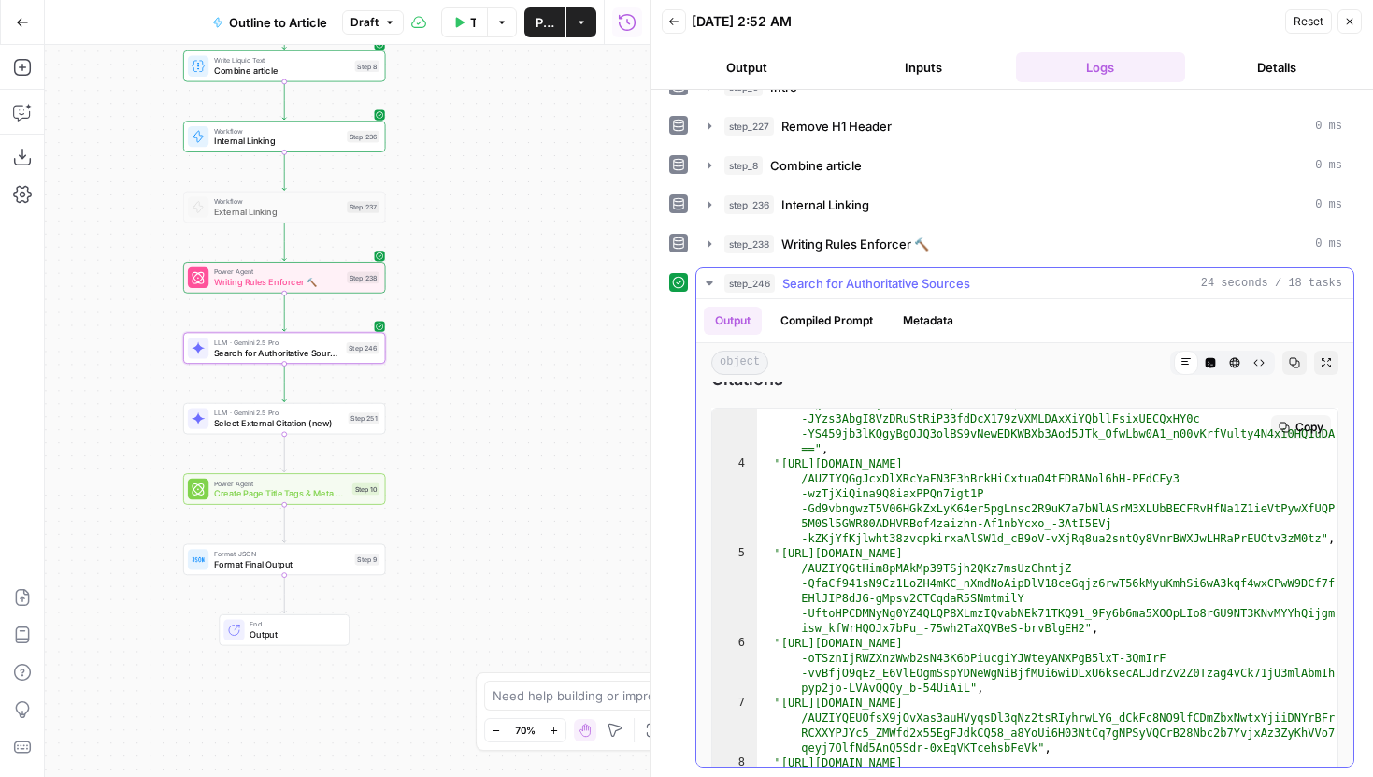
scroll to position [132, 0]
type textarea "**********"
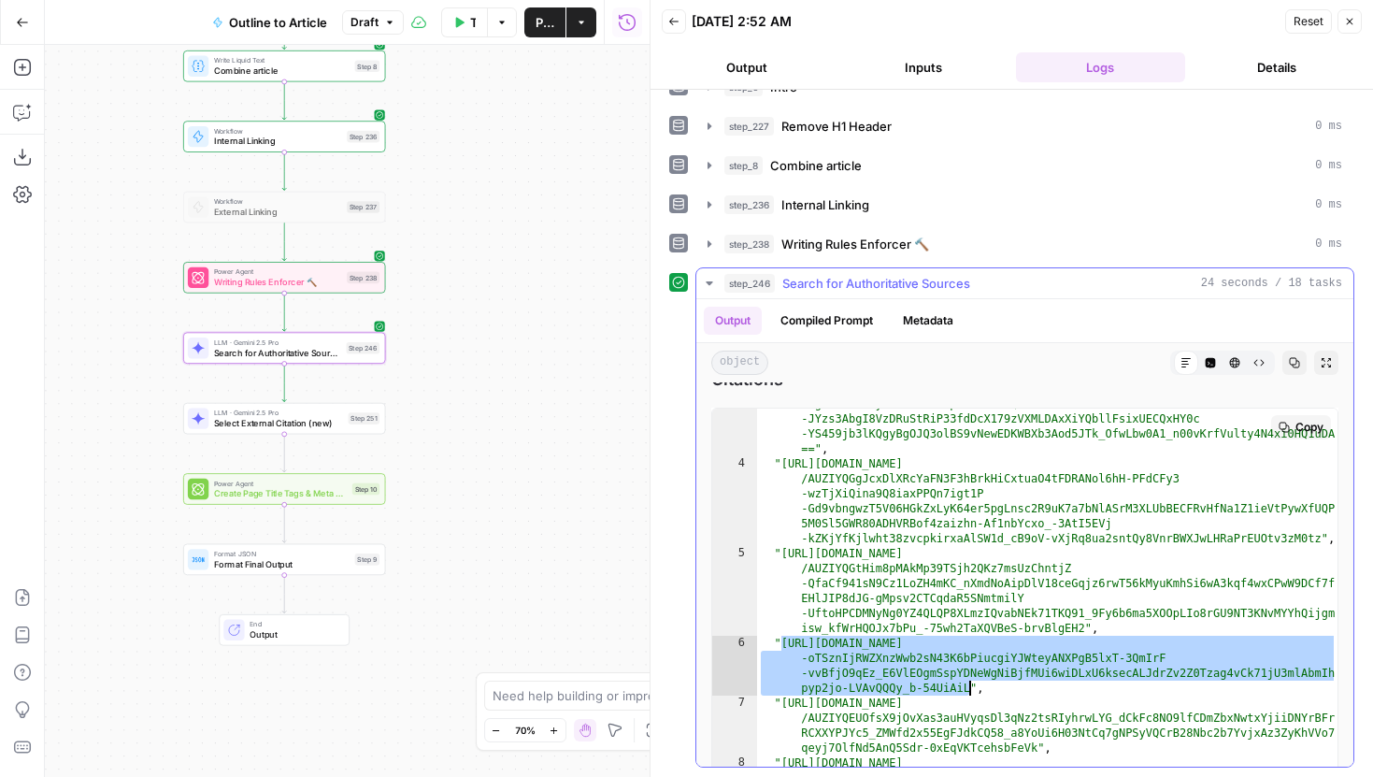
drag, startPoint x: 780, startPoint y: 647, endPoint x: 967, endPoint y: 686, distance: 191.0
click at [967, 686] on div ""[URL][DOMAIN_NAME] -Tg5bSriB8AyuERJeFnIXopeRA7Ow5vQNom -JYzs3AbgI8VzDRuStRiP33…" at bounding box center [1047, 635] width 580 height 508
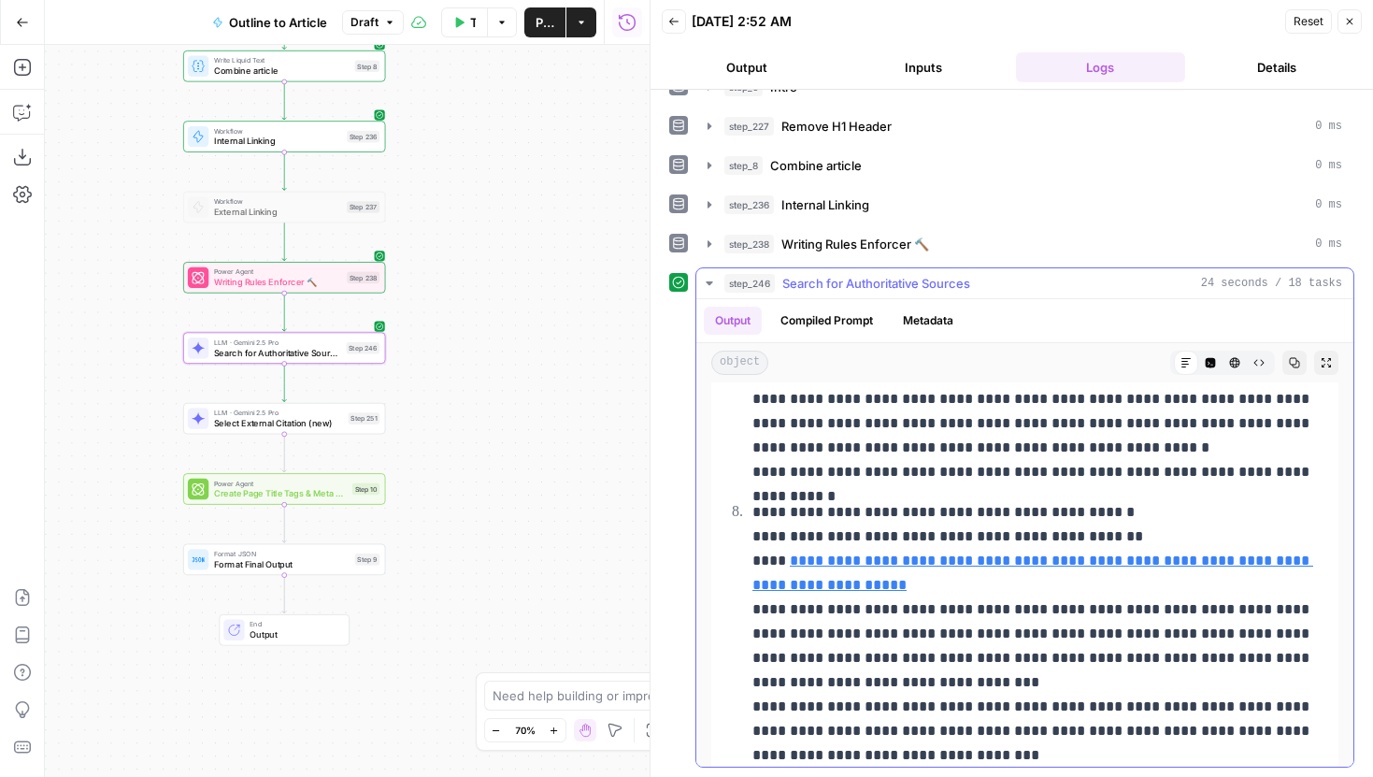
scroll to position [1655, 0]
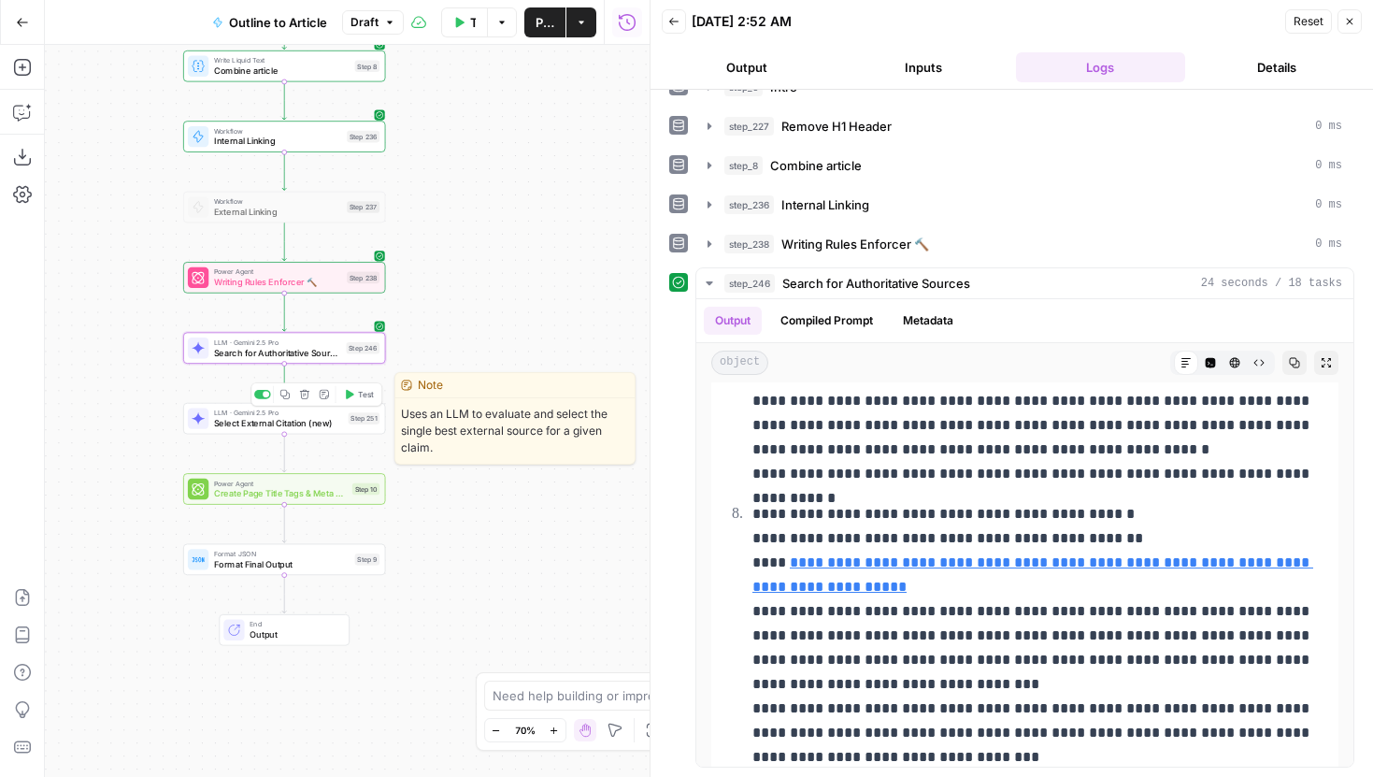
click at [320, 421] on span "Select External Citation (new)" at bounding box center [278, 423] width 129 height 13
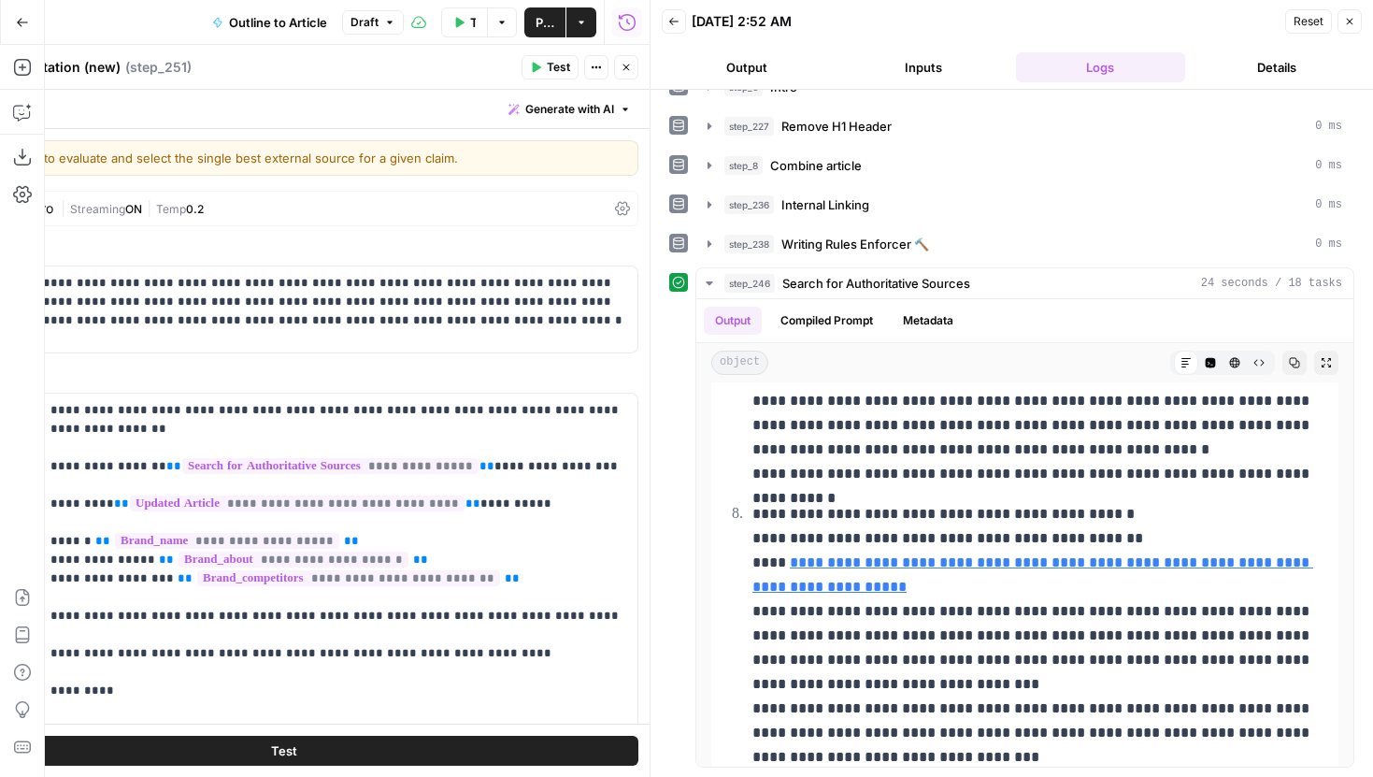
click at [621, 60] on button "Close" at bounding box center [626, 67] width 24 height 24
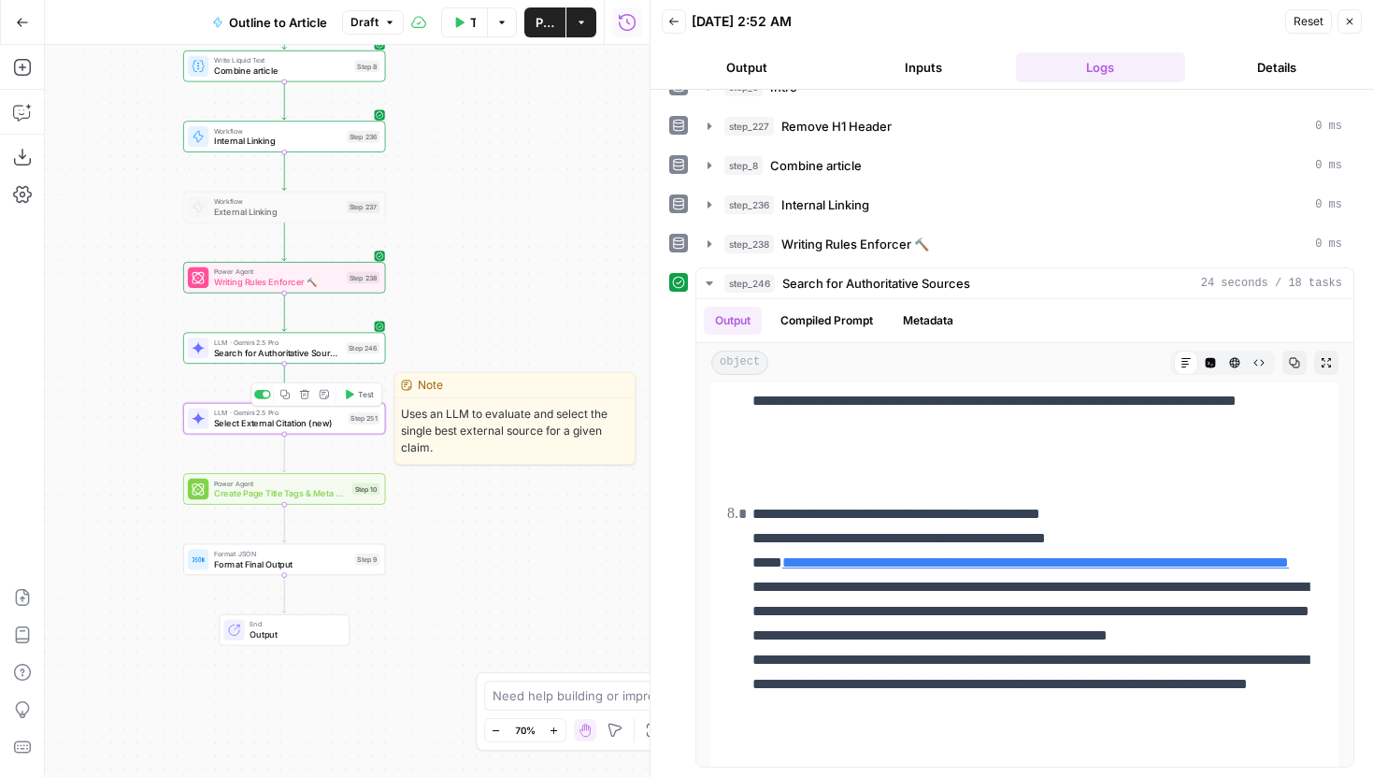
click at [364, 395] on span "Test" at bounding box center [366, 395] width 16 height 12
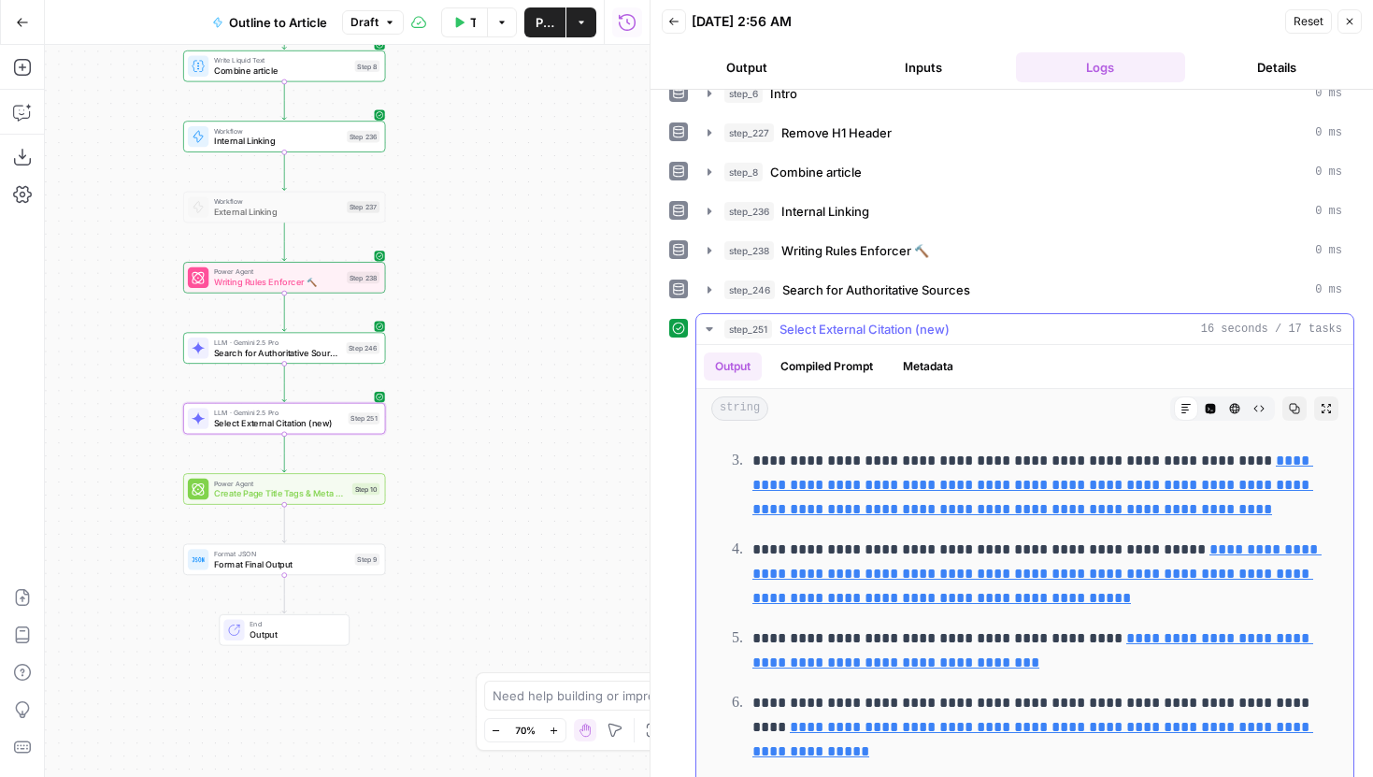
scroll to position [278, 0]
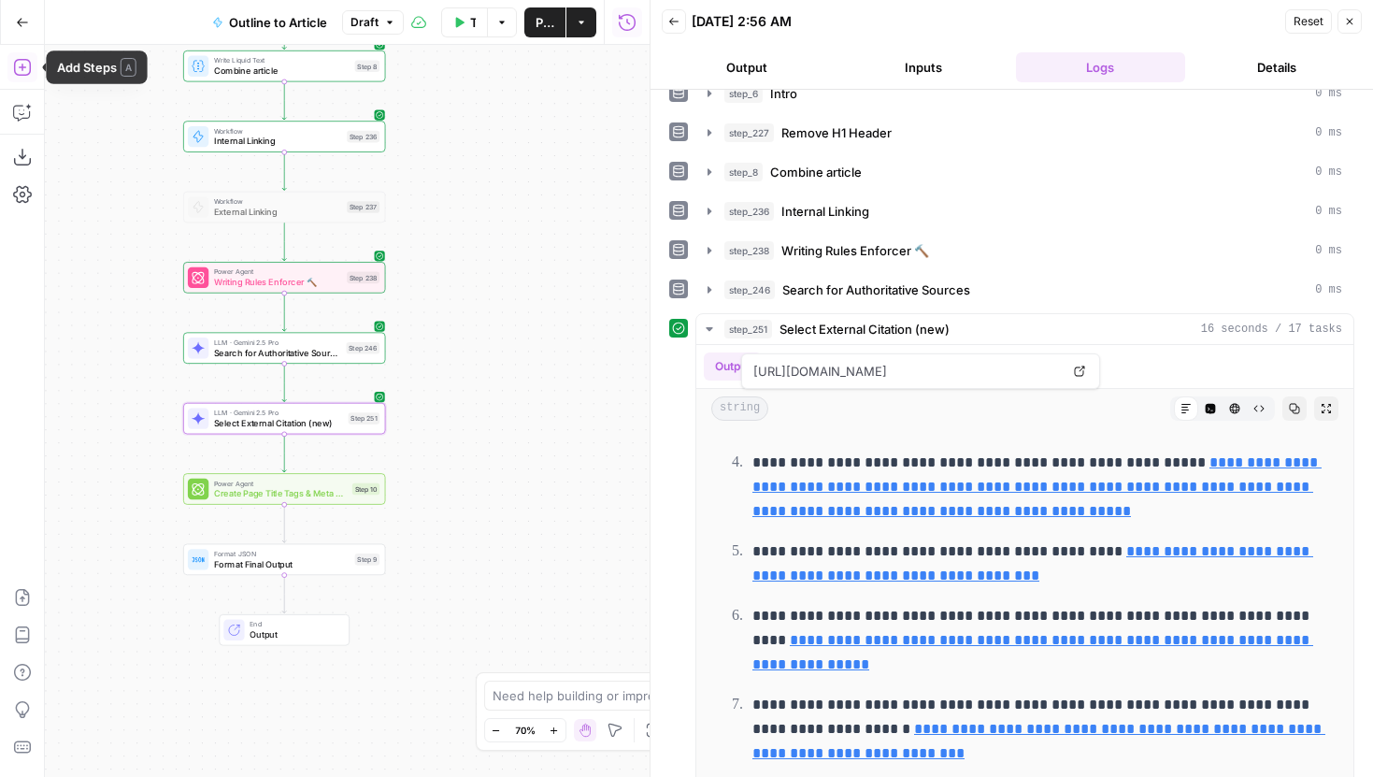
click at [21, 66] on icon "button" at bounding box center [21, 67] width 17 height 17
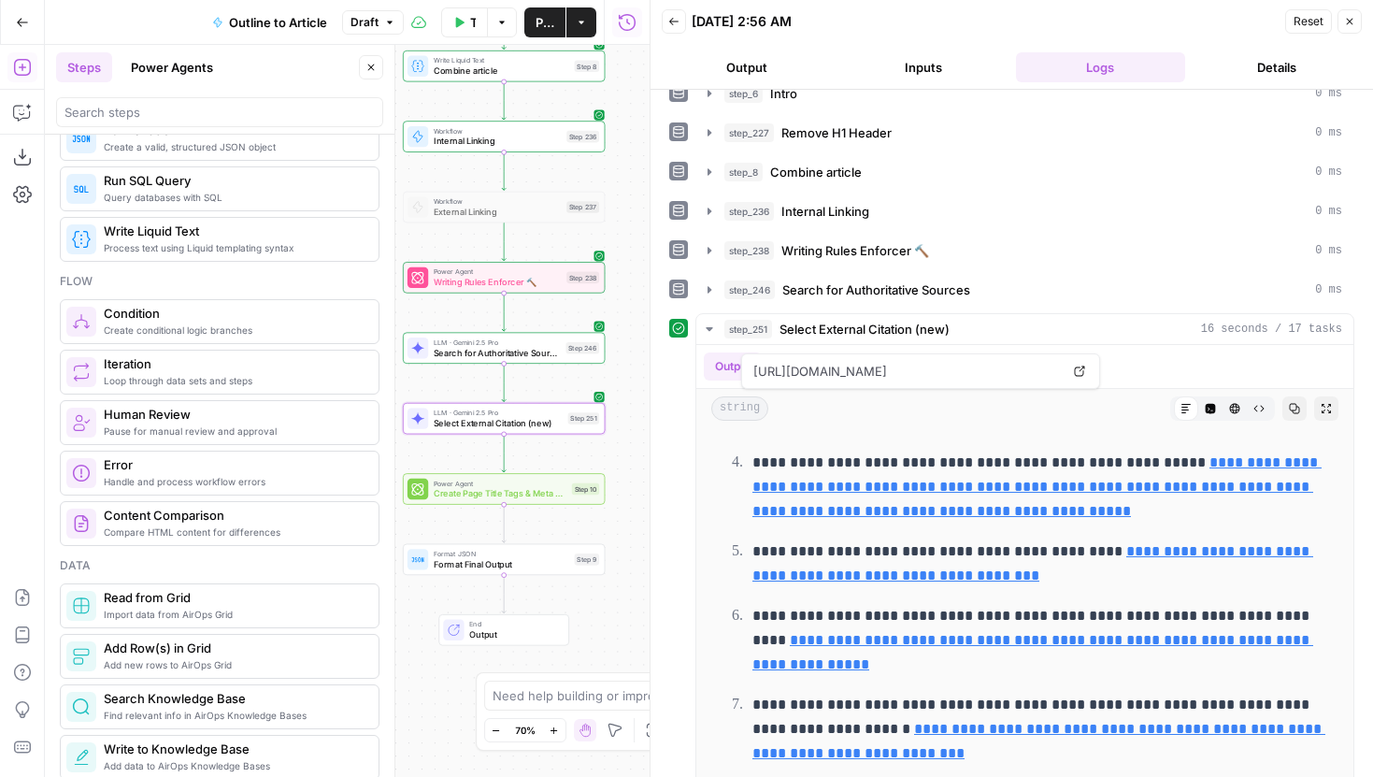
scroll to position [0, 0]
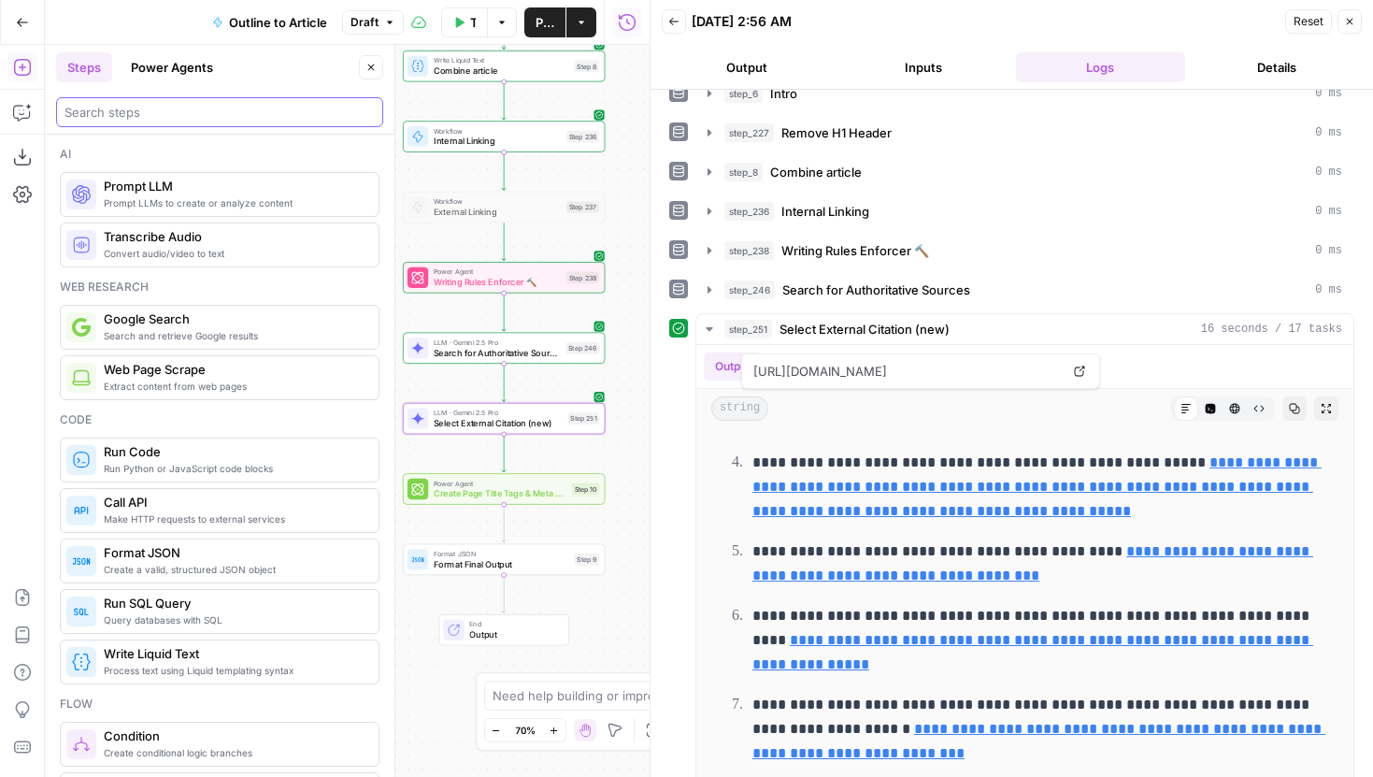
click at [190, 107] on input "search" at bounding box center [219, 112] width 310 height 19
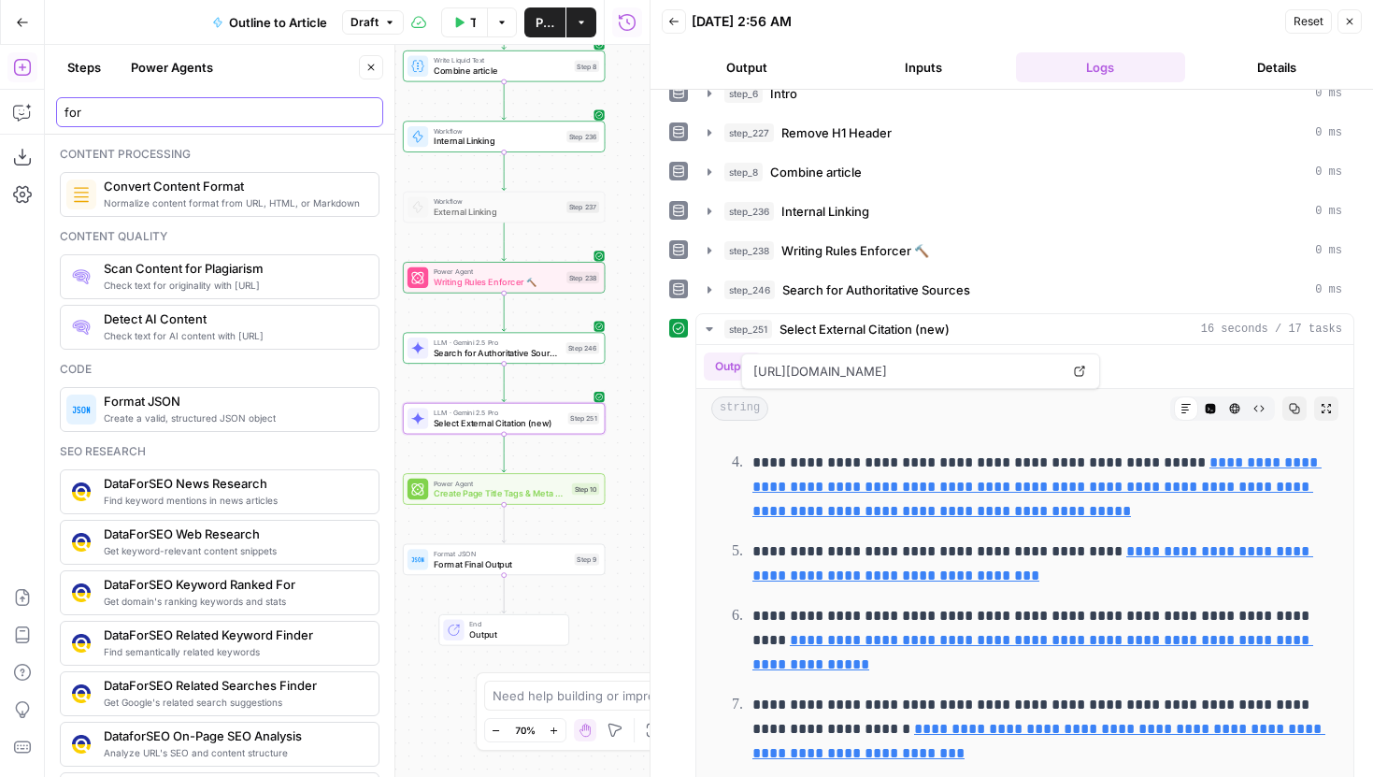
type input "form"
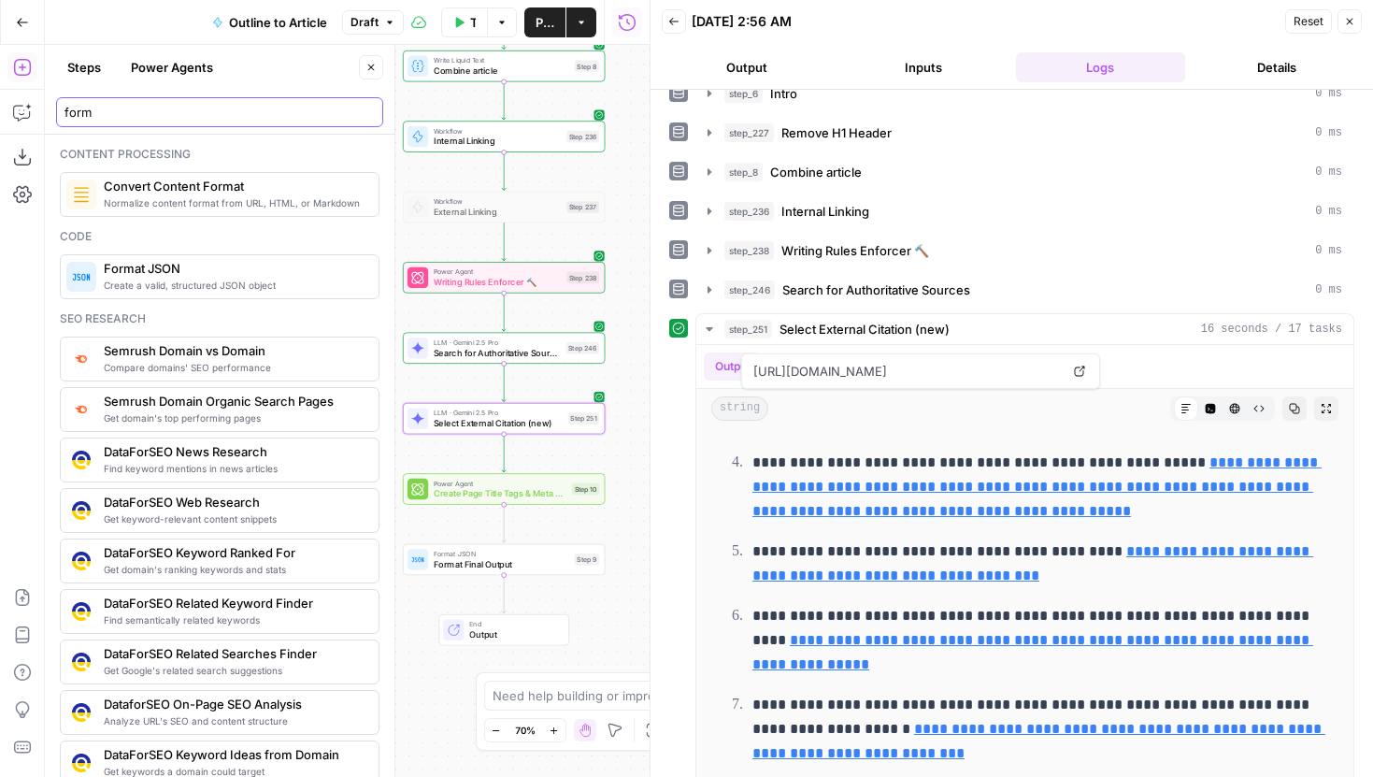
click at [365, 111] on input "form" at bounding box center [219, 112] width 310 height 19
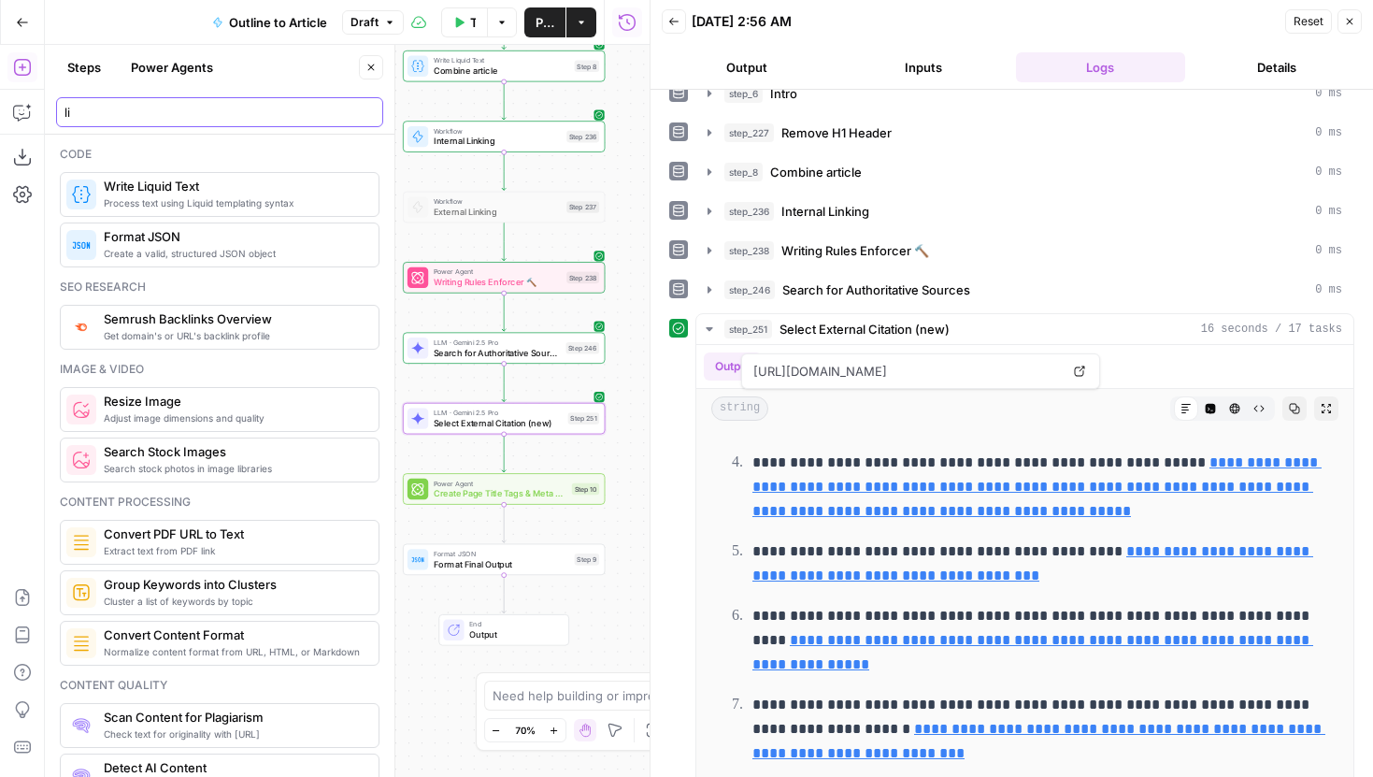
type input "li"
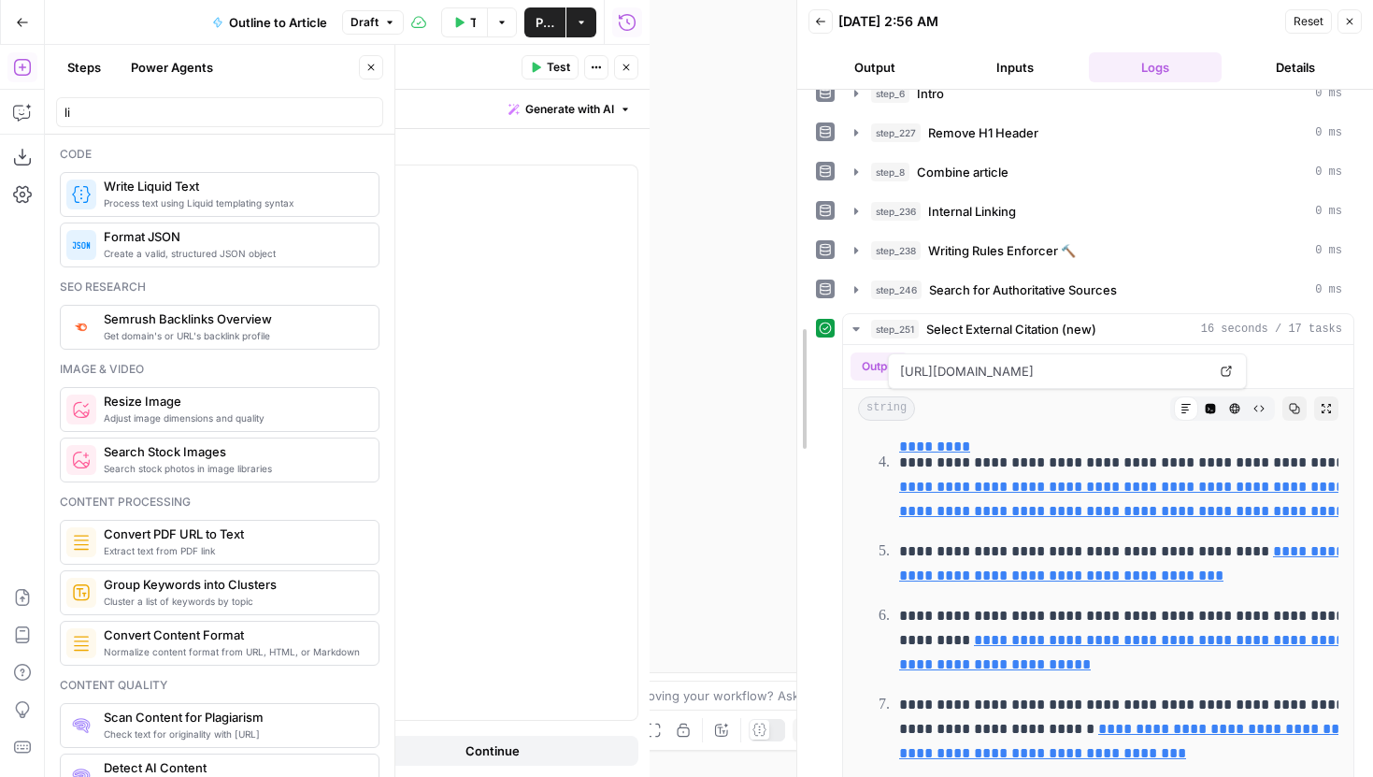
drag, startPoint x: 653, startPoint y: 145, endPoint x: 964, endPoint y: 160, distance: 311.6
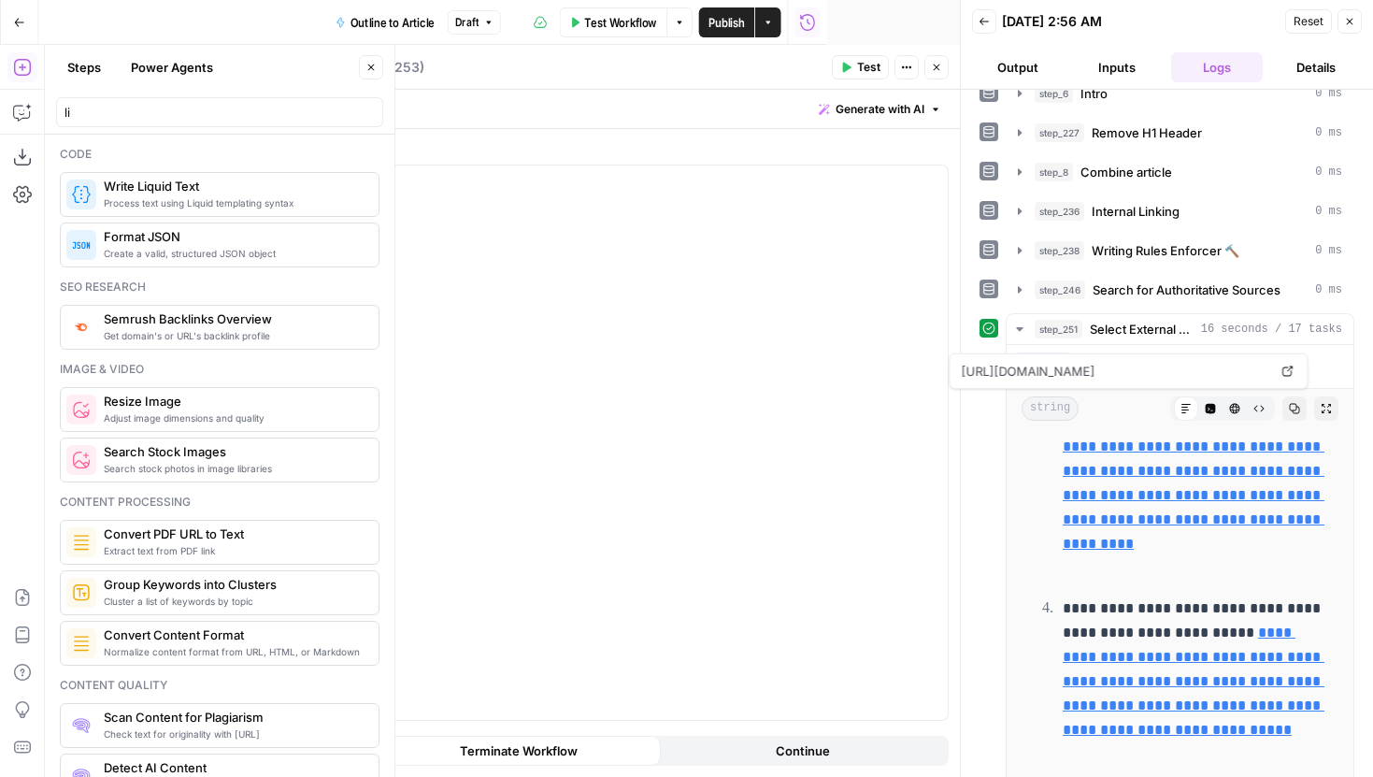
scroll to position [497, 0]
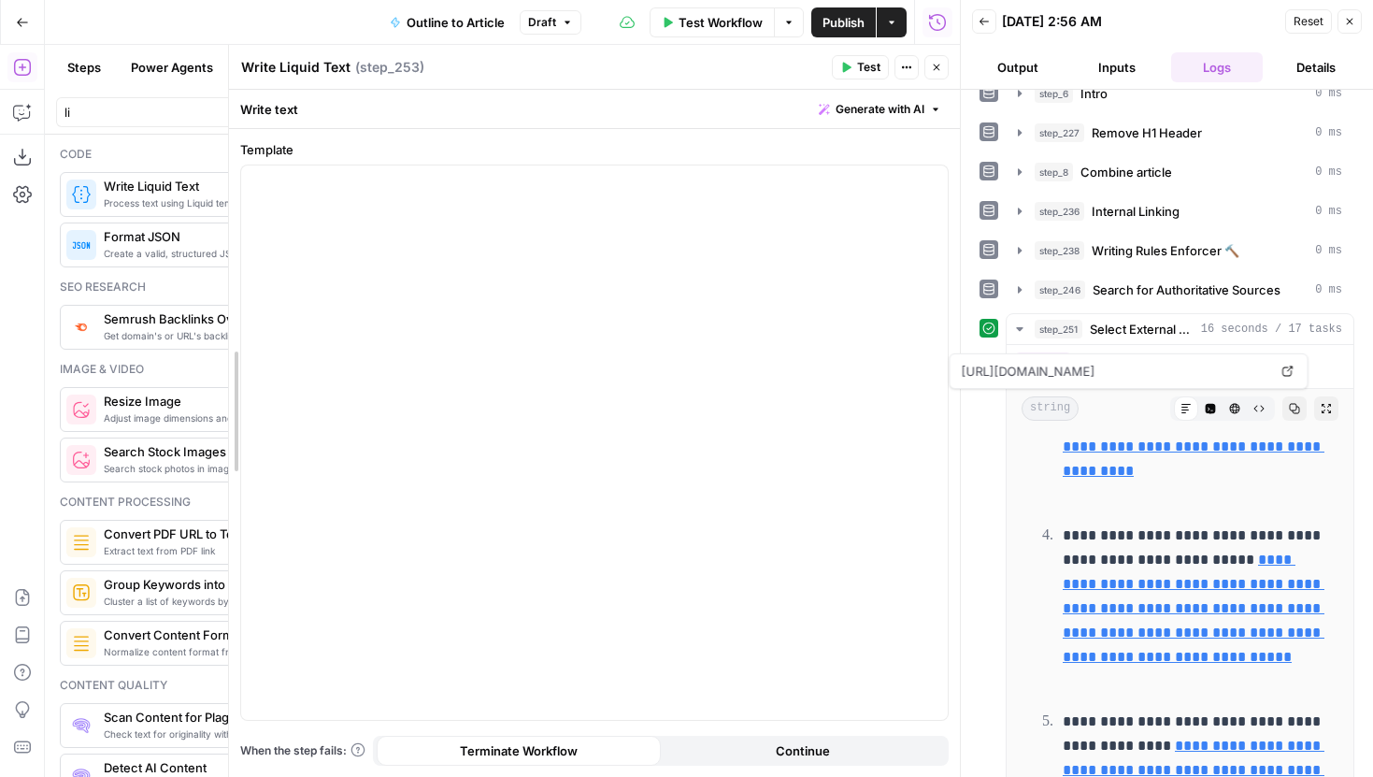
drag, startPoint x: 231, startPoint y: 134, endPoint x: 445, endPoint y: 134, distance: 214.0
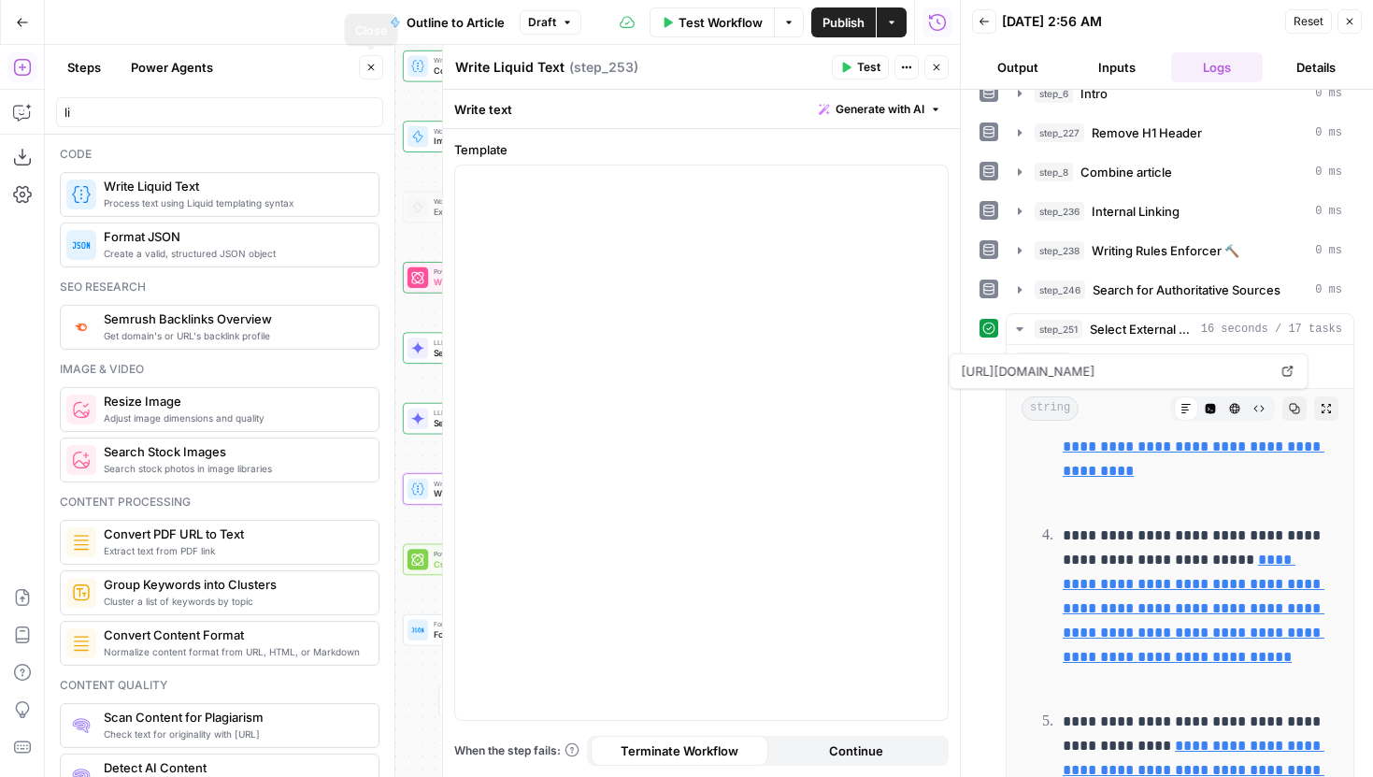
click at [376, 64] on icon "button" at bounding box center [370, 67] width 11 height 11
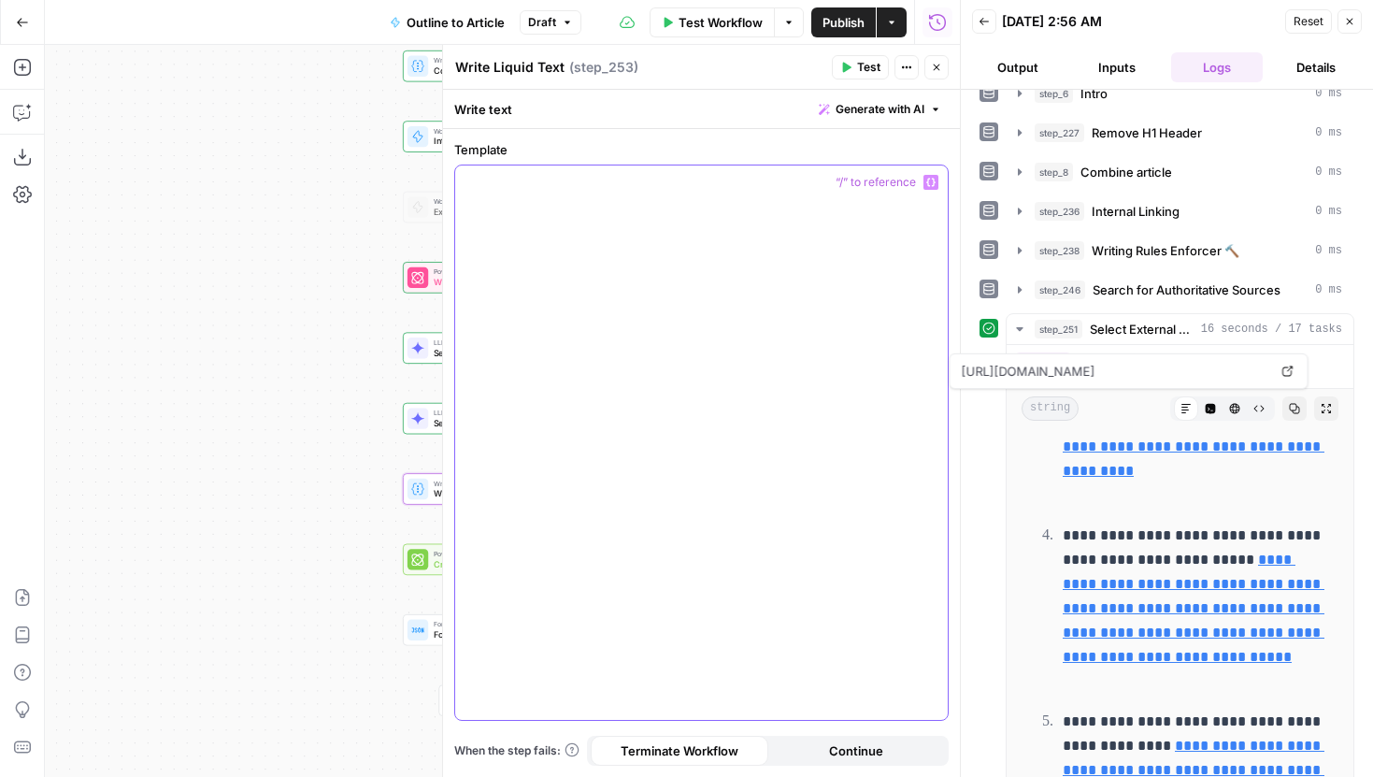
click at [577, 205] on div at bounding box center [701, 442] width 492 height 554
click at [935, 178] on button "Variables Menu" at bounding box center [930, 182] width 15 height 15
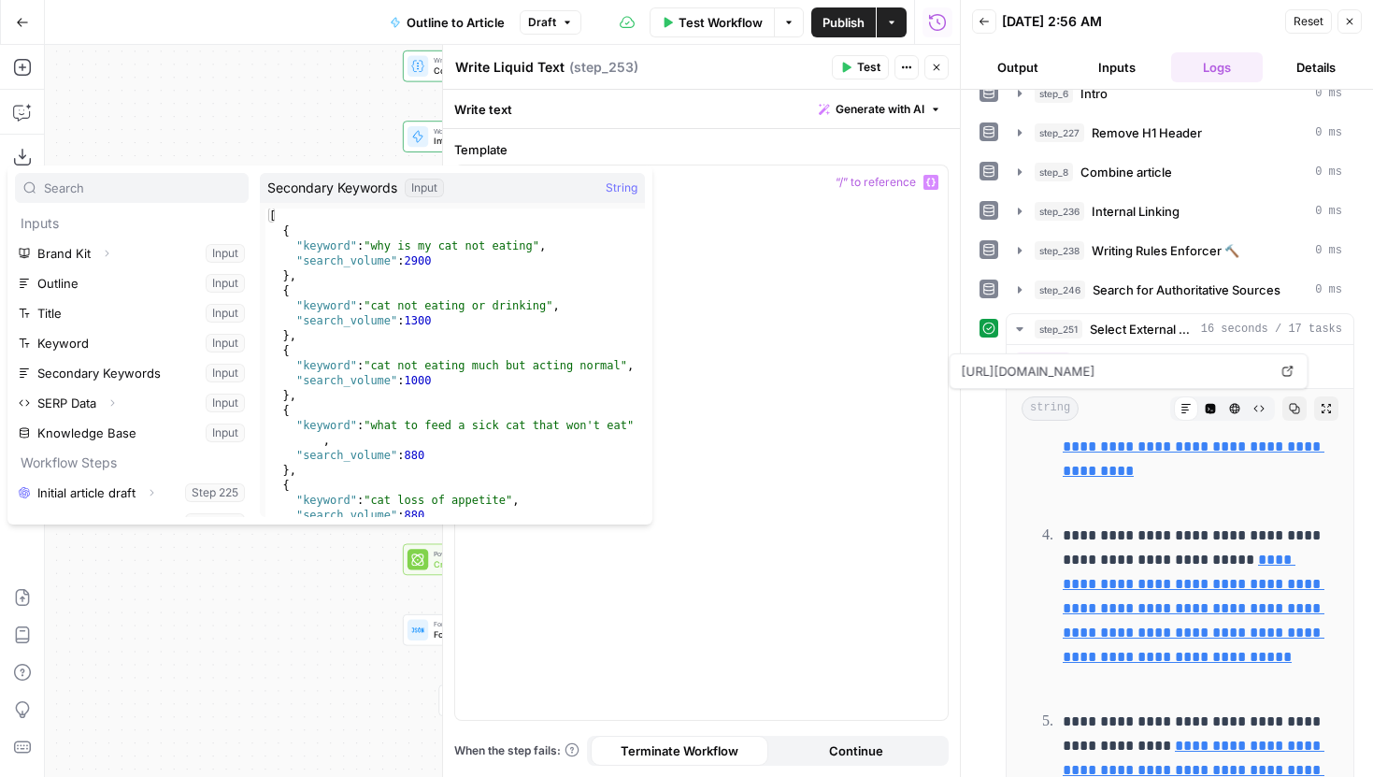
scroll to position [230, 0]
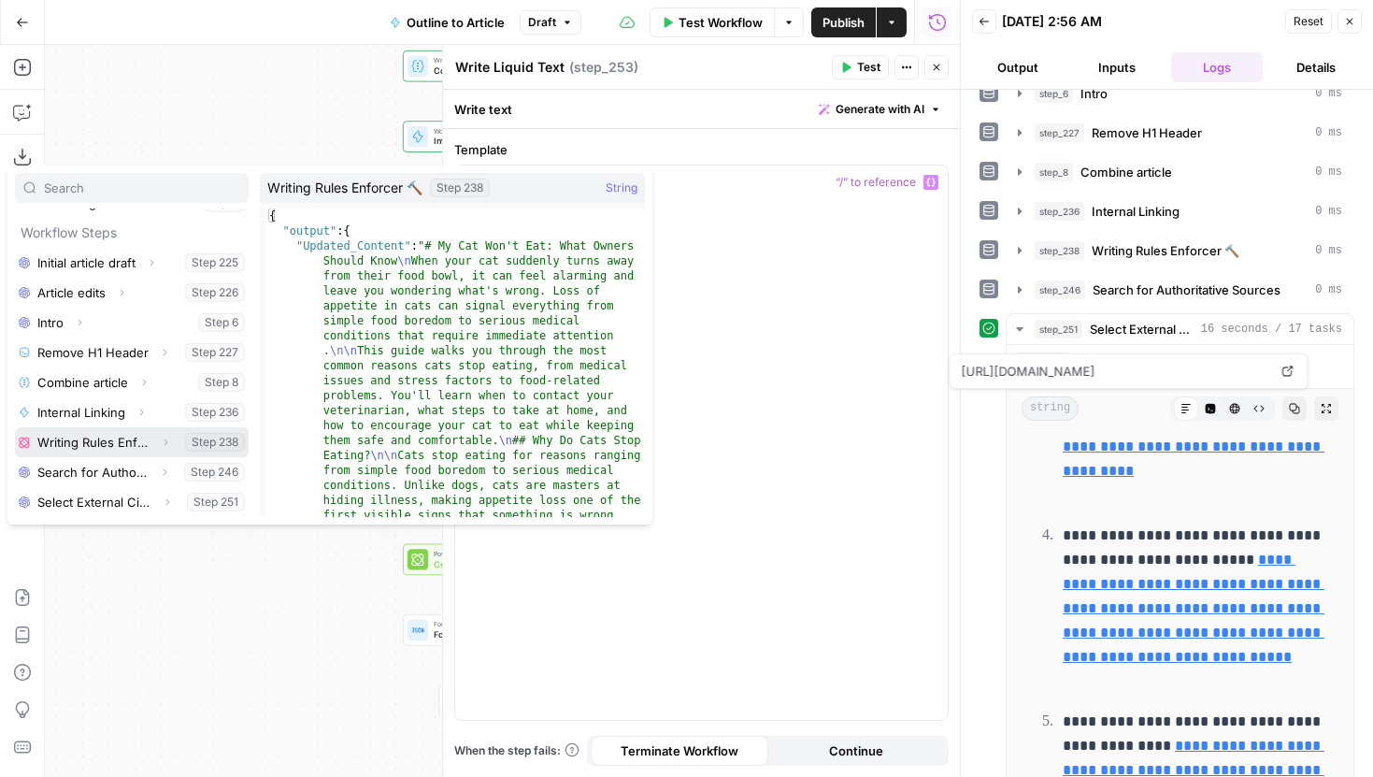
click at [171, 440] on button "Expand" at bounding box center [165, 442] width 24 height 24
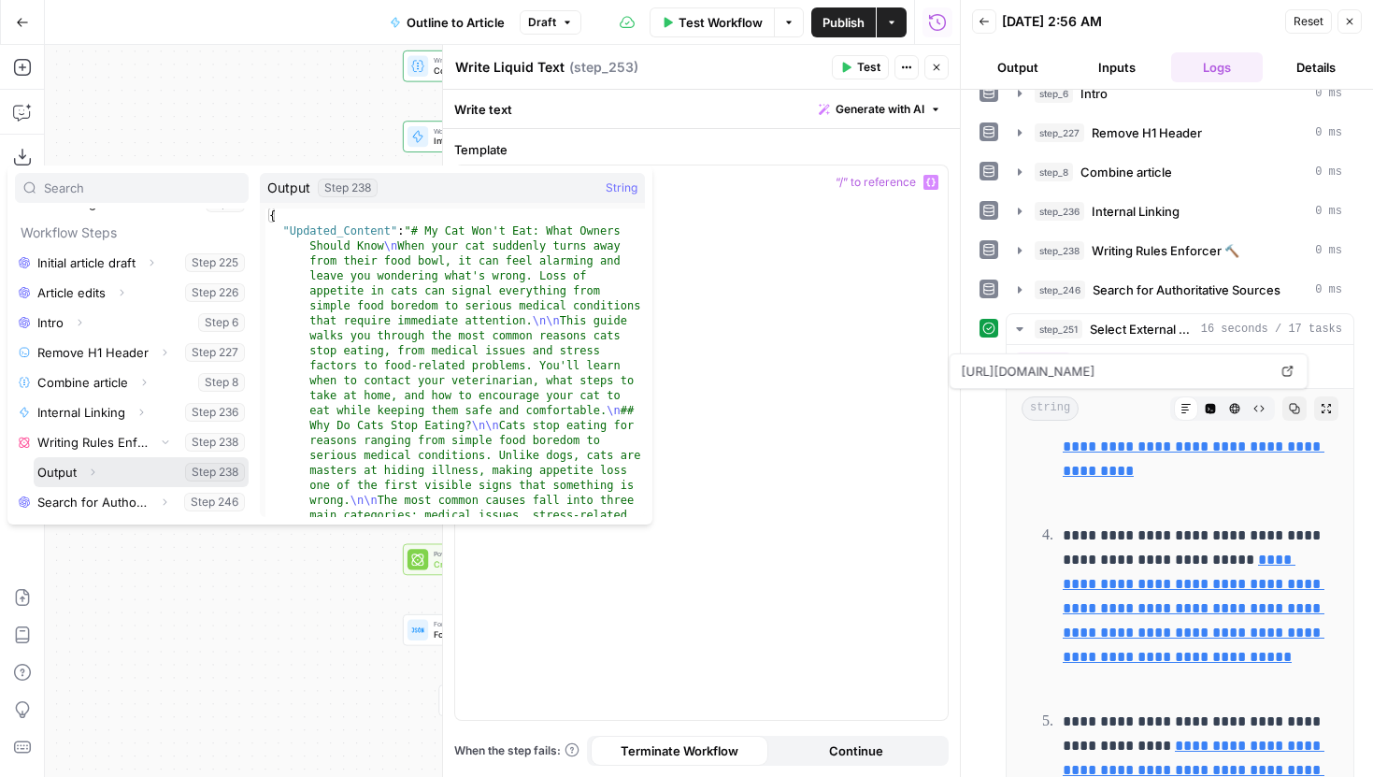
click at [89, 464] on button "Expand" at bounding box center [92, 472] width 24 height 24
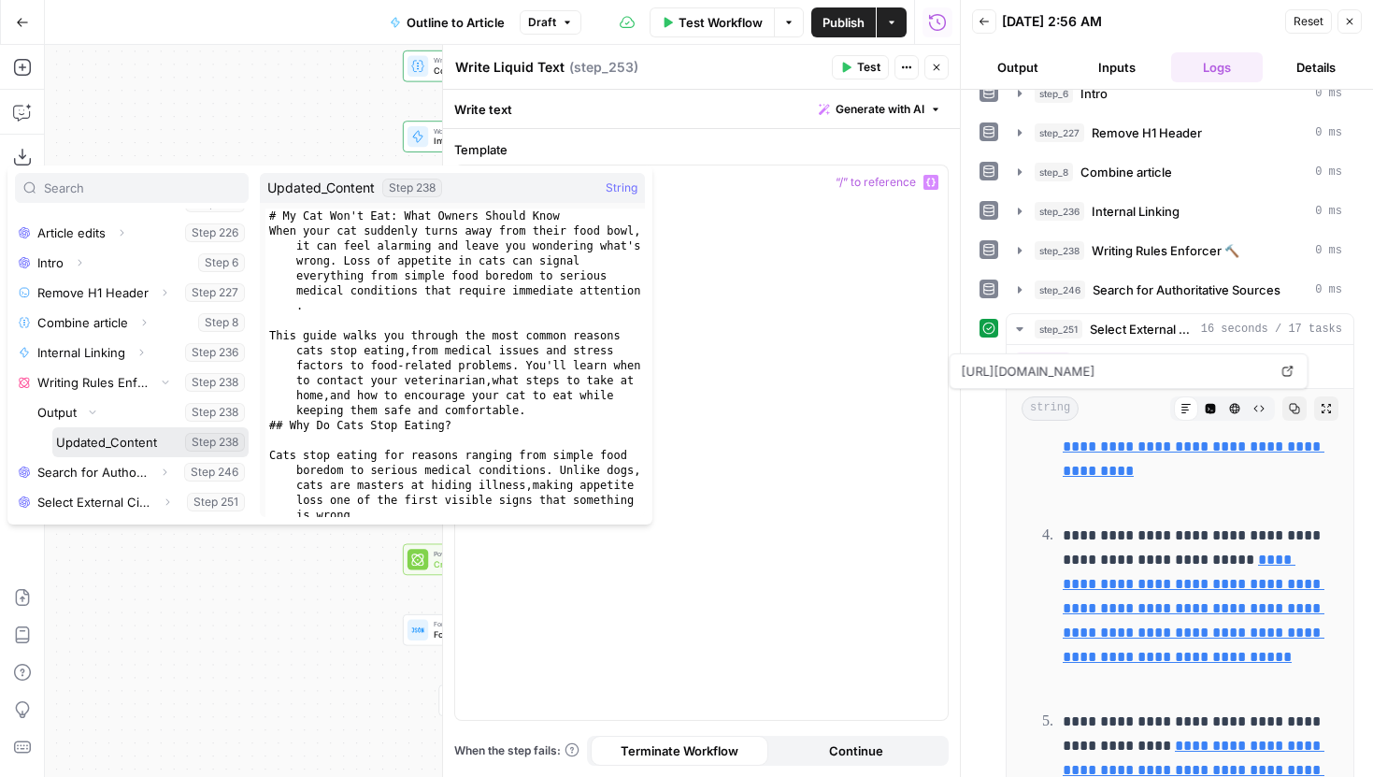
click at [128, 437] on button "Select variable Updated_Content" at bounding box center [150, 442] width 196 height 30
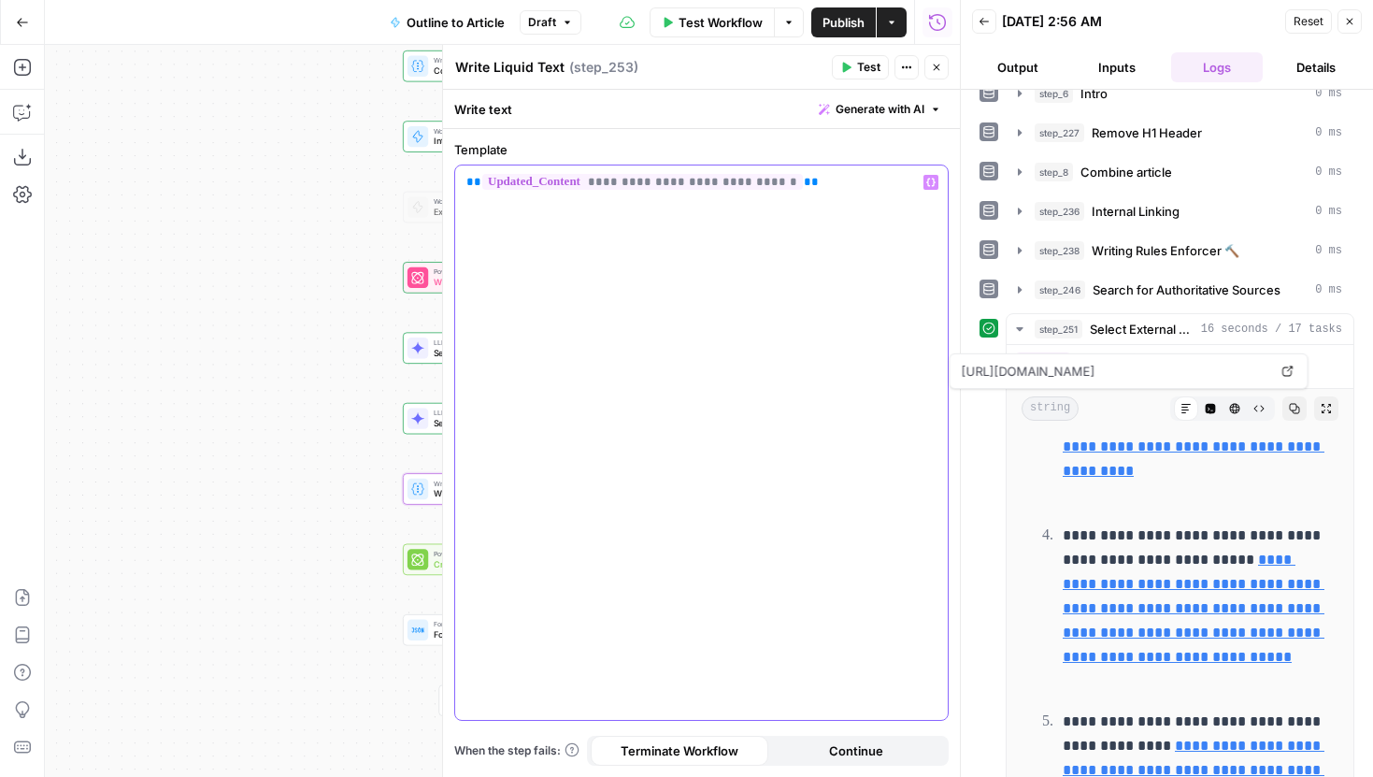
click at [794, 264] on div "**********" at bounding box center [701, 442] width 492 height 554
click at [934, 179] on icon "button" at bounding box center [930, 182] width 9 height 8
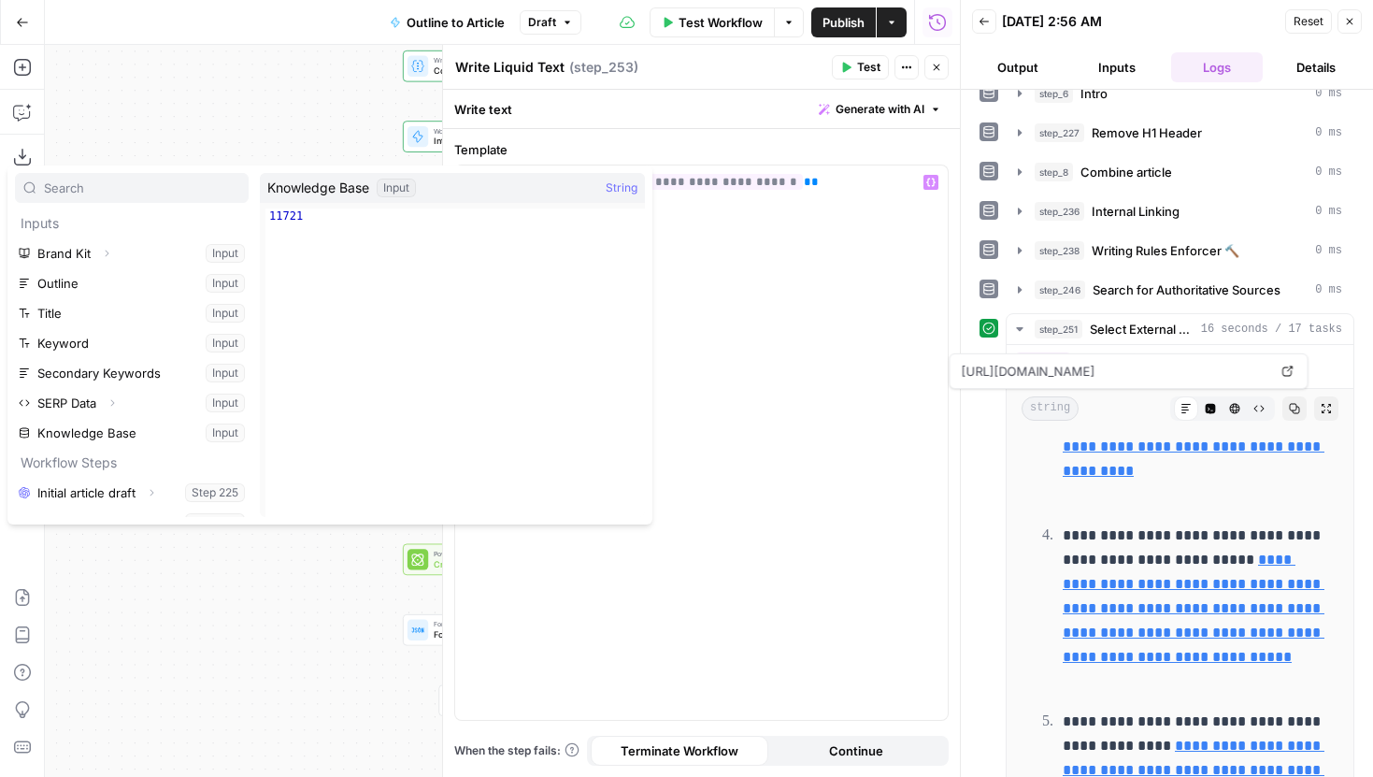
scroll to position [230, 0]
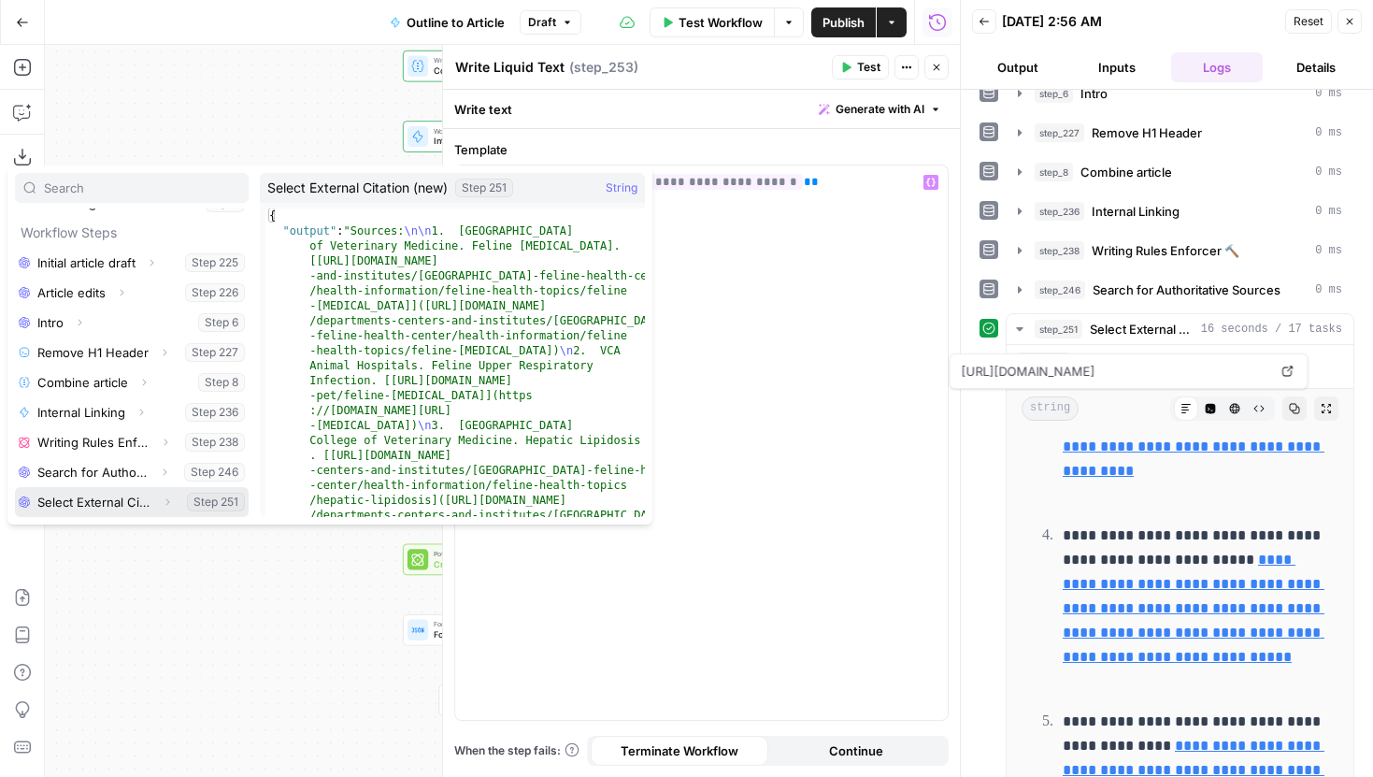
click at [164, 500] on icon "button" at bounding box center [167, 501] width 11 height 11
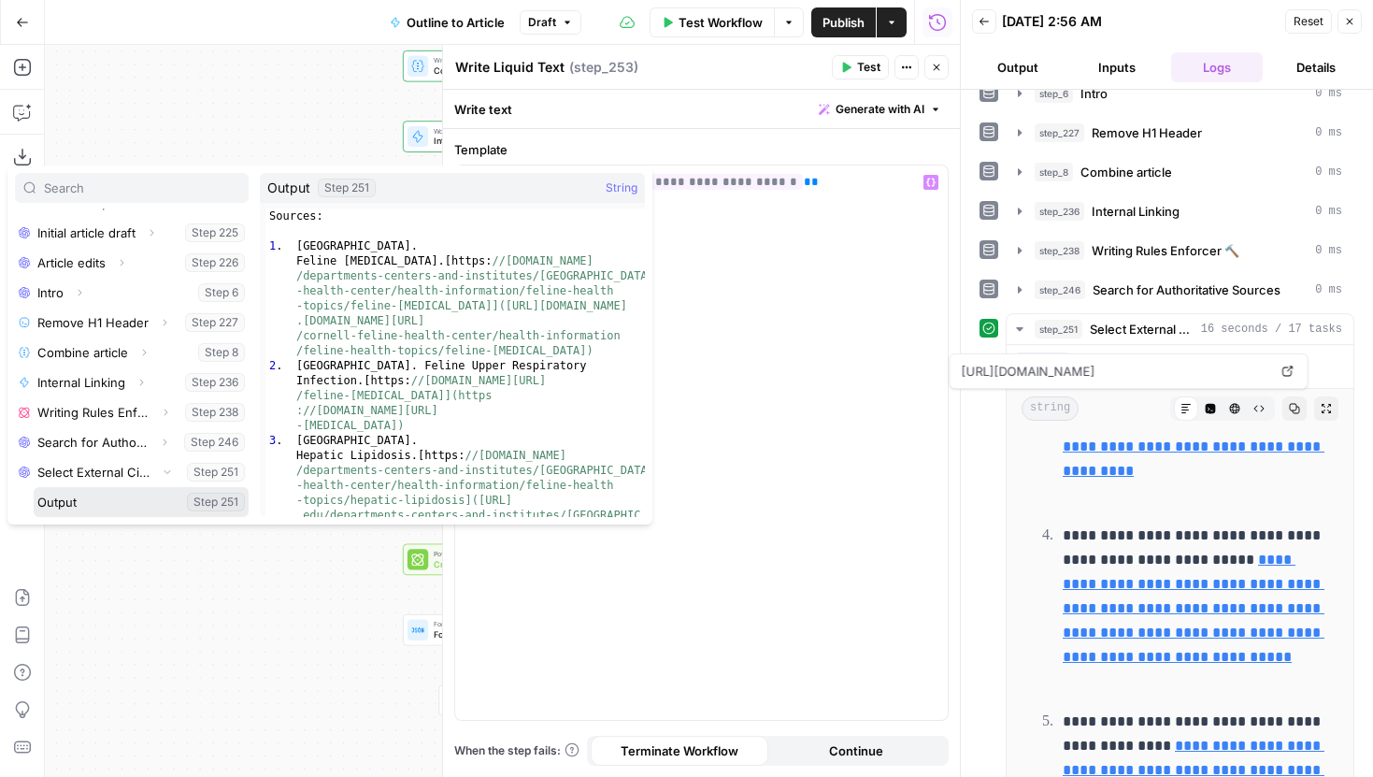
click at [78, 505] on button "Select variable Output" at bounding box center [141, 502] width 215 height 30
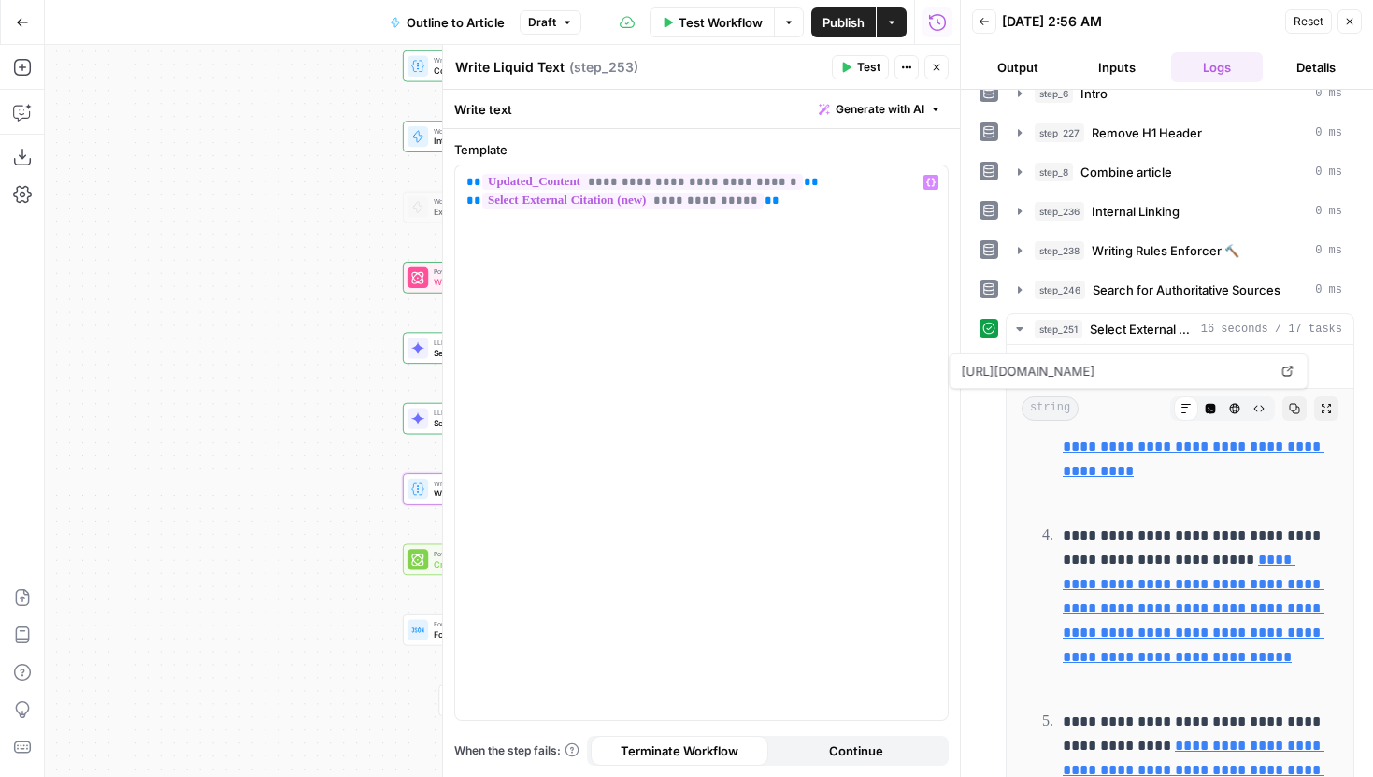
click at [875, 70] on span "Test" at bounding box center [868, 67] width 23 height 17
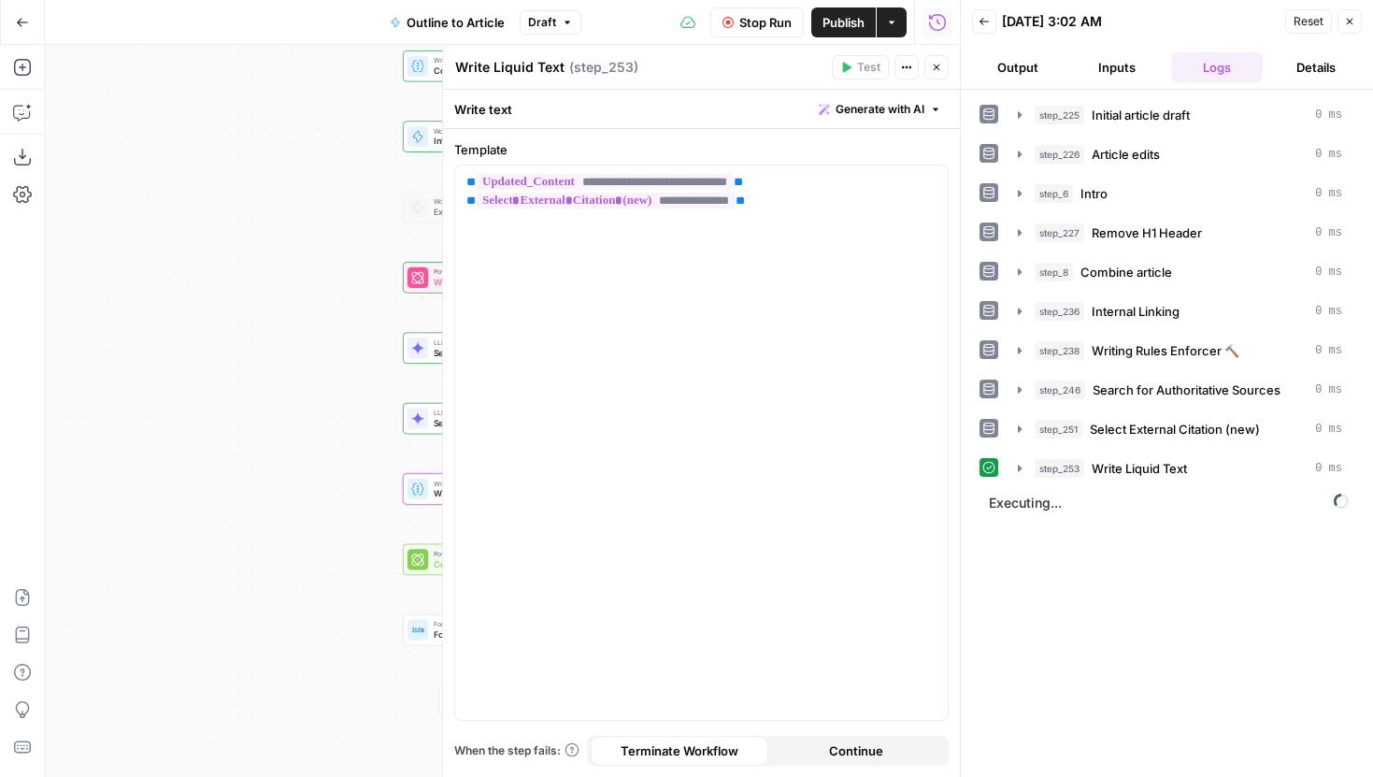
click at [933, 66] on icon "button" at bounding box center [936, 67] width 11 height 11
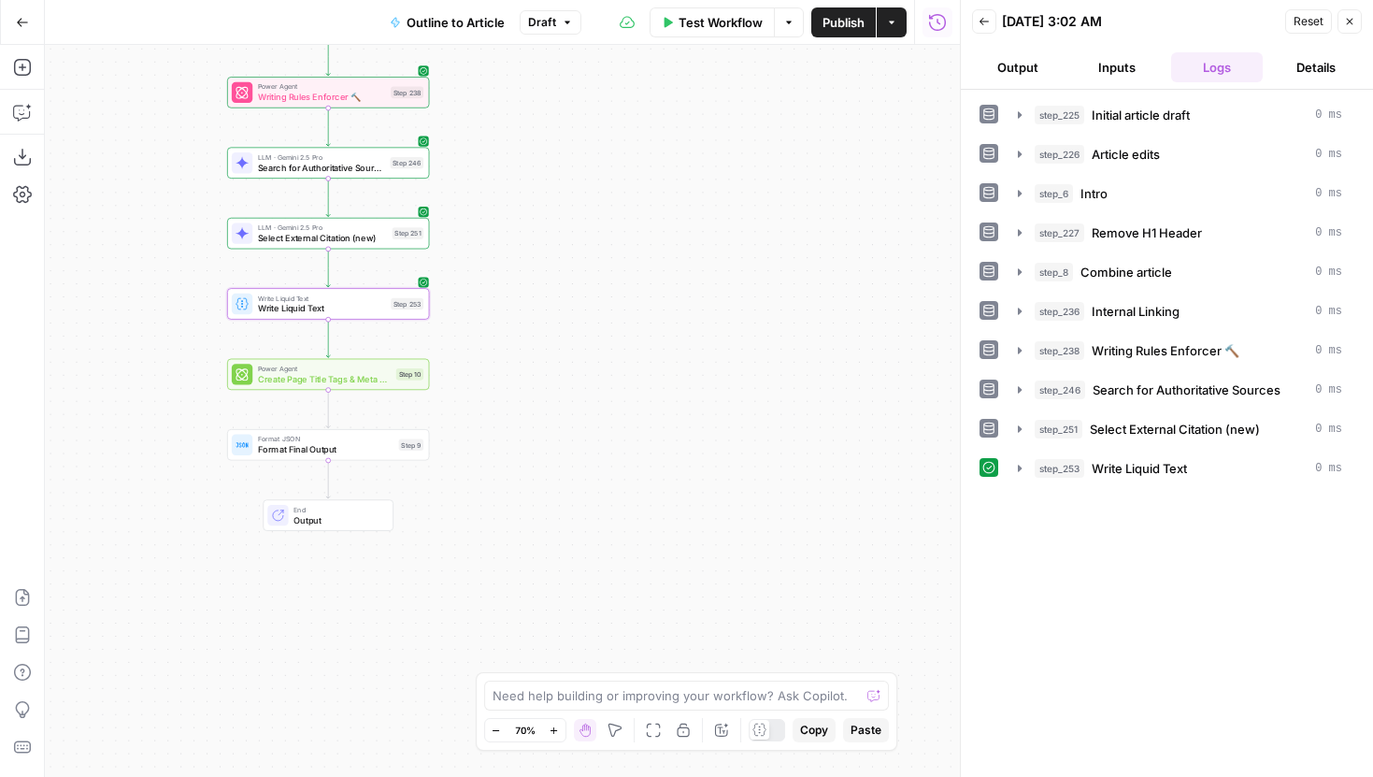
drag, startPoint x: 823, startPoint y: 469, endPoint x: 648, endPoint y: 284, distance: 255.2
click at [648, 284] on div "Workflow Set Inputs Inputs LLM · Gemini 2.5 Pro Initial article draft Step 225 …" at bounding box center [502, 411] width 915 height 732
click at [1015, 465] on icon "button" at bounding box center [1019, 468] width 15 height 15
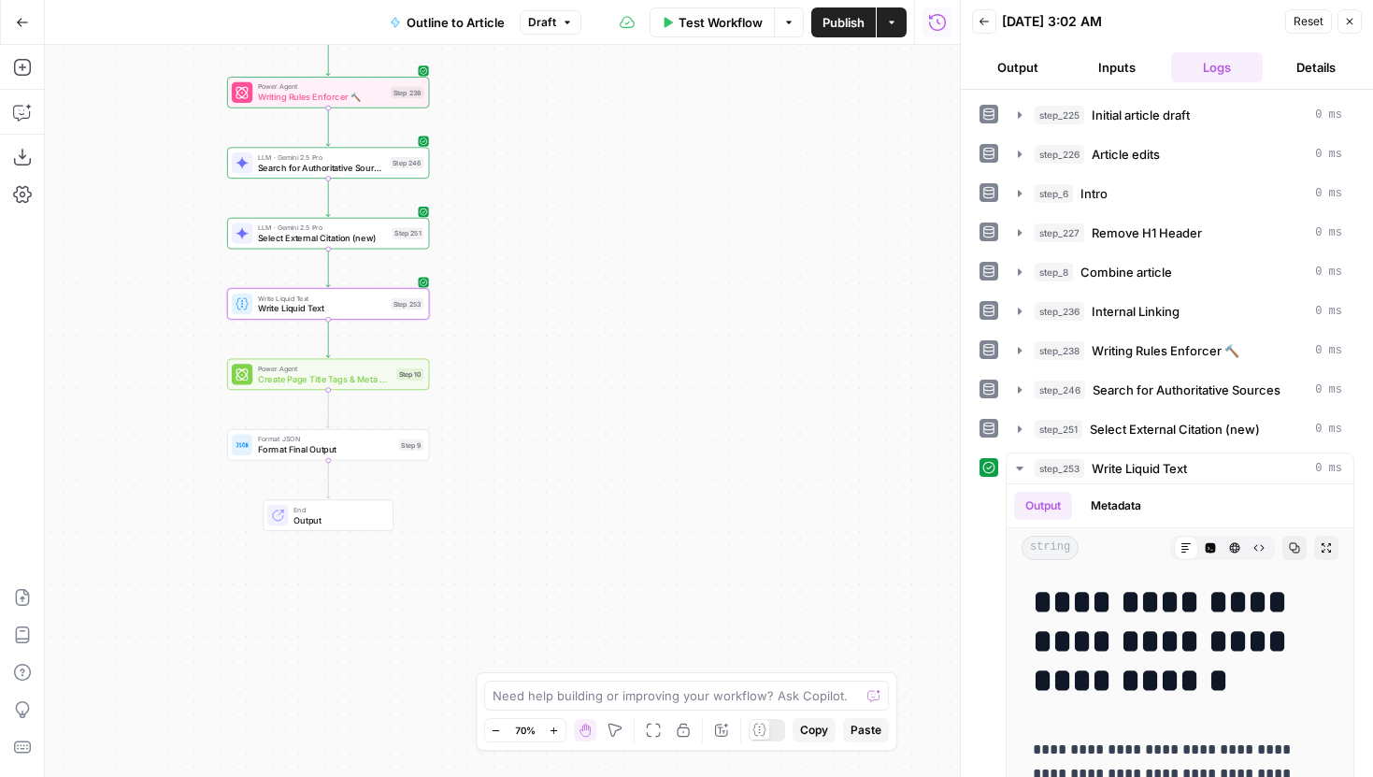
scroll to position [185, 0]
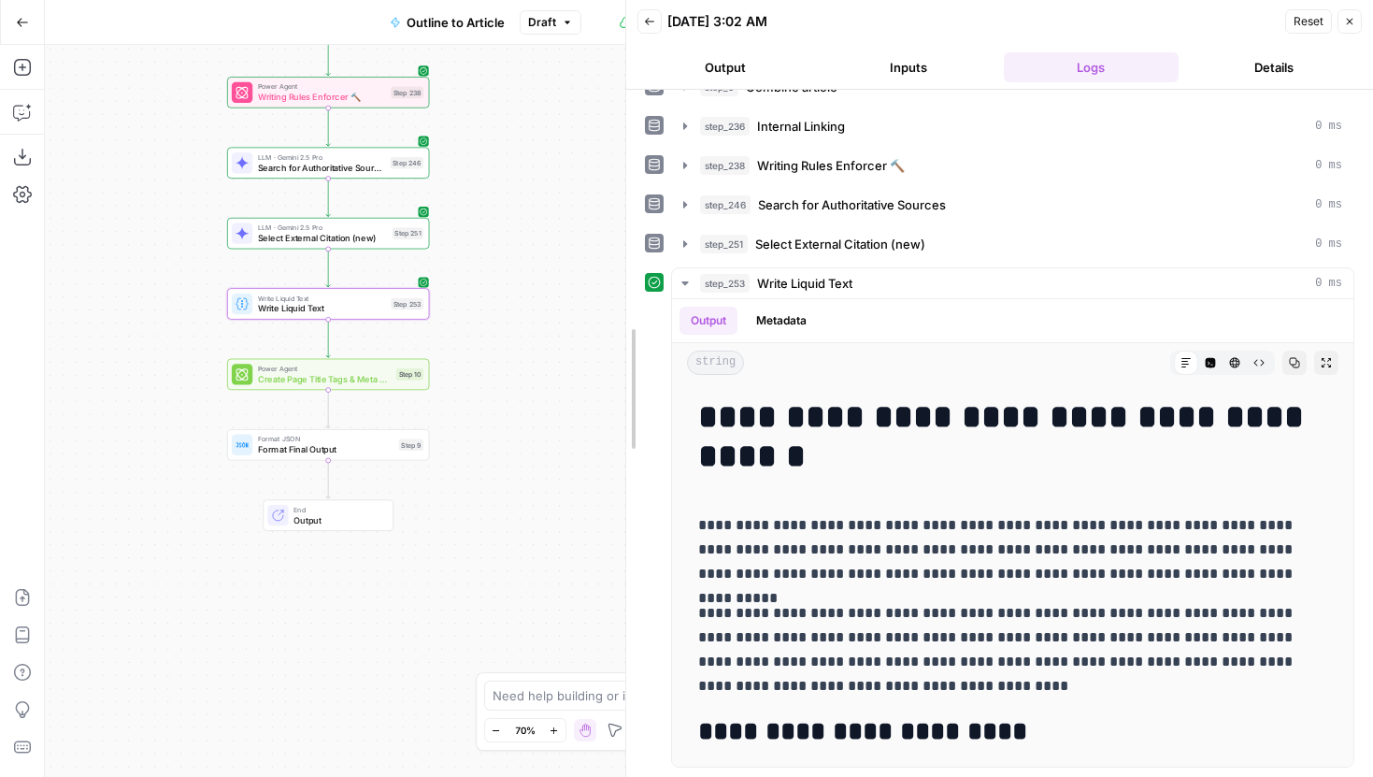
drag, startPoint x: 960, startPoint y: 517, endPoint x: 567, endPoint y: 530, distance: 392.7
click at [567, 530] on body "Power Digital New Home Browse Insights Opportunities Your Data Recent Grids Con…" at bounding box center [686, 388] width 1373 height 777
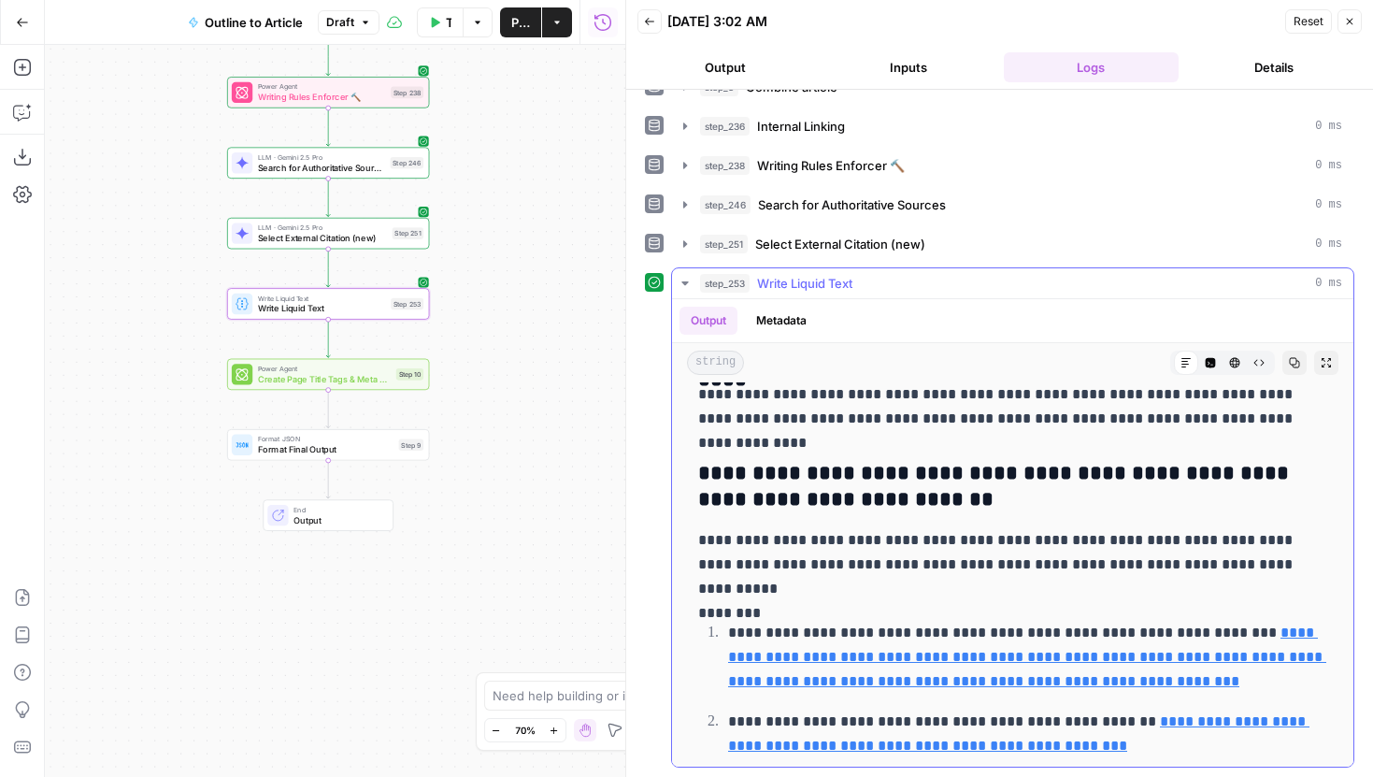
scroll to position [5778, 0]
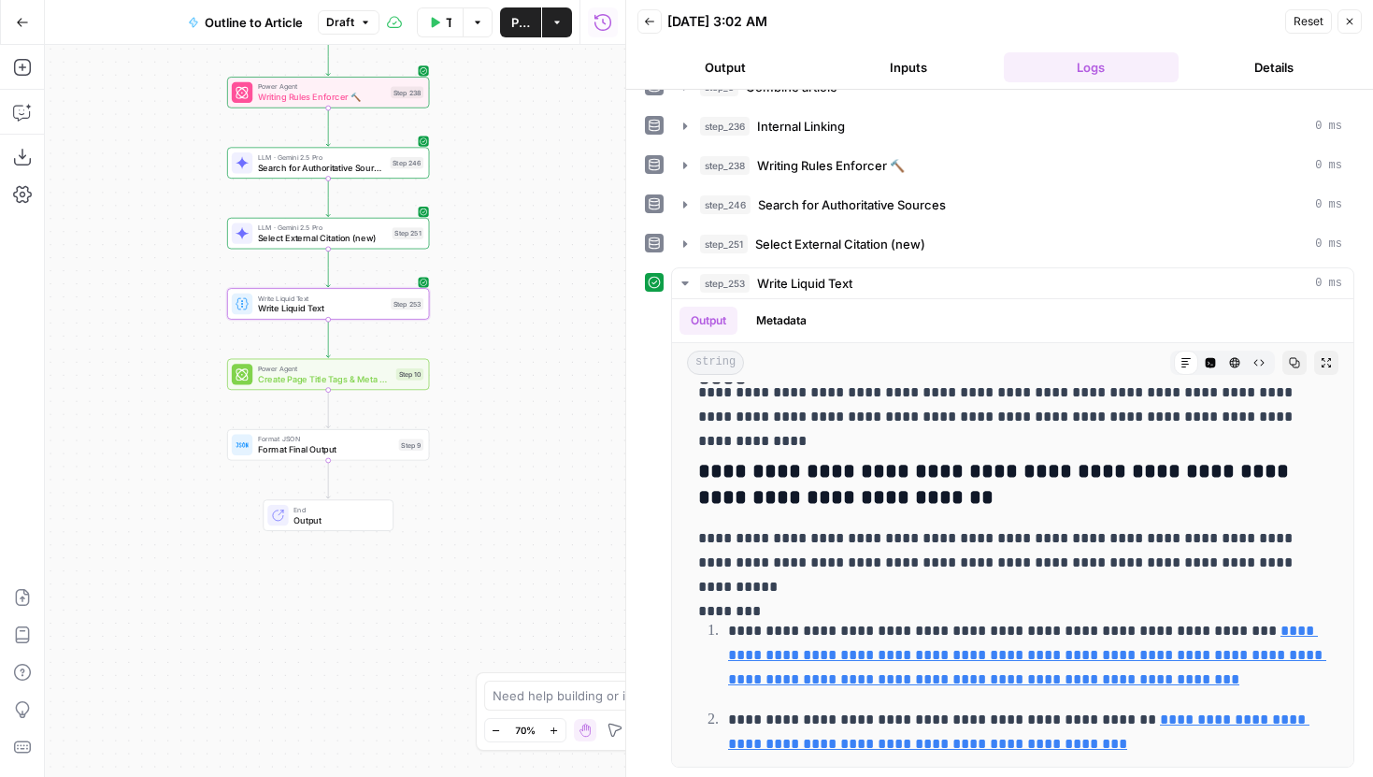
click at [373, 307] on span "Write Liquid Text" at bounding box center [322, 308] width 128 height 13
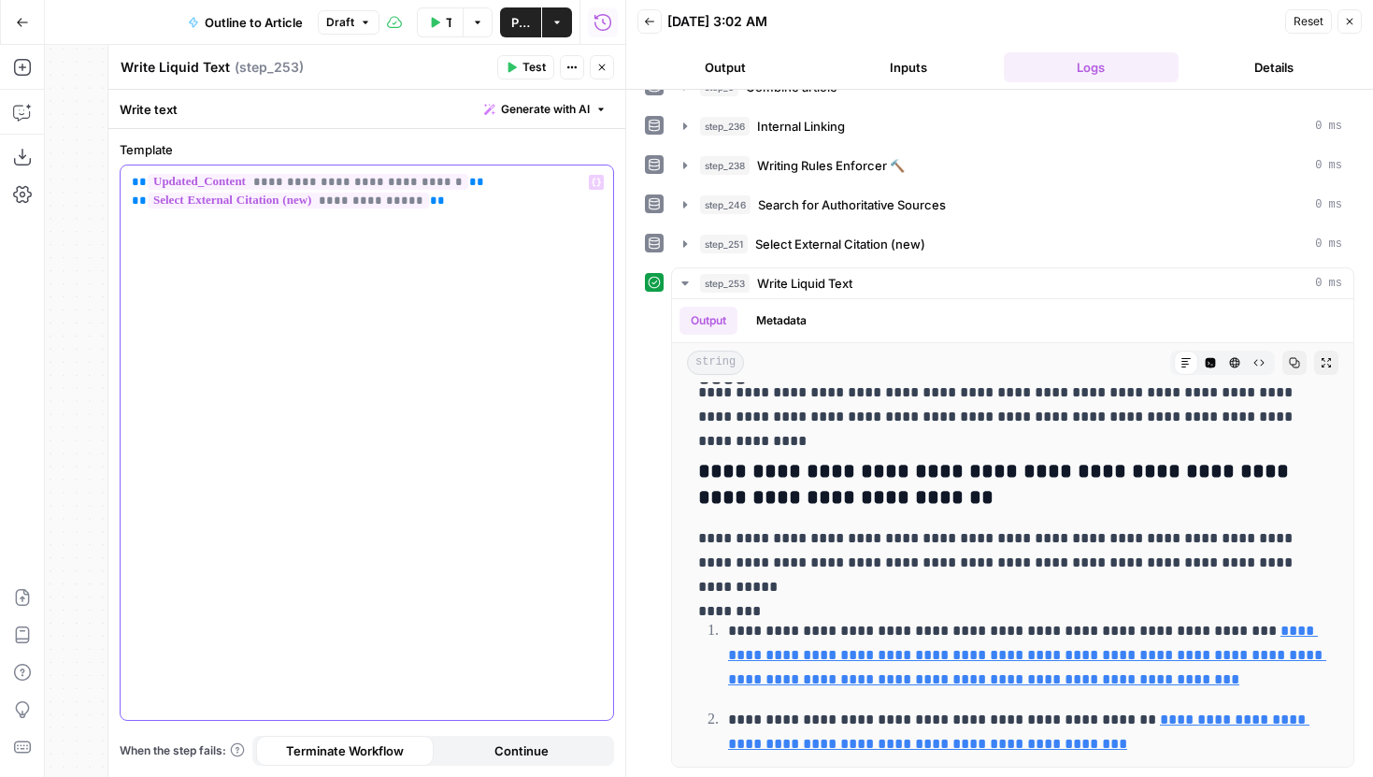
click at [483, 179] on p "**********" at bounding box center [367, 191] width 470 height 37
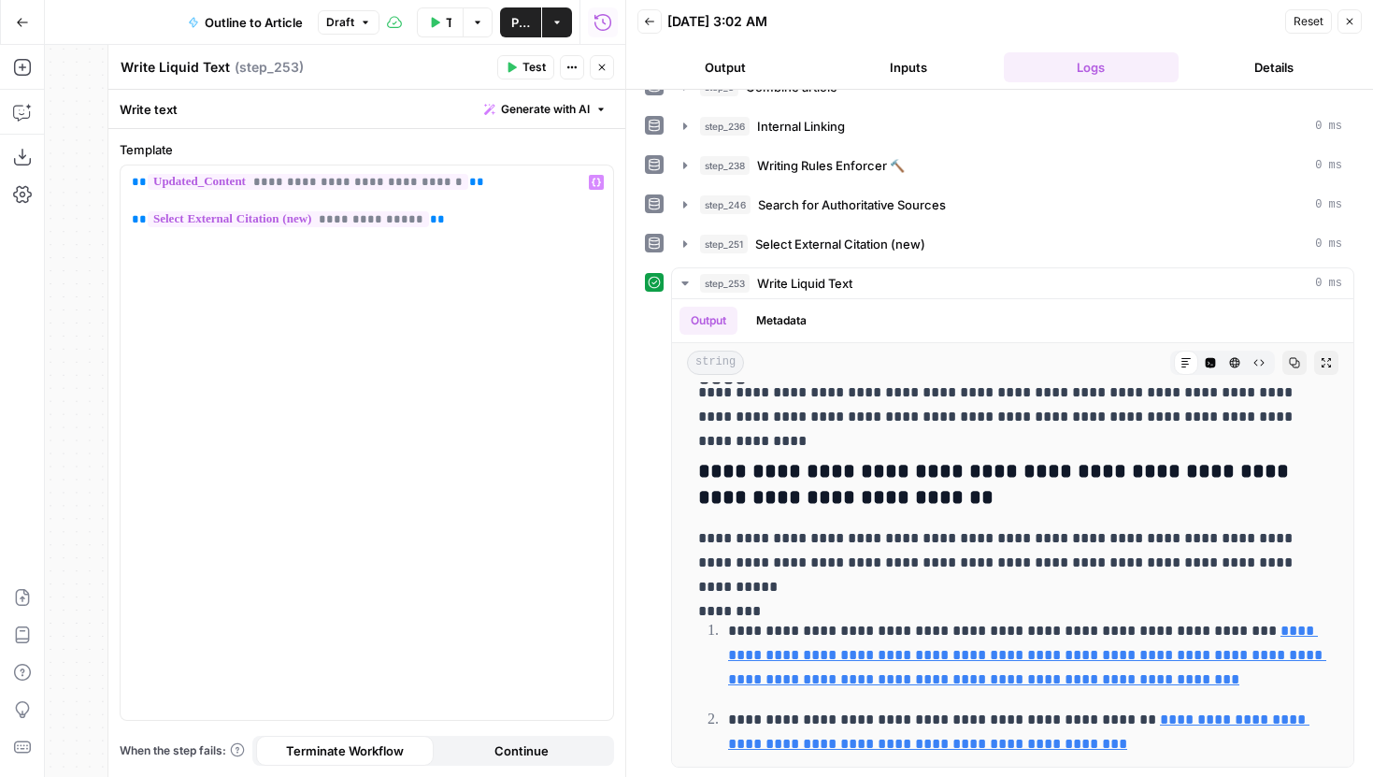
click at [525, 51] on header "Write Liquid Text Write Liquid Text ( step_253 ) Test Actions Close" at bounding box center [366, 67] width 517 height 45
click at [524, 63] on span "Test" at bounding box center [533, 67] width 23 height 17
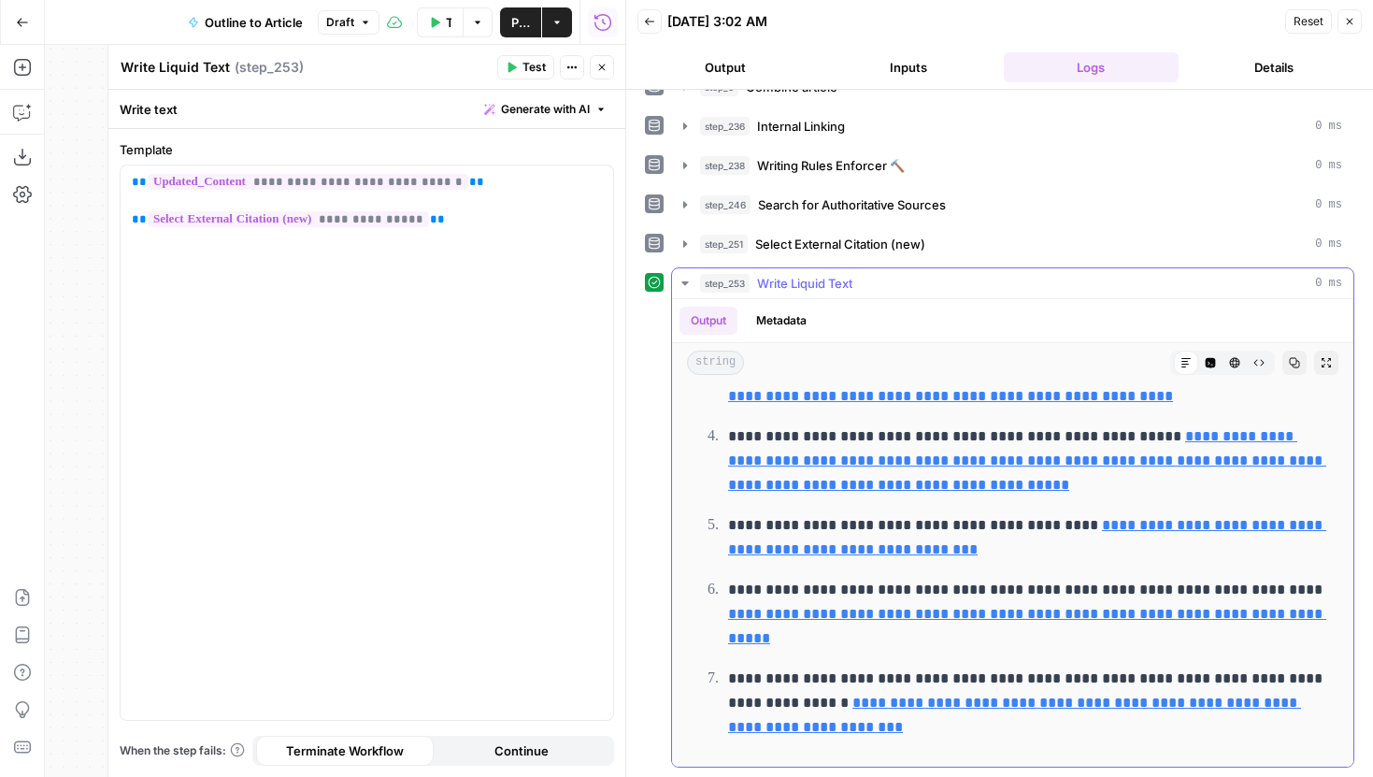
scroll to position [6250, 0]
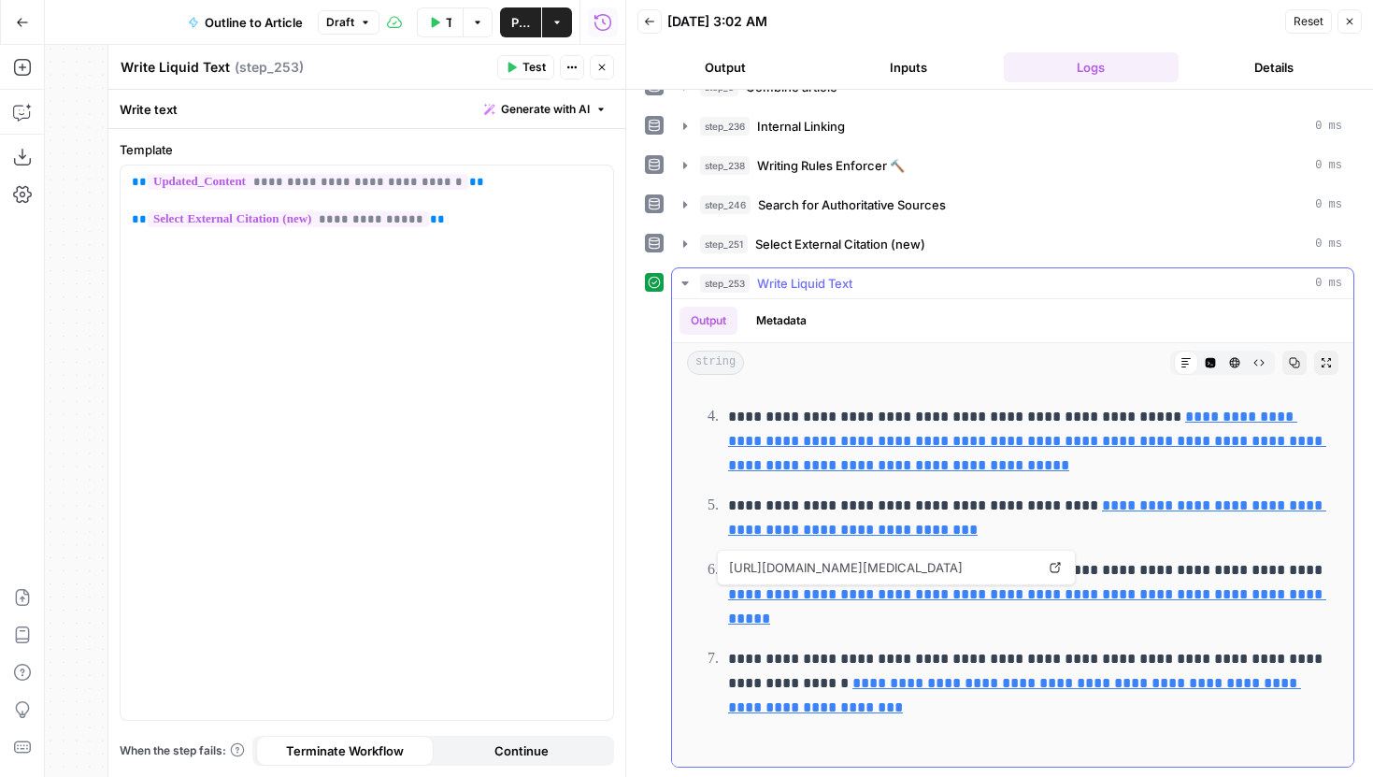
click at [1049, 564] on link "Open in a new tab" at bounding box center [1055, 567] width 24 height 24
click at [1061, 684] on link "Open in a new tab" at bounding box center [1055, 680] width 24 height 24
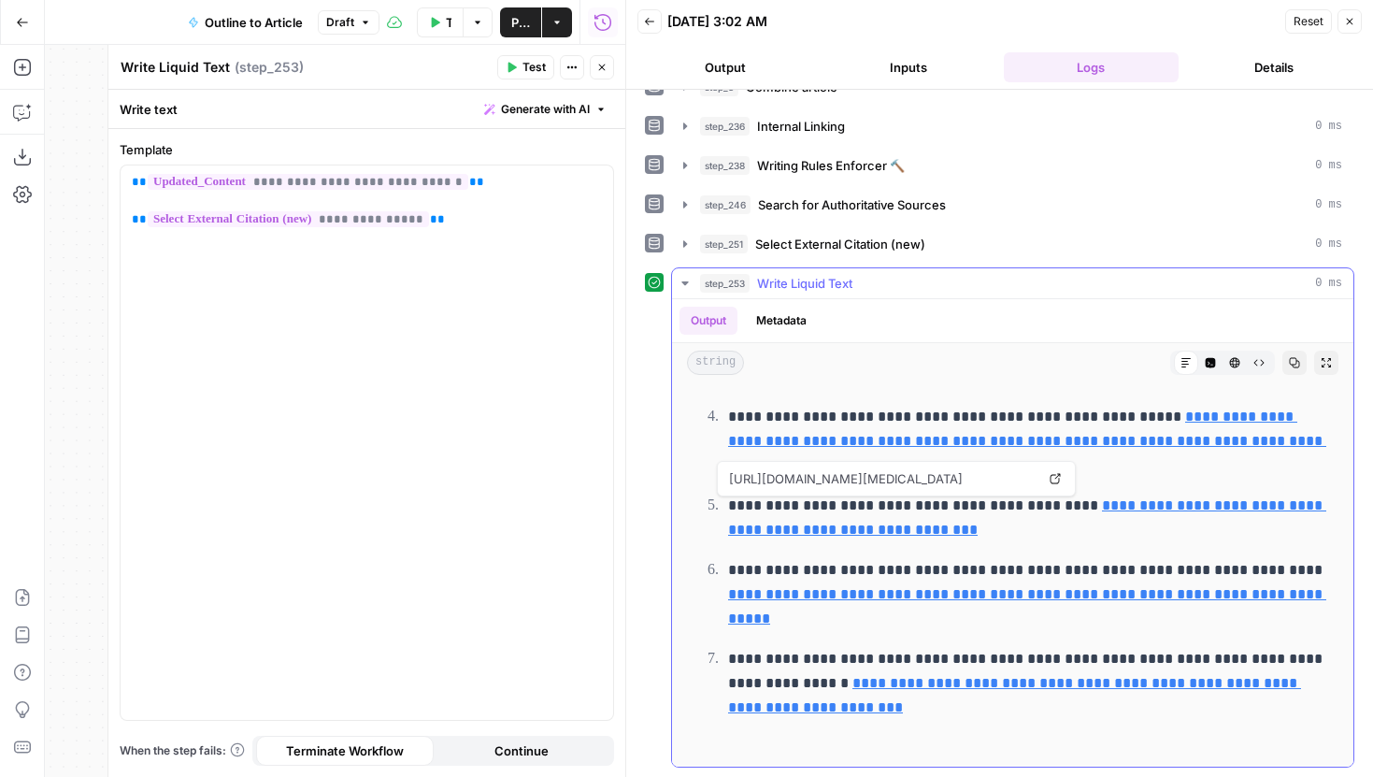
click at [1052, 475] on icon at bounding box center [1054, 478] width 11 height 11
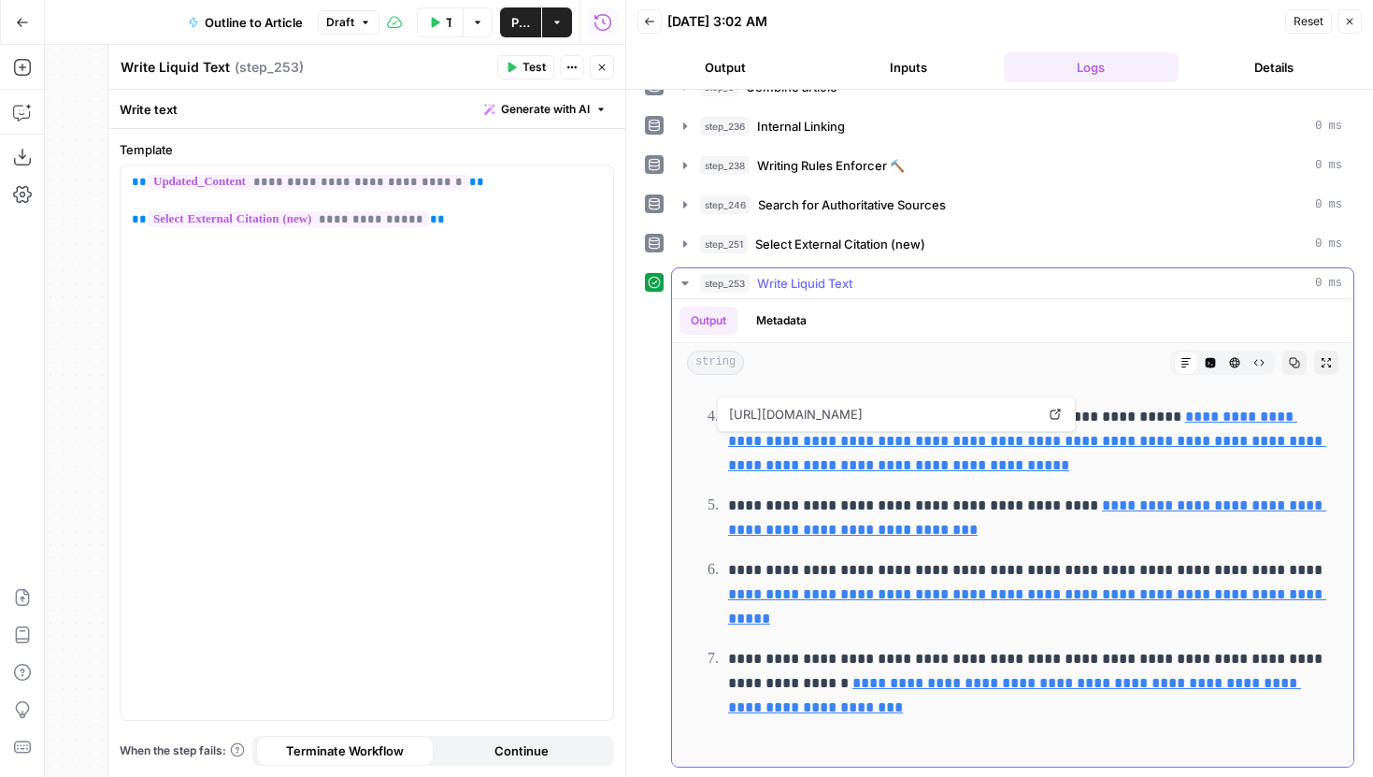
click at [1049, 409] on p "**********" at bounding box center [1027, 441] width 599 height 73
click at [1050, 414] on icon at bounding box center [1054, 413] width 11 height 11
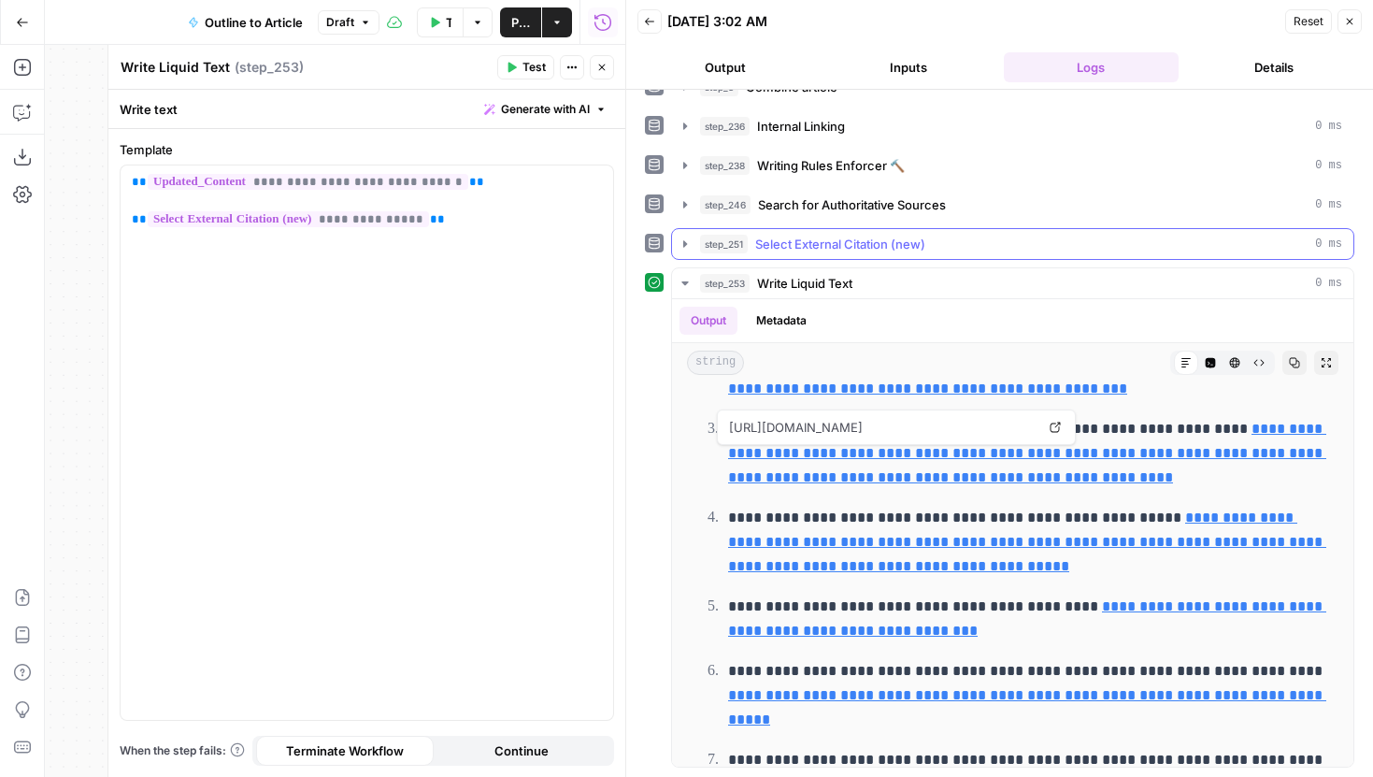
click at [681, 238] on icon "button" at bounding box center [685, 243] width 15 height 15
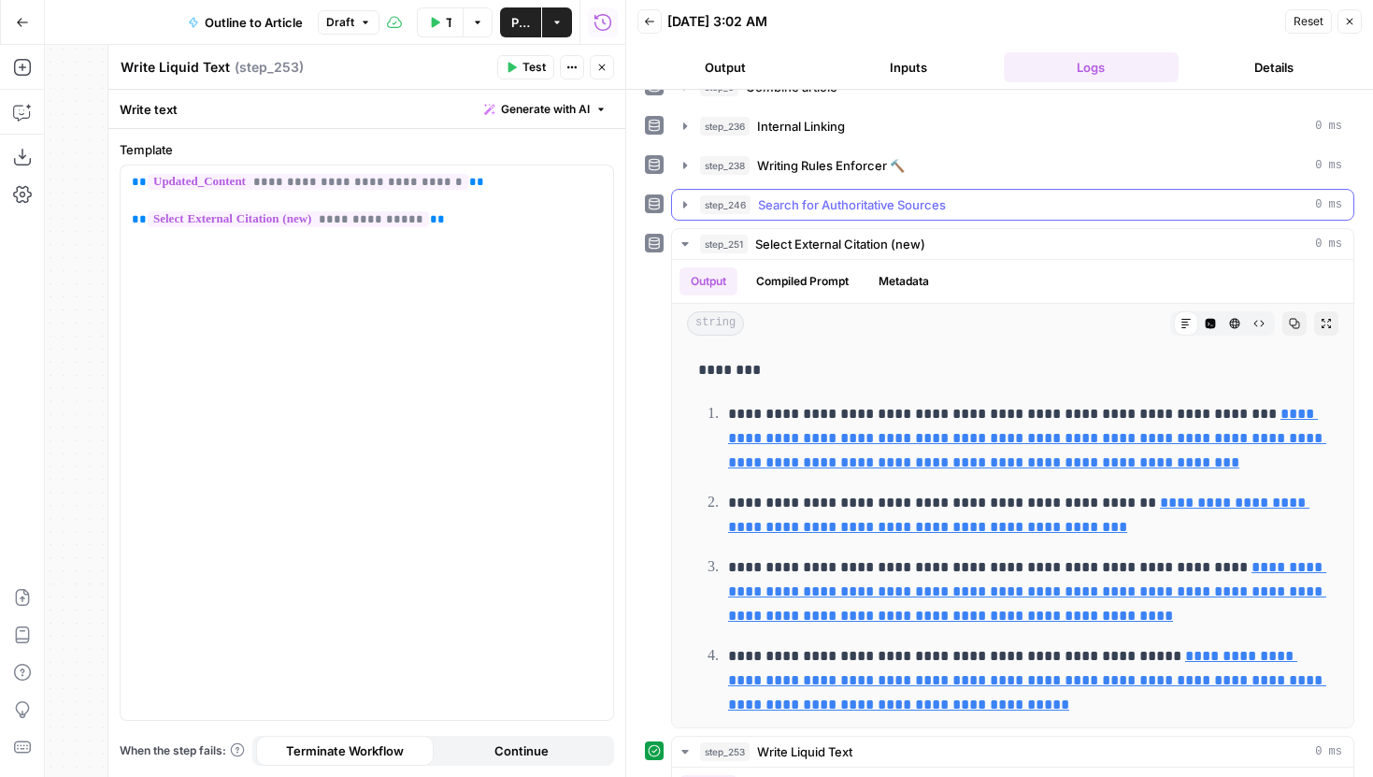
click at [680, 208] on icon "button" at bounding box center [685, 204] width 15 height 15
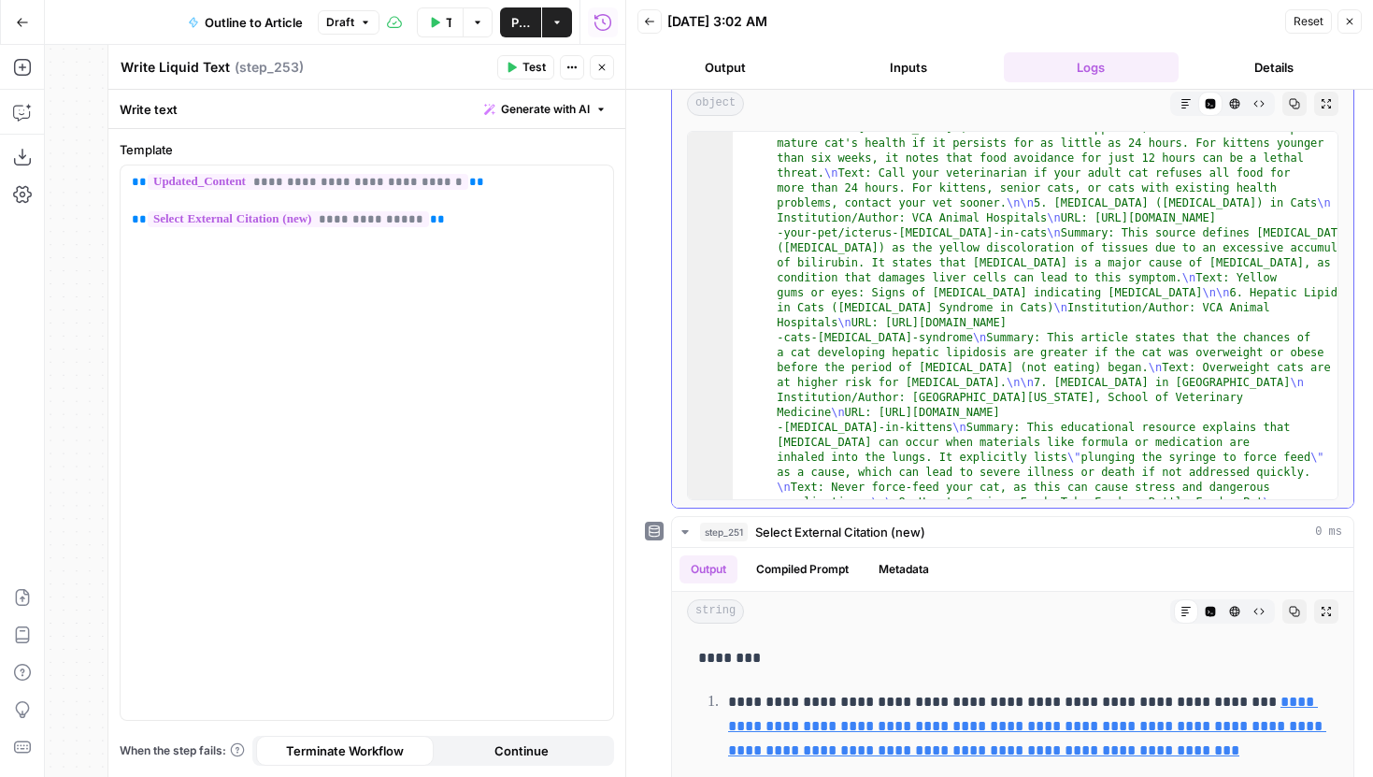
scroll to position [383, 0]
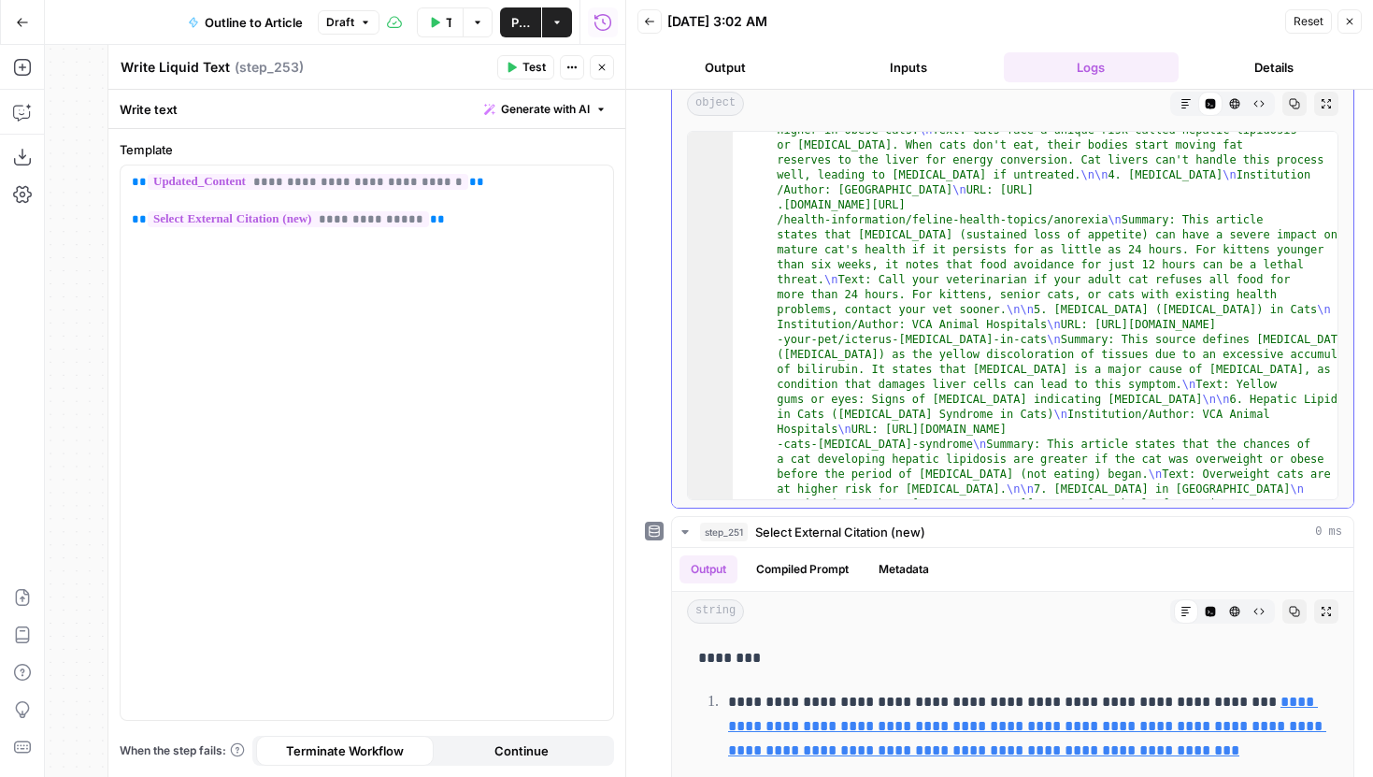
click at [1177, 106] on button "Markdown" at bounding box center [1186, 104] width 24 height 24
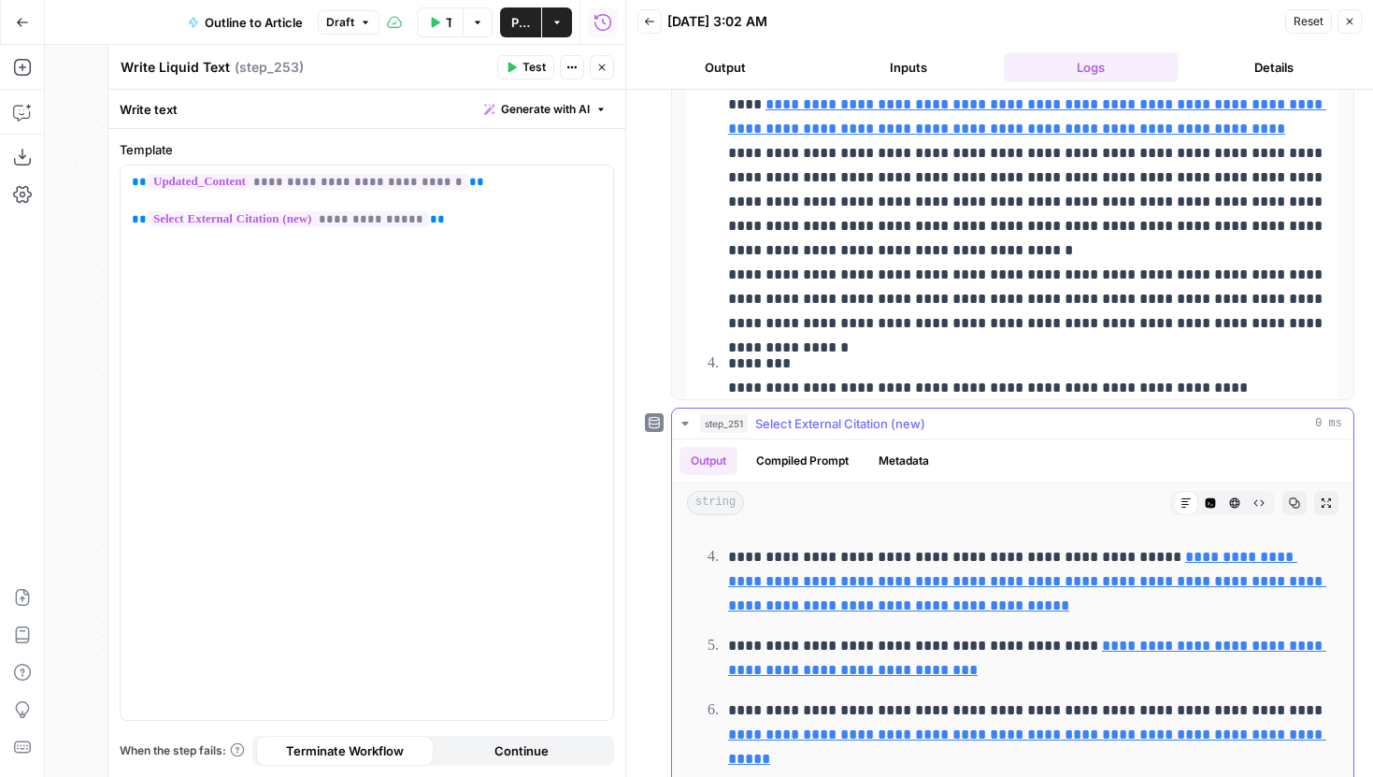
scroll to position [476, 0]
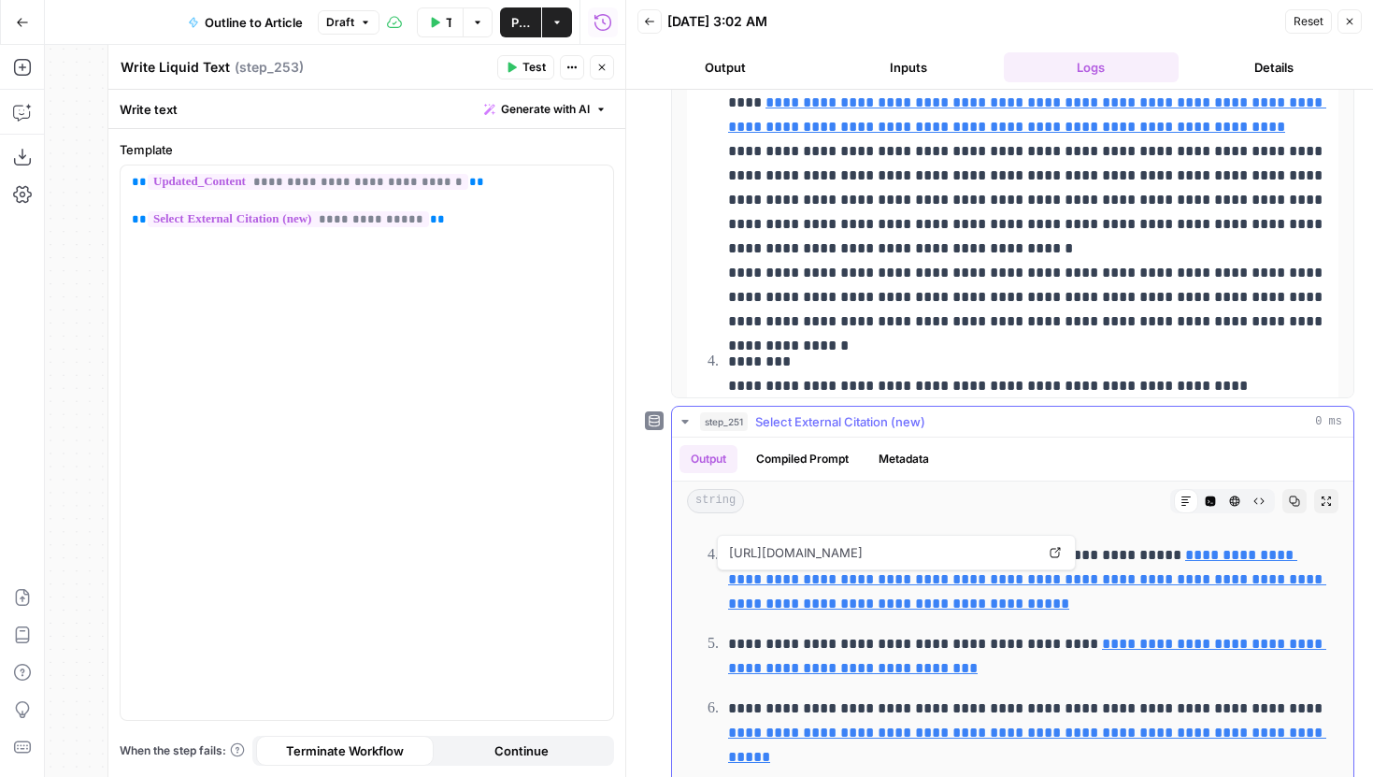
click at [1048, 551] on link "Open in a new tab" at bounding box center [1055, 552] width 24 height 24
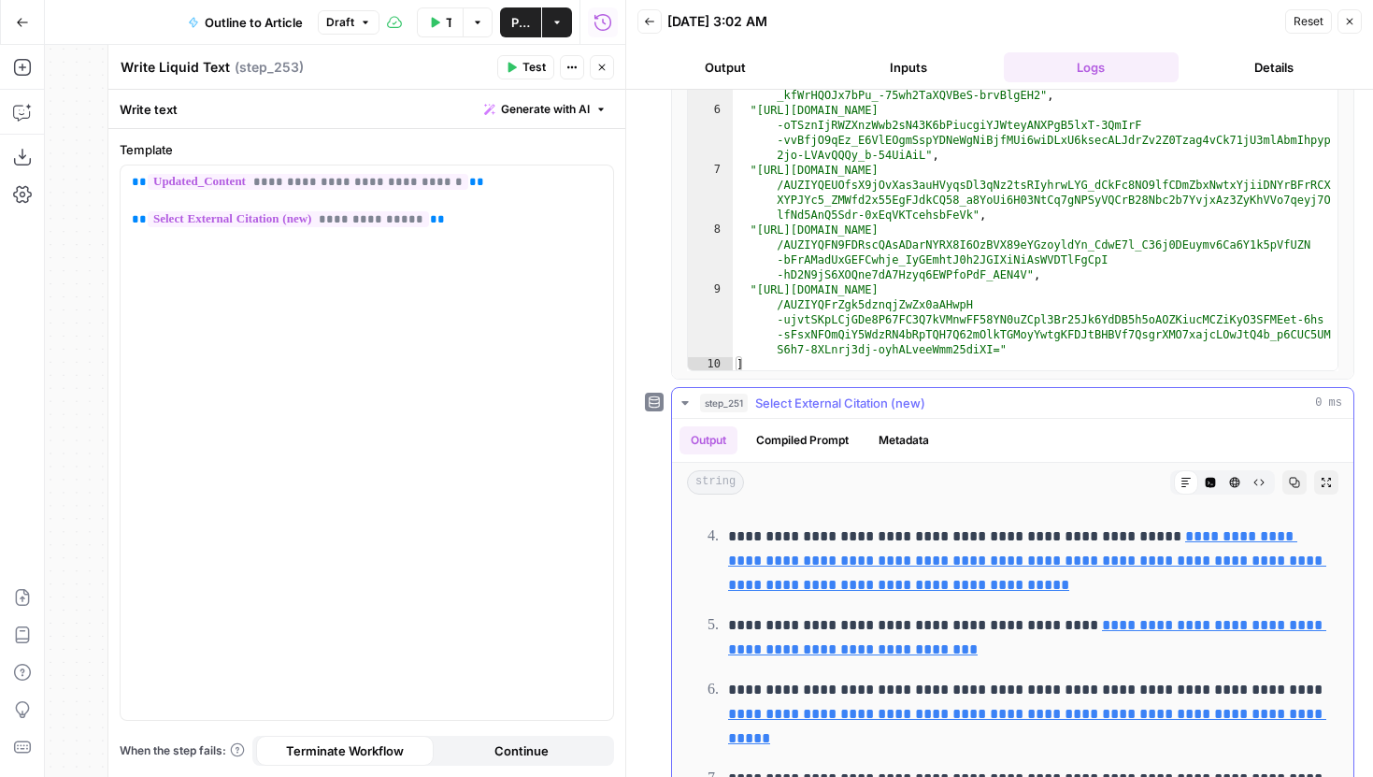
scroll to position [496, 0]
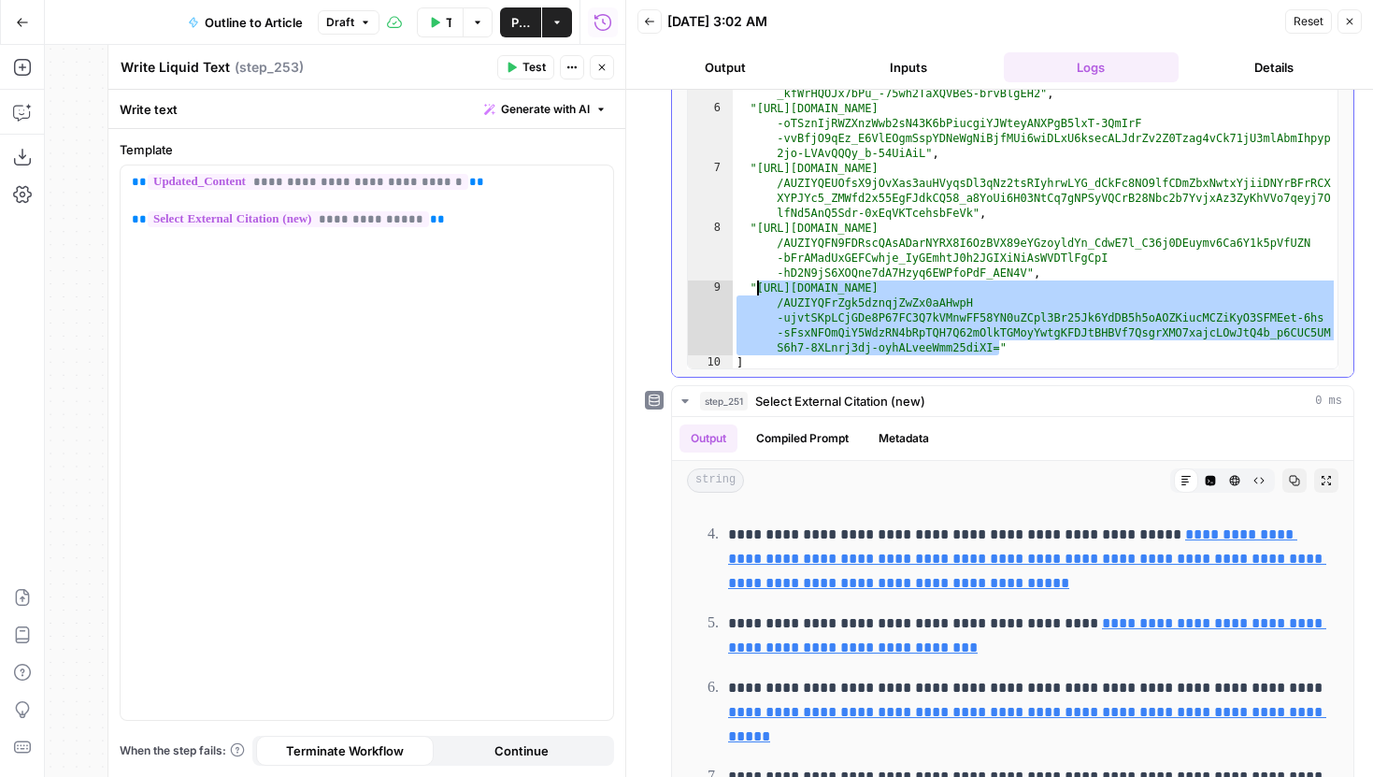
drag, startPoint x: 1002, startPoint y: 348, endPoint x: 756, endPoint y: 291, distance: 252.3
click at [756, 291] on div ""https://vertexaisearch.cloud.google.com/grounding-api-redirect /AUZIYQGgJcxDlX…" at bounding box center [1035, 161] width 605 height 478
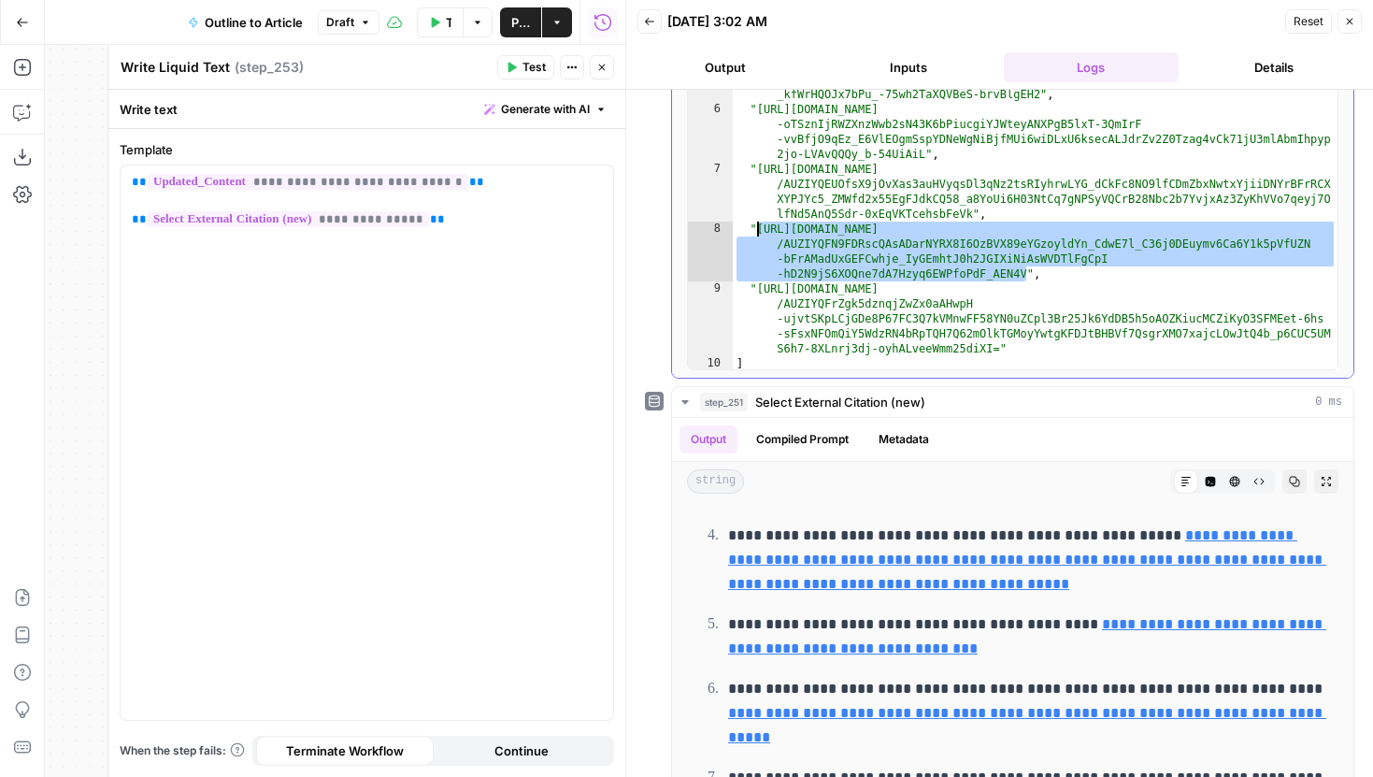
drag, startPoint x: 1027, startPoint y: 275, endPoint x: 756, endPoint y: 226, distance: 275.3
click at [756, 226] on div ""https://vertexaisearch.cloud.google.com/grounding-api-redirect /AUZIYQGgJcxDlX…" at bounding box center [1035, 161] width 605 height 478
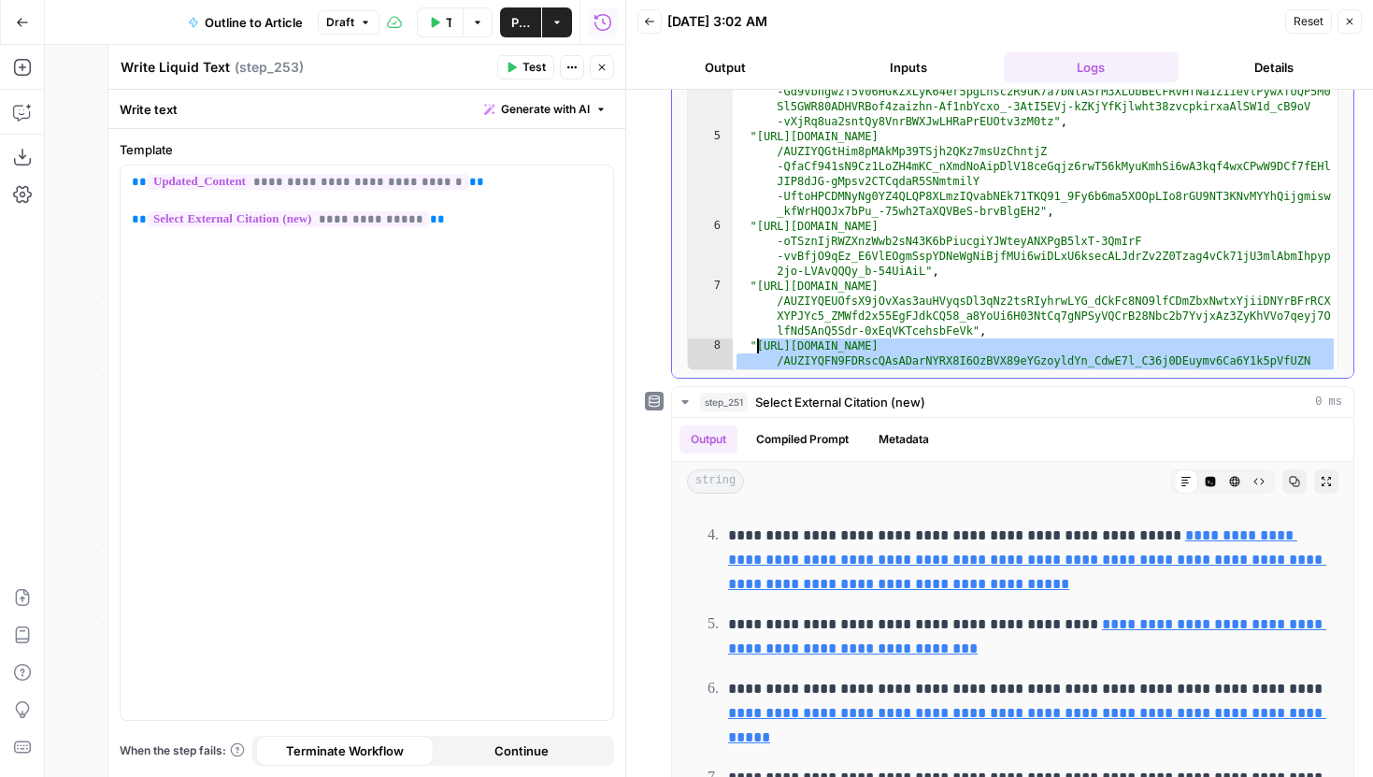
scroll to position [139, 0]
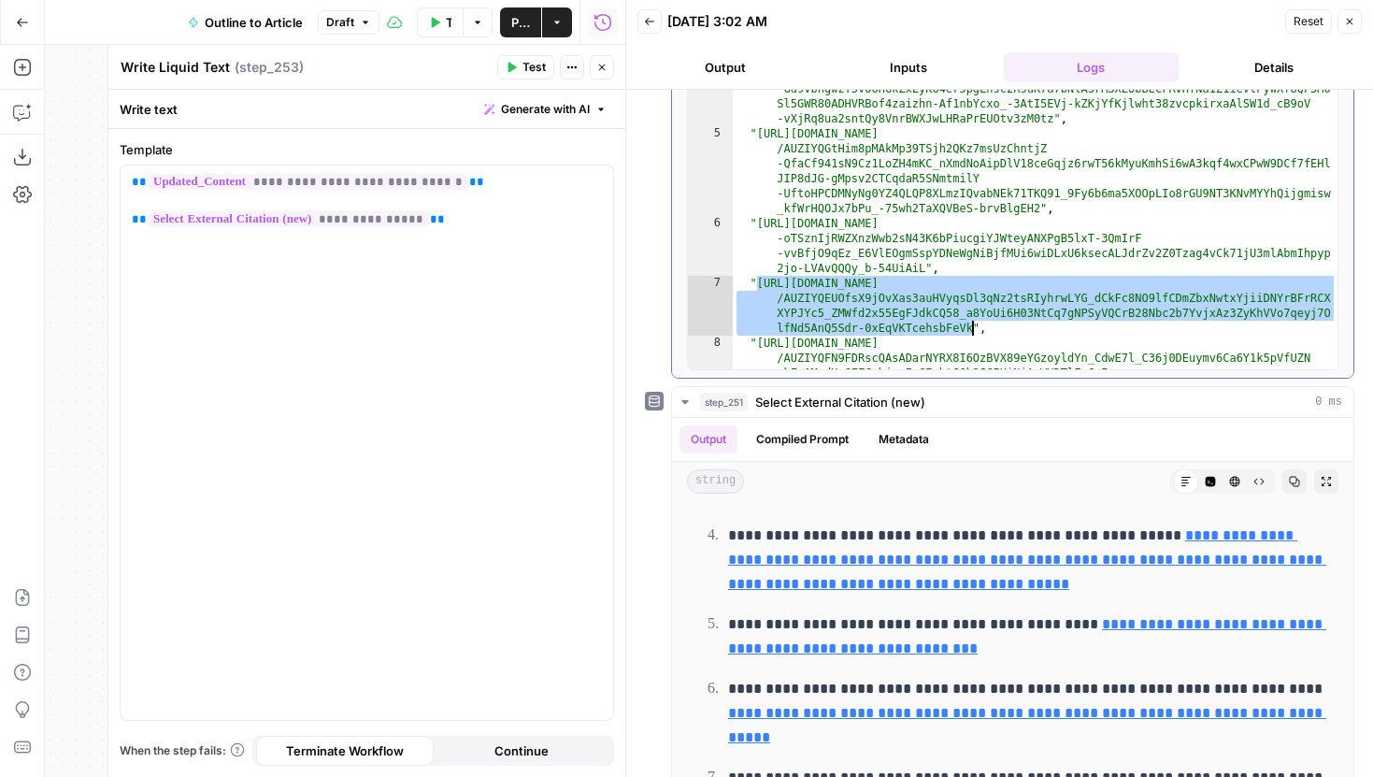
drag, startPoint x: 758, startPoint y: 286, endPoint x: 972, endPoint y: 331, distance: 218.7
click at [972, 331] on div ""https://vertexaisearch.cloud.google.com/grounding-api-redirect/AUZIYQFH_ -Tg5b…" at bounding box center [1035, 216] width 605 height 508
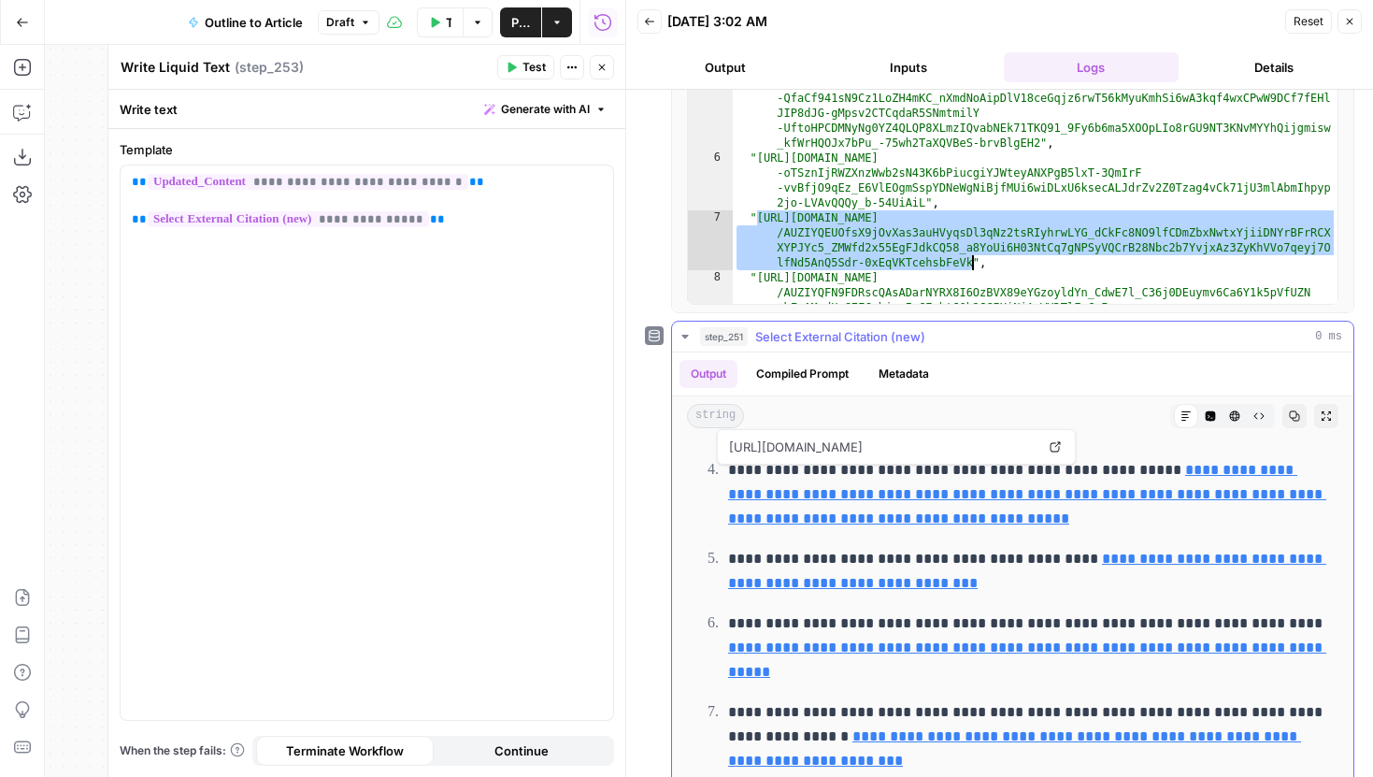
scroll to position [535, 0]
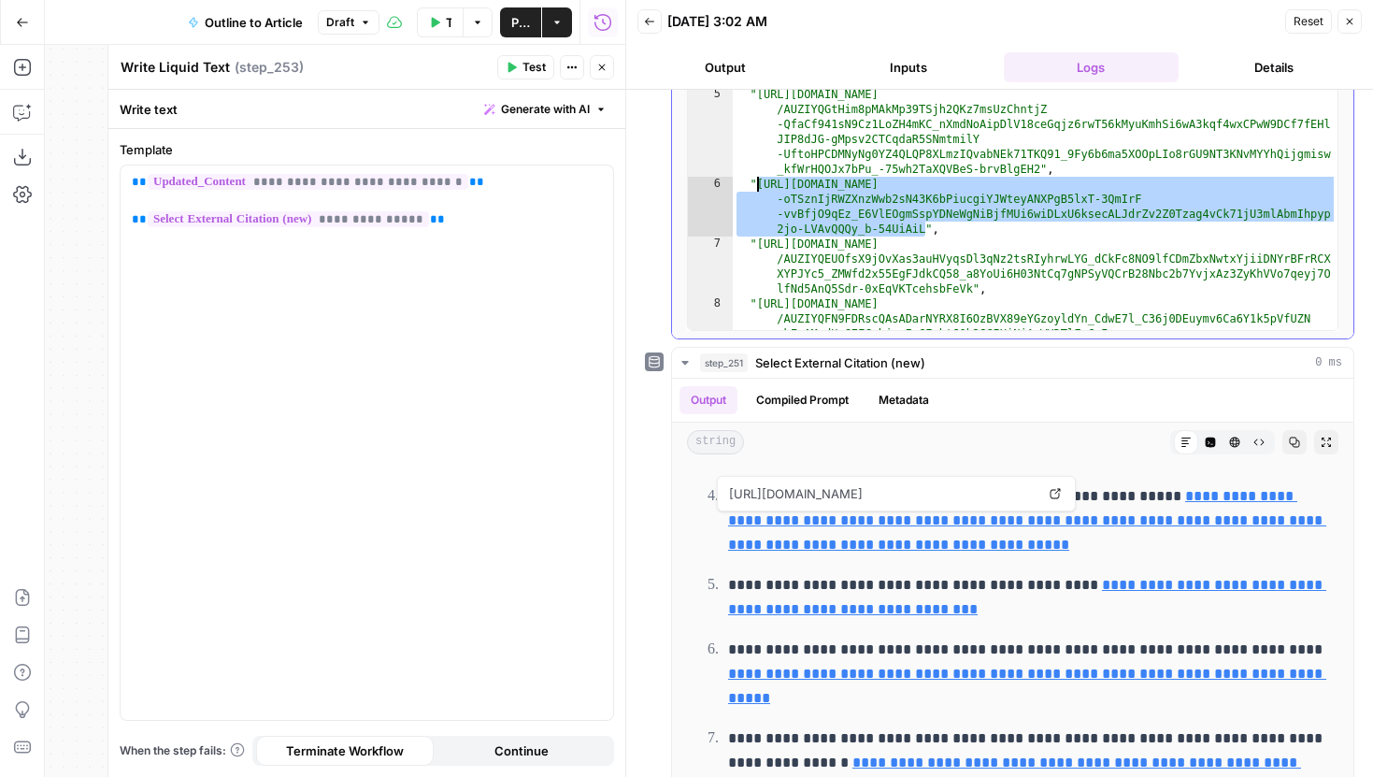
drag, startPoint x: 925, startPoint y: 227, endPoint x: 756, endPoint y: 185, distance: 174.3
click at [756, 185] on div ""https://vertexaisearch.cloud.google.com/grounding-api-redirect/AUZIYQFH_ -Tg5b…" at bounding box center [1035, 176] width 605 height 508
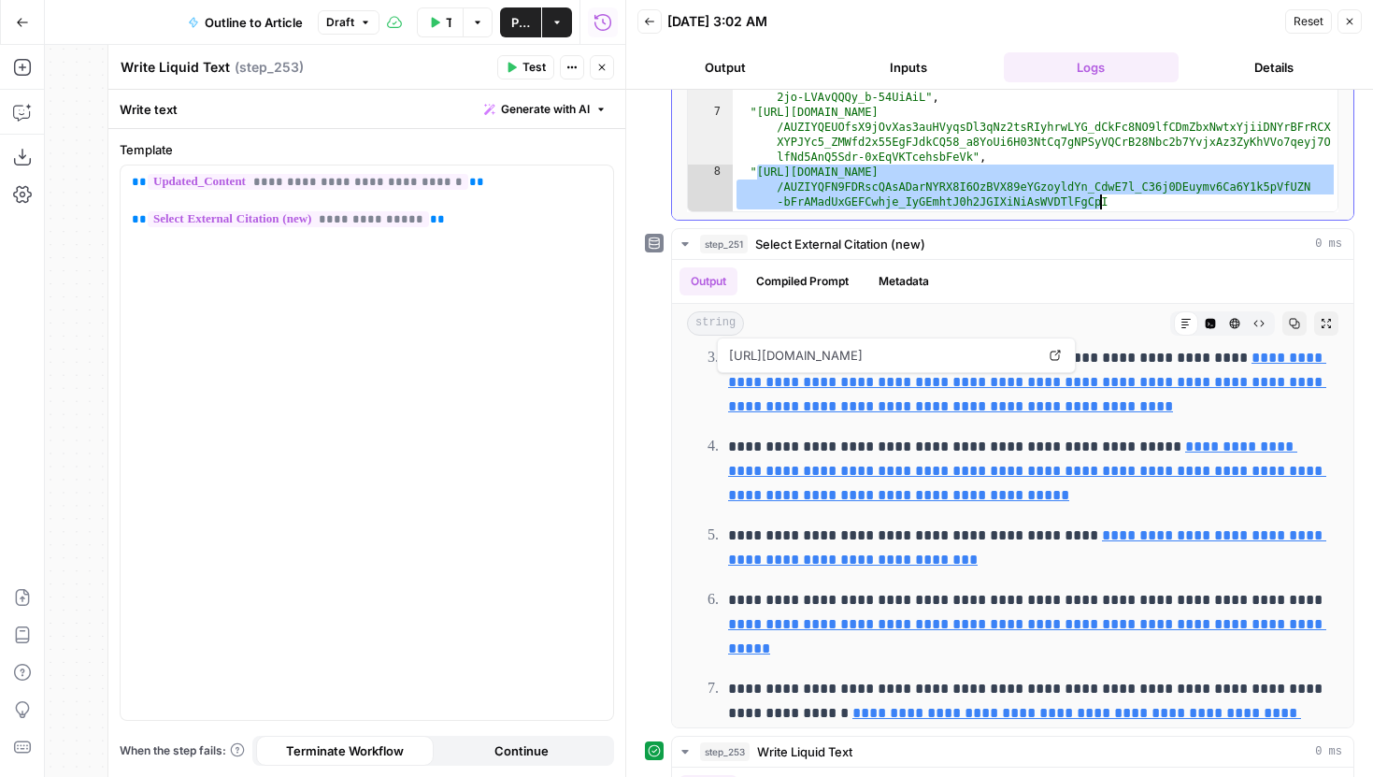
scroll to position [254, 0]
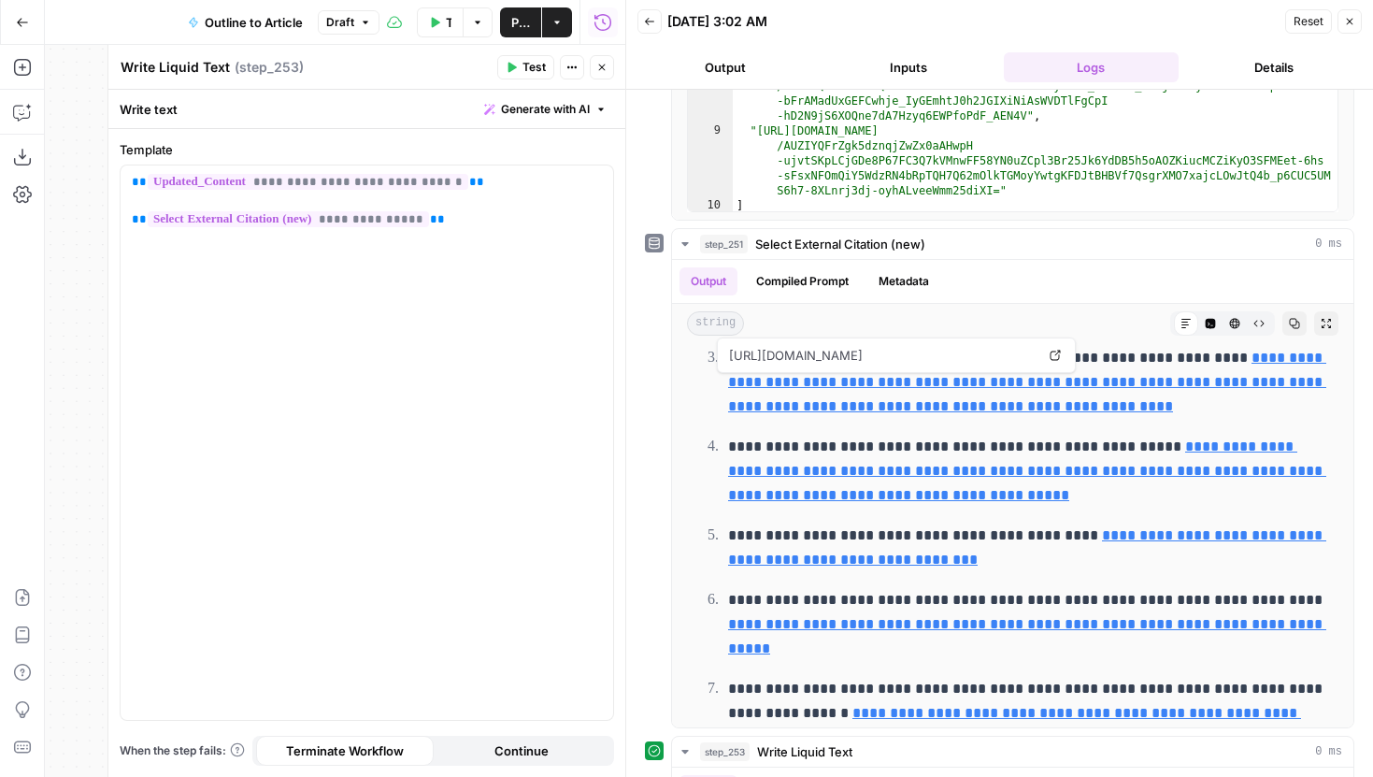
drag, startPoint x: 757, startPoint y: 170, endPoint x: 1076, endPoint y: 65, distance: 335.4
click at [1076, 65] on div "**********" at bounding box center [999, 388] width 748 height 777
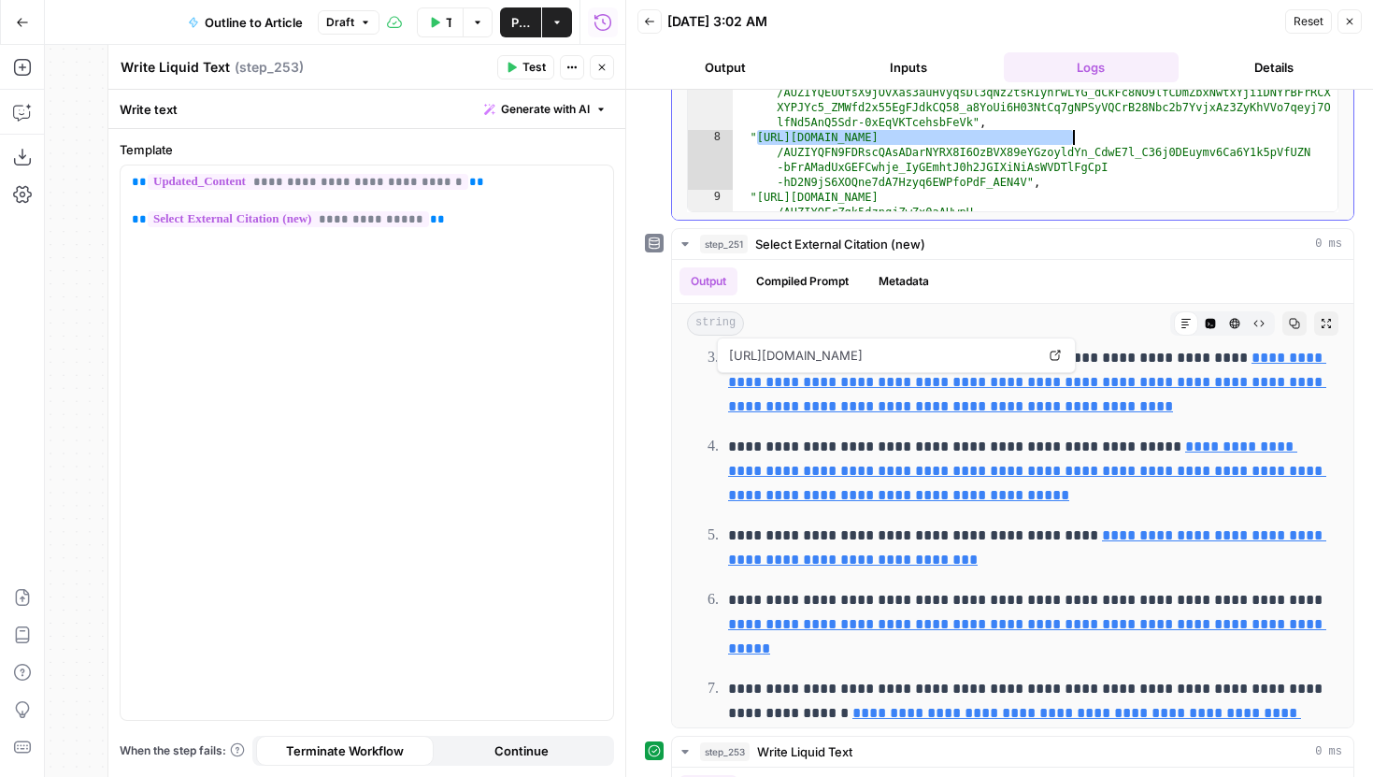
scroll to position [190, 0]
click at [792, 151] on div ""https://vertexaisearch.cloud.google.com/grounding-api-redirect /AUZIYQGgJcxDlX…" at bounding box center [1035, 98] width 605 height 538
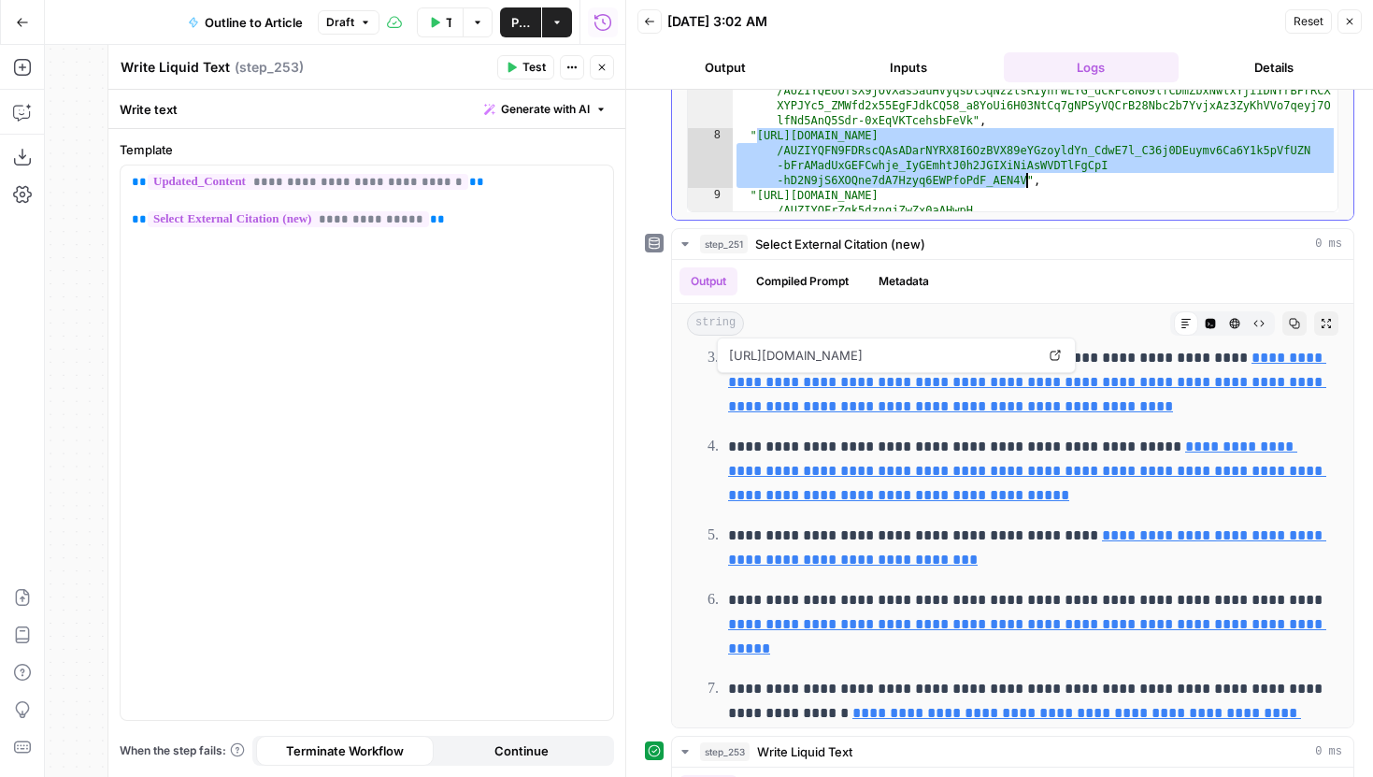
drag, startPoint x: 757, startPoint y: 134, endPoint x: 1027, endPoint y: 177, distance: 273.5
click at [1027, 177] on div ""https://vertexaisearch.cloud.google.com/grounding-api-redirect /AUZIYQGgJcxDlX…" at bounding box center [1035, 98] width 605 height 538
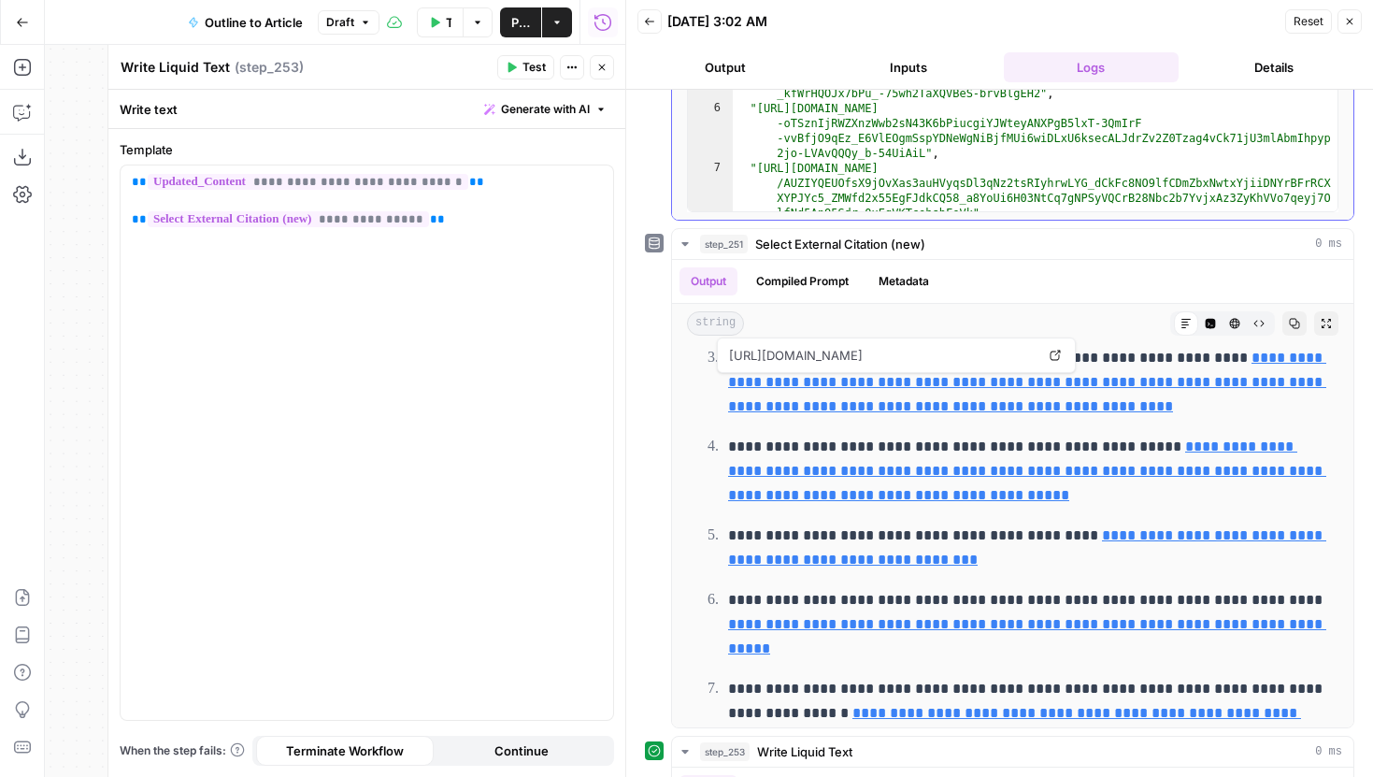
scroll to position [85, 0]
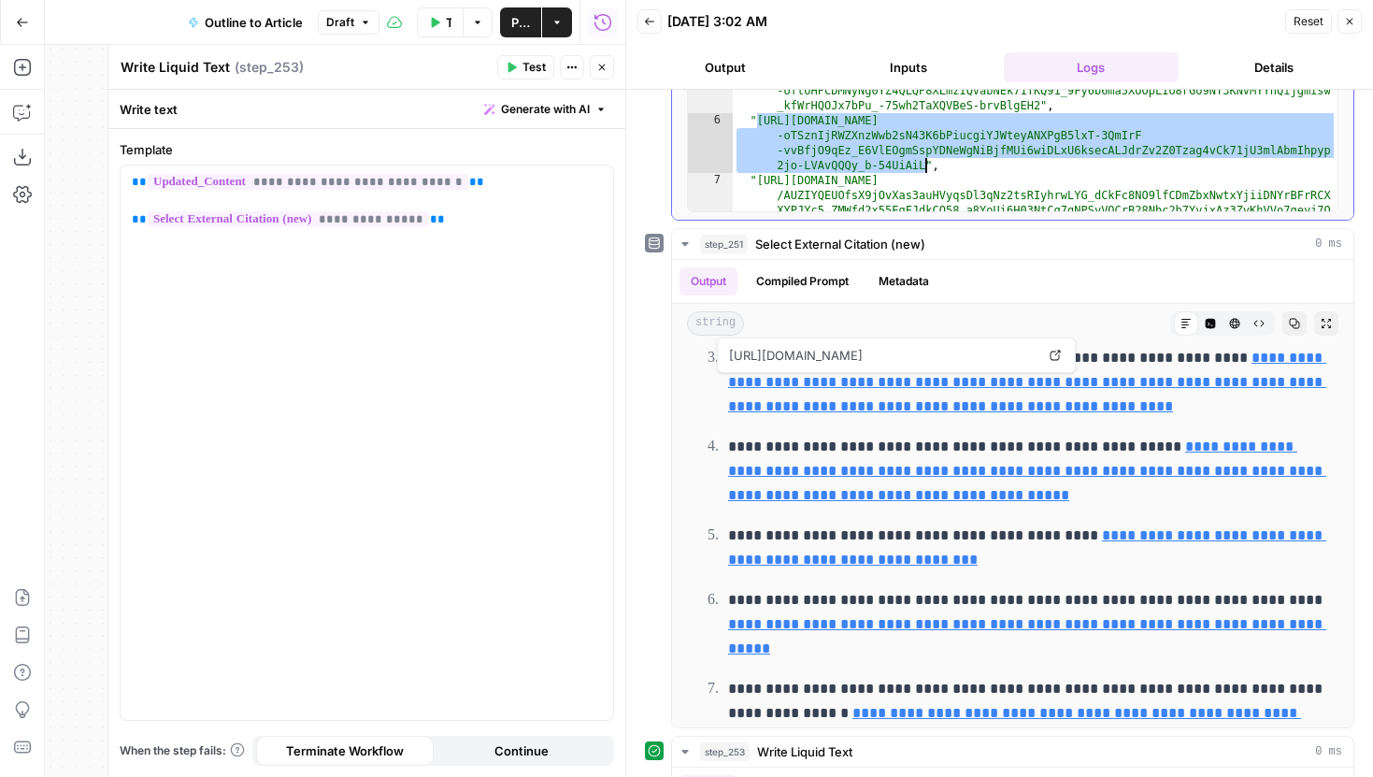
drag, startPoint x: 757, startPoint y: 124, endPoint x: 926, endPoint y: 167, distance: 174.5
click at [926, 167] on div ""https://vertexaisearch.cloud.google.com/grounding-api-redirect /AUZIYQHPp3Vvo3…" at bounding box center [1035, 30] width 605 height 523
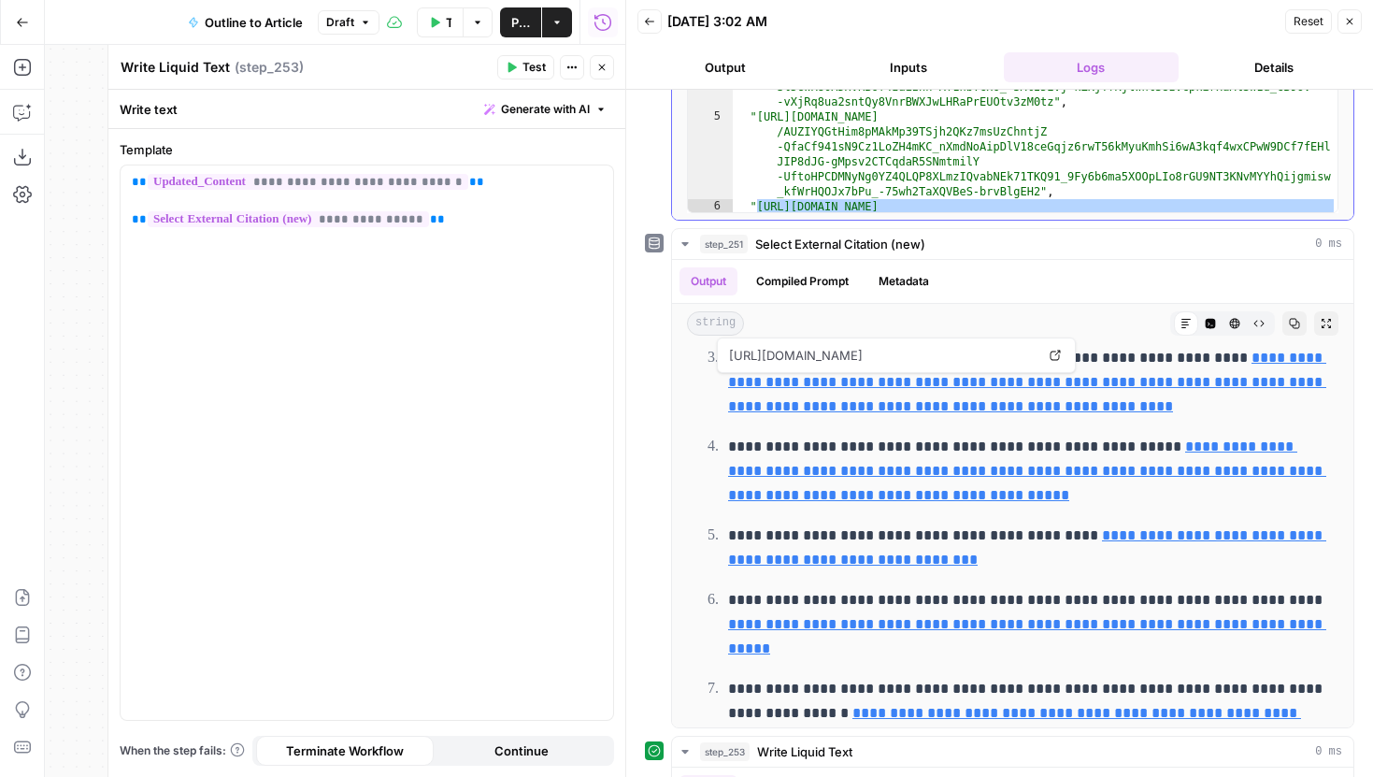
scroll to position [2013, 0]
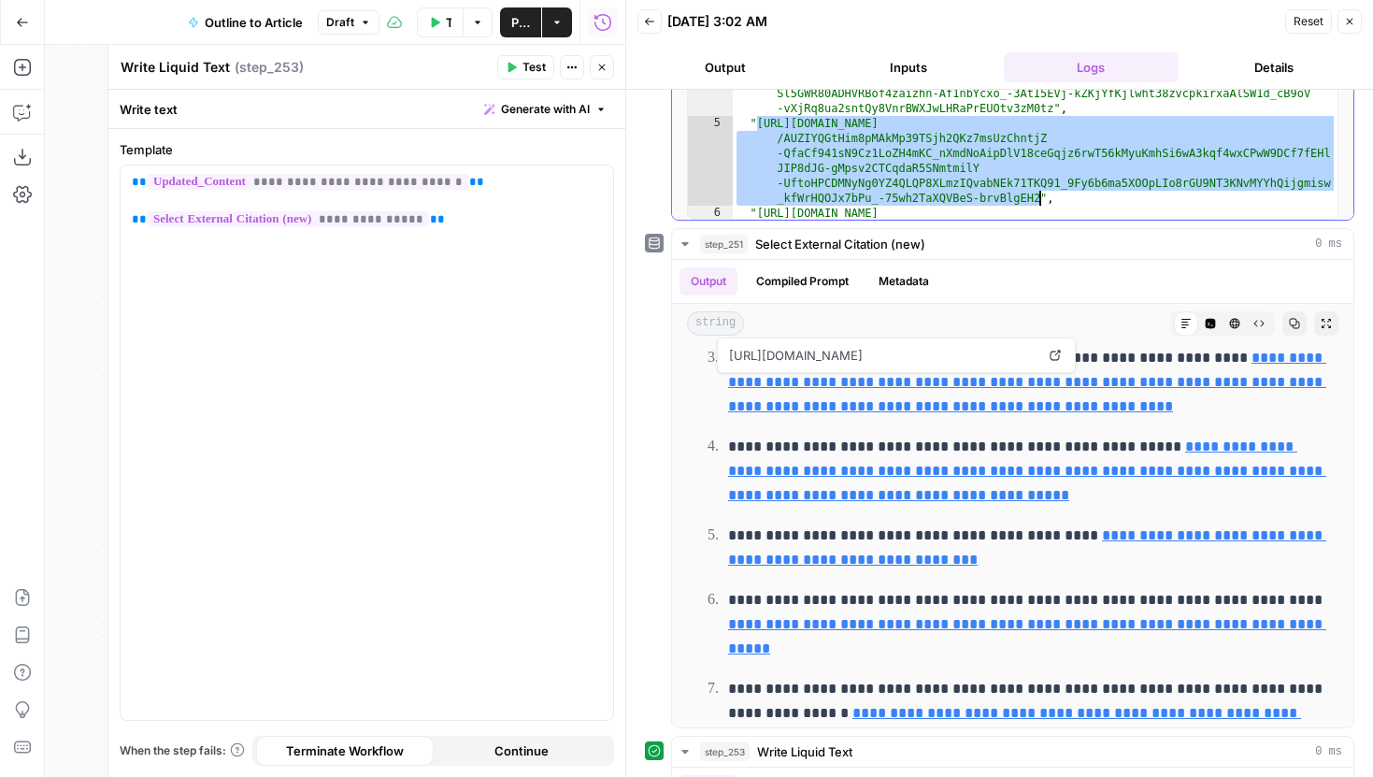
drag, startPoint x: 757, startPoint y: 121, endPoint x: 1041, endPoint y: 194, distance: 293.5
click at [1041, 194] on div "[ "https://vertexaisearch.cloud.google.com/grounding-api-redirect /AUZIYQHPp3Vv…" at bounding box center [1035, 71] width 605 height 449
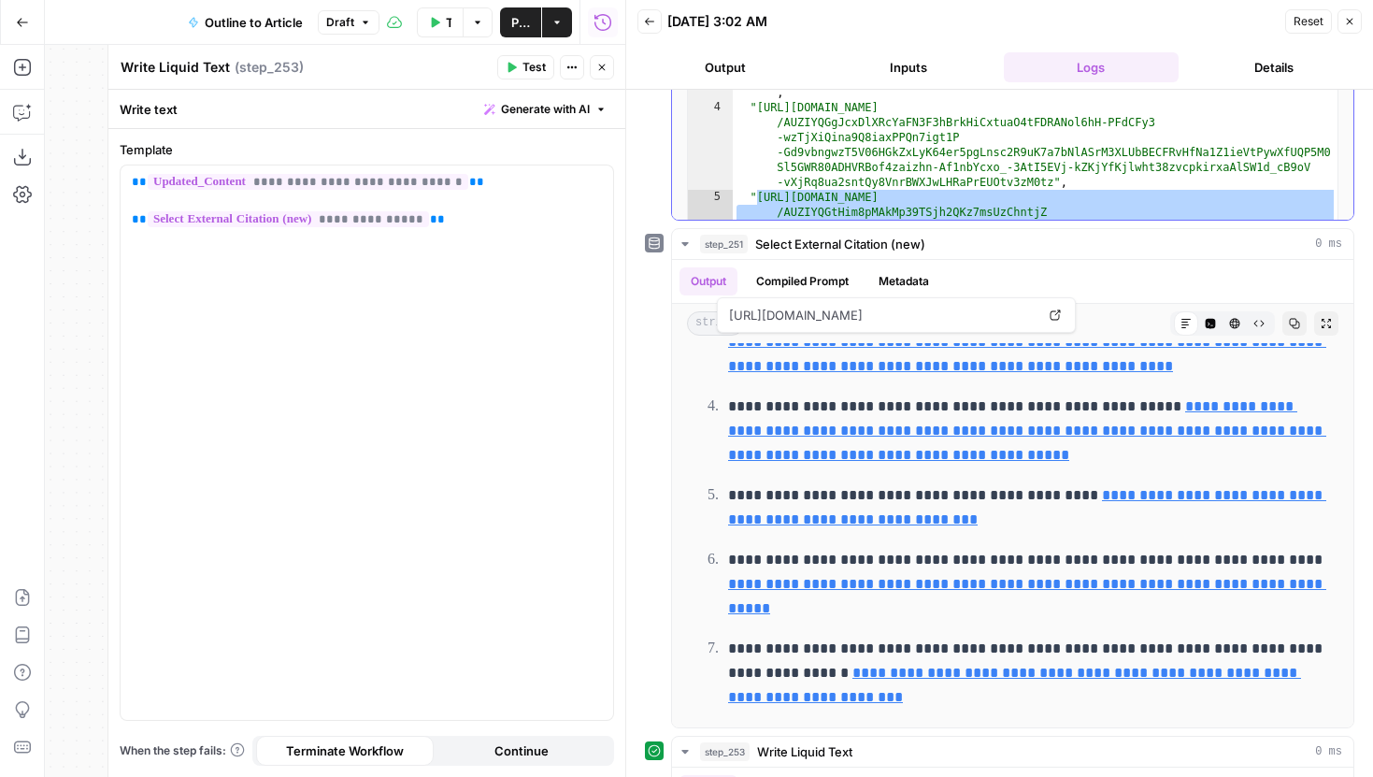
scroll to position [32, 0]
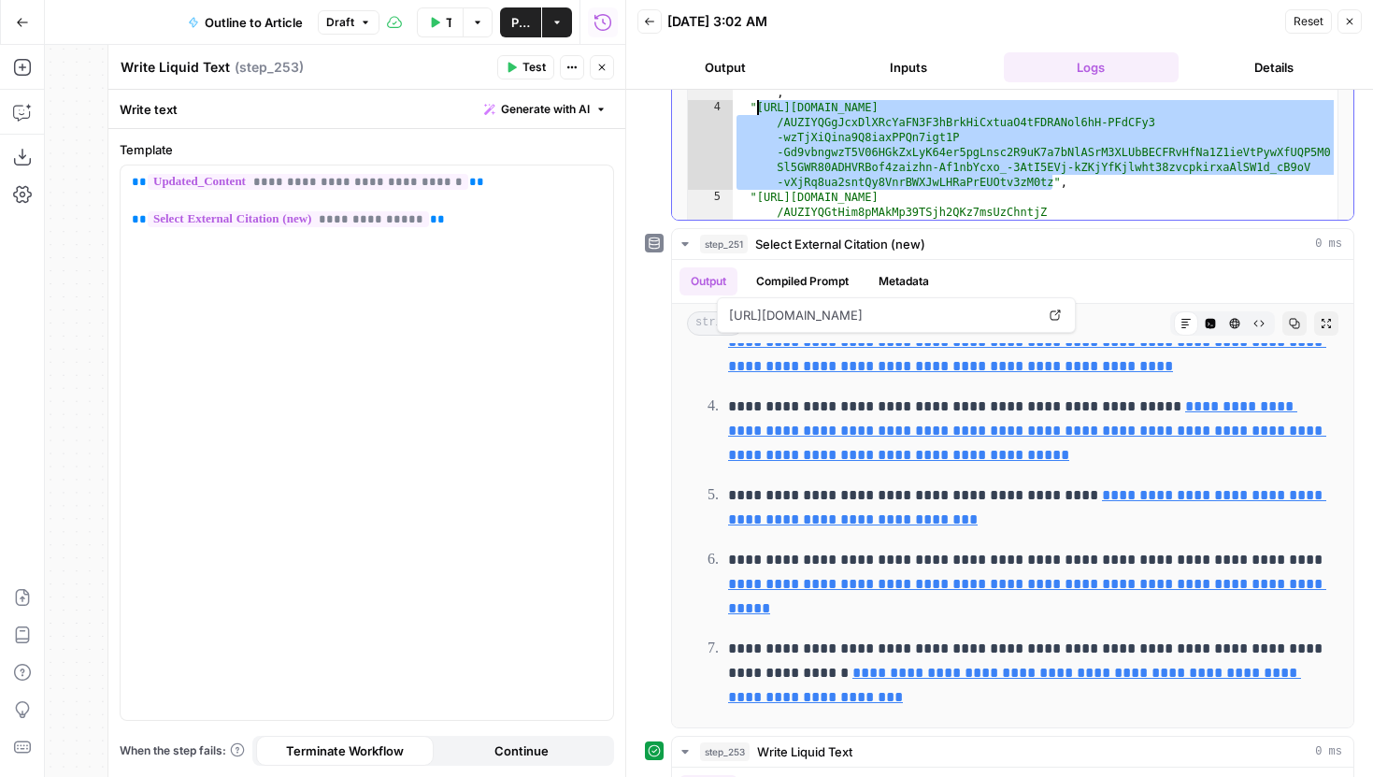
drag, startPoint x: 1050, startPoint y: 185, endPoint x: 757, endPoint y: 111, distance: 302.6
click at [757, 111] on div ""https://vertexaisearch.cloud.google.com/grounding-api-redirect /AUZIYQHPp3Vvo3…" at bounding box center [1035, 197] width 605 height 523
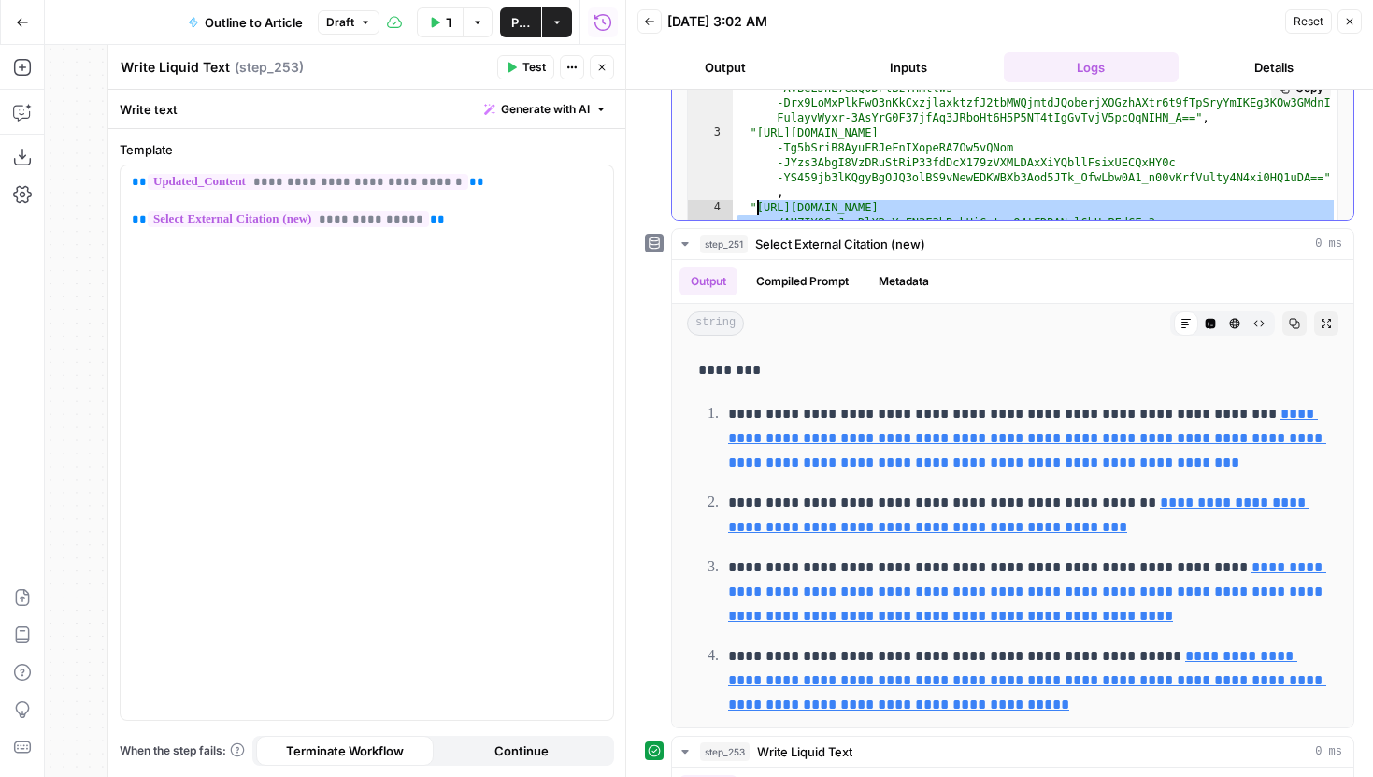
scroll to position [52, 0]
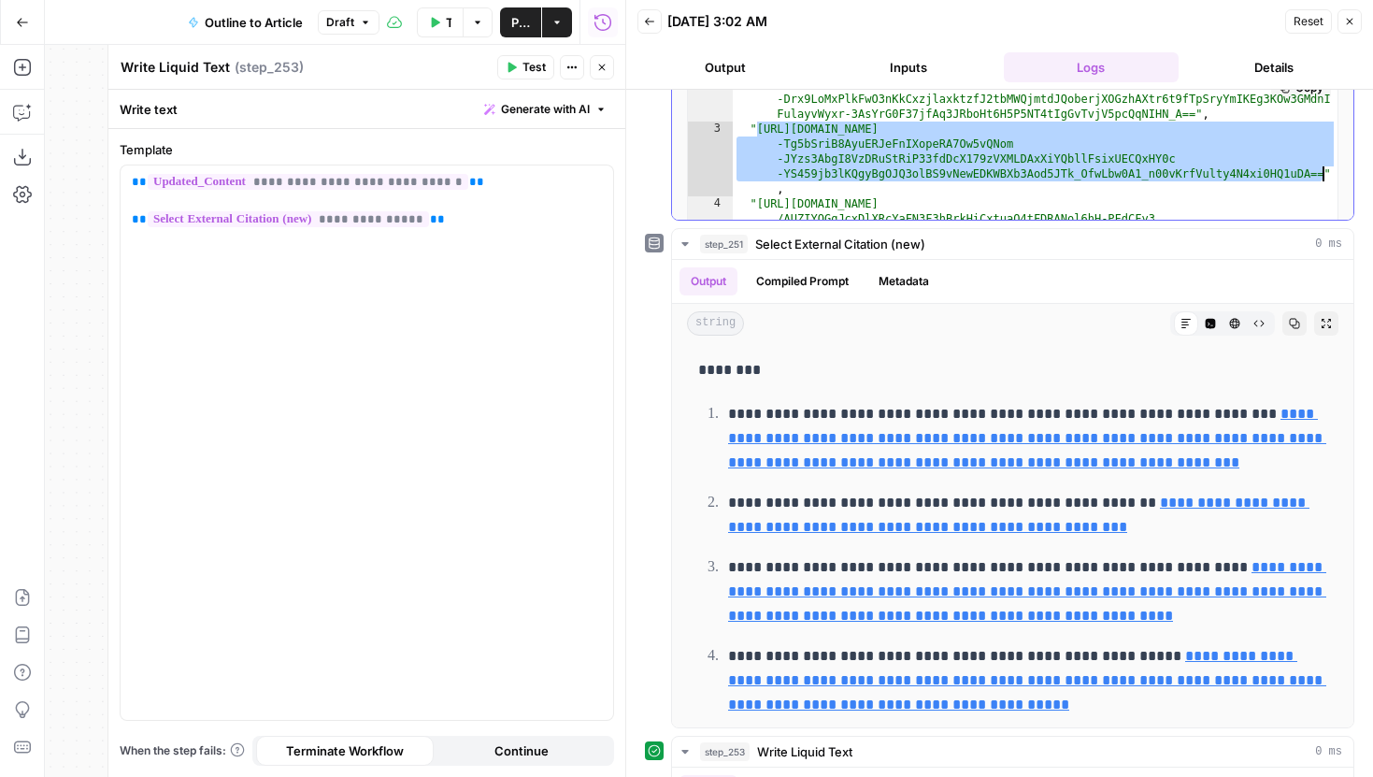
drag, startPoint x: 758, startPoint y: 129, endPoint x: 1323, endPoint y: 174, distance: 567.2
click at [1323, 174] on div "**********" at bounding box center [1012, 255] width 651 height 374
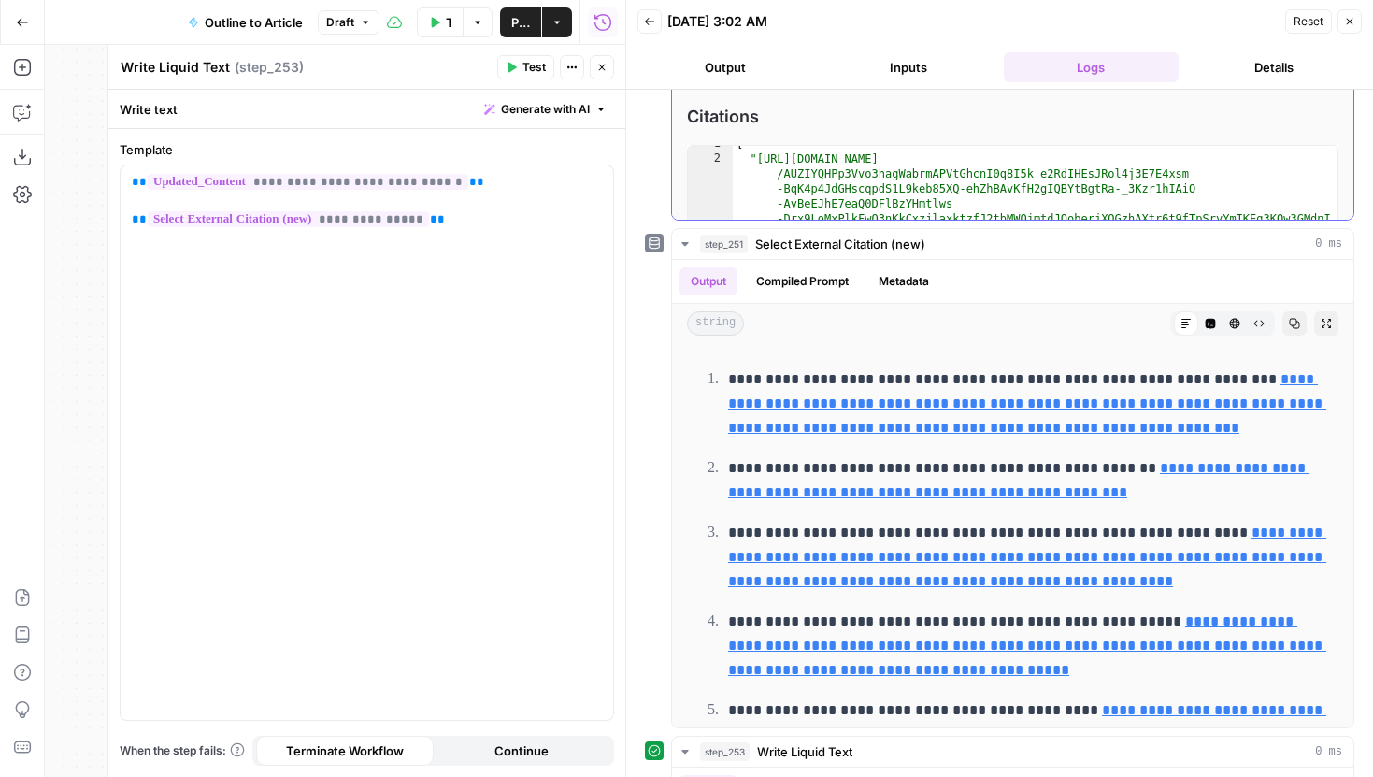
scroll to position [0, 0]
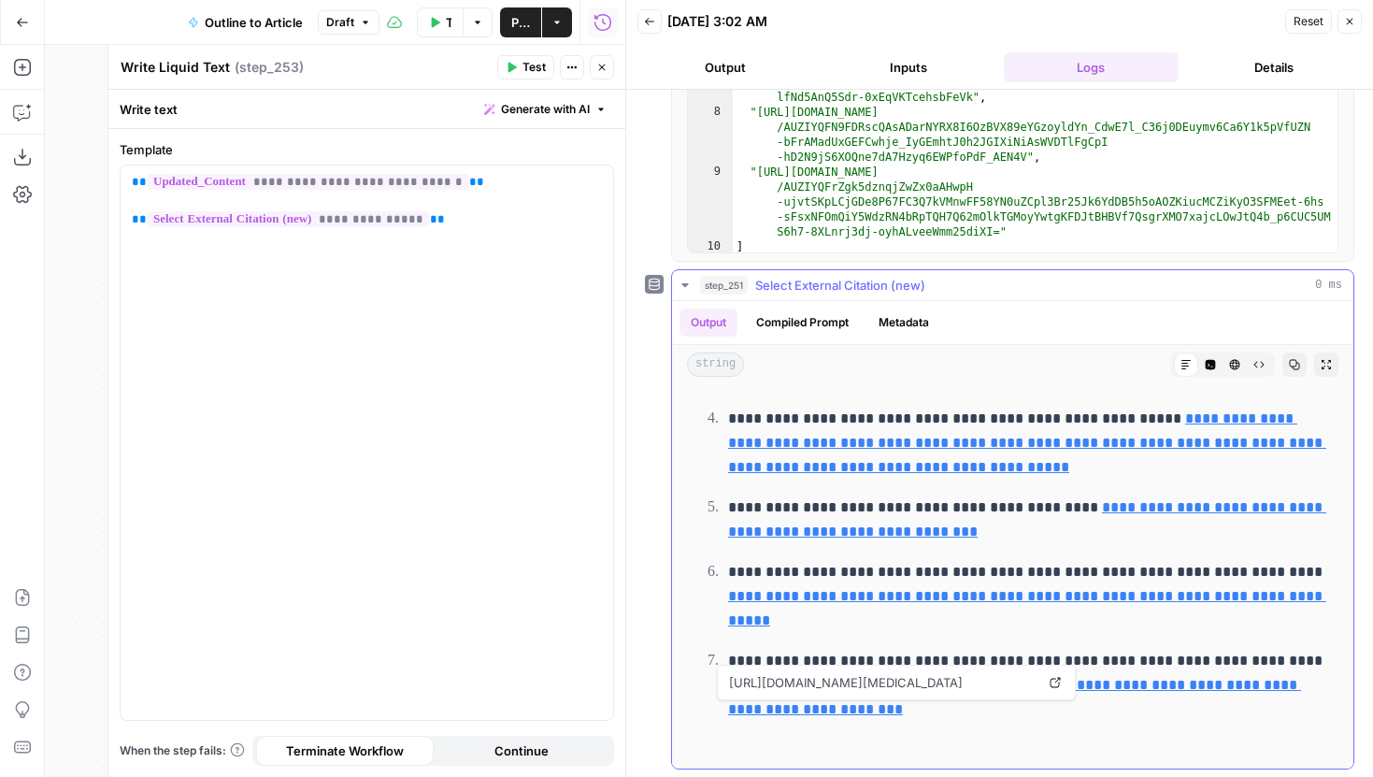
click at [1054, 681] on icon at bounding box center [1054, 682] width 11 height 11
click at [685, 281] on icon "button" at bounding box center [685, 285] width 15 height 15
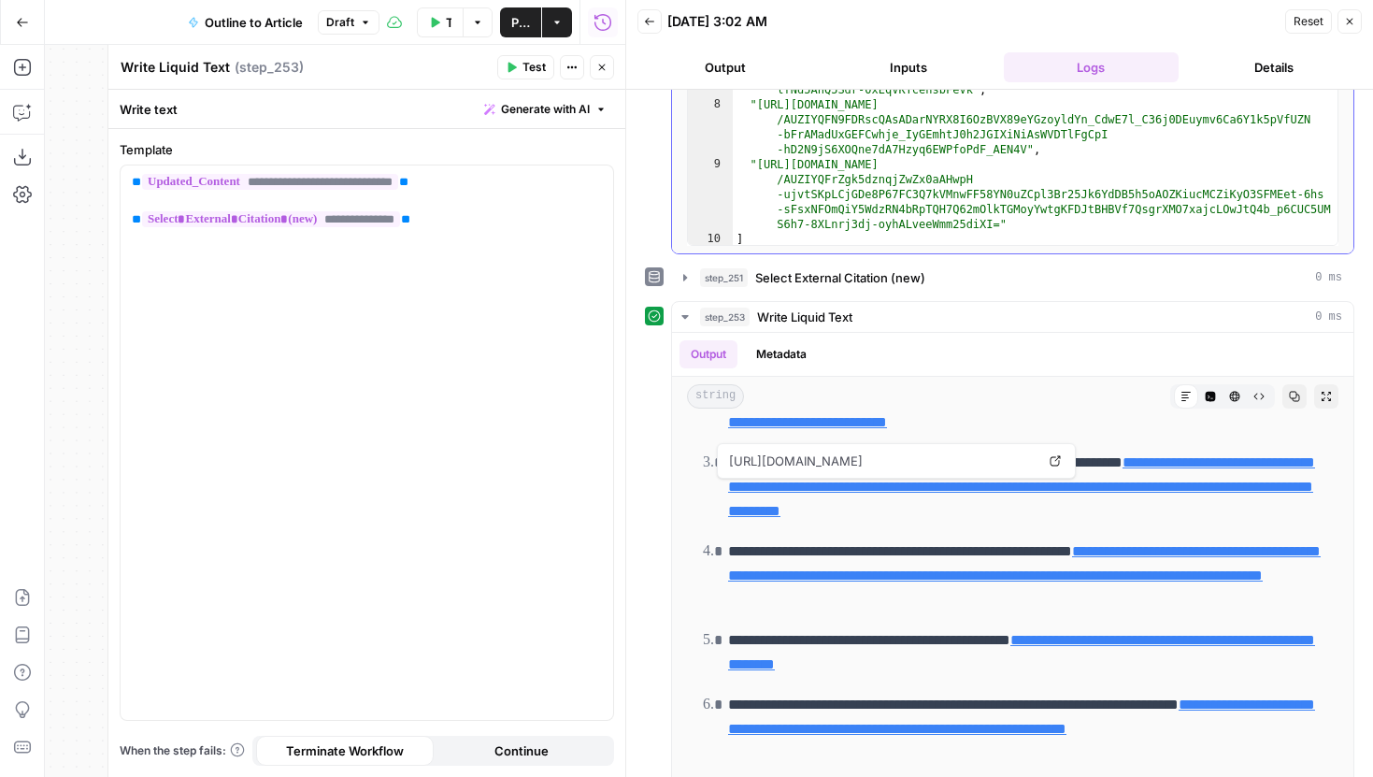
type textarea "**********"
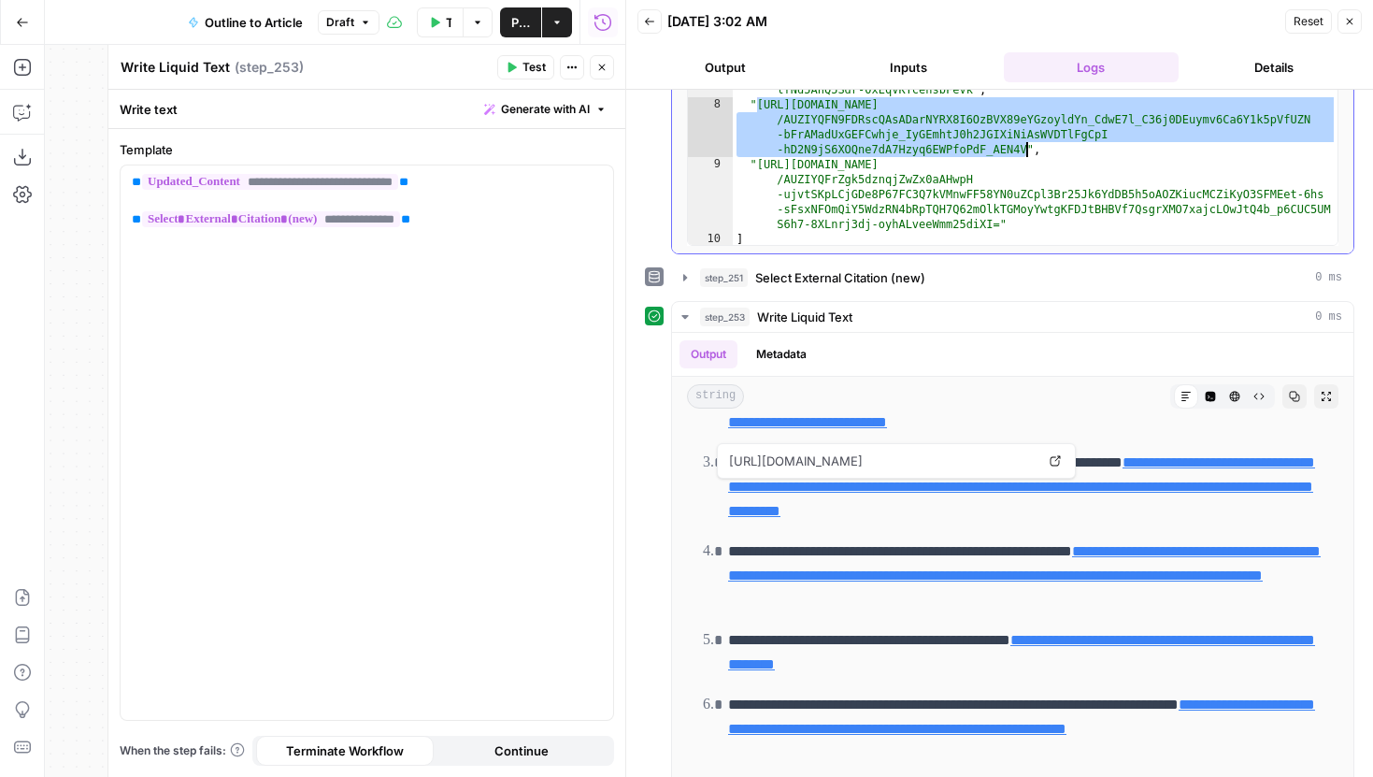
drag, startPoint x: 757, startPoint y: 107, endPoint x: 1027, endPoint y: 150, distance: 273.6
click at [1027, 150] on div ""https://vertexaisearch.cloud.google.com/grounding-api-redirect /AUZIYQGgJcxDlX…" at bounding box center [1035, 37] width 605 height 478
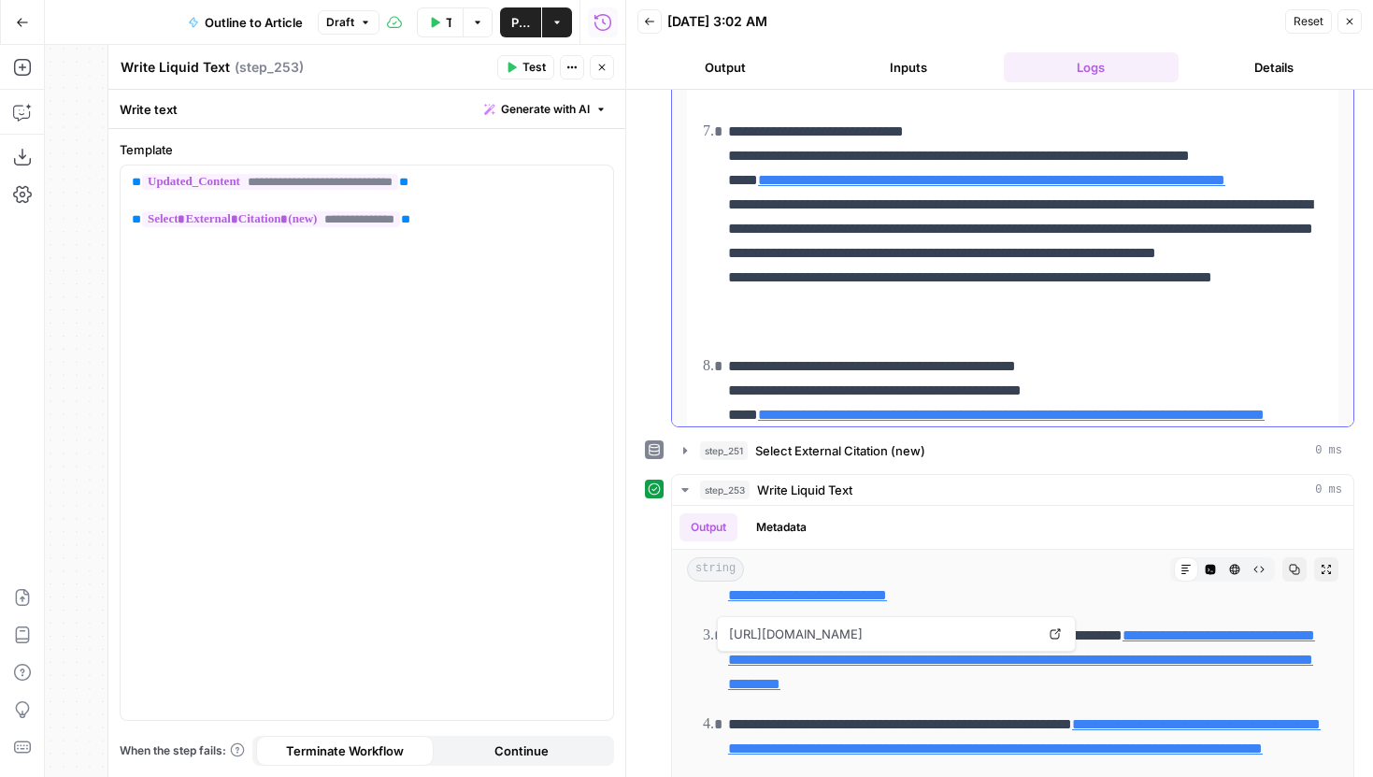
scroll to position [1362, 0]
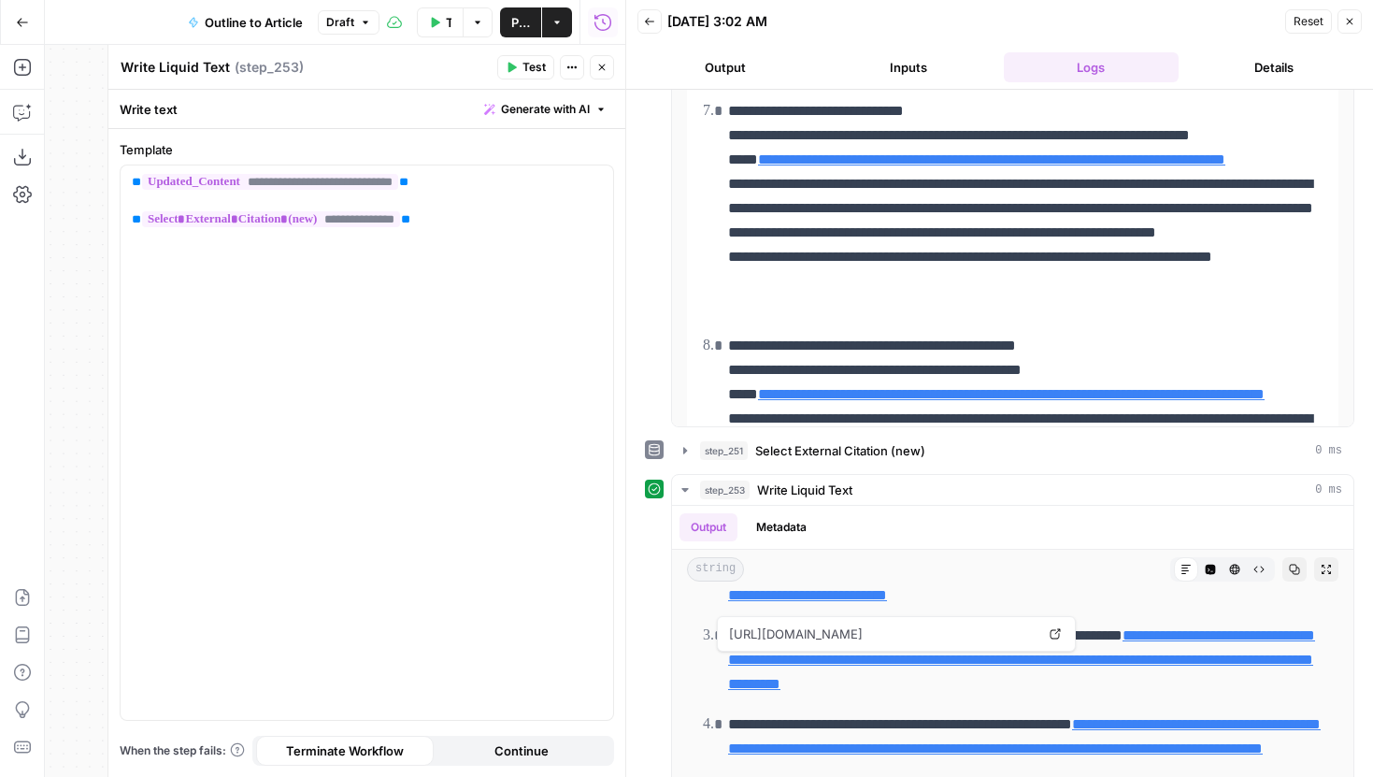
click at [601, 63] on icon "button" at bounding box center [601, 67] width 11 height 11
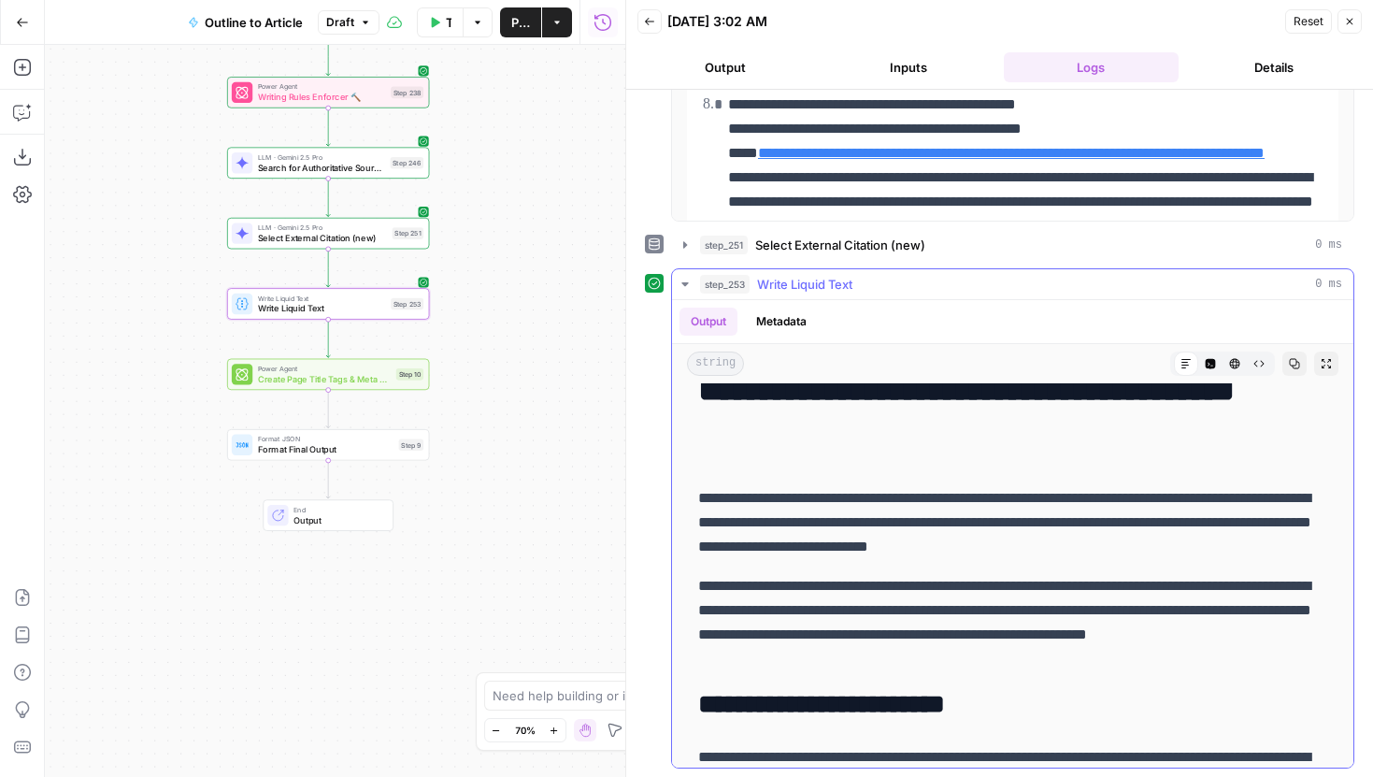
scroll to position [0, 0]
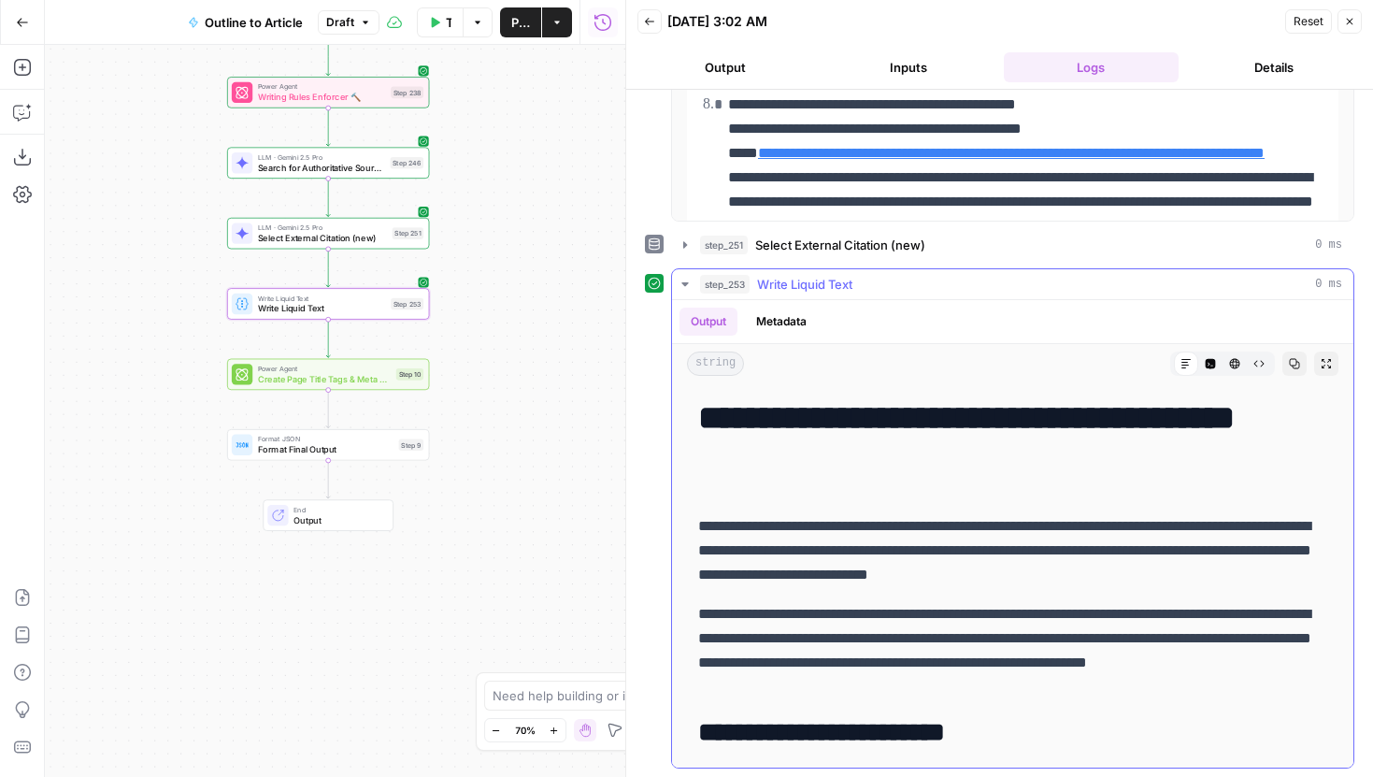
drag, startPoint x: 695, startPoint y: 528, endPoint x: 1105, endPoint y: 549, distance: 409.9
click at [1105, 549] on p "**********" at bounding box center [1012, 550] width 629 height 73
drag, startPoint x: 880, startPoint y: 548, endPoint x: 1156, endPoint y: 572, distance: 276.8
click at [1154, 567] on p "**********" at bounding box center [1012, 550] width 629 height 73
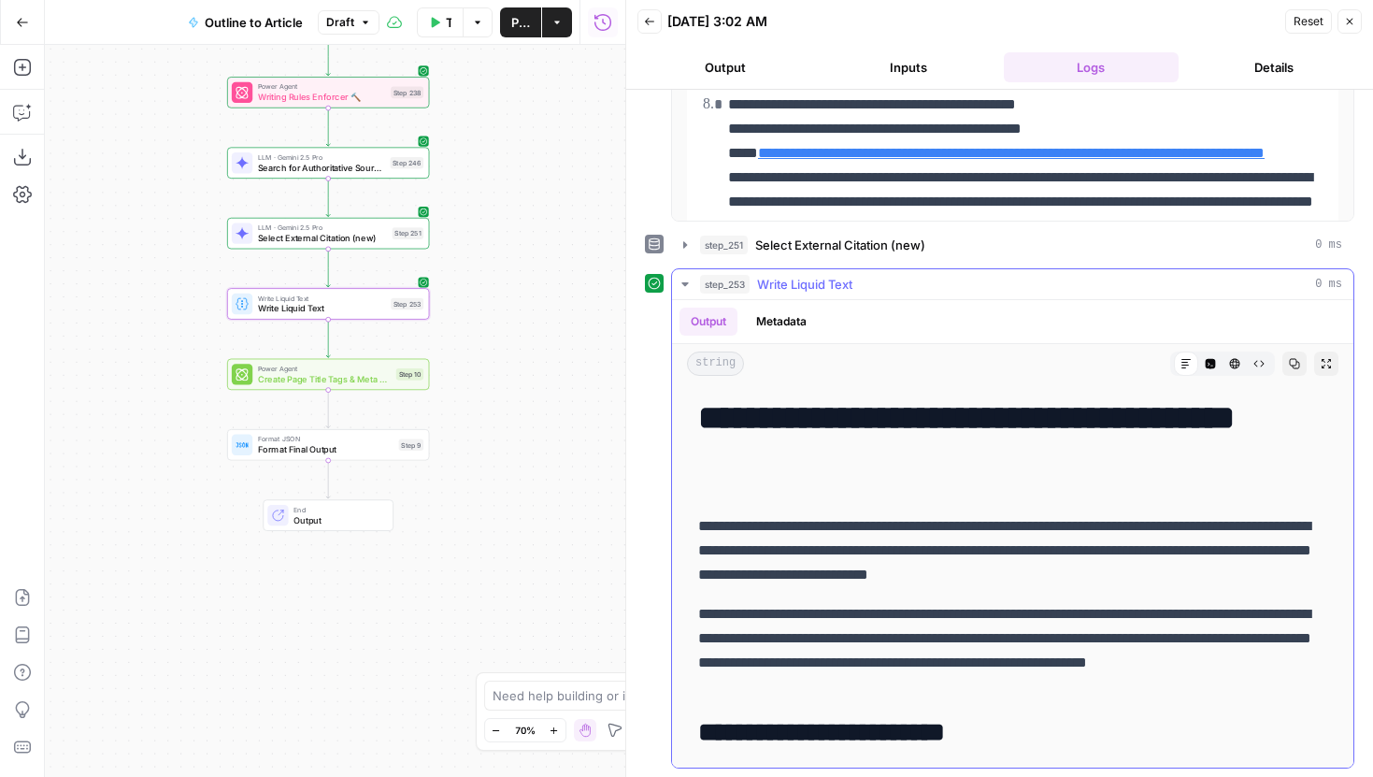
click at [1156, 572] on p "**********" at bounding box center [1012, 550] width 629 height 73
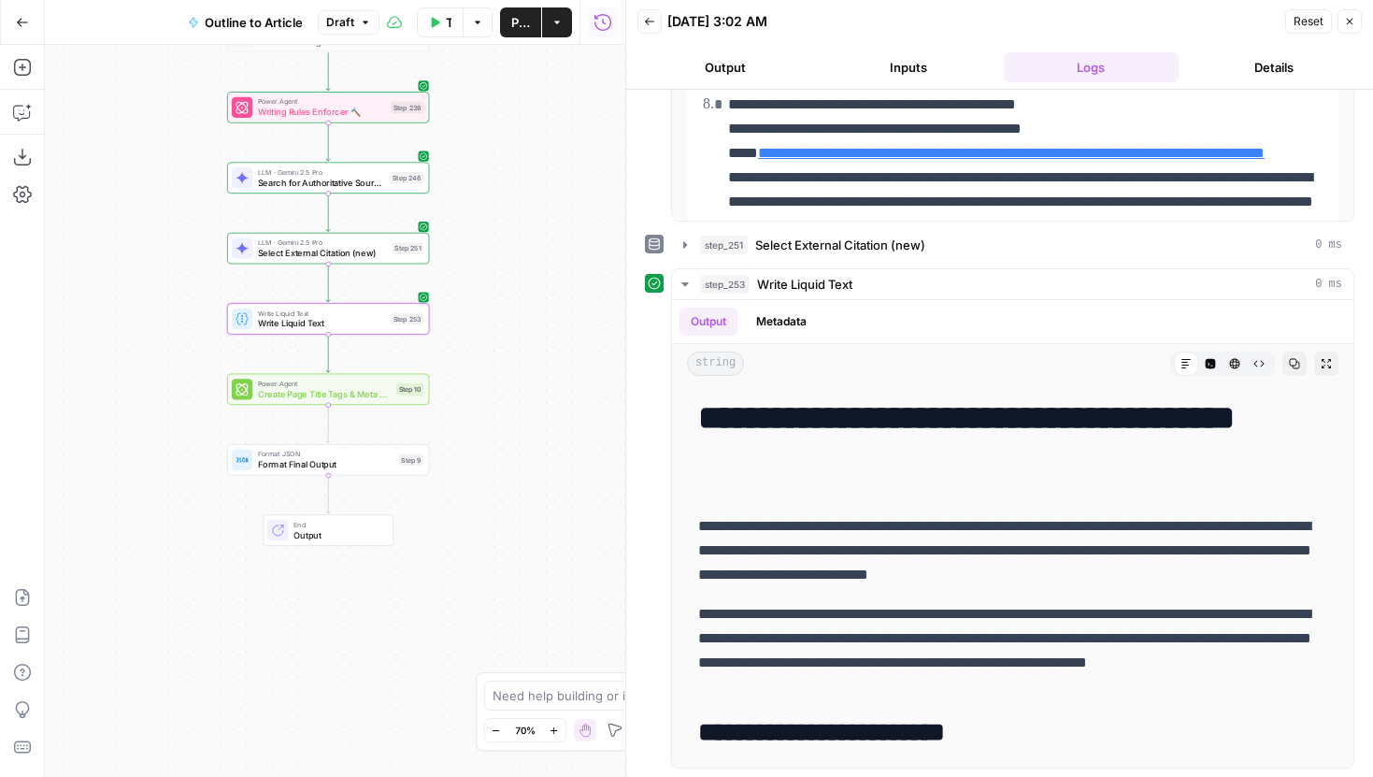
drag, startPoint x: 564, startPoint y: 369, endPoint x: 558, endPoint y: 598, distance: 229.1
click at [558, 597] on div "Workflow Set Inputs Inputs LLM · Gemini 2.5 Pro Initial article draft Step 225 …" at bounding box center [335, 411] width 580 height 732
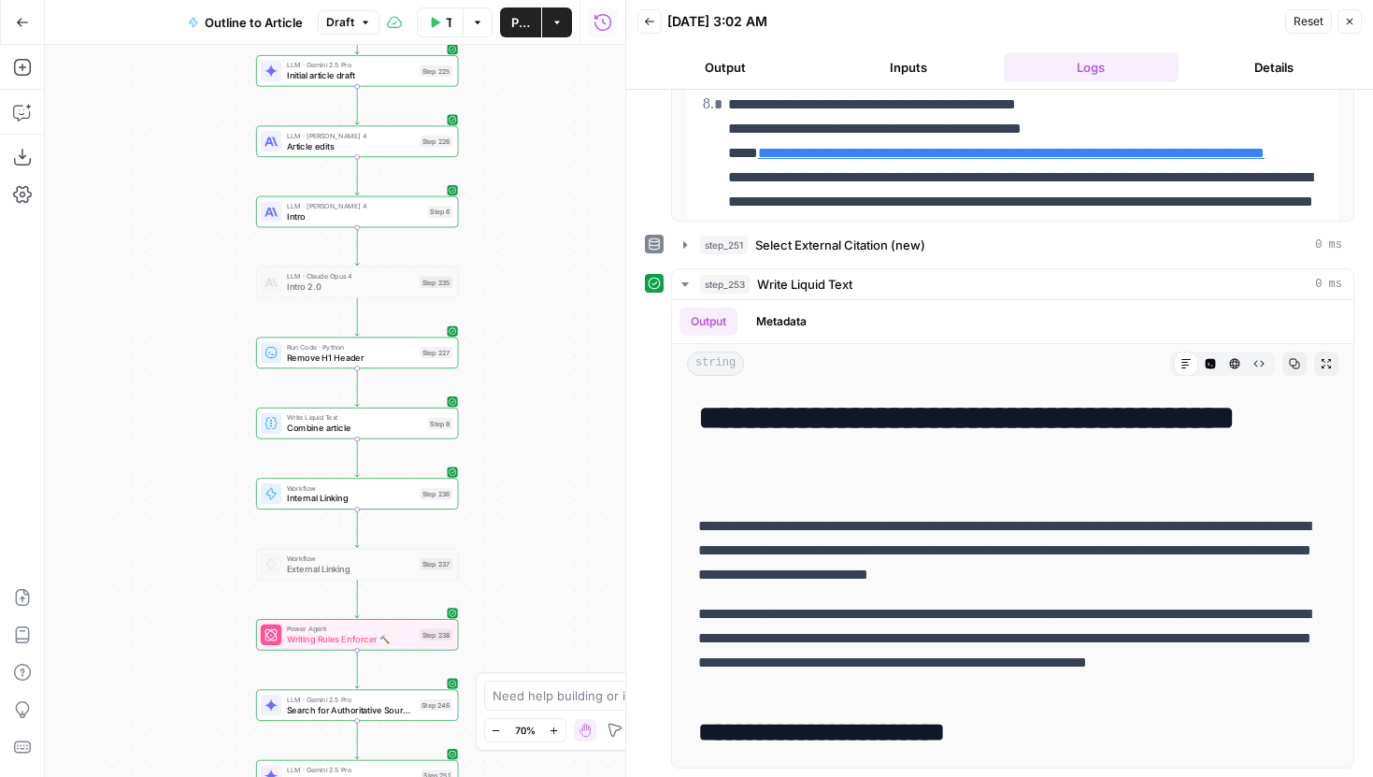
drag, startPoint x: 535, startPoint y: 276, endPoint x: 569, endPoint y: 621, distance: 347.4
click at [570, 620] on div "Workflow Set Inputs Inputs LLM · Gemini 2.5 Pro Initial article draft Step 225 …" at bounding box center [335, 411] width 580 height 732
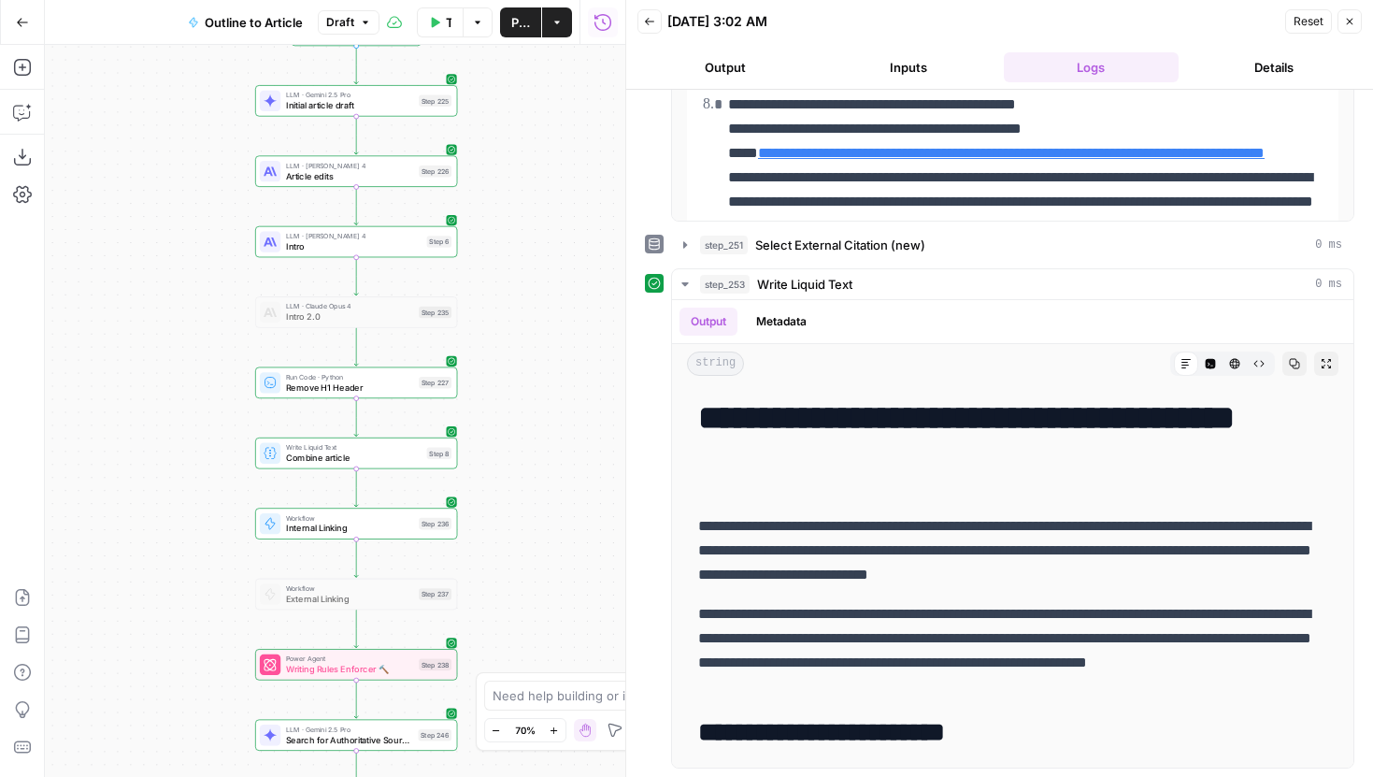
drag, startPoint x: 526, startPoint y: 283, endPoint x: 503, endPoint y: 584, distance: 301.8
click at [503, 583] on div "Workflow Set Inputs Inputs LLM · Gemini 2.5 Pro Initial article draft Step 225 …" at bounding box center [335, 411] width 580 height 732
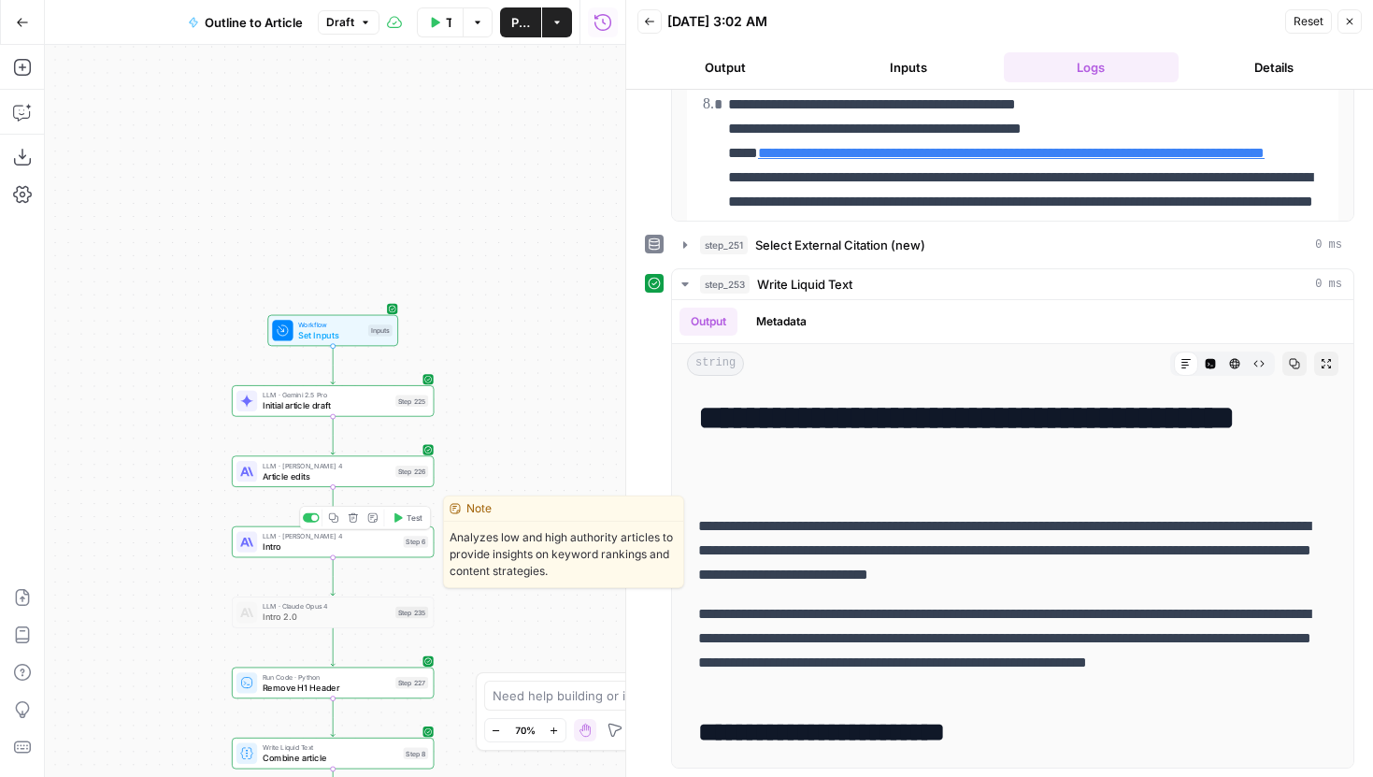
click at [385, 542] on span "Intro" at bounding box center [331, 545] width 136 height 13
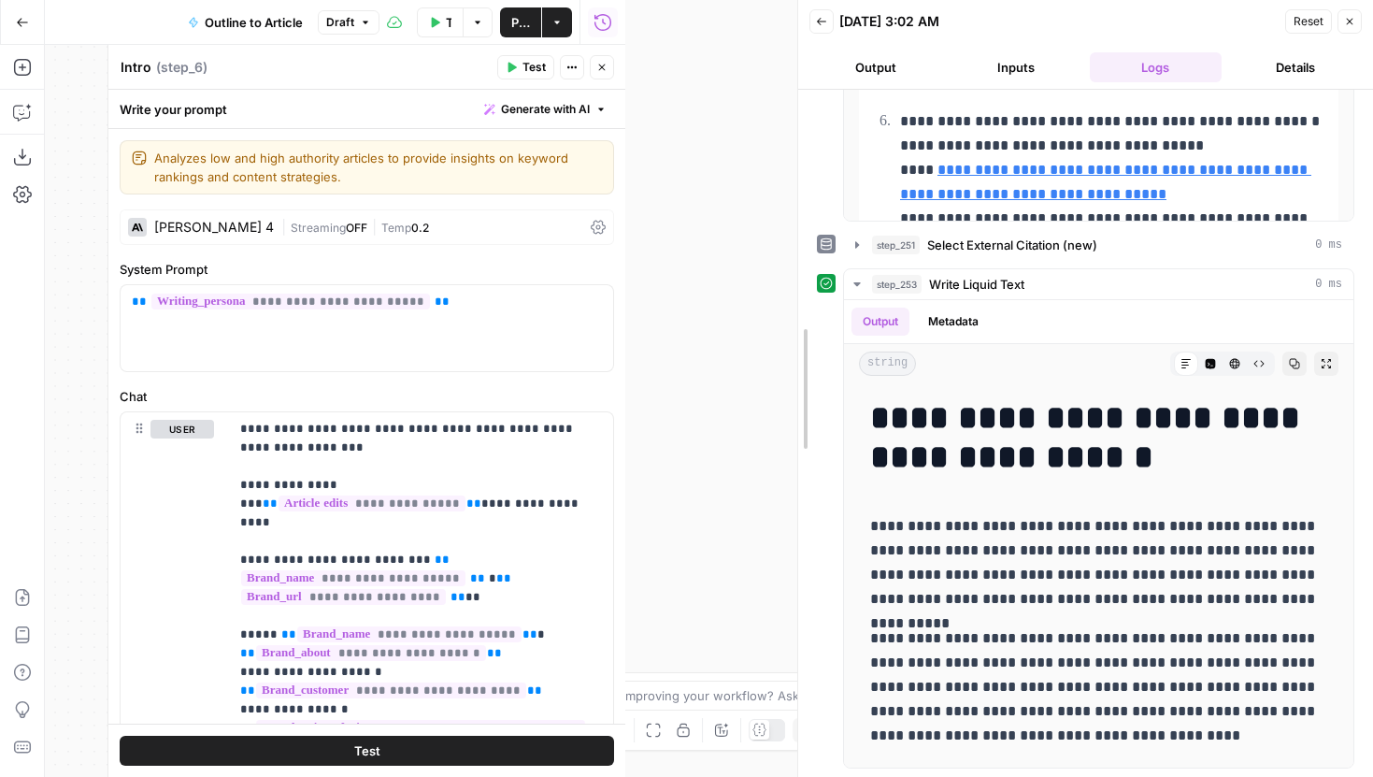
scroll to position [653, 0]
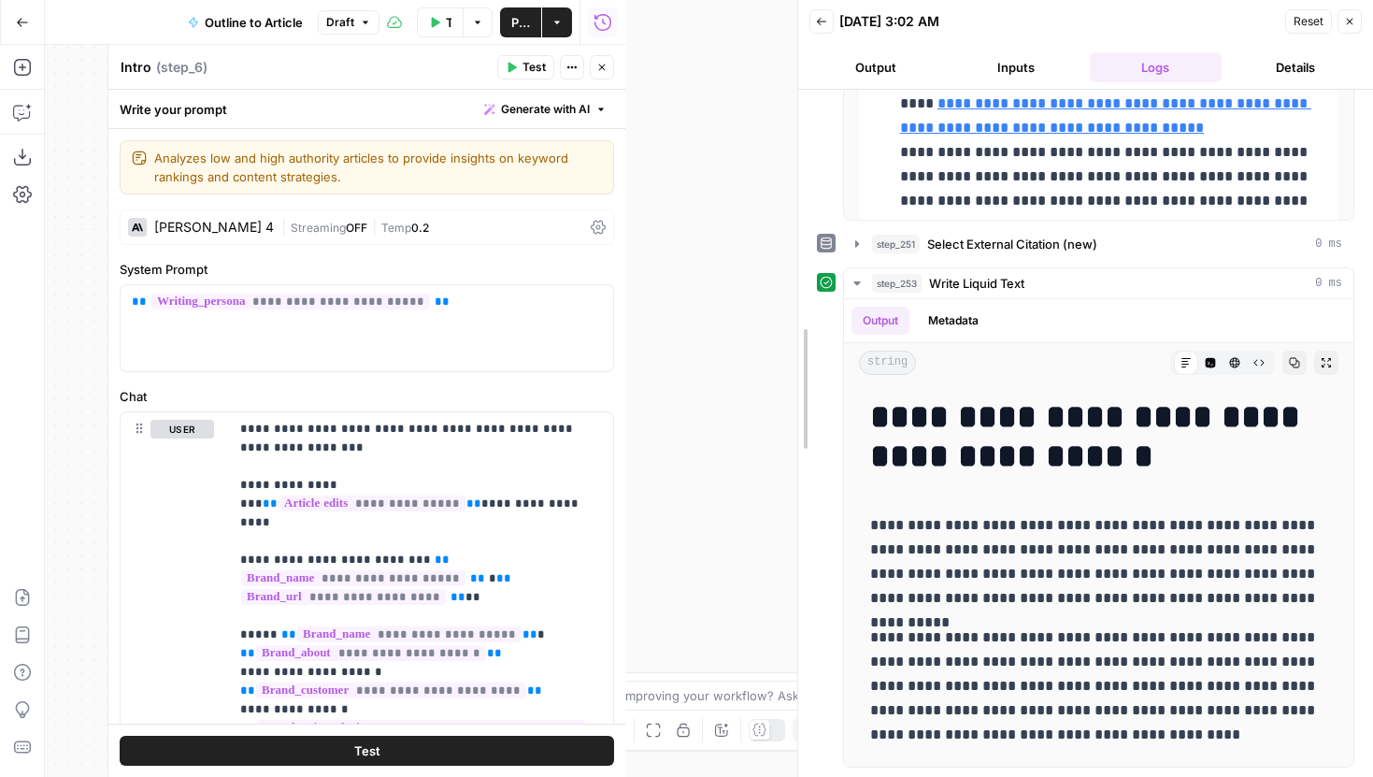
drag, startPoint x: 629, startPoint y: 354, endPoint x: 864, endPoint y: 354, distance: 235.5
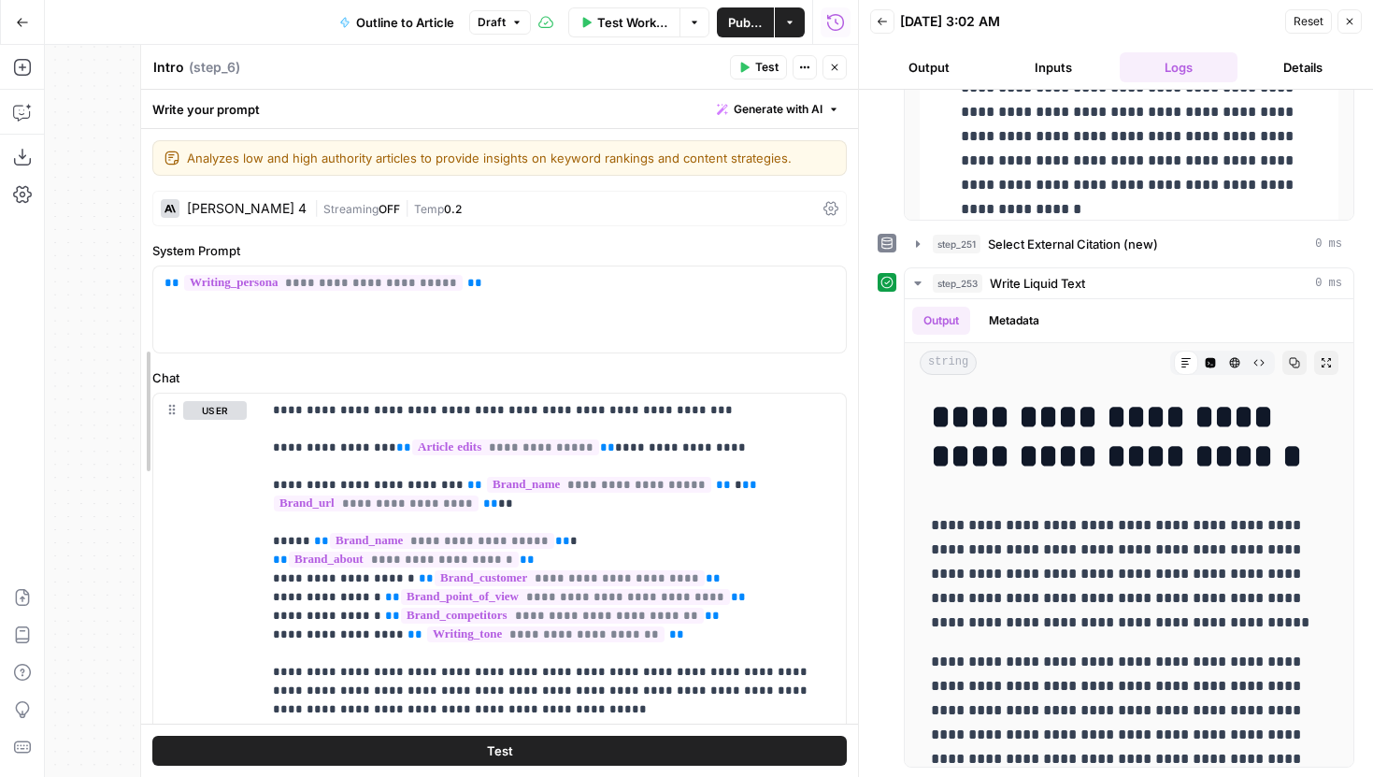
drag, startPoint x: 337, startPoint y: 356, endPoint x: 133, endPoint y: 351, distance: 204.7
click at [133, 351] on div at bounding box center [141, 411] width 19 height 732
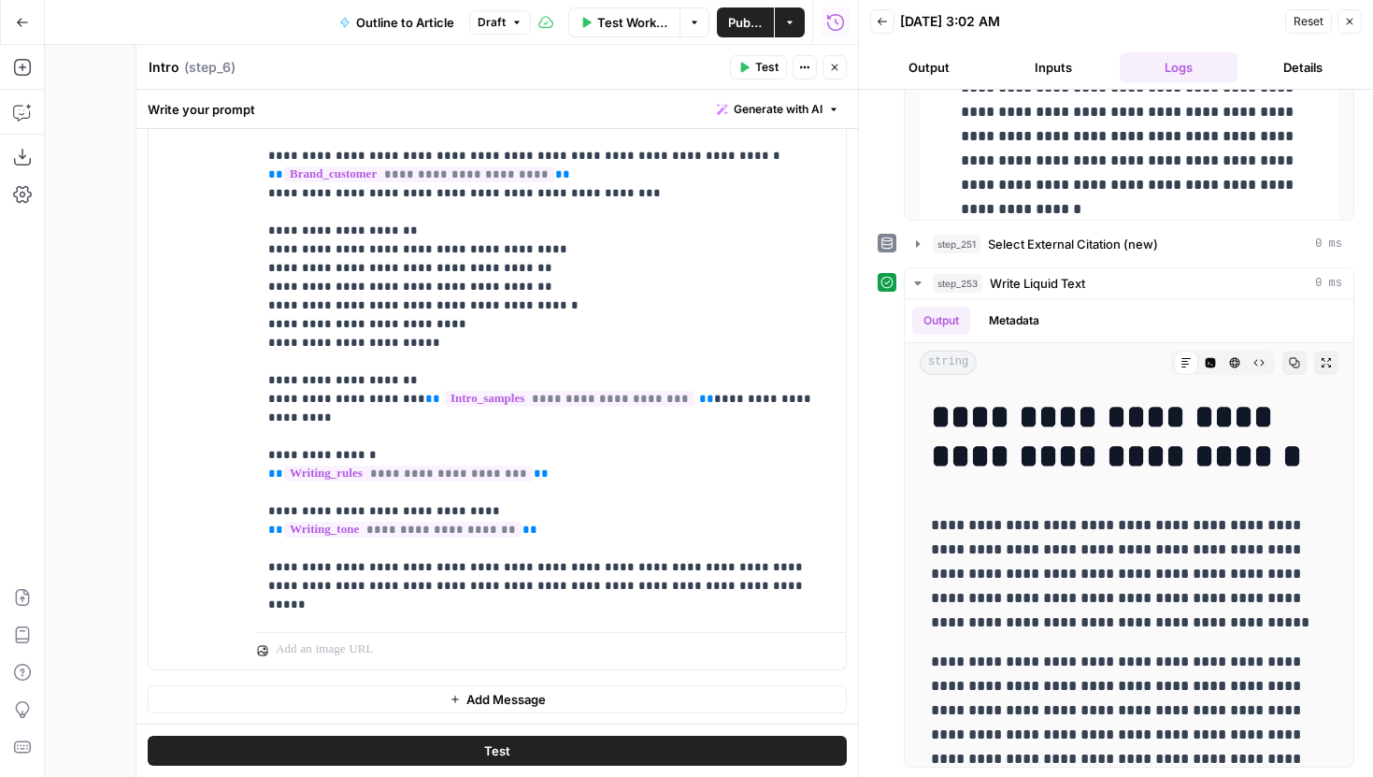
scroll to position [194, 0]
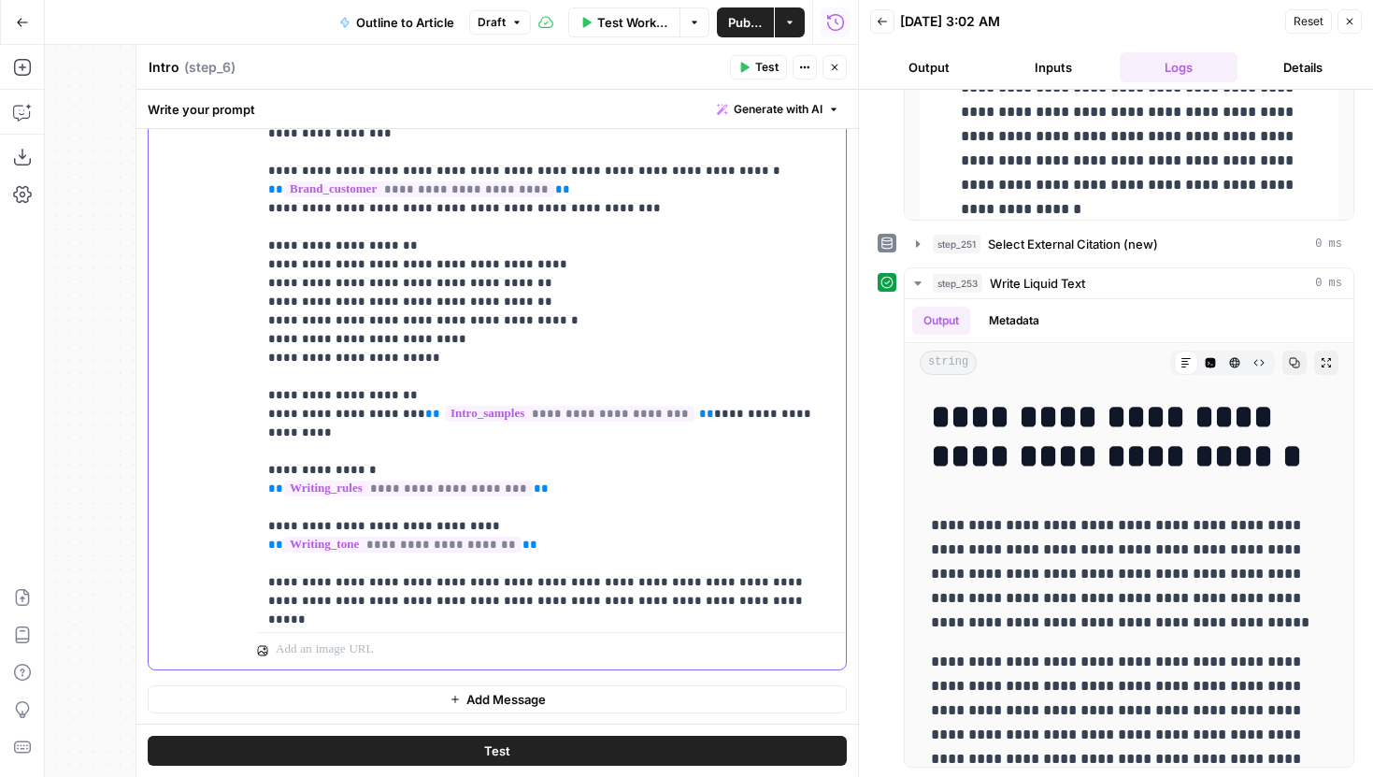
click at [662, 570] on p "**********" at bounding box center [551, 162] width 566 height 972
drag, startPoint x: 662, startPoint y: 570, endPoint x: 381, endPoint y: 564, distance: 280.4
click at [381, 564] on p "**********" at bounding box center [551, 162] width 566 height 972
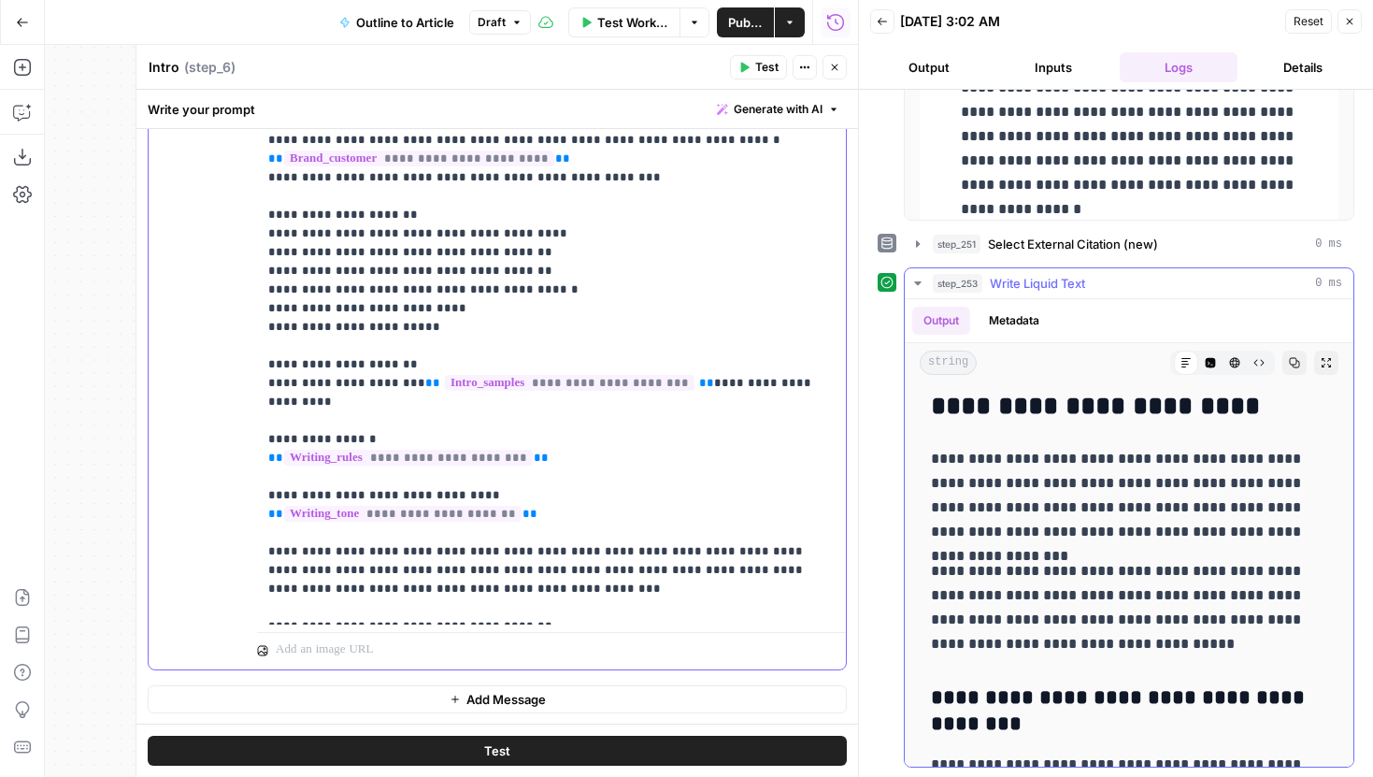
scroll to position [434, 0]
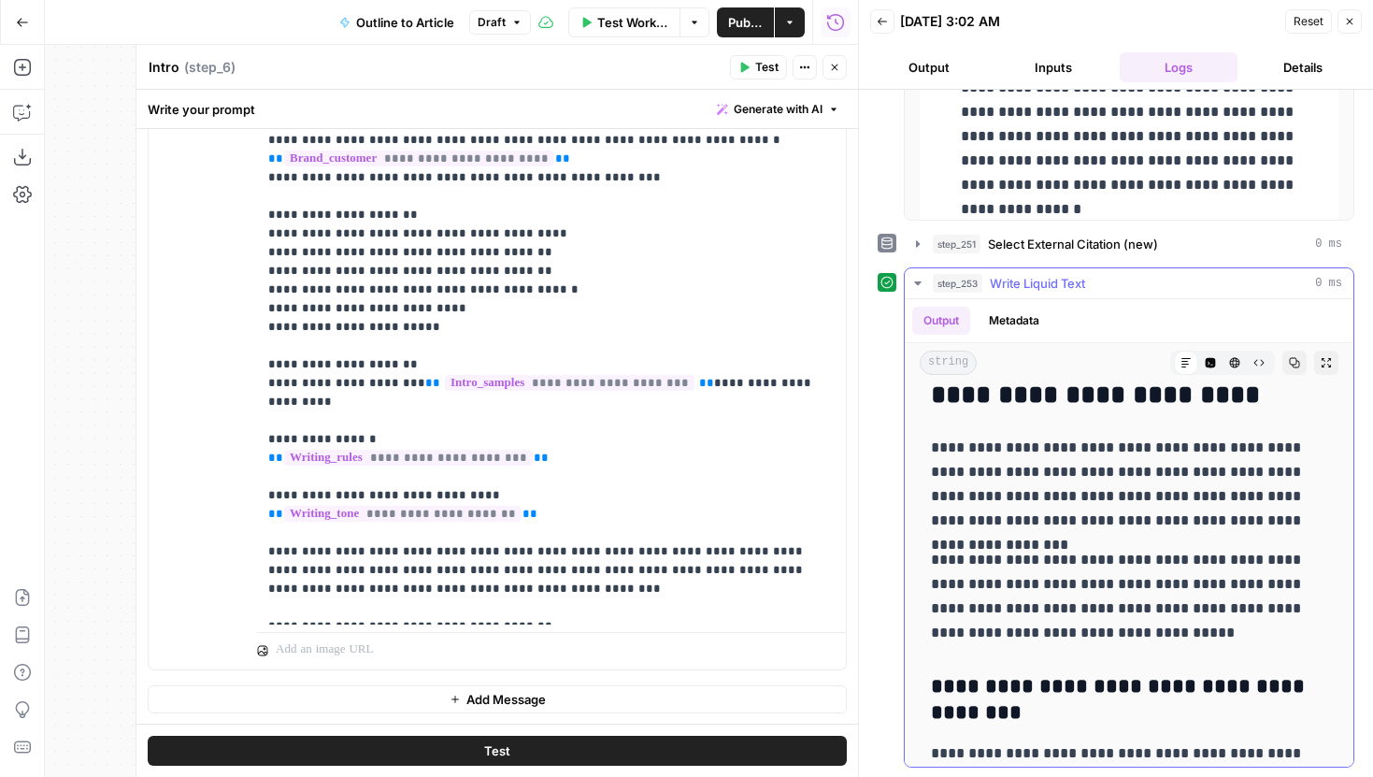
drag, startPoint x: 1019, startPoint y: 452, endPoint x: 1125, endPoint y: 465, distance: 107.3
click at [1128, 465] on p "**********" at bounding box center [1129, 483] width 396 height 97
click at [1125, 465] on p "**********" at bounding box center [1129, 483] width 396 height 97
drag, startPoint x: 927, startPoint y: 444, endPoint x: 1156, endPoint y: 498, distance: 235.3
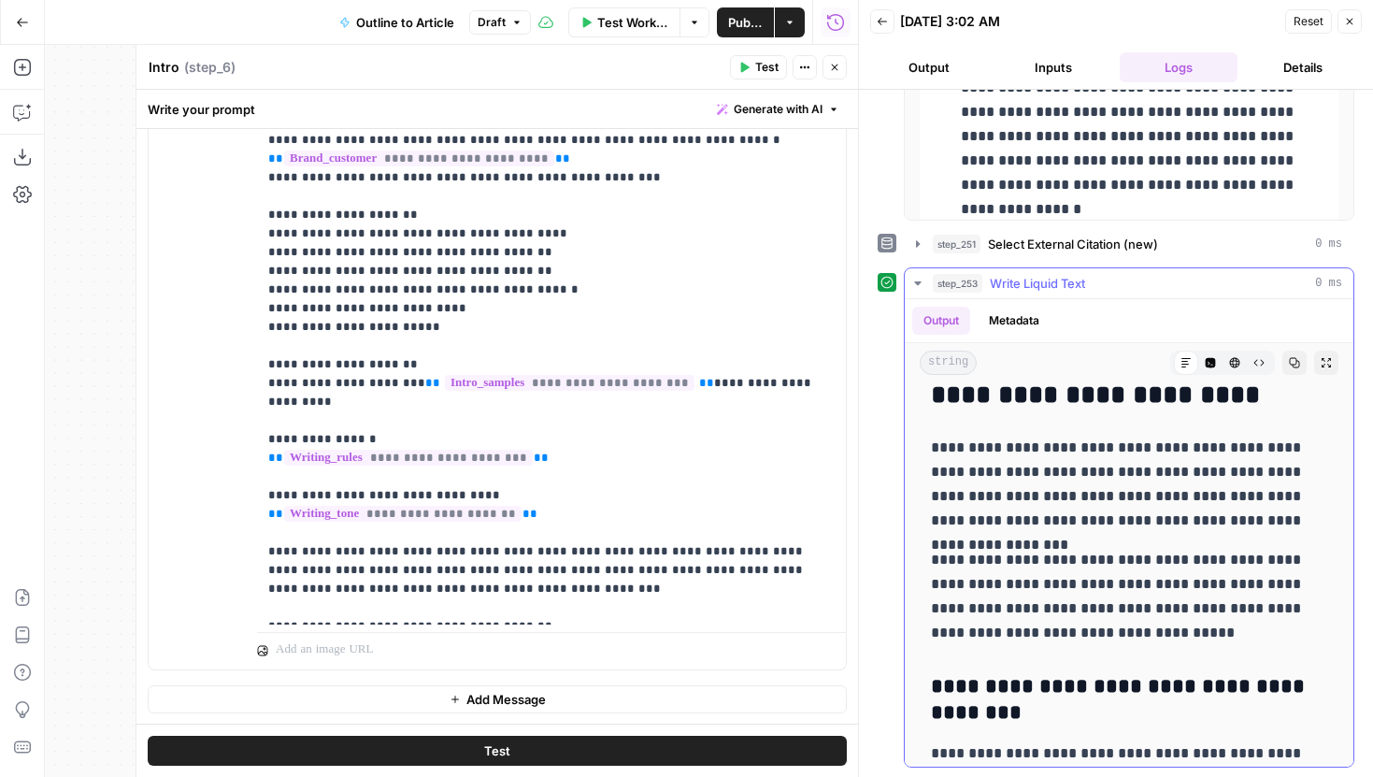
click at [1156, 498] on p "**********" at bounding box center [1129, 483] width 396 height 97
drag, startPoint x: 1066, startPoint y: 521, endPoint x: 1281, endPoint y: 521, distance: 214.9
click at [1280, 521] on p "**********" at bounding box center [1129, 483] width 396 height 97
click at [1093, 549] on p "**********" at bounding box center [1129, 596] width 396 height 97
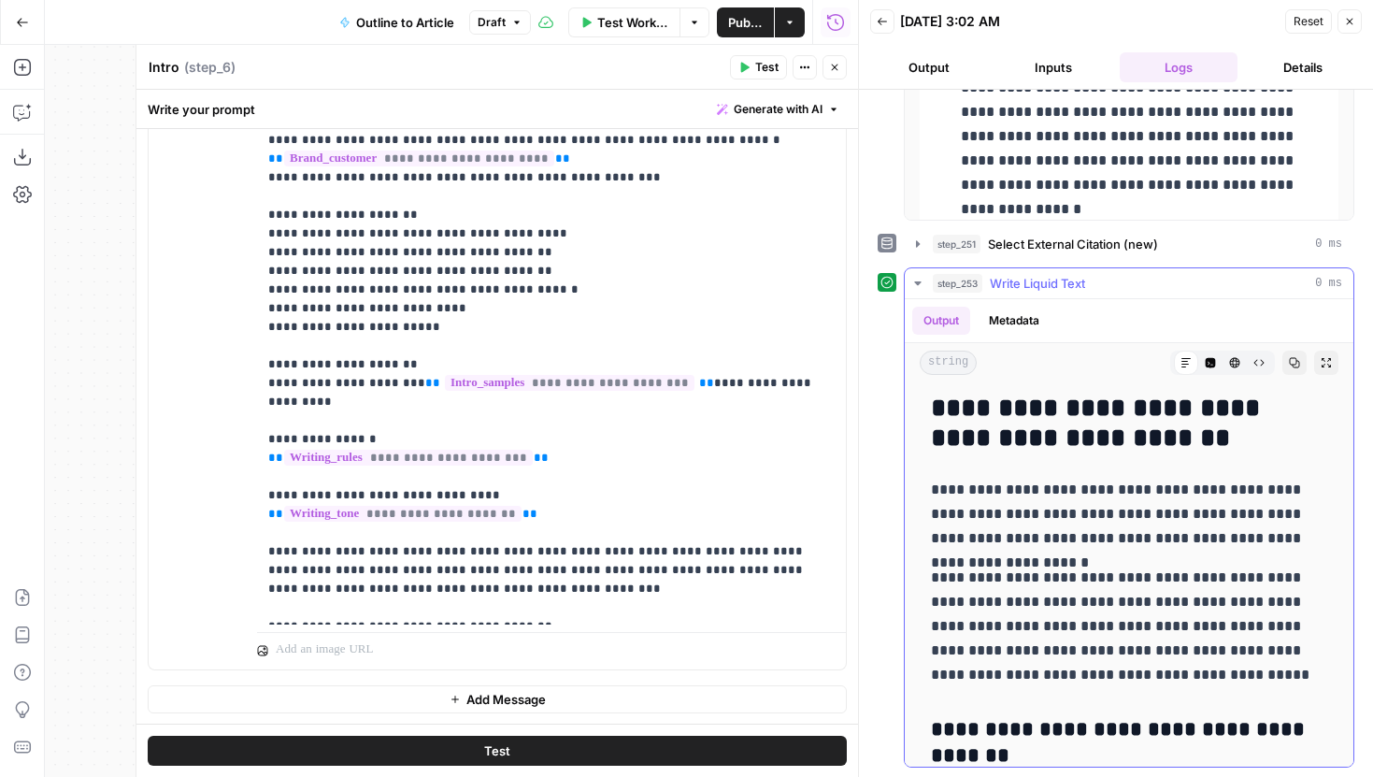
scroll to position [1735, 0]
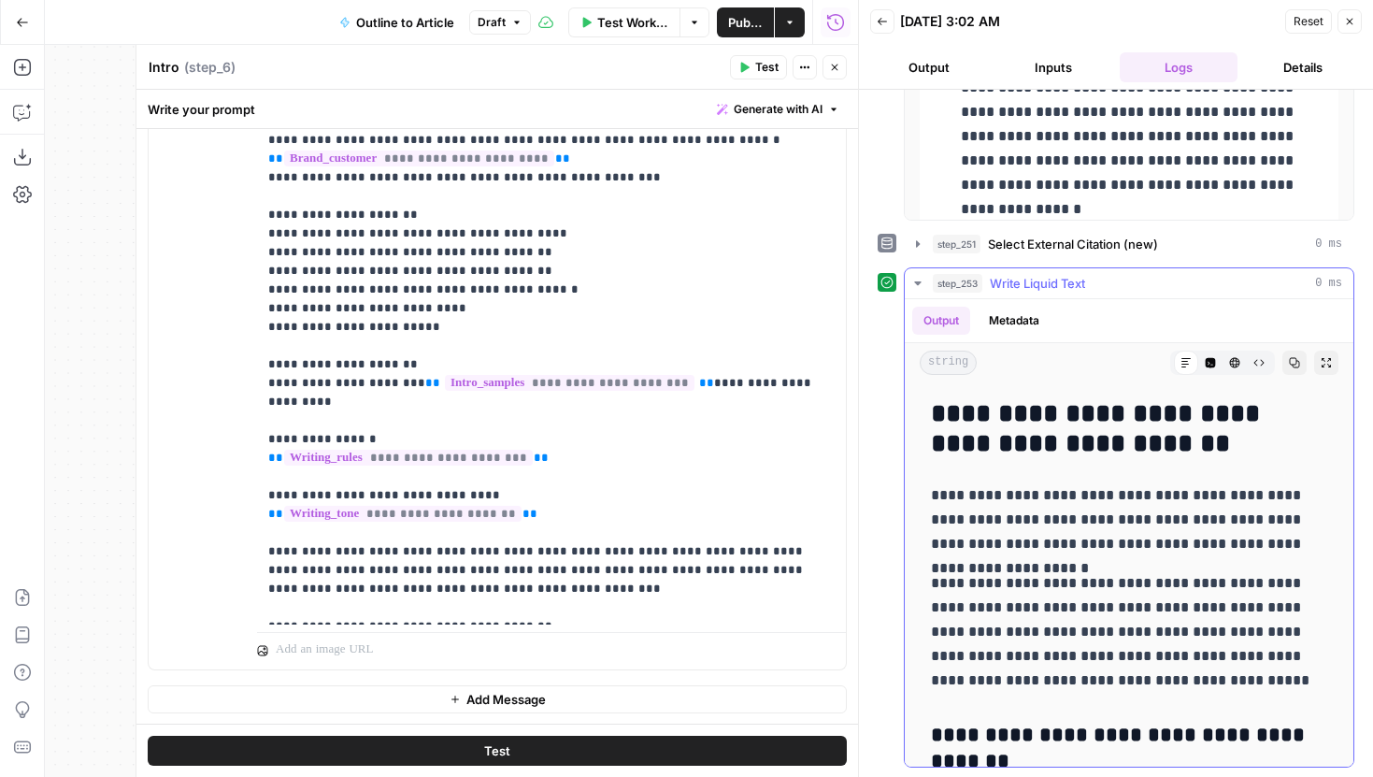
drag, startPoint x: 931, startPoint y: 424, endPoint x: 1162, endPoint y: 451, distance: 232.4
click at [1162, 451] on h2 "**********" at bounding box center [1129, 429] width 396 height 60
drag, startPoint x: 1200, startPoint y: 445, endPoint x: 872, endPoint y: 421, distance: 328.8
click at [872, 421] on div "**********" at bounding box center [1116, 433] width 514 height 687
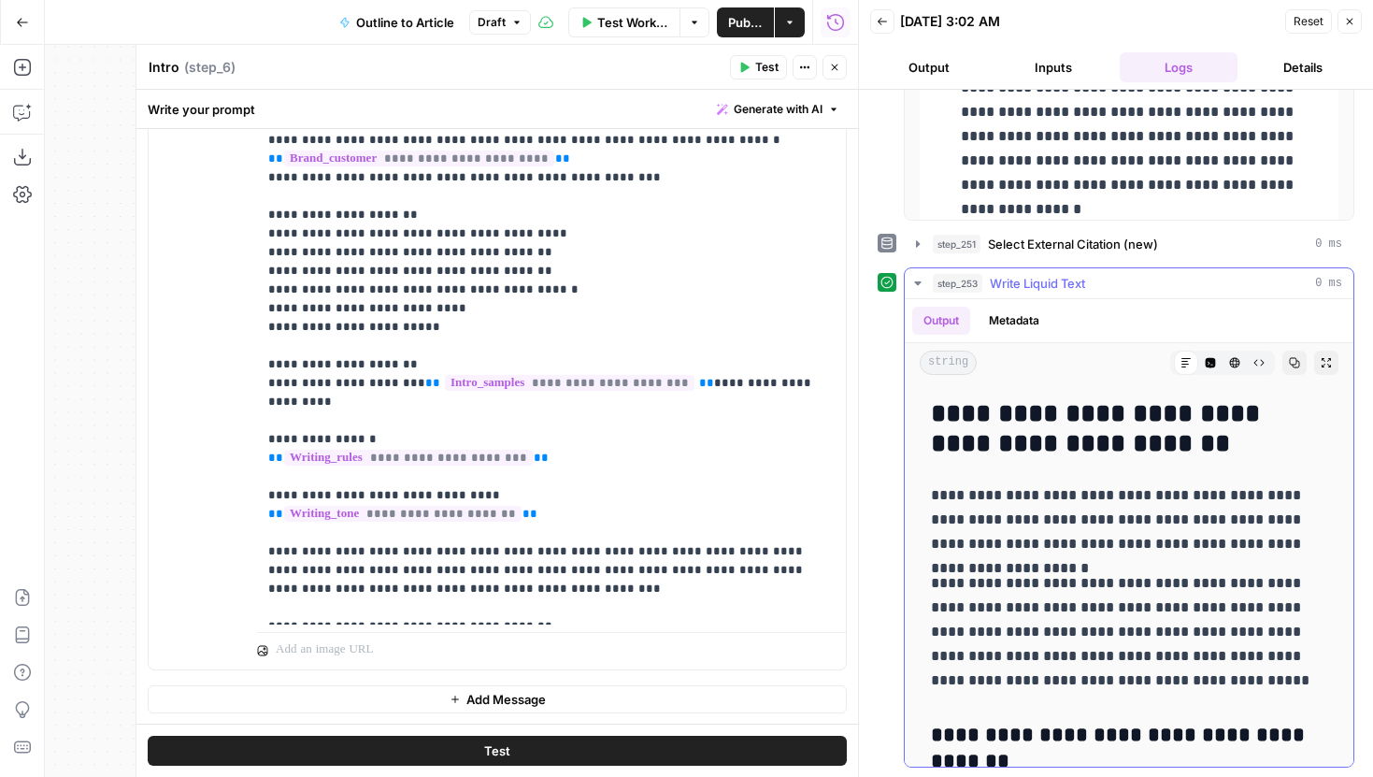
click at [1054, 501] on p "**********" at bounding box center [1129, 519] width 396 height 73
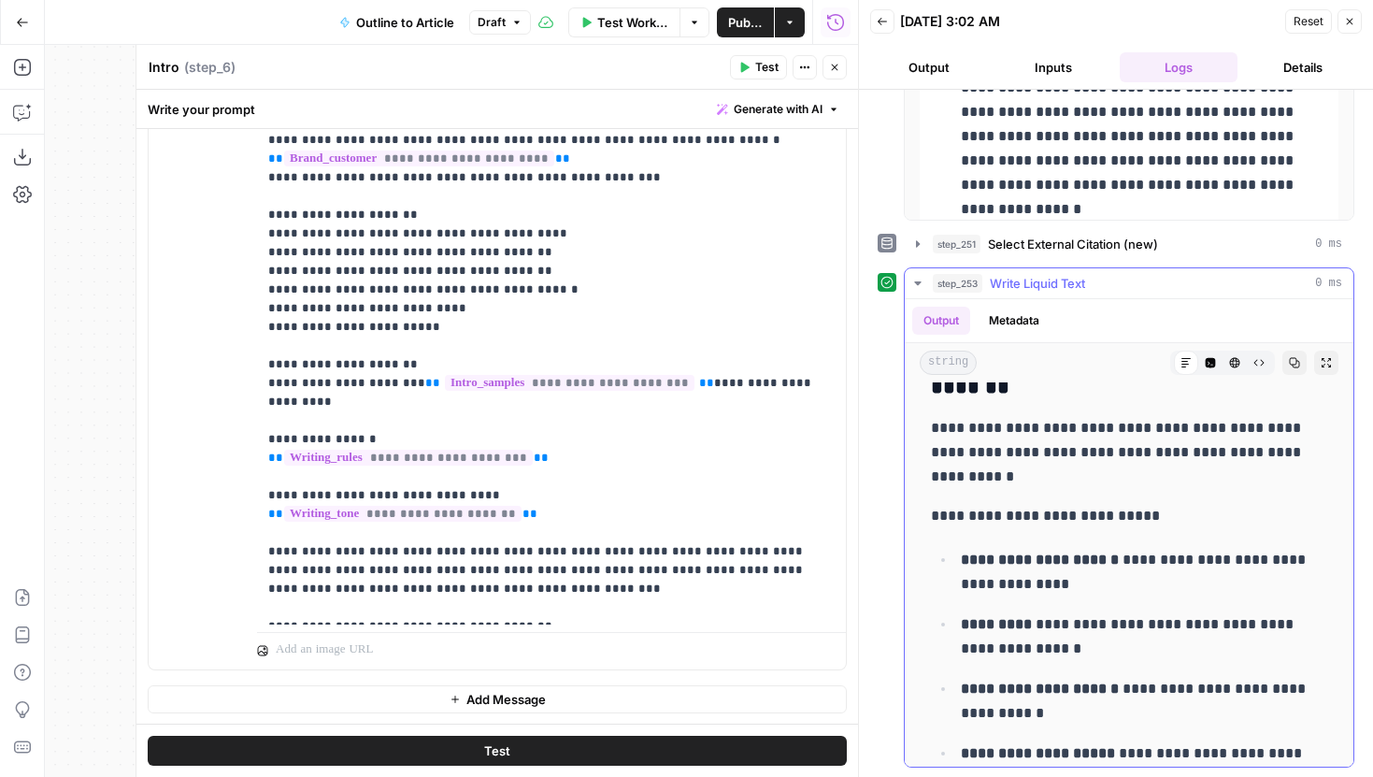
scroll to position [2045, 0]
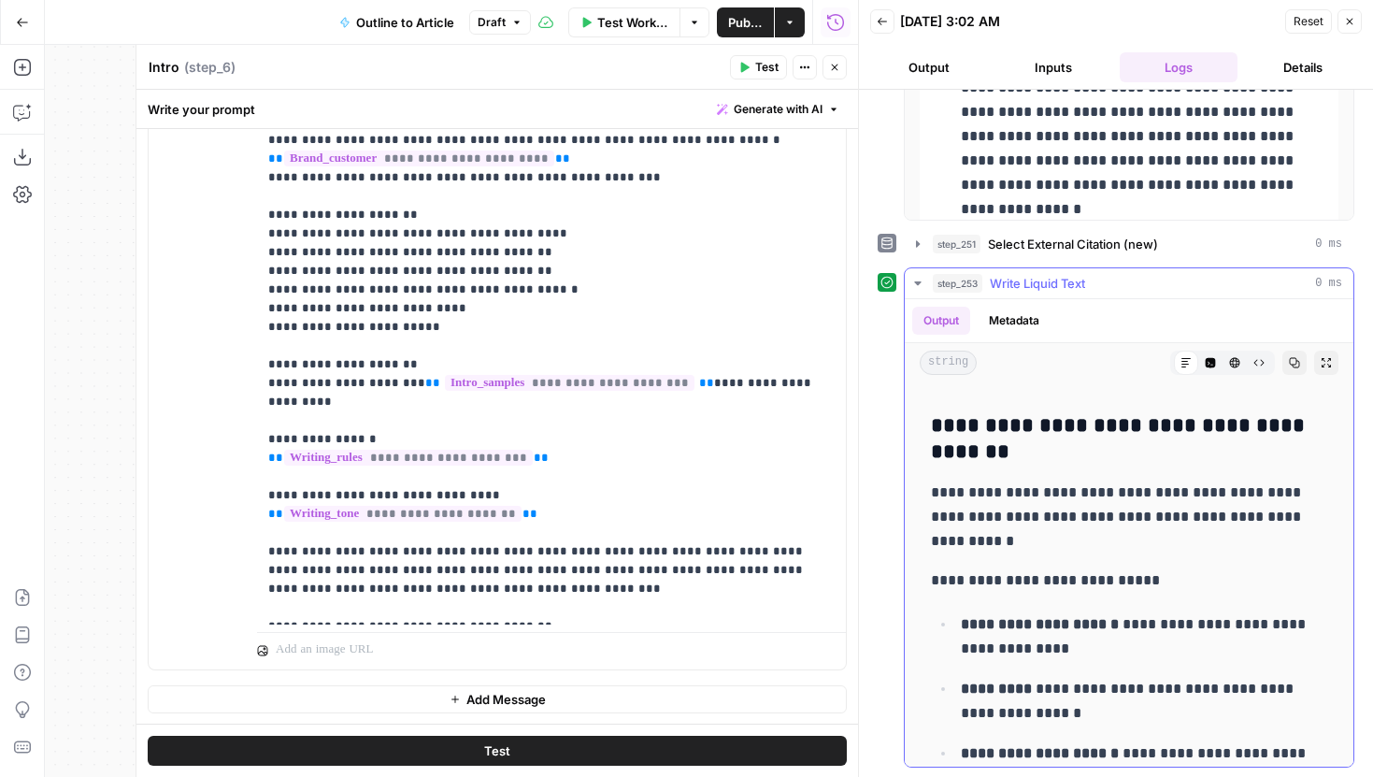
drag, startPoint x: 1043, startPoint y: 548, endPoint x: 923, endPoint y: 426, distance: 170.5
click at [1005, 512] on p "**********" at bounding box center [1129, 516] width 396 height 73
drag, startPoint x: 1025, startPoint y: 541, endPoint x: 929, endPoint y: 426, distance: 149.9
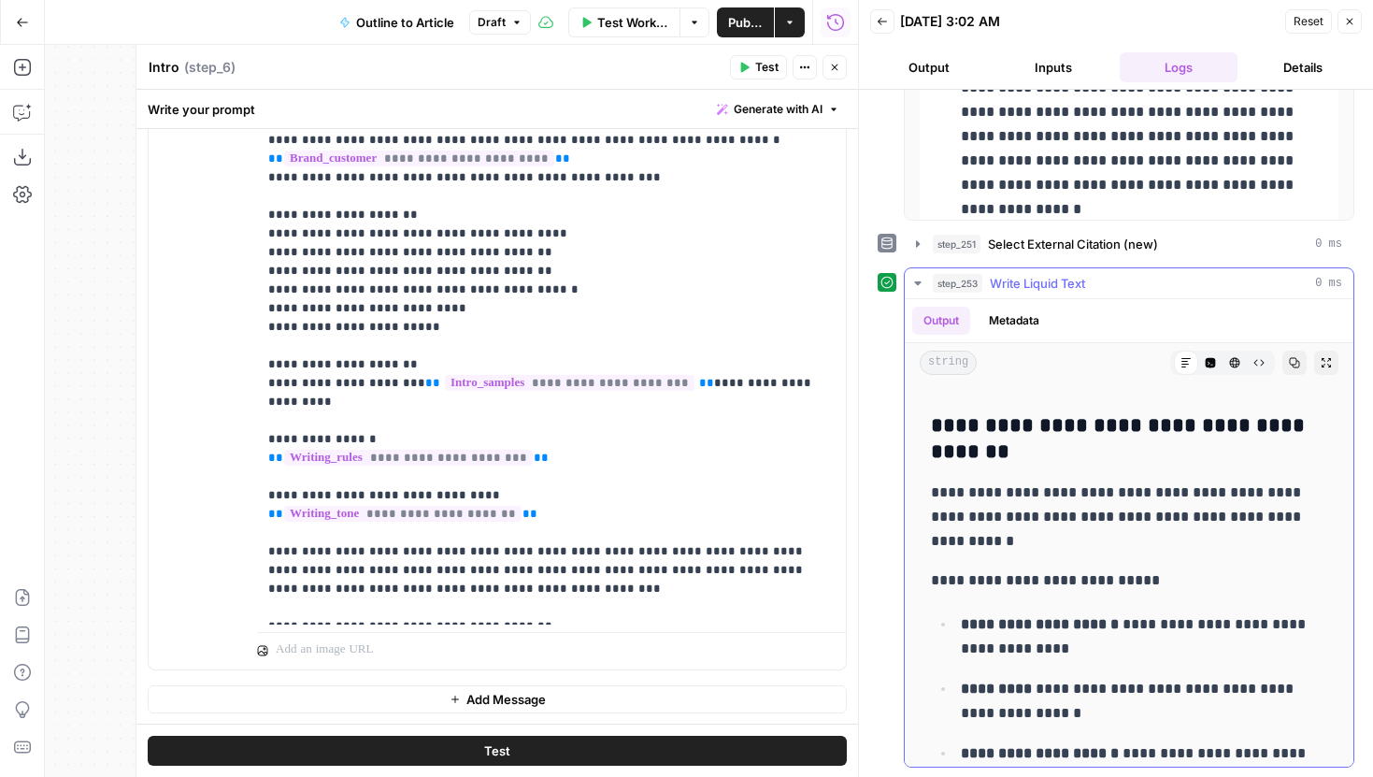
click at [1015, 513] on p "**********" at bounding box center [1129, 516] width 396 height 73
drag, startPoint x: 926, startPoint y: 486, endPoint x: 1124, endPoint y: 496, distance: 198.4
click at [1124, 496] on p "**********" at bounding box center [1129, 516] width 396 height 73
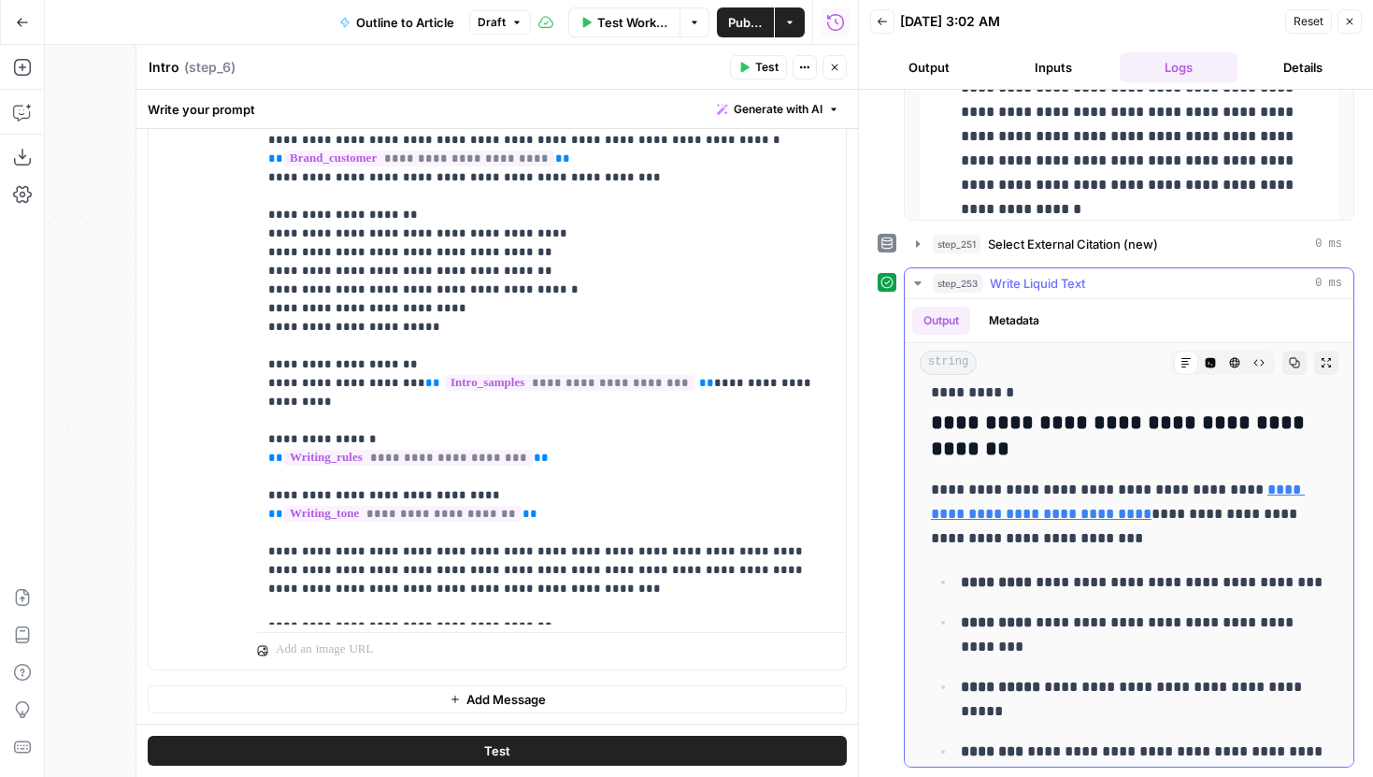
scroll to position [4827, 0]
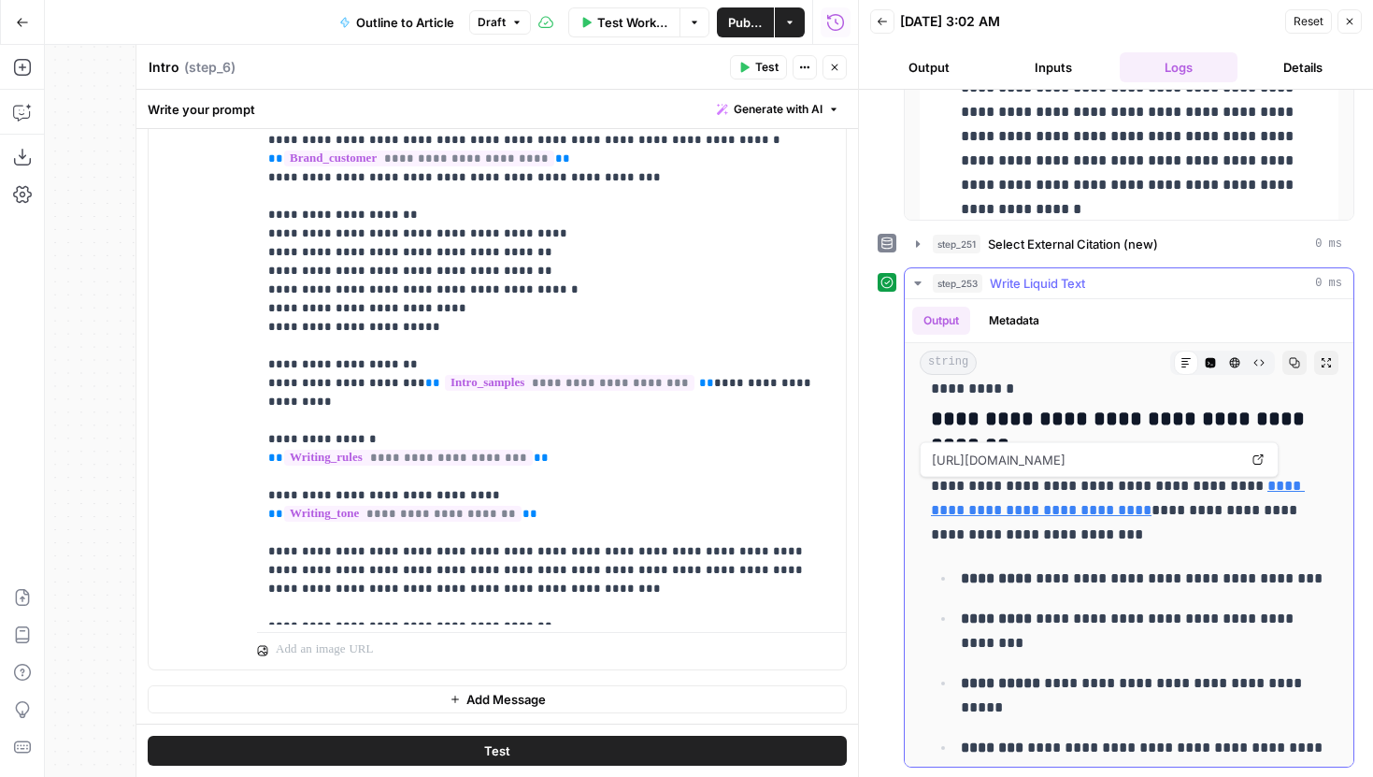
click at [1254, 461] on icon at bounding box center [1257, 459] width 11 height 11
click at [1129, 581] on p "**********" at bounding box center [1144, 578] width 366 height 24
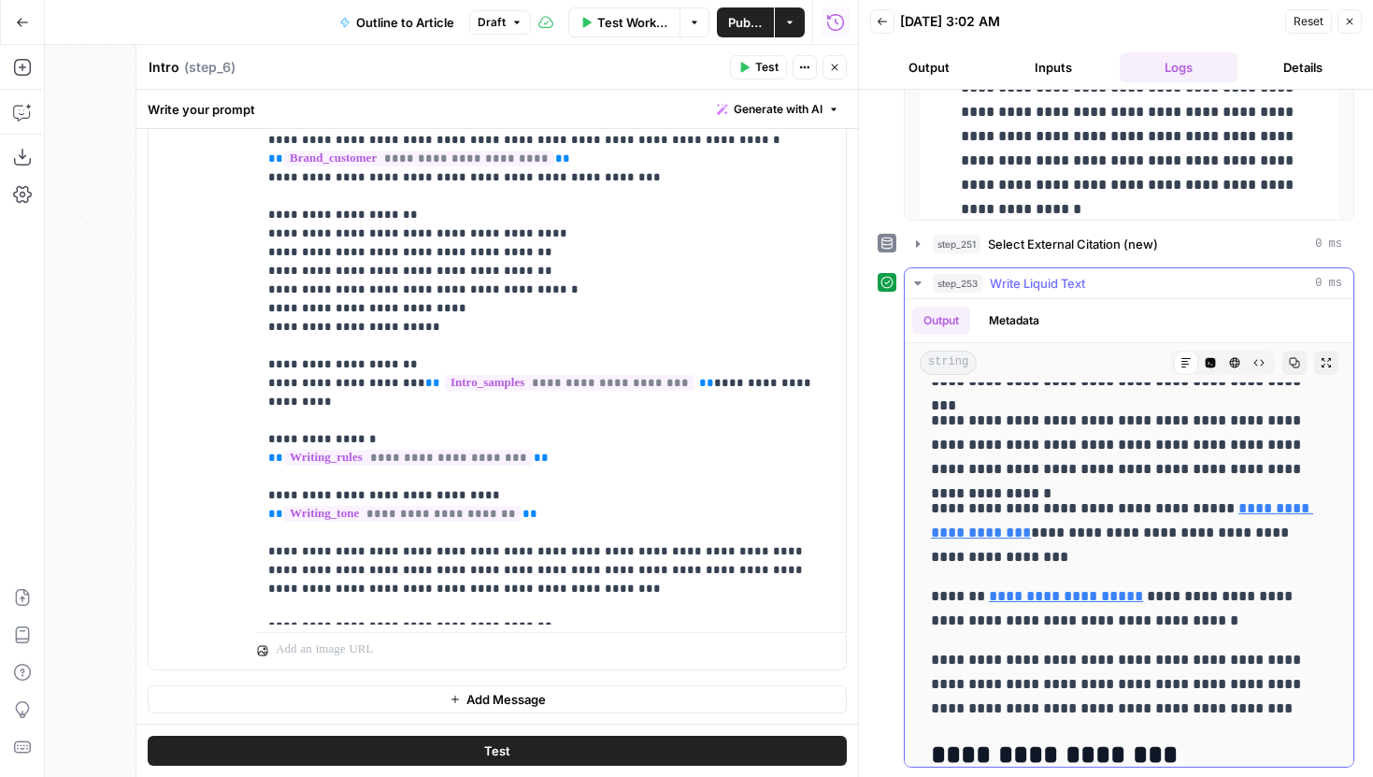
scroll to position [6316, 0]
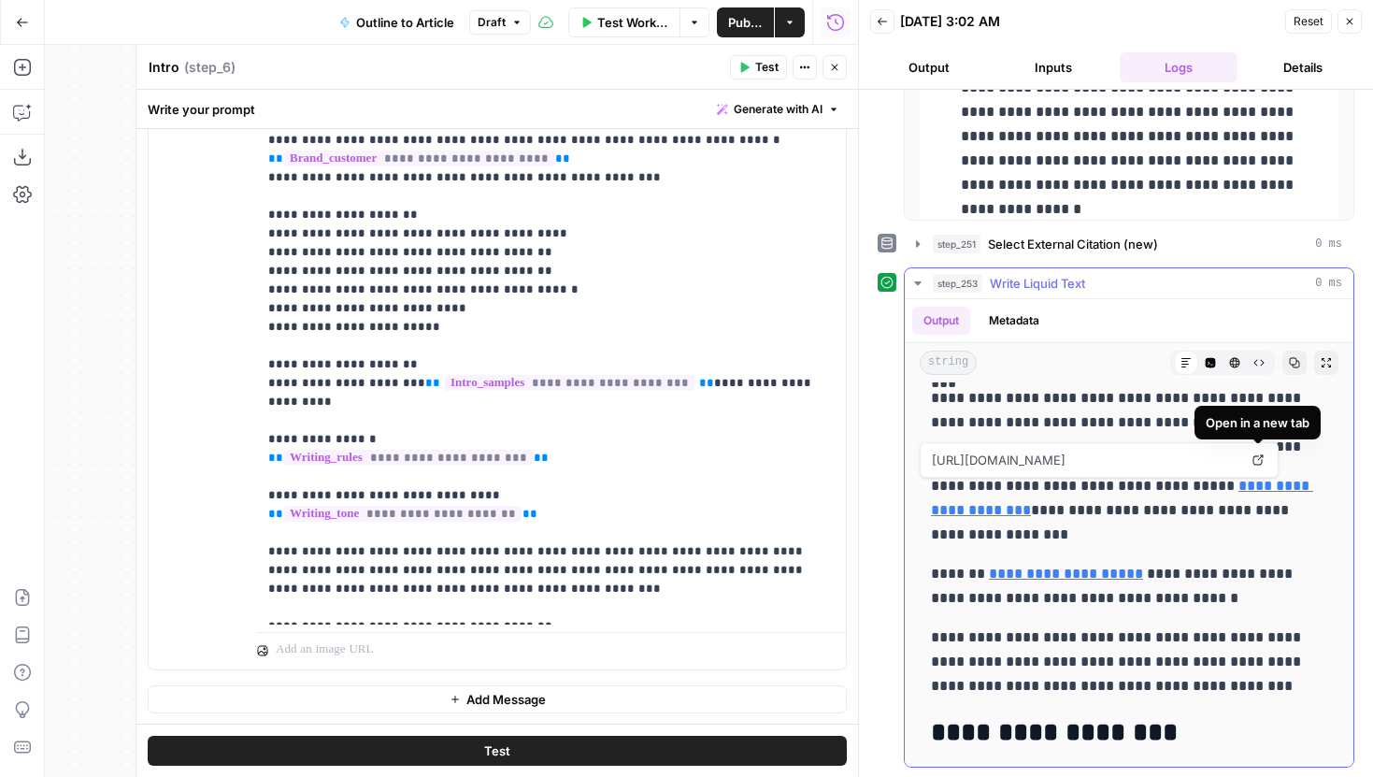
click at [1258, 461] on icon at bounding box center [1257, 459] width 11 height 11
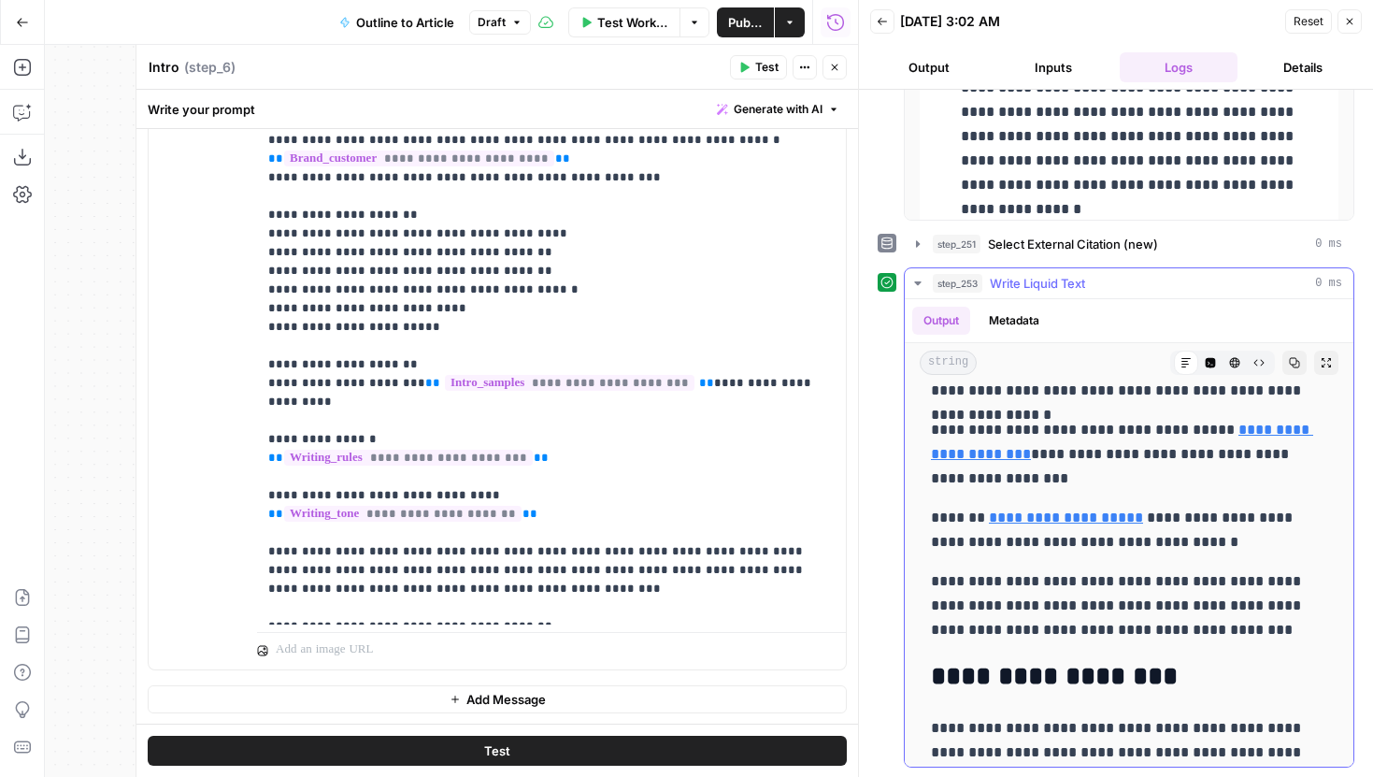
scroll to position [6373, 0]
drag, startPoint x: 1218, startPoint y: 632, endPoint x: 940, endPoint y: 564, distance: 285.8
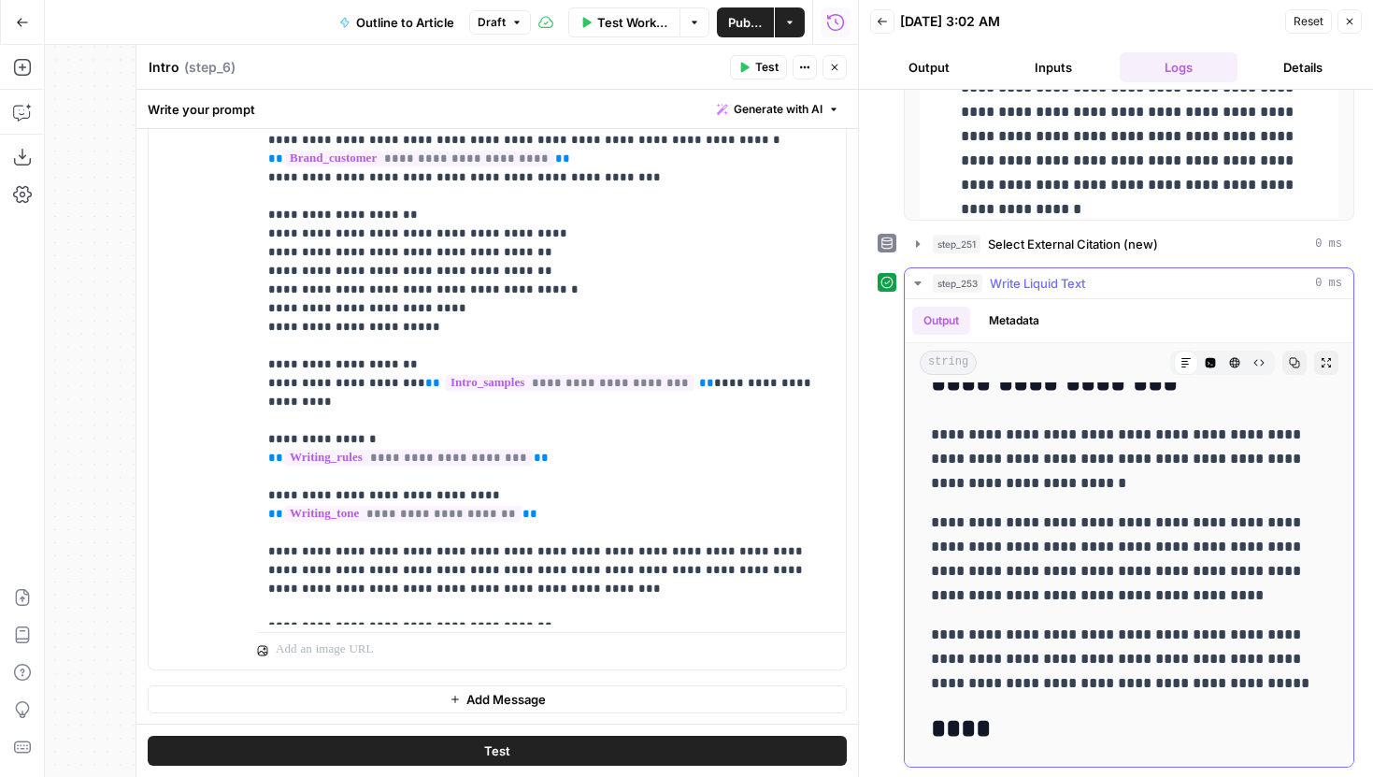
scroll to position [6667, 0]
drag, startPoint x: 928, startPoint y: 449, endPoint x: 1041, endPoint y: 446, distance: 113.1
click at [1041, 446] on p "**********" at bounding box center [1129, 457] width 396 height 73
drag, startPoint x: 976, startPoint y: 460, endPoint x: 1113, endPoint y: 464, distance: 137.4
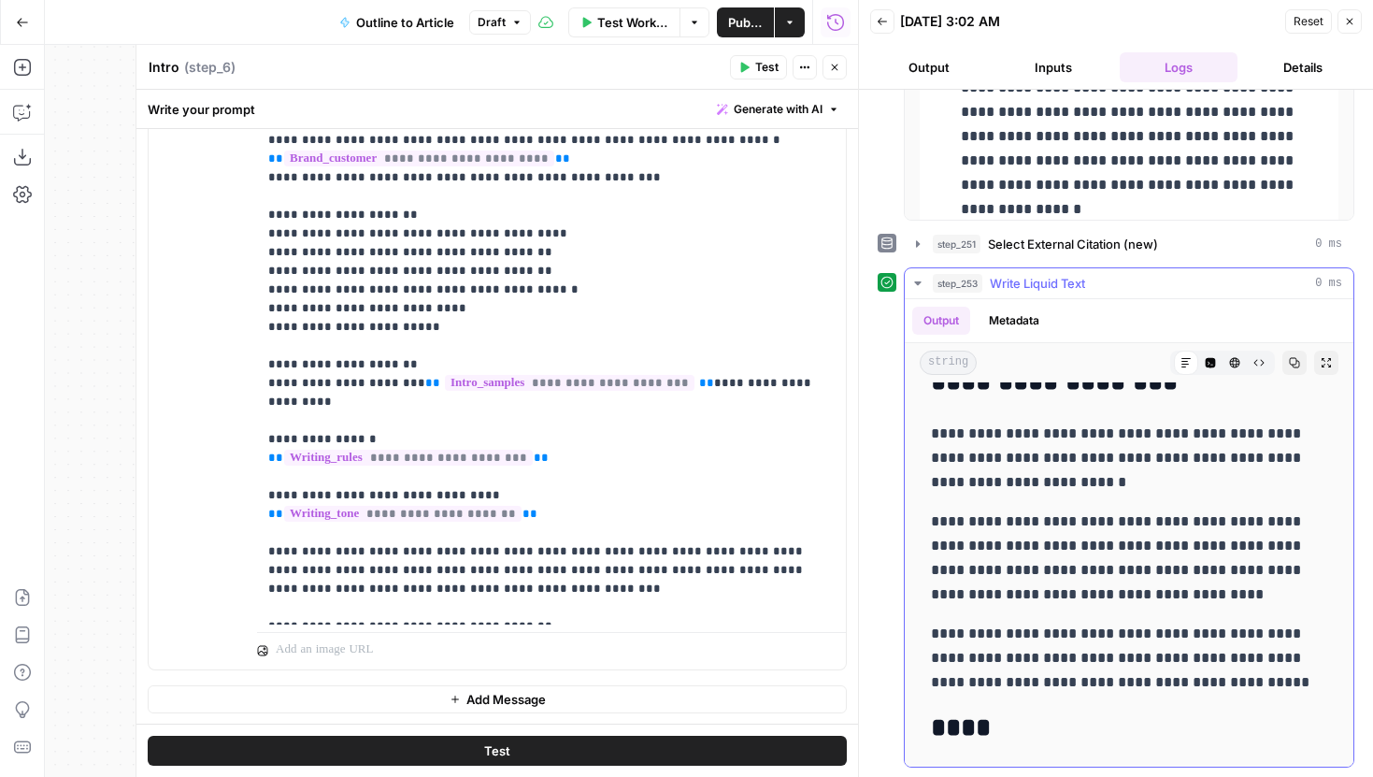
click at [1114, 464] on p "**********" at bounding box center [1129, 457] width 396 height 73
click at [1113, 464] on p "**********" at bounding box center [1129, 457] width 396 height 73
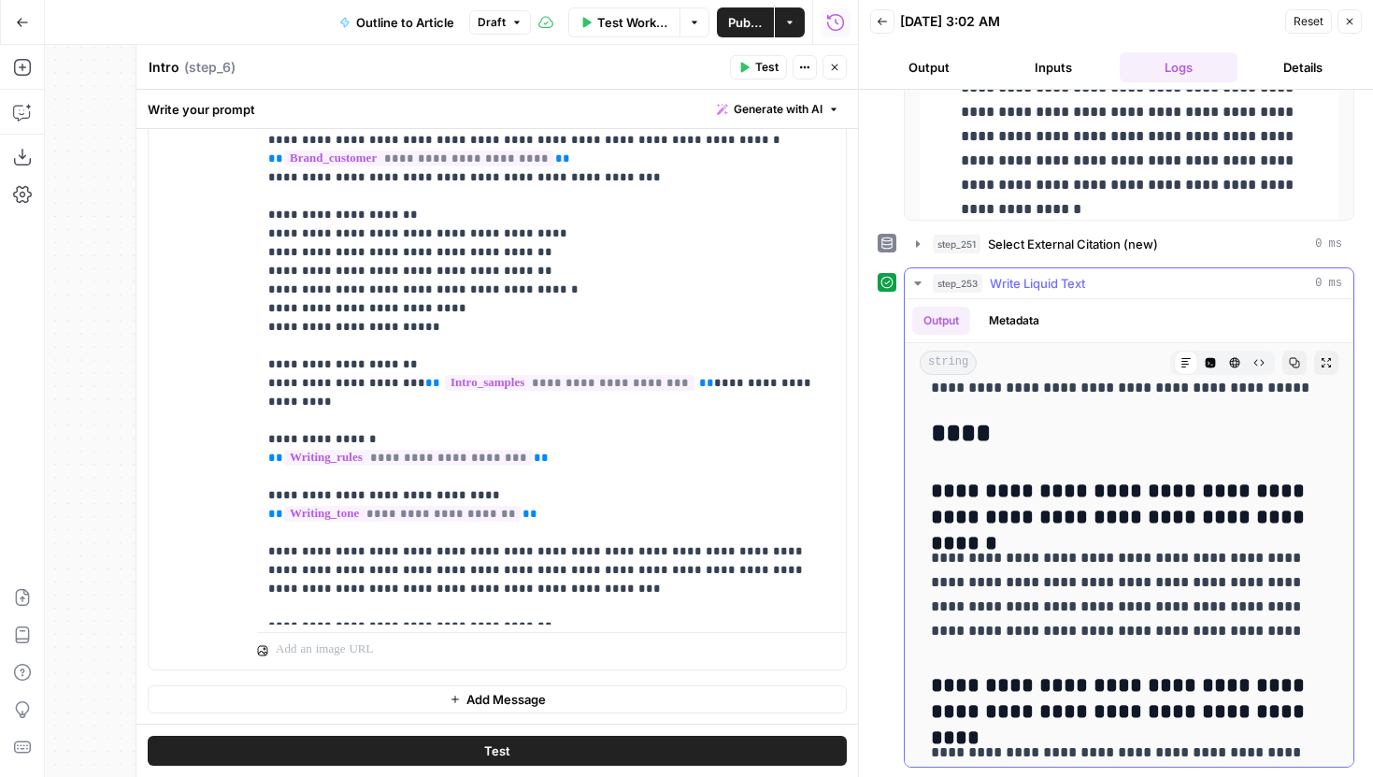
scroll to position [6960, 0]
drag, startPoint x: 933, startPoint y: 435, endPoint x: 1022, endPoint y: 459, distance: 92.9
drag, startPoint x: 928, startPoint y: 482, endPoint x: 1254, endPoint y: 526, distance: 329.1
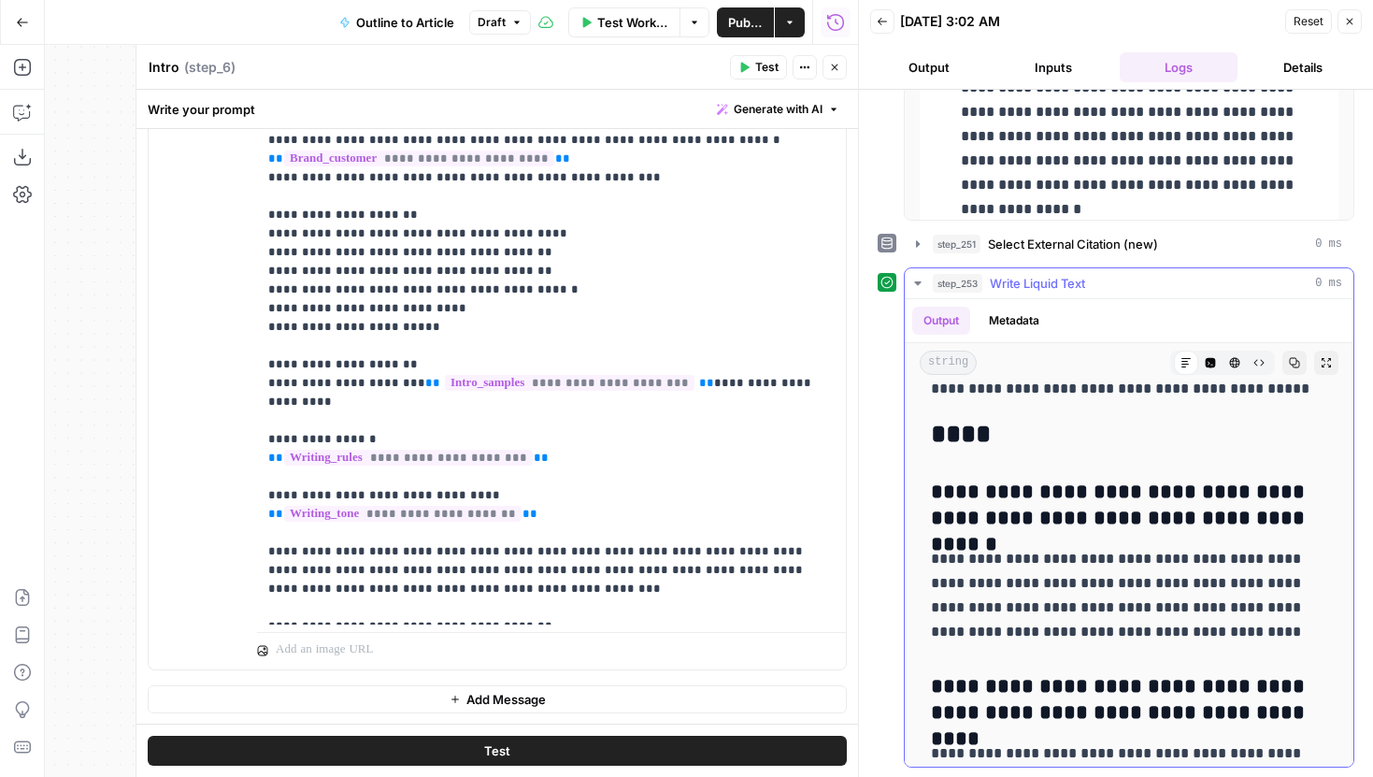
click at [1254, 526] on h3 "**********" at bounding box center [1129, 505] width 396 height 52
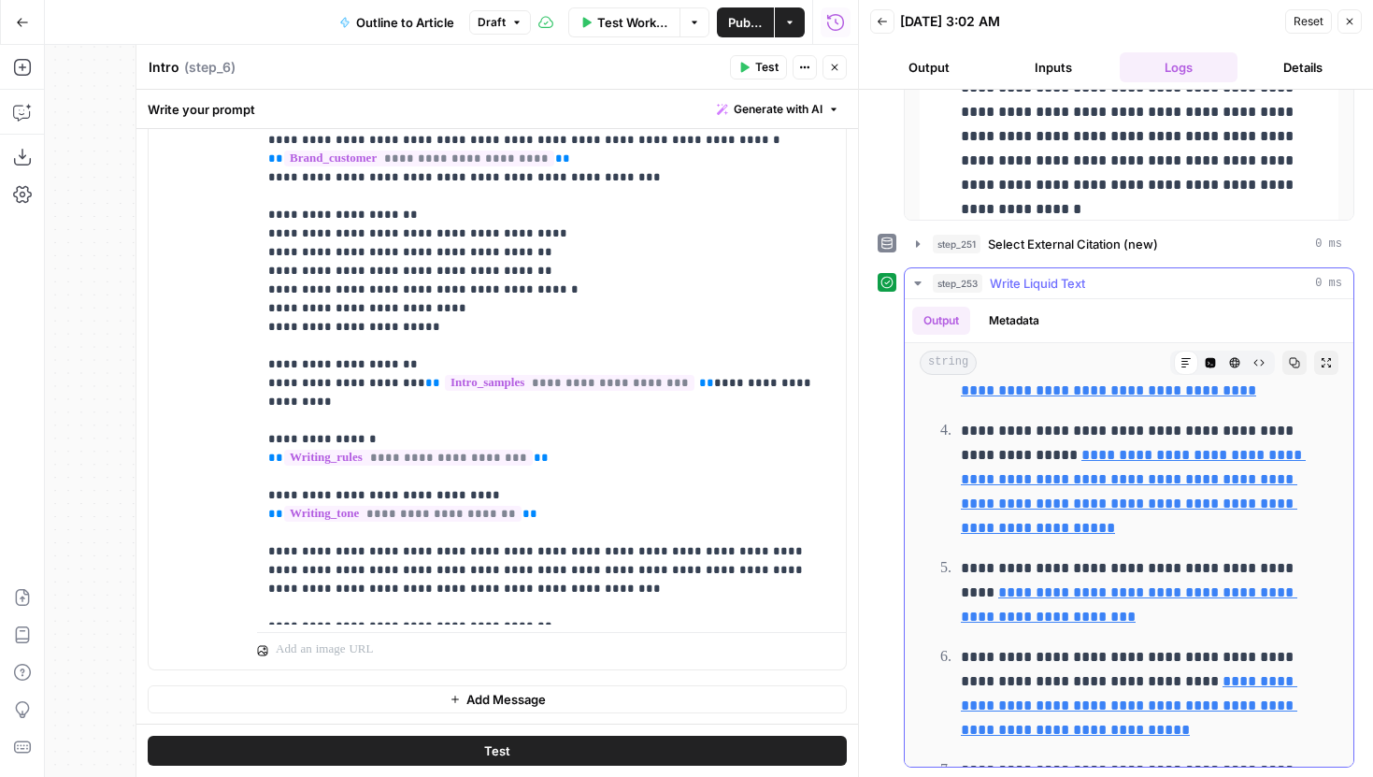
scroll to position [8986, 0]
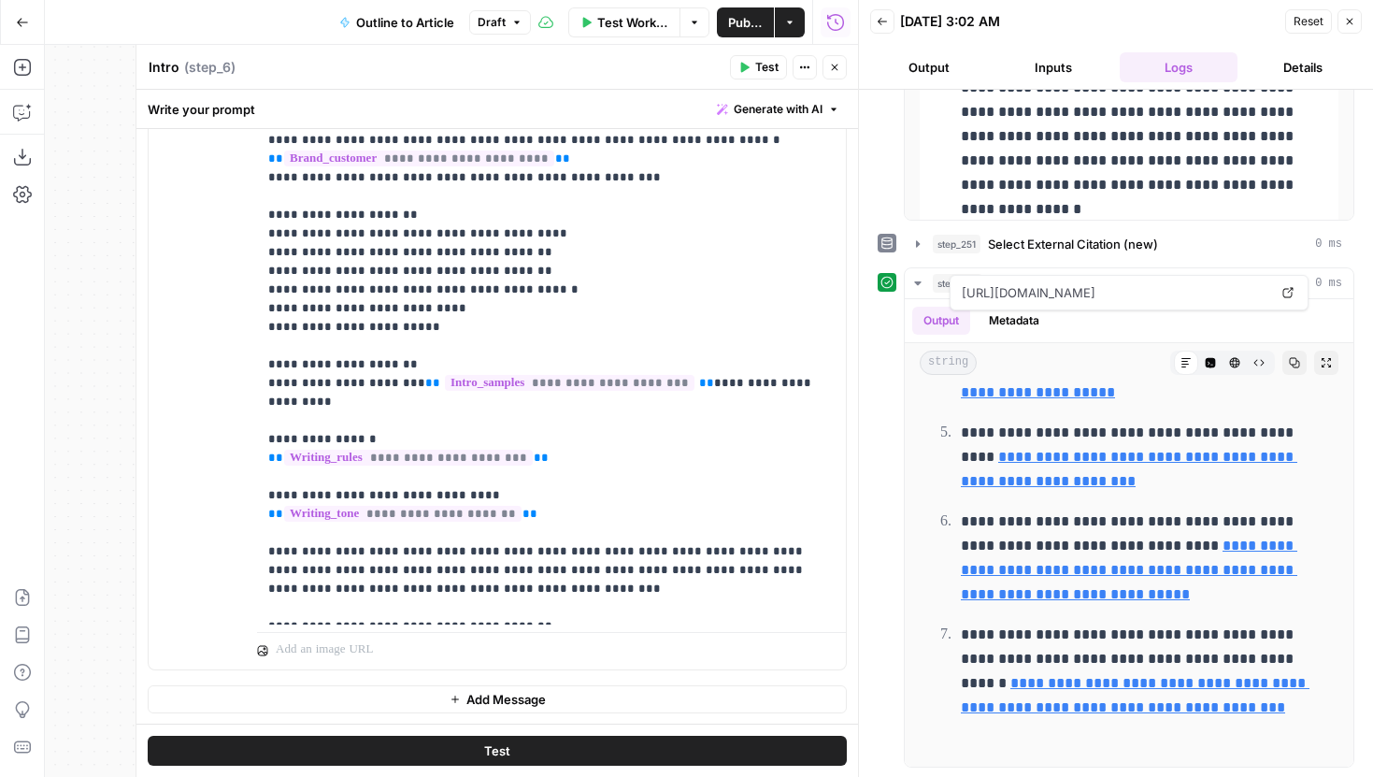
click at [833, 71] on icon "button" at bounding box center [834, 67] width 11 height 11
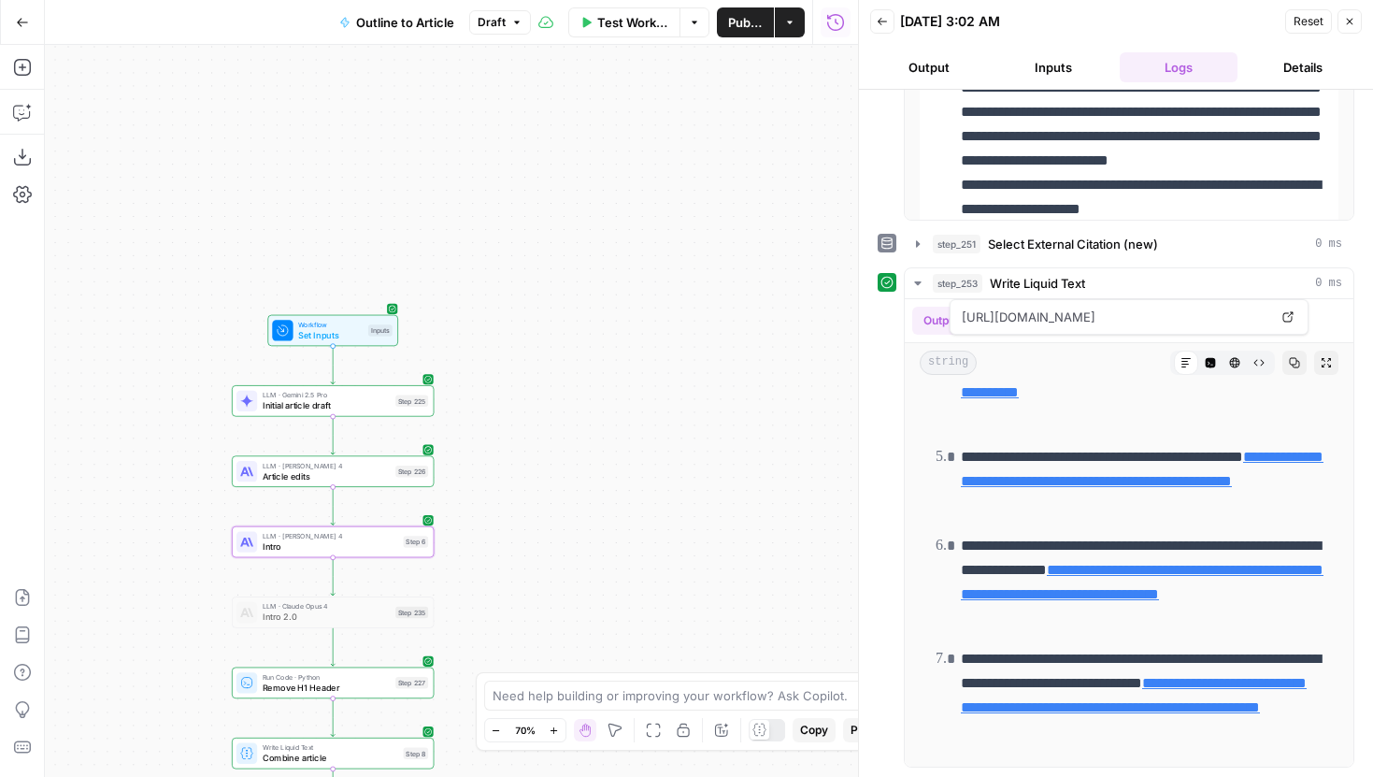
scroll to position [8912, 0]
click at [498, 25] on span "Draft" at bounding box center [492, 22] width 28 height 17
click at [497, 21] on span "Draft" at bounding box center [492, 22] width 28 height 17
click at [741, 23] on span "Publish" at bounding box center [745, 22] width 35 height 19
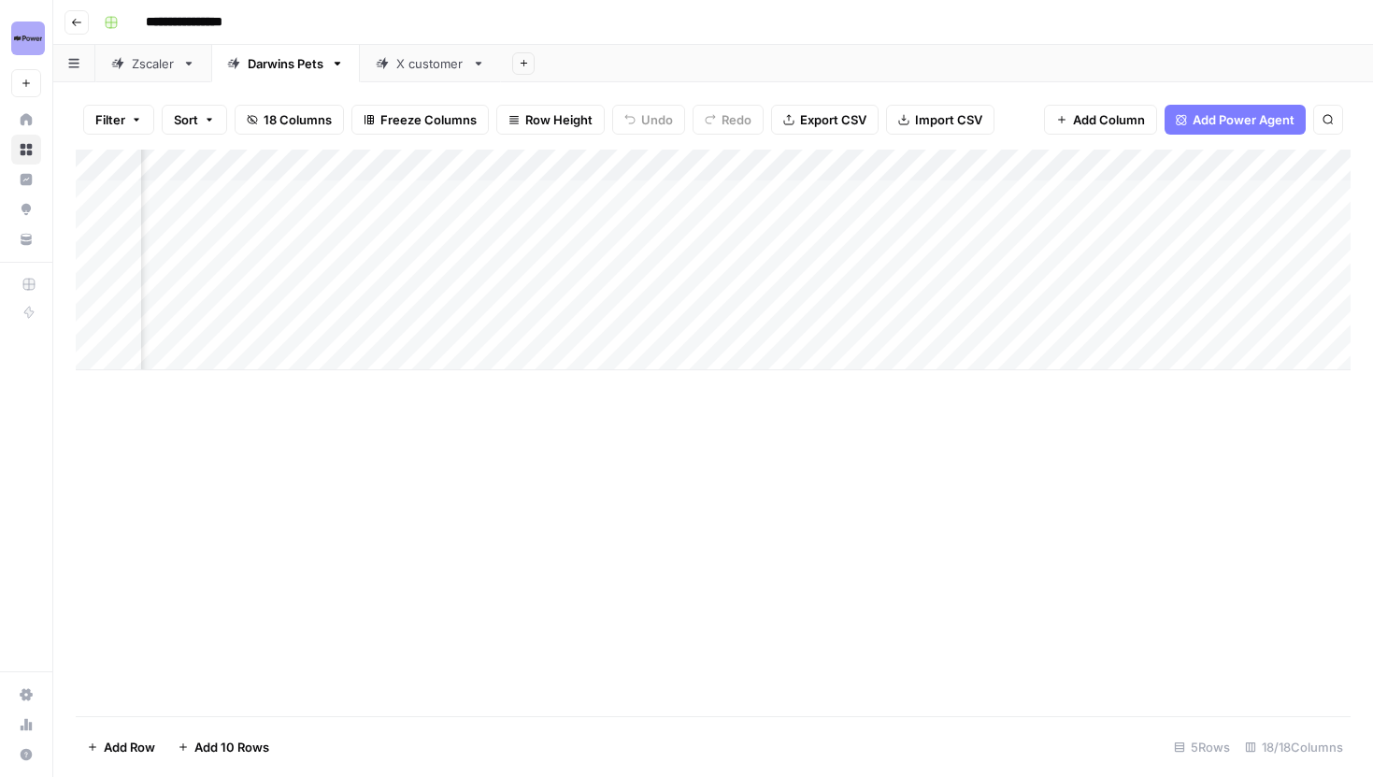
scroll to position [0, 762]
click at [594, 258] on div "Add Column" at bounding box center [713, 260] width 1275 height 221
click at [592, 285] on div "Add Column" at bounding box center [713, 260] width 1275 height 221
click at [735, 194] on div "Add Column" at bounding box center [713, 260] width 1275 height 221
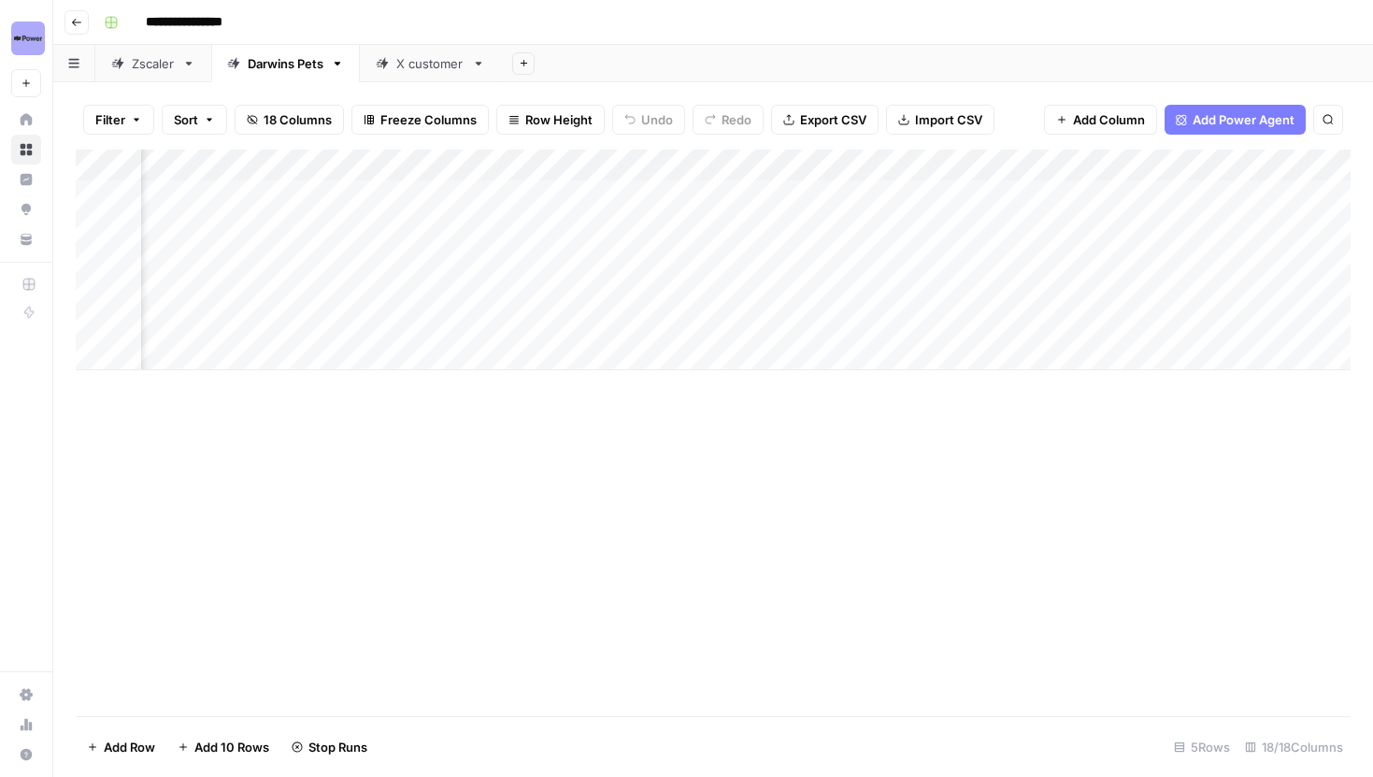
click at [736, 221] on div "Add Column" at bounding box center [713, 260] width 1275 height 221
click at [944, 193] on div "Add Column" at bounding box center [713, 260] width 1275 height 221
click at [944, 222] on div "Add Column" at bounding box center [713, 260] width 1275 height 221
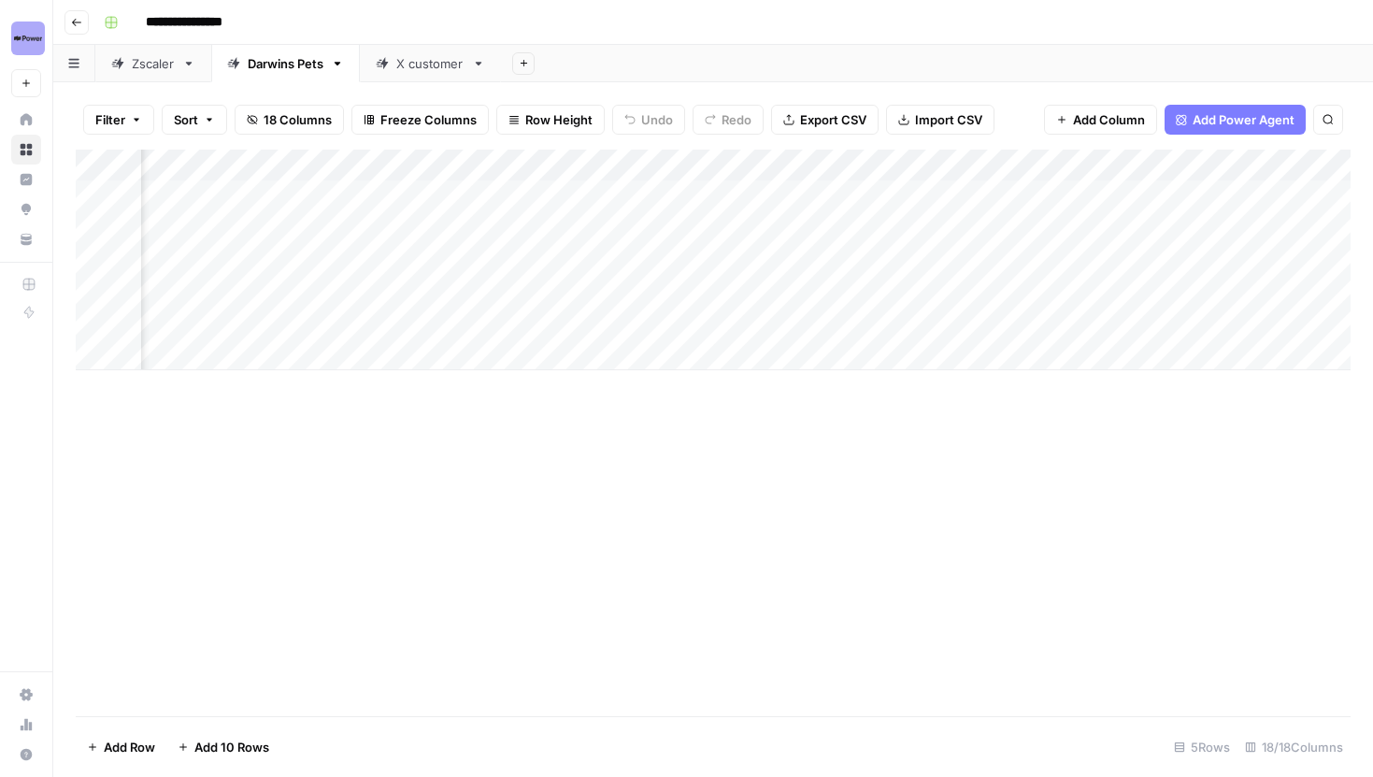
click at [644, 260] on div "Add Column" at bounding box center [713, 260] width 1275 height 221
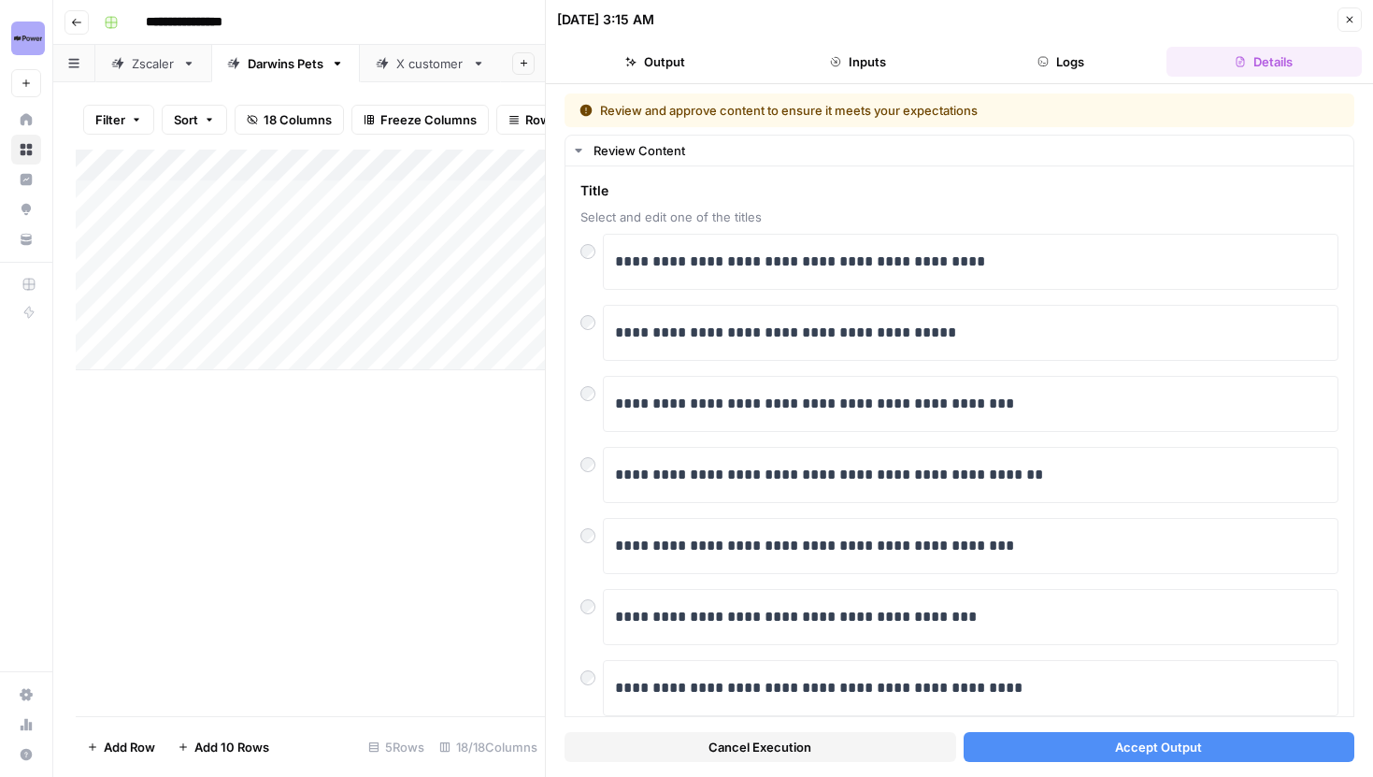
click at [1097, 746] on button "Accept Output" at bounding box center [1159, 747] width 392 height 30
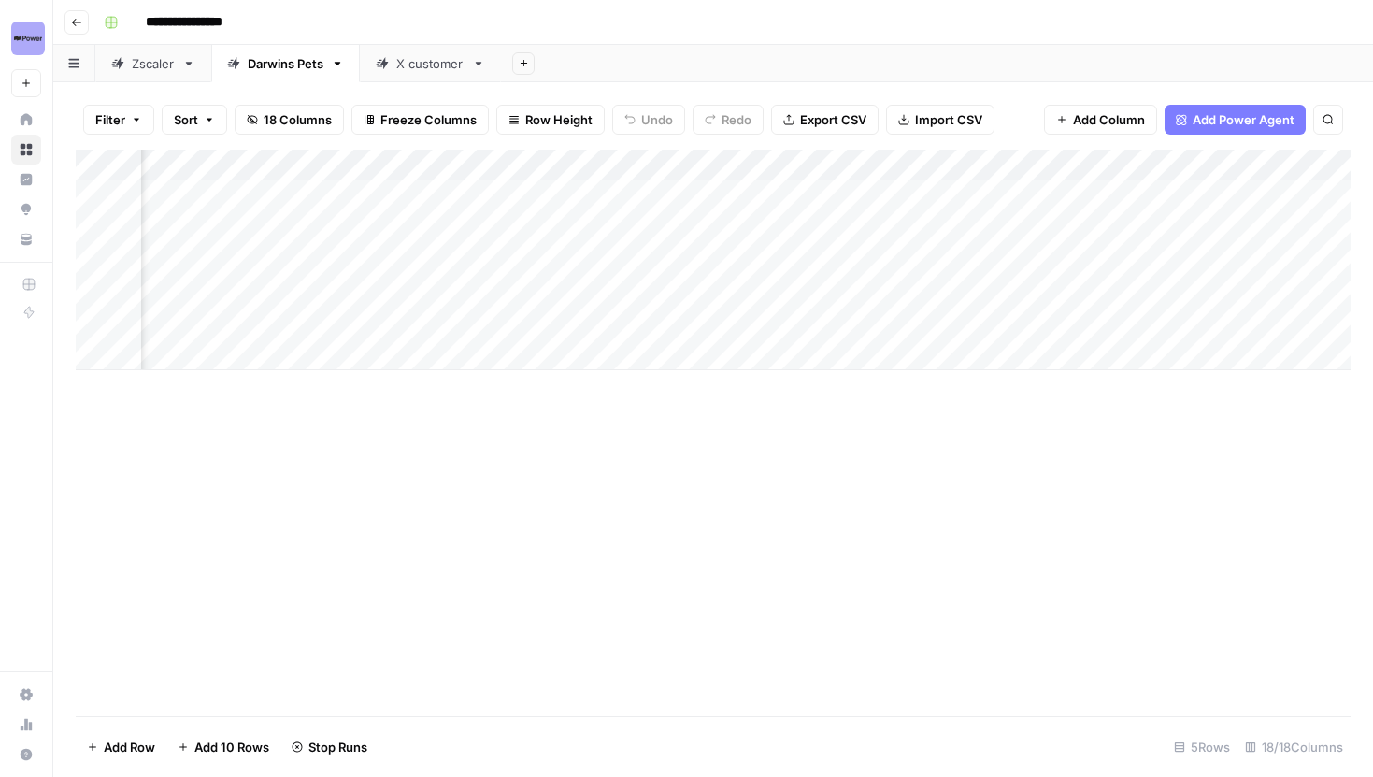
scroll to position [0, 613]
click at [743, 291] on div "Add Column" at bounding box center [713, 260] width 1275 height 221
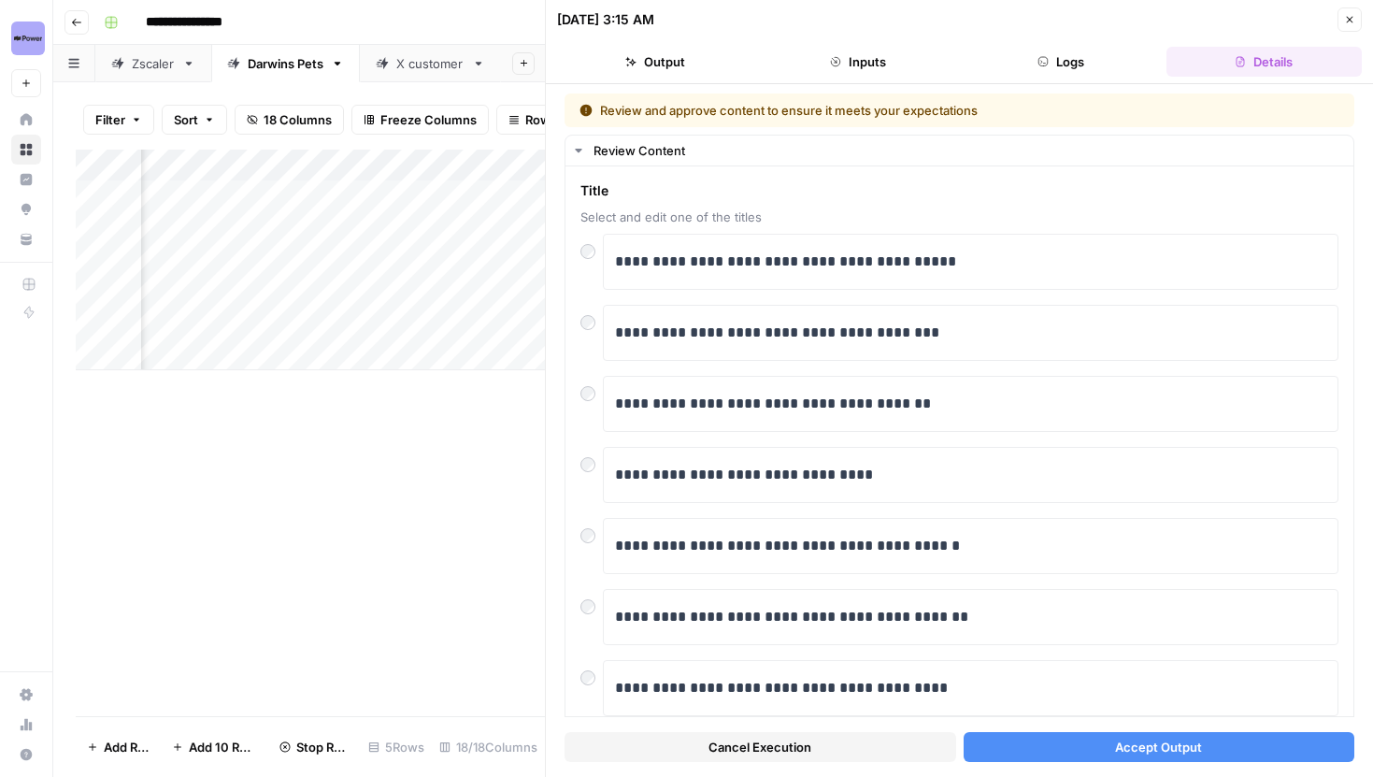
click at [1097, 756] on button "Accept Output" at bounding box center [1159, 747] width 392 height 30
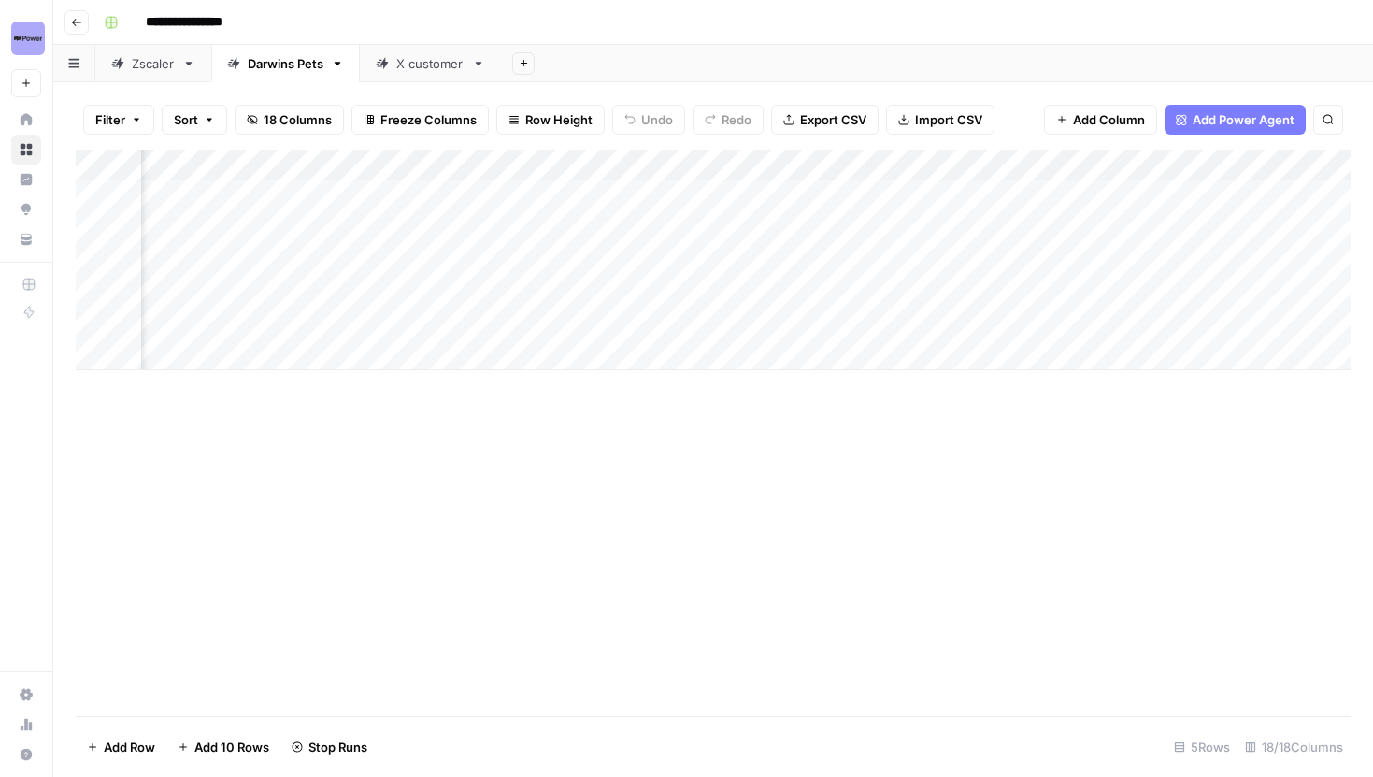
scroll to position [0, 1457]
click at [306, 121] on span "18 Columns" at bounding box center [298, 119] width 68 height 19
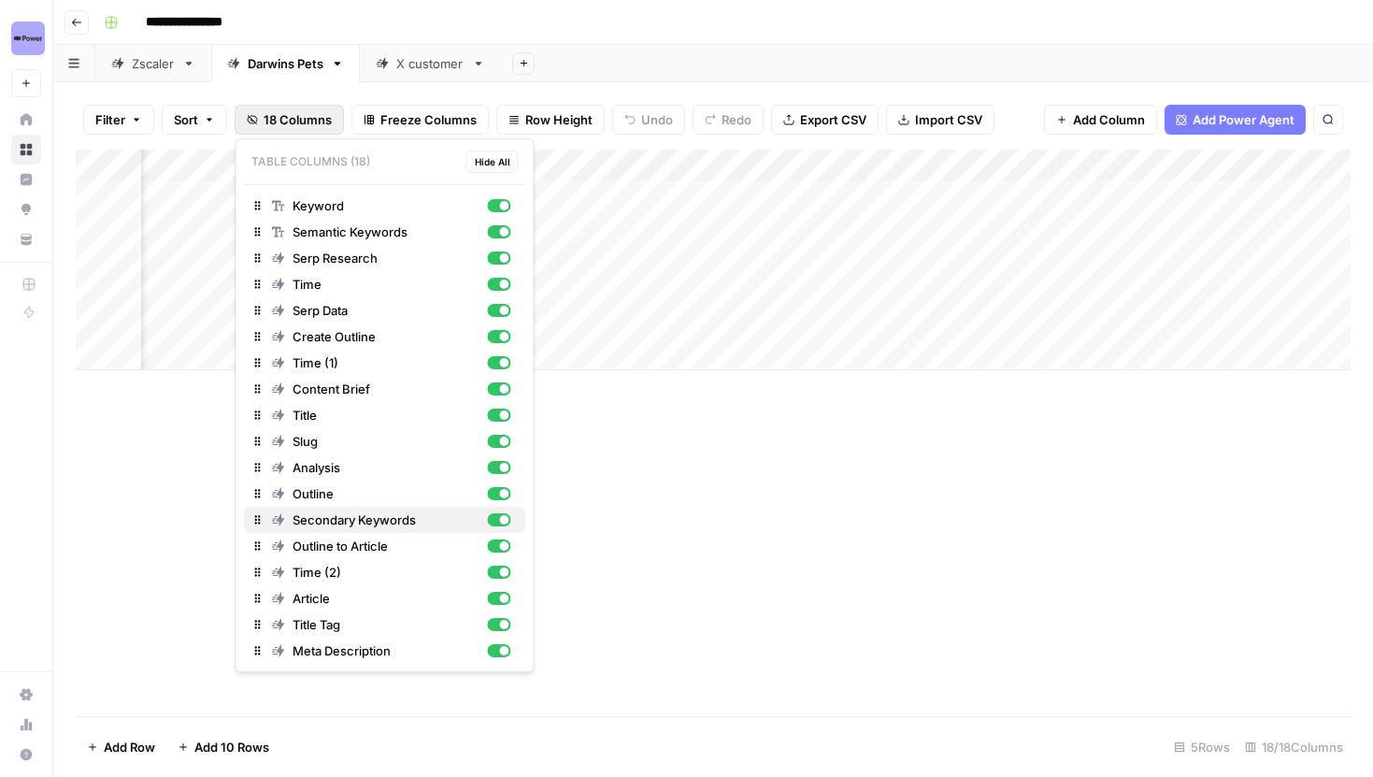
click at [489, 517] on div "button" at bounding box center [498, 519] width 23 height 13
click at [313, 121] on span "18 Columns" at bounding box center [298, 119] width 68 height 19
